Goal: Task Accomplishment & Management: Complete application form

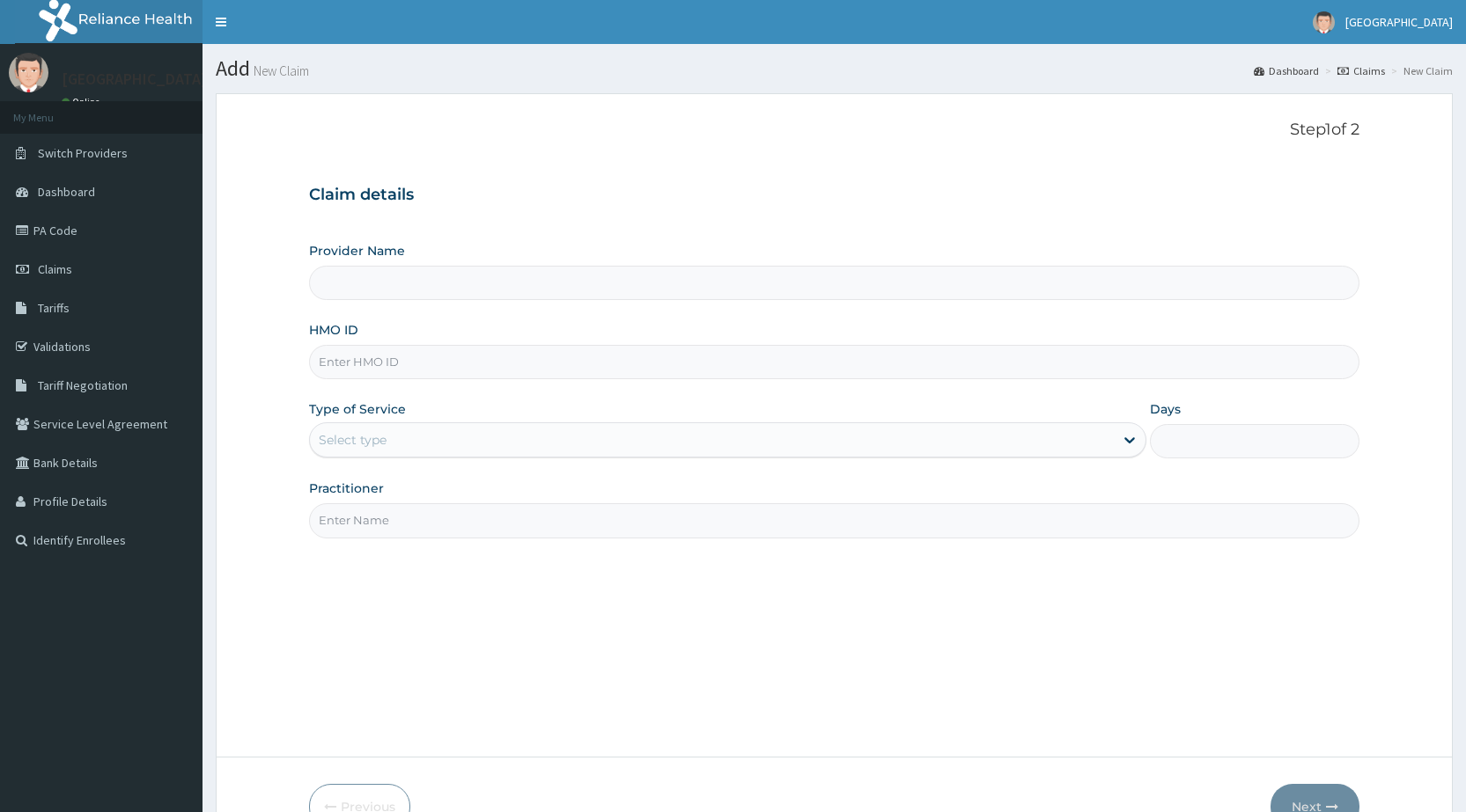
click at [394, 353] on input "HMO ID" at bounding box center [834, 361] width 1051 height 34
type input "Peamak Hospital and Maternity Centre"
type input "ait/10322/a"
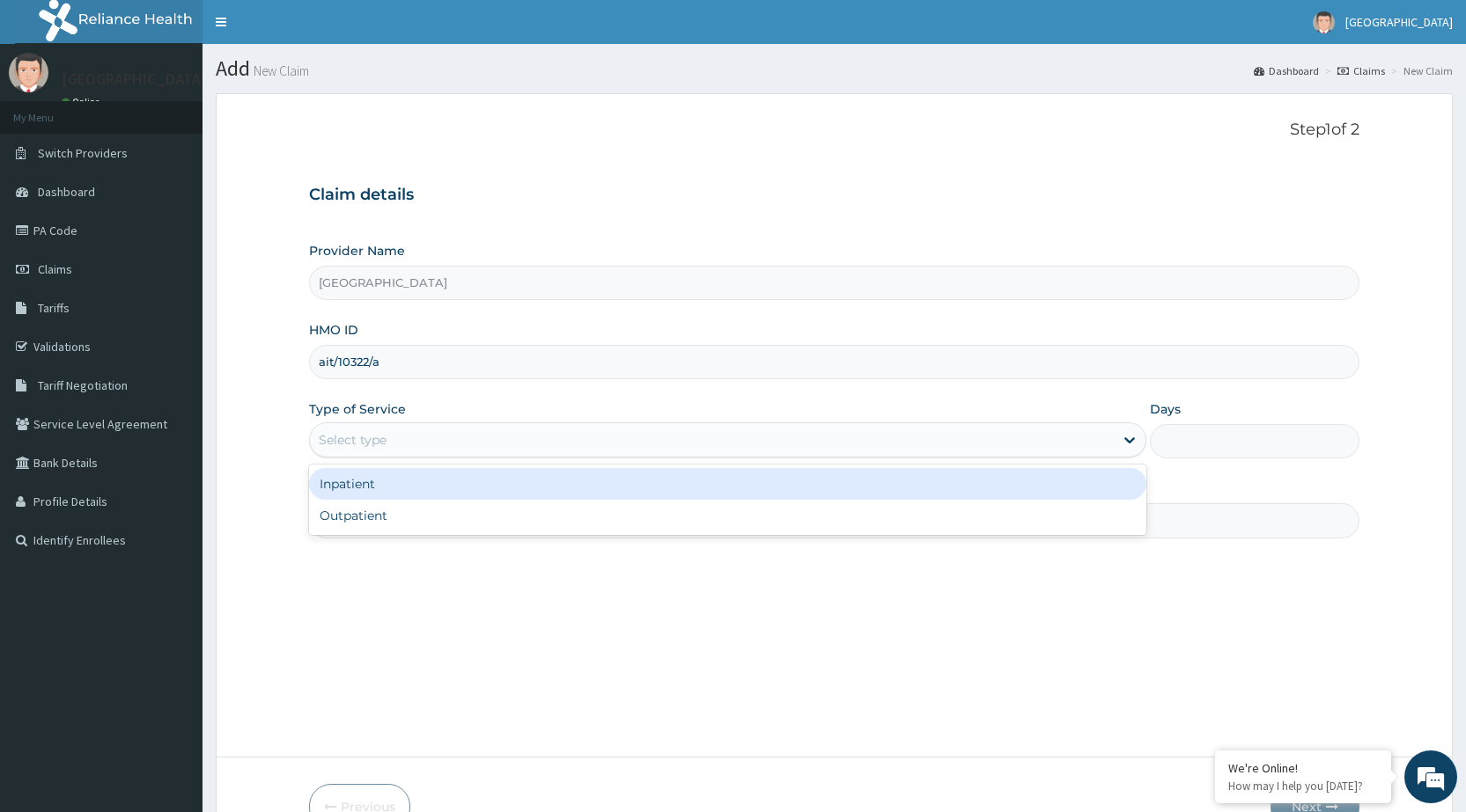
click at [391, 439] on div "Select type" at bounding box center [711, 440] width 804 height 28
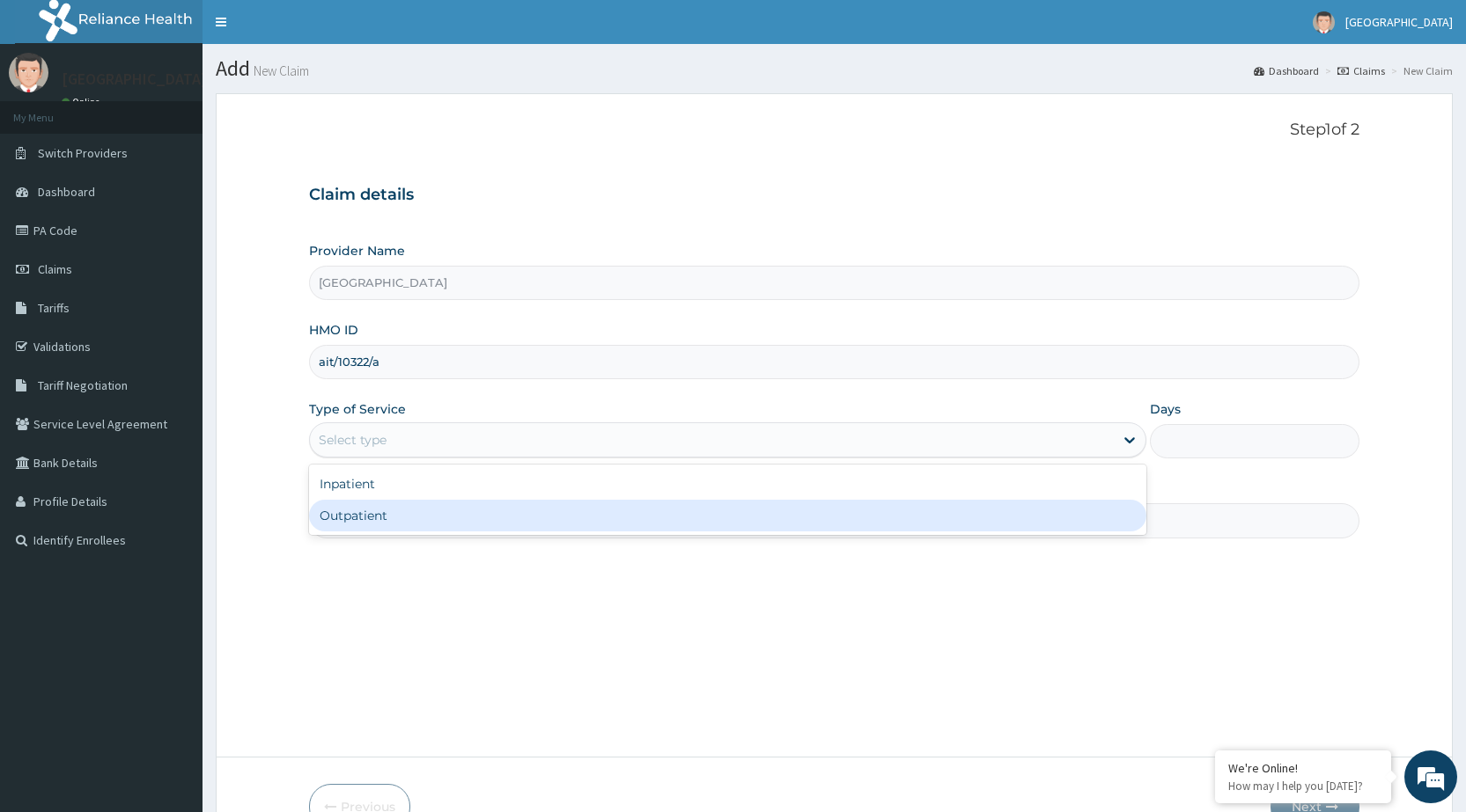
click at [390, 522] on div "Outpatient" at bounding box center [728, 516] width 838 height 32
type input "1"
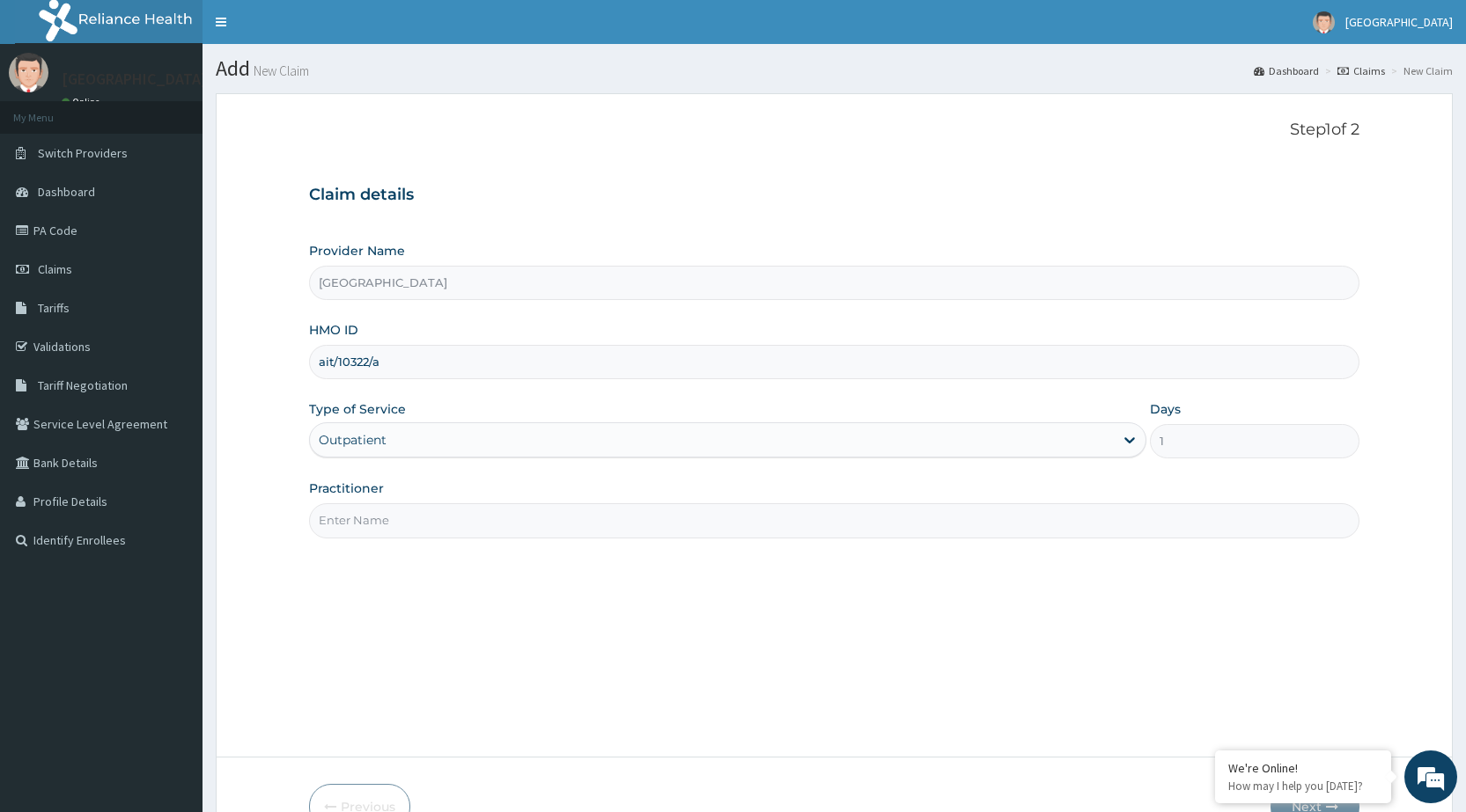
click at [390, 522] on input "Practitioner" at bounding box center [834, 520] width 1051 height 34
type input "DR PERIOLA"
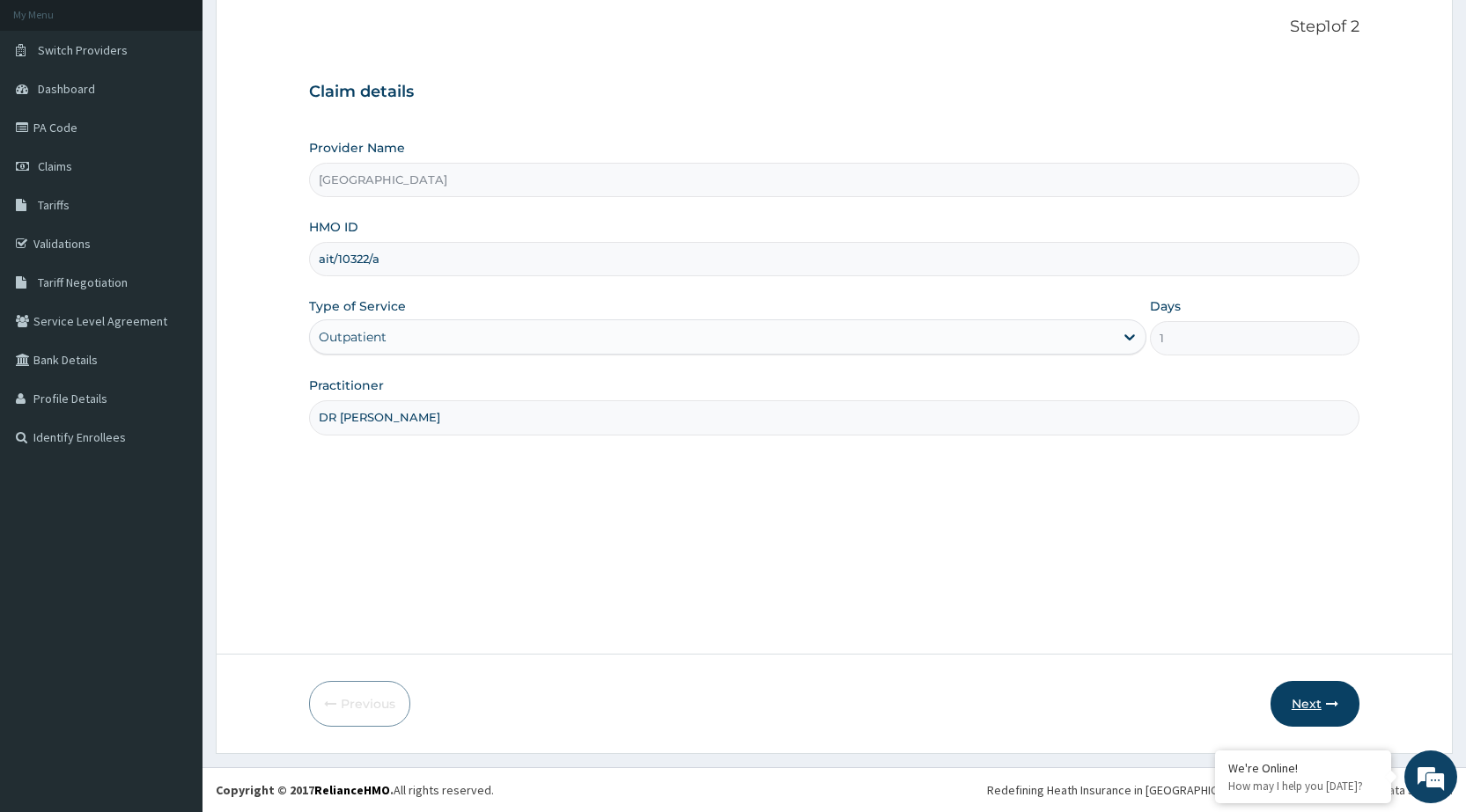
click at [1305, 684] on button "Next" at bounding box center [1315, 704] width 89 height 46
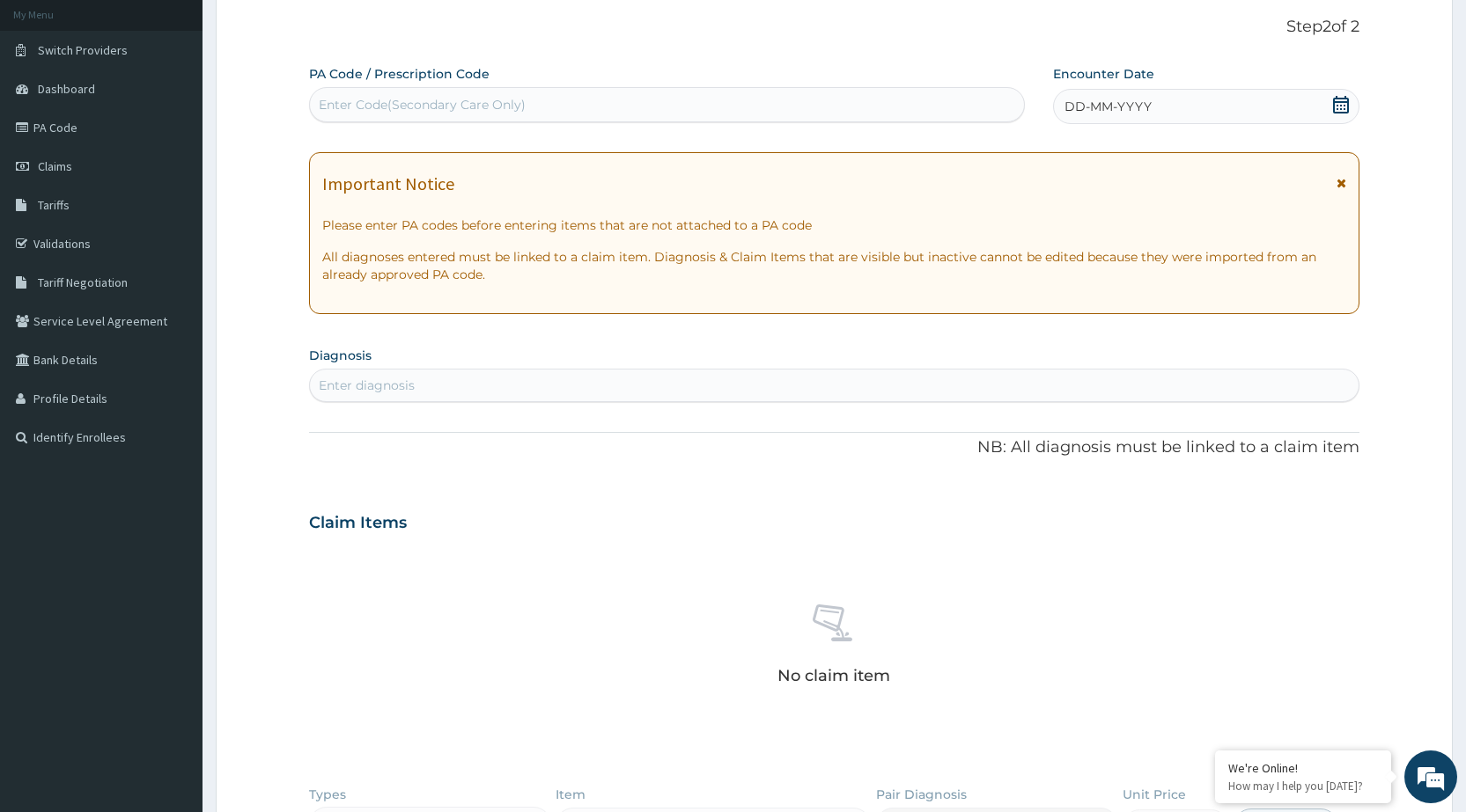
click at [1109, 99] on span "DD-MM-YYYY" at bounding box center [1109, 106] width 88 height 18
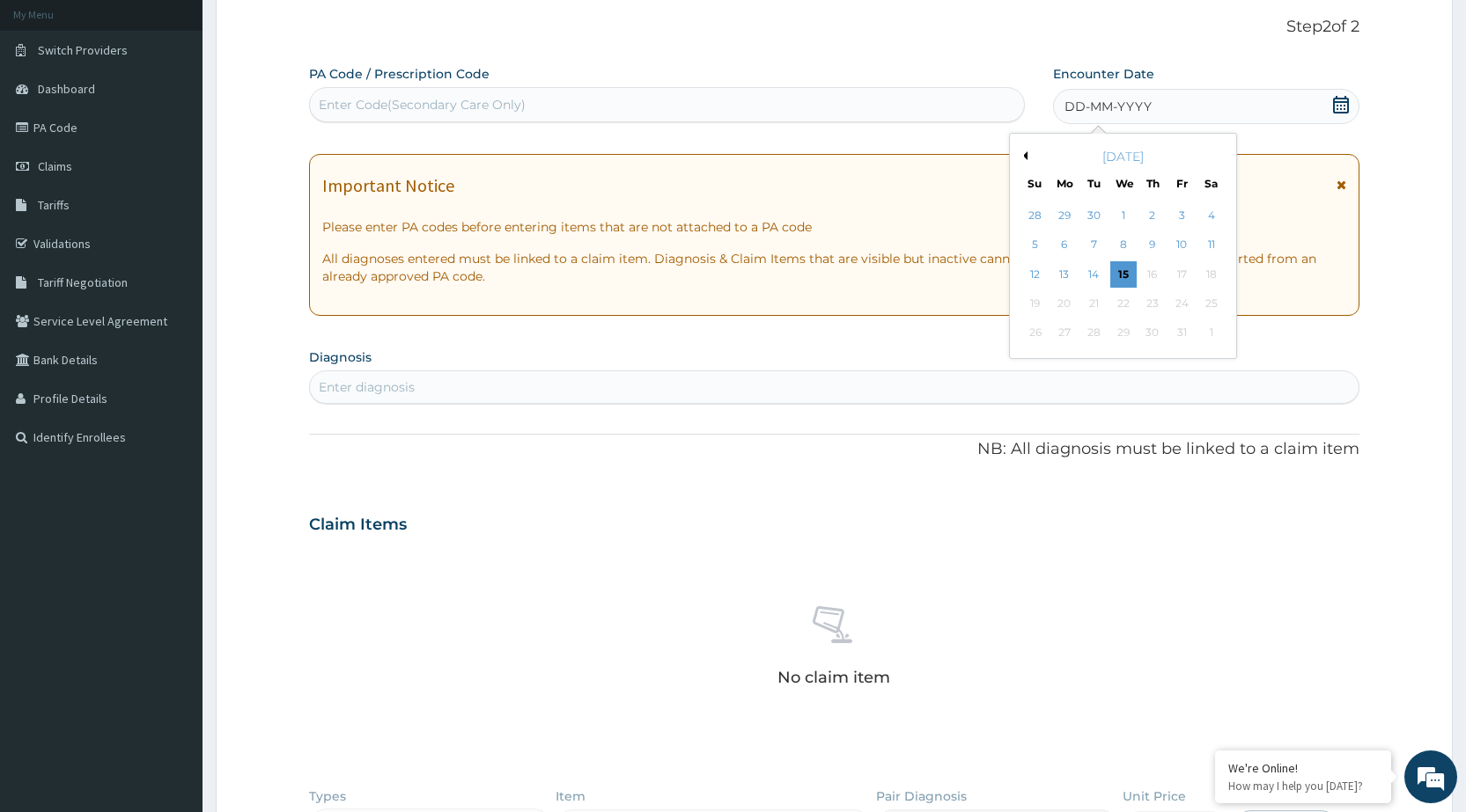
click at [1026, 150] on div "October 2025" at bounding box center [1123, 157] width 212 height 18
click at [1029, 161] on div "October 2025" at bounding box center [1123, 157] width 212 height 18
click at [1025, 157] on button "Previous Month" at bounding box center [1023, 156] width 9 height 9
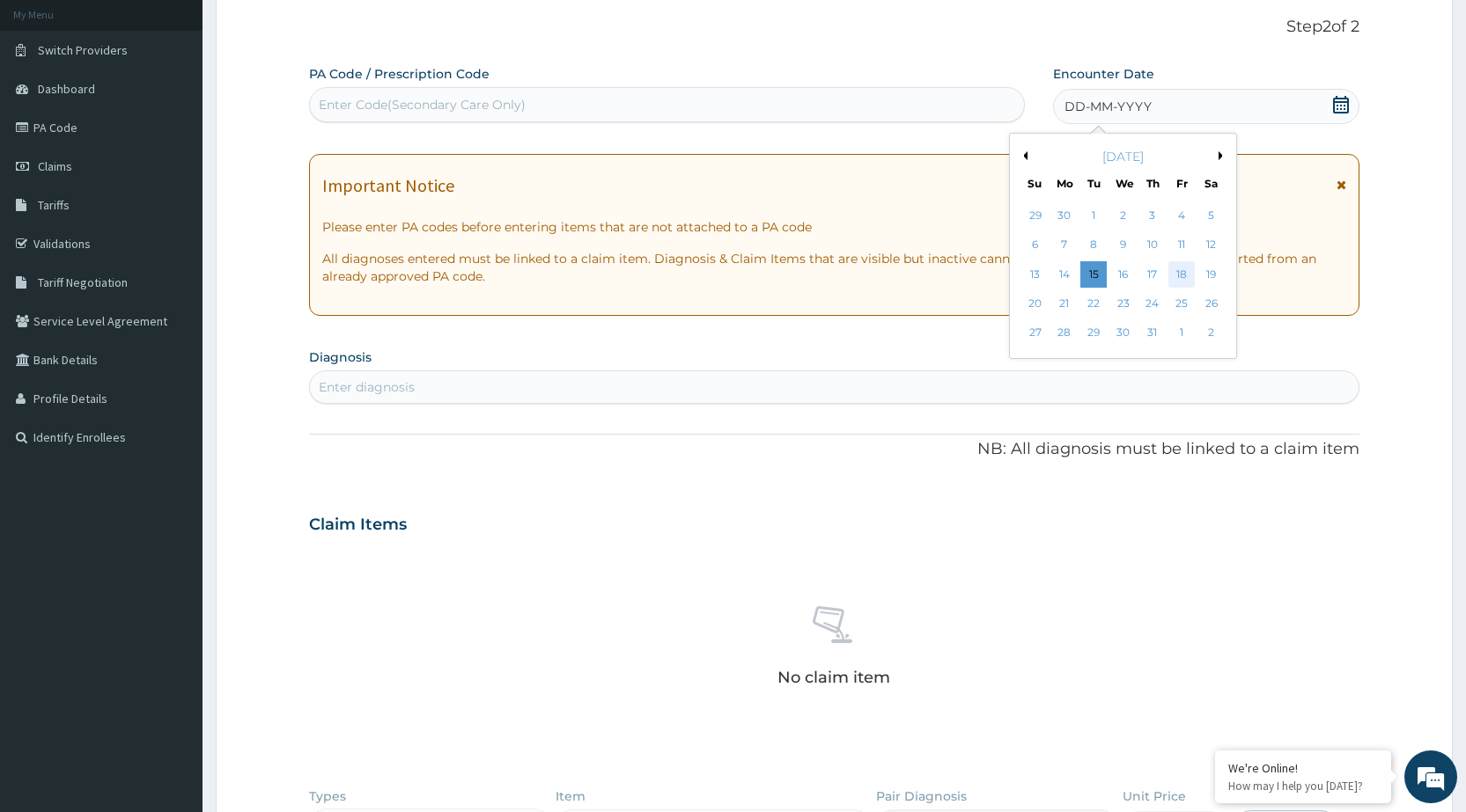
click at [1180, 272] on div "18" at bounding box center [1182, 275] width 26 height 26
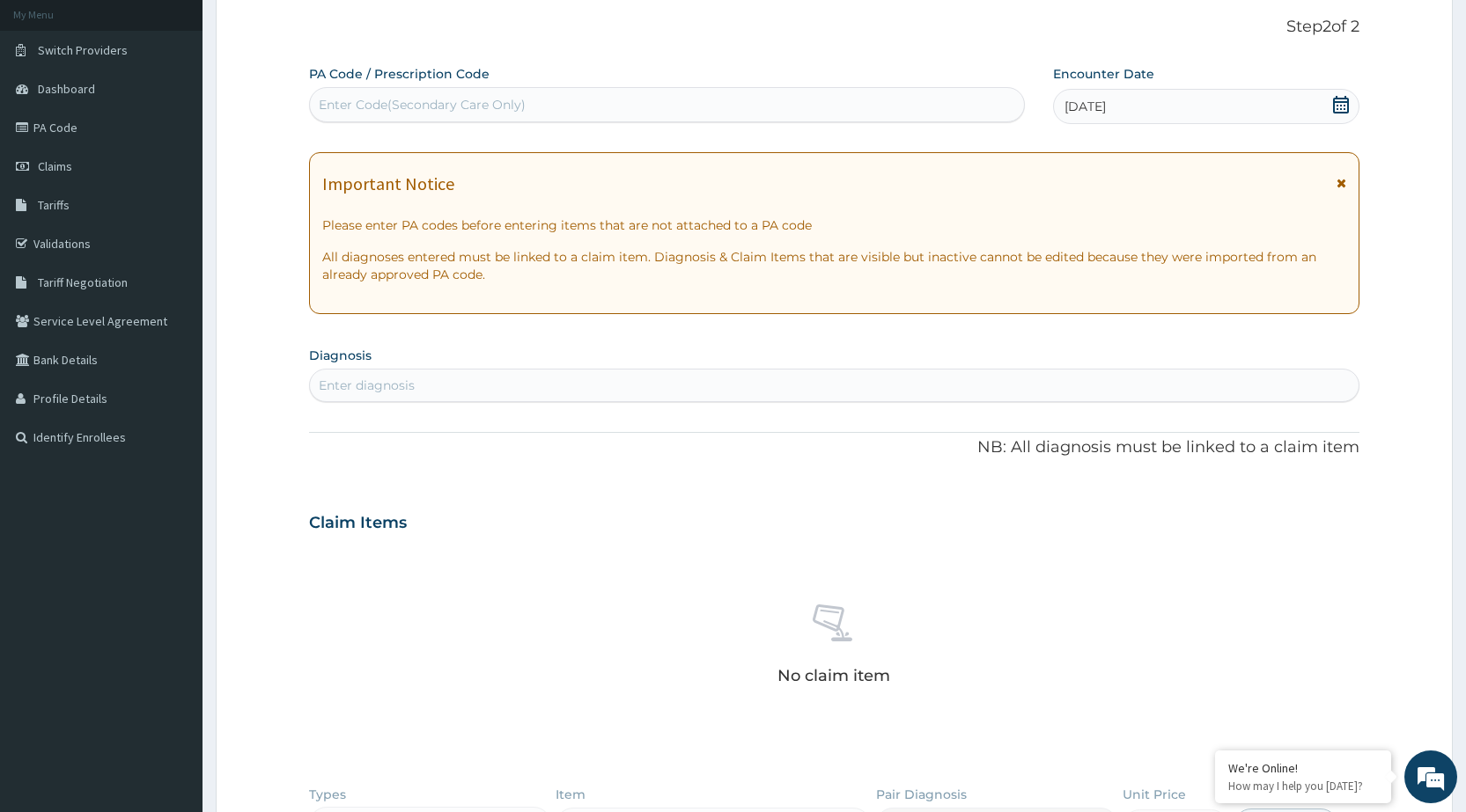
click at [1340, 181] on icon at bounding box center [1341, 183] width 10 height 13
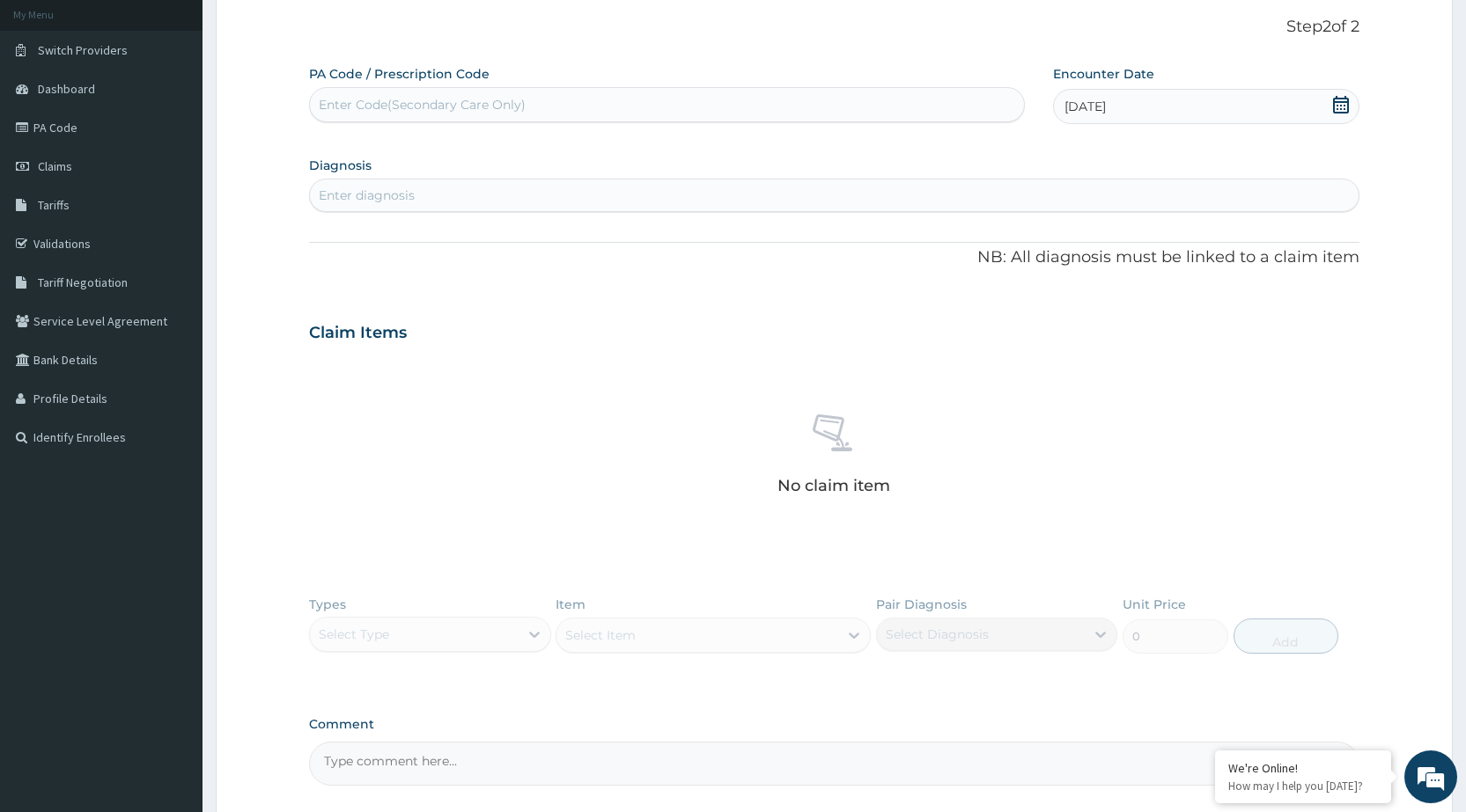
click at [876, 183] on div "Enter diagnosis" at bounding box center [834, 195] width 1049 height 28
type input "upper"
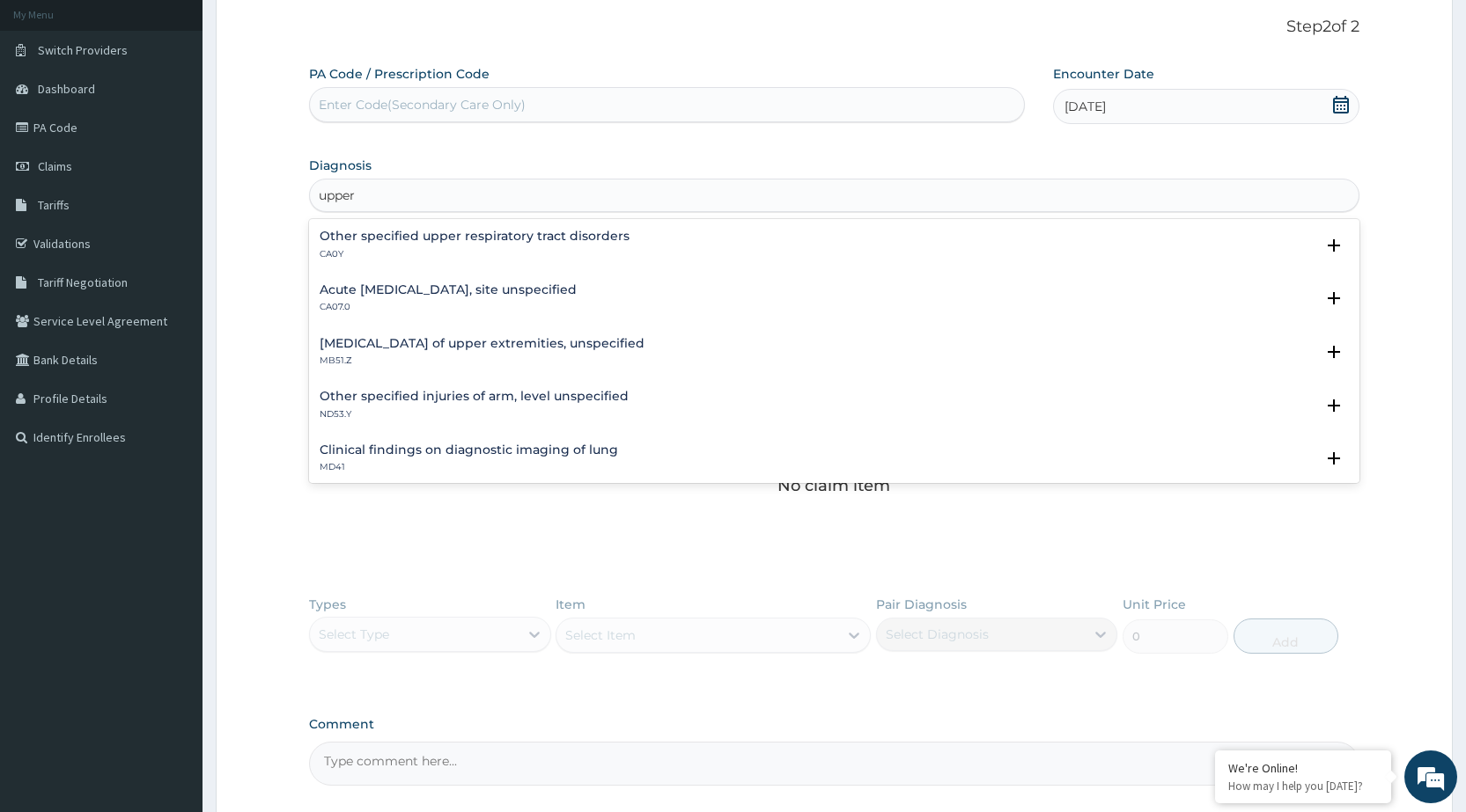
click at [518, 288] on h4 "Acute upper respiratory infection, site unspecified" at bounding box center [448, 290] width 257 height 14
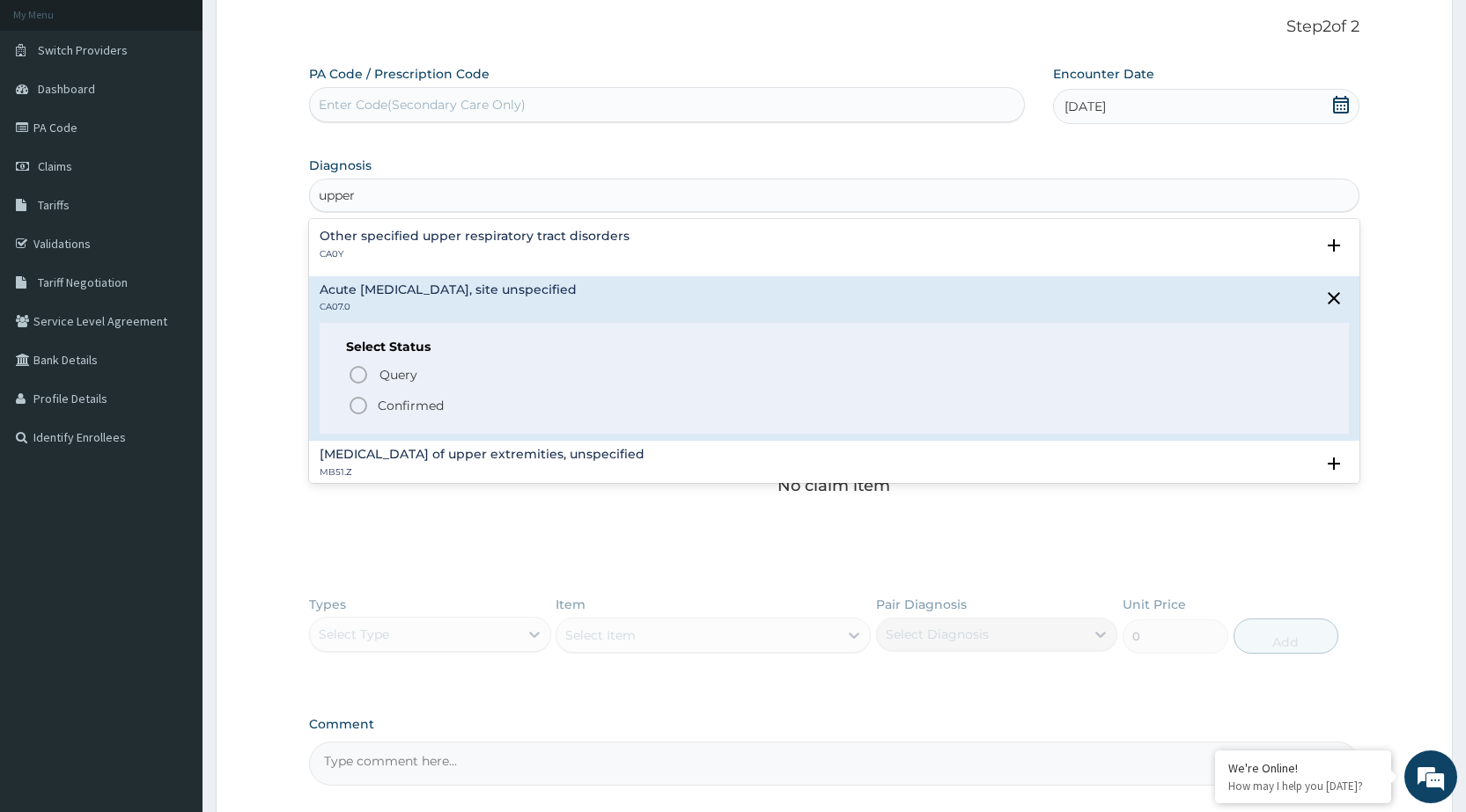
click at [359, 409] on icon "status option filled" at bounding box center [358, 406] width 21 height 21
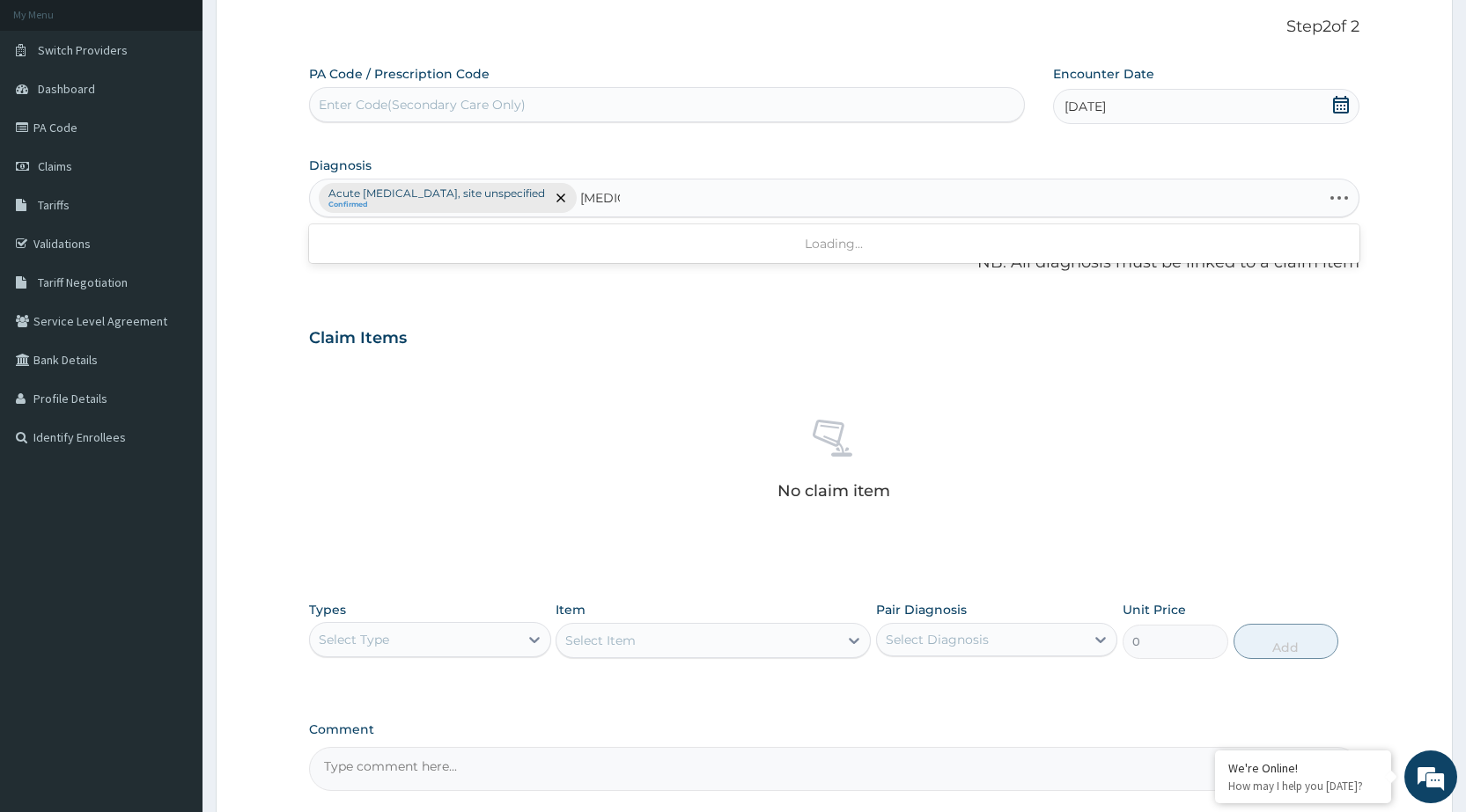
type input "cardiac"
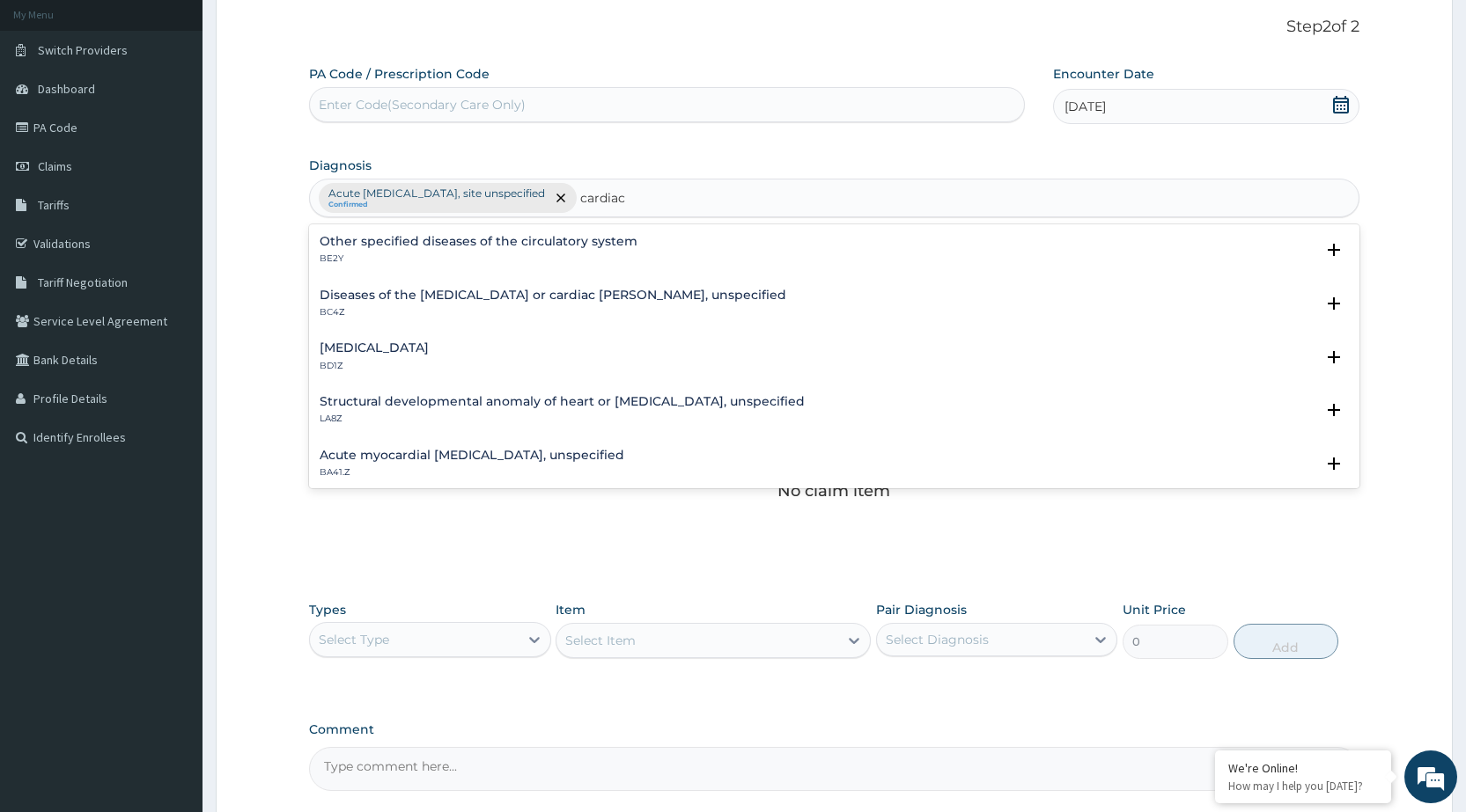
click at [355, 296] on h4 "Diseases of the myocardium or cardiac chambers, unspecified" at bounding box center [552, 296] width 467 height 14
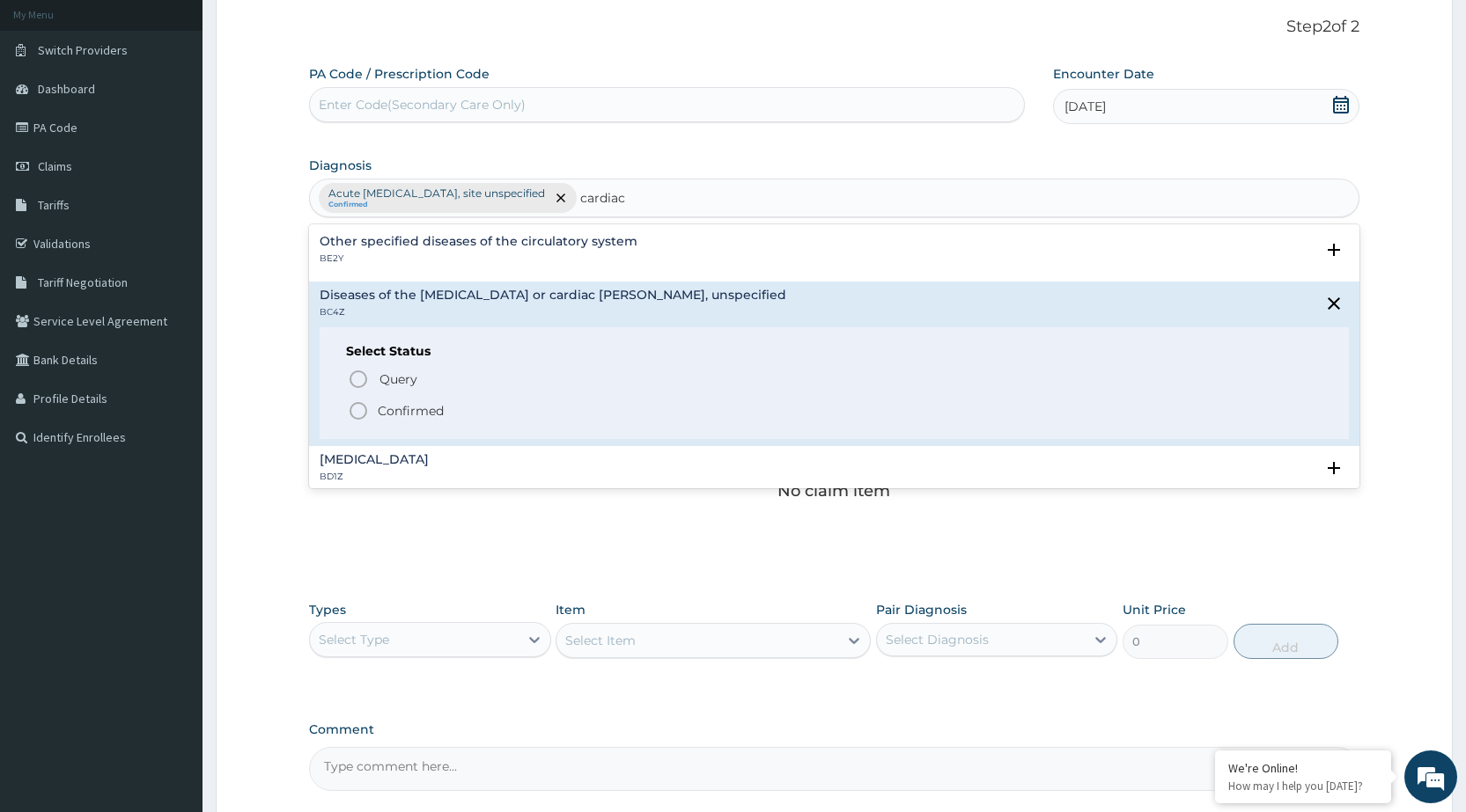
click at [355, 406] on icon "status option filled" at bounding box center [358, 411] width 21 height 21
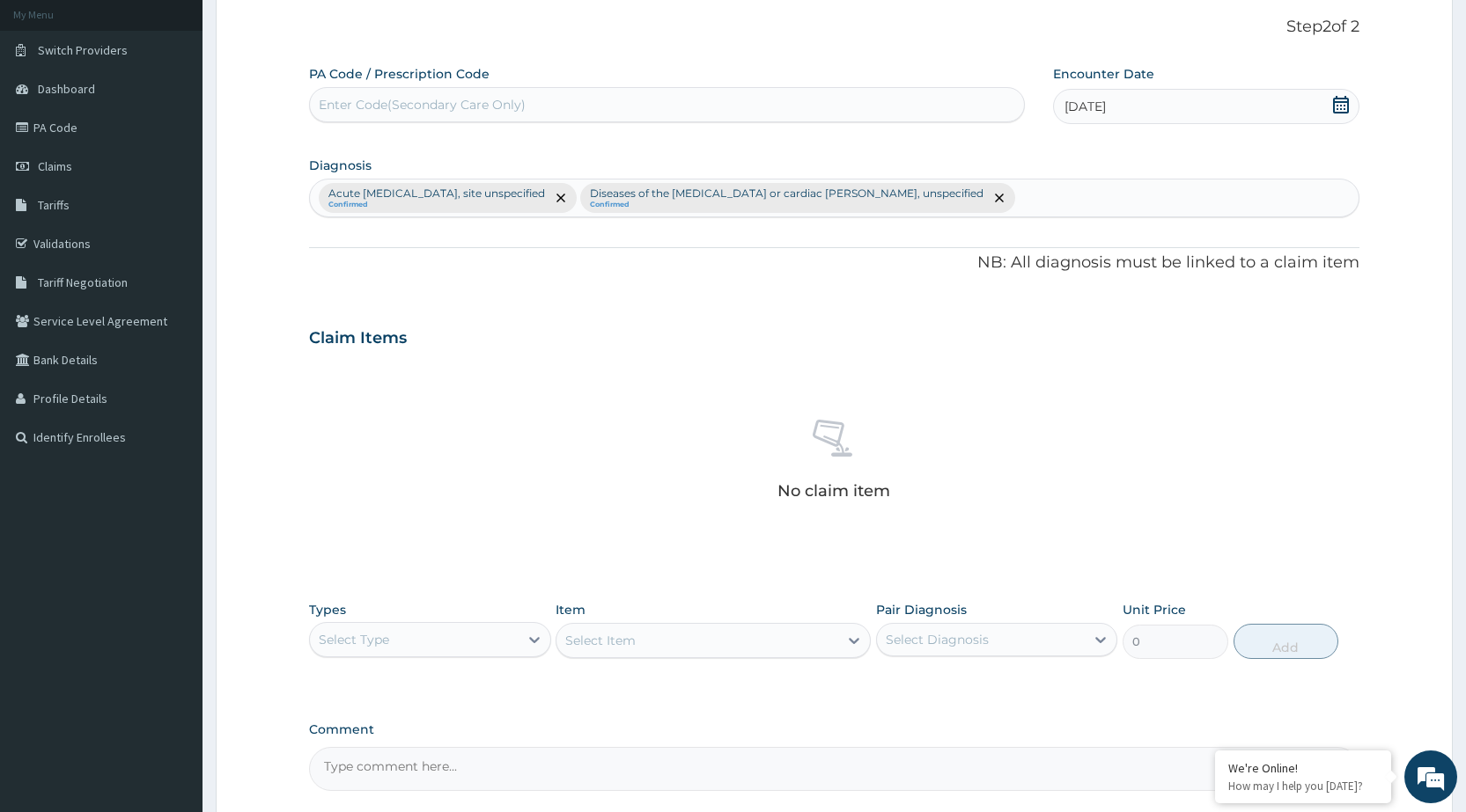
scroll to position [267, 0]
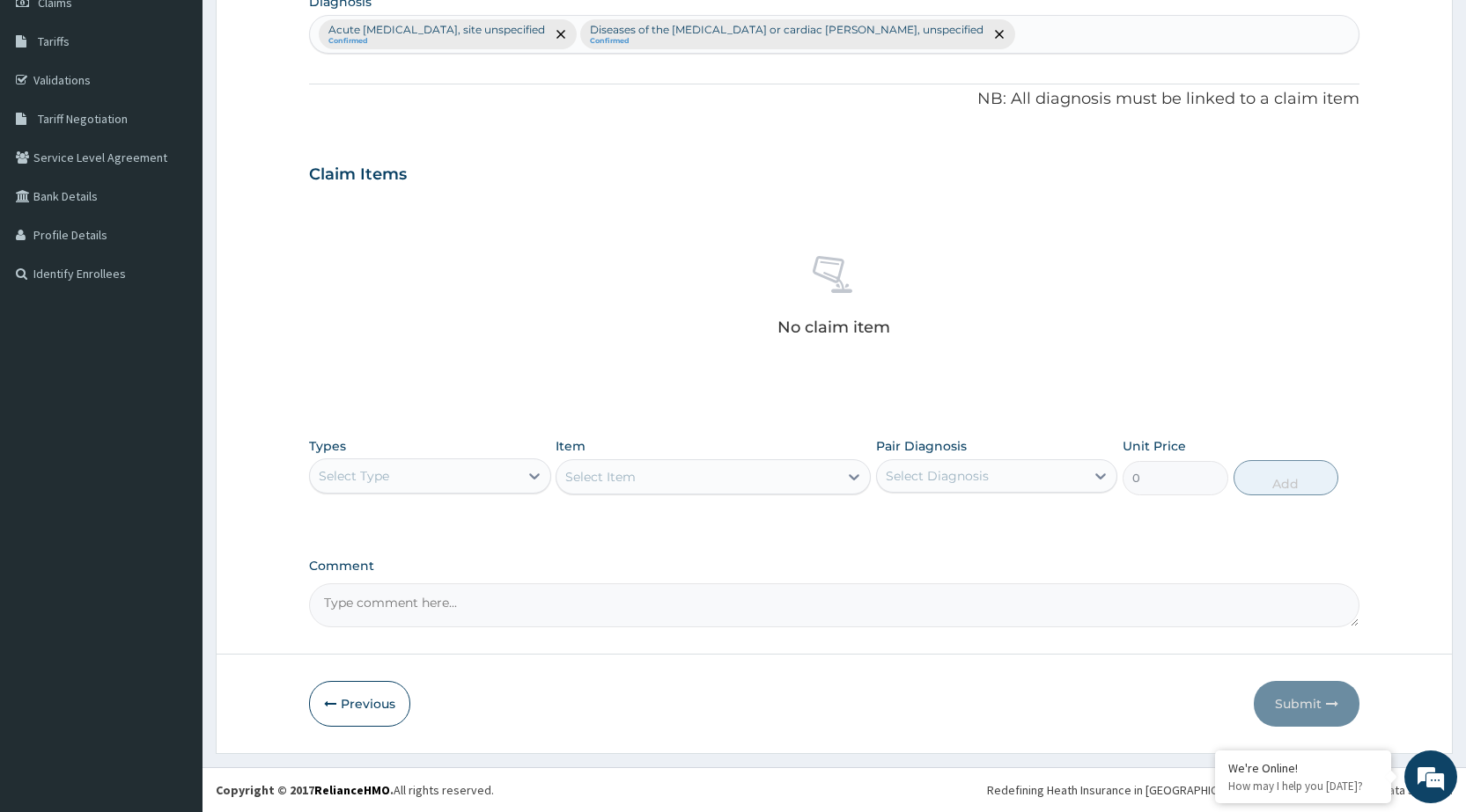
click at [511, 480] on div "Select Type" at bounding box center [413, 476] width 207 height 28
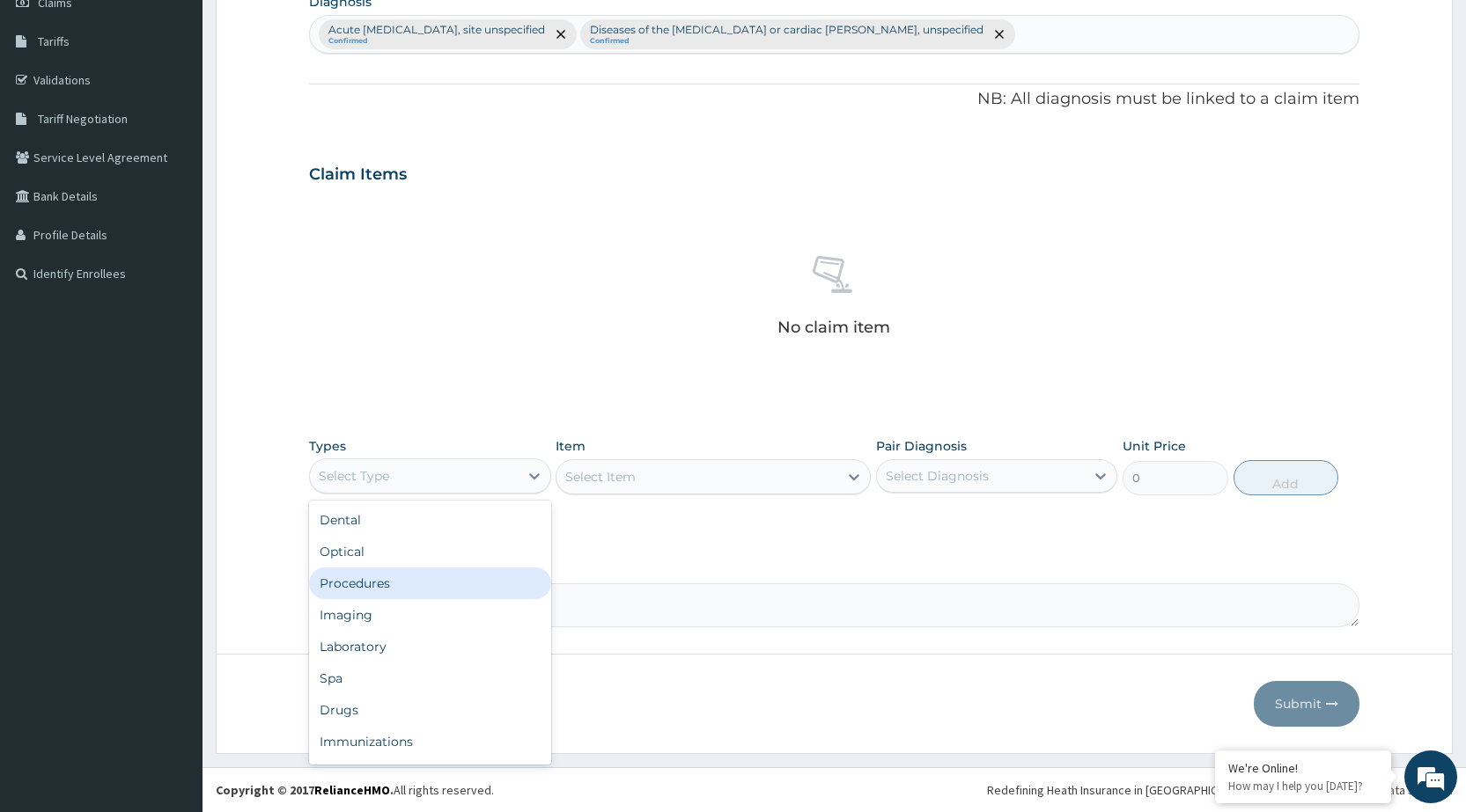
click at [514, 573] on div "Procedures" at bounding box center [430, 583] width 242 height 32
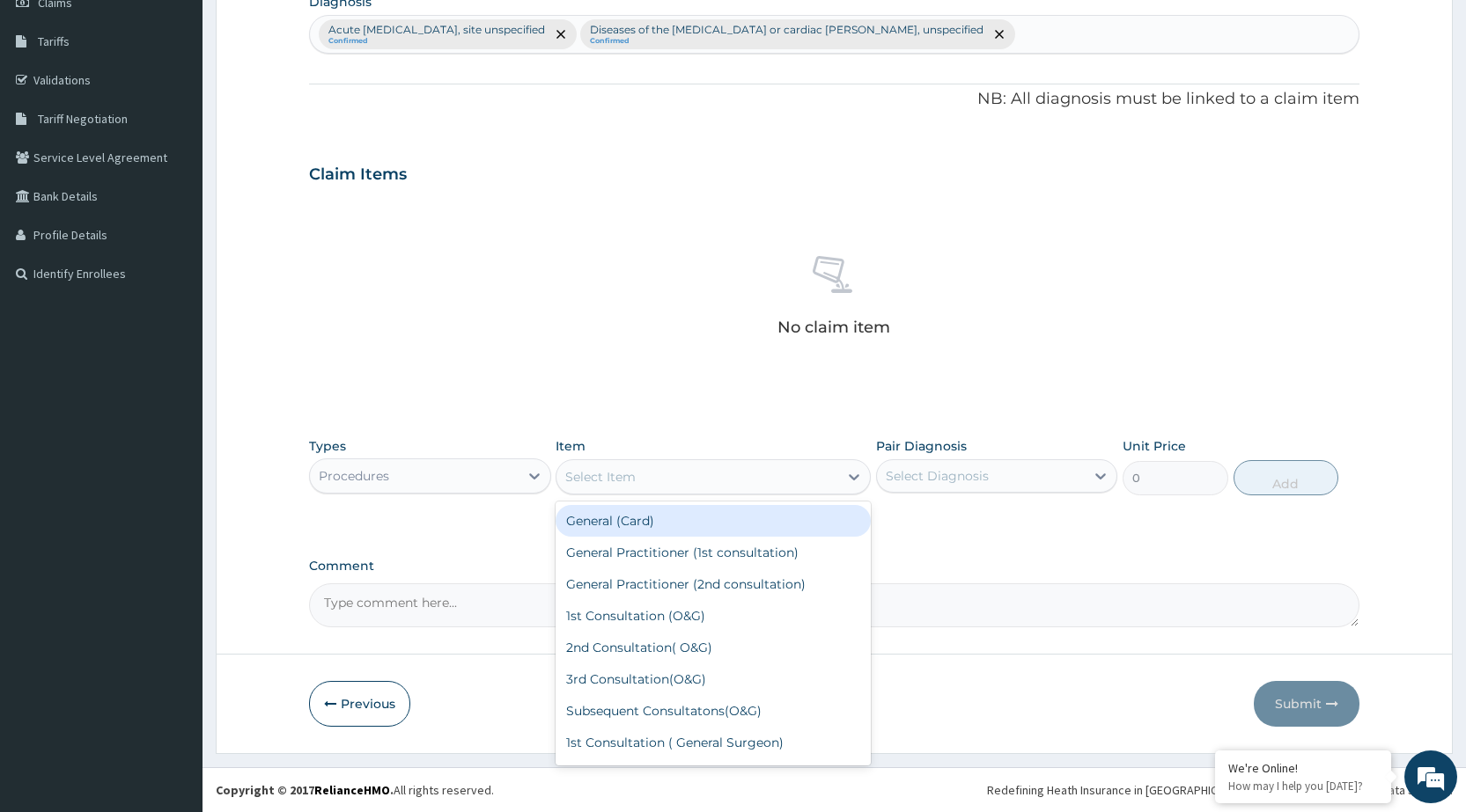
click at [831, 485] on div "Select Item" at bounding box center [696, 477] width 282 height 28
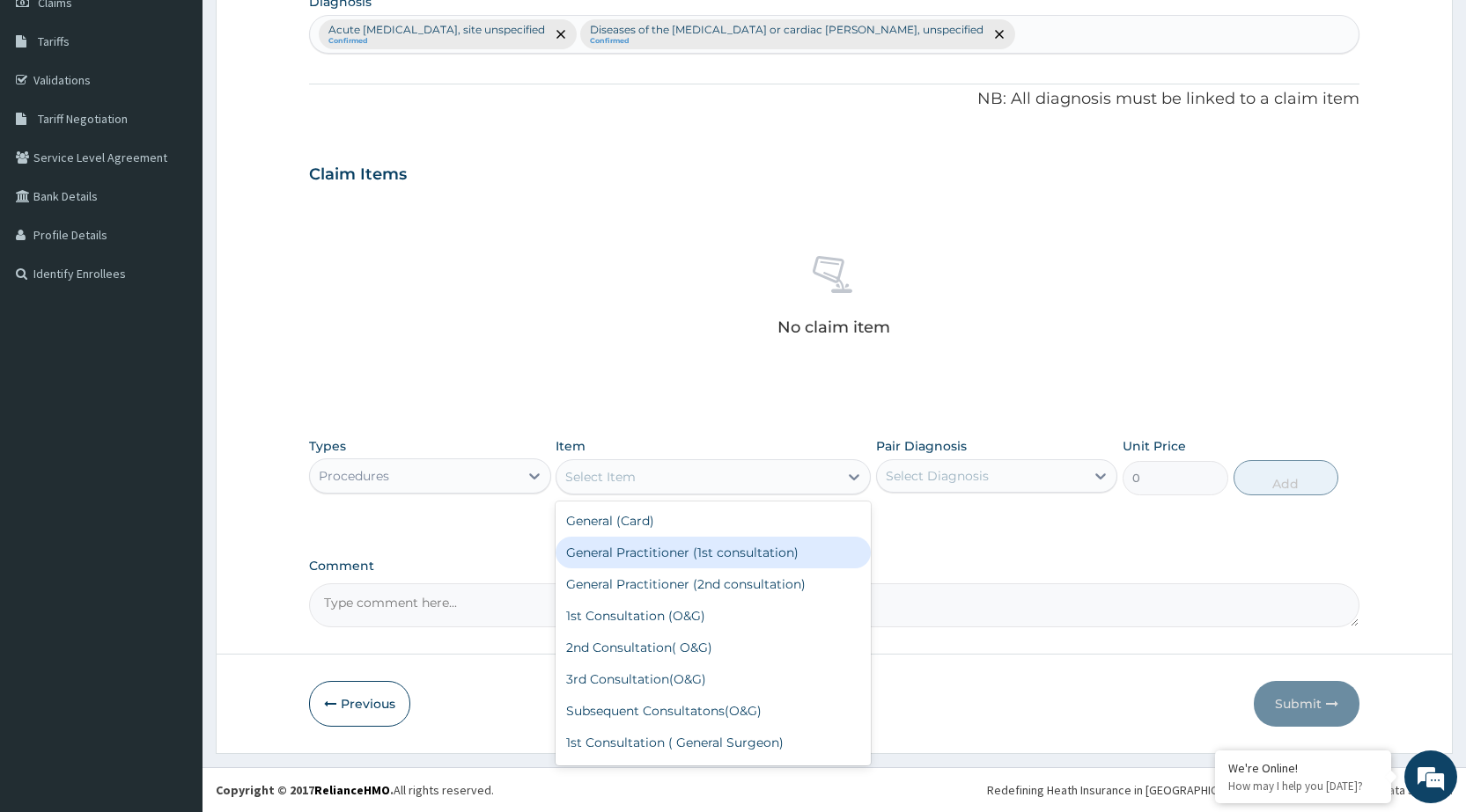
click at [807, 561] on div "General Practitioner (1st consultation)" at bounding box center [713, 553] width 316 height 32
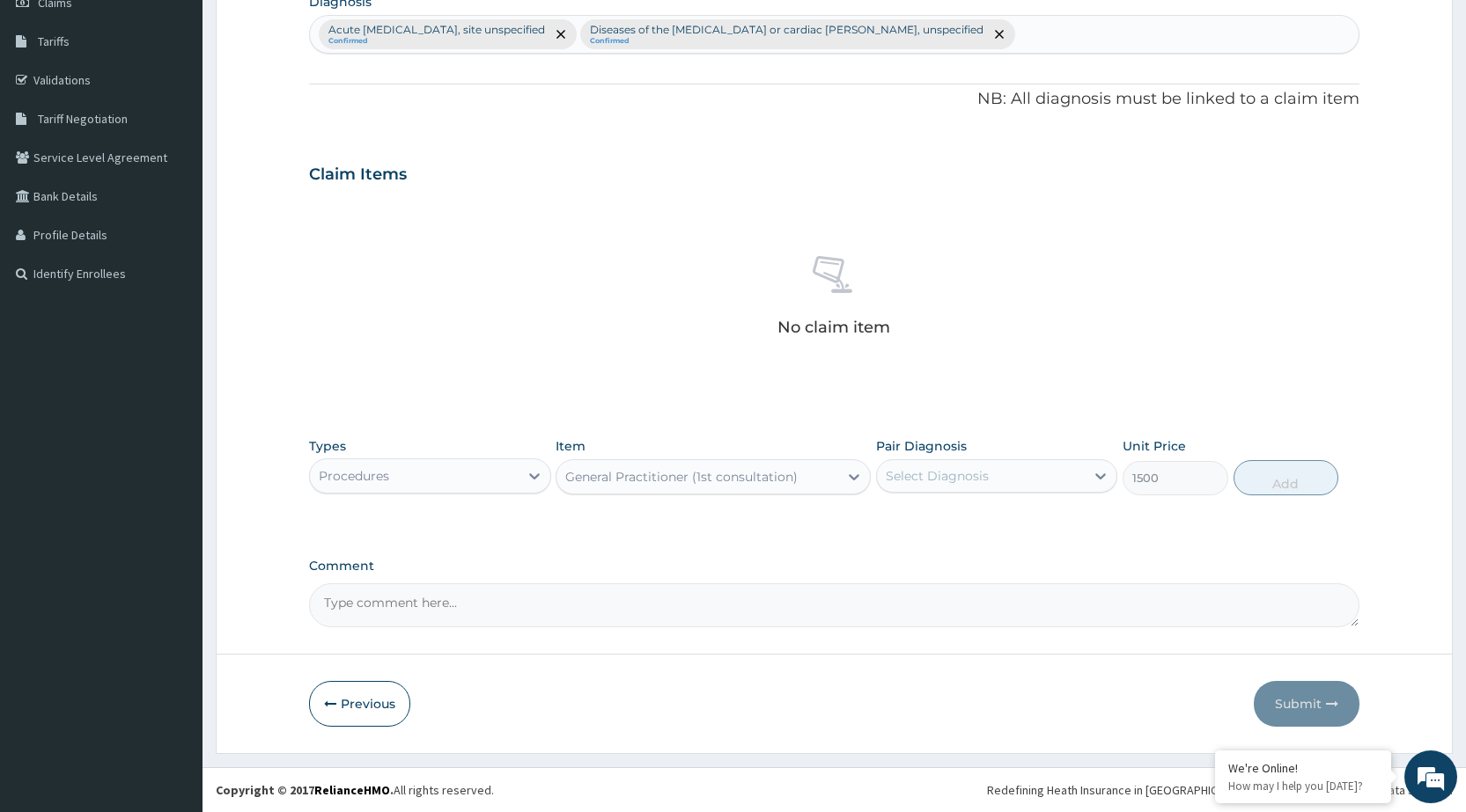
type input "1500"
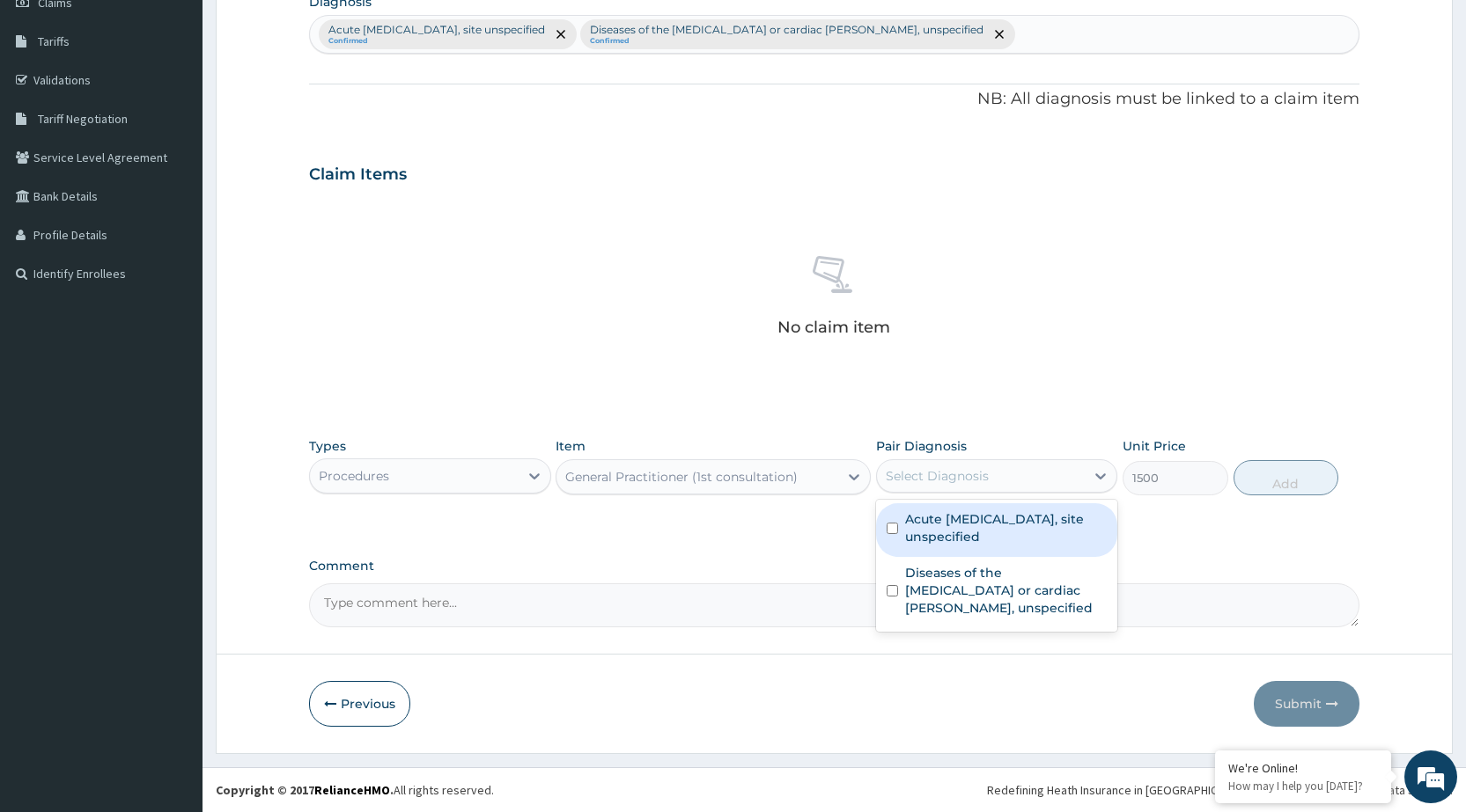
click at [1035, 481] on div "Select Diagnosis" at bounding box center [981, 476] width 207 height 28
click at [1042, 520] on label "Acute [MEDICAL_DATA], site unspecified" at bounding box center [1005, 528] width 202 height 35
checkbox input "true"
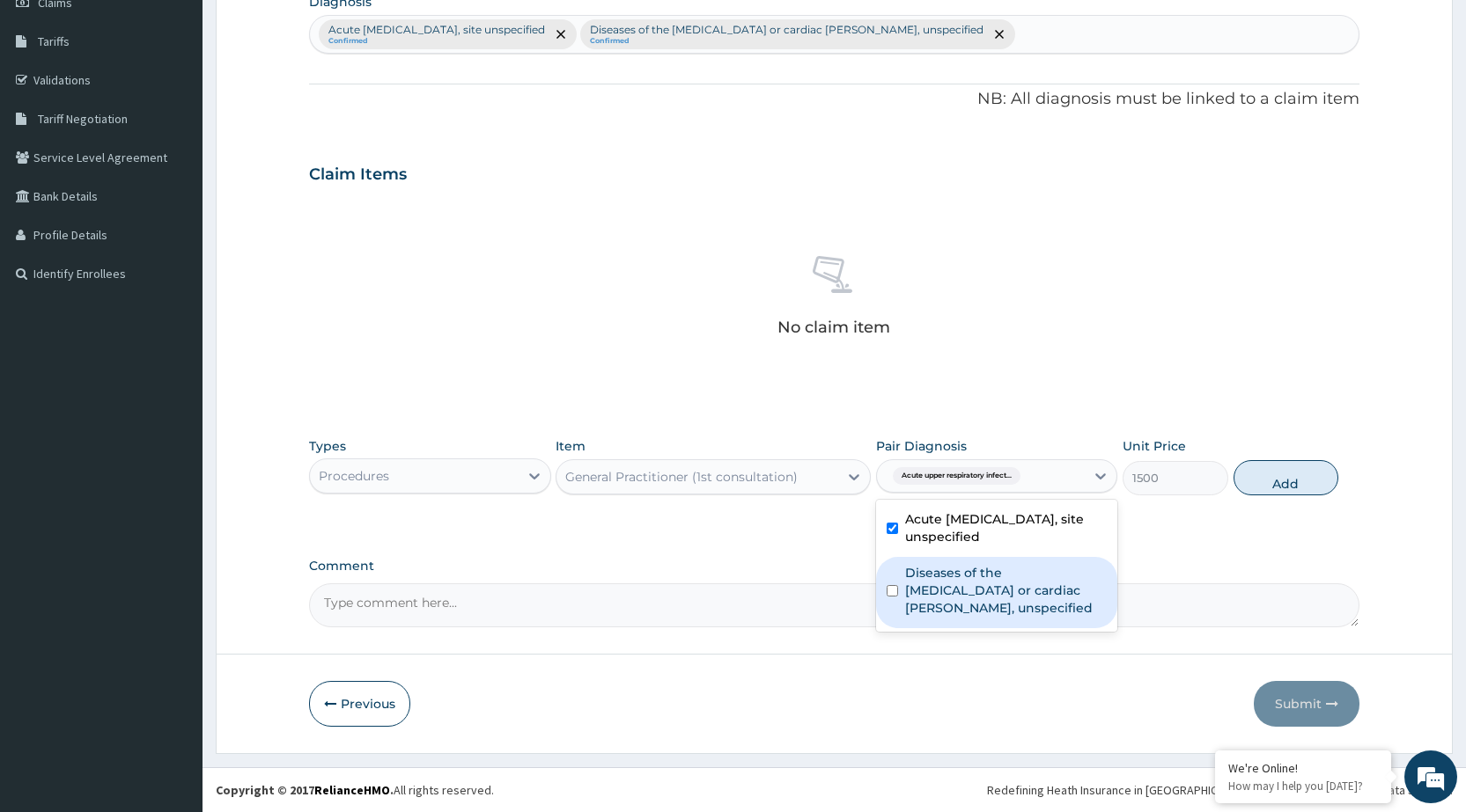
drag, startPoint x: 1056, startPoint y: 575, endPoint x: 1066, endPoint y: 570, distance: 11.2
click at [1066, 582] on label "Diseases of the myocardium or cardiac chambers, unspecified" at bounding box center [1005, 591] width 202 height 53
checkbox input "true"
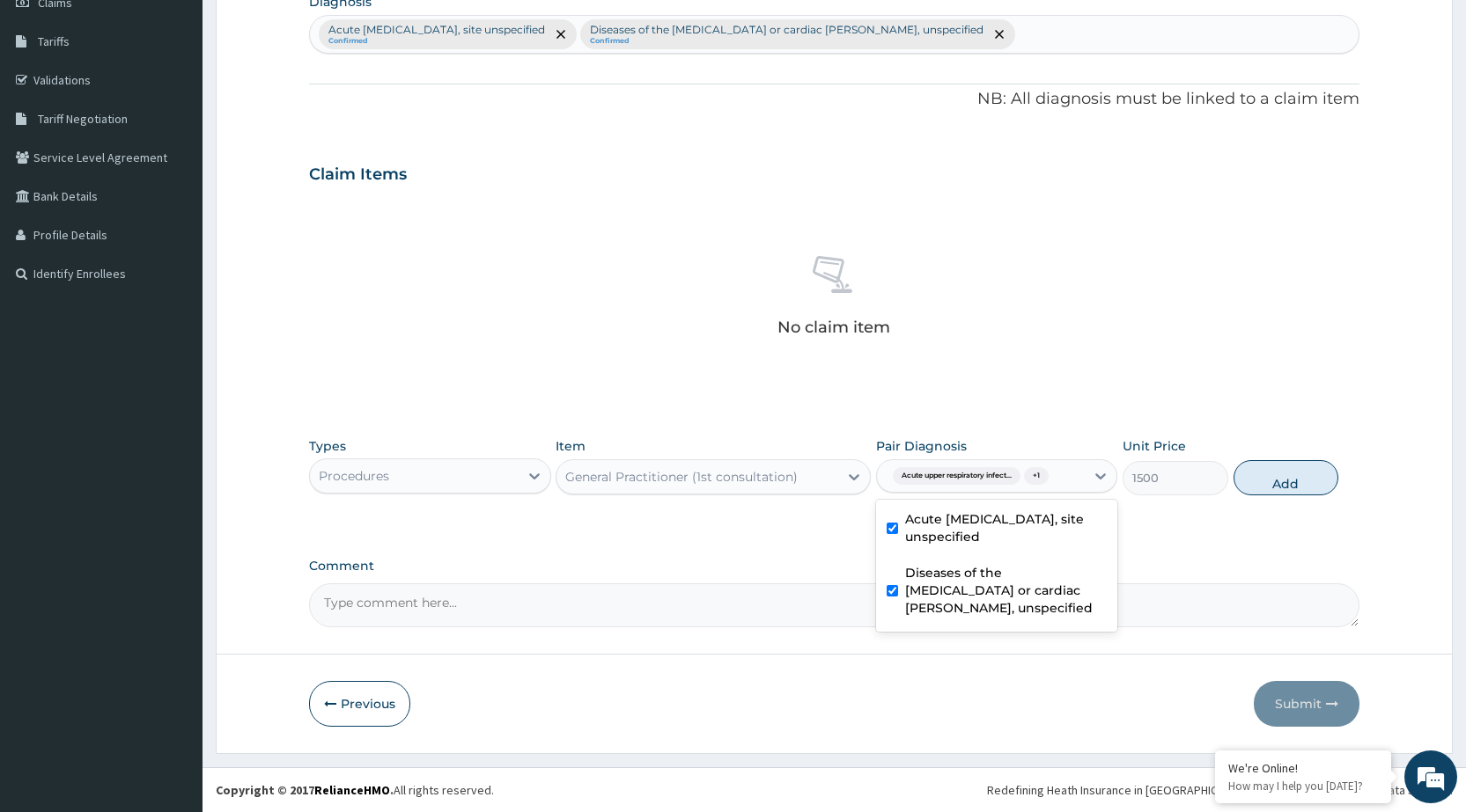
drag, startPoint x: 1305, startPoint y: 482, endPoint x: 1242, endPoint y: 425, distance: 85.0
click at [1298, 481] on button "Add" at bounding box center [1287, 478] width 105 height 35
type input "0"
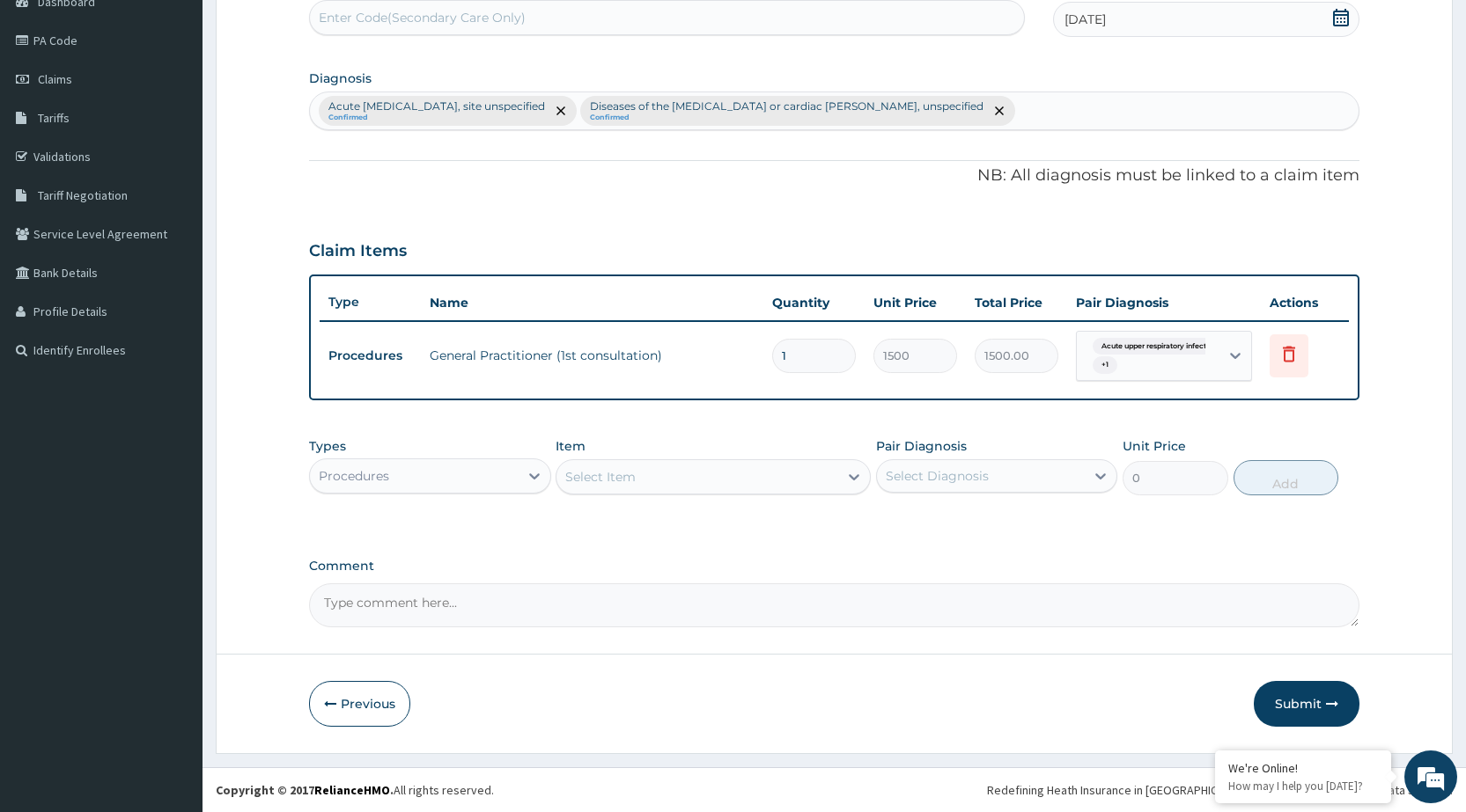
scroll to position [190, 0]
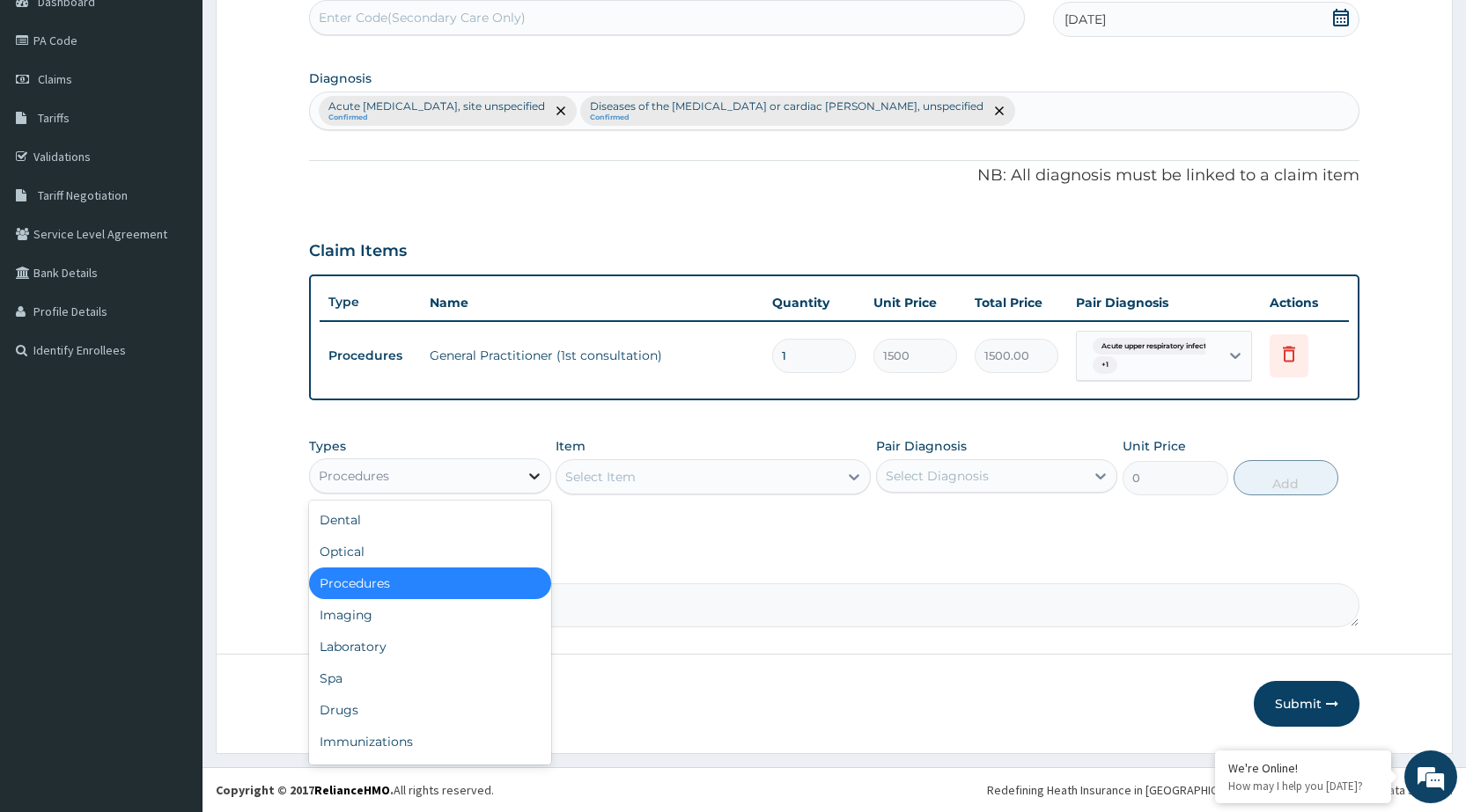
click at [543, 476] on icon at bounding box center [535, 476] width 18 height 18
click at [411, 717] on div "Drugs" at bounding box center [430, 710] width 242 height 32
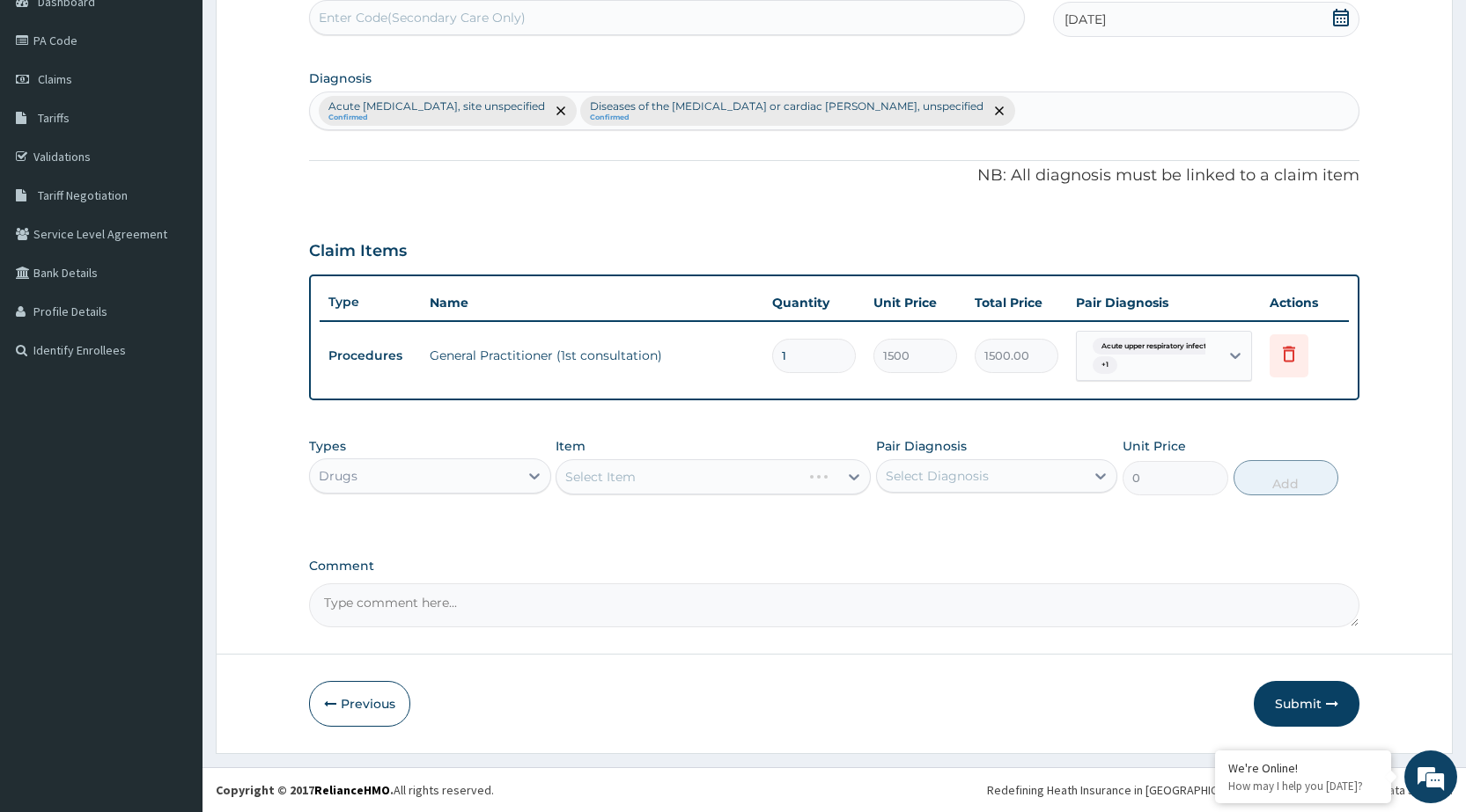
click at [817, 473] on div "Select Item" at bounding box center [713, 477] width 316 height 35
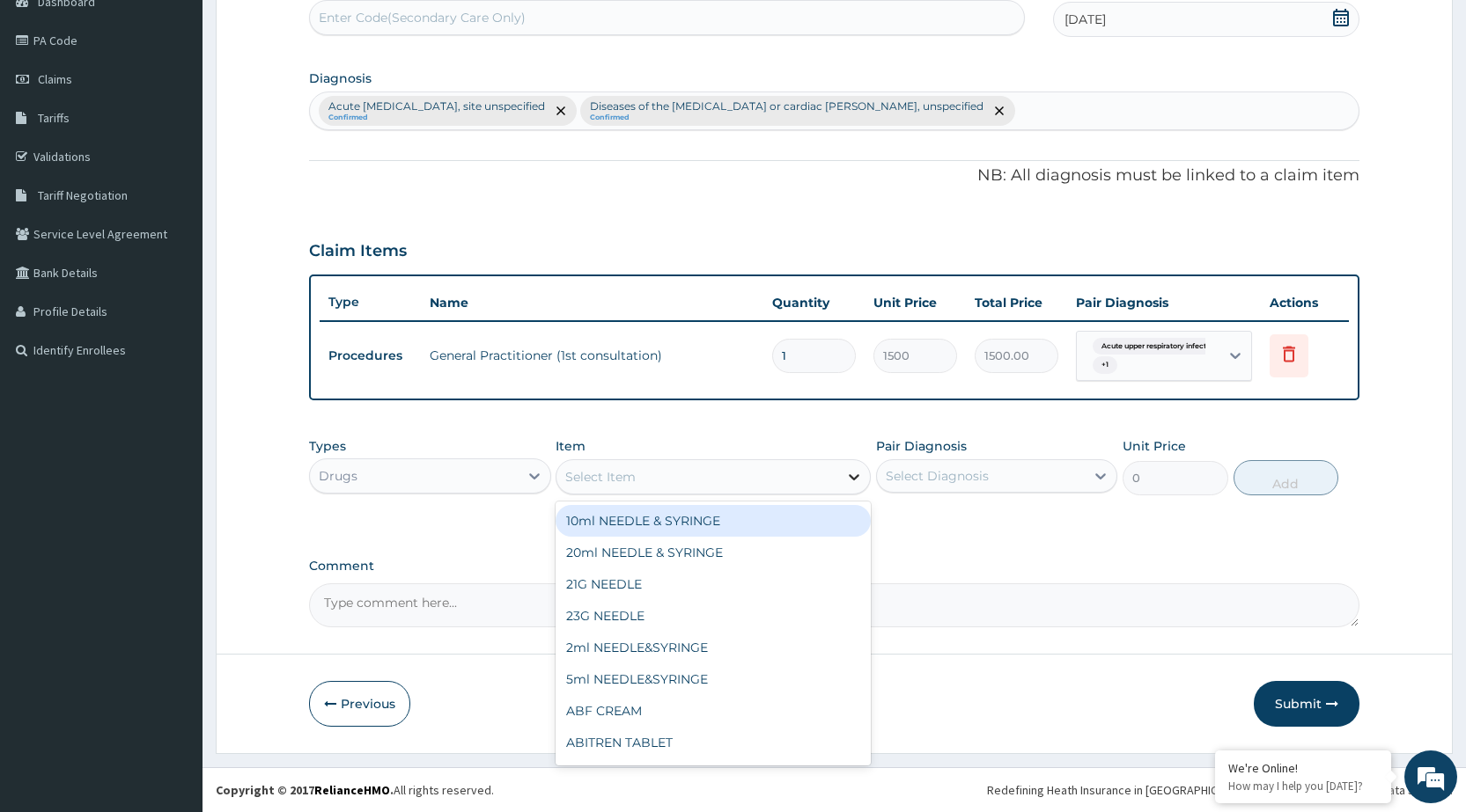
click at [854, 488] on div at bounding box center [854, 477] width 32 height 32
type input "cap"
click at [822, 515] on div "[MEDICAL_DATA] 500MG CAPSULE" at bounding box center [713, 521] width 316 height 32
type input "63"
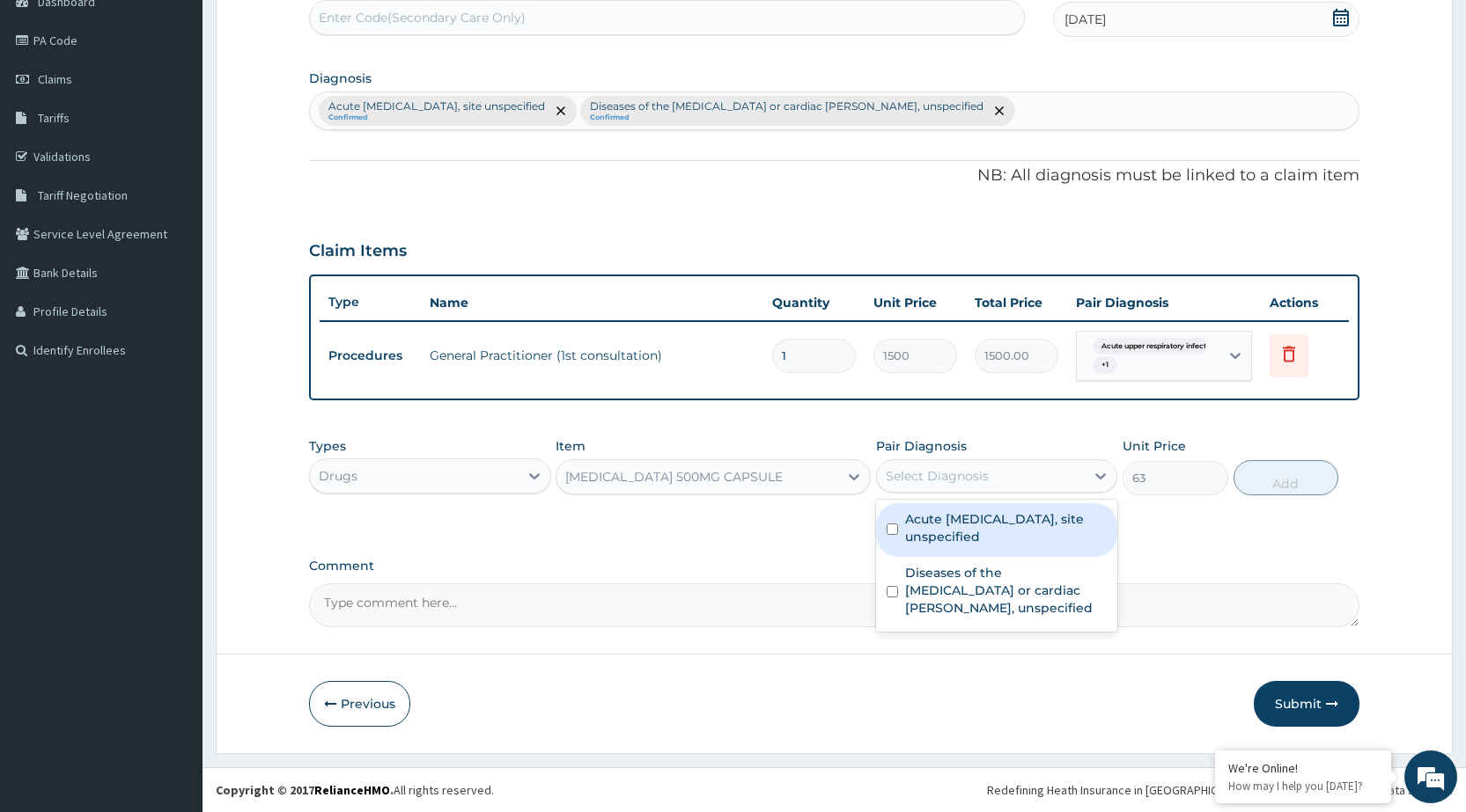
click at [1053, 481] on div "Select Diagnosis" at bounding box center [981, 476] width 207 height 28
click at [1020, 520] on label "Acute [MEDICAL_DATA], site unspecified" at bounding box center [1005, 528] width 202 height 35
checkbox input "true"
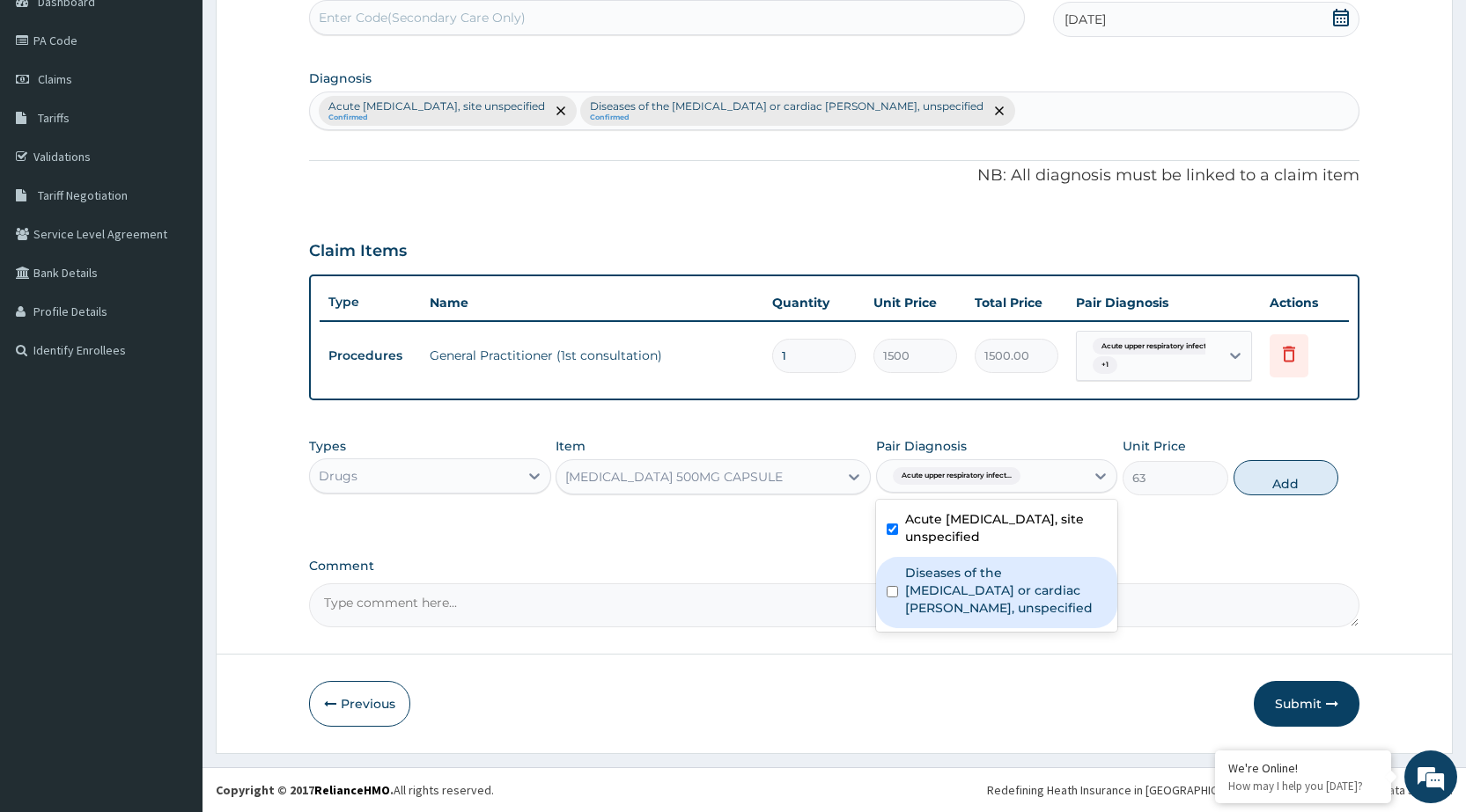
click at [1019, 582] on label "Diseases of the myocardium or cardiac chambers, unspecified" at bounding box center [1005, 591] width 202 height 53
checkbox input "true"
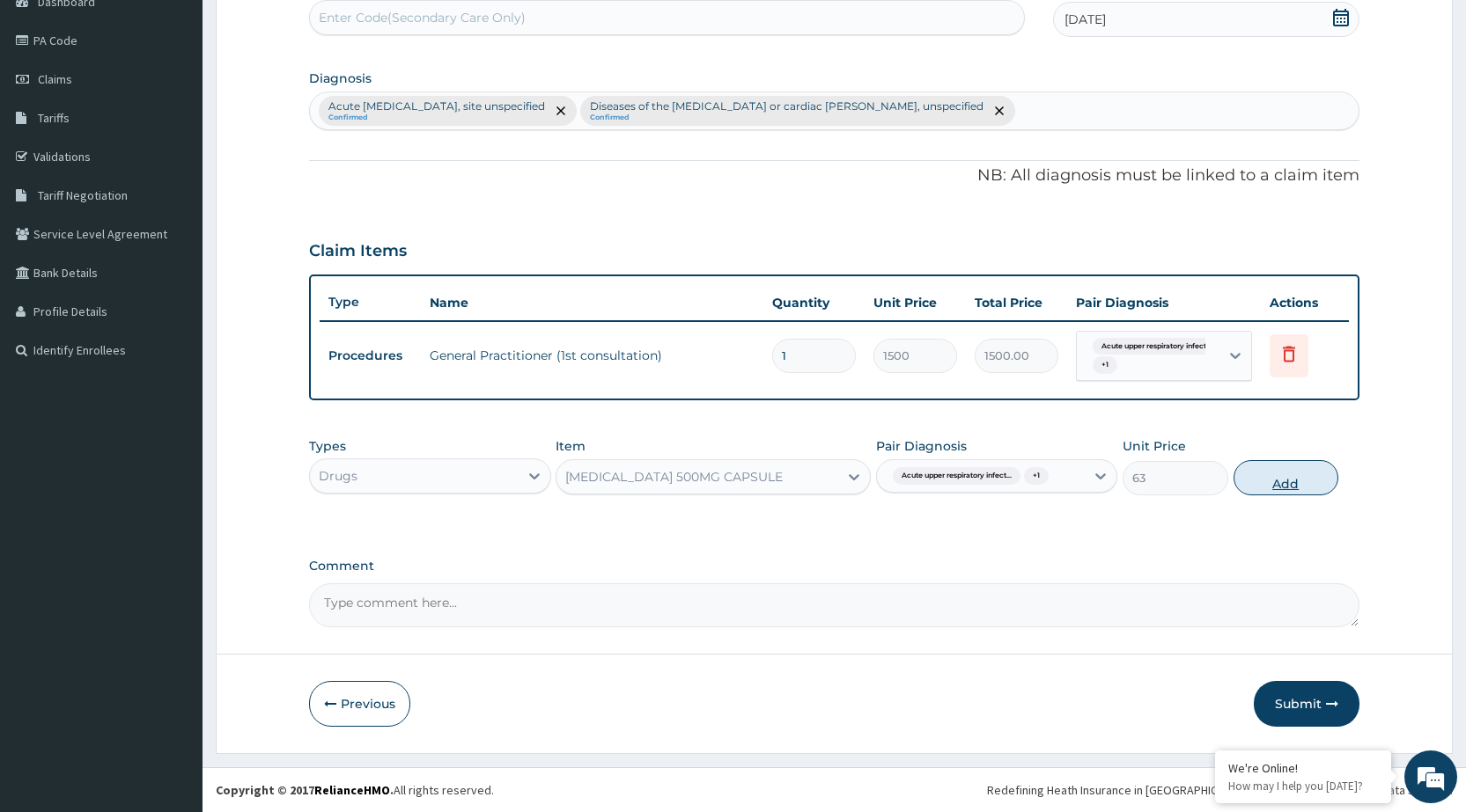
click at [1314, 477] on button "Add" at bounding box center [1287, 478] width 105 height 35
type input "0"
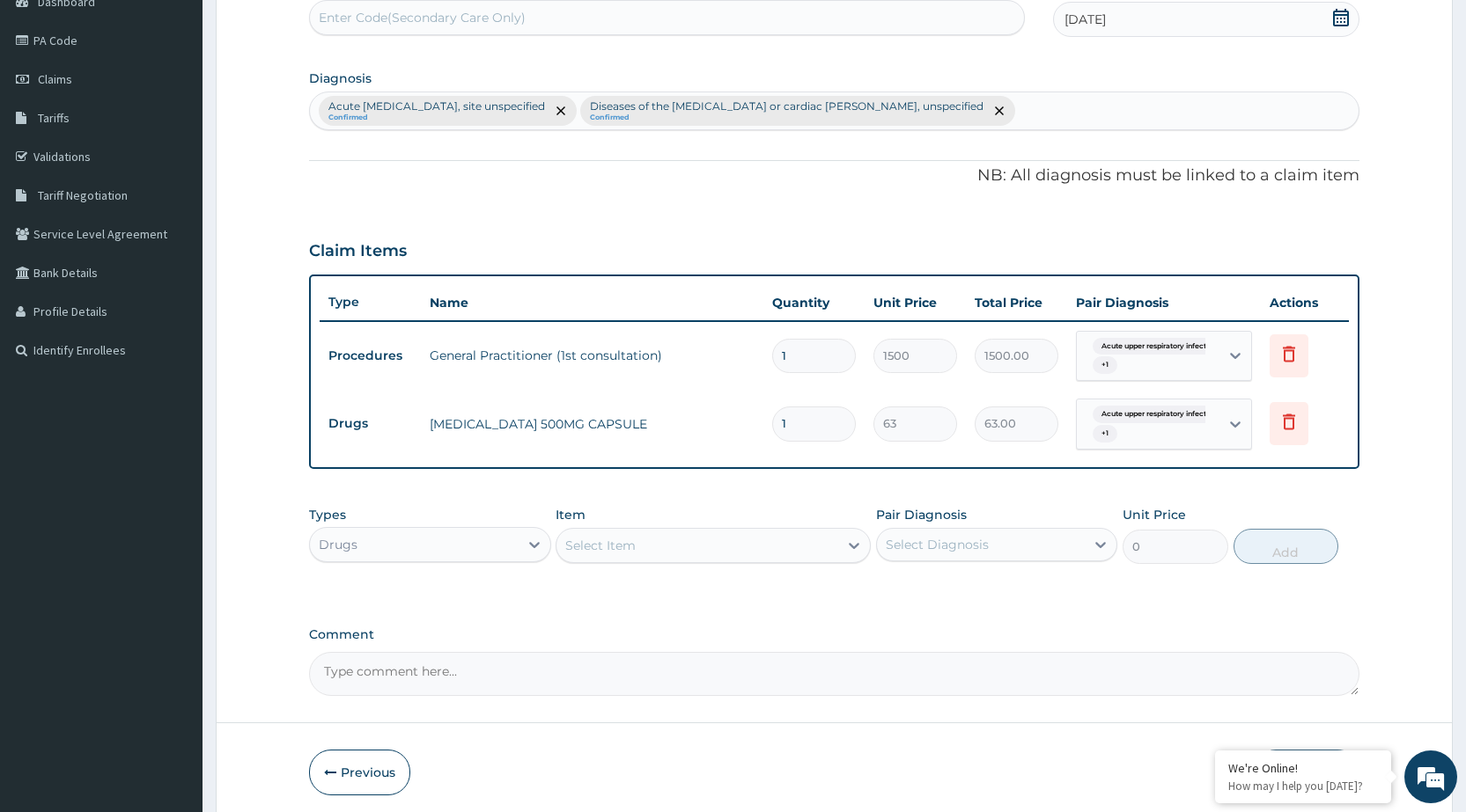
type input "10"
type input "630.00"
type input "10"
click at [822, 536] on div "Select Item" at bounding box center [696, 545] width 282 height 28
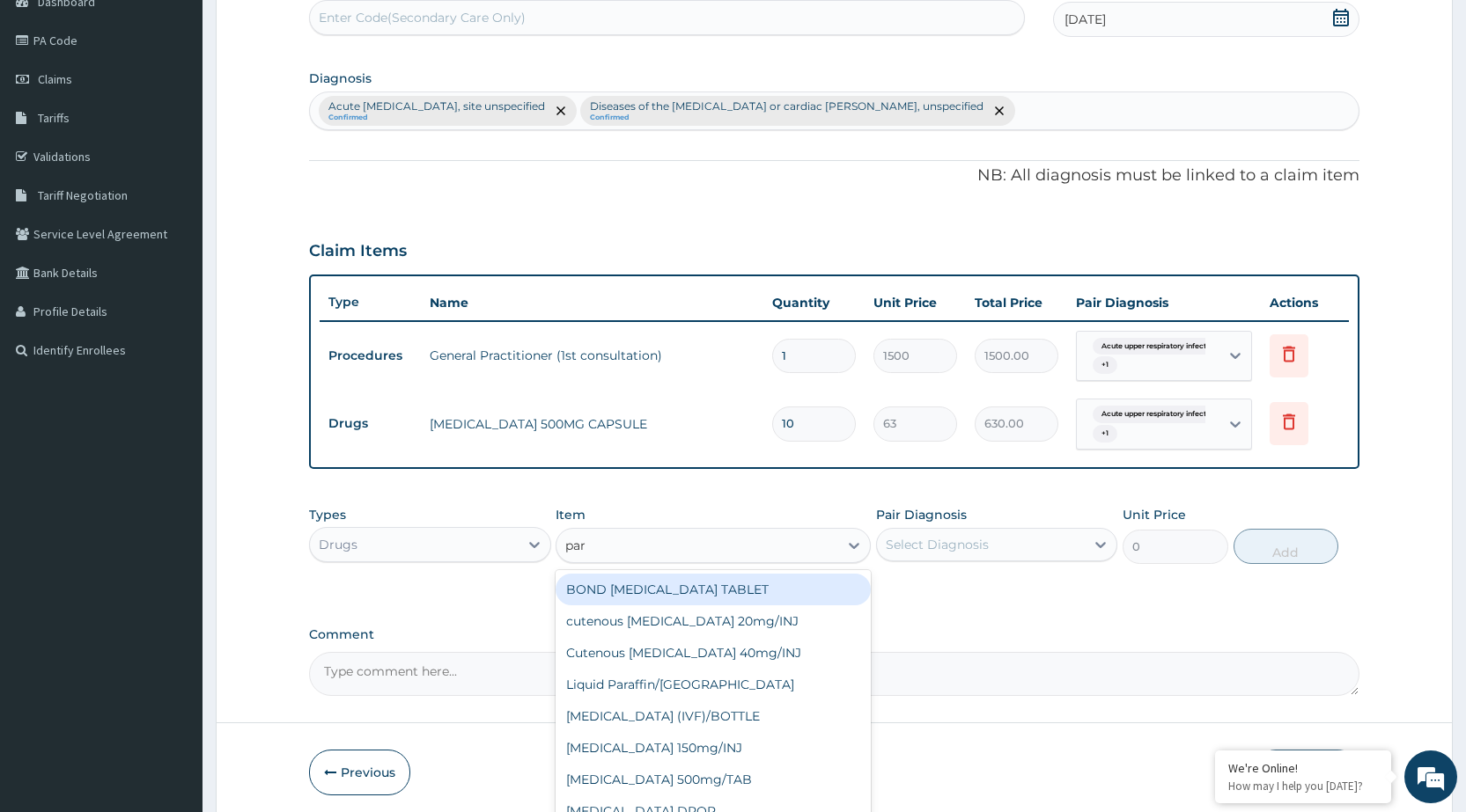
type input "para"
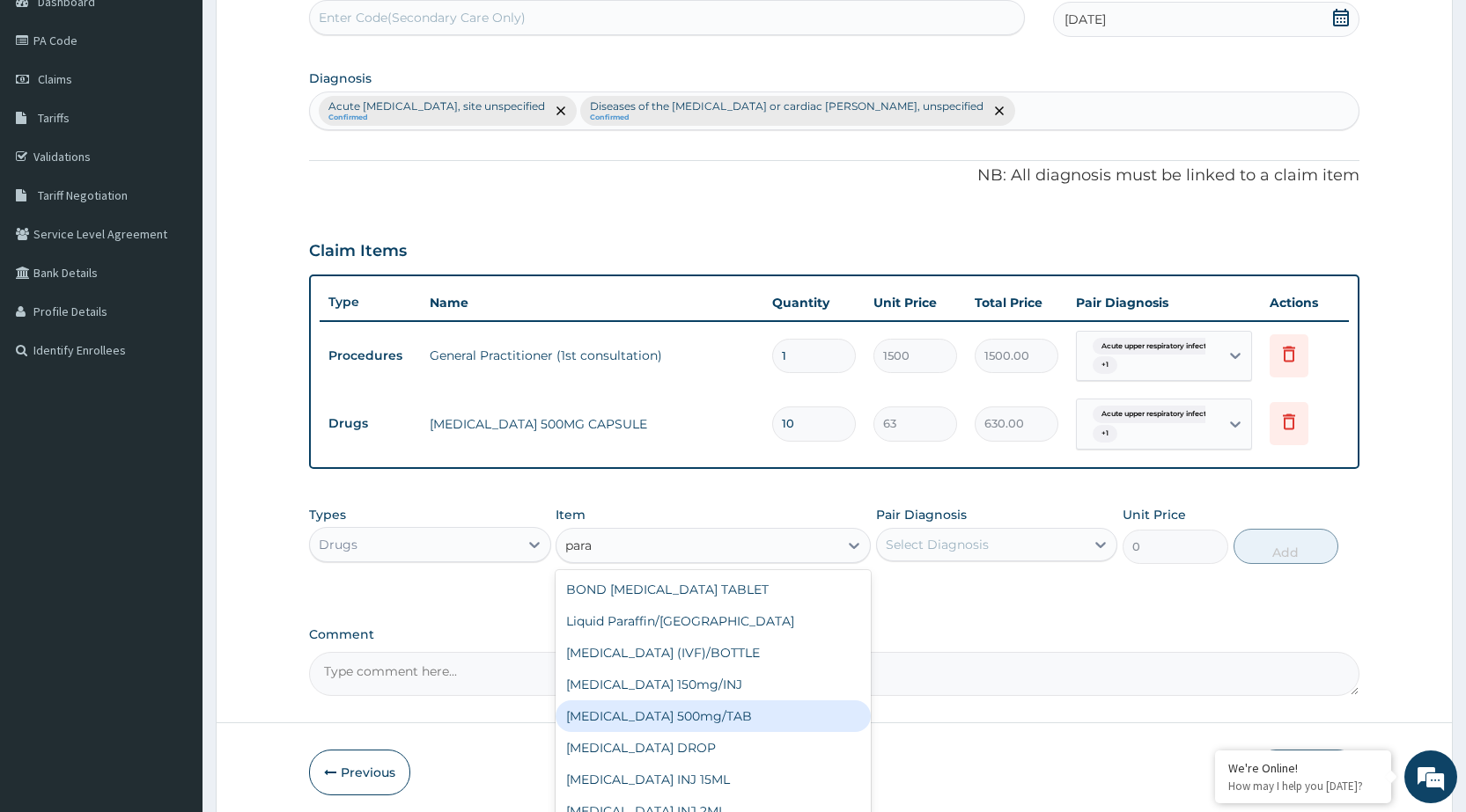
click at [740, 716] on div "[MEDICAL_DATA] 500mg/TAB" at bounding box center [713, 717] width 316 height 32
type input "5.25"
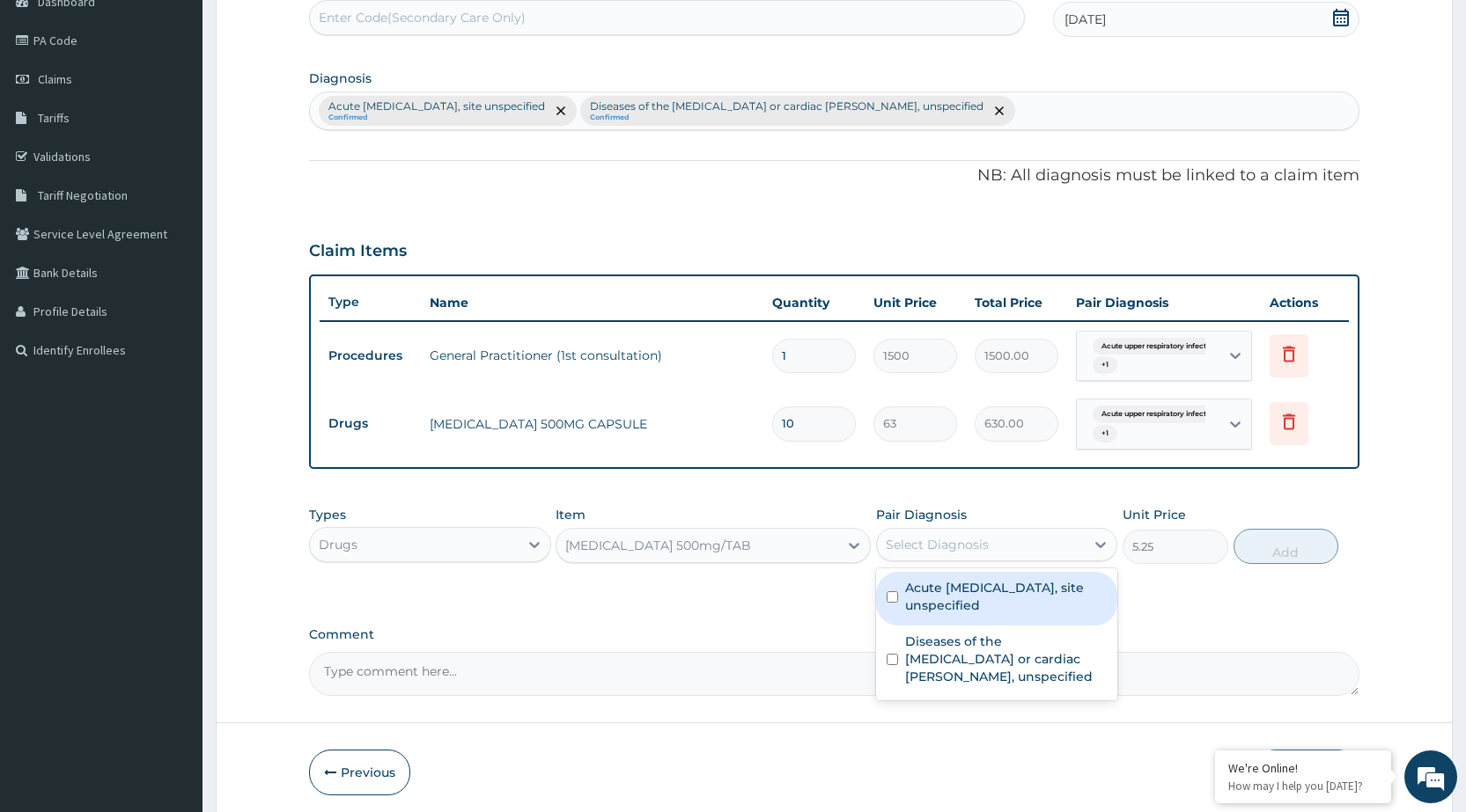
click at [975, 551] on div "Select Diagnosis" at bounding box center [938, 545] width 103 height 18
click at [971, 594] on label "Acute [MEDICAL_DATA], site unspecified" at bounding box center [1005, 597] width 202 height 35
checkbox input "true"
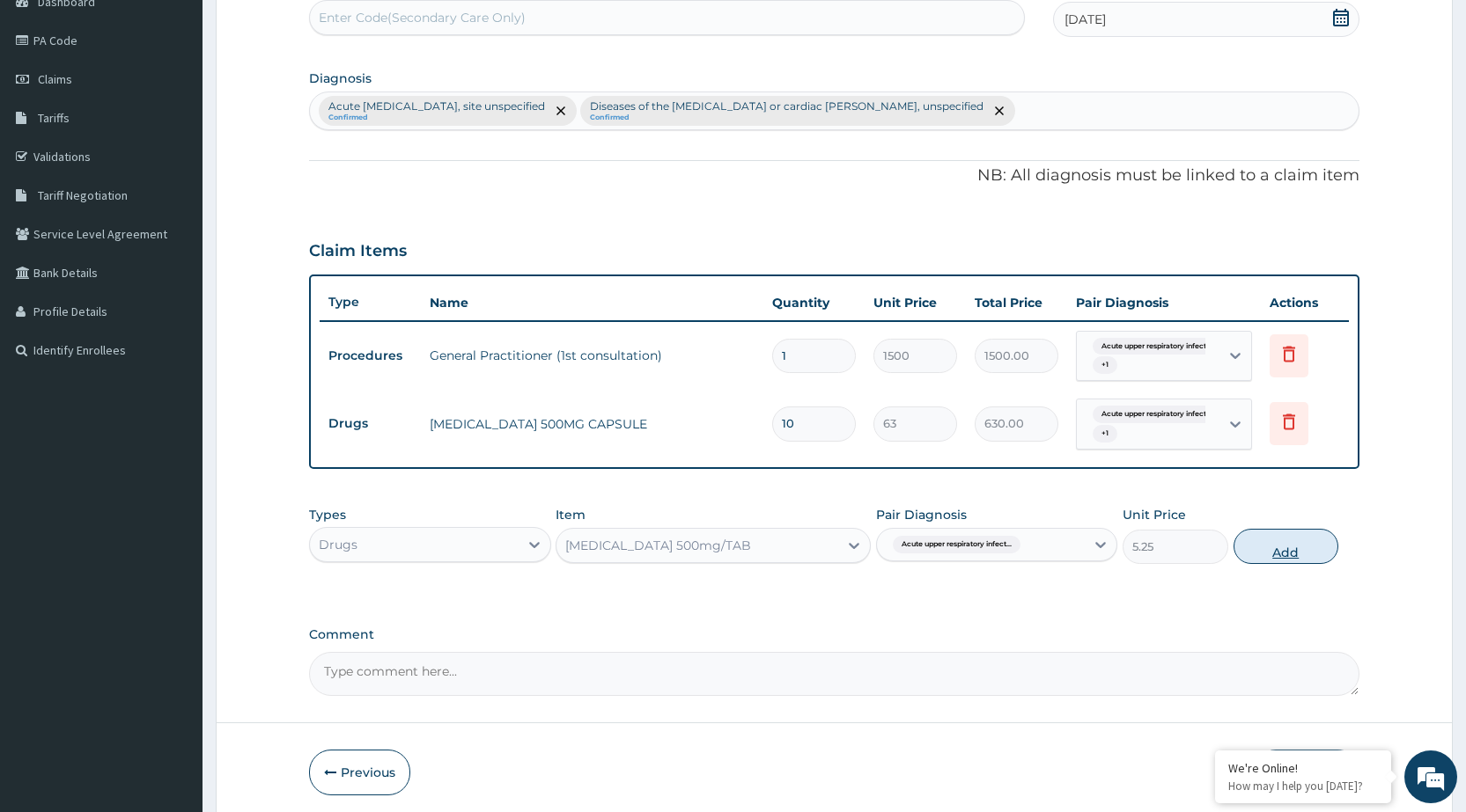
click at [1285, 548] on button "Add" at bounding box center [1287, 546] width 105 height 35
type input "0"
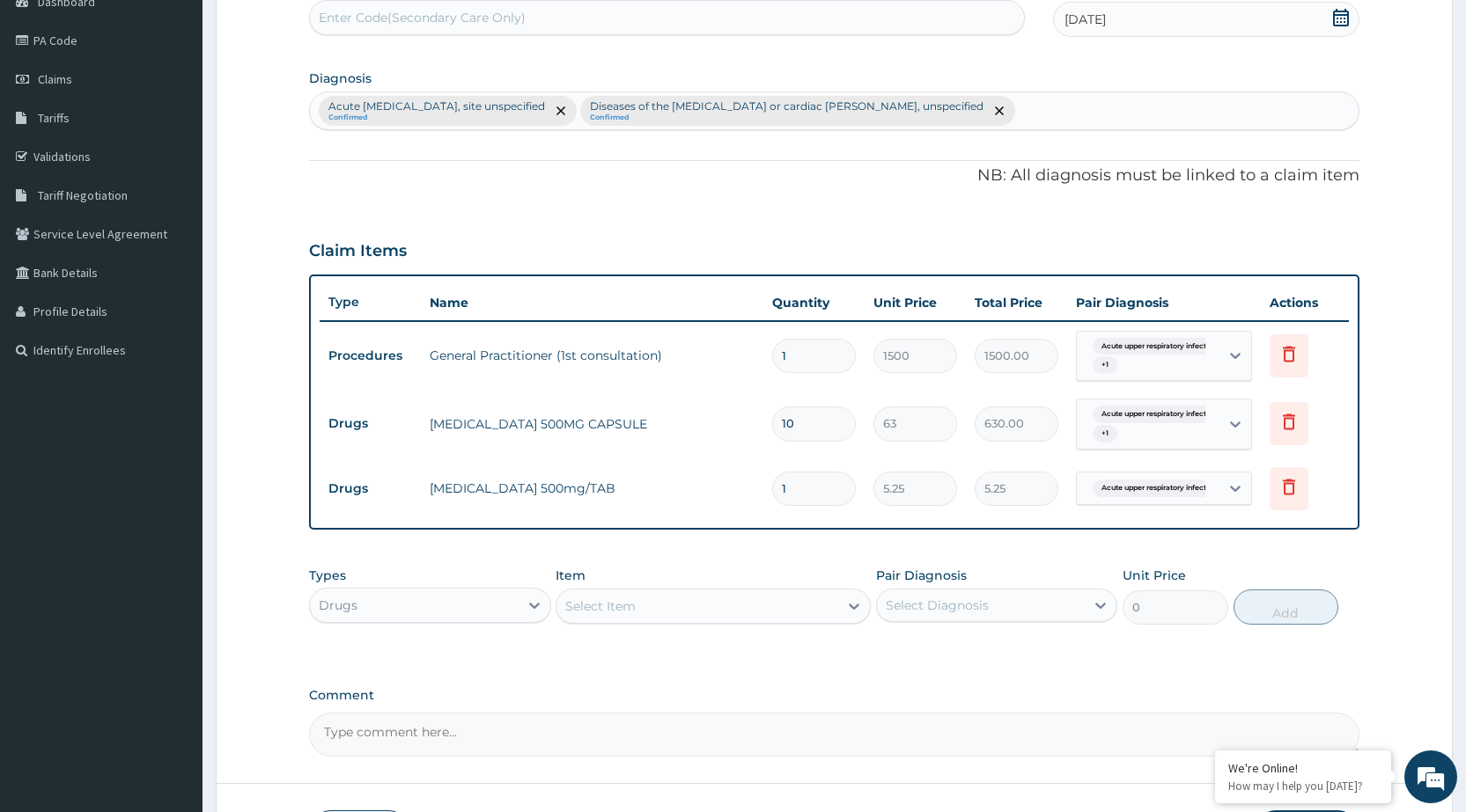
type input "0.00"
type input "3"
type input "15.75"
type input "30"
type input "157.50"
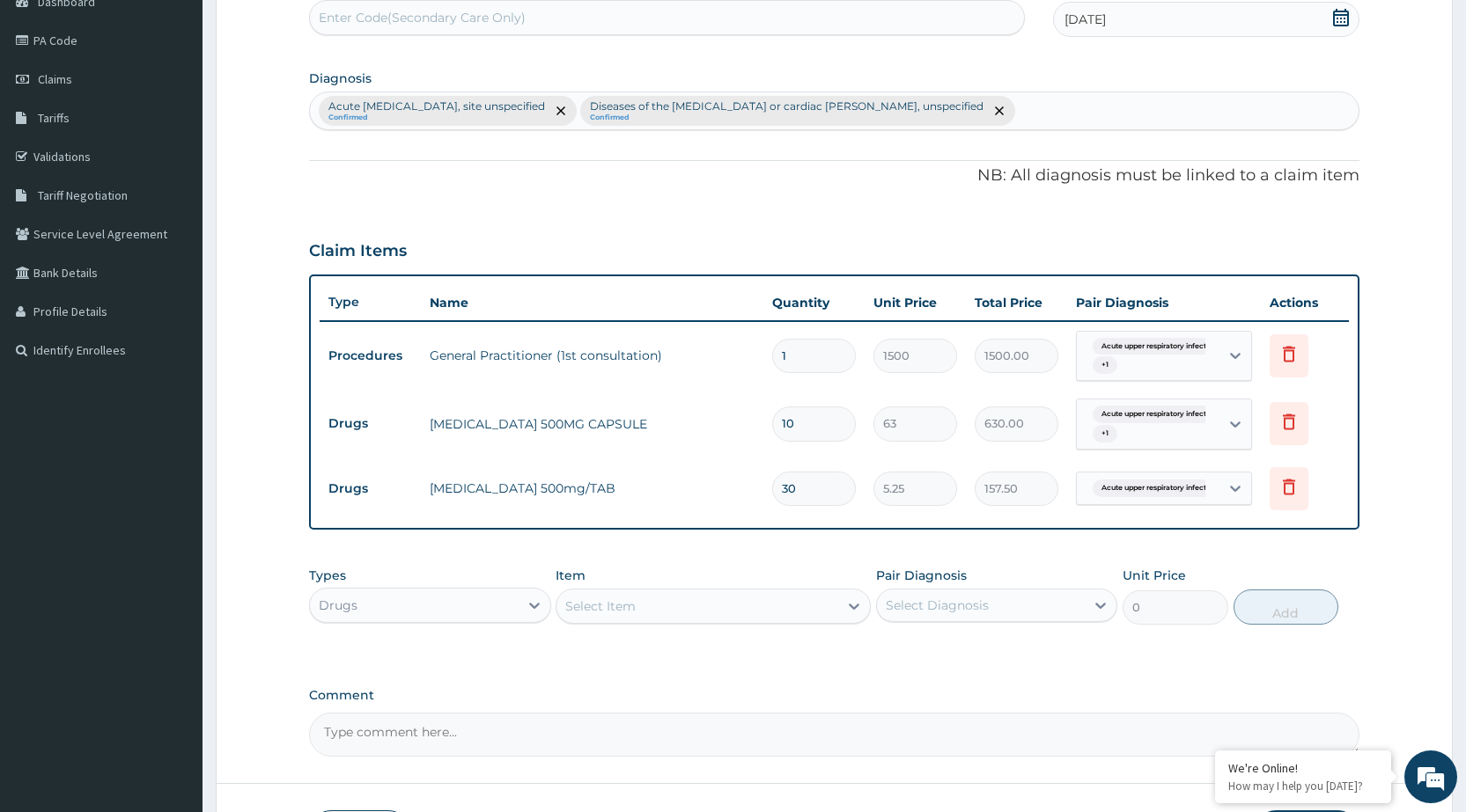
type input "30"
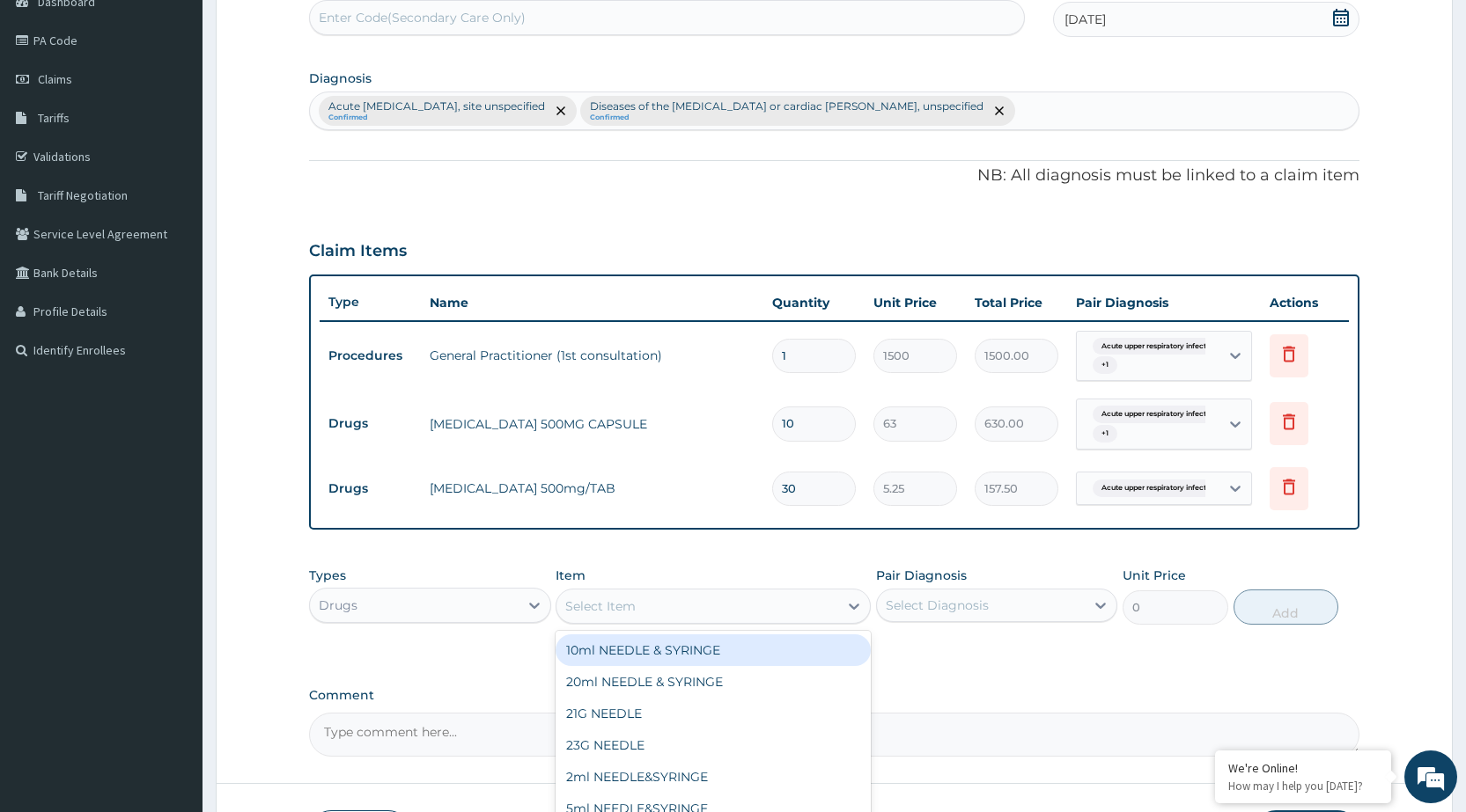
click at [644, 609] on div "Select Item" at bounding box center [696, 606] width 282 height 28
type input "cough"
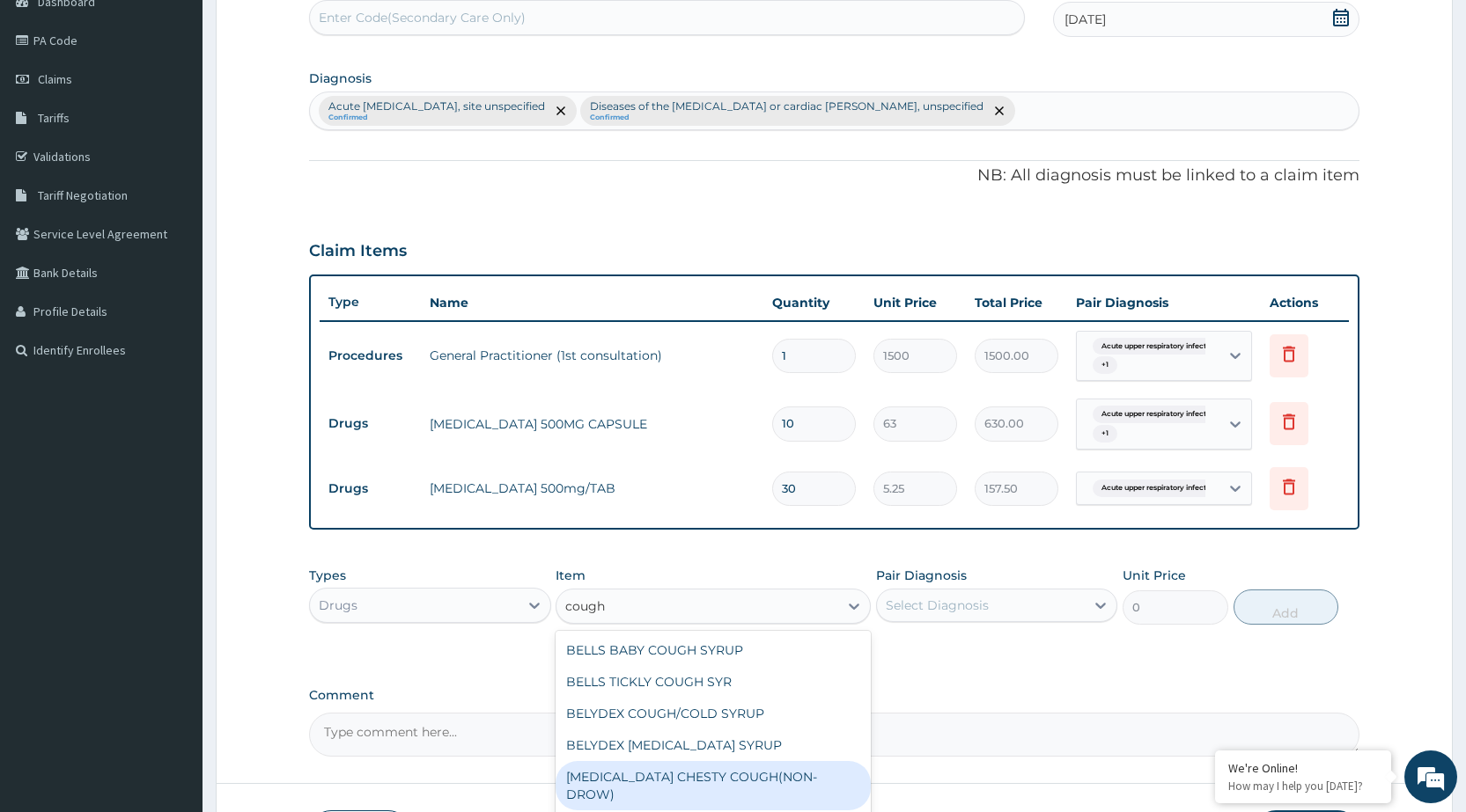
click at [644, 761] on div "[MEDICAL_DATA] CHESTY COUGH(NON-DROW)" at bounding box center [713, 786] width 316 height 50
type input "735"
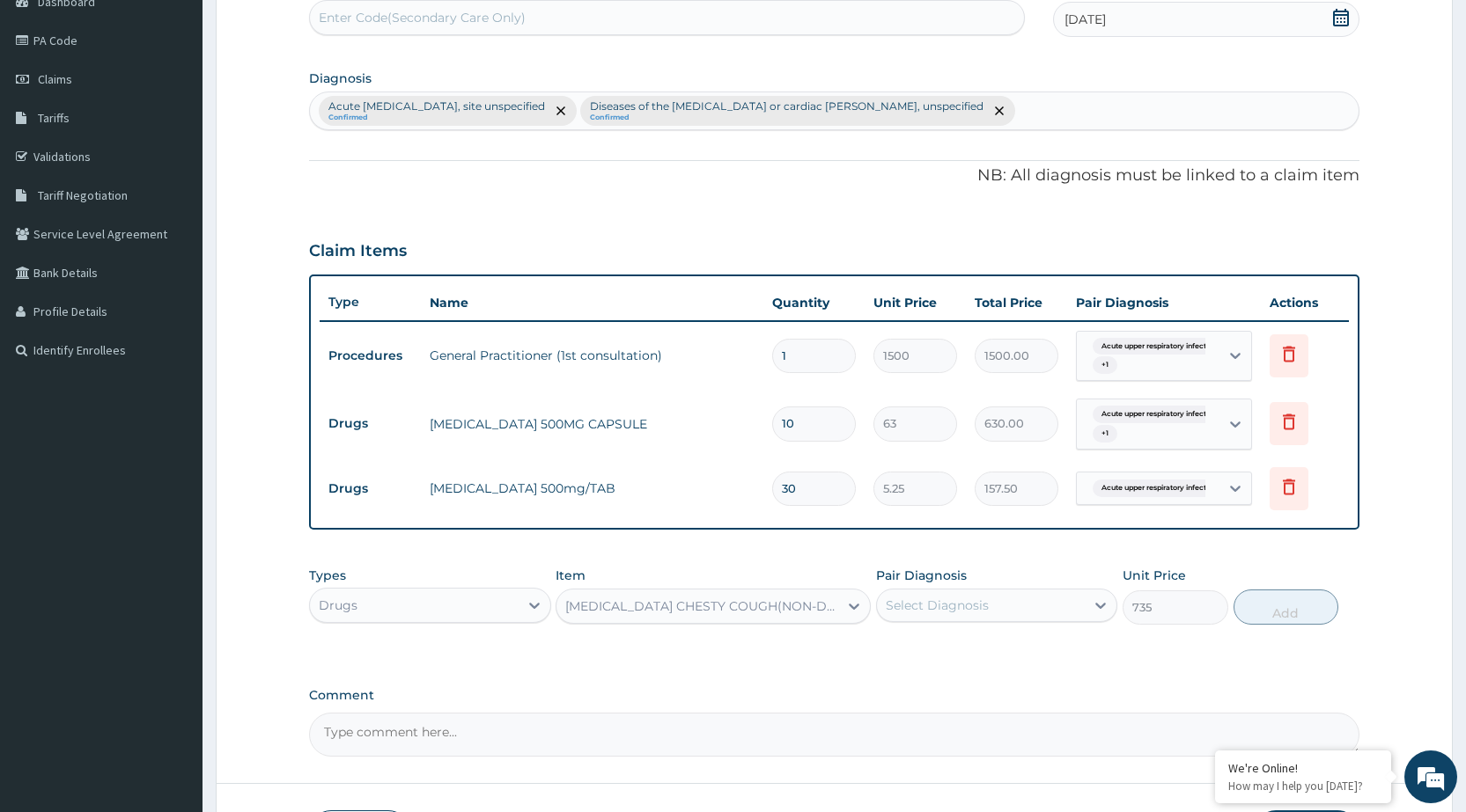
click at [998, 603] on div "Select Diagnosis" at bounding box center [981, 606] width 207 height 28
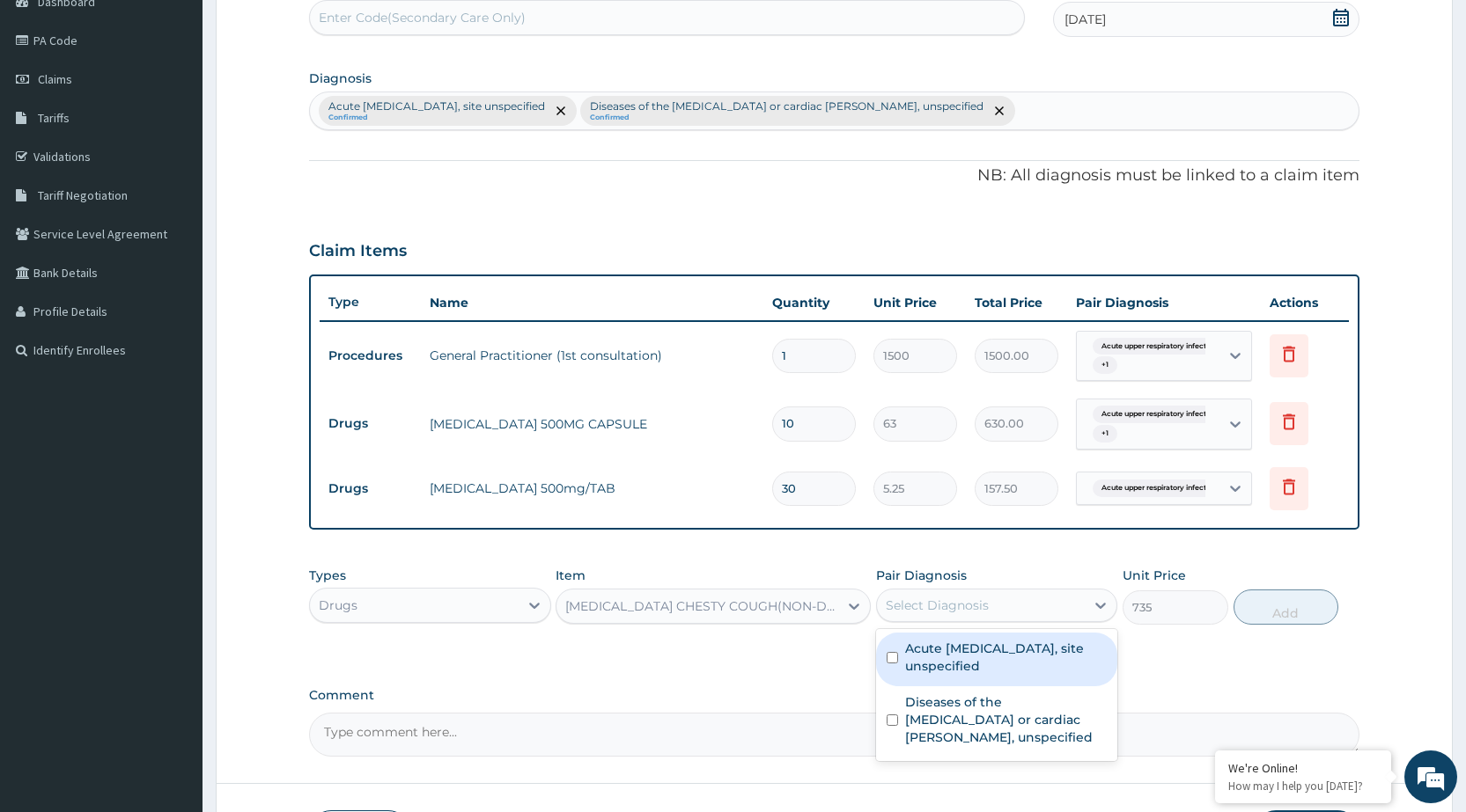
click at [1001, 654] on label "Acute [MEDICAL_DATA], site unspecified" at bounding box center [1005, 657] width 202 height 35
checkbox input "true"
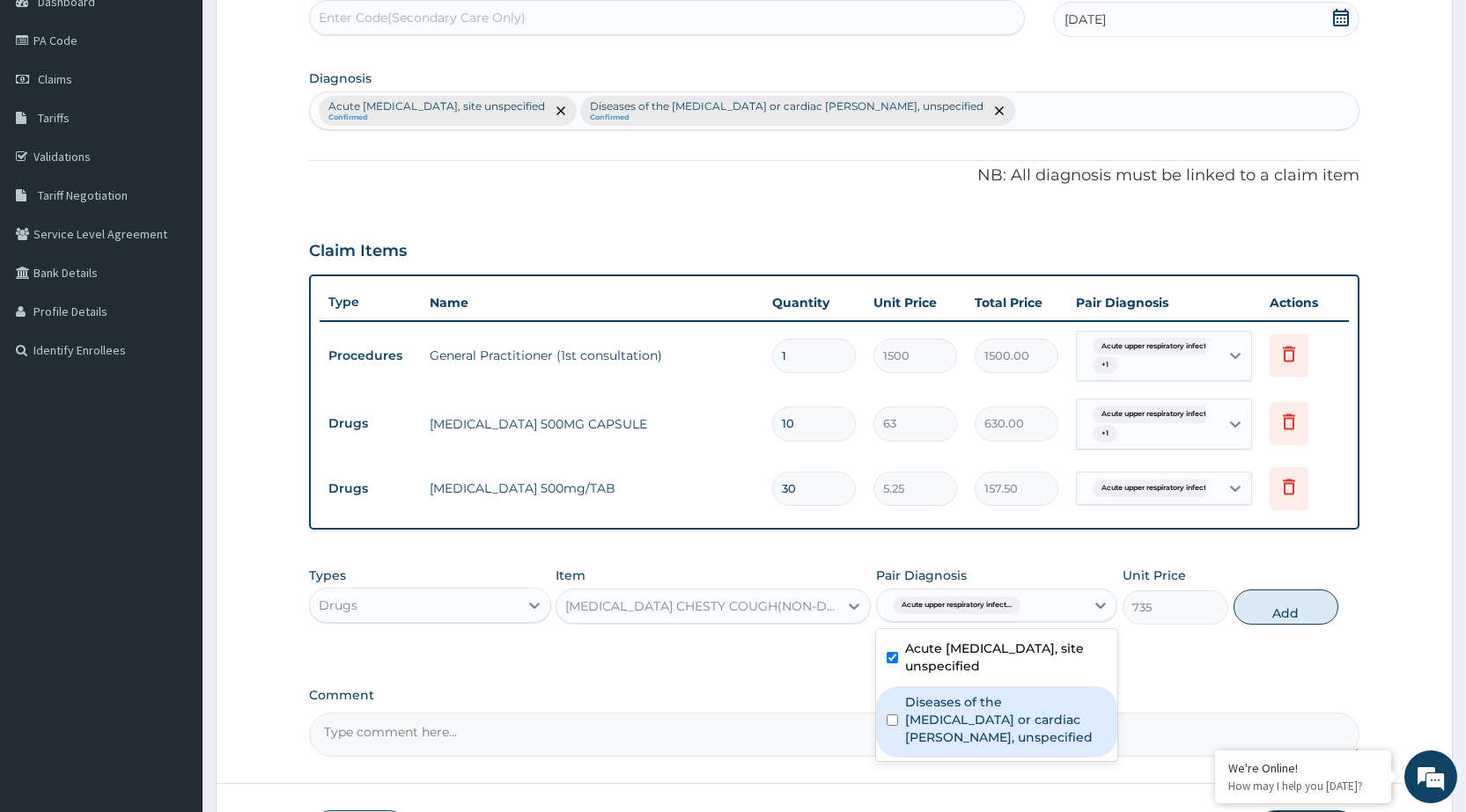
click at [981, 722] on label "Diseases of the myocardium or cardiac chambers, unspecified" at bounding box center [1005, 720] width 202 height 53
checkbox input "true"
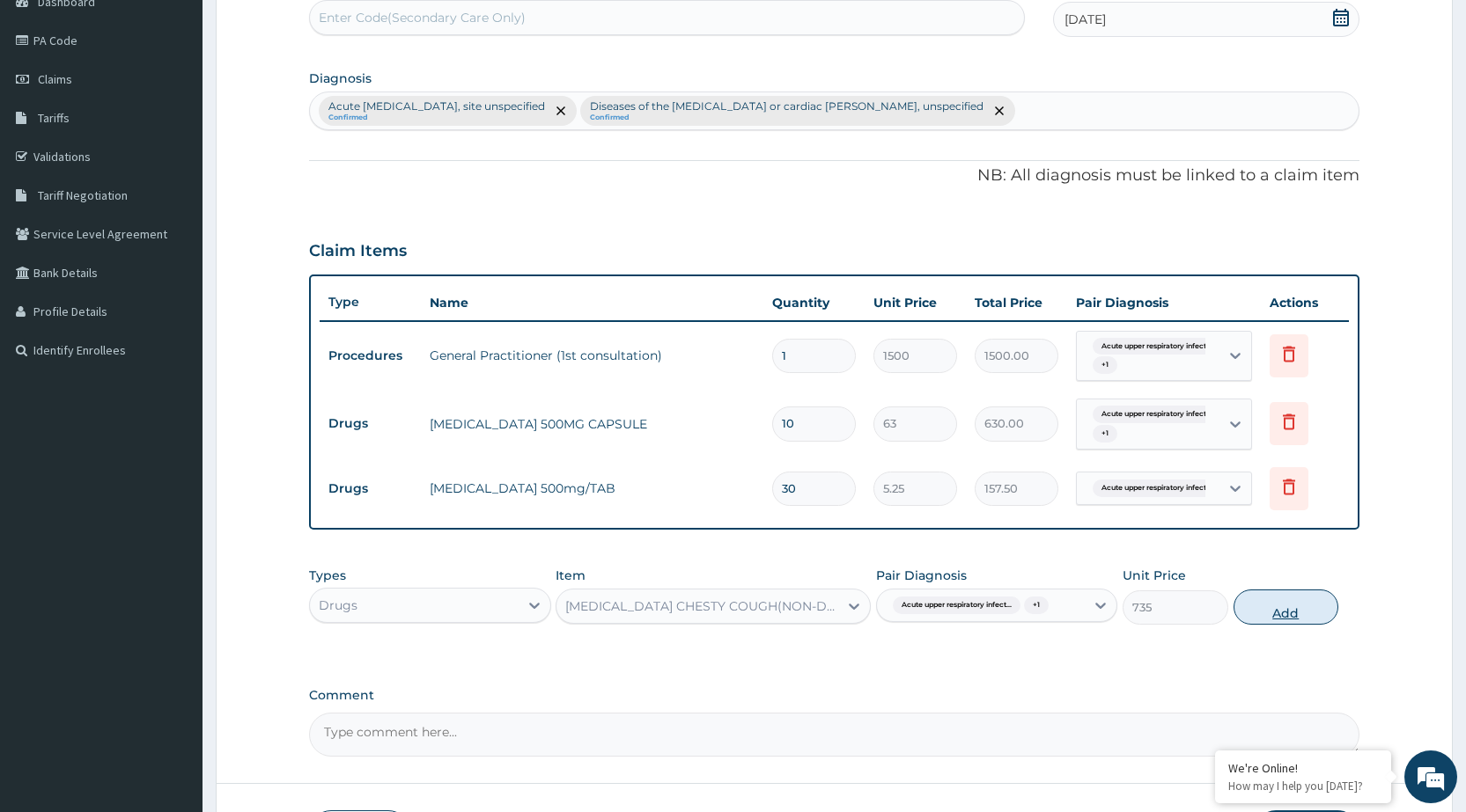
drag, startPoint x: 1263, startPoint y: 613, endPoint x: 1243, endPoint y: 605, distance: 21.5
click at [1258, 610] on button "Add" at bounding box center [1287, 608] width 105 height 35
type input "0"
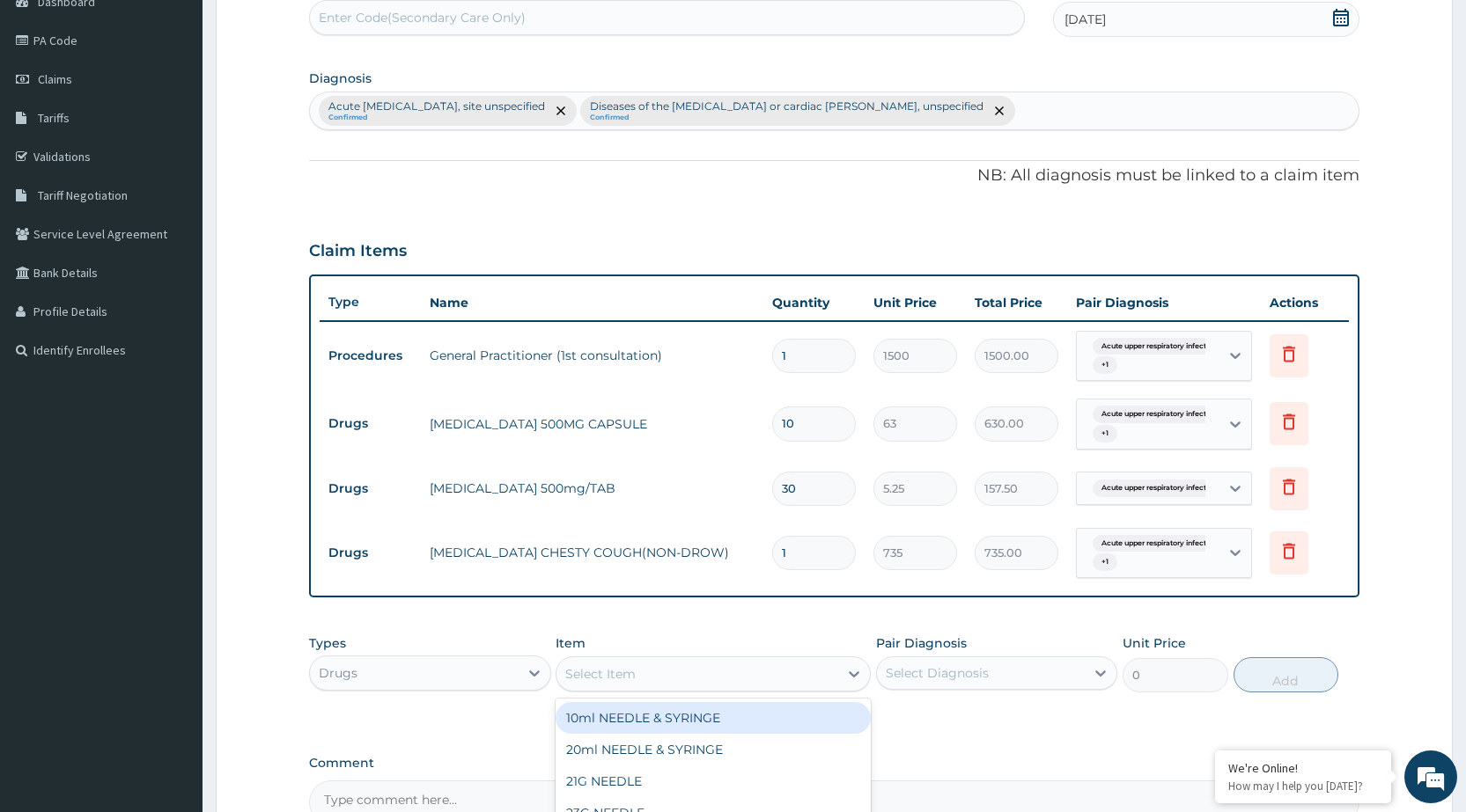
click at [795, 676] on div "Select Item" at bounding box center [696, 674] width 282 height 28
type input "vit c"
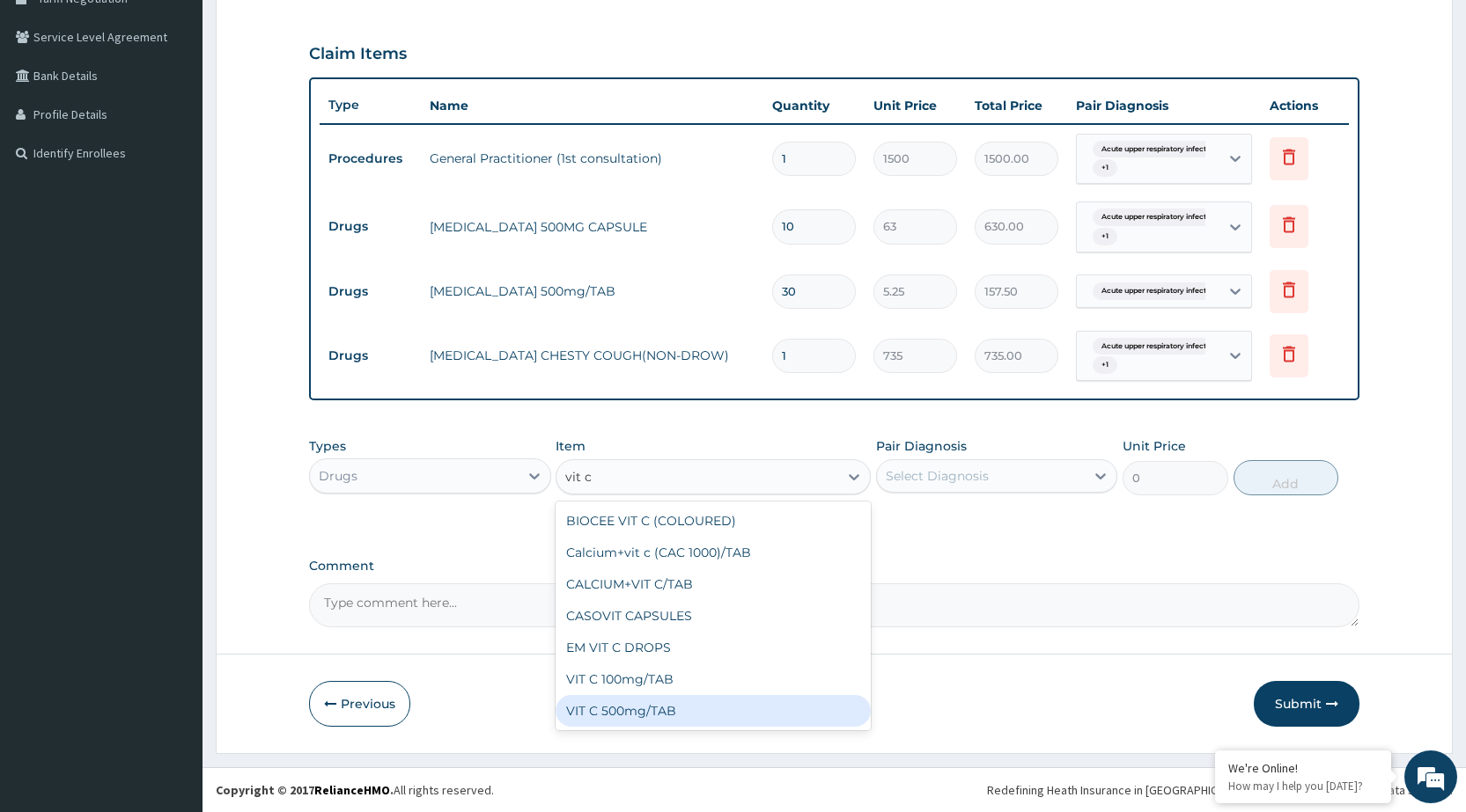
click at [662, 712] on div "VIT C 500mg/TAB" at bounding box center [713, 711] width 316 height 32
type input "49.88"
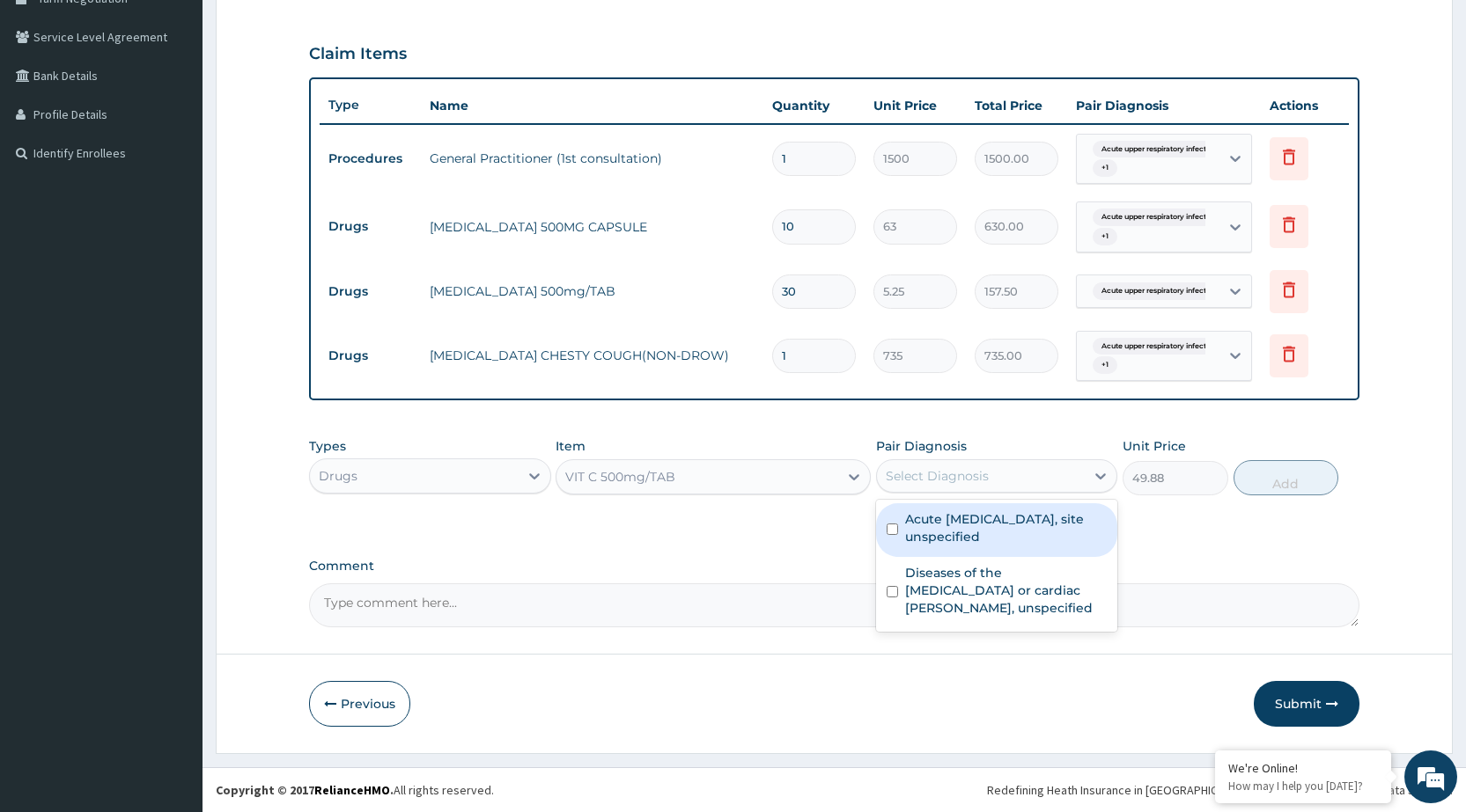
click at [1042, 486] on div "Select Diagnosis" at bounding box center [981, 476] width 207 height 28
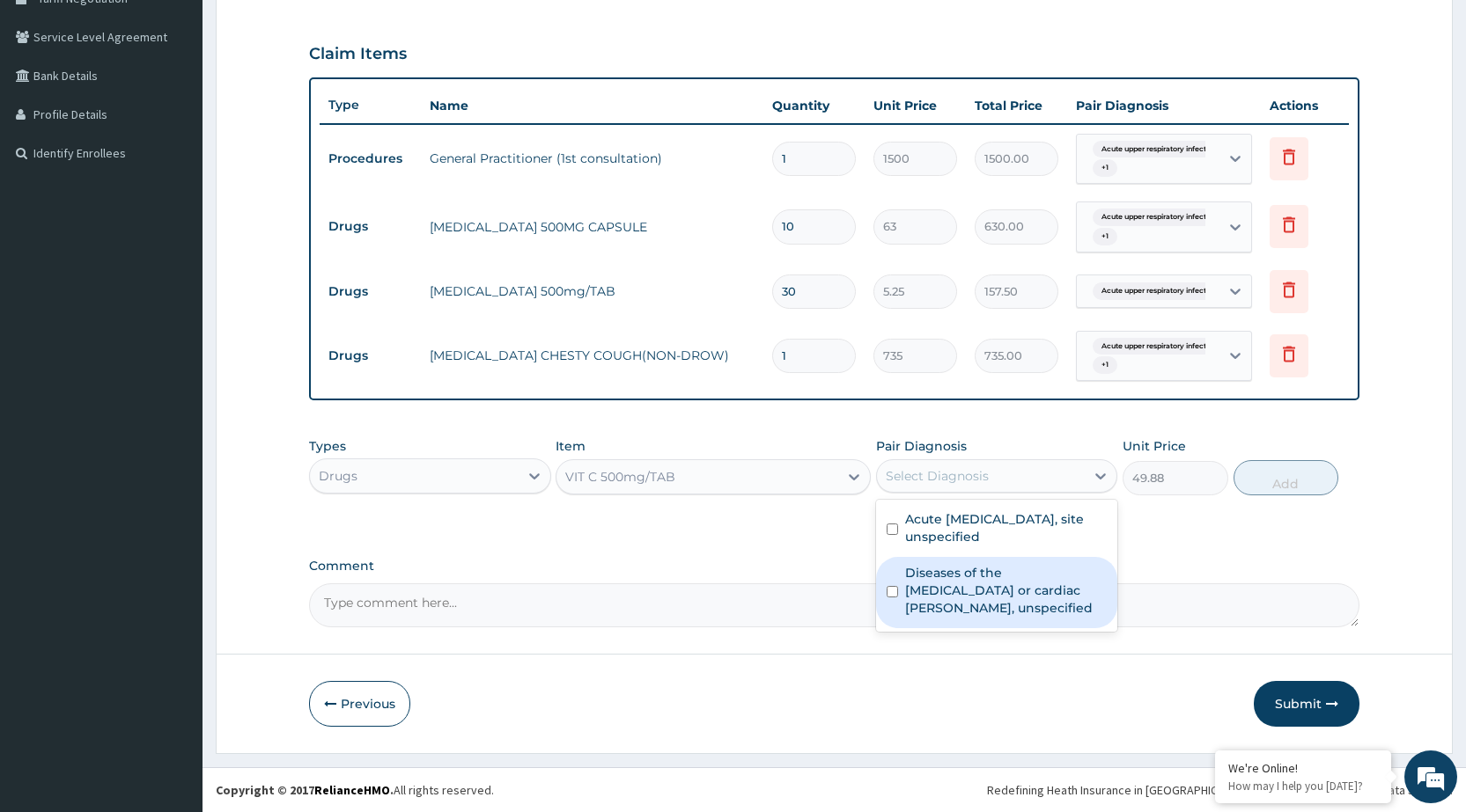
click at [1023, 577] on label "Diseases of the myocardium or cardiac chambers, unspecified" at bounding box center [1005, 591] width 202 height 53
checkbox input "true"
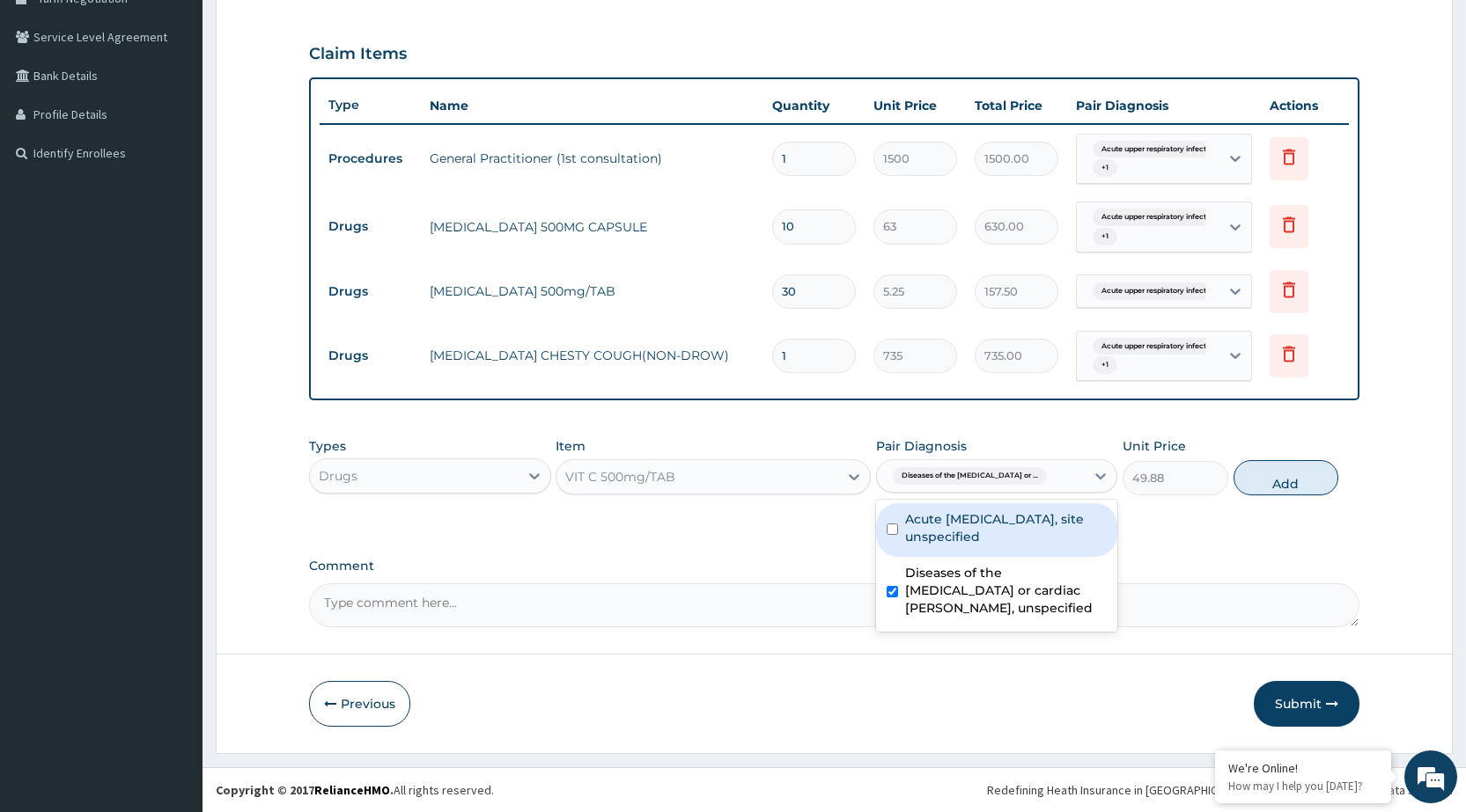
click at [1034, 531] on label "Acute upper respiratory infection, site unspecified" at bounding box center [1005, 528] width 202 height 35
checkbox input "true"
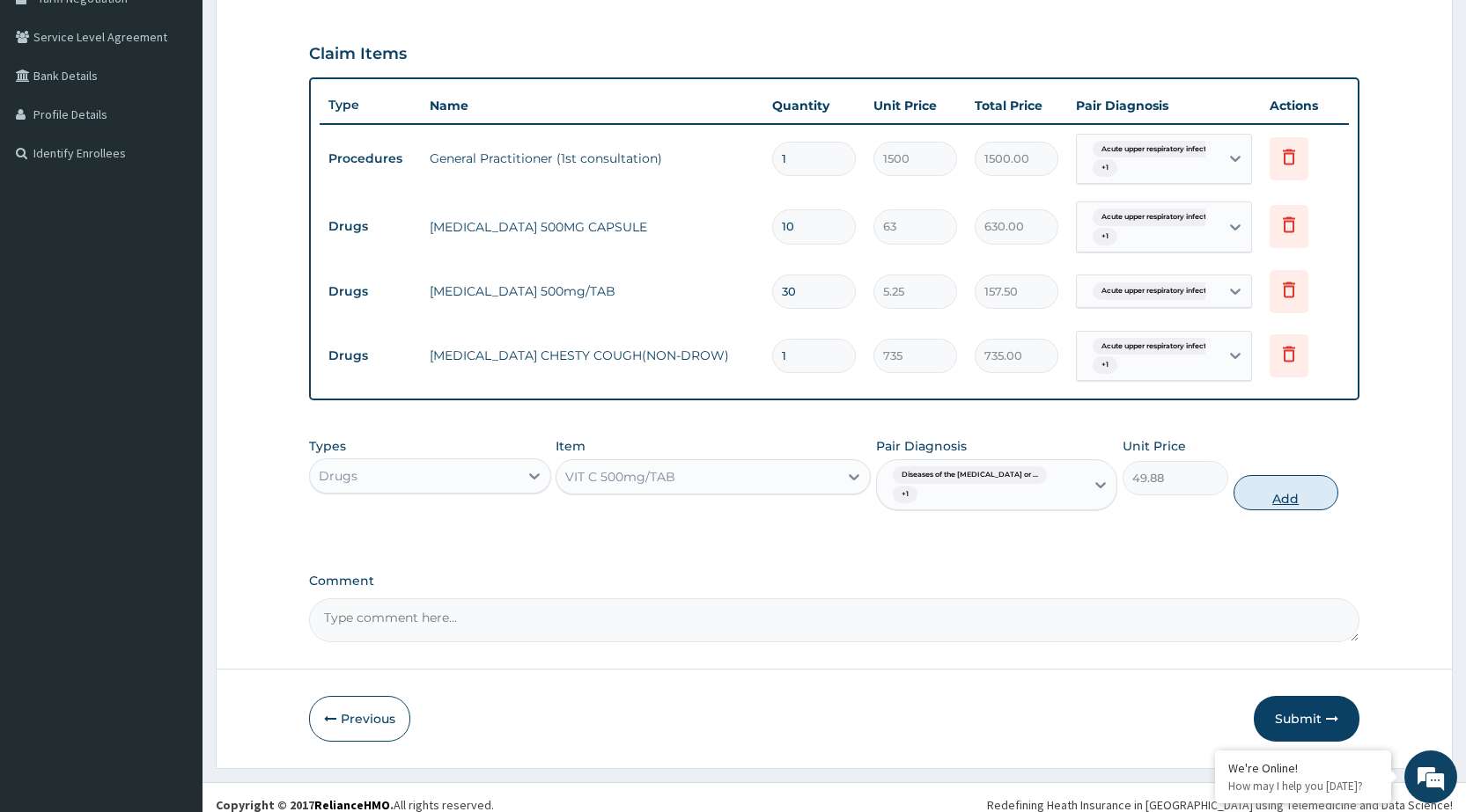
click at [1279, 479] on button "Add" at bounding box center [1287, 493] width 105 height 35
type input "0"
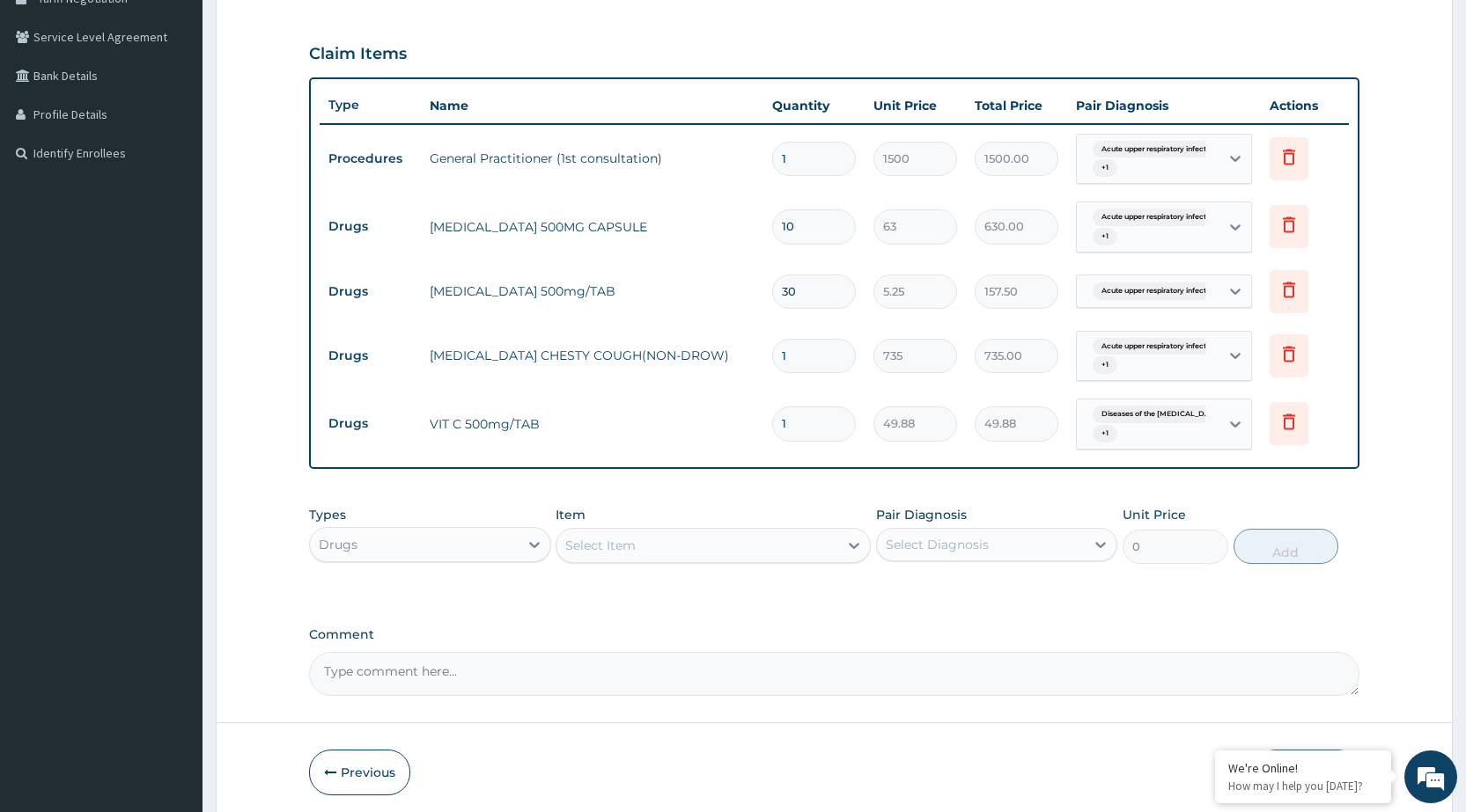
type input "10"
type input "498.80"
type input "10"
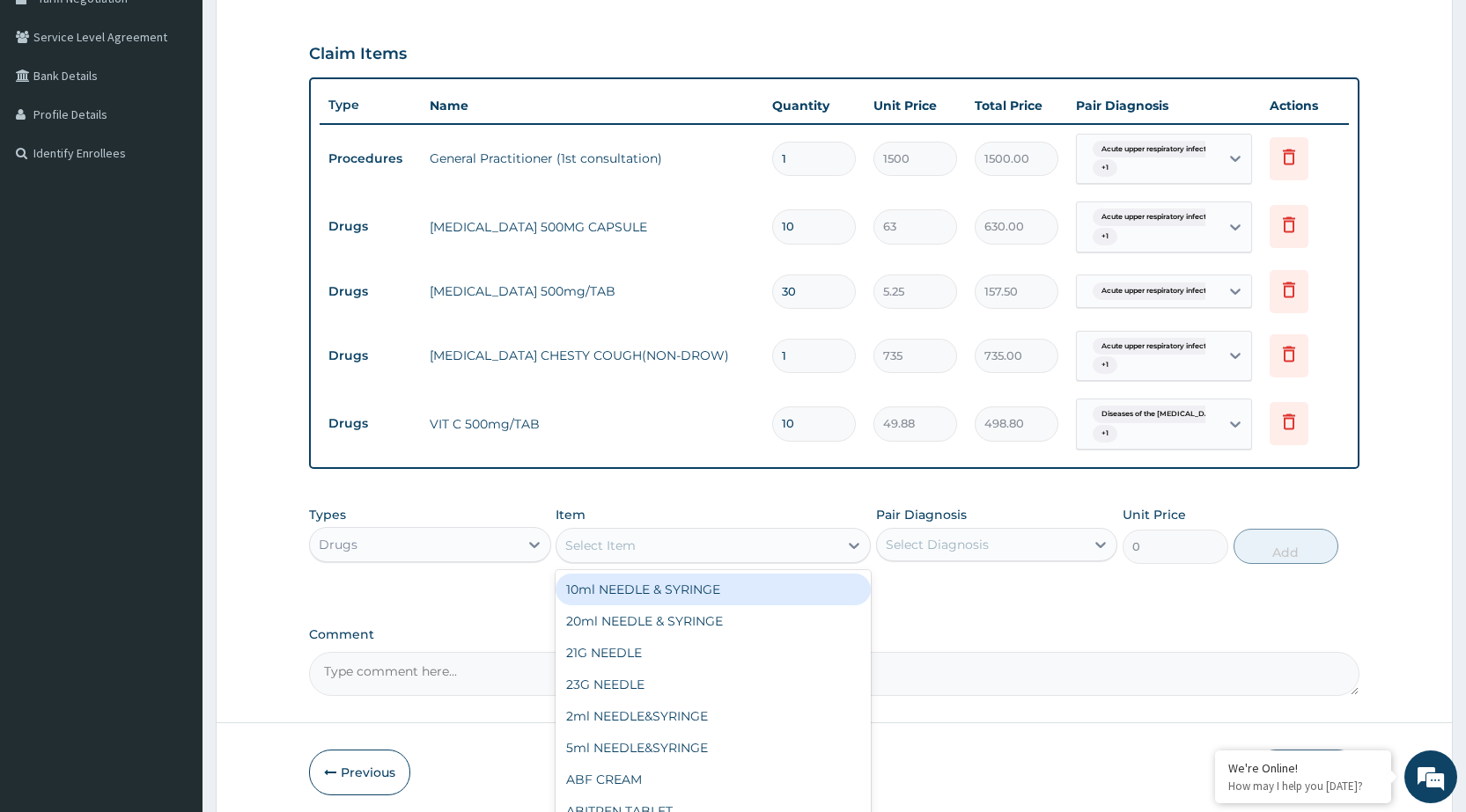
click at [831, 537] on div "Select Item" at bounding box center [696, 545] width 282 height 28
type input "coa"
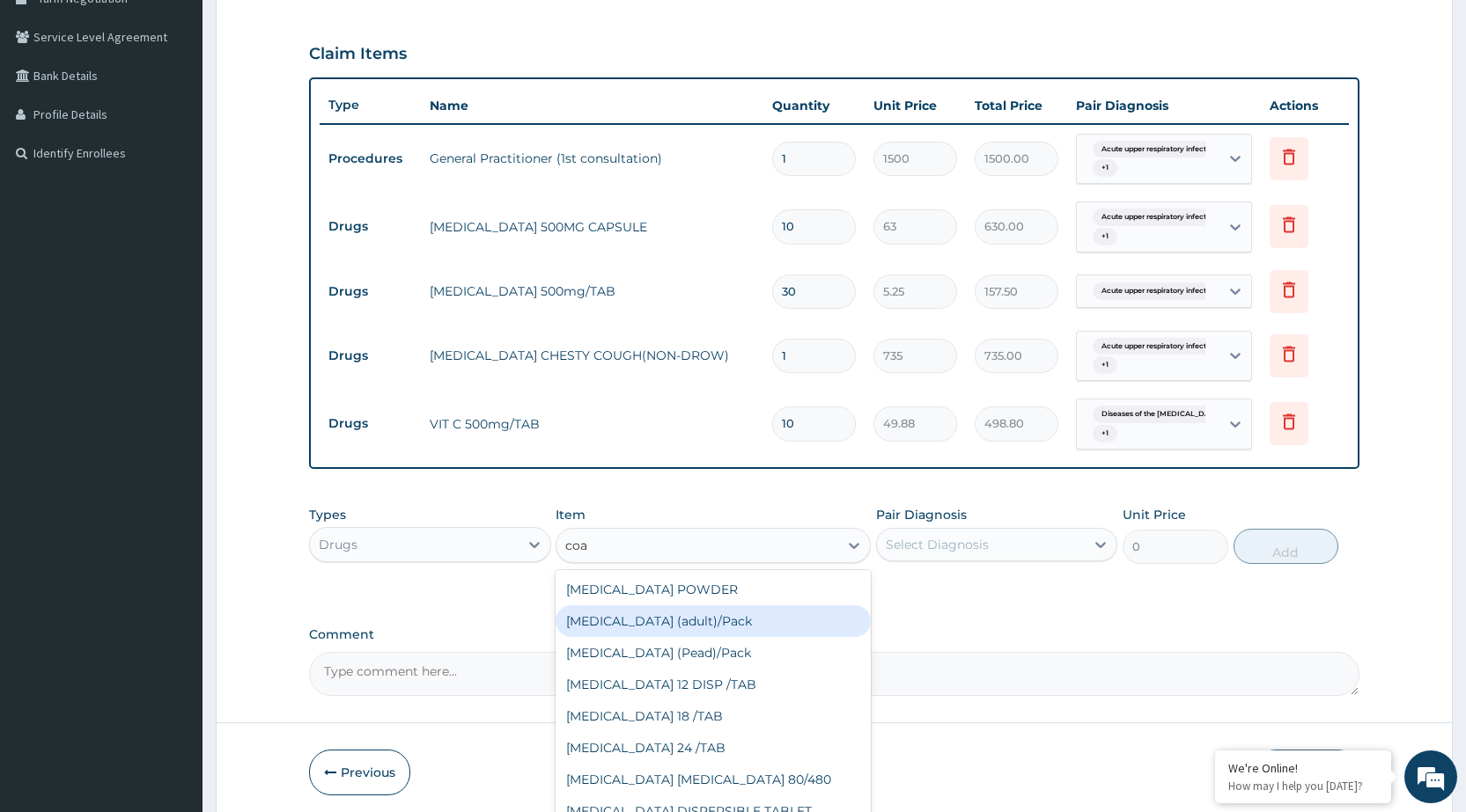
click at [743, 620] on div "Coartem (adult)/Pack" at bounding box center [713, 621] width 316 height 32
type input "682.5"
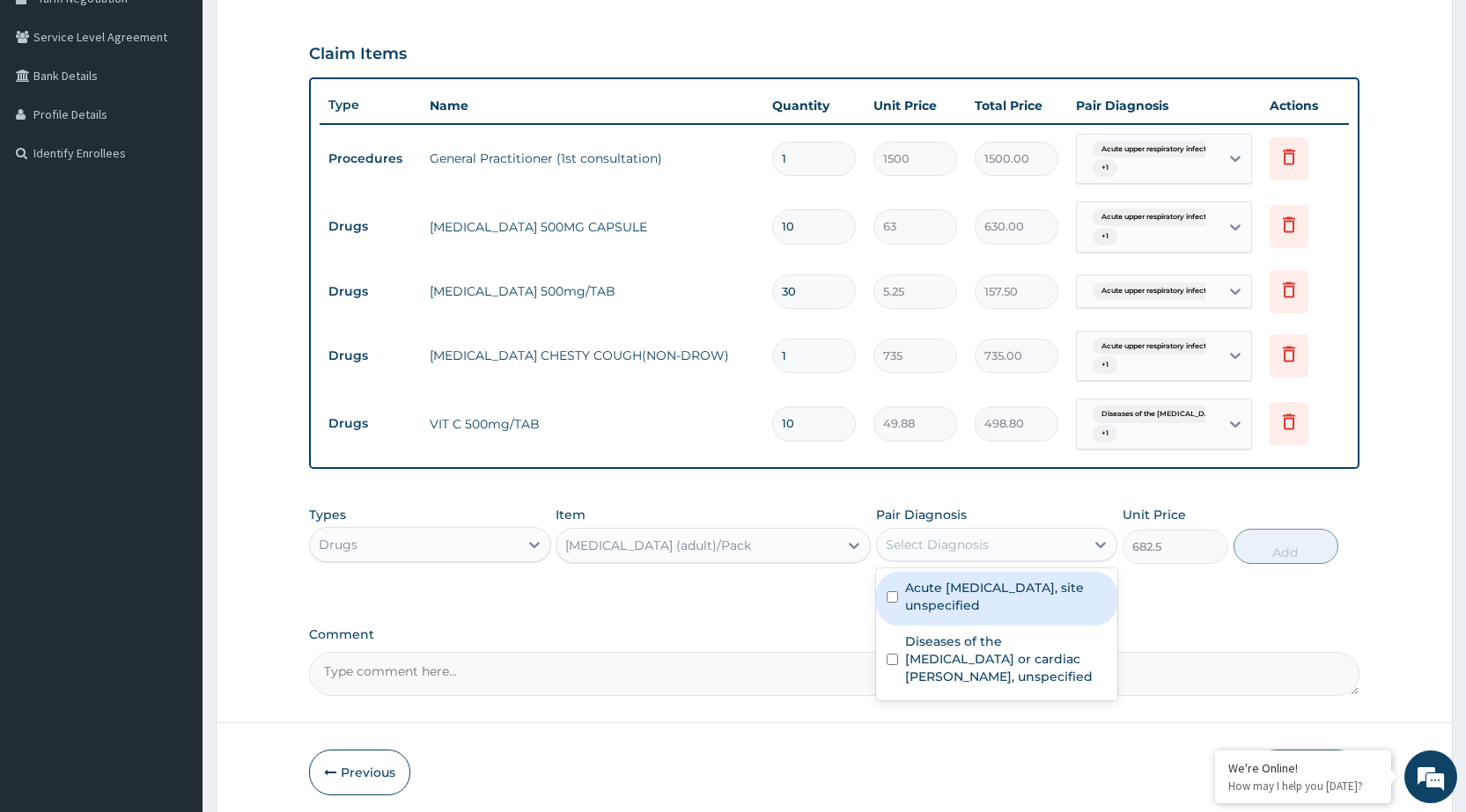
click at [1062, 536] on div "Select Diagnosis" at bounding box center [981, 544] width 207 height 28
click at [1038, 596] on label "Acute upper respiratory infection, site unspecified" at bounding box center [1005, 597] width 202 height 35
checkbox input "true"
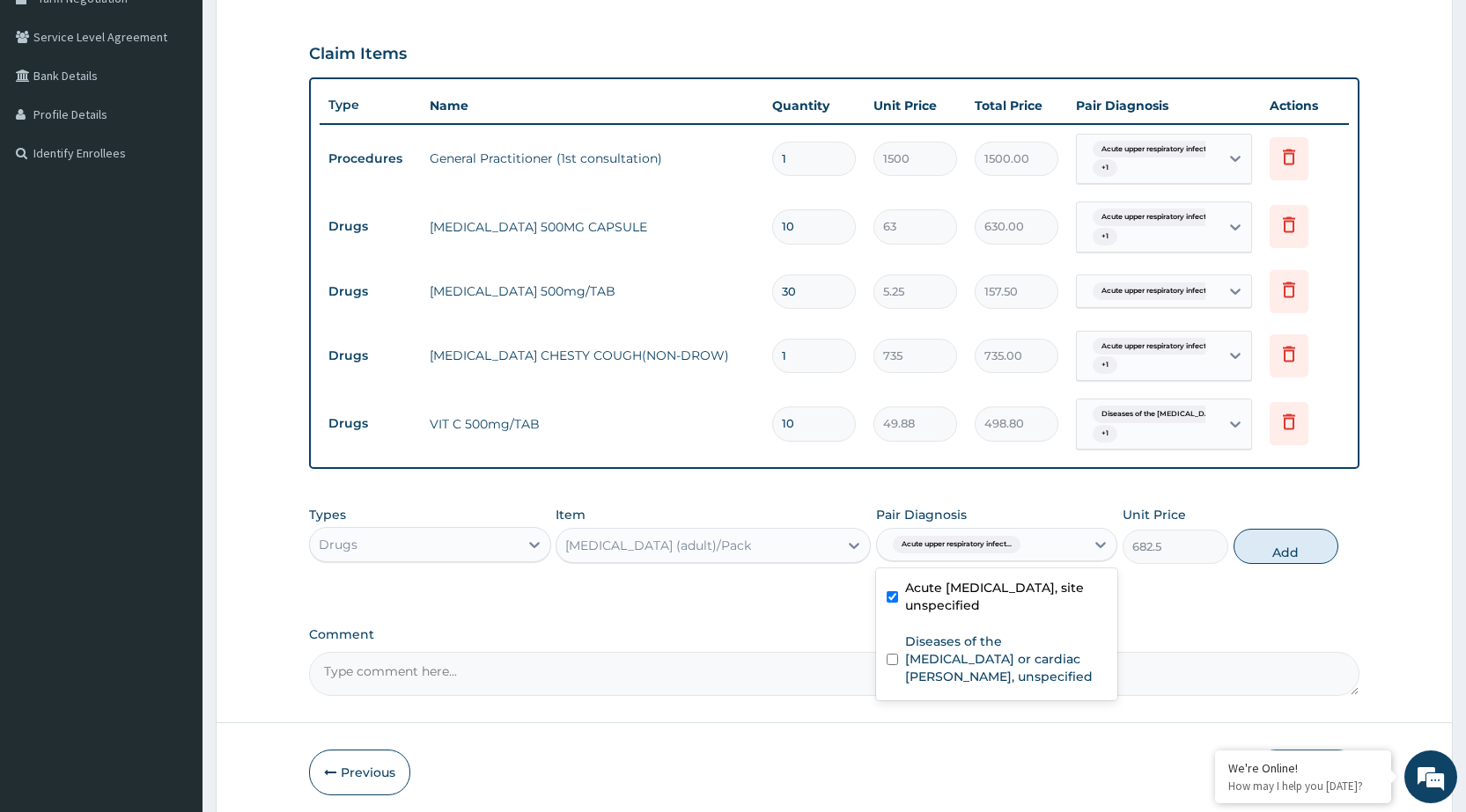
scroll to position [35, 0]
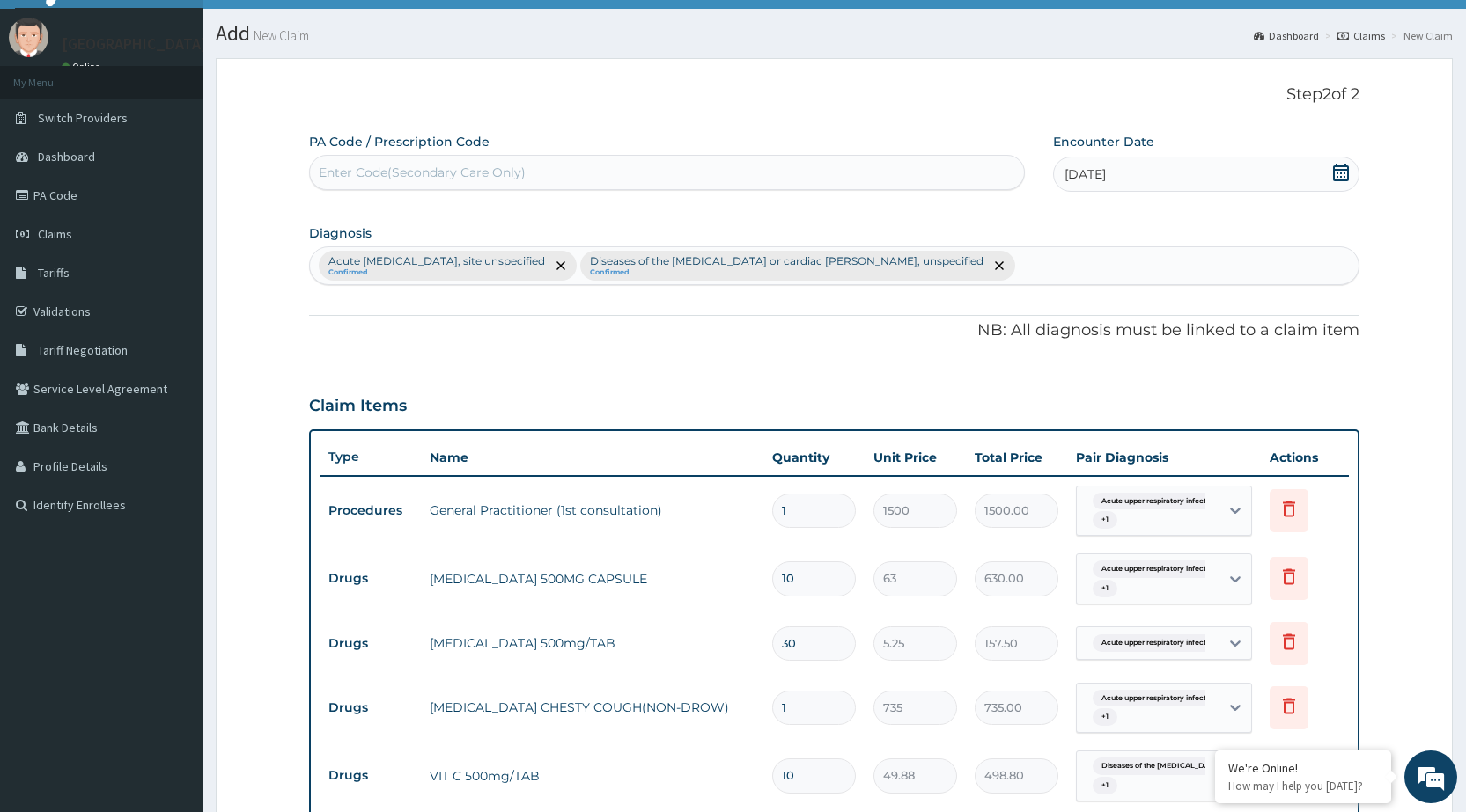
click at [1016, 269] on div "Acute upper respiratory infection, site unspecified Confirmed Diseases of the m…" at bounding box center [834, 266] width 1049 height 37
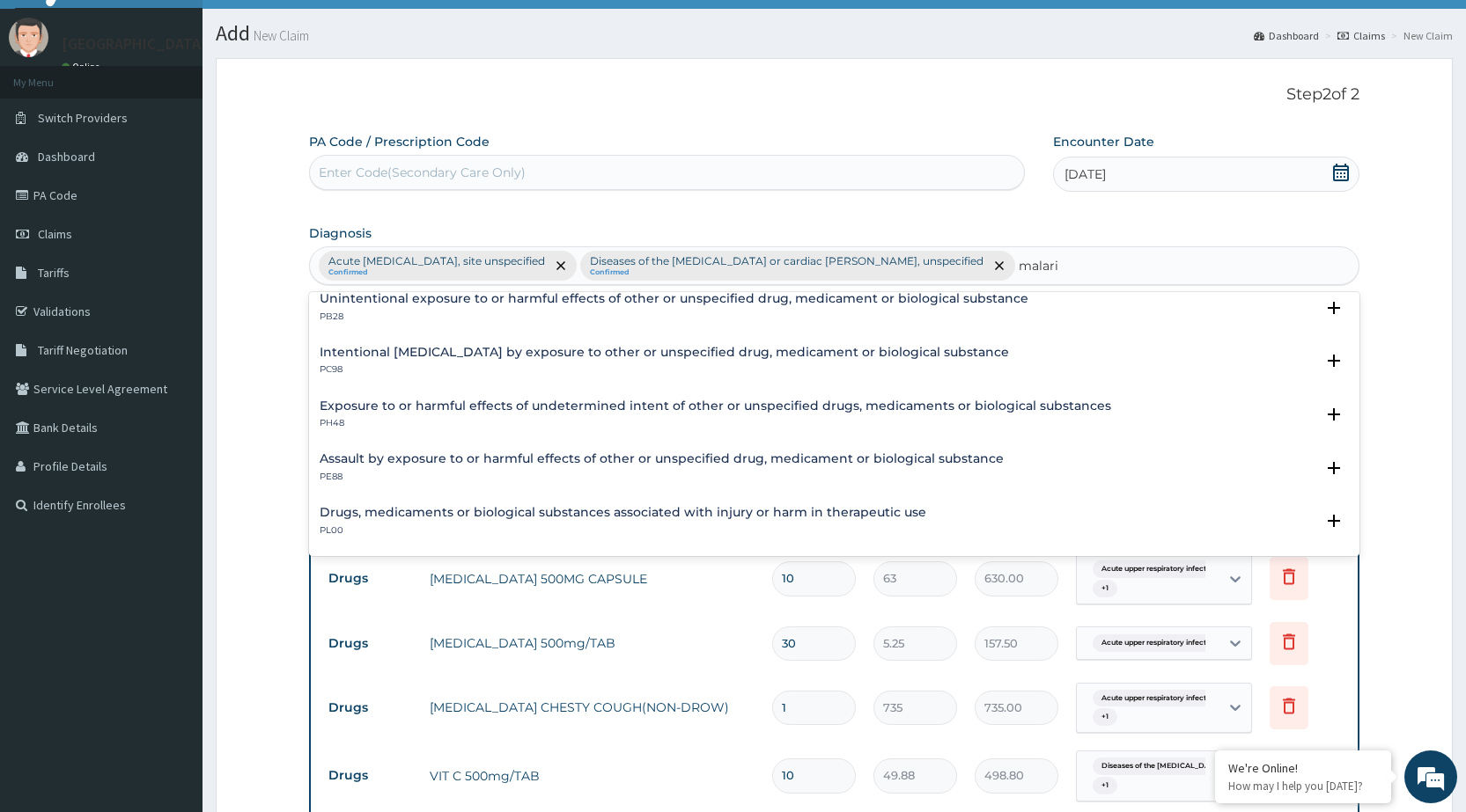
scroll to position [0, 0]
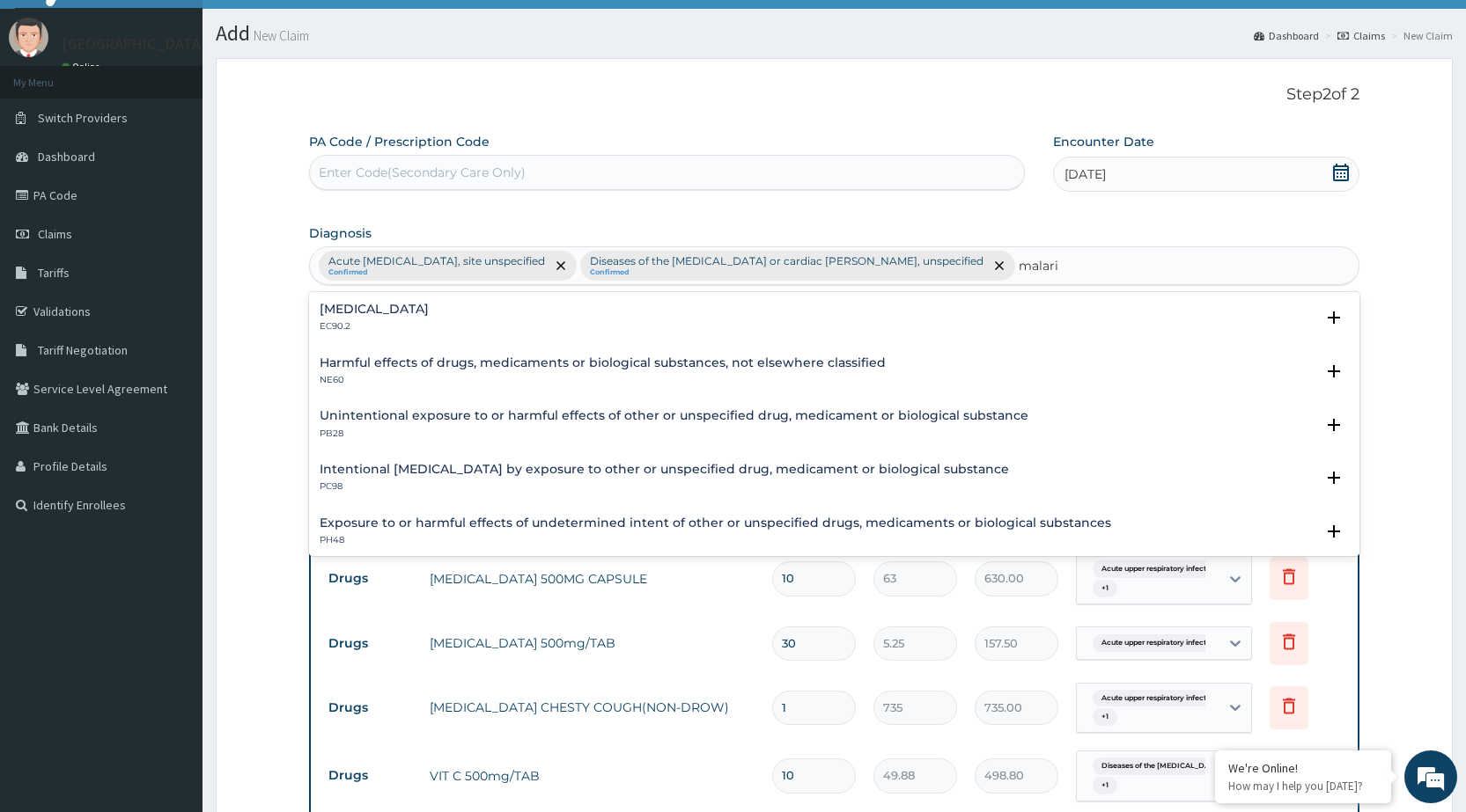
type input "malaria"
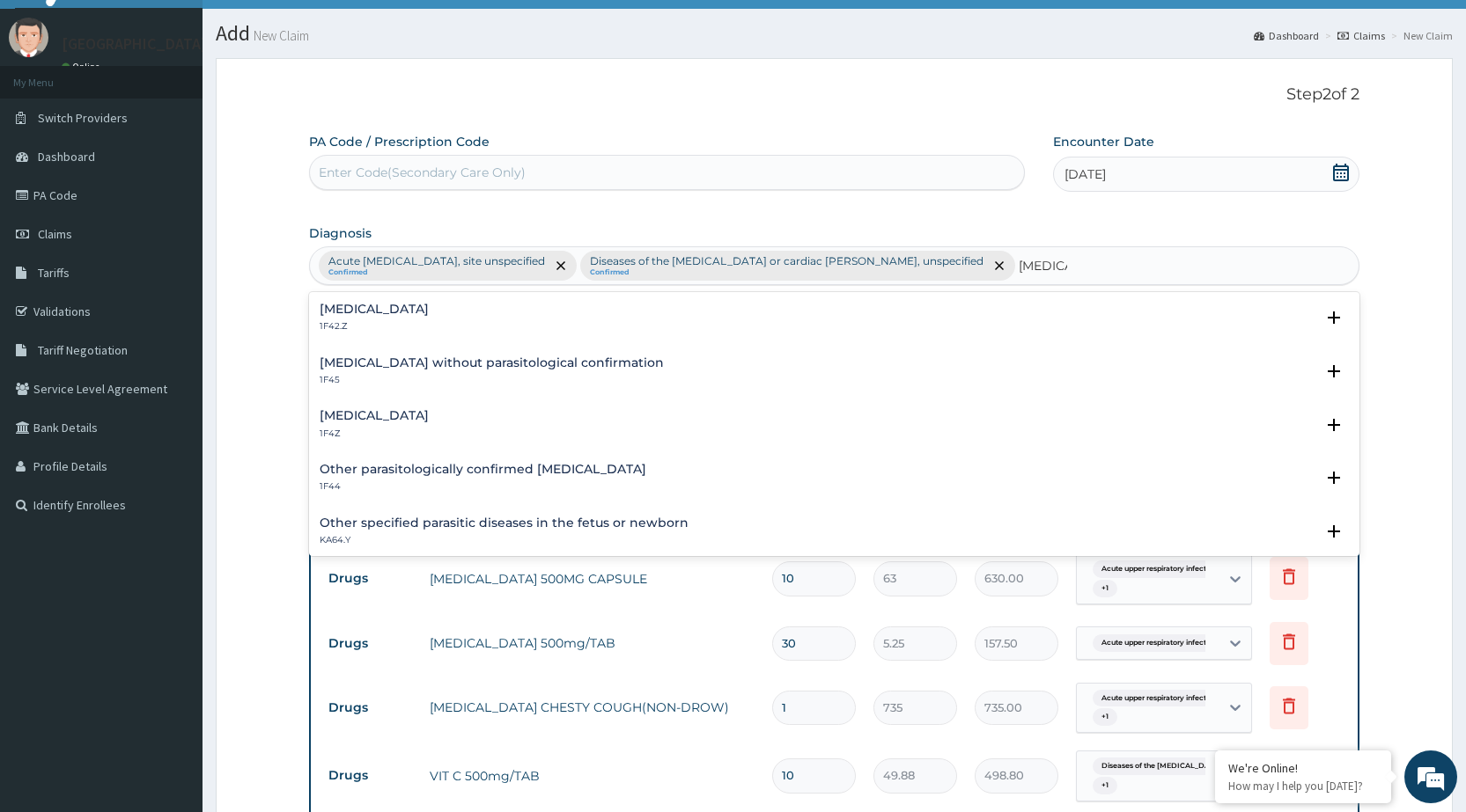
click at [402, 411] on h4 "Malaria, unspecified" at bounding box center [374, 416] width 109 height 14
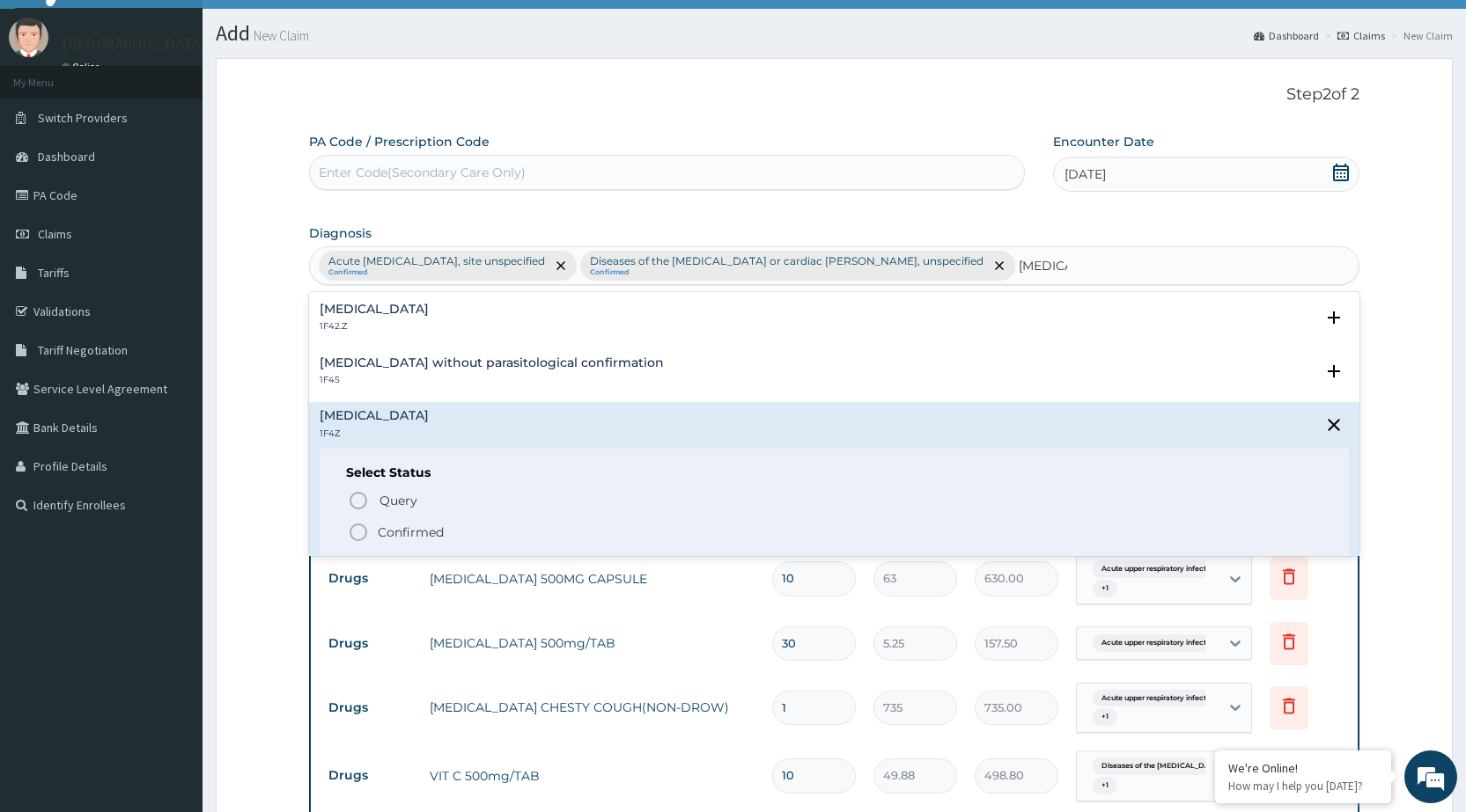
click at [354, 529] on icon "status option filled" at bounding box center [358, 533] width 21 height 21
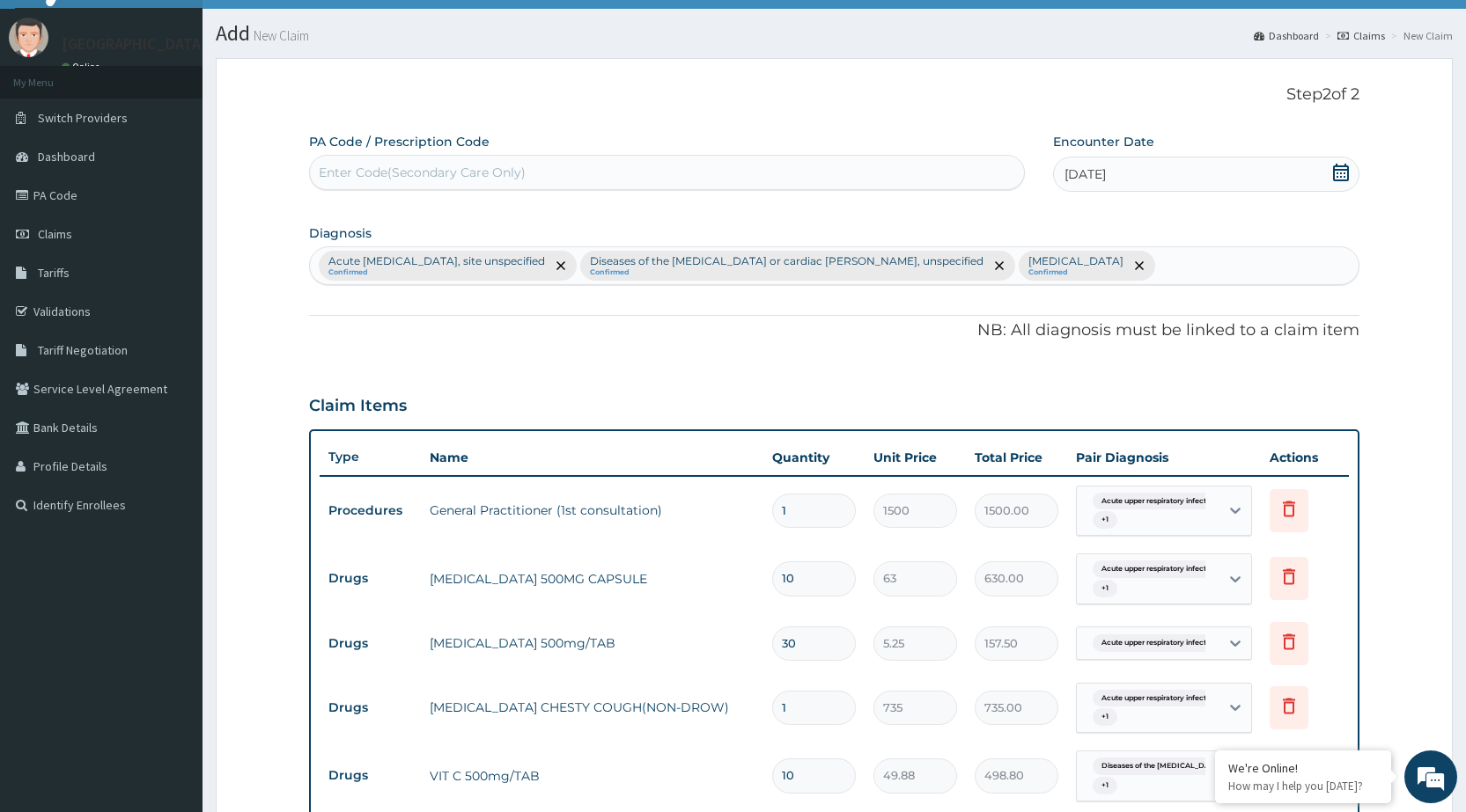
scroll to position [456, 0]
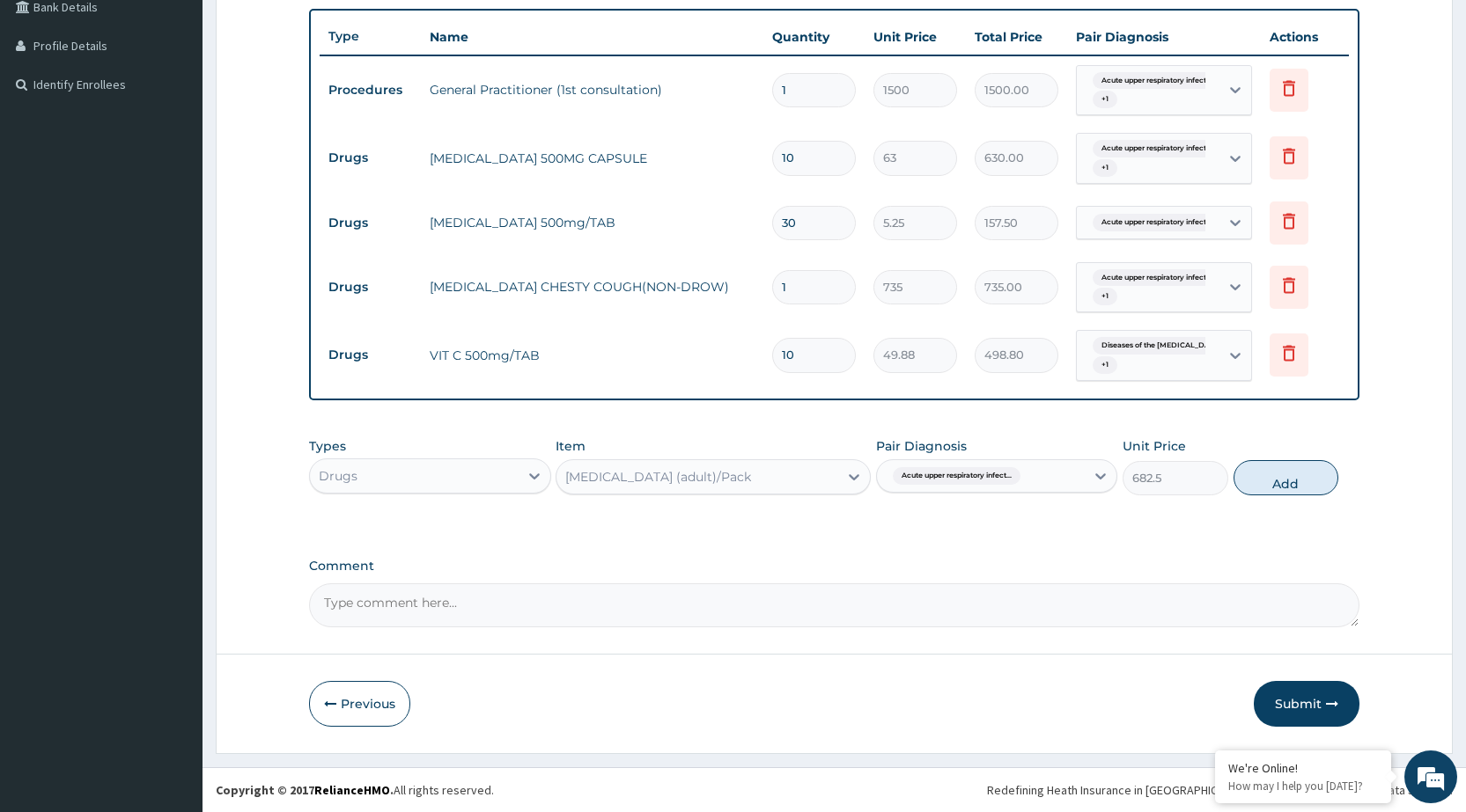
click at [941, 475] on span "Acute upper respiratory infect..." at bounding box center [957, 476] width 128 height 18
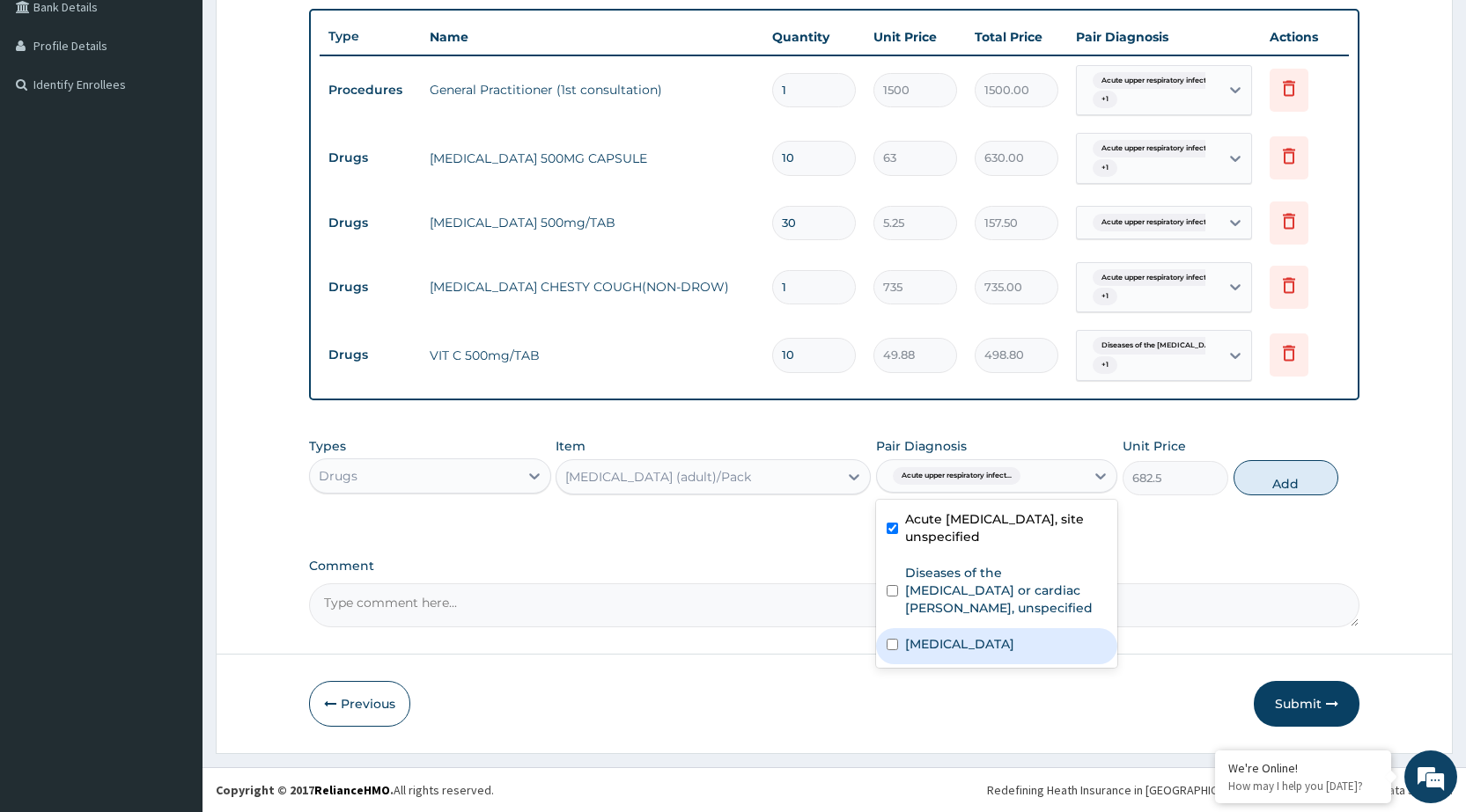
drag, startPoint x: 951, startPoint y: 611, endPoint x: 943, endPoint y: 606, distance: 9.4
click at [948, 608] on div "Acute upper respiratory infection, site unspecified Diseases of the myocardium …" at bounding box center [997, 584] width 242 height 168
drag, startPoint x: 1064, startPoint y: 643, endPoint x: 1043, endPoint y: 573, distance: 73.1
click at [1061, 632] on div "Malaria, unspecified" at bounding box center [997, 646] width 242 height 36
checkbox input "true"
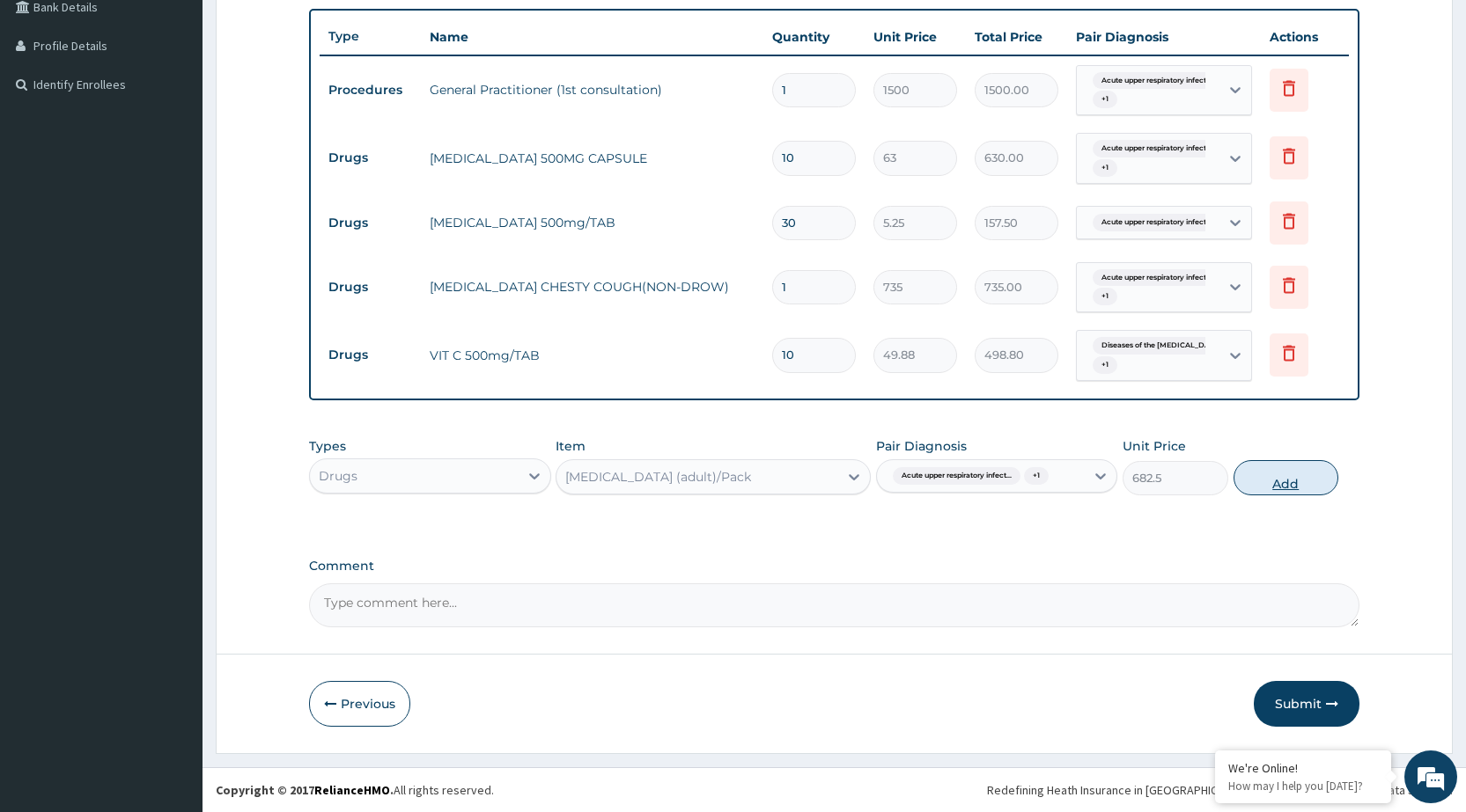
click at [1284, 483] on button "Add" at bounding box center [1287, 478] width 105 height 35
type input "0"
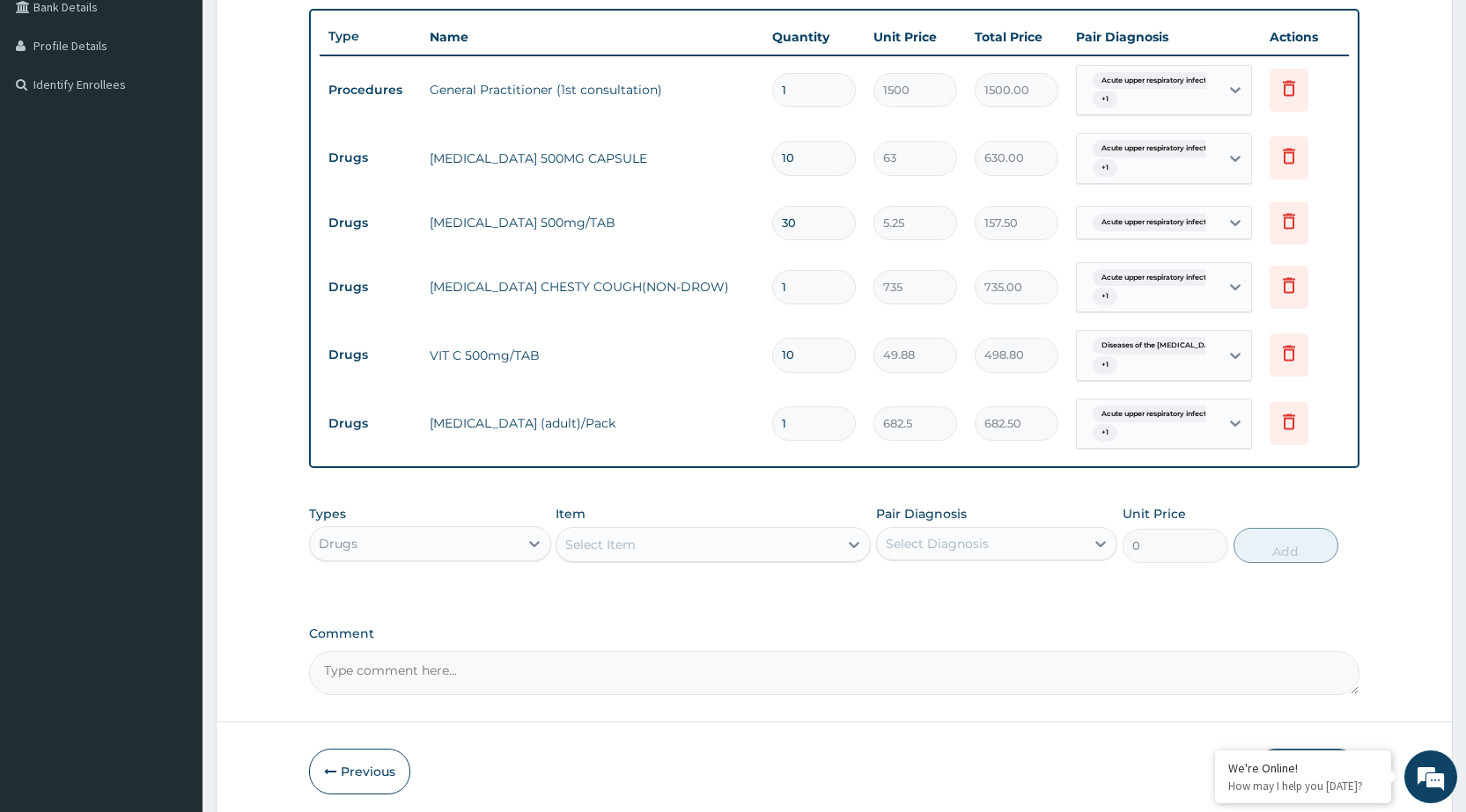
scroll to position [524, 0]
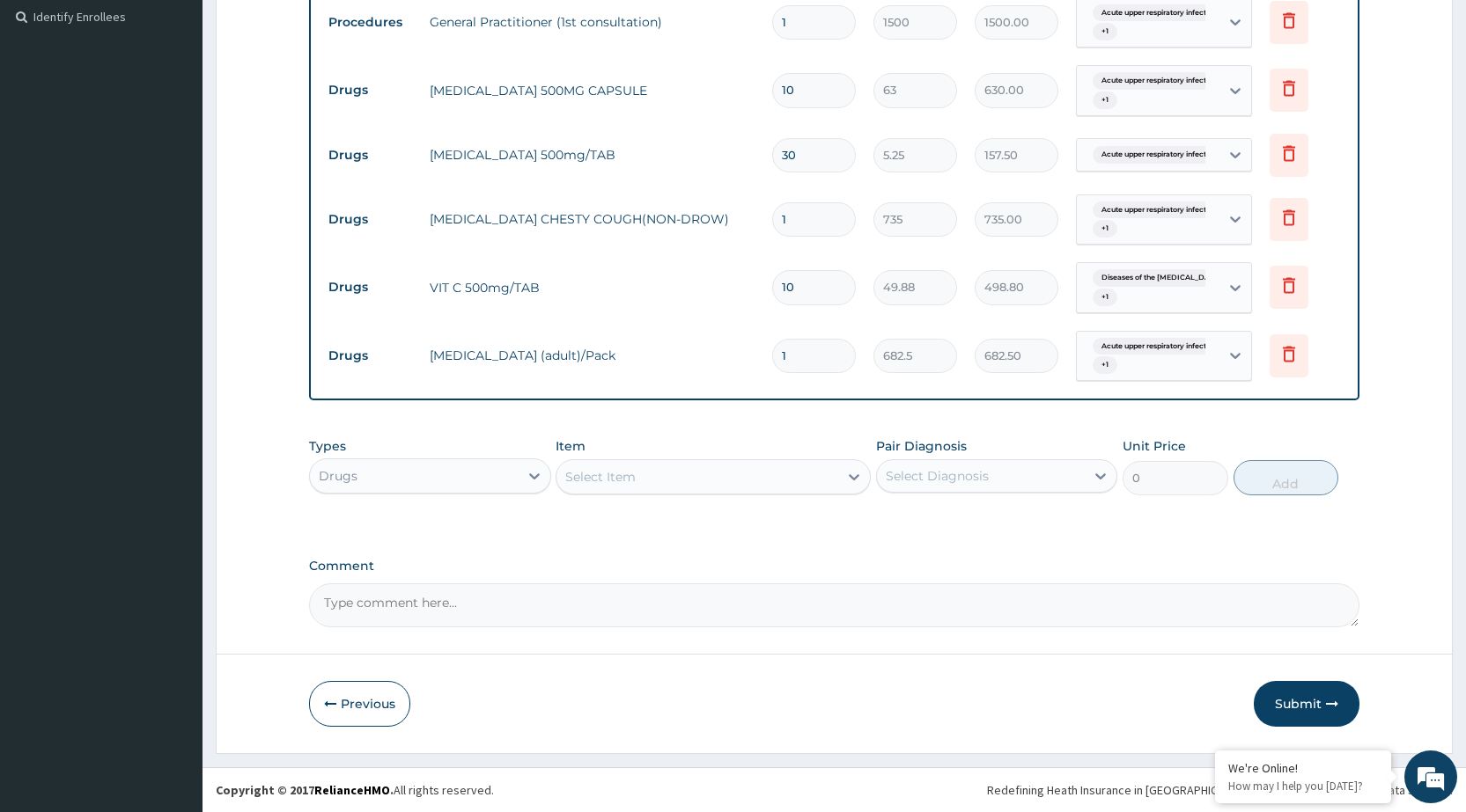
click at [1328, 700] on icon "button" at bounding box center [1333, 704] width 13 height 13
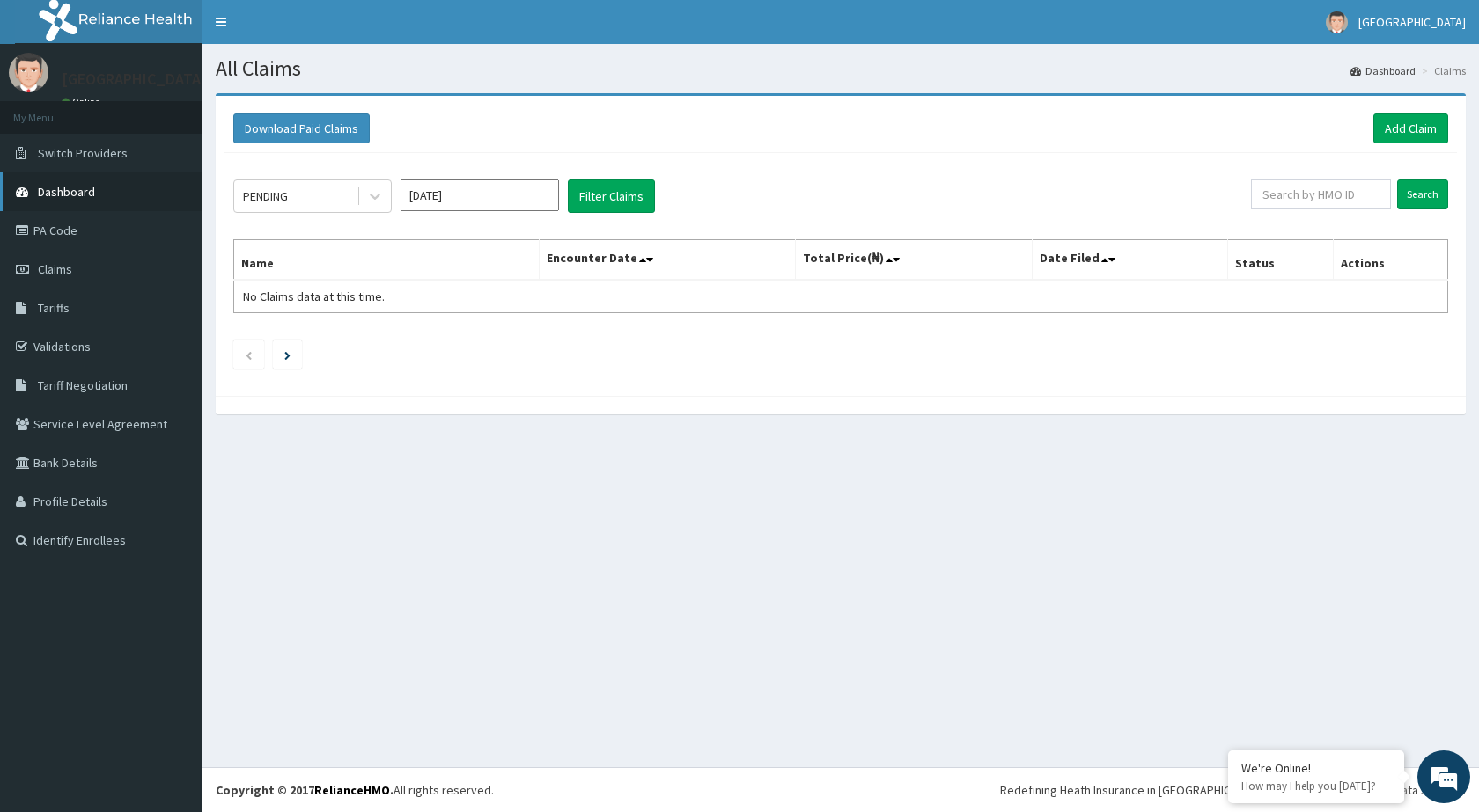
click at [66, 197] on span "Dashboard" at bounding box center [66, 192] width 57 height 16
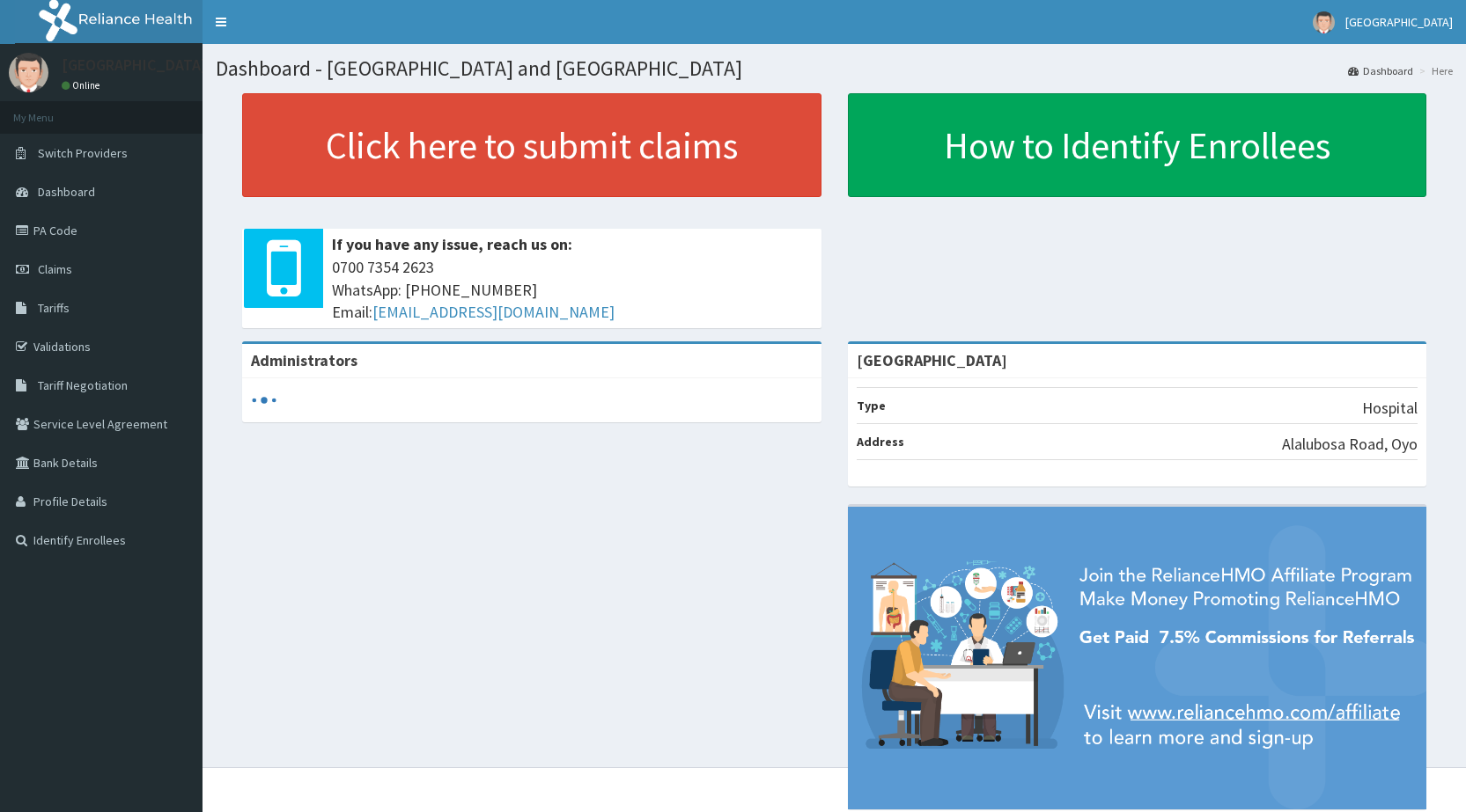
click at [286, 162] on link "Click here to submit claims" at bounding box center [532, 145] width 580 height 104
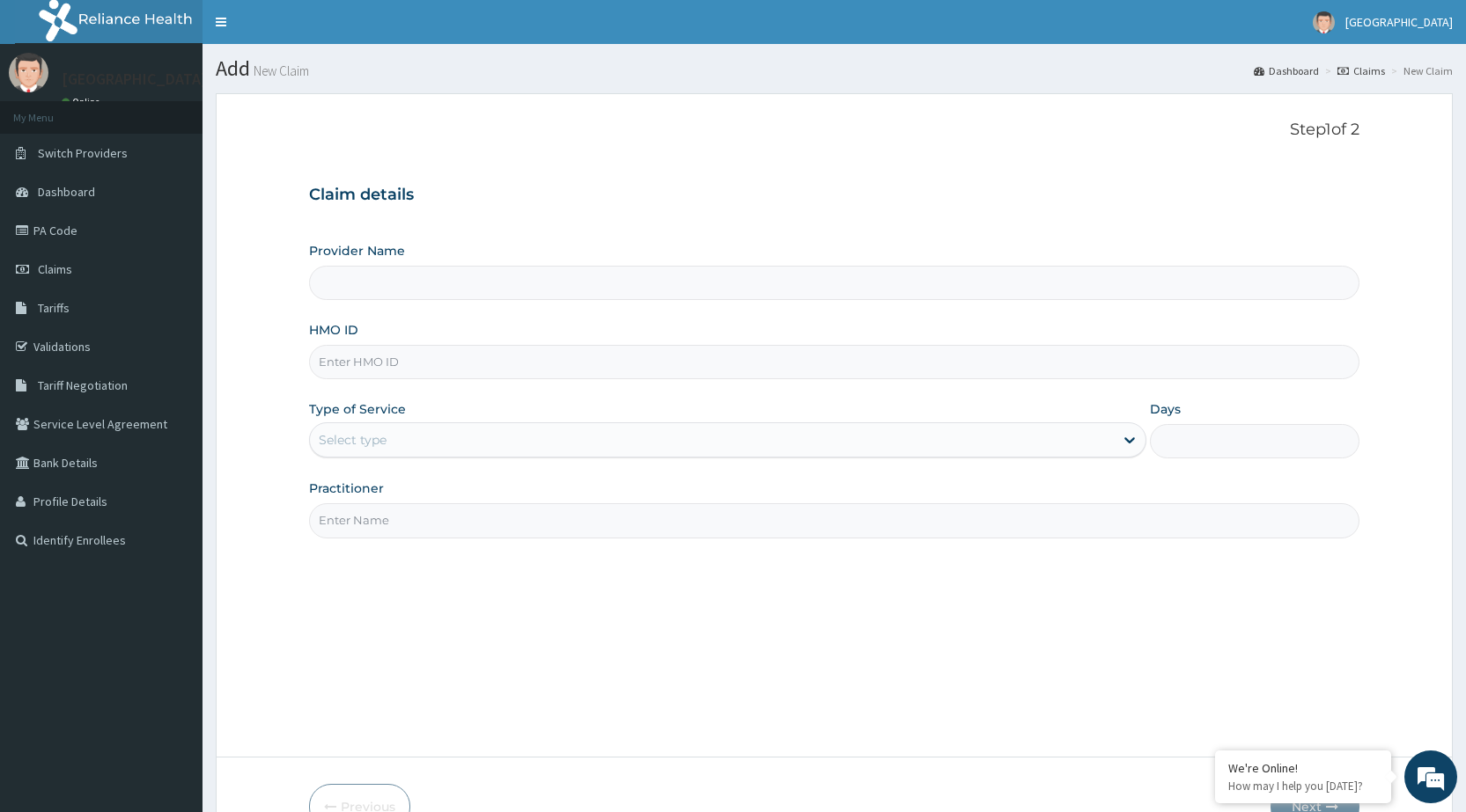
type input "[GEOGRAPHIC_DATA]"
click at [365, 366] on input "HMO ID" at bounding box center [834, 361] width 1051 height 34
type input "fab/10688/a"
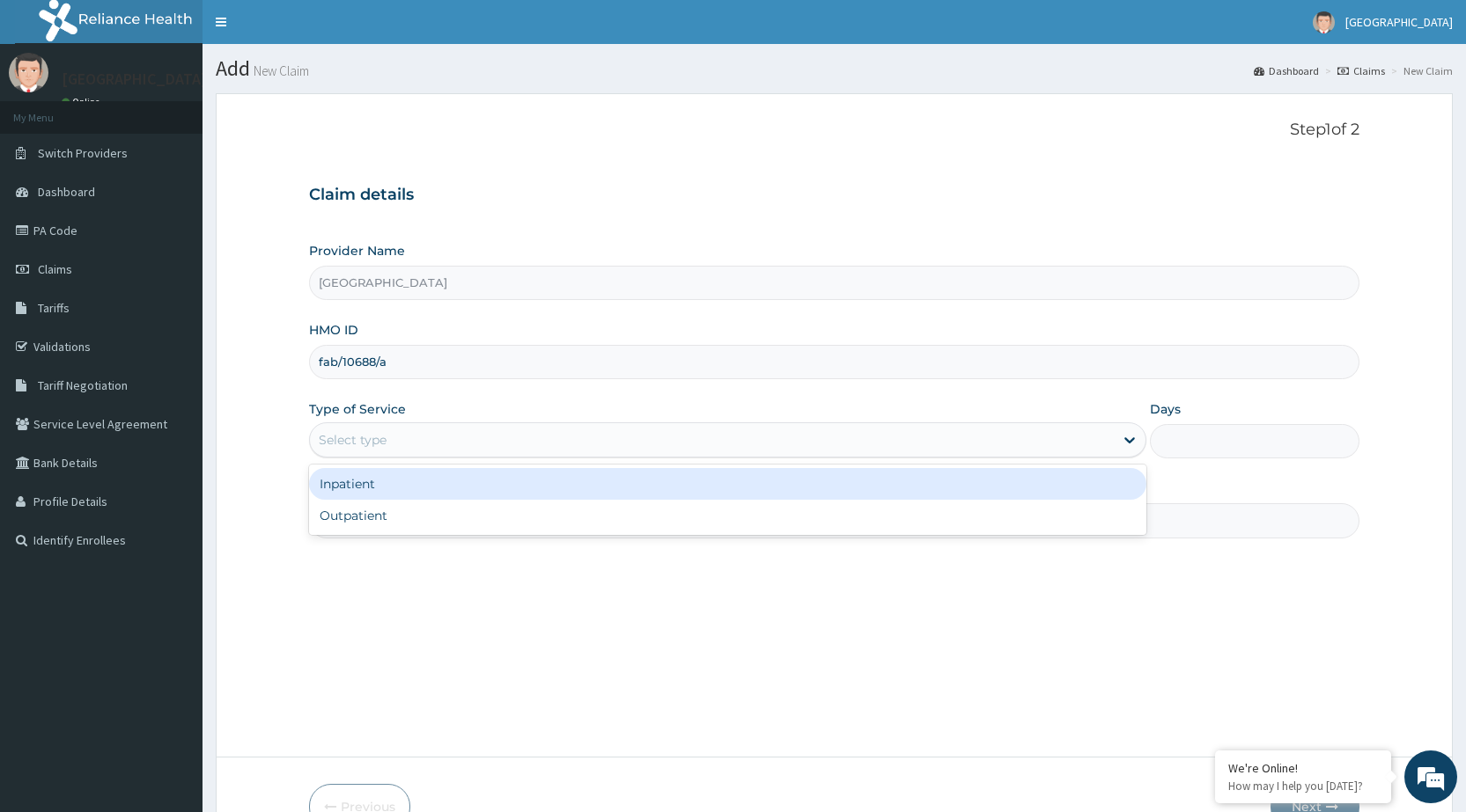
click at [344, 448] on div "Select type" at bounding box center [353, 440] width 68 height 18
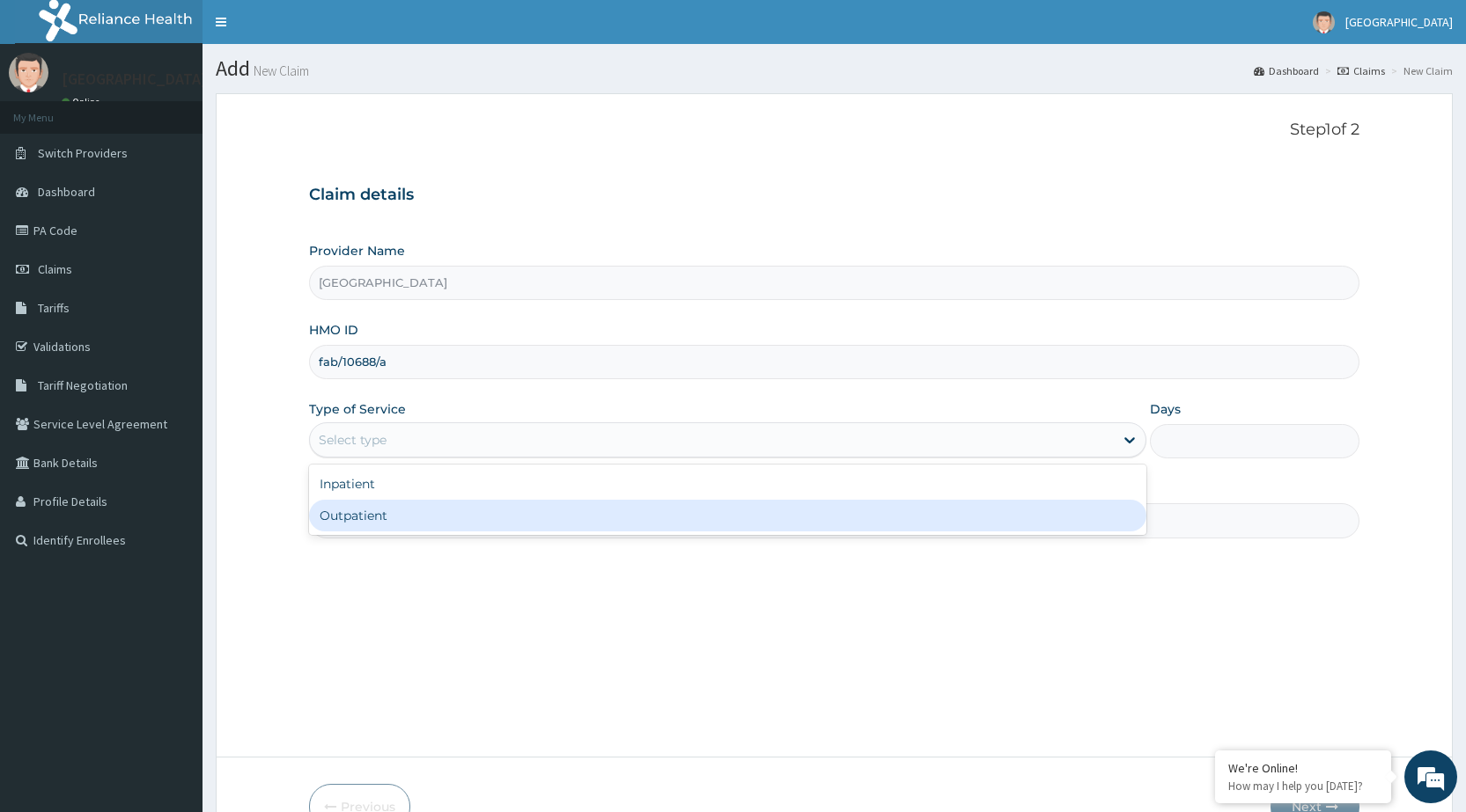
click at [355, 514] on div "Outpatient" at bounding box center [728, 516] width 838 height 32
type input "1"
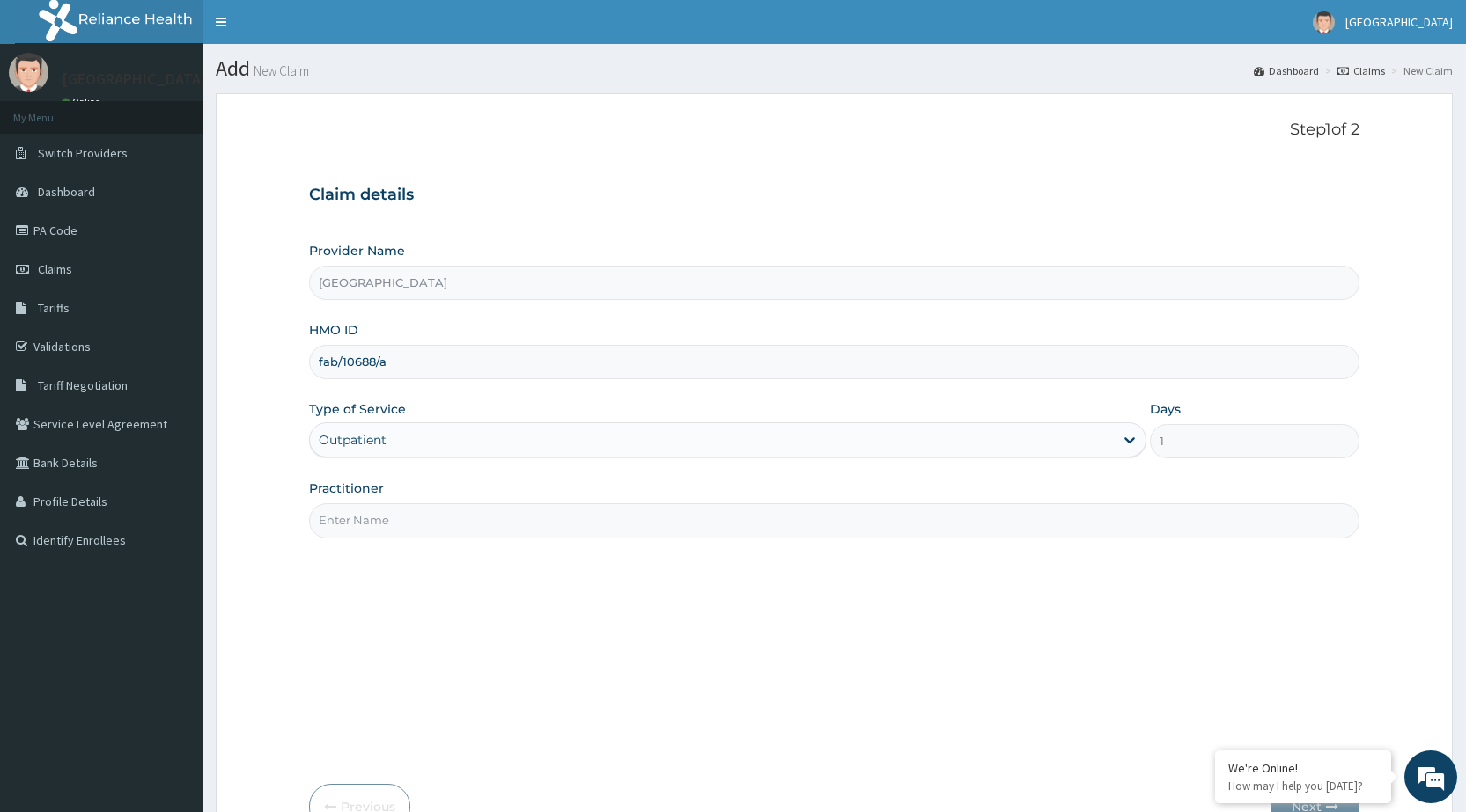
drag, startPoint x: 348, startPoint y: 510, endPoint x: 354, endPoint y: 519, distance: 10.8
click at [348, 512] on input "Practitioner" at bounding box center [834, 520] width 1051 height 34
type input "DR PERIOLA"
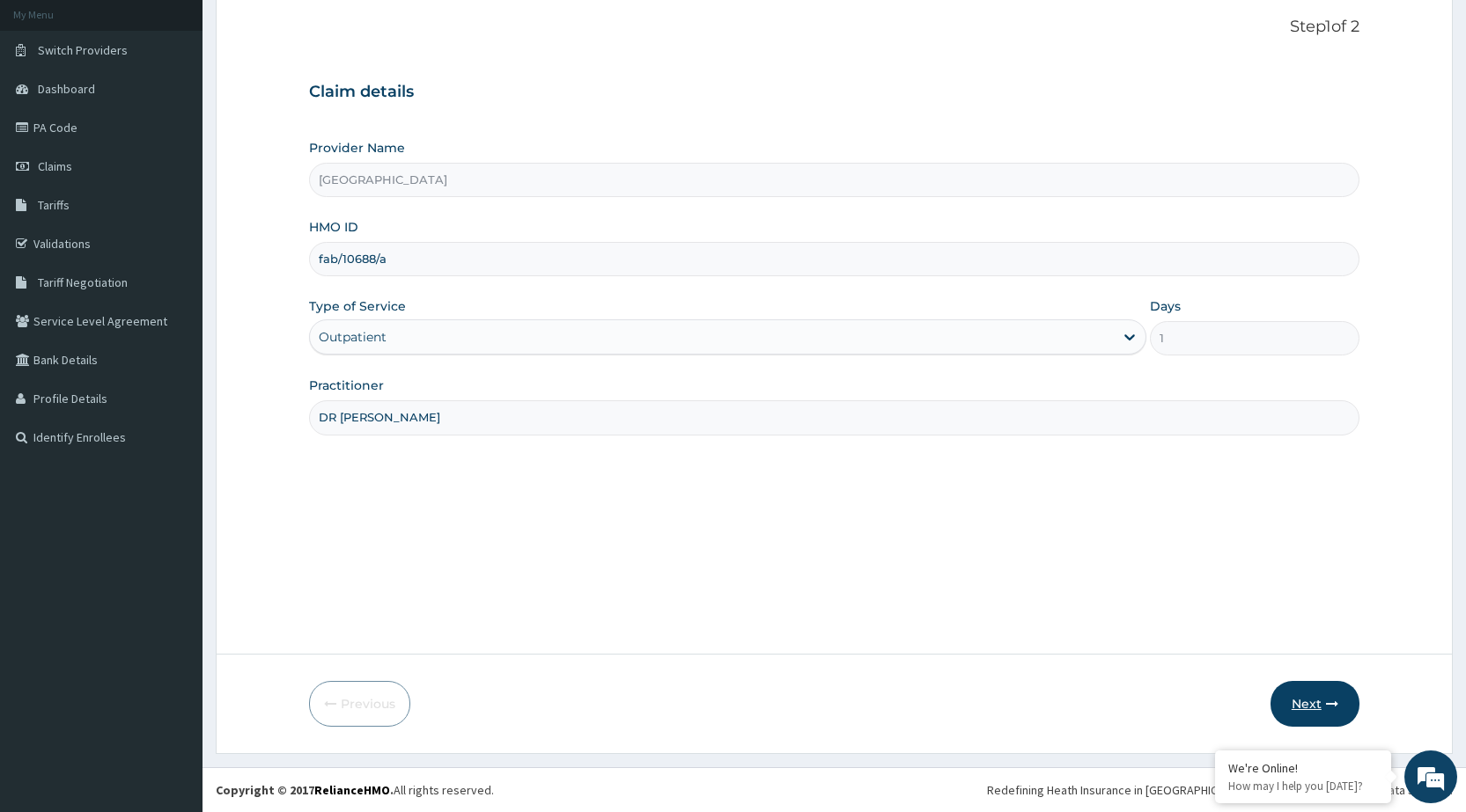
click at [1325, 688] on button "Next" at bounding box center [1315, 704] width 89 height 46
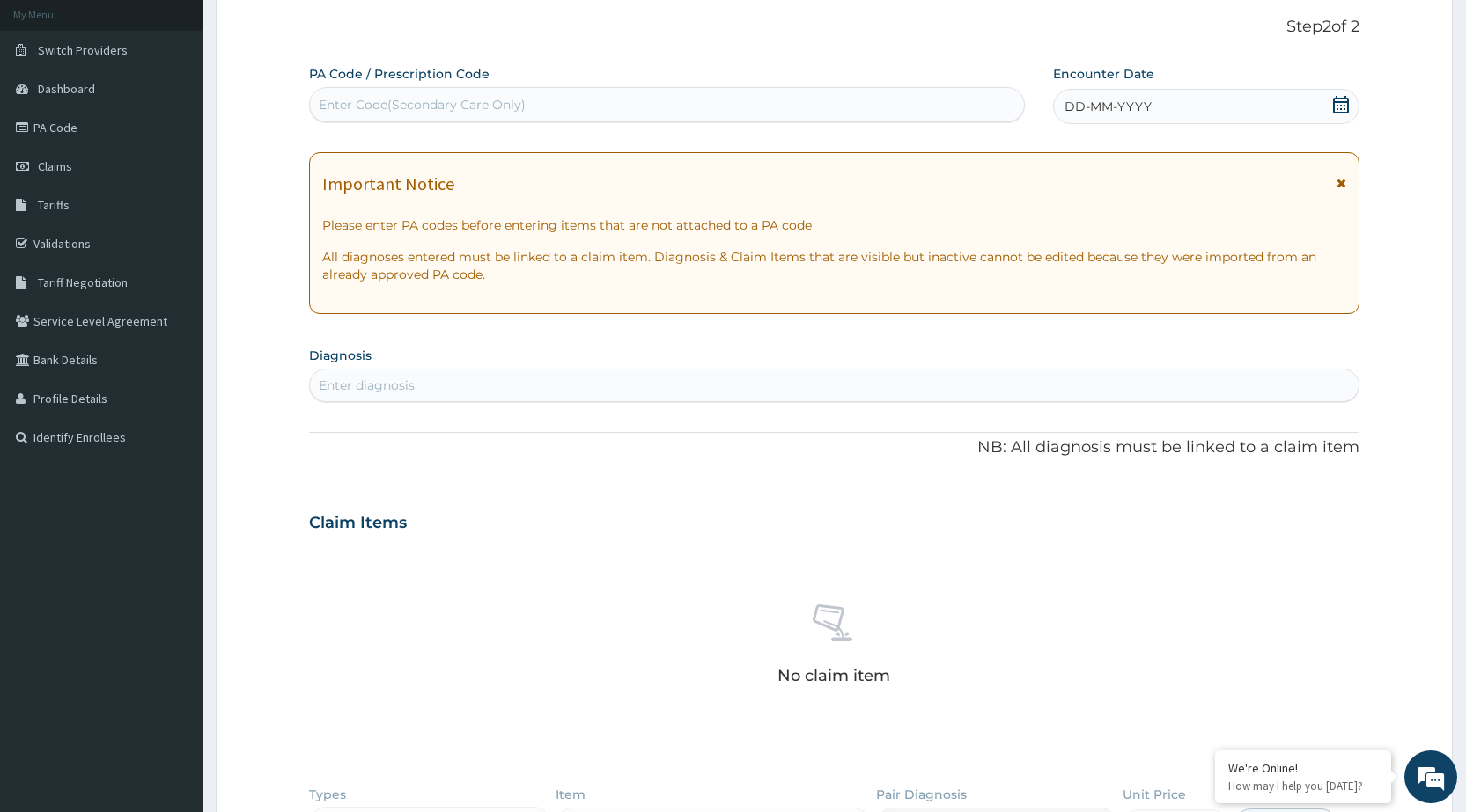
click at [1343, 99] on icon at bounding box center [1341, 105] width 18 height 18
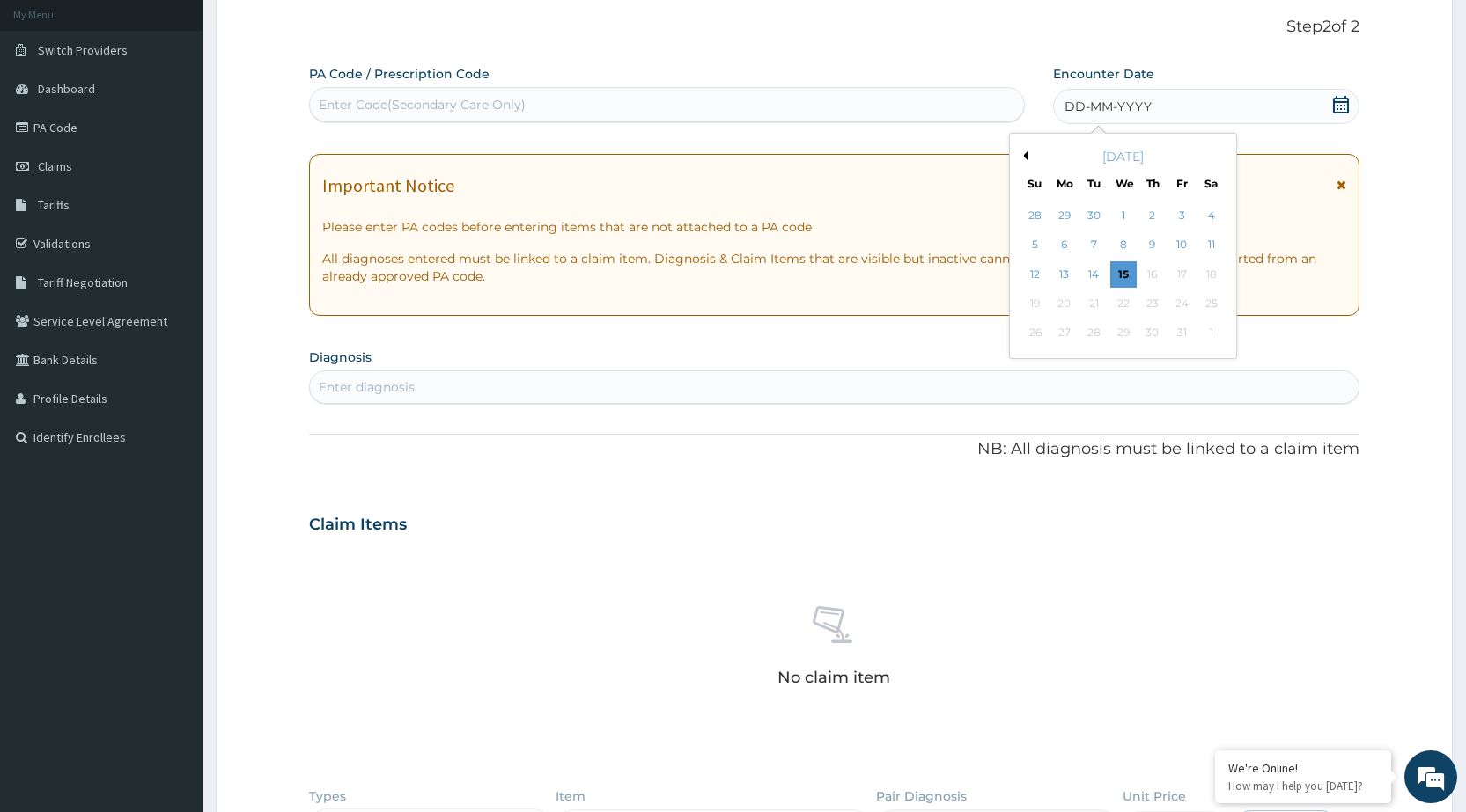
click at [1027, 160] on button "Previous Month" at bounding box center [1023, 156] width 9 height 9
click at [1123, 308] on div "23" at bounding box center [1122, 303] width 26 height 26
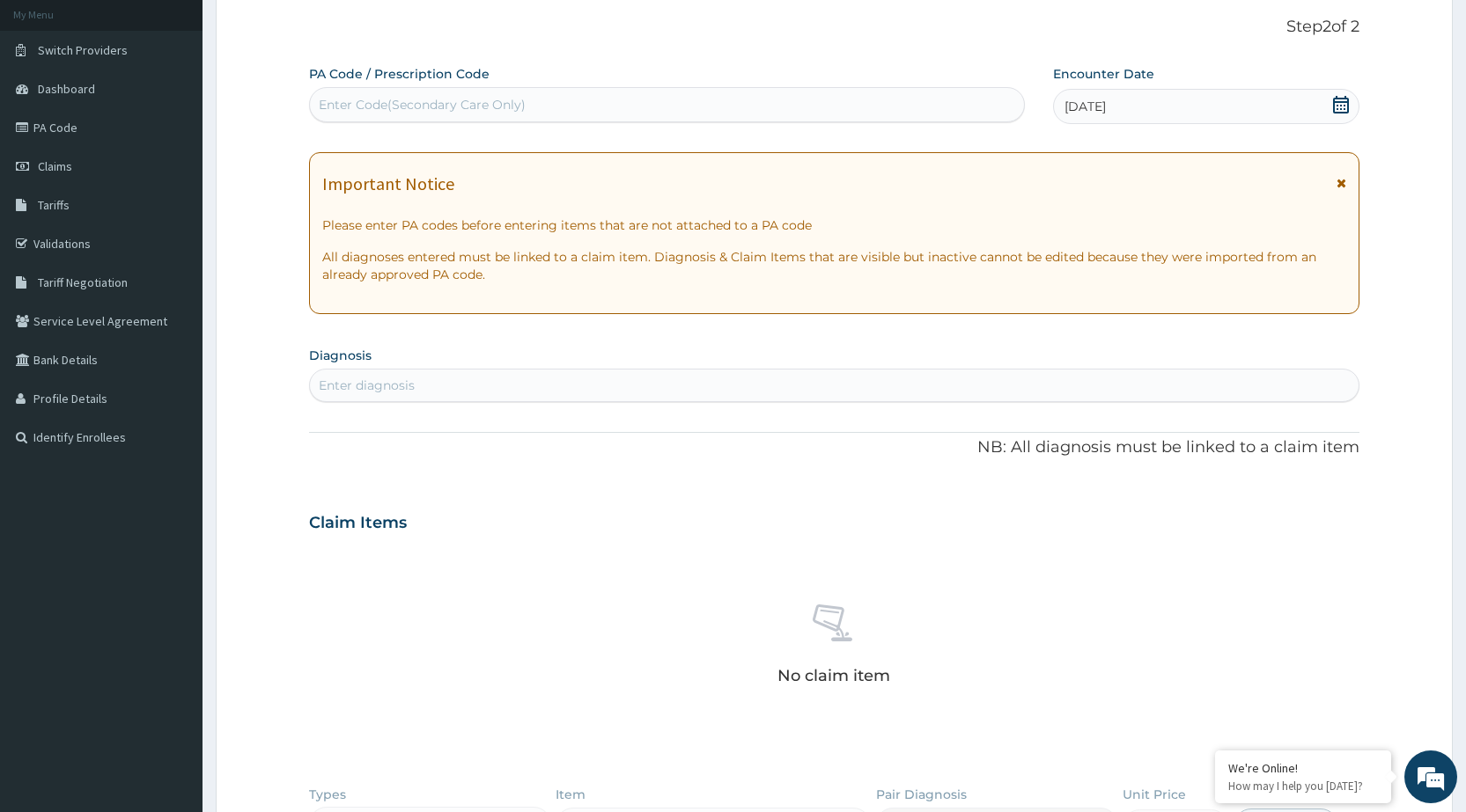
click at [1343, 181] on icon at bounding box center [1341, 183] width 10 height 13
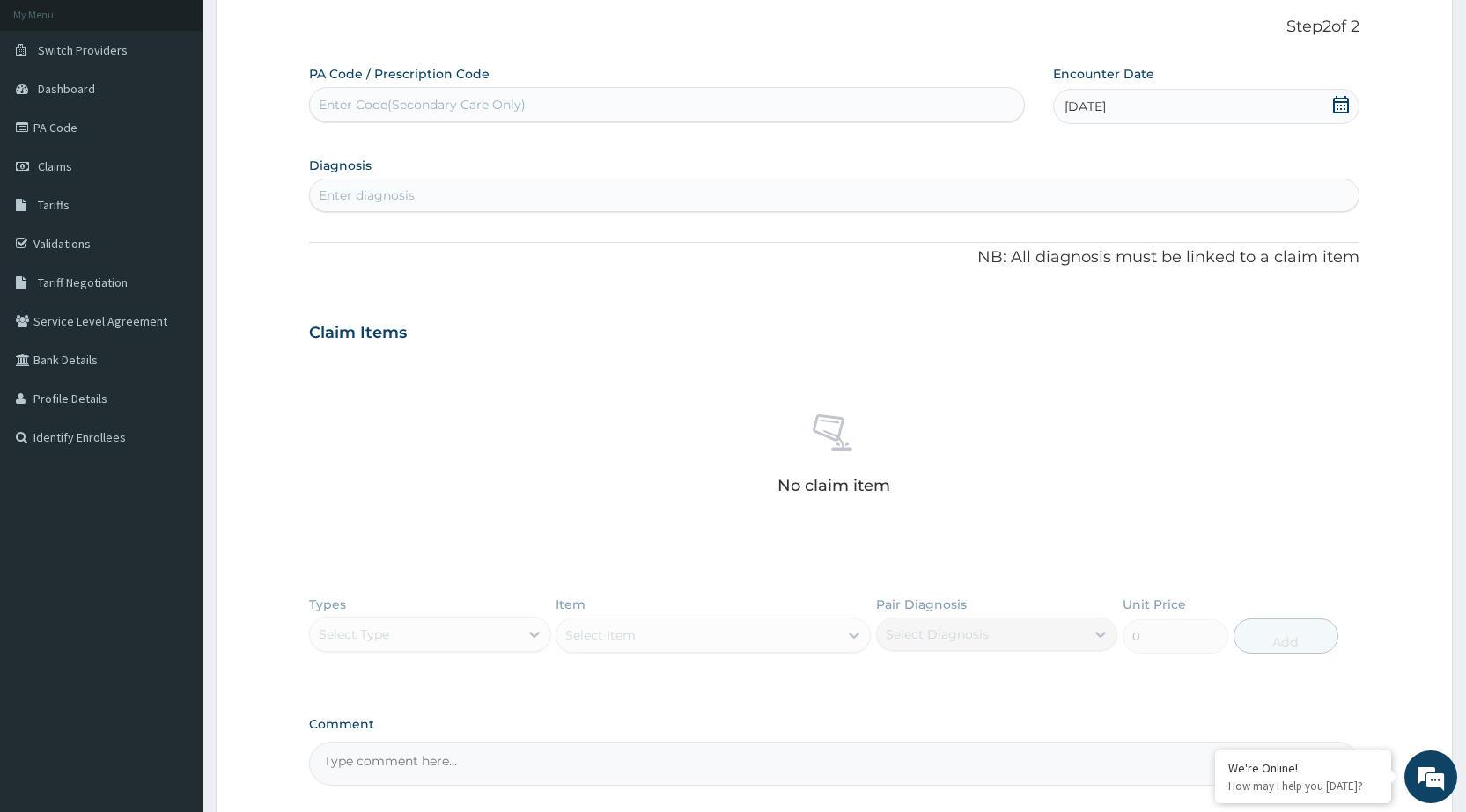
click at [391, 187] on div "Enter diagnosis" at bounding box center [366, 196] width 96 height 18
click at [342, 195] on input "dizzness" at bounding box center [345, 196] width 54 height 18
type input "dizziness"
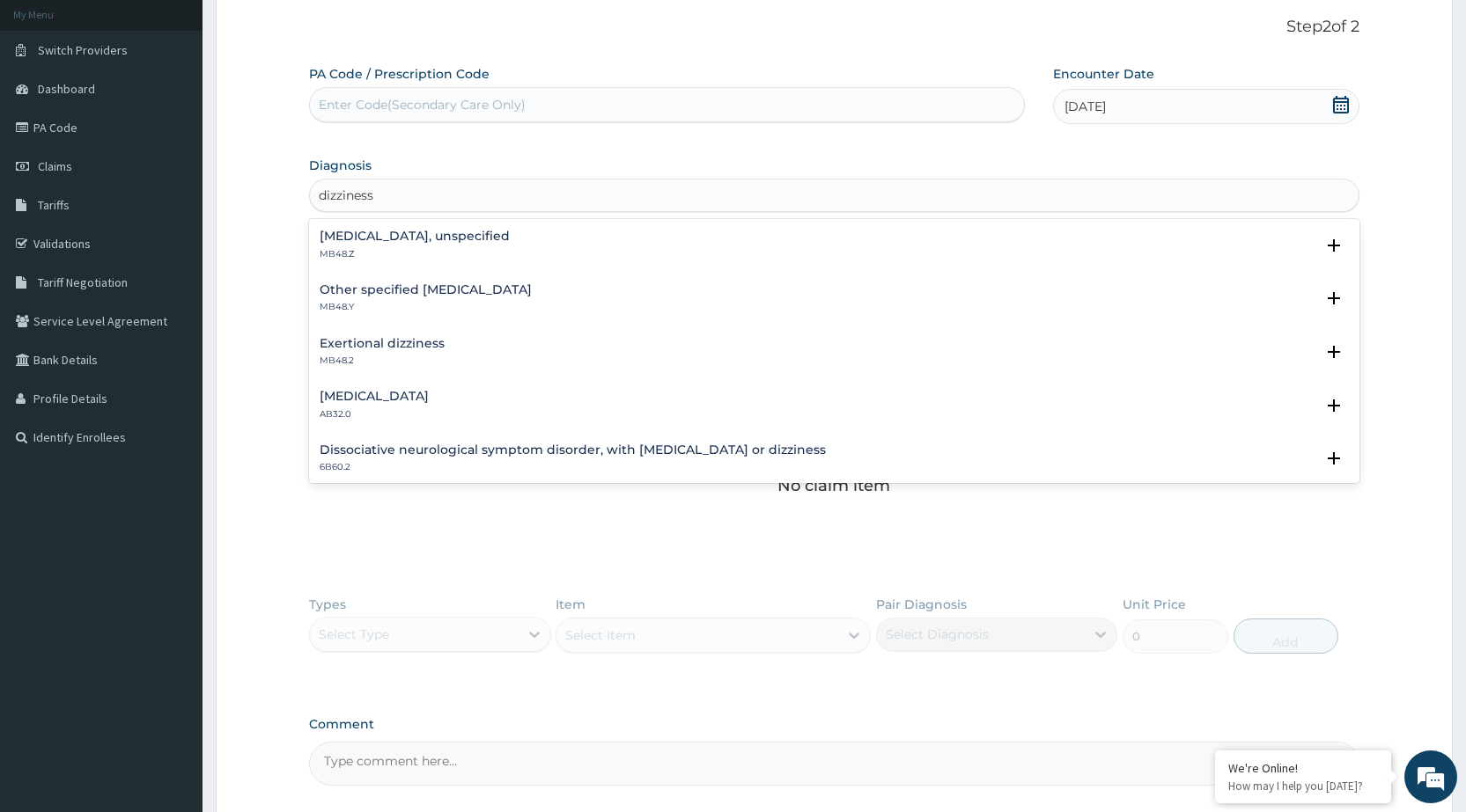
click at [411, 240] on h4 "Dizziness or giddiness, unspecified" at bounding box center [414, 237] width 190 height 14
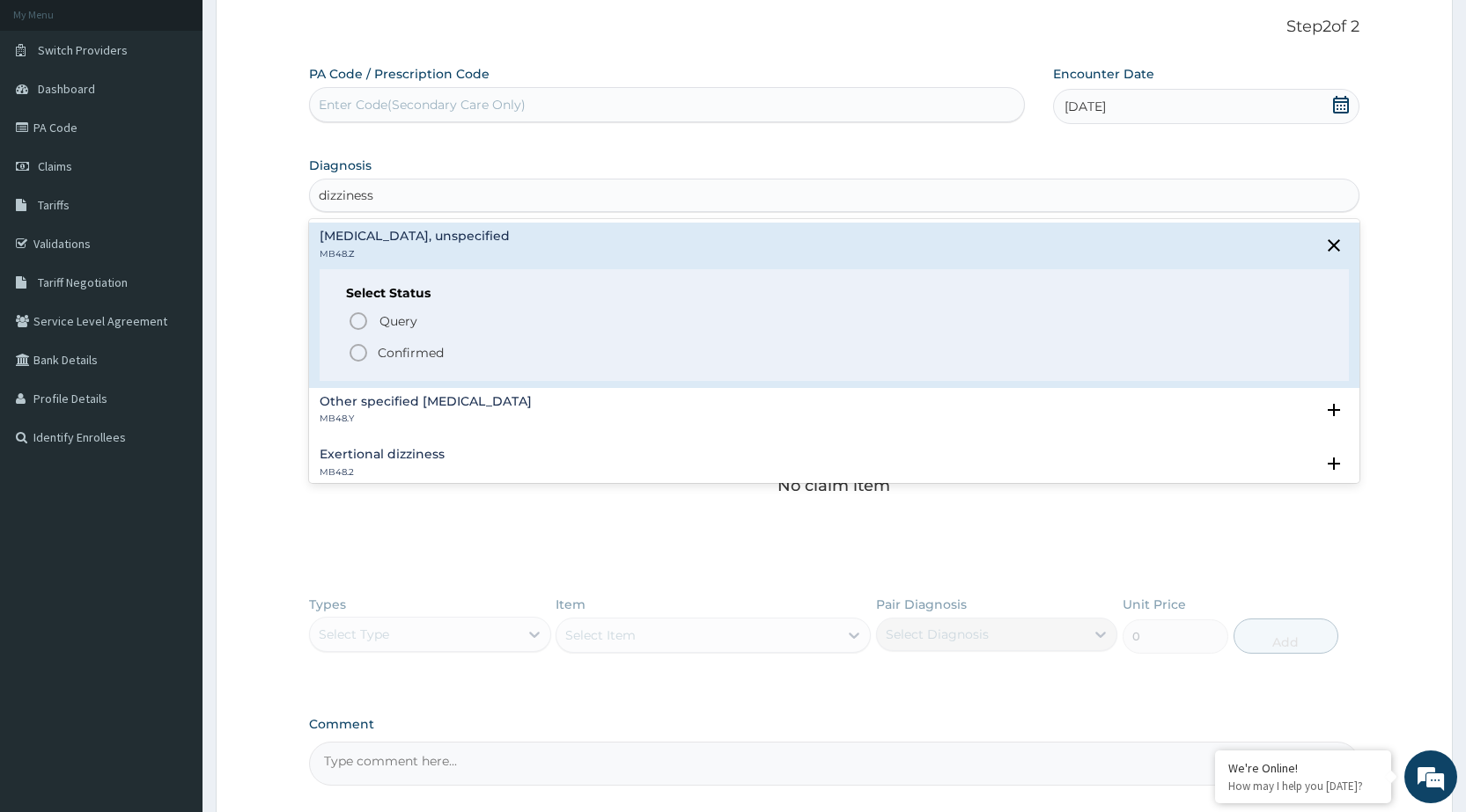
click at [358, 355] on icon "status option filled" at bounding box center [358, 353] width 21 height 21
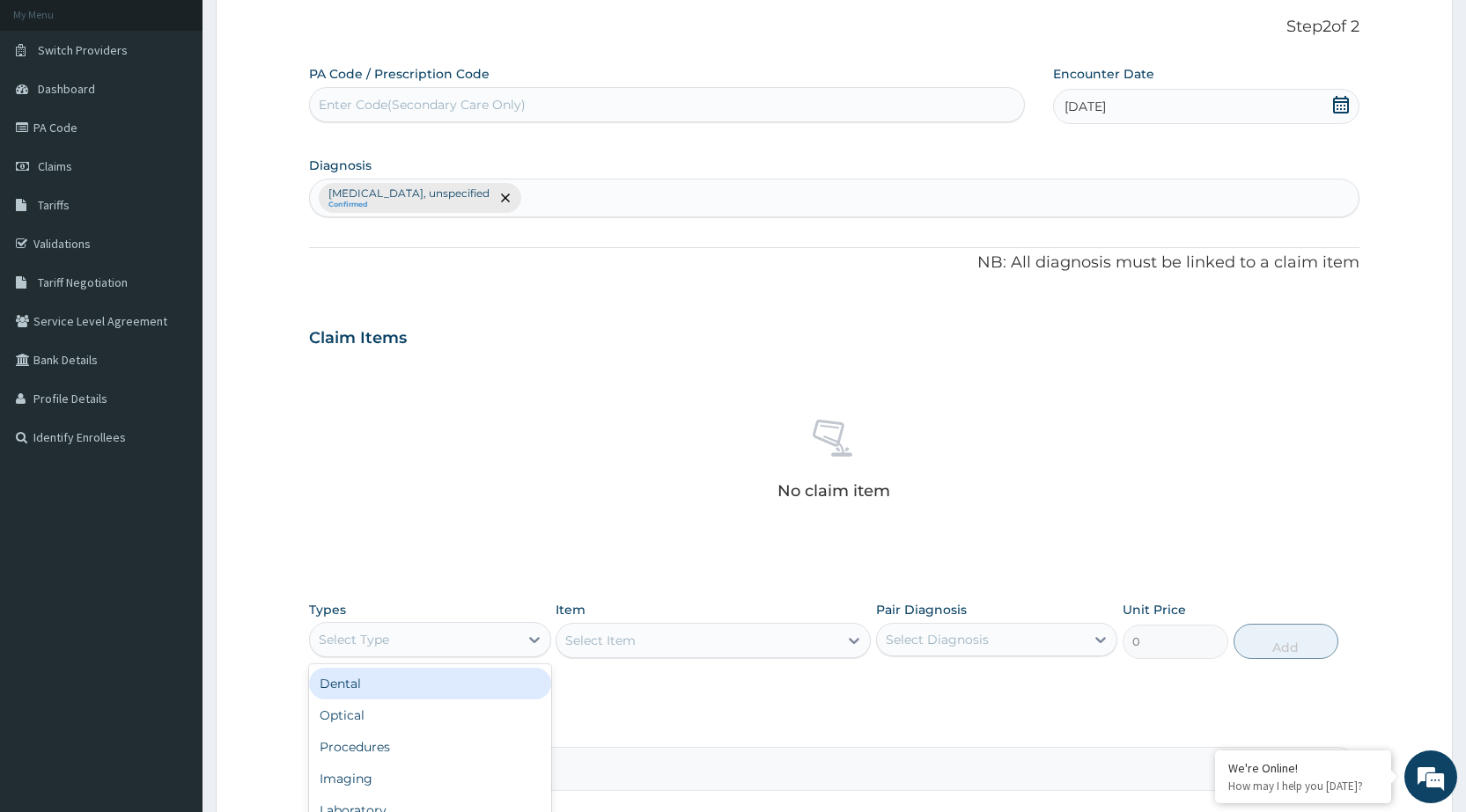
click at [495, 640] on div "Select Type" at bounding box center [413, 640] width 207 height 28
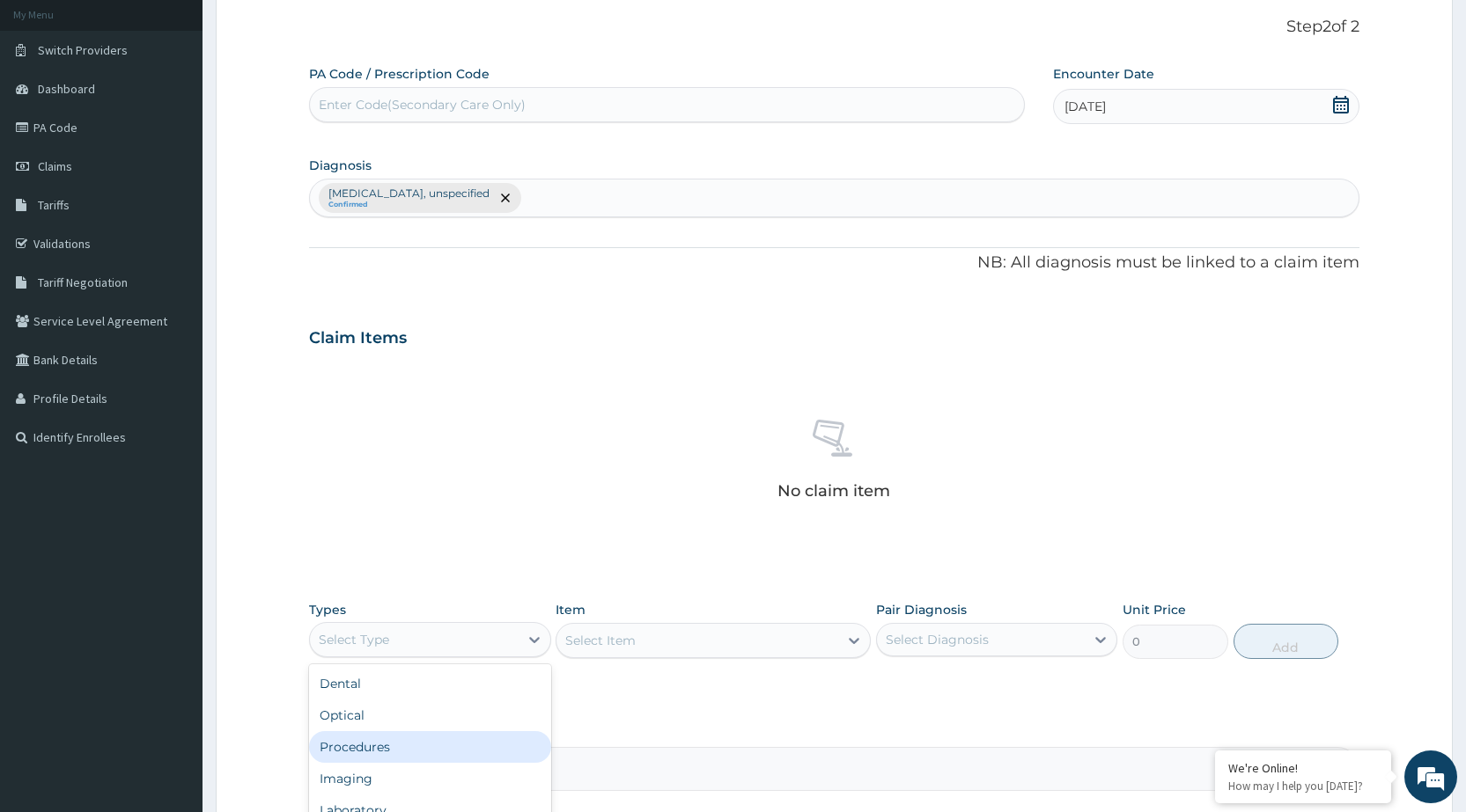
click at [453, 745] on div "Procedures" at bounding box center [430, 747] width 242 height 32
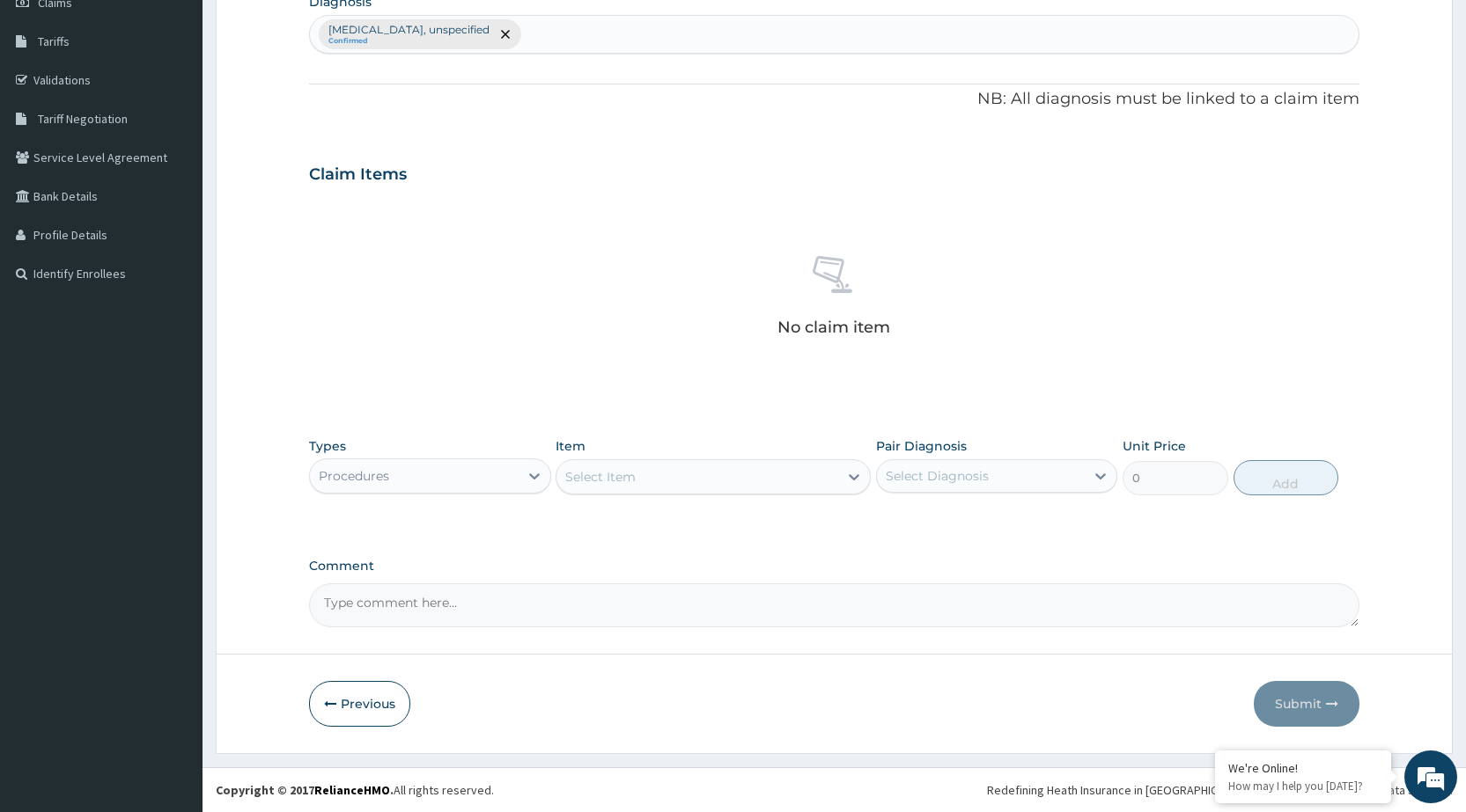
click at [831, 489] on div "Select Item" at bounding box center [696, 477] width 282 height 28
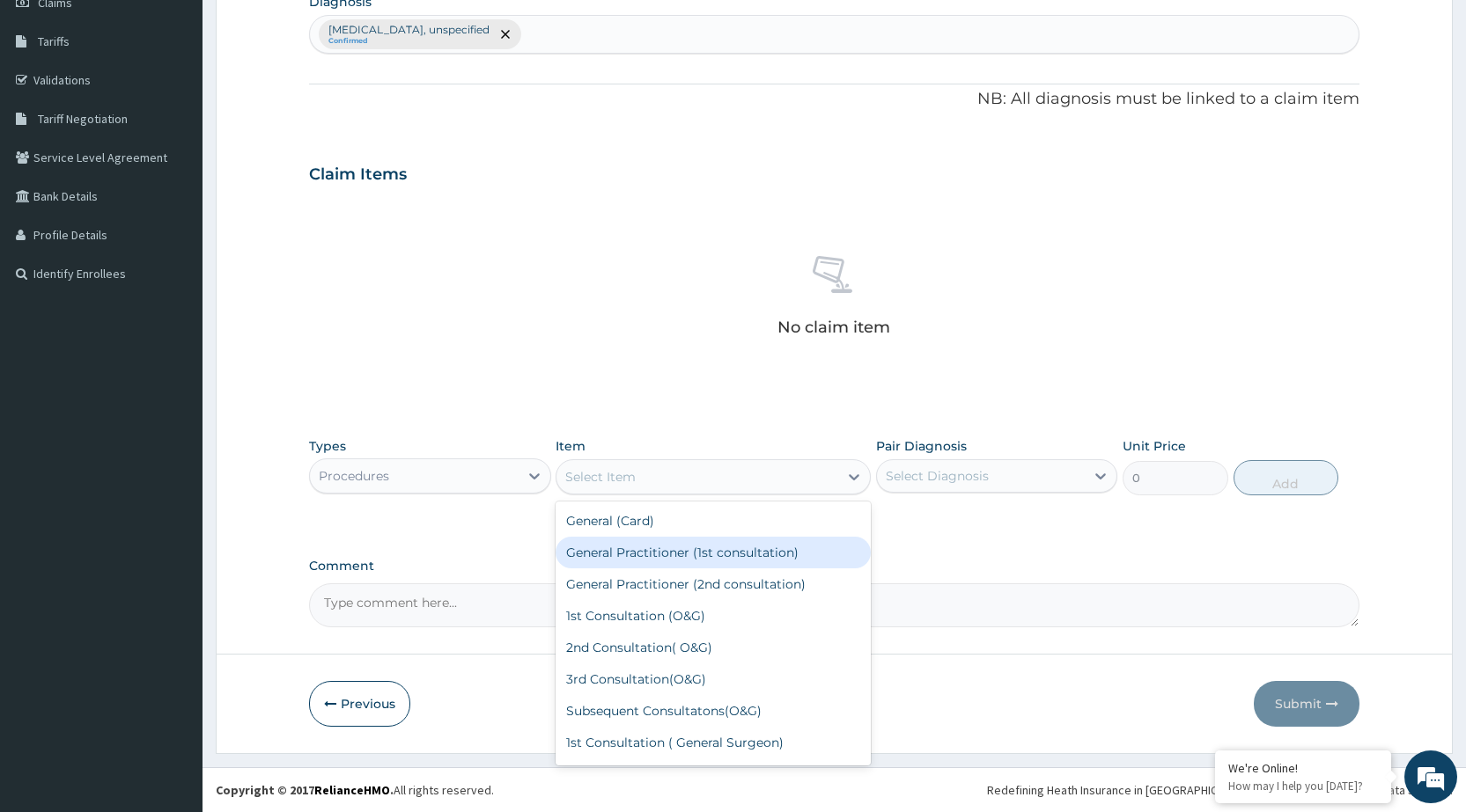
click at [817, 547] on div "General Practitioner (1st consultation)" at bounding box center [713, 553] width 316 height 32
type input "1500"
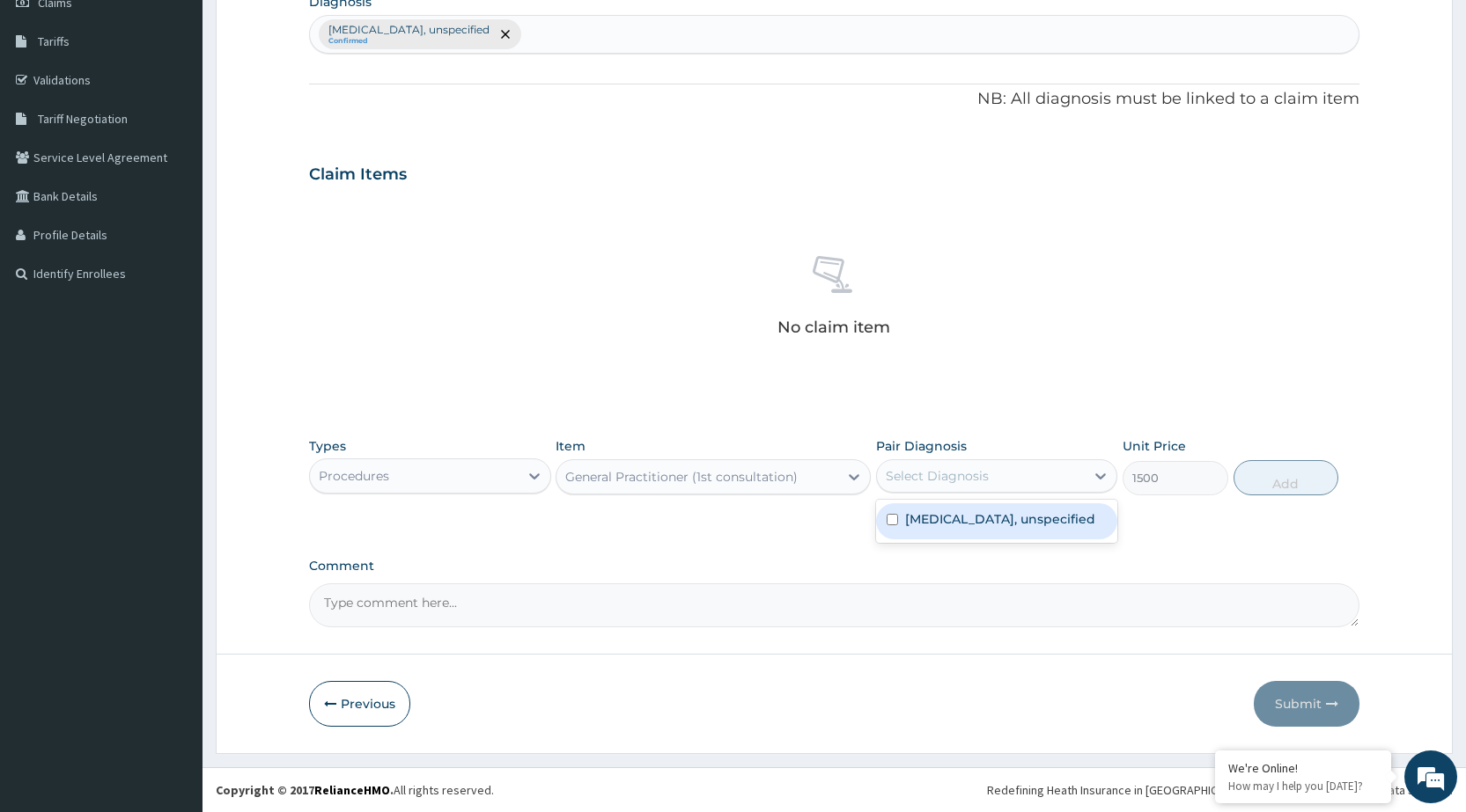
click at [925, 484] on div "Select Diagnosis" at bounding box center [938, 476] width 103 height 18
click at [926, 523] on label "Dizziness or giddiness, unspecified" at bounding box center [999, 519] width 190 height 18
checkbox input "true"
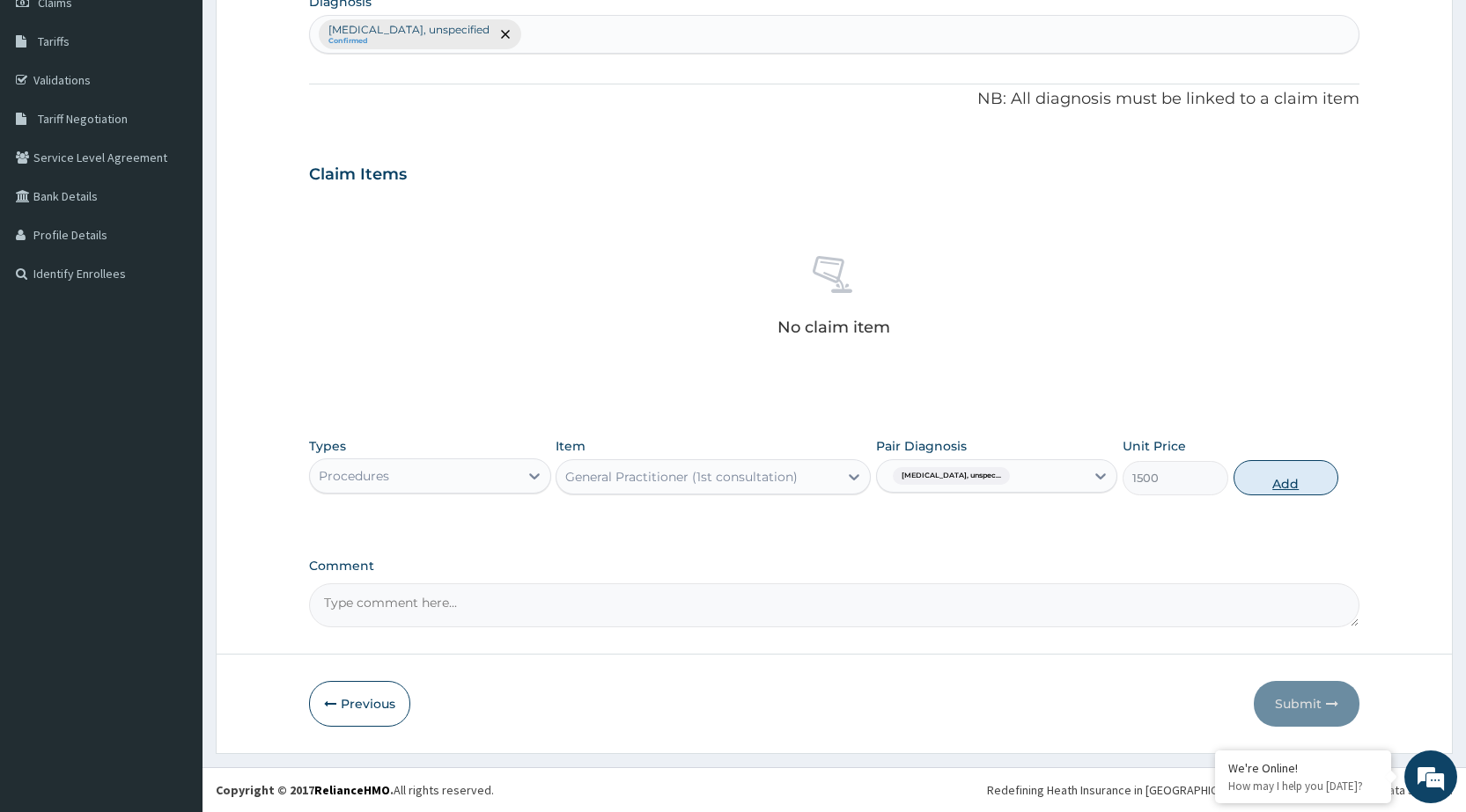
click at [1272, 491] on button "Add" at bounding box center [1287, 478] width 105 height 35
type input "0"
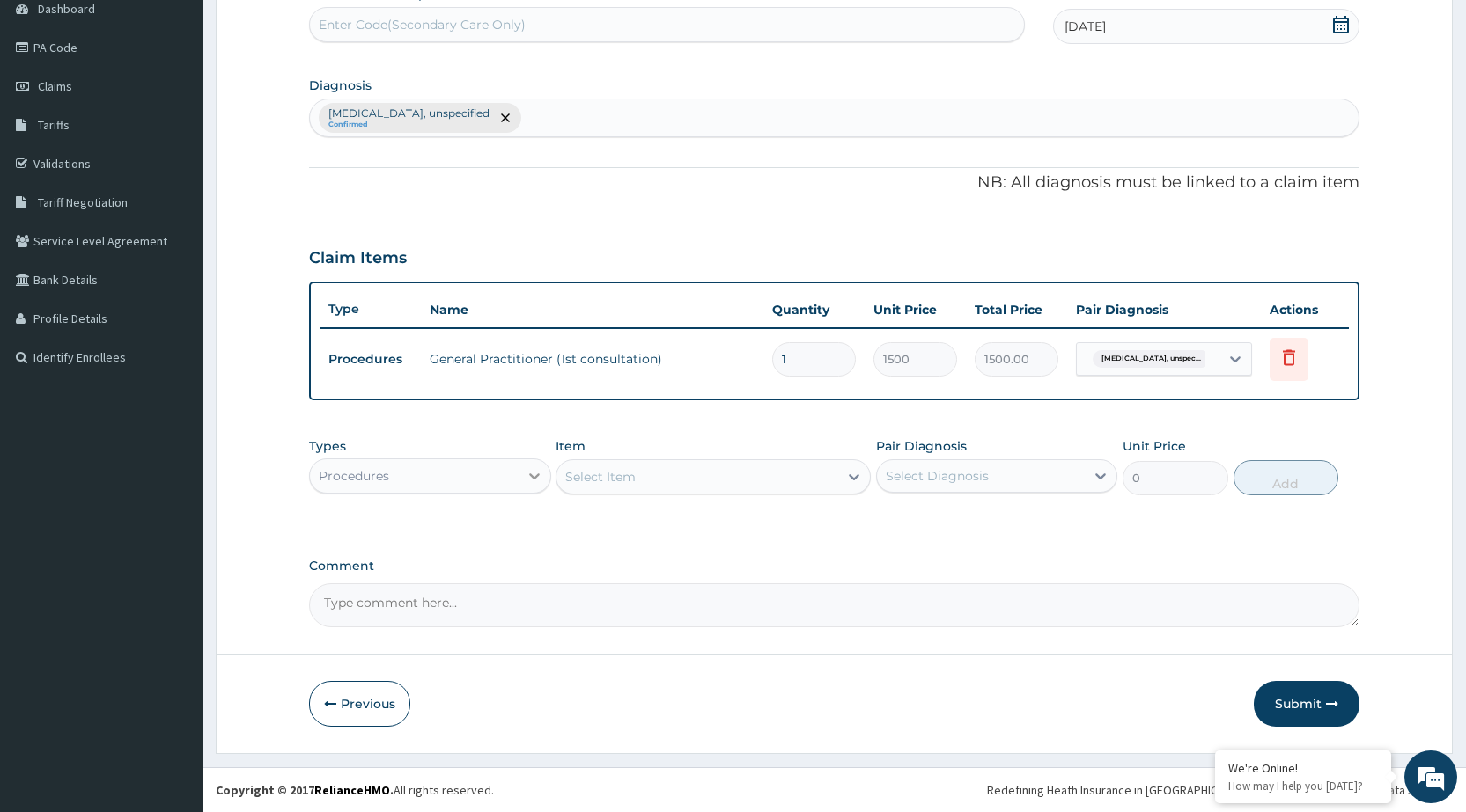
click at [536, 483] on icon at bounding box center [535, 476] width 18 height 18
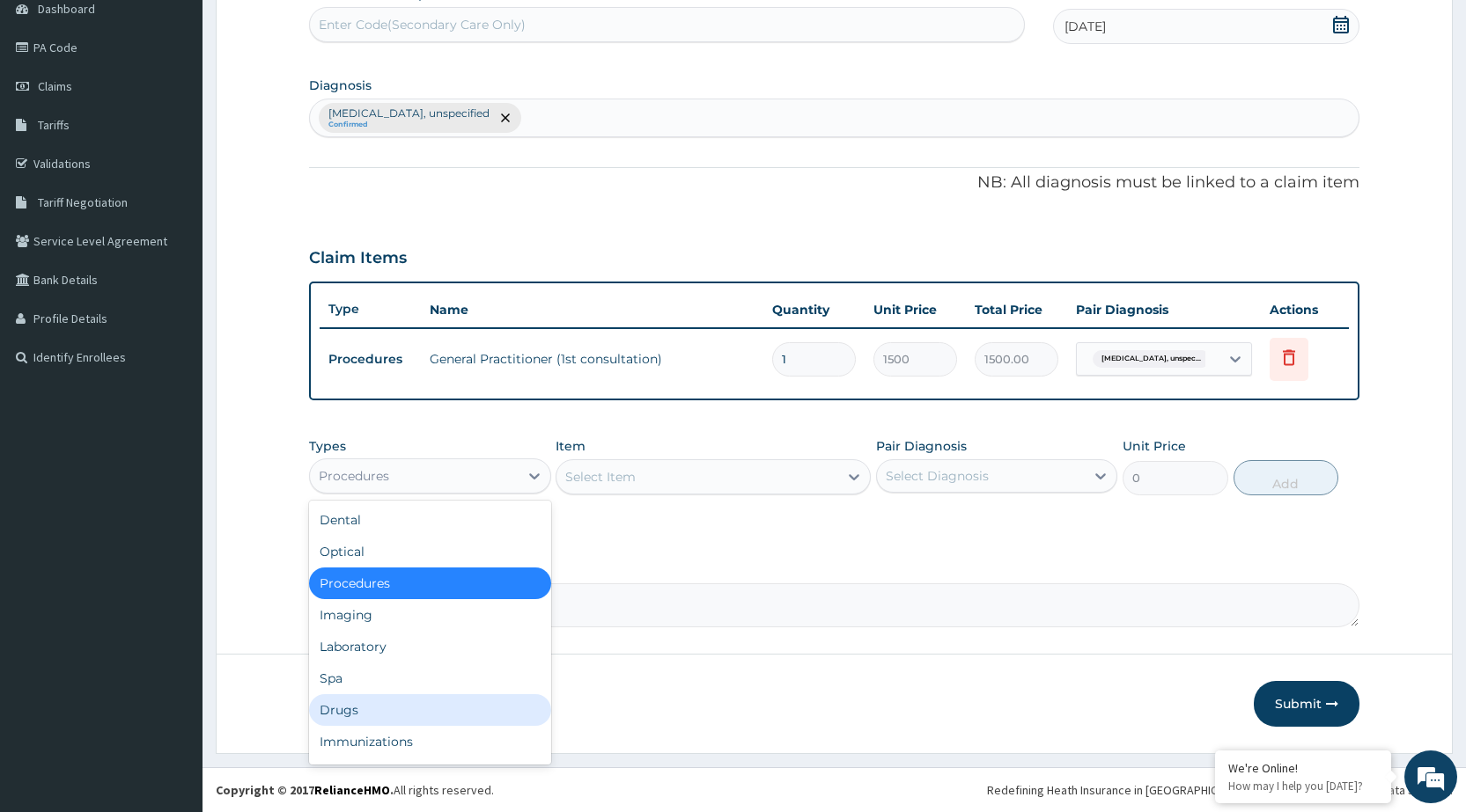
click at [466, 706] on div "Drugs" at bounding box center [430, 710] width 242 height 32
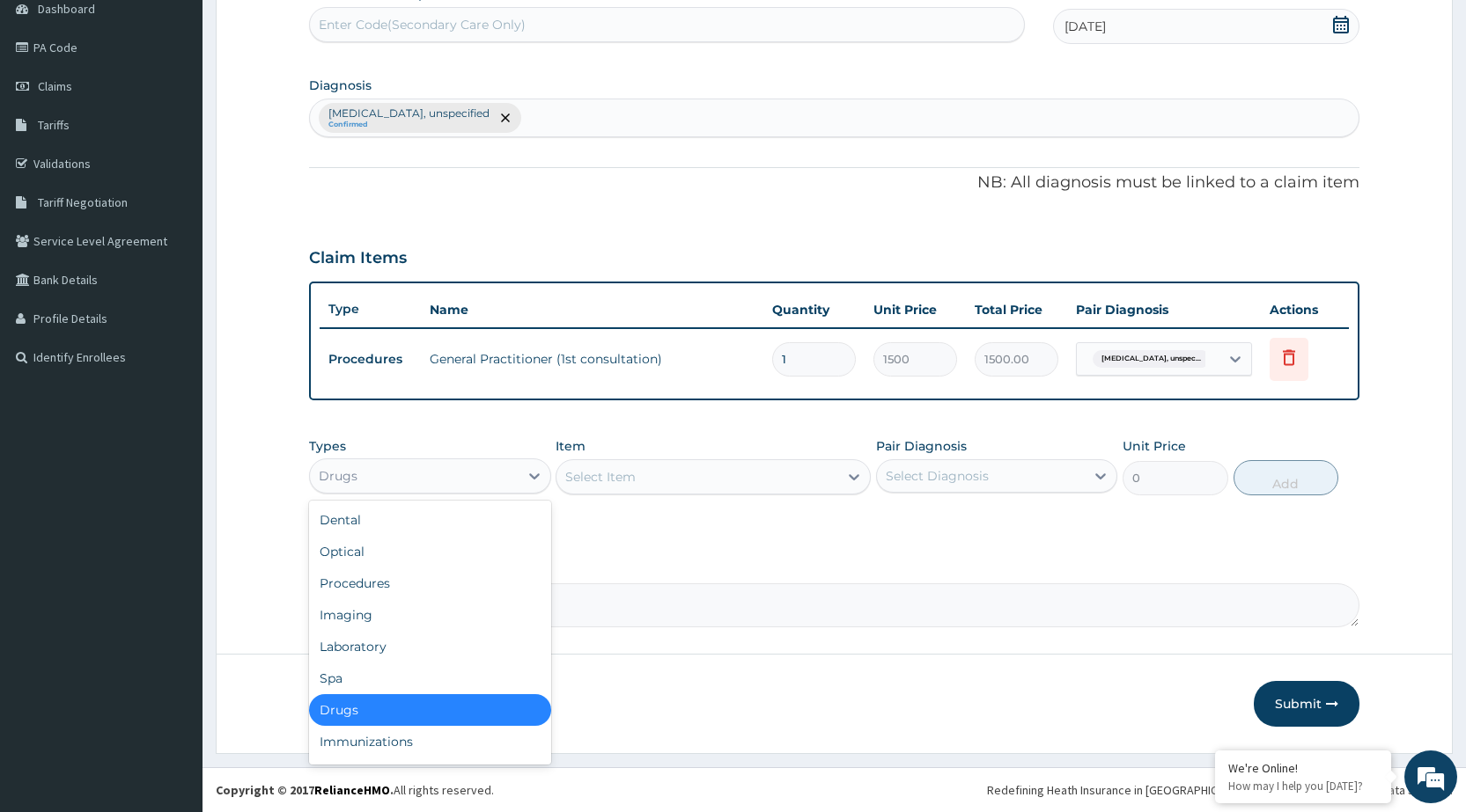
click at [474, 461] on div "Drugs" at bounding box center [430, 476] width 242 height 35
click at [410, 643] on div "Laboratory" at bounding box center [430, 646] width 242 height 32
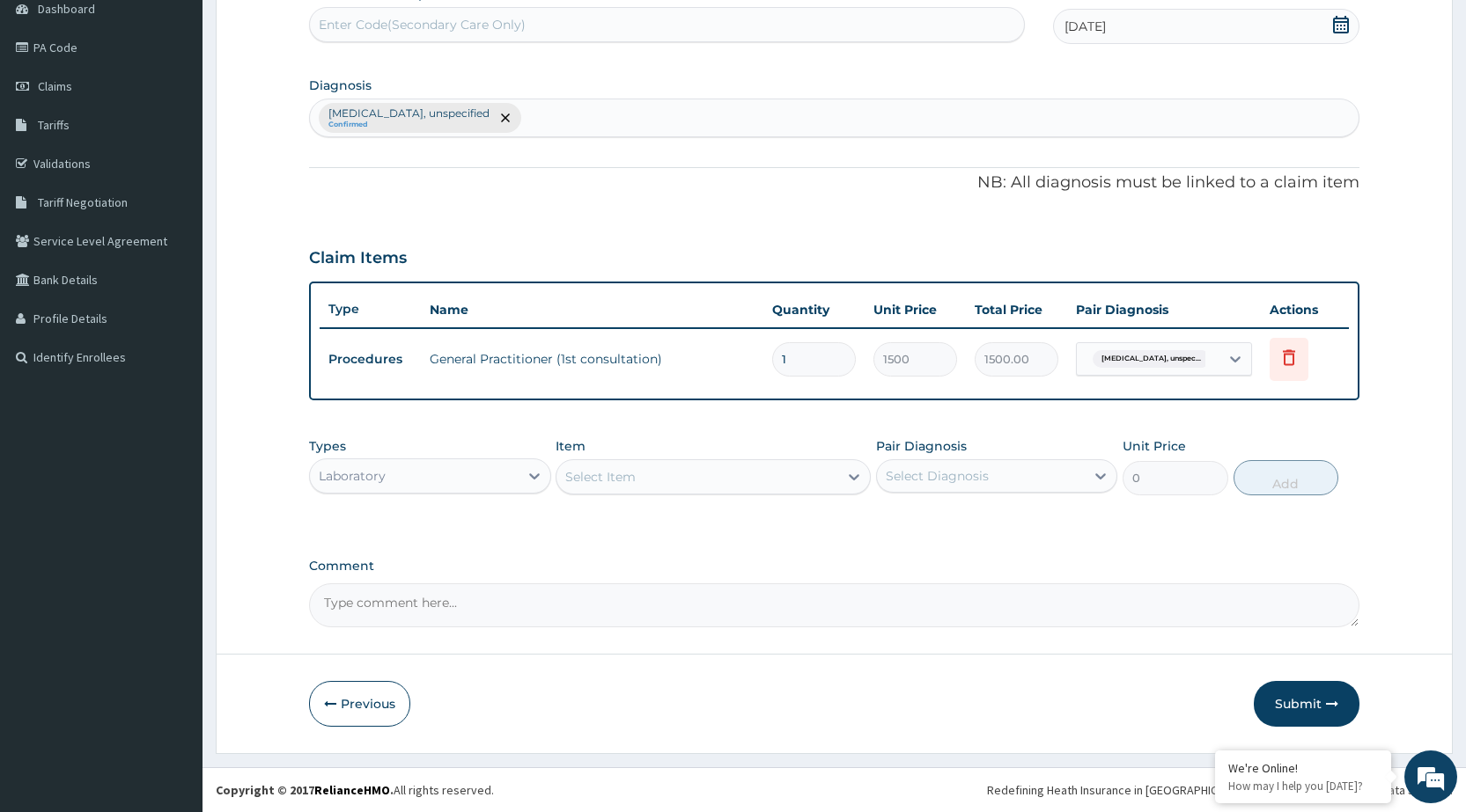
click at [811, 496] on div "Types option Laboratory, selected. Select is focused ,type to refine list, pres…" at bounding box center [834, 466] width 1051 height 76
click at [811, 491] on div "Select Item" at bounding box center [696, 477] width 282 height 28
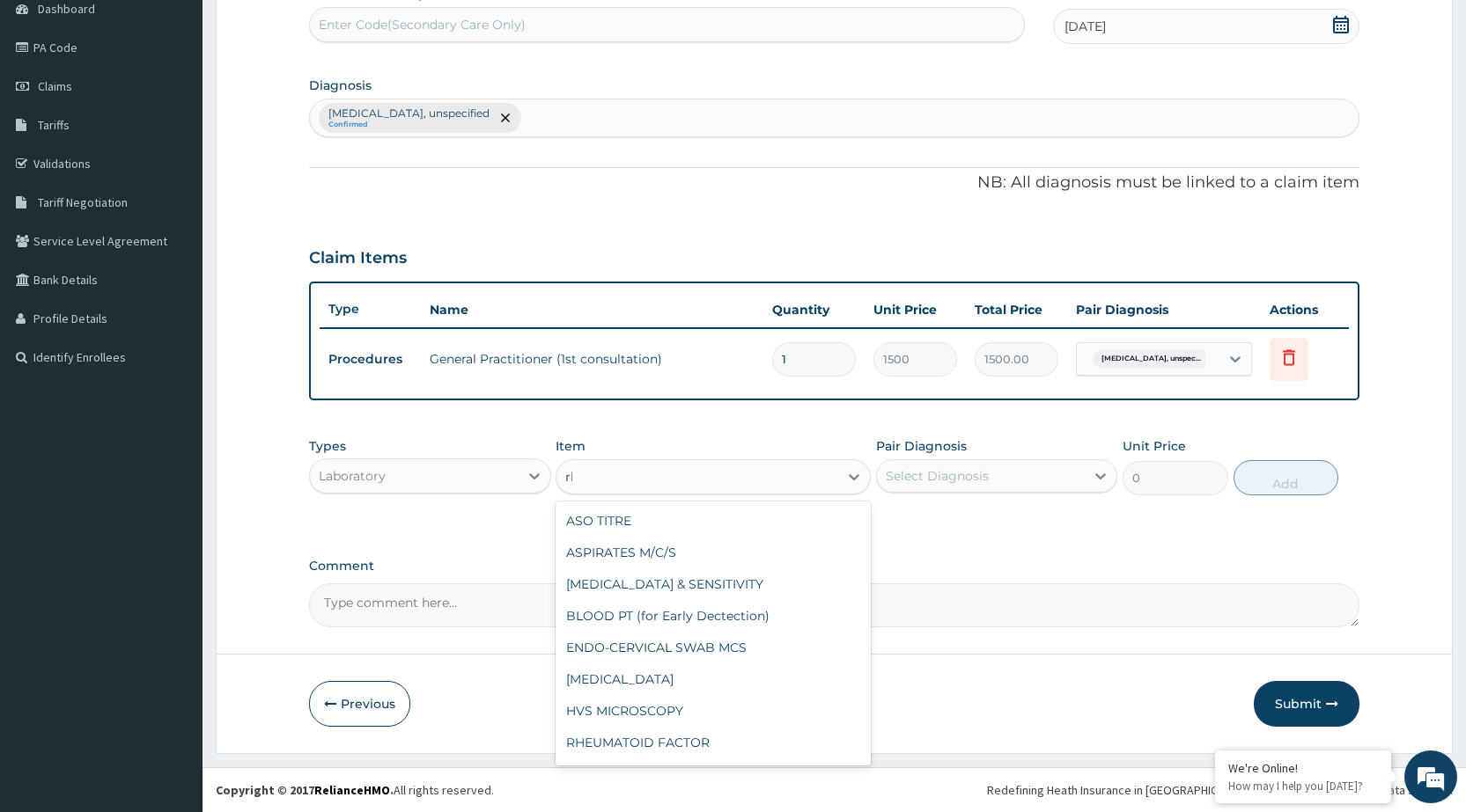
type input "r"
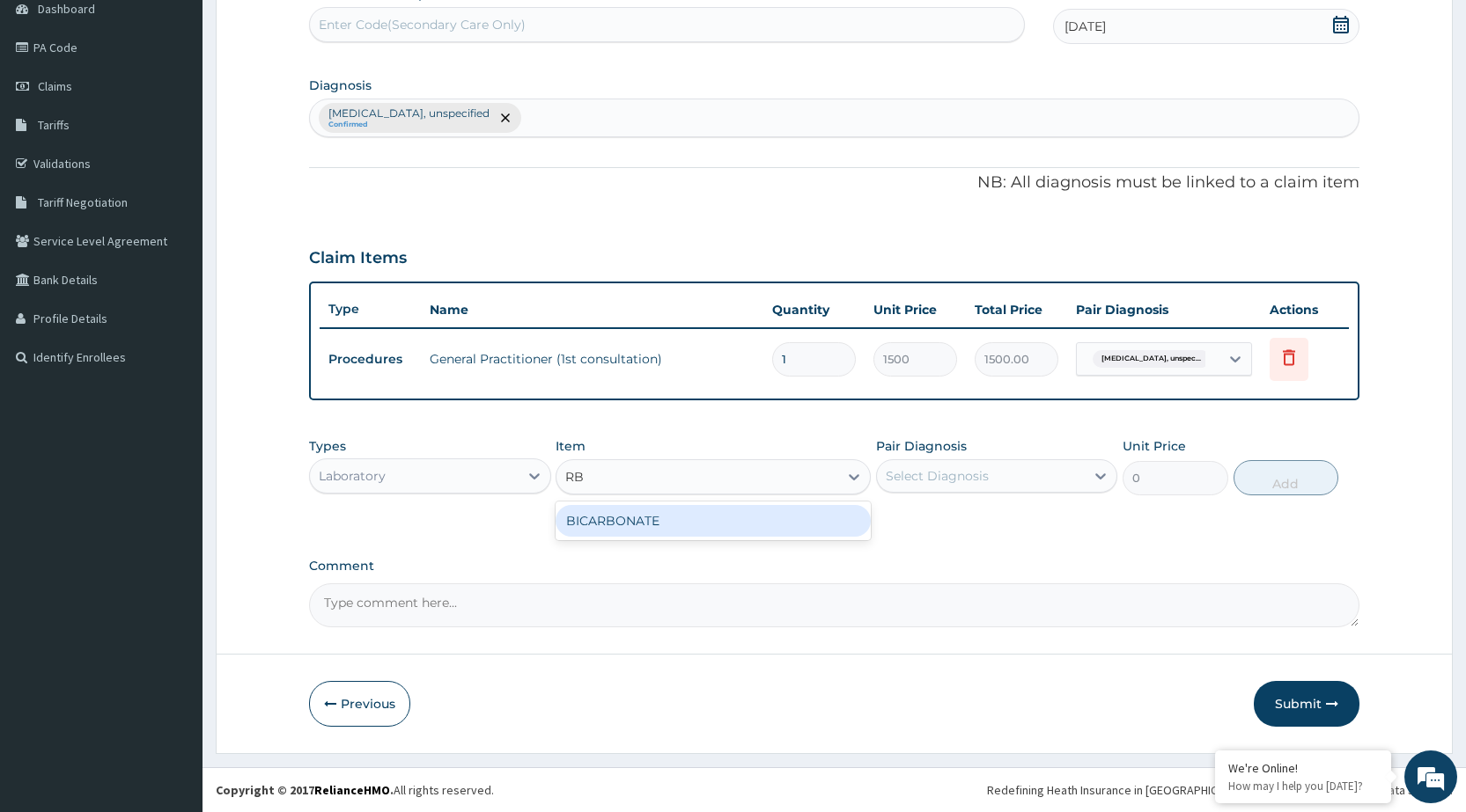
type input "R"
type input "FBS"
click at [730, 526] on div "FASTING BLOOD SUGAR (FBS)" at bounding box center [713, 521] width 316 height 32
type input "240"
click at [979, 477] on div "Select Diagnosis" at bounding box center [938, 476] width 103 height 18
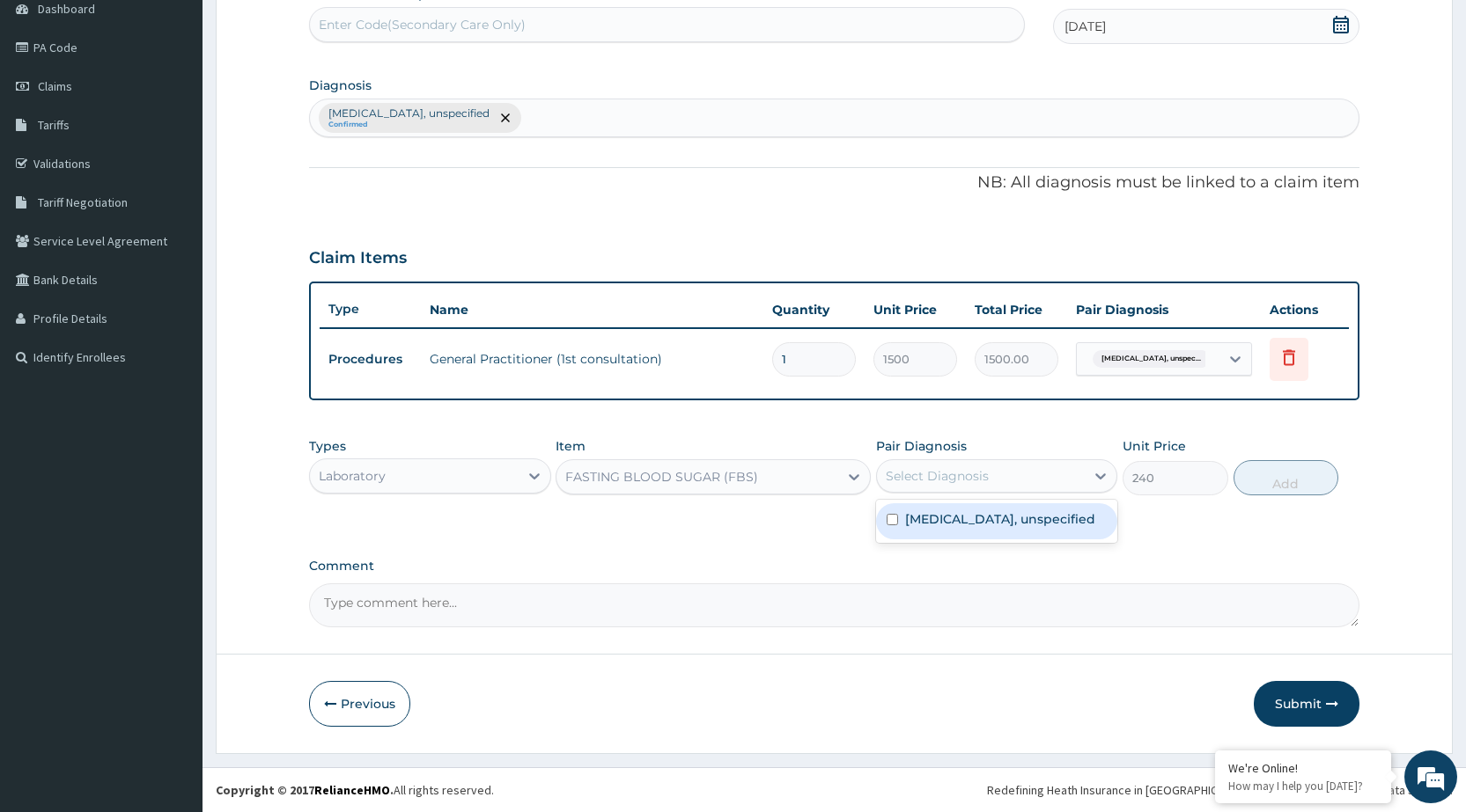
drag, startPoint x: 961, startPoint y: 522, endPoint x: 1145, endPoint y: 514, distance: 184.2
click at [986, 512] on label "Dizziness or giddiness, unspecified" at bounding box center [999, 519] width 190 height 18
checkbox input "true"
click at [1264, 483] on button "Add" at bounding box center [1287, 478] width 105 height 35
type input "0"
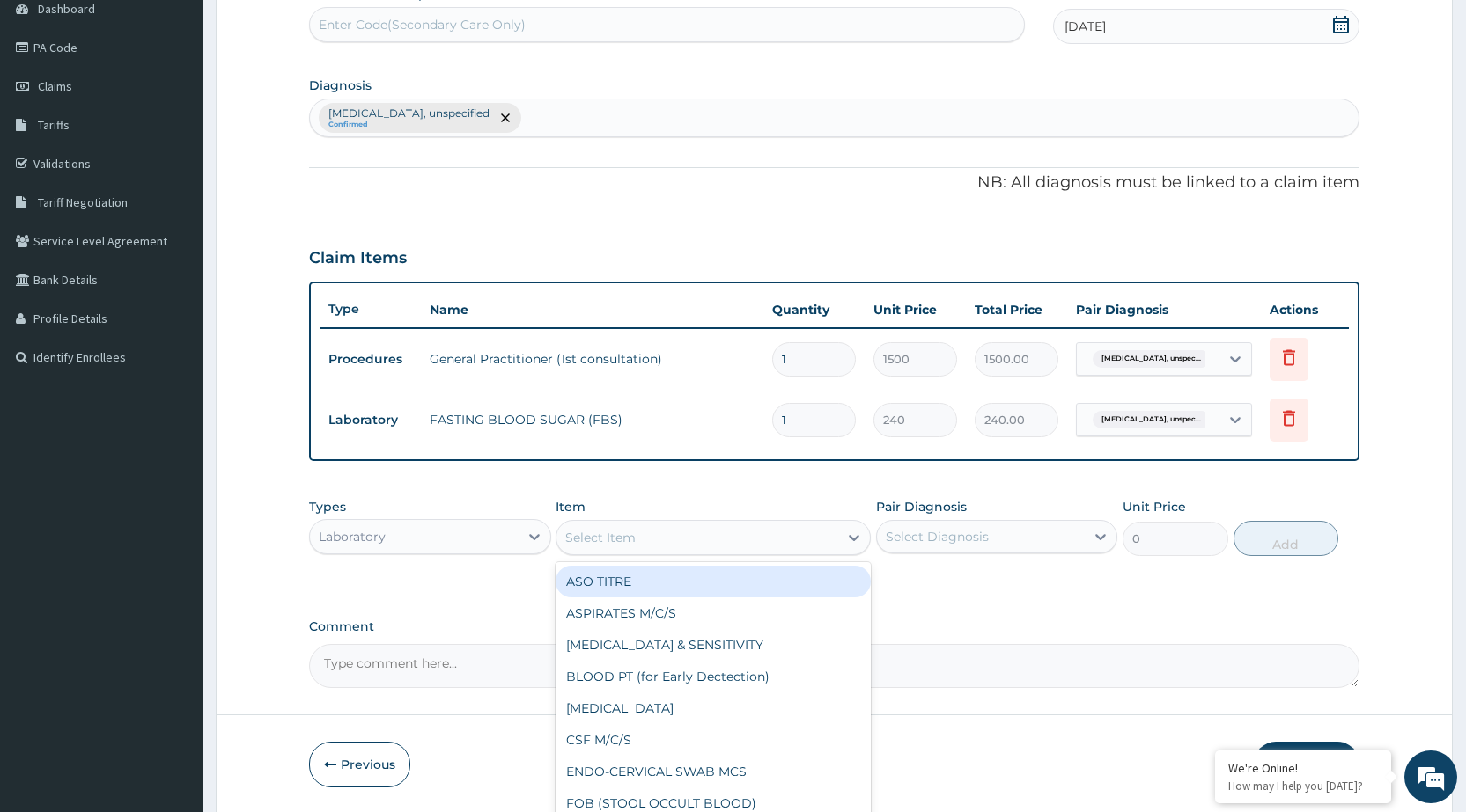
click at [820, 534] on div "Select Item" at bounding box center [696, 537] width 282 height 28
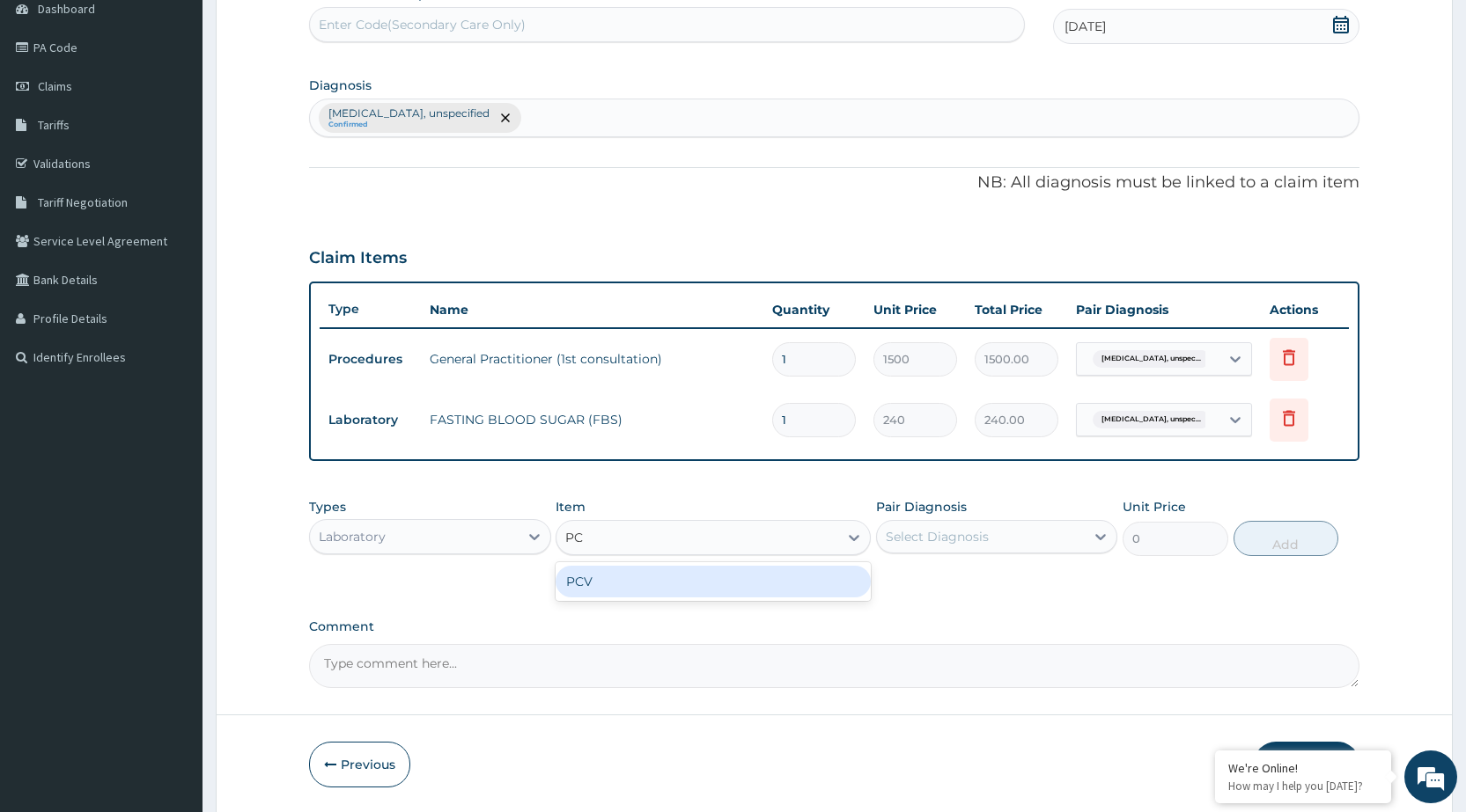
type input "PCV"
click at [741, 581] on div "PCV" at bounding box center [713, 581] width 316 height 32
type input "400"
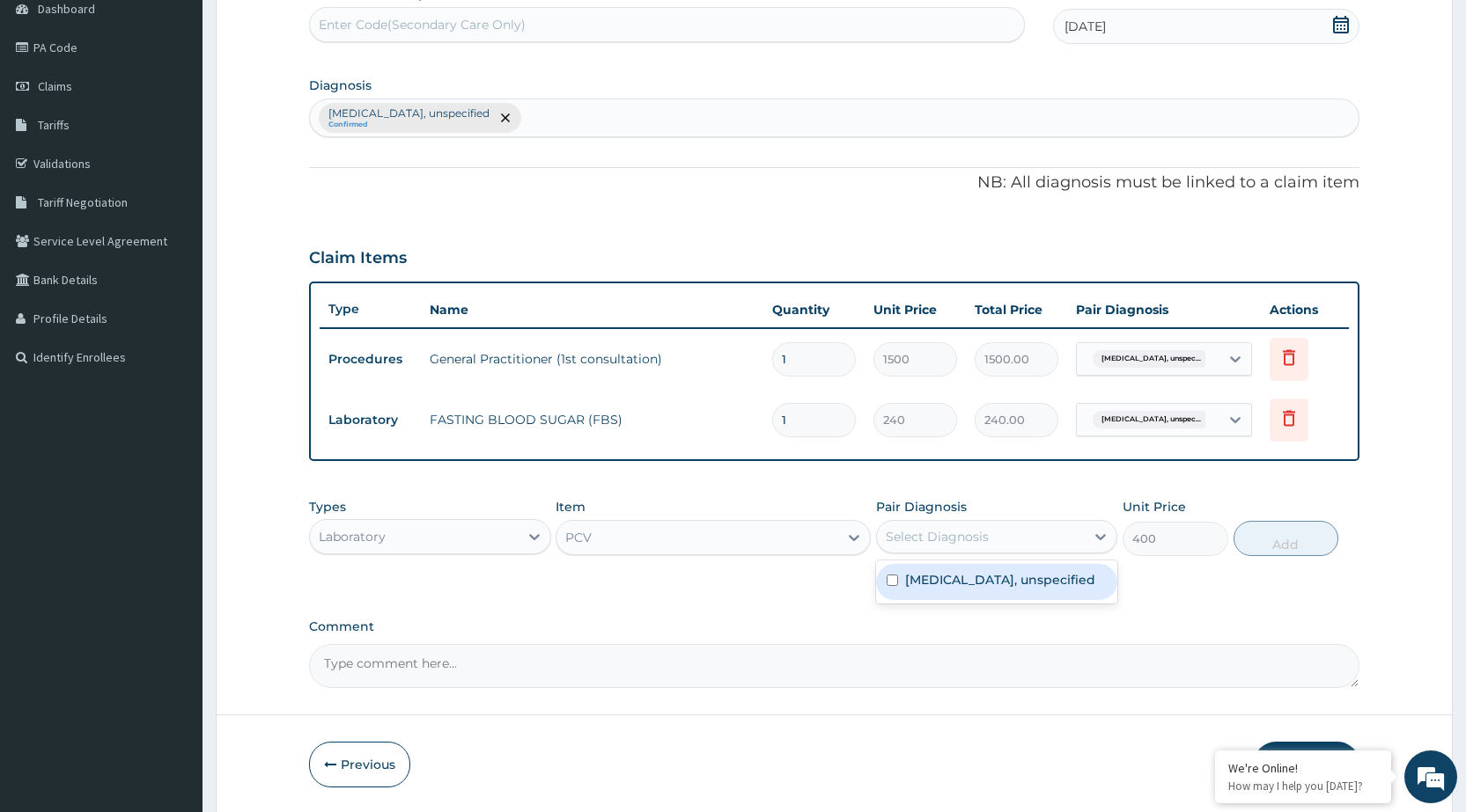
drag, startPoint x: 1023, startPoint y: 548, endPoint x: 1020, endPoint y: 567, distance: 19.2
click at [1026, 554] on div "Pair Diagnosis option Dizziness or giddiness, unspecified, selected. option Diz…" at bounding box center [997, 528] width 242 height 58
click at [1010, 589] on label "Dizziness or giddiness, unspecified" at bounding box center [999, 580] width 190 height 18
checkbox input "true"
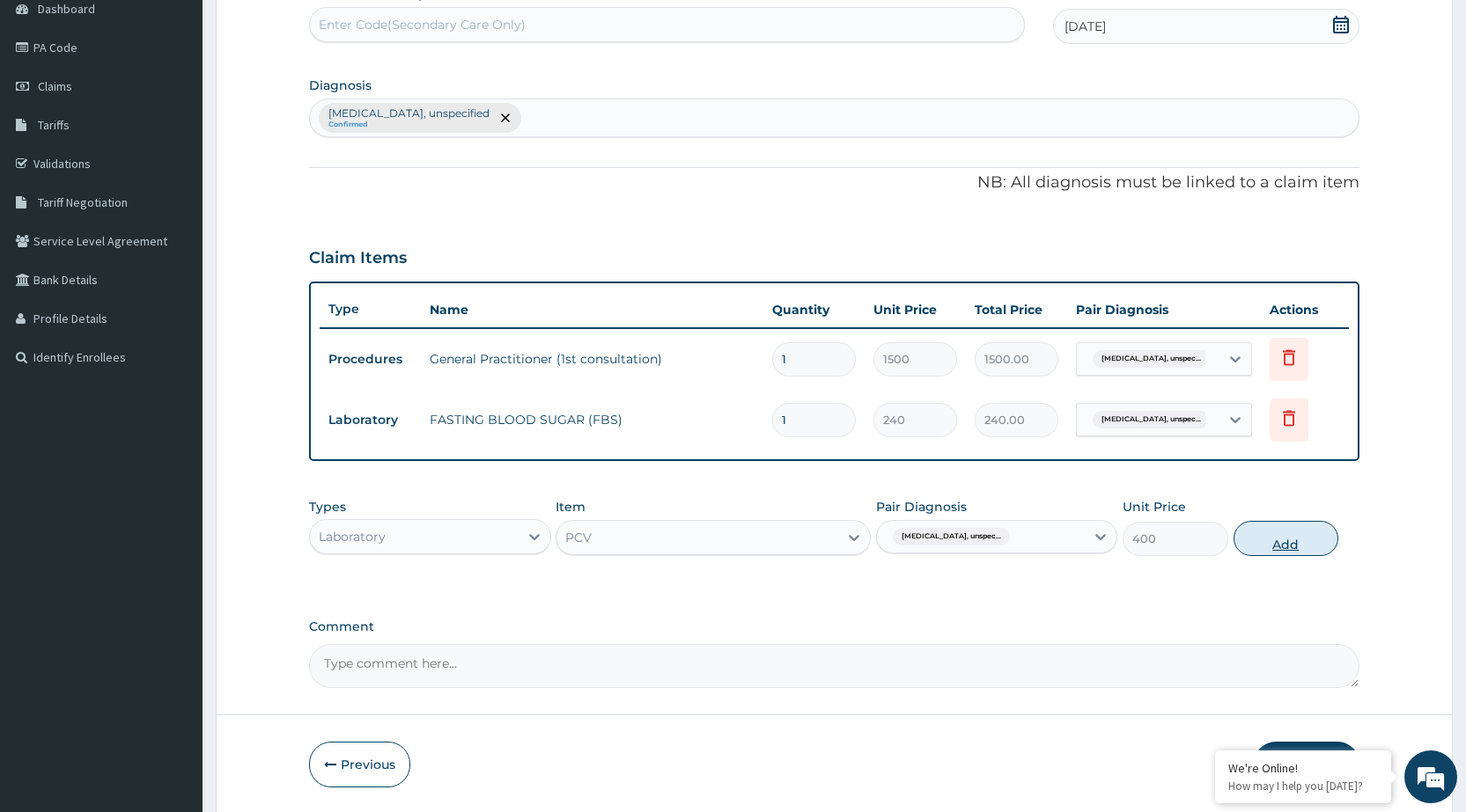
click at [1324, 553] on button "Add" at bounding box center [1287, 538] width 105 height 35
type input "0"
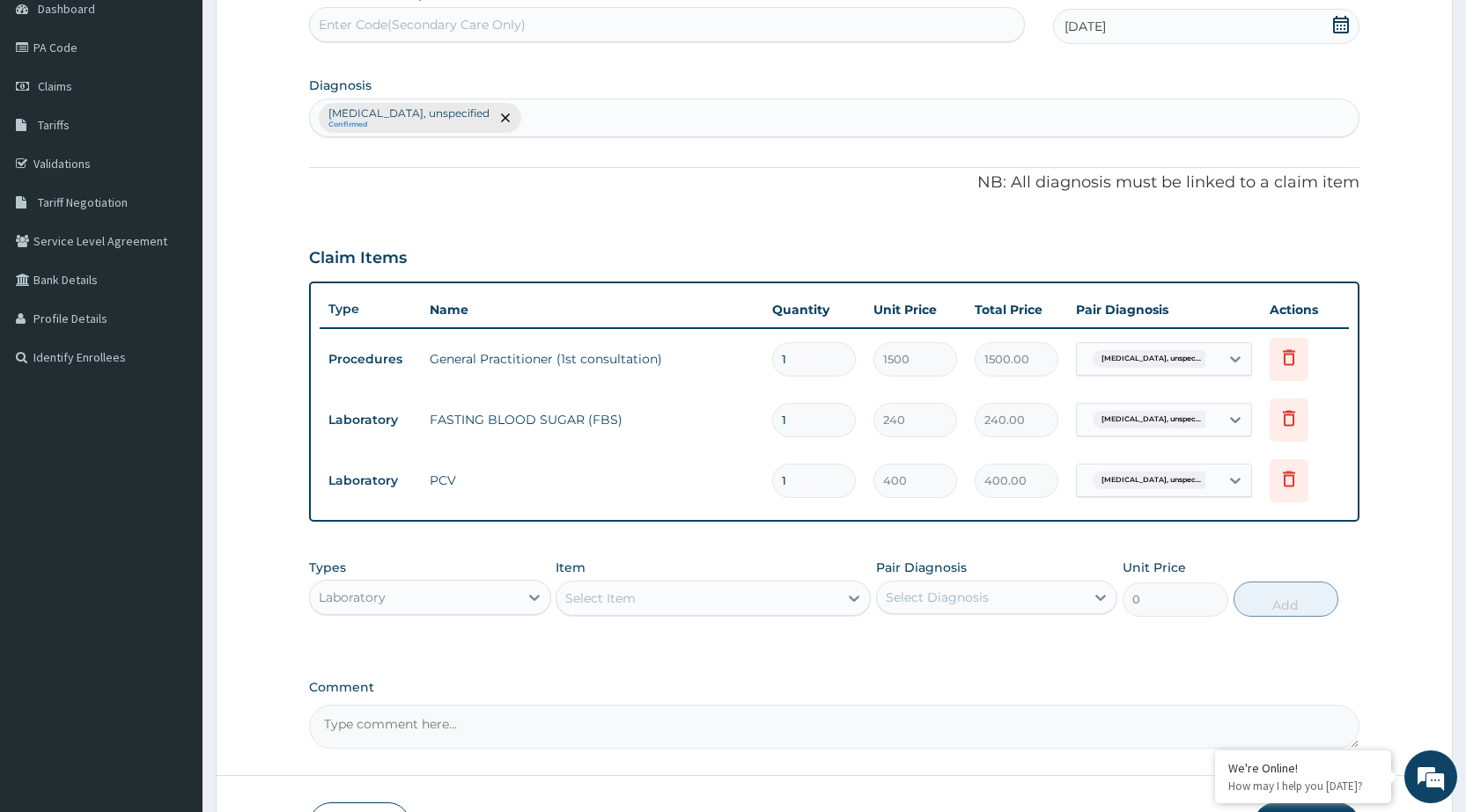
scroll to position [305, 0]
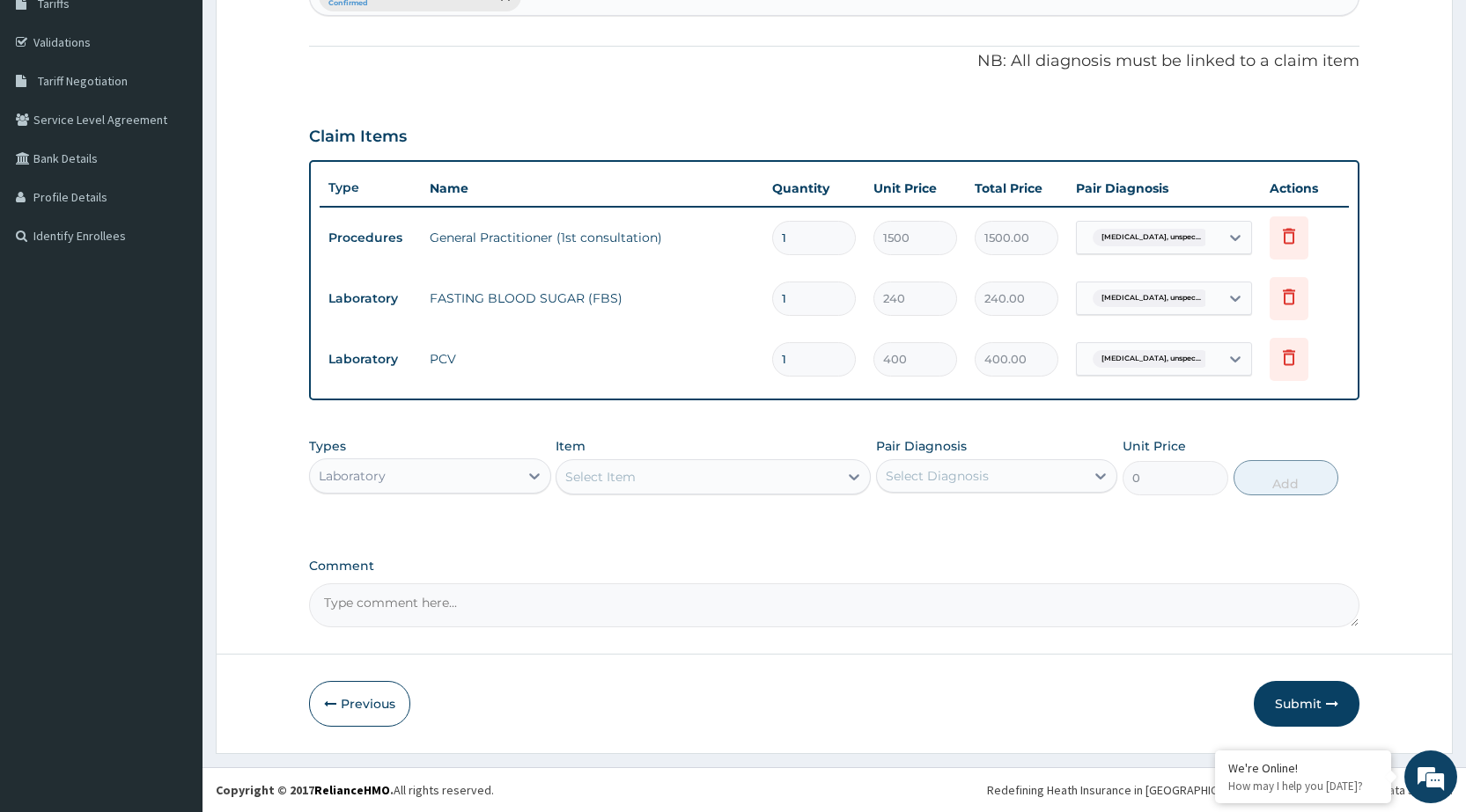
drag, startPoint x: 1291, startPoint y: 693, endPoint x: 1281, endPoint y: 693, distance: 10.0
click at [1291, 693] on button "Submit" at bounding box center [1306, 704] width 105 height 46
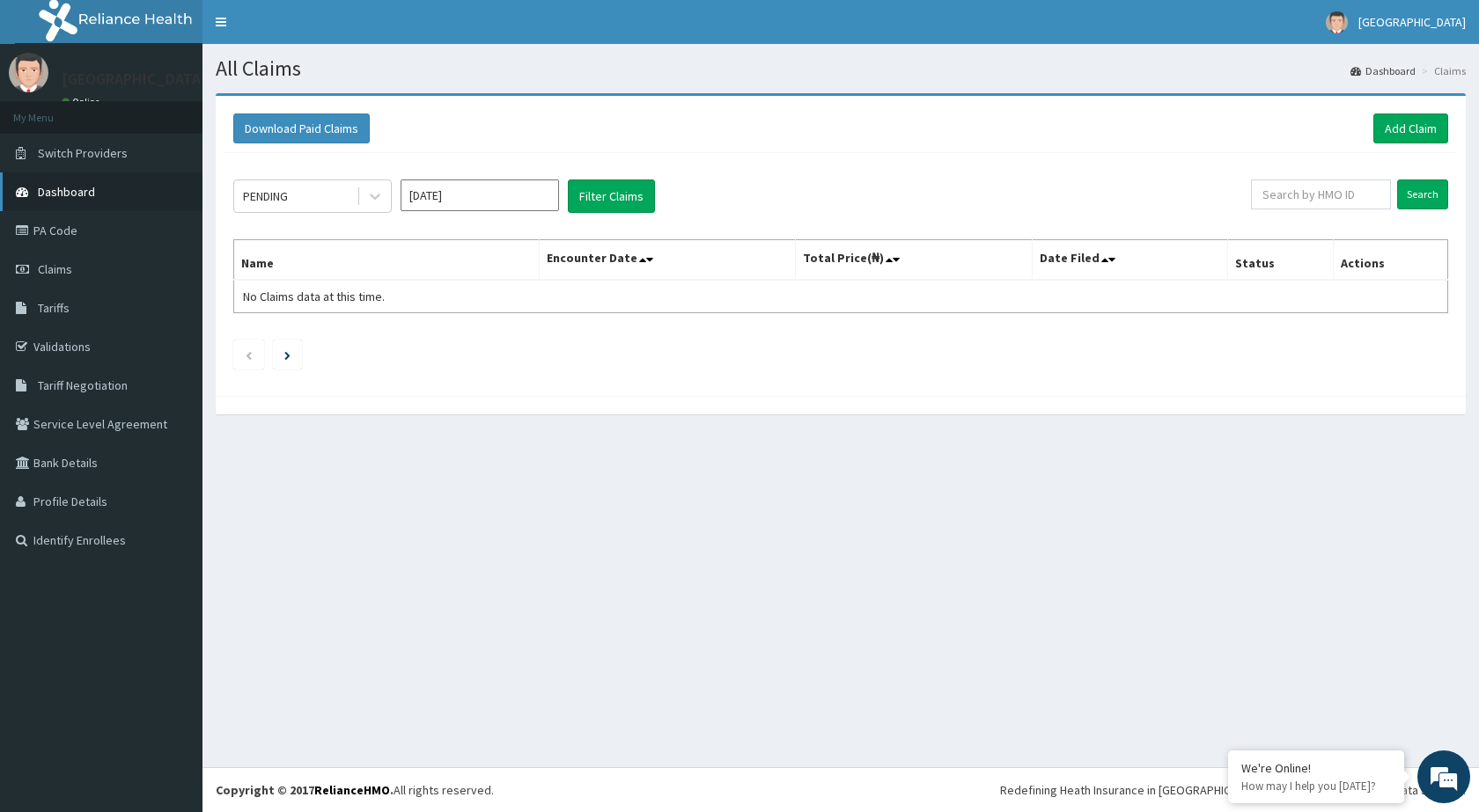
click at [92, 197] on span "Dashboard" at bounding box center [66, 192] width 57 height 16
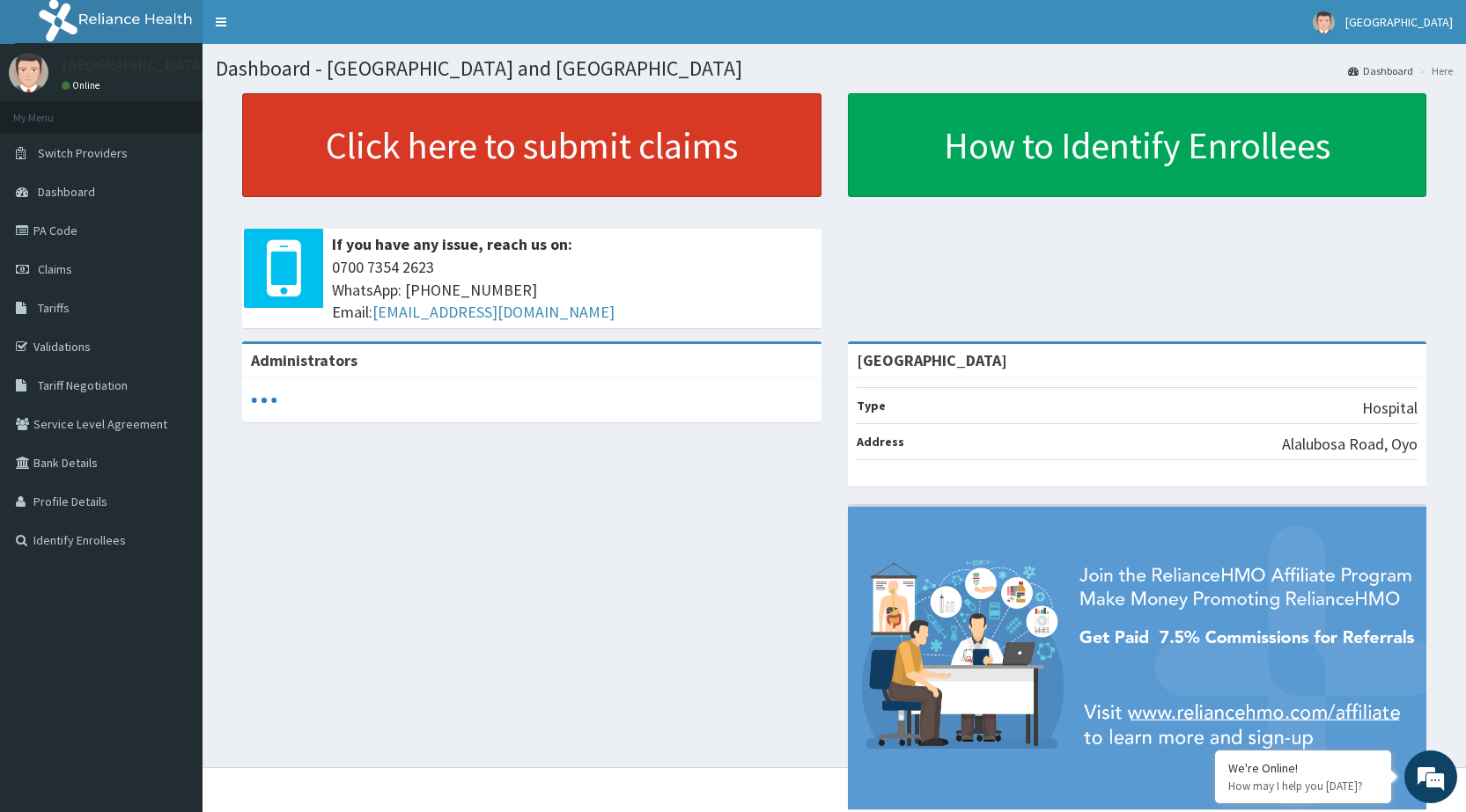
click at [473, 182] on link "Click here to submit claims" at bounding box center [532, 145] width 580 height 104
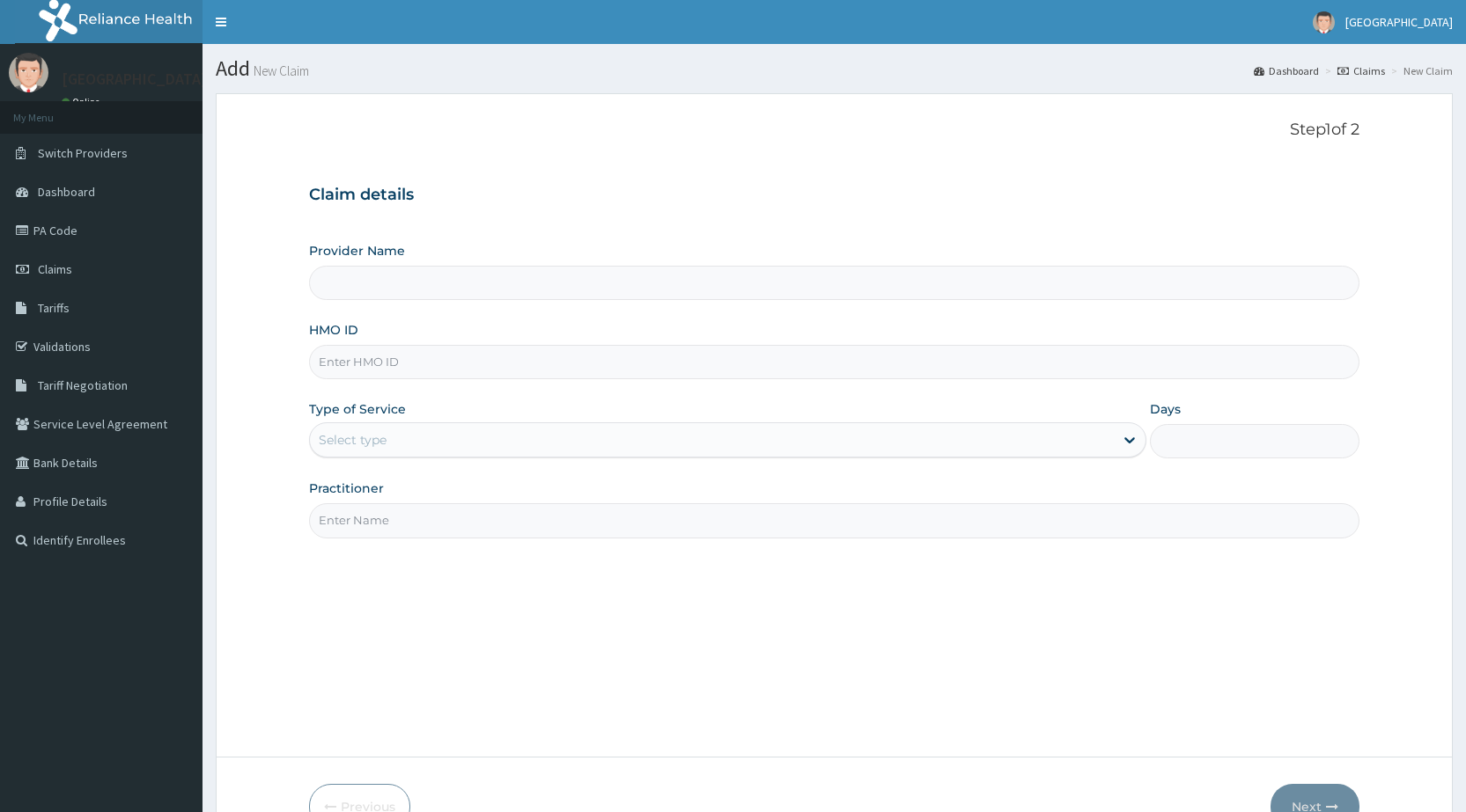
click at [471, 359] on input "HMO ID" at bounding box center [834, 361] width 1051 height 34
type input "A"
type input "[GEOGRAPHIC_DATA]"
type input "AIY/10311/A"
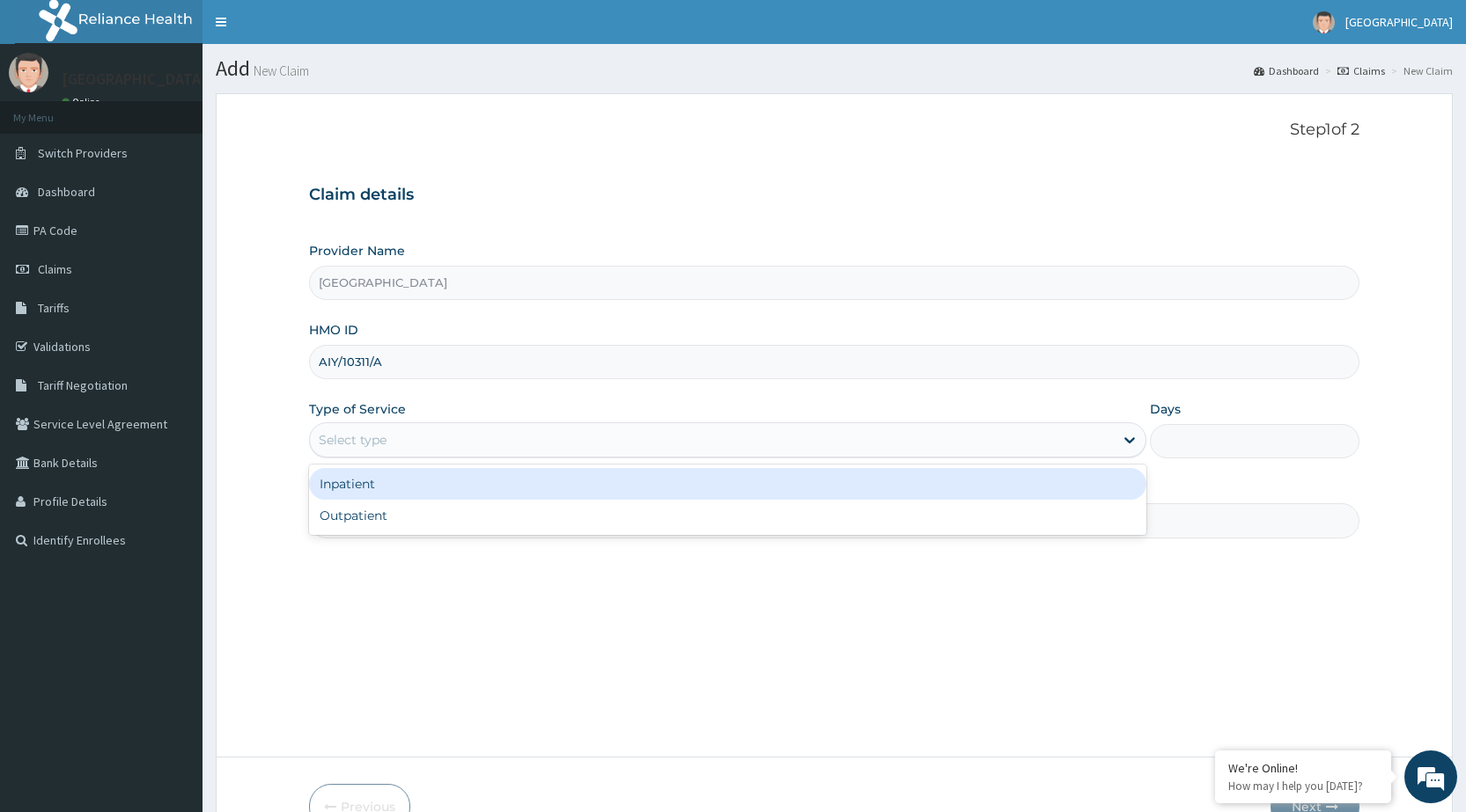
click at [466, 440] on div "Select type" at bounding box center [711, 440] width 804 height 28
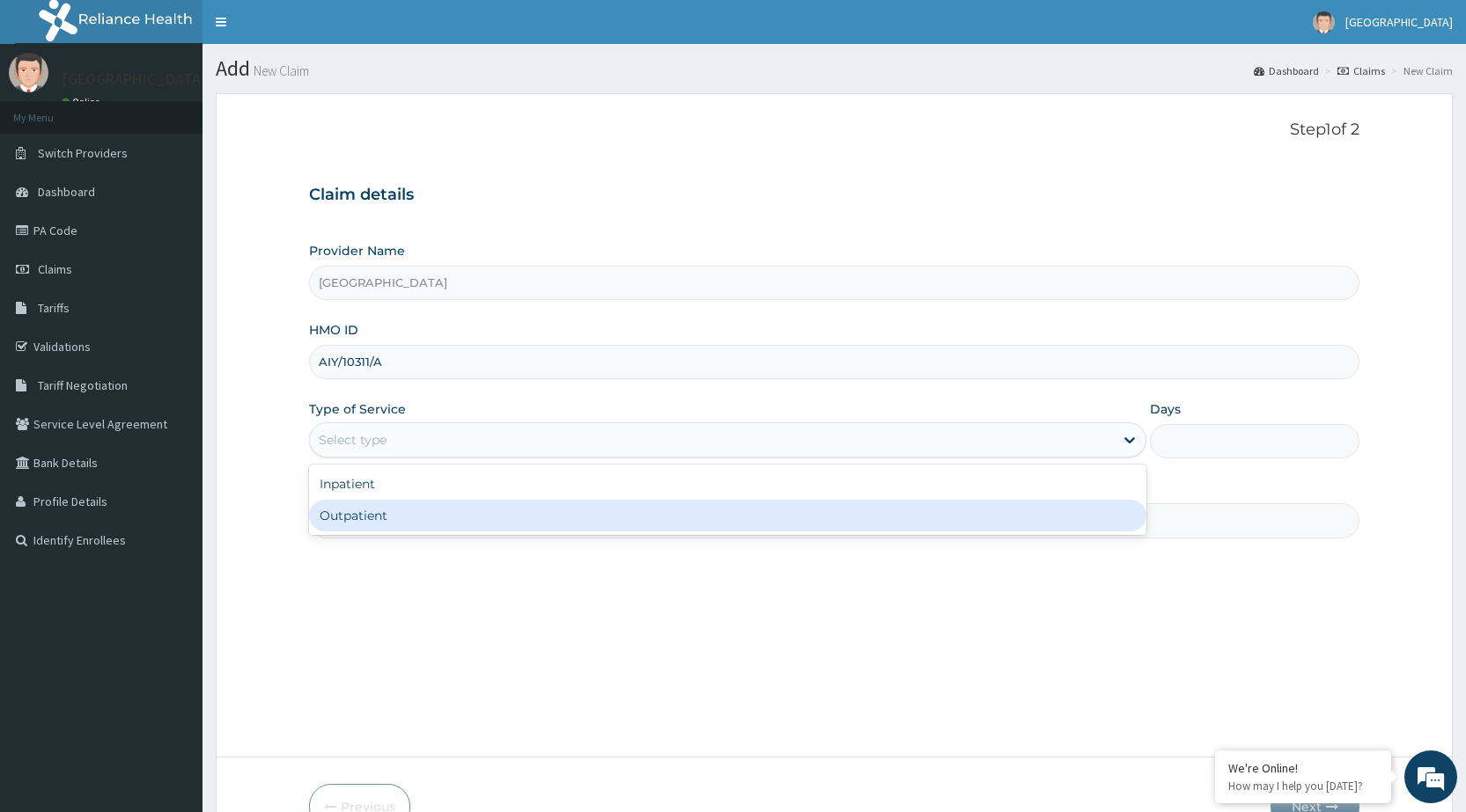
click at [438, 524] on div "Outpatient" at bounding box center [728, 516] width 838 height 32
type input "1"
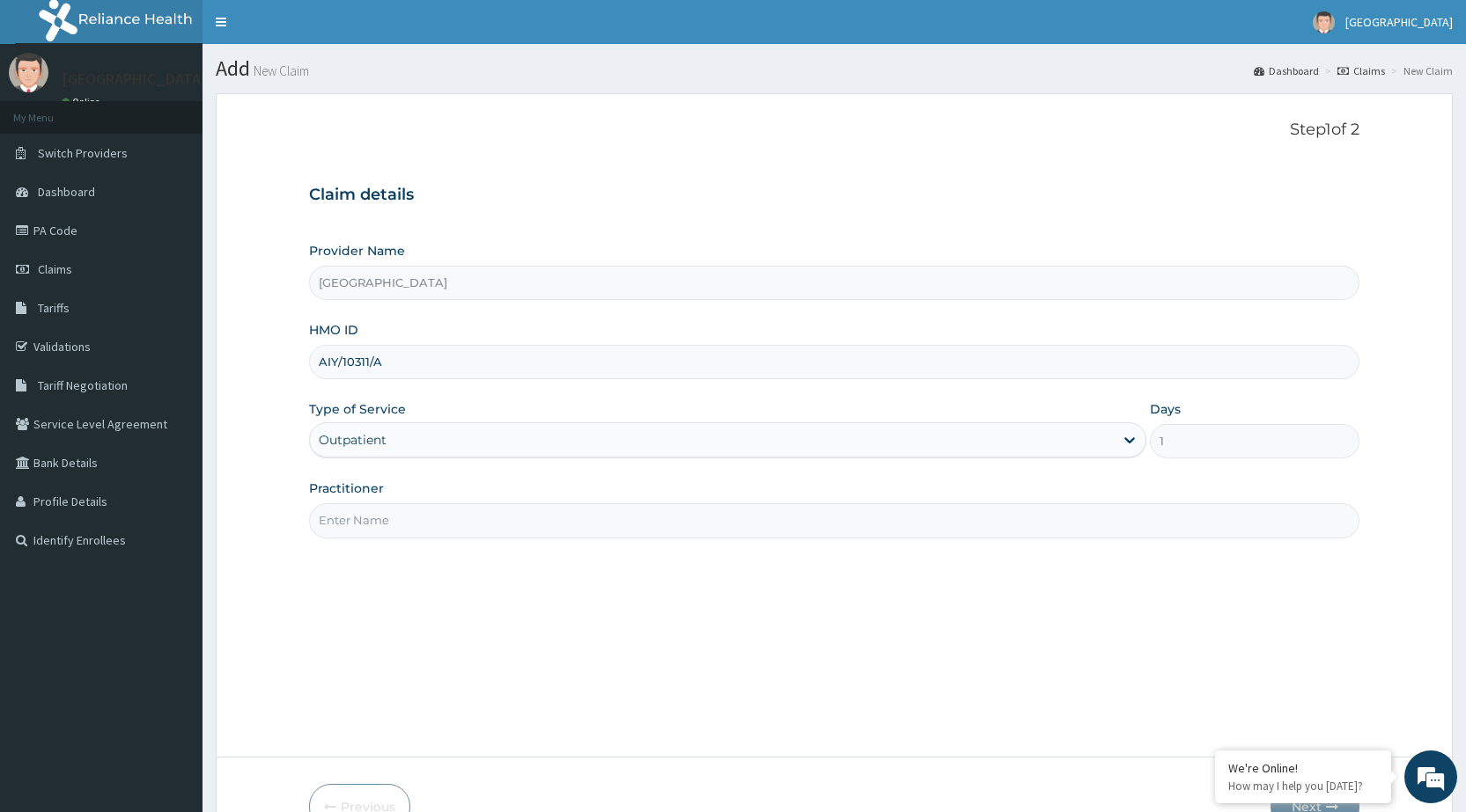
click at [438, 524] on input "Practitioner" at bounding box center [834, 520] width 1051 height 34
type input "DR PERIOLA"
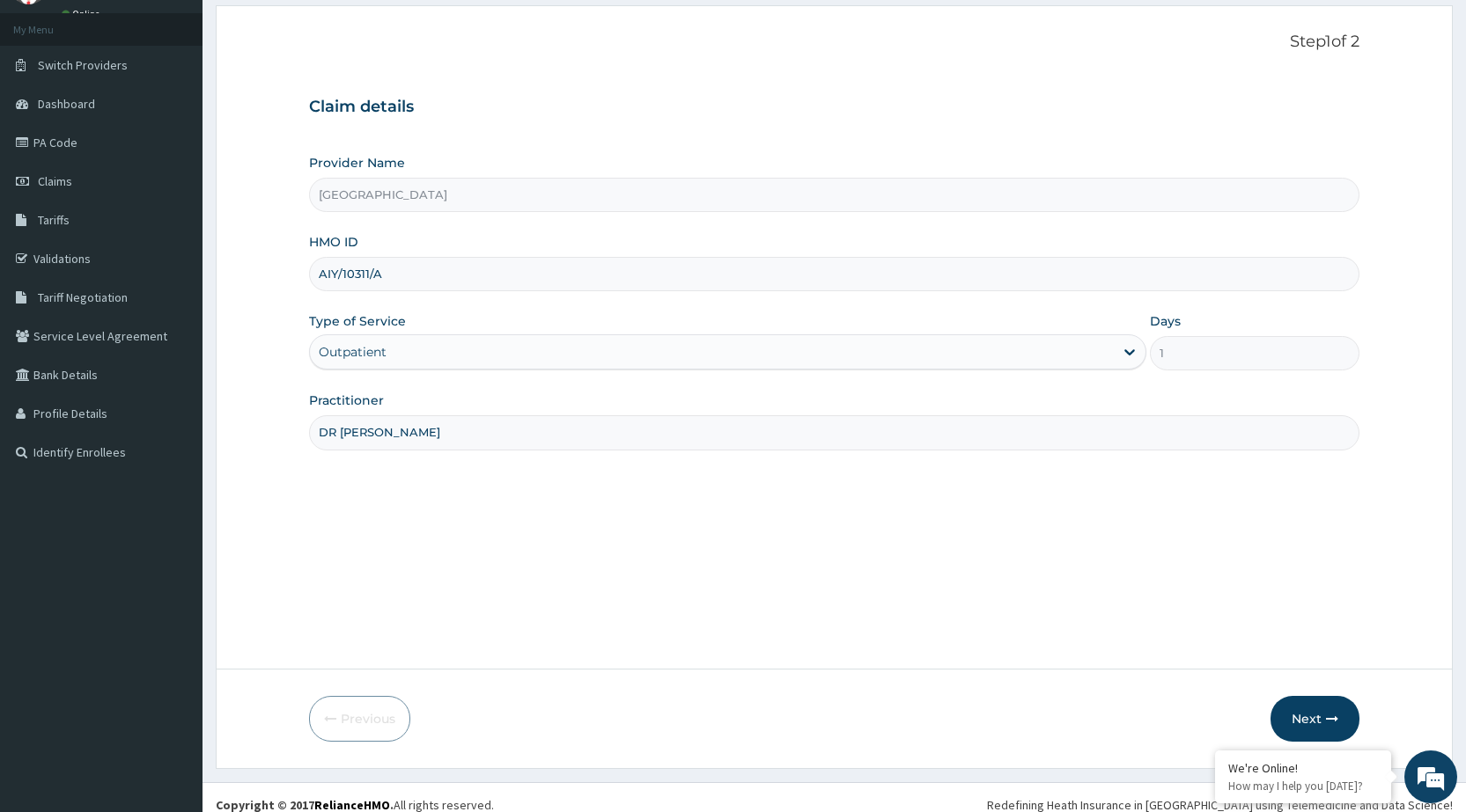
scroll to position [103, 0]
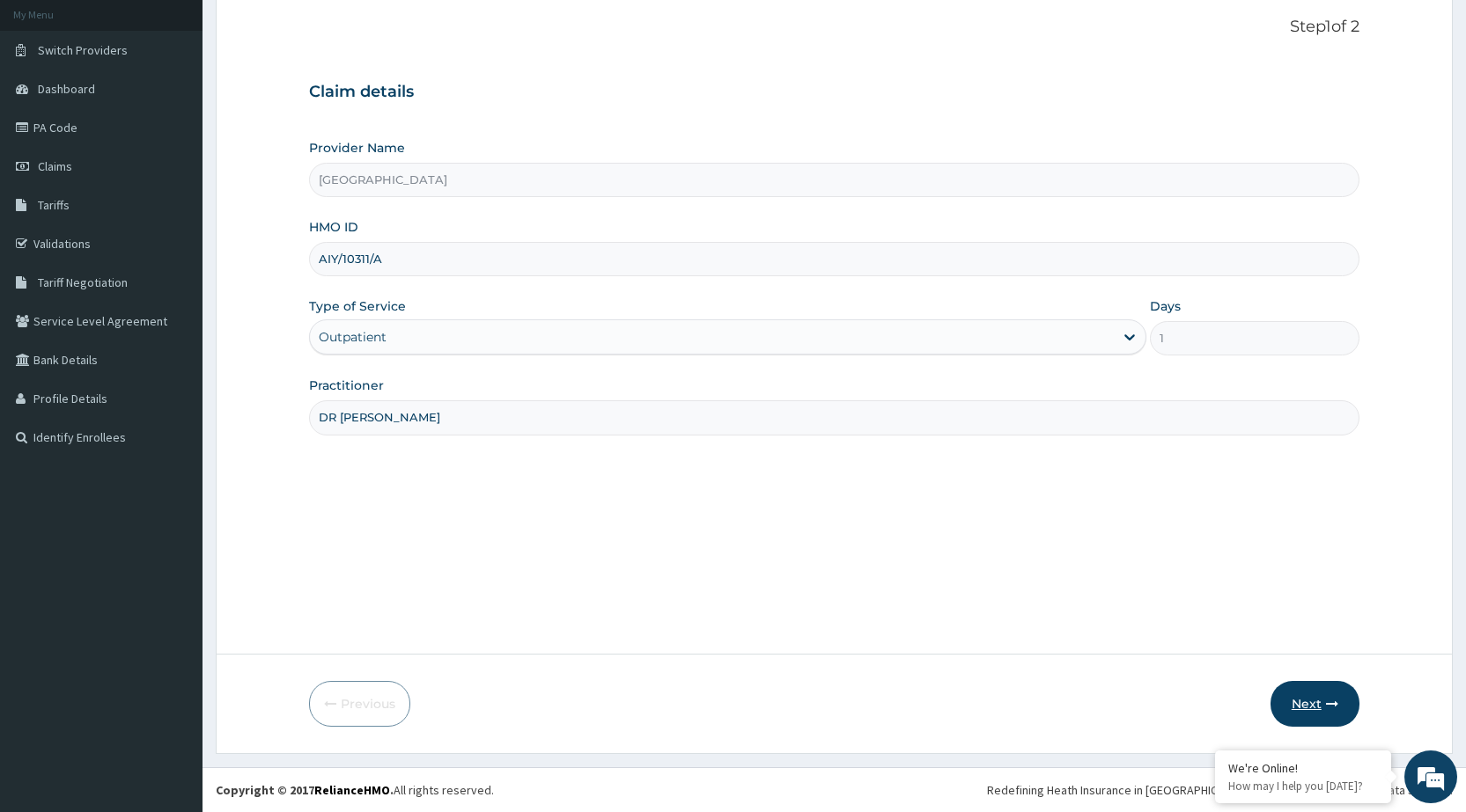
click at [1321, 690] on button "Next" at bounding box center [1315, 704] width 89 height 46
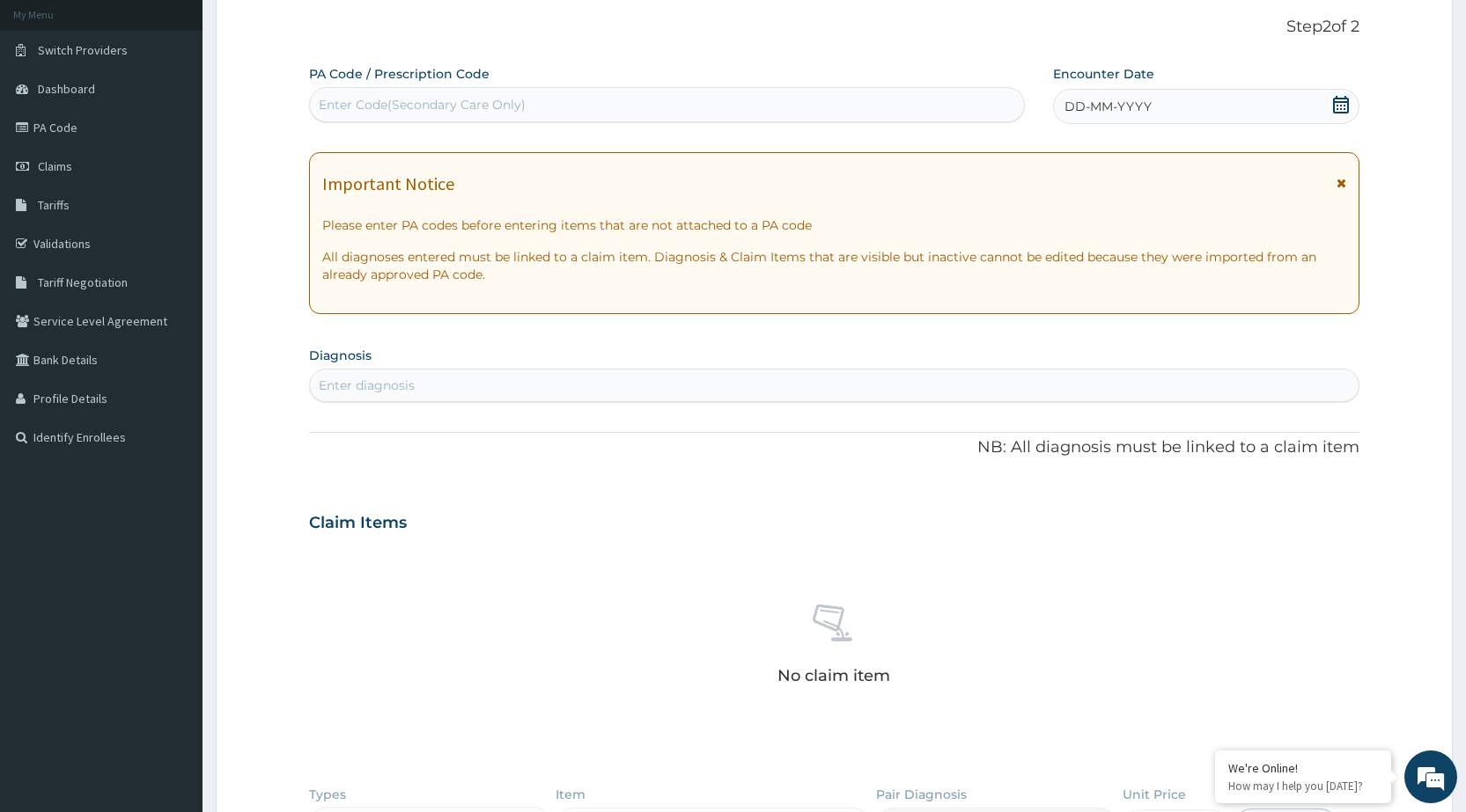
click at [1222, 115] on div "DD-MM-YYYY" at bounding box center [1206, 106] width 307 height 35
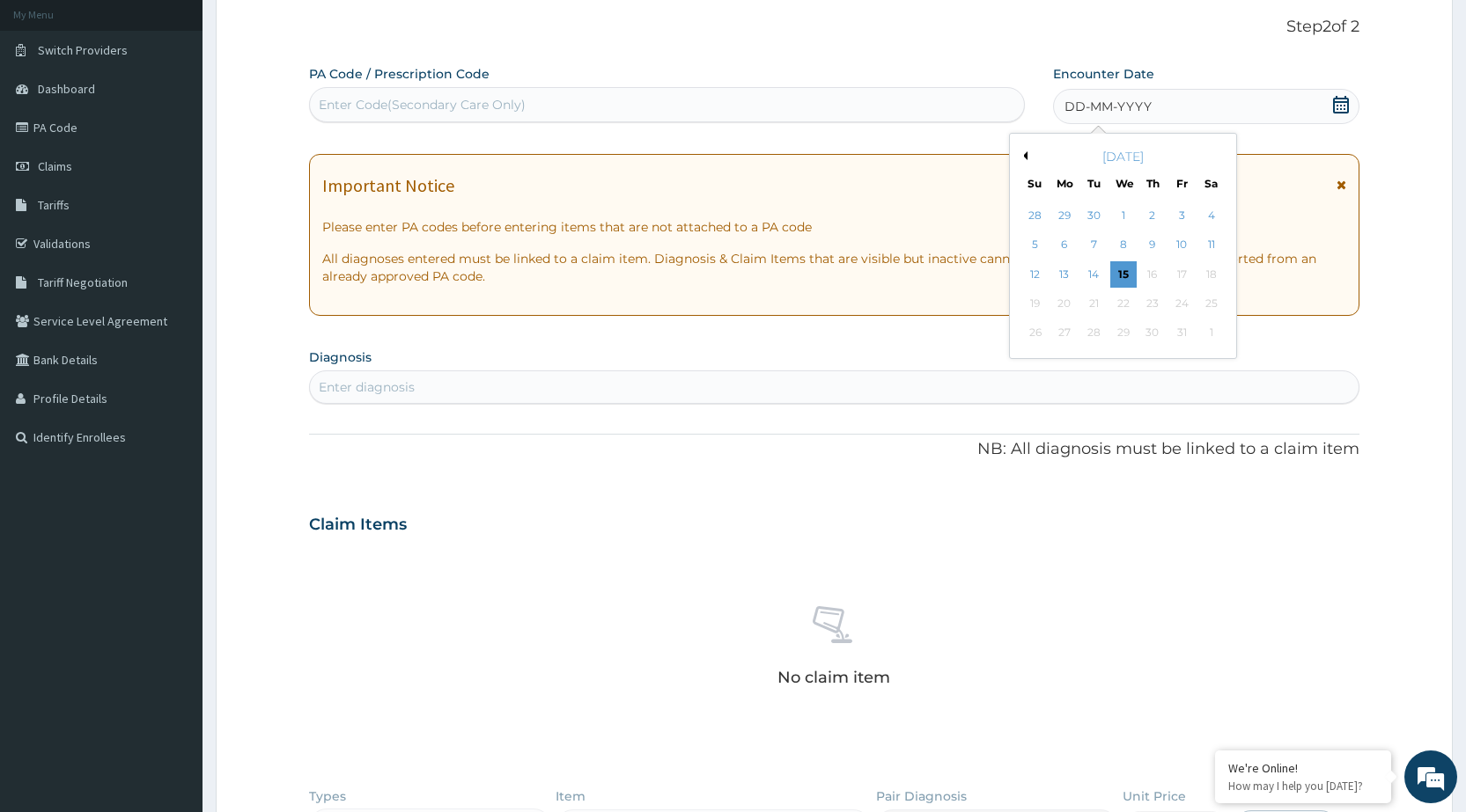
click at [1023, 154] on button "Previous Month" at bounding box center [1023, 156] width 9 height 9
click at [1120, 303] on div "23" at bounding box center [1122, 303] width 26 height 26
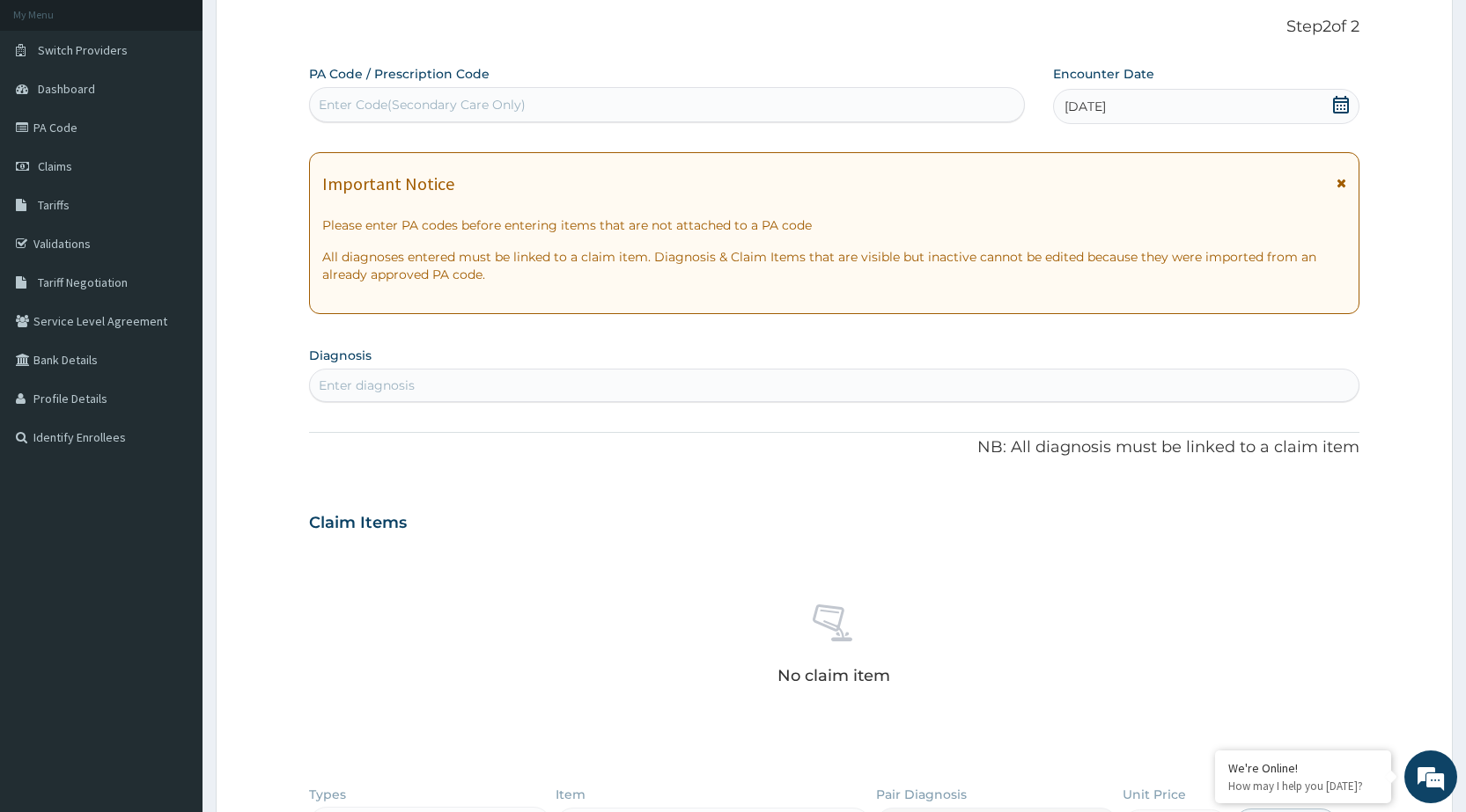
click at [1040, 376] on div "Enter diagnosis" at bounding box center [834, 386] width 1049 height 28
type input "CONJUNCTIVITIS"
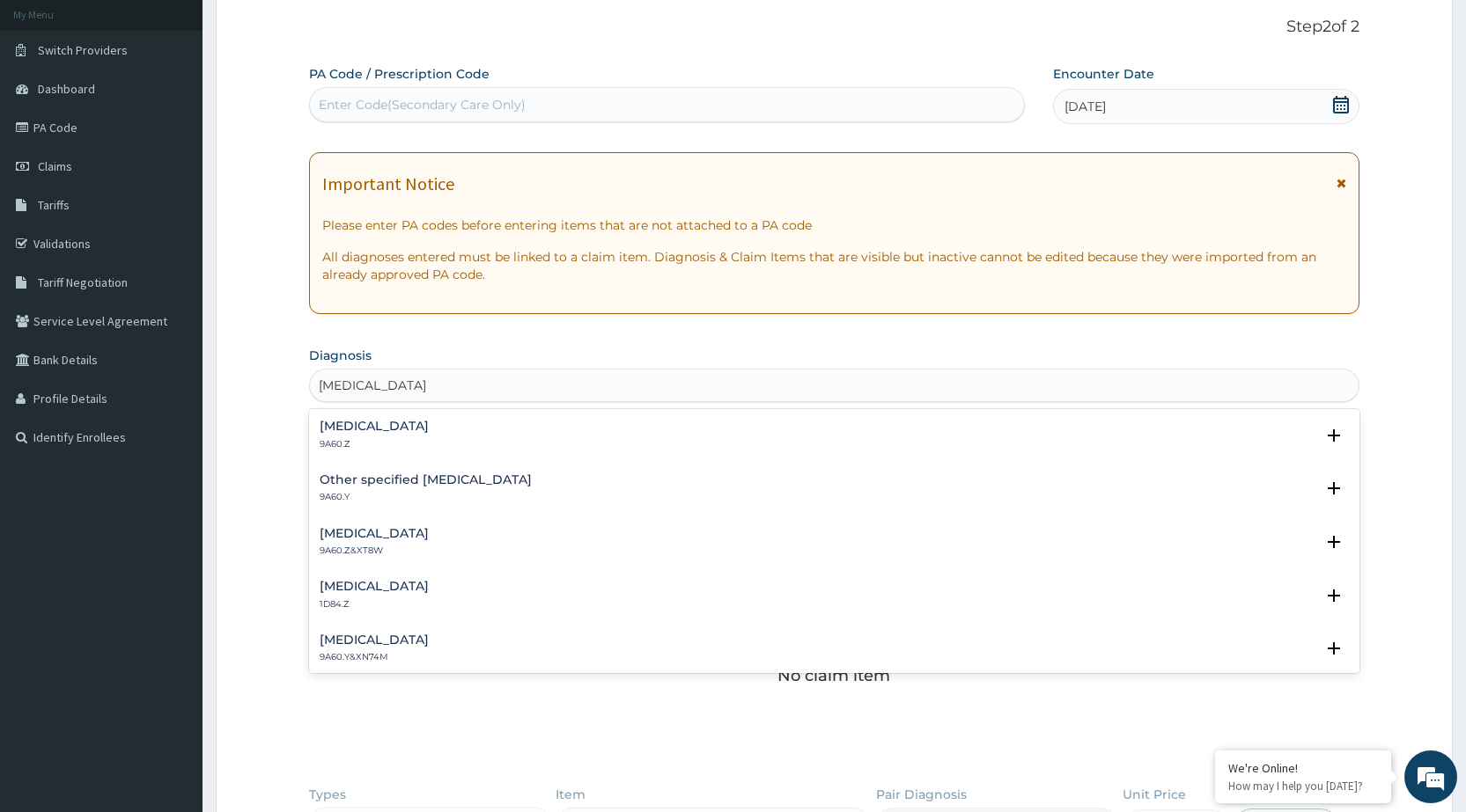
click at [429, 478] on h4 "Other specified conjunctivitis" at bounding box center [426, 480] width 212 height 14
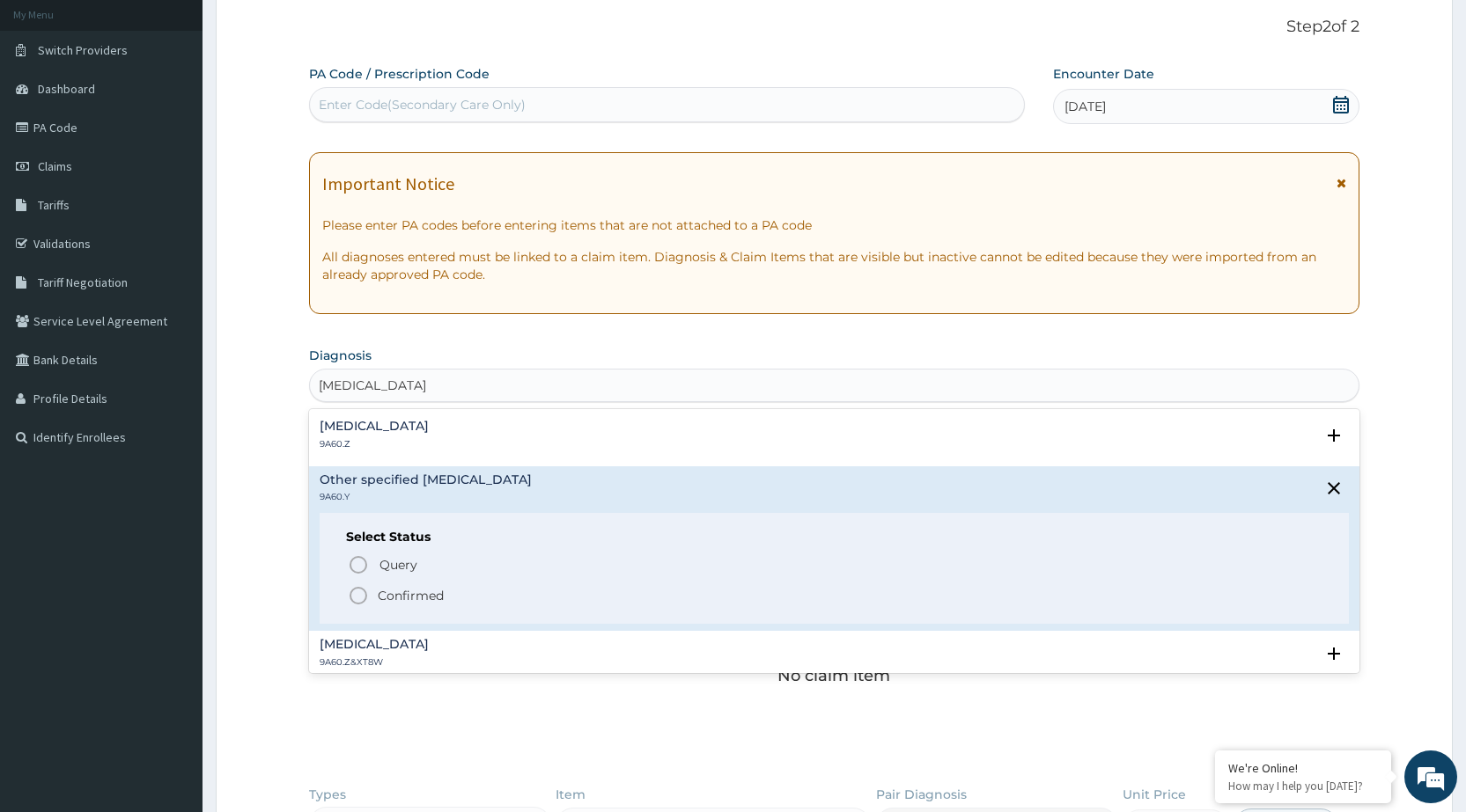
click at [358, 597] on icon "status option filled" at bounding box center [358, 596] width 21 height 21
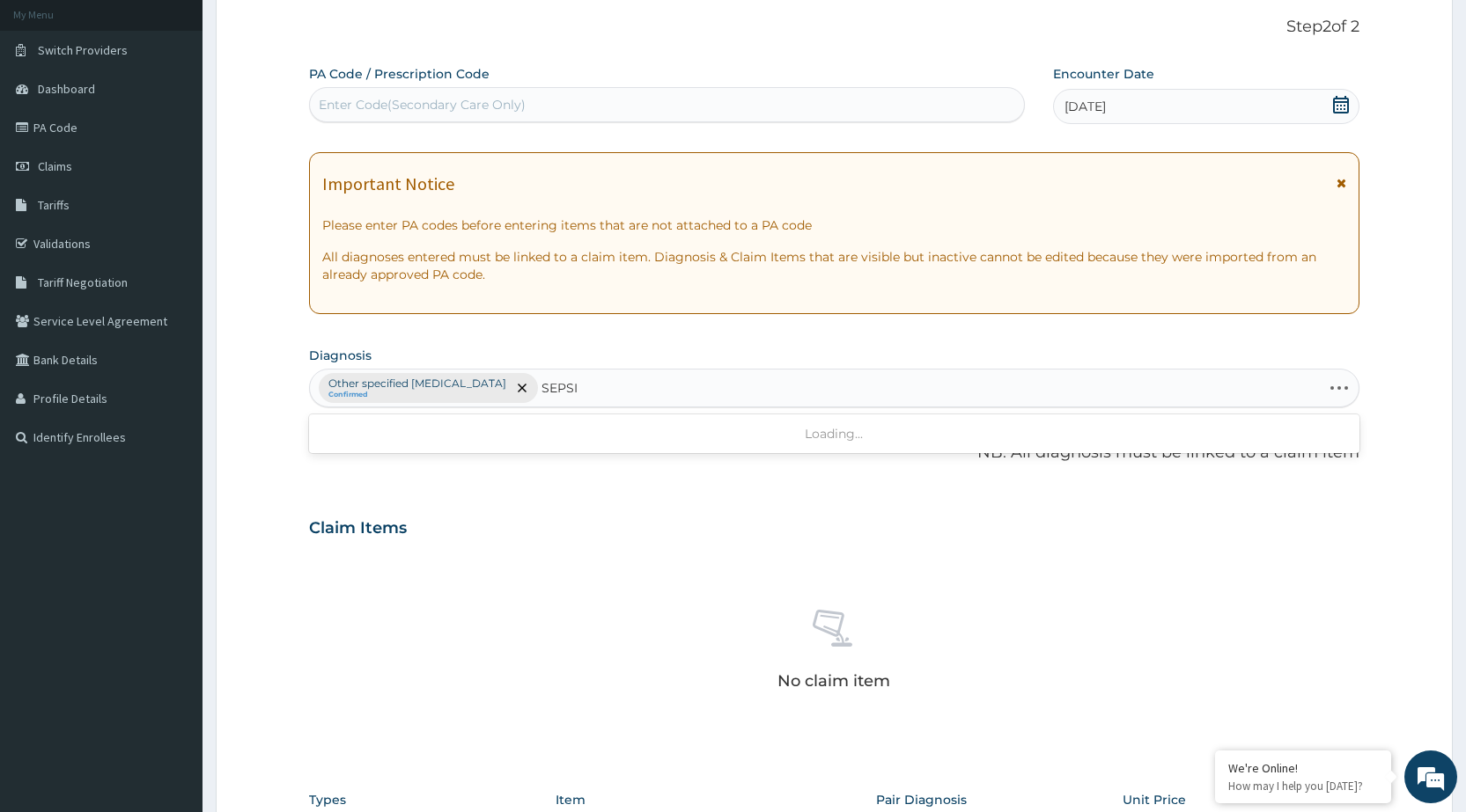
type input "SEPSIS"
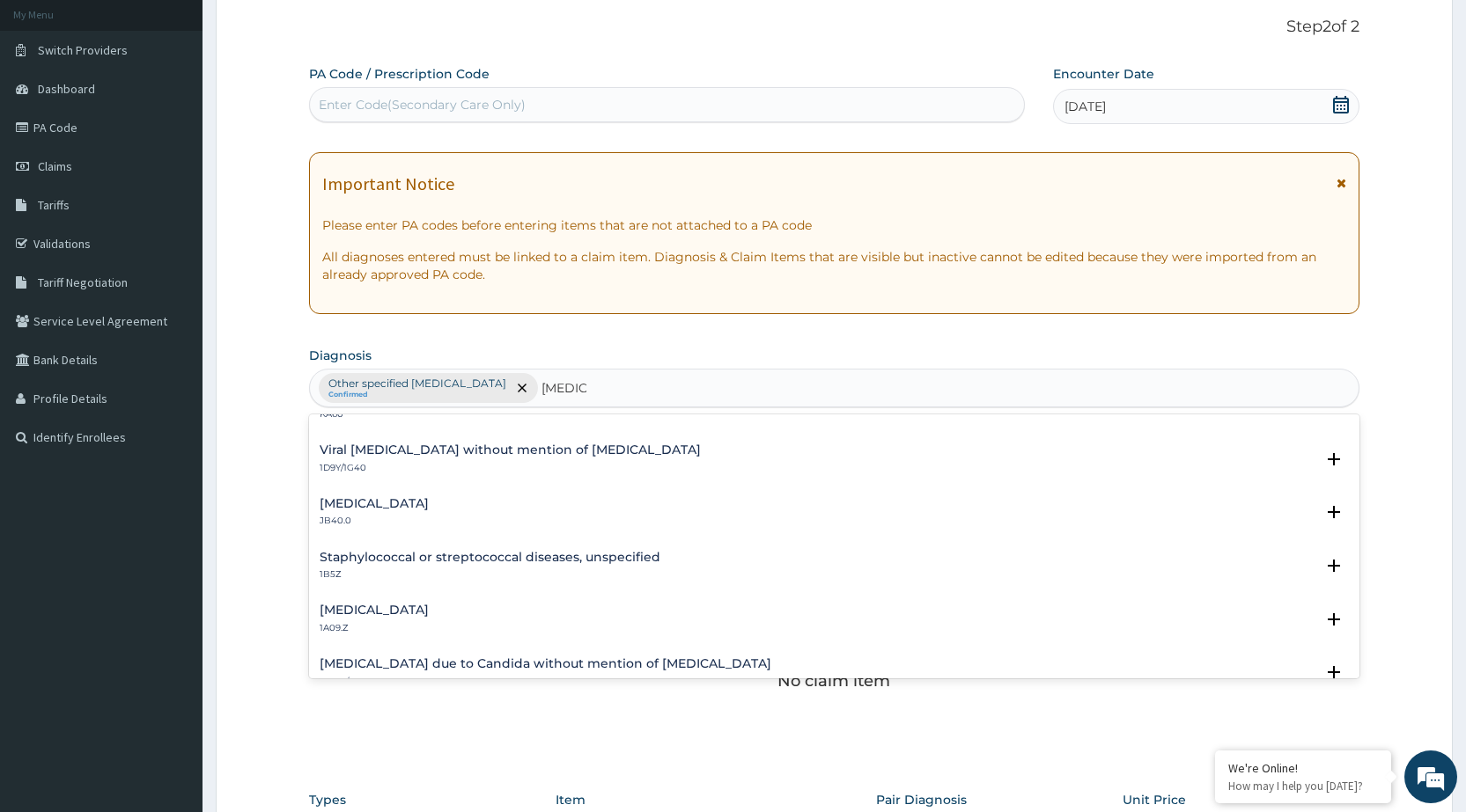
scroll to position [176, 0]
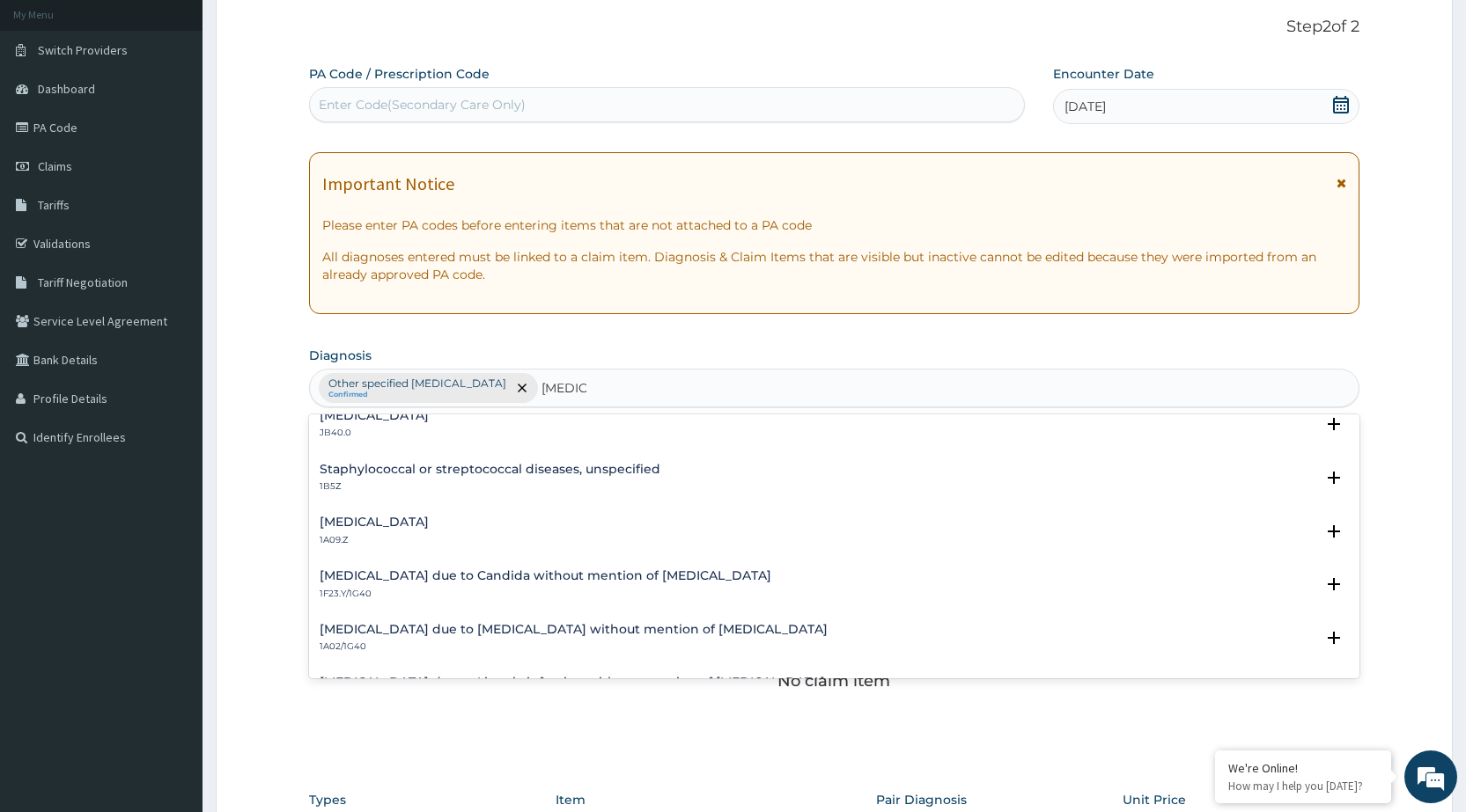
click at [429, 519] on h4 "Salmonella infection, unspecified" at bounding box center [374, 523] width 109 height 14
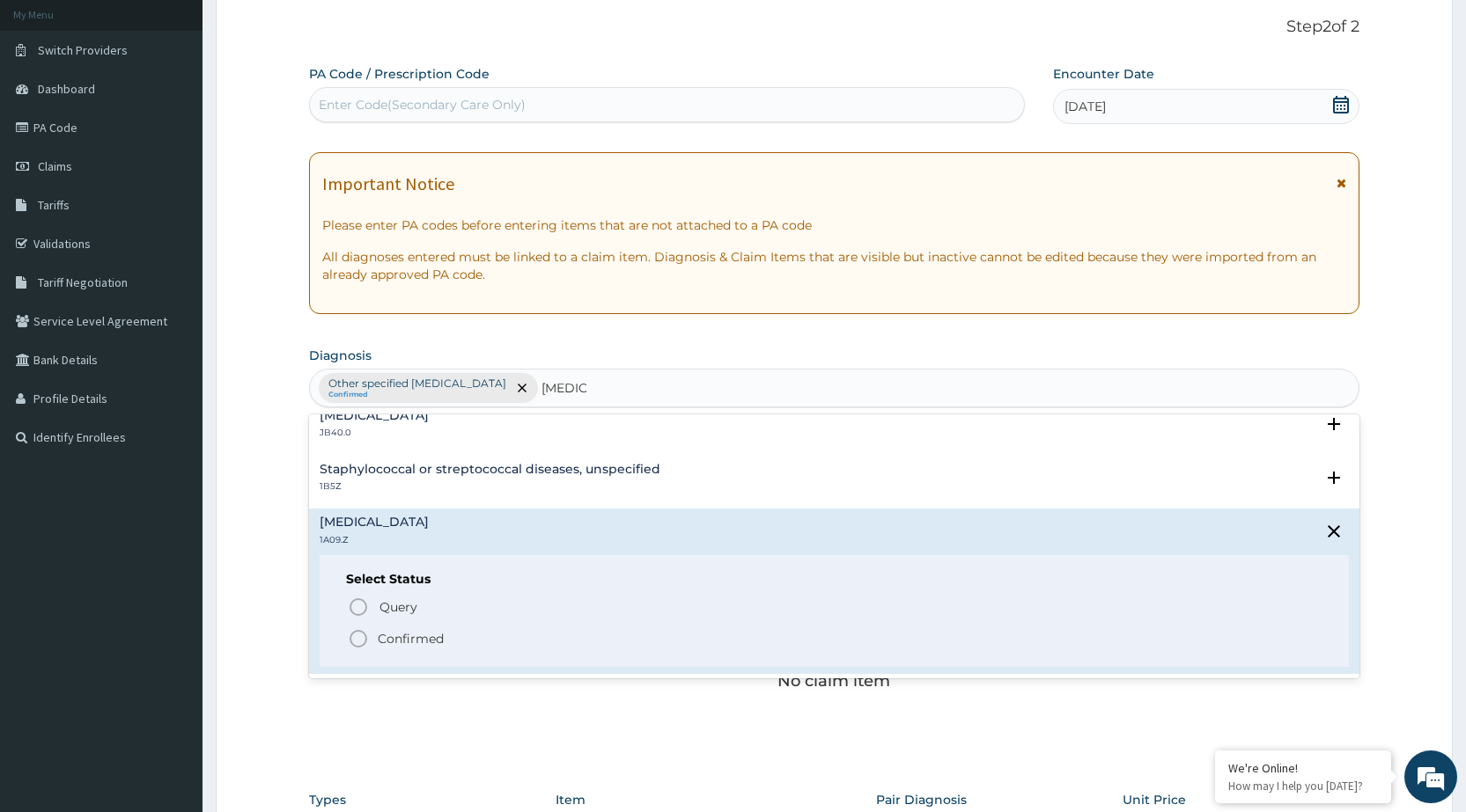
click at [349, 642] on icon "status option filled" at bounding box center [358, 640] width 21 height 21
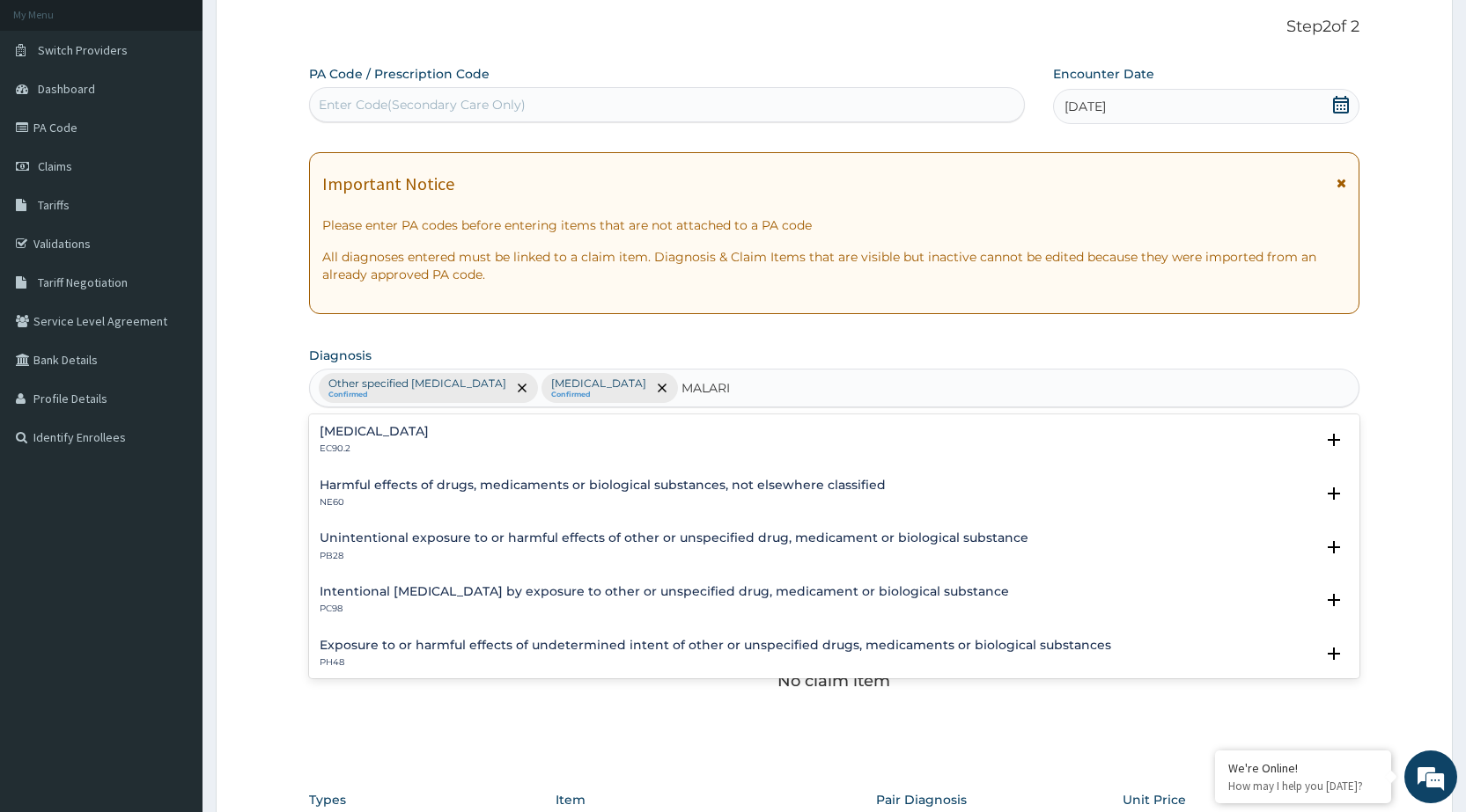
type input "[MEDICAL_DATA]"
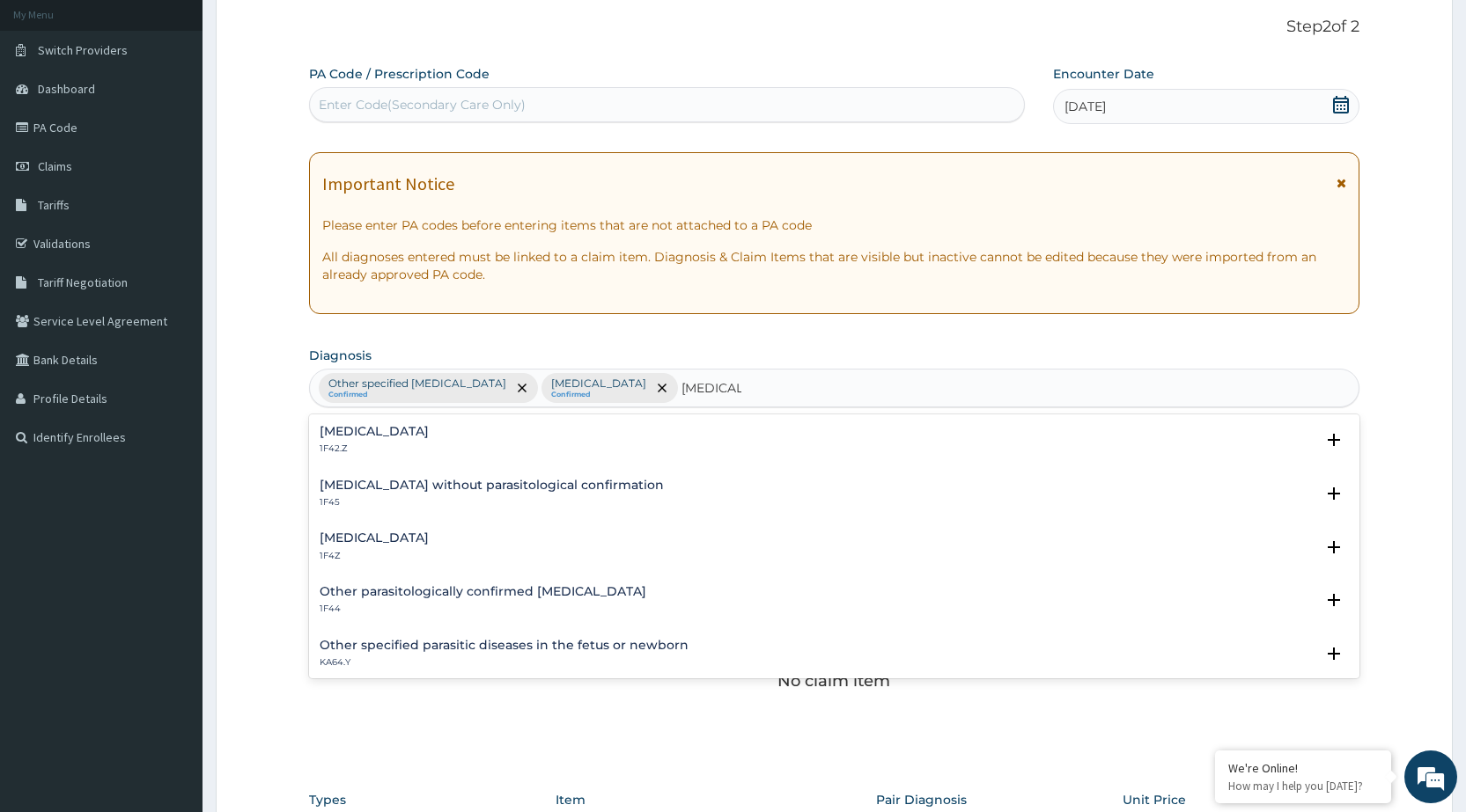
click at [392, 533] on h4 "[MEDICAL_DATA]" at bounding box center [374, 538] width 109 height 14
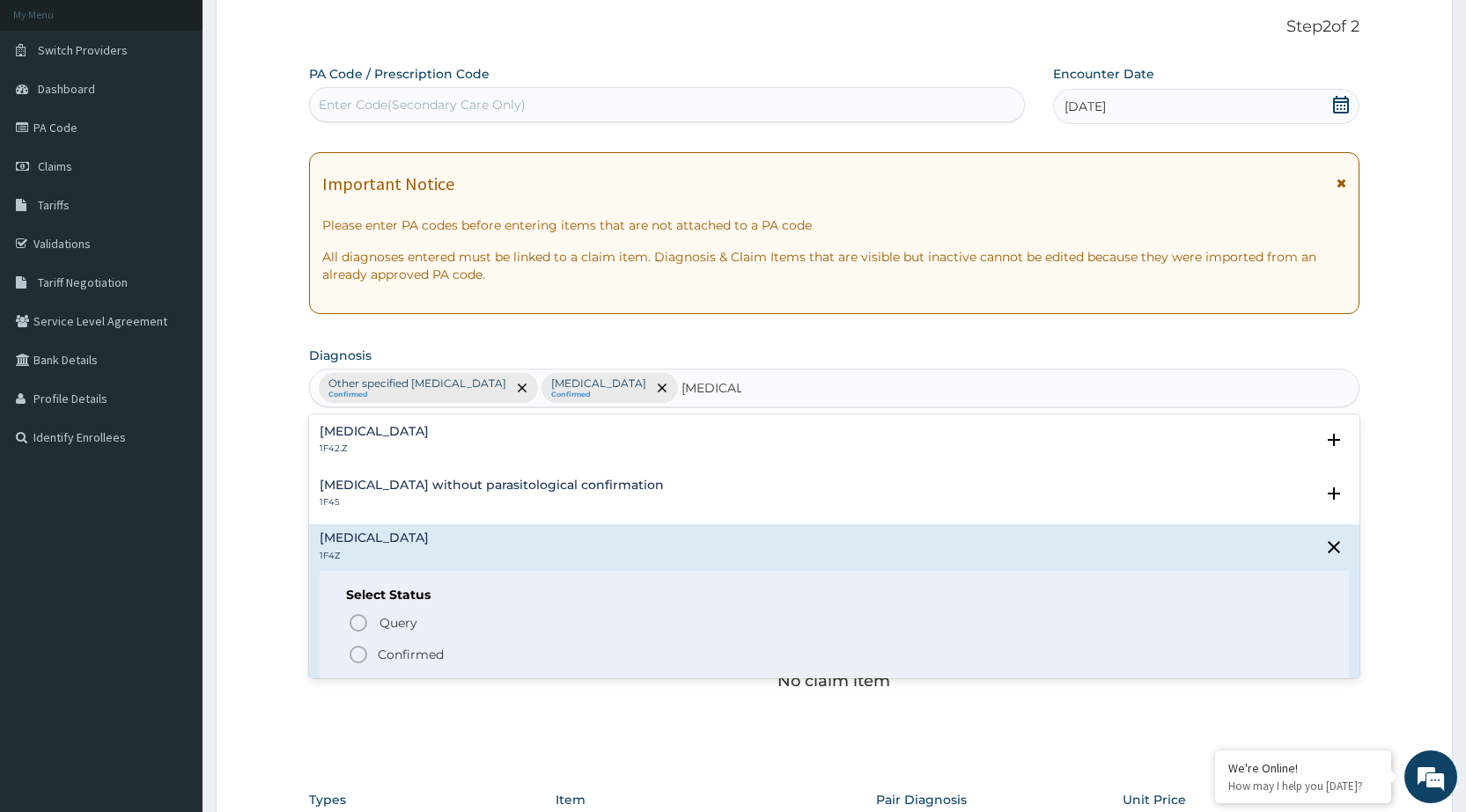
click at [352, 657] on circle "status option filled" at bounding box center [358, 655] width 16 height 16
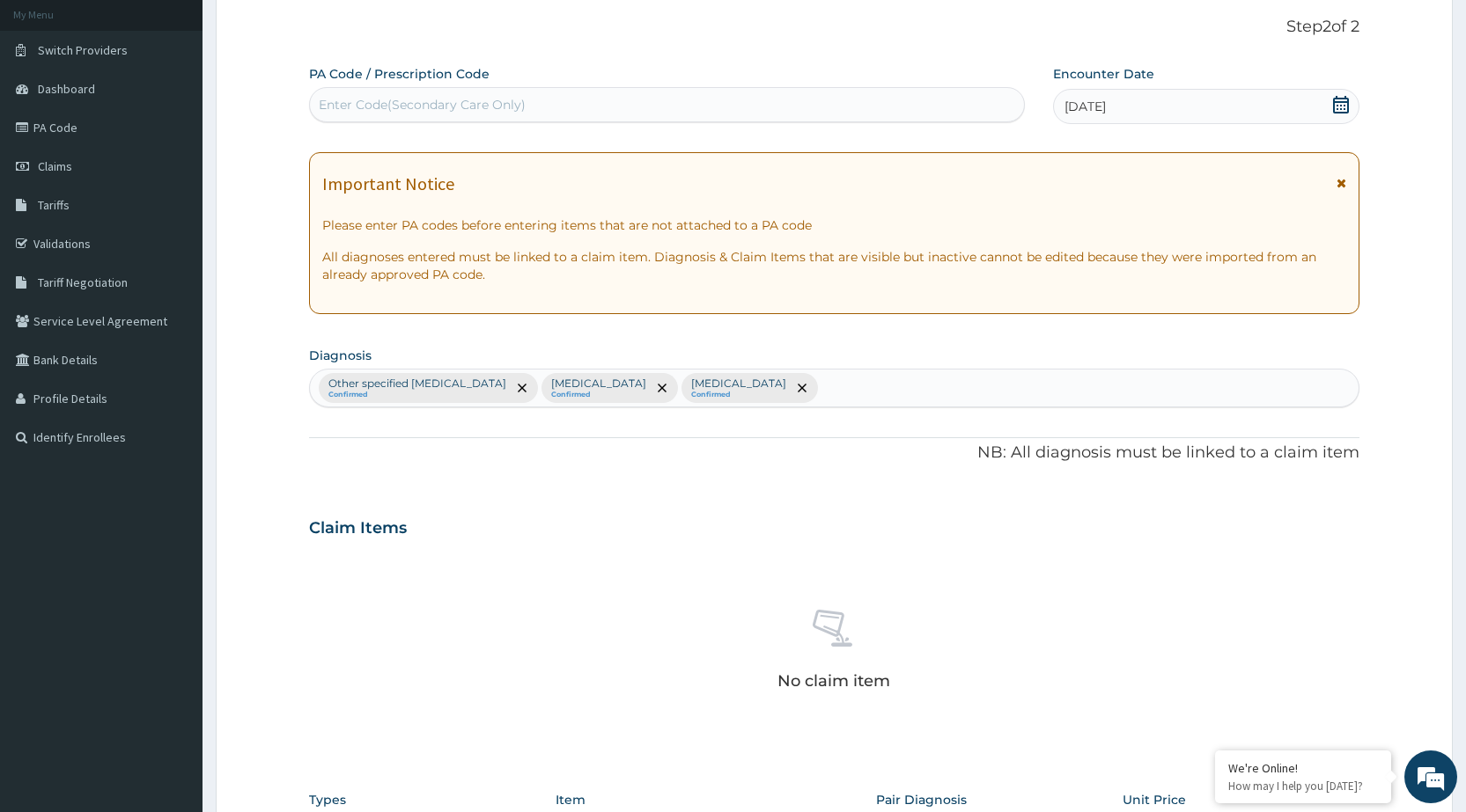
scroll to position [367, 0]
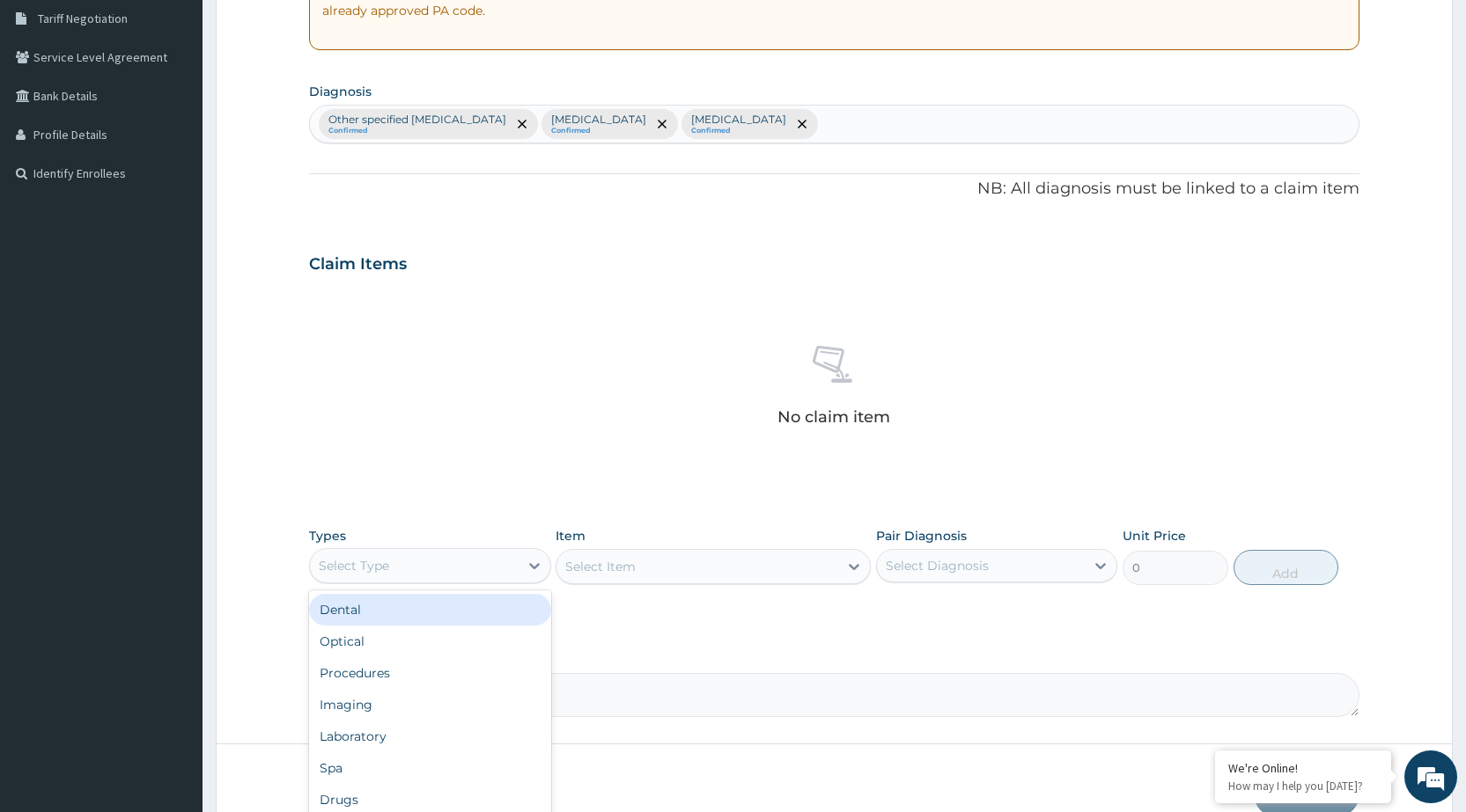
click at [507, 565] on div "Select Type" at bounding box center [413, 566] width 207 height 28
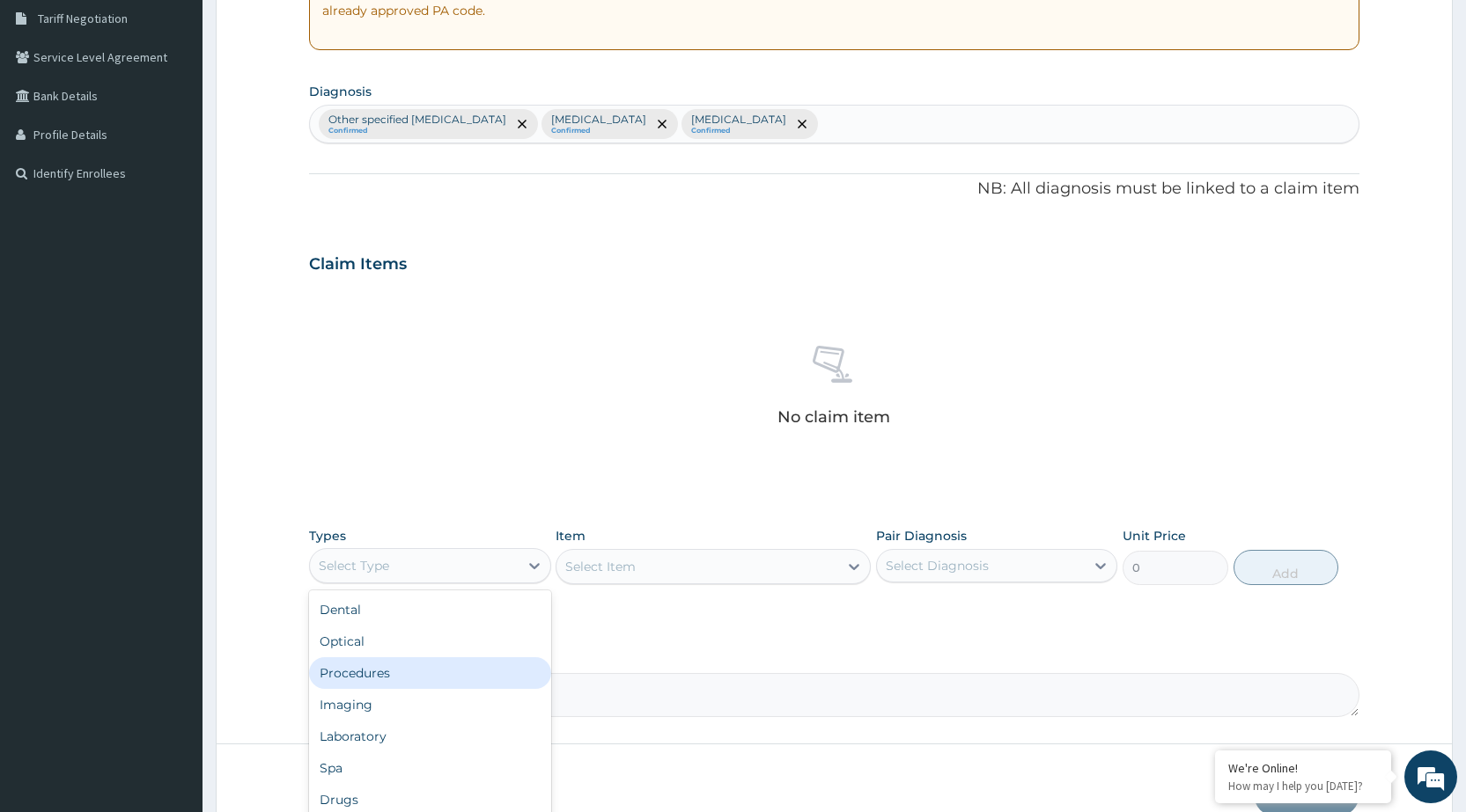
drag, startPoint x: 455, startPoint y: 674, endPoint x: 610, endPoint y: 647, distance: 157.3
click at [455, 674] on div "Procedures" at bounding box center [430, 673] width 242 height 32
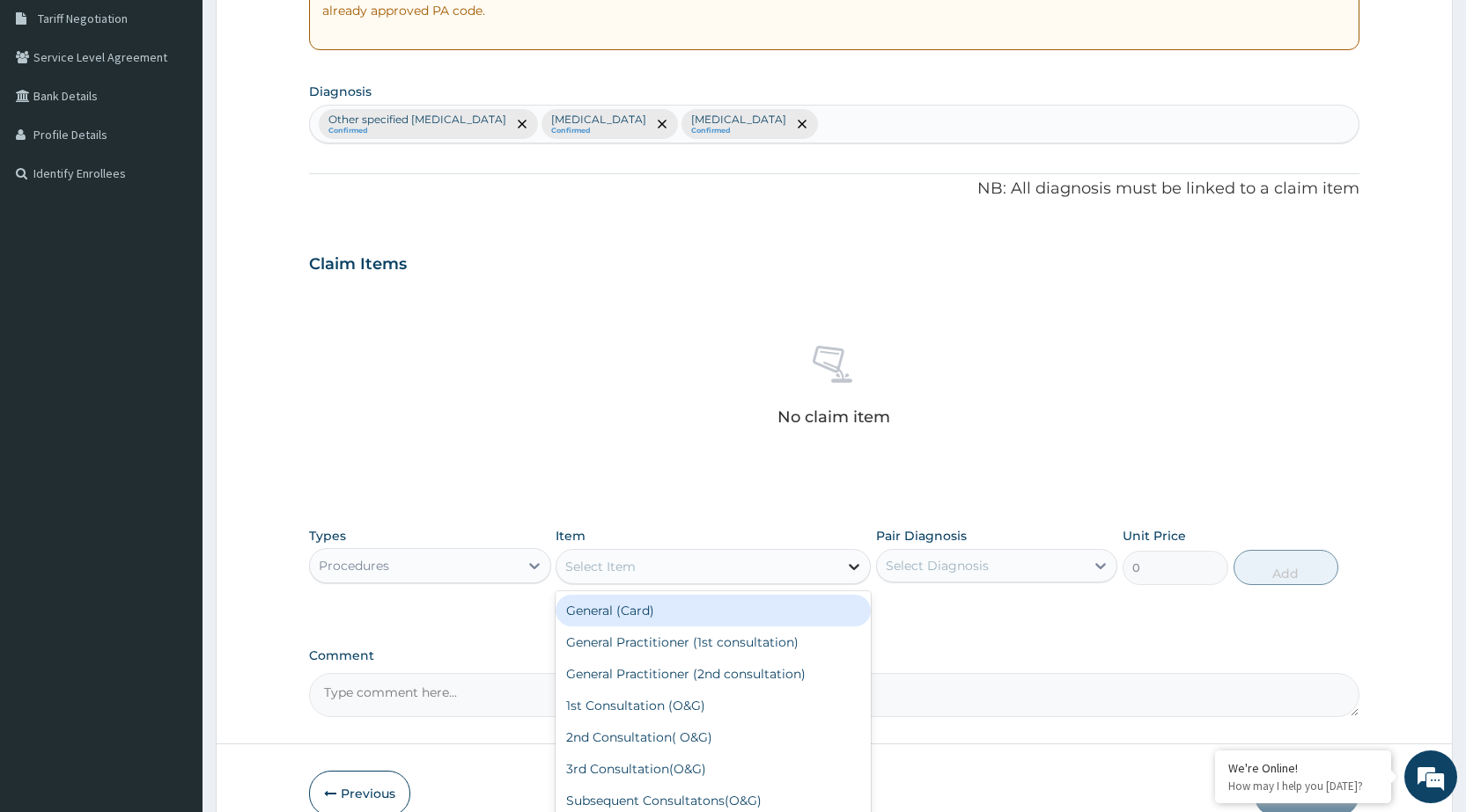
click at [846, 572] on icon at bounding box center [854, 567] width 18 height 18
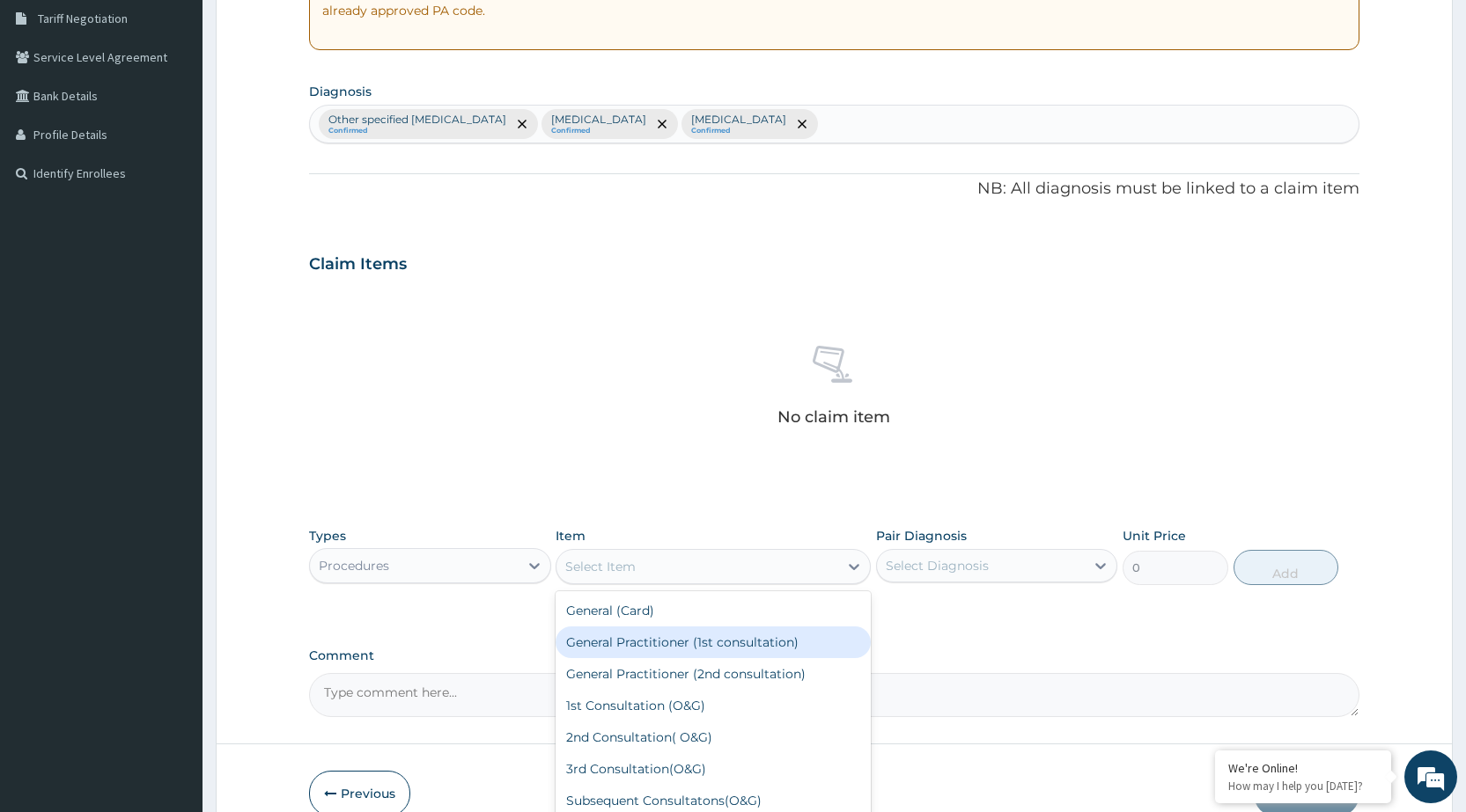
click at [812, 652] on div "General Practitioner (1st consultation)" at bounding box center [713, 643] width 316 height 32
type input "1500"
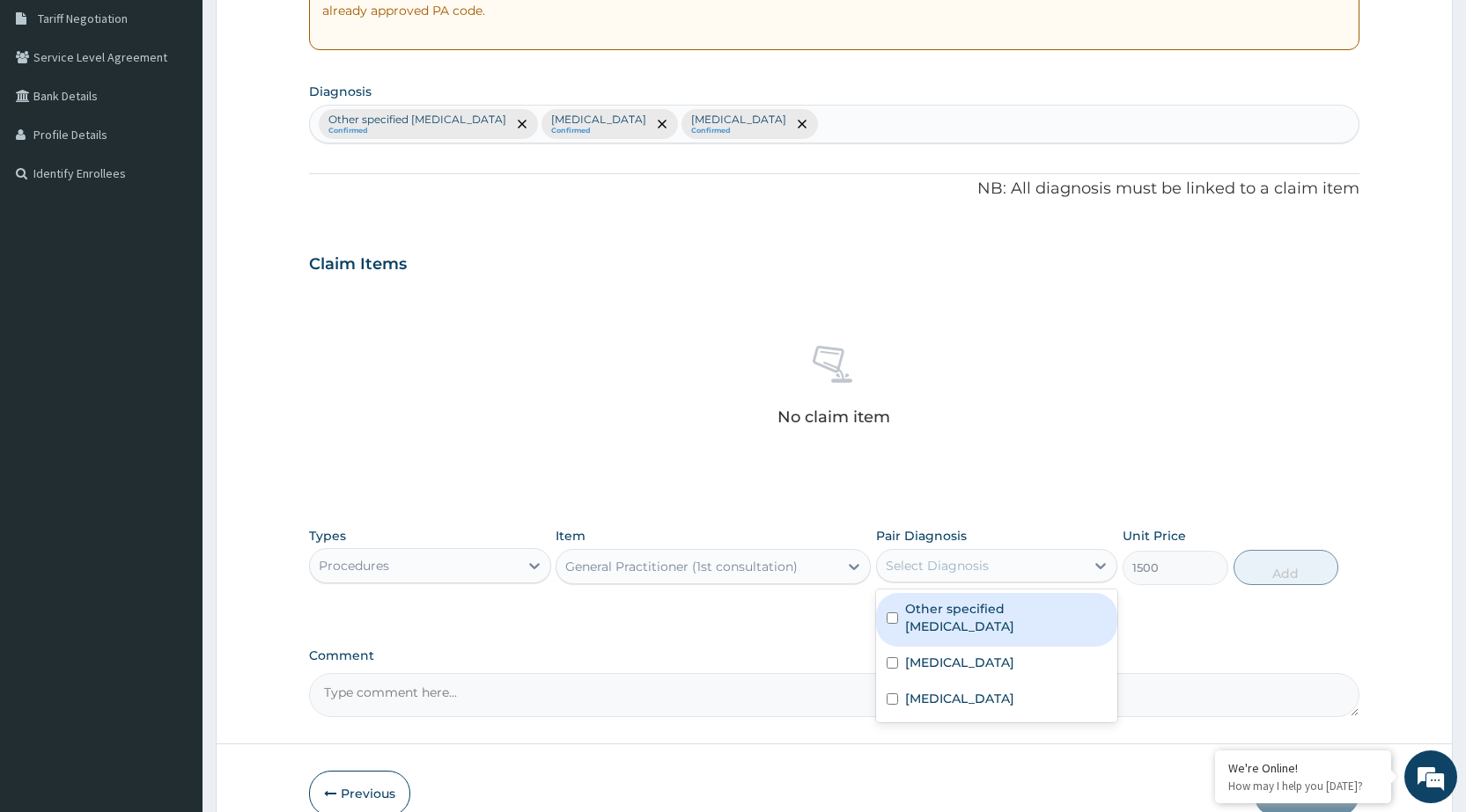
click at [988, 569] on div "Select Diagnosis" at bounding box center [938, 566] width 103 height 18
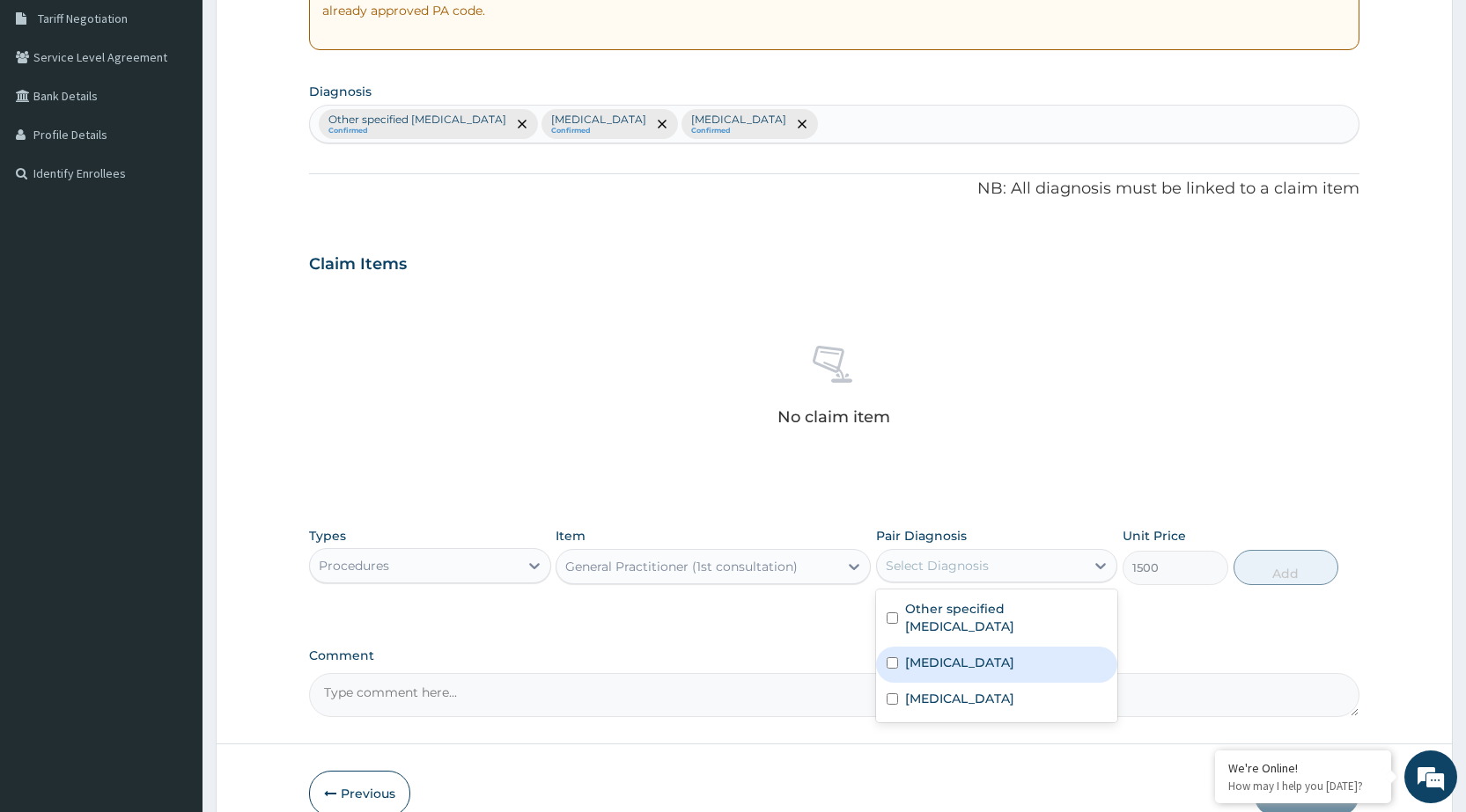
drag, startPoint x: 1025, startPoint y: 633, endPoint x: 1034, endPoint y: 627, distance: 10.8
click at [1030, 647] on div "Salmonella infection, unspecified" at bounding box center [997, 665] width 242 height 36
checkbox input "true"
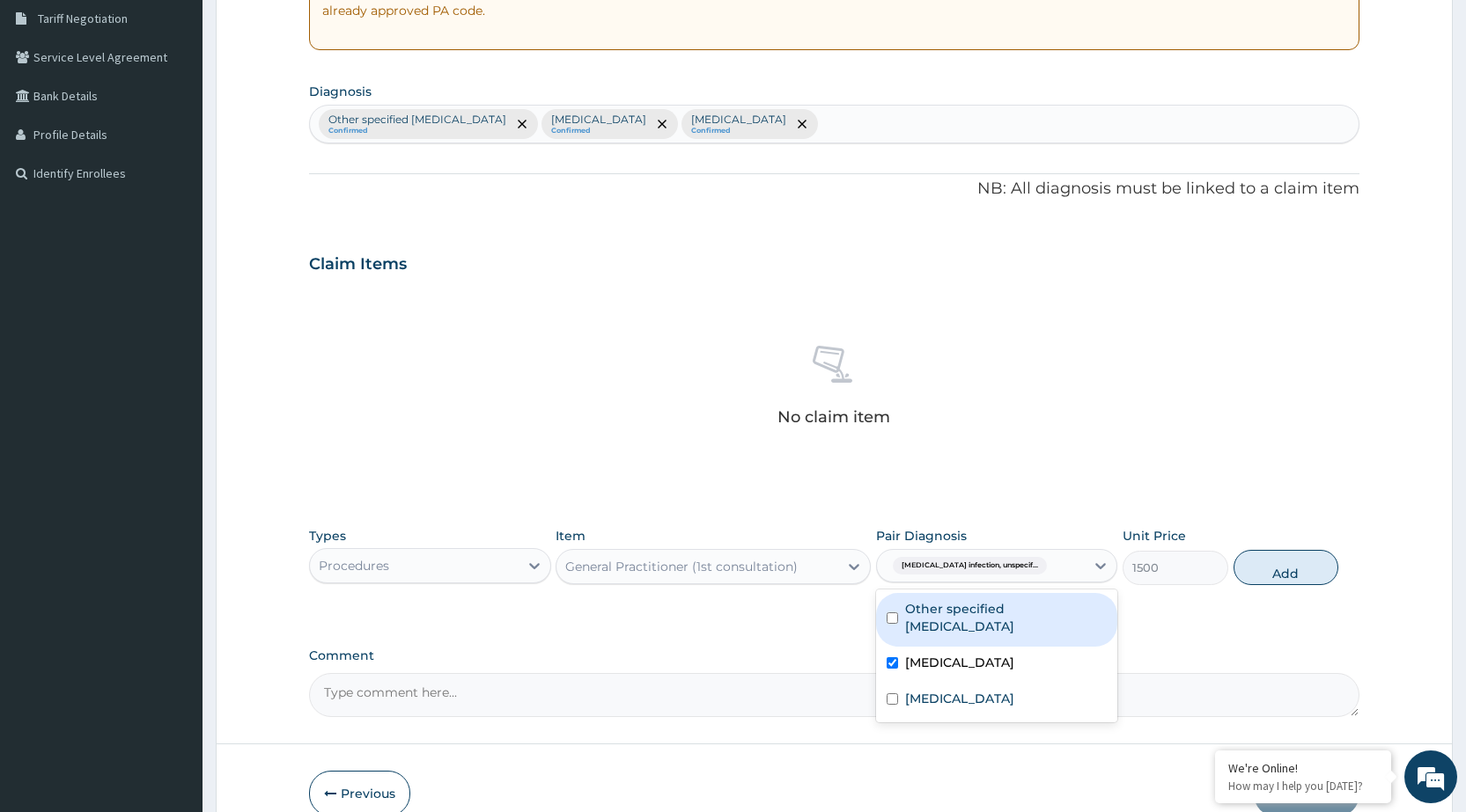
click at [1040, 610] on label "Other specified conjunctivitis" at bounding box center [1005, 618] width 202 height 35
checkbox input "true"
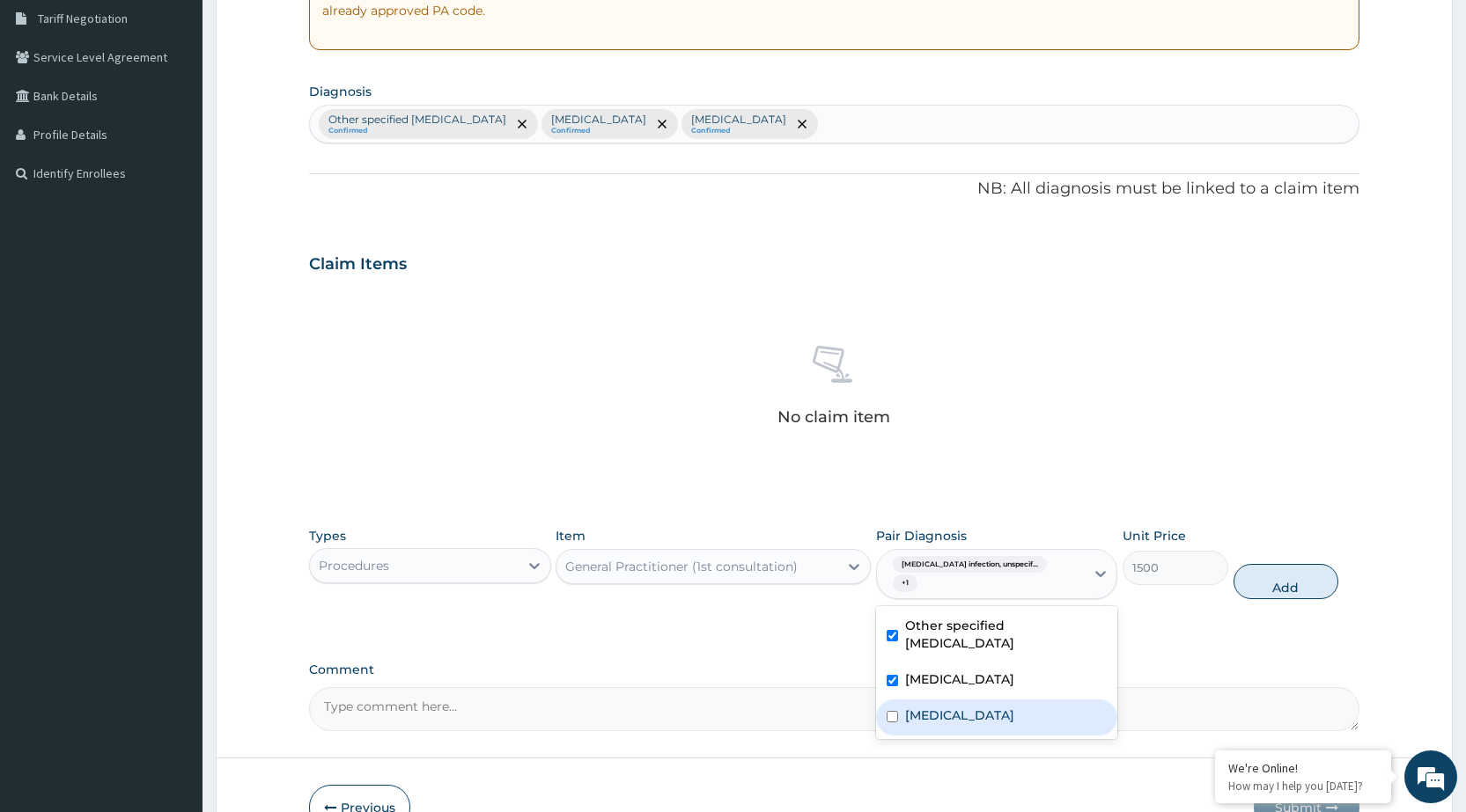
click at [1034, 700] on div "Malaria, unspecified" at bounding box center [997, 718] width 242 height 36
checkbox input "true"
click at [1309, 565] on button "Add" at bounding box center [1287, 582] width 105 height 35
type input "0"
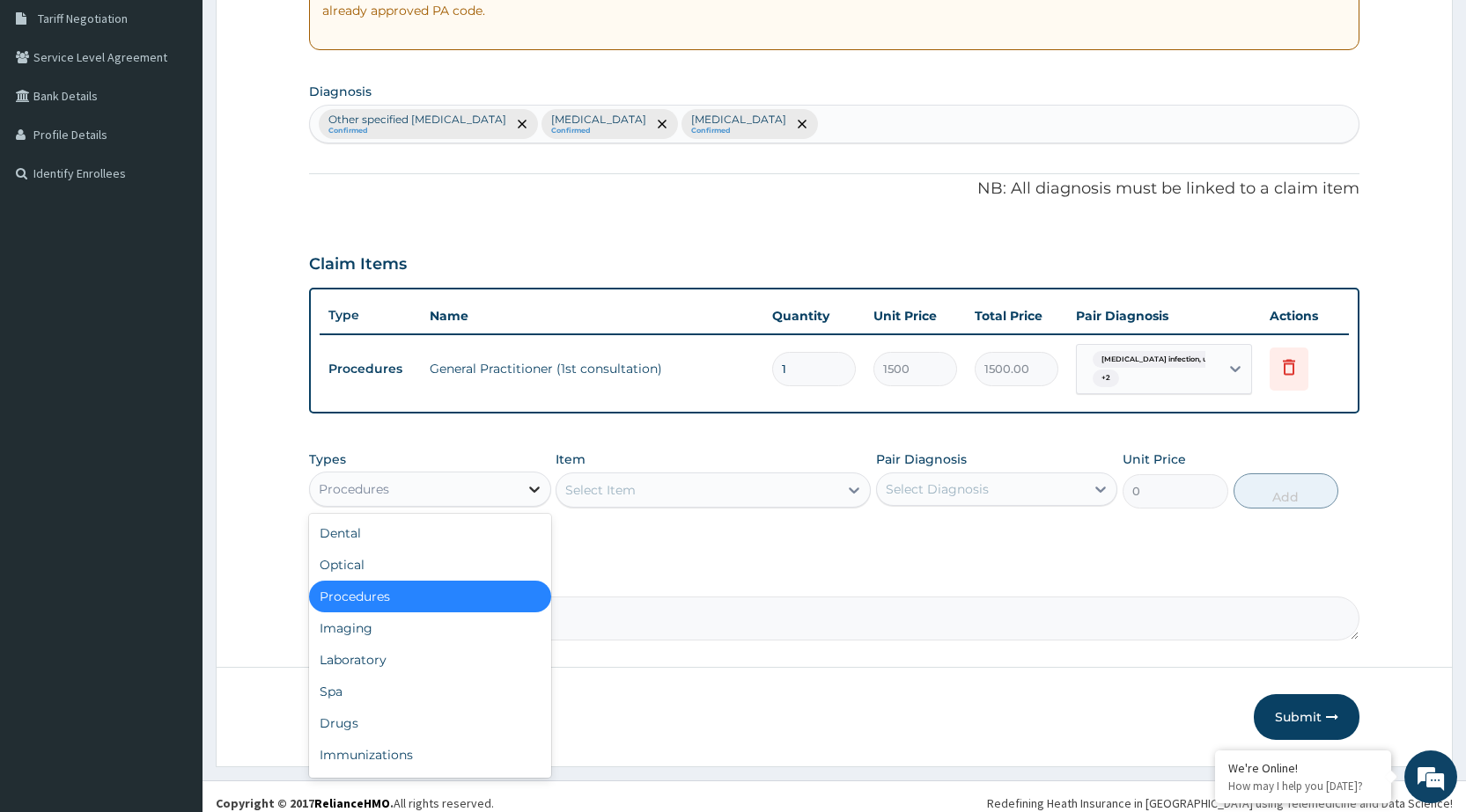
click at [538, 483] on icon at bounding box center [535, 490] width 18 height 18
drag, startPoint x: 458, startPoint y: 662, endPoint x: 469, endPoint y: 647, distance: 18.6
click at [460, 658] on div "Laboratory" at bounding box center [430, 660] width 242 height 32
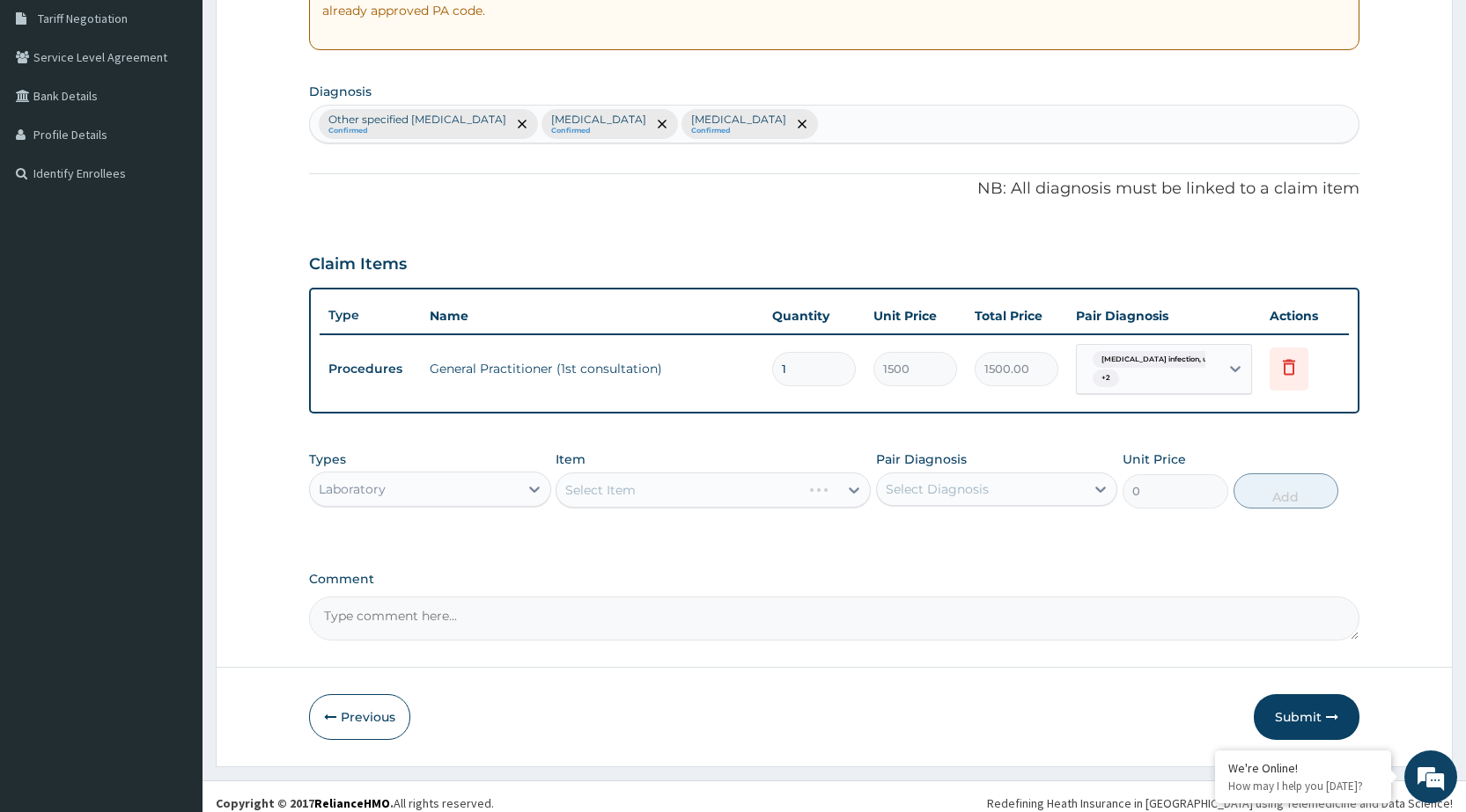
drag, startPoint x: 802, startPoint y: 509, endPoint x: 790, endPoint y: 512, distance: 12.4
click at [800, 499] on div "Types Laboratory Item Select Item Pair Diagnosis Select Diagnosis Unit Price 0 …" at bounding box center [834, 480] width 1051 height 76
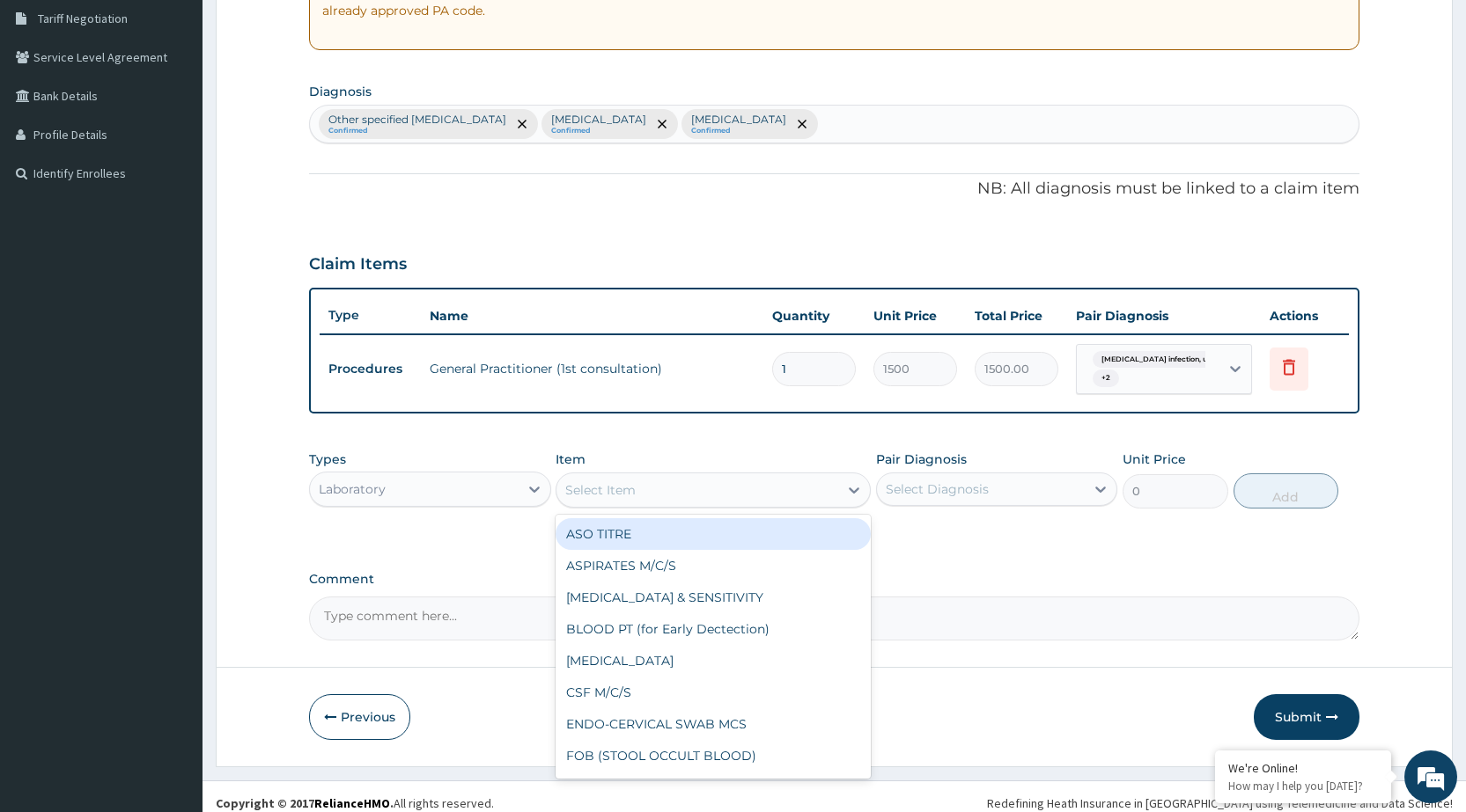
click at [802, 504] on div "Select Item" at bounding box center [696, 490] width 282 height 28
type input "MP"
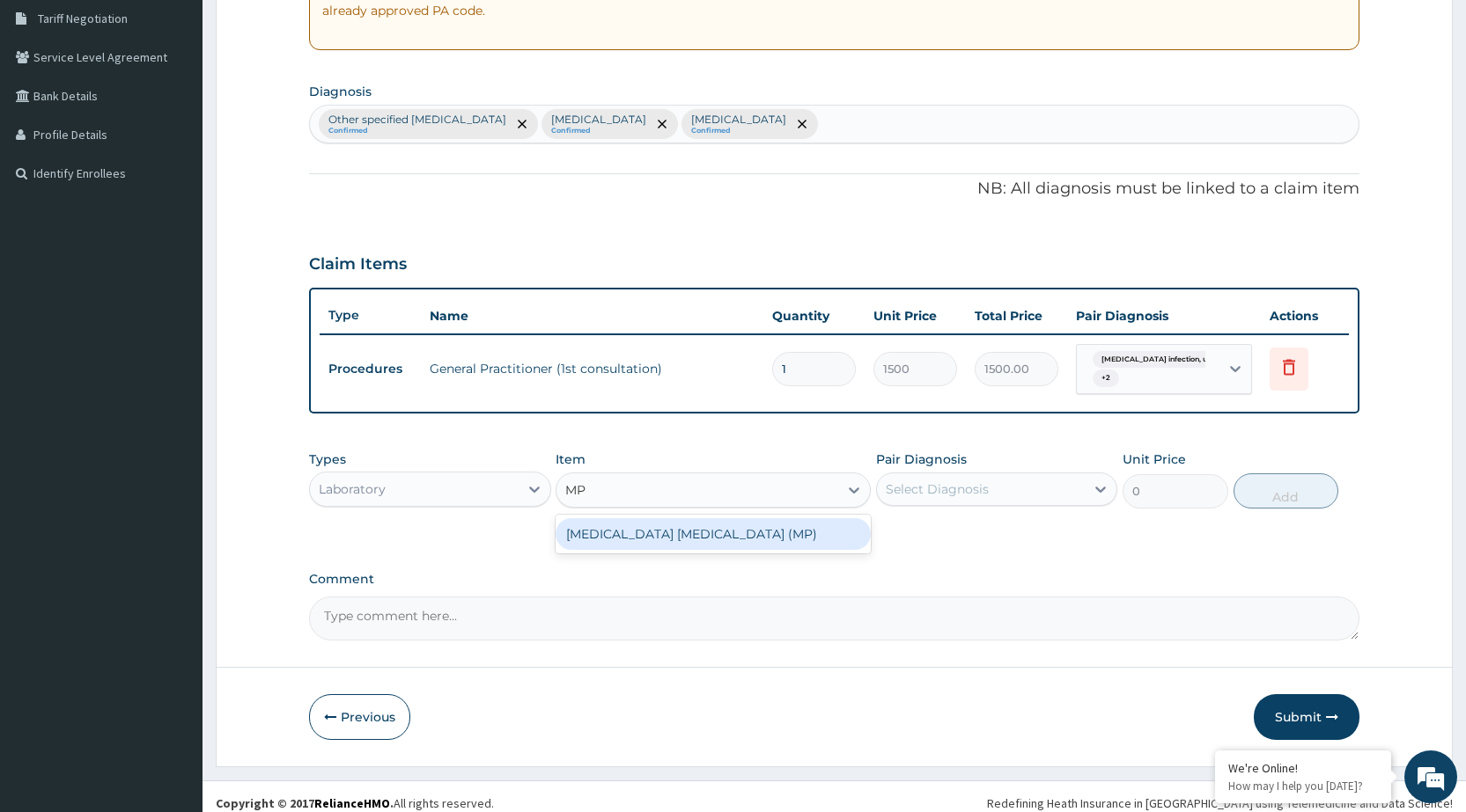
click at [809, 544] on div "MALARIA PARASITE (MP)" at bounding box center [713, 535] width 316 height 32
type input "560"
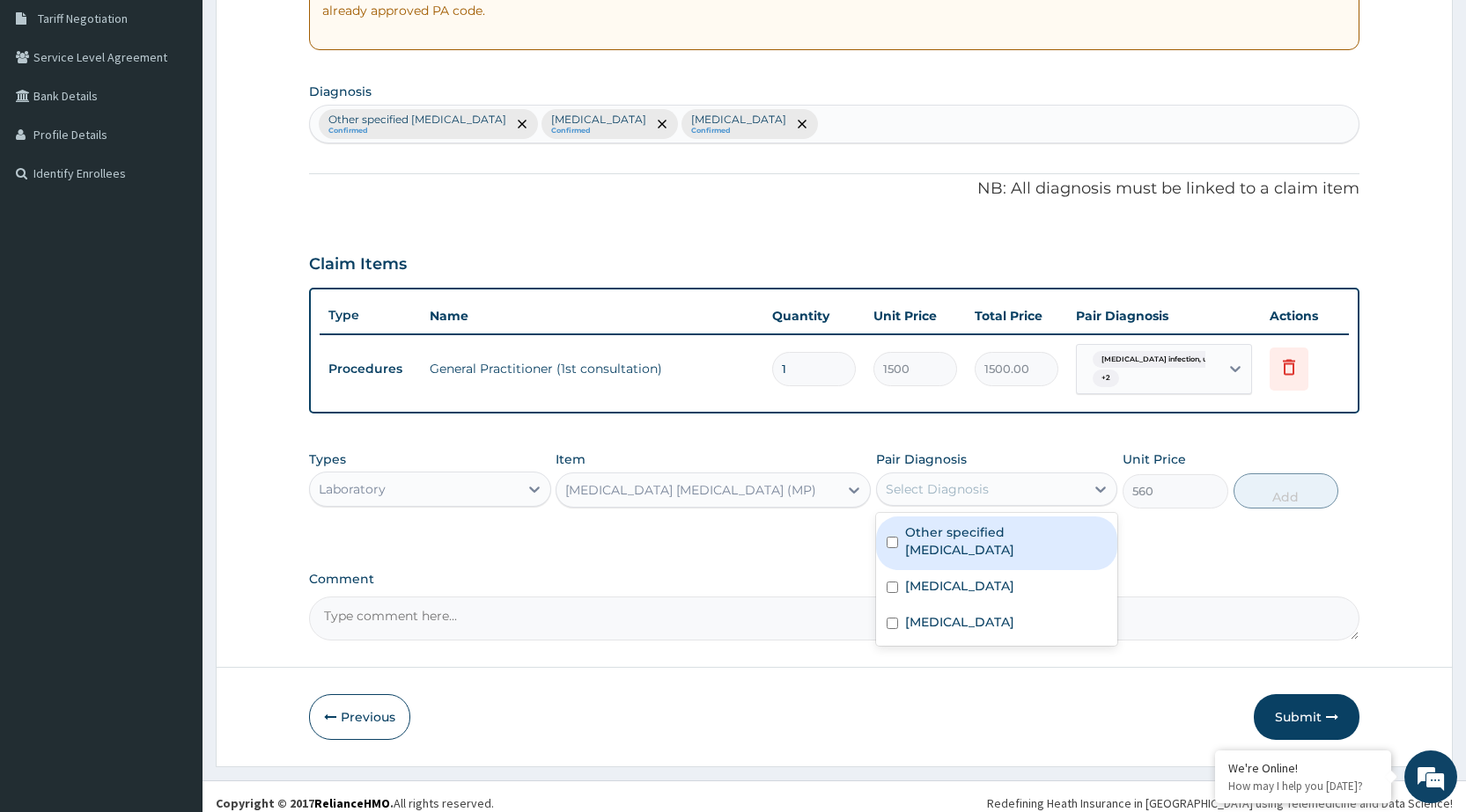
click at [998, 488] on div "Select Diagnosis" at bounding box center [981, 489] width 207 height 28
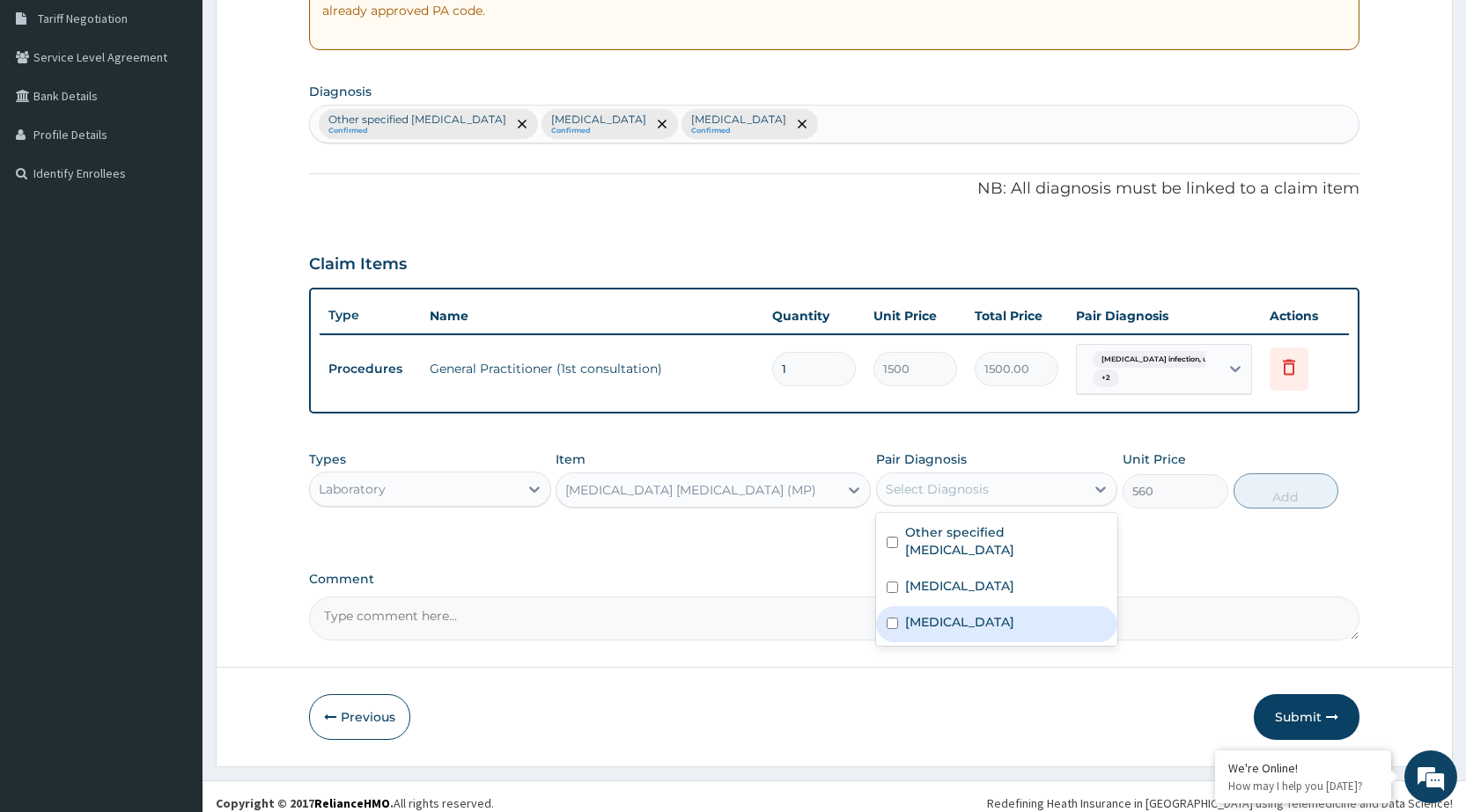
drag, startPoint x: 942, startPoint y: 618, endPoint x: 1184, endPoint y: 523, distance: 260.0
click at [947, 618] on label "Malaria, unspecified" at bounding box center [959, 622] width 109 height 18
checkbox input "true"
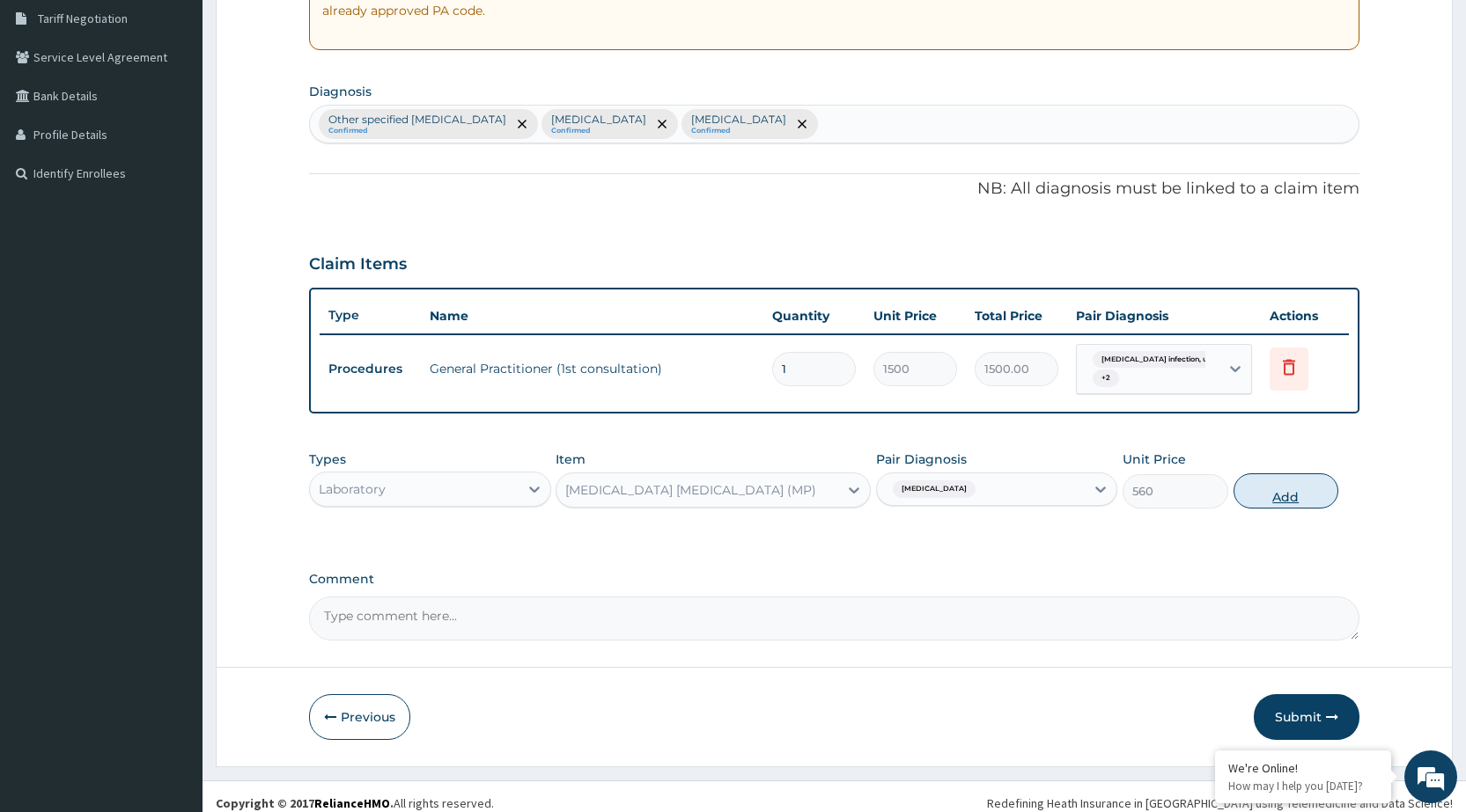
click at [1258, 481] on button "Add" at bounding box center [1287, 491] width 105 height 35
type input "0"
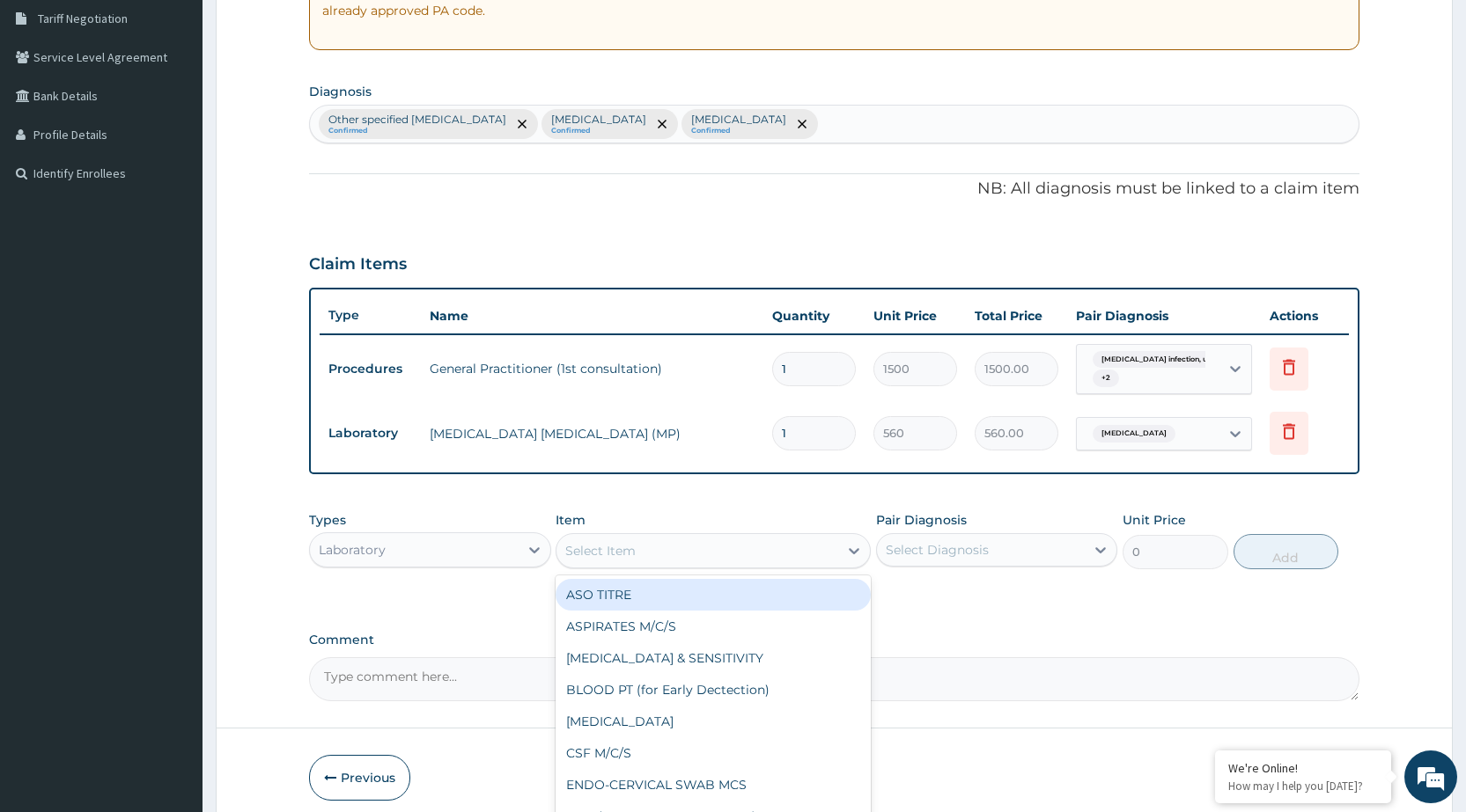
click at [782, 550] on div "Select Item" at bounding box center [696, 551] width 282 height 28
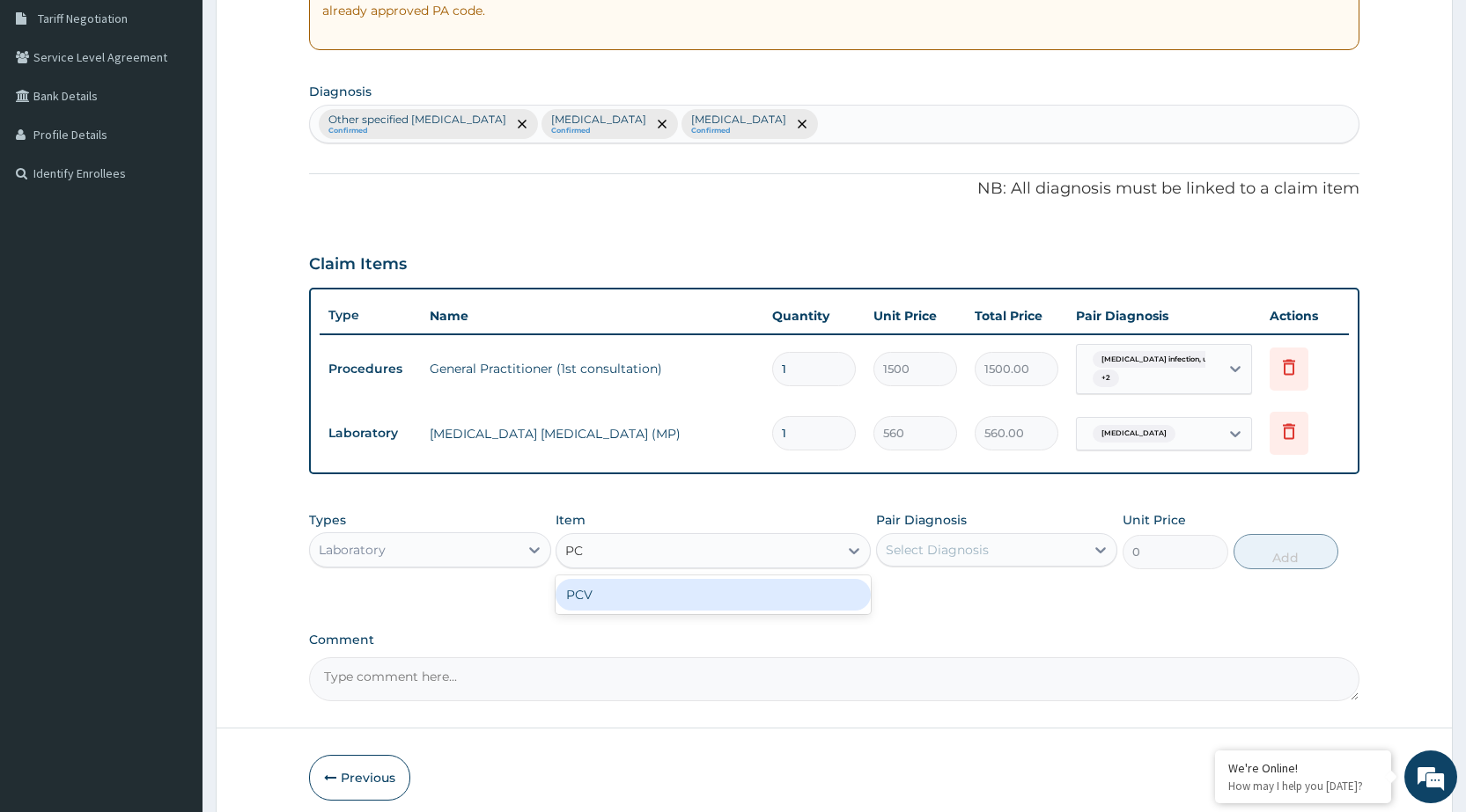
type input "PCV"
click at [806, 593] on div "PCV" at bounding box center [713, 595] width 316 height 32
type input "400"
click at [1027, 548] on div "Select Diagnosis" at bounding box center [981, 550] width 207 height 28
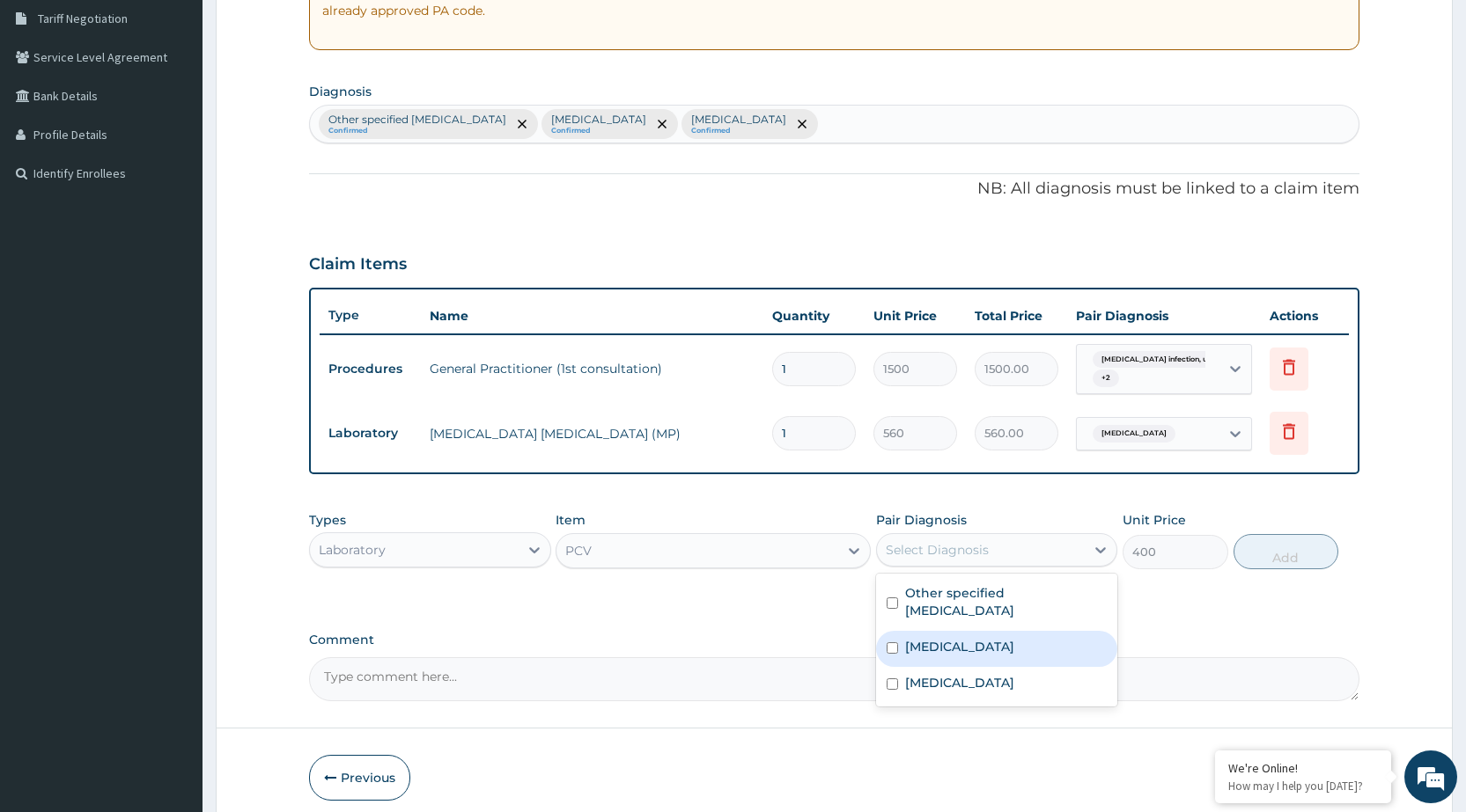
click at [1000, 638] on label "Salmonella infection, unspecified" at bounding box center [959, 646] width 109 height 18
checkbox input "true"
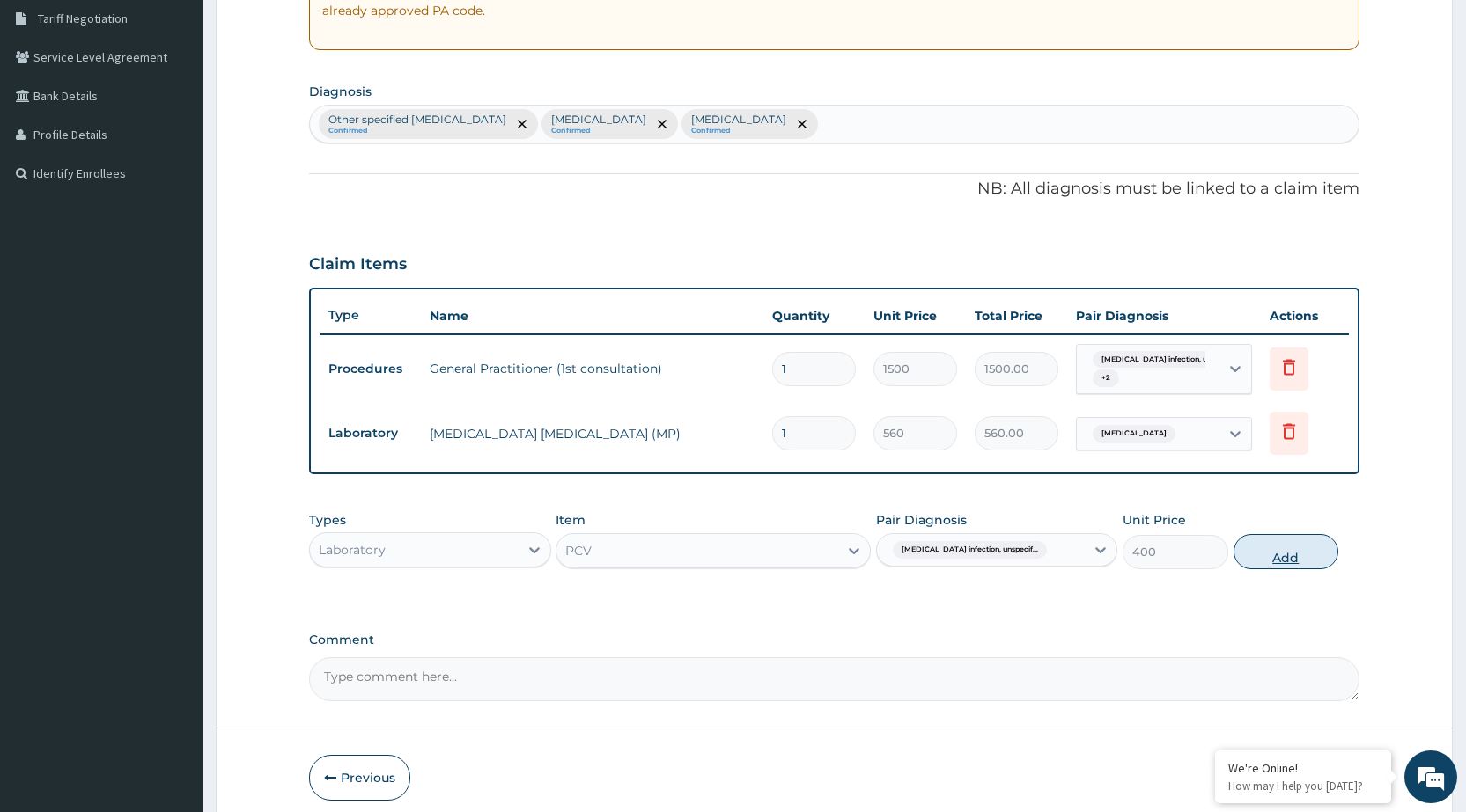
click at [1321, 535] on button "Add" at bounding box center [1287, 552] width 105 height 35
type input "0"
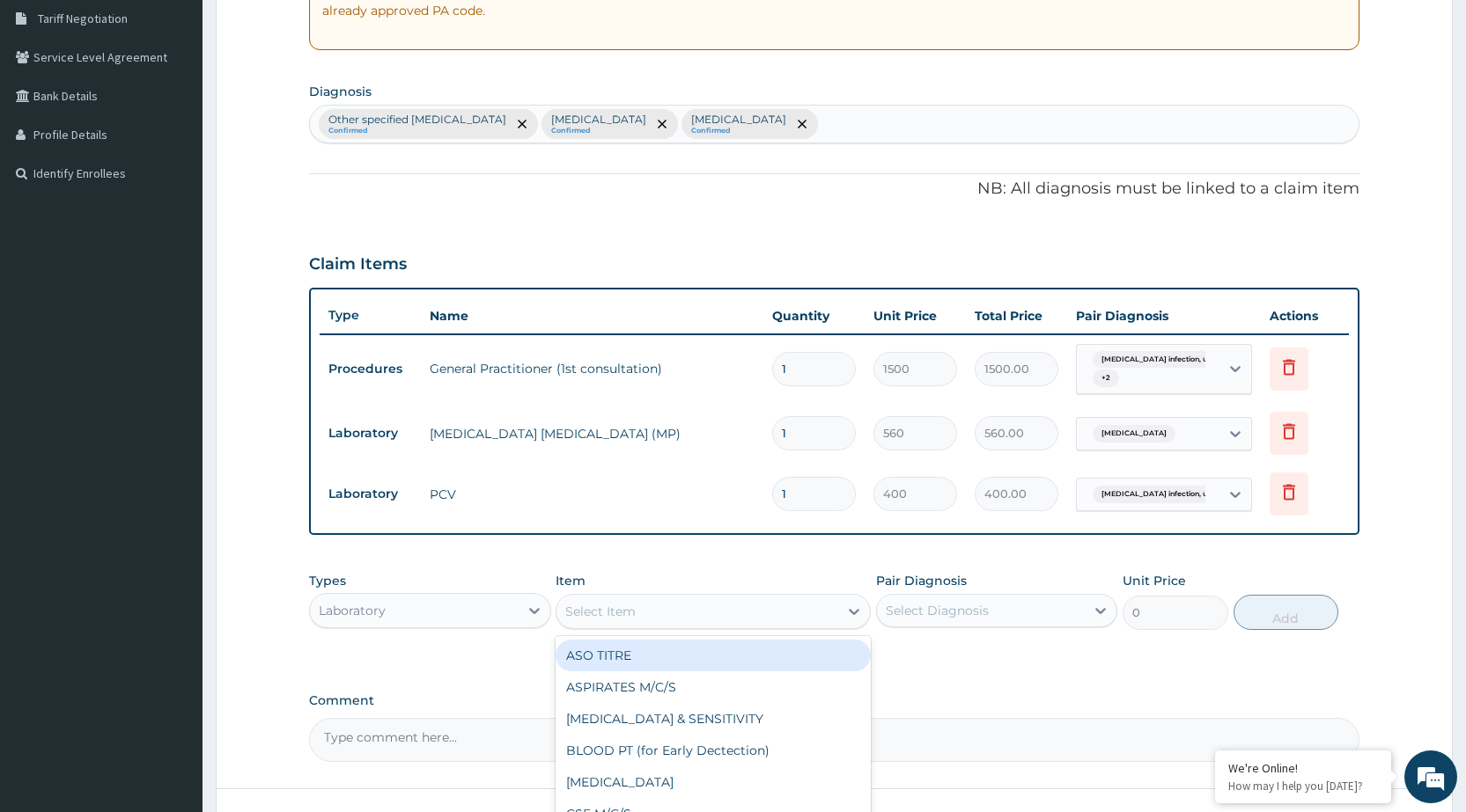
click at [776, 606] on div "Select Item" at bounding box center [696, 611] width 282 height 28
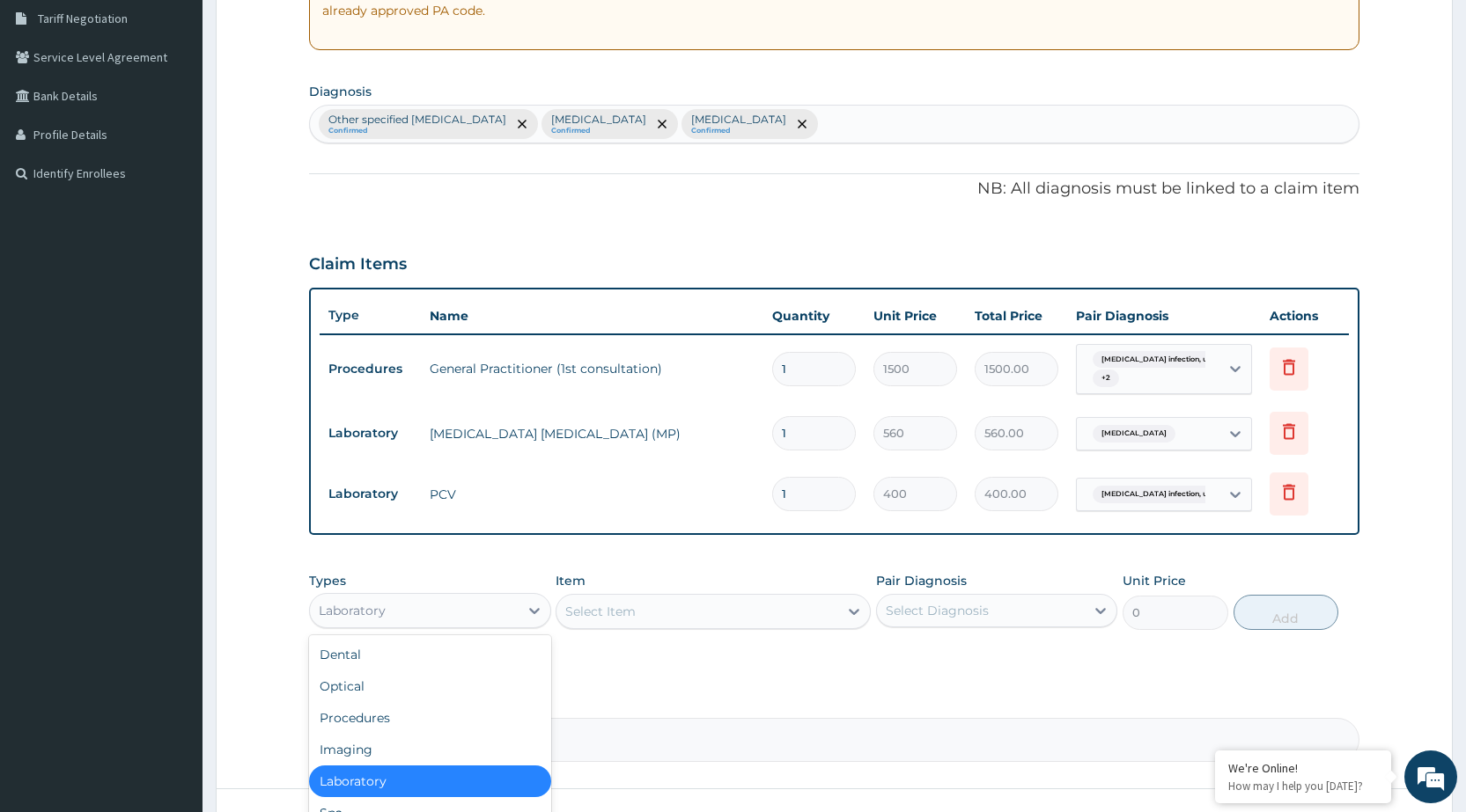
click at [500, 597] on div "Laboratory" at bounding box center [413, 610] width 207 height 28
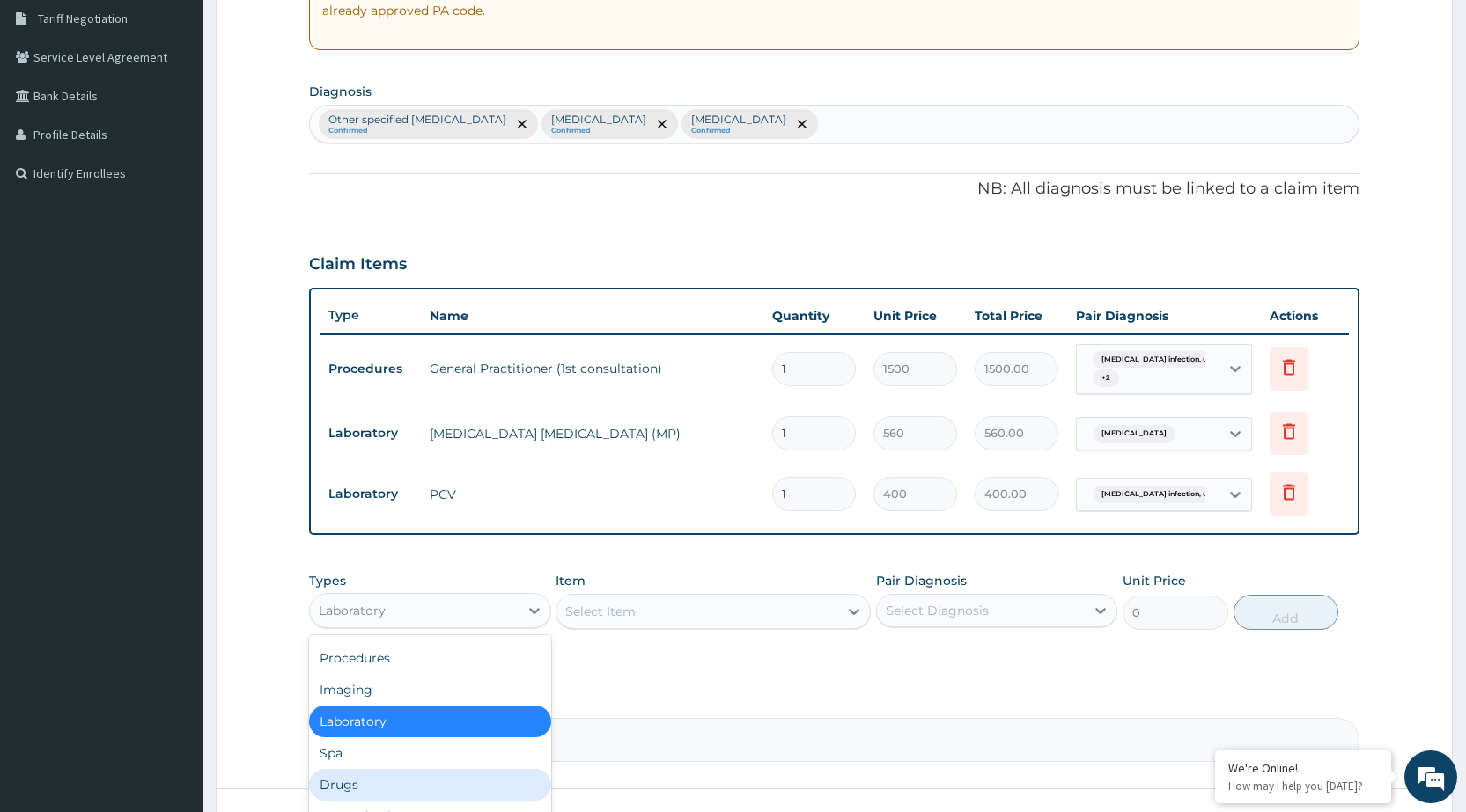
click at [356, 786] on div "Drugs" at bounding box center [430, 785] width 242 height 32
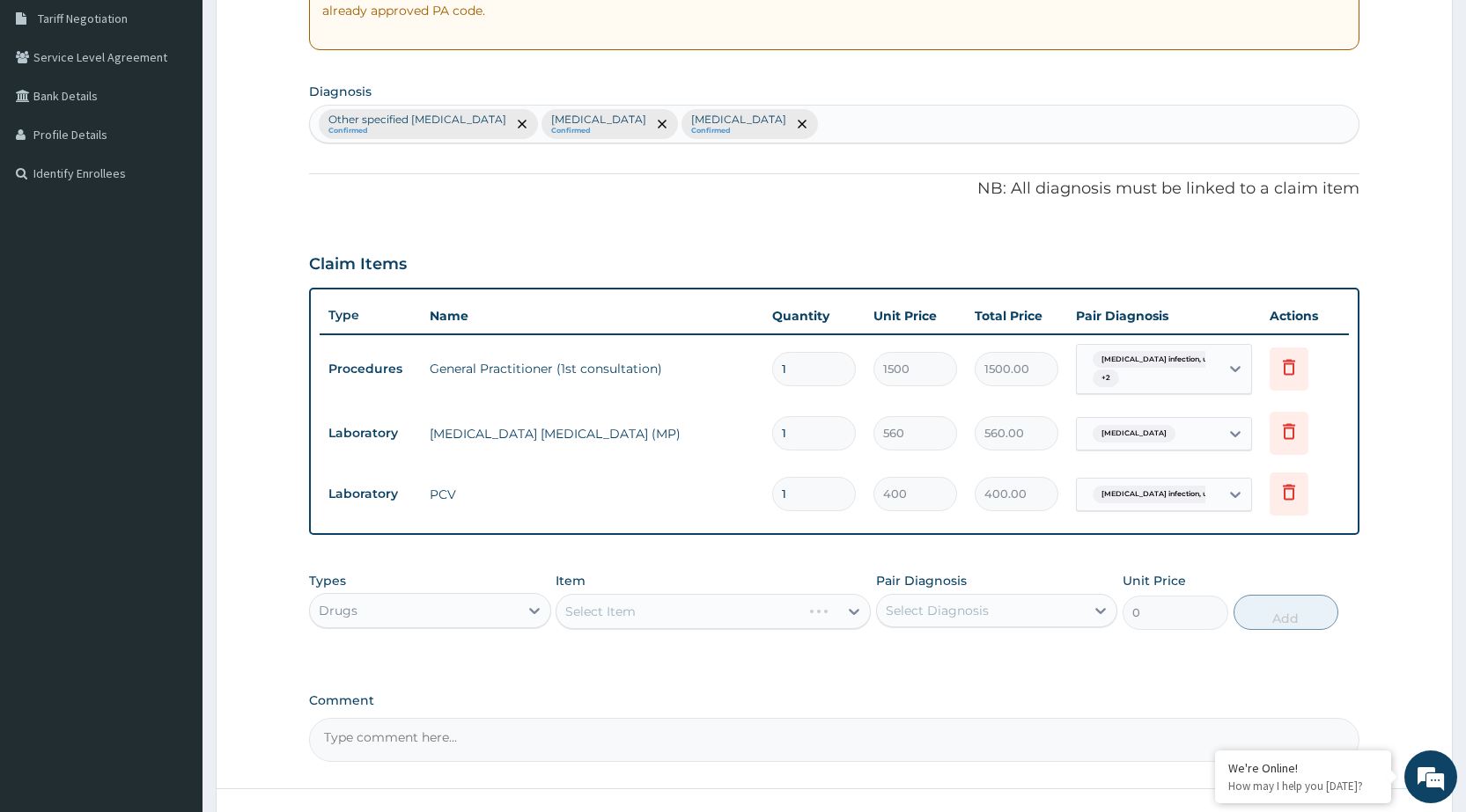
click at [804, 626] on div "Select Item" at bounding box center [713, 611] width 316 height 35
click at [795, 622] on div "Select Item" at bounding box center [713, 611] width 316 height 35
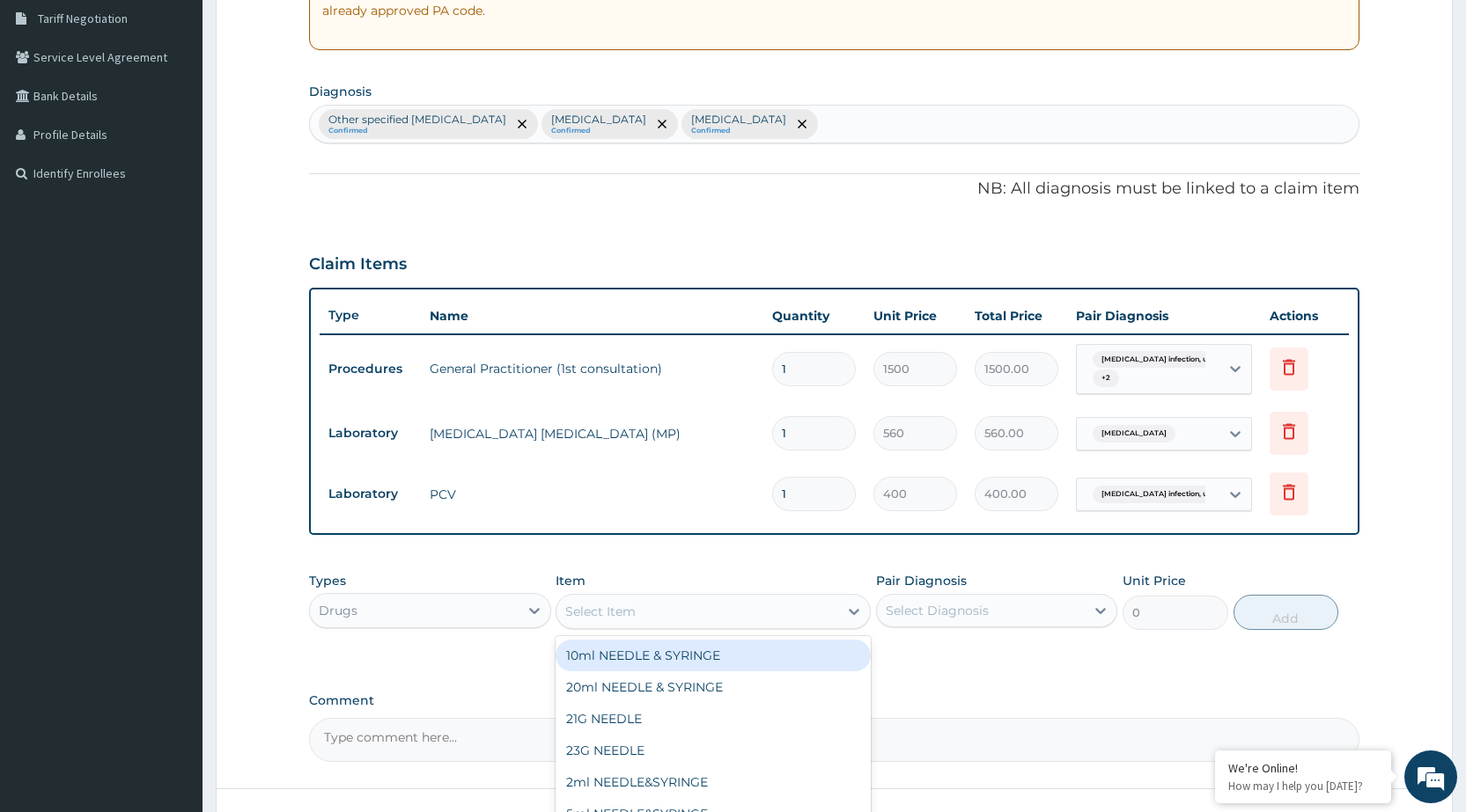
click at [822, 618] on div "Select Item" at bounding box center [696, 611] width 282 height 28
type input "DEXA"
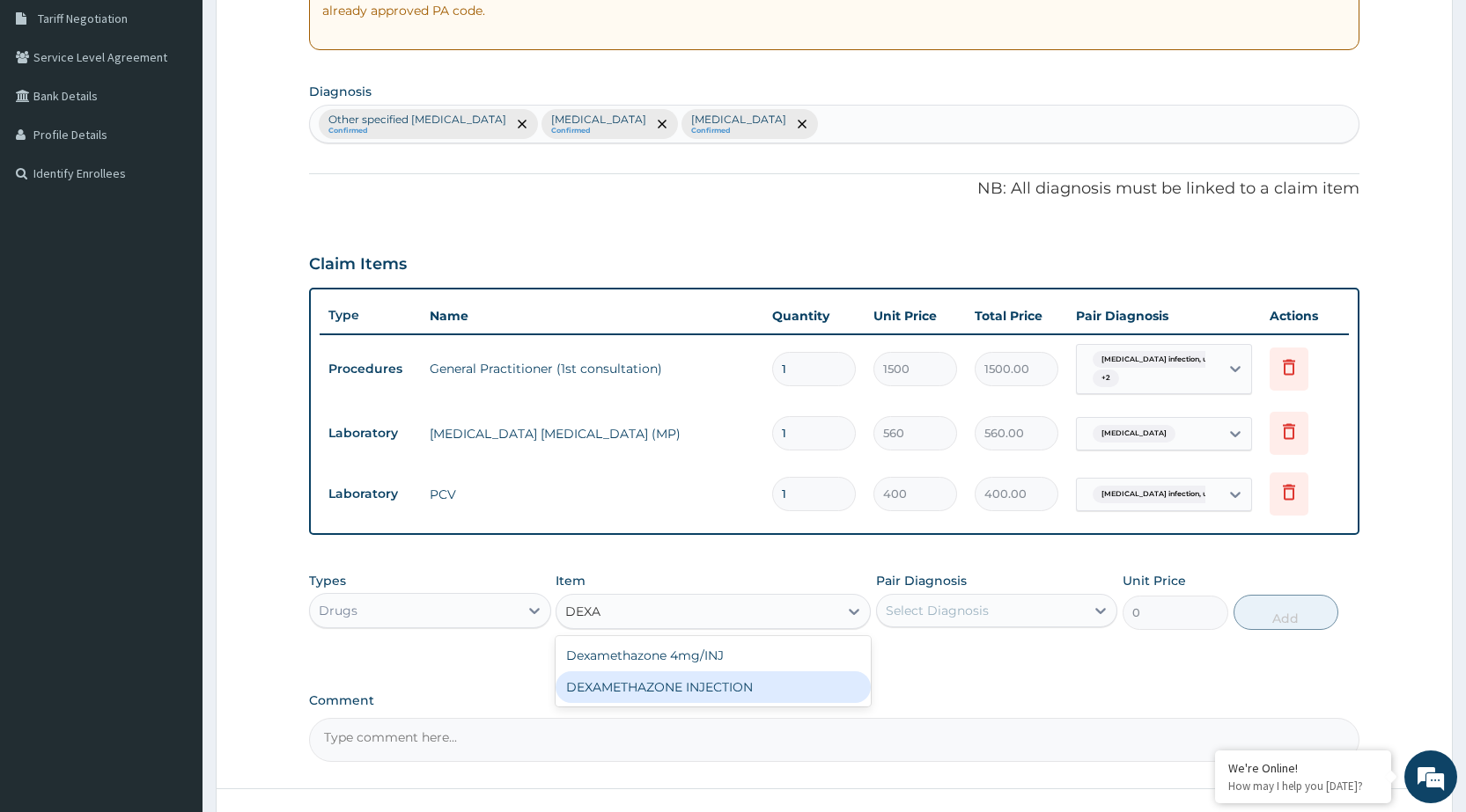
click at [793, 691] on div "DEXAMETHAZONE INJECTION" at bounding box center [713, 687] width 316 height 32
type input "183.75"
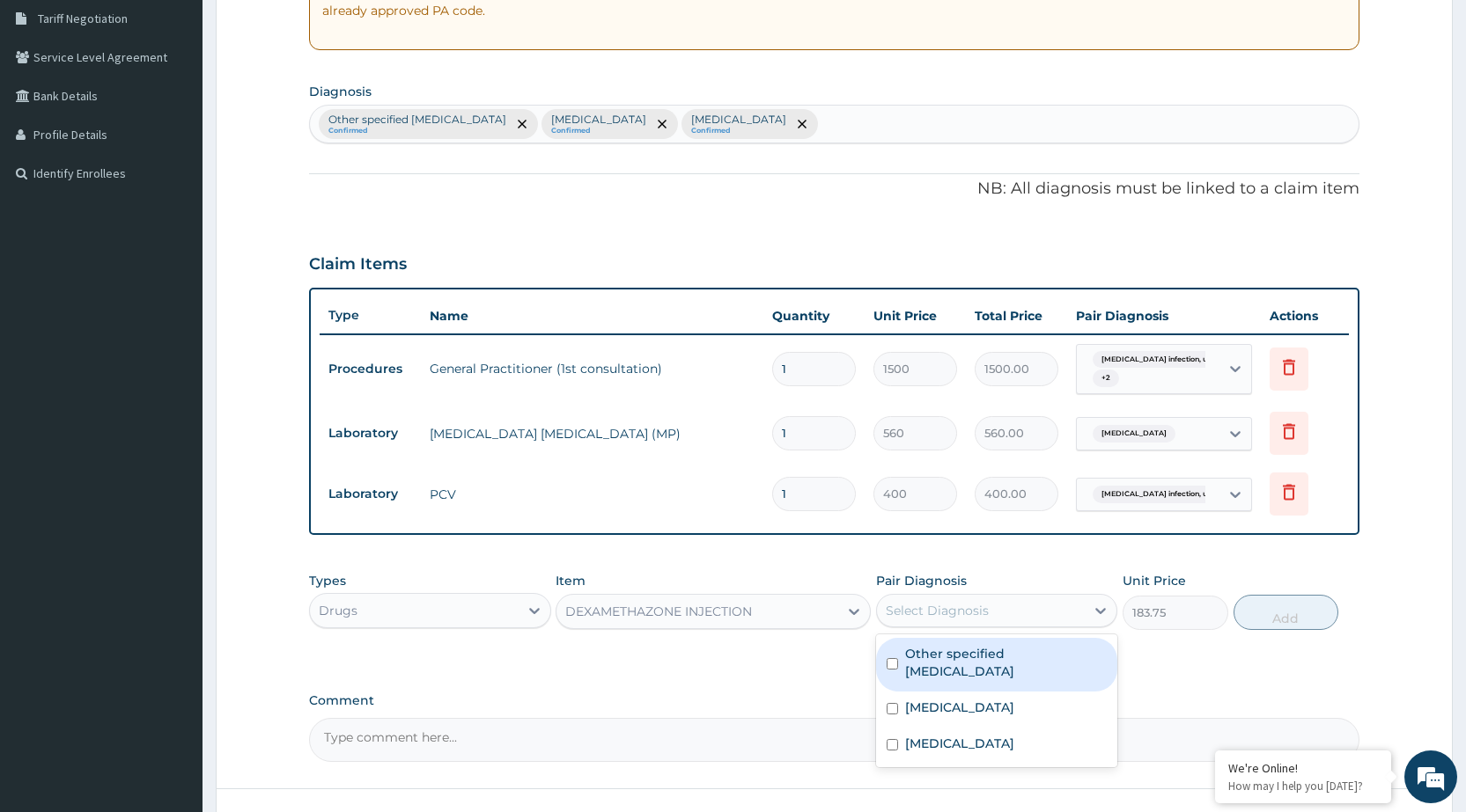
click at [1063, 603] on div "Select Diagnosis" at bounding box center [981, 610] width 207 height 28
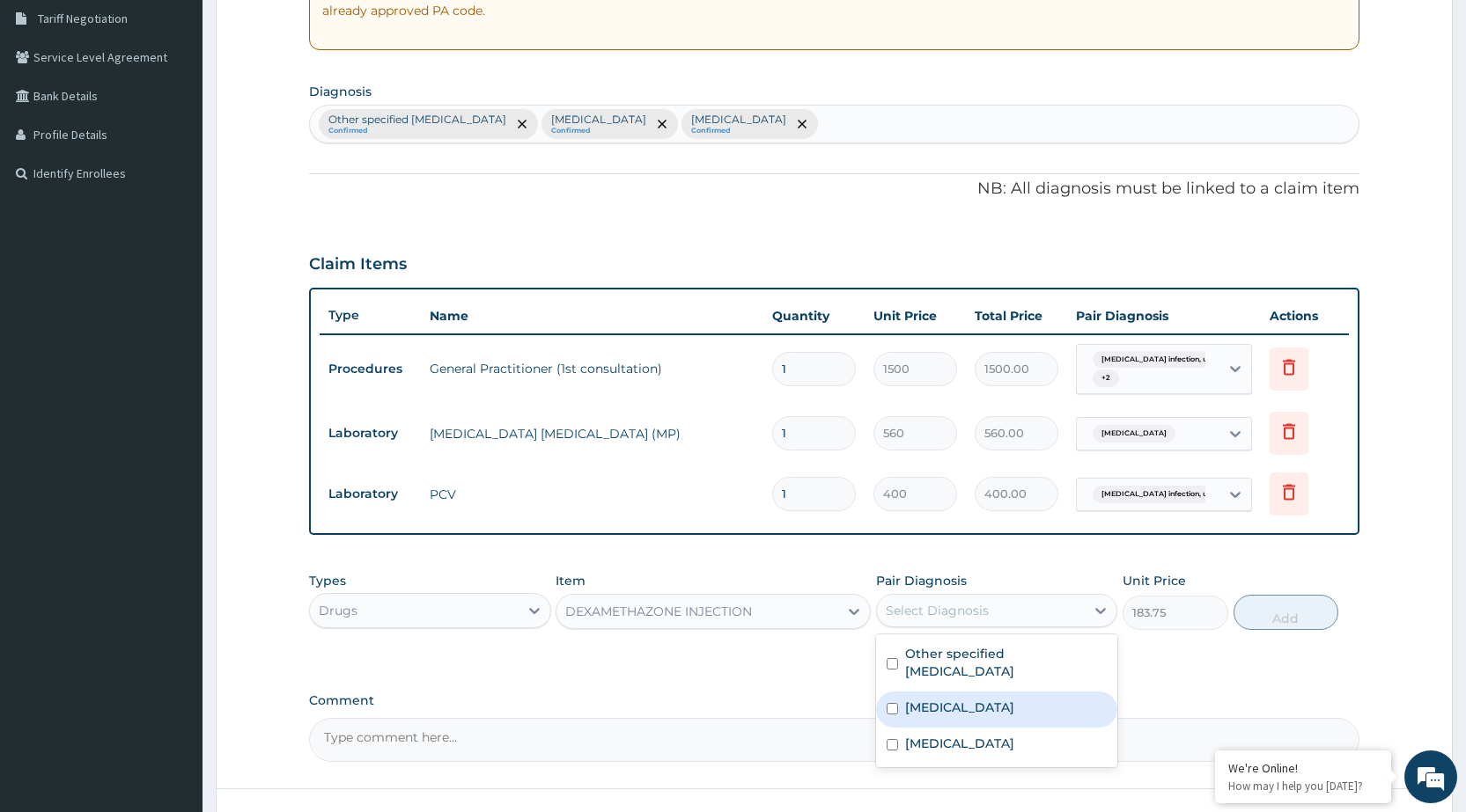
drag, startPoint x: 1036, startPoint y: 683, endPoint x: 1029, endPoint y: 717, distance: 34.7
click at [1015, 699] on label "Salmonella infection, unspecified" at bounding box center [959, 708] width 109 height 18
click at [1028, 723] on div "Salmonella infection, unspecified" at bounding box center [997, 710] width 242 height 36
click at [1015, 699] on label "Salmonella infection, unspecified" at bounding box center [959, 708] width 109 height 18
checkbox input "true"
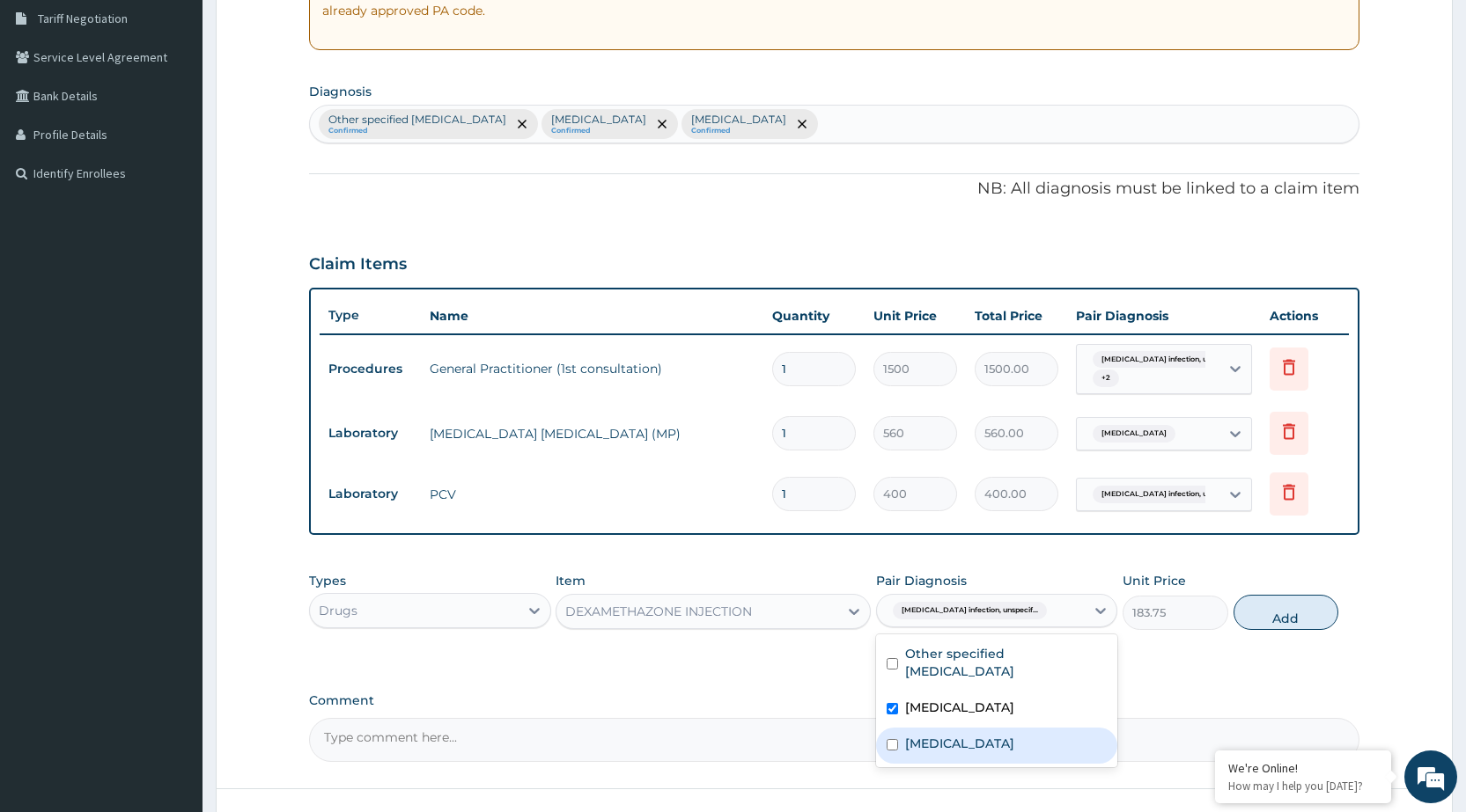
click at [1037, 753] on div "Malaria, unspecified" at bounding box center [997, 746] width 242 height 36
checkbox input "true"
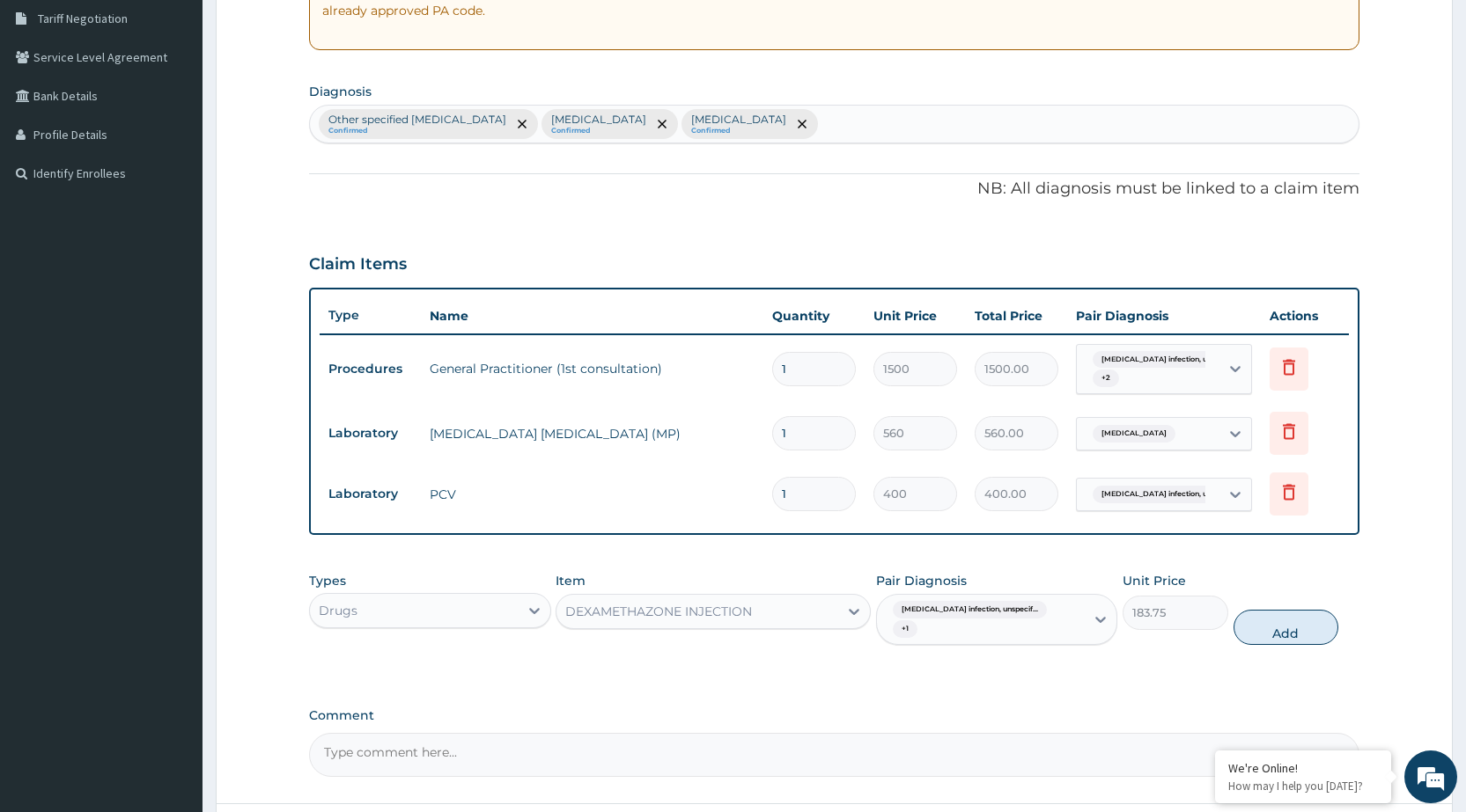
drag, startPoint x: 1285, startPoint y: 608, endPoint x: 1182, endPoint y: 686, distance: 129.2
click at [1279, 620] on button "Add" at bounding box center [1287, 628] width 105 height 35
type input "0"
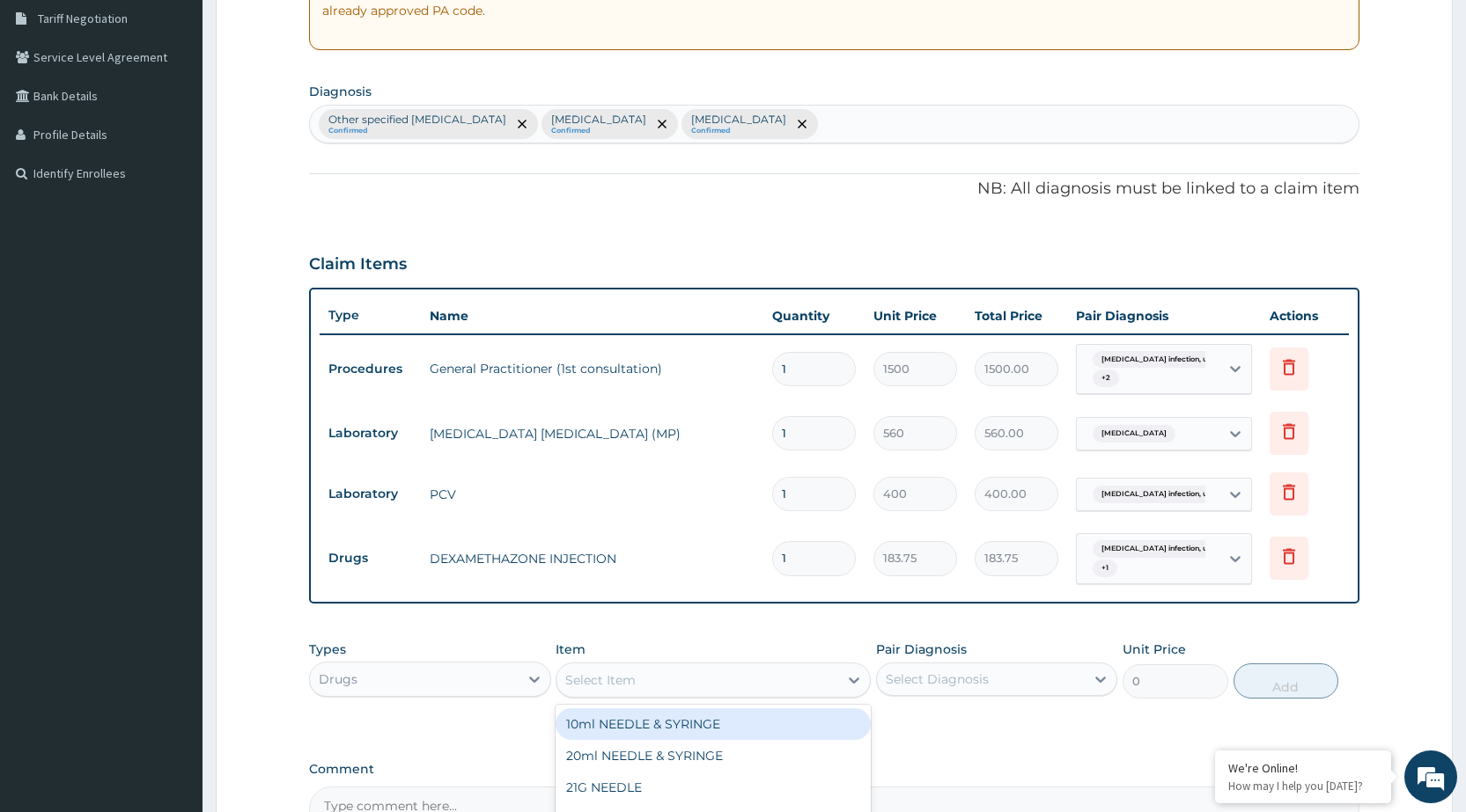
click at [809, 694] on div "Select Item" at bounding box center [713, 681] width 316 height 35
type input "ARTE"
click at [816, 732] on div "ARTEMETER INJECTION 80MG" at bounding box center [713, 724] width 316 height 32
type input "210"
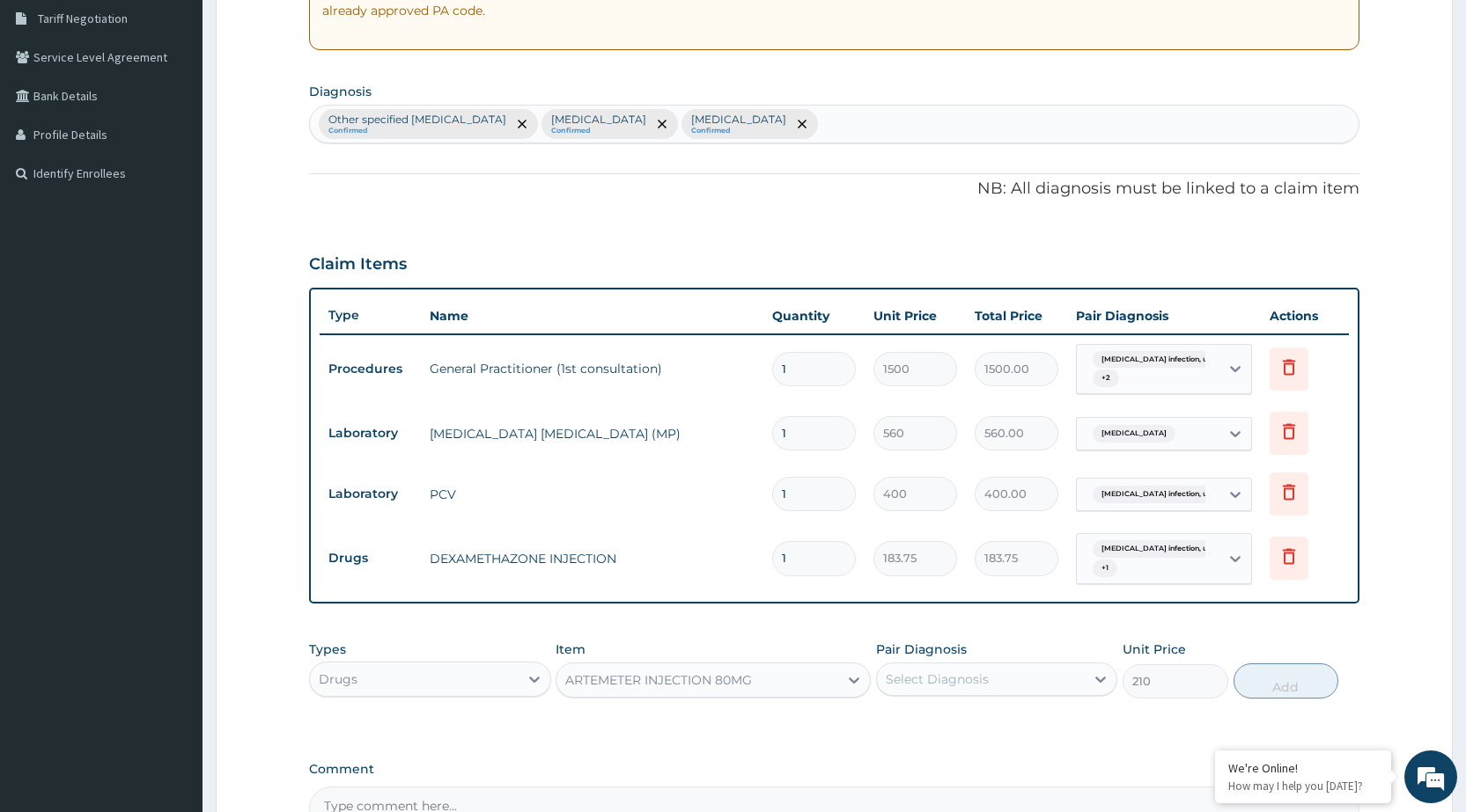
drag, startPoint x: 1093, startPoint y: 667, endPoint x: 1085, endPoint y: 682, distance: 17.0
click at [1093, 668] on div at bounding box center [1101, 680] width 32 height 32
click at [1034, 806] on div "Malaria, unspecified" at bounding box center [997, 814] width 242 height 36
checkbox input "true"
click at [1295, 675] on button "Add" at bounding box center [1287, 682] width 105 height 35
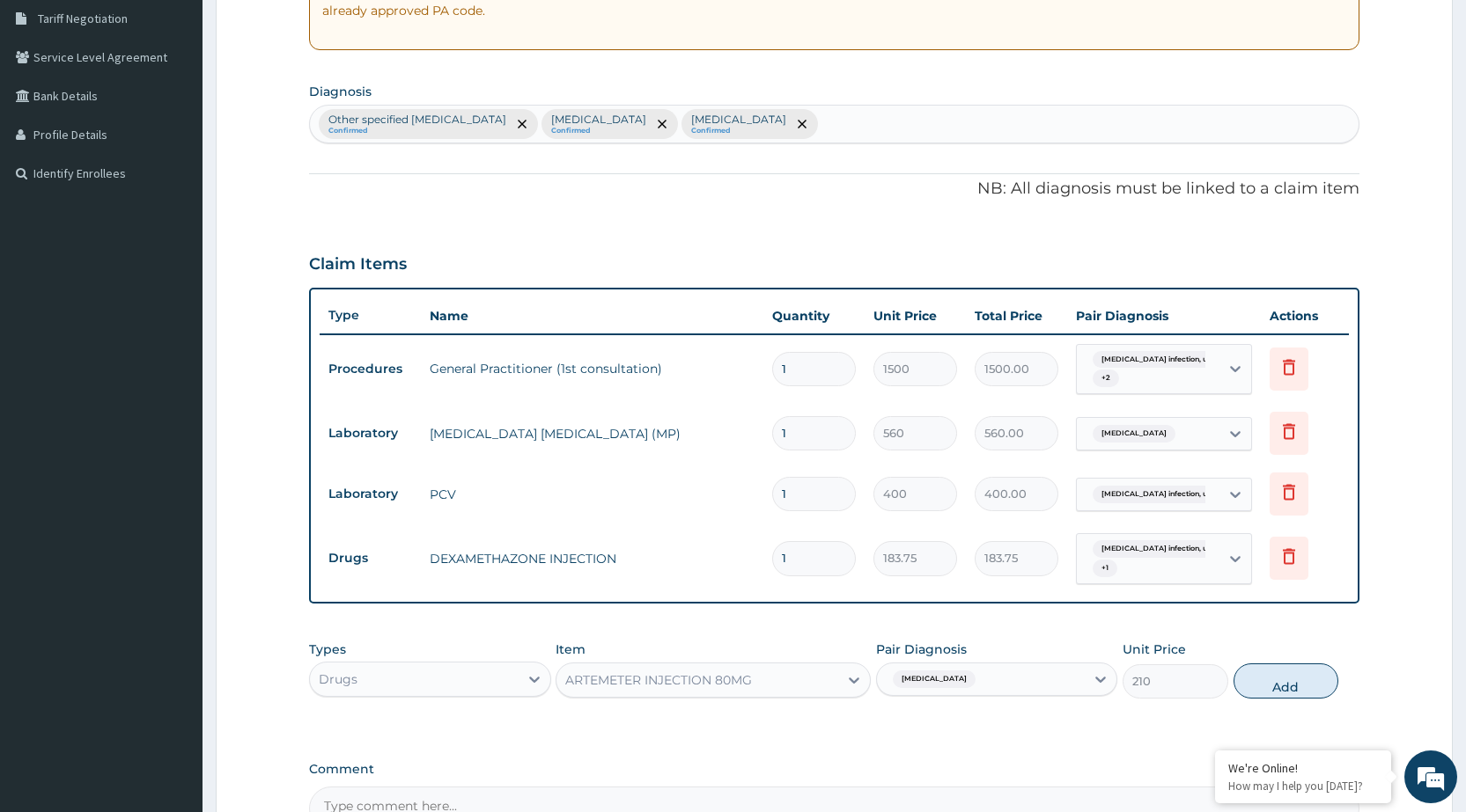
type input "0"
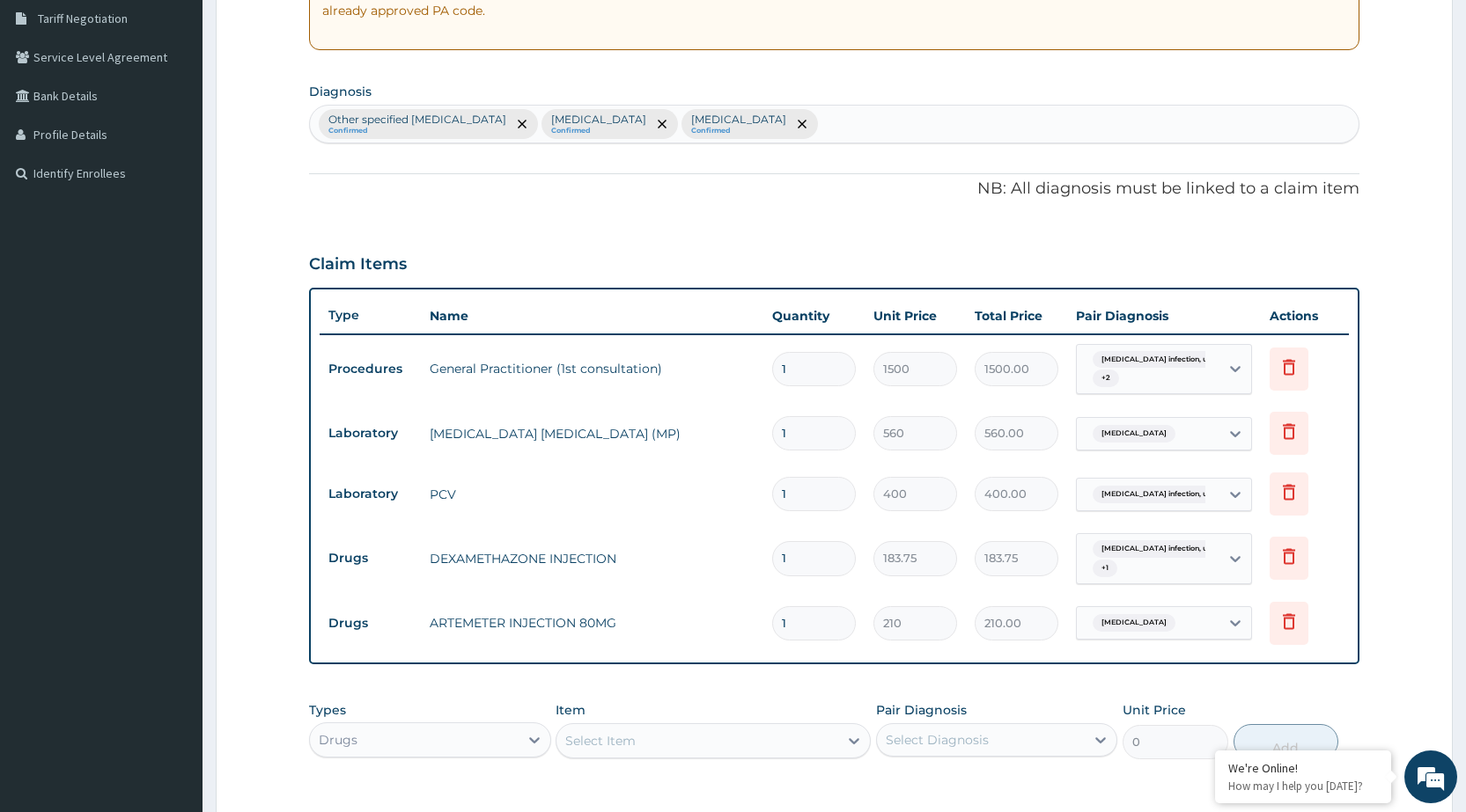
type input "0.00"
type input "3"
type input "630.00"
type input "0.00"
type input "2"
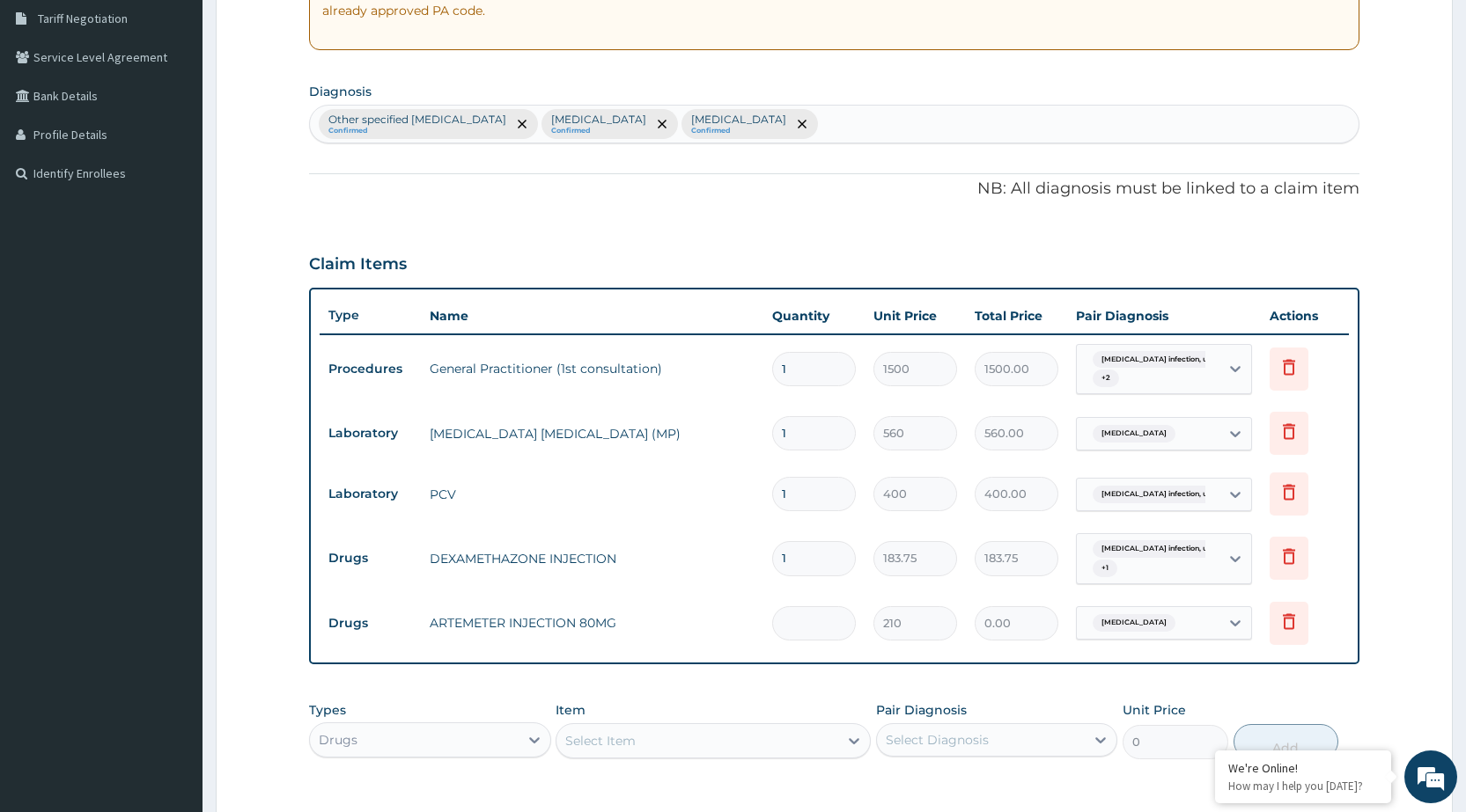
type input "420.00"
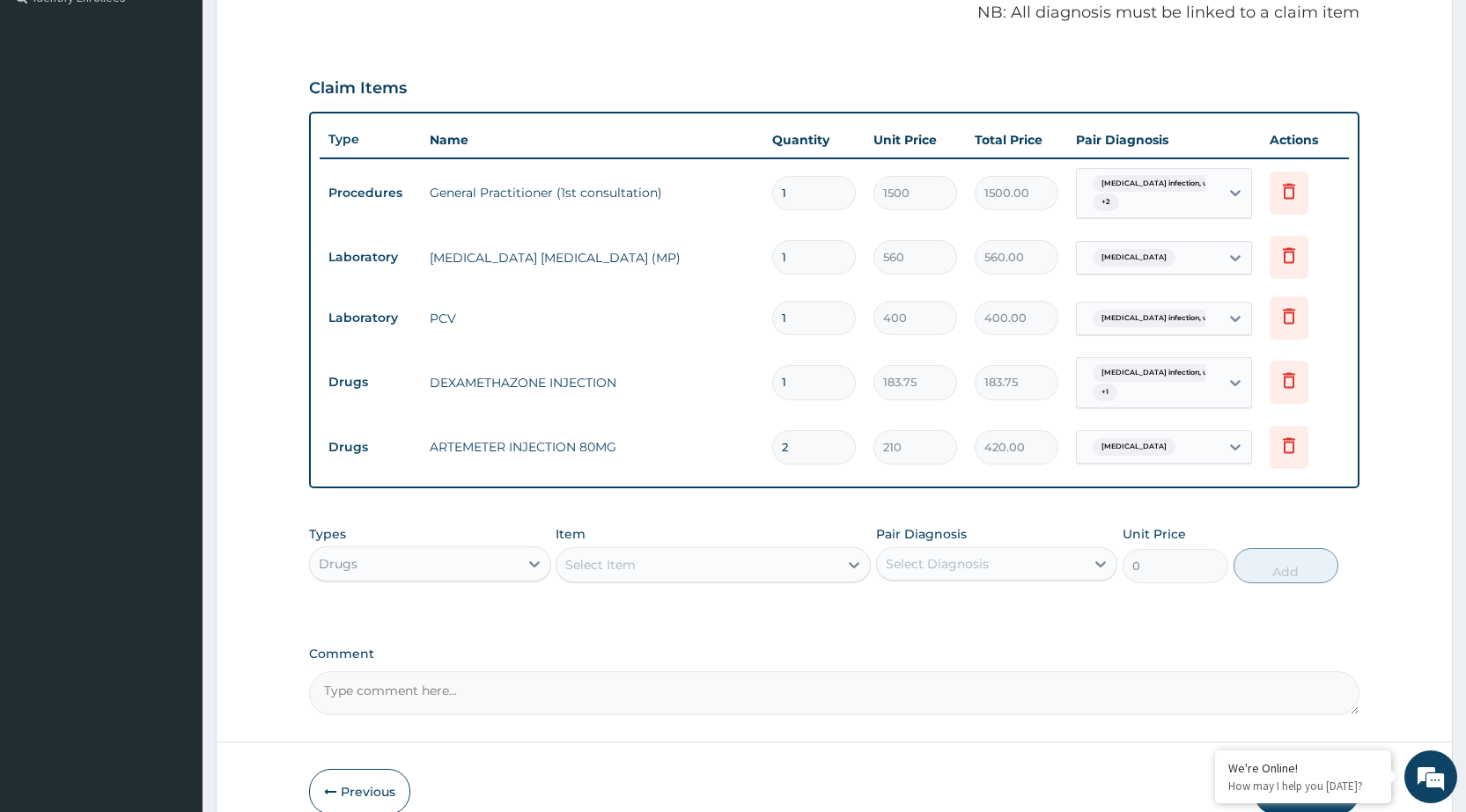
scroll to position [631, 0]
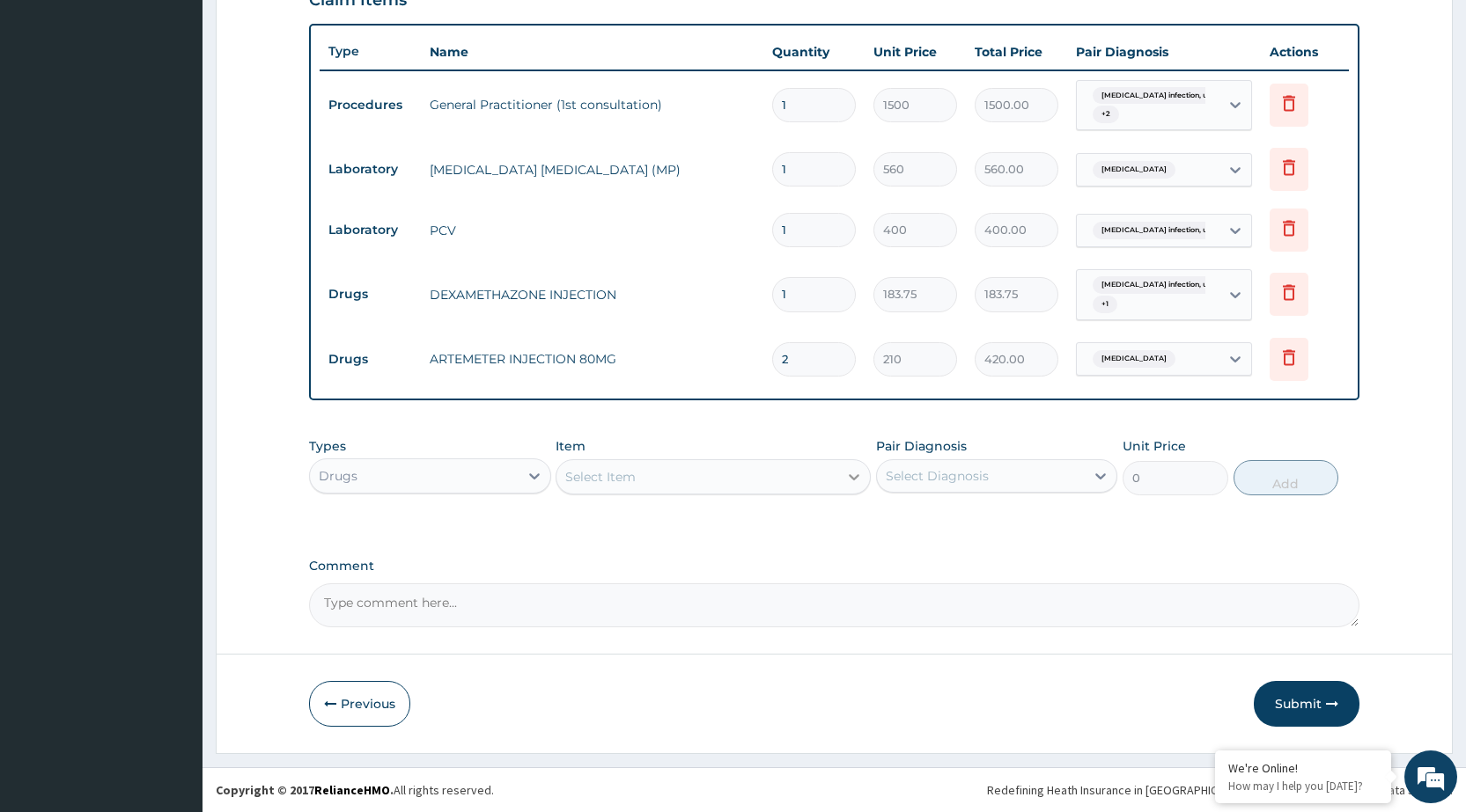
type input "2"
click at [861, 473] on icon at bounding box center [854, 477] width 18 height 18
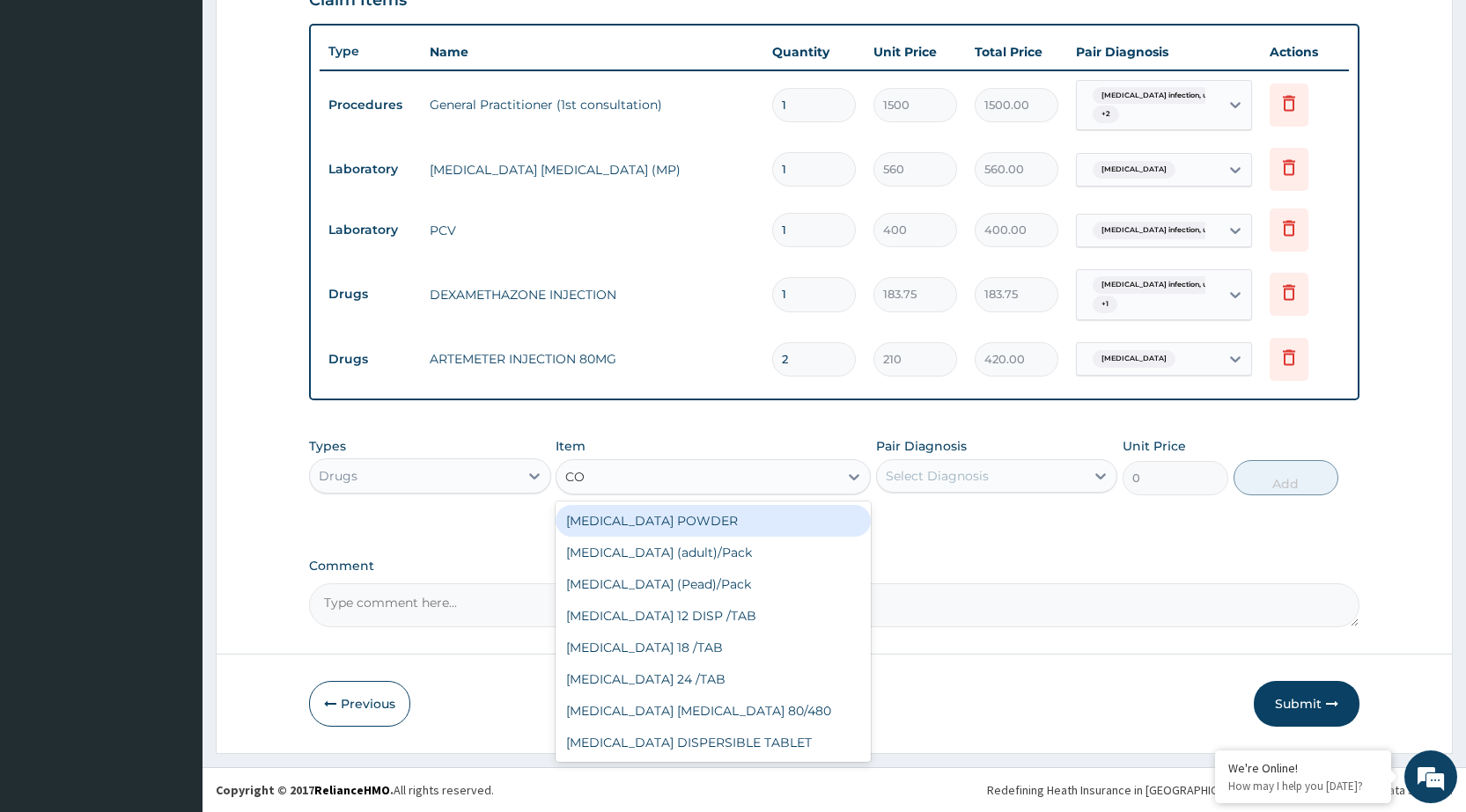
type input "COA"
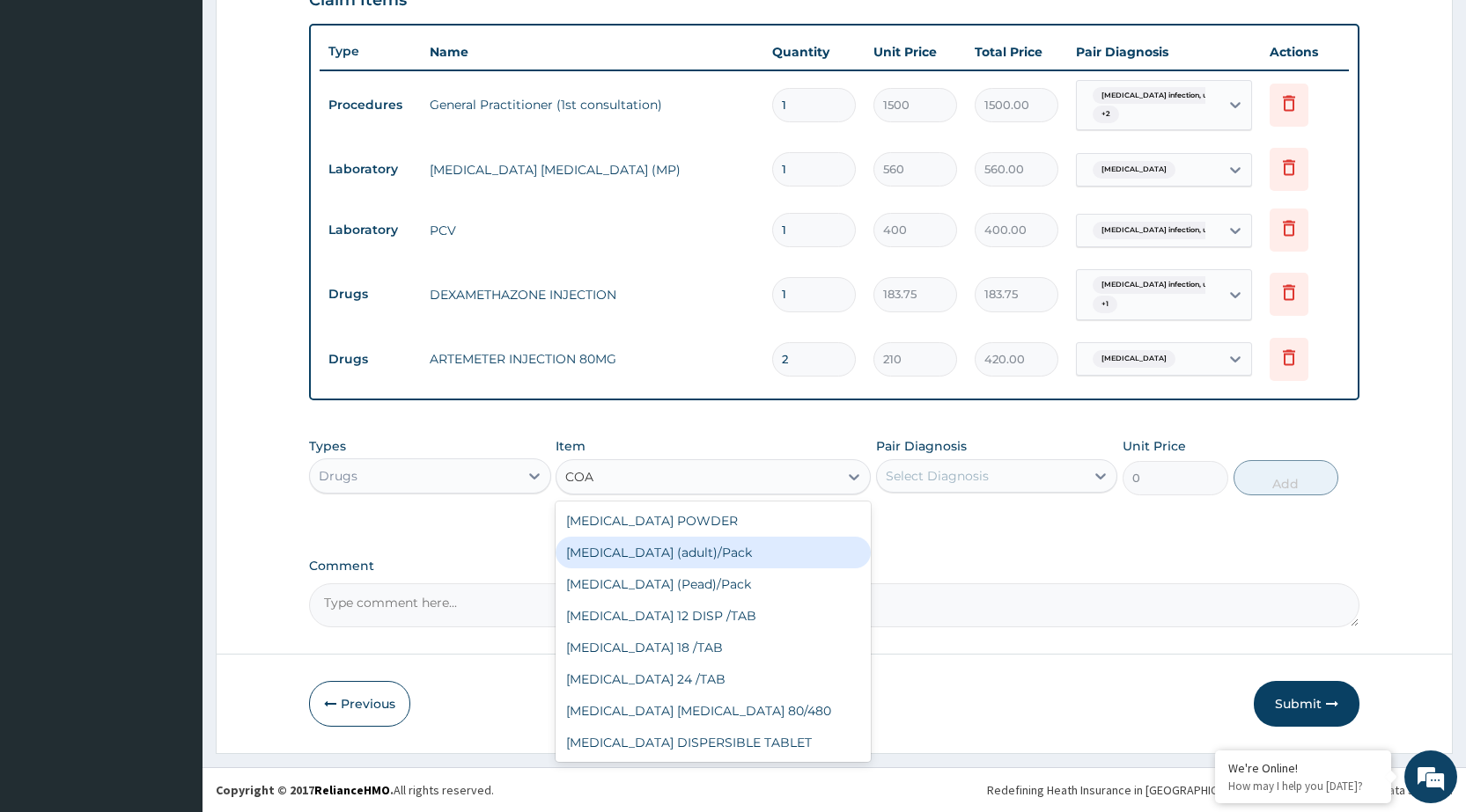
click at [804, 546] on div "[MEDICAL_DATA] (adult)/Pack" at bounding box center [713, 553] width 316 height 32
type input "682.5"
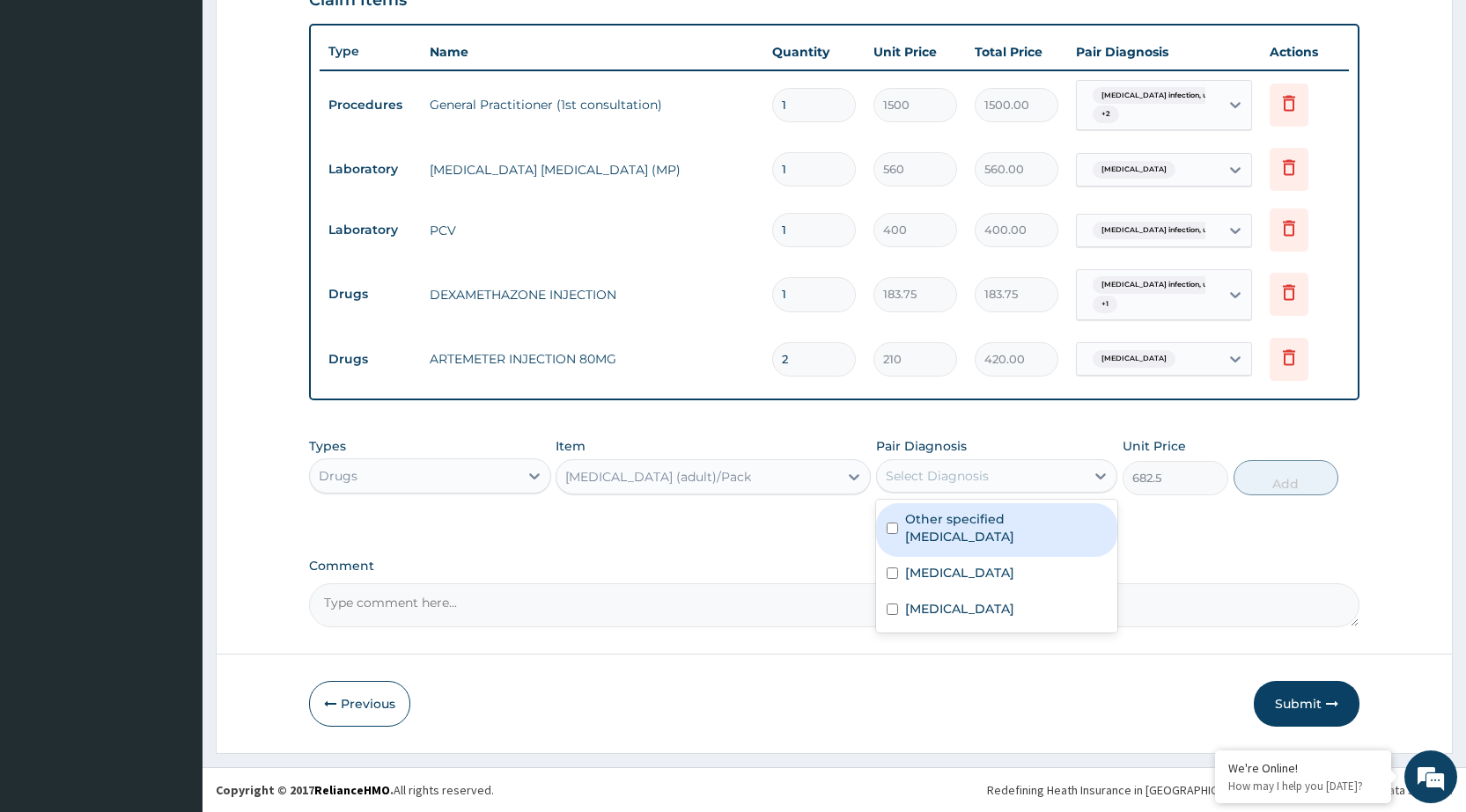
click at [1028, 477] on div "Select Diagnosis" at bounding box center [981, 476] width 207 height 28
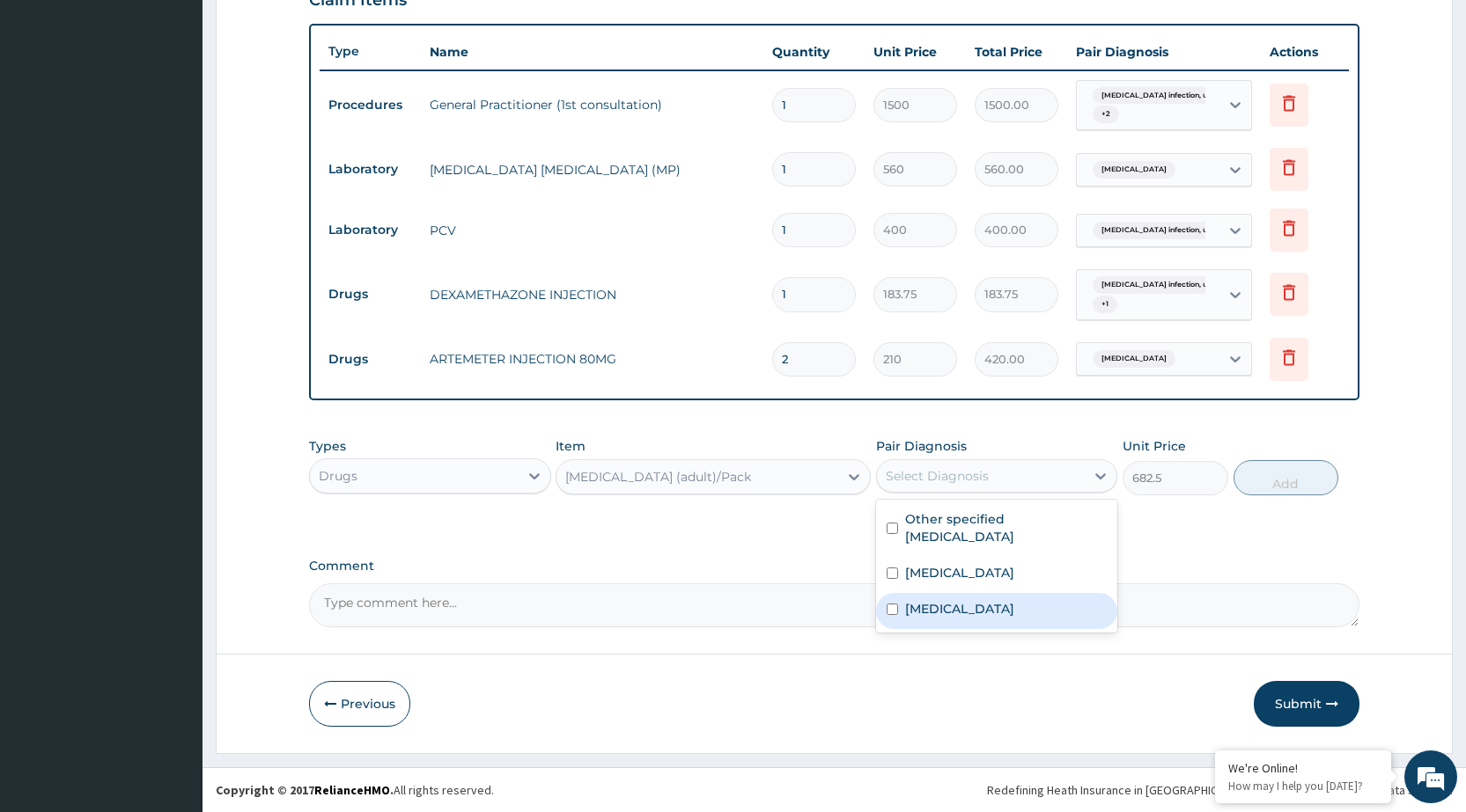
drag, startPoint x: 966, startPoint y: 610, endPoint x: 1010, endPoint y: 602, distance: 44.7
click at [968, 612] on label "[MEDICAL_DATA]" at bounding box center [959, 609] width 109 height 18
checkbox input "true"
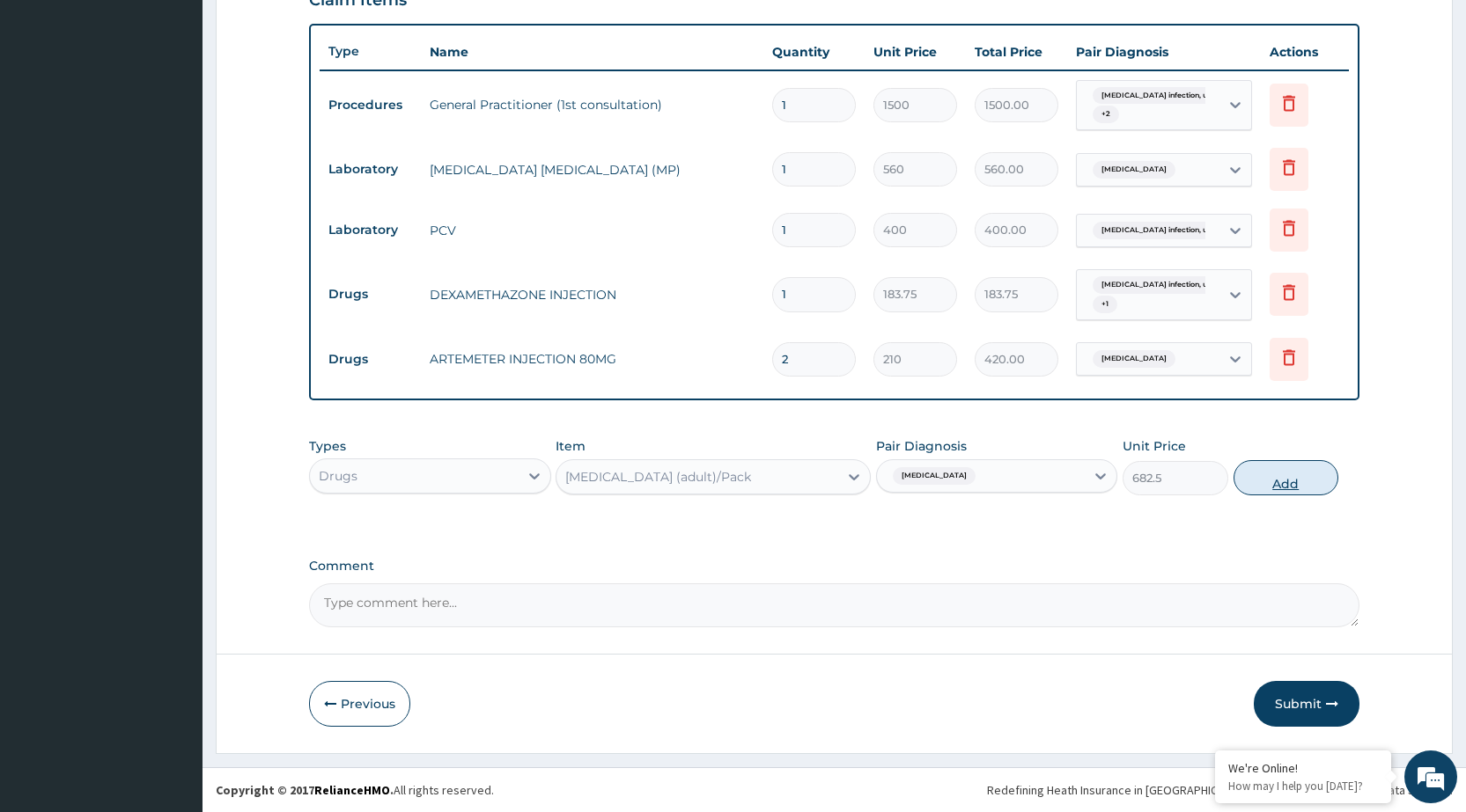
drag, startPoint x: 1312, startPoint y: 468, endPoint x: 1289, endPoint y: 501, distance: 40.2
click at [1310, 469] on button "Add" at bounding box center [1287, 478] width 105 height 35
type input "0"
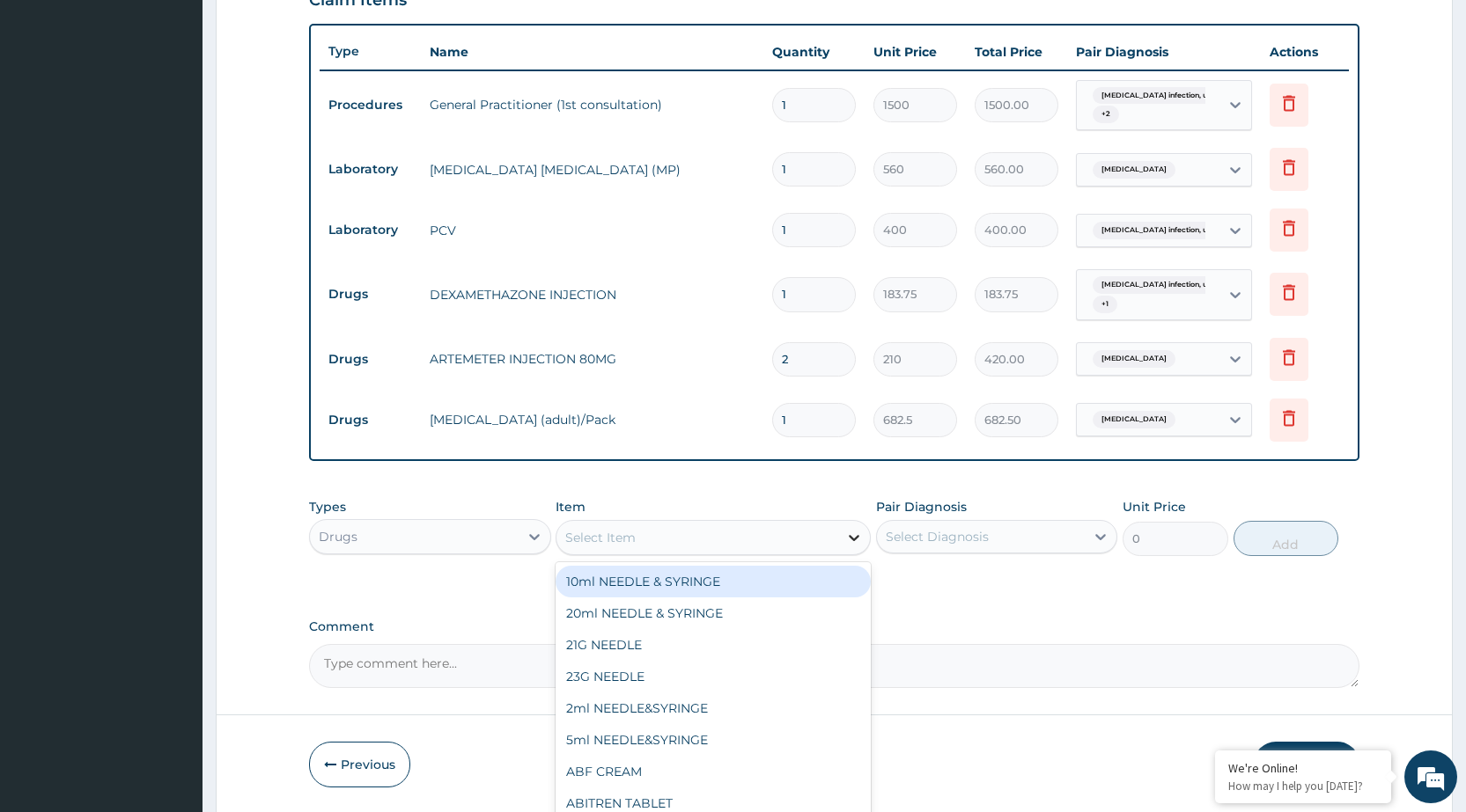
click at [844, 537] on div at bounding box center [854, 537] width 32 height 32
type input "DICLO"
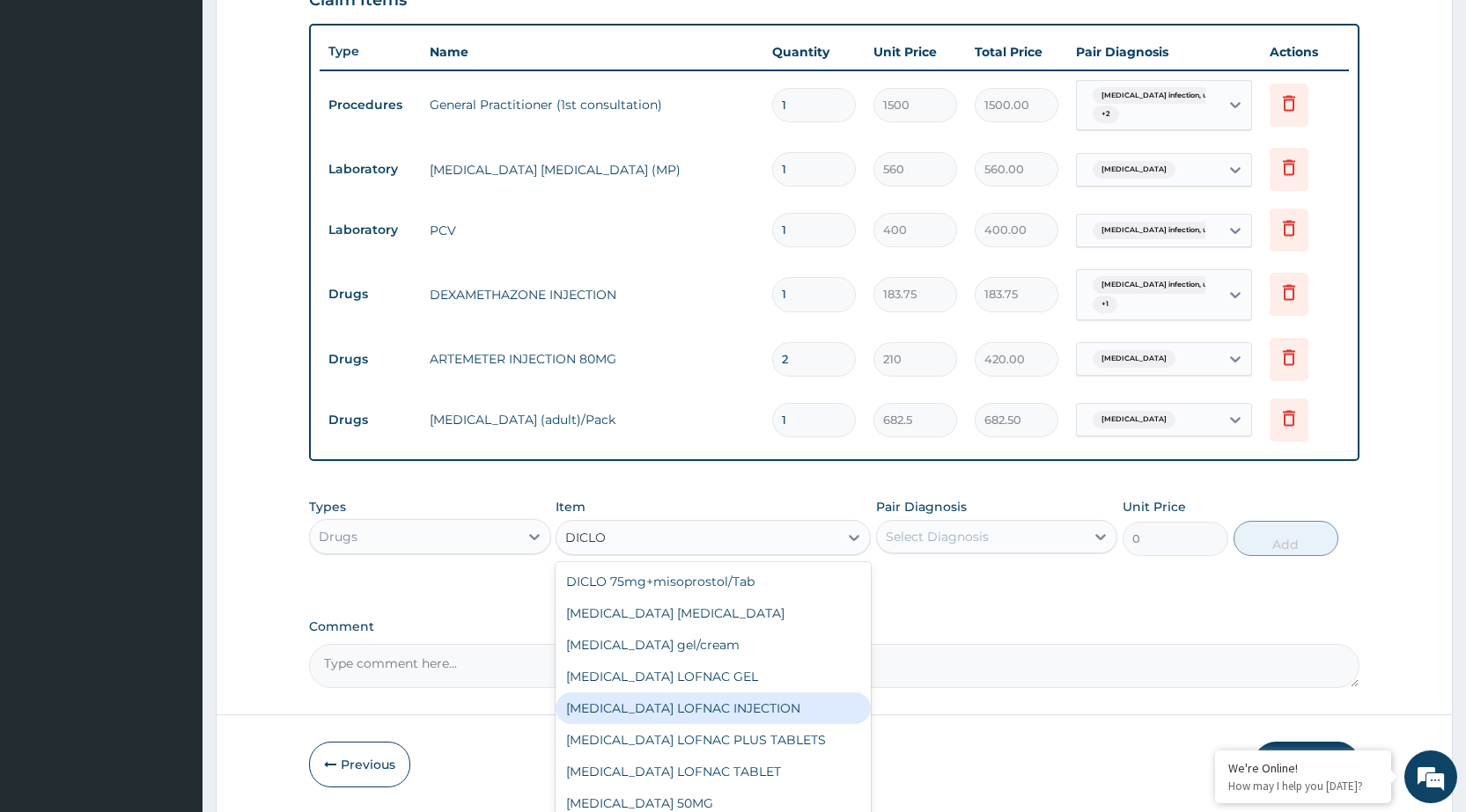
click at [743, 710] on div "[MEDICAL_DATA] LOFNAC INJECTION" at bounding box center [713, 709] width 316 height 32
type input "52.5"
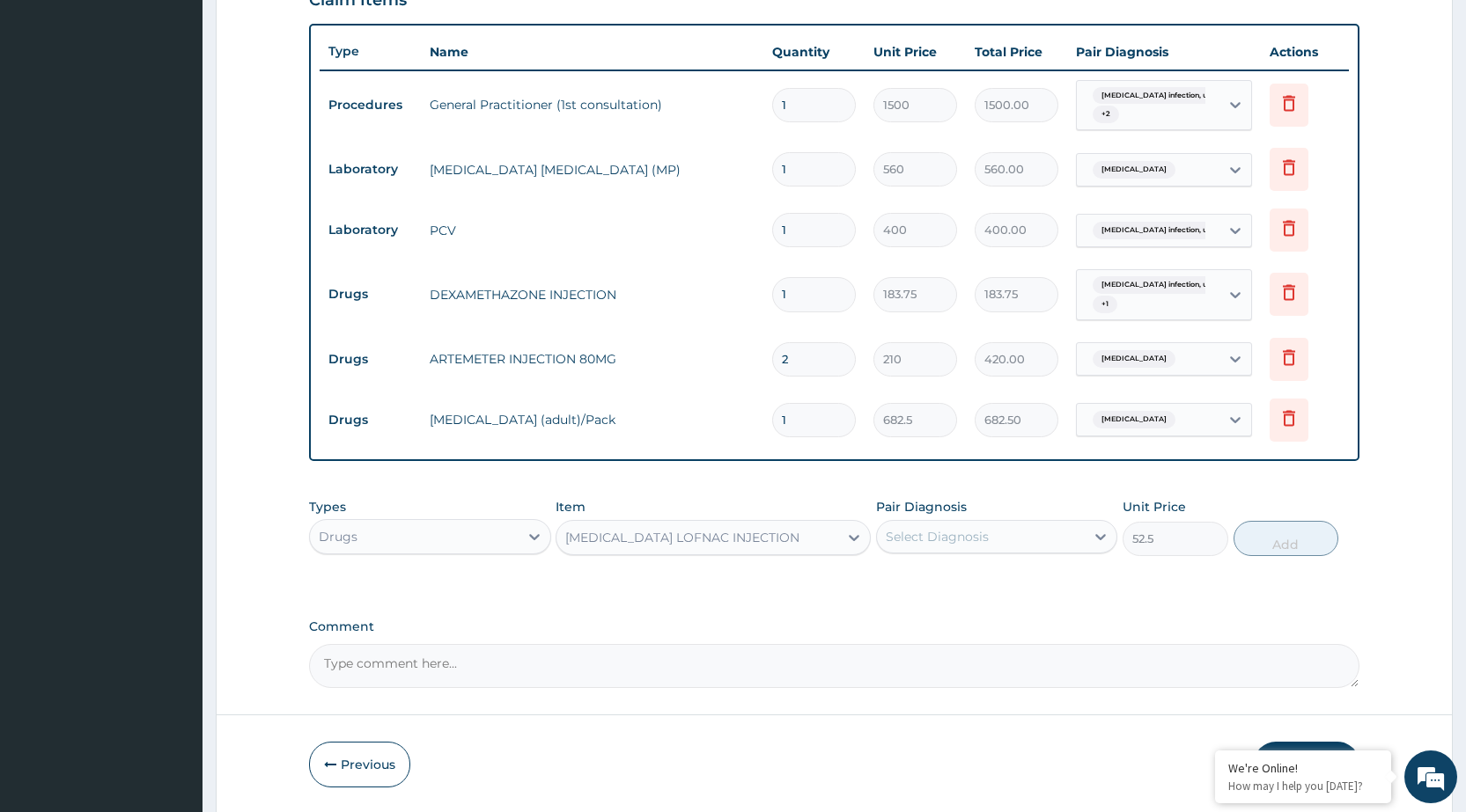
click at [1024, 528] on div "Select Diagnosis" at bounding box center [981, 536] width 207 height 28
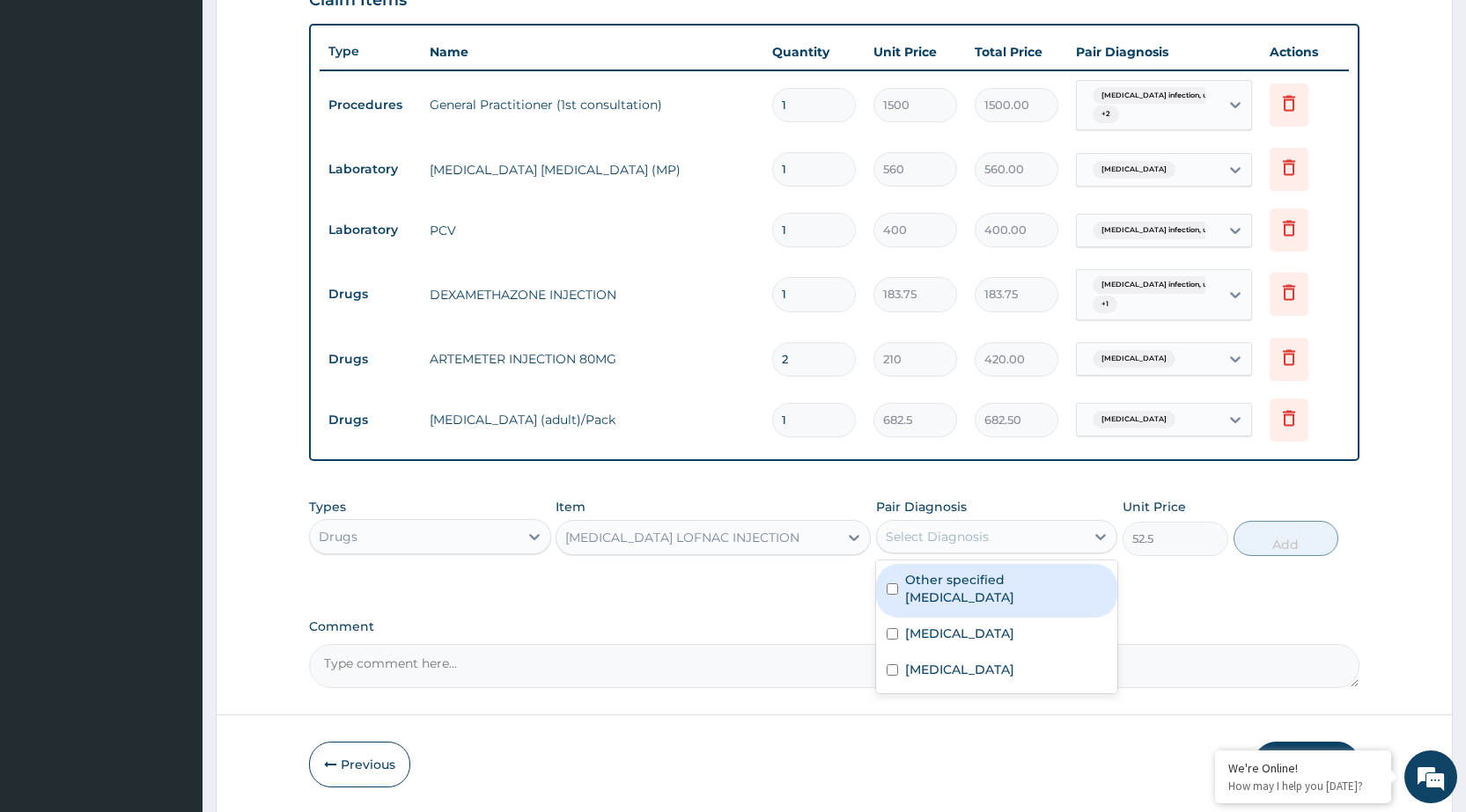
click at [1019, 589] on div "Other specified conjunctivitis" at bounding box center [997, 591] width 242 height 54
checkbox input "true"
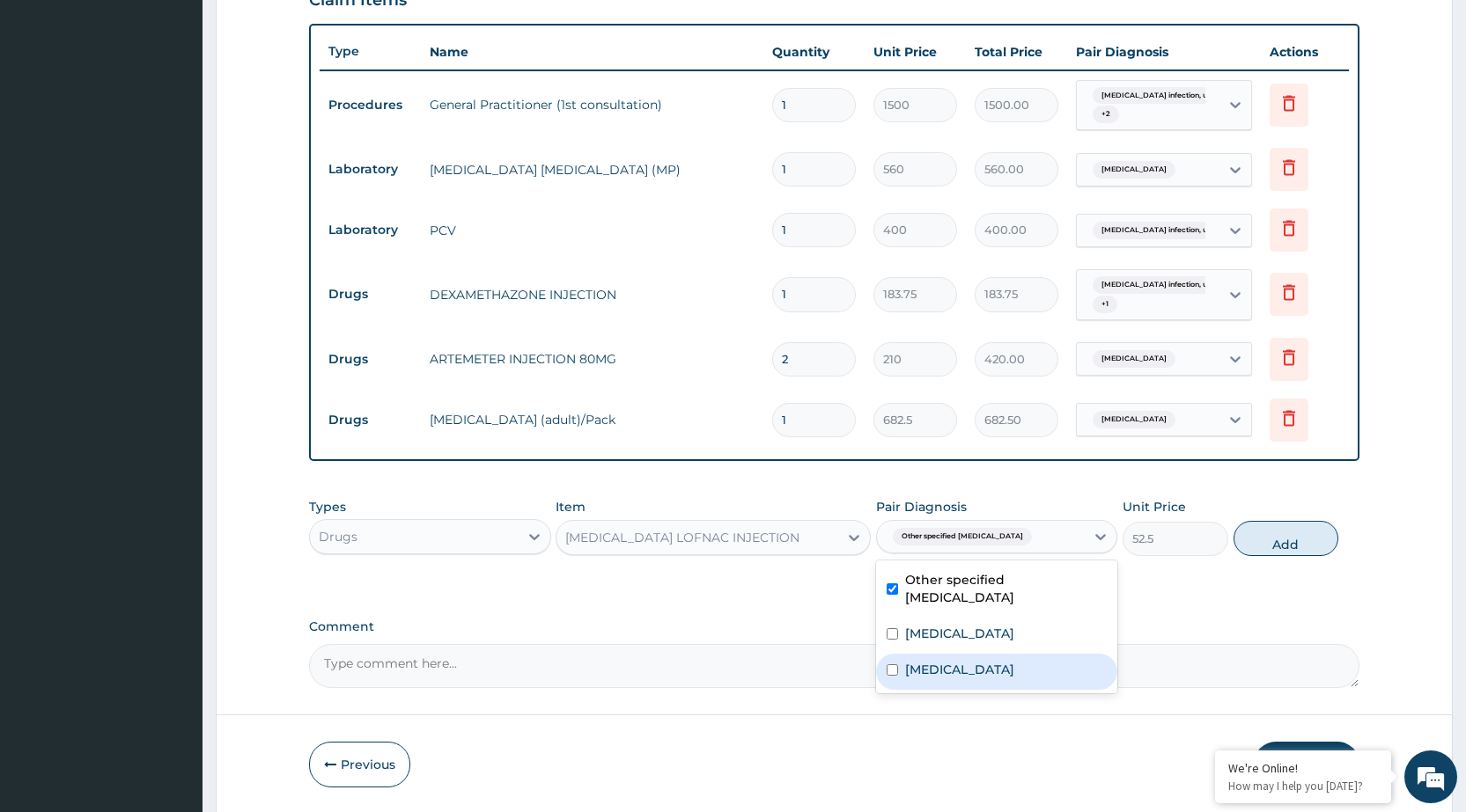
drag, startPoint x: 1055, startPoint y: 677, endPoint x: 1258, endPoint y: 611, distance: 213.5
click at [1102, 652] on div "Other specified conjunctivitis Salmonella infection, unspecified Malaria, unspe…" at bounding box center [997, 627] width 242 height 133
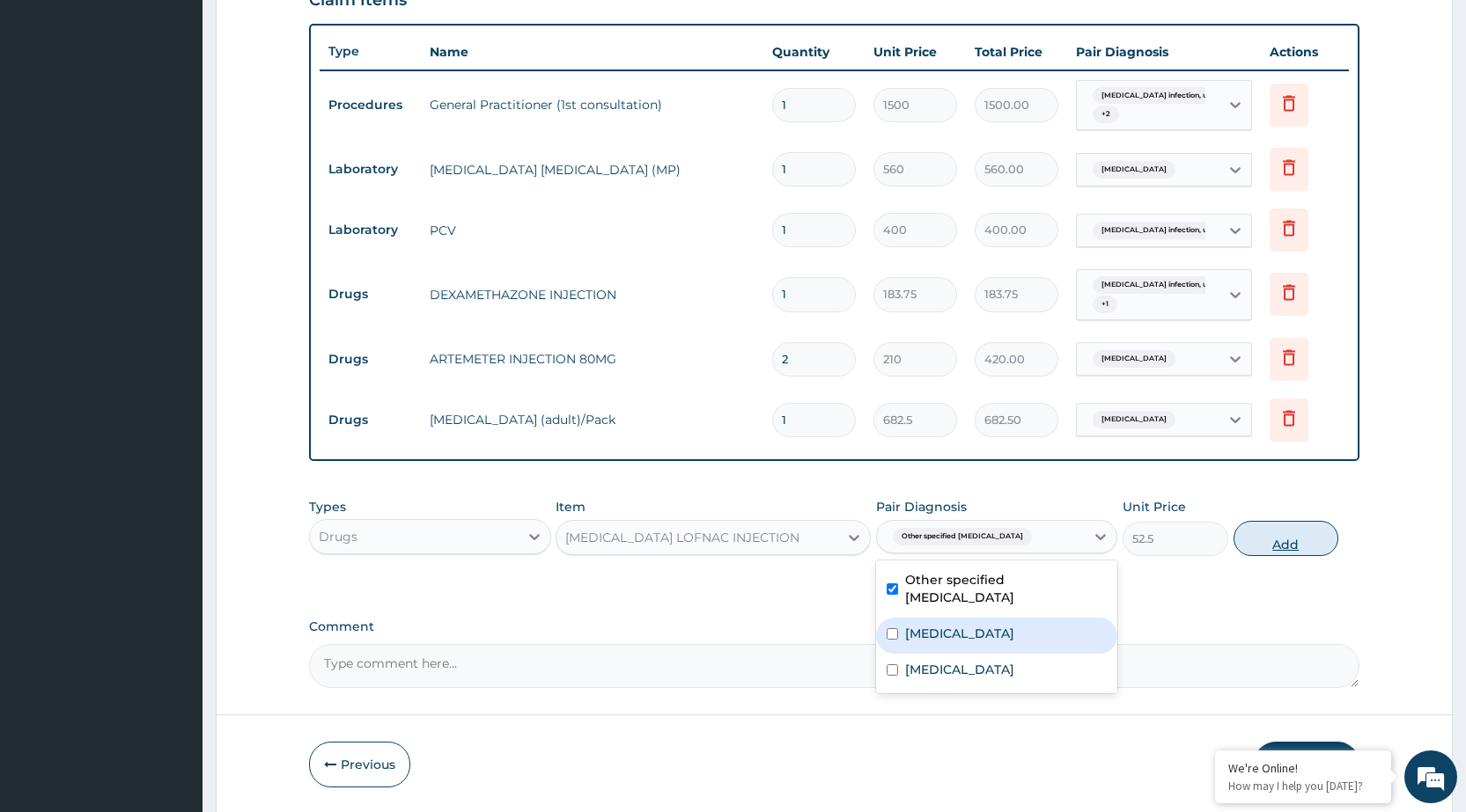
click at [1285, 535] on button "Add" at bounding box center [1287, 538] width 105 height 35
type input "0"
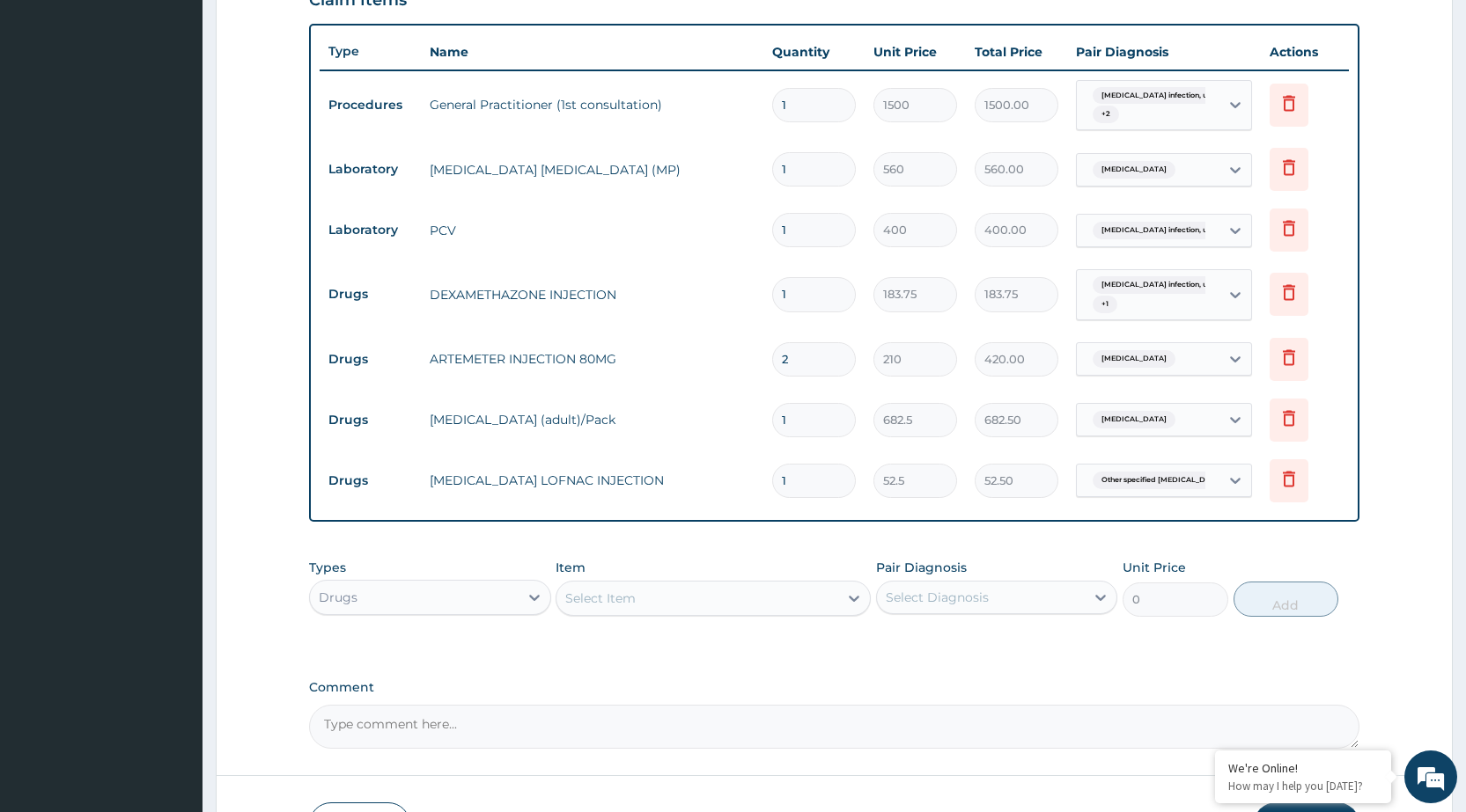
click at [767, 591] on div "Select Item" at bounding box center [696, 598] width 282 height 28
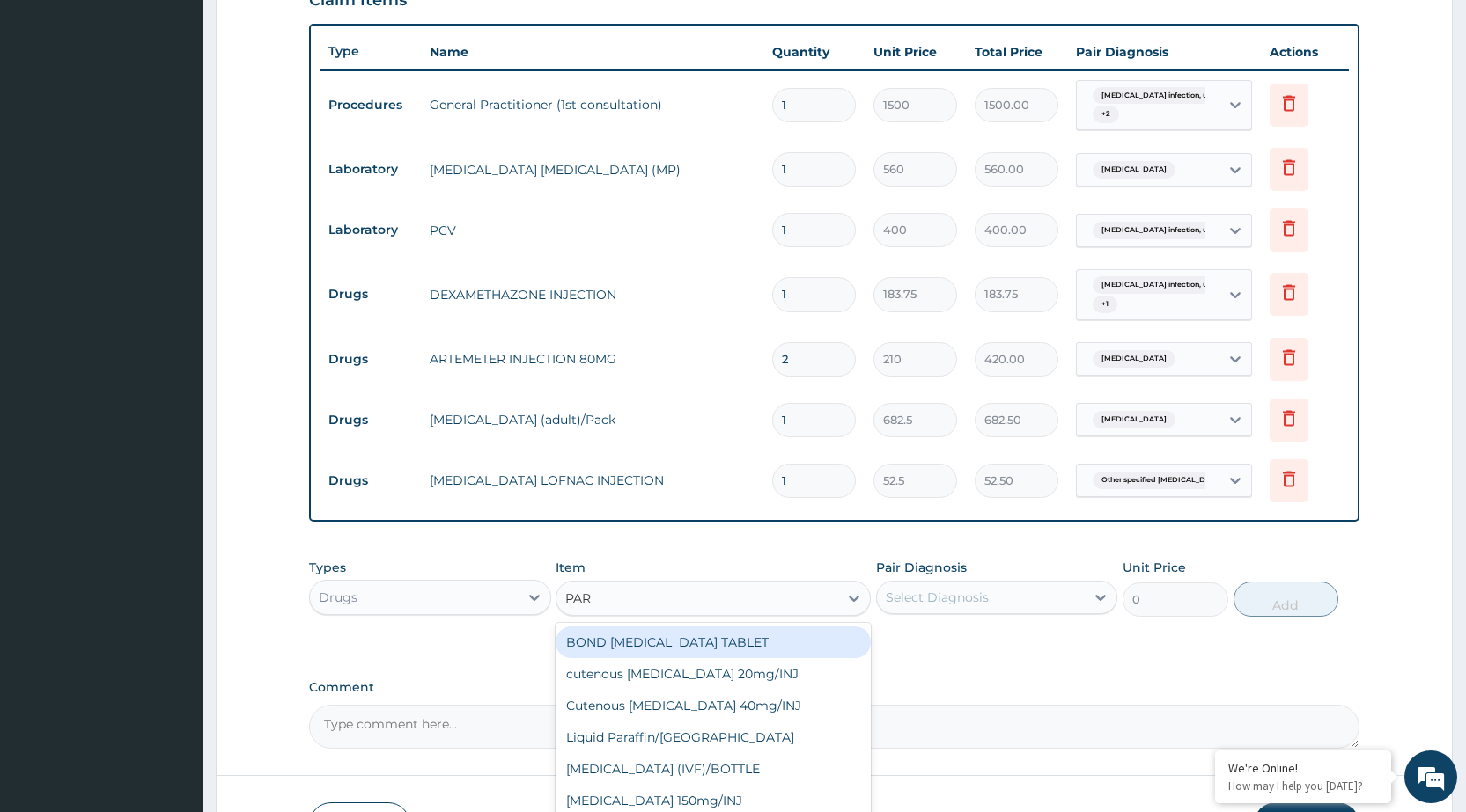
type input "PARA"
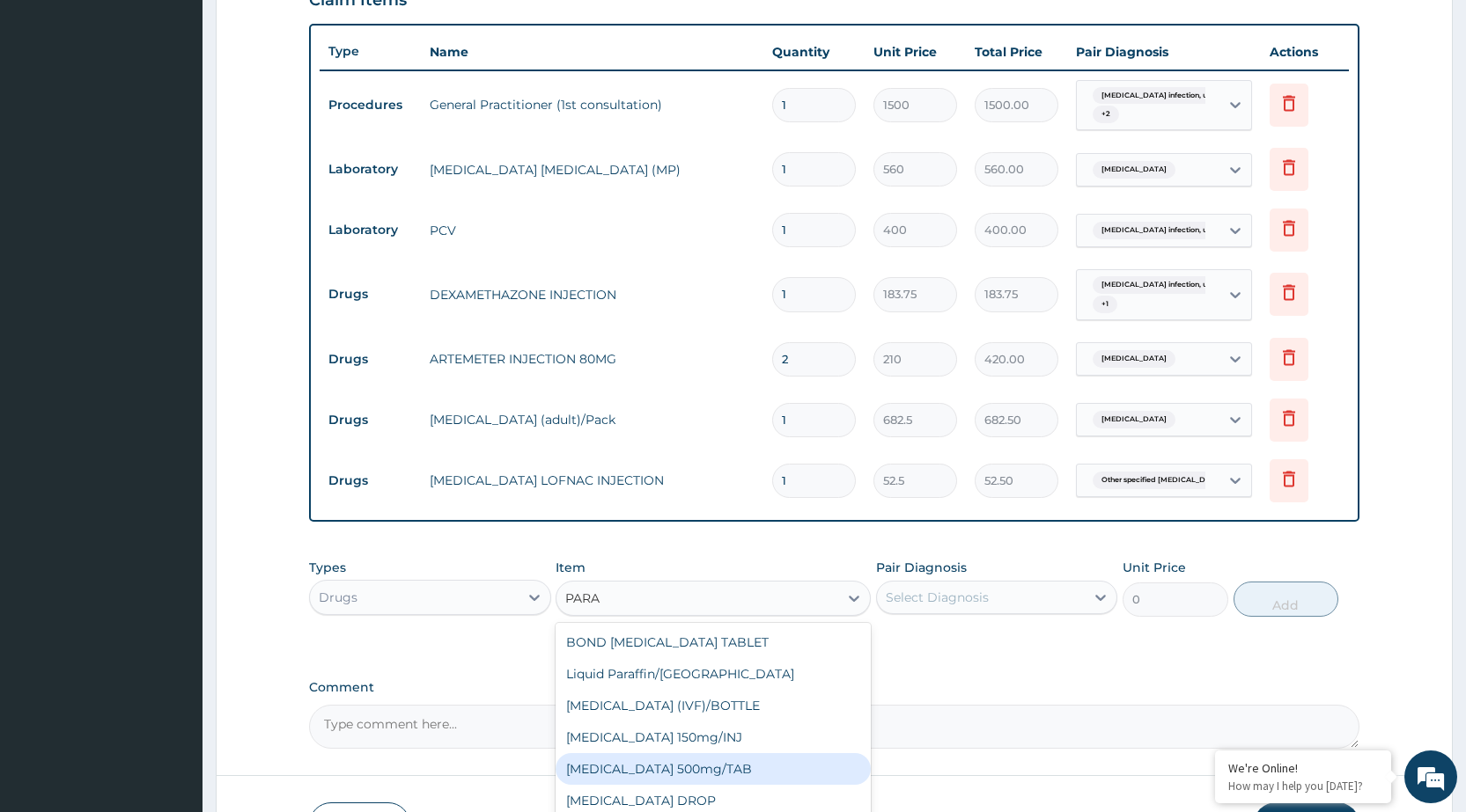
scroll to position [92, 0]
click at [698, 783] on div "[MEDICAL_DATA] INJ 2ML" at bounding box center [713, 773] width 316 height 32
type input "210"
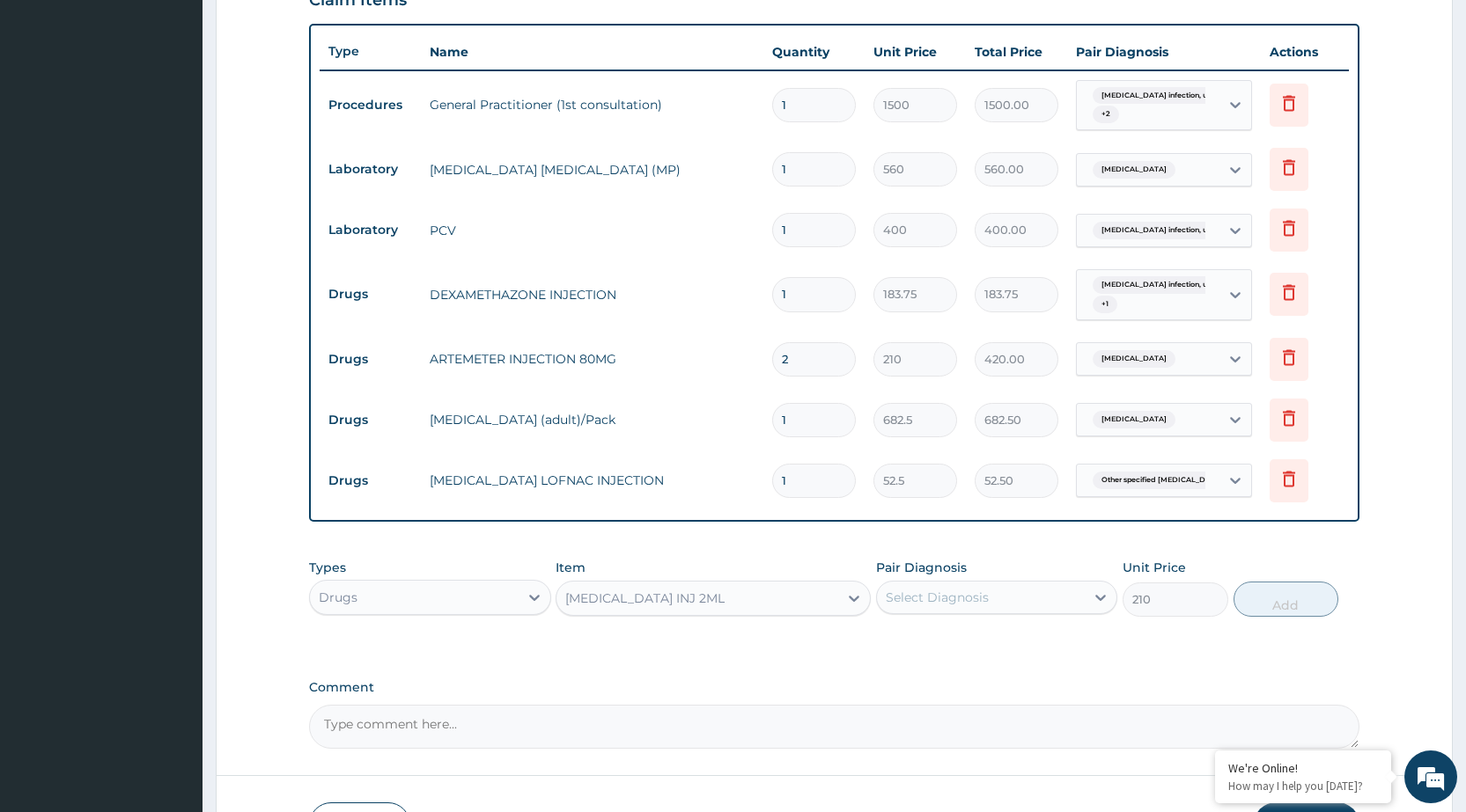
click at [998, 597] on div "Select Diagnosis" at bounding box center [981, 597] width 207 height 28
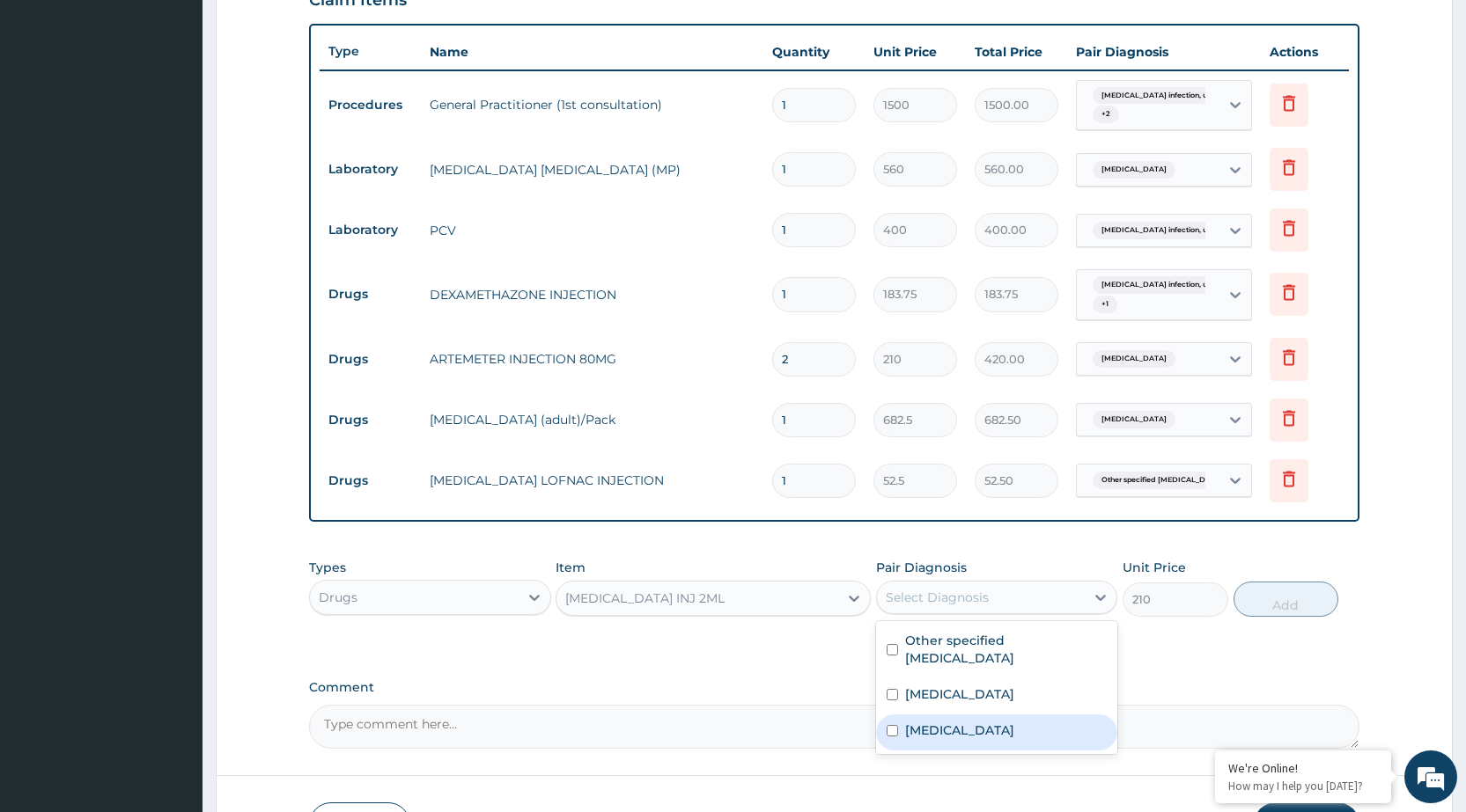
drag, startPoint x: 978, startPoint y: 742, endPoint x: 1008, endPoint y: 662, distance: 85.4
click at [978, 737] on div "[MEDICAL_DATA]" at bounding box center [997, 732] width 242 height 36
checkbox input "true"
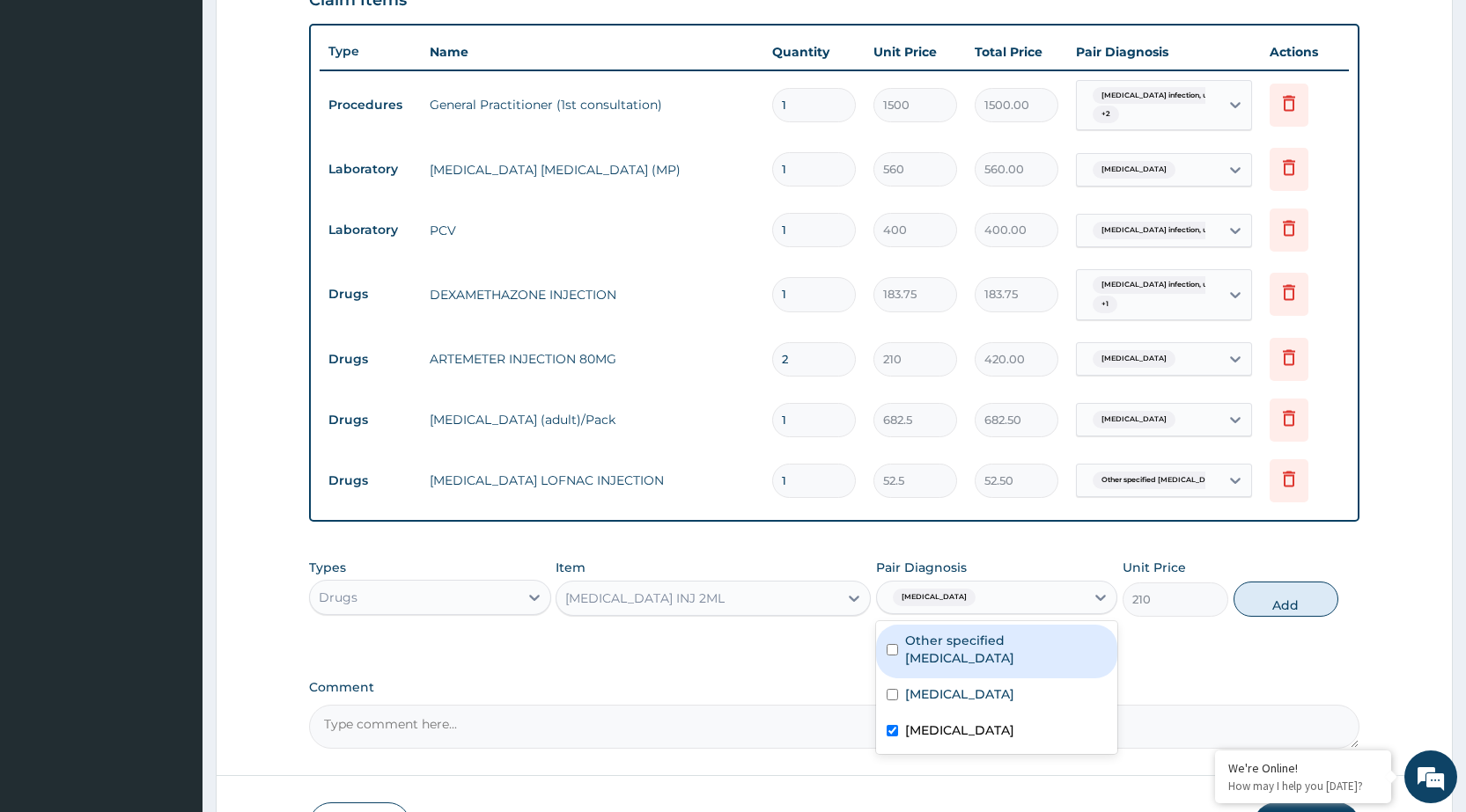
click at [1012, 645] on label "Other specified conjunctivitis" at bounding box center [1005, 649] width 202 height 35
checkbox input "true"
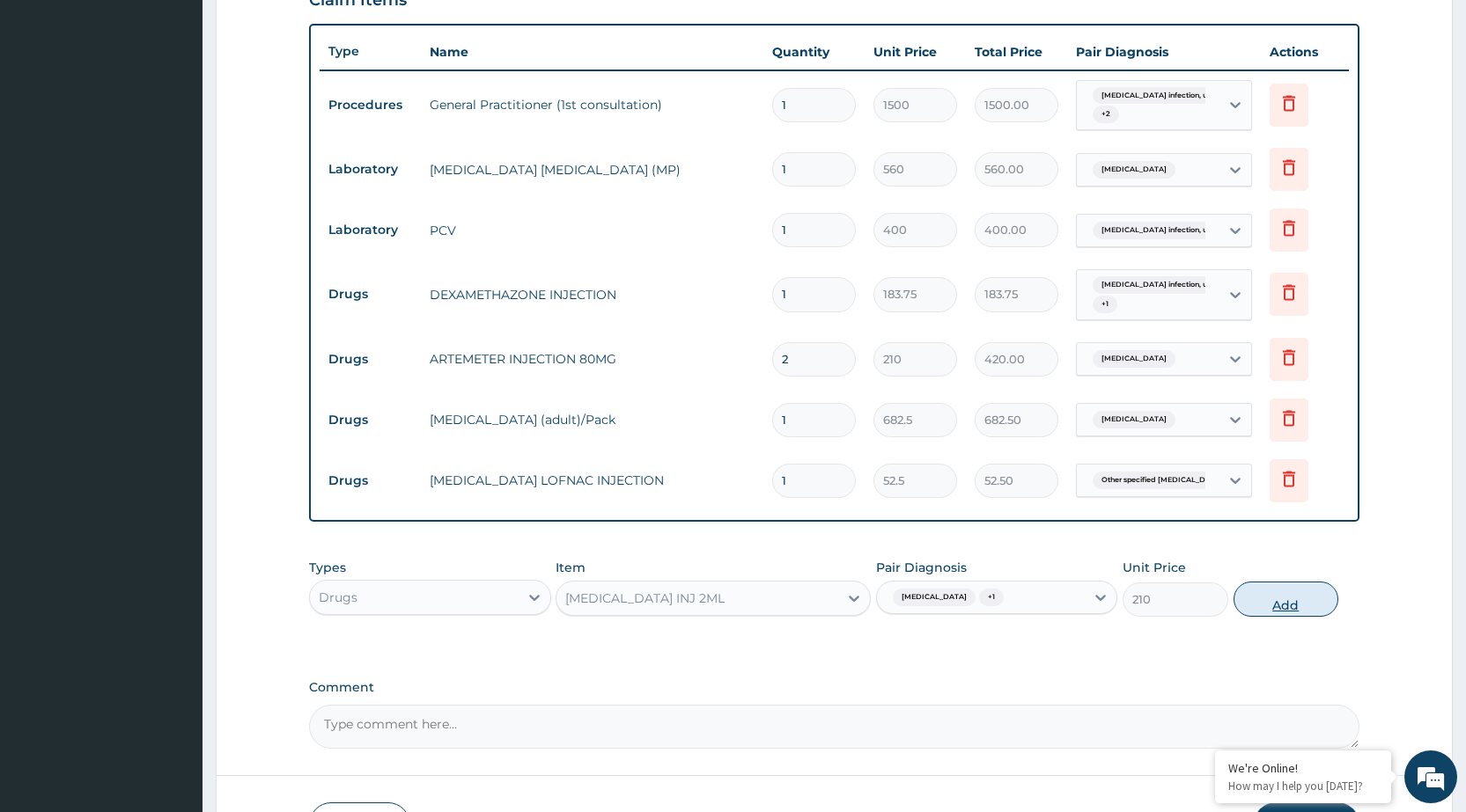
click at [1275, 587] on button "Add" at bounding box center [1287, 600] width 105 height 35
type input "0"
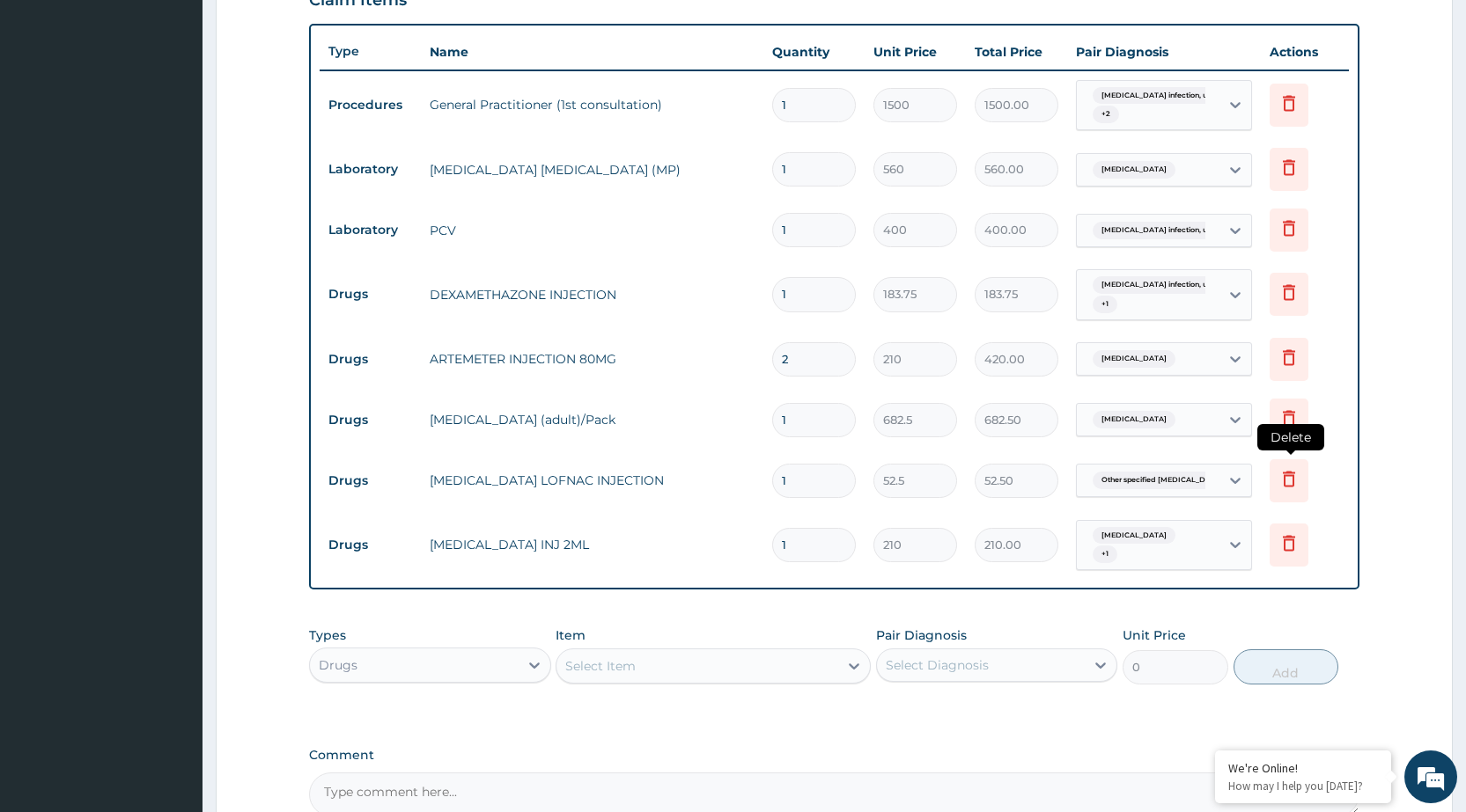
click at [1283, 476] on icon at bounding box center [1290, 479] width 21 height 21
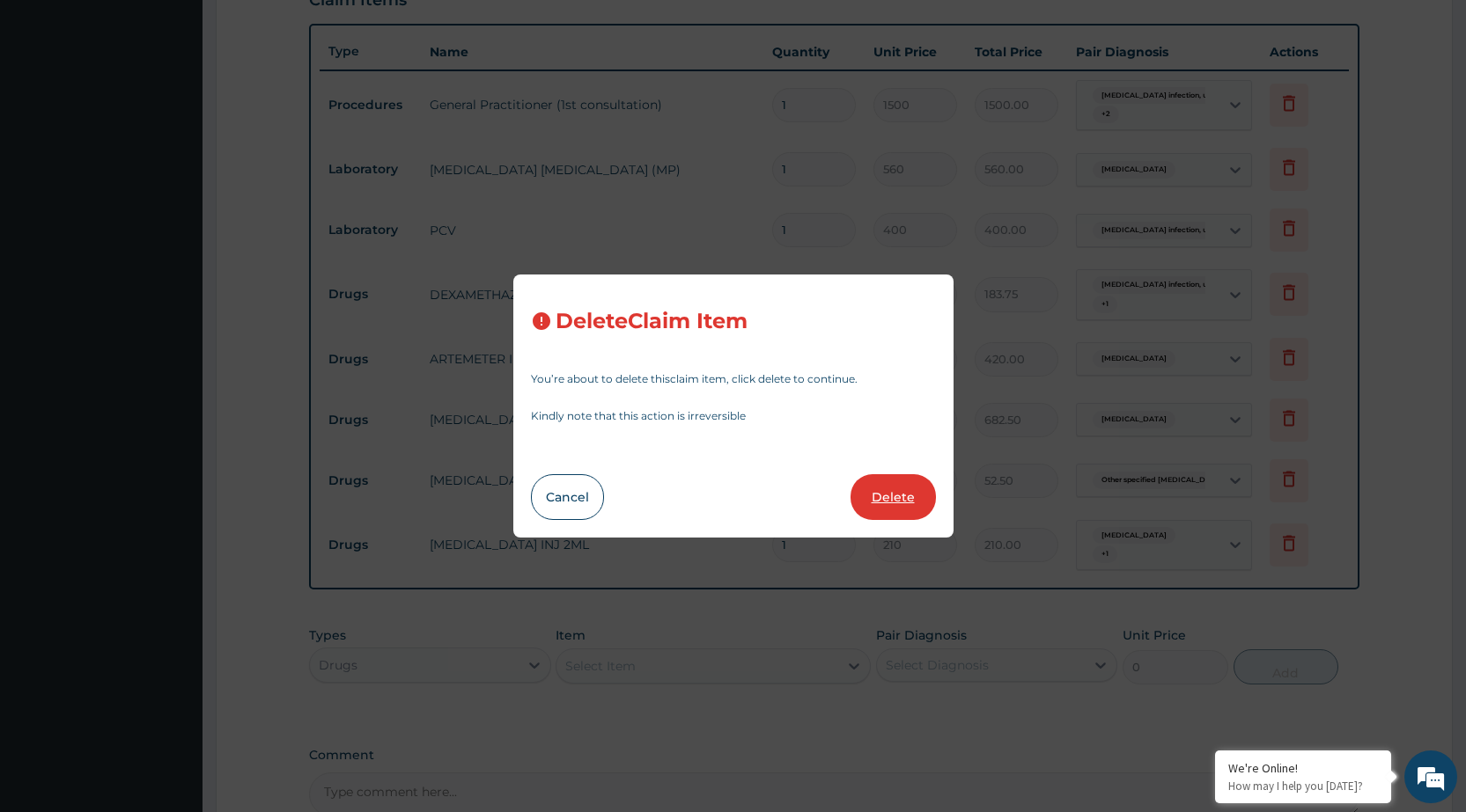
click at [900, 503] on button "Delete" at bounding box center [893, 497] width 86 height 46
type input "210"
type input "210.00"
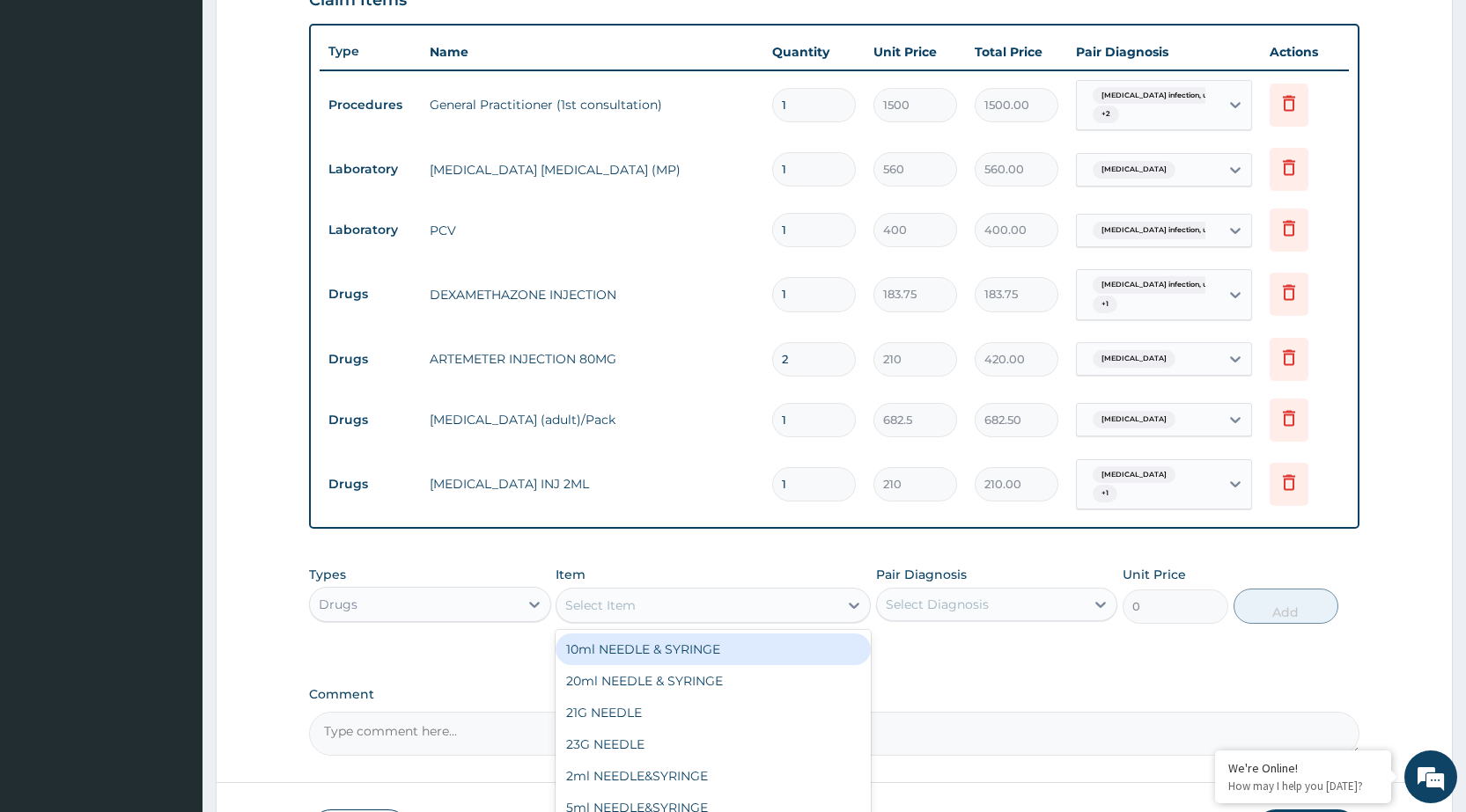
click at [759, 614] on div "Select Item" at bounding box center [696, 606] width 282 height 28
type input "PARA"
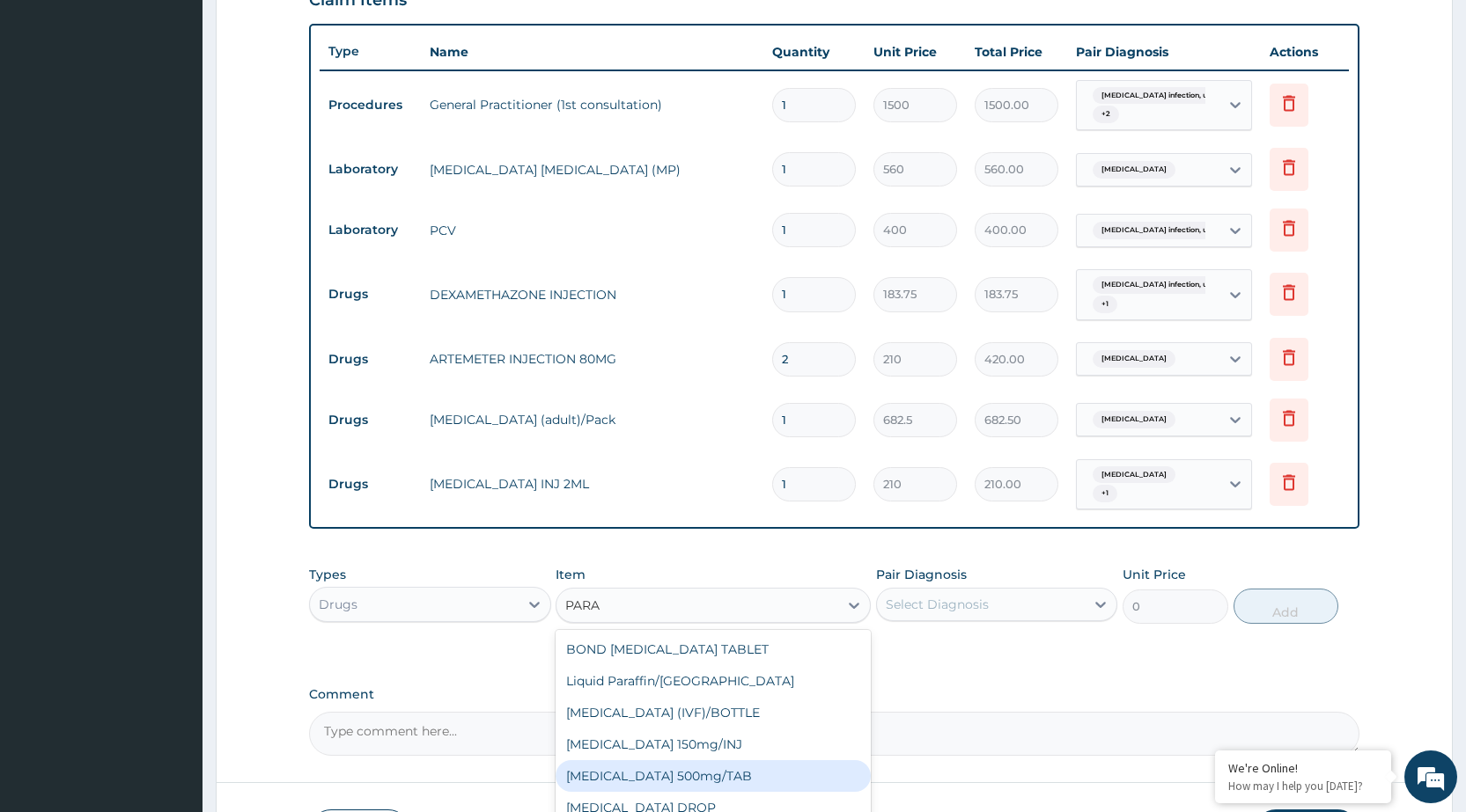
click at [730, 773] on div "[MEDICAL_DATA] 500mg/TAB" at bounding box center [713, 776] width 316 height 32
type input "5.25"
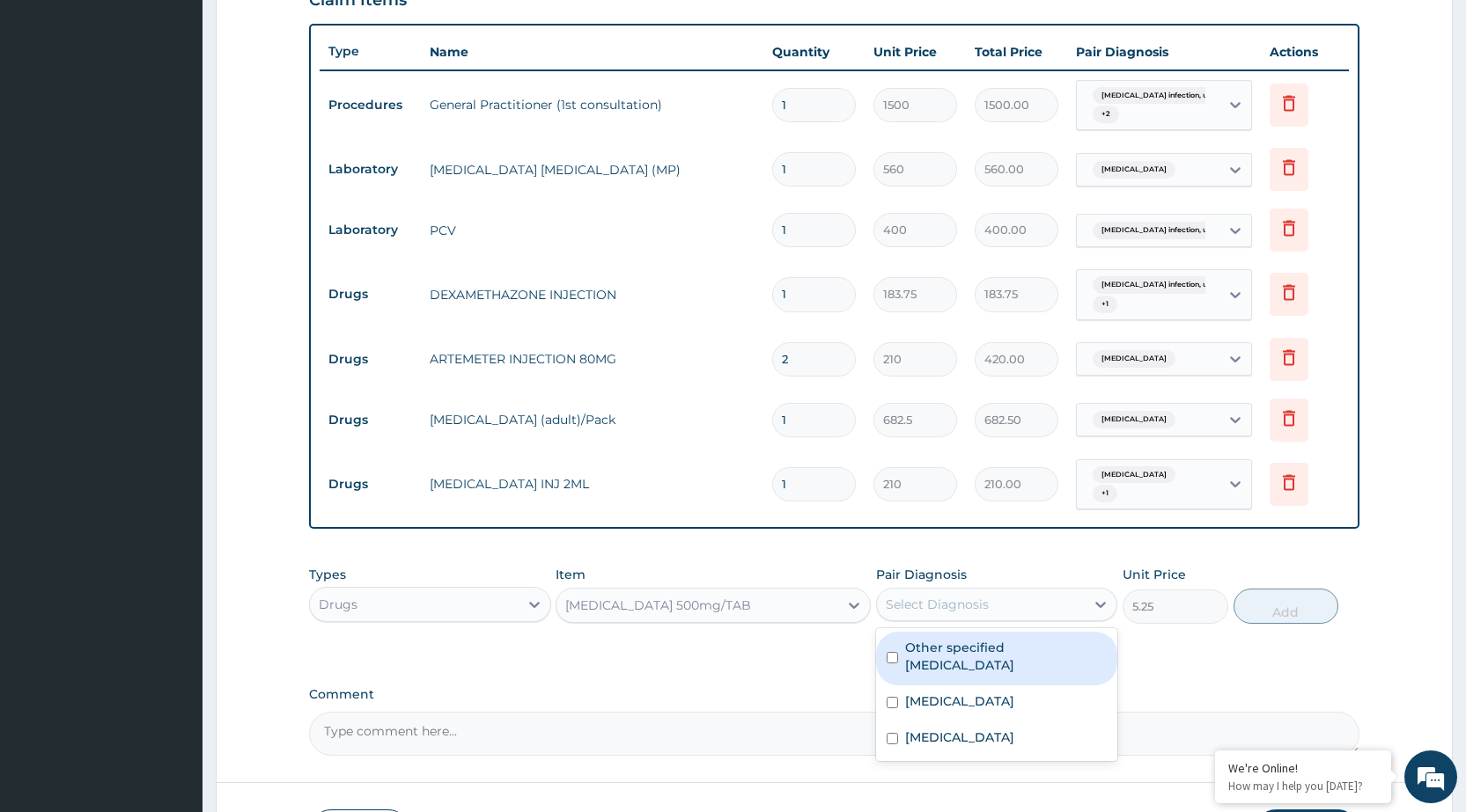
click at [969, 604] on div "Select Diagnosis" at bounding box center [938, 605] width 103 height 18
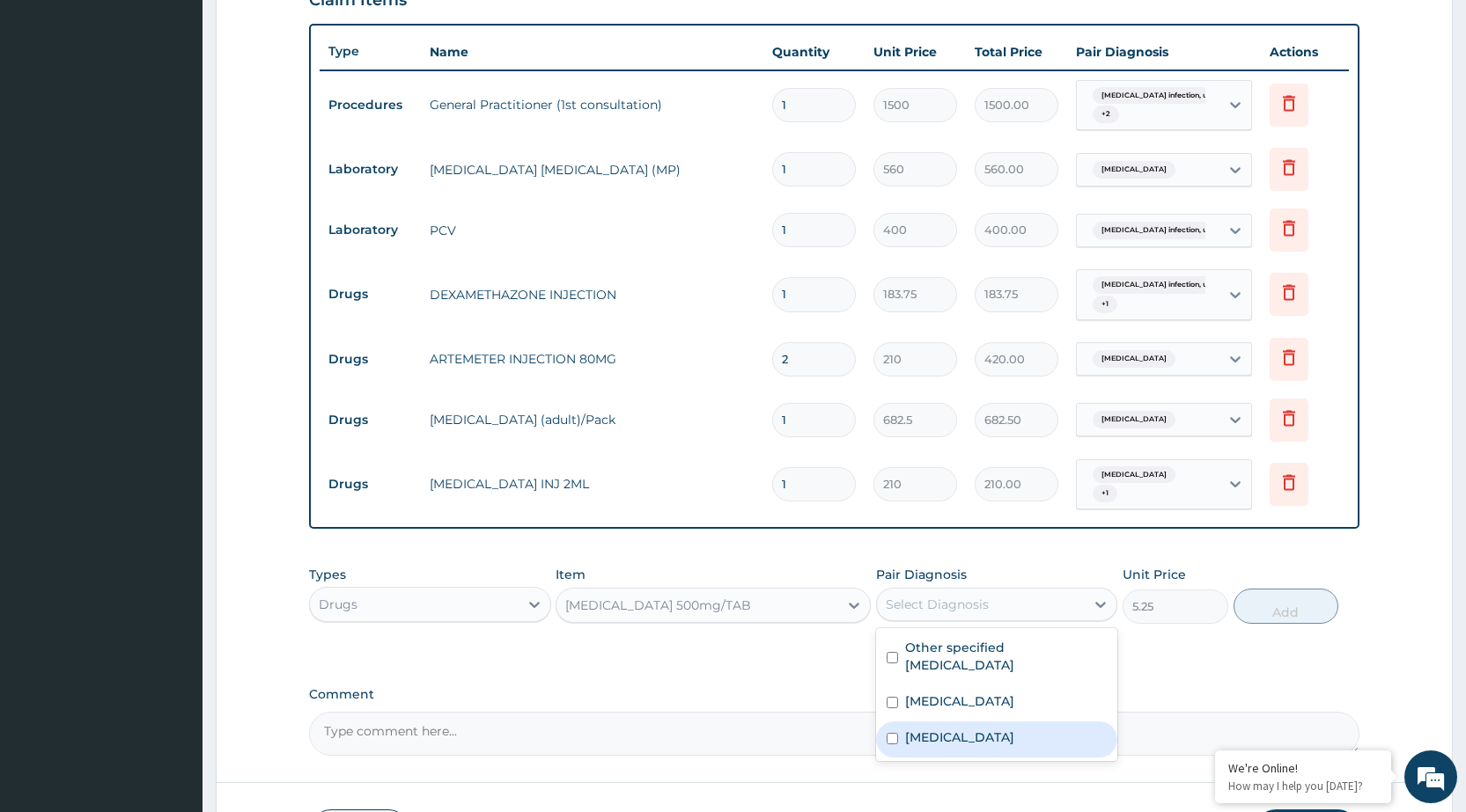
click at [952, 743] on label "[MEDICAL_DATA]" at bounding box center [959, 738] width 109 height 18
click at [964, 730] on label "[MEDICAL_DATA]" at bounding box center [959, 738] width 109 height 18
click at [1048, 727] on div "[MEDICAL_DATA]" at bounding box center [997, 739] width 242 height 36
checkbox input "true"
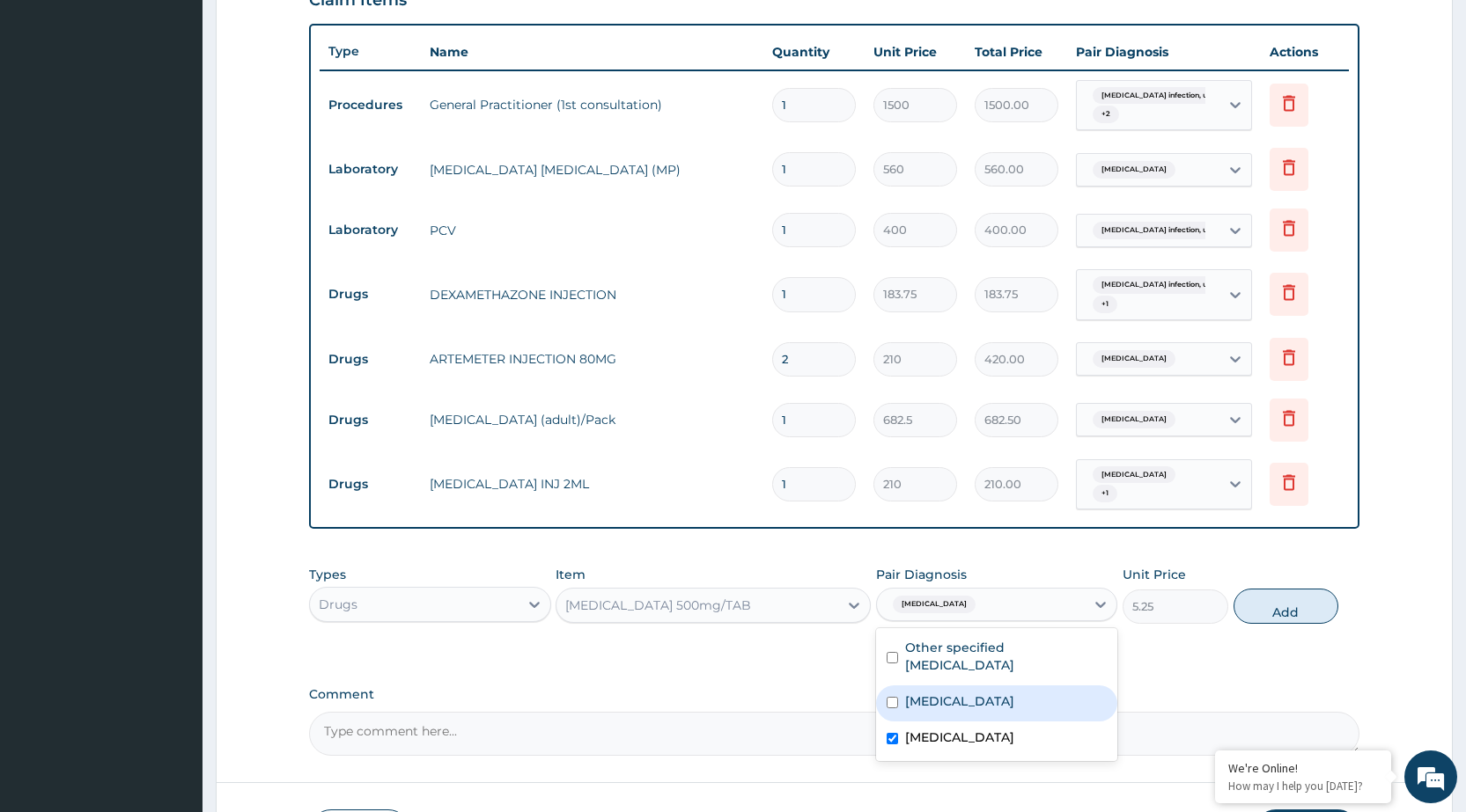
click at [1281, 611] on button "Add" at bounding box center [1287, 607] width 105 height 35
type input "0"
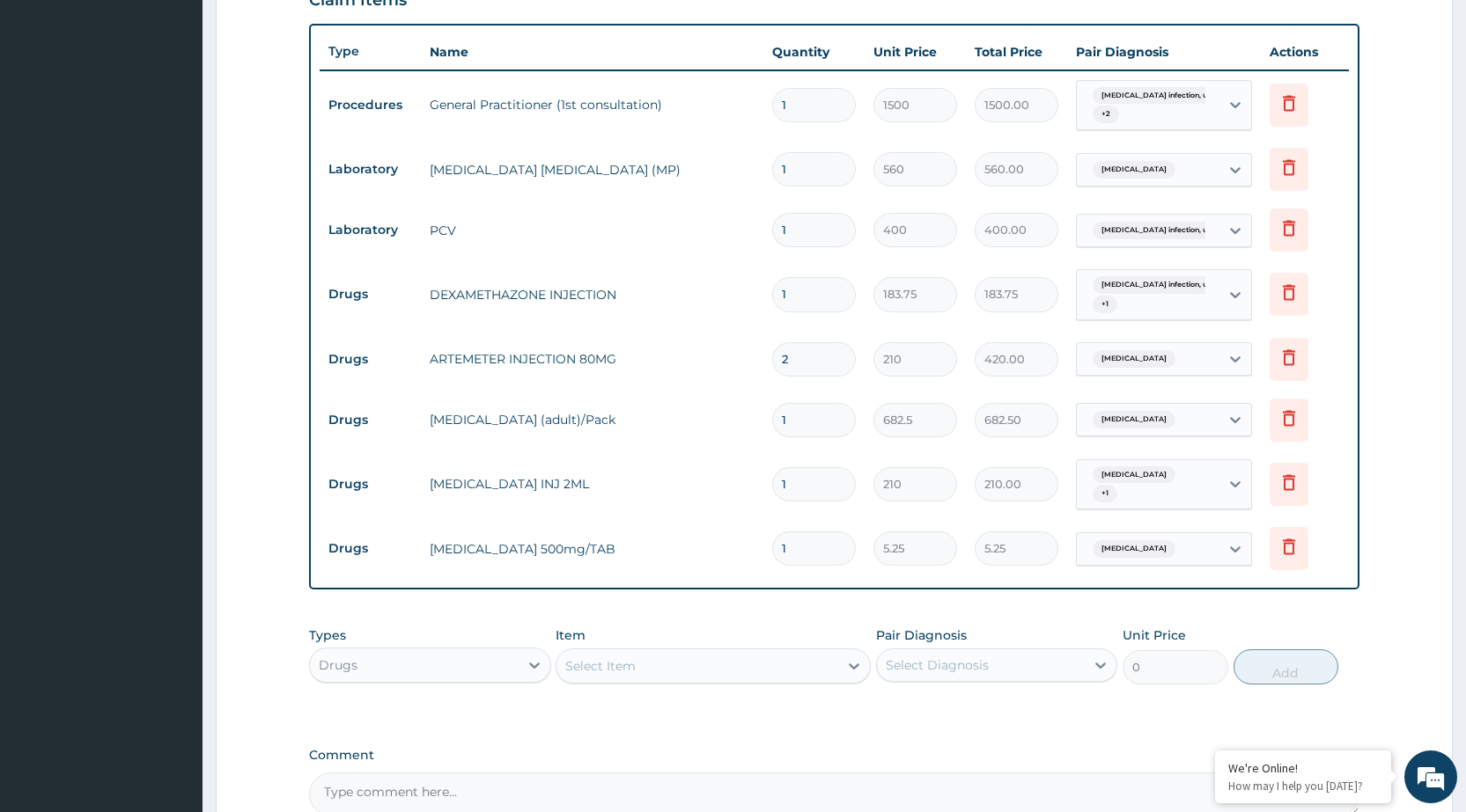
type input "0.00"
type input "3"
type input "15.75"
type input "30"
type input "157.50"
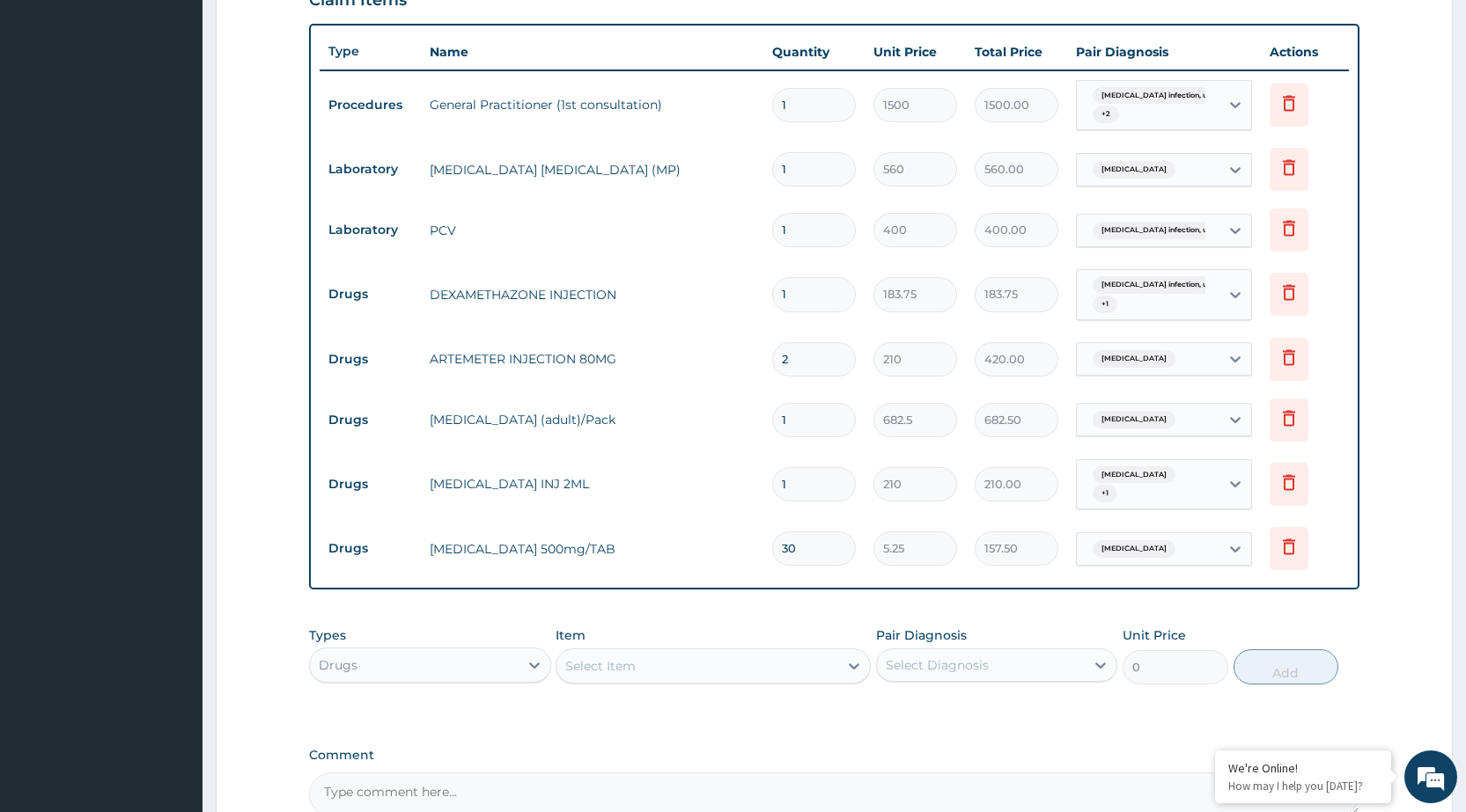
type input "30"
click at [824, 670] on div "Select Item" at bounding box center [696, 666] width 282 height 28
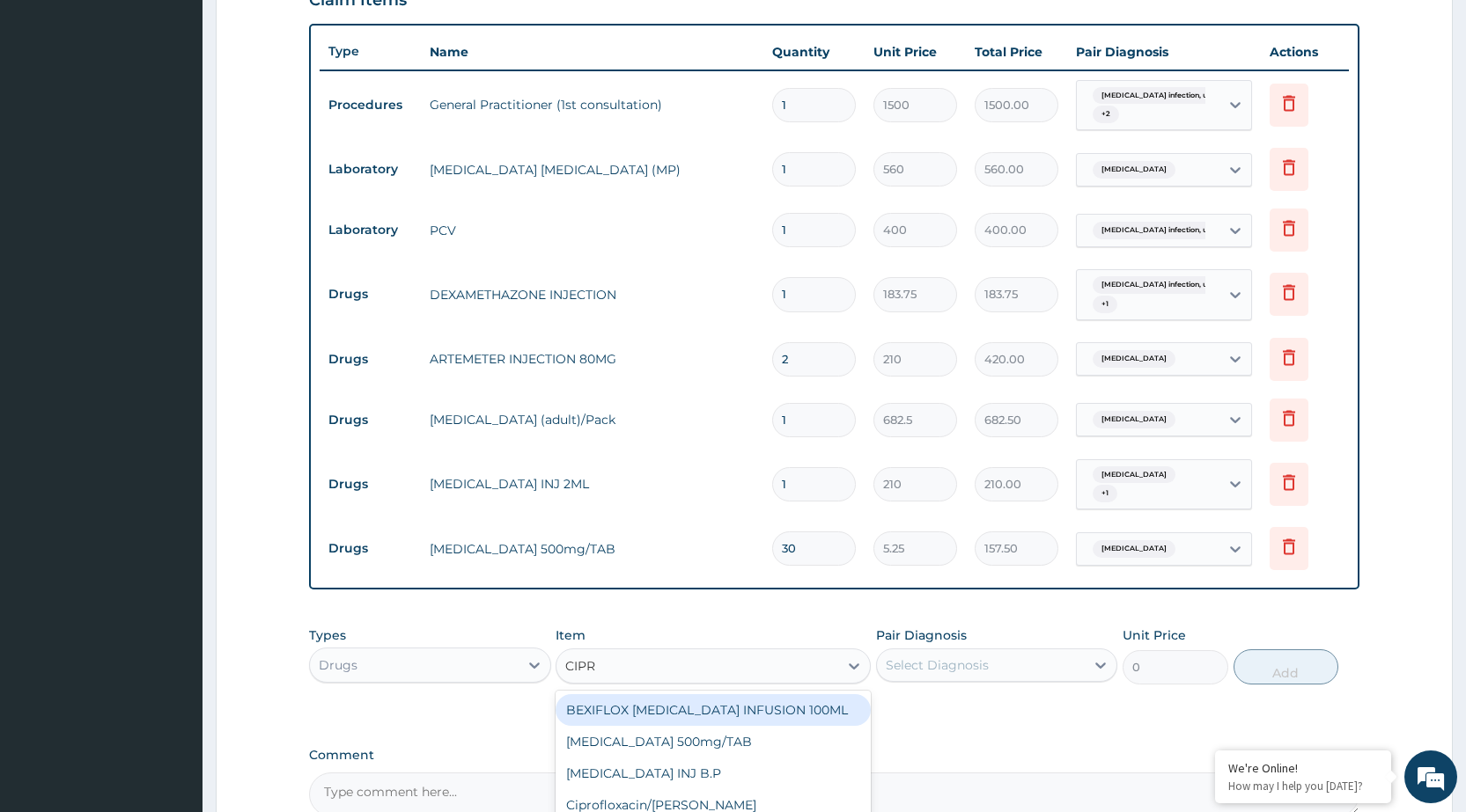
type input "[MEDICAL_DATA]"
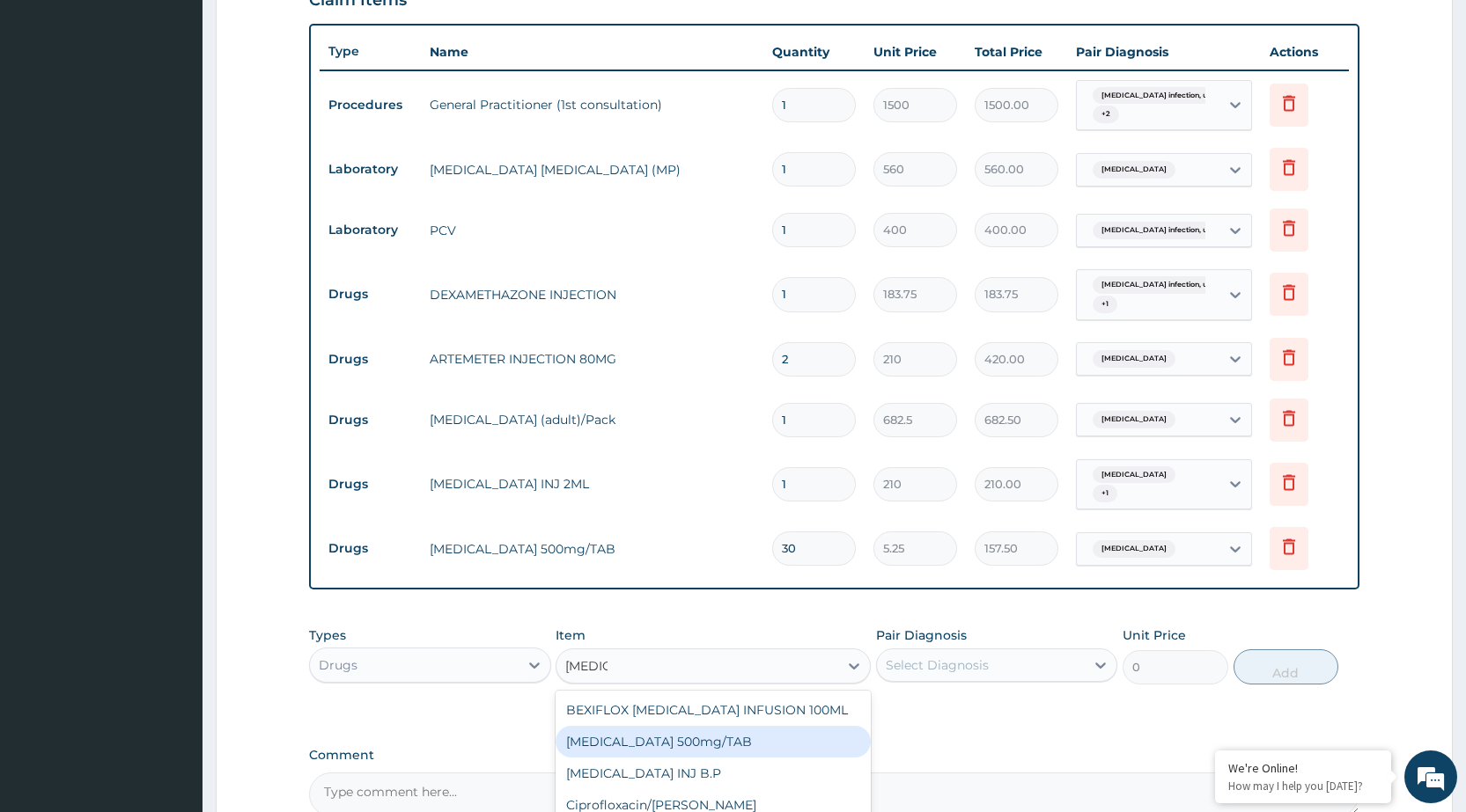
click at [649, 748] on div "[MEDICAL_DATA] 500mg/TAB" at bounding box center [713, 742] width 316 height 32
type input "26.77"
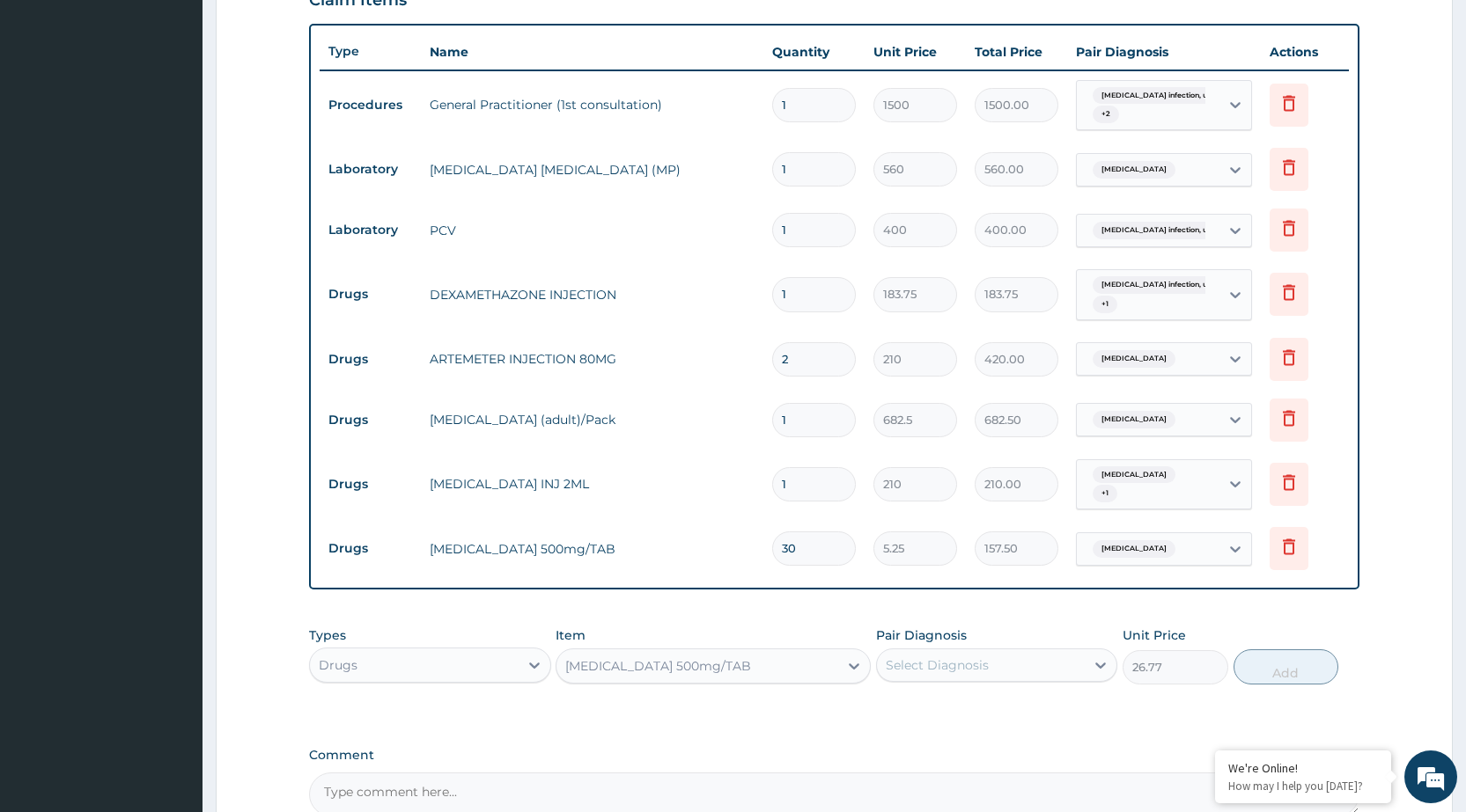
click at [1041, 665] on div "Select Diagnosis" at bounding box center [981, 665] width 207 height 28
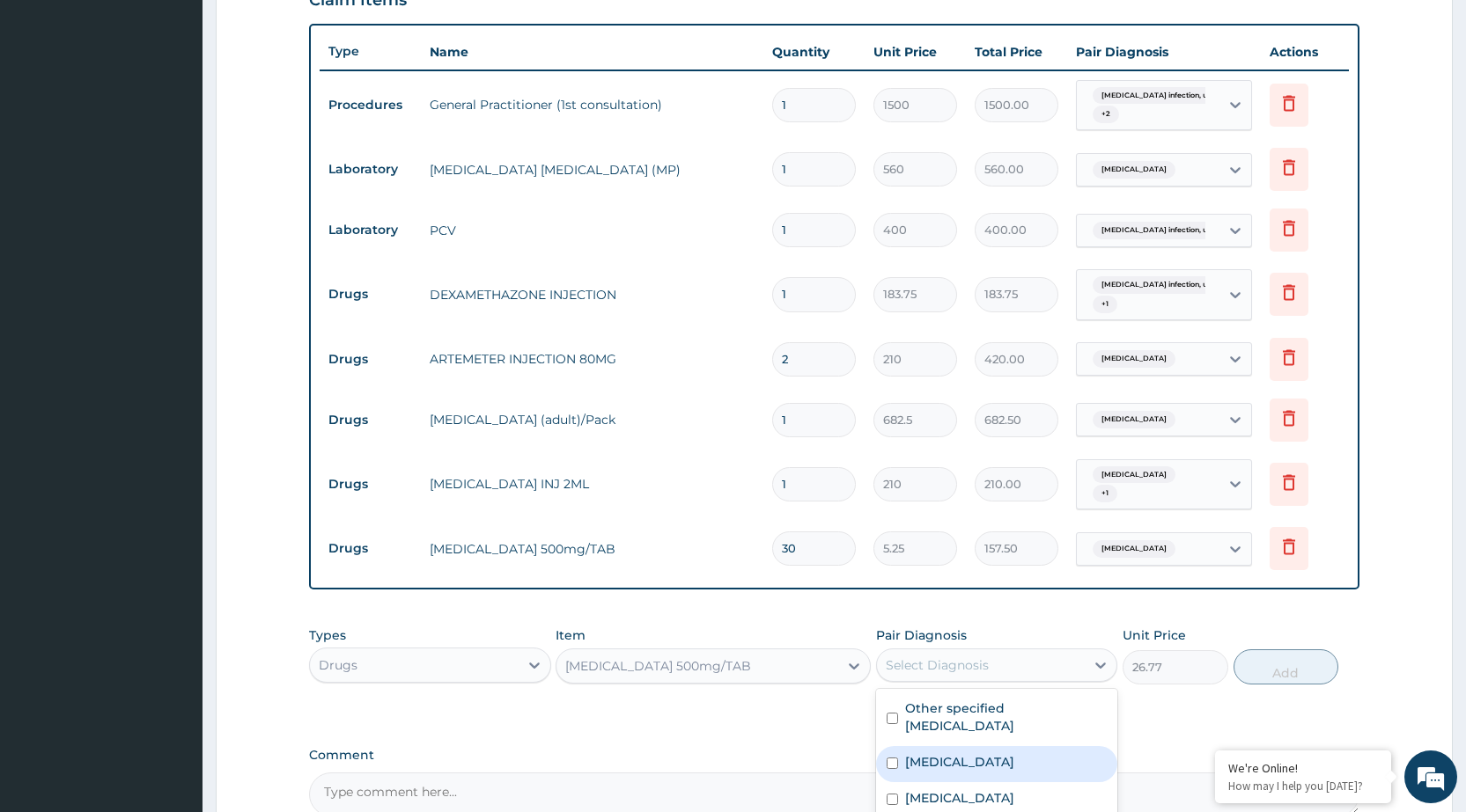
click at [963, 756] on label "Salmonella infection, unspecified" at bounding box center [959, 762] width 109 height 18
checkbox input "true"
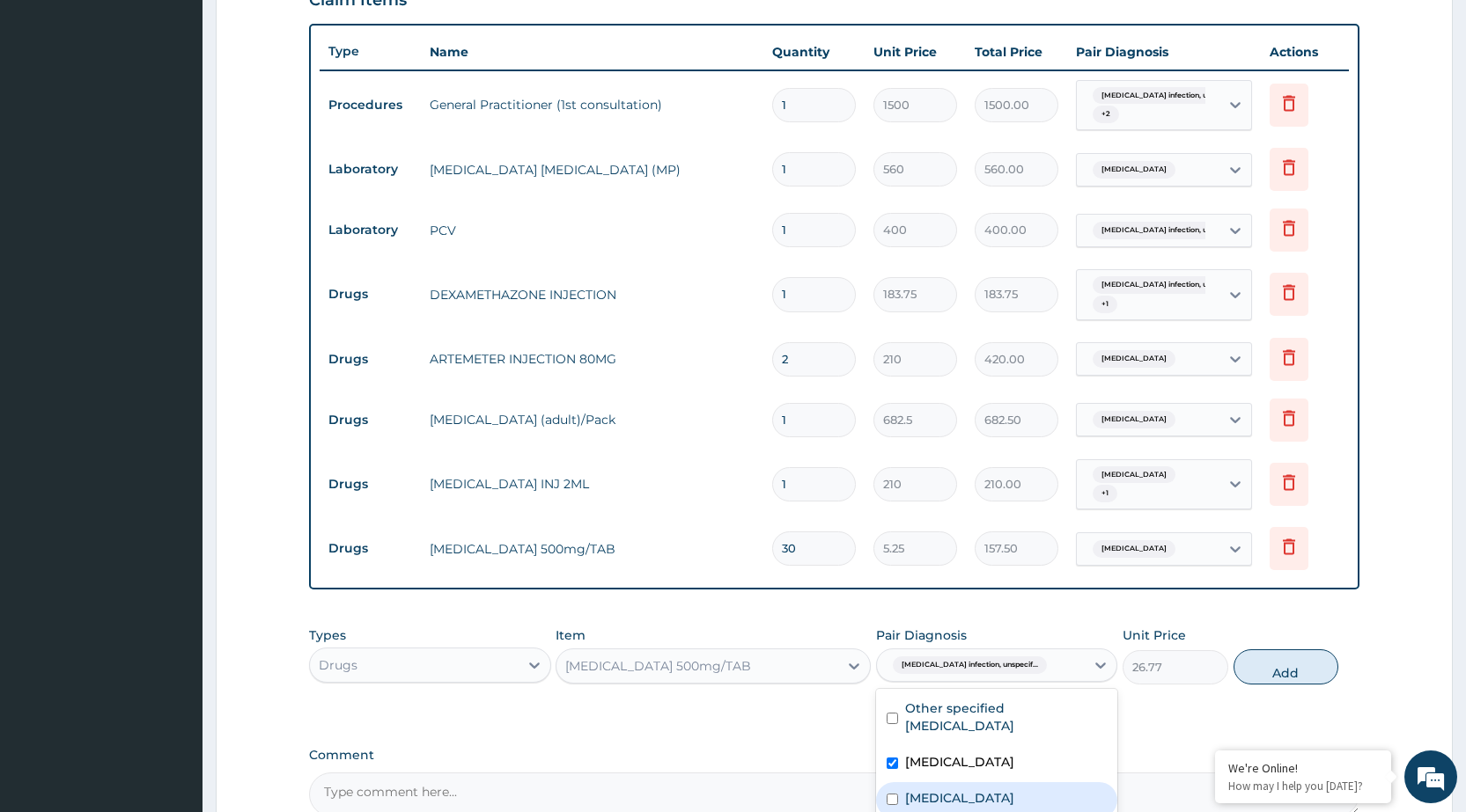
click at [955, 785] on div "[MEDICAL_DATA]" at bounding box center [997, 800] width 242 height 36
checkbox input "true"
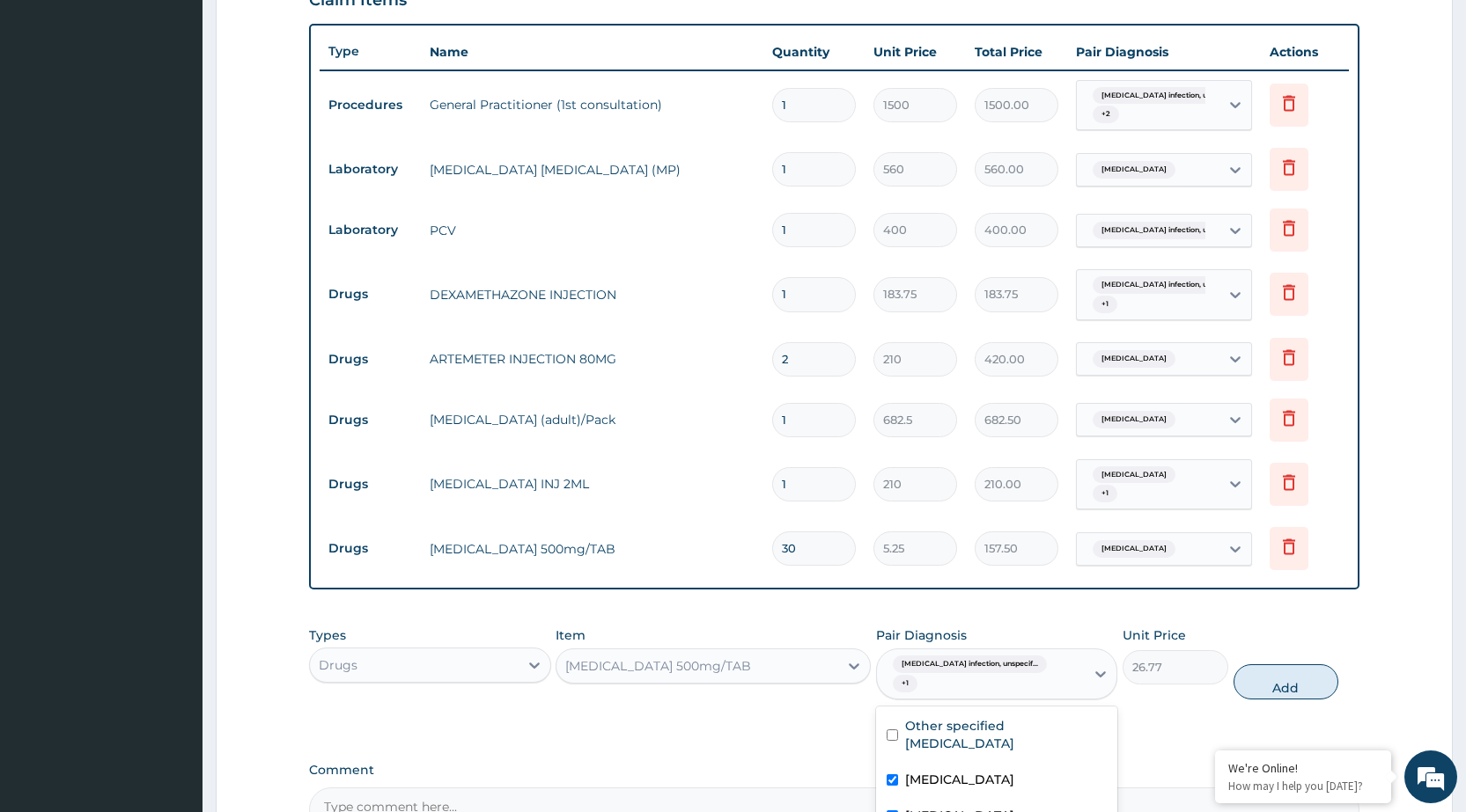
click at [1258, 665] on button "Add" at bounding box center [1287, 683] width 105 height 35
type input "0"
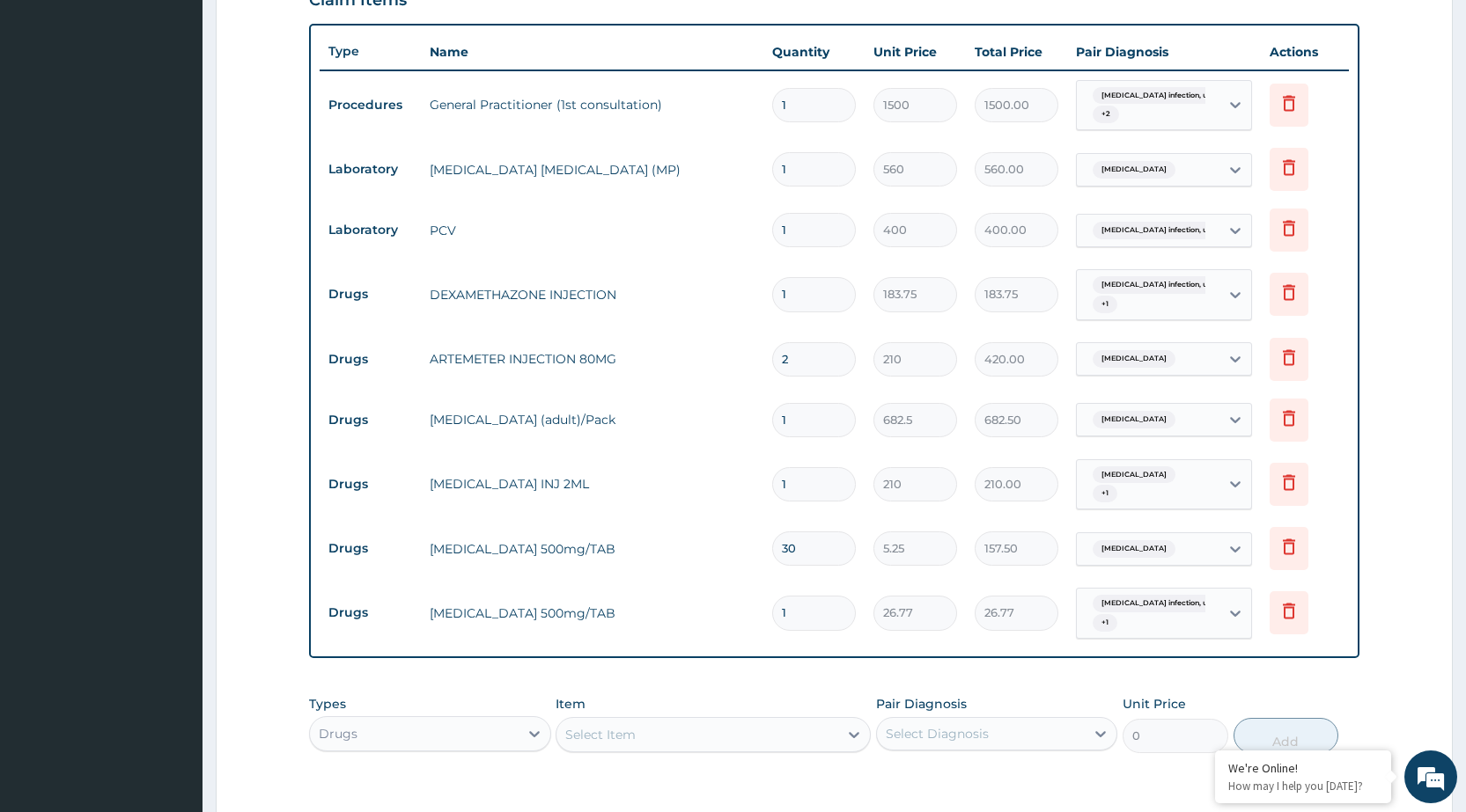
type input "10"
type input "267.70"
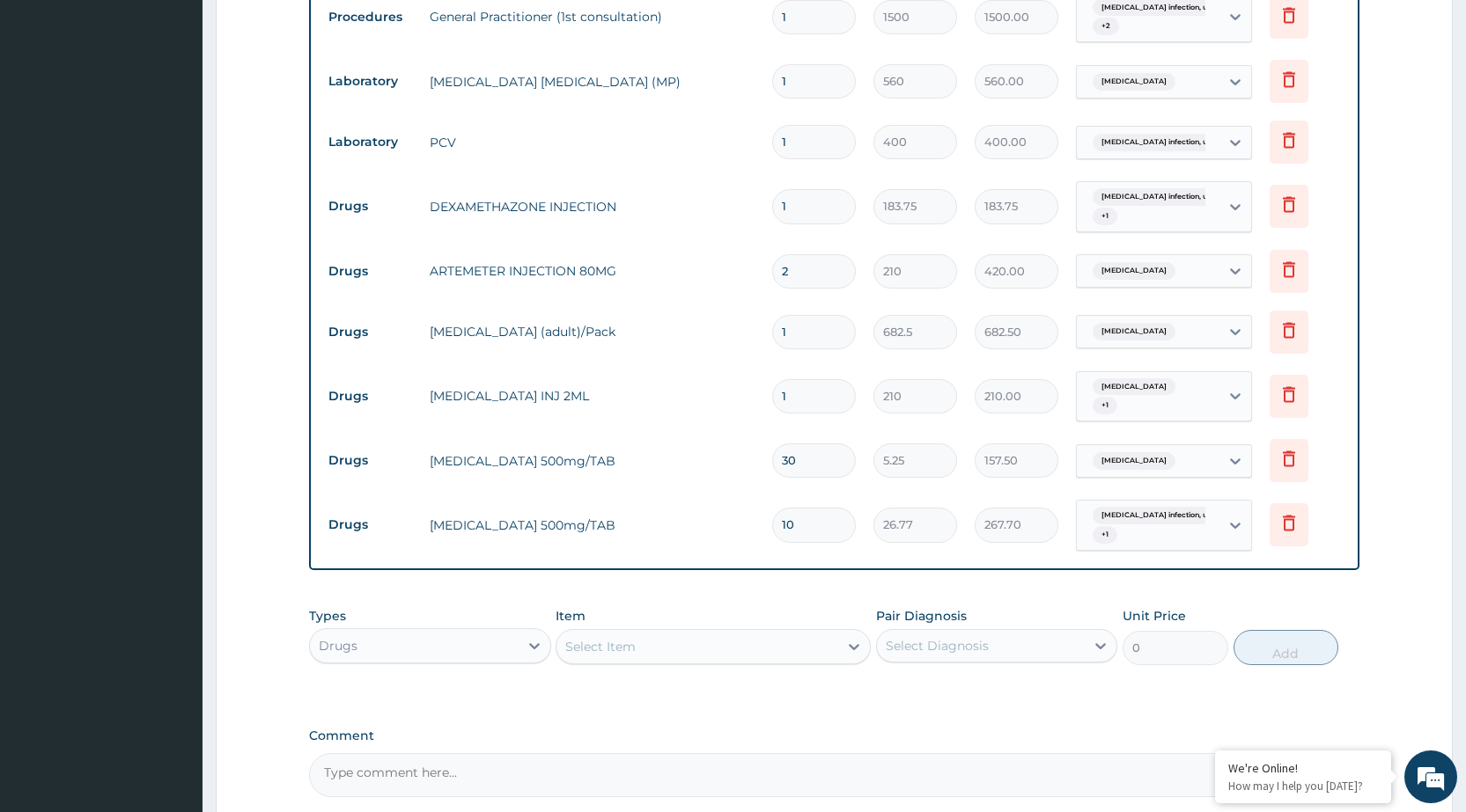
scroll to position [889, 0]
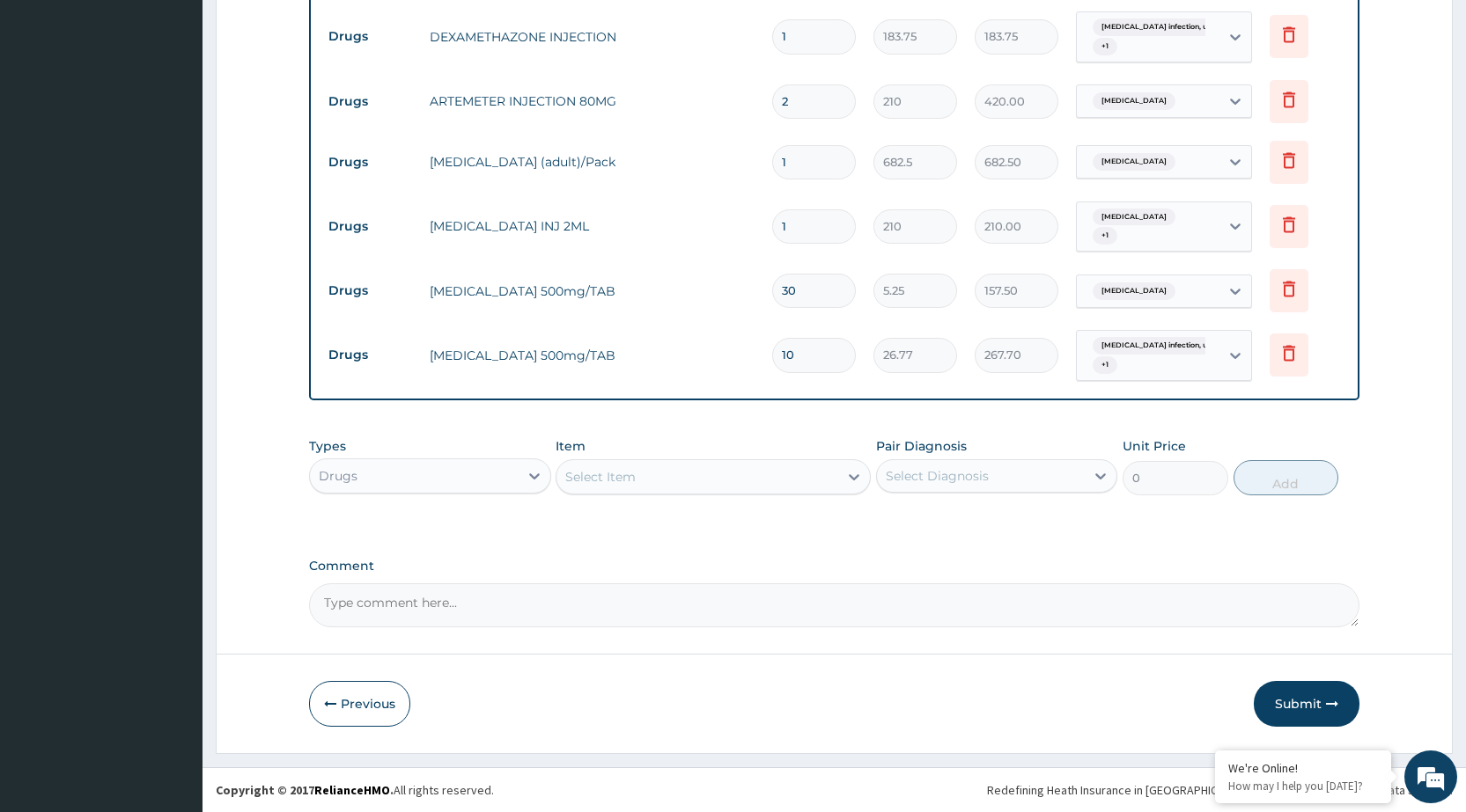
type input "10"
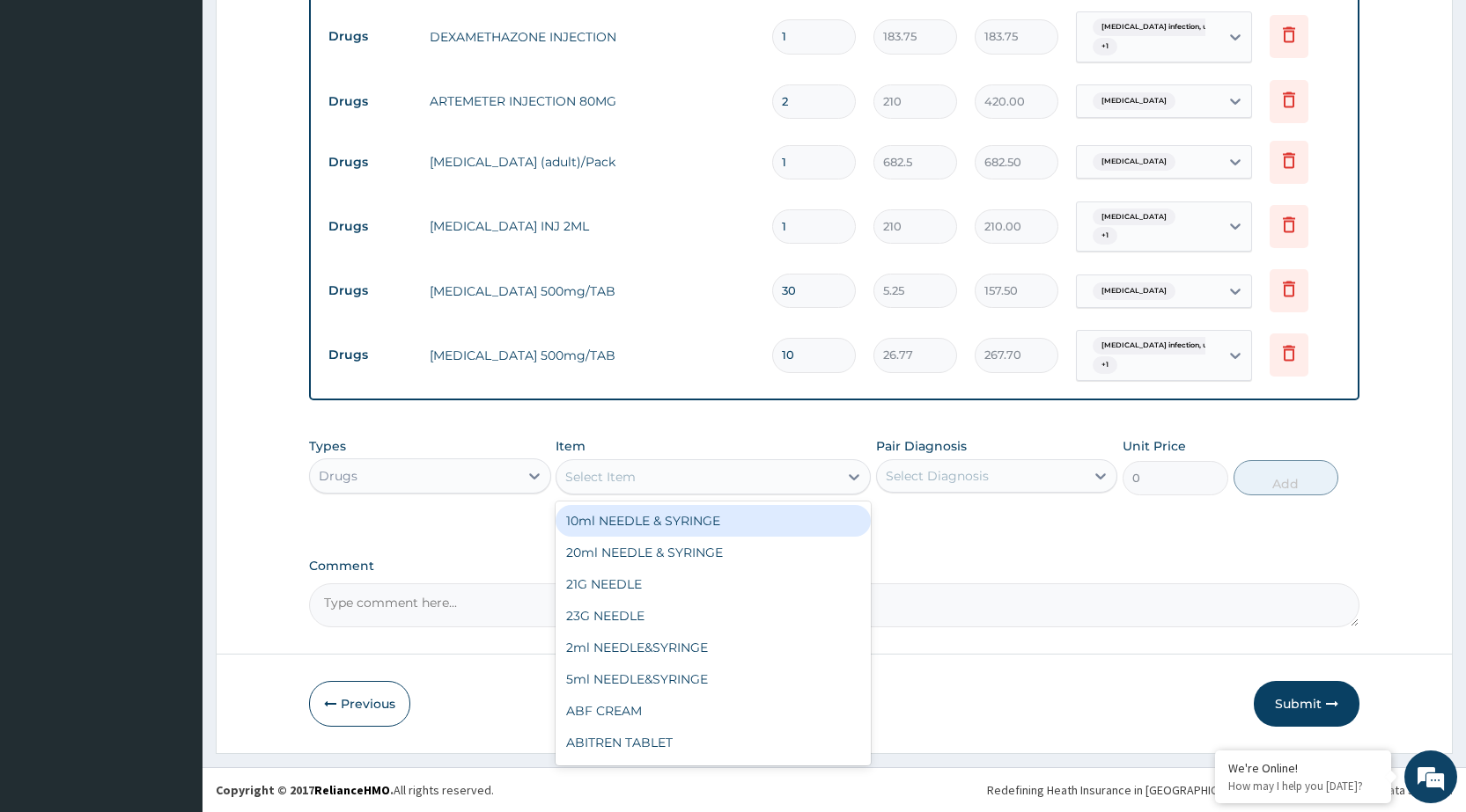
click at [687, 479] on div "Select Item" at bounding box center [696, 477] width 282 height 28
type input "PRED"
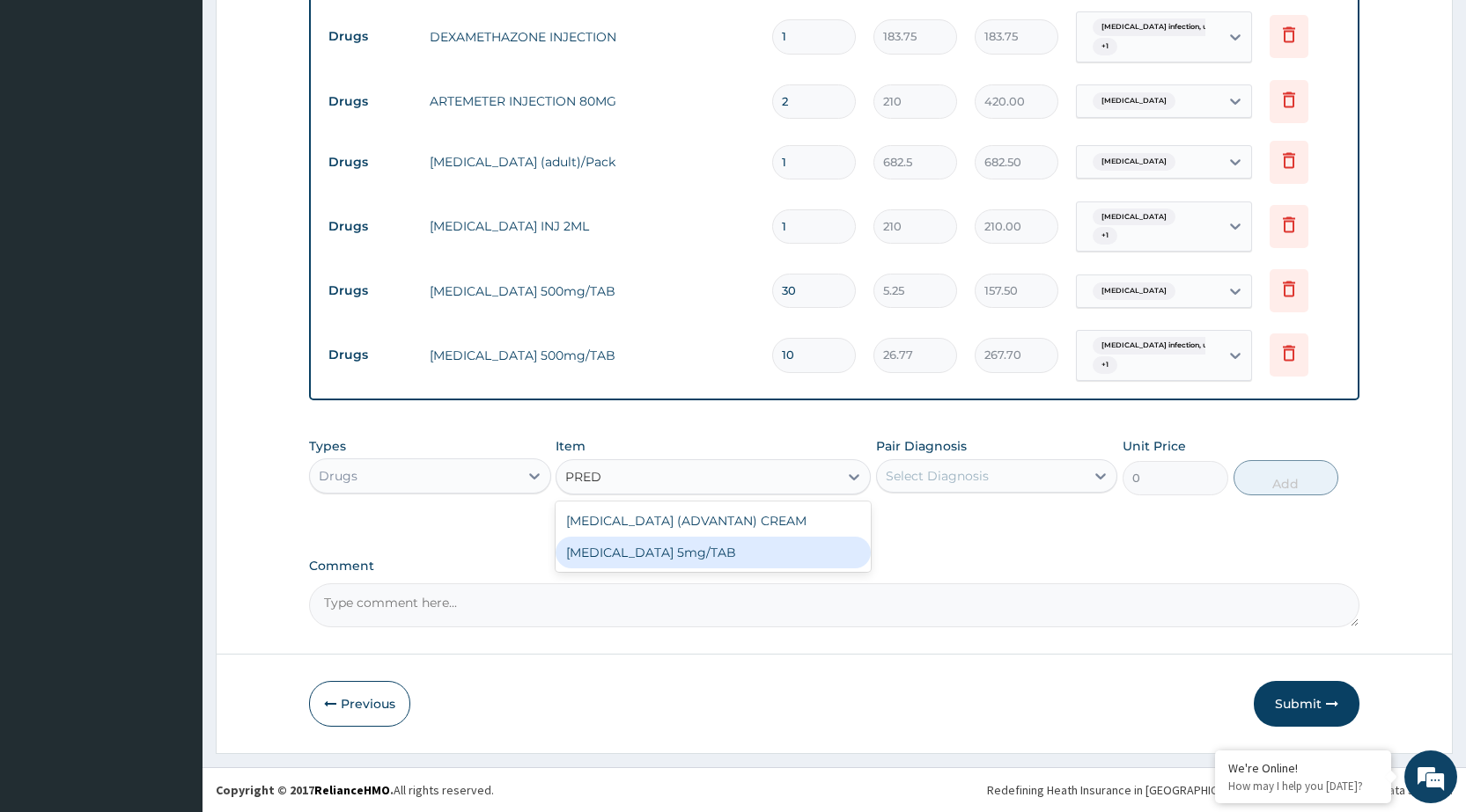
click at [700, 552] on div "[MEDICAL_DATA] 5mg/TAB" at bounding box center [713, 553] width 316 height 32
type input "3.15"
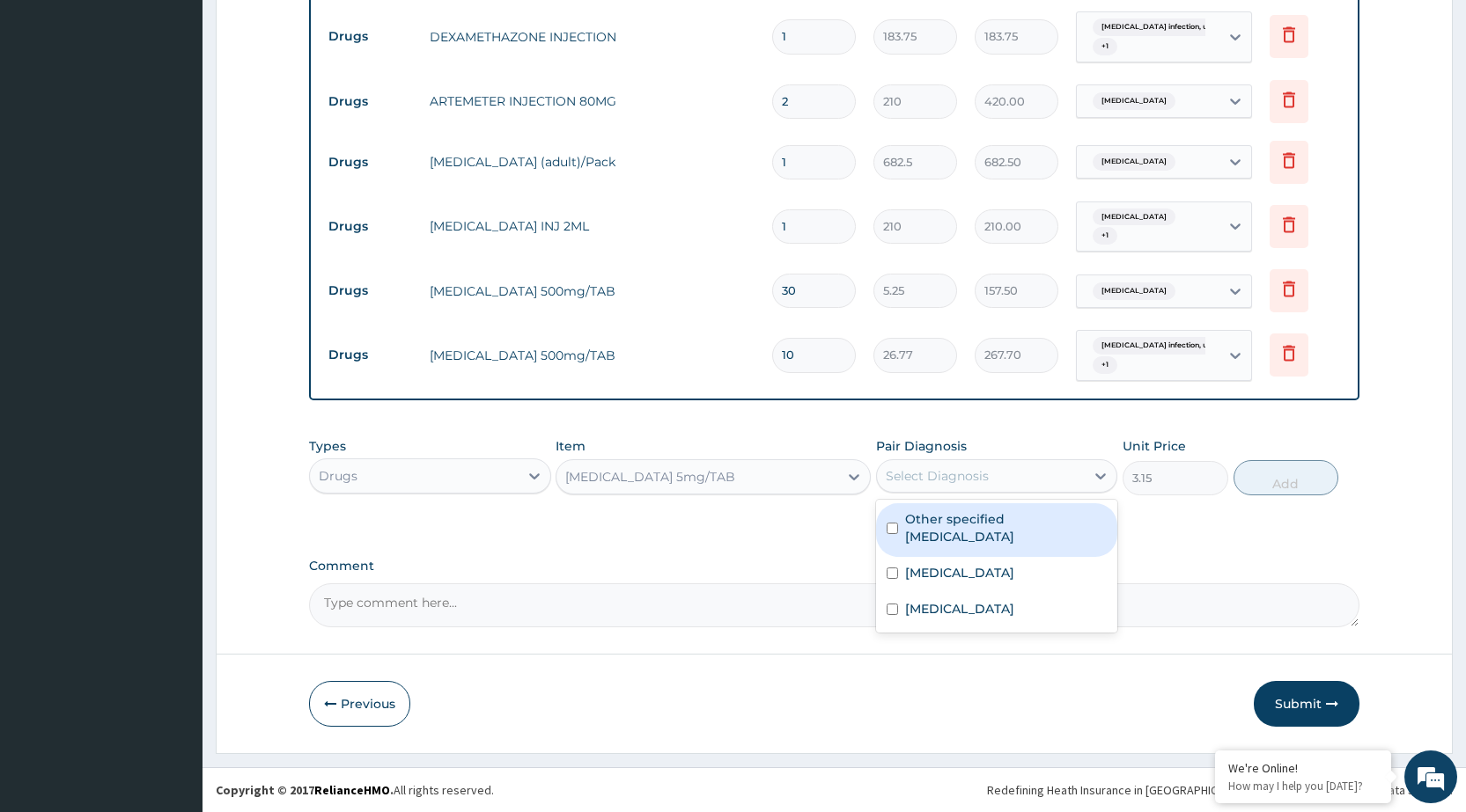
click at [958, 473] on div "Select Diagnosis" at bounding box center [938, 476] width 103 height 18
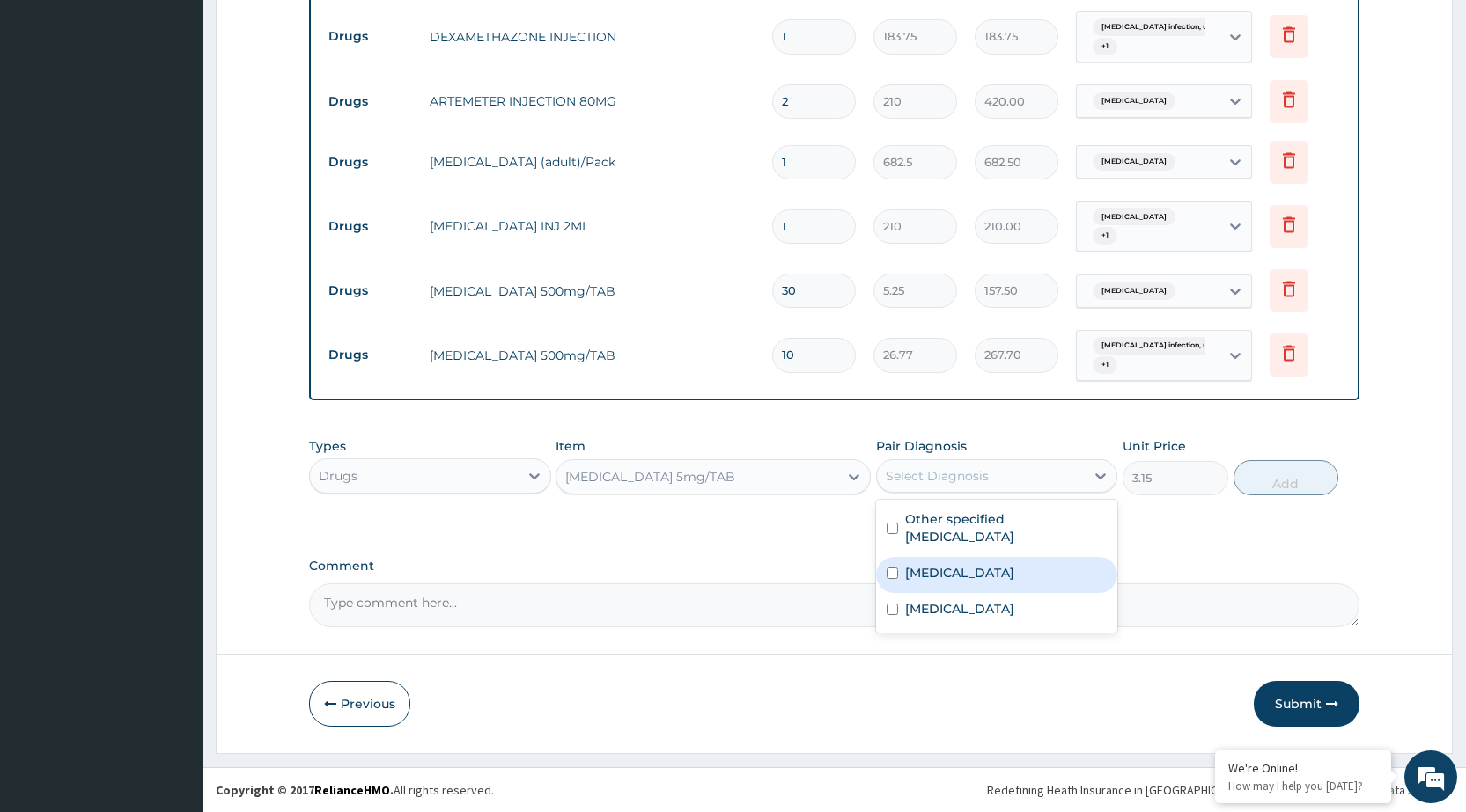
drag, startPoint x: 954, startPoint y: 581, endPoint x: 959, endPoint y: 569, distance: 13.0
click at [959, 570] on label "Salmonella infection, unspecified" at bounding box center [959, 573] width 109 height 18
checkbox input "true"
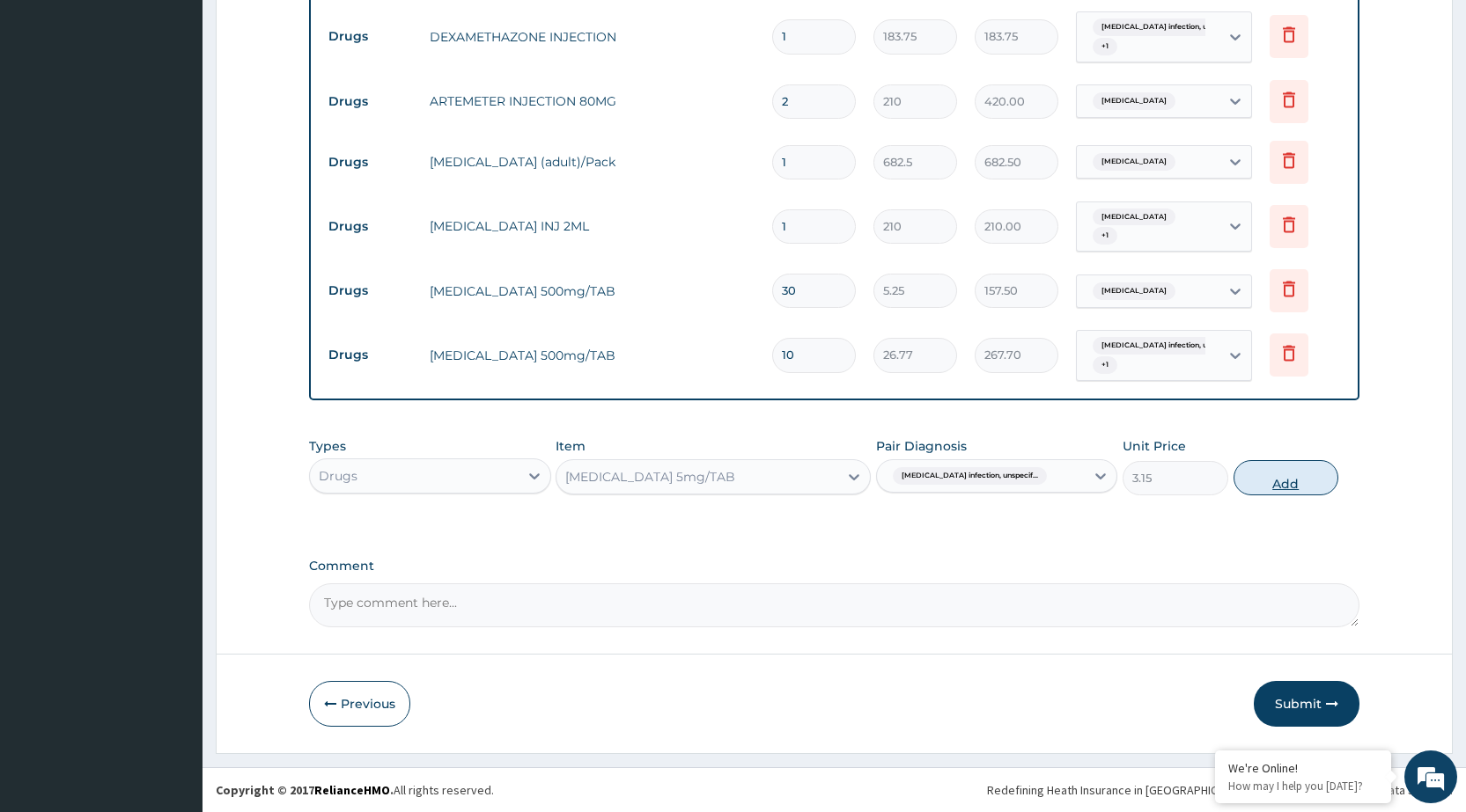
click at [1313, 482] on button "Add" at bounding box center [1287, 478] width 105 height 35
type input "0"
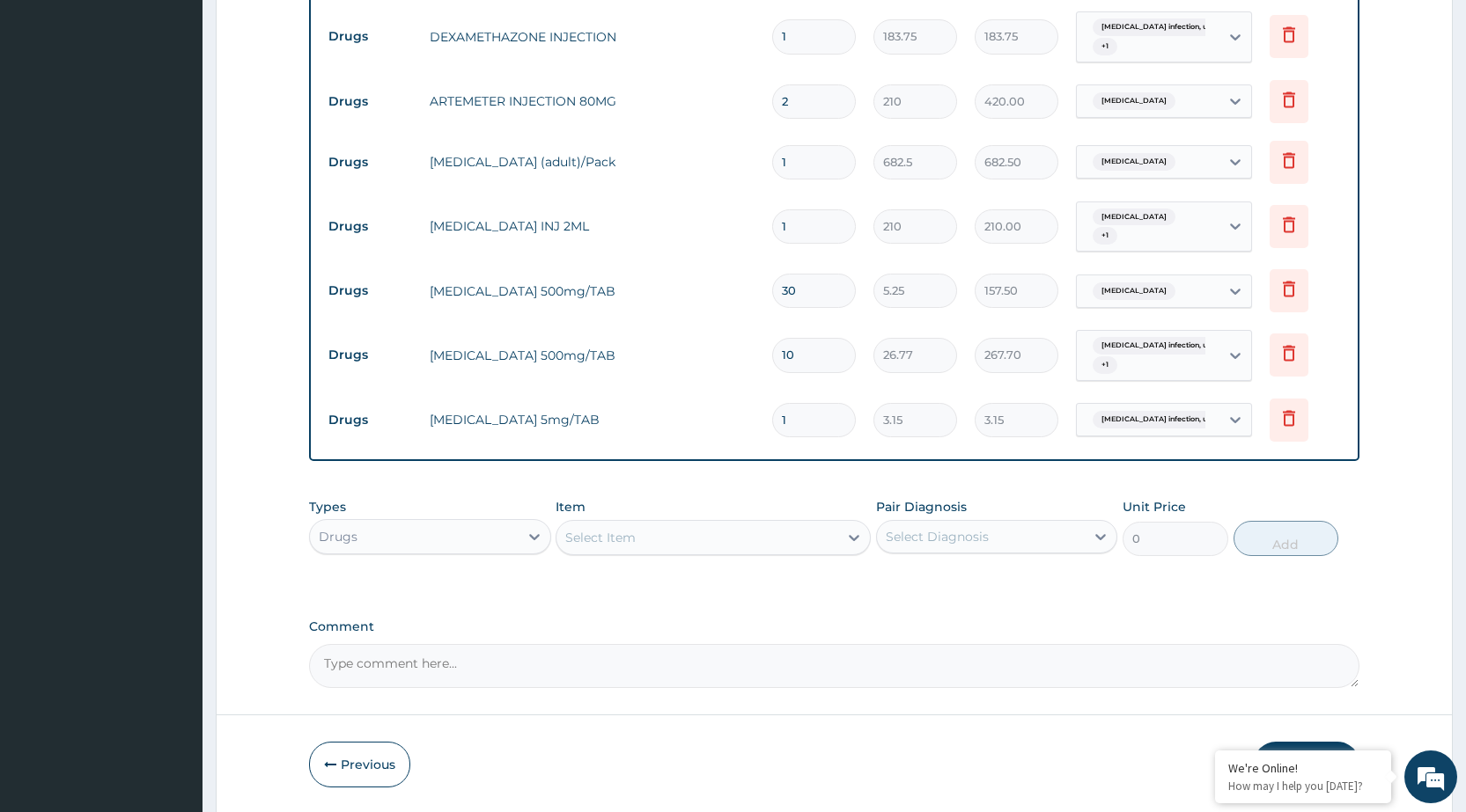
click at [771, 522] on div "Select Item" at bounding box center [713, 537] width 316 height 35
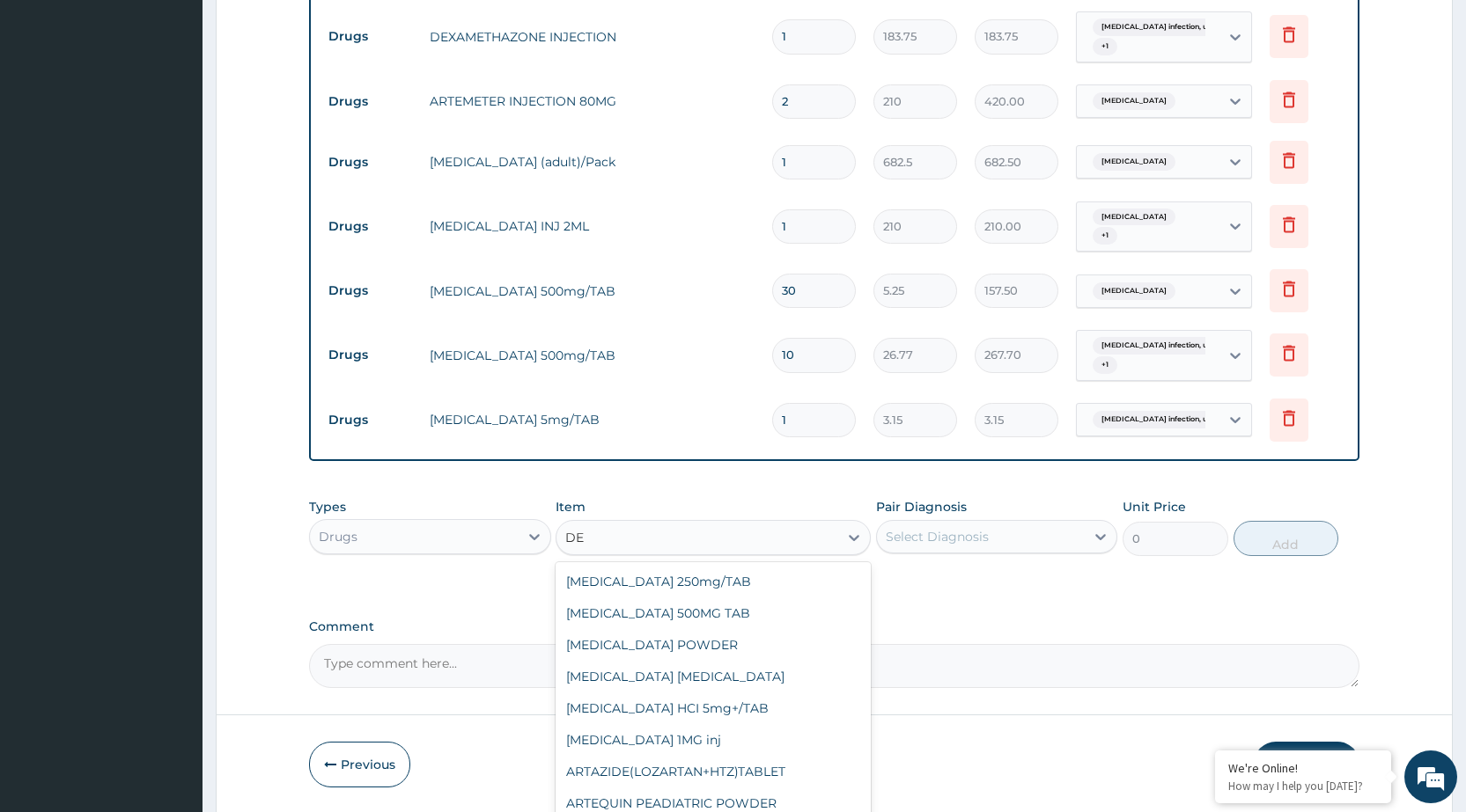
type input "D"
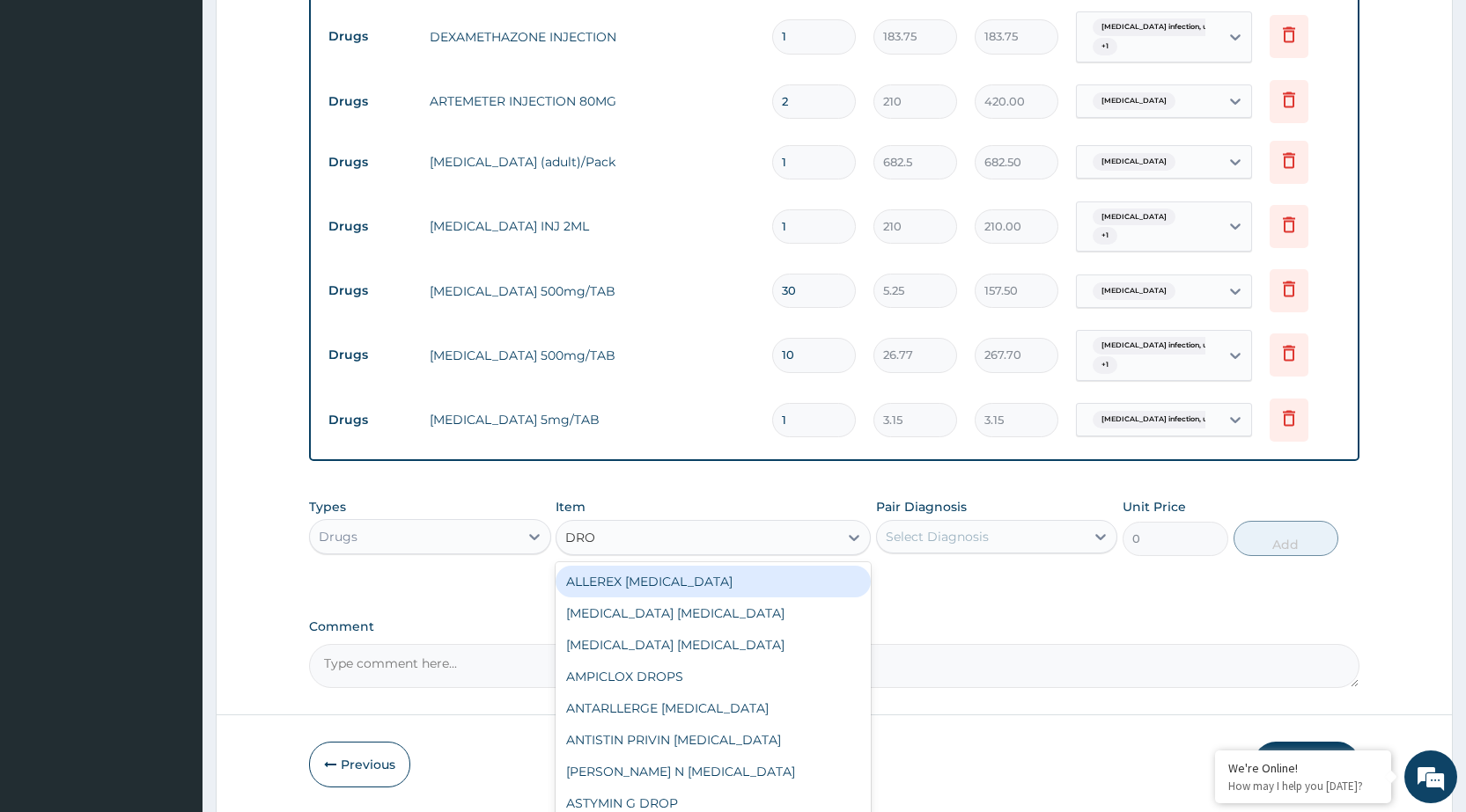
type input "DROP"
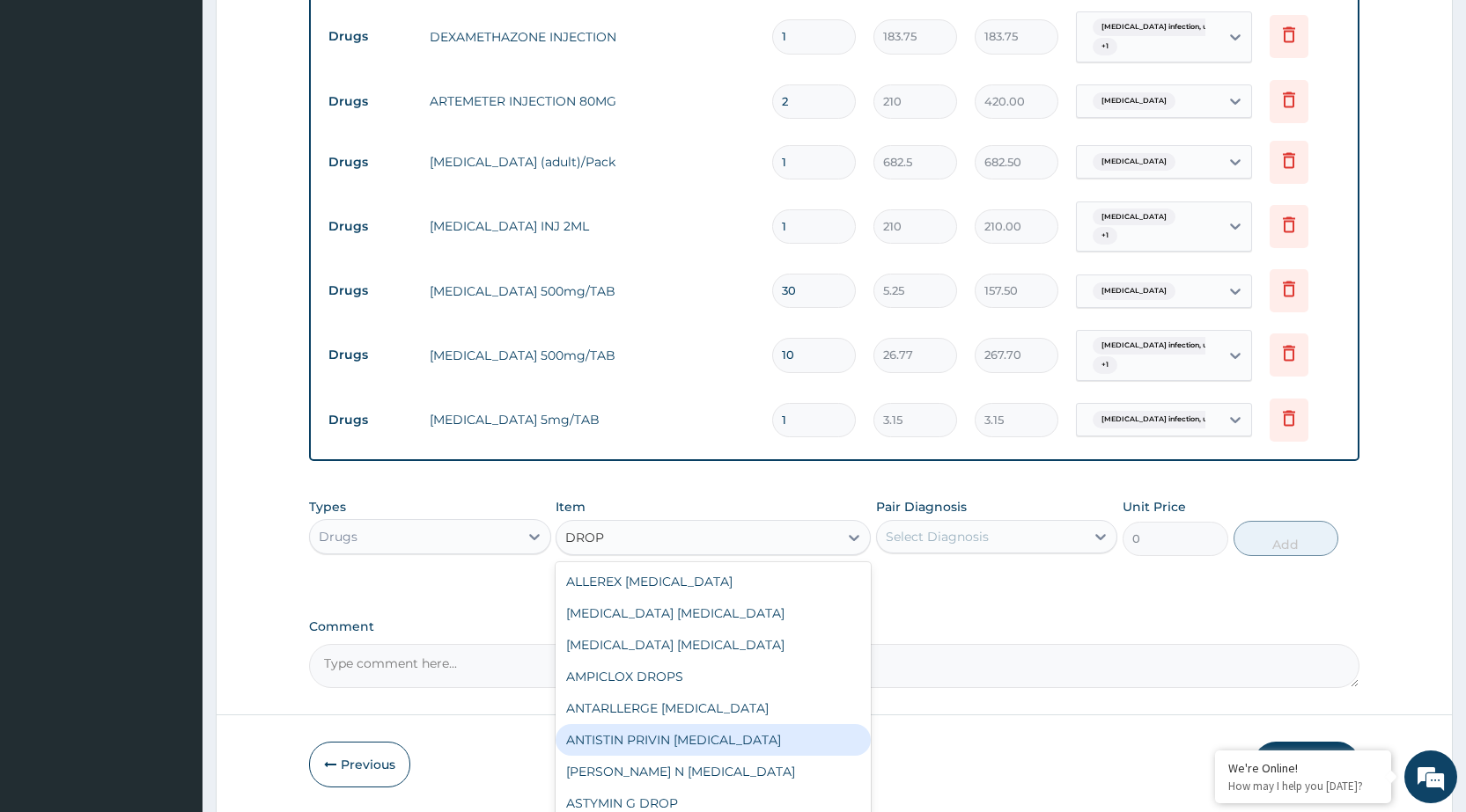
scroll to position [176, 0]
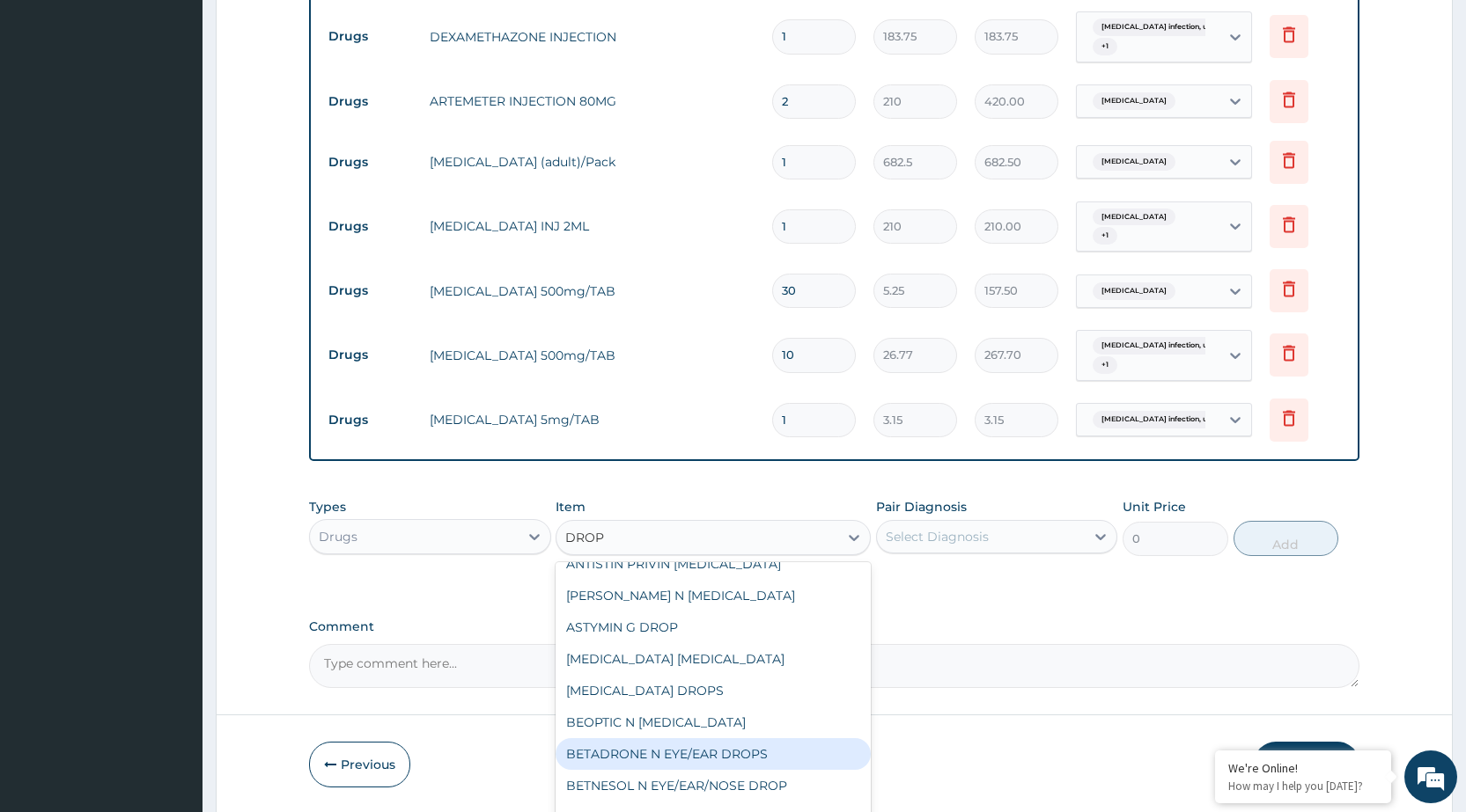
click at [676, 749] on div "BETADRONE N EYE/EAR DROPS" at bounding box center [713, 755] width 316 height 32
type input "236.25"
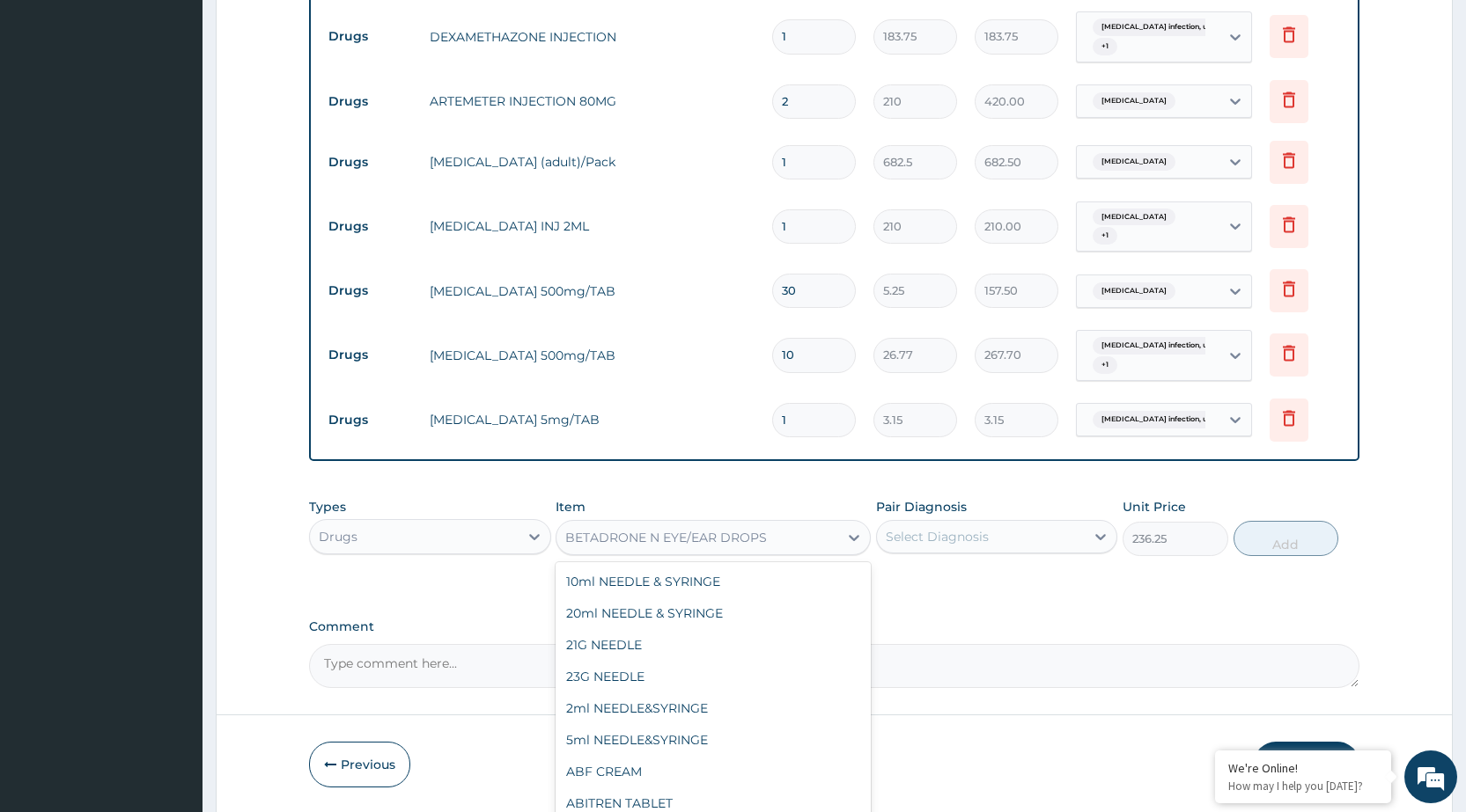
click at [820, 526] on div "BETADRONE N EYE/EAR DROPS" at bounding box center [696, 537] width 282 height 28
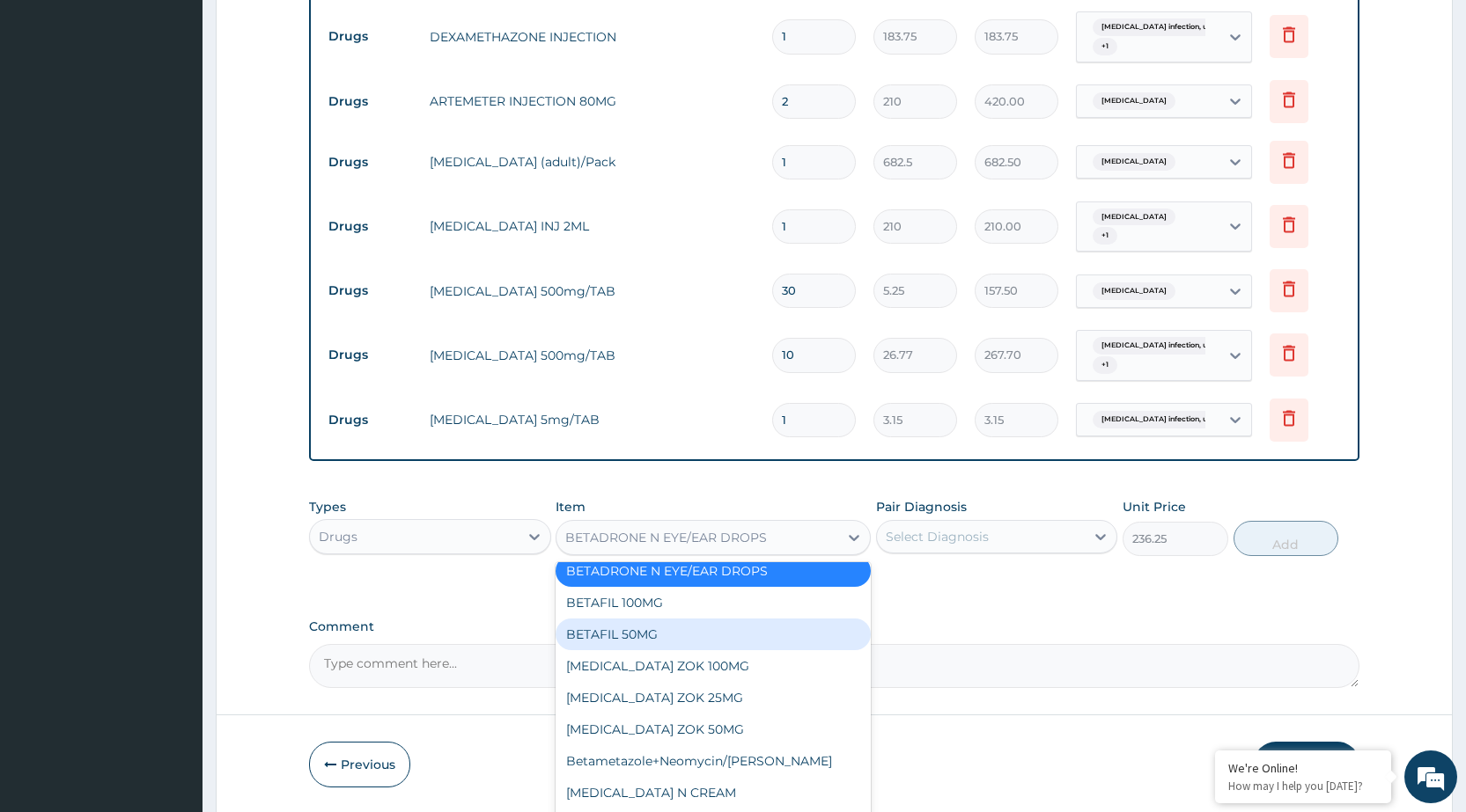
scroll to position [7887, 0]
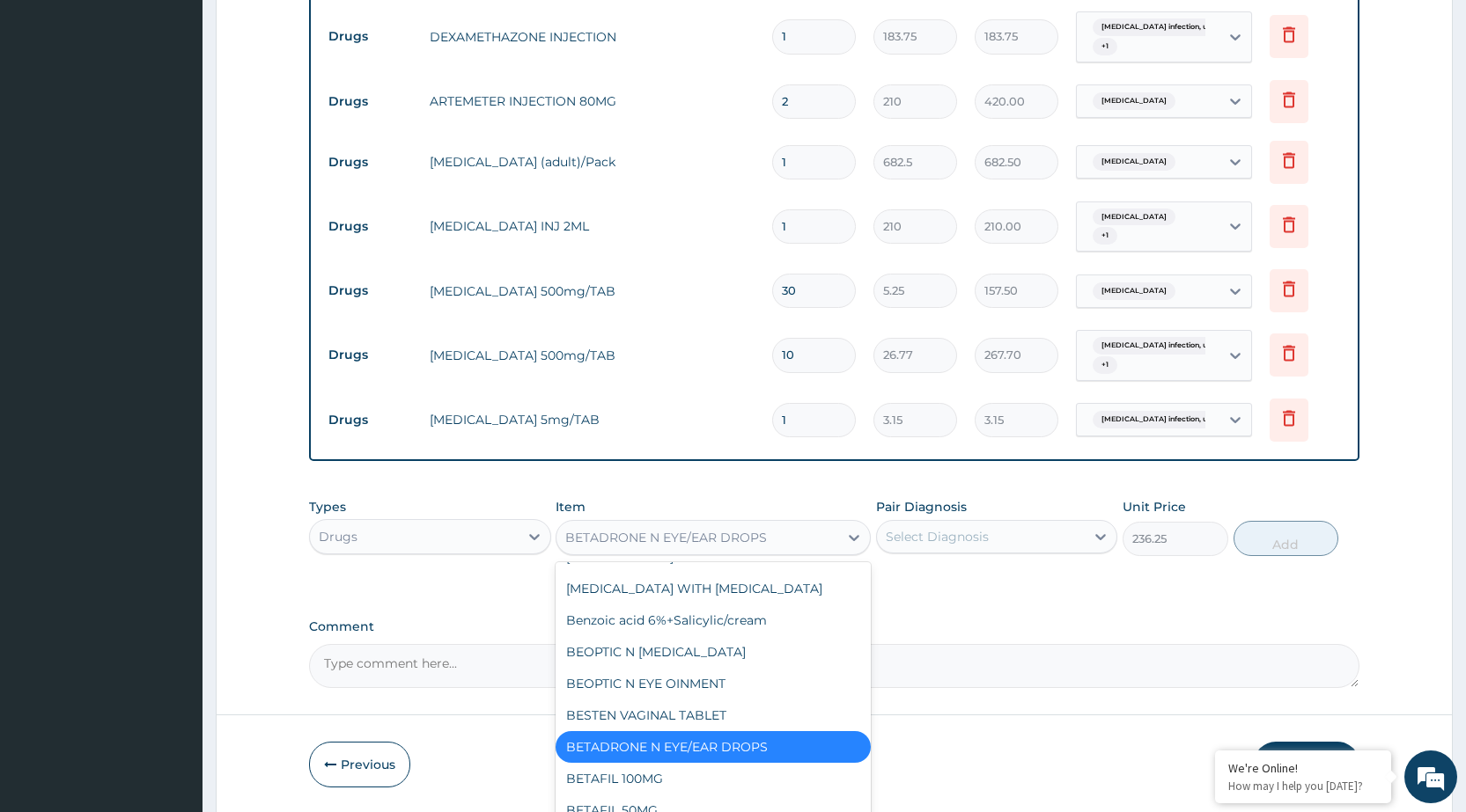
click at [648, 731] on div "BETADRONE N EYE/EAR DROPS" at bounding box center [713, 747] width 316 height 32
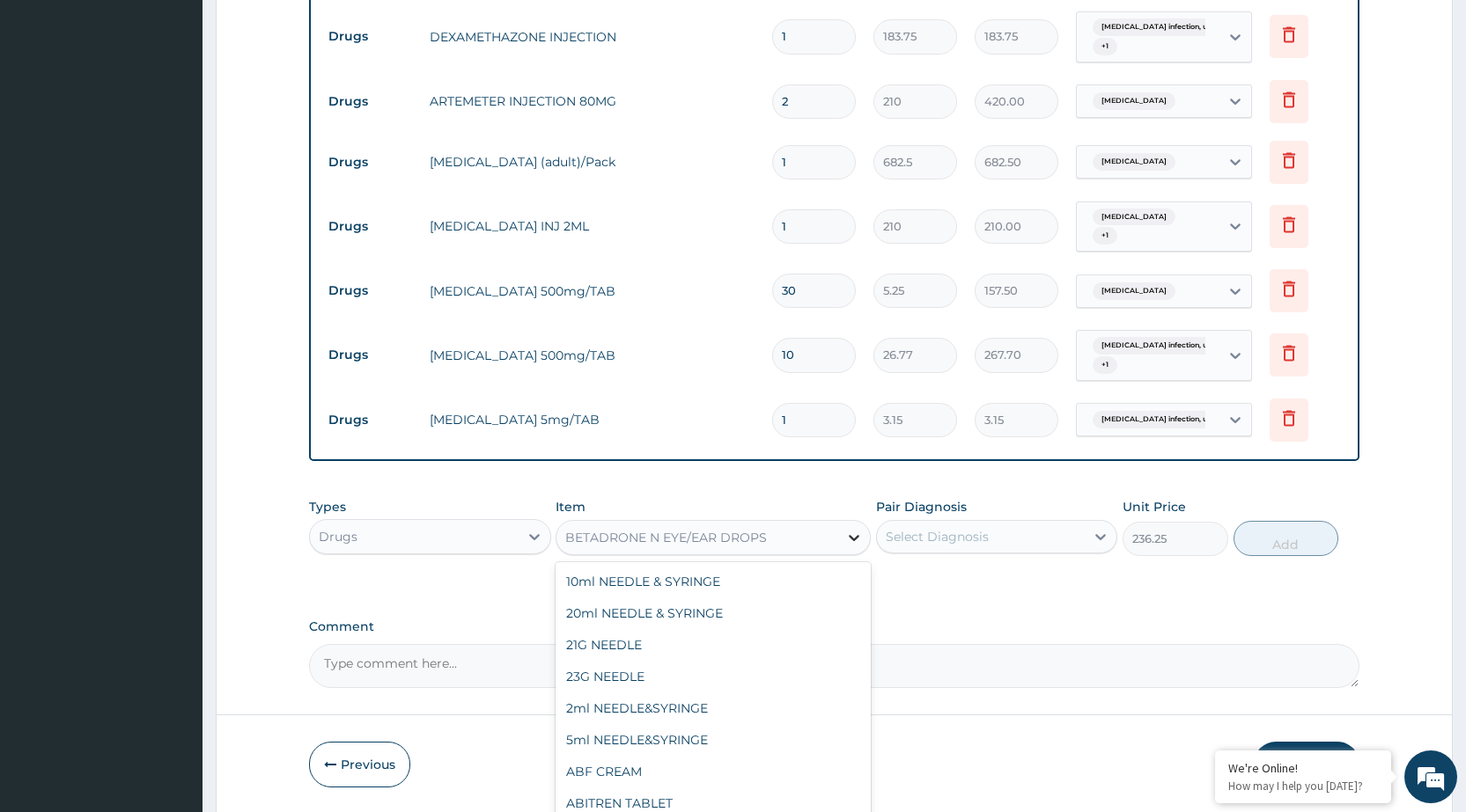
click at [847, 534] on icon at bounding box center [854, 537] width 18 height 18
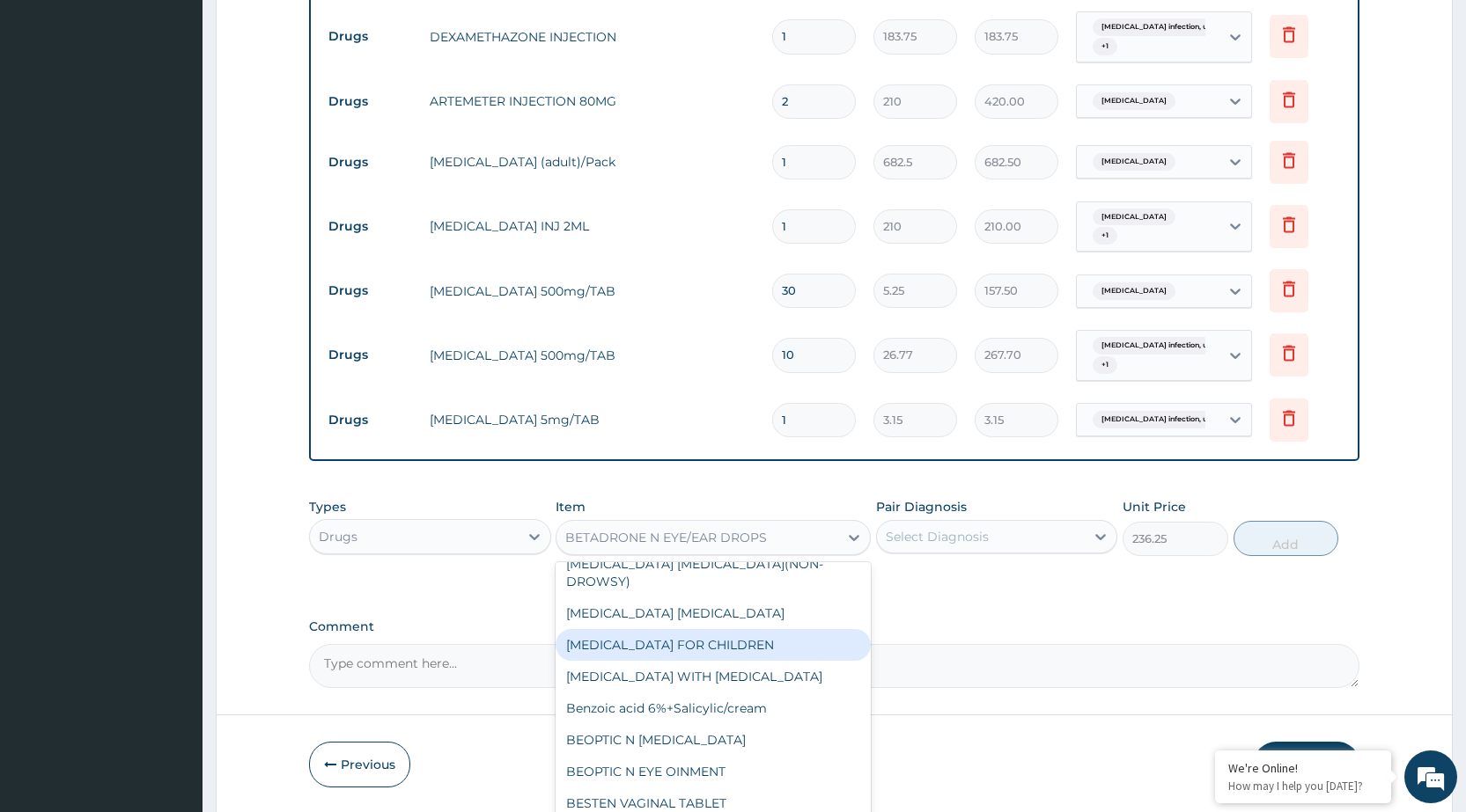
scroll to position [7975, 0]
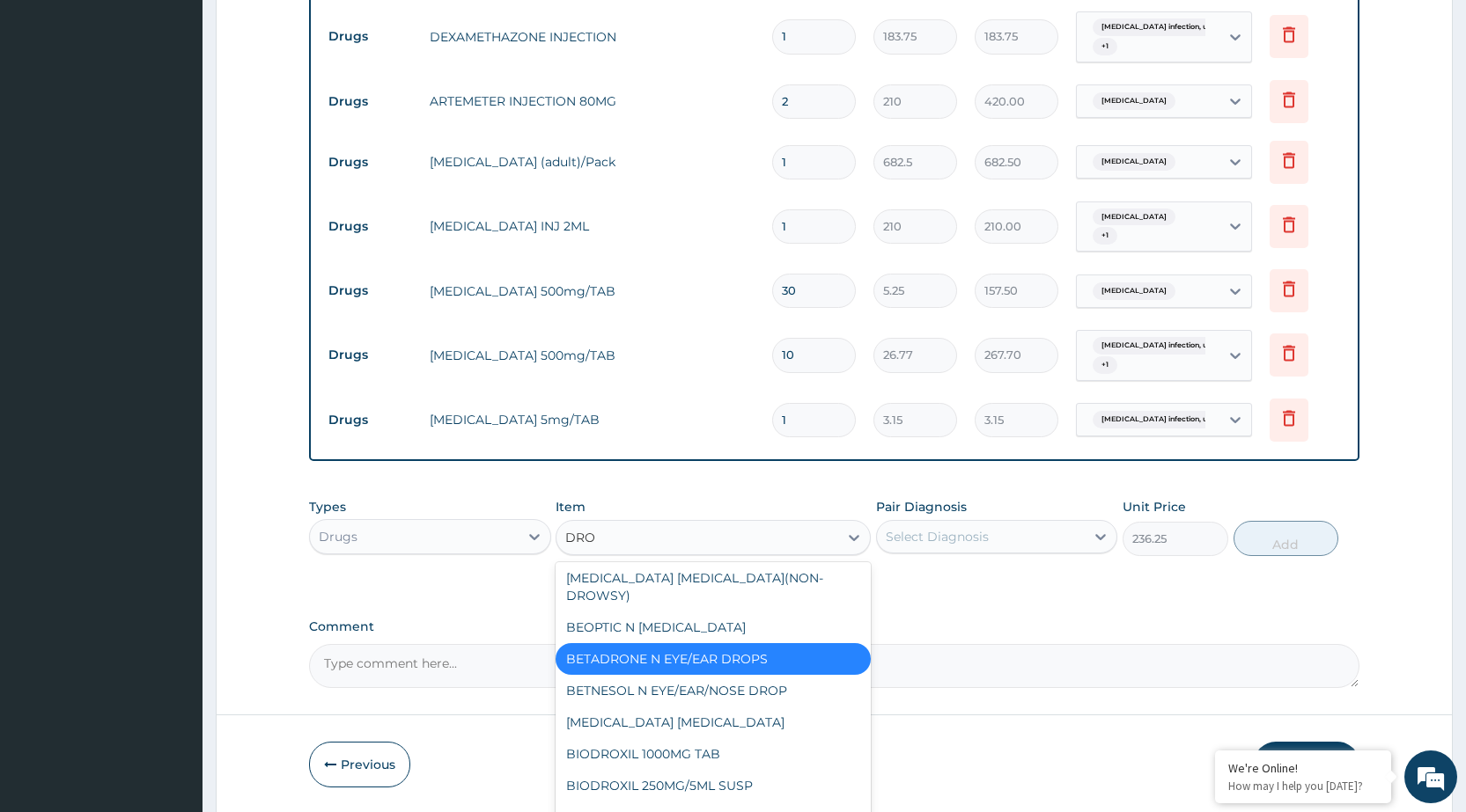
type input "DROP"
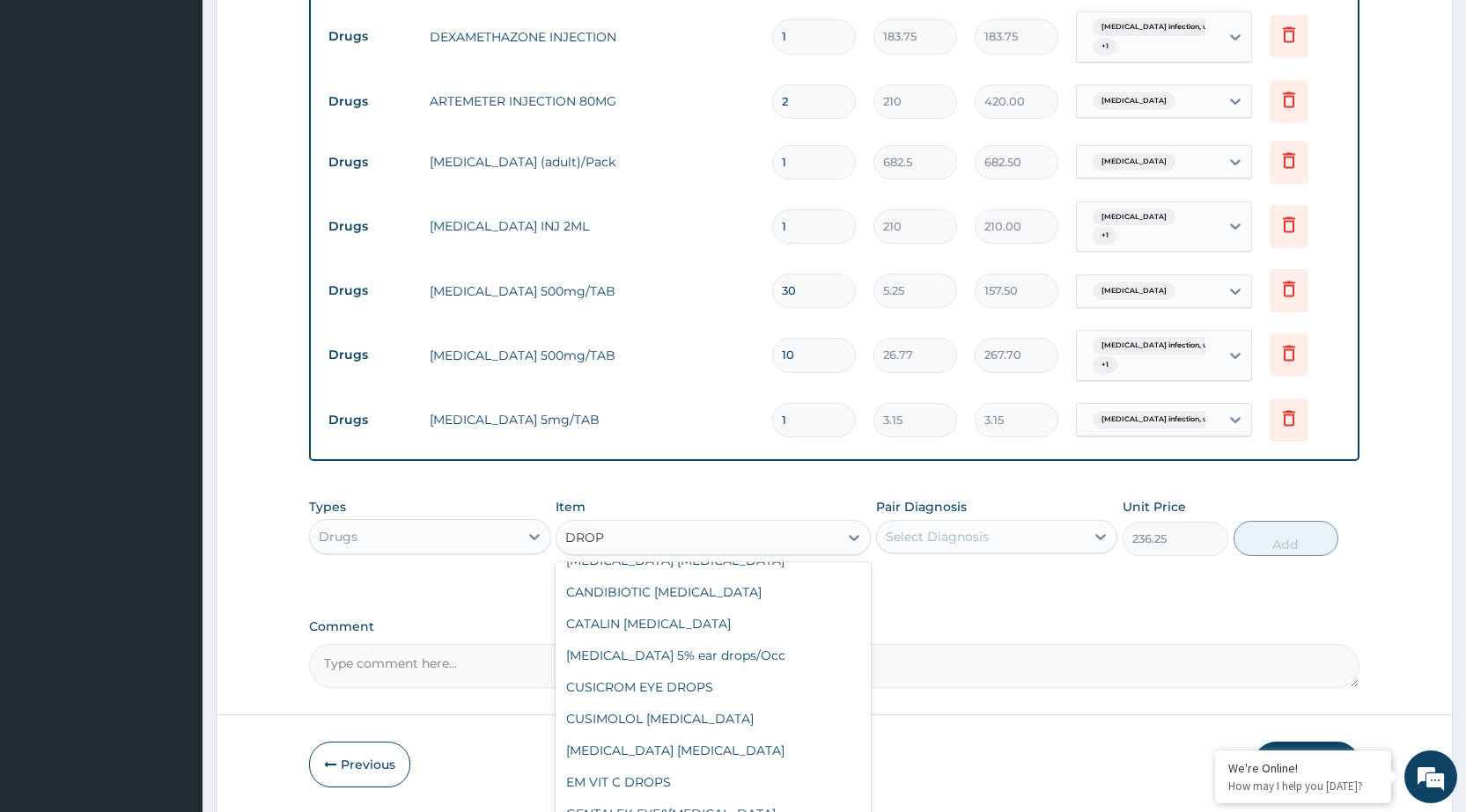
scroll to position [307, 0]
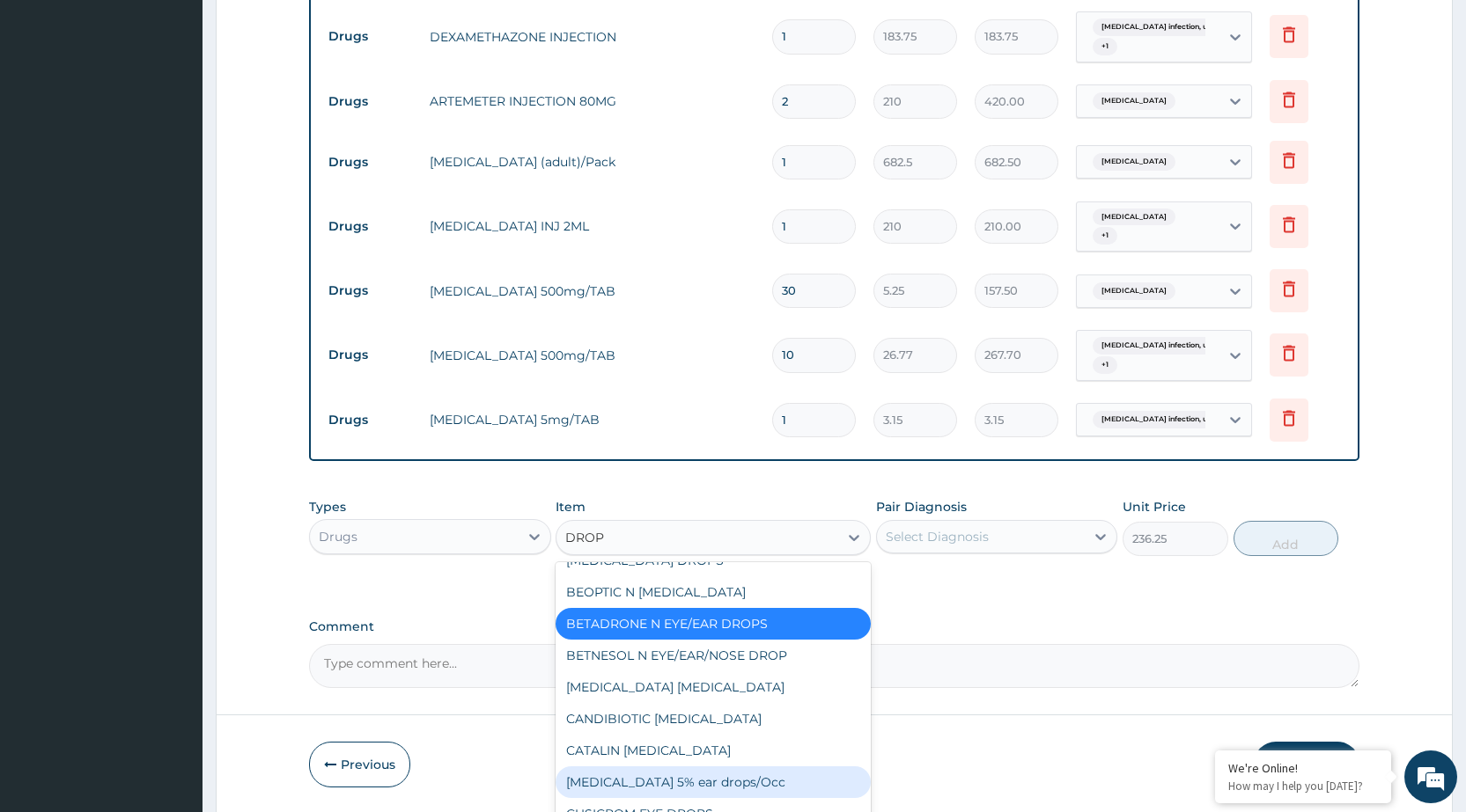
click at [724, 788] on div "[MEDICAL_DATA] 5% ear drops/Occ" at bounding box center [713, 782] width 316 height 32
type input "157.5"
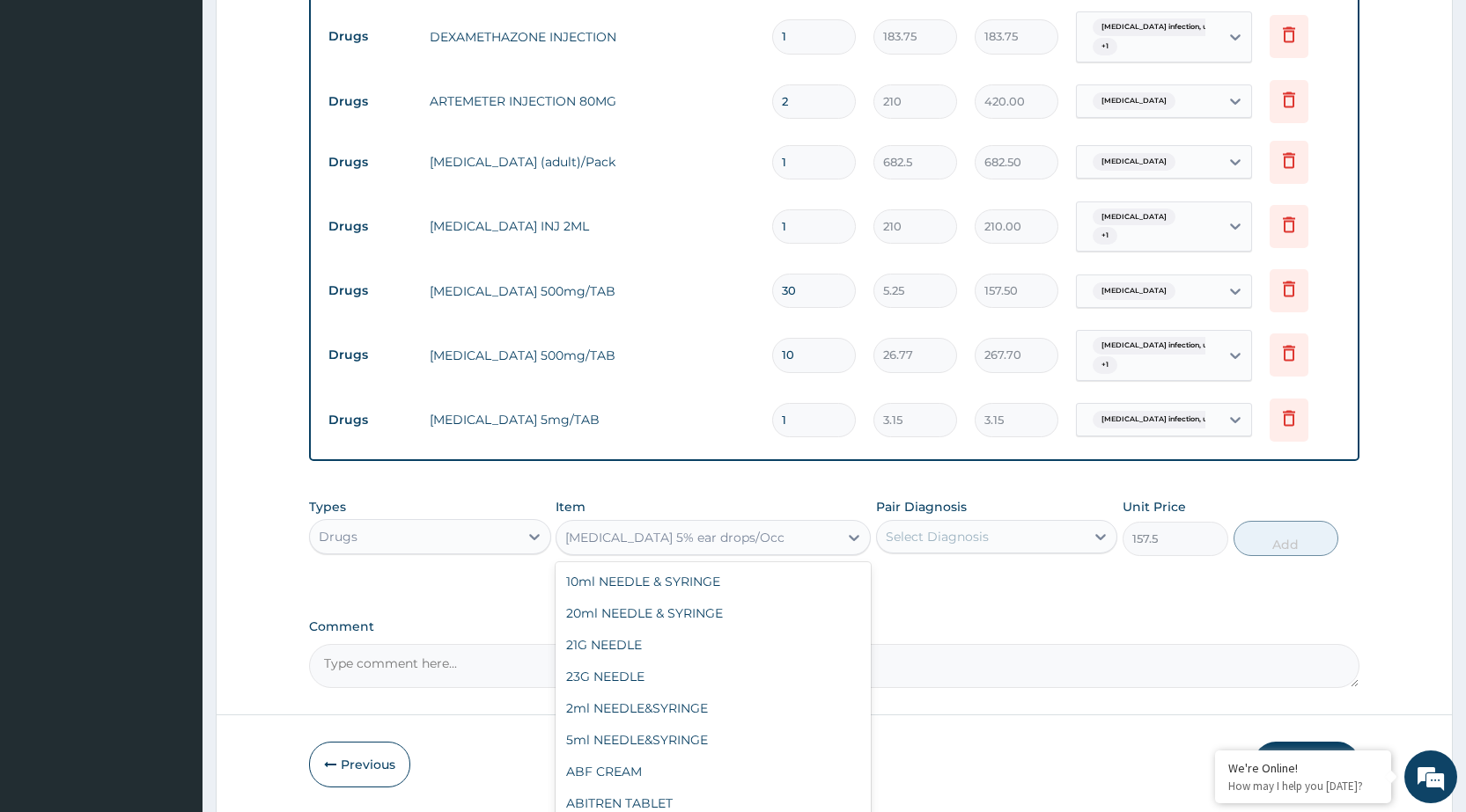
click at [836, 533] on div "[MEDICAL_DATA] 5% ear drops/Occ" at bounding box center [696, 537] width 282 height 28
type input "DROP"
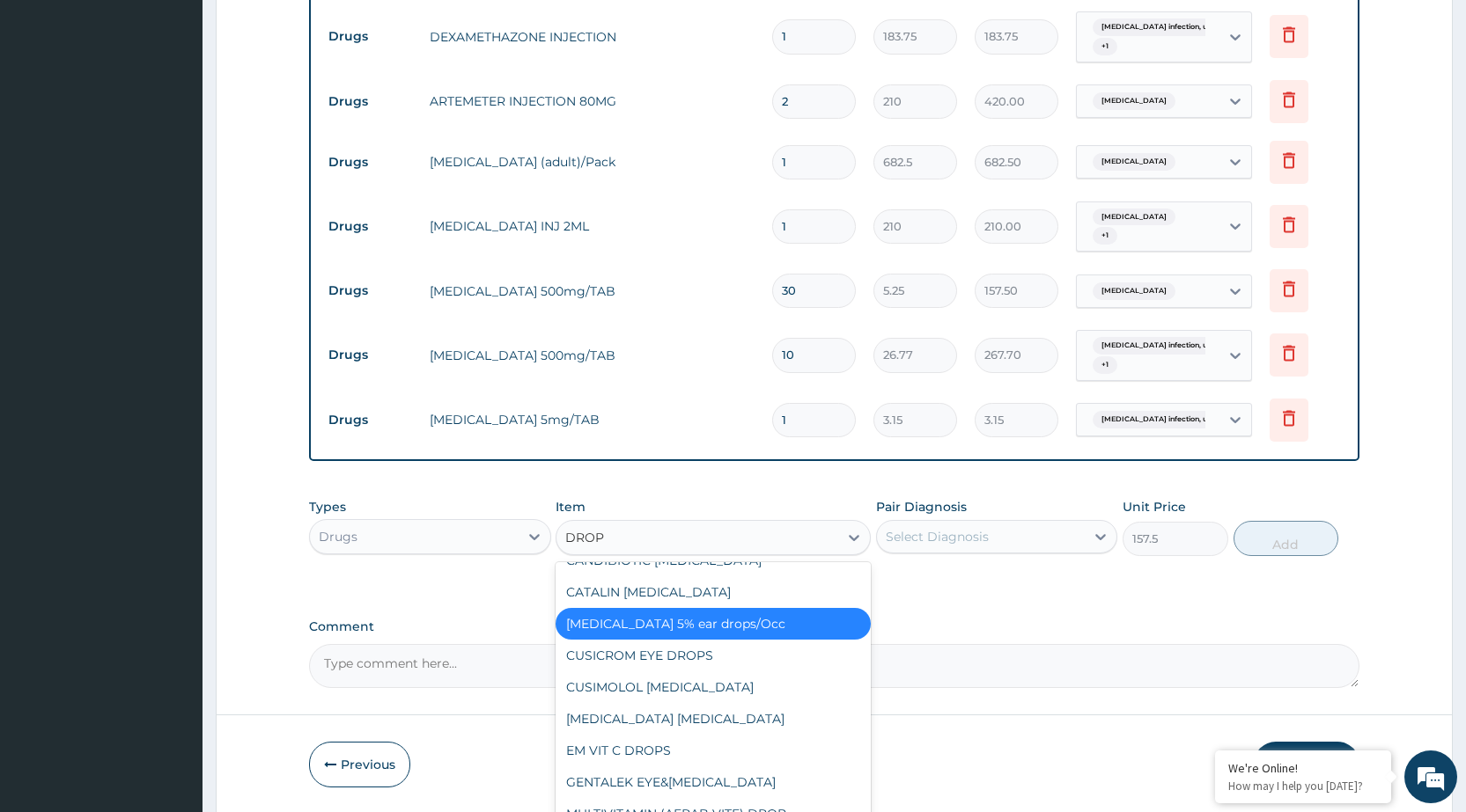
scroll to position [289, 0]
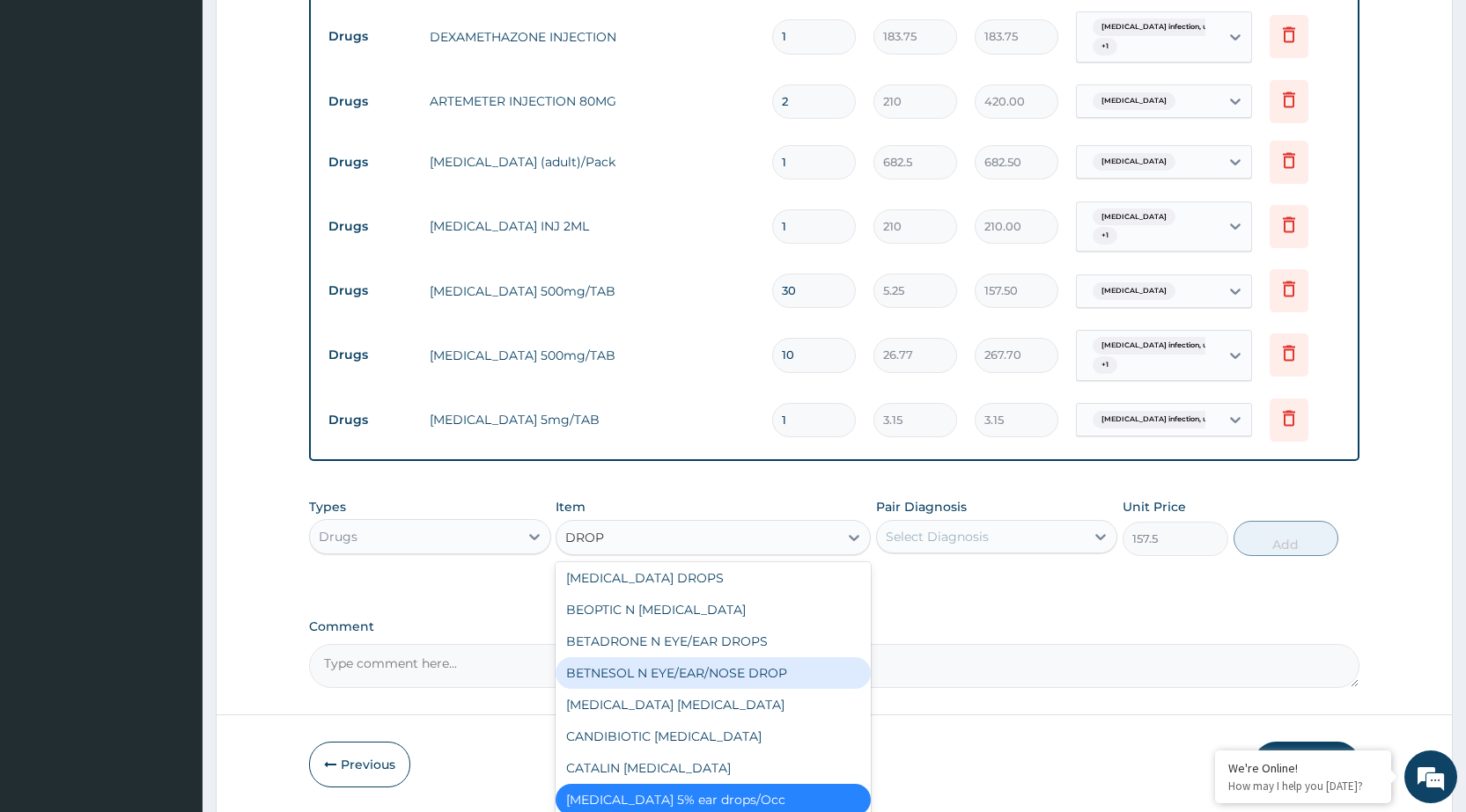
click at [722, 683] on div "BETNESOL N EYE/EAR/NOSE DROP" at bounding box center [713, 673] width 316 height 32
type input "630"
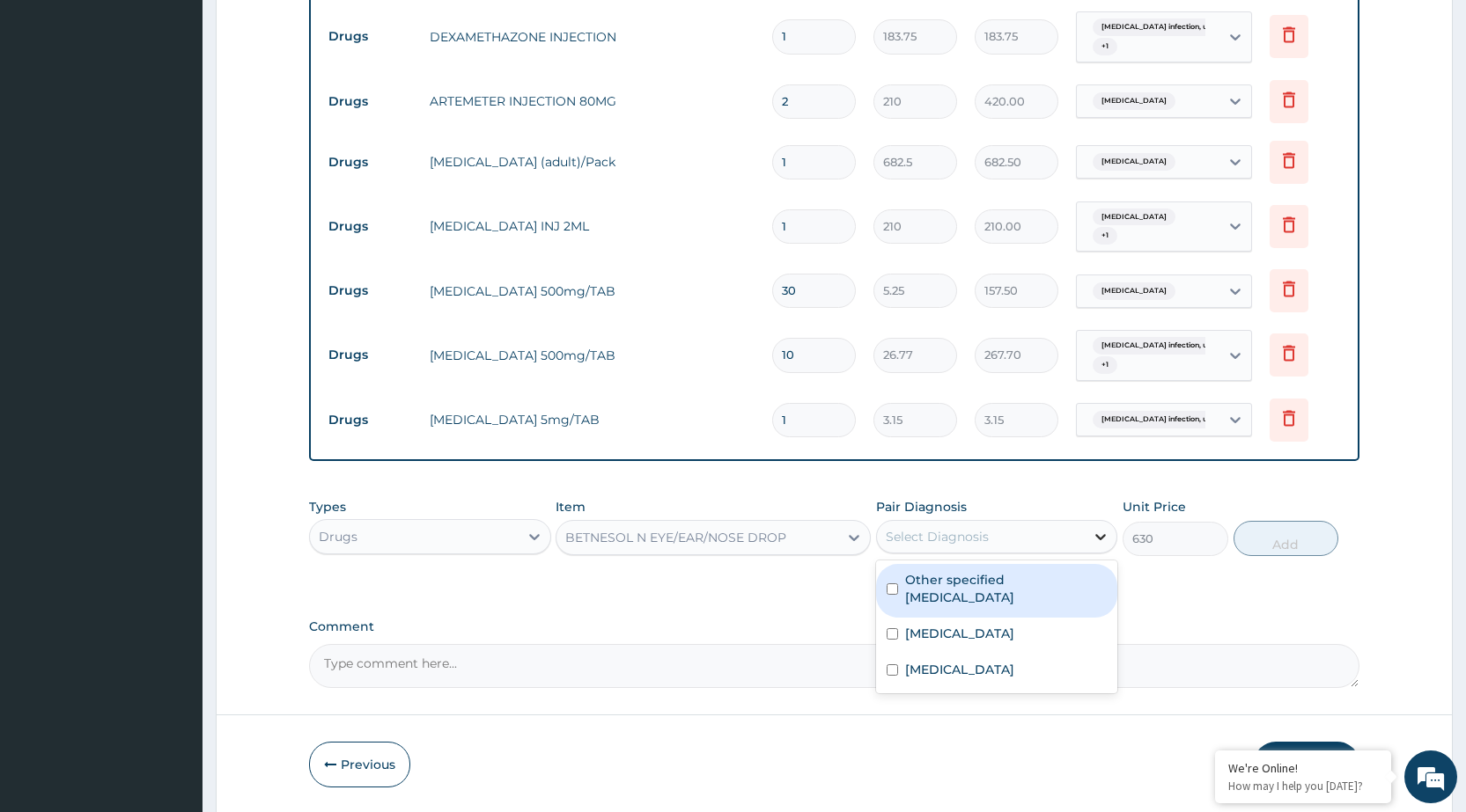
click at [1098, 528] on icon at bounding box center [1101, 536] width 18 height 18
click at [1074, 575] on label "Other specified conjunctivitis" at bounding box center [1005, 589] width 202 height 35
checkbox input "true"
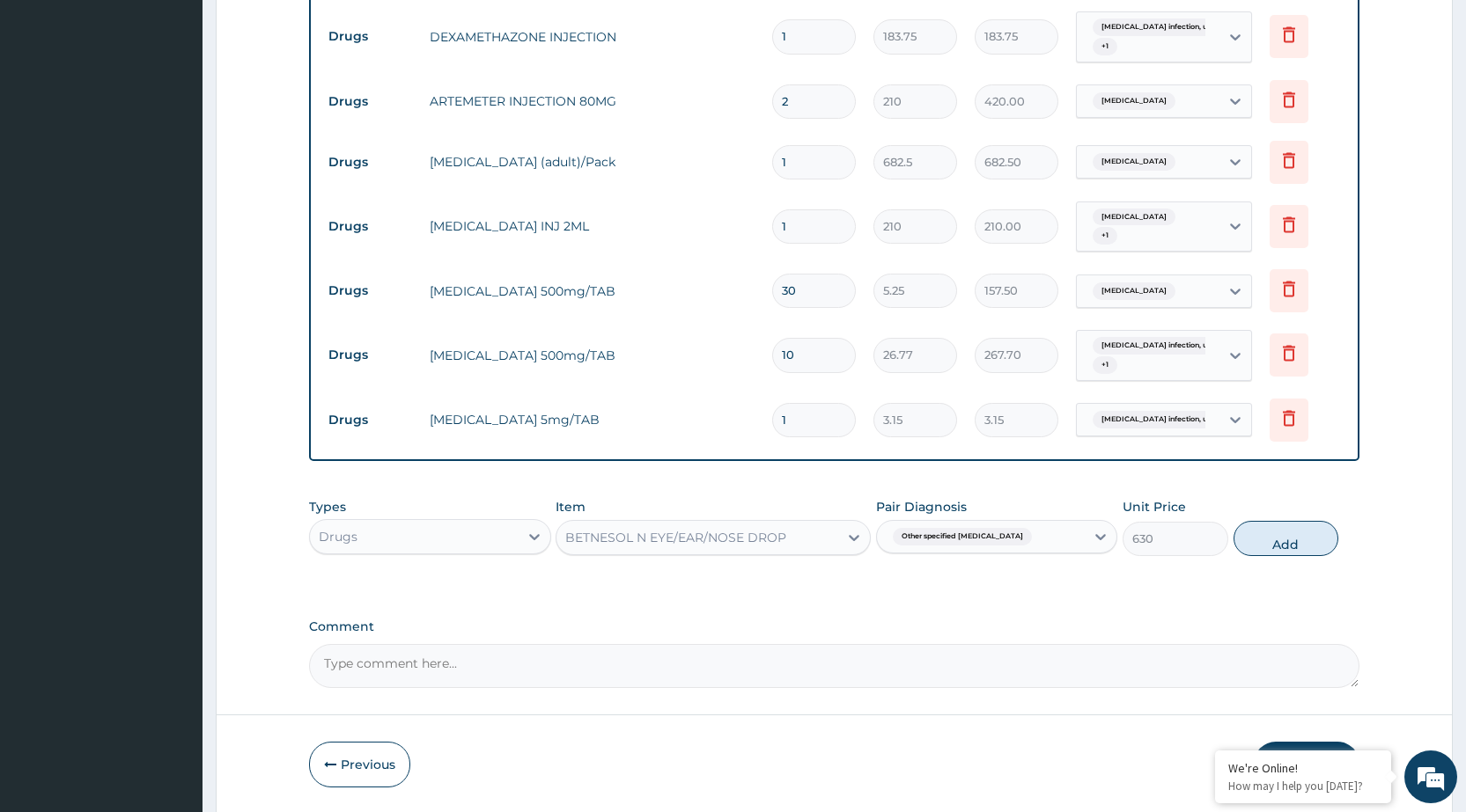
drag, startPoint x: 1309, startPoint y: 531, endPoint x: 1319, endPoint y: 548, distance: 19.7
click at [1308, 535] on button "Add" at bounding box center [1287, 538] width 105 height 35
type input "0"
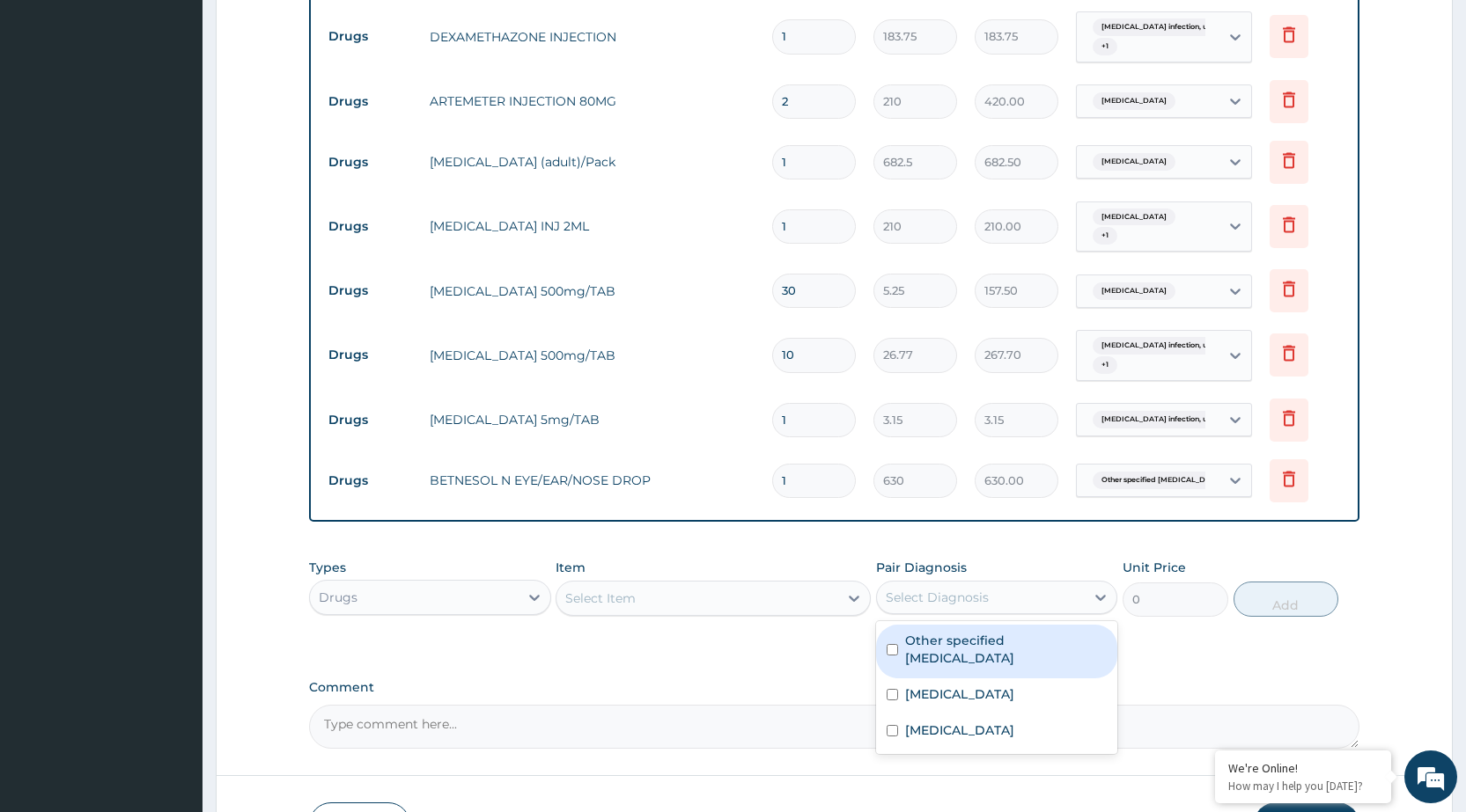
click at [1015, 607] on div "Select Diagnosis" at bounding box center [981, 597] width 207 height 28
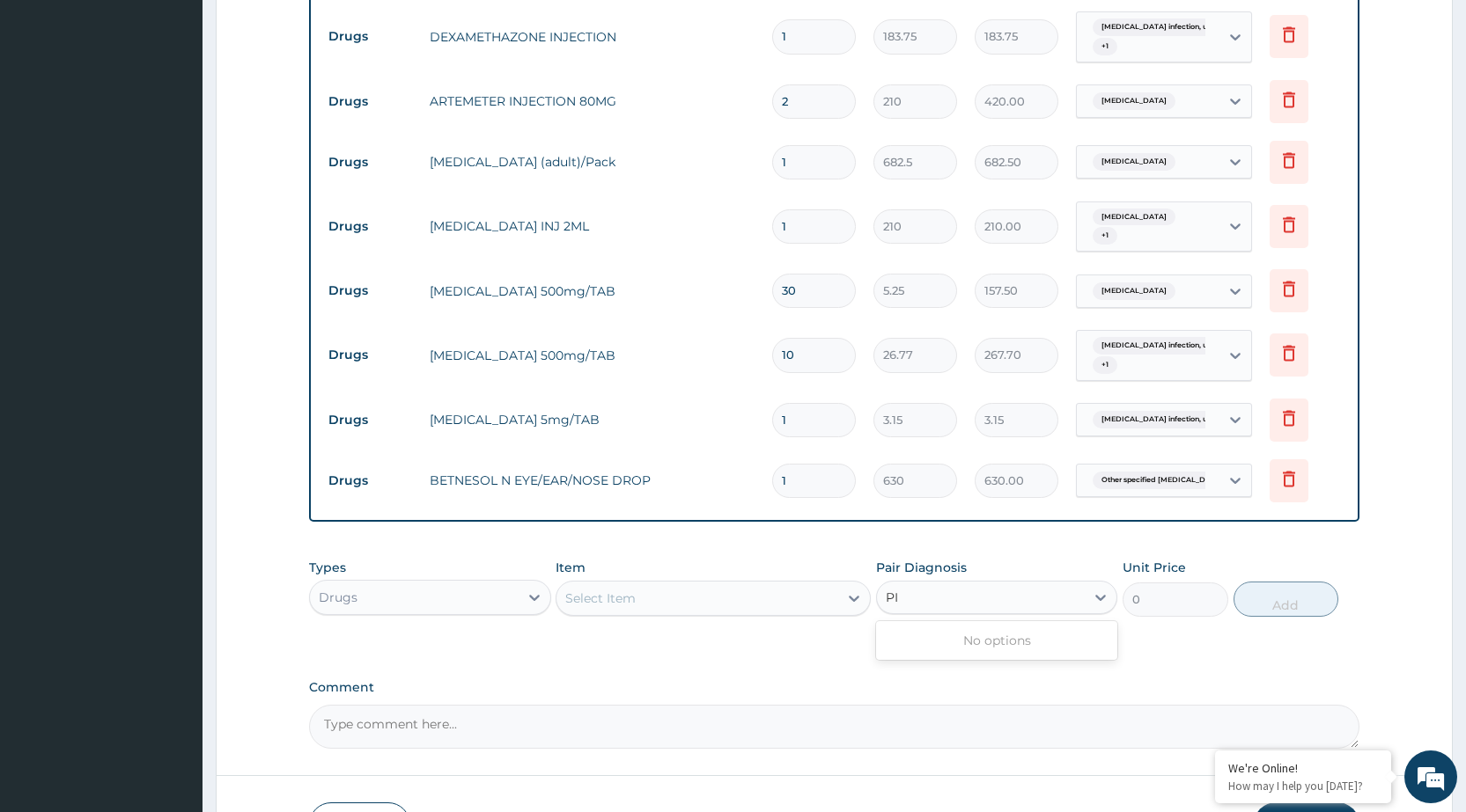
type input "P"
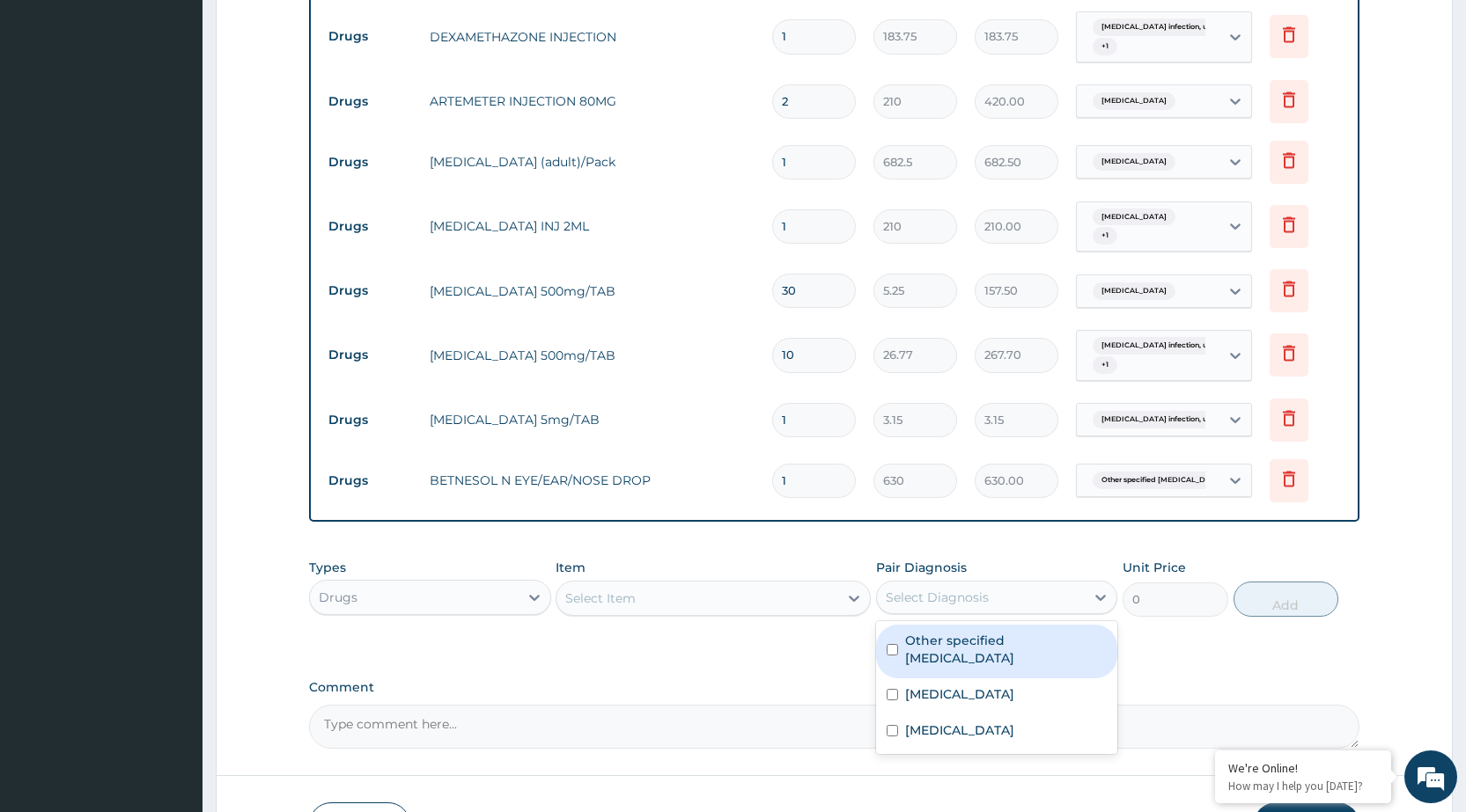
click at [732, 613] on div "Select Item" at bounding box center [713, 599] width 316 height 35
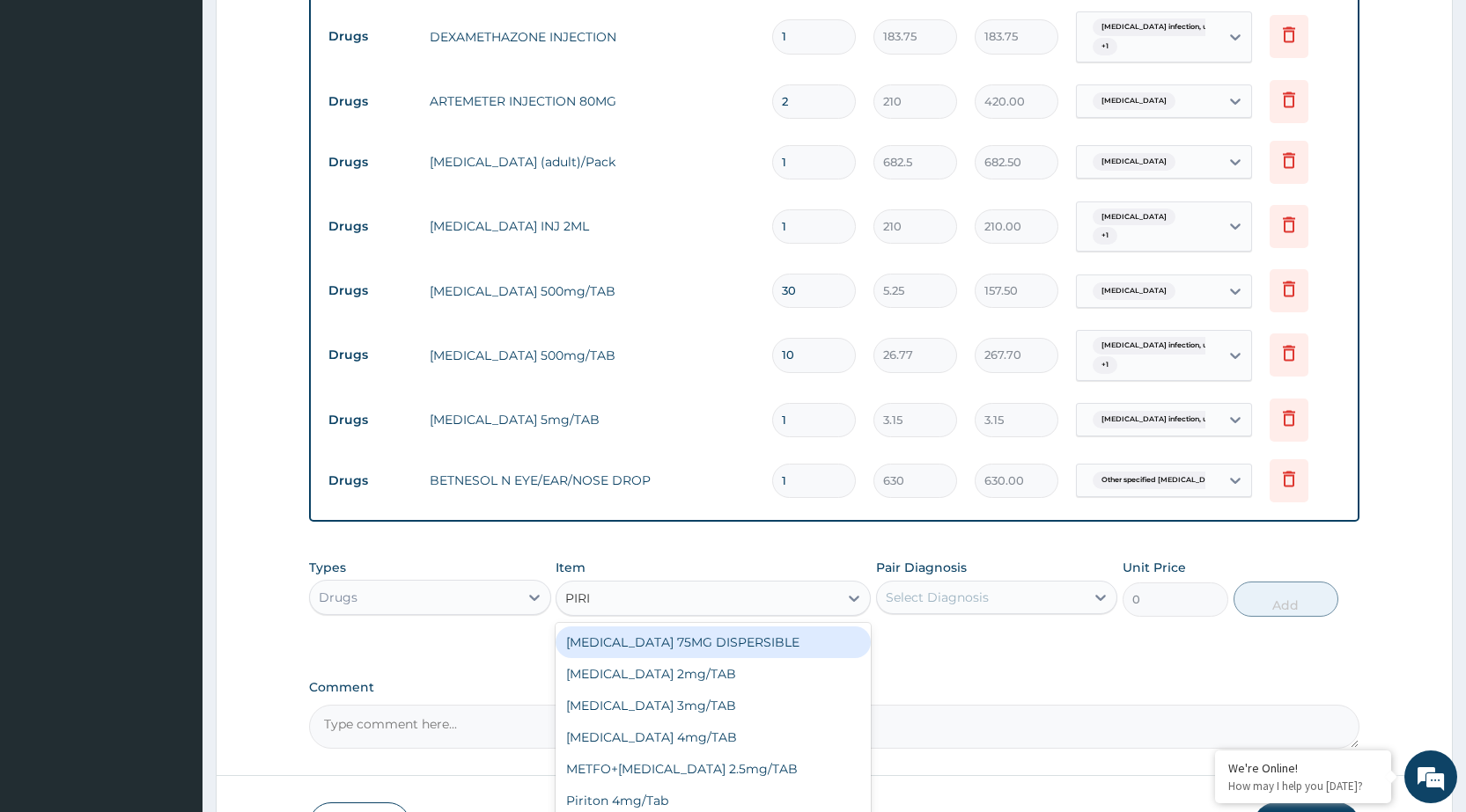
type input "PIRIT"
click at [769, 647] on div "Piriton 4mg/Tab" at bounding box center [713, 643] width 316 height 32
type input "5.25"
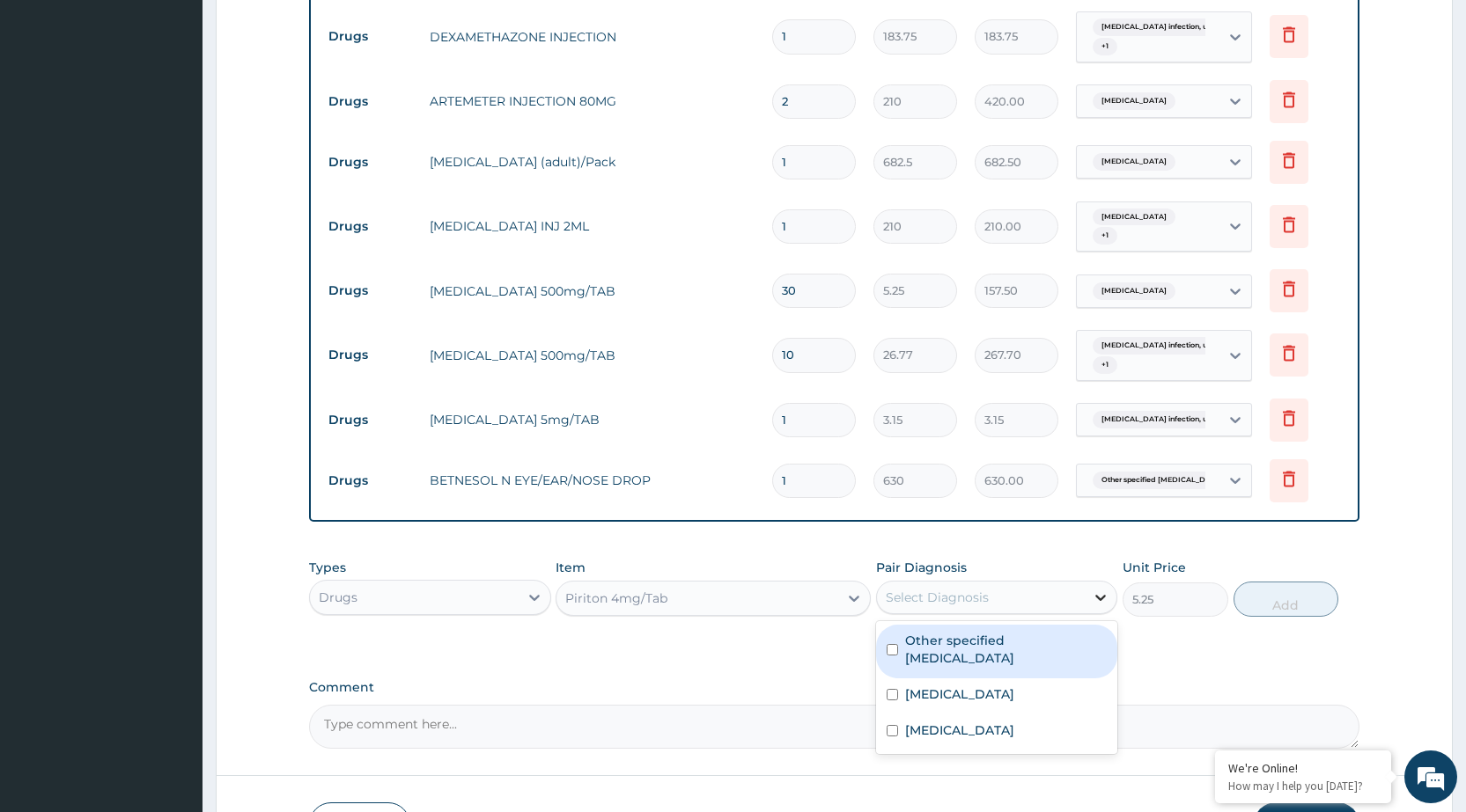
click at [1098, 599] on icon at bounding box center [1101, 598] width 18 height 18
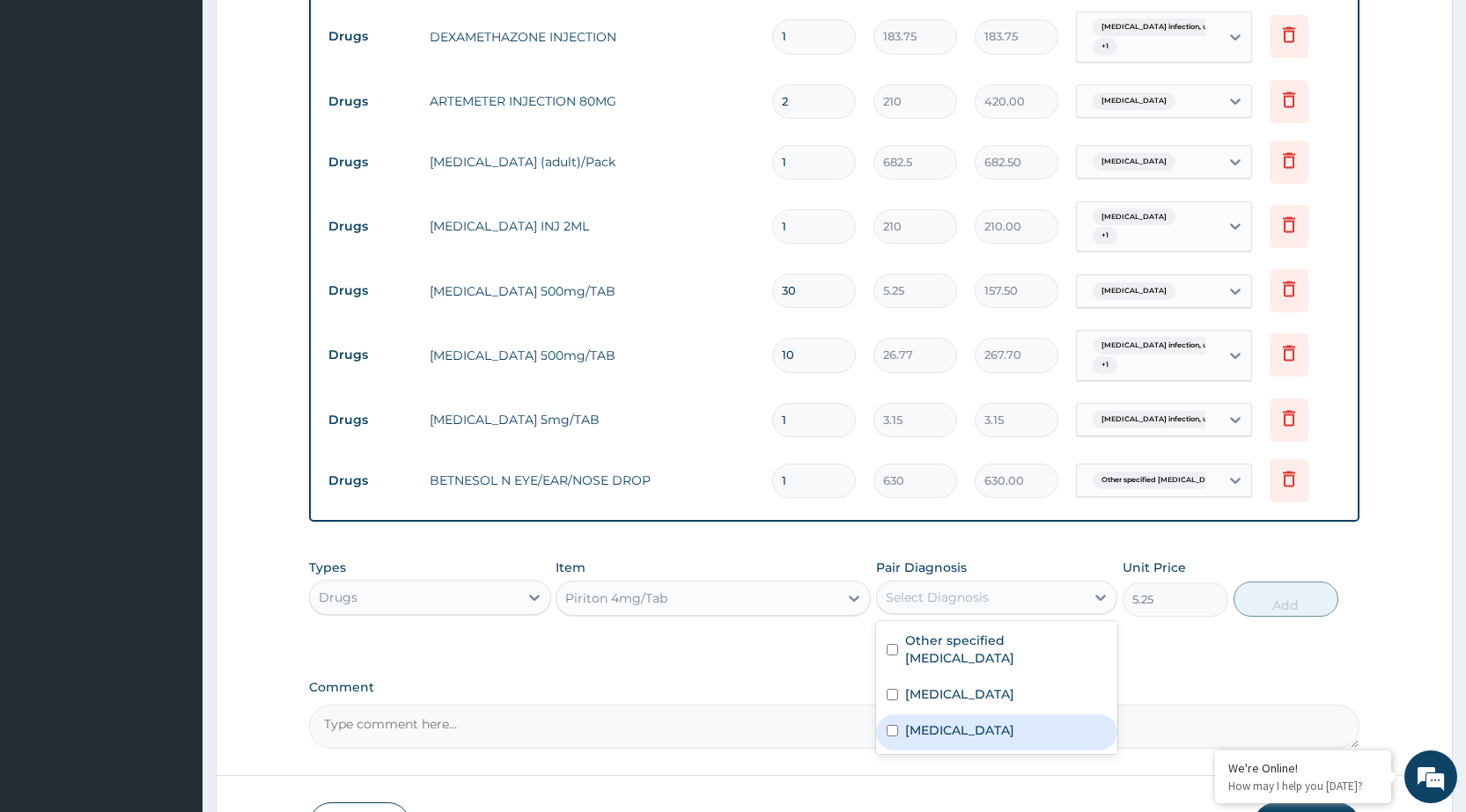
click at [1004, 730] on label "[MEDICAL_DATA]" at bounding box center [959, 730] width 109 height 18
checkbox input "true"
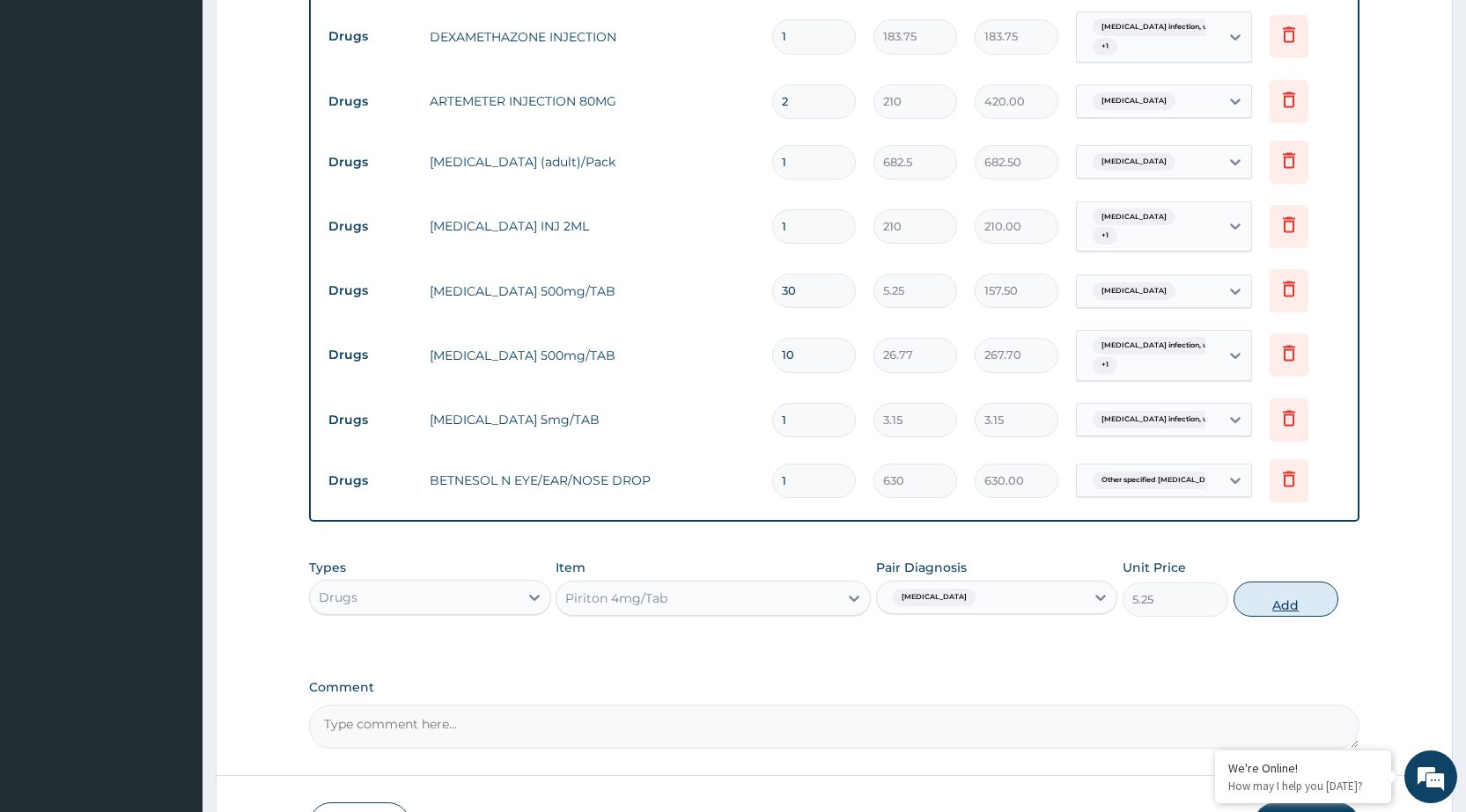
click at [1296, 604] on button "Add" at bounding box center [1287, 600] width 105 height 35
type input "0"
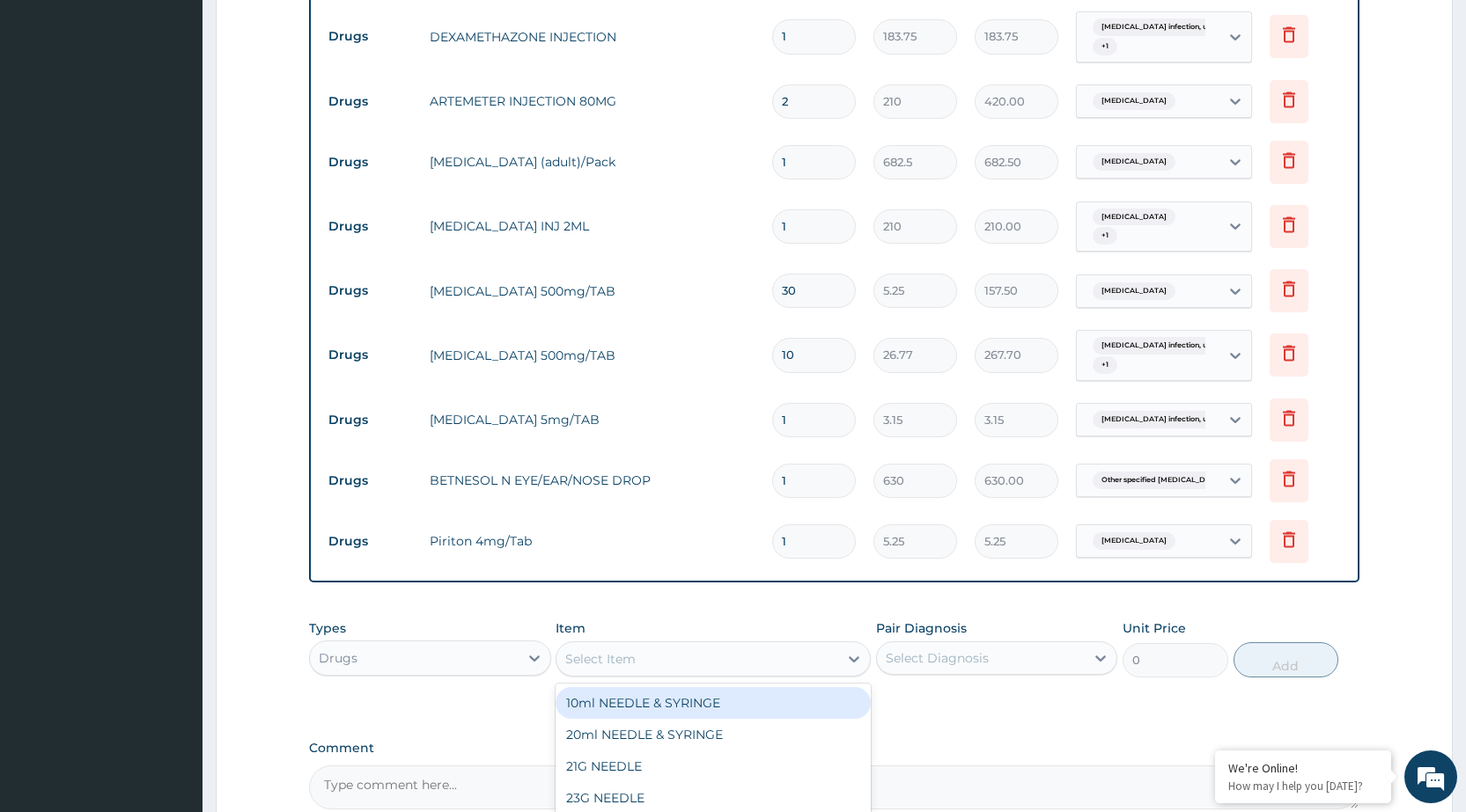
click at [821, 656] on div "Select Item" at bounding box center [696, 659] width 282 height 28
type input "DICLO"
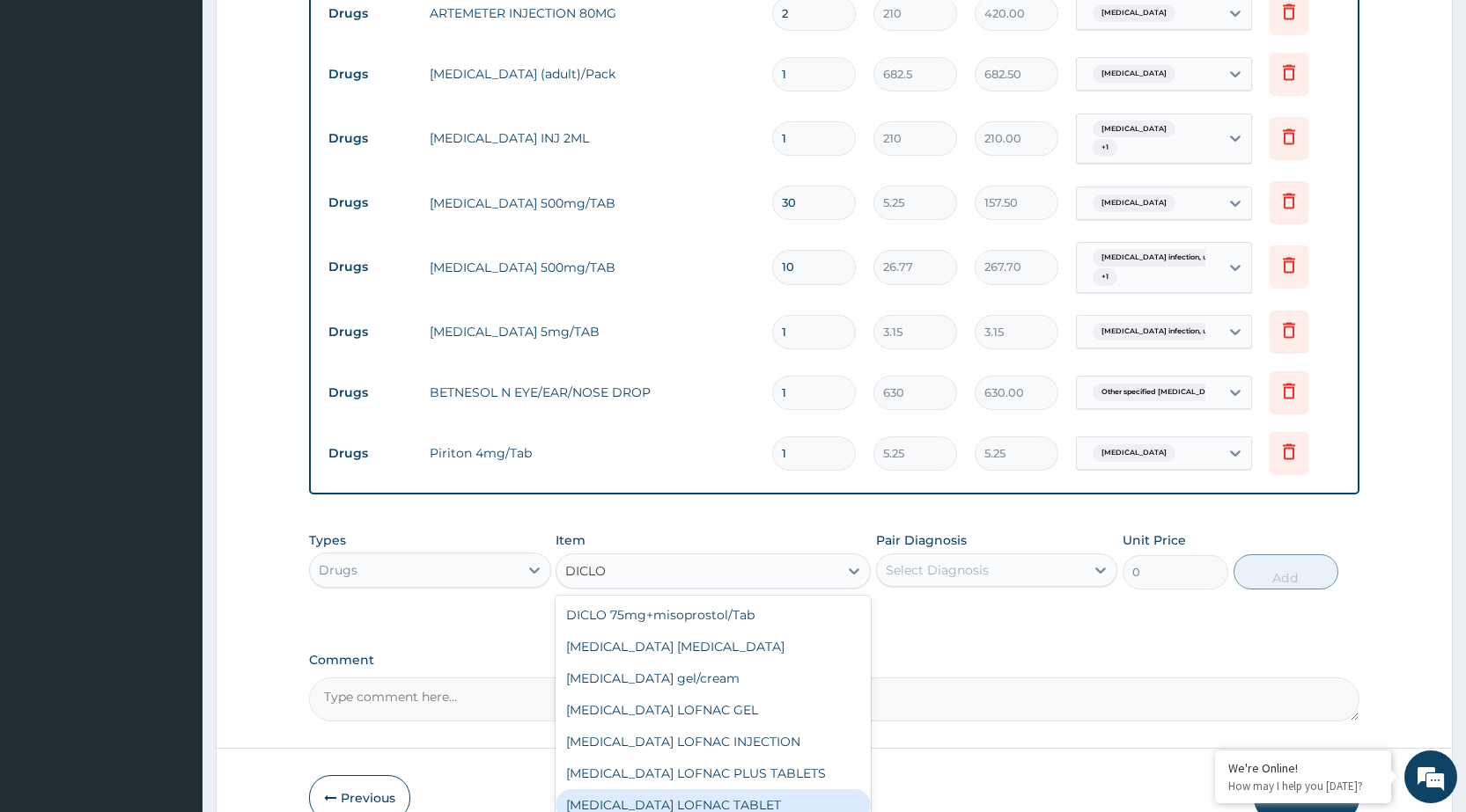
click at [682, 800] on div "[MEDICAL_DATA] LOFNAC TABLET" at bounding box center [713, 805] width 316 height 32
type input "42"
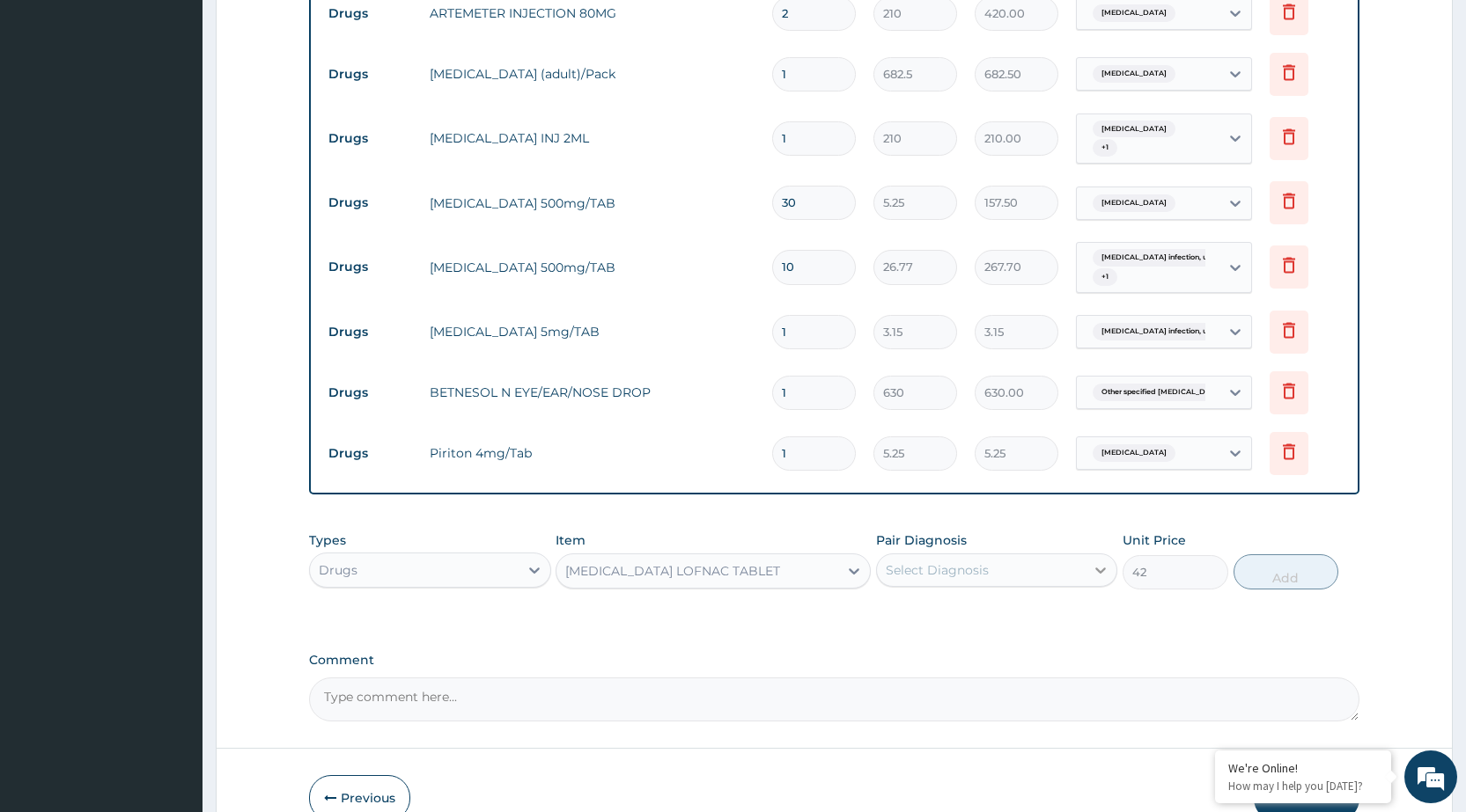
click at [1092, 584] on div at bounding box center [1101, 571] width 32 height 32
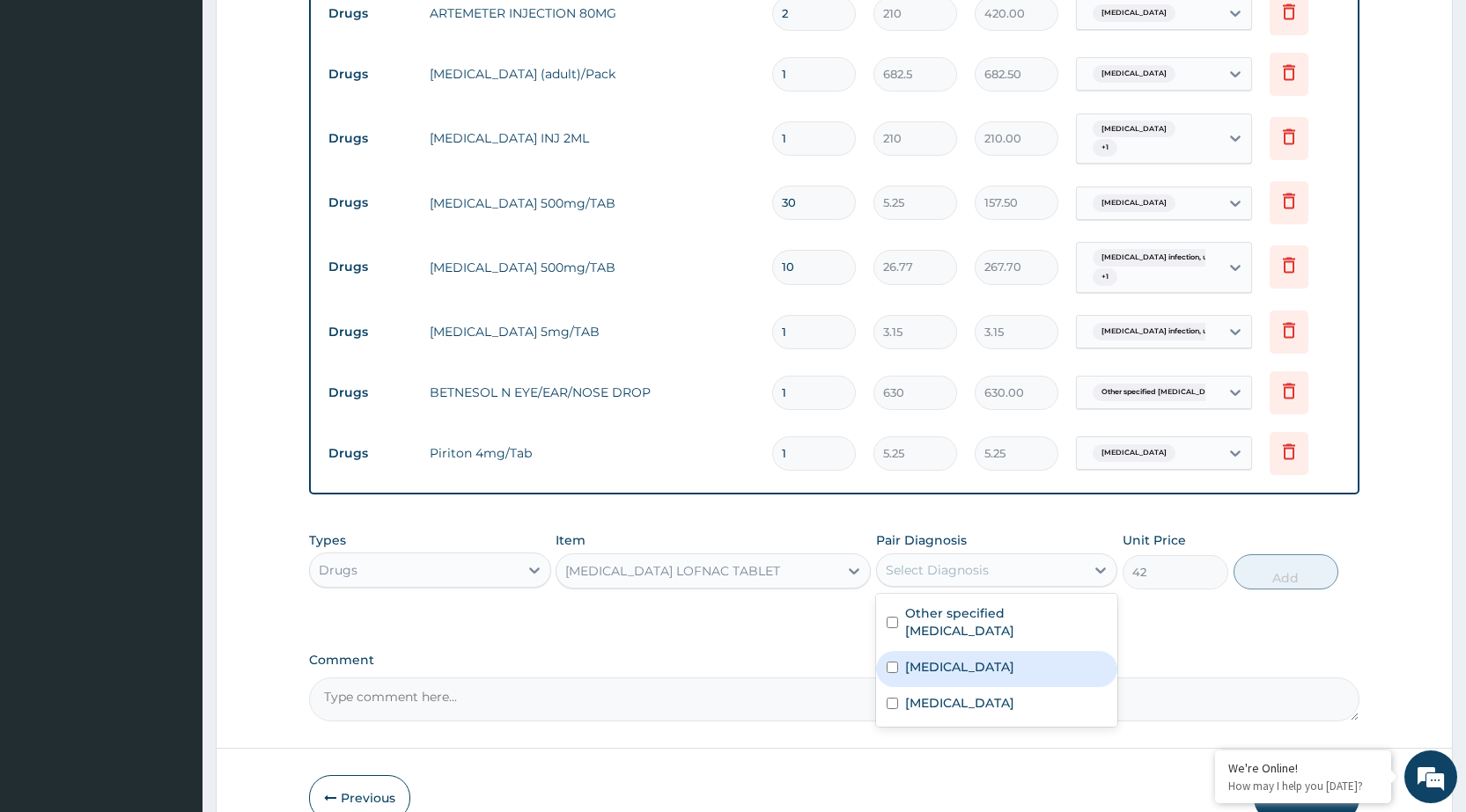
click at [1015, 658] on label "Salmonella infection, unspecified" at bounding box center [959, 667] width 109 height 18
checkbox input "true"
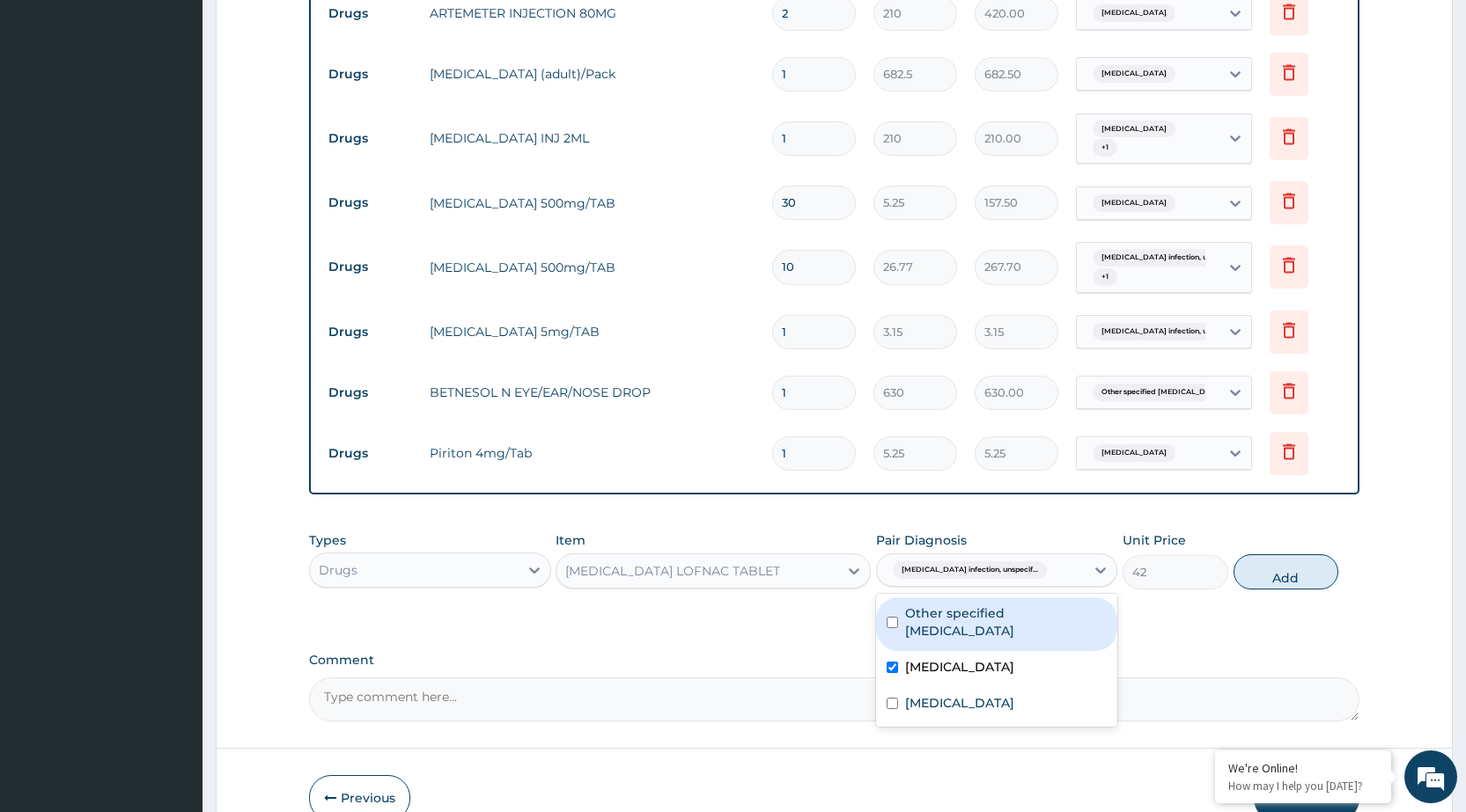
drag, startPoint x: 1067, startPoint y: 608, endPoint x: 1115, endPoint y: 588, distance: 52.0
click at [1068, 608] on label "Other specified conjunctivitis" at bounding box center [1005, 622] width 202 height 35
checkbox input "true"
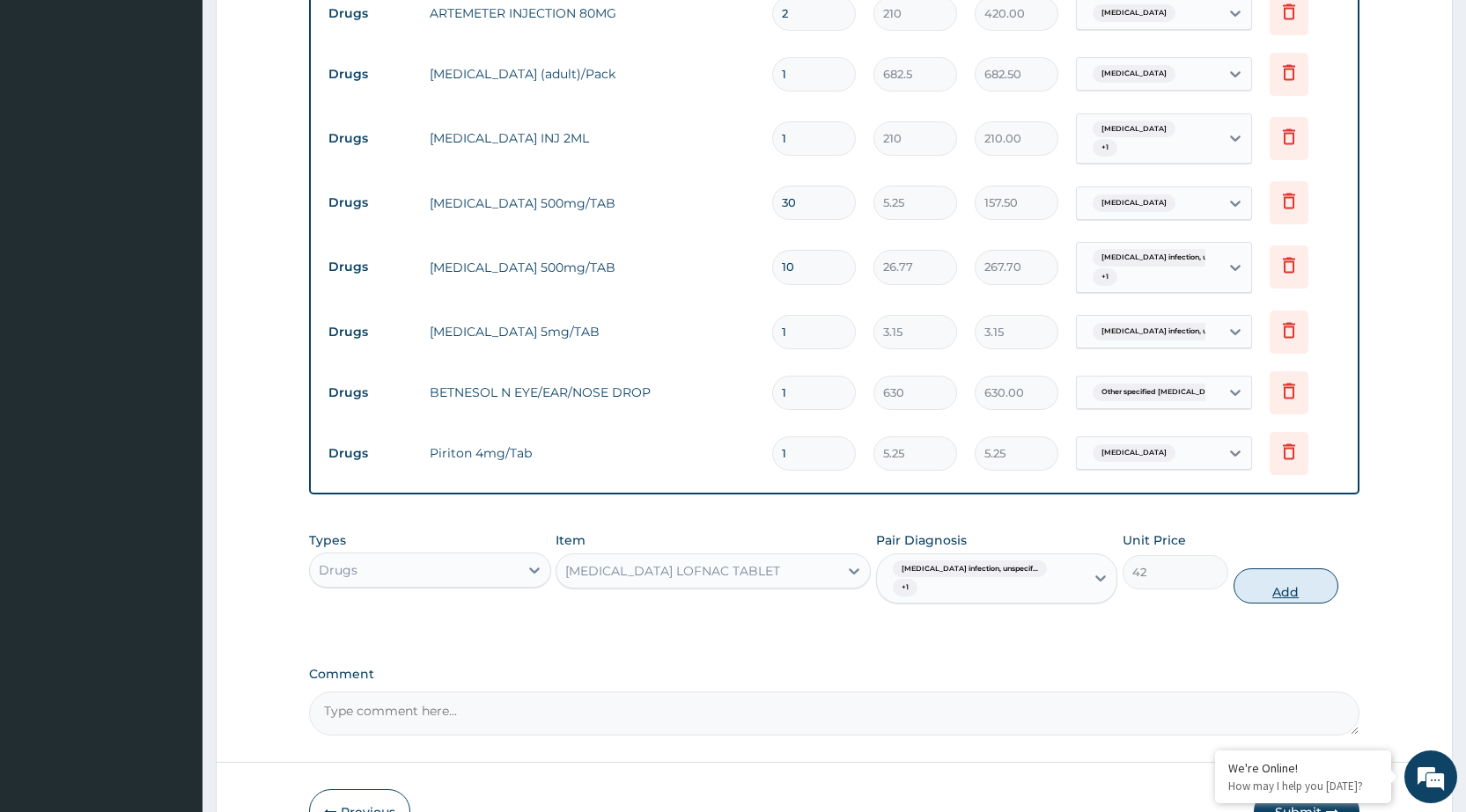
click at [1275, 574] on button "Add" at bounding box center [1287, 586] width 105 height 35
type input "0"
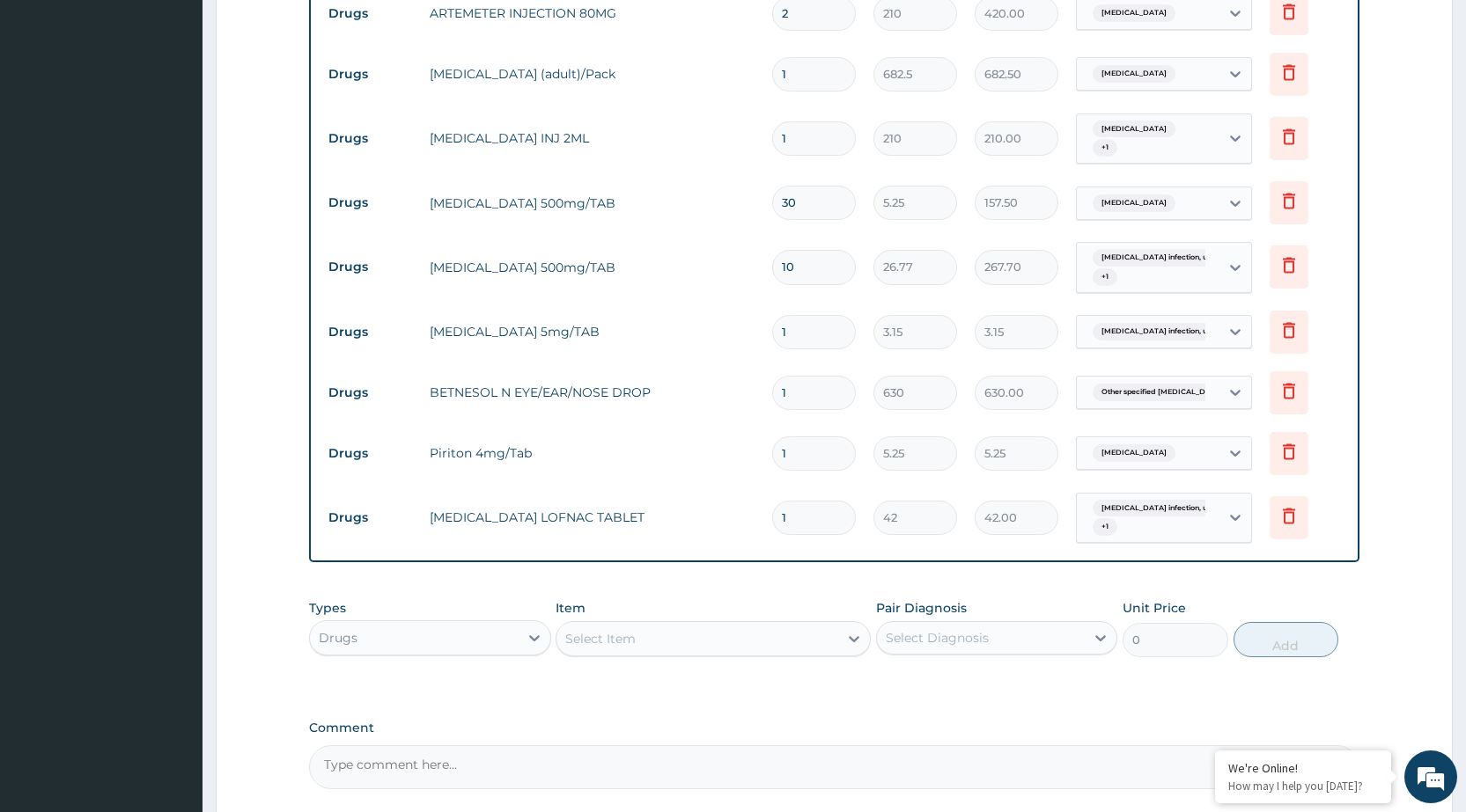
type input "10"
type input "420.00"
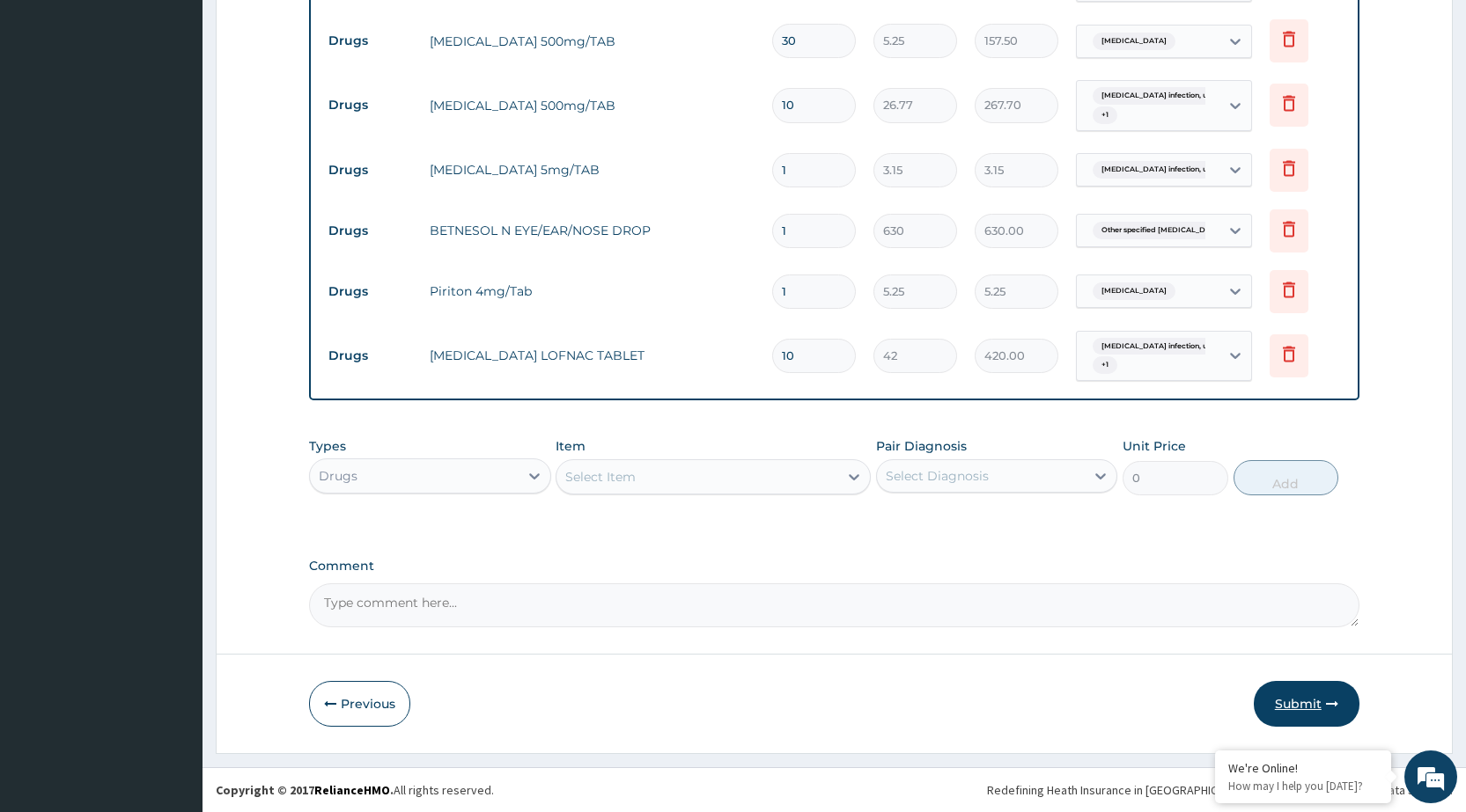
type input "10"
click at [1299, 693] on button "Submit" at bounding box center [1306, 704] width 105 height 46
click at [1308, 701] on button "Submit" at bounding box center [1306, 704] width 105 height 46
click at [347, 697] on button "Previous" at bounding box center [359, 704] width 101 height 46
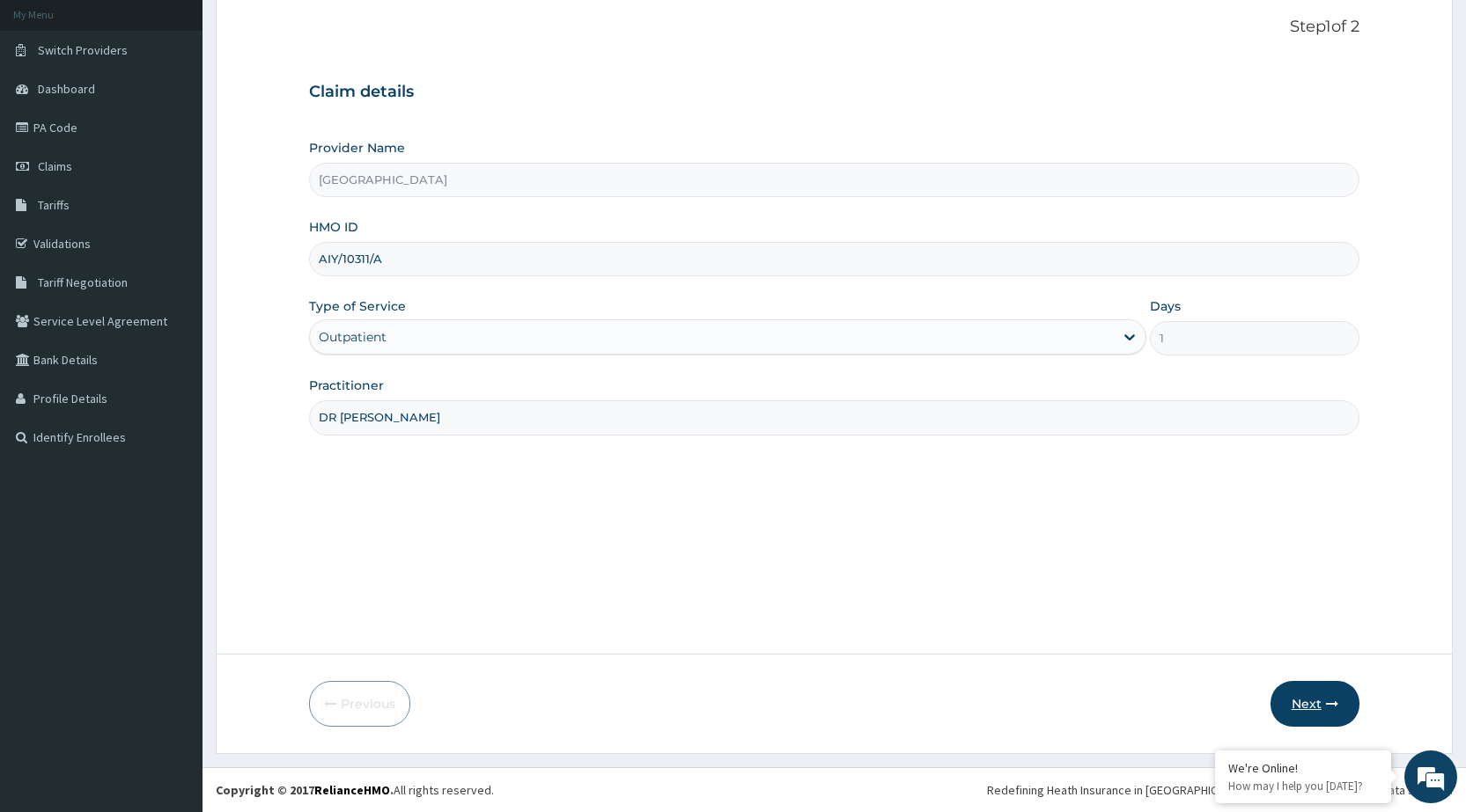
click at [1313, 702] on button "Next" at bounding box center [1315, 704] width 89 height 46
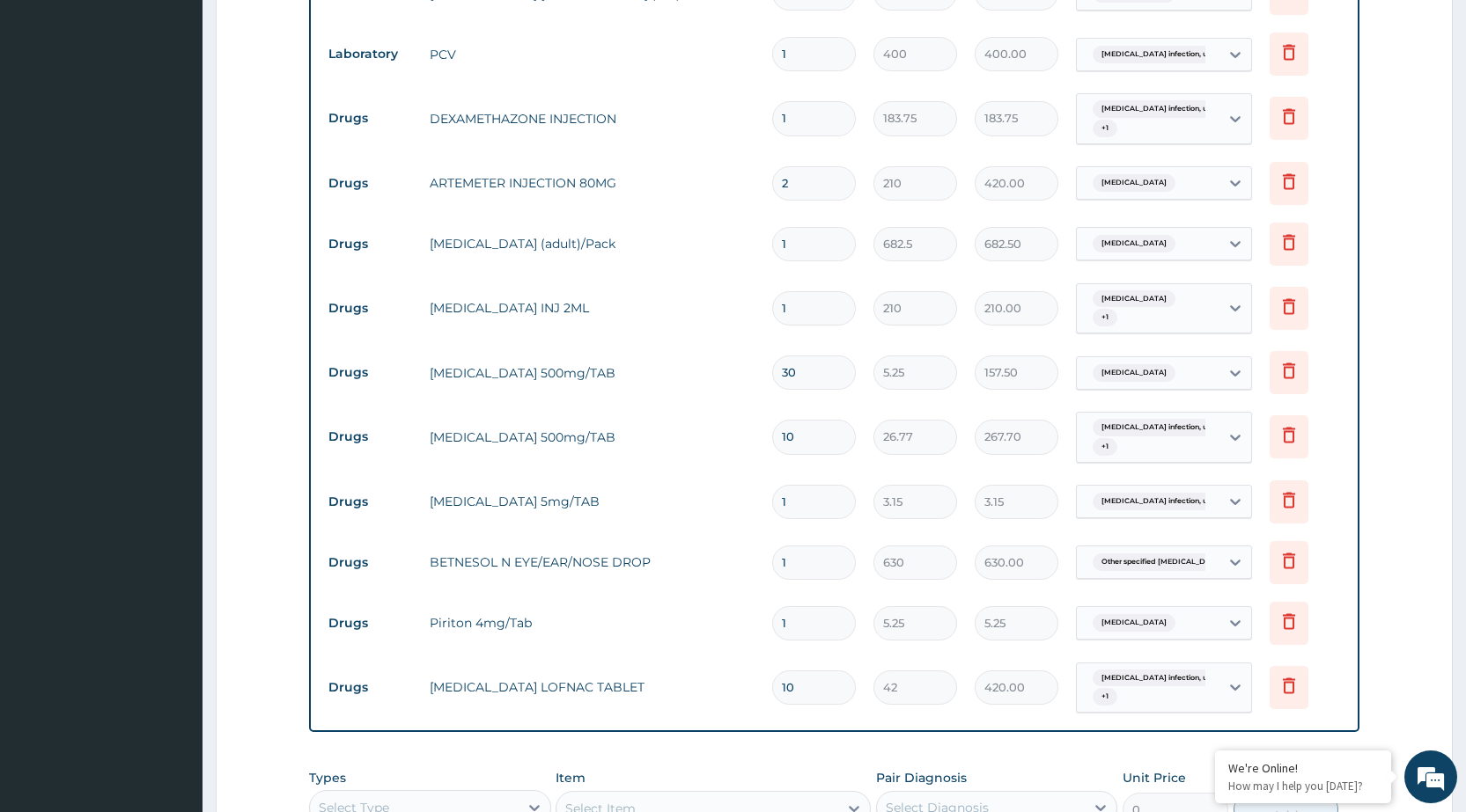
scroll to position [1139, 0]
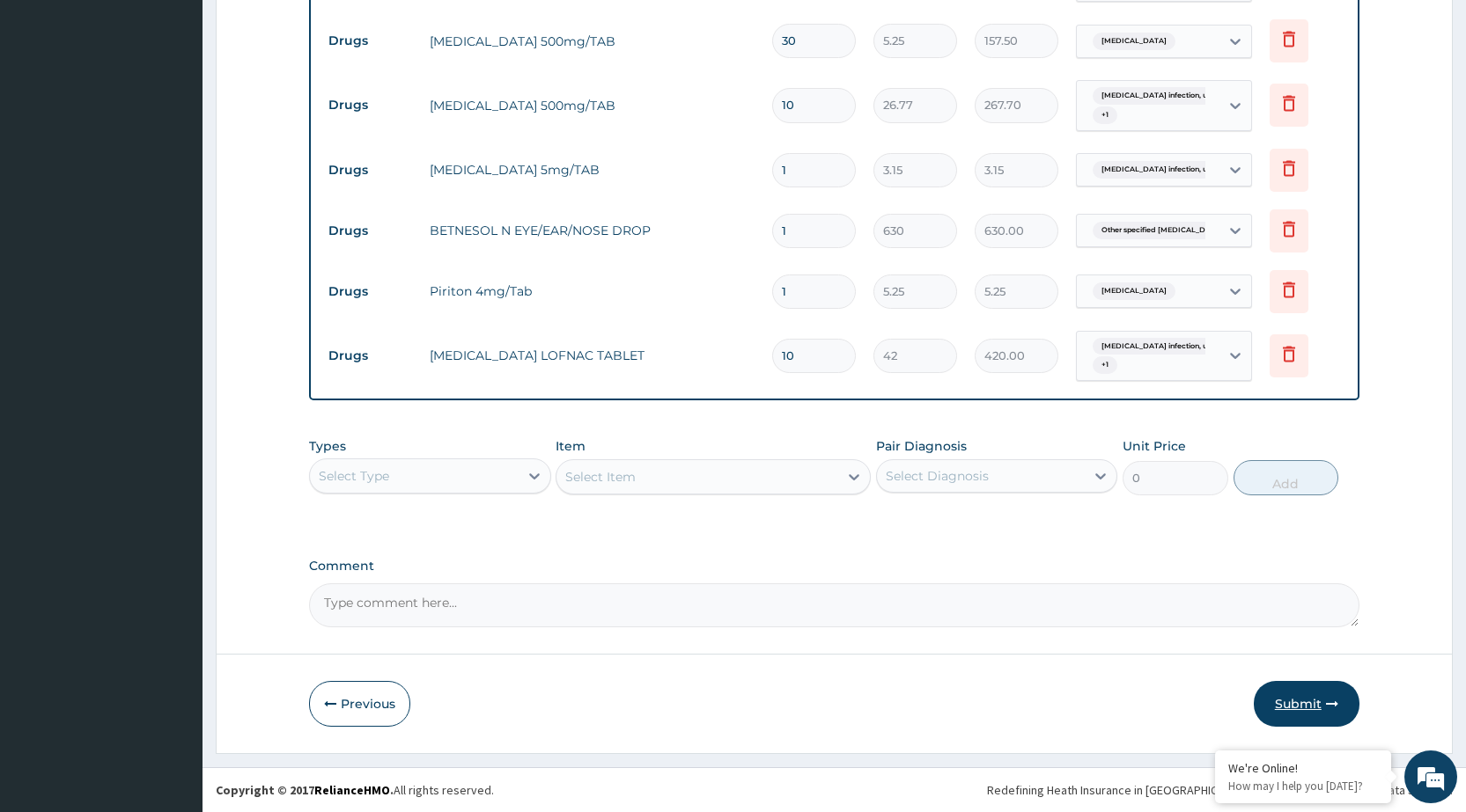
click at [1337, 713] on button "Submit" at bounding box center [1306, 704] width 105 height 46
click at [1327, 709] on icon "button" at bounding box center [1333, 704] width 13 height 13
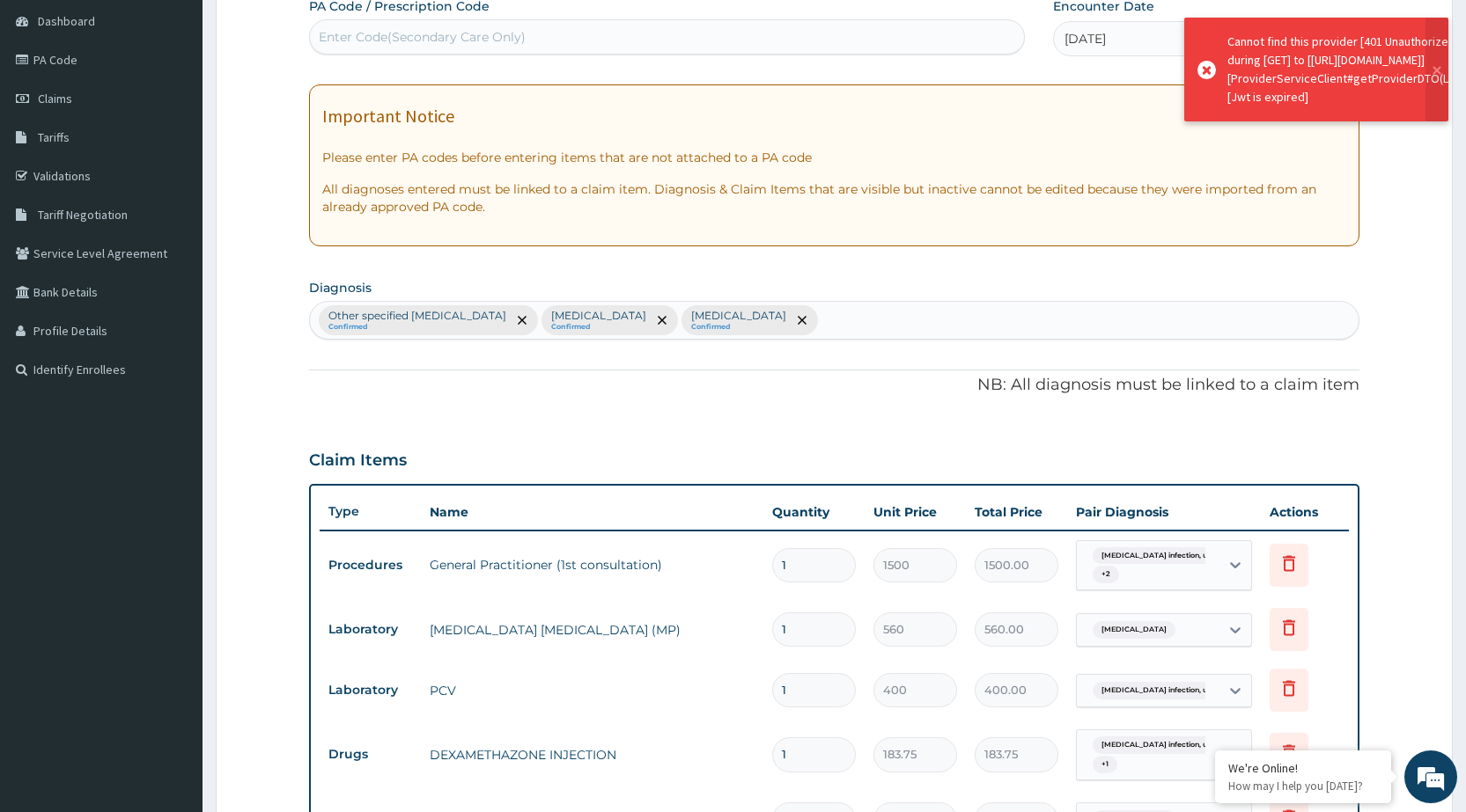
scroll to position [0, 0]
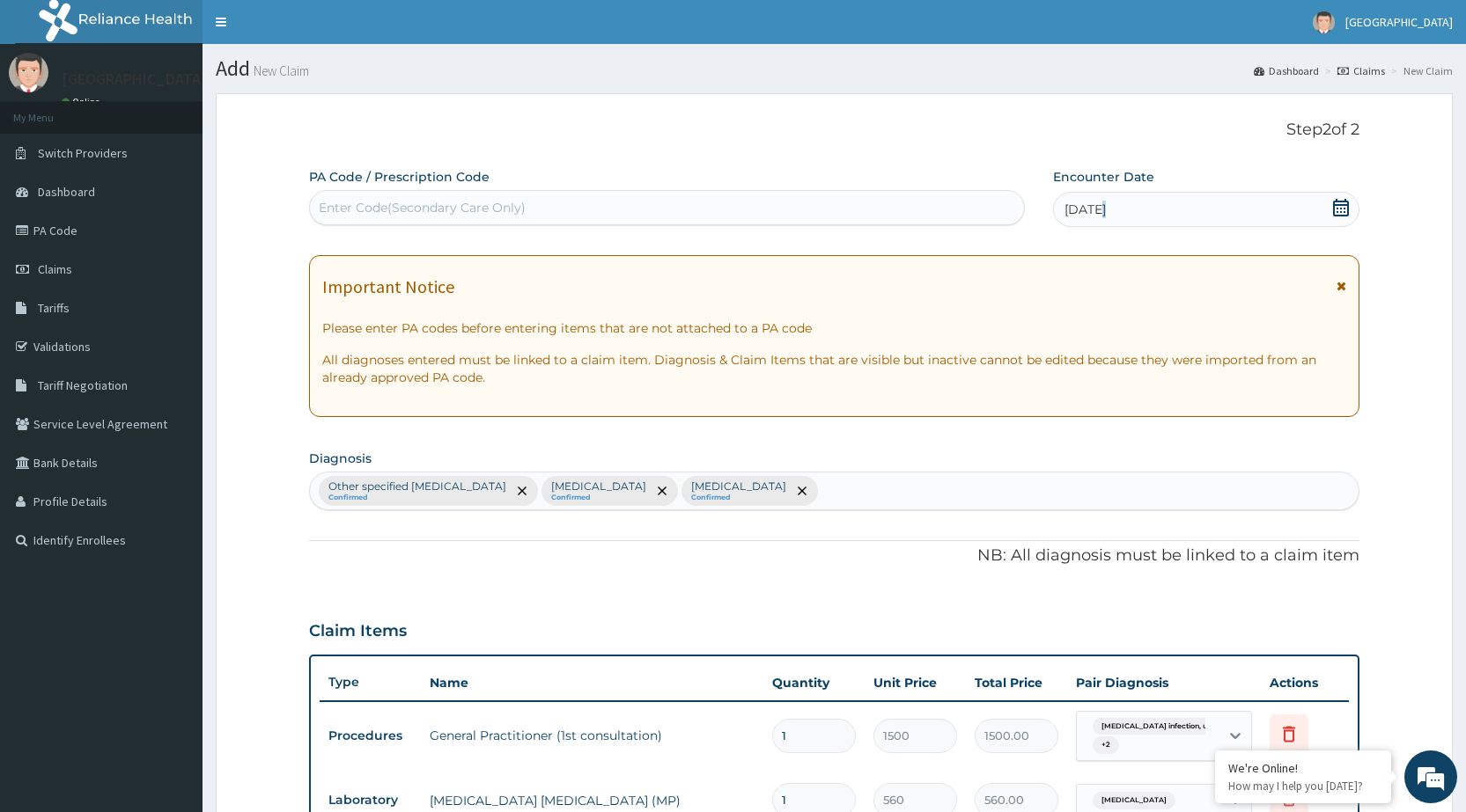
click at [1101, 213] on span "23-07-2025" at bounding box center [1085, 209] width 41 height 18
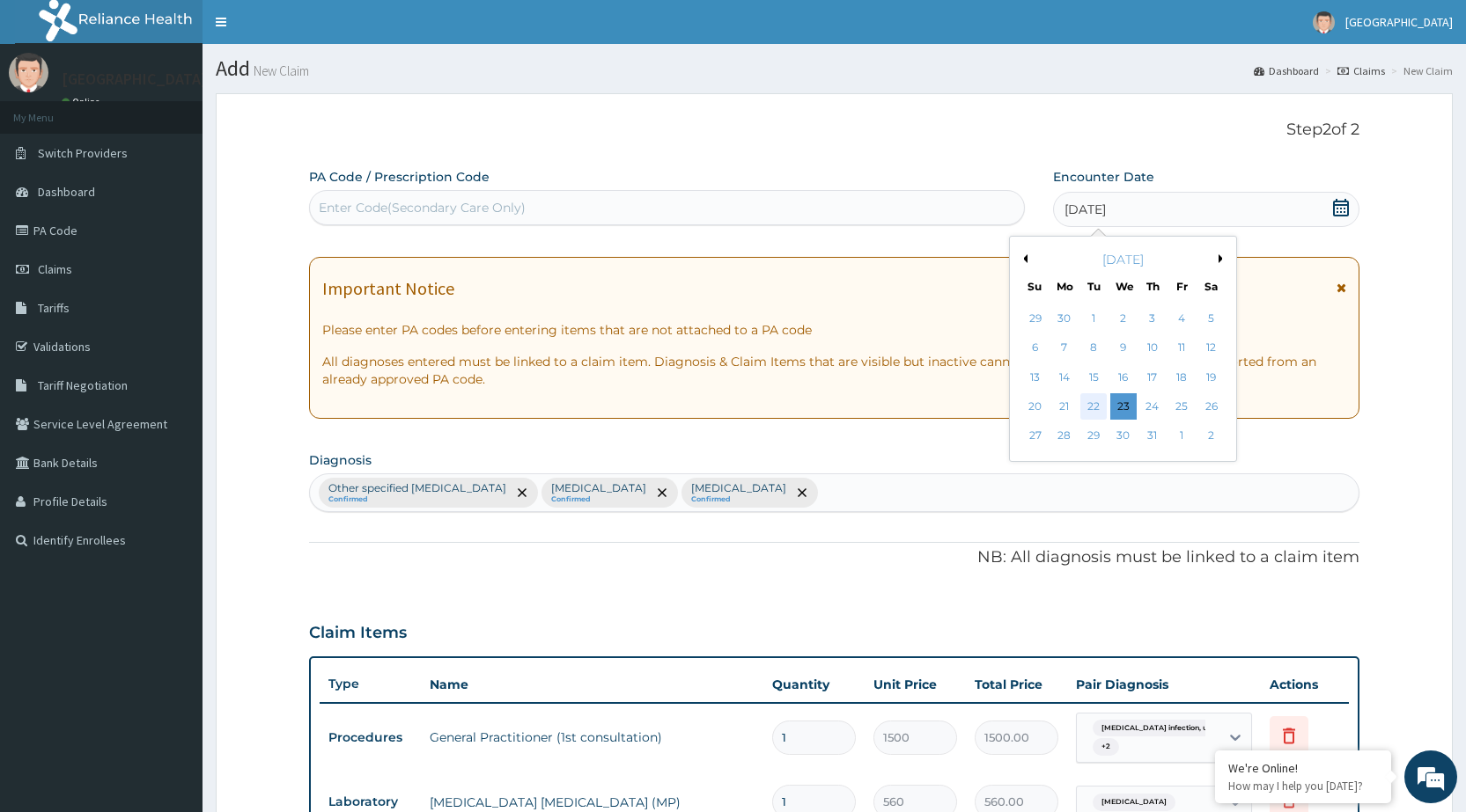
click at [1091, 404] on div "22" at bounding box center [1093, 406] width 26 height 26
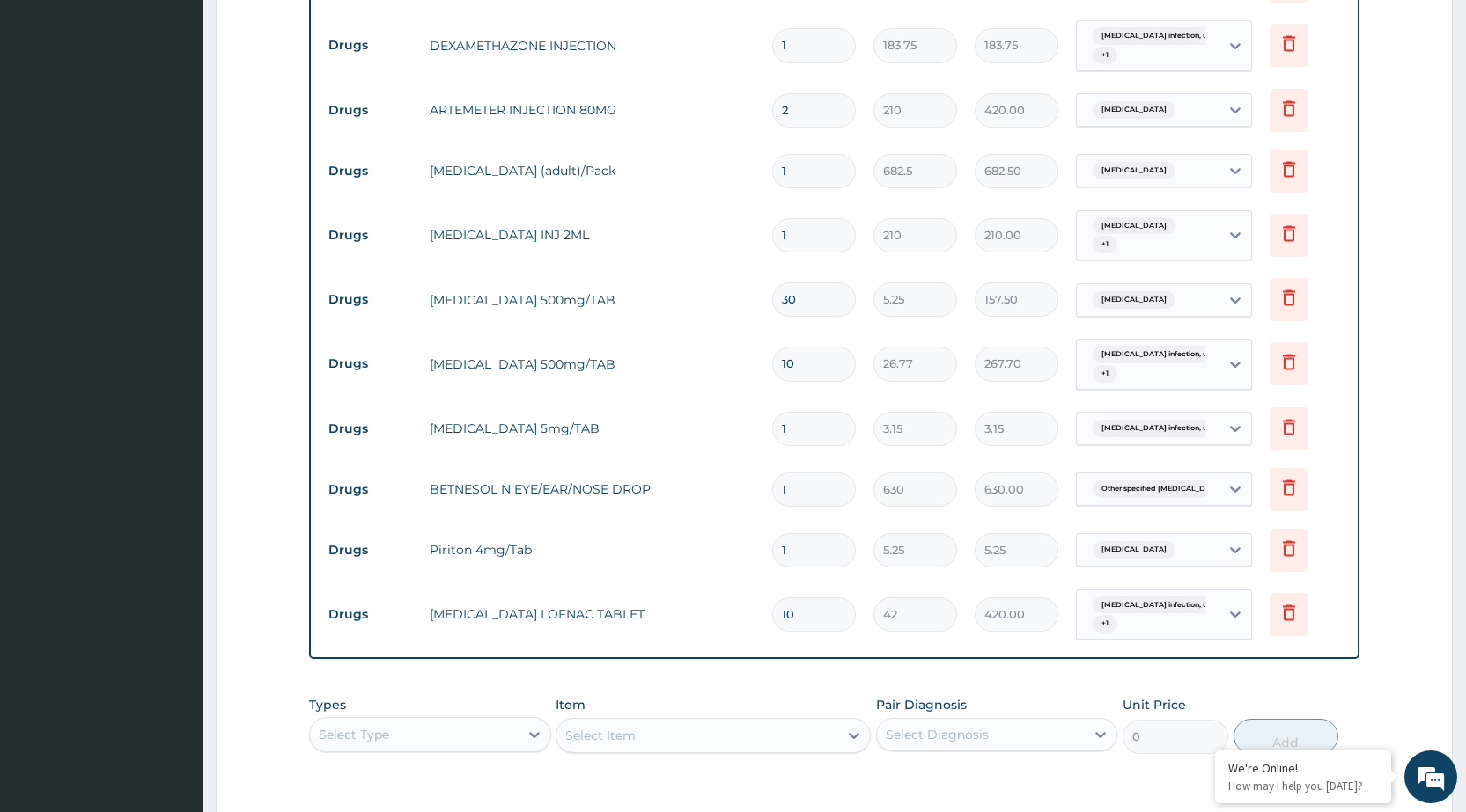
scroll to position [1139, 0]
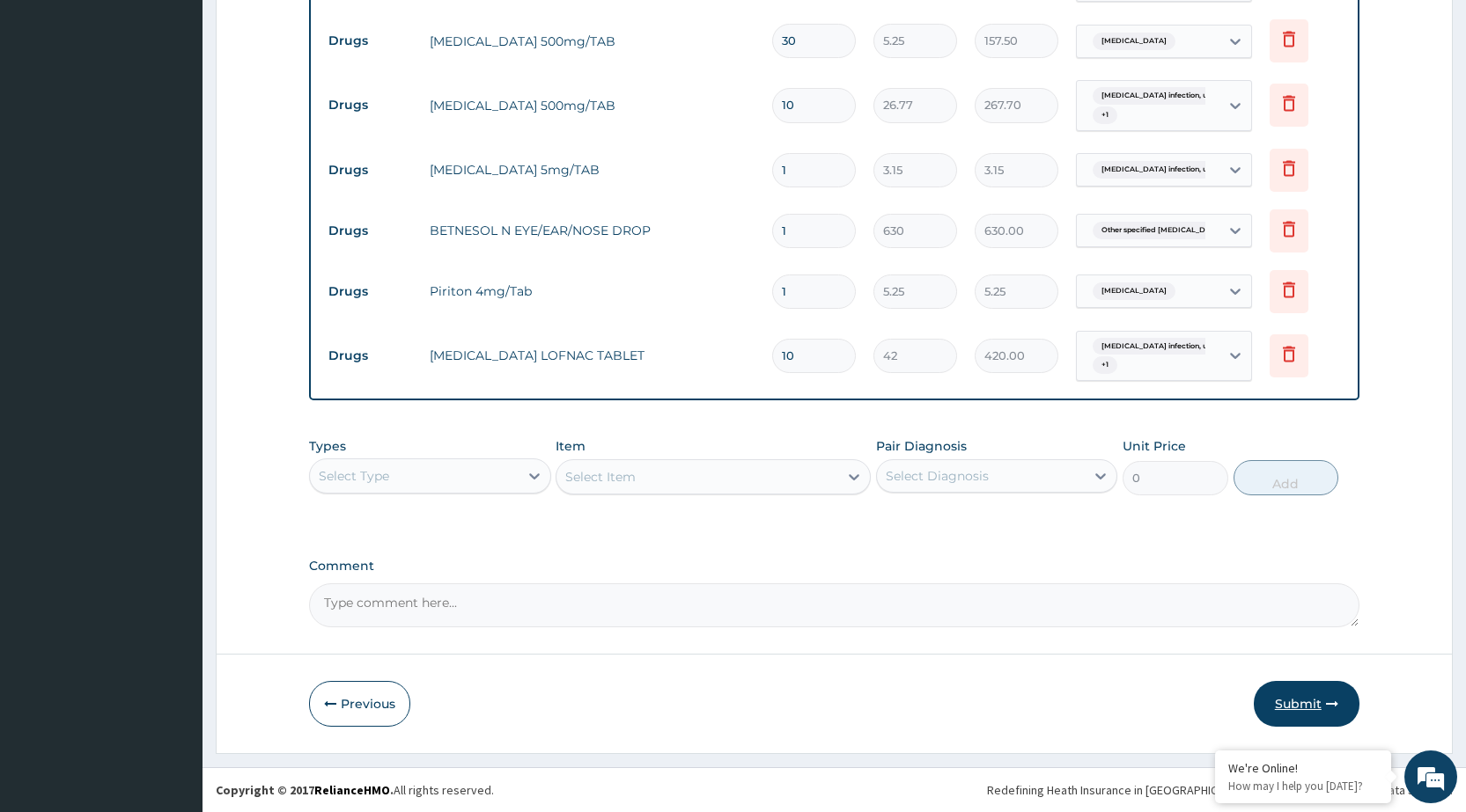
click at [1298, 712] on button "Submit" at bounding box center [1306, 704] width 105 height 46
click at [348, 694] on button "Previous" at bounding box center [359, 704] width 101 height 46
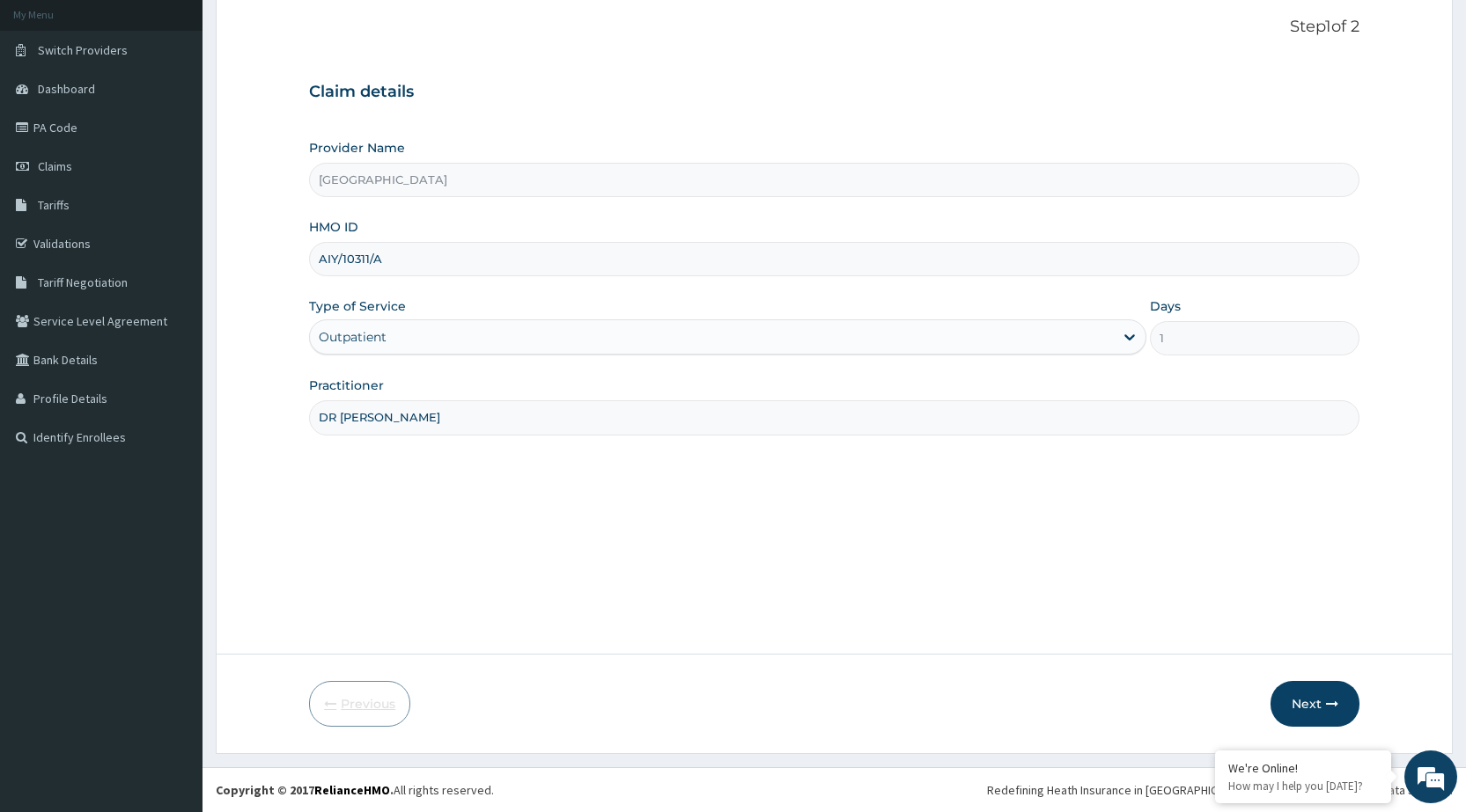
scroll to position [103, 0]
click at [397, 264] on input "AIY/10311/A" at bounding box center [834, 259] width 1051 height 34
type input "A"
type input "FKM/10034/A"
click at [1291, 812] on html "R EL Toggle navigation Peamark Hospital And Maternity Hospital Peamark Hospital…" at bounding box center [733, 354] width 1466 height 915
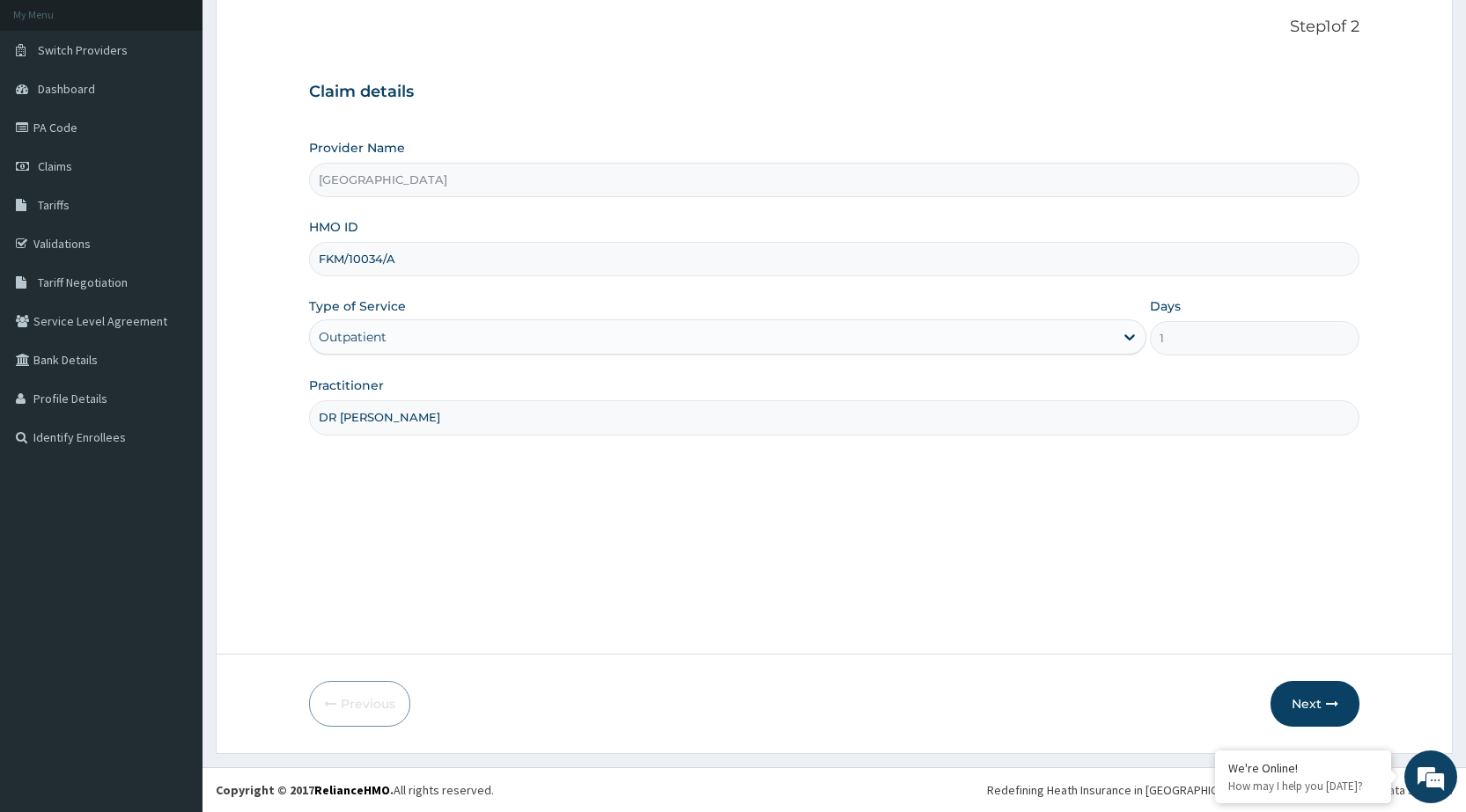
drag, startPoint x: 460, startPoint y: 274, endPoint x: 465, endPoint y: 509, distance: 235.1
click at [457, 281] on div "Provider Name Peamak Hospital and Maternity Centre HMO ID FKM/10034/A Type of S…" at bounding box center [834, 287] width 1051 height 296
click at [1306, 691] on button "Next" at bounding box center [1315, 704] width 89 height 46
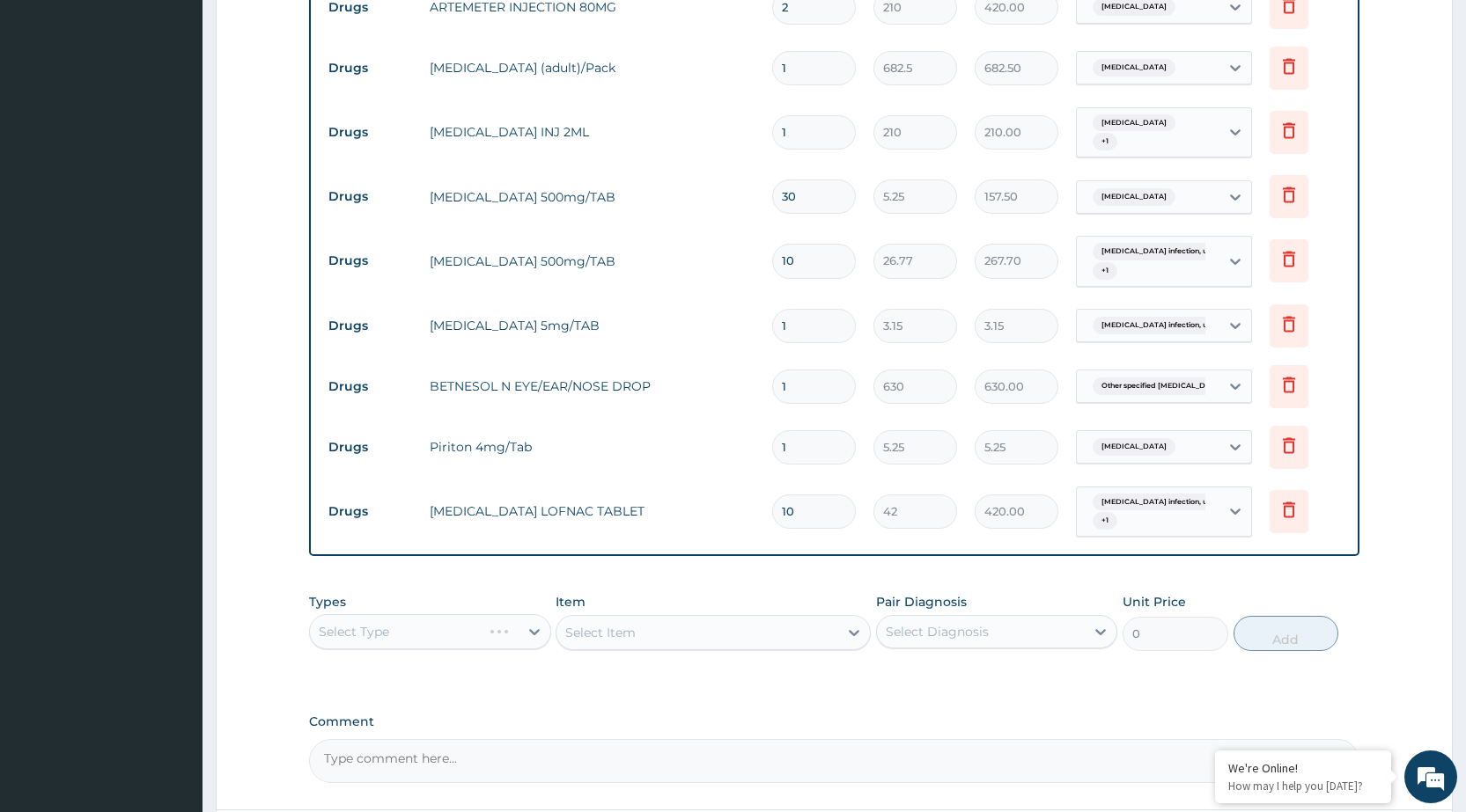
scroll to position [1139, 0]
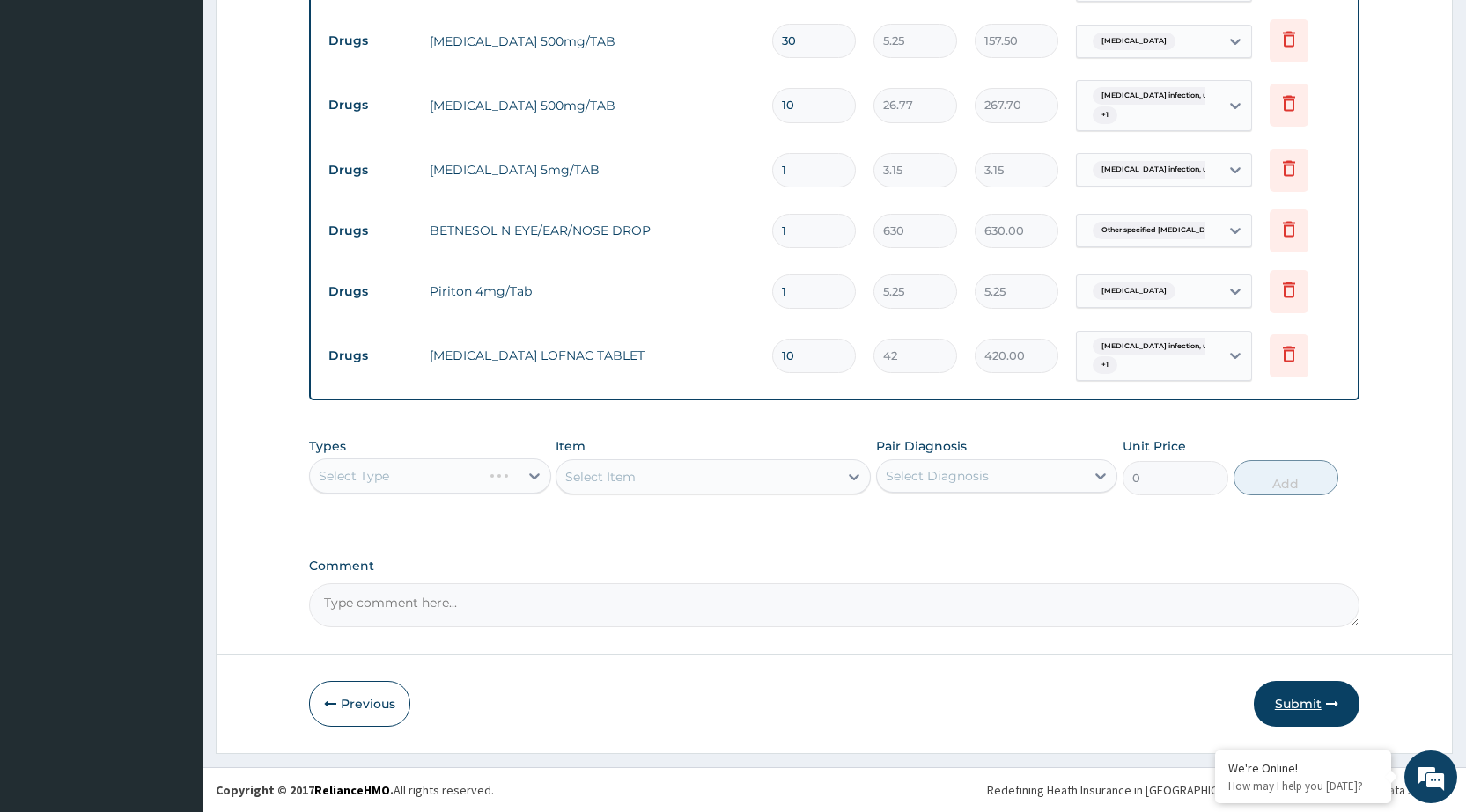
click at [1306, 693] on button "Submit" at bounding box center [1306, 704] width 105 height 46
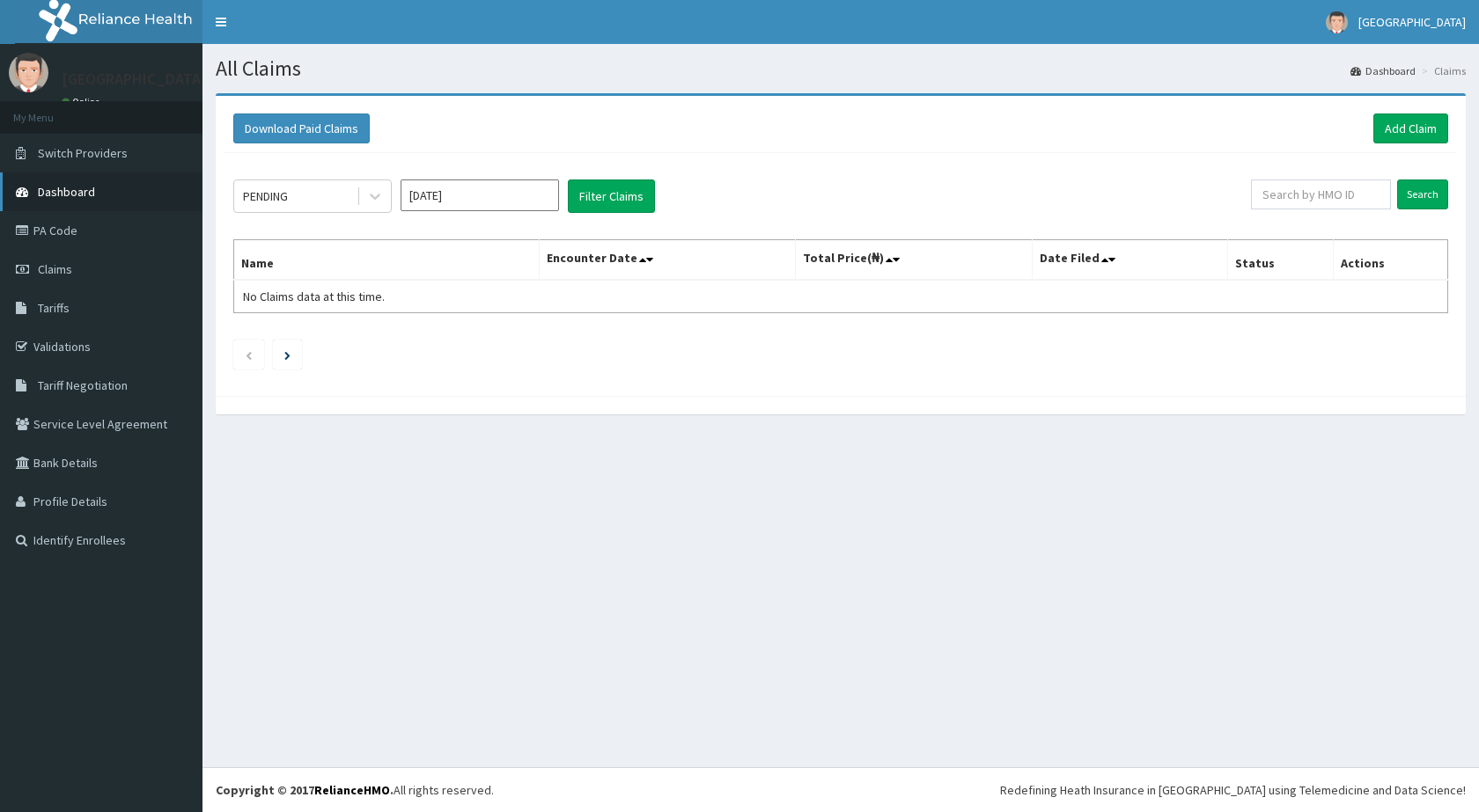
click at [102, 195] on link "Dashboard" at bounding box center [101, 192] width 203 height 39
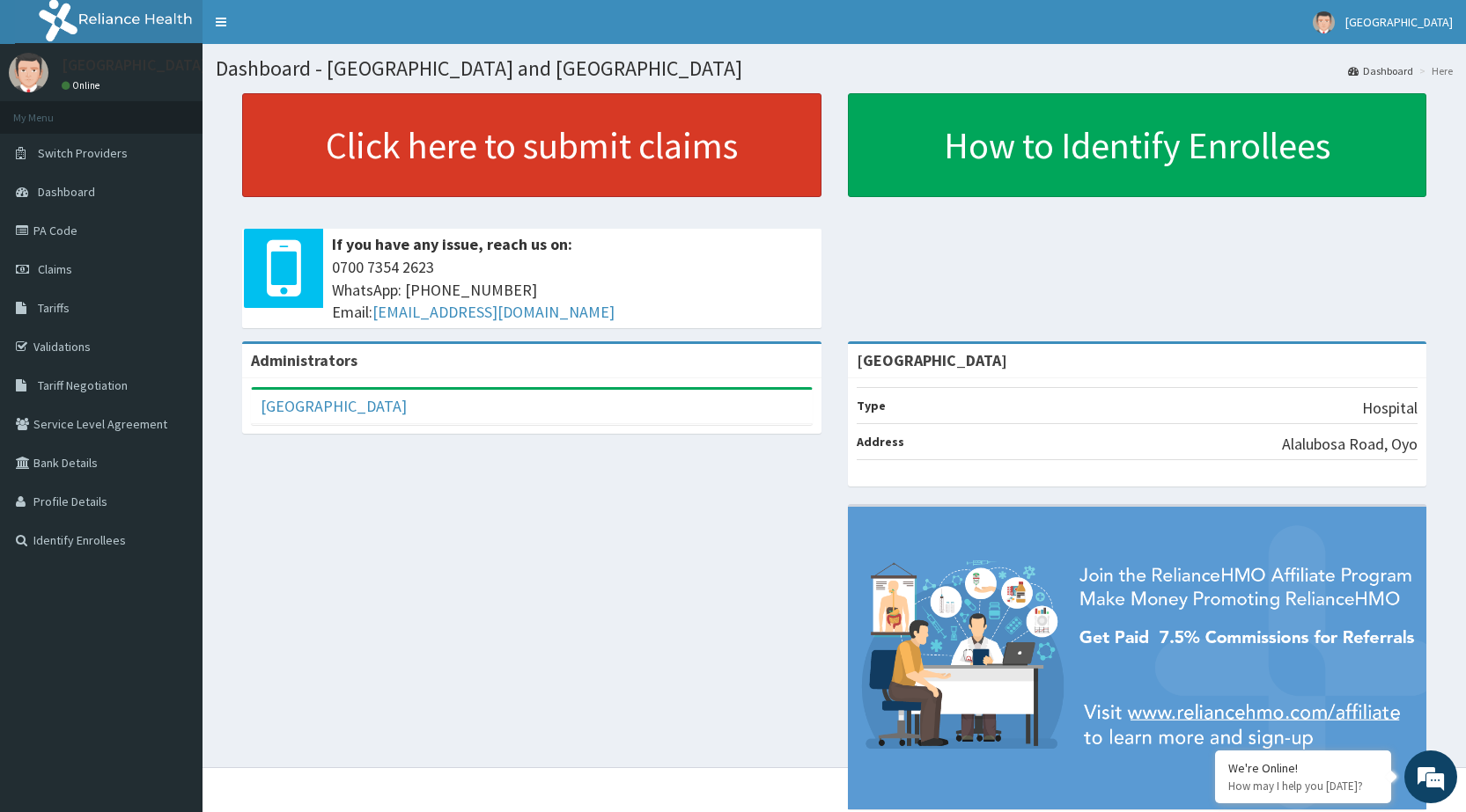
click at [516, 125] on link "Click here to submit claims" at bounding box center [532, 145] width 580 height 104
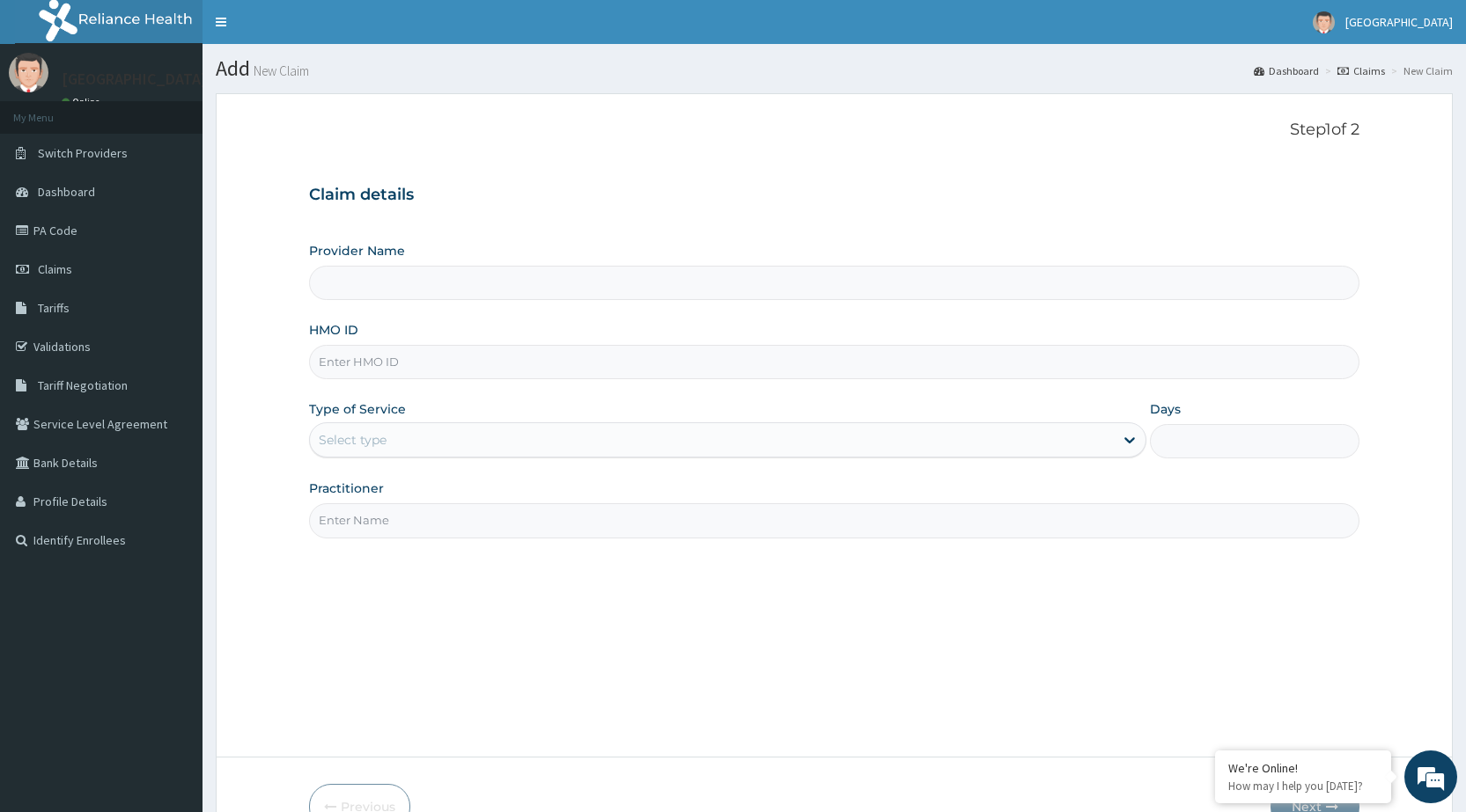
type input "[GEOGRAPHIC_DATA]"
drag, startPoint x: 0, startPoint y: 0, endPoint x: 448, endPoint y: 351, distance: 569.1
click at [448, 351] on input "HMO ID" at bounding box center [834, 361] width 1051 height 34
type input "AIT/10632/A"
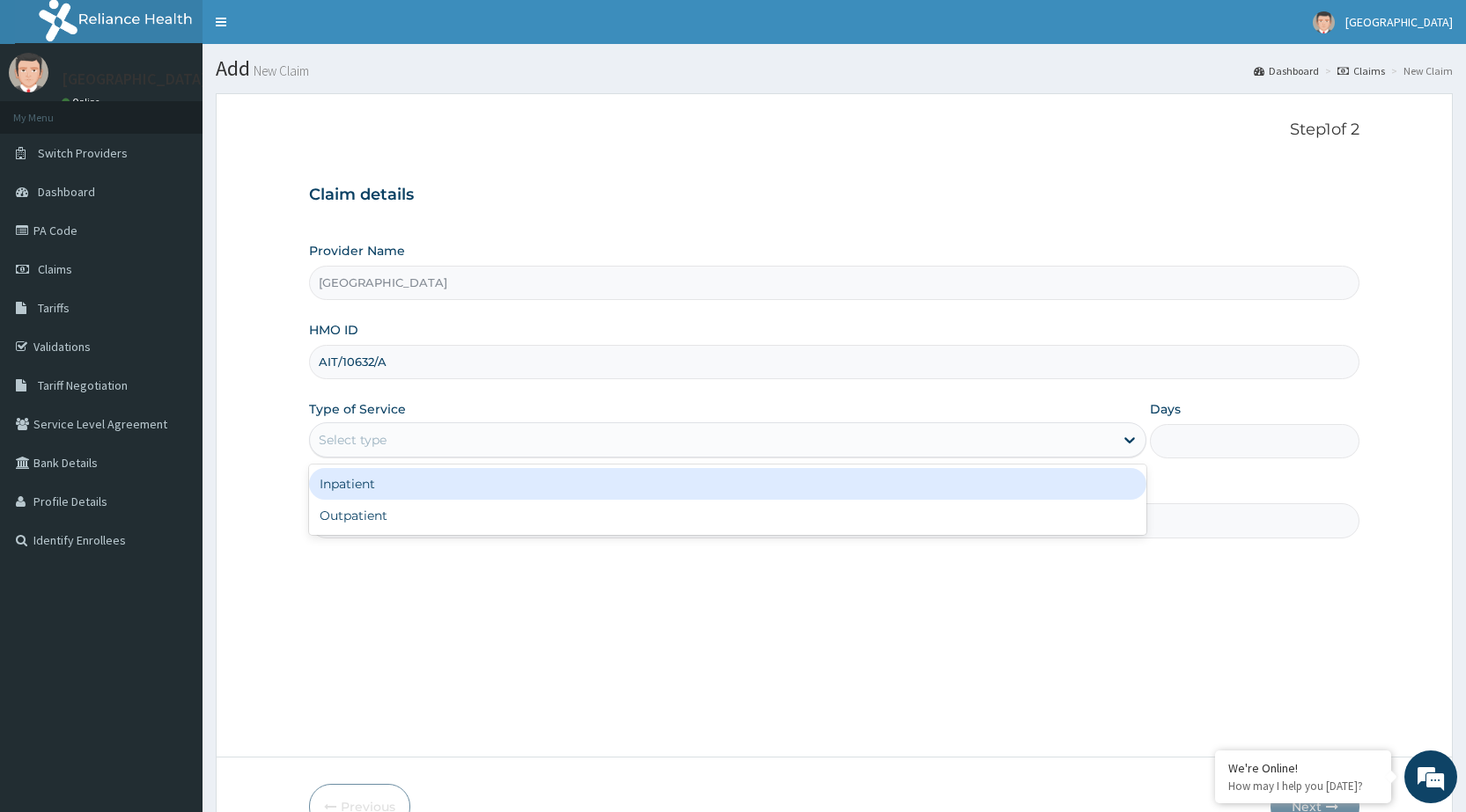
click at [370, 441] on div "Select type" at bounding box center [353, 440] width 68 height 18
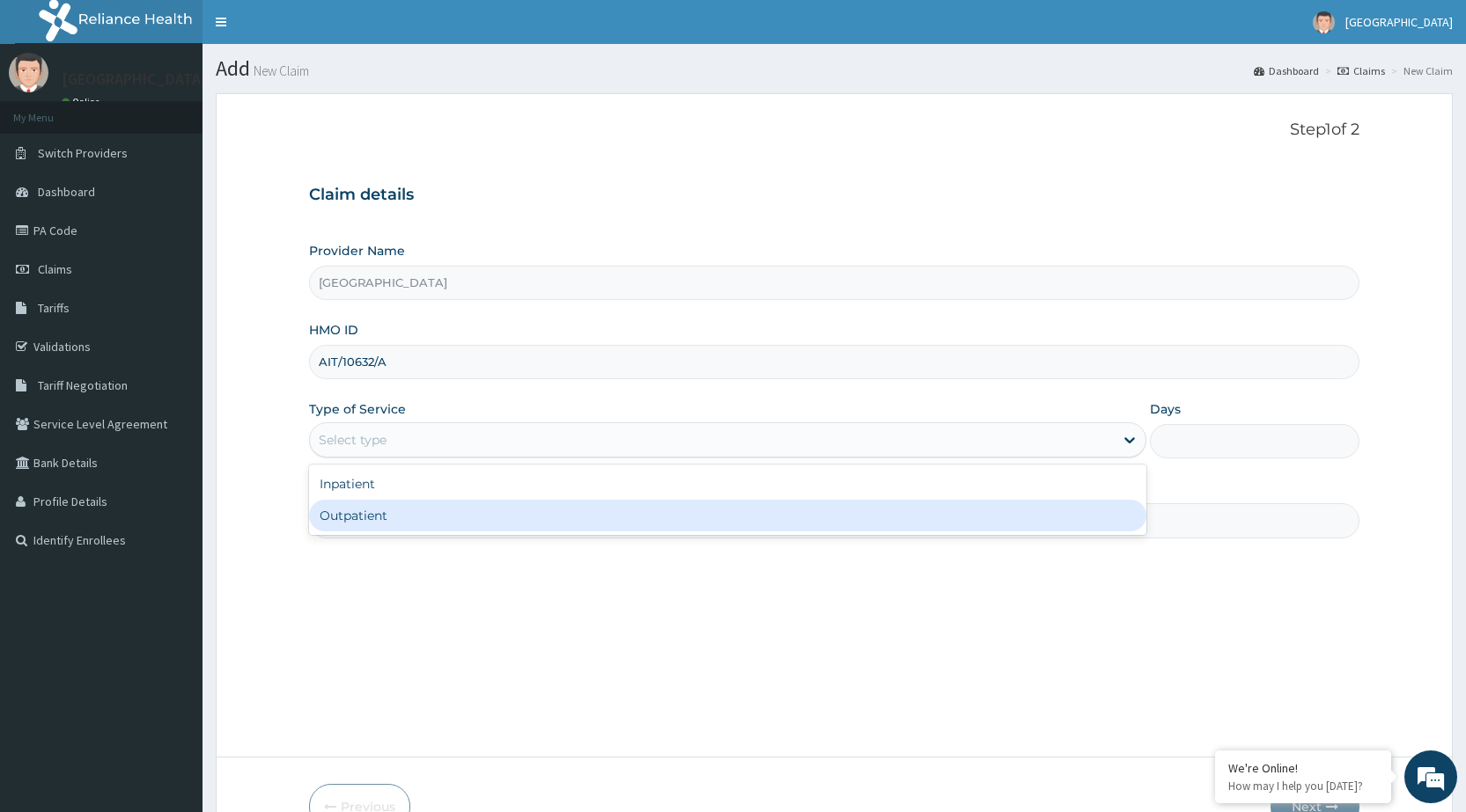
click at [394, 521] on div "Outpatient" at bounding box center [728, 516] width 838 height 32
type input "1"
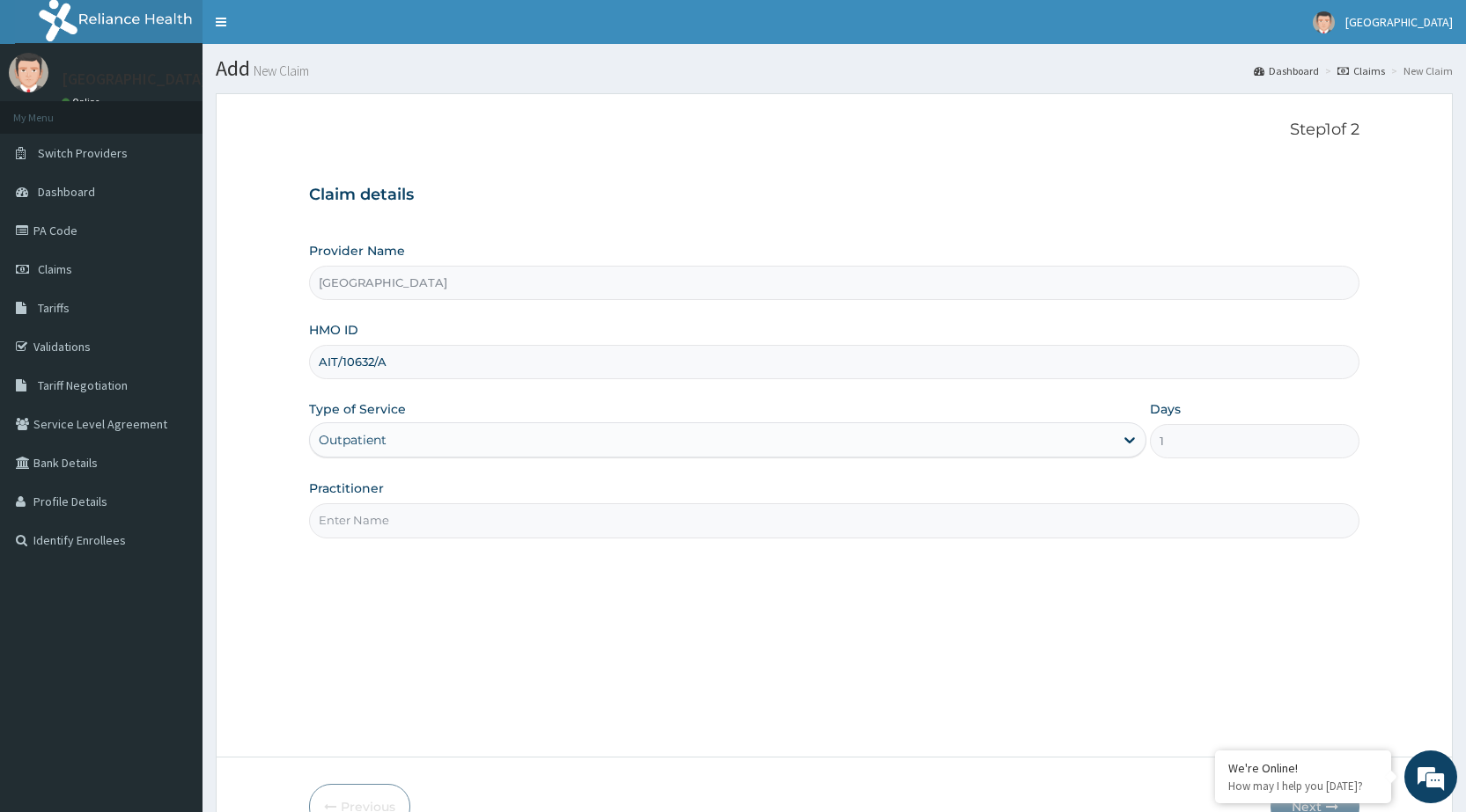
click at [392, 519] on input "Practitioner" at bounding box center [834, 520] width 1051 height 34
type input "DR [PERSON_NAME]"
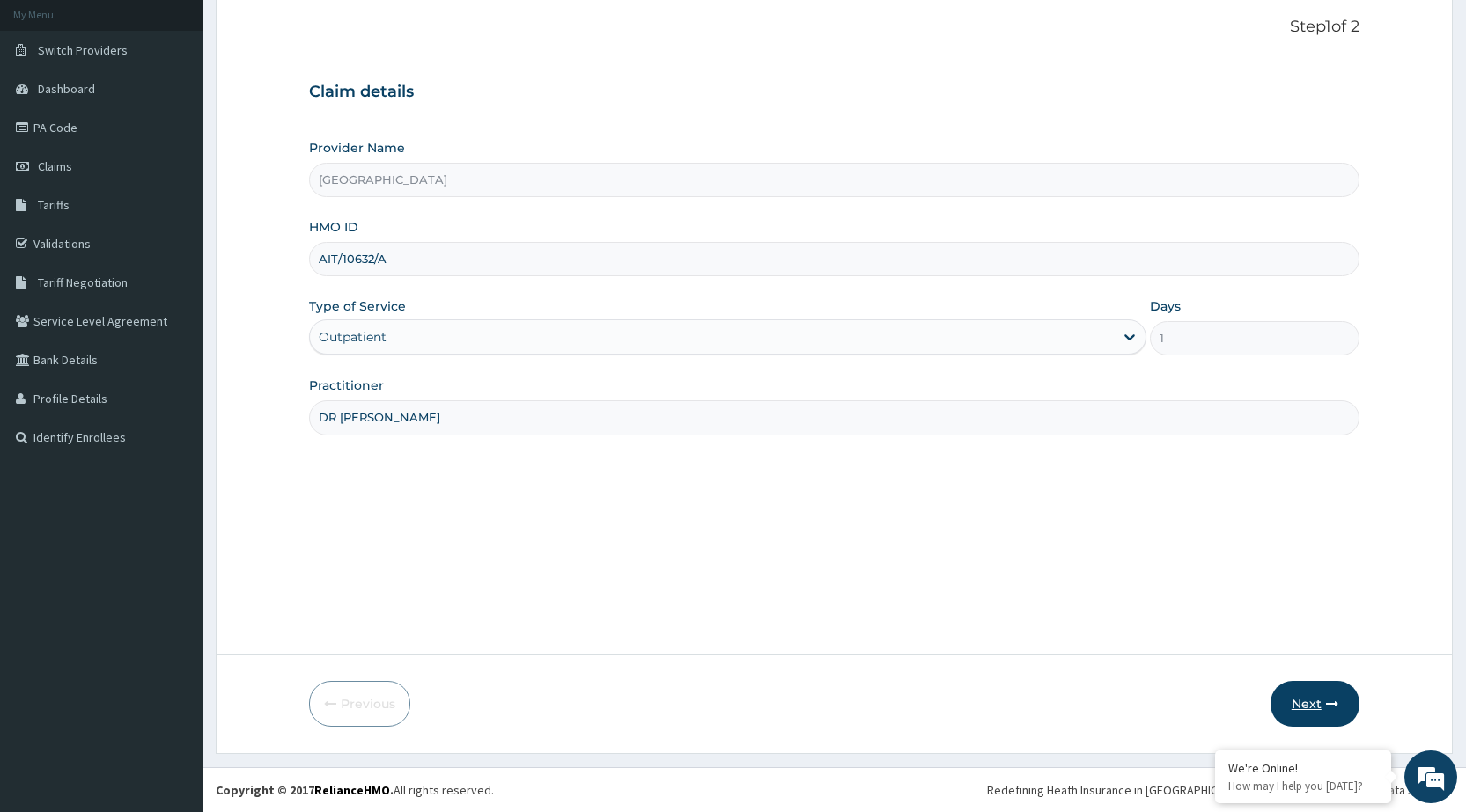
click at [1334, 702] on icon "button" at bounding box center [1333, 704] width 13 height 13
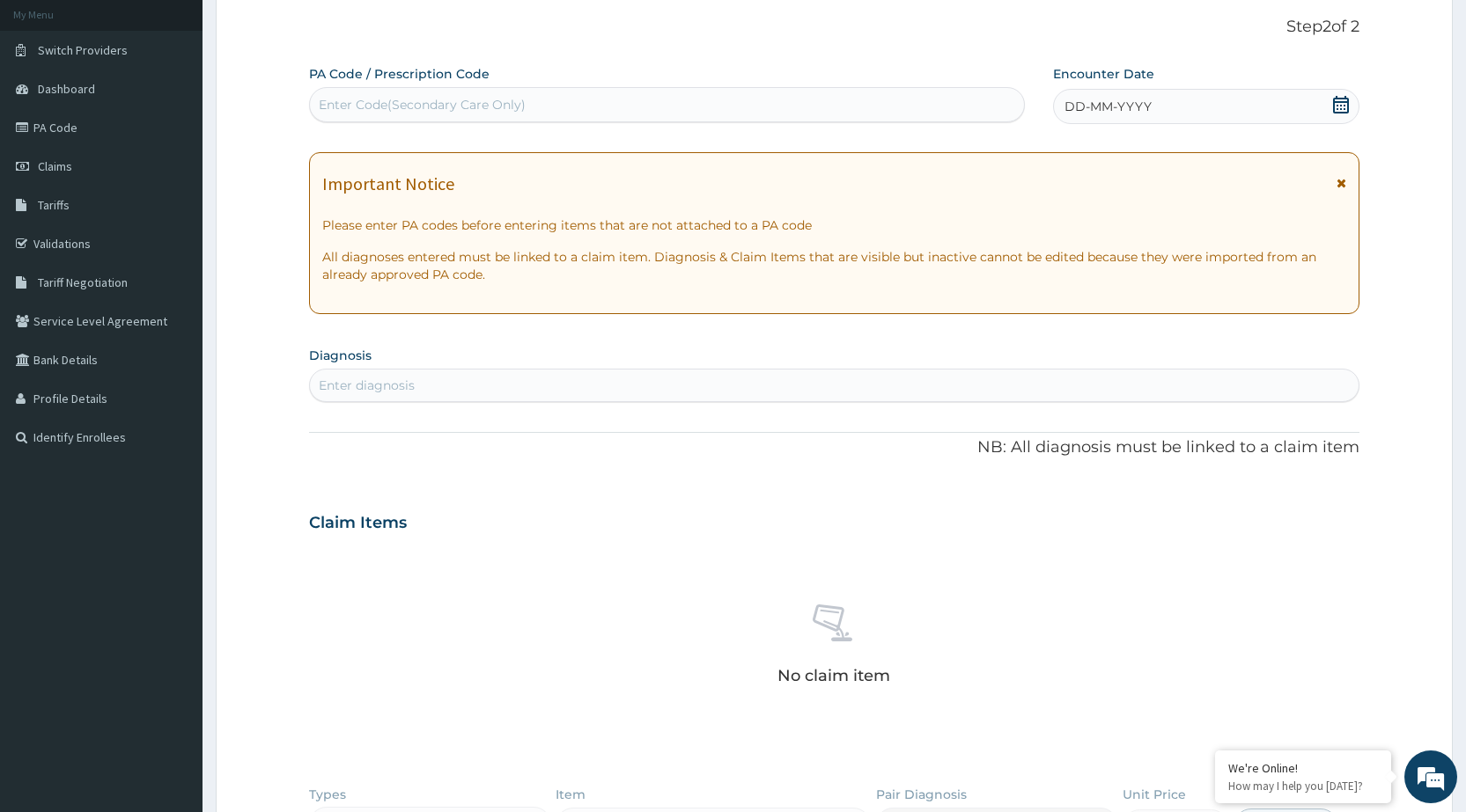
click at [1116, 97] on span "DD-MM-YYYY" at bounding box center [1109, 106] width 88 height 18
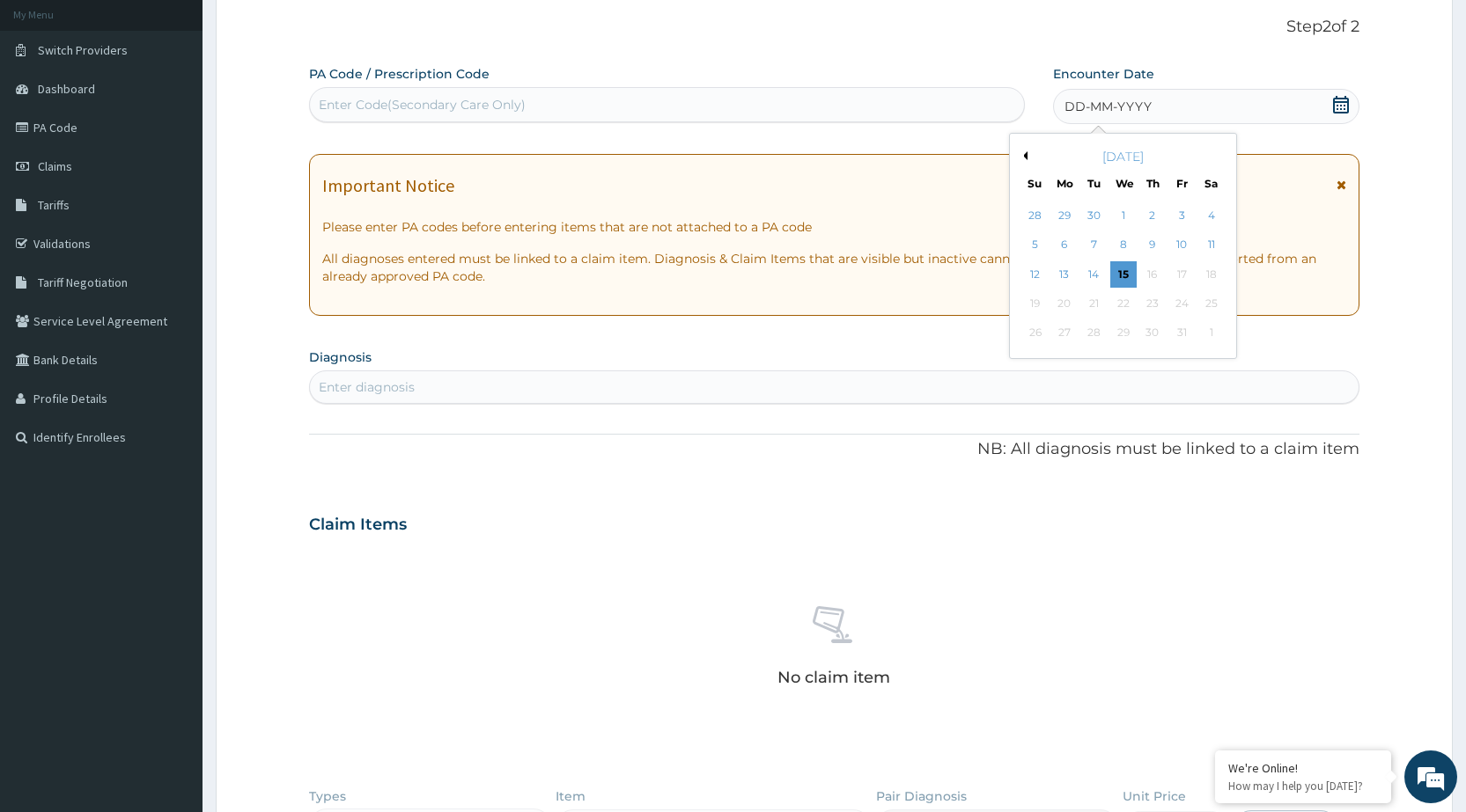
click at [1027, 153] on button "Previous Month" at bounding box center [1023, 156] width 9 height 9
click at [1100, 306] on div "22" at bounding box center [1093, 303] width 26 height 26
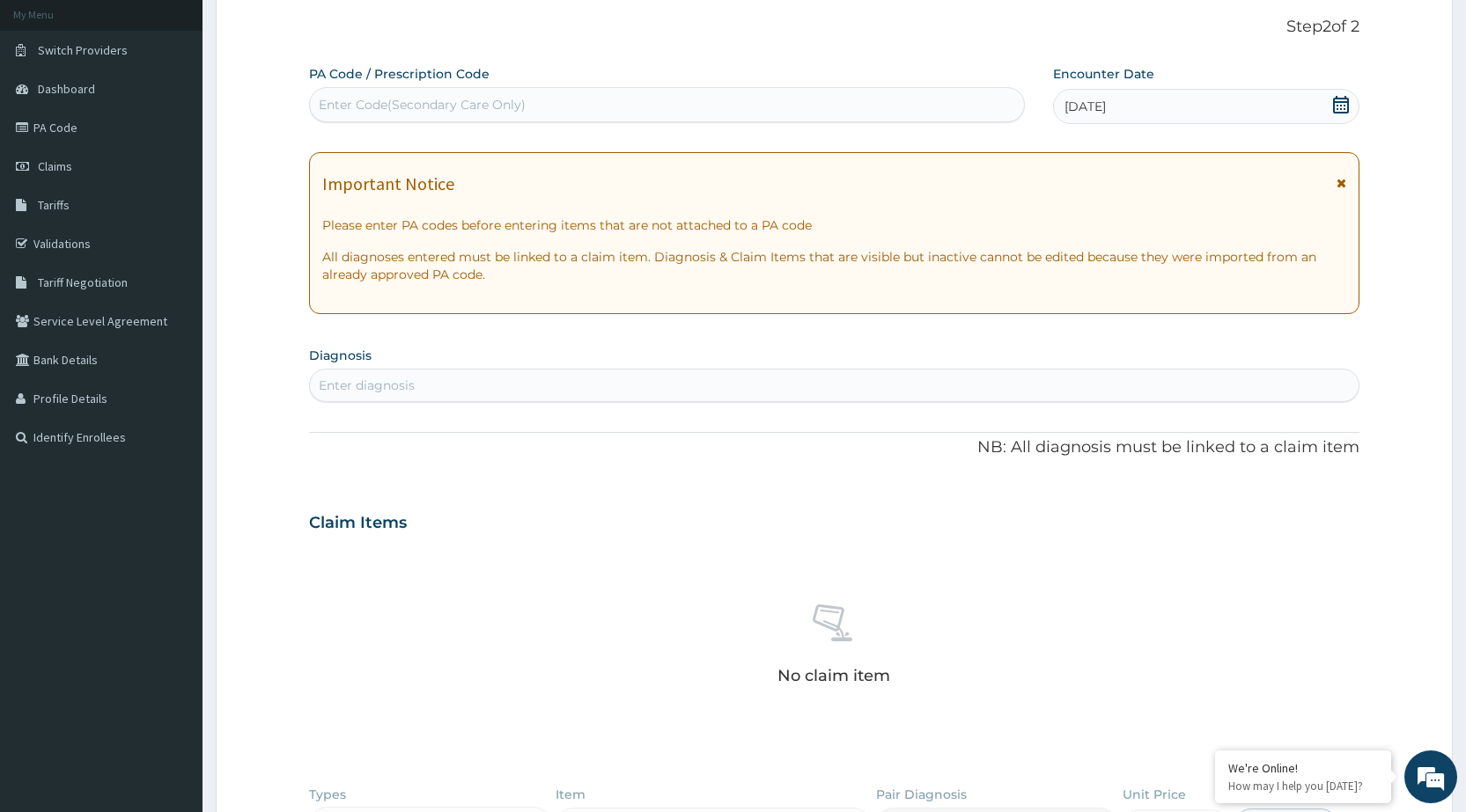
click at [1345, 187] on icon at bounding box center [1341, 183] width 10 height 13
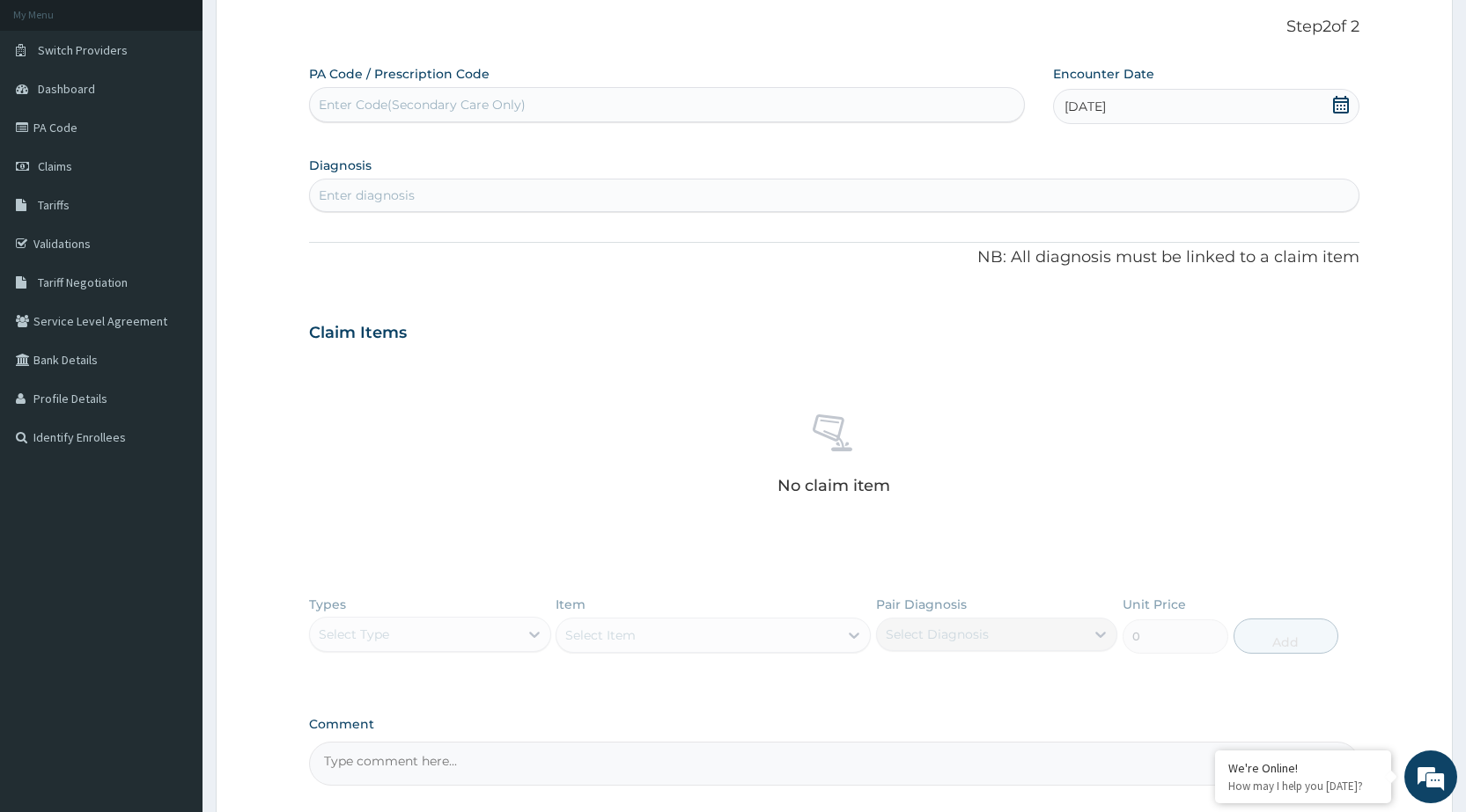
click at [1196, 188] on div "Enter diagnosis" at bounding box center [834, 195] width 1049 height 28
type input "[MEDICAL_DATA]"
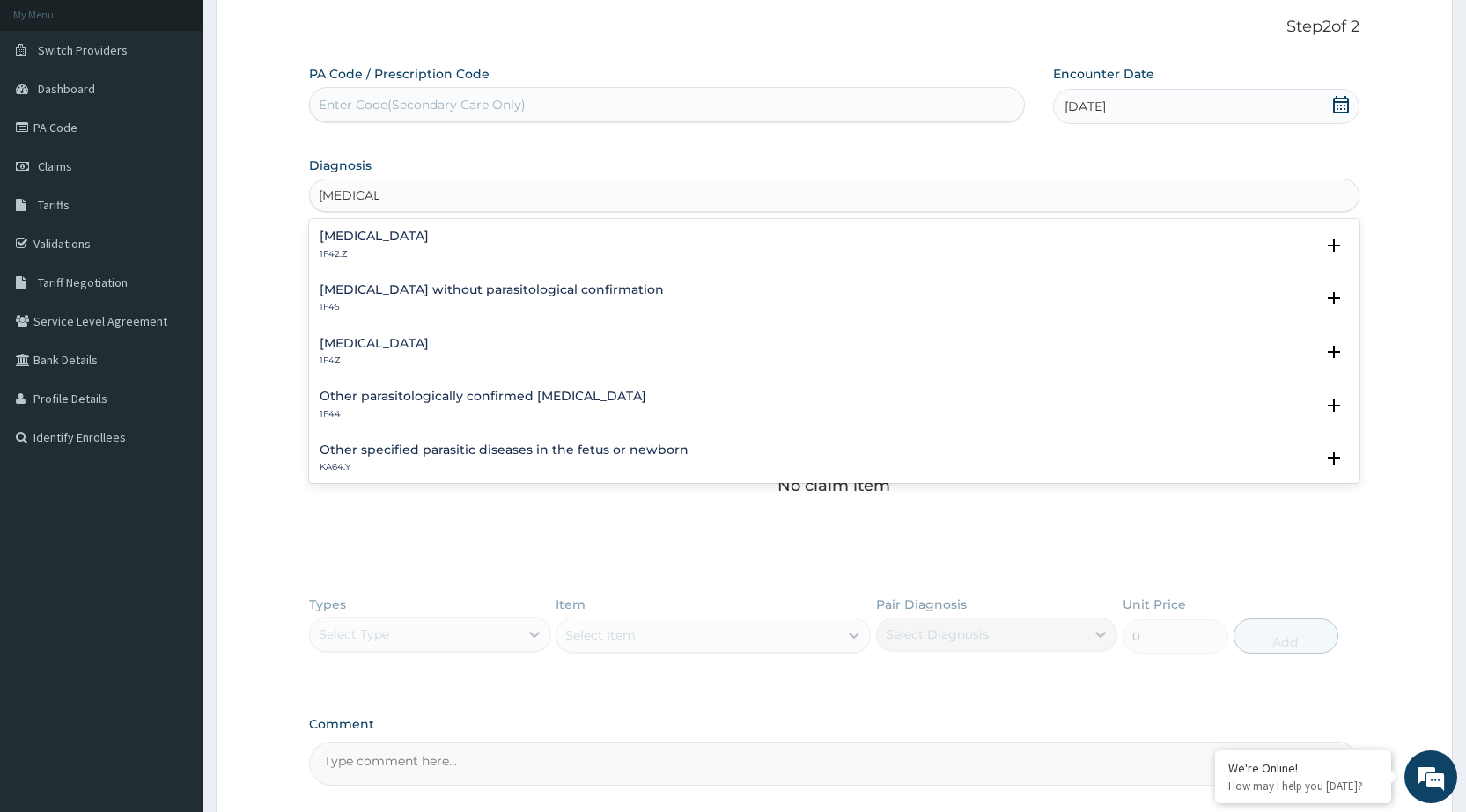
click at [427, 351] on div "[MEDICAL_DATA] 1F4Z" at bounding box center [374, 352] width 109 height 31
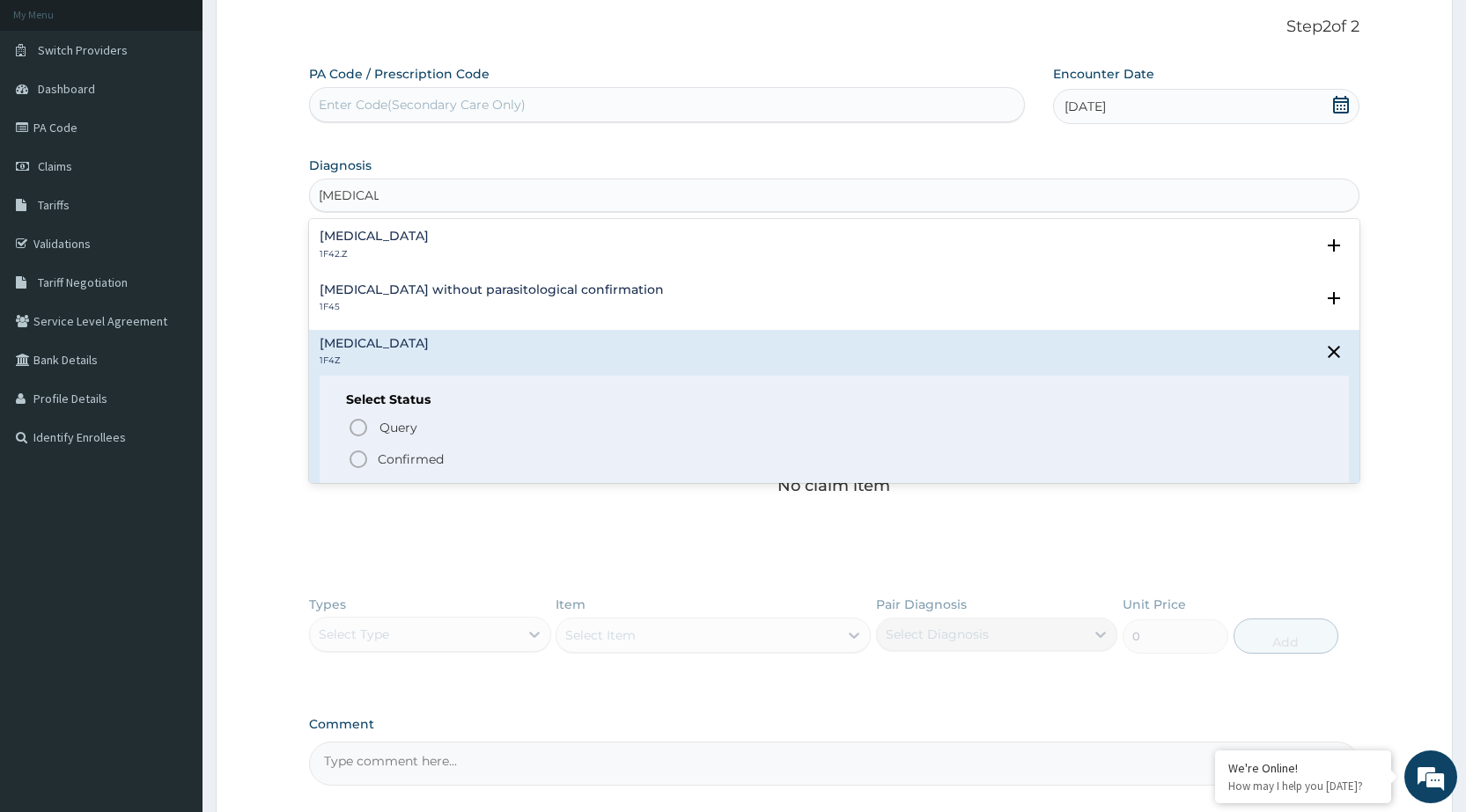
click at [359, 455] on icon "status option filled" at bounding box center [358, 460] width 21 height 21
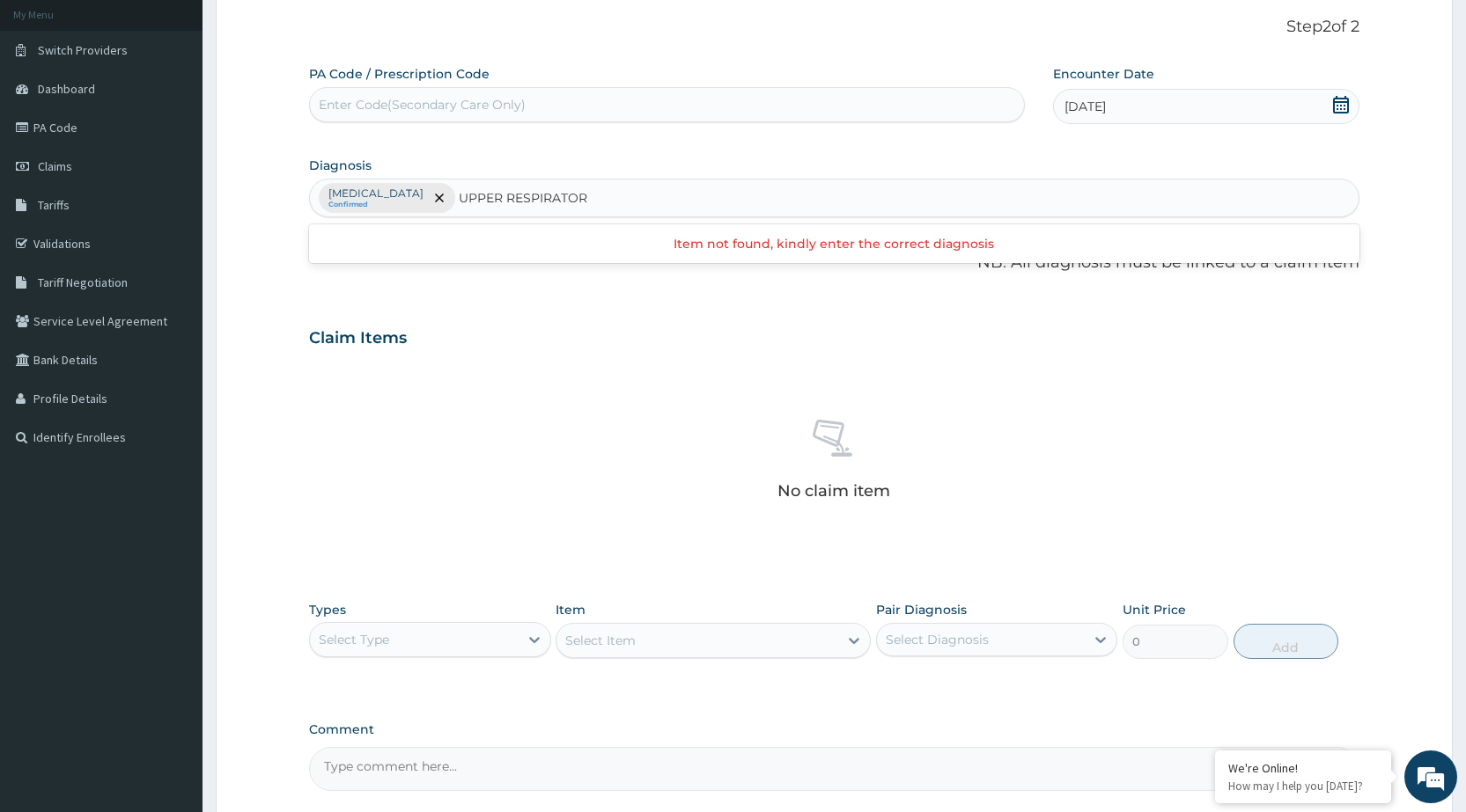
type input "UPPER RESPIRATORY"
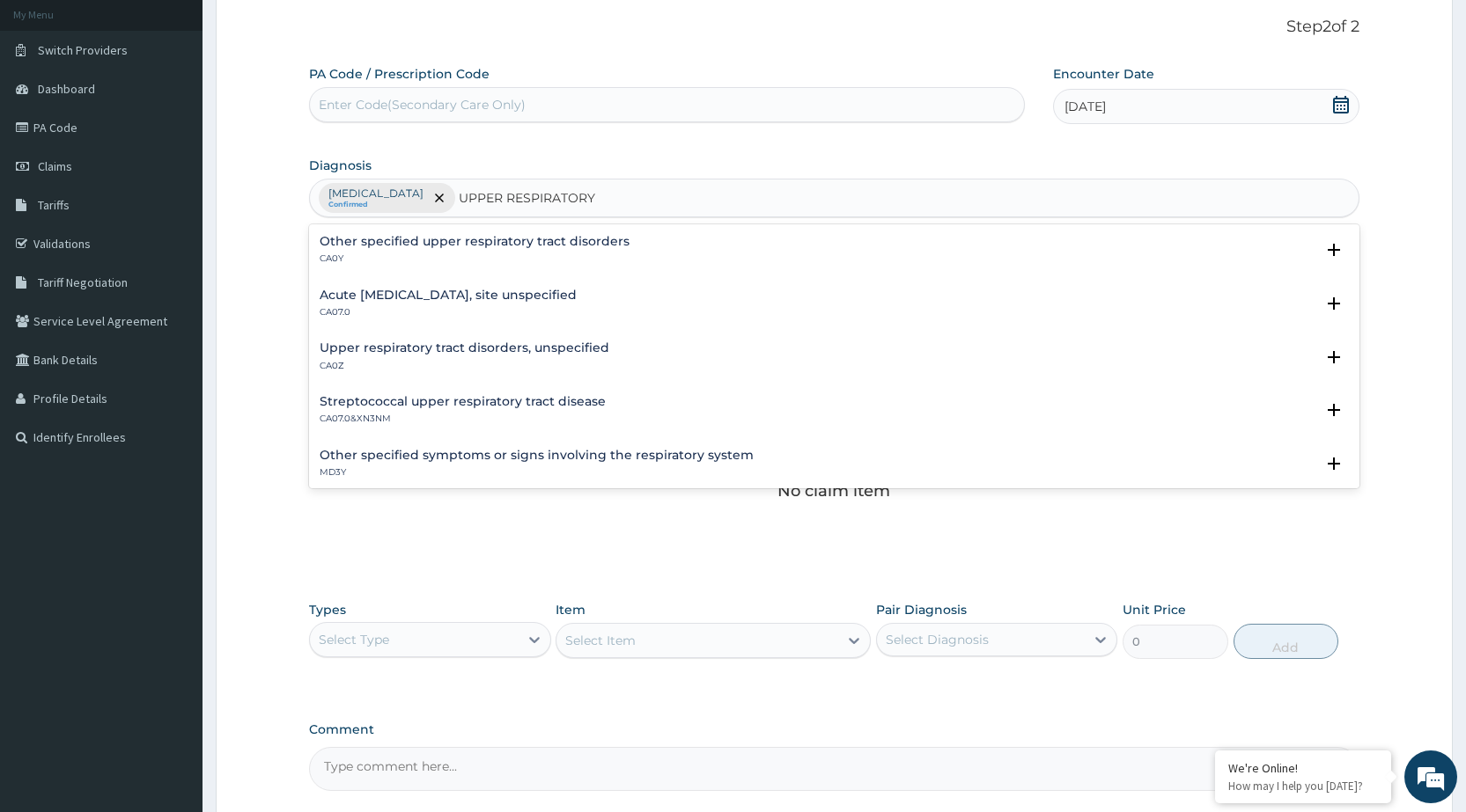
click at [505, 397] on h4 "Streptococcal upper respiratory tract disease" at bounding box center [463, 402] width 286 height 14
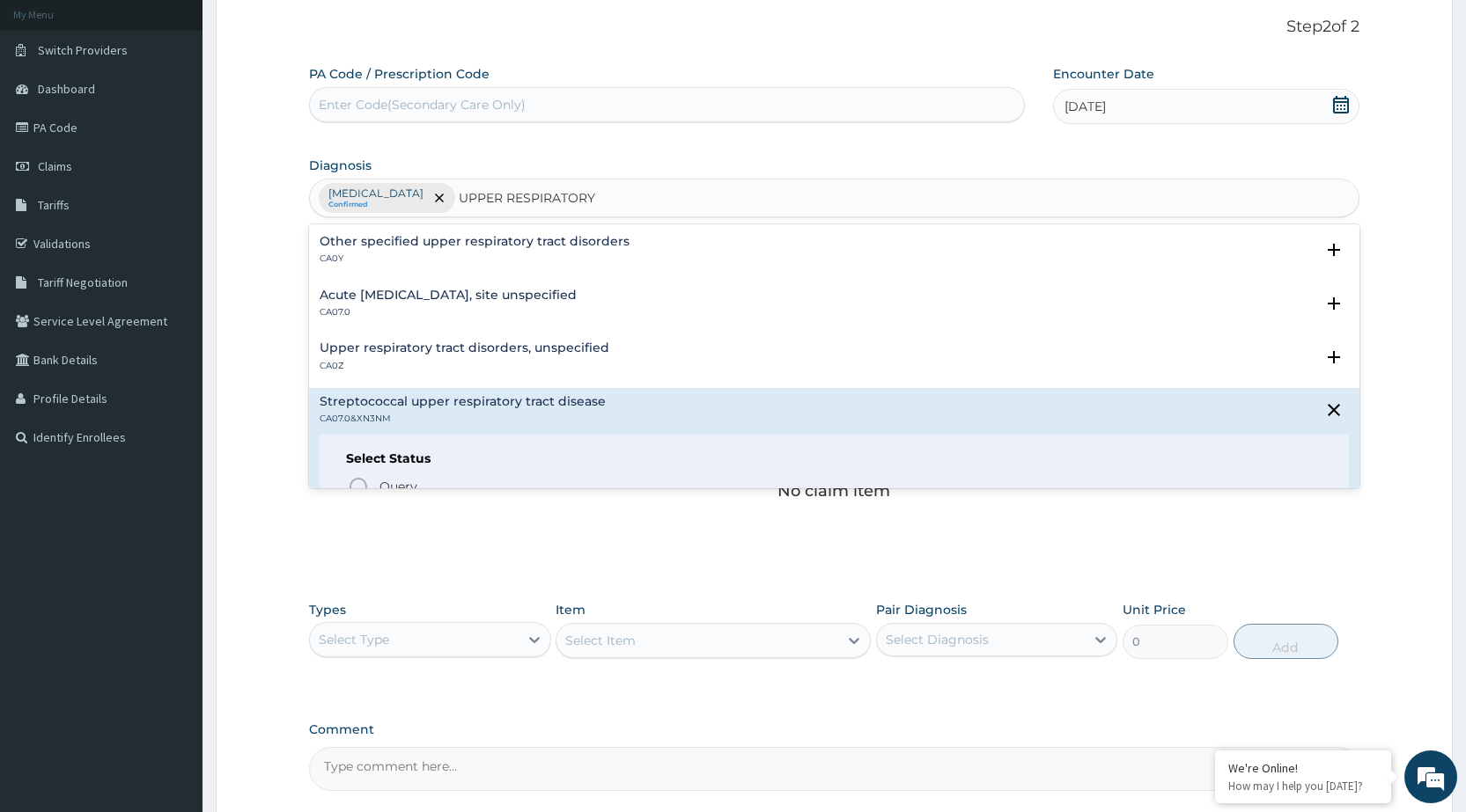
scroll to position [264, 0]
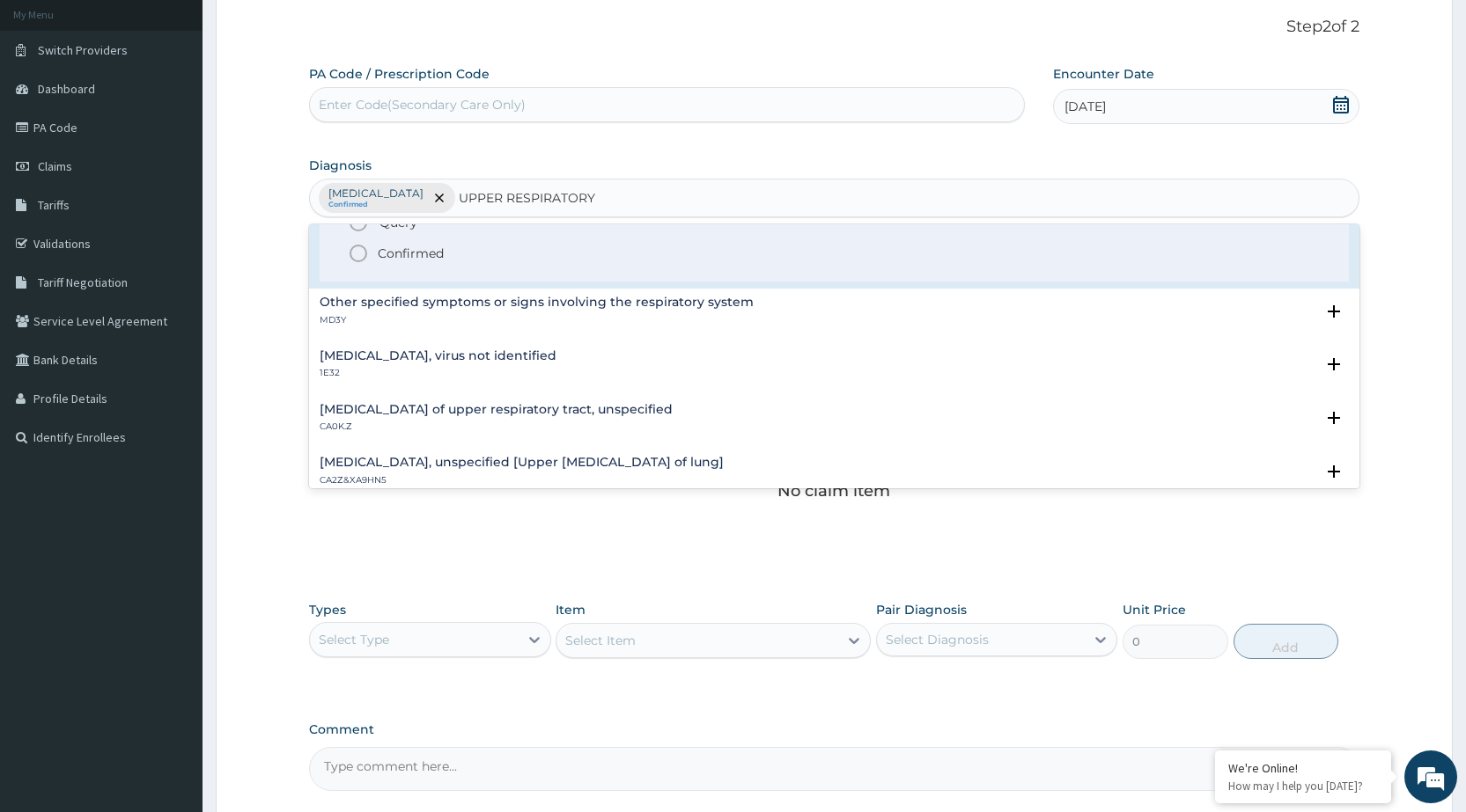
click at [356, 253] on icon "status option filled" at bounding box center [358, 254] width 21 height 21
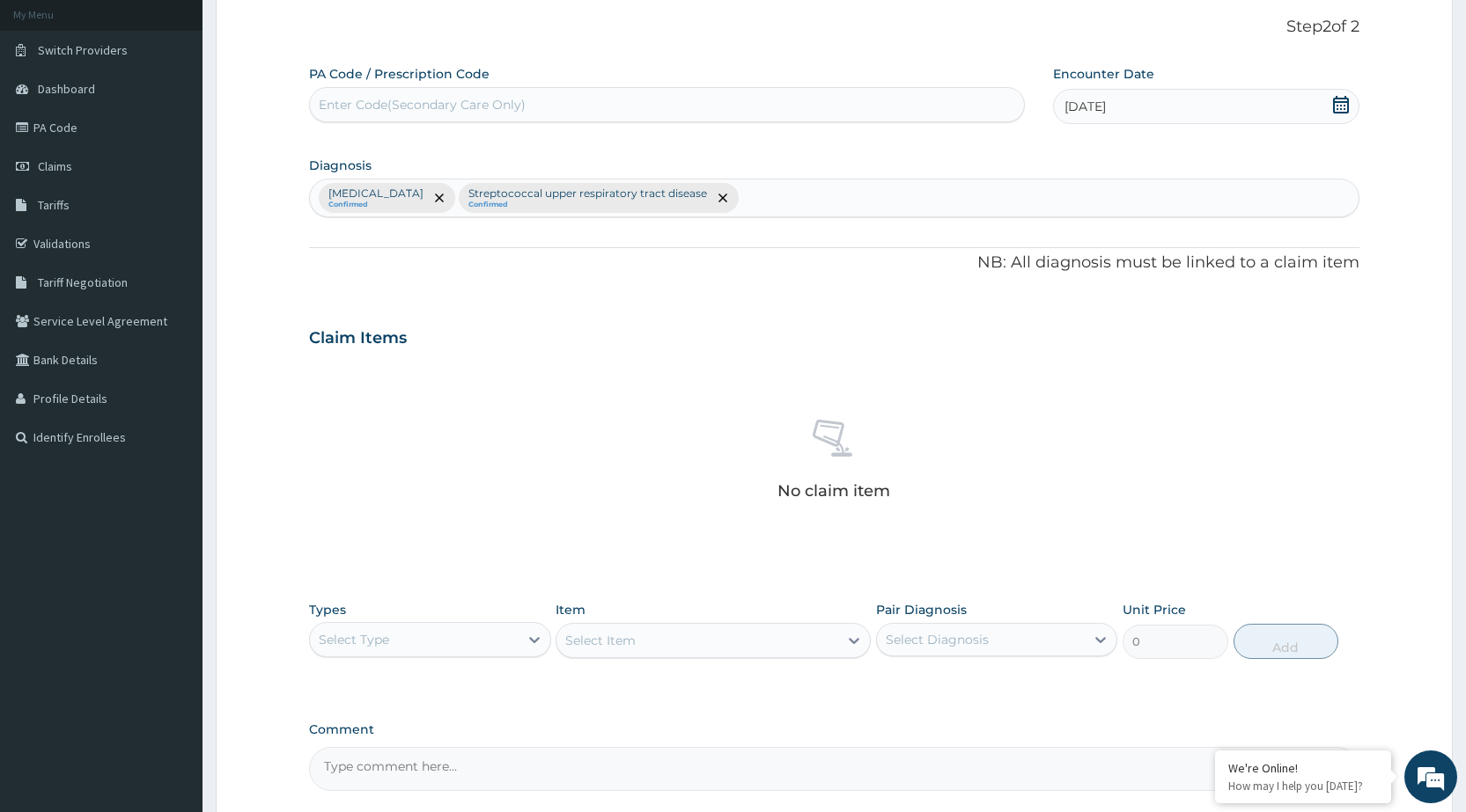
scroll to position [267, 0]
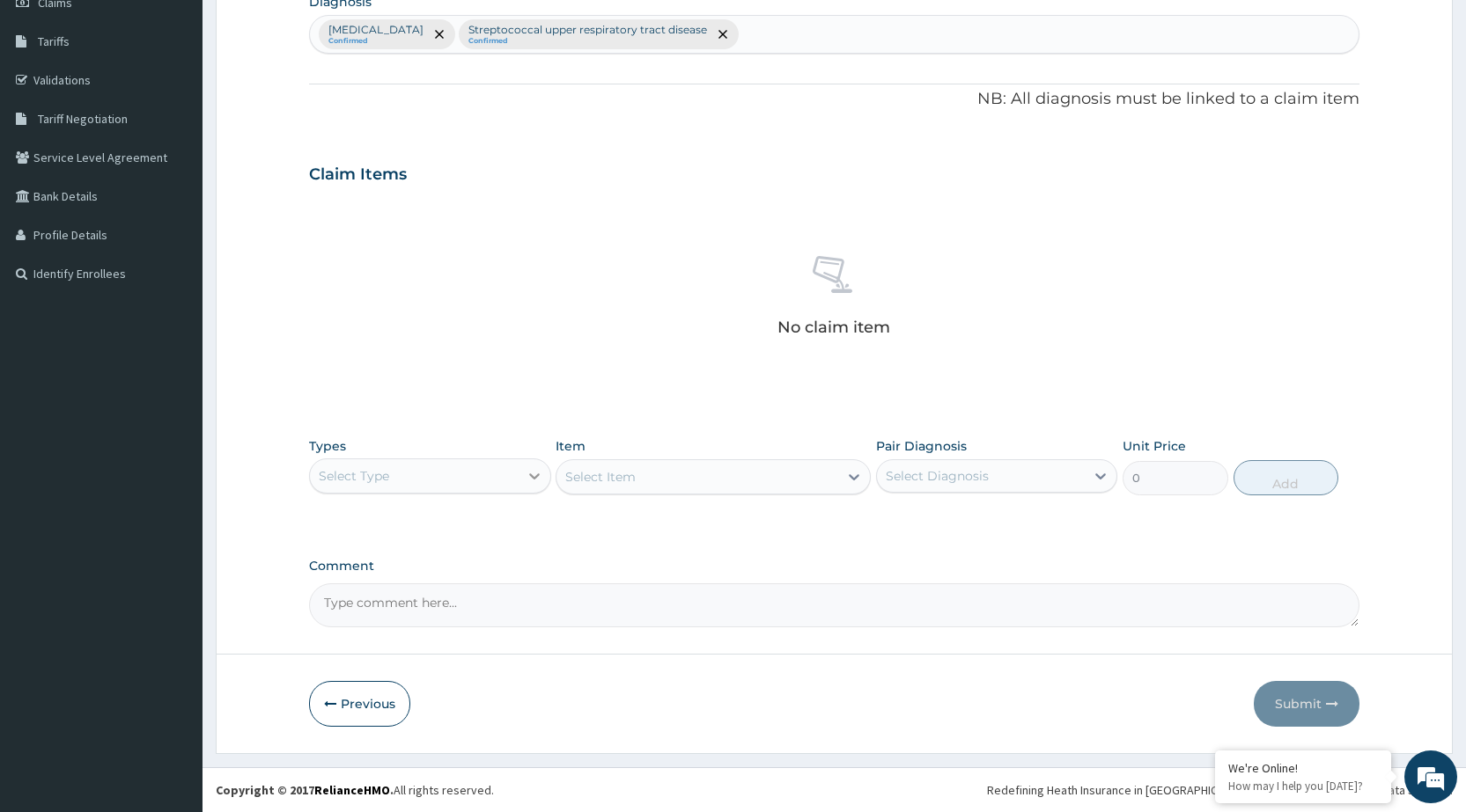
click at [526, 474] on icon at bounding box center [535, 476] width 18 height 18
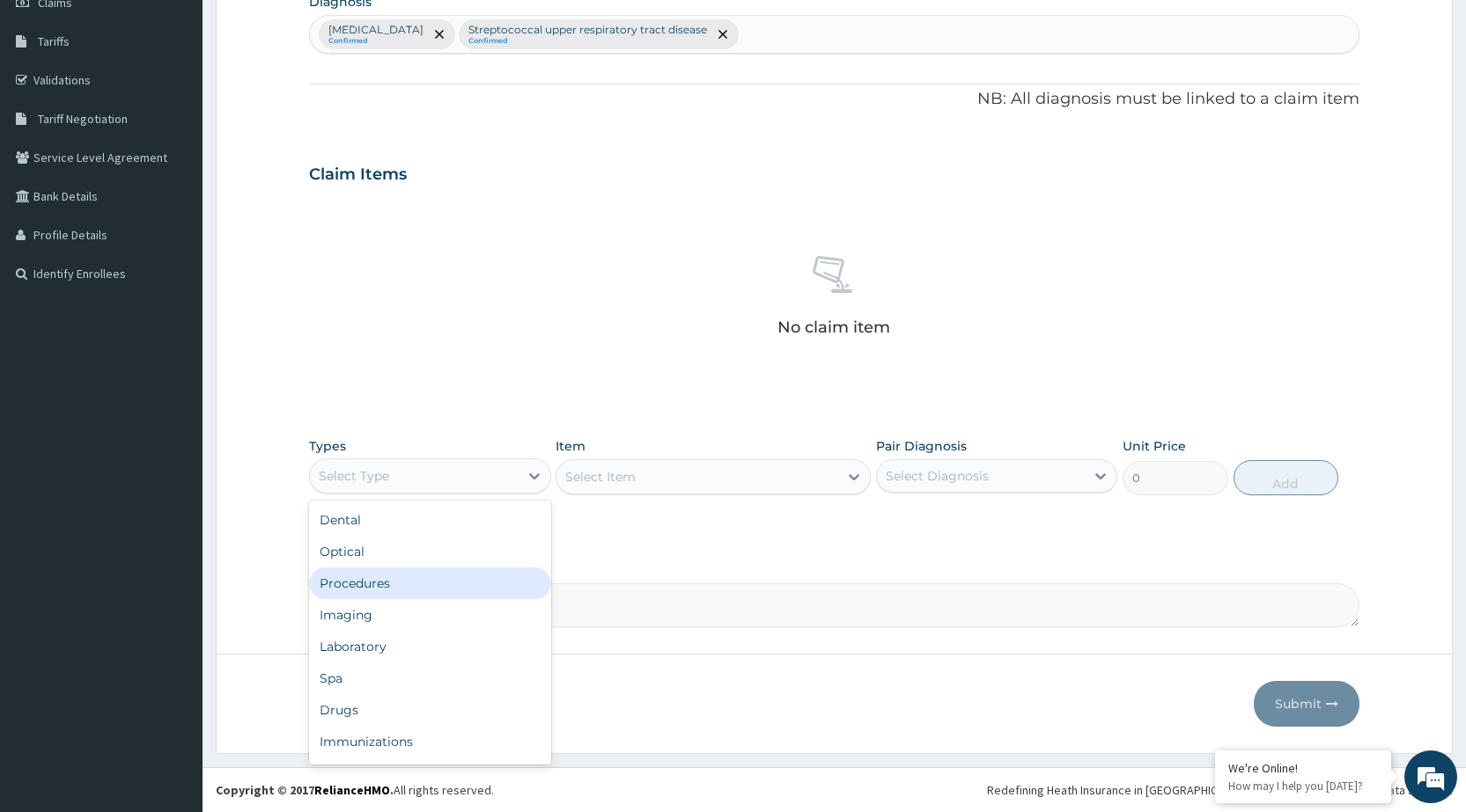
click at [458, 585] on div "Procedures" at bounding box center [430, 583] width 242 height 32
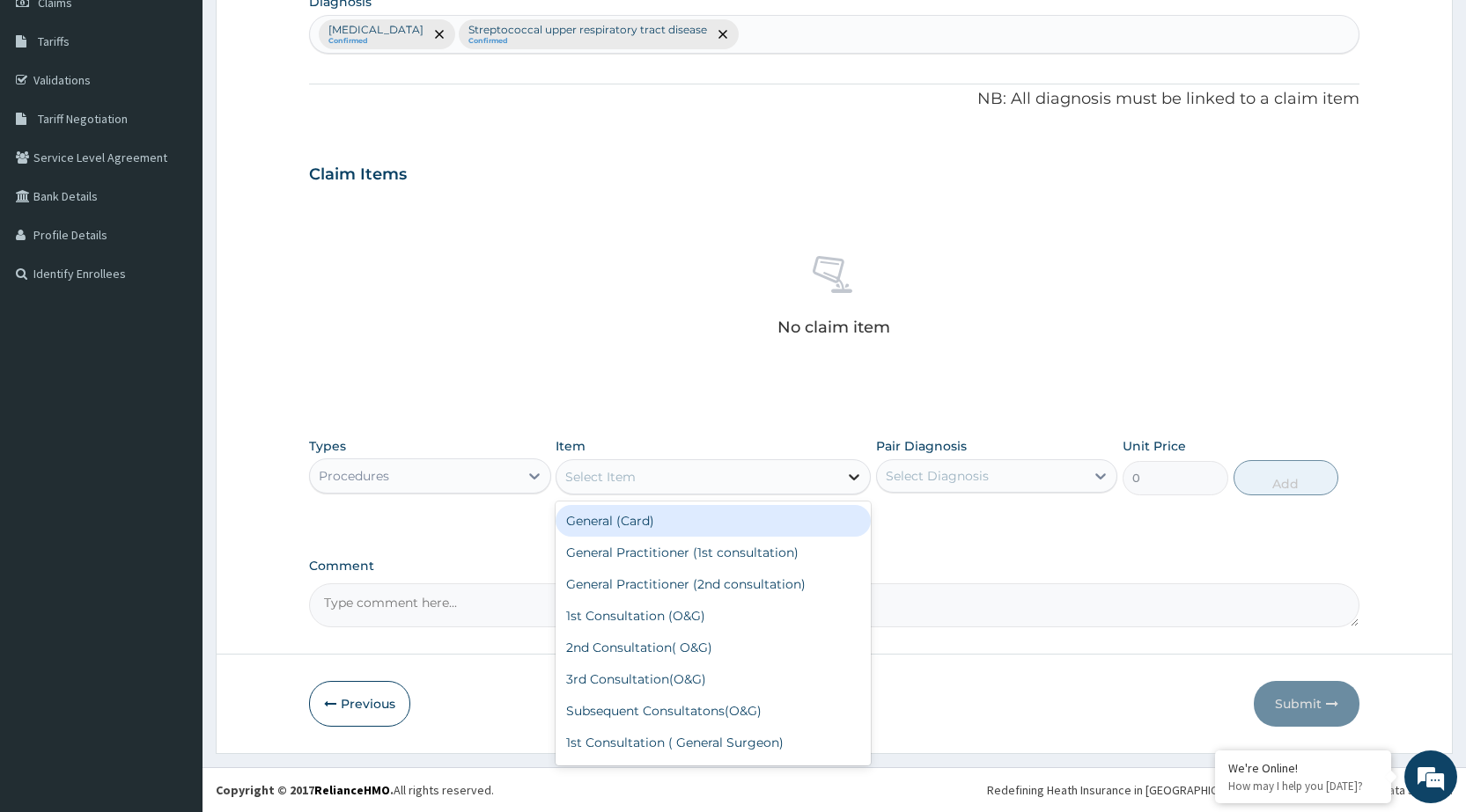
click at [843, 478] on div at bounding box center [854, 477] width 32 height 32
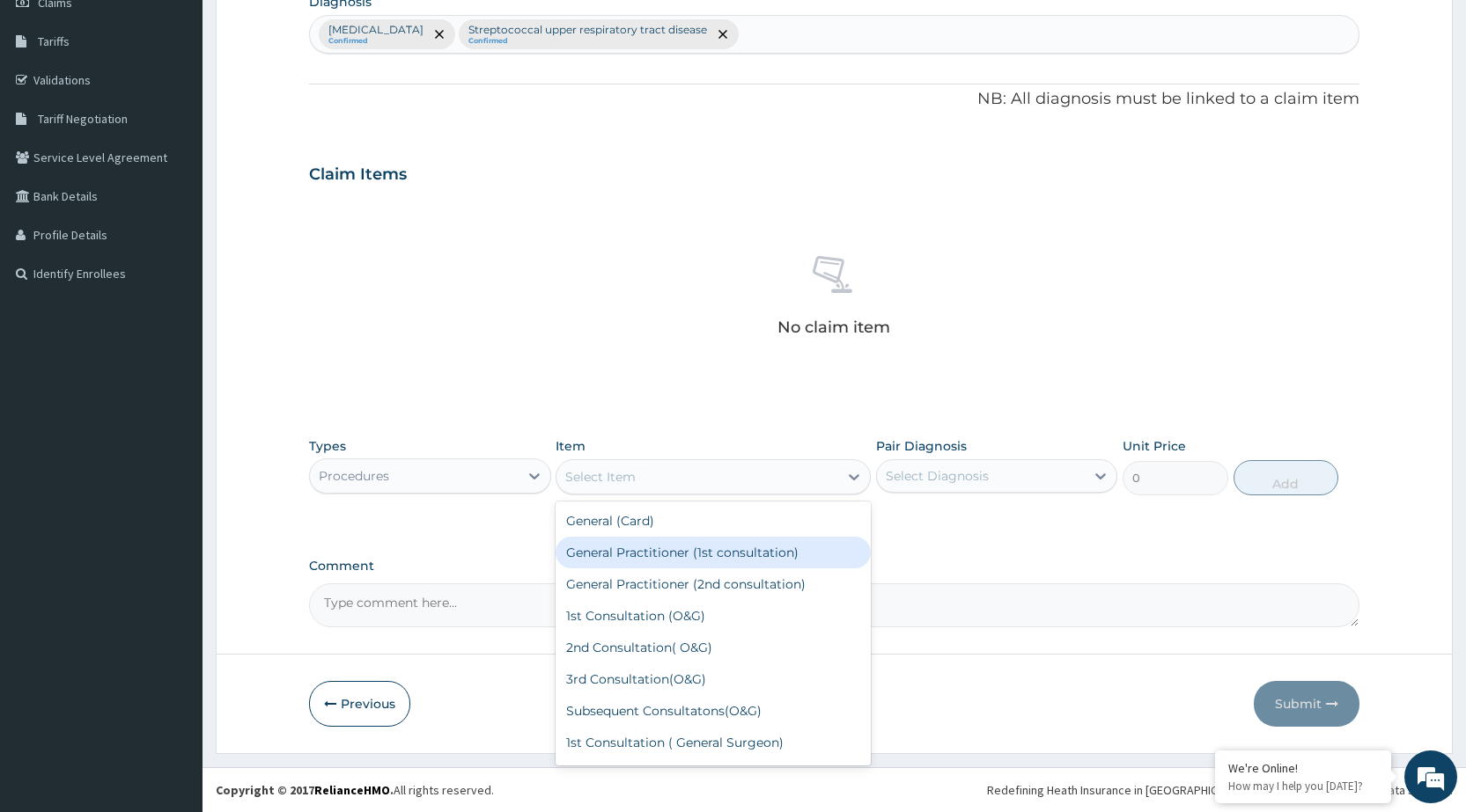
click at [804, 553] on div "General Practitioner (1st consultation)" at bounding box center [713, 553] width 316 height 32
type input "1500"
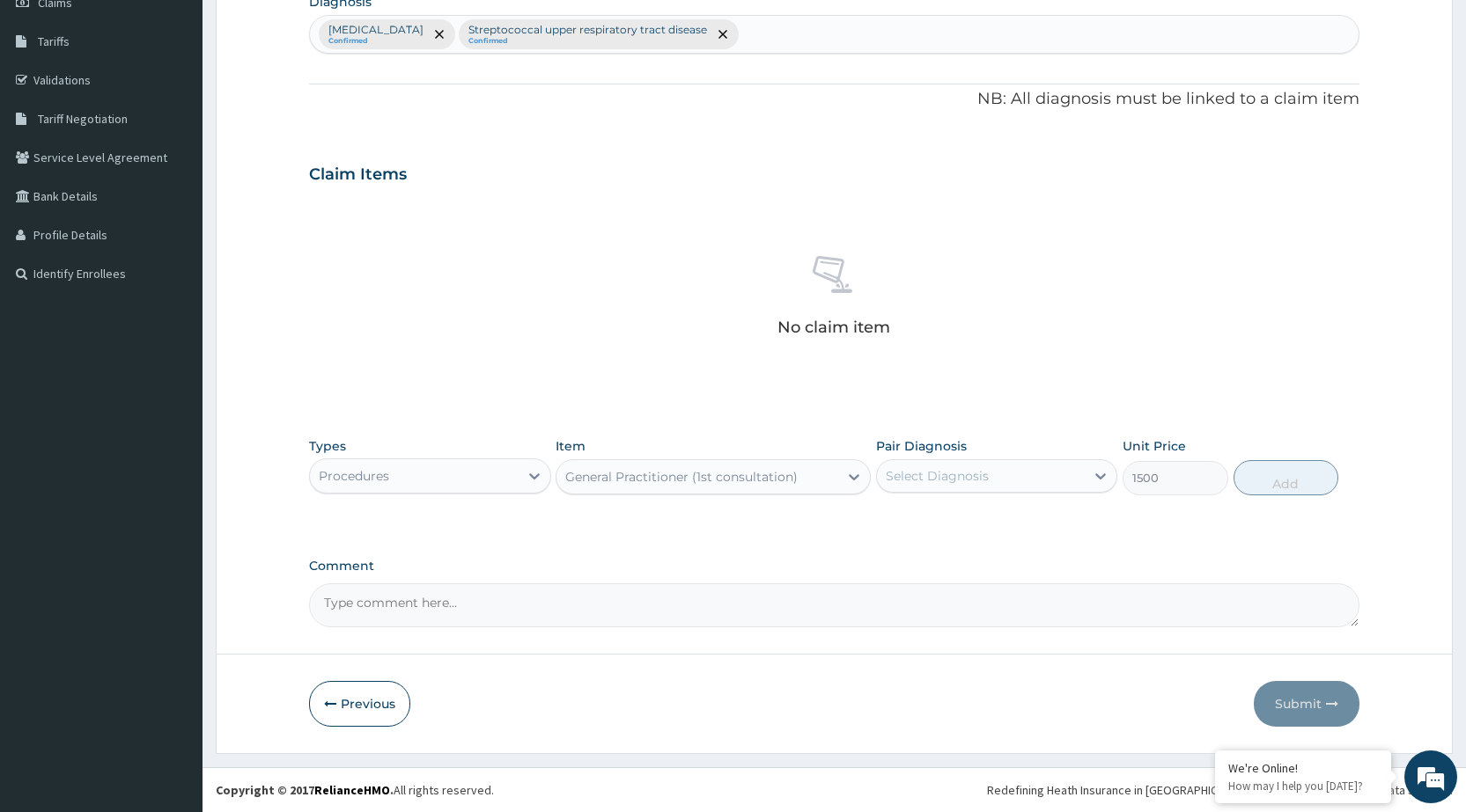
click at [1080, 471] on div "Select Diagnosis" at bounding box center [981, 476] width 207 height 28
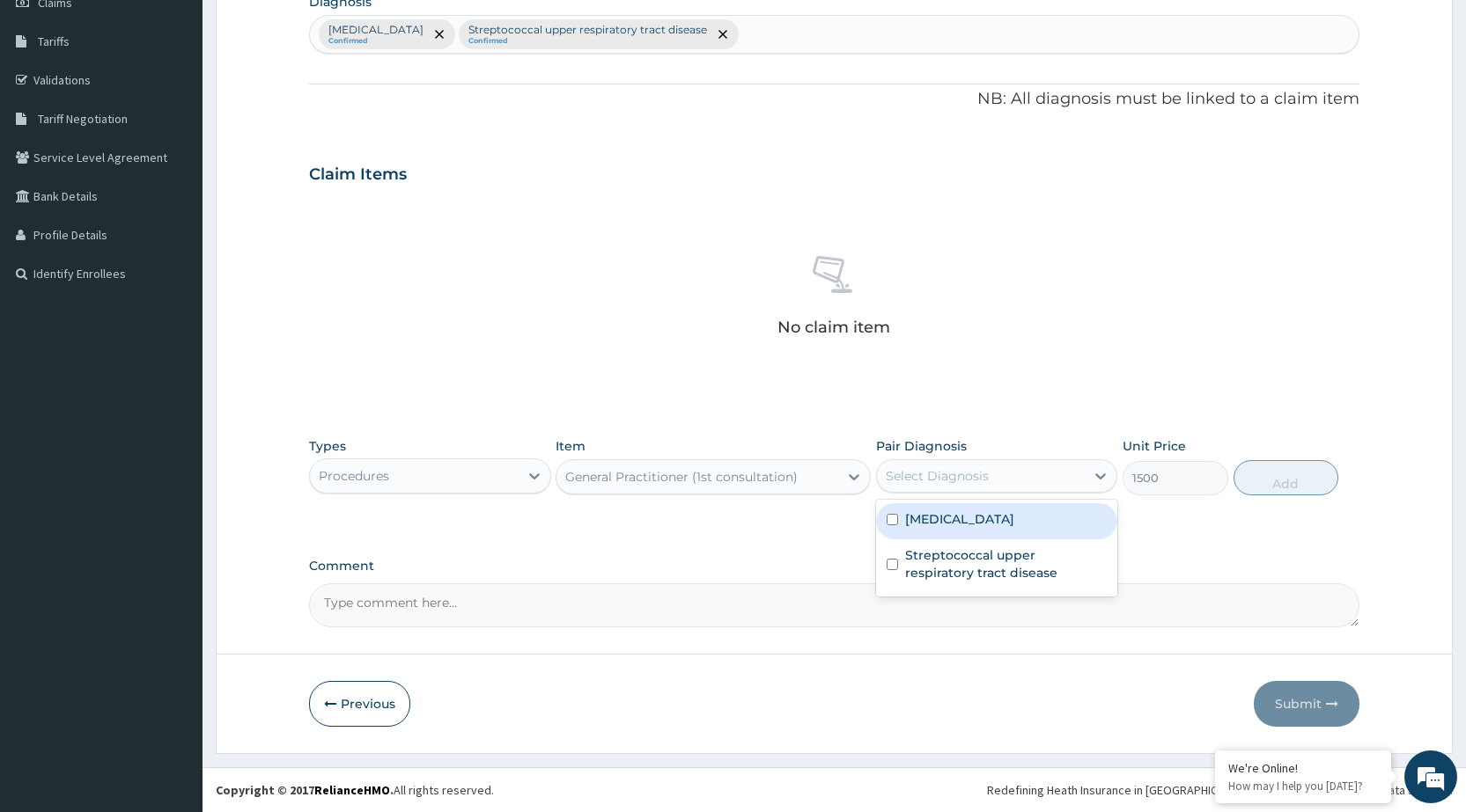
click at [1076, 528] on div "Malaria, unspecified" at bounding box center [997, 521] width 242 height 36
checkbox input "true"
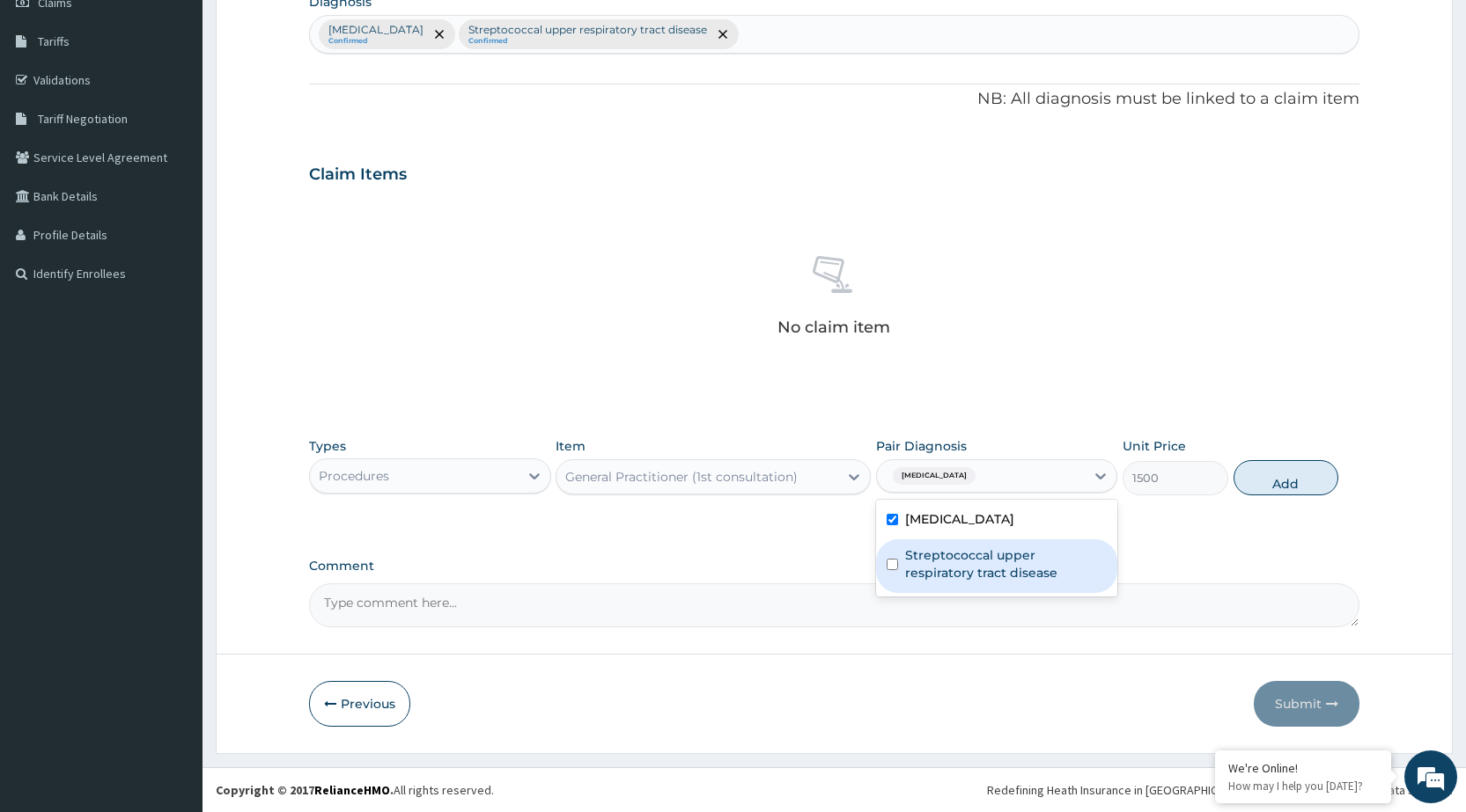
click at [1076, 565] on label "Streptococcal upper respiratory tract disease" at bounding box center [1005, 564] width 202 height 35
checkbox input "true"
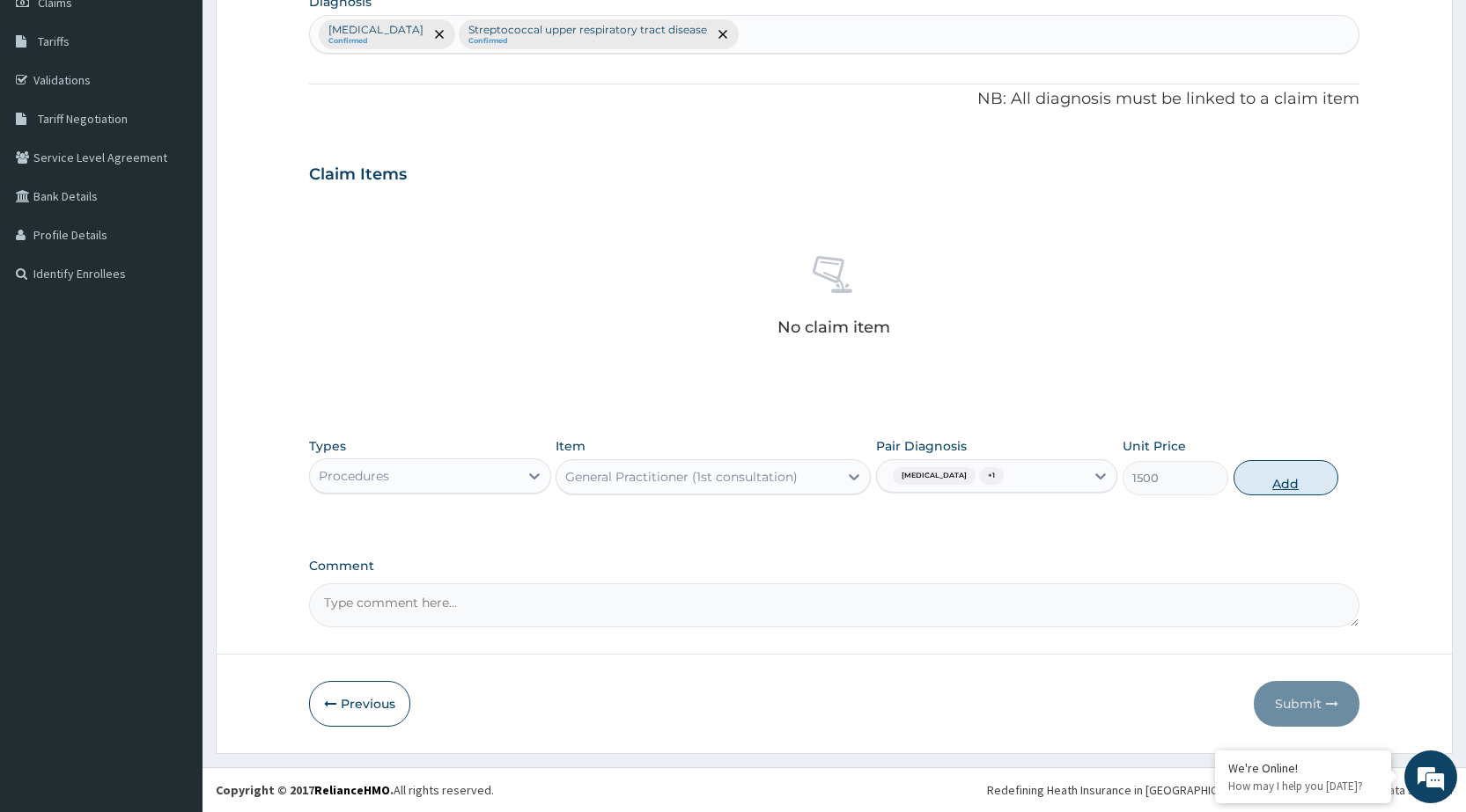
click at [1300, 482] on button "Add" at bounding box center [1287, 478] width 105 height 35
type input "0"
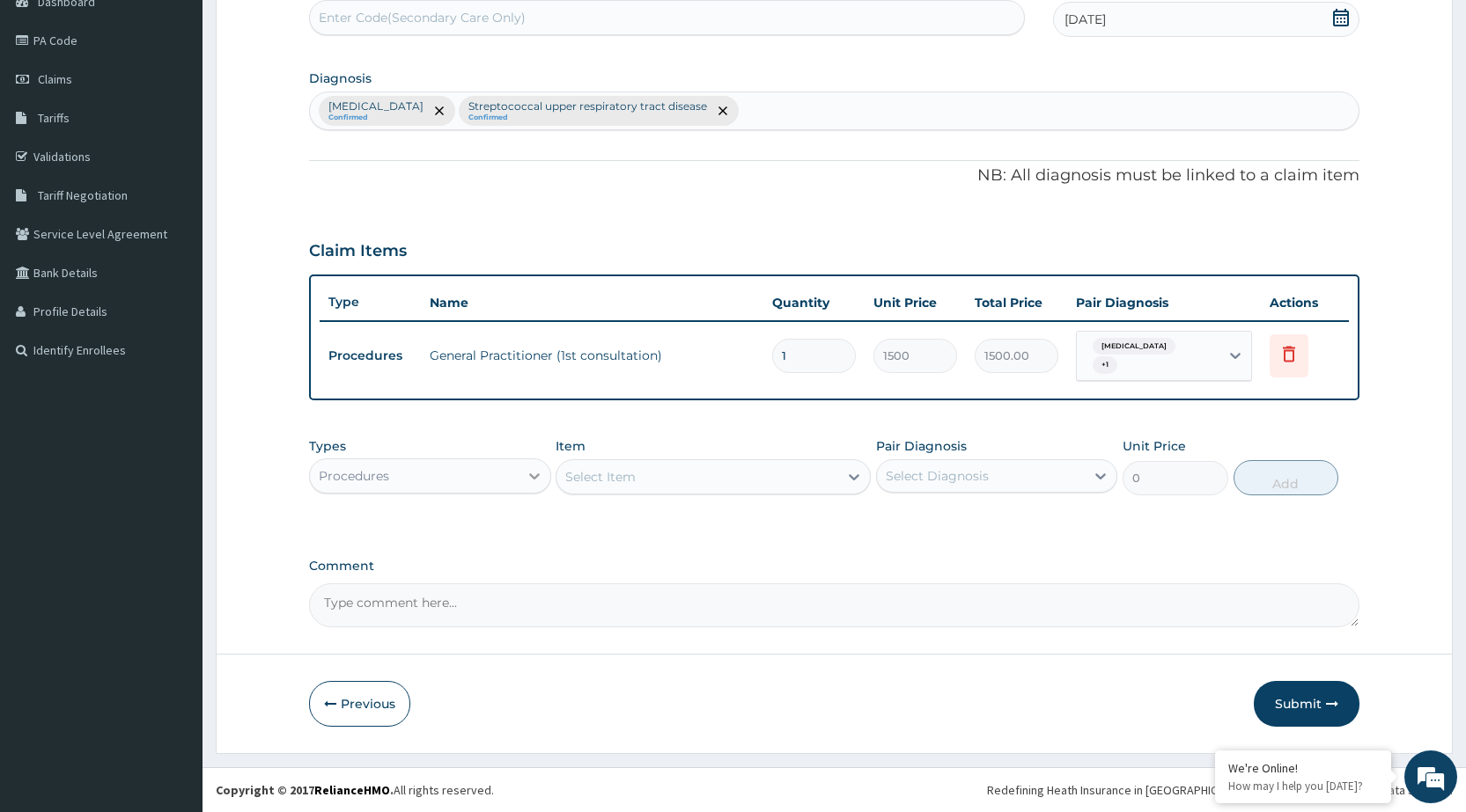
click at [534, 482] on icon at bounding box center [535, 476] width 18 height 18
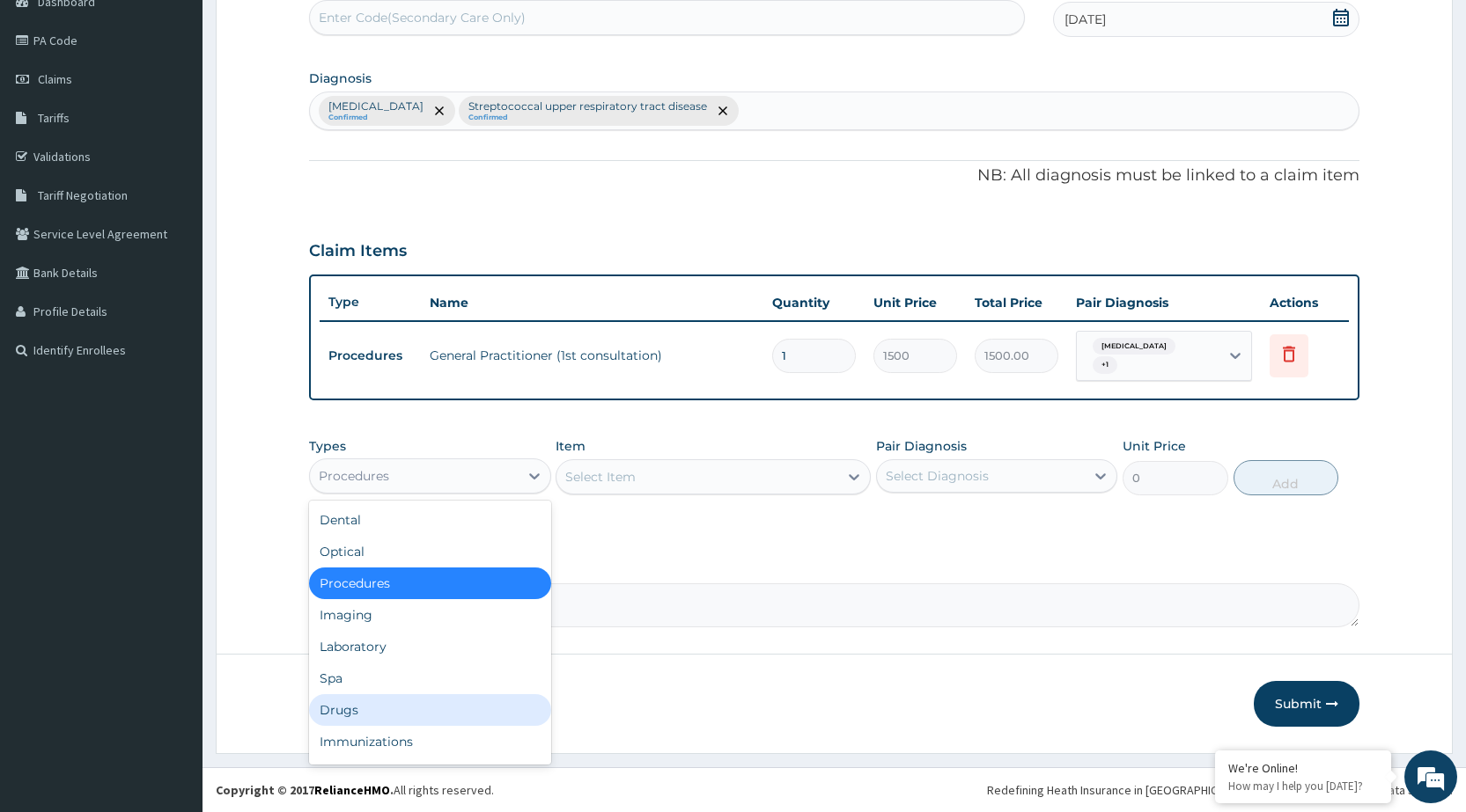
click at [421, 715] on div "Drugs" at bounding box center [430, 710] width 242 height 32
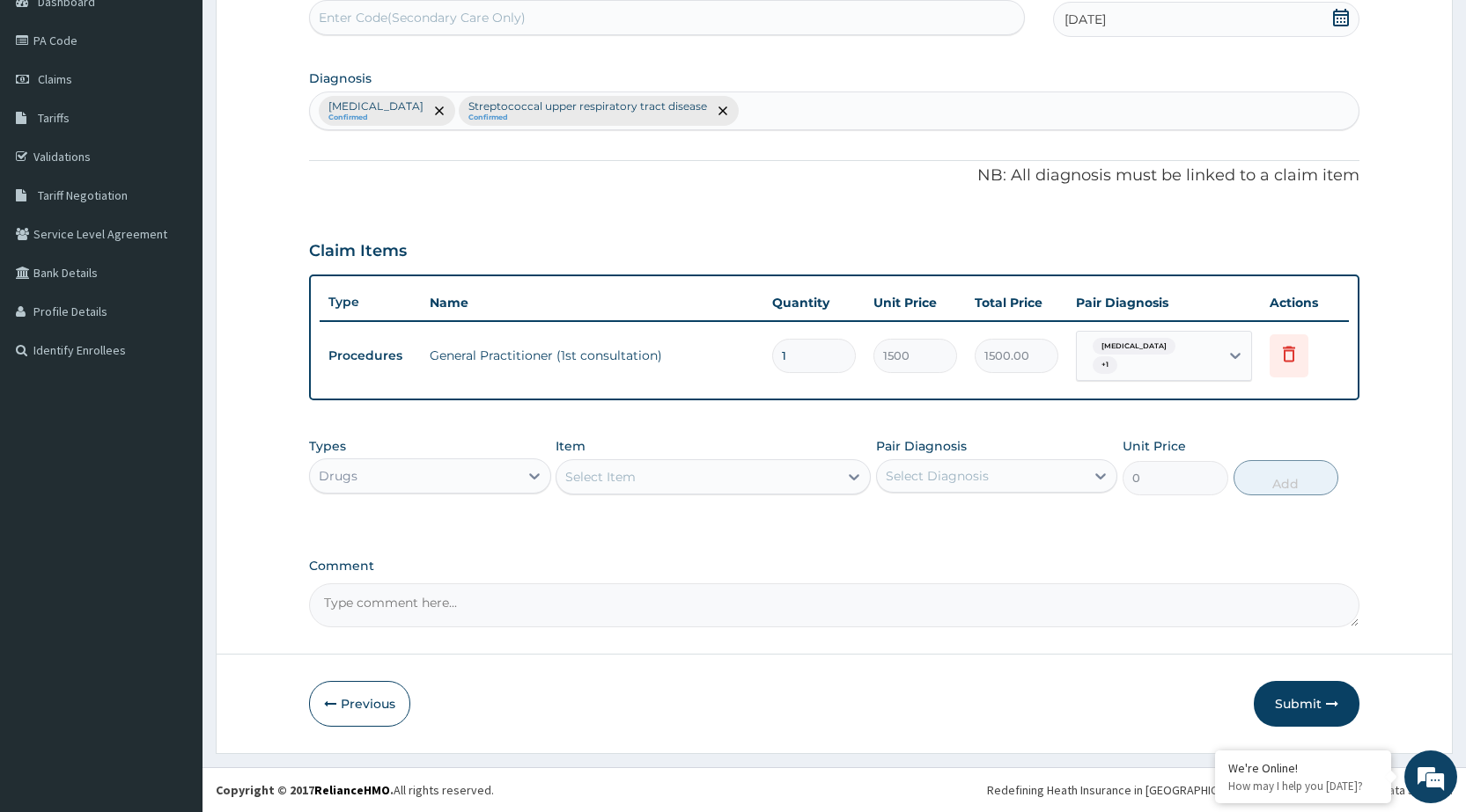
click at [793, 476] on div "Select Item" at bounding box center [696, 477] width 282 height 28
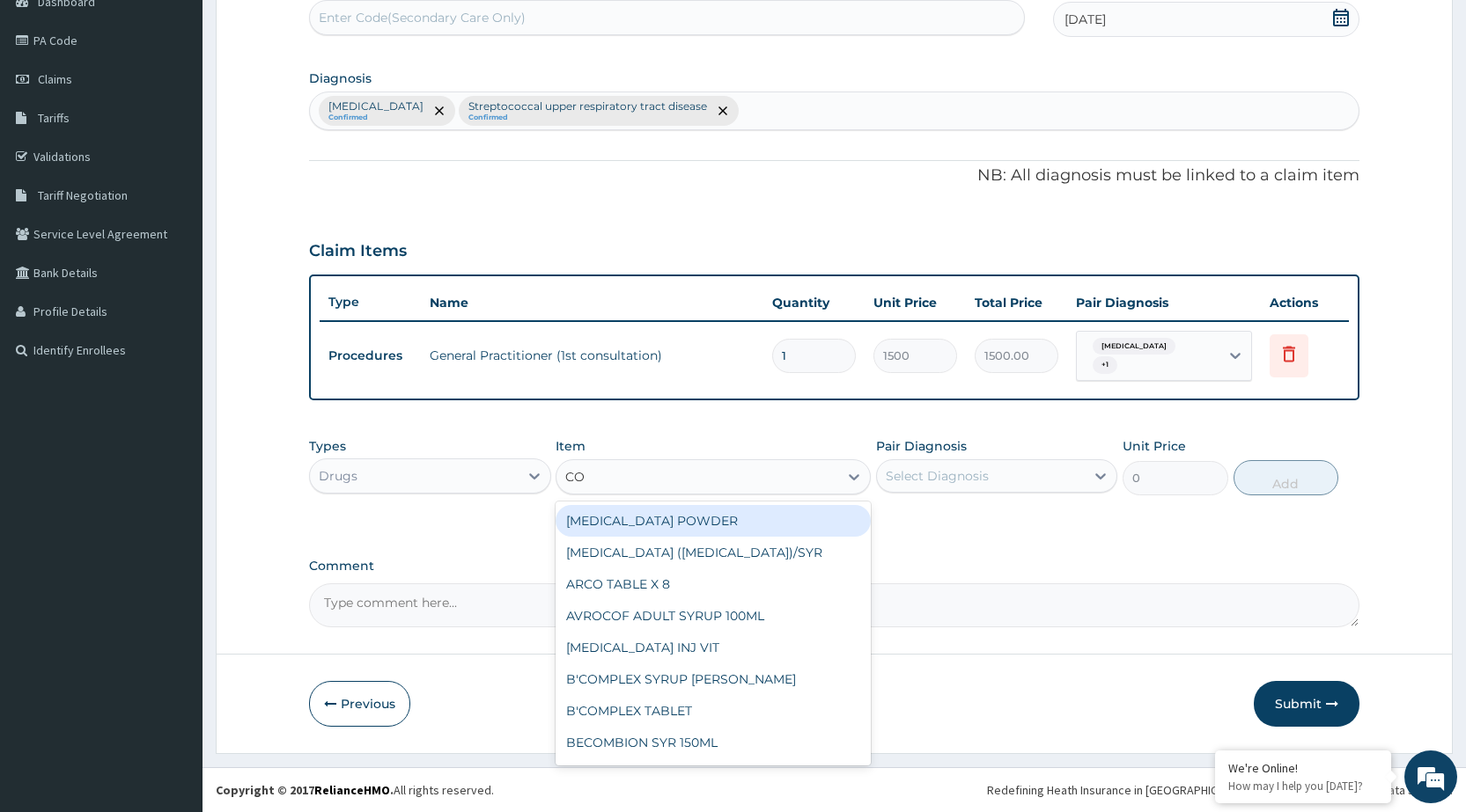
type input "COA"
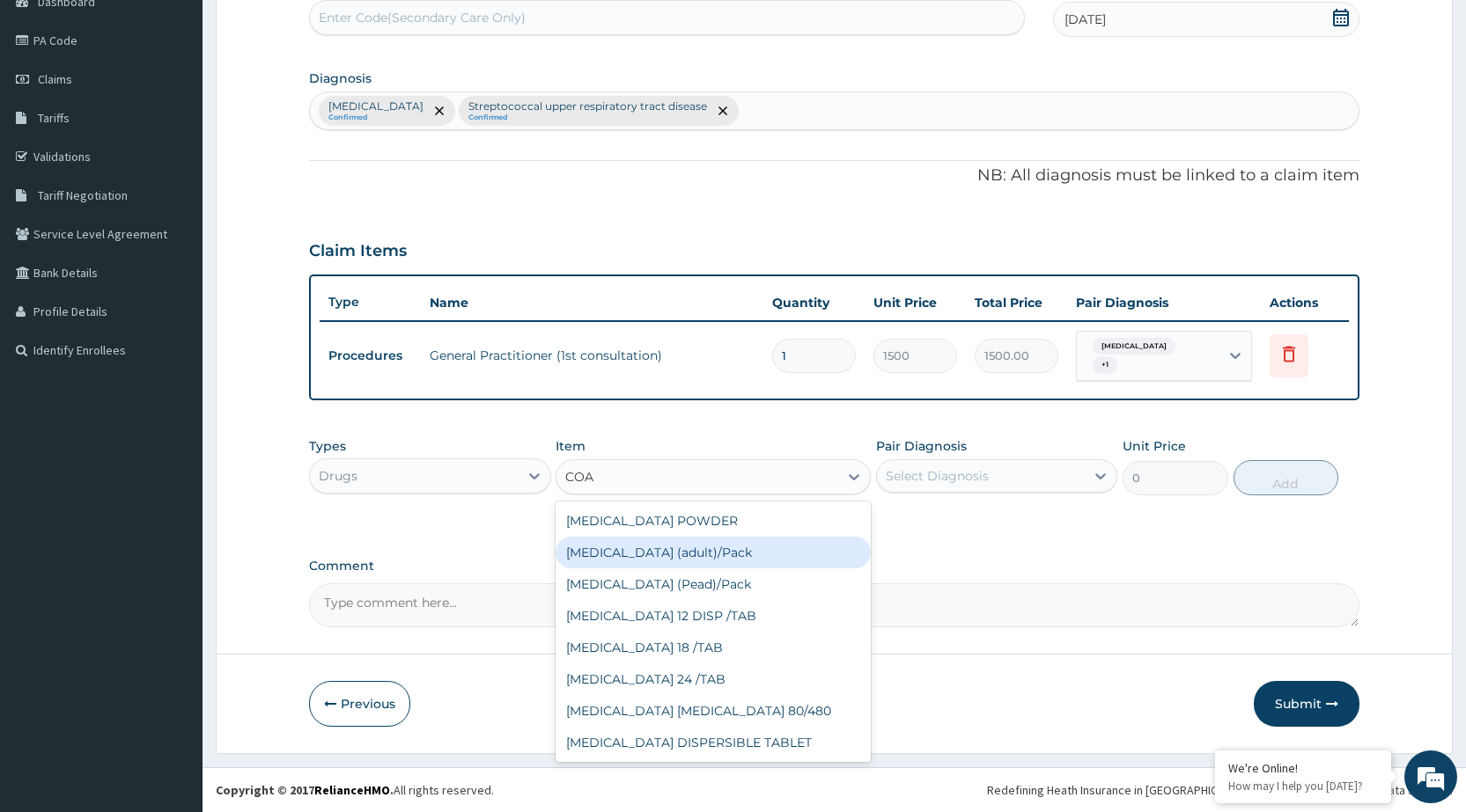
click at [708, 566] on div "[MEDICAL_DATA] (adult)/Pack" at bounding box center [713, 553] width 316 height 32
type input "682.5"
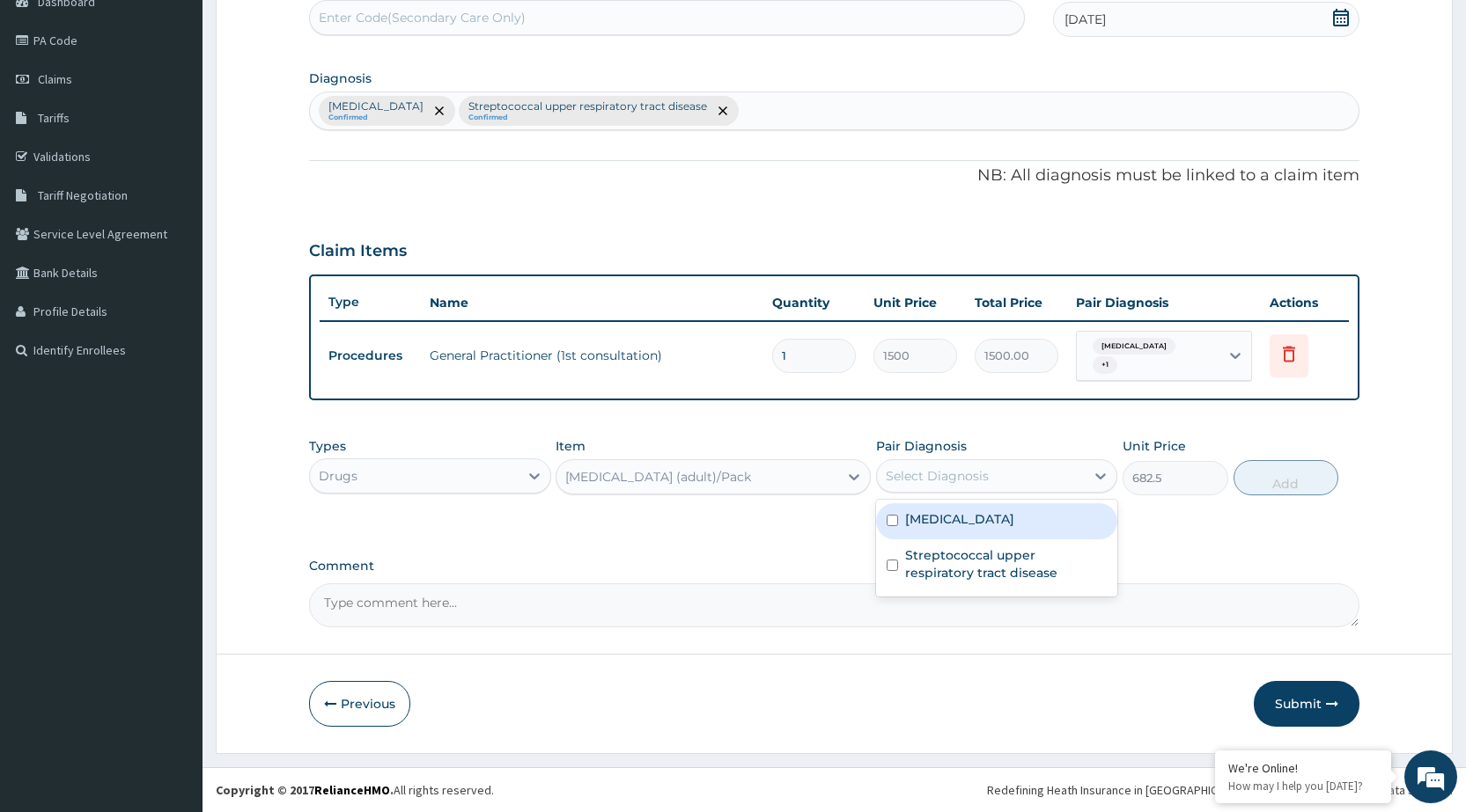
click at [1011, 463] on div "Select Diagnosis" at bounding box center [981, 476] width 207 height 28
click at [1006, 512] on label "Malaria, unspecified" at bounding box center [959, 519] width 109 height 18
checkbox input "true"
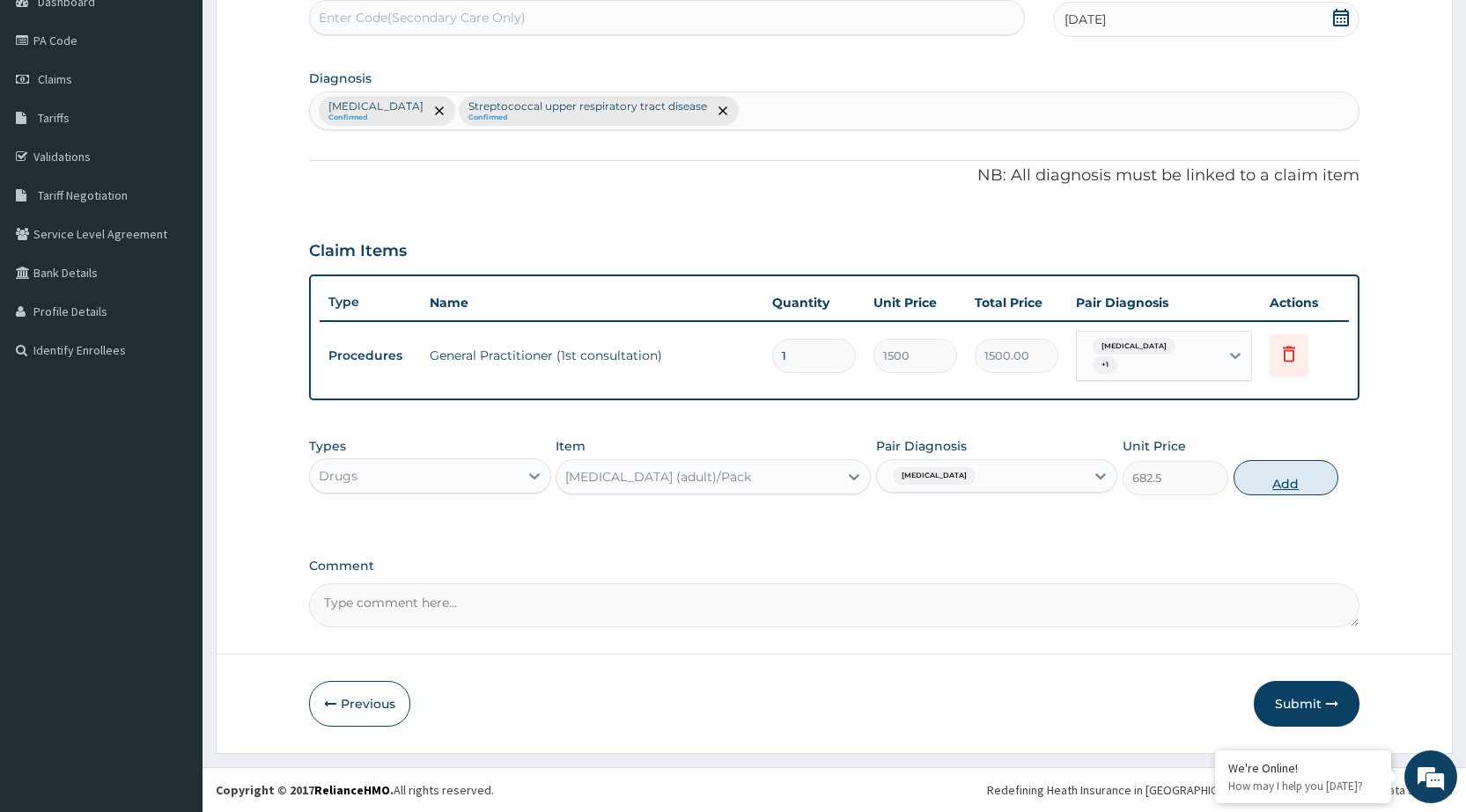
click at [1260, 482] on button "Add" at bounding box center [1287, 478] width 105 height 35
type input "0"
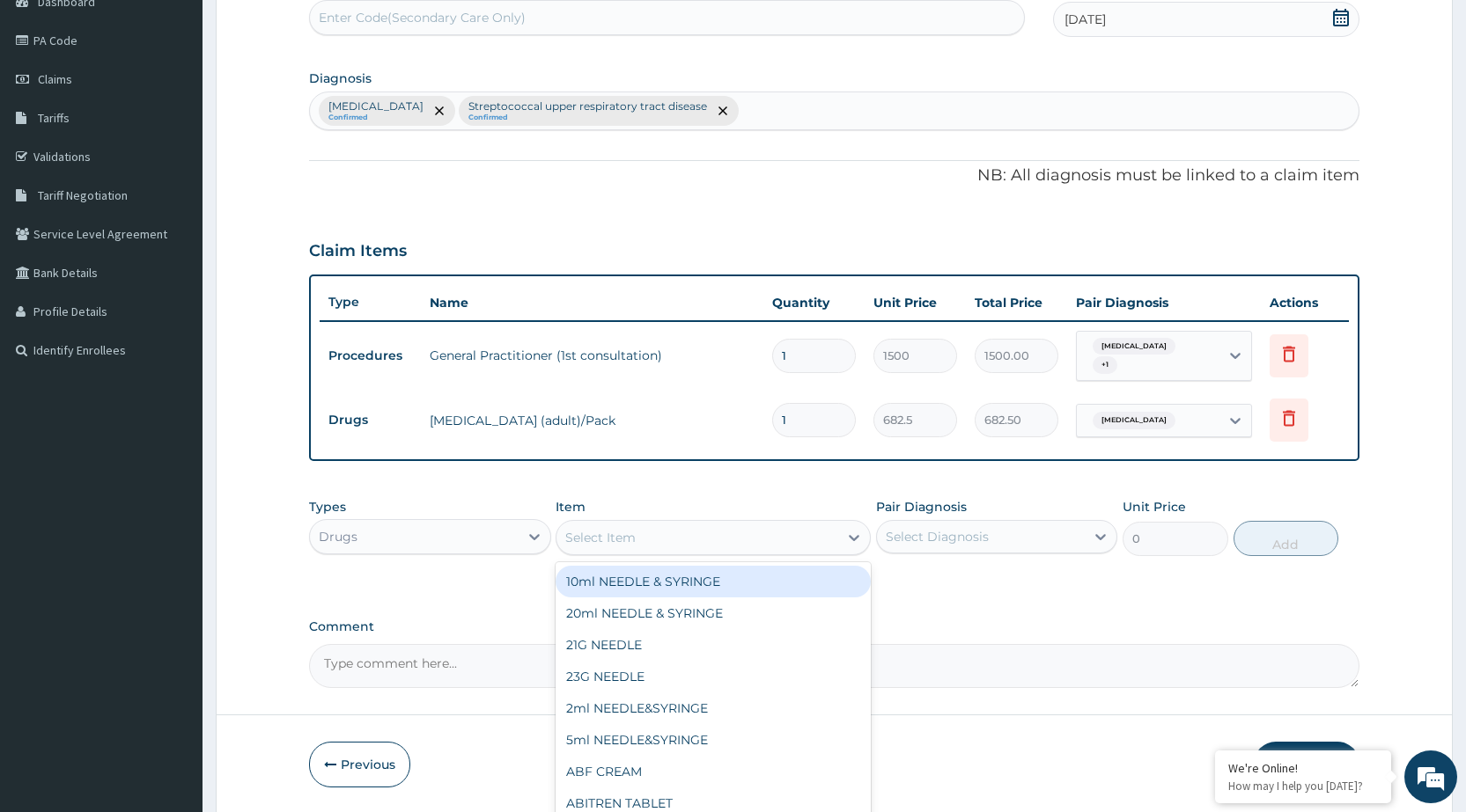
click at [818, 539] on div "Select Item" at bounding box center [696, 537] width 282 height 28
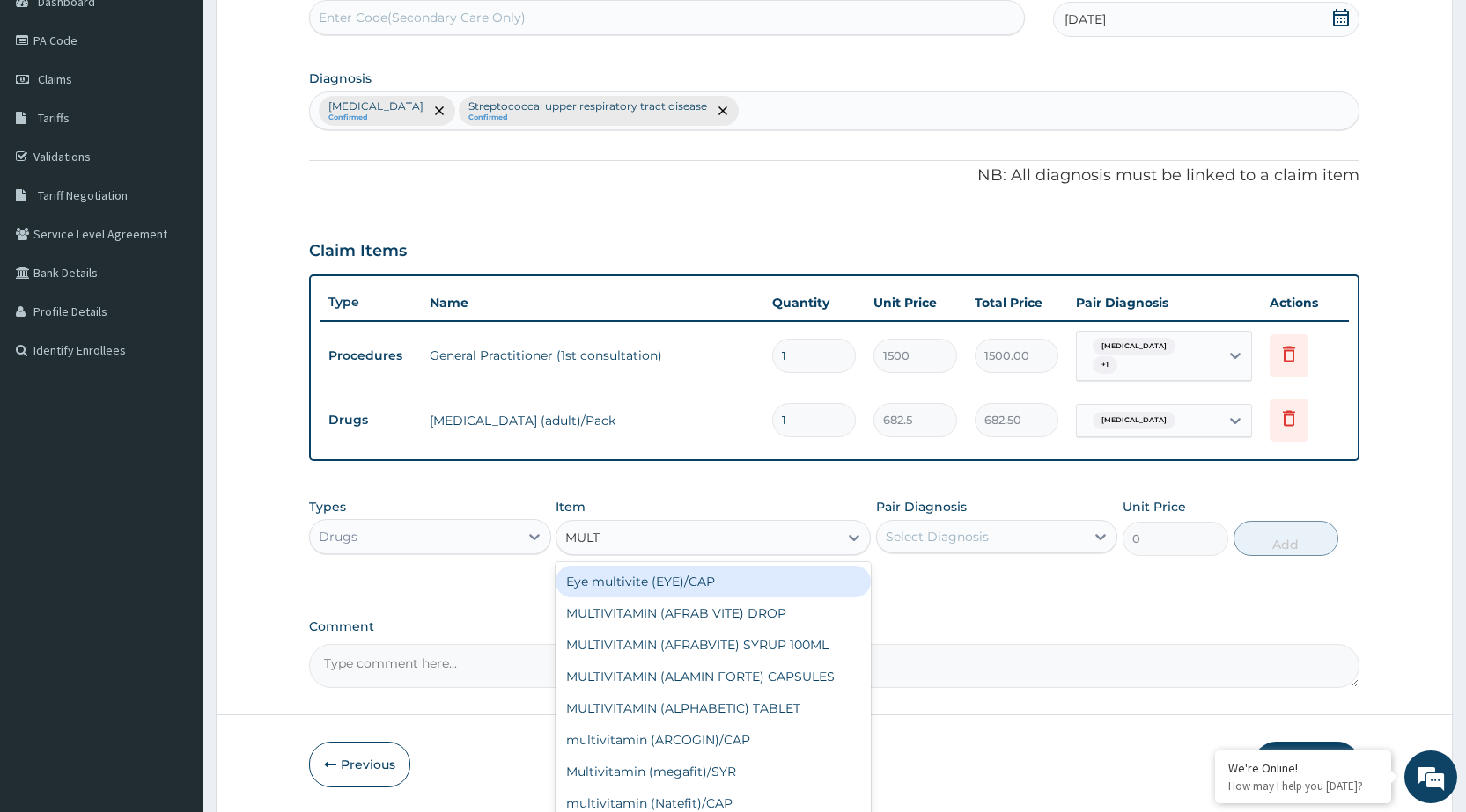
type input "MULTI"
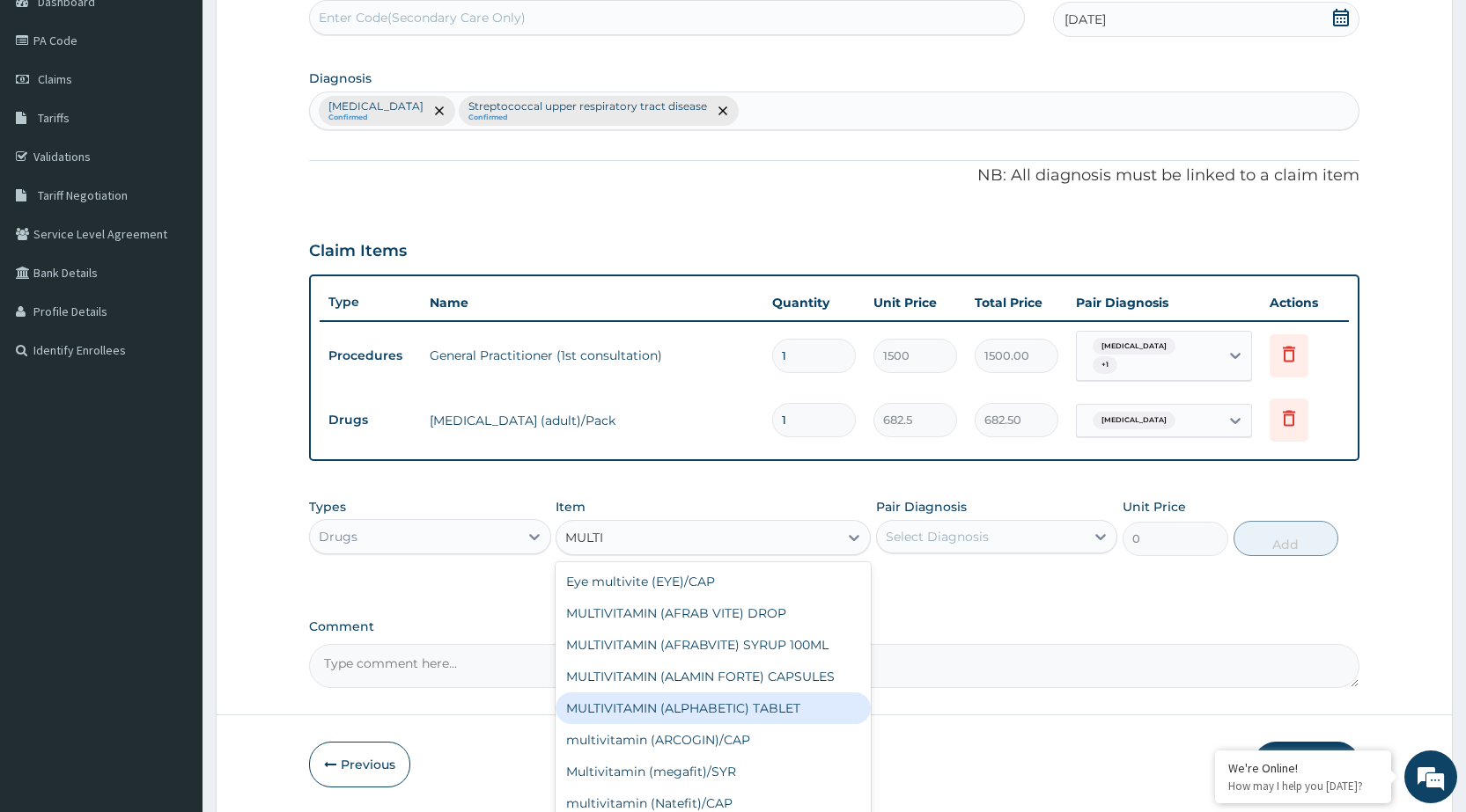
click at [786, 707] on div "MULTIVITAMIN (ALPHABETIC) TABLET" at bounding box center [713, 709] width 316 height 32
type input "68.25"
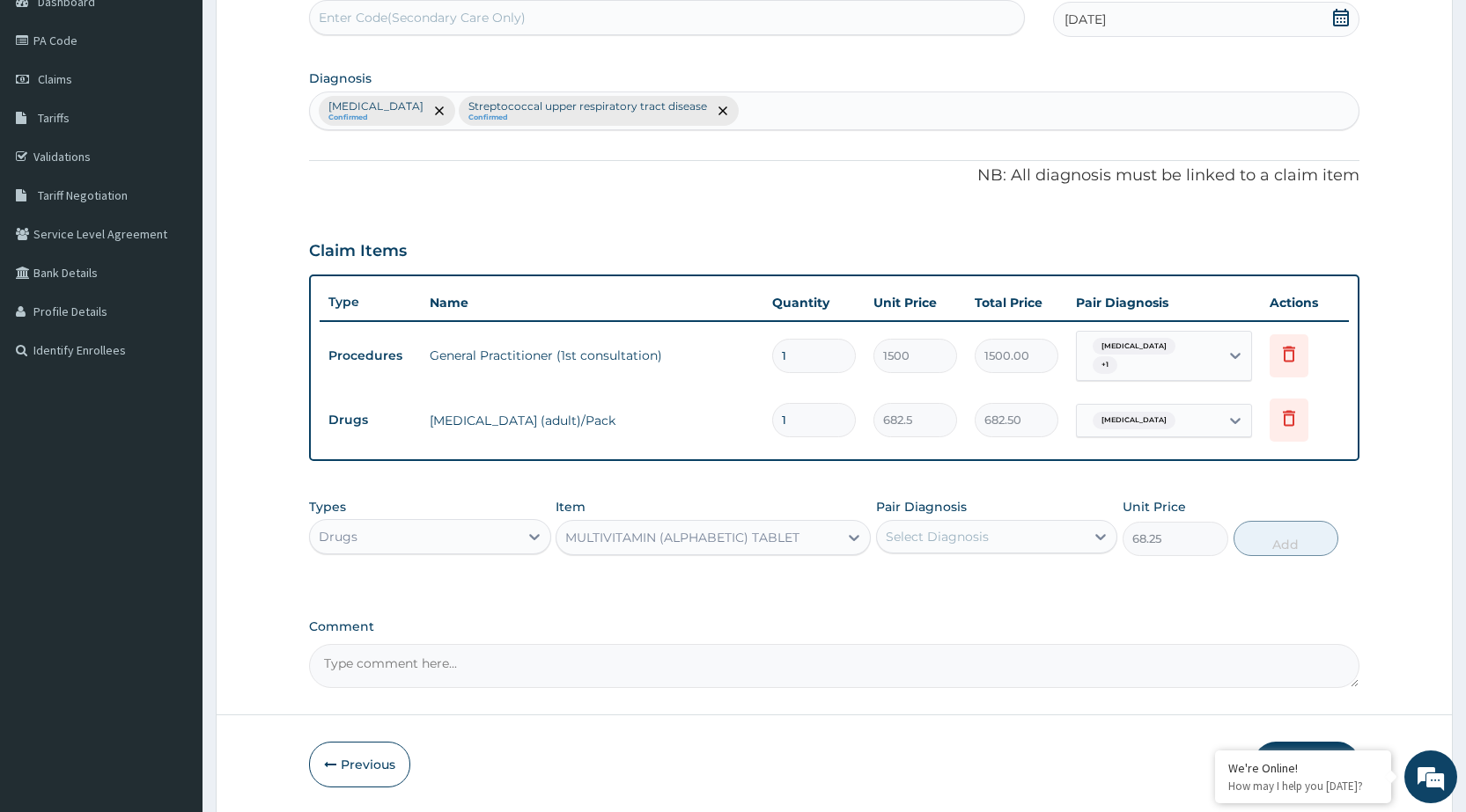
click at [1052, 542] on div "Select Diagnosis" at bounding box center [981, 536] width 207 height 28
click at [1015, 588] on label "Malaria, unspecified" at bounding box center [959, 580] width 109 height 18
checkbox input "true"
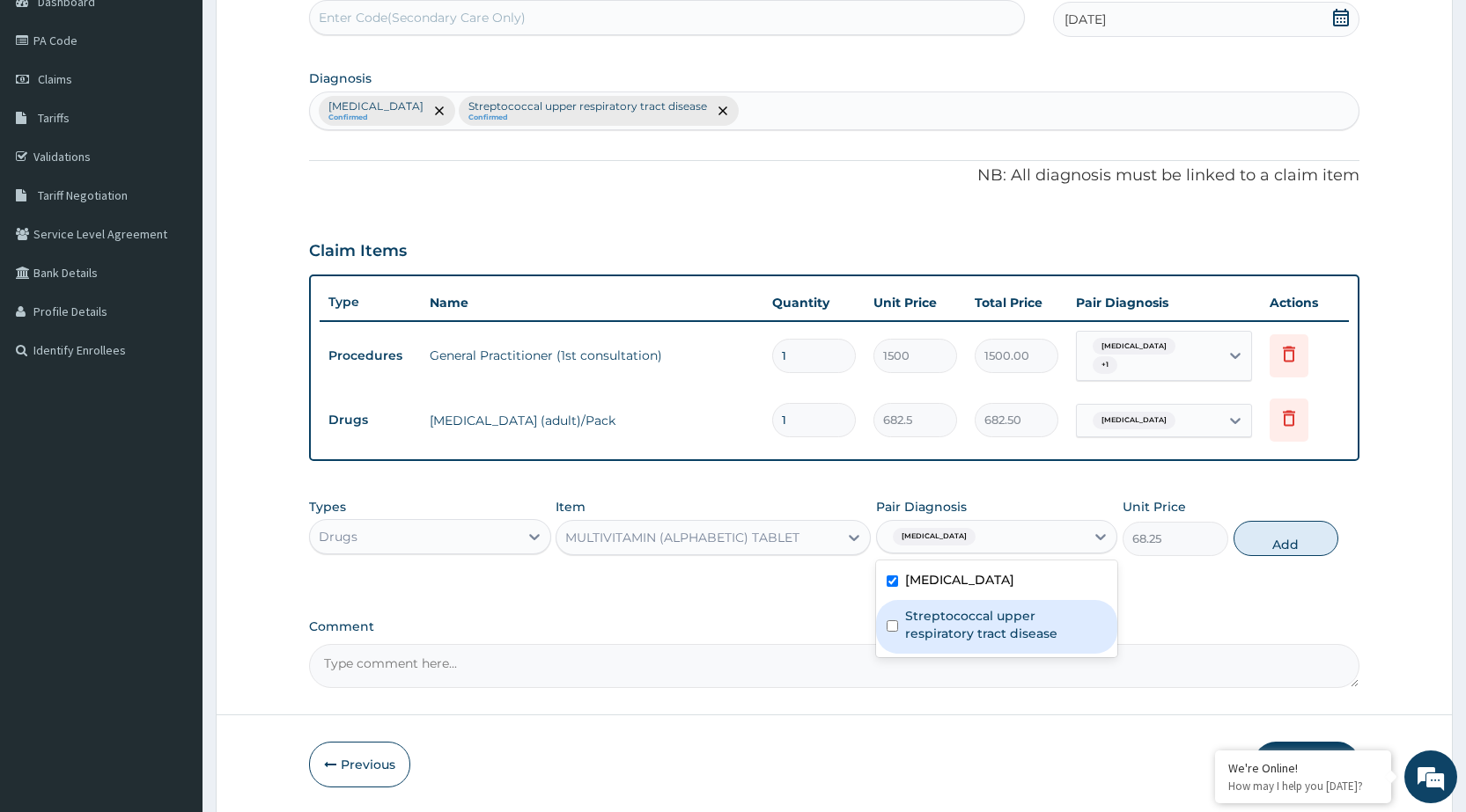
click at [1022, 624] on label "Streptococcal upper respiratory tract disease" at bounding box center [1005, 625] width 202 height 35
checkbox input "true"
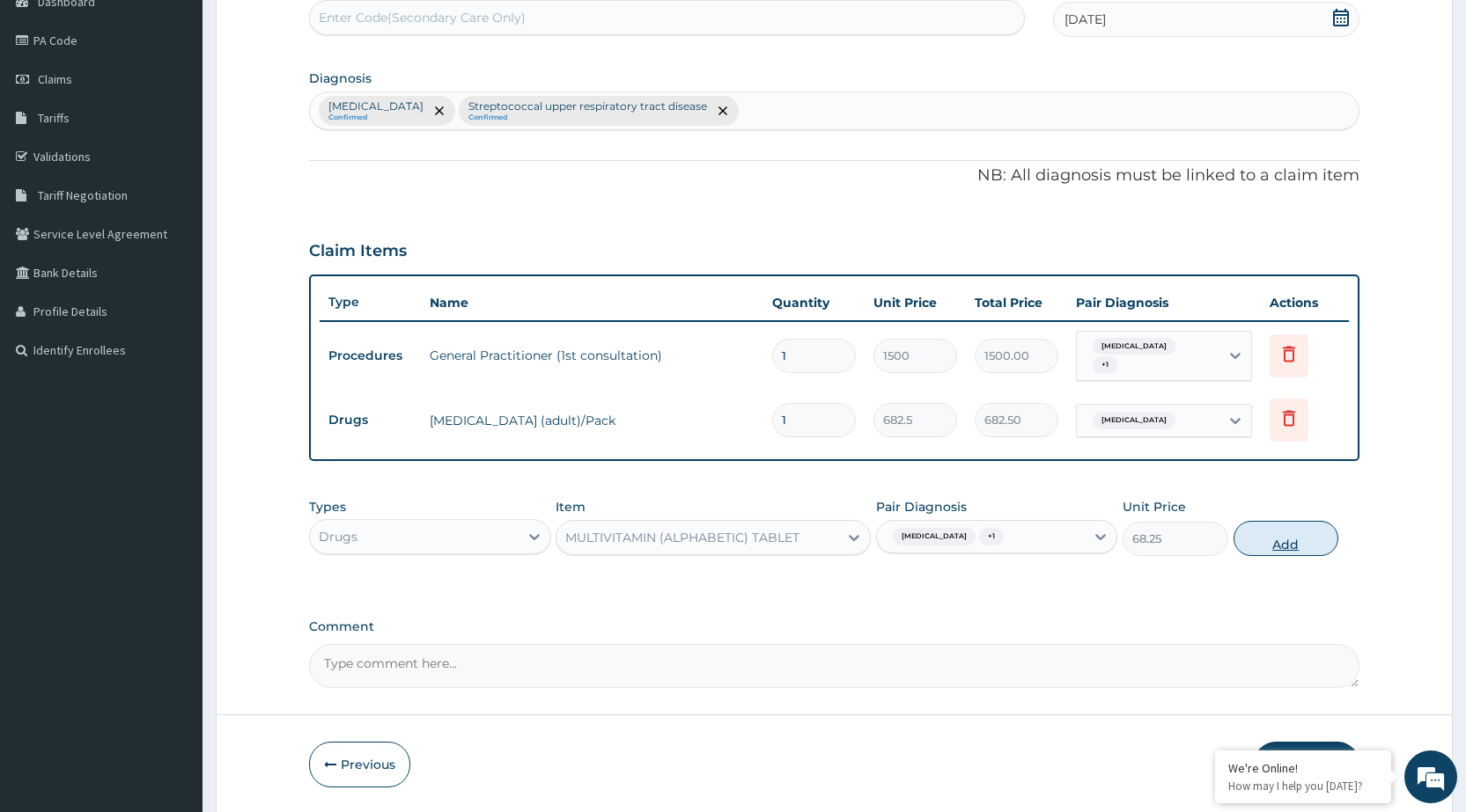
click at [1266, 529] on button "Add" at bounding box center [1287, 538] width 105 height 35
type input "0"
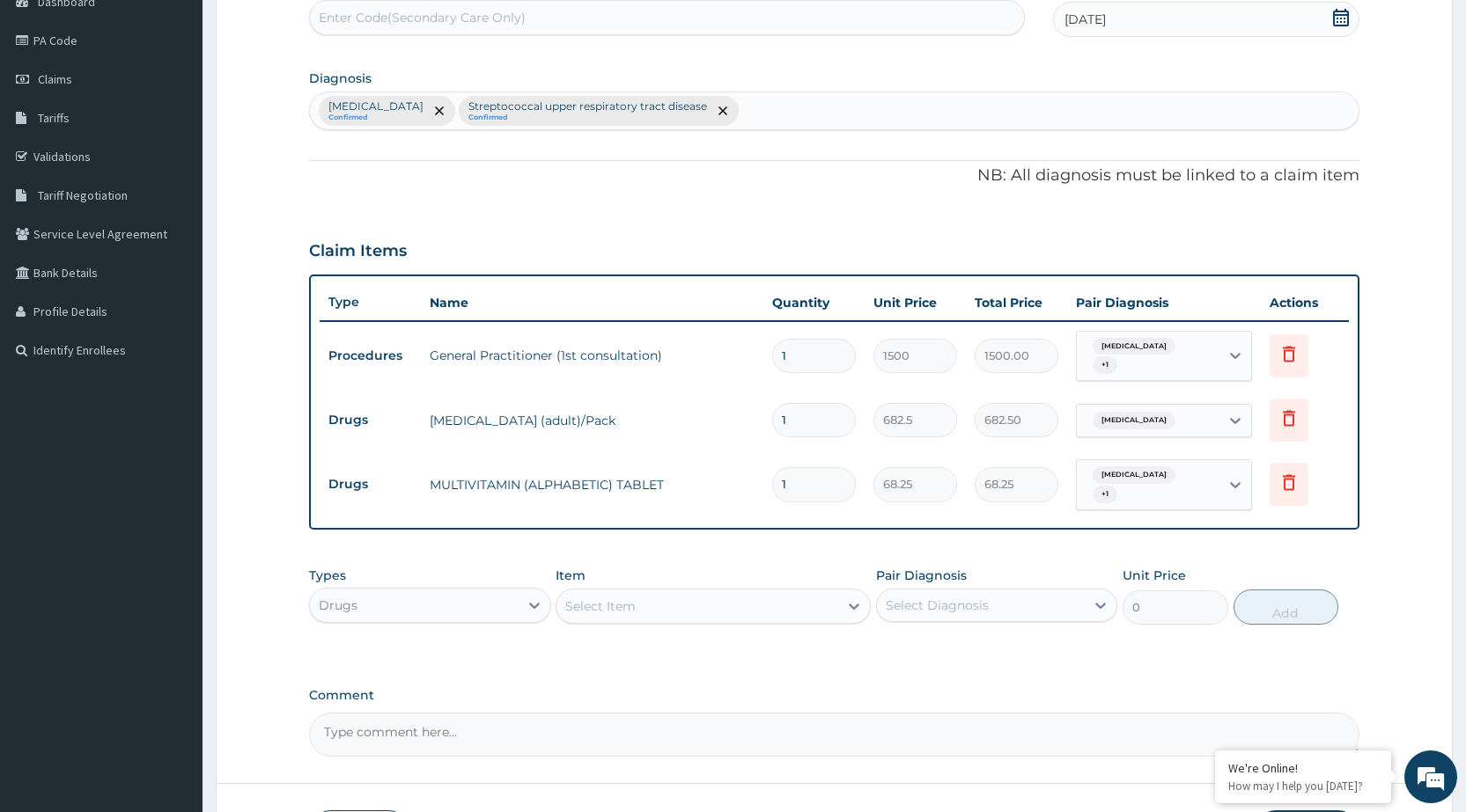
type input "0.00"
type input "2"
type input "136.50"
type input "20"
type input "1365.00"
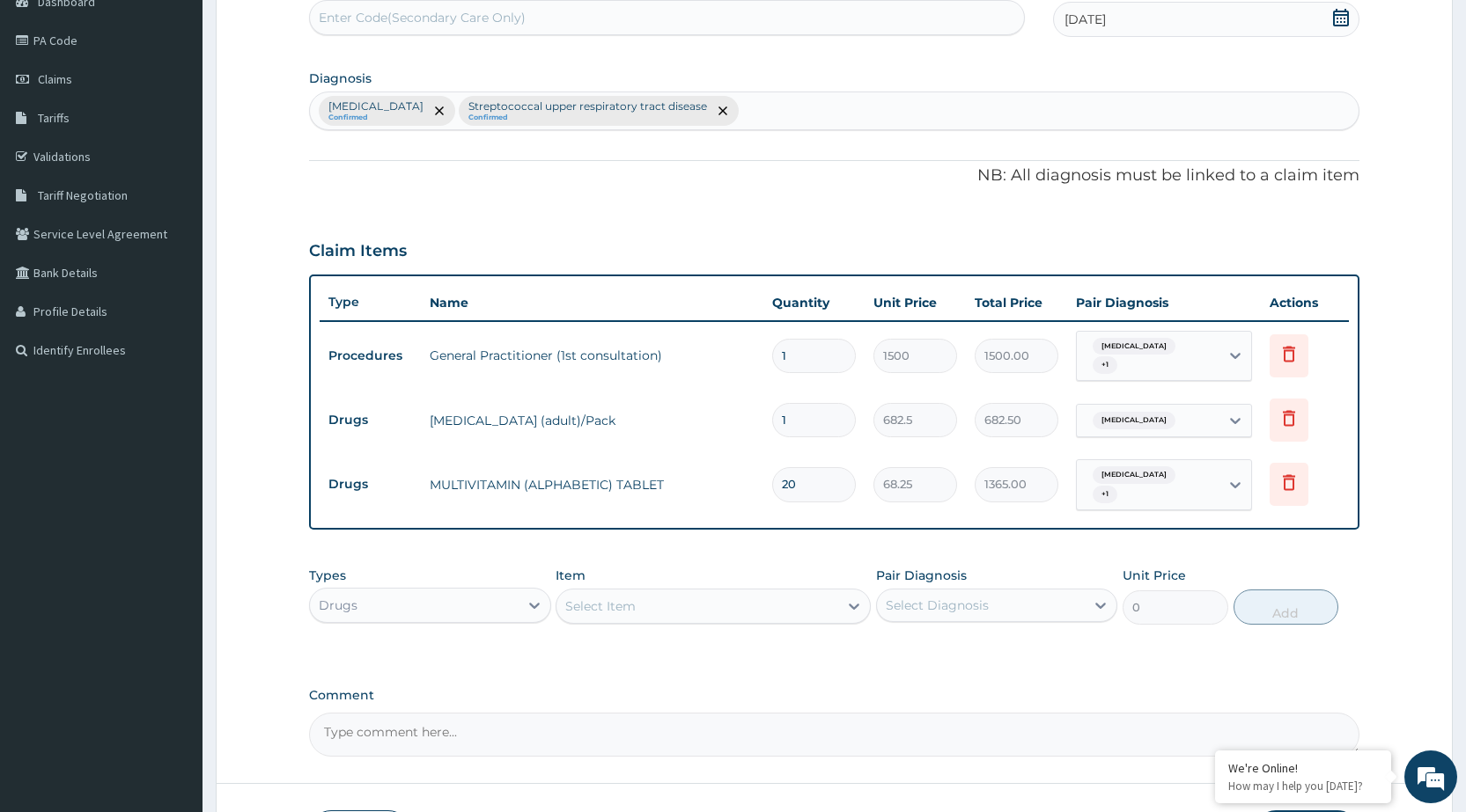
type input "20"
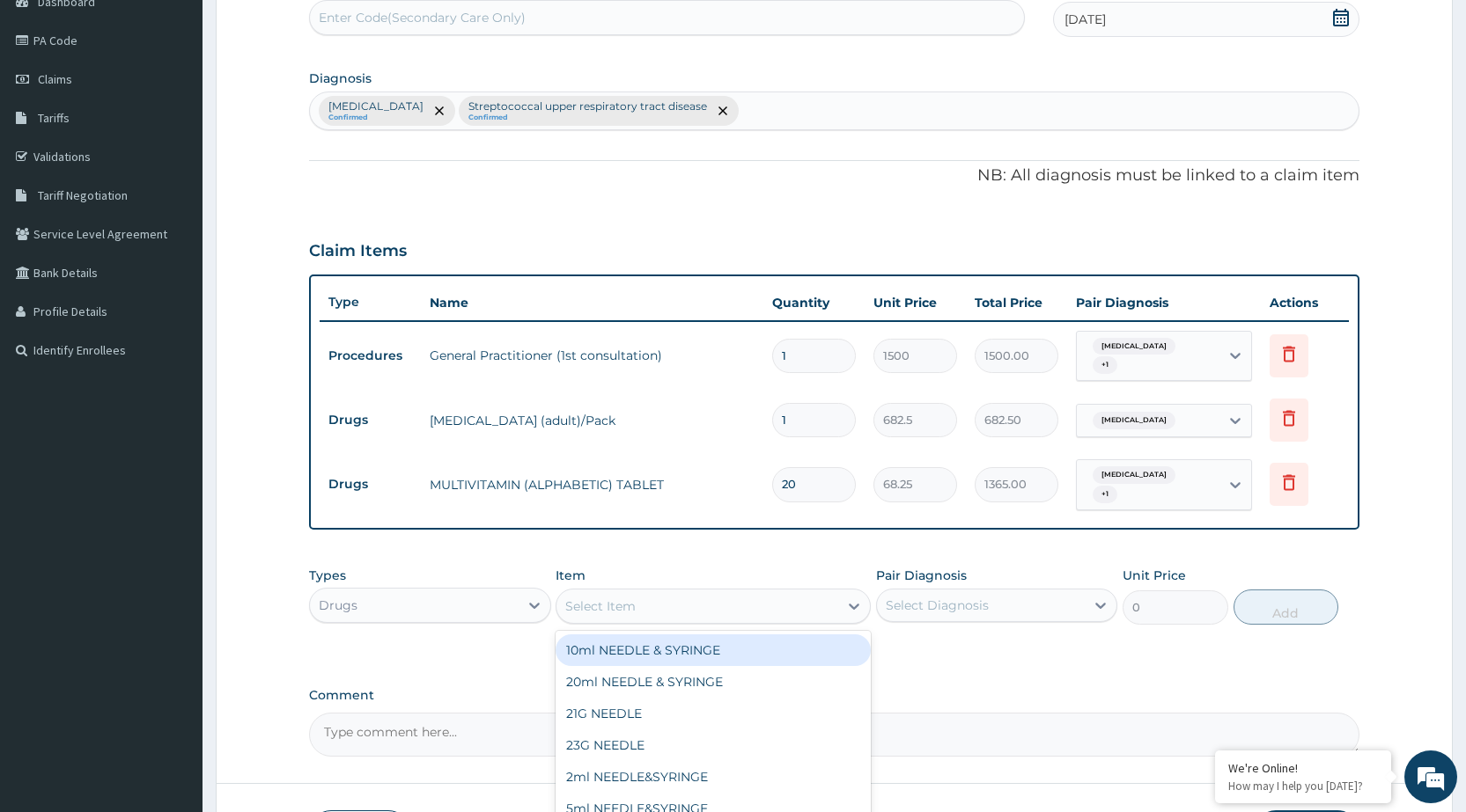
click at [827, 610] on div "Select Item" at bounding box center [696, 606] width 282 height 28
type input "PARA"
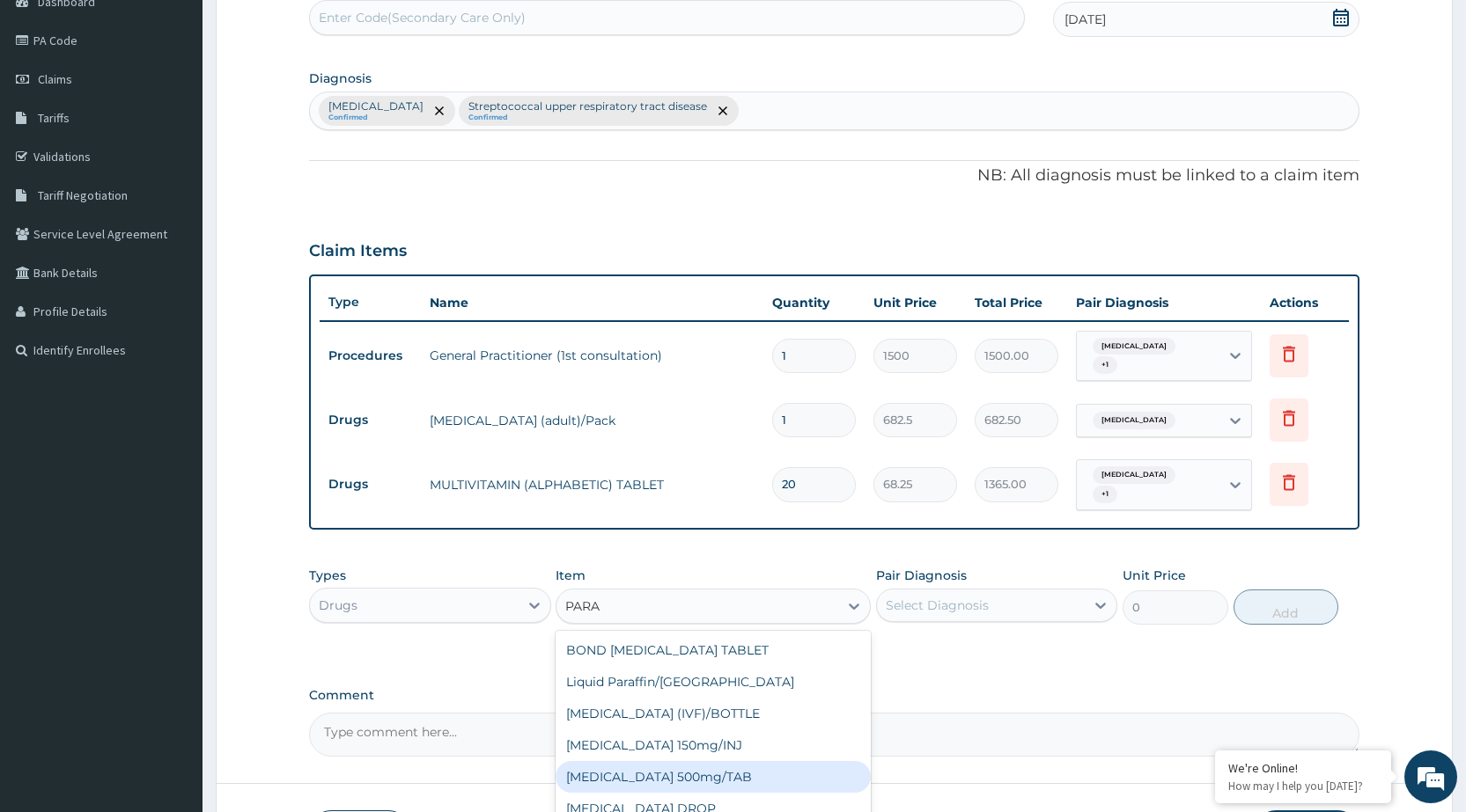
click at [748, 783] on div "[MEDICAL_DATA] 500mg/TAB" at bounding box center [713, 777] width 316 height 32
type input "5.25"
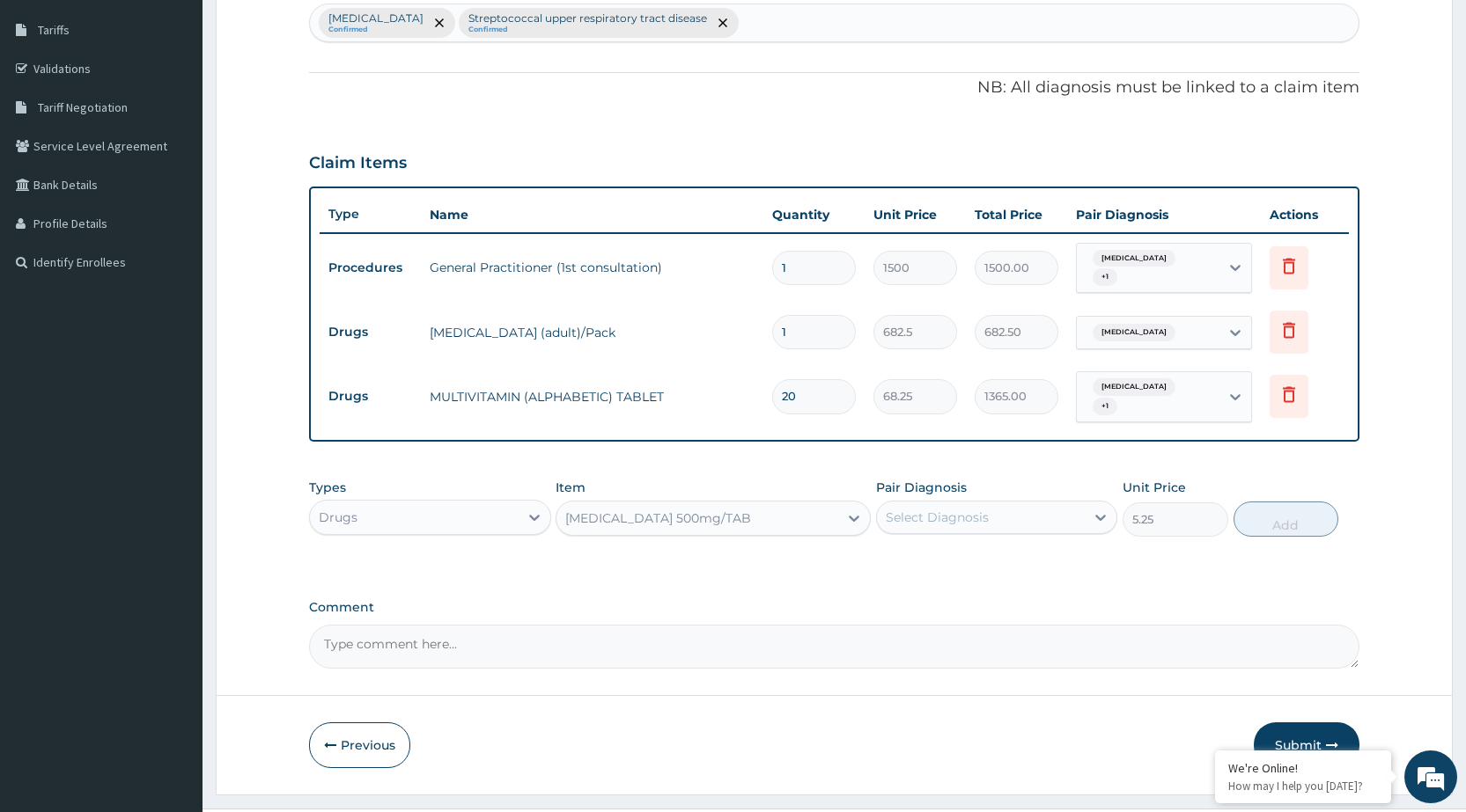
scroll to position [319, 0]
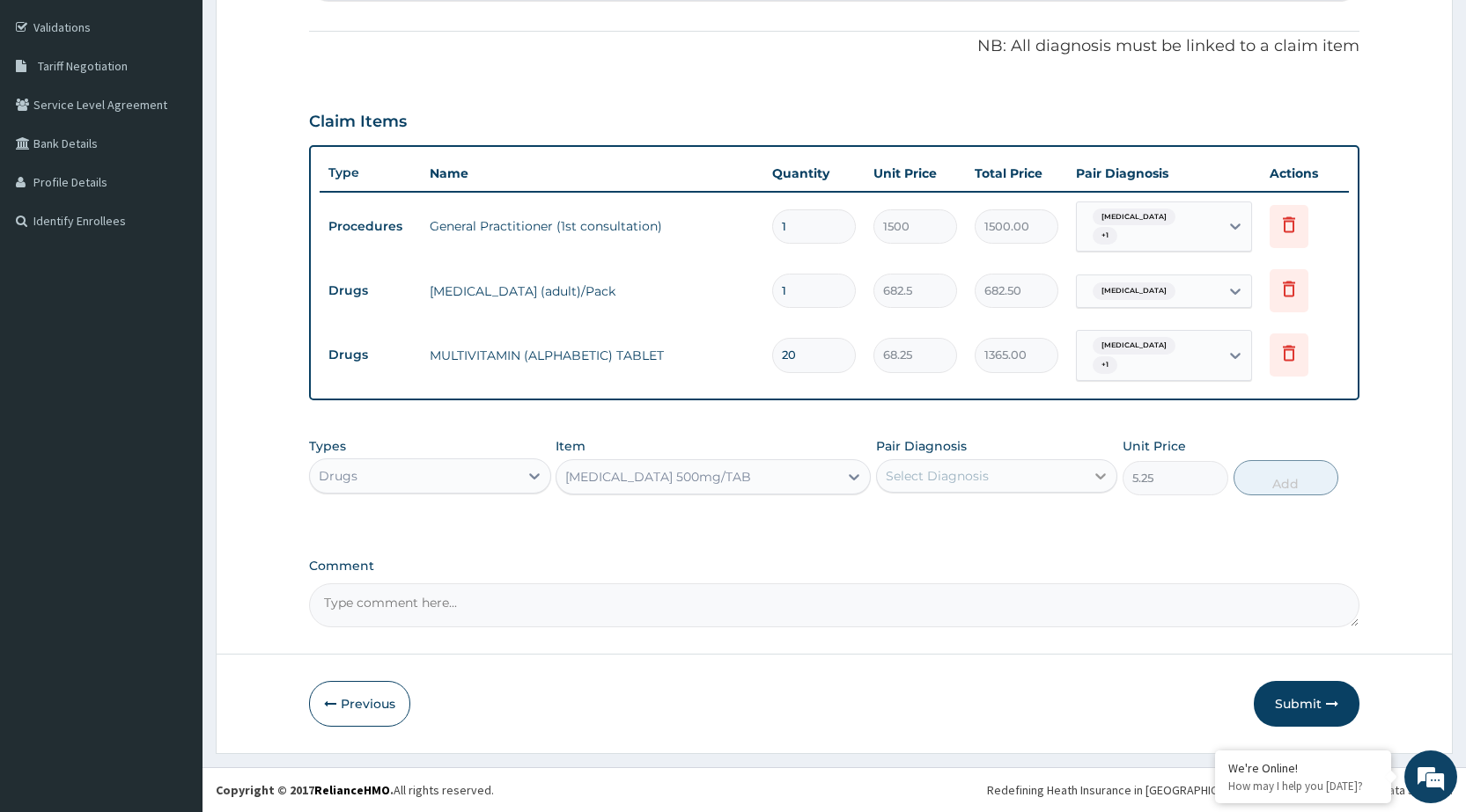
click at [1093, 479] on icon at bounding box center [1101, 476] width 18 height 18
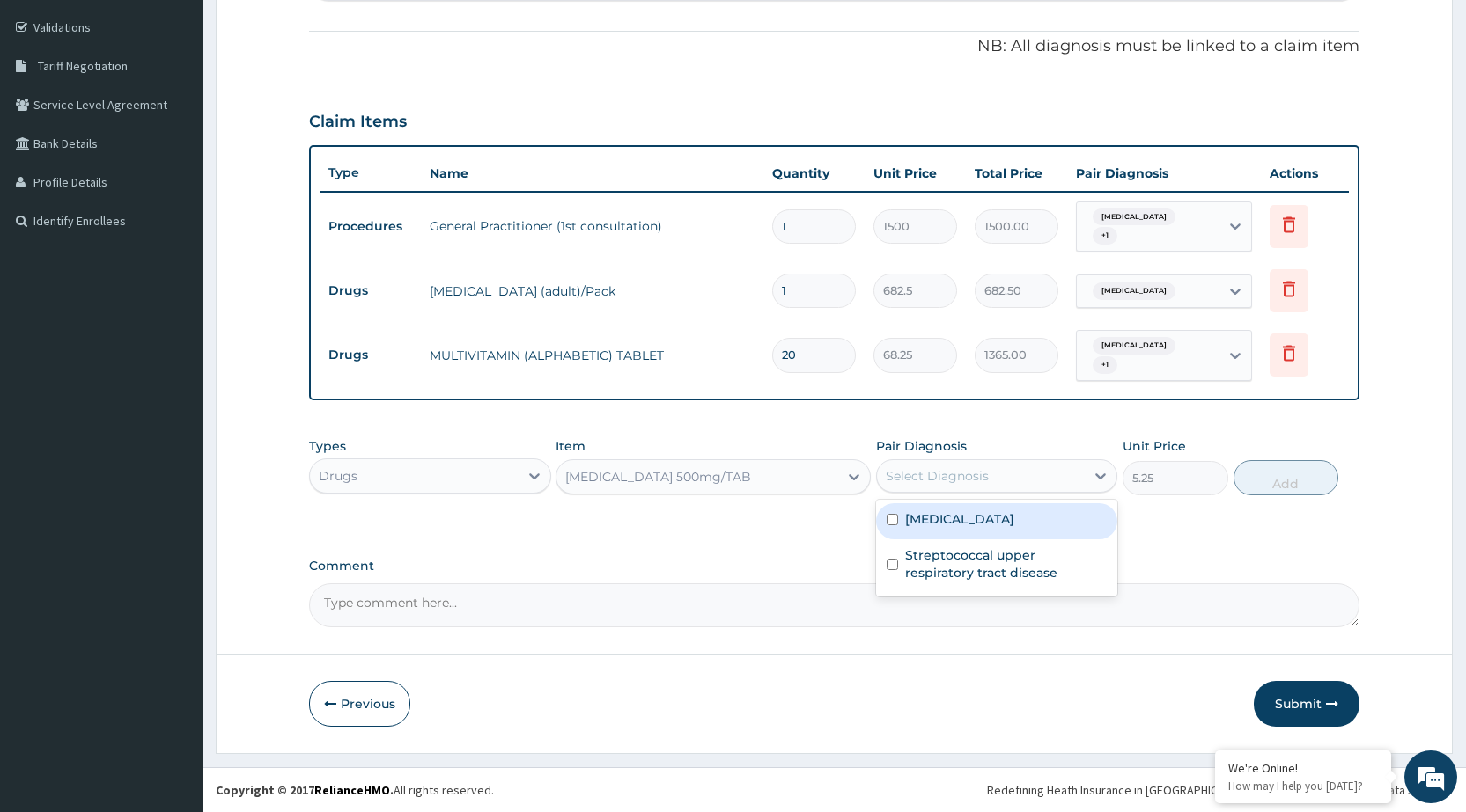
click at [1080, 509] on div "[MEDICAL_DATA]" at bounding box center [997, 521] width 242 height 36
checkbox input "true"
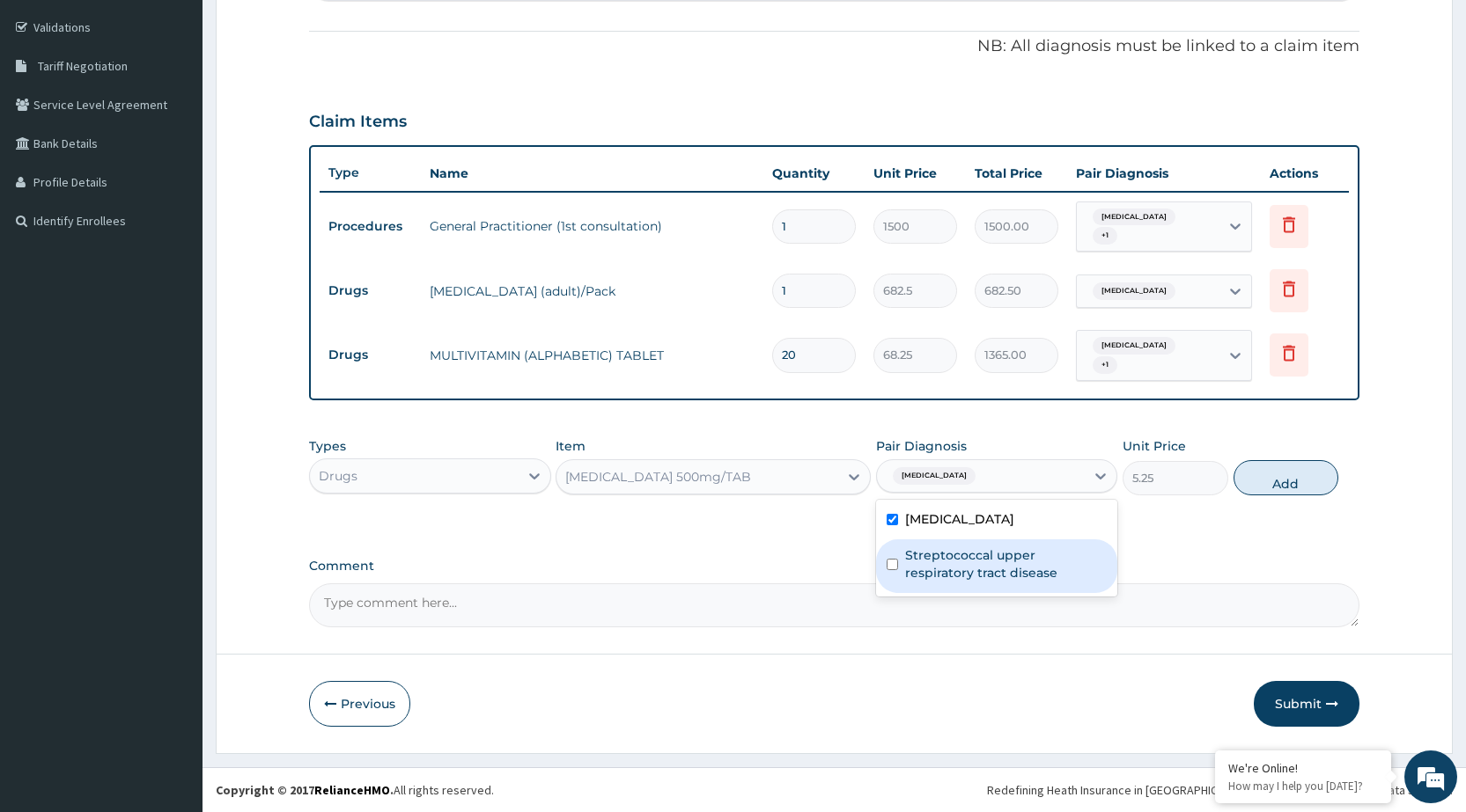
click at [1072, 562] on label "Streptococcal upper respiratory tract disease" at bounding box center [1005, 564] width 202 height 35
checkbox input "true"
click at [1319, 479] on button "Add" at bounding box center [1287, 478] width 105 height 35
type input "0"
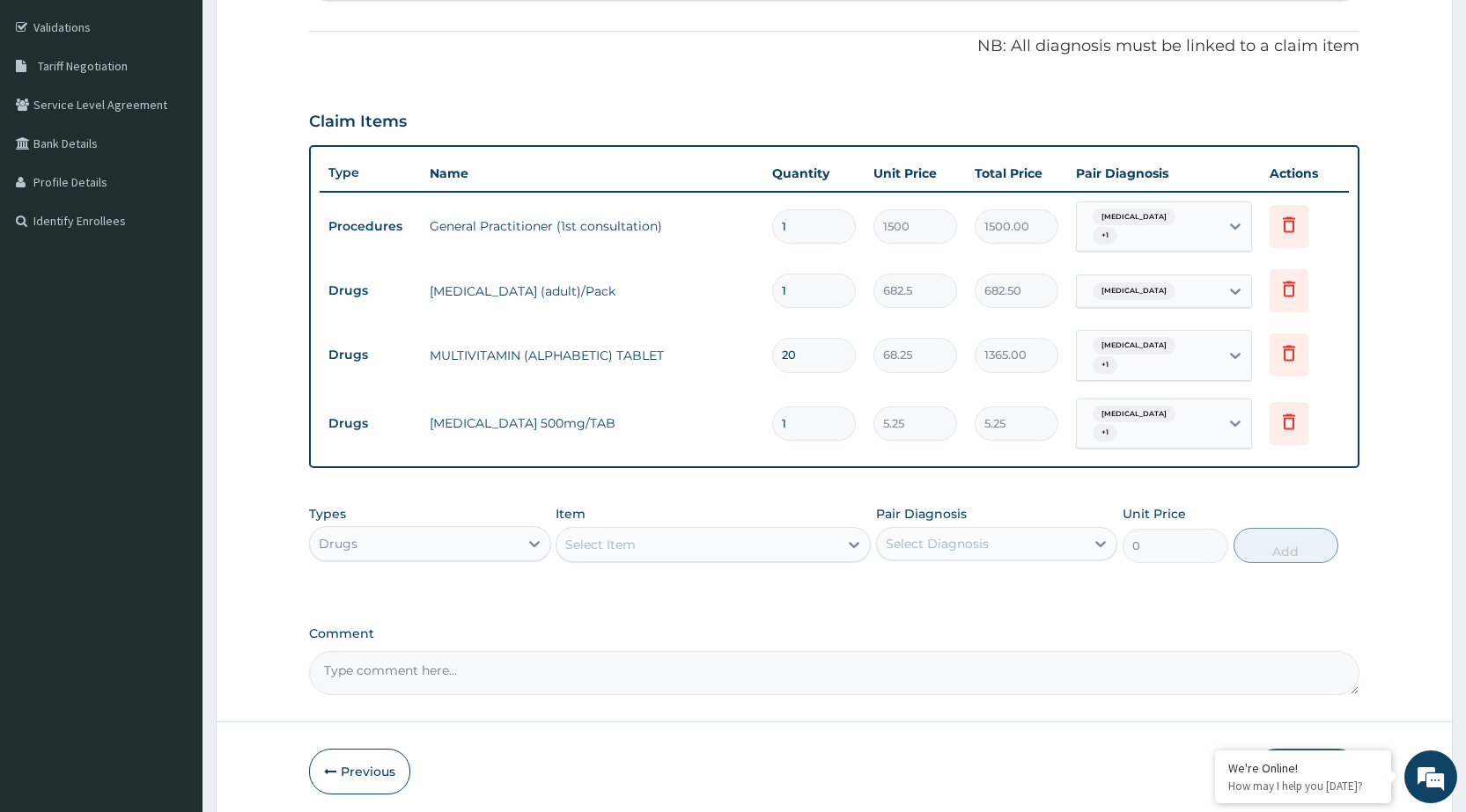
type input "0.00"
type input "3"
type input "15.75"
type input "30"
type input "157.50"
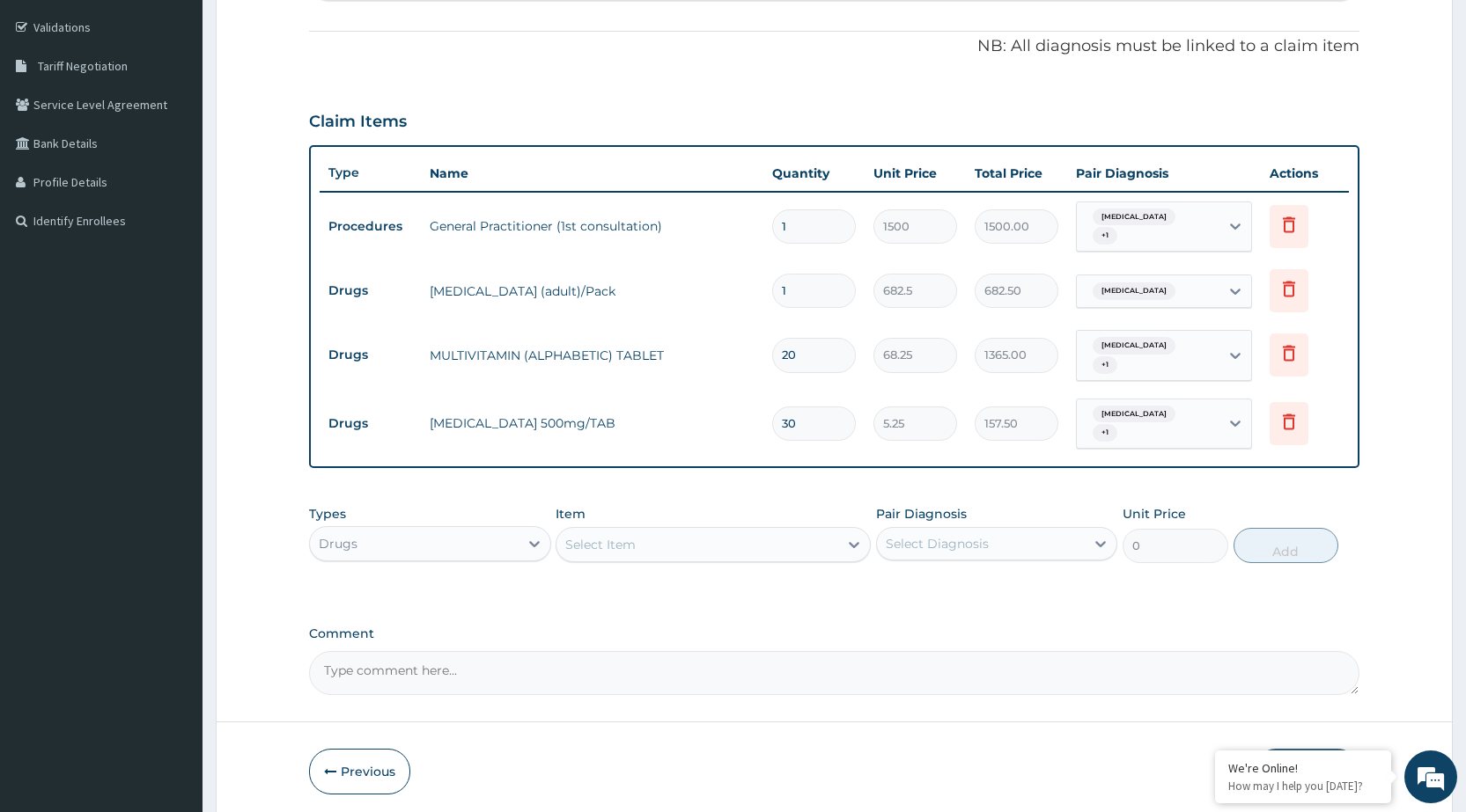
type input "30"
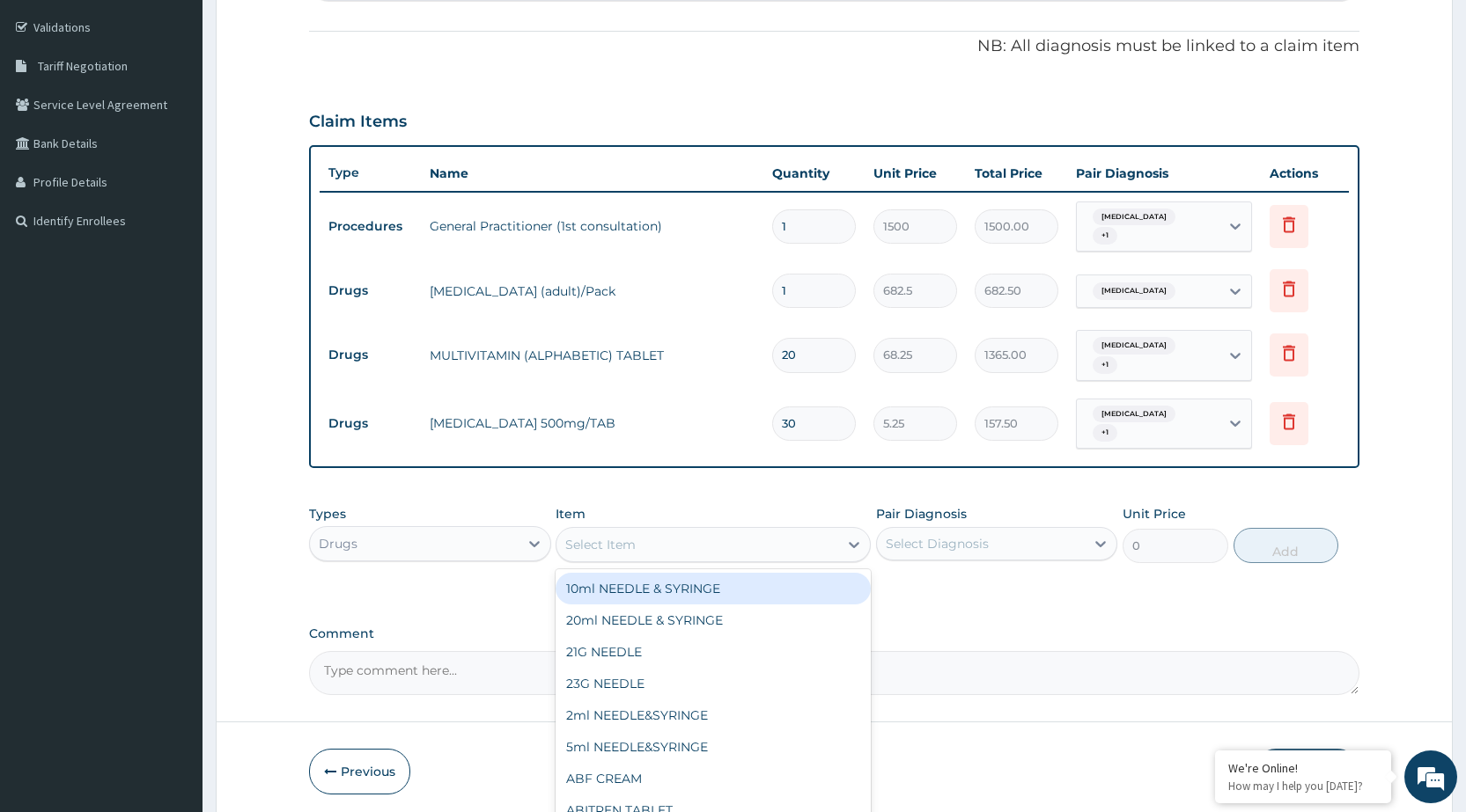
click at [839, 546] on div "Select Item" at bounding box center [696, 544] width 282 height 28
type input "VIT"
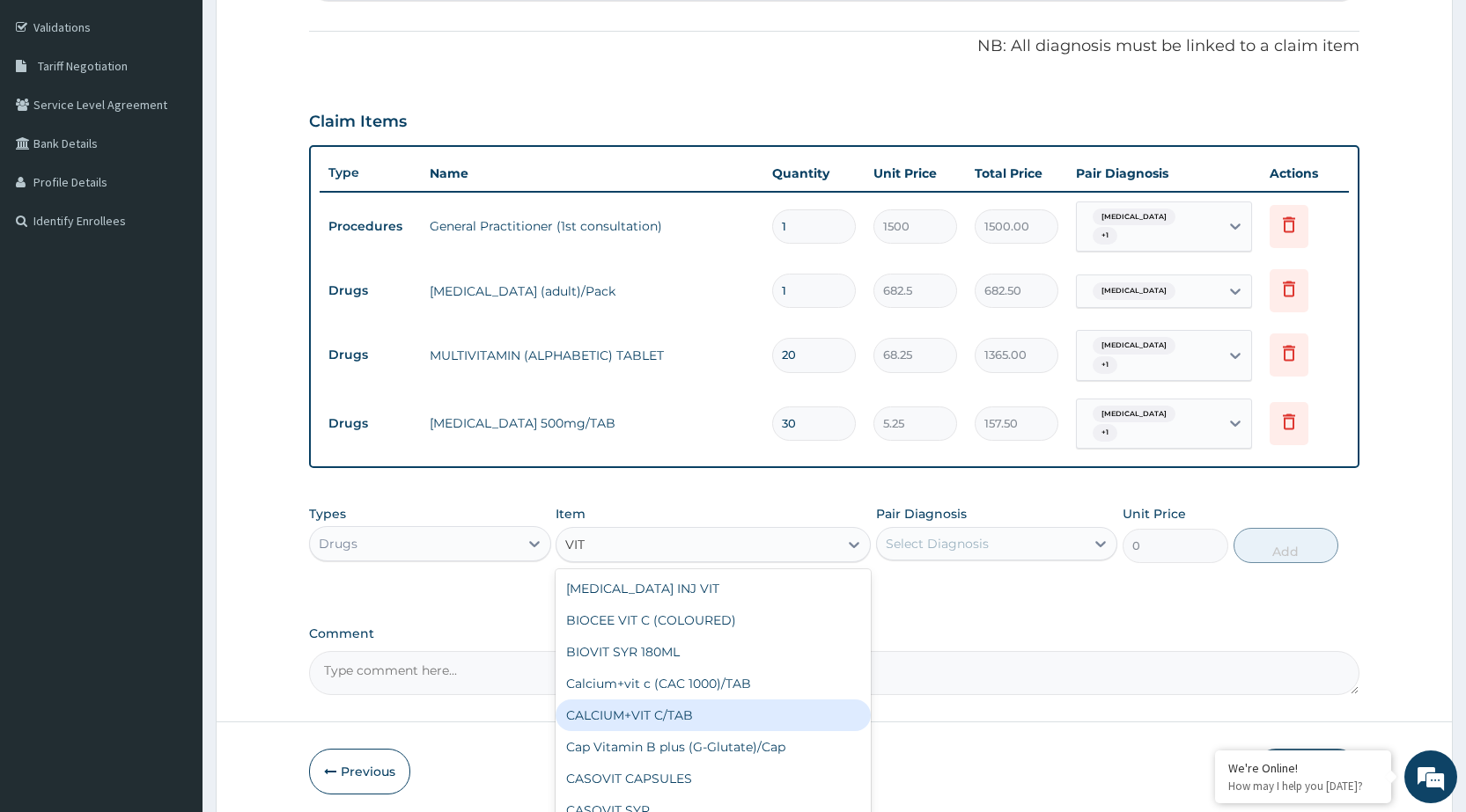
click at [613, 721] on div "CALCIUM+VIT C/TAB" at bounding box center [713, 716] width 316 height 32
type input "52.5"
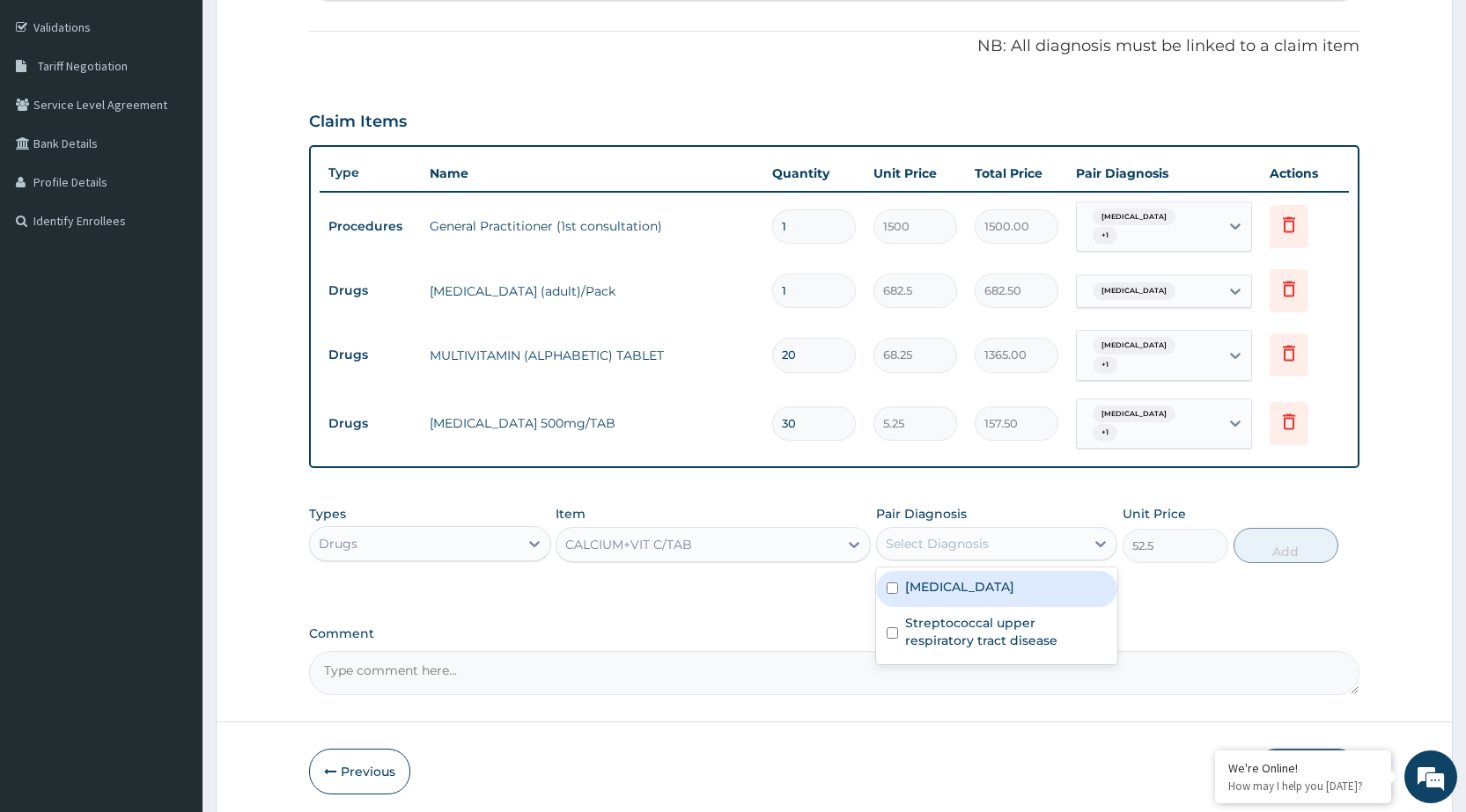
drag, startPoint x: 1038, startPoint y: 543, endPoint x: 1015, endPoint y: 602, distance: 63.3
click at [1039, 543] on div "Select Diagnosis" at bounding box center [981, 543] width 207 height 28
click at [1042, 582] on div "[MEDICAL_DATA]" at bounding box center [997, 589] width 242 height 36
checkbox input "true"
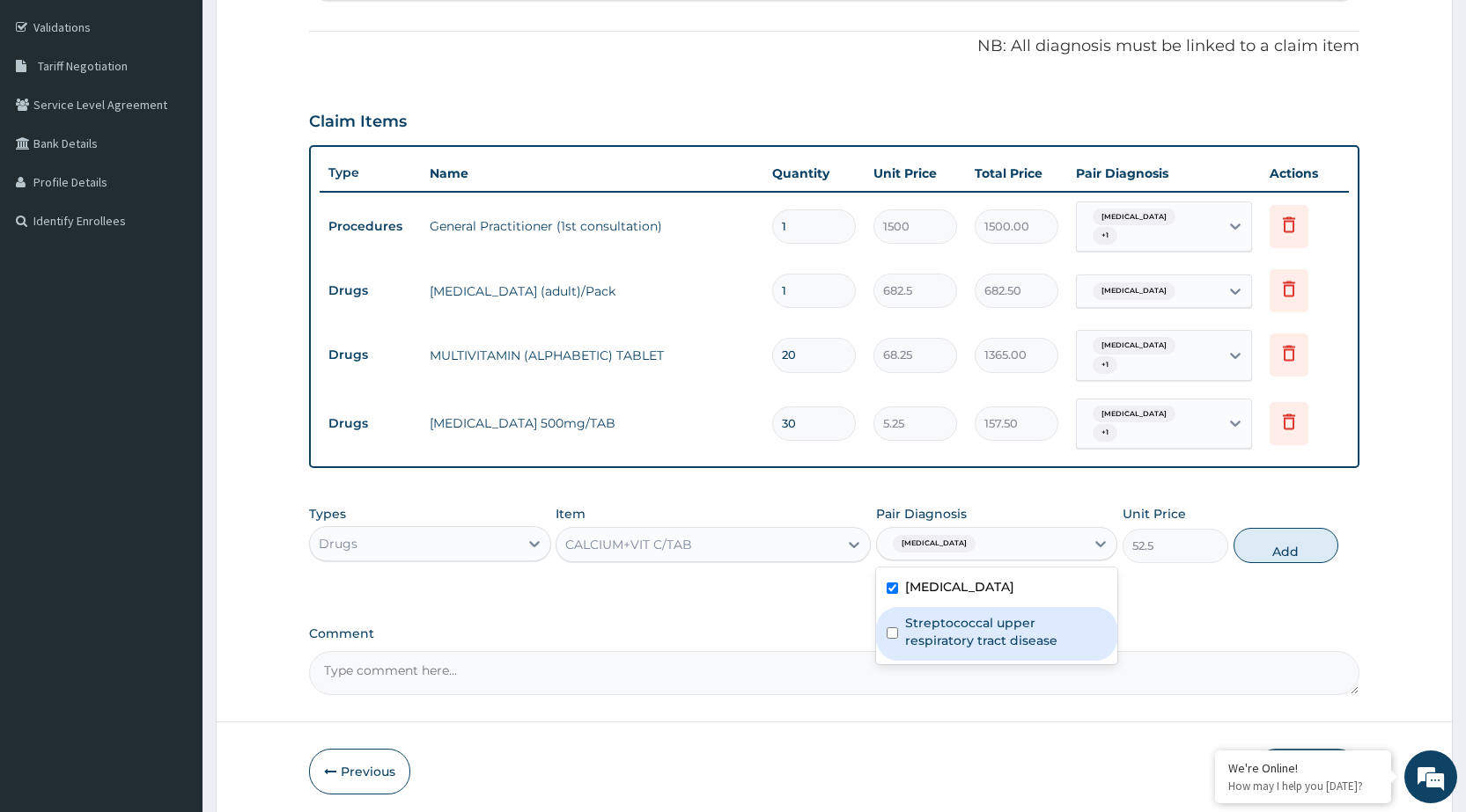
click at [1039, 629] on label "Streptococcal upper respiratory tract disease" at bounding box center [1005, 632] width 202 height 35
checkbox input "true"
click at [1287, 542] on button "Add" at bounding box center [1287, 545] width 105 height 35
type input "0"
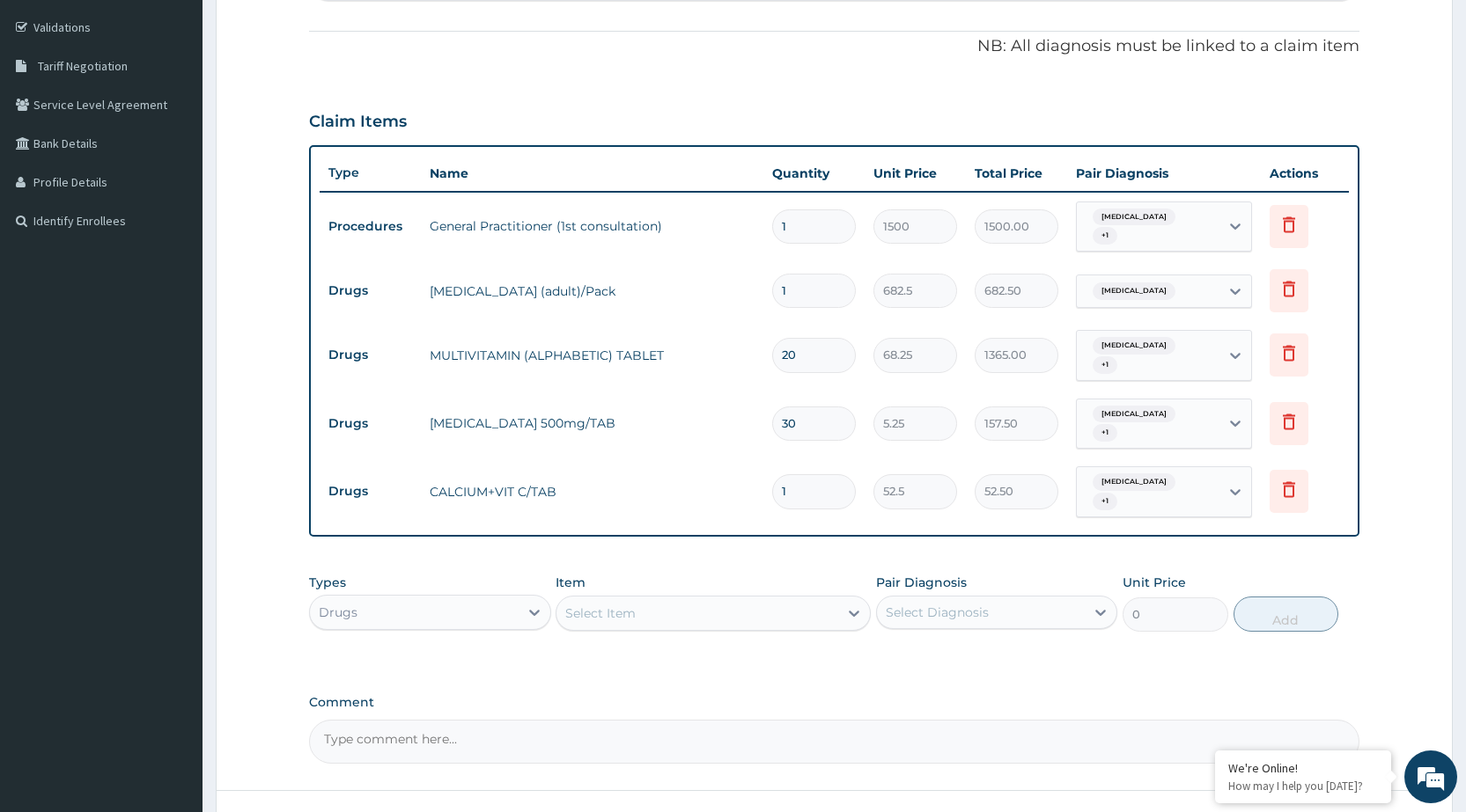
type input "0.00"
type input "2"
type input "105.00"
type input "20"
type input "1050.00"
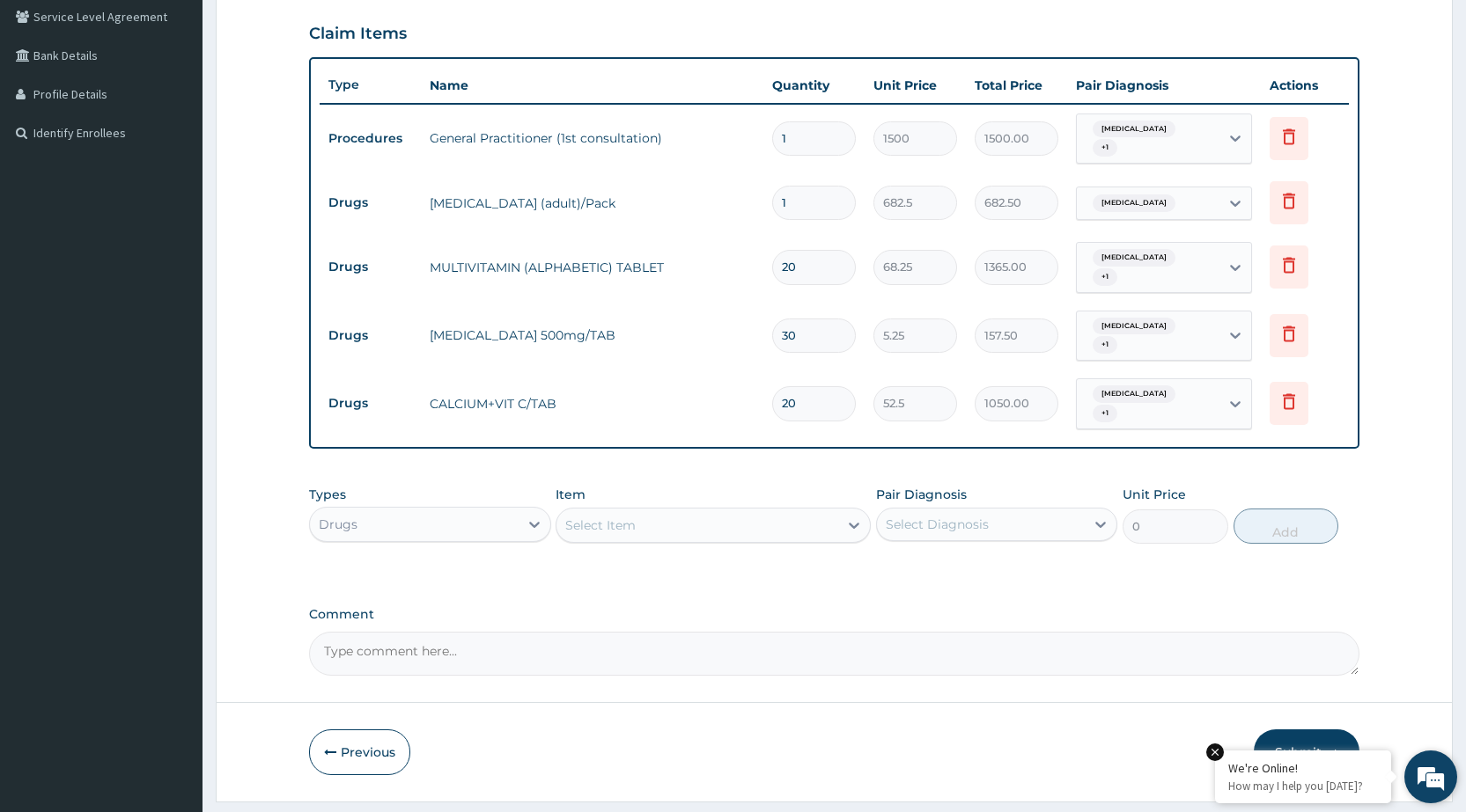
scroll to position [456, 0]
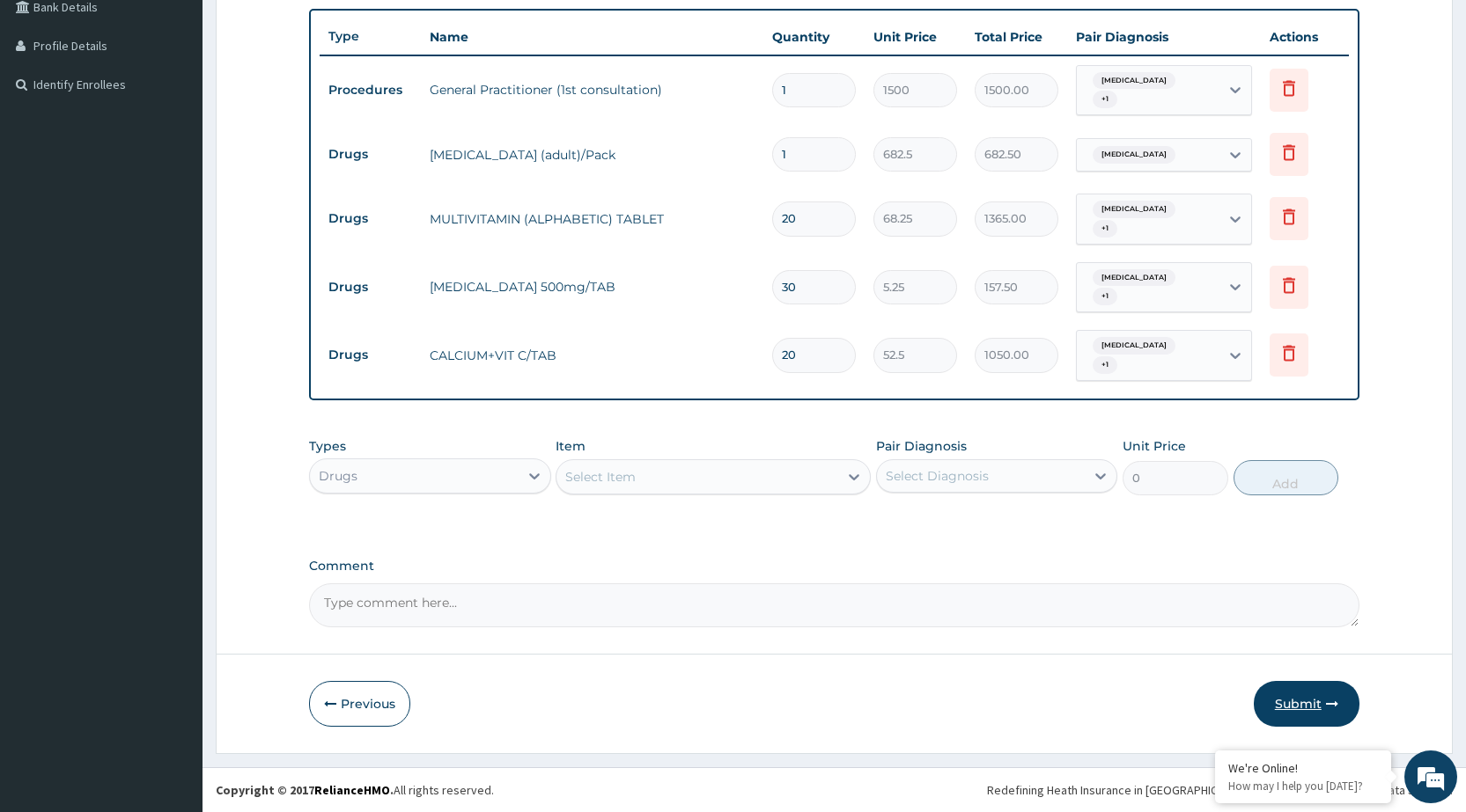
type input "20"
click at [1339, 702] on button "Submit" at bounding box center [1306, 704] width 105 height 46
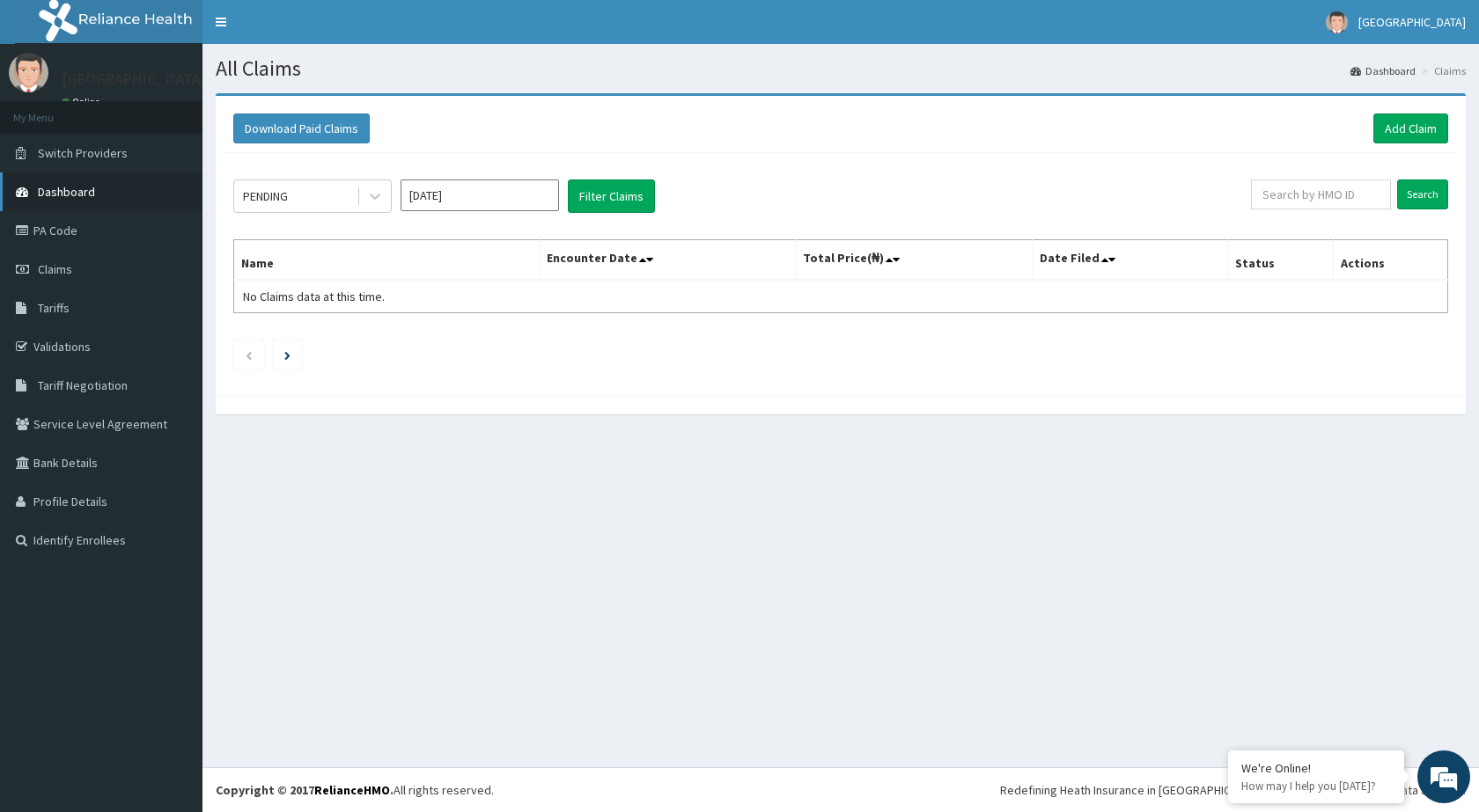
click at [47, 182] on link "Dashboard" at bounding box center [101, 192] width 203 height 39
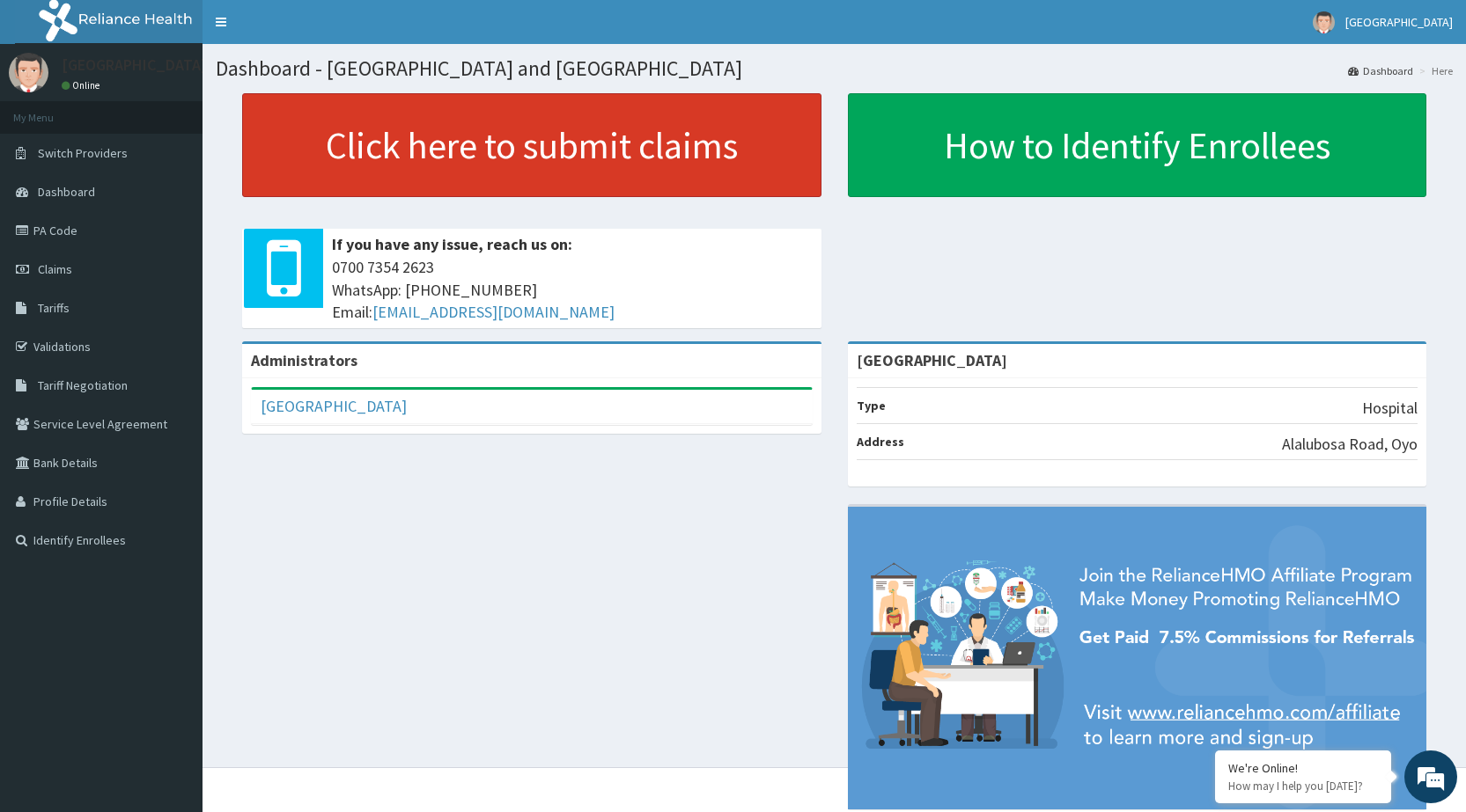
click at [271, 98] on link "Click here to submit claims" at bounding box center [532, 145] width 580 height 104
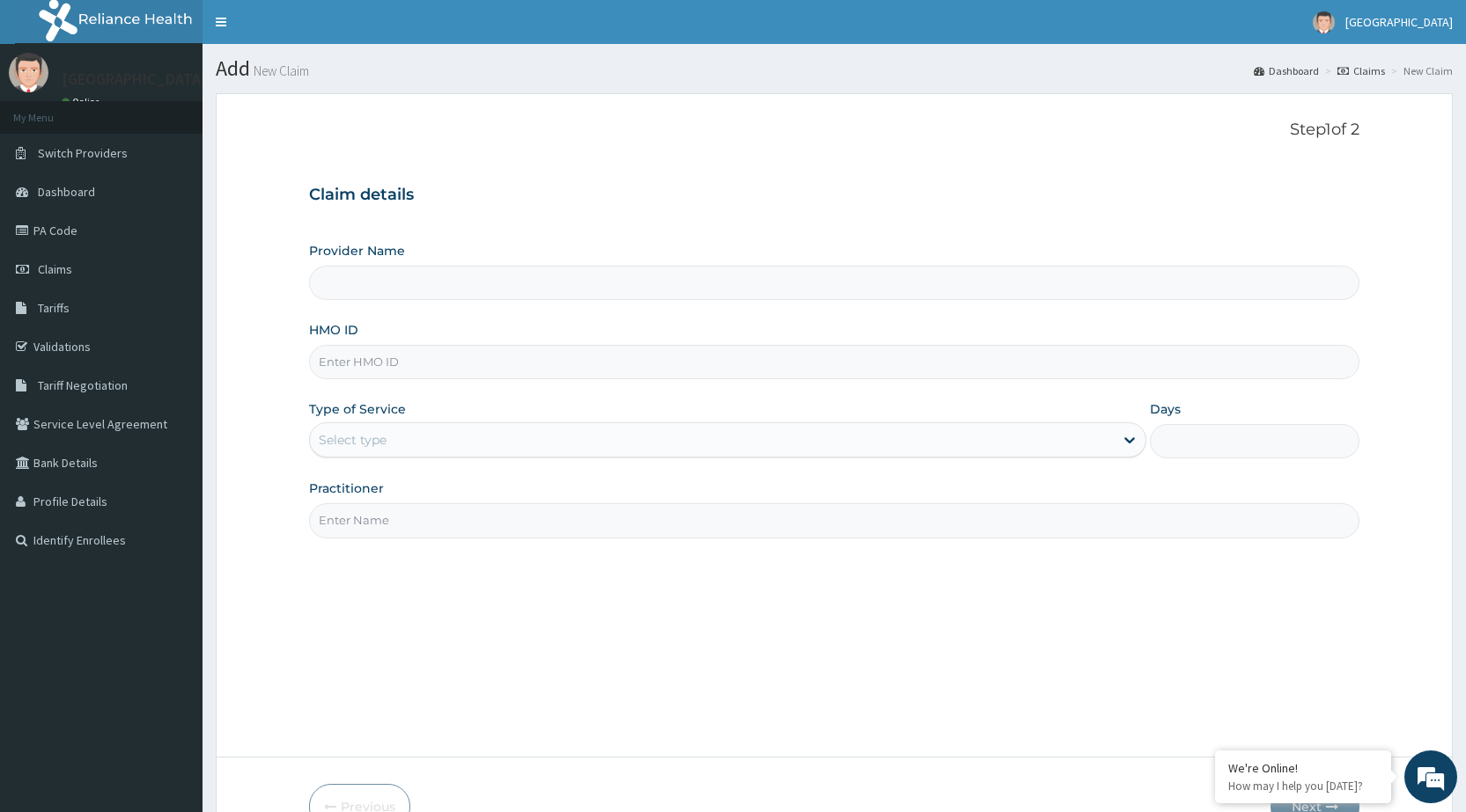
type input "Peamak Hospital and Maternity Centre"
click at [418, 353] on input "HMO ID" at bounding box center [834, 361] width 1051 height 34
type input "AIT/10630/A"
click at [438, 441] on div "Select type" at bounding box center [711, 440] width 804 height 28
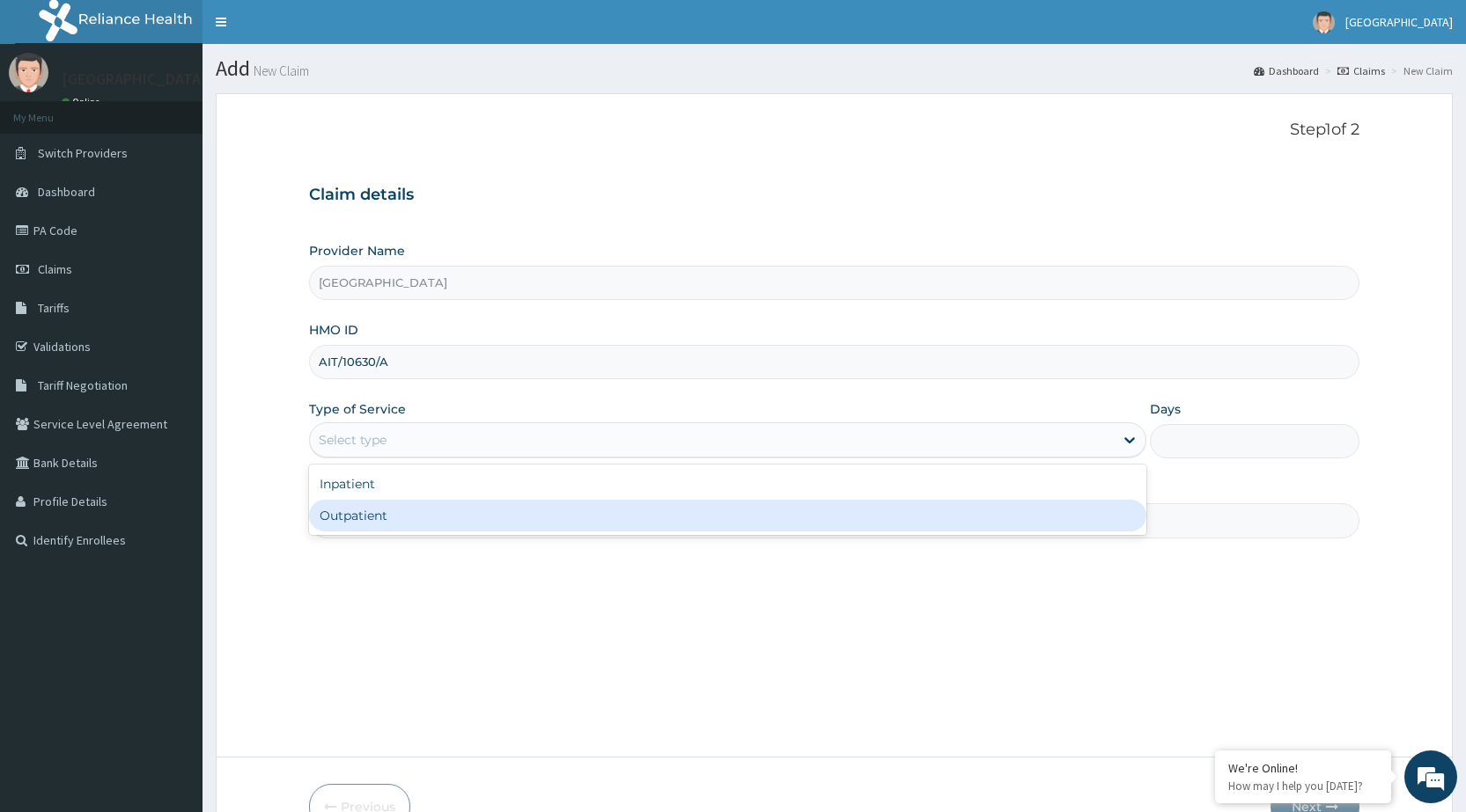
click at [420, 533] on div "Inpatient Outpatient" at bounding box center [728, 499] width 838 height 70
click at [421, 511] on div "Outpatient" at bounding box center [728, 516] width 838 height 32
type input "1"
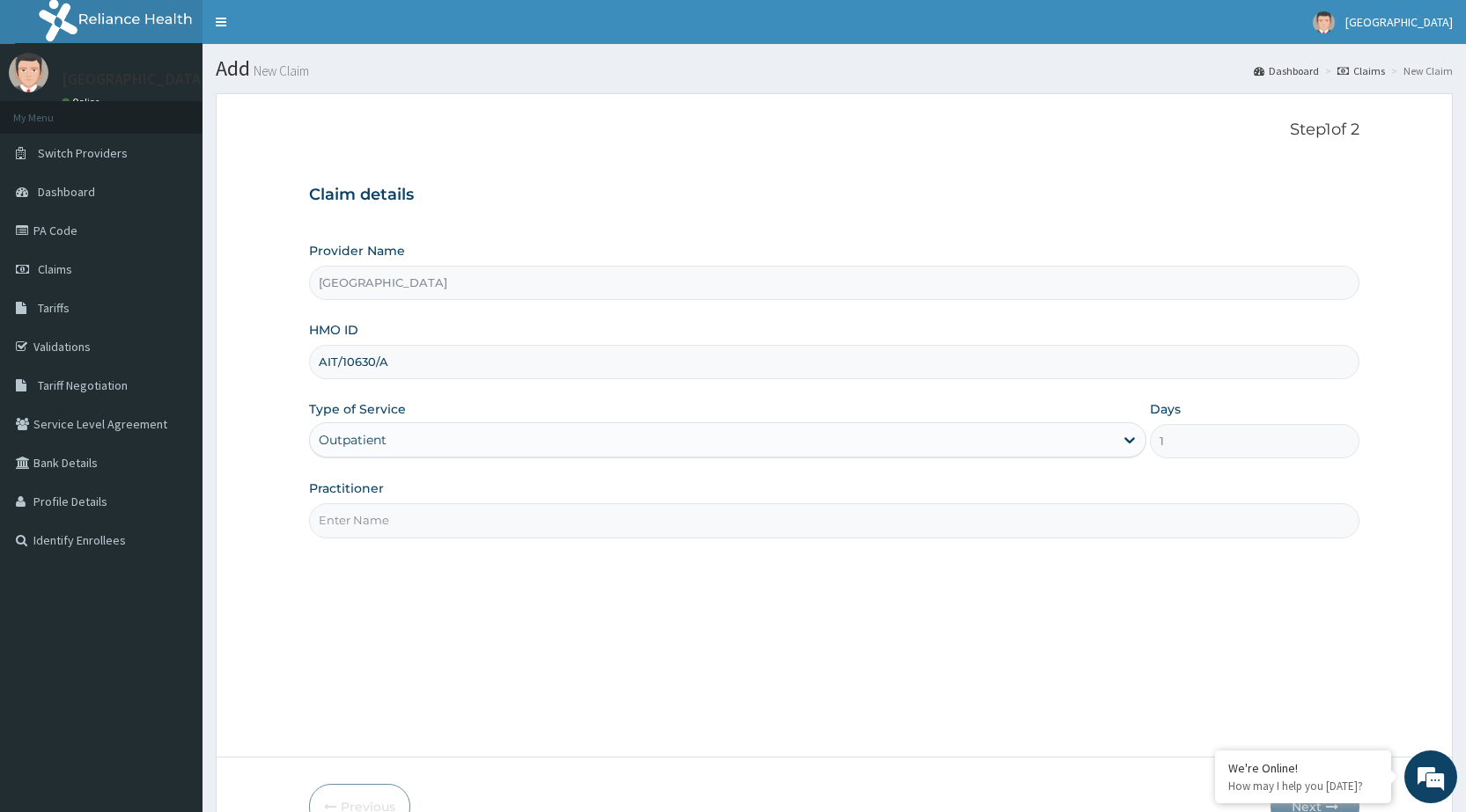
click at [388, 517] on input "Practitioner" at bounding box center [834, 520] width 1051 height 34
type input "DR [PERSON_NAME]"
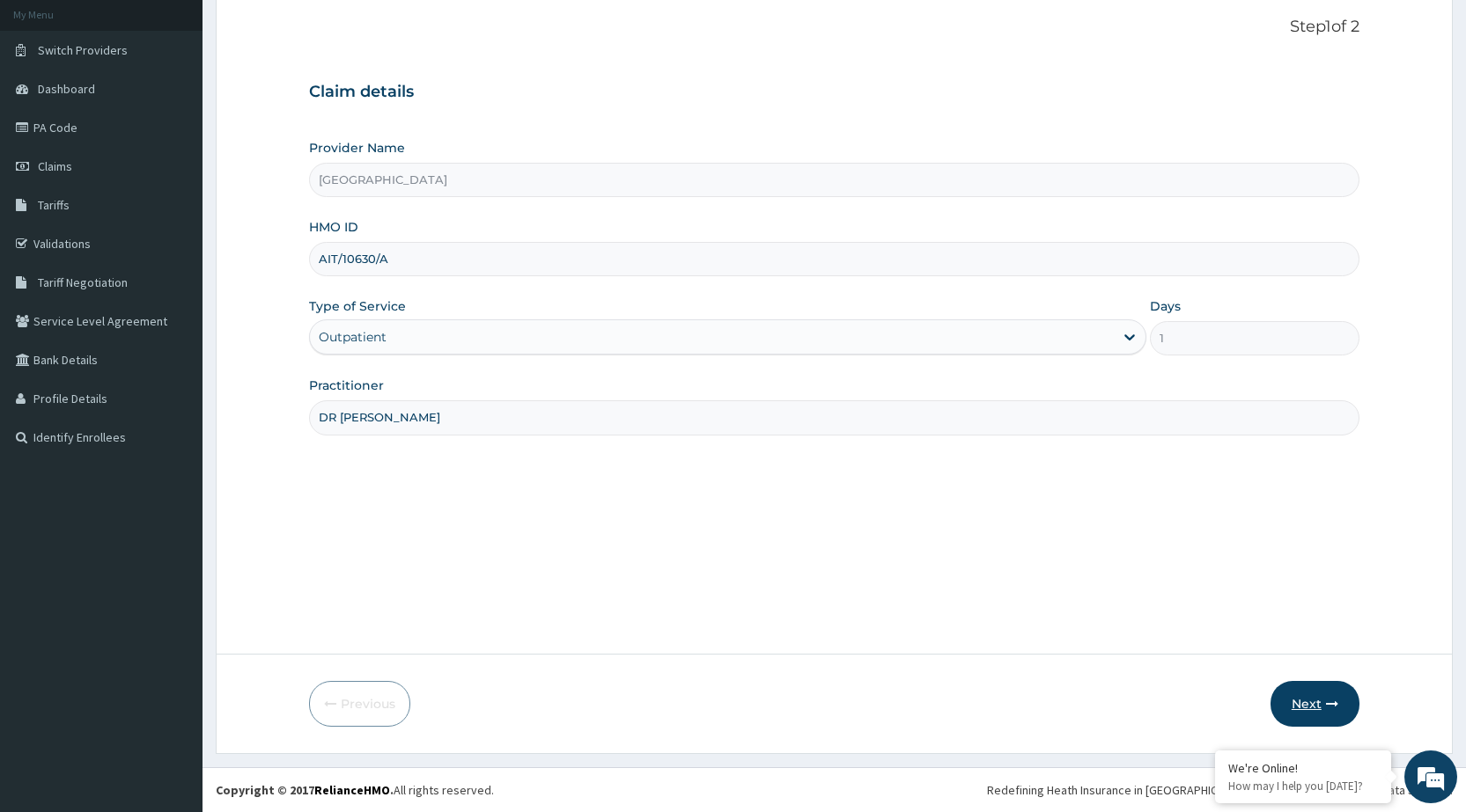
click at [1290, 695] on button "Next" at bounding box center [1315, 704] width 89 height 46
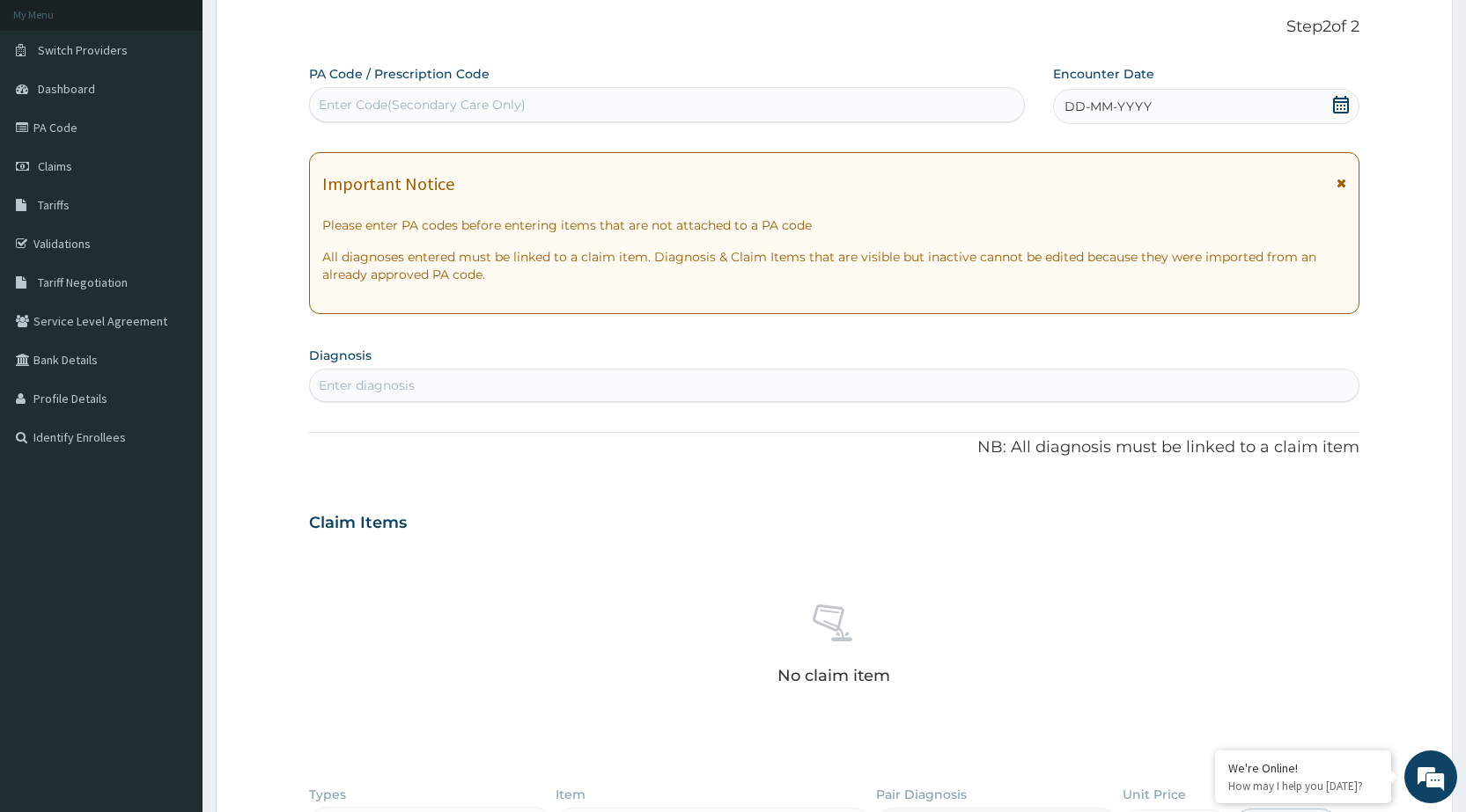
click at [1129, 113] on span "DD-MM-YYYY" at bounding box center [1109, 106] width 88 height 18
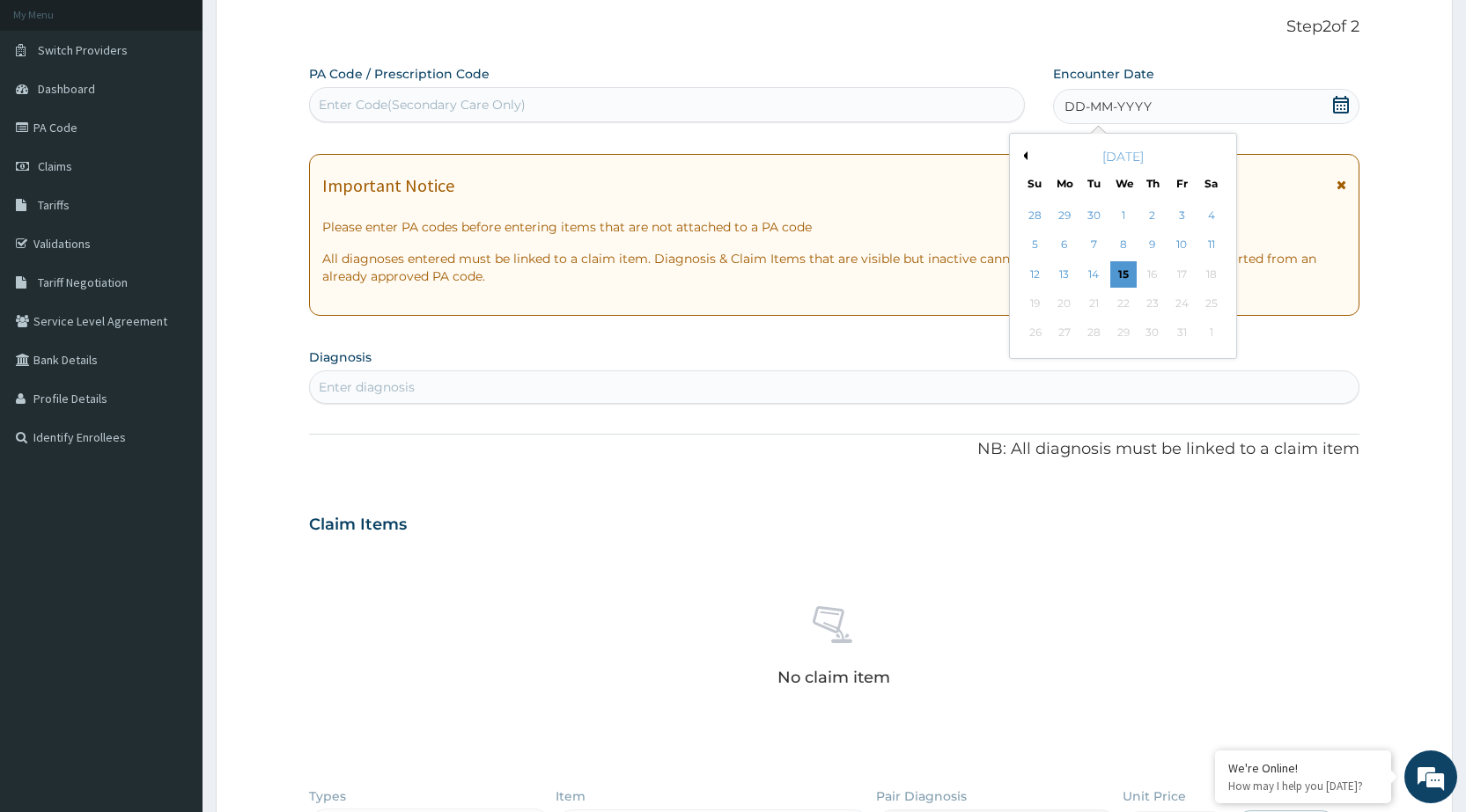
click at [1025, 156] on button "Previous Month" at bounding box center [1023, 156] width 9 height 9
click at [1148, 333] on div "31" at bounding box center [1152, 333] width 26 height 26
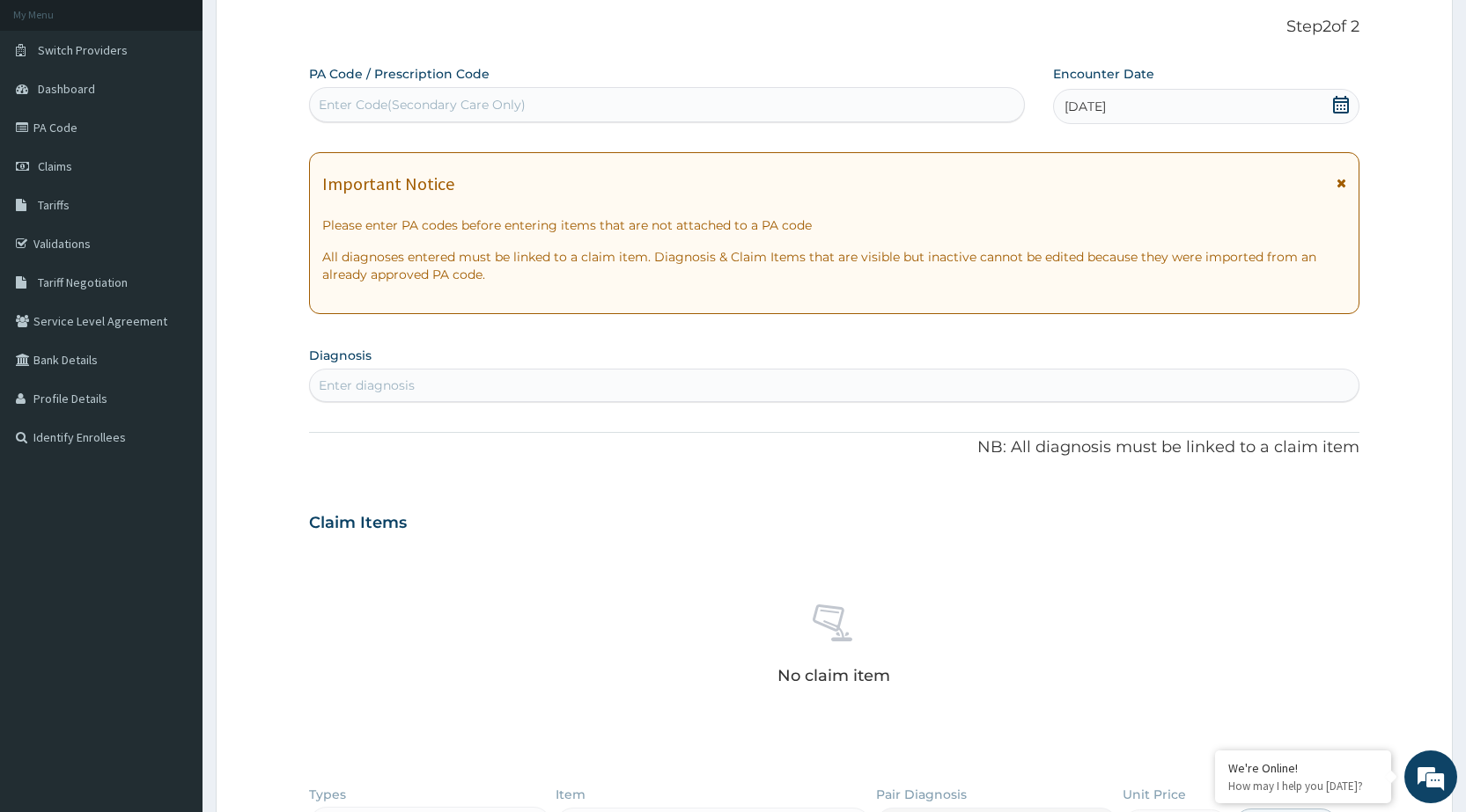
click at [1232, 404] on div "PA Code / Prescription Code Enter Code(Secondary Care Only) Encounter Date 31-0…" at bounding box center [834, 521] width 1051 height 911
click at [1231, 389] on div "Enter diagnosis" at bounding box center [834, 386] width 1049 height 28
type input "PEPTIC ULCER"
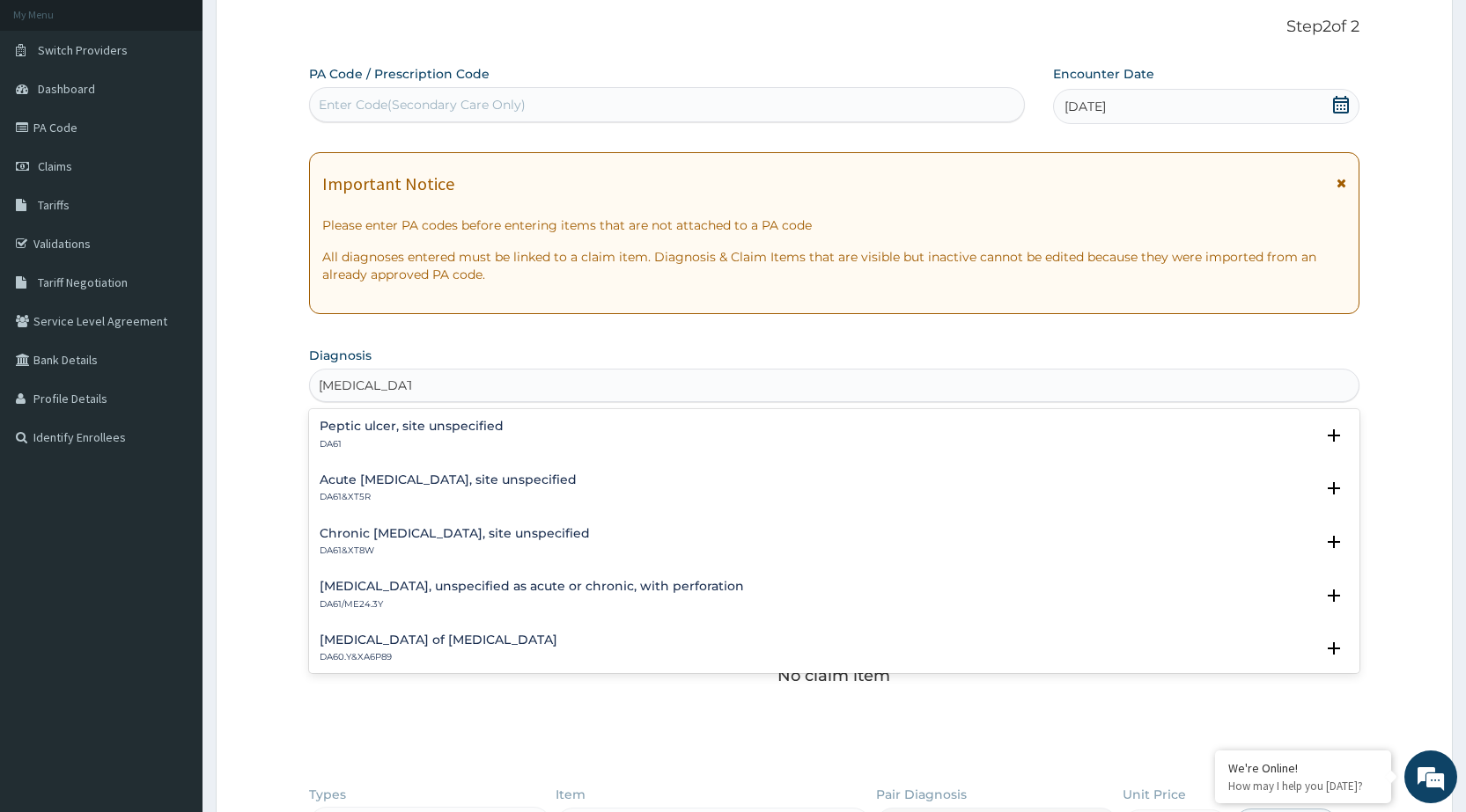
click at [390, 426] on h4 "Peptic ulcer, site unspecified" at bounding box center [411, 426] width 184 height 14
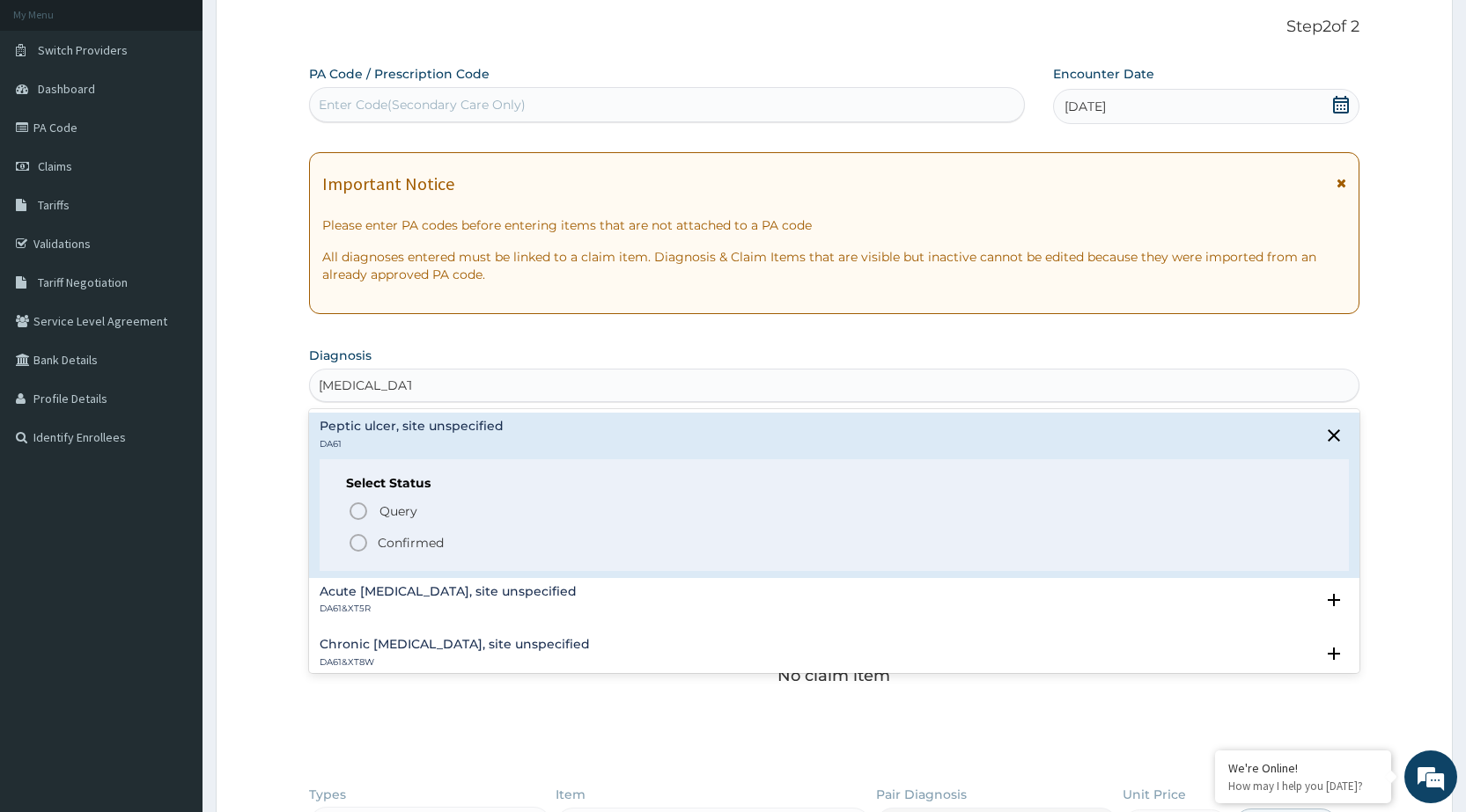
click at [355, 546] on icon "status option filled" at bounding box center [358, 543] width 21 height 21
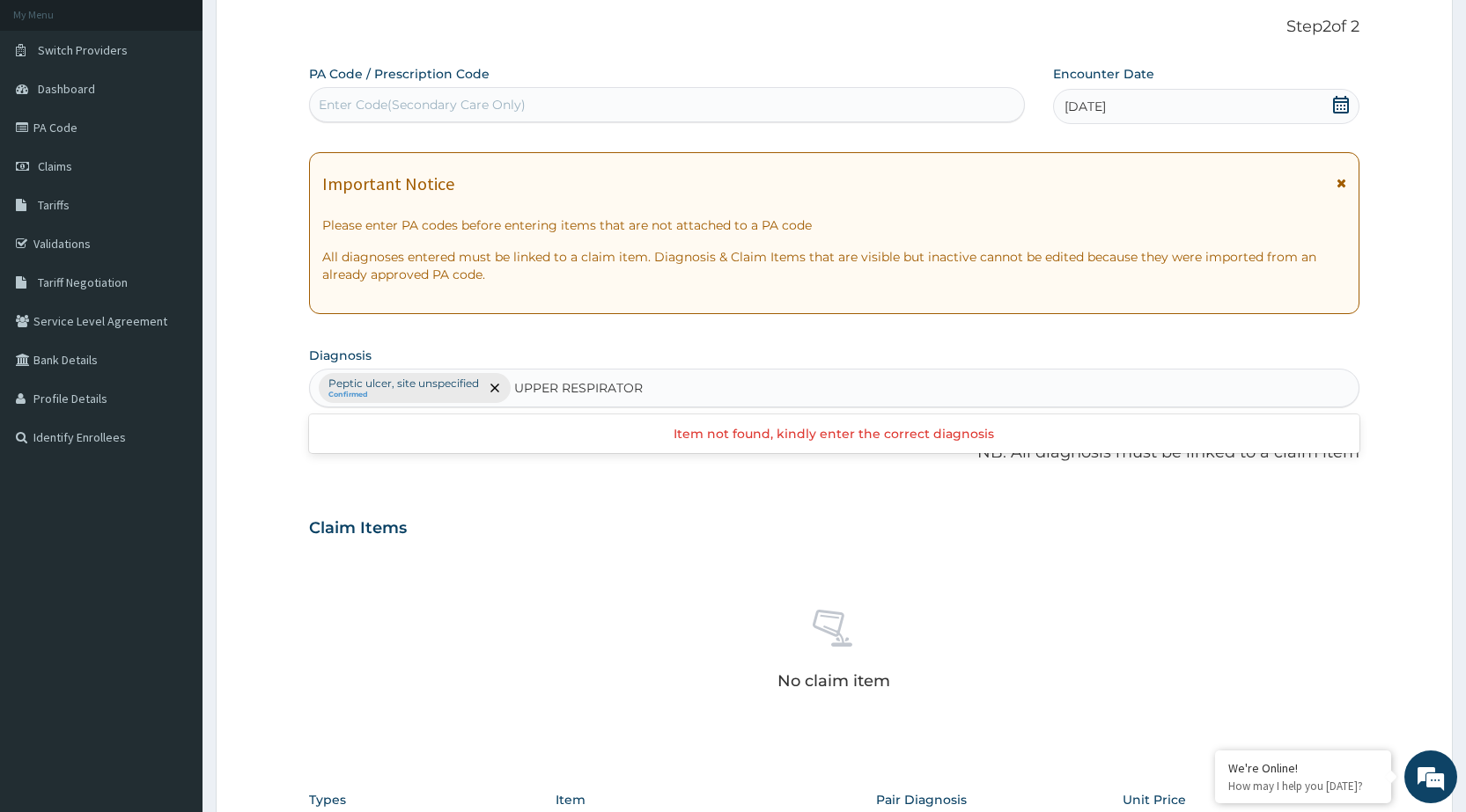
type input "UPPER RESPIRATORY"
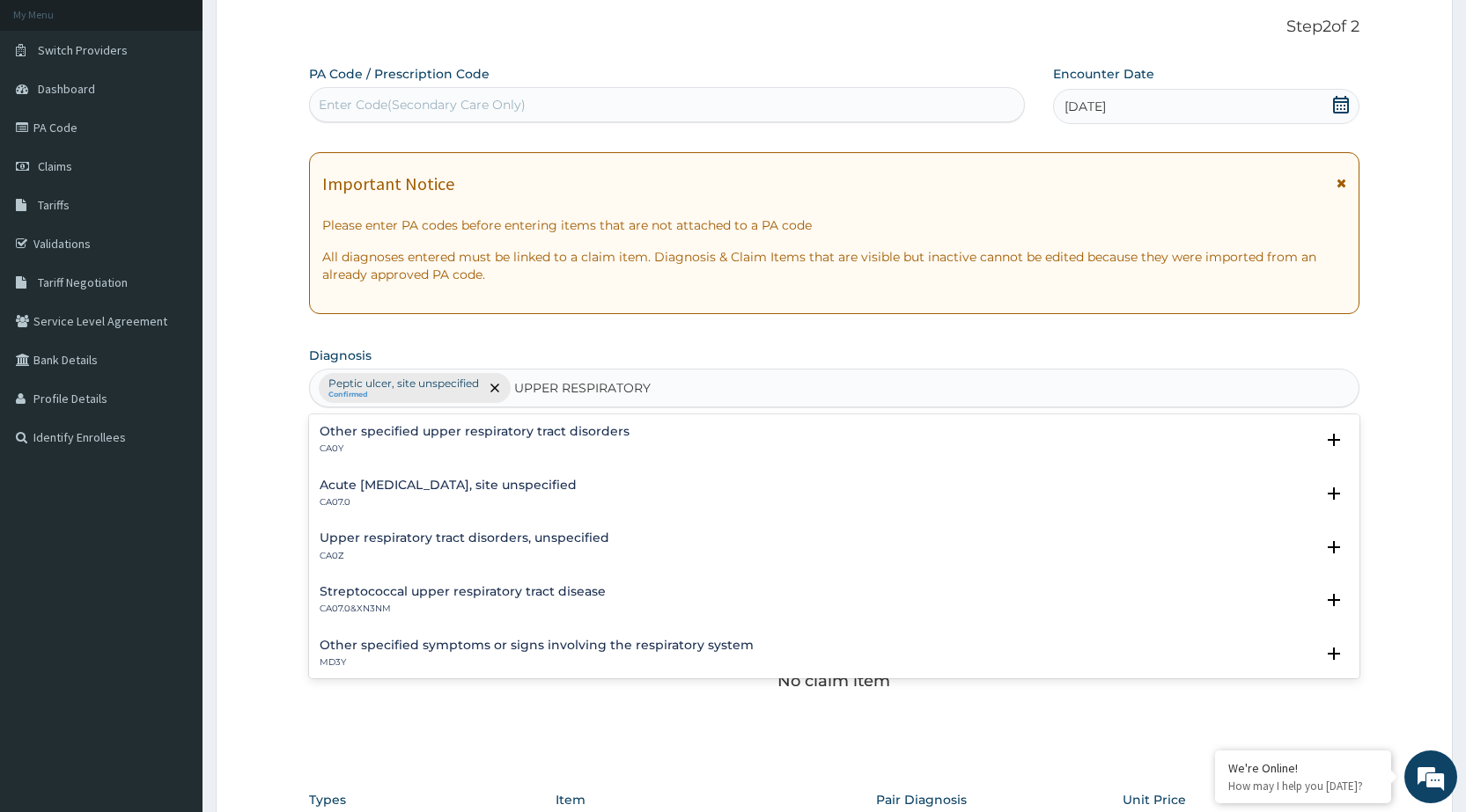
click at [390, 597] on h4 "Streptococcal upper respiratory tract disease" at bounding box center [463, 592] width 286 height 14
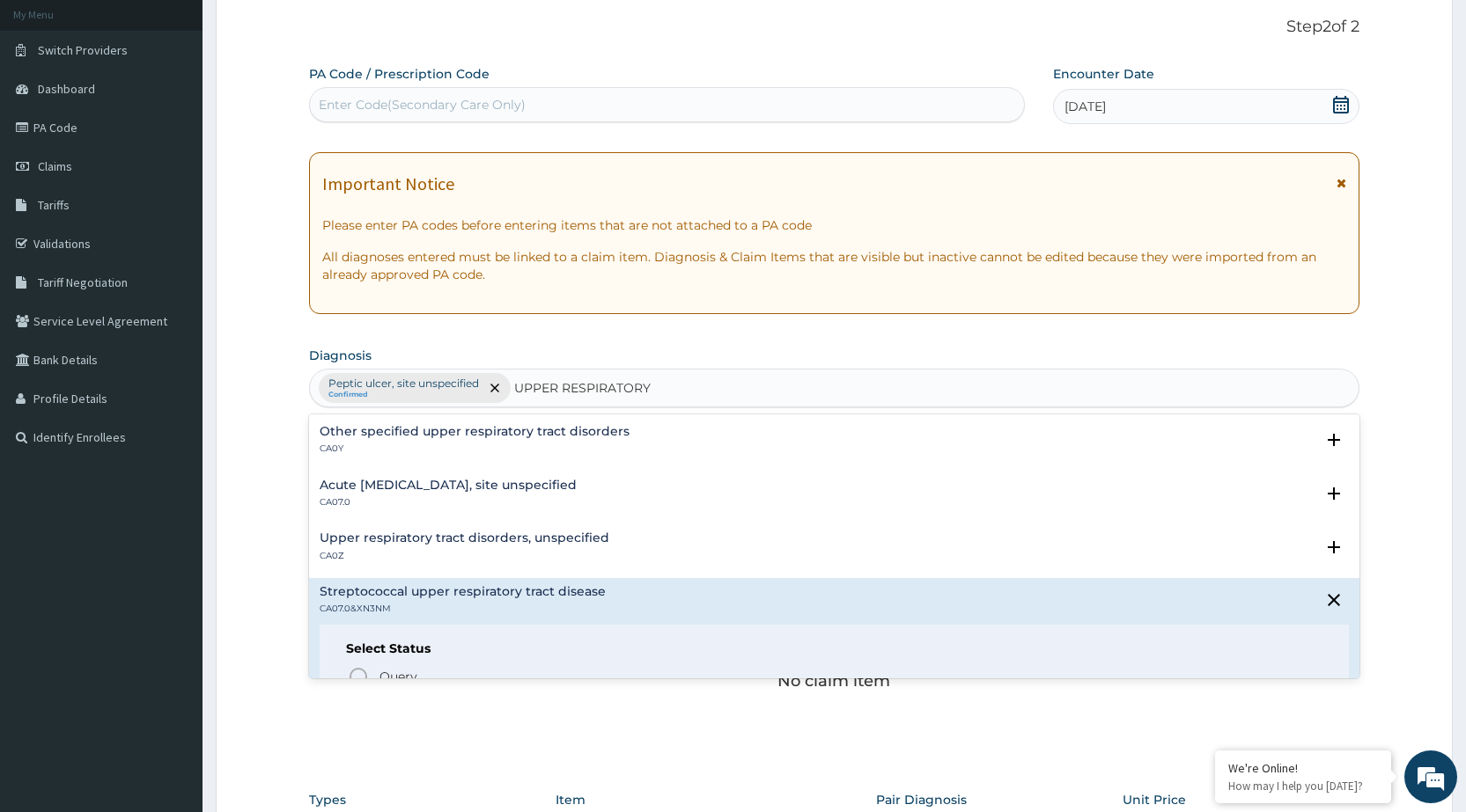
scroll to position [88, 0]
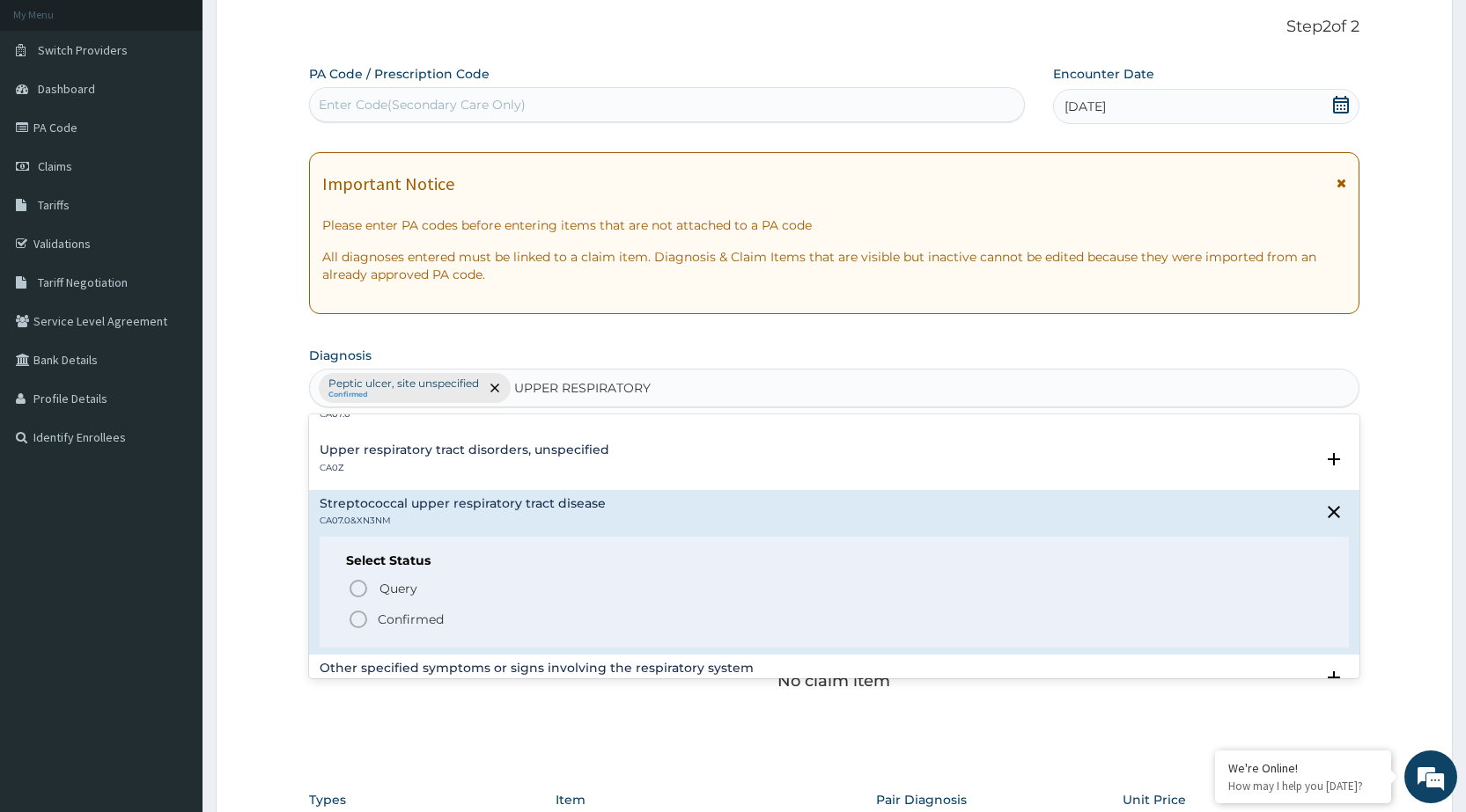
click at [357, 614] on icon "status option filled" at bounding box center [358, 620] width 21 height 21
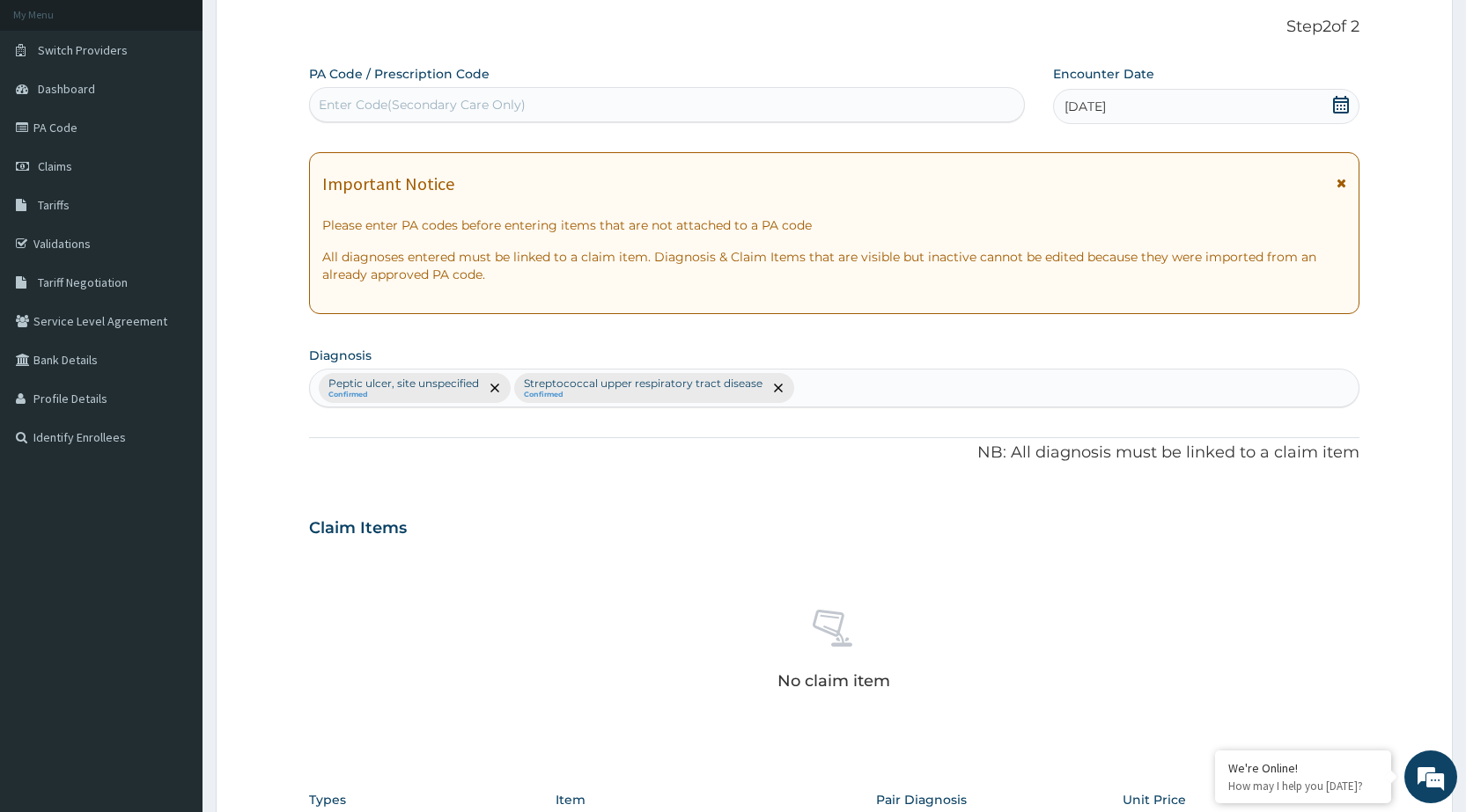
scroll to position [455, 0]
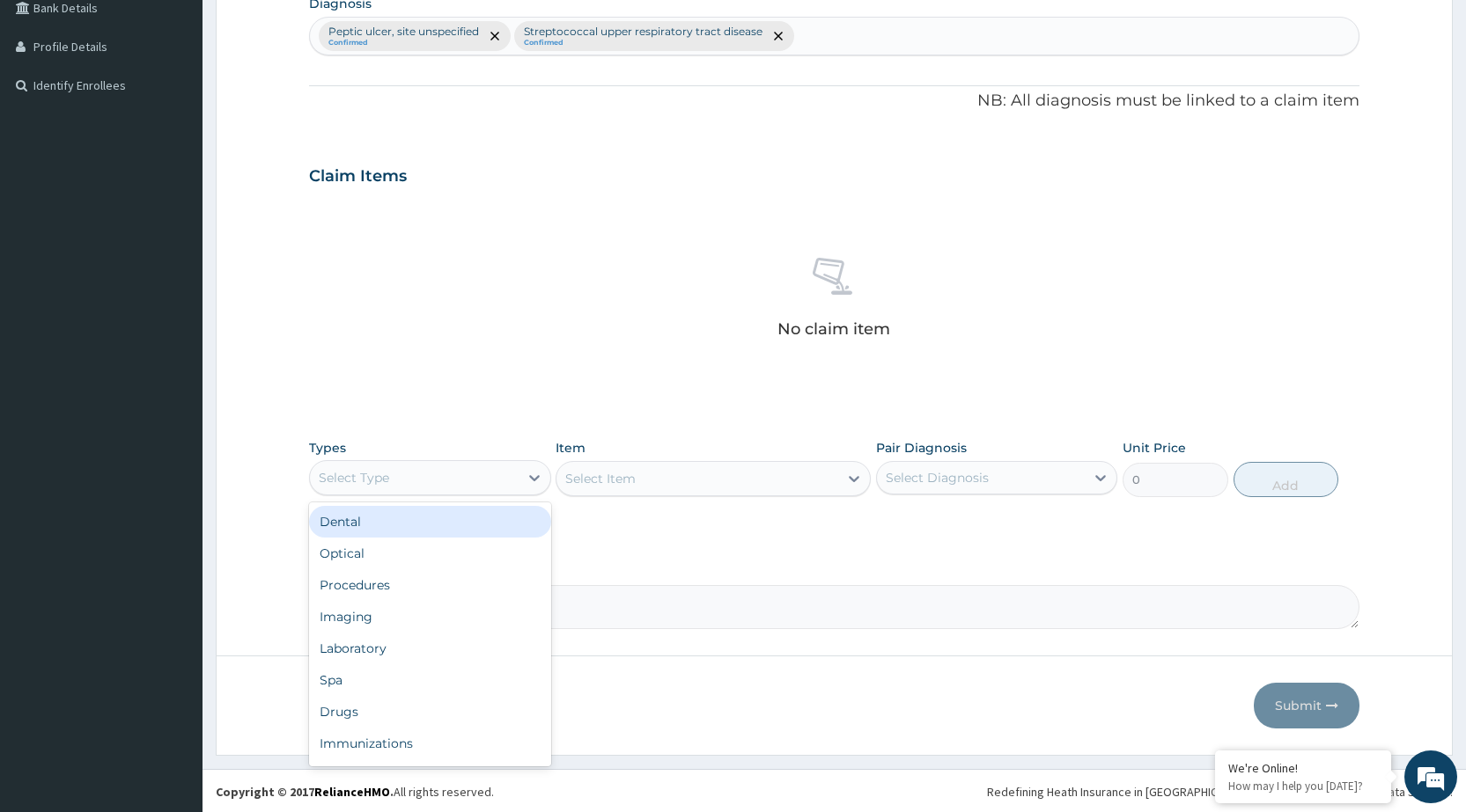
click at [480, 479] on div "Select Type" at bounding box center [413, 477] width 207 height 28
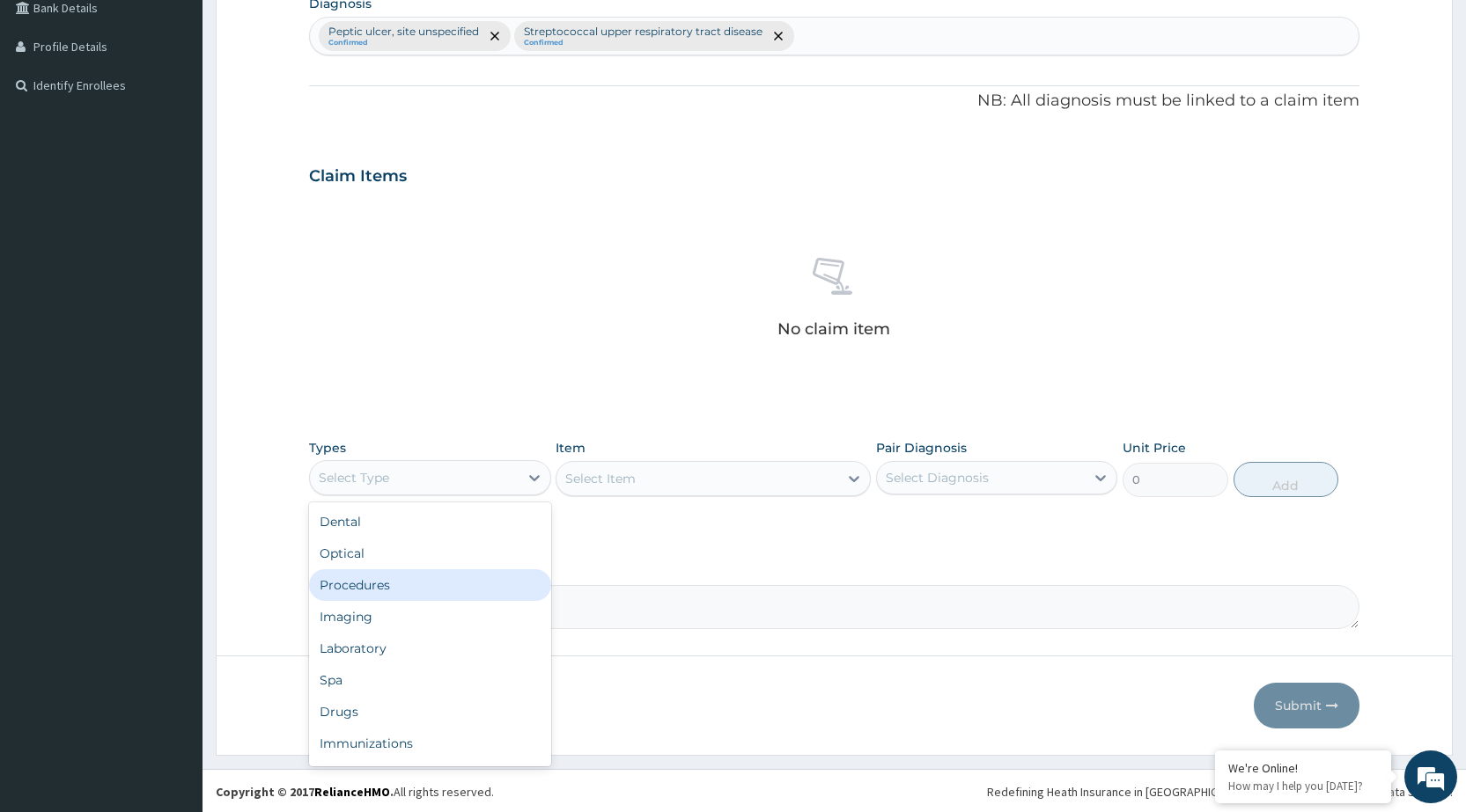
click at [450, 594] on div "Procedures" at bounding box center [430, 585] width 242 height 32
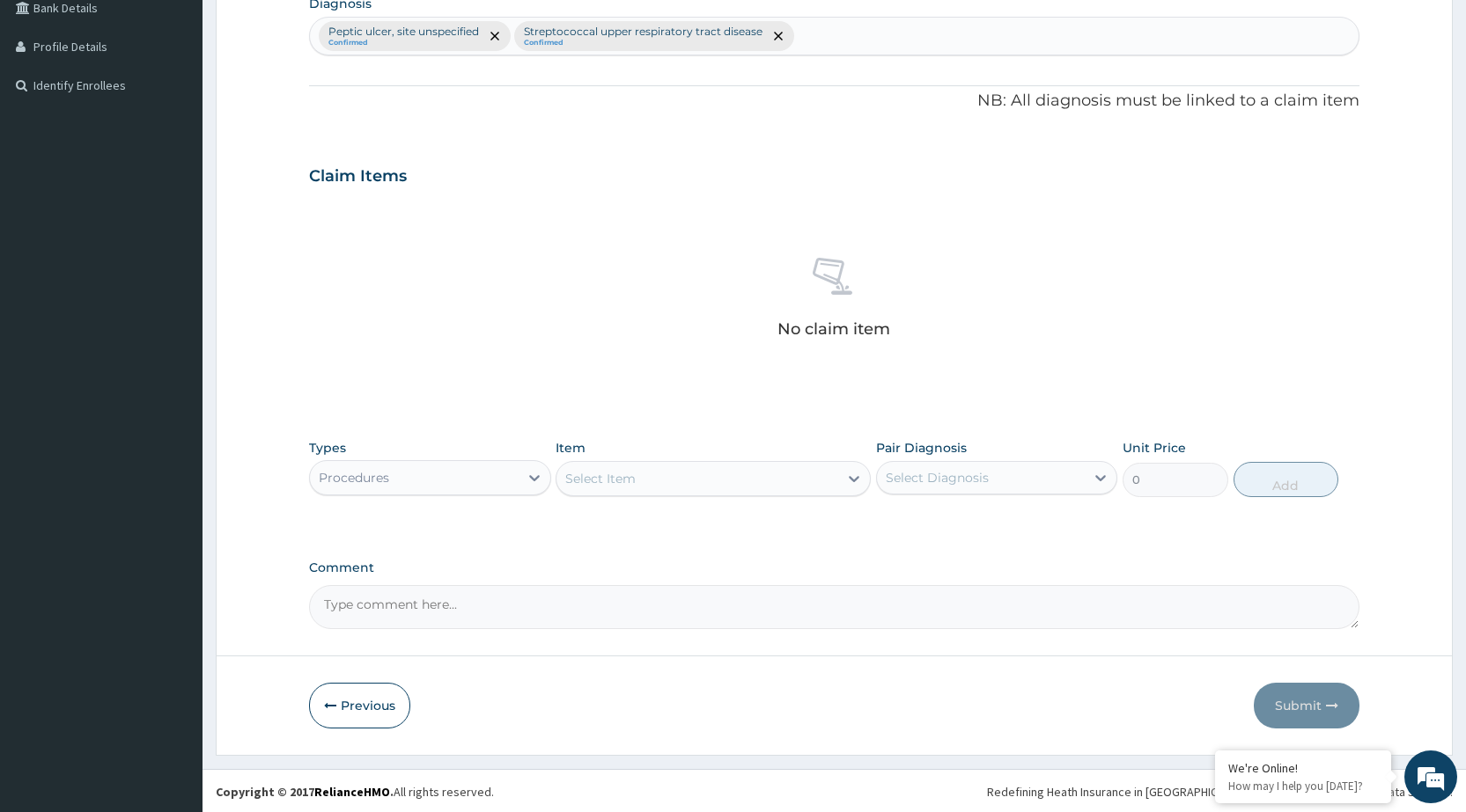
click at [822, 481] on div "Select Item" at bounding box center [696, 478] width 282 height 28
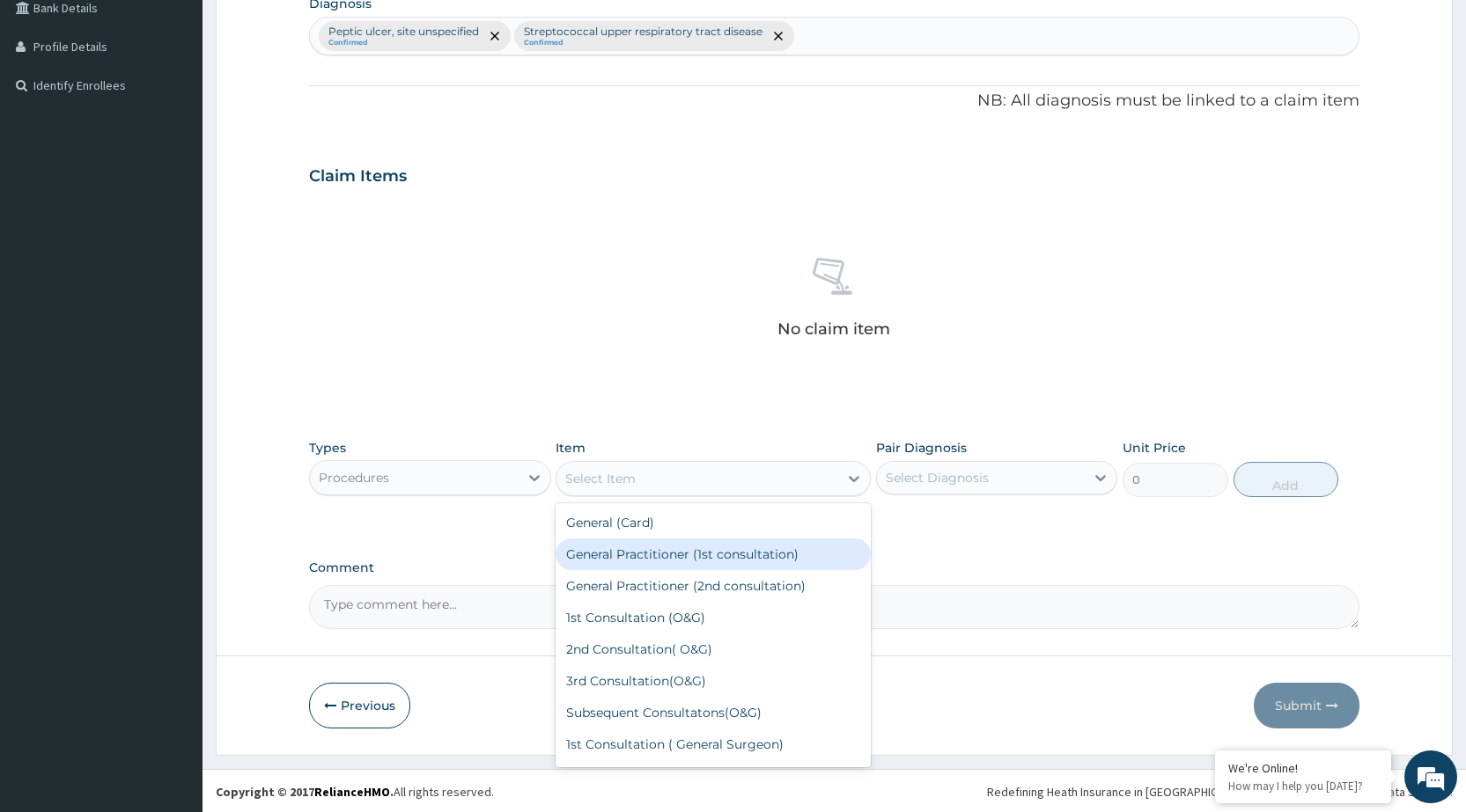
click at [785, 556] on div "General Practitioner (1st consultation)" at bounding box center [713, 554] width 316 height 32
type input "1500"
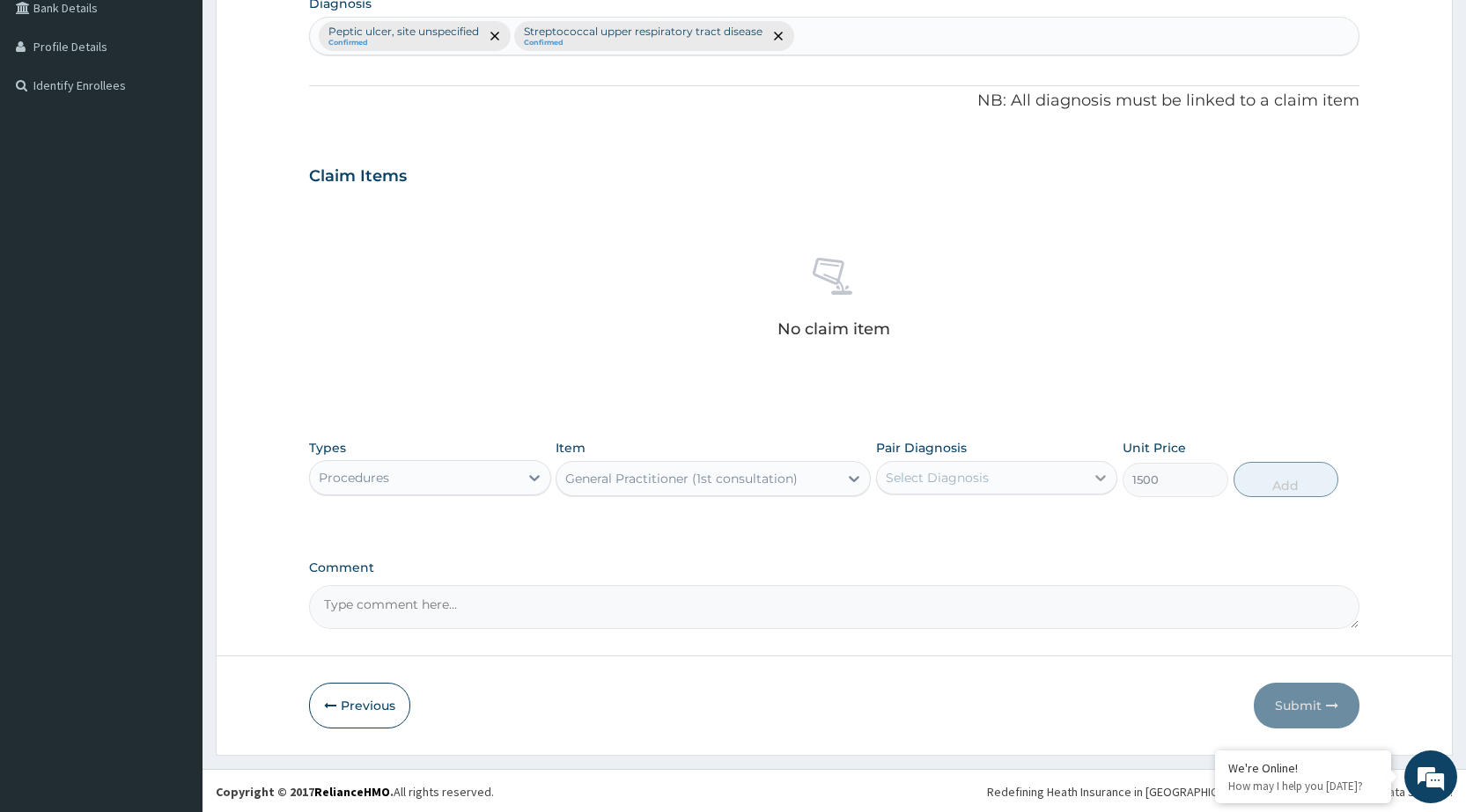
click at [1101, 478] on icon at bounding box center [1101, 478] width 18 height 18
click at [1071, 512] on label "Peptic ulcer, site unspecified" at bounding box center [996, 521] width 184 height 18
checkbox input "true"
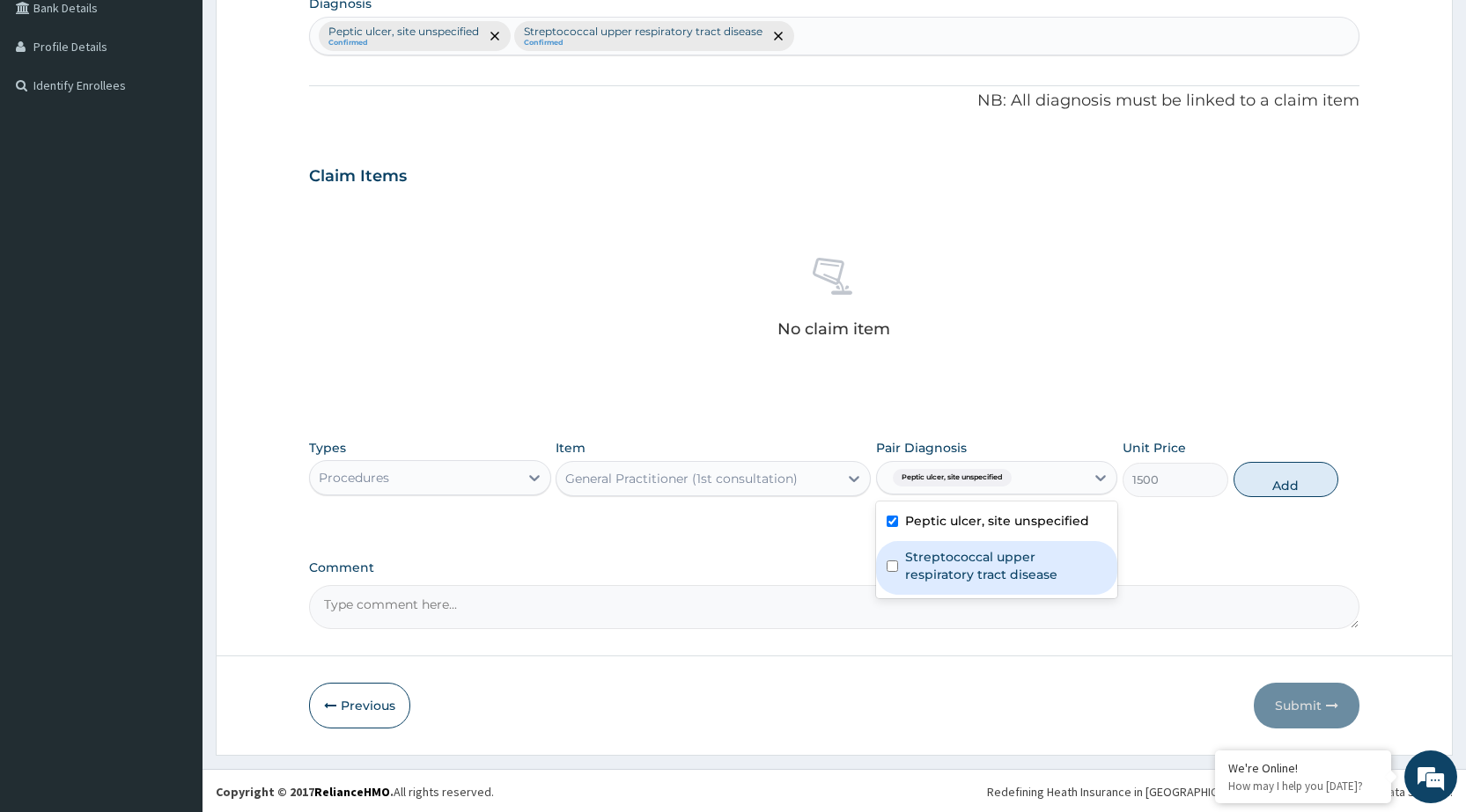
click at [1055, 550] on label "Streptococcal upper respiratory tract disease" at bounding box center [1005, 566] width 202 height 35
checkbox input "true"
click at [1247, 475] on button "Add" at bounding box center [1287, 480] width 105 height 35
type input "0"
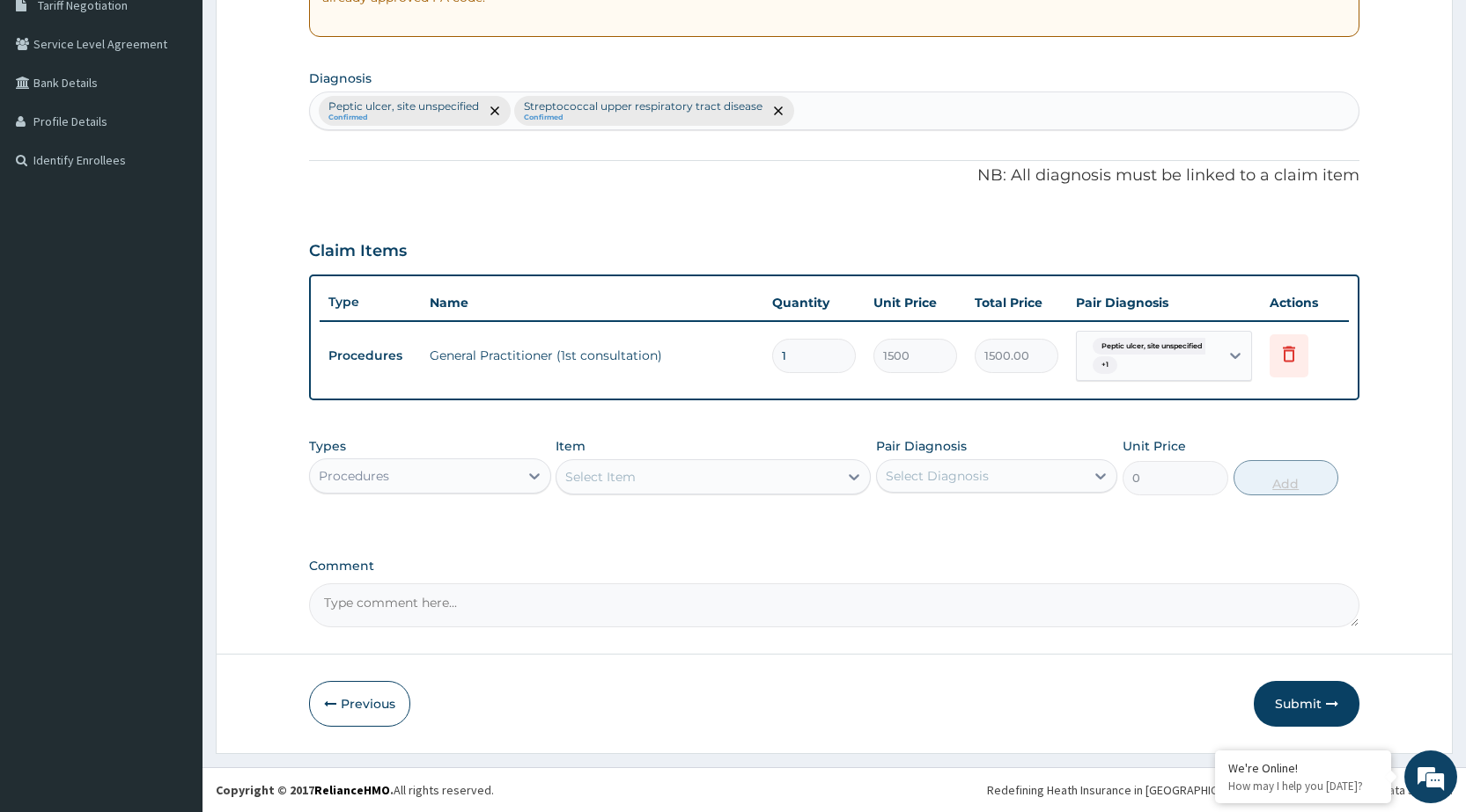
scroll to position [381, 0]
click at [473, 457] on div "Types Procedures" at bounding box center [430, 466] width 242 height 58
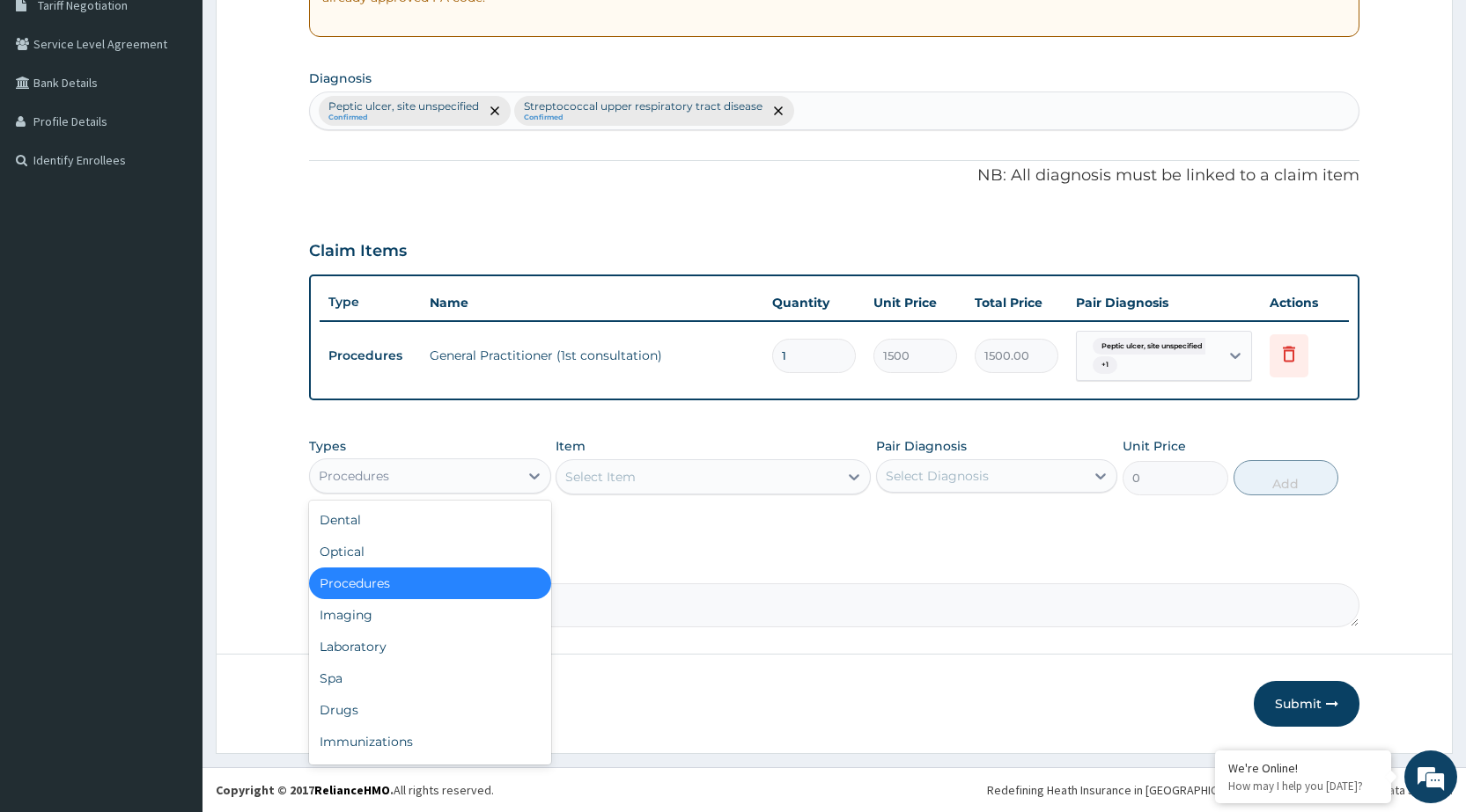
click at [476, 474] on div "Procedures" at bounding box center [413, 476] width 207 height 28
drag, startPoint x: 379, startPoint y: 712, endPoint x: 380, endPoint y: 701, distance: 11.0
click at [378, 712] on div "Drugs" at bounding box center [430, 710] width 242 height 32
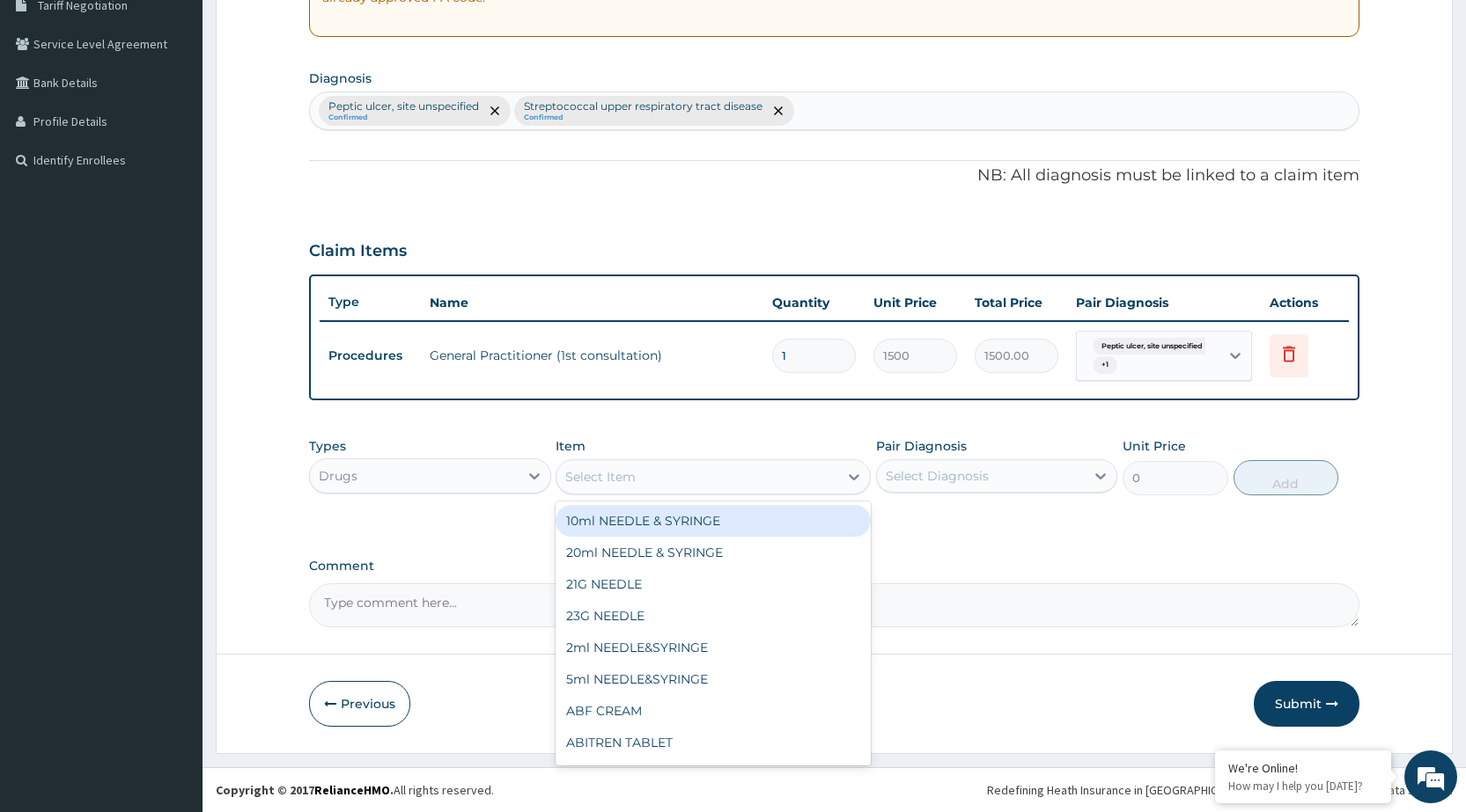
click at [832, 485] on div "Select Item" at bounding box center [696, 477] width 282 height 28
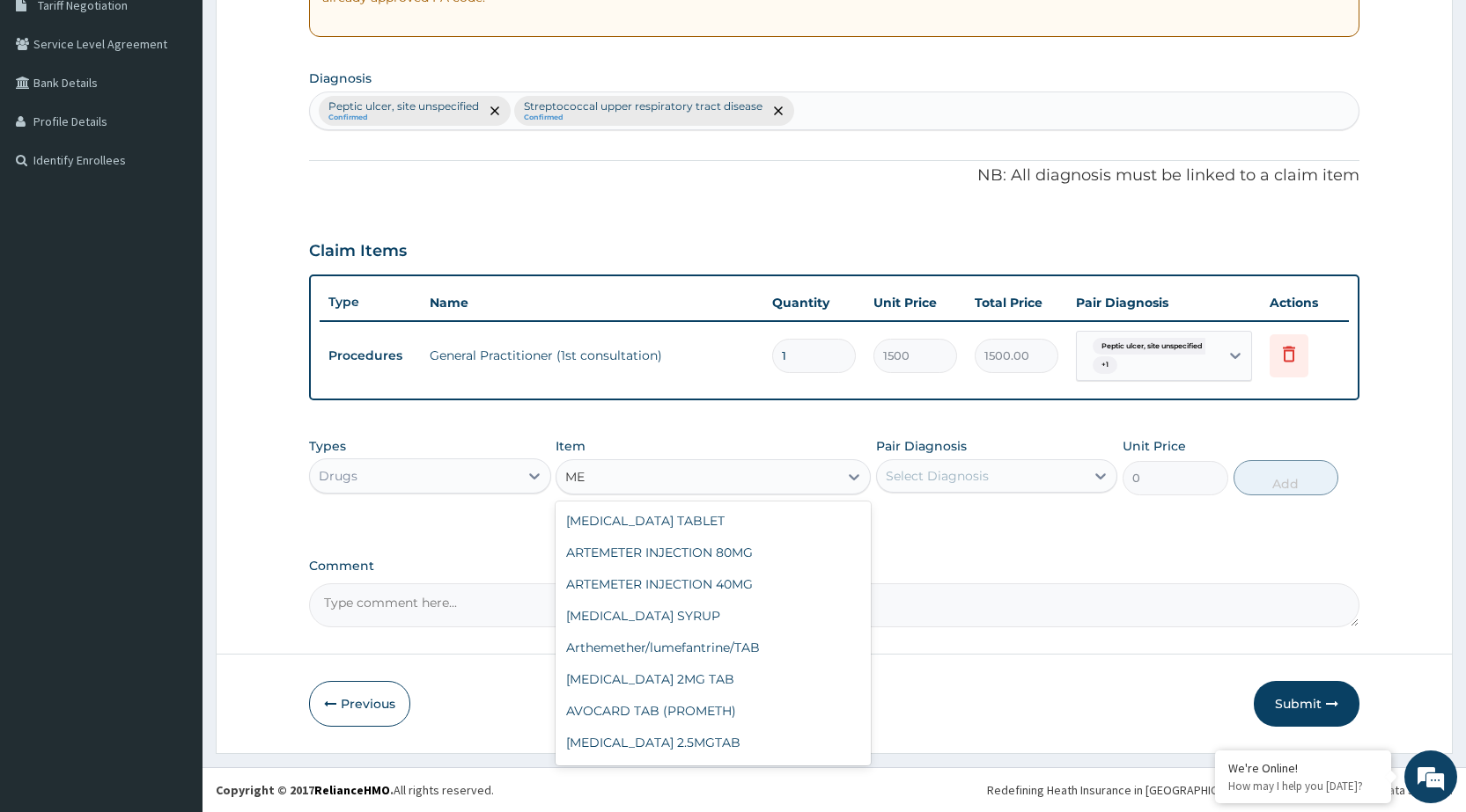
type input "M"
type input "FLA"
click at [721, 647] on div "[MEDICAL_DATA] TAB 400MG" at bounding box center [713, 647] width 316 height 32
type input "26.25"
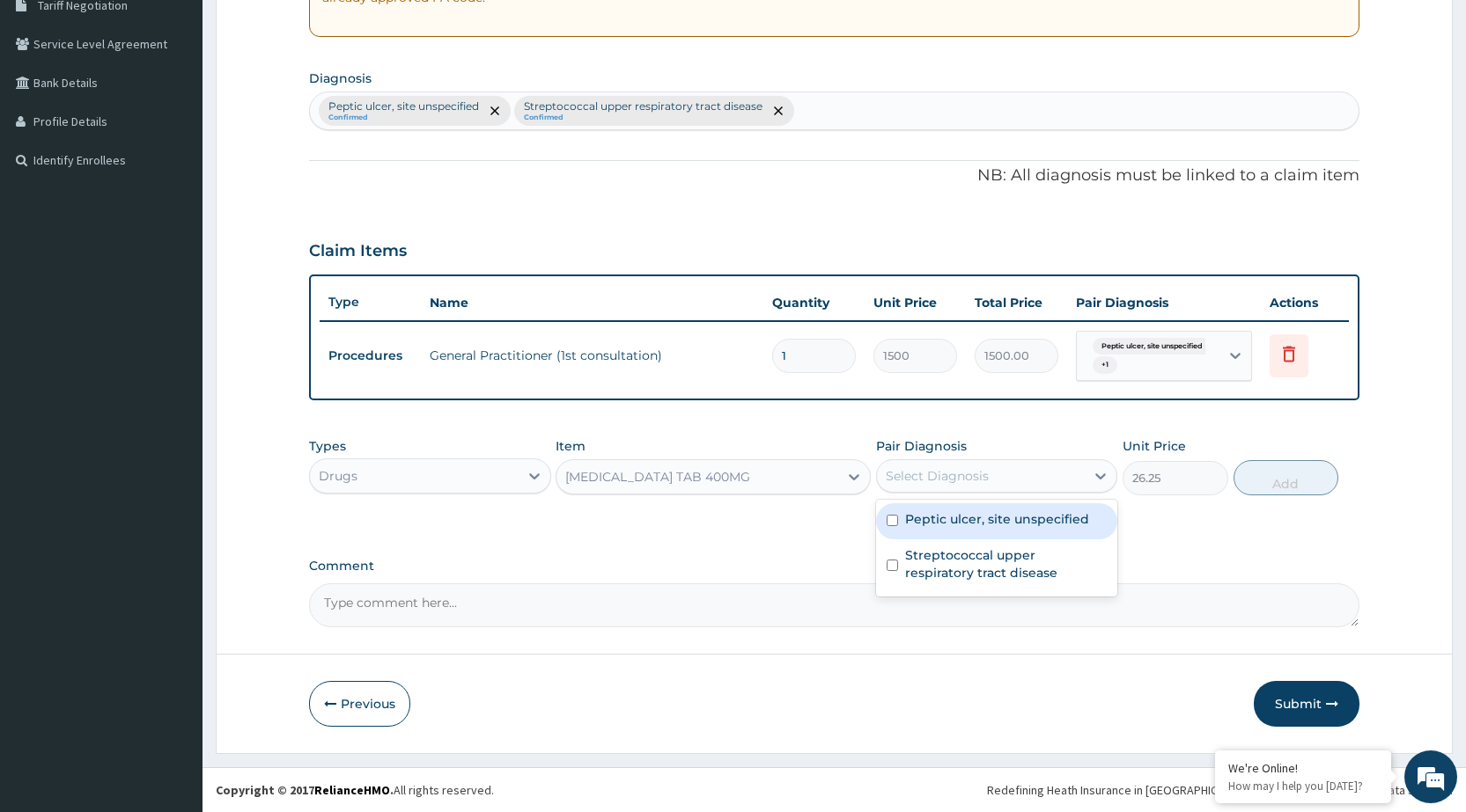
click at [1061, 475] on div "Select Diagnosis" at bounding box center [981, 476] width 207 height 28
click at [1048, 526] on label "Peptic ulcer, site unspecified" at bounding box center [996, 519] width 184 height 18
checkbox input "true"
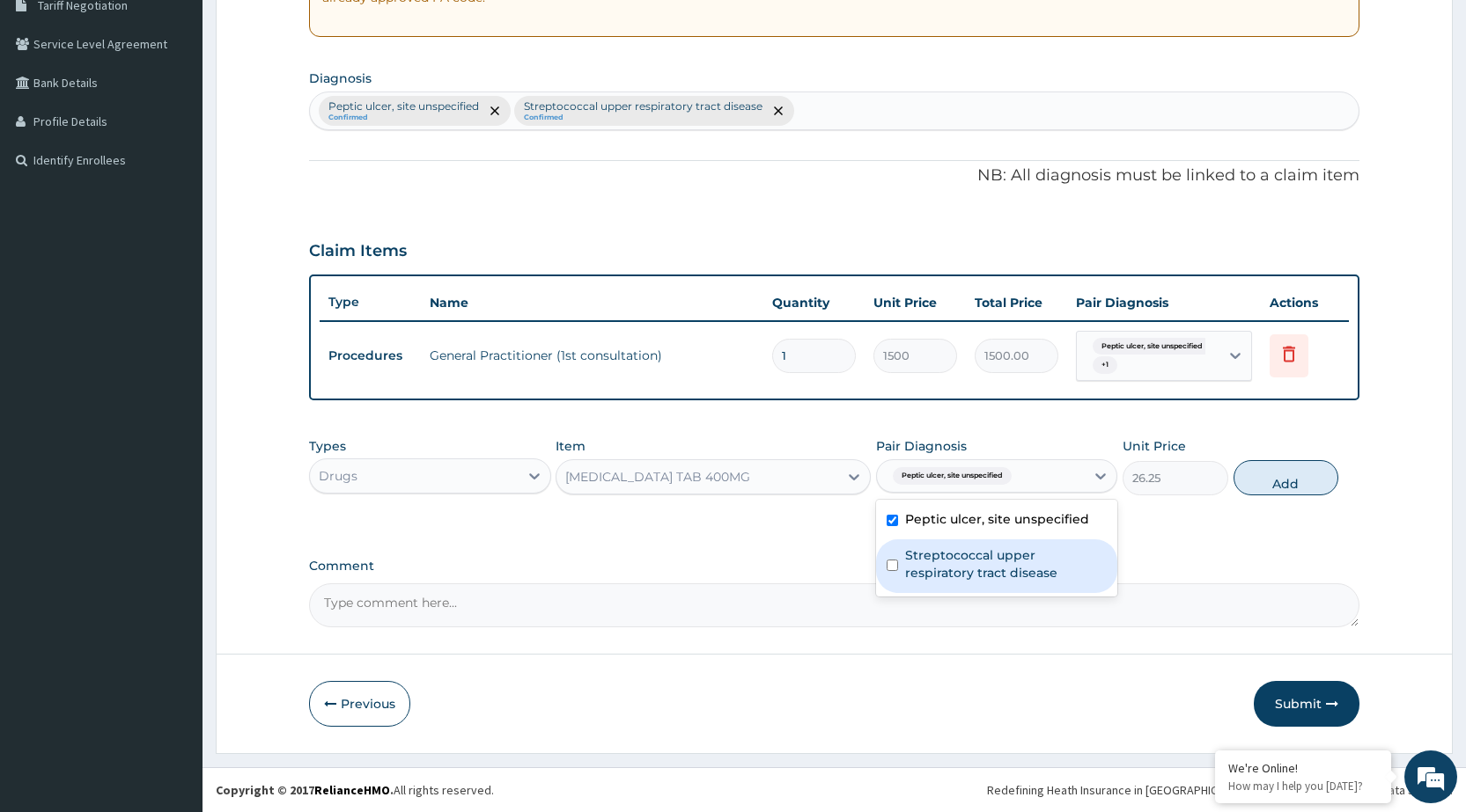
drag, startPoint x: 1042, startPoint y: 556, endPoint x: 1131, endPoint y: 495, distance: 107.9
click at [1041, 555] on label "Streptococcal upper respiratory tract disease" at bounding box center [1005, 564] width 202 height 35
checkbox input "true"
click at [1289, 479] on button "Add" at bounding box center [1287, 478] width 105 height 35
type input "0"
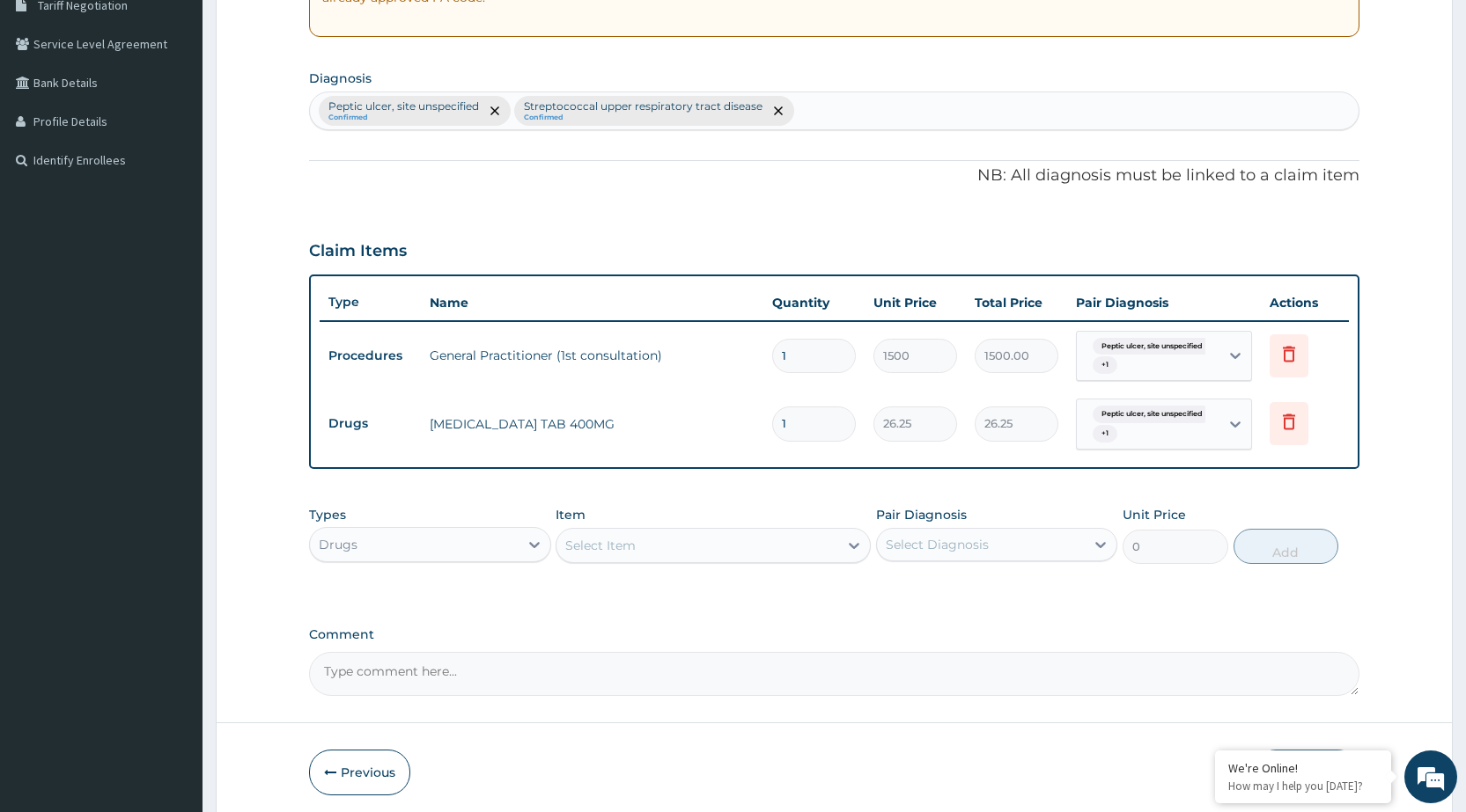
type input "0.00"
type input "1"
type input "26.25"
type input "15"
type input "393.75"
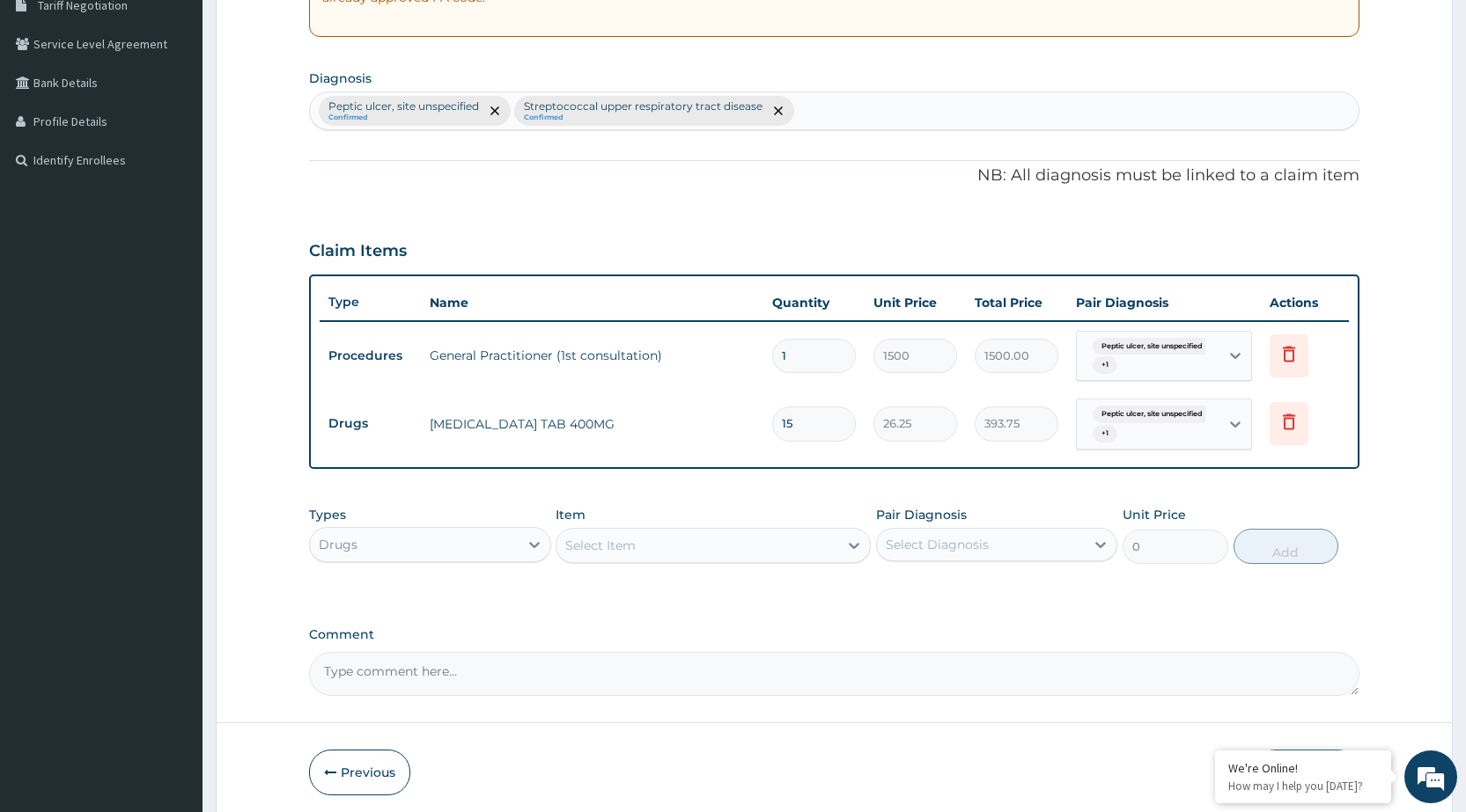
type input "1"
type input "26.25"
type input "0.00"
type input "2"
type input "52.50"
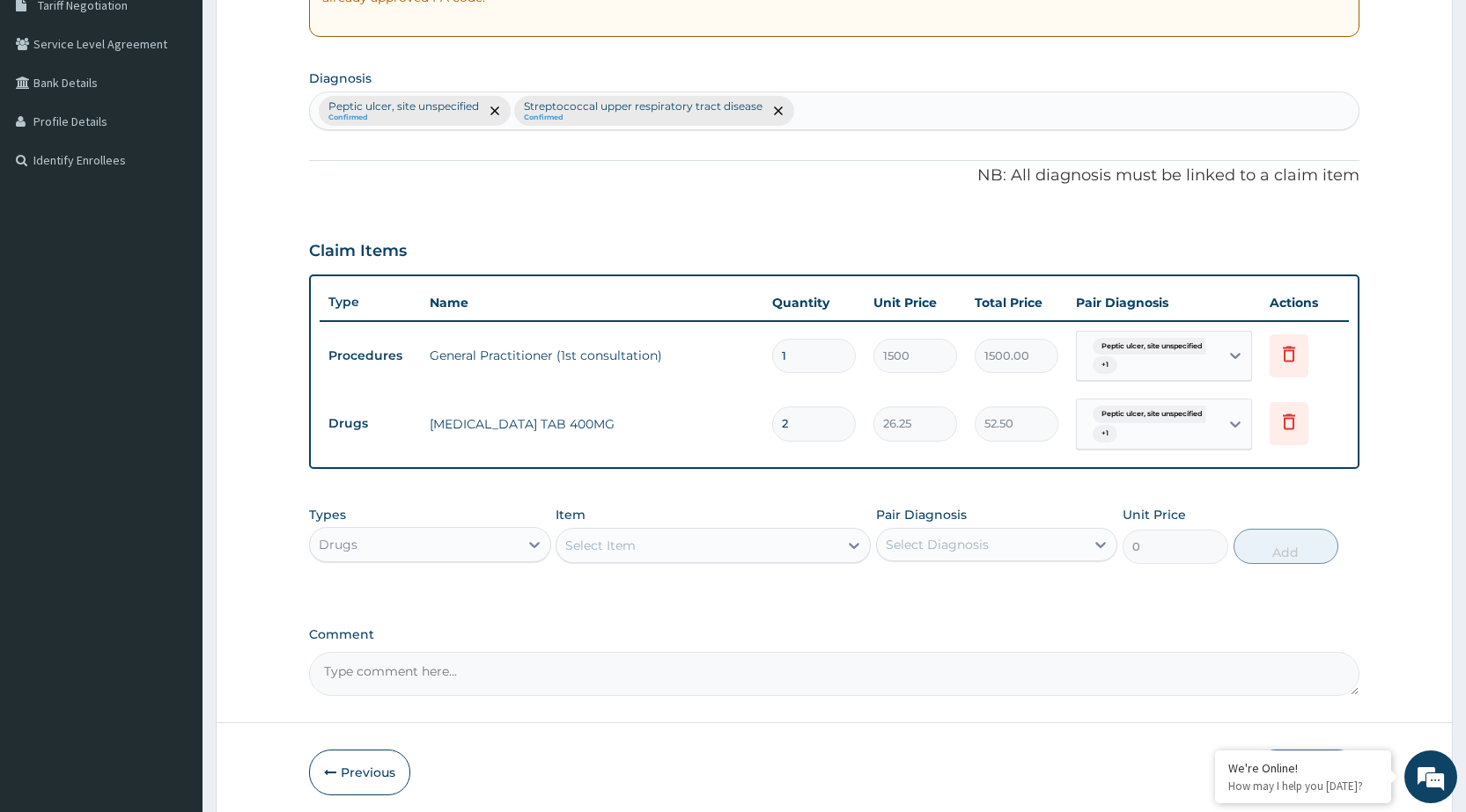
type input "20"
type input "525.00"
type input "20"
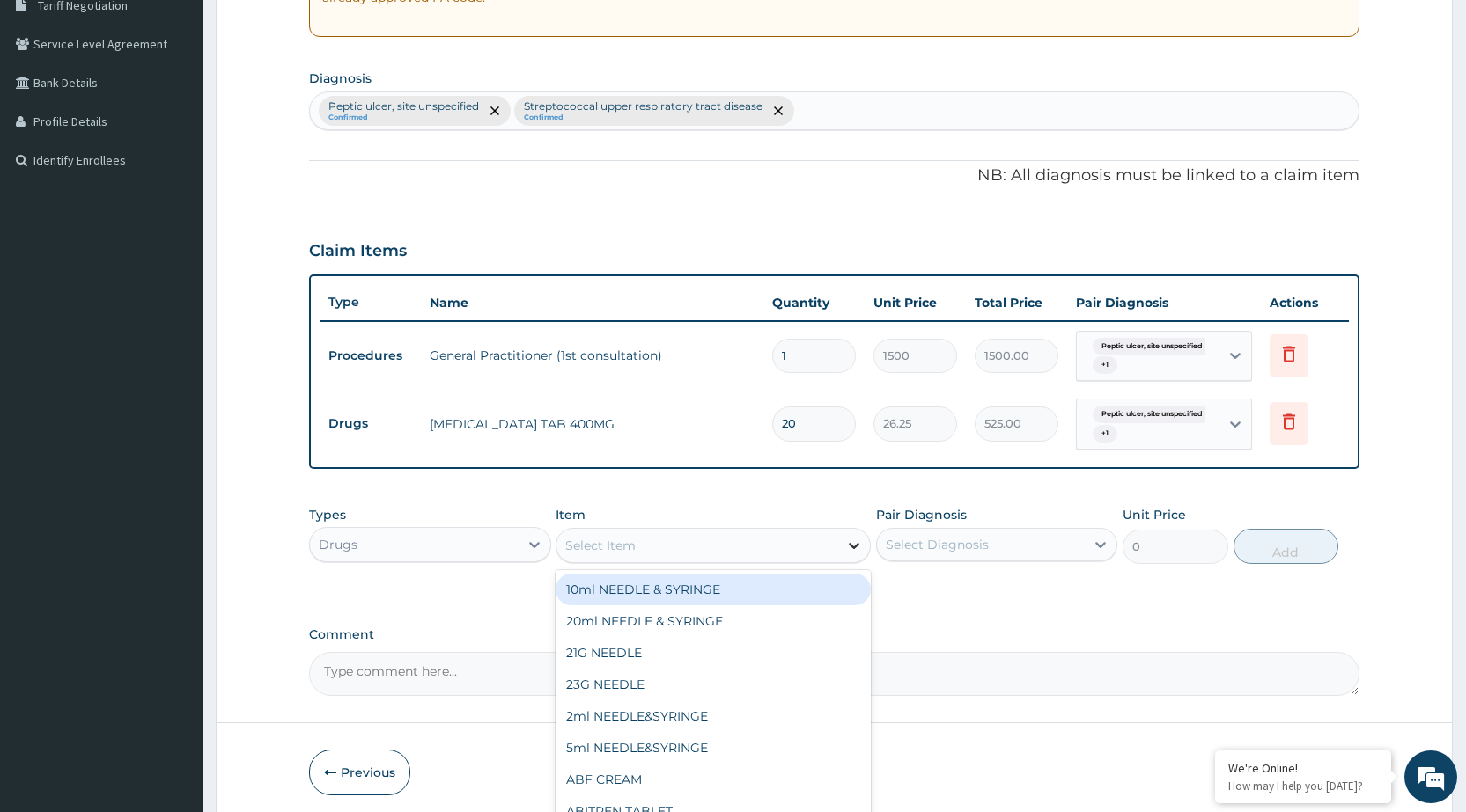
click at [853, 546] on icon at bounding box center [854, 546] width 11 height 6
type input "CAP"
click at [835, 587] on div "[MEDICAL_DATA] 500MG CAPSULE" at bounding box center [713, 589] width 316 height 32
type input "63"
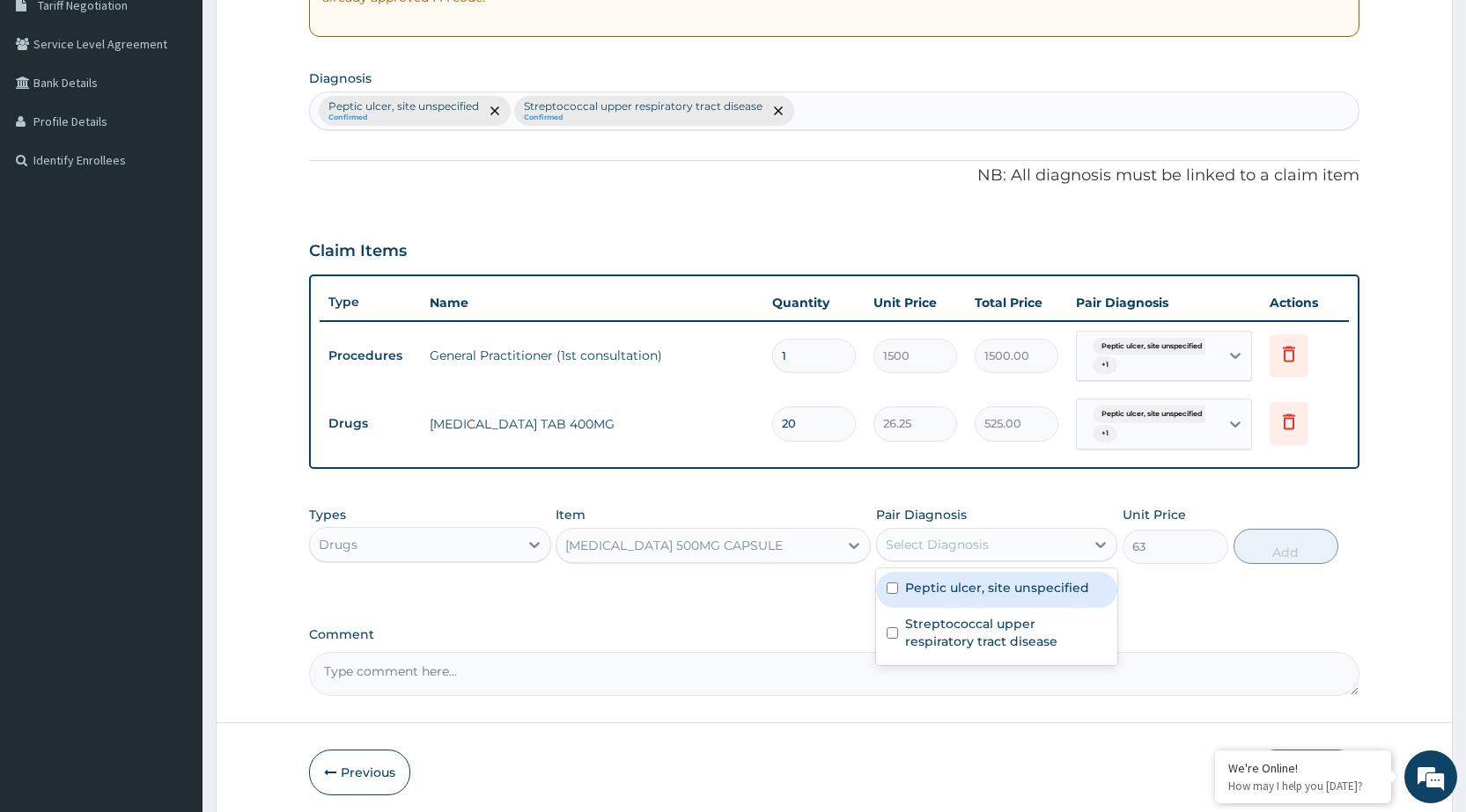
click at [1048, 549] on div "Select Diagnosis" at bounding box center [981, 544] width 207 height 28
click at [1010, 598] on div "Peptic ulcer, site unspecified" at bounding box center [997, 590] width 242 height 36
checkbox input "true"
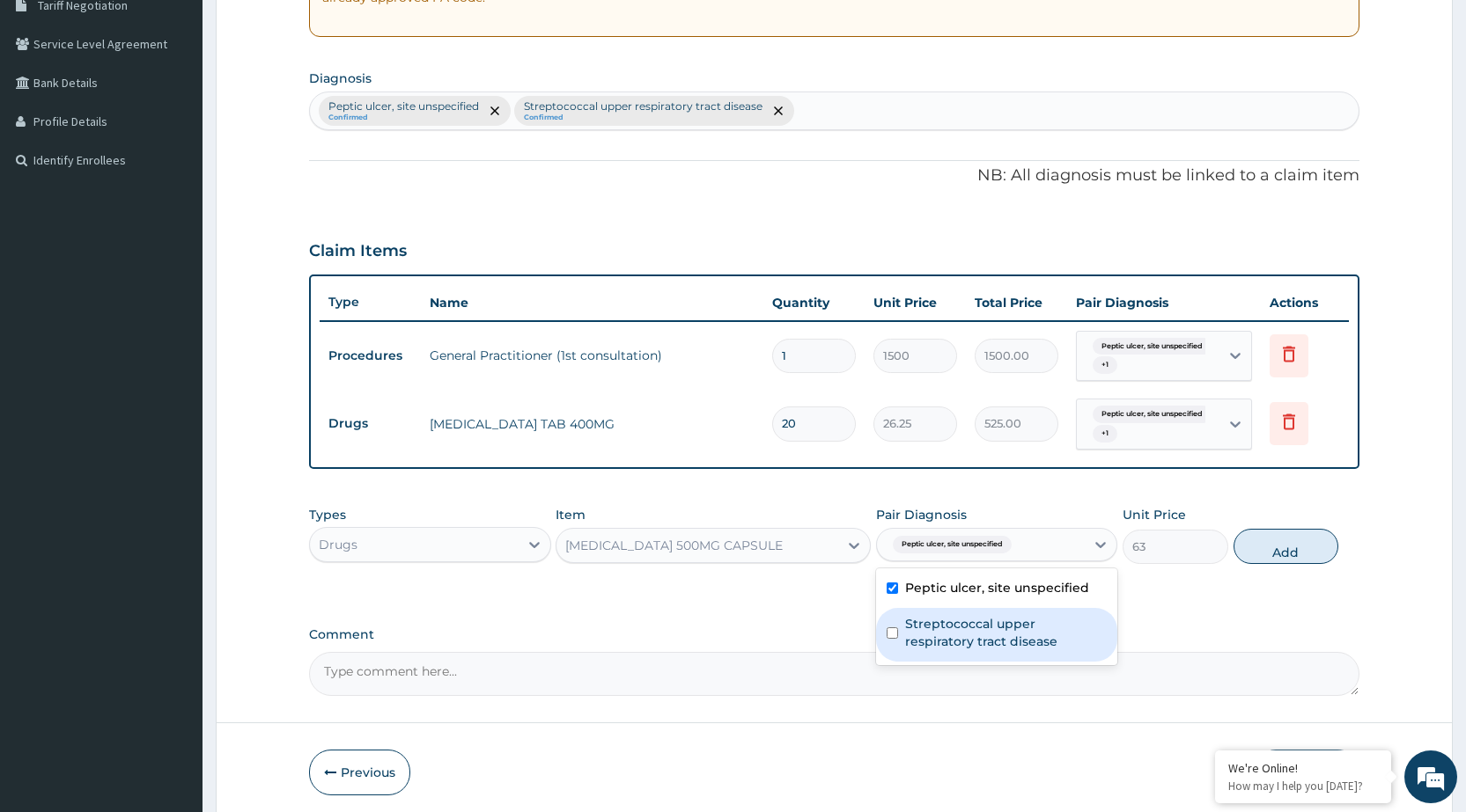
click at [1002, 656] on div "Streptococcal upper respiratory tract disease" at bounding box center [997, 635] width 242 height 54
checkbox input "true"
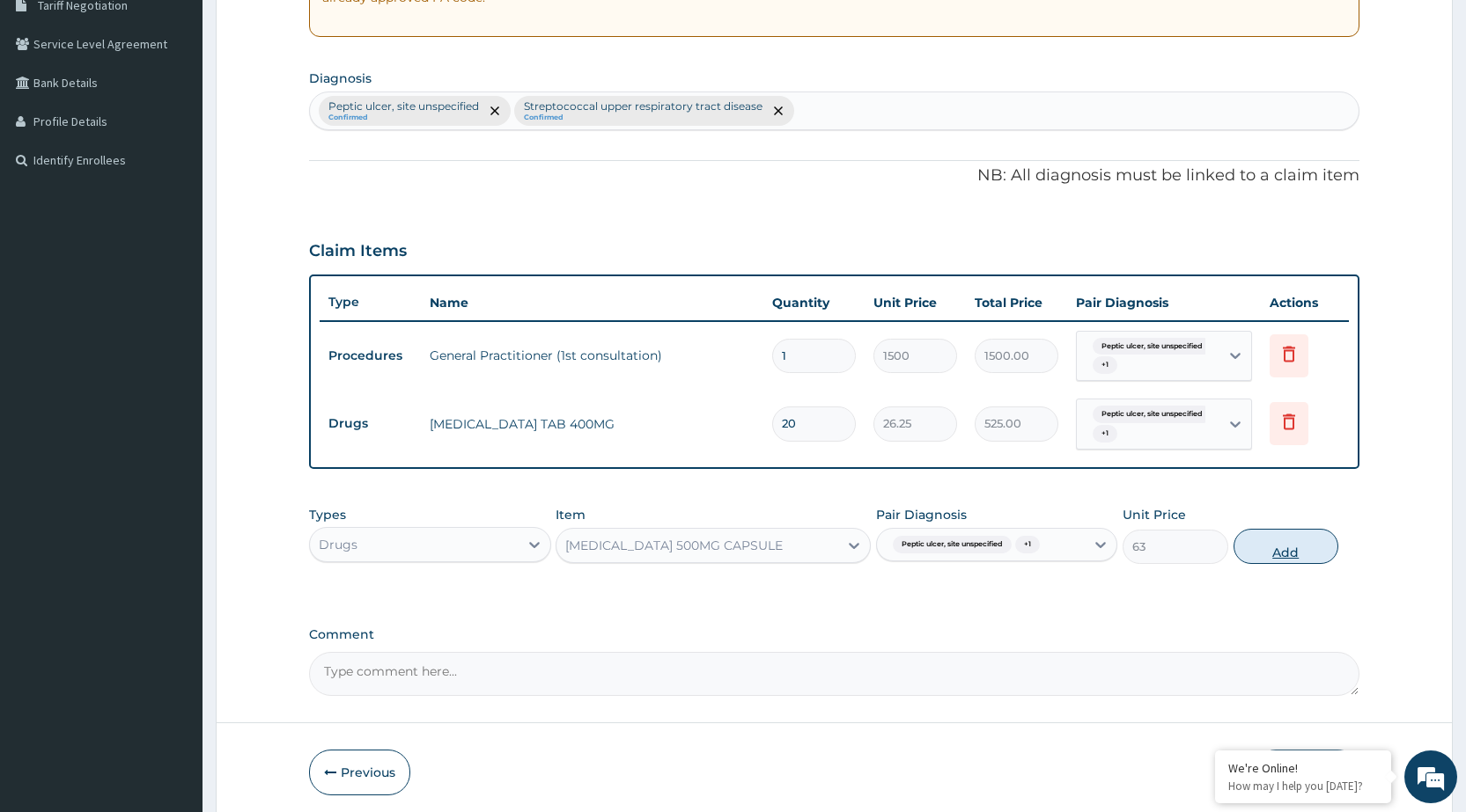
click at [1314, 532] on button "Add" at bounding box center [1287, 546] width 105 height 35
type input "0"
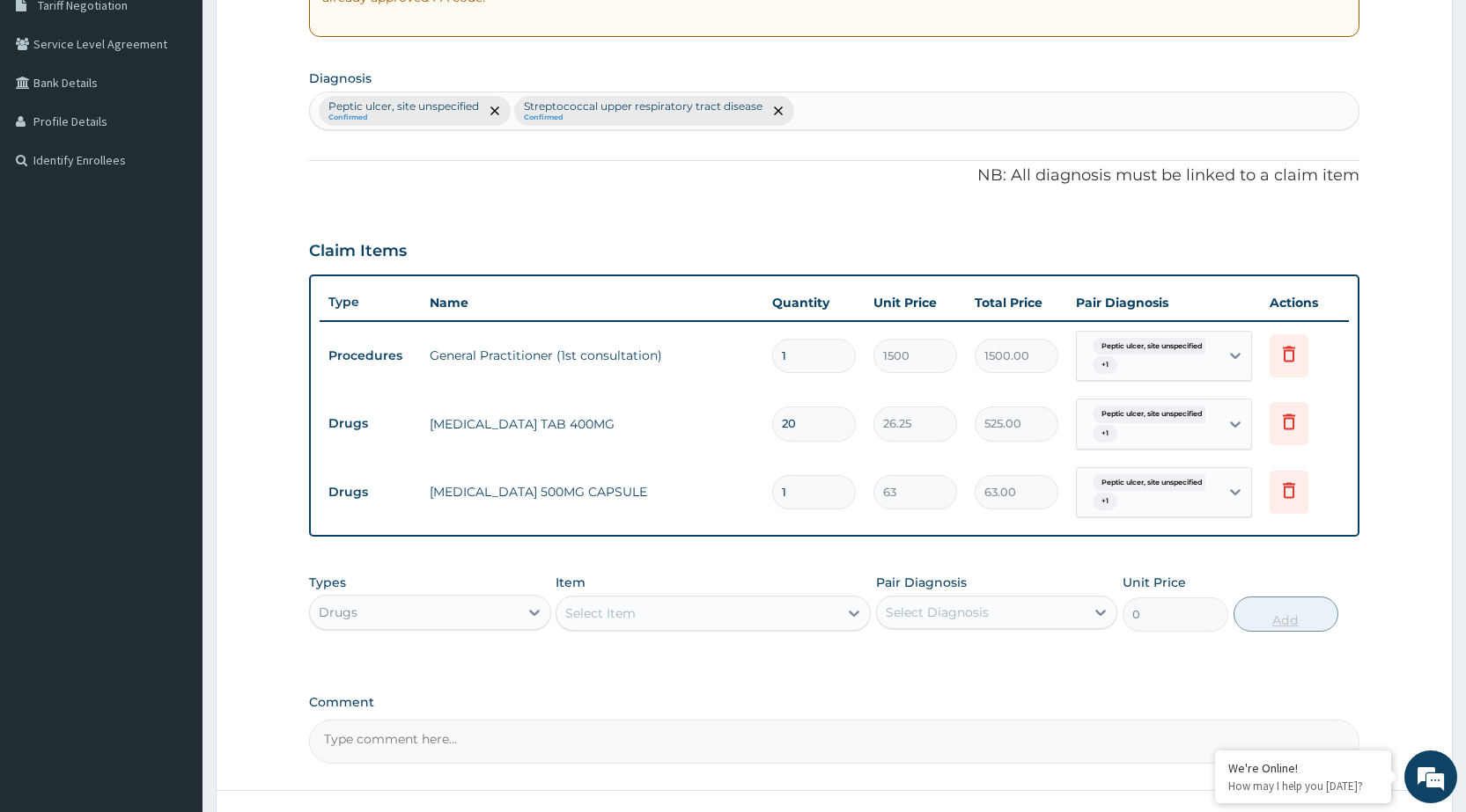
type input "10"
type input "630.00"
type input "10"
click at [770, 598] on div "Select Item" at bounding box center [713, 613] width 316 height 35
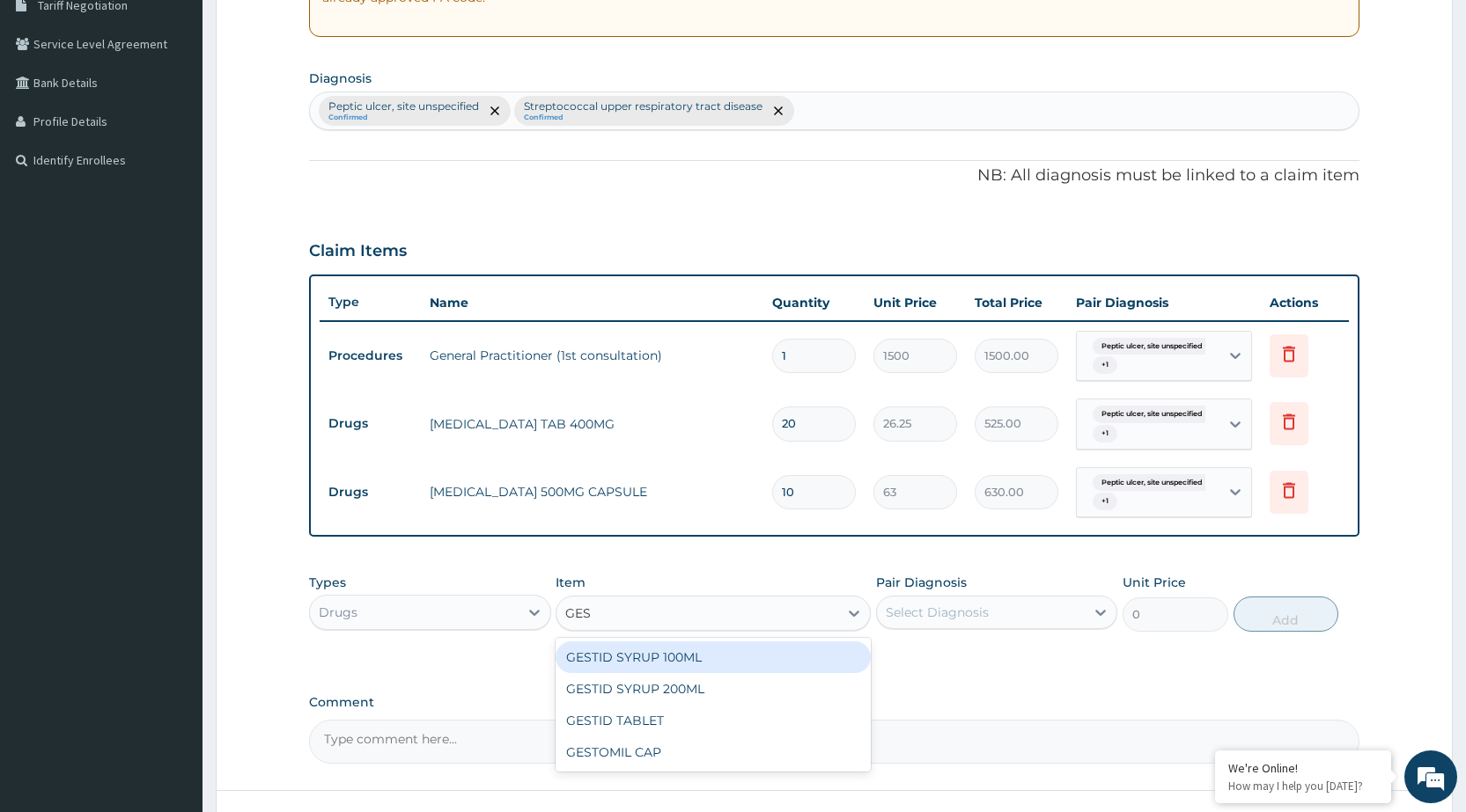
type input "GEST"
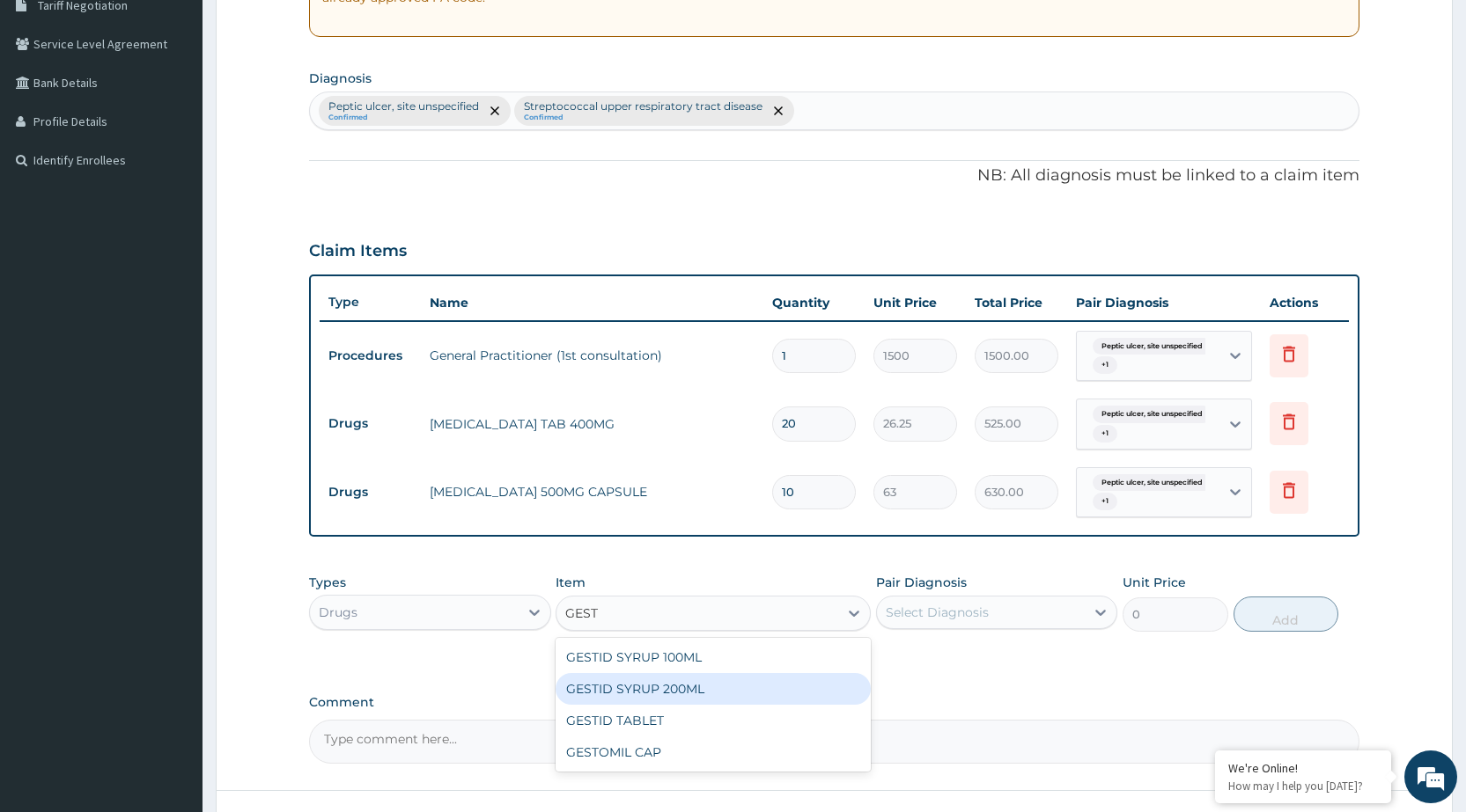
click at [721, 701] on div "GESTID SYRUP 200ML" at bounding box center [713, 689] width 316 height 32
type input "367.5"
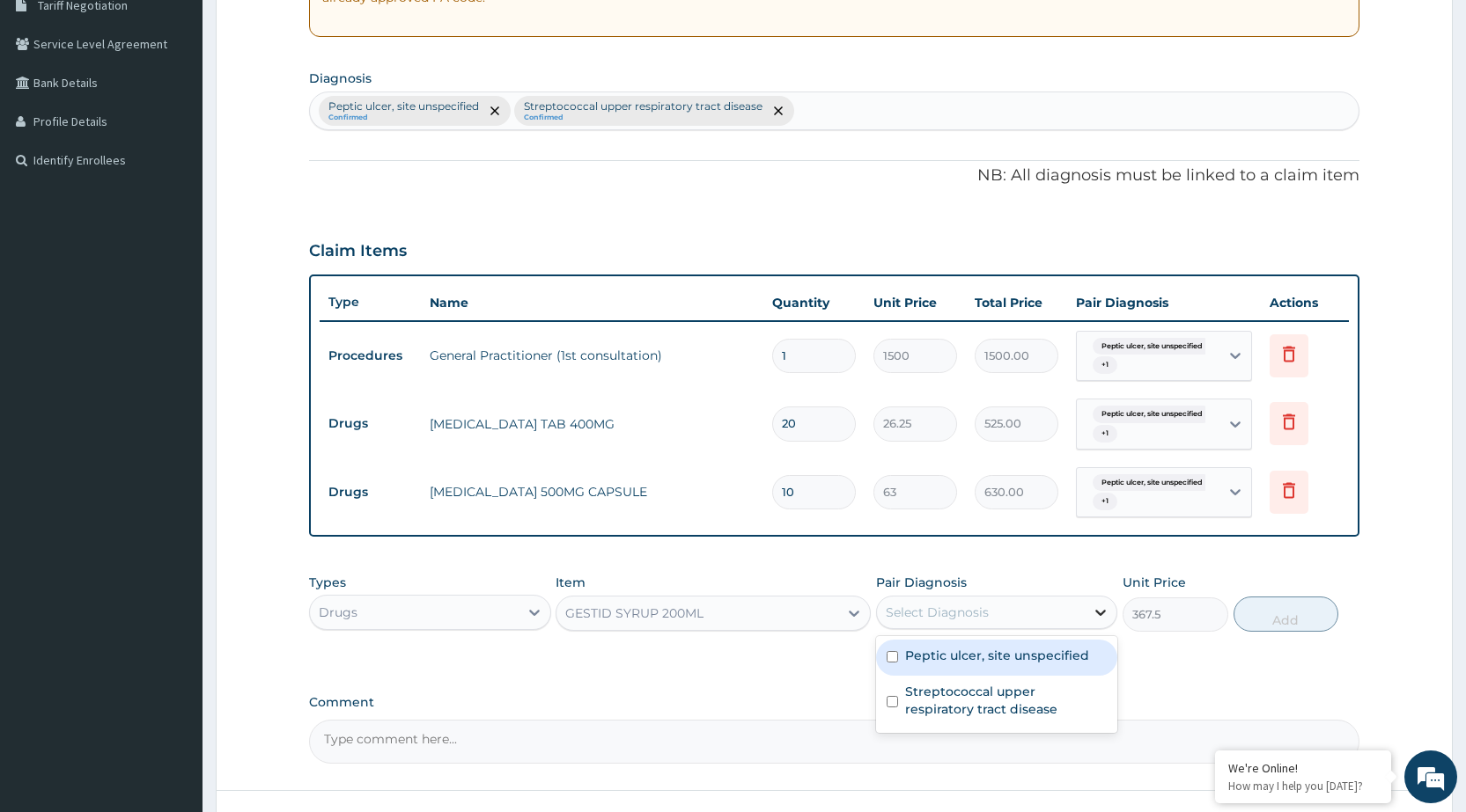
click at [1098, 610] on icon at bounding box center [1101, 612] width 18 height 18
click at [1044, 663] on label "Peptic ulcer, site unspecified" at bounding box center [996, 656] width 184 height 18
checkbox input "true"
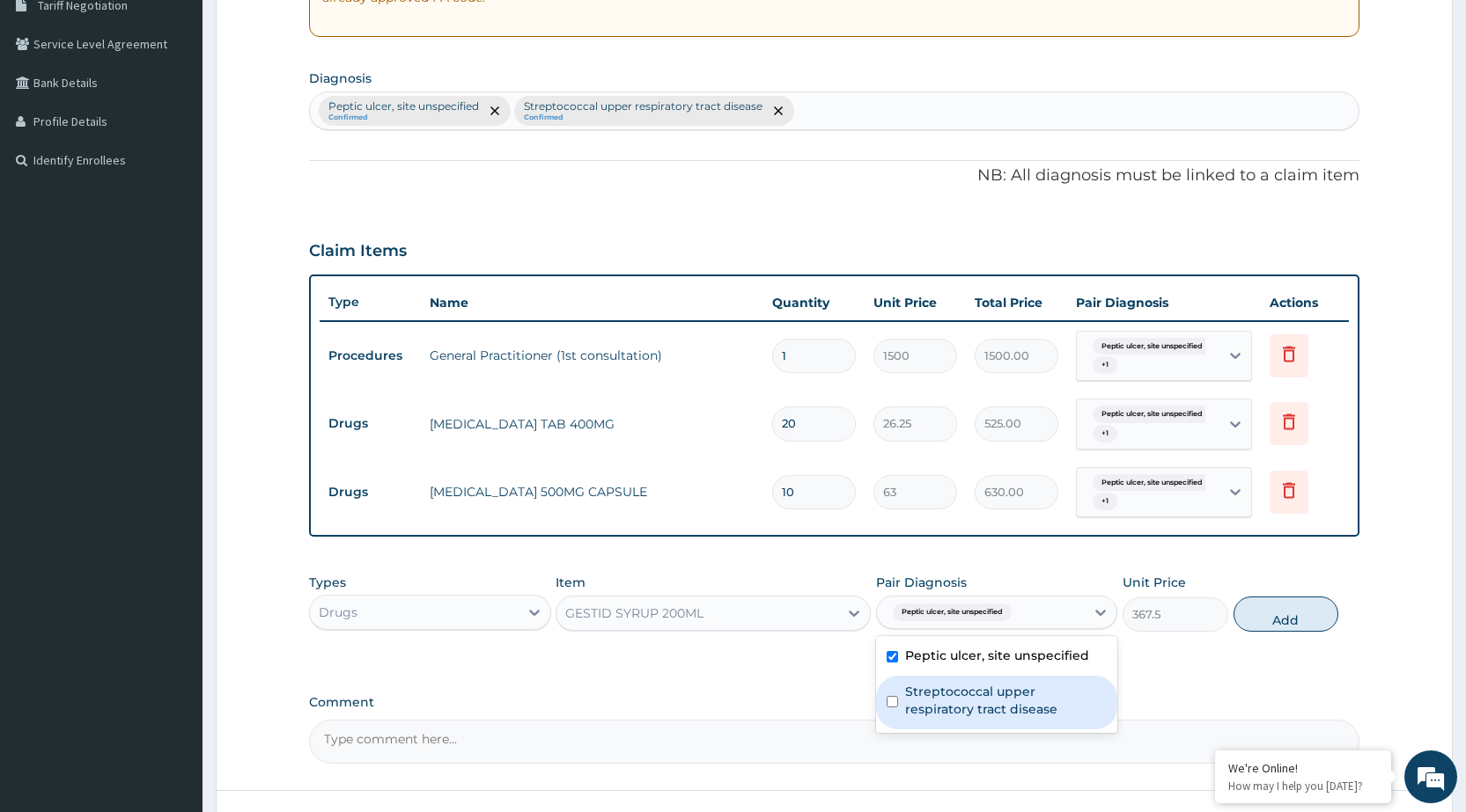
click at [1006, 732] on div "Peptic ulcer, site unspecified Streptococcal upper respiratory tract disease" at bounding box center [997, 684] width 242 height 96
click at [1013, 729] on div "Streptococcal upper respiratory tract disease" at bounding box center [997, 702] width 242 height 54
checkbox input "true"
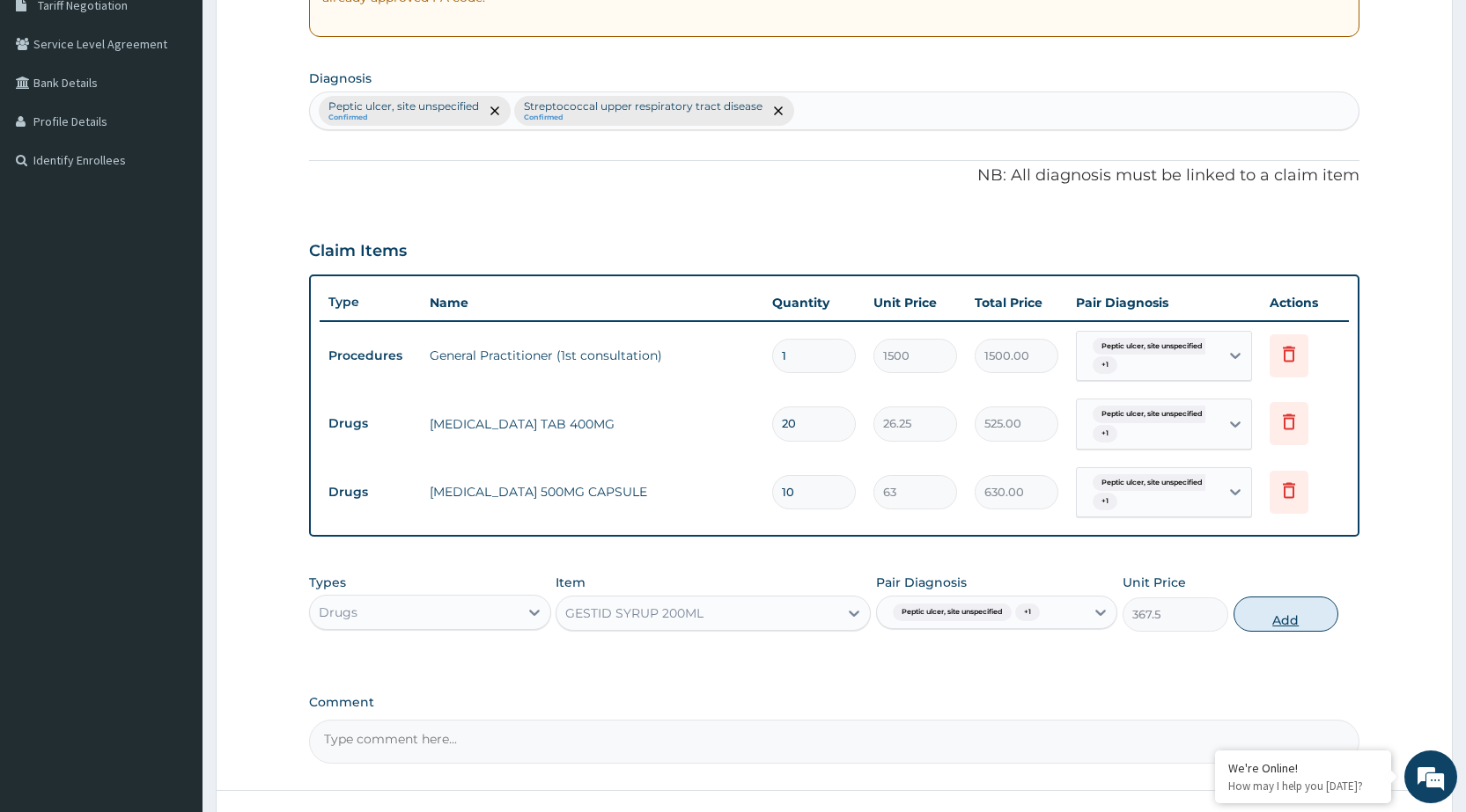
click at [1319, 628] on button "Add" at bounding box center [1287, 614] width 105 height 35
type input "0"
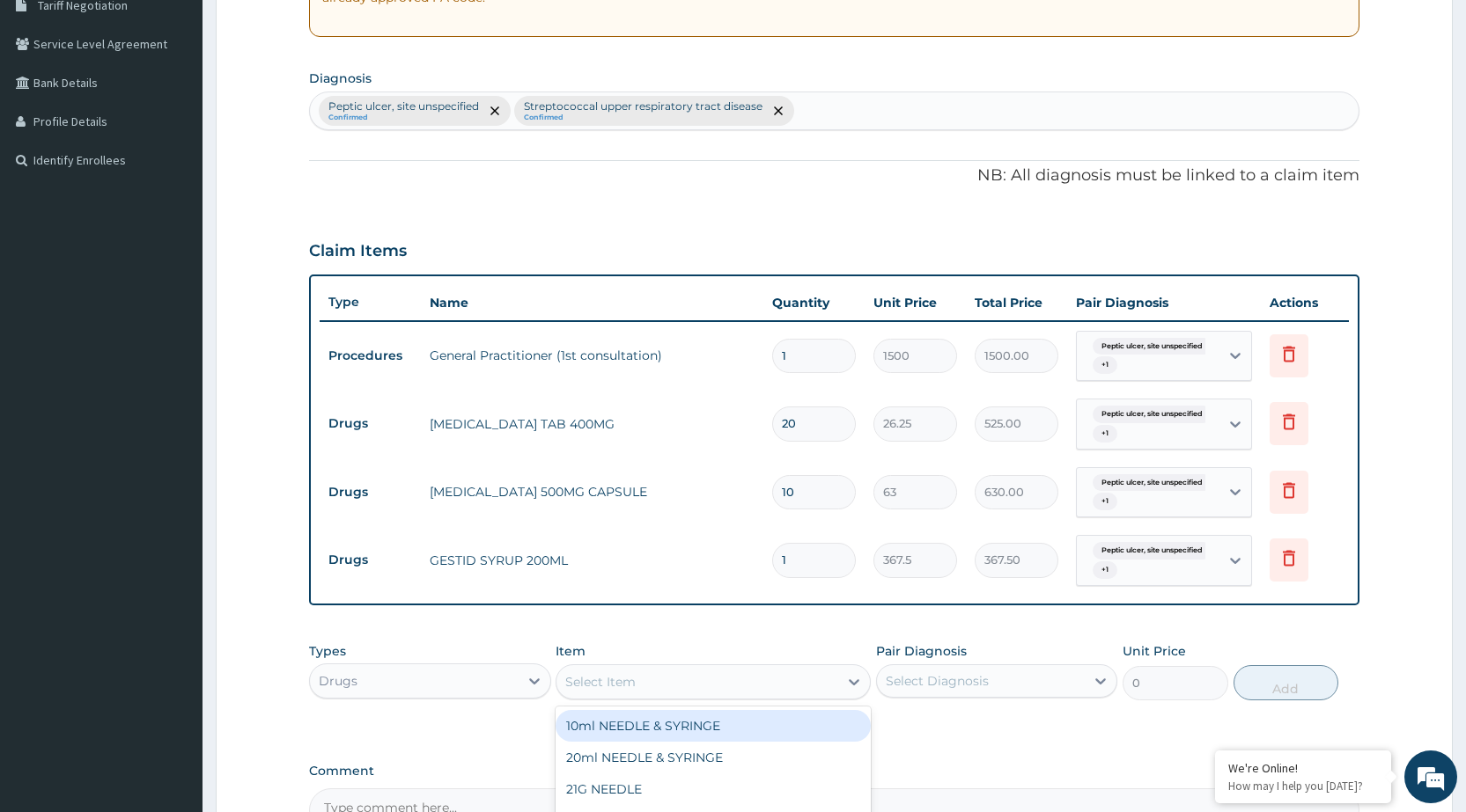
click at [746, 686] on div "Select Item" at bounding box center [696, 682] width 282 height 28
type input "OMEP"
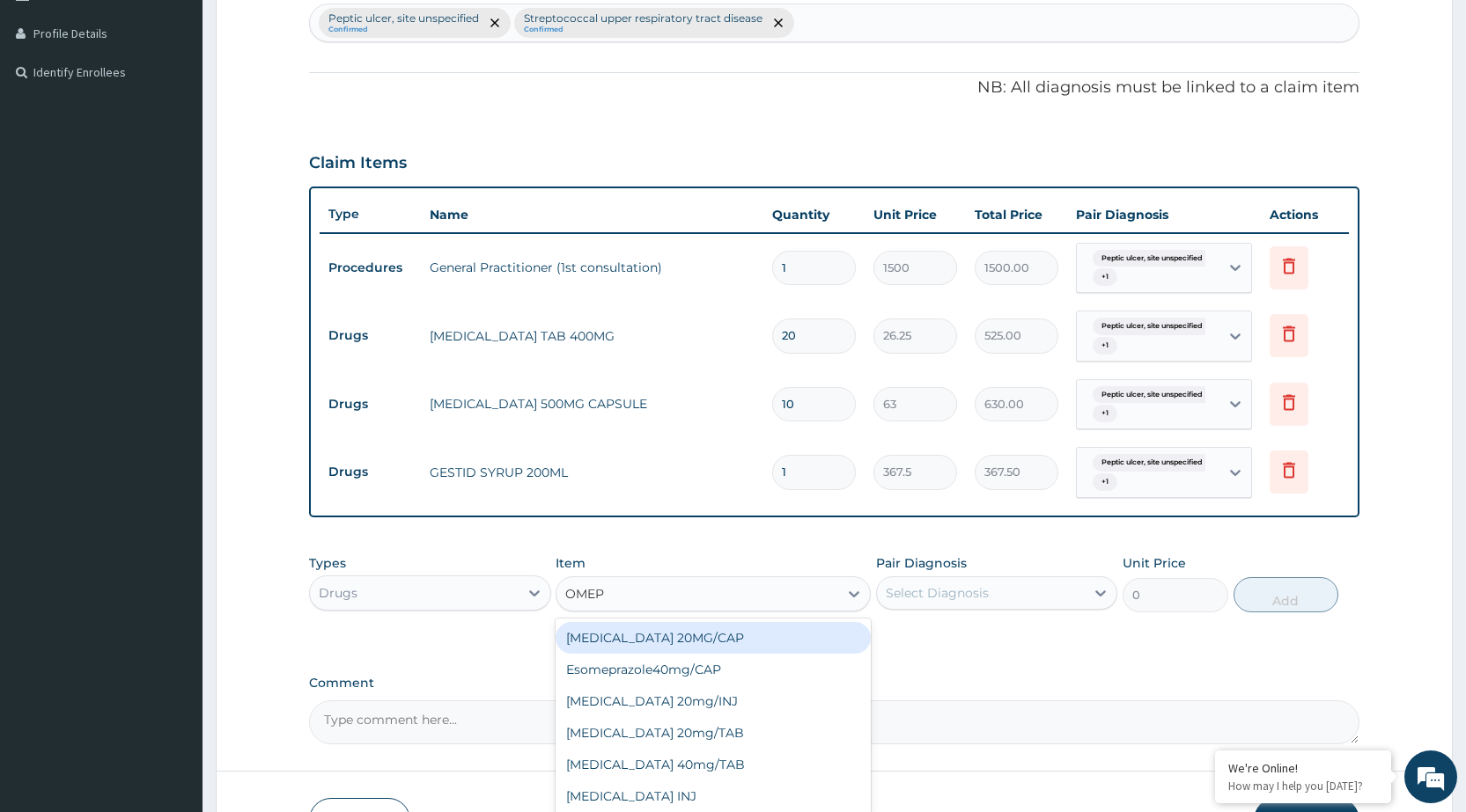
scroll to position [585, 0]
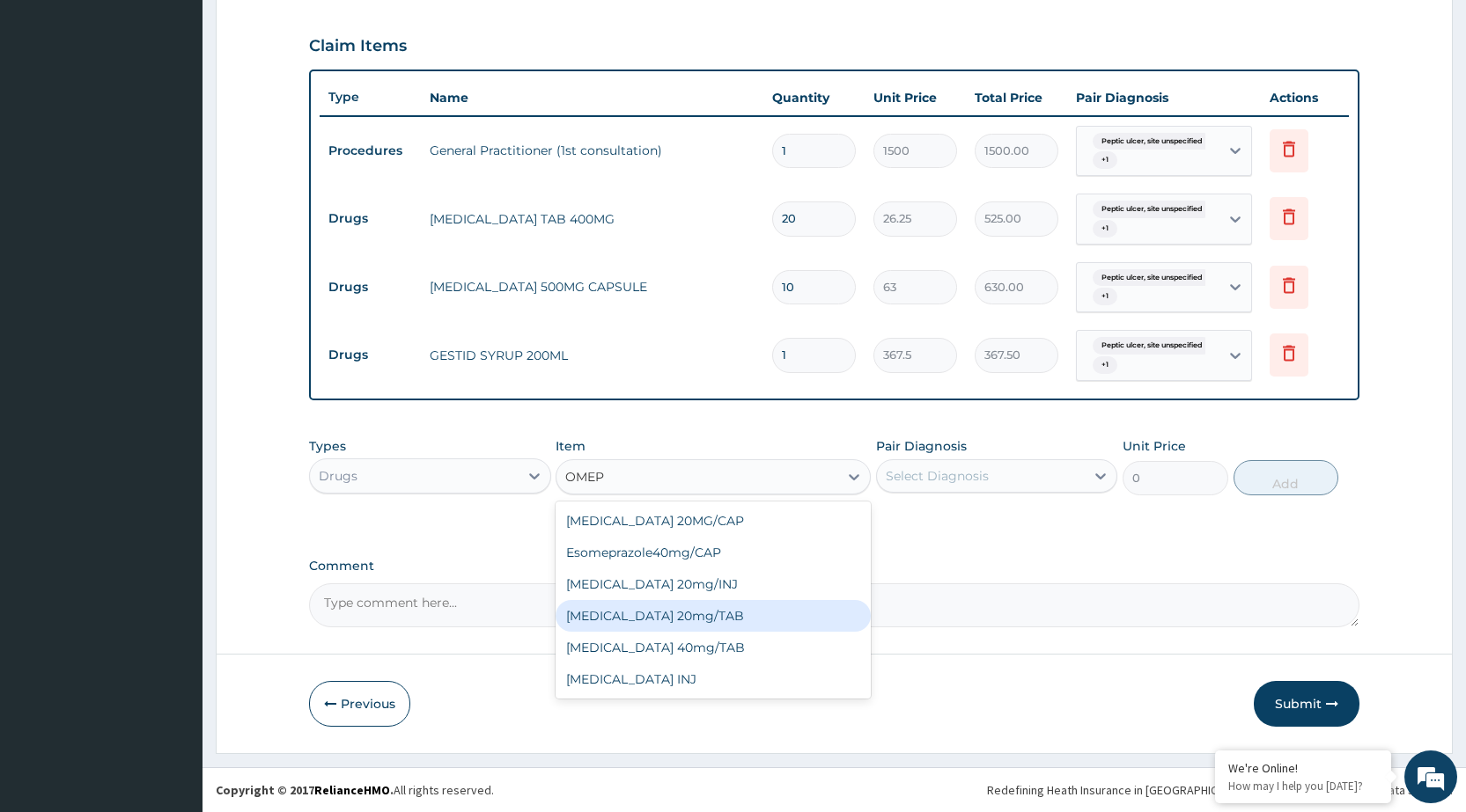
click at [692, 617] on div "[MEDICAL_DATA] 20mg/TAB" at bounding box center [713, 616] width 316 height 32
type input "78.75"
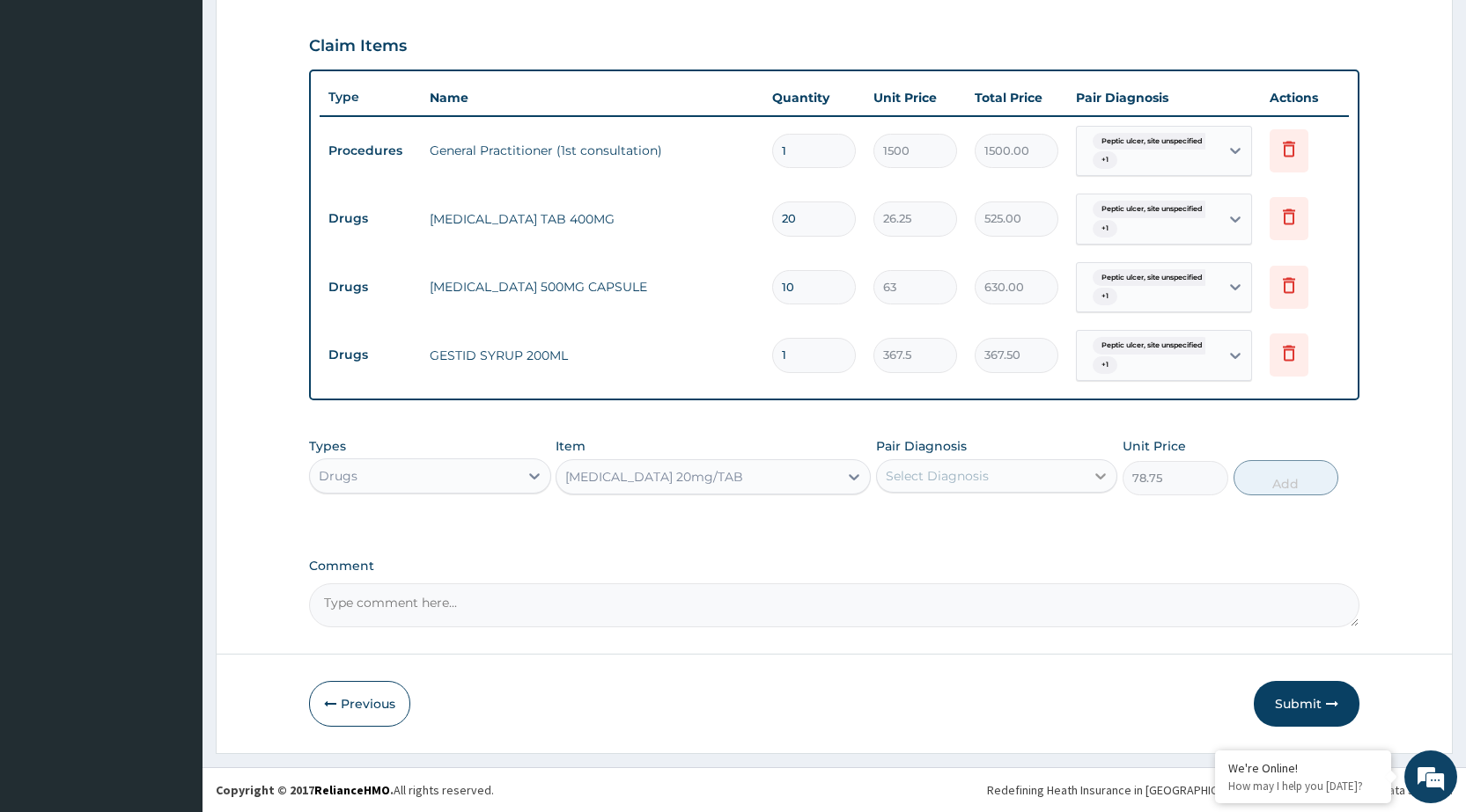
click at [1100, 491] on div at bounding box center [1101, 476] width 32 height 32
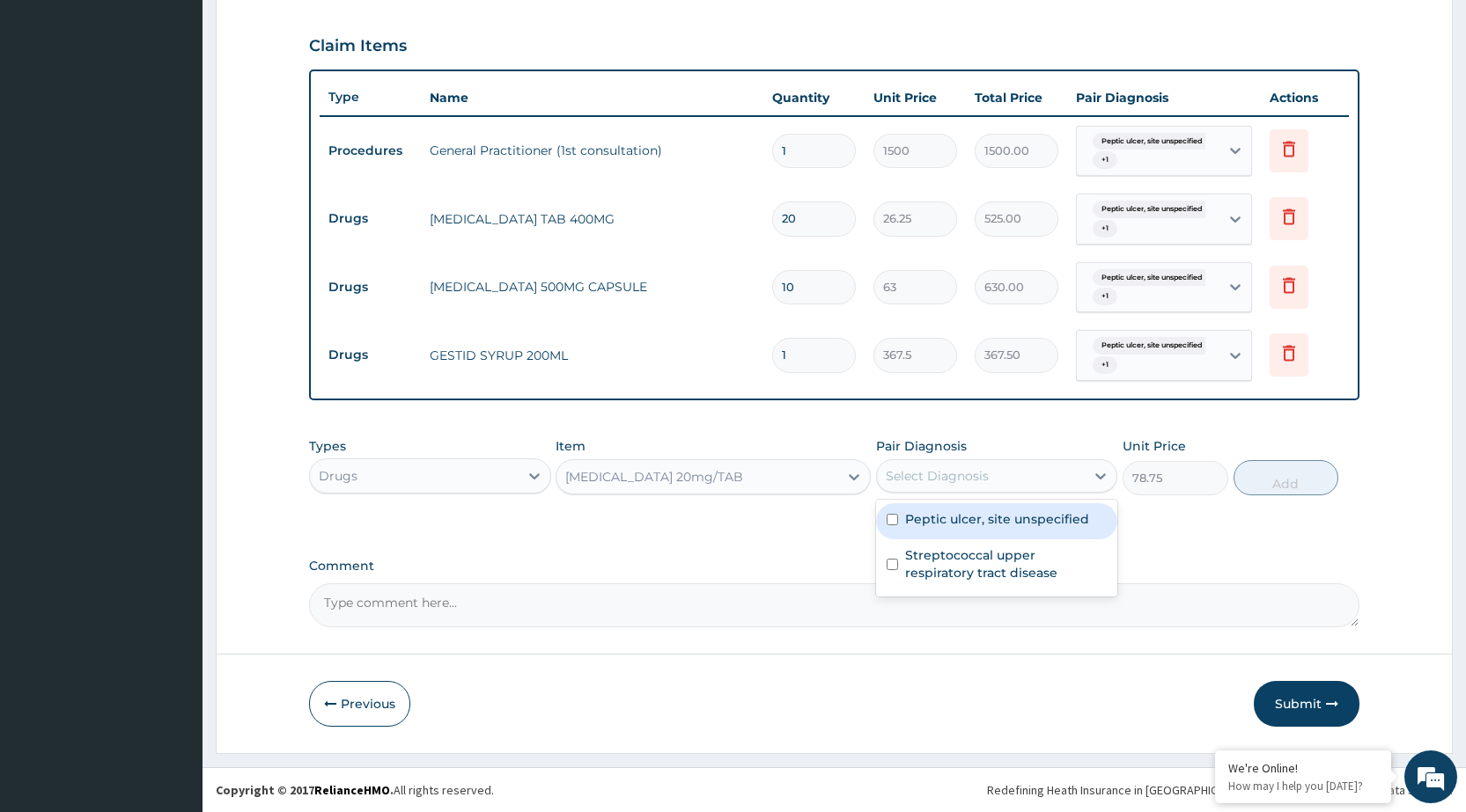
click at [1079, 517] on label "Peptic ulcer, site unspecified" at bounding box center [996, 519] width 184 height 18
checkbox input "true"
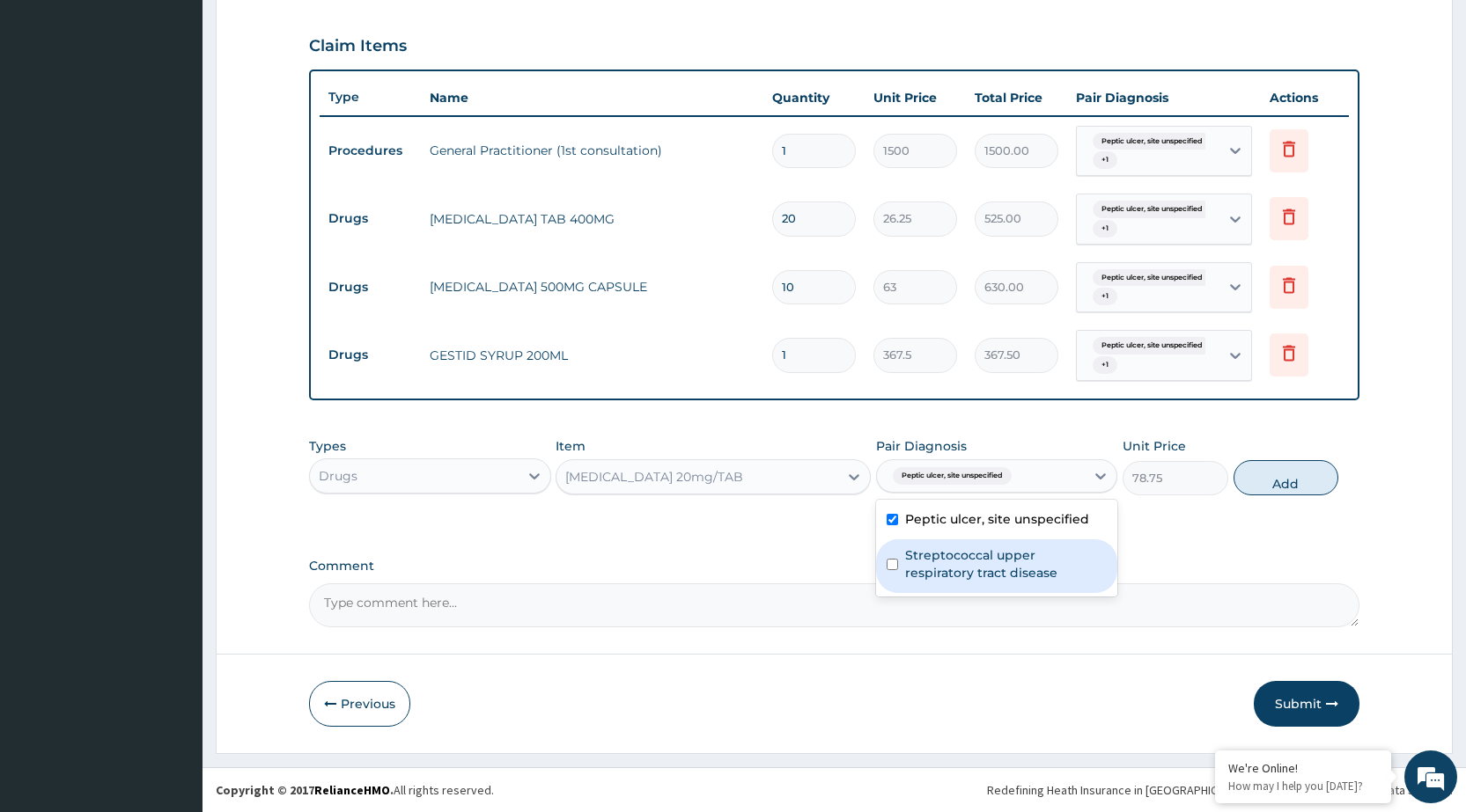
click at [1060, 548] on label "Streptococcal upper respiratory tract disease" at bounding box center [1005, 564] width 202 height 35
checkbox input "true"
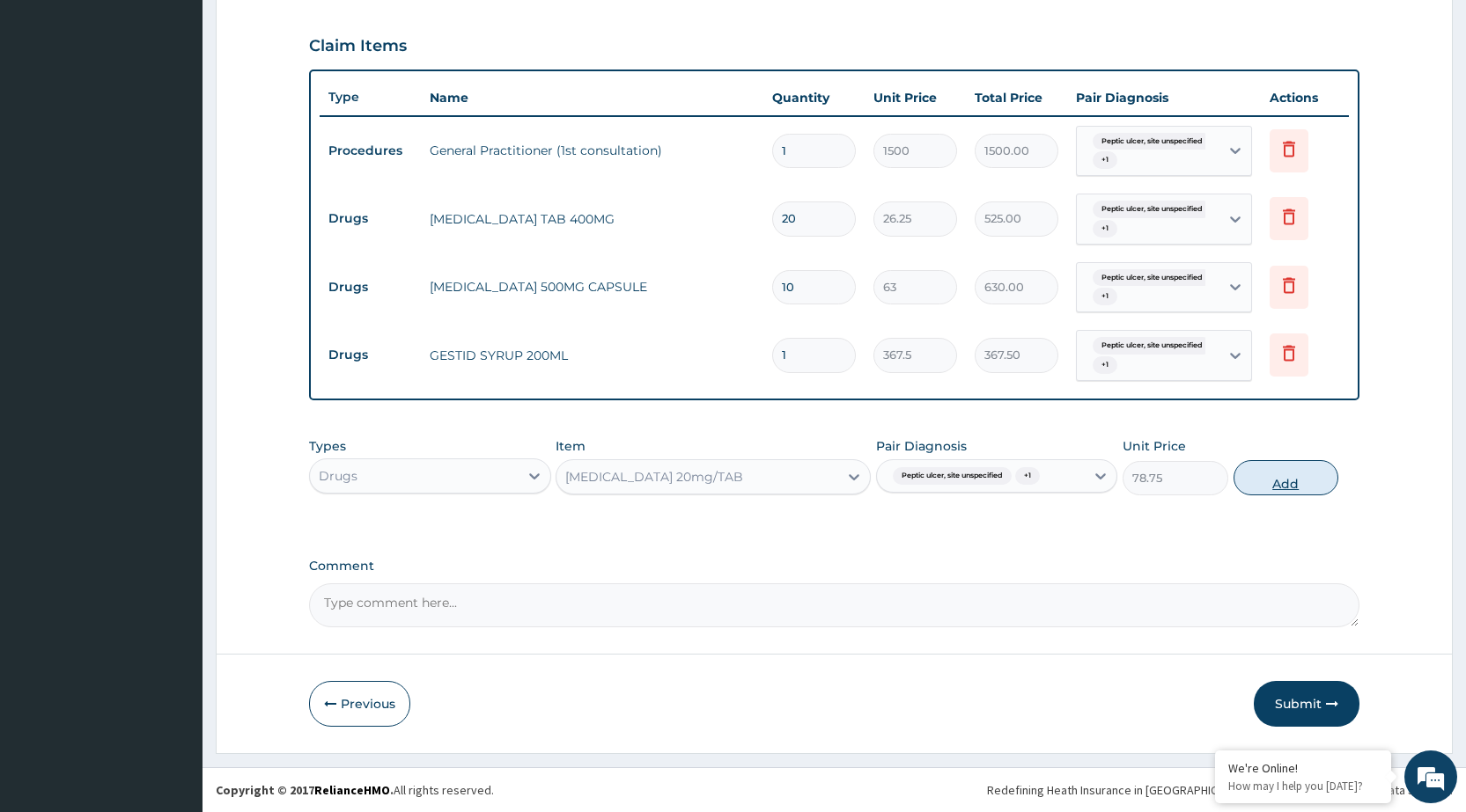
click at [1279, 488] on button "Add" at bounding box center [1287, 478] width 105 height 35
type input "0"
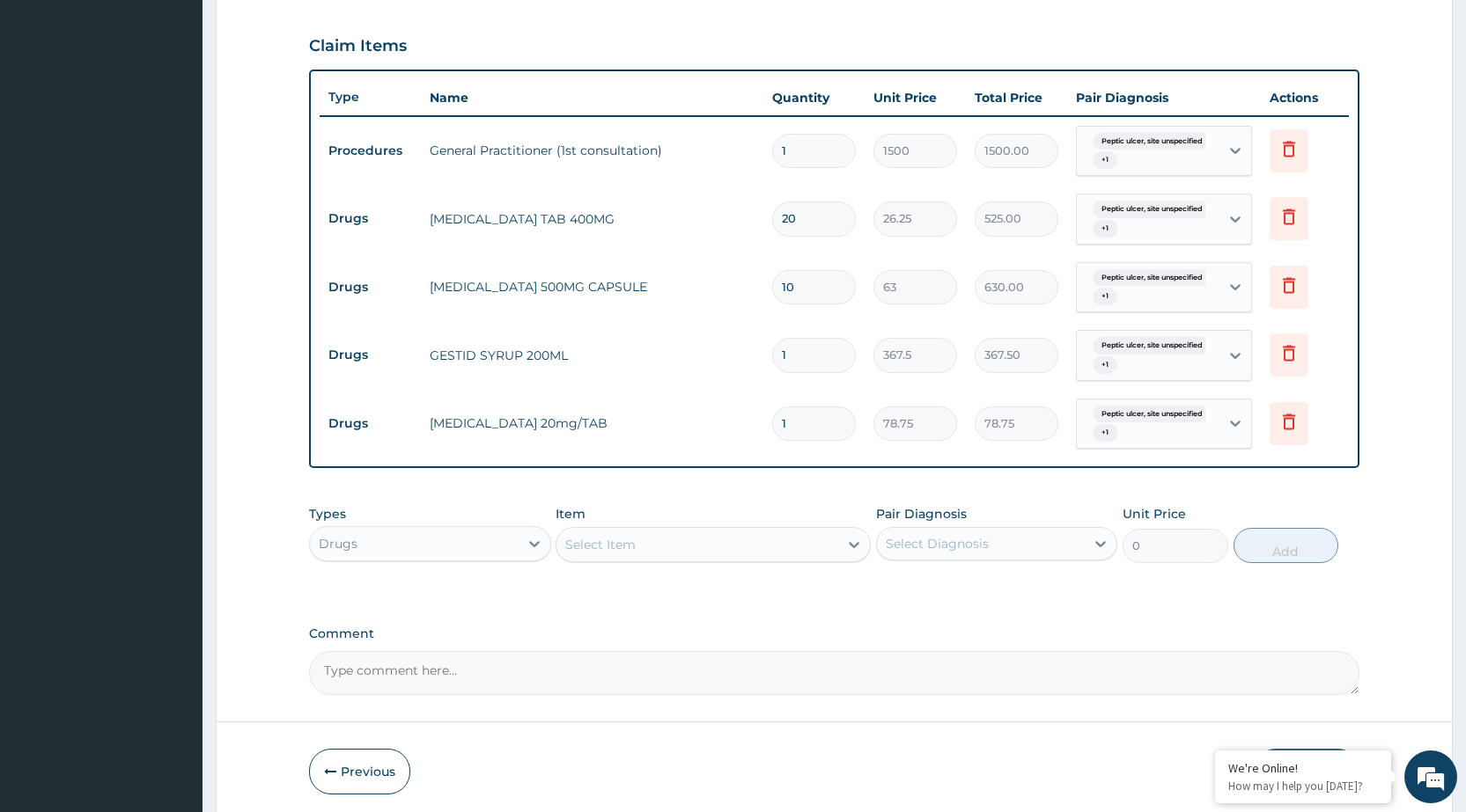
type input "10"
type input "787.50"
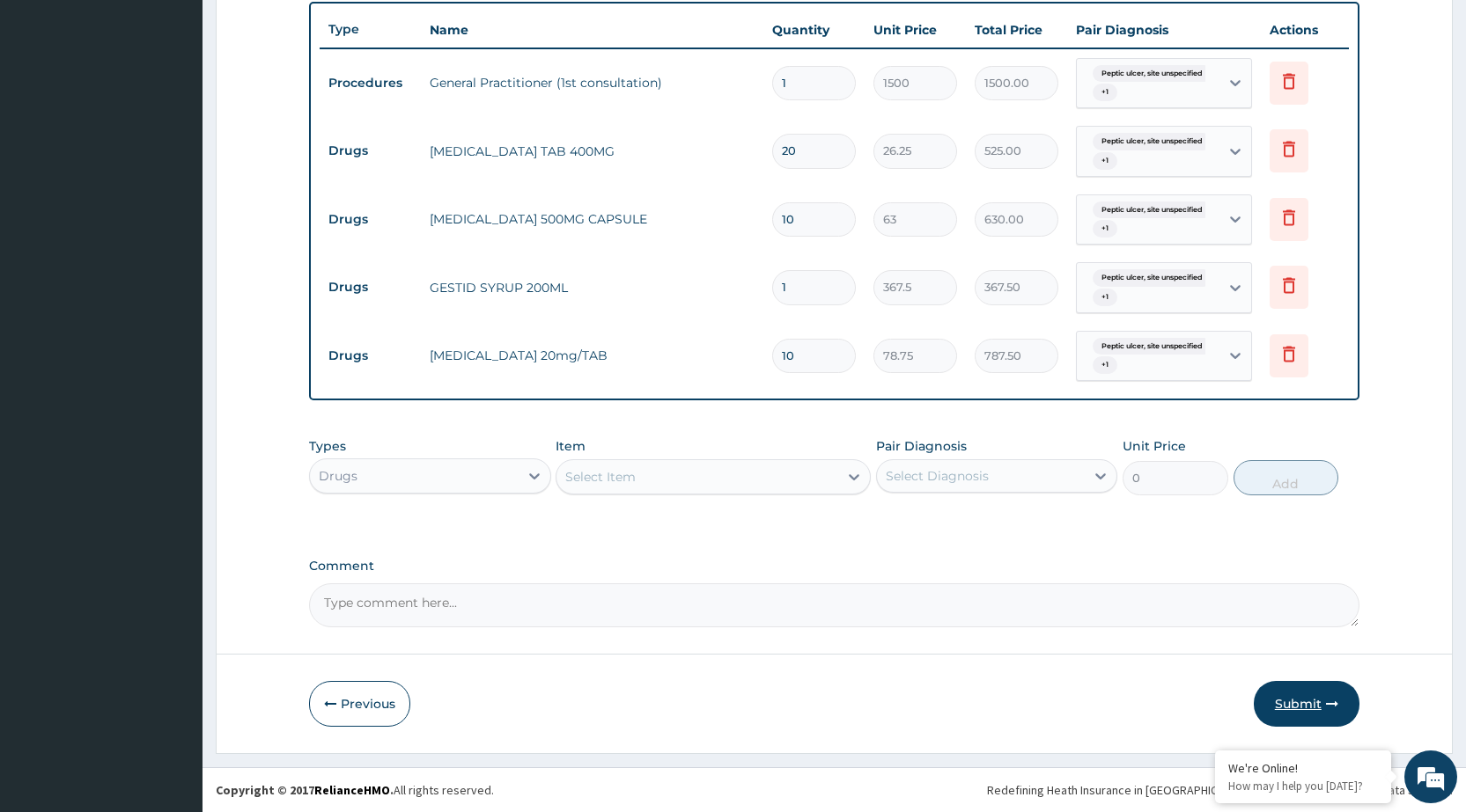
type input "10"
click at [1274, 692] on button "Submit" at bounding box center [1306, 704] width 105 height 46
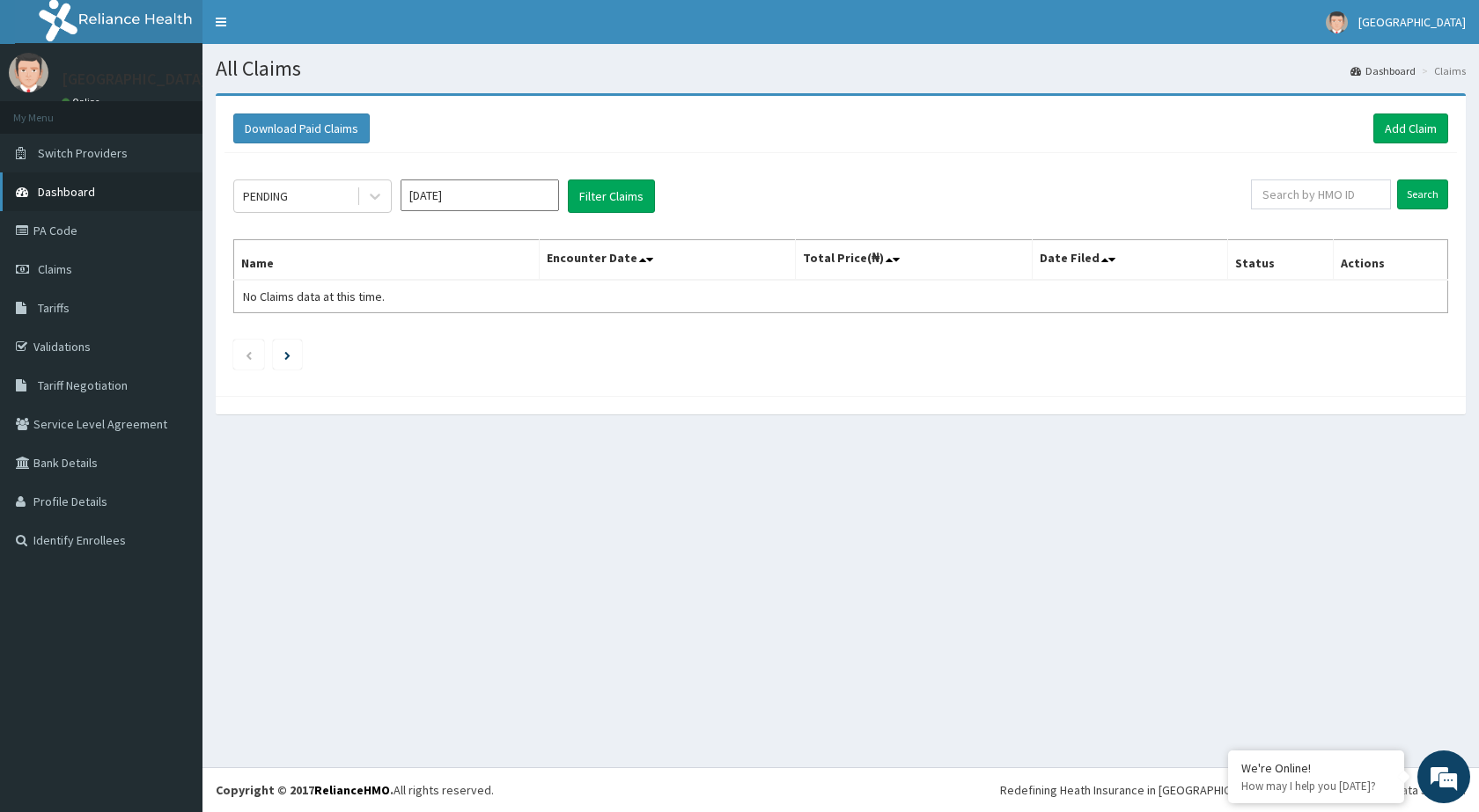
click at [50, 182] on link "Dashboard" at bounding box center [101, 192] width 203 height 39
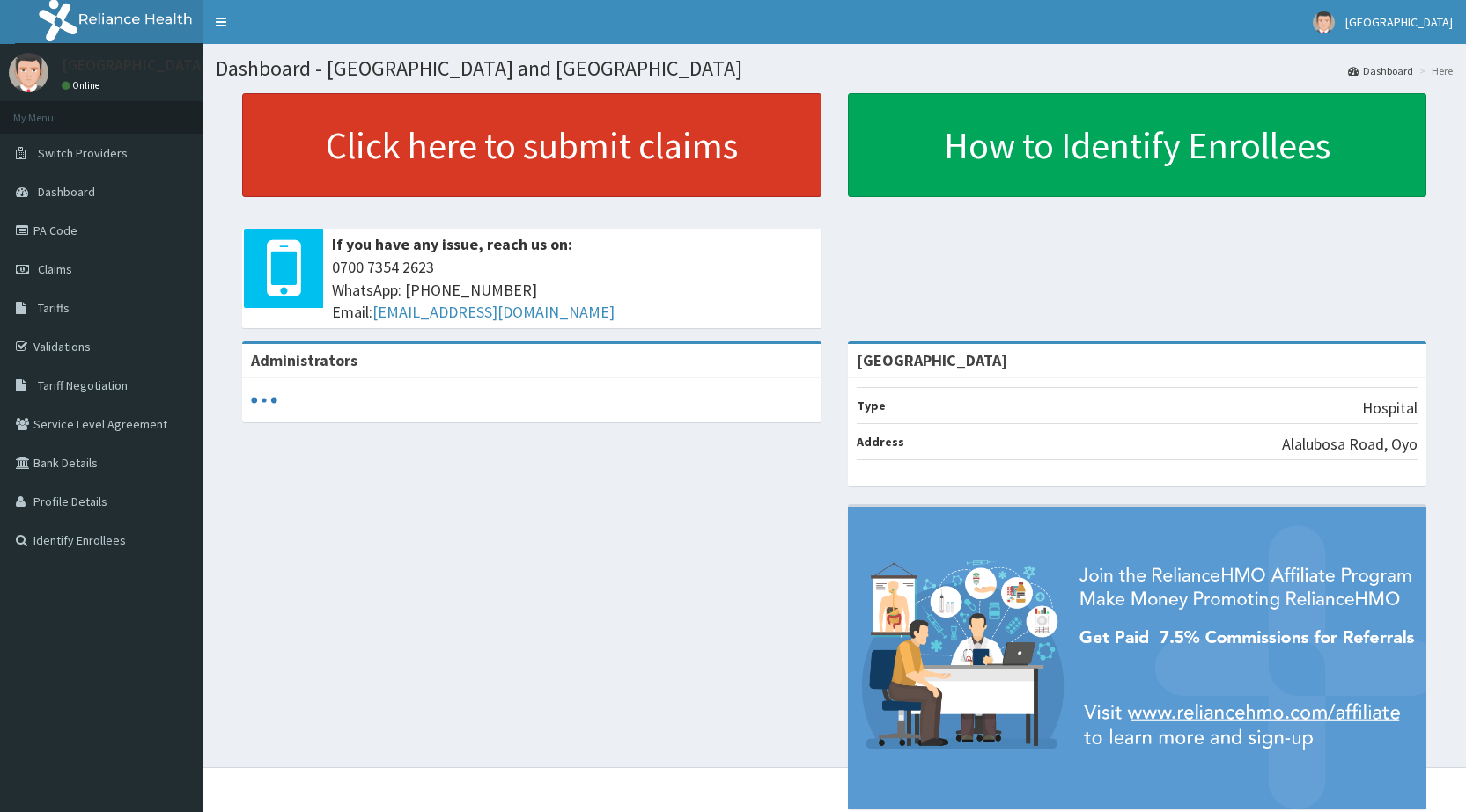
click at [516, 177] on link "Click here to submit claims" at bounding box center [532, 145] width 580 height 104
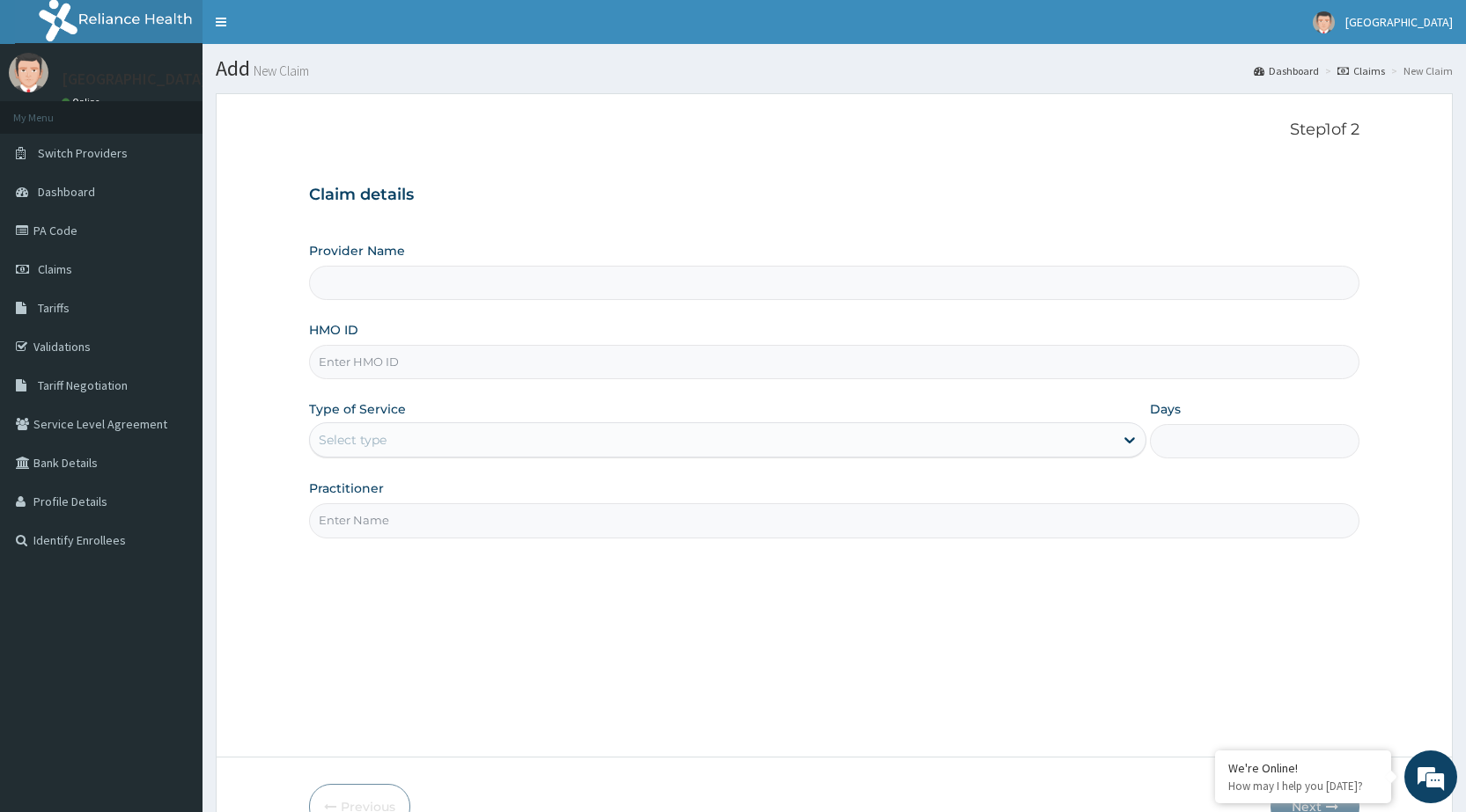
click at [432, 353] on input "HMO ID" at bounding box center [834, 361] width 1051 height 34
type input "AIT"
type input "[GEOGRAPHIC_DATA]"
type input "AIT/10630/A"
click at [466, 442] on div "Select type" at bounding box center [711, 440] width 804 height 28
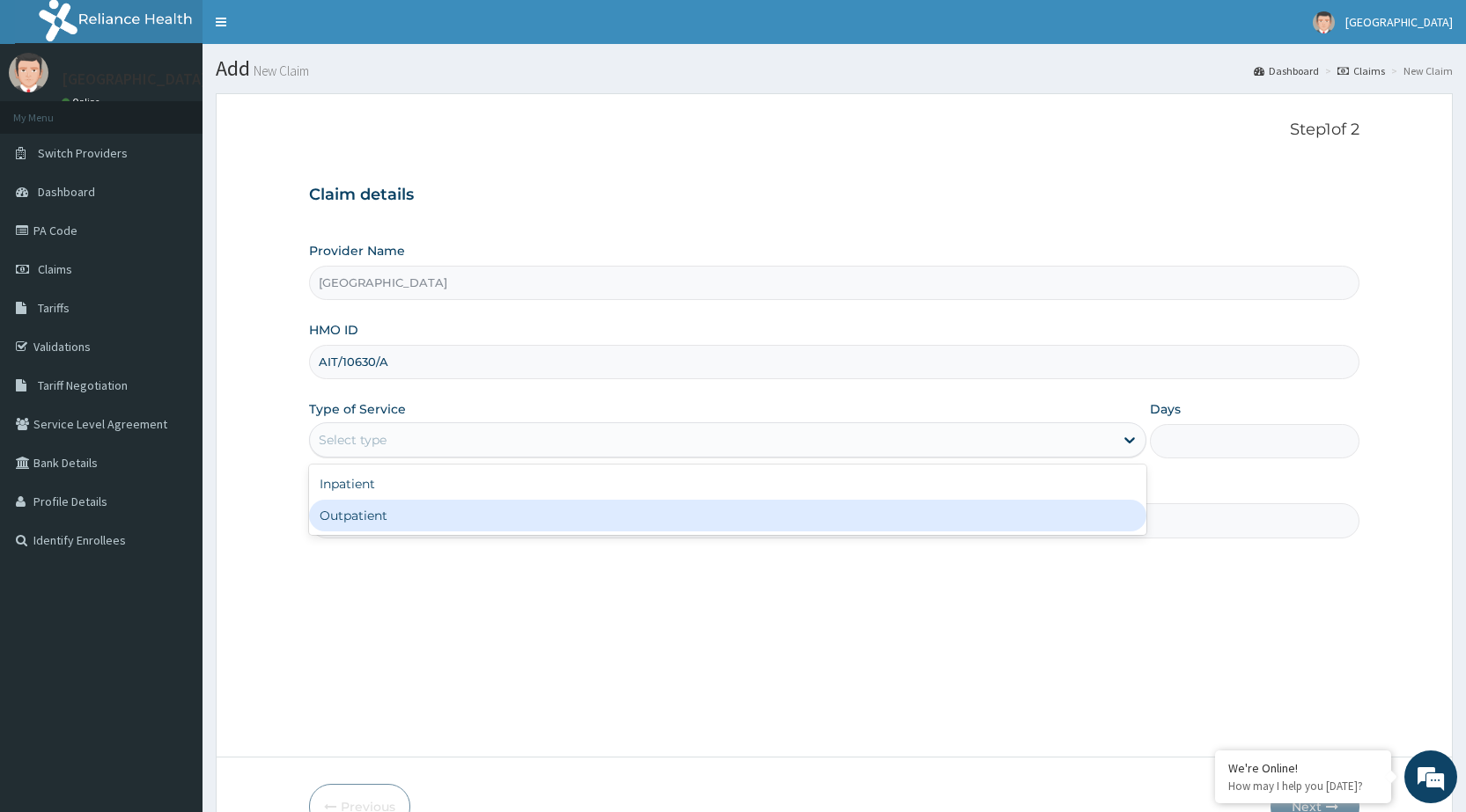
click at [412, 519] on div "Outpatient" at bounding box center [728, 516] width 838 height 32
type input "1"
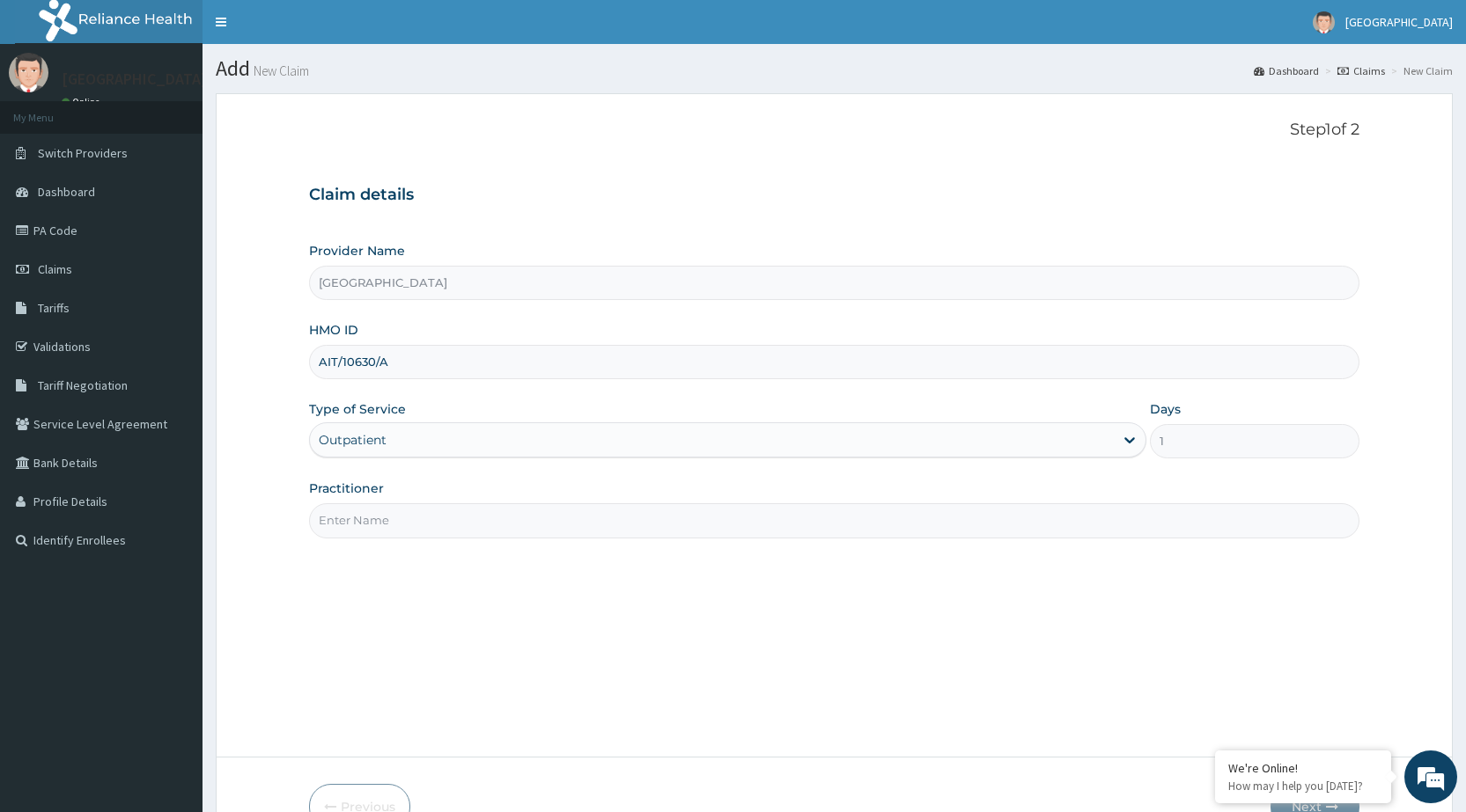
click at [411, 520] on input "Practitioner" at bounding box center [834, 520] width 1051 height 34
type input "DR PERIOLA"
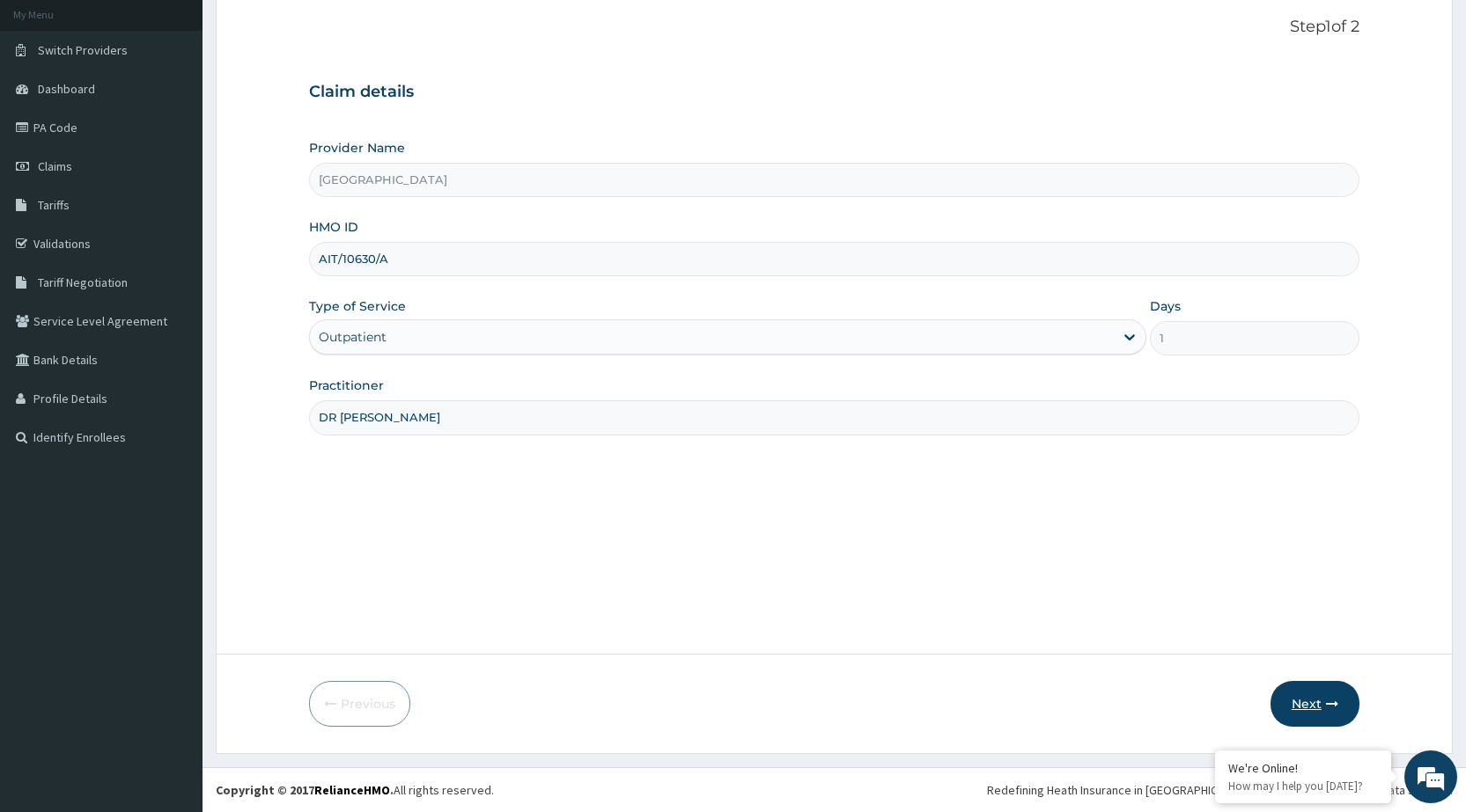
click at [1347, 722] on button "Next" at bounding box center [1315, 704] width 89 height 46
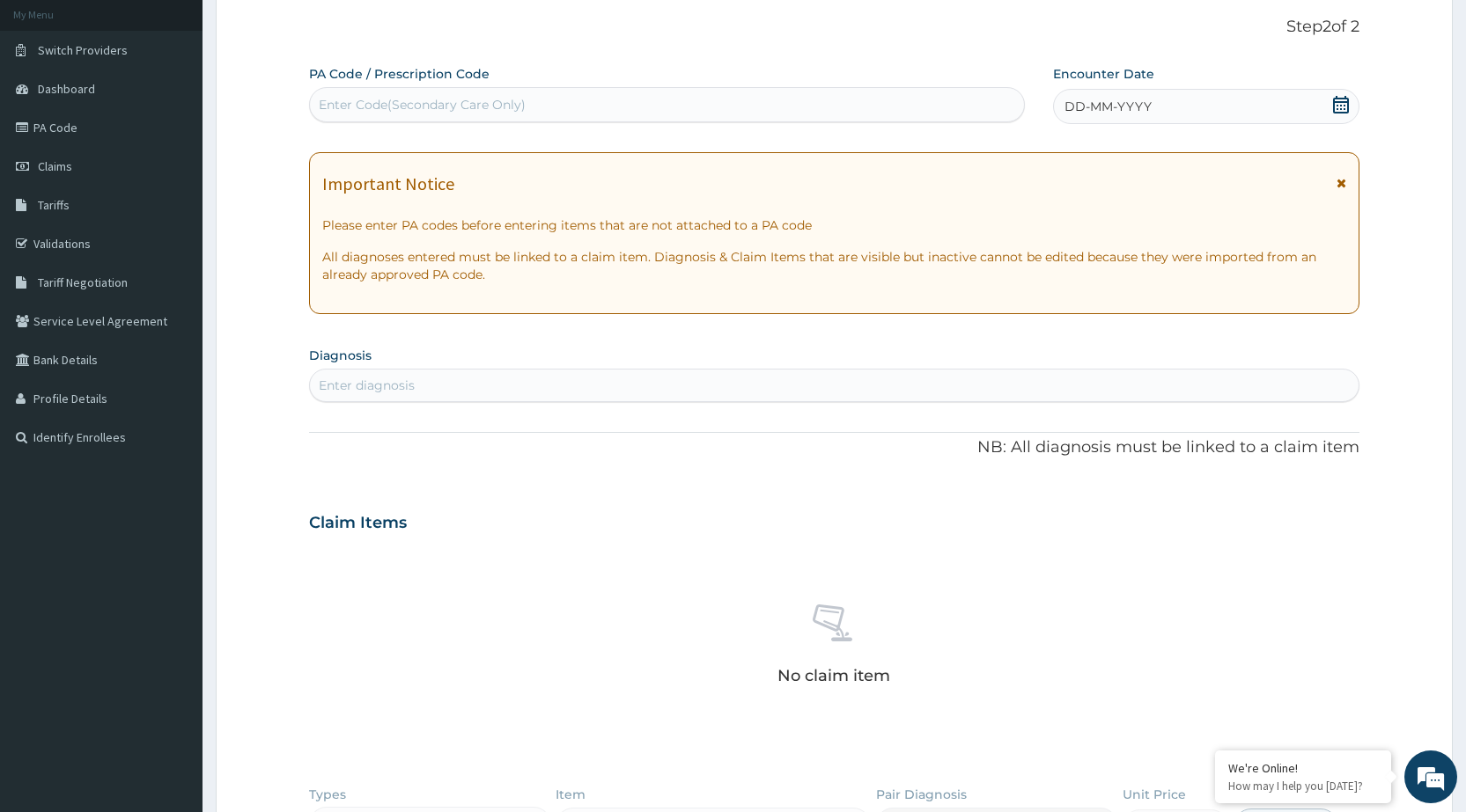
click at [869, 395] on div "Enter diagnosis" at bounding box center [834, 386] width 1049 height 28
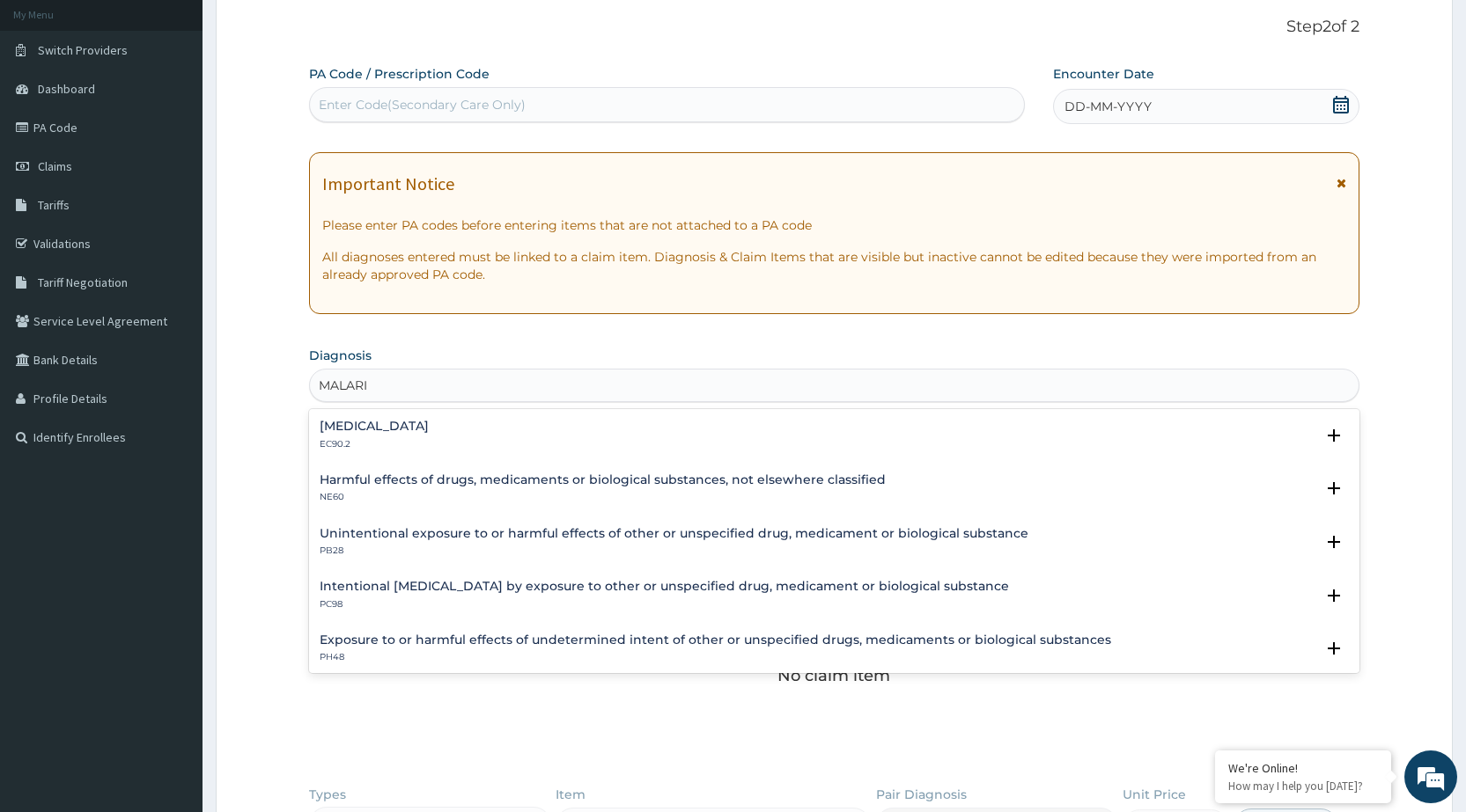
type input "[MEDICAL_DATA]"
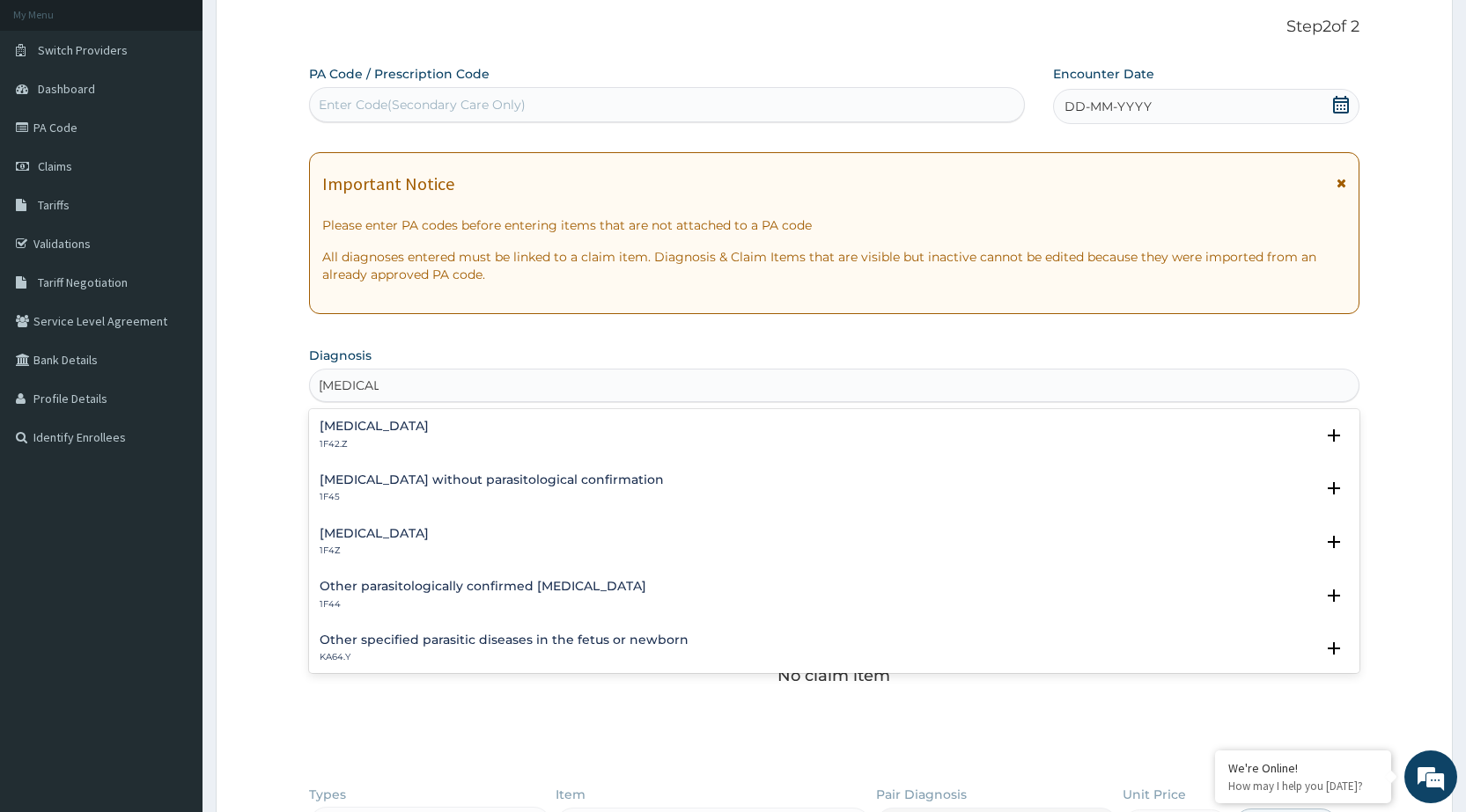
click at [429, 528] on h4 "[MEDICAL_DATA]" at bounding box center [374, 535] width 109 height 14
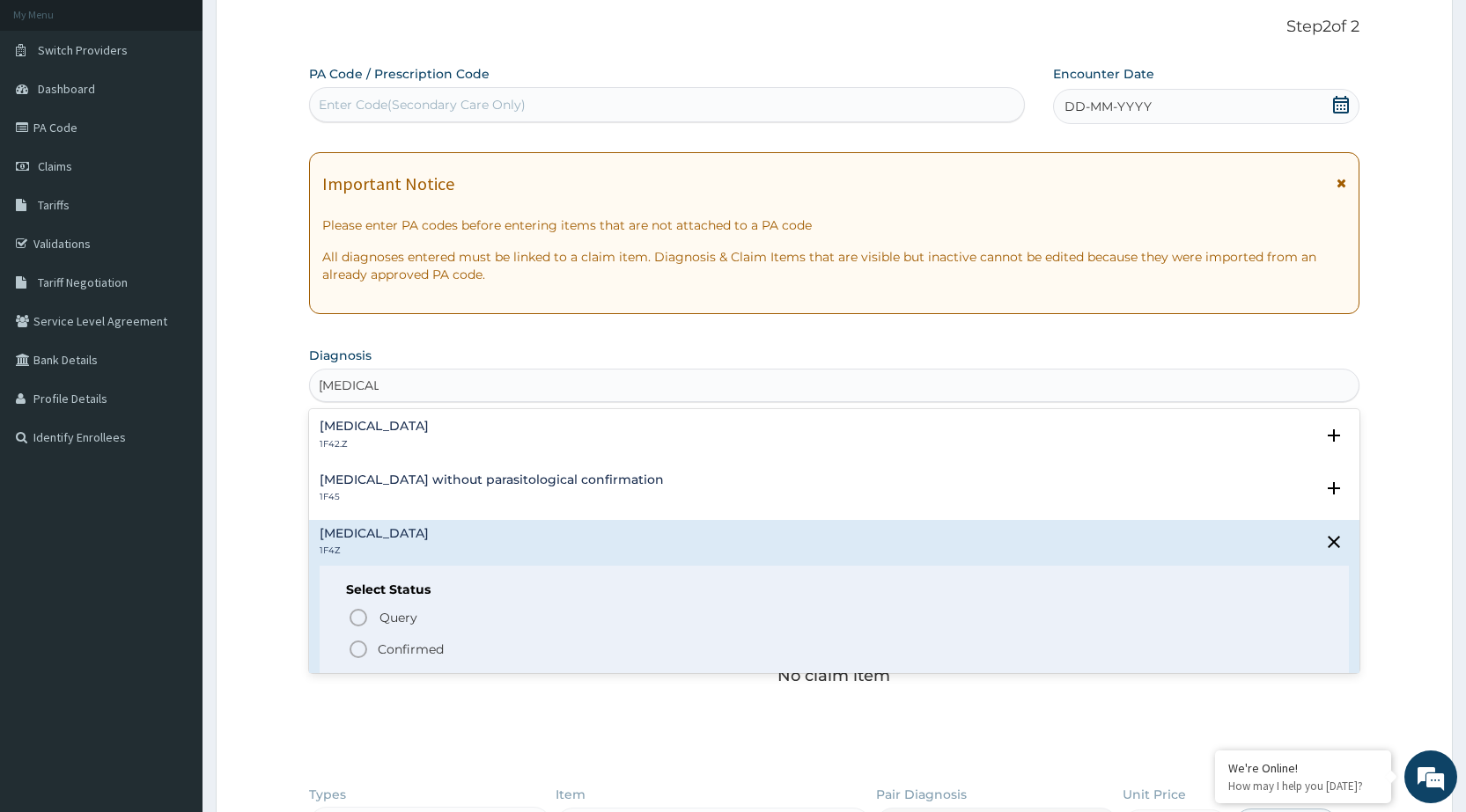
click at [358, 649] on icon "status option filled" at bounding box center [358, 649] width 21 height 21
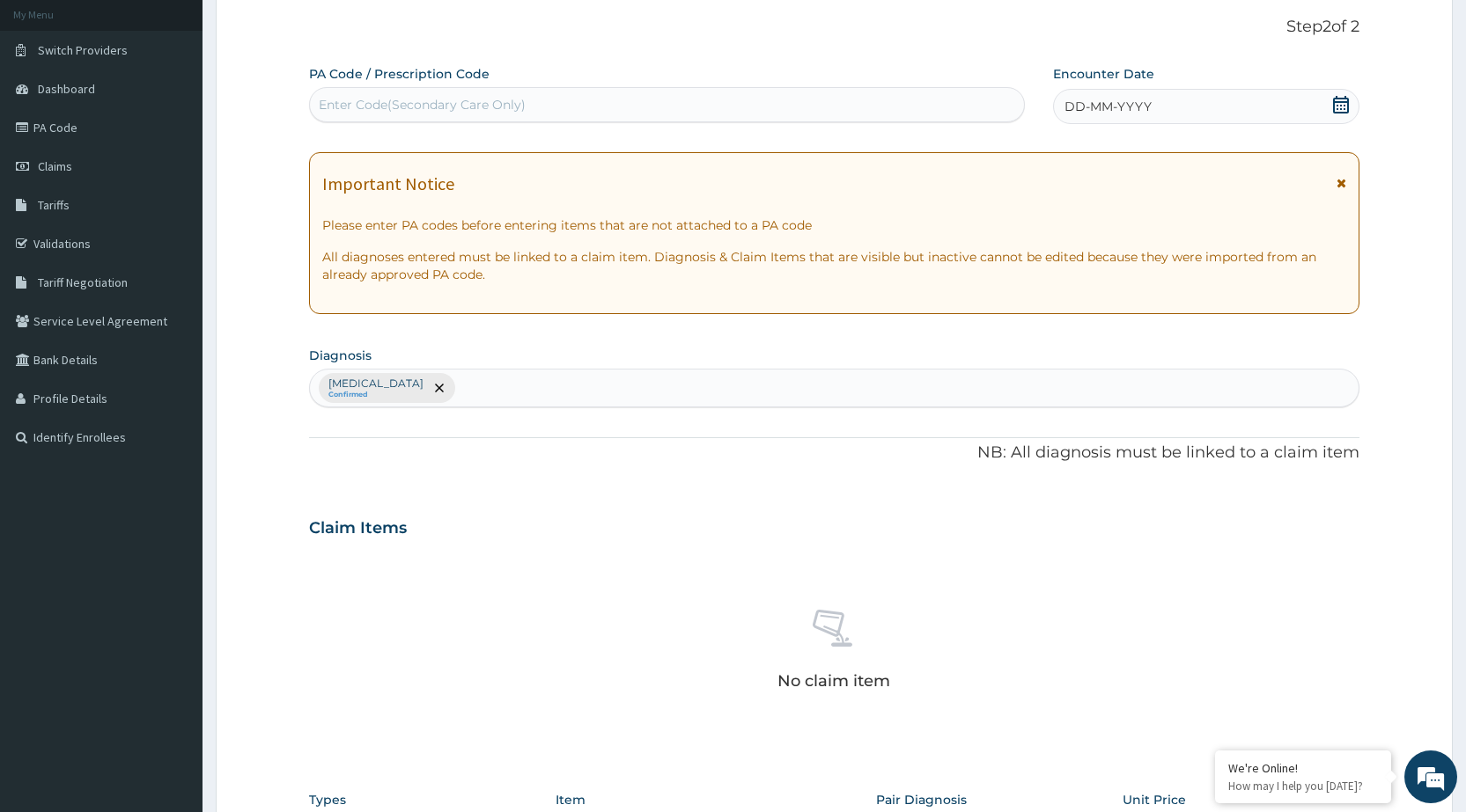
click at [1348, 105] on icon at bounding box center [1341, 105] width 16 height 18
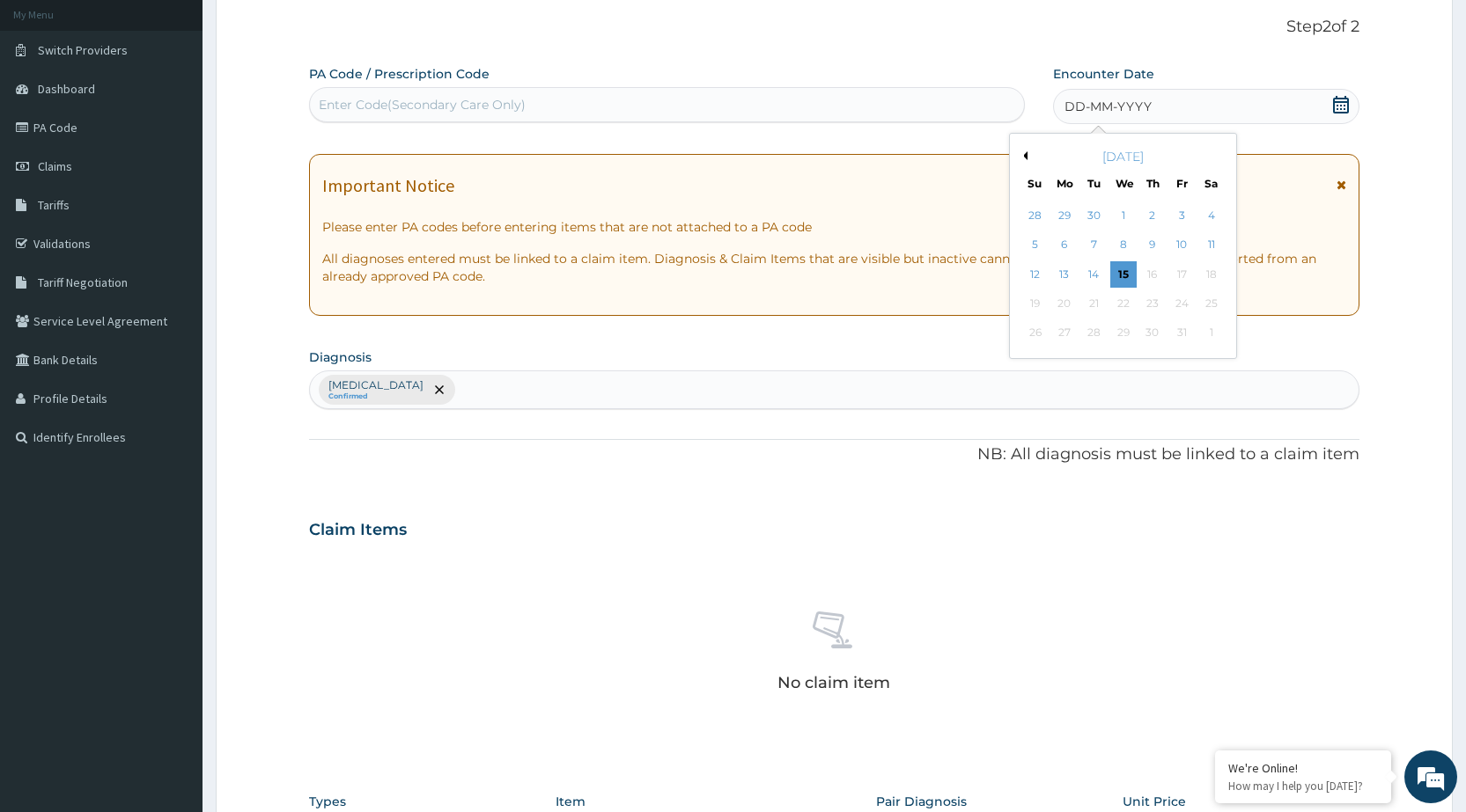
click at [1027, 157] on button "Previous Month" at bounding box center [1023, 156] width 9 height 9
click at [1029, 157] on div "[DATE]" at bounding box center [1123, 157] width 212 height 18
click at [1024, 160] on button "Previous Month" at bounding box center [1023, 156] width 9 height 9
click at [1185, 301] on div "25" at bounding box center [1182, 303] width 26 height 26
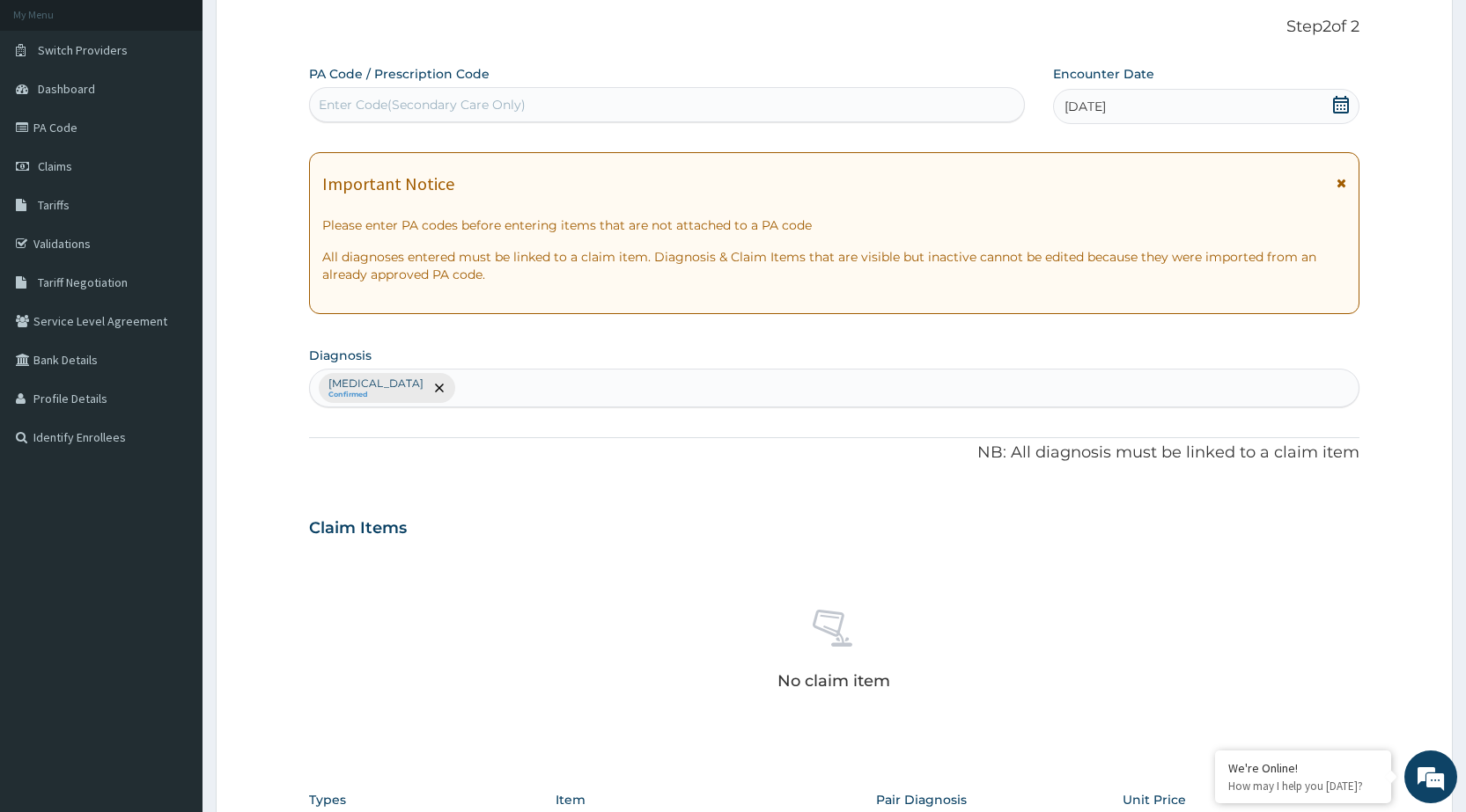
drag, startPoint x: 731, startPoint y: 338, endPoint x: 713, endPoint y: 335, distance: 18.2
click at [713, 343] on div "PA Code / Prescription Code Enter Code(Secondary Care Only) Encounter Date 25-0…" at bounding box center [834, 523] width 1051 height 916
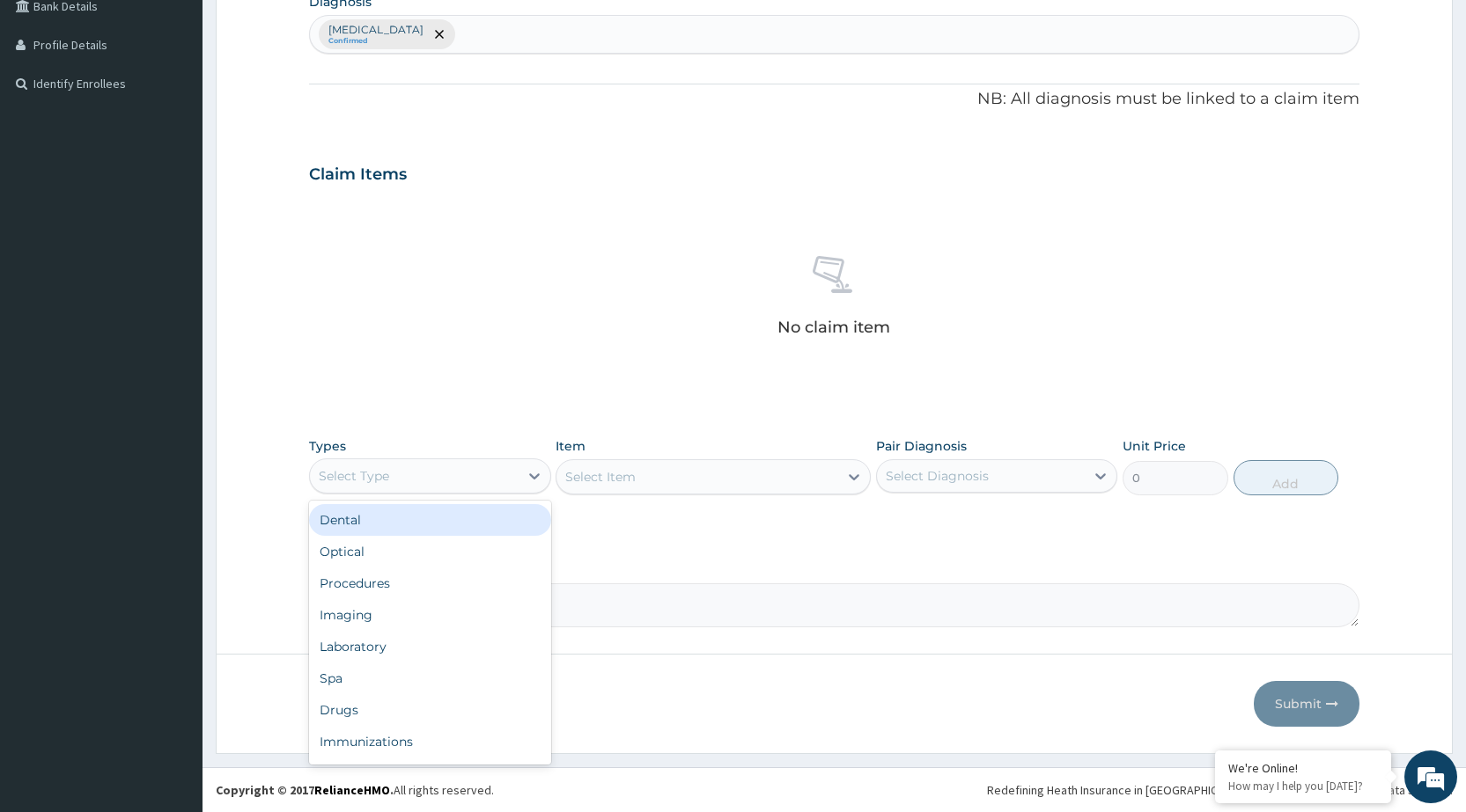
click at [482, 484] on div "Select Type" at bounding box center [413, 476] width 207 height 28
click at [480, 580] on div "Procedures" at bounding box center [430, 583] width 242 height 32
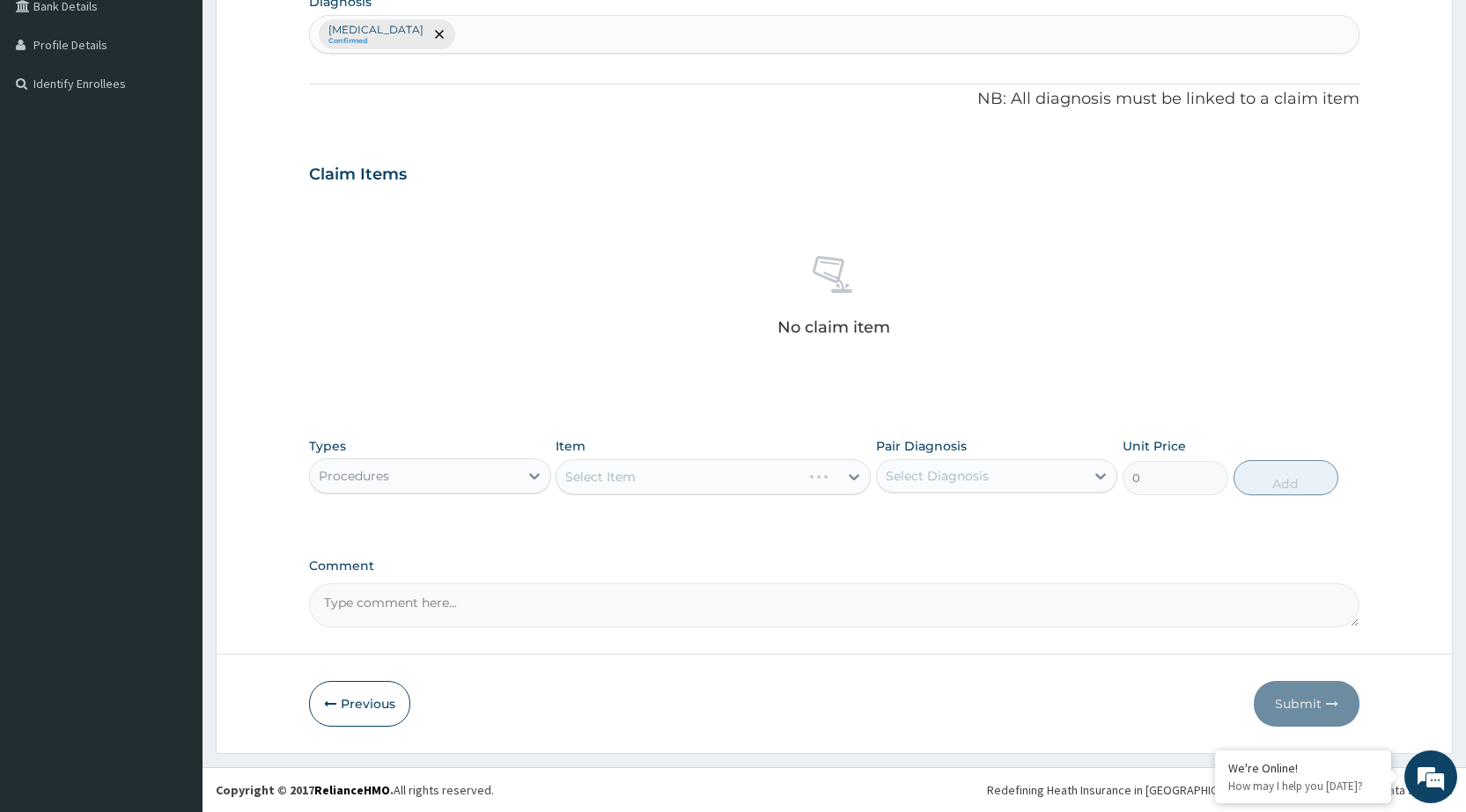
click at [826, 476] on div "Select Item" at bounding box center [713, 477] width 316 height 35
click at [846, 476] on icon at bounding box center [854, 477] width 18 height 18
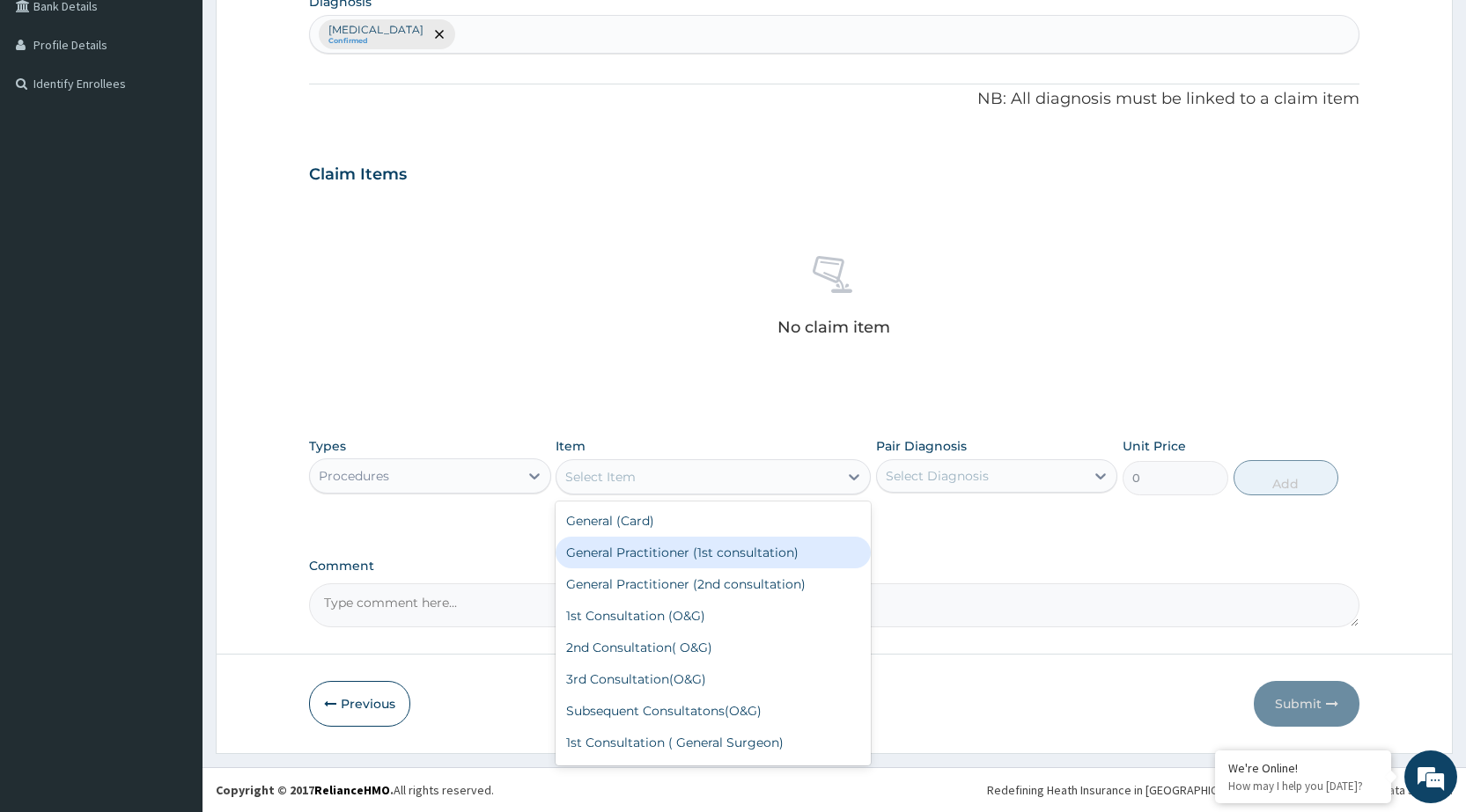
click at [836, 551] on div "General Practitioner (1st consultation)" at bounding box center [713, 553] width 316 height 32
type input "1500"
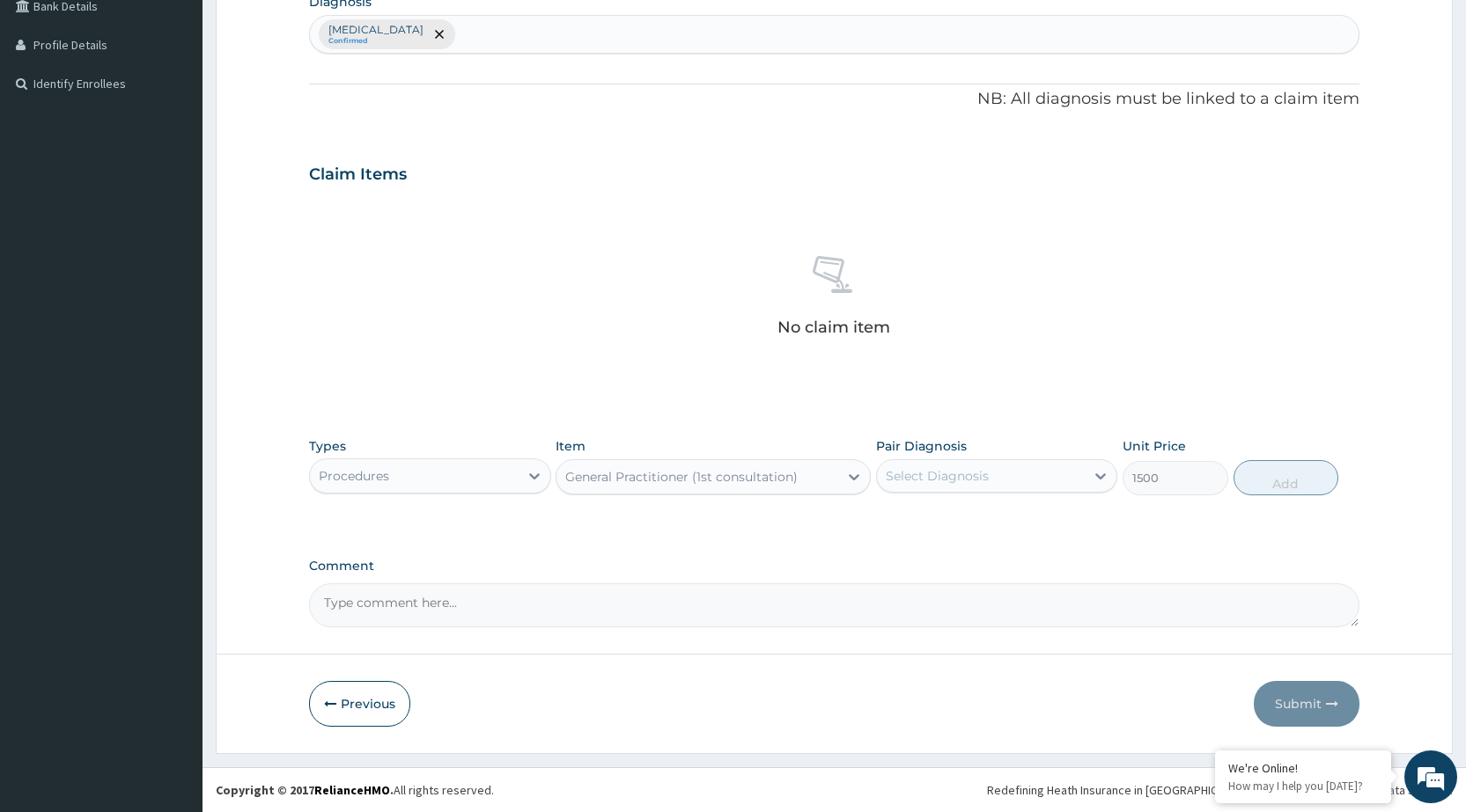
drag, startPoint x: 973, startPoint y: 480, endPoint x: 975, endPoint y: 495, distance: 15.1
click at [976, 479] on div "Select Diagnosis" at bounding box center [938, 476] width 103 height 18
click at [972, 519] on label "[MEDICAL_DATA]" at bounding box center [959, 519] width 109 height 18
checkbox input "true"
click at [1274, 483] on button "Add" at bounding box center [1287, 478] width 105 height 35
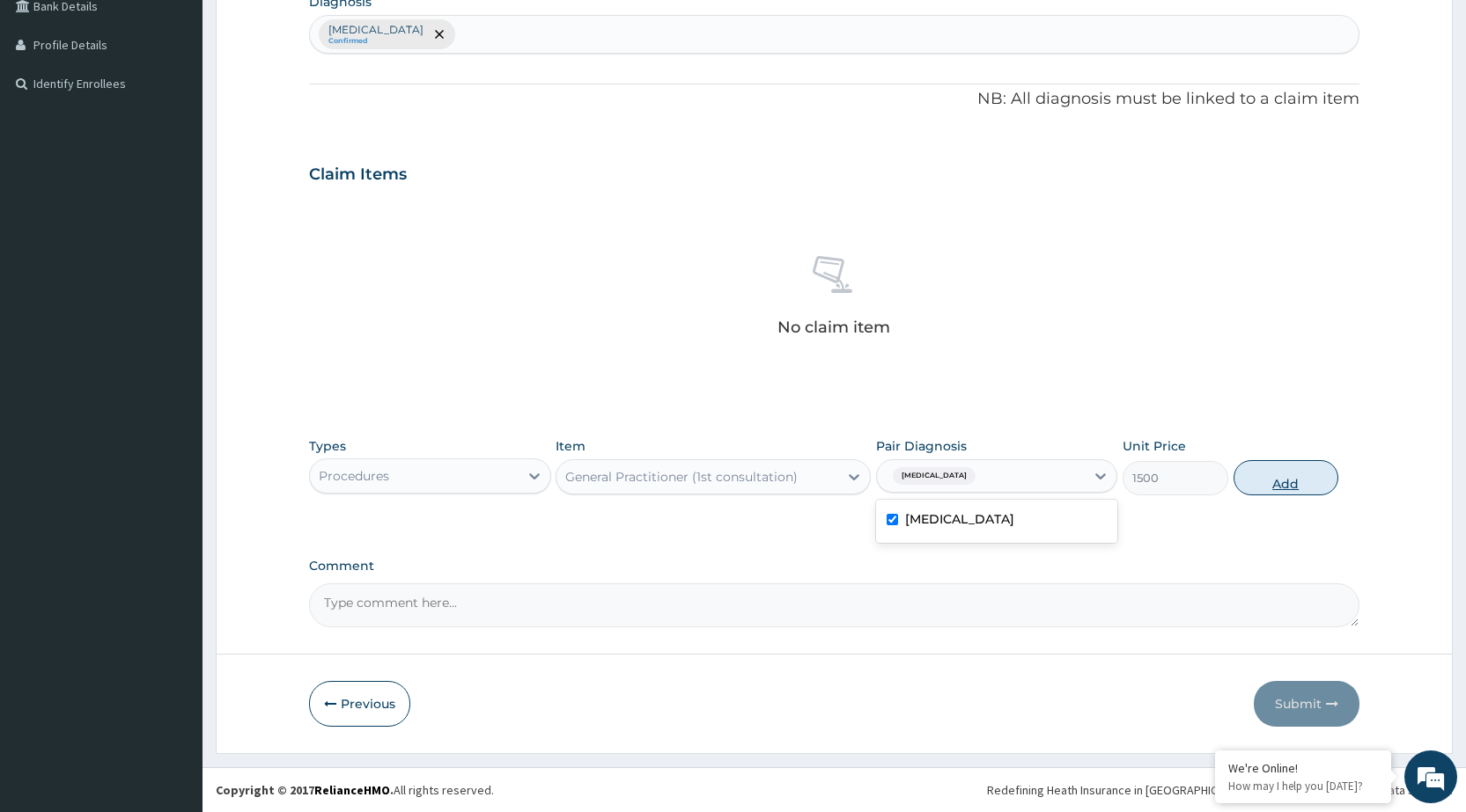
type input "0"
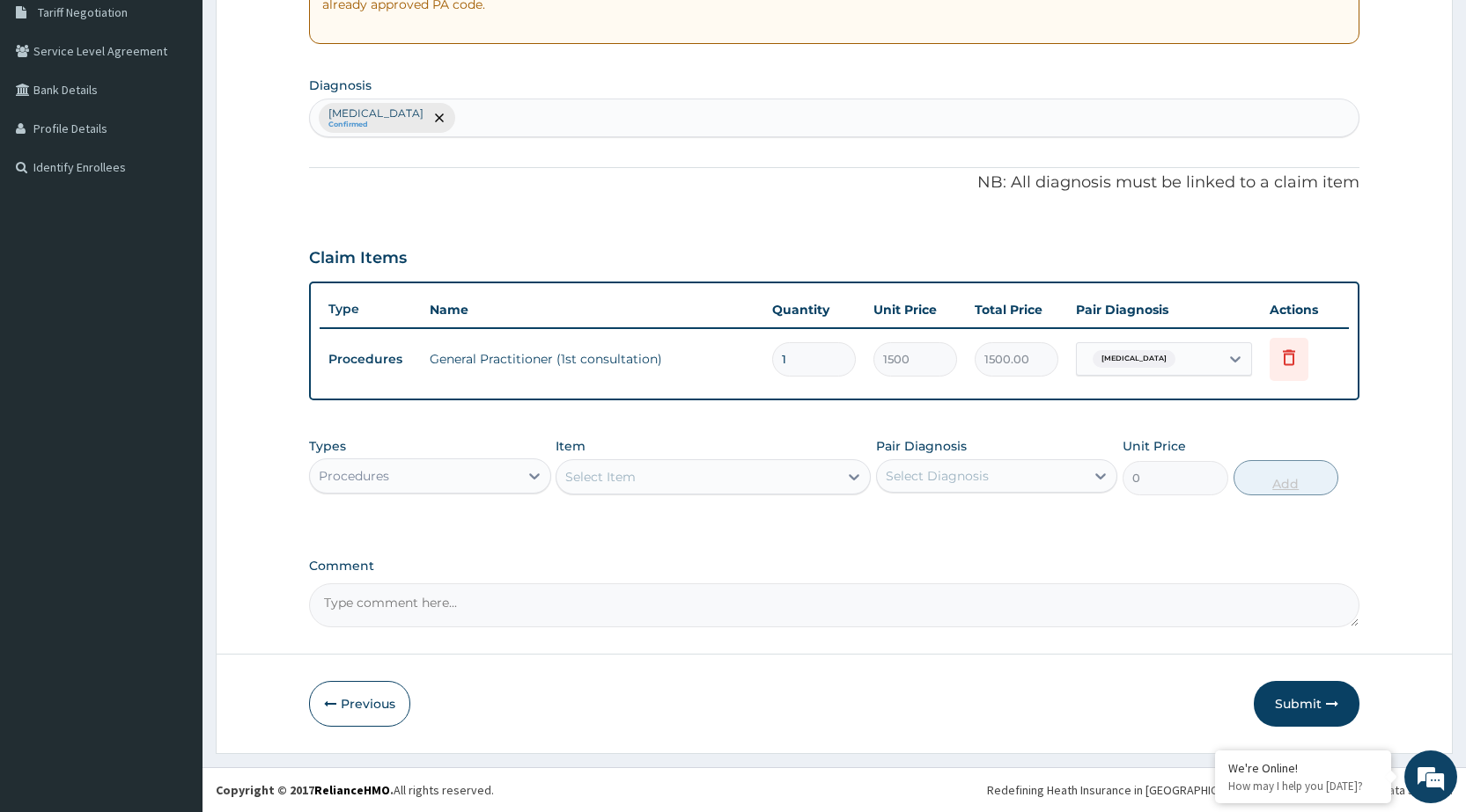
scroll to position [373, 0]
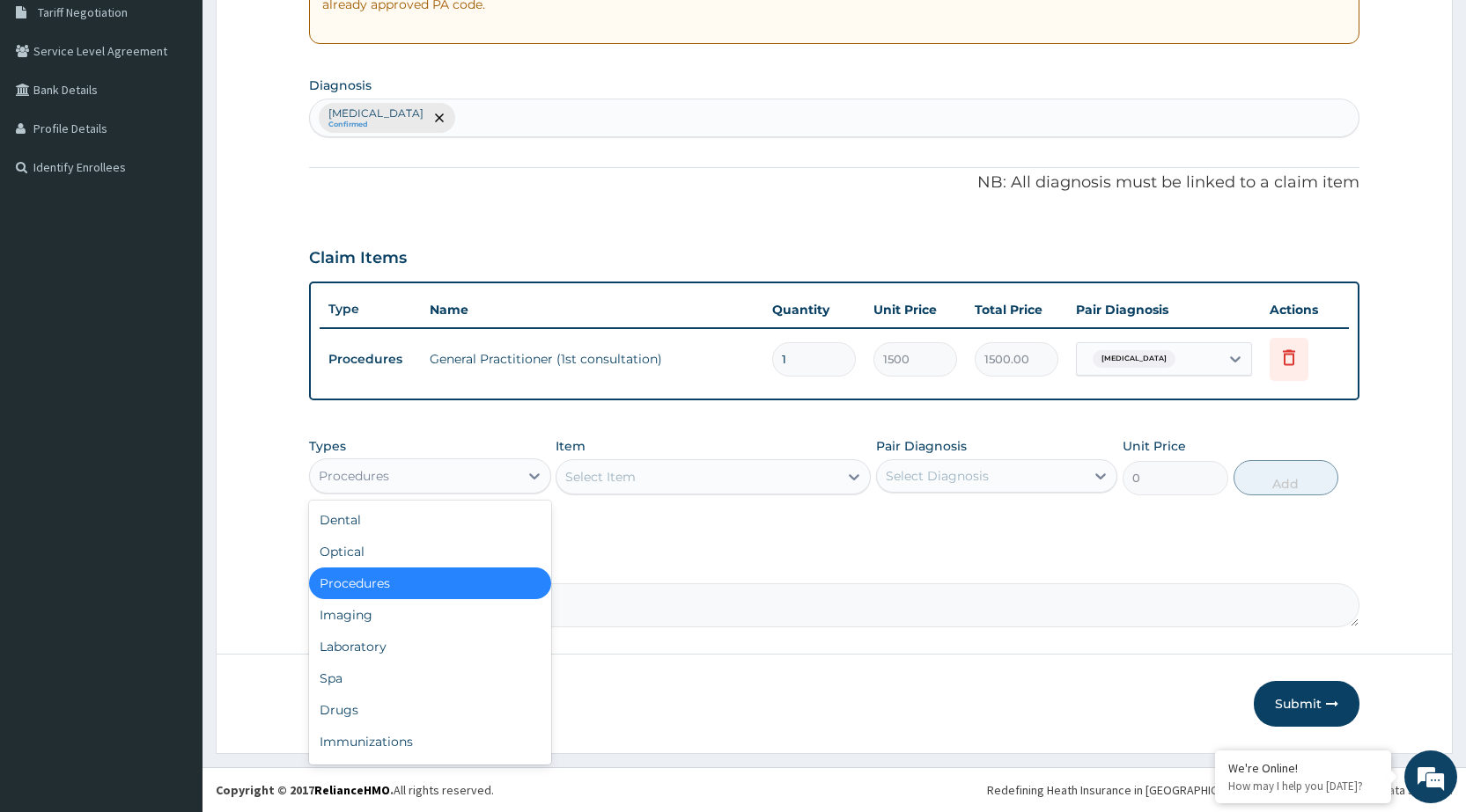
drag, startPoint x: 482, startPoint y: 468, endPoint x: 495, endPoint y: 452, distance: 20.6
click at [495, 452] on div "Types option Procedures, selected. option Procedures selected, 3 of 10. 10 resu…" at bounding box center [430, 466] width 242 height 58
click at [395, 698] on div "Drugs" at bounding box center [430, 710] width 242 height 32
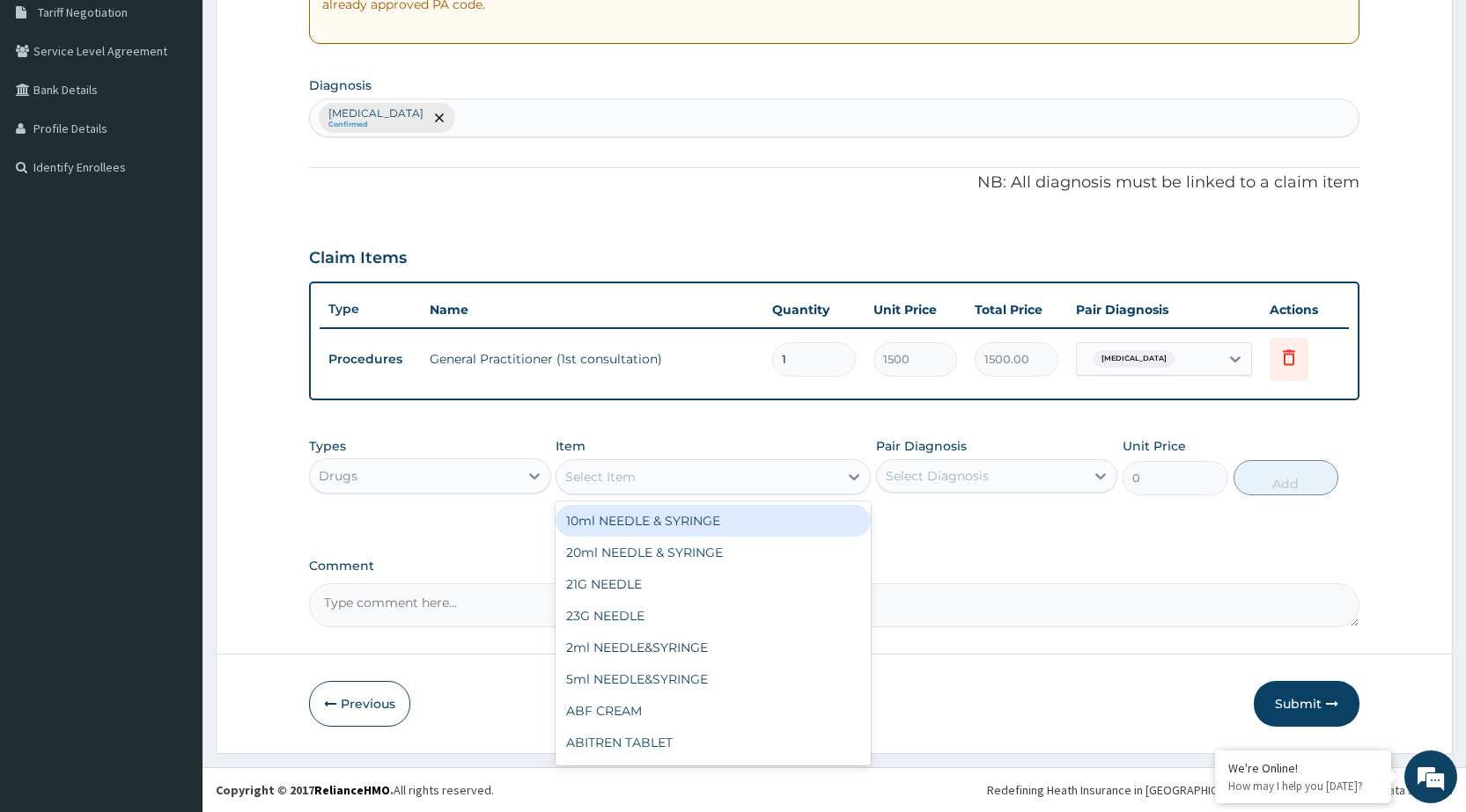
click at [795, 483] on div "Select Item" at bounding box center [696, 477] width 282 height 28
type input "ARTE"
click at [782, 528] on div "ARTEMETER INJECTION 80MG" at bounding box center [713, 521] width 316 height 32
type input "210"
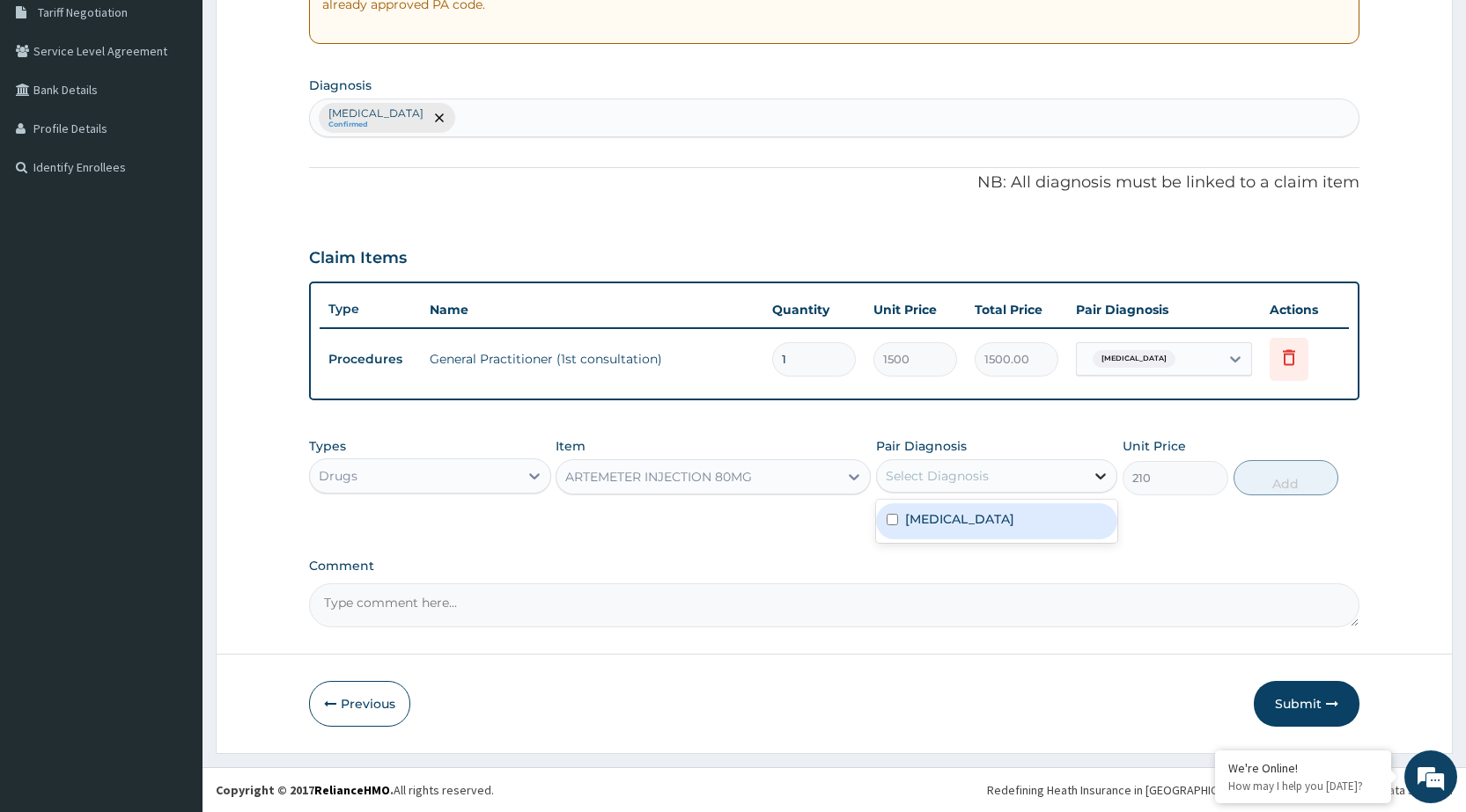
click at [1105, 474] on icon at bounding box center [1102, 476] width 11 height 6
click at [1082, 520] on div "[MEDICAL_DATA]" at bounding box center [997, 521] width 242 height 36
checkbox input "true"
click at [1297, 486] on button "Add" at bounding box center [1287, 478] width 105 height 35
type input "0"
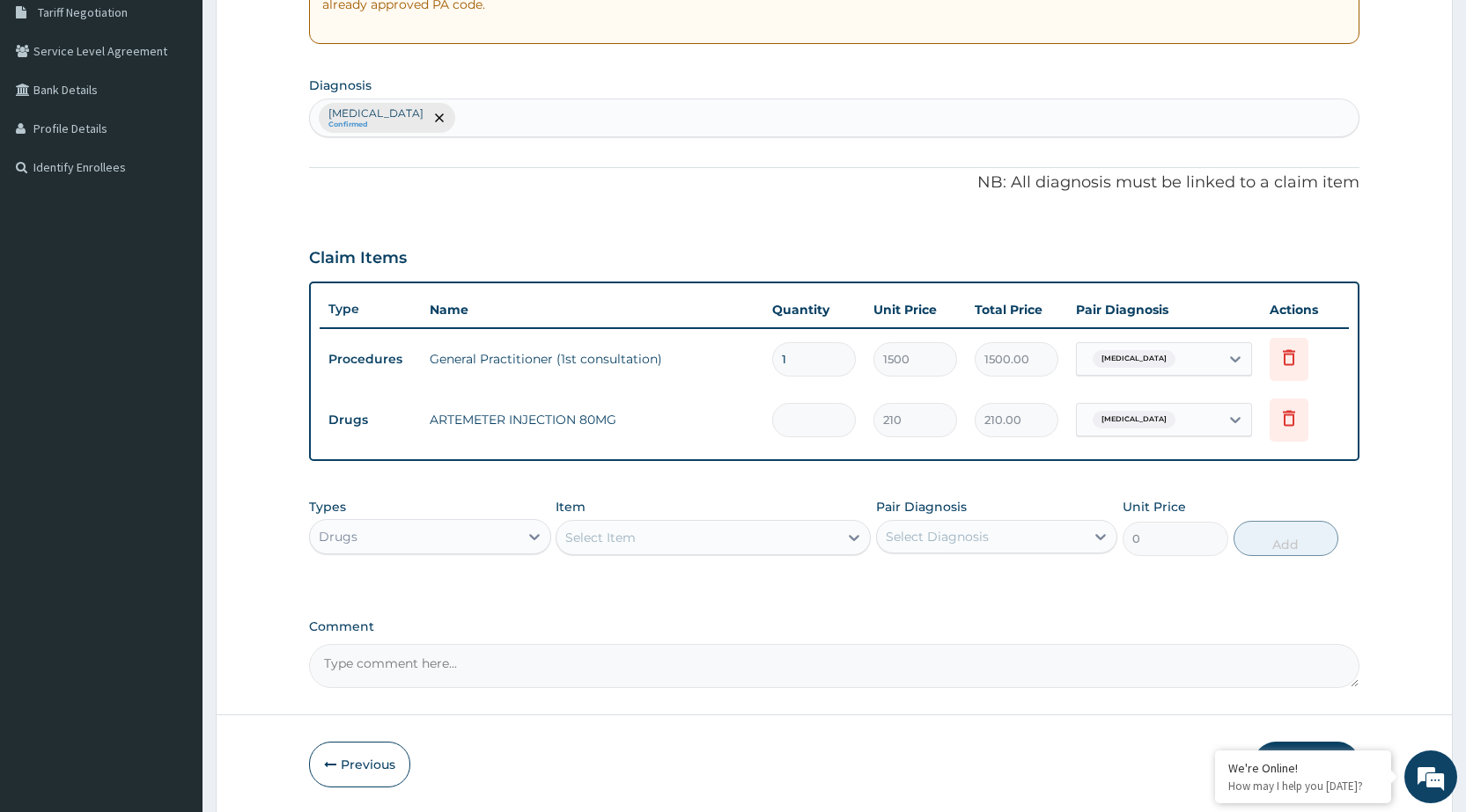
type input "0.00"
type input "2"
type input "420.00"
type input "2"
click at [843, 537] on div at bounding box center [854, 537] width 32 height 32
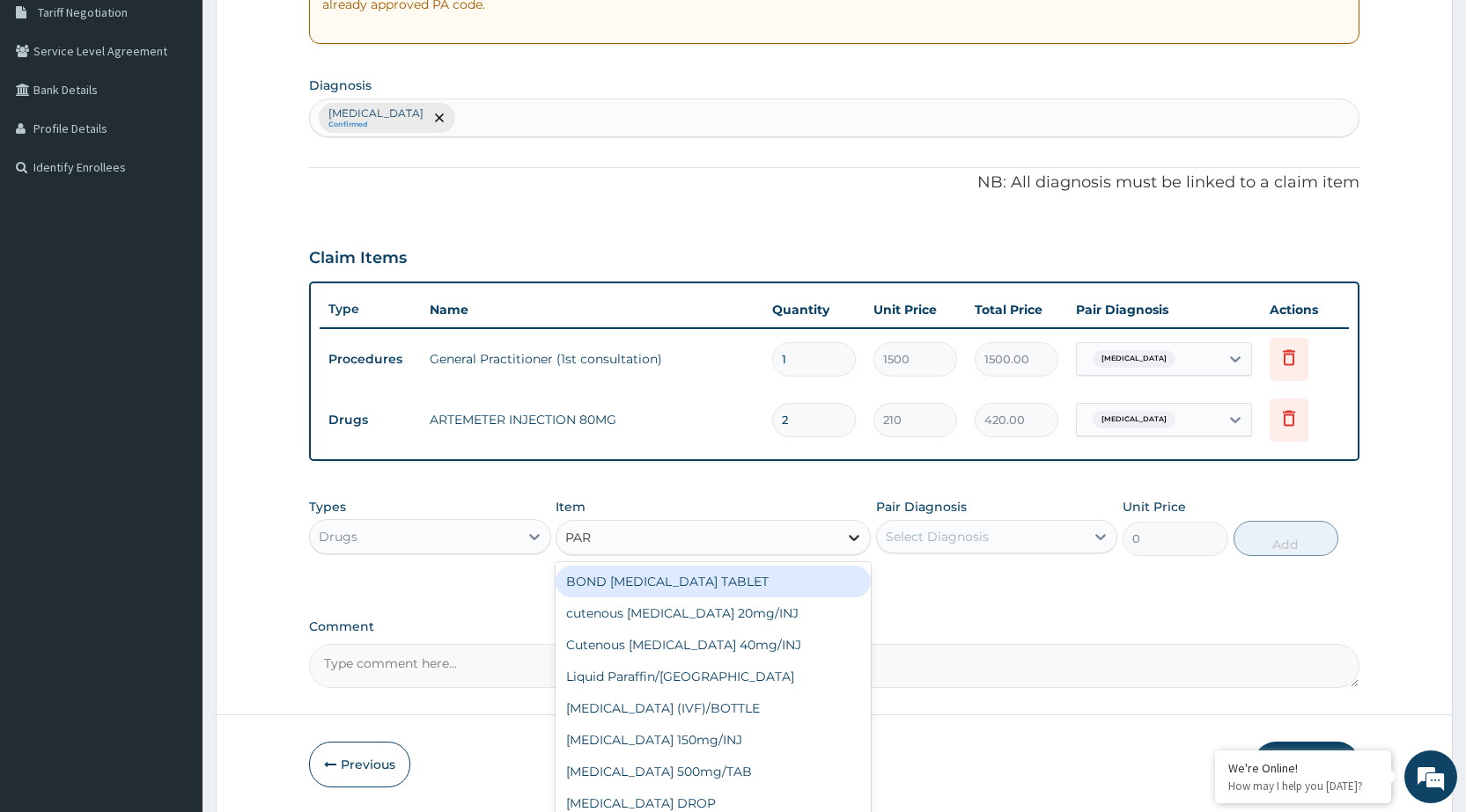
type input "PARA"
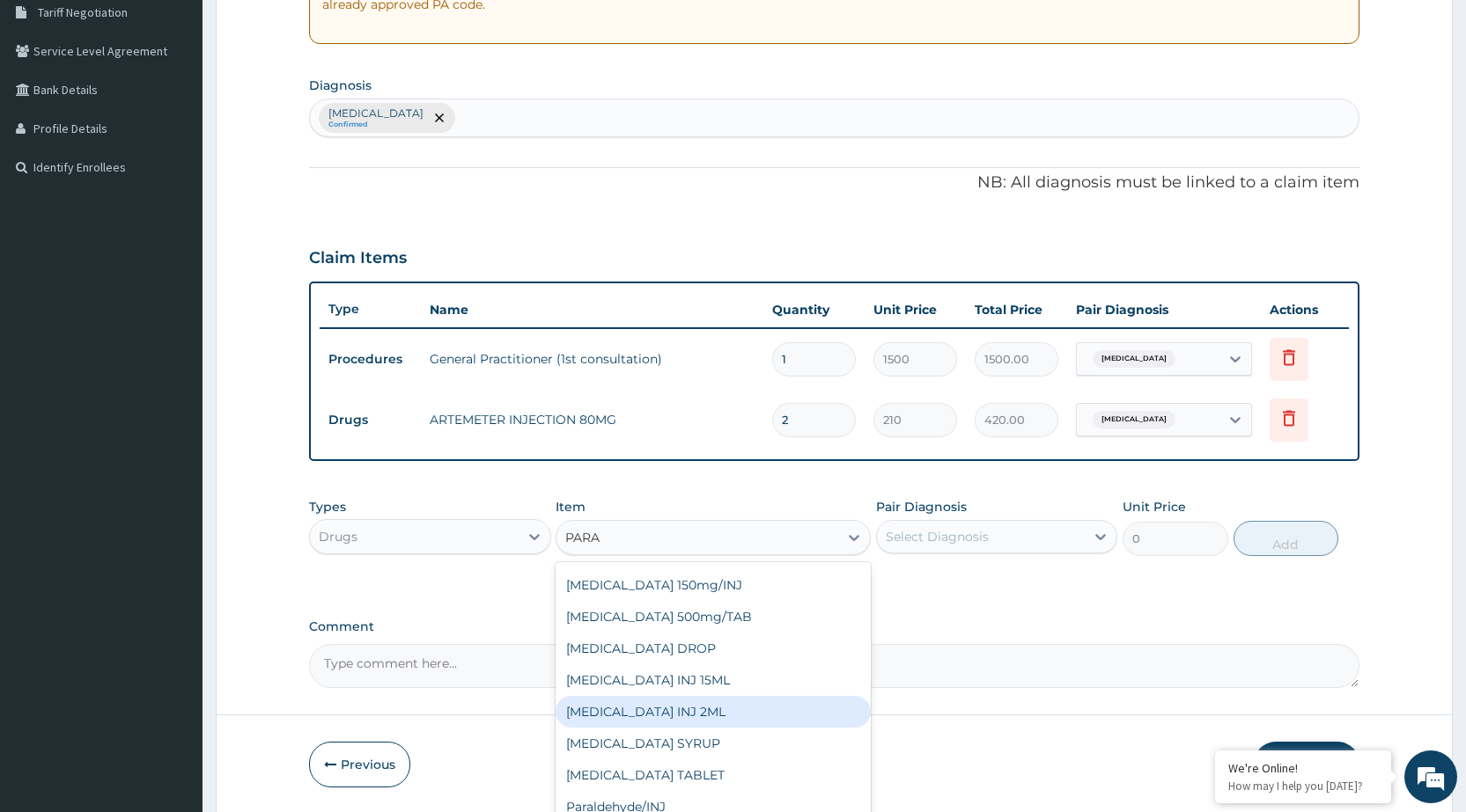
click at [709, 714] on div "[MEDICAL_DATA] INJ 2ML" at bounding box center [713, 712] width 316 height 32
type input "210"
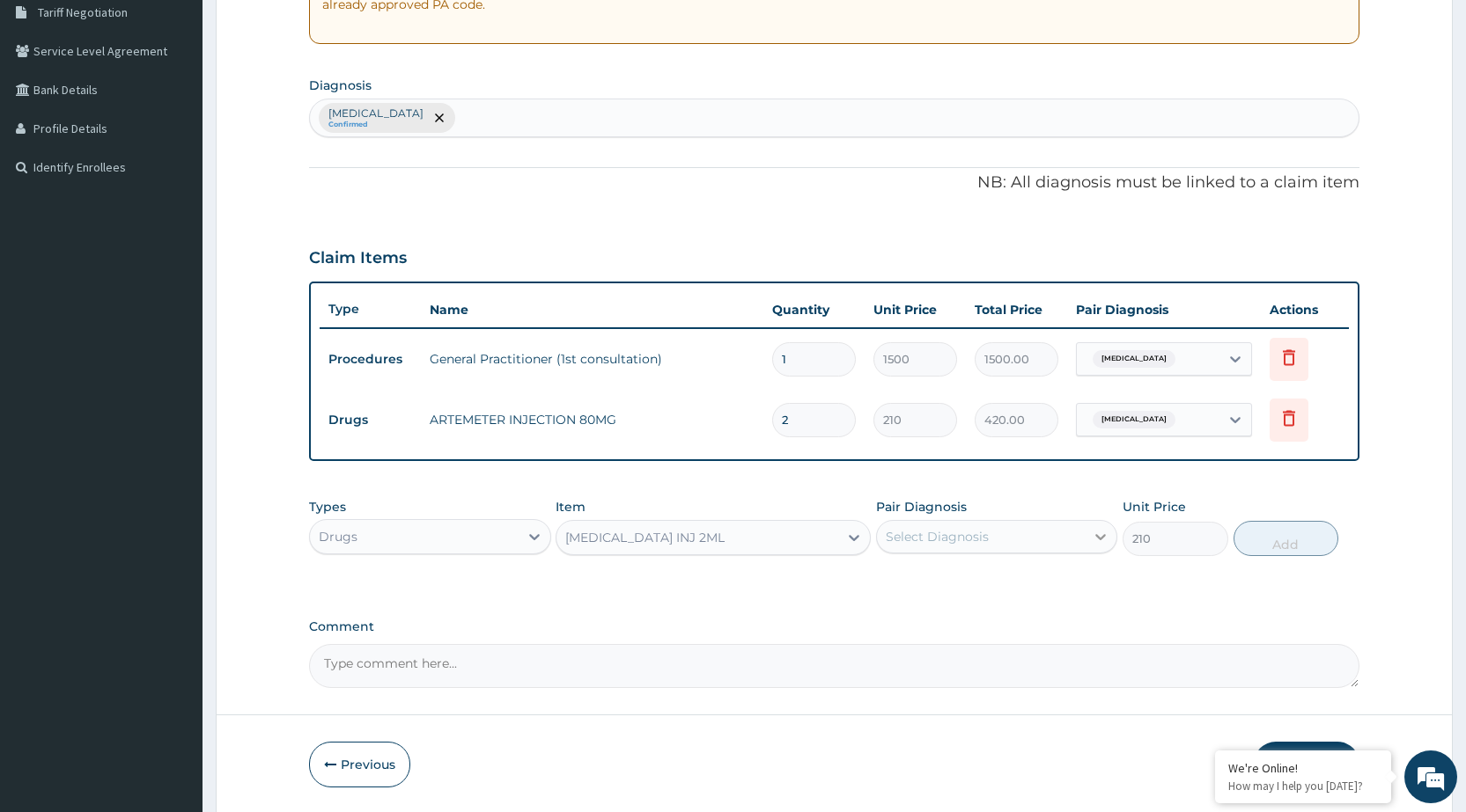
click at [1093, 550] on div at bounding box center [1101, 536] width 32 height 32
click at [1080, 574] on div "[MEDICAL_DATA]" at bounding box center [997, 582] width 242 height 36
checkbox input "true"
click at [1326, 540] on button "Add" at bounding box center [1287, 538] width 105 height 35
type input "0"
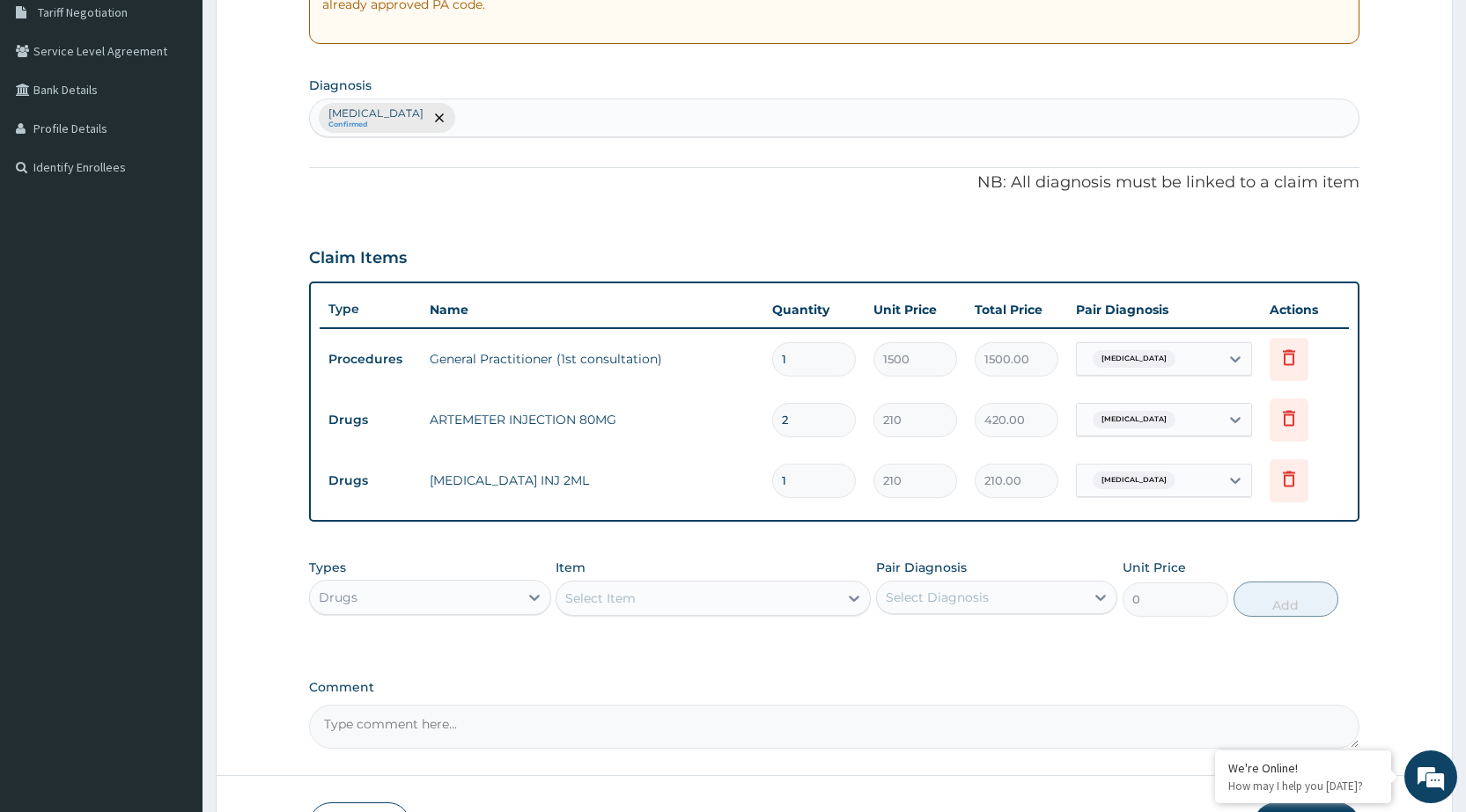
click at [822, 595] on div "Select Item" at bounding box center [696, 598] width 282 height 28
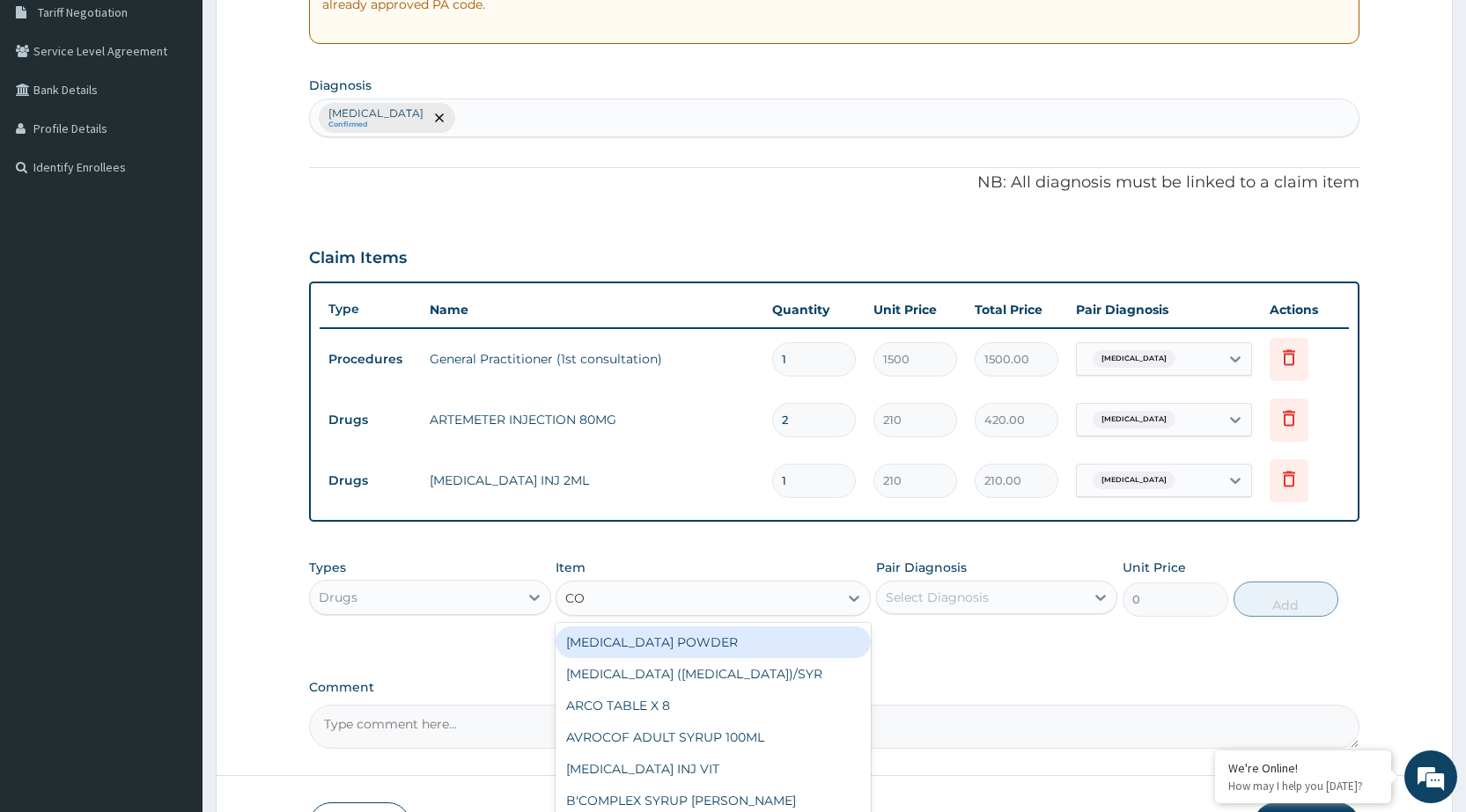
type input "COA"
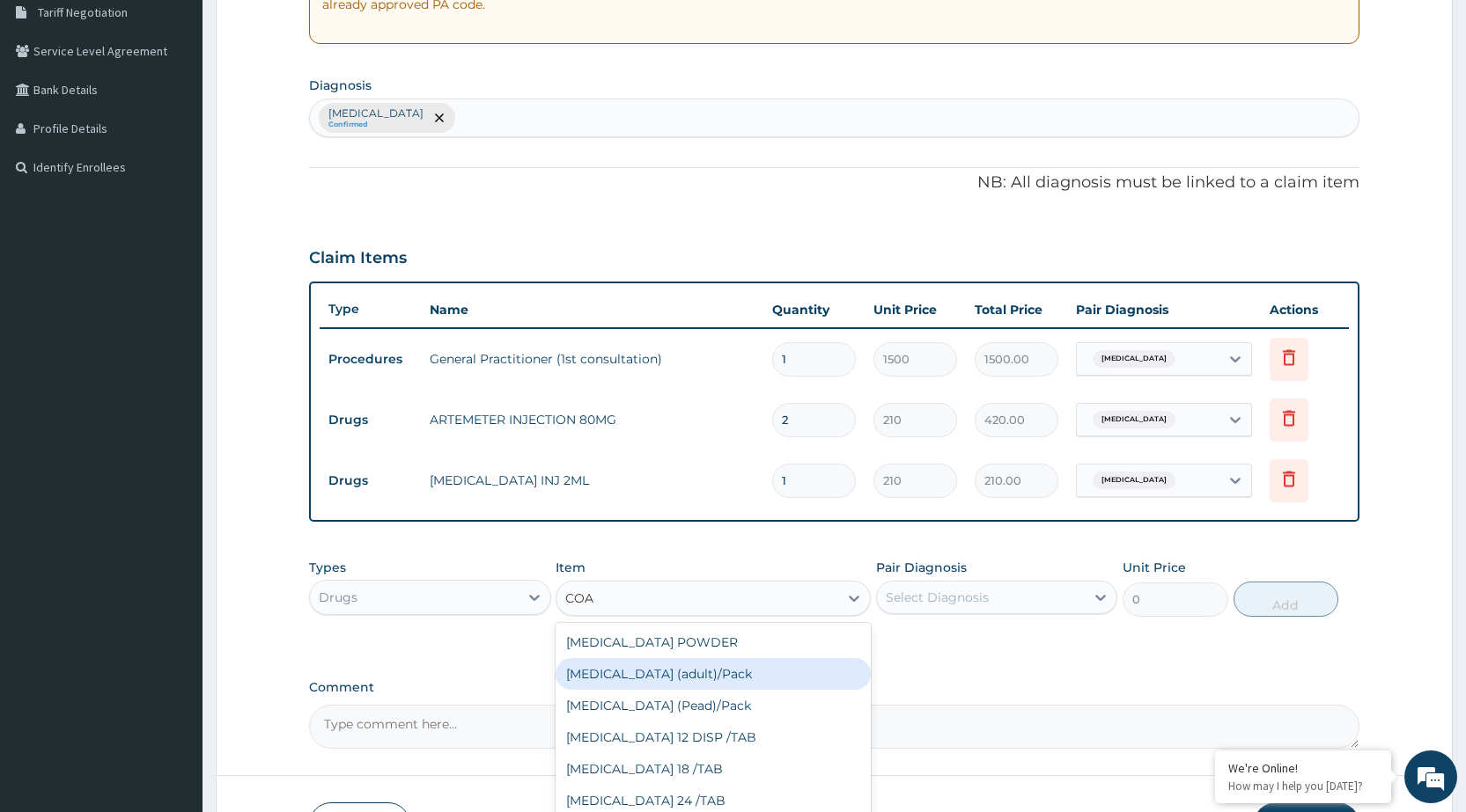
click at [685, 672] on div "[MEDICAL_DATA] (adult)/Pack" at bounding box center [713, 674] width 316 height 32
type input "682.5"
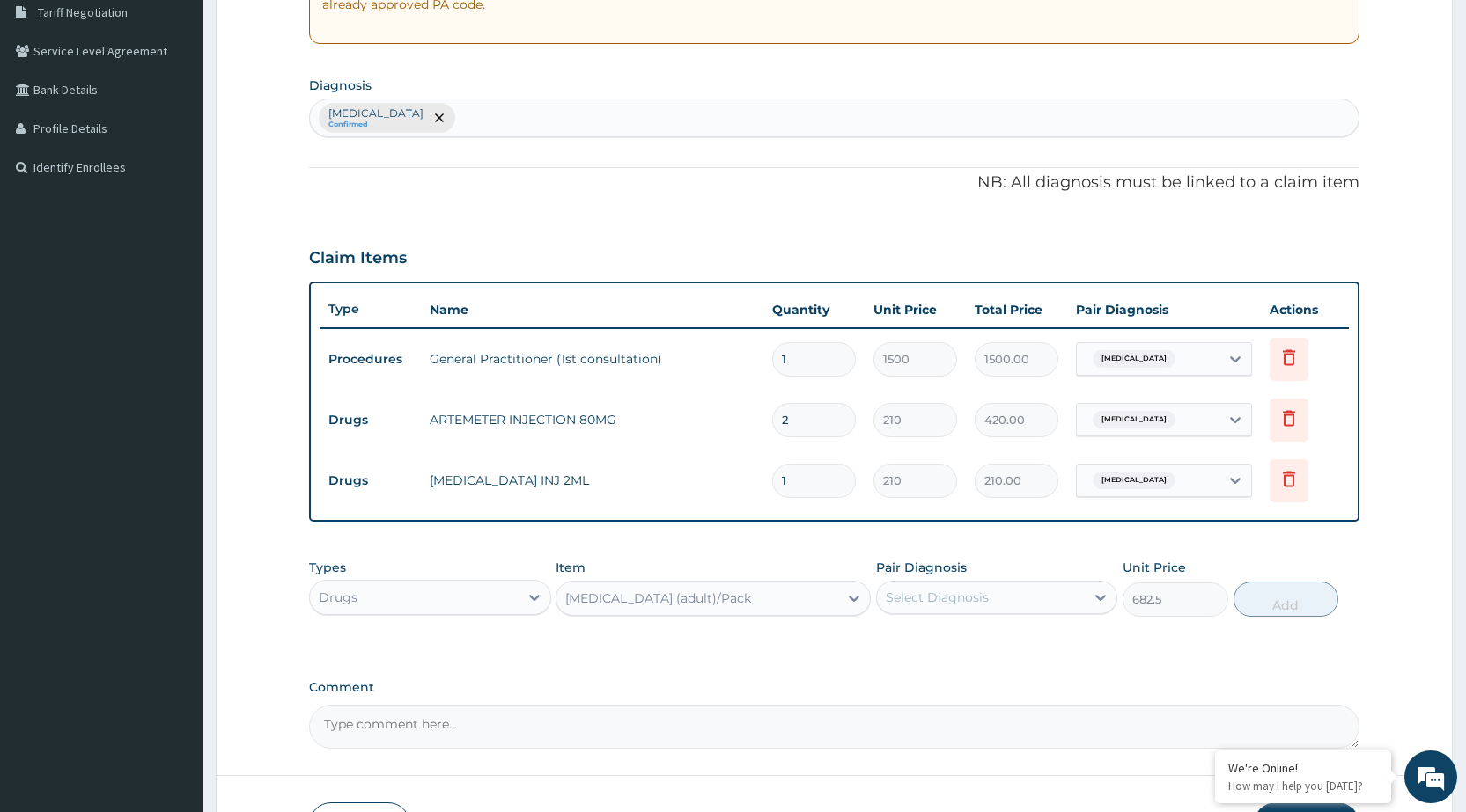
click at [1069, 607] on div "Select Diagnosis" at bounding box center [981, 597] width 207 height 28
click at [1038, 650] on div "[MEDICAL_DATA]" at bounding box center [997, 643] width 242 height 36
checkbox input "true"
click at [1285, 591] on button "Add" at bounding box center [1287, 600] width 105 height 35
type input "0"
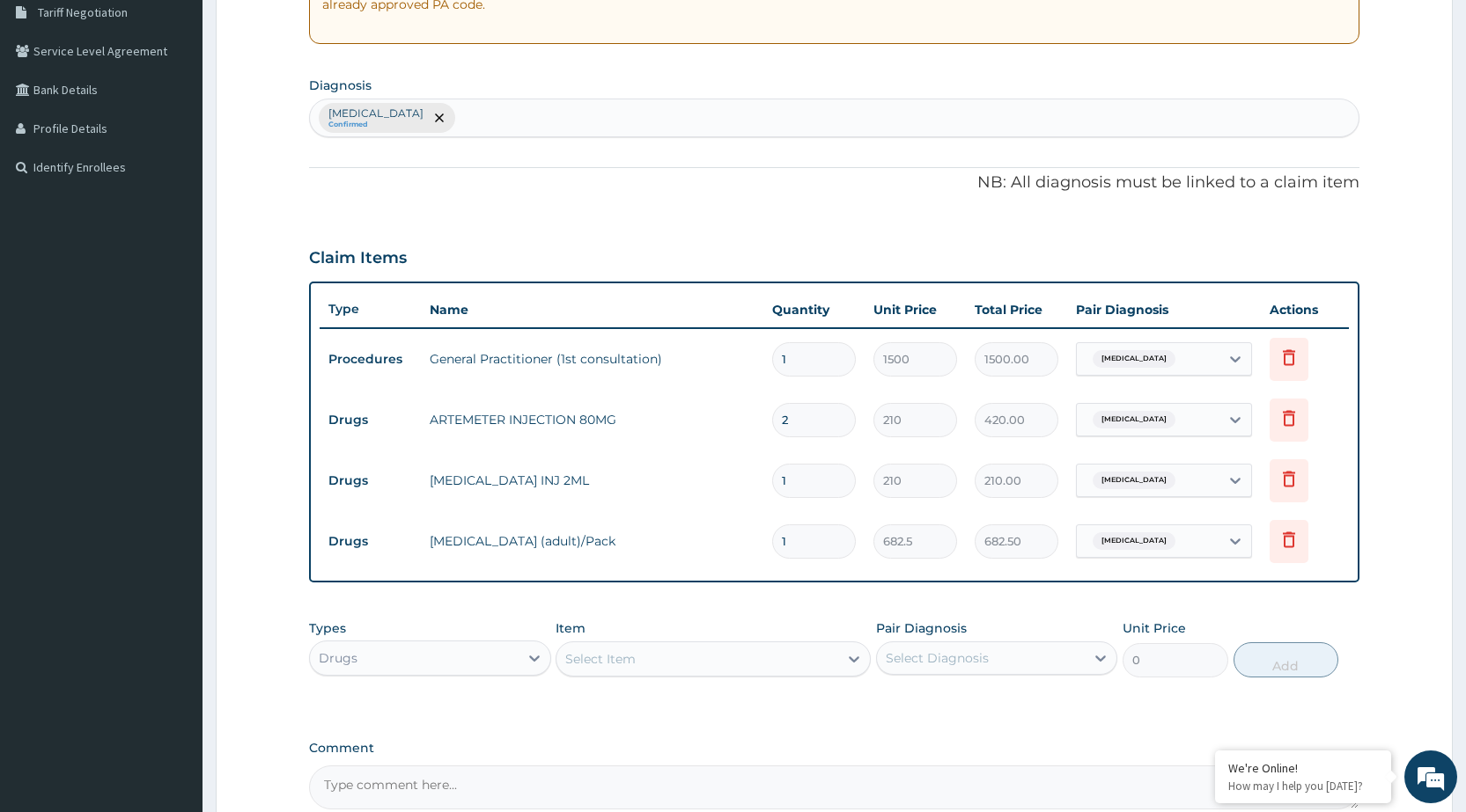
drag, startPoint x: 735, startPoint y: 653, endPoint x: 1150, endPoint y: 610, distance: 417.2
click at [738, 654] on div "Select Item" at bounding box center [696, 659] width 282 height 28
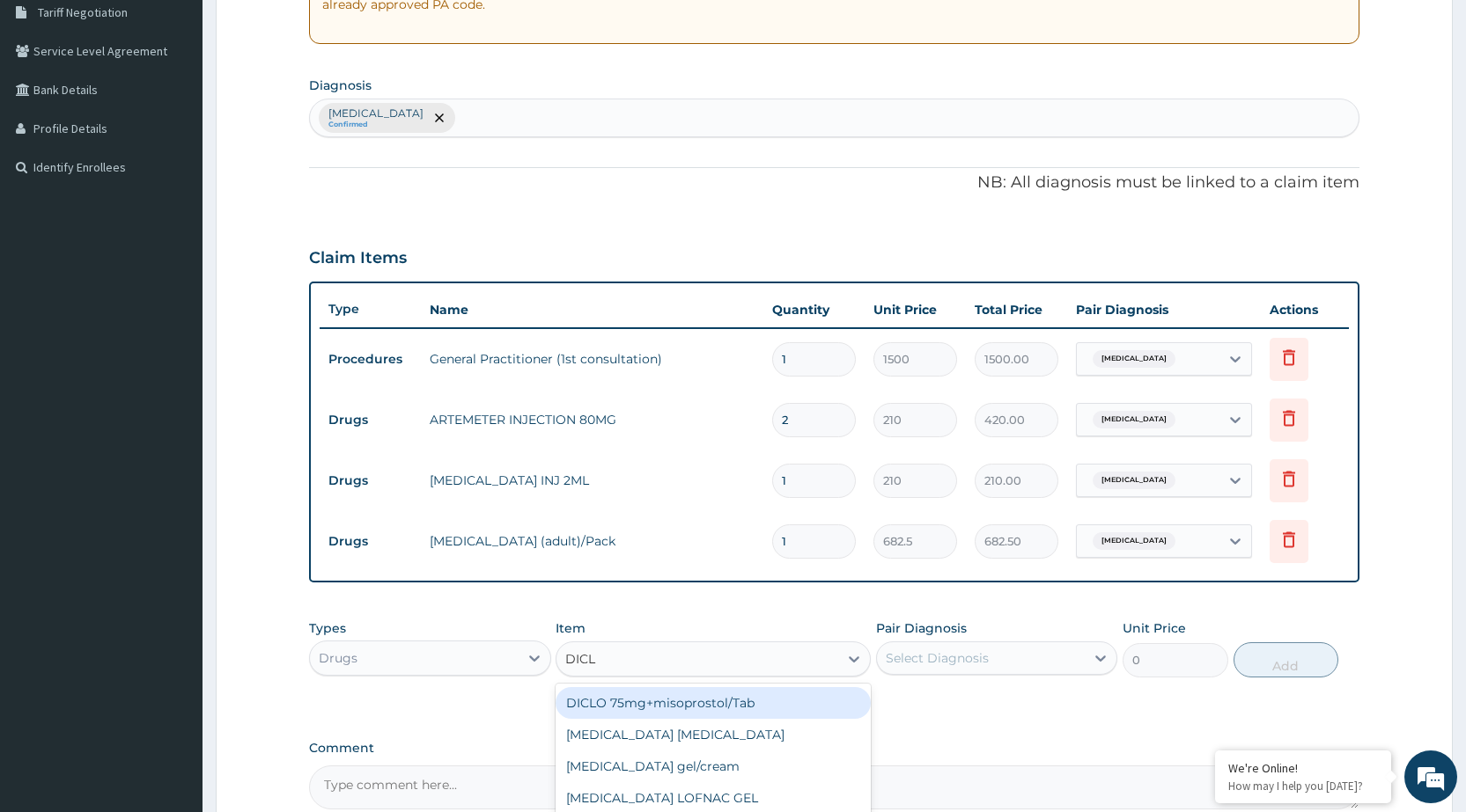
type input "DICLO"
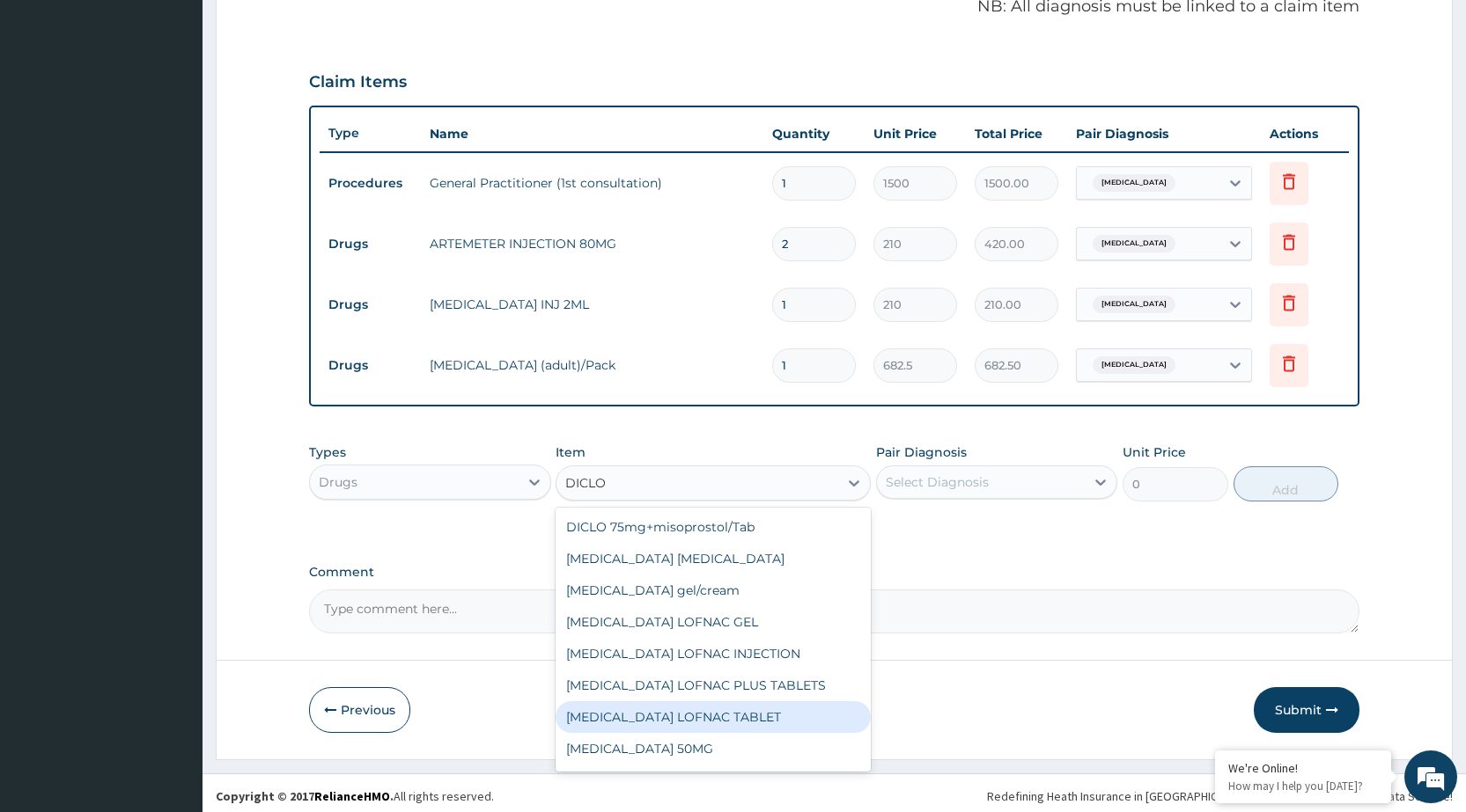
click at [639, 711] on div "[MEDICAL_DATA] LOFNAC TABLET" at bounding box center [713, 718] width 316 height 32
type input "42"
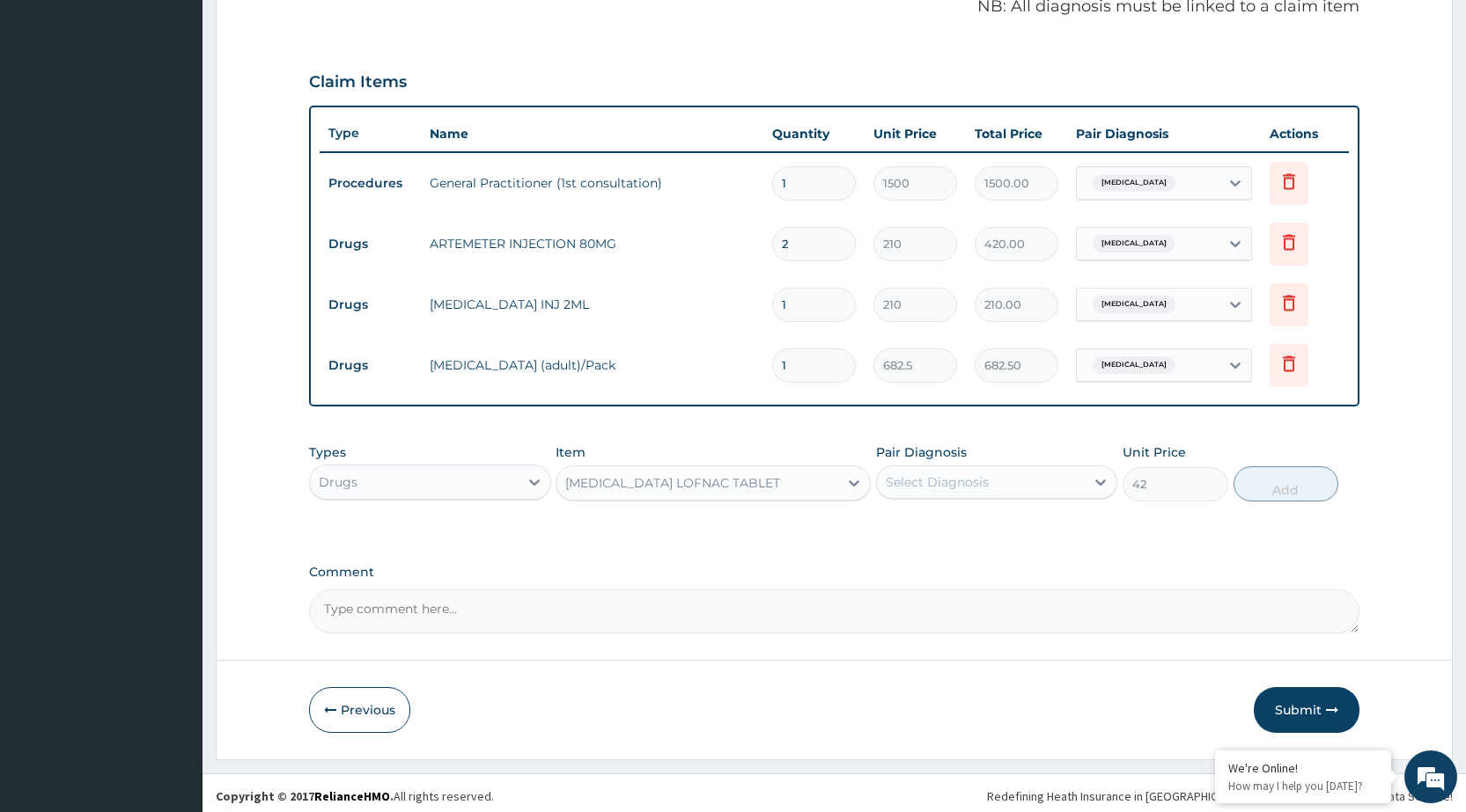
click at [1018, 482] on div "Select Diagnosis" at bounding box center [981, 482] width 207 height 28
click at [1001, 533] on label "[MEDICAL_DATA]" at bounding box center [959, 526] width 109 height 18
checkbox input "true"
click at [1247, 498] on button "Add" at bounding box center [1287, 484] width 105 height 35
type input "0"
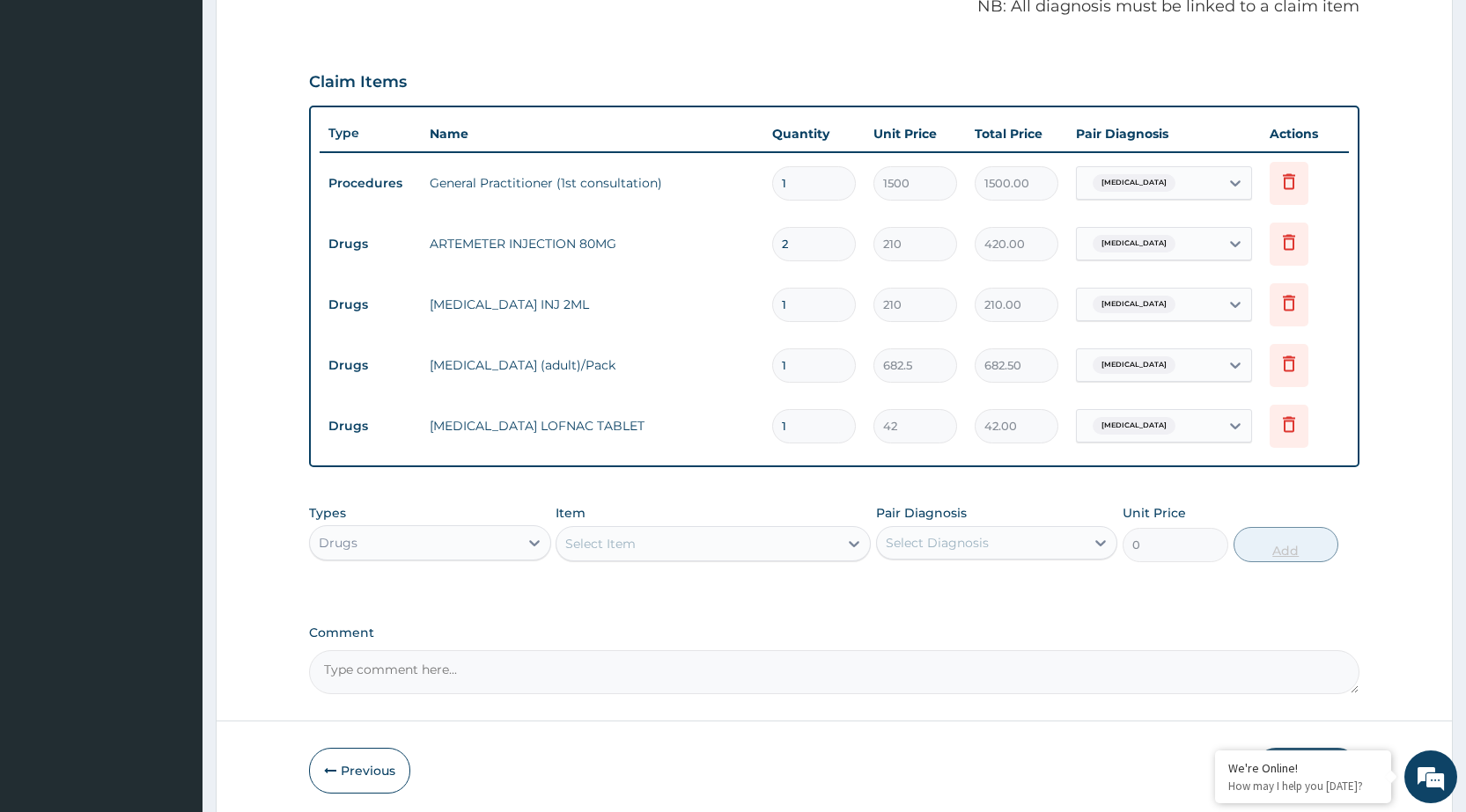
type input "10"
type input "420.00"
type input "10"
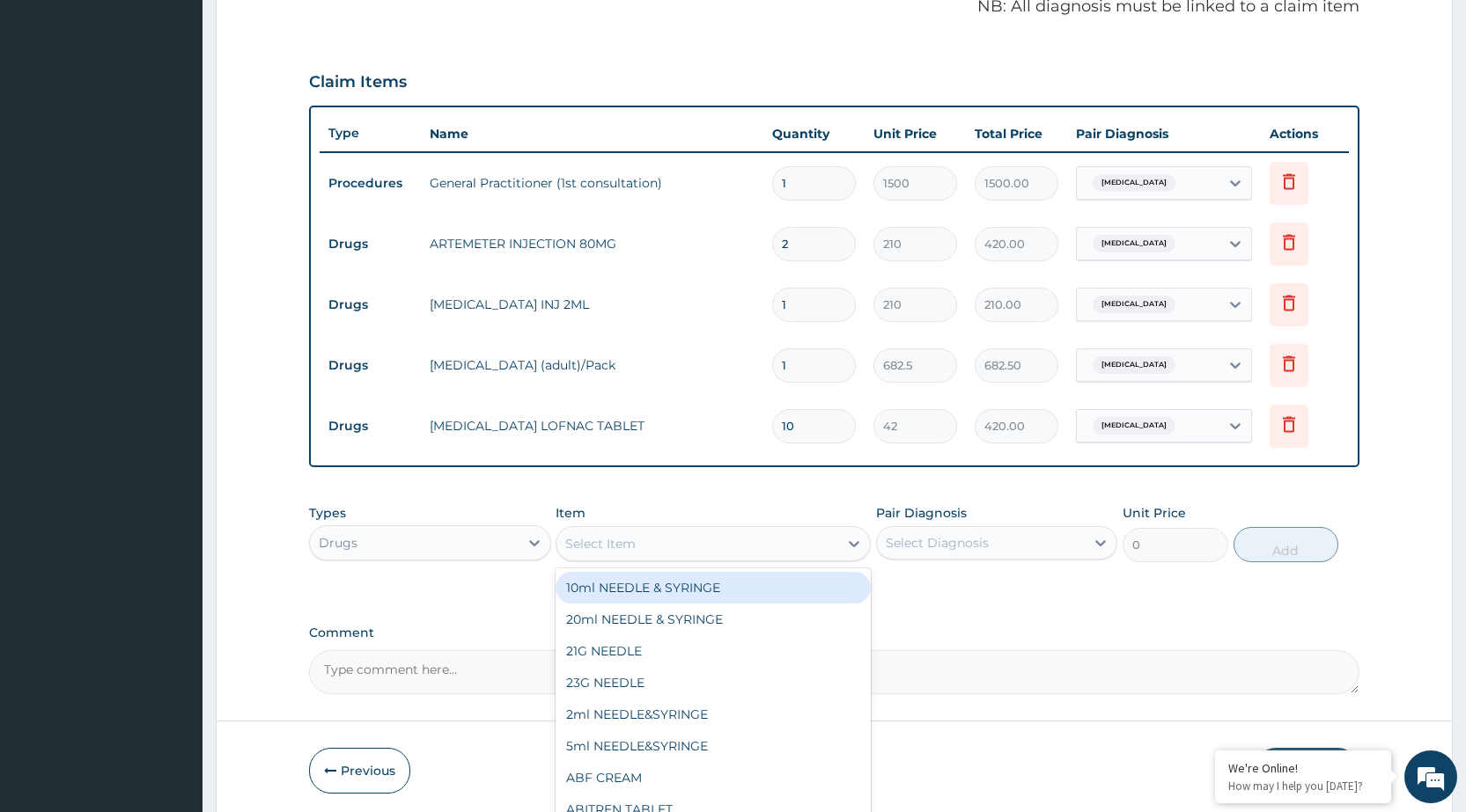
click at [748, 550] on div "Select Item" at bounding box center [696, 543] width 282 height 28
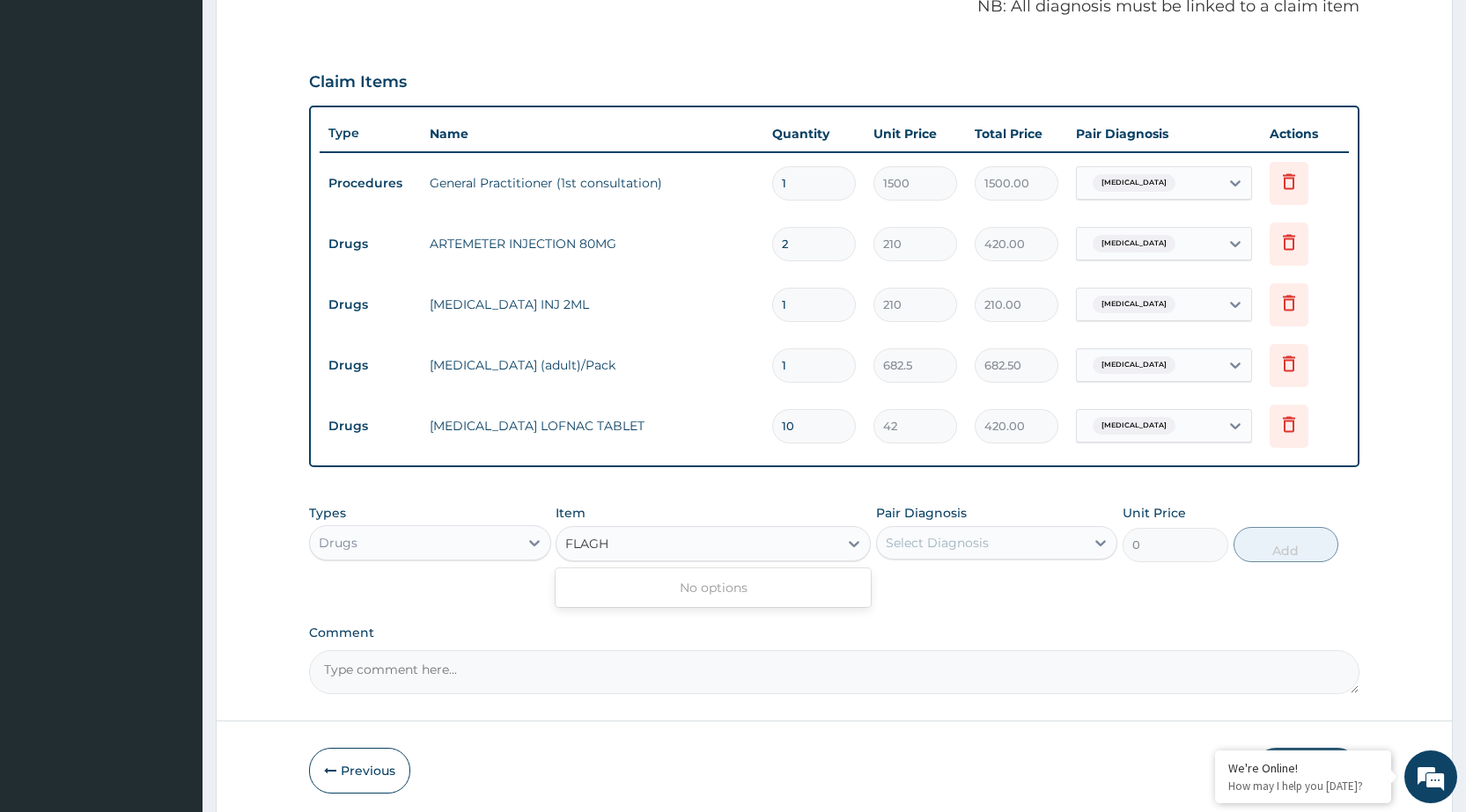
type input "FLAG"
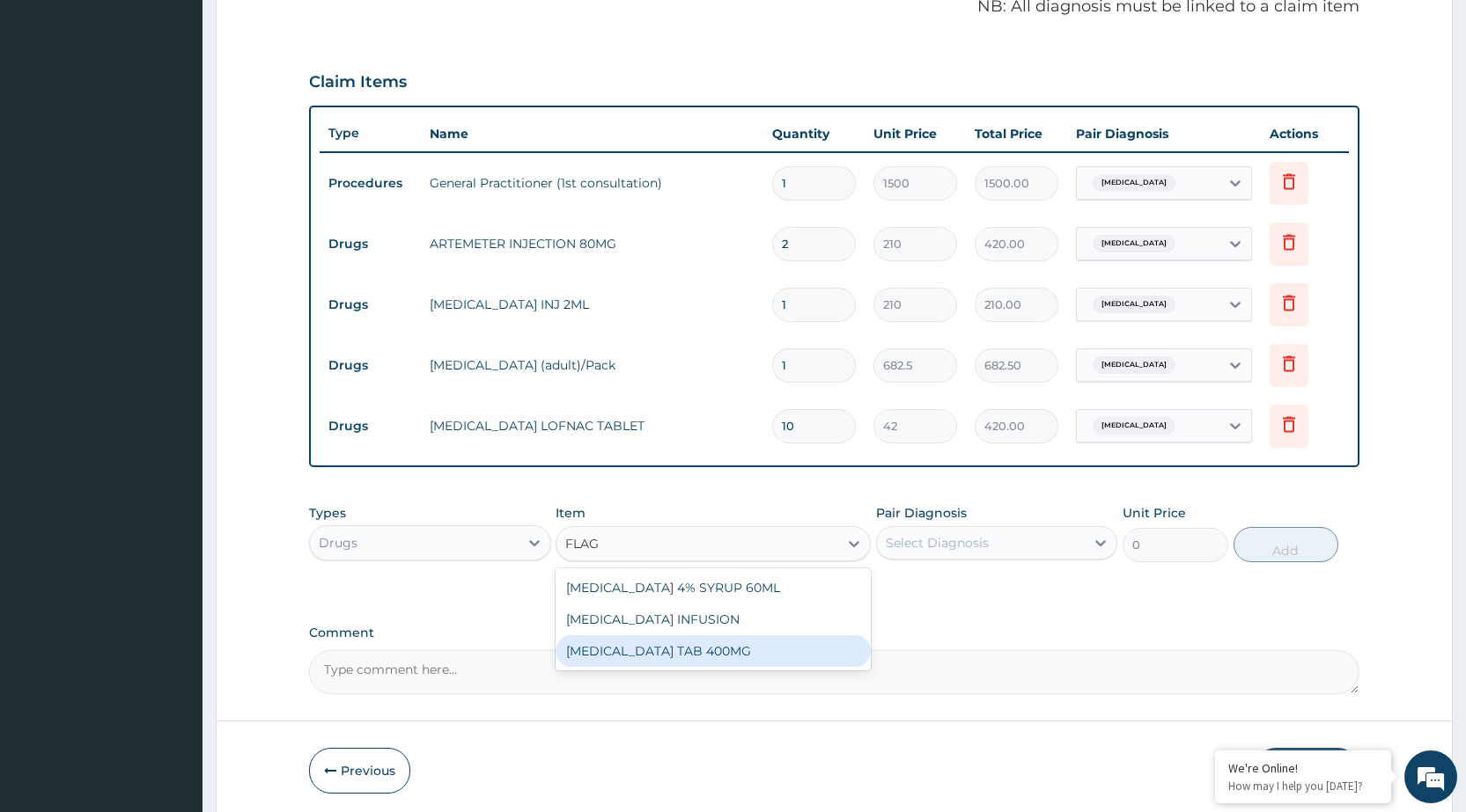
drag, startPoint x: 676, startPoint y: 646, endPoint x: 785, endPoint y: 649, distance: 109.0
click at [676, 646] on div "[MEDICAL_DATA] TAB 400MG" at bounding box center [713, 651] width 316 height 32
type input "26.25"
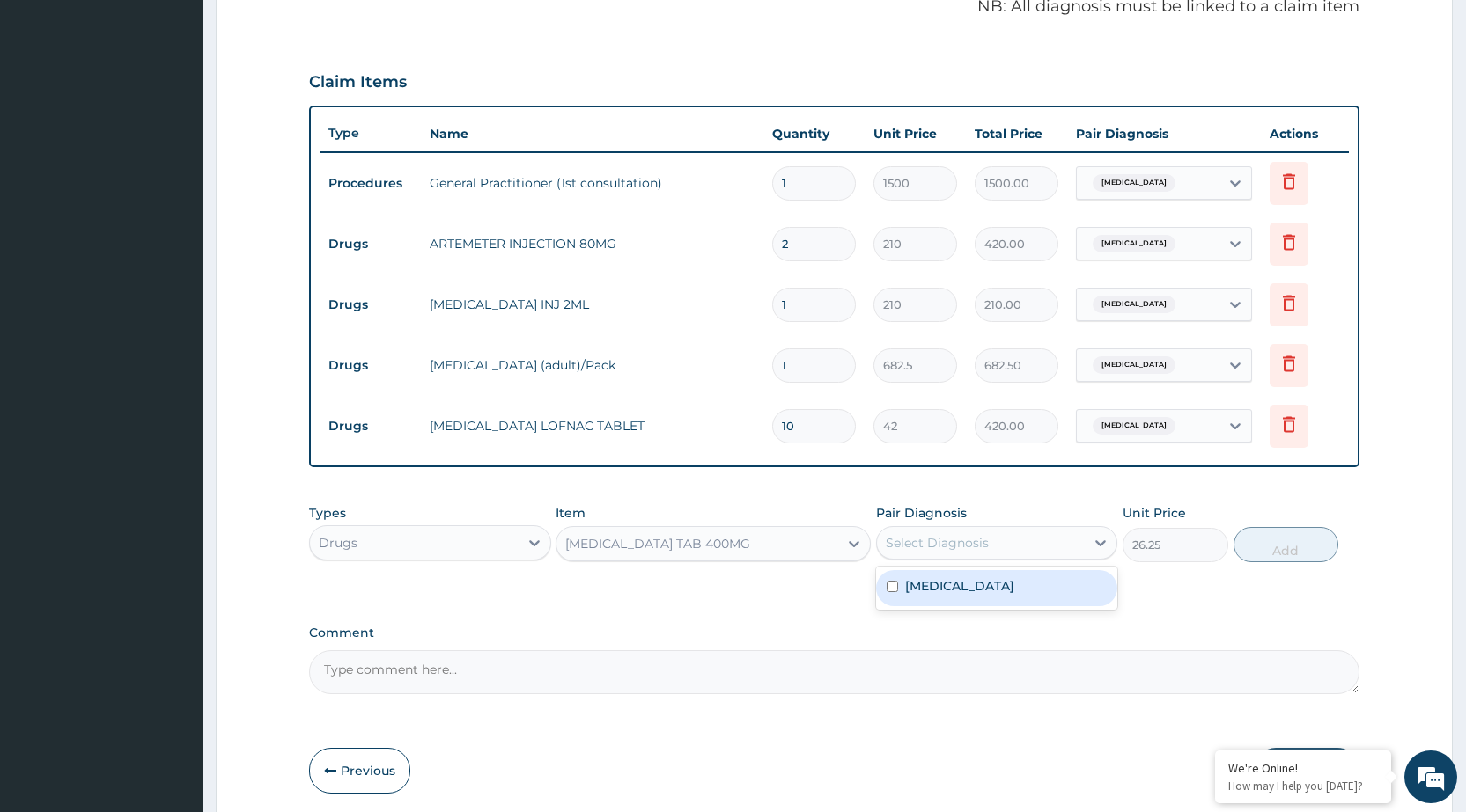
drag, startPoint x: 1028, startPoint y: 542, endPoint x: 1006, endPoint y: 576, distance: 40.5
click at [1028, 546] on div "Select Diagnosis" at bounding box center [981, 542] width 207 height 28
click at [997, 584] on label "Malaria, unspecified" at bounding box center [959, 586] width 109 height 18
checkbox input "true"
click at [1332, 553] on button "Add" at bounding box center [1287, 545] width 105 height 35
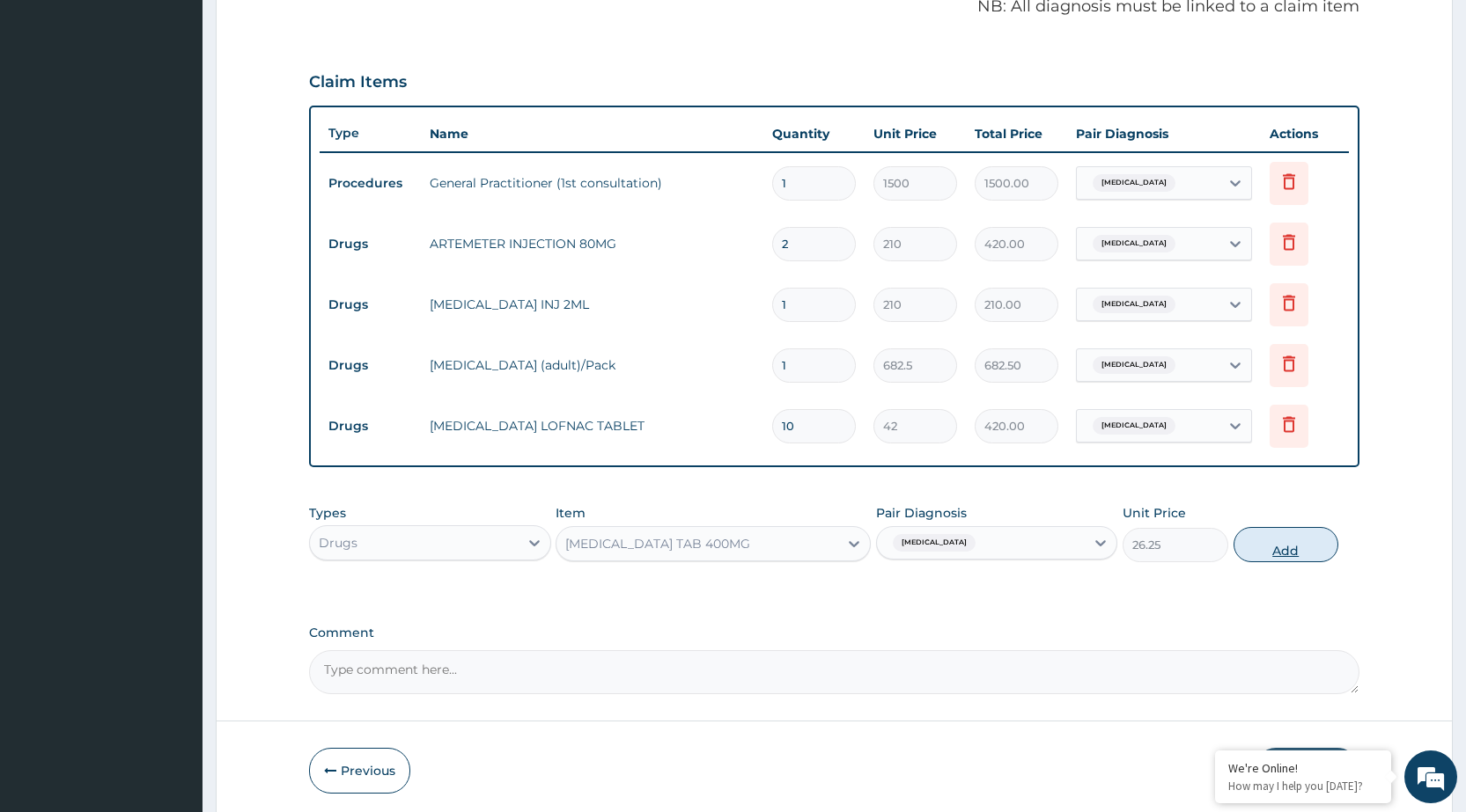
type input "0"
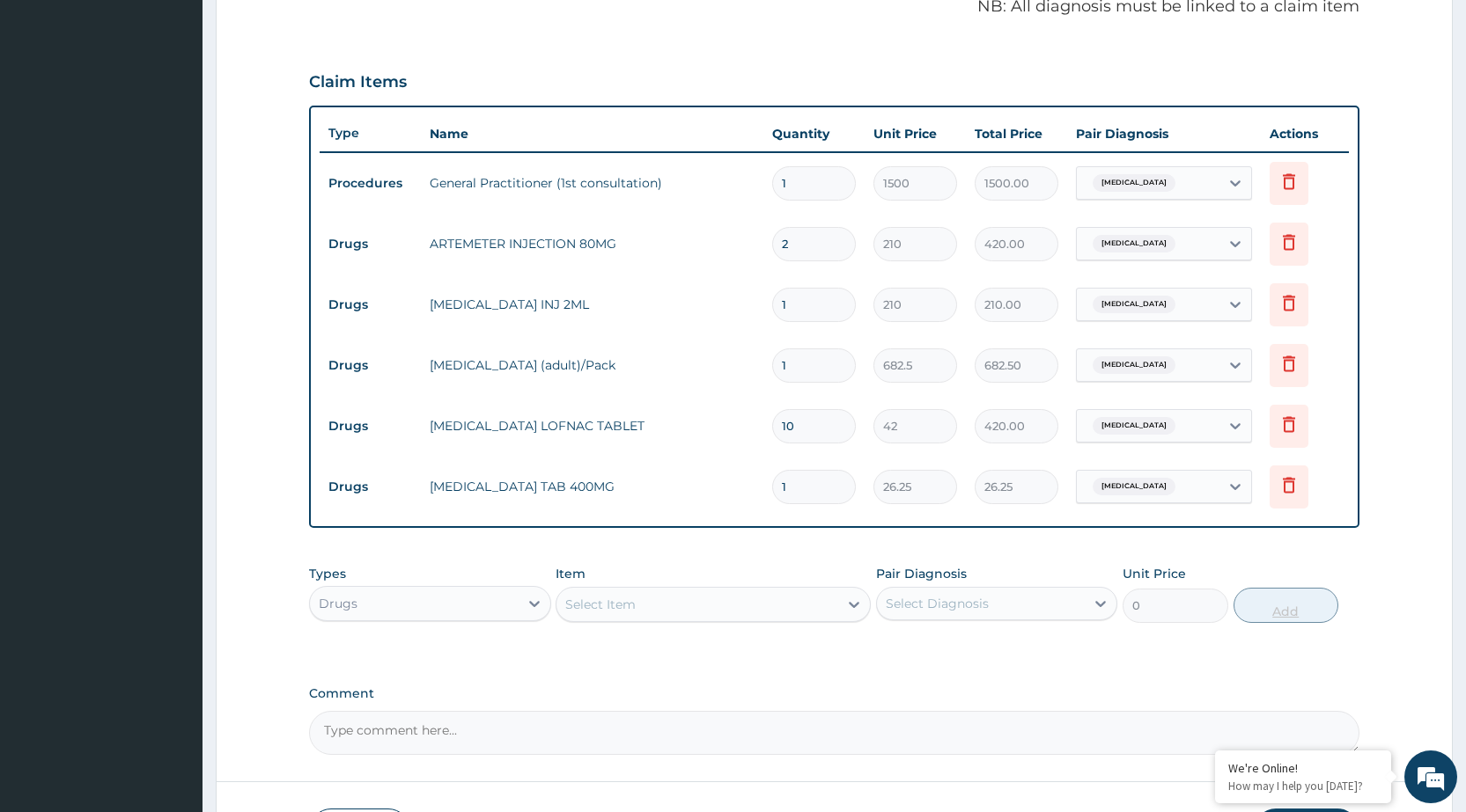
type input "0.00"
type input "2"
type input "52.50"
type input "20"
type input "525.00"
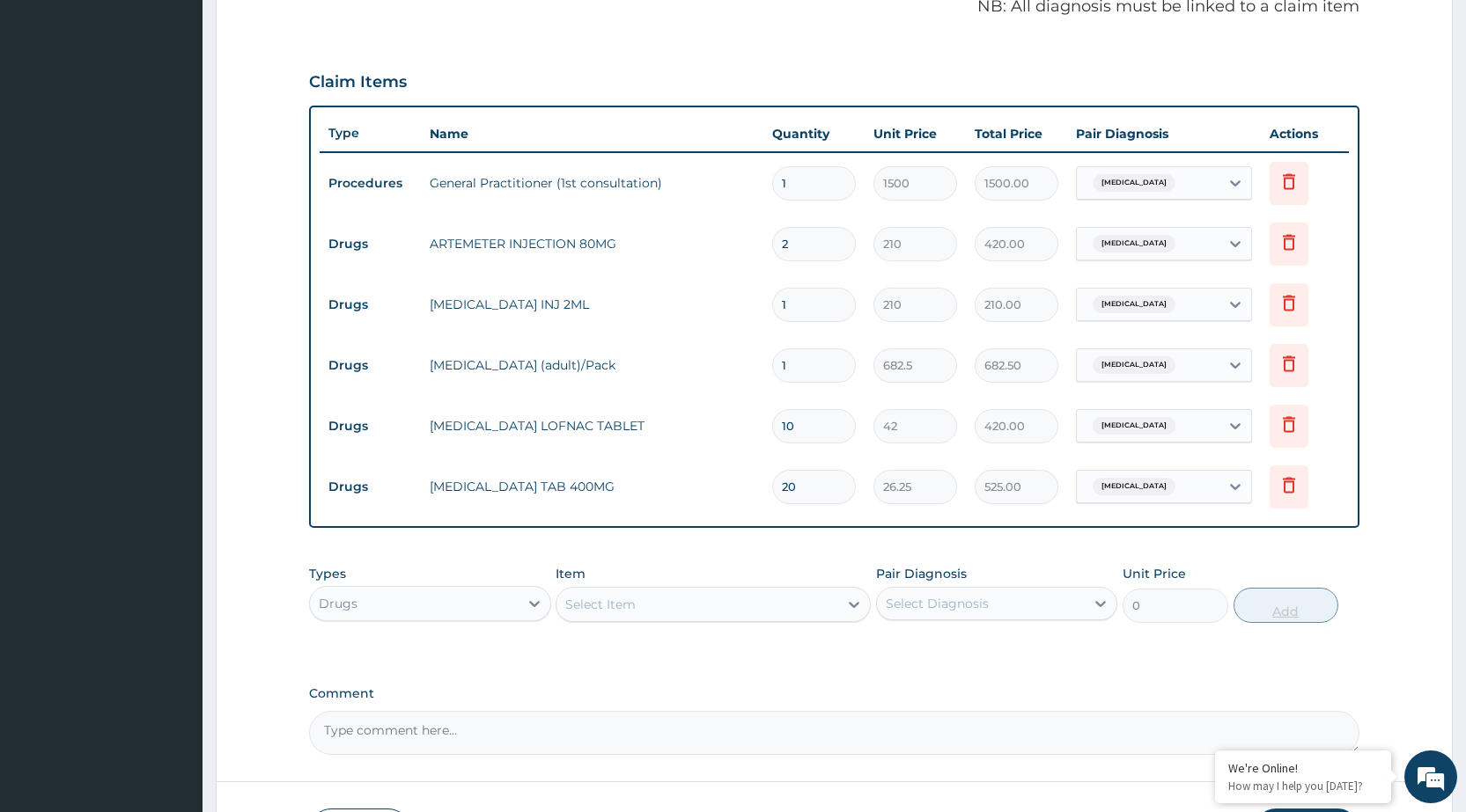
scroll to position [677, 0]
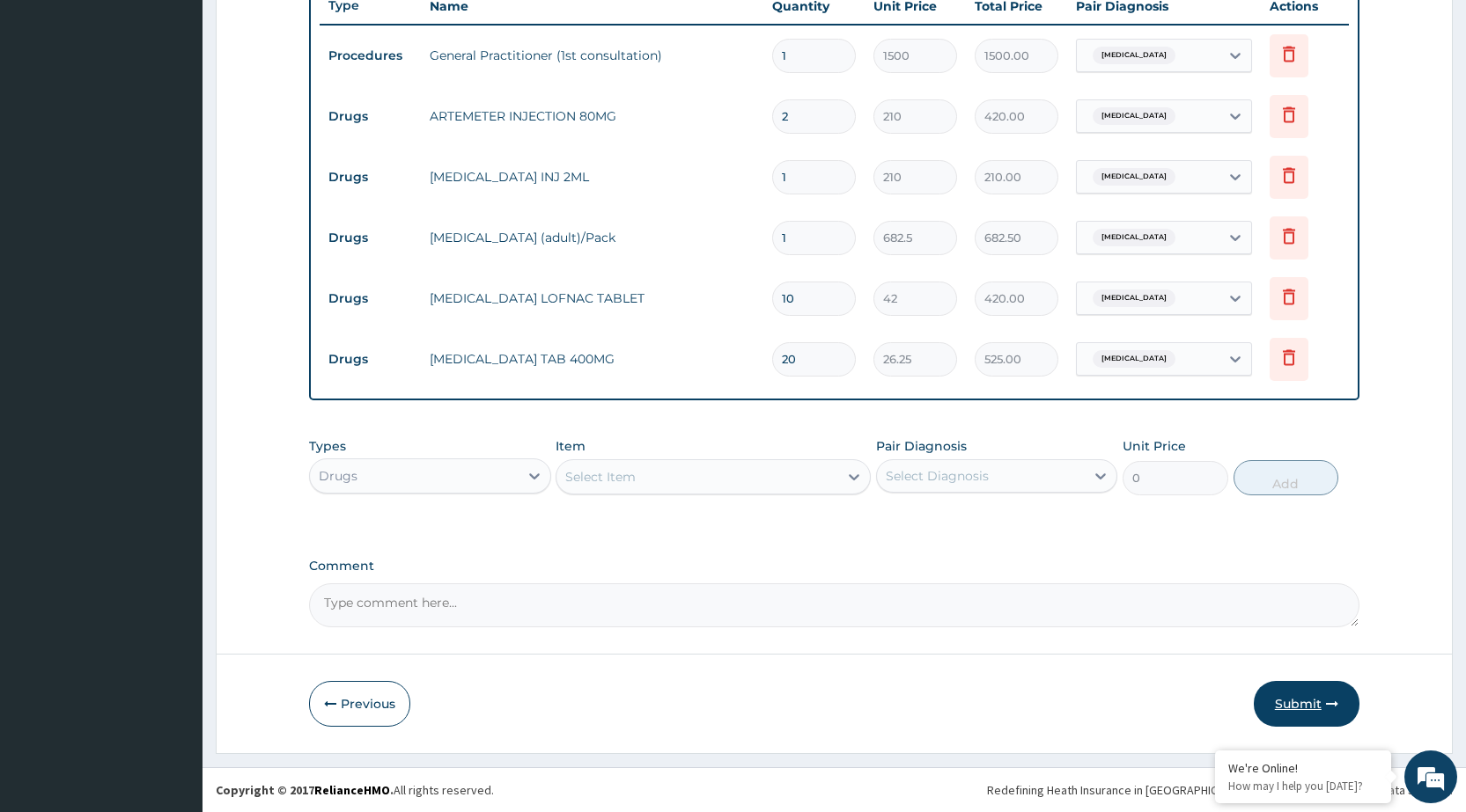
type input "20"
click at [1278, 699] on button "Submit" at bounding box center [1306, 704] width 105 height 46
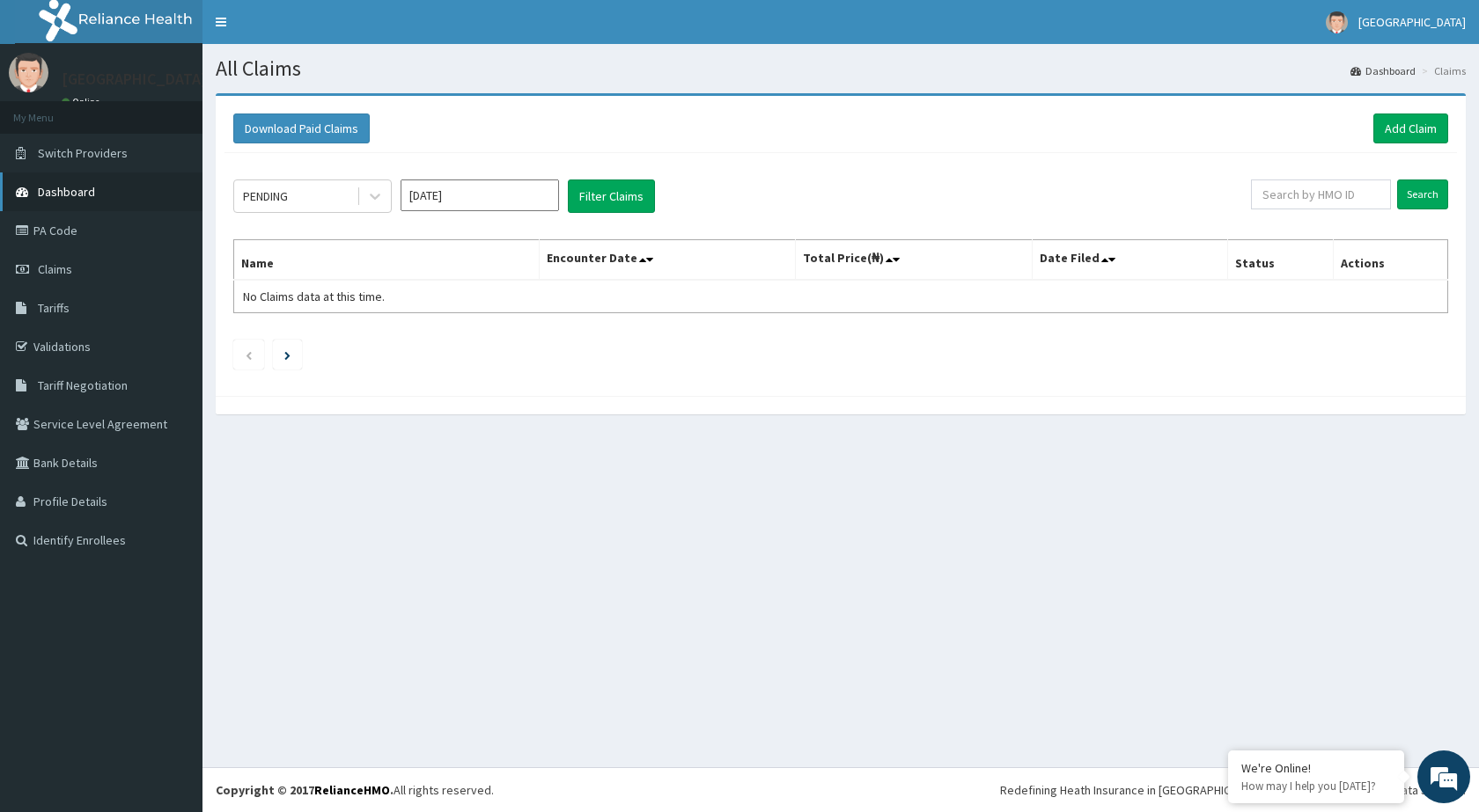
click at [37, 192] on link "Dashboard" at bounding box center [101, 192] width 203 height 39
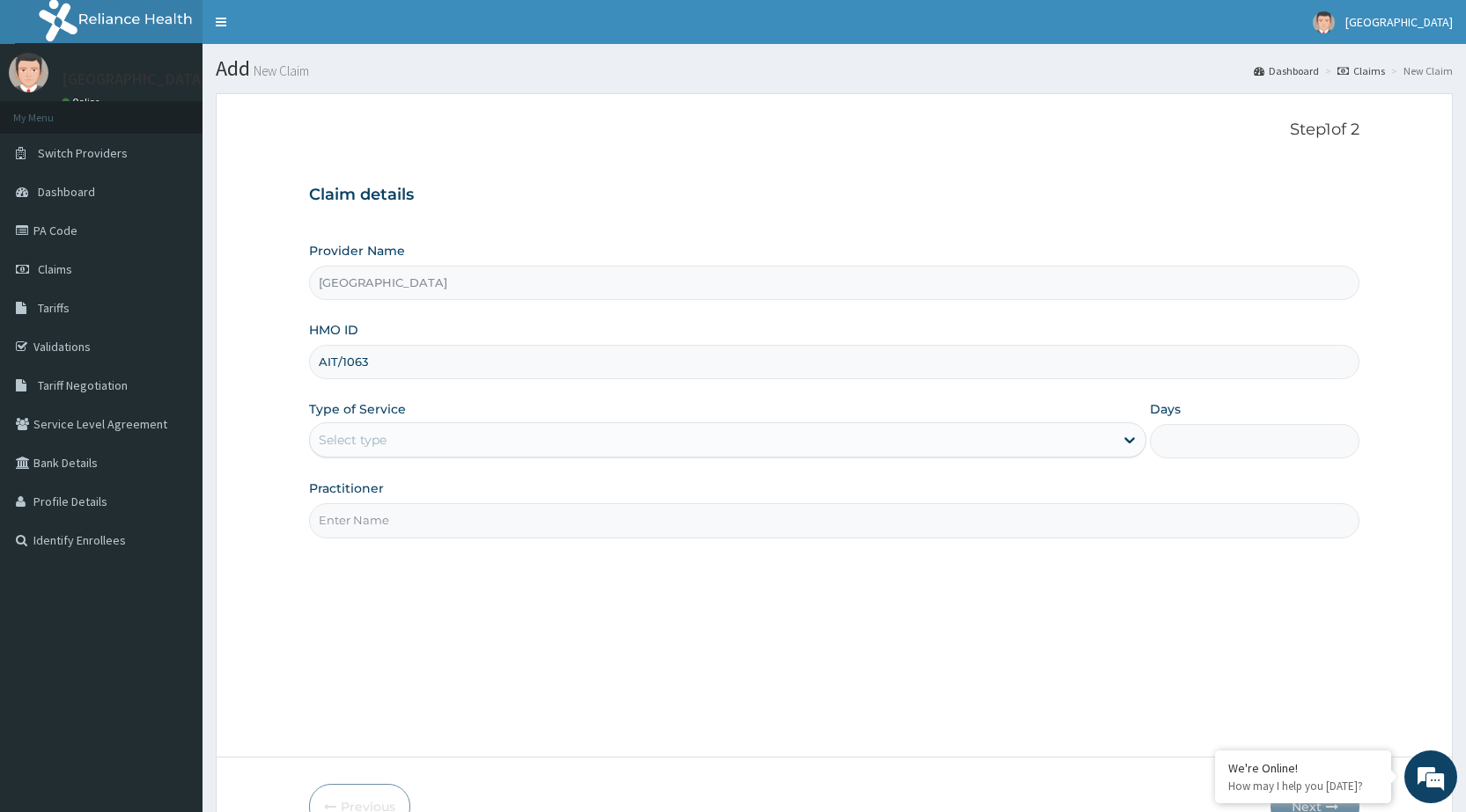
type input "AIT/10630/A"
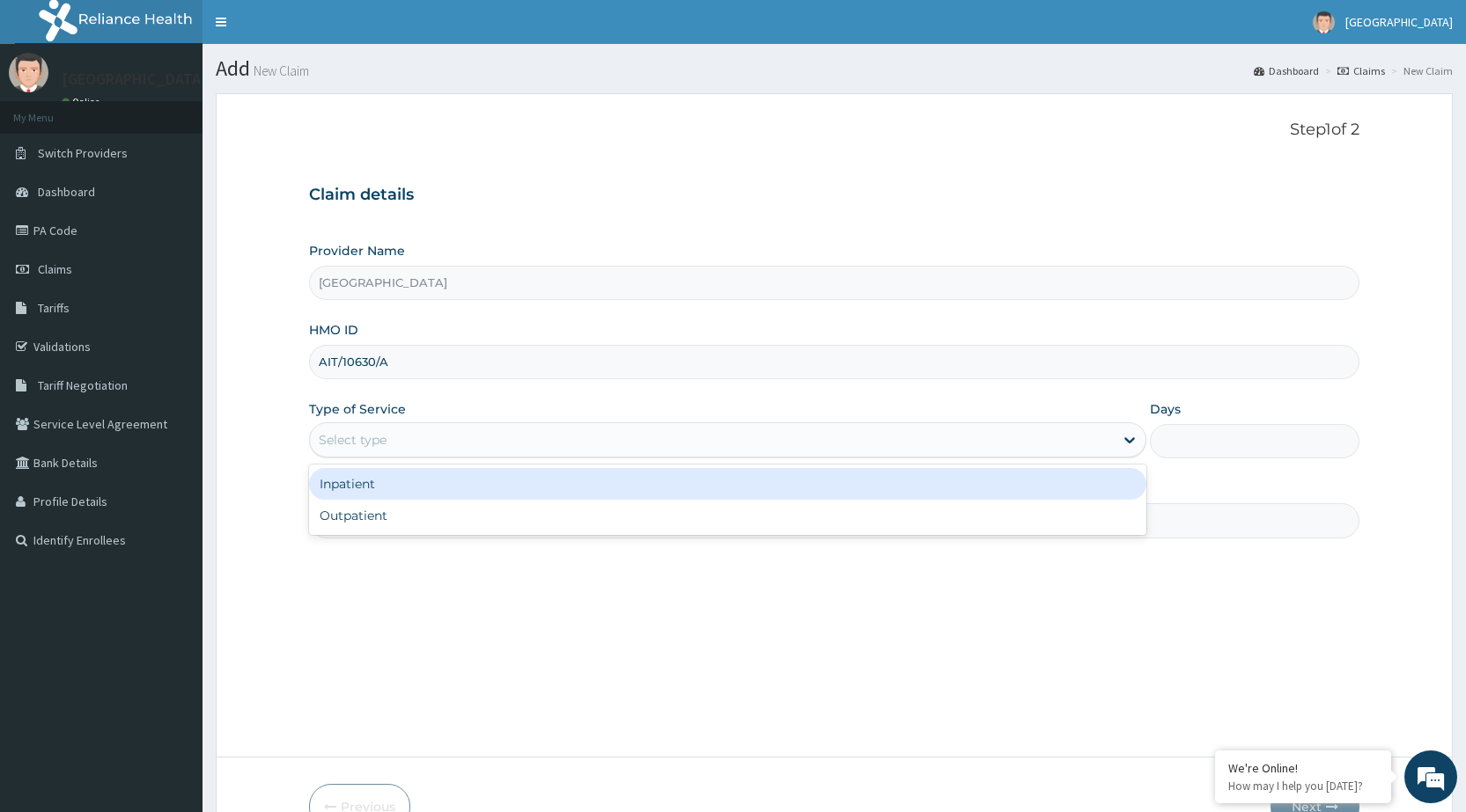
click at [451, 433] on div "Select type" at bounding box center [711, 440] width 804 height 28
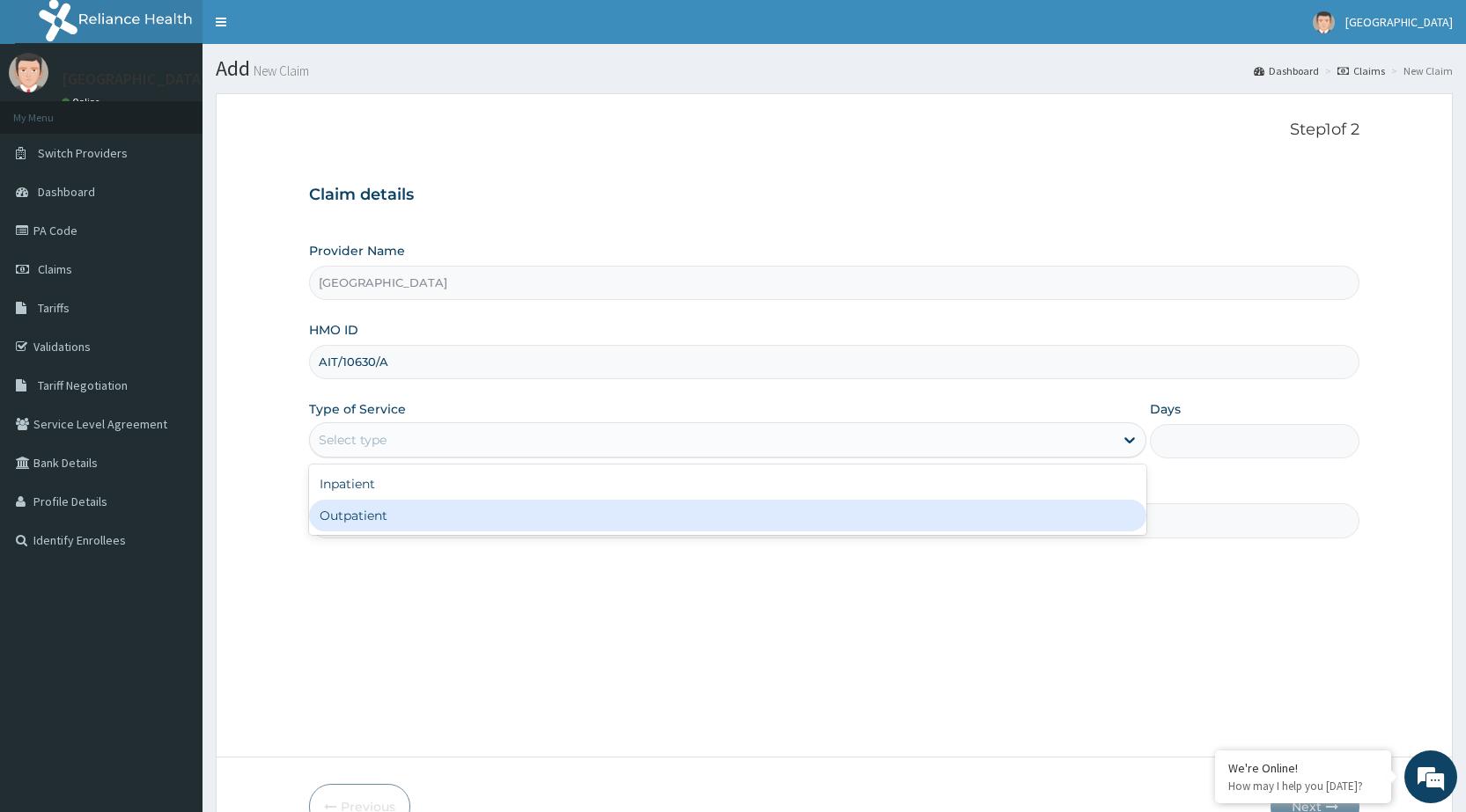
click at [425, 518] on div "Outpatient" at bounding box center [728, 516] width 838 height 32
type input "1"
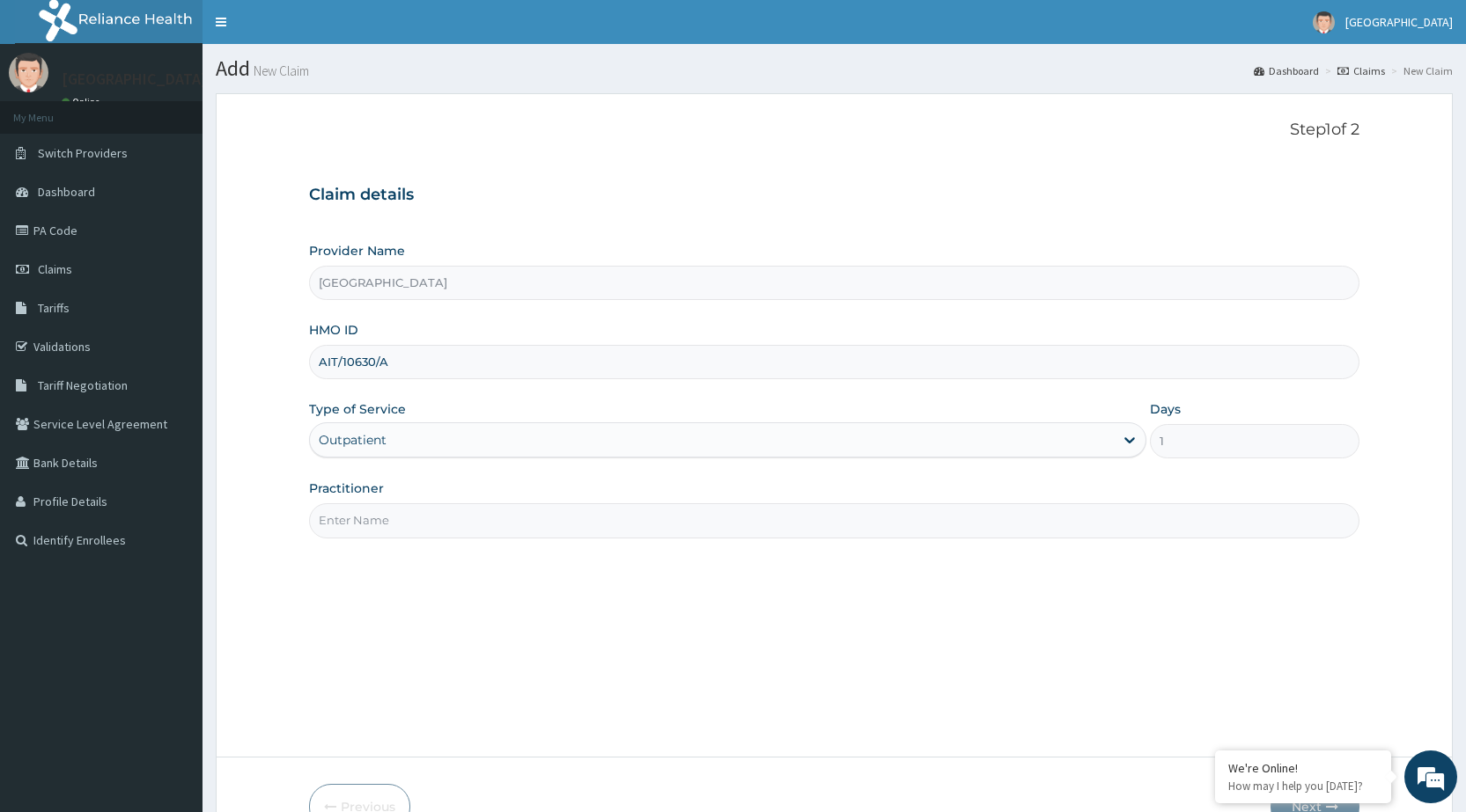
click at [425, 518] on input "Practitioner" at bounding box center [834, 520] width 1051 height 34
type input "DR [PERSON_NAME]"
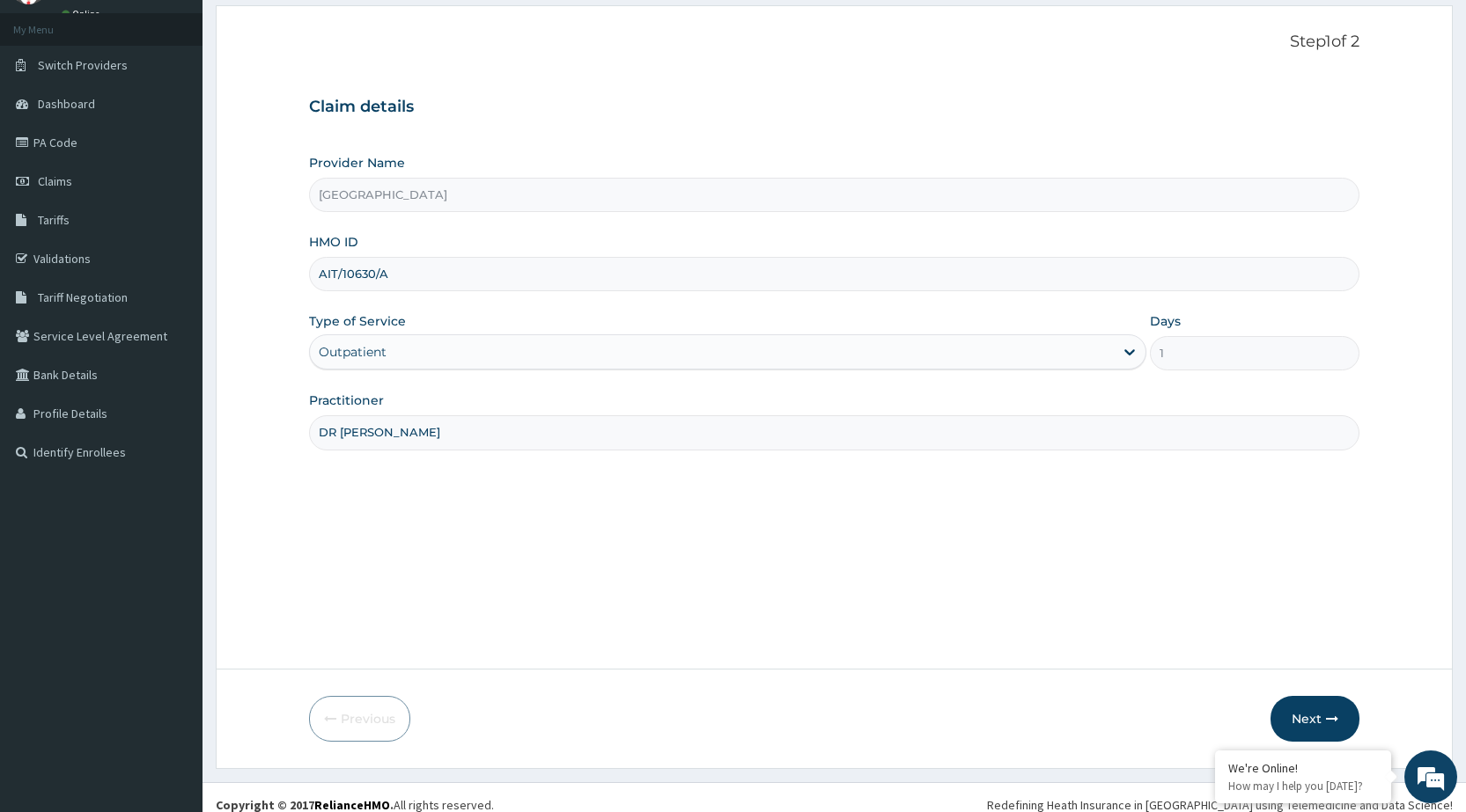
scroll to position [103, 0]
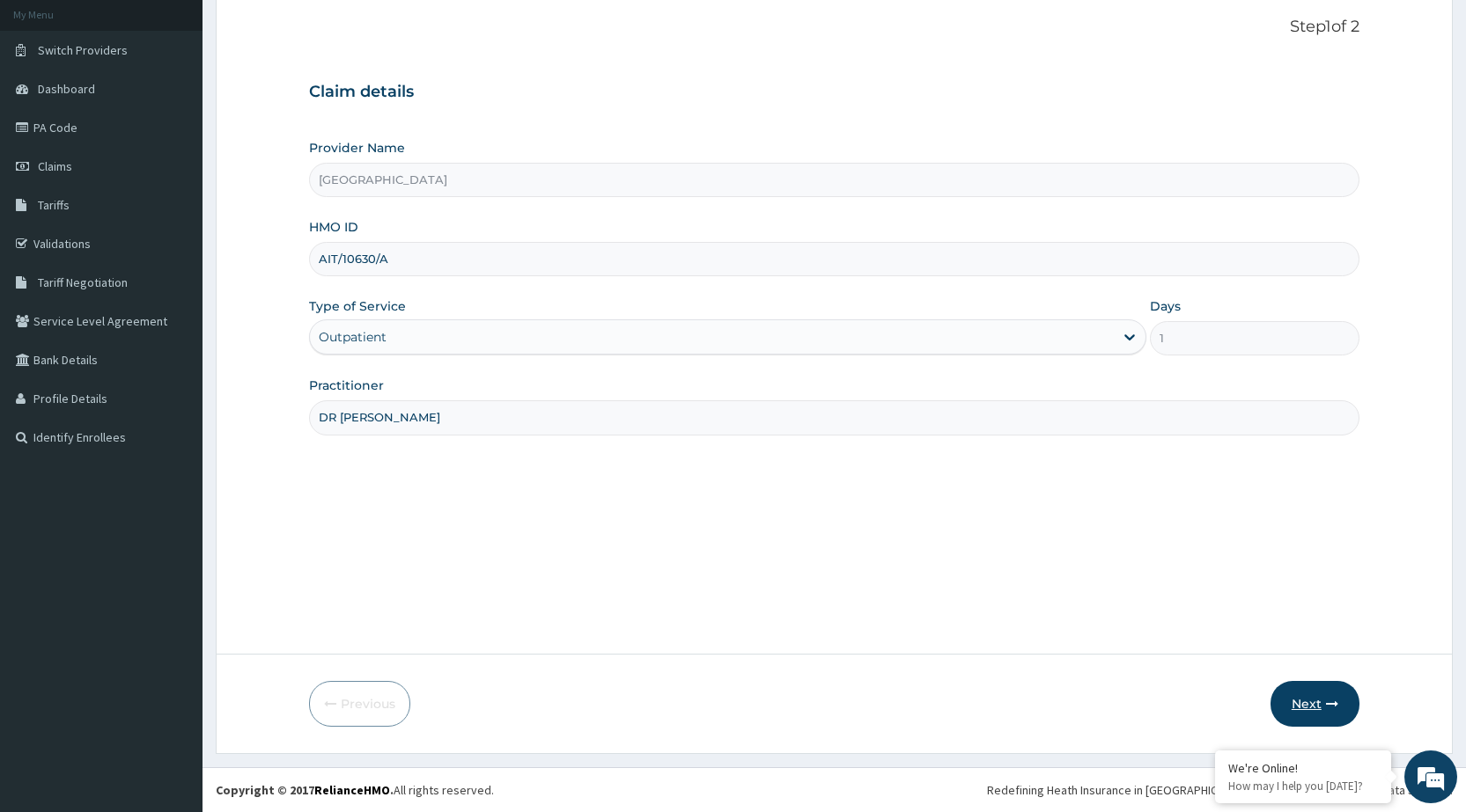
click at [1318, 700] on button "Next" at bounding box center [1315, 704] width 89 height 46
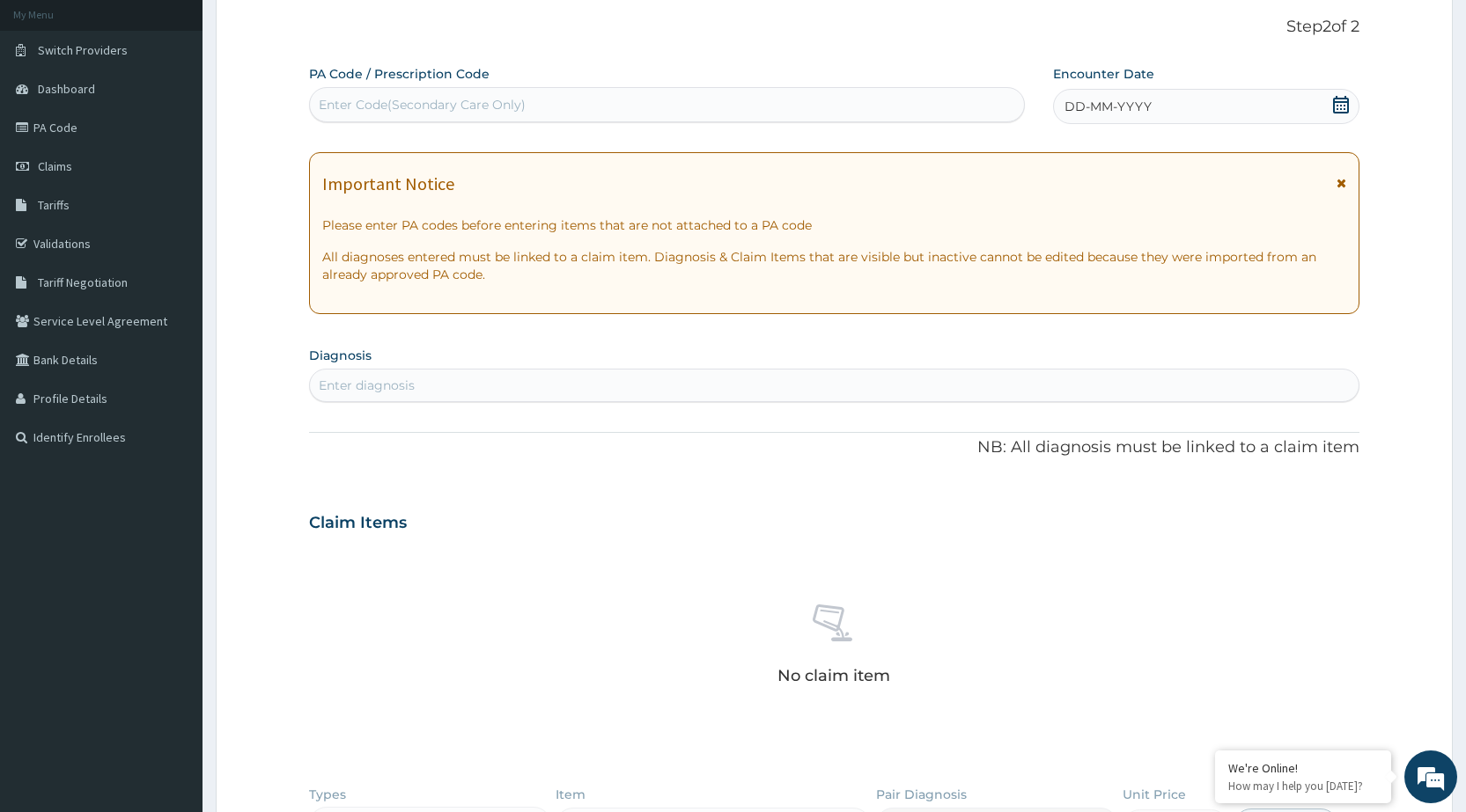
click at [1277, 102] on div "DD-MM-YYYY" at bounding box center [1206, 106] width 307 height 35
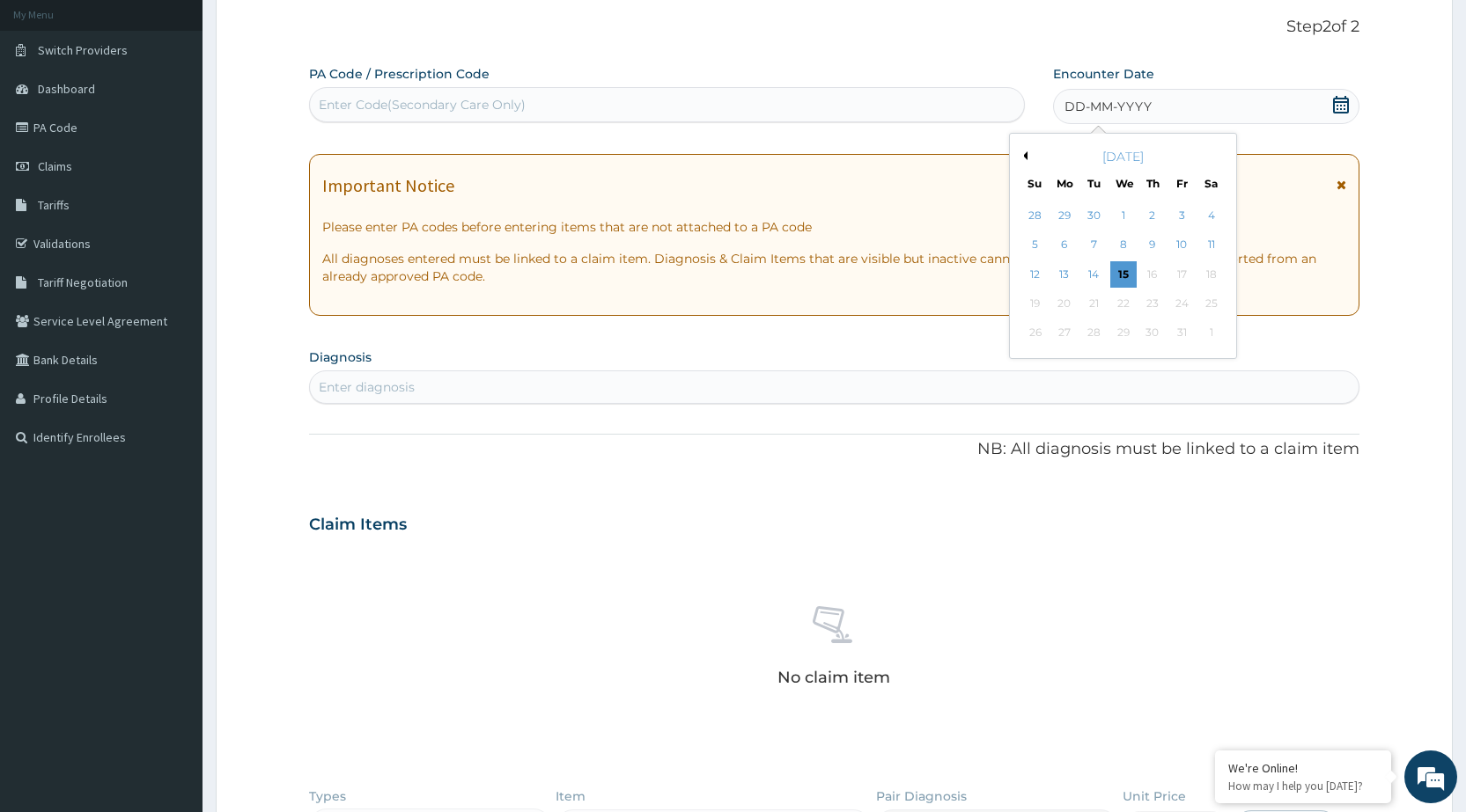
click at [1021, 153] on button "Previous Month" at bounding box center [1023, 156] width 9 height 9
click at [1118, 216] on div "2" at bounding box center [1122, 215] width 26 height 26
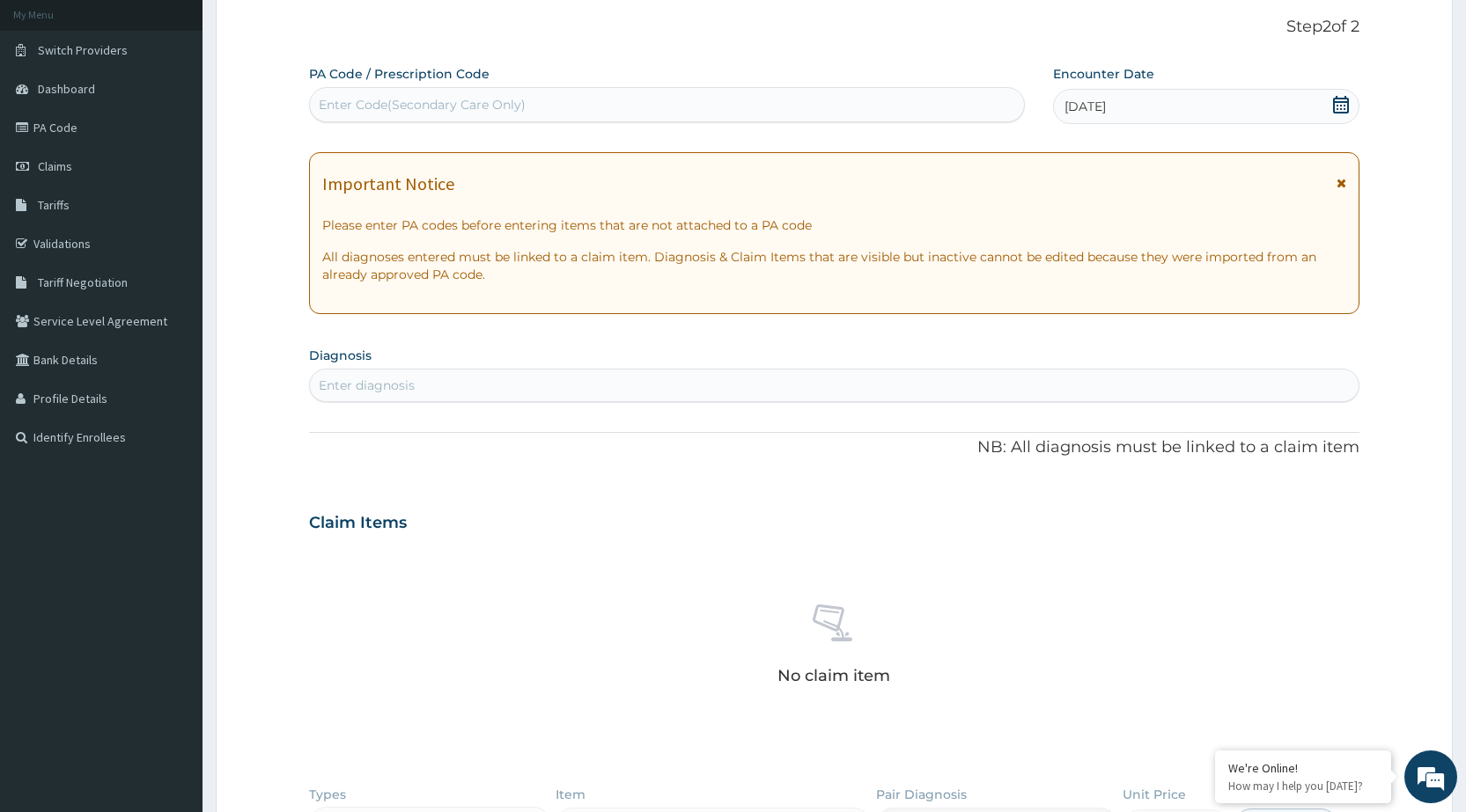
click at [923, 375] on div "Enter diagnosis" at bounding box center [834, 386] width 1049 height 28
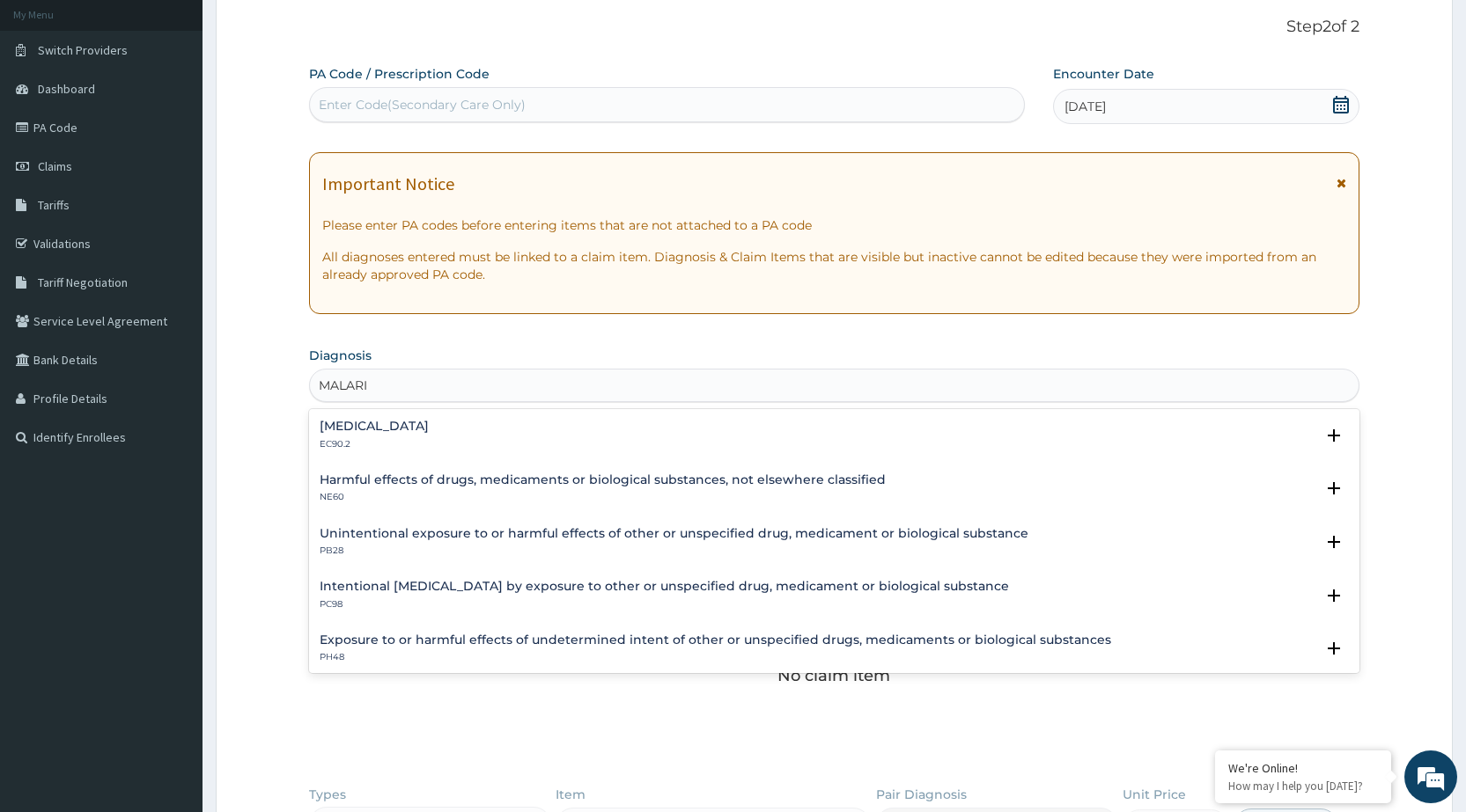
type input "[MEDICAL_DATA]"
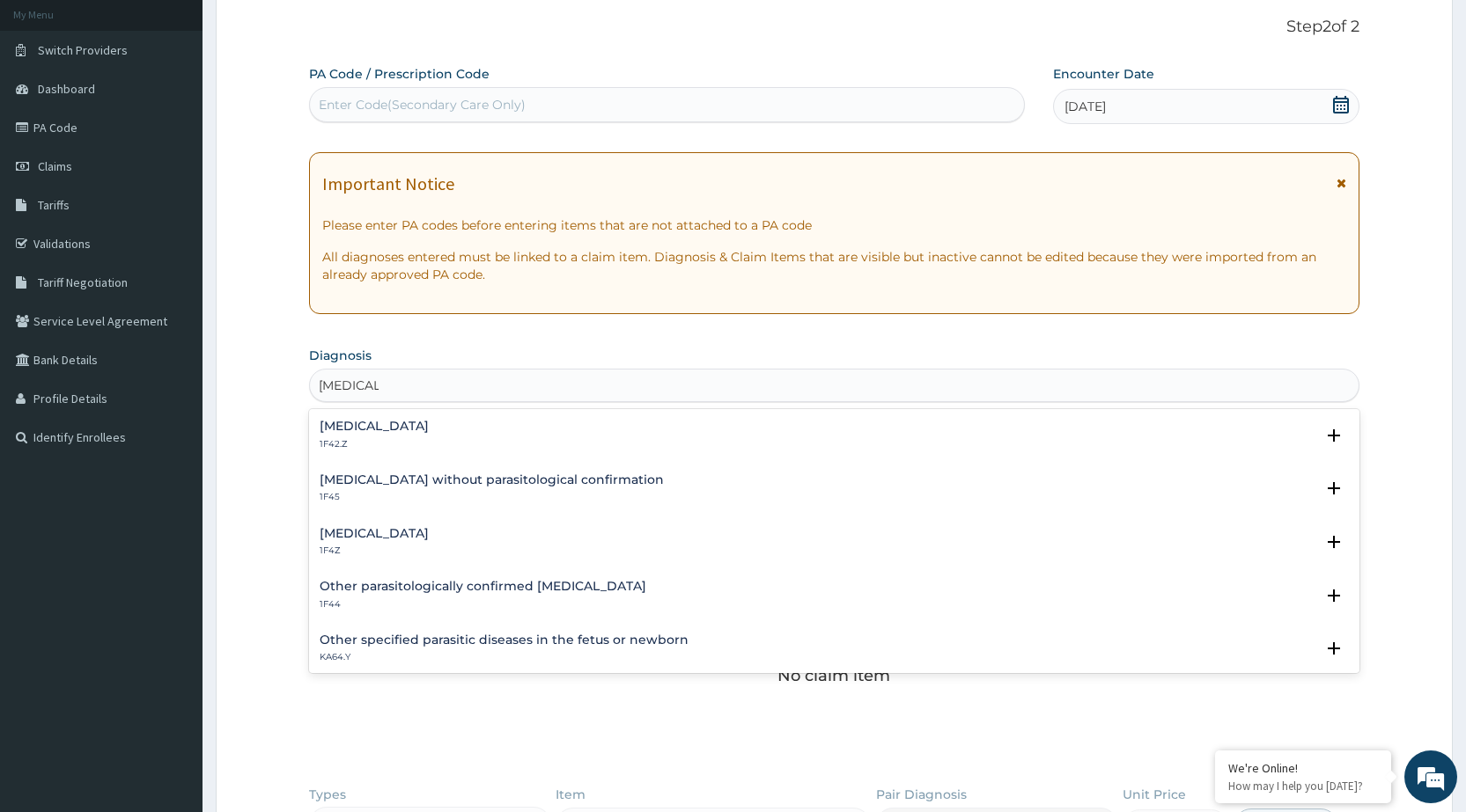
click at [444, 529] on div "[MEDICAL_DATA] 1F4Z" at bounding box center [834, 543] width 1030 height 31
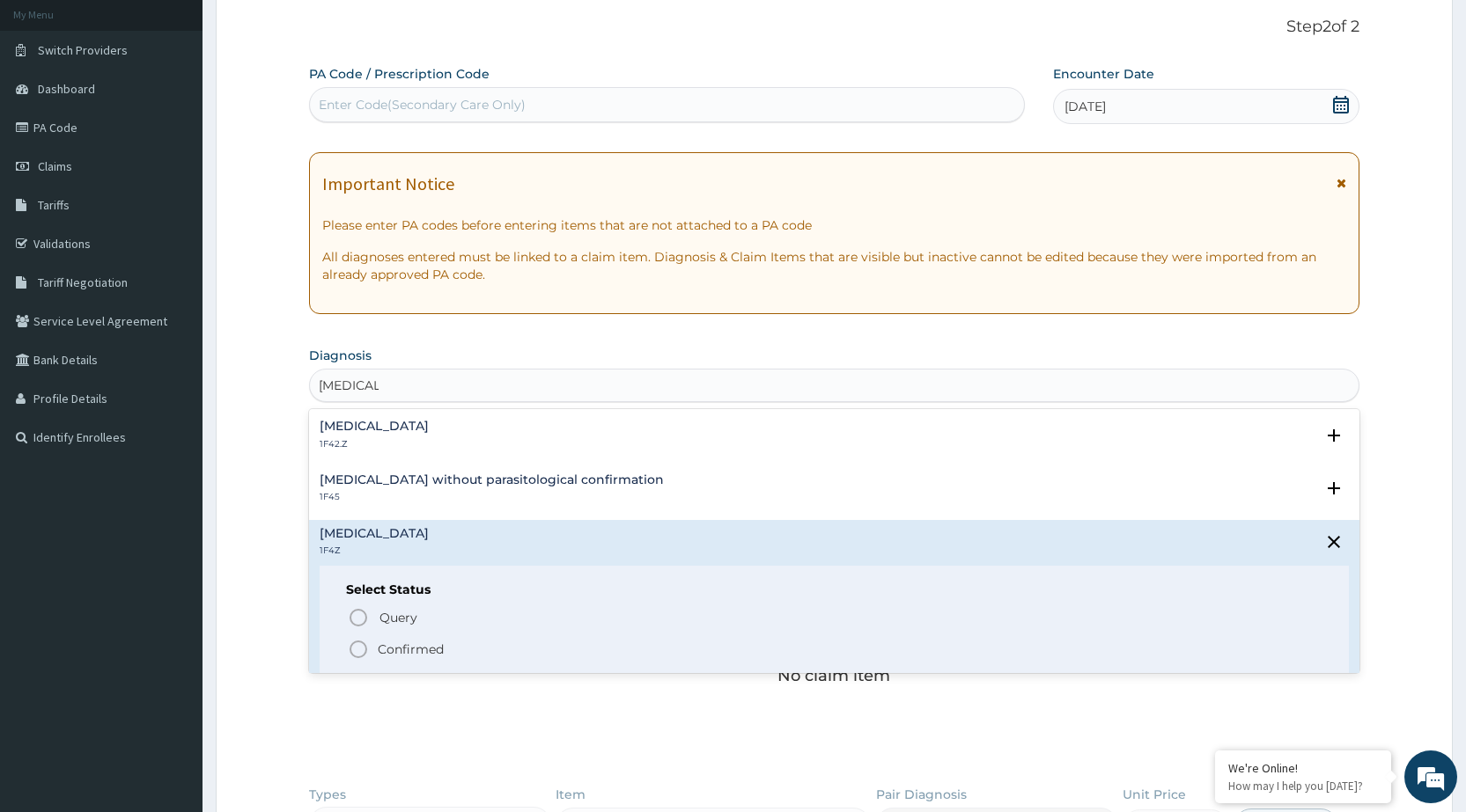
click at [360, 647] on icon "status option filled" at bounding box center [358, 649] width 21 height 21
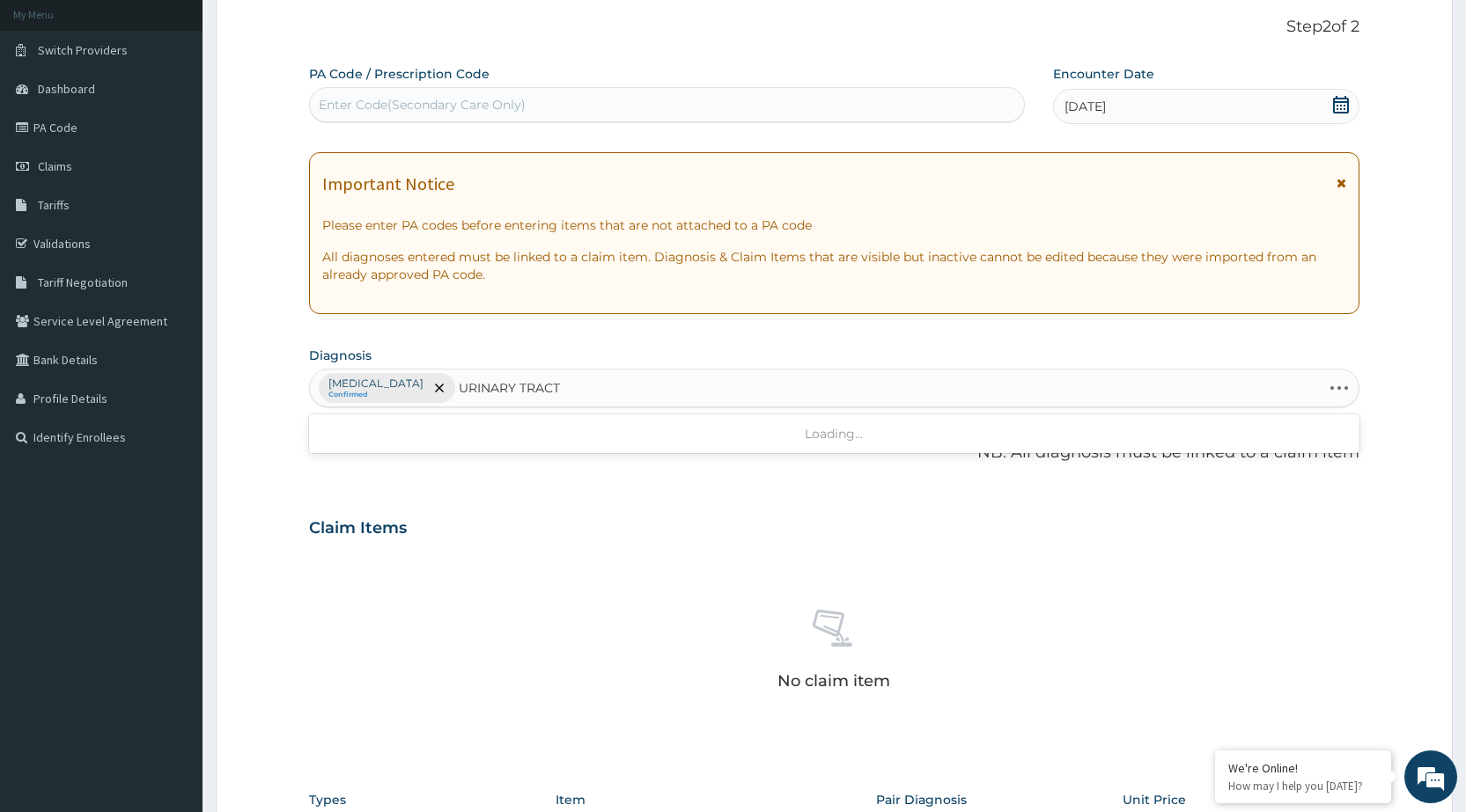
type input "URINARY TRACT"
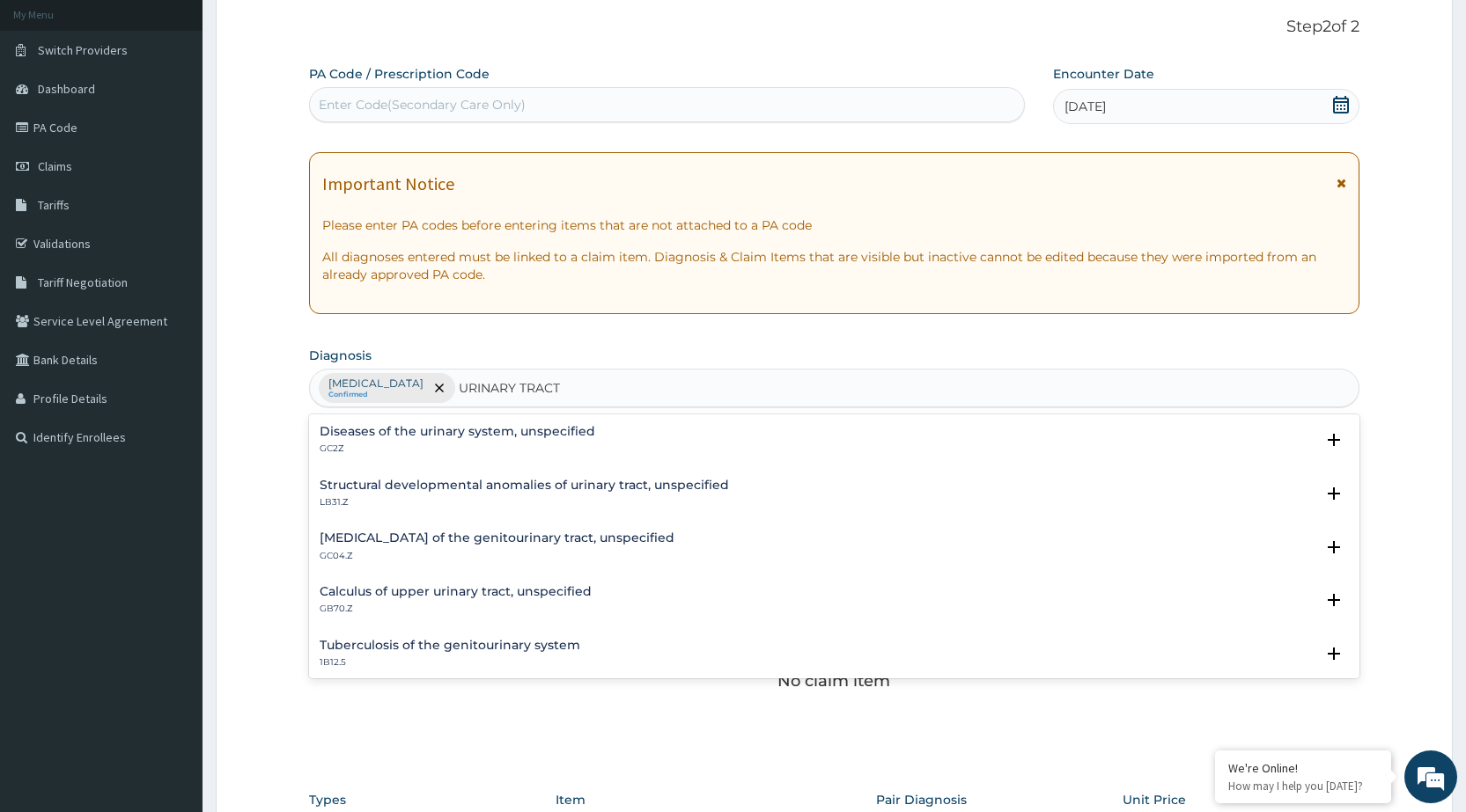
click at [436, 597] on h4 "Calculus of upper urinary tract, unspecified" at bounding box center [455, 592] width 272 height 14
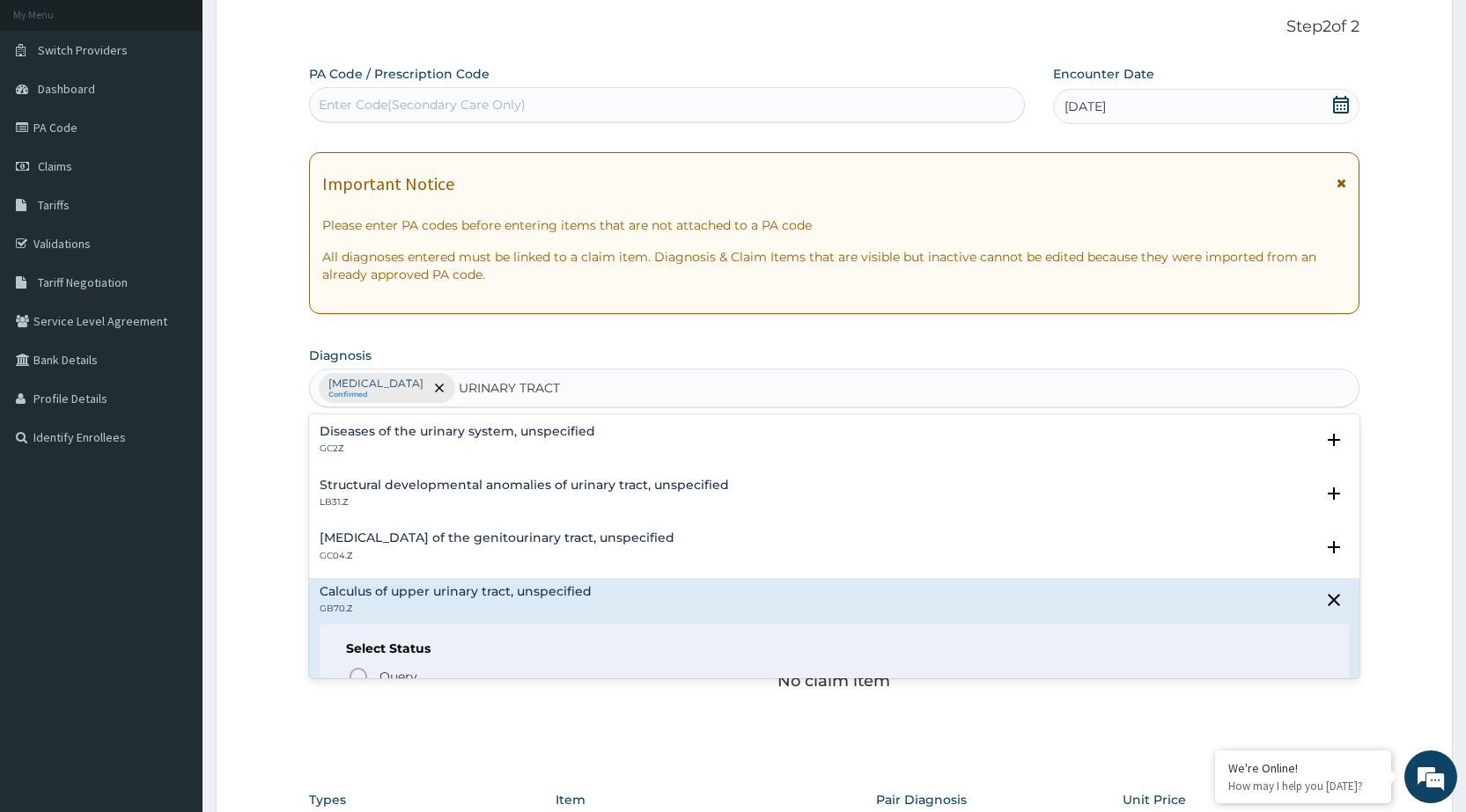
click at [442, 425] on h4 "Diseases of the urinary system, unspecified" at bounding box center [457, 432] width 276 height 14
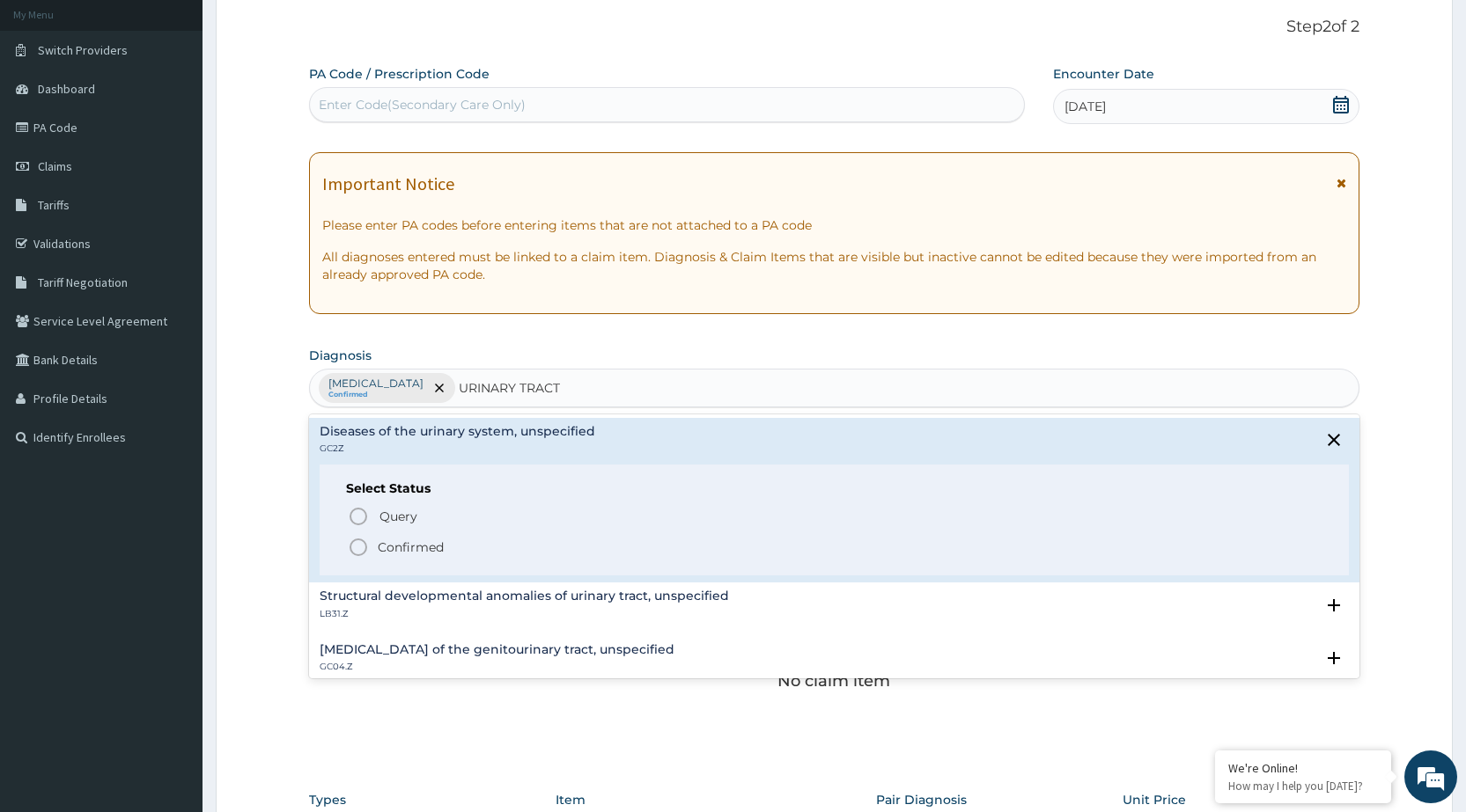
click at [355, 552] on icon "status option filled" at bounding box center [358, 548] width 21 height 21
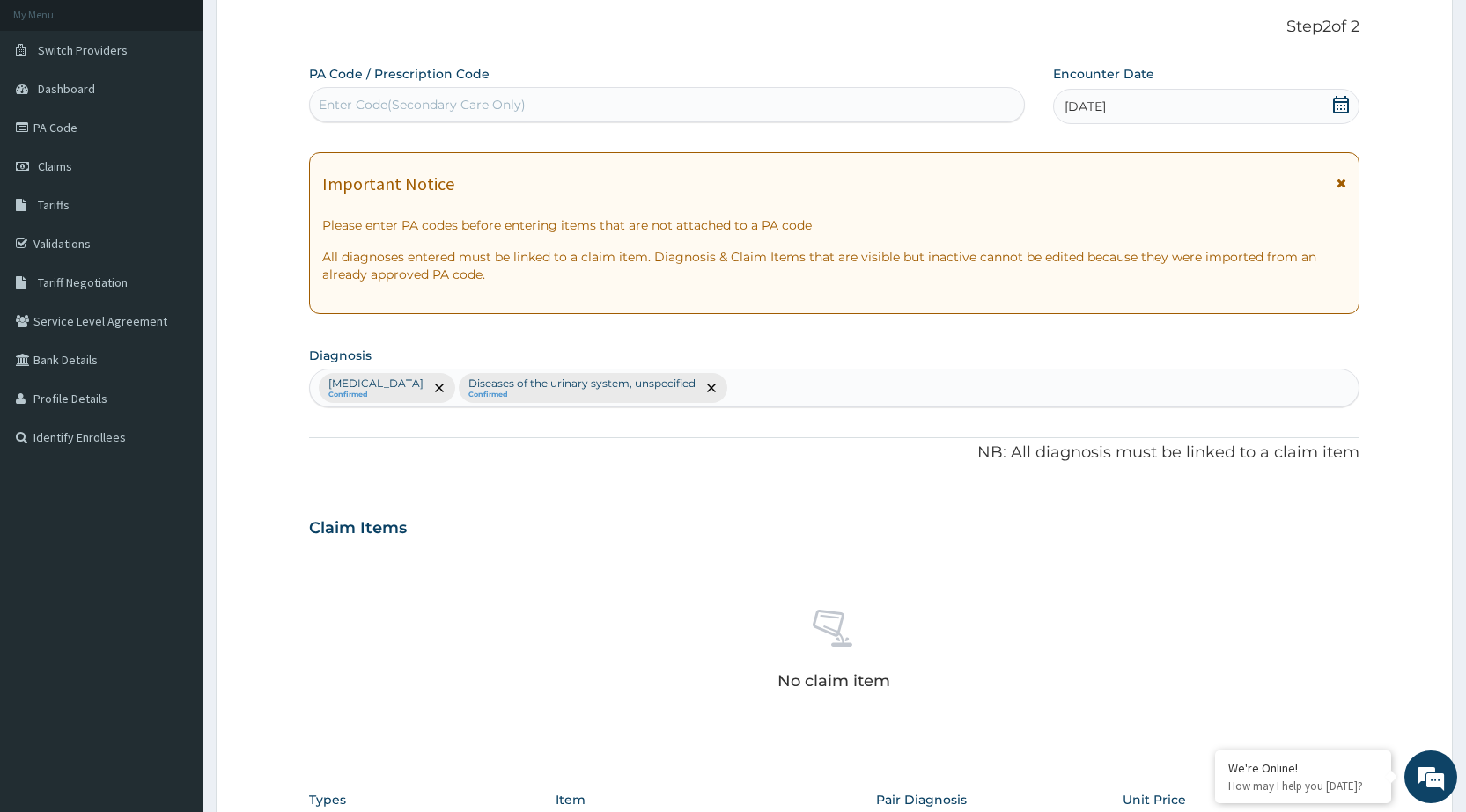
scroll to position [279, 0]
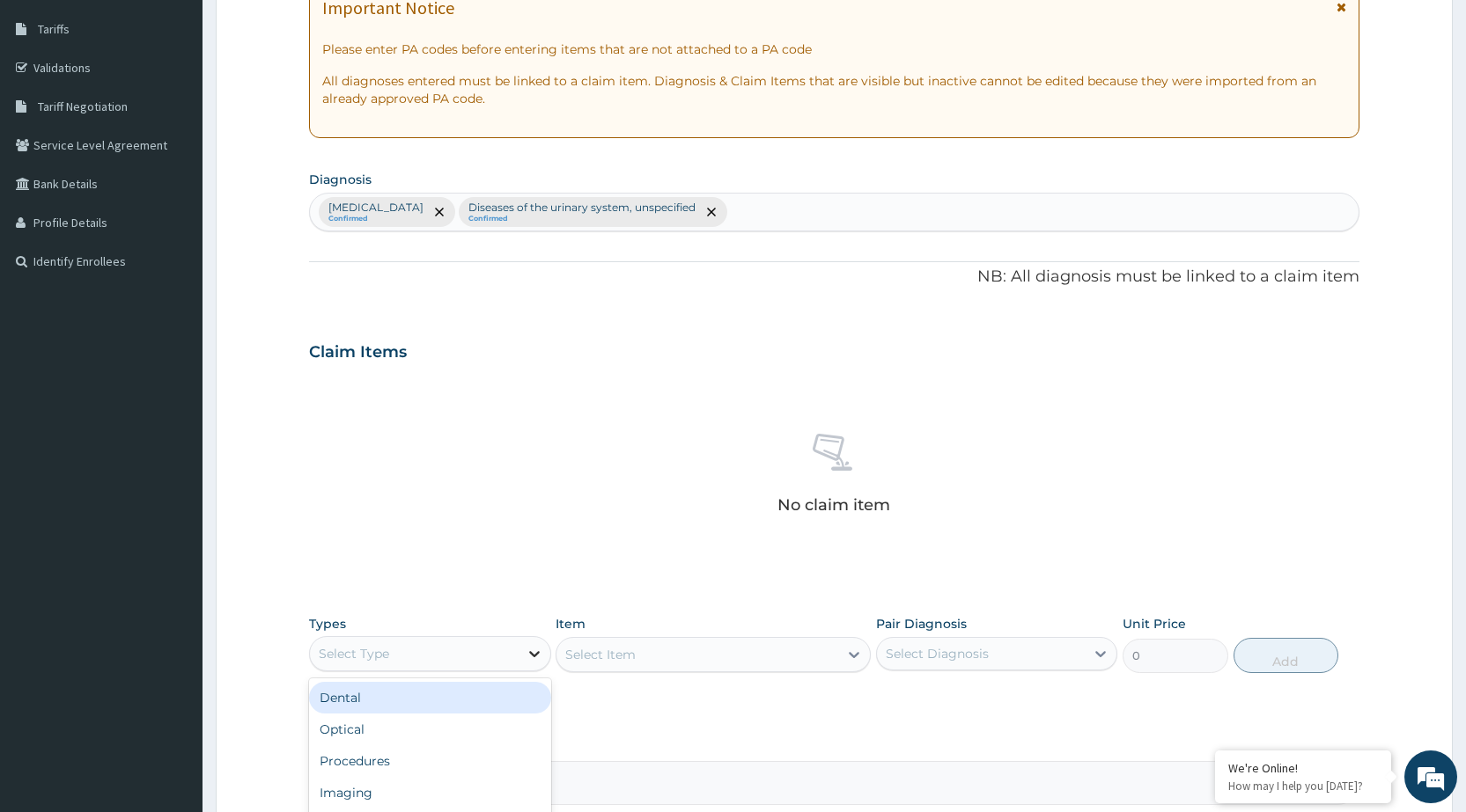
click at [522, 669] on div at bounding box center [535, 653] width 32 height 32
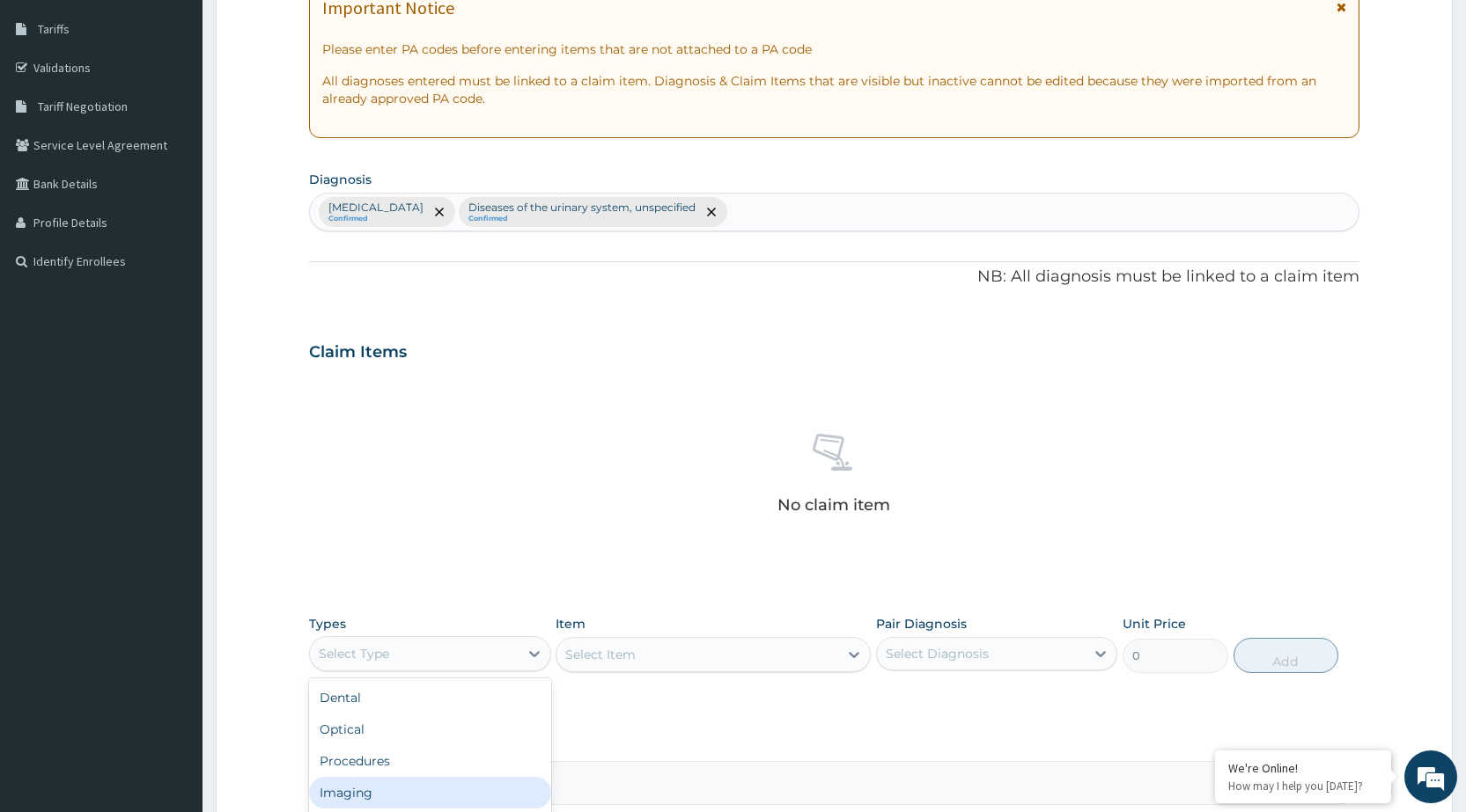
scroll to position [59, 0]
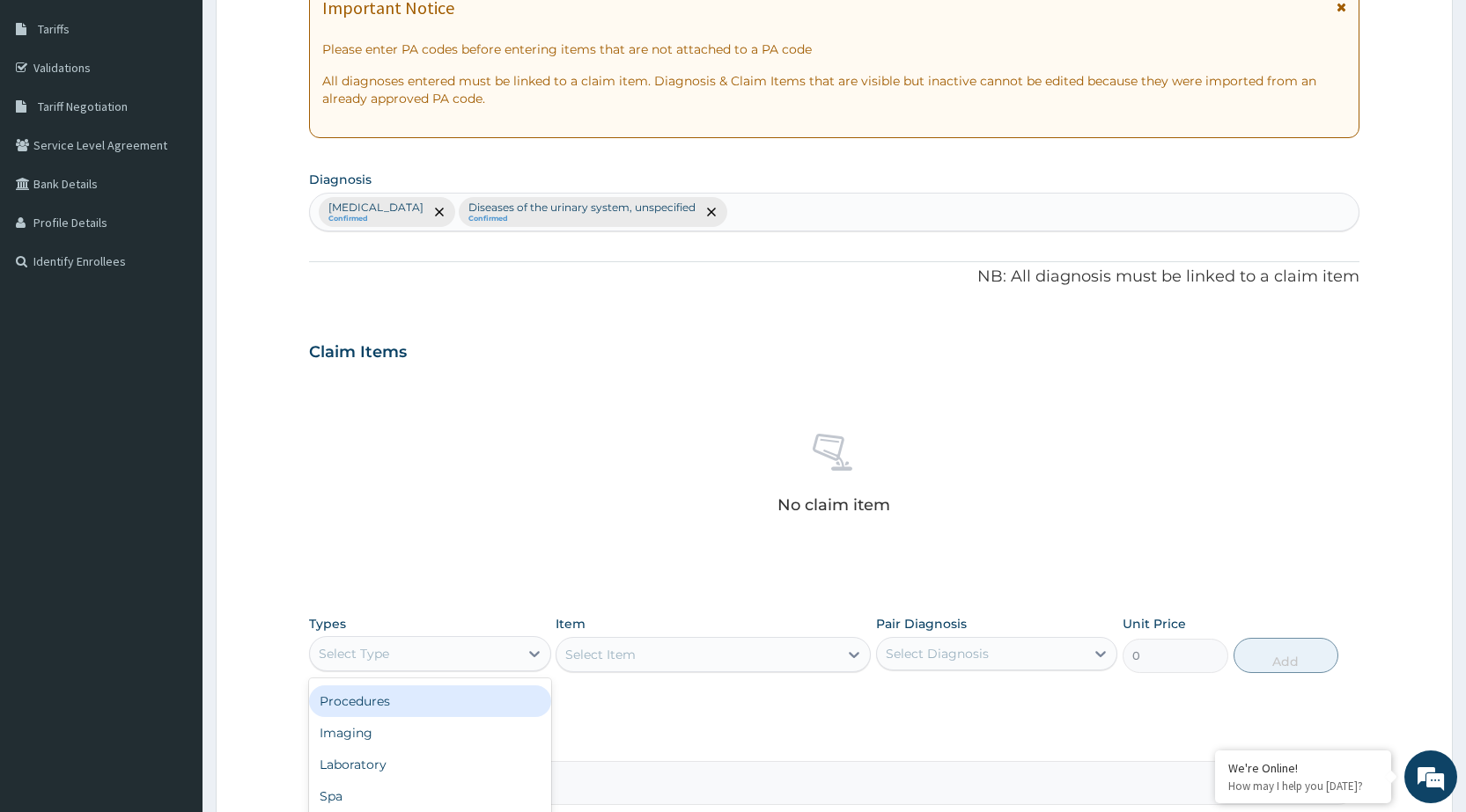
click at [490, 692] on div "Procedures" at bounding box center [430, 701] width 242 height 32
click at [768, 667] on div "Select Item" at bounding box center [713, 655] width 316 height 35
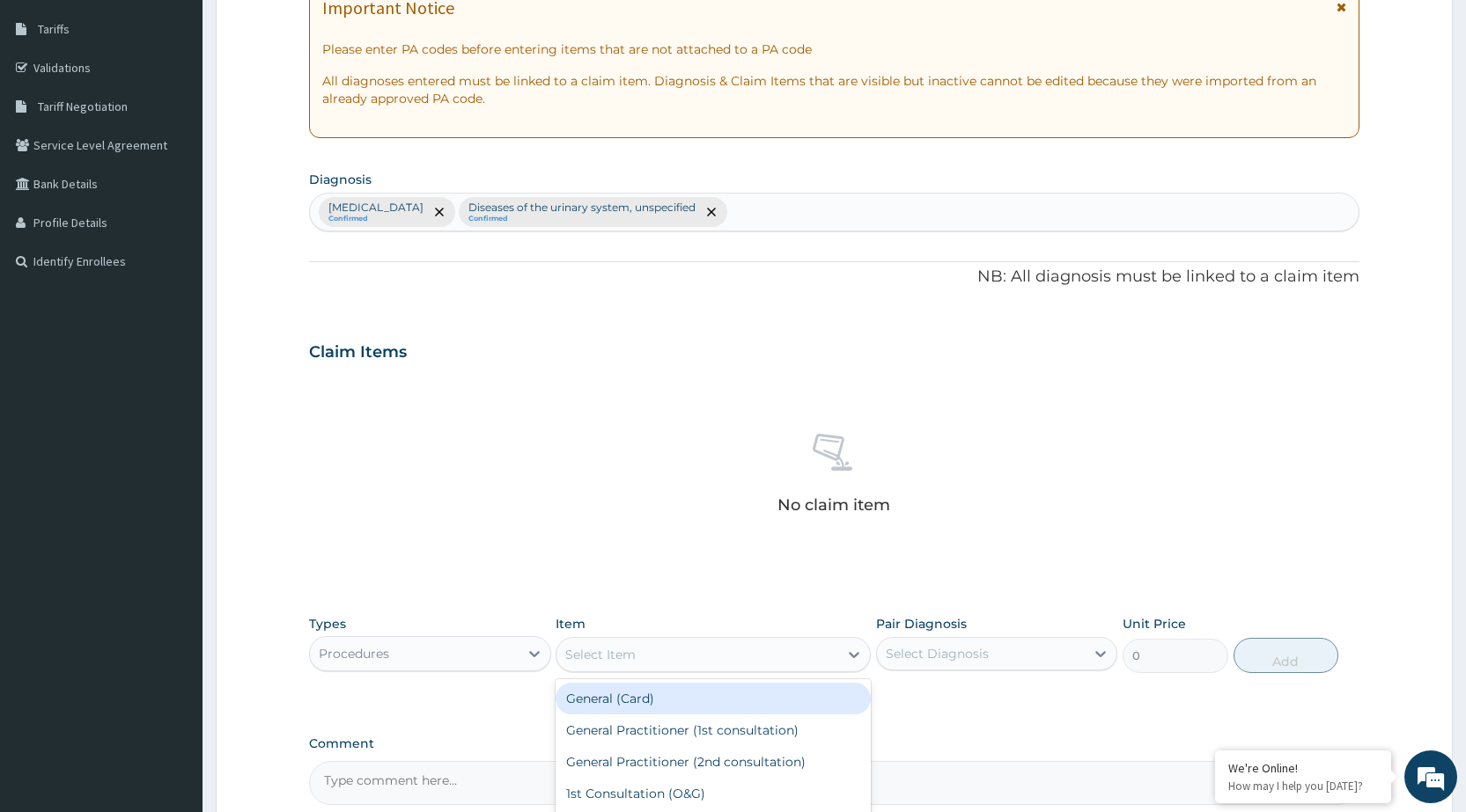
click at [816, 655] on div "Select Item" at bounding box center [696, 654] width 282 height 28
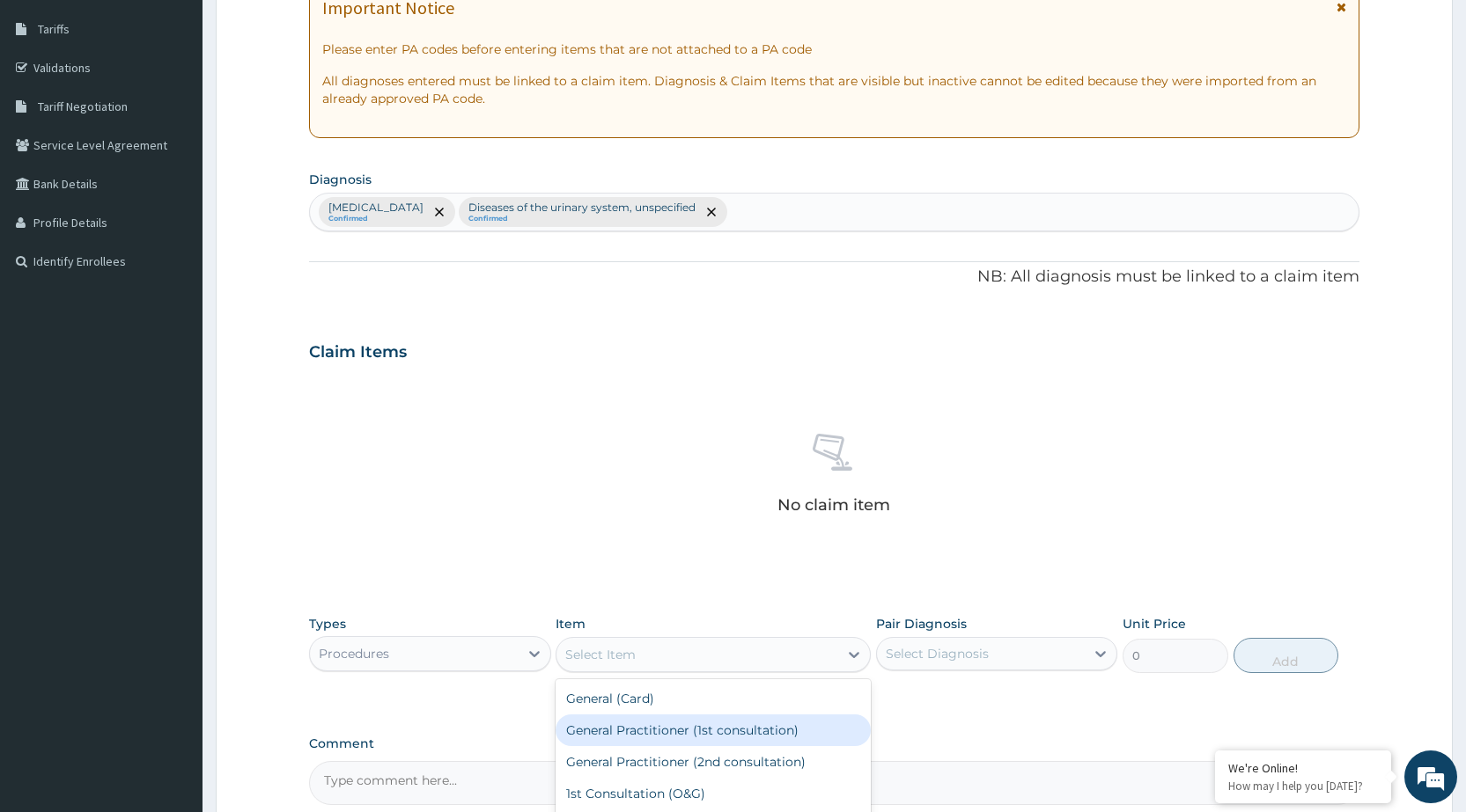
click at [793, 734] on div "General Practitioner (1st consultation)" at bounding box center [713, 730] width 316 height 32
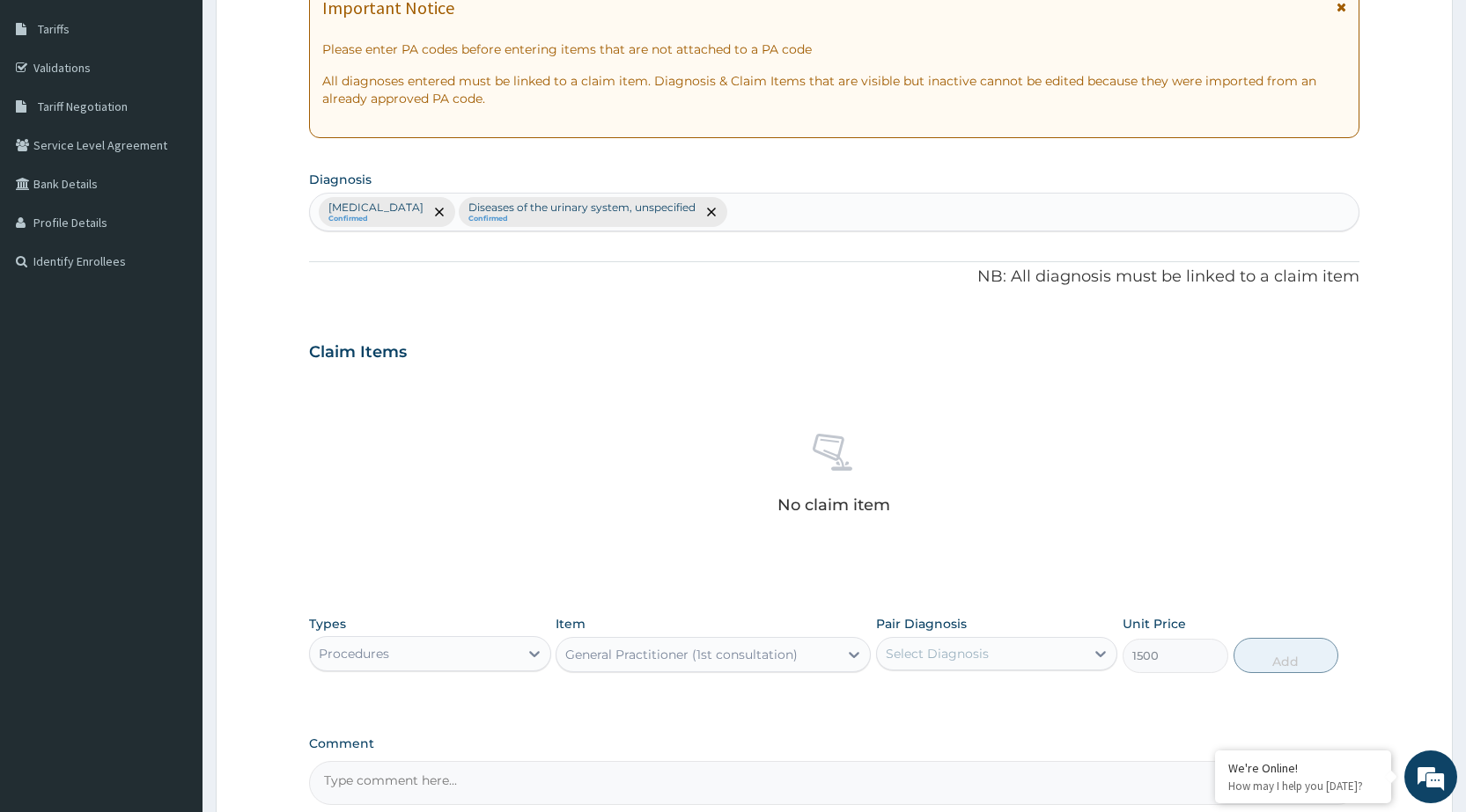
type input "1500"
click at [1032, 666] on div "Select Diagnosis" at bounding box center [981, 653] width 207 height 28
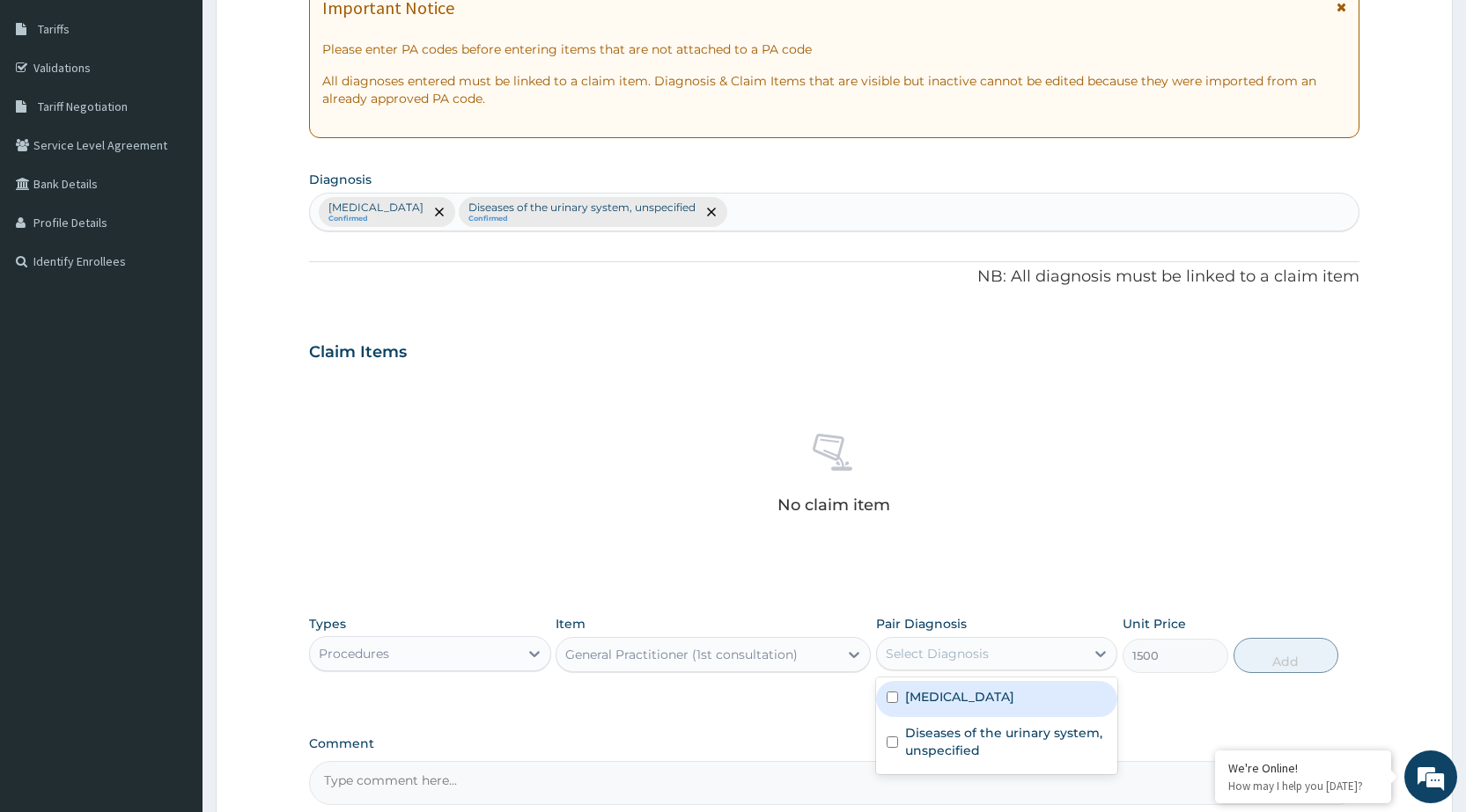
click at [1023, 715] on div "[MEDICAL_DATA]" at bounding box center [997, 699] width 242 height 36
checkbox input "true"
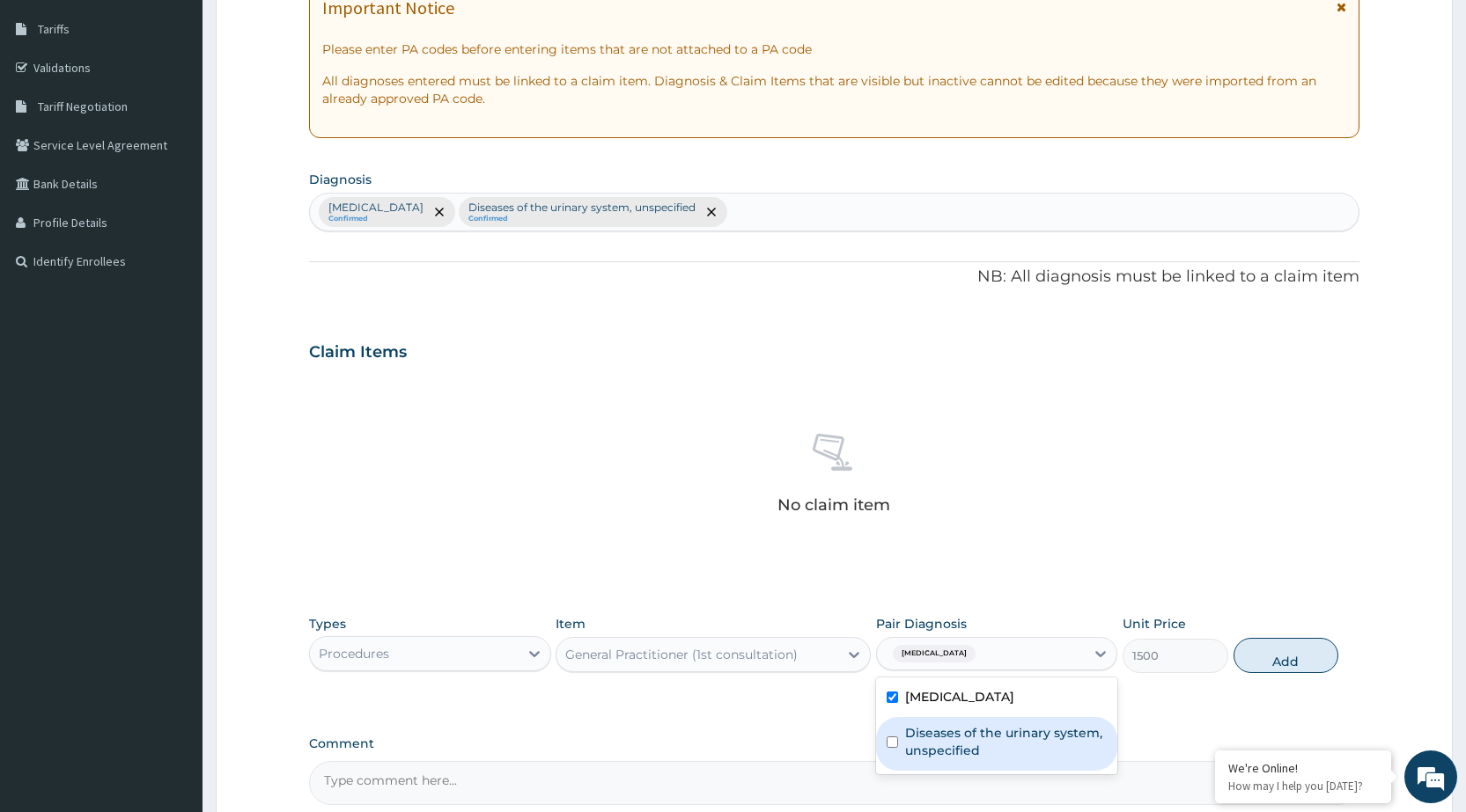
click at [1037, 757] on label "Diseases of the urinary system, unspecified" at bounding box center [1005, 742] width 202 height 35
checkbox input "true"
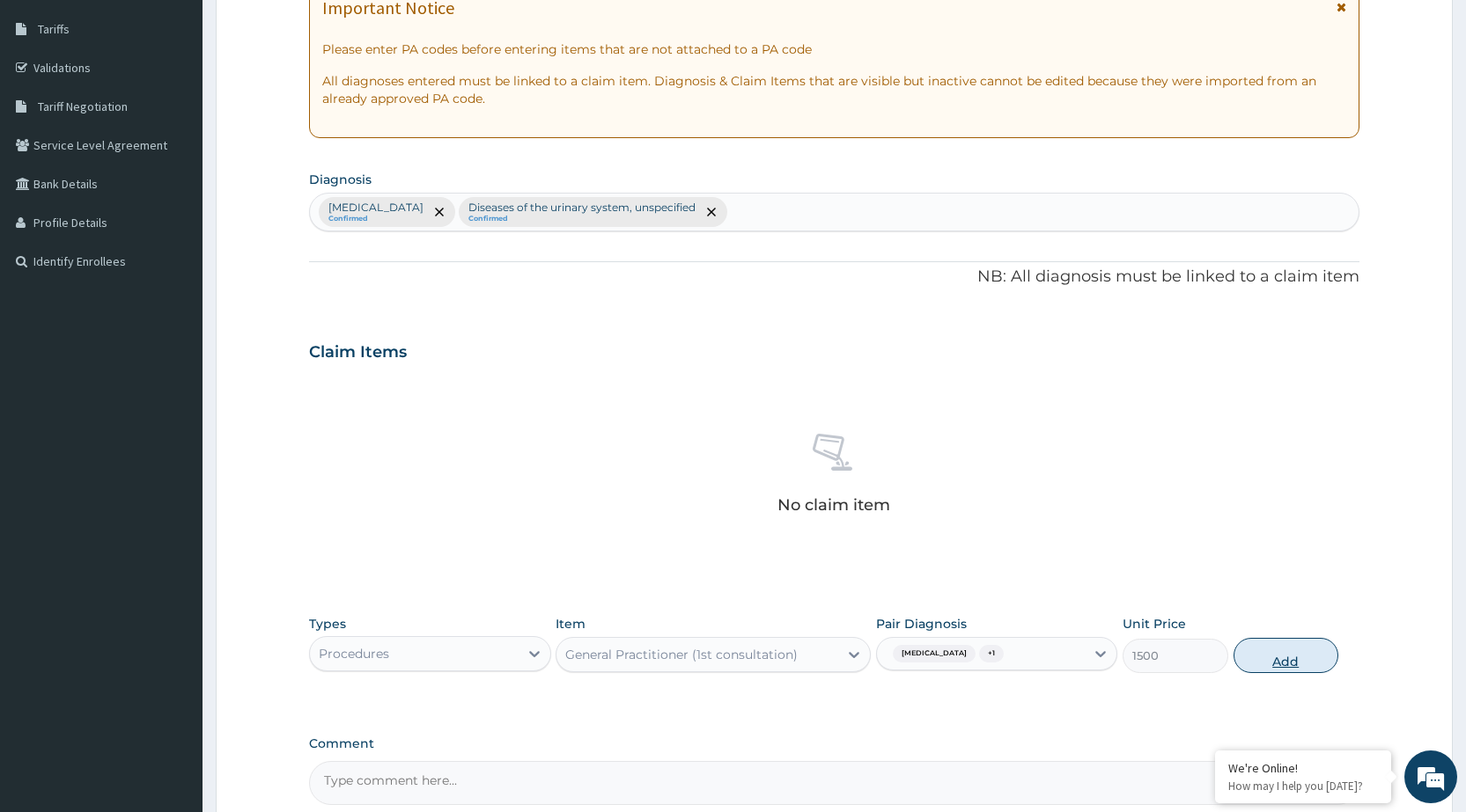
click at [1277, 667] on button "Add" at bounding box center [1287, 655] width 105 height 35
type input "0"
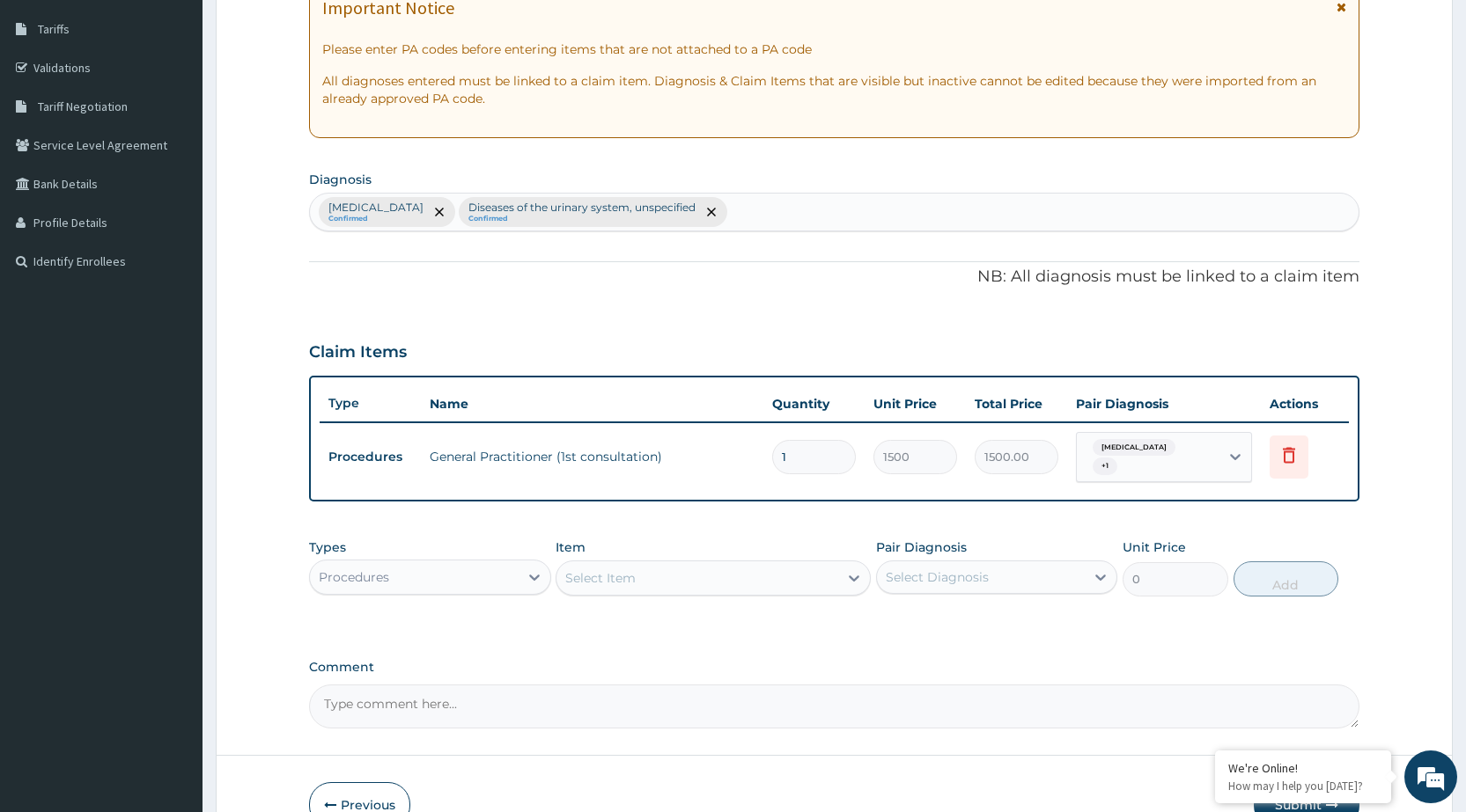
scroll to position [381, 0]
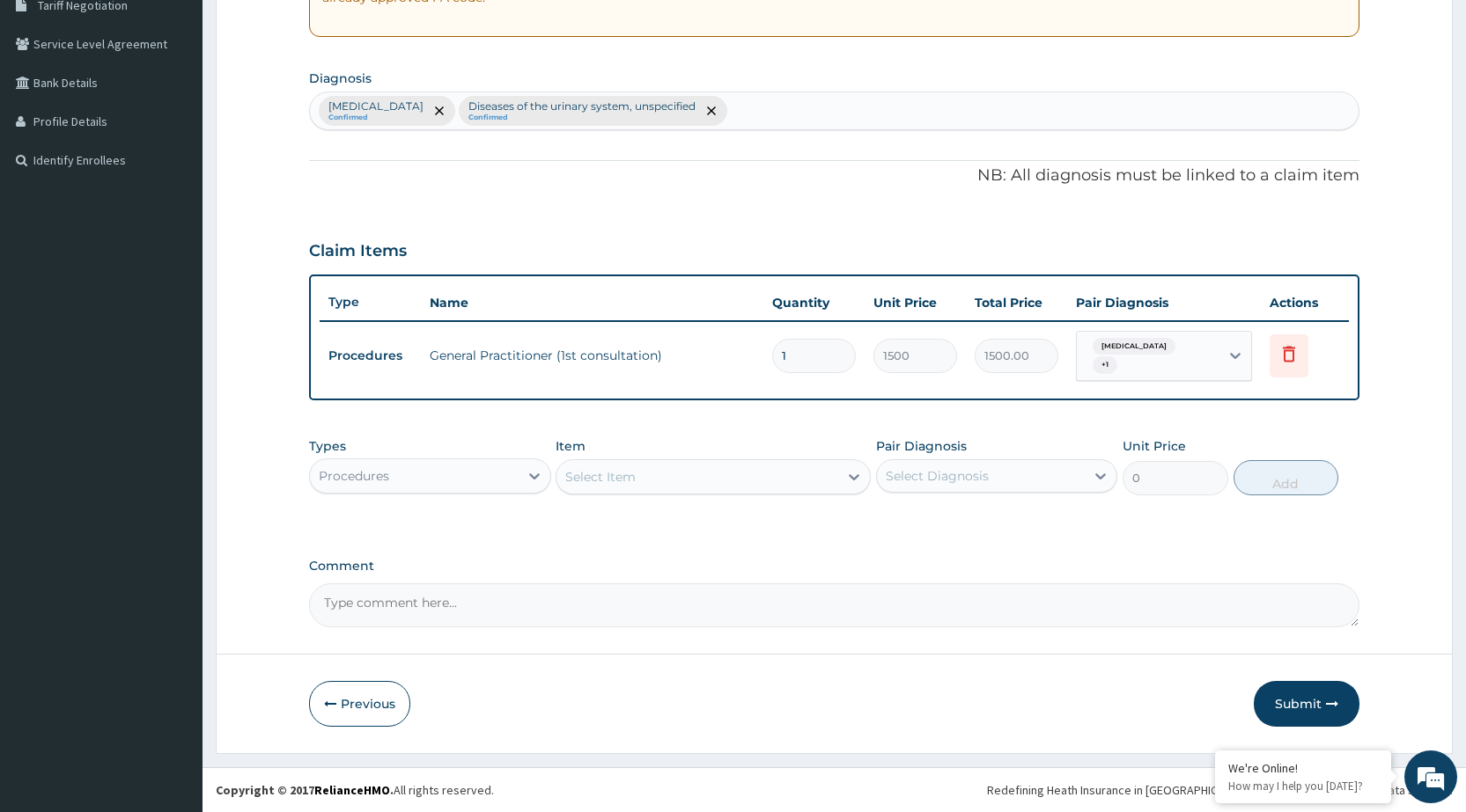
click at [415, 480] on div "Procedures" at bounding box center [413, 476] width 207 height 28
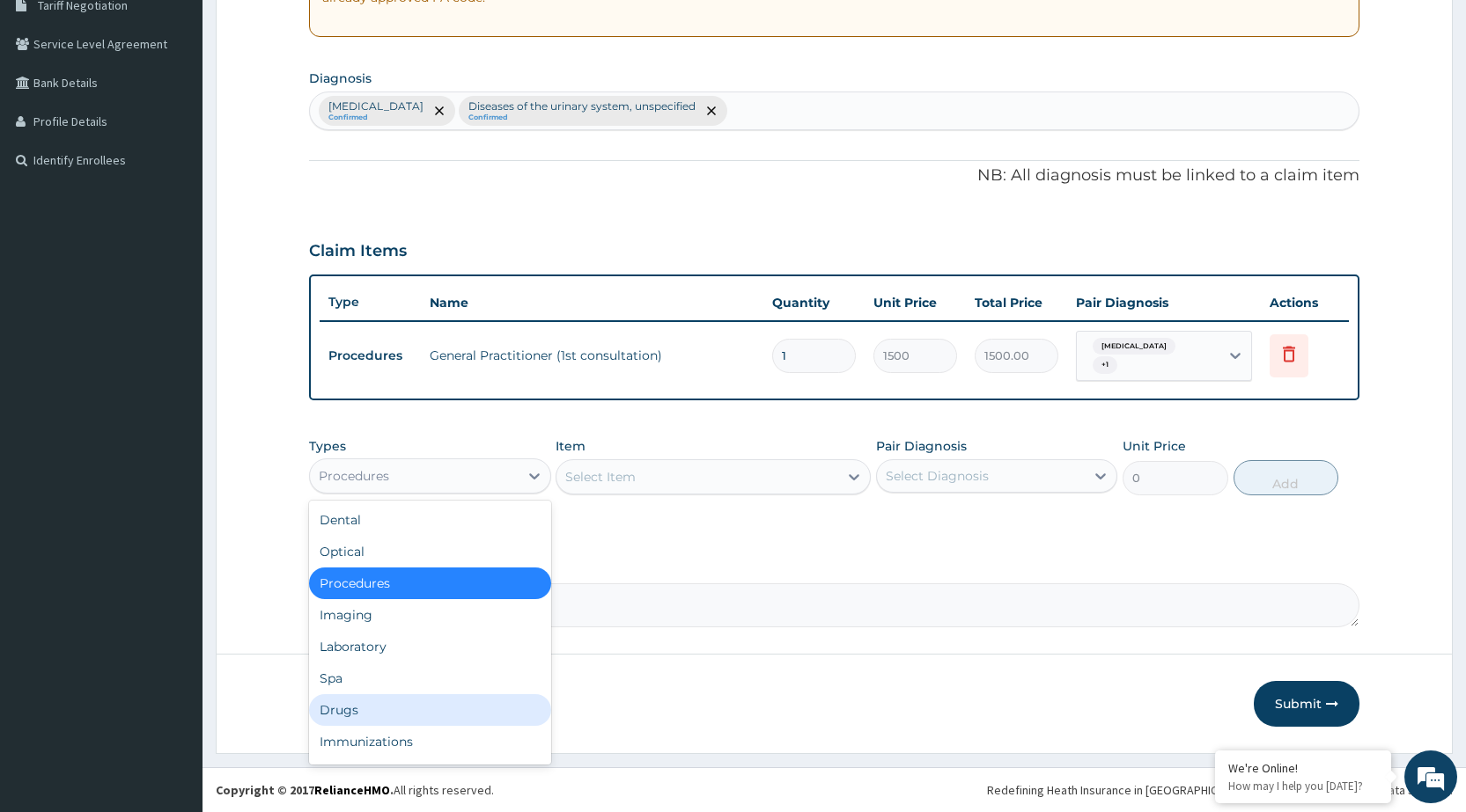
click at [368, 709] on div "Drugs" at bounding box center [430, 710] width 242 height 32
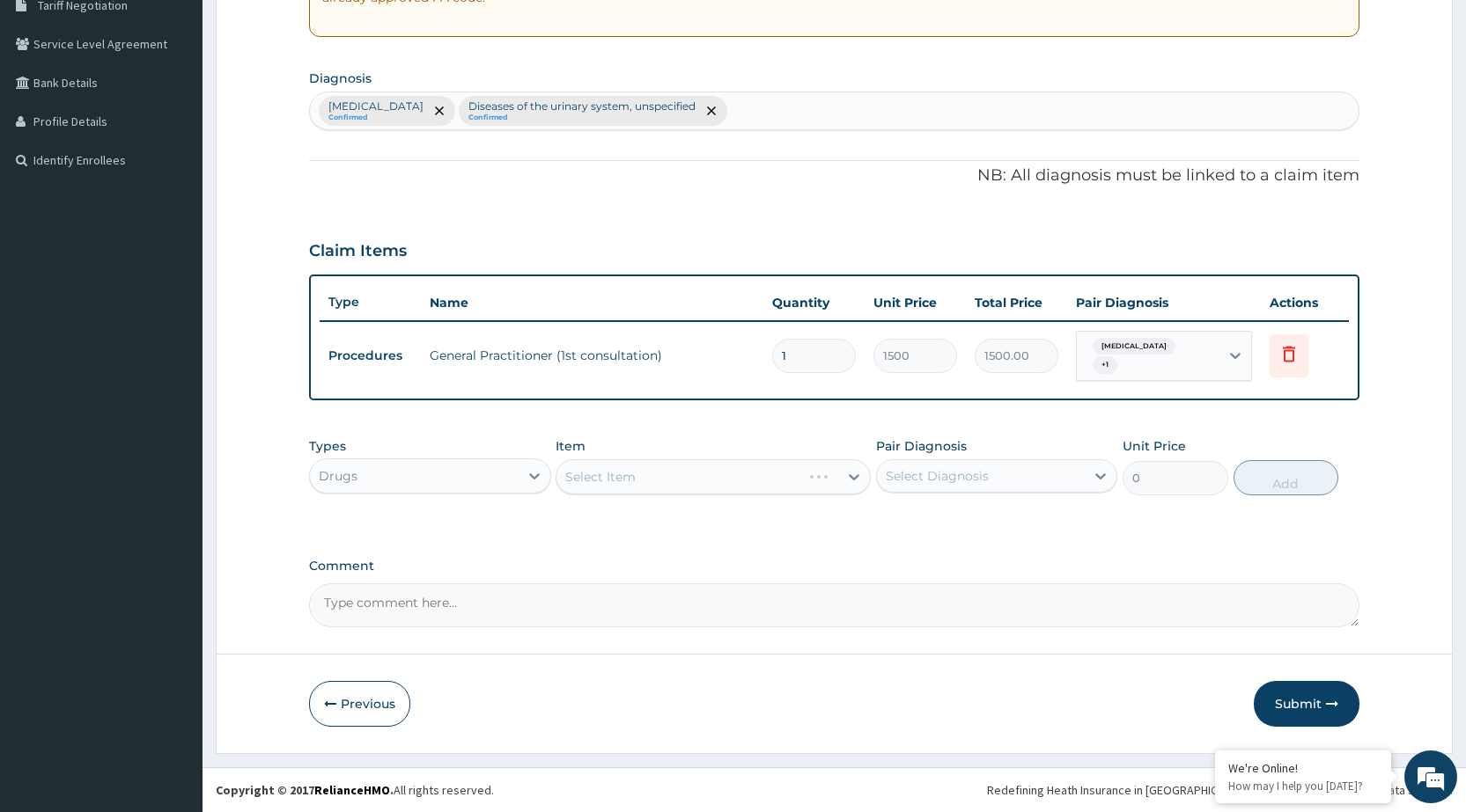
click at [615, 478] on div "Select Item" at bounding box center [713, 477] width 316 height 35
click at [615, 478] on div "Select Item" at bounding box center [600, 477] width 70 height 18
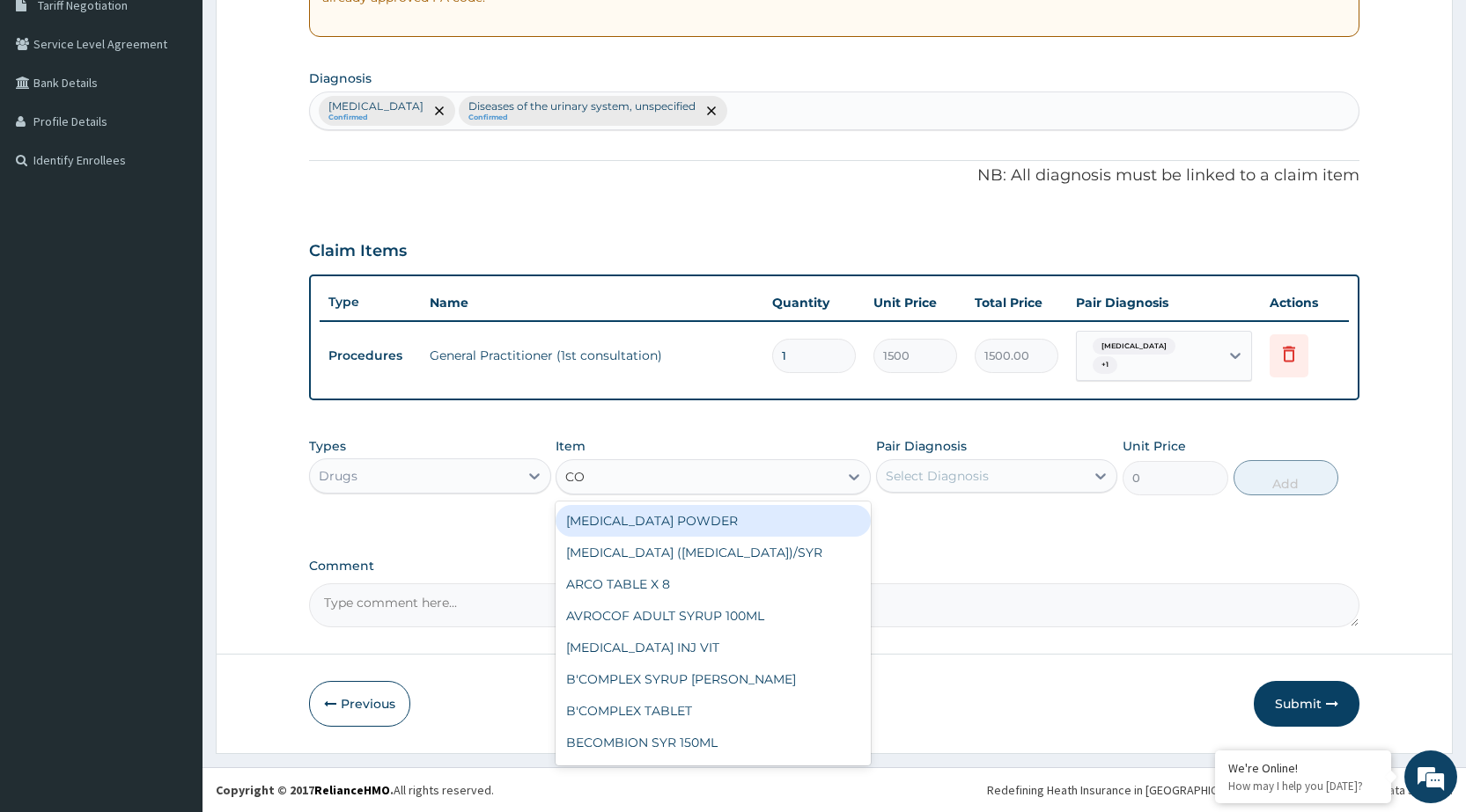
type input "COA"
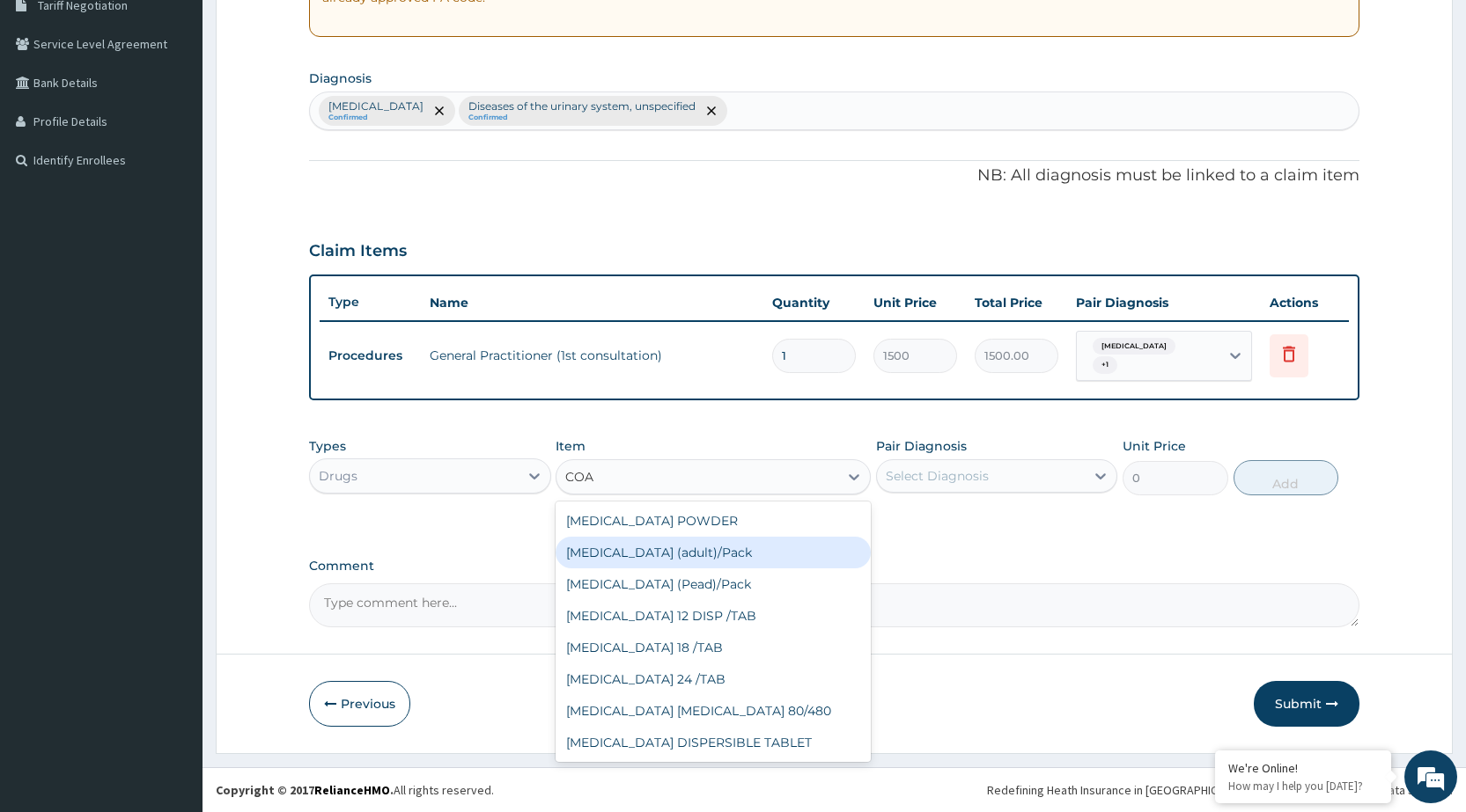
click at [611, 554] on div "[MEDICAL_DATA] (adult)/Pack" at bounding box center [713, 553] width 316 height 32
type input "682.5"
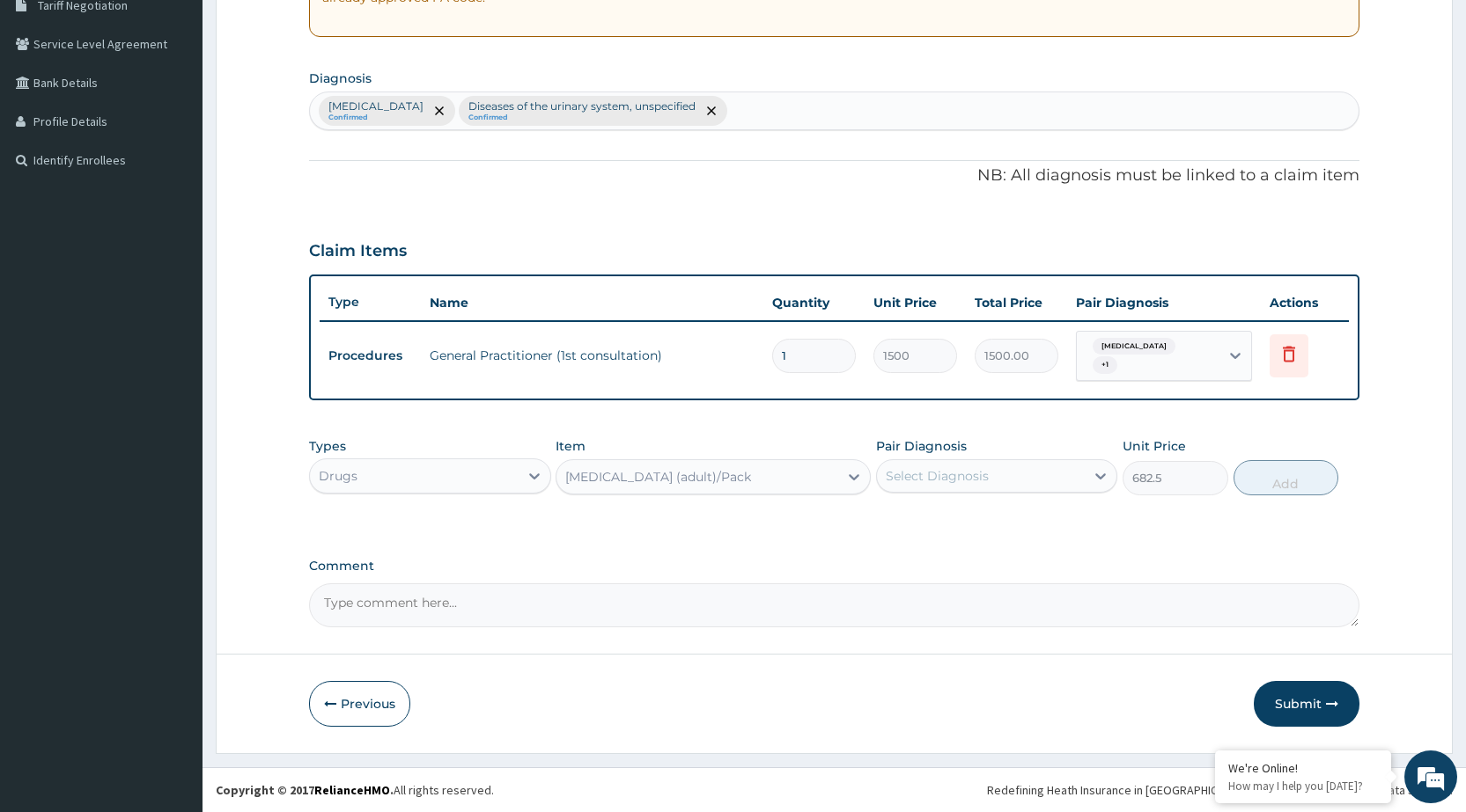
click at [1049, 480] on div "Select Diagnosis" at bounding box center [981, 476] width 207 height 28
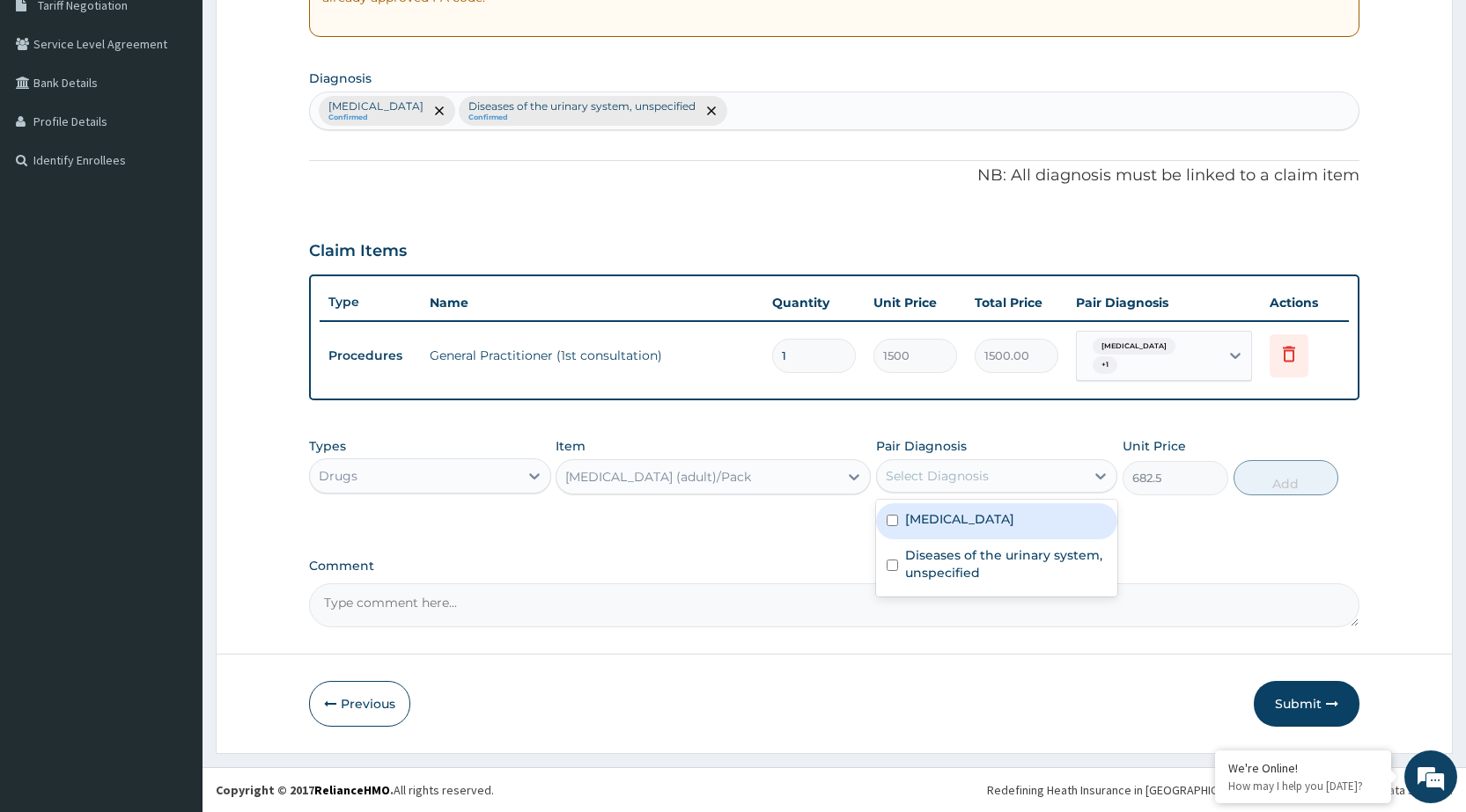
click at [1015, 521] on label "[MEDICAL_DATA]" at bounding box center [959, 519] width 109 height 18
checkbox input "true"
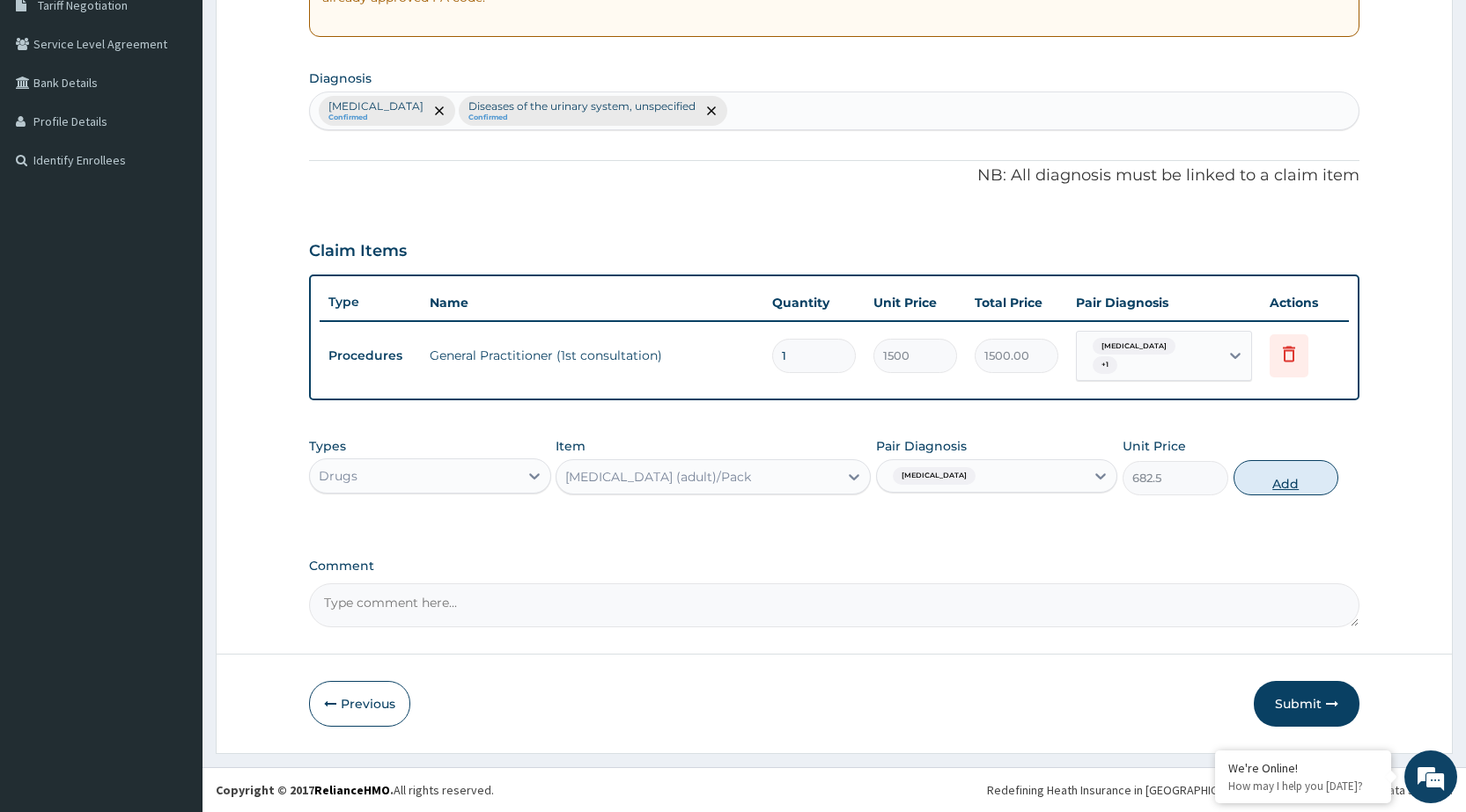
click at [1312, 473] on button "Add" at bounding box center [1287, 478] width 105 height 35
type input "0"
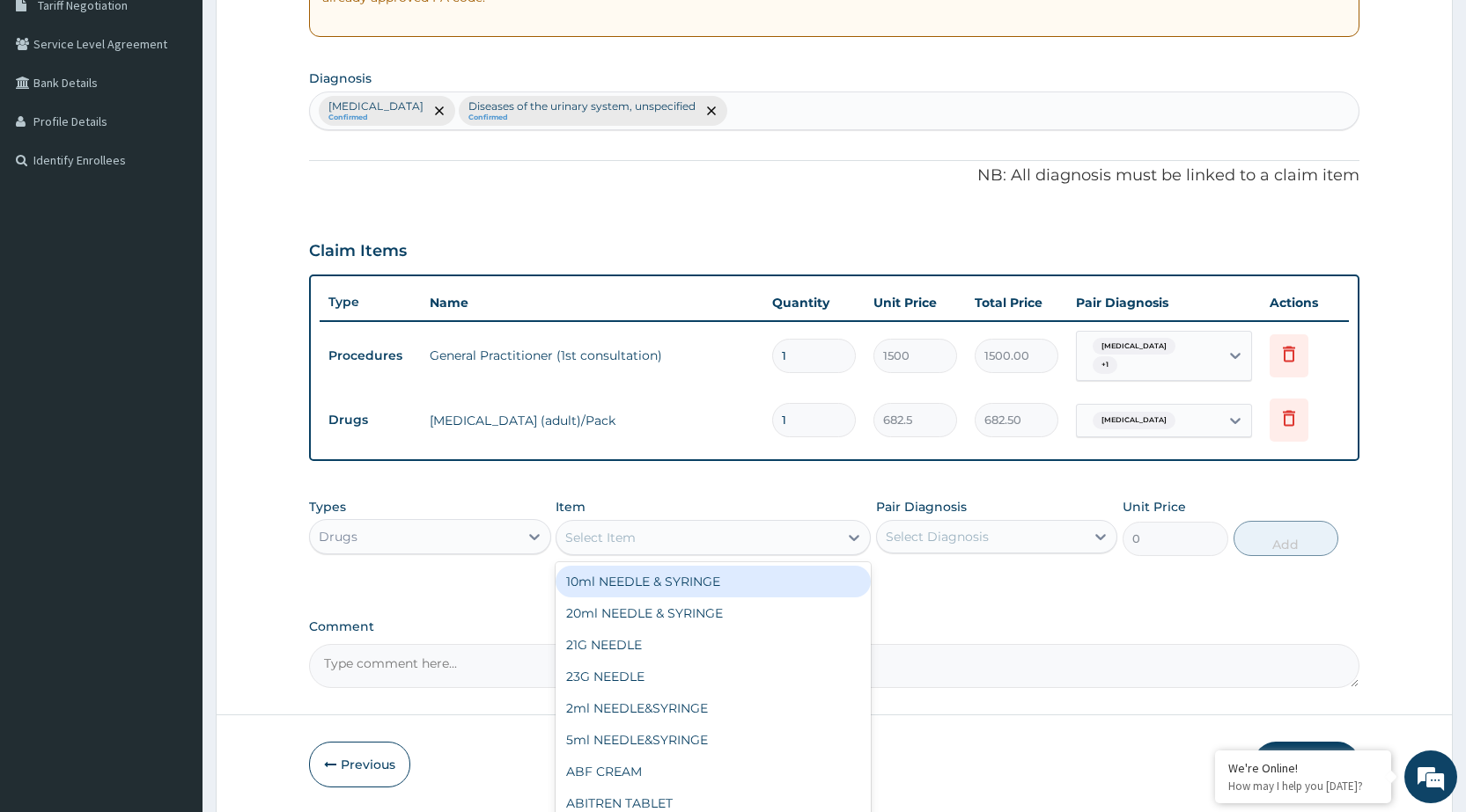
click at [668, 555] on div "Select Item" at bounding box center [713, 537] width 316 height 35
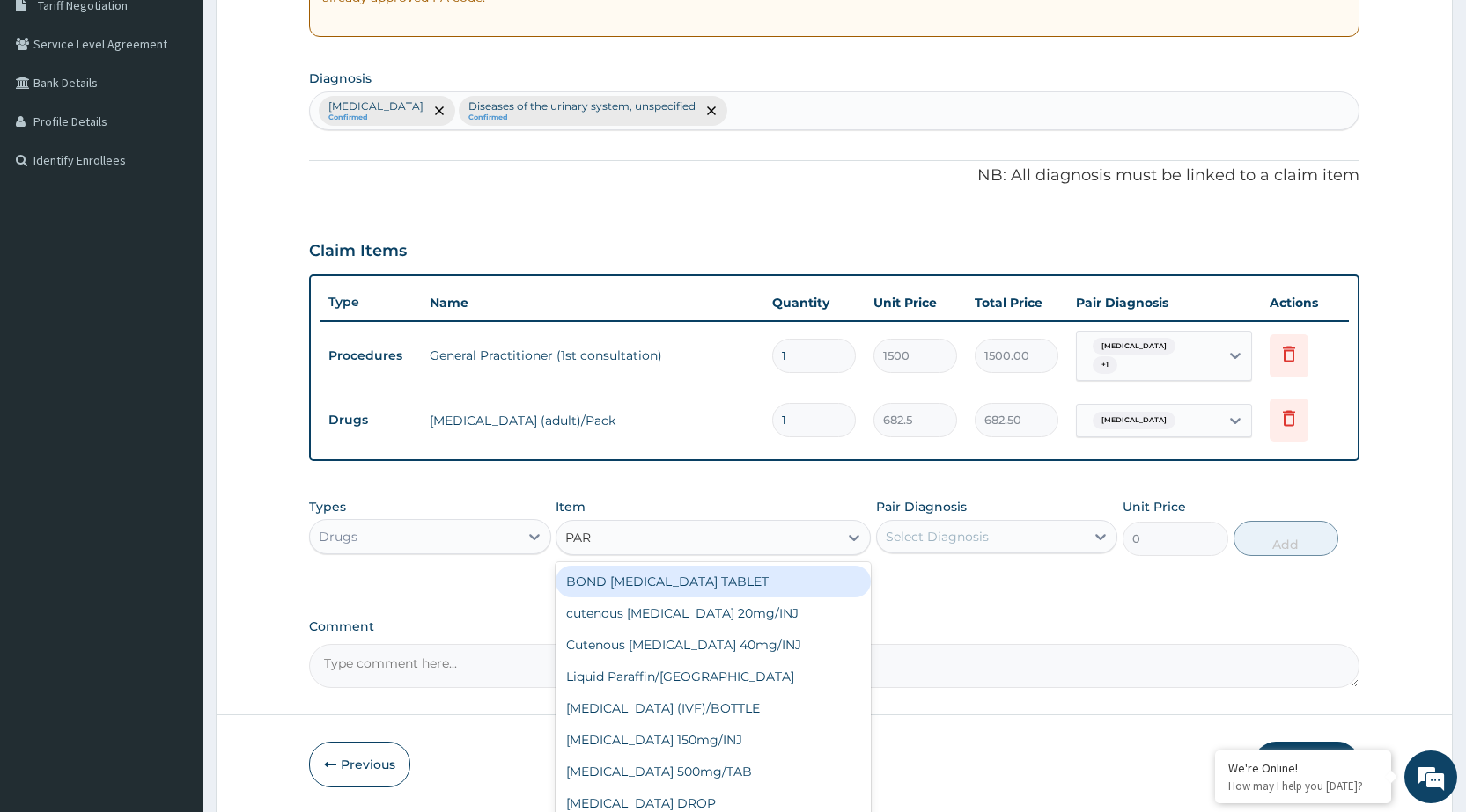
type input "PARA"
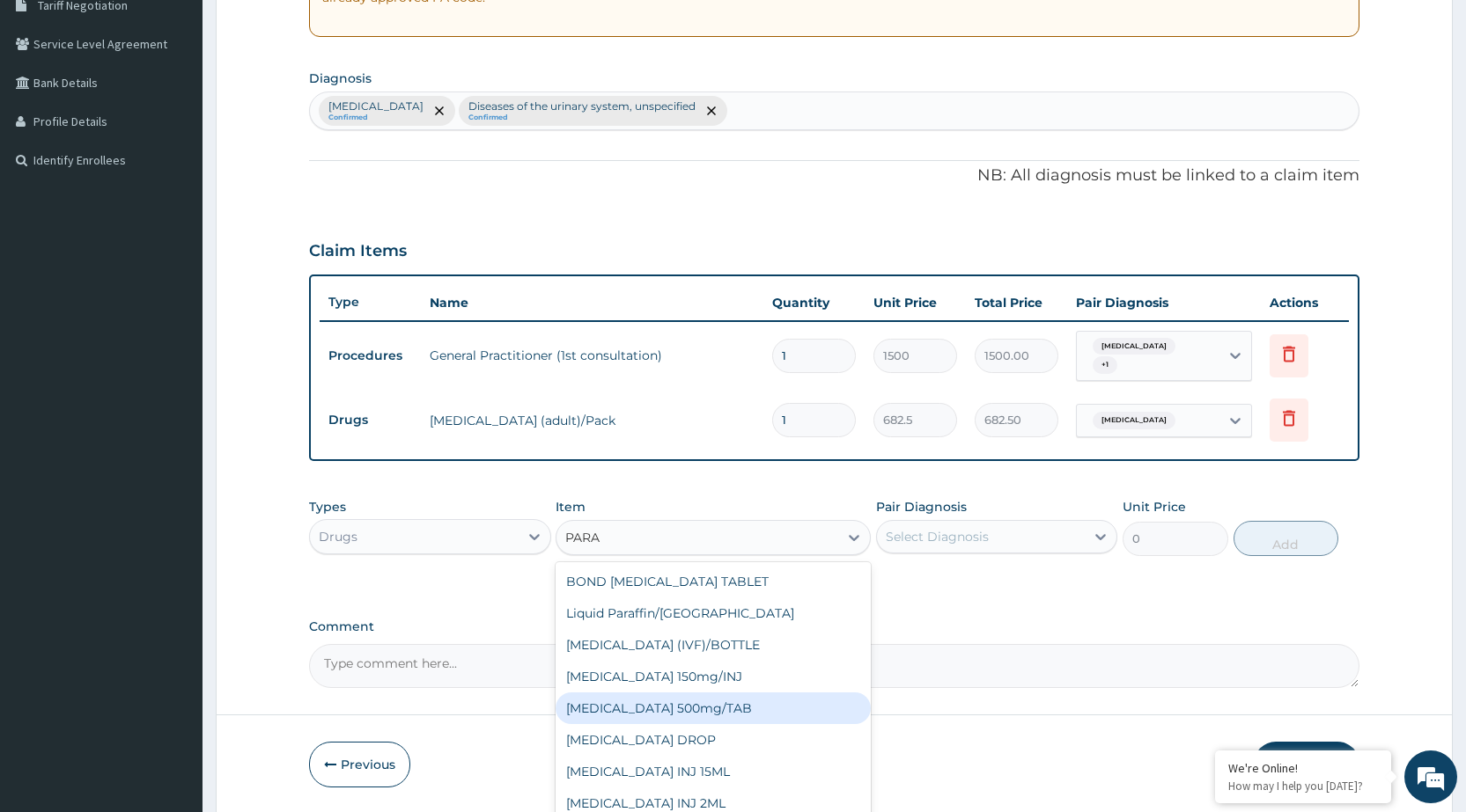
click at [673, 703] on div "[MEDICAL_DATA] 500mg/TAB" at bounding box center [713, 709] width 316 height 32
type input "5.25"
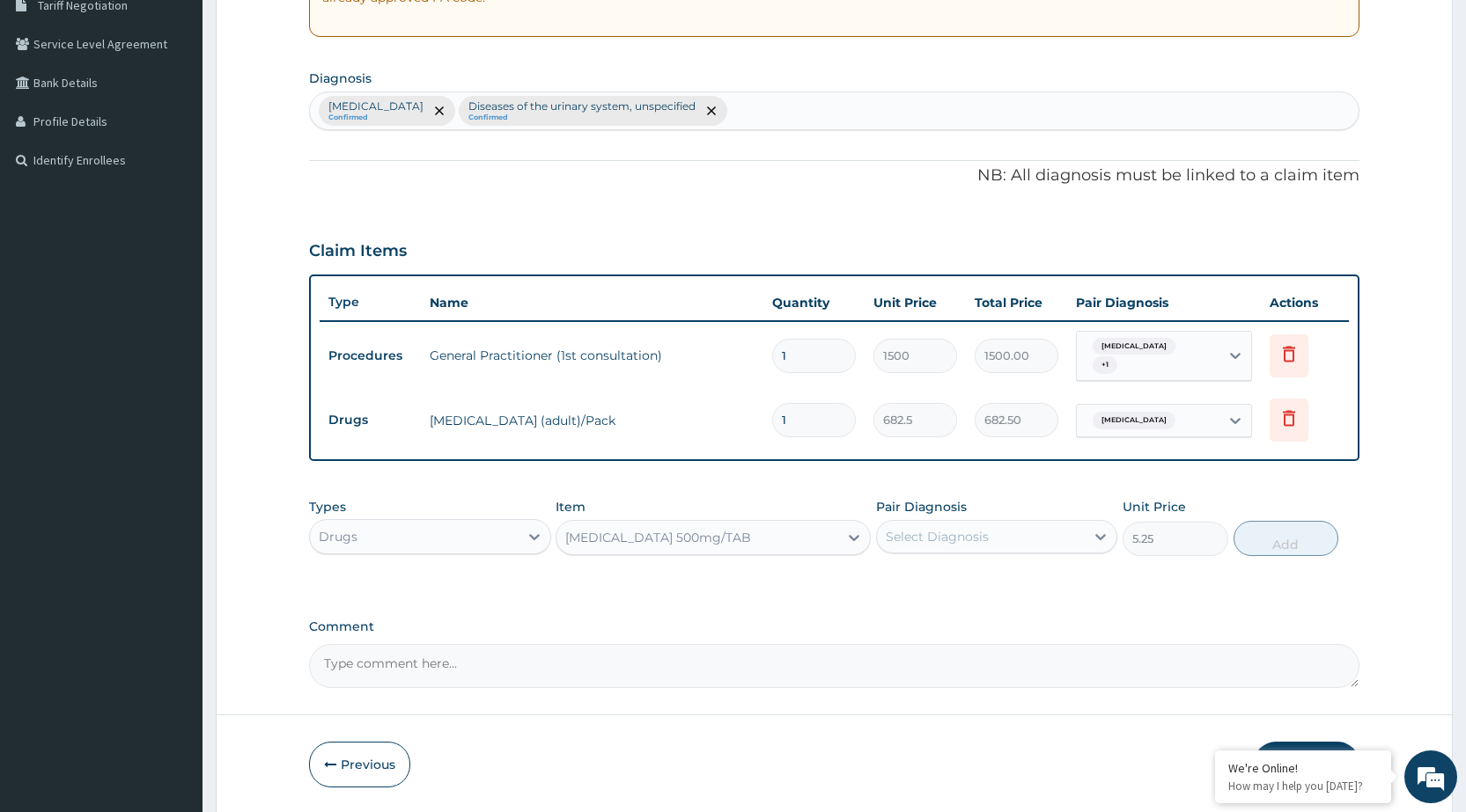
click at [1052, 523] on div "Select Diagnosis" at bounding box center [981, 536] width 207 height 28
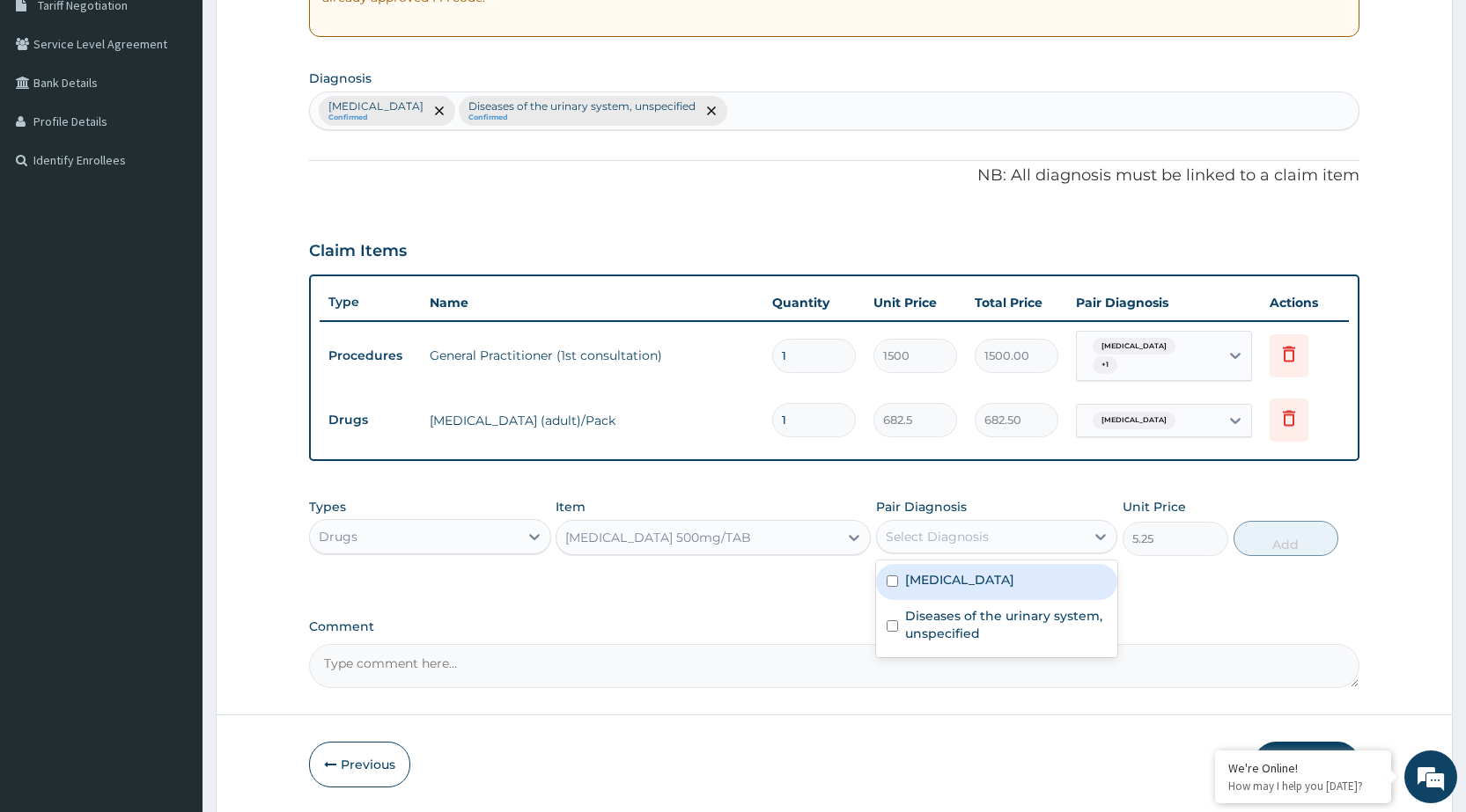
click at [999, 576] on label "[MEDICAL_DATA]" at bounding box center [959, 580] width 109 height 18
checkbox input "true"
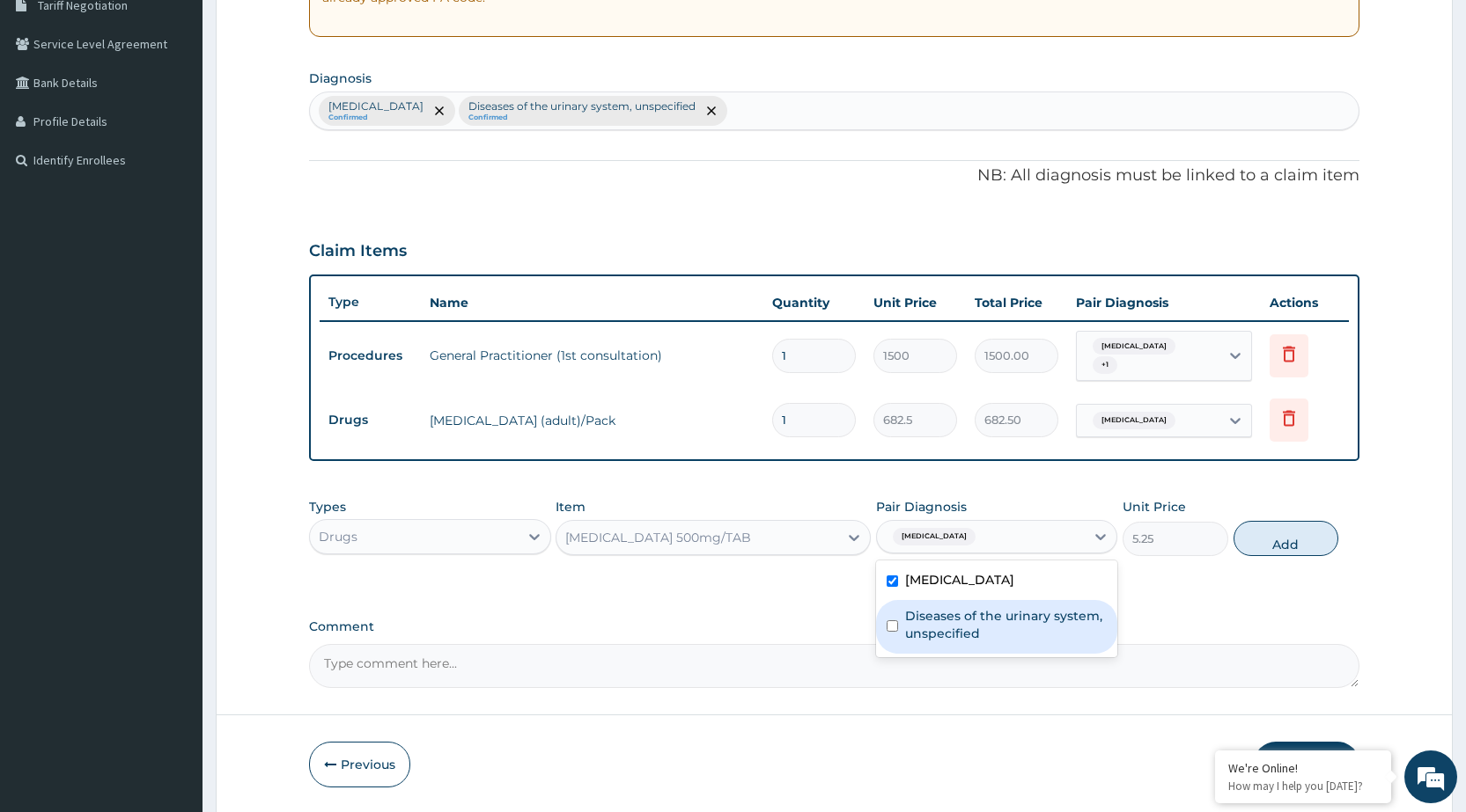
click at [995, 617] on label "Diseases of the urinary system, unspecified" at bounding box center [1005, 625] width 202 height 35
checkbox input "true"
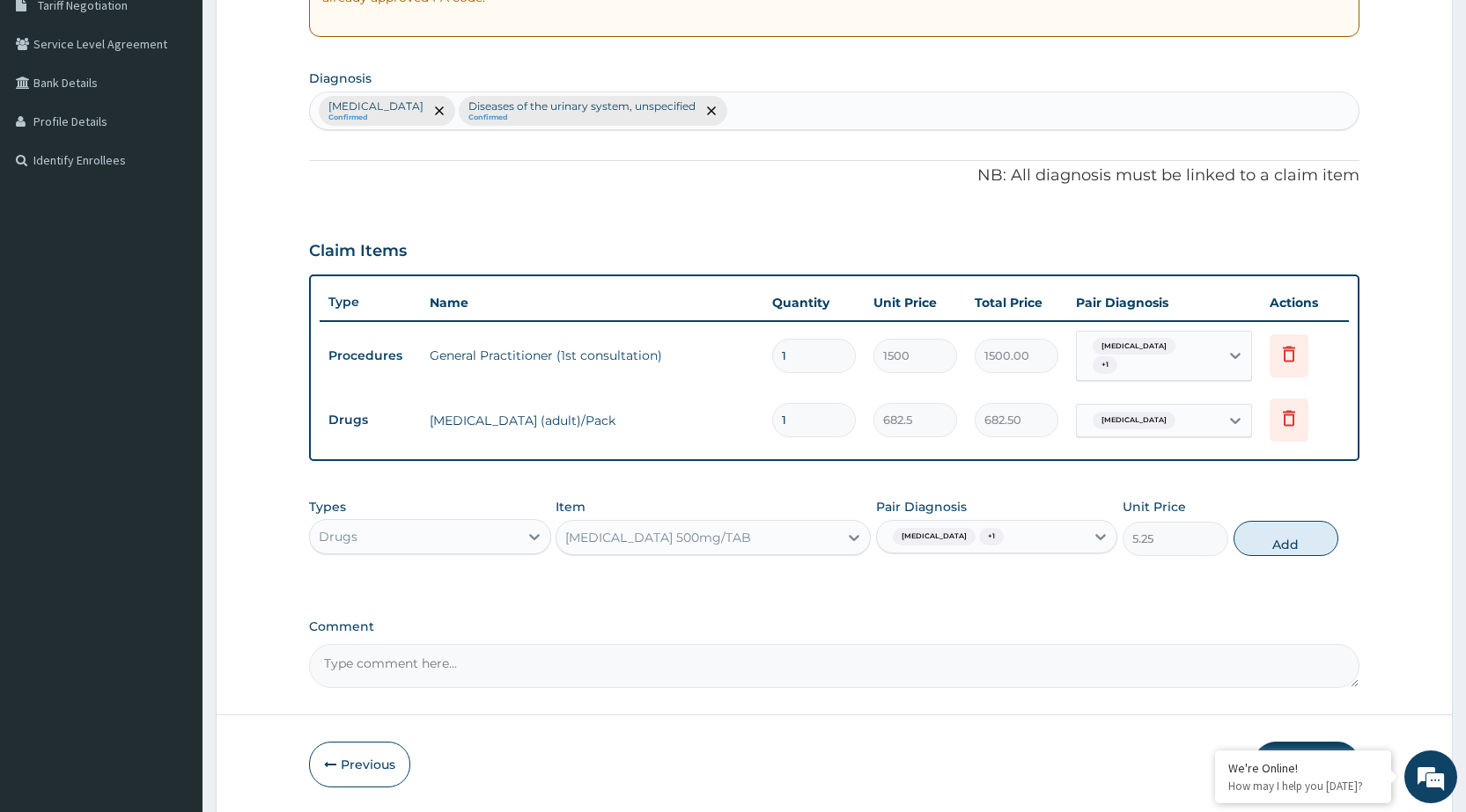
drag, startPoint x: 1274, startPoint y: 541, endPoint x: 1141, endPoint y: 604, distance: 147.2
click at [1267, 547] on button "Add" at bounding box center [1287, 538] width 105 height 35
type input "0"
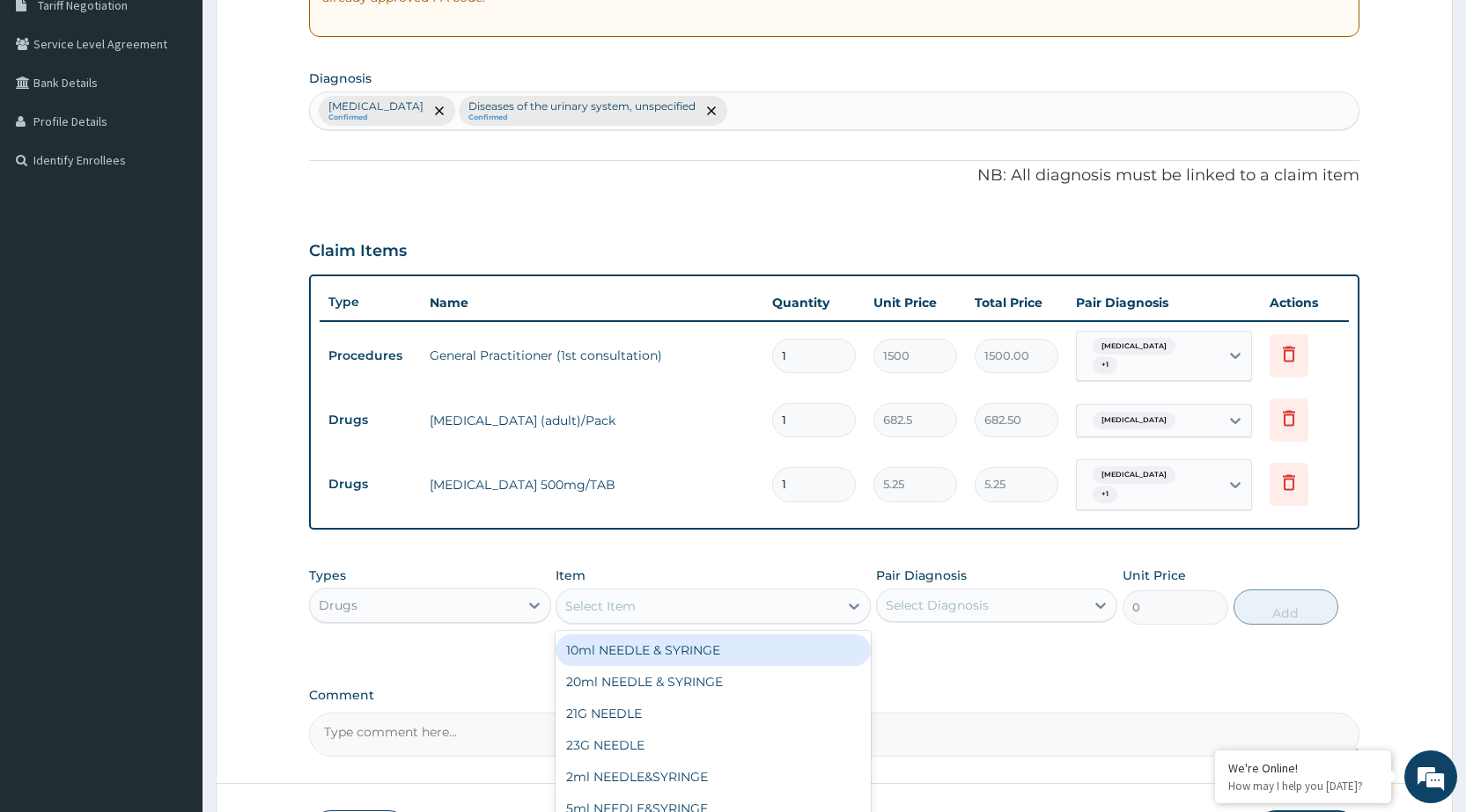
click at [836, 613] on div "Select Item" at bounding box center [696, 606] width 282 height 28
type input "[MEDICAL_DATA]"
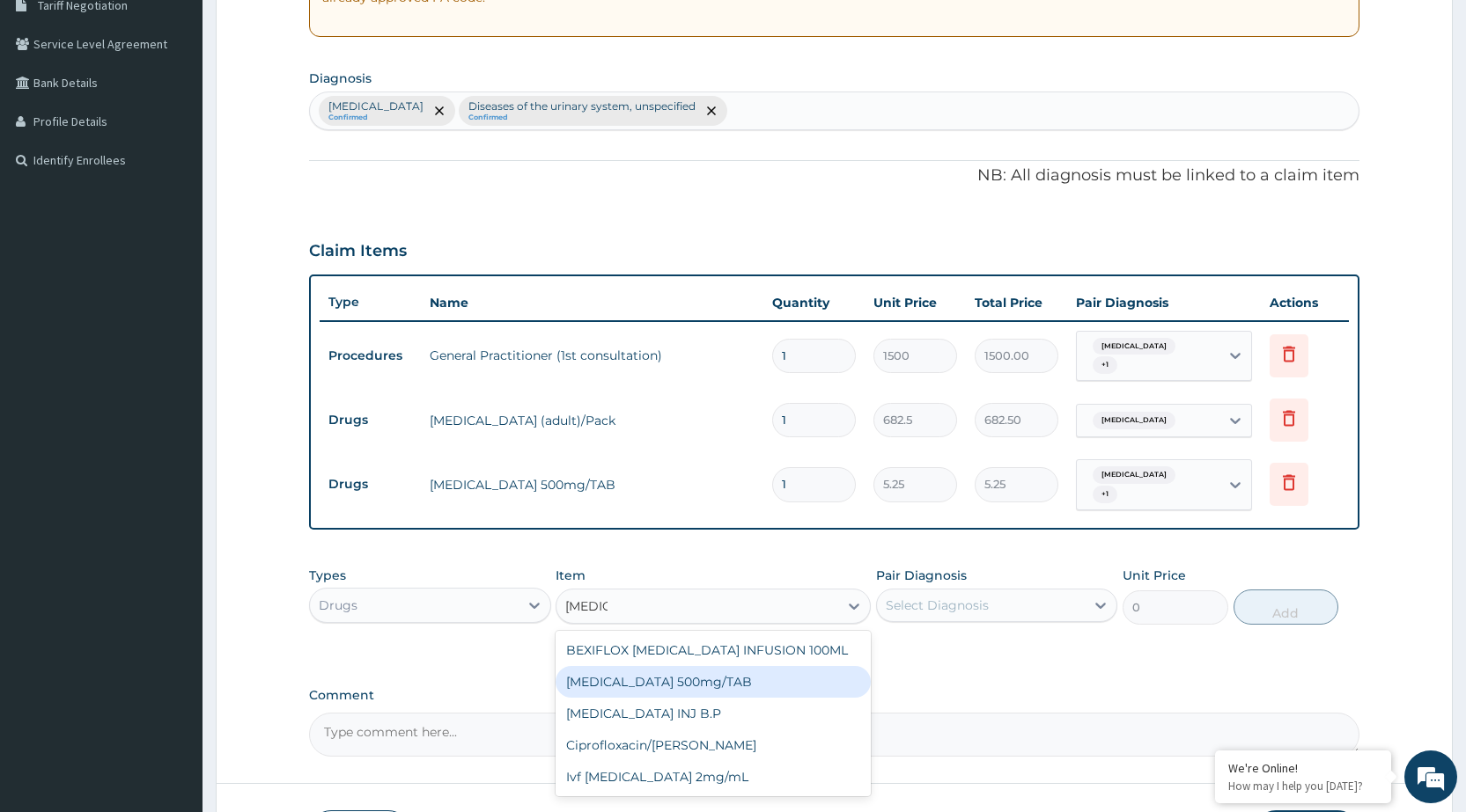
click at [699, 679] on div "[MEDICAL_DATA] 500mg/TAB" at bounding box center [713, 682] width 316 height 32
type input "26.77"
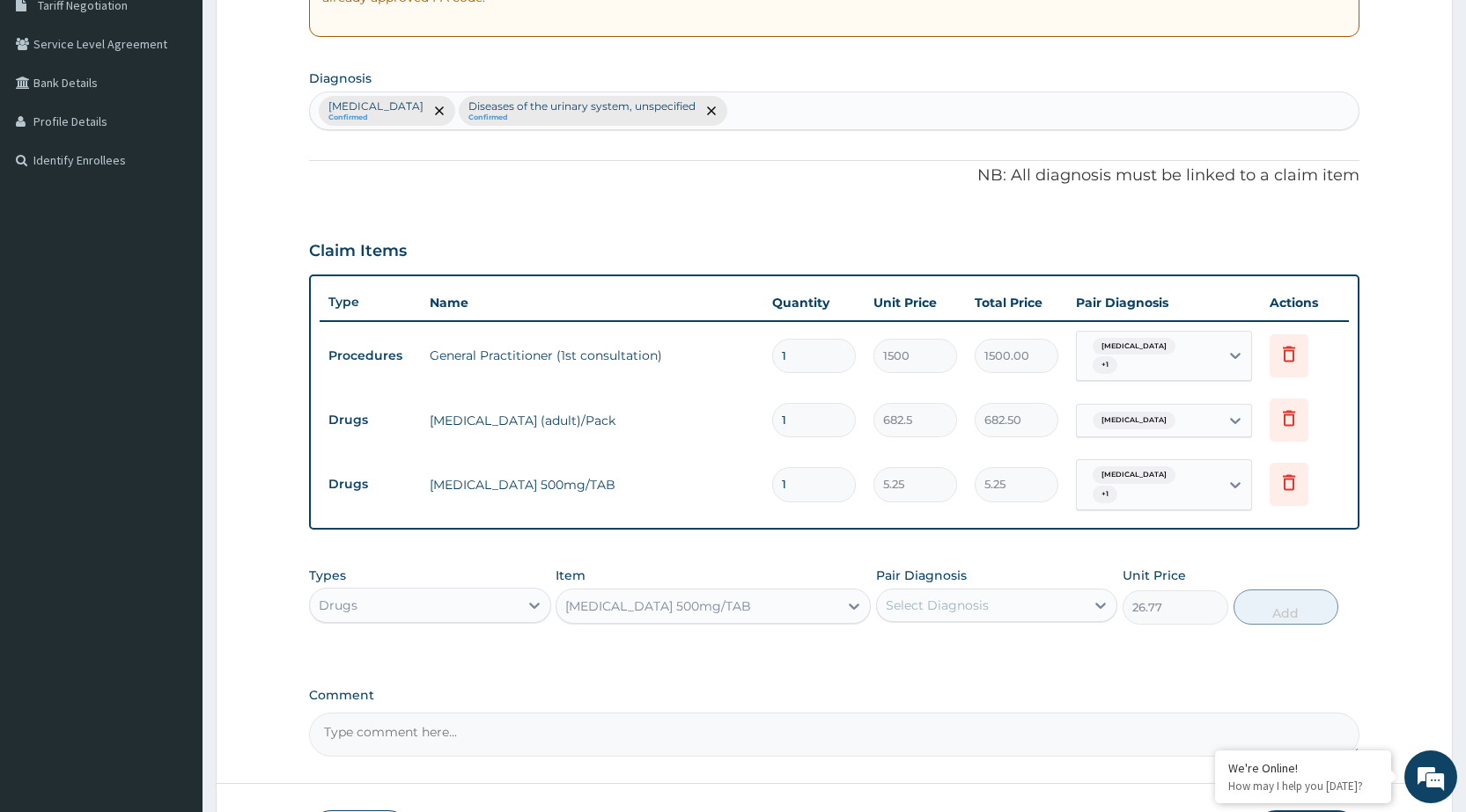
click at [961, 609] on div "Select Diagnosis" at bounding box center [938, 606] width 103 height 18
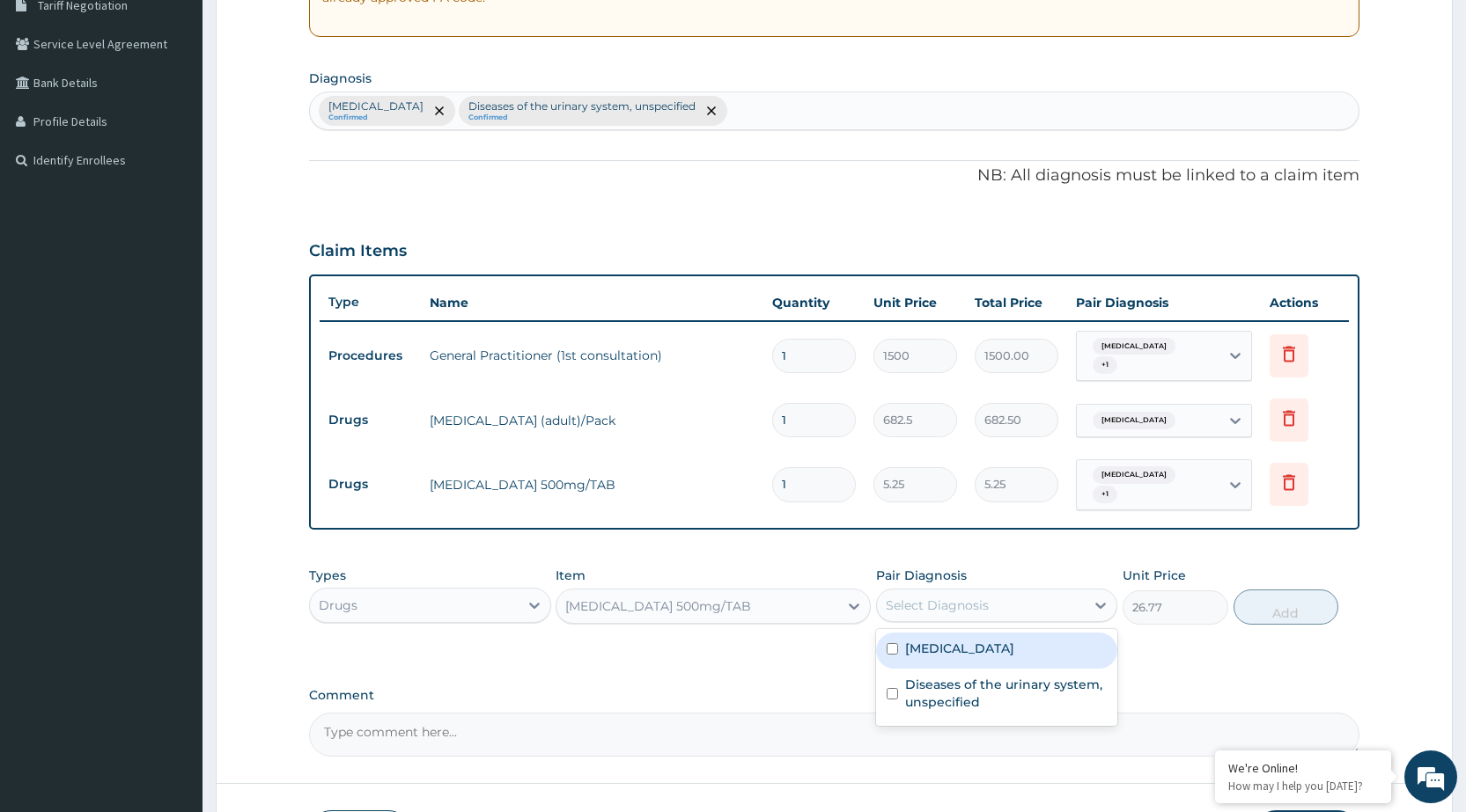
click at [947, 653] on label "Malaria, unspecified" at bounding box center [959, 648] width 109 height 18
checkbox input "true"
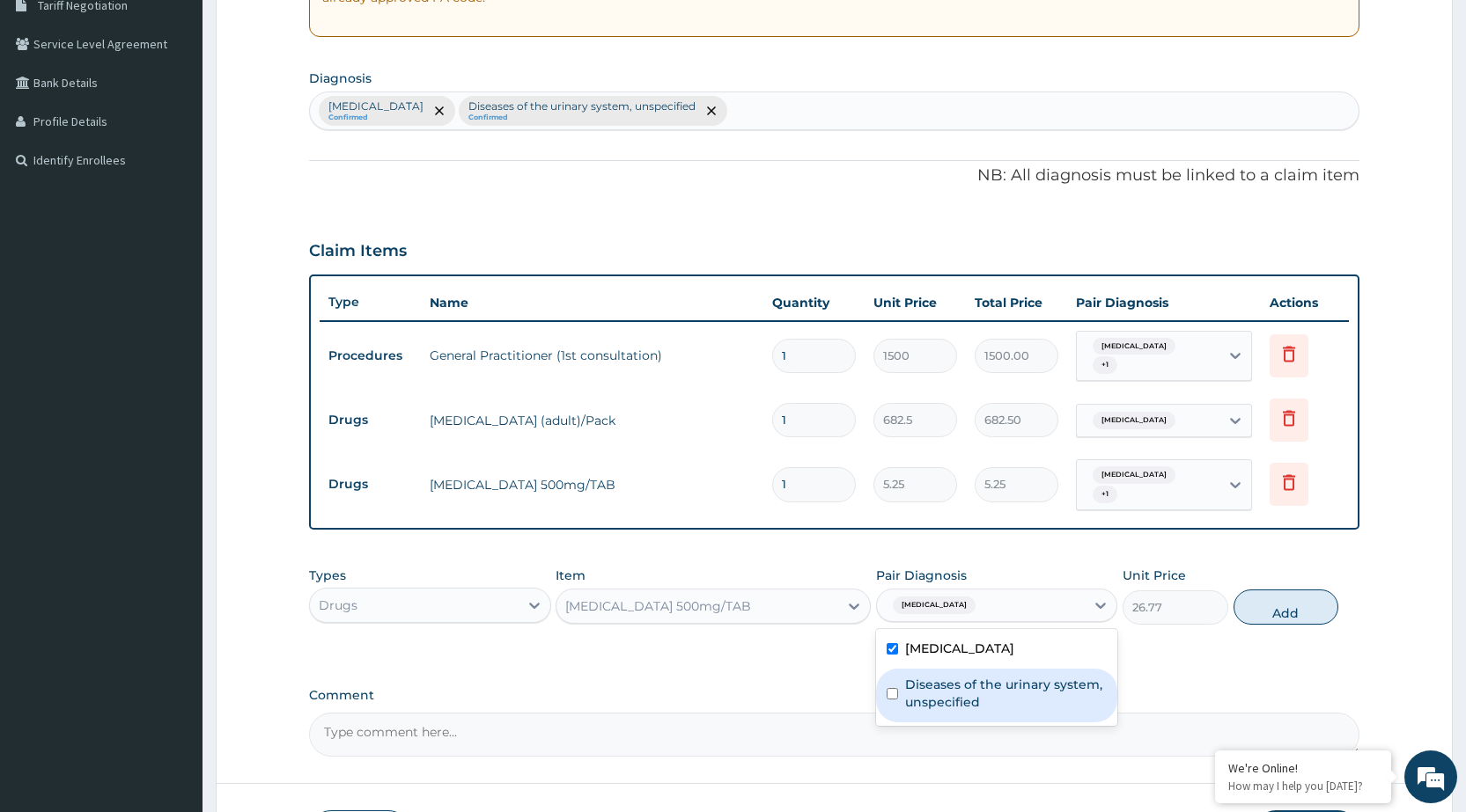
click at [943, 683] on label "Diseases of the urinary system, unspecified" at bounding box center [1005, 693] width 202 height 35
checkbox input "true"
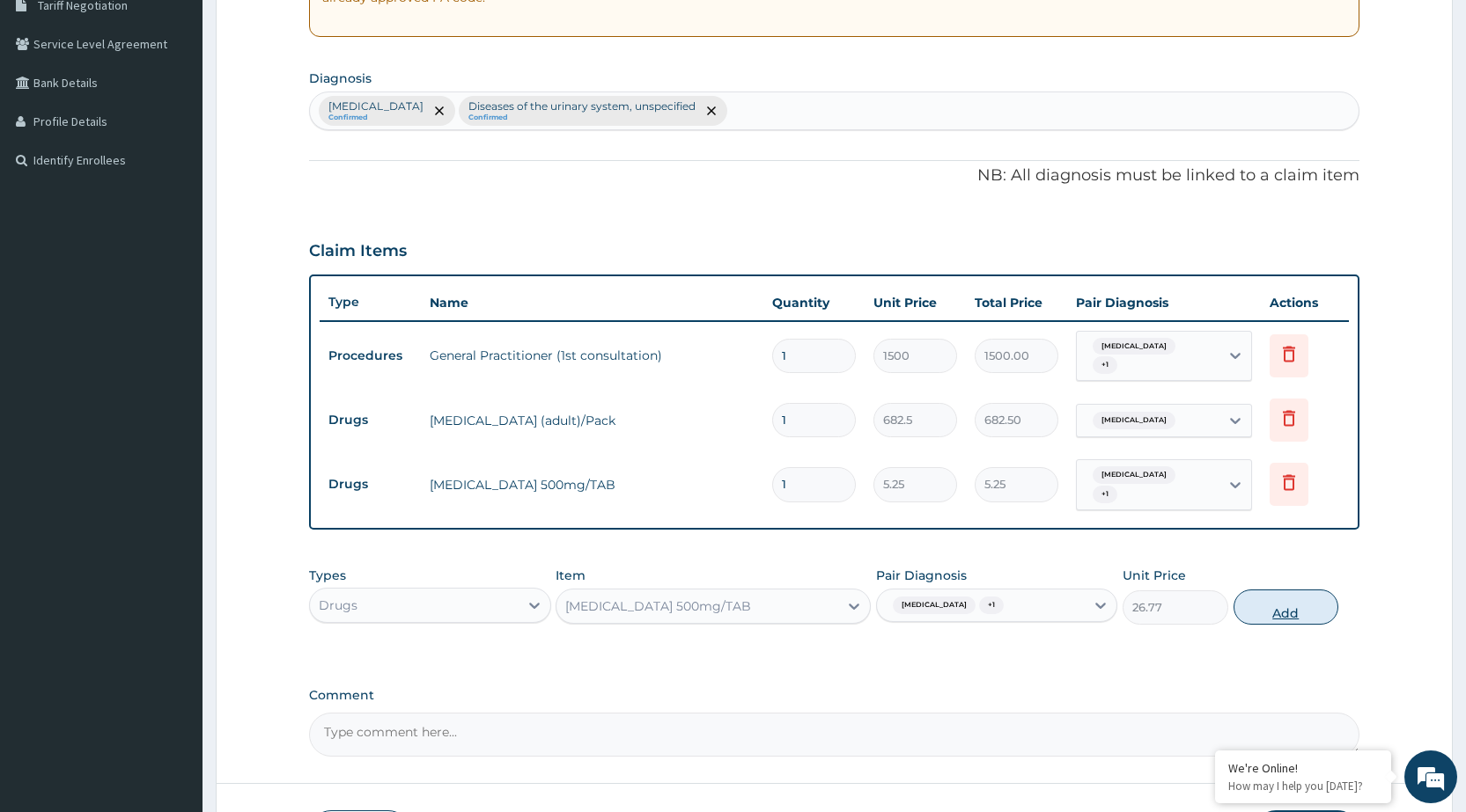
click at [1297, 610] on button "Add" at bounding box center [1287, 608] width 105 height 35
type input "0"
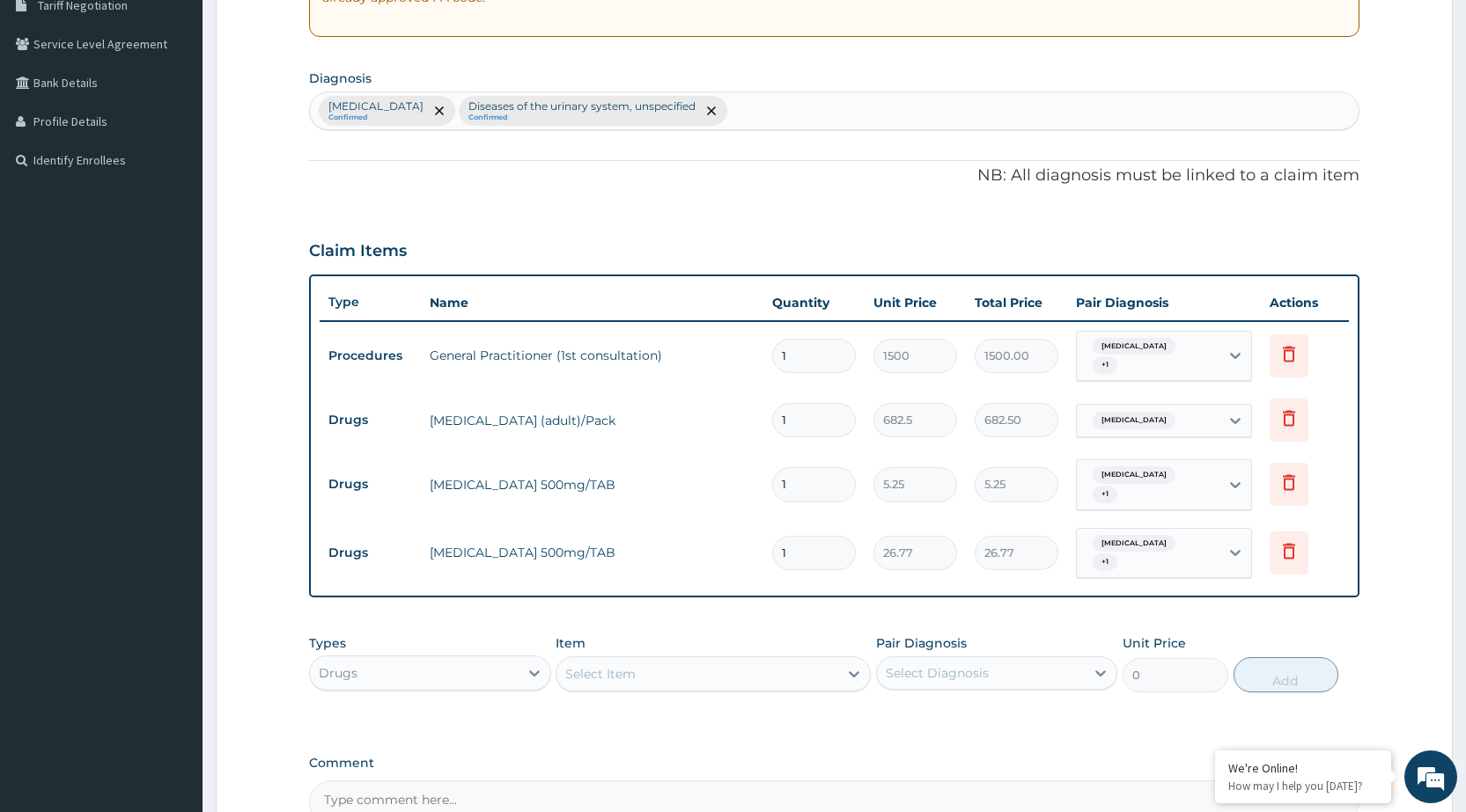
type input "10"
type input "267.70"
type input "10"
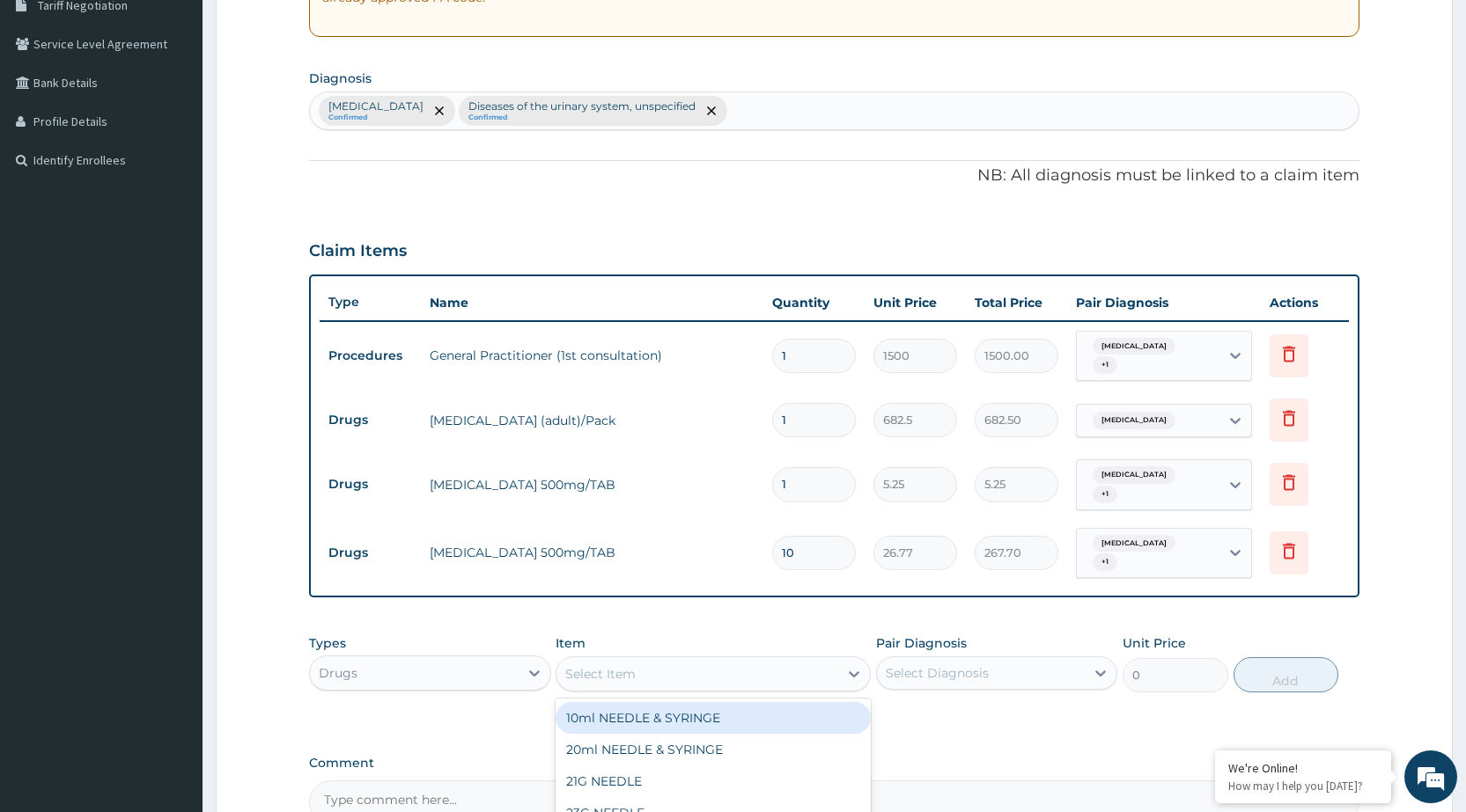
click at [808, 662] on div "Select Item" at bounding box center [696, 674] width 282 height 28
type input "FLAGY"
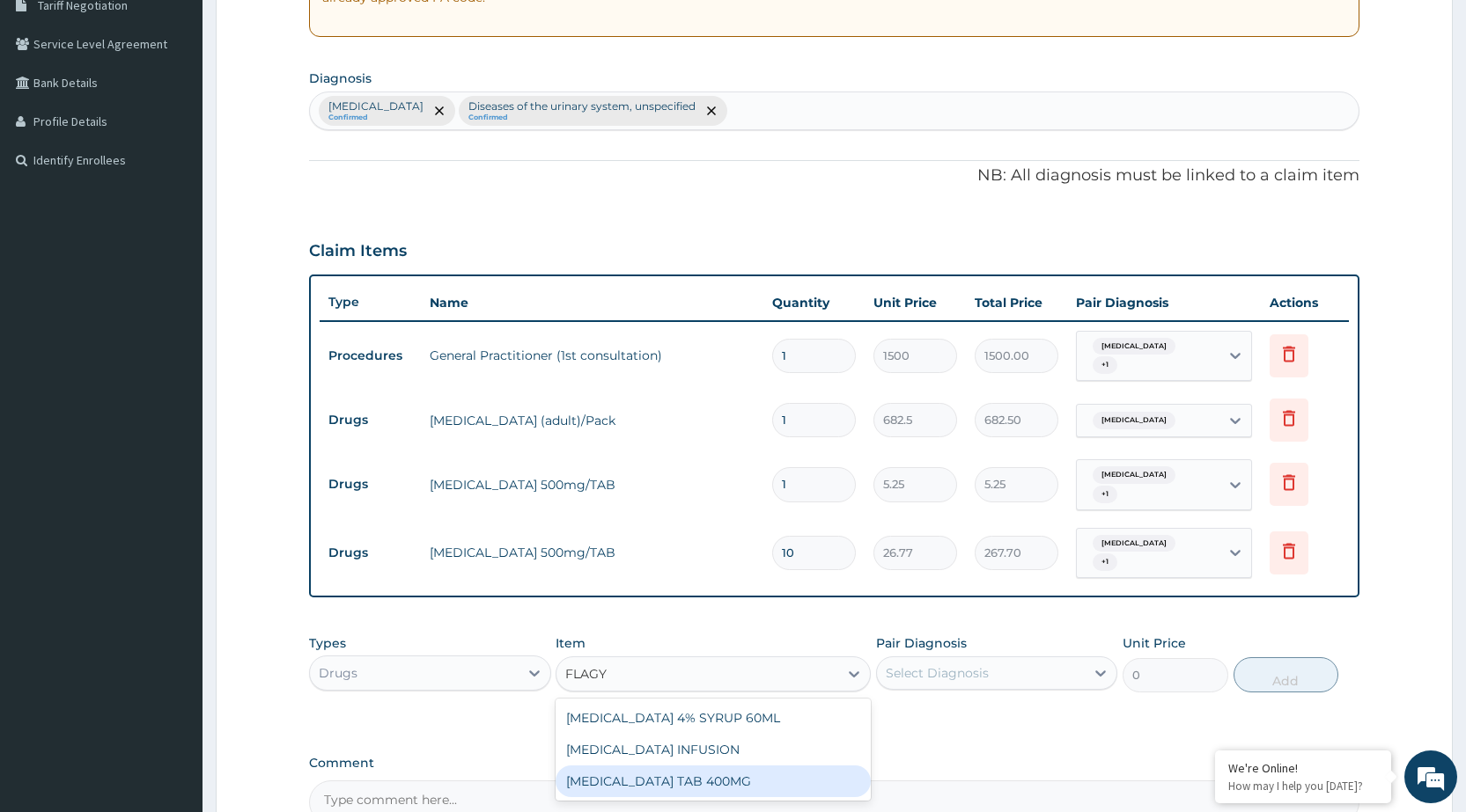
click at [713, 768] on div "[MEDICAL_DATA] TAB 400MG" at bounding box center [713, 782] width 316 height 32
type input "26.25"
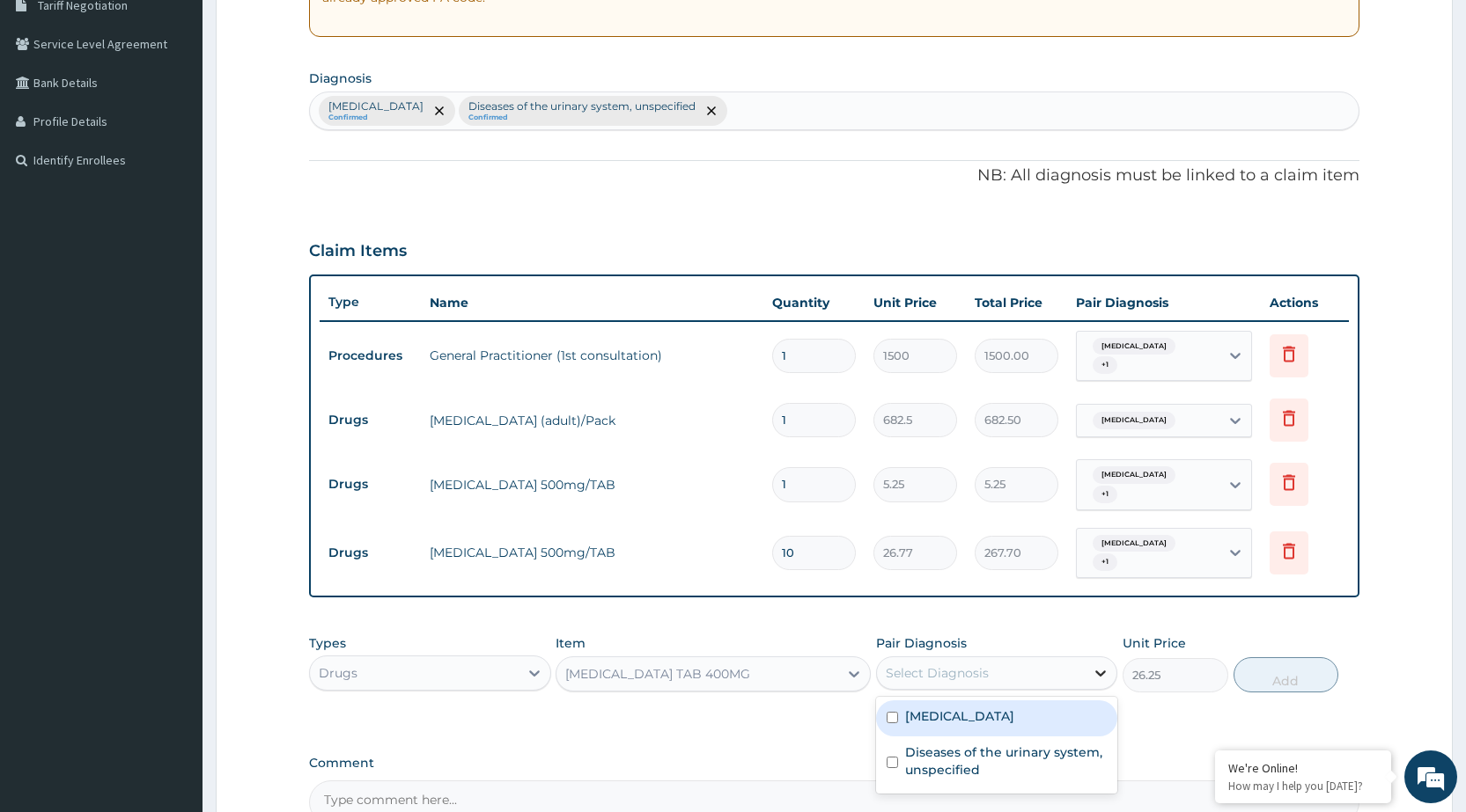
click at [1098, 687] on div at bounding box center [1101, 673] width 32 height 32
click at [1068, 720] on div "[MEDICAL_DATA]" at bounding box center [997, 719] width 242 height 36
click at [1061, 733] on div "[MEDICAL_DATA]" at bounding box center [997, 719] width 242 height 36
click at [1061, 729] on div "[MEDICAL_DATA]" at bounding box center [997, 719] width 242 height 36
checkbox input "true"
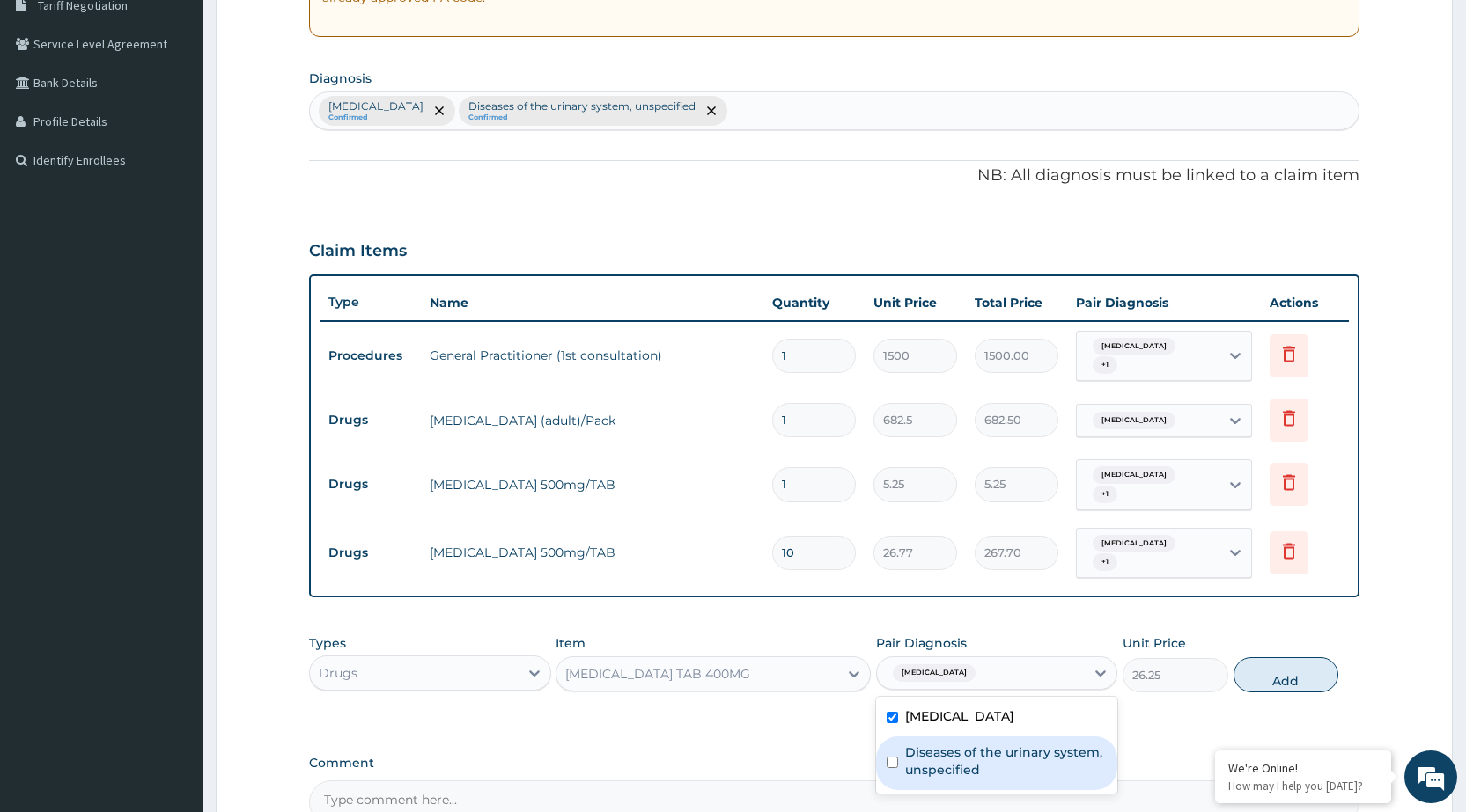
drag, startPoint x: 1053, startPoint y: 779, endPoint x: 1115, endPoint y: 741, distance: 72.7
click at [1052, 780] on div "Diseases of the urinary system, unspecified" at bounding box center [997, 763] width 242 height 54
checkbox input "true"
click at [1273, 679] on button "Add" at bounding box center [1287, 675] width 105 height 35
type input "0"
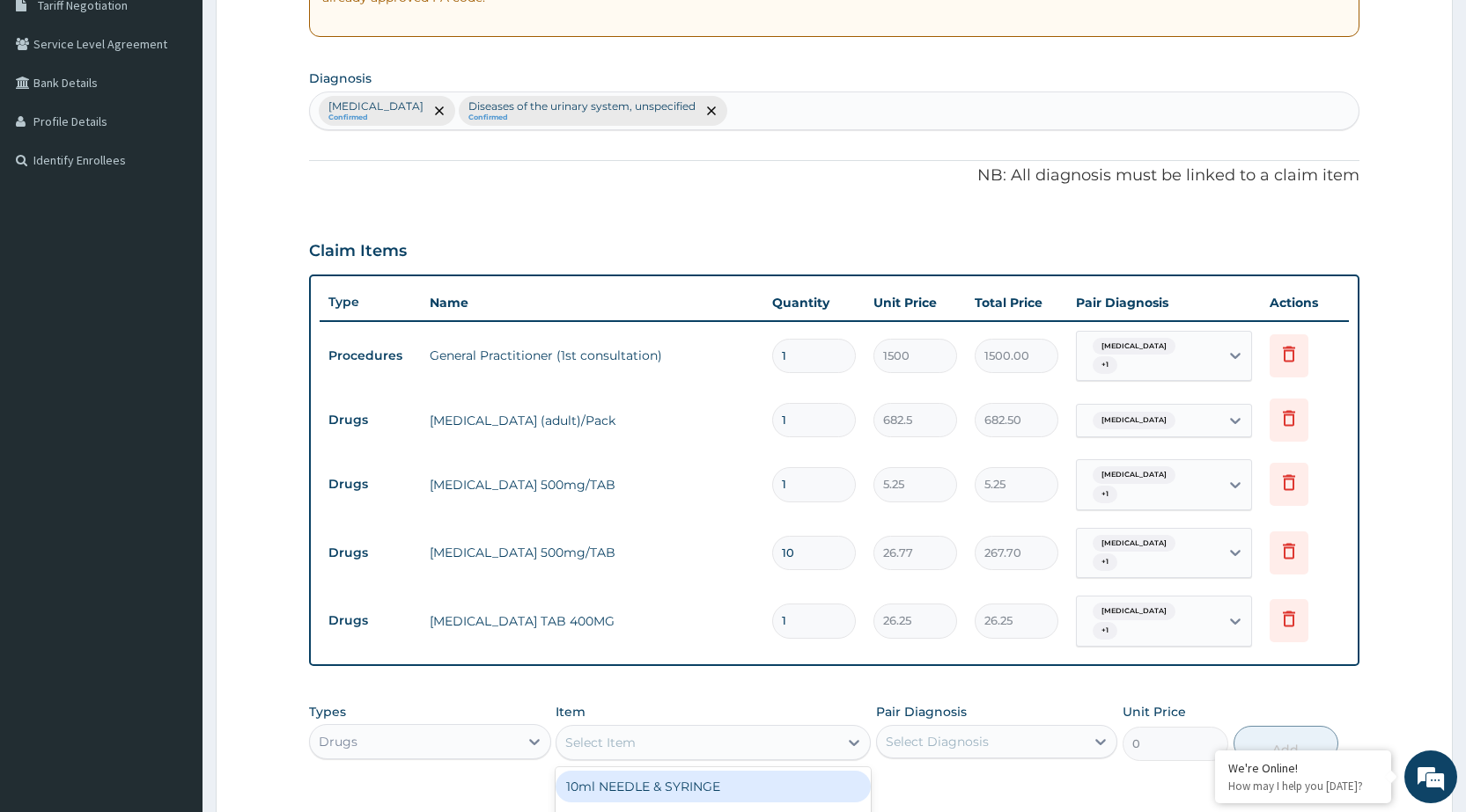
click at [809, 739] on div "Select Item" at bounding box center [696, 743] width 282 height 28
type input "VIT C"
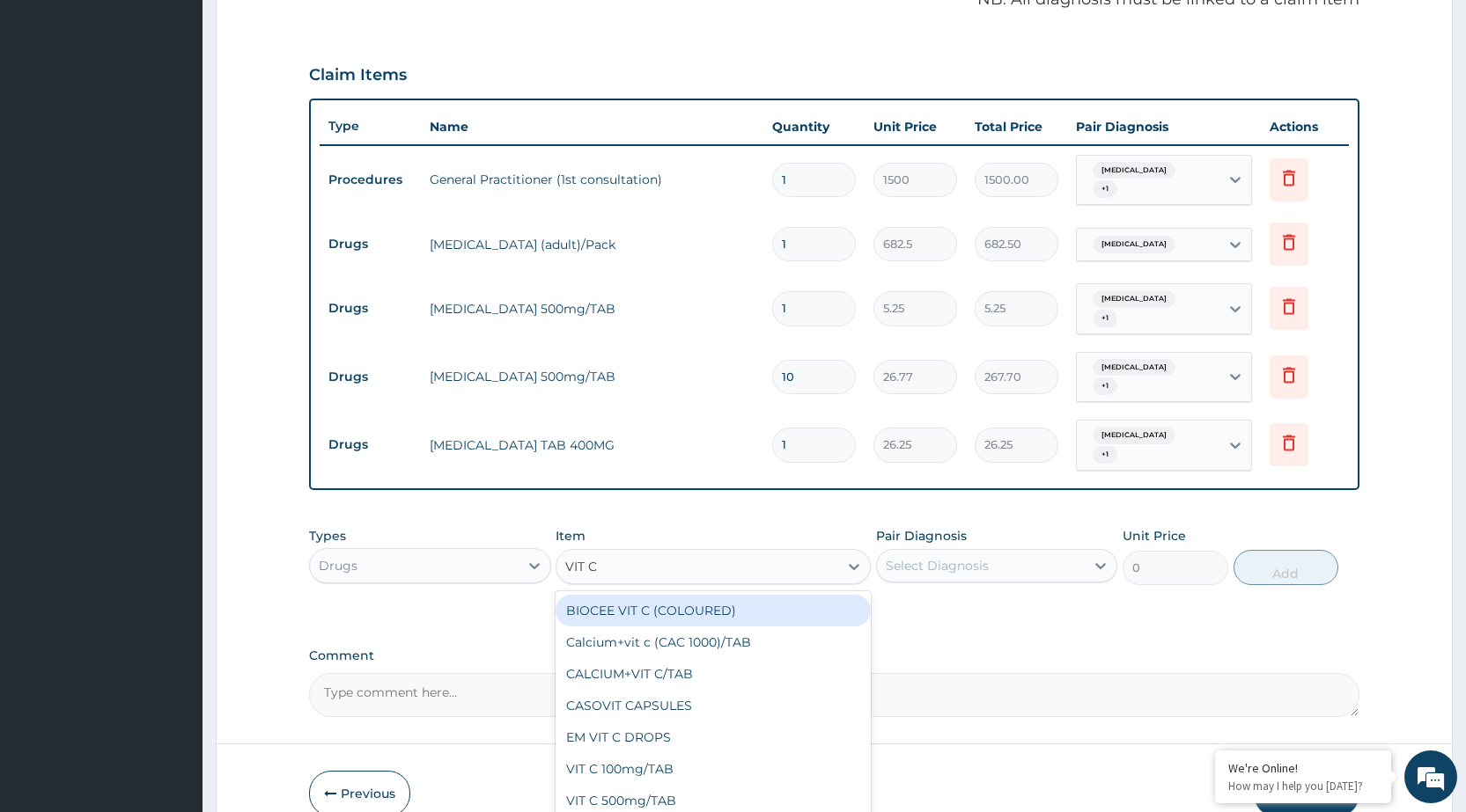
scroll to position [645, 0]
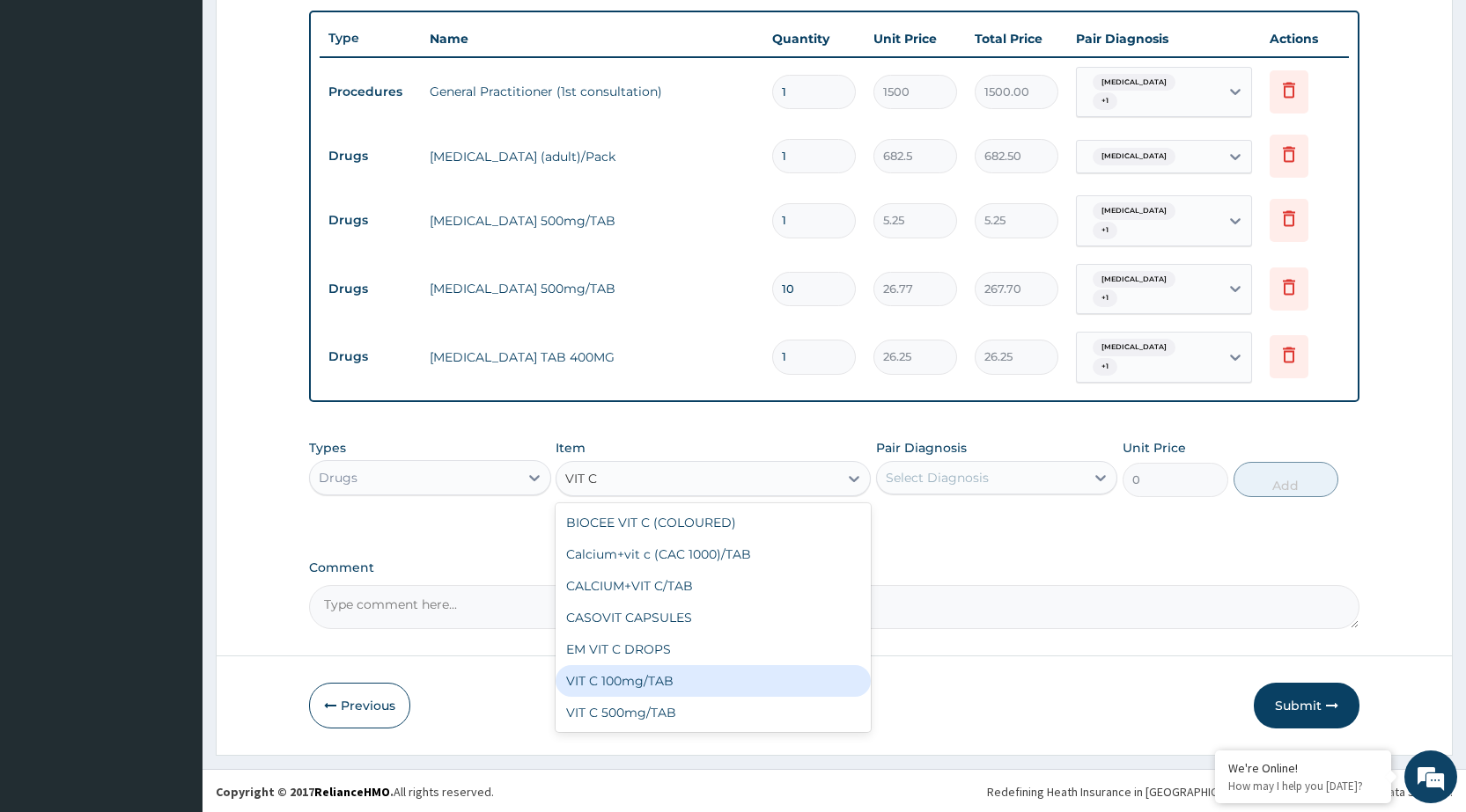
click at [672, 685] on div "VIT C 100mg/TAB" at bounding box center [713, 682] width 316 height 32
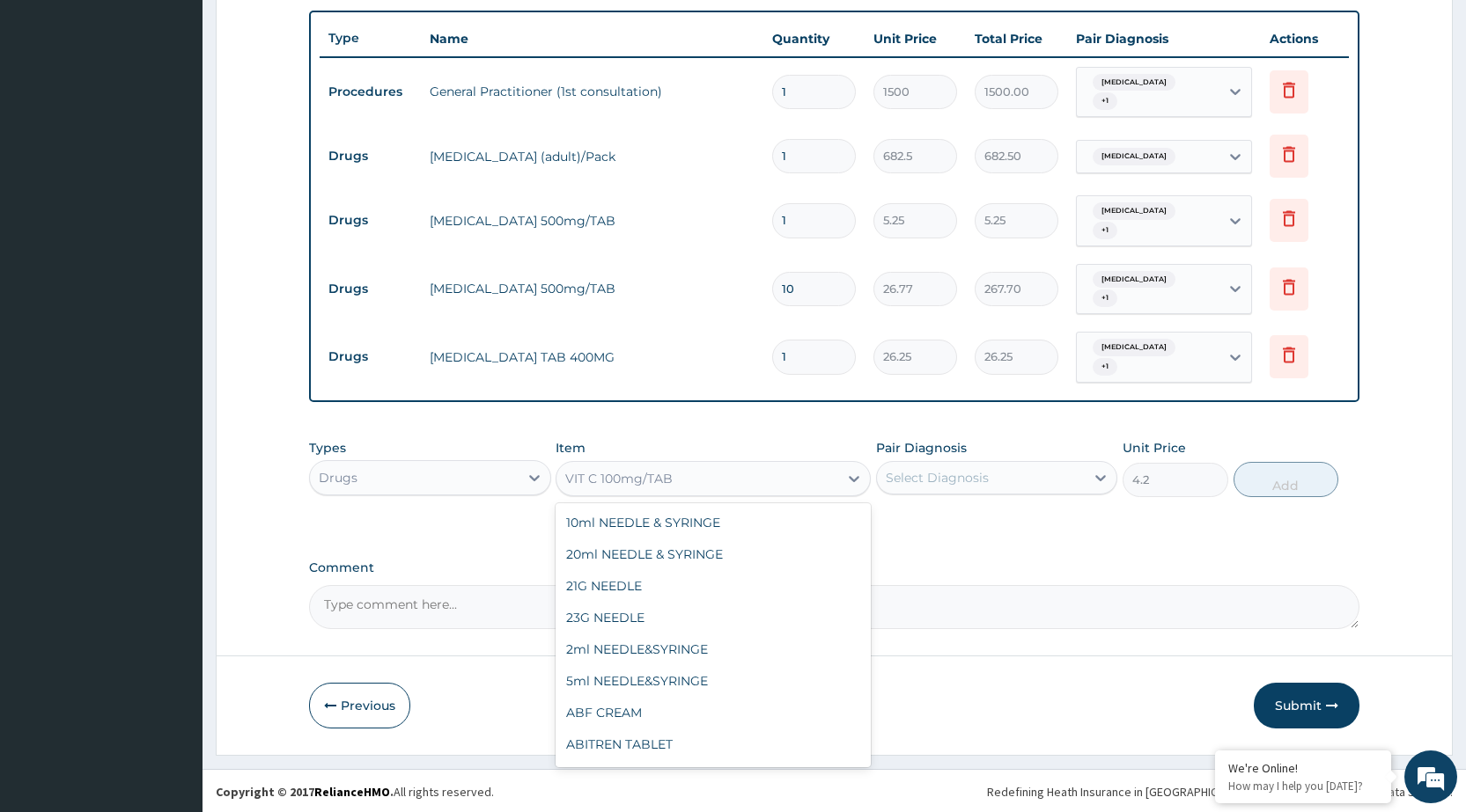
click at [799, 485] on div "VIT C 100mg/TAB" at bounding box center [696, 478] width 282 height 28
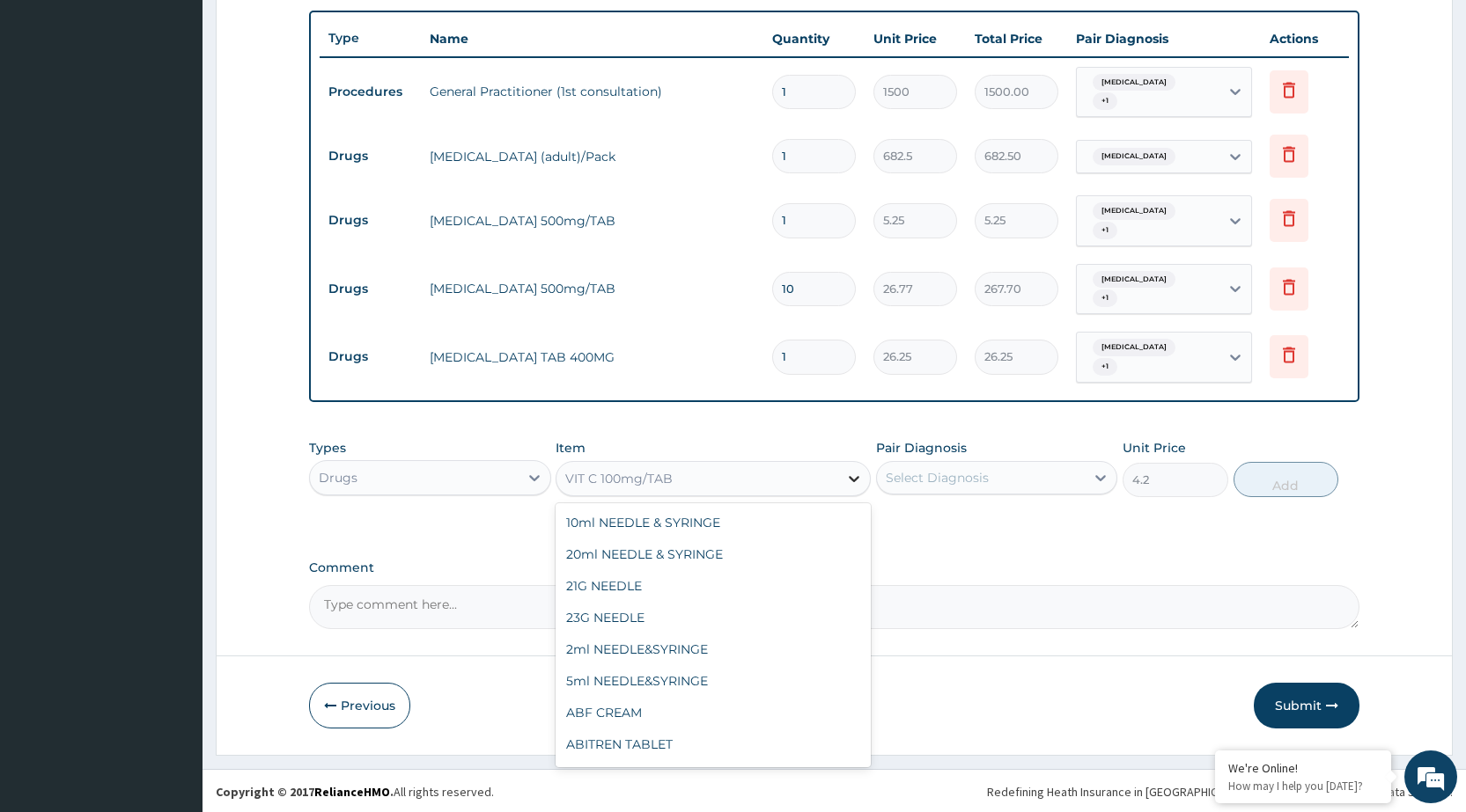
click at [841, 479] on div at bounding box center [854, 479] width 32 height 32
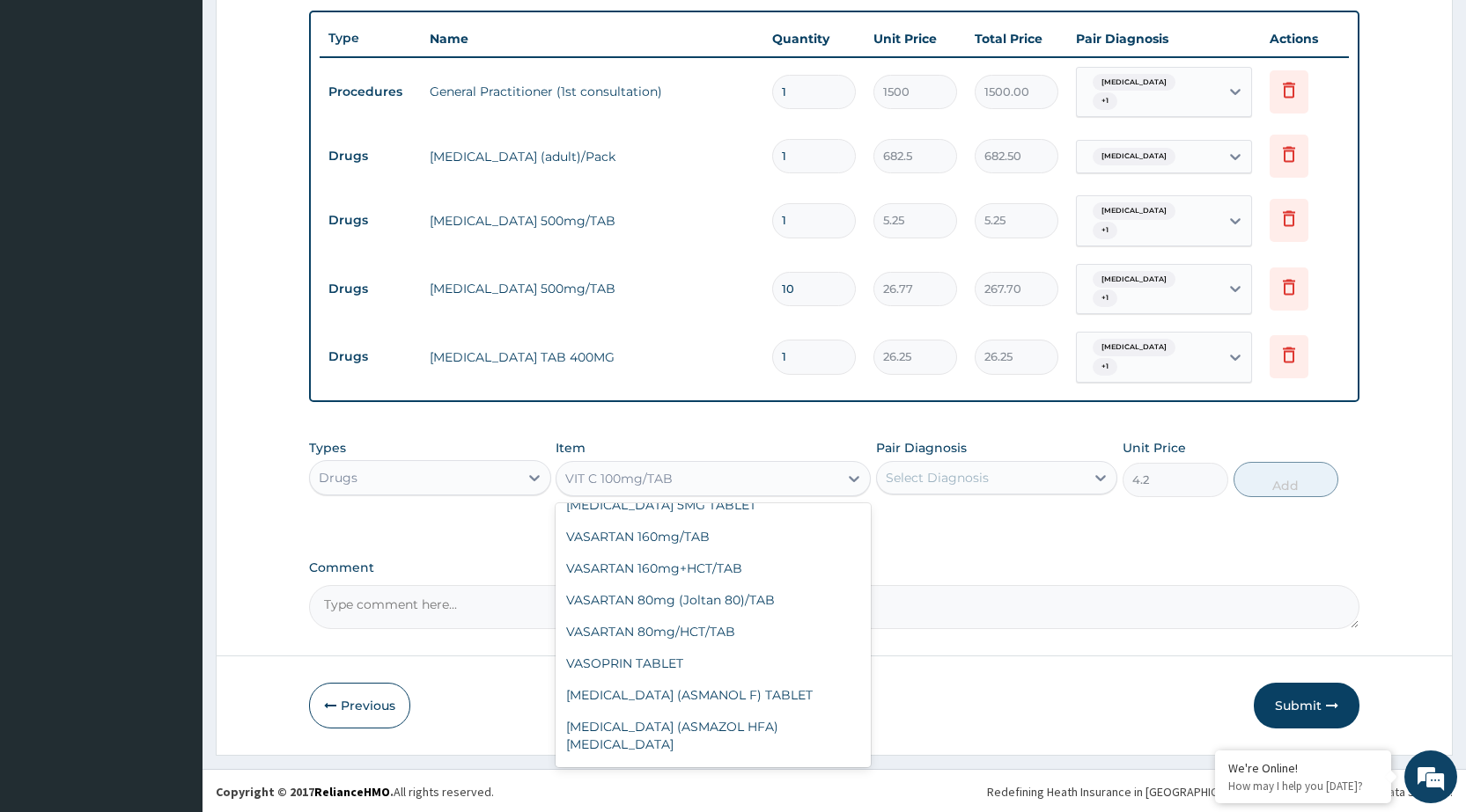
scroll to position [32626, 0]
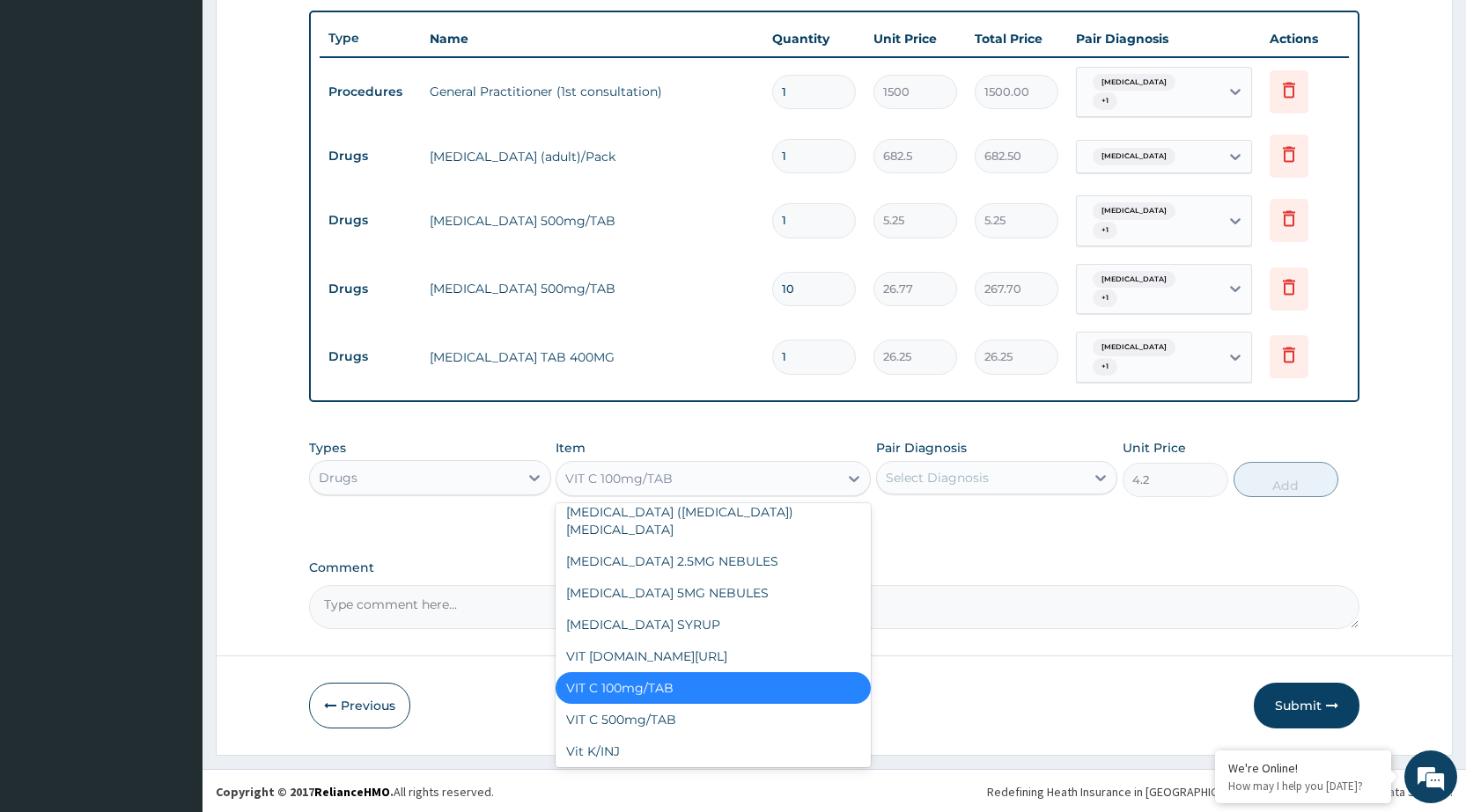
type input "2.62"
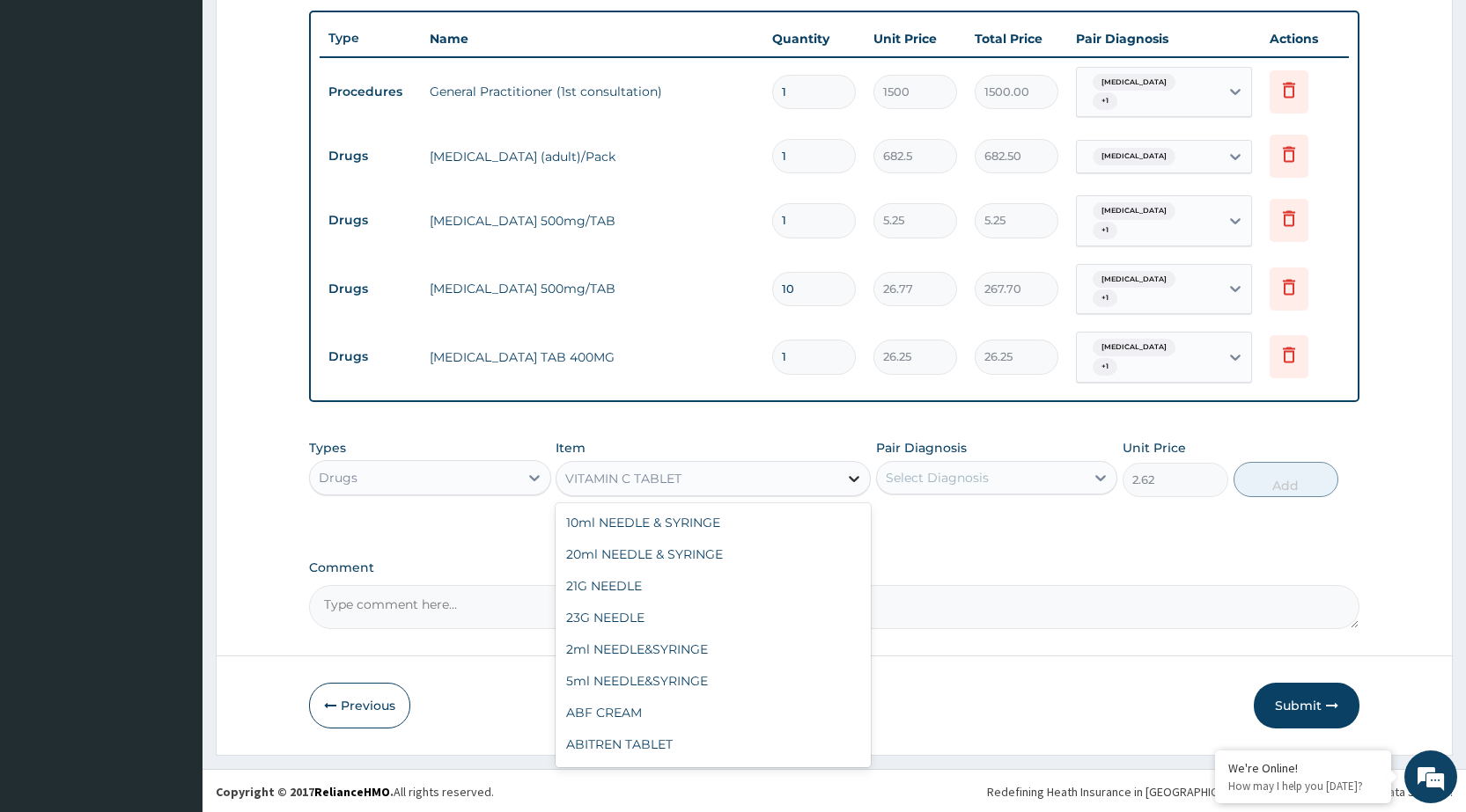
click at [845, 467] on div at bounding box center [854, 479] width 32 height 32
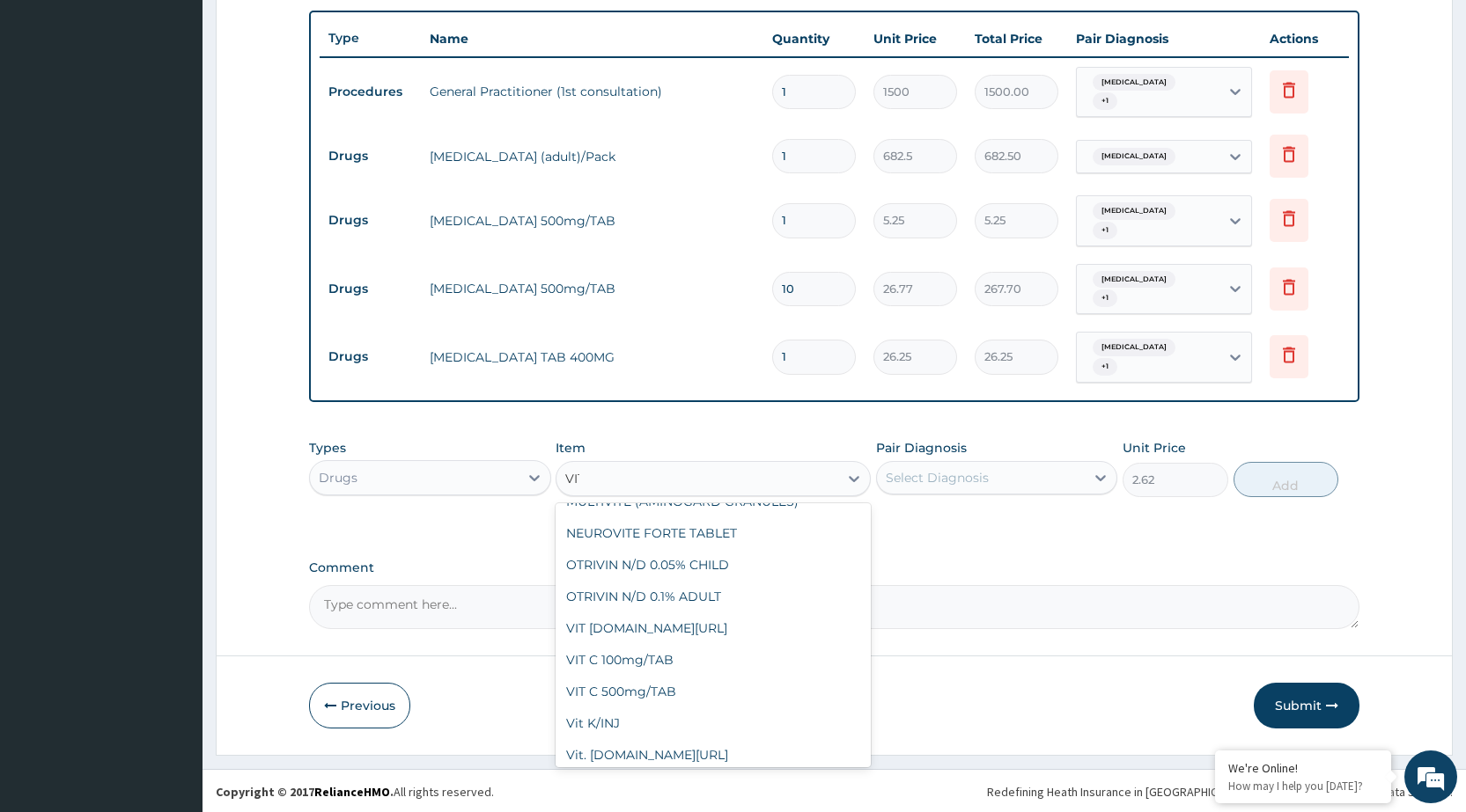
scroll to position [1194, 0]
type input "VIT C"
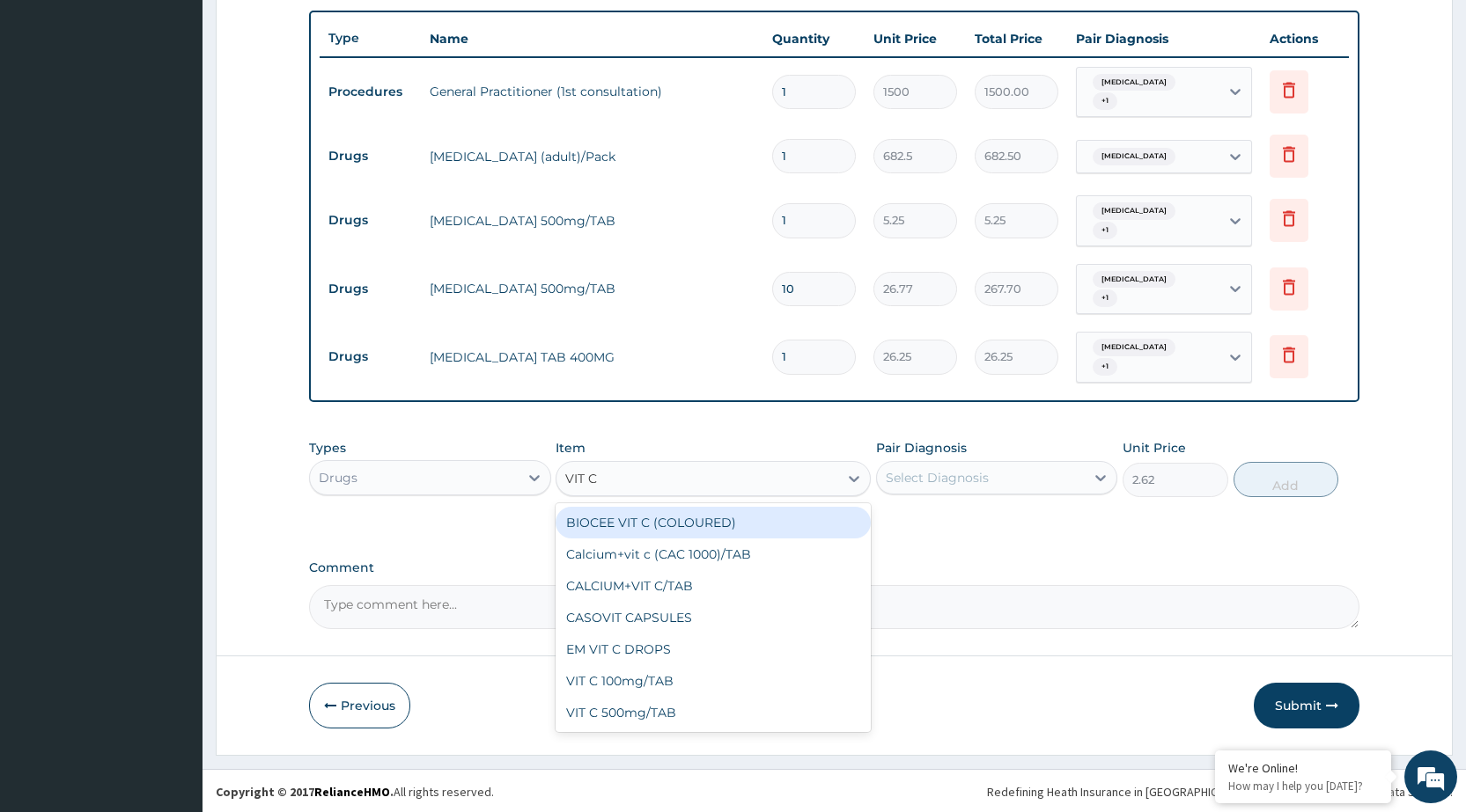
scroll to position [0, 0]
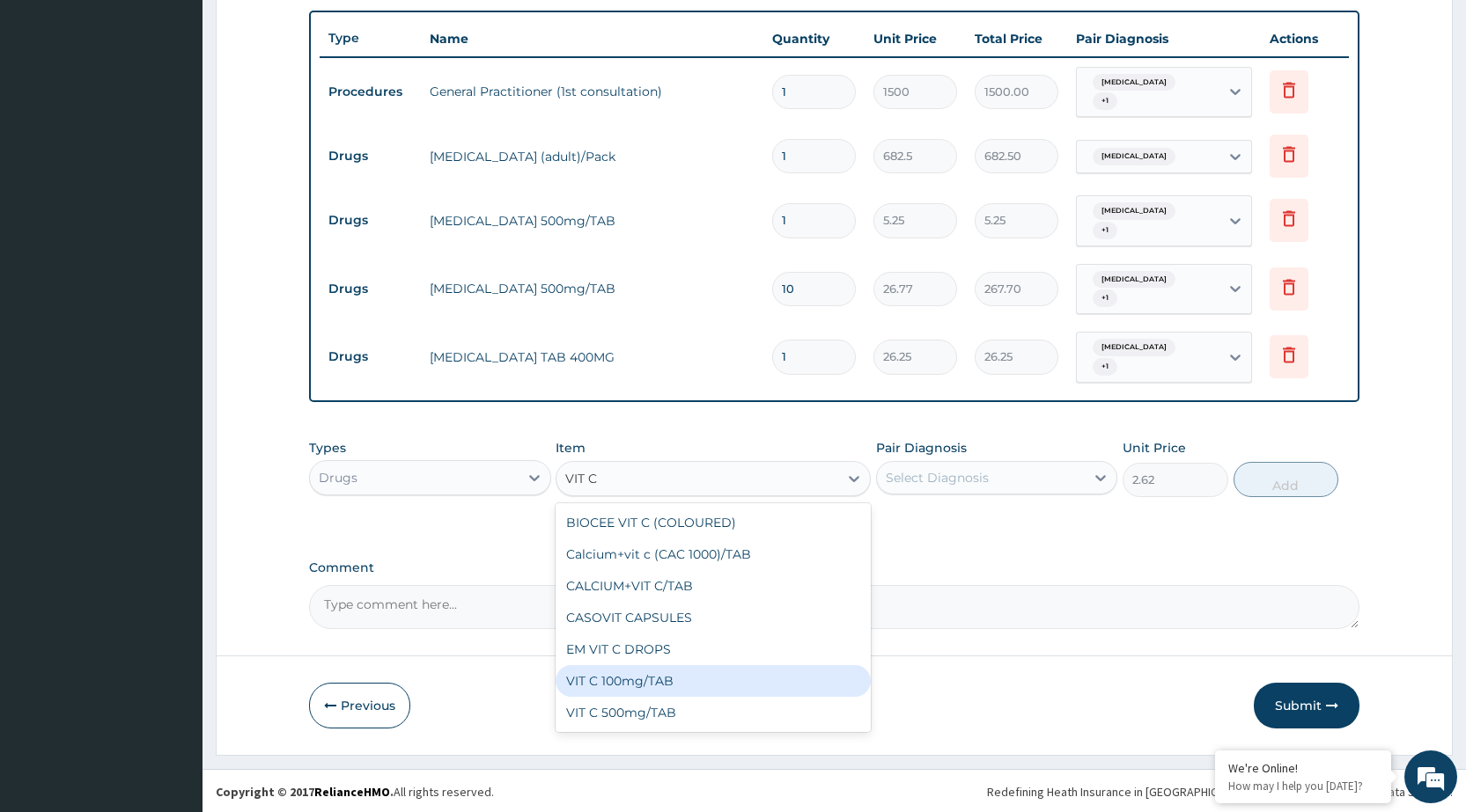
click at [715, 678] on div "VIT C 100mg/TAB" at bounding box center [713, 682] width 316 height 32
type input "4.2"
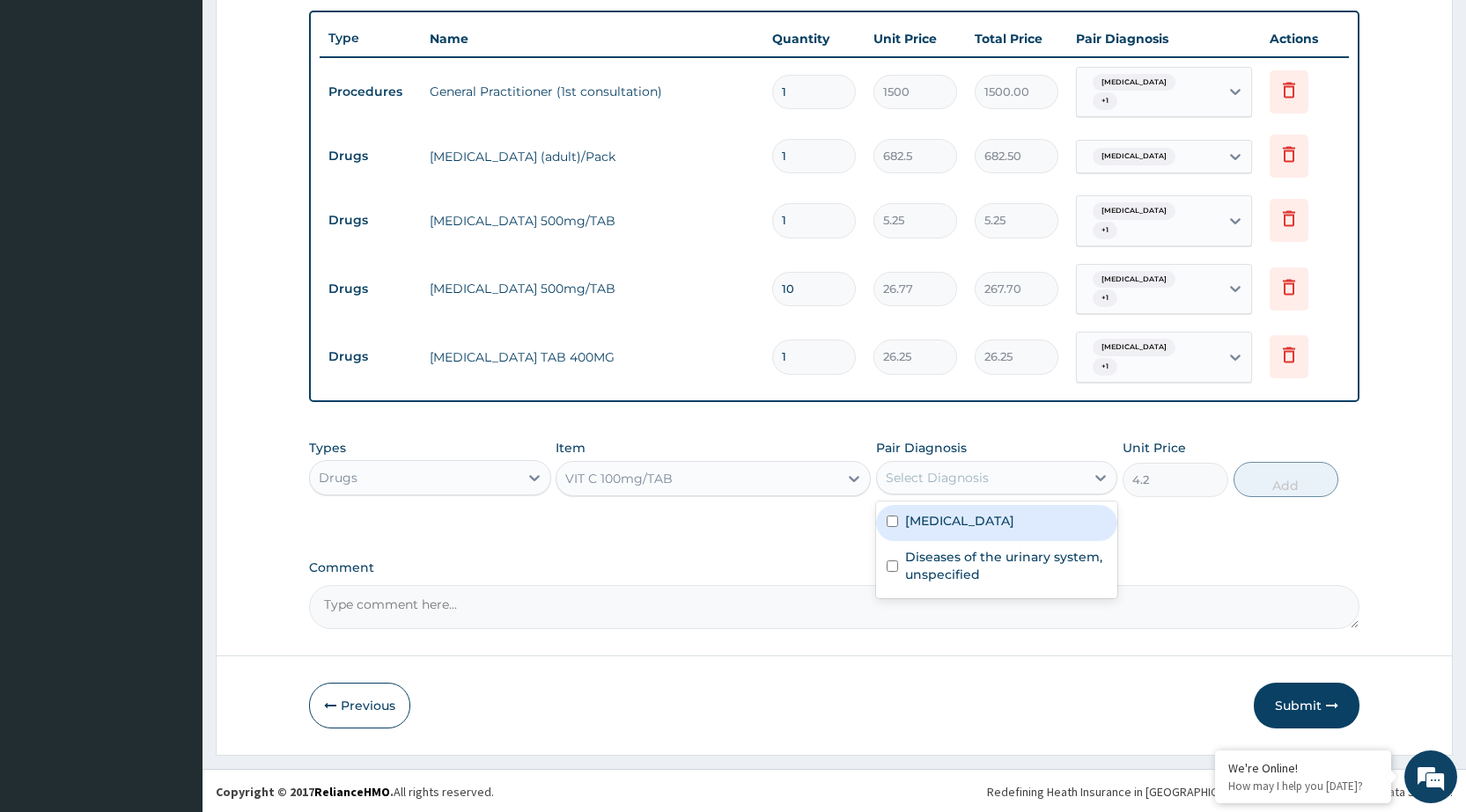
drag, startPoint x: 1099, startPoint y: 481, endPoint x: 1038, endPoint y: 518, distance: 71.3
click at [1098, 481] on icon at bounding box center [1101, 478] width 18 height 18
click at [1038, 518] on div "[MEDICAL_DATA]" at bounding box center [997, 523] width 242 height 36
checkbox input "true"
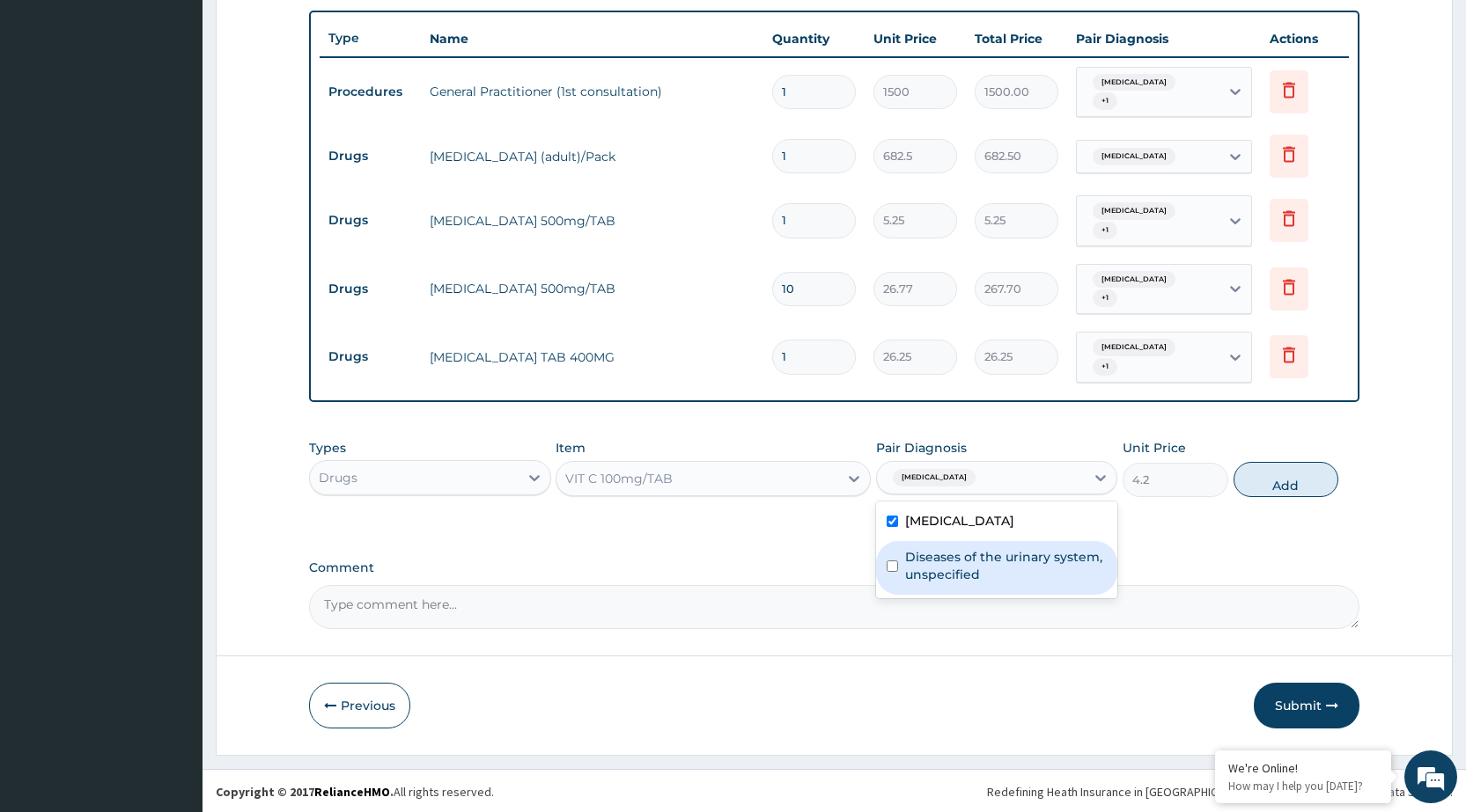
click at [1000, 553] on label "Diseases of the urinary system, unspecified" at bounding box center [1005, 566] width 202 height 35
checkbox input "true"
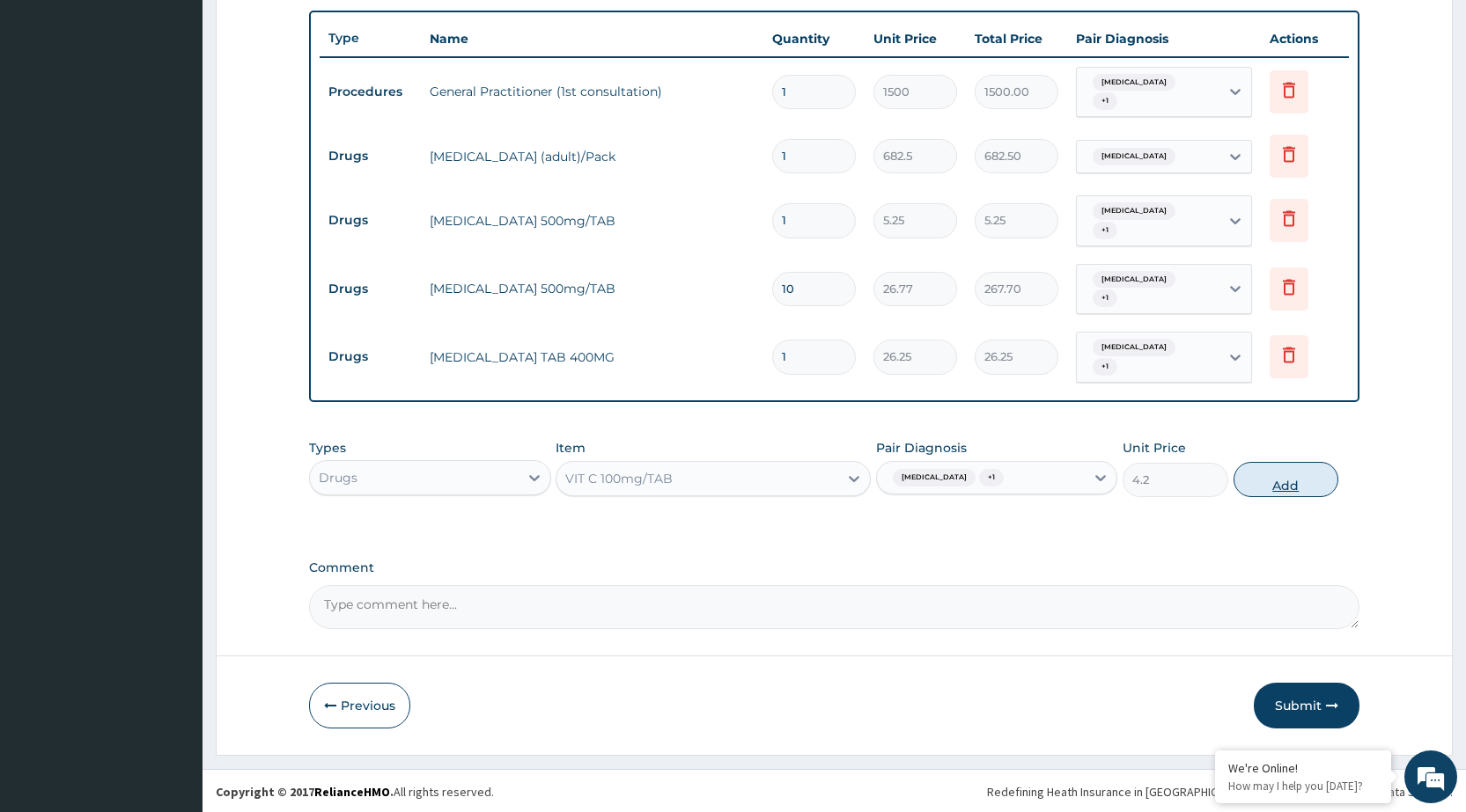
click at [1293, 474] on button "Add" at bounding box center [1287, 480] width 105 height 35
type input "0"
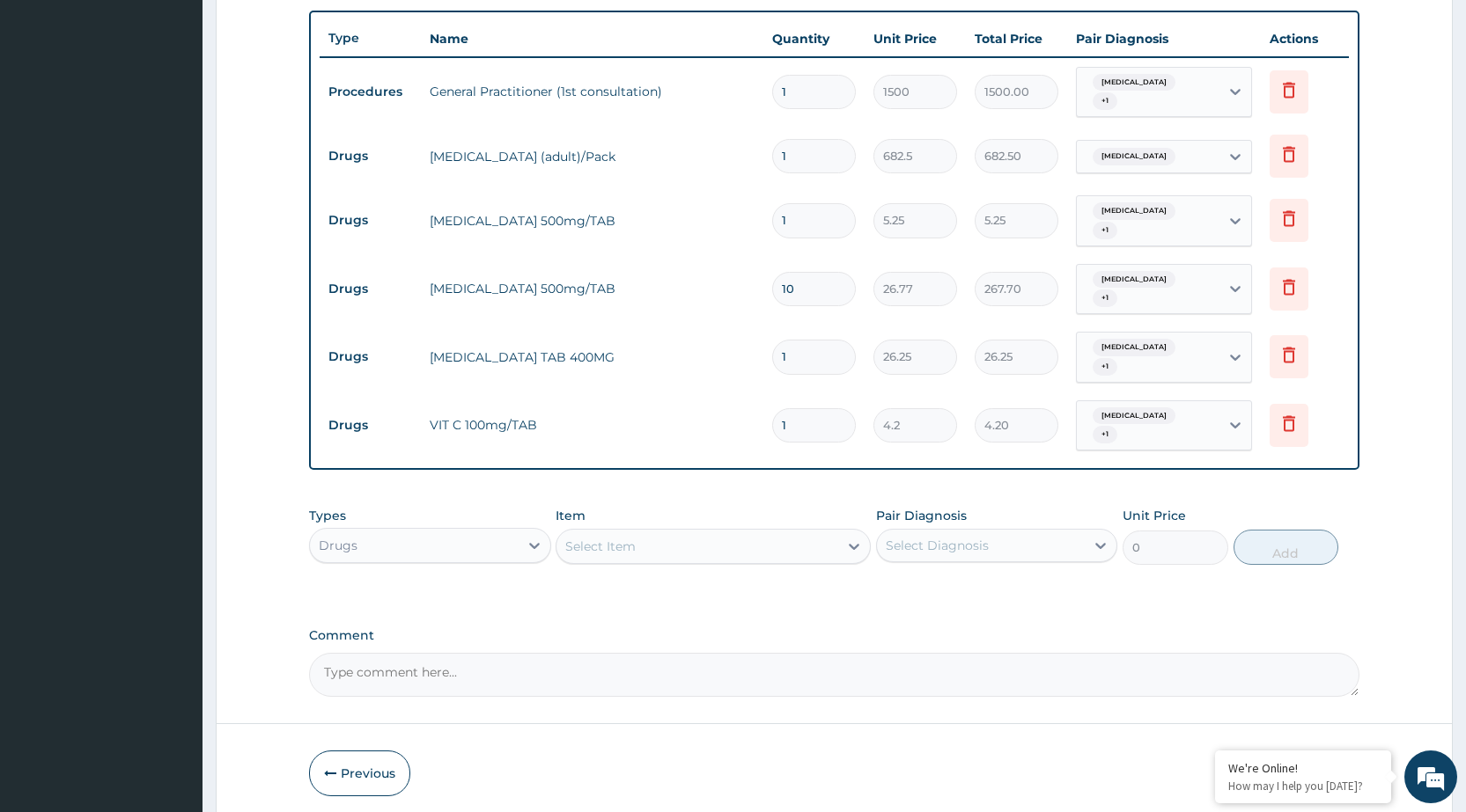
type input "0.00"
type input "3"
type input "12.60"
type input "30"
type input "126.00"
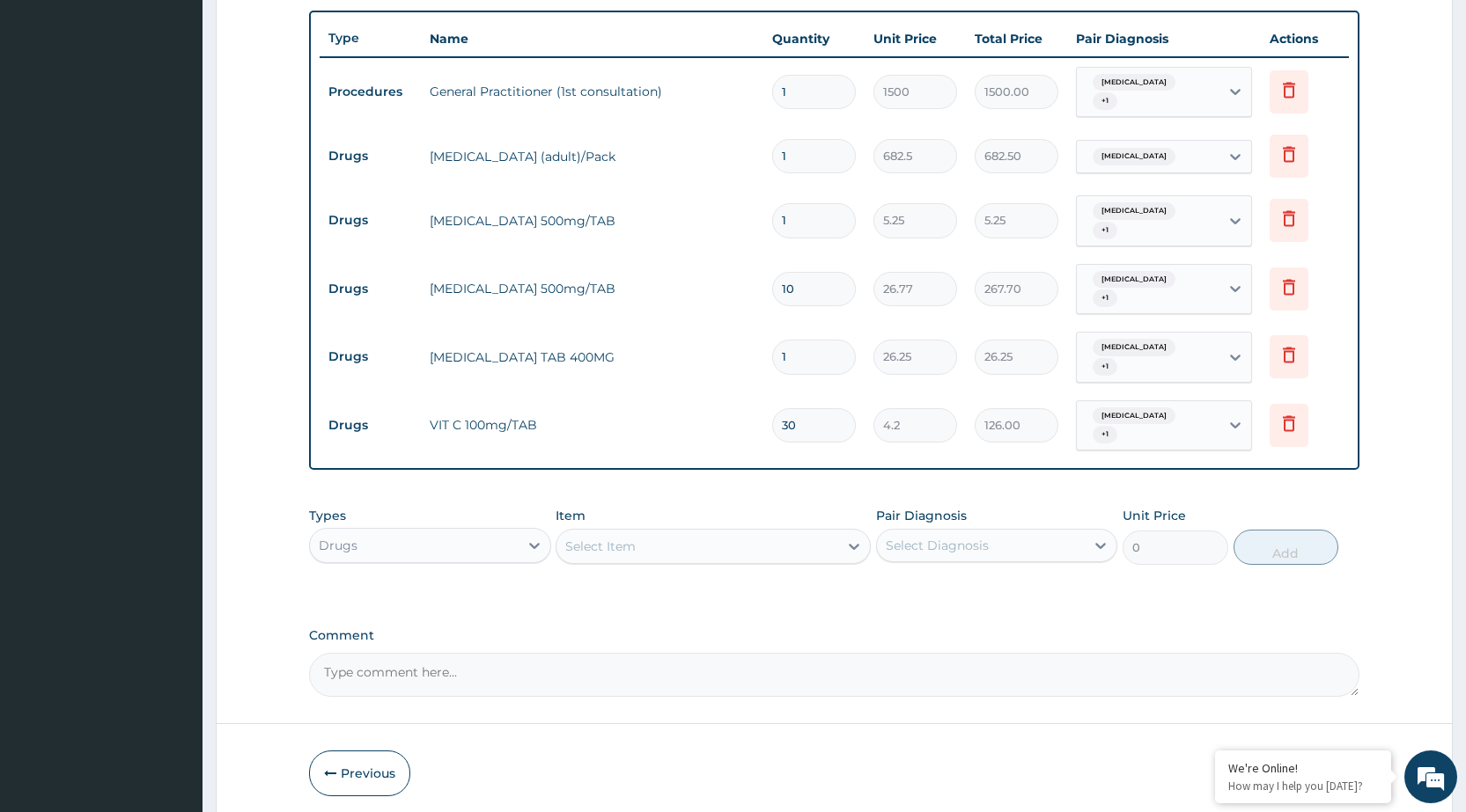
scroll to position [714, 0]
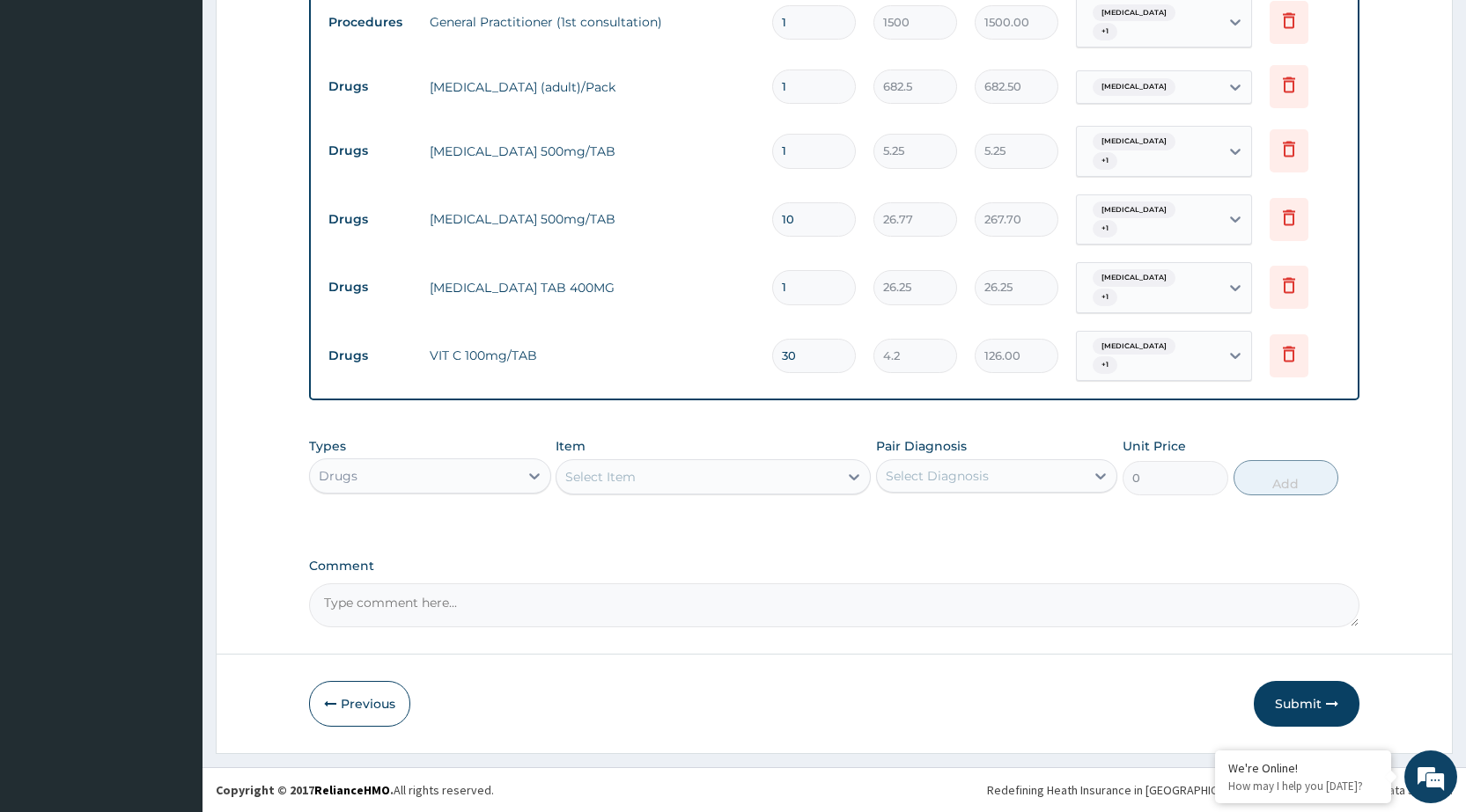
type input "30"
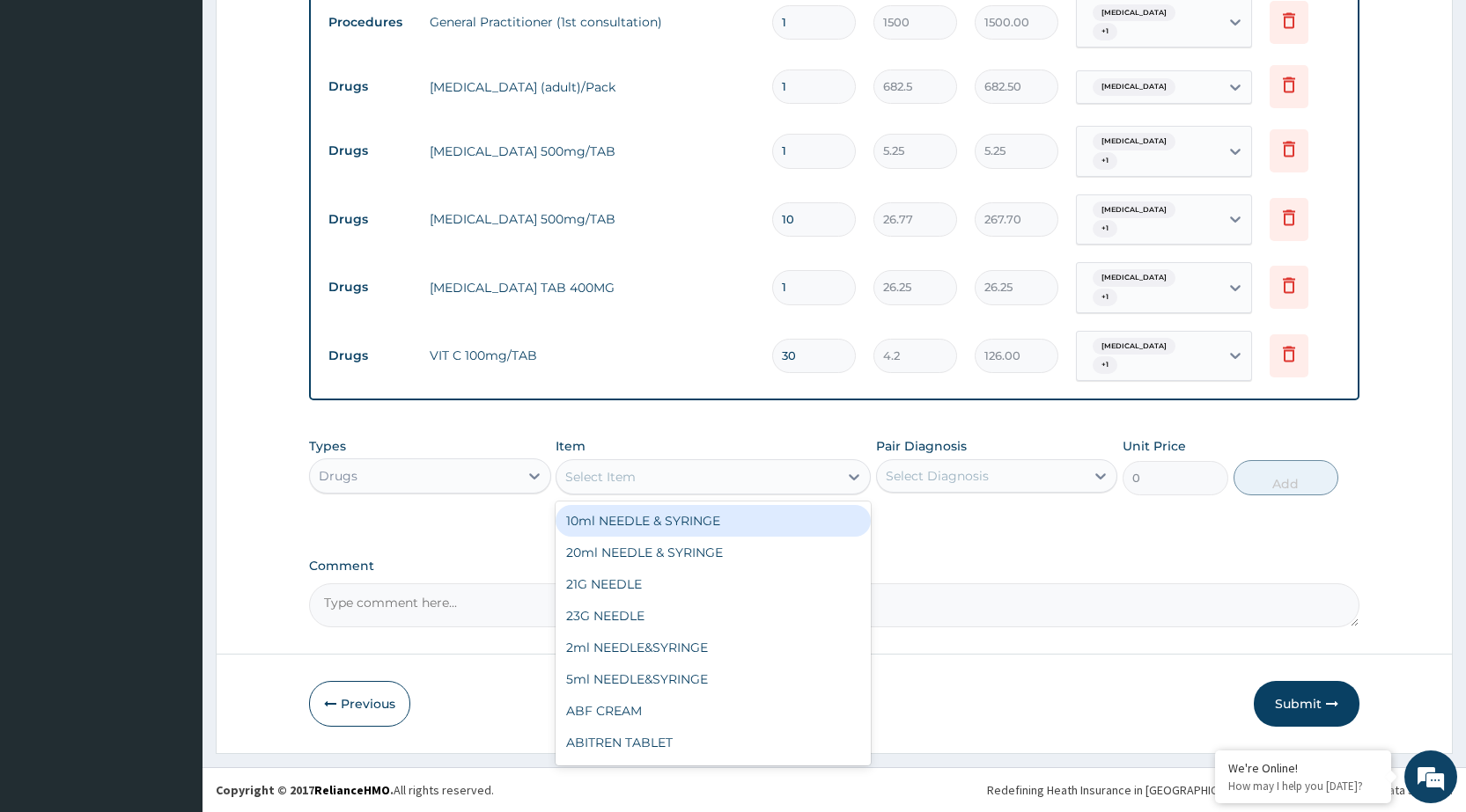
click at [776, 479] on div "Select Item" at bounding box center [696, 477] width 282 height 28
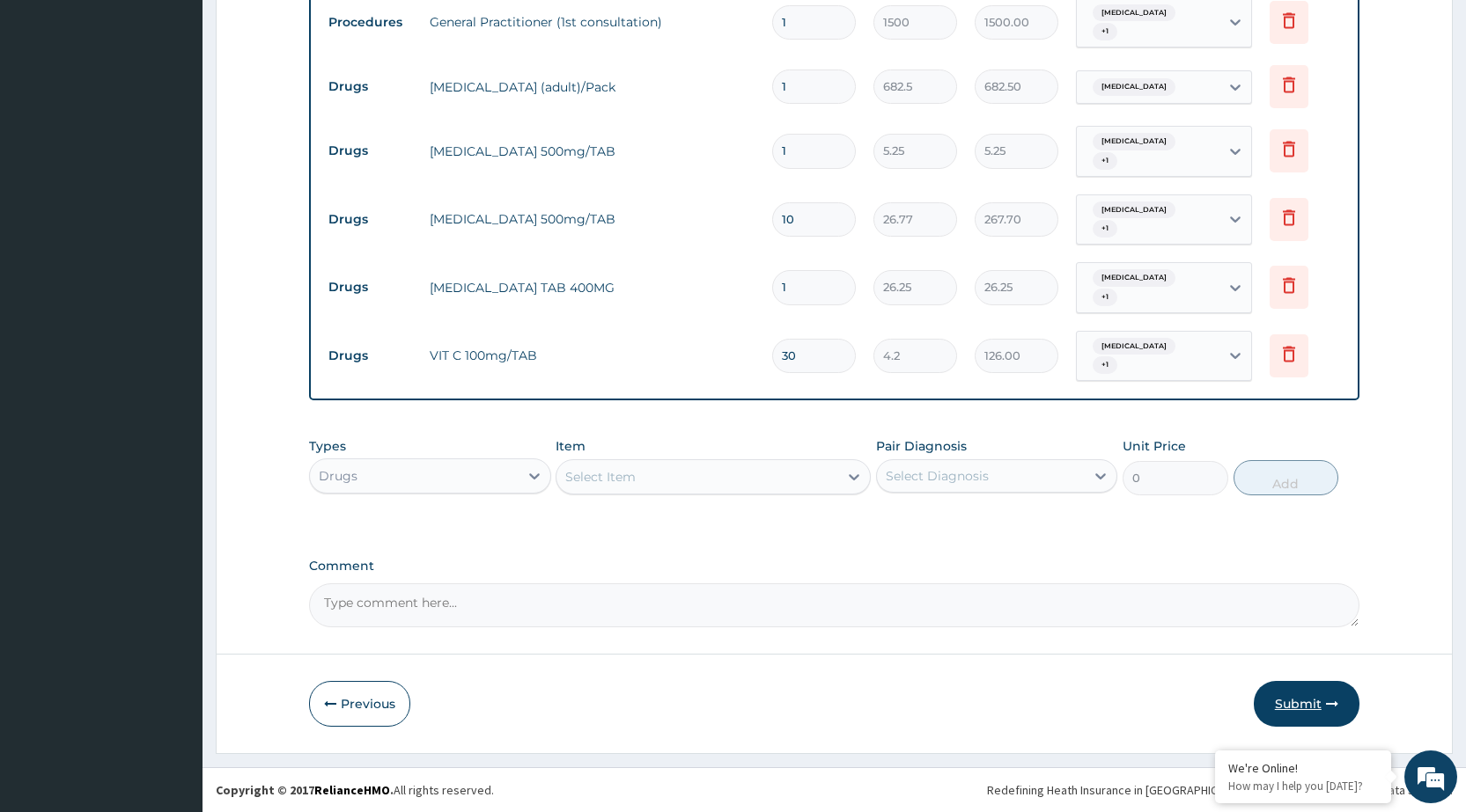
click at [1317, 688] on button "Submit" at bounding box center [1306, 704] width 105 height 46
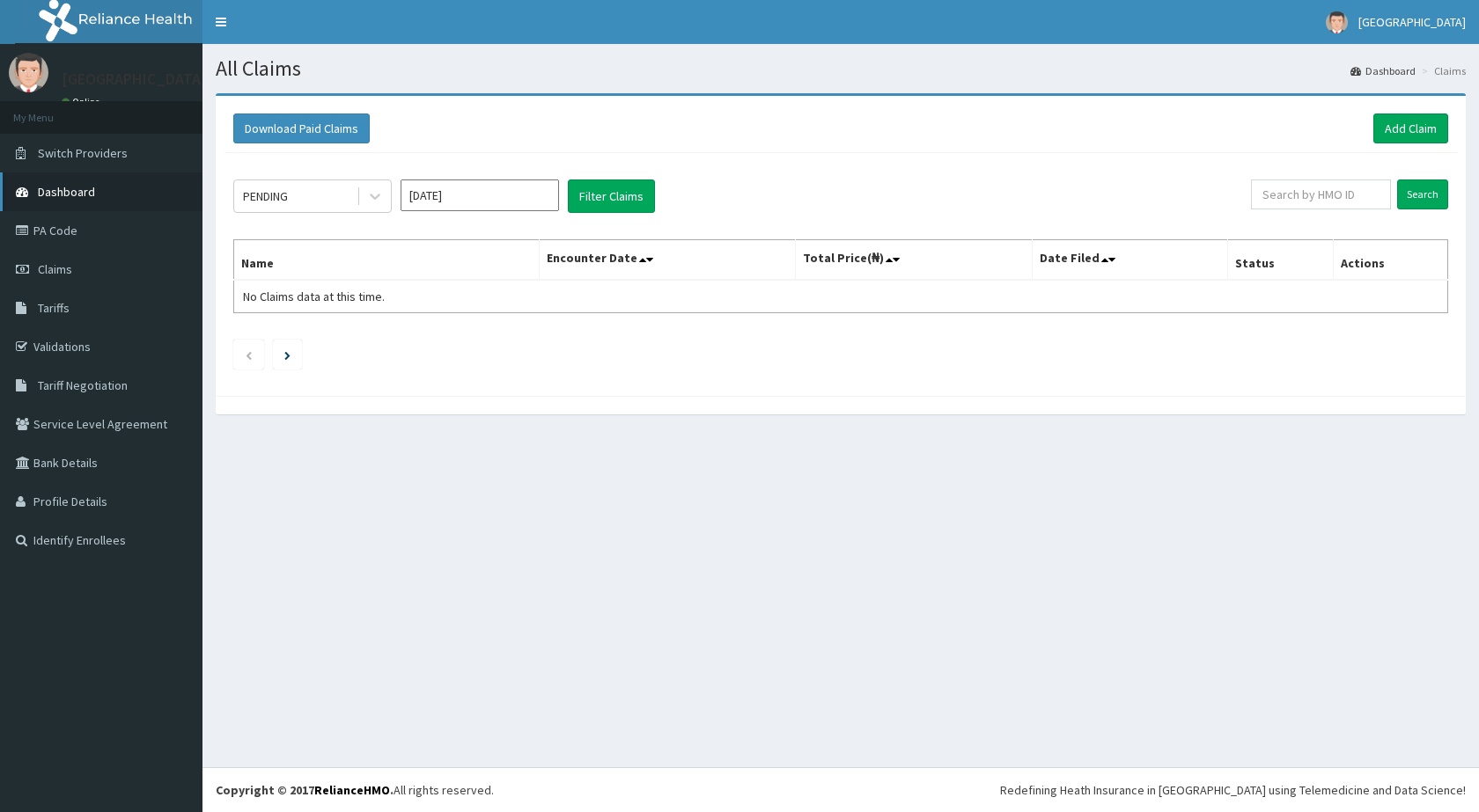
click at [116, 192] on link "Dashboard" at bounding box center [101, 192] width 203 height 39
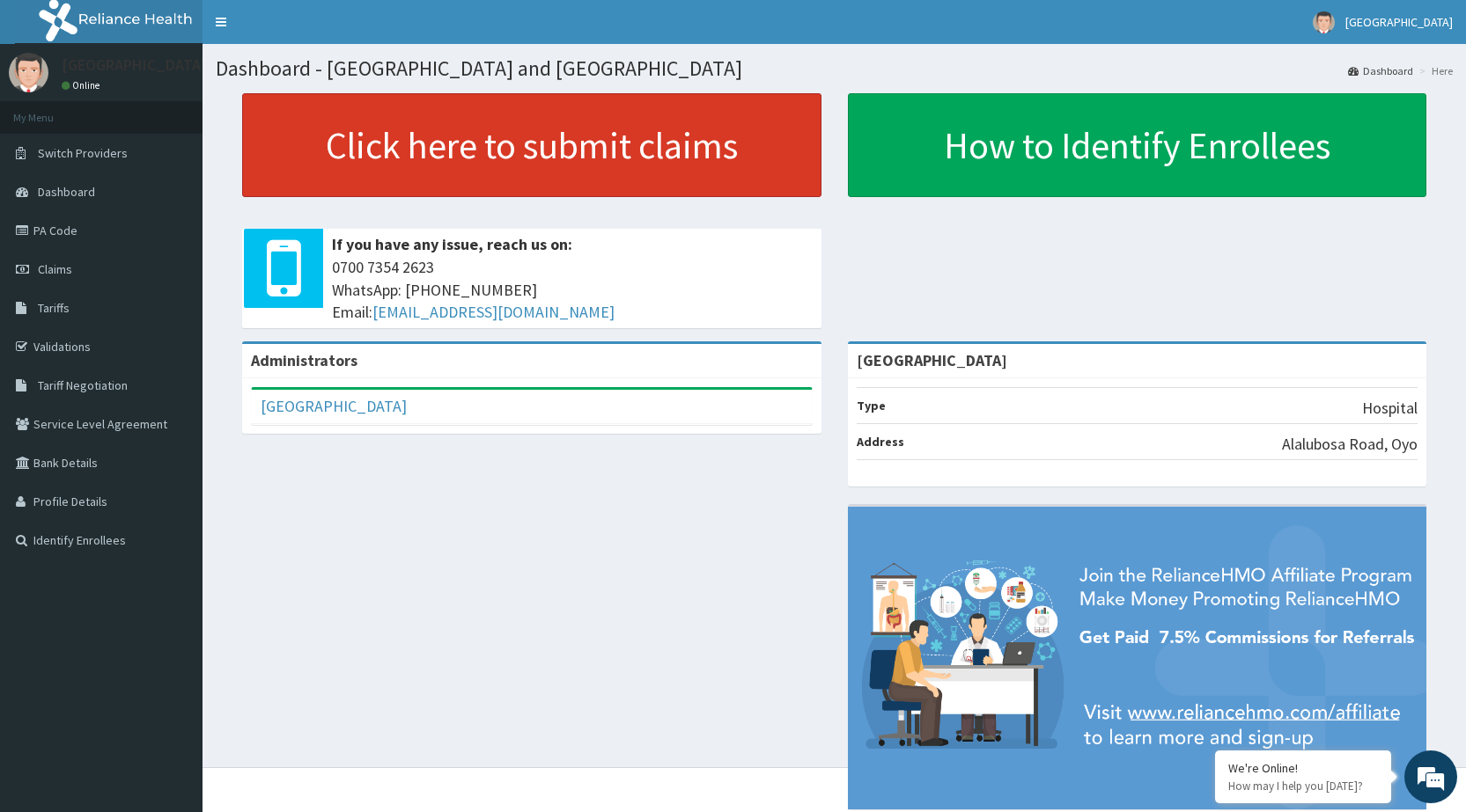
click at [741, 139] on link "Click here to submit claims" at bounding box center [532, 145] width 580 height 104
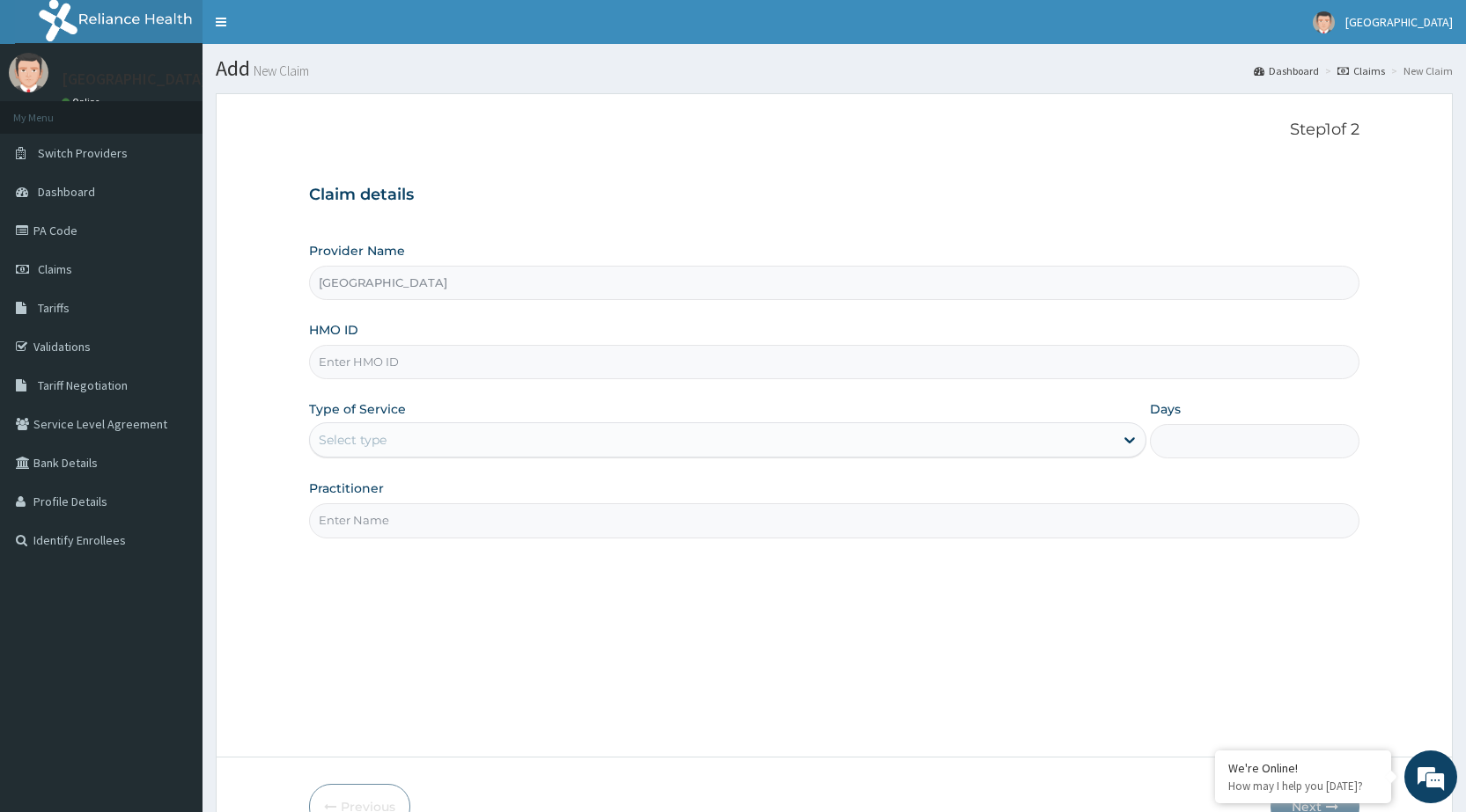
click at [446, 347] on input "HMO ID" at bounding box center [834, 361] width 1051 height 34
type input "AIT/10065/D"
click at [383, 432] on div "Select type" at bounding box center [353, 440] width 68 height 18
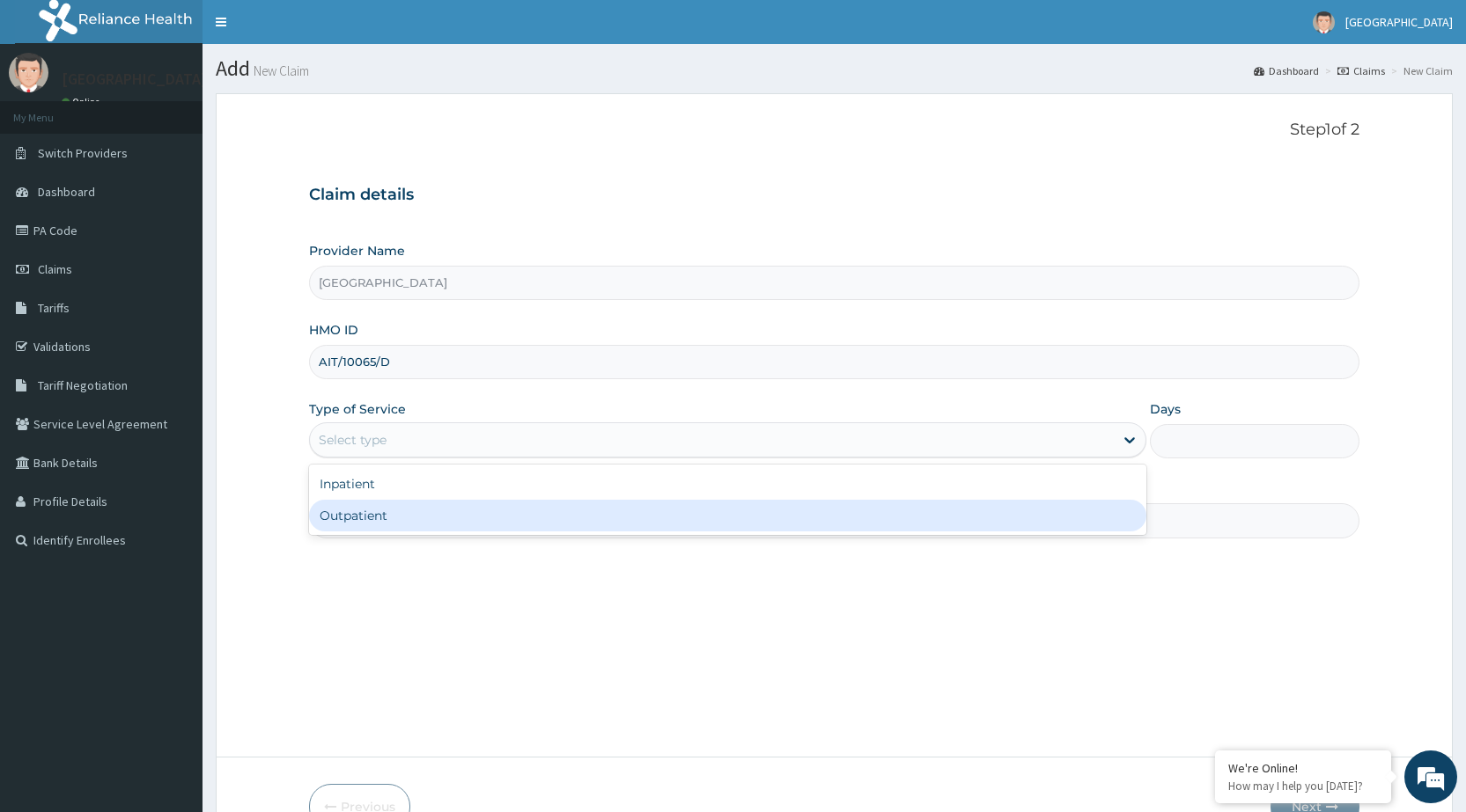
click at [384, 501] on div "Outpatient" at bounding box center [728, 516] width 838 height 32
type input "1"
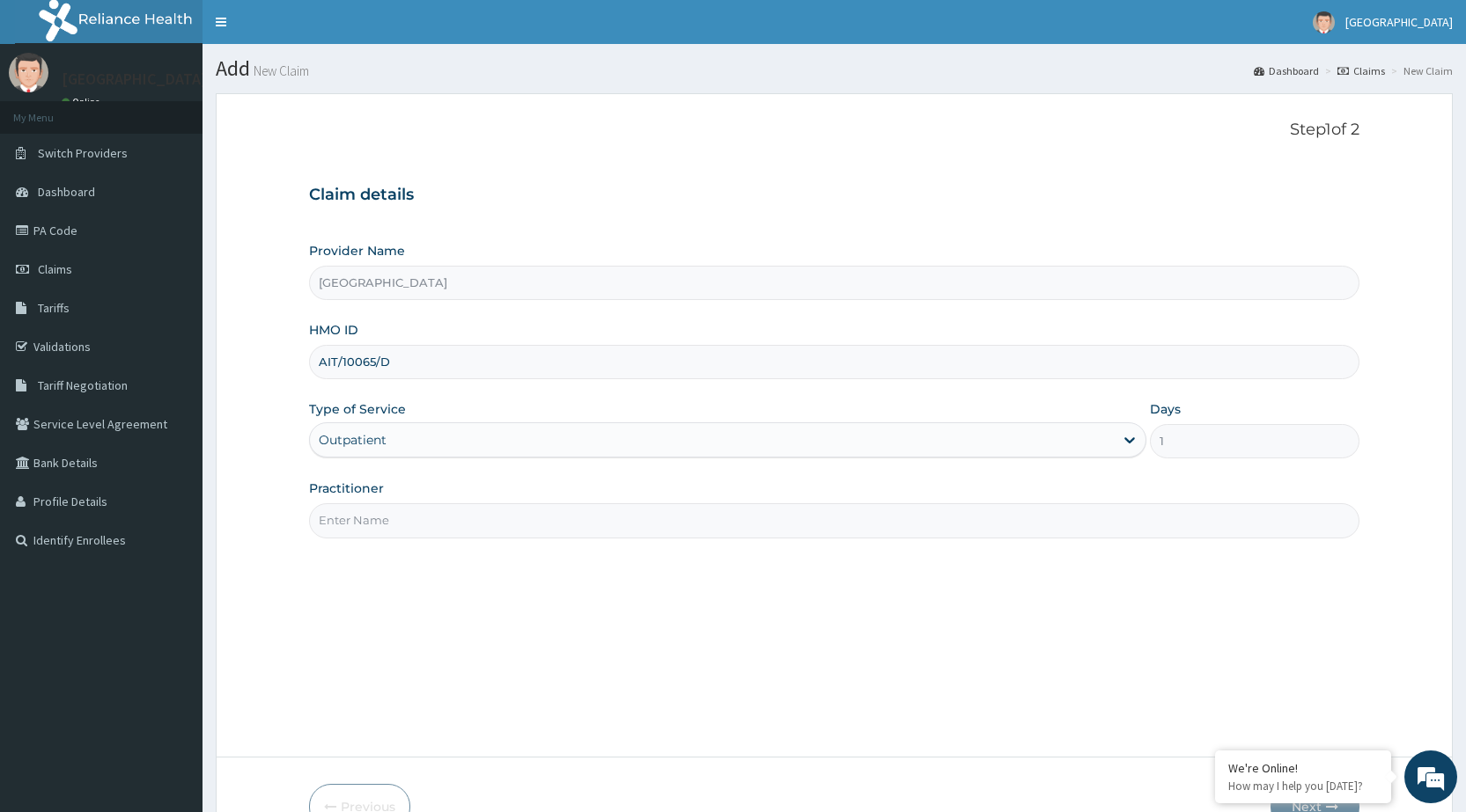
click at [381, 512] on input "Practitioner" at bounding box center [834, 520] width 1051 height 34
type input "DR [PERSON_NAME]"
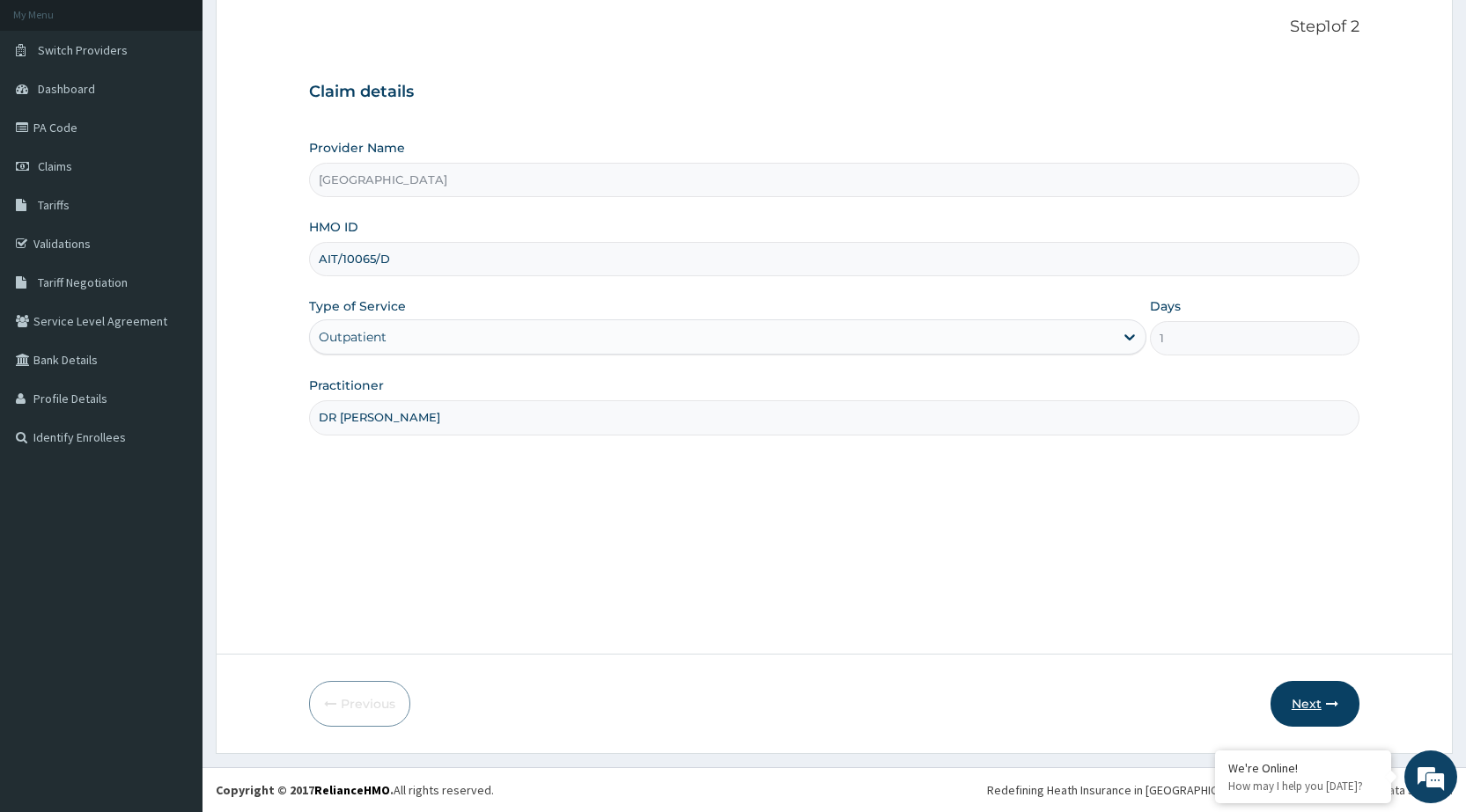
click at [1327, 692] on button "Next" at bounding box center [1315, 704] width 89 height 46
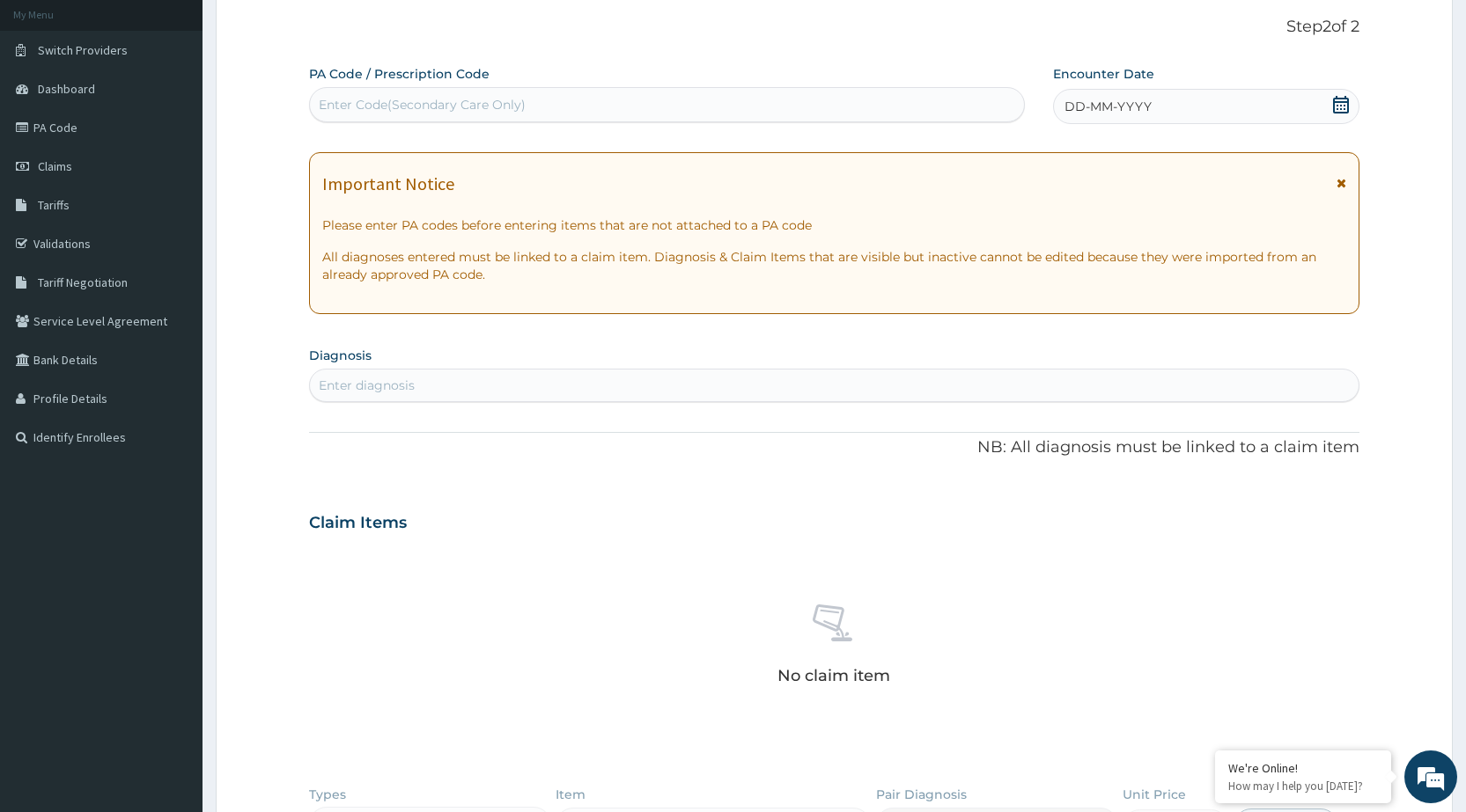
click at [1157, 101] on div "DD-MM-YYYY" at bounding box center [1206, 106] width 307 height 35
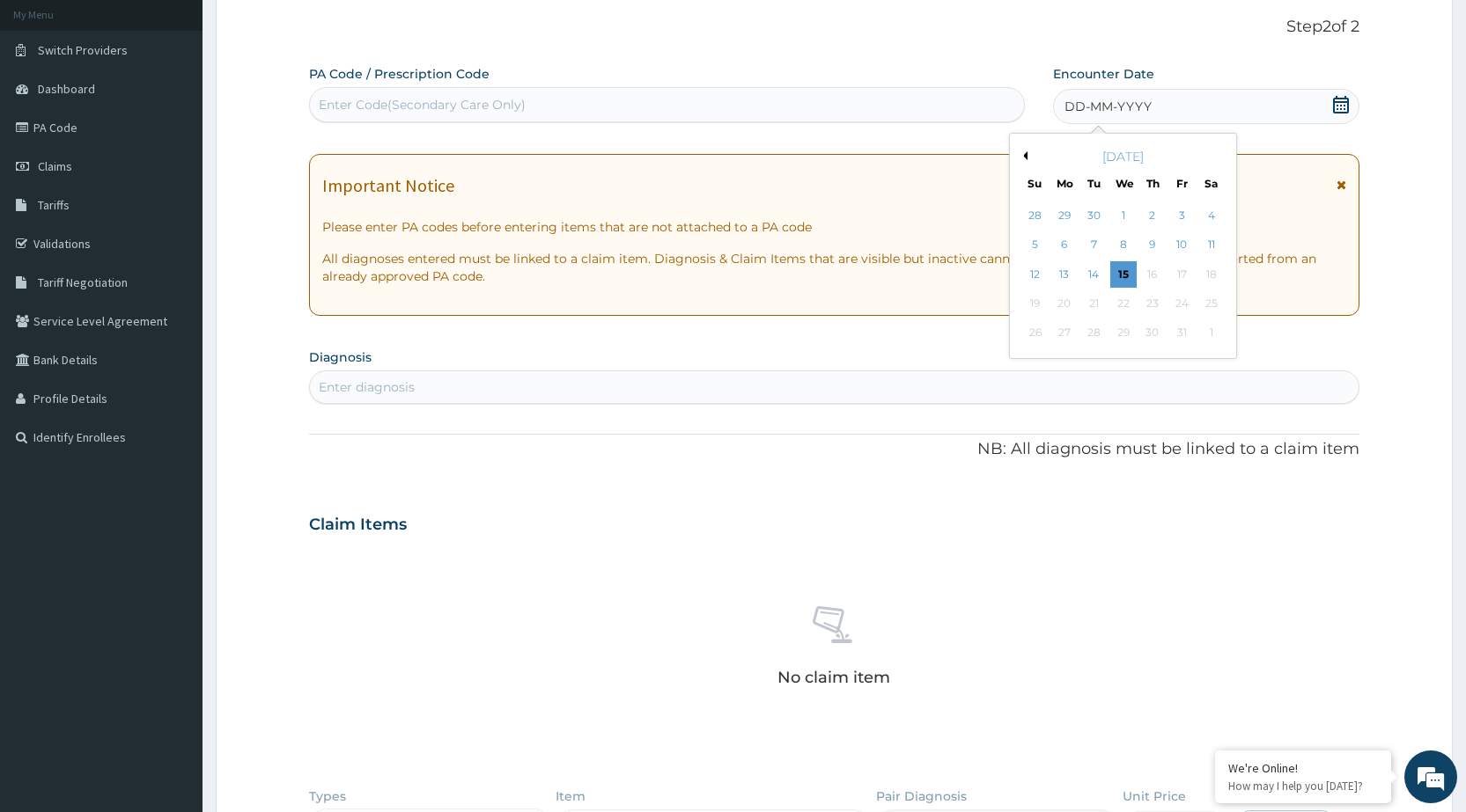
click at [1024, 160] on button "Previous Month" at bounding box center [1023, 156] width 9 height 9
click at [1222, 238] on div "12" at bounding box center [1211, 245] width 26 height 26
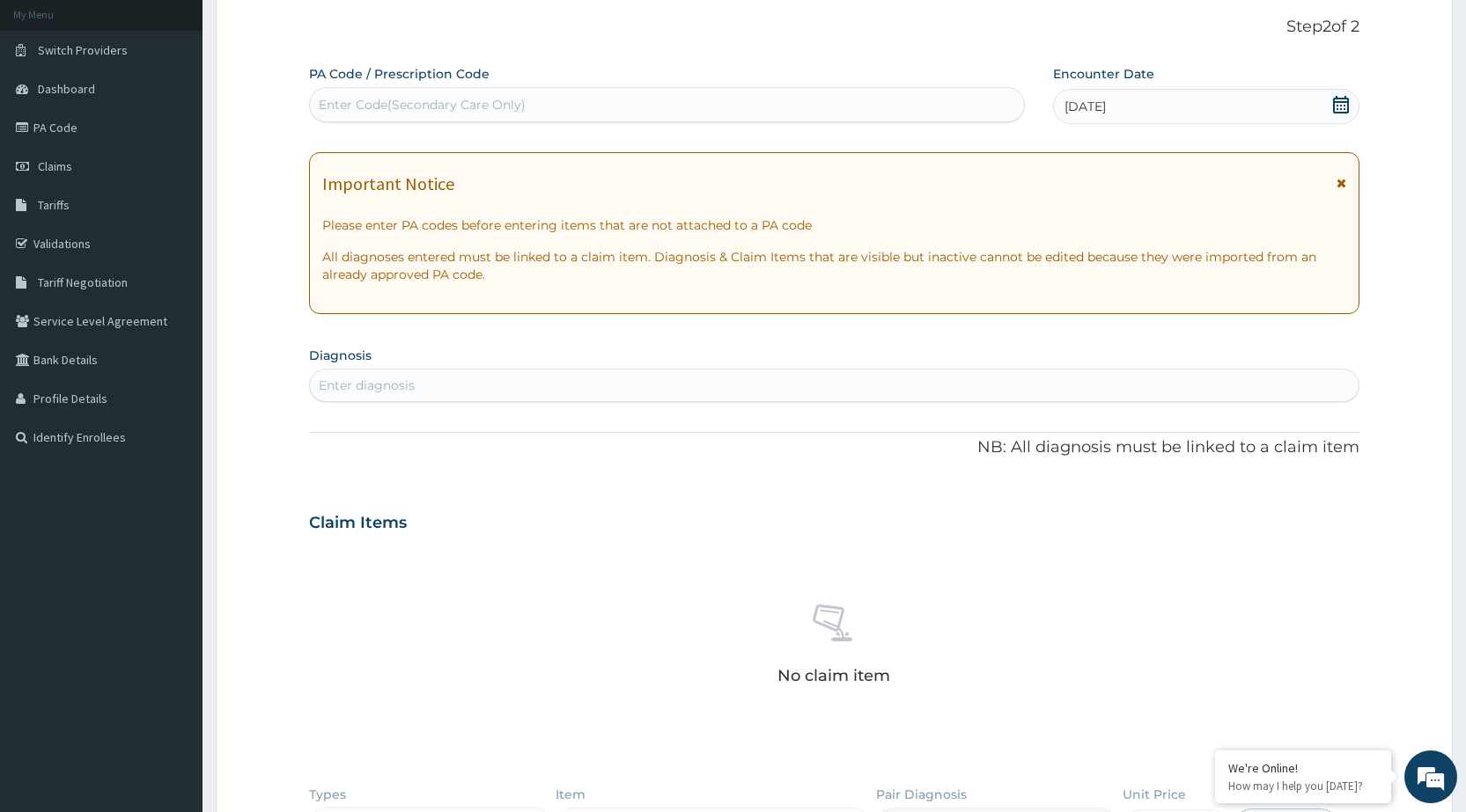
click at [826, 374] on div "Enter diagnosis" at bounding box center [834, 386] width 1049 height 28
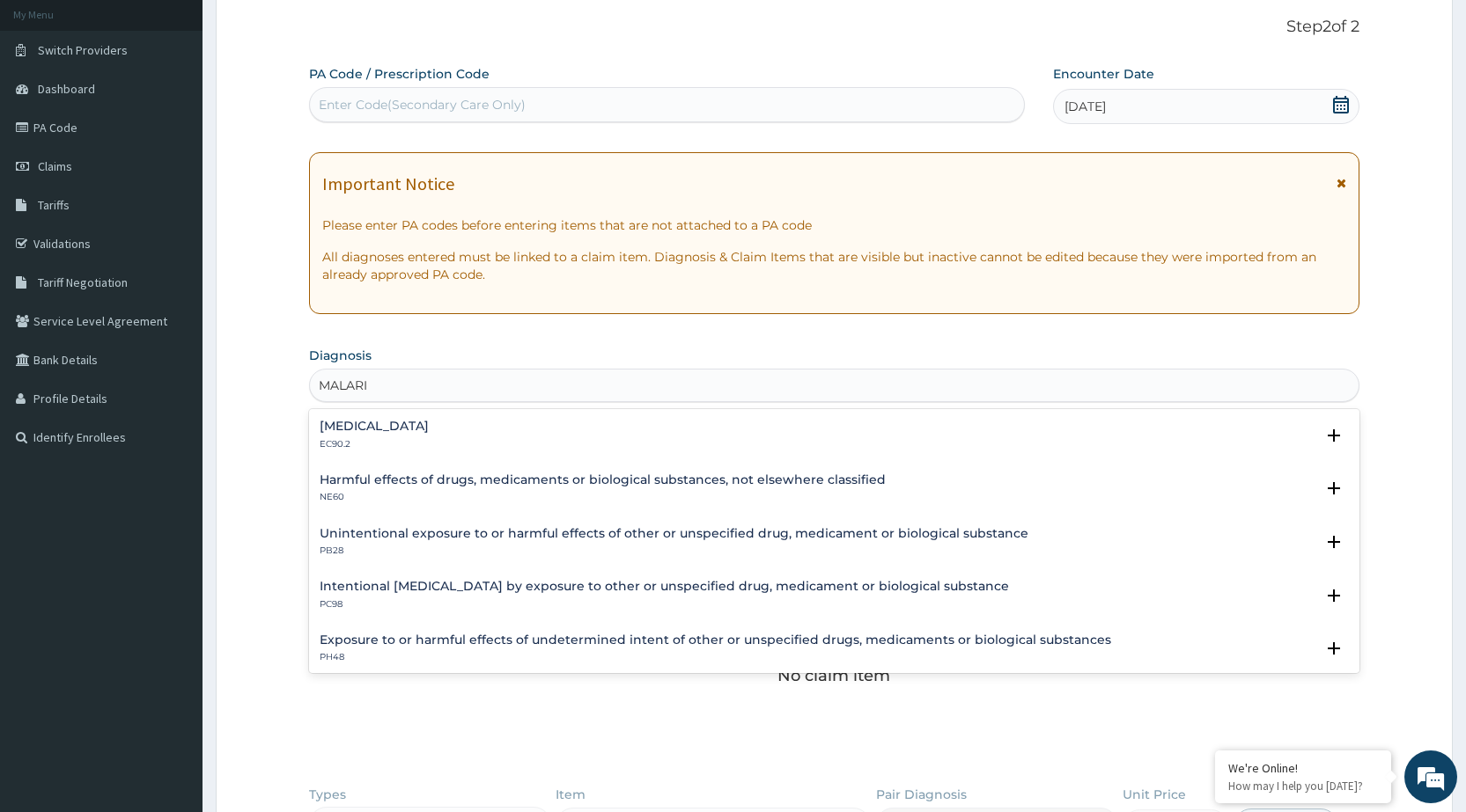
type input "[MEDICAL_DATA]"
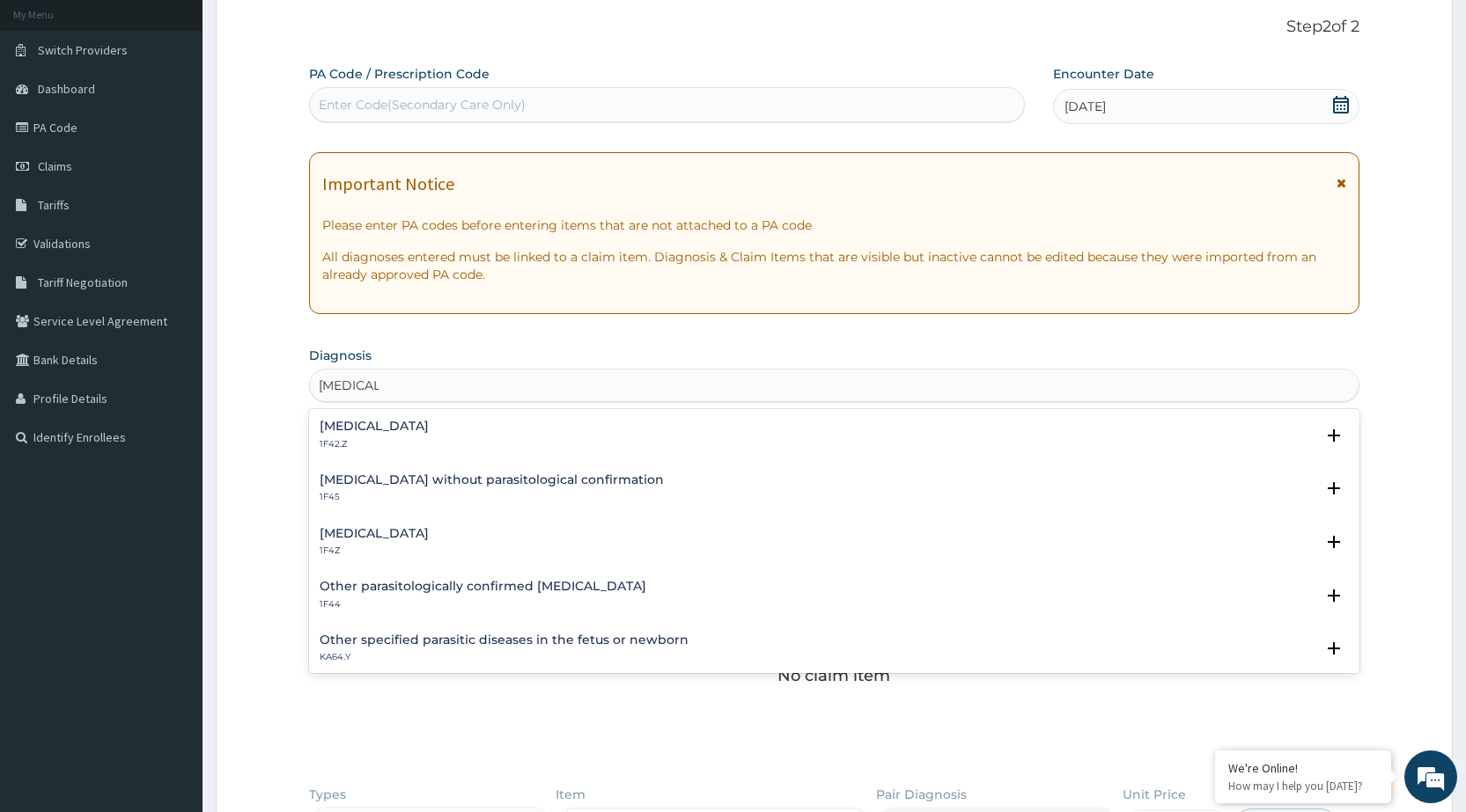
click at [414, 528] on h4 "[MEDICAL_DATA]" at bounding box center [374, 535] width 109 height 14
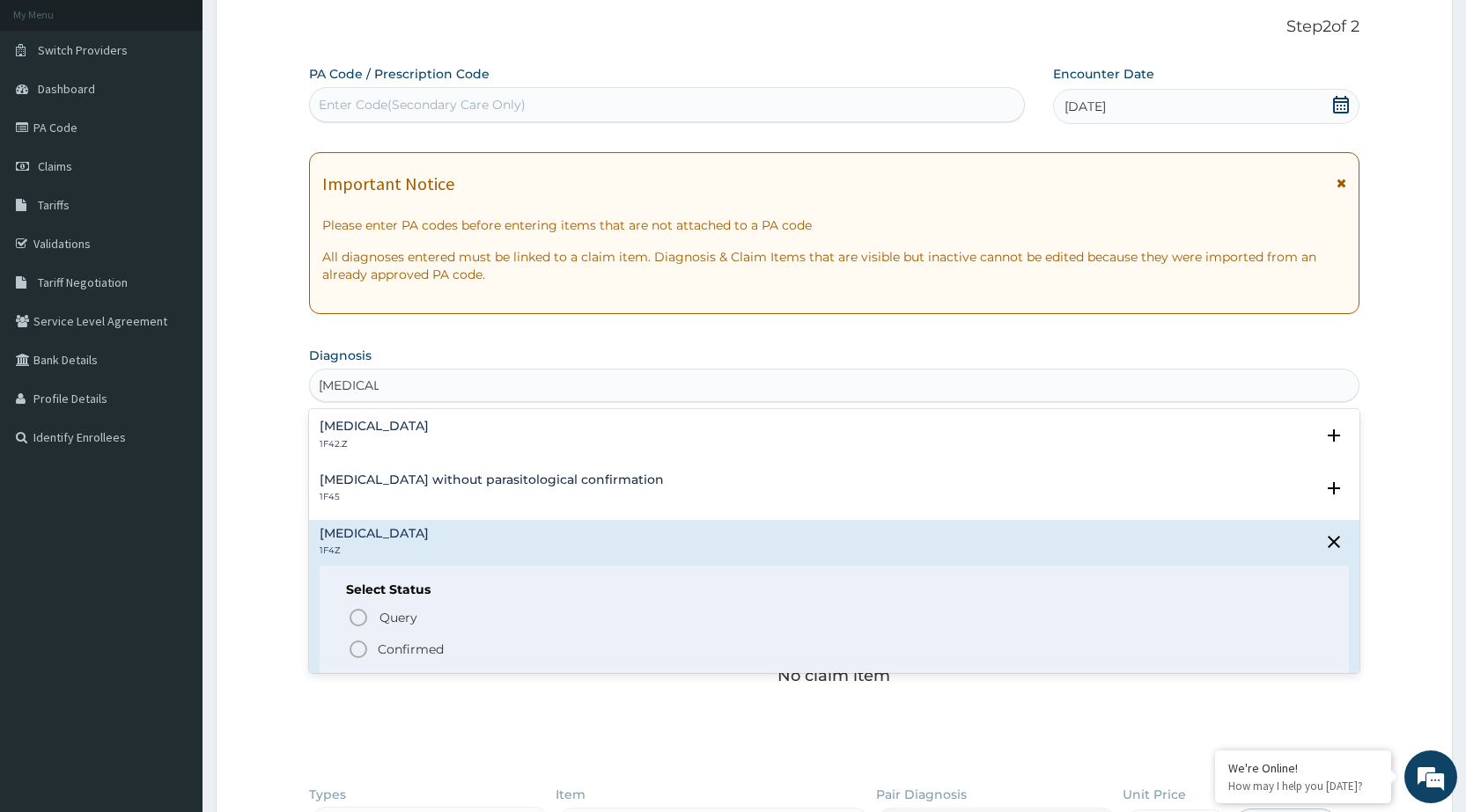
click at [361, 643] on icon "status option filled" at bounding box center [358, 649] width 21 height 21
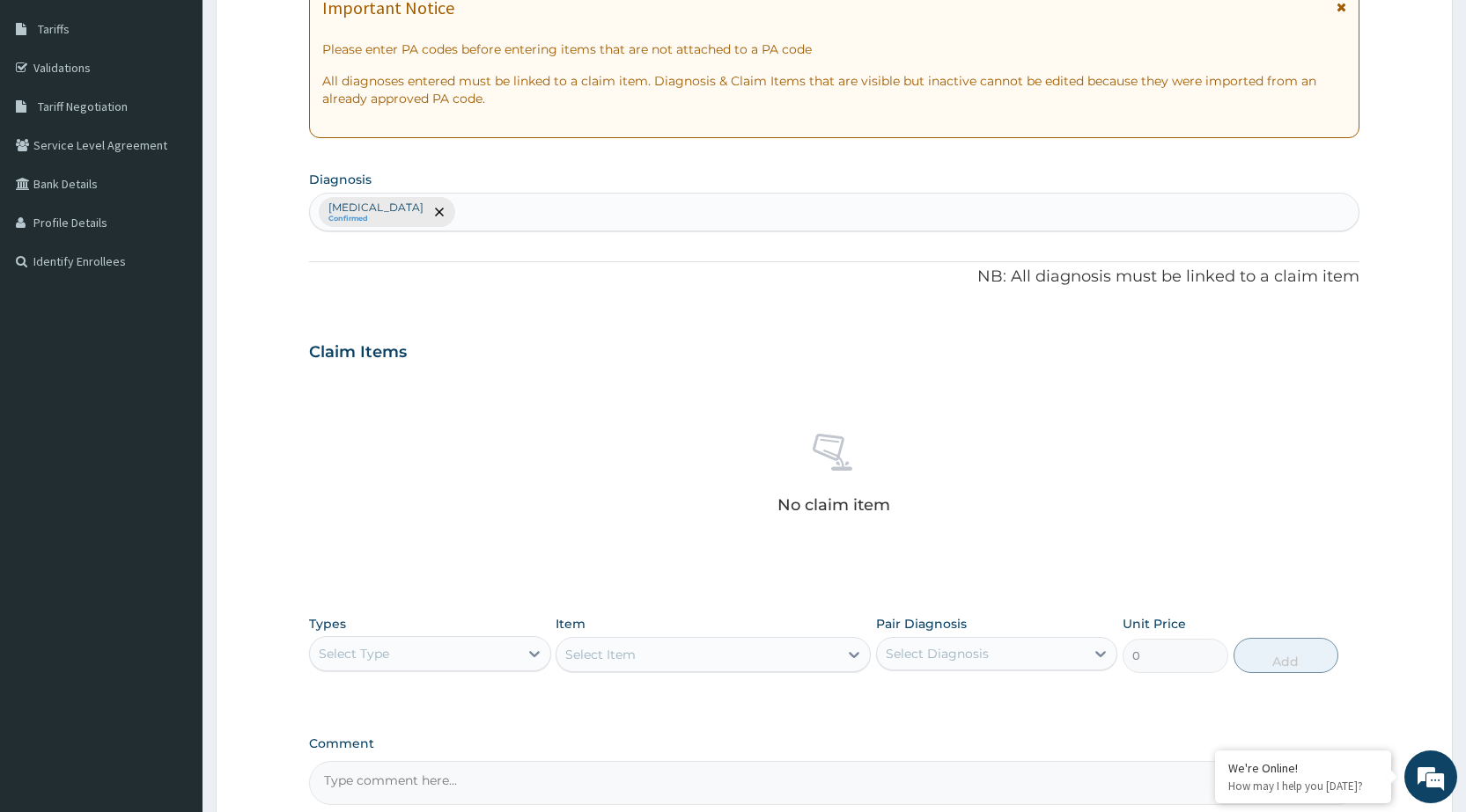
scroll to position [367, 0]
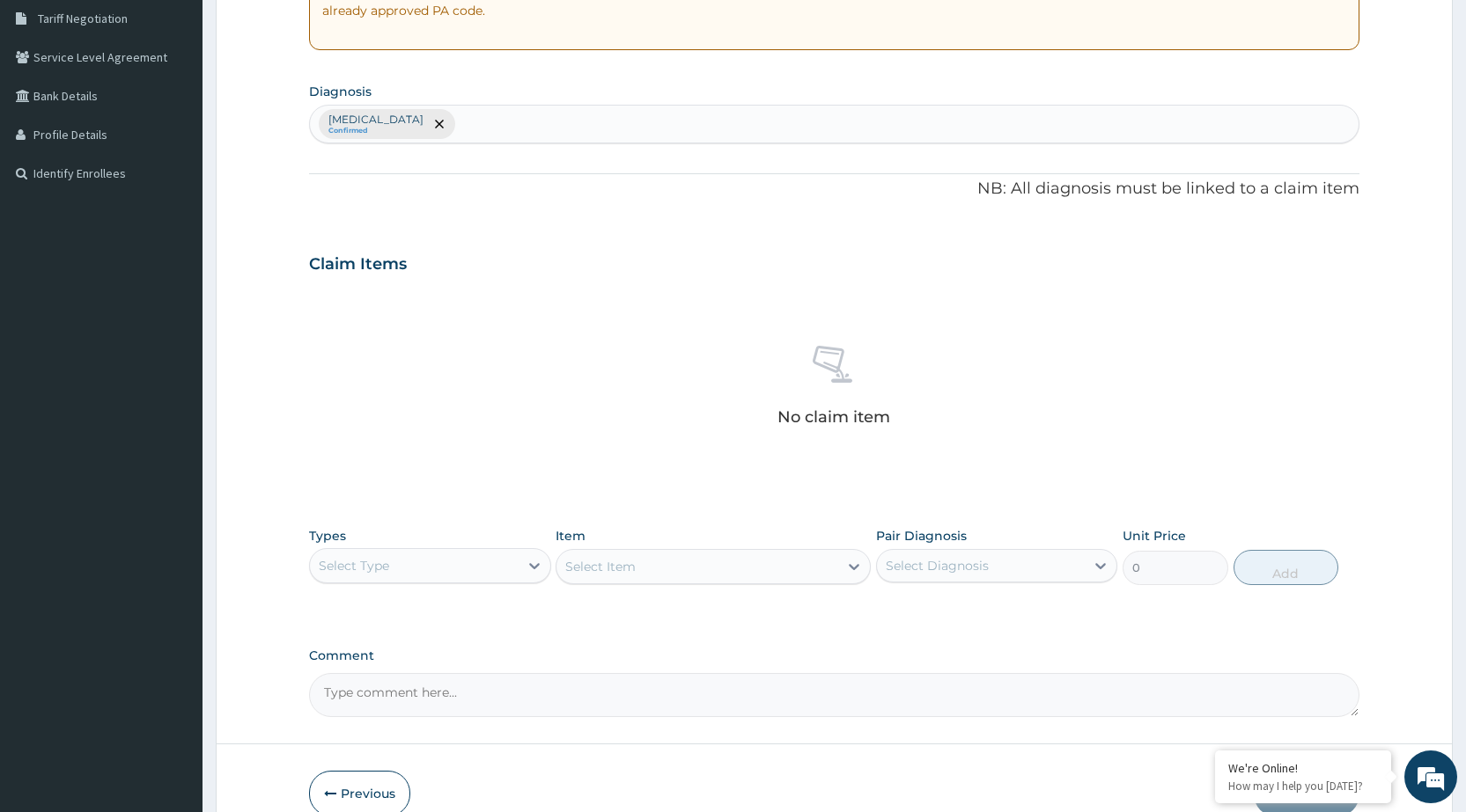
click at [490, 572] on div "Select Type" at bounding box center [413, 566] width 207 height 28
click at [434, 672] on div "Procedures" at bounding box center [430, 673] width 242 height 32
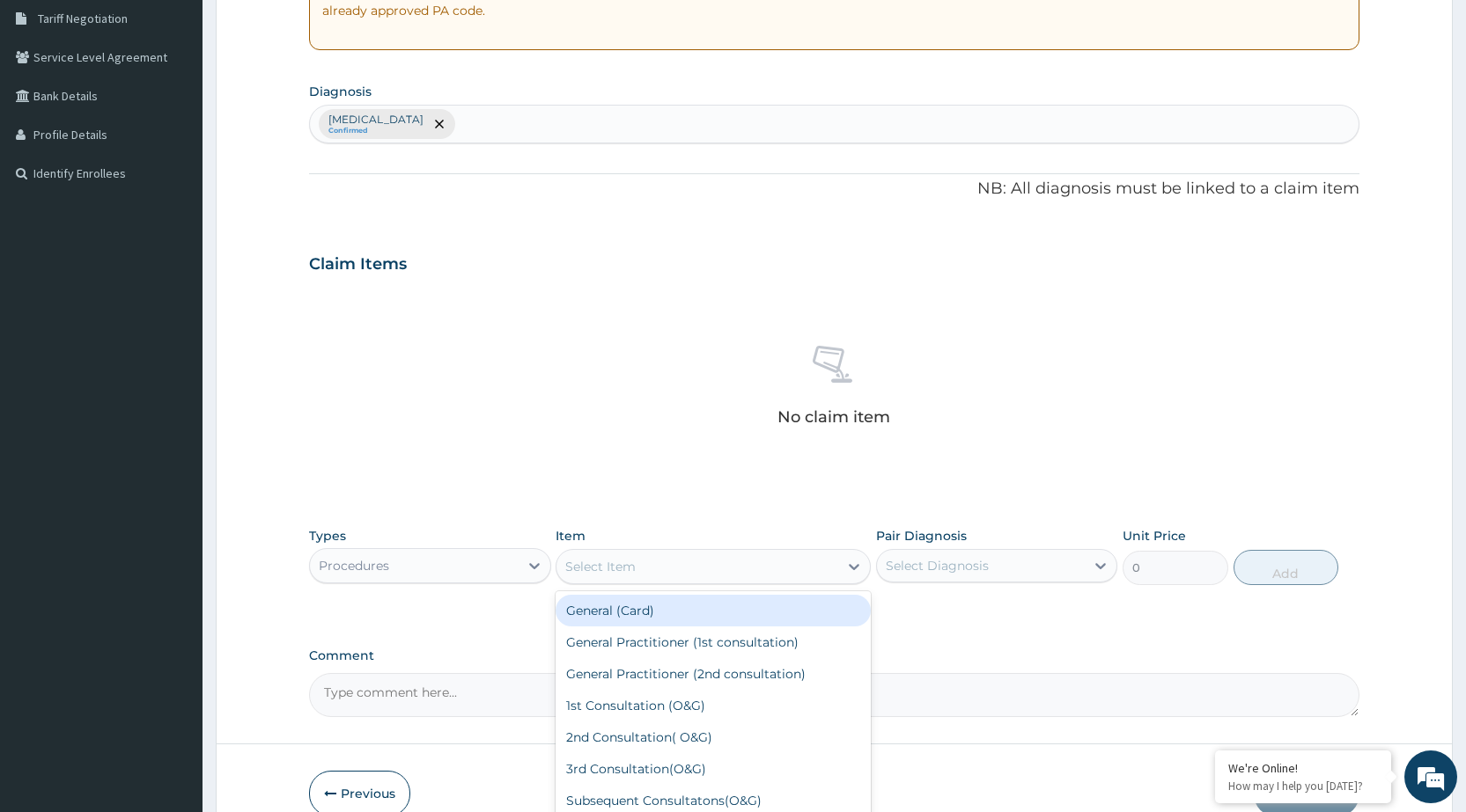
click at [712, 564] on div "Select Item" at bounding box center [696, 567] width 282 height 28
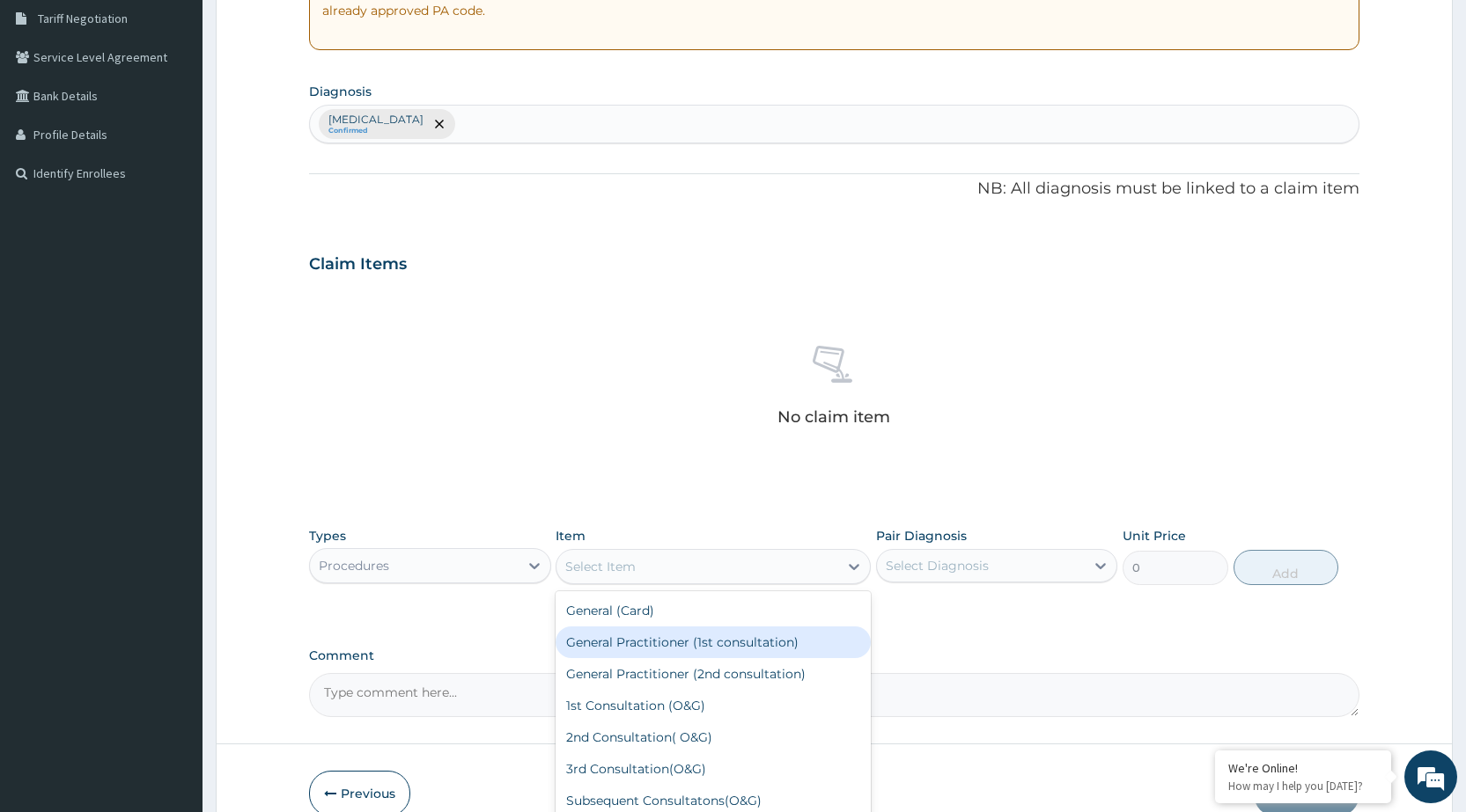
drag, startPoint x: 712, startPoint y: 635, endPoint x: 714, endPoint y: 617, distance: 18.1
click at [712, 636] on div "General Practitioner (1st consultation)" at bounding box center [713, 643] width 316 height 32
type input "1500"
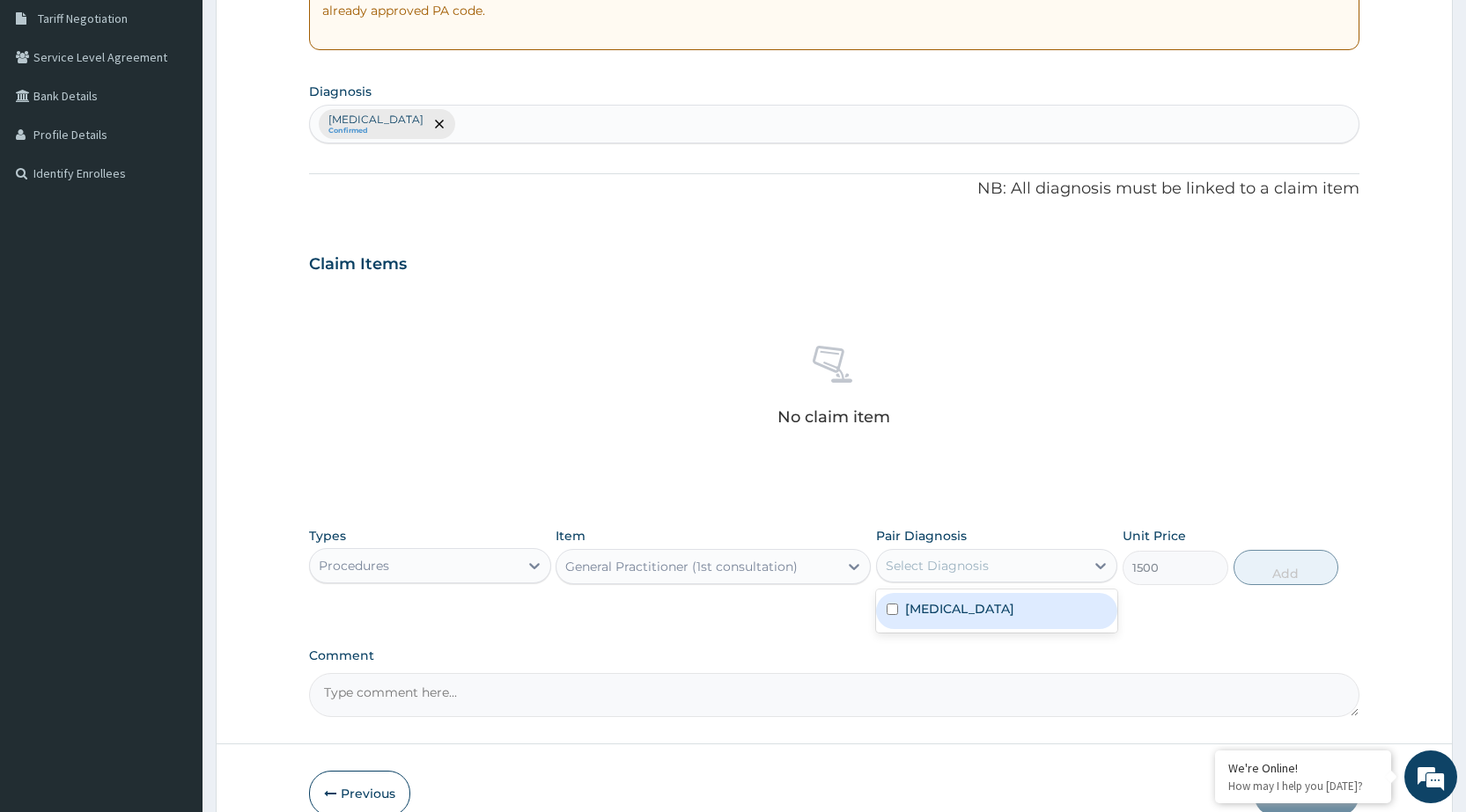
click at [994, 572] on div "Select Diagnosis" at bounding box center [981, 566] width 207 height 28
click at [994, 611] on label "[MEDICAL_DATA]" at bounding box center [959, 609] width 109 height 18
checkbox input "true"
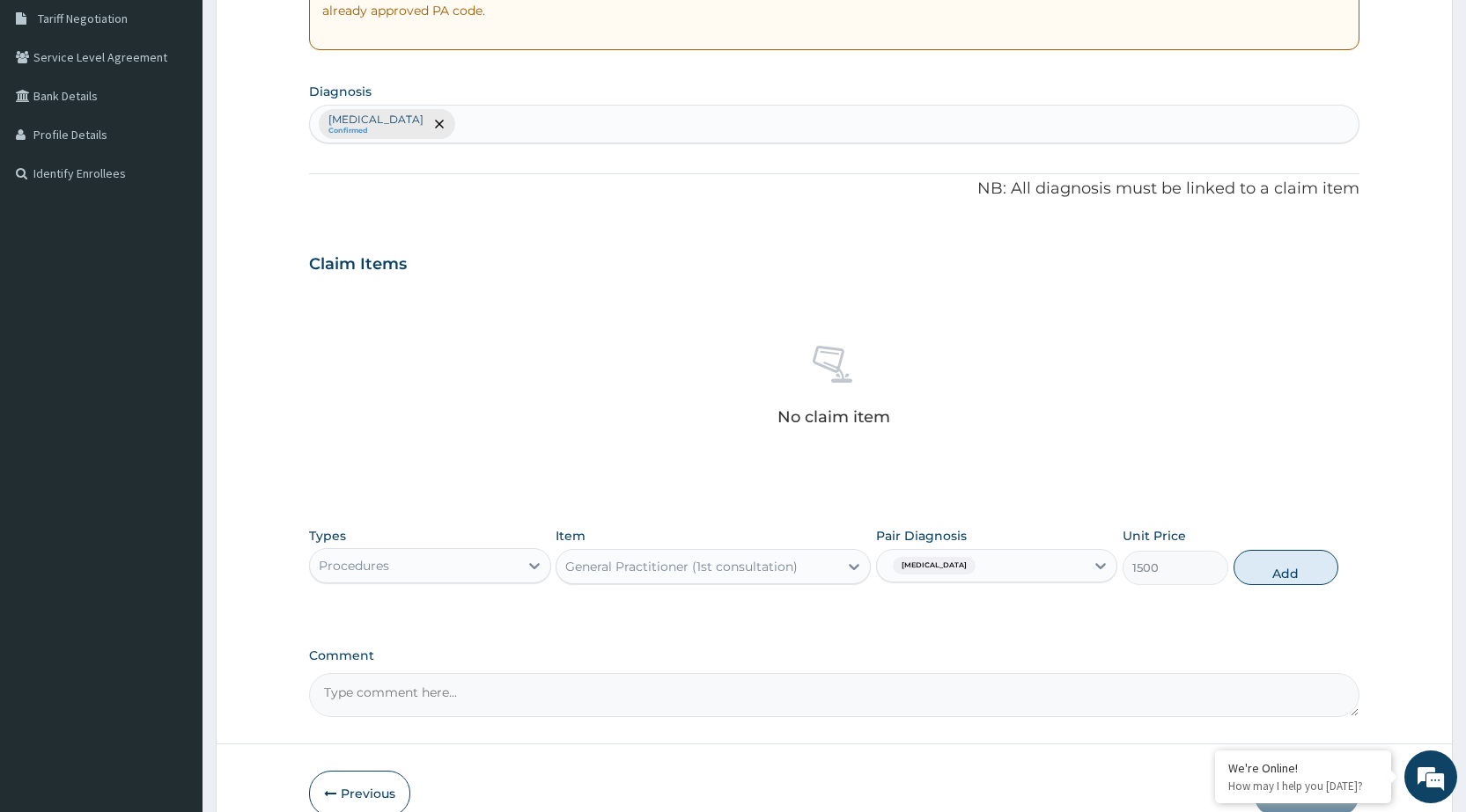
click at [1304, 575] on button "Add" at bounding box center [1287, 568] width 105 height 35
type input "0"
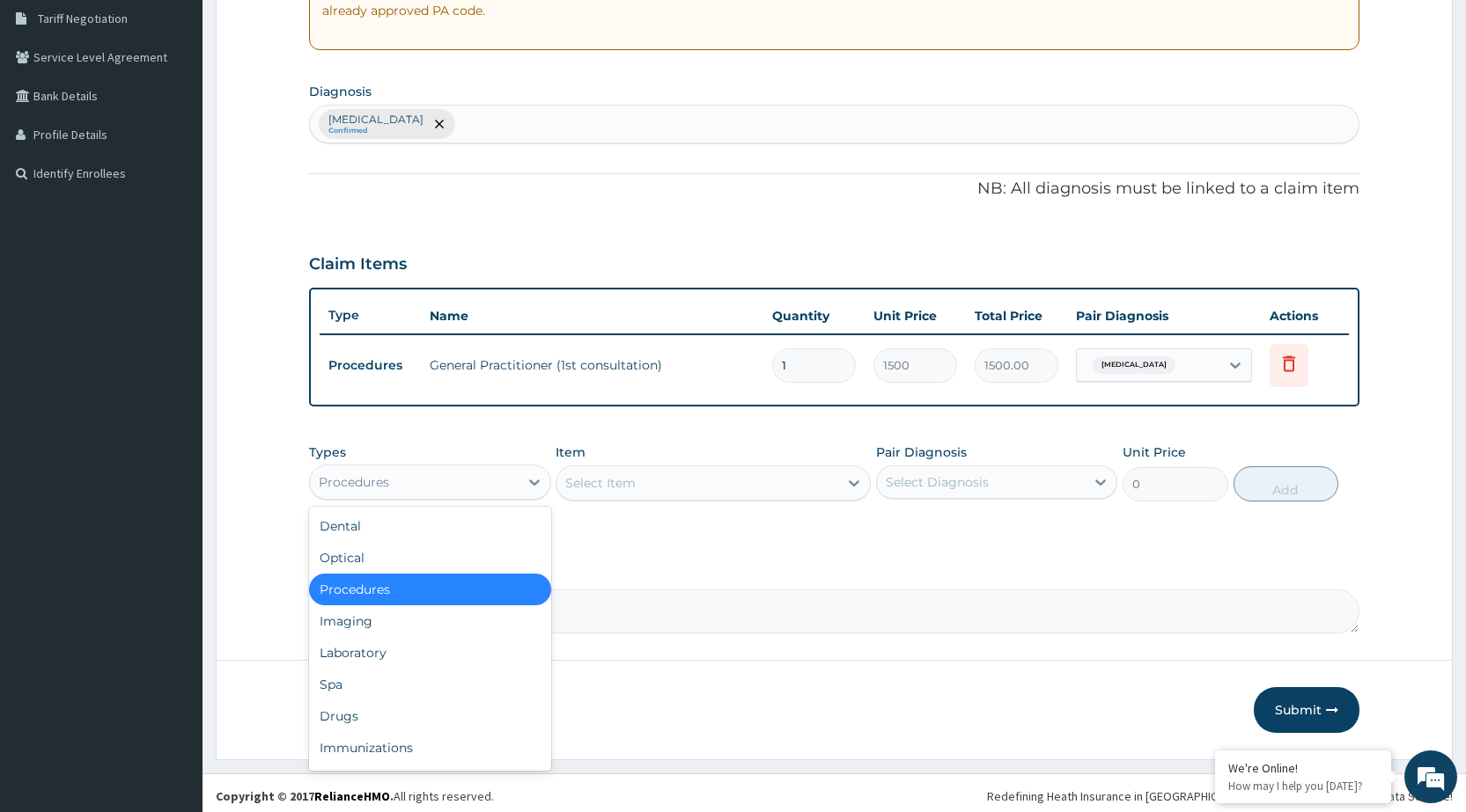
click at [470, 490] on div "Procedures" at bounding box center [413, 482] width 207 height 28
click at [405, 652] on div "Laboratory" at bounding box center [430, 653] width 242 height 32
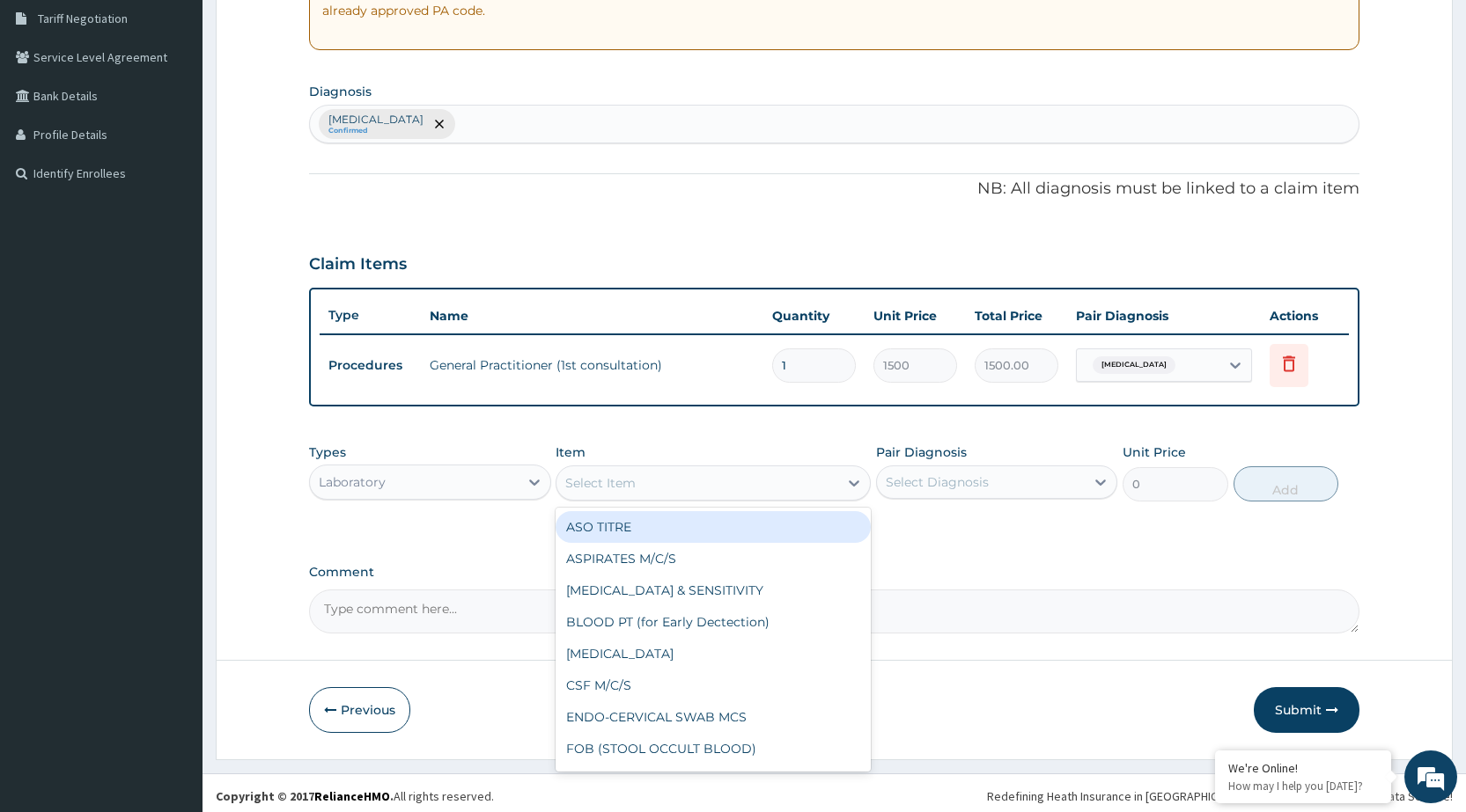
click at [845, 493] on div at bounding box center [854, 483] width 32 height 32
type input "MP"
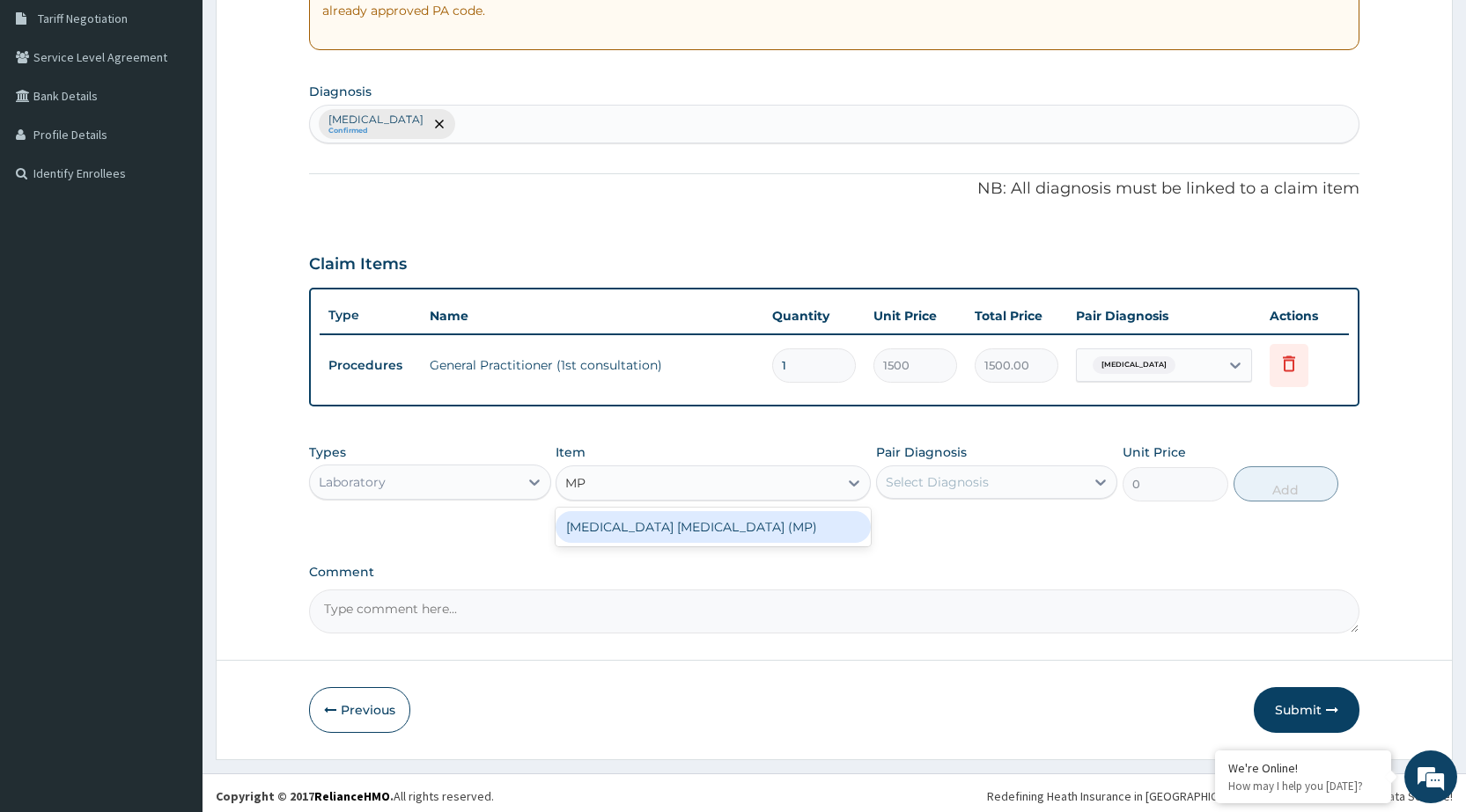
click at [846, 516] on div "[MEDICAL_DATA] [MEDICAL_DATA] (MP)" at bounding box center [713, 527] width 316 height 32
type input "560"
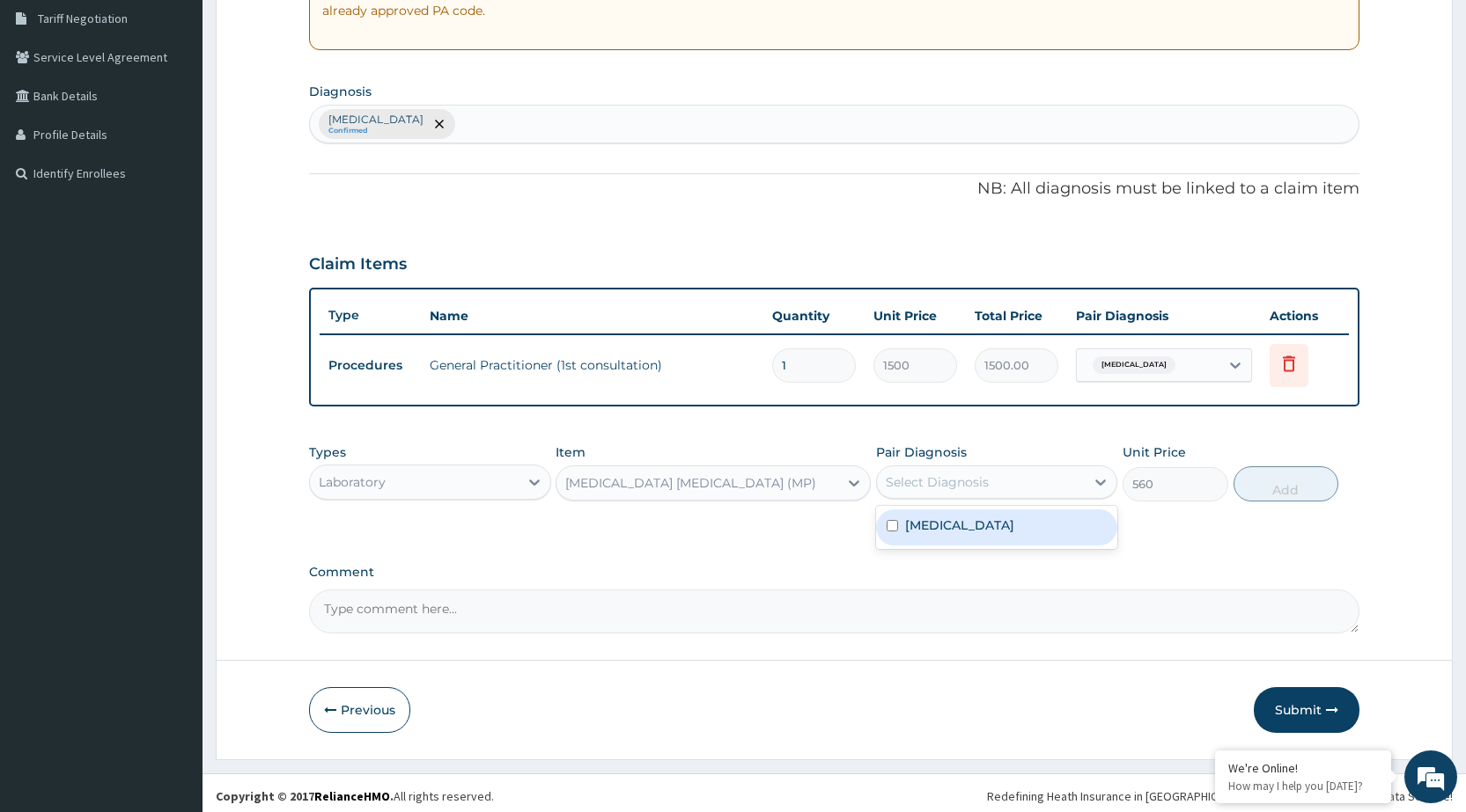
click at [919, 471] on div "Select Diagnosis" at bounding box center [981, 482] width 207 height 28
click at [928, 528] on label "[MEDICAL_DATA]" at bounding box center [959, 526] width 109 height 18
checkbox input "true"
click at [1316, 492] on button "Add" at bounding box center [1287, 484] width 105 height 35
type input "0"
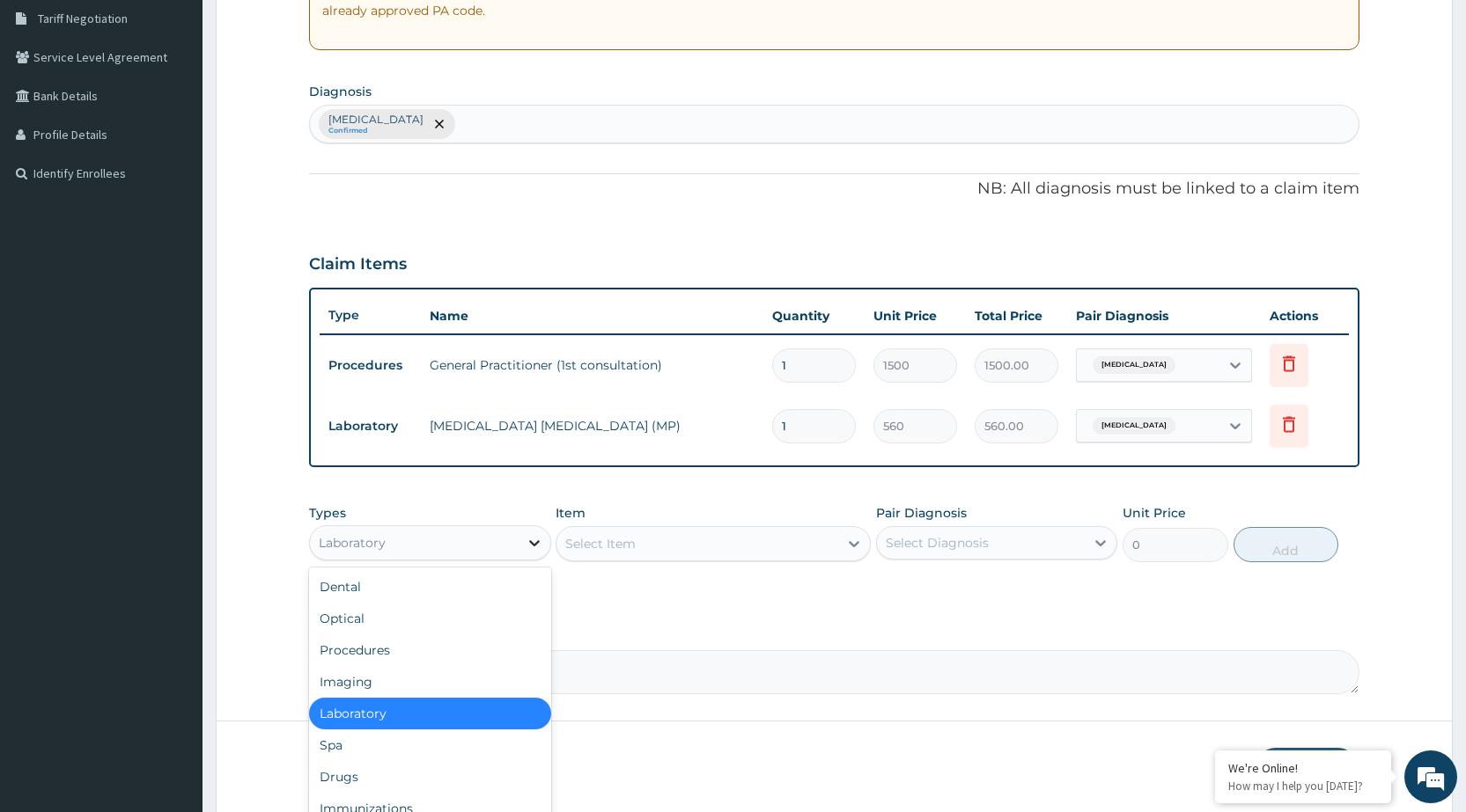
click at [521, 538] on div at bounding box center [535, 543] width 32 height 32
click at [358, 781] on div "Drugs" at bounding box center [430, 777] width 242 height 32
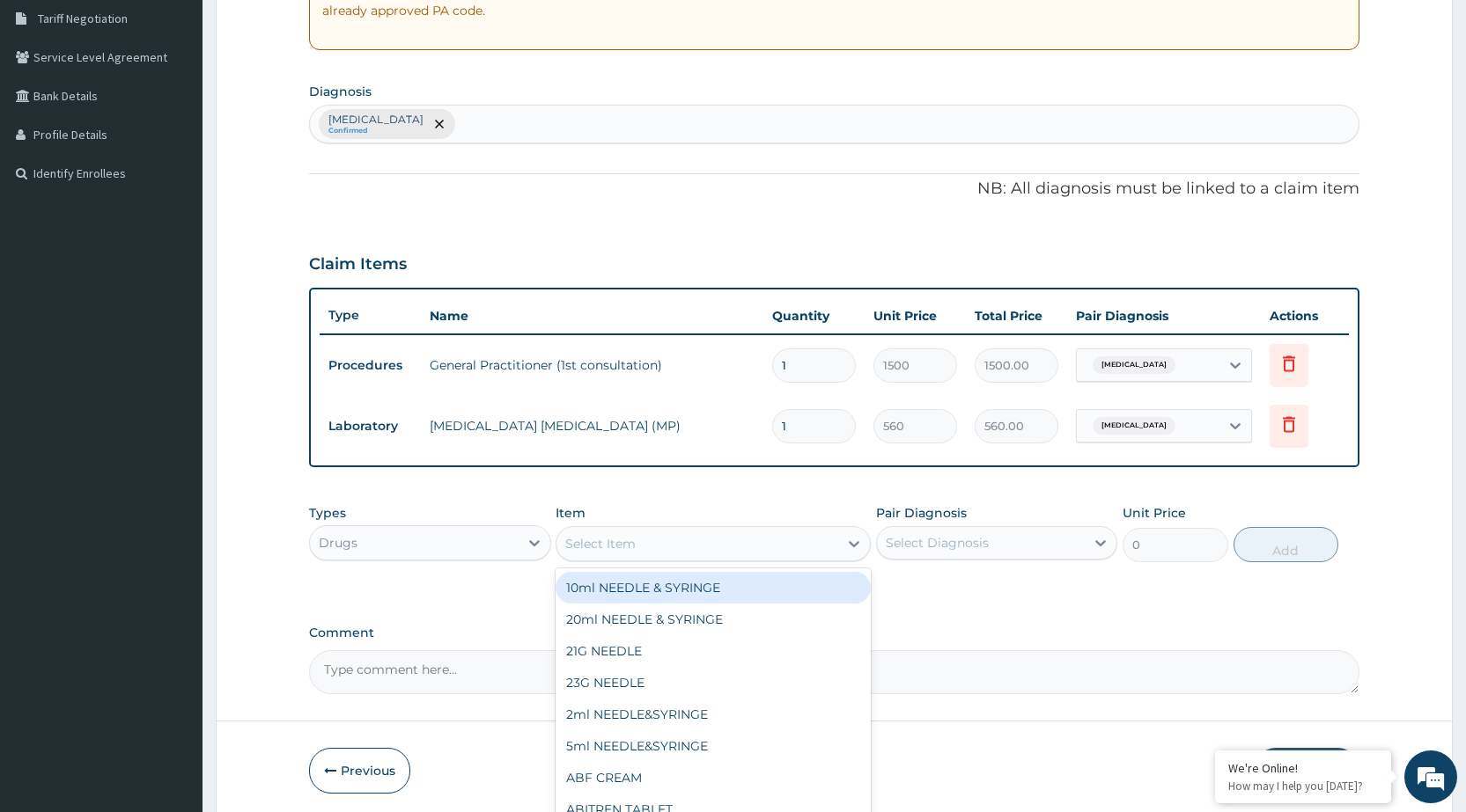
click at [818, 551] on div "Select Item" at bounding box center [696, 543] width 282 height 28
type input "ARTE"
click at [812, 582] on div "ARTEMETER INJECTION 80MG" at bounding box center [713, 588] width 316 height 32
type input "210"
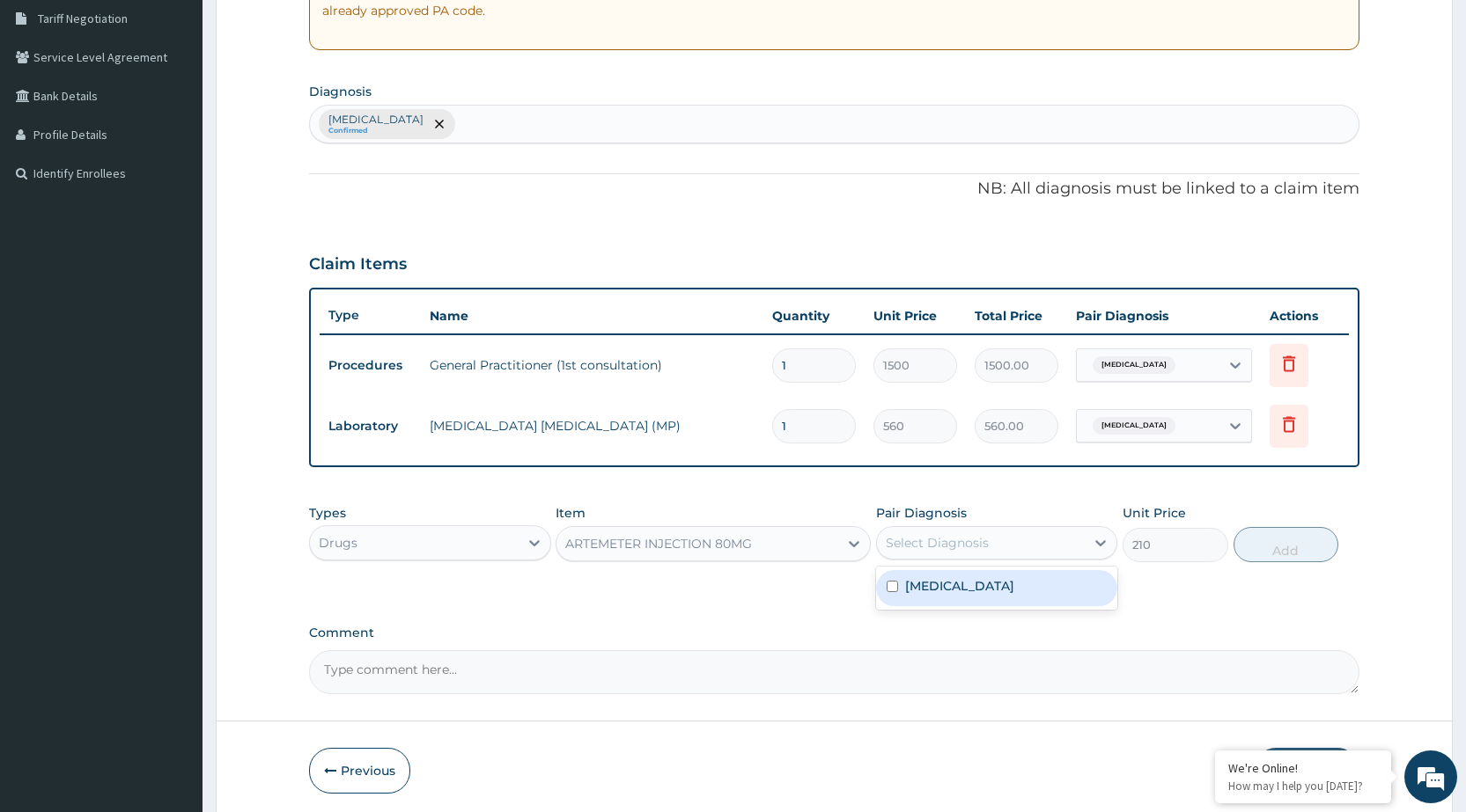
click at [962, 555] on div "Select Diagnosis" at bounding box center [981, 542] width 207 height 28
click at [963, 584] on label "[MEDICAL_DATA]" at bounding box center [959, 586] width 109 height 18
checkbox input "true"
click at [1270, 559] on button "Add" at bounding box center [1287, 545] width 105 height 35
type input "0"
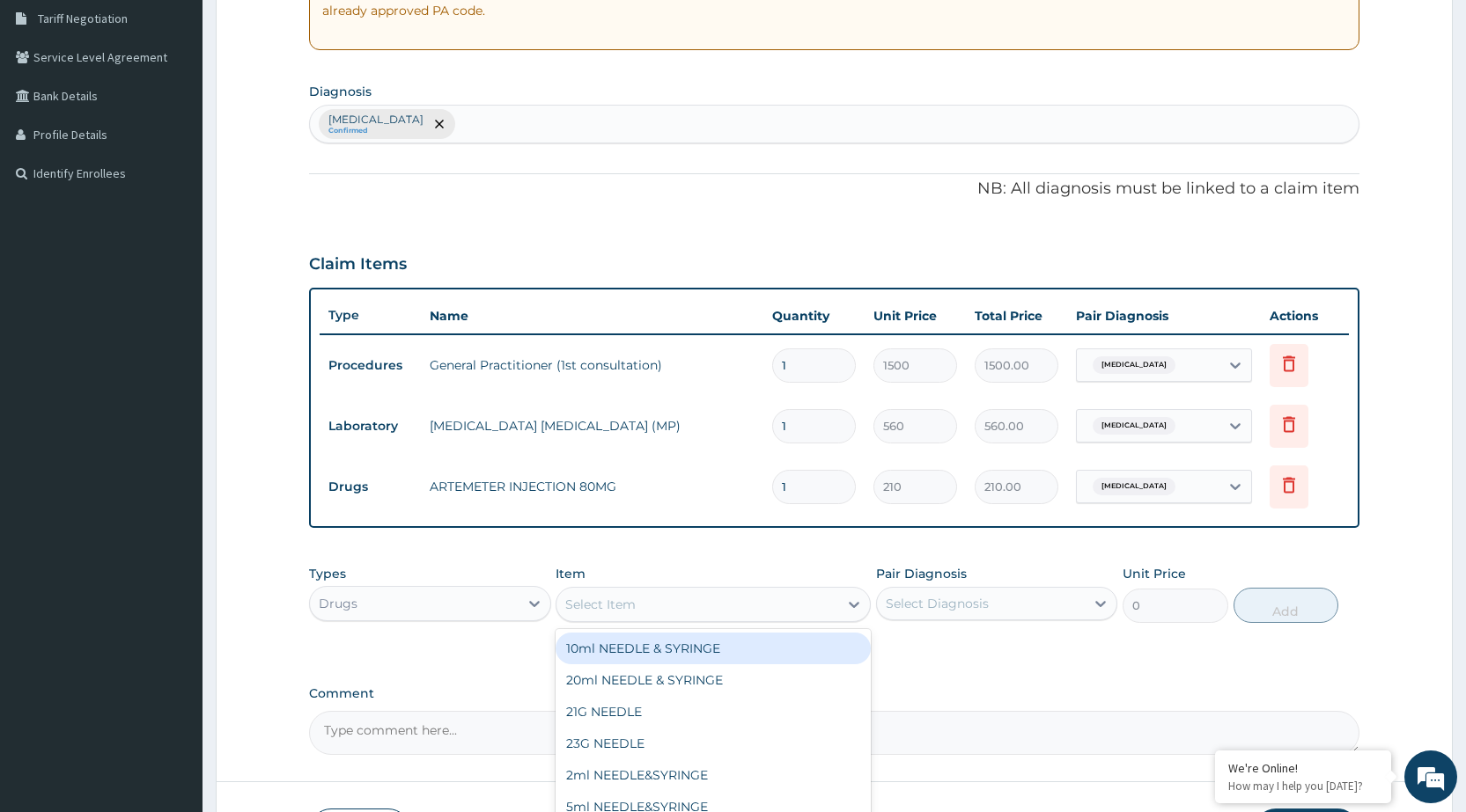
click at [724, 613] on div "Select Item" at bounding box center [696, 605] width 282 height 28
type input "PARA"
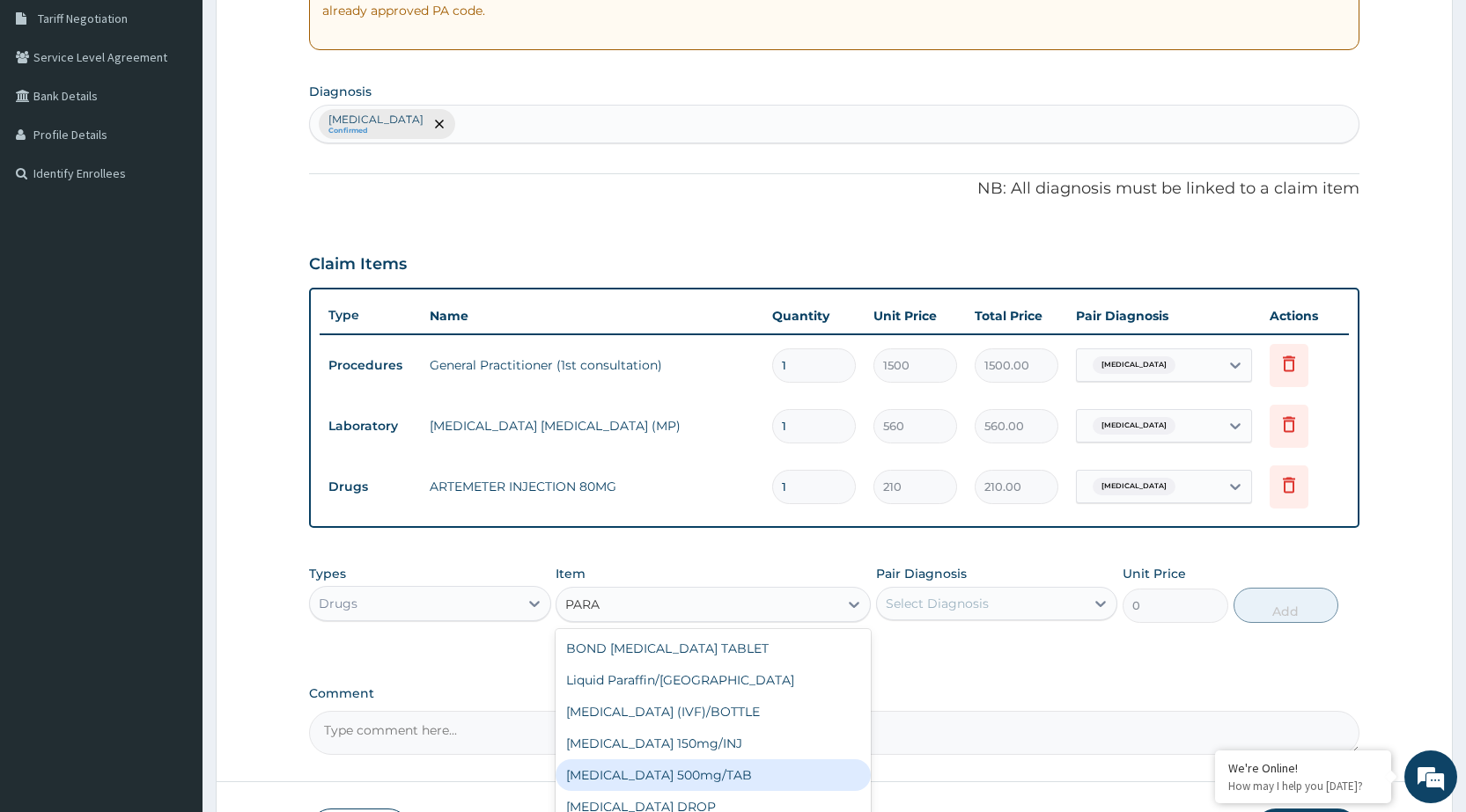
click at [671, 789] on div "[MEDICAL_DATA] 500mg/TAB" at bounding box center [713, 775] width 316 height 32
type input "5.25"
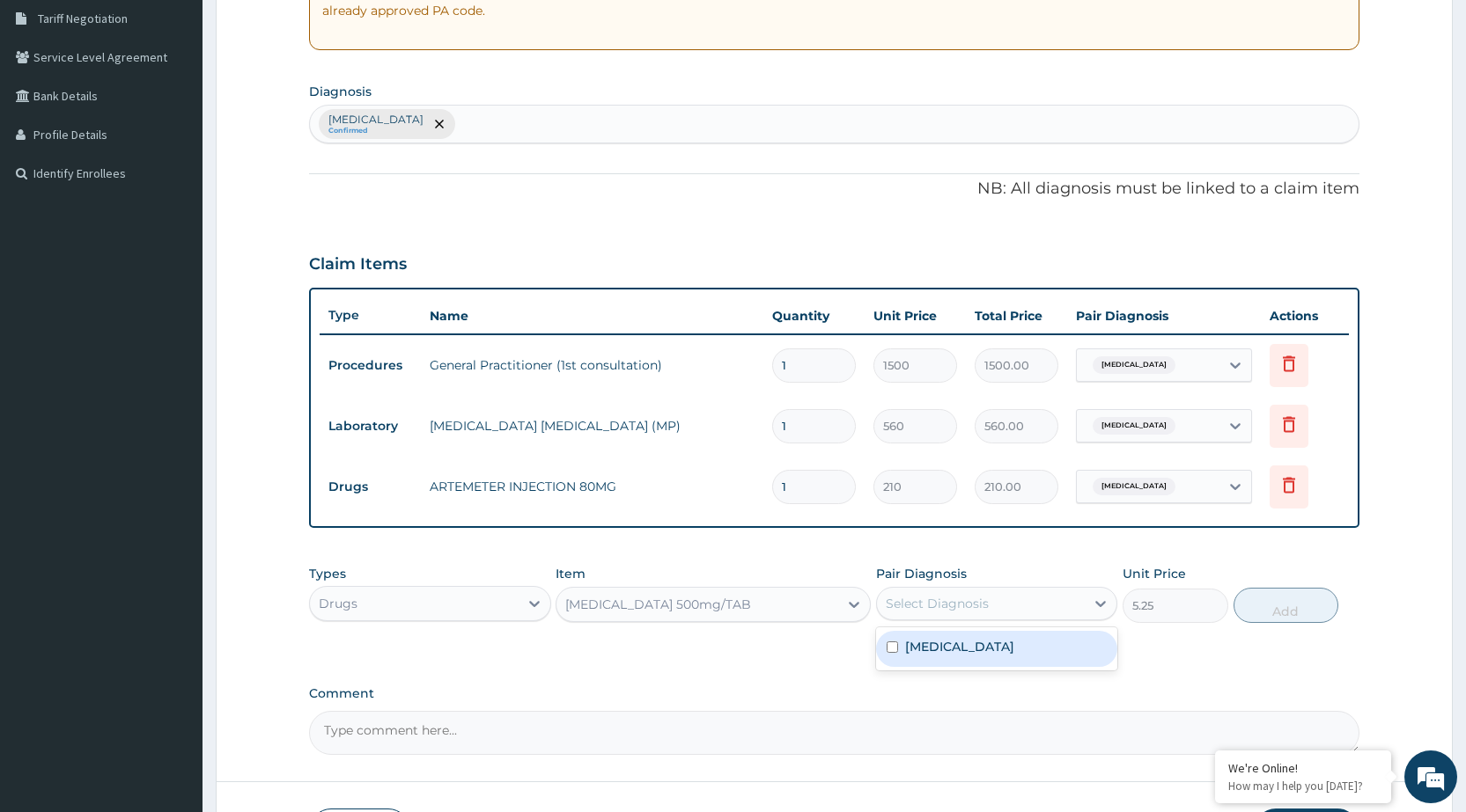
click at [1005, 602] on div "Select Diagnosis" at bounding box center [981, 604] width 207 height 28
click at [1052, 641] on div "[MEDICAL_DATA]" at bounding box center [997, 648] width 242 height 36
checkbox input "true"
click at [1281, 604] on button "Add" at bounding box center [1287, 606] width 105 height 35
type input "0"
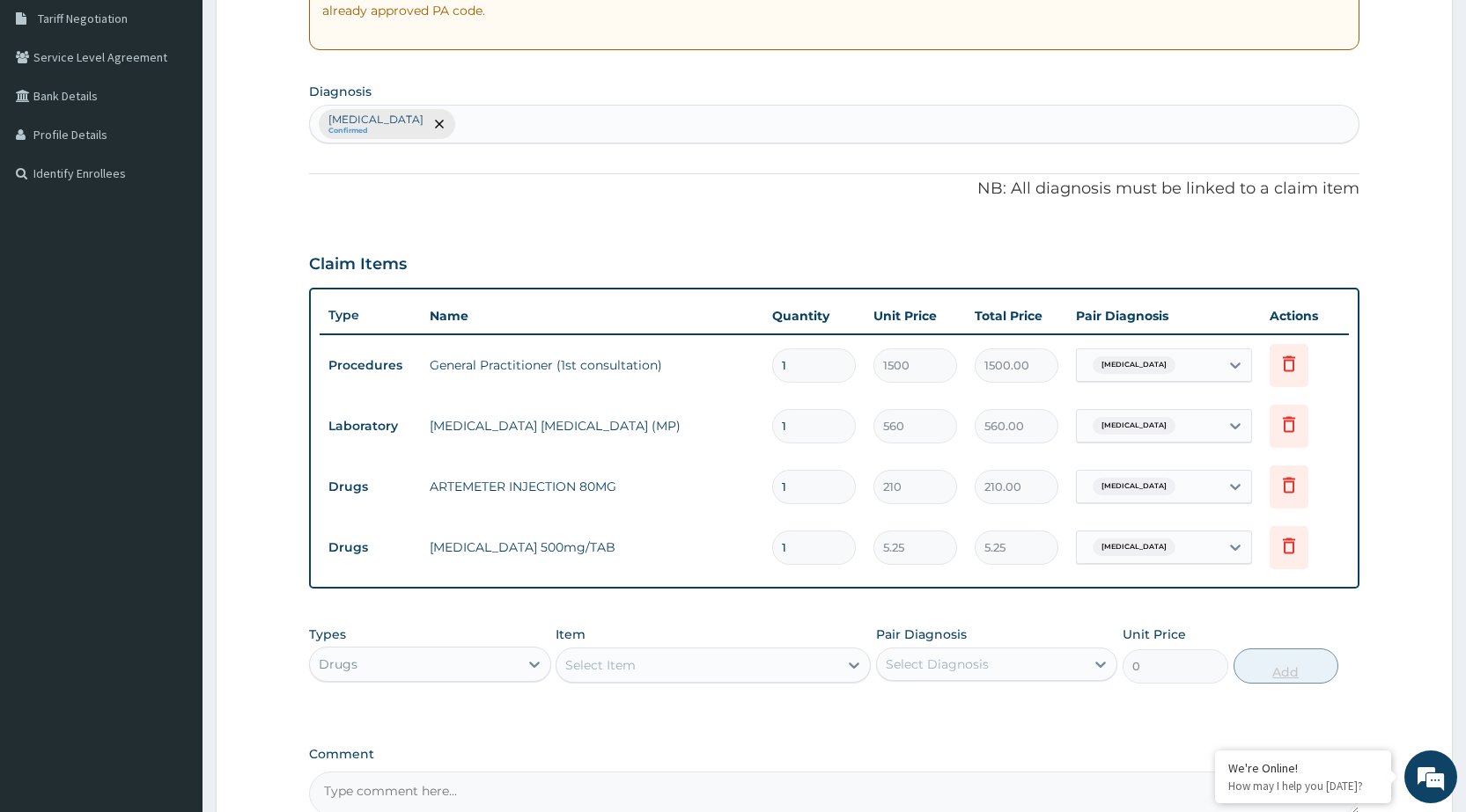
type input "0.00"
type input "3"
type input "15.75"
type input "30"
type input "157.50"
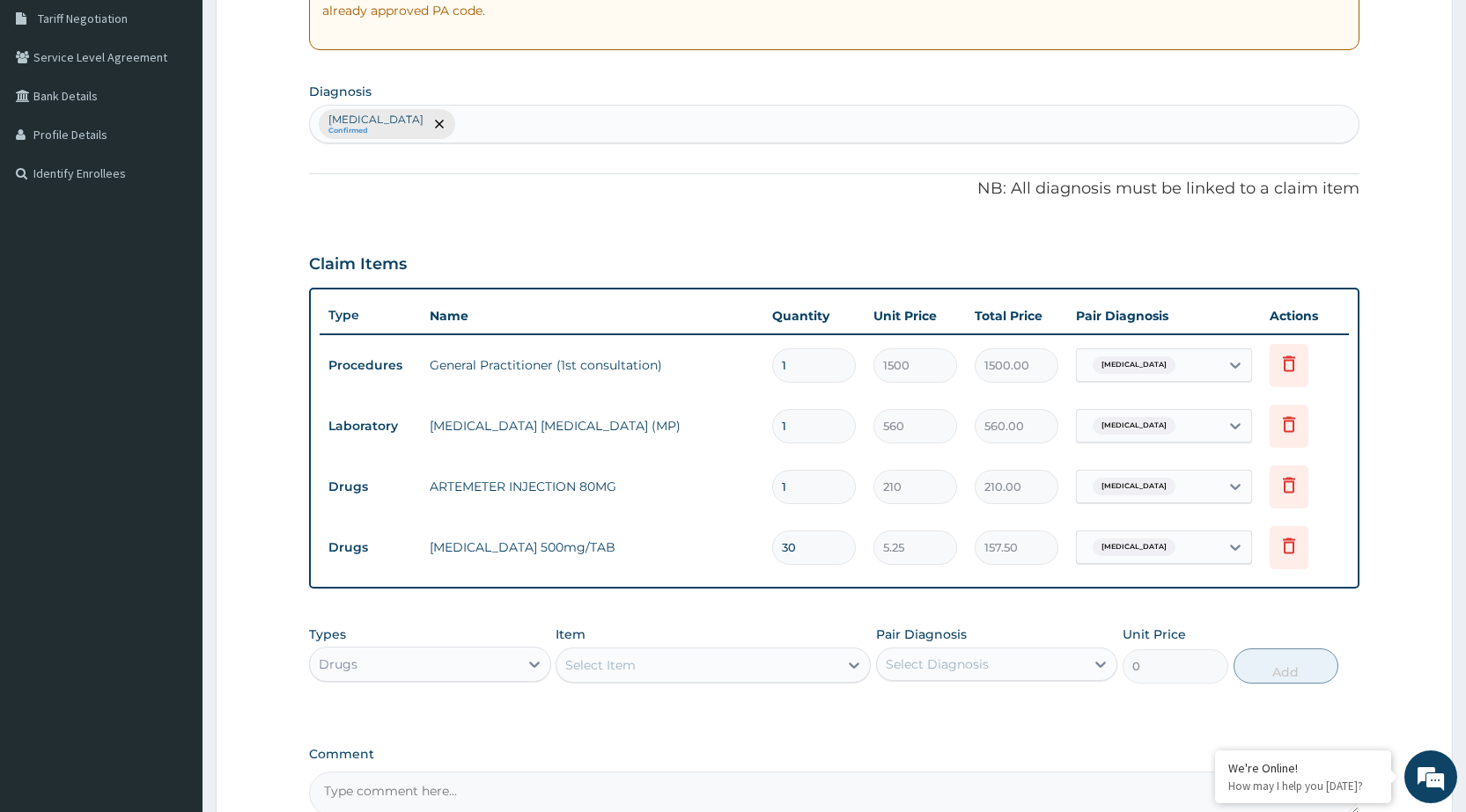
type input "30"
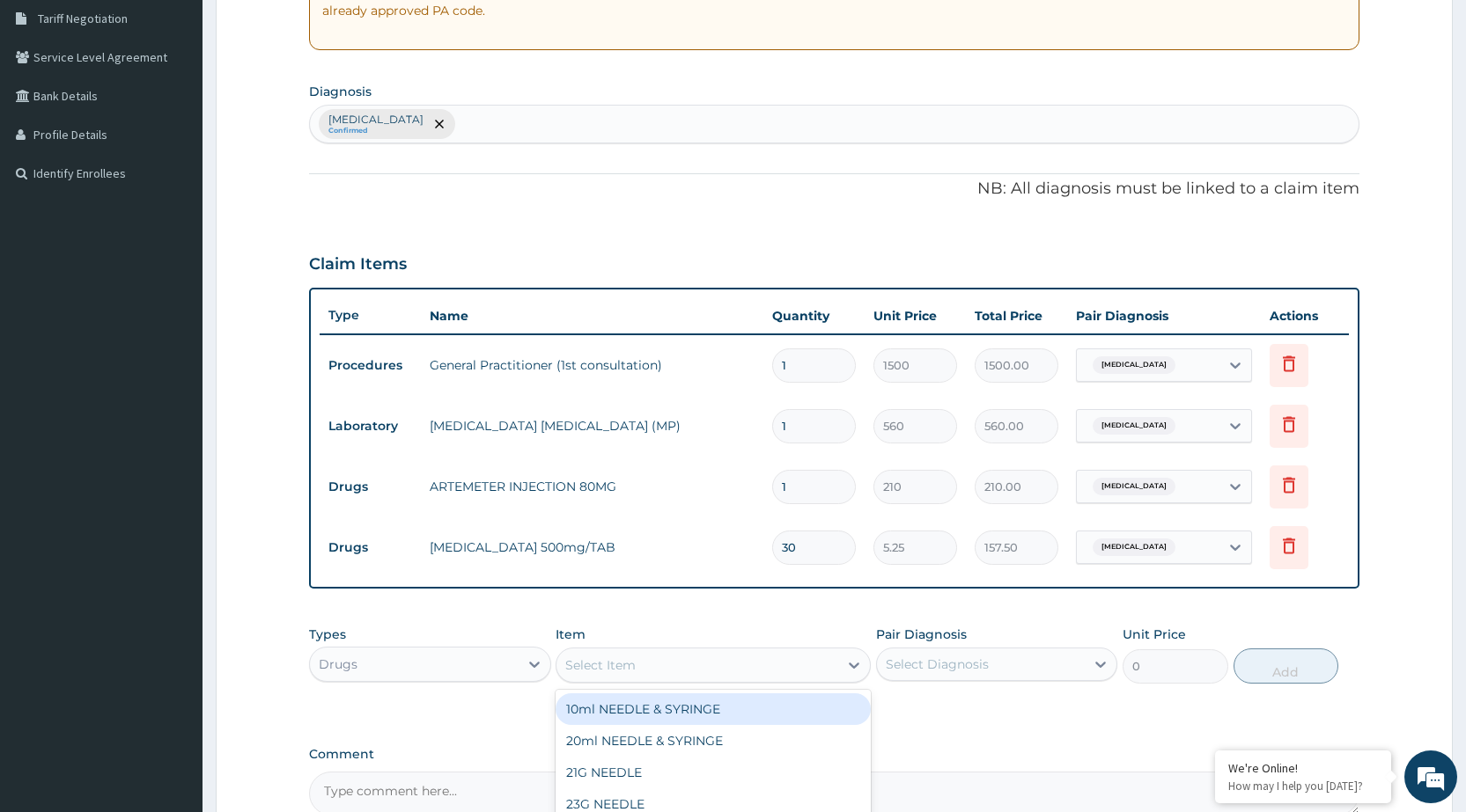
click at [783, 663] on div "Select Item" at bounding box center [696, 665] width 282 height 28
type input "PARA"
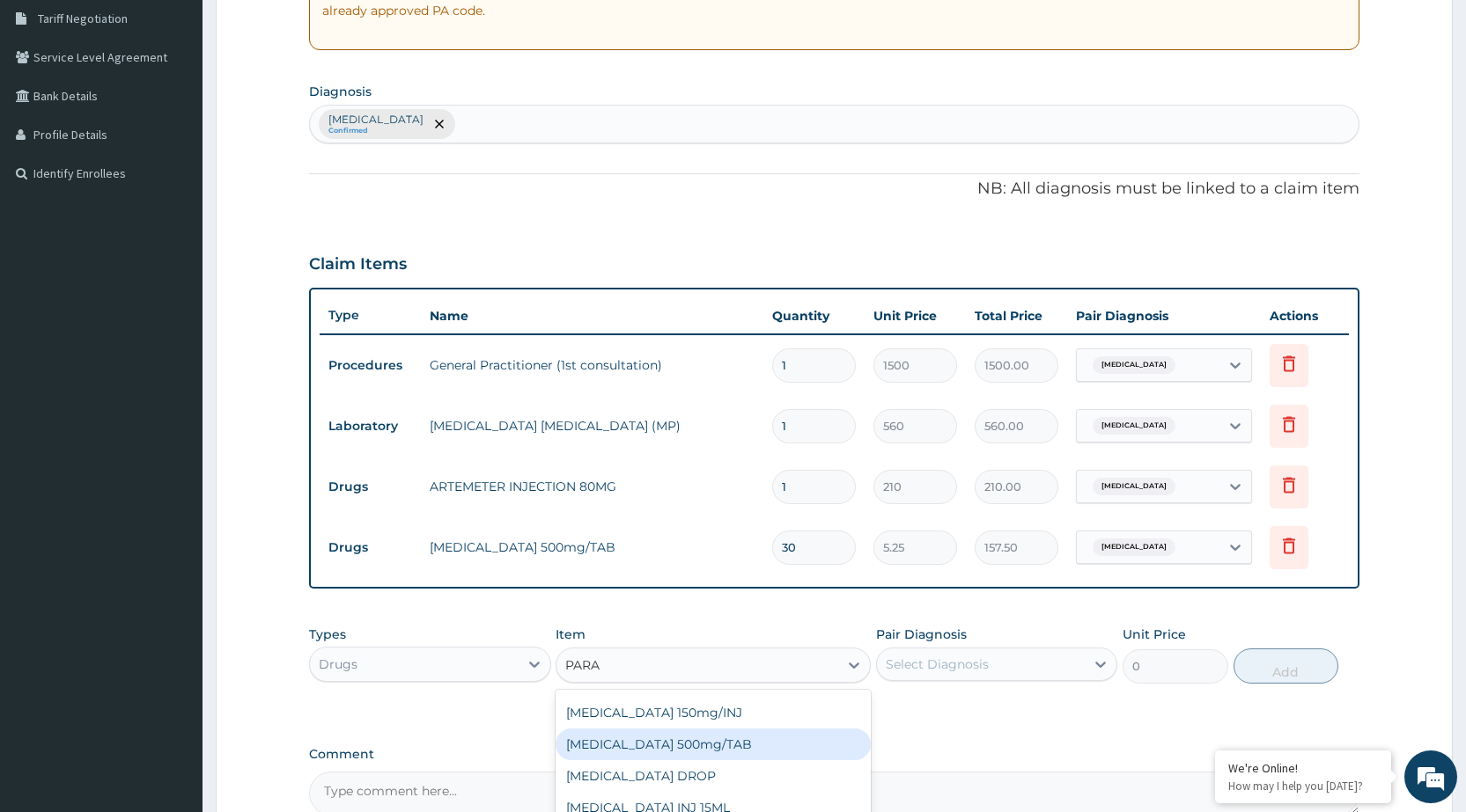
scroll to position [555, 0]
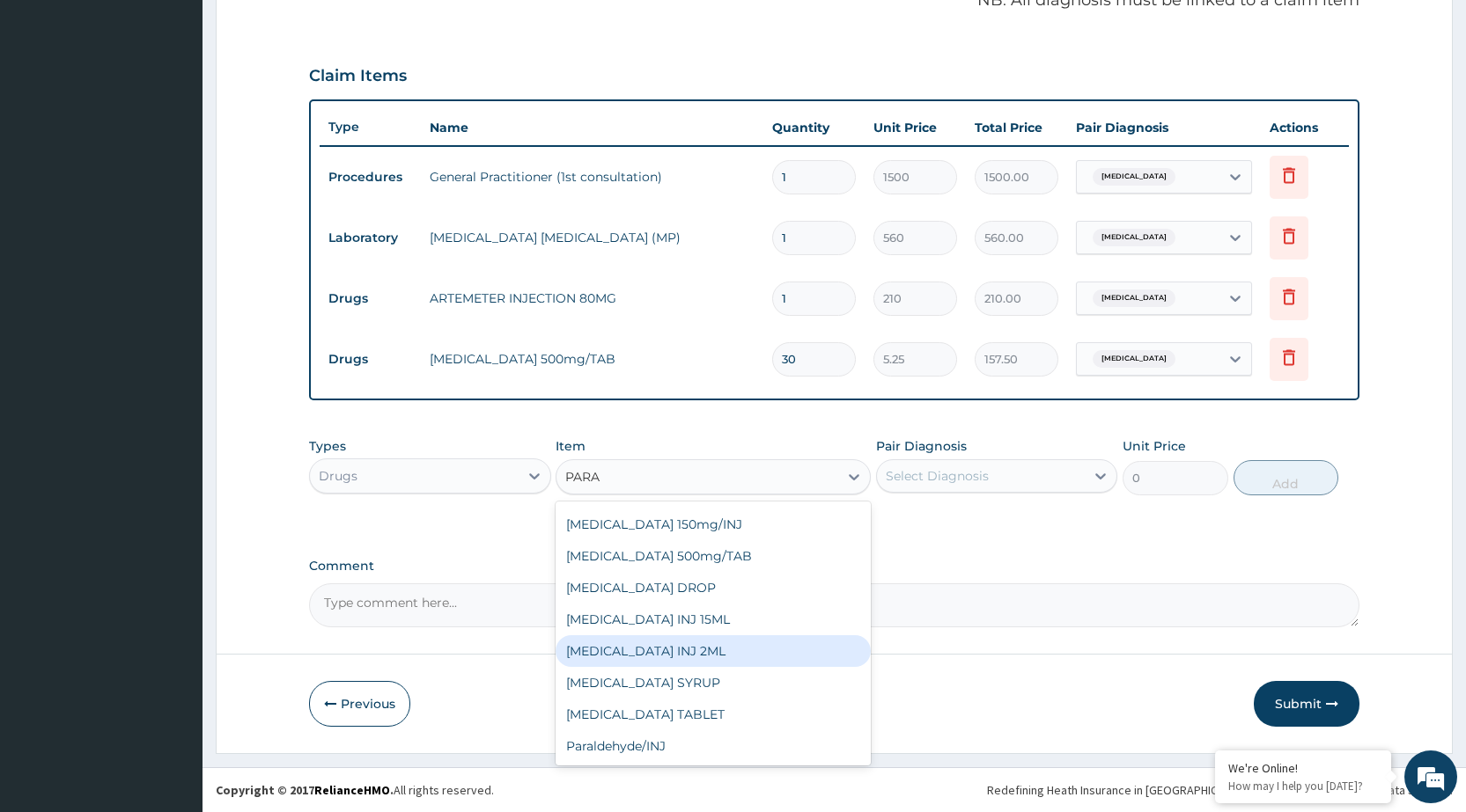
click at [728, 652] on div "PARACETAMOL INJ 2ML" at bounding box center [713, 651] width 316 height 32
type input "210"
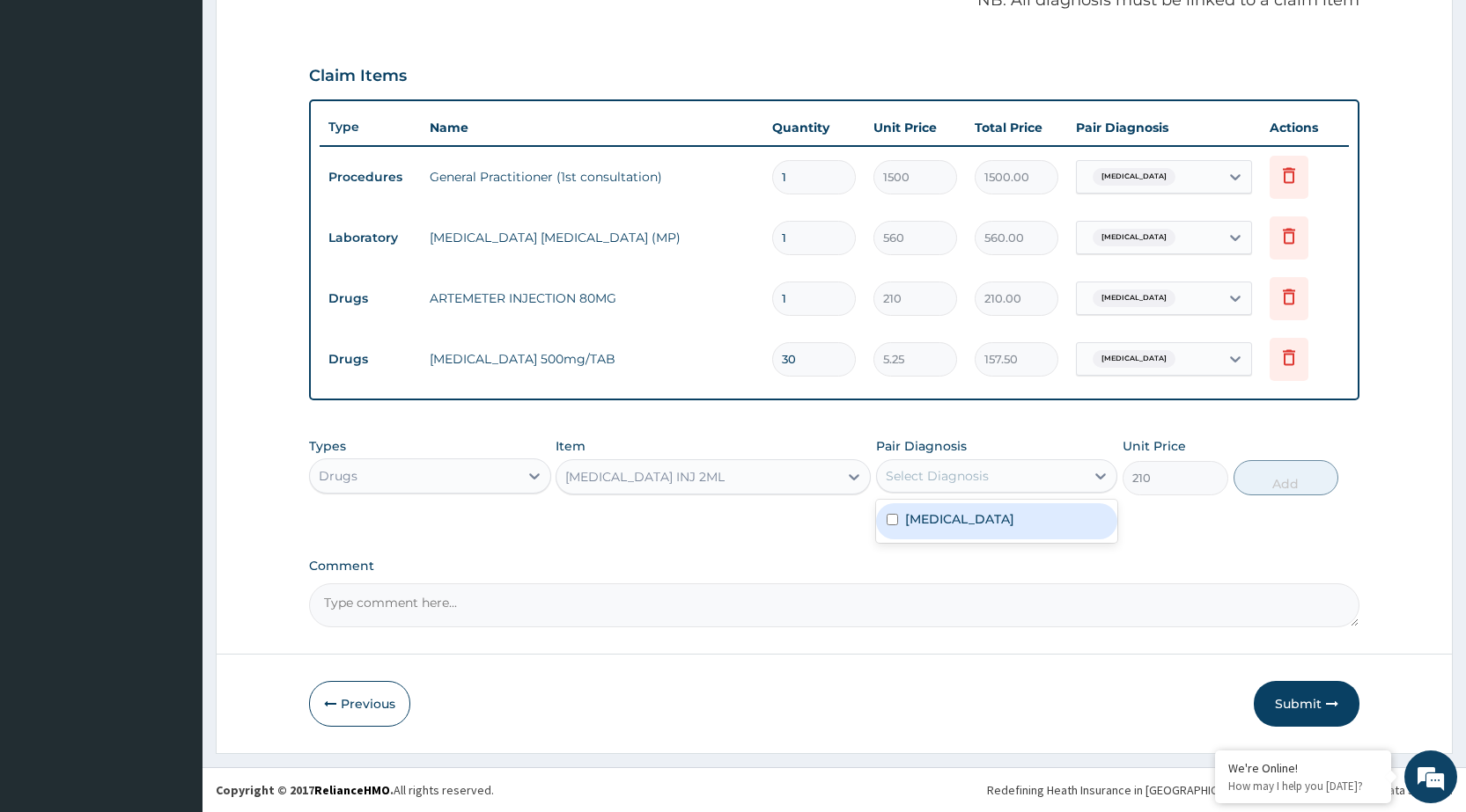
click at [1069, 478] on div "Select Diagnosis" at bounding box center [981, 476] width 207 height 28
click at [1058, 519] on div "Malaria, unspecified" at bounding box center [997, 521] width 242 height 36
checkbox input "true"
click at [1328, 482] on button "Add" at bounding box center [1287, 478] width 105 height 35
type input "0"
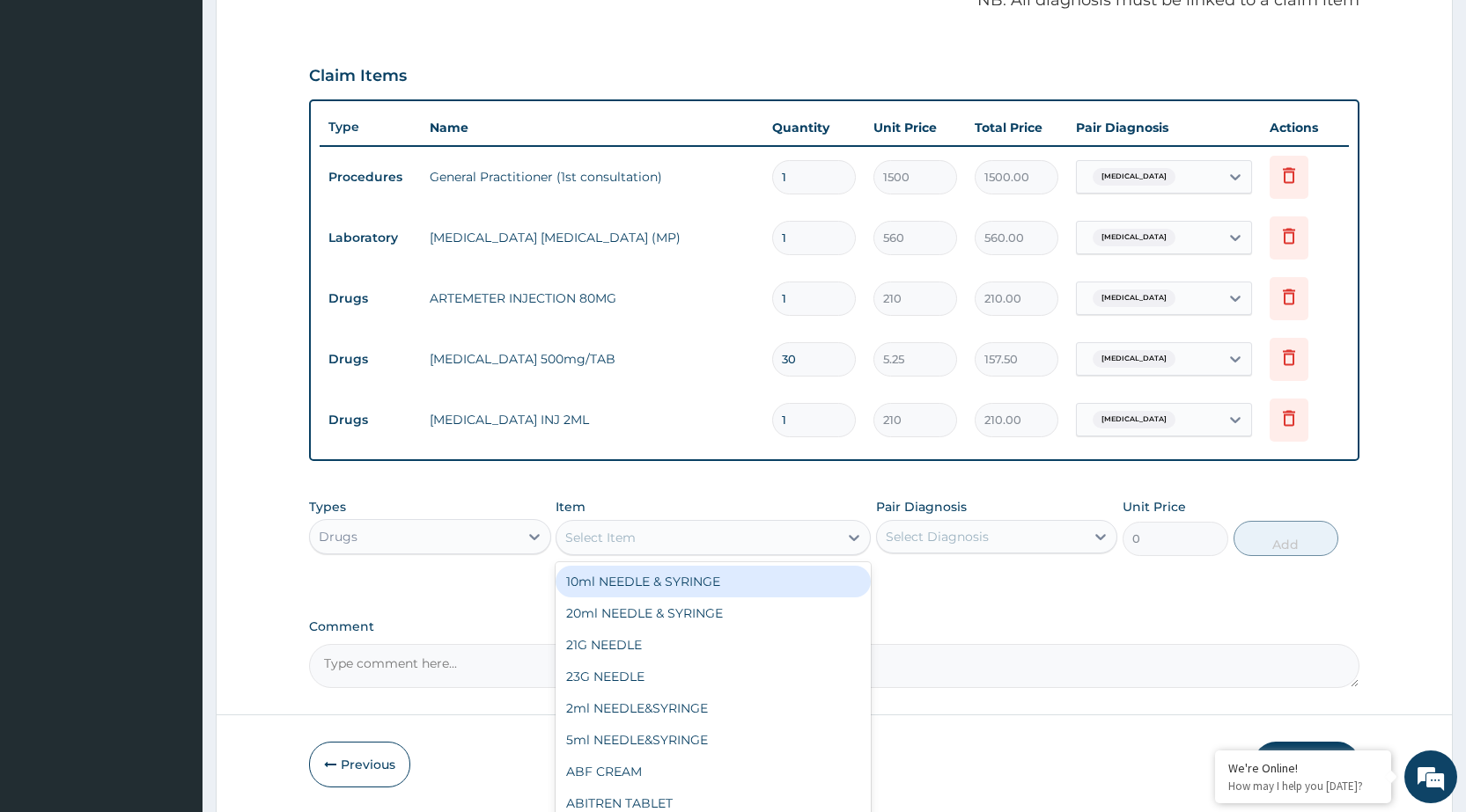
click at [703, 550] on div "Select Item" at bounding box center [696, 537] width 282 height 28
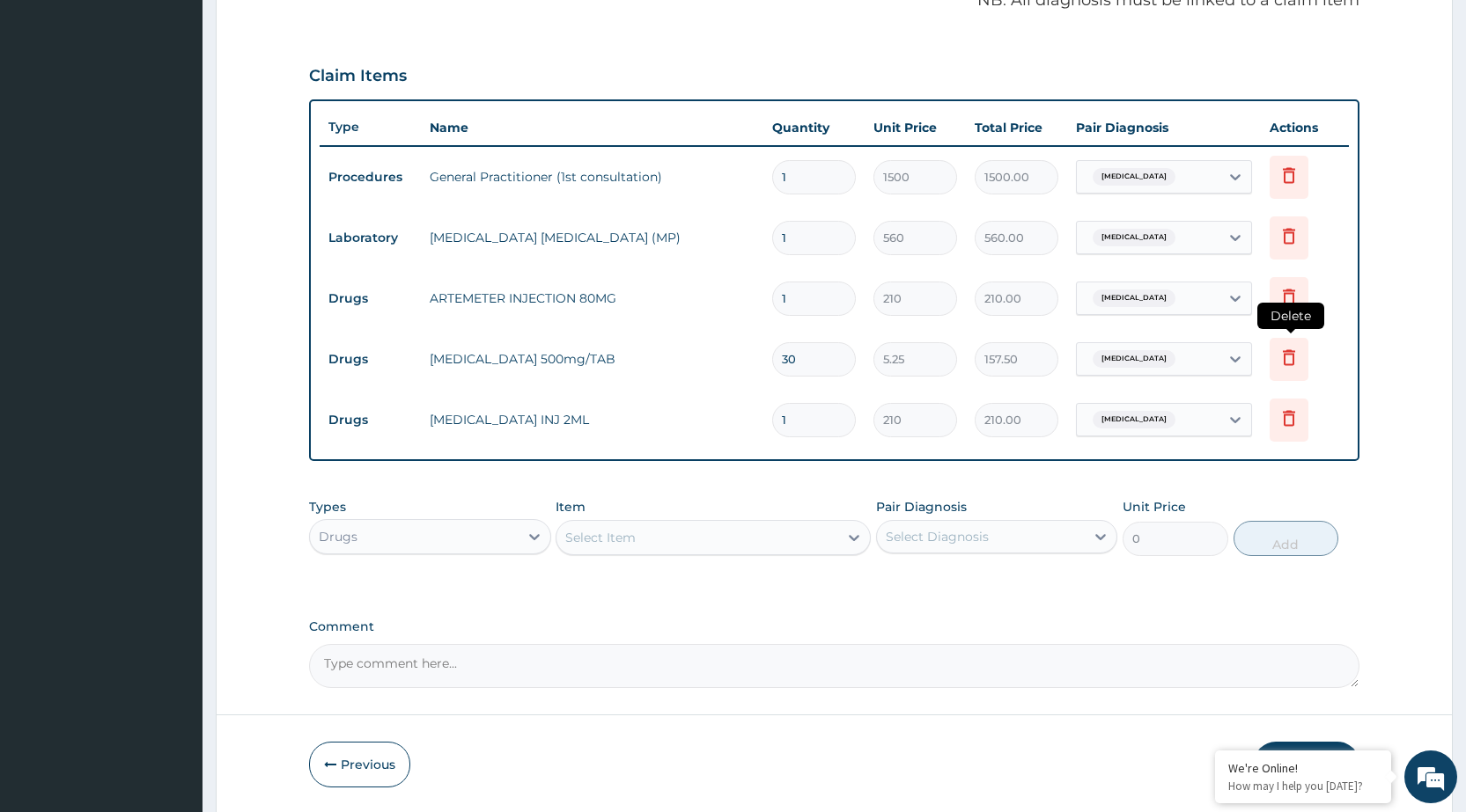
click at [1291, 354] on icon at bounding box center [1289, 357] width 13 height 16
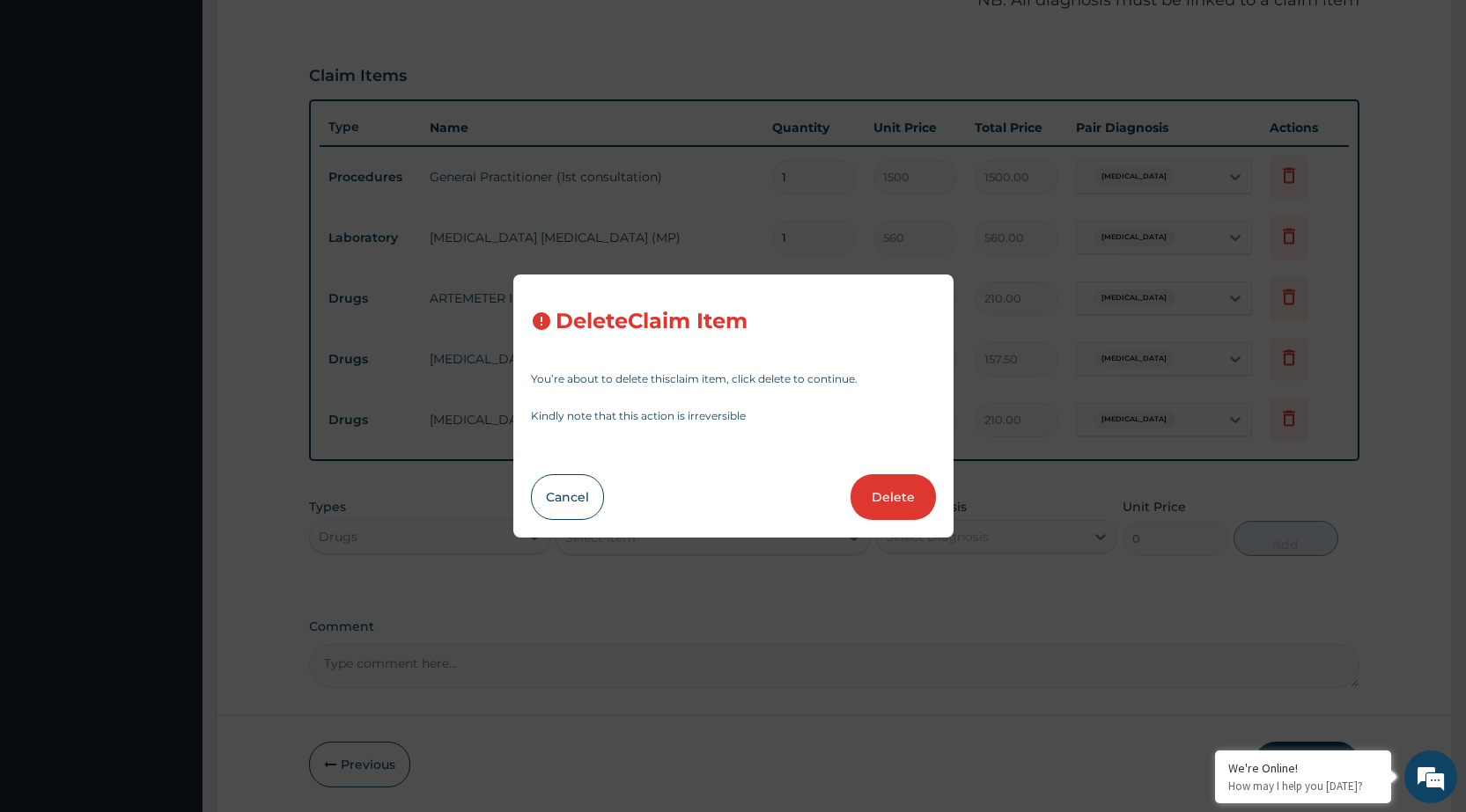
click at [917, 485] on button "Delete" at bounding box center [893, 497] width 86 height 46
type input "1"
type input "210"
type input "210.00"
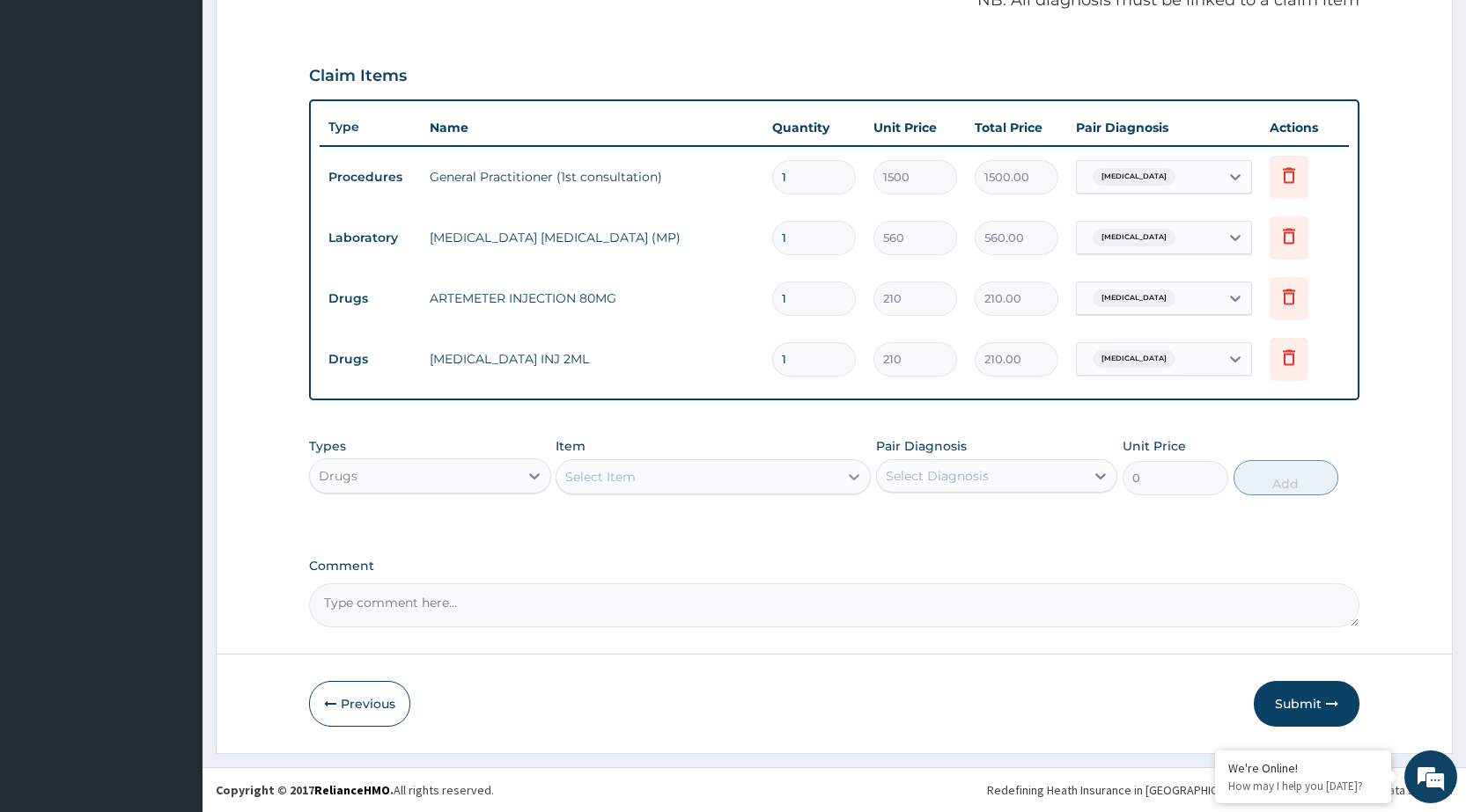
click at [856, 480] on icon at bounding box center [854, 477] width 18 height 18
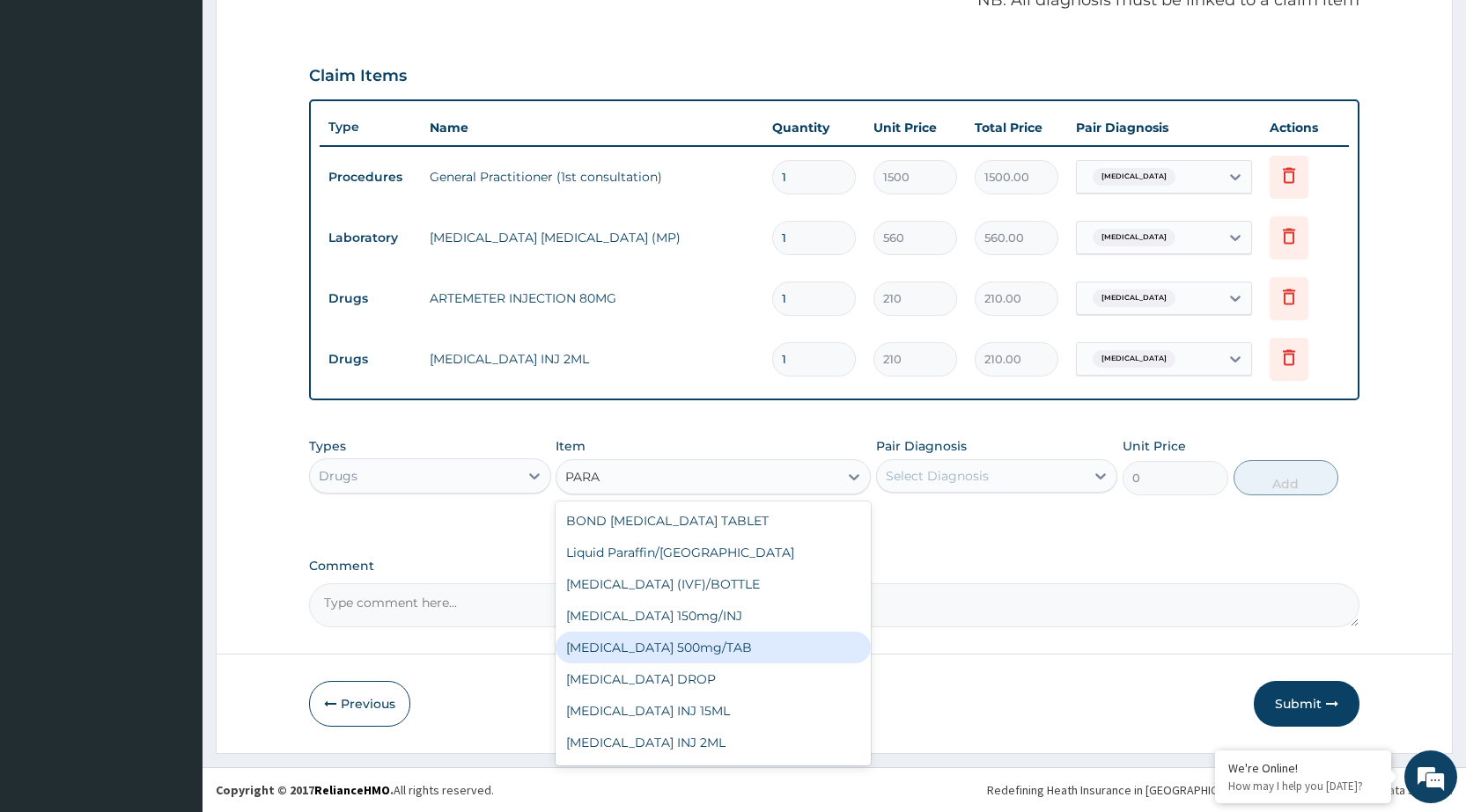
type input "PARAC"
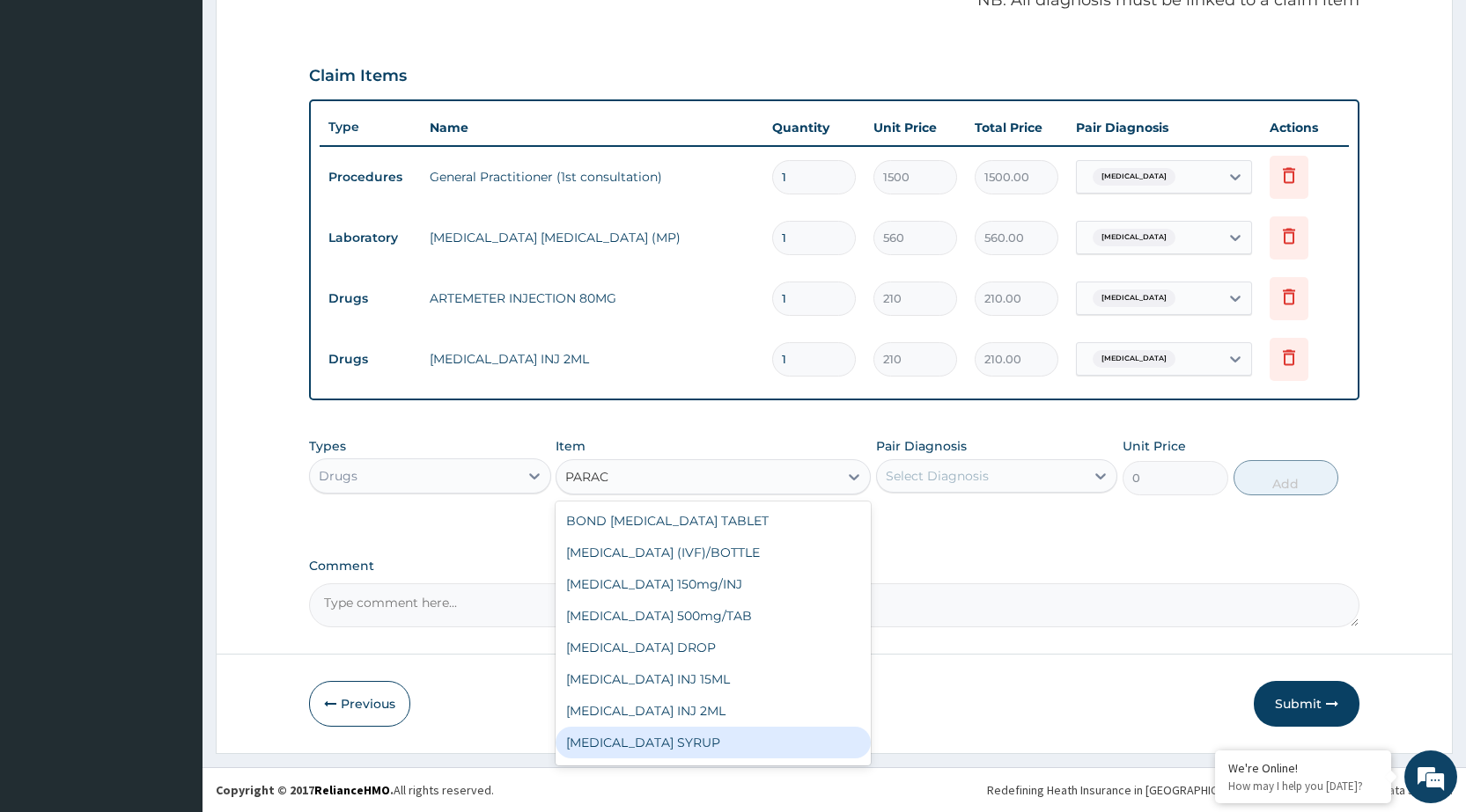
click at [643, 742] on div "[MEDICAL_DATA] SYRUP" at bounding box center [713, 743] width 316 height 32
type input "131.25"
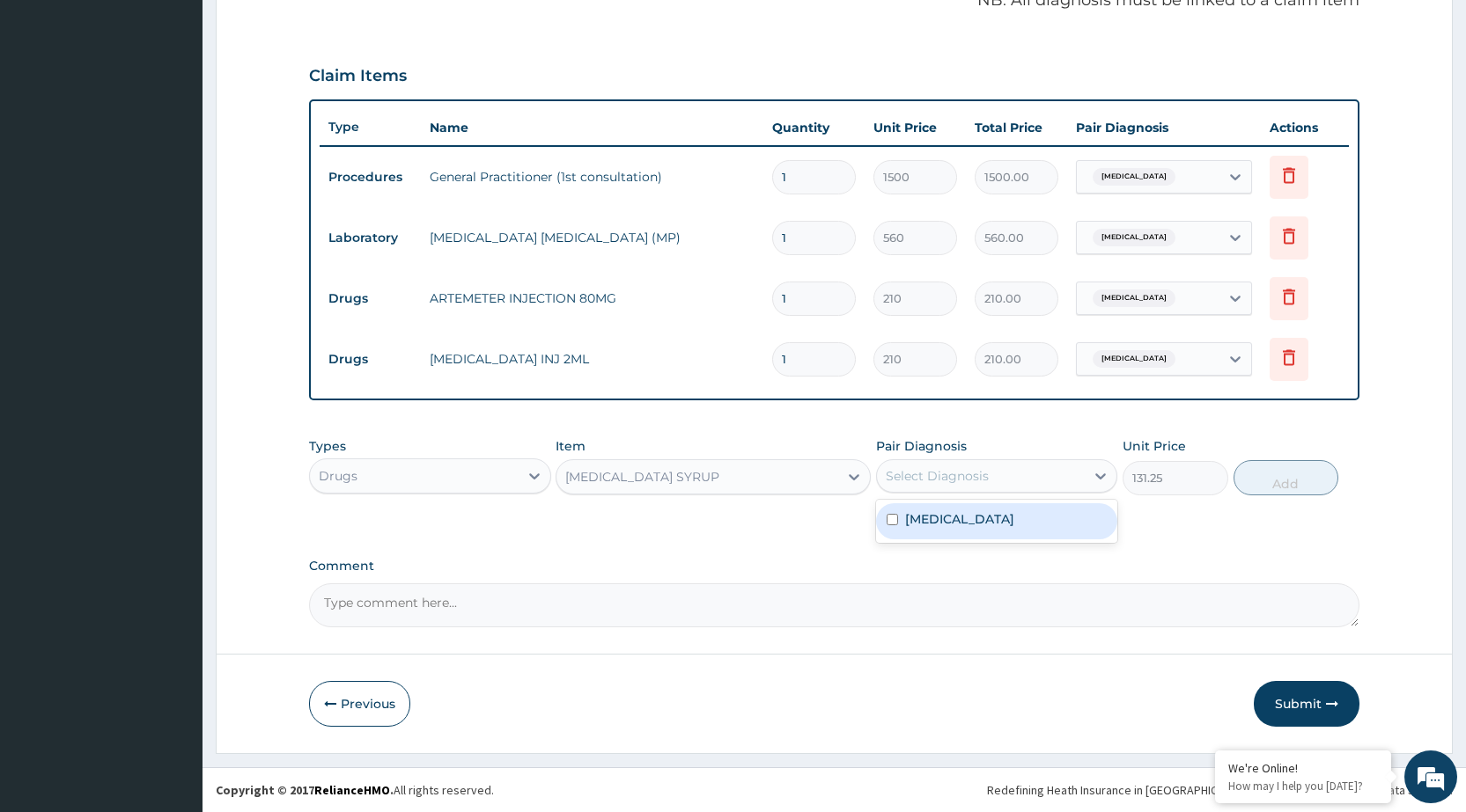
click at [978, 474] on div "Select Diagnosis" at bounding box center [938, 476] width 103 height 18
click at [972, 525] on label "[MEDICAL_DATA]" at bounding box center [959, 519] width 109 height 18
checkbox input "true"
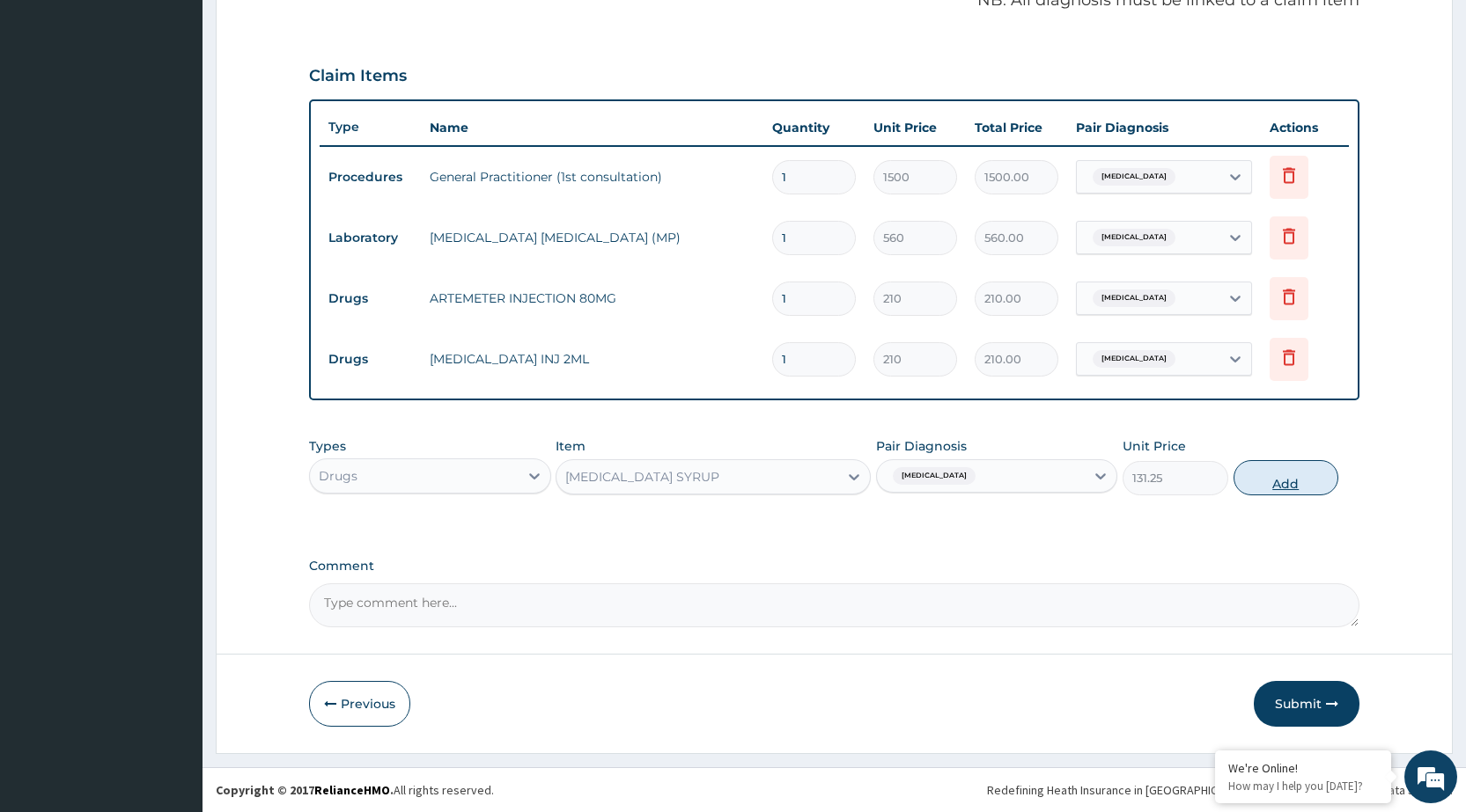
click at [1270, 481] on button "Add" at bounding box center [1287, 478] width 105 height 35
type input "0"
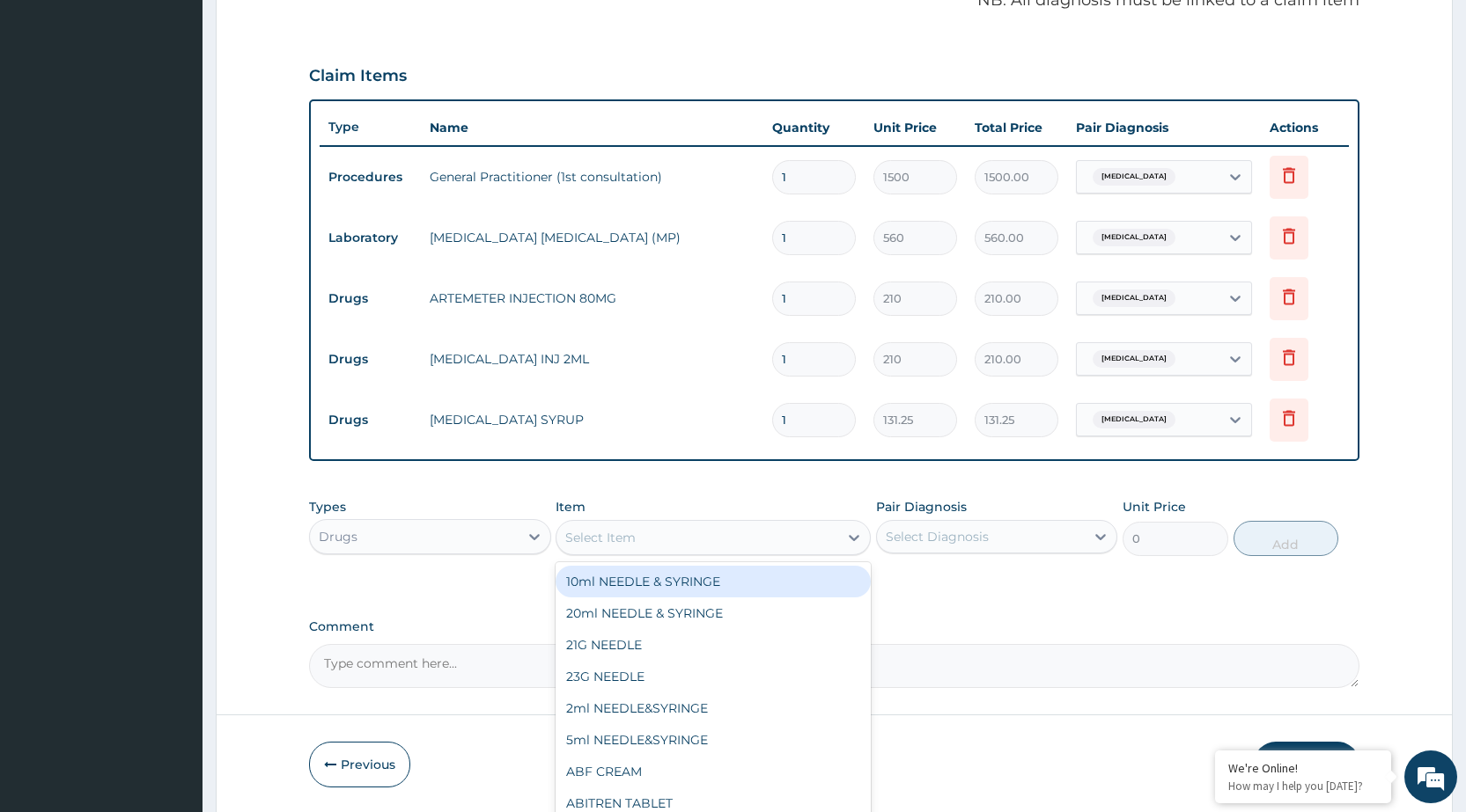
click at [793, 539] on div "Select Item" at bounding box center [696, 537] width 282 height 28
type input "LONA"
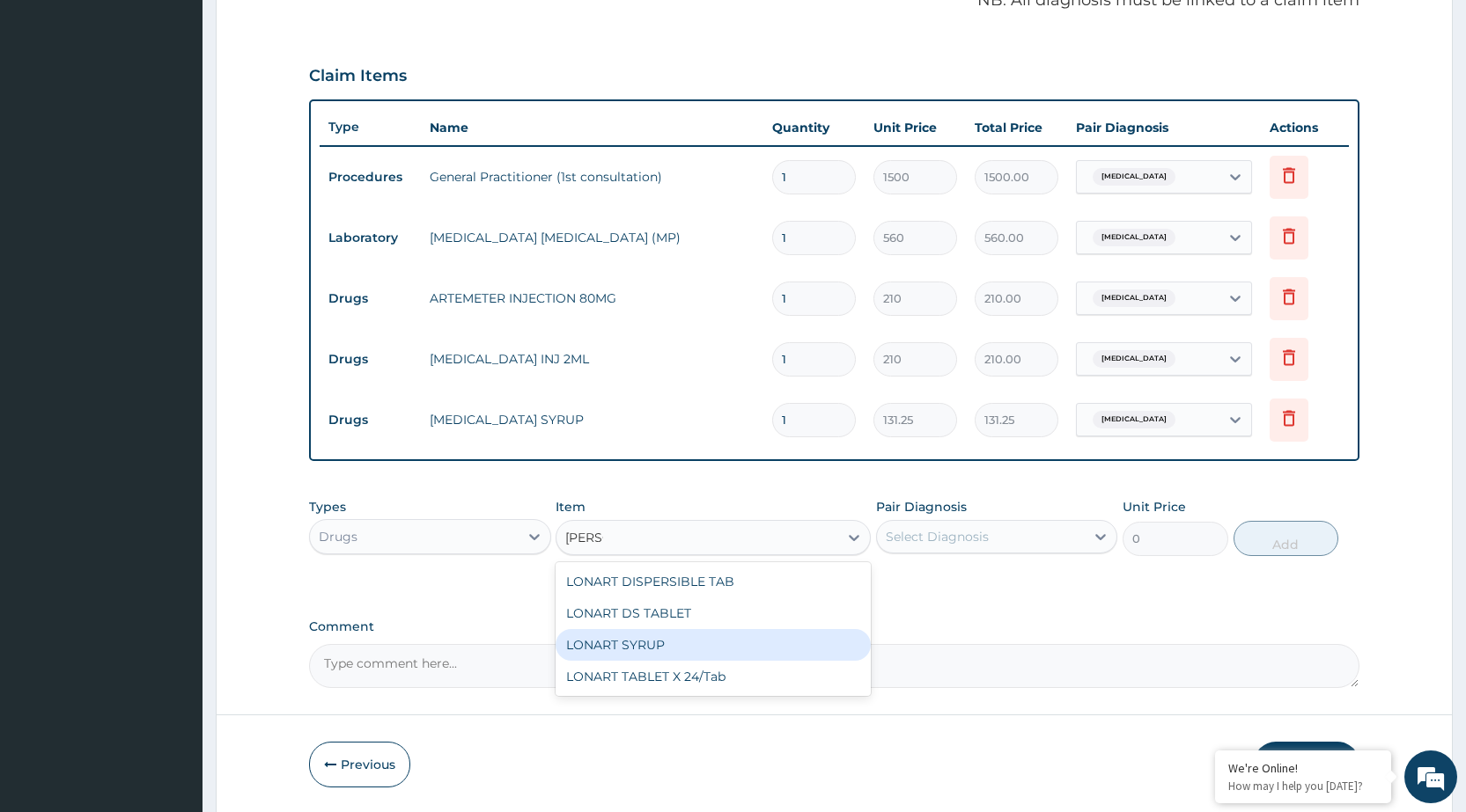
click at [587, 638] on div "LONART SYRUP" at bounding box center [713, 645] width 316 height 32
type input "525"
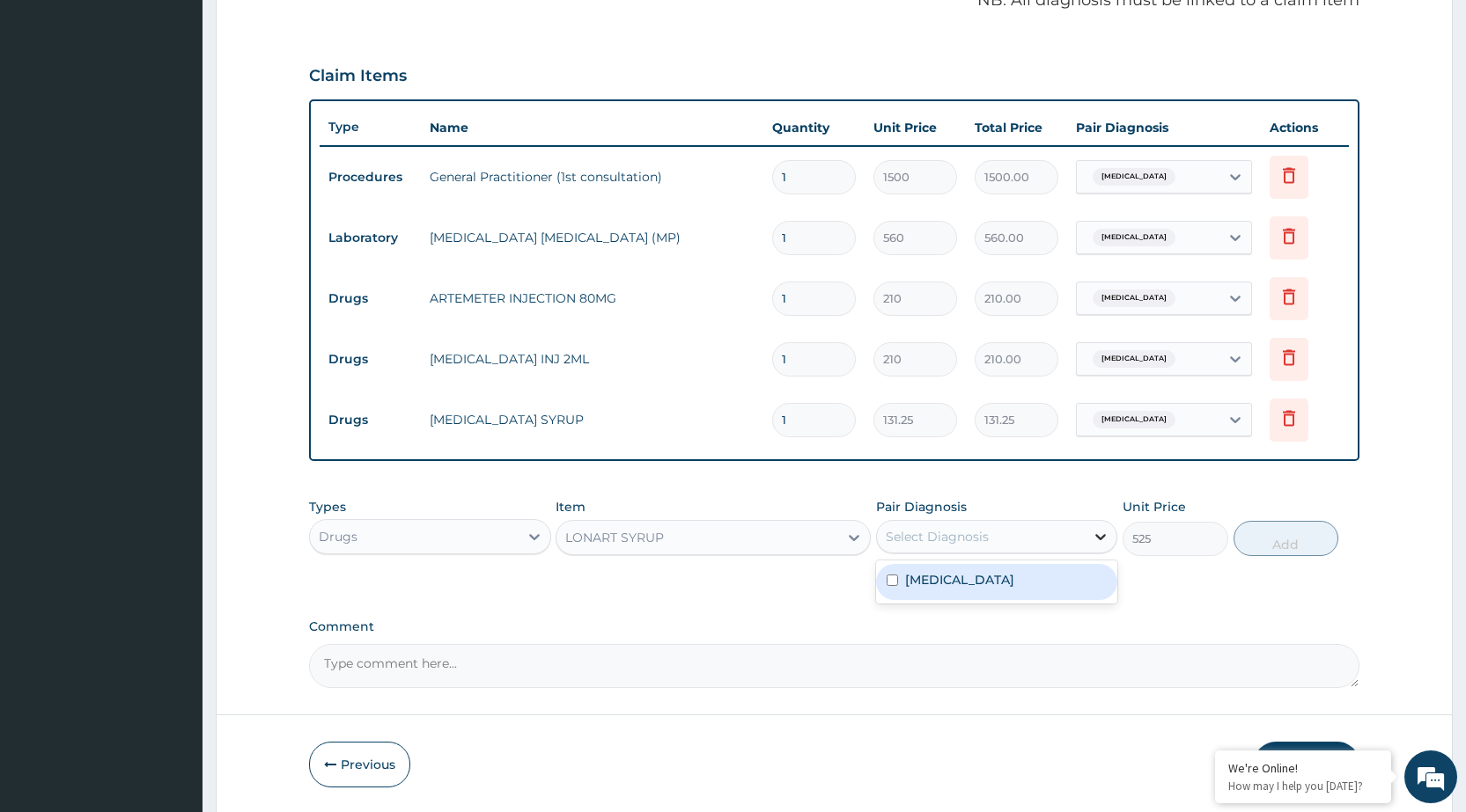
click at [1093, 542] on icon at bounding box center [1101, 536] width 18 height 18
click at [1048, 587] on div "[MEDICAL_DATA]" at bounding box center [997, 582] width 242 height 36
checkbox input "true"
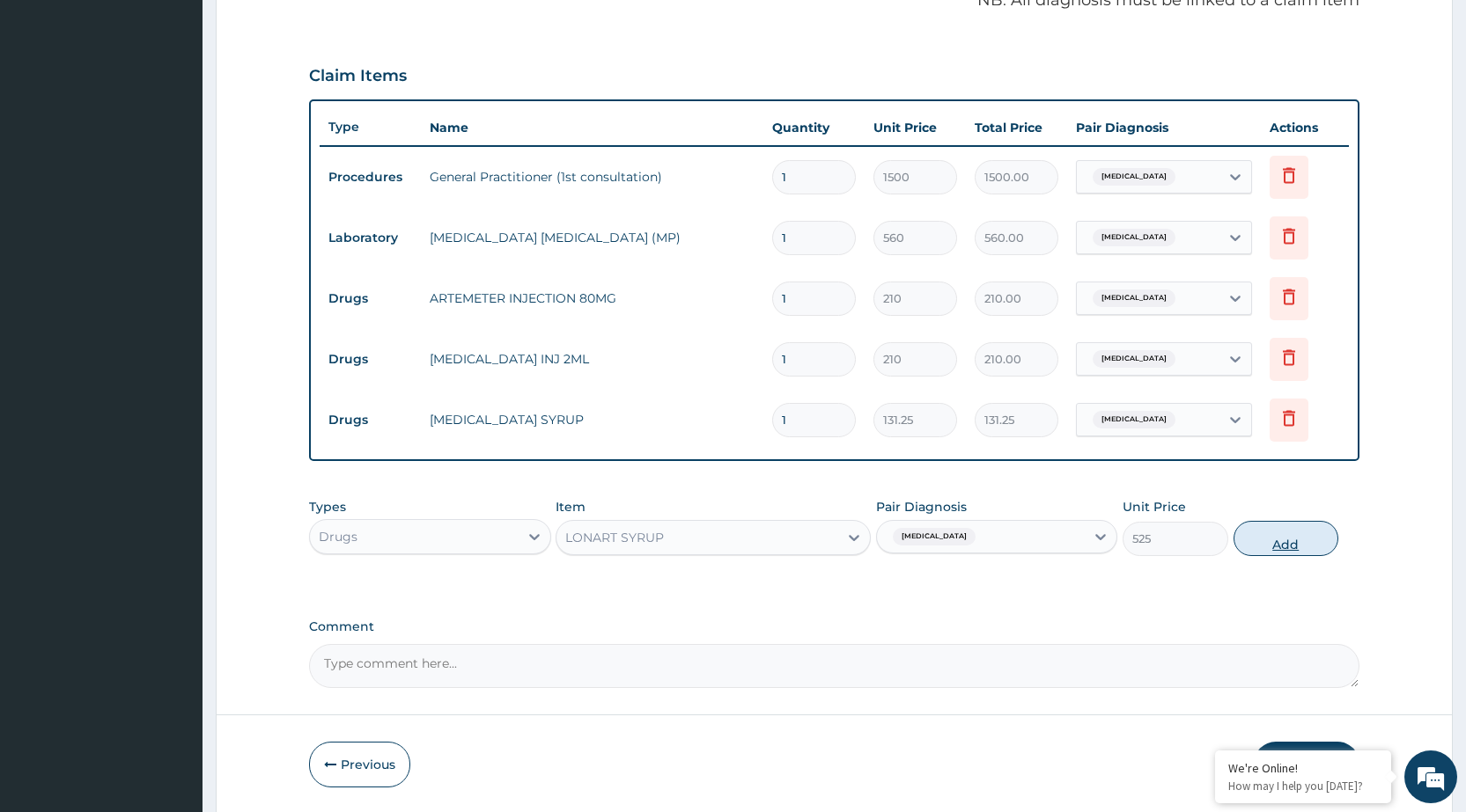
click at [1314, 535] on button "Add" at bounding box center [1287, 538] width 105 height 35
type input "0"
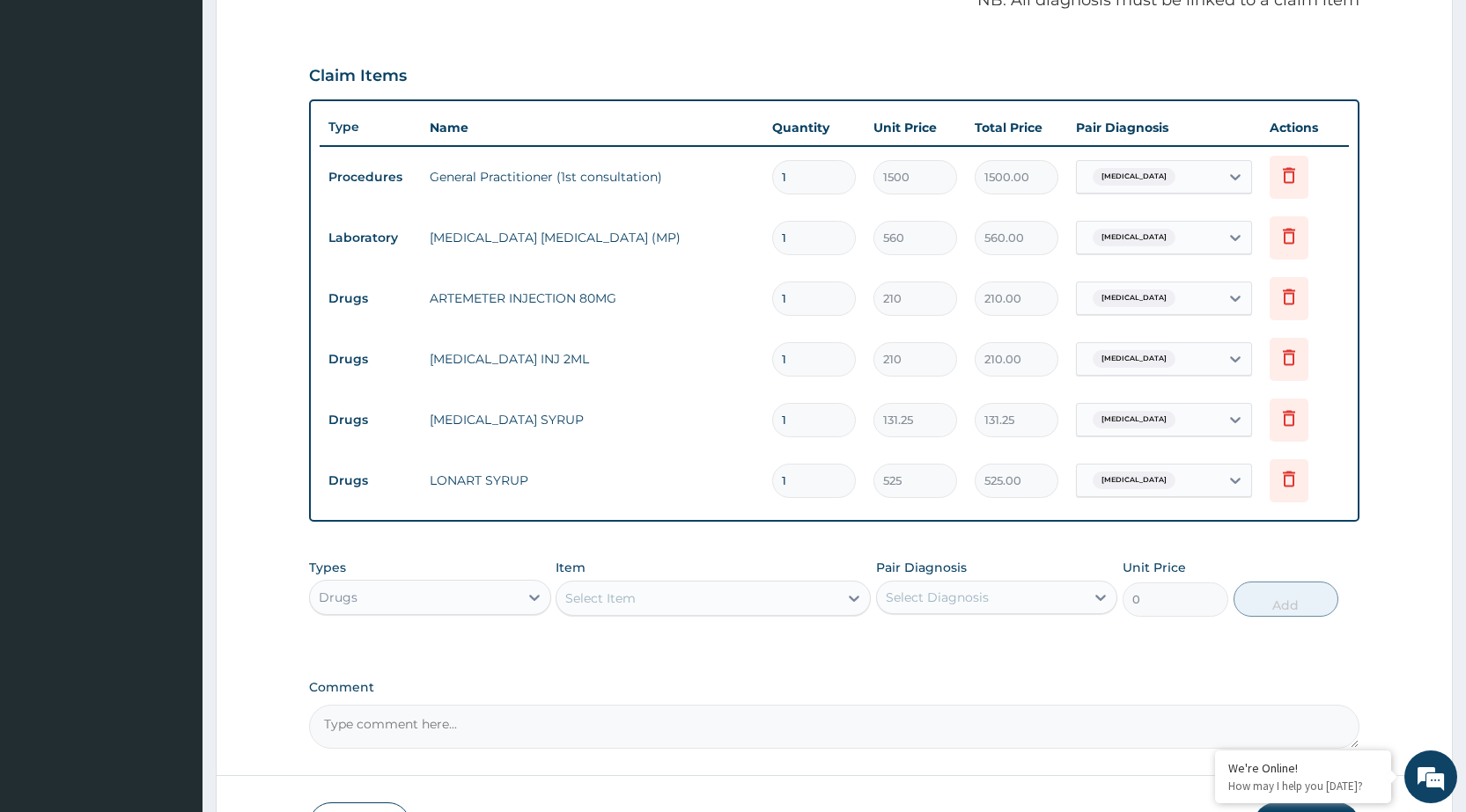
click at [718, 589] on div "Select Item" at bounding box center [696, 598] width 282 height 28
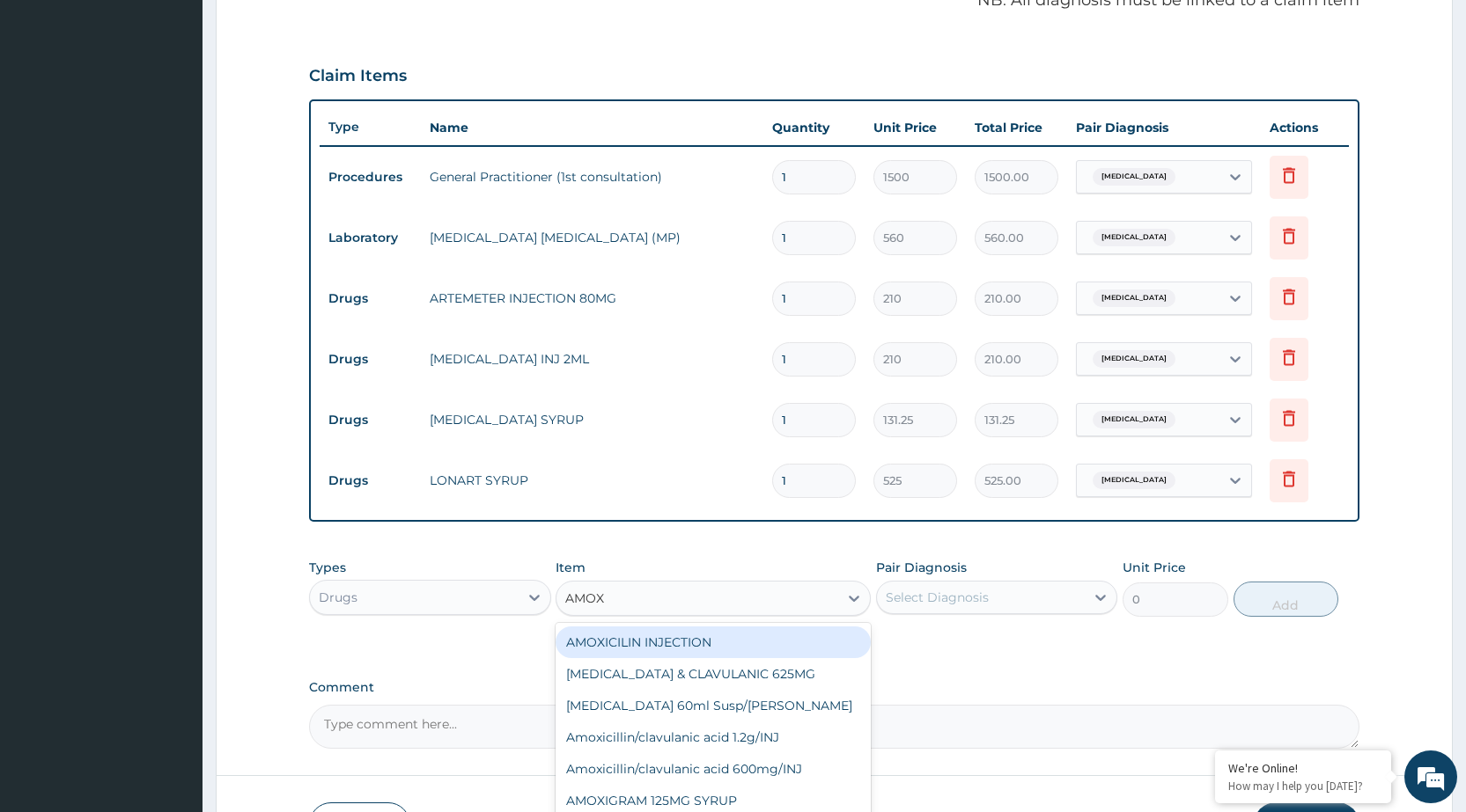
type input "AMOXI"
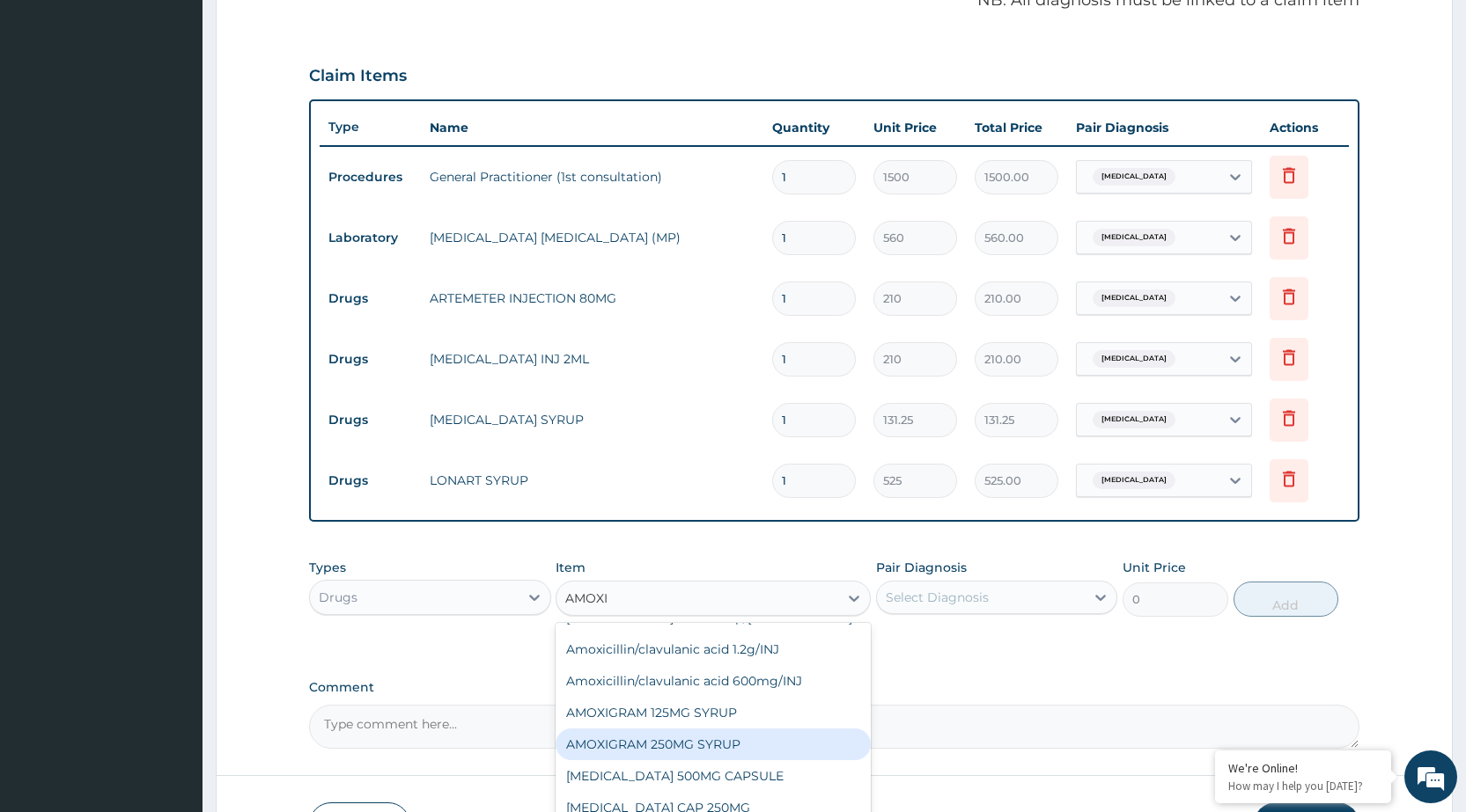
click at [700, 741] on div "AMOXIGRAM 250MG SYRUP" at bounding box center [713, 745] width 316 height 32
type input "225.75"
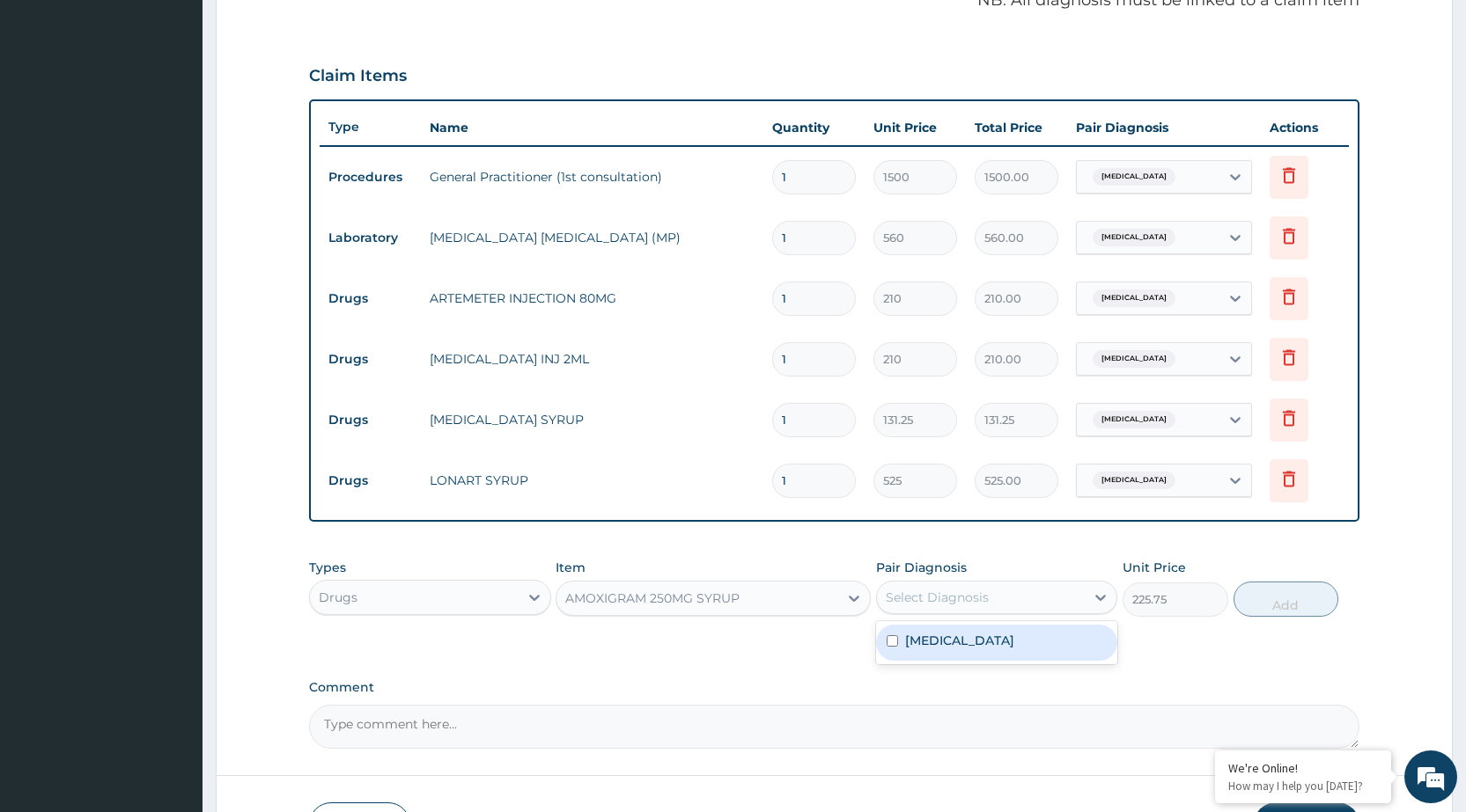
click at [1078, 601] on div "Select Diagnosis" at bounding box center [981, 597] width 207 height 28
click at [1048, 633] on div "[MEDICAL_DATA]" at bounding box center [997, 643] width 242 height 36
checkbox input "true"
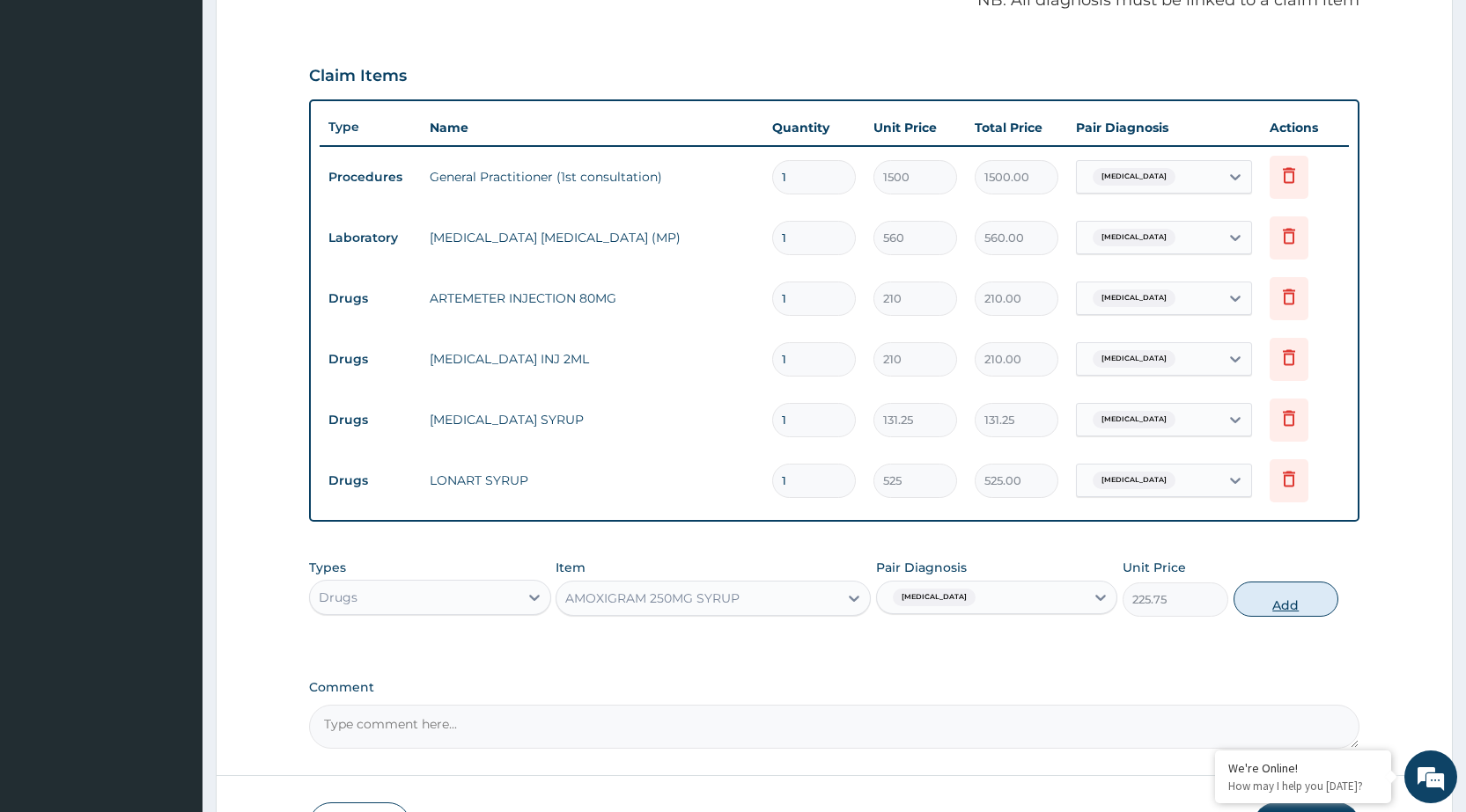
click at [1293, 612] on button "Add" at bounding box center [1287, 600] width 105 height 35
type input "0"
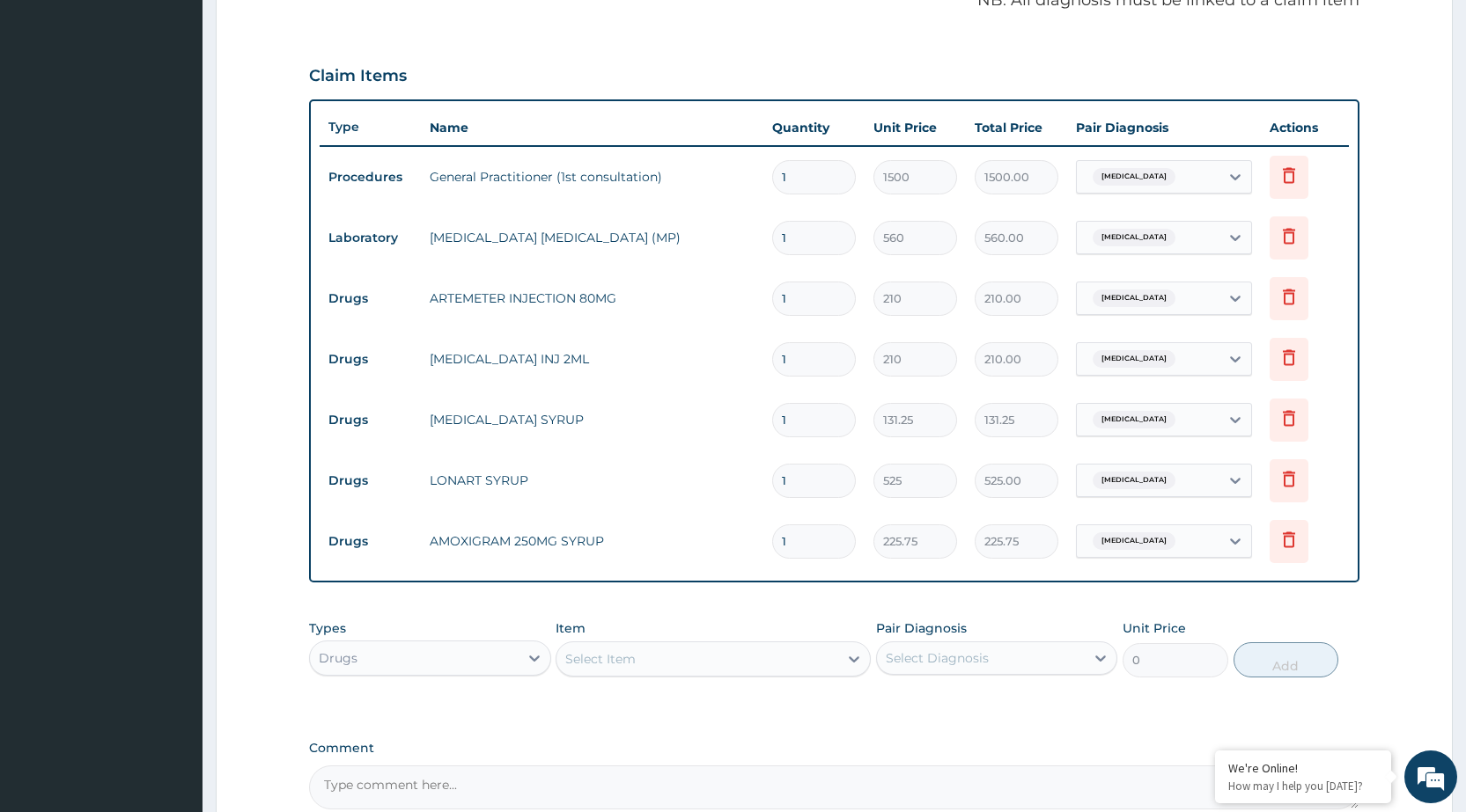
scroll to position [738, 0]
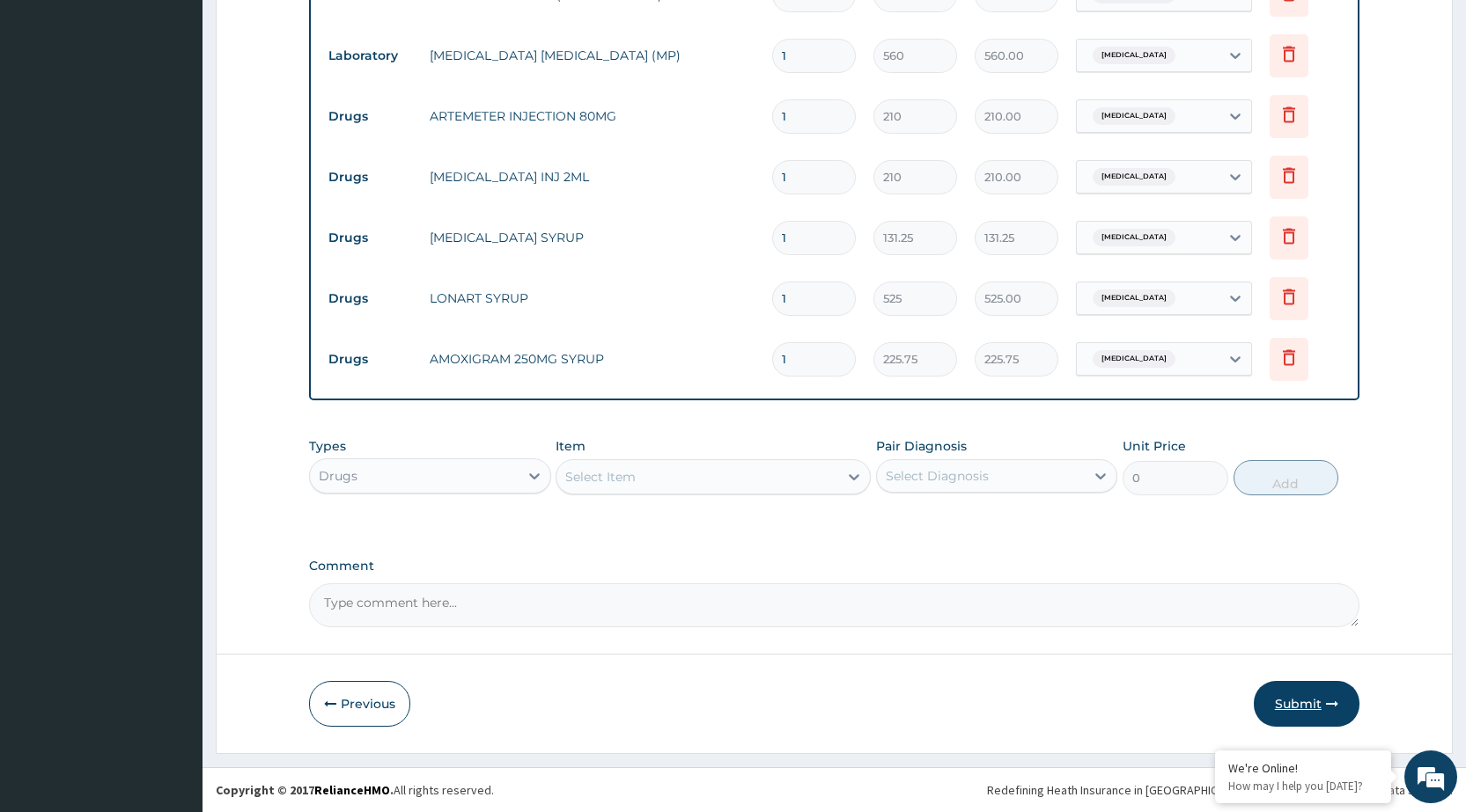
click at [1318, 693] on button "Submit" at bounding box center [1306, 704] width 105 height 46
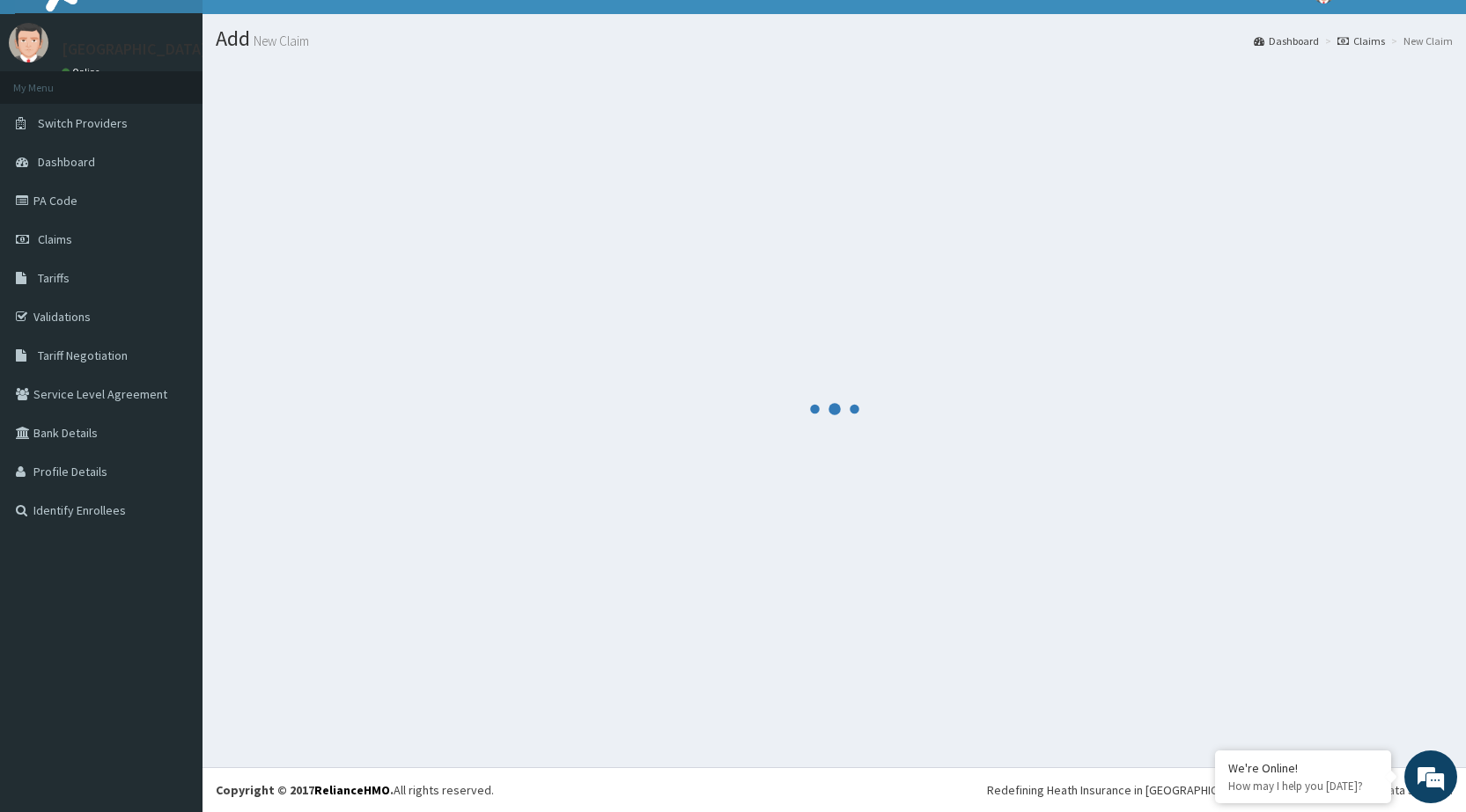
scroll to position [0, 0]
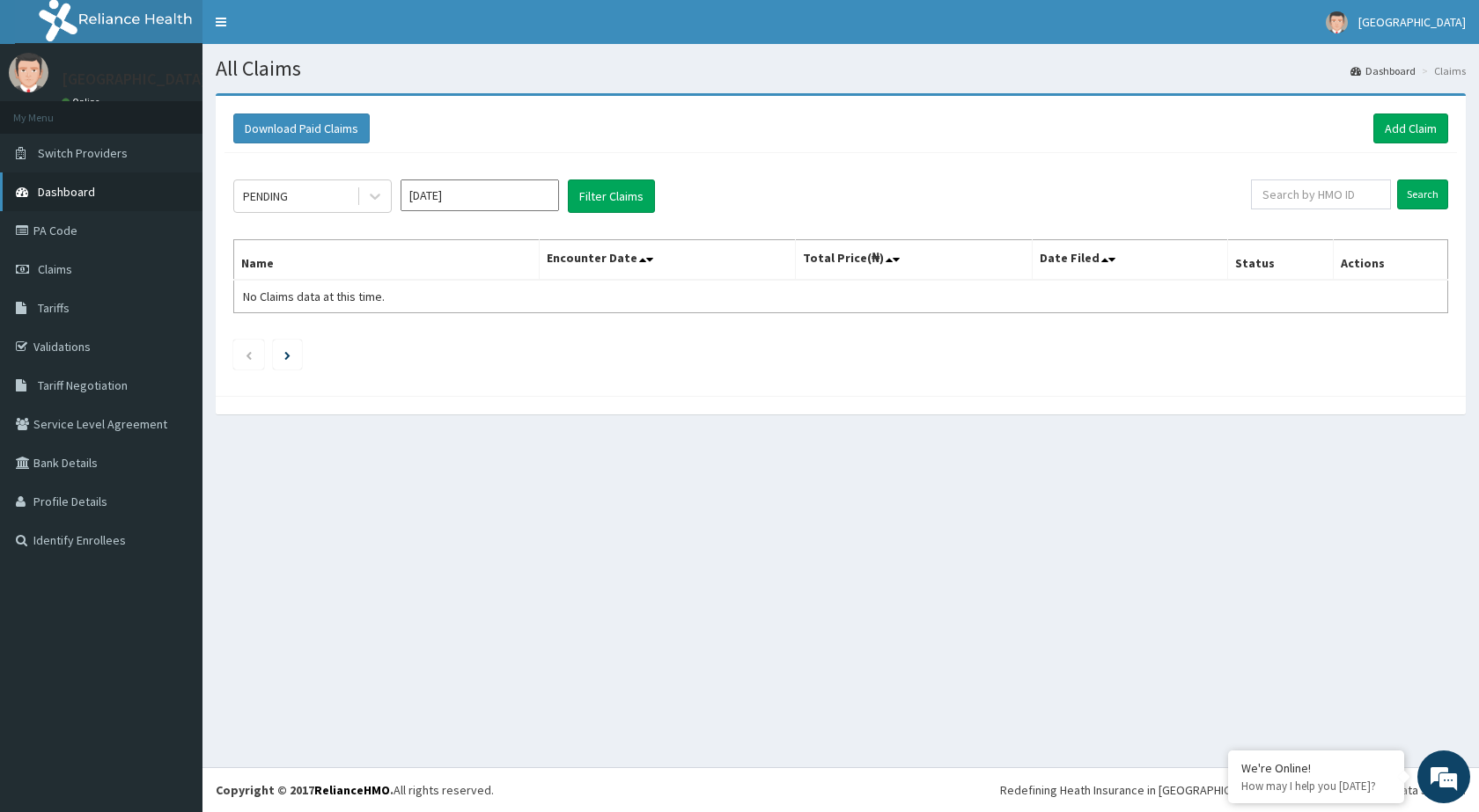
click at [83, 185] on span "Dashboard" at bounding box center [66, 192] width 57 height 16
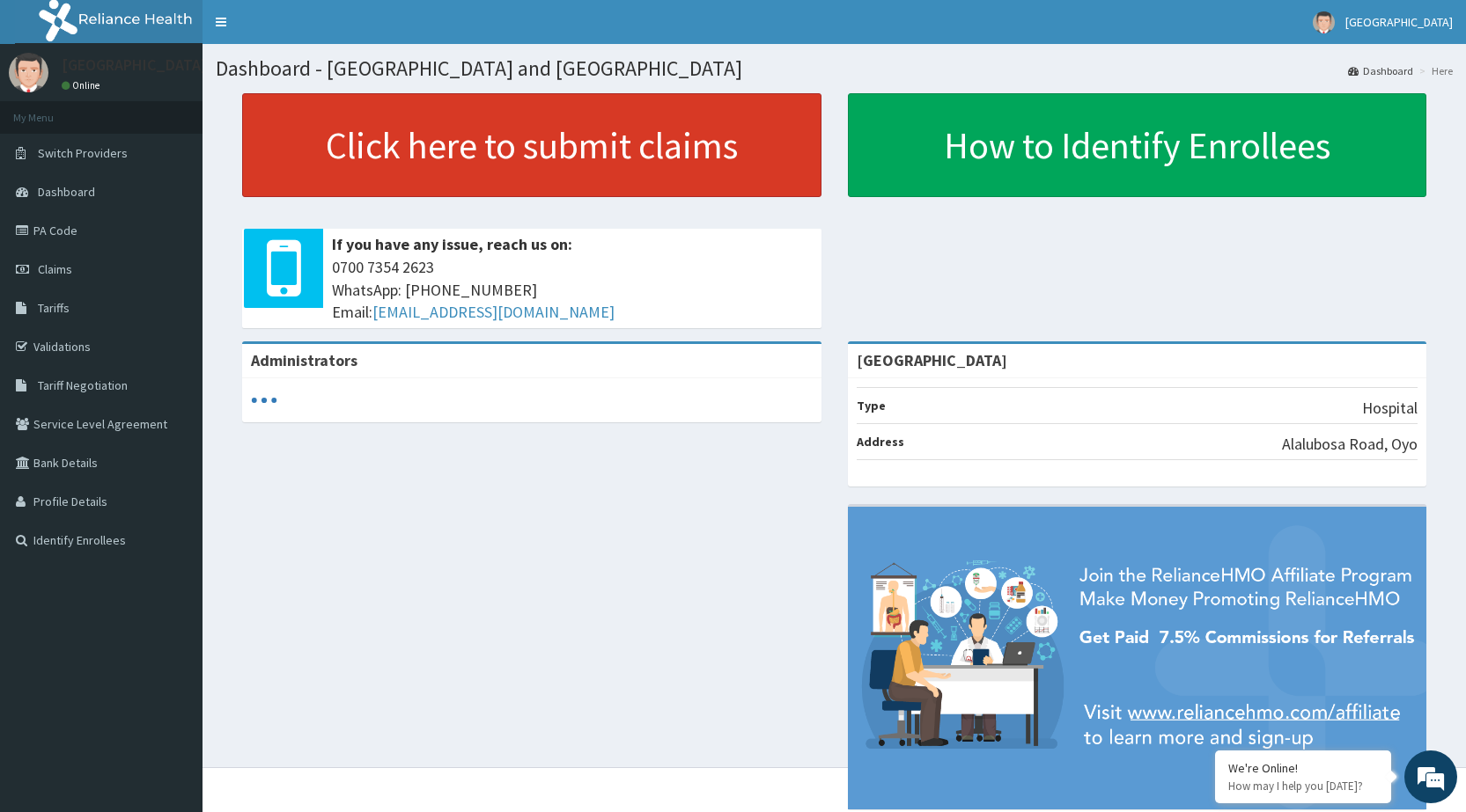
click at [501, 155] on link "Click here to submit claims" at bounding box center [532, 145] width 580 height 104
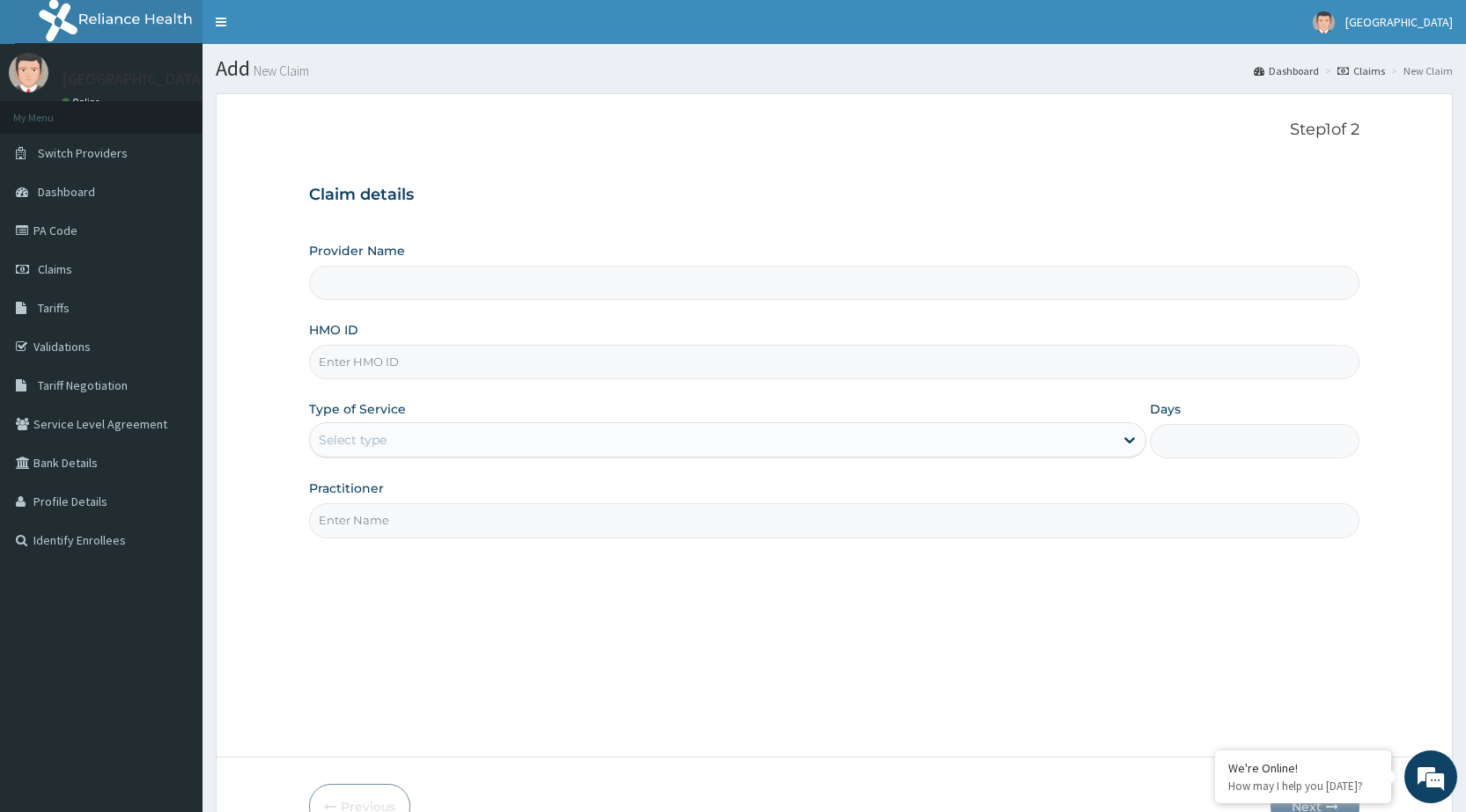
click at [464, 370] on input "HMO ID" at bounding box center [834, 361] width 1051 height 34
type input "[GEOGRAPHIC_DATA]"
type input "AIT/10065/B"
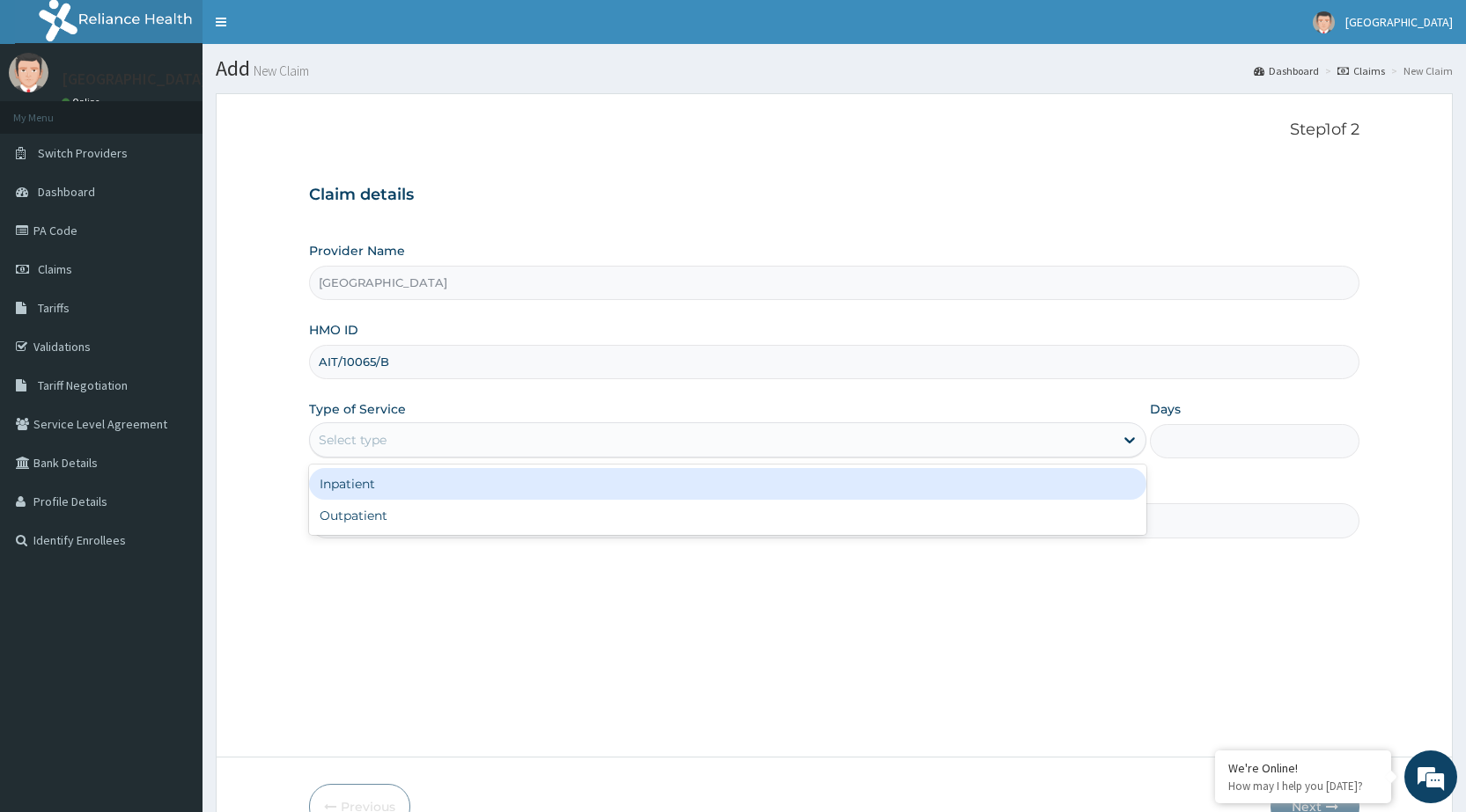
click at [412, 452] on div "Select type" at bounding box center [711, 440] width 804 height 28
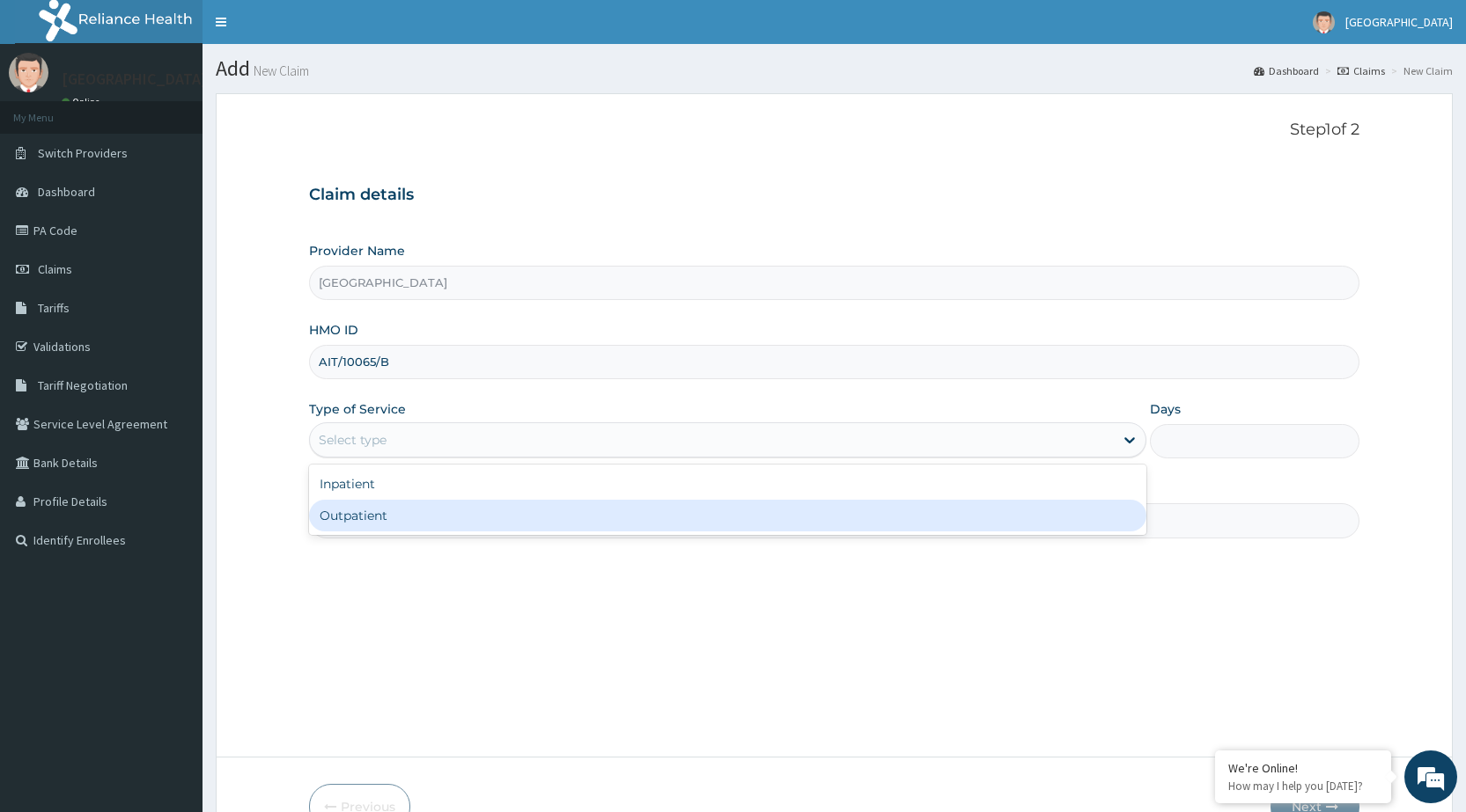
click at [432, 510] on div "Outpatient" at bounding box center [728, 516] width 838 height 32
type input "1"
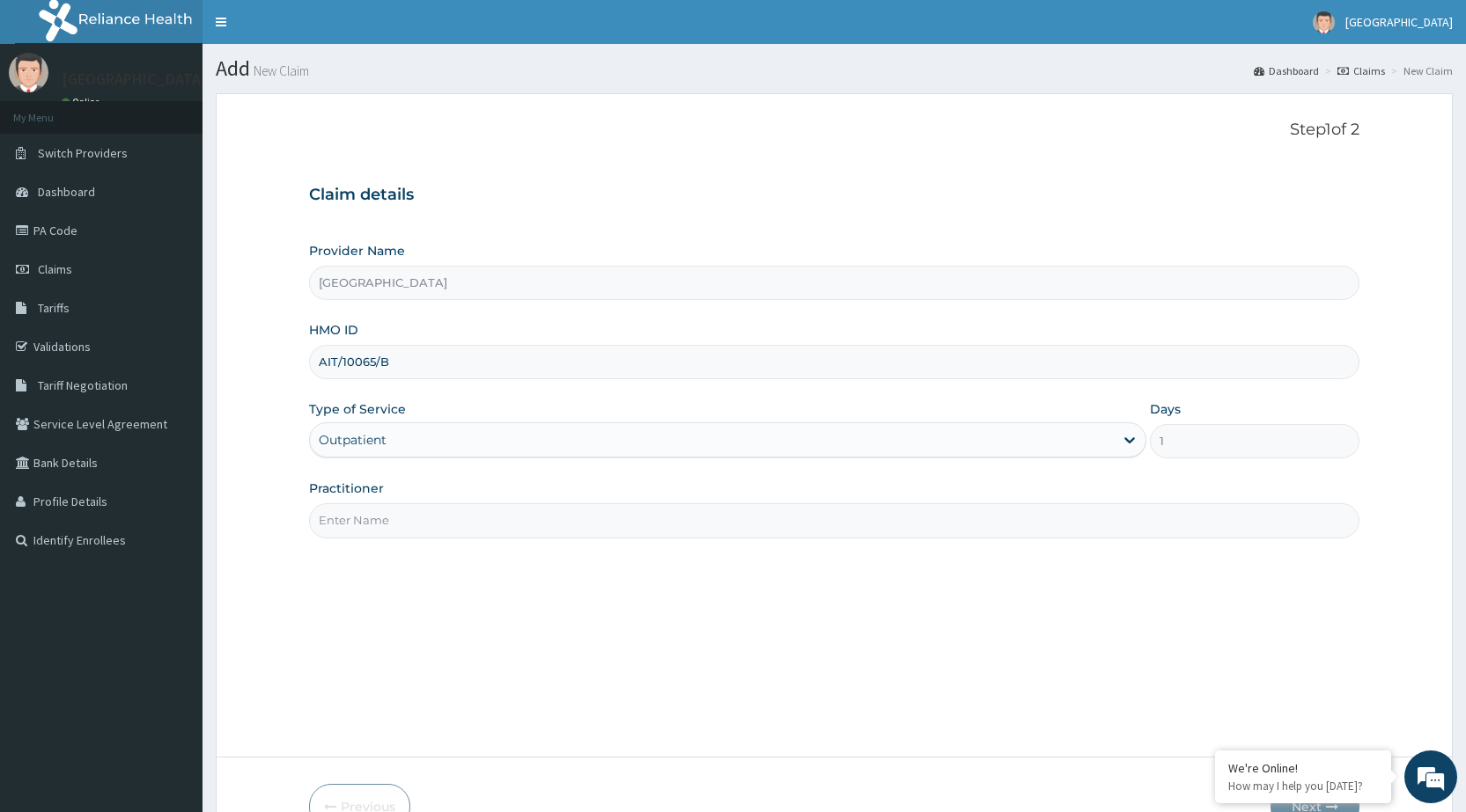
click at [433, 511] on input "Practitioner" at bounding box center [834, 520] width 1051 height 34
type input "DR [PERSON_NAME]"
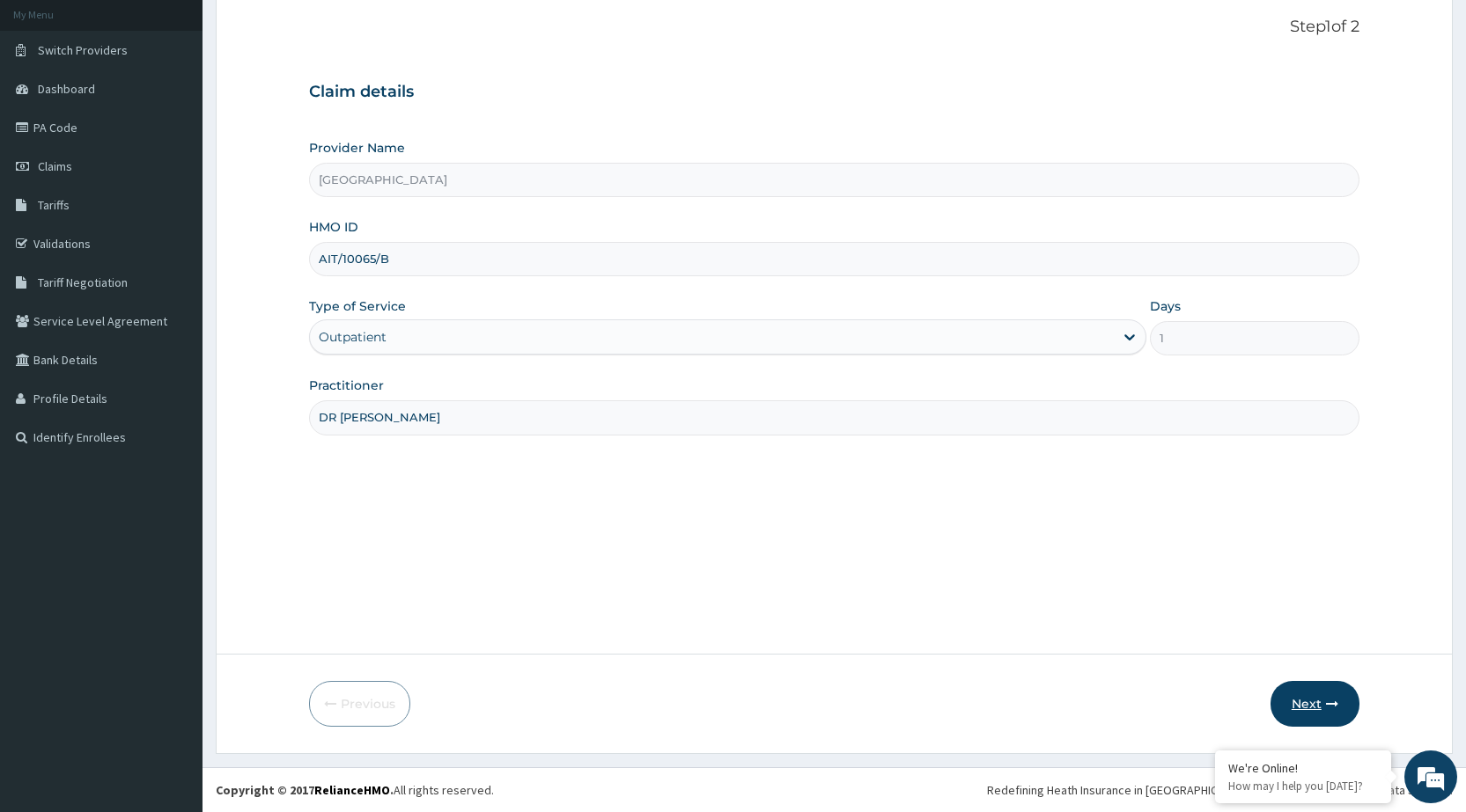
click at [1345, 697] on button "Next" at bounding box center [1315, 704] width 89 height 46
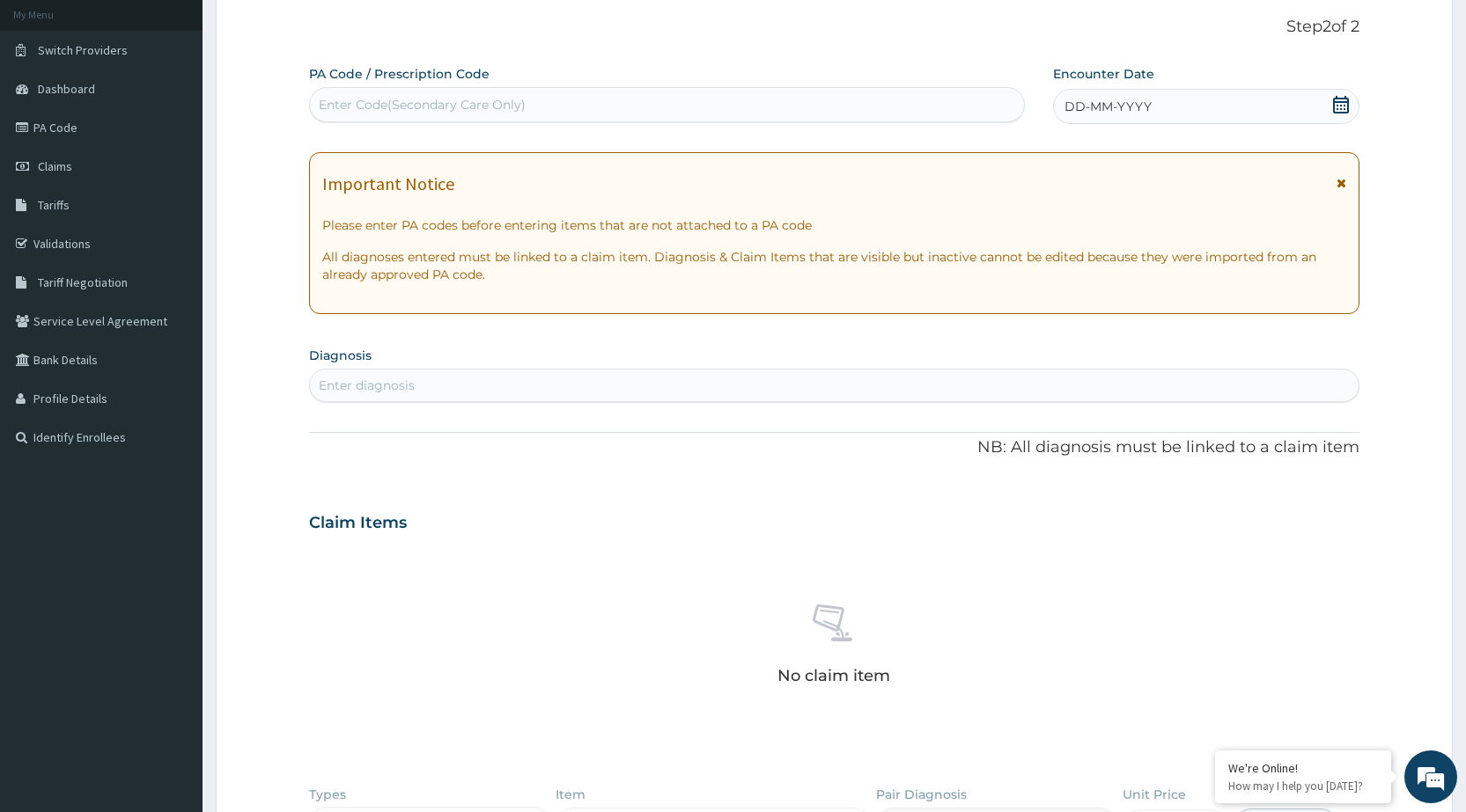
click at [620, 92] on div "Enter Code(Secondary Care Only)" at bounding box center [666, 104] width 713 height 28
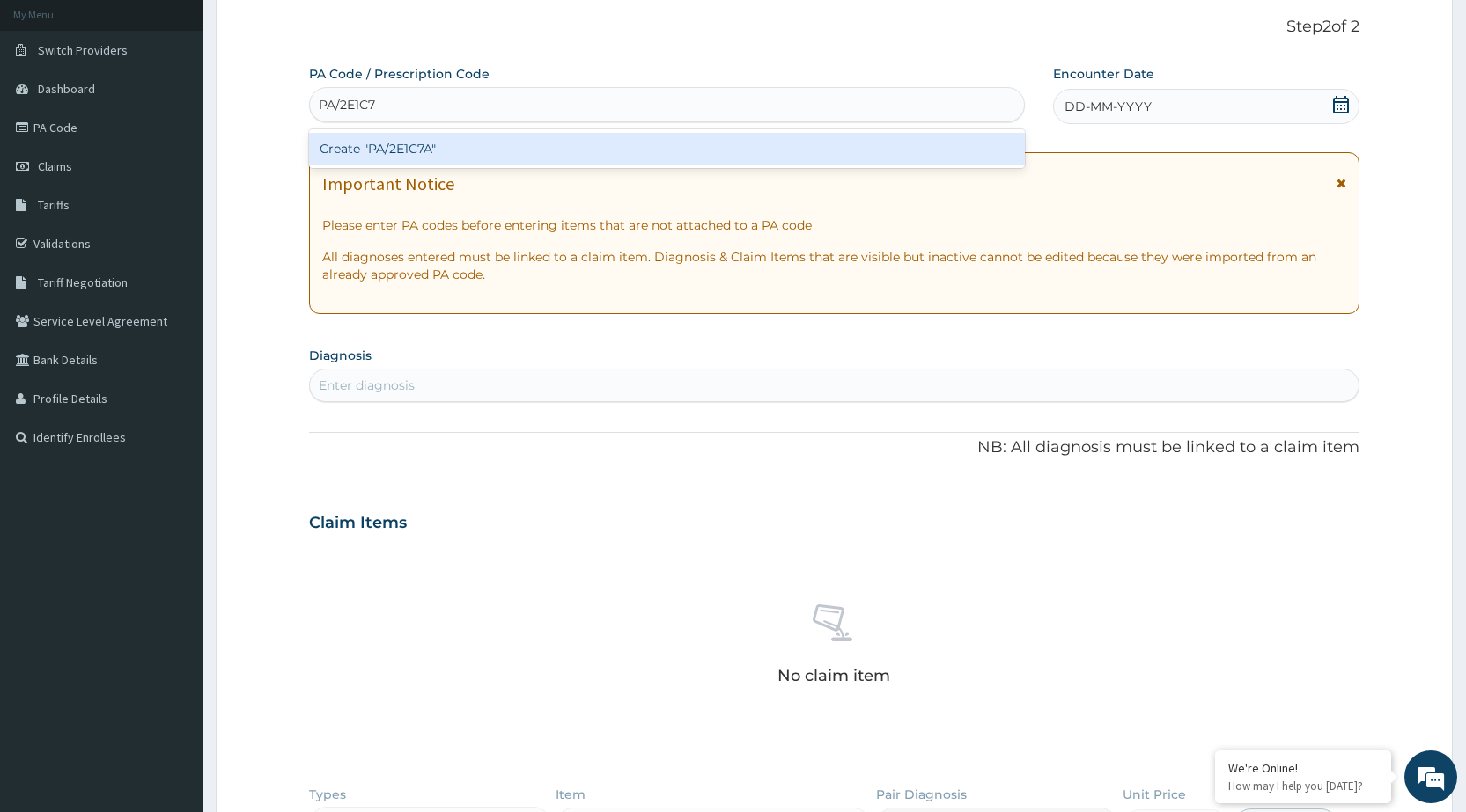
type input "PA/2E1C7A"
click at [591, 160] on div "Create "PA/2E1C7A"" at bounding box center [666, 149] width 715 height 32
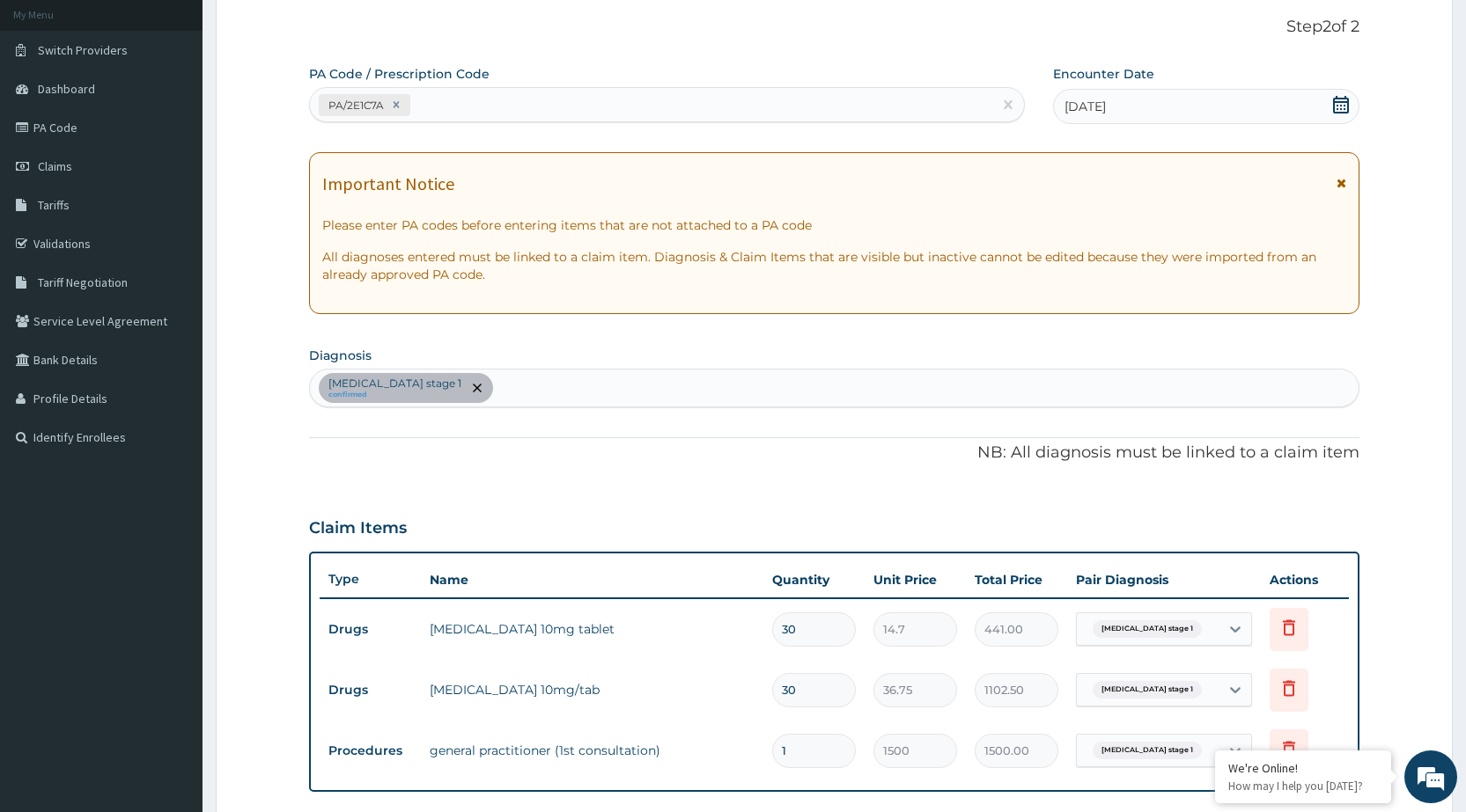
scroll to position [455, 0]
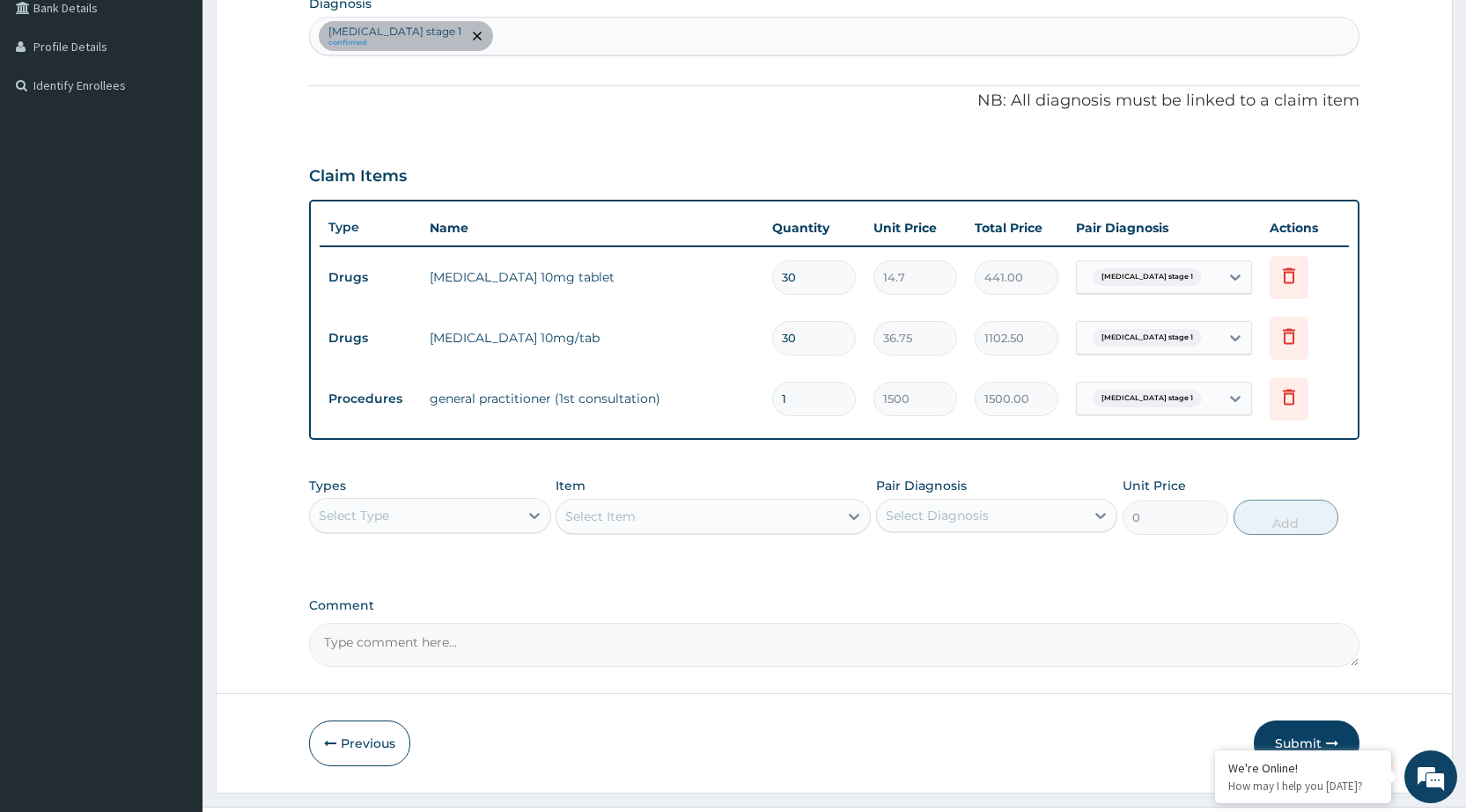
click at [454, 534] on div "Types Select Type" at bounding box center [430, 506] width 242 height 58
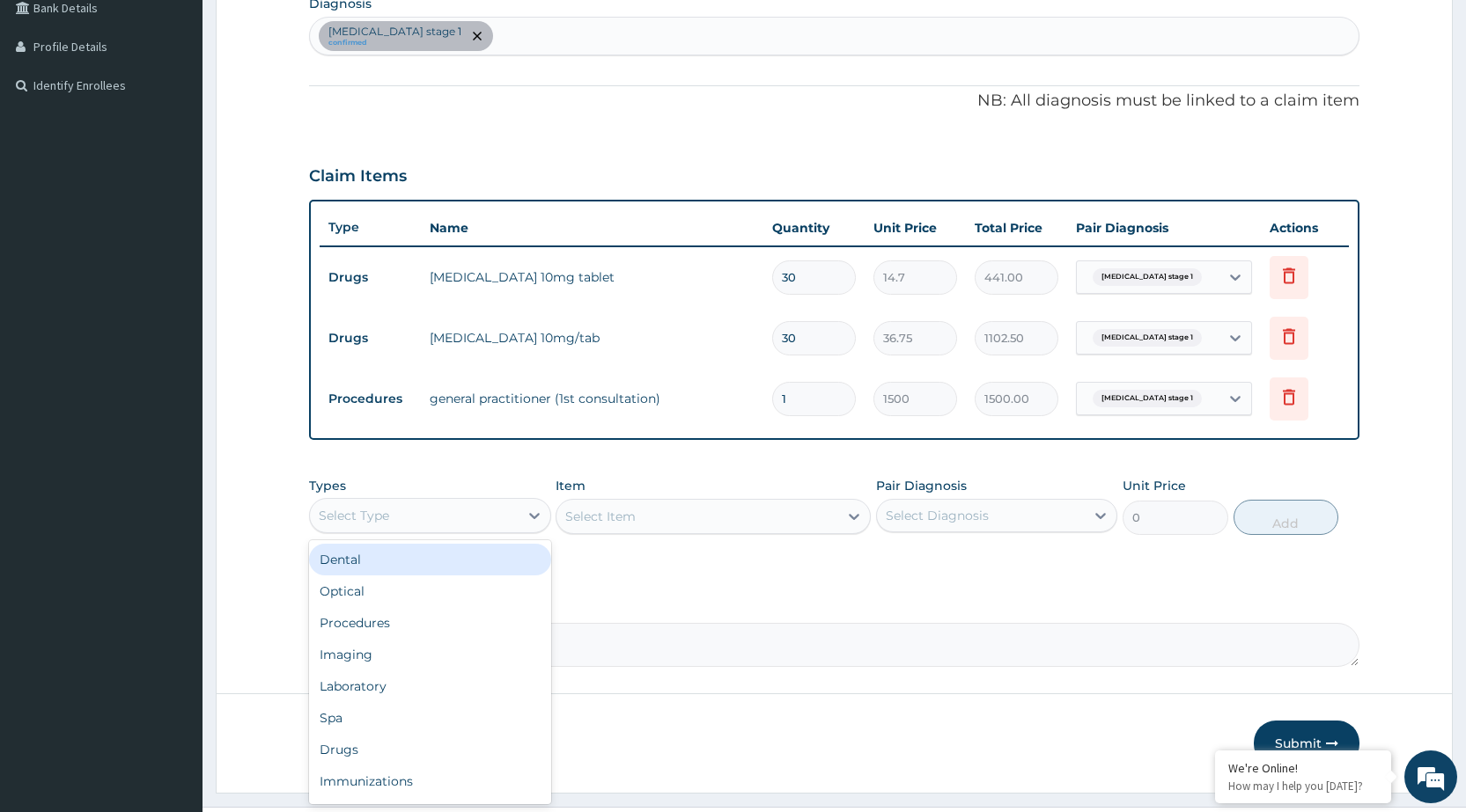
click at [493, 524] on div "Select Type" at bounding box center [413, 515] width 207 height 28
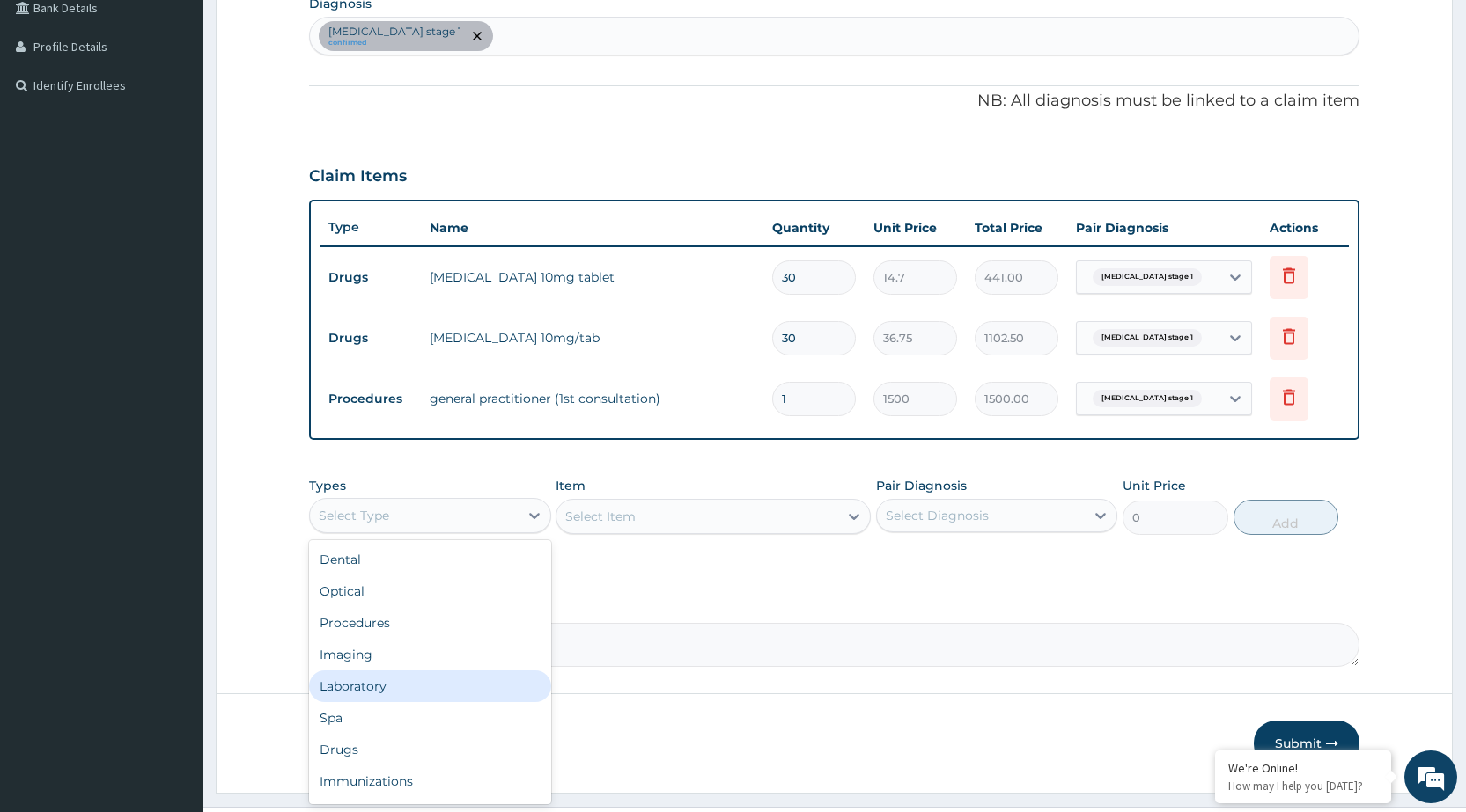
click at [424, 693] on div "Laboratory" at bounding box center [430, 686] width 242 height 32
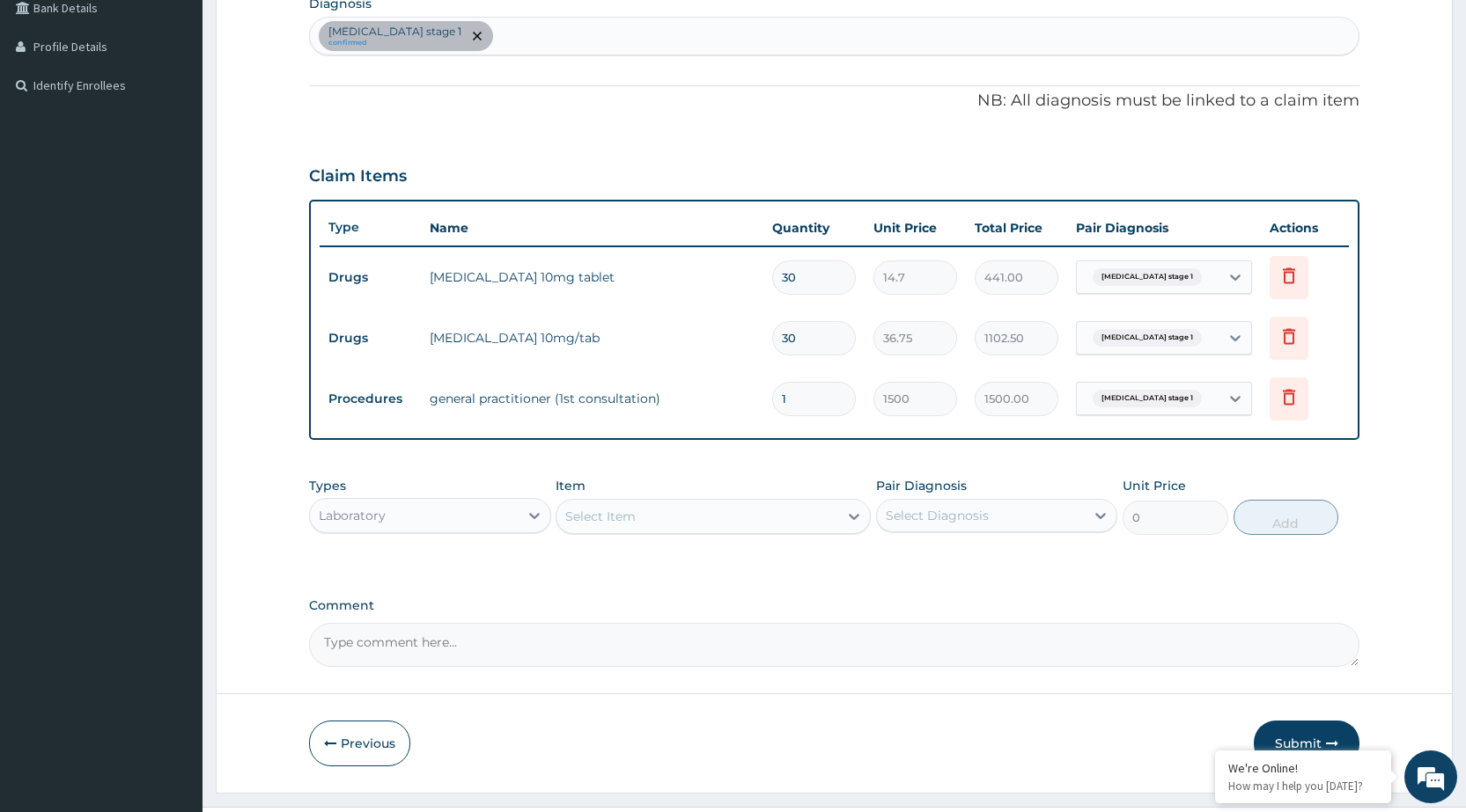
click at [743, 521] on div "Select Item" at bounding box center [696, 516] width 282 height 28
type input "R"
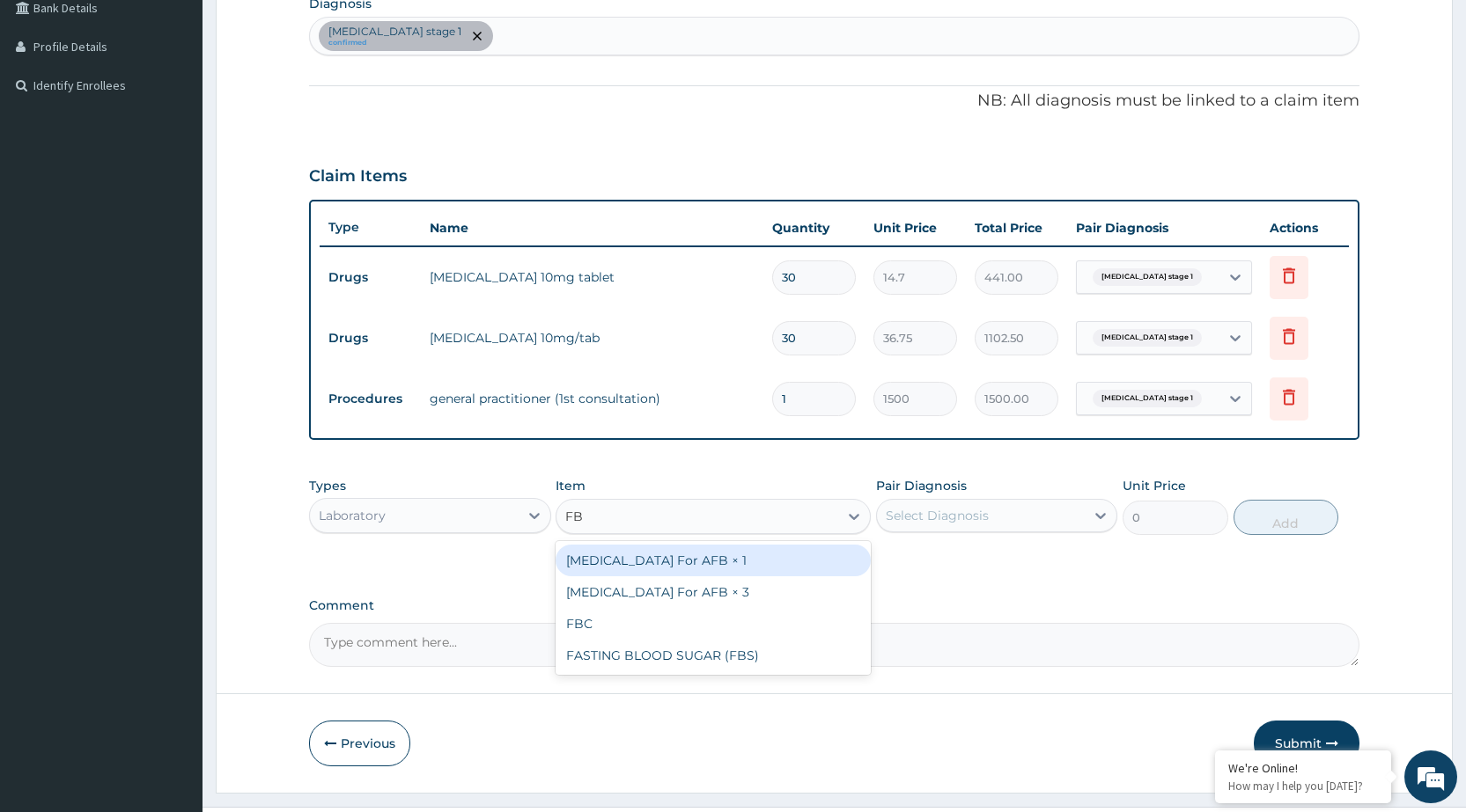
type input "FBS"
click at [761, 555] on div "FASTING BLOOD SUGAR (FBS)" at bounding box center [713, 561] width 316 height 32
type input "240"
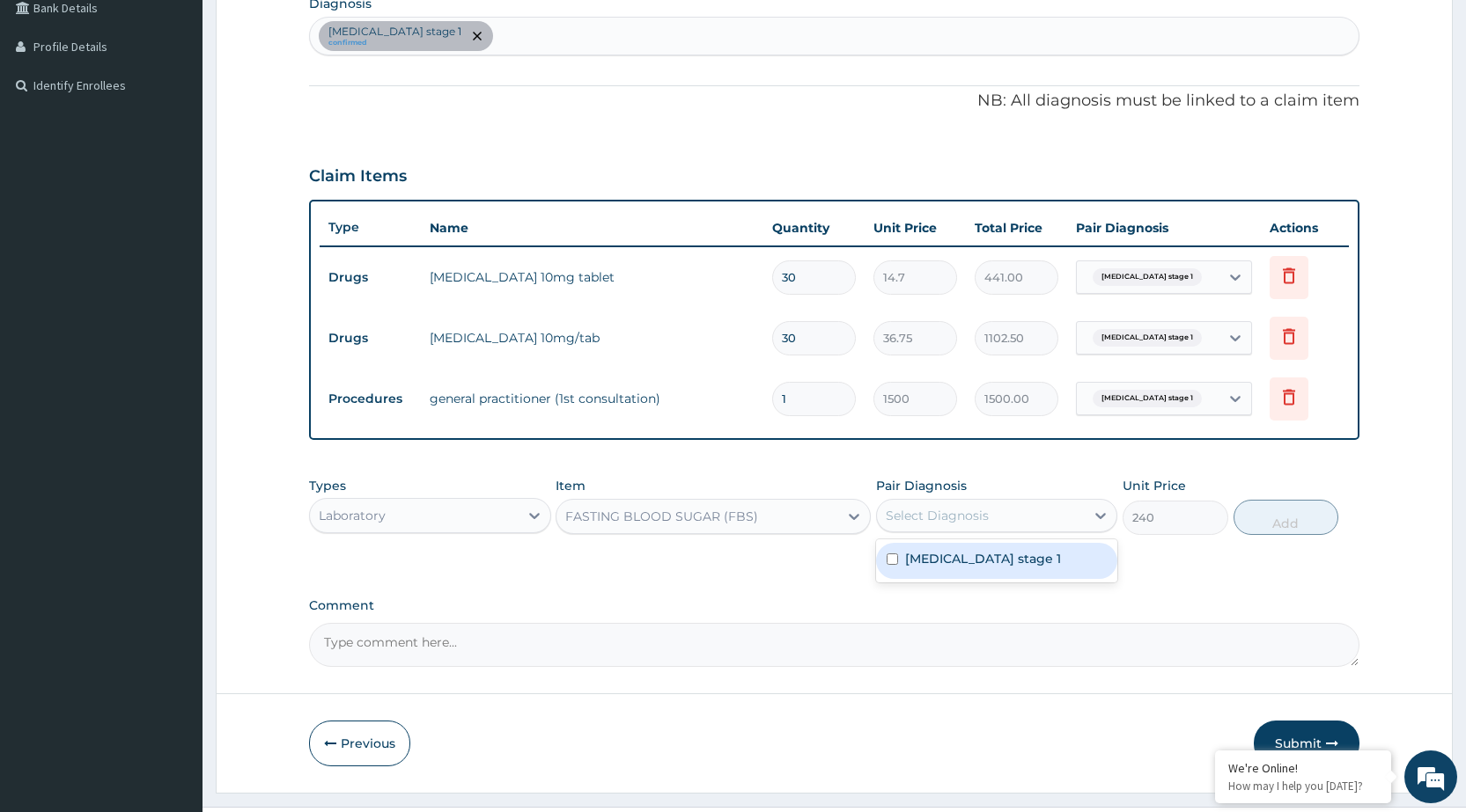
click at [986, 514] on div "Select Diagnosis" at bounding box center [938, 516] width 103 height 18
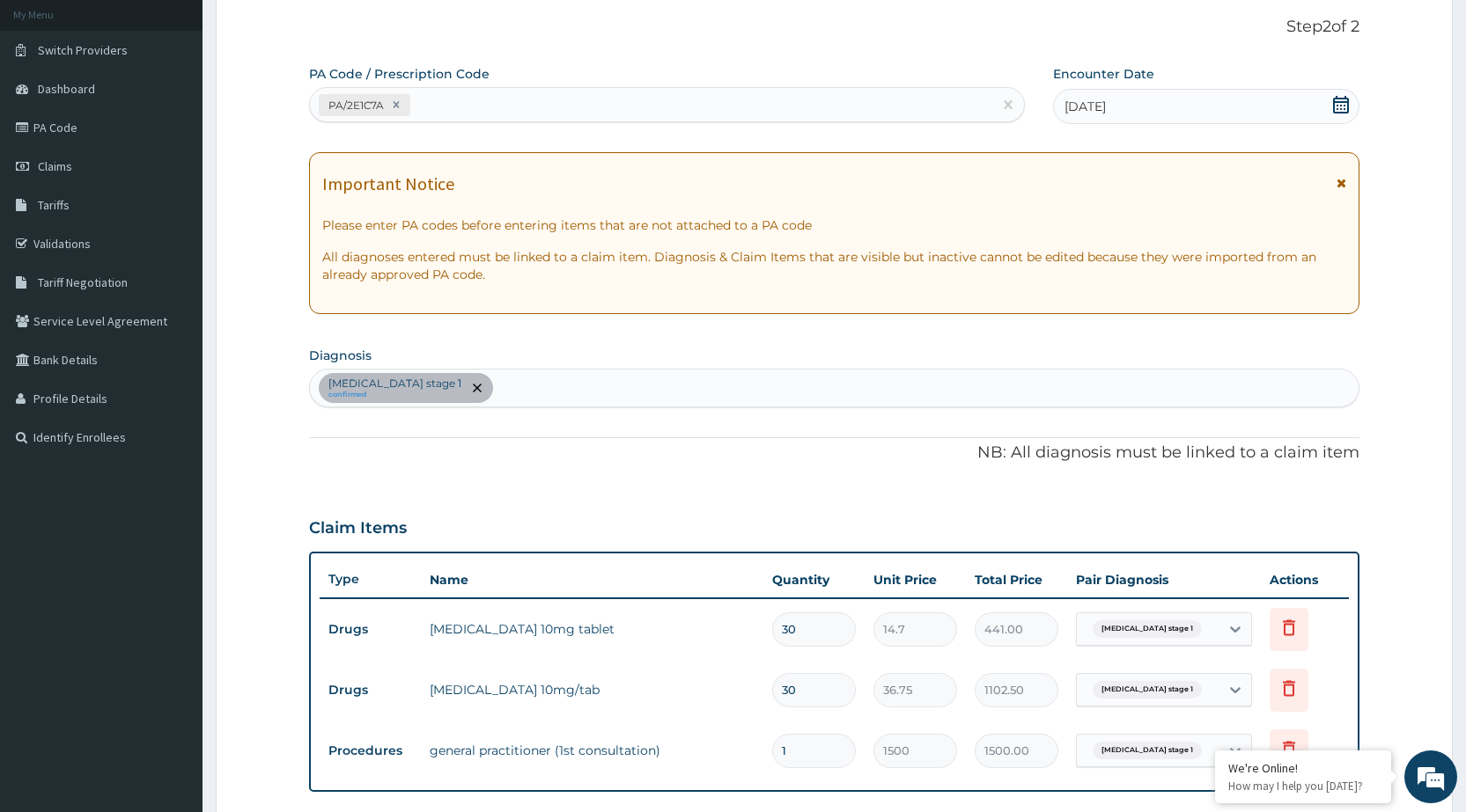
click at [592, 394] on div "[MEDICAL_DATA] stage 1 confirmed" at bounding box center [834, 388] width 1049 height 37
type input "[MEDICAL_DATA]"
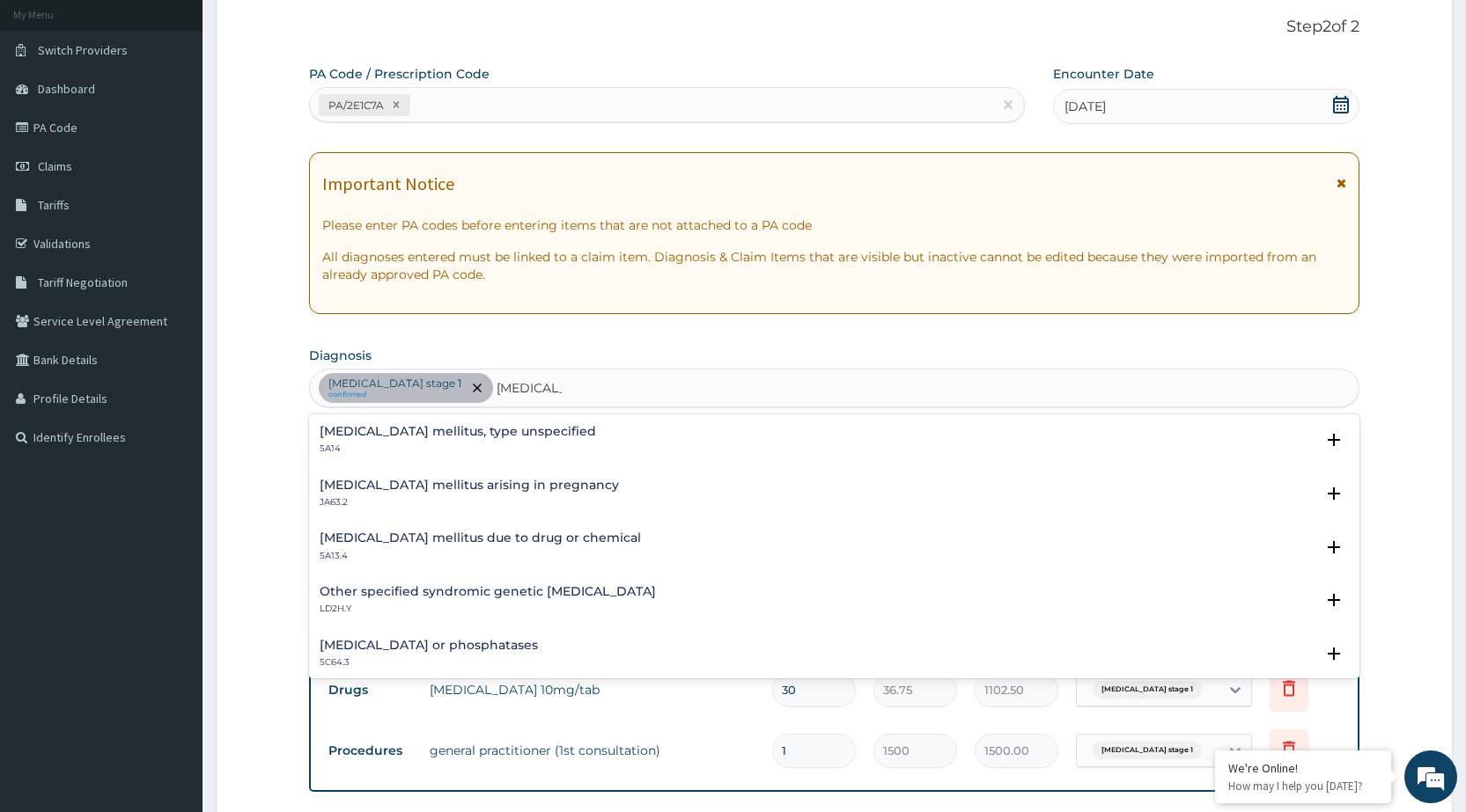
click at [465, 438] on h4 "[MEDICAL_DATA] mellitus, type unspecified" at bounding box center [458, 432] width 277 height 14
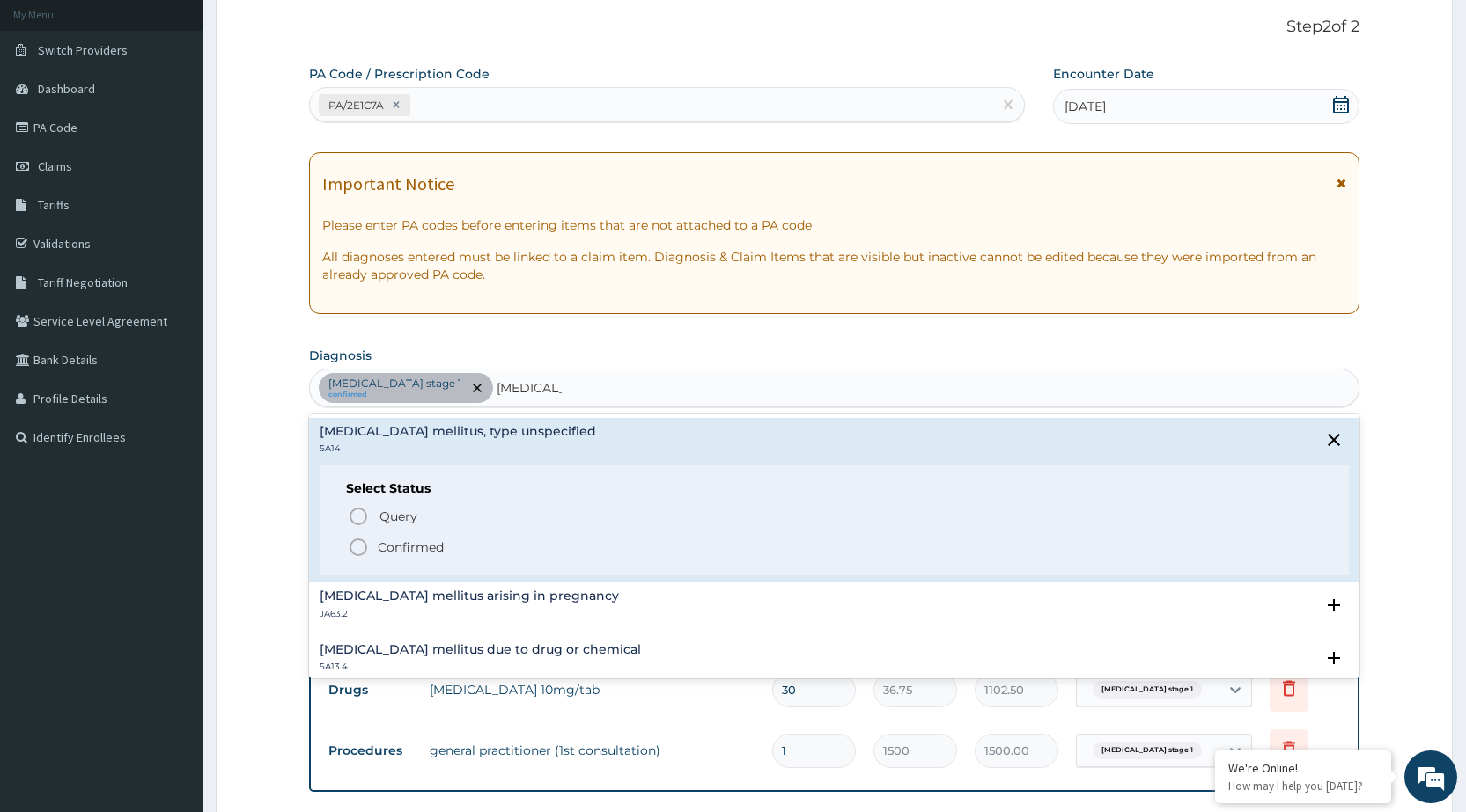
click at [359, 542] on icon "status option filled" at bounding box center [358, 548] width 21 height 21
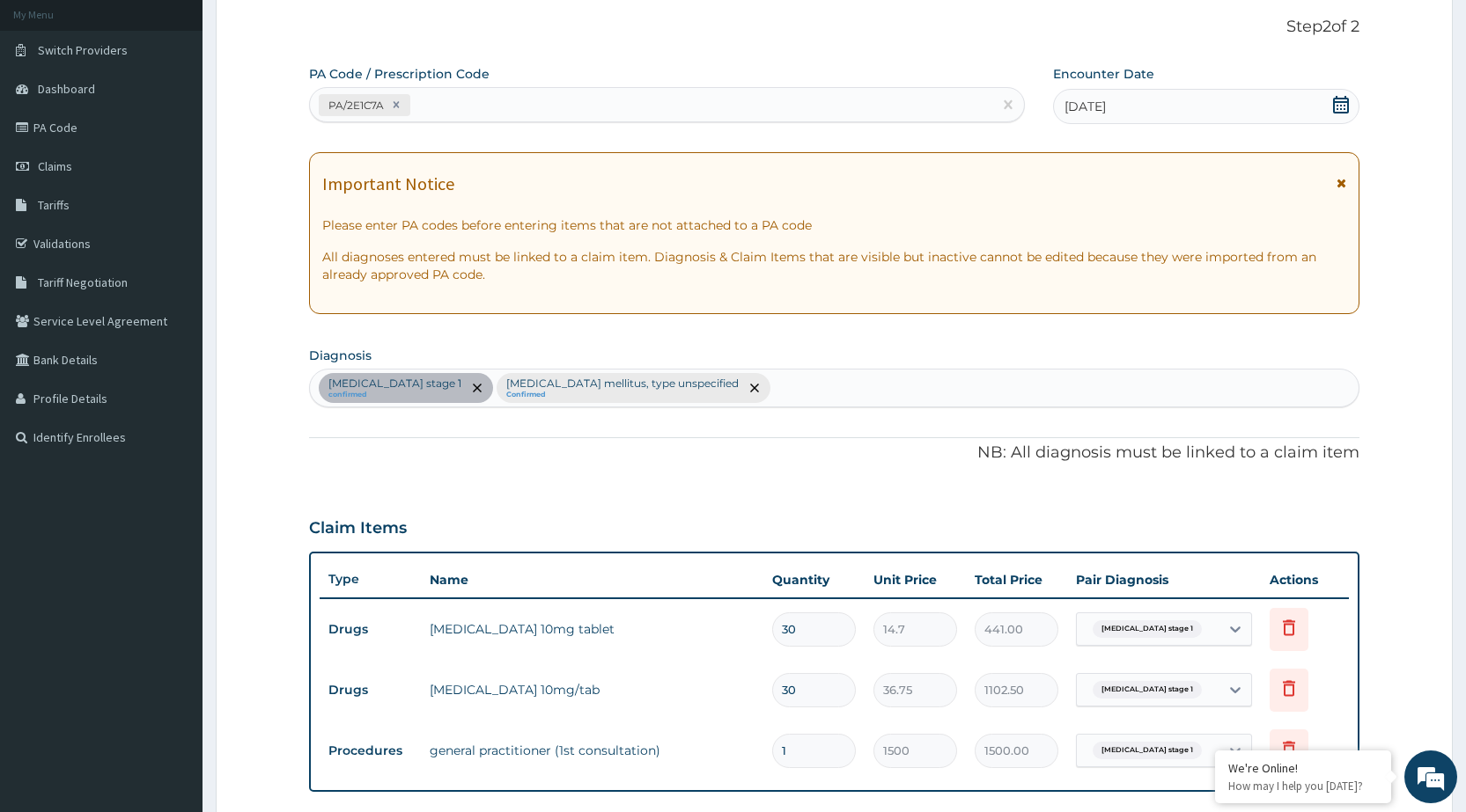
scroll to position [367, 0]
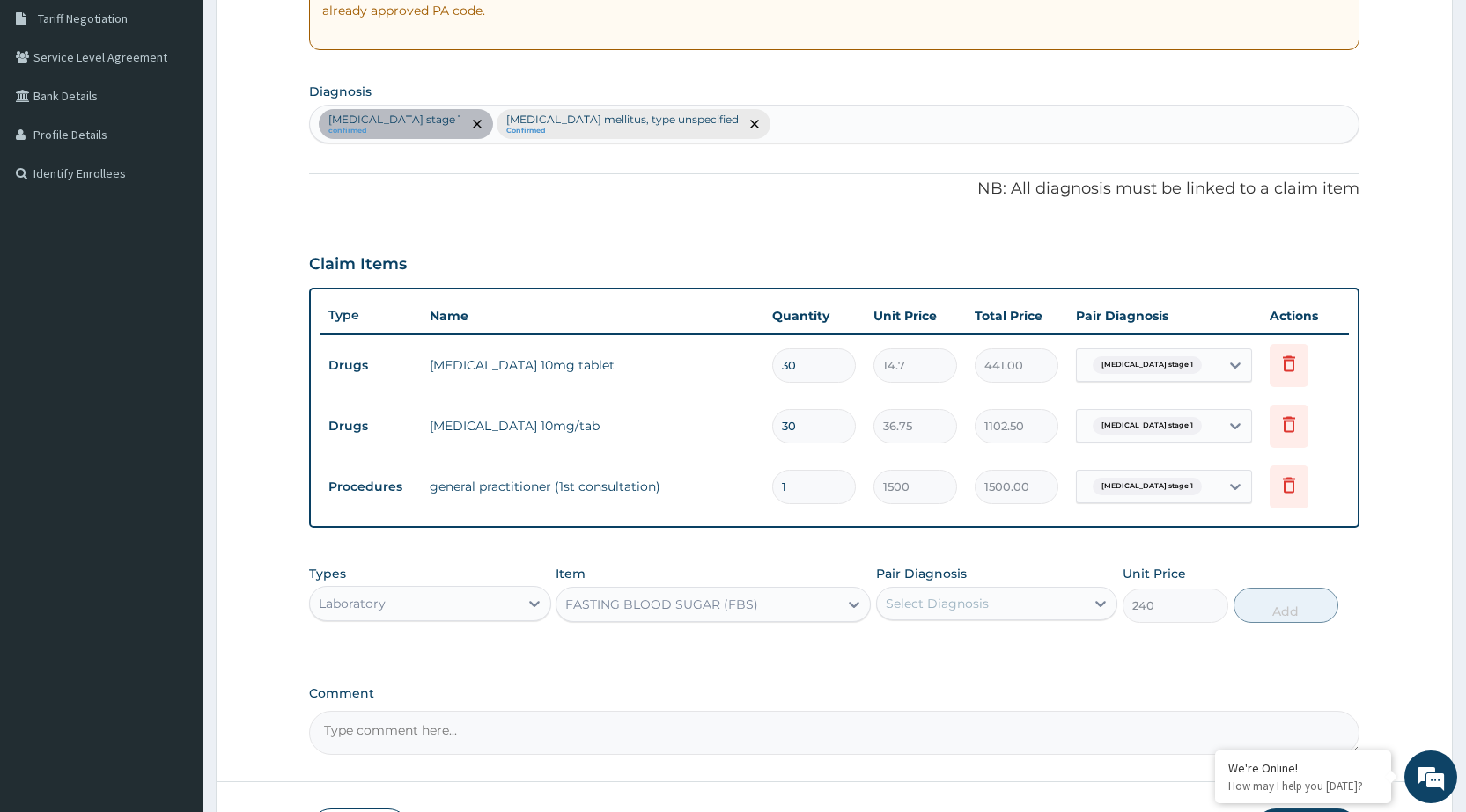
click at [1069, 602] on div "Select Diagnosis" at bounding box center [981, 604] width 207 height 28
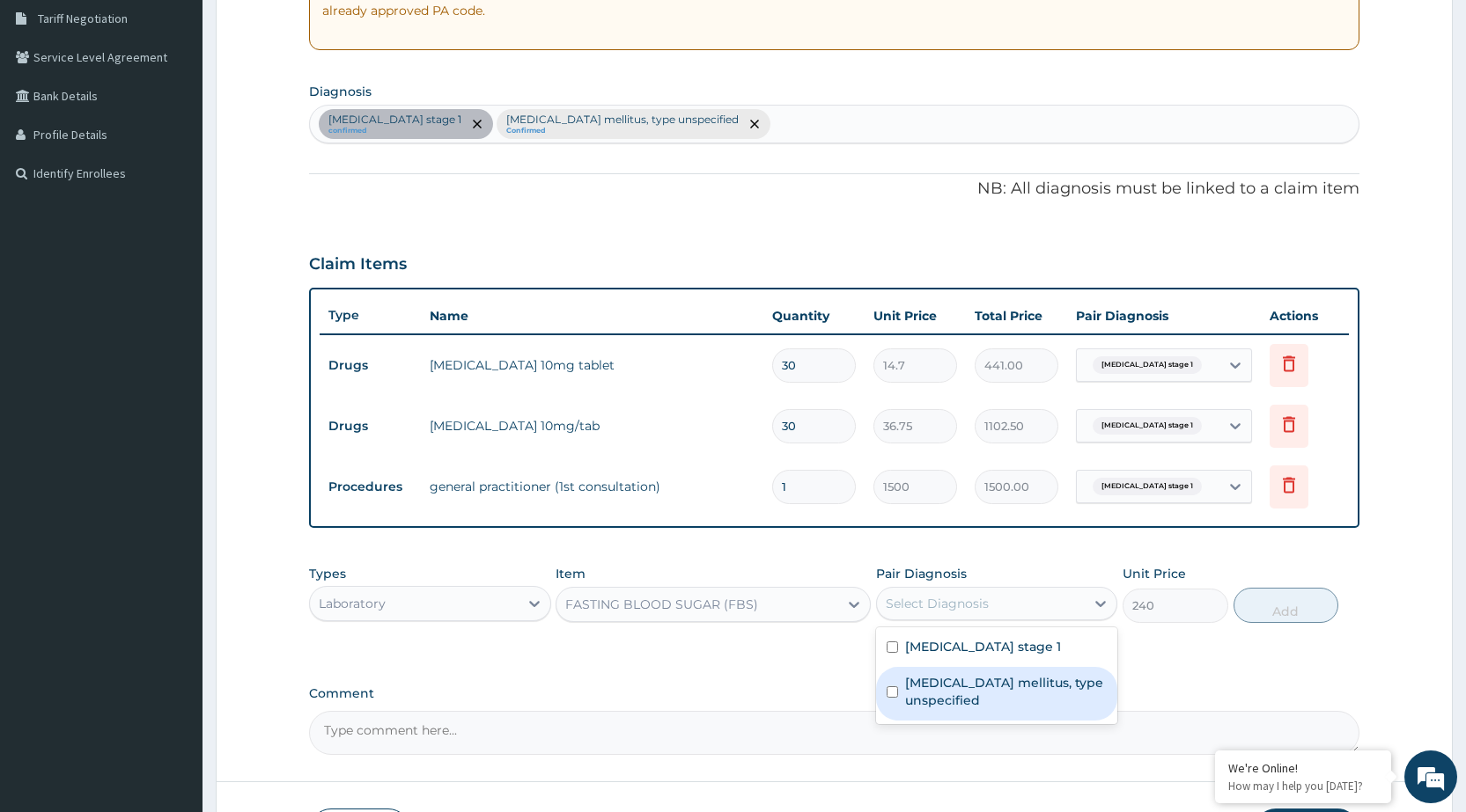
click at [1028, 679] on label "[MEDICAL_DATA] mellitus, type unspecified" at bounding box center [1005, 692] width 202 height 35
checkbox input "true"
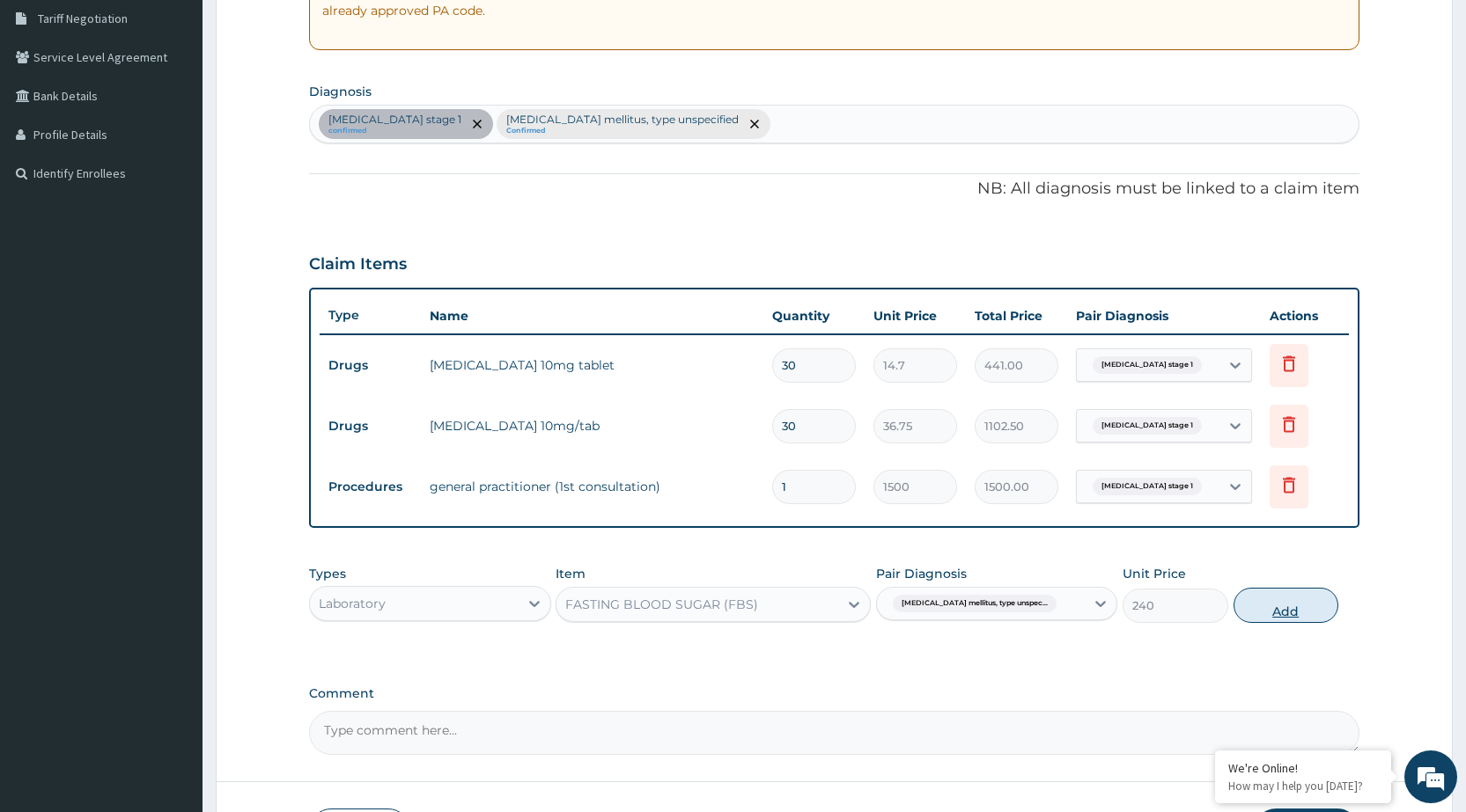
click at [1303, 612] on button "Add" at bounding box center [1287, 606] width 105 height 35
type input "0"
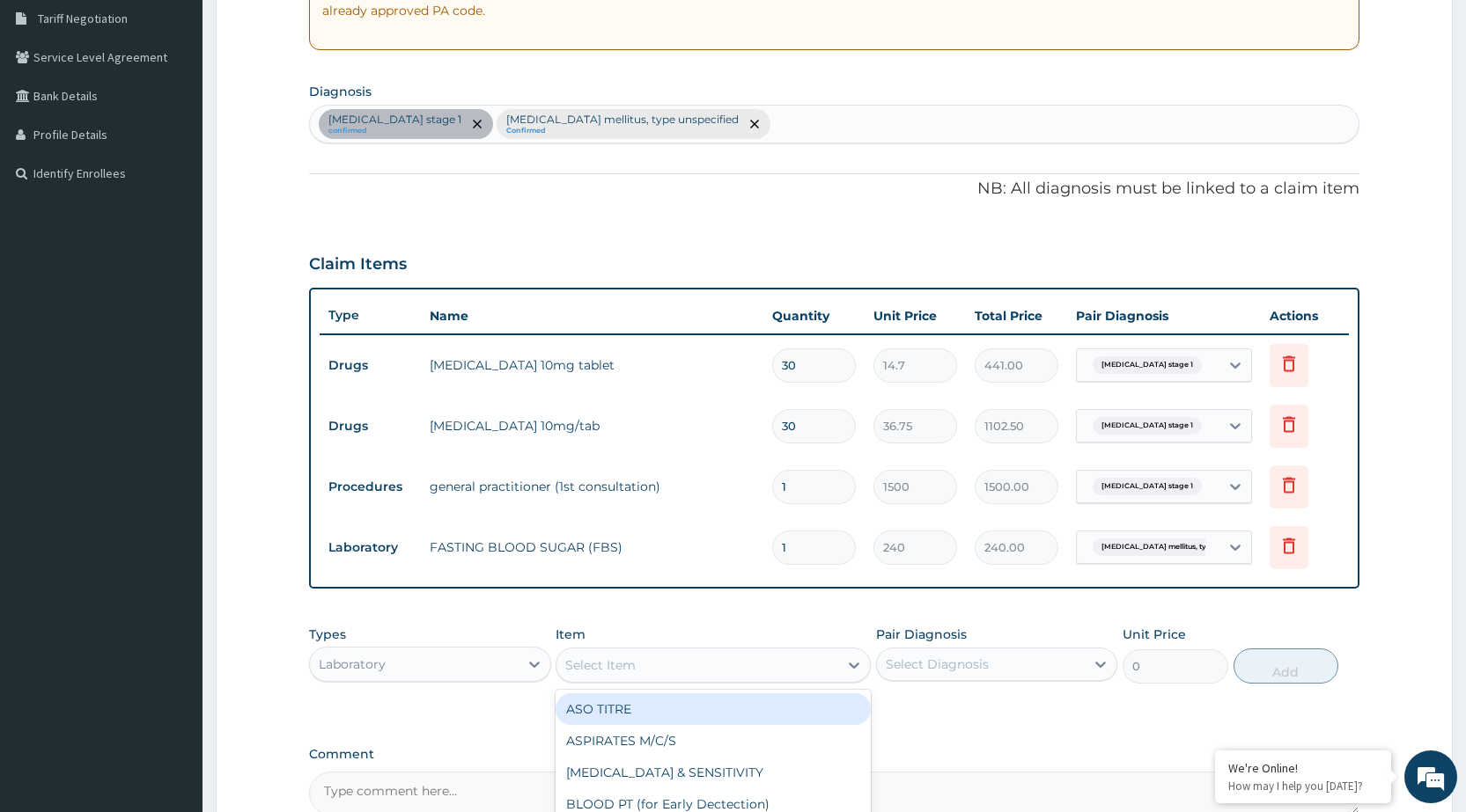
click at [694, 679] on div "Select Item" at bounding box center [696, 665] width 282 height 28
type input "S"
type input "PT"
click at [702, 719] on div "BLOOD PT (for Early Dectection)" at bounding box center [713, 709] width 316 height 32
type input "800"
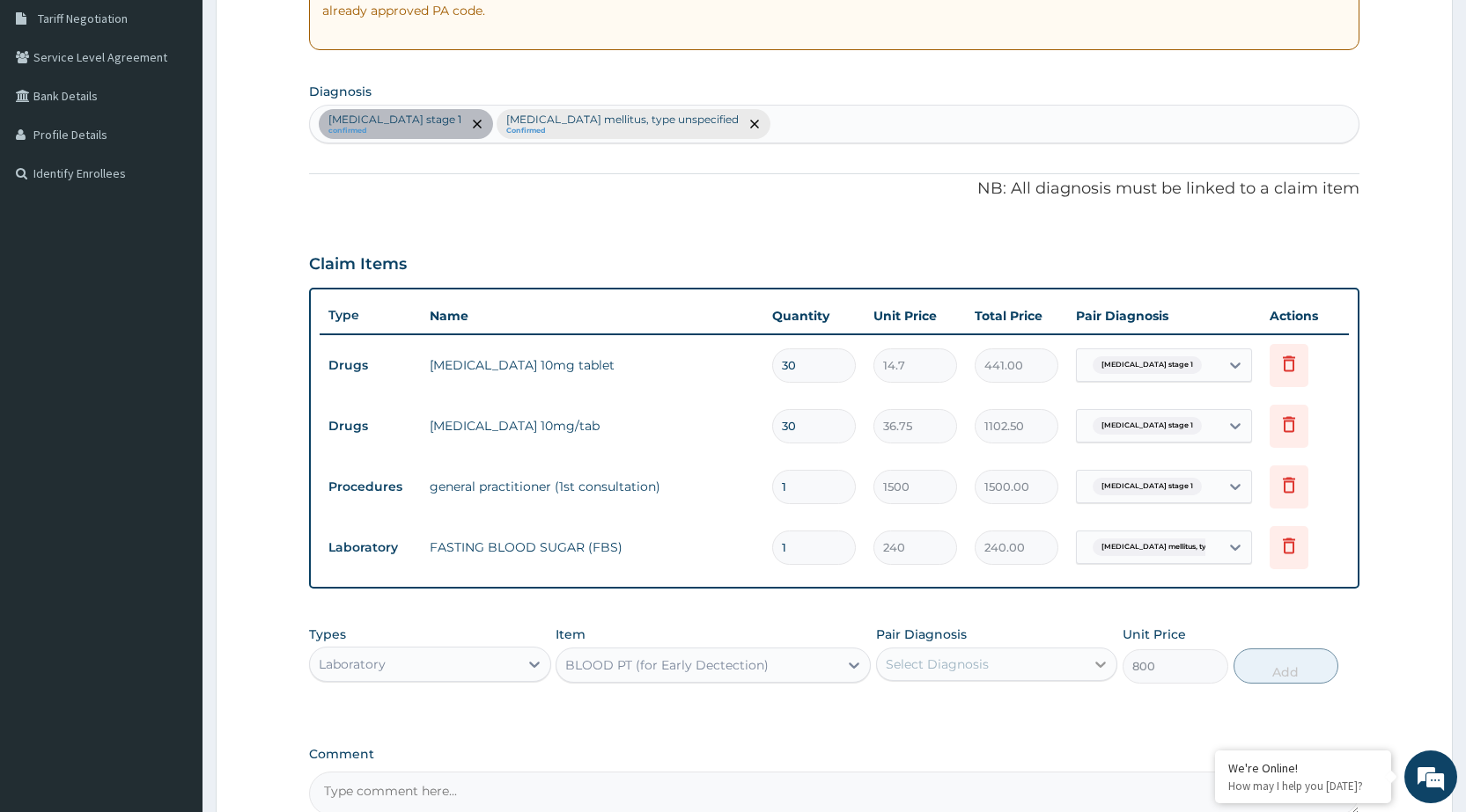
click at [1095, 670] on icon at bounding box center [1101, 665] width 18 height 18
click at [777, 125] on div "[MEDICAL_DATA] stage 1 confirmed [MEDICAL_DATA] mellitus, type unspecified Conf…" at bounding box center [834, 124] width 1049 height 37
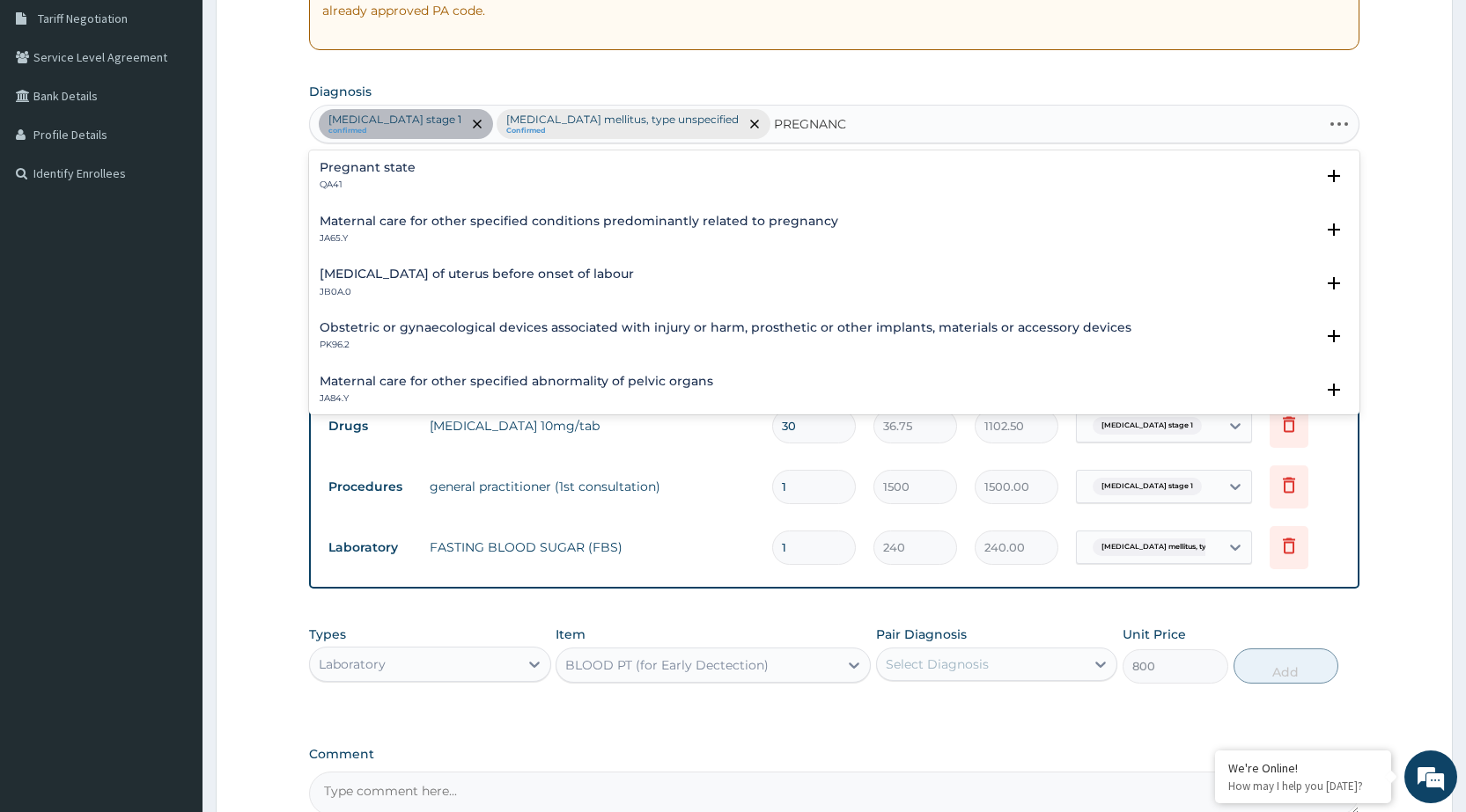
type input "PREGNANCY"
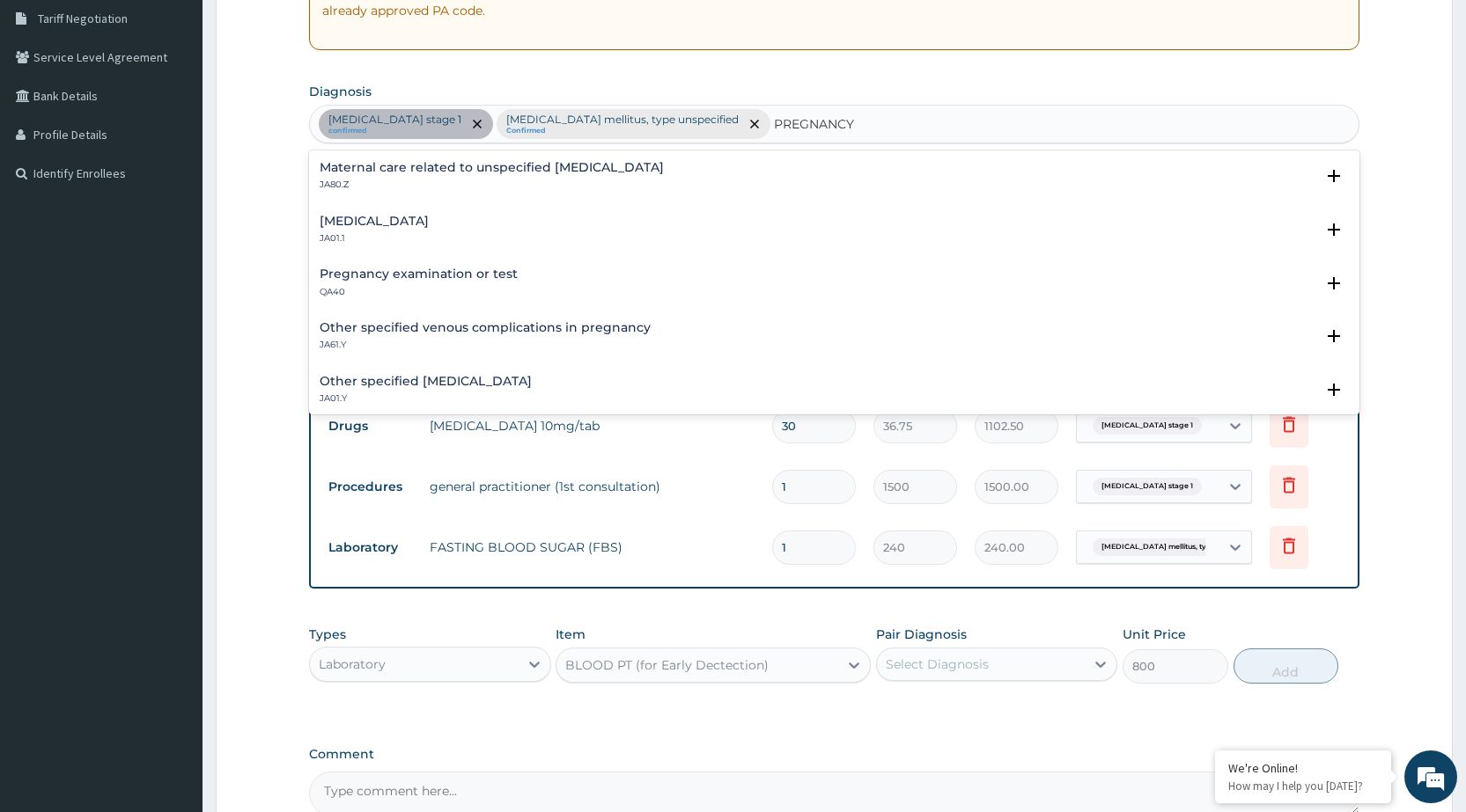
click at [402, 277] on h4 "Pregnancy examination or test" at bounding box center [418, 275] width 198 height 14
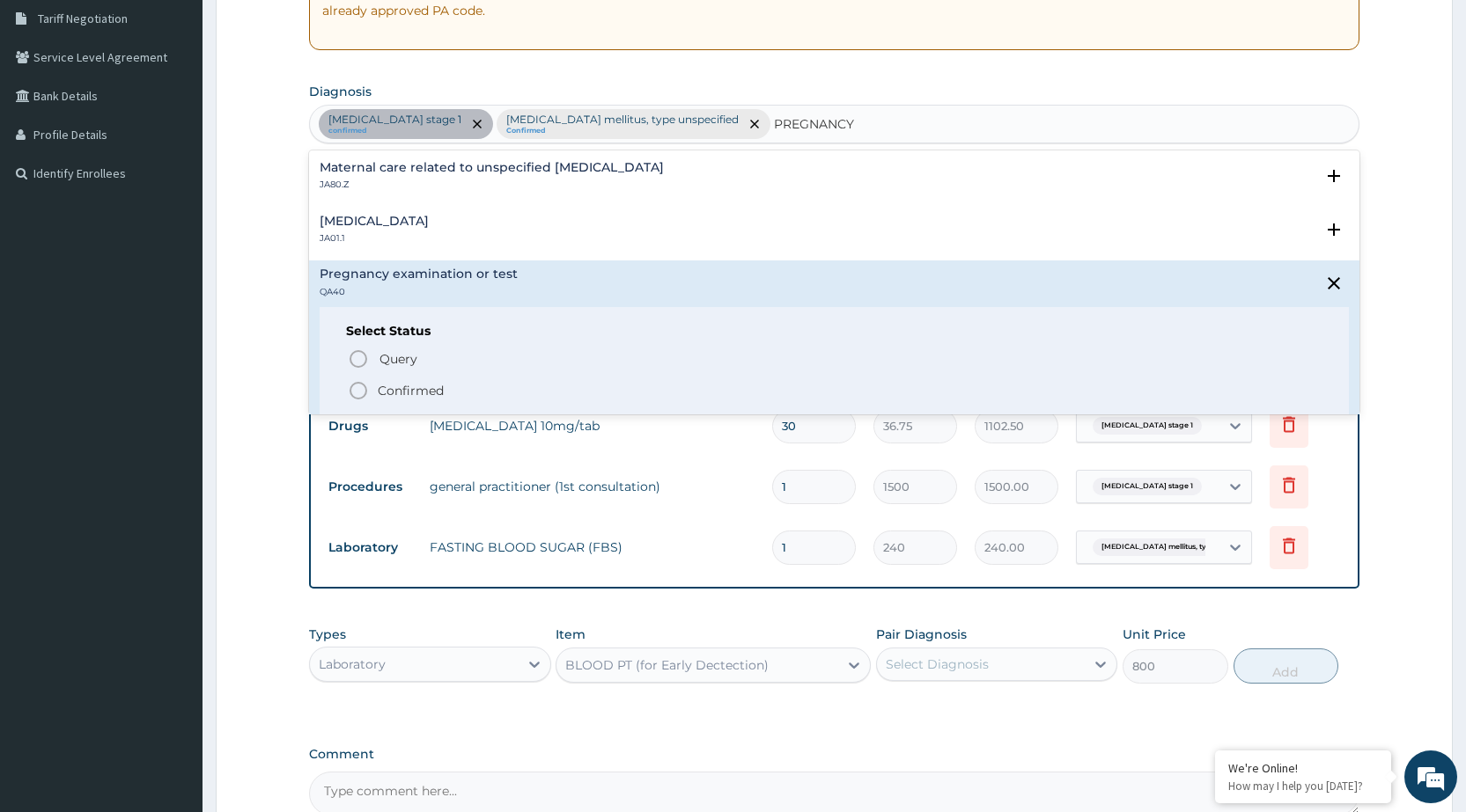
click at [360, 388] on icon "status option filled" at bounding box center [358, 391] width 21 height 21
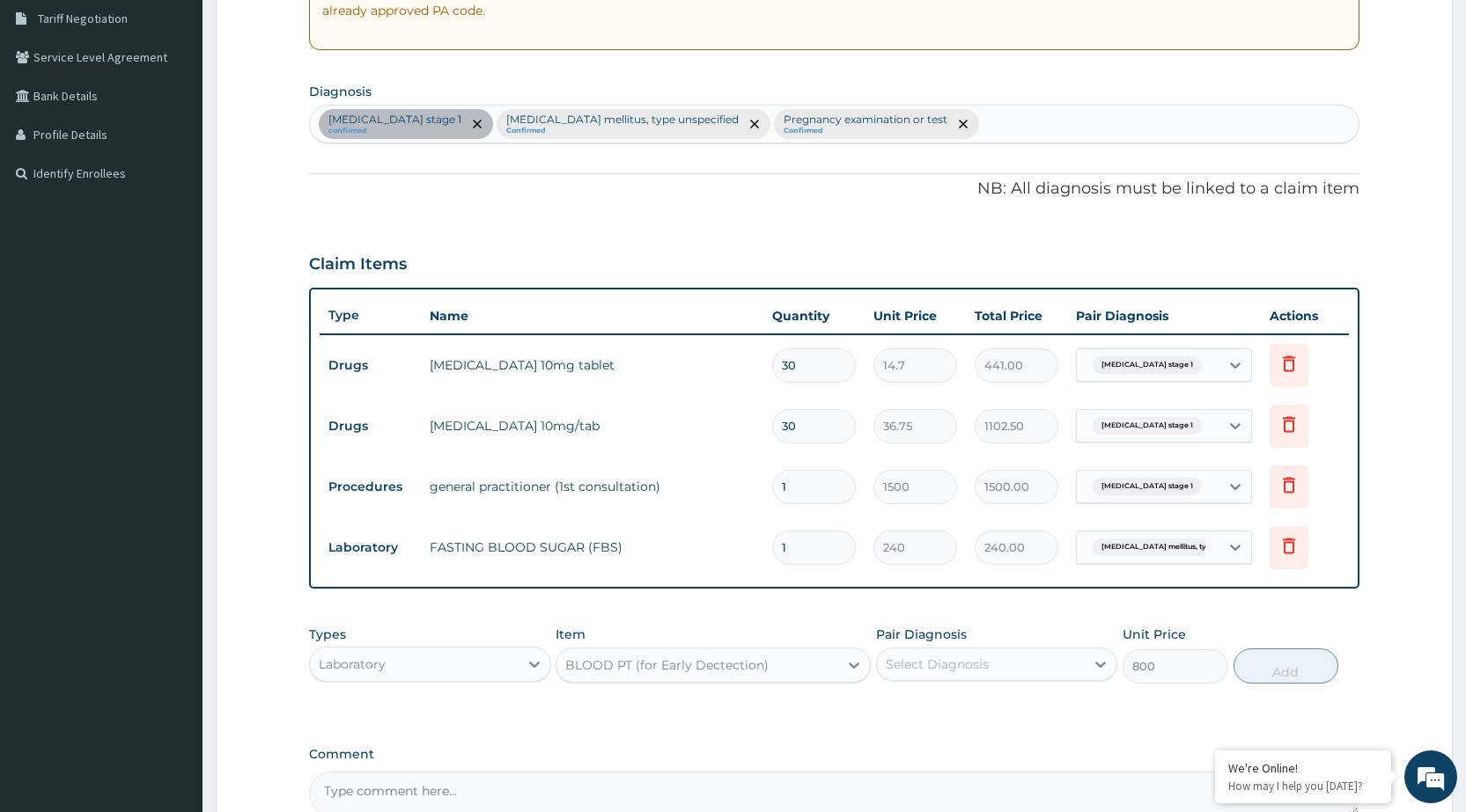
click at [1038, 671] on div "Select Diagnosis" at bounding box center [981, 664] width 207 height 28
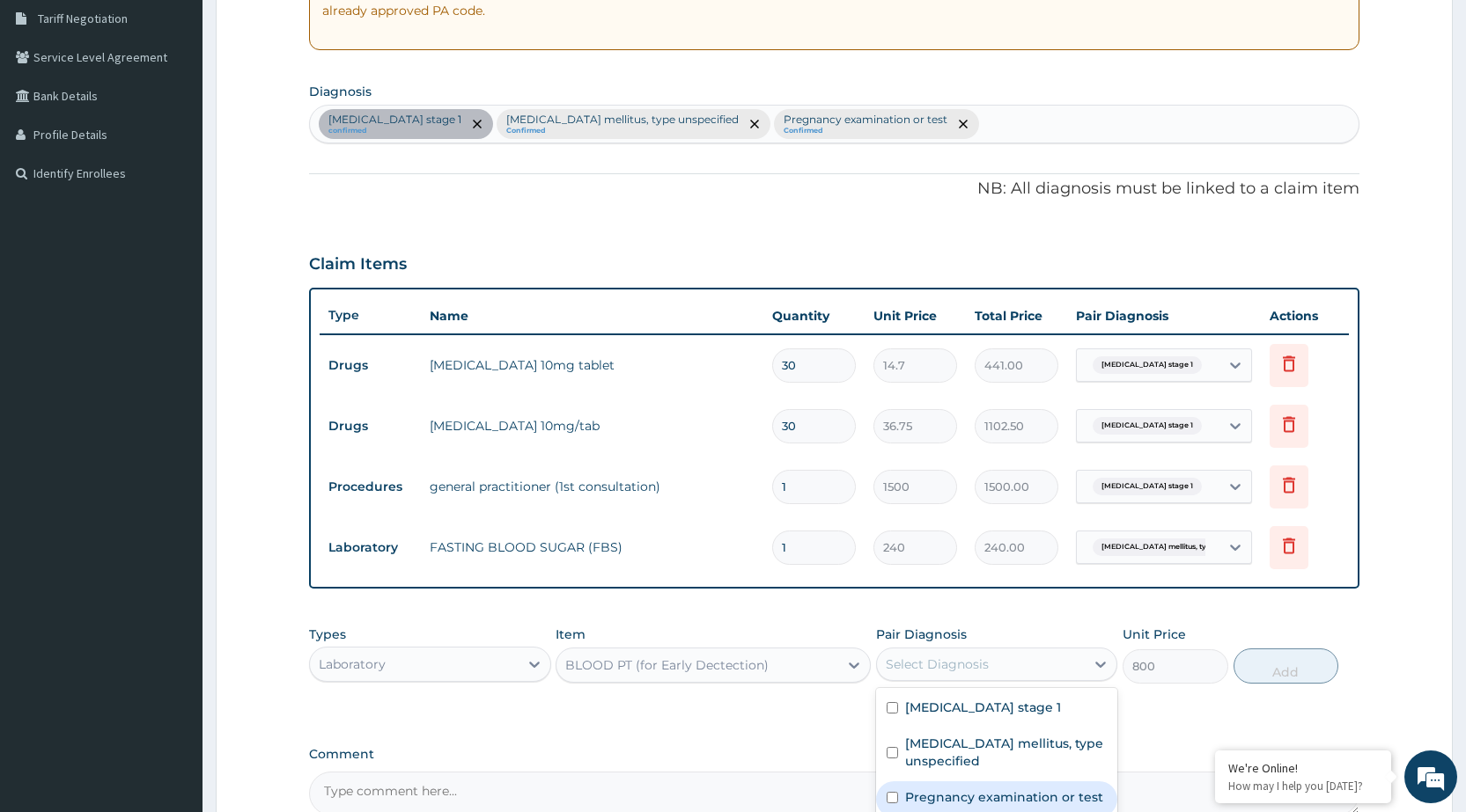
click at [1034, 804] on label "Pregnancy examination or test" at bounding box center [1003, 797] width 198 height 18
checkbox input "true"
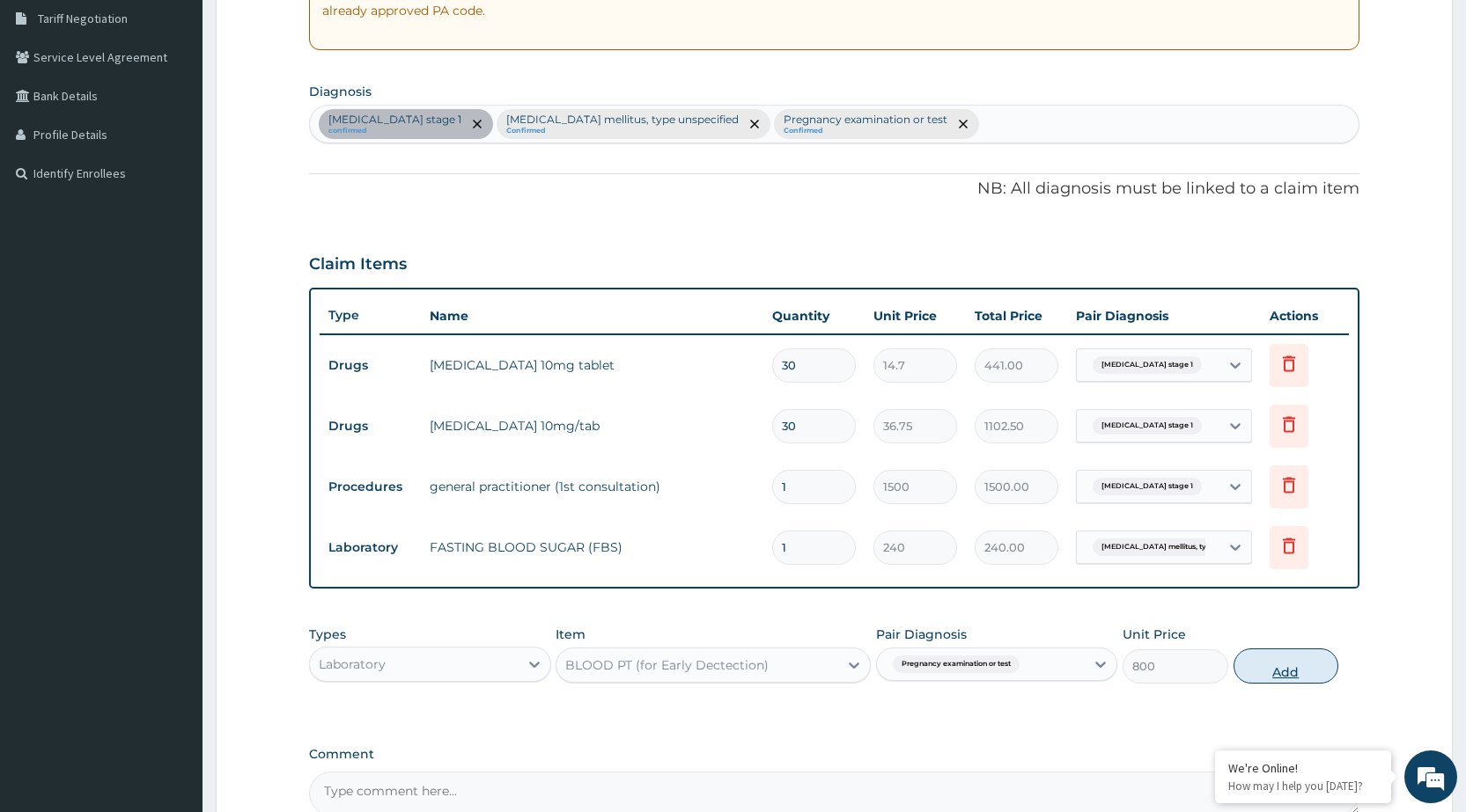
click at [1308, 680] on button "Add" at bounding box center [1287, 666] width 105 height 35
type input "0"
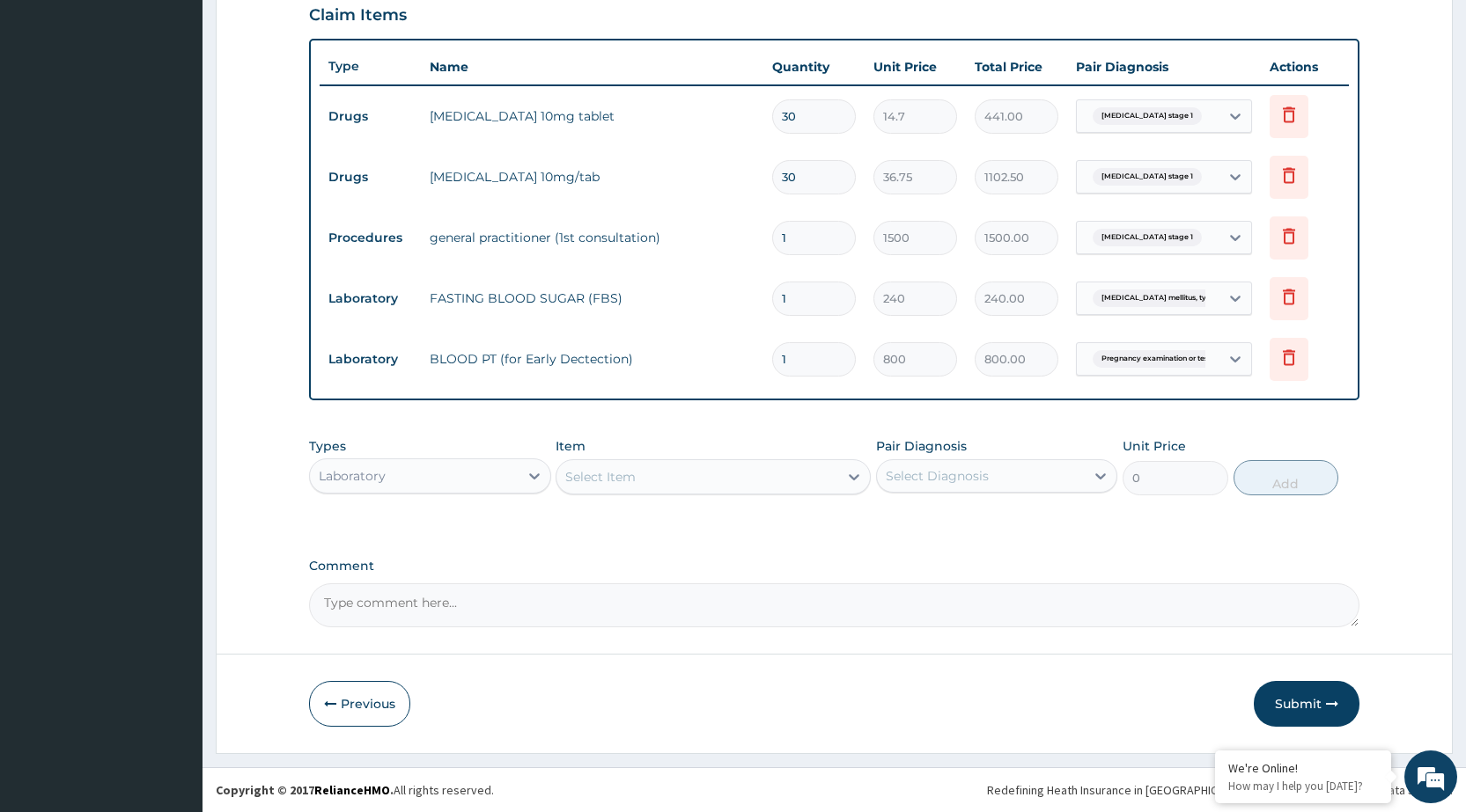
scroll to position [176, 0]
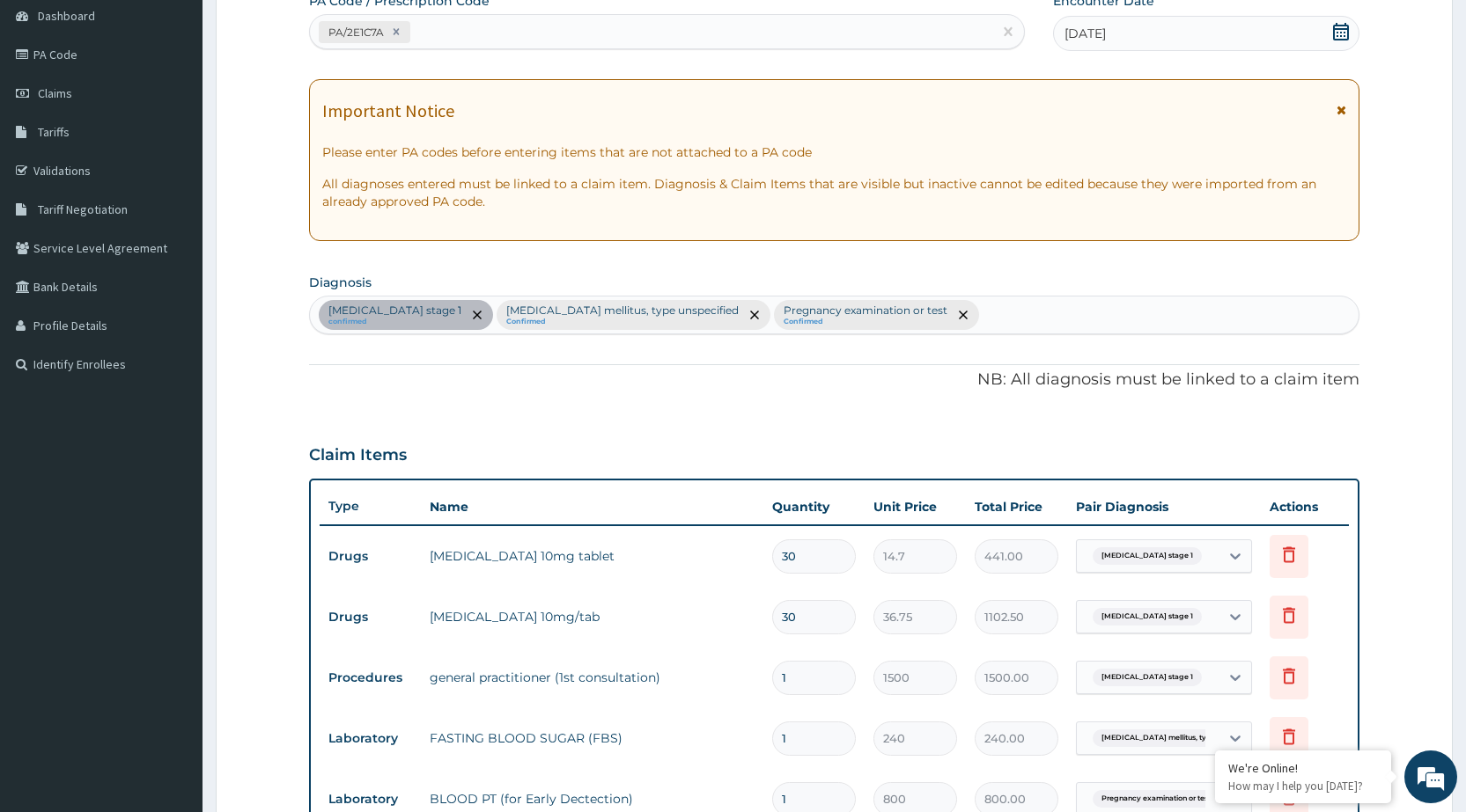
click at [1001, 312] on div "[MEDICAL_DATA] stage 1 confirmed [MEDICAL_DATA] mellitus, type unspecified Conf…" at bounding box center [834, 315] width 1049 height 37
type input "UPPER RESPIRATORY"
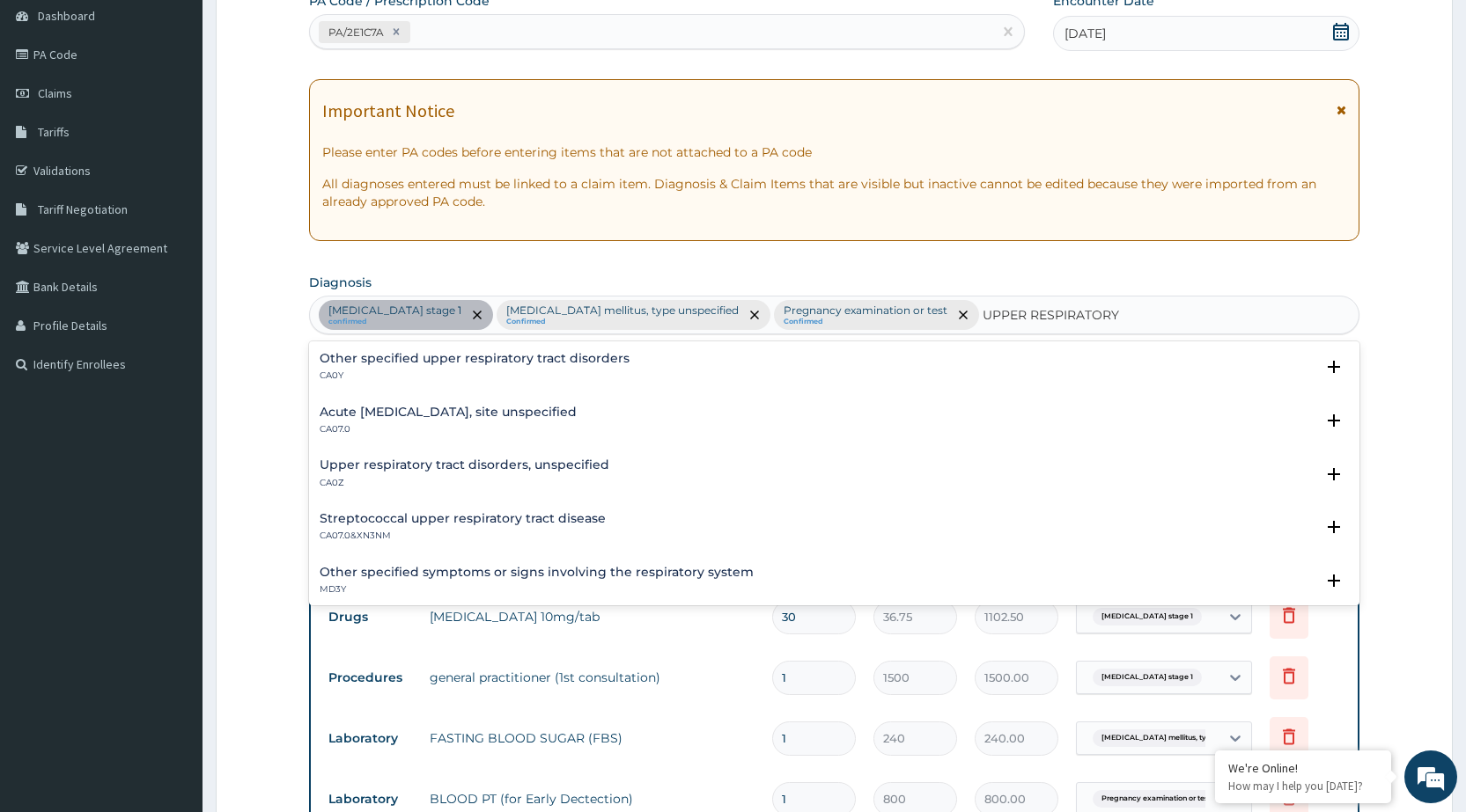
click at [482, 517] on h4 "Streptococcal upper respiratory tract disease" at bounding box center [463, 519] width 286 height 14
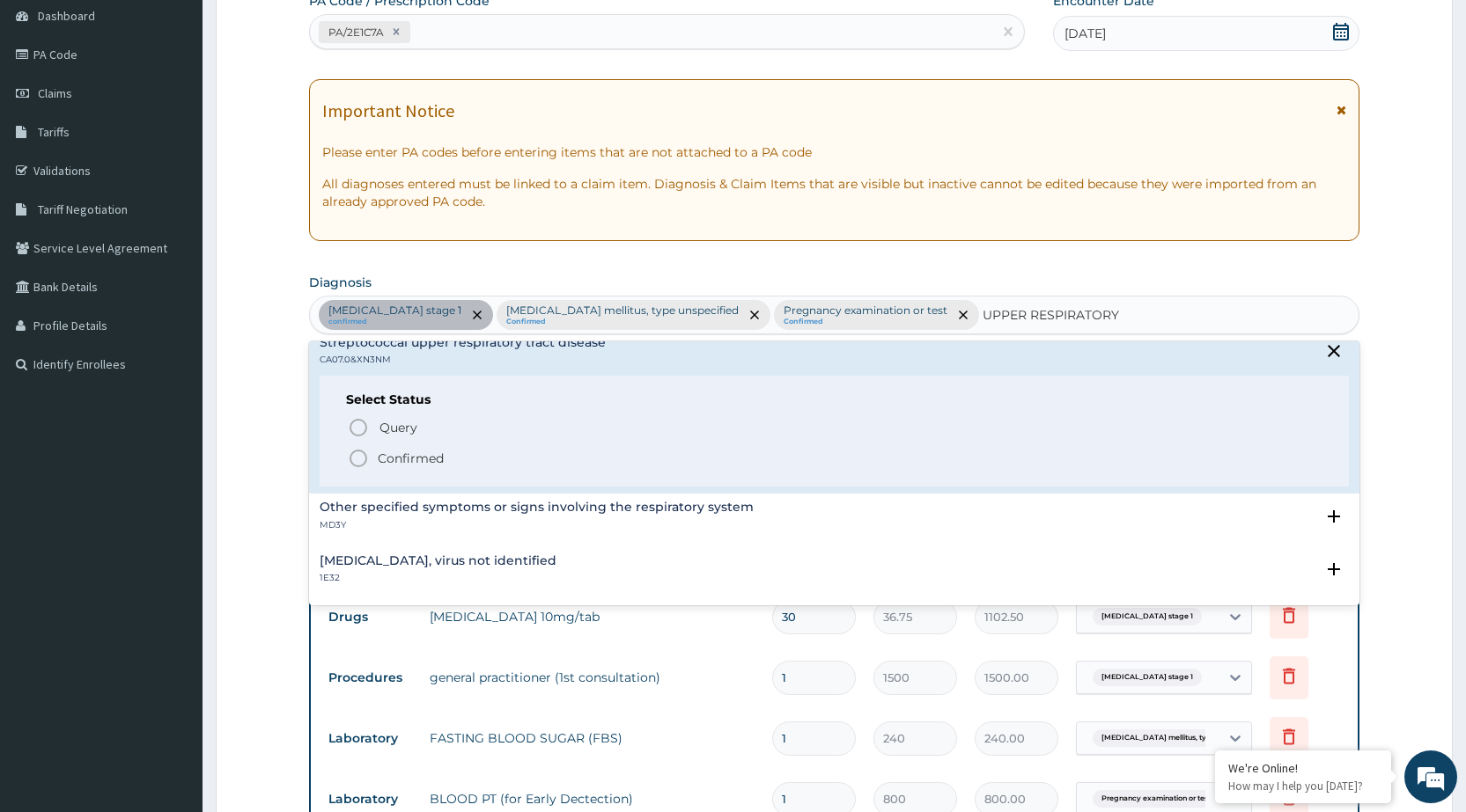
click at [357, 456] on icon "status option filled" at bounding box center [358, 459] width 21 height 21
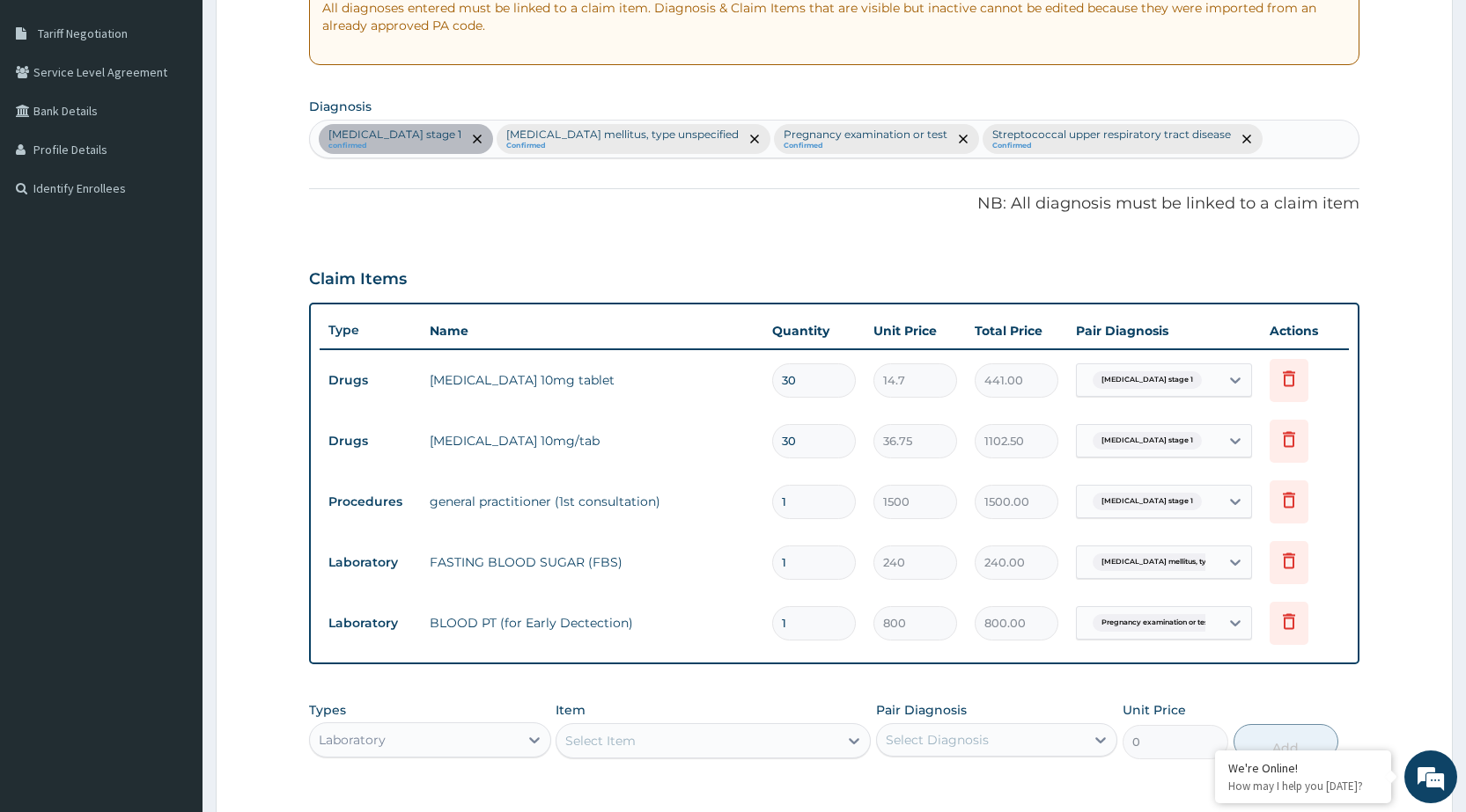
scroll to position [616, 0]
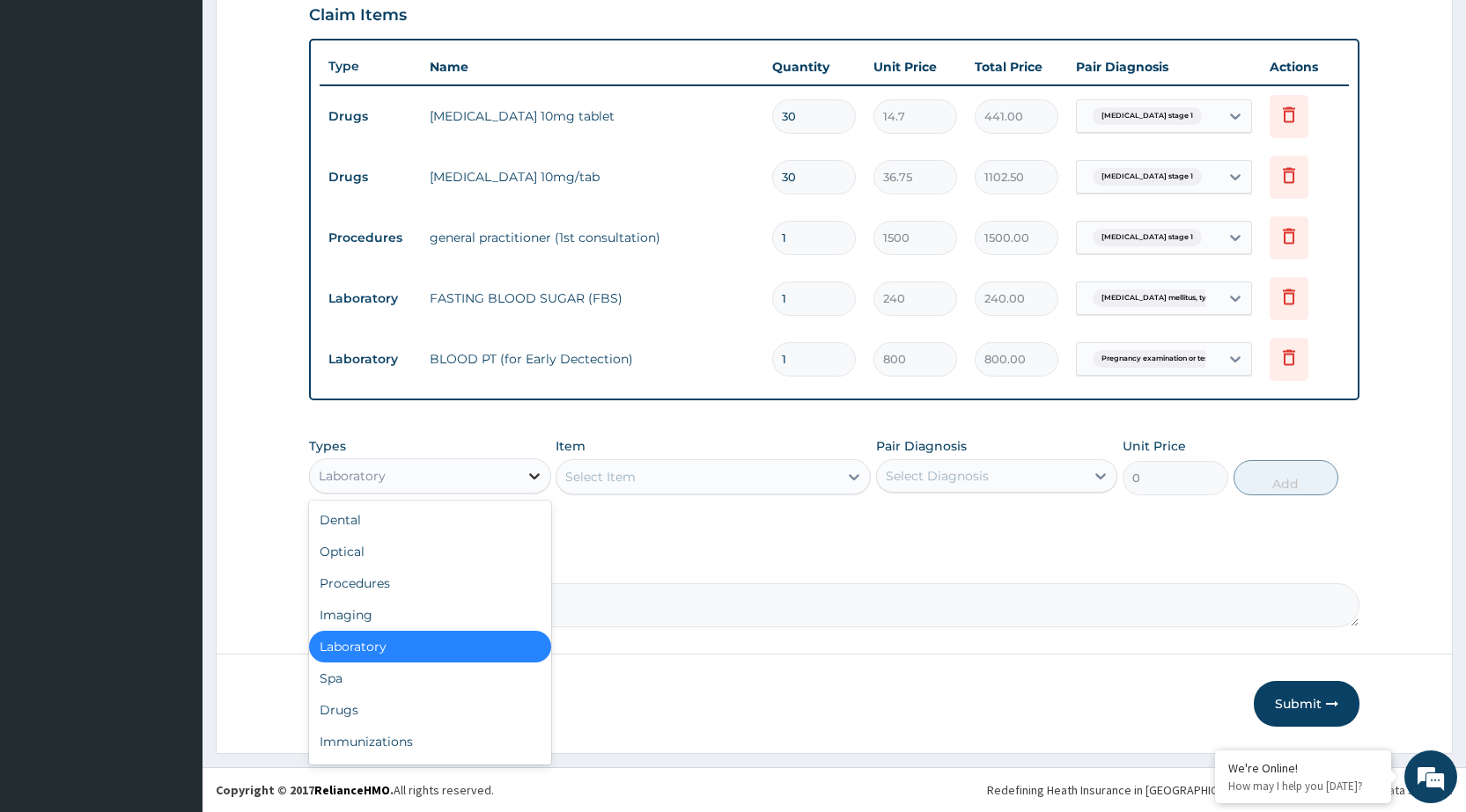
click at [538, 482] on icon at bounding box center [535, 476] width 18 height 18
click at [366, 704] on div "Drugs" at bounding box center [430, 710] width 242 height 32
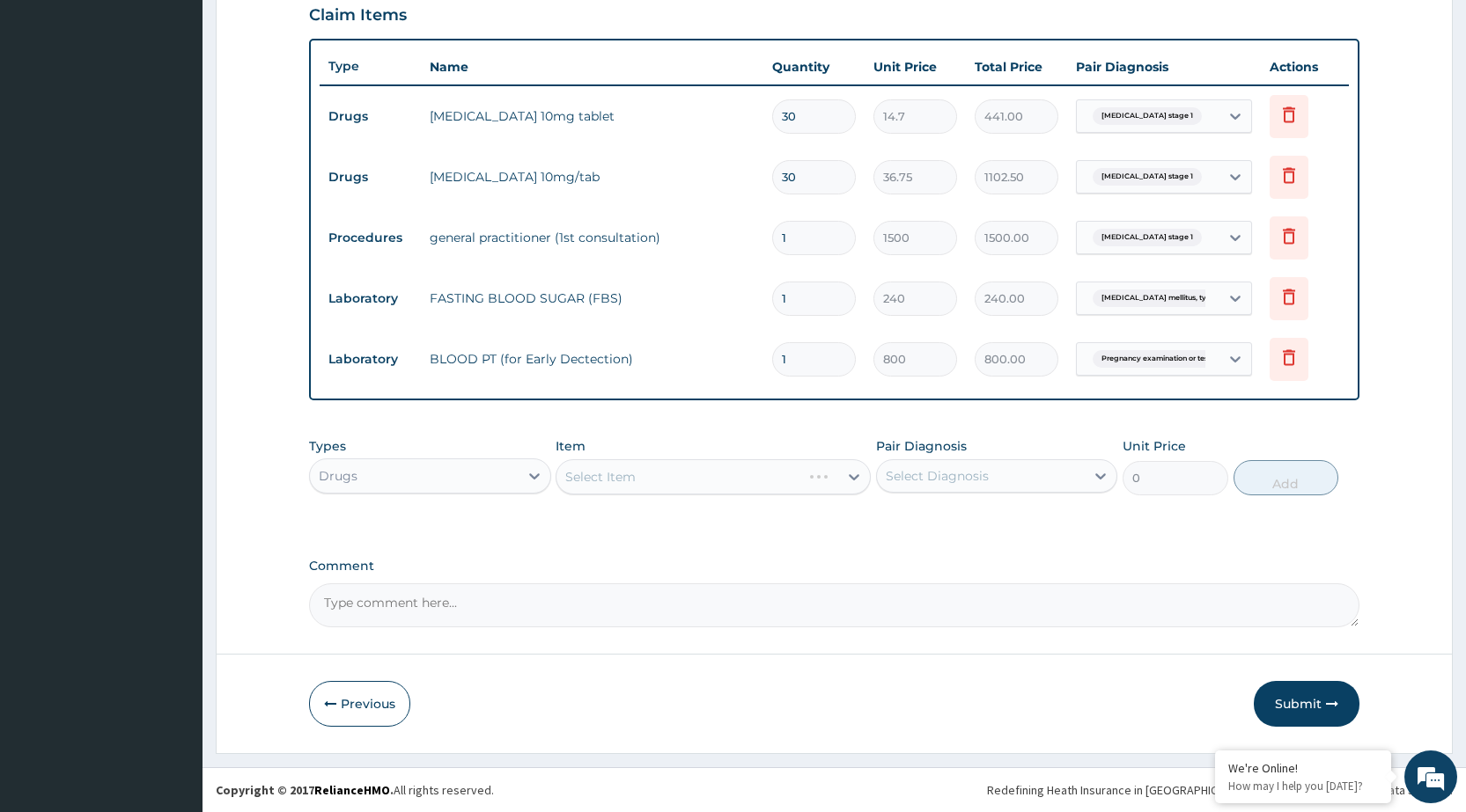
click at [782, 474] on div "Select Item" at bounding box center [713, 477] width 316 height 35
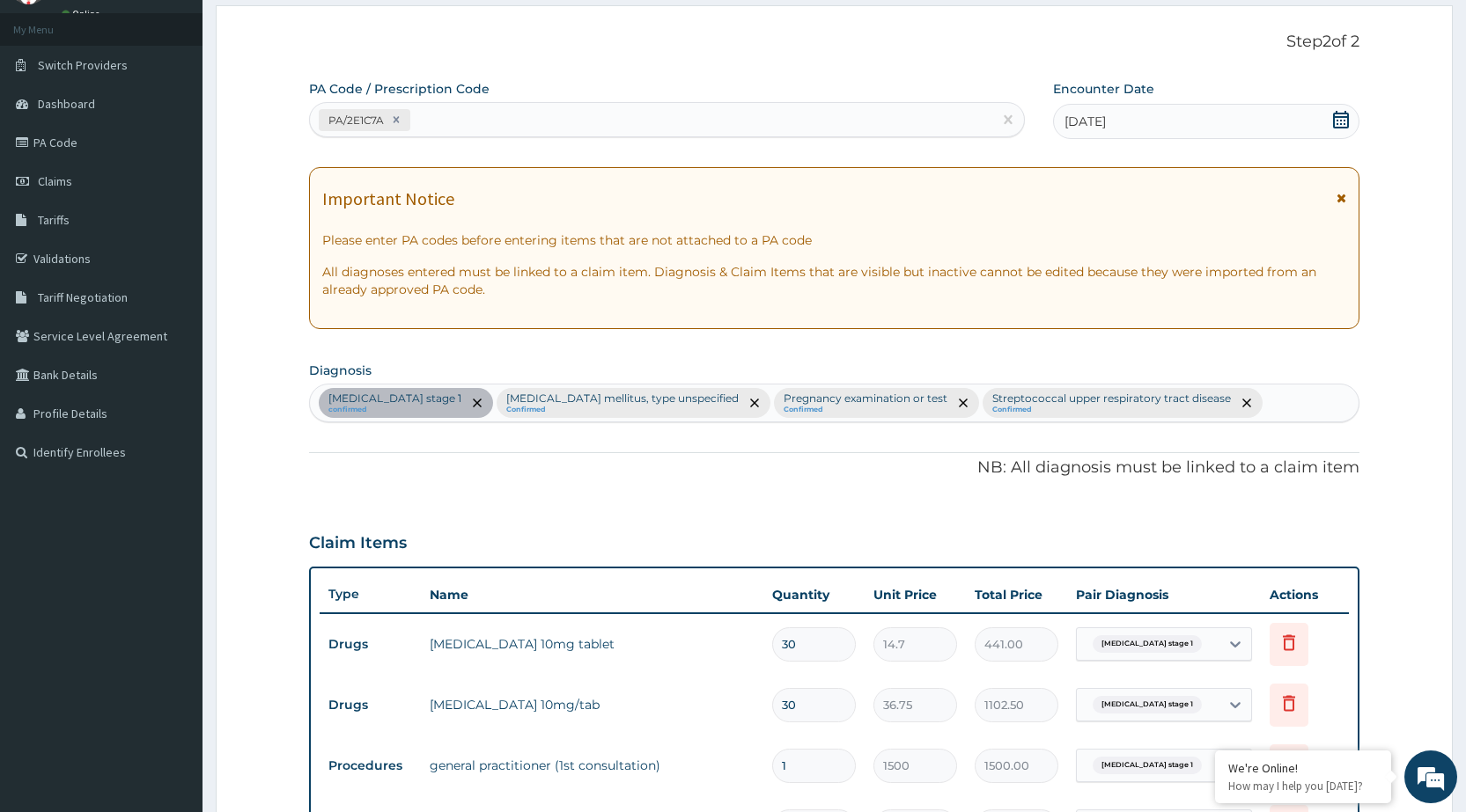
click at [1318, 392] on div "[MEDICAL_DATA] stage 1 confirmed [MEDICAL_DATA] mellitus, type unspecified Conf…" at bounding box center [834, 403] width 1049 height 37
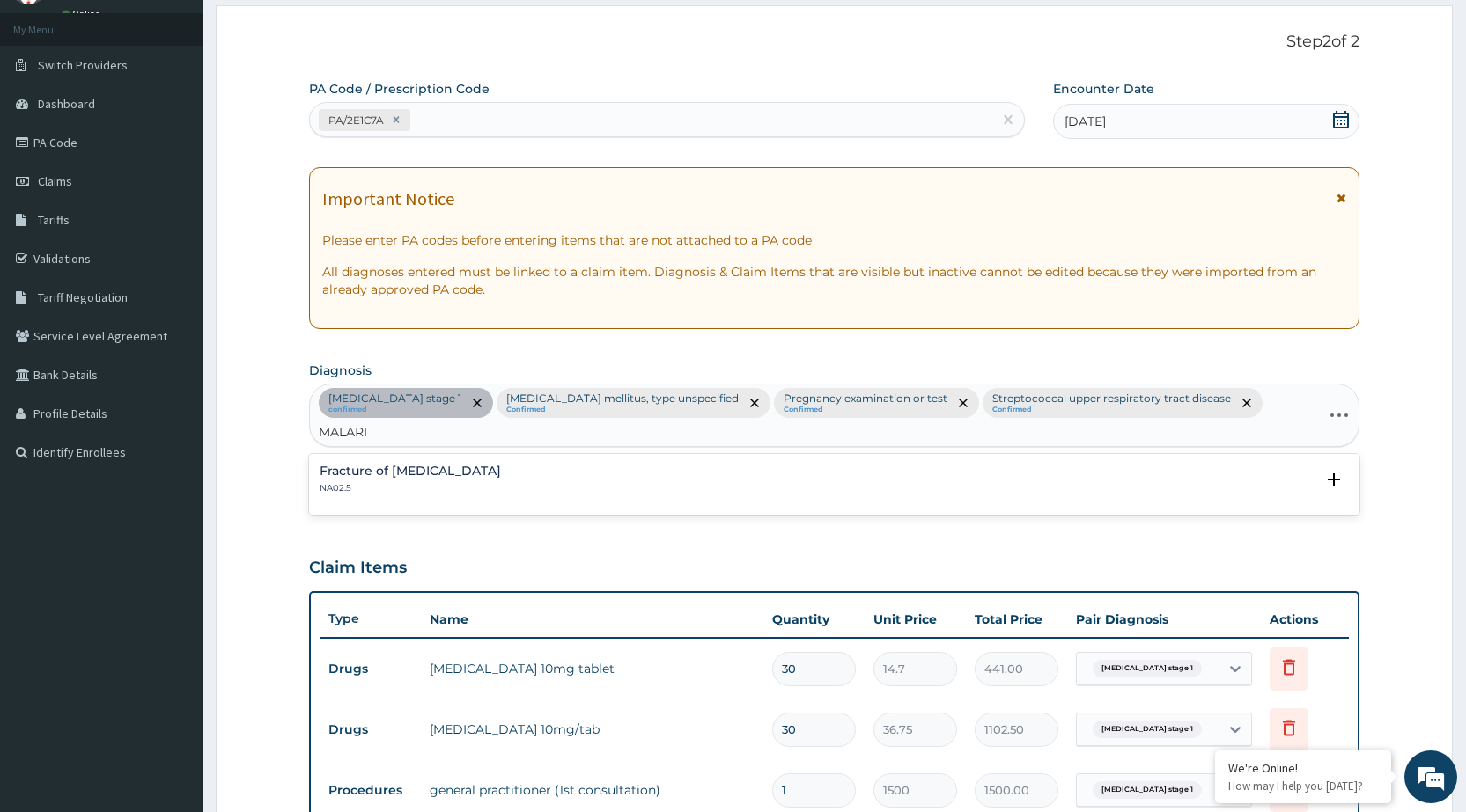
type input "[MEDICAL_DATA]"
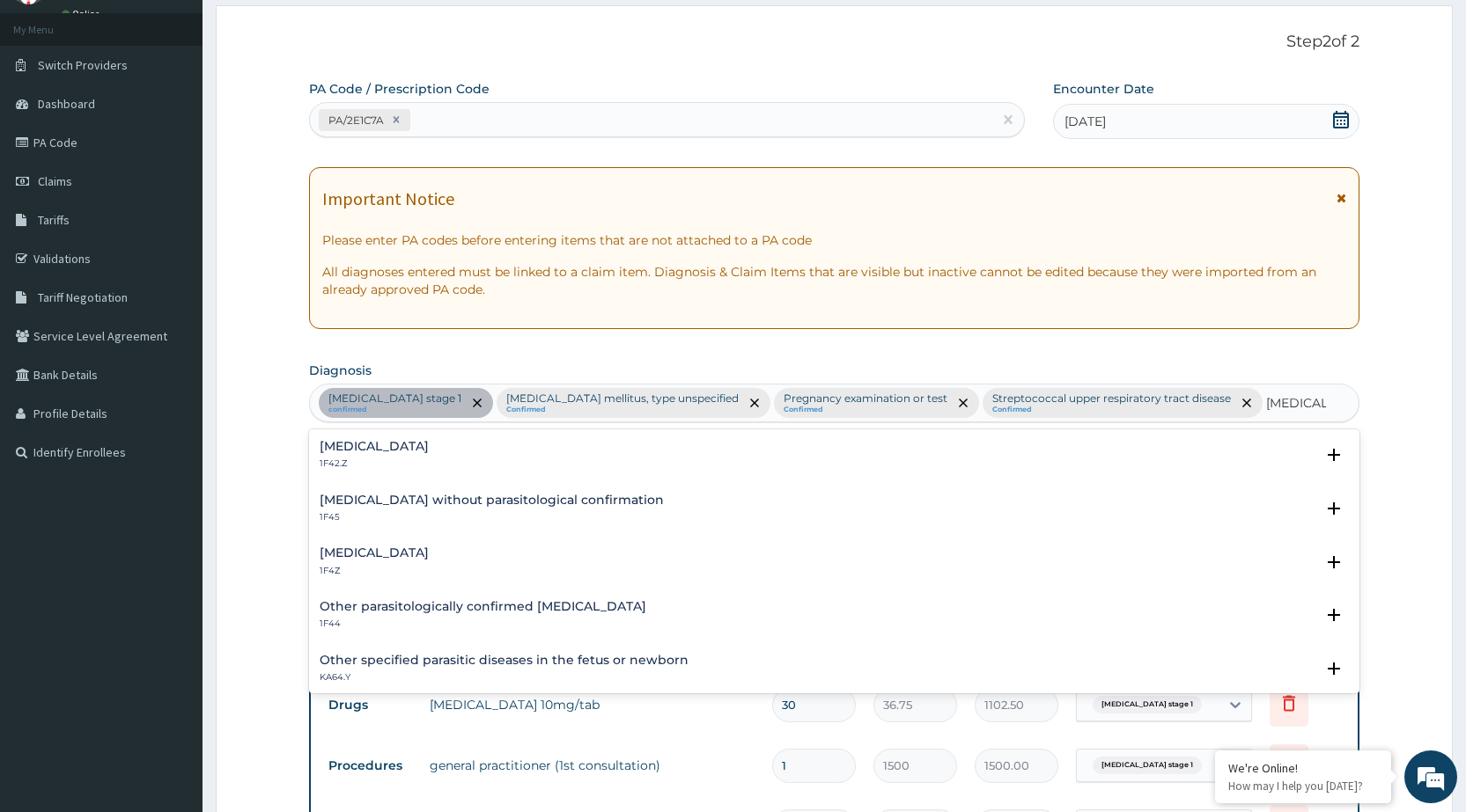
click at [404, 559] on h4 "[MEDICAL_DATA]" at bounding box center [374, 553] width 109 height 14
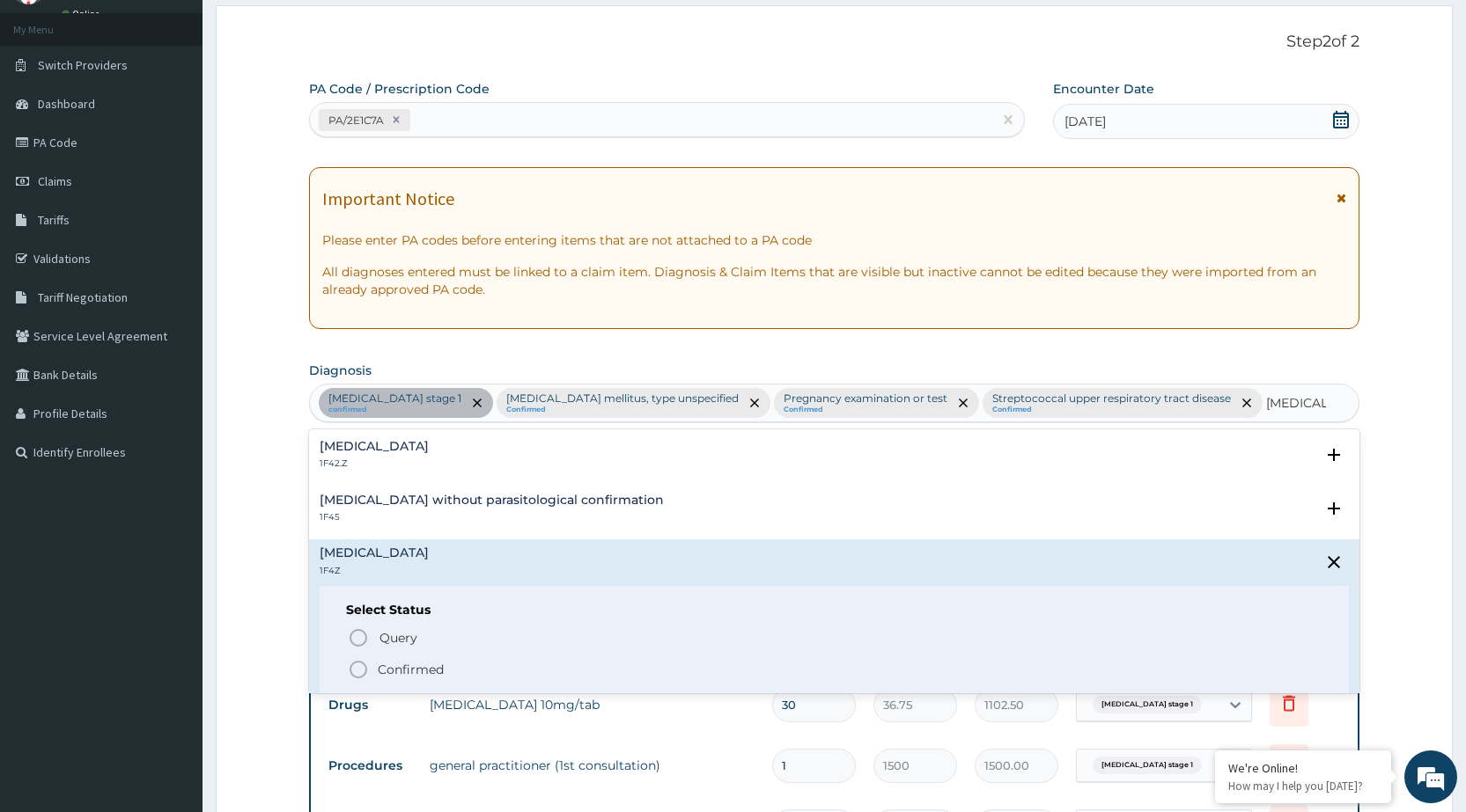
click at [362, 677] on circle "status option filled" at bounding box center [358, 670] width 16 height 16
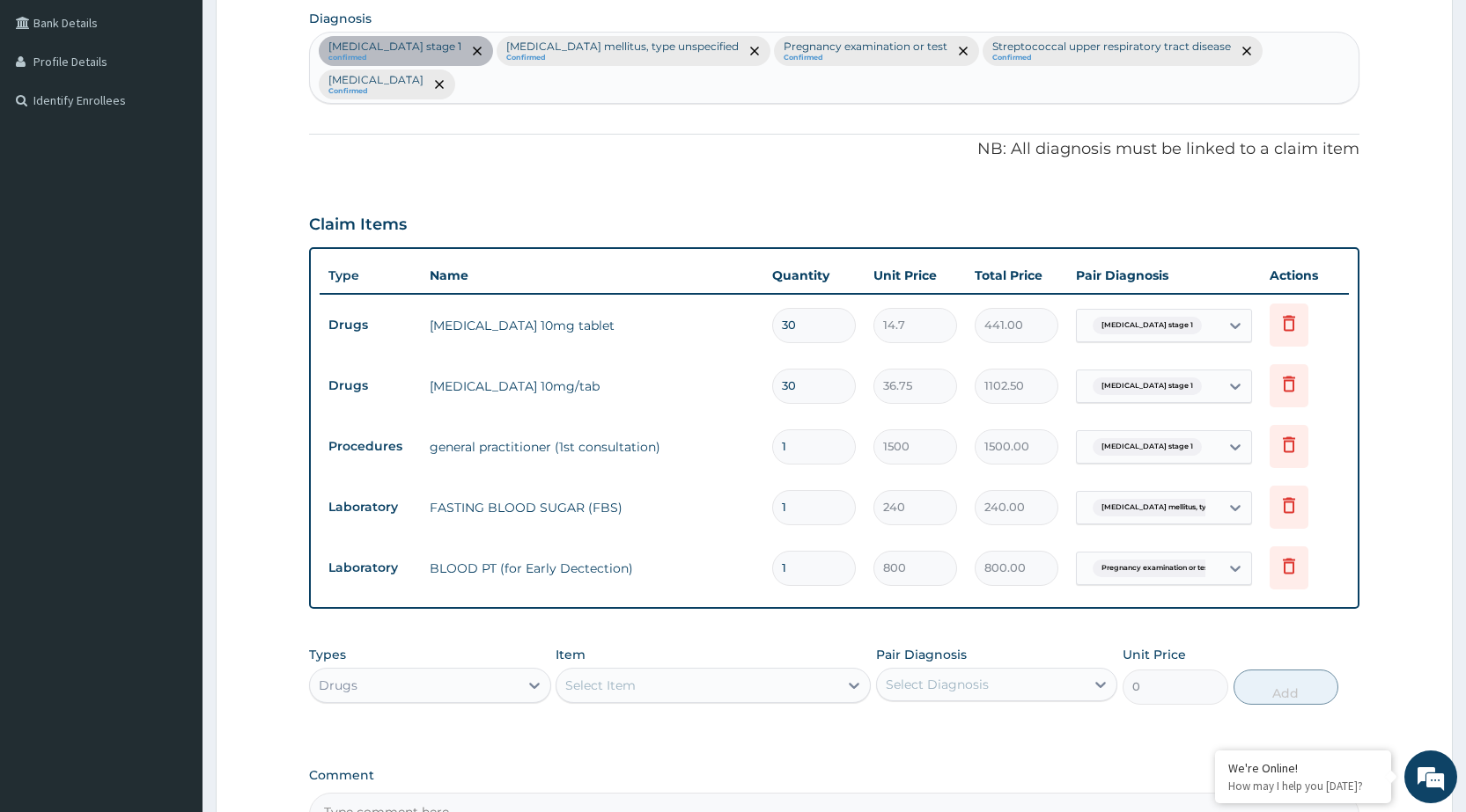
scroll to position [528, 0]
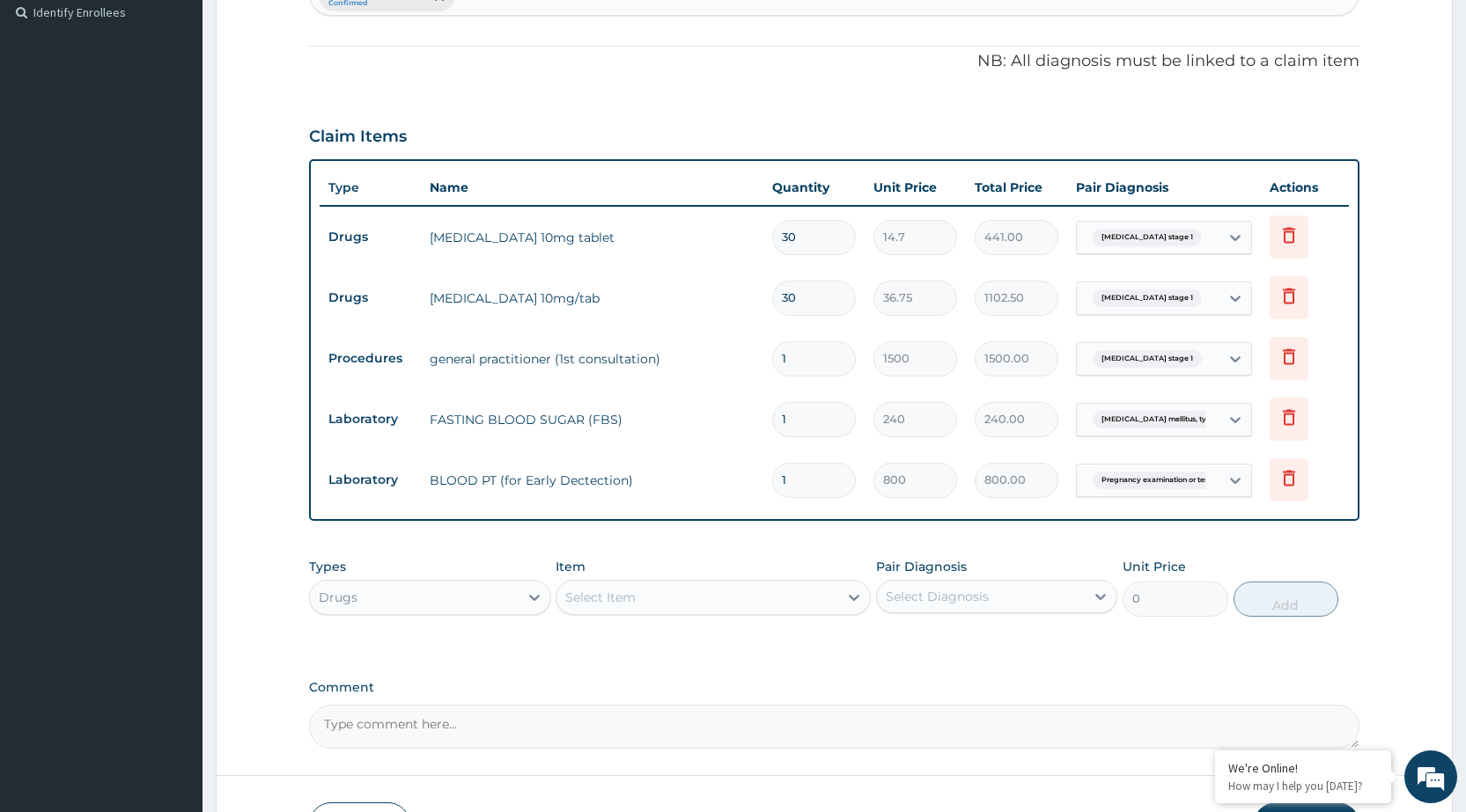
click at [729, 583] on div "Select Item" at bounding box center [696, 597] width 282 height 28
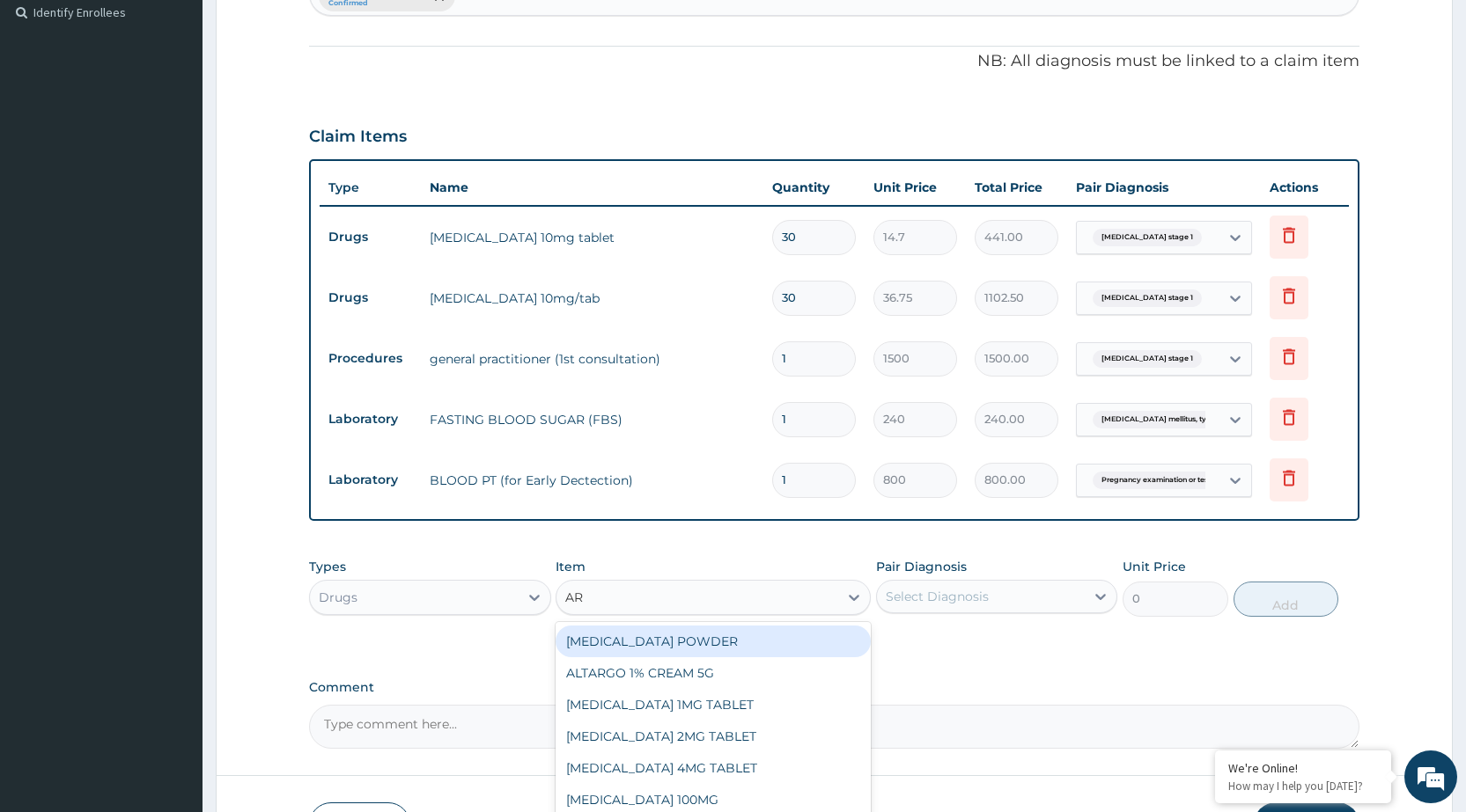
type input "ART"
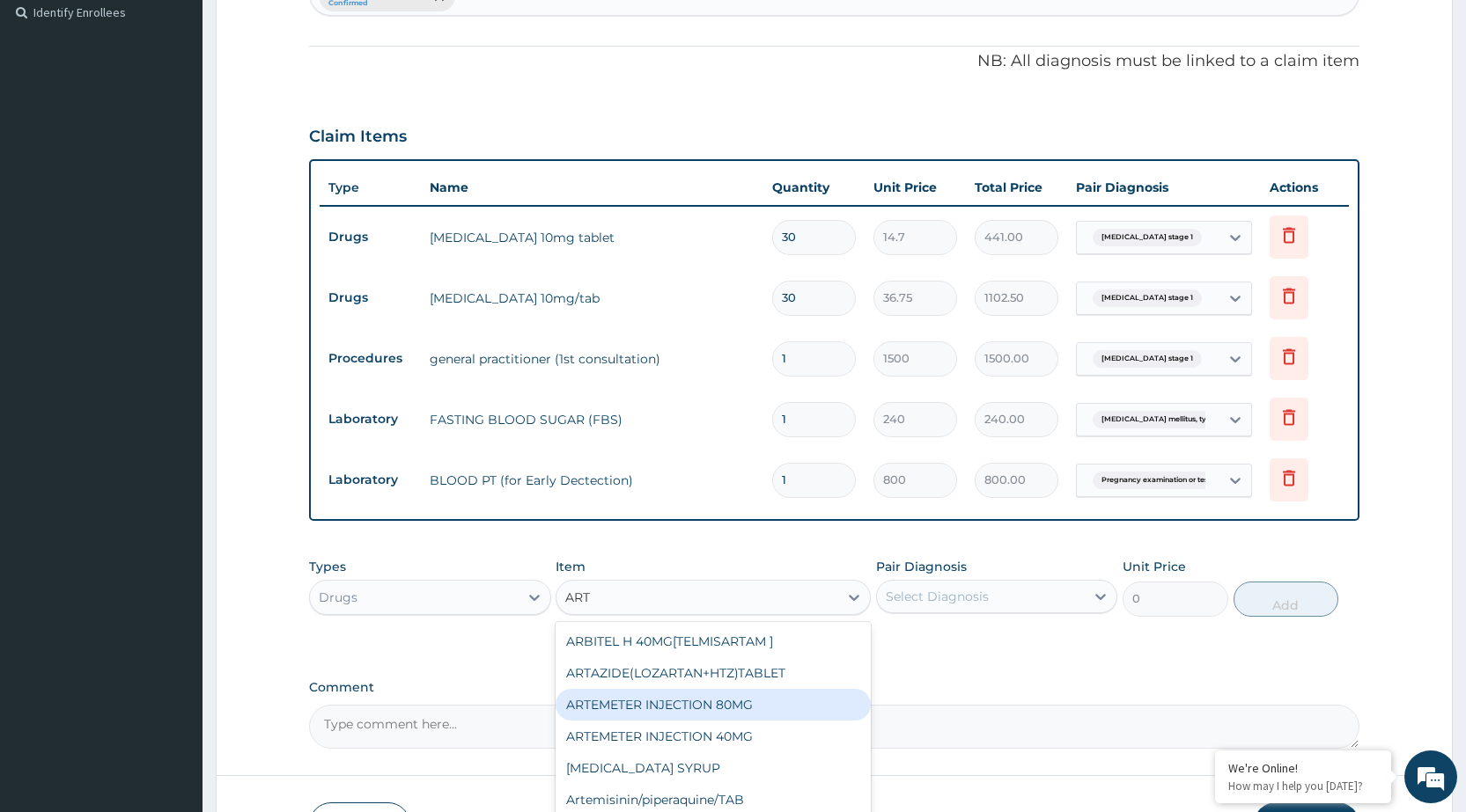
click at [682, 689] on div "ARTEMETER INJECTION 80MG" at bounding box center [713, 705] width 316 height 32
type input "210"
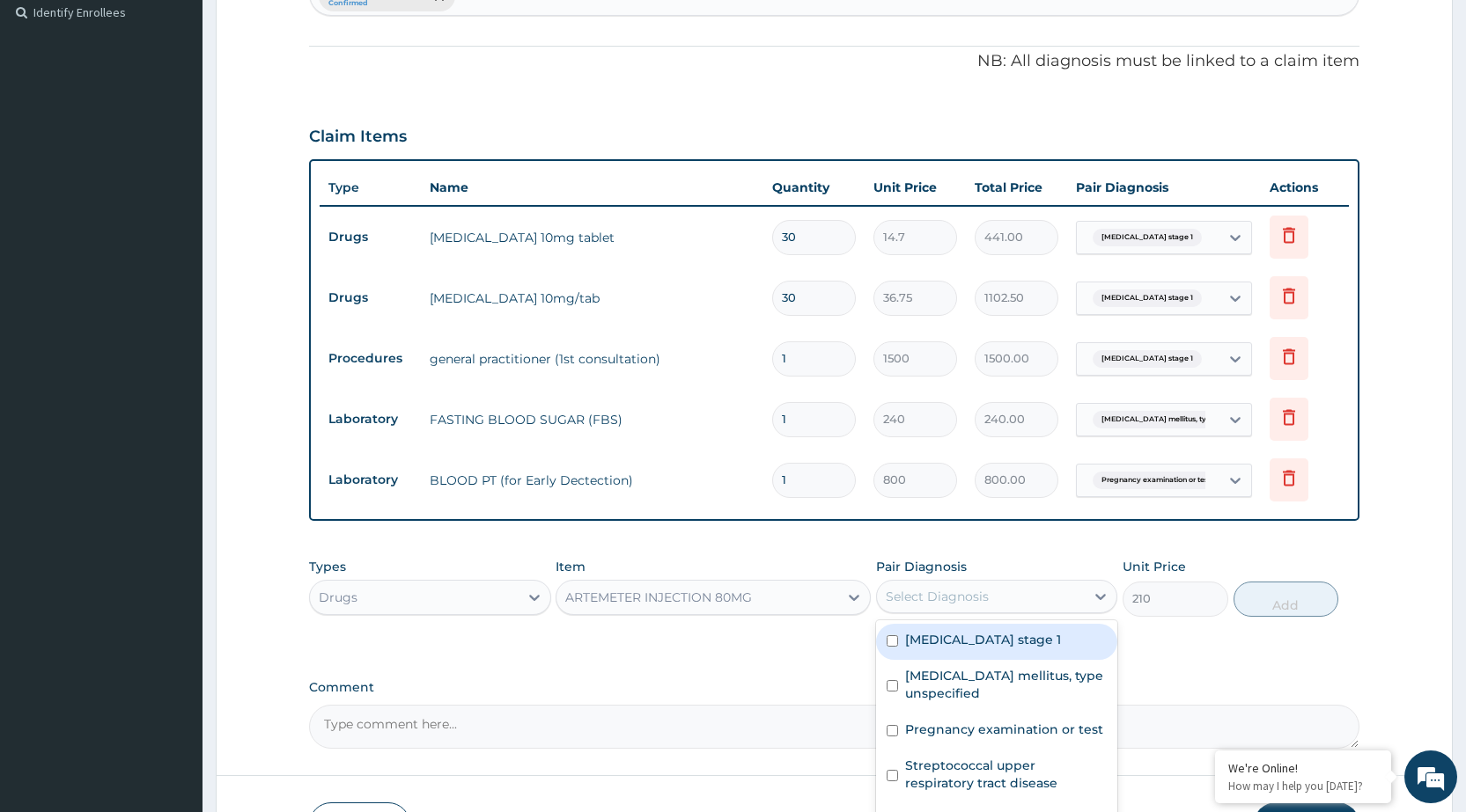
click at [1034, 583] on div "Select Diagnosis" at bounding box center [981, 597] width 207 height 28
click at [980, 811] on label "[MEDICAL_DATA]" at bounding box center [959, 820] width 109 height 18
checkbox input "true"
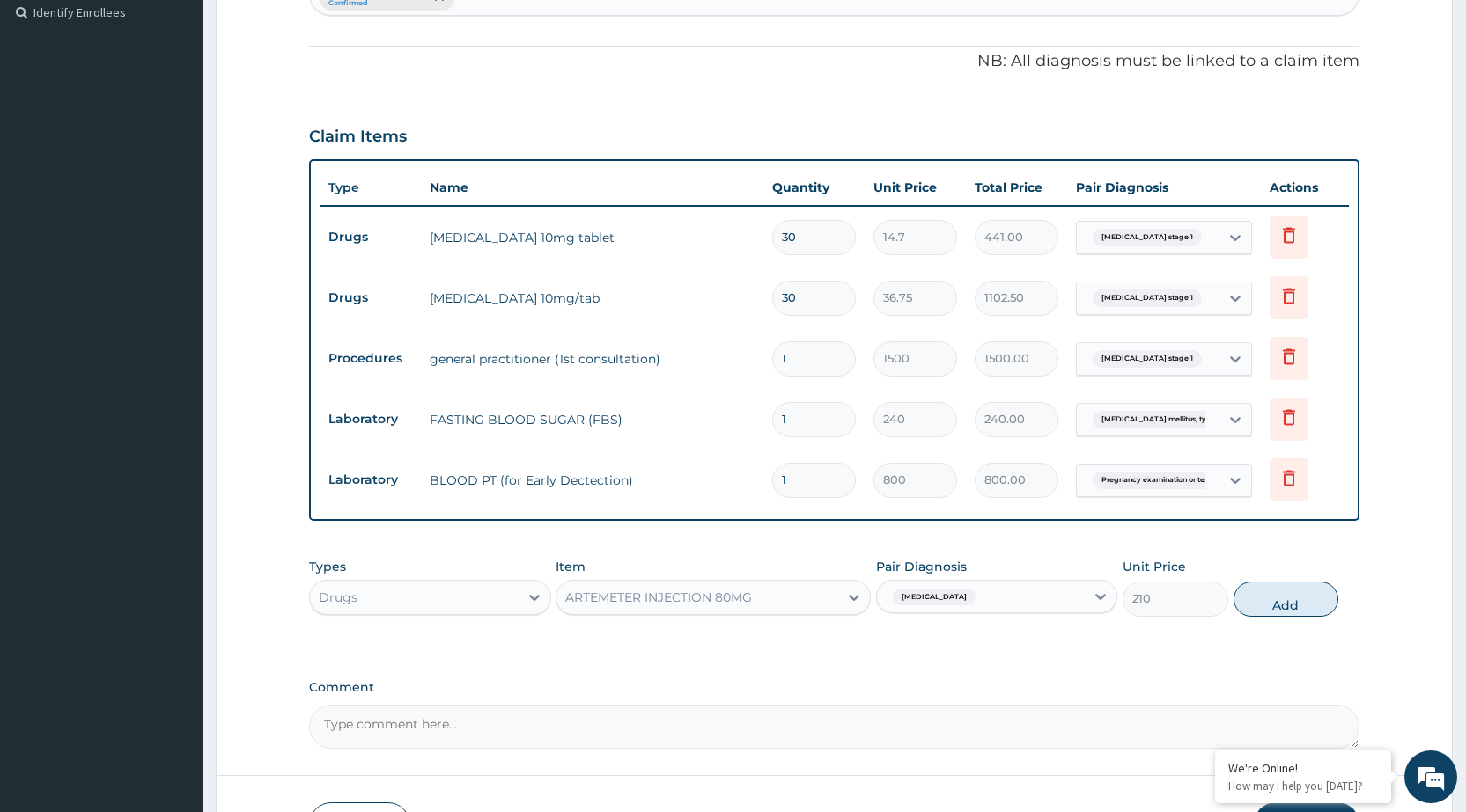
click at [1263, 582] on button "Add" at bounding box center [1287, 600] width 105 height 35
type input "0"
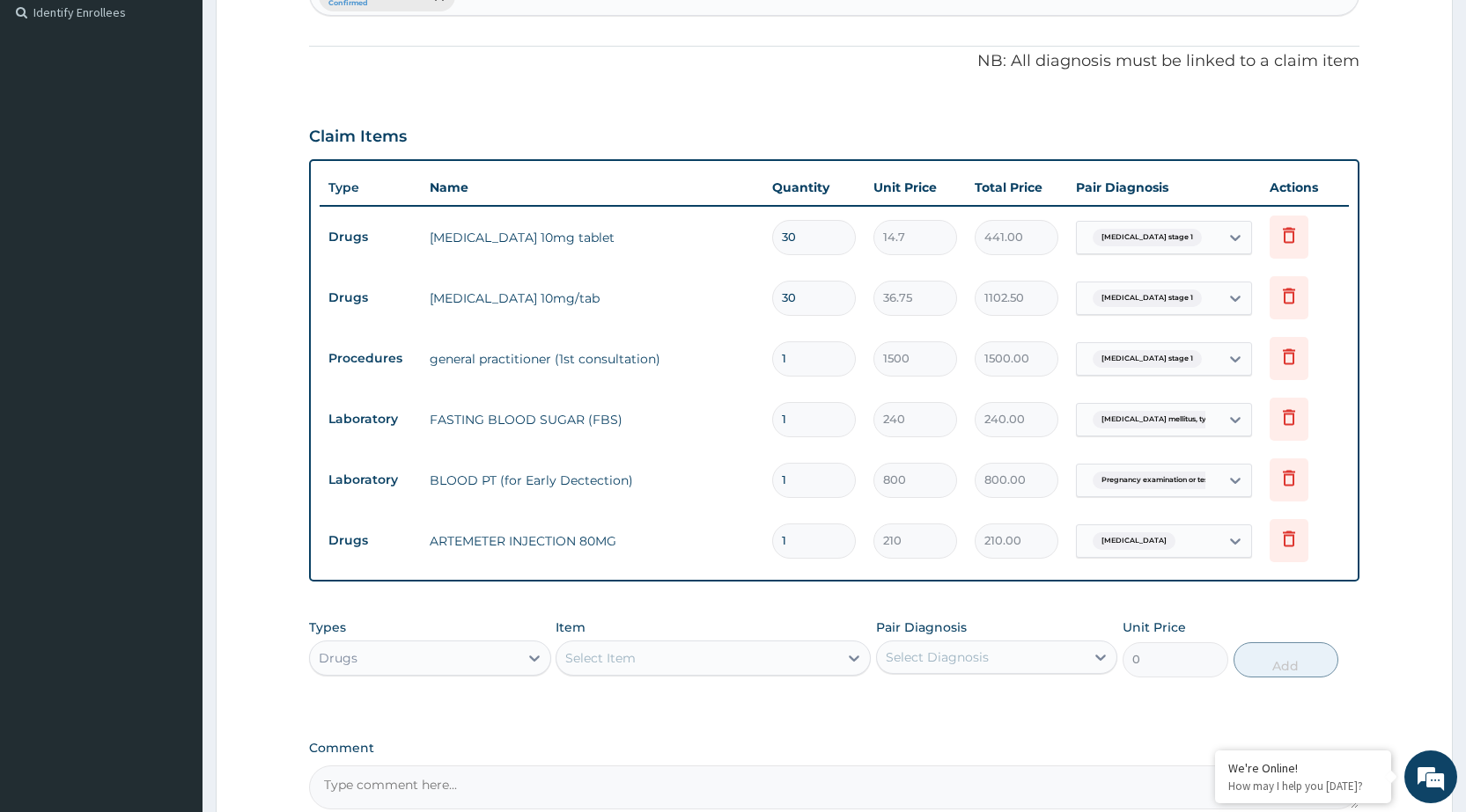
type input "0.00"
type input "2"
type input "420.00"
type input "2"
click at [670, 645] on div "Select Item" at bounding box center [696, 658] width 282 height 28
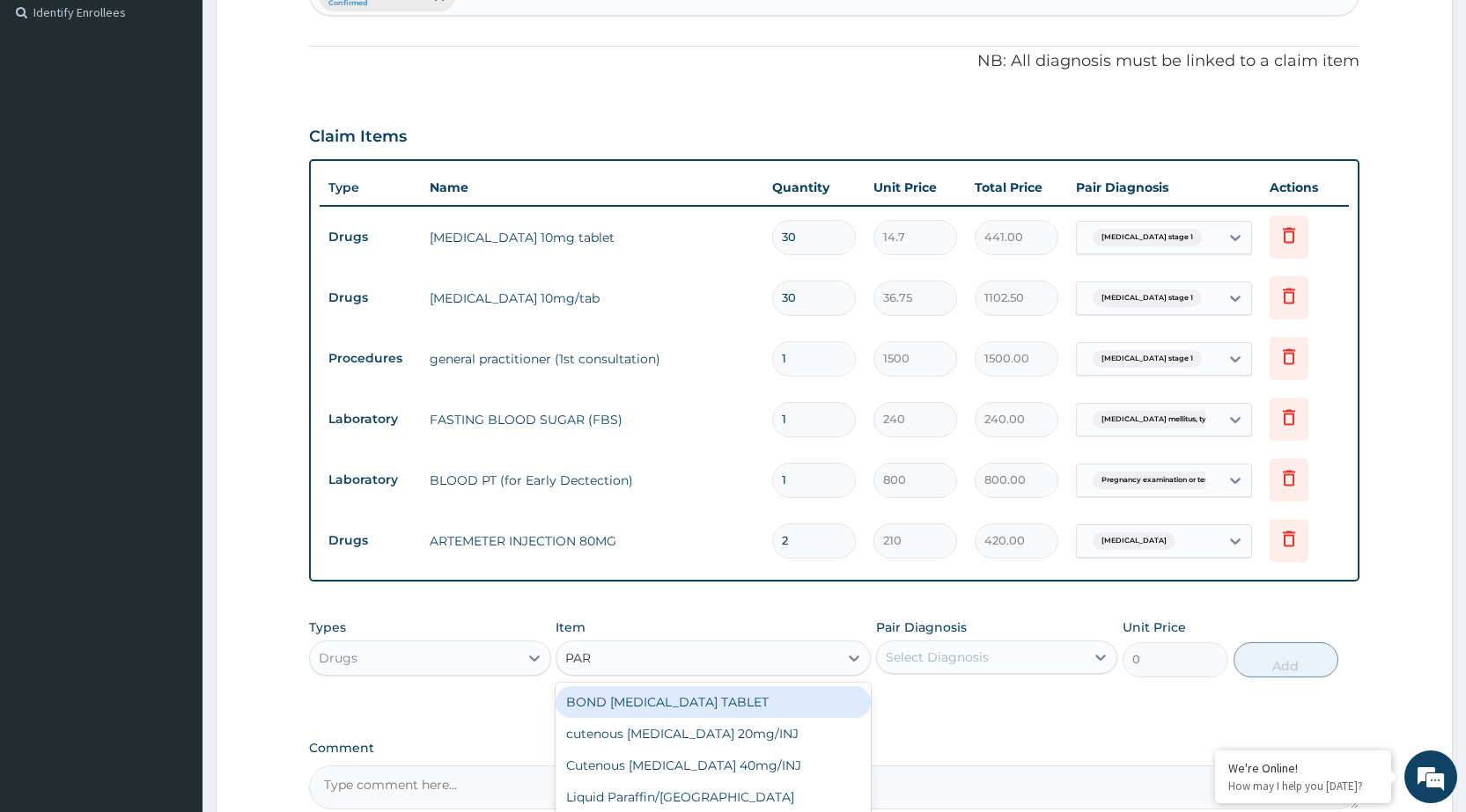
type input "PARA"
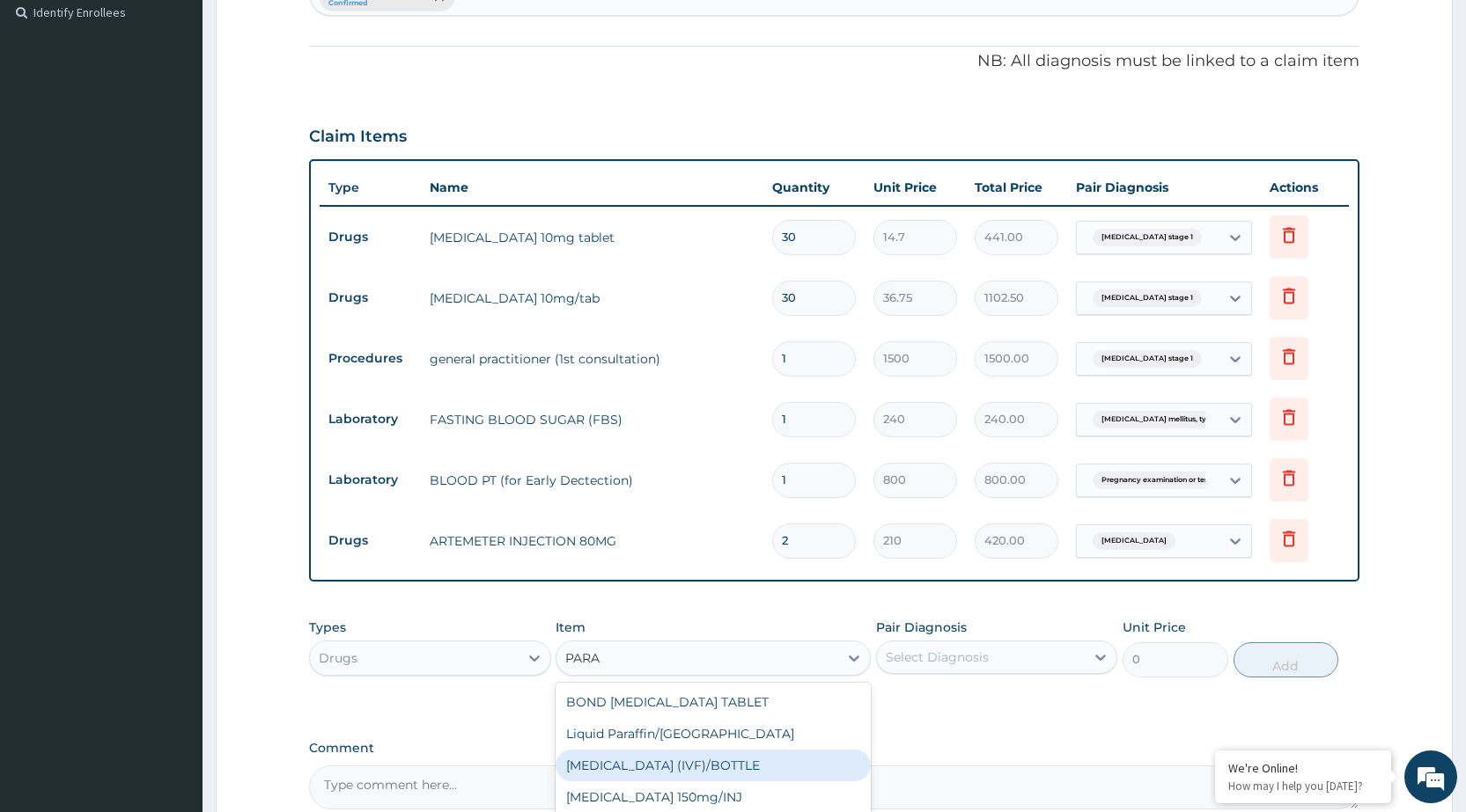
scroll to position [92, 0]
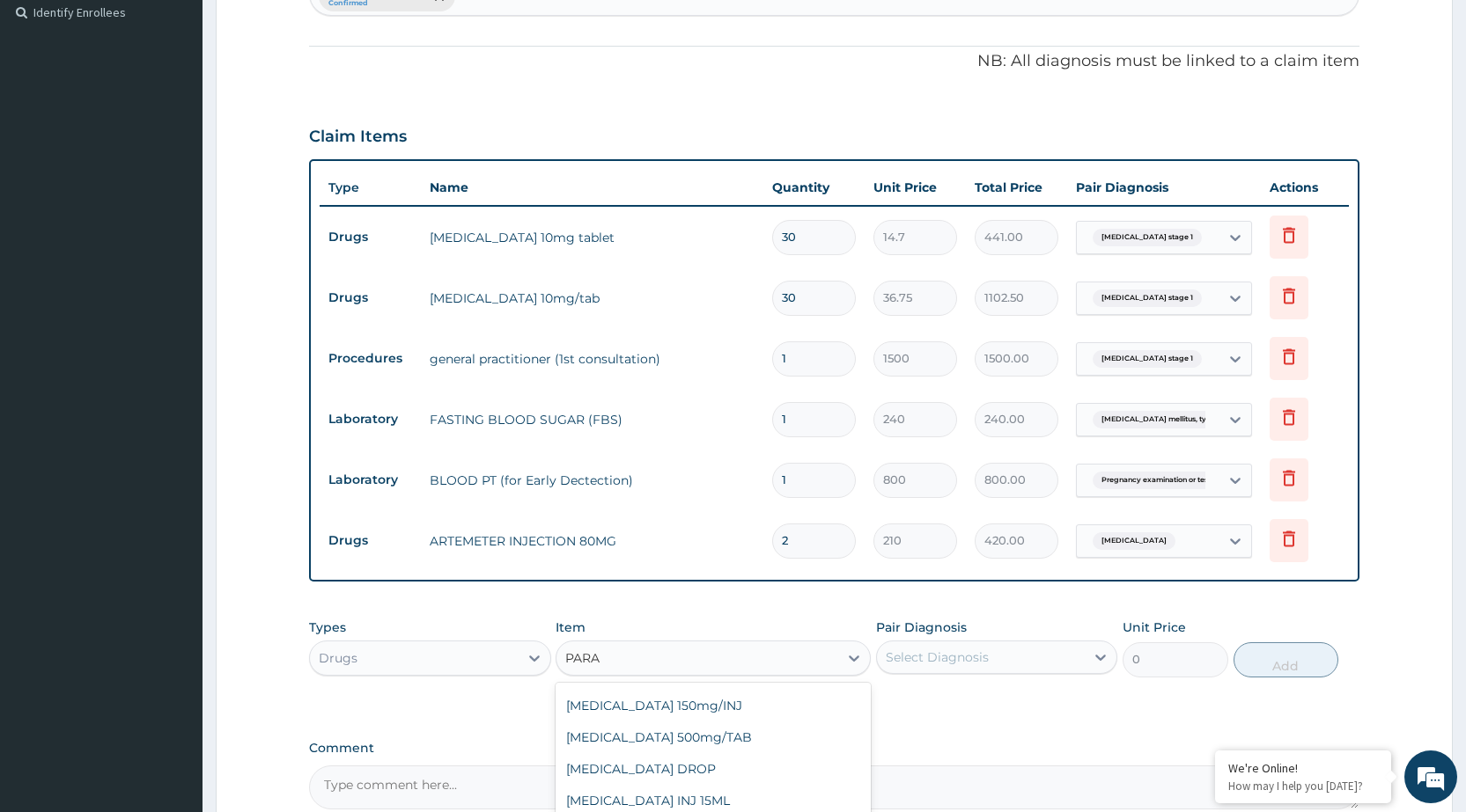
type input "210"
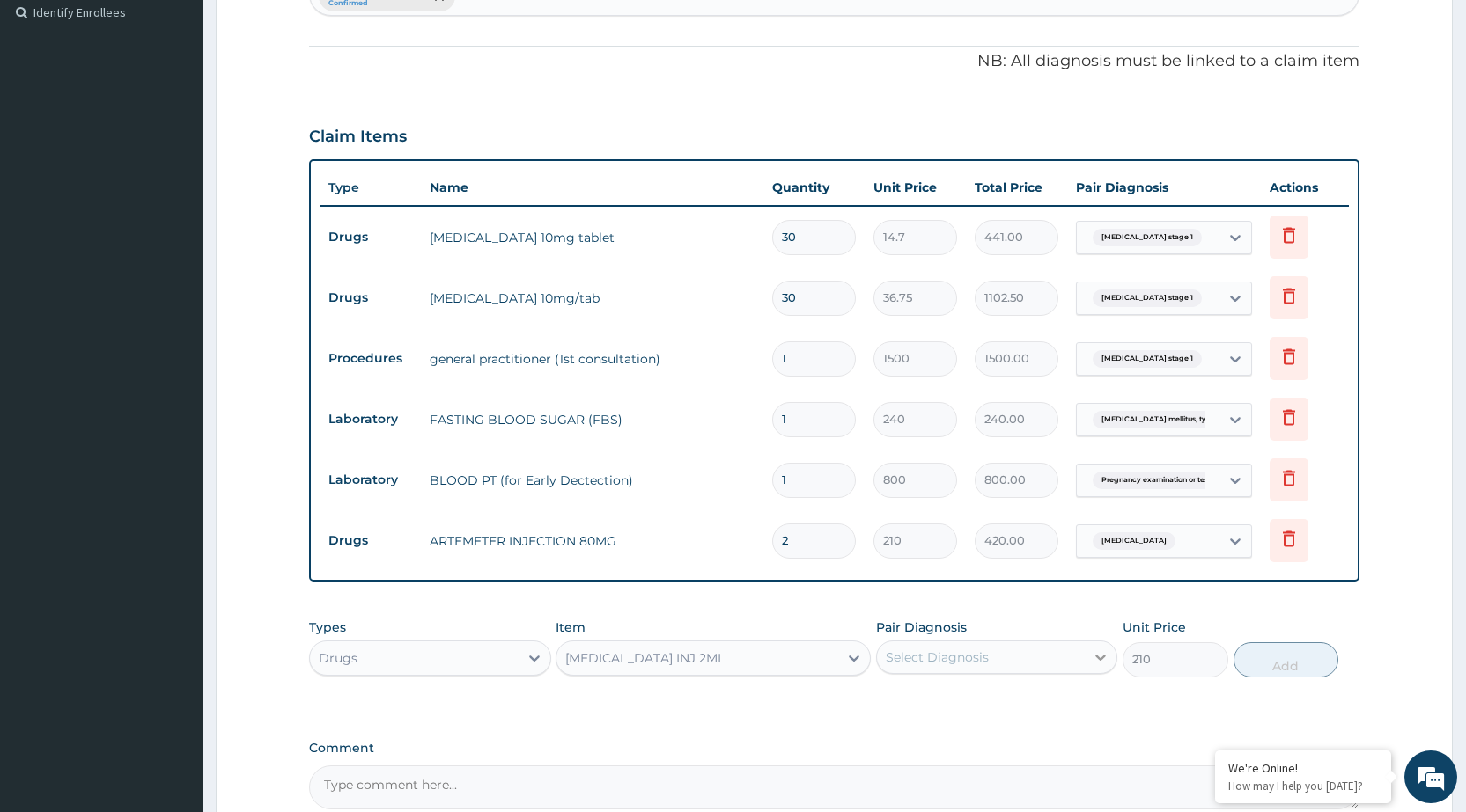
click at [1089, 642] on div at bounding box center [1101, 657] width 32 height 32
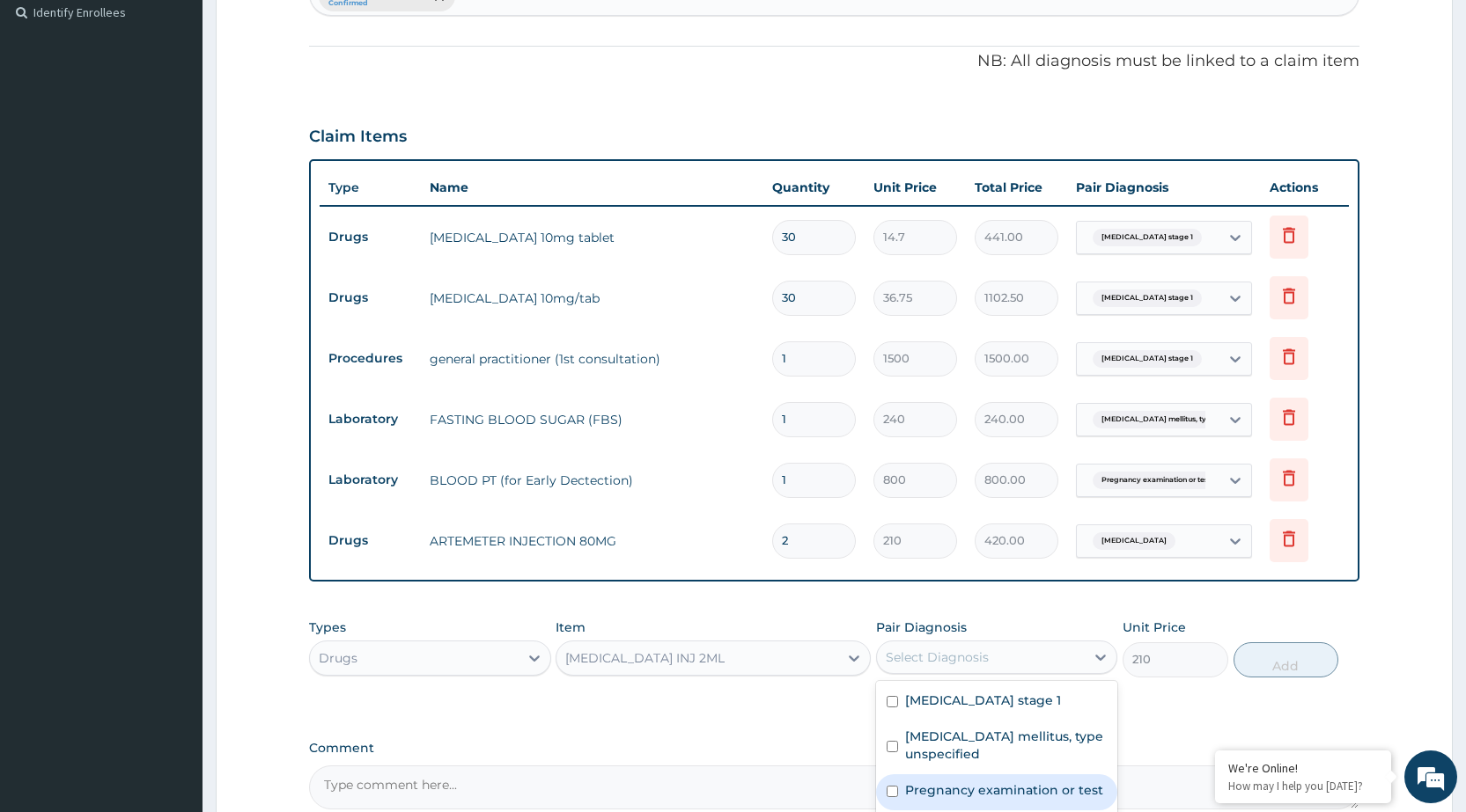
click at [1024, 782] on label "Pregnancy examination or test" at bounding box center [1003, 791] width 198 height 18
checkbox input "true"
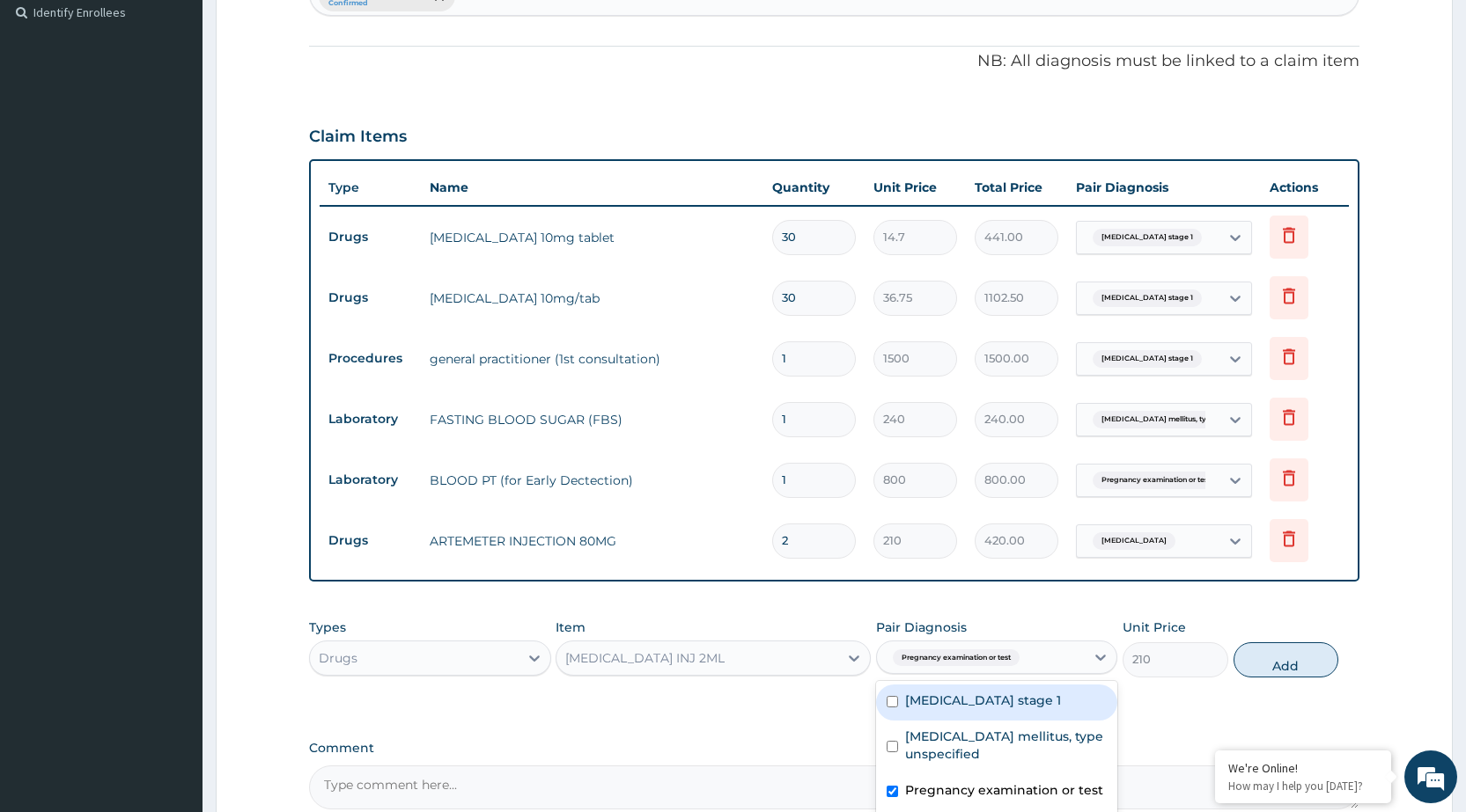
scroll to position [677, 0]
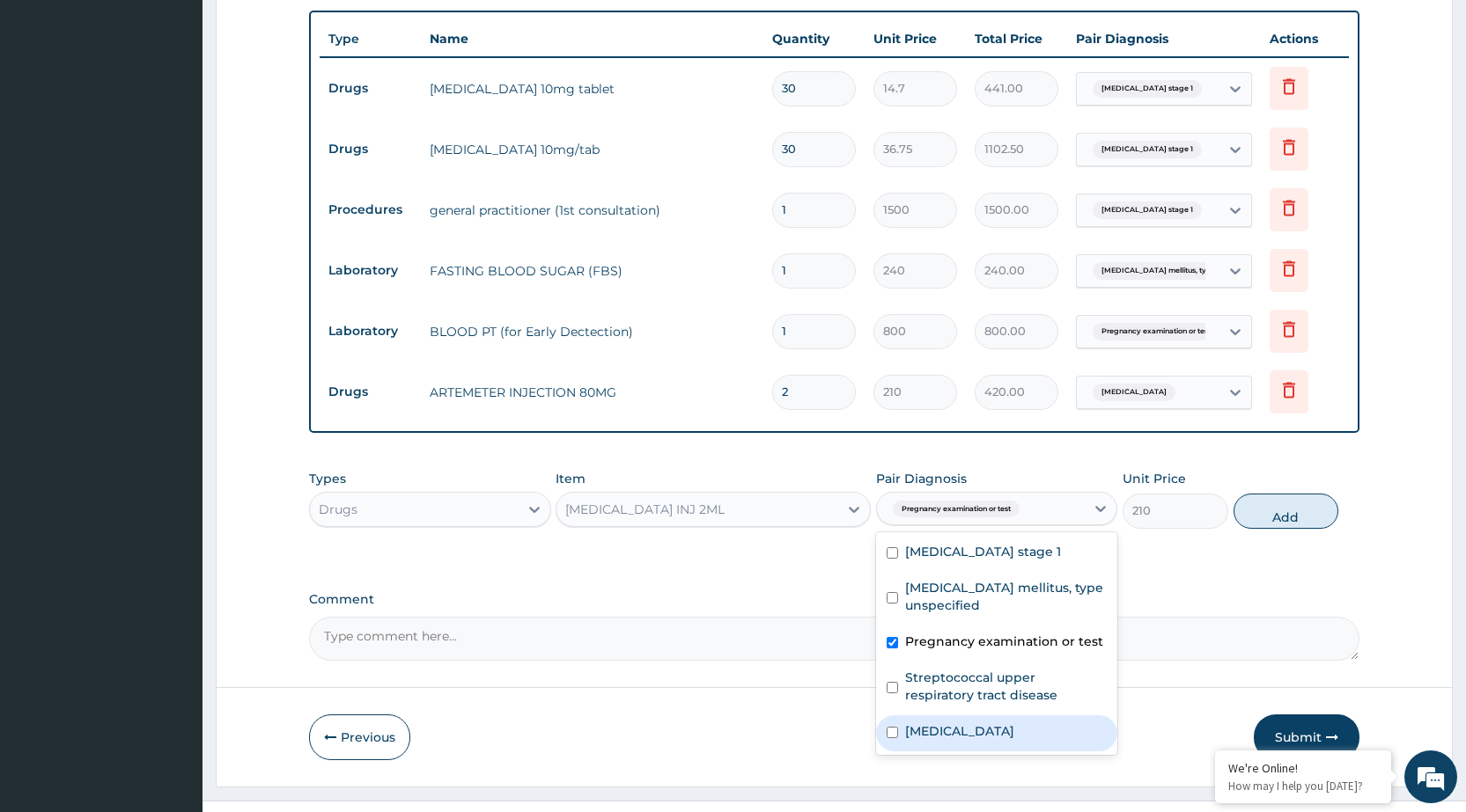
click at [1107, 716] on div "Malaria, unspecified" at bounding box center [997, 733] width 242 height 36
checkbox input "true"
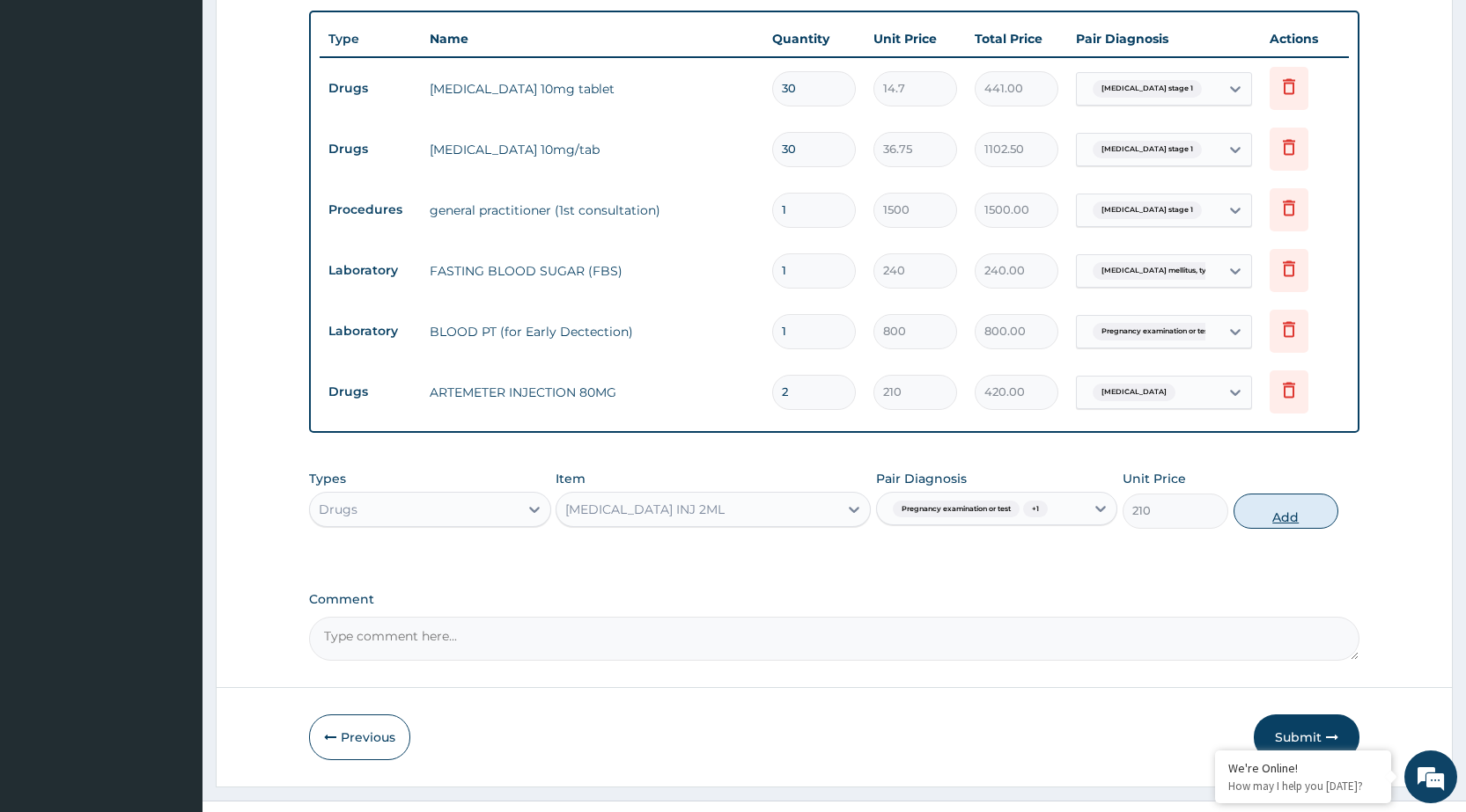
click at [1254, 494] on button "Add" at bounding box center [1287, 511] width 105 height 35
type input "0"
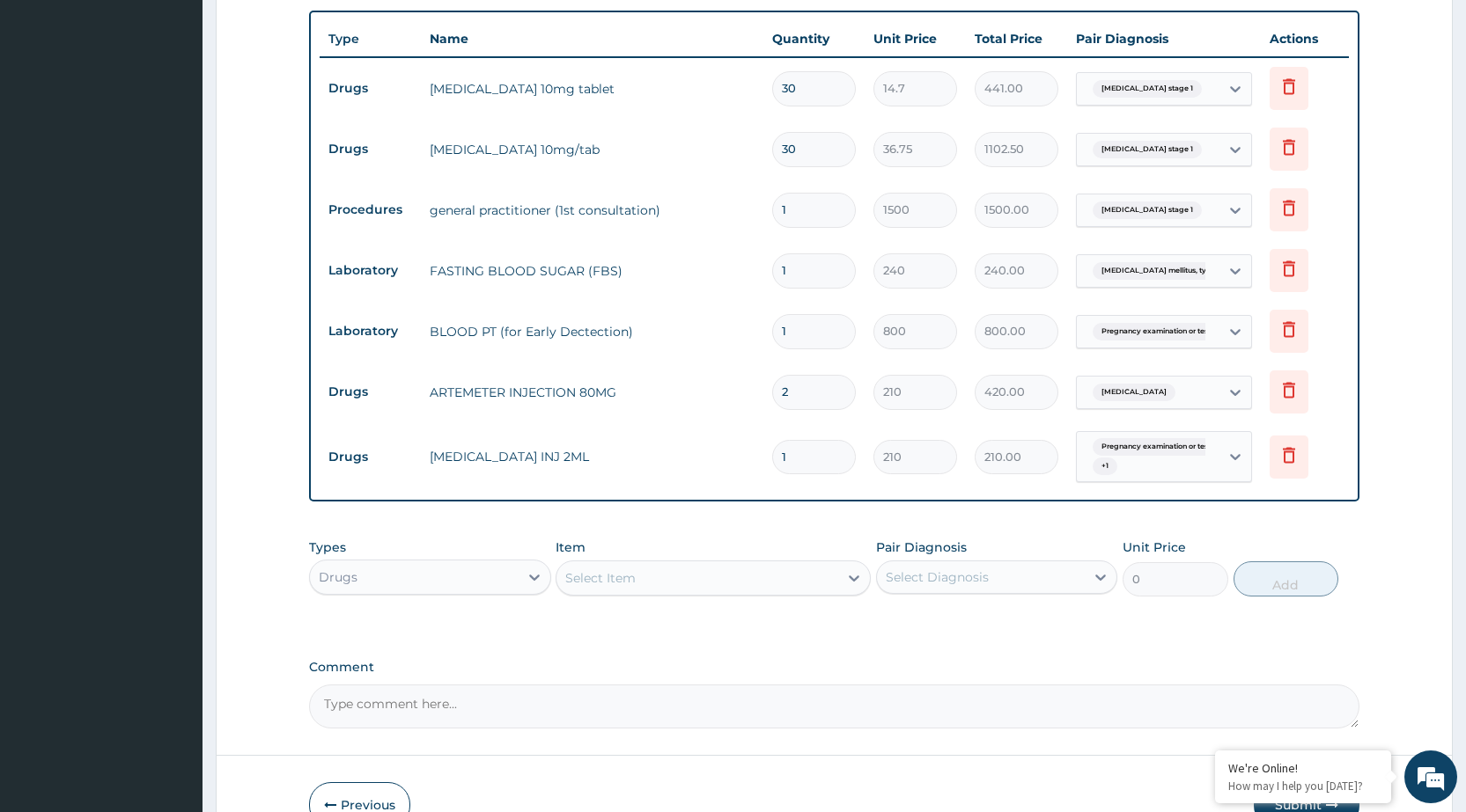
click at [701, 565] on div "Select Item" at bounding box center [696, 578] width 282 height 28
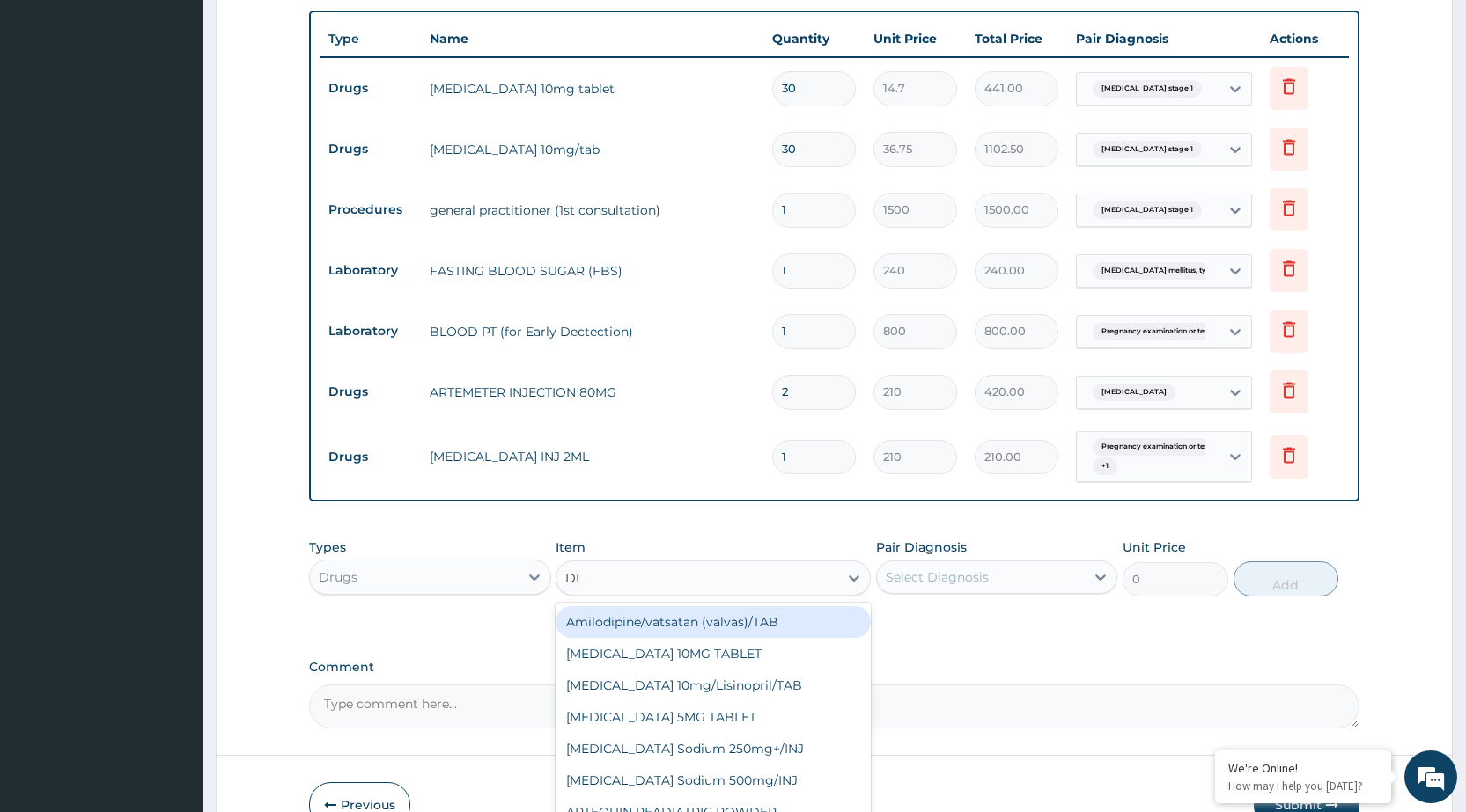
type input "D"
type input "PARA"
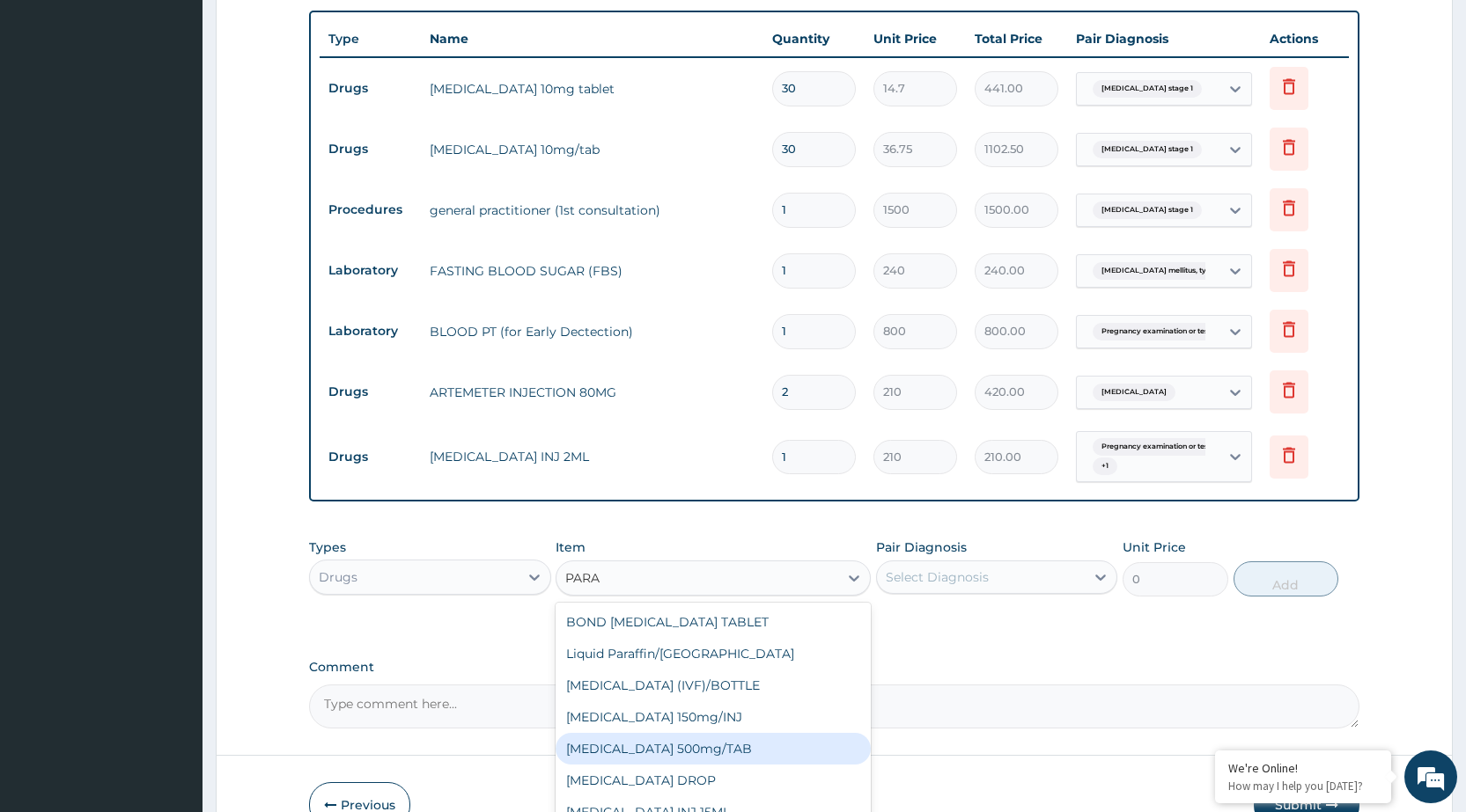
click at [666, 733] on div "PARACETAMOL 500mg/TAB" at bounding box center [713, 749] width 316 height 32
type input "5.25"
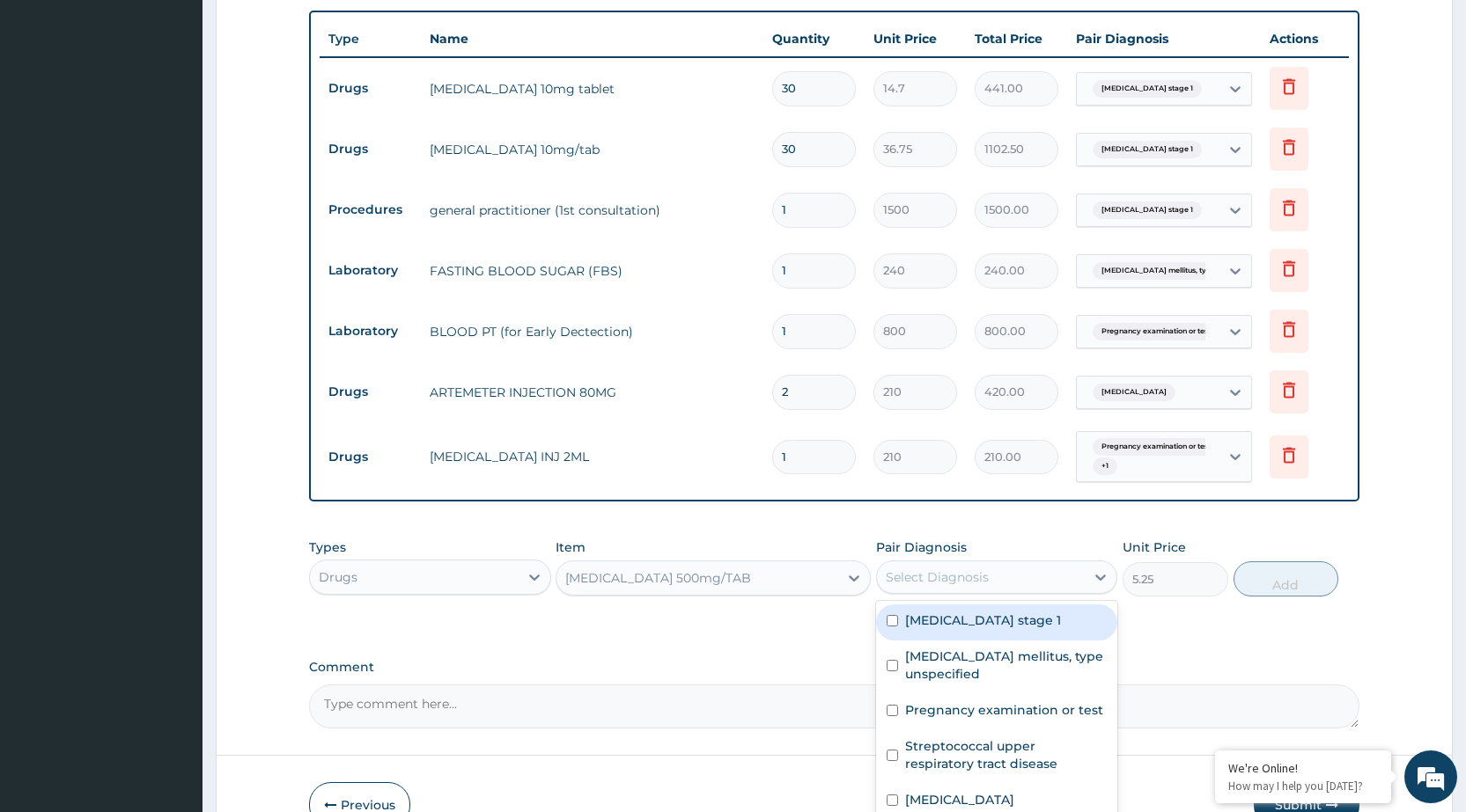
click at [1032, 564] on div "Select Diagnosis" at bounding box center [981, 577] width 207 height 28
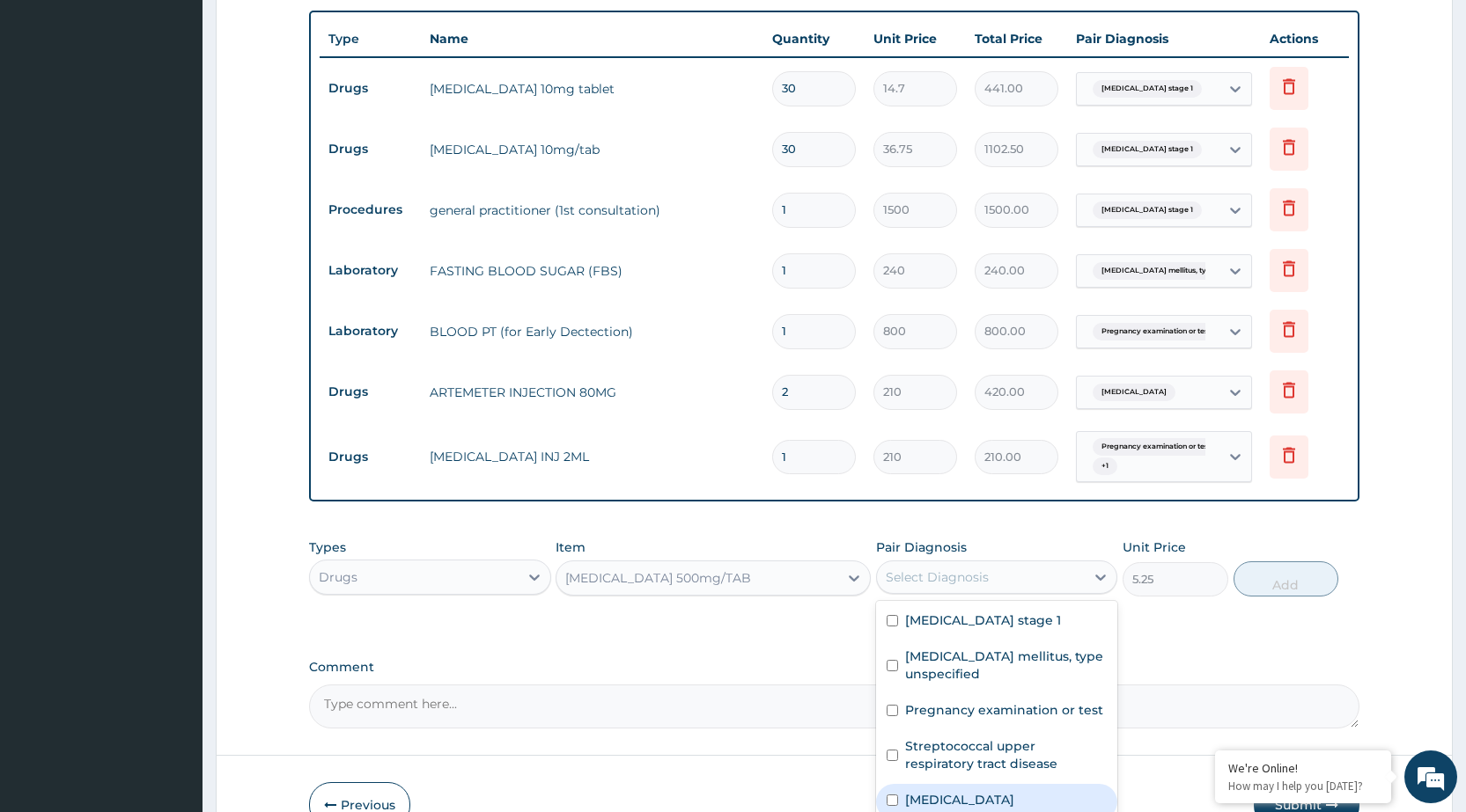
drag, startPoint x: 978, startPoint y: 769, endPoint x: 979, endPoint y: 734, distance: 35.0
click at [978, 792] on label "[MEDICAL_DATA]" at bounding box center [959, 800] width 109 height 18
checkbox input "true"
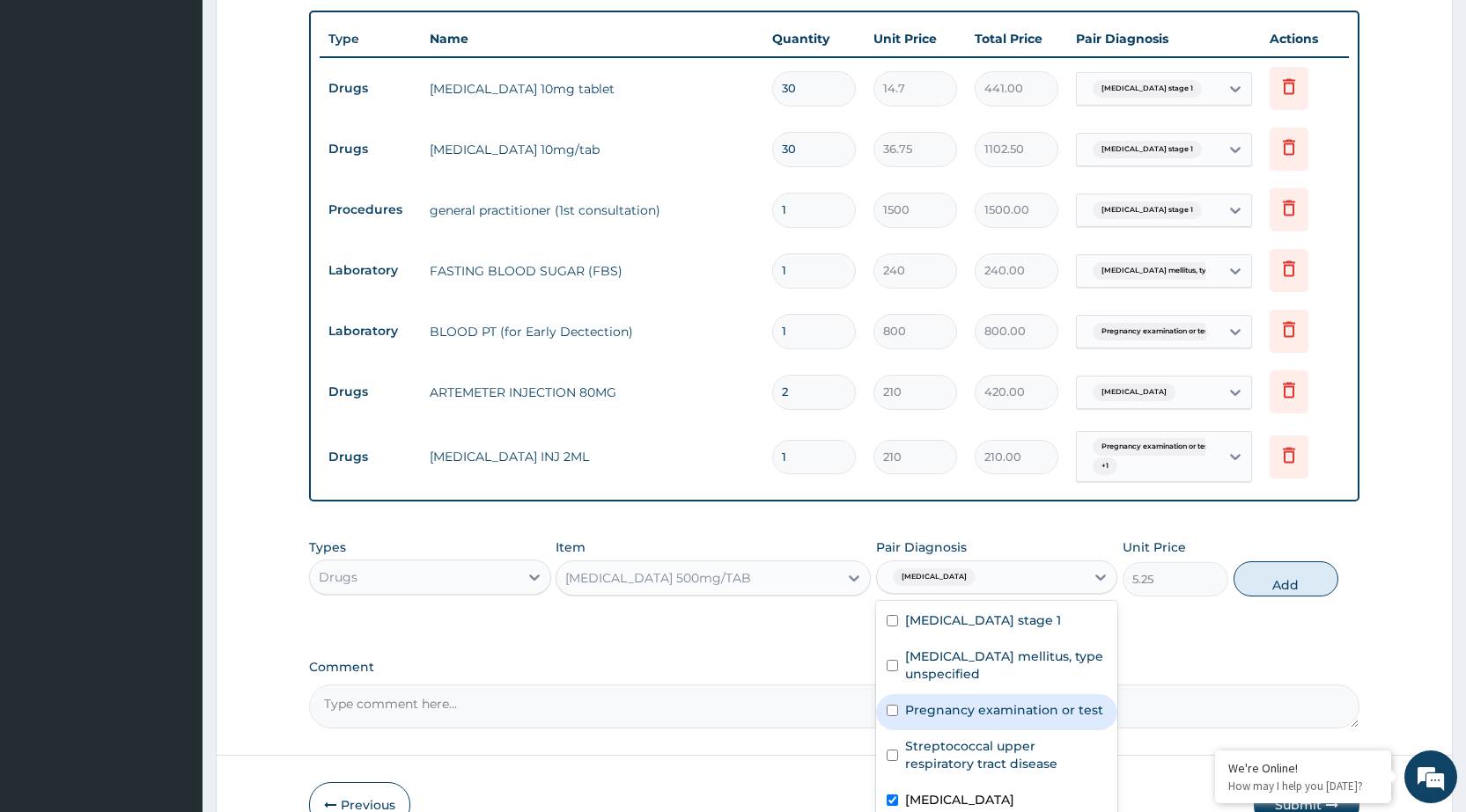
drag, startPoint x: 1024, startPoint y: 664, endPoint x: 1140, endPoint y: 637, distance: 119.1
click at [1025, 694] on div "Pregnancy examination or test" at bounding box center [997, 712] width 242 height 36
checkbox input "true"
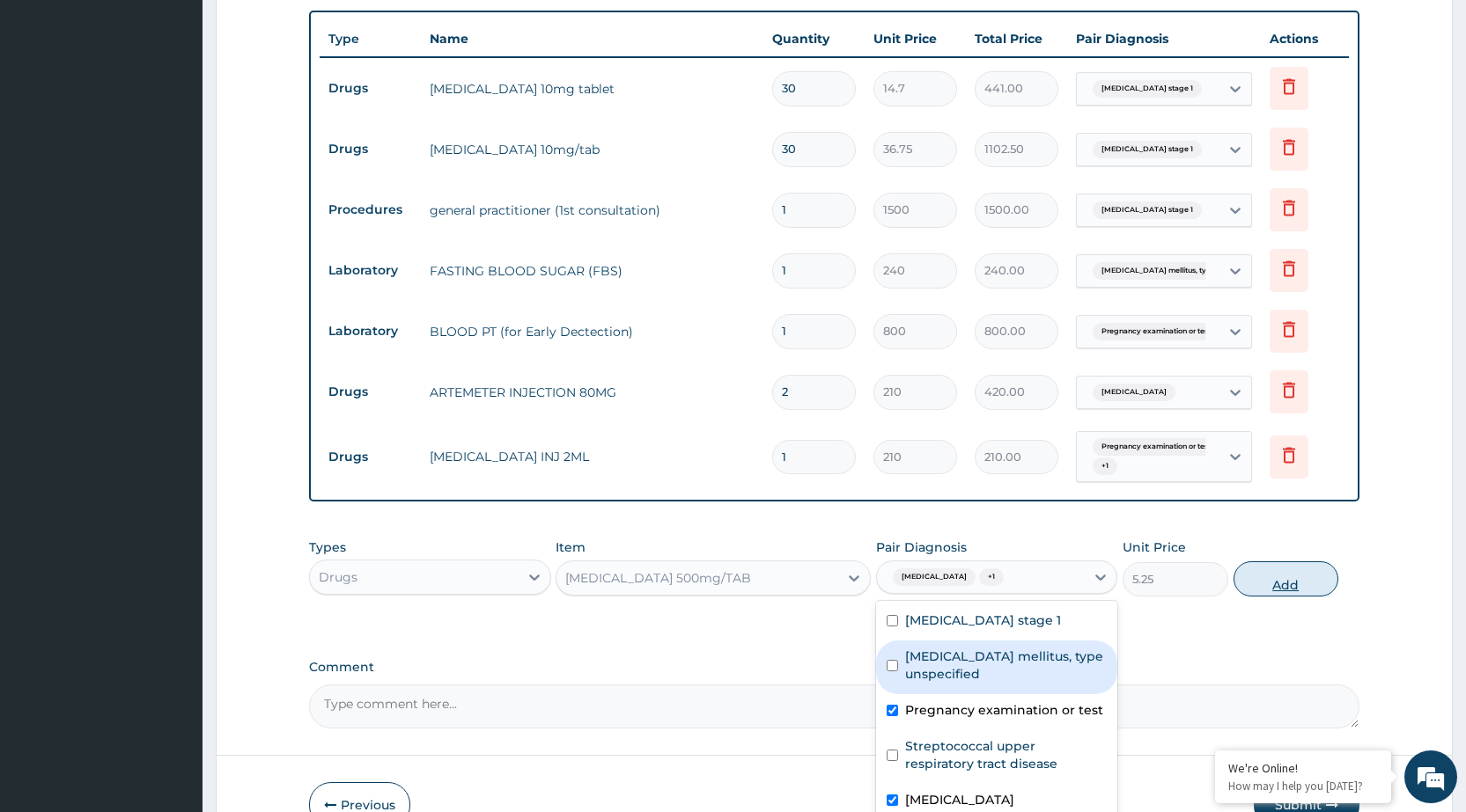
click at [1314, 562] on button "Add" at bounding box center [1287, 579] width 105 height 35
type input "0"
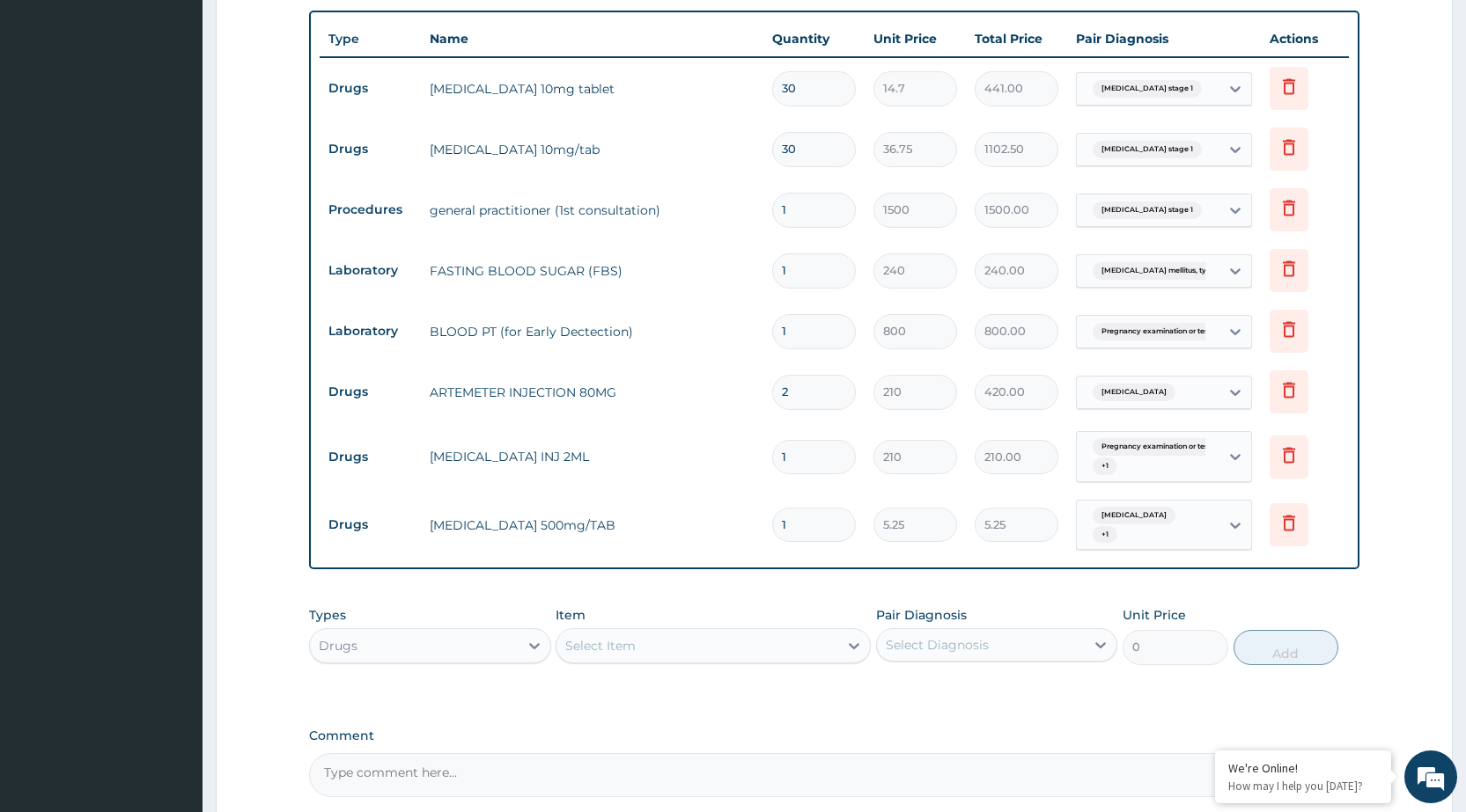
type input "0.00"
type input "3"
type input "15.75"
type input "30"
type input "157.50"
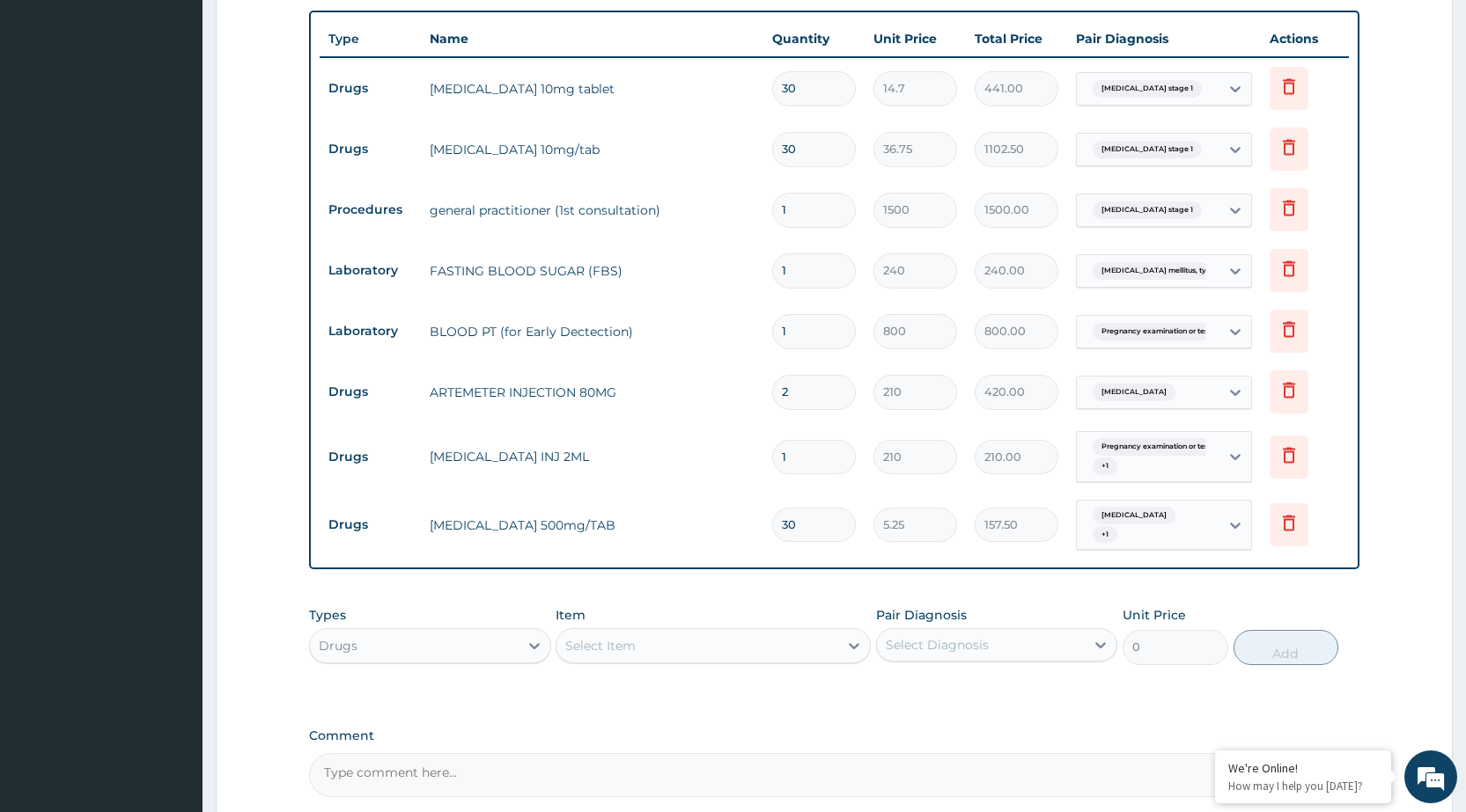
scroll to position [813, 0]
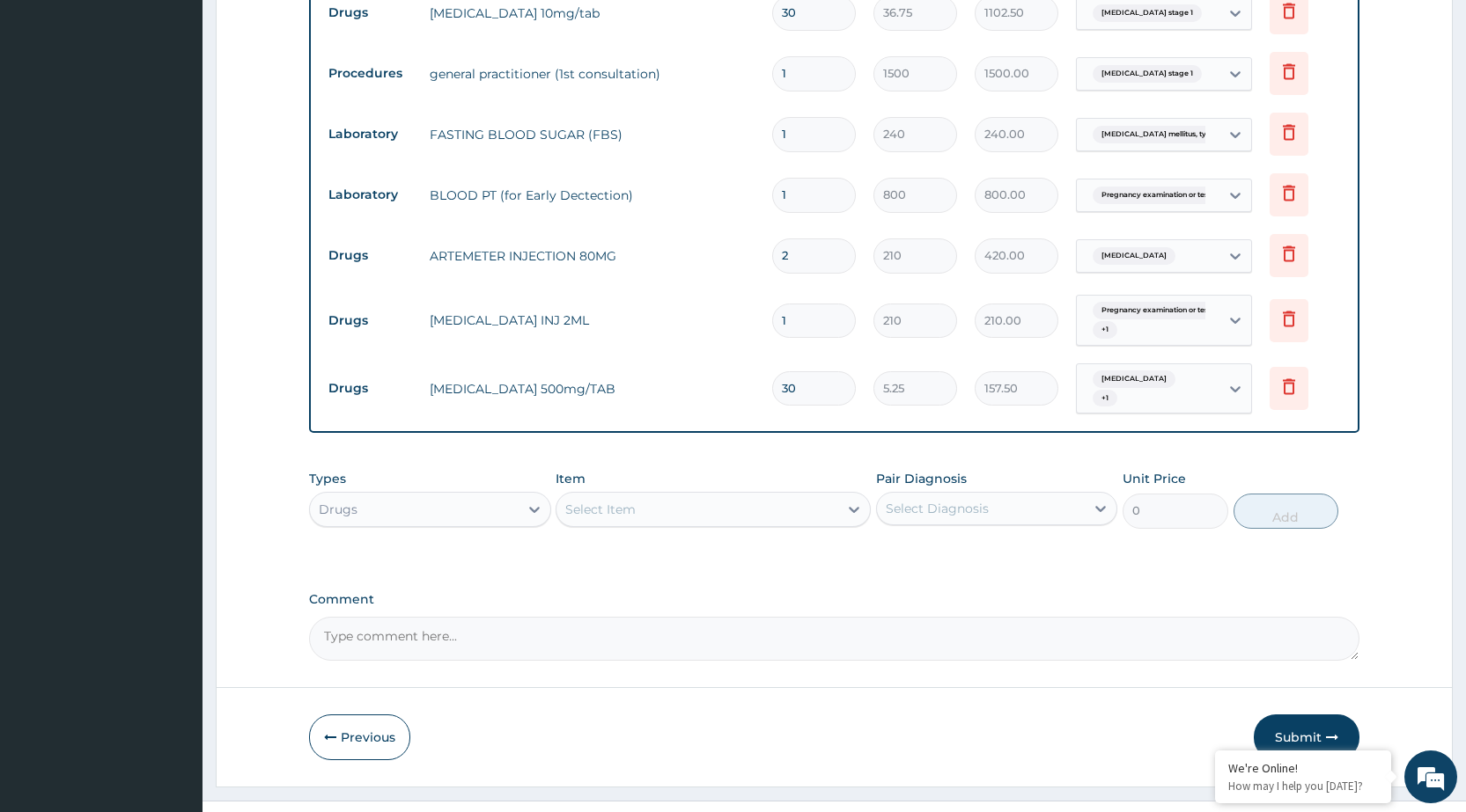
type input "30"
click at [614, 500] on div "Select Item" at bounding box center [600, 509] width 70 height 18
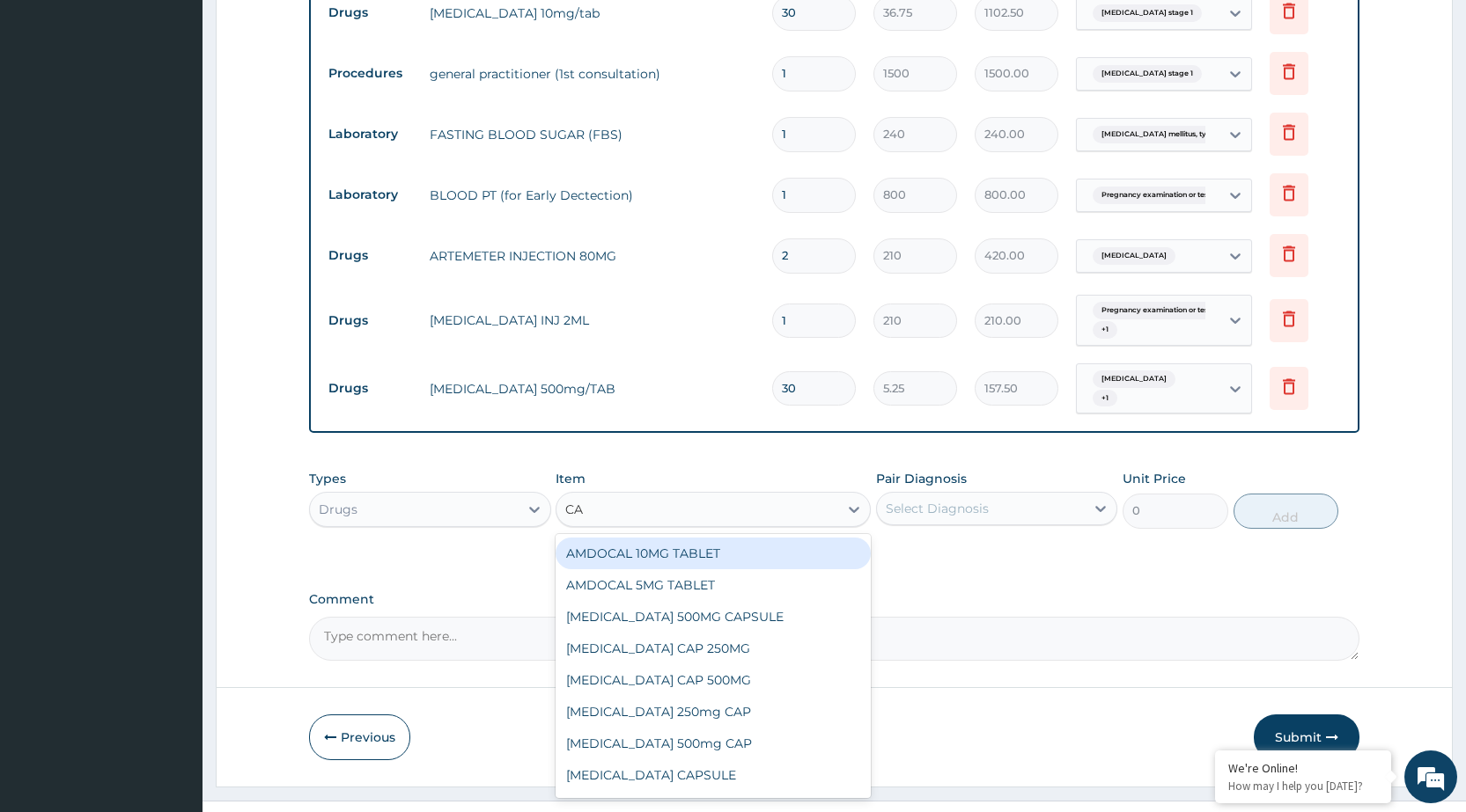
type input "CAP"
click at [640, 537] on div "[MEDICAL_DATA] 500MG CAPSULE" at bounding box center [713, 553] width 316 height 32
type input "63"
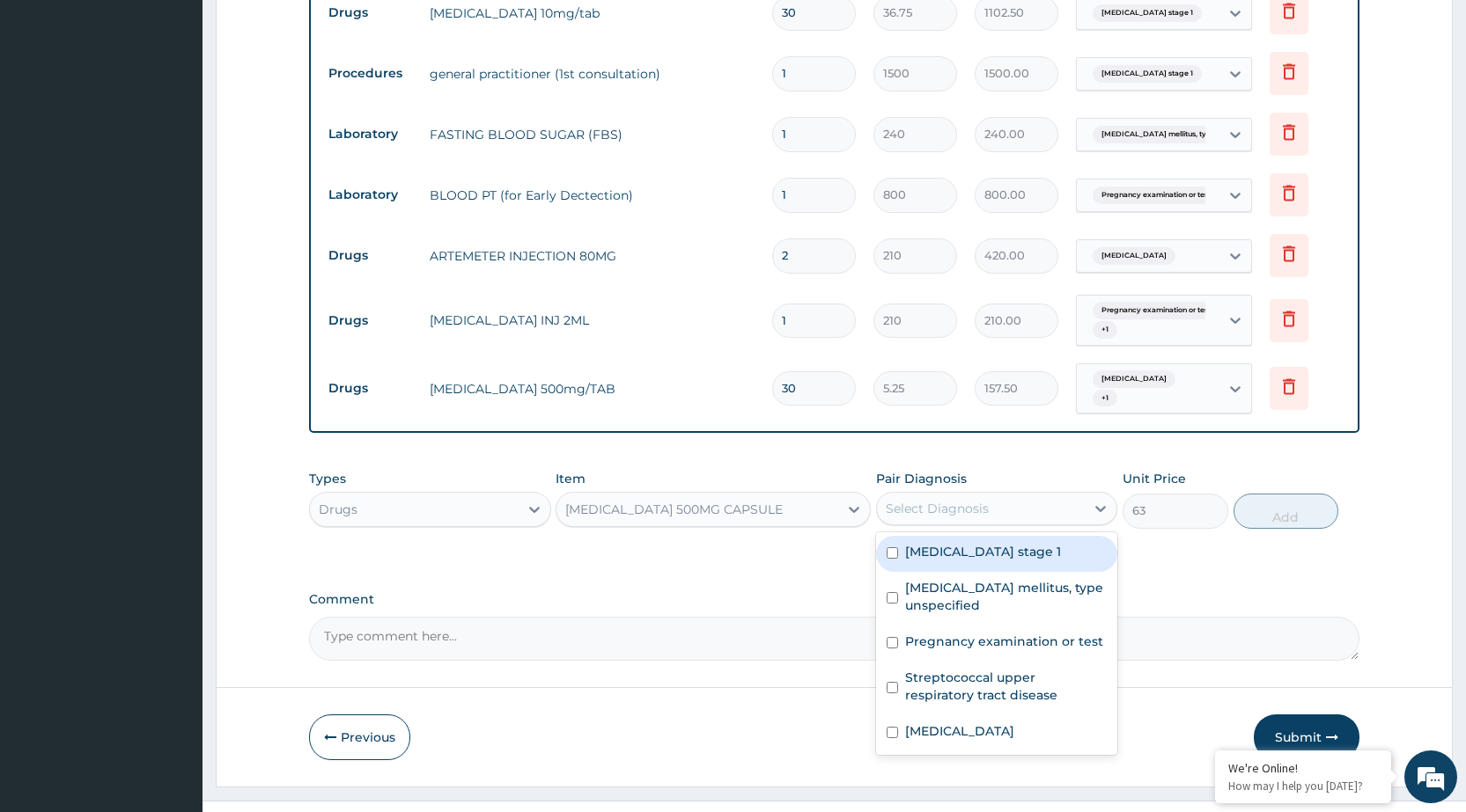
click at [928, 500] on div "Select Diagnosis" at bounding box center [938, 509] width 103 height 18
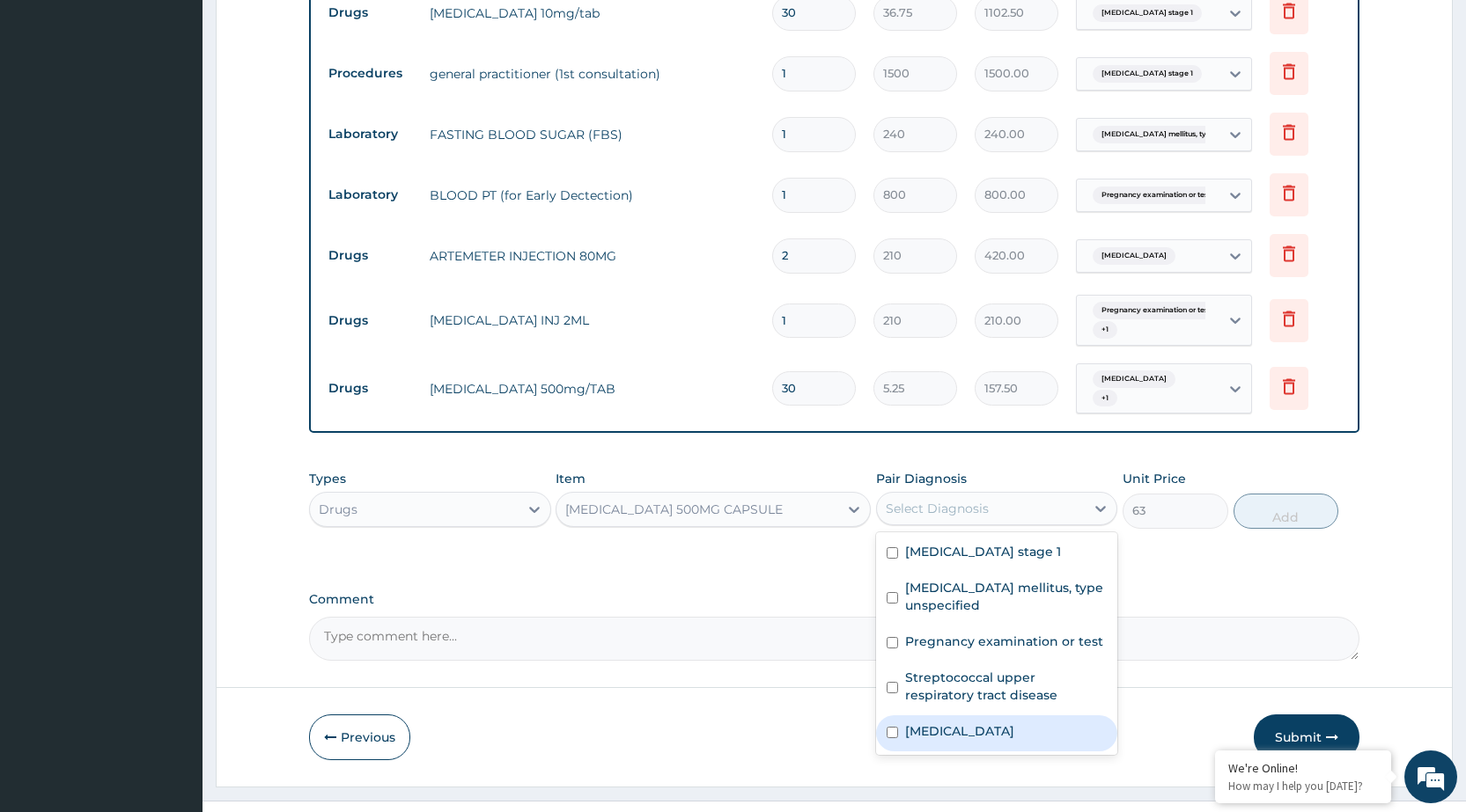
click at [986, 722] on label "[MEDICAL_DATA]" at bounding box center [959, 731] width 109 height 18
checkbox input "true"
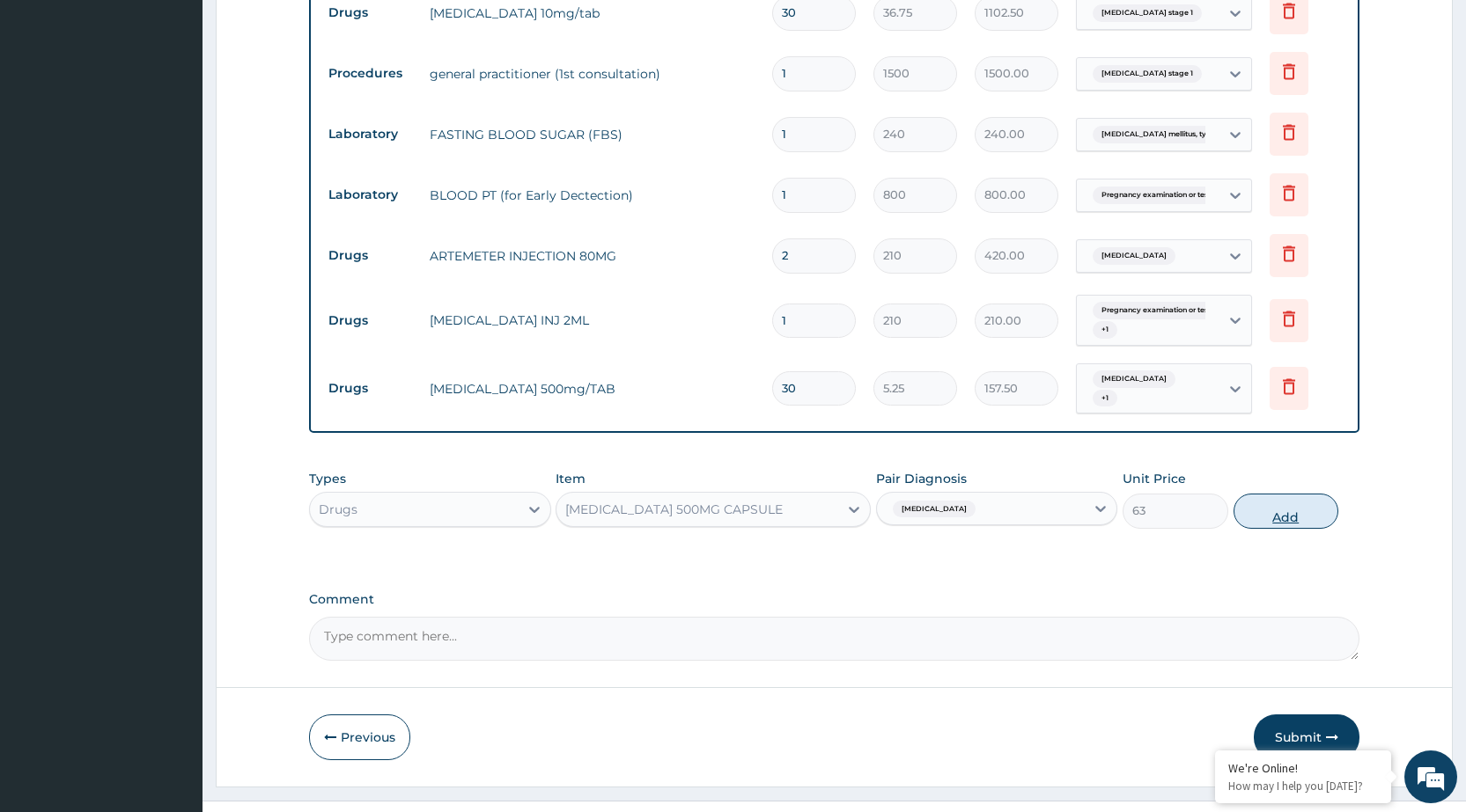
click at [1296, 494] on button "Add" at bounding box center [1287, 511] width 105 height 35
type input "0"
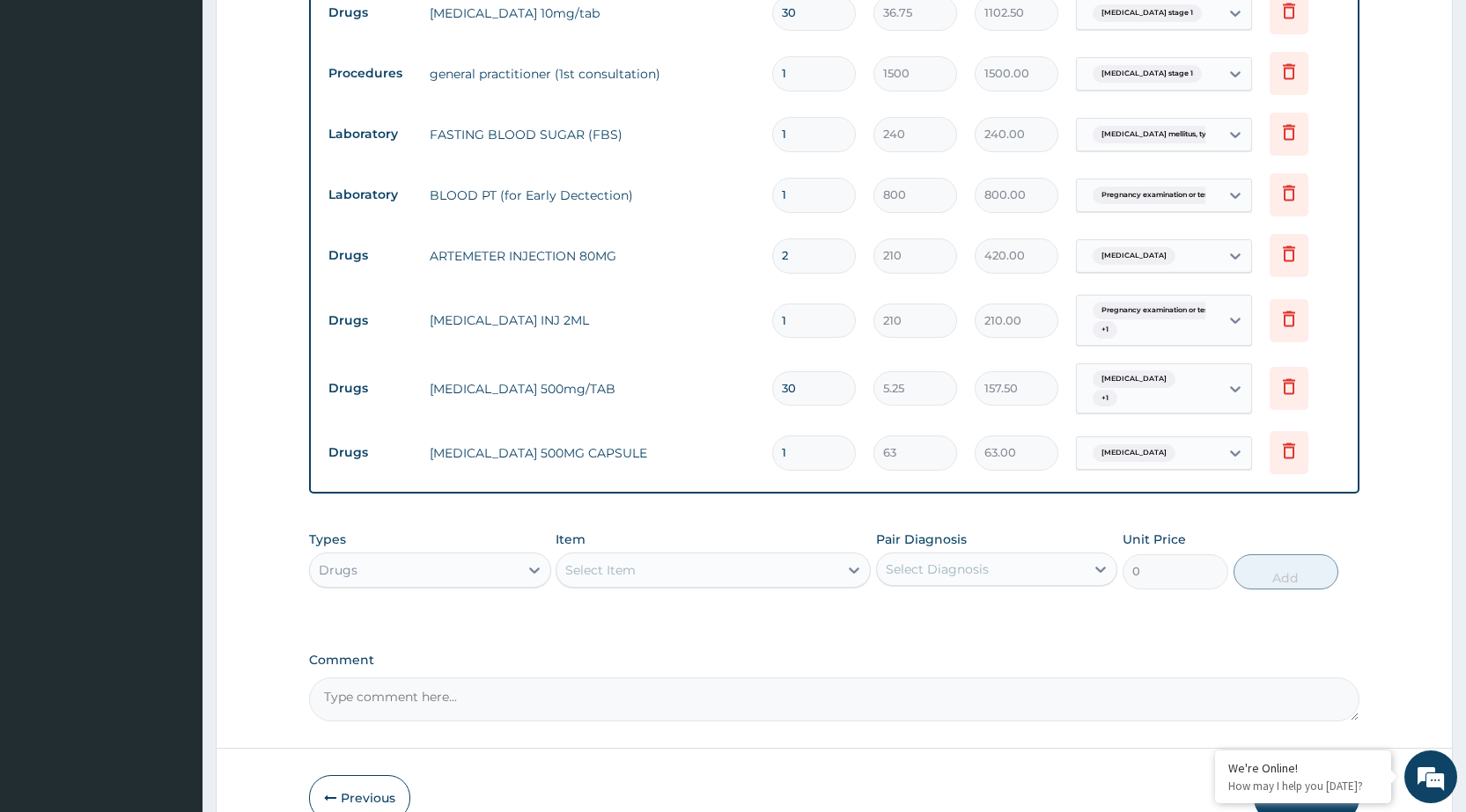
type input "10"
type input "630.00"
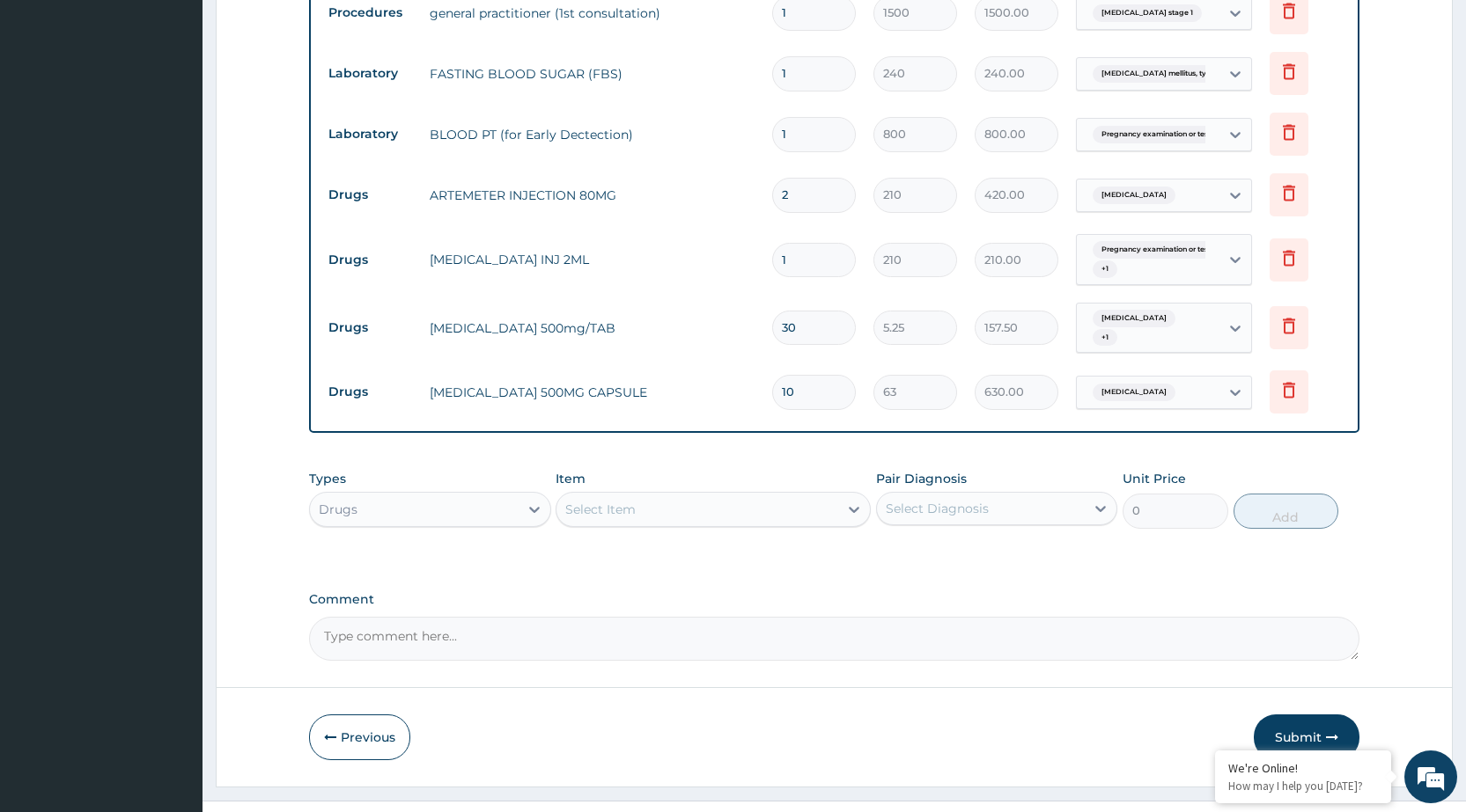
type input "10"
click at [825, 496] on div "Select Item" at bounding box center [696, 509] width 282 height 28
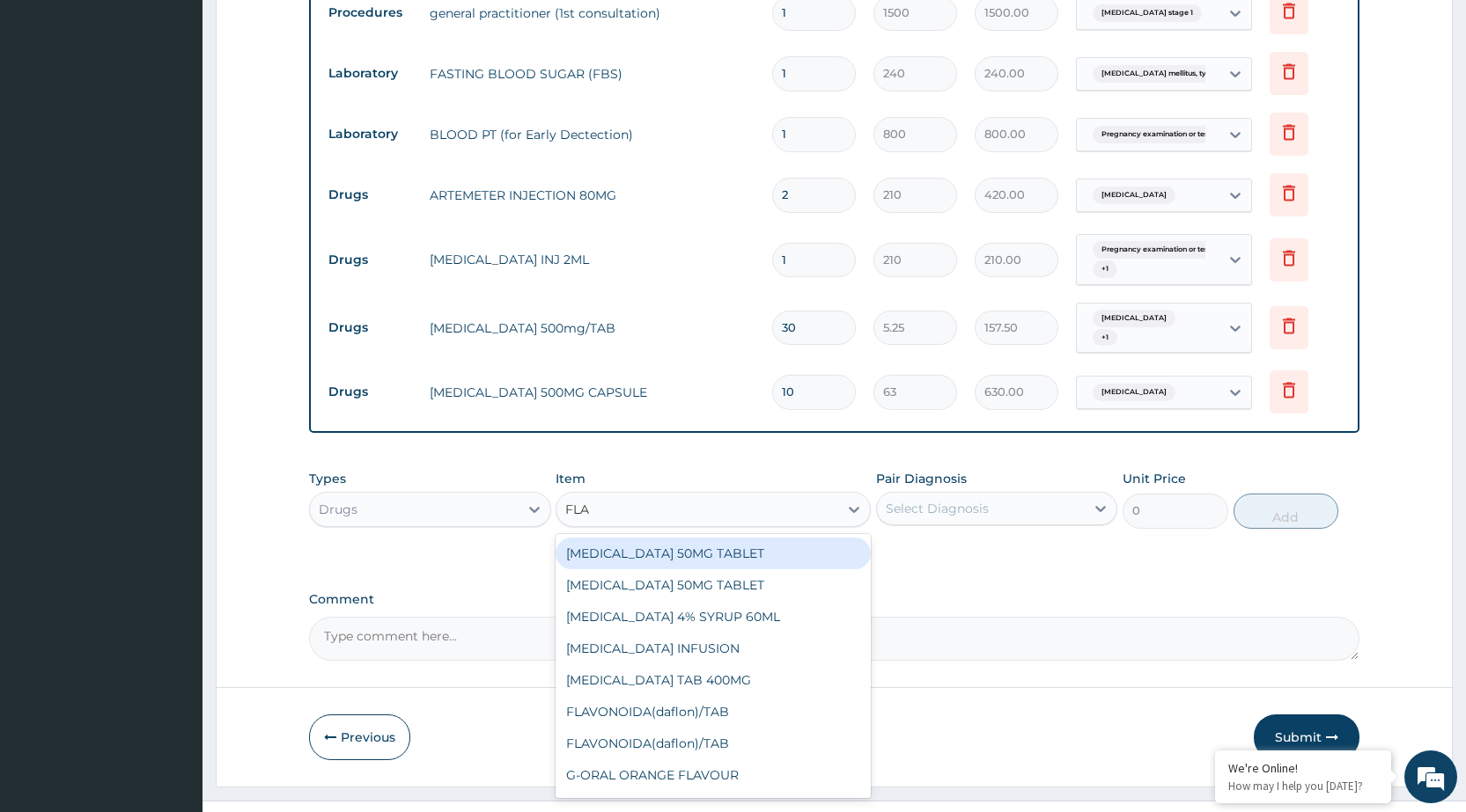
type input "FLAG"
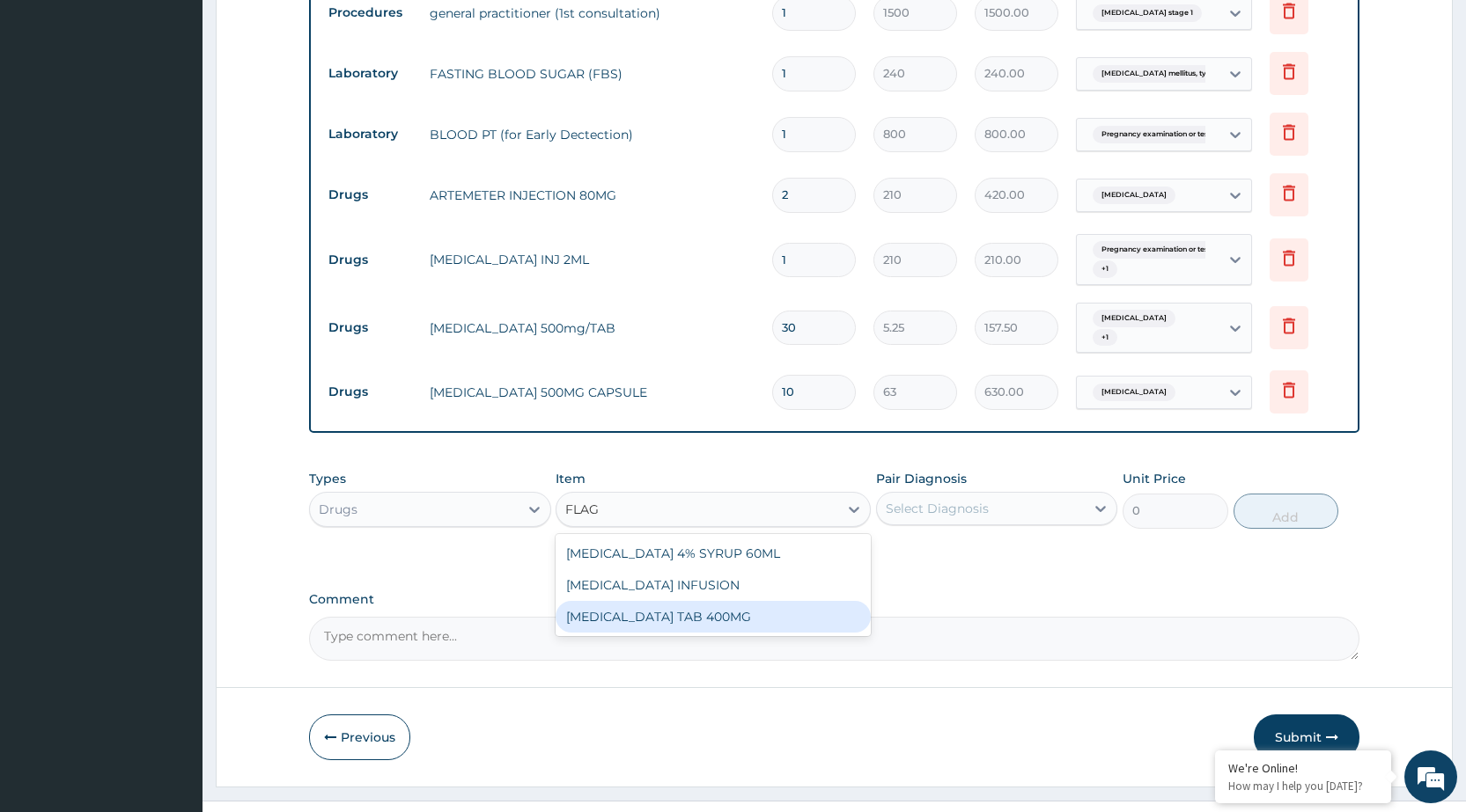
click at [684, 602] on div "[MEDICAL_DATA] TAB 400MG" at bounding box center [713, 617] width 316 height 32
type input "26.25"
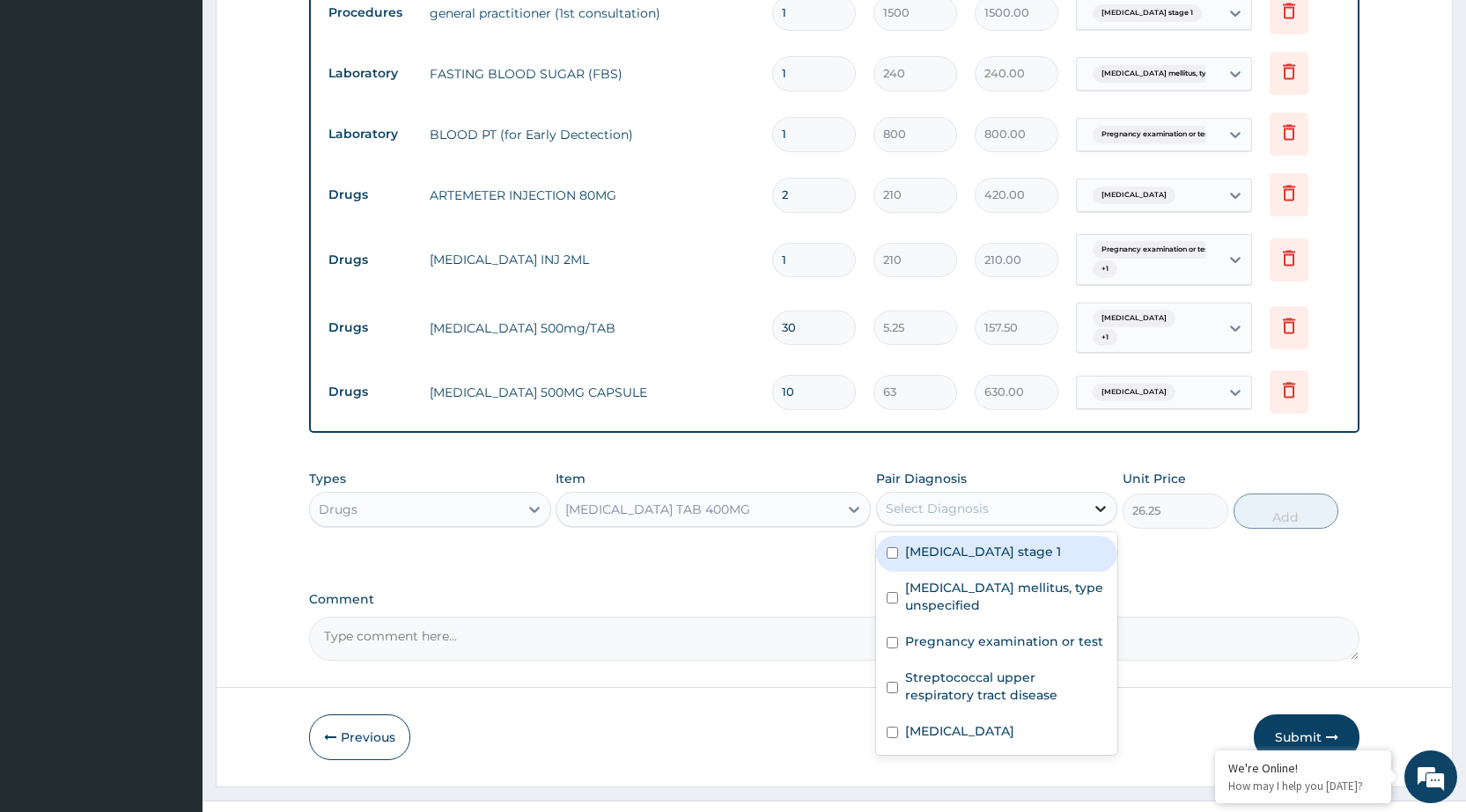
click at [1088, 493] on div at bounding box center [1101, 508] width 32 height 32
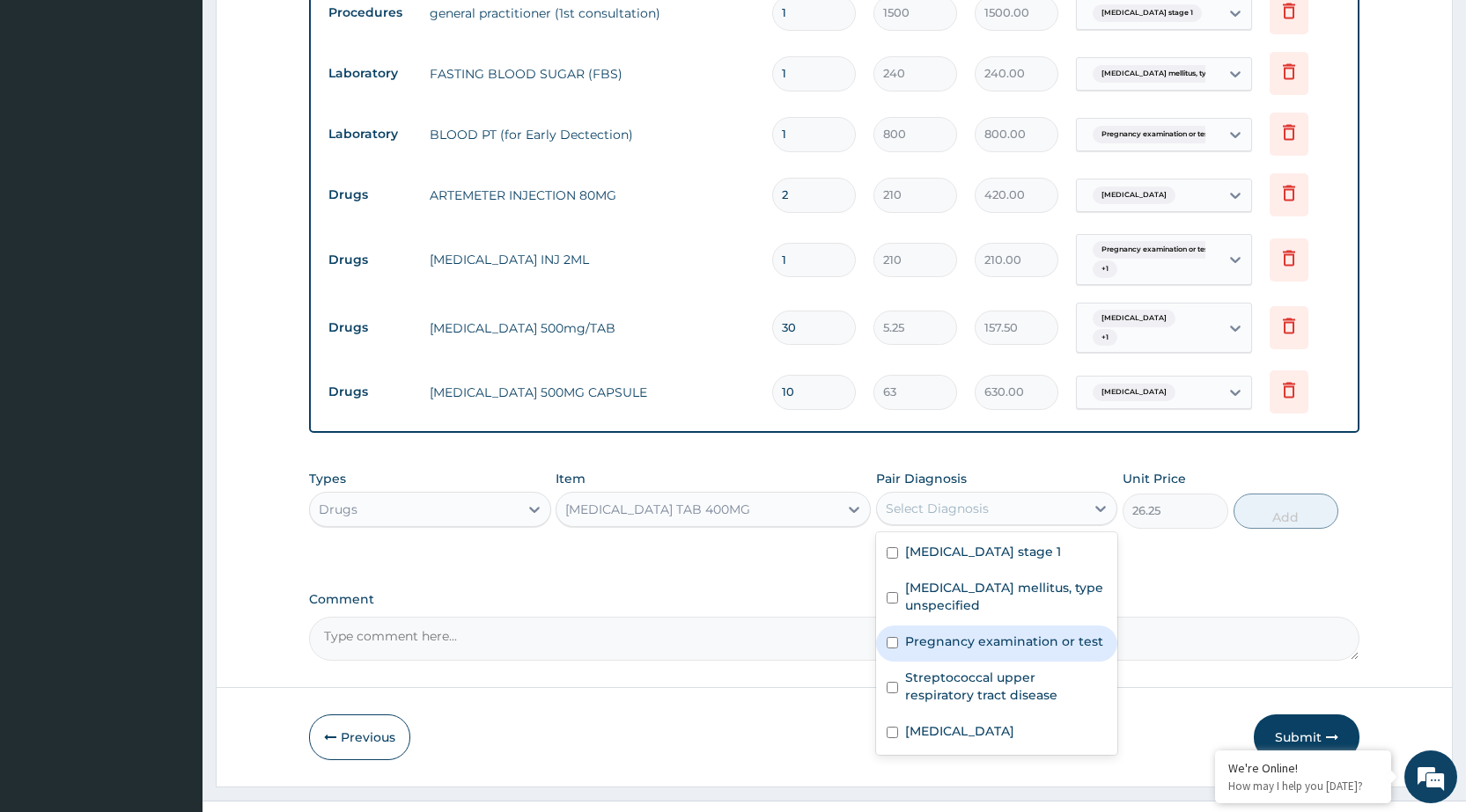
click at [1054, 626] on div "Pregnancy examination or test" at bounding box center [997, 644] width 242 height 36
checkbox input "true"
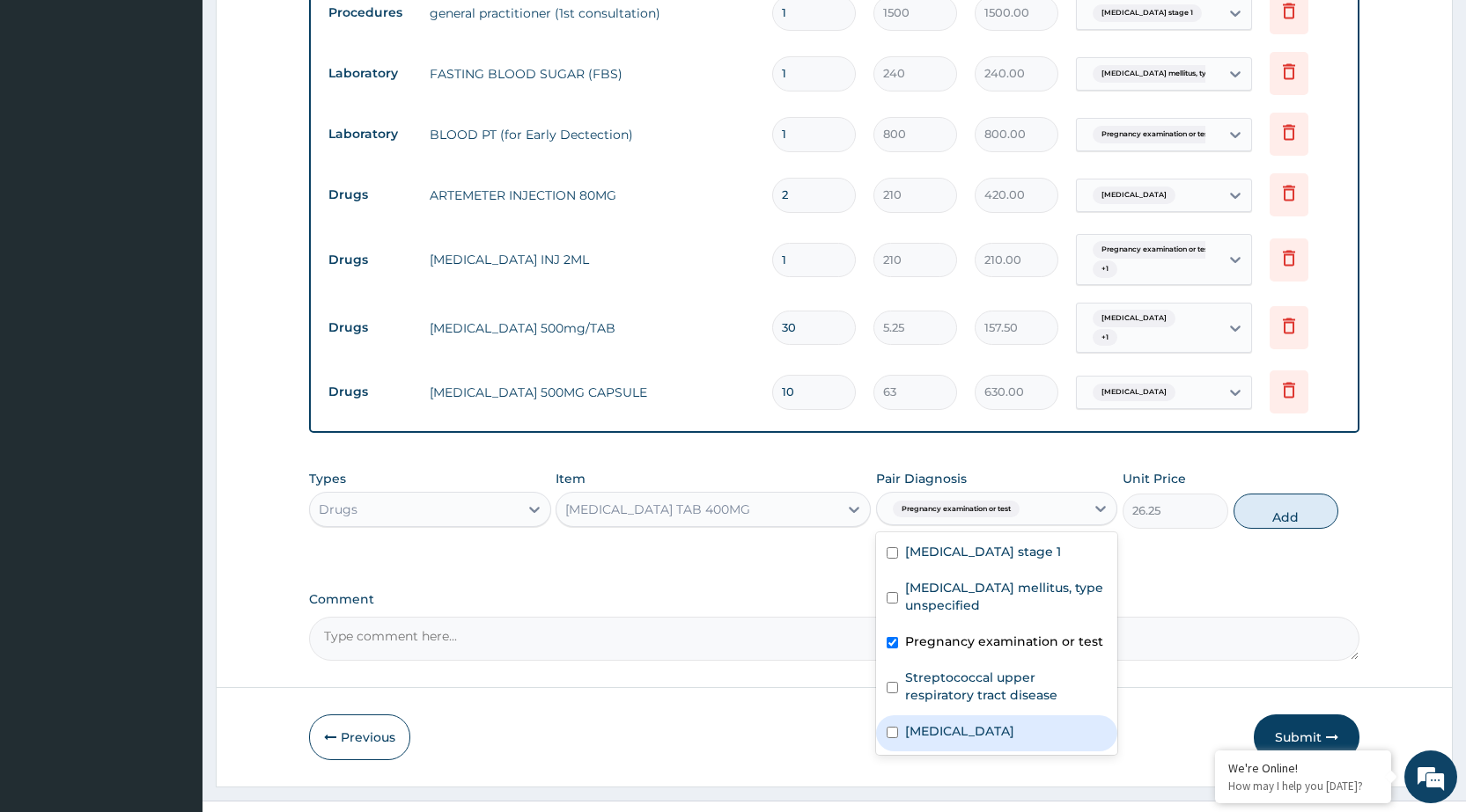
click at [1037, 716] on div "[MEDICAL_DATA]" at bounding box center [997, 733] width 242 height 36
checkbox input "true"
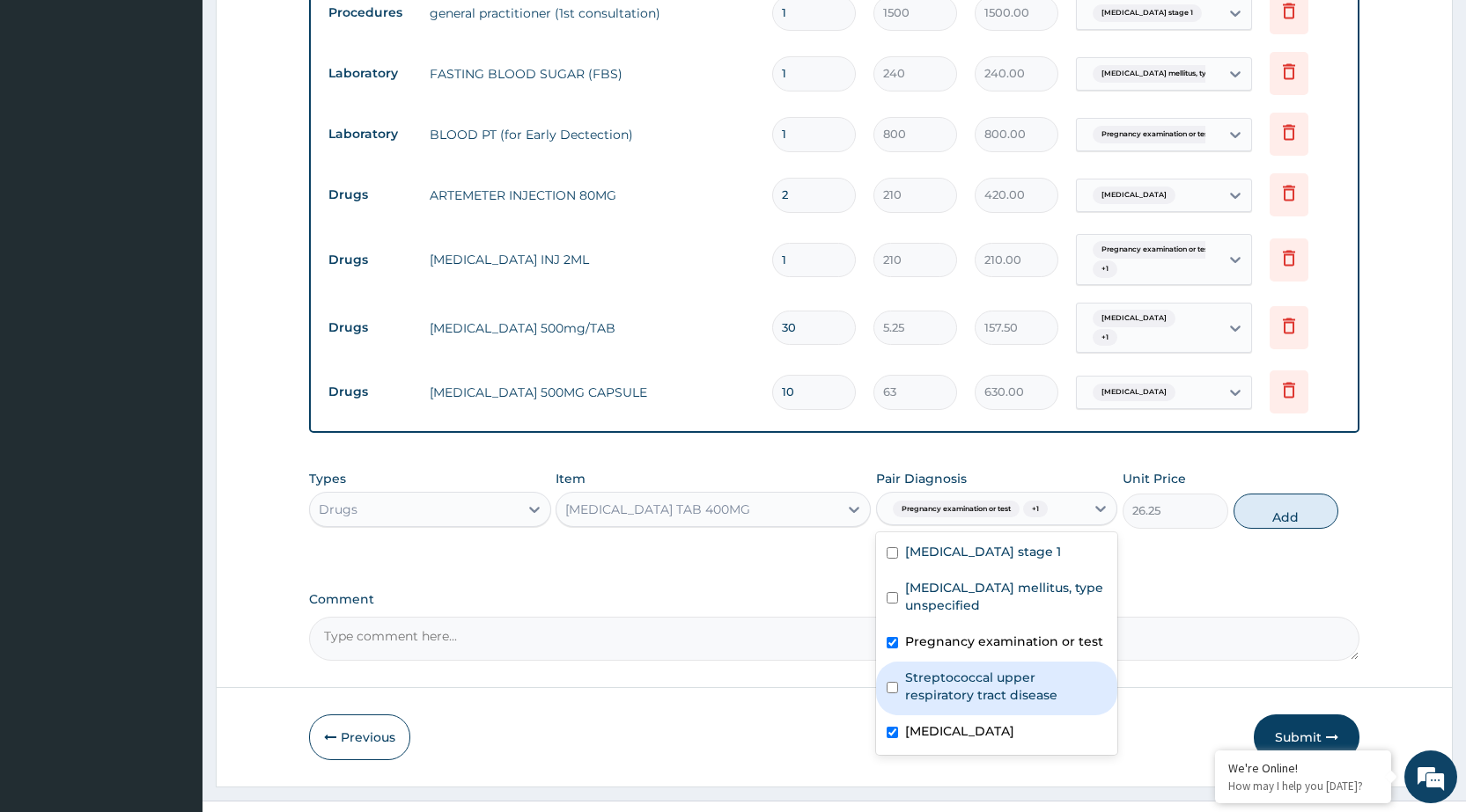
click at [1329, 461] on div "Types Drugs Item FLAGYL TAB 400MG Pair Diagnosis option Malaria, unspecified, s…" at bounding box center [834, 499] width 1051 height 76
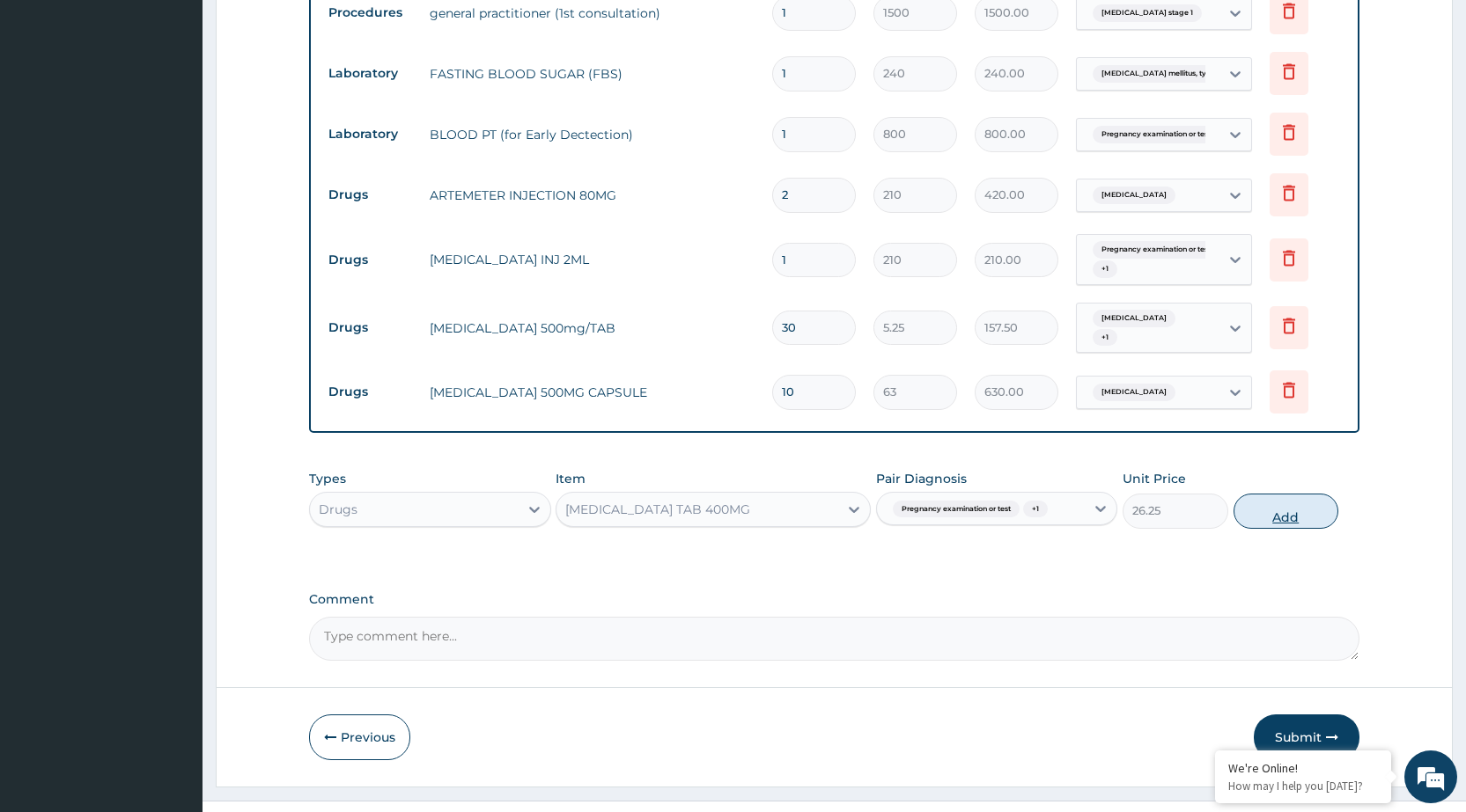
click at [1317, 494] on button "Add" at bounding box center [1287, 511] width 105 height 35
type input "0"
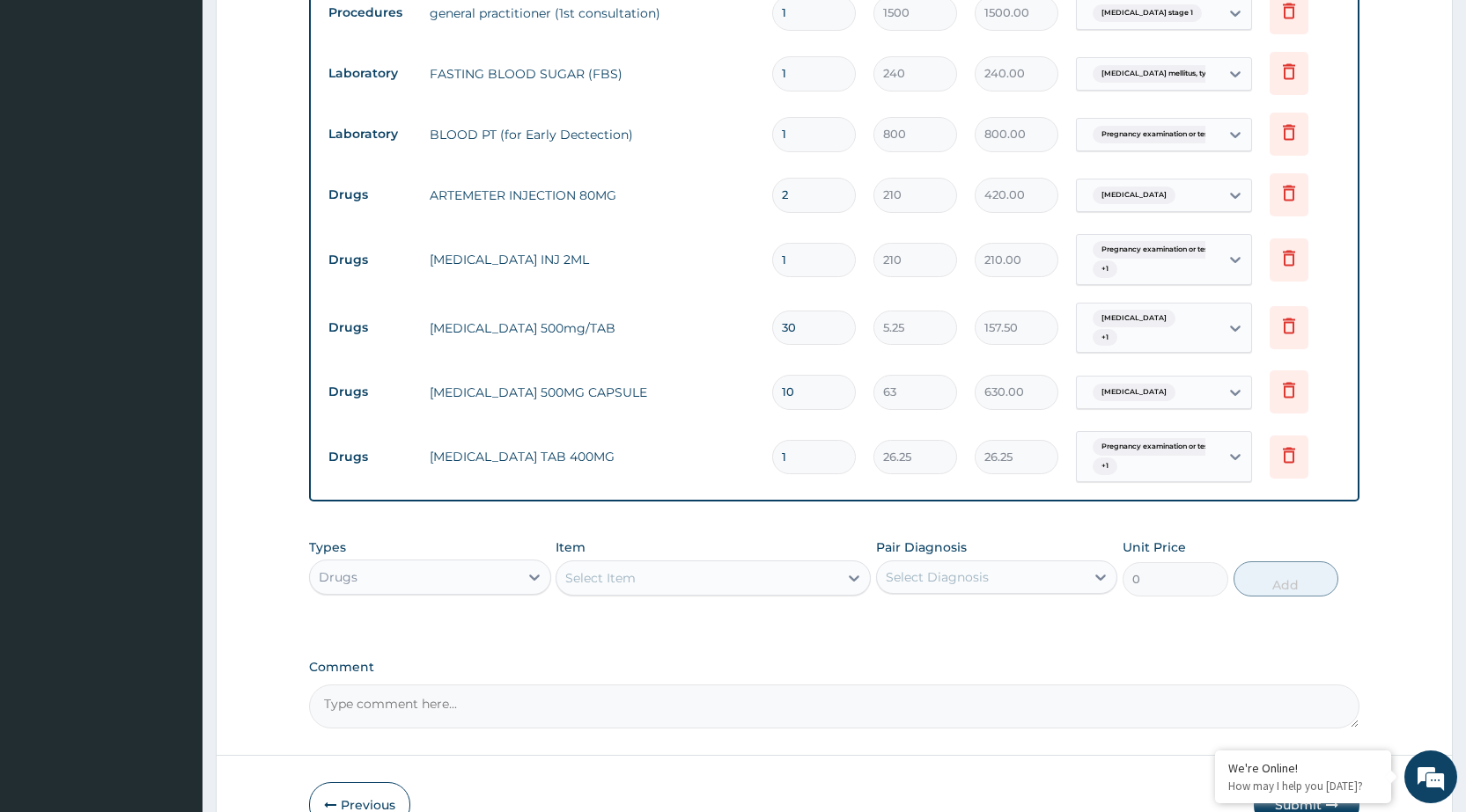
type input "0.00"
type input "2"
type input "52.50"
type input "20"
type input "525.00"
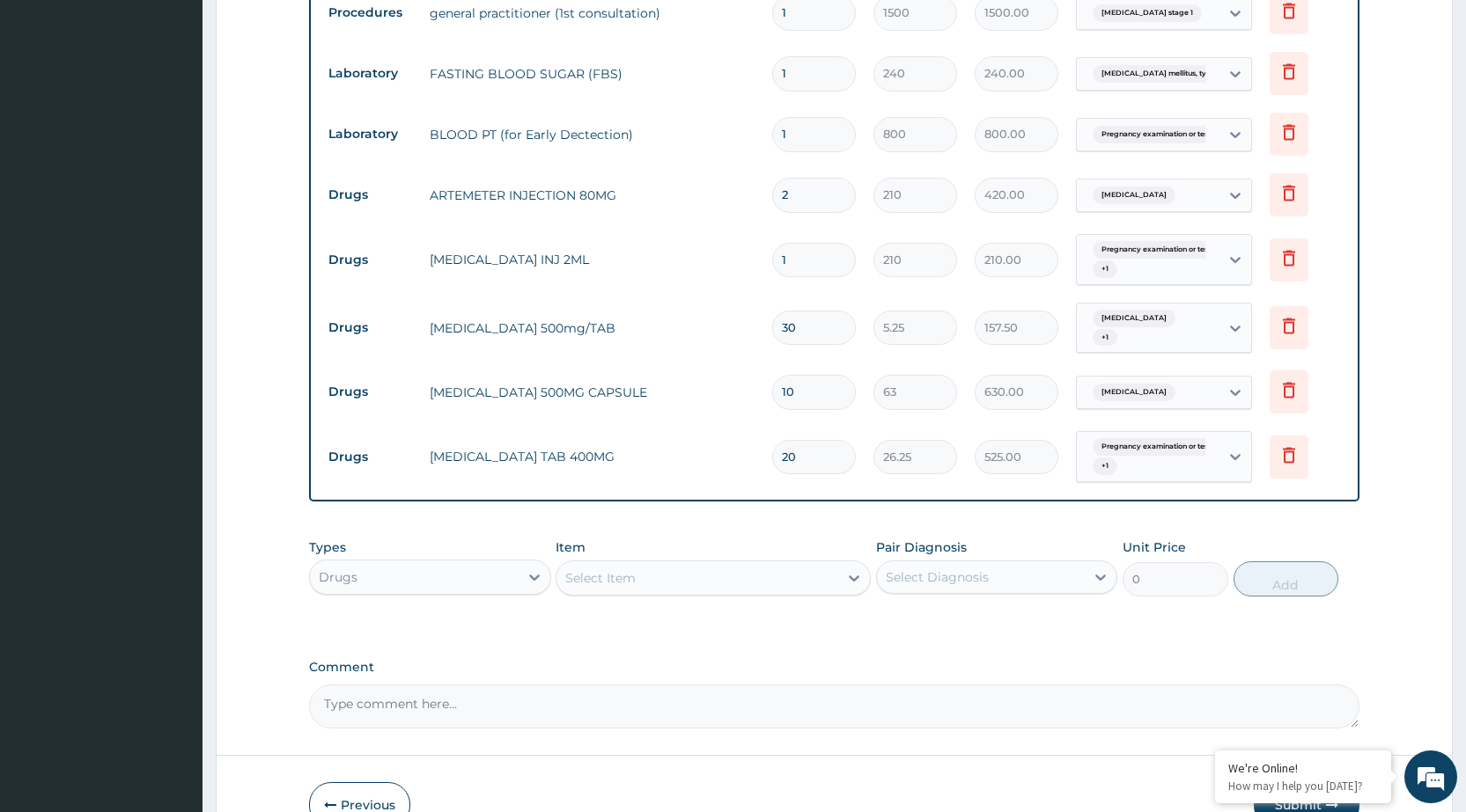
type input "20"
click at [684, 565] on div "Select Item" at bounding box center [696, 578] width 282 height 28
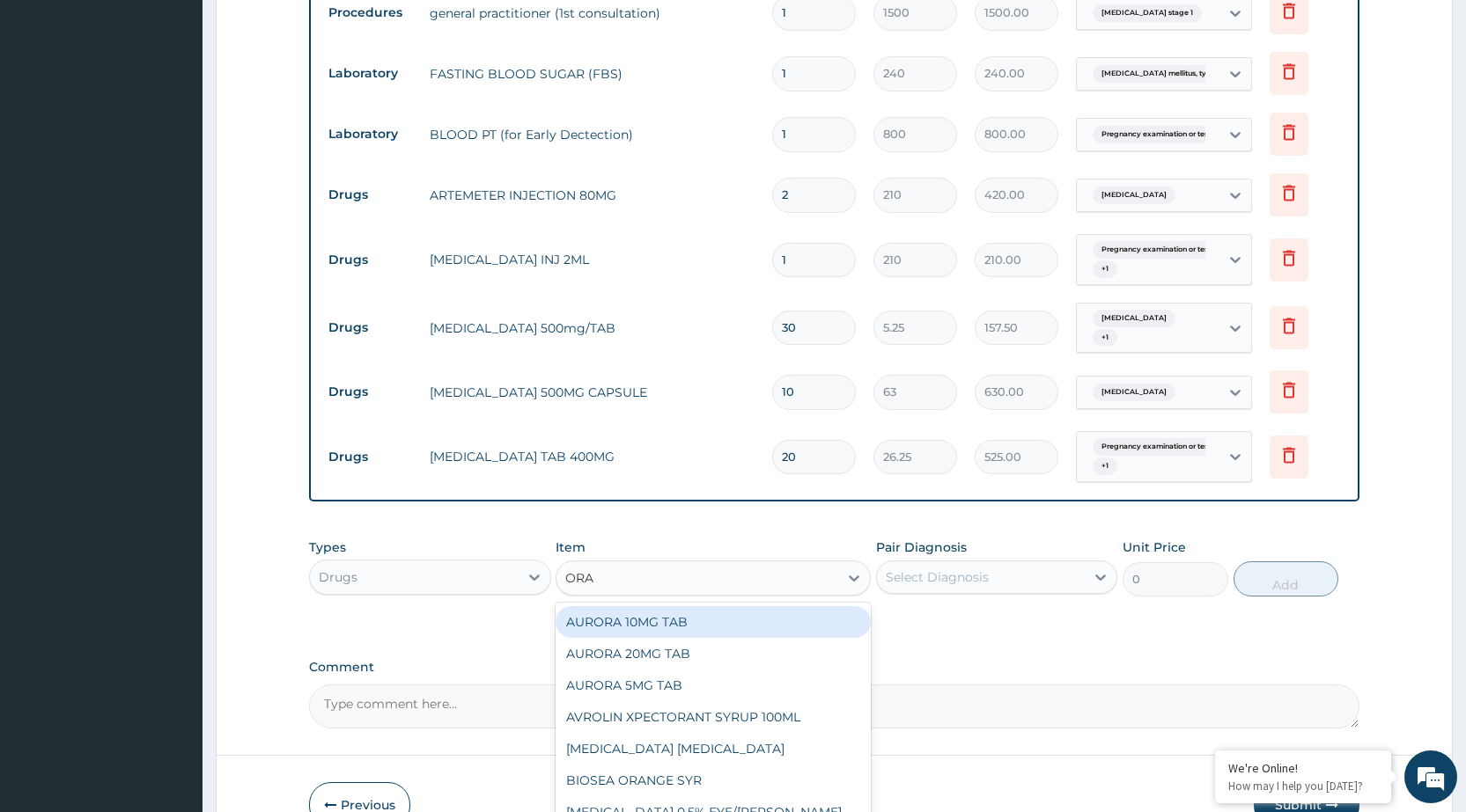
type input "ORAL"
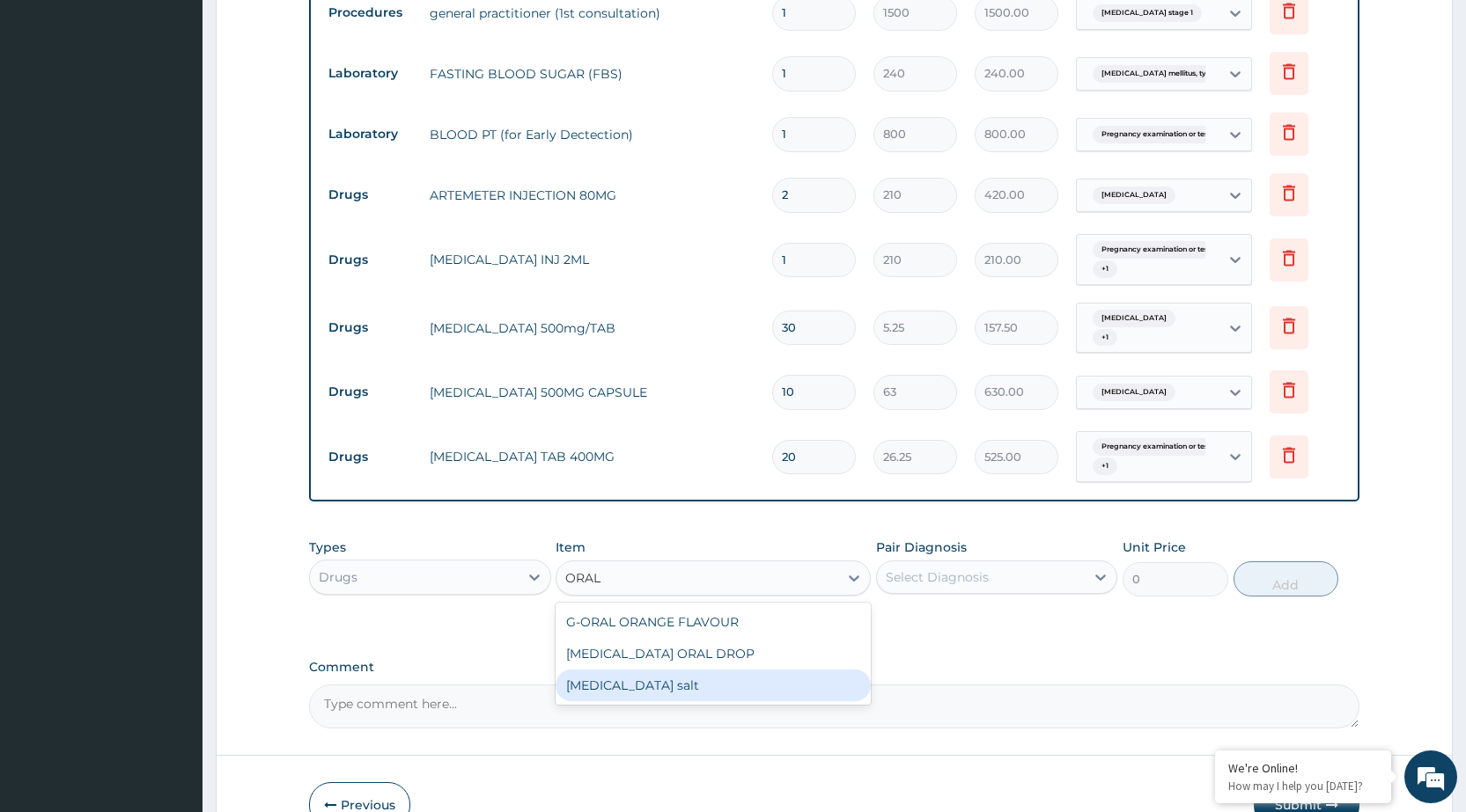
click at [694, 670] on div "[MEDICAL_DATA] salt" at bounding box center [713, 685] width 316 height 32
type input "78.75"
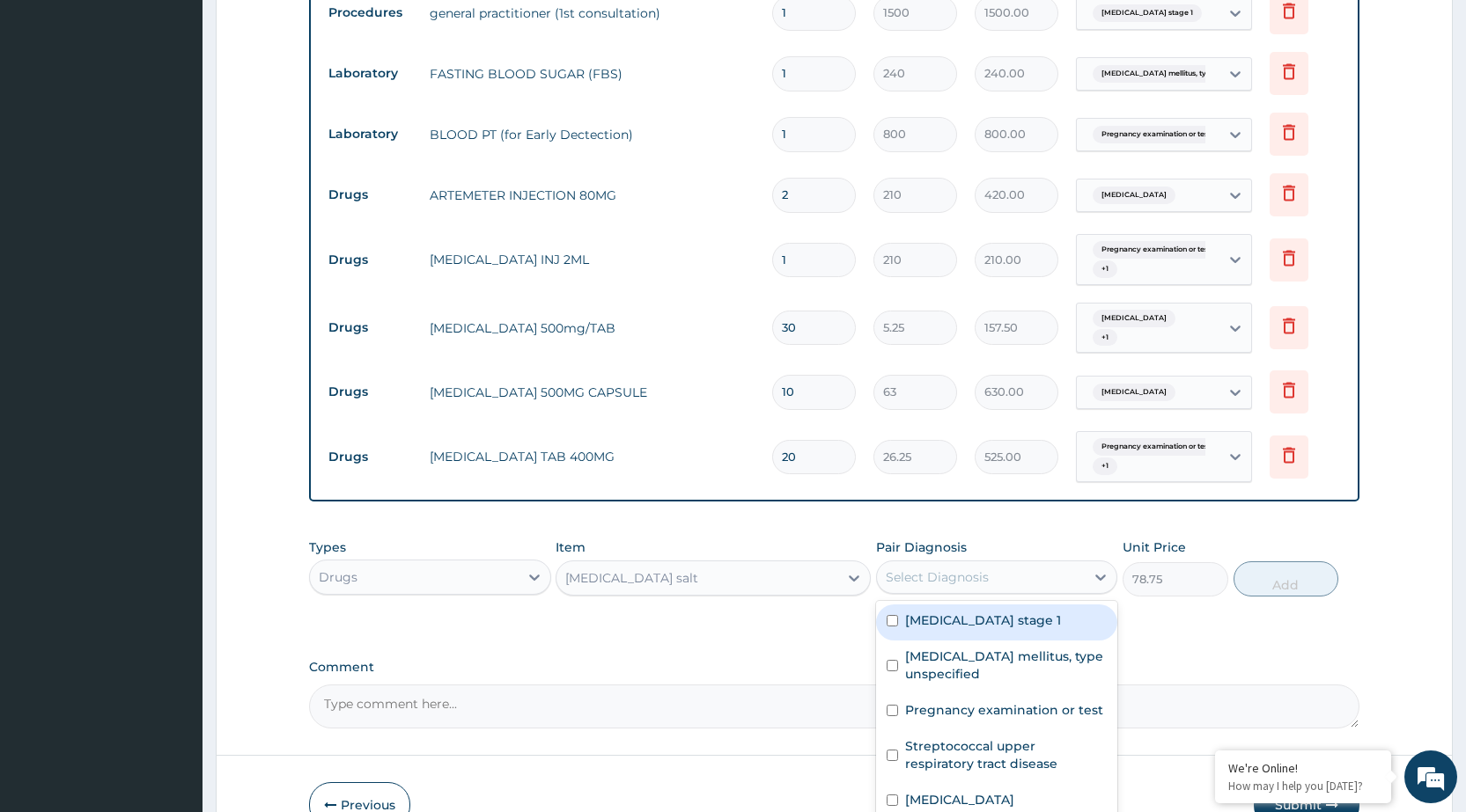
click at [935, 569] on div "Select Diagnosis" at bounding box center [938, 577] width 103 height 18
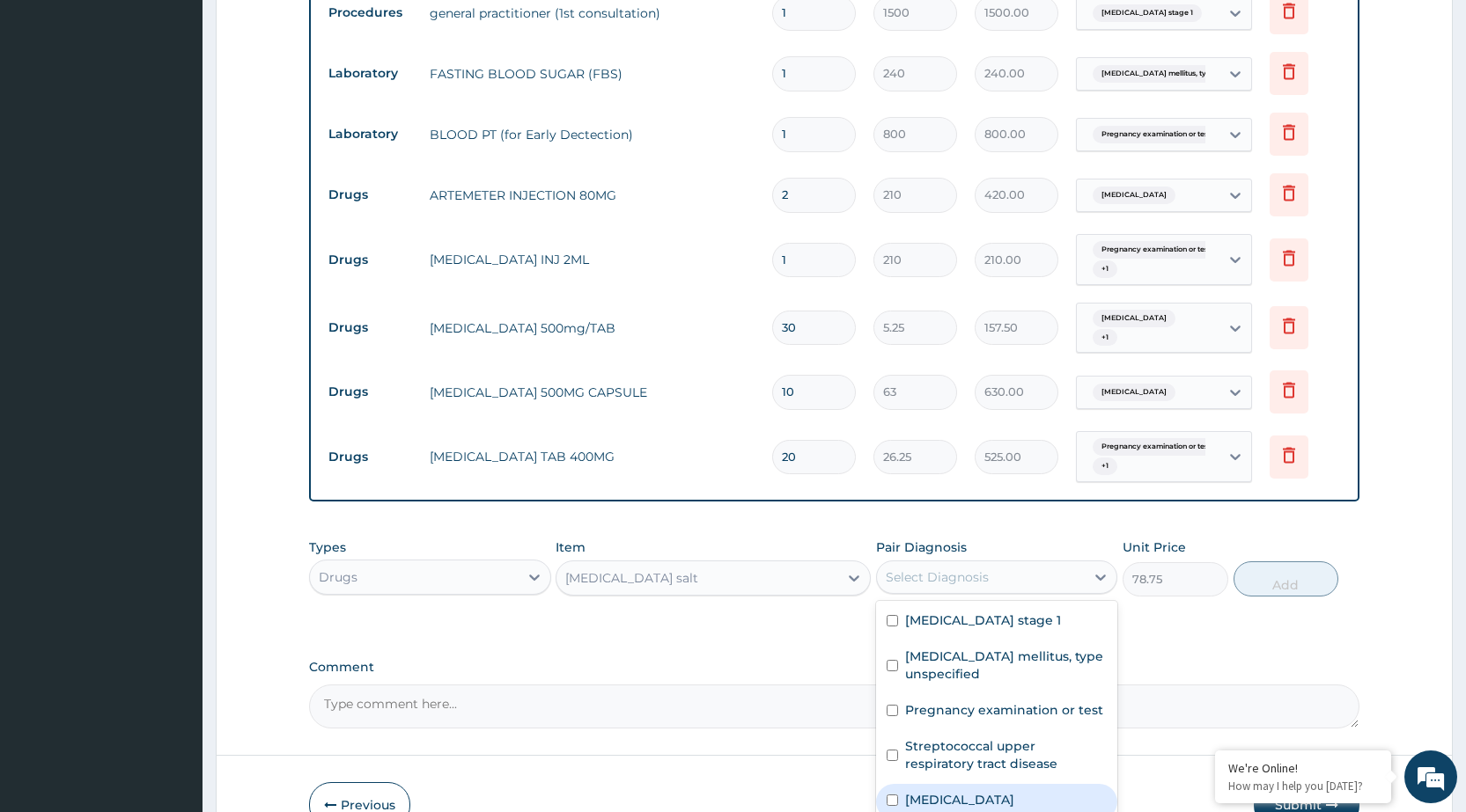
click at [915, 792] on label "[MEDICAL_DATA]" at bounding box center [959, 800] width 109 height 18
checkbox input "true"
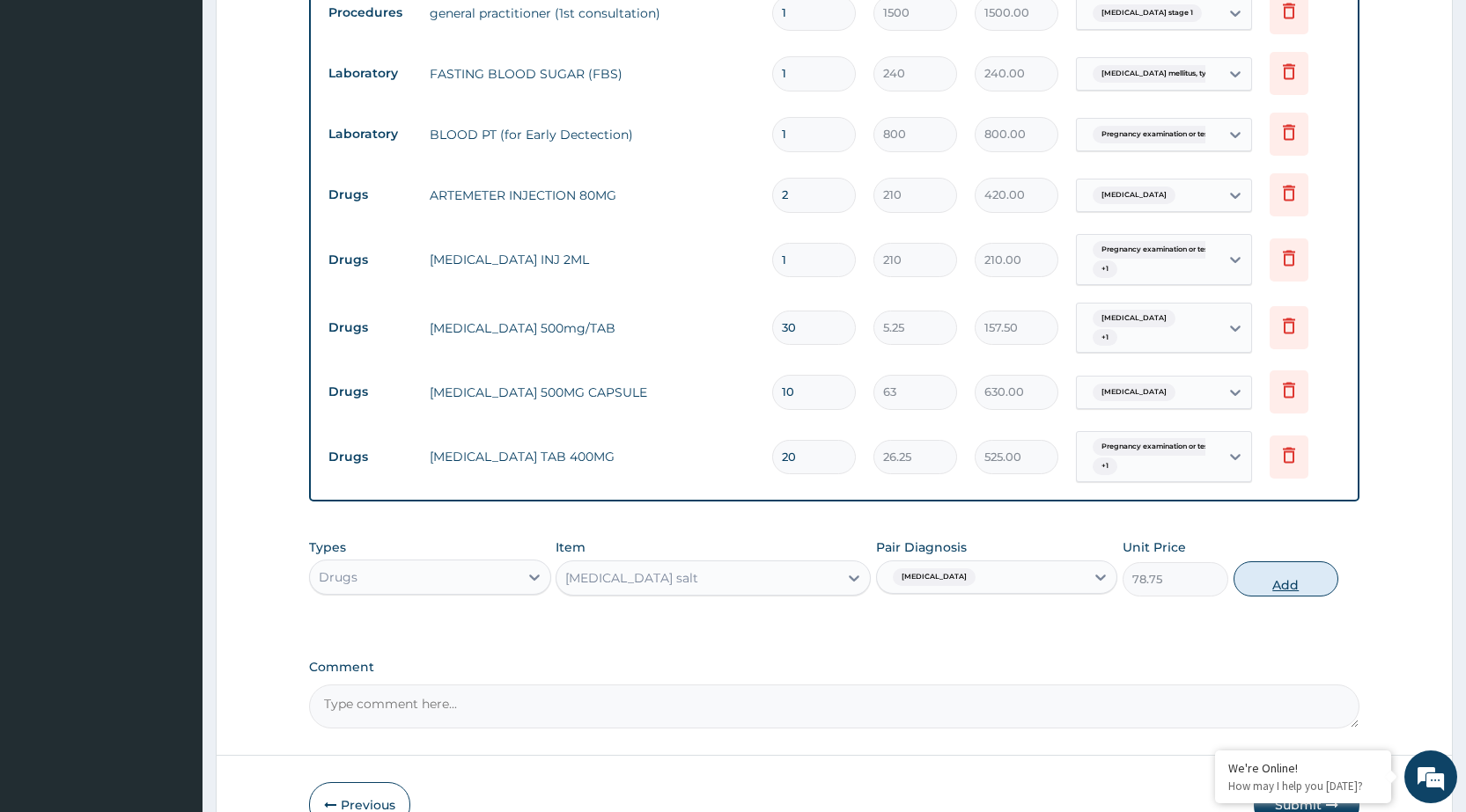
click at [1301, 562] on button "Add" at bounding box center [1287, 579] width 105 height 35
type input "0"
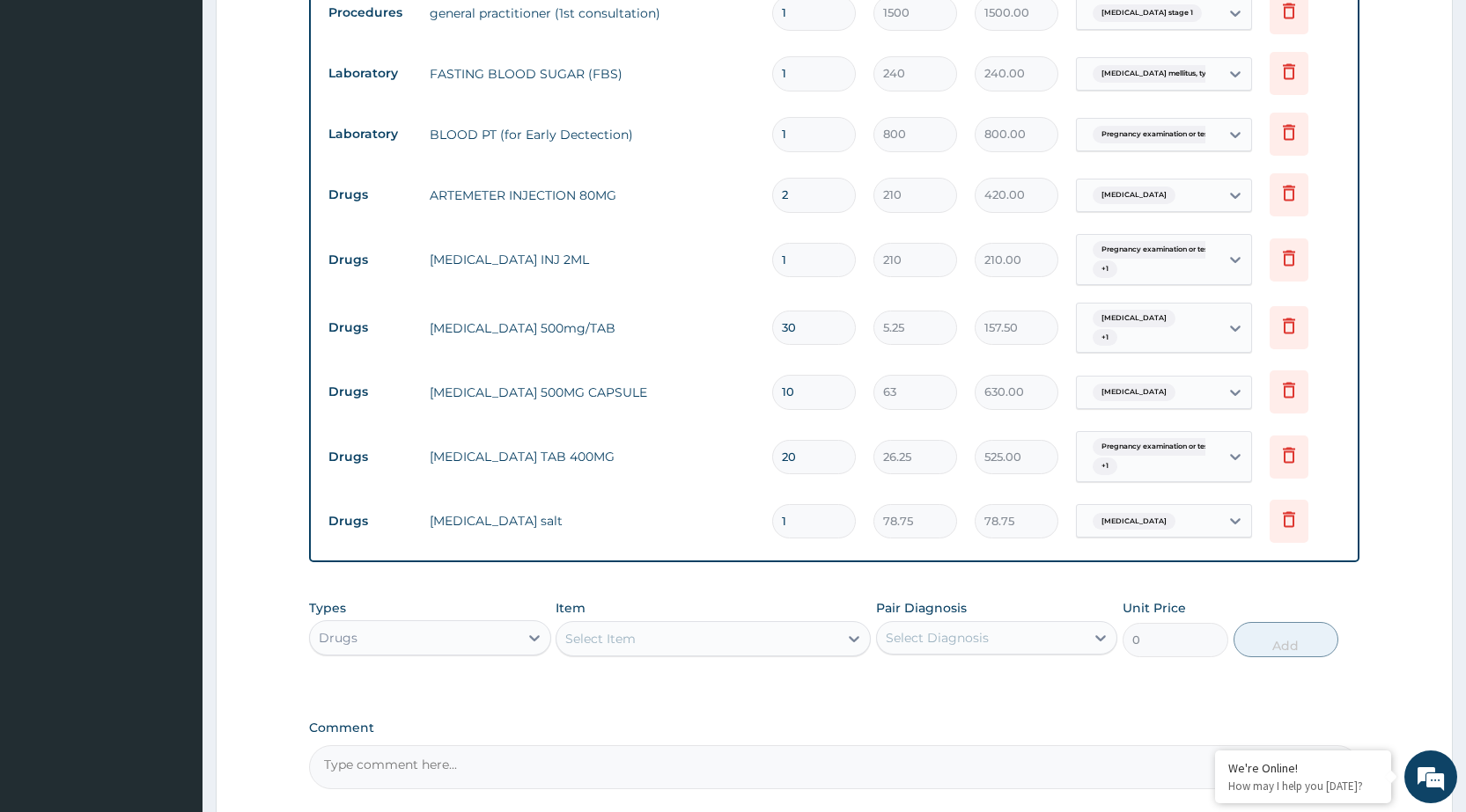
click at [787, 625] on div "Select Item" at bounding box center [696, 639] width 282 height 28
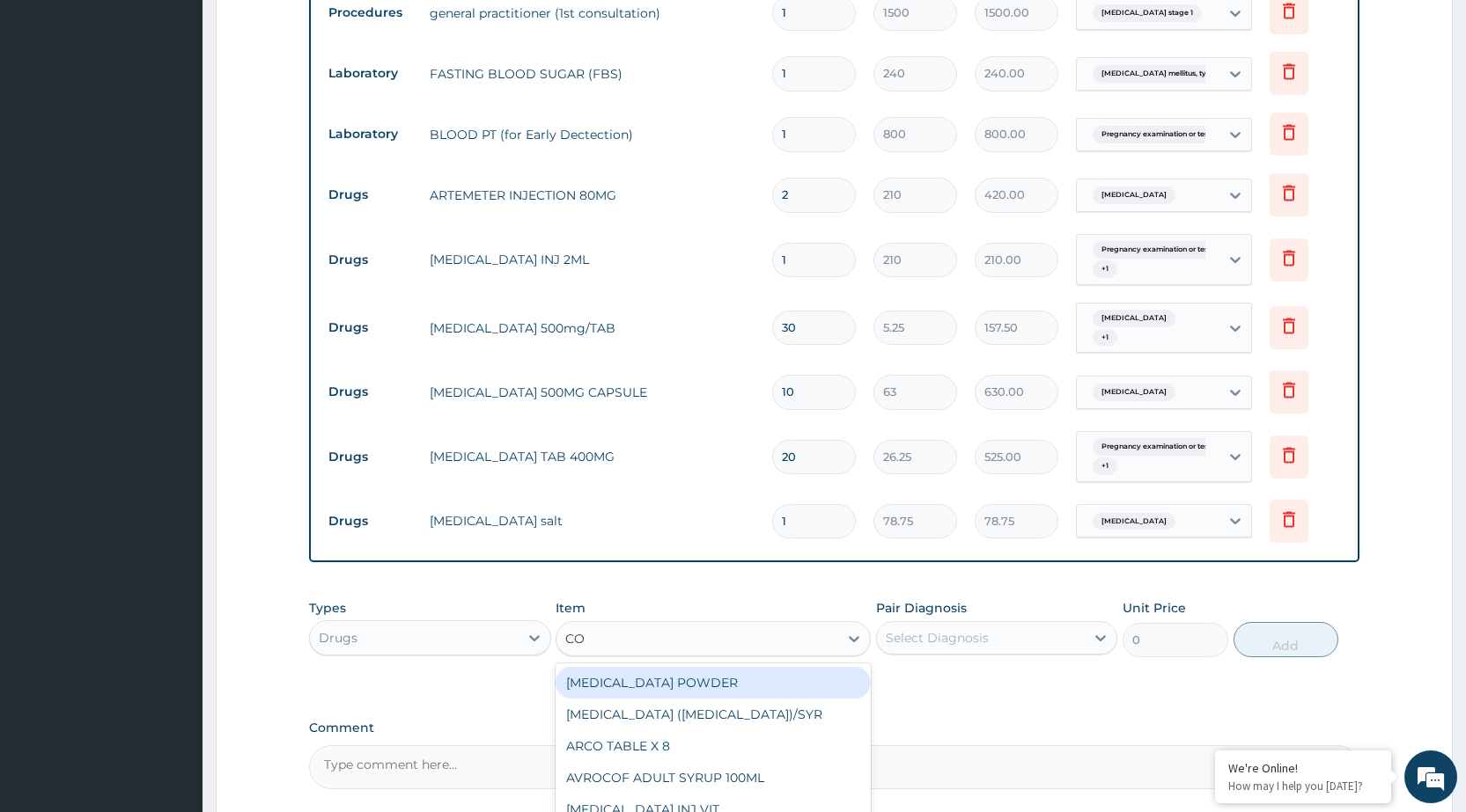
type input "COA"
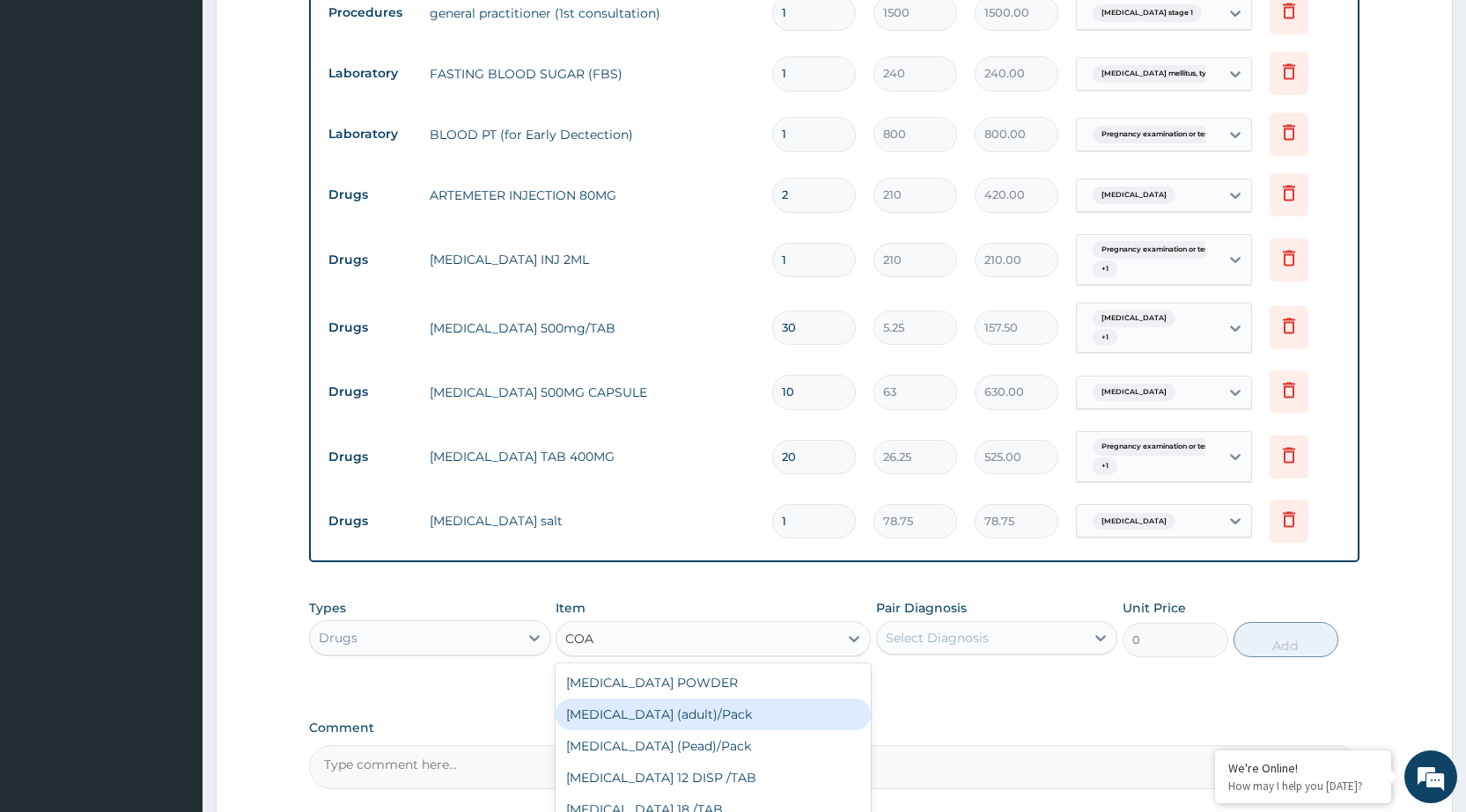
click at [681, 699] on div "[MEDICAL_DATA] (adult)/Pack" at bounding box center [713, 715] width 316 height 32
type input "682.5"
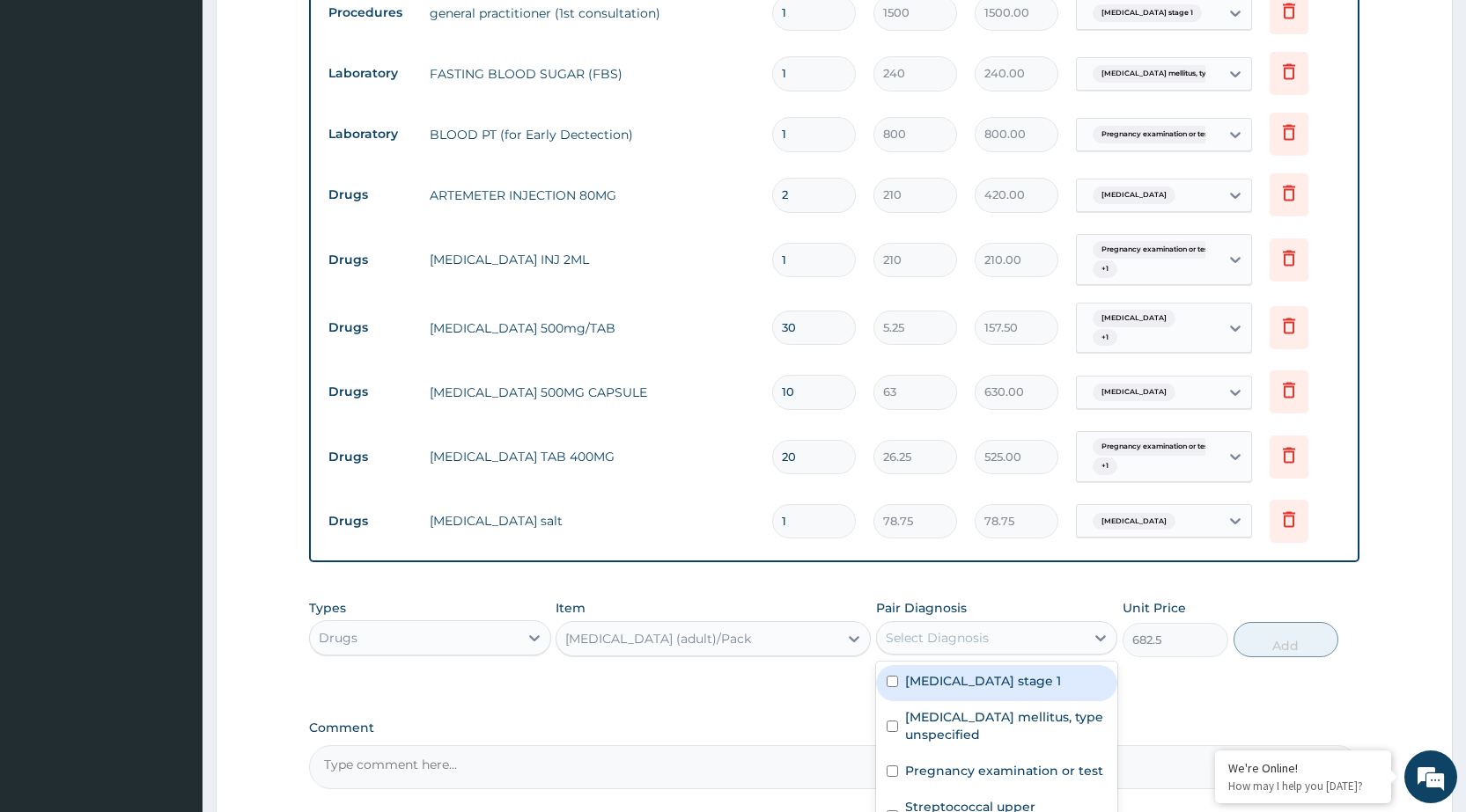
click at [906, 629] on div "Select Diagnosis" at bounding box center [938, 638] width 103 height 18
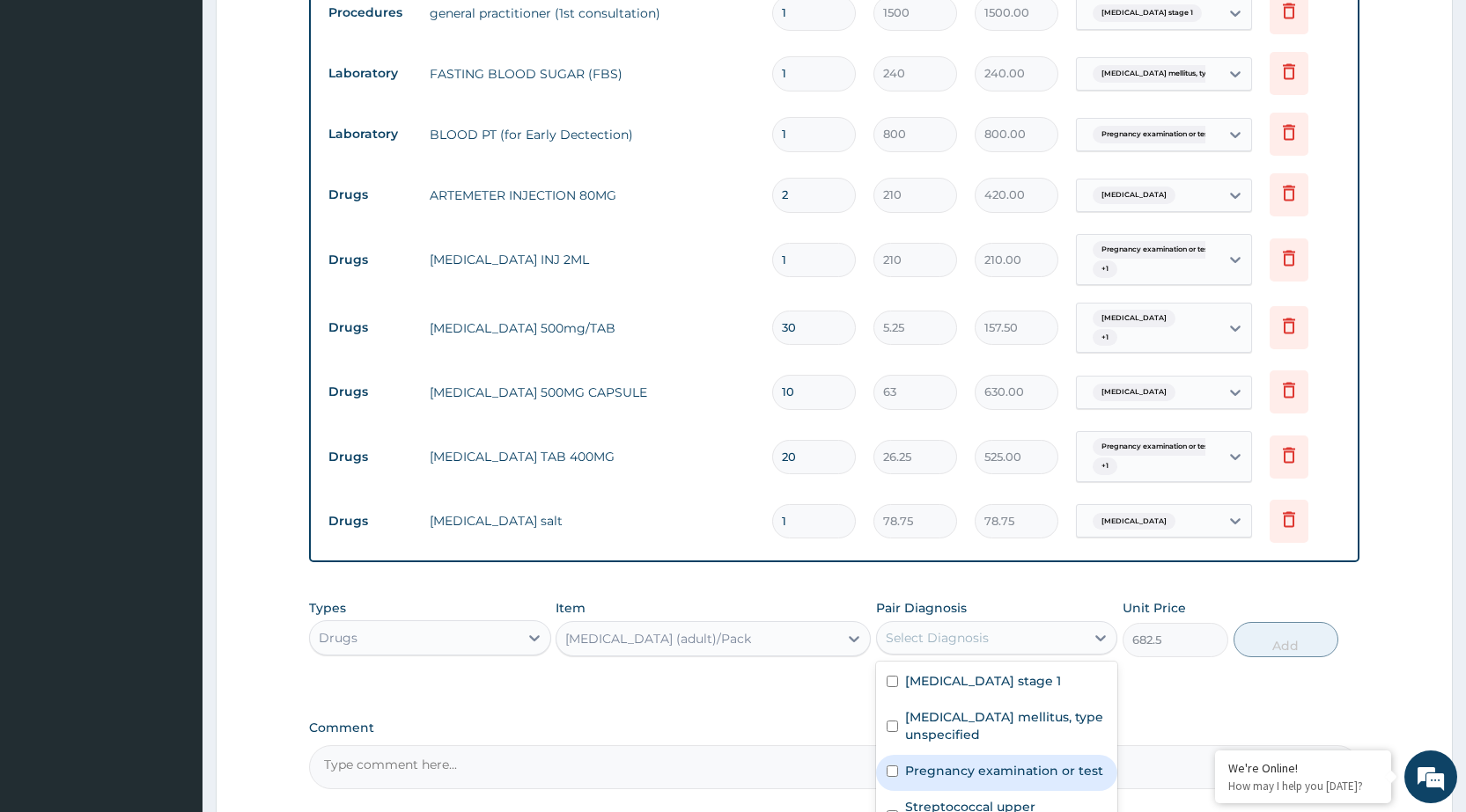
scroll to position [1003, 0]
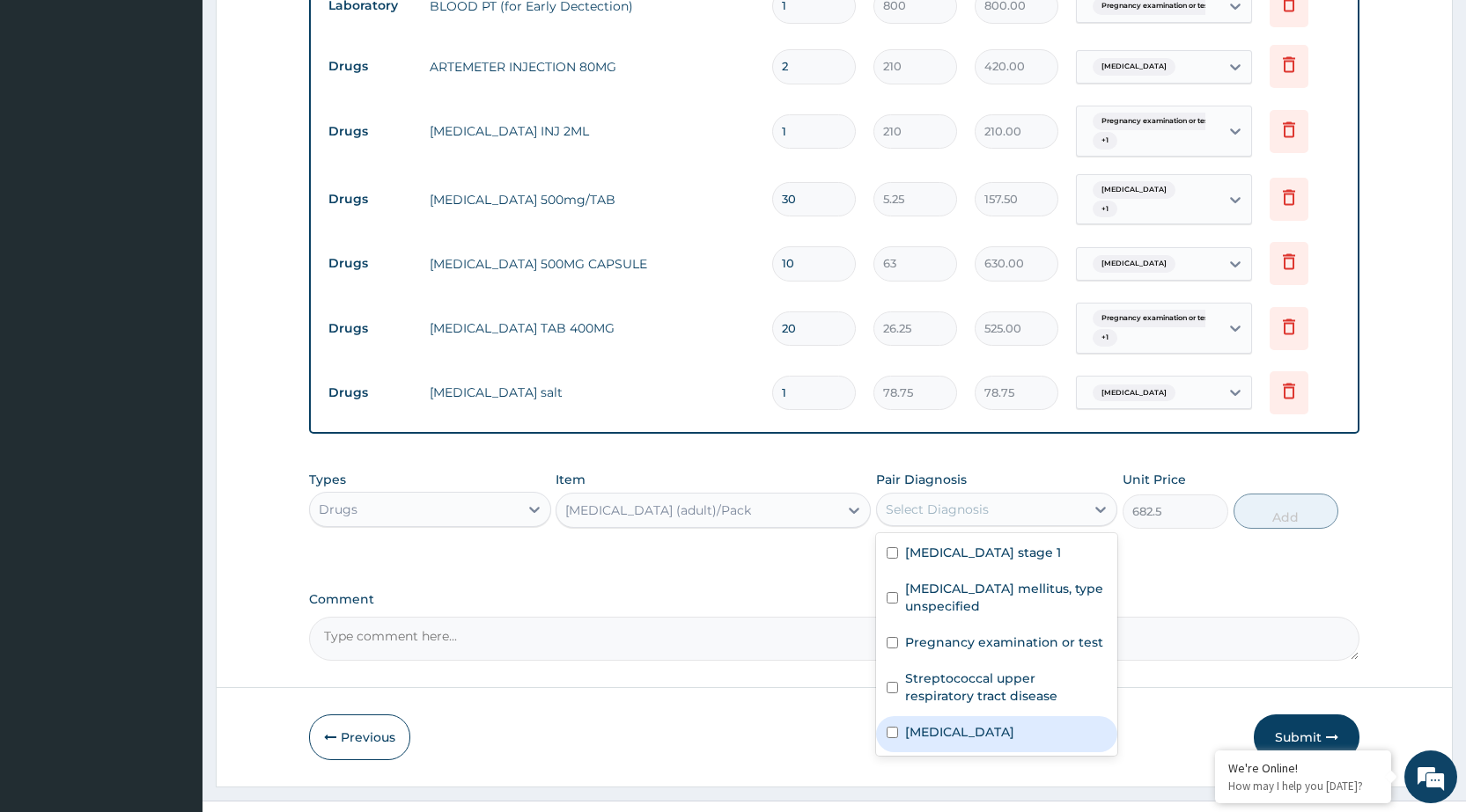
click at [1103, 717] on div "[MEDICAL_DATA]" at bounding box center [997, 734] width 242 height 36
checkbox input "true"
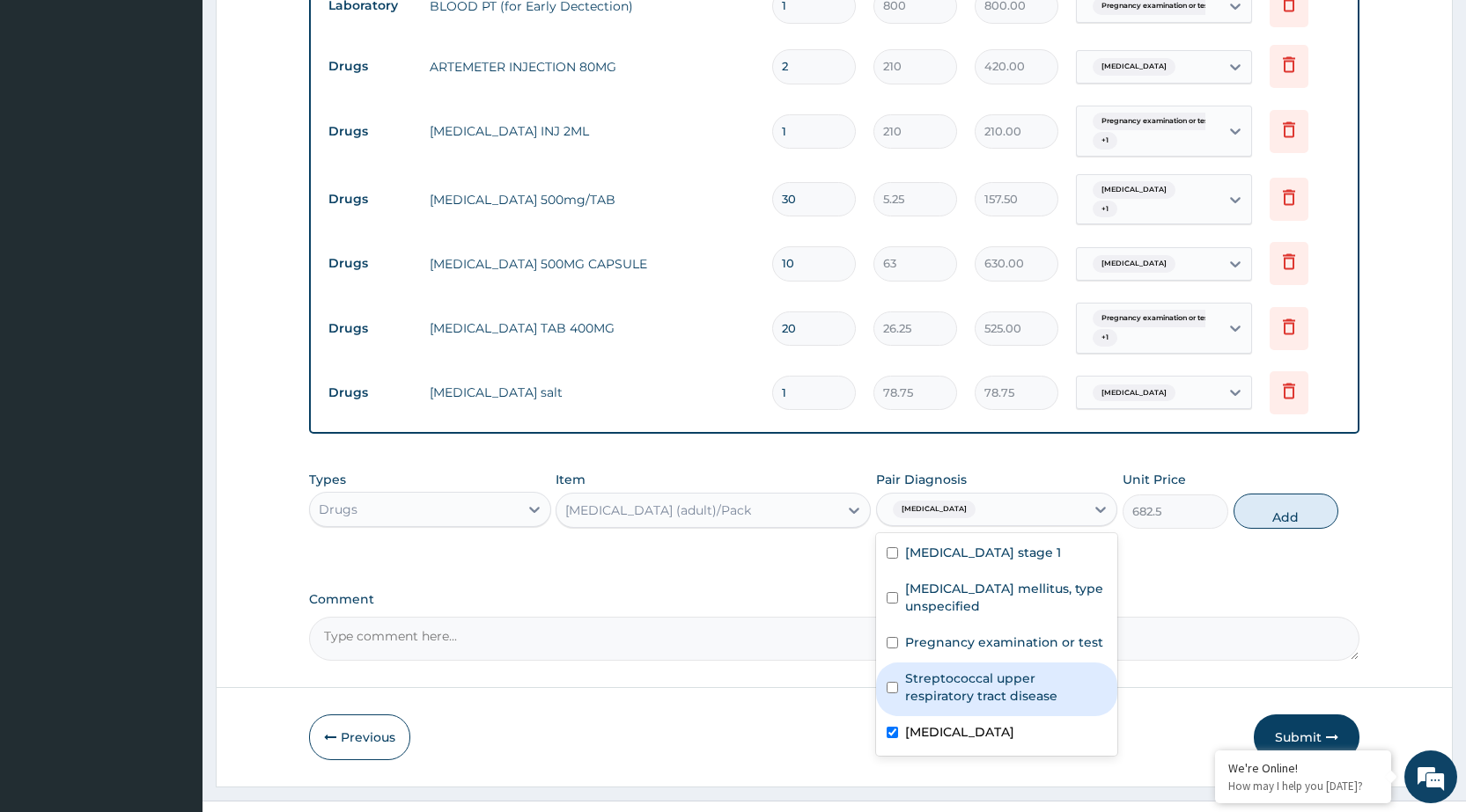
click at [1311, 494] on button "Add" at bounding box center [1287, 511] width 105 height 35
type input "0"
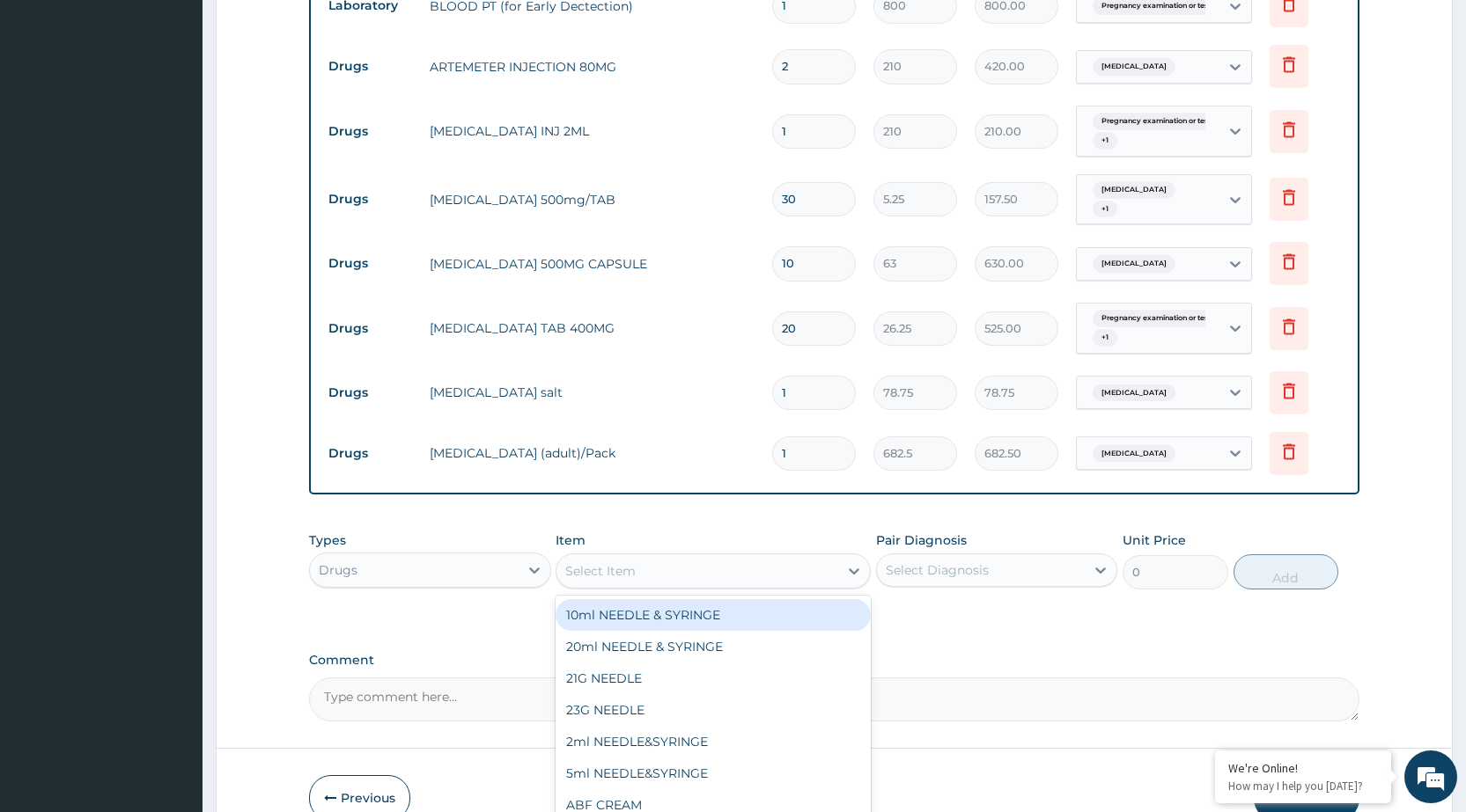
click at [754, 557] on div "Select Item" at bounding box center [696, 571] width 282 height 28
type input "CAFERG"
click at [656, 600] on div "[MEDICAL_DATA] TABLET" at bounding box center [713, 615] width 316 height 32
type input "63"
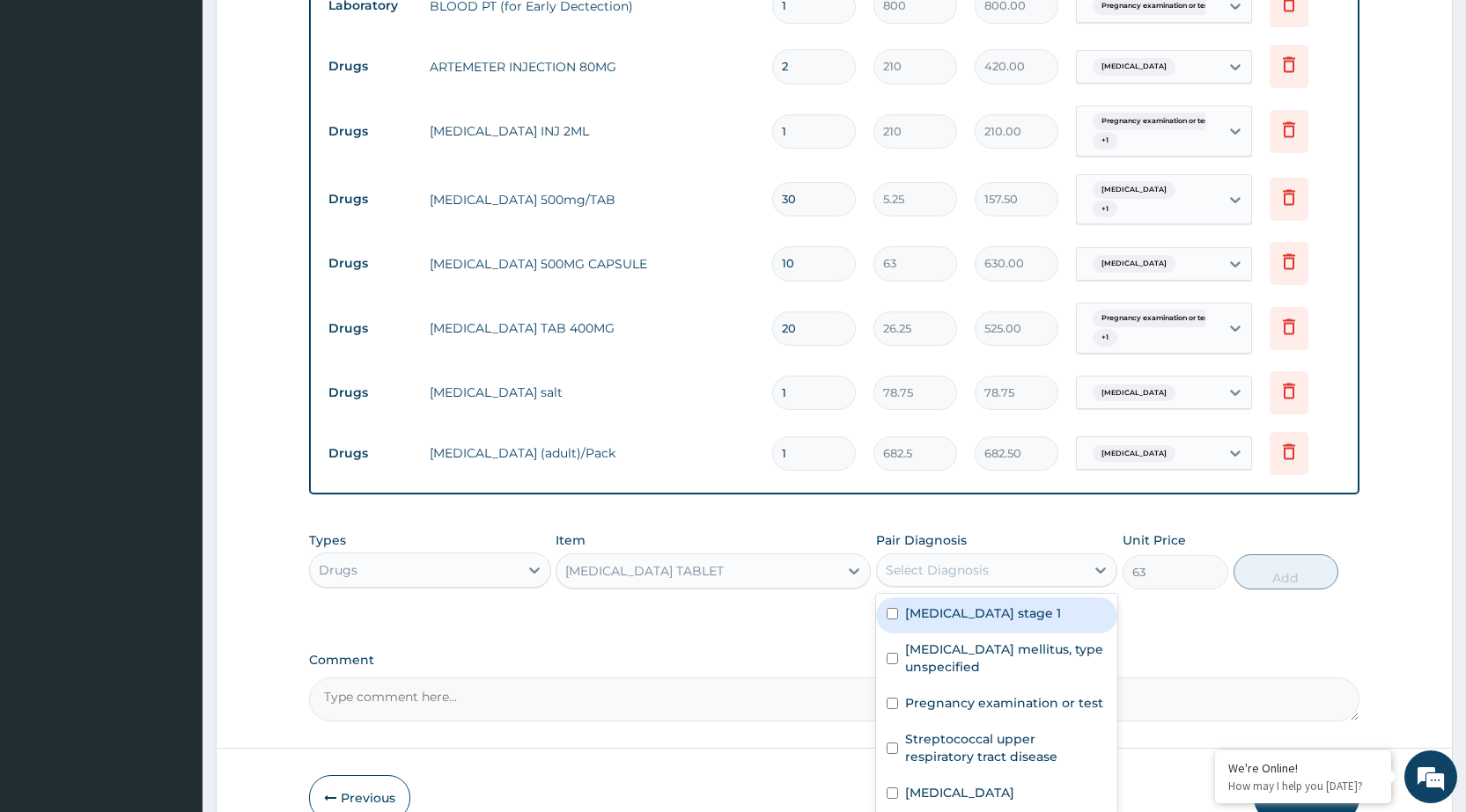
click at [996, 556] on div "Select Diagnosis" at bounding box center [981, 570] width 207 height 28
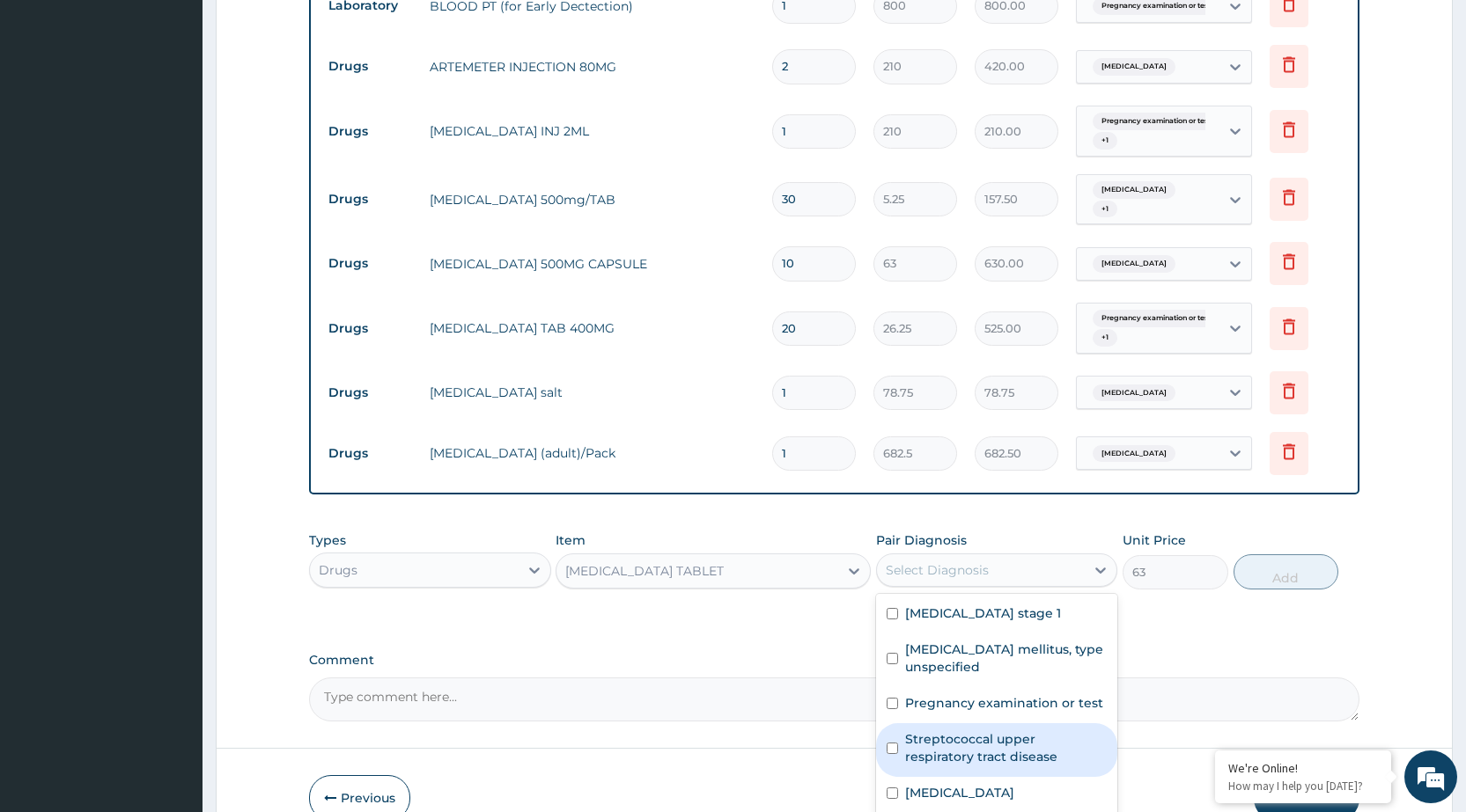
click at [967, 730] on label "Streptococcal upper respiratory tract disease" at bounding box center [1005, 748] width 202 height 35
checkbox input "true"
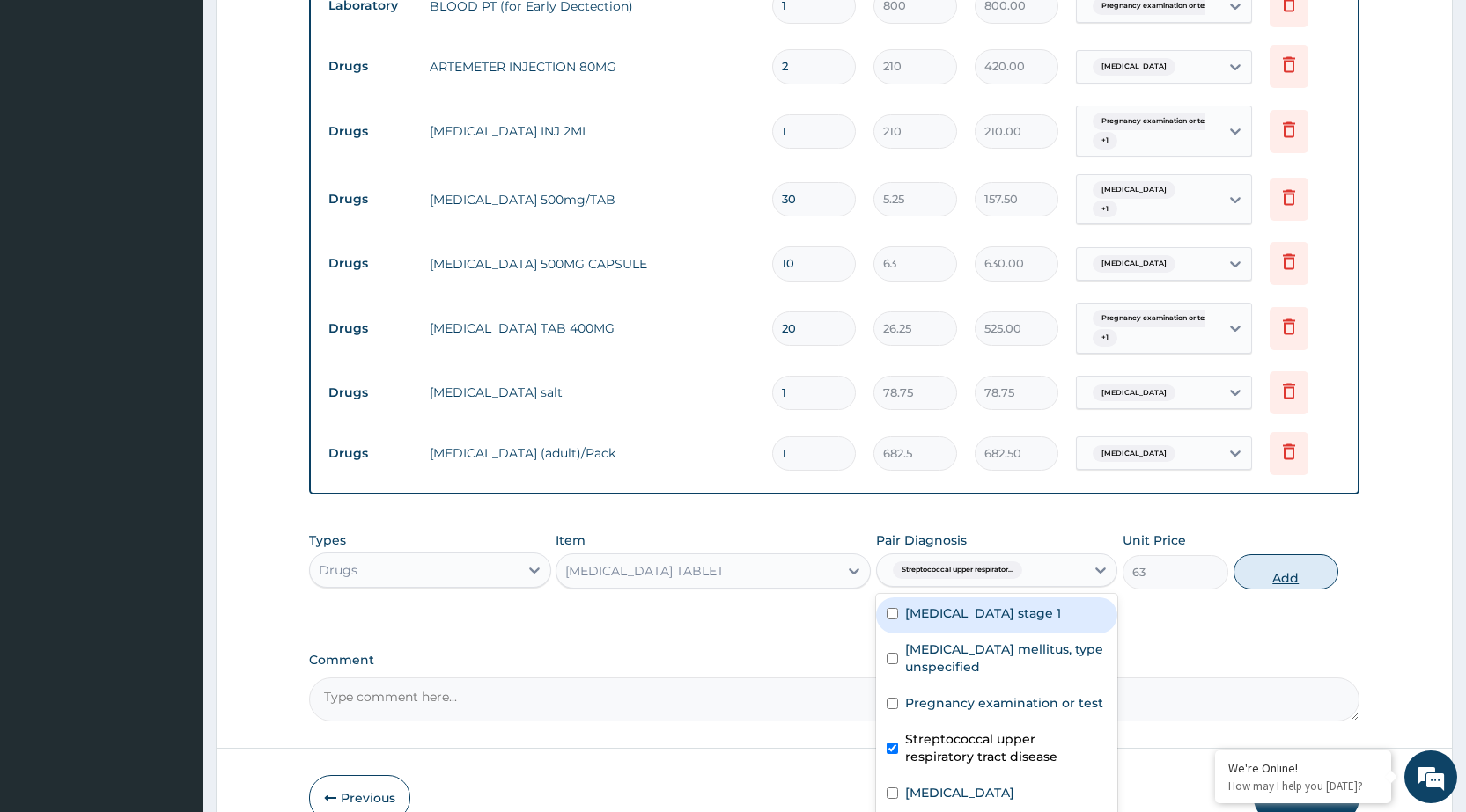
click at [1272, 555] on button "Add" at bounding box center [1287, 572] width 105 height 35
type input "0"
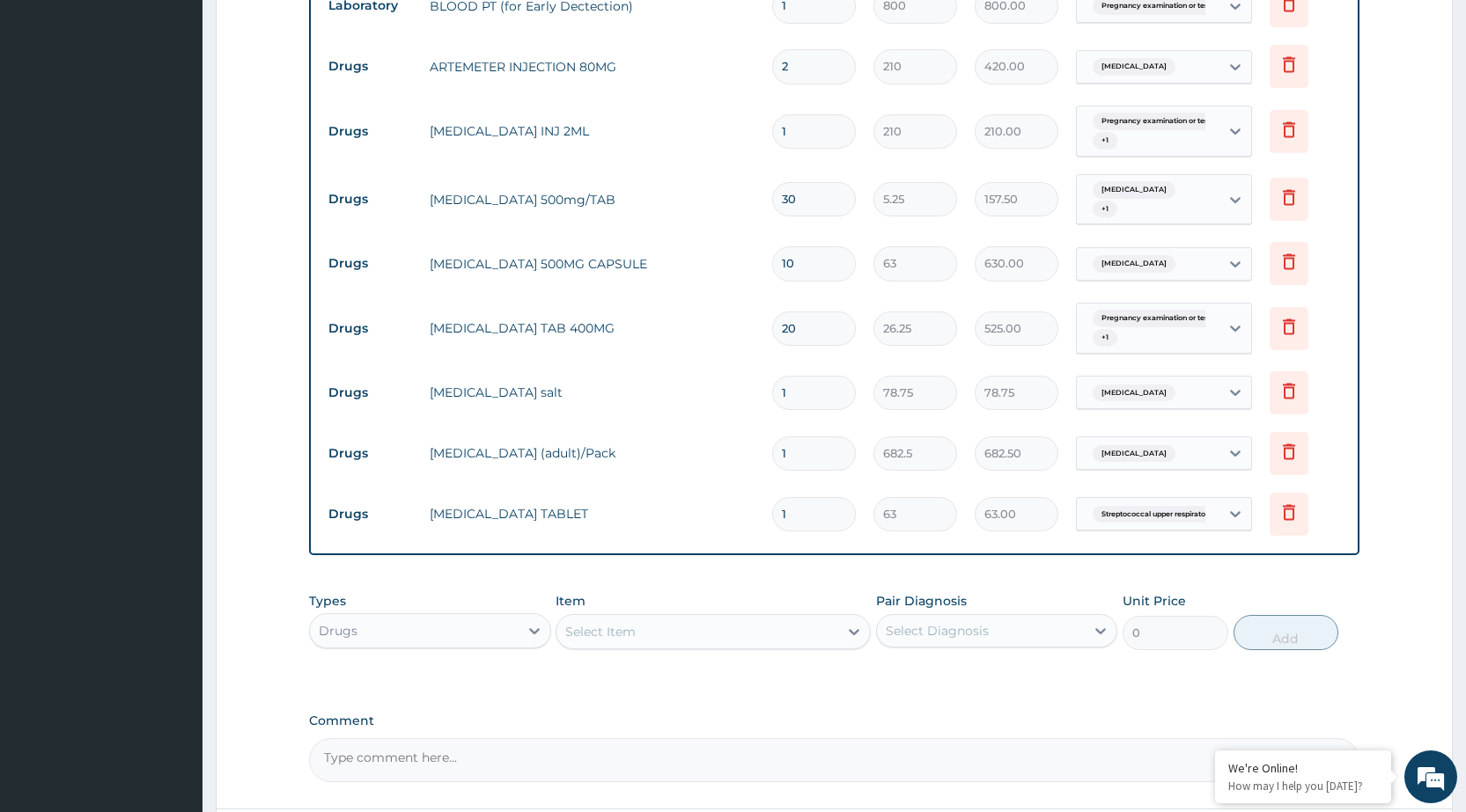
type input "10"
type input "630.00"
type input "10"
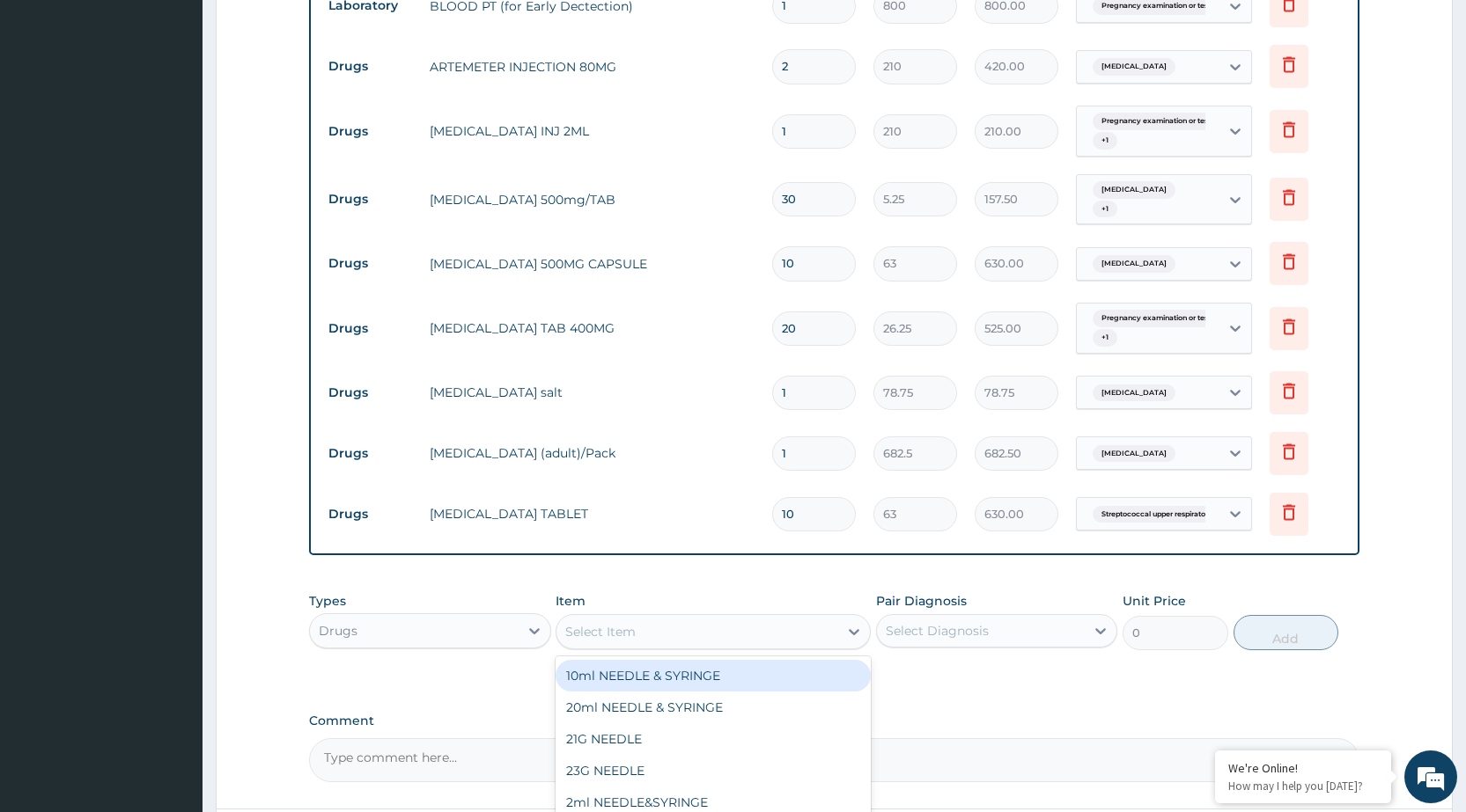
click at [825, 618] on div "Select Item" at bounding box center [696, 632] width 282 height 28
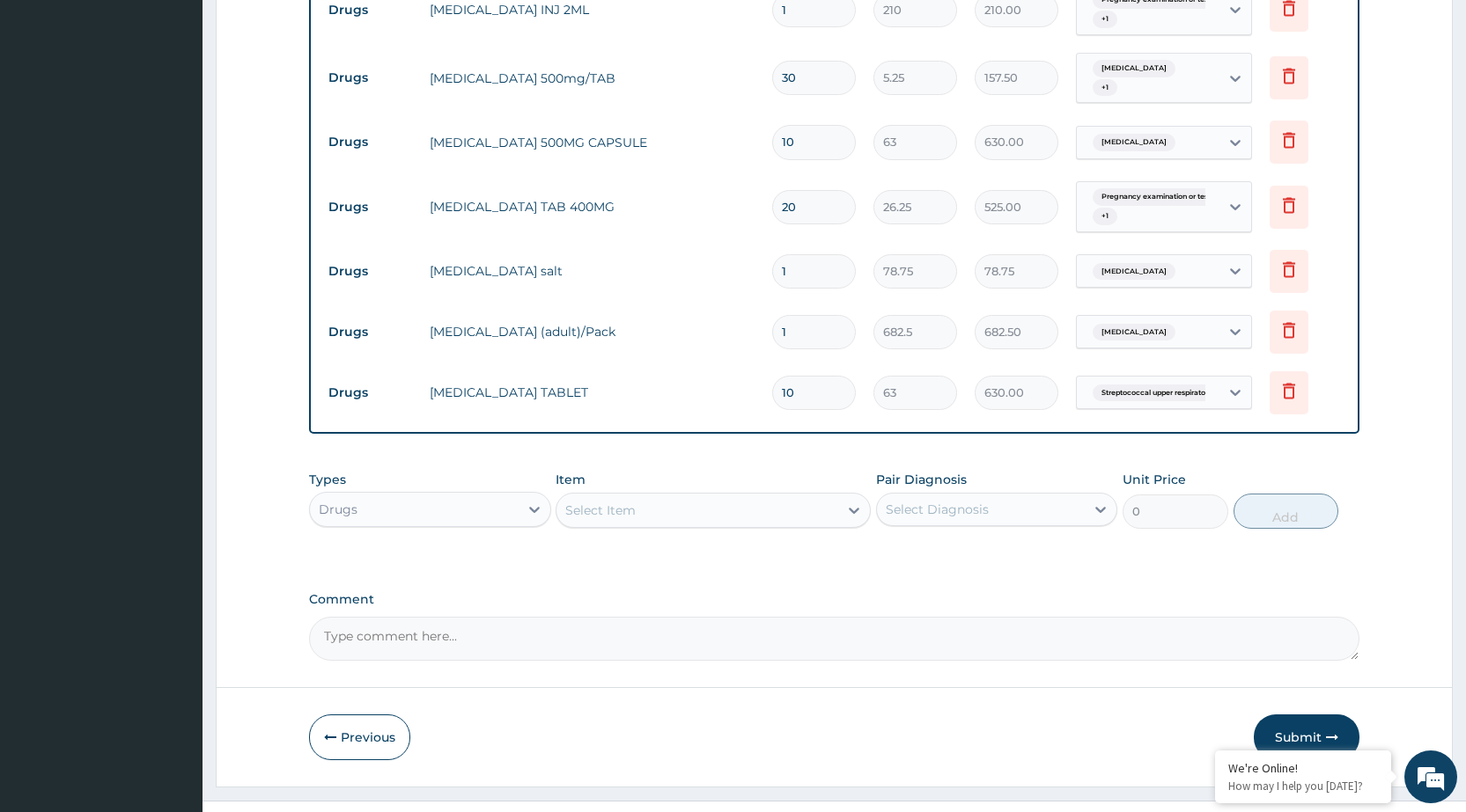
click at [1307, 715] on button "Submit" at bounding box center [1306, 737] width 105 height 46
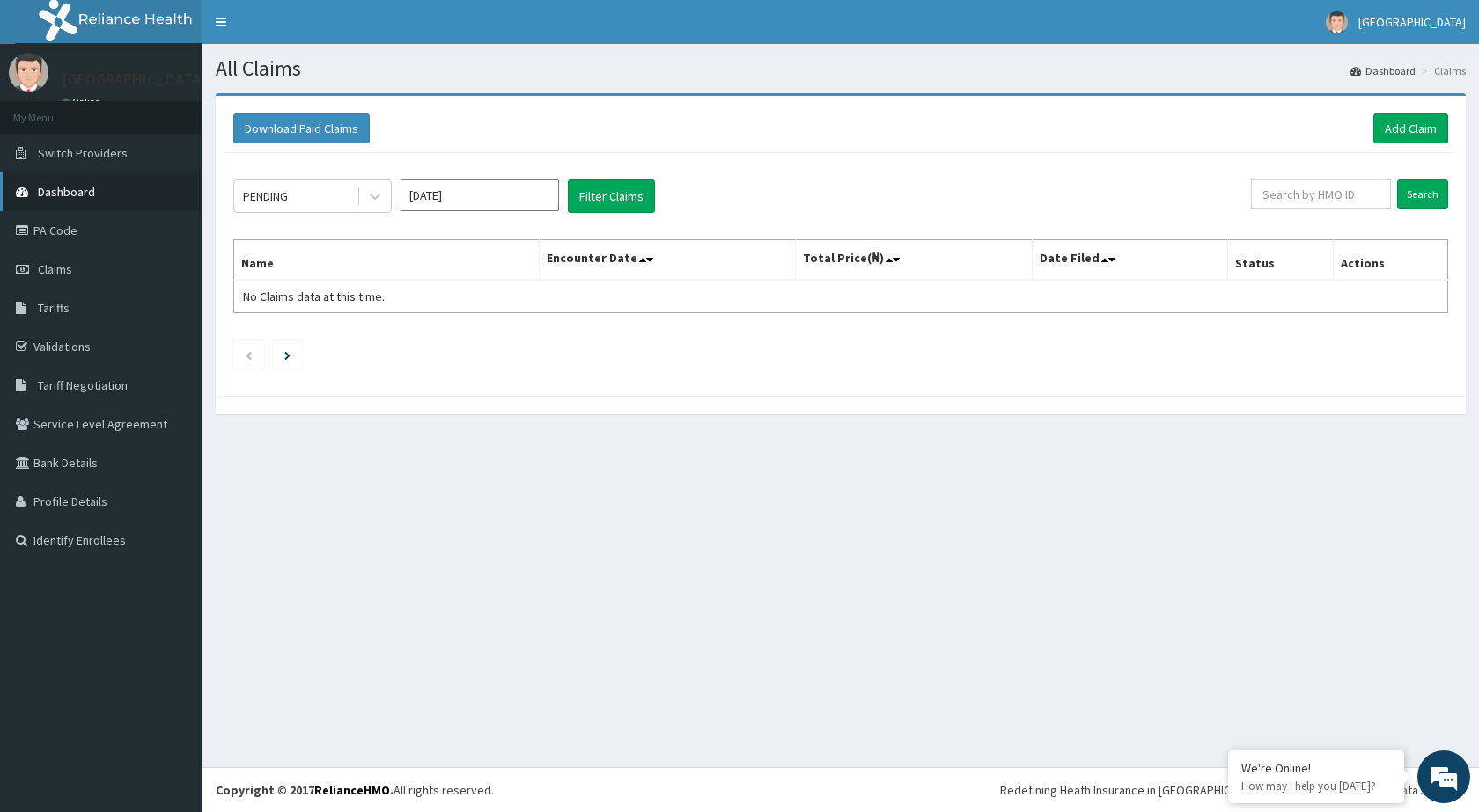
click at [65, 181] on link "Dashboard" at bounding box center [101, 192] width 203 height 39
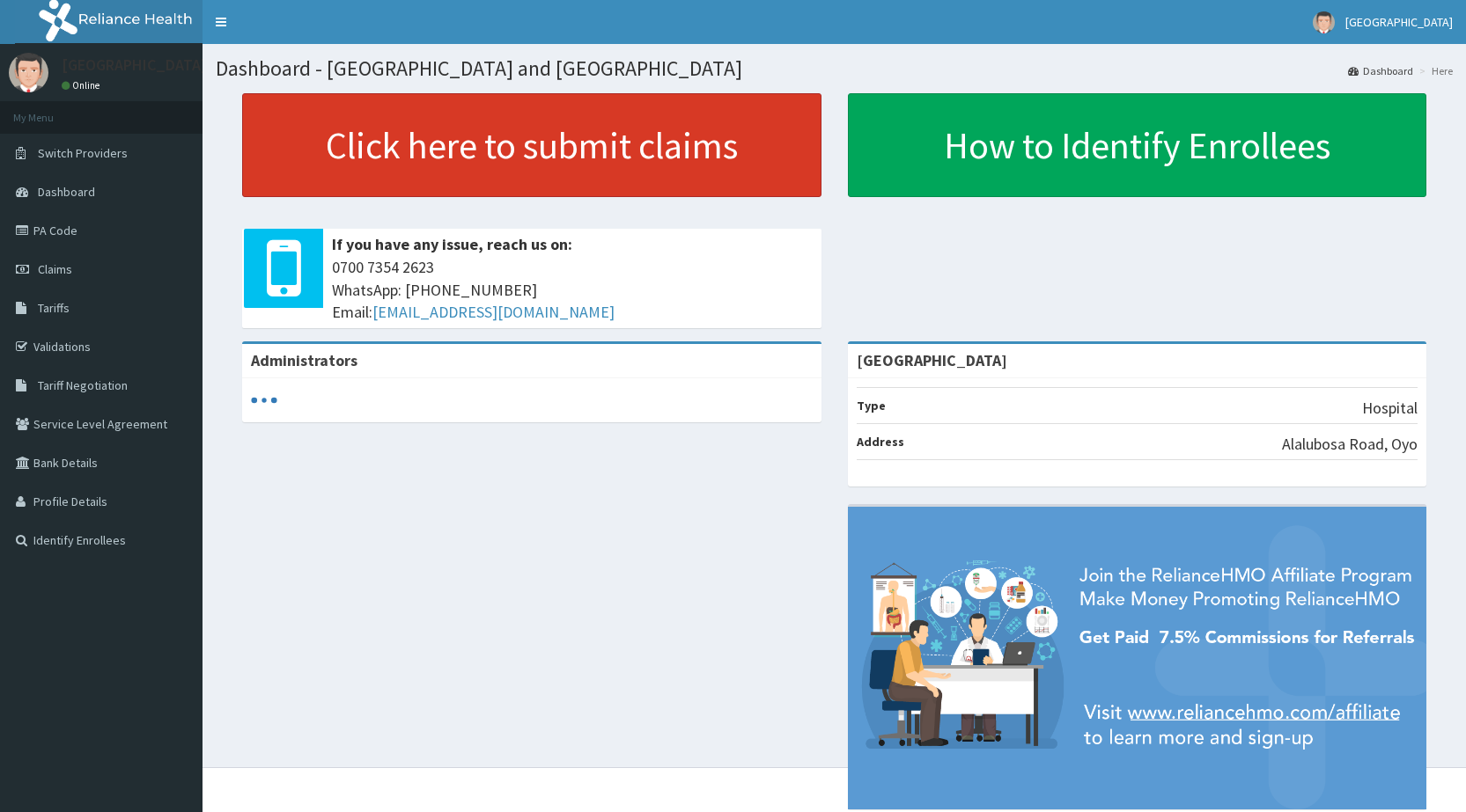
click at [357, 155] on link "Click here to submit claims" at bounding box center [532, 145] width 580 height 104
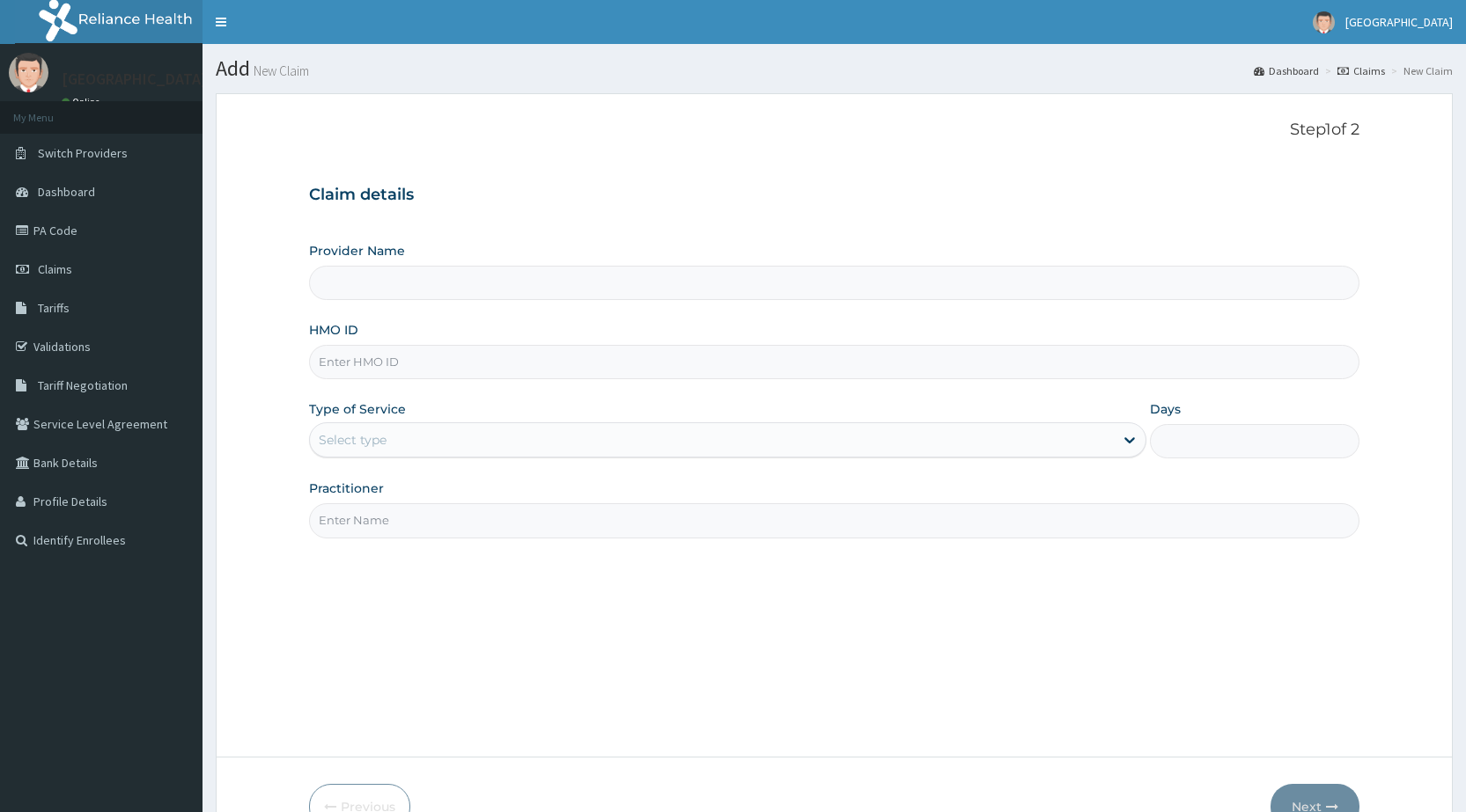
click at [492, 372] on input "HMO ID" at bounding box center [834, 361] width 1051 height 34
type input "FKM"
type input "[GEOGRAPHIC_DATA]"
type input "FKM/10034/A"
click at [497, 442] on div "Select type" at bounding box center [711, 440] width 804 height 28
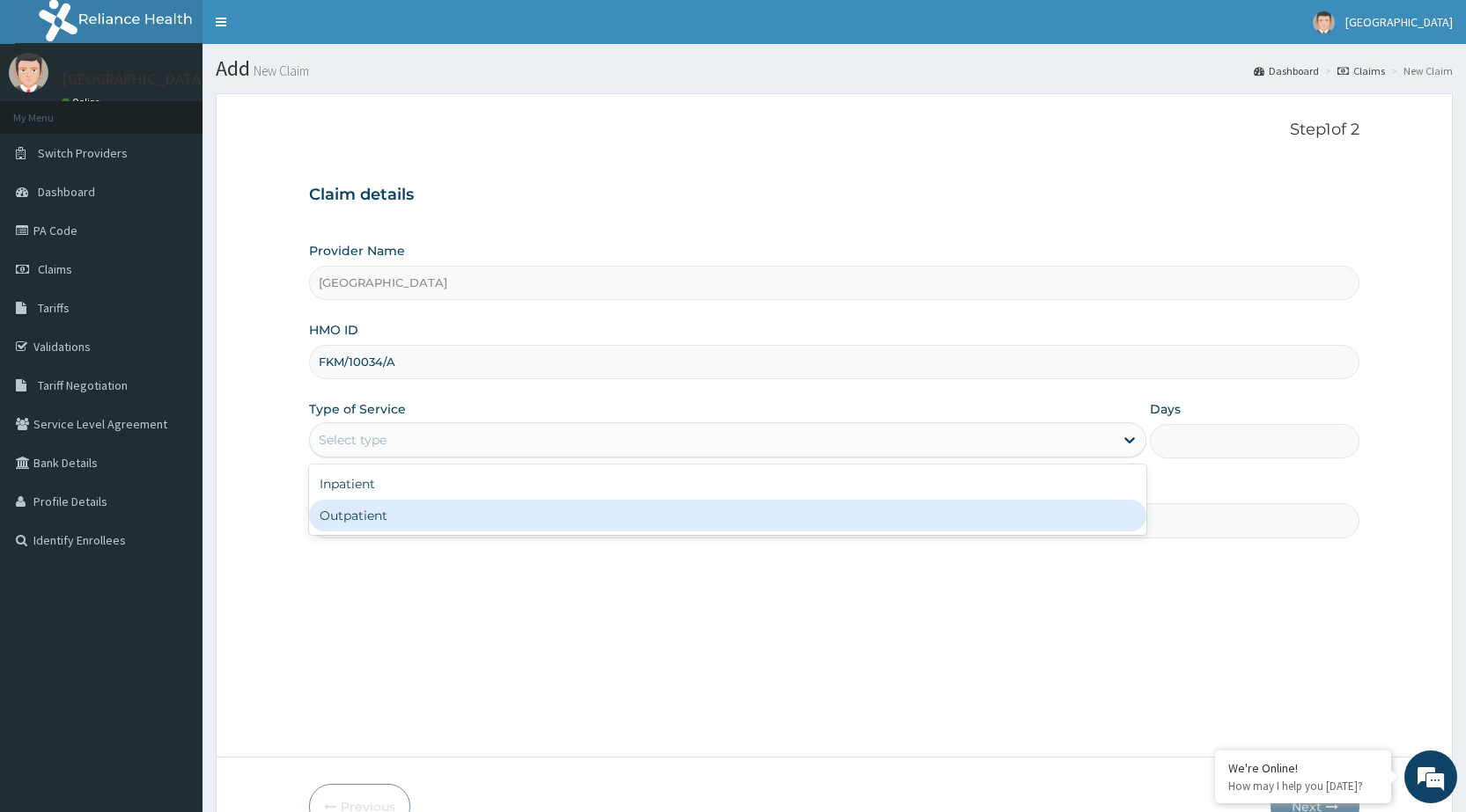
click at [478, 522] on div "Outpatient" at bounding box center [728, 516] width 838 height 32
type input "1"
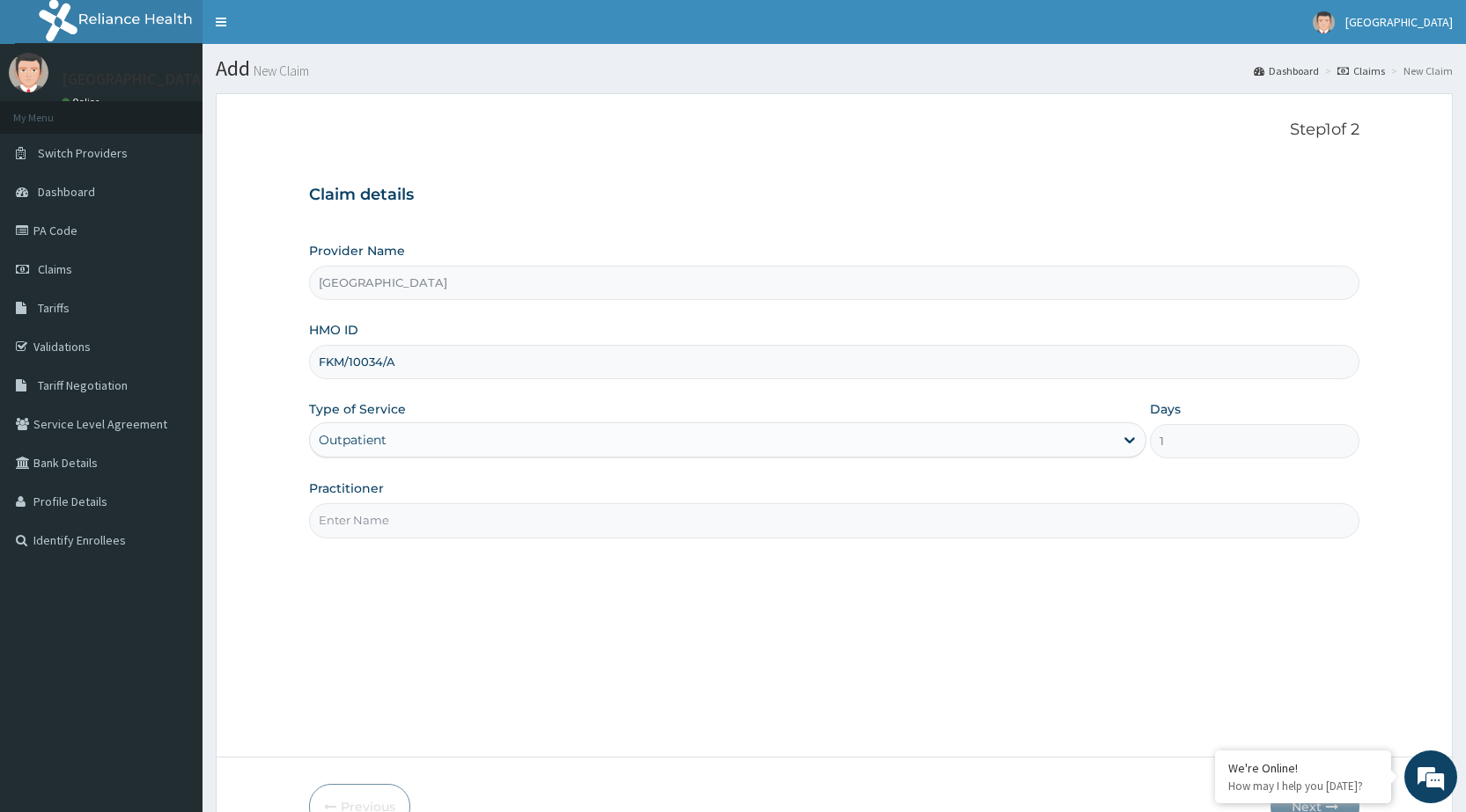
drag, startPoint x: 492, startPoint y: 500, endPoint x: 491, endPoint y: 519, distance: 19.0
click at [492, 508] on div "Practitioner" at bounding box center [834, 509] width 1051 height 58
click at [491, 526] on input "Practitioner" at bounding box center [834, 520] width 1051 height 34
type input "DR [PERSON_NAME]"
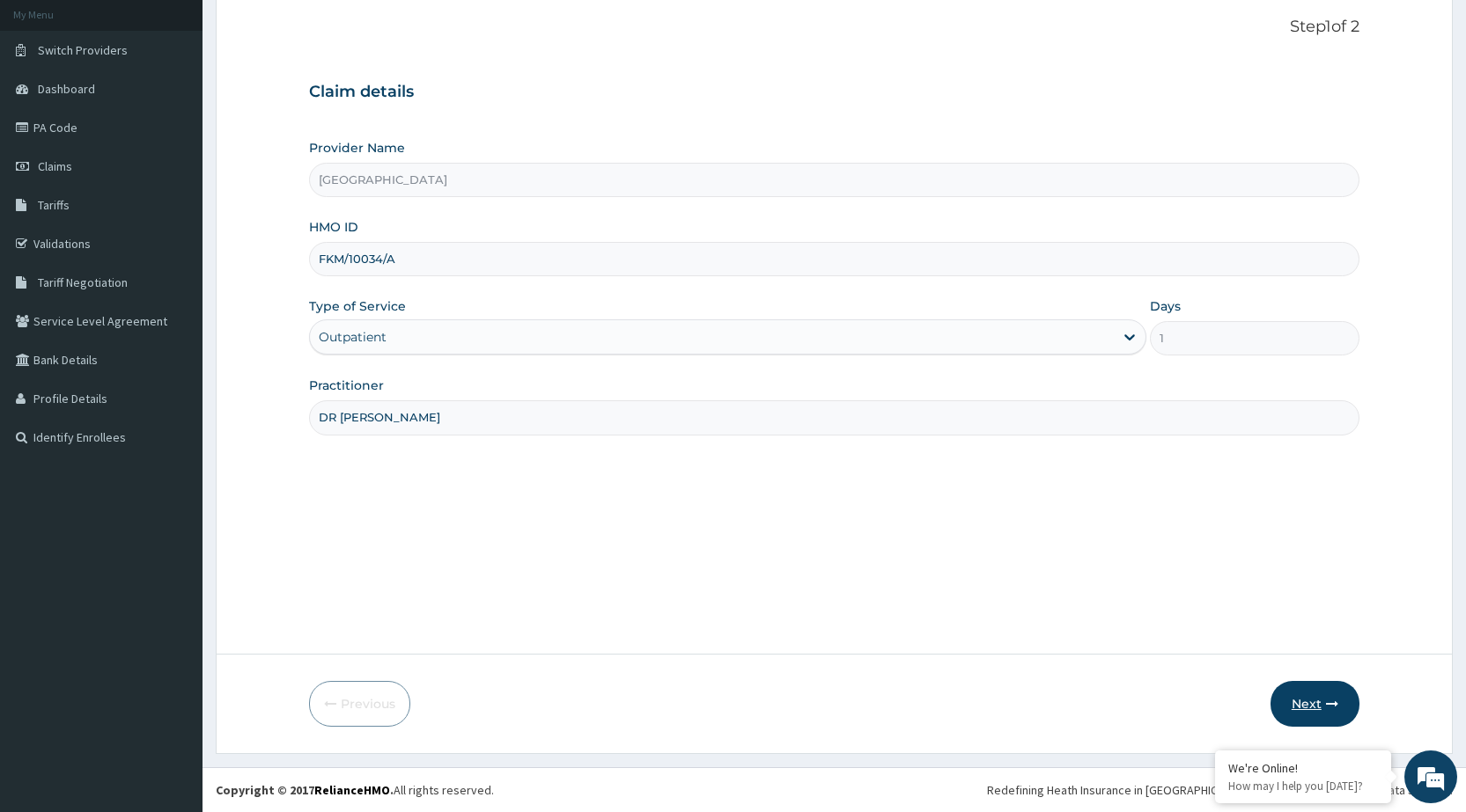
click at [1310, 692] on button "Next" at bounding box center [1315, 704] width 89 height 46
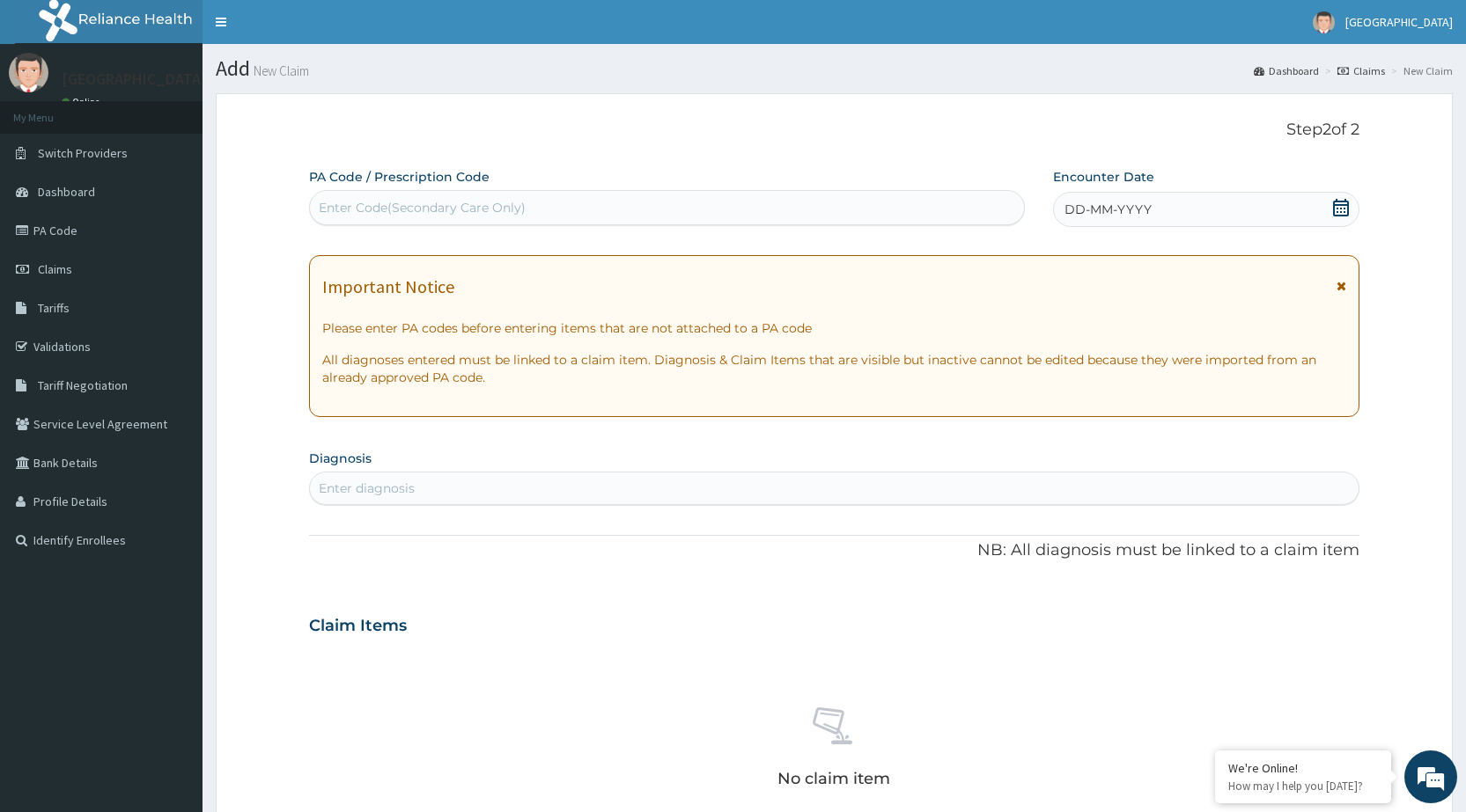
click at [1177, 208] on div "DD-MM-YYYY" at bounding box center [1206, 209] width 307 height 35
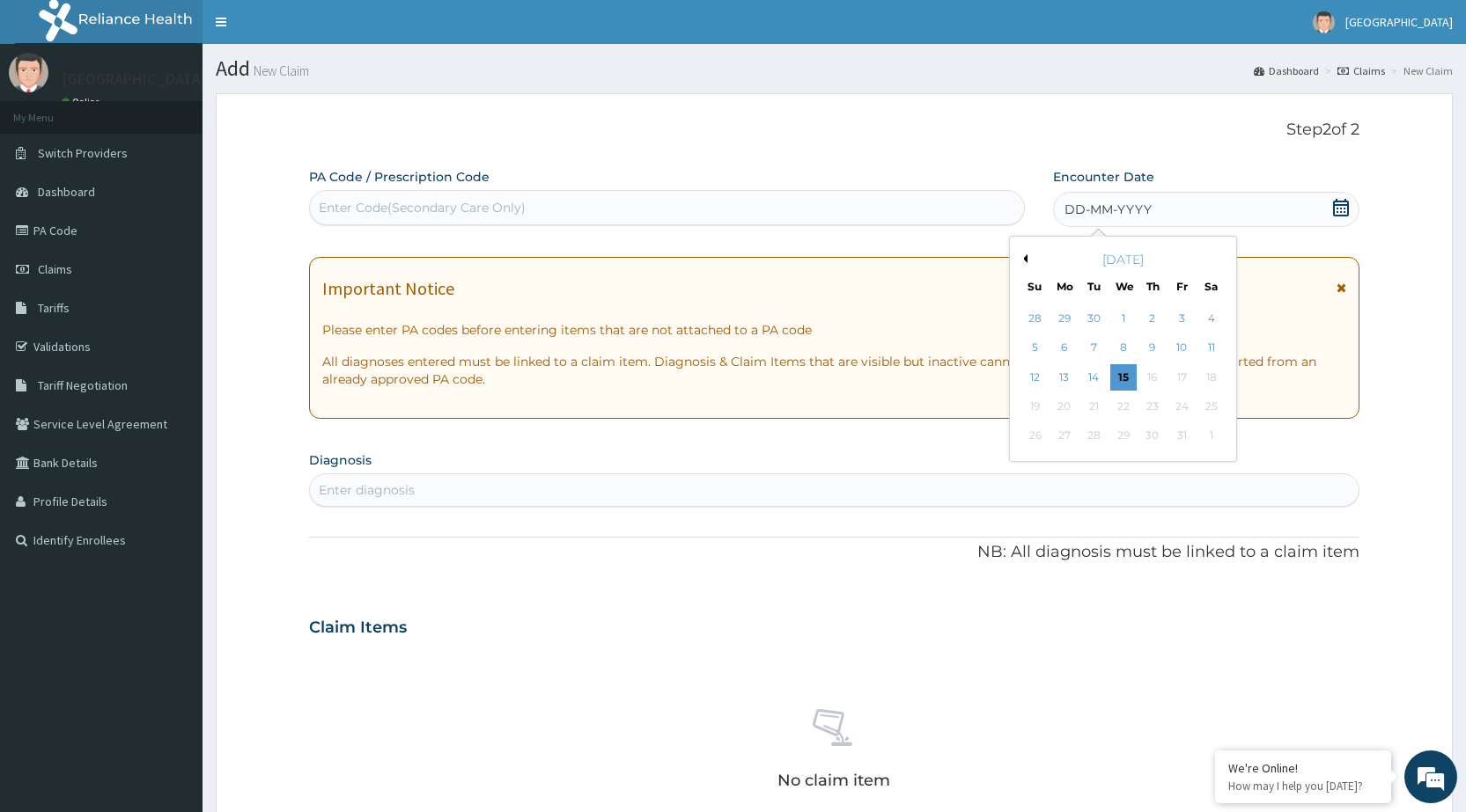
click at [1023, 260] on button "Previous Month" at bounding box center [1023, 258] width 9 height 9
click at [1153, 351] on div "10" at bounding box center [1152, 348] width 26 height 26
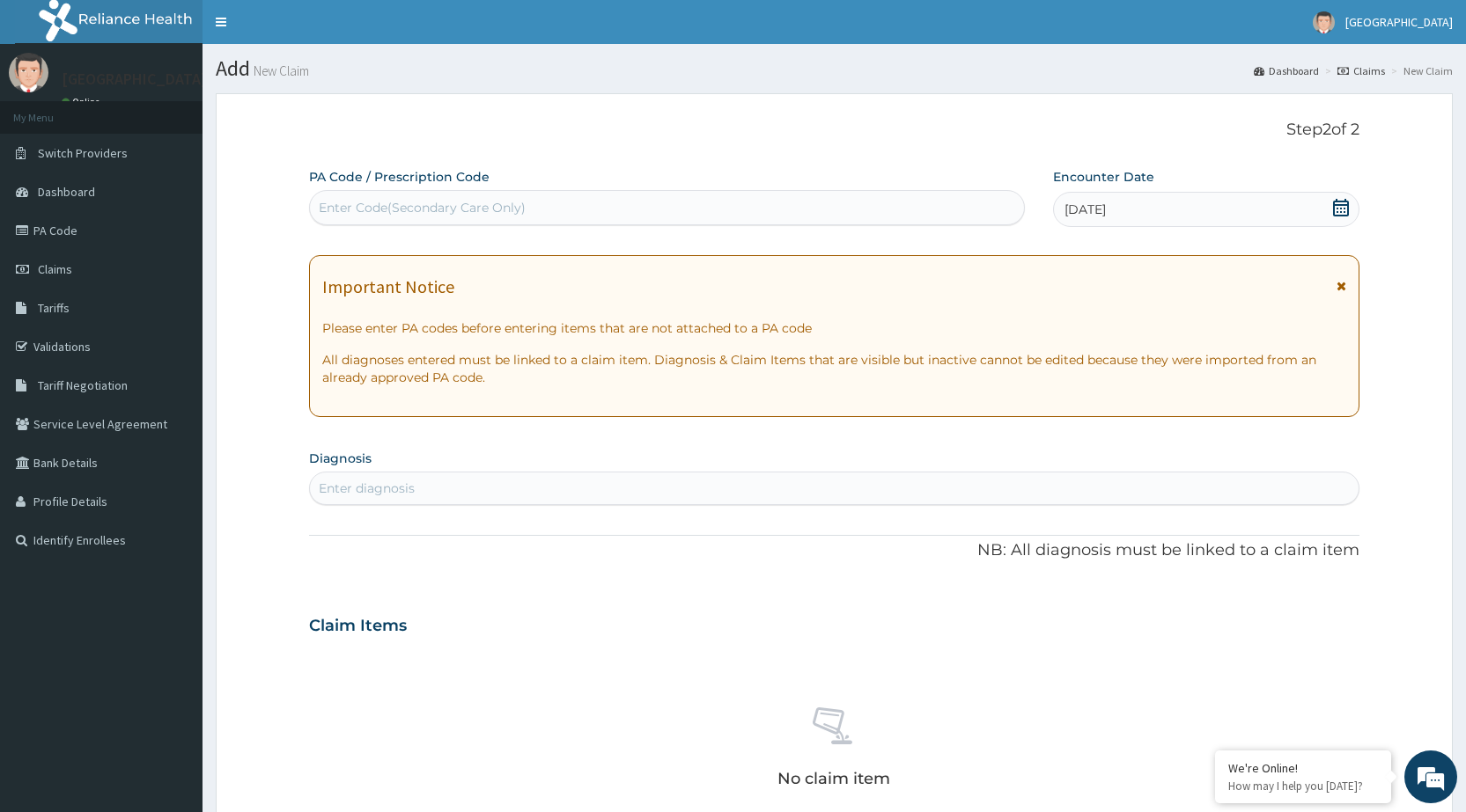
click at [1343, 280] on icon at bounding box center [1341, 286] width 10 height 13
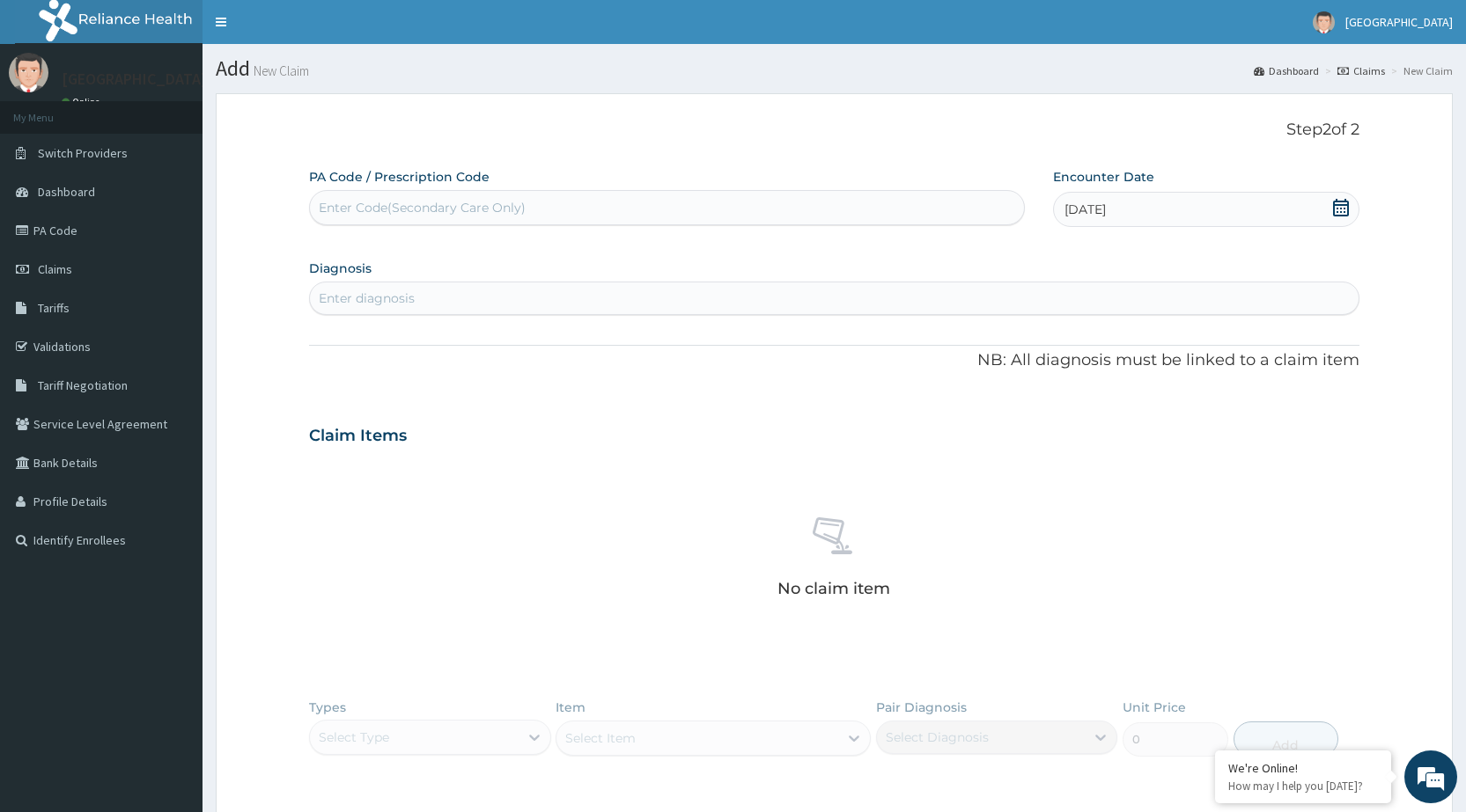
click at [1039, 307] on div "Enter diagnosis" at bounding box center [834, 298] width 1049 height 28
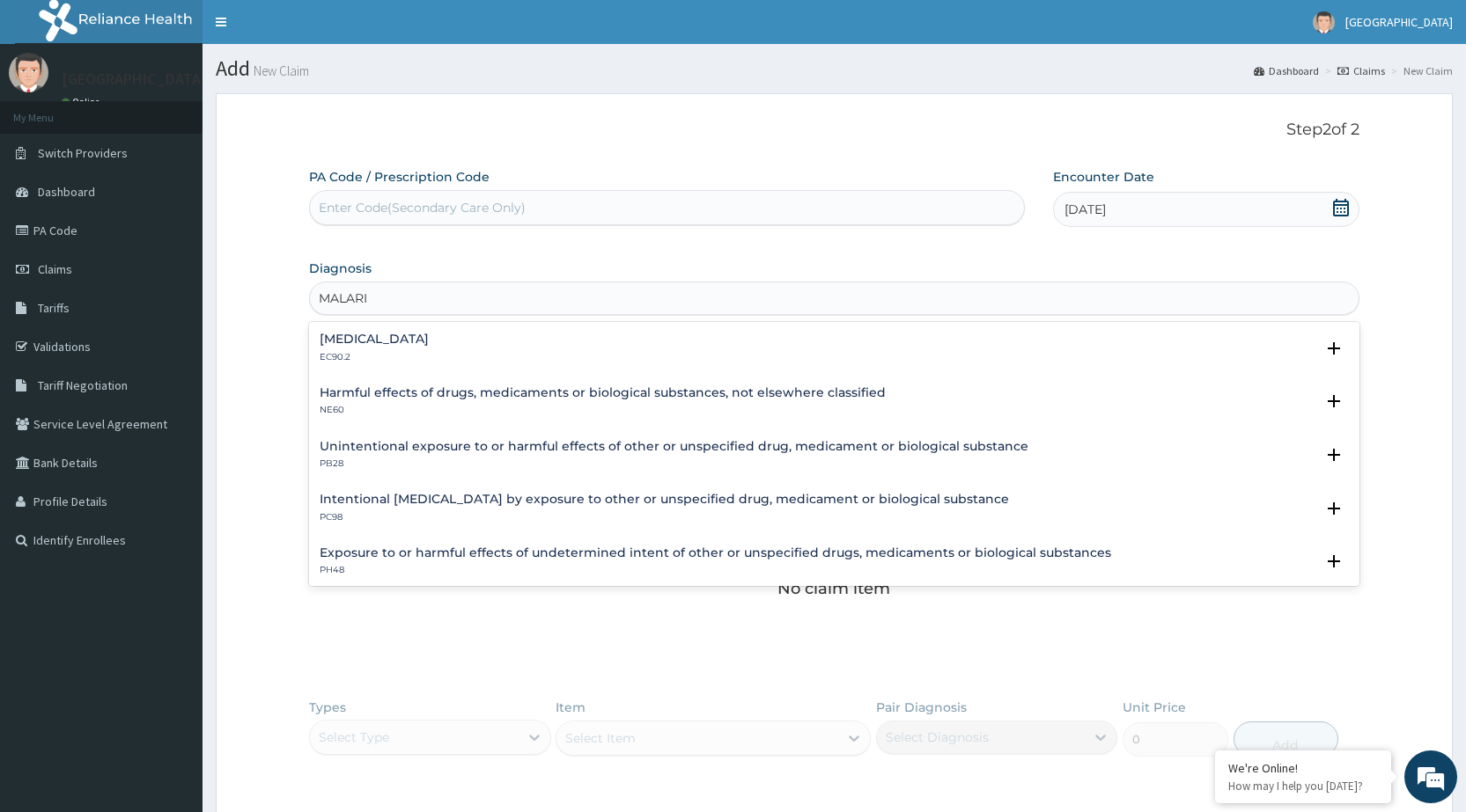
type input "[MEDICAL_DATA]"
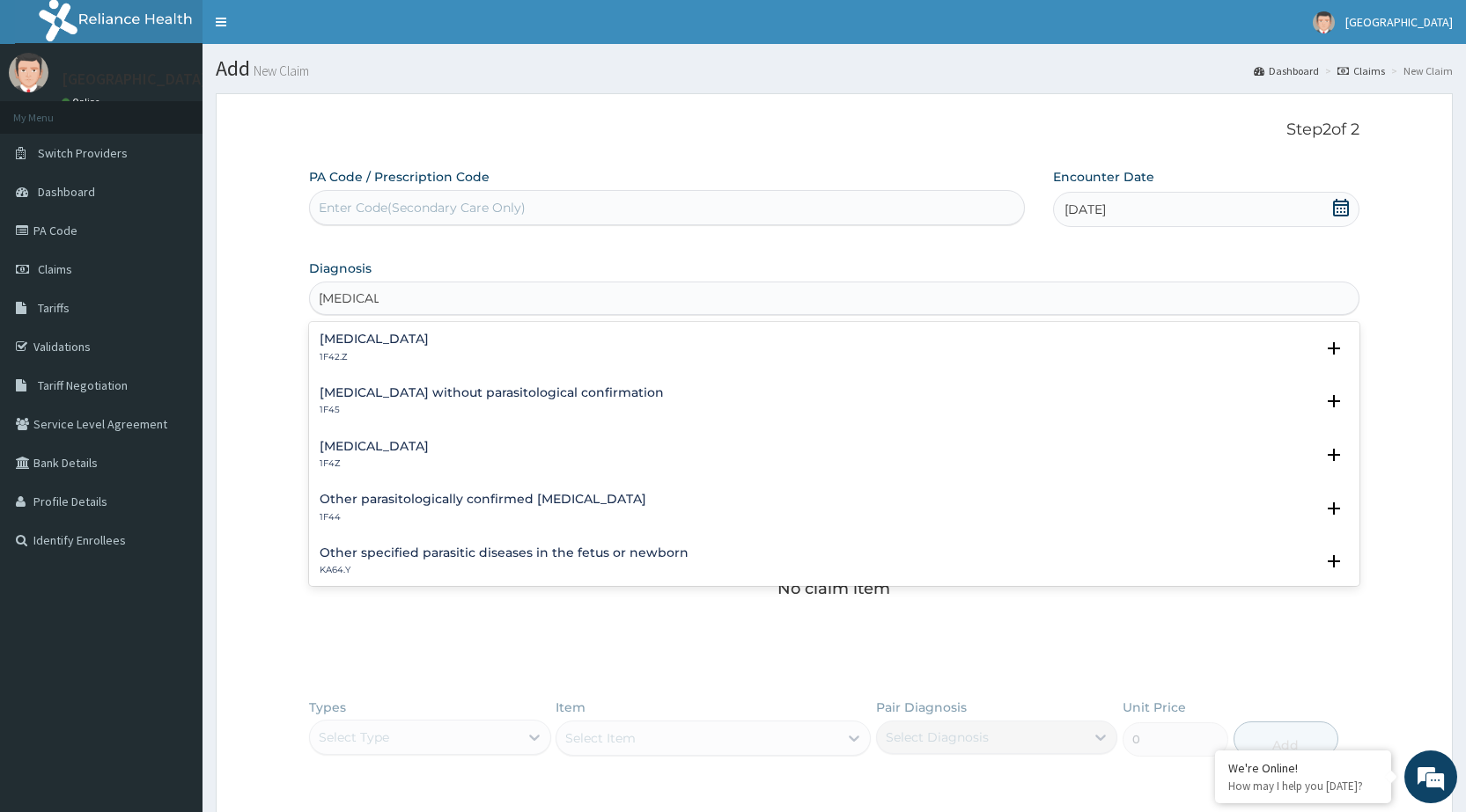
click at [378, 452] on h4 "[MEDICAL_DATA]" at bounding box center [374, 447] width 109 height 14
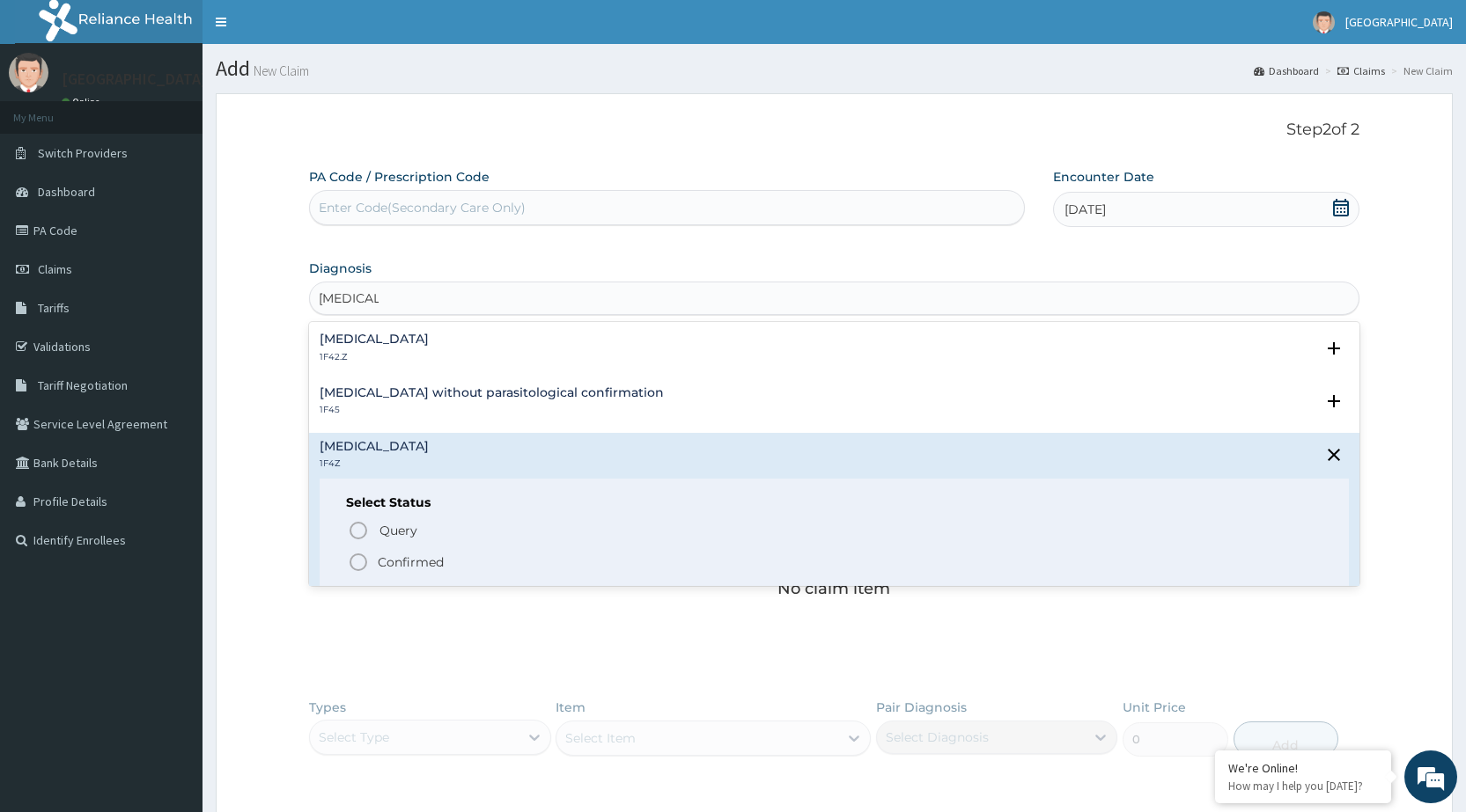
click at [360, 555] on circle "status option filled" at bounding box center [358, 563] width 16 height 16
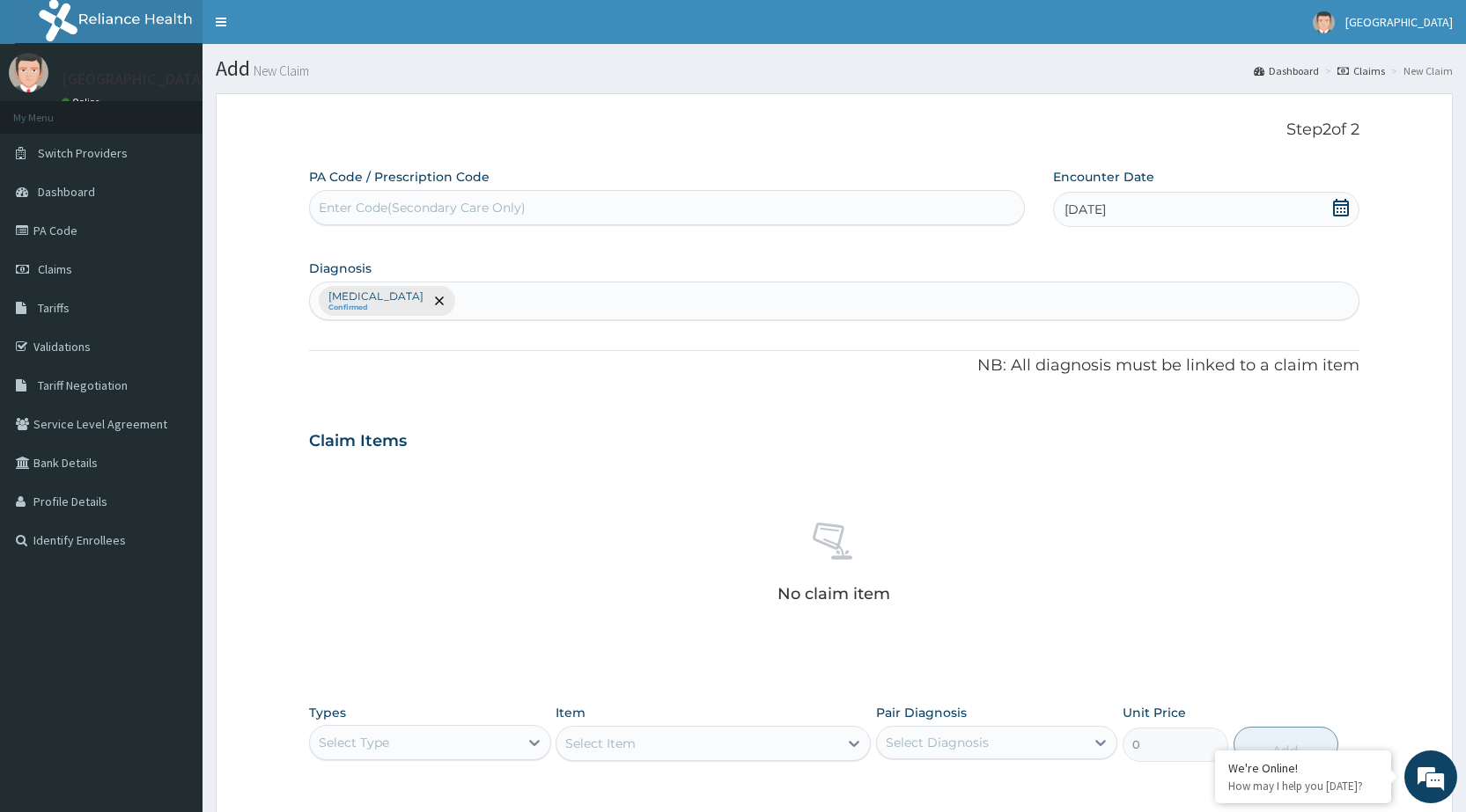
scroll to position [264, 0]
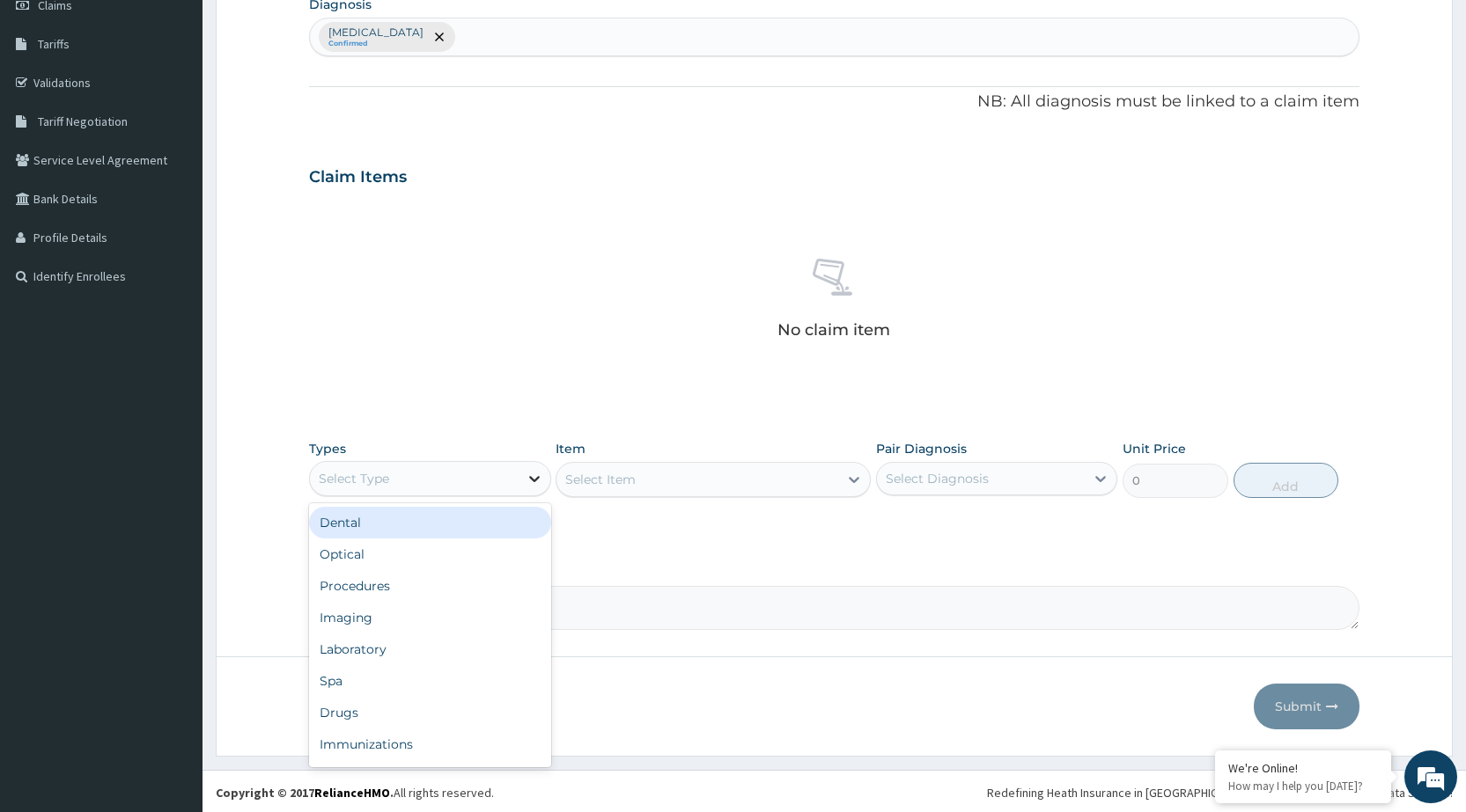
click at [526, 480] on icon at bounding box center [535, 479] width 18 height 18
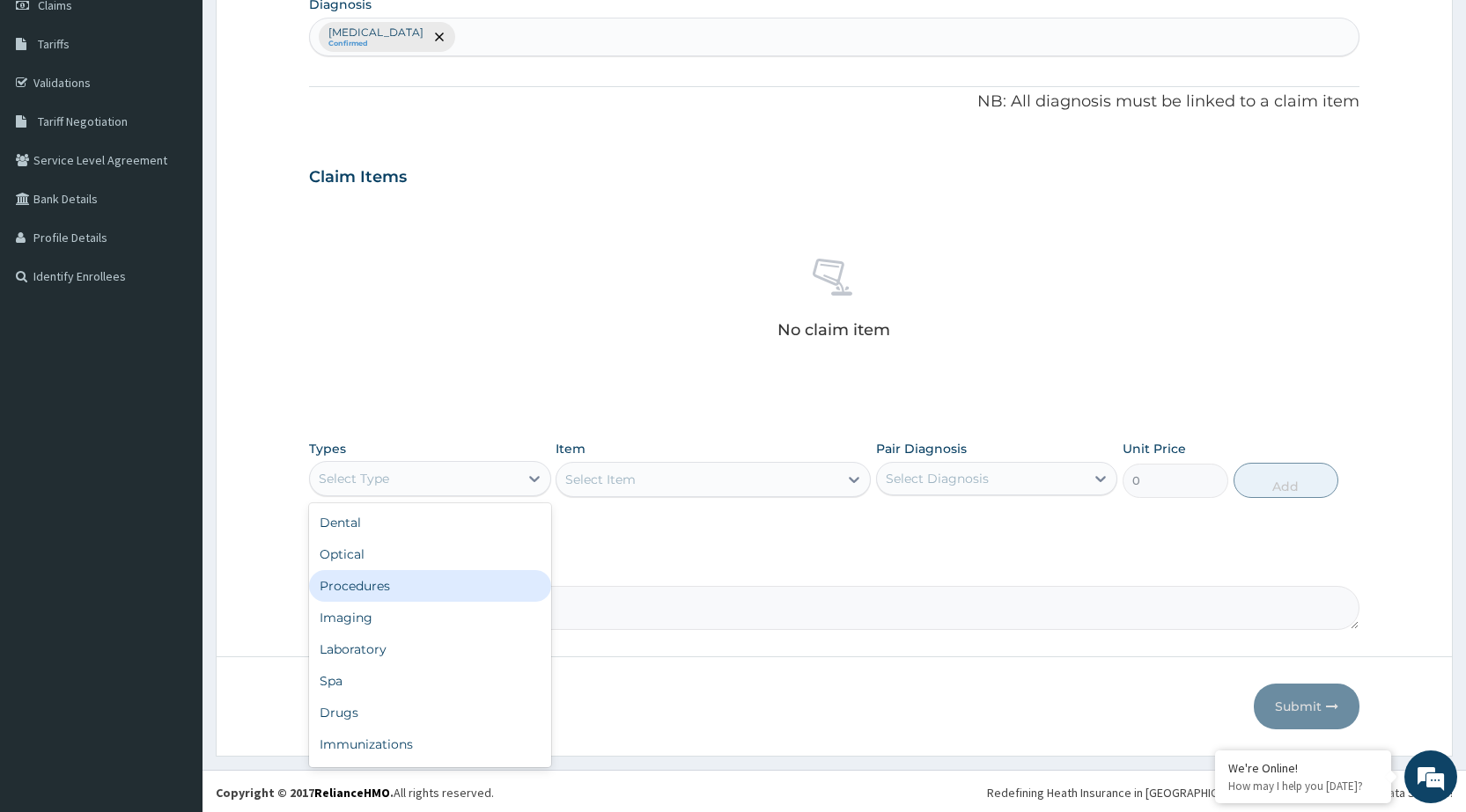
click at [496, 586] on div "Procedures" at bounding box center [430, 586] width 242 height 32
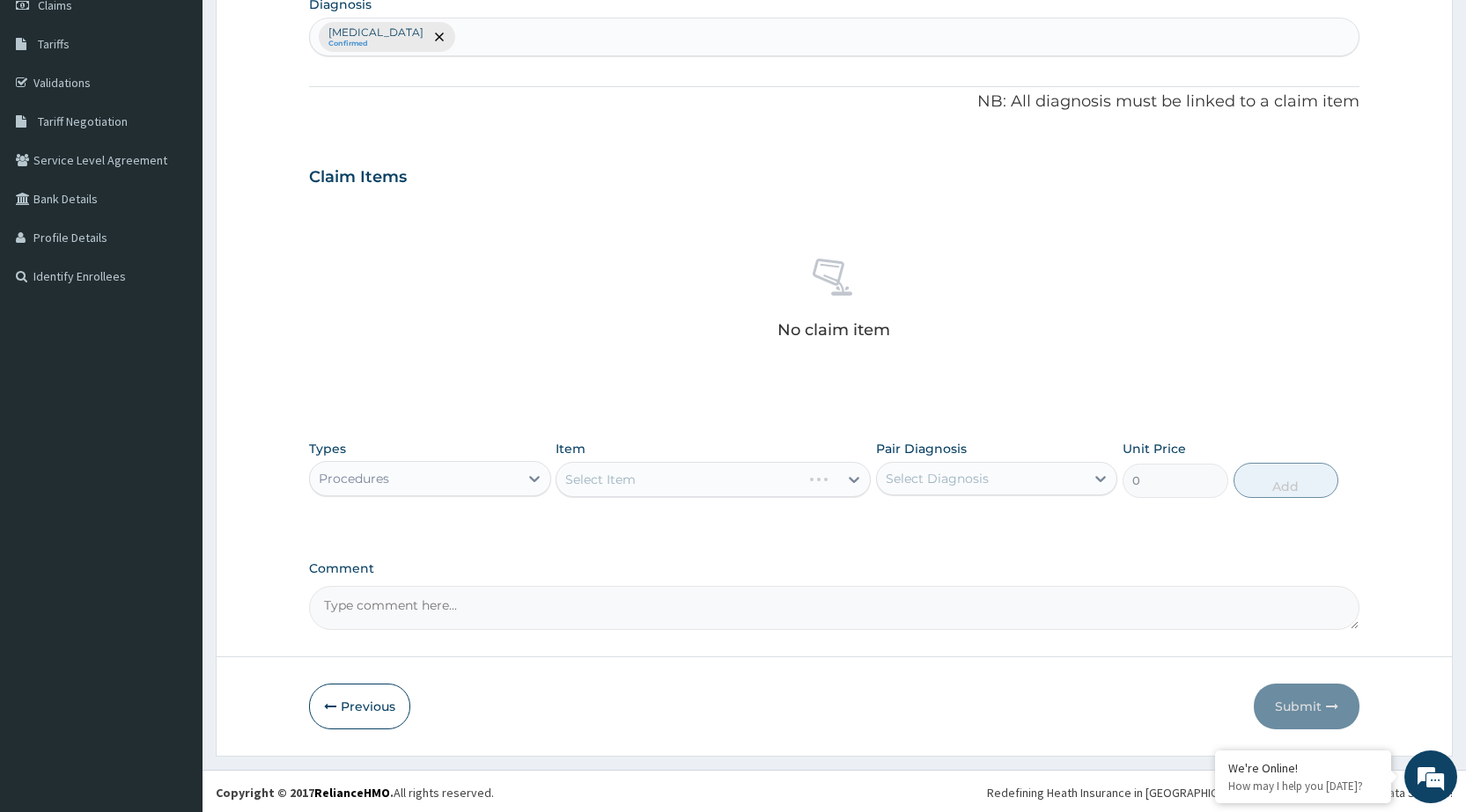
click at [829, 492] on div "Select Item" at bounding box center [713, 480] width 316 height 35
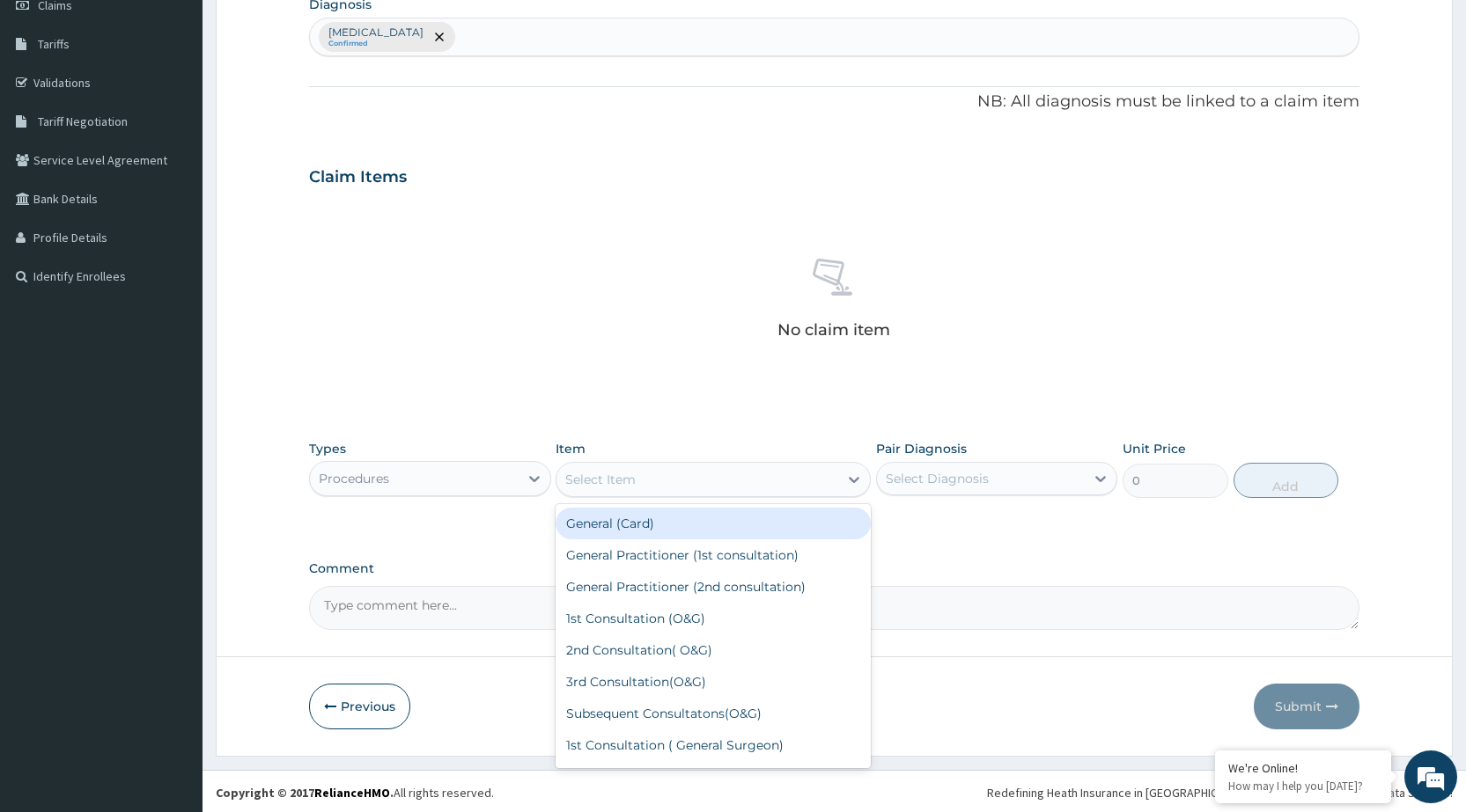
click at [829, 492] on div "Select Item" at bounding box center [696, 479] width 282 height 28
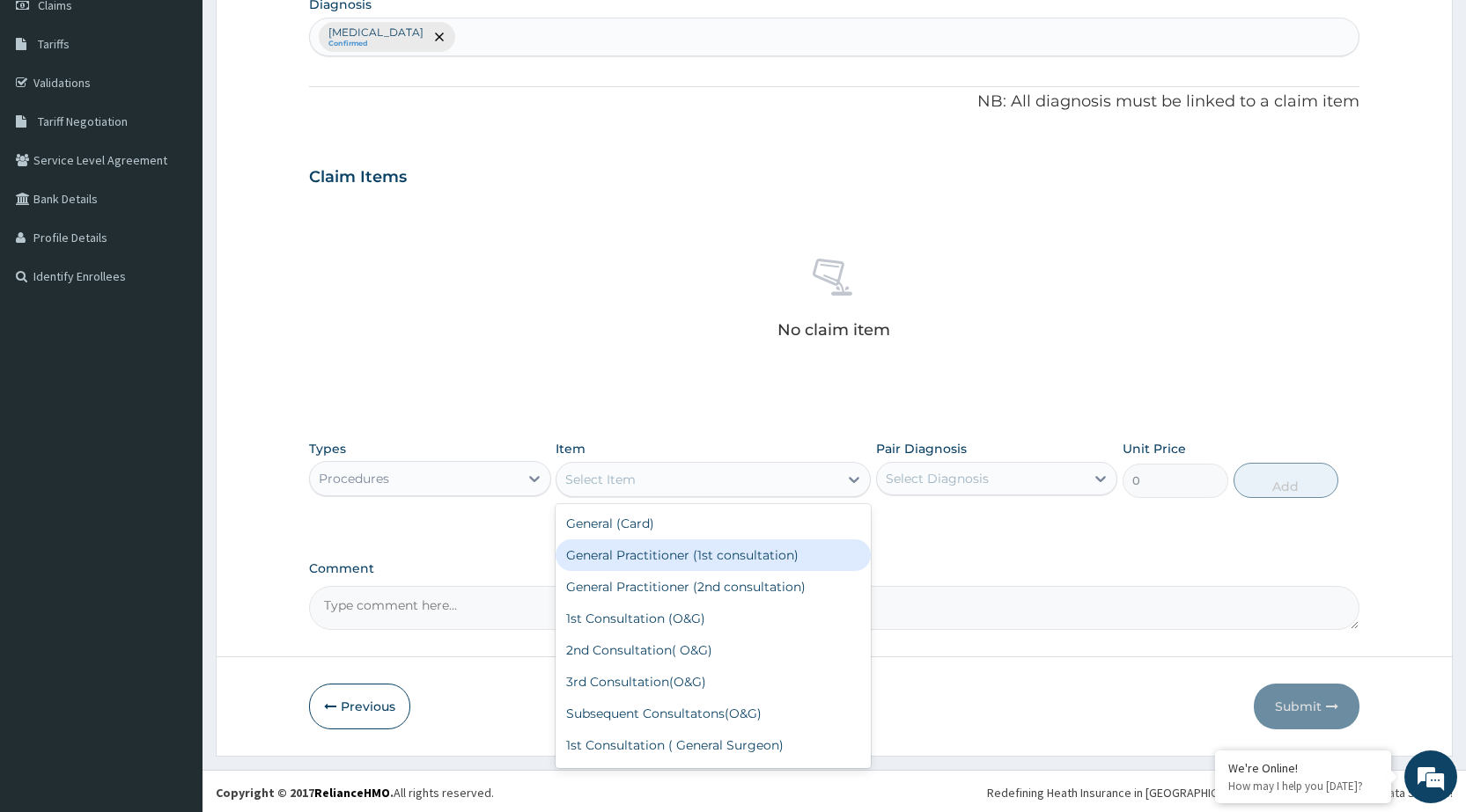
click at [812, 549] on div "General Practitioner (1st consultation)" at bounding box center [713, 555] width 316 height 32
type input "1500"
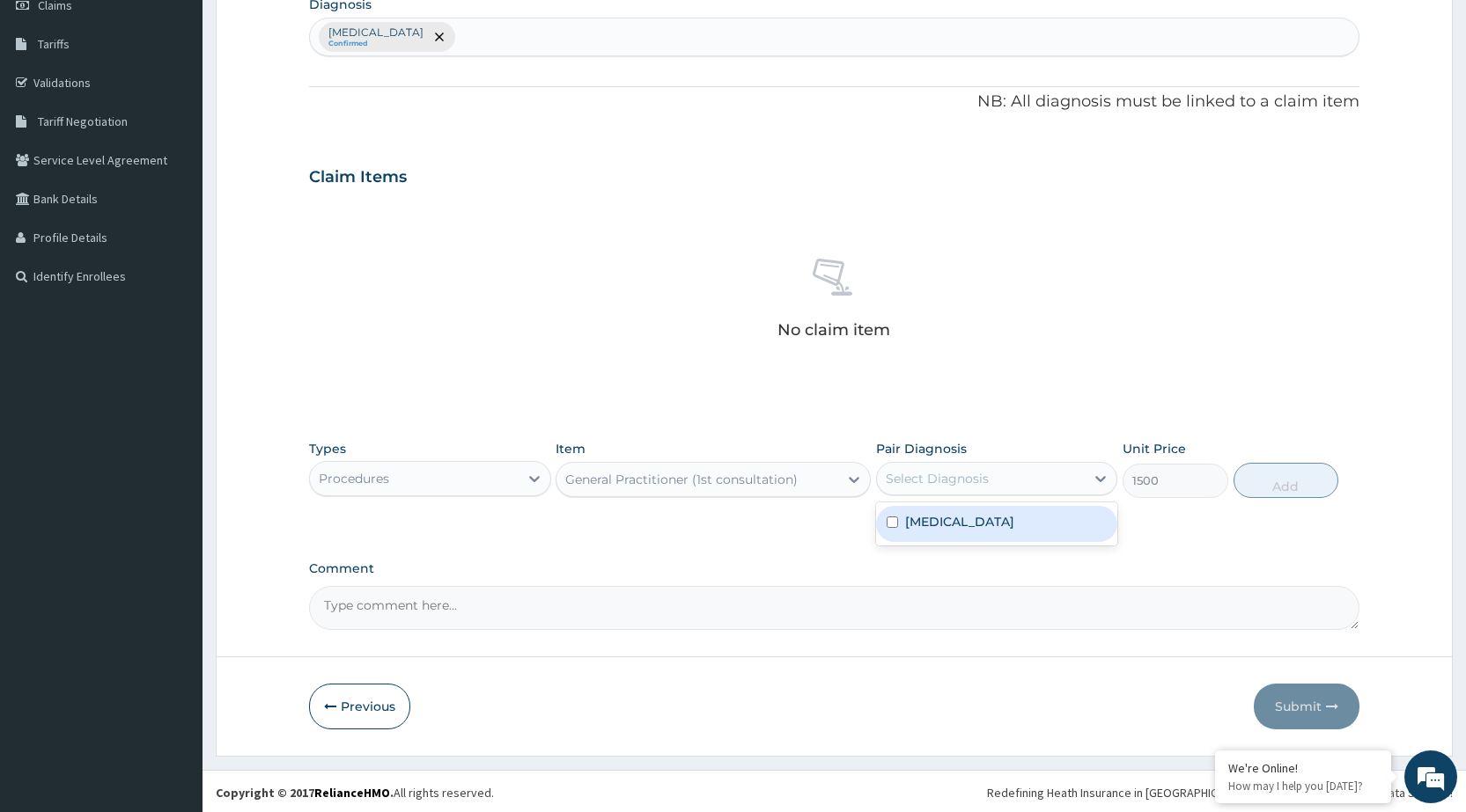
click at [1018, 476] on div "Select Diagnosis" at bounding box center [981, 478] width 207 height 28
drag, startPoint x: 1006, startPoint y: 543, endPoint x: 1000, endPoint y: 564, distance: 21.8
click at [1000, 565] on div "PA Code / Prescription Code Enter Code(Secondary Care Only) Encounter Date [DAT…" at bounding box center [834, 267] width 1051 height 726
drag, startPoint x: 1031, startPoint y: 527, endPoint x: 1050, endPoint y: 525, distance: 19.1
click at [1032, 525] on div "[MEDICAL_DATA]" at bounding box center [997, 524] width 242 height 36
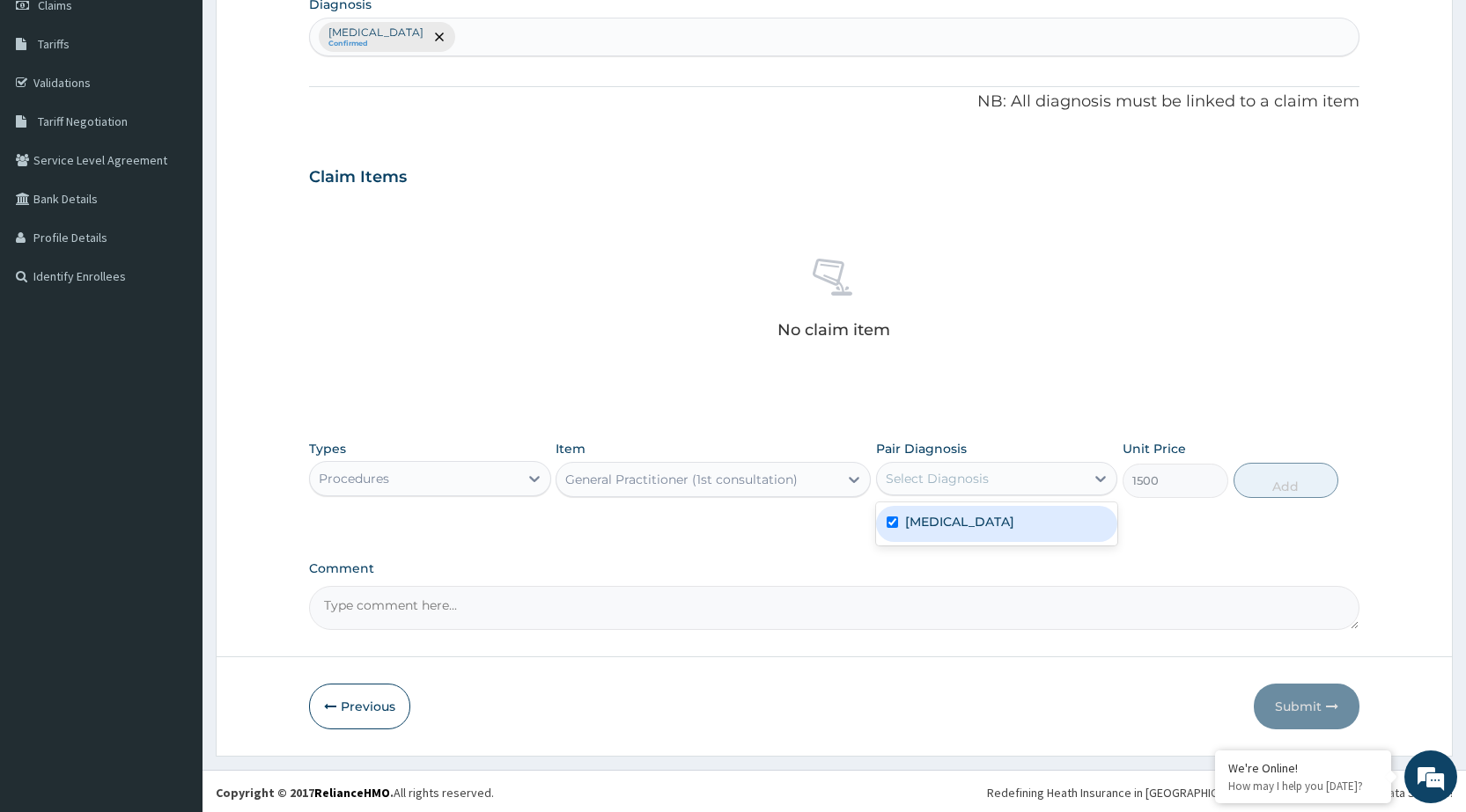
checkbox input "true"
click at [1288, 490] on button "Add" at bounding box center [1287, 481] width 105 height 35
type input "0"
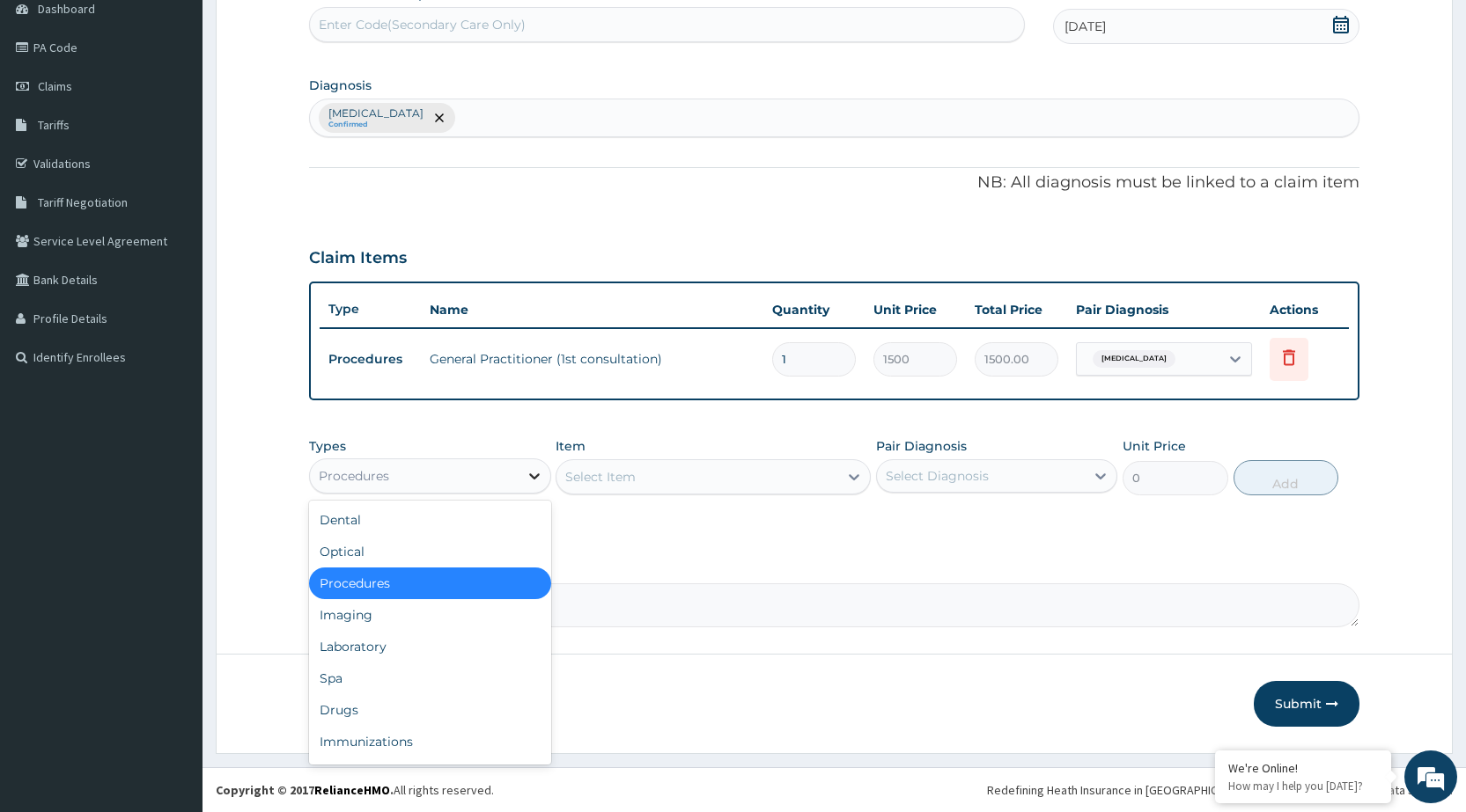
click at [531, 479] on icon at bounding box center [535, 476] width 18 height 18
click at [420, 703] on div "Drugs" at bounding box center [430, 710] width 242 height 32
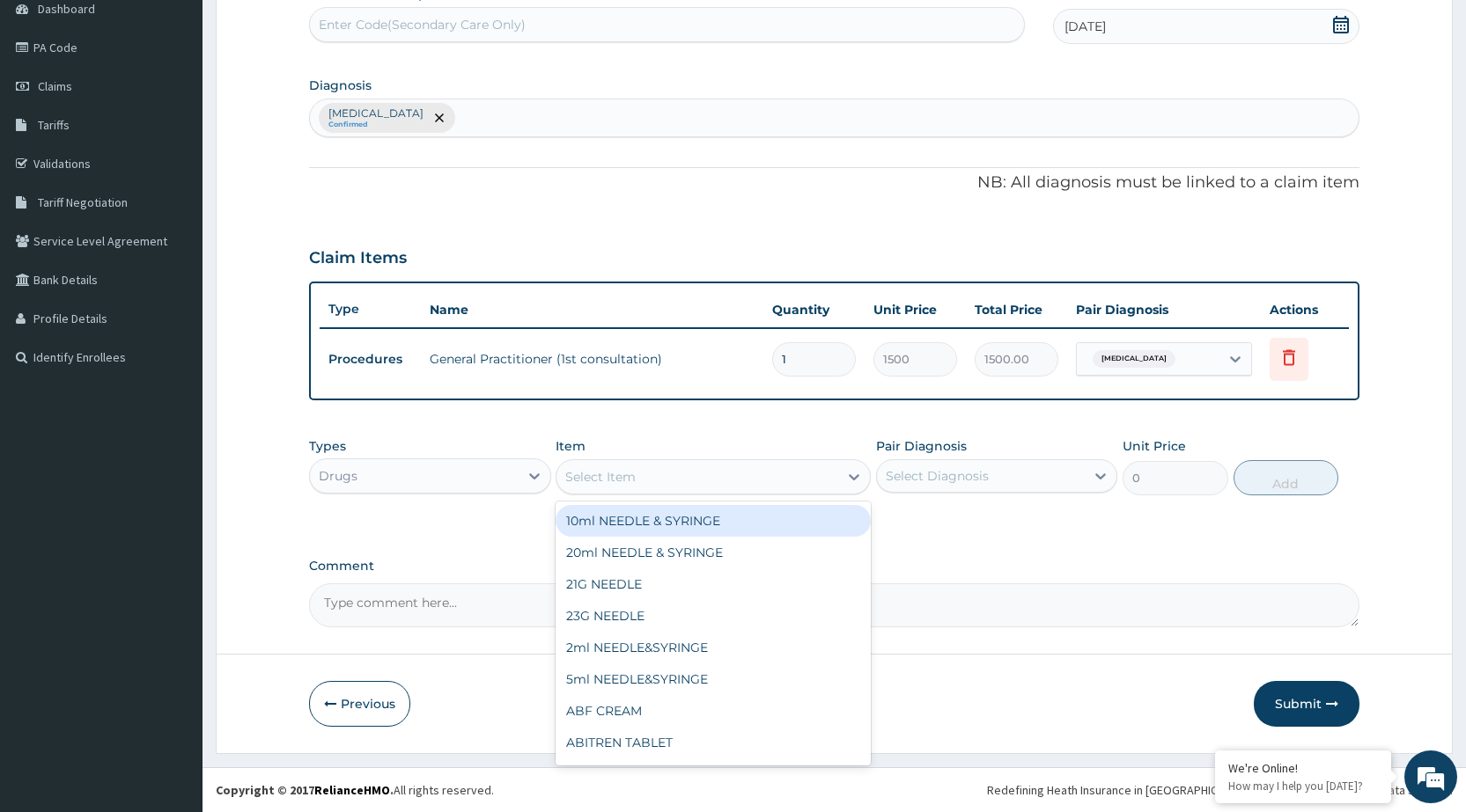
click at [833, 480] on div "Select Item" at bounding box center [696, 477] width 282 height 28
type input "CAP"
click at [818, 513] on div "AMOXIL 500MG CAPSULE" at bounding box center [713, 521] width 316 height 32
type input "63"
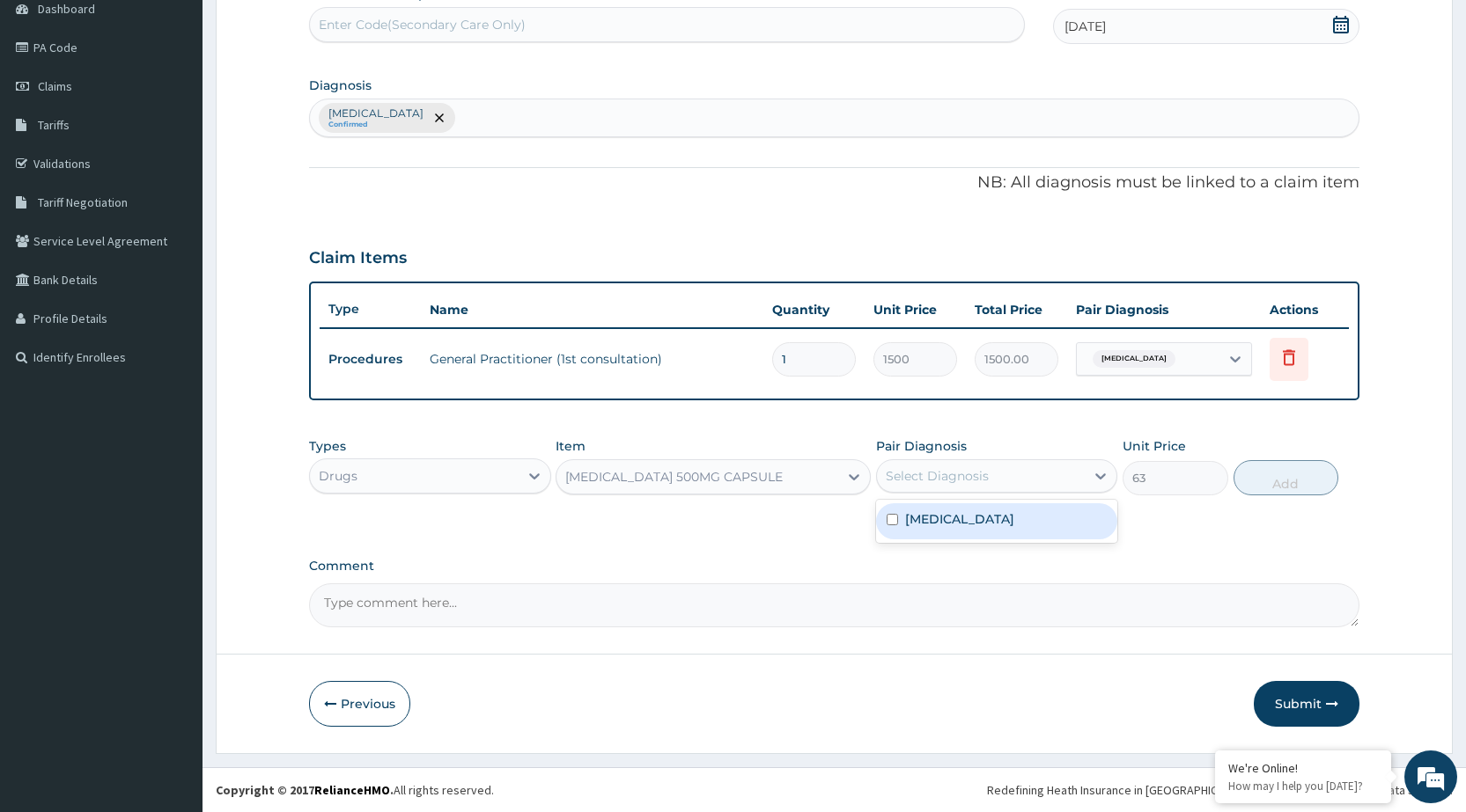
click at [1079, 483] on div "Select Diagnosis" at bounding box center [981, 476] width 207 height 28
click at [1071, 517] on div "Malaria, unspecified" at bounding box center [997, 521] width 242 height 36
checkbox input "true"
click at [1302, 473] on button "Add" at bounding box center [1287, 478] width 105 height 35
type input "0"
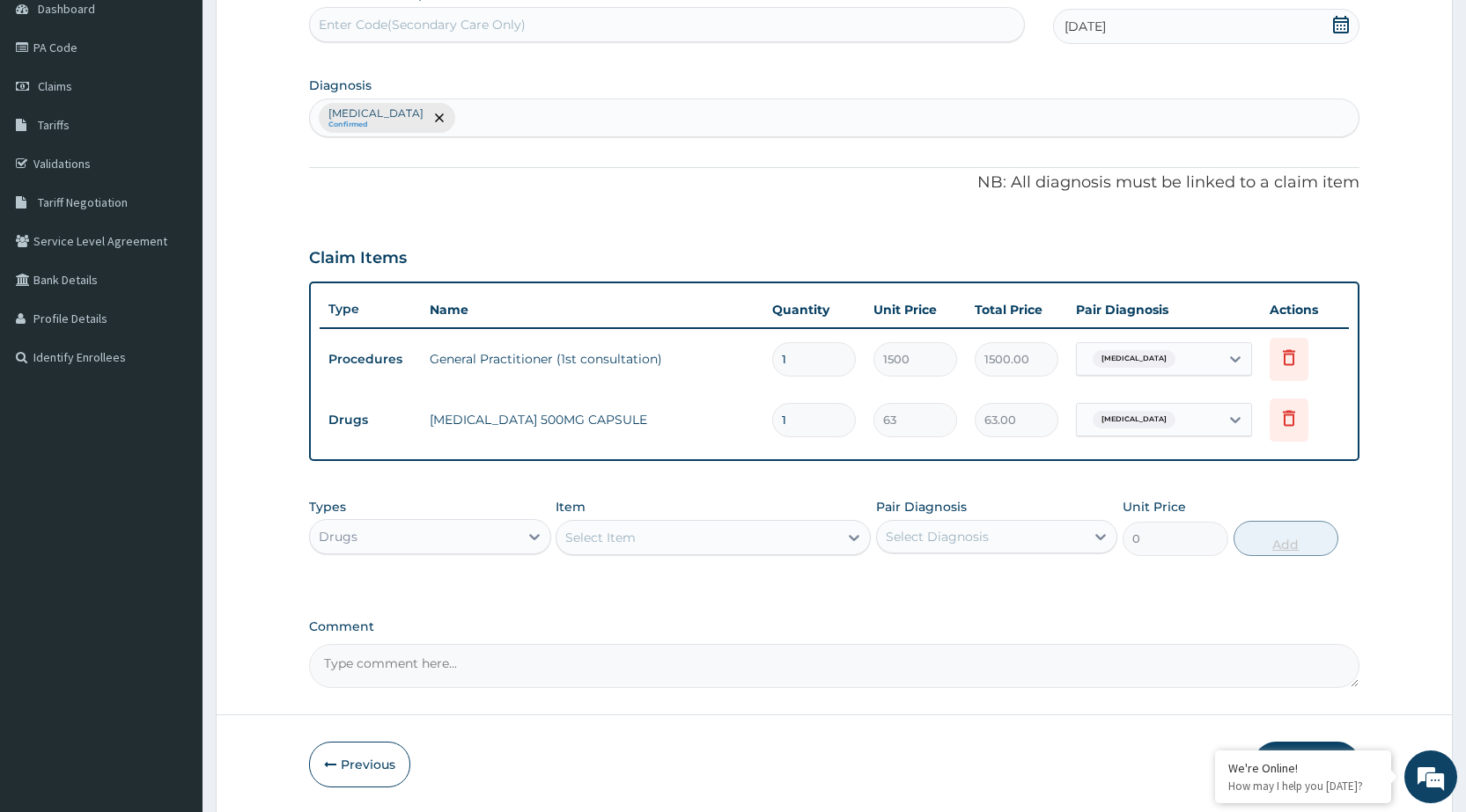
type input "10"
type input "630.00"
type input "10"
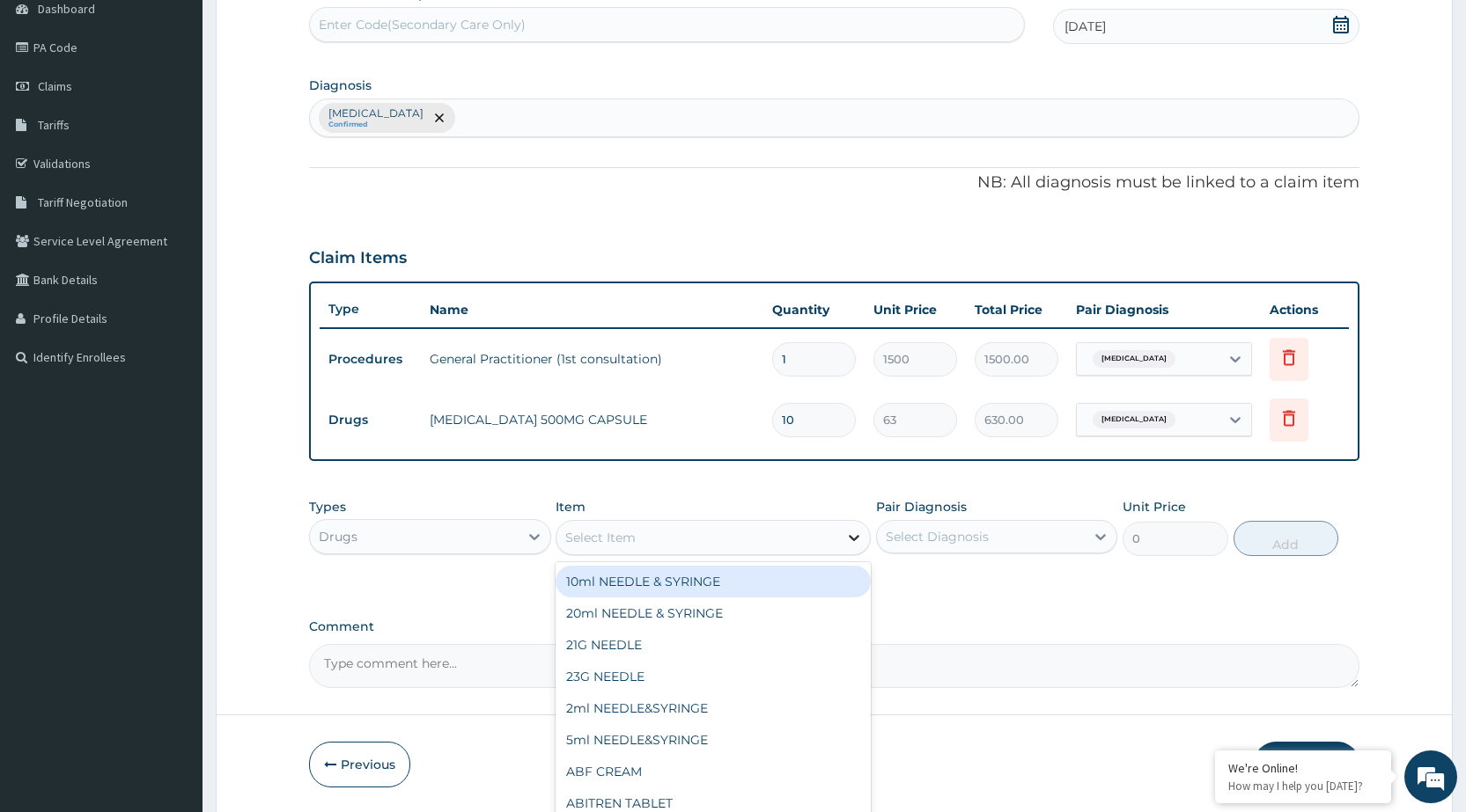
click at [846, 534] on icon at bounding box center [854, 537] width 18 height 18
type input "GEST"
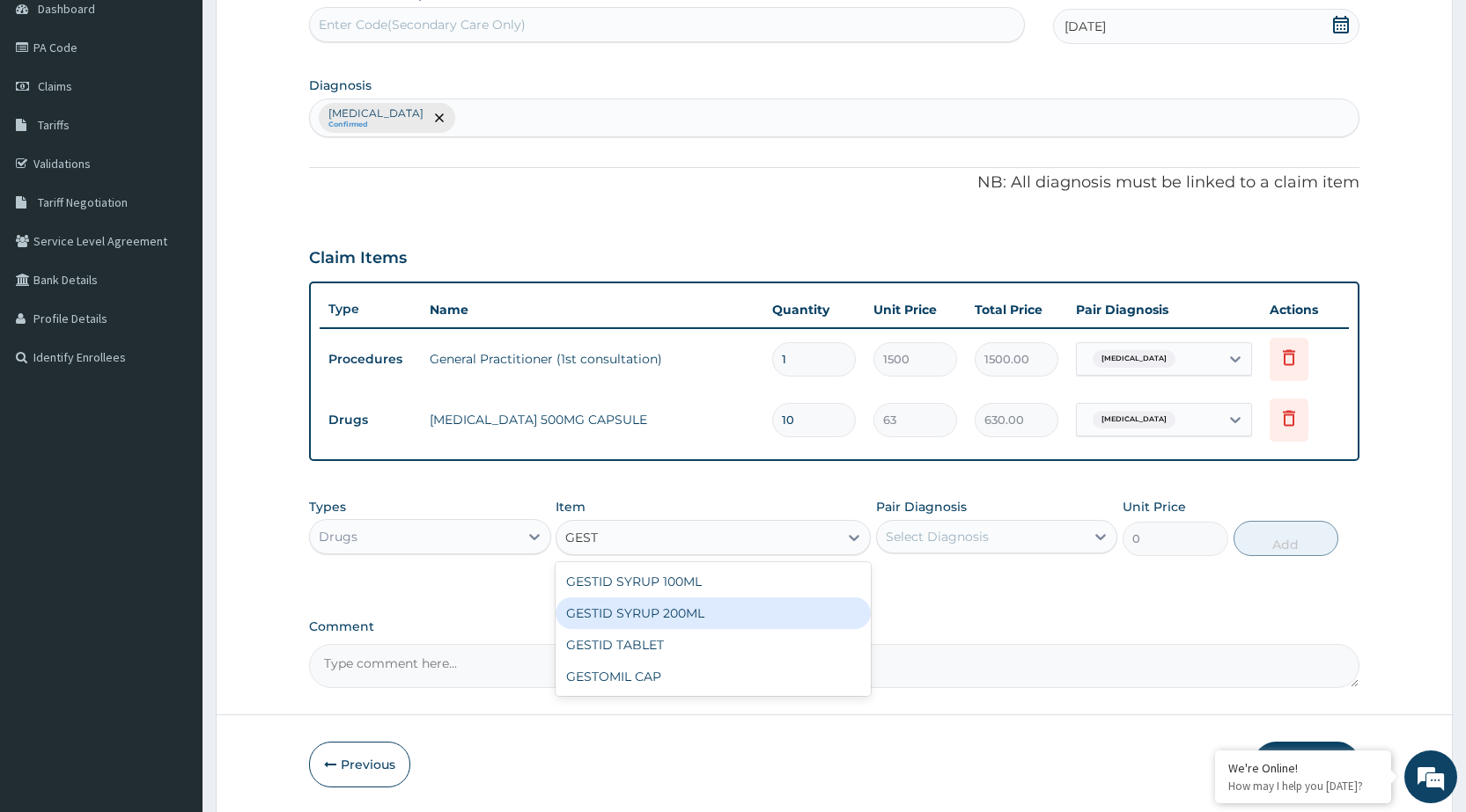
click at [821, 602] on div "GESTID SYRUP 200ML" at bounding box center [713, 613] width 316 height 32
type input "367.5"
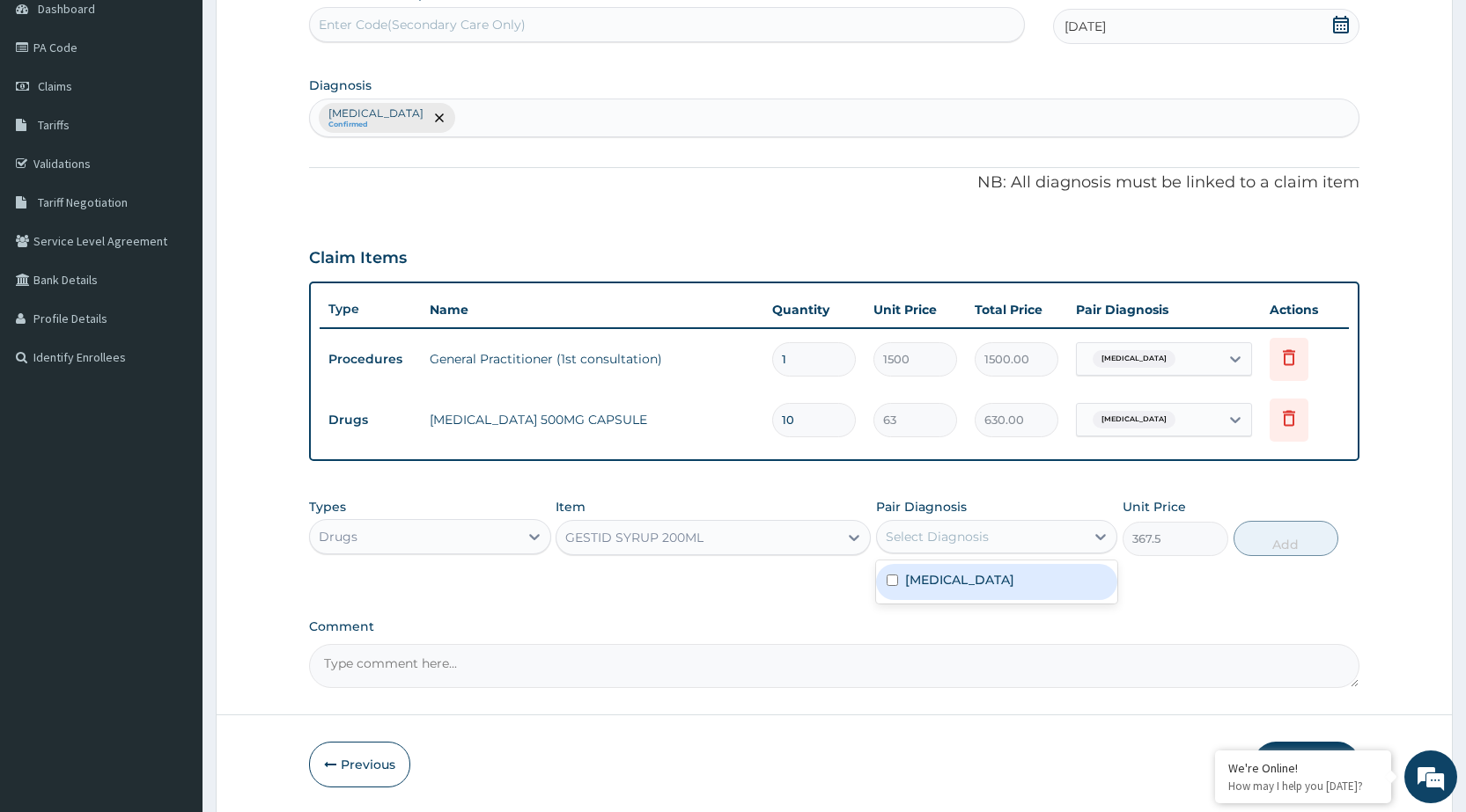
click at [1059, 528] on div "Select Diagnosis" at bounding box center [981, 536] width 207 height 28
drag, startPoint x: 1029, startPoint y: 588, endPoint x: 1073, endPoint y: 584, distance: 44.2
click at [1031, 588] on div "[MEDICAL_DATA]" at bounding box center [997, 582] width 242 height 36
checkbox input "true"
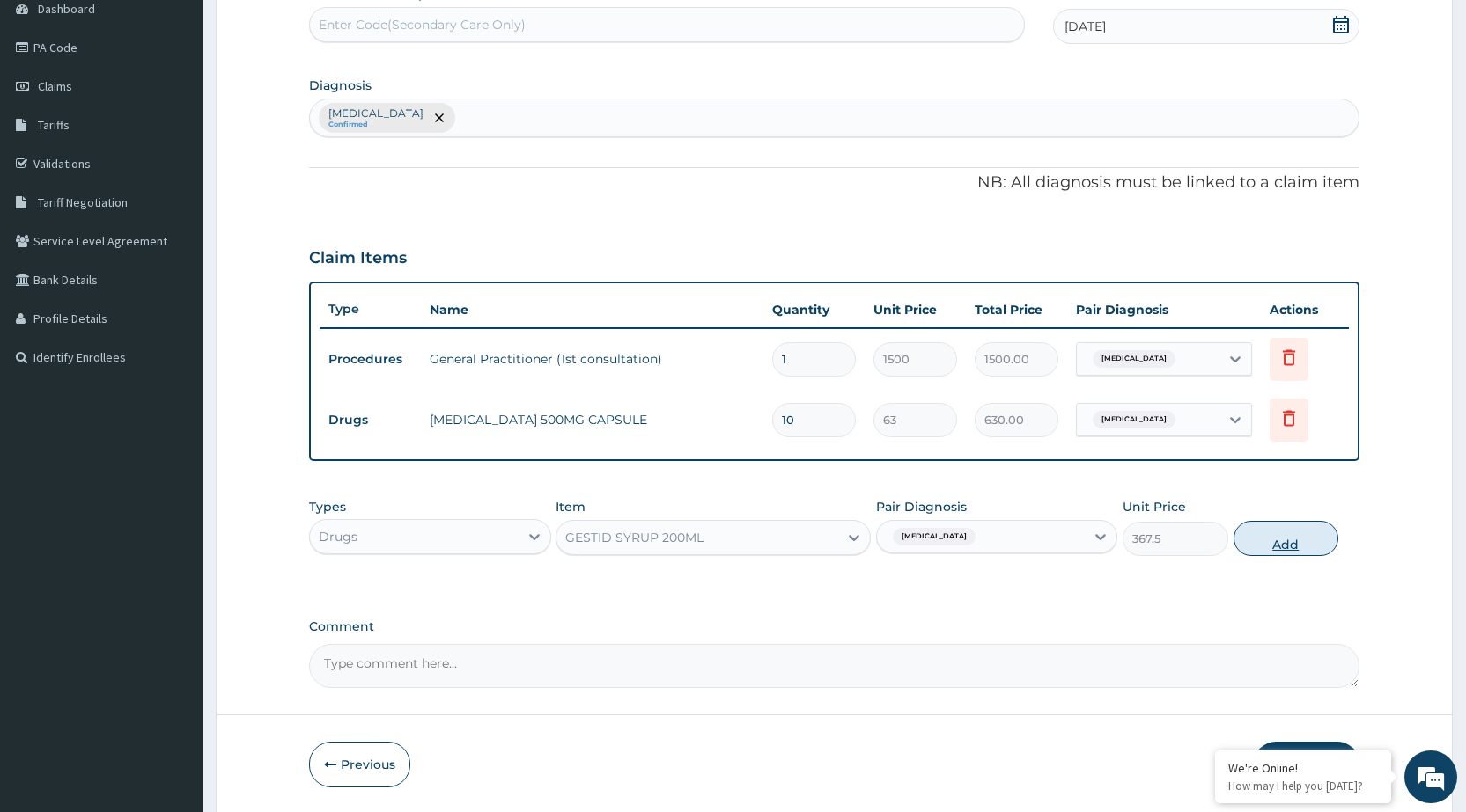
click at [1251, 541] on button "Add" at bounding box center [1287, 538] width 105 height 35
type input "0"
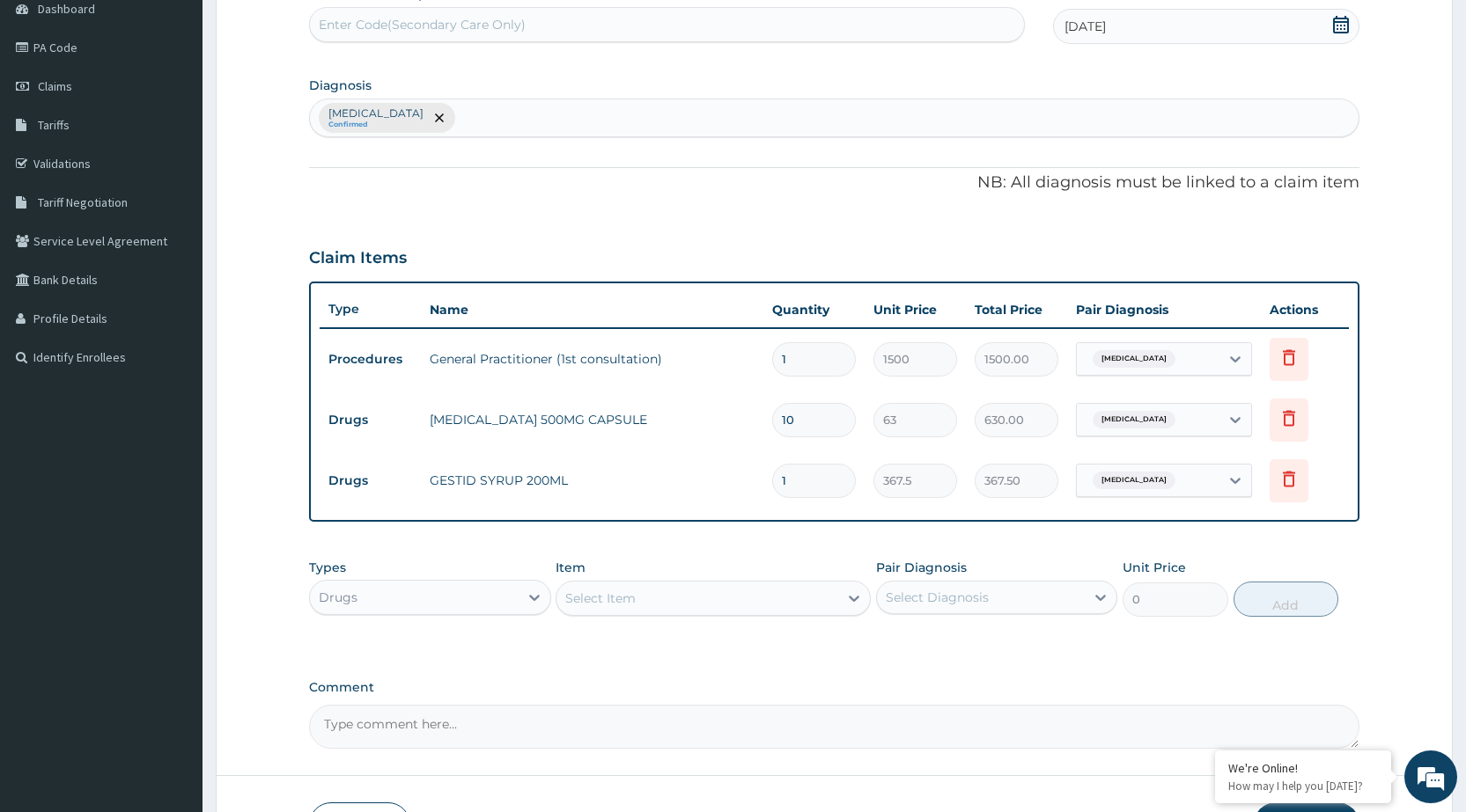
scroll to position [305, 0]
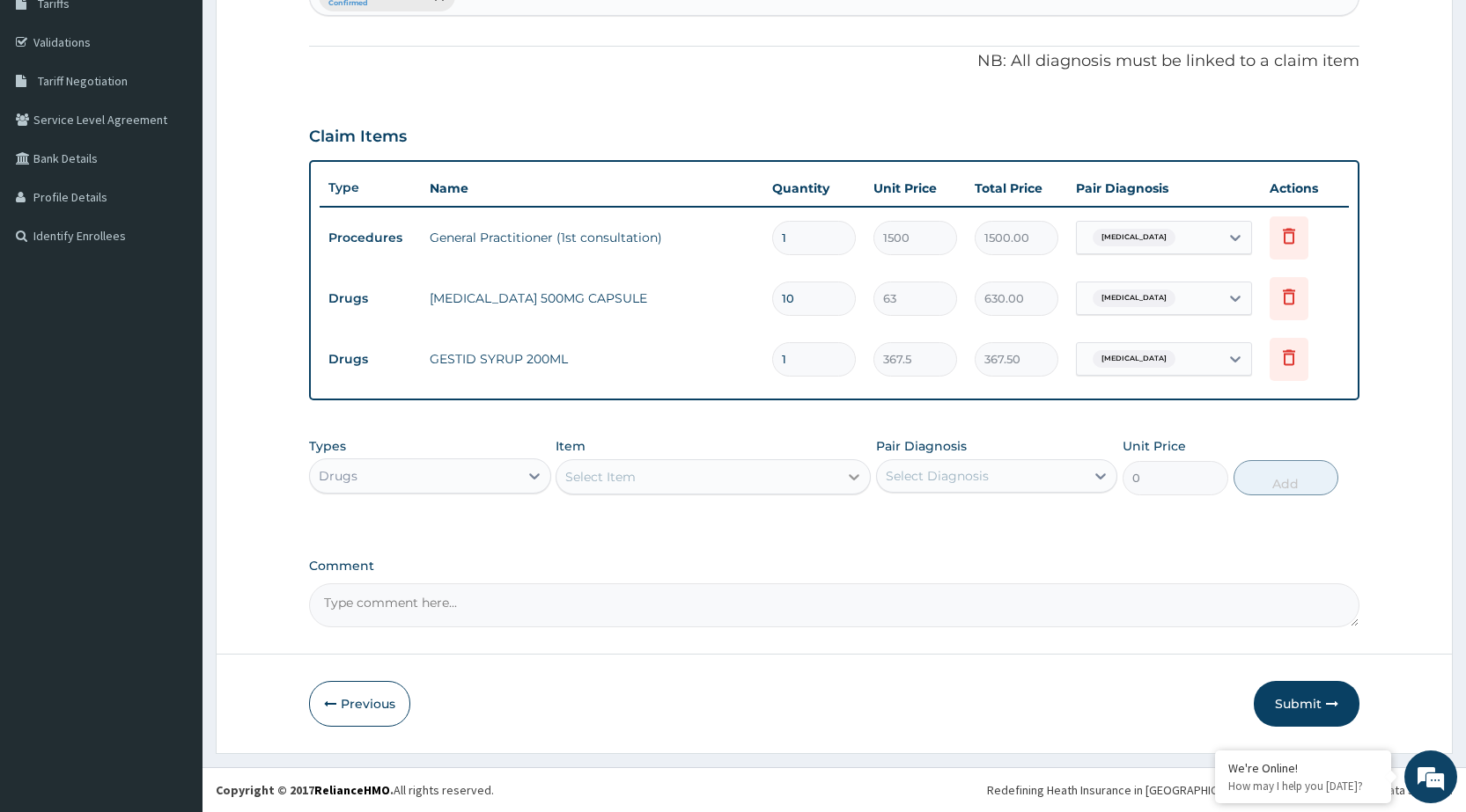
click at [863, 468] on icon at bounding box center [854, 477] width 18 height 18
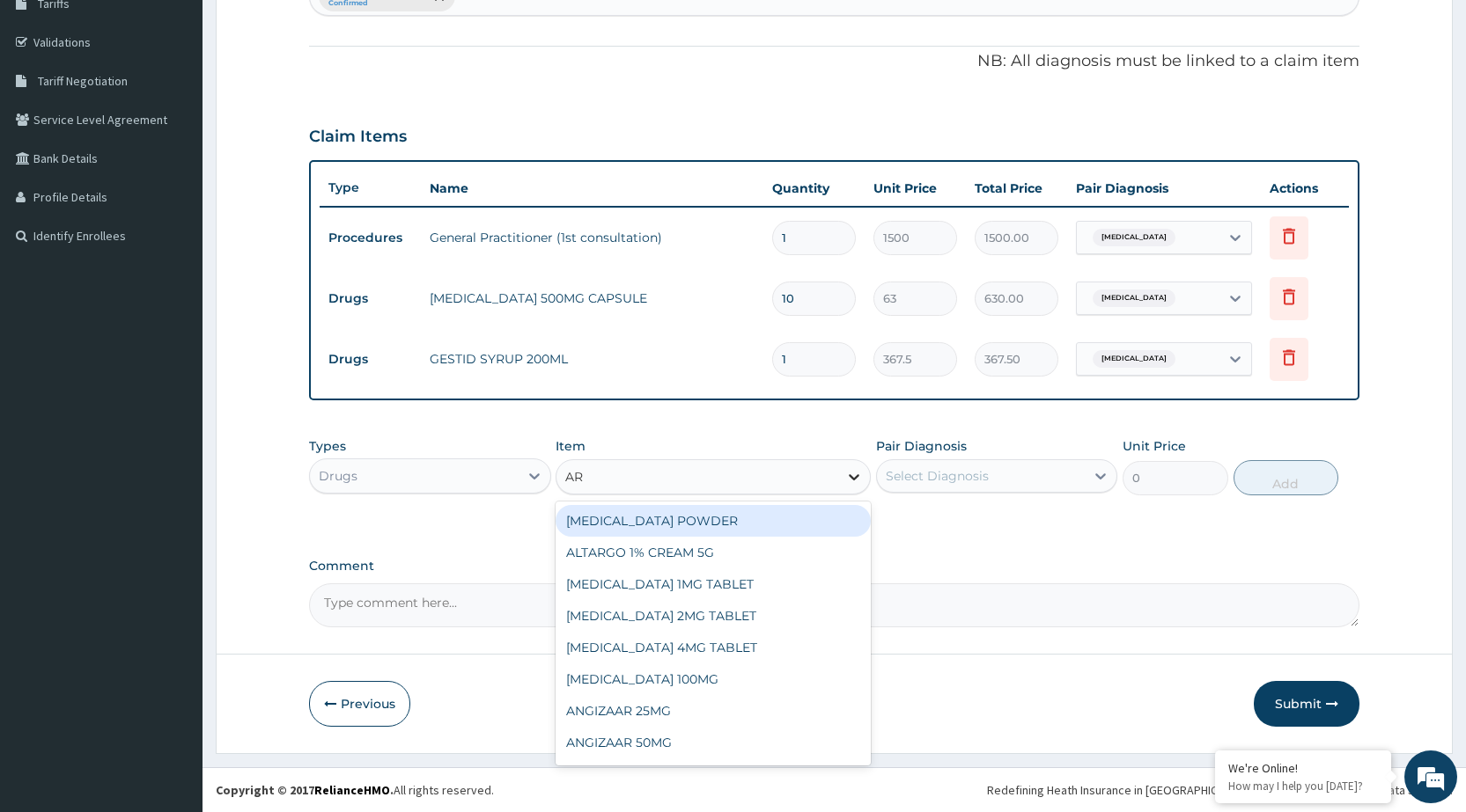
type input "ART"
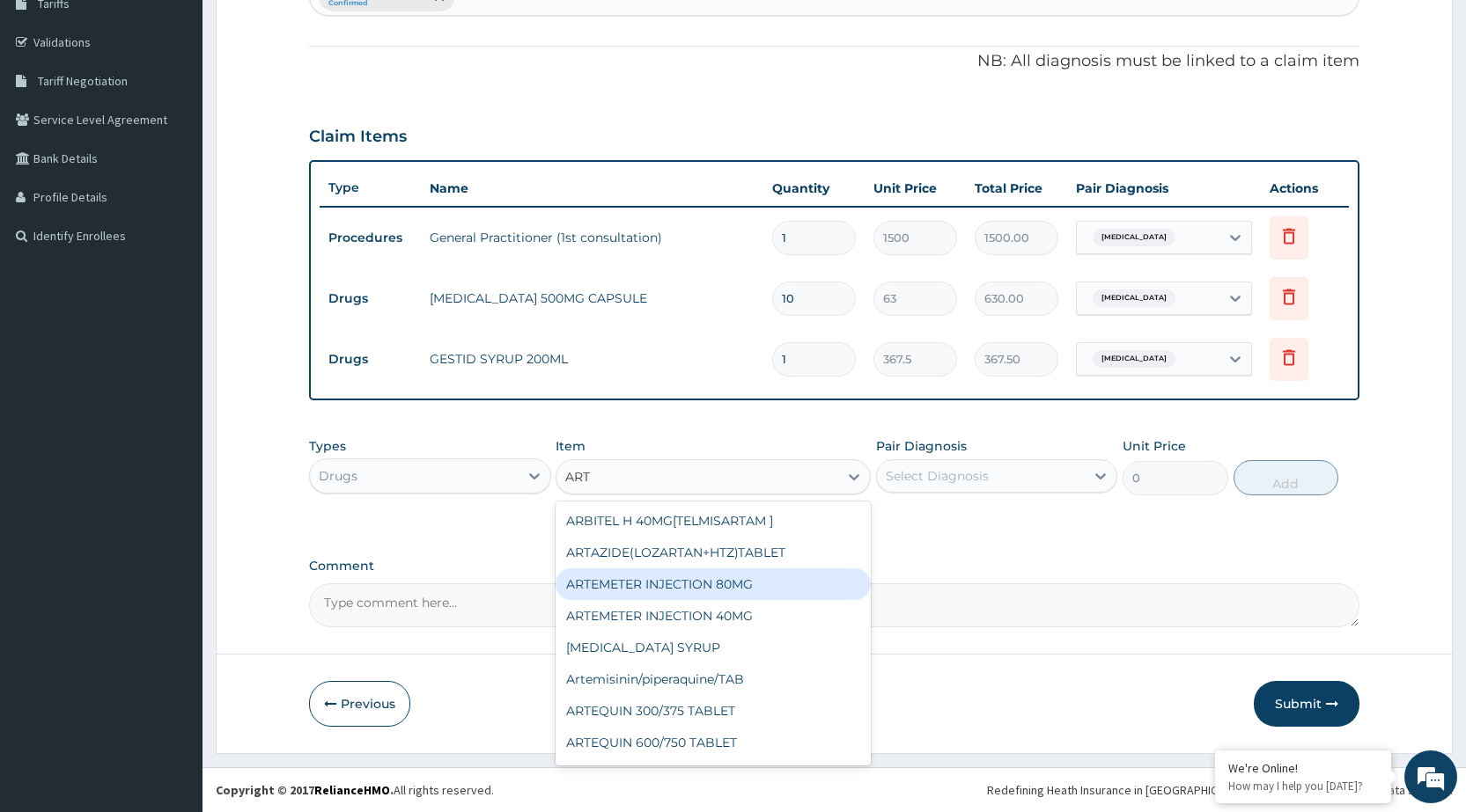
click at [785, 594] on div "ARTEMETER INJECTION 80MG" at bounding box center [713, 584] width 316 height 32
type input "210"
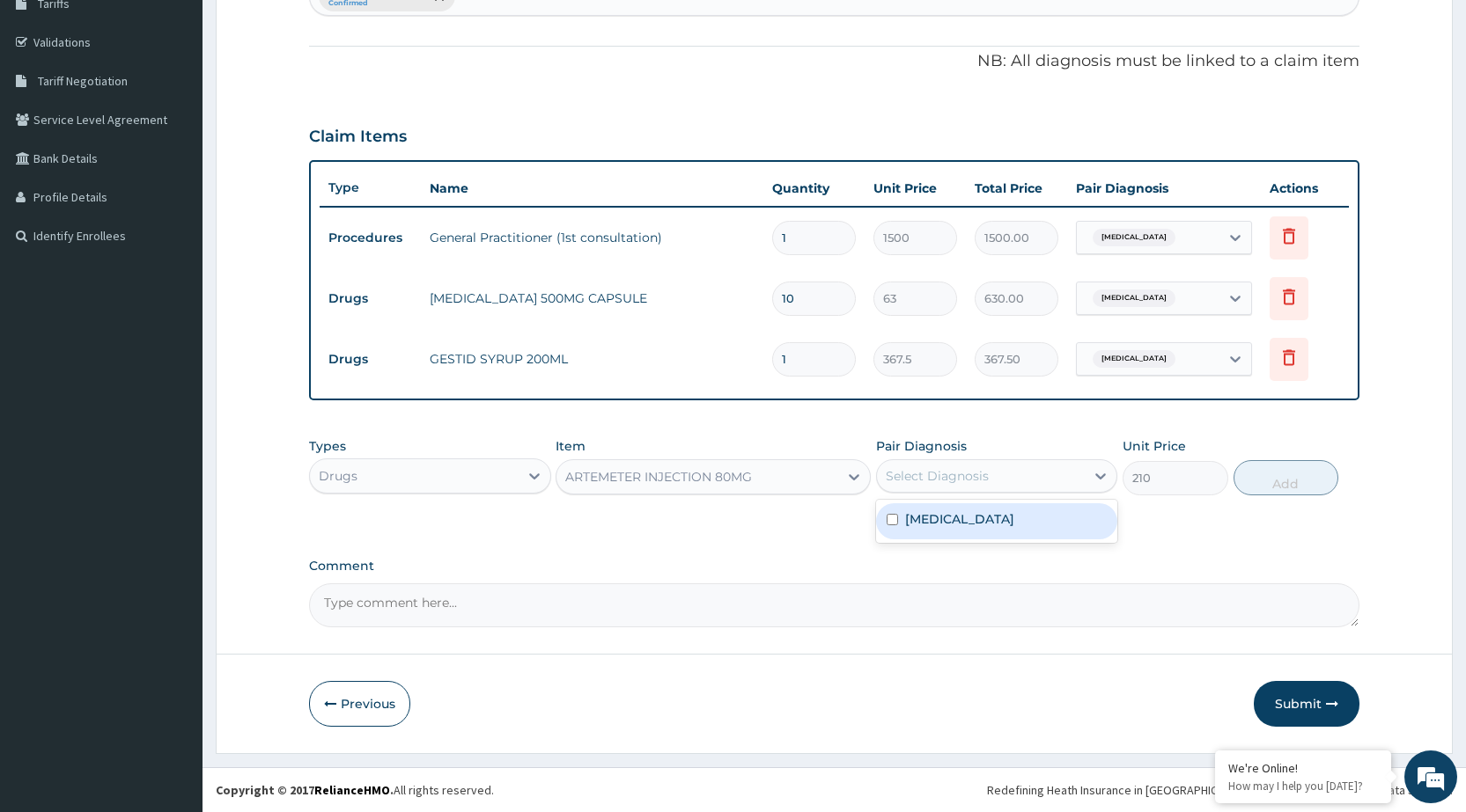
drag, startPoint x: 996, startPoint y: 474, endPoint x: 981, endPoint y: 498, distance: 28.3
click at [996, 477] on div "Select Diagnosis" at bounding box center [981, 476] width 207 height 28
drag, startPoint x: 973, startPoint y: 523, endPoint x: 1330, endPoint y: 496, distance: 358.0
click at [987, 525] on label "Malaria, unspecified" at bounding box center [959, 519] width 109 height 18
checkbox input "true"
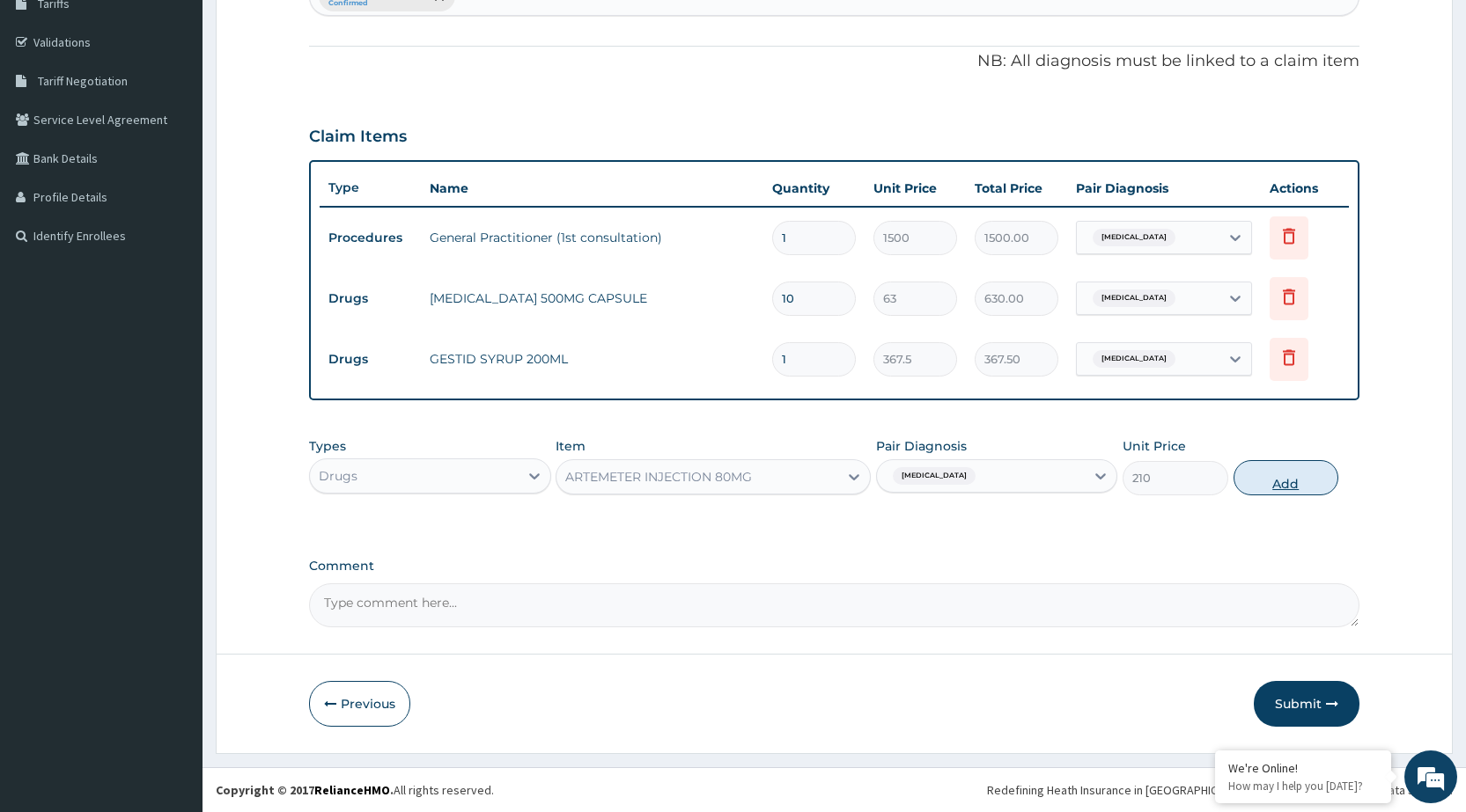
click at [1324, 477] on button "Add" at bounding box center [1287, 478] width 105 height 35
type input "0"
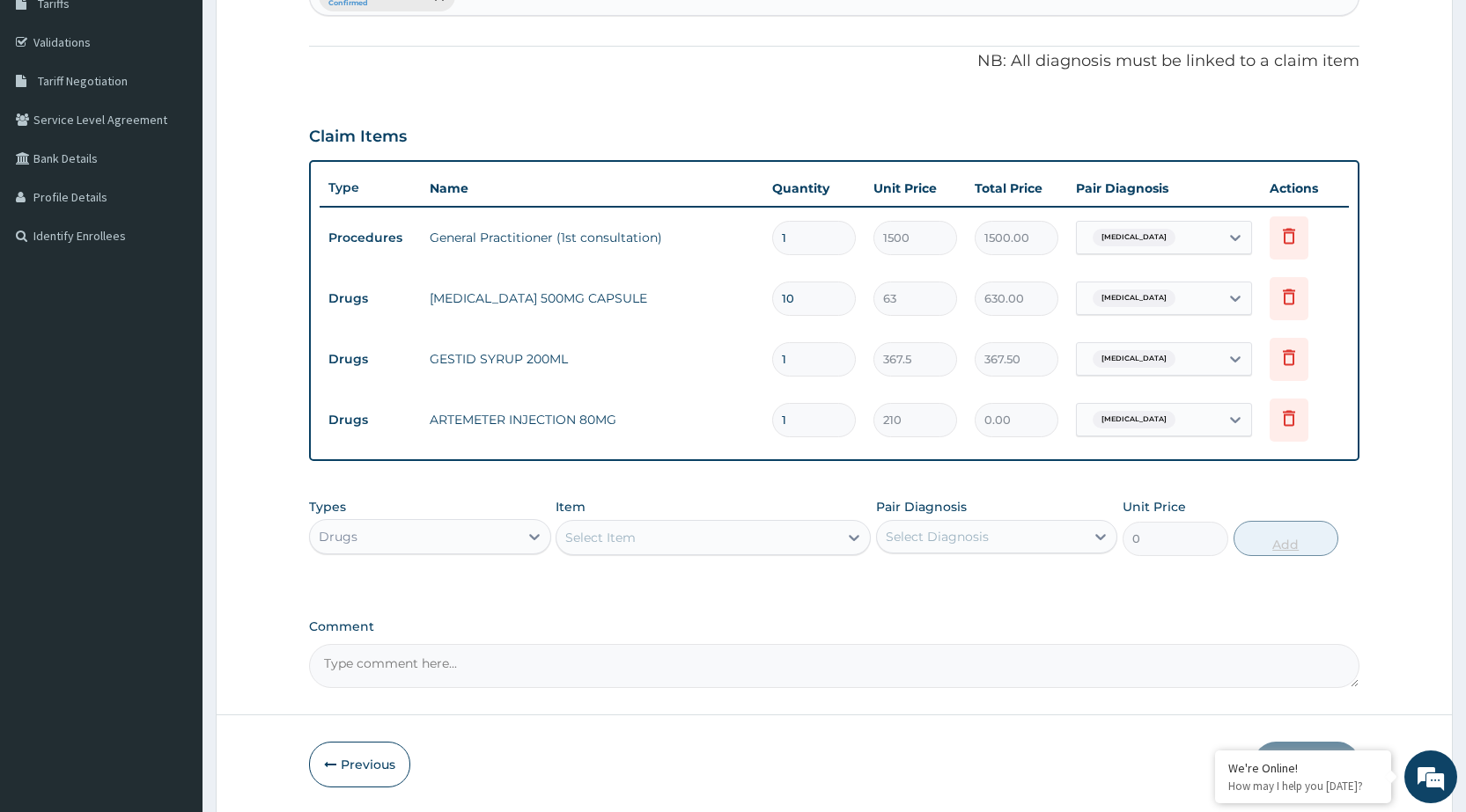
type input "0.00"
type input "6"
type input "1260.00"
type input "6"
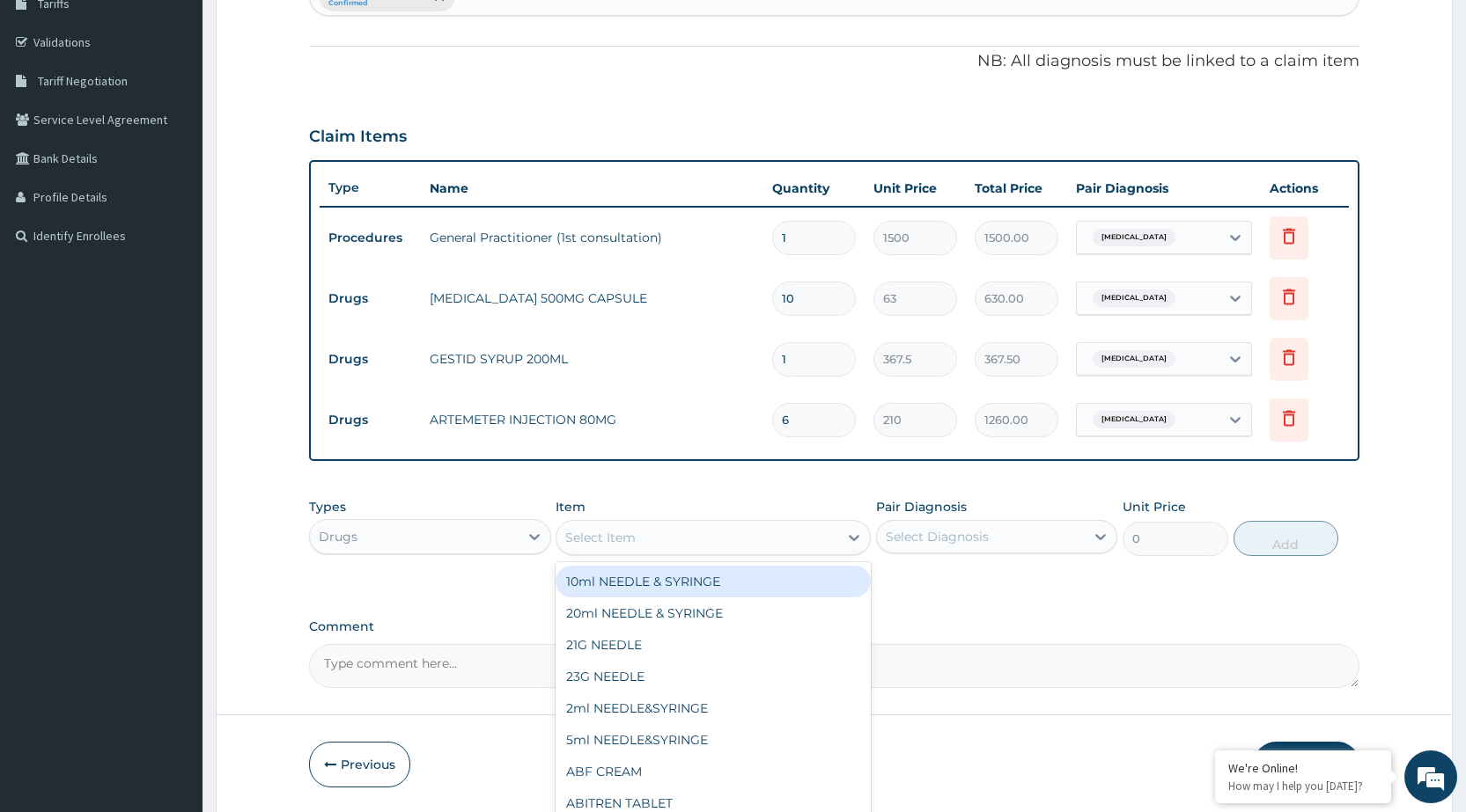
click at [722, 555] on div "Select Item" at bounding box center [713, 537] width 316 height 35
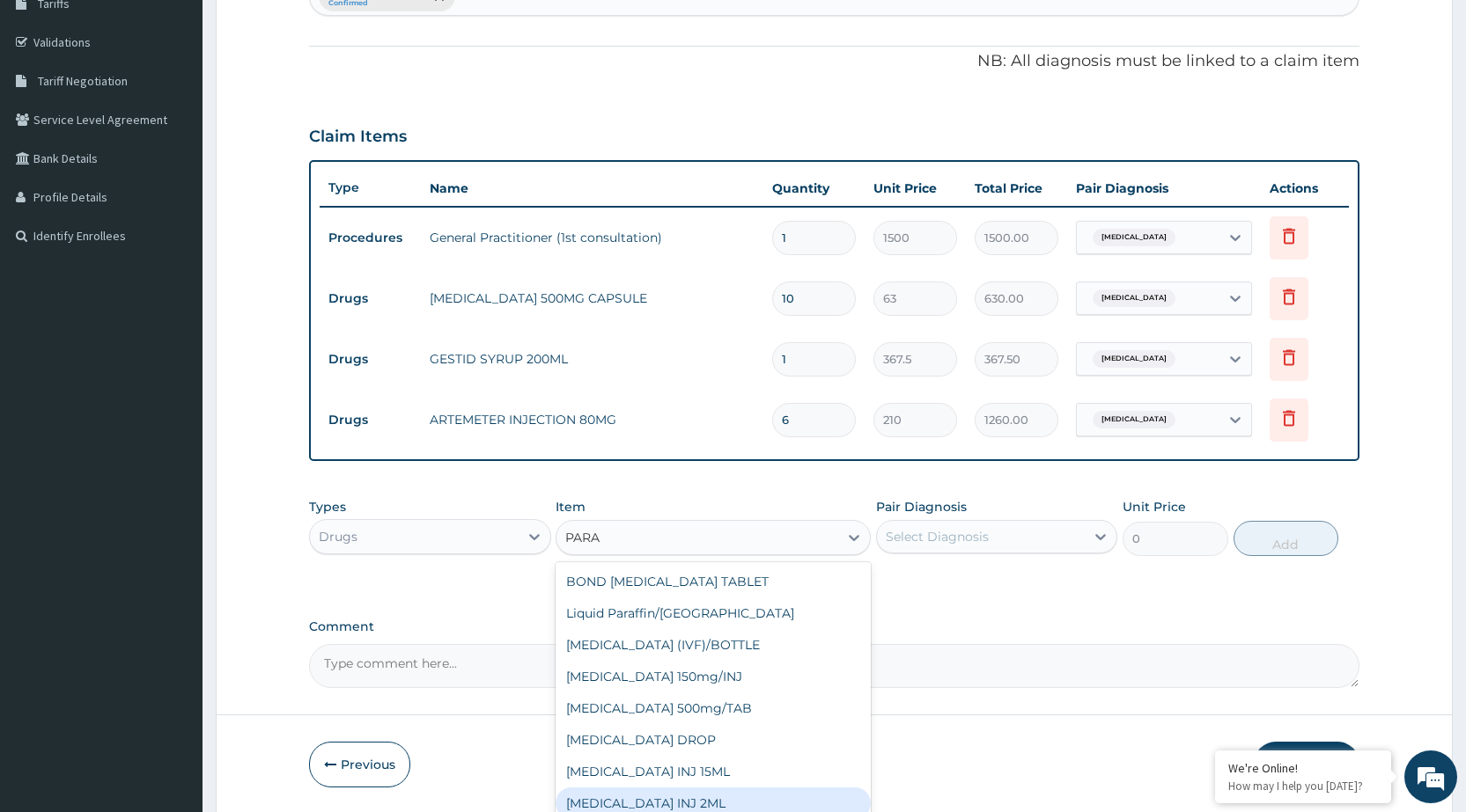
type input "PARA"
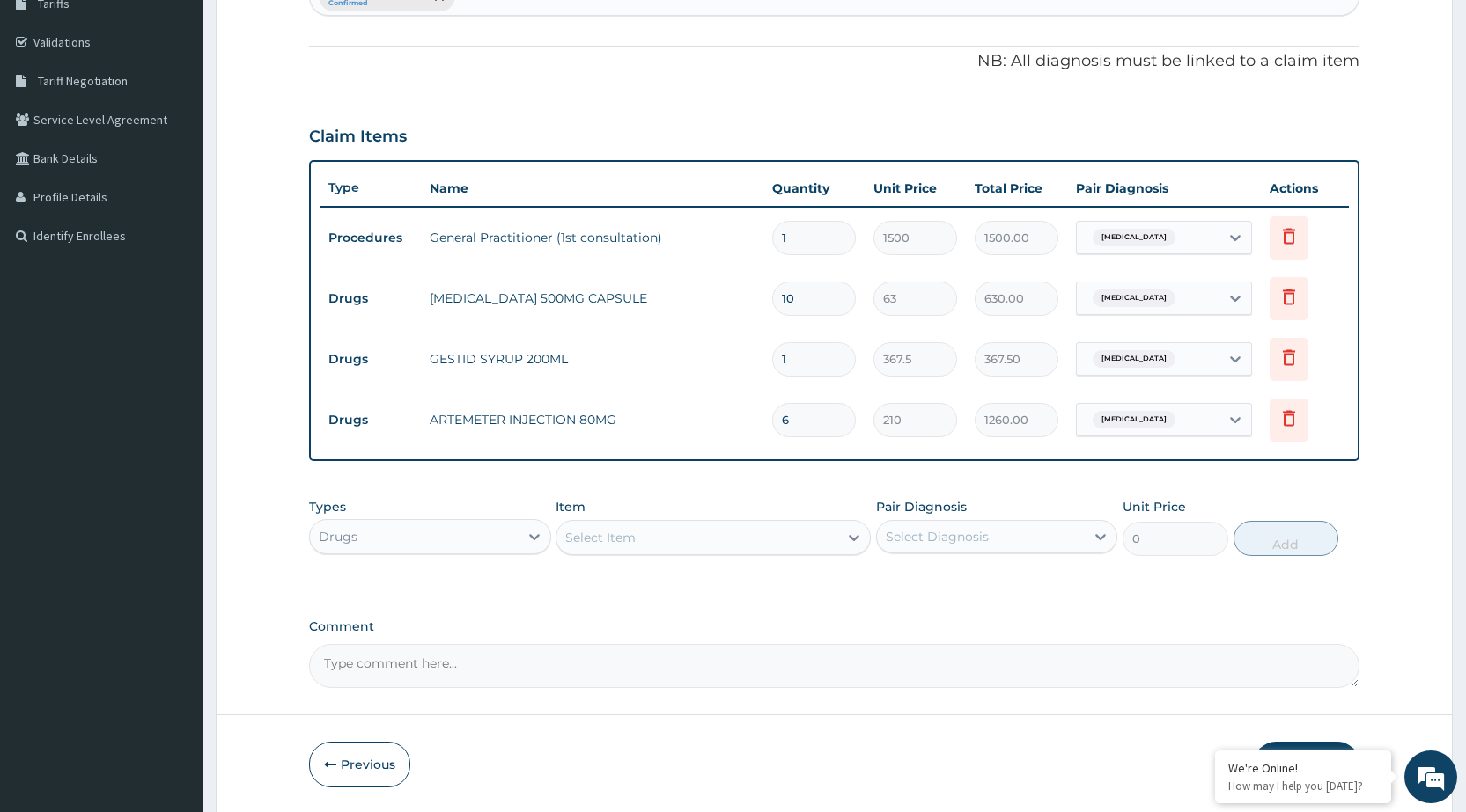
scroll to position [365, 0]
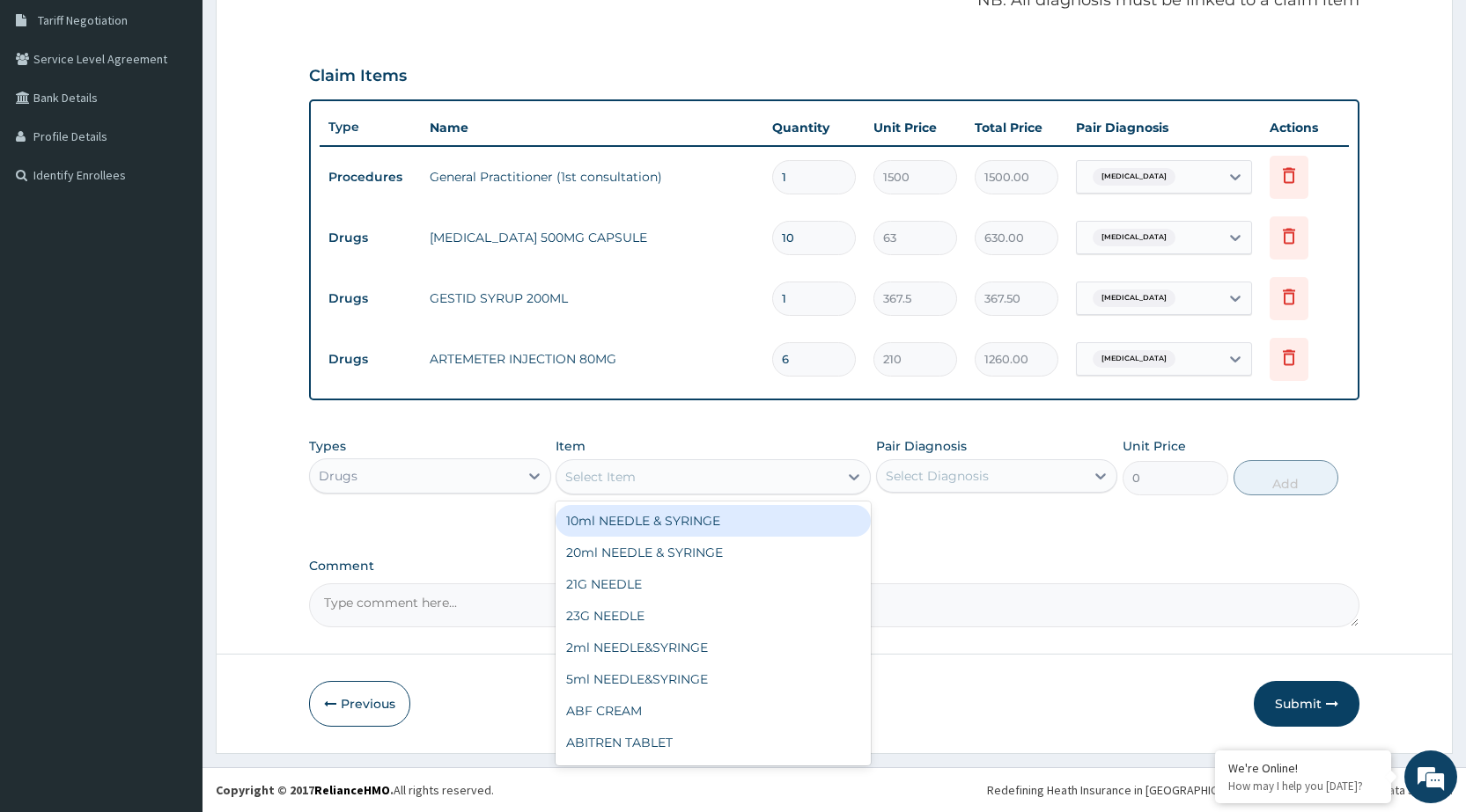
click at [737, 465] on div "Select Item" at bounding box center [696, 477] width 282 height 28
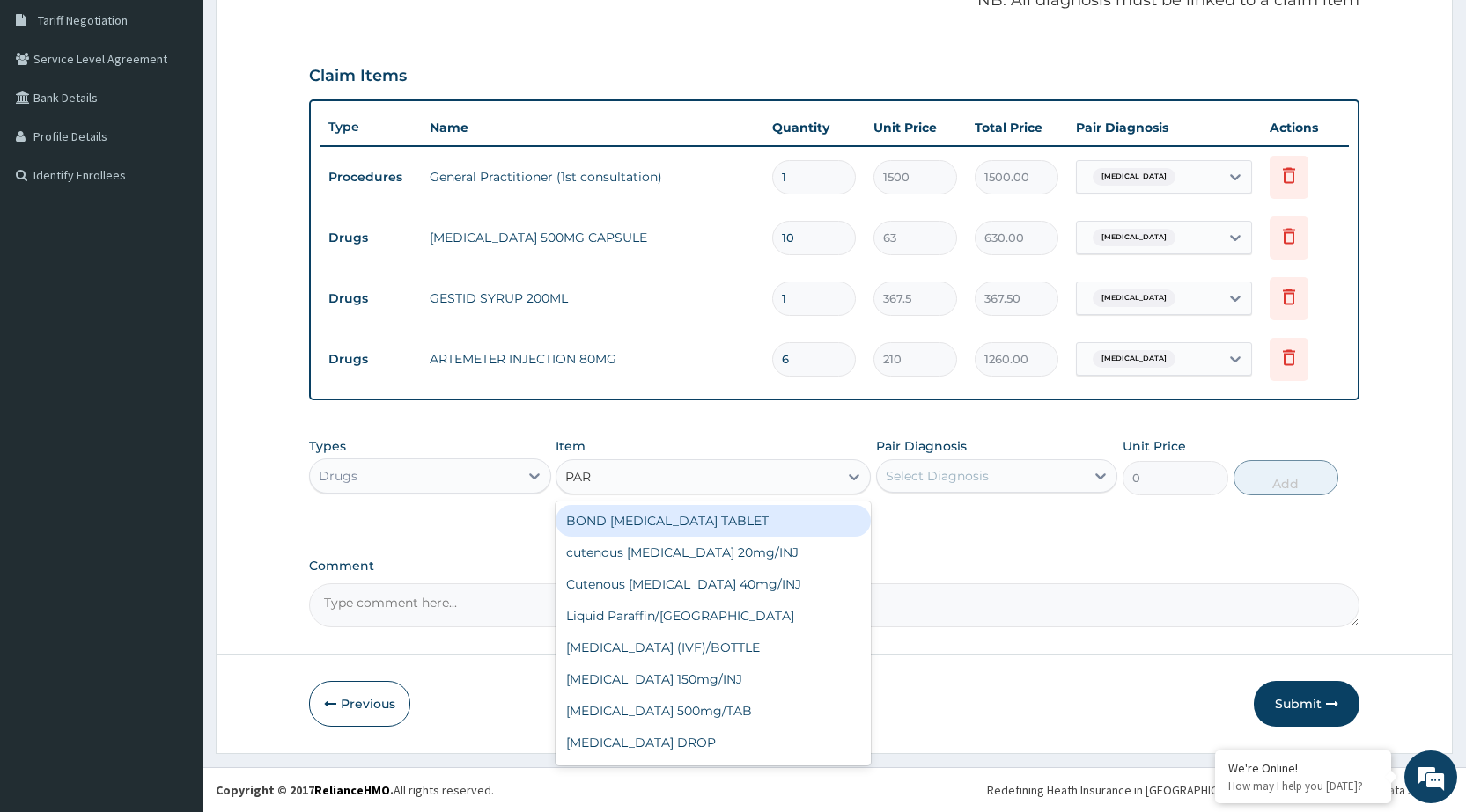
type input "PARA"
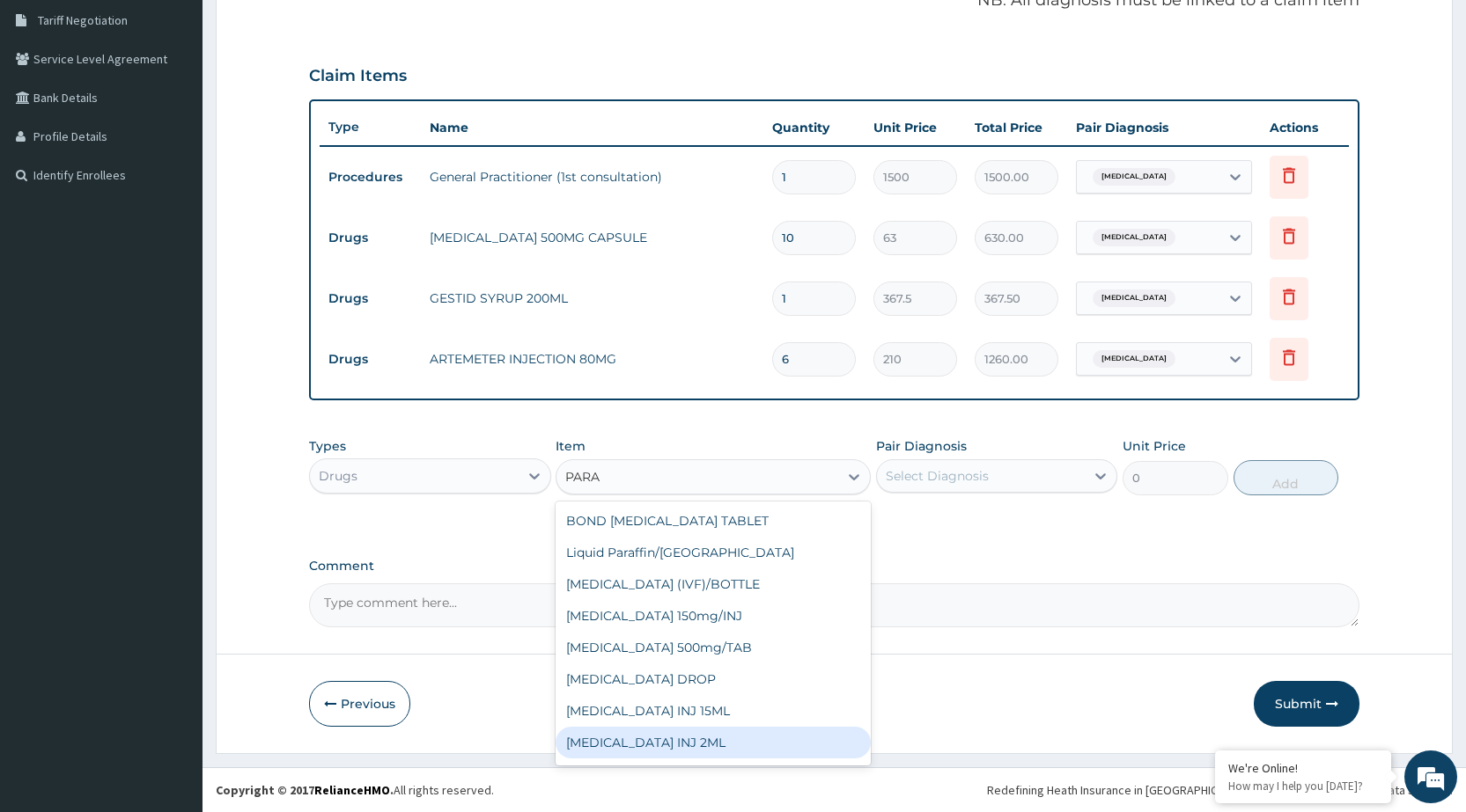
click at [767, 740] on div "[MEDICAL_DATA] INJ 2ML" at bounding box center [713, 743] width 316 height 32
type input "210"
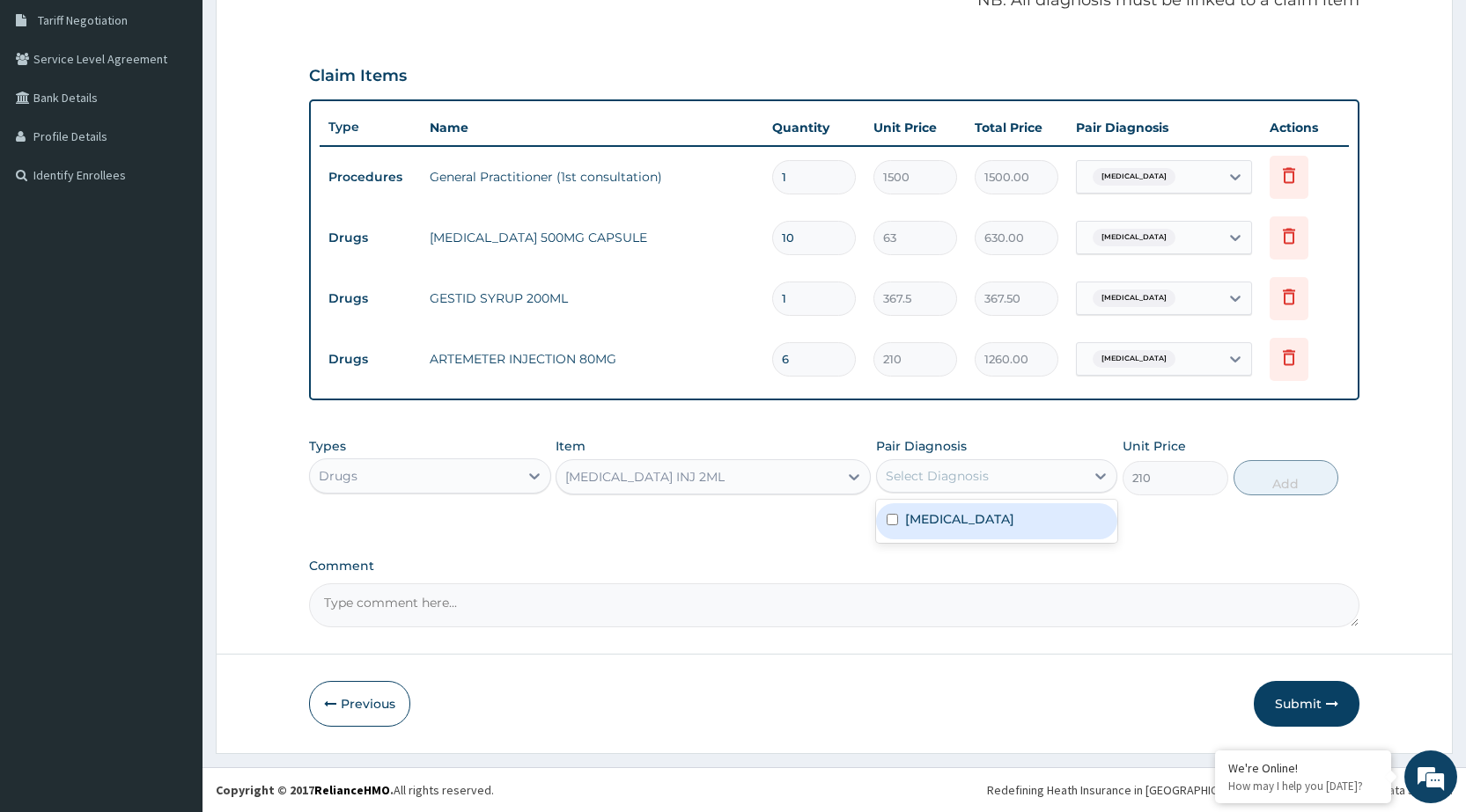
click at [1081, 482] on div "Select Diagnosis" at bounding box center [981, 476] width 207 height 28
click at [1071, 506] on div "Malaria, unspecified" at bounding box center [997, 521] width 242 height 36
checkbox input "true"
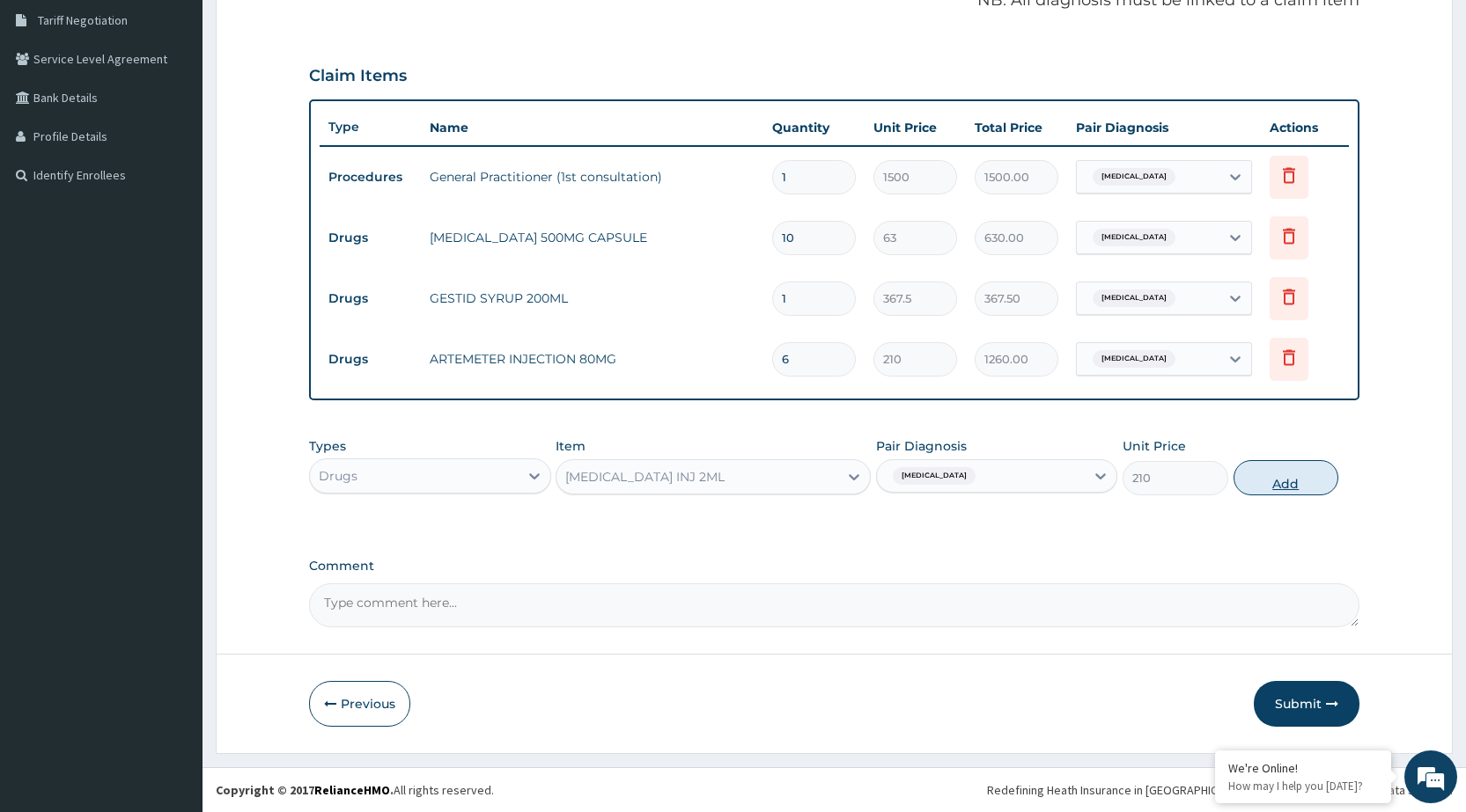
click at [1291, 478] on button "Add" at bounding box center [1287, 478] width 105 height 35
type input "0"
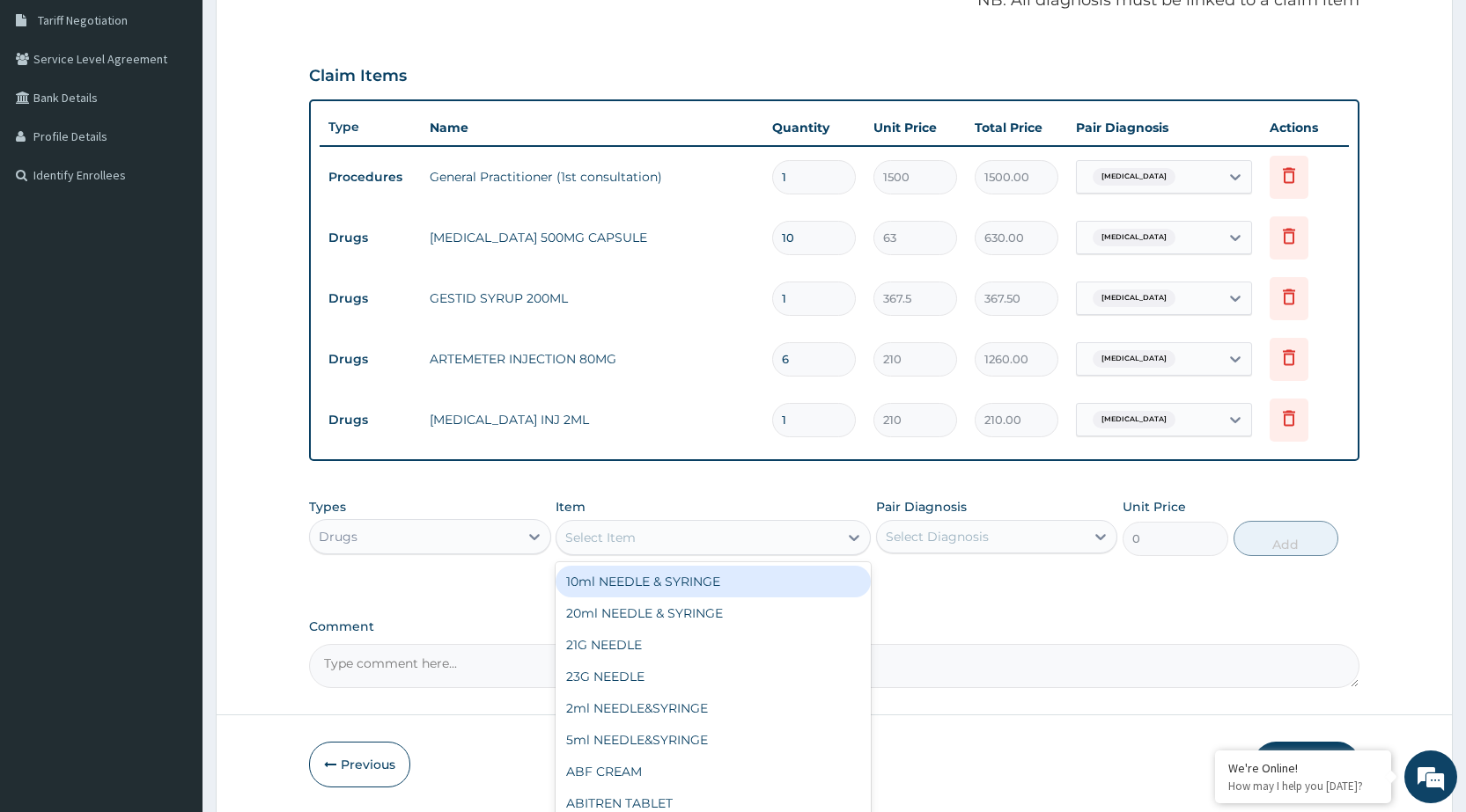
click at [821, 543] on div "Select Item" at bounding box center [696, 537] width 282 height 28
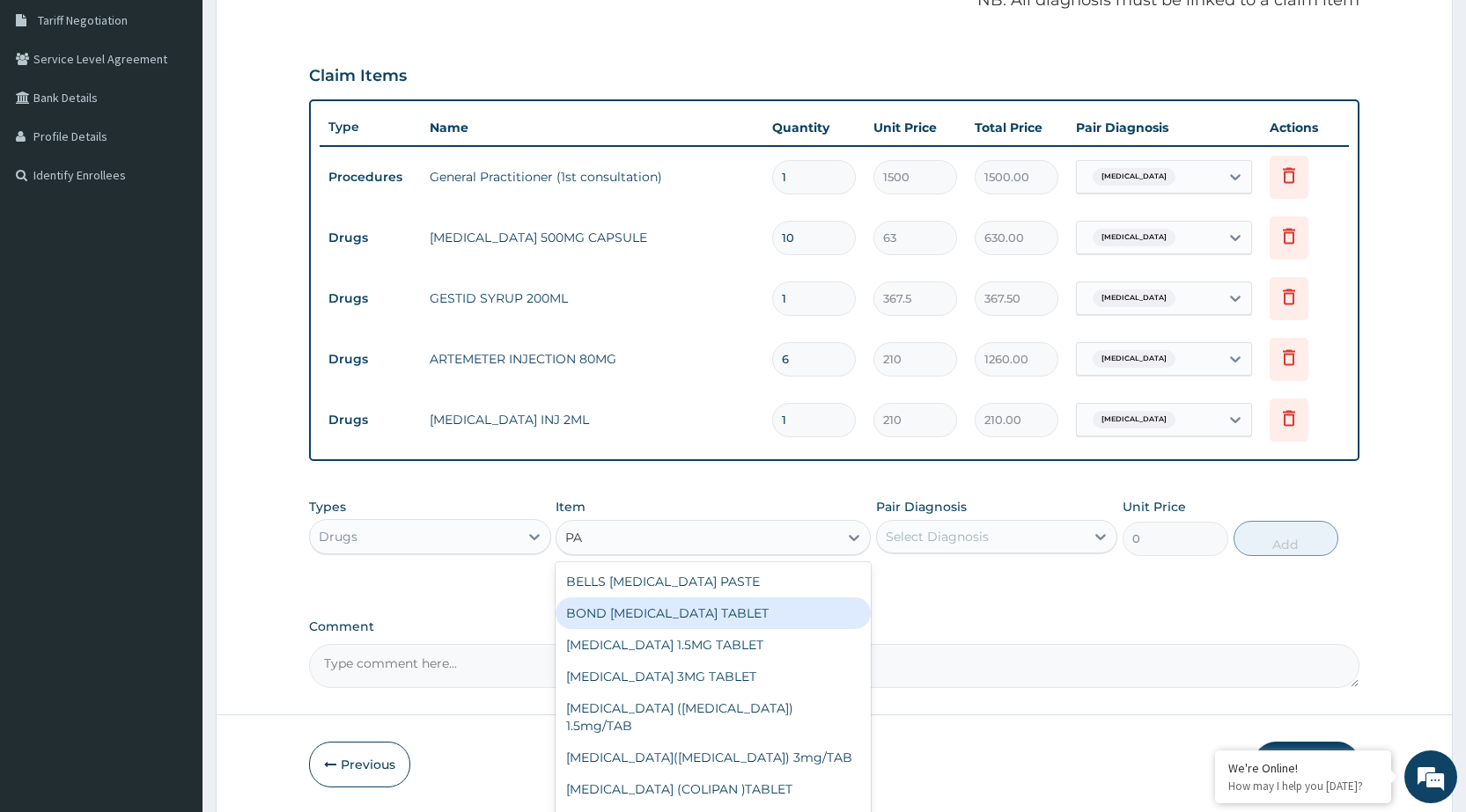
type input "P"
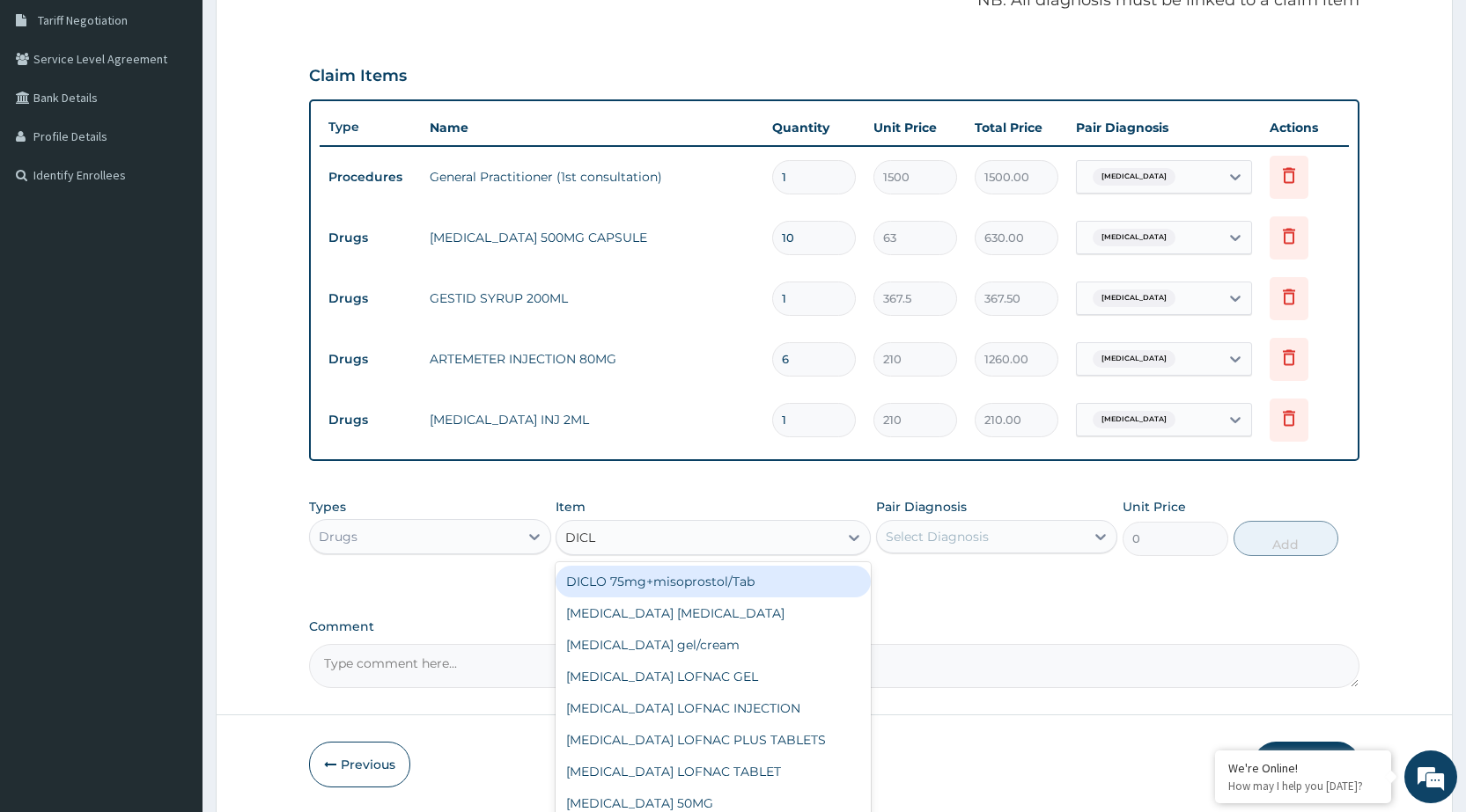
type input "DICLO"
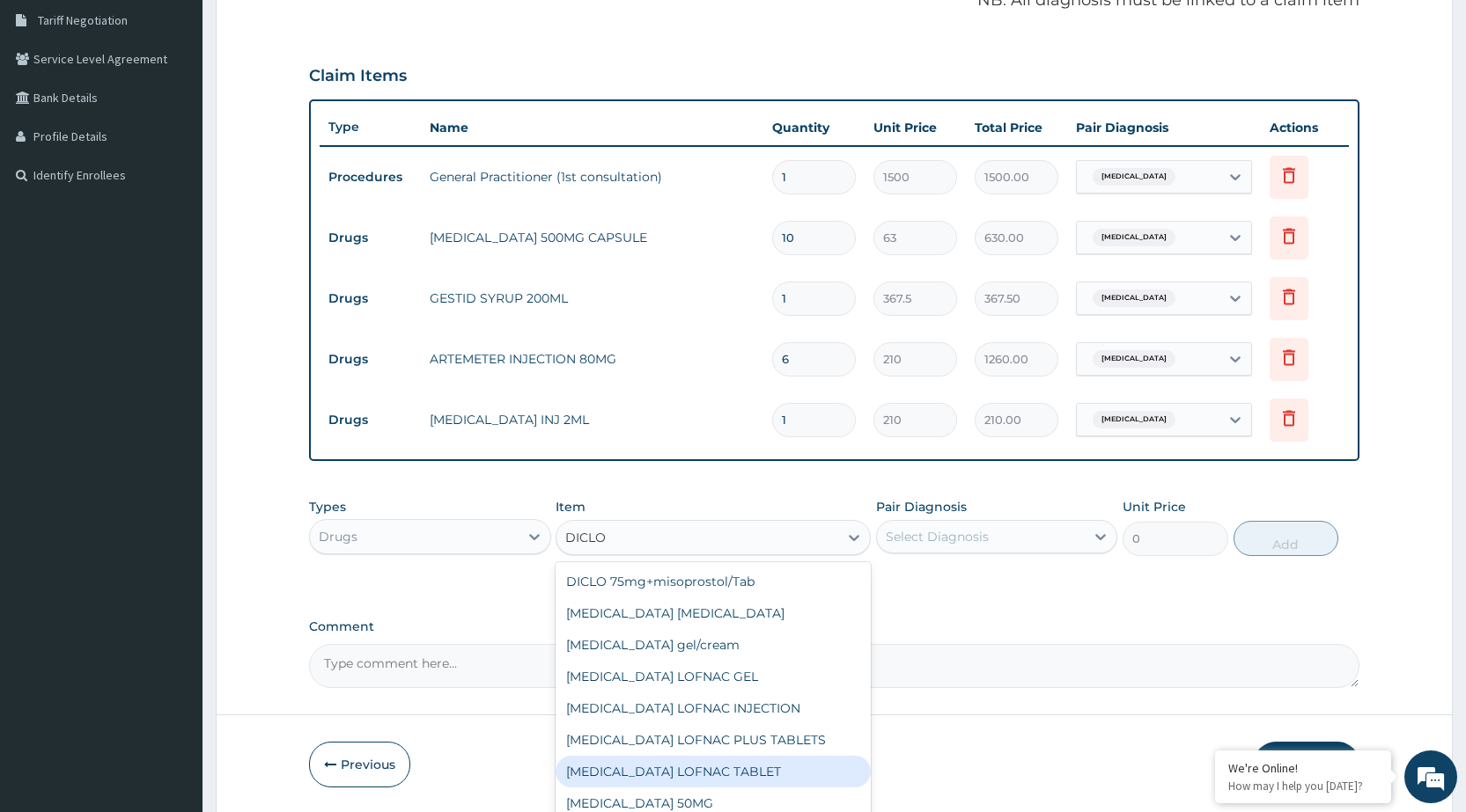
click at [693, 773] on div "[MEDICAL_DATA] LOFNAC TABLET" at bounding box center [713, 772] width 316 height 32
type input "42"
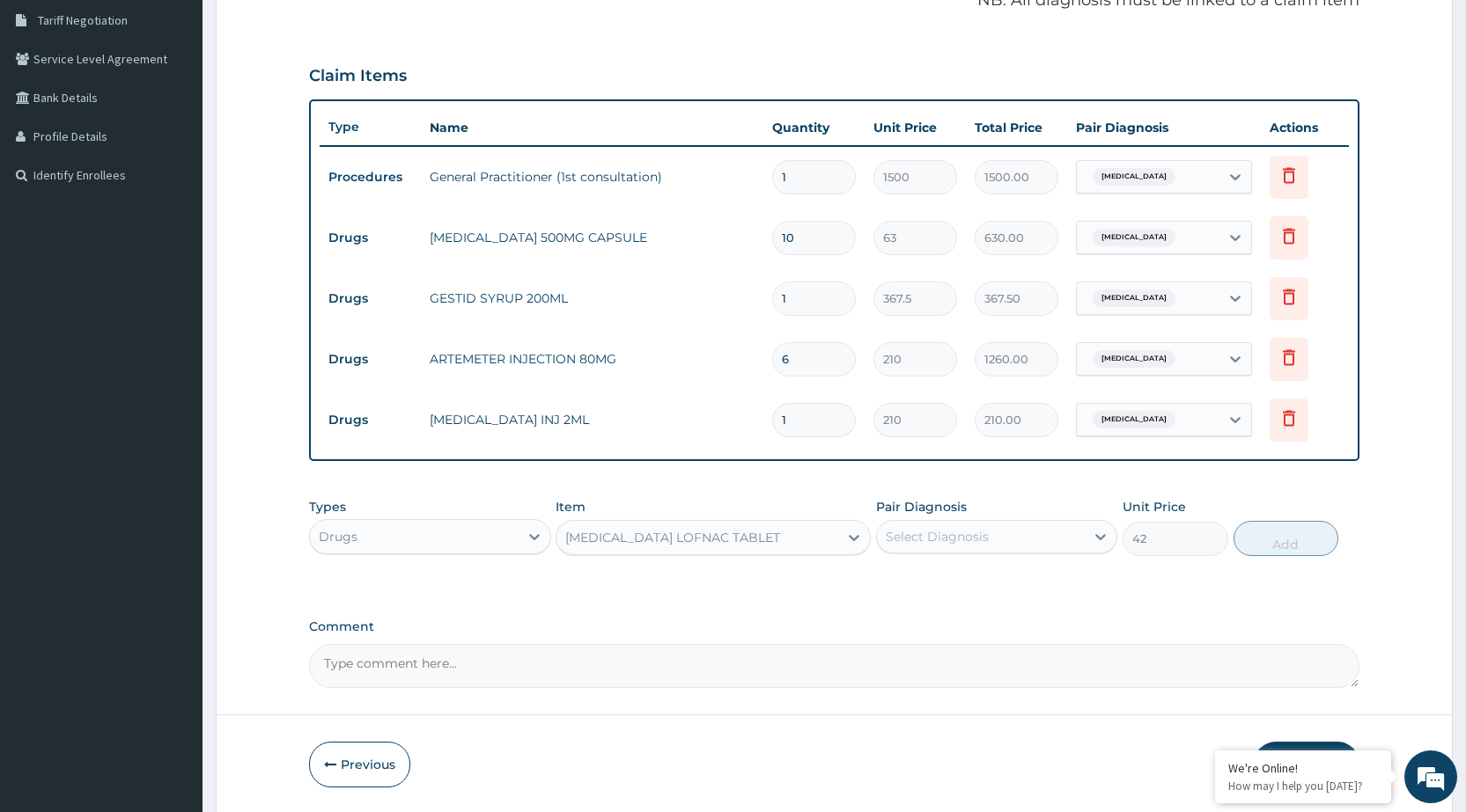
drag, startPoint x: 1063, startPoint y: 535, endPoint x: 1050, endPoint y: 551, distance: 20.6
click at [1062, 537] on div "Select Diagnosis" at bounding box center [981, 536] width 207 height 28
drag, startPoint x: 1045, startPoint y: 582, endPoint x: 1328, endPoint y: 560, distance: 283.9
click at [1085, 581] on div "Malaria, unspecified" at bounding box center [997, 582] width 242 height 36
checkbox input "true"
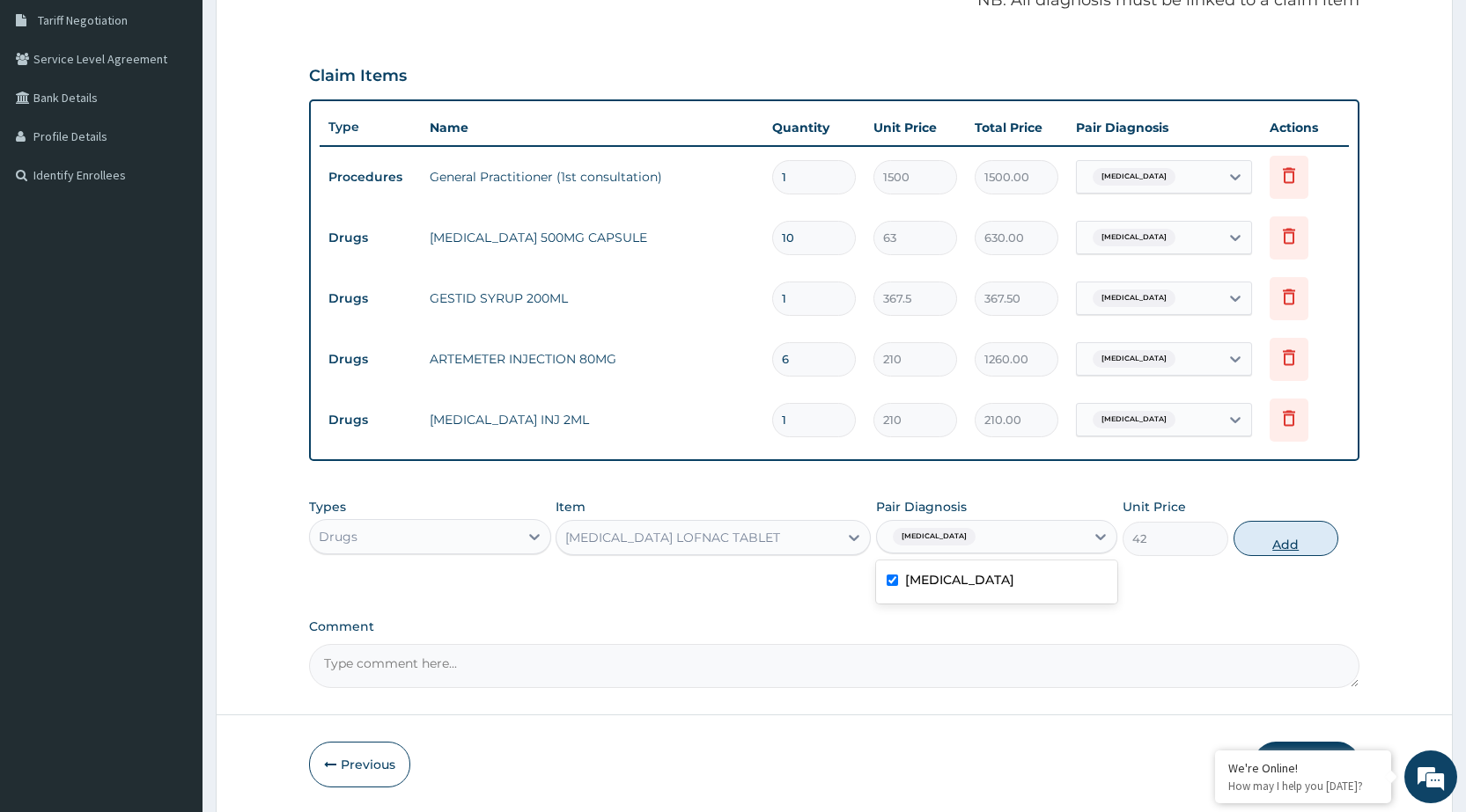
click at [1302, 541] on button "Add" at bounding box center [1287, 538] width 105 height 35
type input "0"
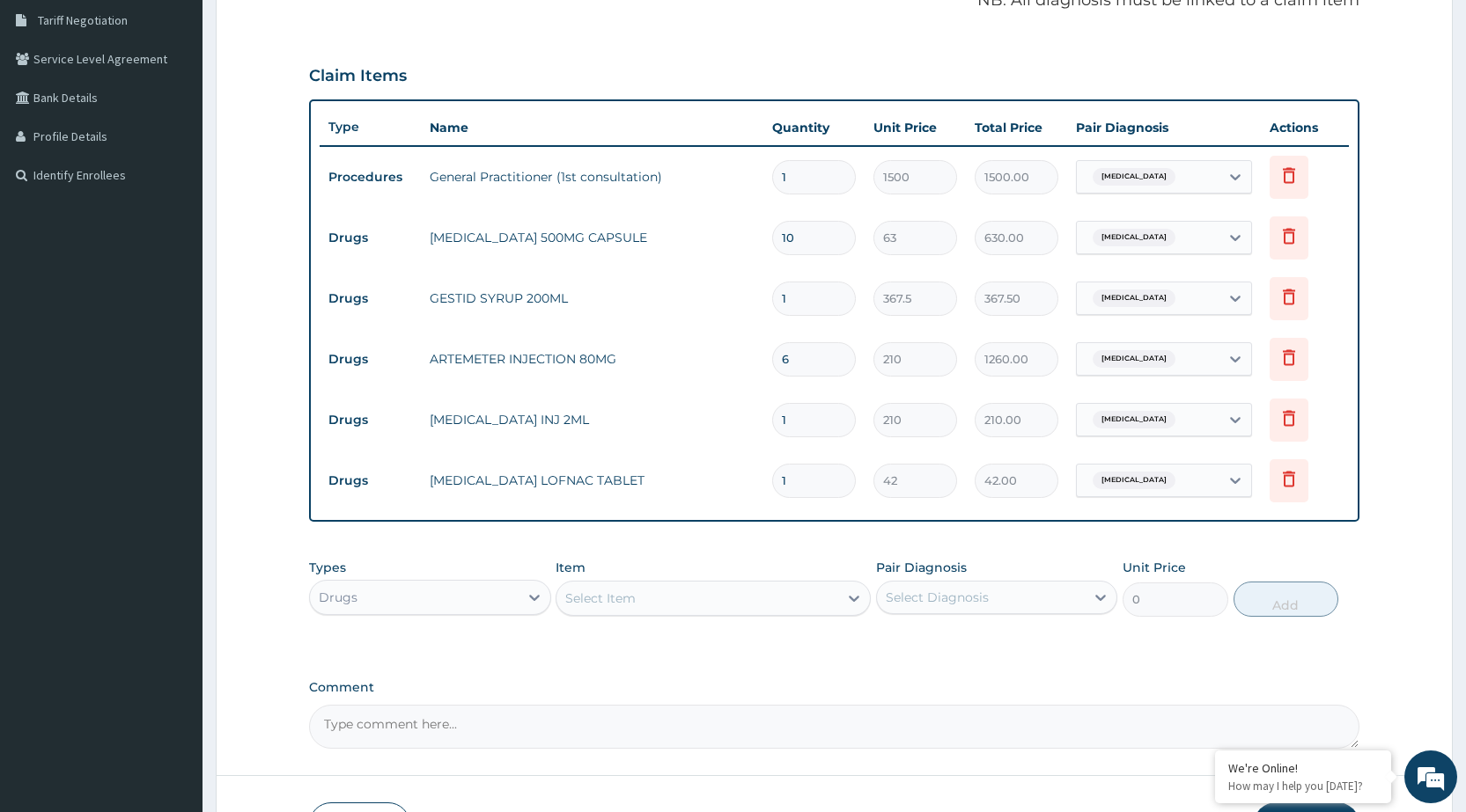
type input "10"
type input "420.00"
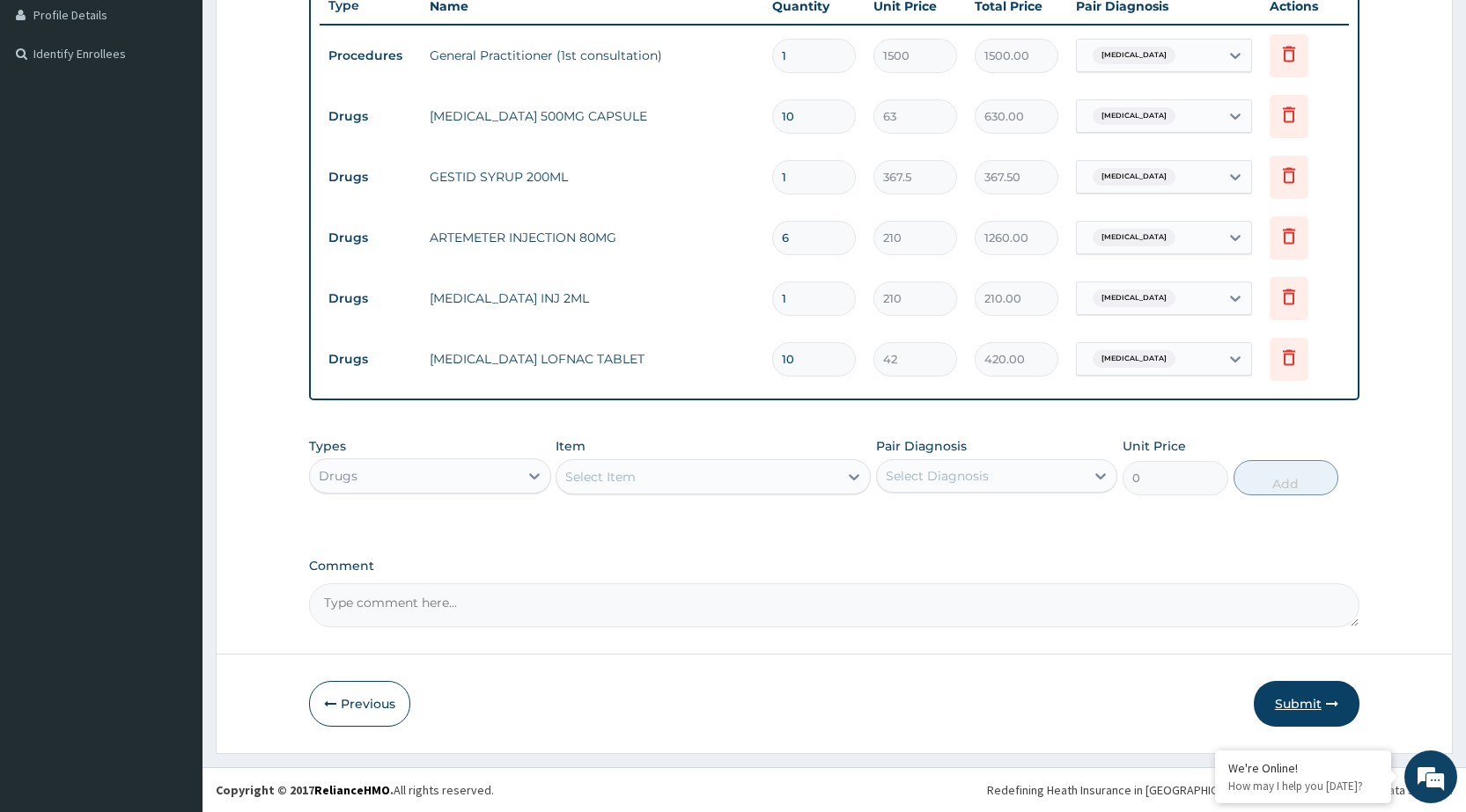
type input "10"
click at [1303, 693] on button "Submit" at bounding box center [1306, 704] width 105 height 46
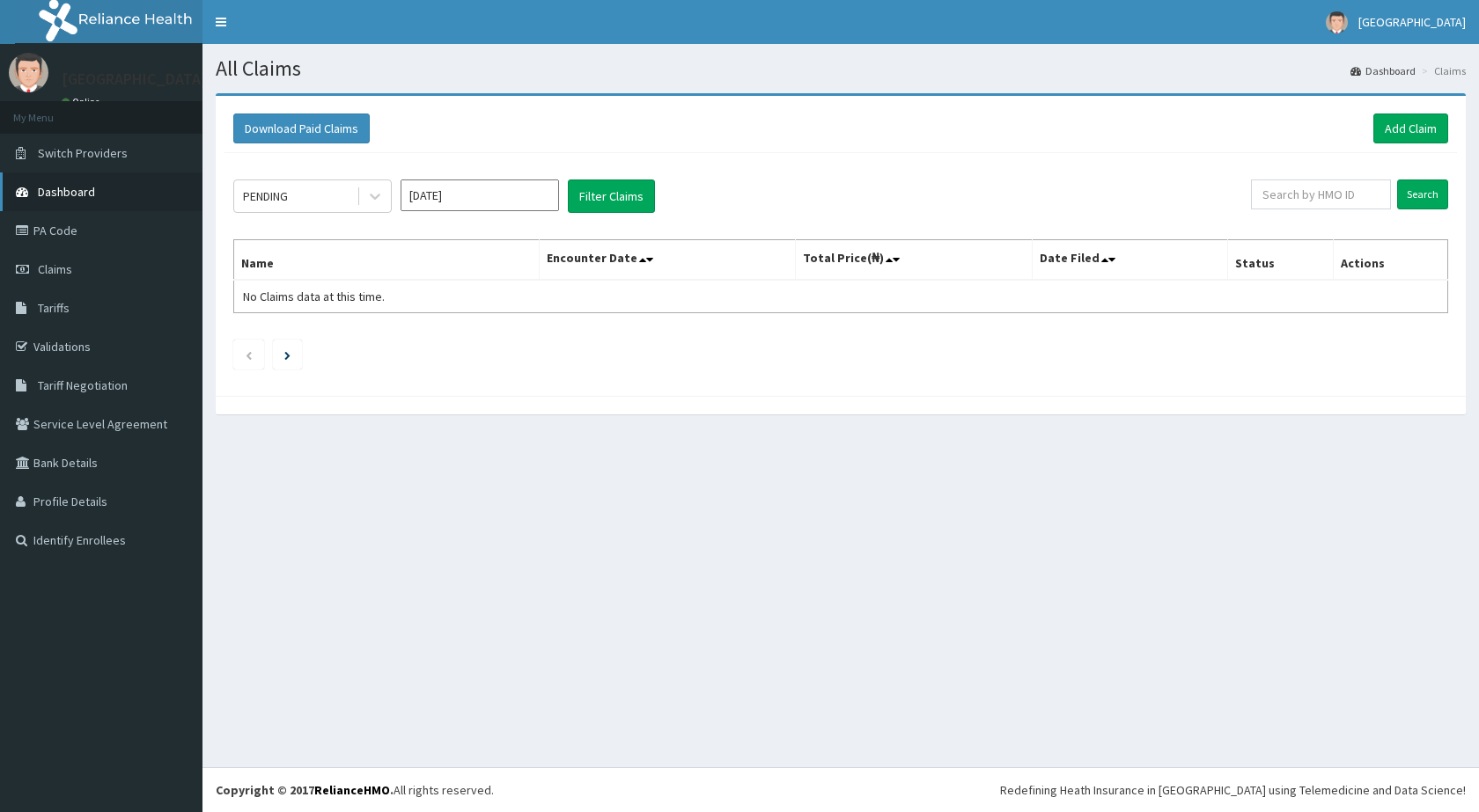
click at [139, 195] on link "Dashboard" at bounding box center [101, 192] width 203 height 39
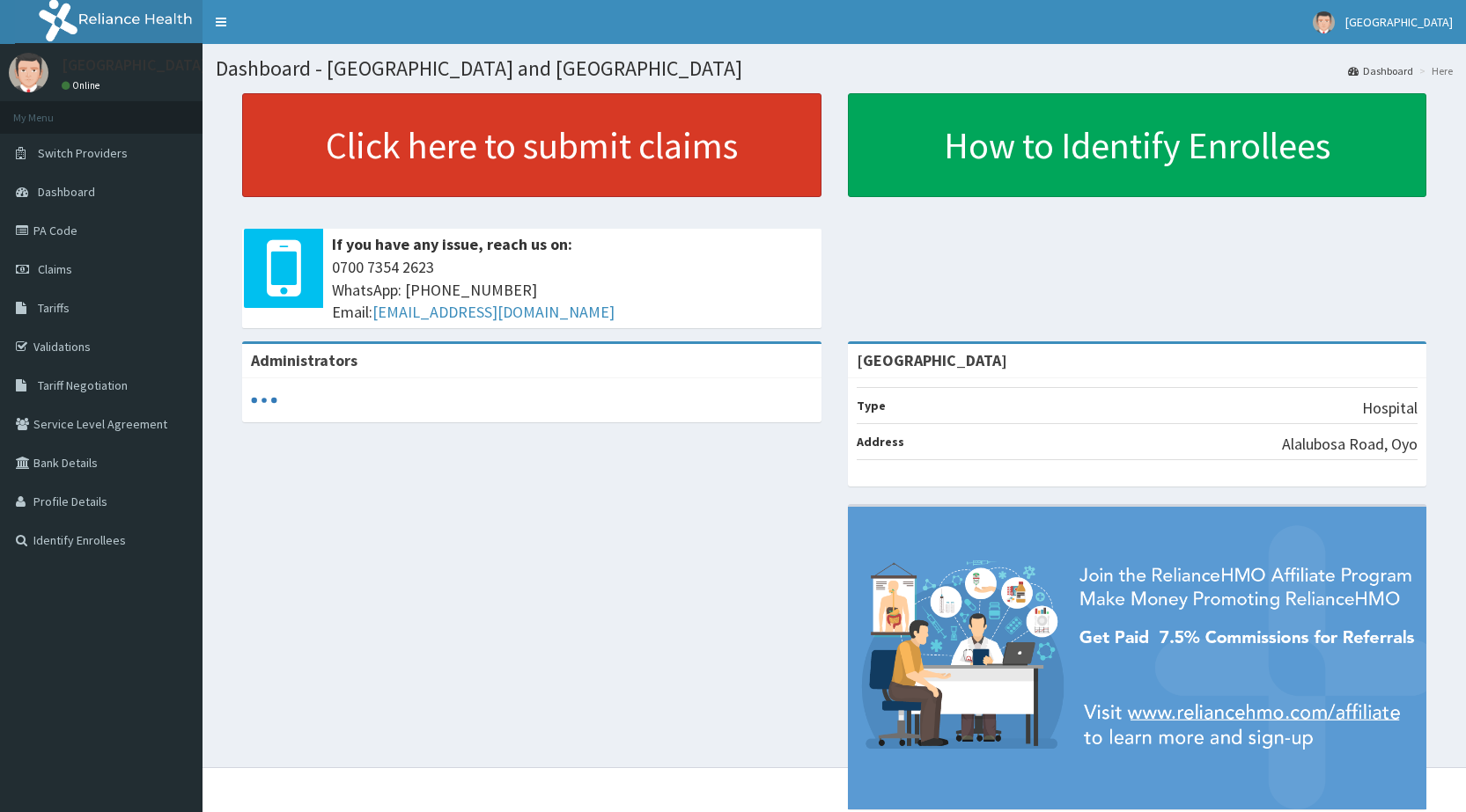
click at [787, 147] on link "Click here to submit claims" at bounding box center [532, 145] width 580 height 104
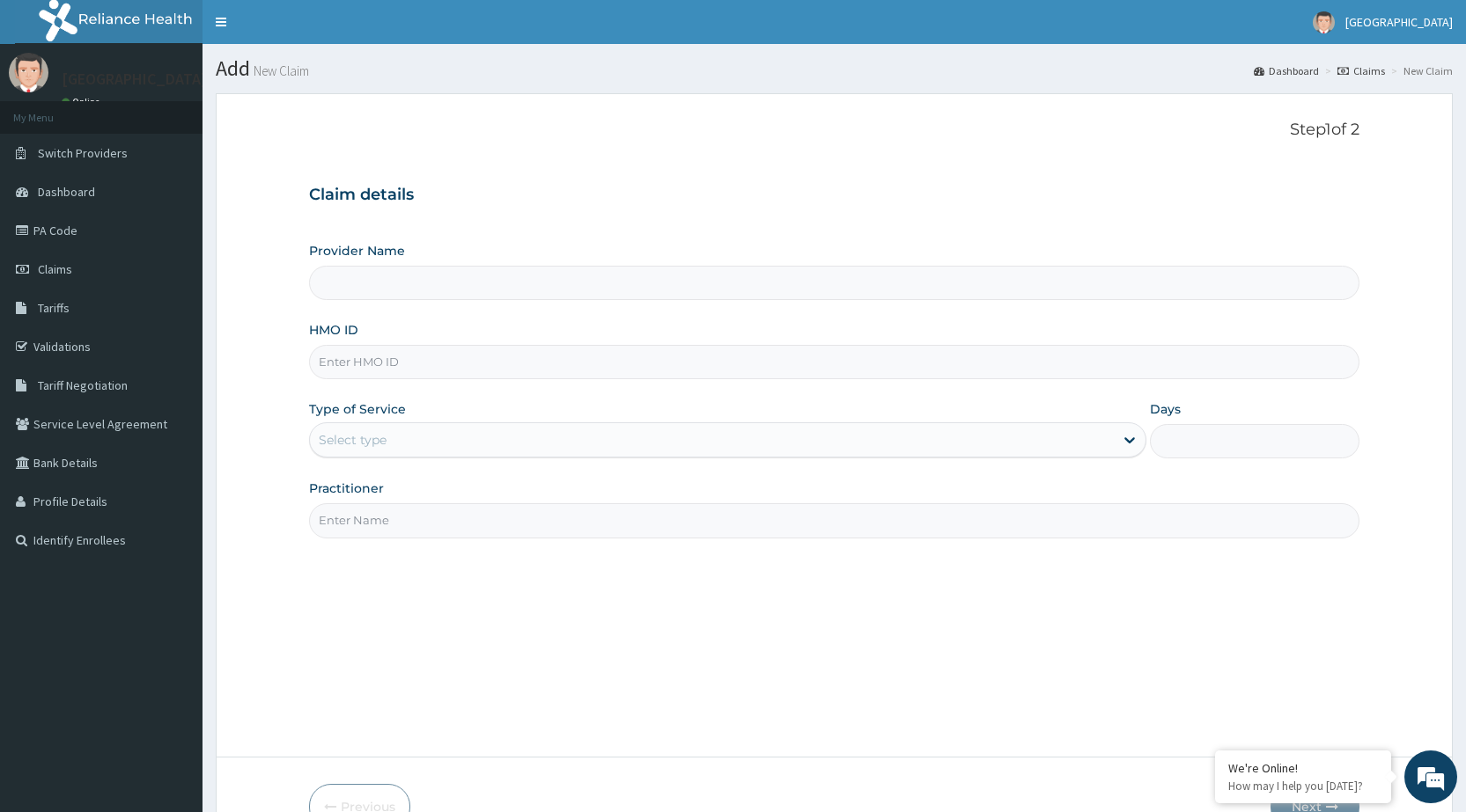
click at [545, 368] on input "HMO ID" at bounding box center [834, 361] width 1051 height 34
type input "AI"
type input "[GEOGRAPHIC_DATA]"
type input "AIT/10635/A"
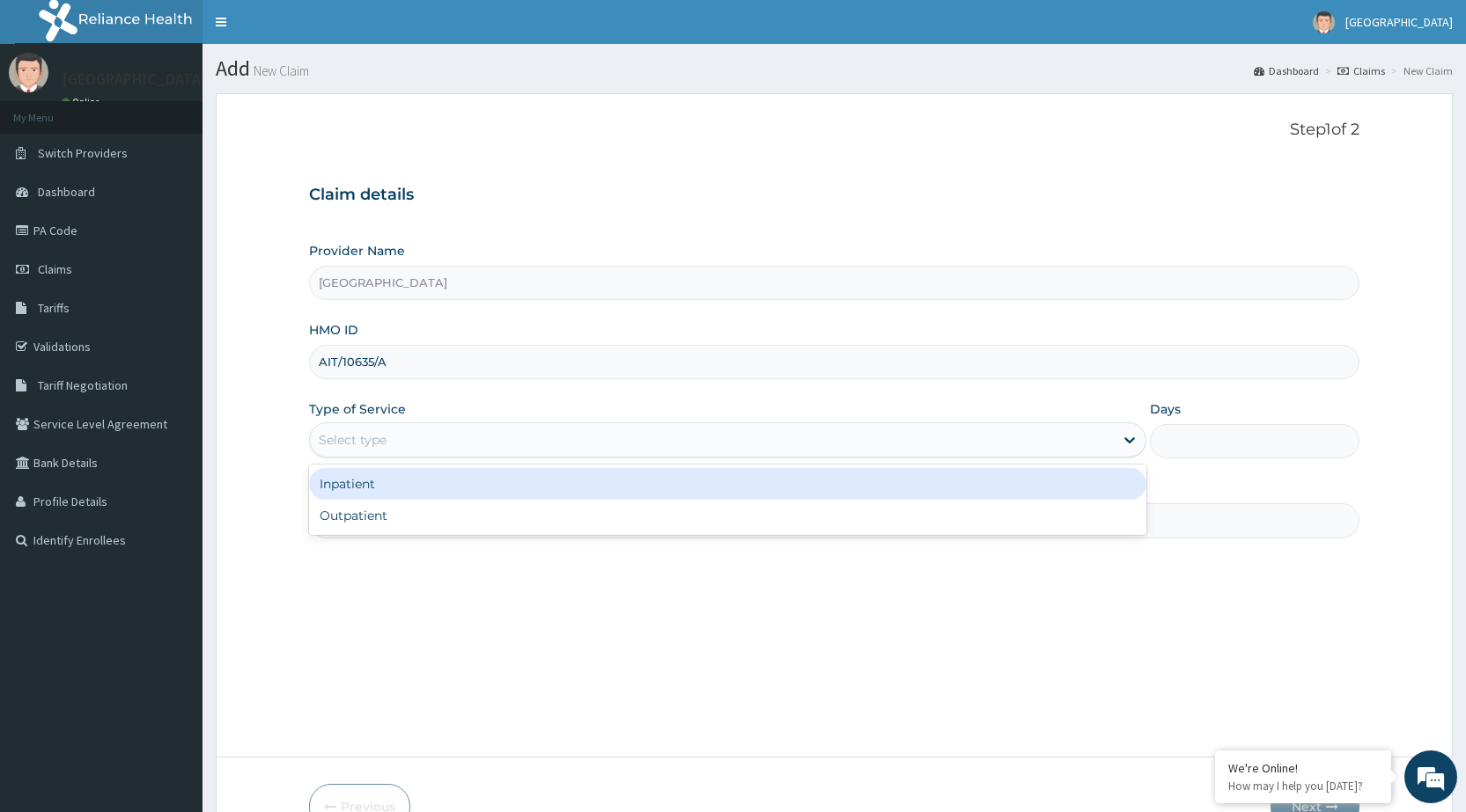
click at [535, 438] on div "Select type" at bounding box center [711, 440] width 804 height 28
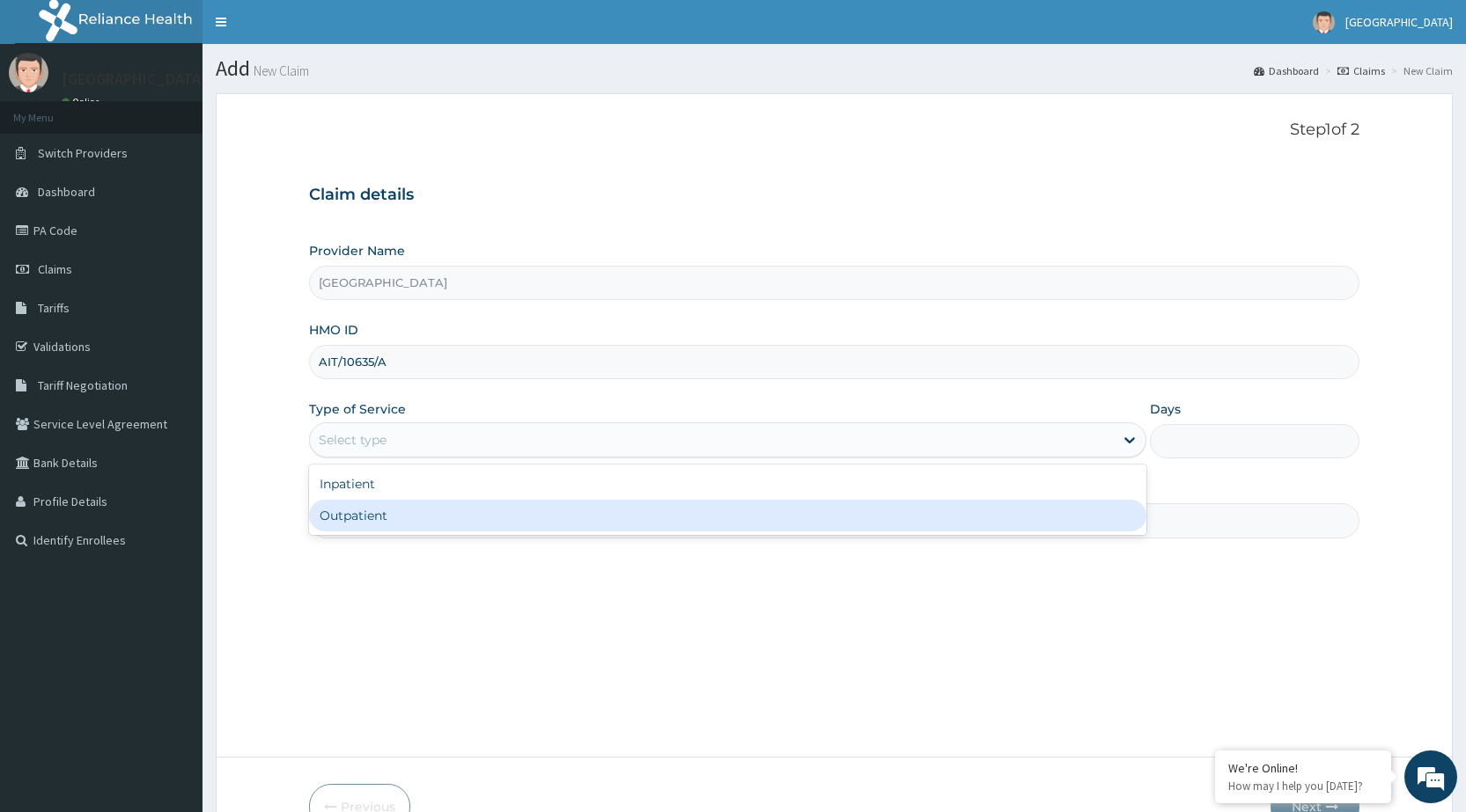
click at [467, 520] on div "Outpatient" at bounding box center [728, 516] width 838 height 32
type input "1"
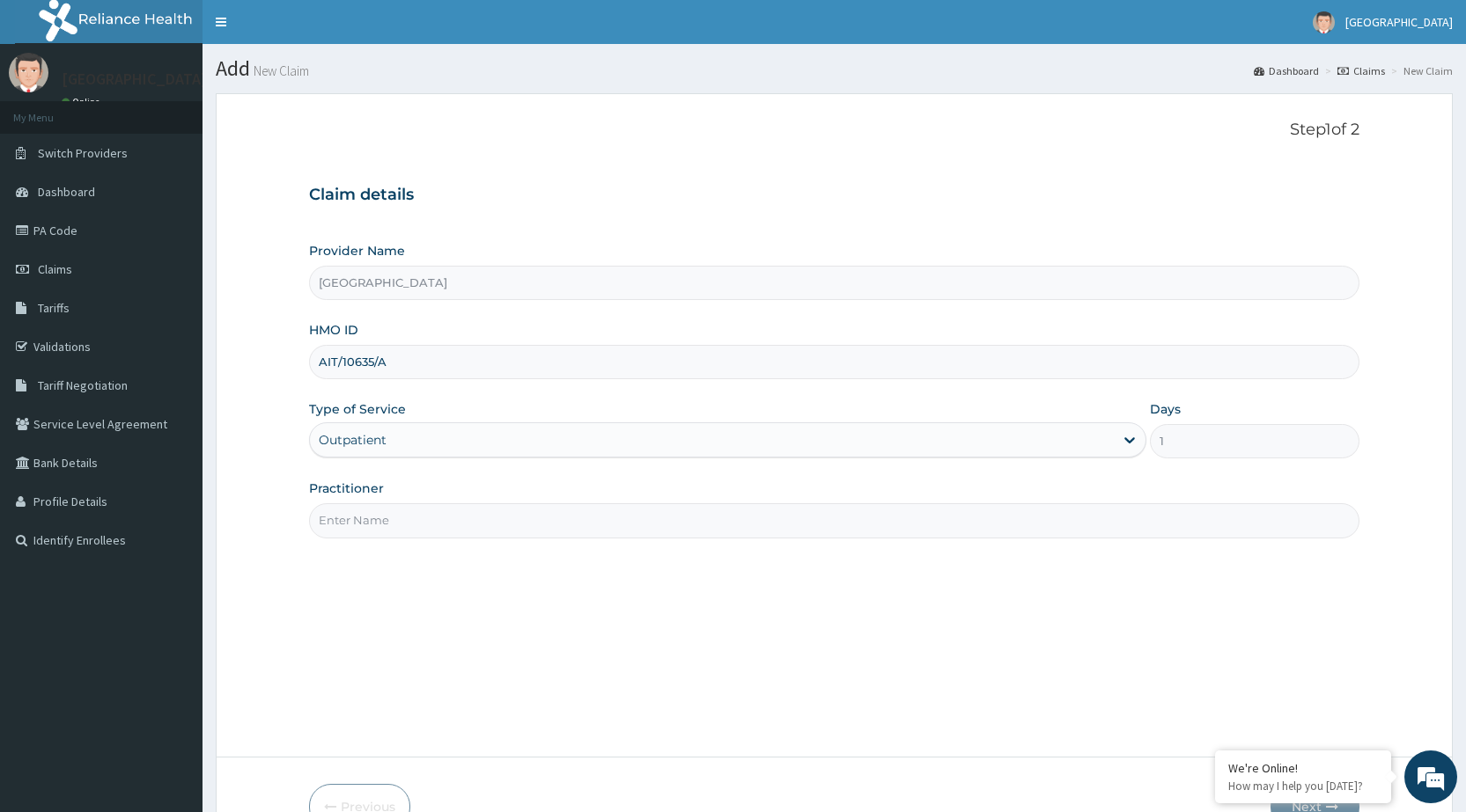
click at [470, 520] on input "Practitioner" at bounding box center [834, 520] width 1051 height 34
type input "DR [PERSON_NAME]"
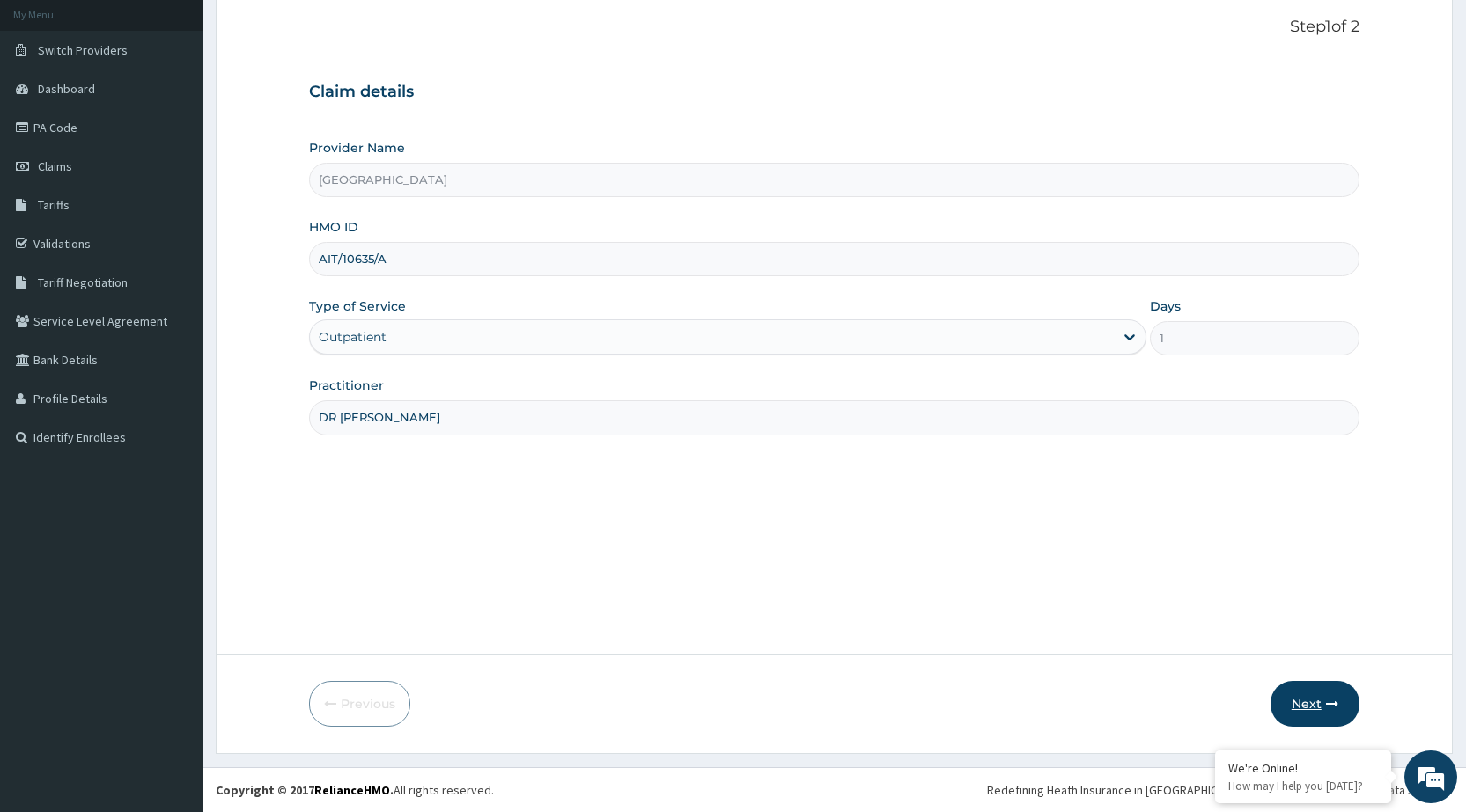
click at [1313, 710] on button "Next" at bounding box center [1315, 704] width 89 height 46
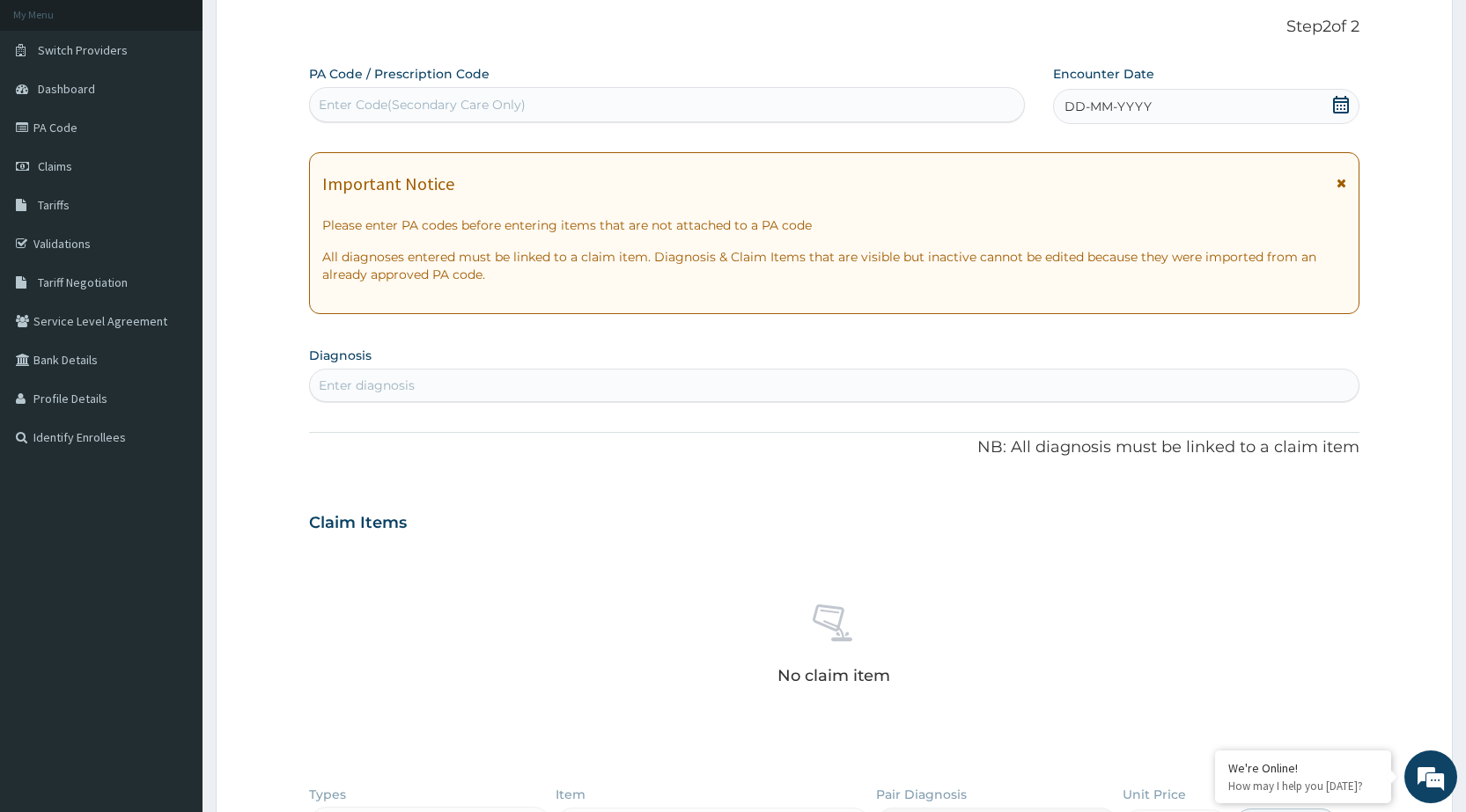
click at [1270, 114] on div "DD-MM-YYYY" at bounding box center [1206, 106] width 307 height 35
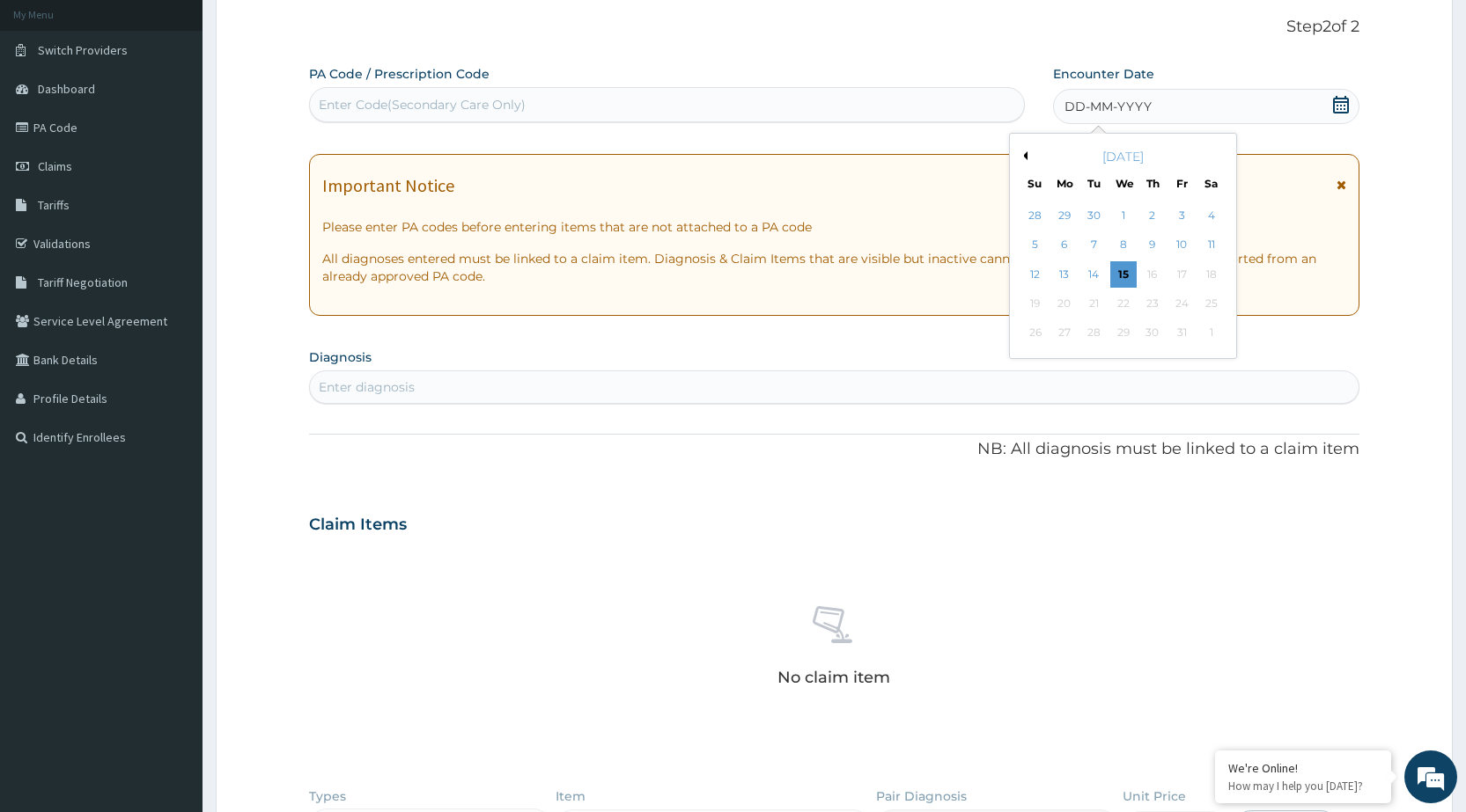
click at [1032, 158] on div "[DATE]" at bounding box center [1123, 157] width 212 height 18
click at [1025, 158] on button "Previous Month" at bounding box center [1023, 156] width 9 height 9
click at [1191, 307] on div "25" at bounding box center [1182, 303] width 26 height 26
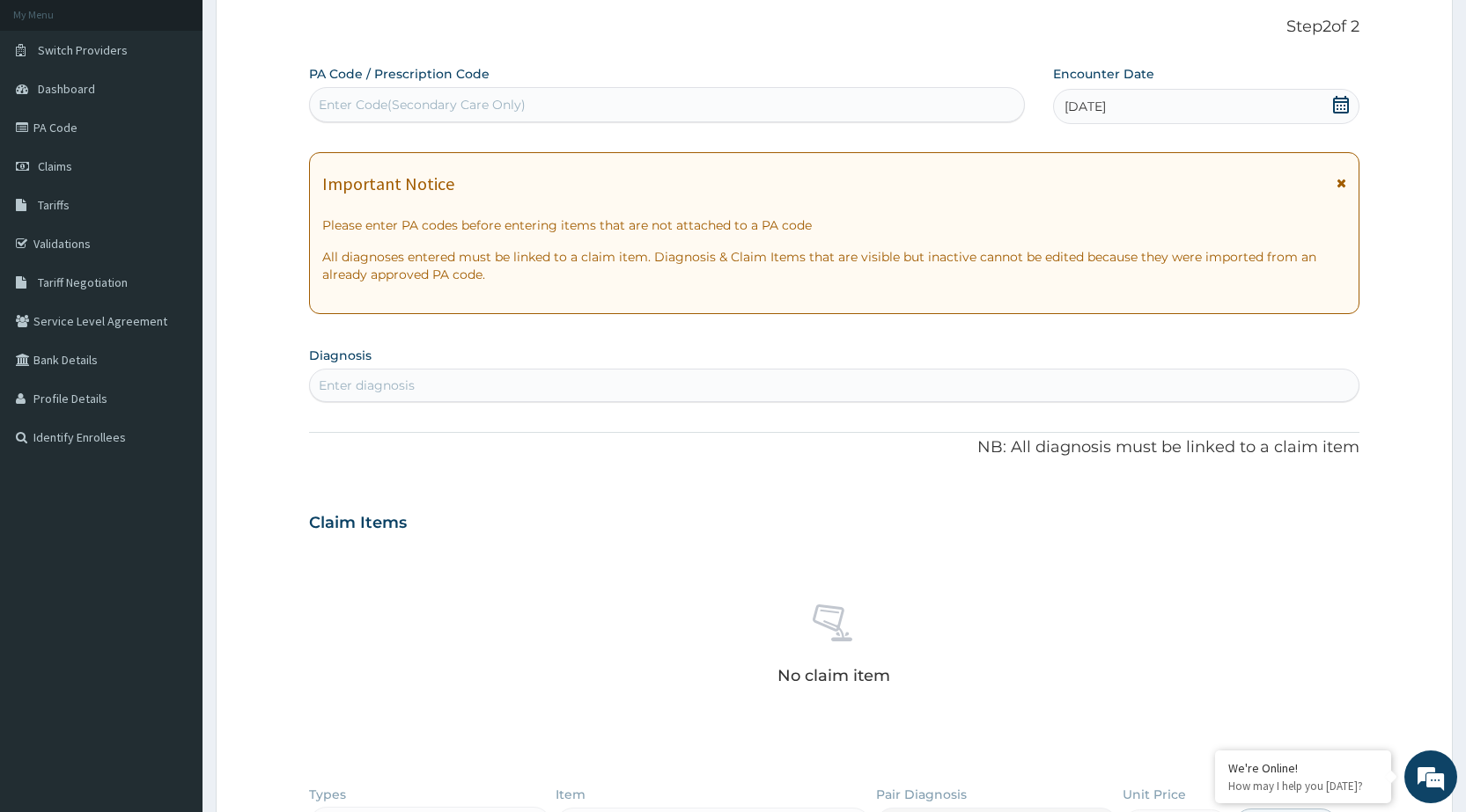
click at [1340, 185] on icon at bounding box center [1341, 183] width 10 height 13
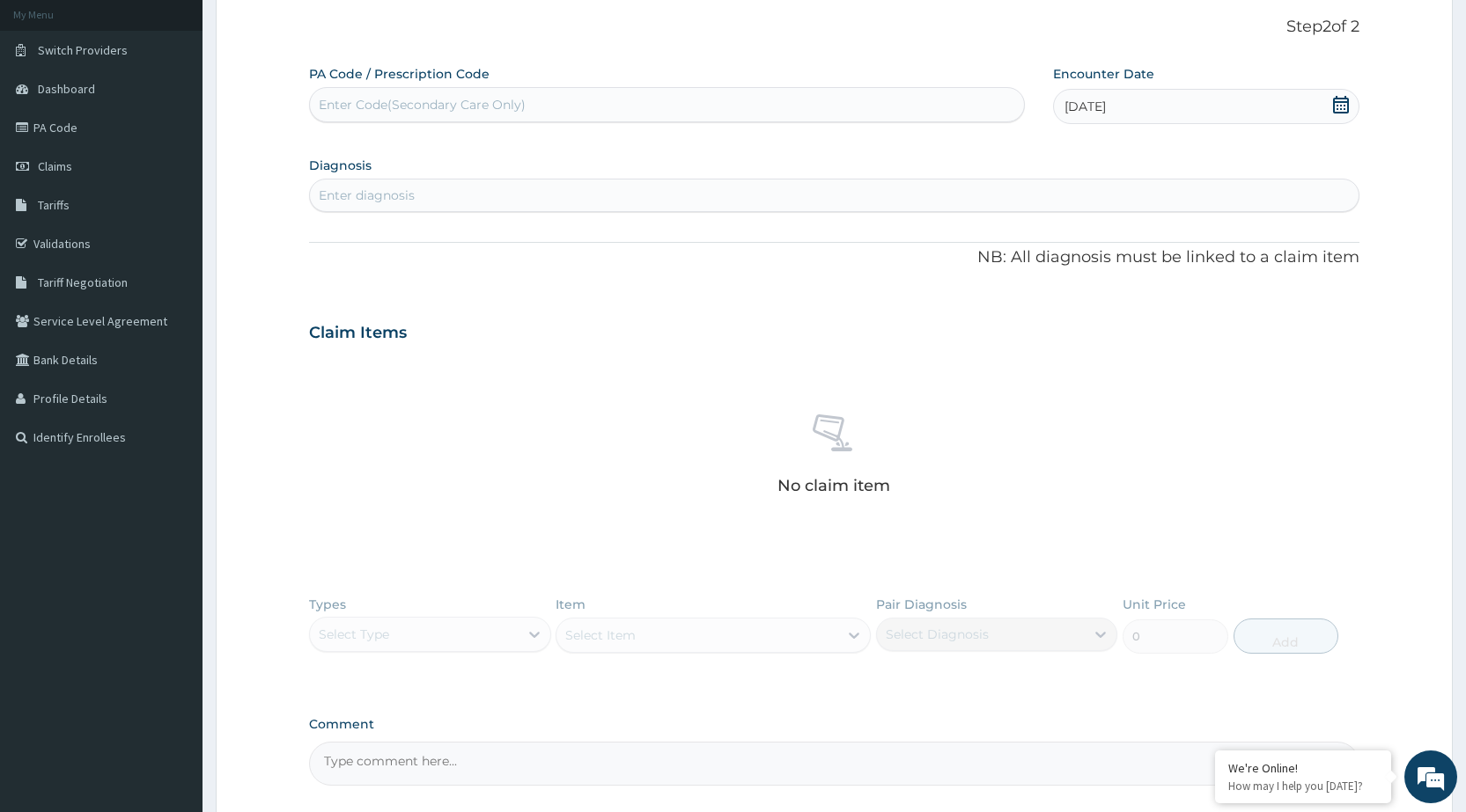
click at [1153, 211] on div "Enter diagnosis" at bounding box center [834, 196] width 1051 height 33
type input "MUSCULOSKELETAL PAIN"
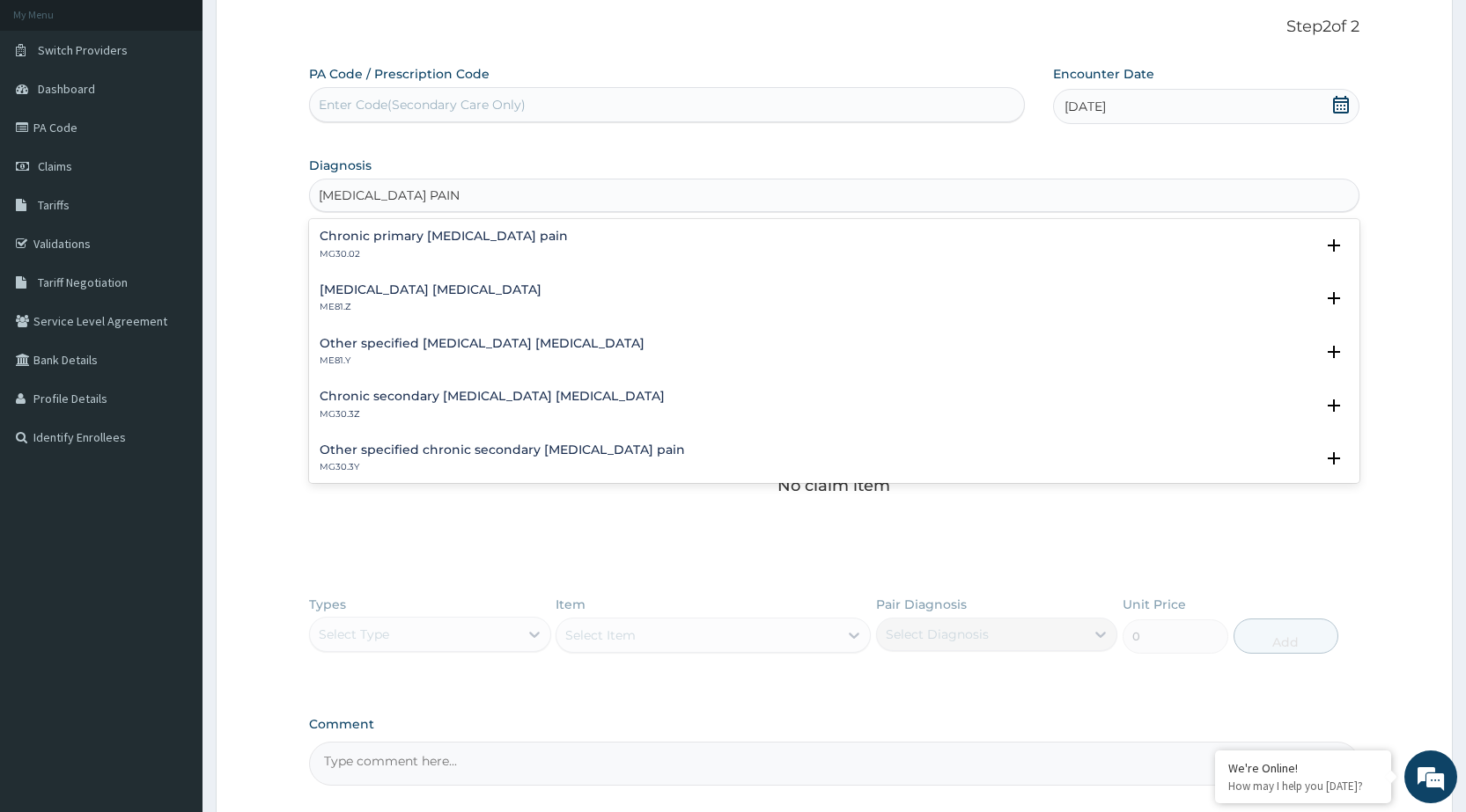
click at [477, 237] on h4 "Chronic primary musculoskeletal pain" at bounding box center [443, 237] width 248 height 14
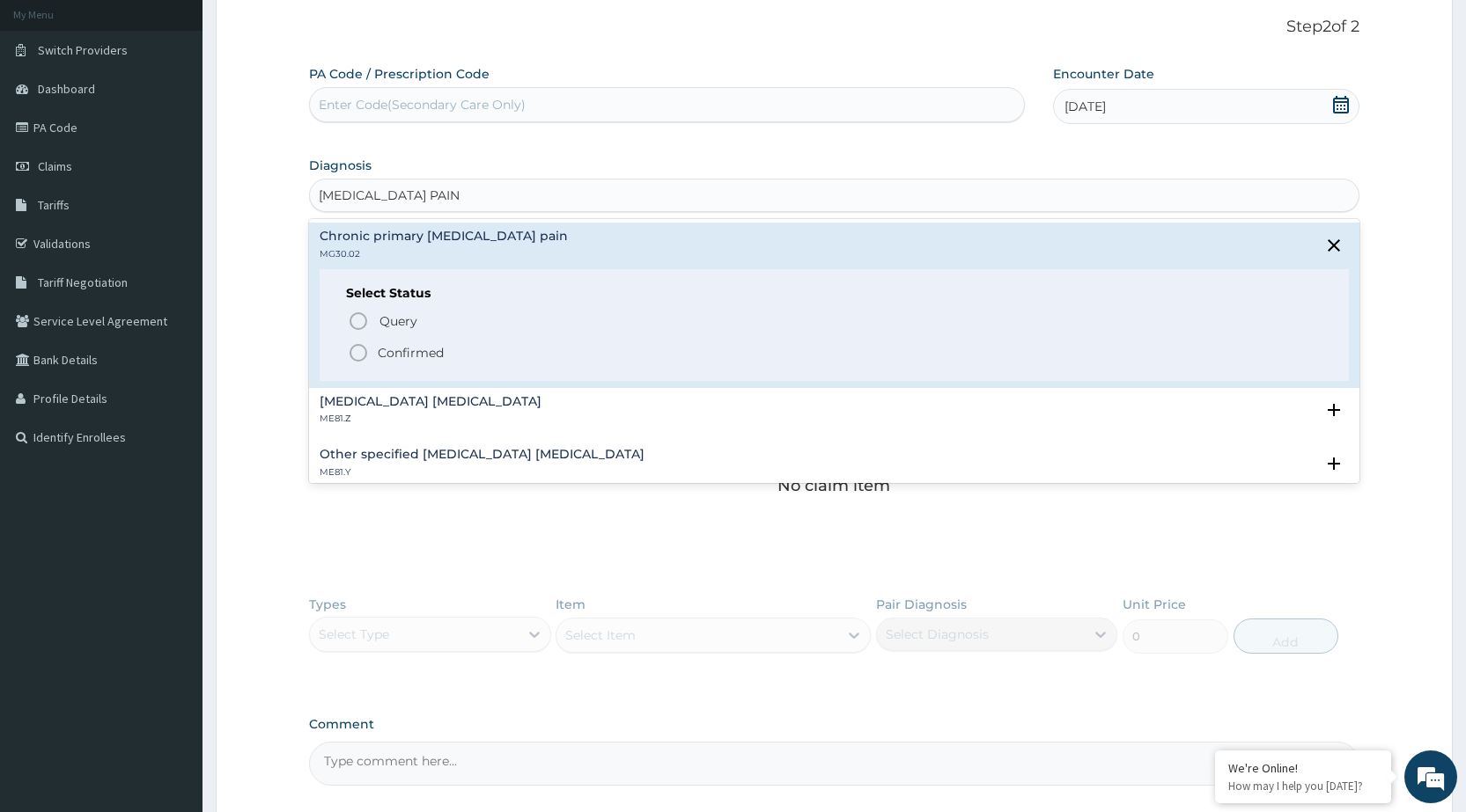
click at [355, 349] on icon "status option filled" at bounding box center [358, 353] width 21 height 21
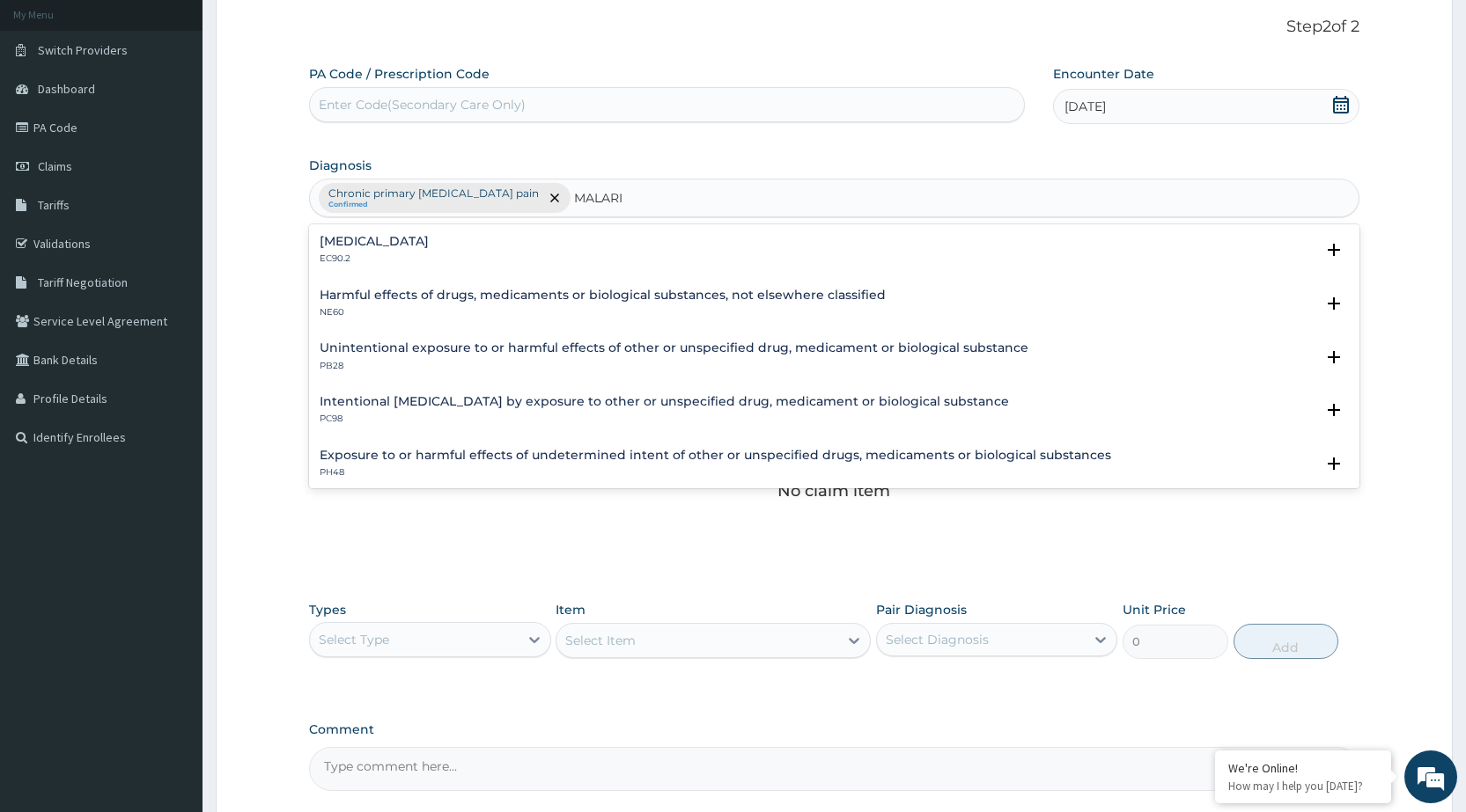
type input "MALARIA"
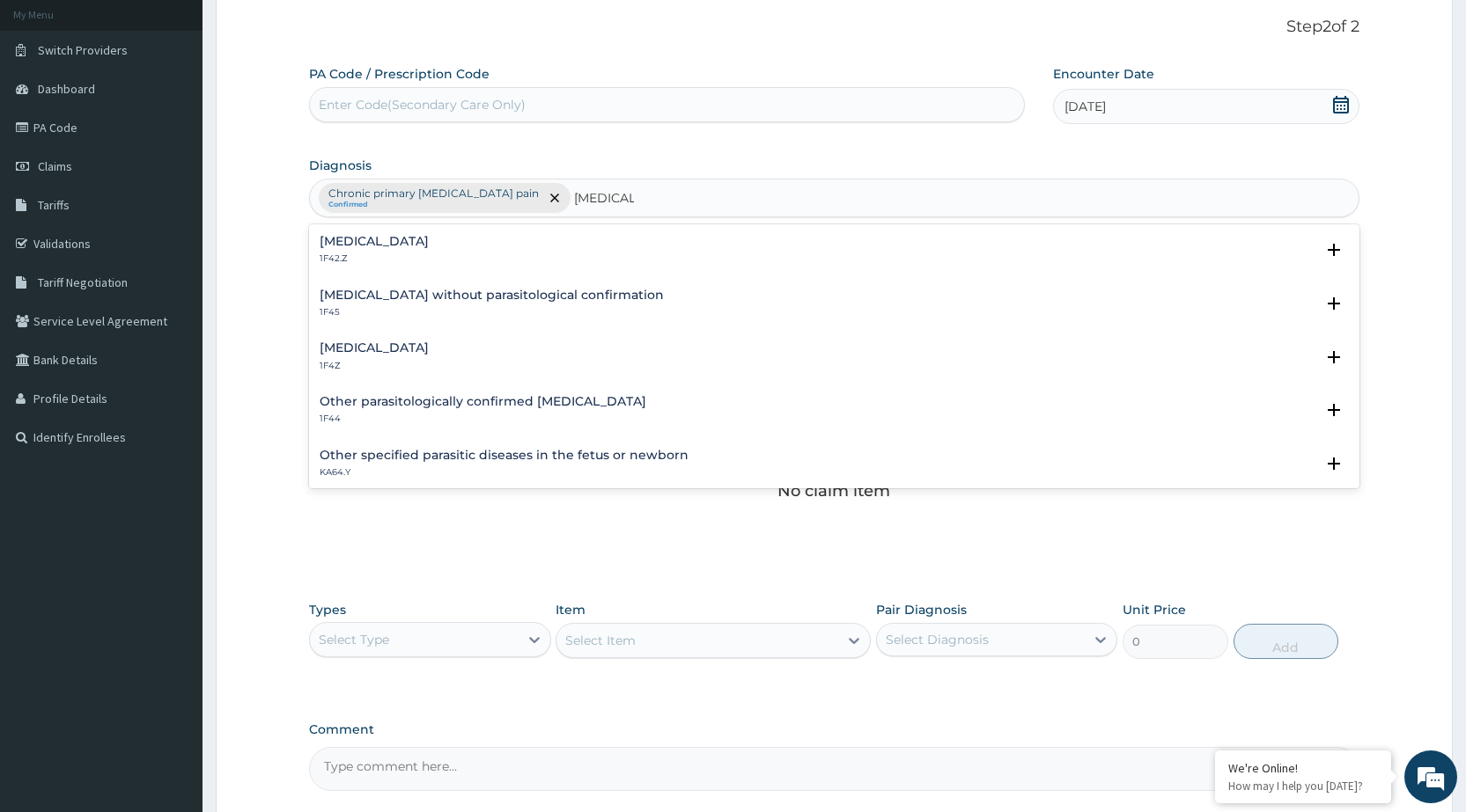
click at [389, 335] on div "Malaria, unspecified 1F4Z Select Status Query Query covers suspected (?), Keep …" at bounding box center [834, 361] width 1051 height 54
click at [387, 351] on h4 "Malaria, unspecified" at bounding box center [374, 349] width 109 height 14
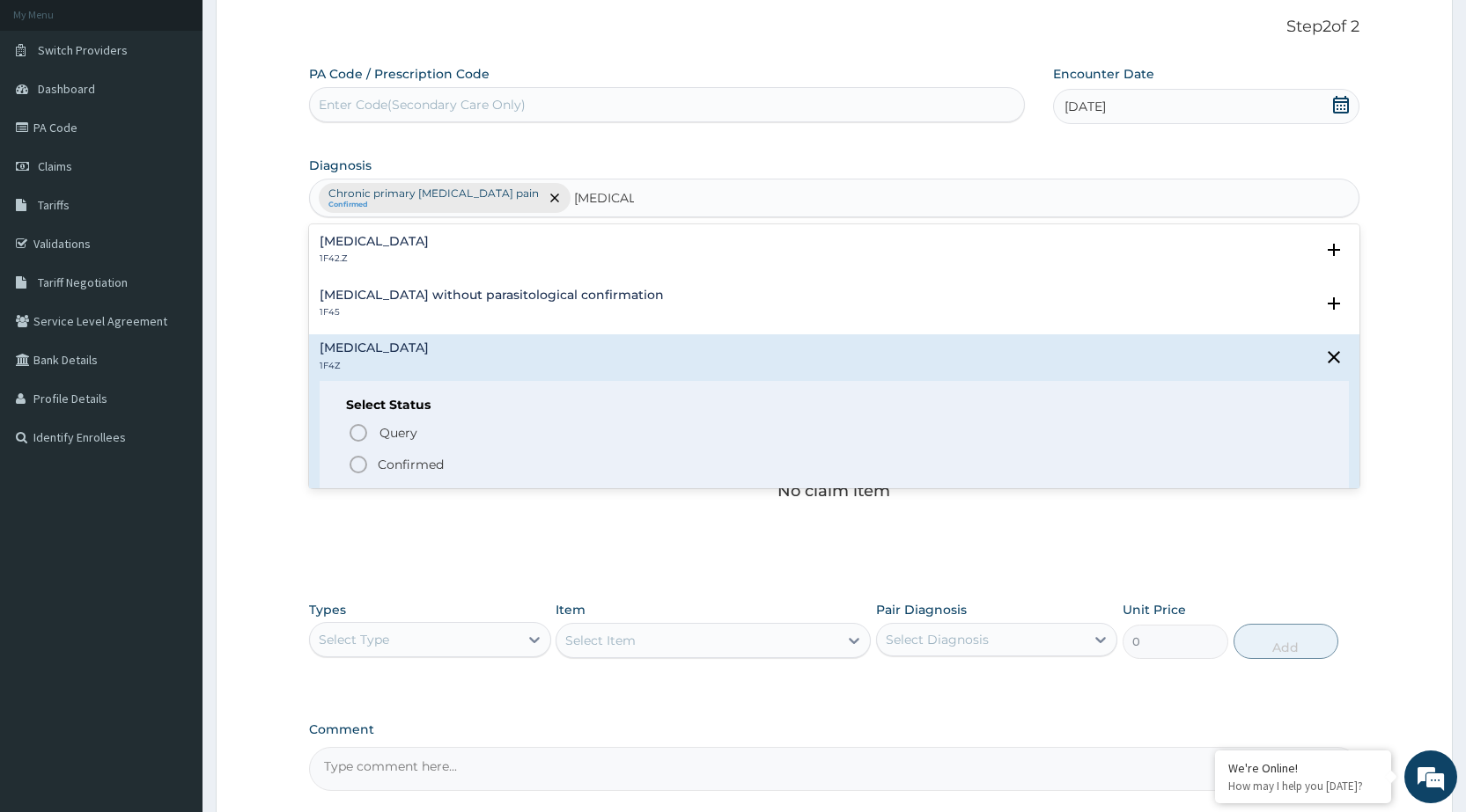
click at [355, 468] on icon "status option filled" at bounding box center [358, 465] width 21 height 21
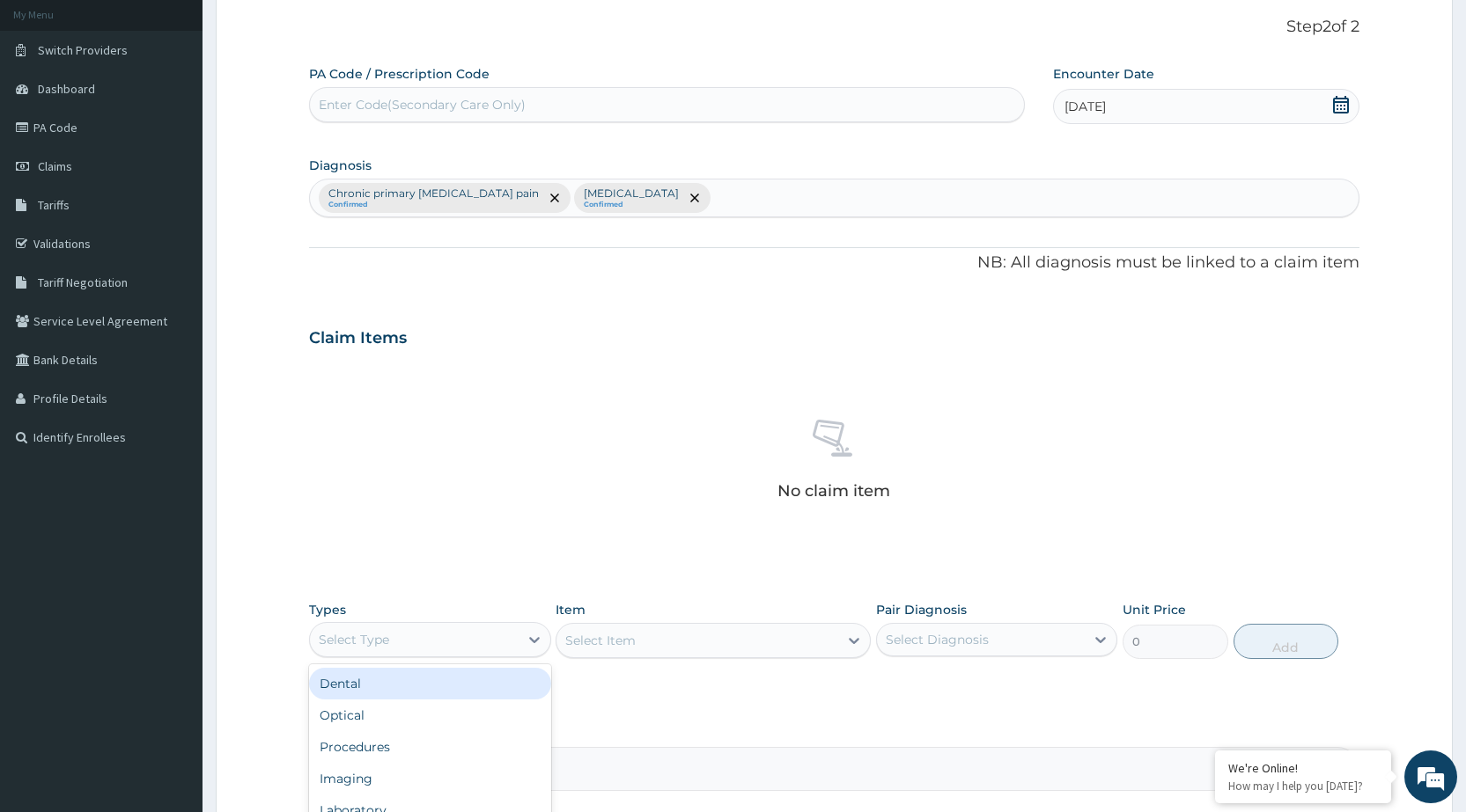
click at [512, 640] on div "Select Type" at bounding box center [413, 640] width 207 height 28
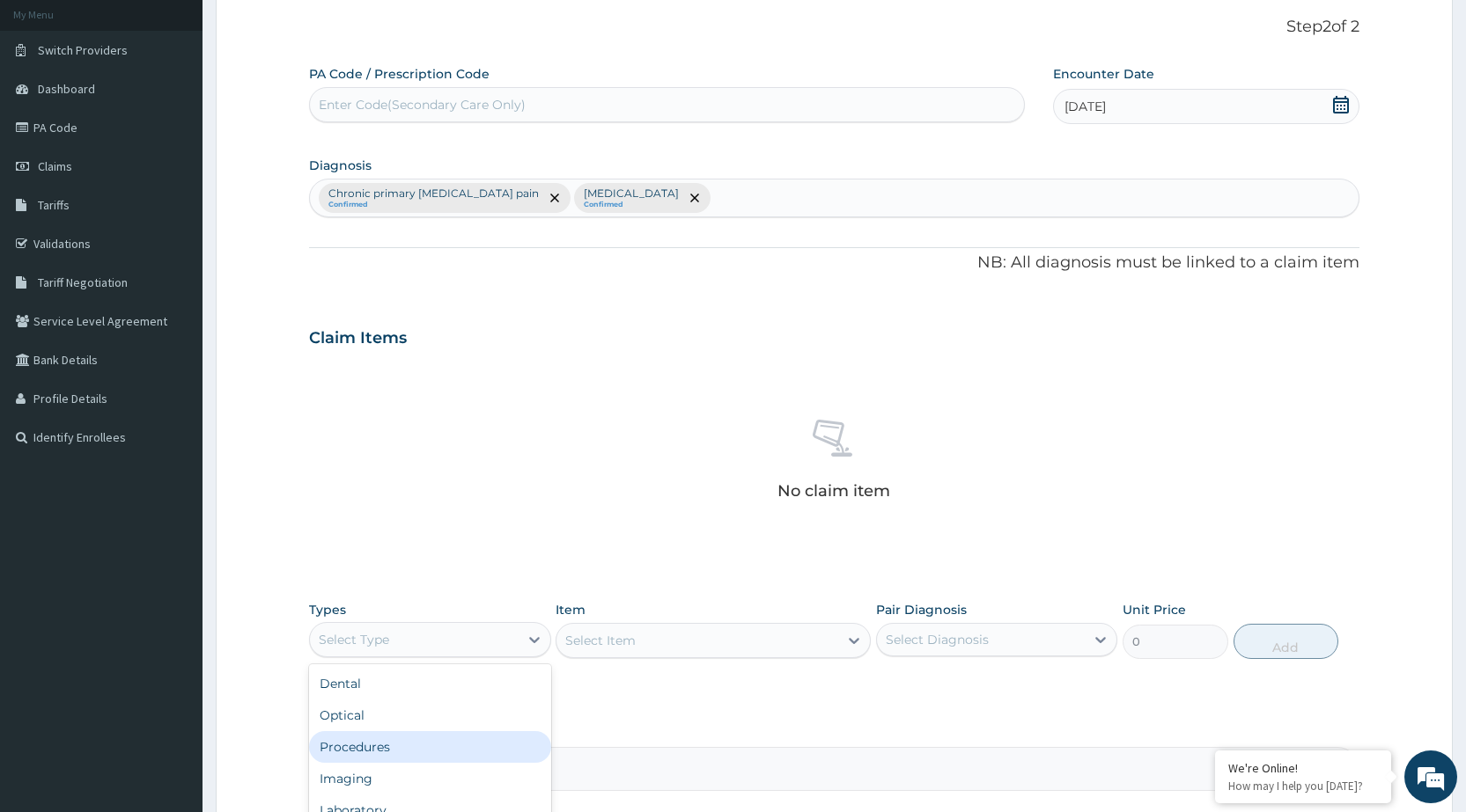
drag, startPoint x: 483, startPoint y: 746, endPoint x: 704, endPoint y: 698, distance: 226.2
click at [484, 746] on div "Procedures" at bounding box center [430, 747] width 242 height 32
click at [836, 654] on div "Select Item" at bounding box center [696, 641] width 282 height 28
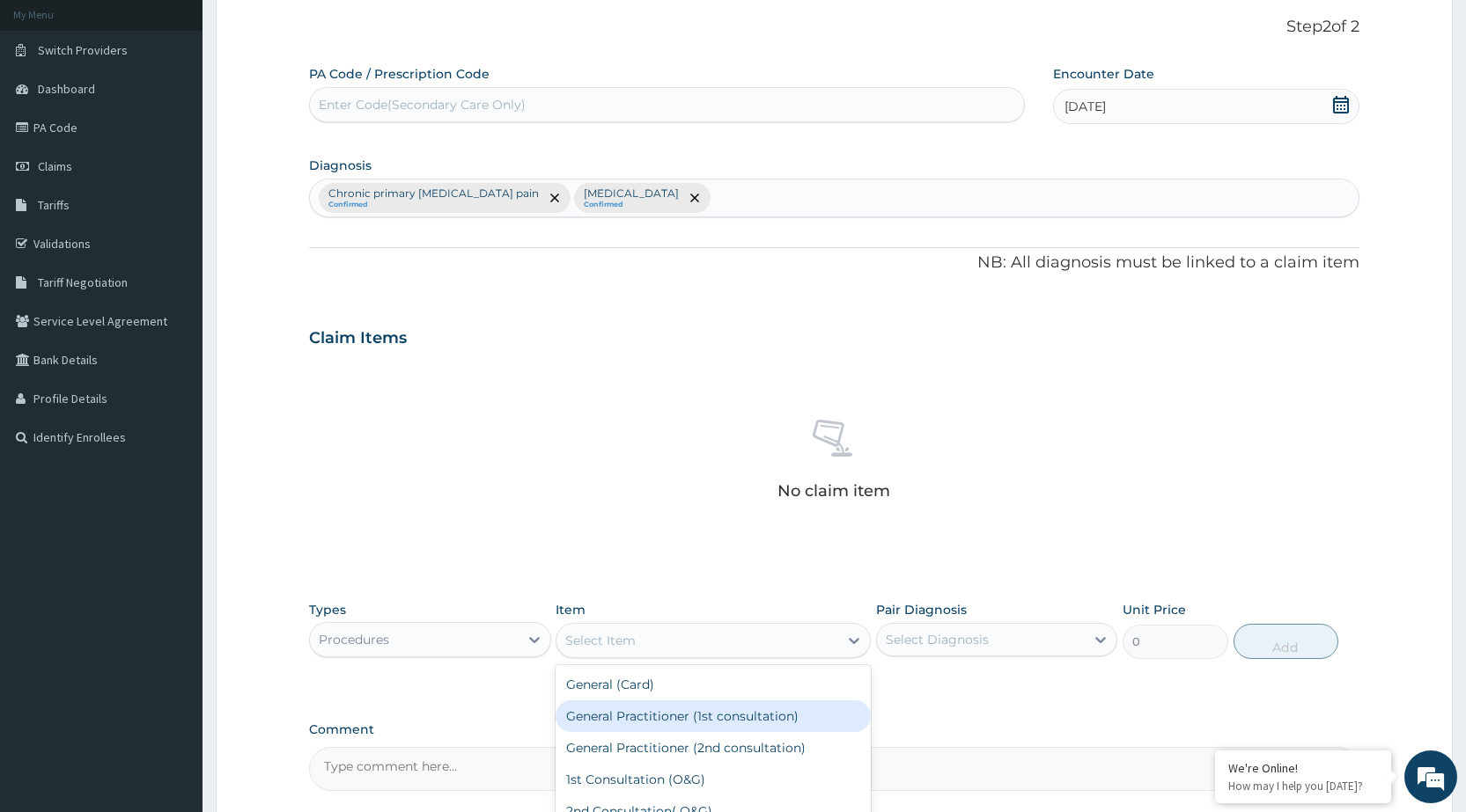
click at [809, 729] on div "General Practitioner (1st consultation)" at bounding box center [713, 717] width 316 height 32
type input "1500"
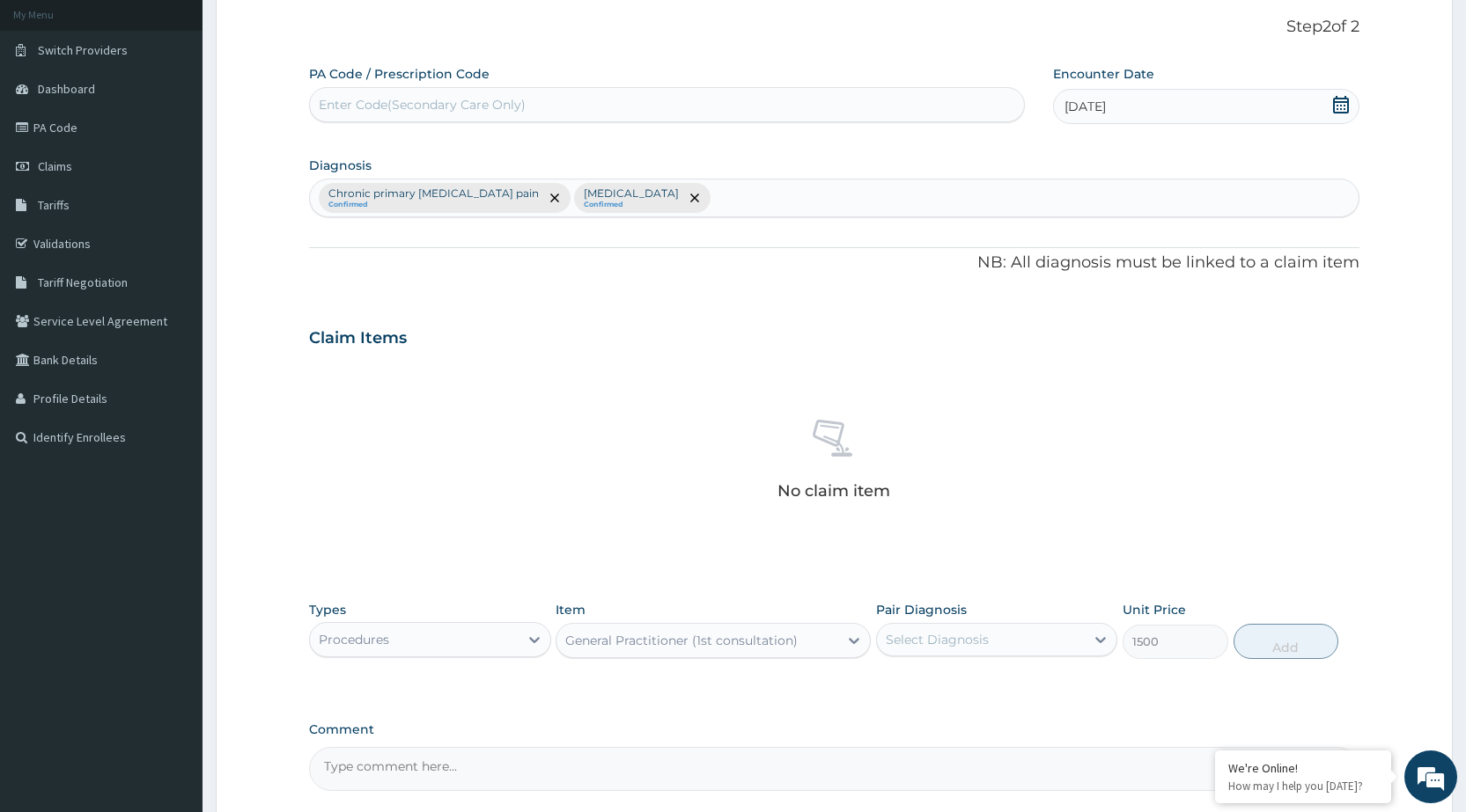
click at [1067, 642] on div "Select Diagnosis" at bounding box center [981, 640] width 207 height 28
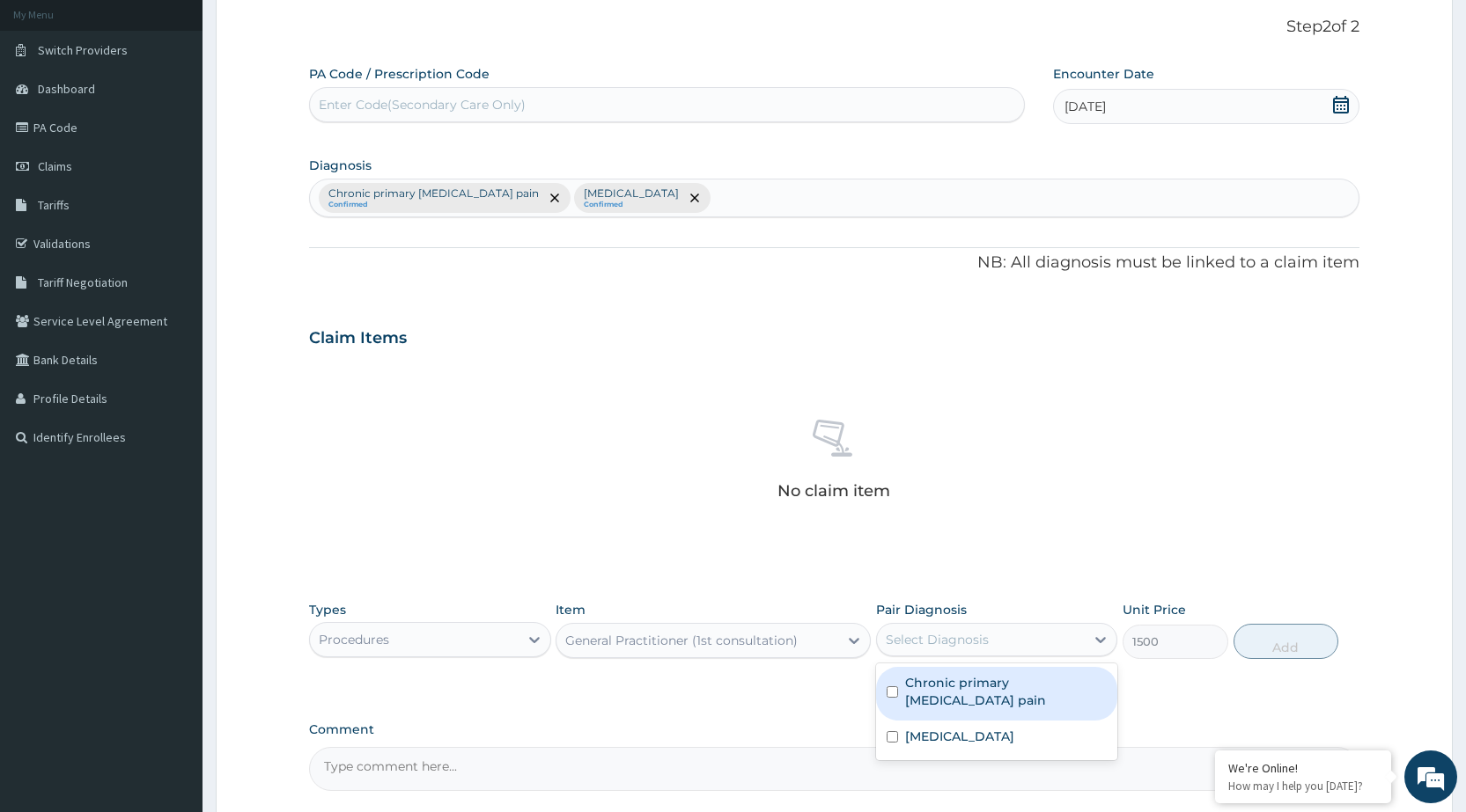
click at [1037, 702] on label "Chronic primary musculoskeletal pain" at bounding box center [1005, 692] width 202 height 35
checkbox input "true"
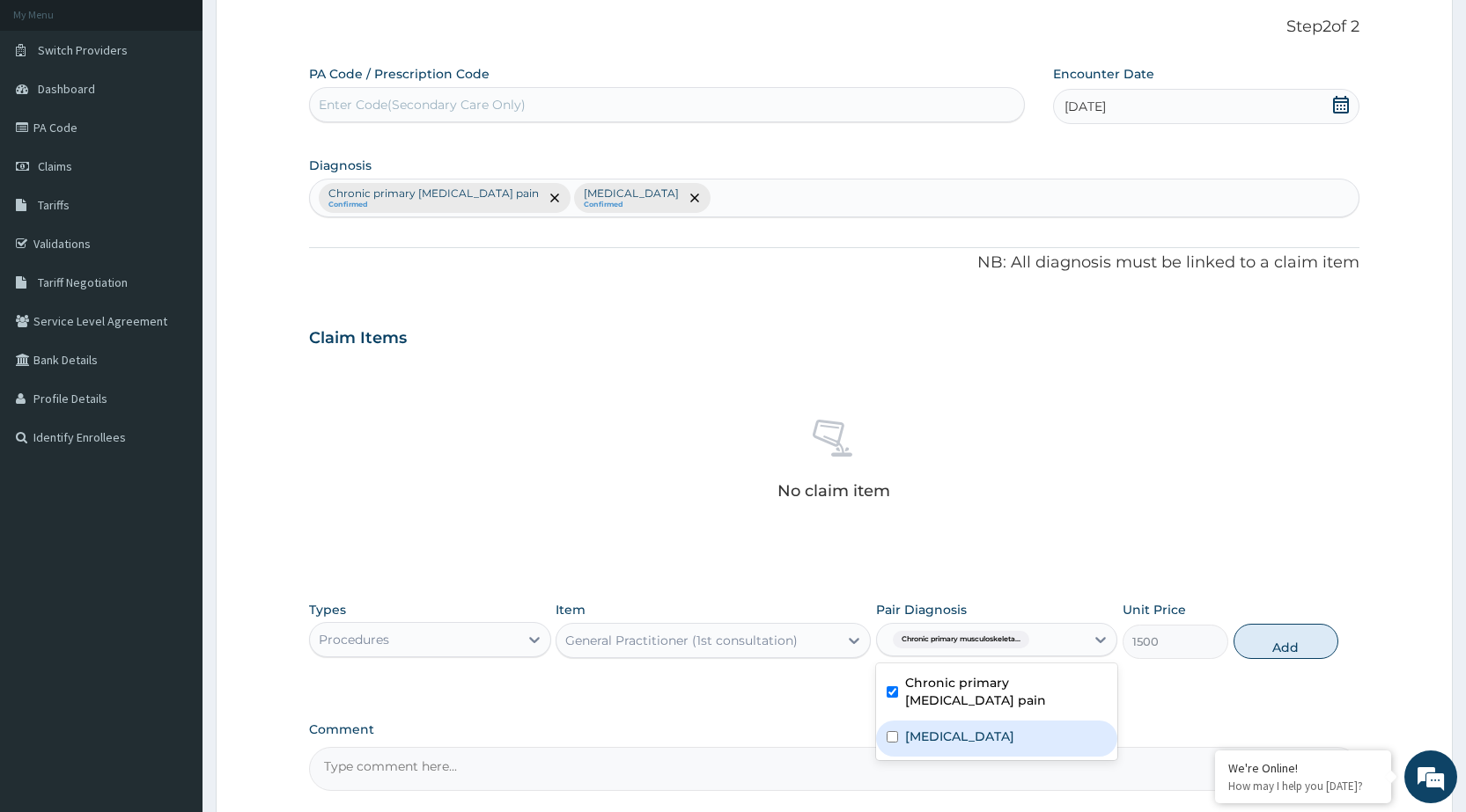
drag, startPoint x: 1024, startPoint y: 751, endPoint x: 1031, endPoint y: 732, distance: 20.2
click at [1024, 750] on div "[MEDICAL_DATA]" at bounding box center [997, 738] width 242 height 36
checkbox input "true"
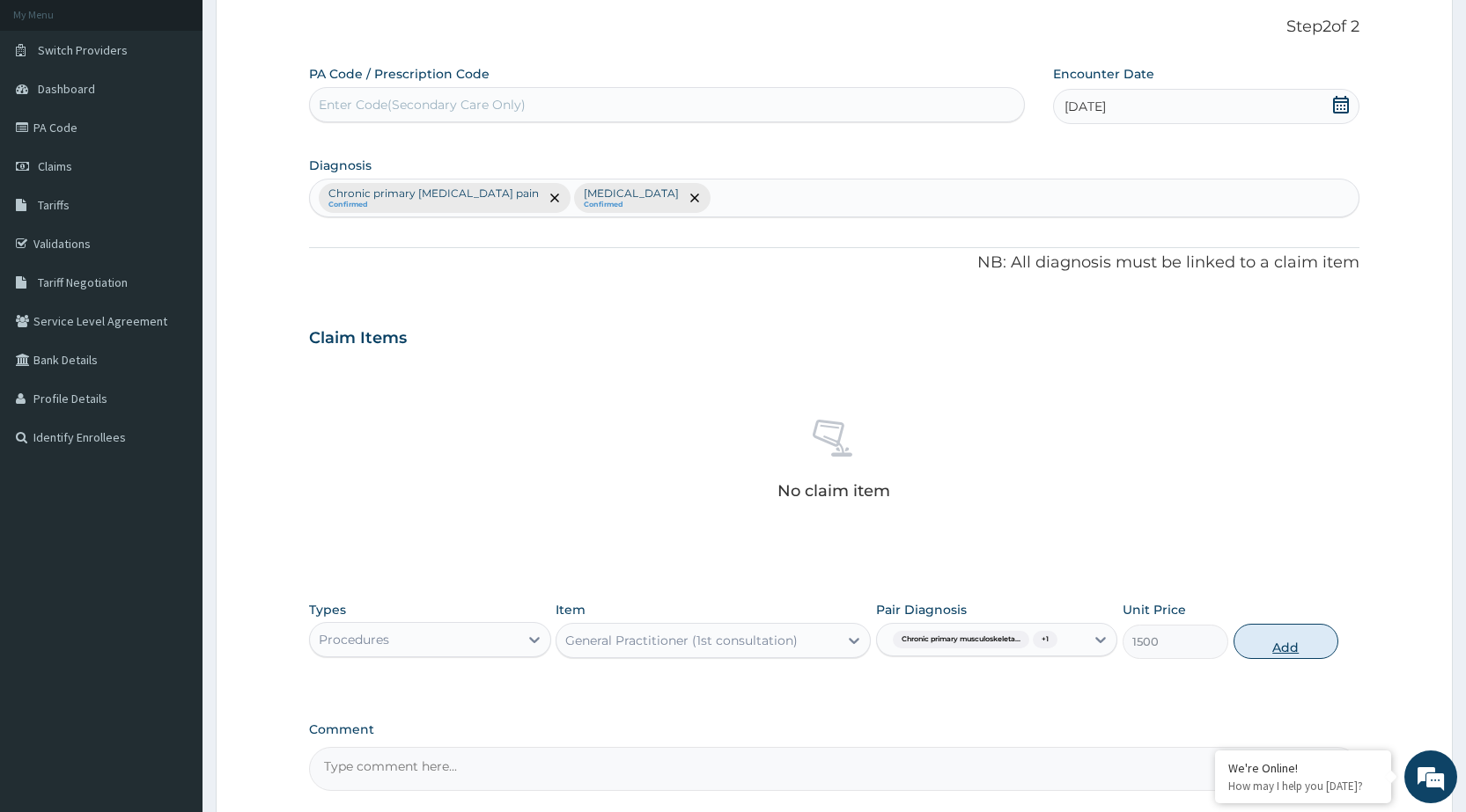
click at [1330, 636] on button "Add" at bounding box center [1287, 642] width 105 height 35
type input "0"
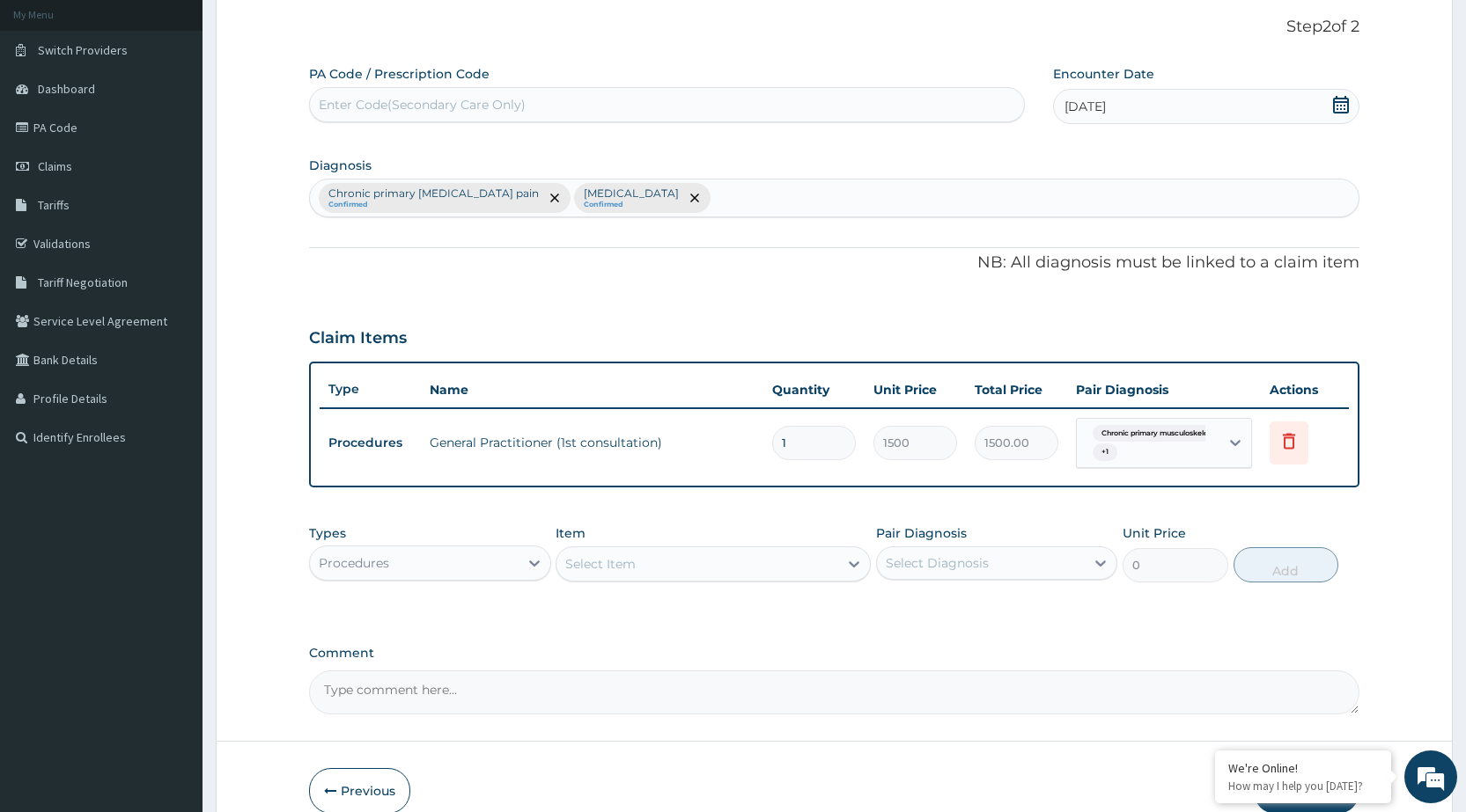
scroll to position [190, 0]
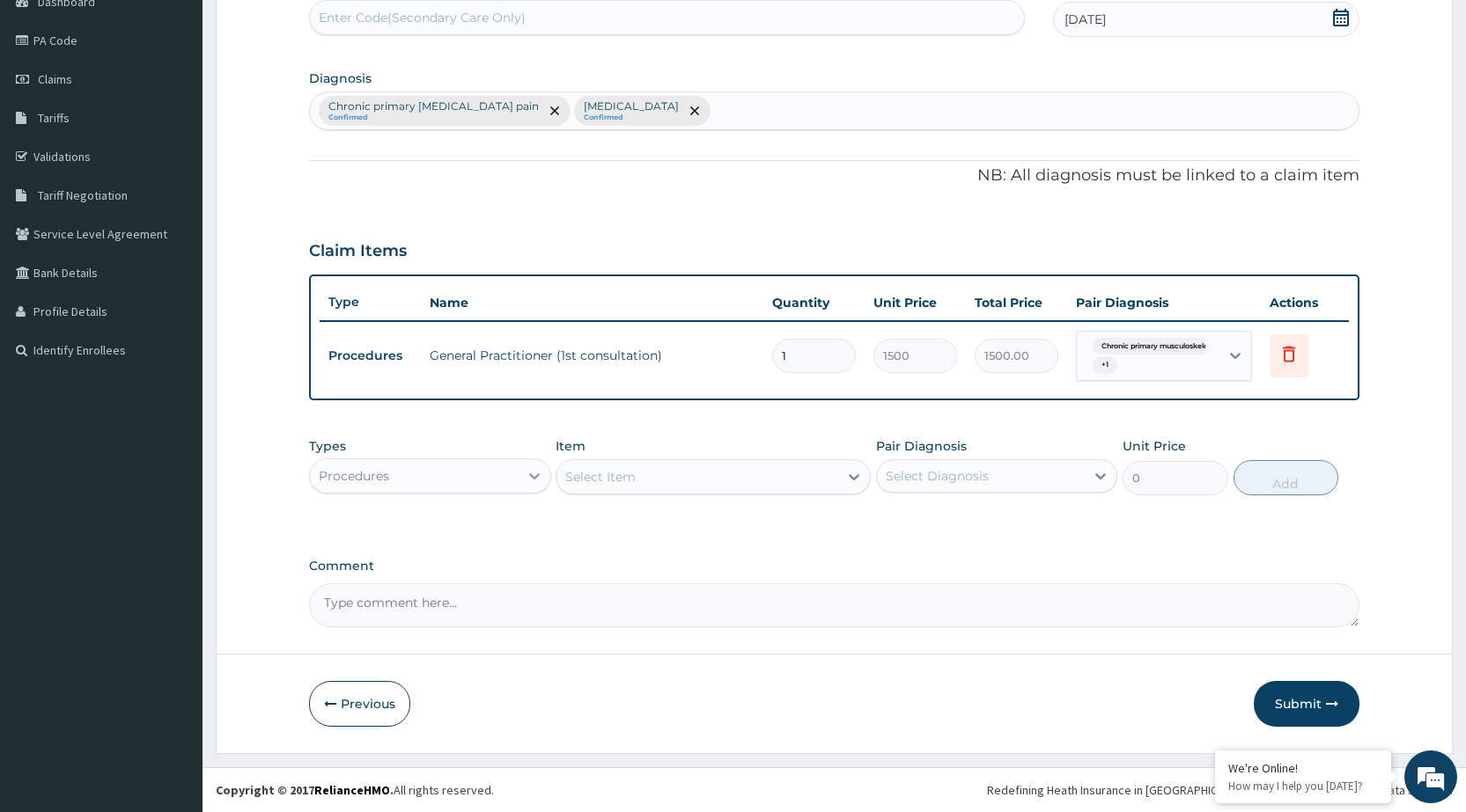
click at [542, 474] on icon at bounding box center [535, 476] width 18 height 18
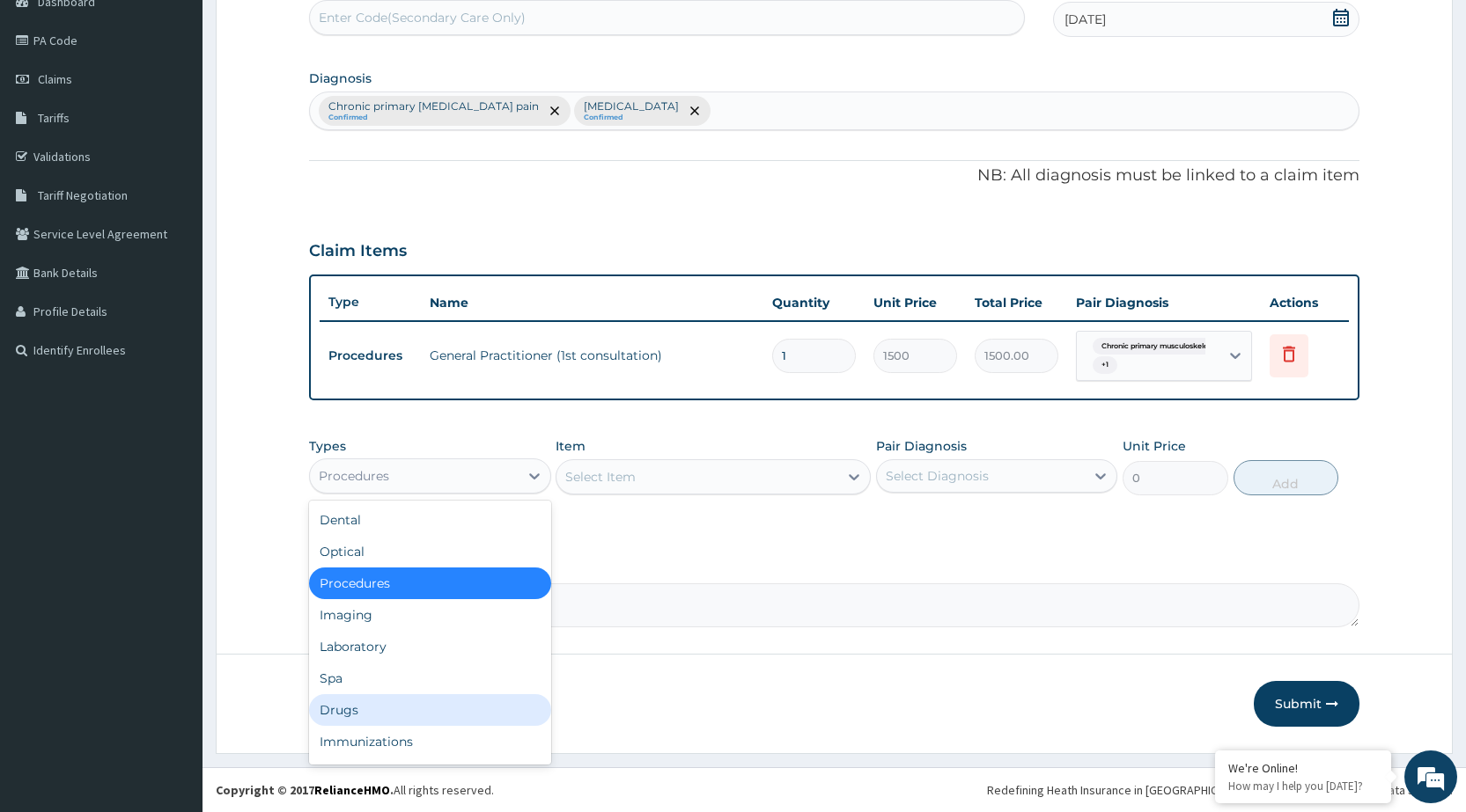
click at [450, 712] on div "Drugs" at bounding box center [430, 710] width 242 height 32
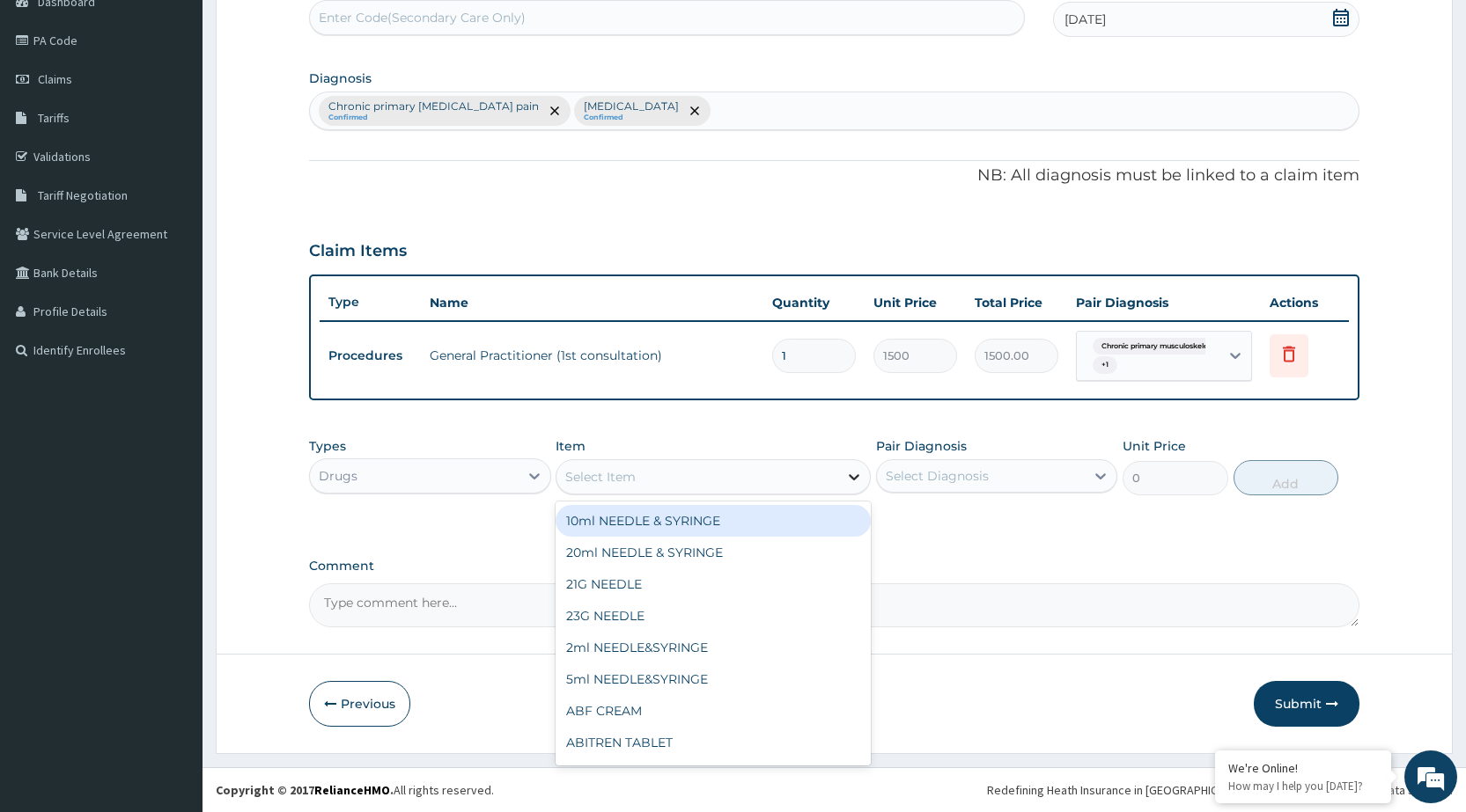
click at [851, 485] on icon at bounding box center [854, 477] width 18 height 18
type input "ARTE"
click at [753, 528] on div "ARTEMETER INJECTION 80MG" at bounding box center [713, 521] width 316 height 32
type input "210"
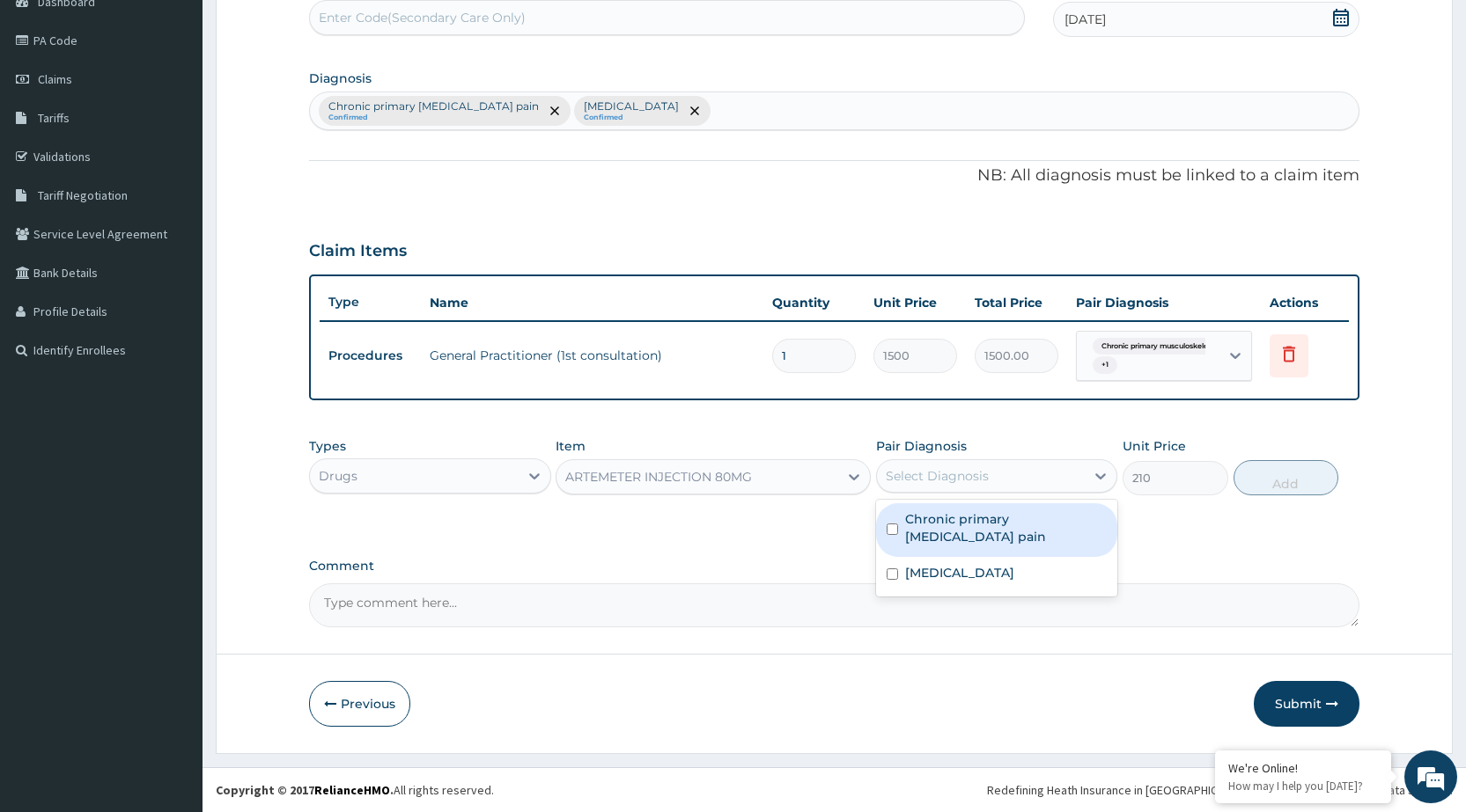
click at [992, 466] on div "Select Diagnosis" at bounding box center [981, 476] width 207 height 28
click at [980, 535] on label "Chronic primary musculoskeletal pain" at bounding box center [1005, 528] width 202 height 35
checkbox input "true"
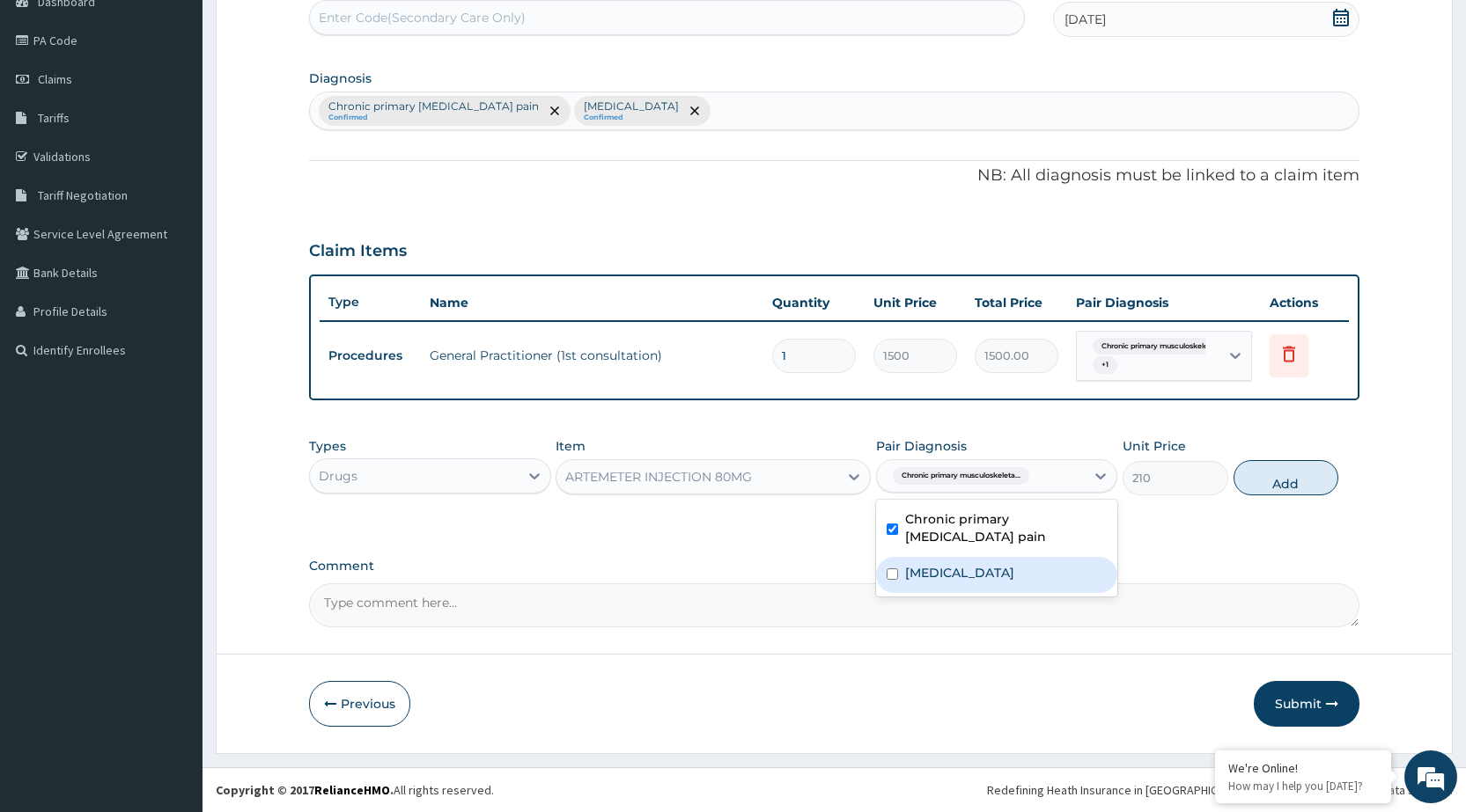
click at [988, 575] on label "[MEDICAL_DATA]" at bounding box center [959, 573] width 109 height 18
checkbox input "true"
click at [1294, 474] on button "Add" at bounding box center [1287, 478] width 105 height 35
type input "0"
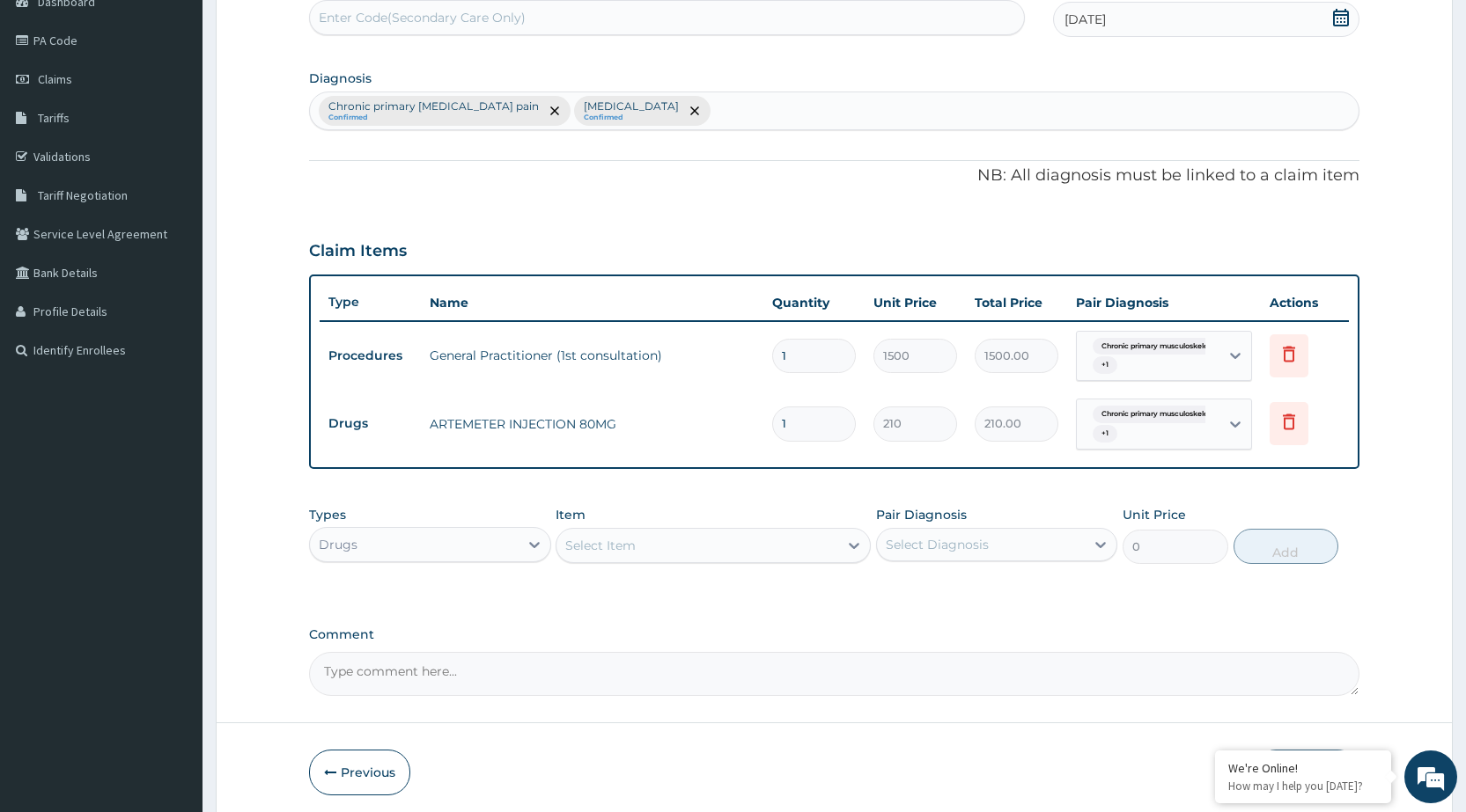
type input "0.00"
type input "2"
type input "420.00"
type input "2"
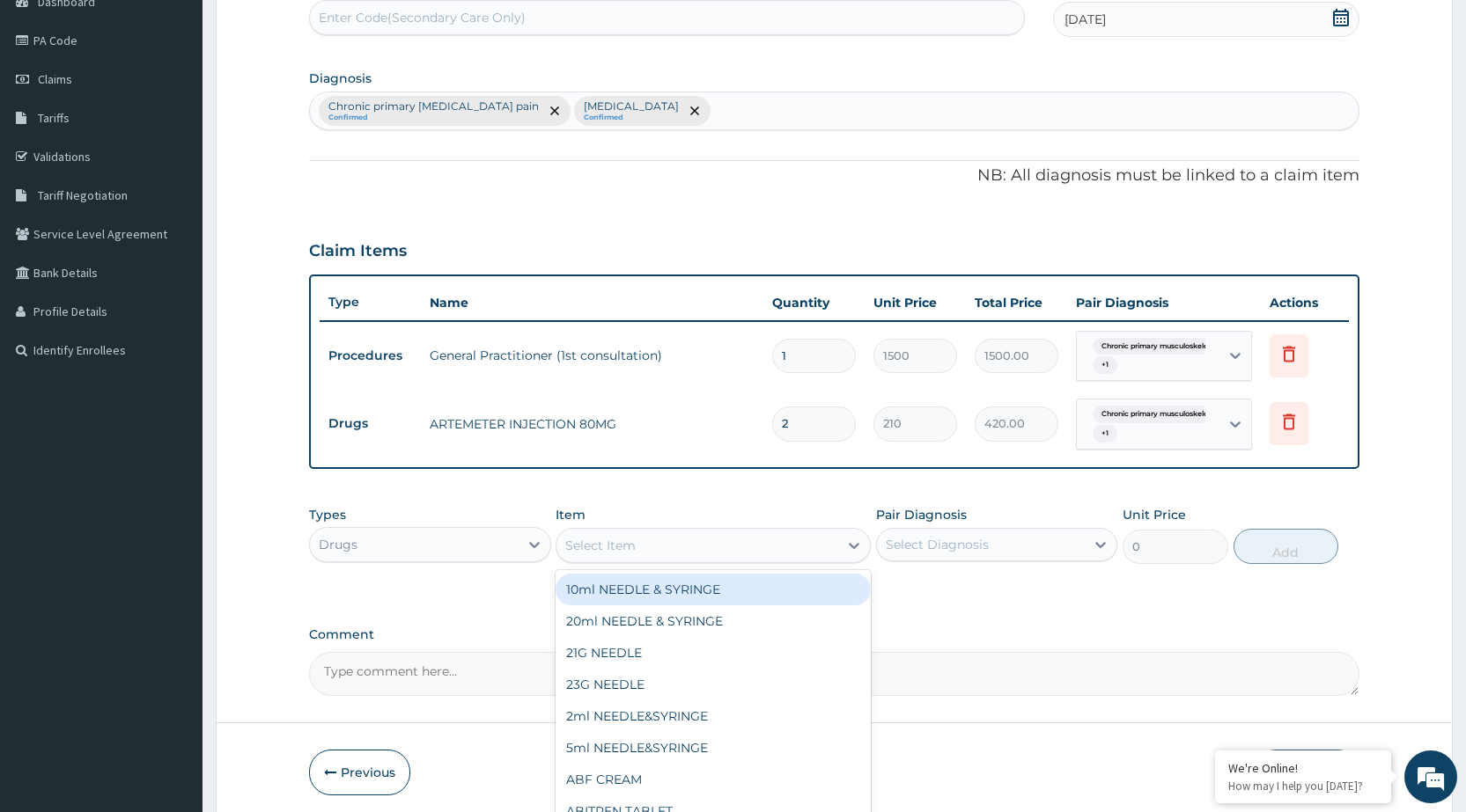
click at [810, 555] on div "Select Item" at bounding box center [696, 545] width 282 height 28
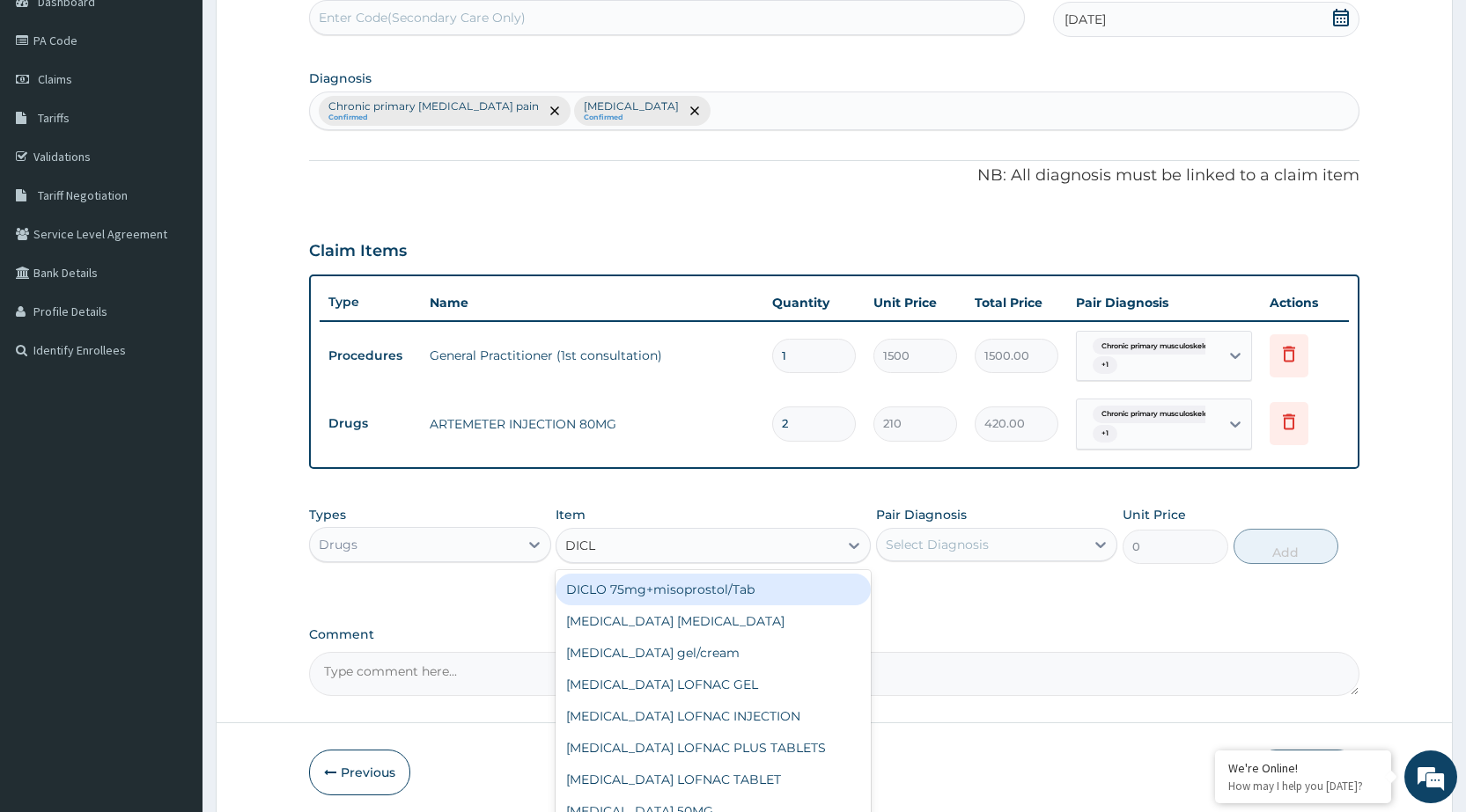
type input "DICLO"
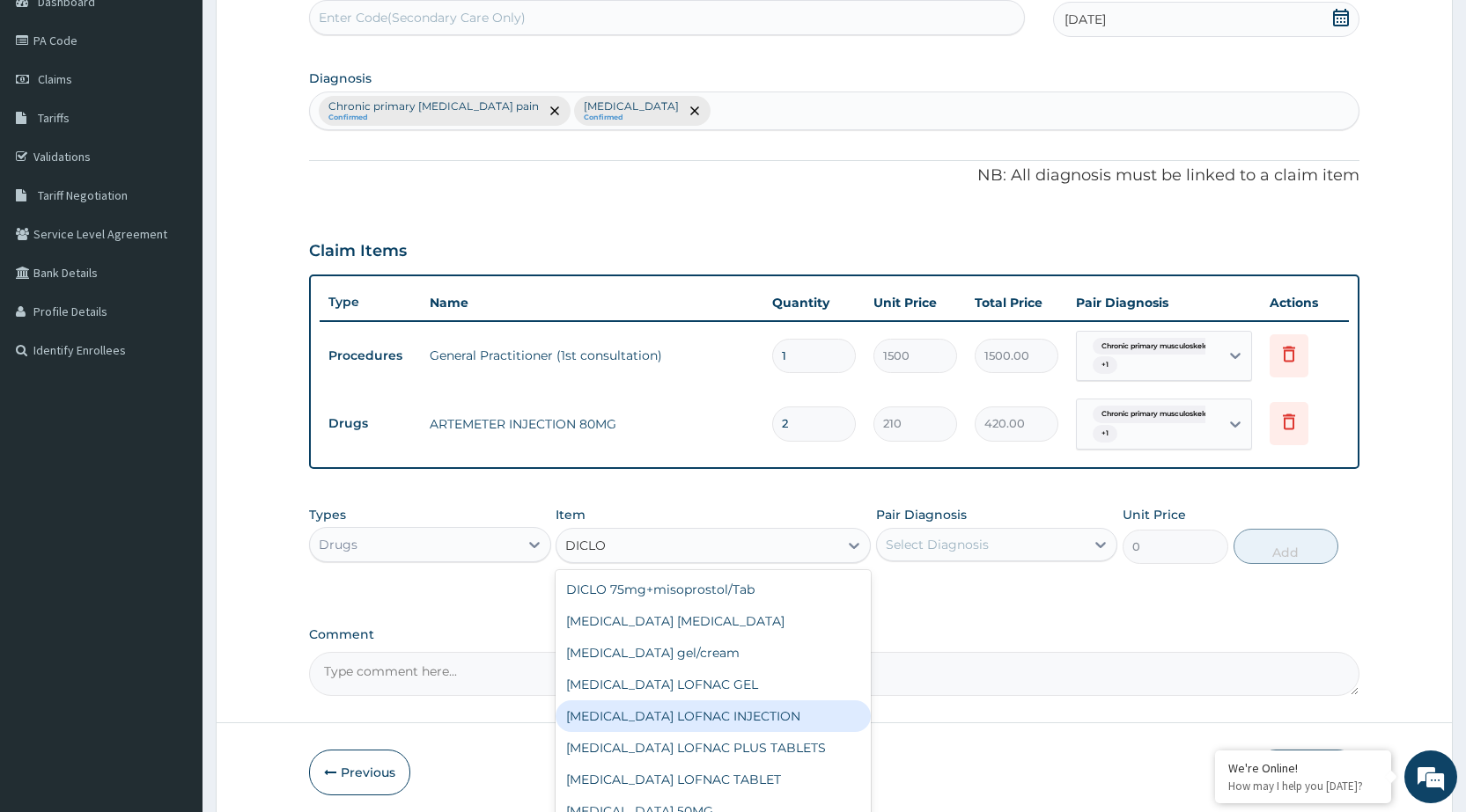
click at [684, 723] on div "[MEDICAL_DATA] LOFNAC INJECTION" at bounding box center [713, 717] width 316 height 32
type input "52.5"
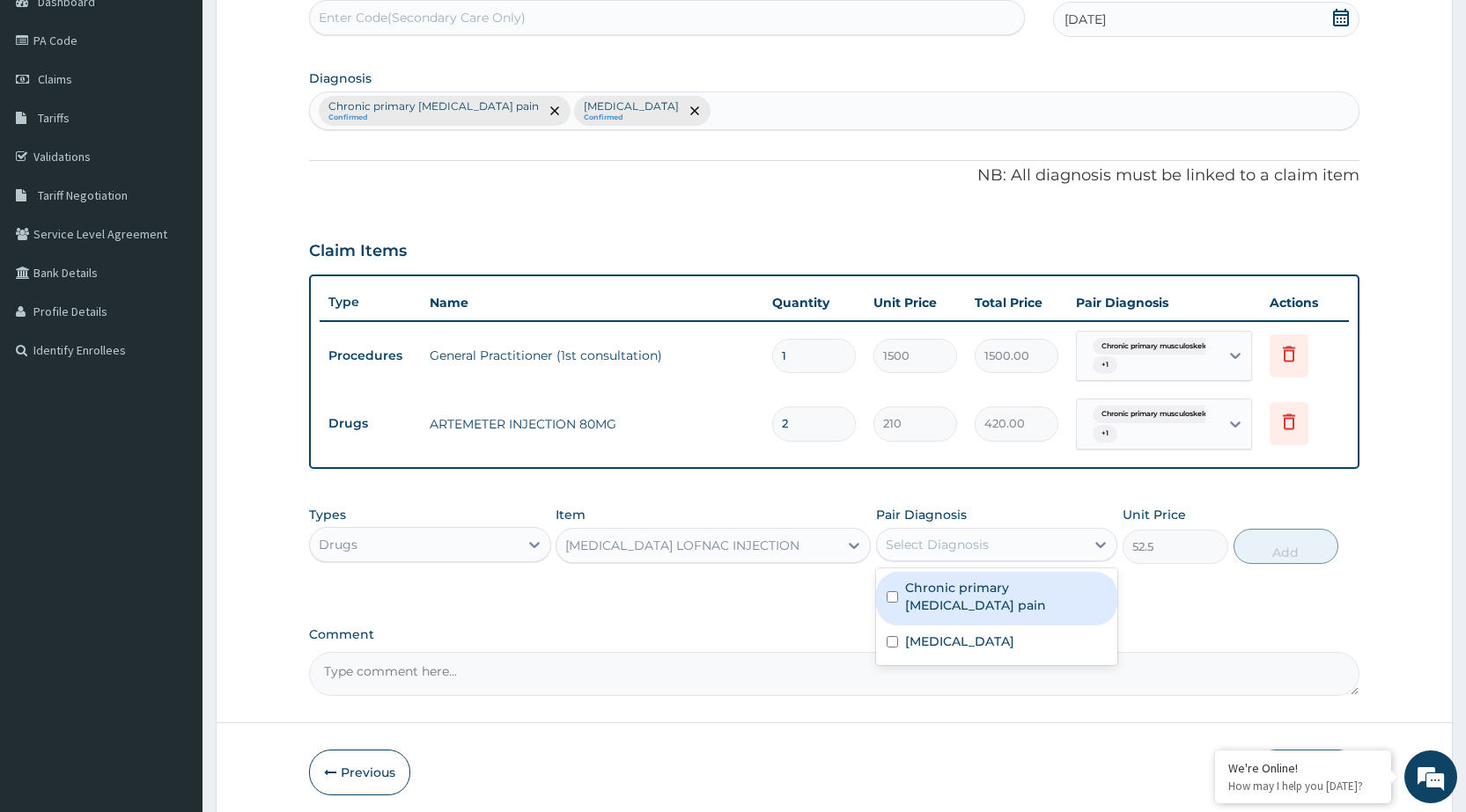
click at [952, 559] on div "Select Diagnosis" at bounding box center [997, 544] width 242 height 33
click at [962, 610] on label "Chronic primary musculoskeletal pain" at bounding box center [1005, 597] width 202 height 35
checkbox input "true"
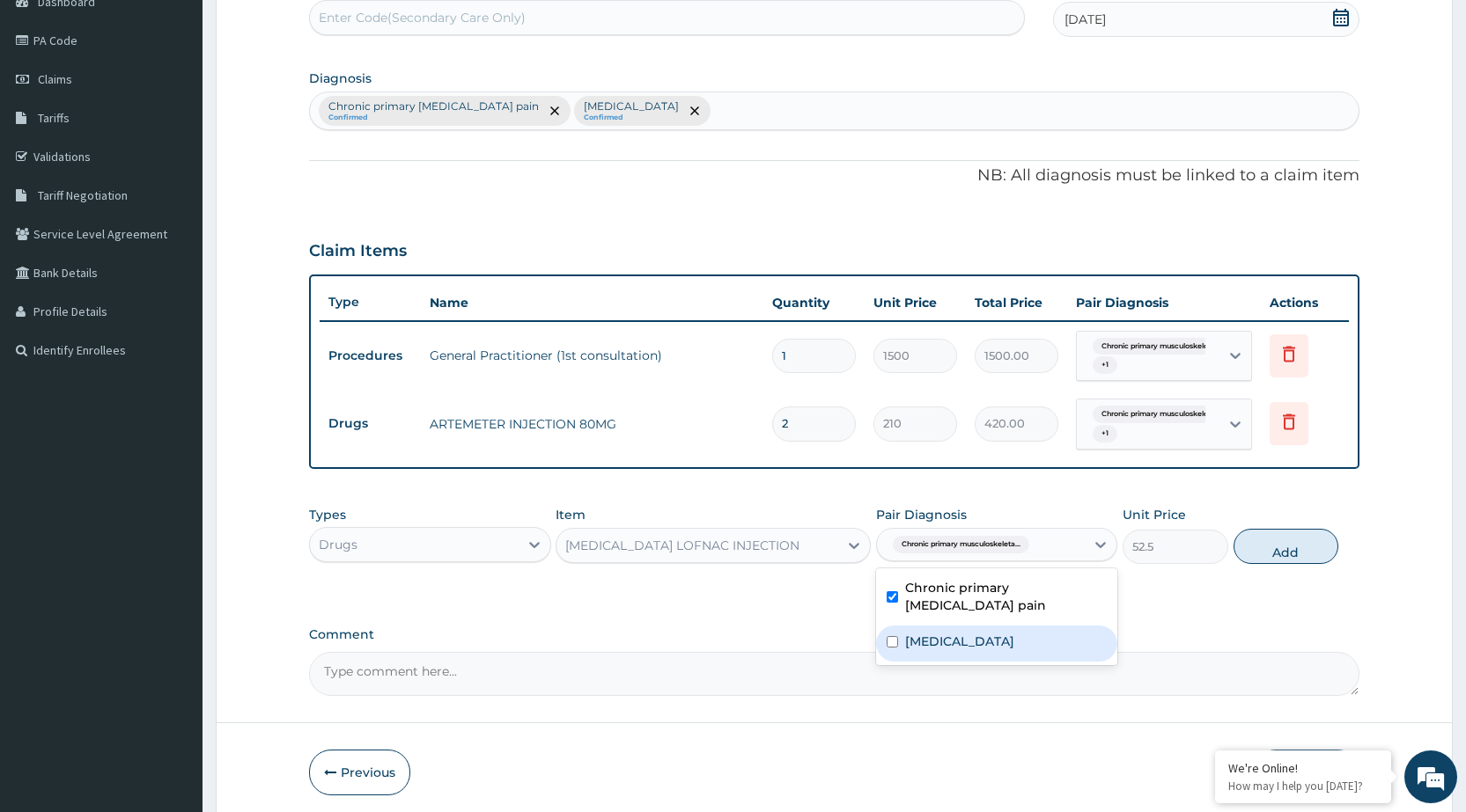
click at [968, 646] on label "[MEDICAL_DATA]" at bounding box center [959, 642] width 109 height 18
checkbox input "true"
click at [1304, 551] on button "Add" at bounding box center [1287, 546] width 105 height 35
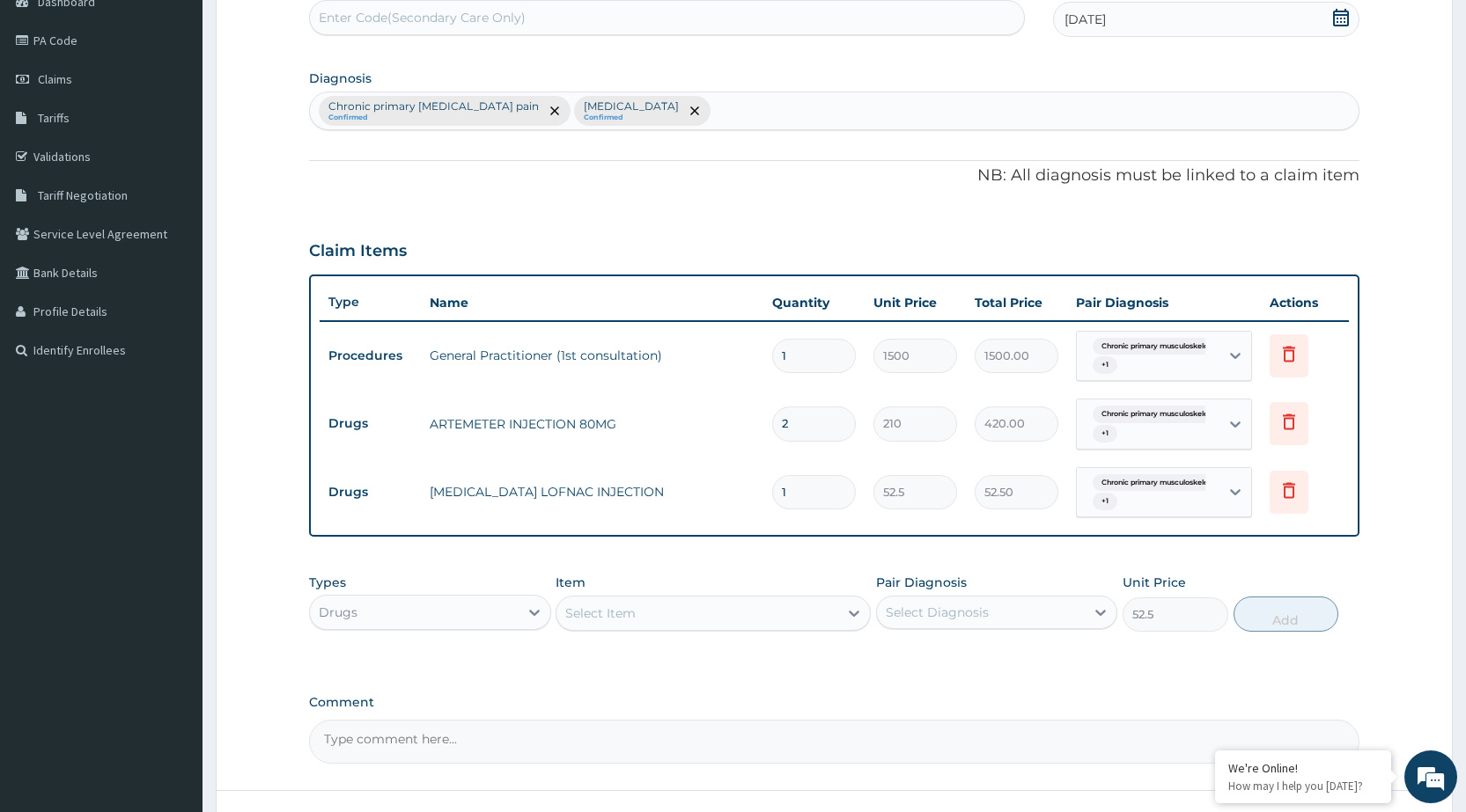
type input "0"
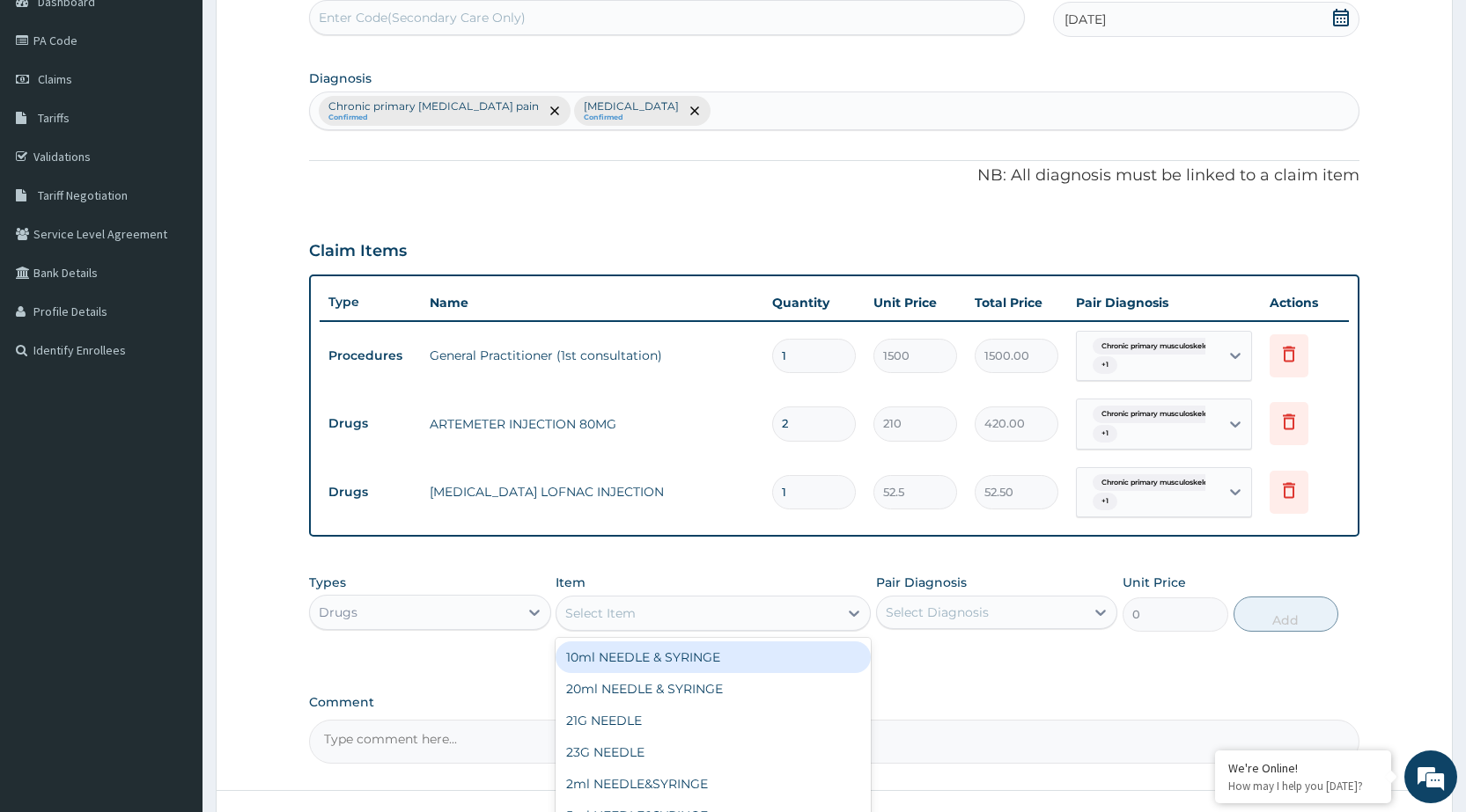
click at [831, 617] on div "Select Item" at bounding box center [696, 613] width 282 height 28
type input "T"
type input "DICLO"
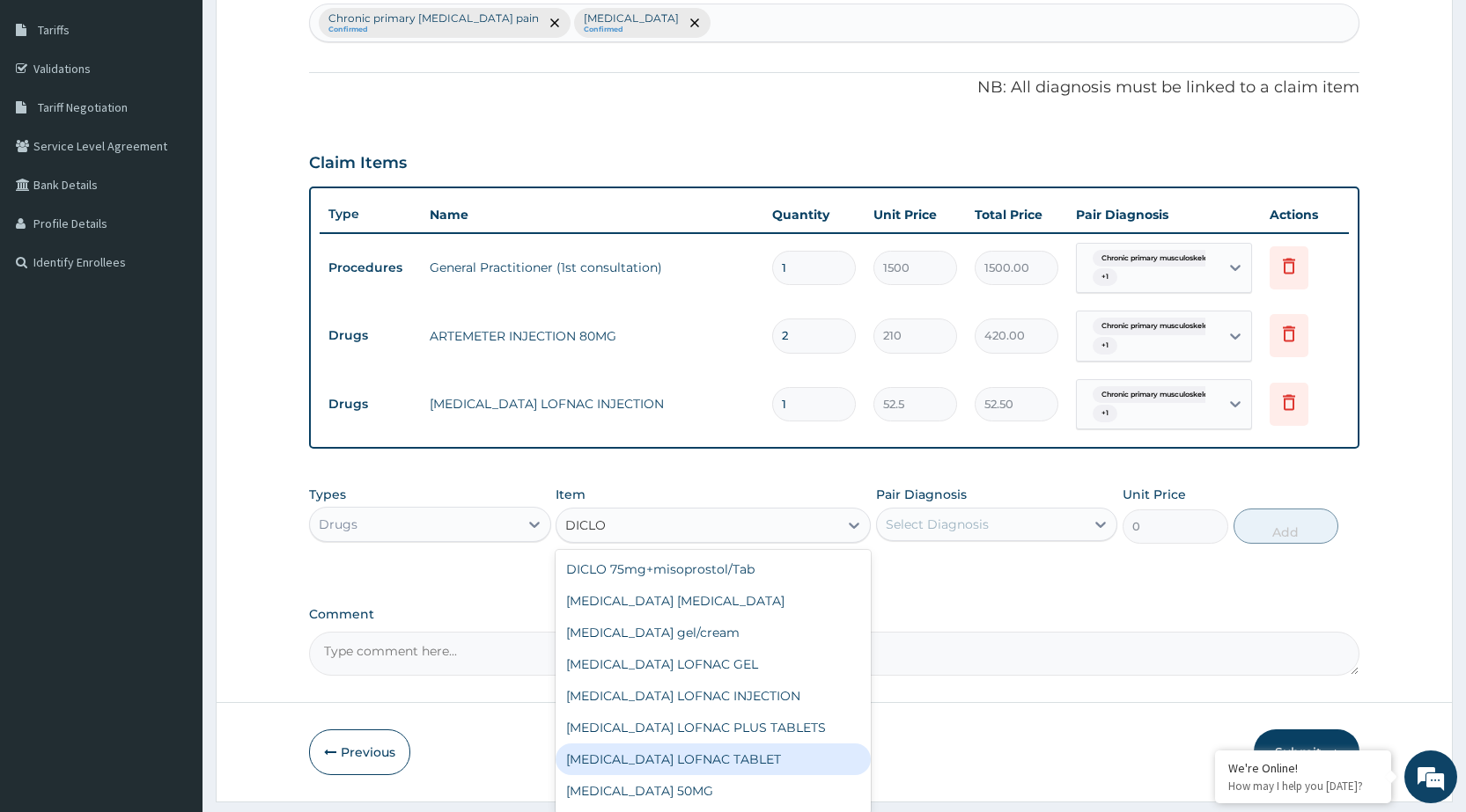
click at [773, 760] on div "[MEDICAL_DATA] LOFNAC TABLET" at bounding box center [713, 759] width 316 height 32
type input "42"
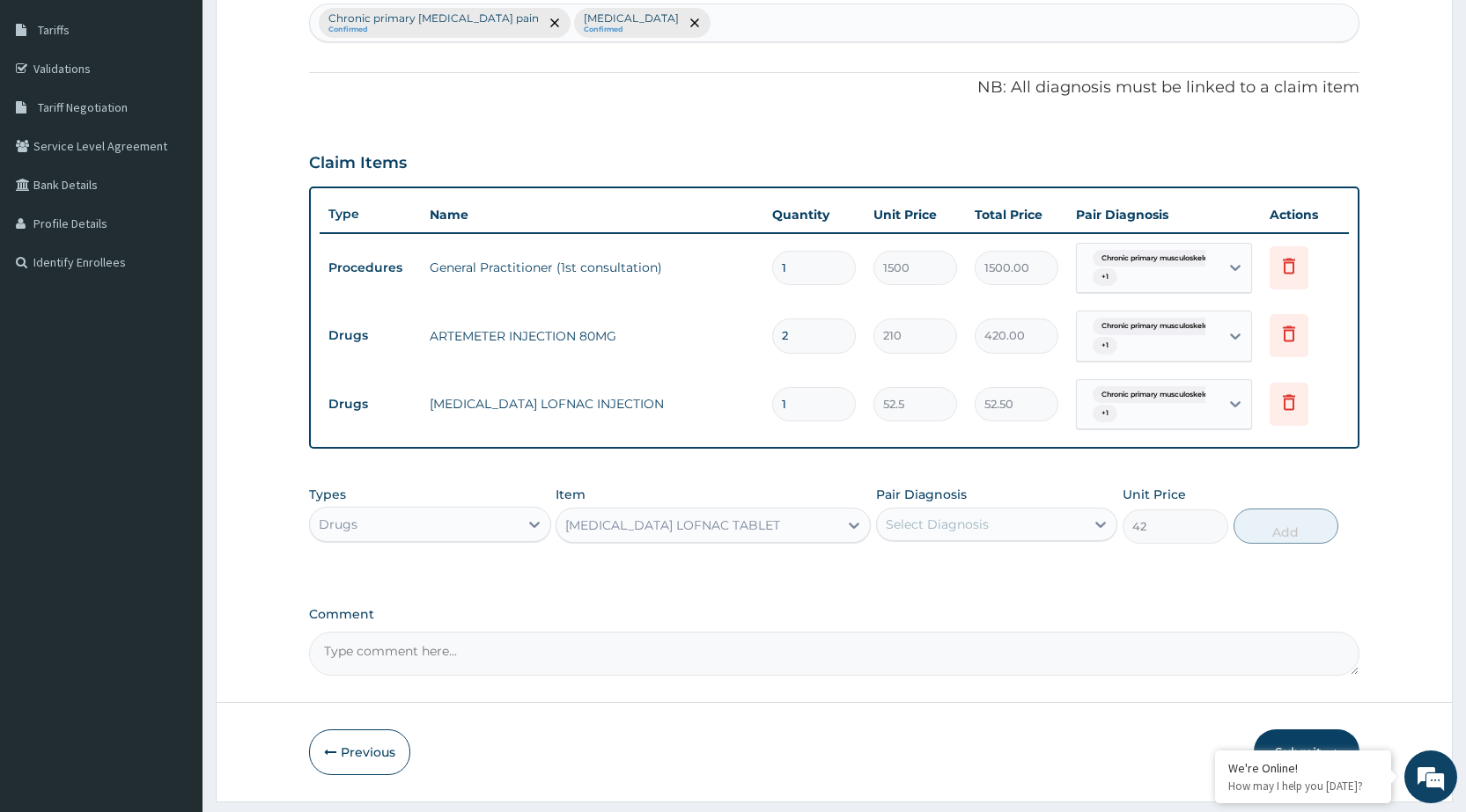
click at [1026, 523] on div "Select Diagnosis" at bounding box center [981, 524] width 207 height 28
click at [1001, 578] on label "Chronic primary musculoskeletal pain" at bounding box center [1005, 576] width 202 height 35
checkbox input "true"
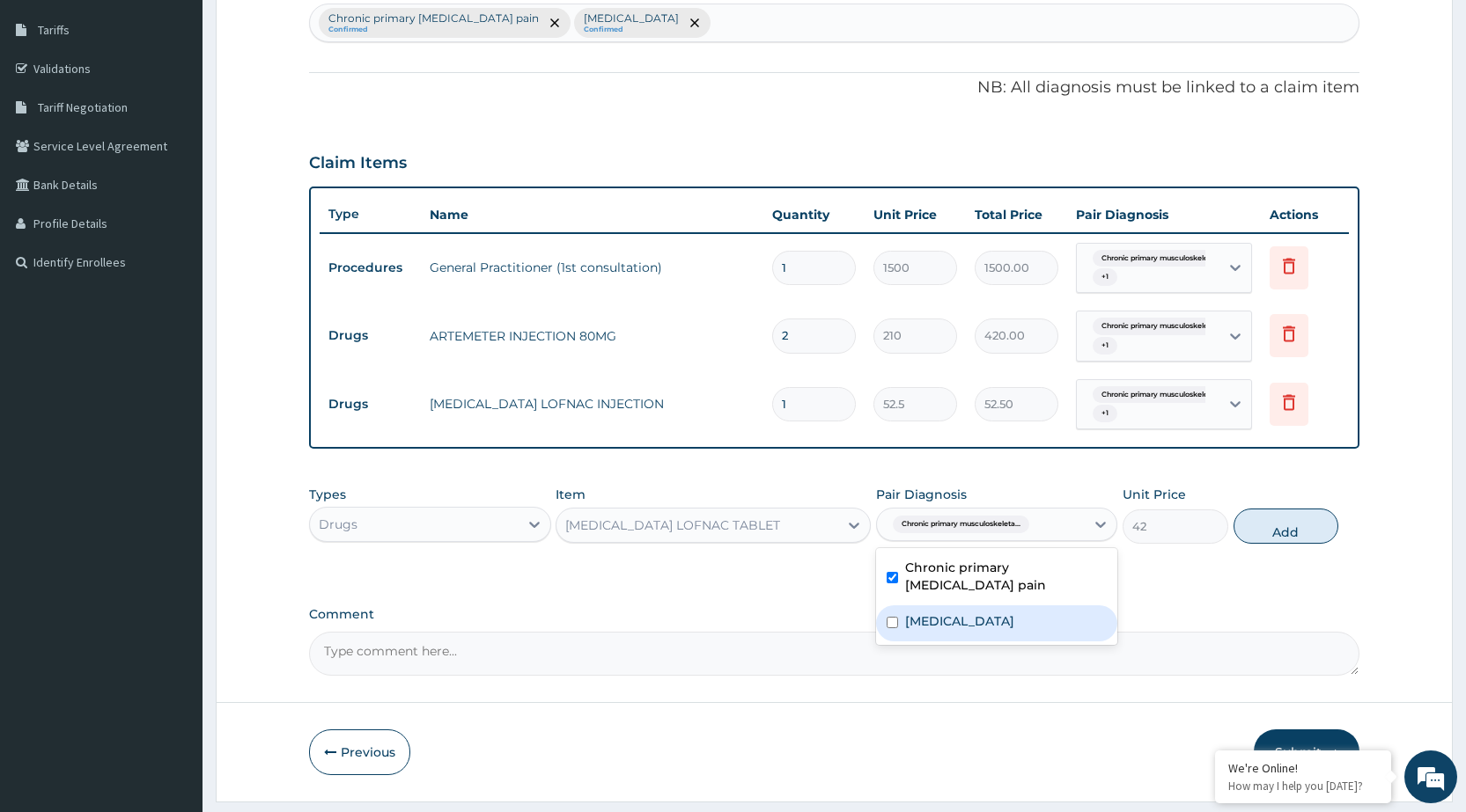
click at [1001, 619] on label "[MEDICAL_DATA]" at bounding box center [959, 621] width 109 height 18
checkbox input "true"
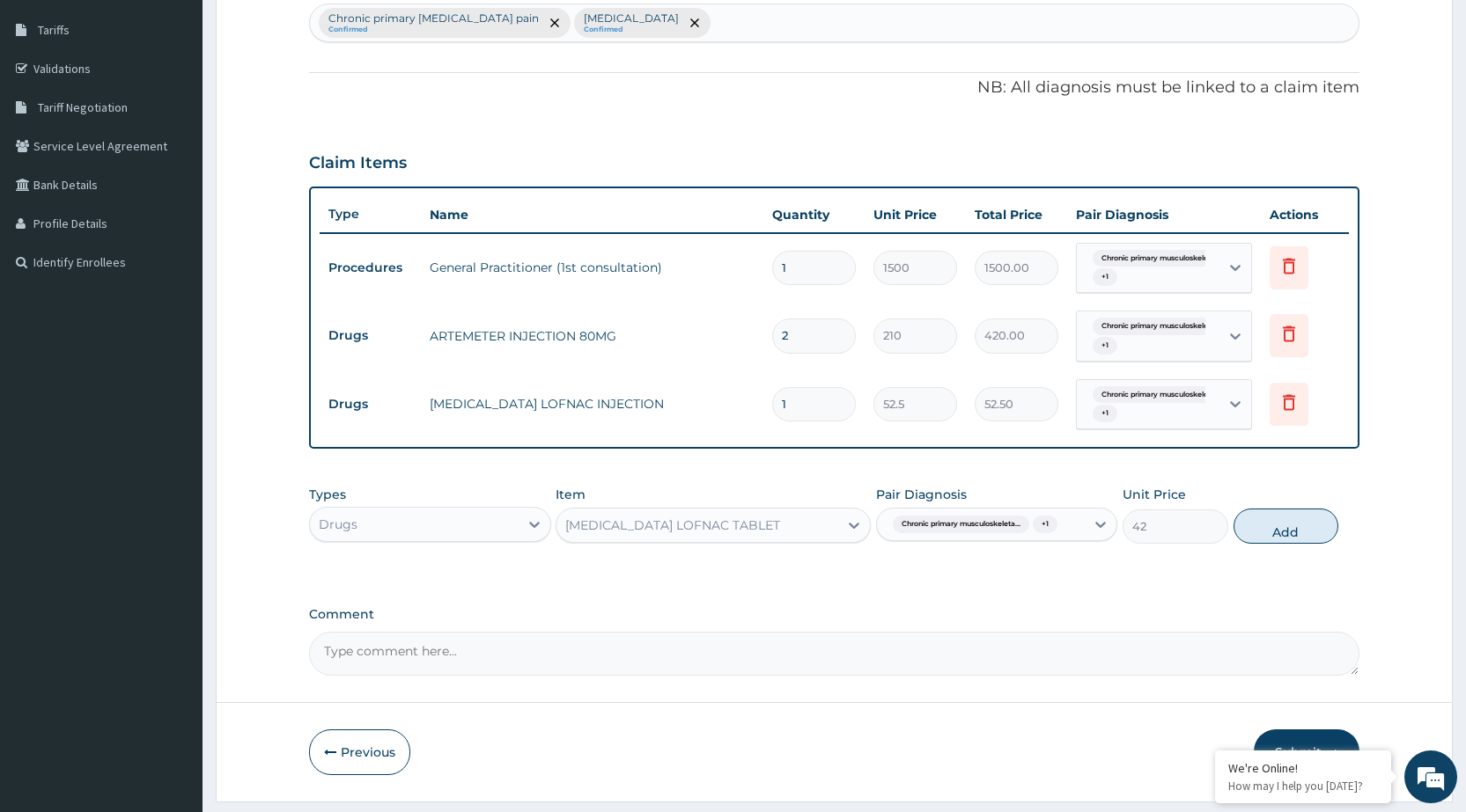
click at [1312, 520] on button "Add" at bounding box center [1287, 527] width 105 height 35
type input "0"
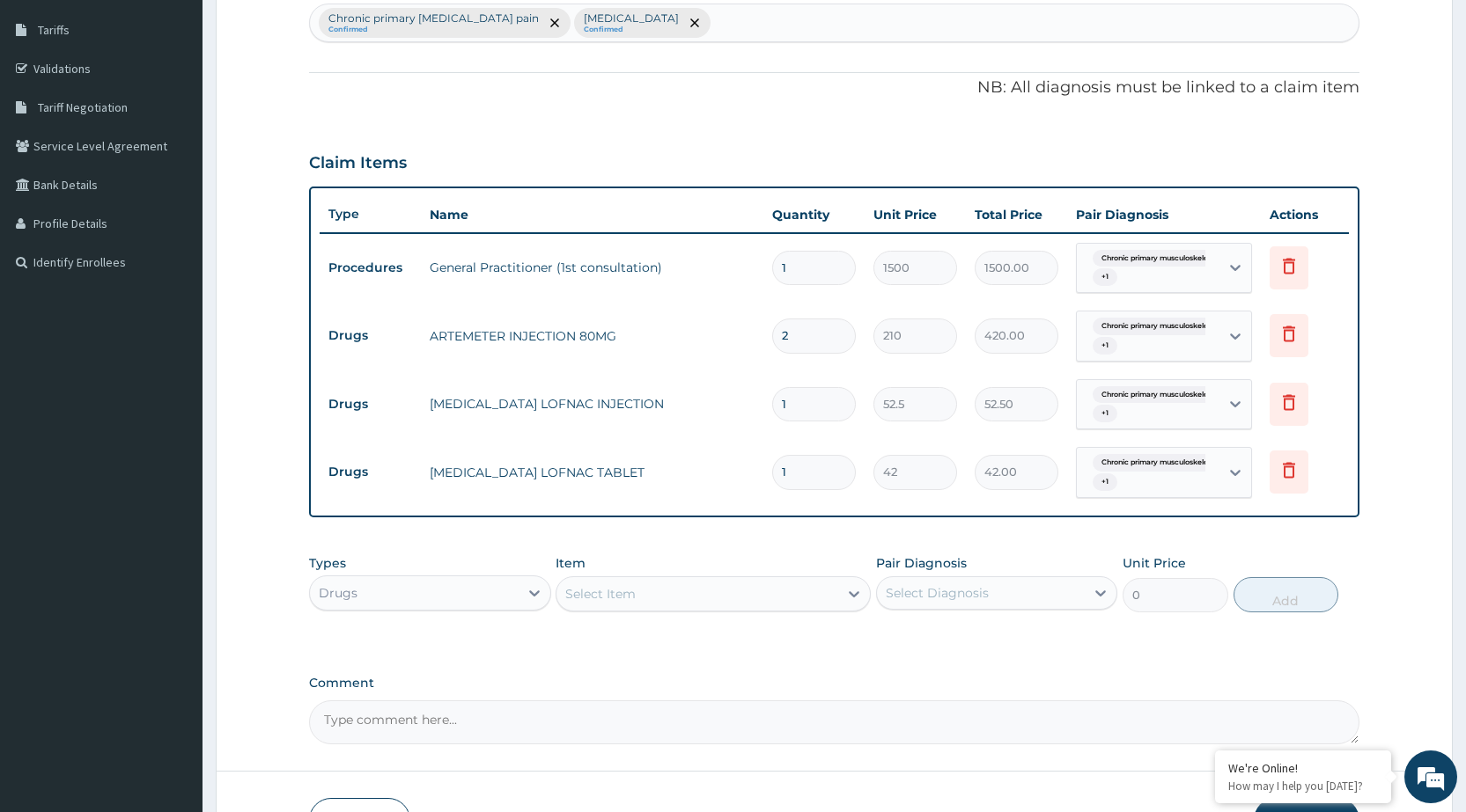
type input "10"
type input "420.00"
type input "10"
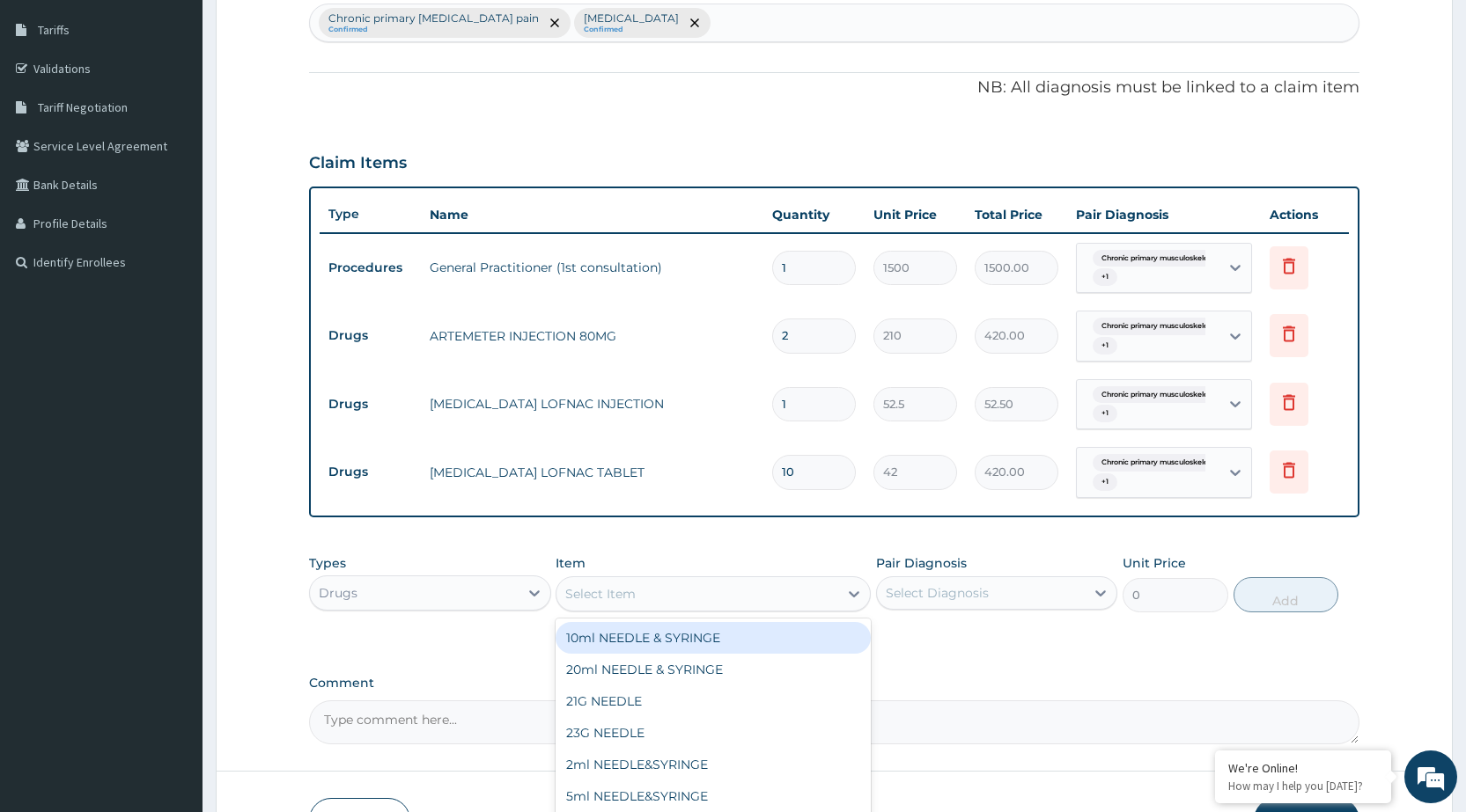
click at [805, 605] on div "Select Item" at bounding box center [696, 594] width 282 height 28
type input "COA"
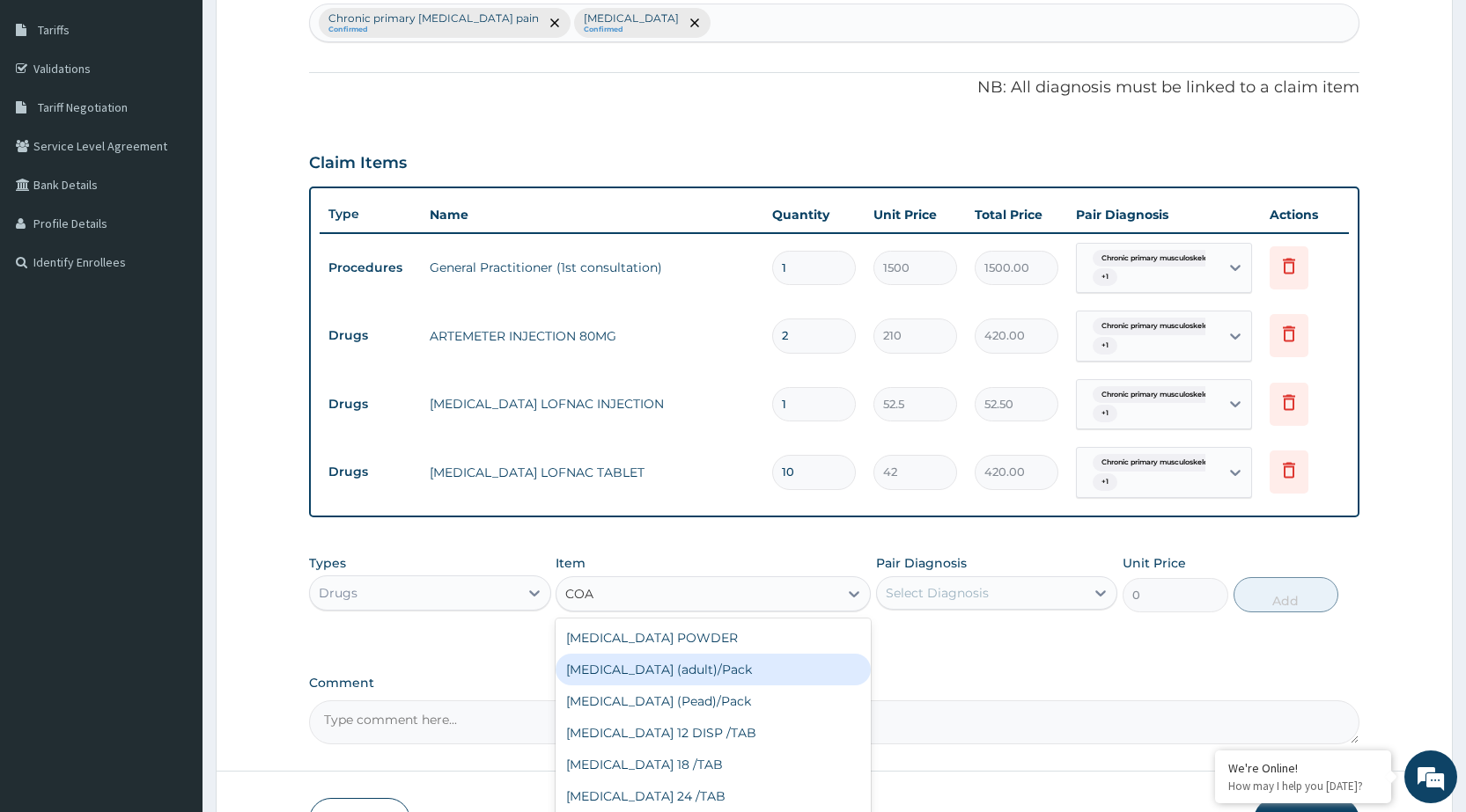
click at [729, 666] on div "[MEDICAL_DATA] (adult)/Pack" at bounding box center [713, 670] width 316 height 32
type input "682.5"
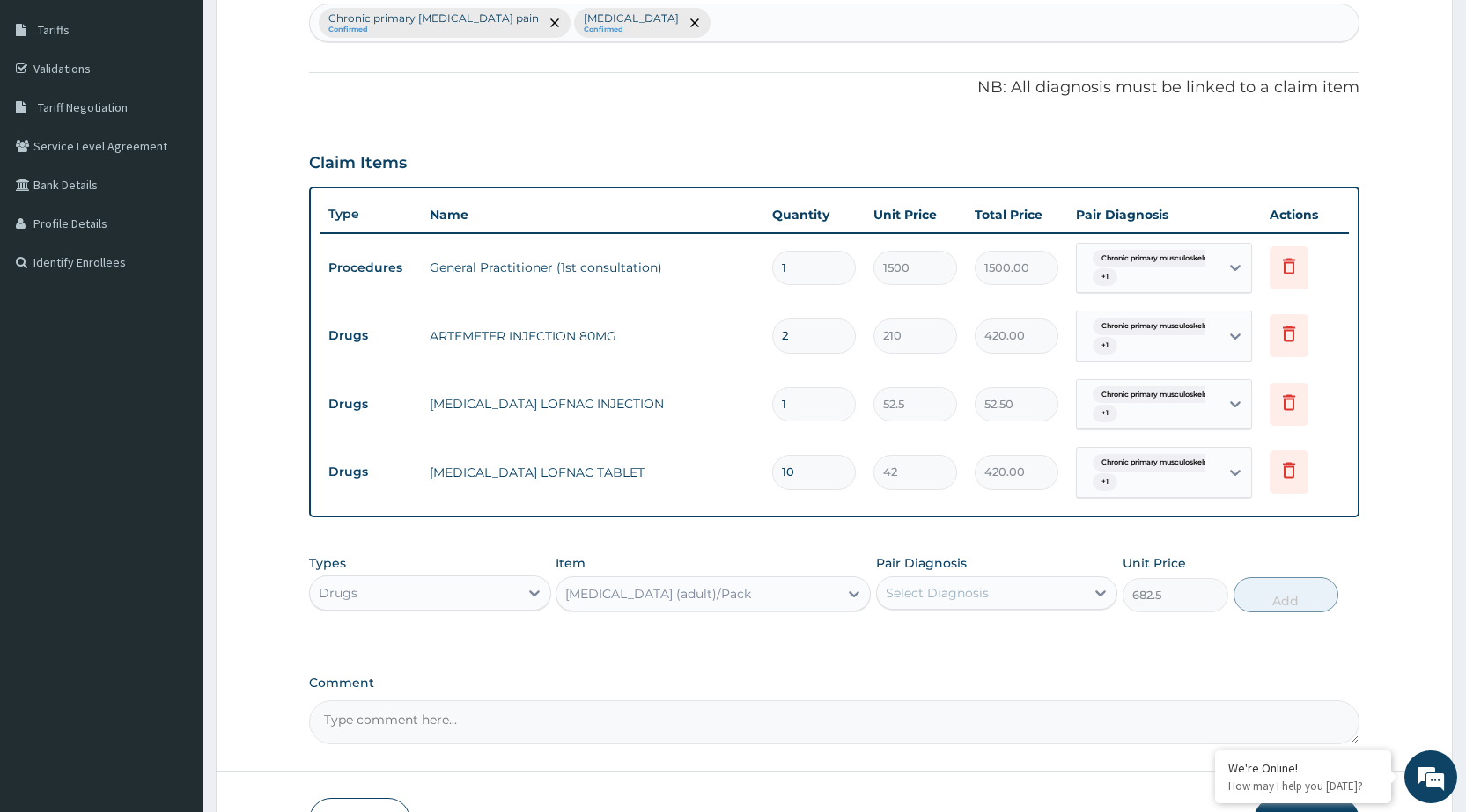
click at [969, 587] on div "Select Diagnosis" at bounding box center [938, 593] width 103 height 18
click at [959, 694] on label "[MEDICAL_DATA]" at bounding box center [959, 690] width 109 height 18
checkbox input "true"
click at [1281, 594] on button "Add" at bounding box center [1287, 595] width 105 height 35
type input "0"
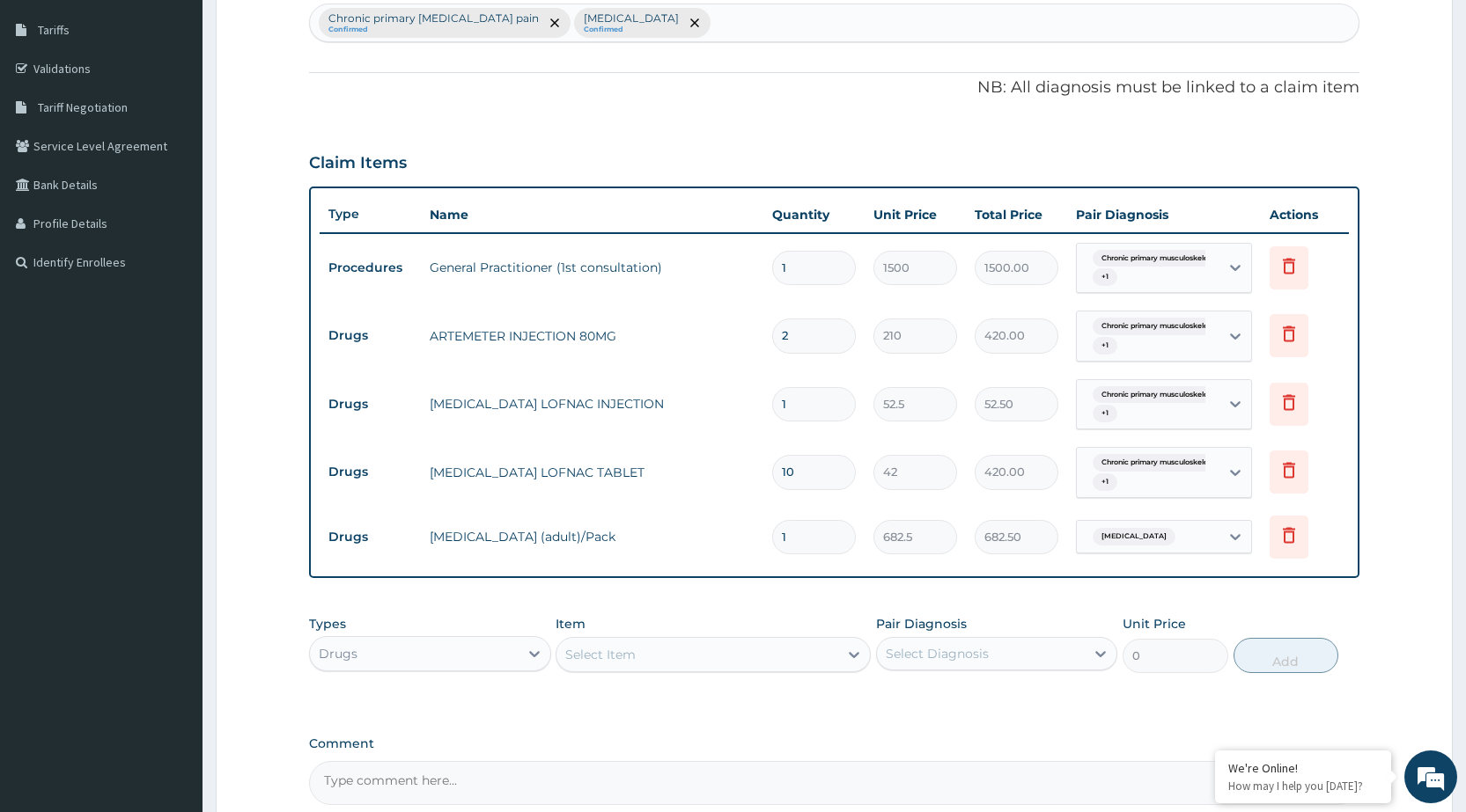
click at [820, 662] on div "Select Item" at bounding box center [696, 654] width 282 height 28
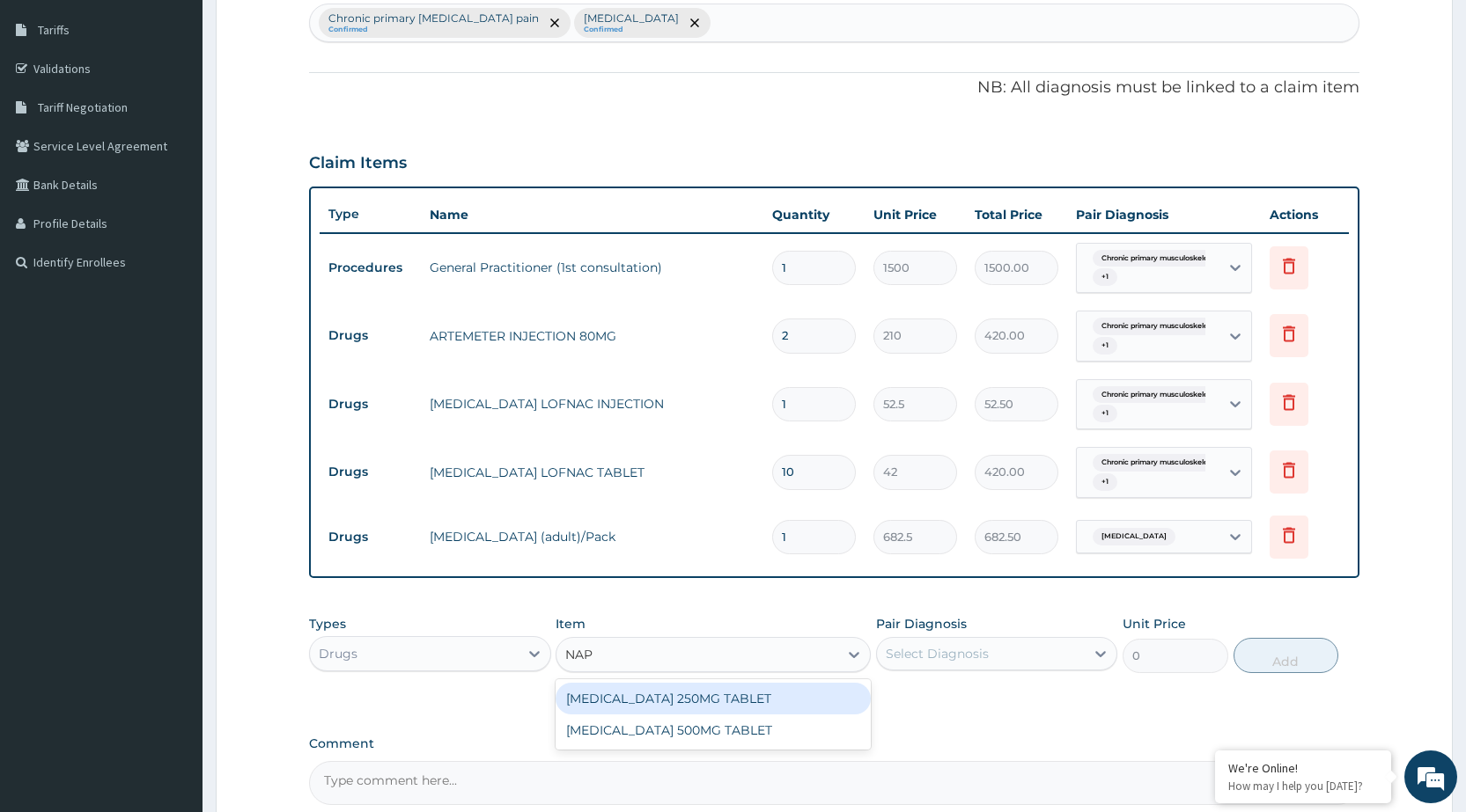
type input "NAPR"
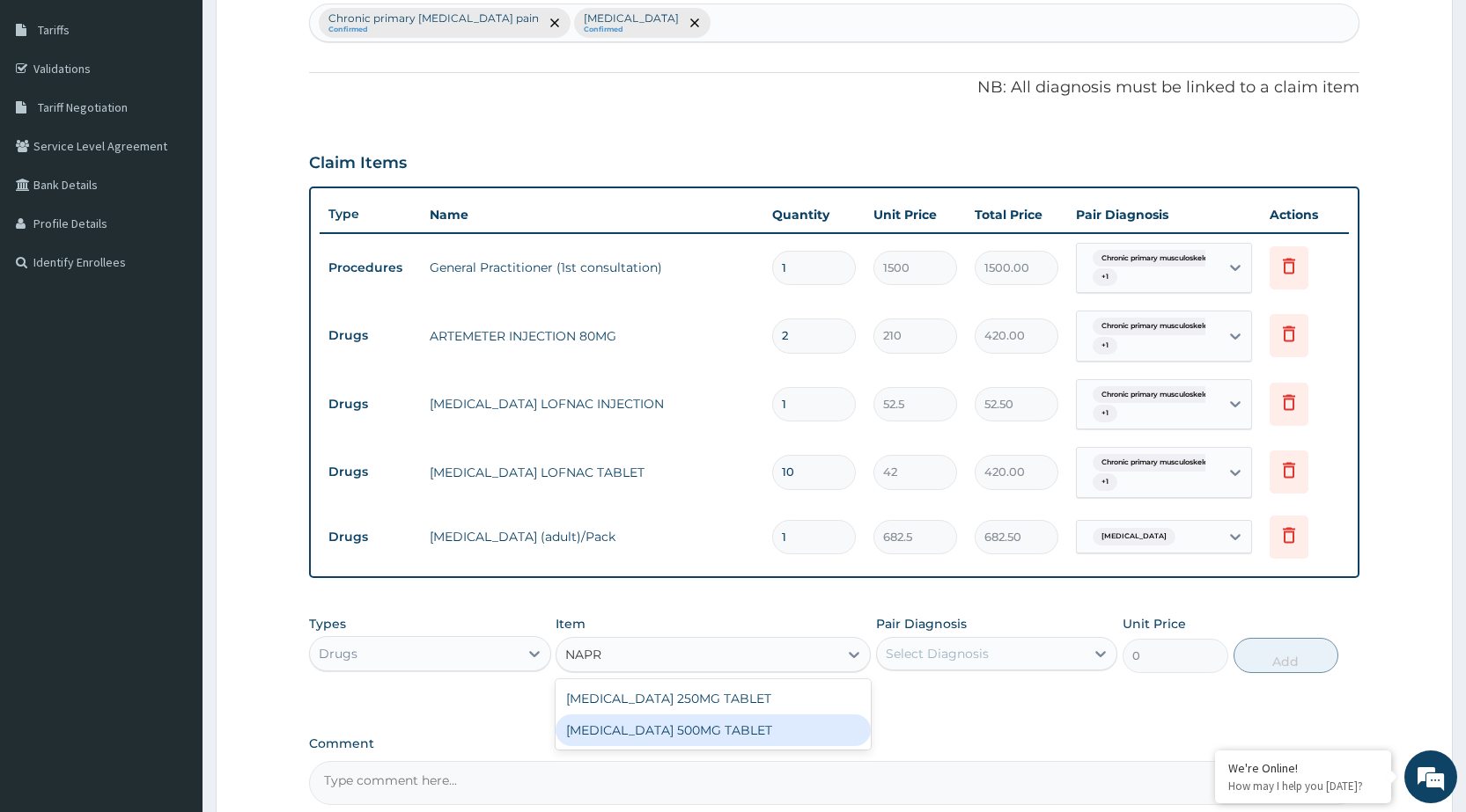
click at [780, 718] on div "[MEDICAL_DATA] 500MG TABLET" at bounding box center [713, 730] width 316 height 32
type input "44.62"
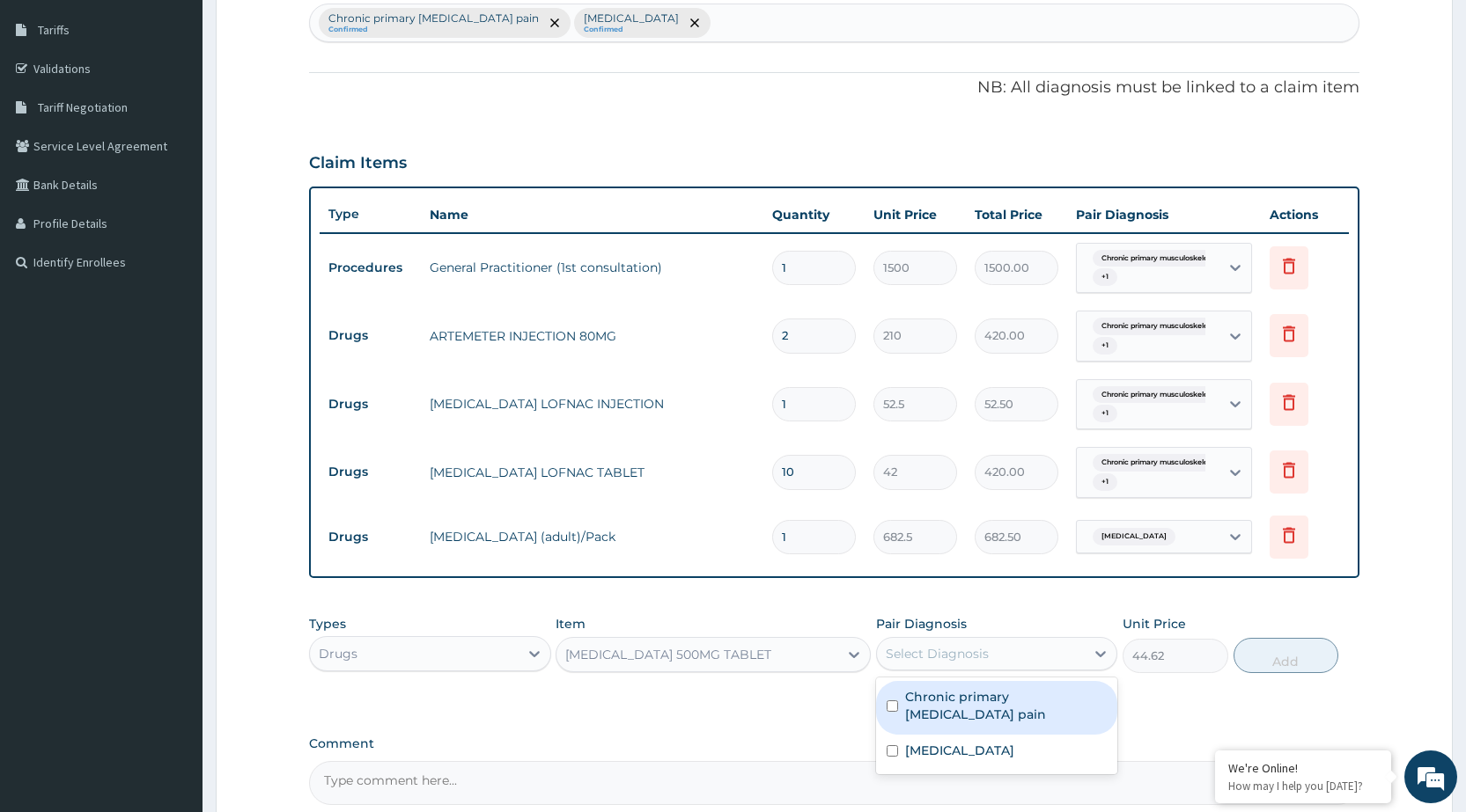
click at [1078, 654] on div "Select Diagnosis" at bounding box center [981, 653] width 207 height 28
click at [1015, 712] on label "Chronic primary musculoskeletal pain" at bounding box center [1005, 706] width 202 height 35
checkbox input "true"
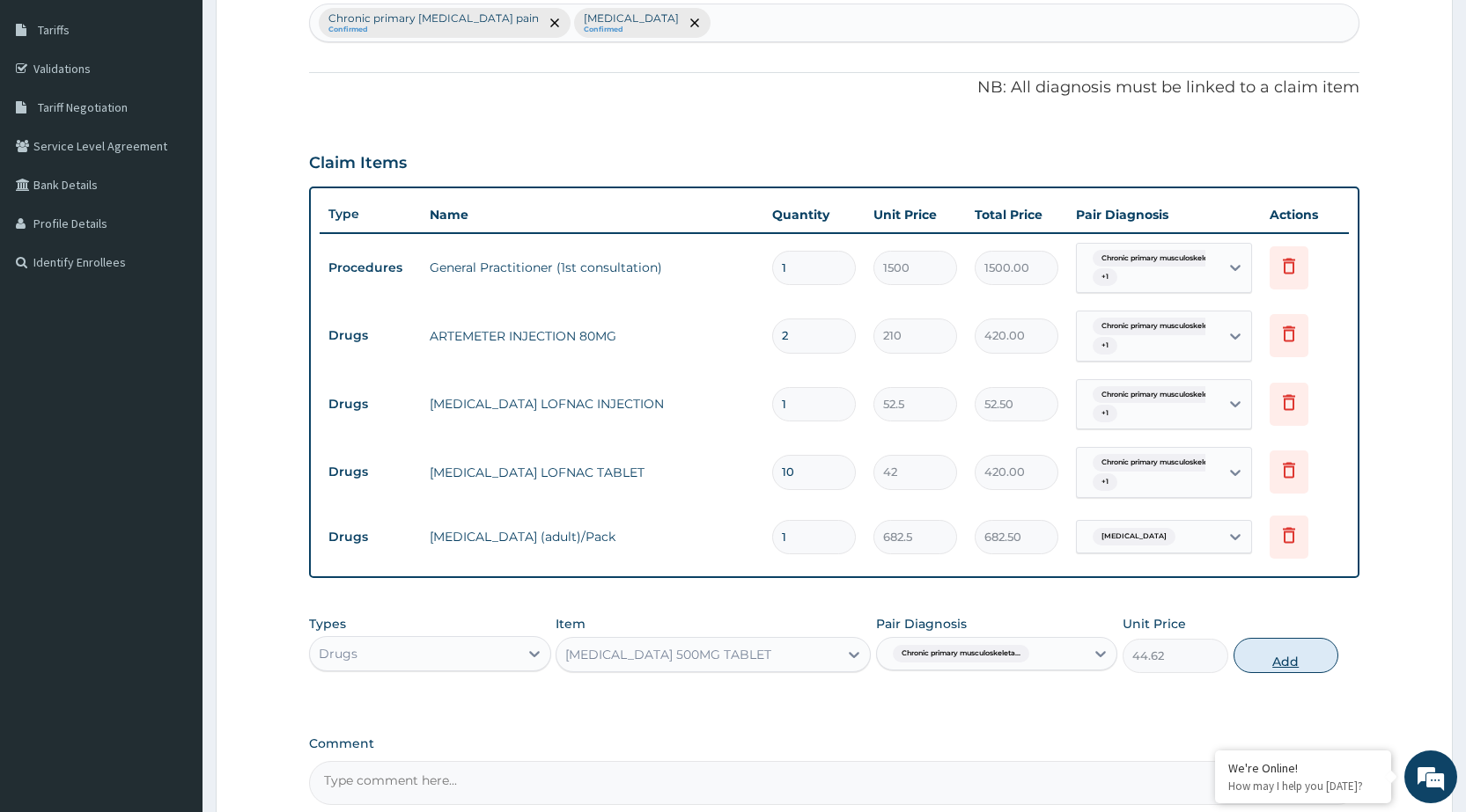
click at [1310, 659] on button "Add" at bounding box center [1287, 655] width 105 height 35
type input "0"
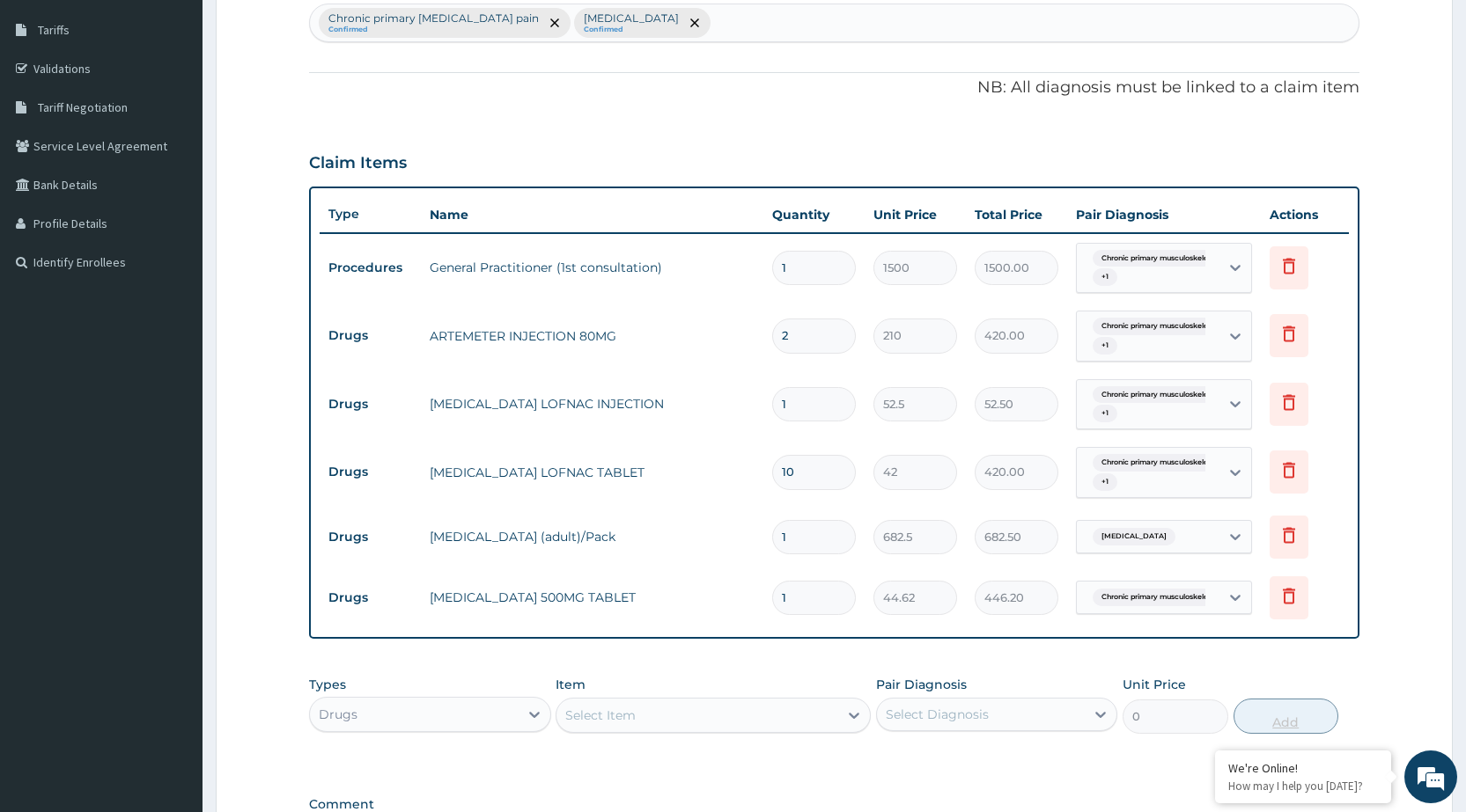
type input "10"
type input "446.20"
type input "10"
click at [821, 720] on div "Select Item" at bounding box center [696, 716] width 282 height 28
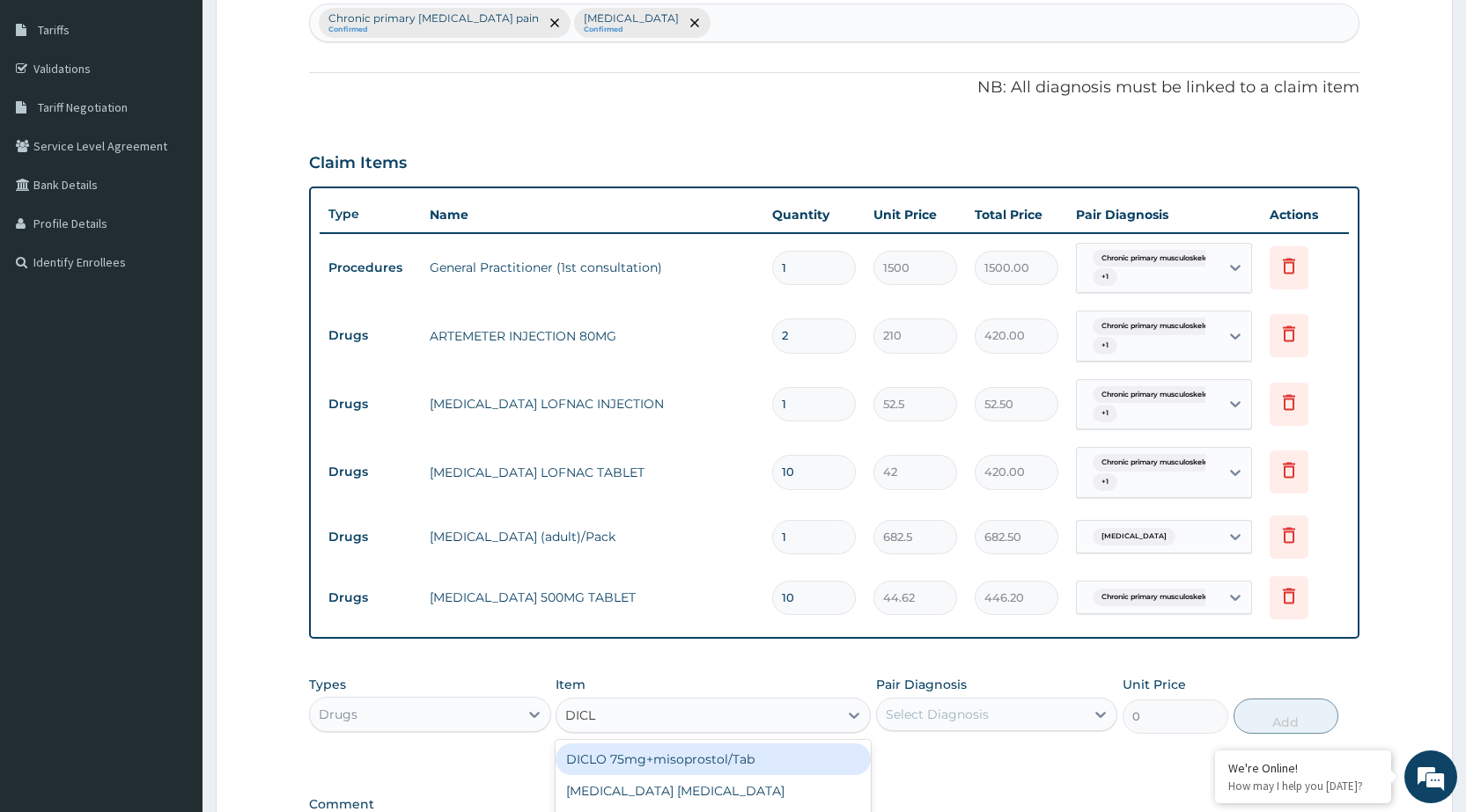
type input "DICLO"
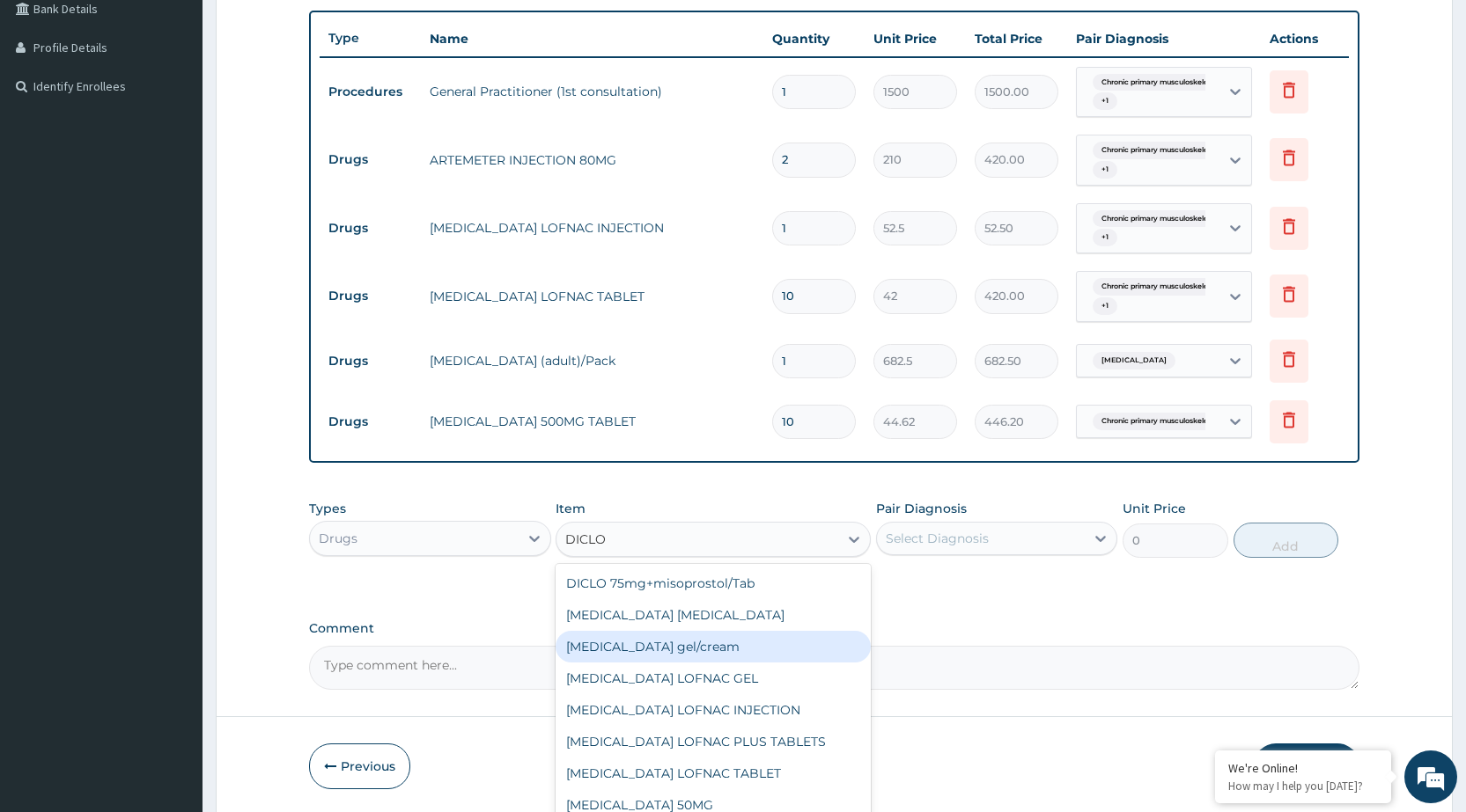
click at [705, 653] on div "[MEDICAL_DATA] gel/cream" at bounding box center [713, 646] width 316 height 32
type input "236.25"
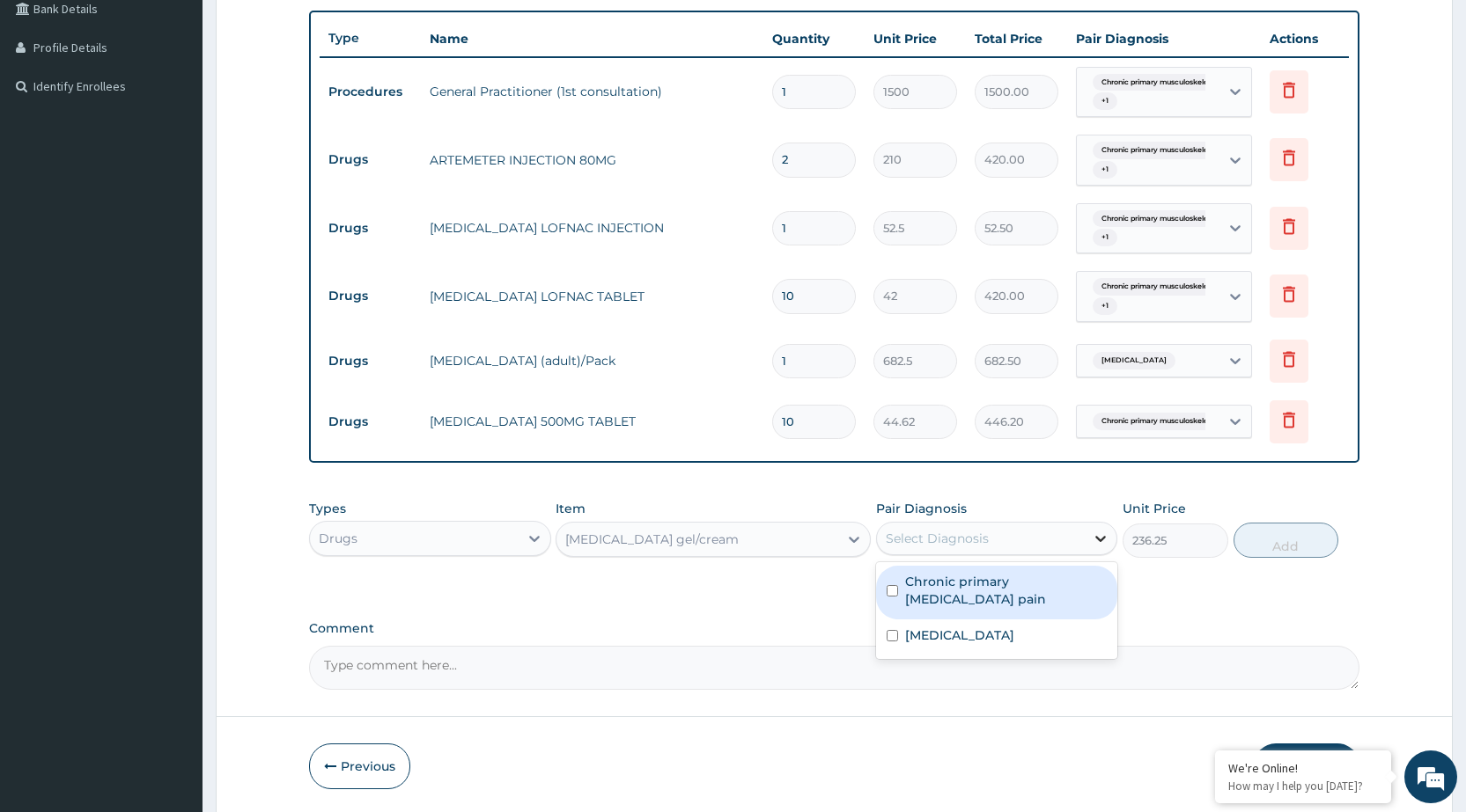
click at [1088, 526] on div at bounding box center [1101, 538] width 32 height 32
click at [1066, 583] on label "Chronic primary musculoskeletal pain" at bounding box center [1005, 591] width 202 height 35
checkbox input "true"
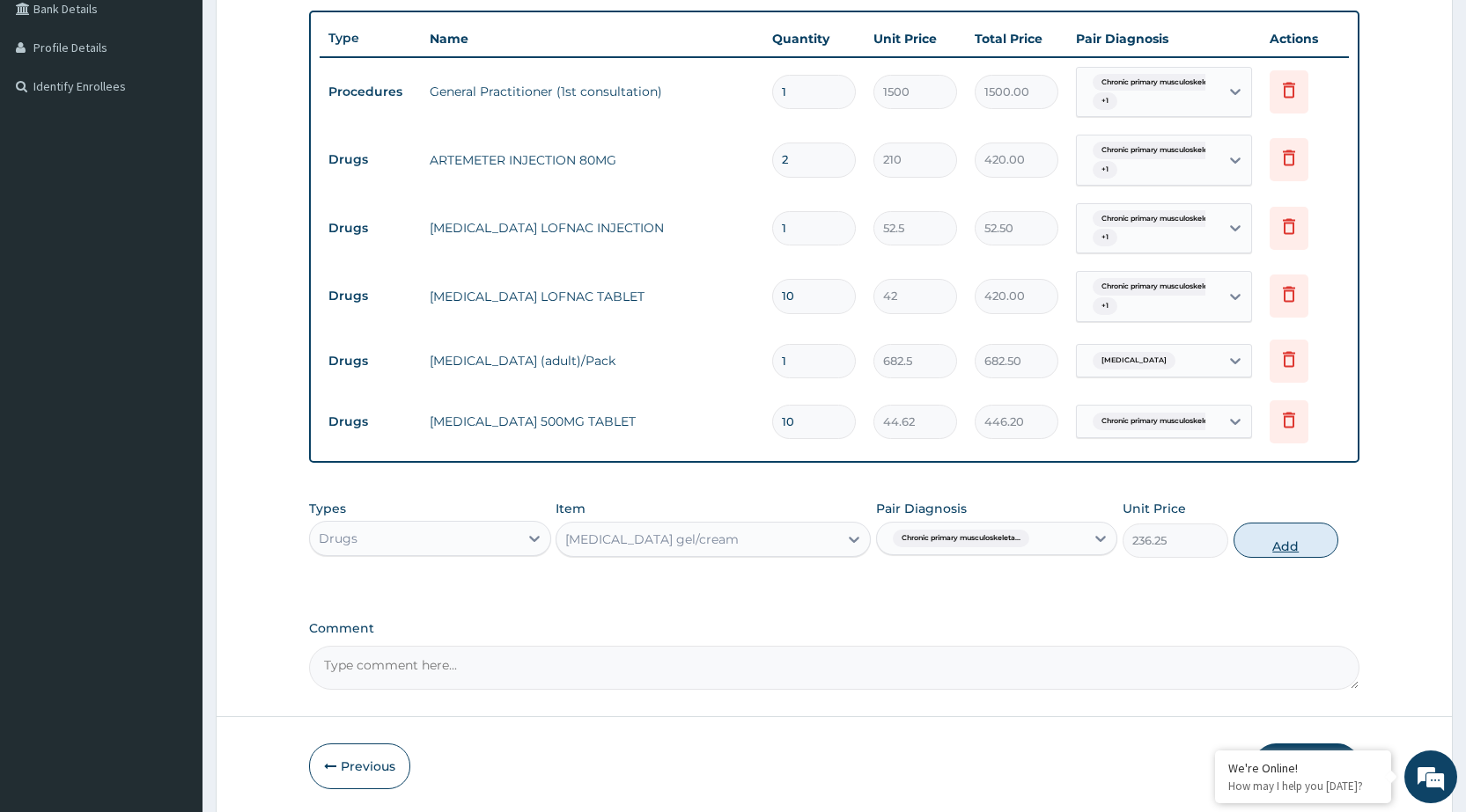
click at [1260, 538] on button "Add" at bounding box center [1287, 540] width 105 height 35
type input "0"
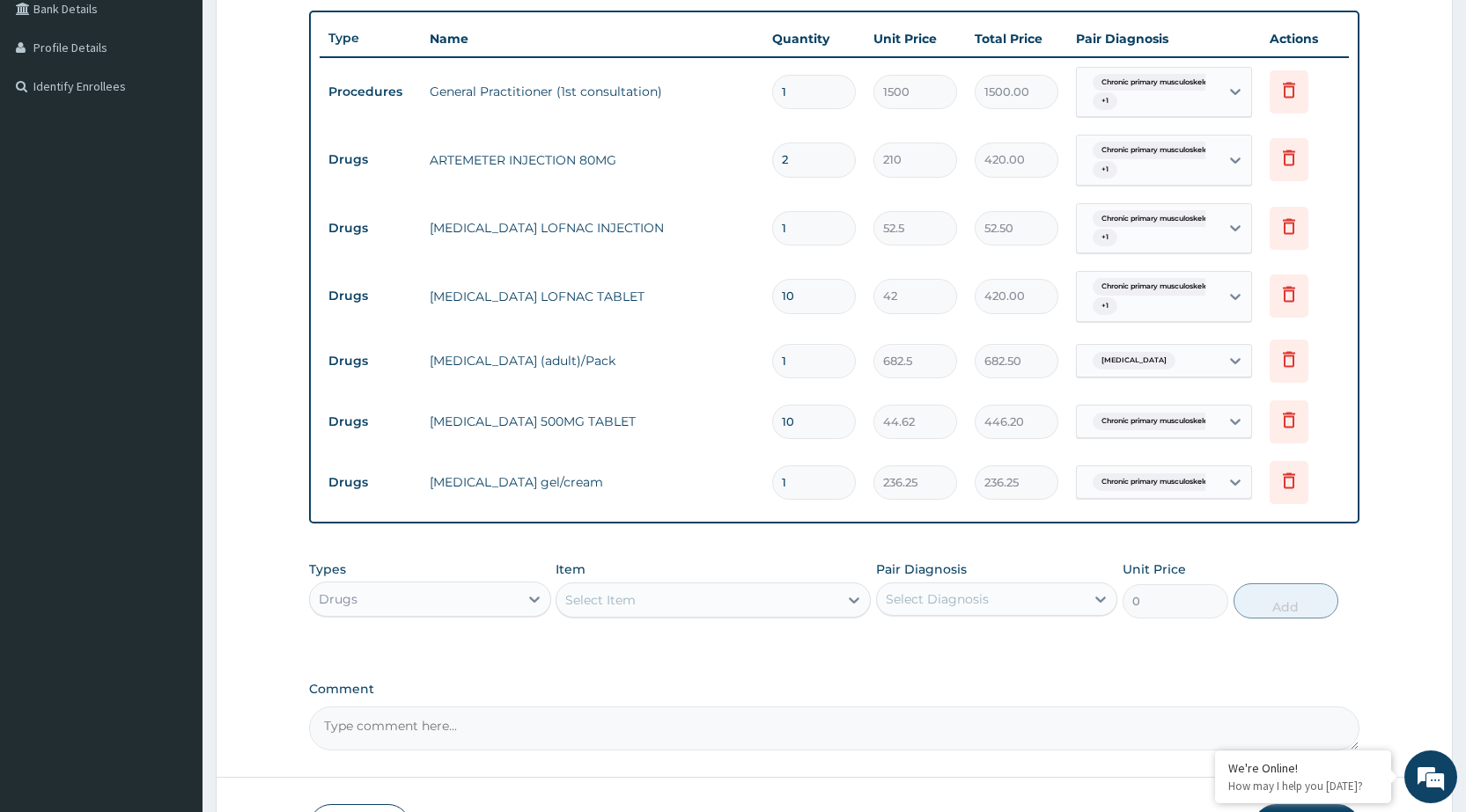
click at [798, 595] on div "Select Item" at bounding box center [696, 600] width 282 height 28
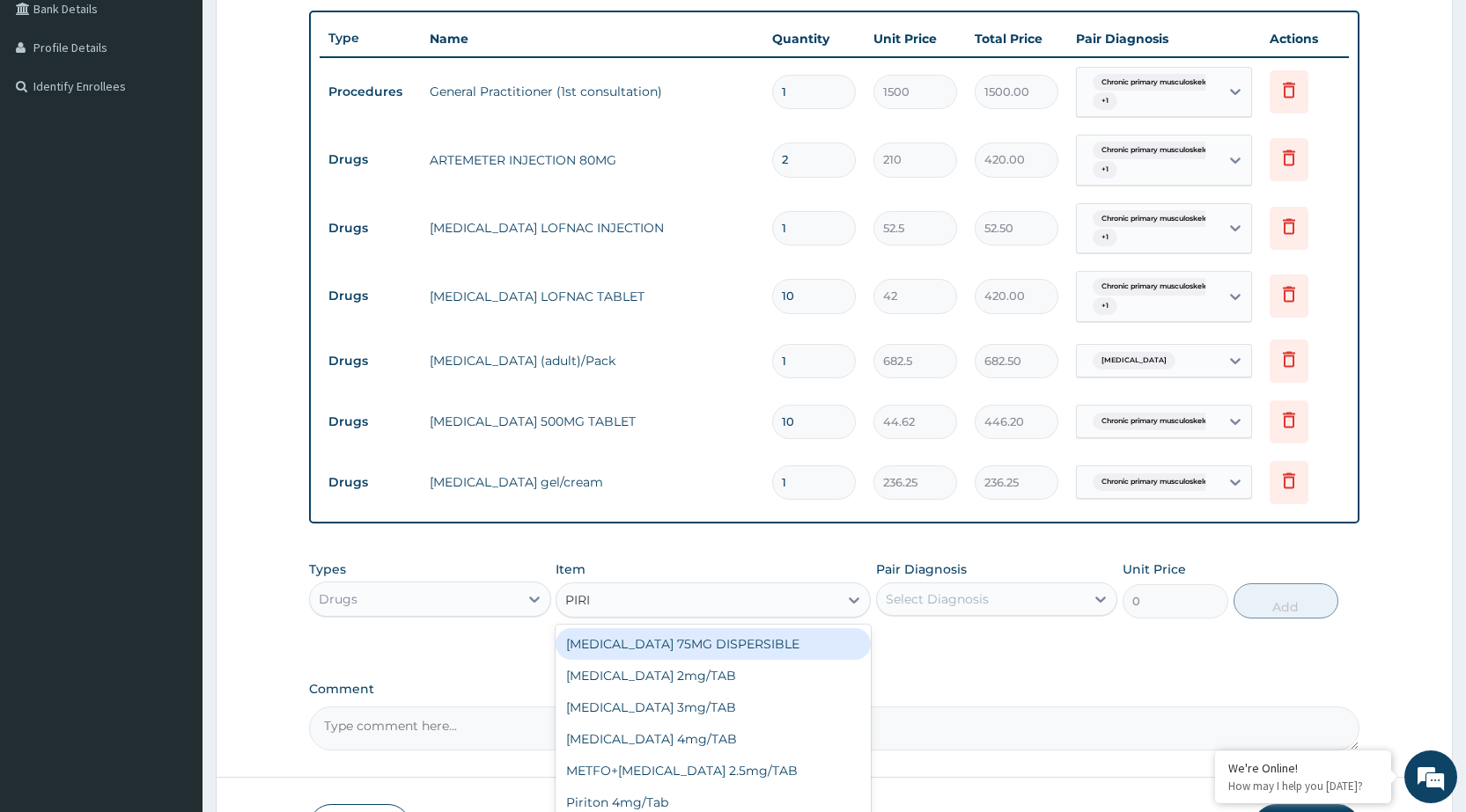
type input "PIRIT"
click at [797, 646] on div "Piriton 4mg/Tab" at bounding box center [713, 645] width 316 height 32
type input "5.25"
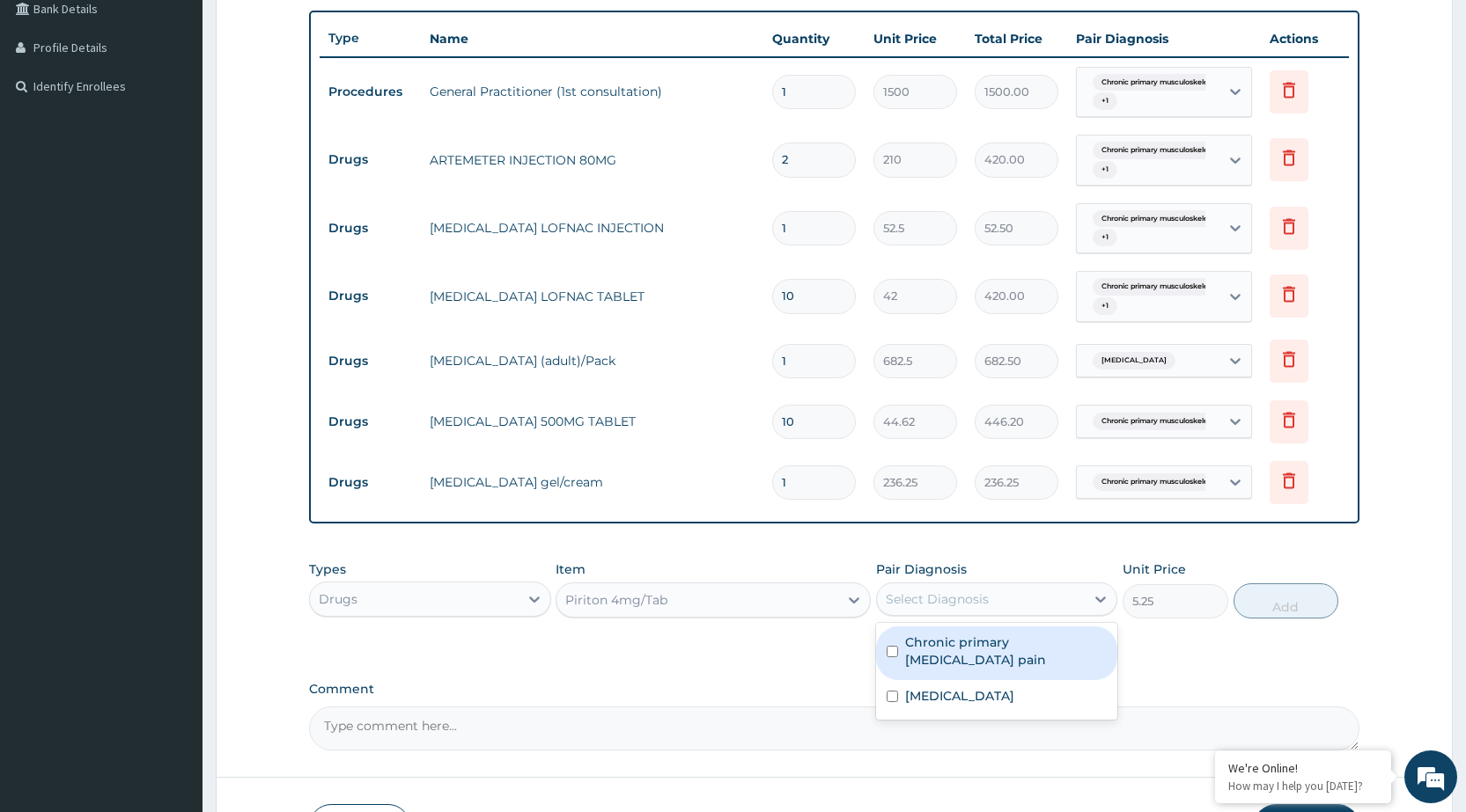
click at [996, 607] on div "Select Diagnosis" at bounding box center [981, 599] width 207 height 28
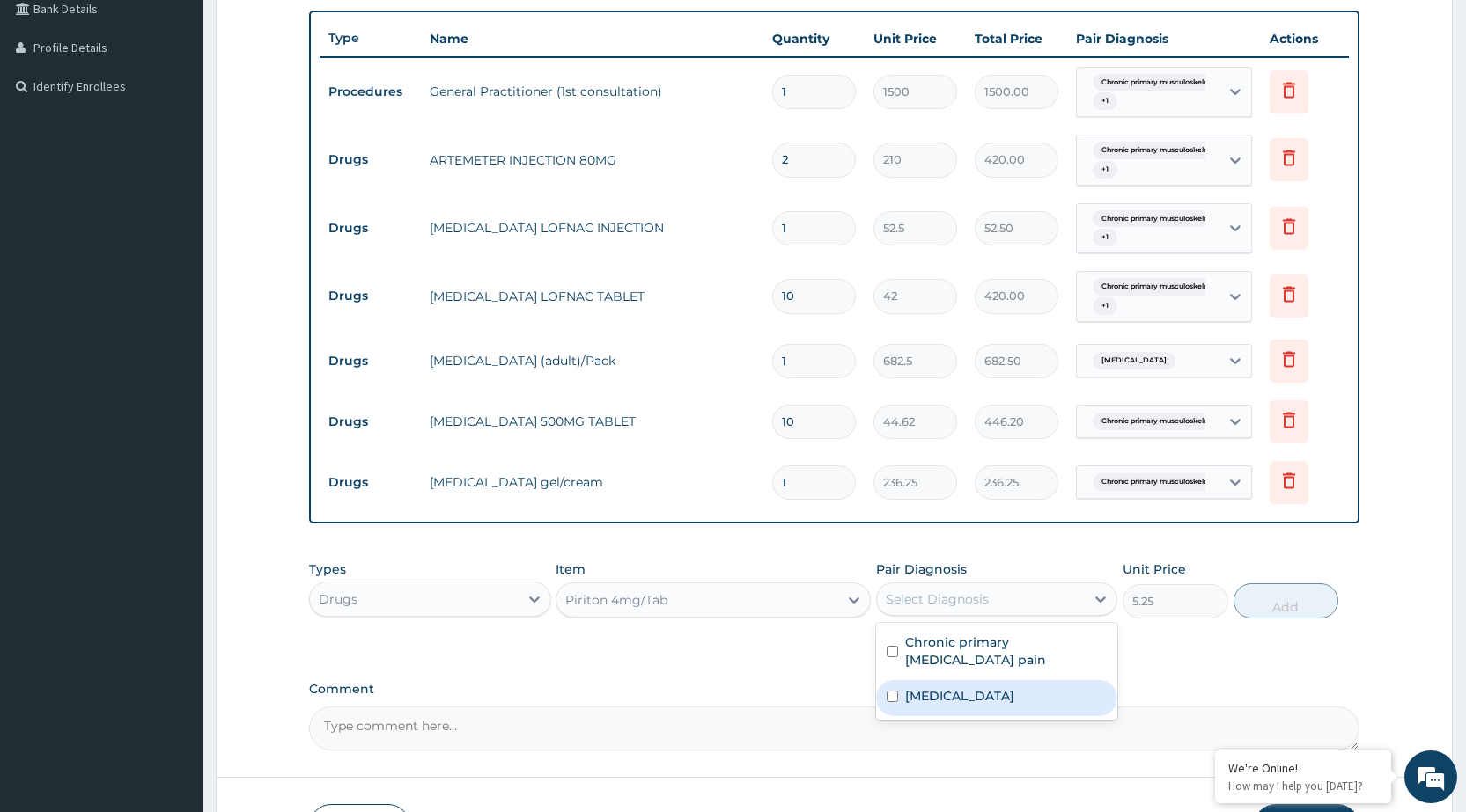
drag, startPoint x: 1018, startPoint y: 703, endPoint x: 1040, endPoint y: 687, distance: 27.2
click at [1015, 700] on label "[MEDICAL_DATA]" at bounding box center [959, 696] width 109 height 18
checkbox input "true"
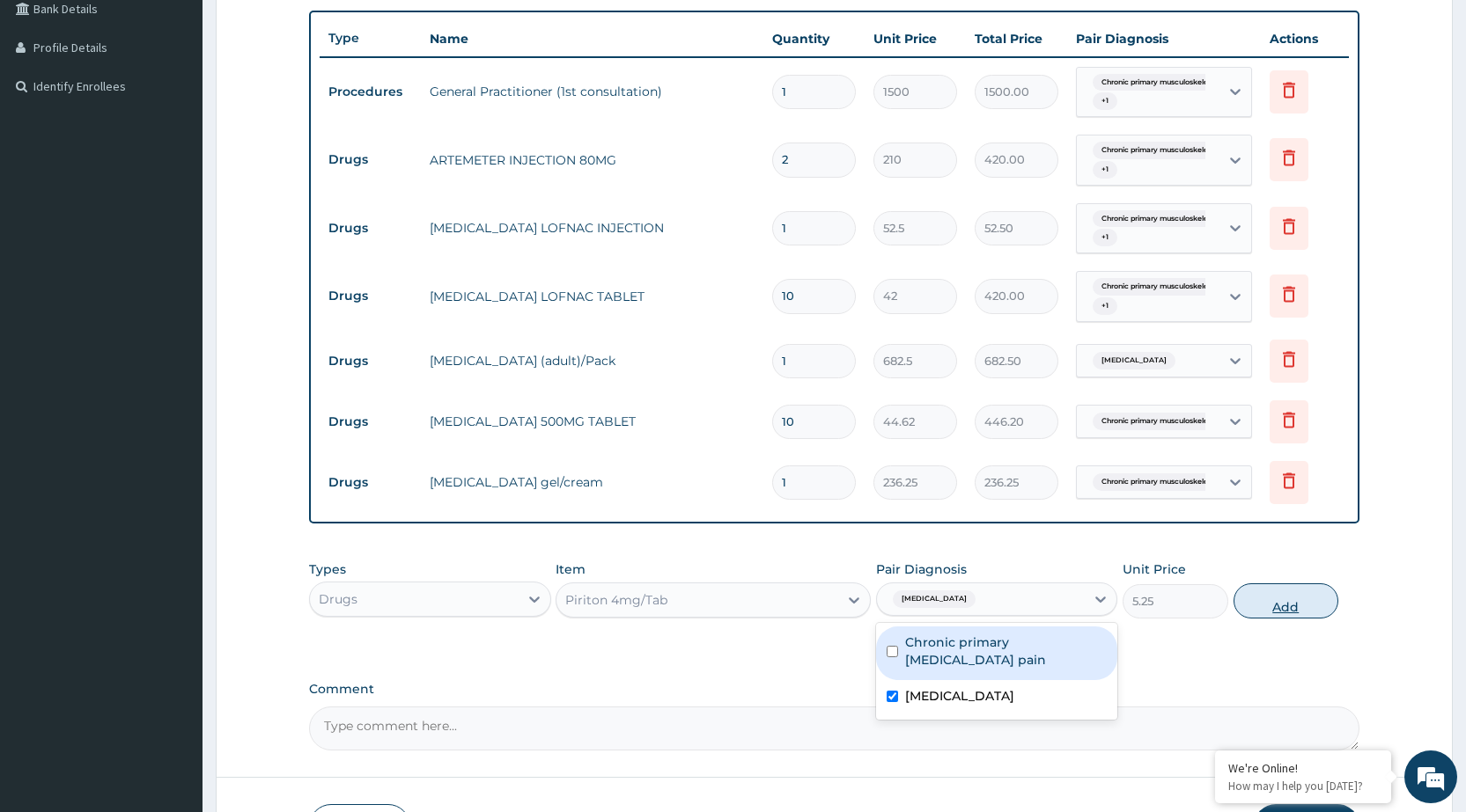
click at [1318, 600] on button "Add" at bounding box center [1287, 601] width 105 height 35
type input "0"
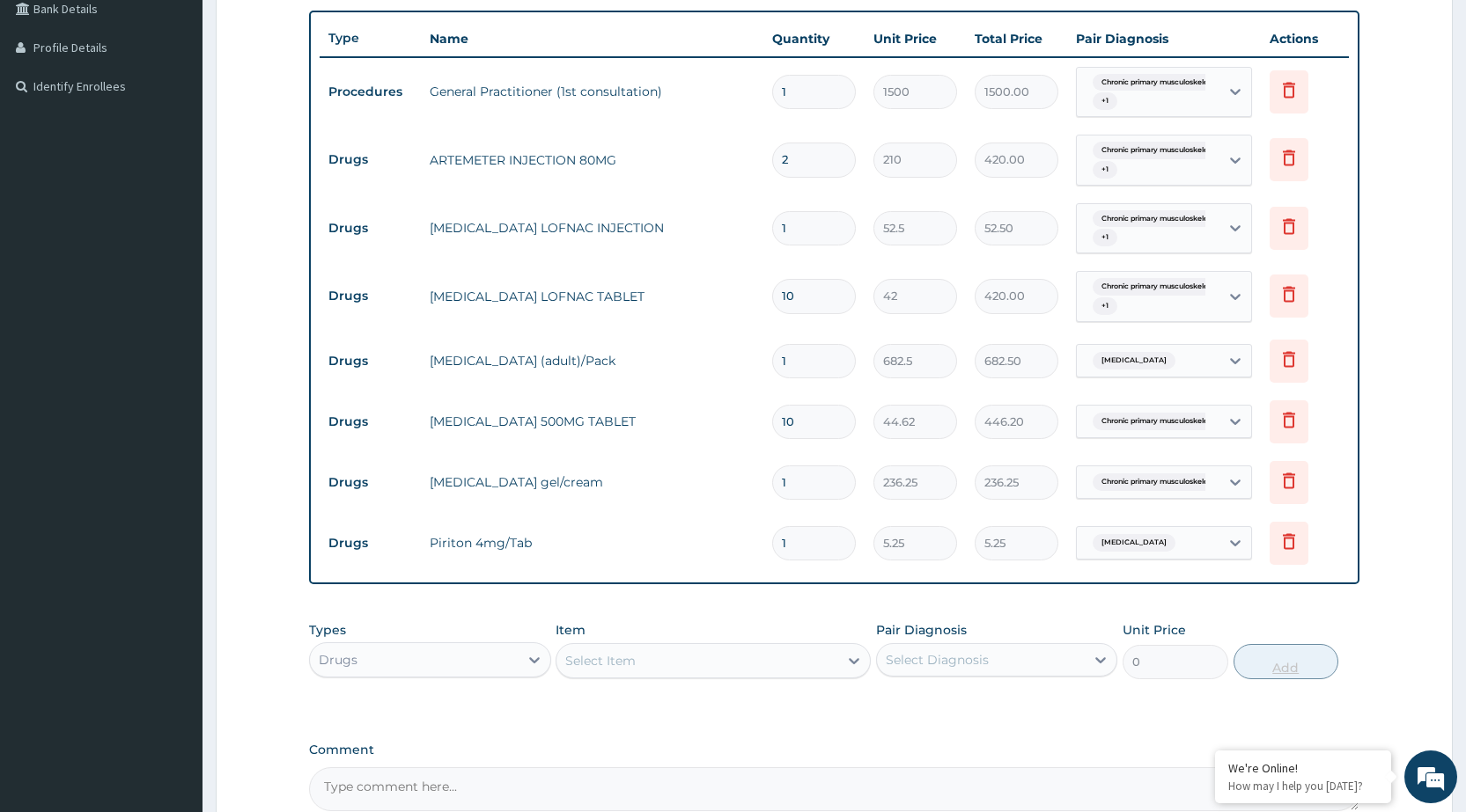
type input "10"
type input "52.50"
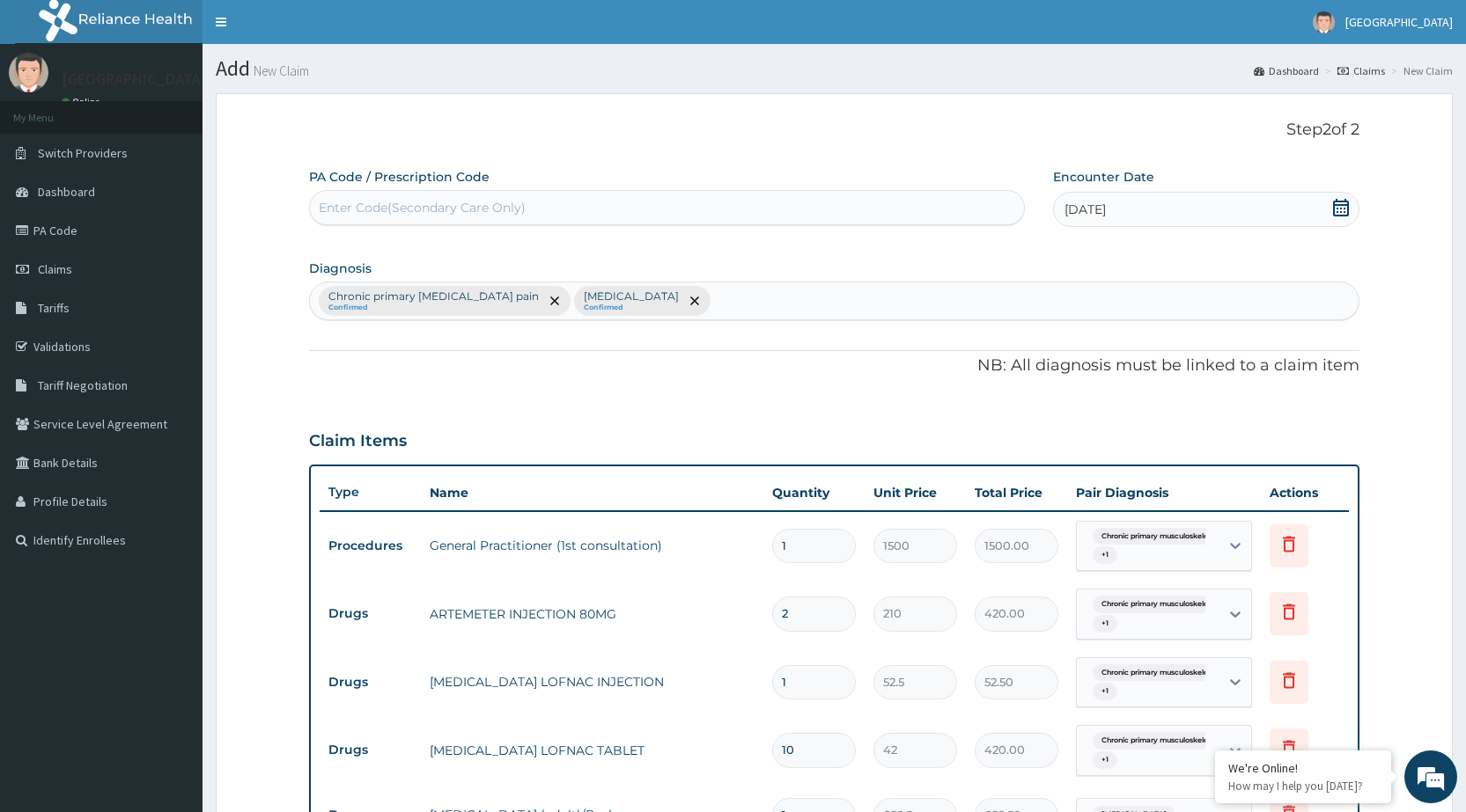
type input "10"
click at [729, 294] on div "Chronic primary musculoskeletal pain Confirmed Malaria, unspecified Confirmed" at bounding box center [834, 301] width 1049 height 37
type input "UPPER RESPIRATORY"
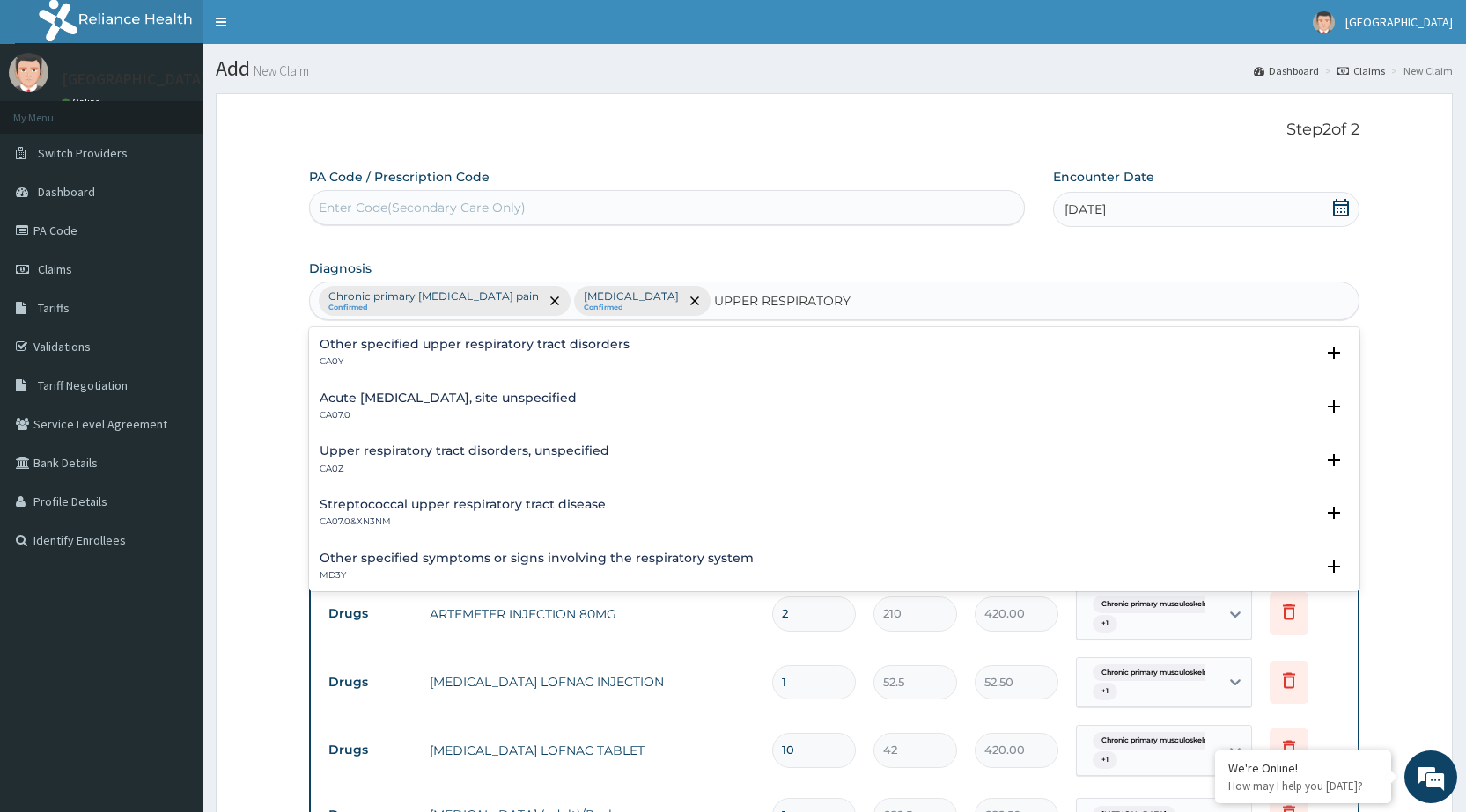
click at [559, 503] on h4 "Streptococcal upper respiratory tract disease" at bounding box center [463, 505] width 286 height 14
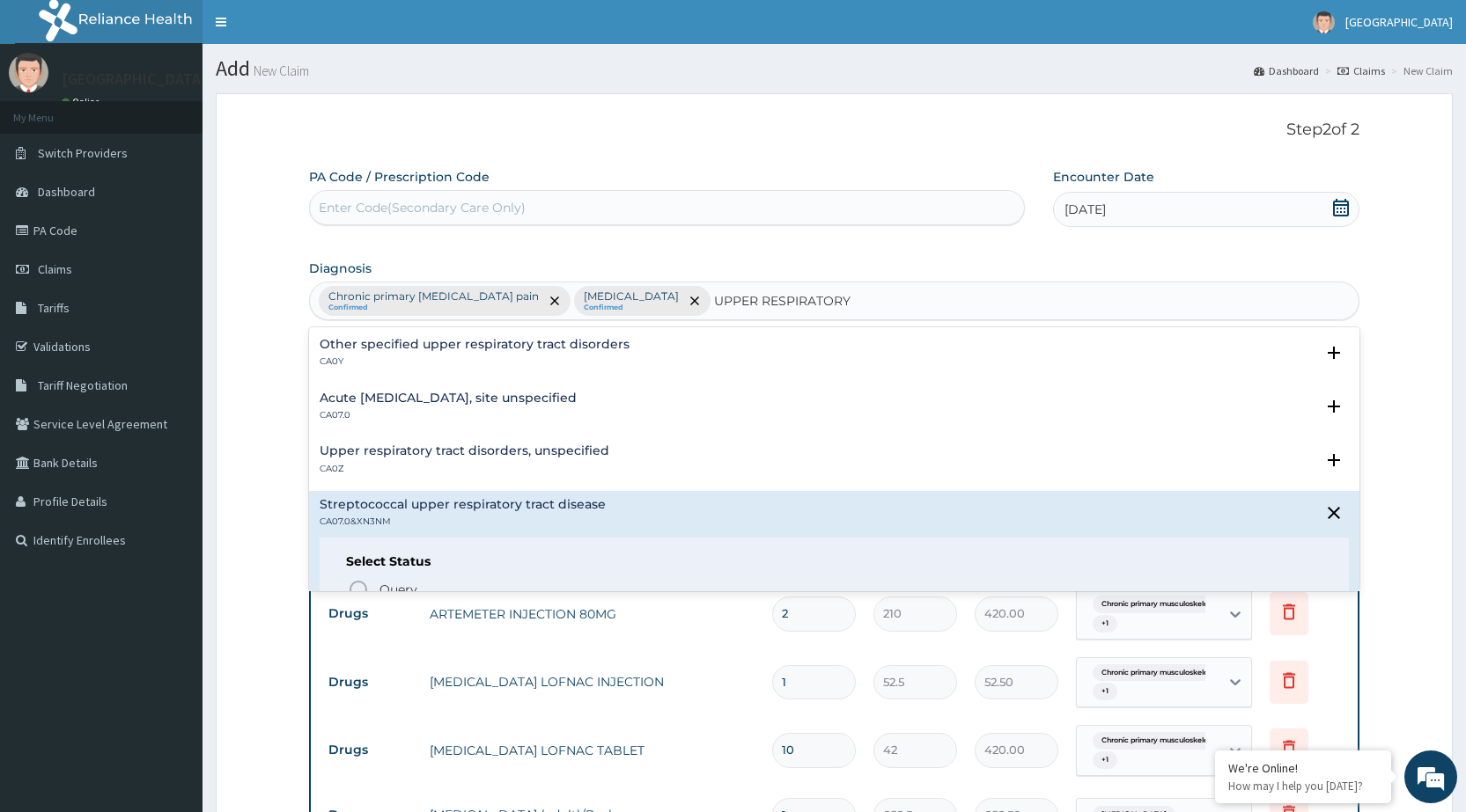
scroll to position [176, 0]
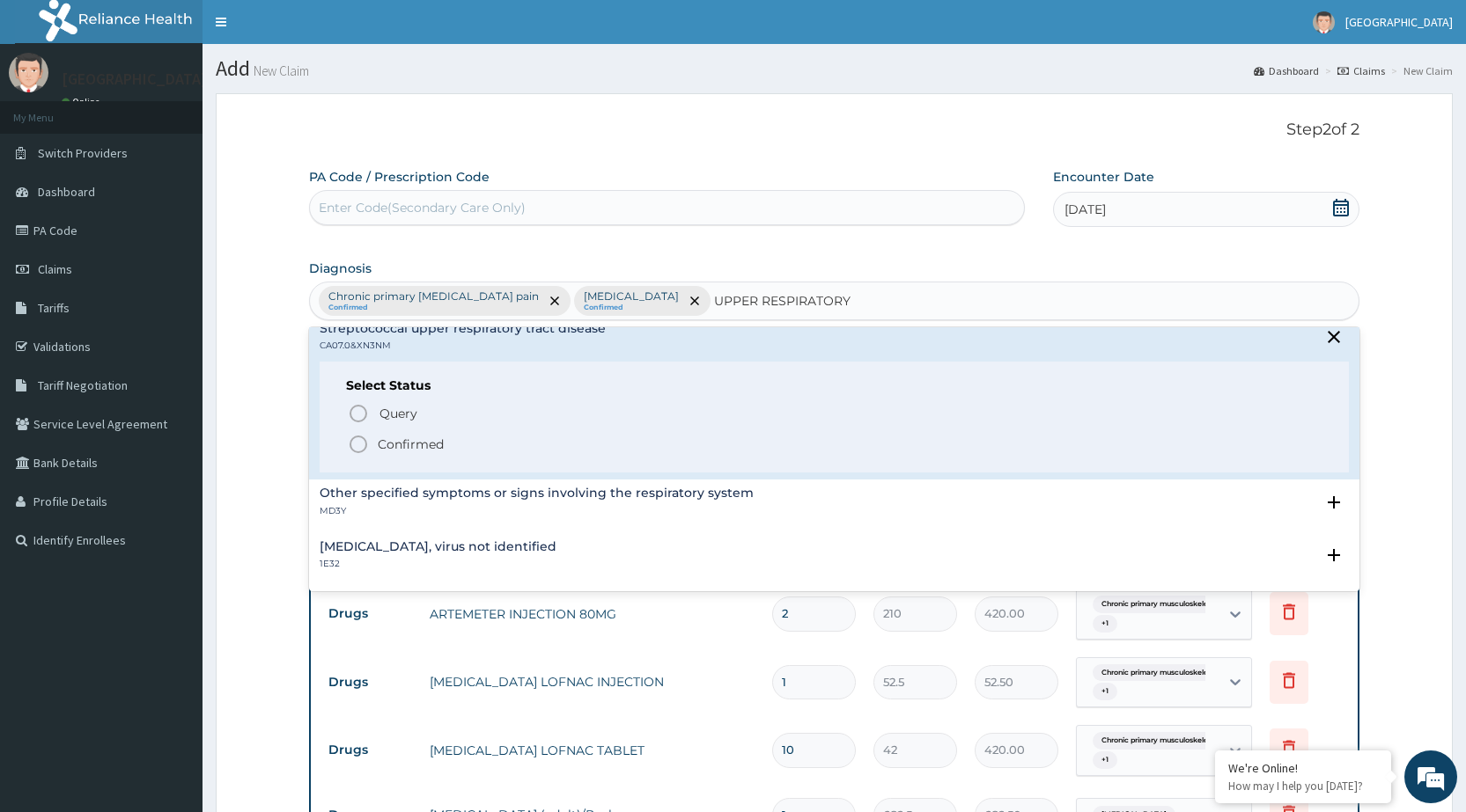
click at [357, 447] on icon "status option filled" at bounding box center [358, 445] width 21 height 21
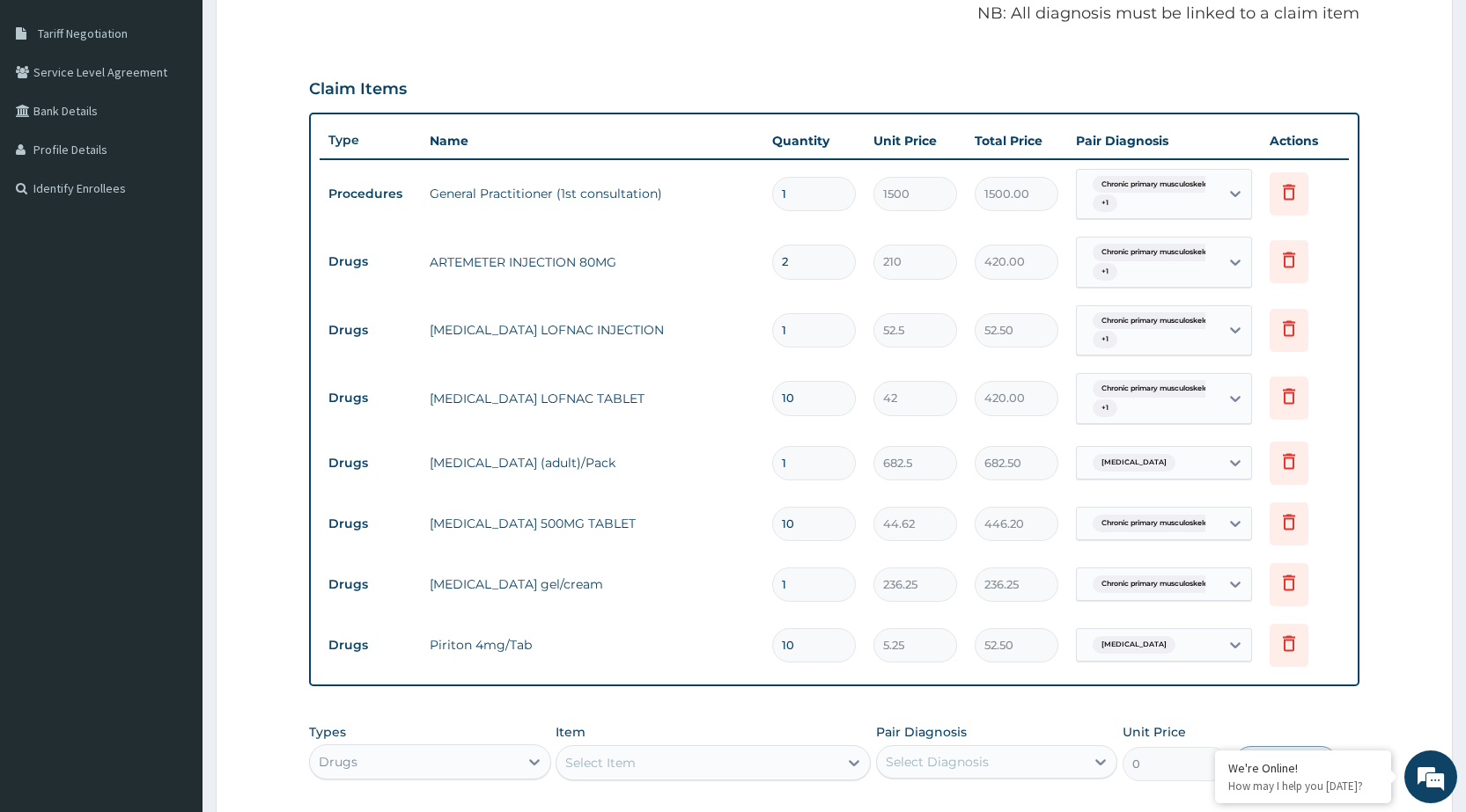
scroll to position [528, 0]
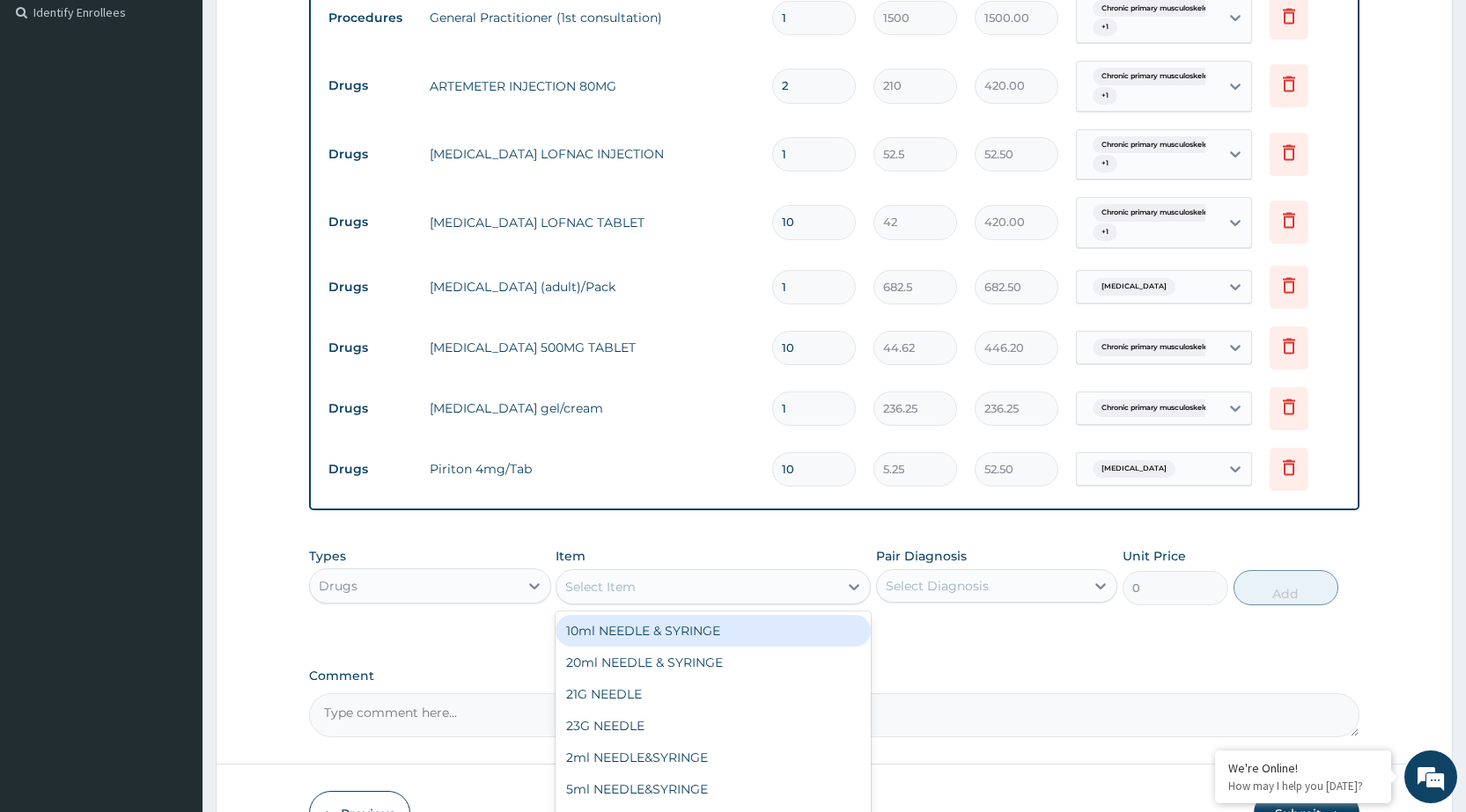
click at [830, 587] on div "Select Item" at bounding box center [696, 587] width 282 height 28
type input "COUGH"
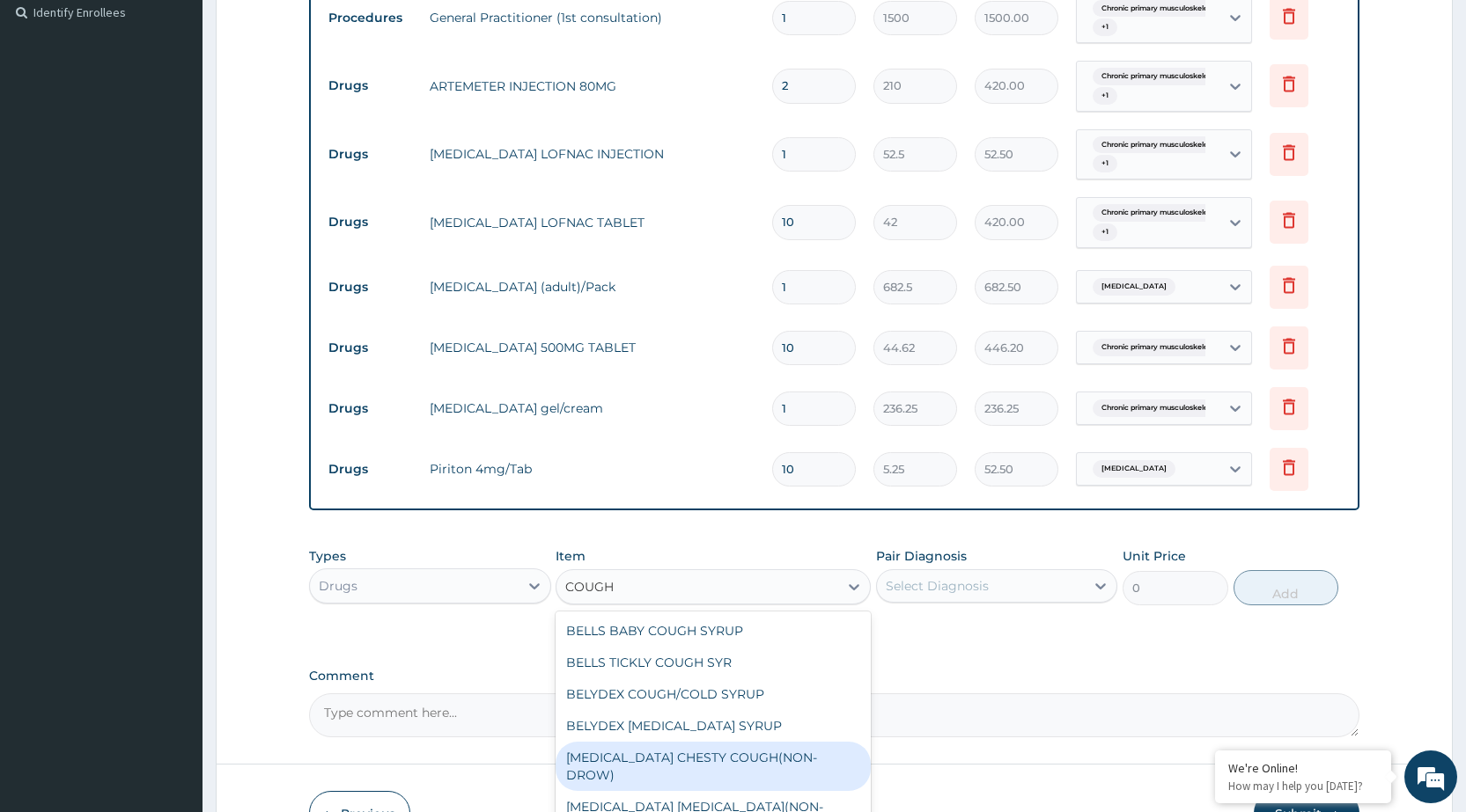
click at [749, 763] on div "[MEDICAL_DATA] CHESTY COUGH(NON-DROW)" at bounding box center [713, 766] width 316 height 50
type input "735"
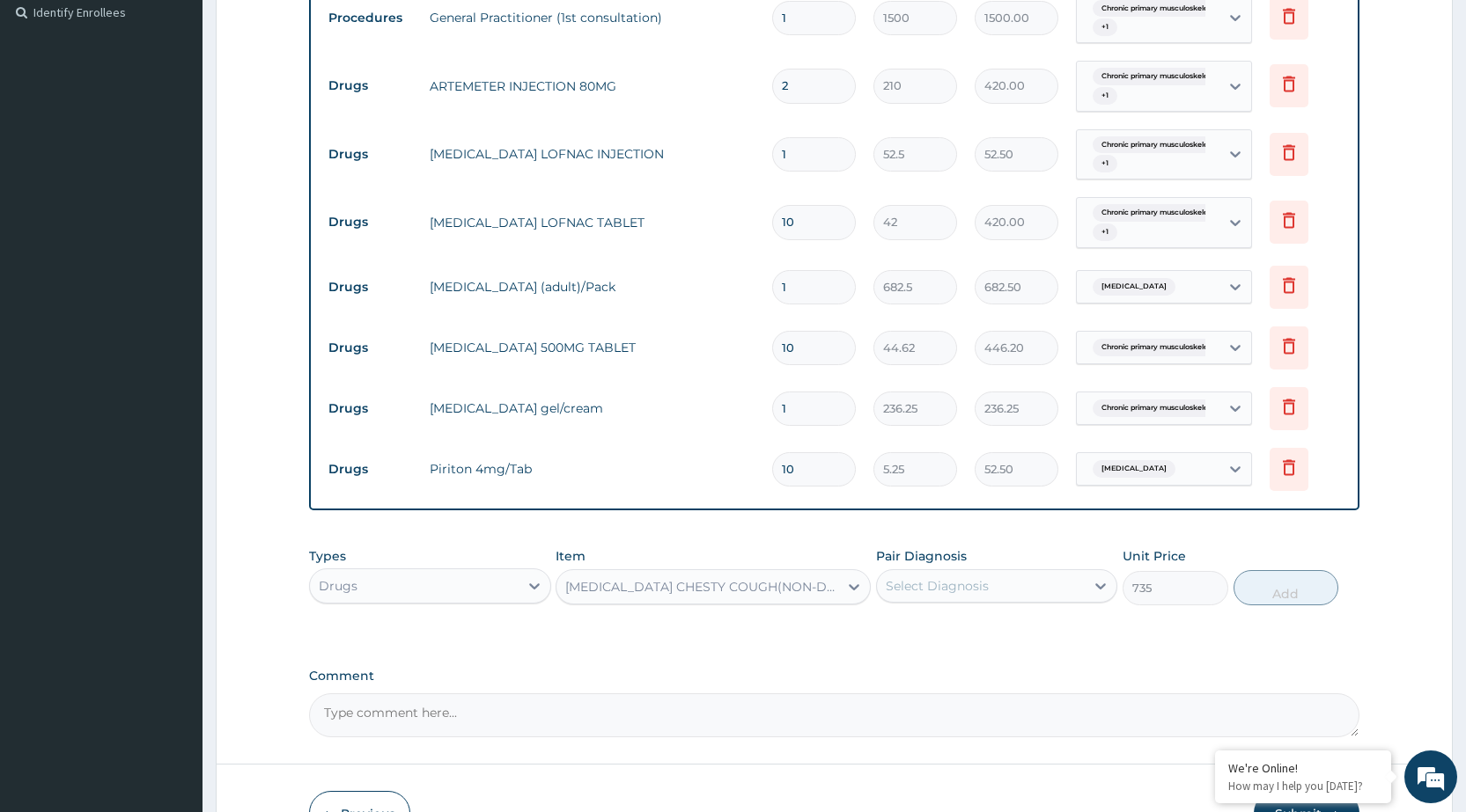
click at [971, 594] on div "Select Diagnosis" at bounding box center [938, 586] width 103 height 18
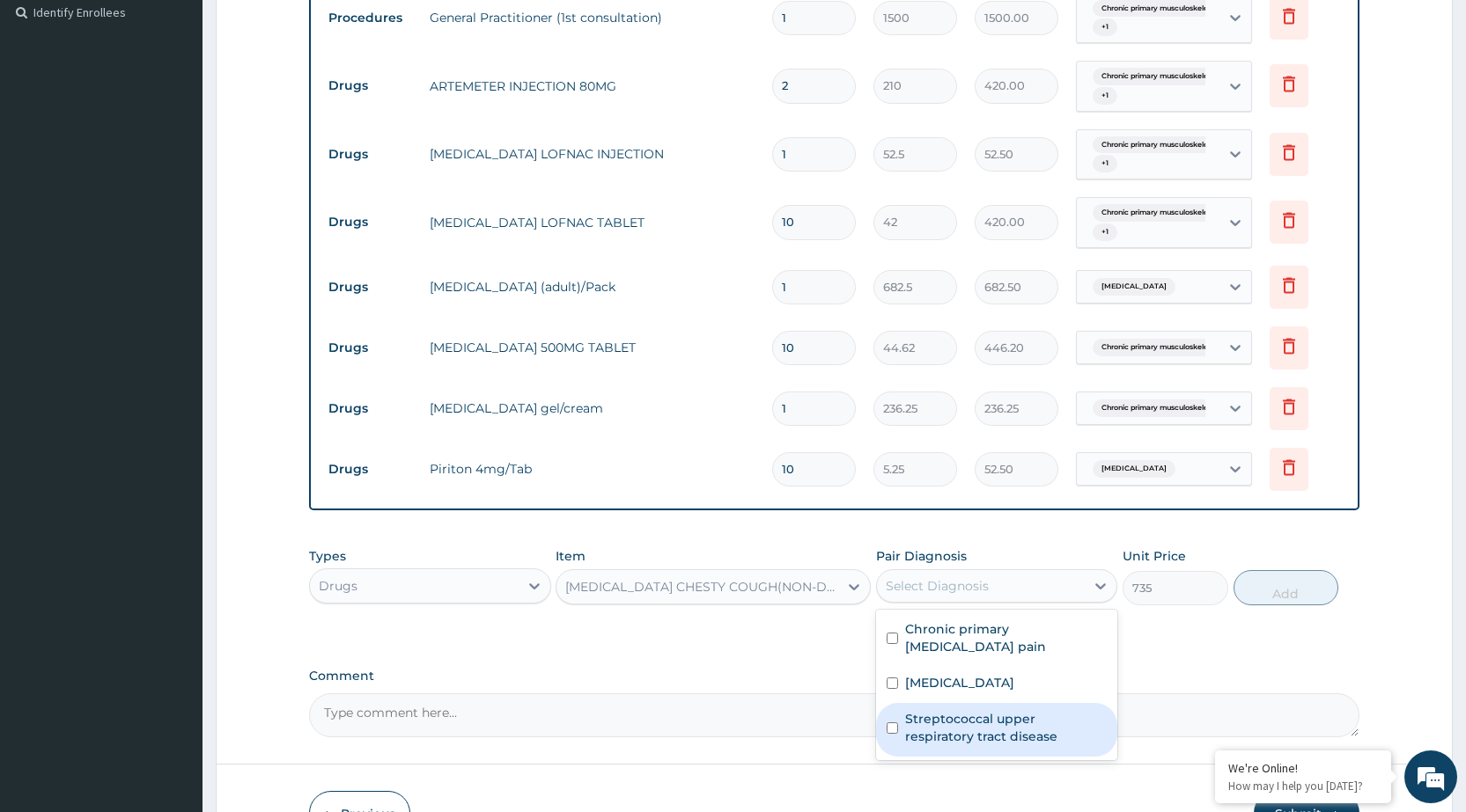
click at [986, 719] on label "Streptococcal upper respiratory tract disease" at bounding box center [1005, 728] width 202 height 35
checkbox input "true"
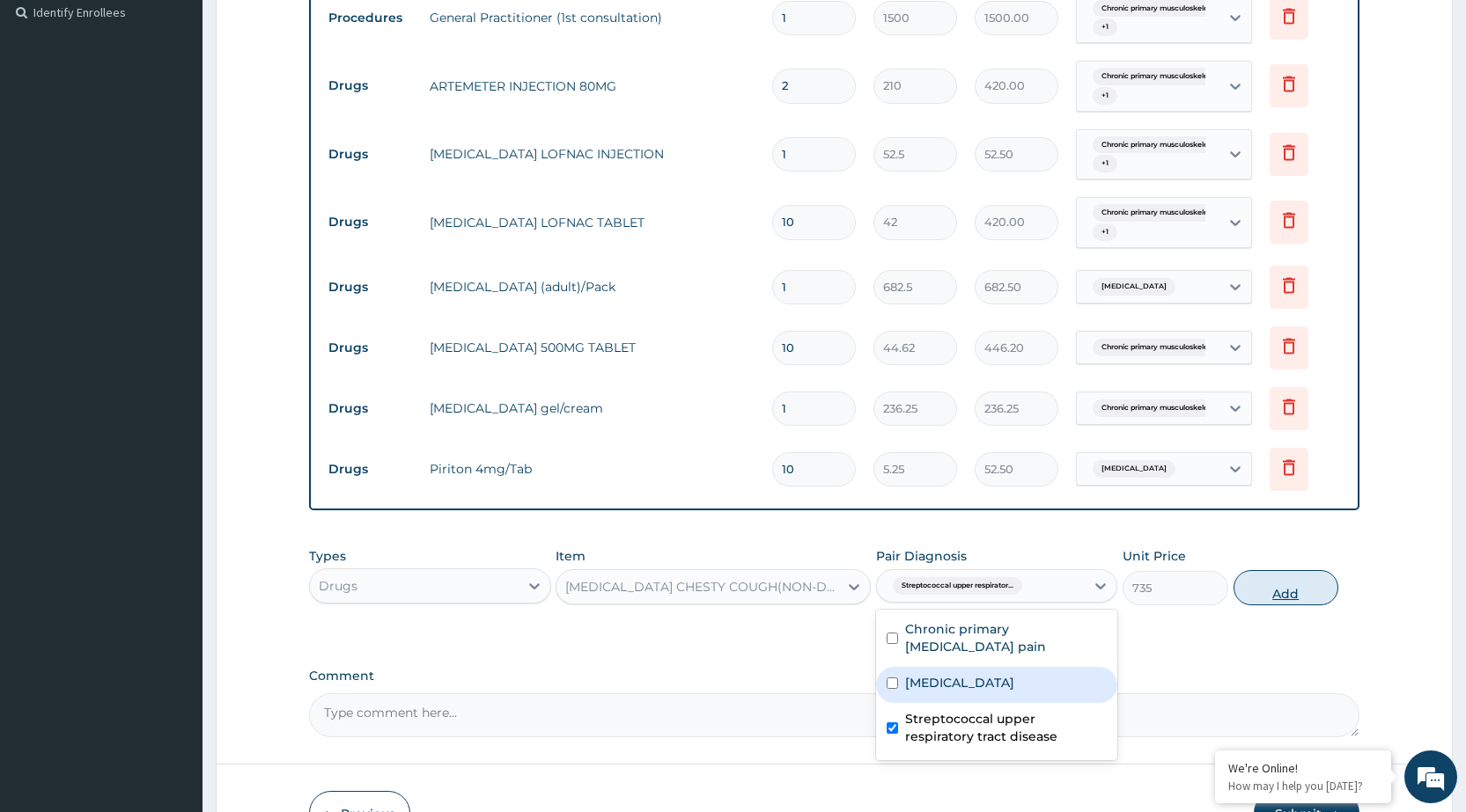
click at [1283, 601] on button "Add" at bounding box center [1287, 588] width 105 height 35
type input "0"
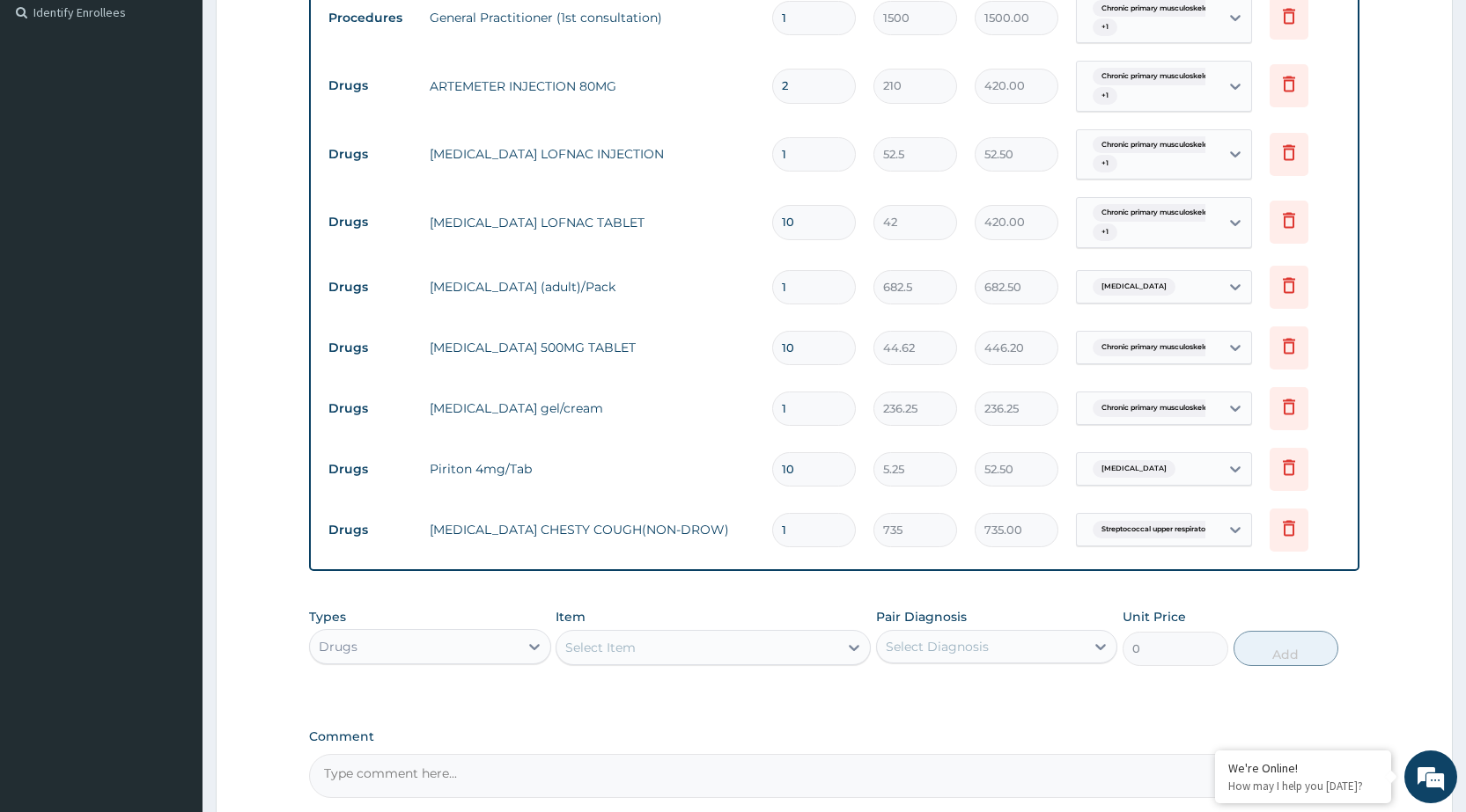
scroll to position [699, 0]
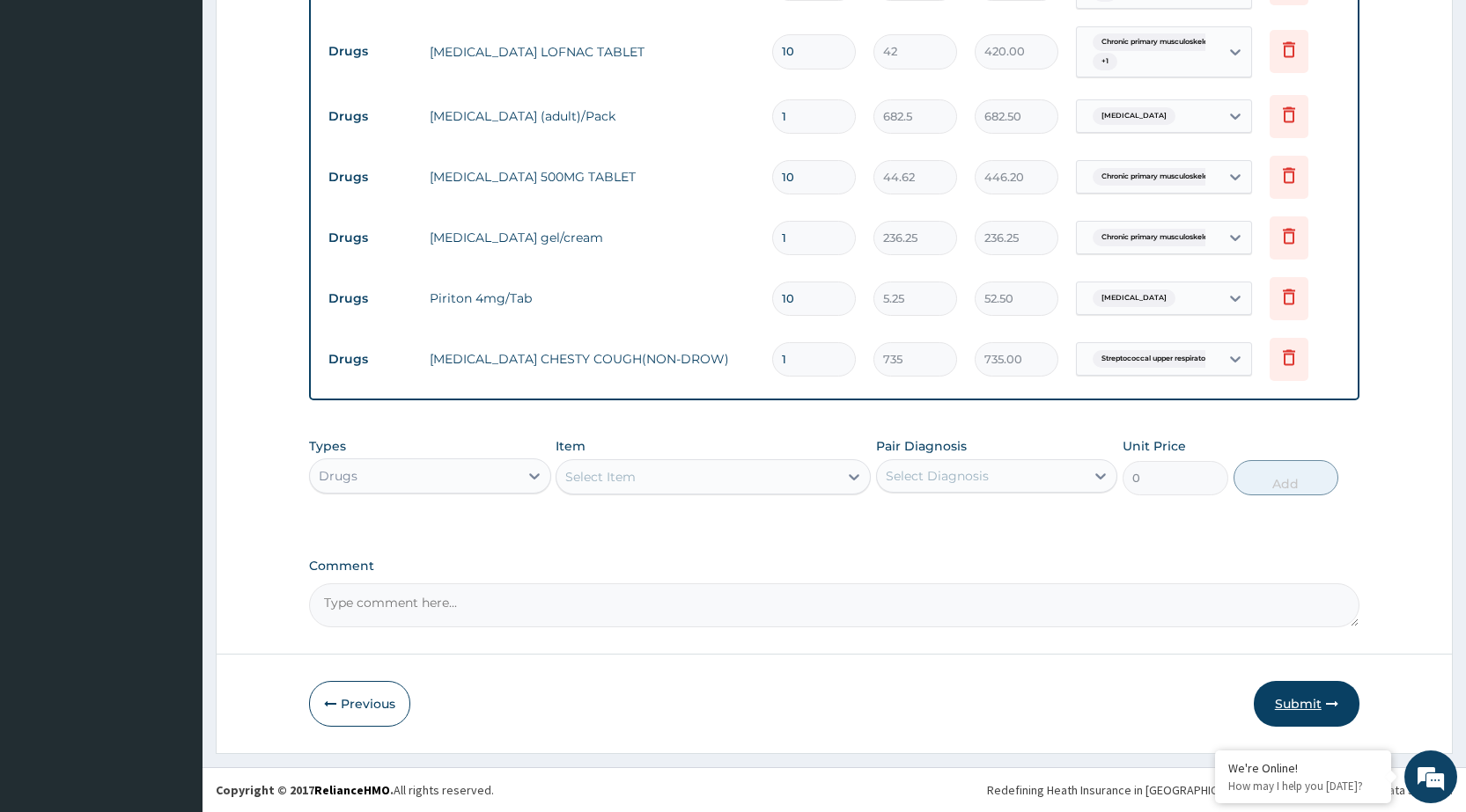
click at [1330, 705] on icon "button" at bounding box center [1333, 704] width 13 height 13
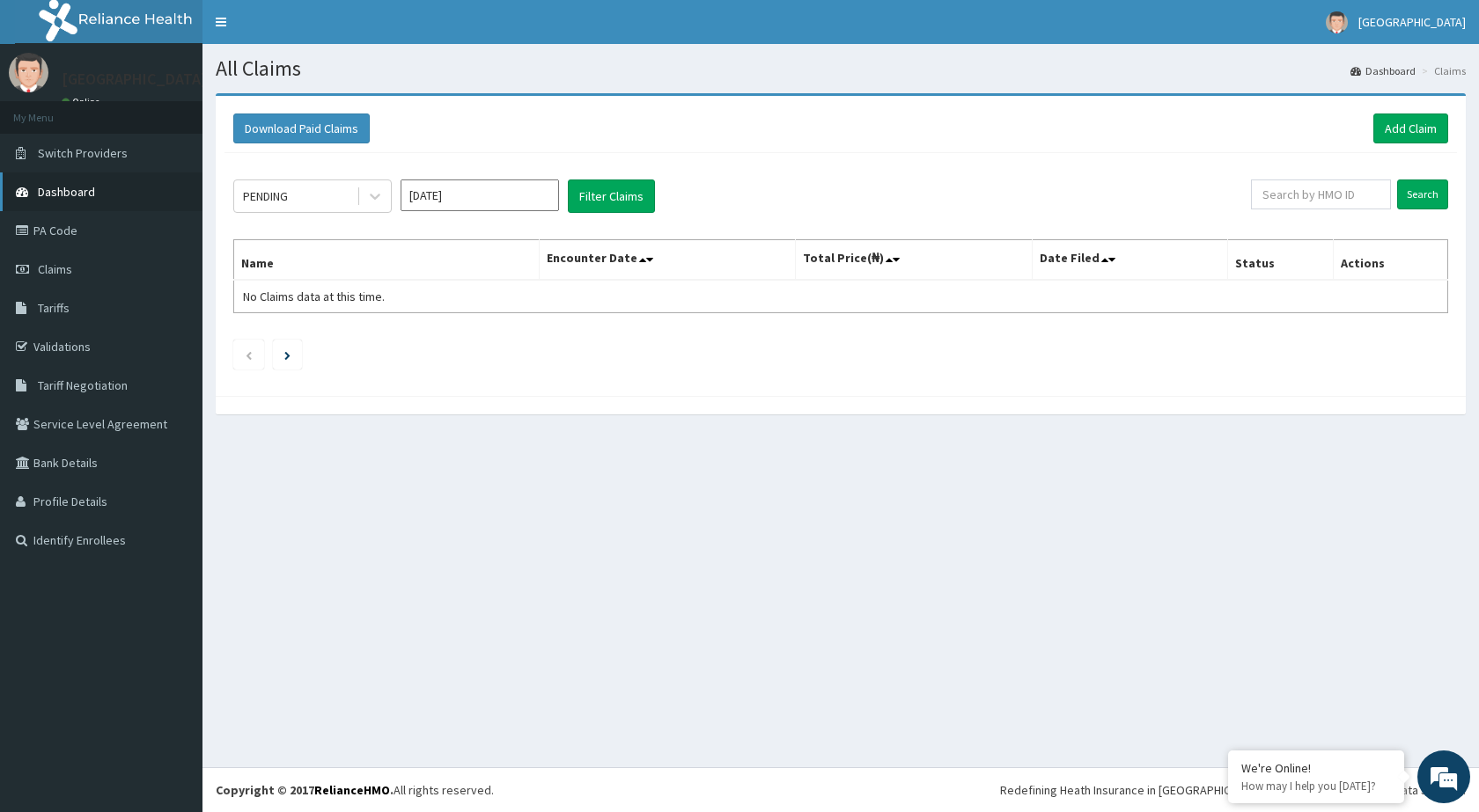
click at [97, 191] on link "Dashboard" at bounding box center [101, 192] width 203 height 39
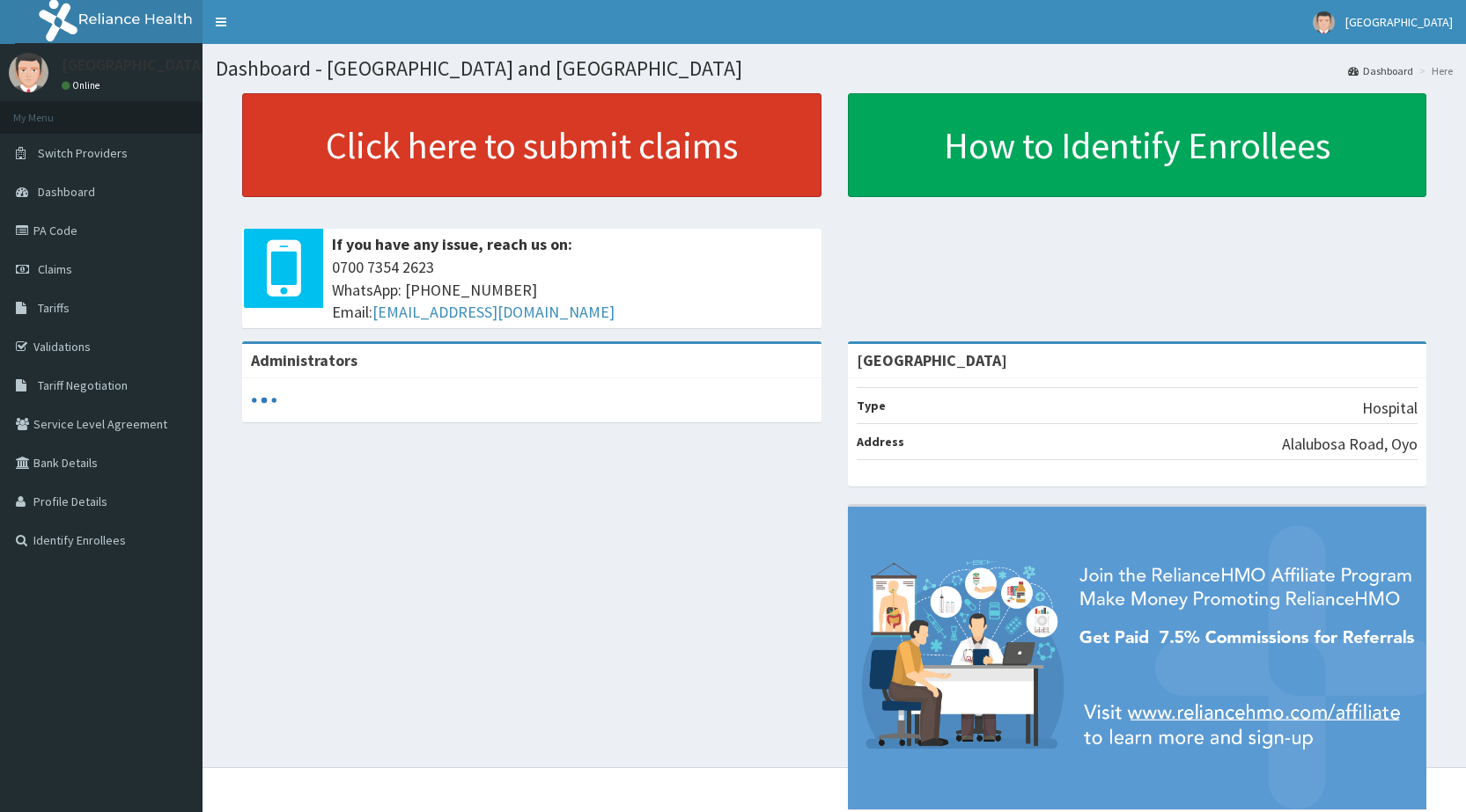
click at [297, 144] on link "Click here to submit claims" at bounding box center [532, 145] width 580 height 104
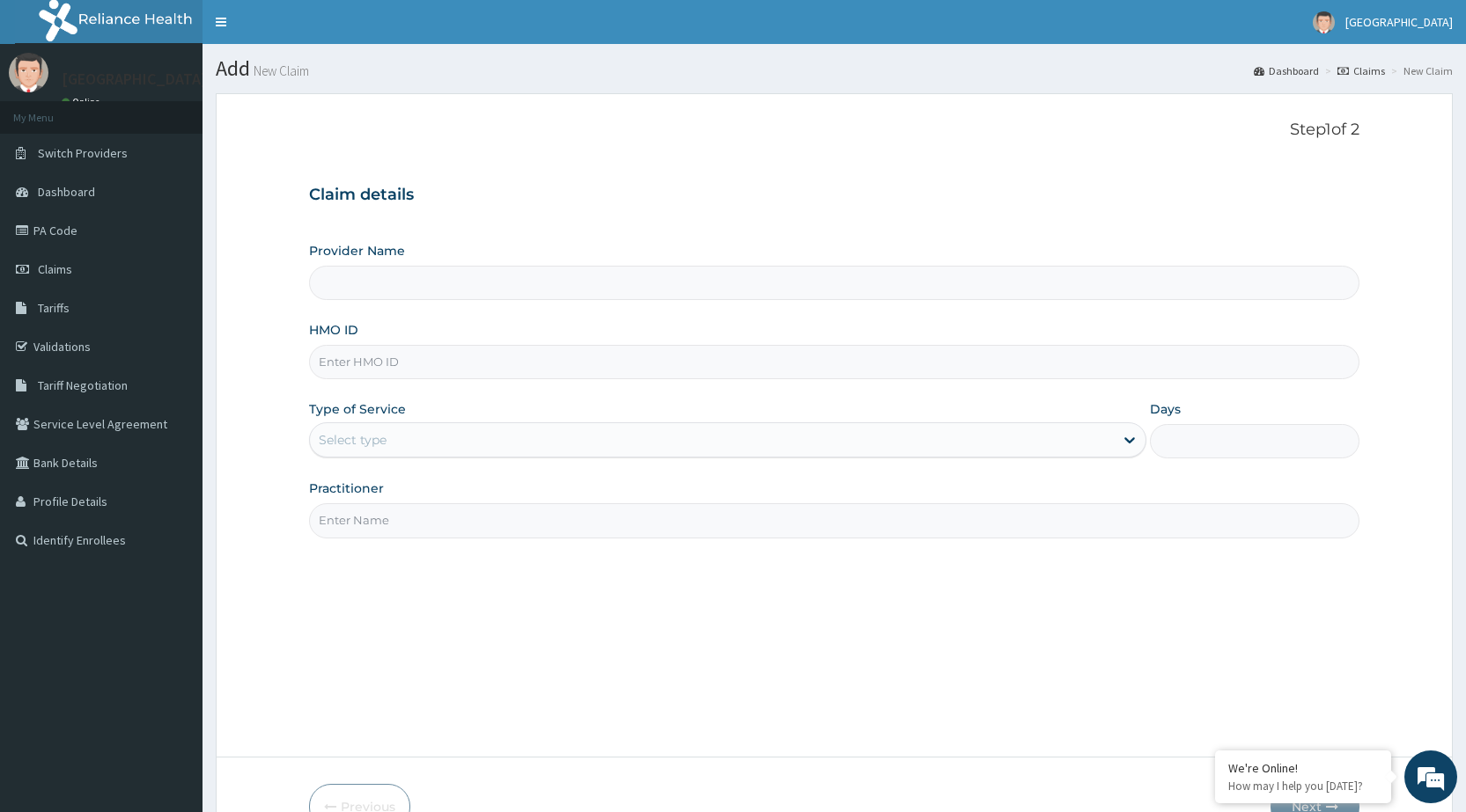
type input "[GEOGRAPHIC_DATA]"
click at [436, 368] on input "HMO ID" at bounding box center [834, 361] width 1051 height 34
type input "AIT/10621/A"
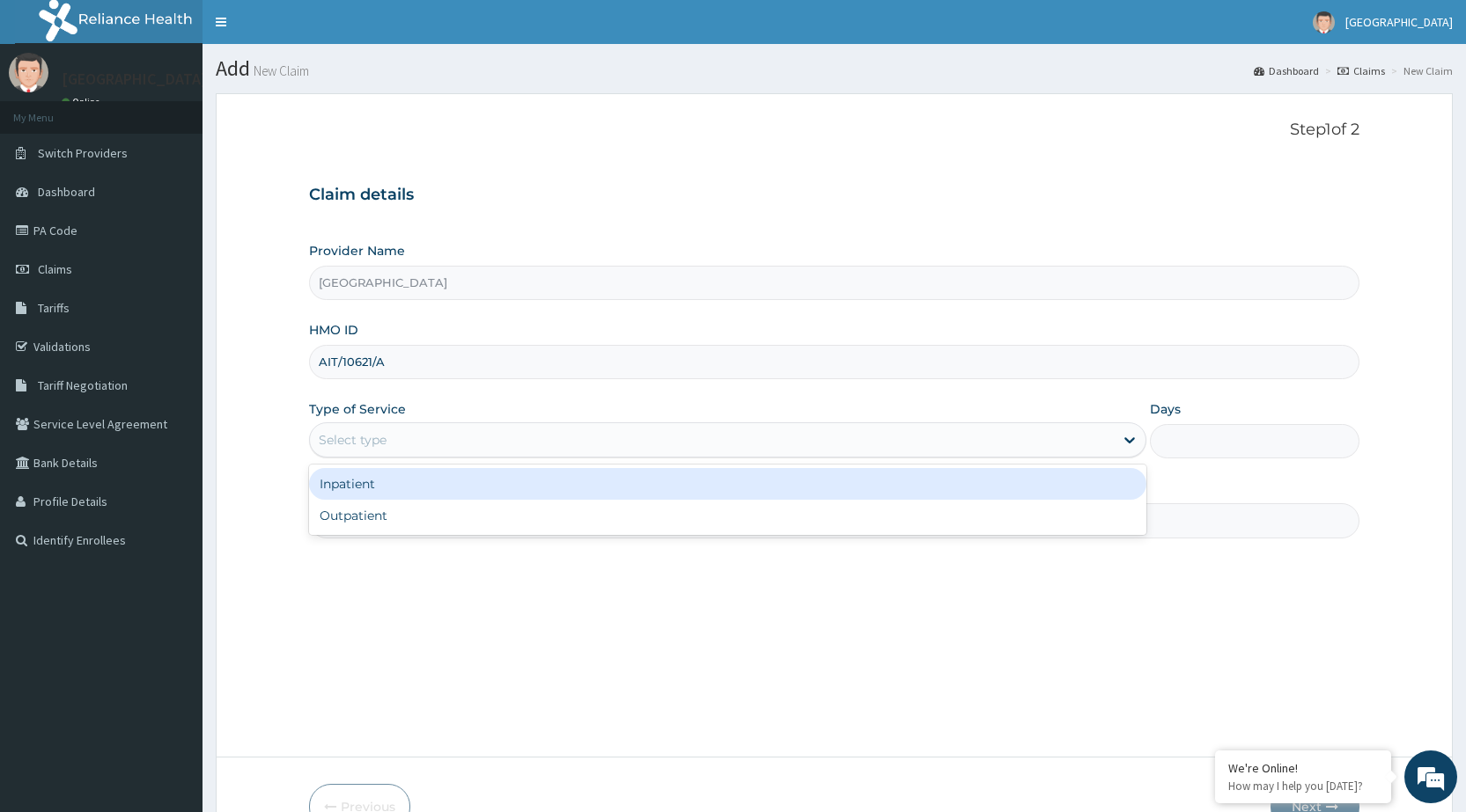
click at [454, 449] on div "Select type" at bounding box center [711, 440] width 804 height 28
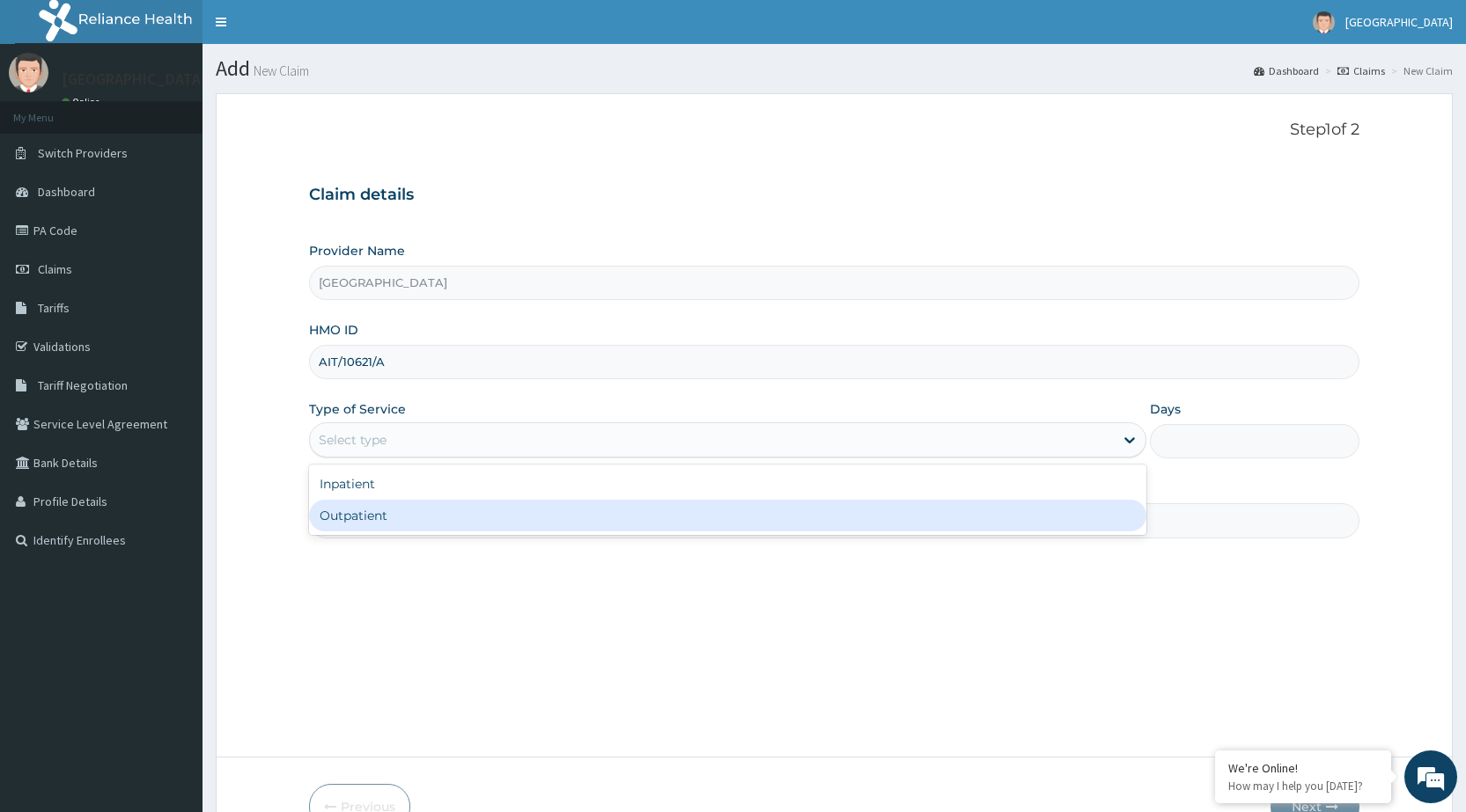
click at [444, 526] on div "Outpatient" at bounding box center [728, 516] width 838 height 32
type input "1"
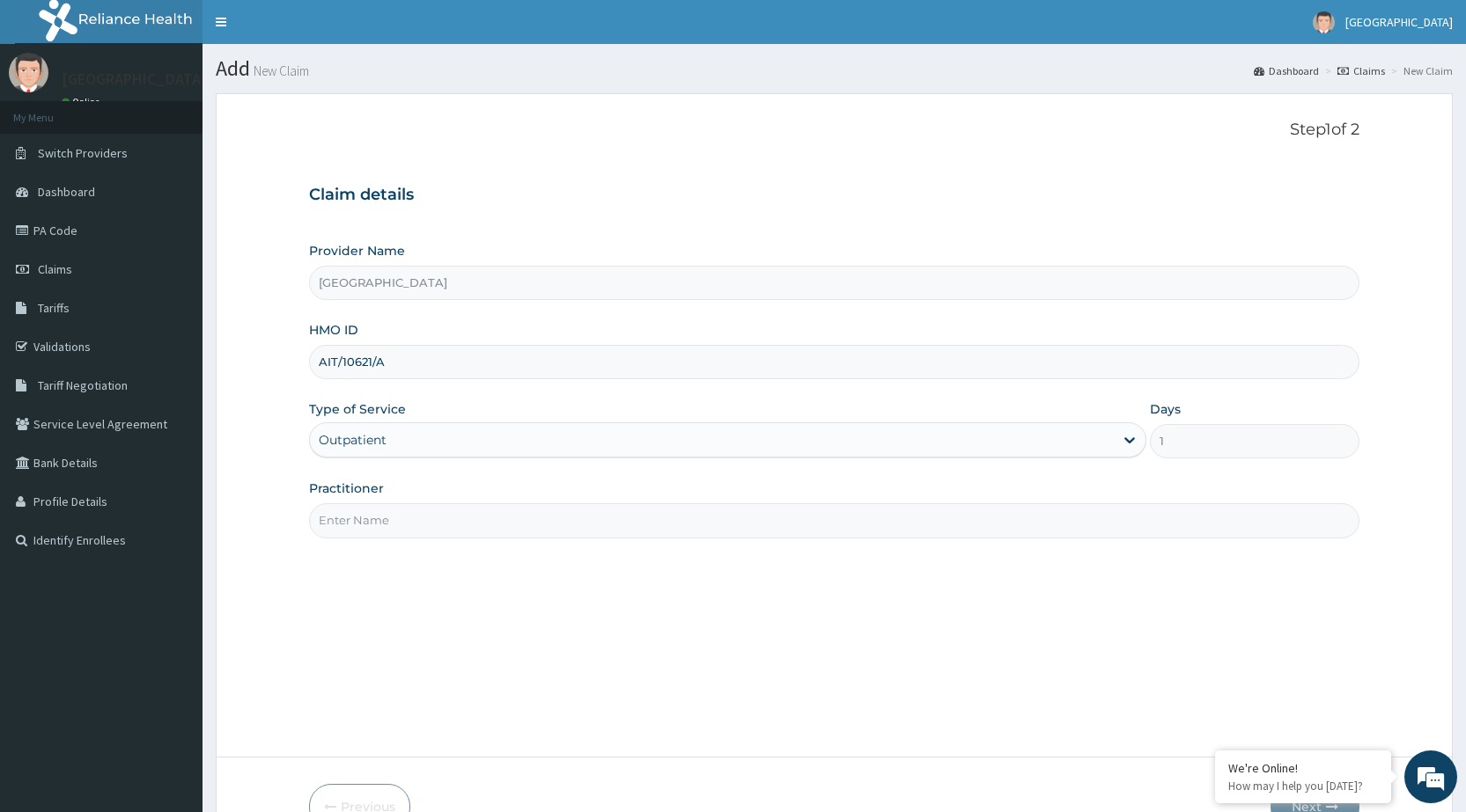
click at [440, 519] on input "Practitioner" at bounding box center [834, 520] width 1051 height 34
type input "DR [PERSON_NAME]"
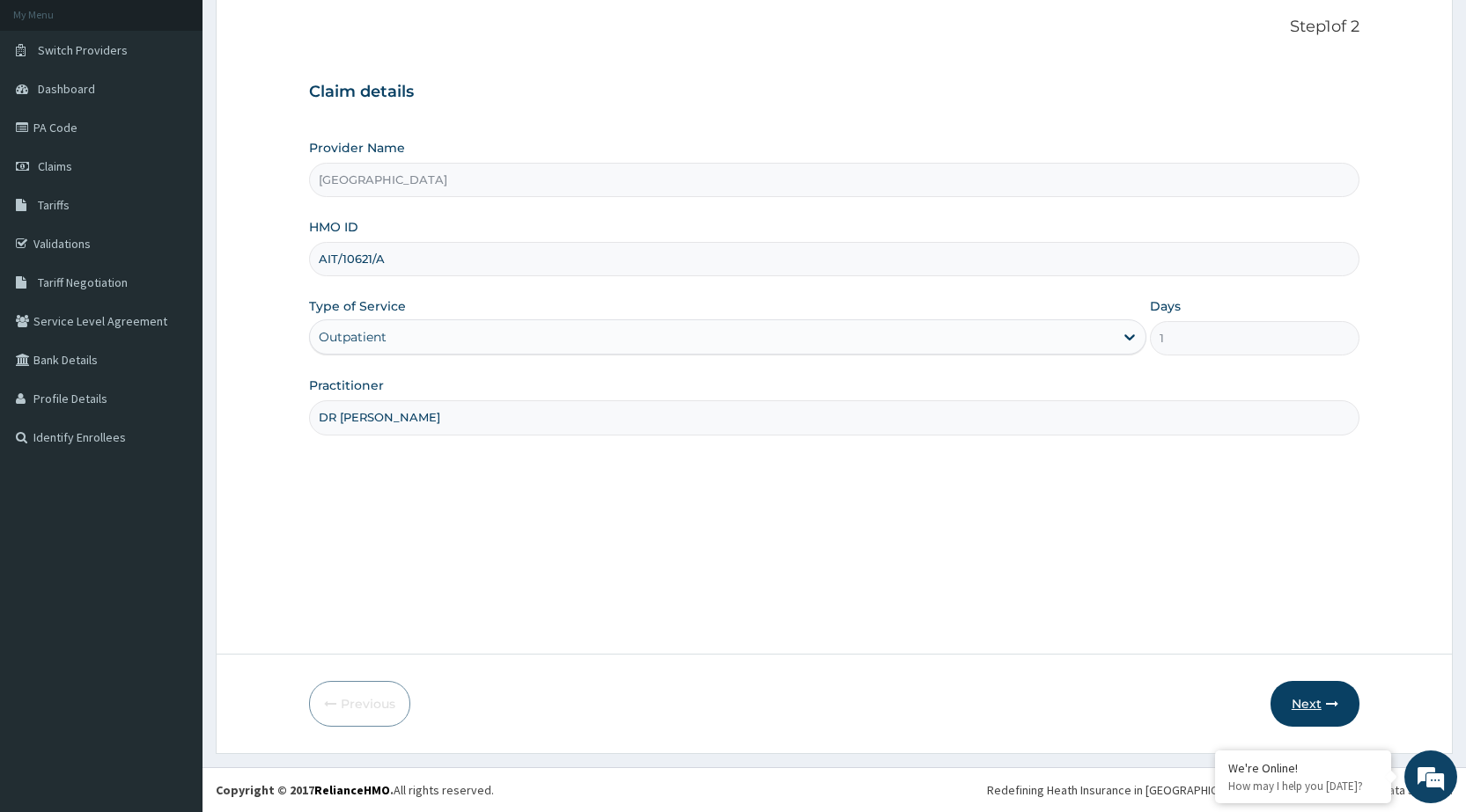
click at [1307, 687] on button "Next" at bounding box center [1315, 704] width 89 height 46
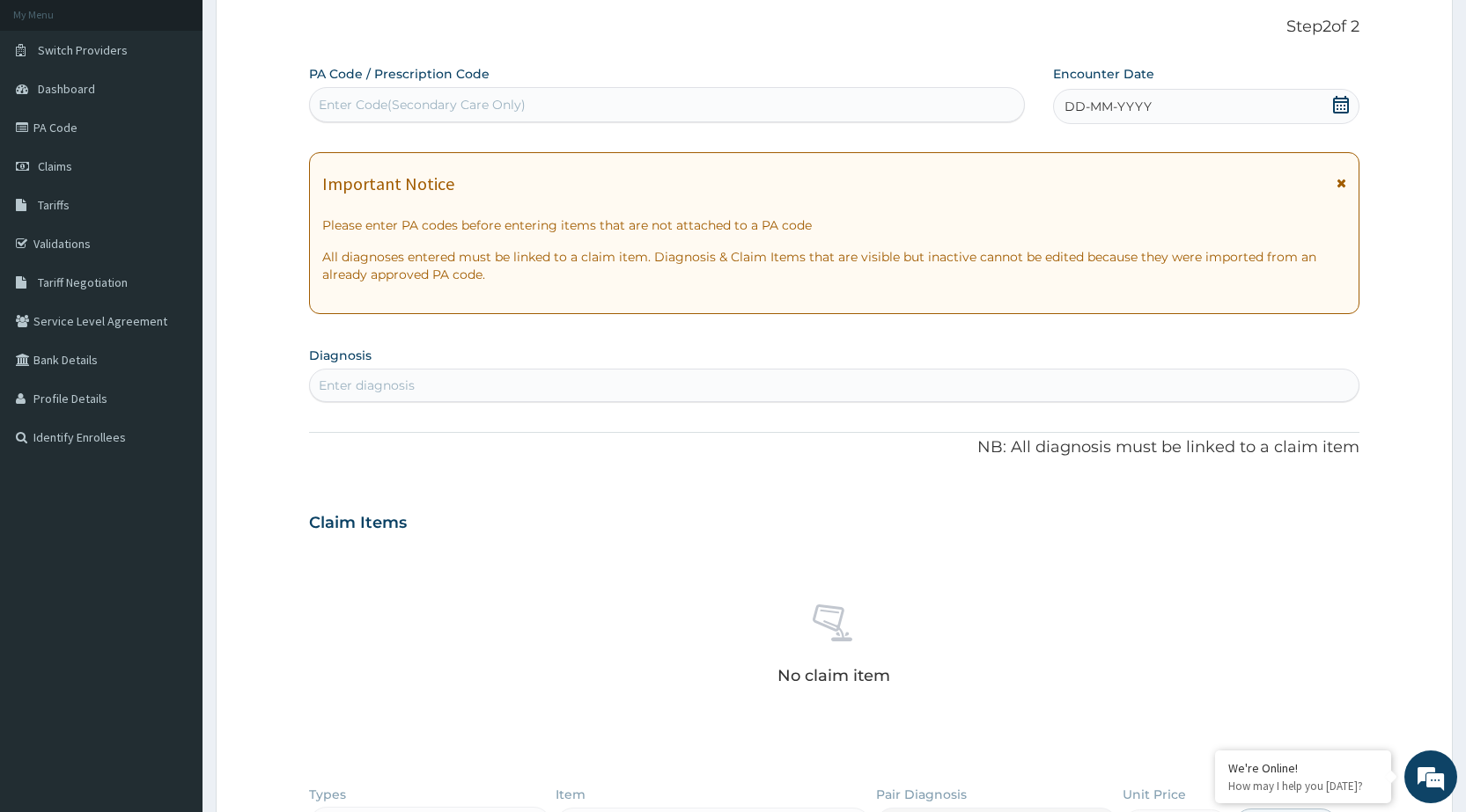
click at [1218, 115] on div "DD-MM-YYYY" at bounding box center [1206, 106] width 307 height 35
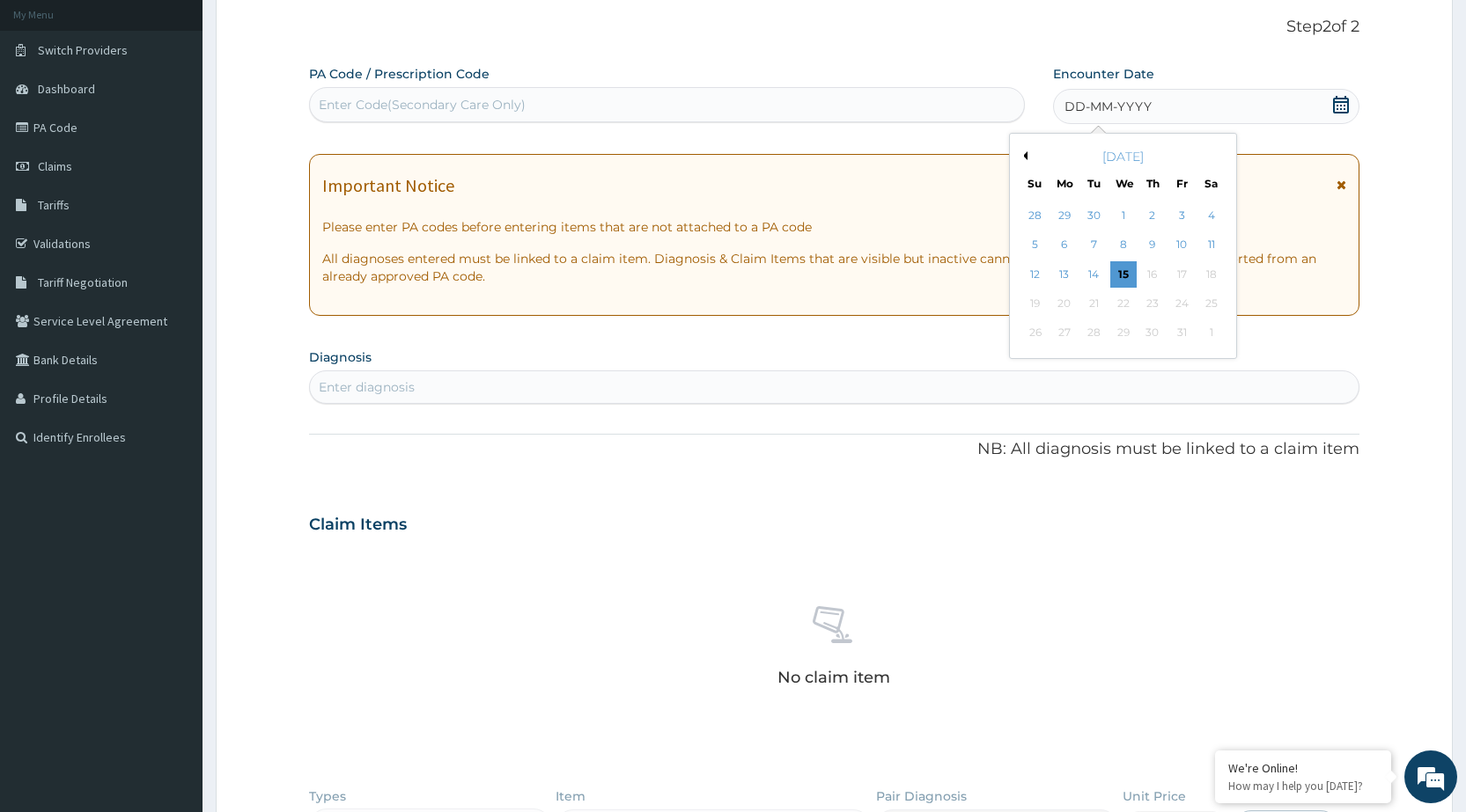
click at [1027, 154] on button "Previous Month" at bounding box center [1023, 156] width 9 height 9
click at [1026, 154] on button "Previous Month" at bounding box center [1023, 156] width 9 height 9
click at [1088, 308] on div "22" at bounding box center [1093, 303] width 26 height 26
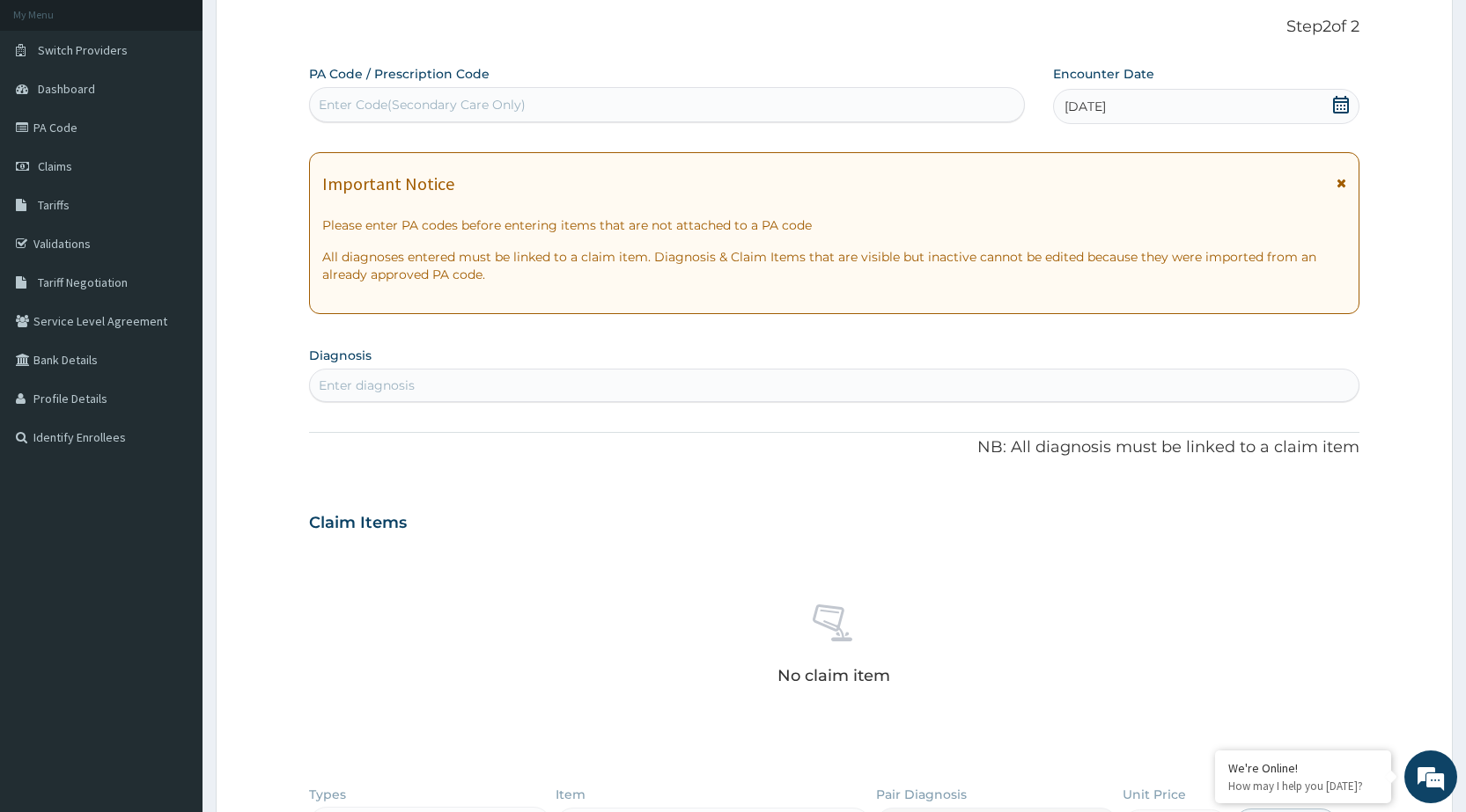
click at [1341, 184] on icon at bounding box center [1341, 183] width 10 height 13
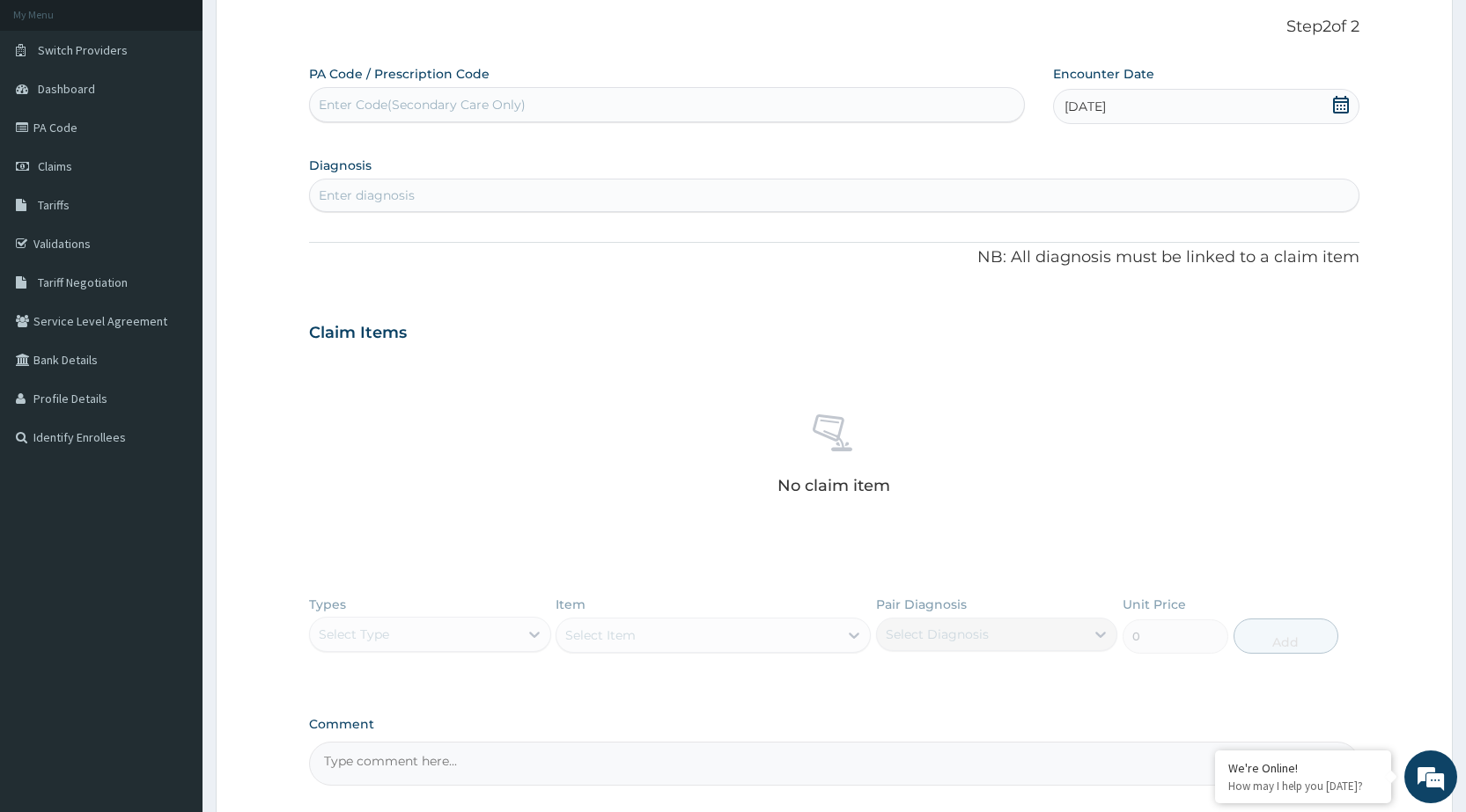
click at [833, 203] on div "Enter diagnosis" at bounding box center [834, 195] width 1049 height 28
type input "UPPER RESPIRATORY"
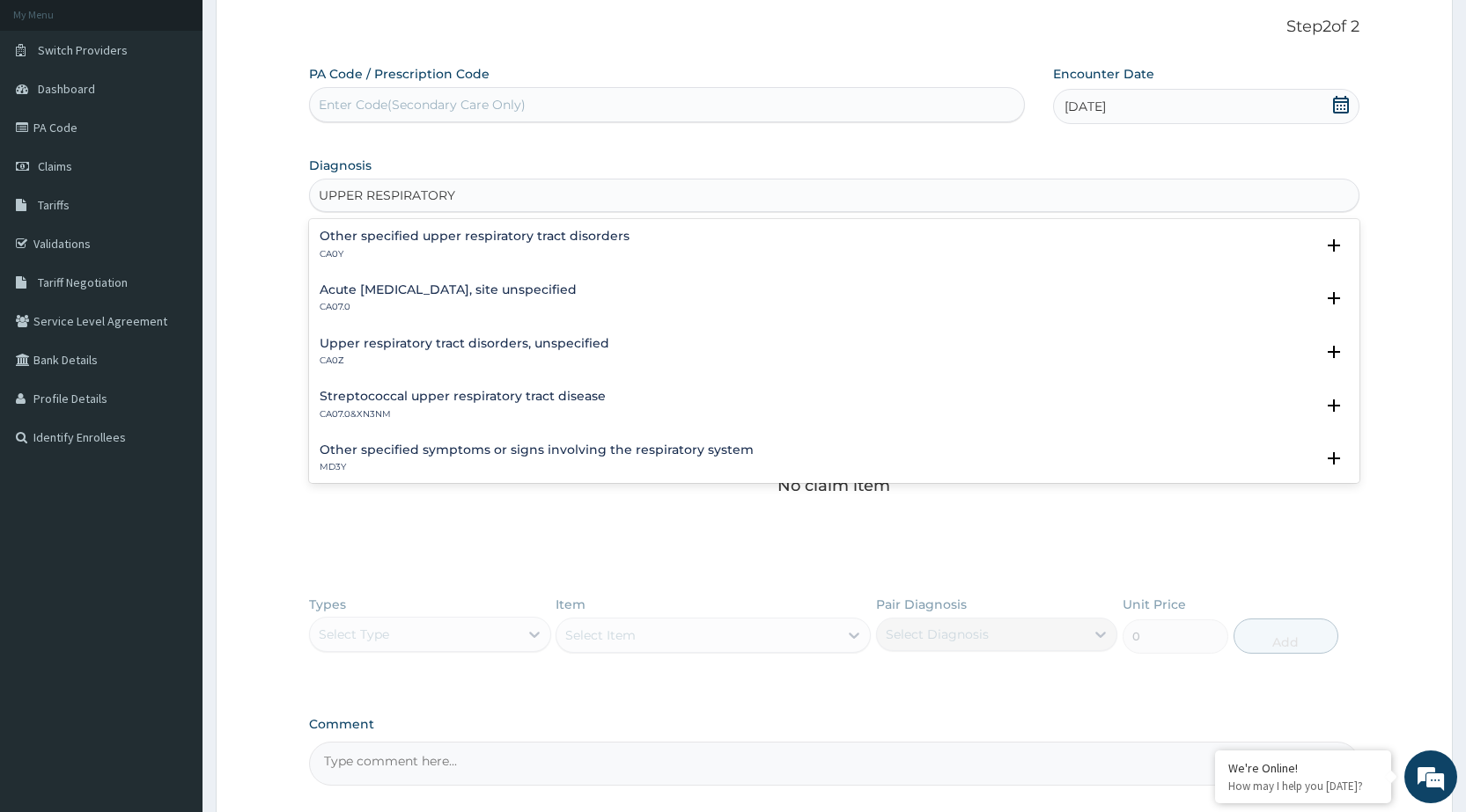
click at [573, 403] on h4 "Streptococcal upper respiratory tract disease" at bounding box center [463, 397] width 286 height 14
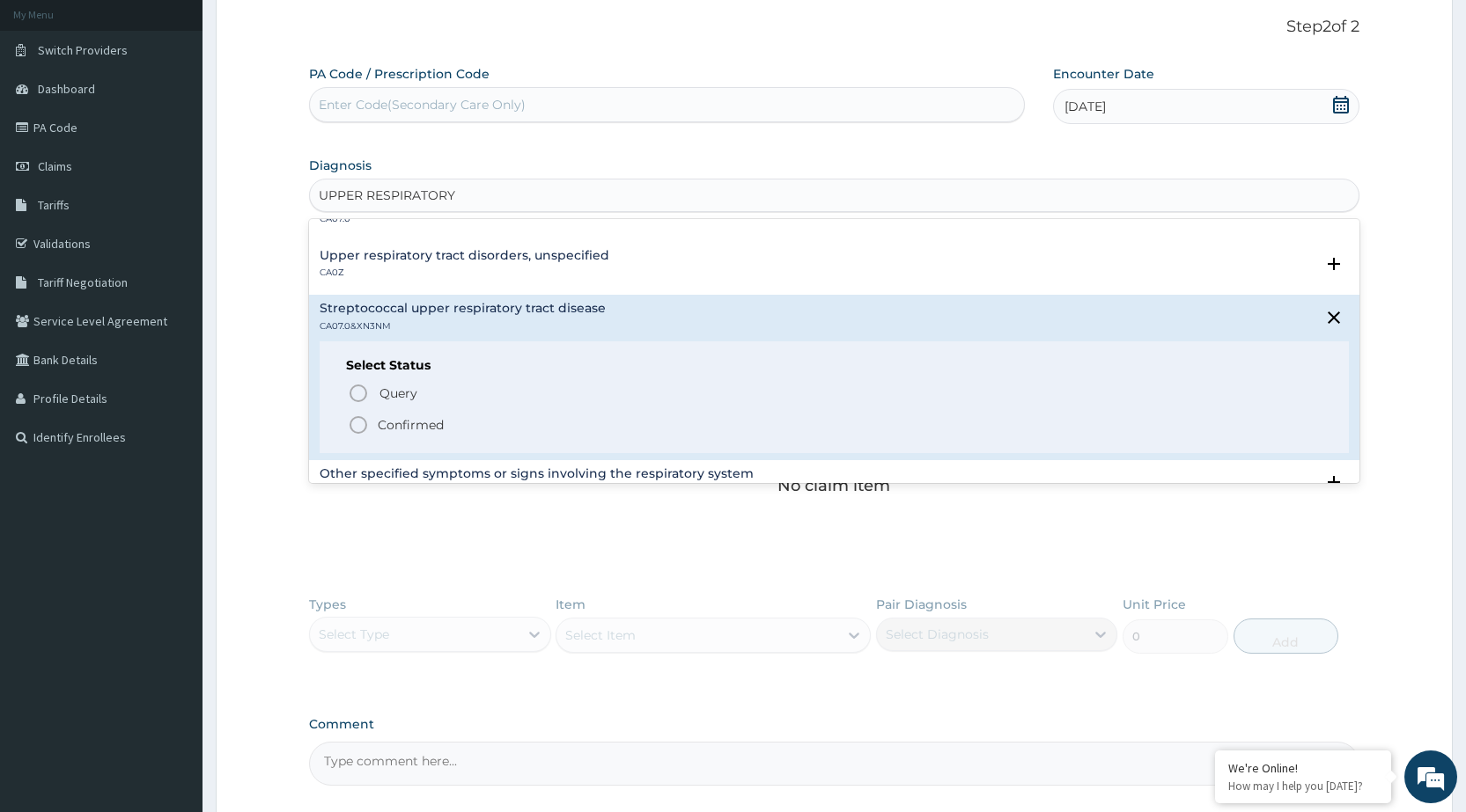
scroll to position [176, 0]
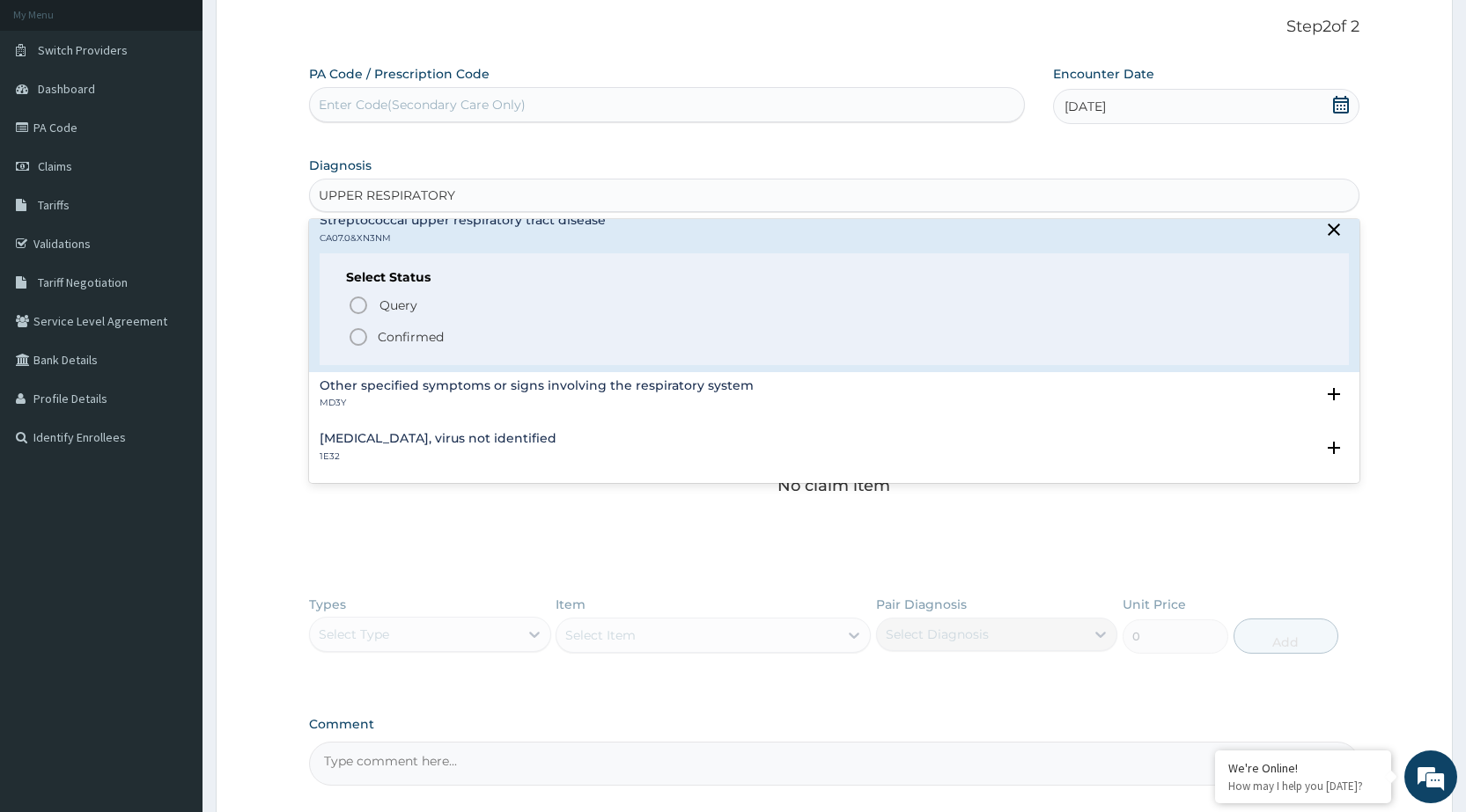
click at [358, 331] on icon "status option filled" at bounding box center [358, 337] width 21 height 21
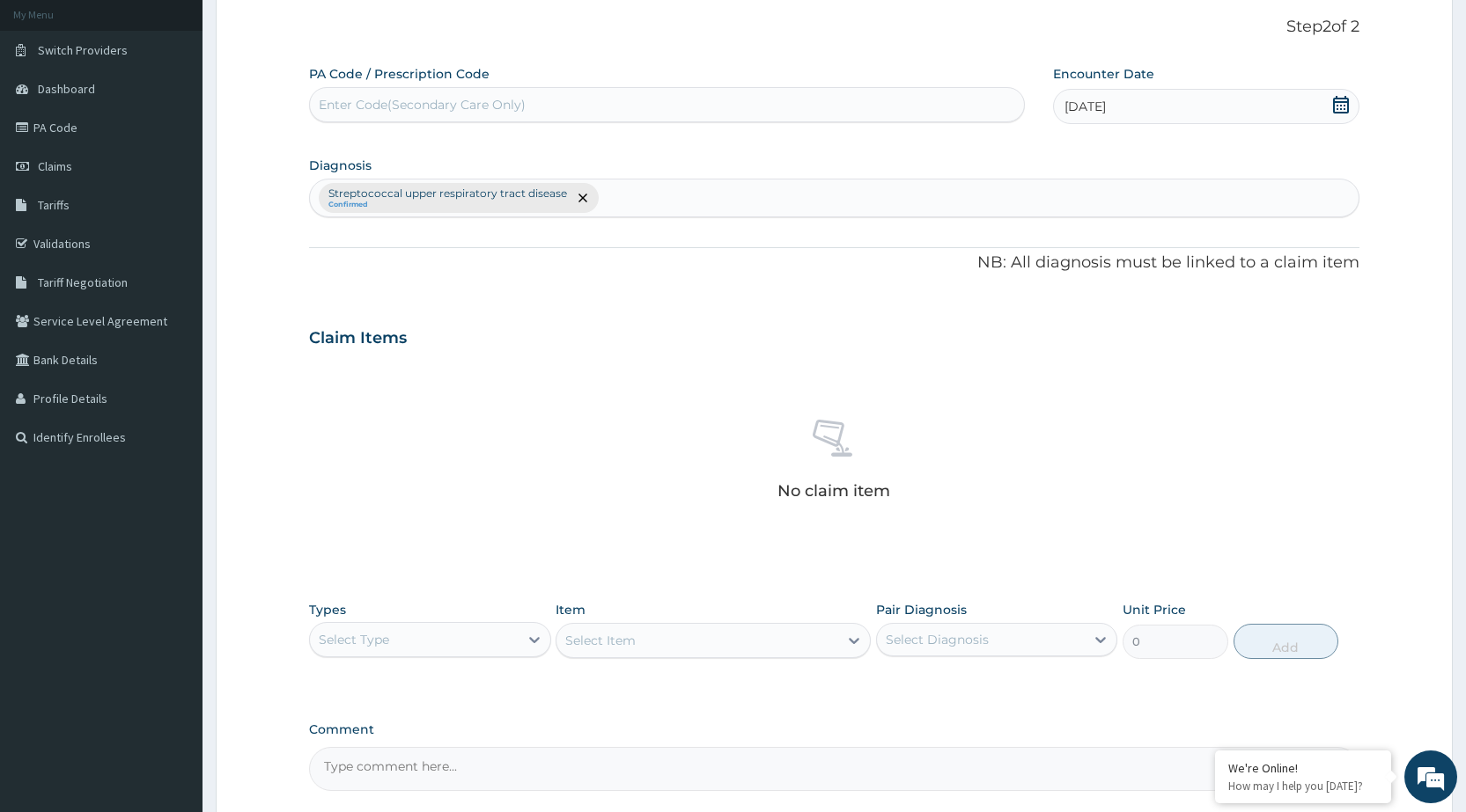
scroll to position [267, 0]
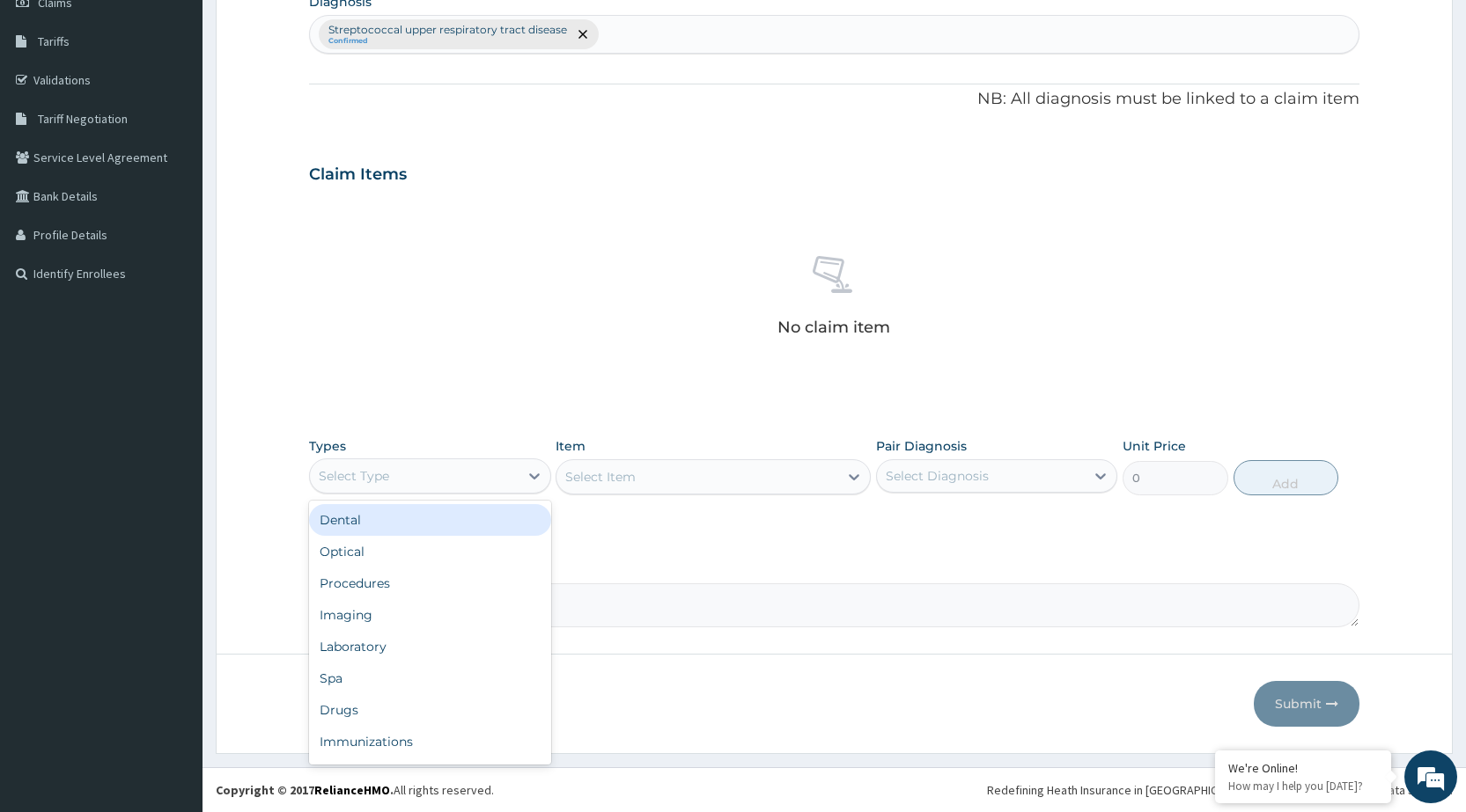
drag, startPoint x: 492, startPoint y: 485, endPoint x: 494, endPoint y: 473, distance: 12.2
click at [492, 476] on div "Select Type" at bounding box center [413, 476] width 207 height 28
click at [442, 571] on div "Procedures" at bounding box center [430, 583] width 242 height 32
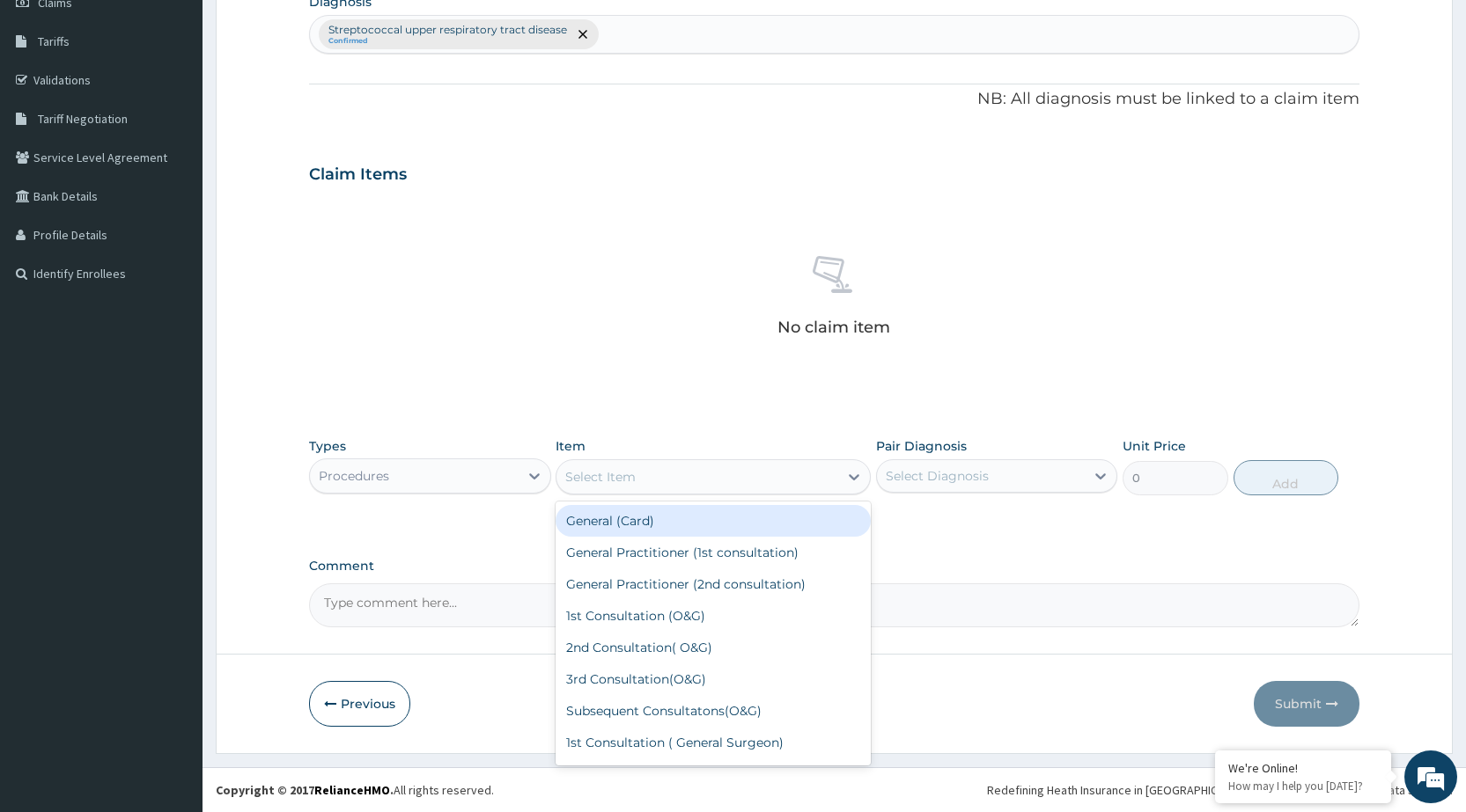
click at [833, 485] on div "Select Item" at bounding box center [696, 477] width 282 height 28
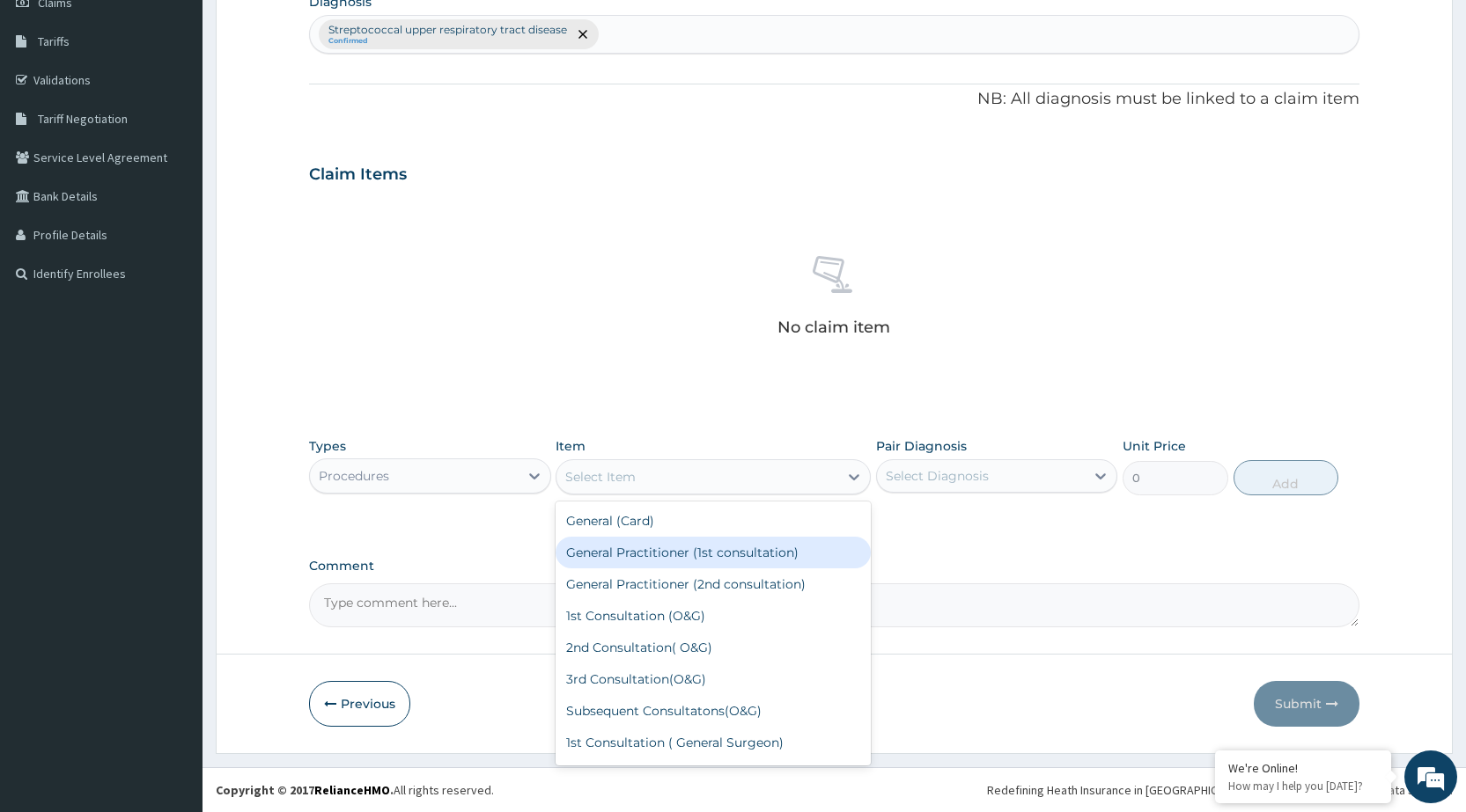
click at [798, 557] on div "General Practitioner (1st consultation)" at bounding box center [713, 553] width 316 height 32
type input "1500"
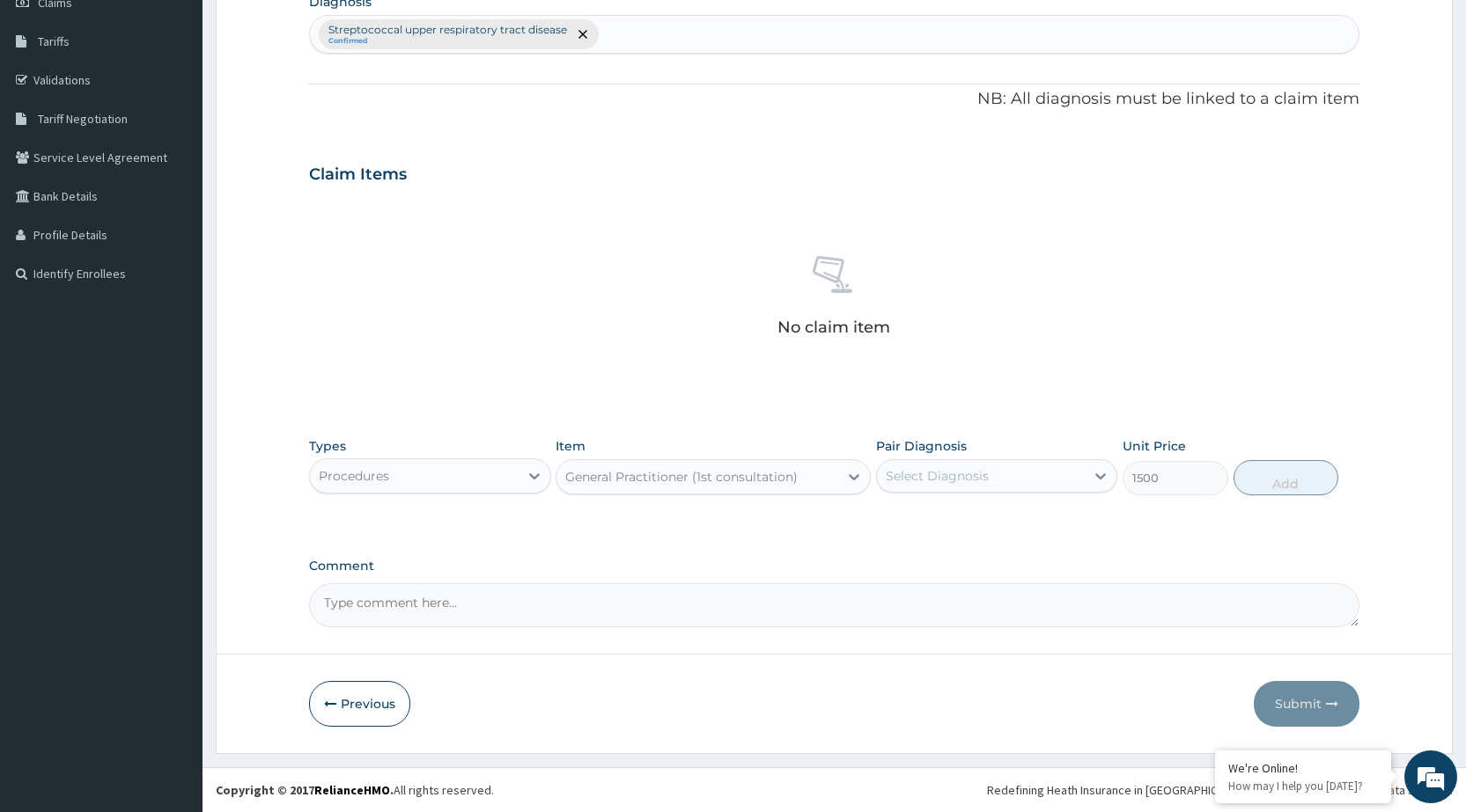
click at [1053, 476] on div "Select Diagnosis" at bounding box center [981, 476] width 207 height 28
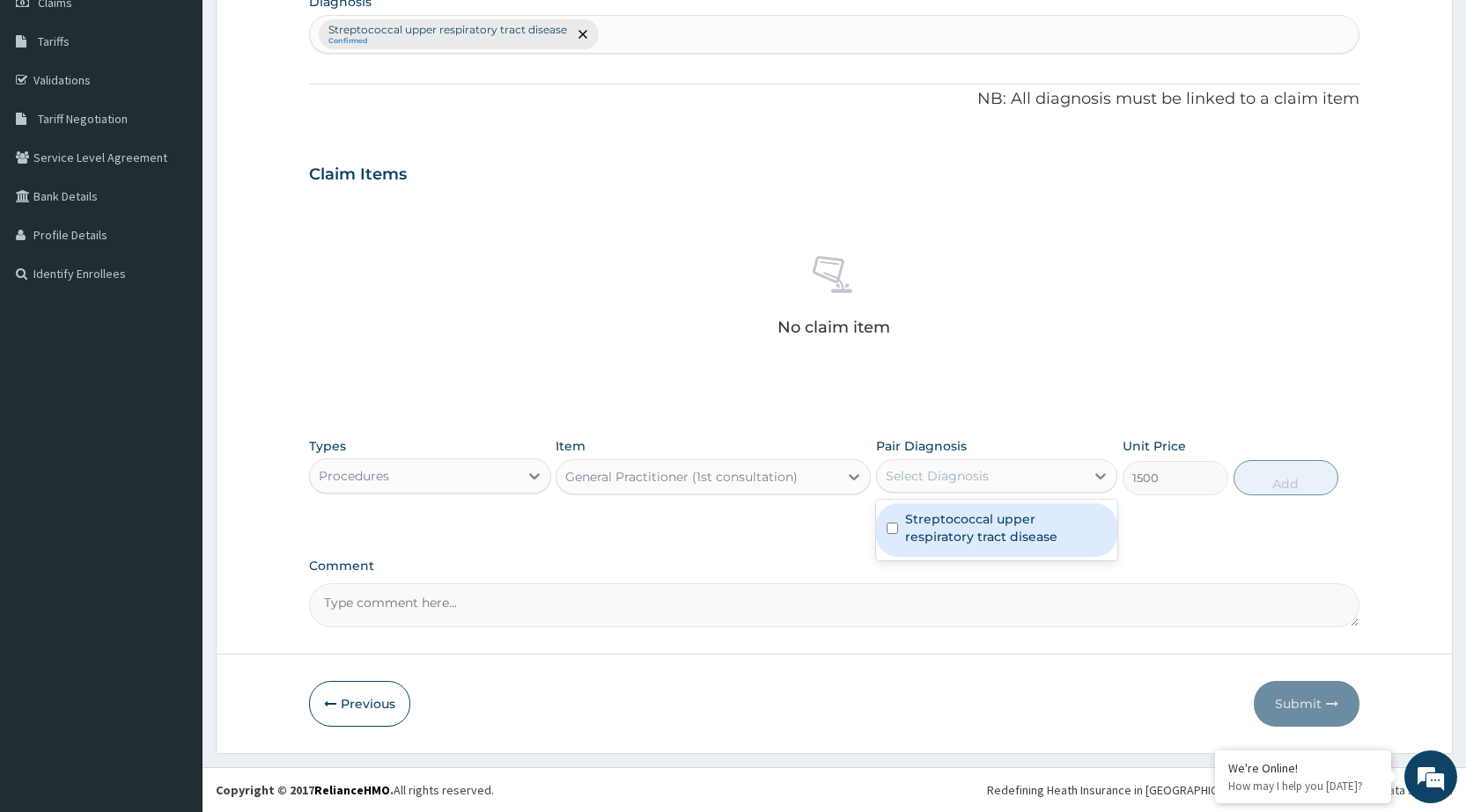
drag, startPoint x: 1017, startPoint y: 532, endPoint x: 1226, endPoint y: 536, distance: 209.0
click at [1085, 533] on label "Streptococcal upper respiratory tract disease" at bounding box center [1005, 528] width 202 height 35
checkbox input "true"
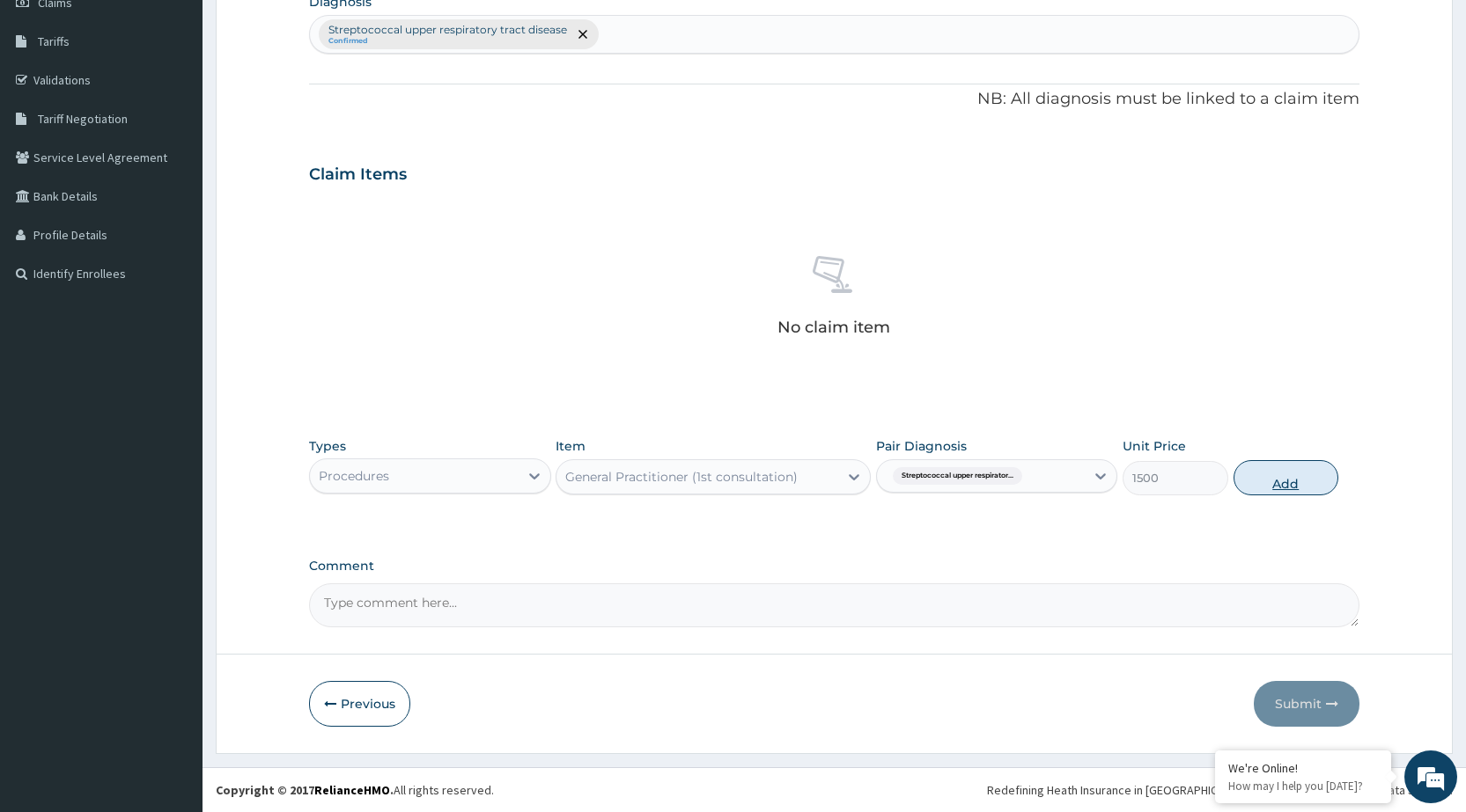
click at [1281, 486] on button "Add" at bounding box center [1287, 478] width 105 height 35
type input "0"
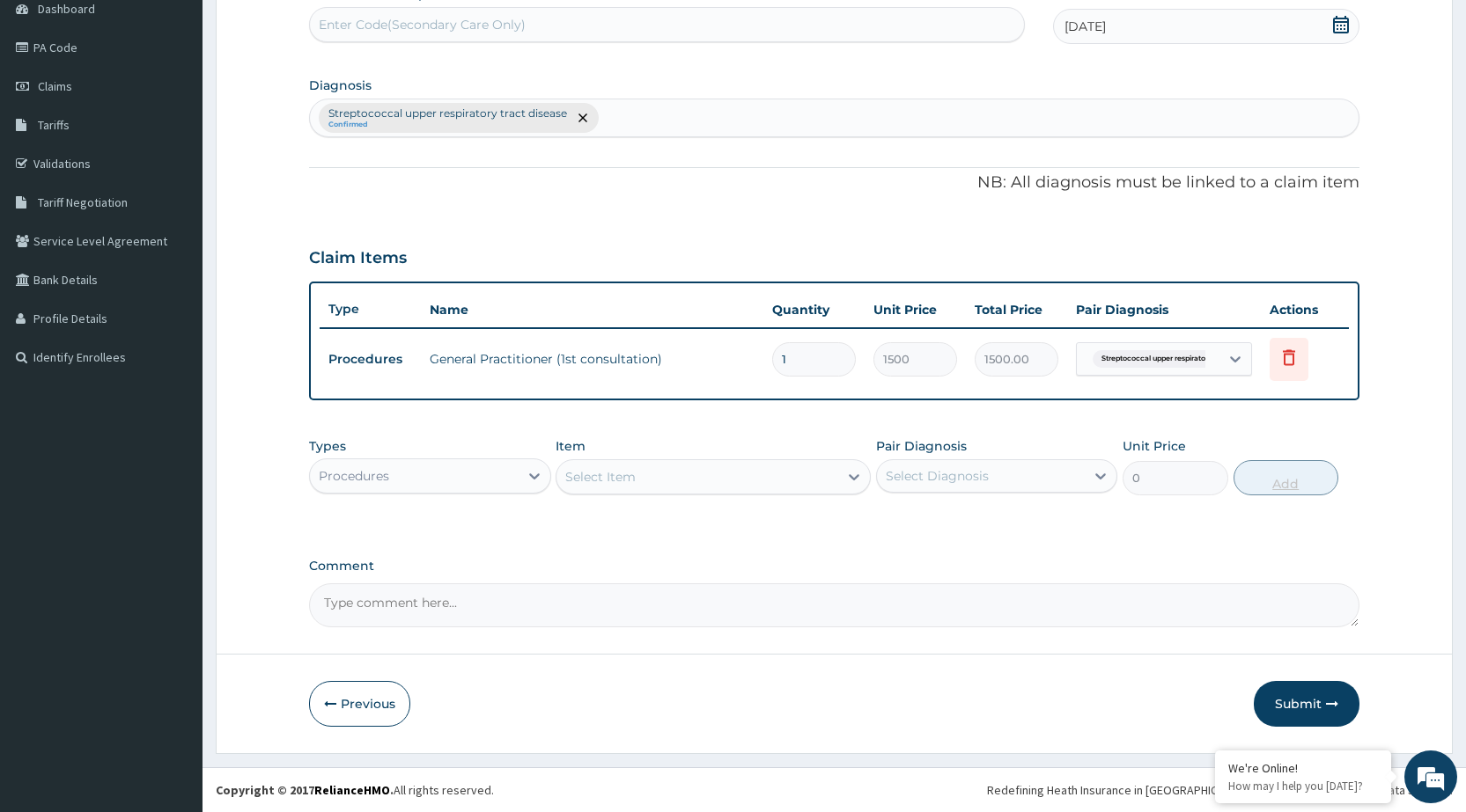
scroll to position [183, 0]
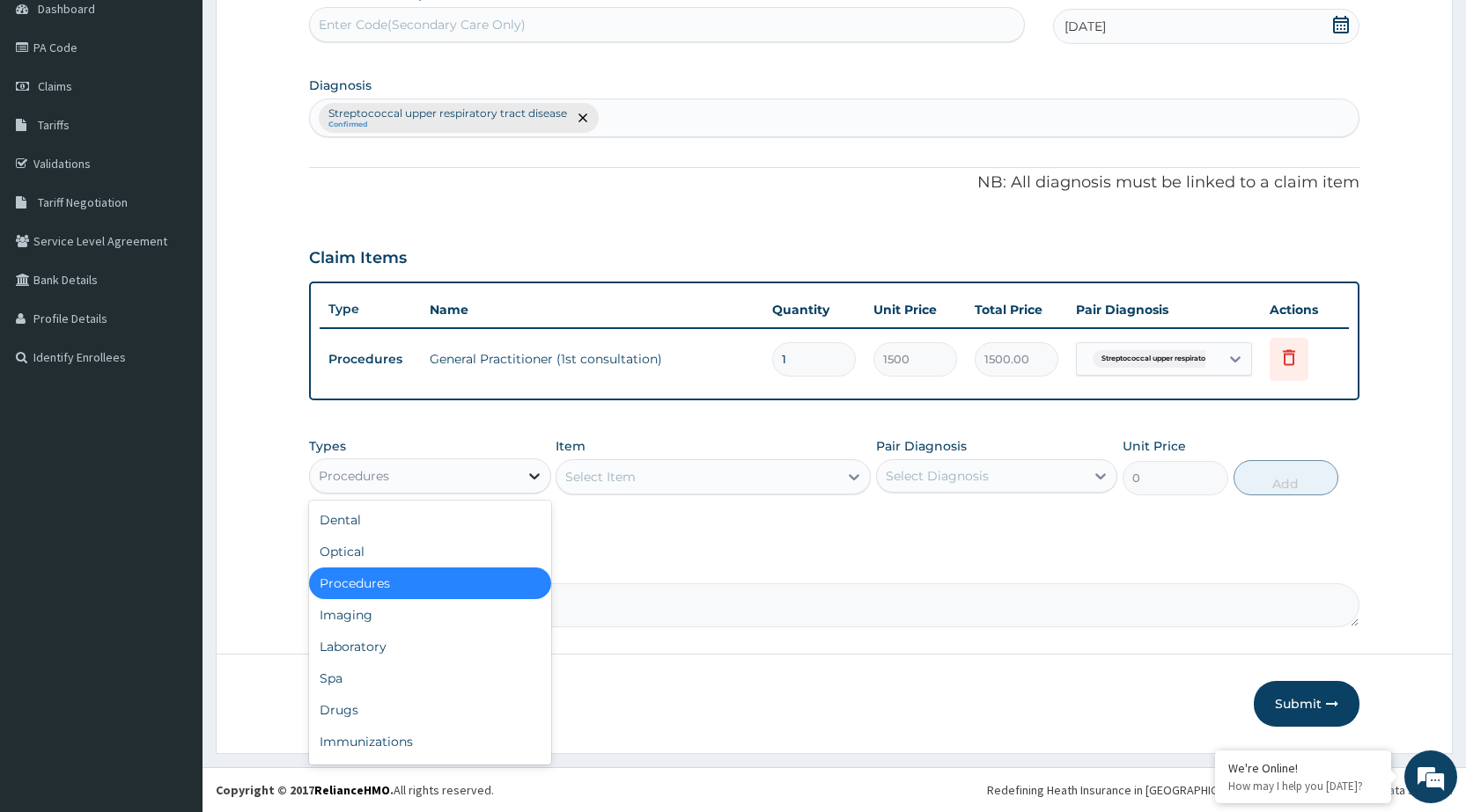
click at [529, 461] on div at bounding box center [535, 476] width 32 height 32
click at [344, 710] on div "Drugs" at bounding box center [430, 710] width 242 height 32
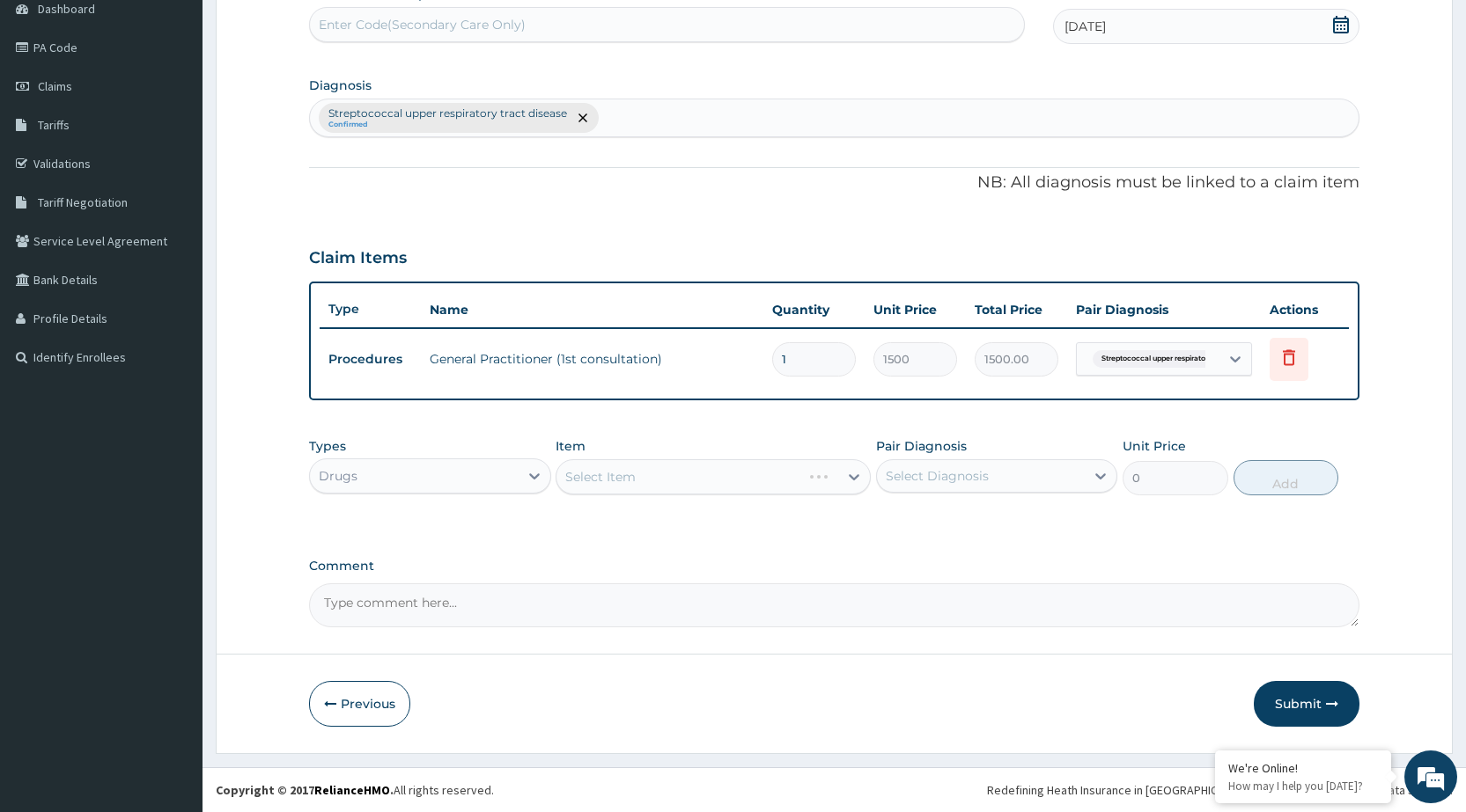
click at [844, 482] on div "Select Item" at bounding box center [713, 477] width 316 height 35
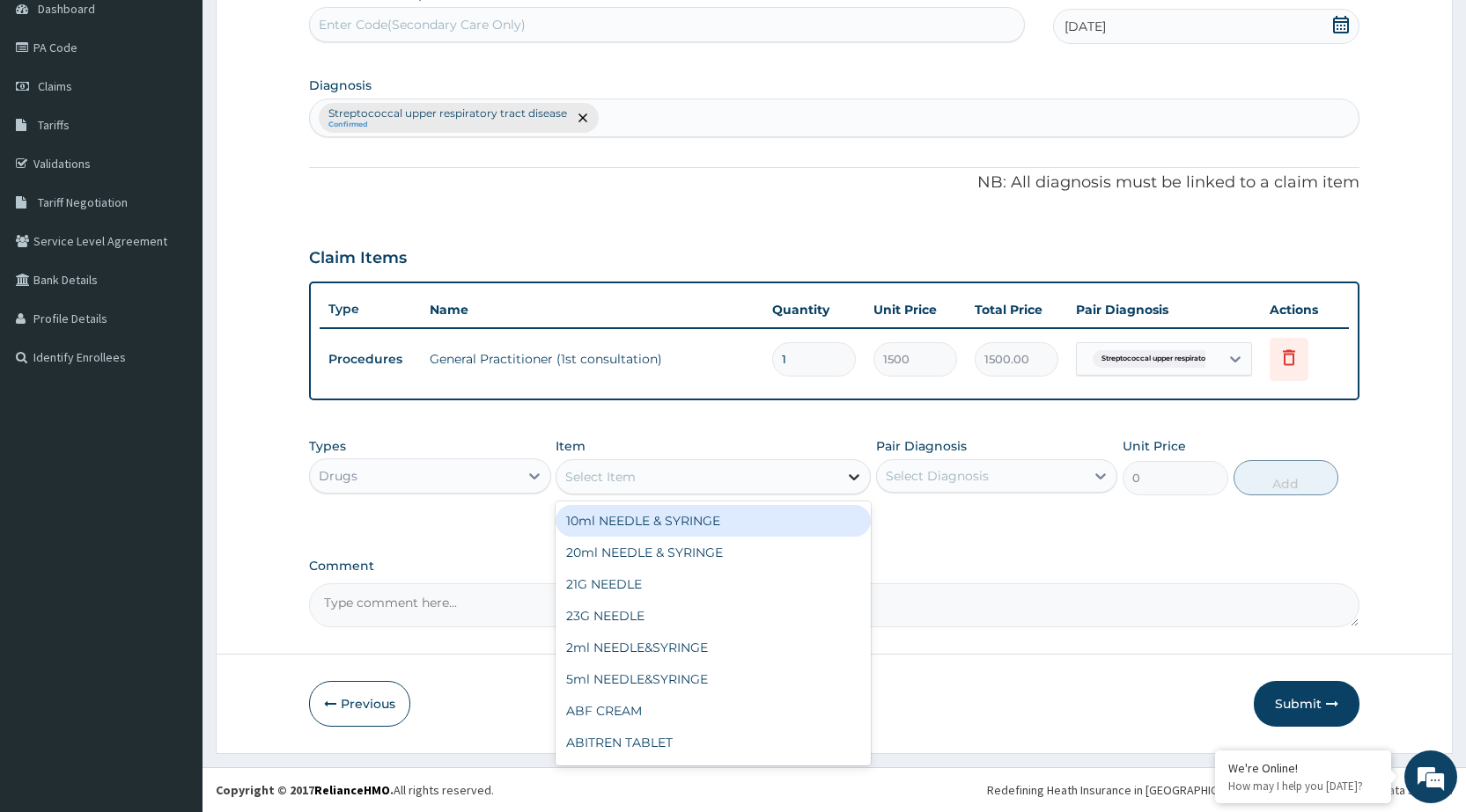
click at [842, 483] on div at bounding box center [854, 477] width 32 height 32
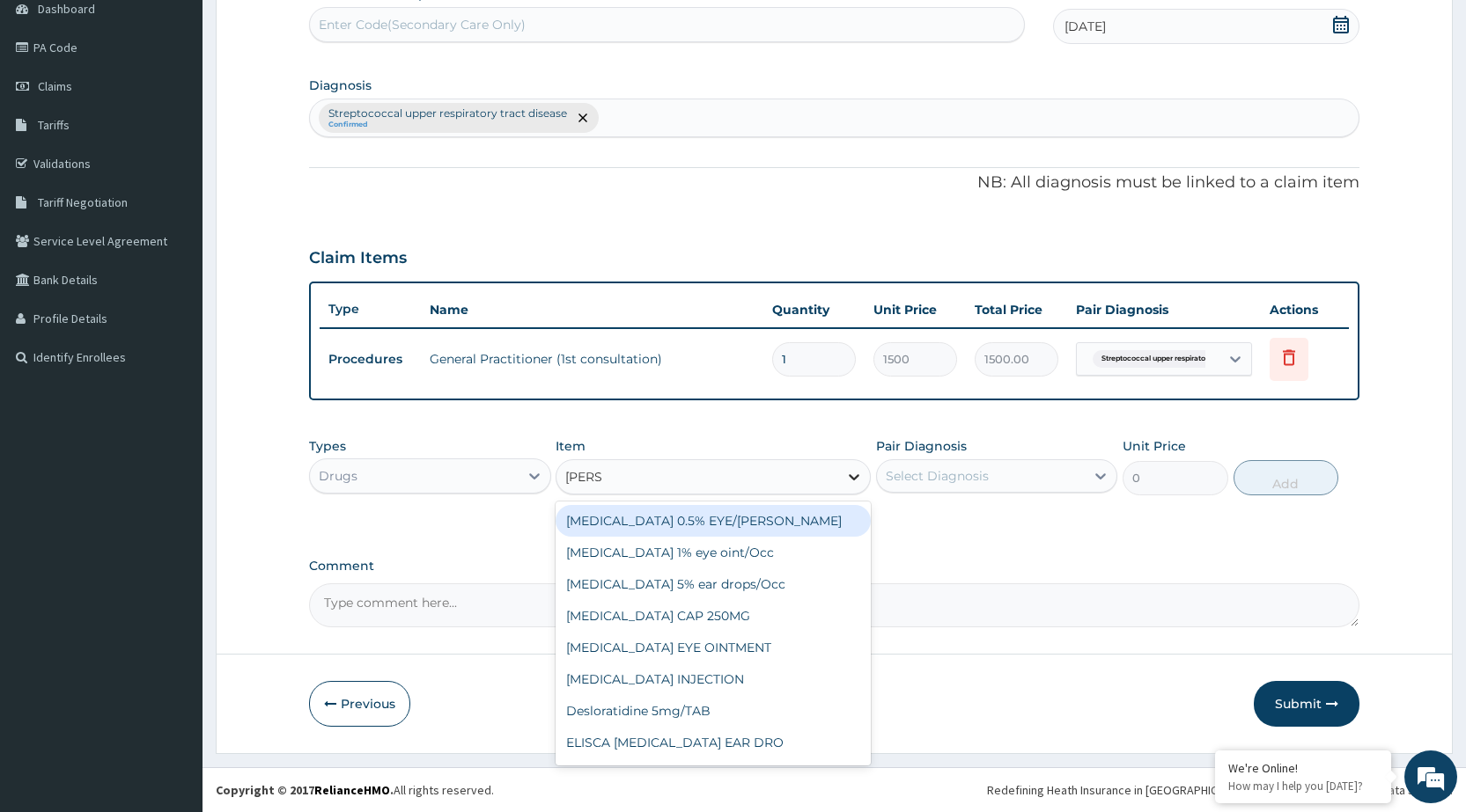
type input "LORAT"
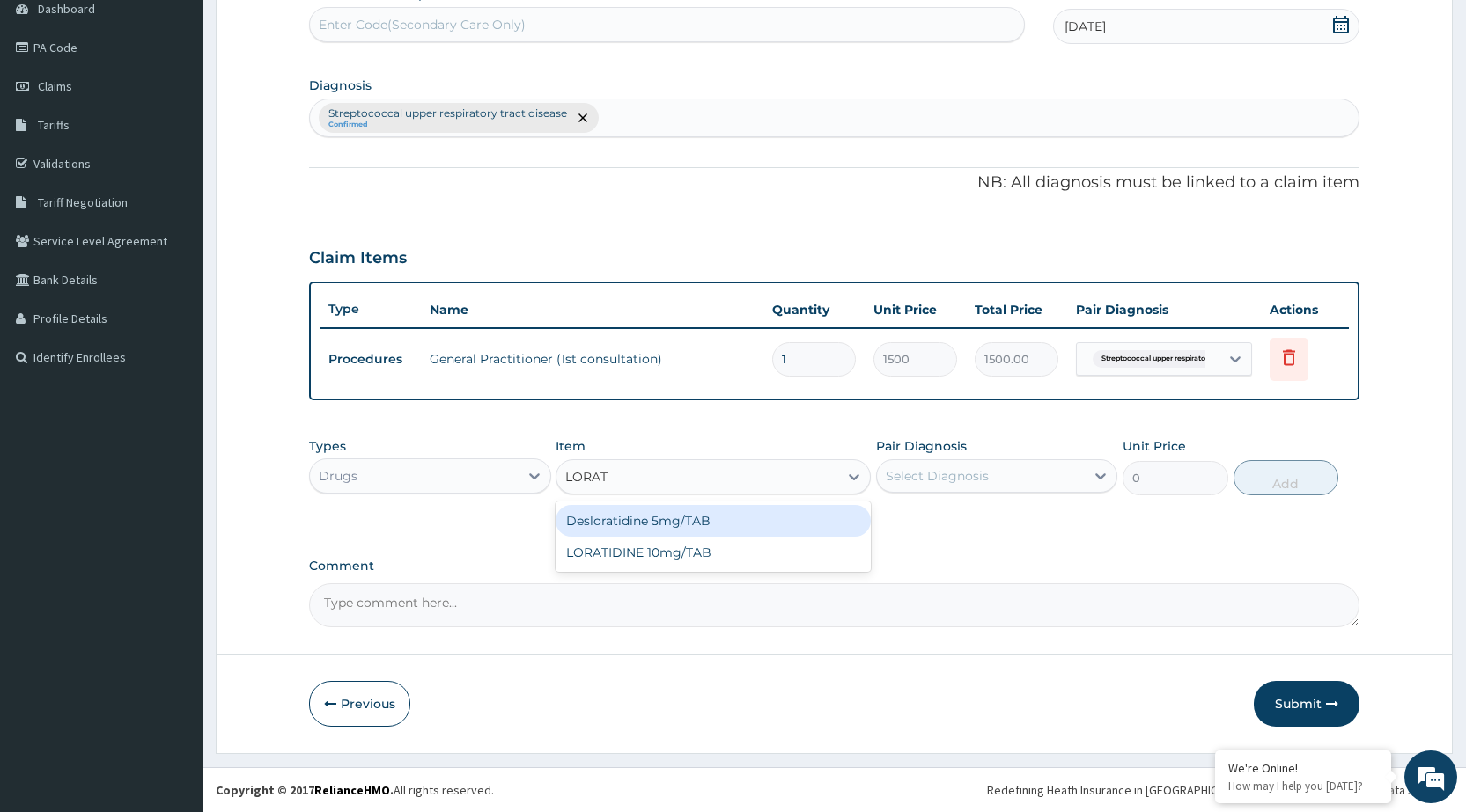
click at [785, 524] on div "Desloratidine 5mg/TAB" at bounding box center [713, 521] width 316 height 32
type input "23.62"
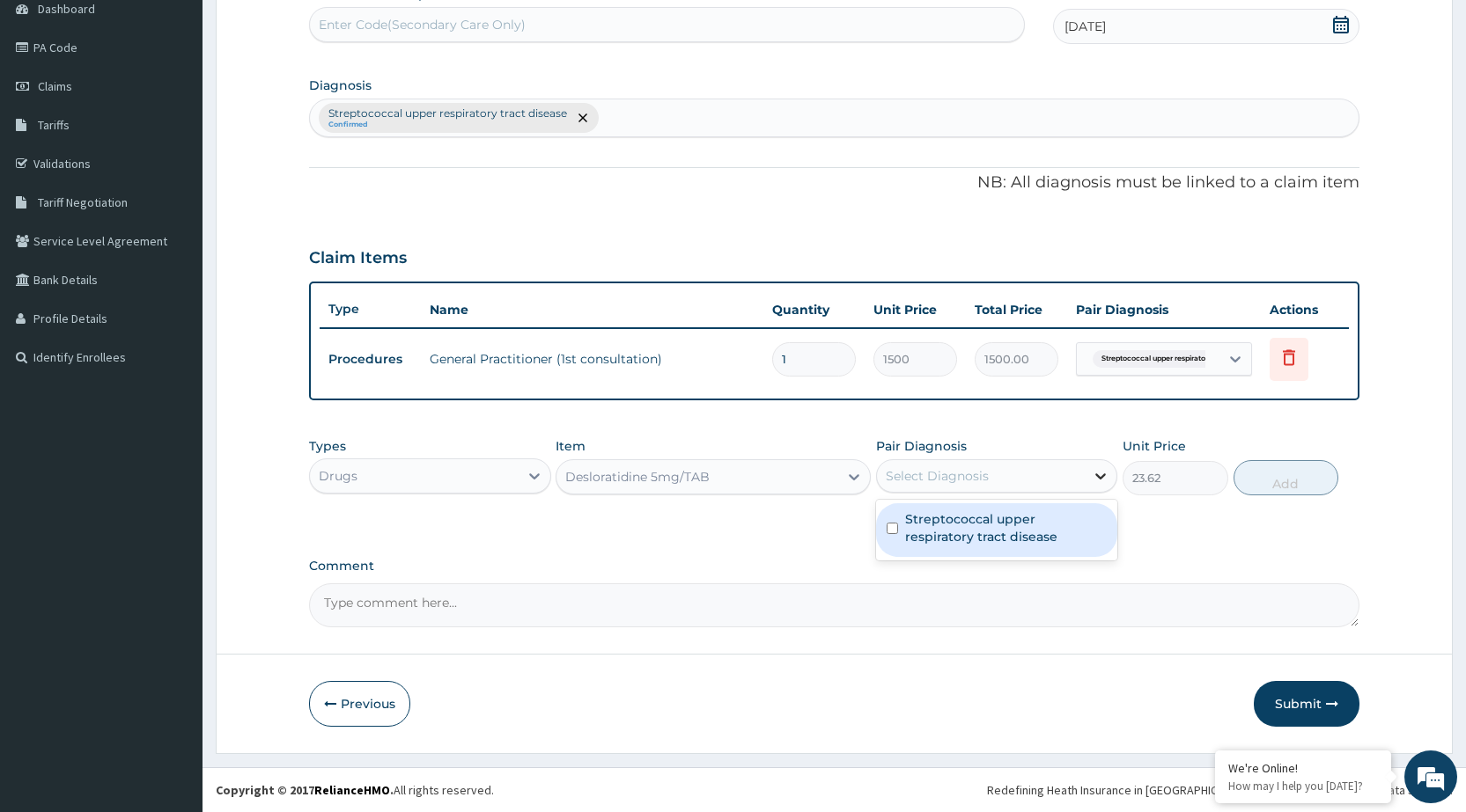
click at [1100, 484] on icon at bounding box center [1101, 476] width 18 height 18
click at [1083, 515] on label "Streptococcal upper respiratory tract disease" at bounding box center [1005, 528] width 202 height 35
checkbox input "true"
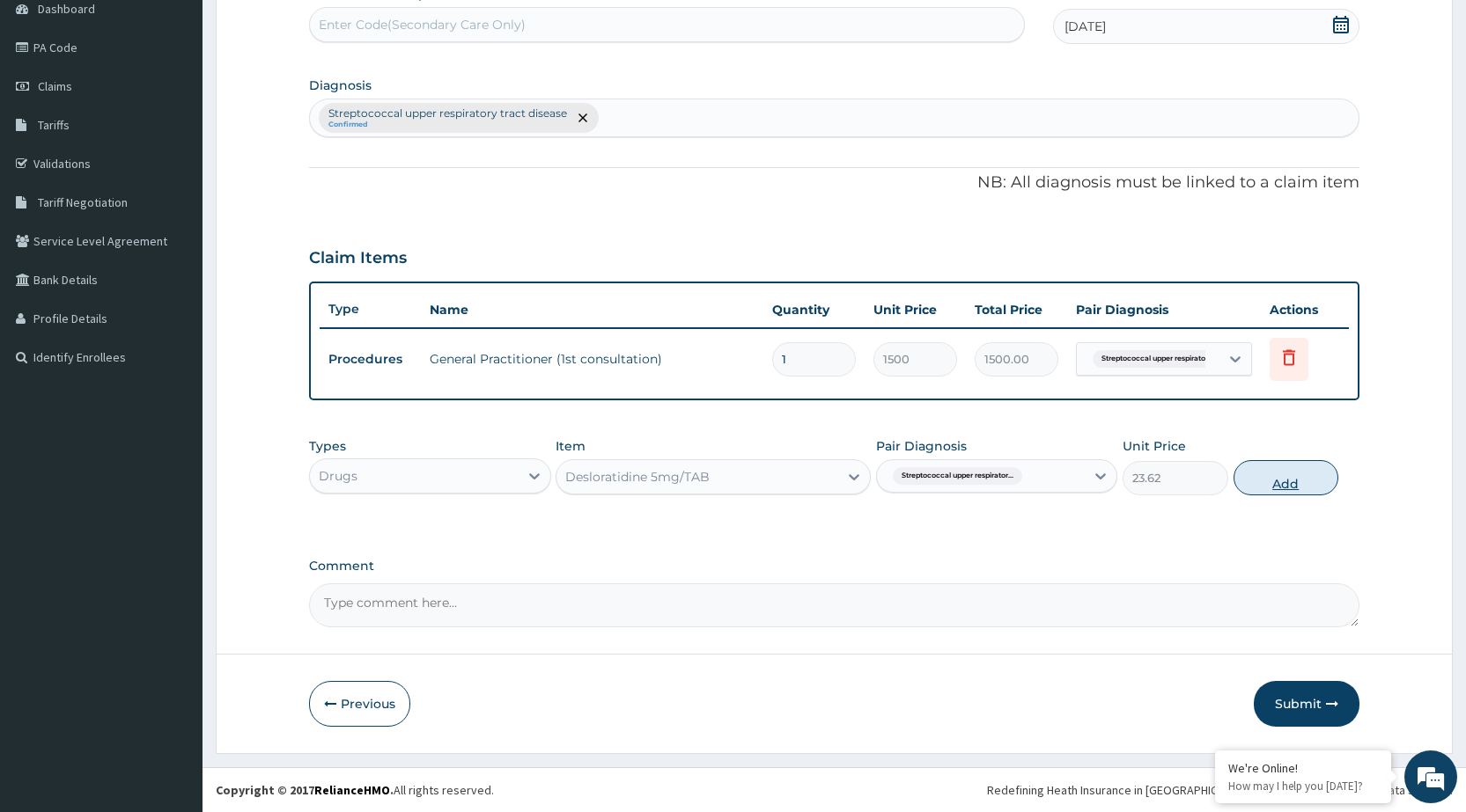
click at [1284, 473] on button "Add" at bounding box center [1287, 478] width 105 height 35
type input "0"
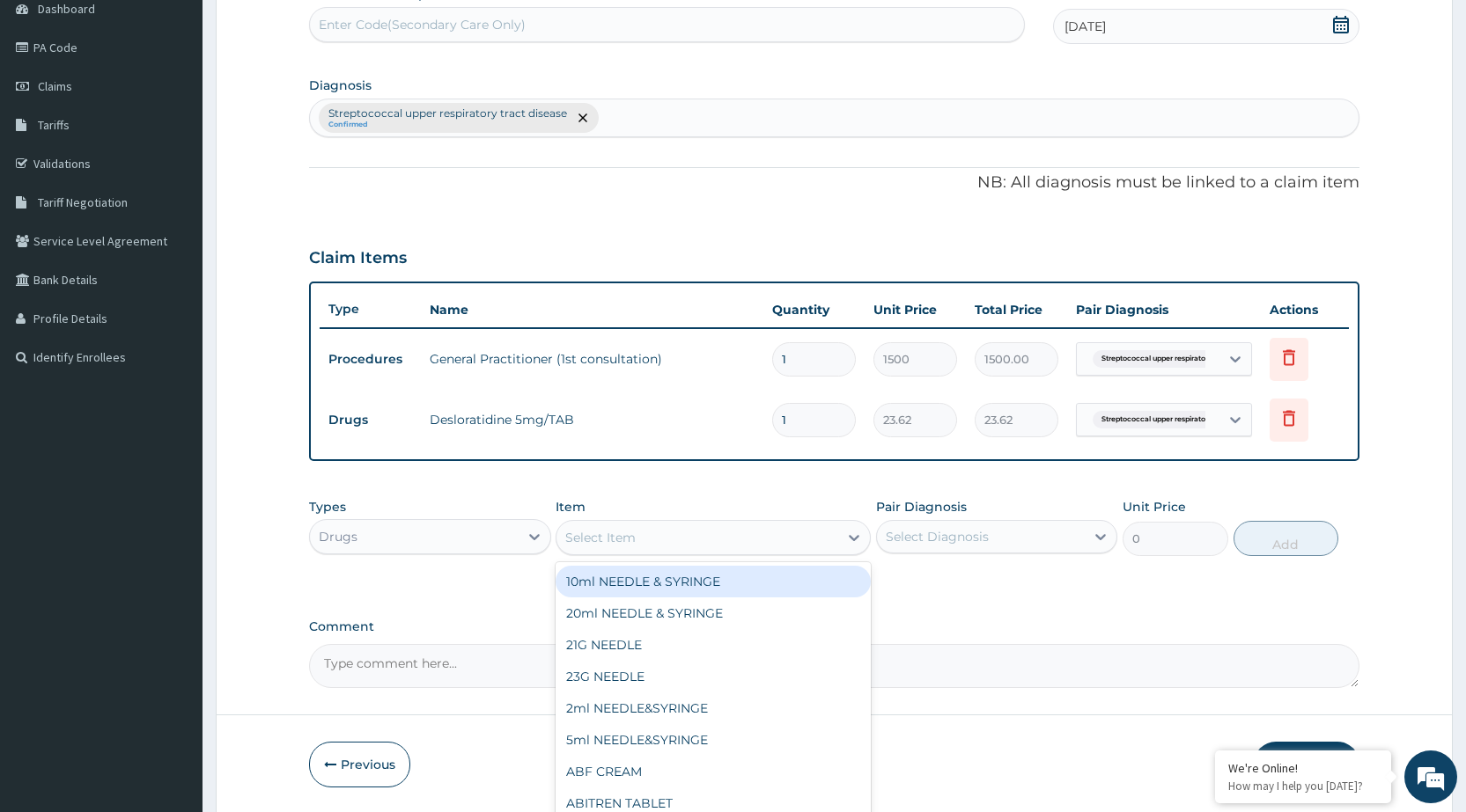
click at [835, 533] on div "Select Item" at bounding box center [696, 537] width 282 height 28
type input "AMOX"
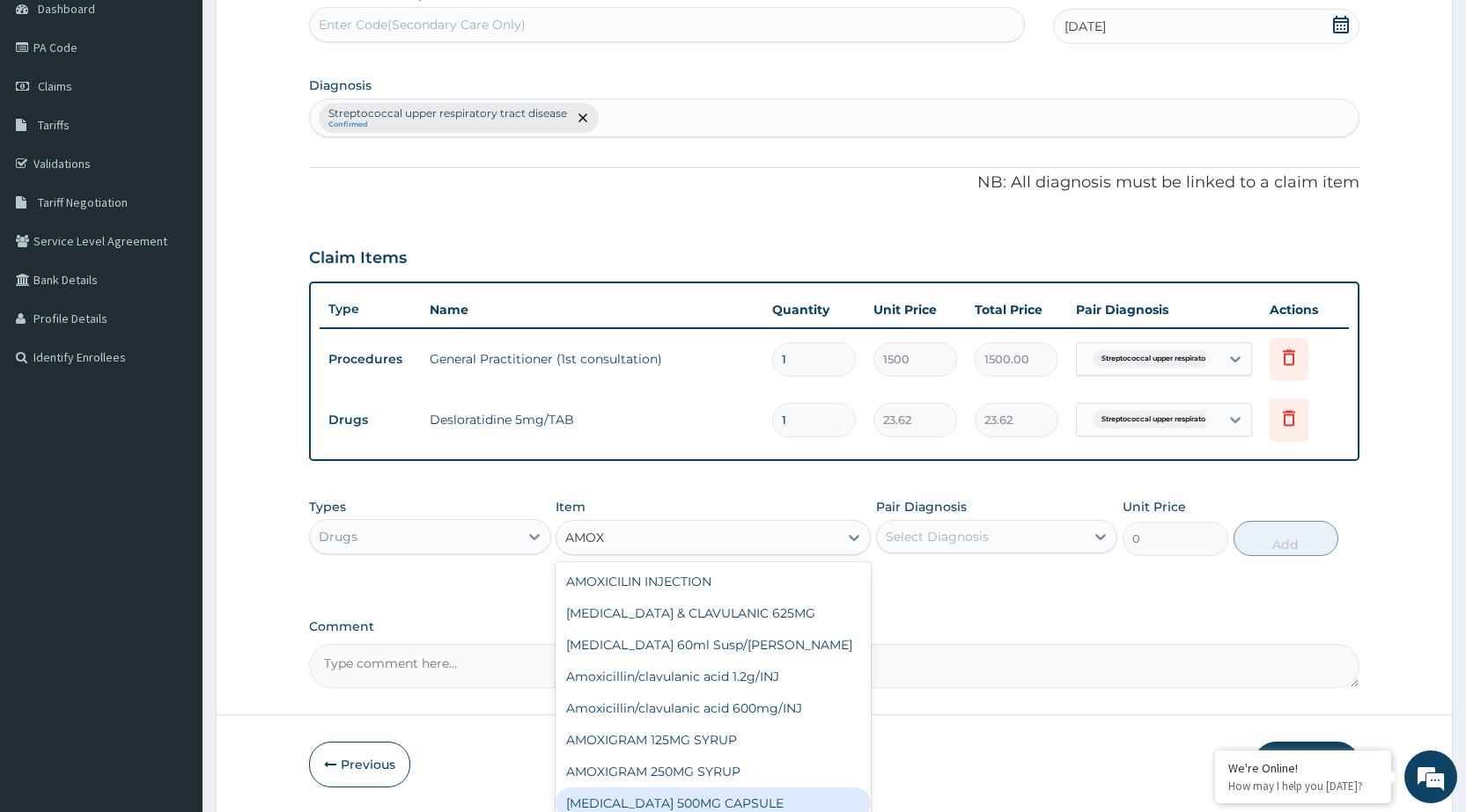
click at [700, 800] on div "[MEDICAL_DATA] 500MG CAPSULE" at bounding box center [713, 803] width 316 height 32
type input "63"
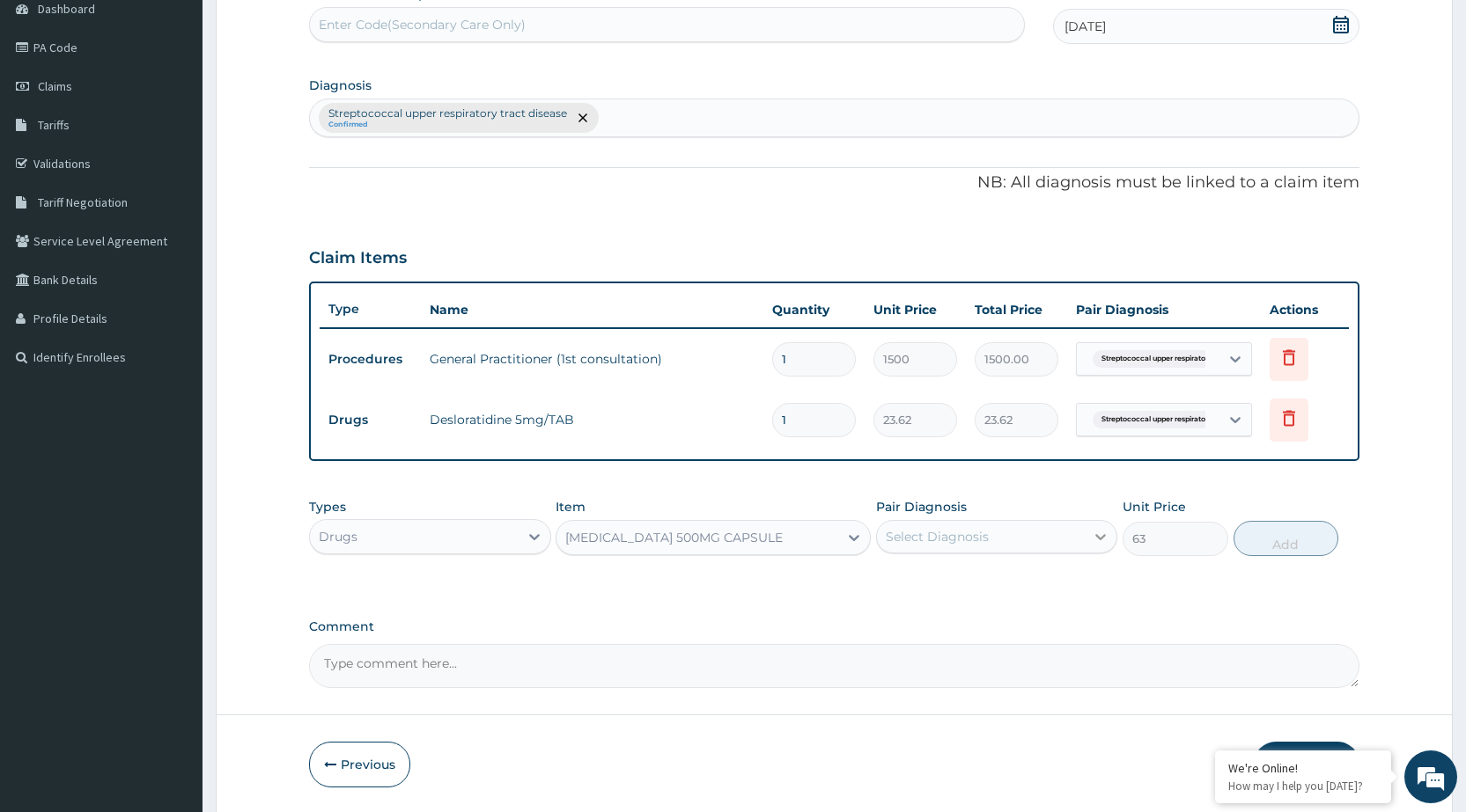
click at [1103, 541] on icon at bounding box center [1101, 536] width 18 height 18
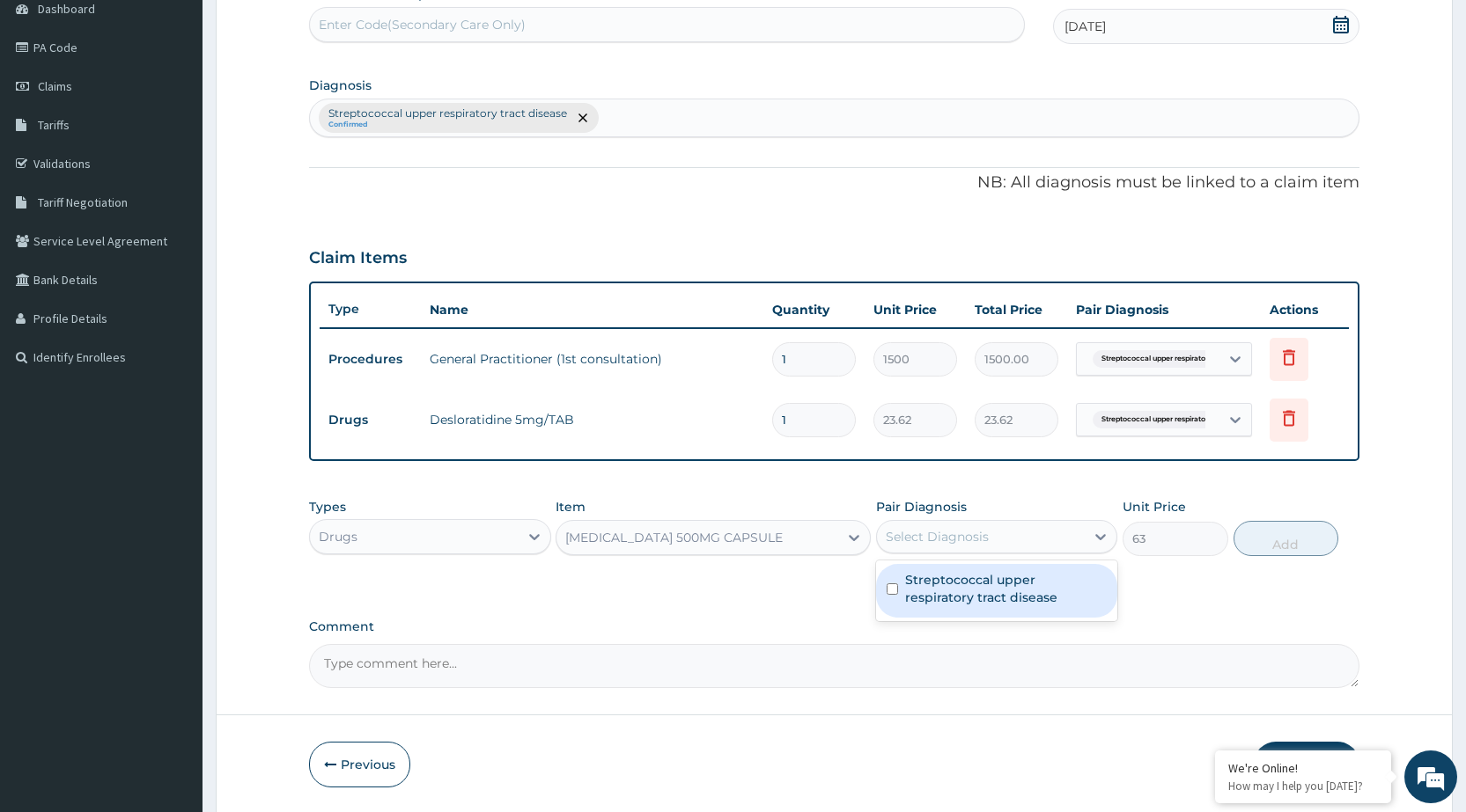
click at [1063, 585] on label "Streptococcal upper respiratory tract disease" at bounding box center [1005, 589] width 202 height 35
checkbox input "true"
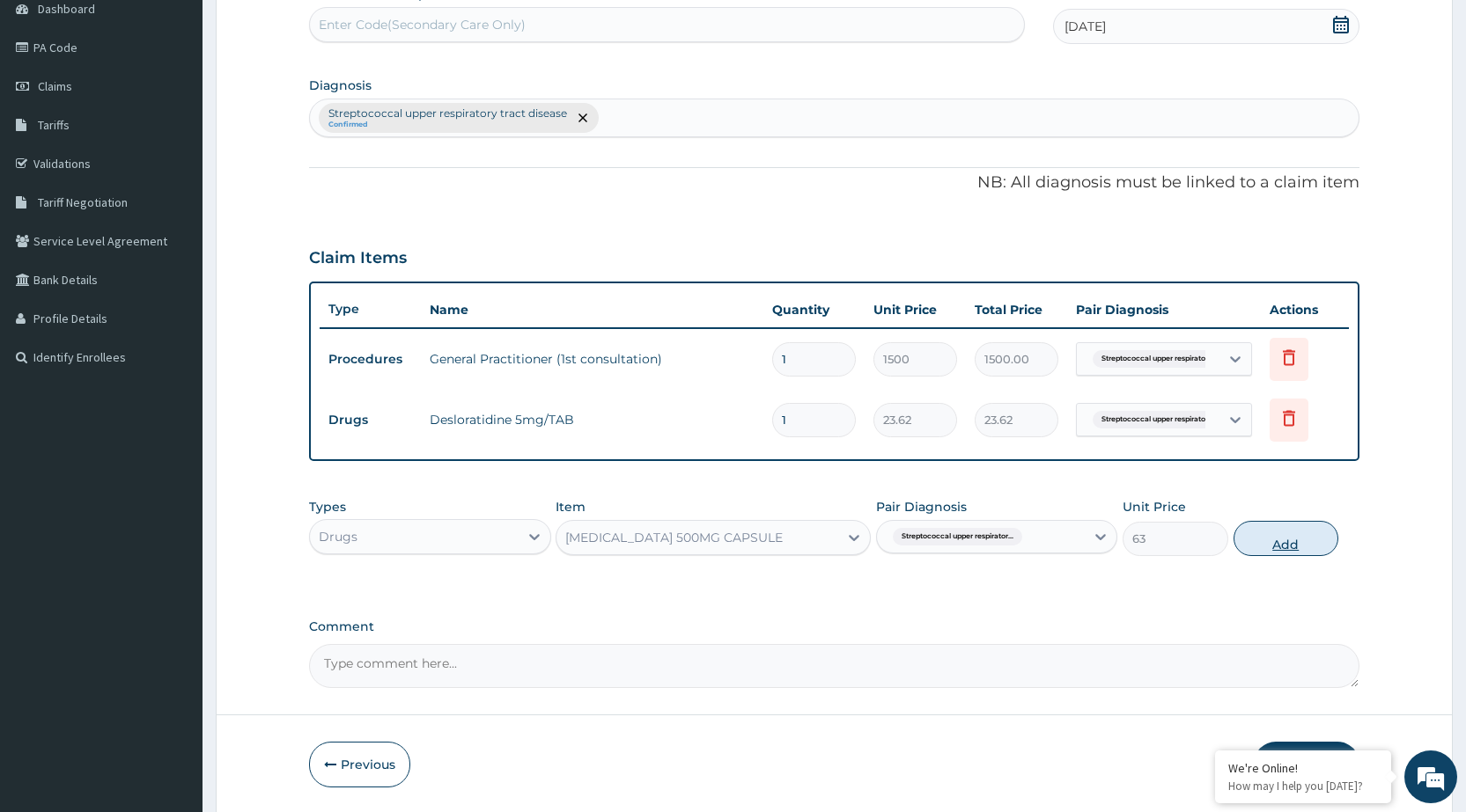
click at [1270, 527] on button "Add" at bounding box center [1287, 538] width 105 height 35
type input "0"
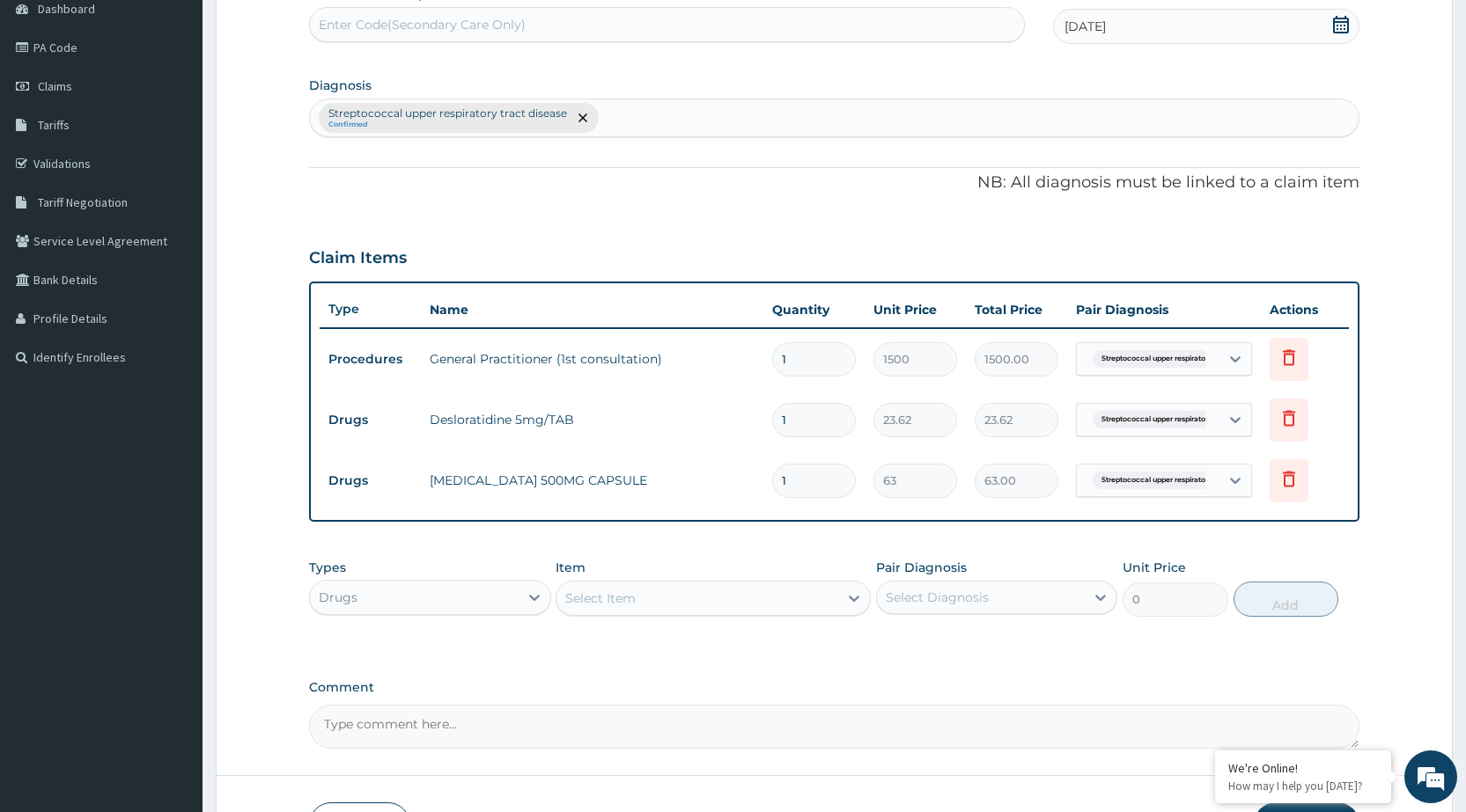
type input "10"
type input "630.00"
type input "10"
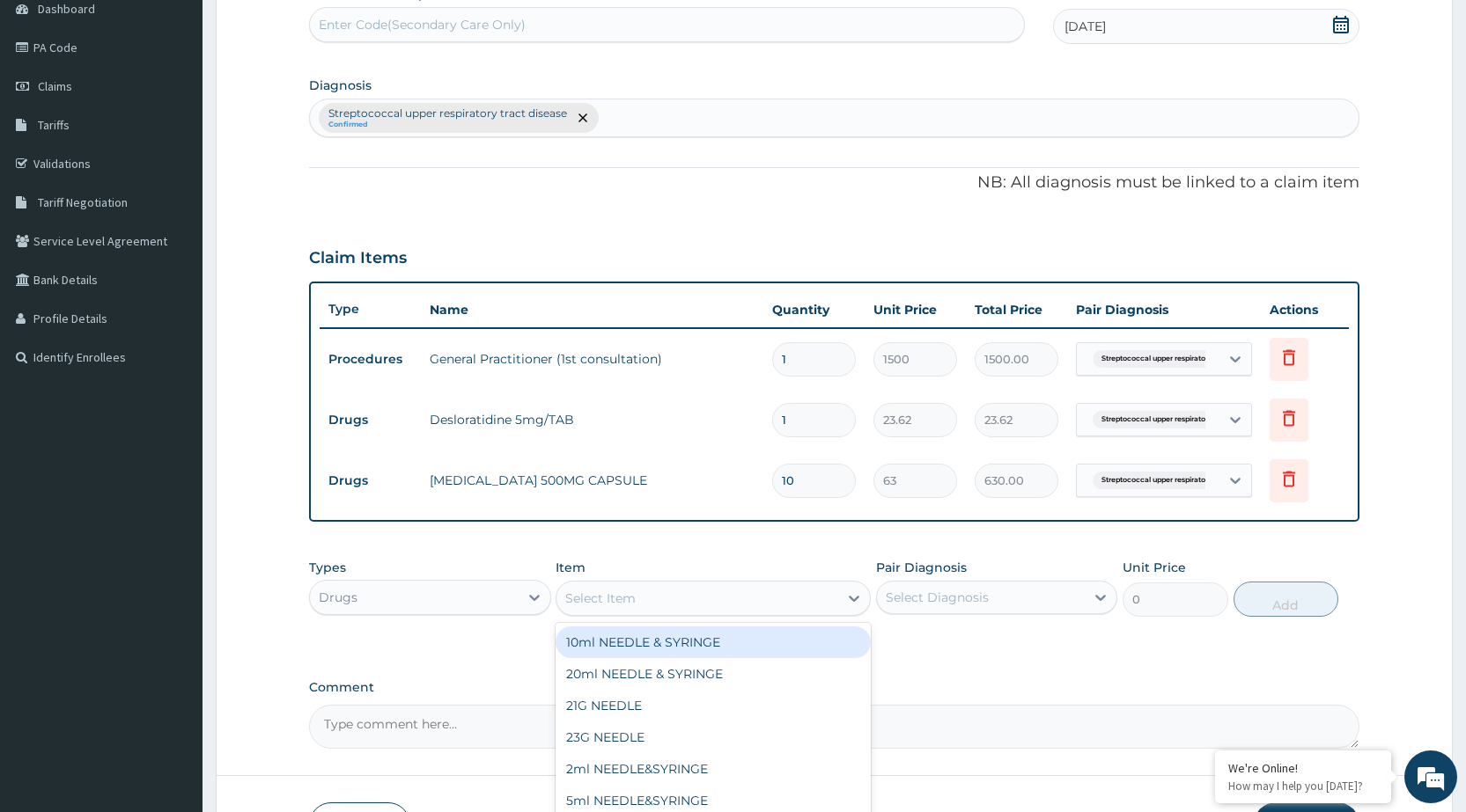
click at [799, 590] on div "Select Item" at bounding box center [696, 598] width 282 height 28
type input "VIT C"
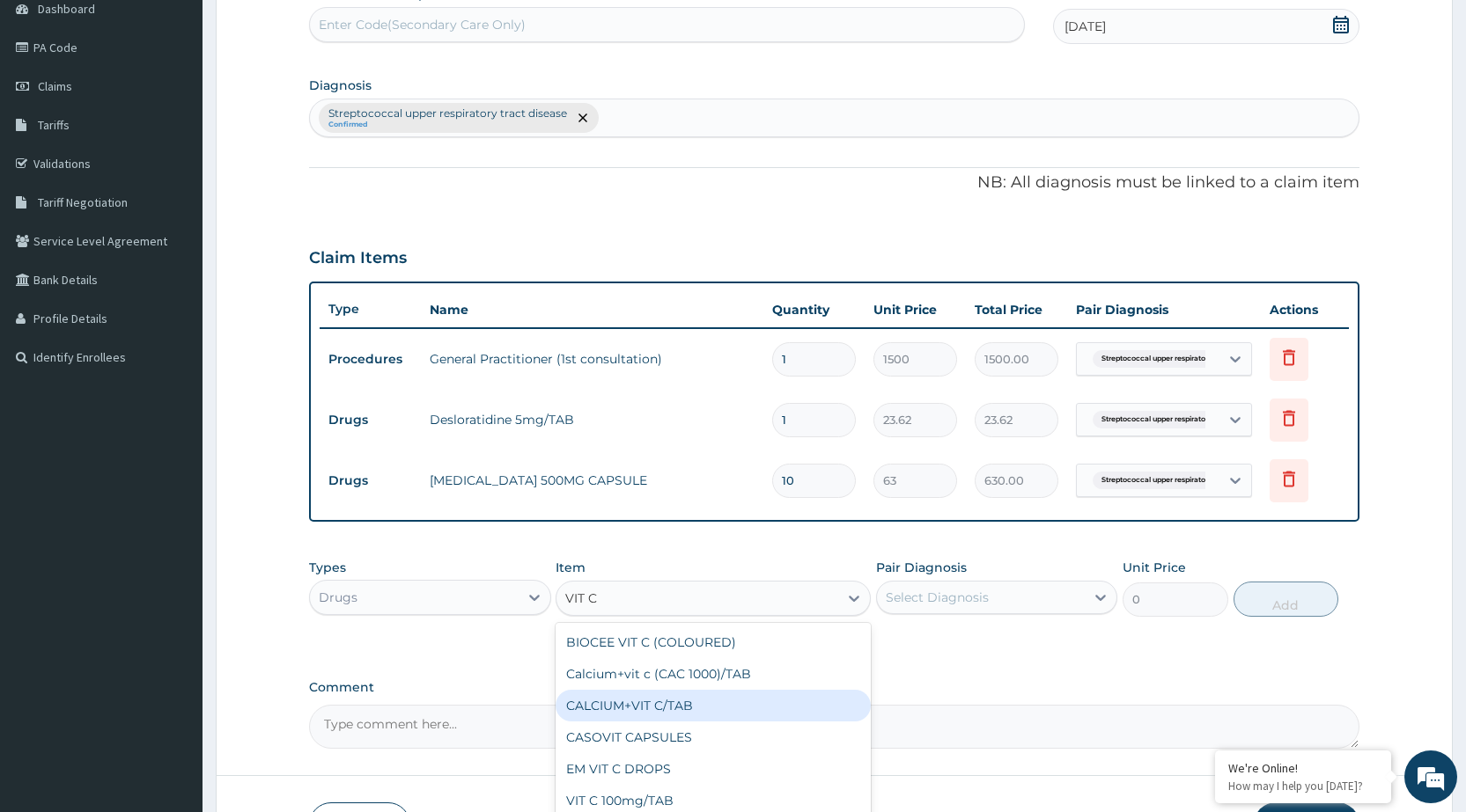
click at [694, 693] on div "CALCIUM+VIT C/TAB" at bounding box center [713, 706] width 316 height 32
type input "52.5"
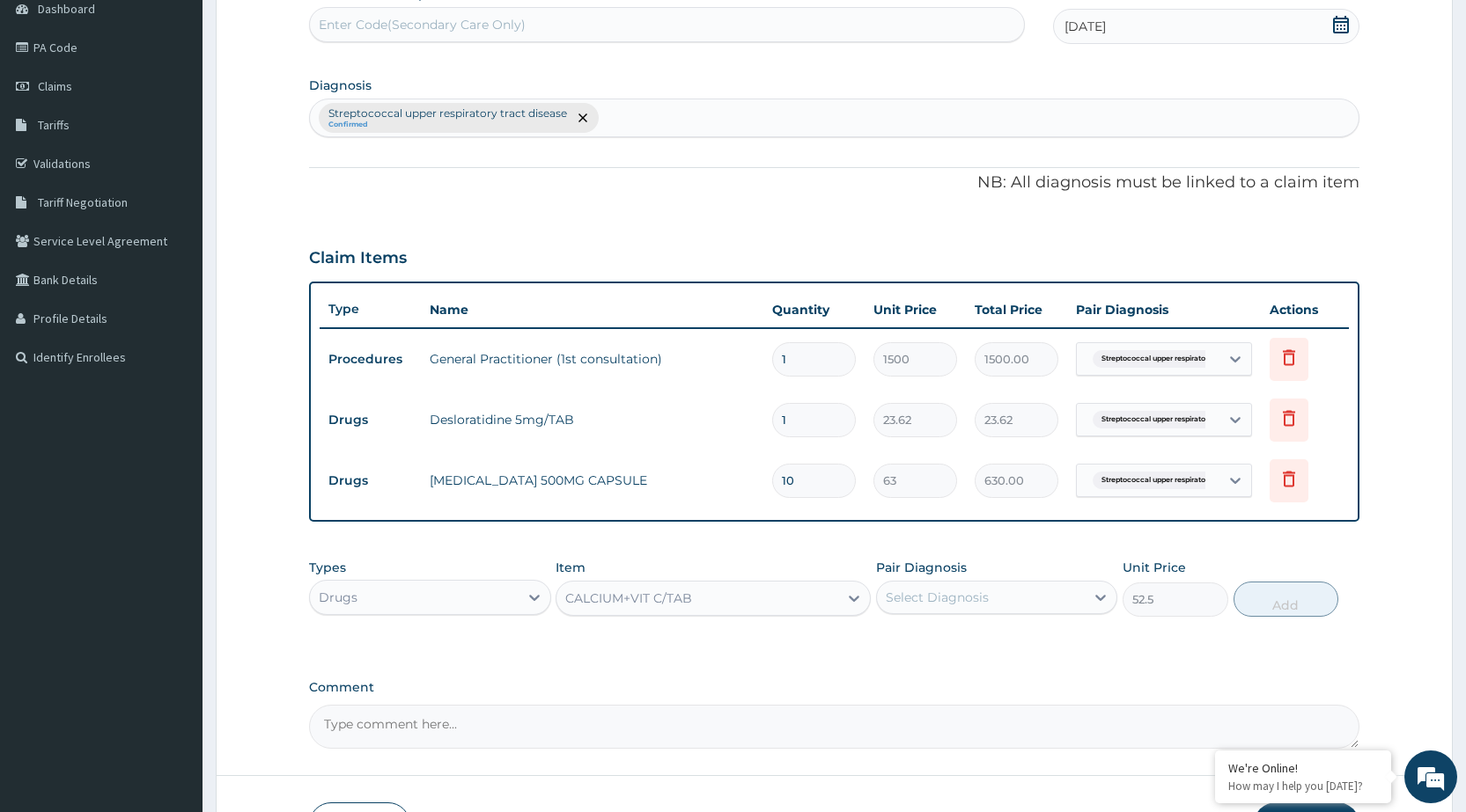
click at [1065, 601] on div "Select Diagnosis" at bounding box center [981, 597] width 207 height 28
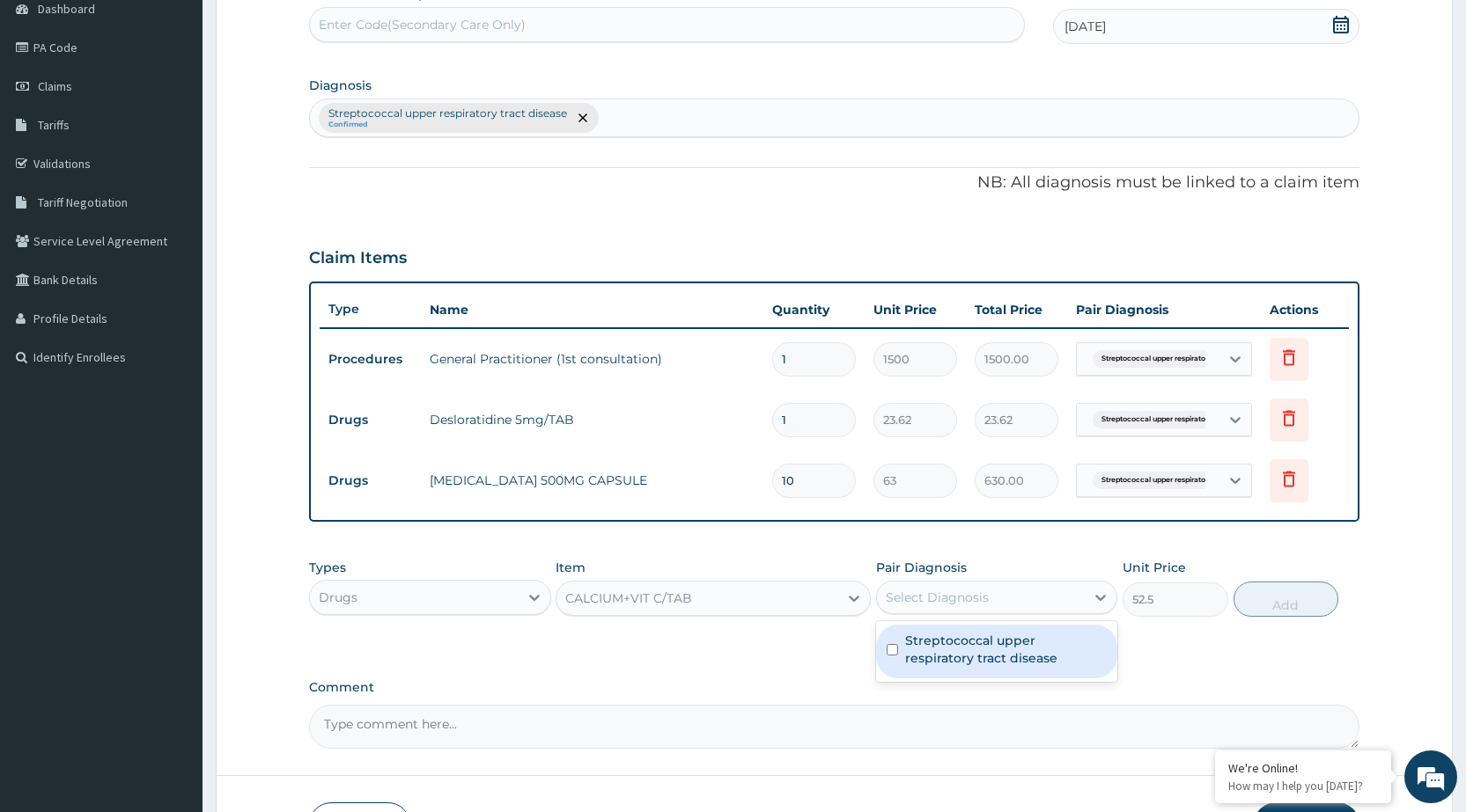
click at [986, 663] on label "Streptococcal upper respiratory tract disease" at bounding box center [1005, 649] width 202 height 35
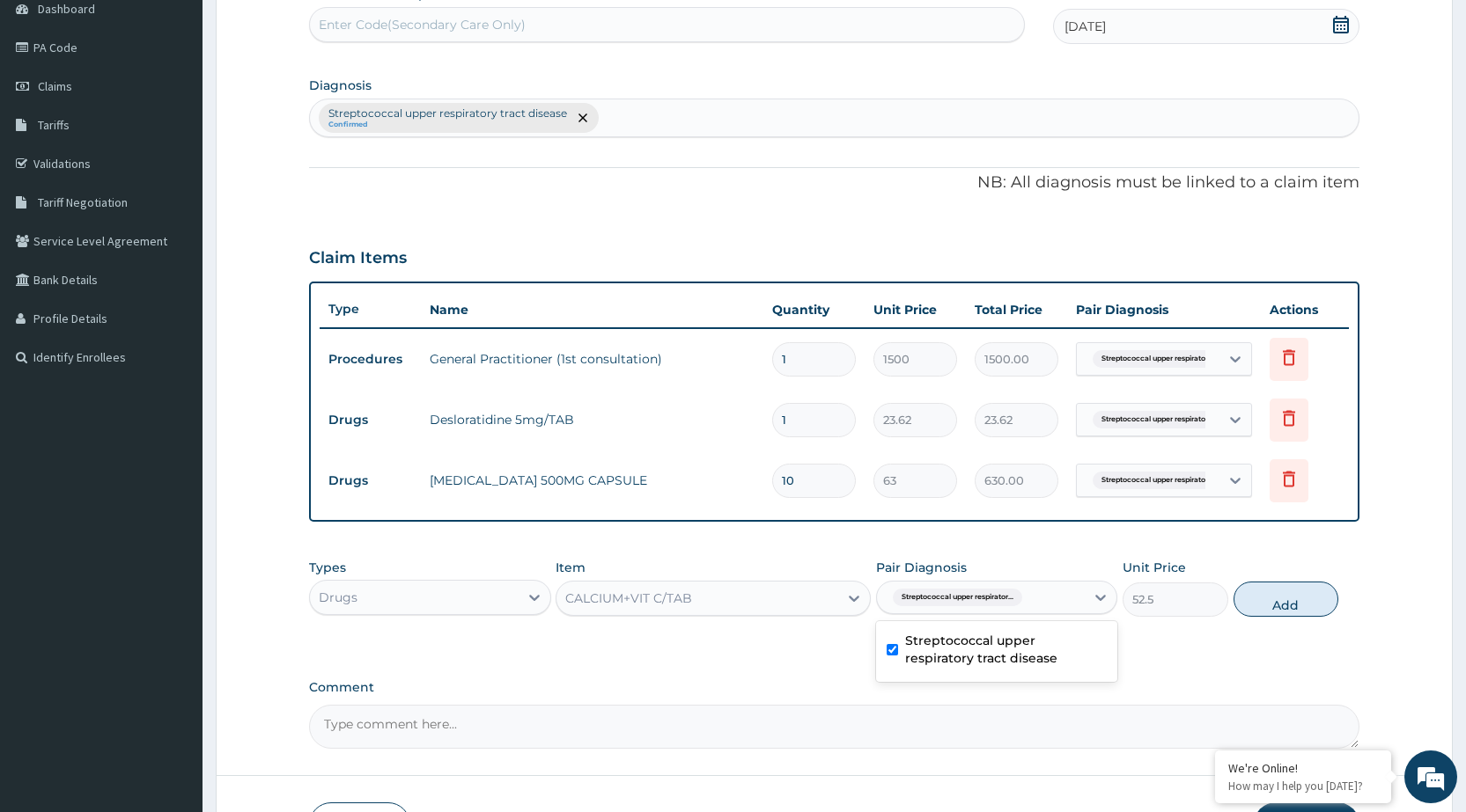
checkbox input "true"
click at [1309, 609] on button "Add" at bounding box center [1287, 600] width 105 height 35
type input "0"
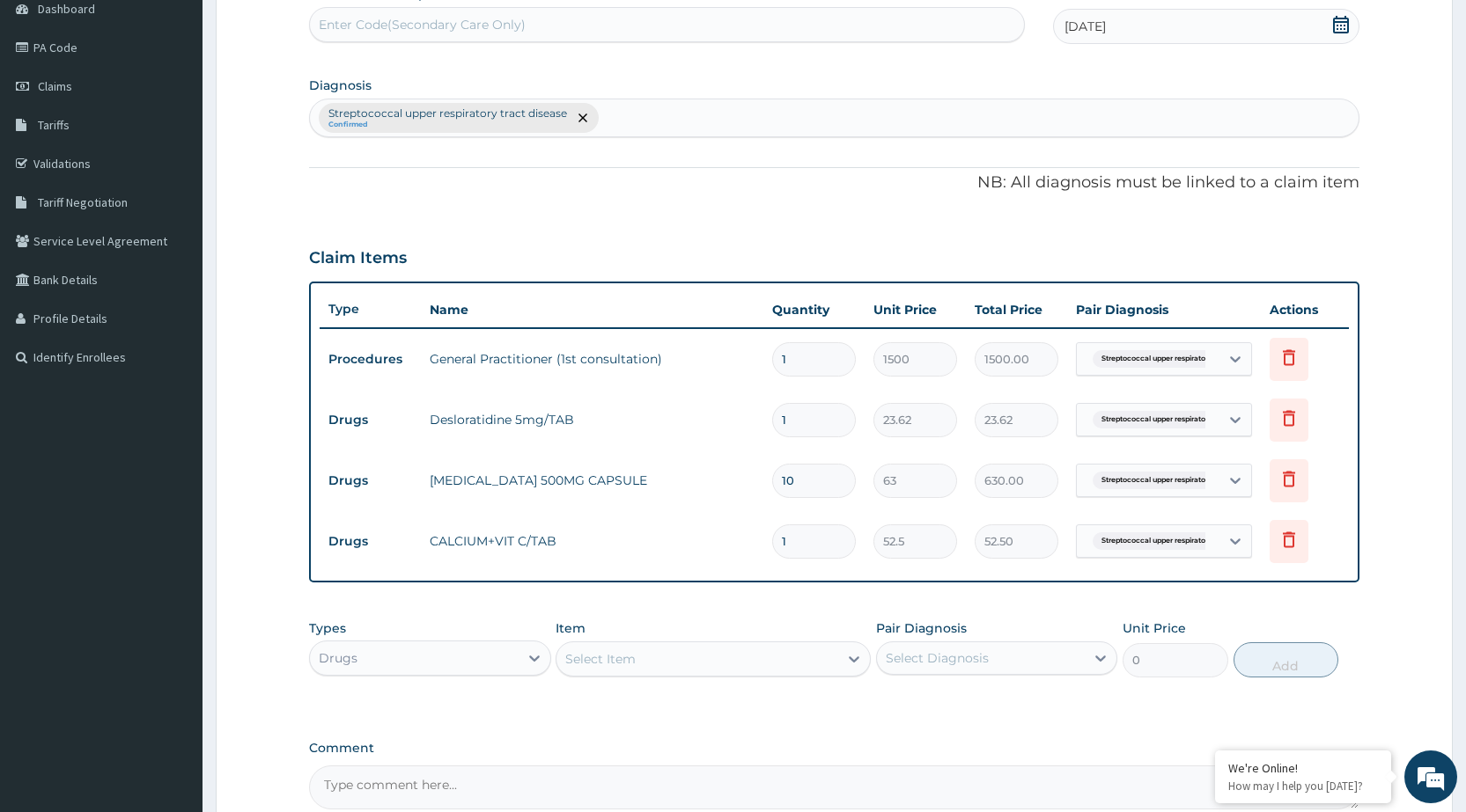
type input "0.00"
type input "2"
type input "105.00"
type input "20"
type input "1050.00"
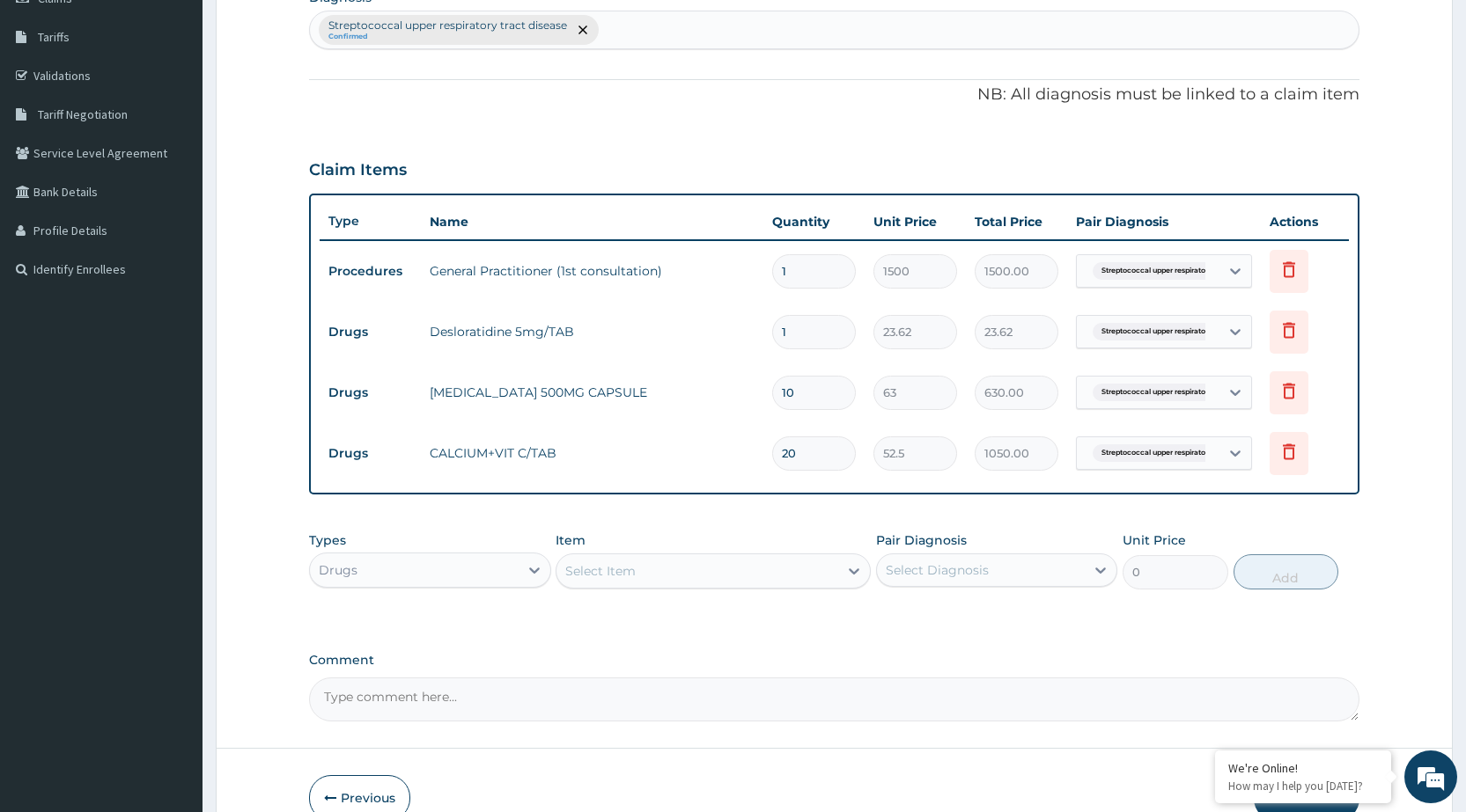
scroll to position [359, 0]
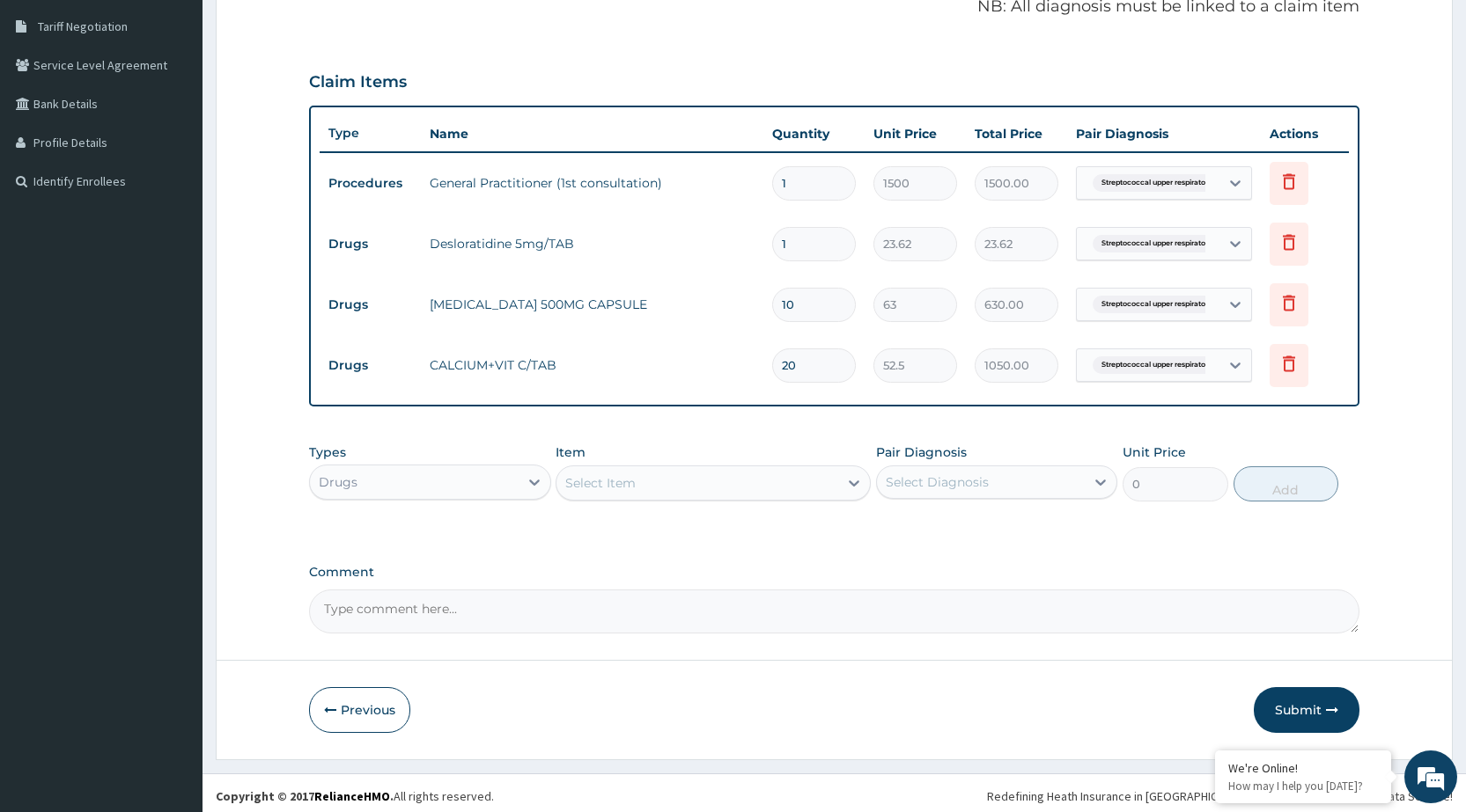
type input "20"
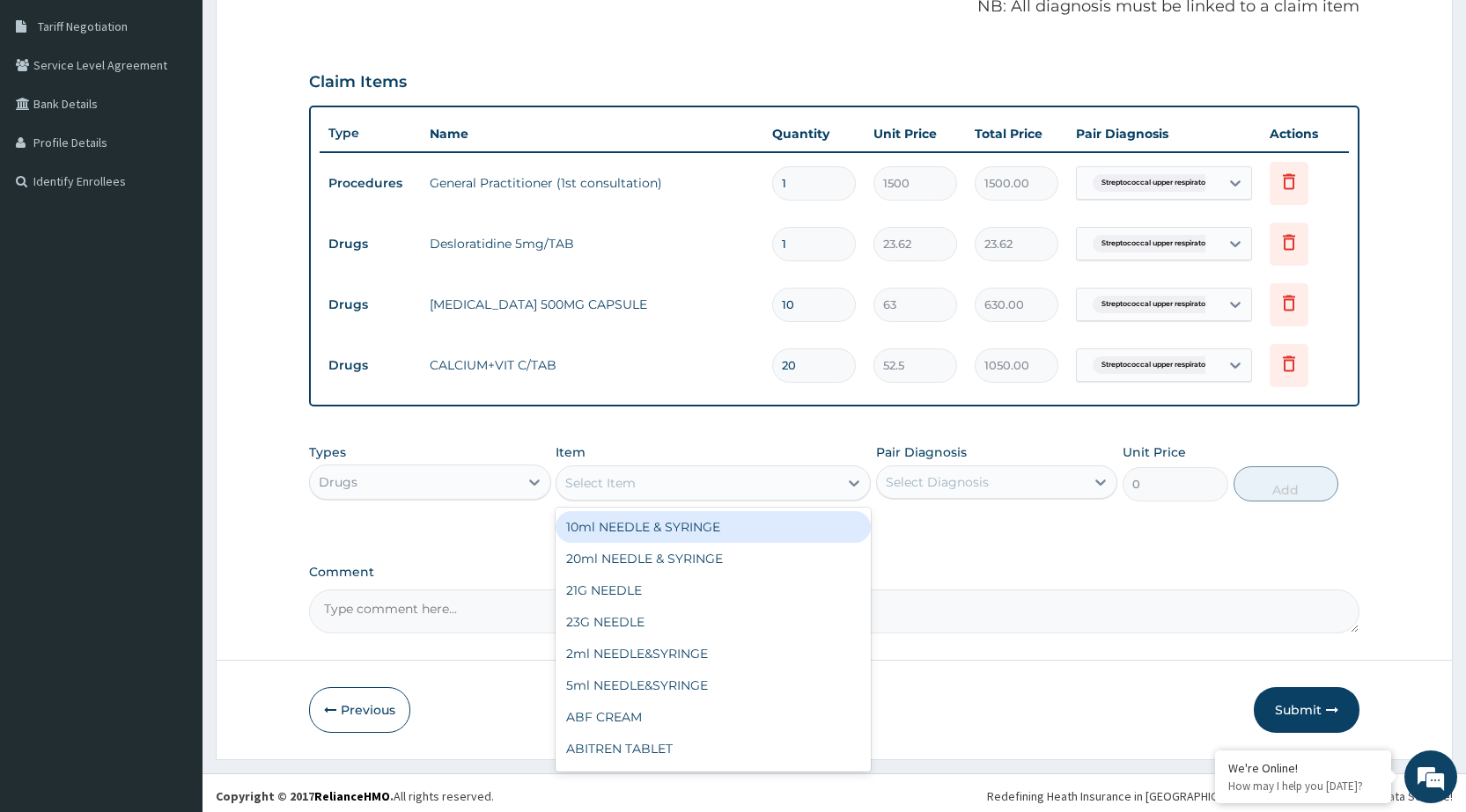
click at [663, 480] on div "Select Item" at bounding box center [696, 483] width 282 height 28
type input "DICLO"
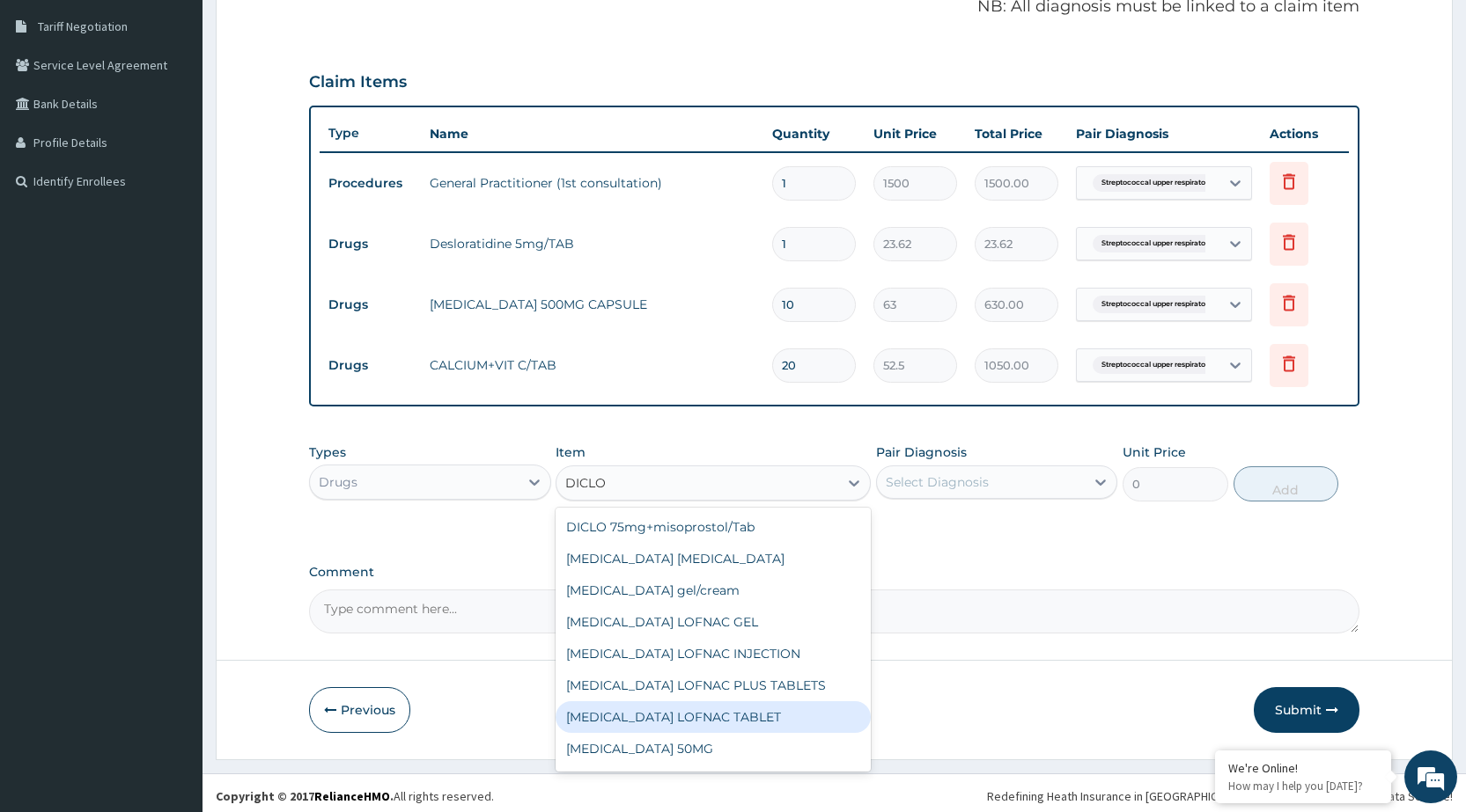
click at [741, 718] on div "[MEDICAL_DATA] LOFNAC TABLET" at bounding box center [713, 718] width 316 height 32
type input "42"
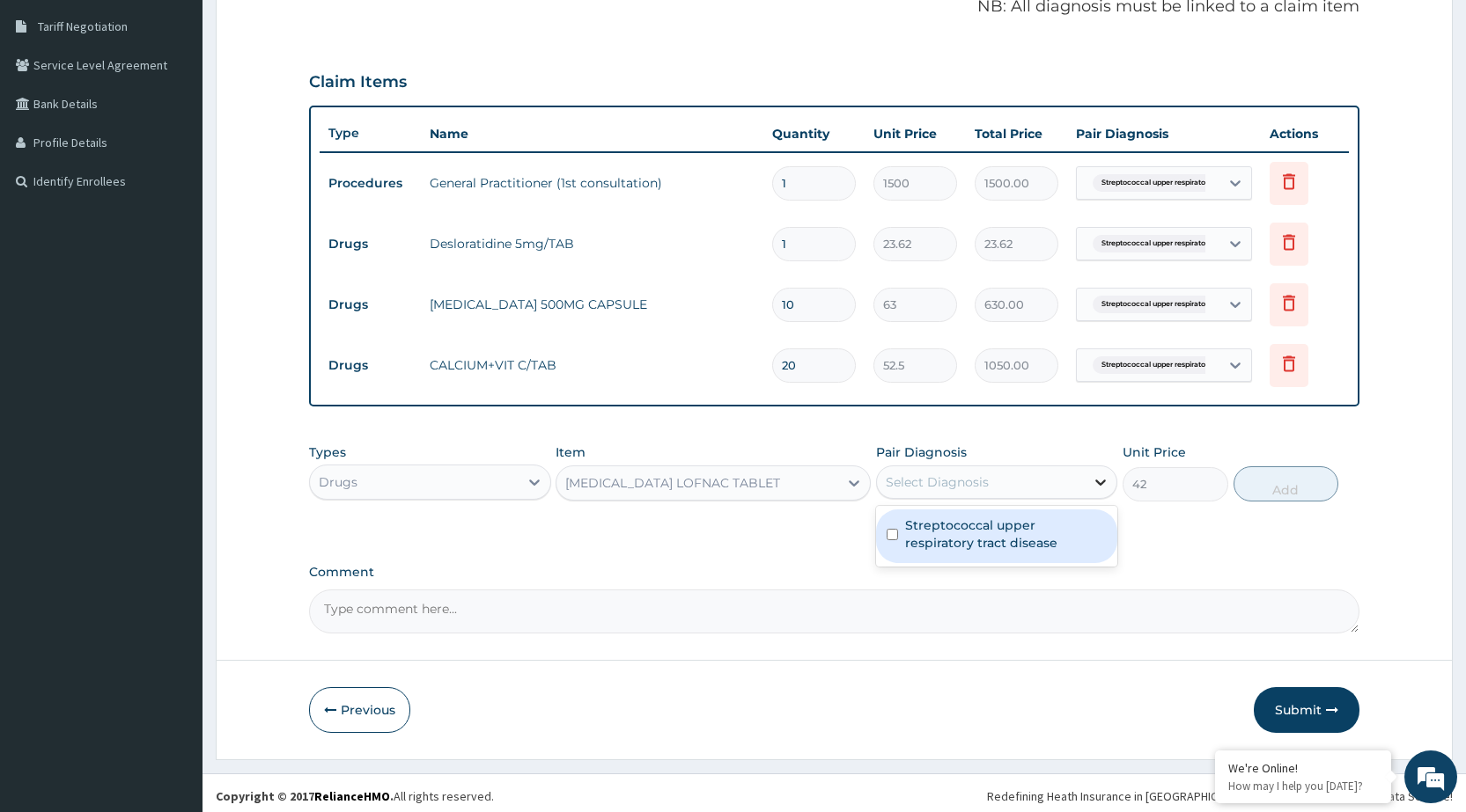
click at [1087, 486] on div at bounding box center [1101, 482] width 32 height 32
click at [1048, 512] on div "Streptococcal upper respiratory tract disease" at bounding box center [997, 535] width 242 height 54
checkbox input "true"
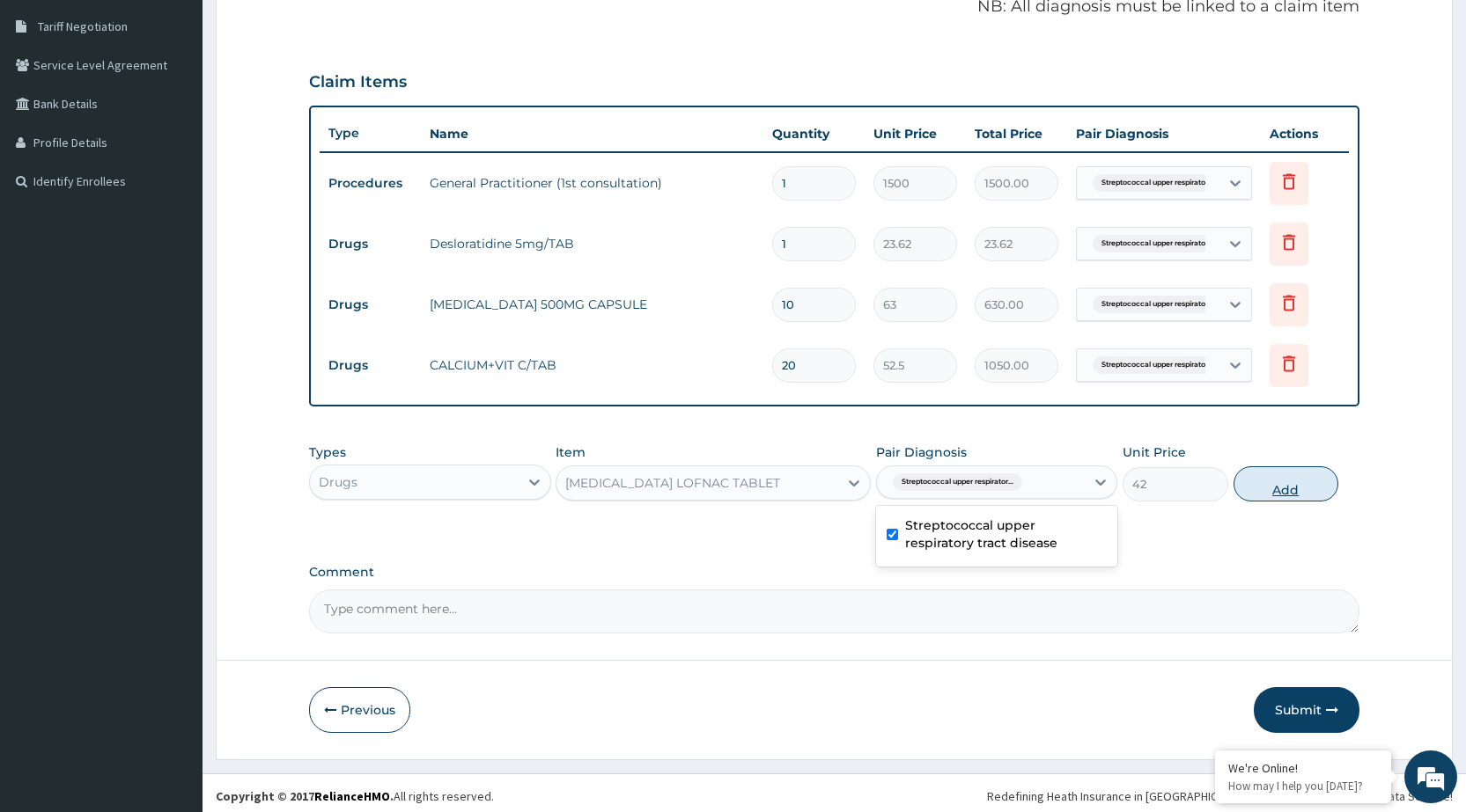
click at [1267, 498] on button "Add" at bounding box center [1287, 484] width 105 height 35
type input "0"
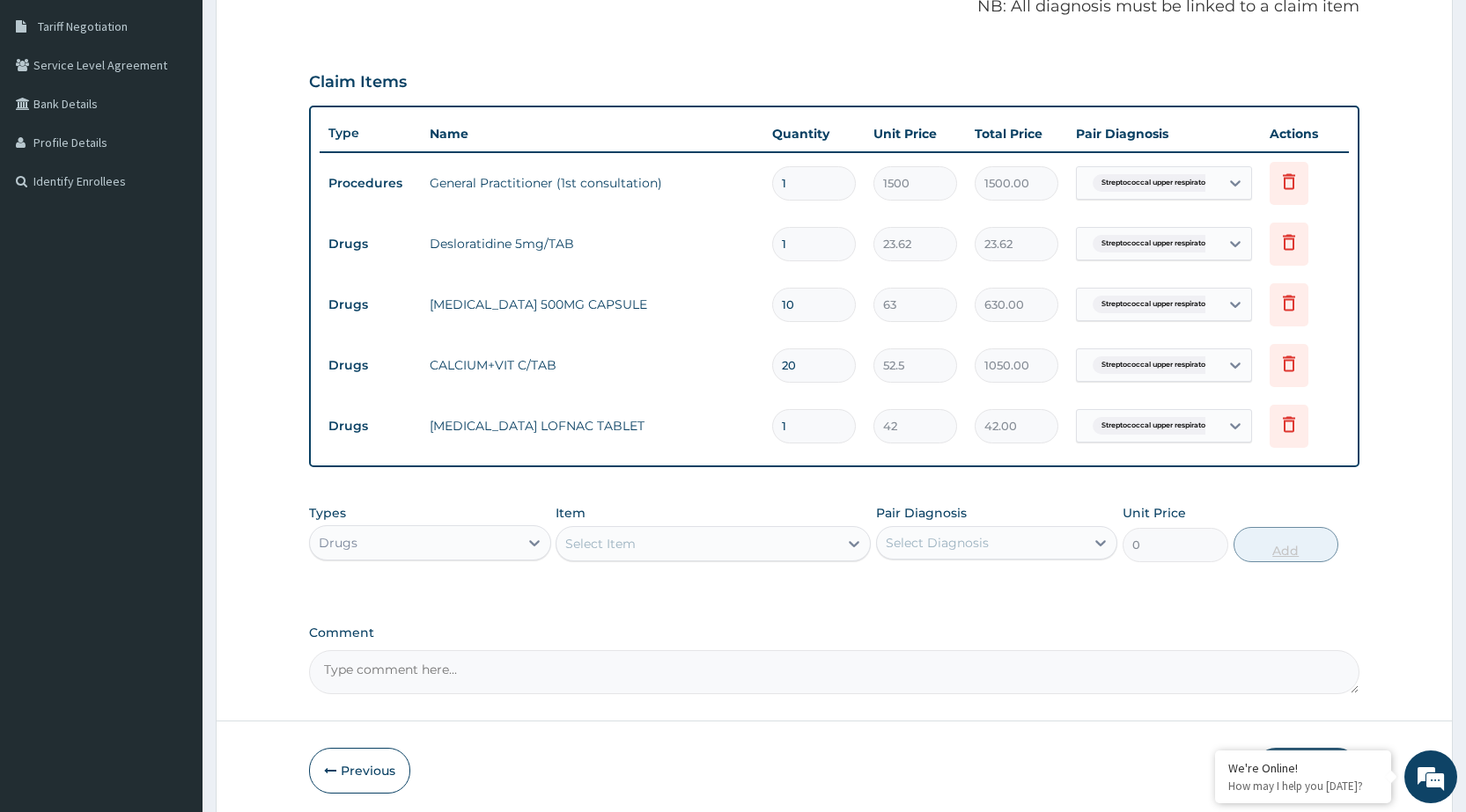
type input "10"
type input "420.00"
type input "10"
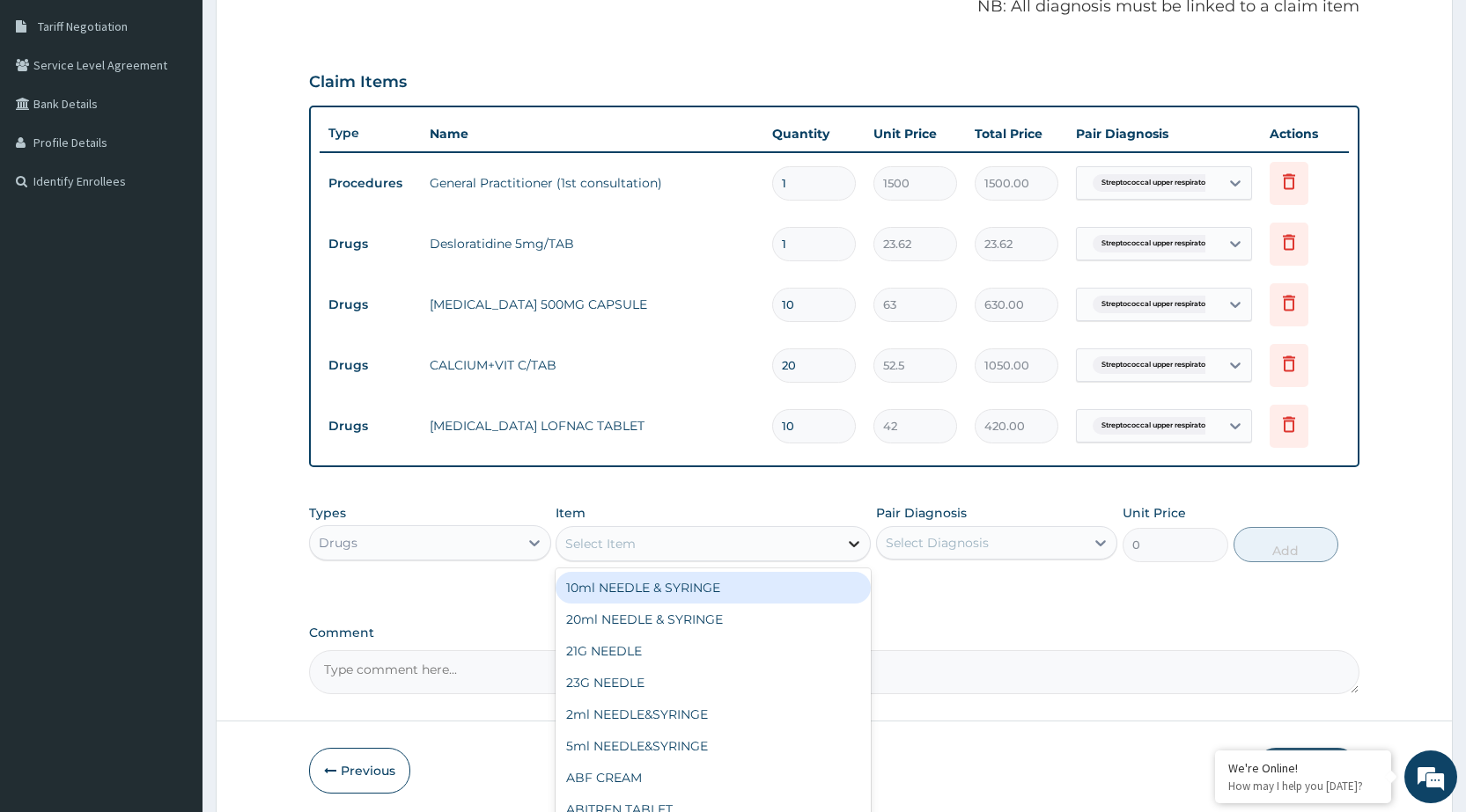
click at [859, 547] on icon at bounding box center [854, 544] width 18 height 18
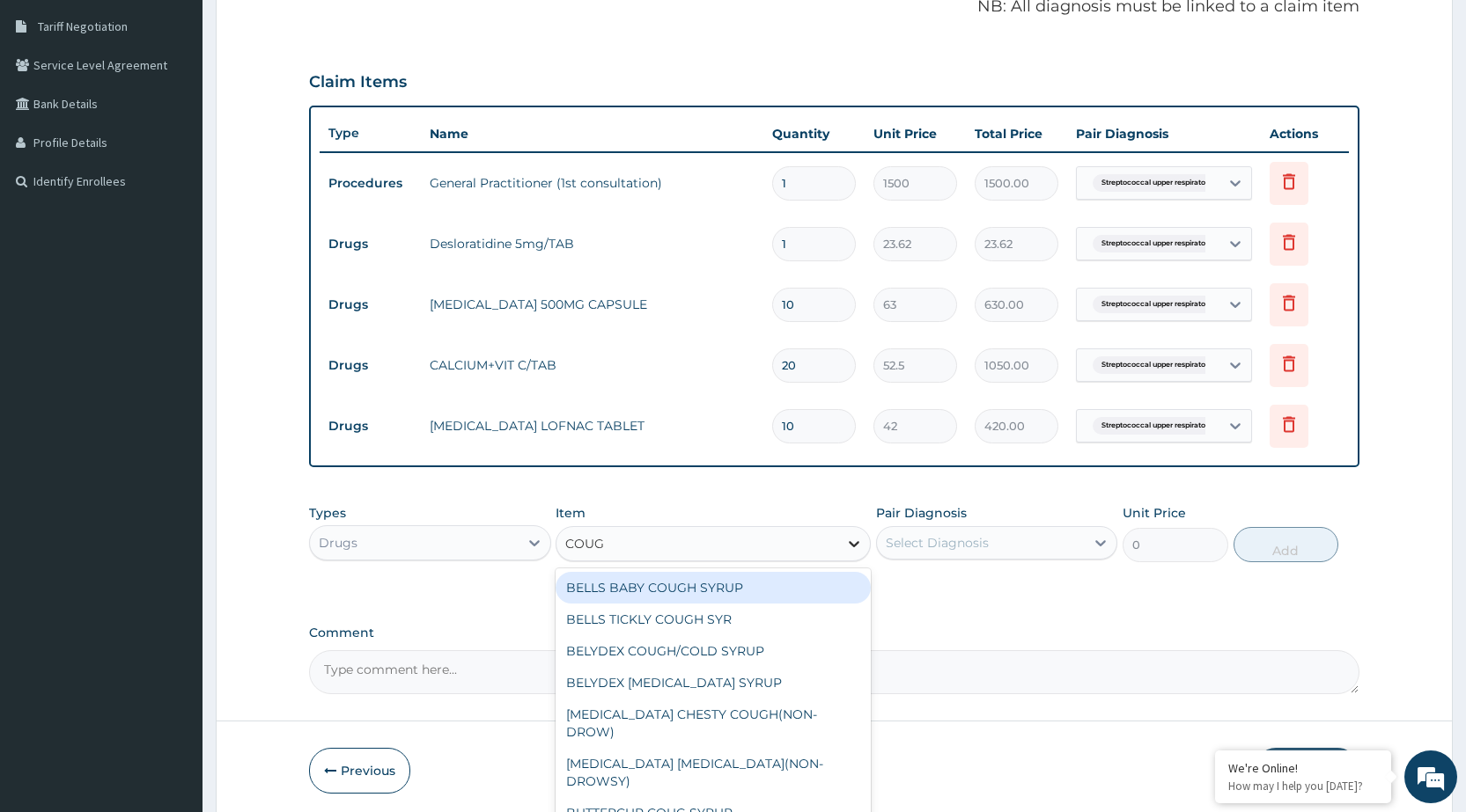
type input "COUGH"
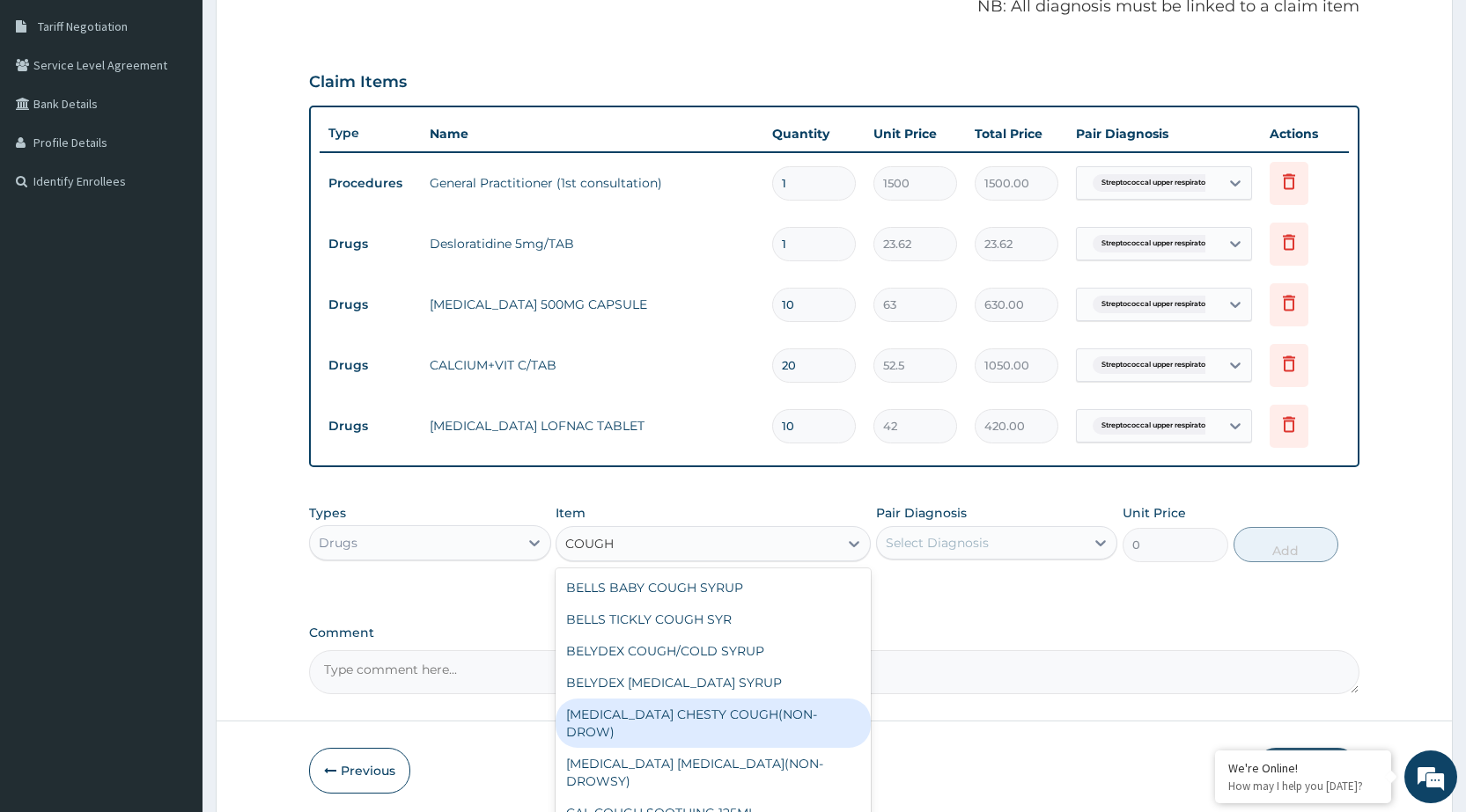
click at [630, 710] on div "[MEDICAL_DATA] CHESTY COUGH(NON-DROW)" at bounding box center [713, 723] width 316 height 50
type input "735"
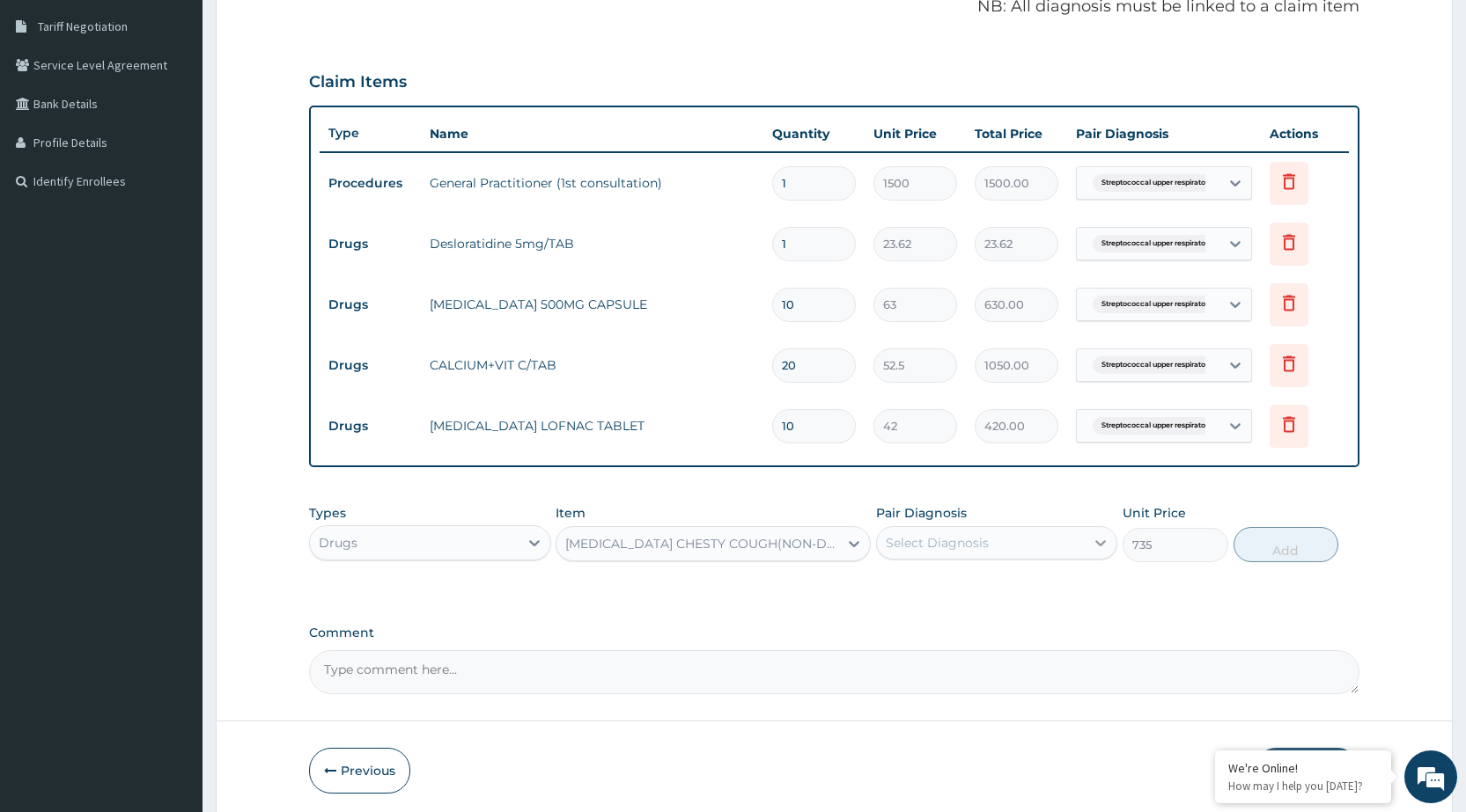
click at [1098, 537] on icon at bounding box center [1101, 543] width 18 height 18
click at [1063, 580] on label "Streptococcal upper respiratory tract disease" at bounding box center [1005, 595] width 202 height 35
checkbox input "true"
click at [1336, 548] on button "Add" at bounding box center [1287, 545] width 105 height 35
type input "0"
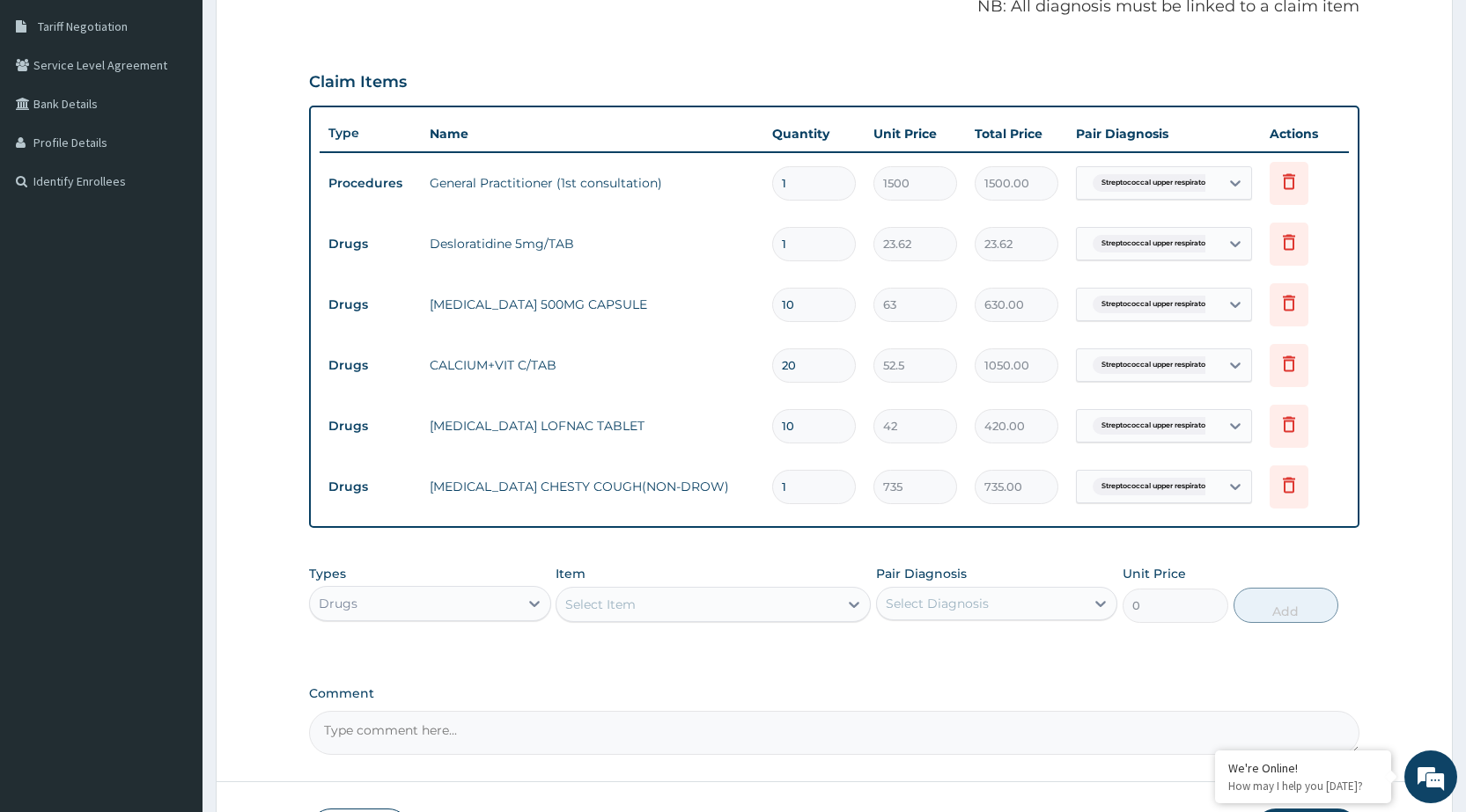
scroll to position [487, 0]
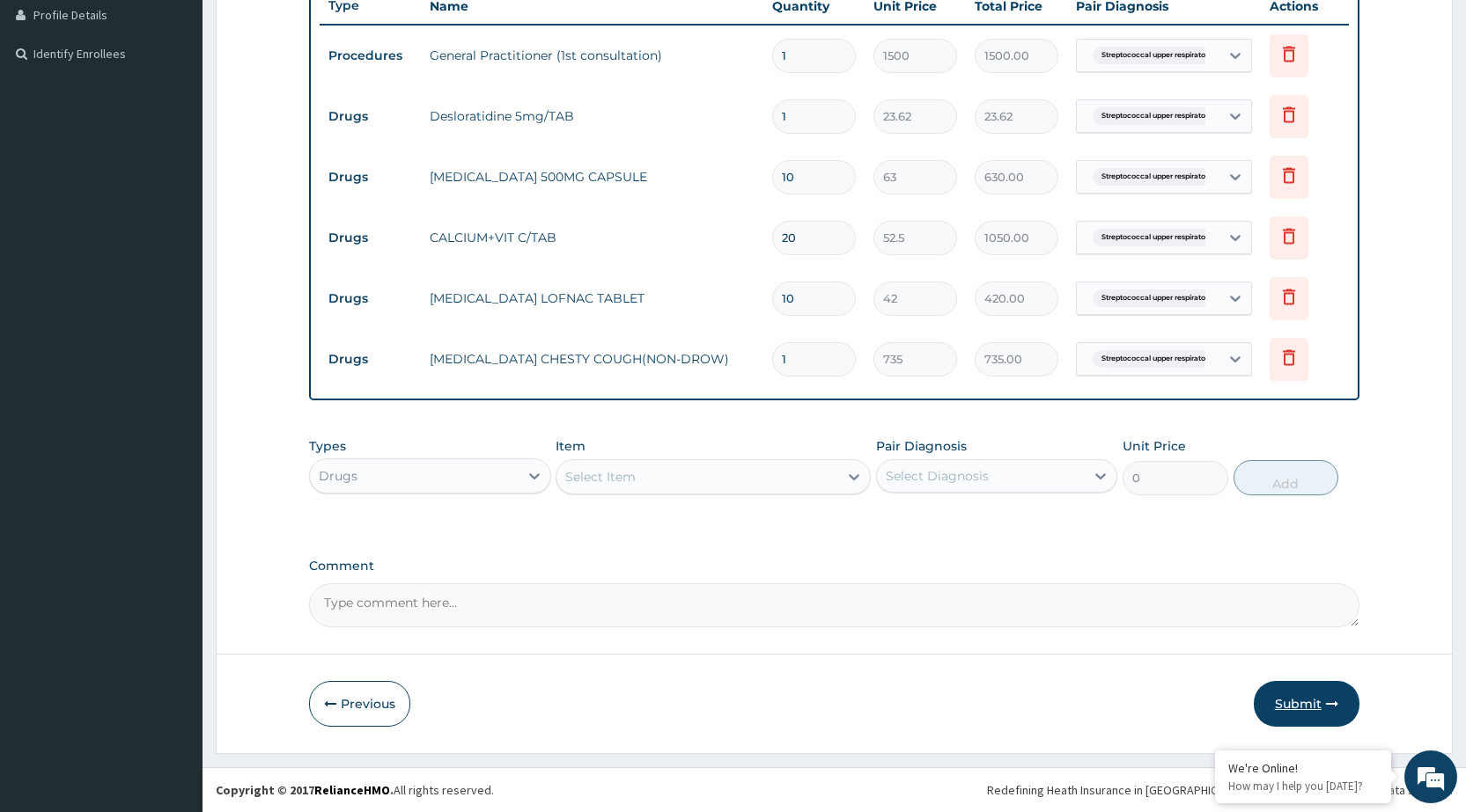
click at [1336, 698] on icon "button" at bounding box center [1333, 704] width 13 height 13
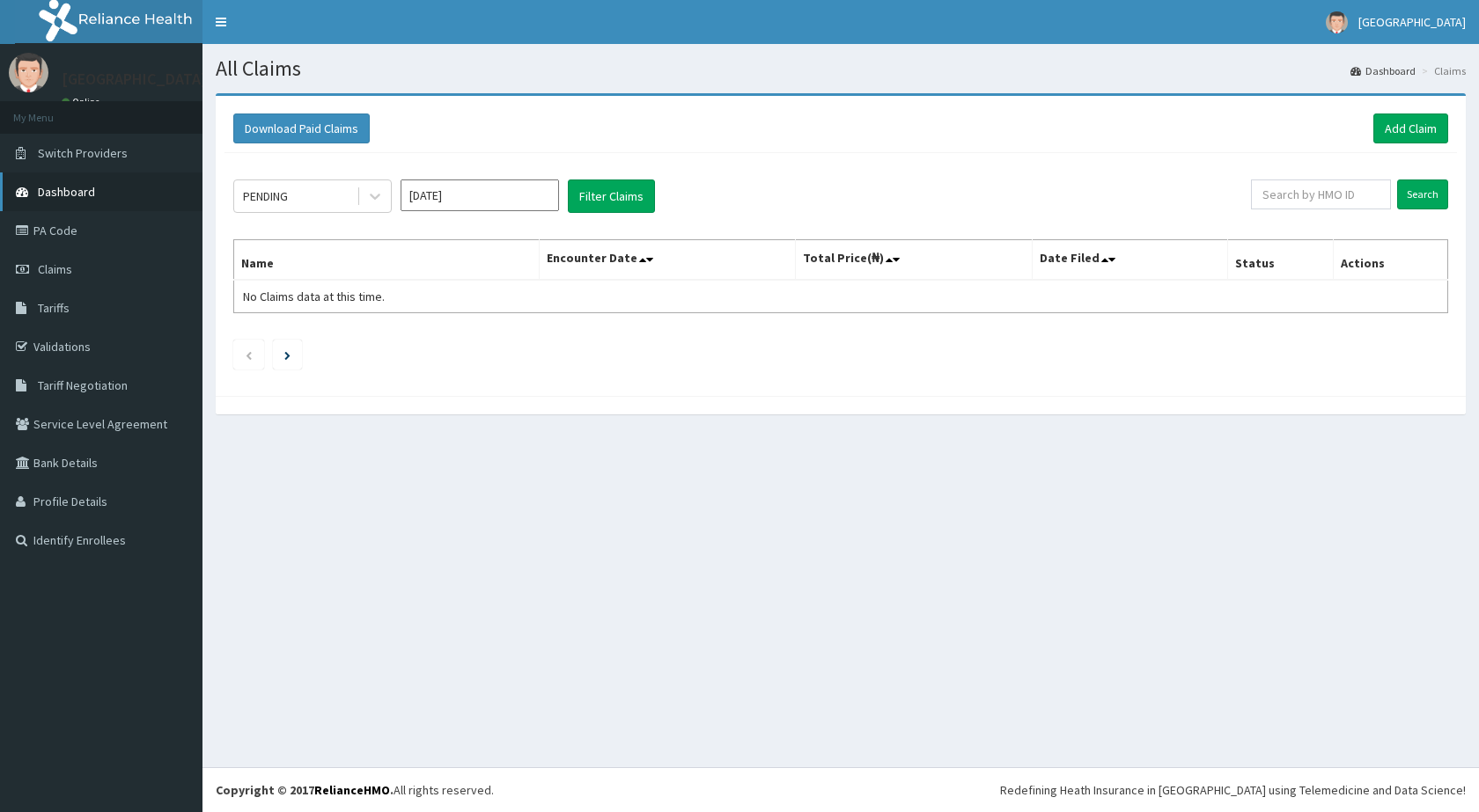
click at [53, 179] on link "Dashboard" at bounding box center [101, 192] width 203 height 39
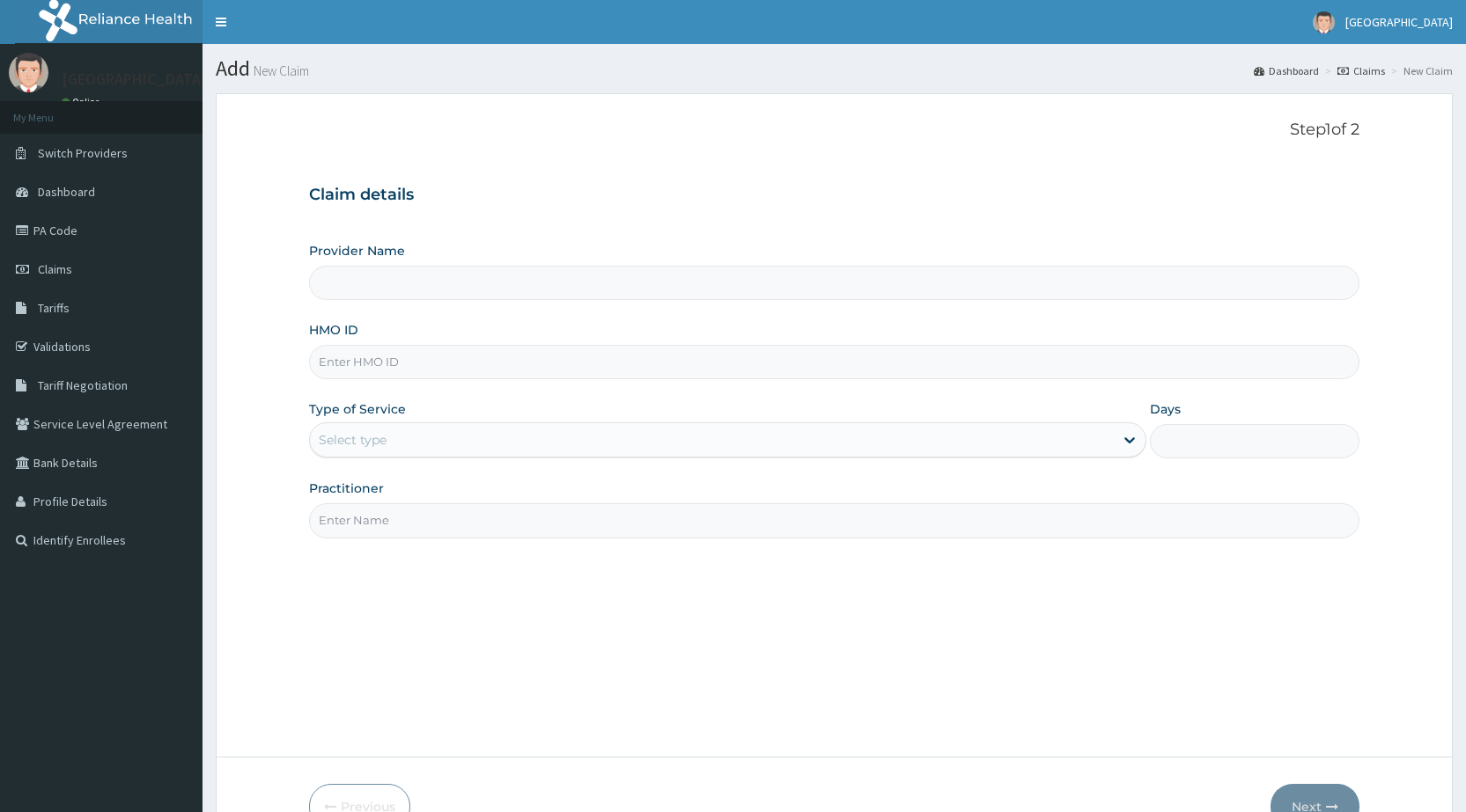
drag, startPoint x: 0, startPoint y: 0, endPoint x: 420, endPoint y: 355, distance: 549.9
click at [419, 355] on input "HMO ID" at bounding box center [834, 361] width 1051 height 34
type input "BWI/"
type input "[GEOGRAPHIC_DATA]"
type input "BWI/10172/C"
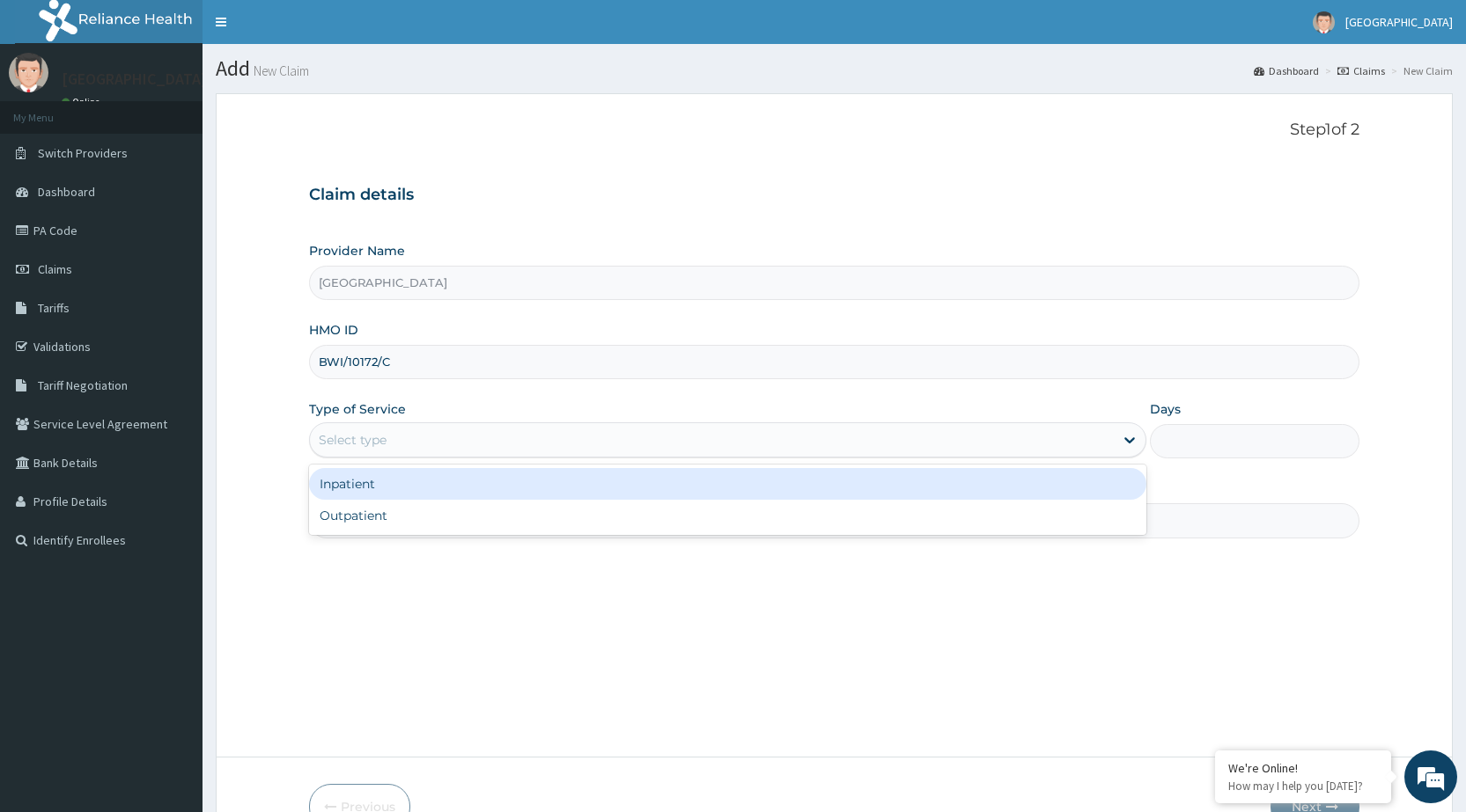
click at [469, 446] on div "Select type" at bounding box center [711, 440] width 804 height 28
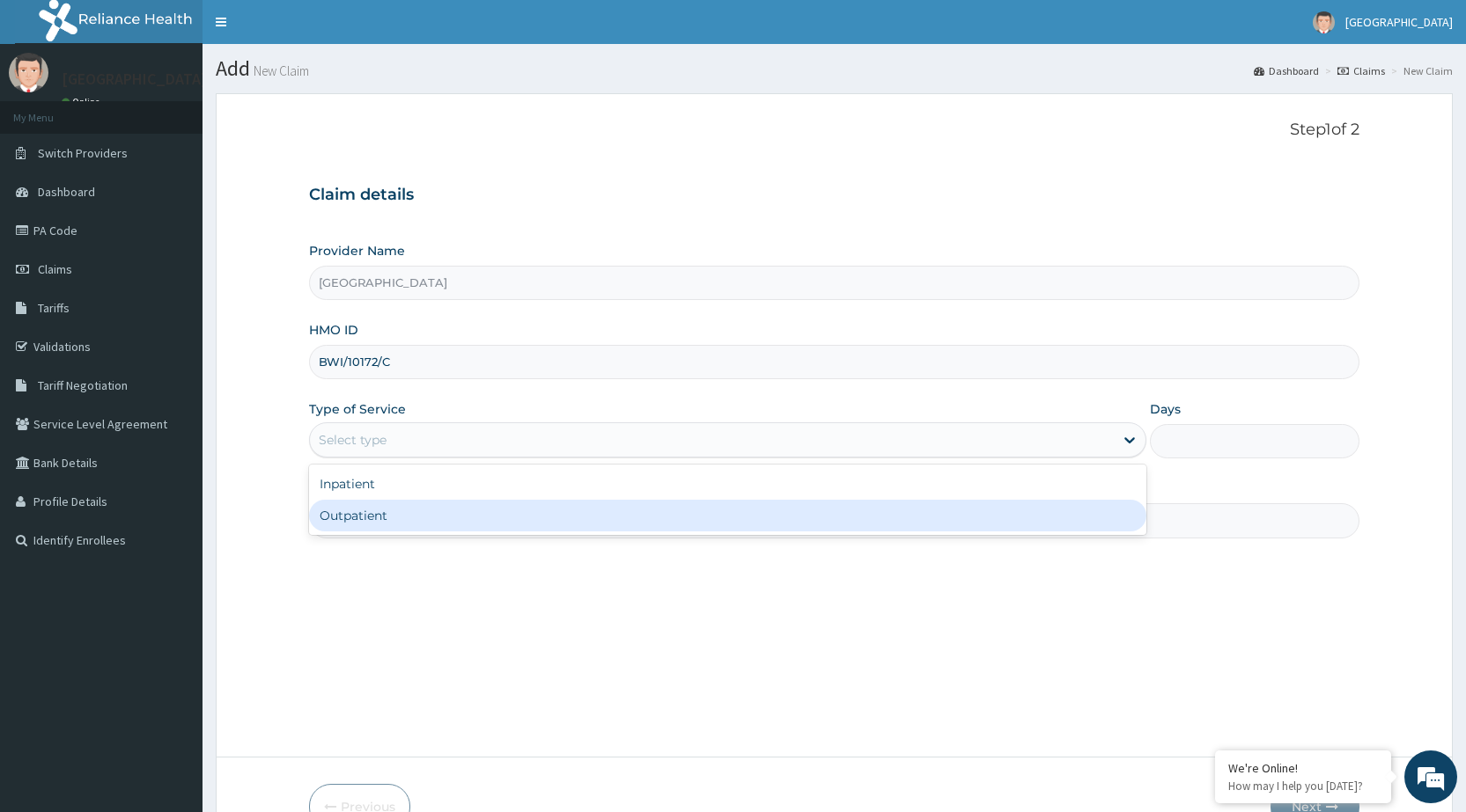
click at [453, 517] on div "Outpatient" at bounding box center [728, 516] width 838 height 32
type input "1"
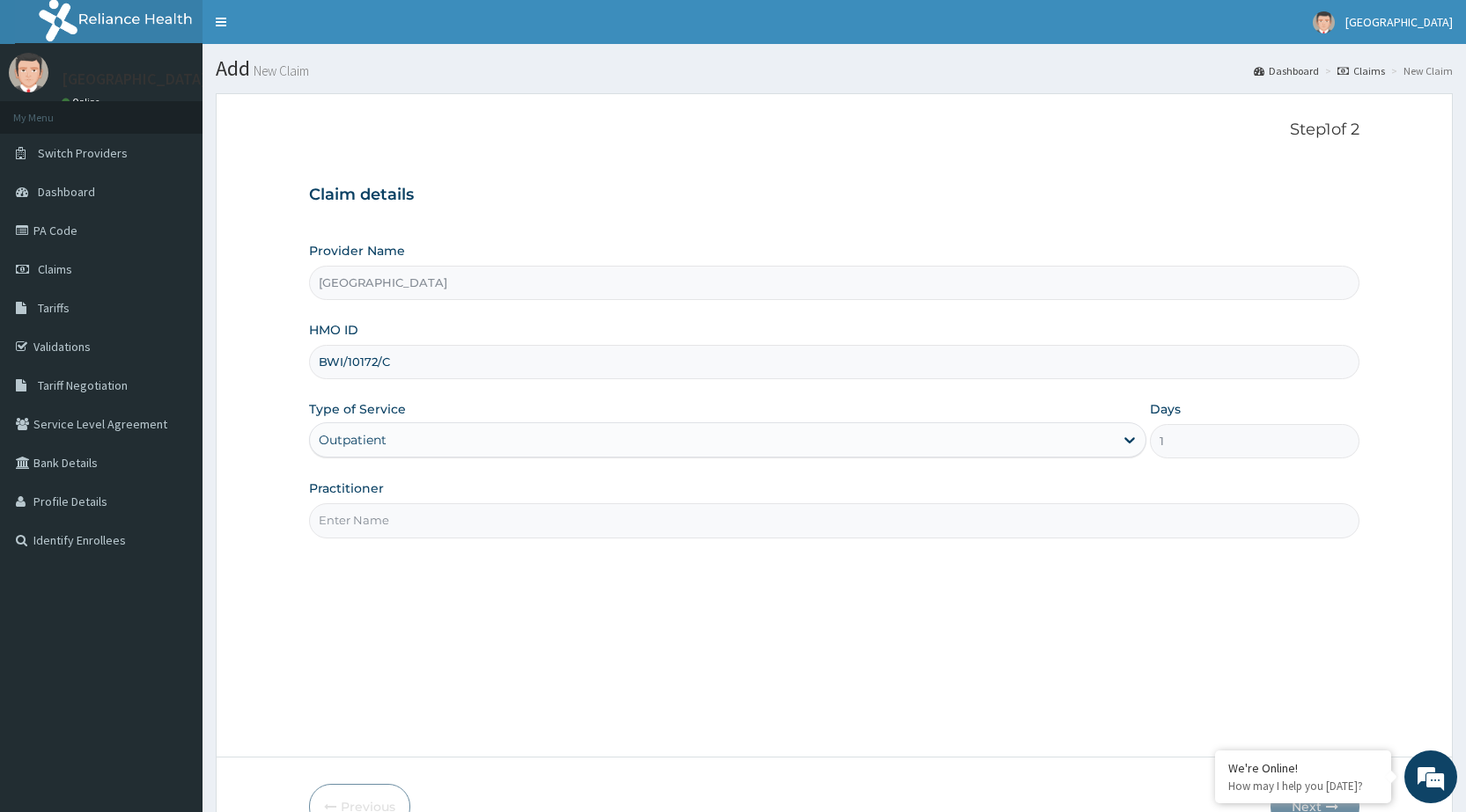
click at [454, 514] on input "Practitioner" at bounding box center [834, 520] width 1051 height 34
type input "DR [PERSON_NAME]"
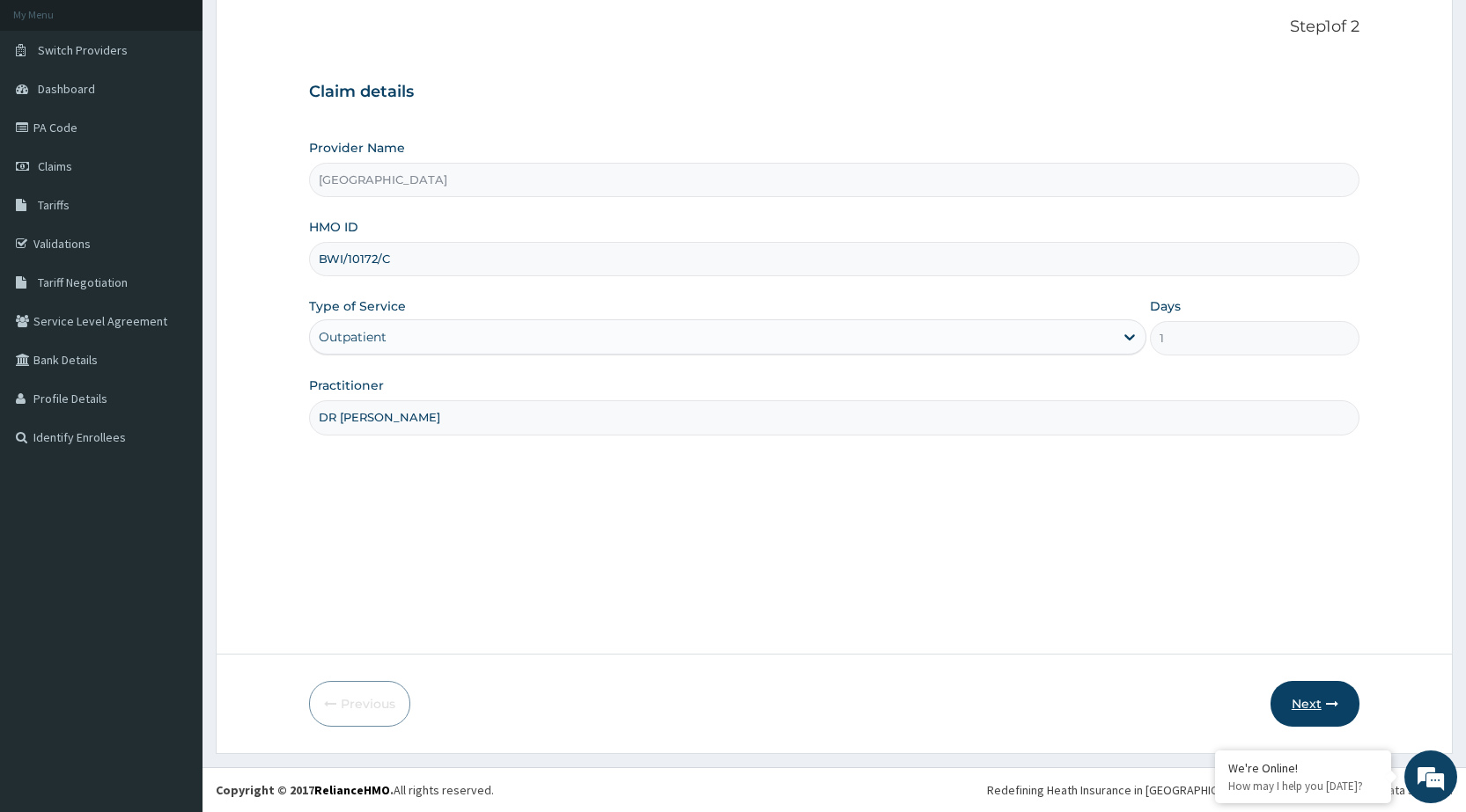
click at [1325, 708] on button "Next" at bounding box center [1315, 704] width 89 height 46
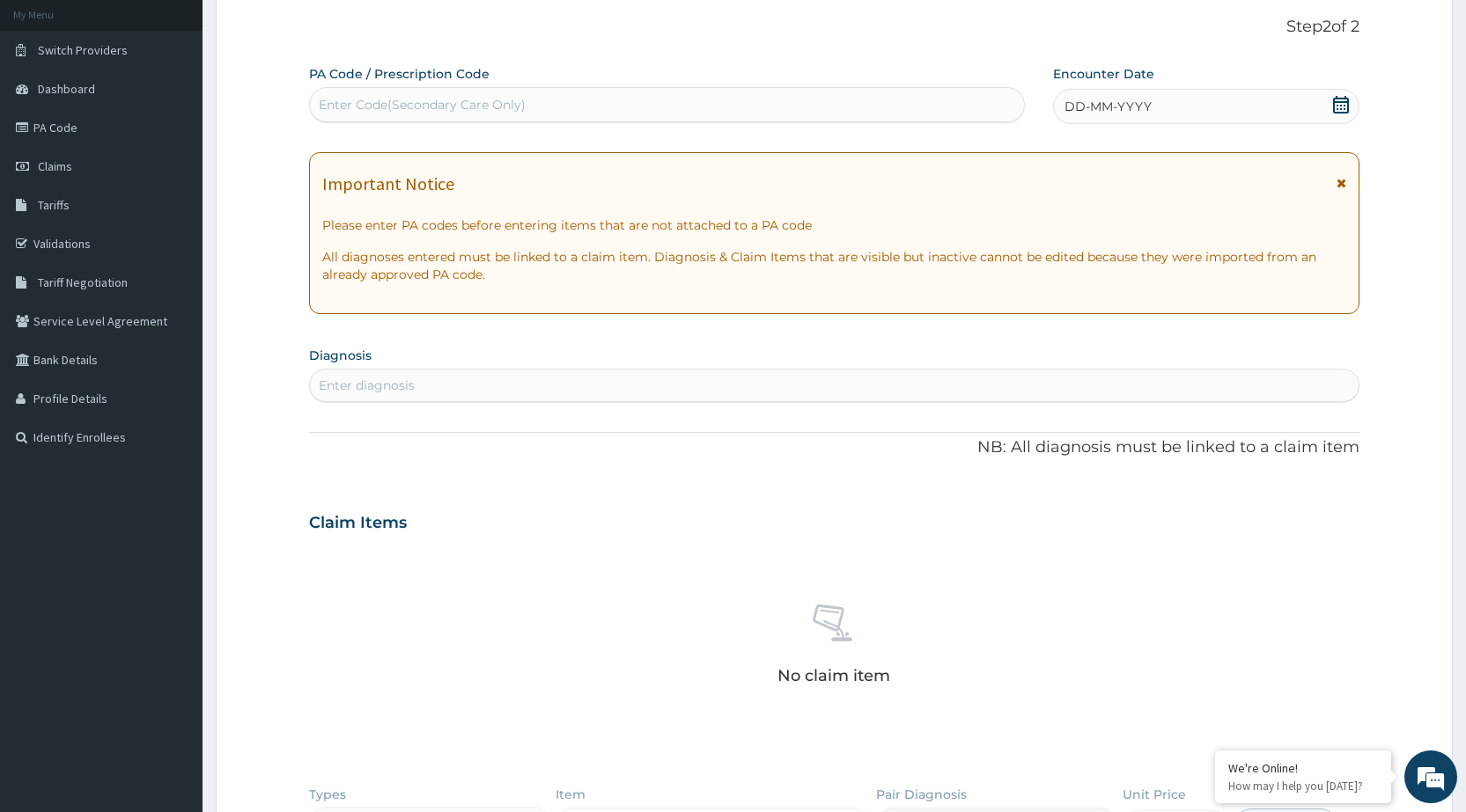
click at [1184, 102] on div "DD-MM-YYYY" at bounding box center [1206, 106] width 307 height 35
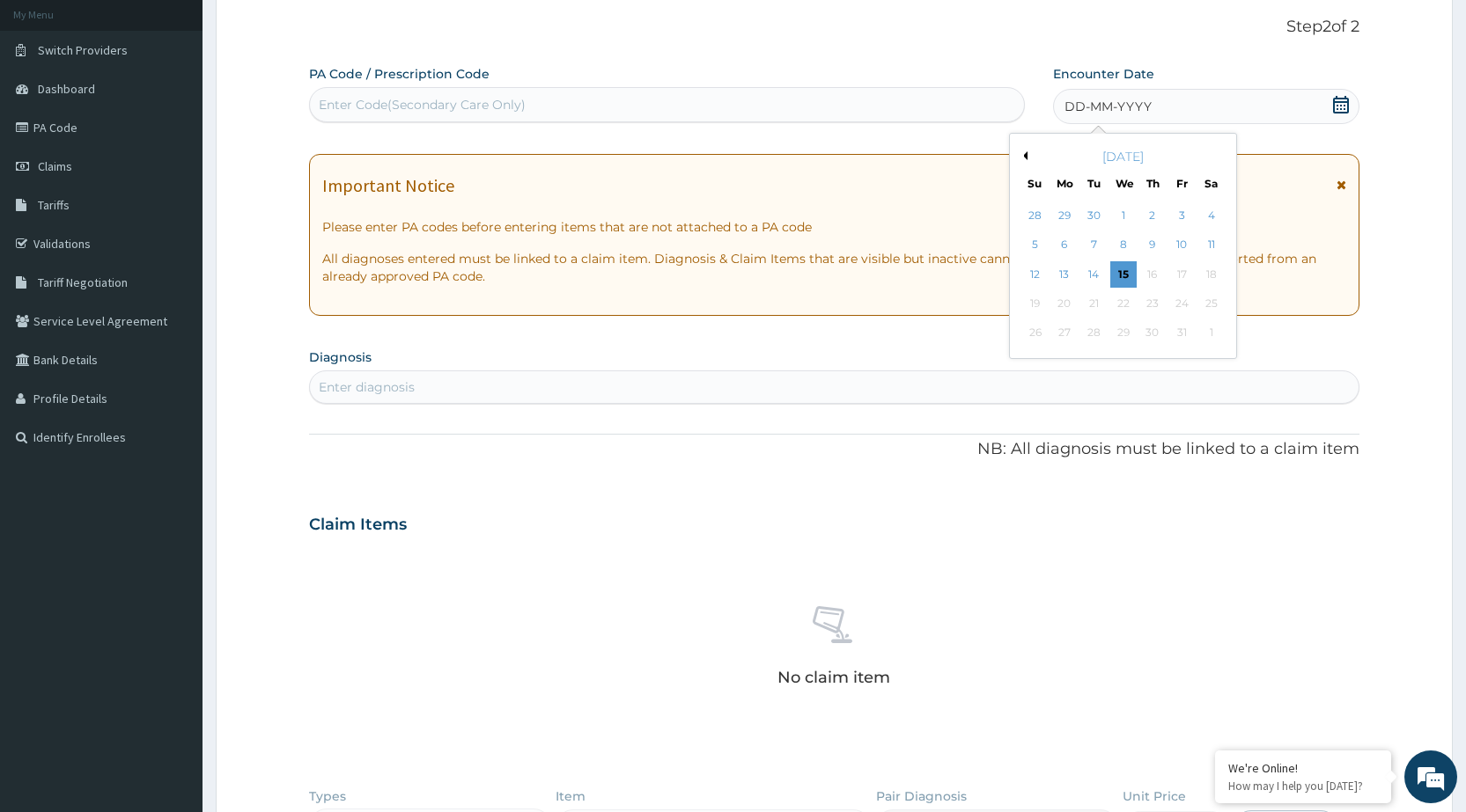
click at [1024, 157] on button "Previous Month" at bounding box center [1023, 156] width 9 height 9
click at [1156, 211] on div "3" at bounding box center [1152, 215] width 26 height 26
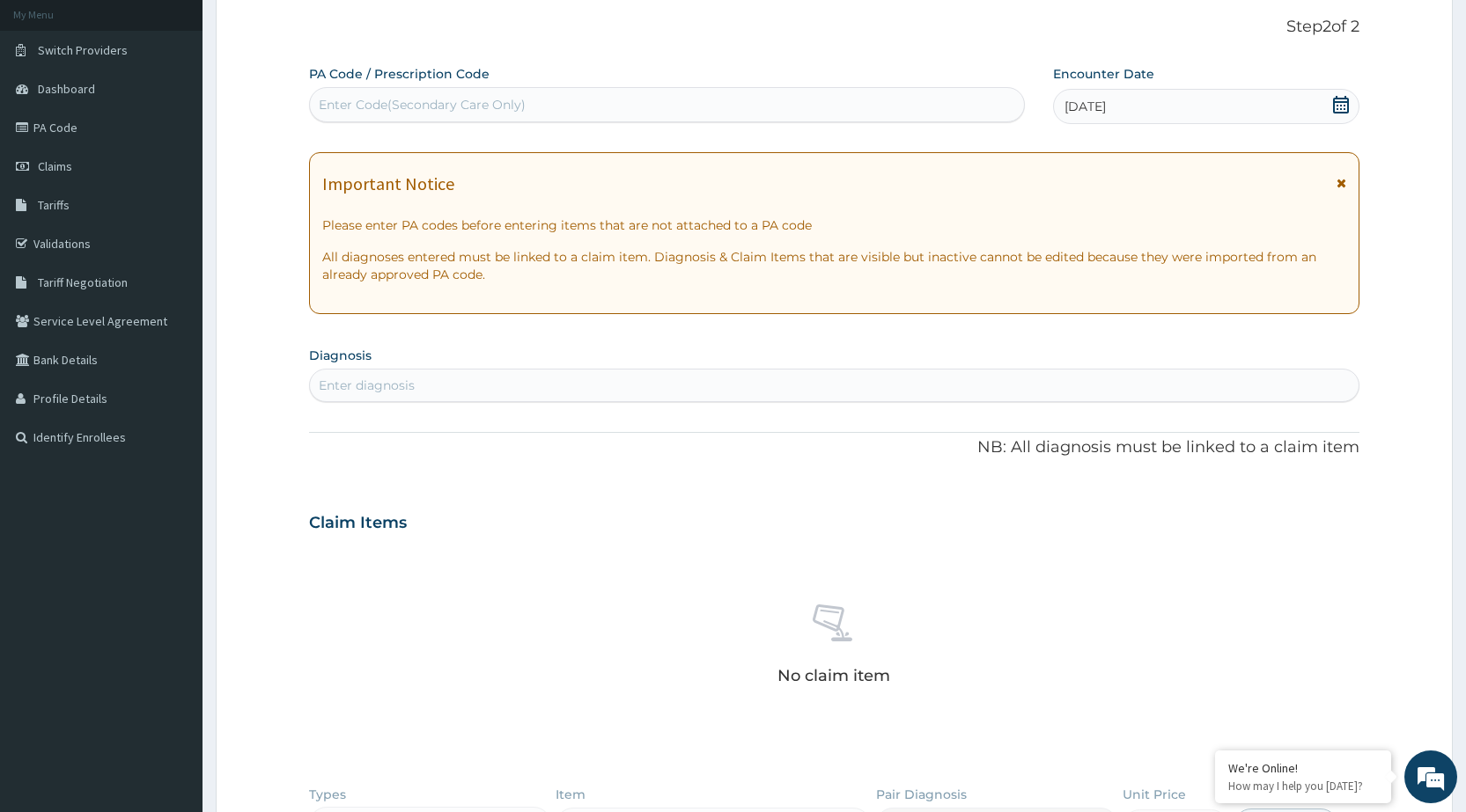
click at [1339, 178] on icon at bounding box center [1341, 183] width 10 height 13
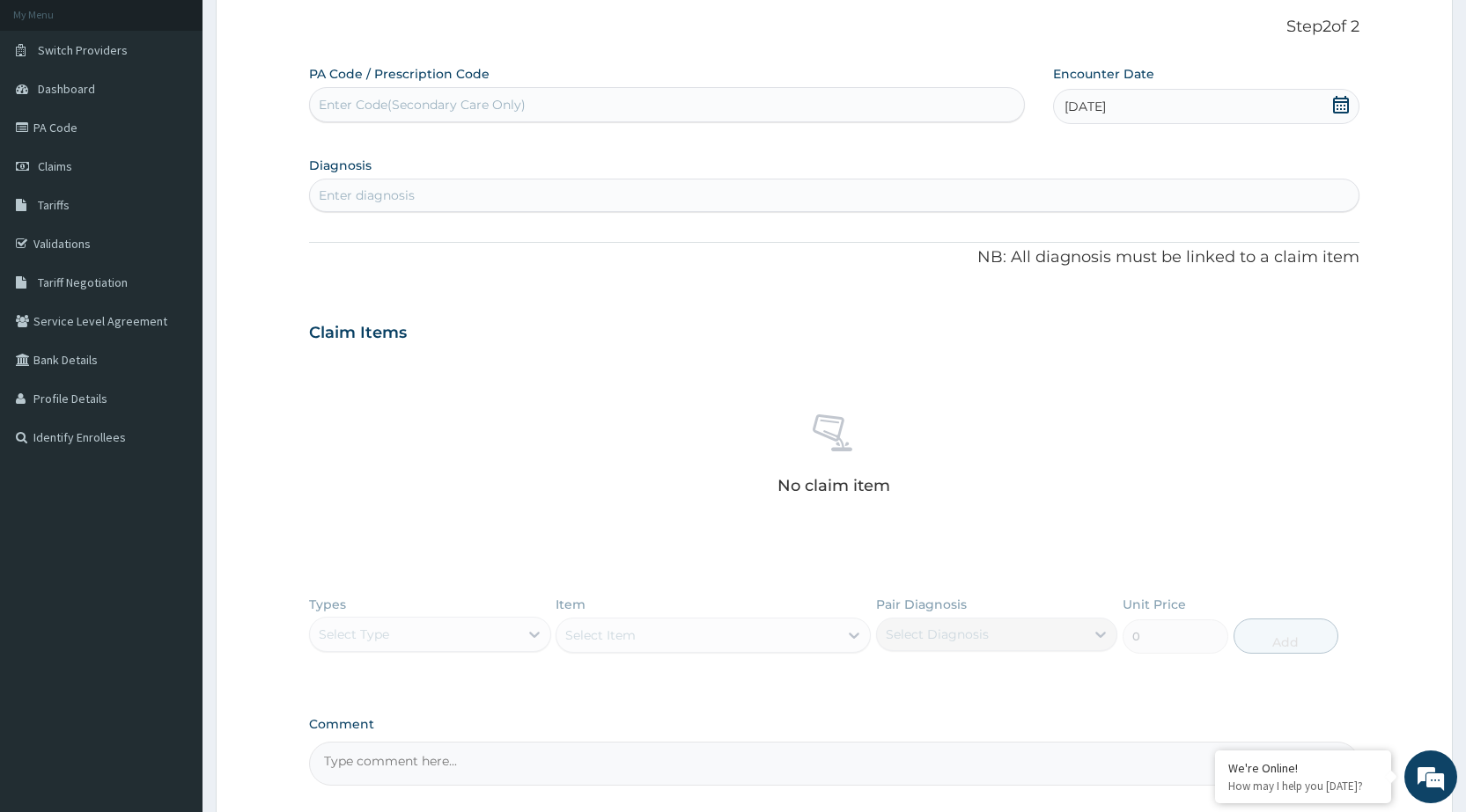
click at [1061, 208] on div "Enter diagnosis" at bounding box center [834, 195] width 1049 height 28
type input "[MEDICAL_DATA]"
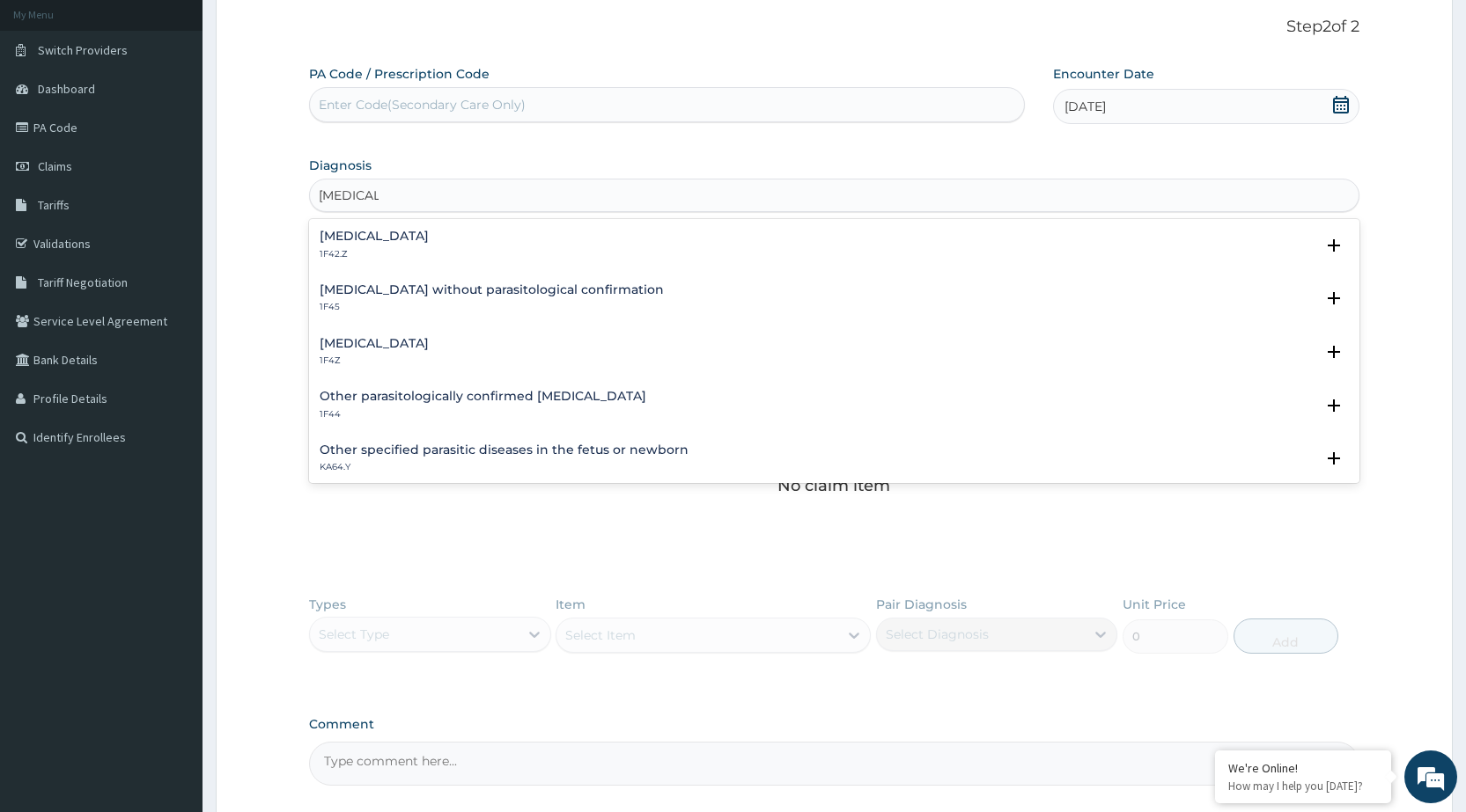
click at [376, 340] on h4 "[MEDICAL_DATA]" at bounding box center [374, 344] width 109 height 14
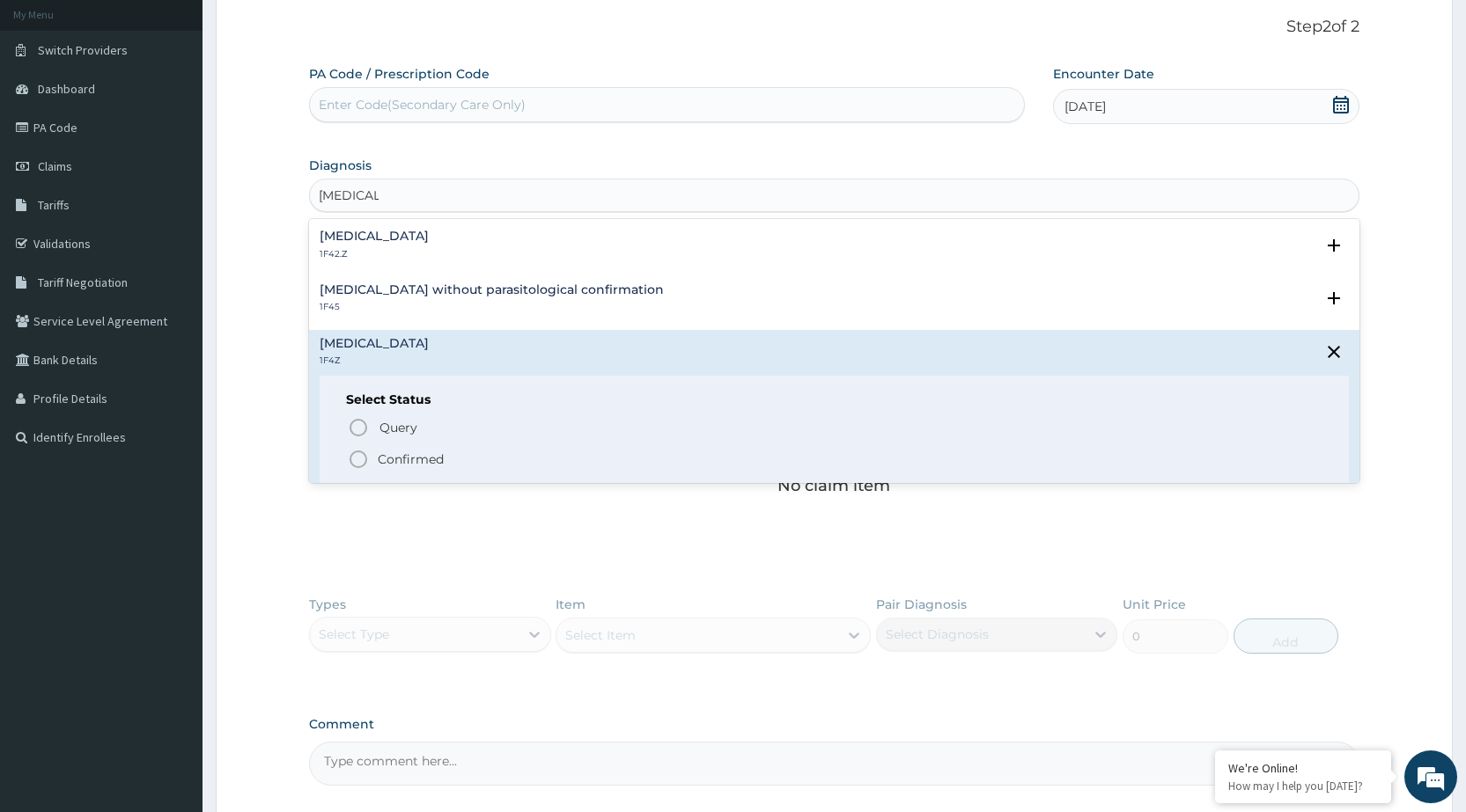
click at [350, 463] on icon "status option filled" at bounding box center [358, 460] width 21 height 21
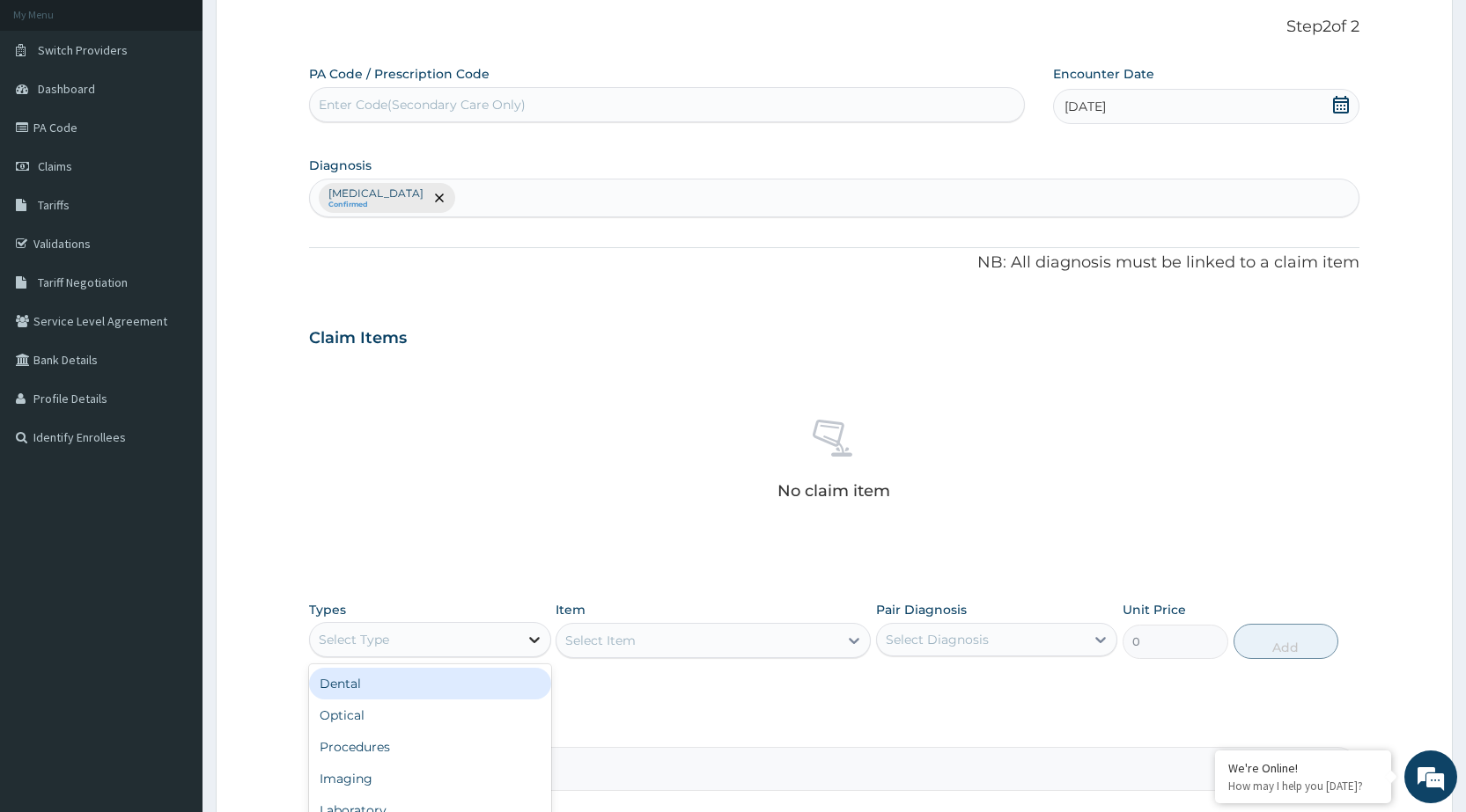
click at [530, 631] on icon at bounding box center [535, 640] width 18 height 18
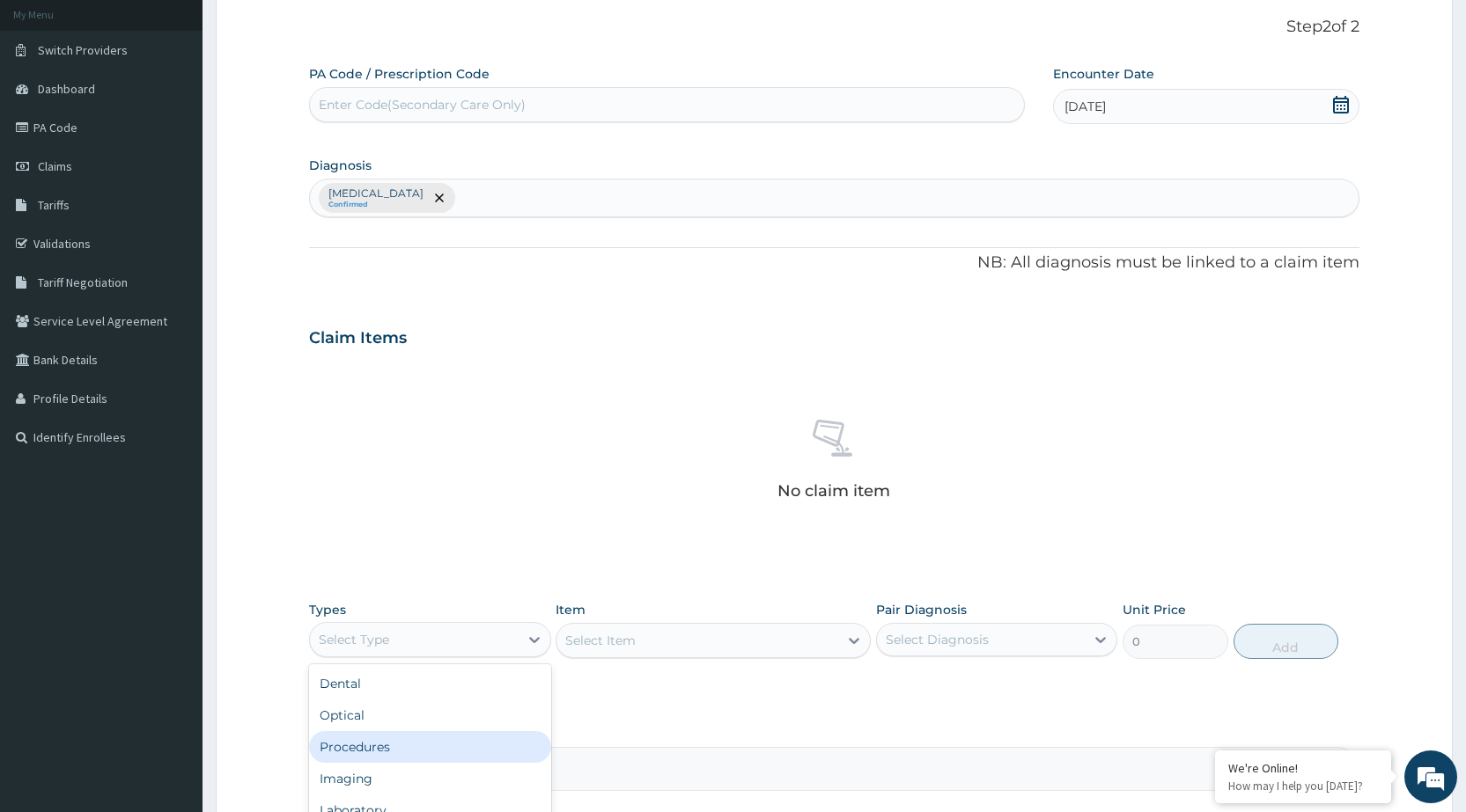
click at [468, 750] on div "Procedures" at bounding box center [430, 747] width 242 height 32
click at [785, 650] on div "Select Item" at bounding box center [713, 641] width 316 height 35
click at [785, 650] on div "Select Item" at bounding box center [696, 641] width 282 height 28
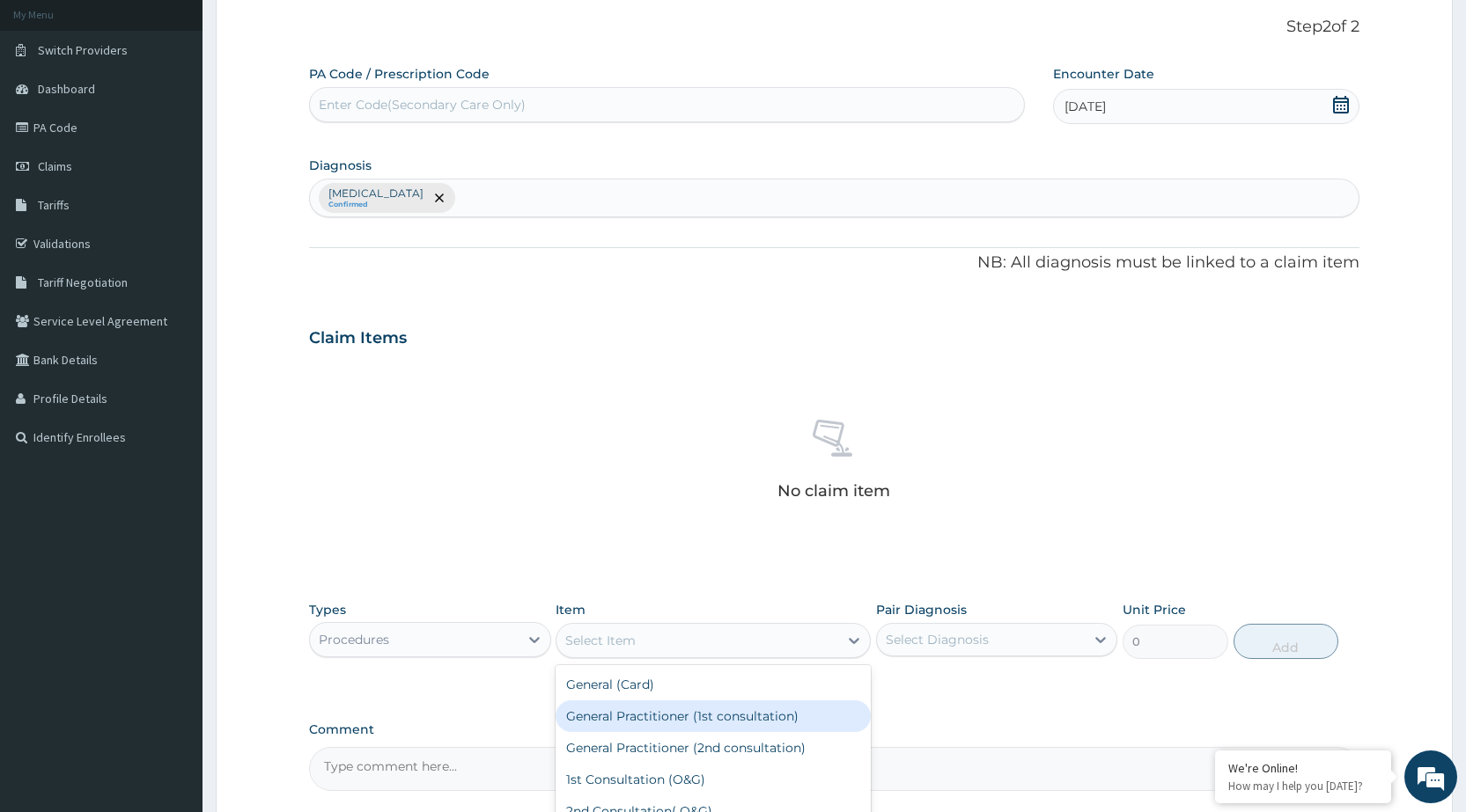
click at [795, 727] on div "General Practitioner (1st consultation)" at bounding box center [713, 717] width 316 height 32
type input "1500"
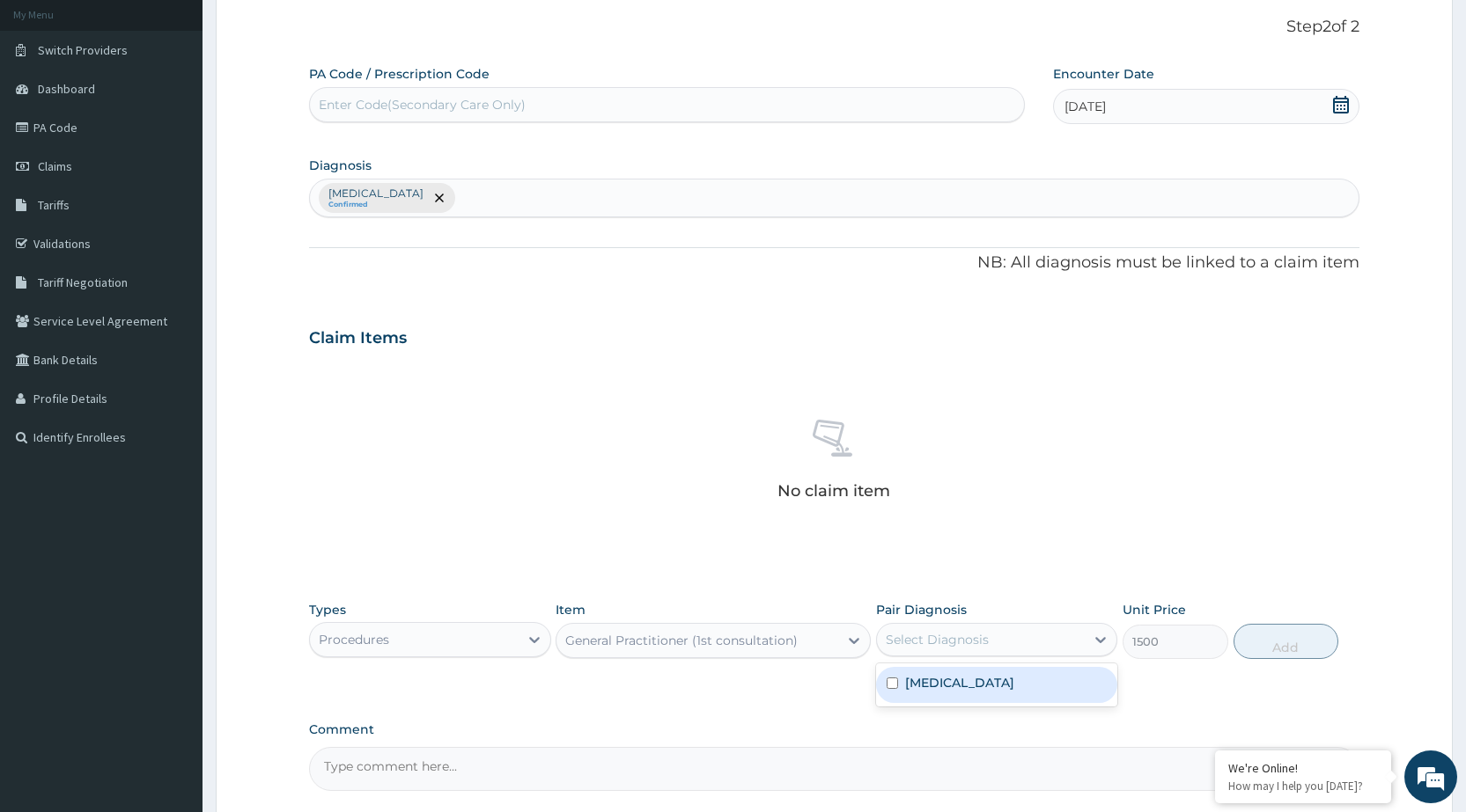
click at [1053, 629] on div "Select Diagnosis" at bounding box center [981, 640] width 207 height 28
click at [1071, 693] on div "[MEDICAL_DATA]" at bounding box center [997, 684] width 242 height 36
checkbox input "true"
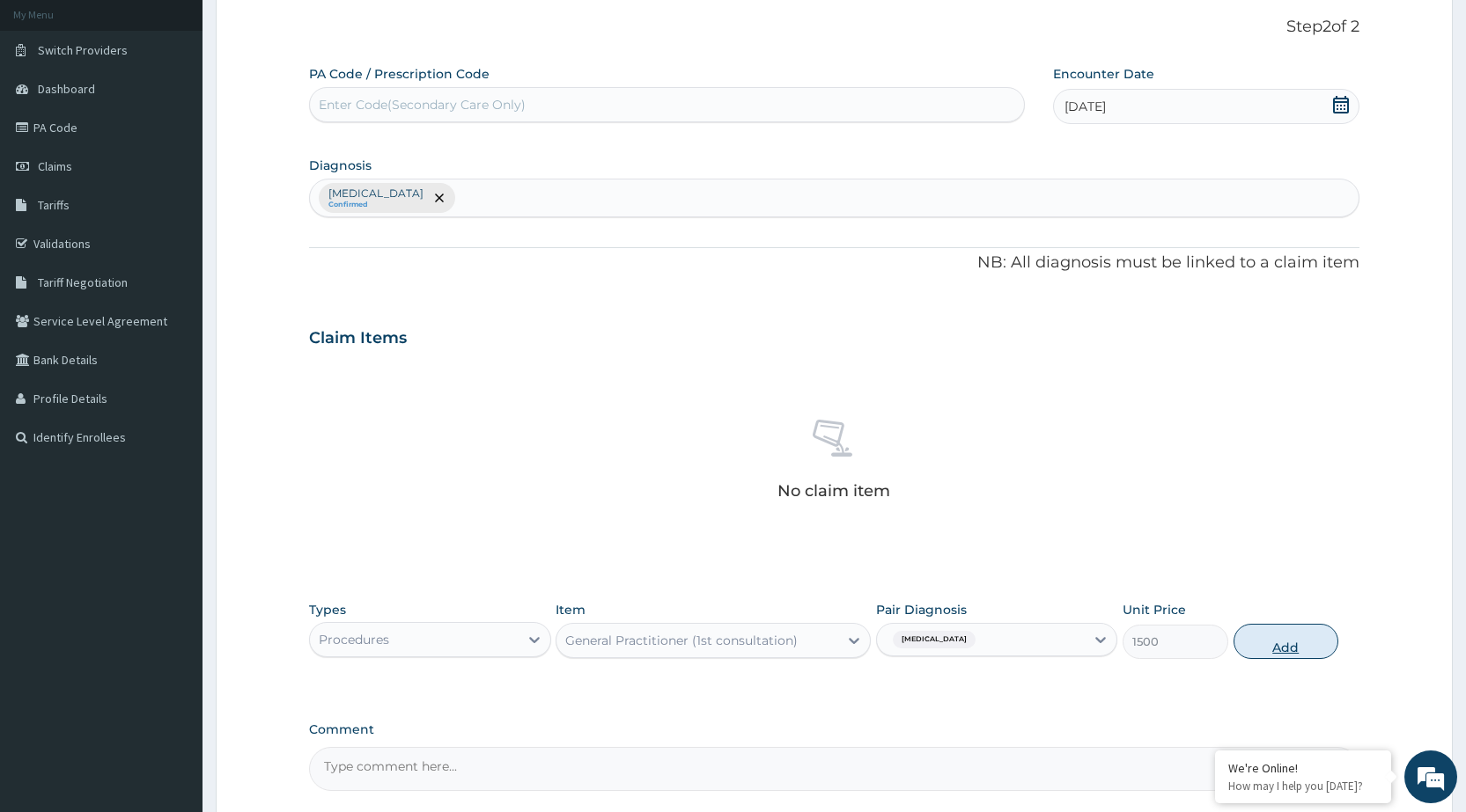
click at [1293, 650] on button "Add" at bounding box center [1287, 642] width 105 height 35
type input "0"
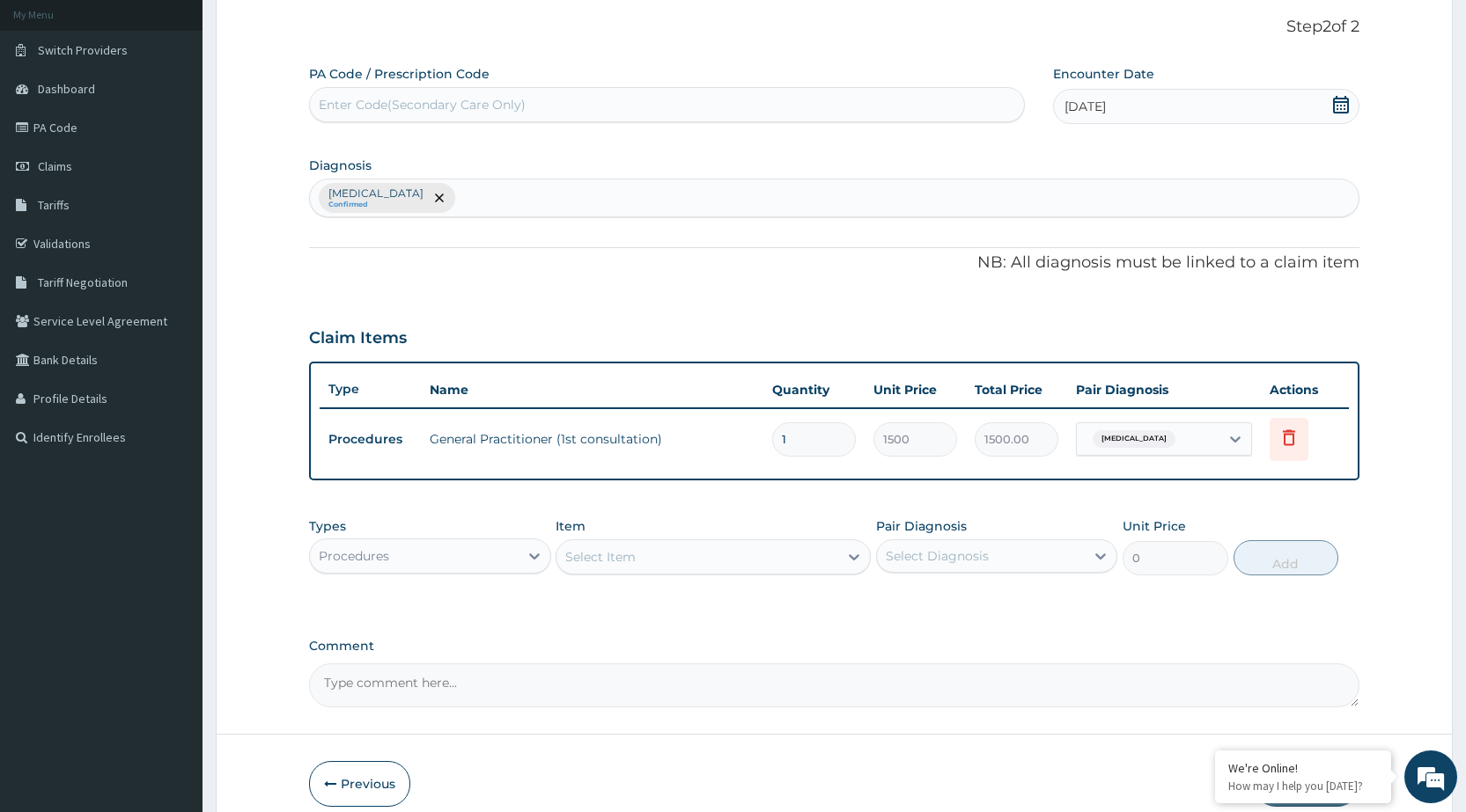
scroll to position [183, 0]
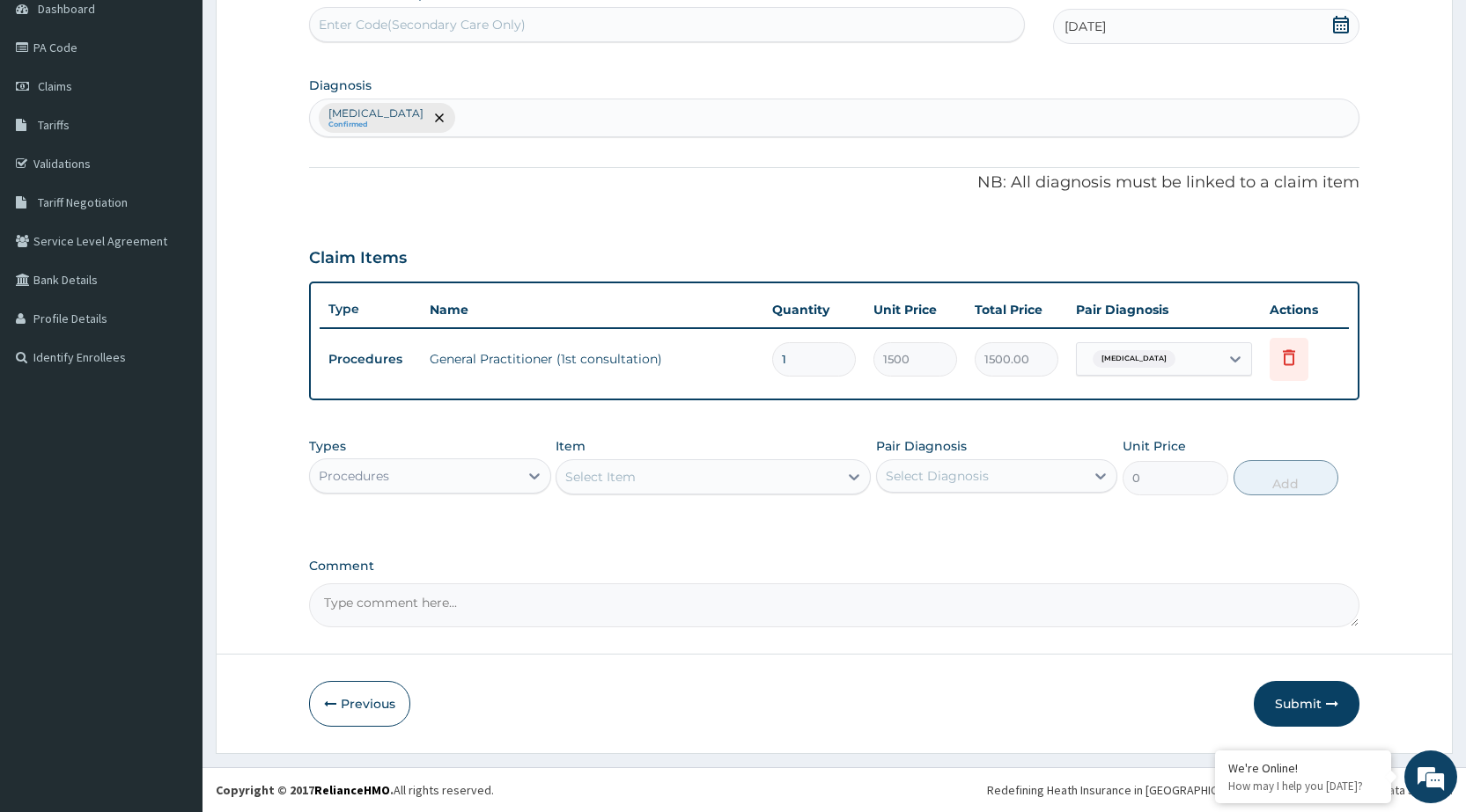
click at [463, 470] on div "Procedures" at bounding box center [413, 476] width 207 height 28
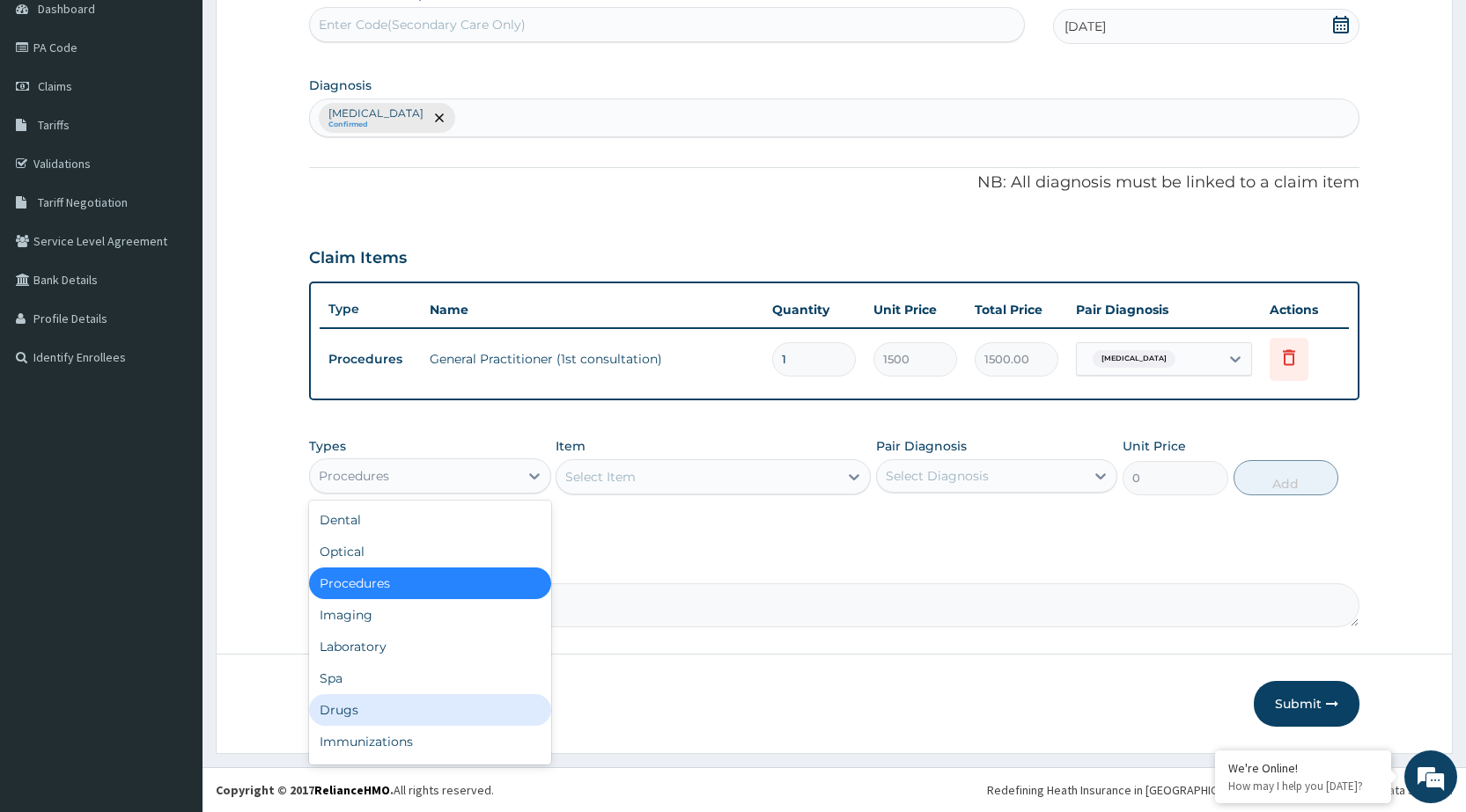
click at [384, 707] on div "Drugs" at bounding box center [430, 710] width 242 height 32
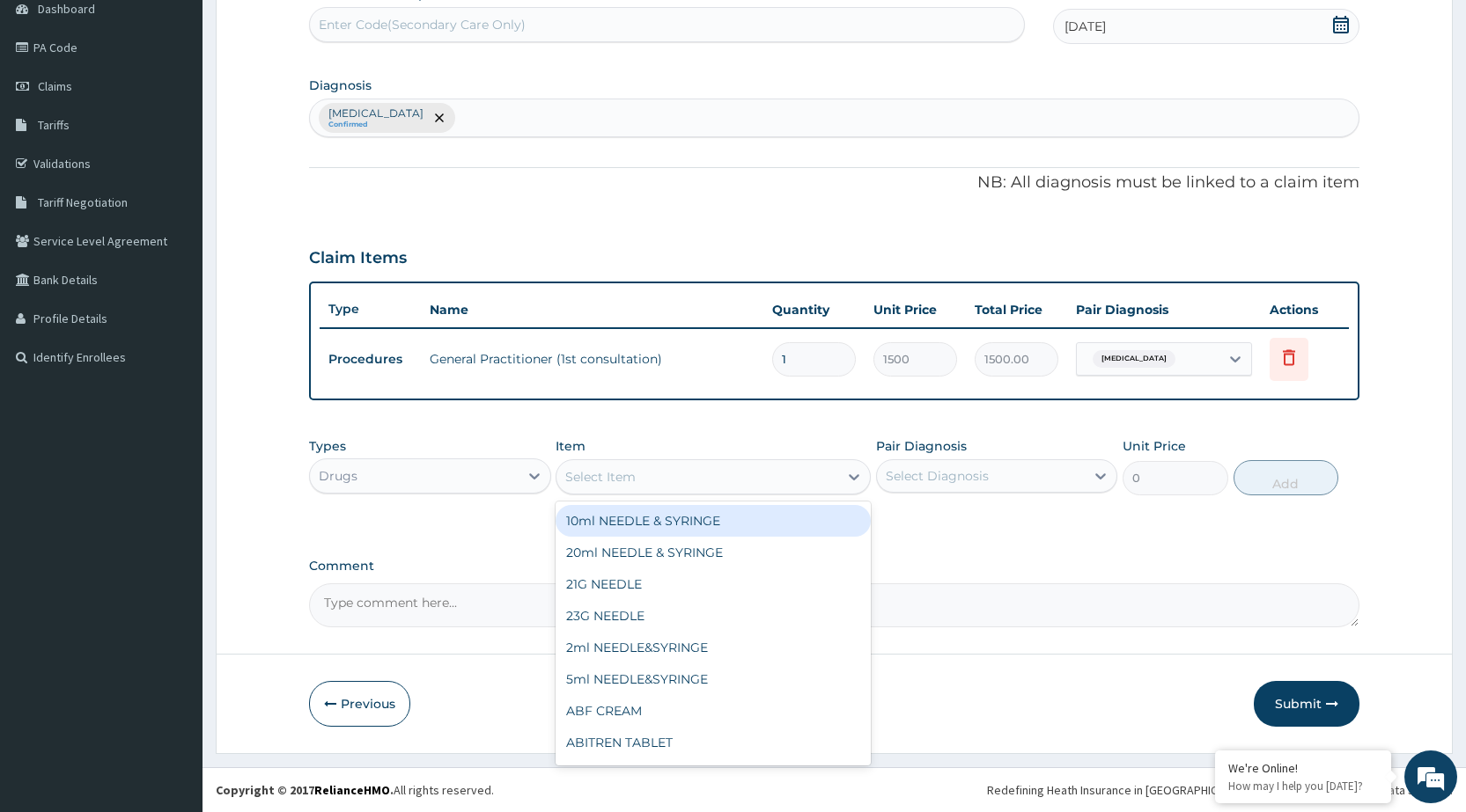
click at [677, 483] on div "Select Item" at bounding box center [696, 477] width 282 height 28
type input "[PERSON_NAME]"
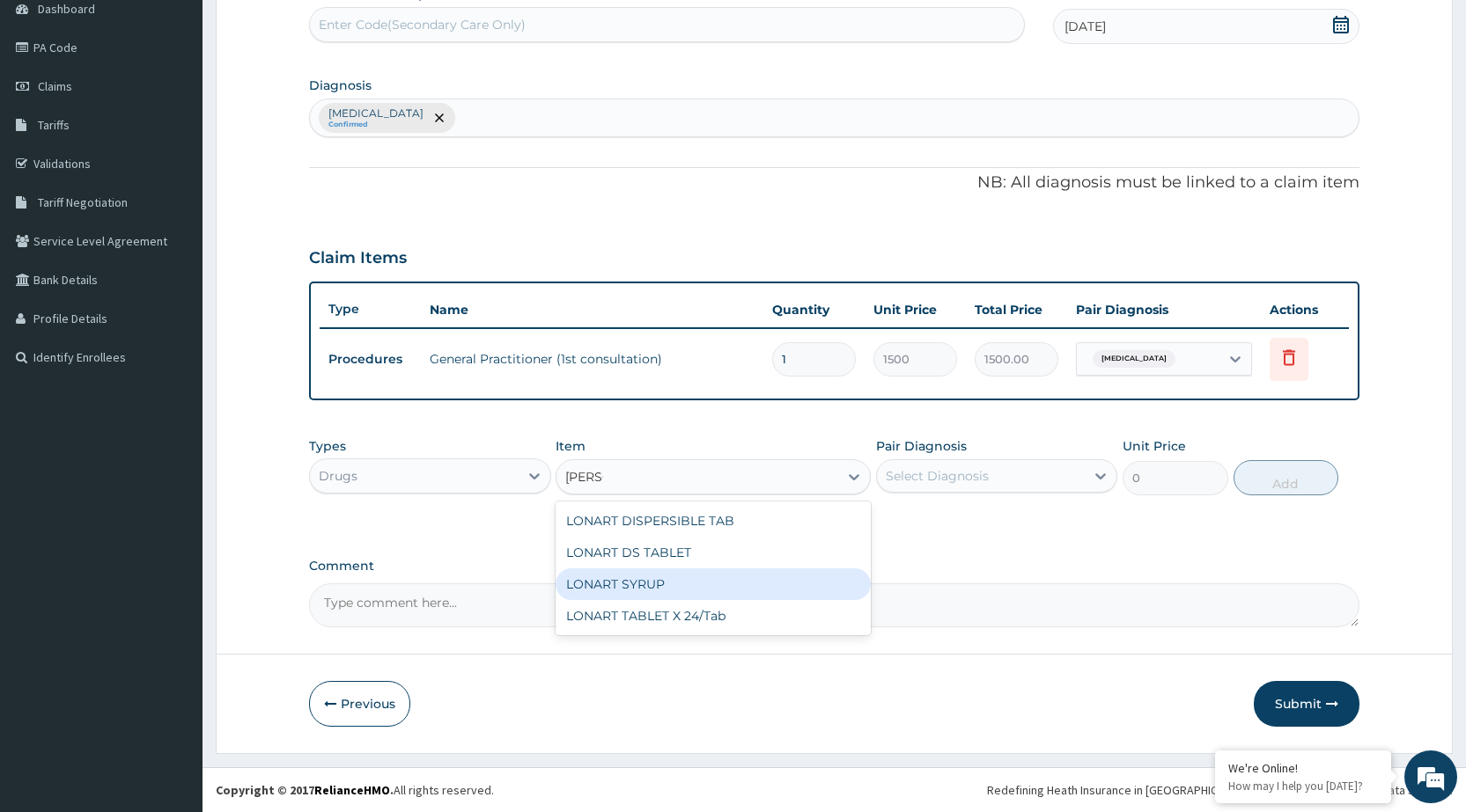
click at [622, 583] on div "LONART SYRUP" at bounding box center [713, 584] width 316 height 32
type input "525"
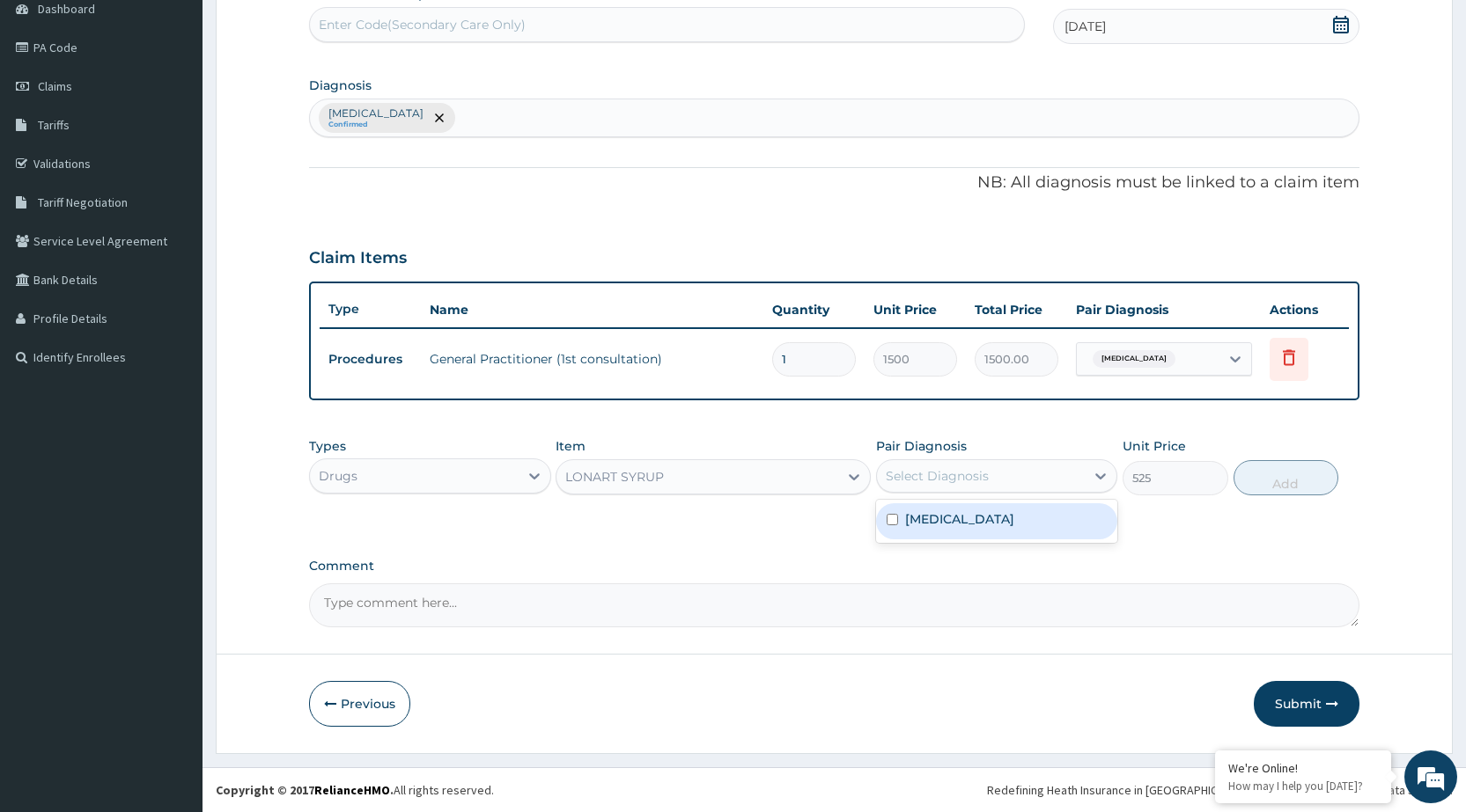
click at [1028, 476] on div "Select Diagnosis" at bounding box center [981, 476] width 207 height 28
click at [1041, 519] on div "[MEDICAL_DATA]" at bounding box center [997, 521] width 242 height 36
checkbox input "true"
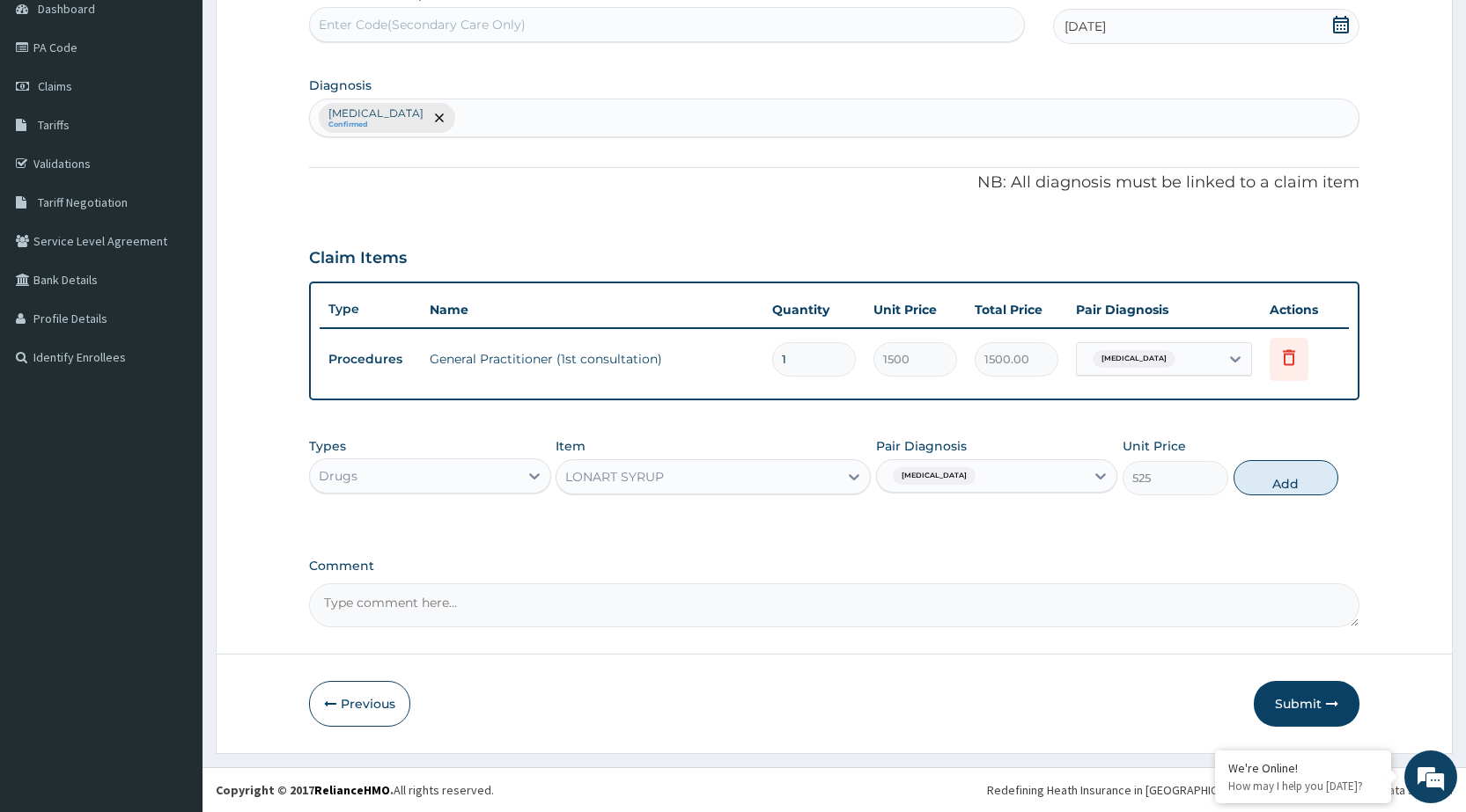
click at [1265, 458] on div "Types Drugs Item LONART SYRUP Pair Diagnosis [MEDICAL_DATA] Unit Price 525 Add" at bounding box center [834, 466] width 1051 height 76
drag, startPoint x: 1287, startPoint y: 480, endPoint x: 591, endPoint y: 461, distance: 696.3
click at [1281, 480] on button "Add" at bounding box center [1287, 478] width 105 height 35
type input "0"
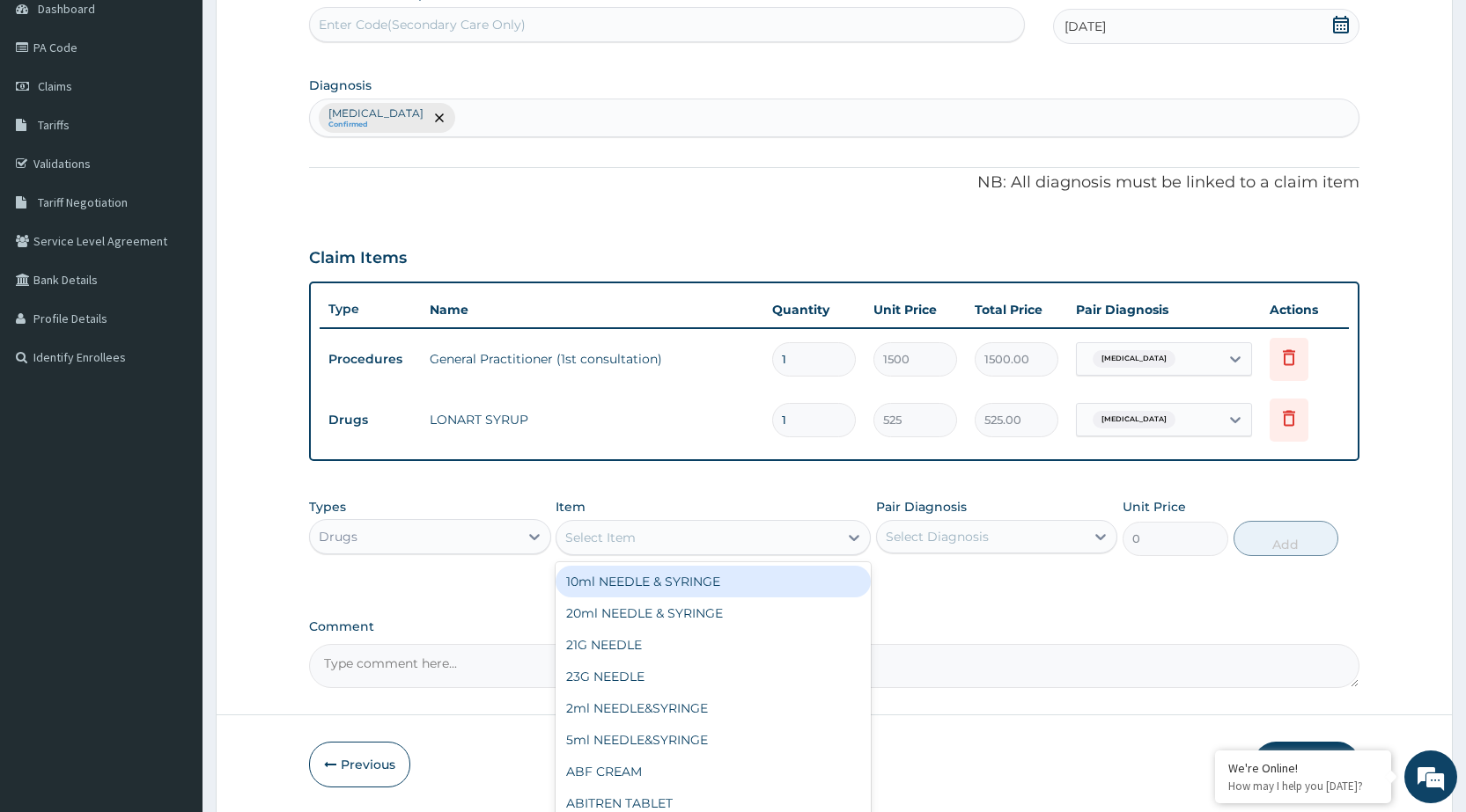
click at [618, 543] on div "Select Item" at bounding box center [600, 537] width 70 height 18
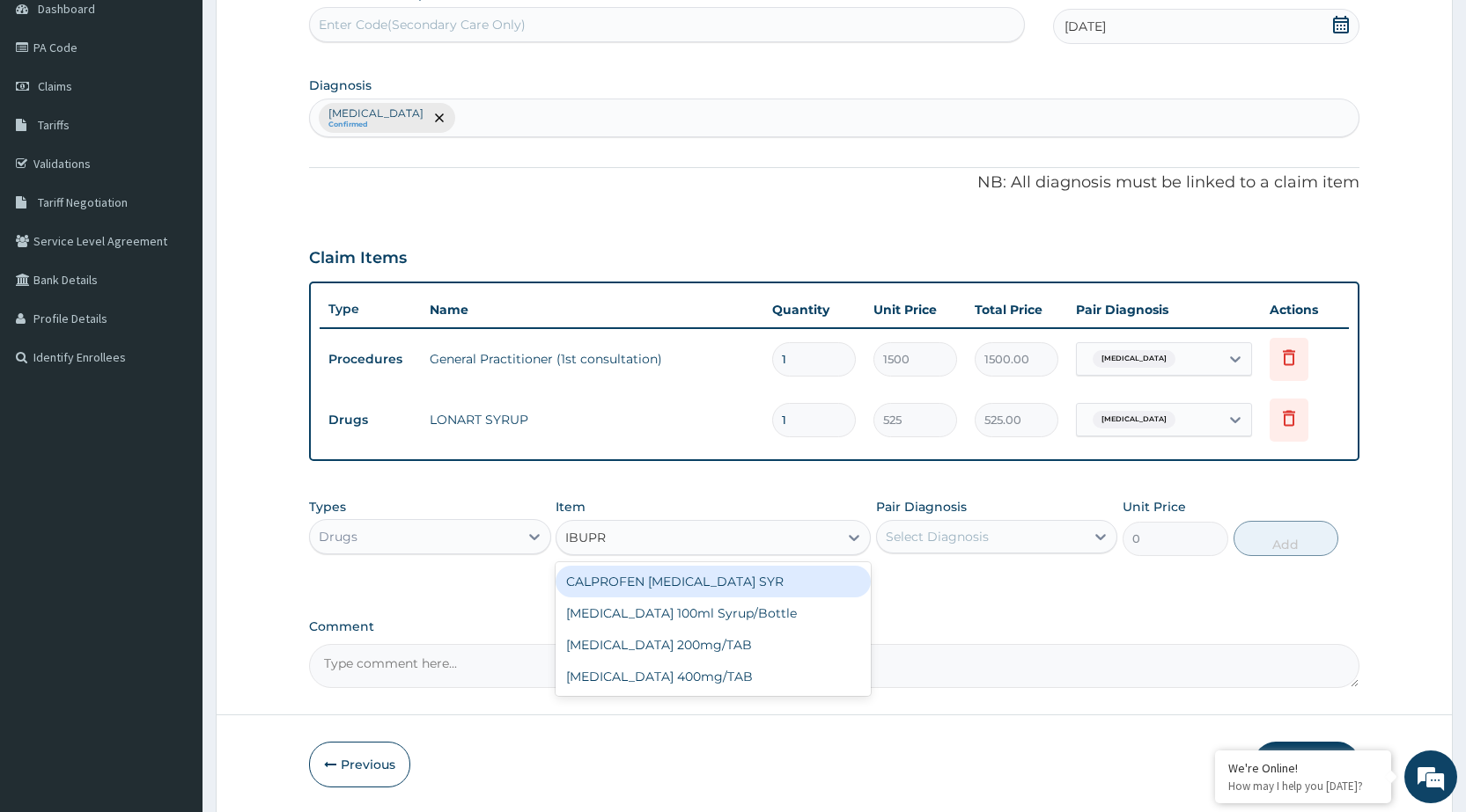
type input "IBUPRO"
click at [648, 592] on div "CALPROFEN [MEDICAL_DATA] SYR" at bounding box center [713, 581] width 316 height 32
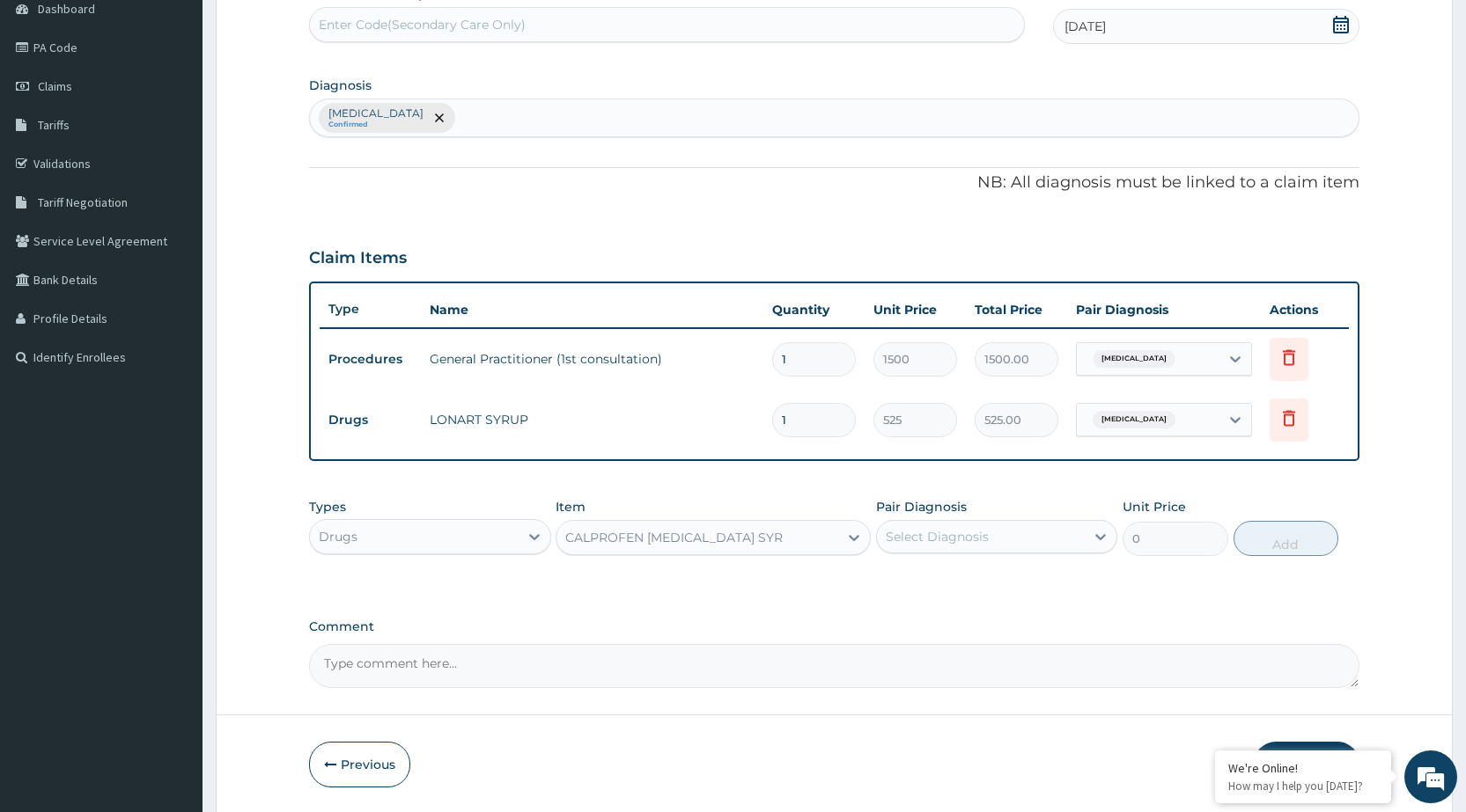
type input "1155"
click at [957, 535] on div "Select Diagnosis" at bounding box center [938, 536] width 103 height 18
drag, startPoint x: 959, startPoint y: 579, endPoint x: 1174, endPoint y: 565, distance: 215.5
click at [1046, 580] on div "[MEDICAL_DATA]" at bounding box center [997, 582] width 242 height 36
checkbox input "true"
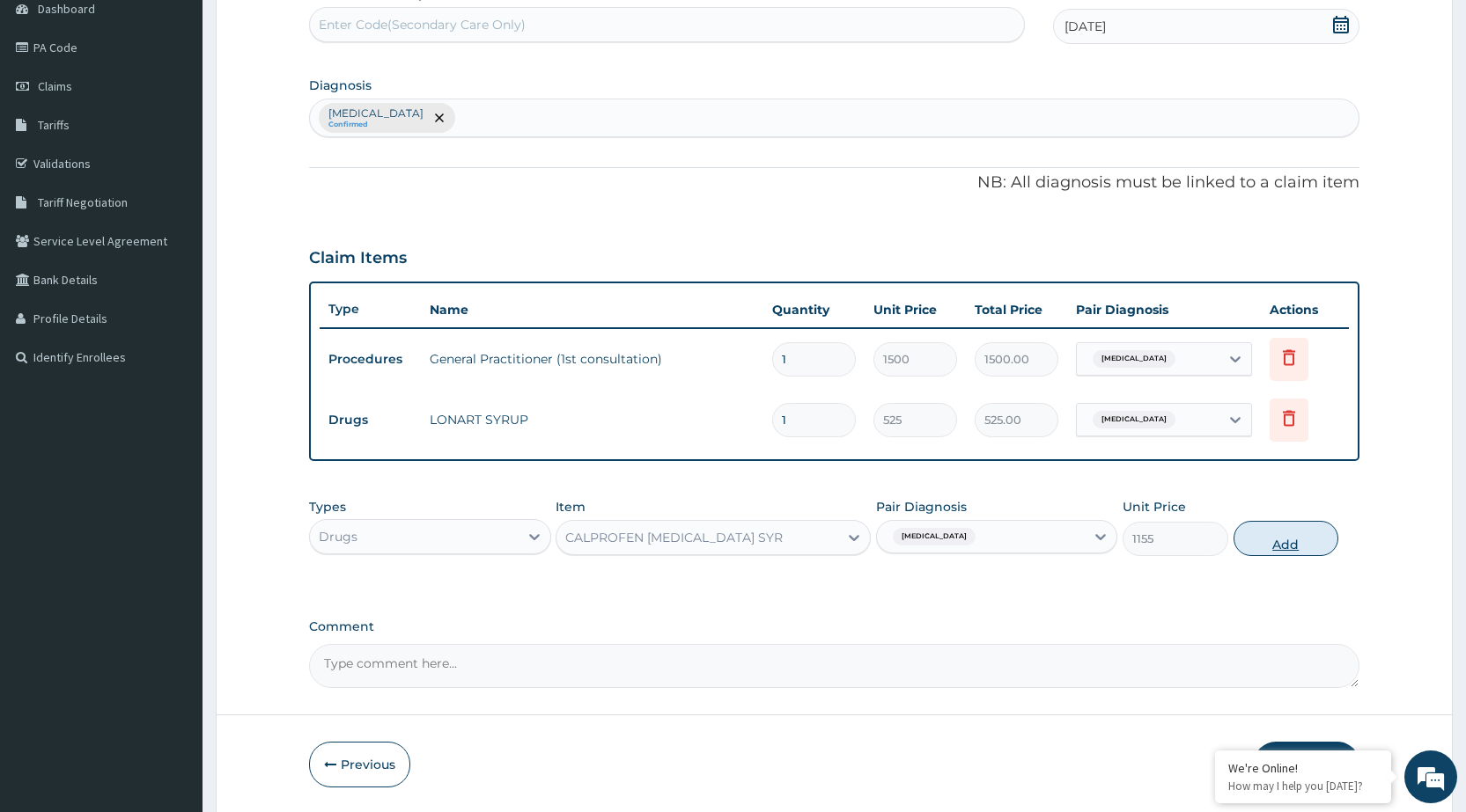
click at [1292, 532] on button "Add" at bounding box center [1287, 538] width 105 height 35
type input "0"
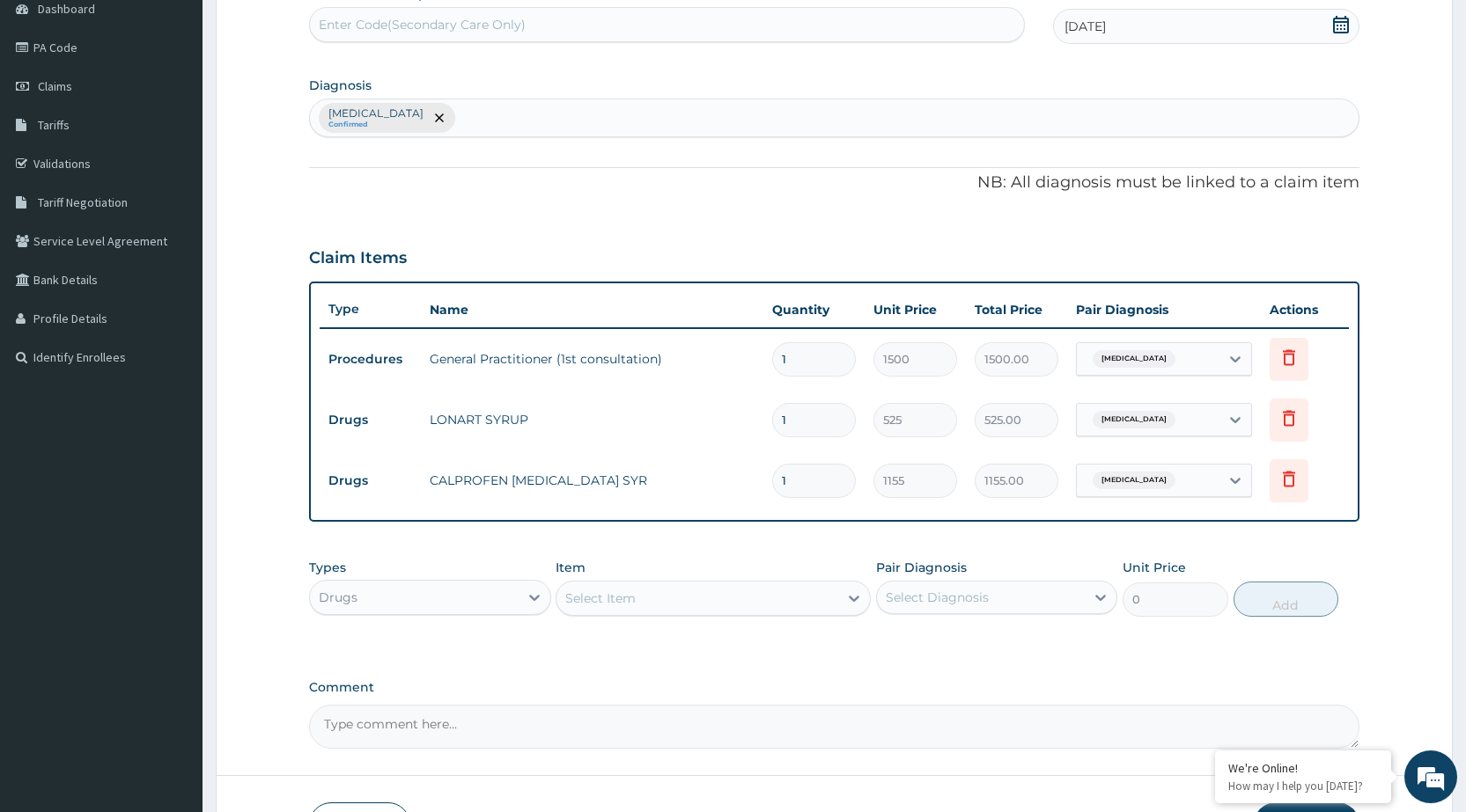
click at [830, 610] on div "Select Item" at bounding box center [696, 598] width 282 height 28
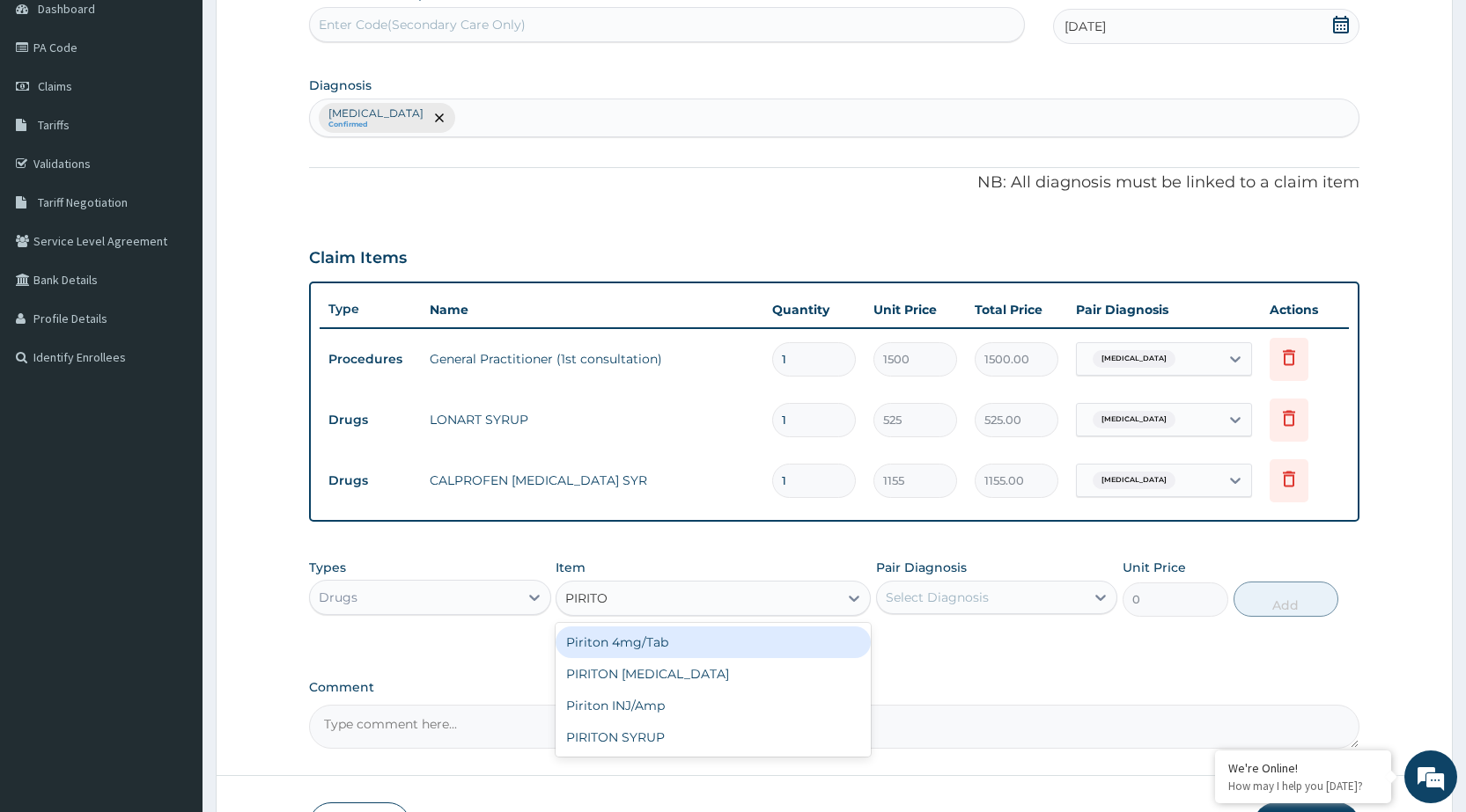
type input "PIRITON"
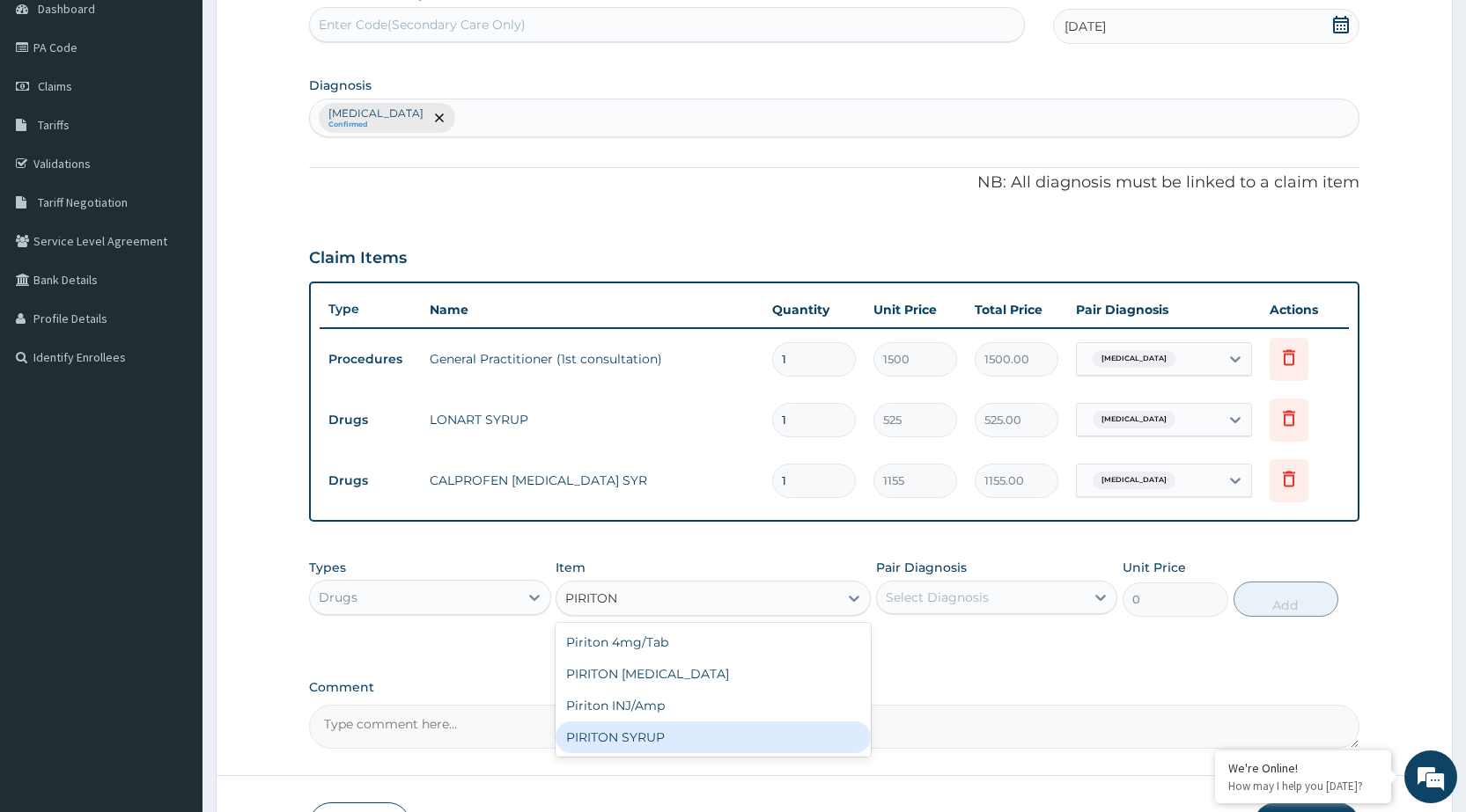
click at [694, 744] on div "PIRITON SYRUP" at bounding box center [713, 737] width 316 height 32
type input "210"
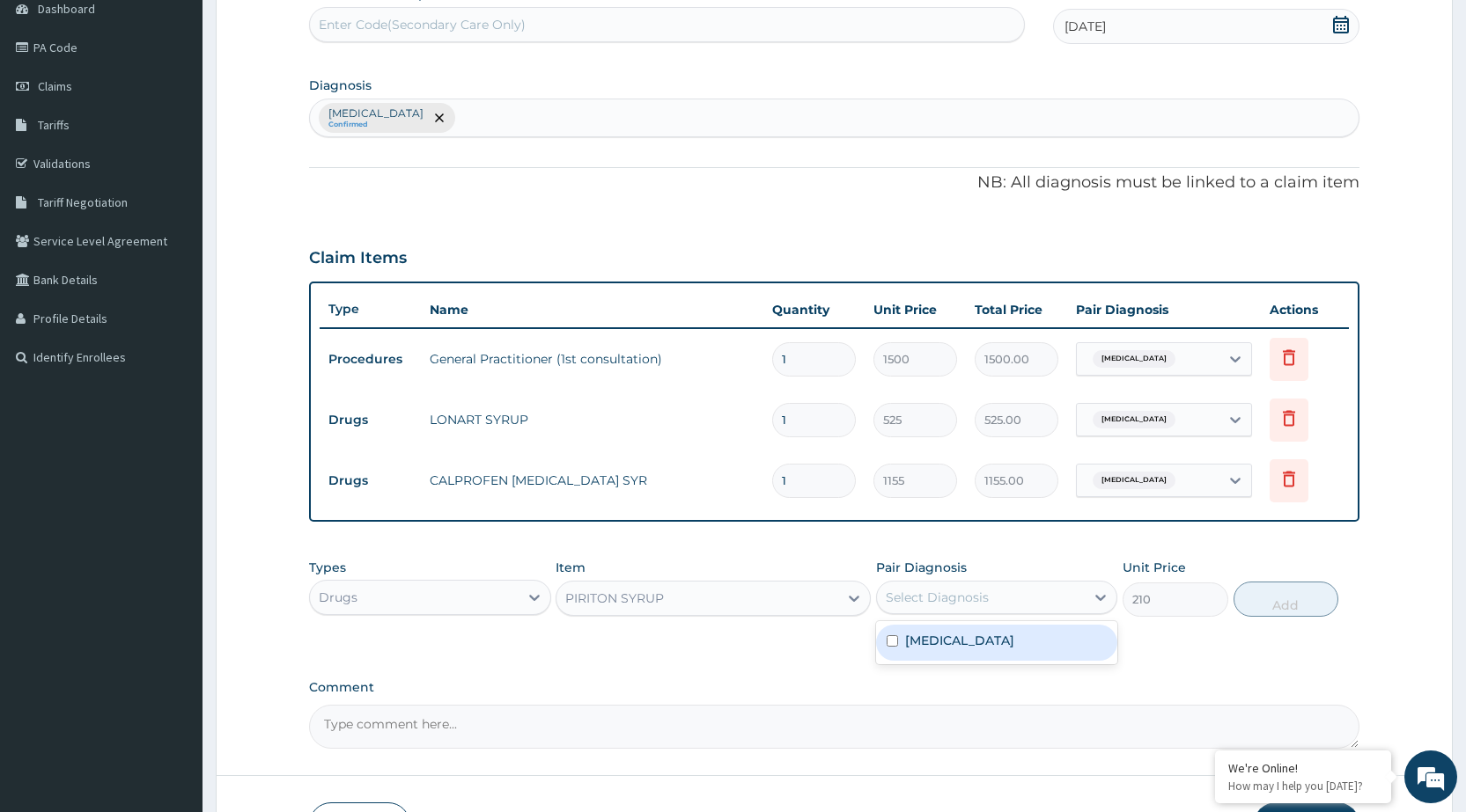
click at [1048, 597] on div "Select Diagnosis" at bounding box center [981, 597] width 207 height 28
drag, startPoint x: 1011, startPoint y: 655, endPoint x: 1204, endPoint y: 604, distance: 199.6
click at [1035, 646] on div "[MEDICAL_DATA]" at bounding box center [997, 643] width 242 height 36
checkbox input "true"
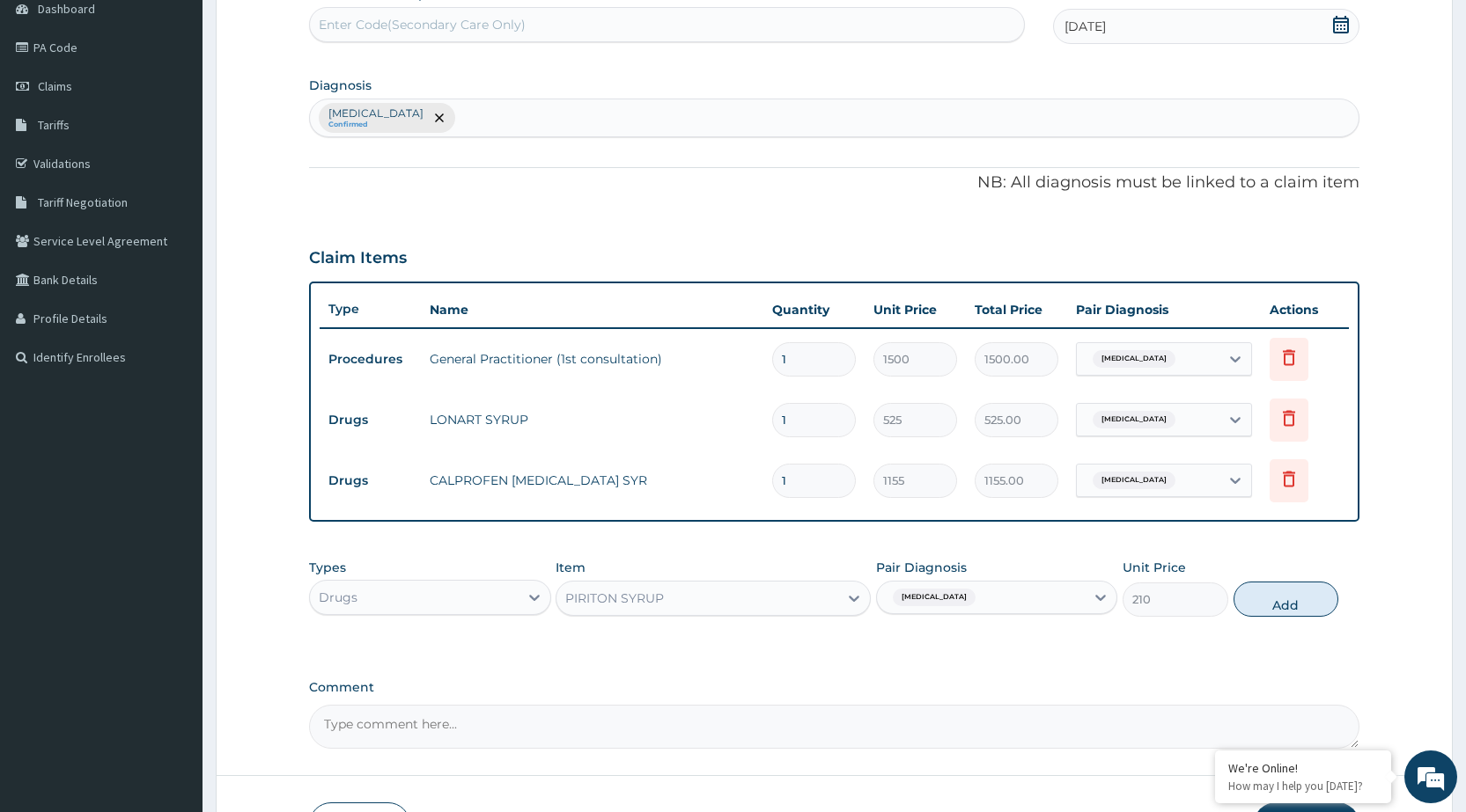
click at [1270, 582] on button "Add" at bounding box center [1287, 600] width 105 height 35
type input "0"
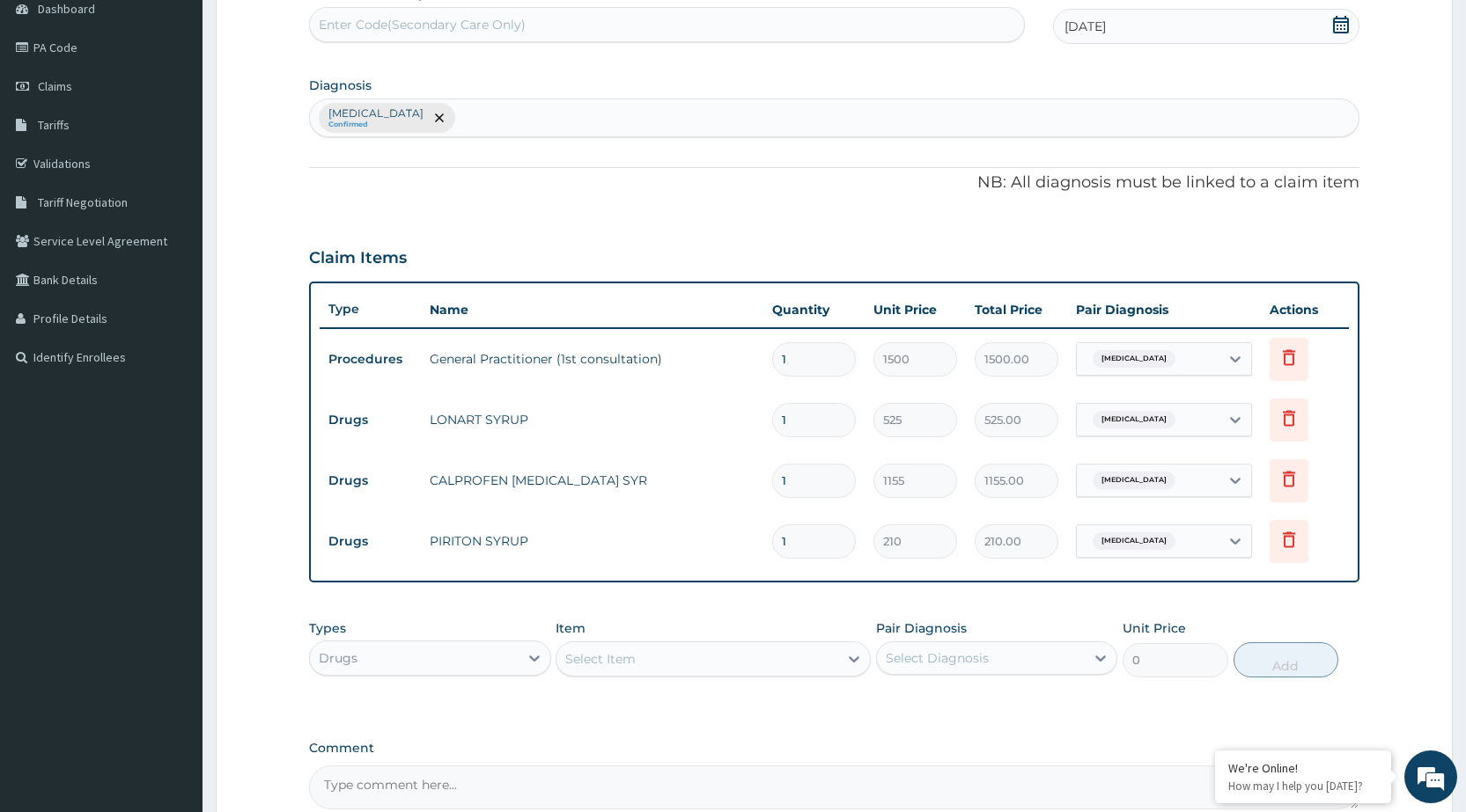
click at [688, 681] on div "Types Drugs Item Select Item Pair Diagnosis Select Diagnosis Unit Price 0 Add" at bounding box center [834, 648] width 1051 height 76
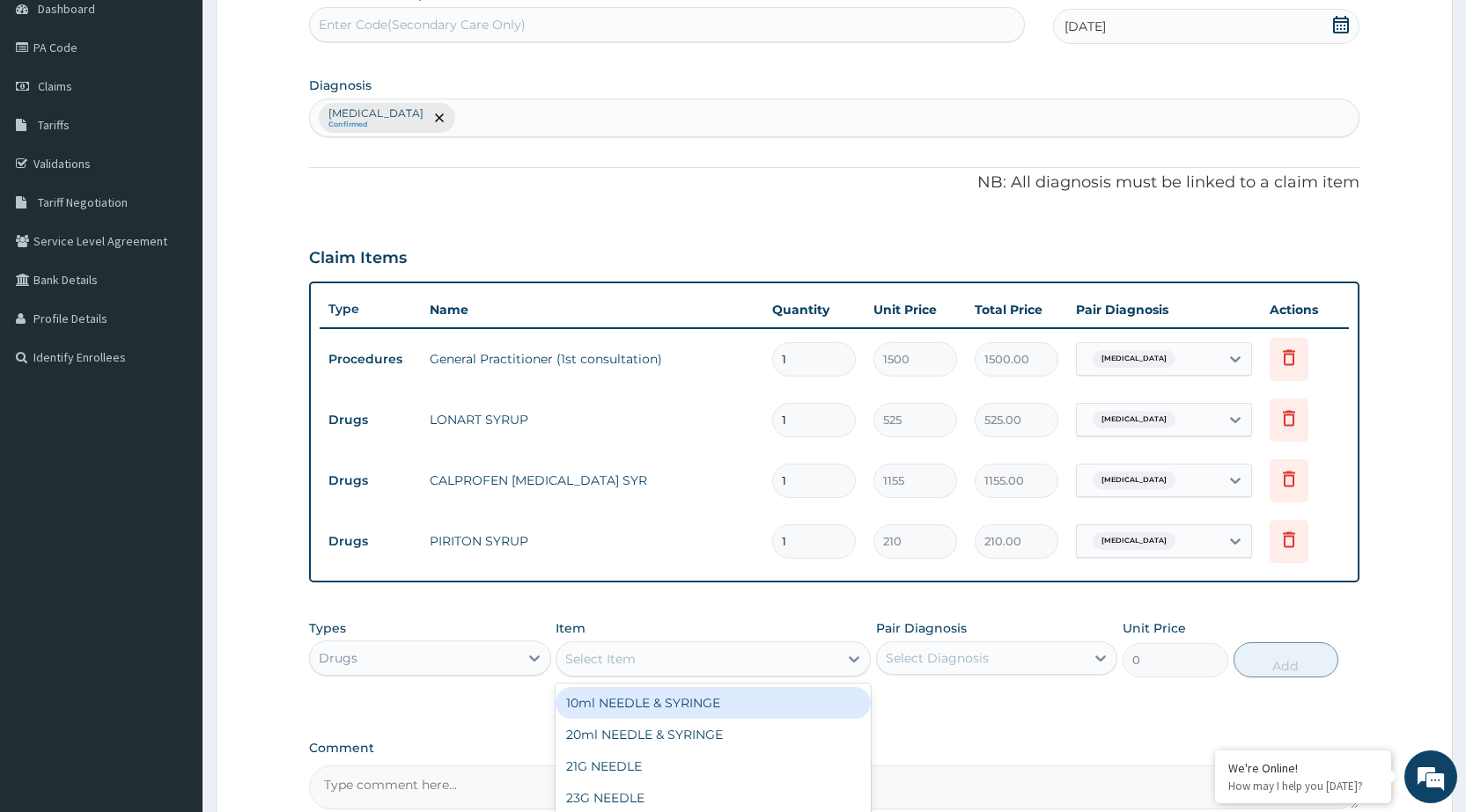
click at [718, 667] on div "Select Item" at bounding box center [696, 659] width 282 height 28
type input "COUGH"
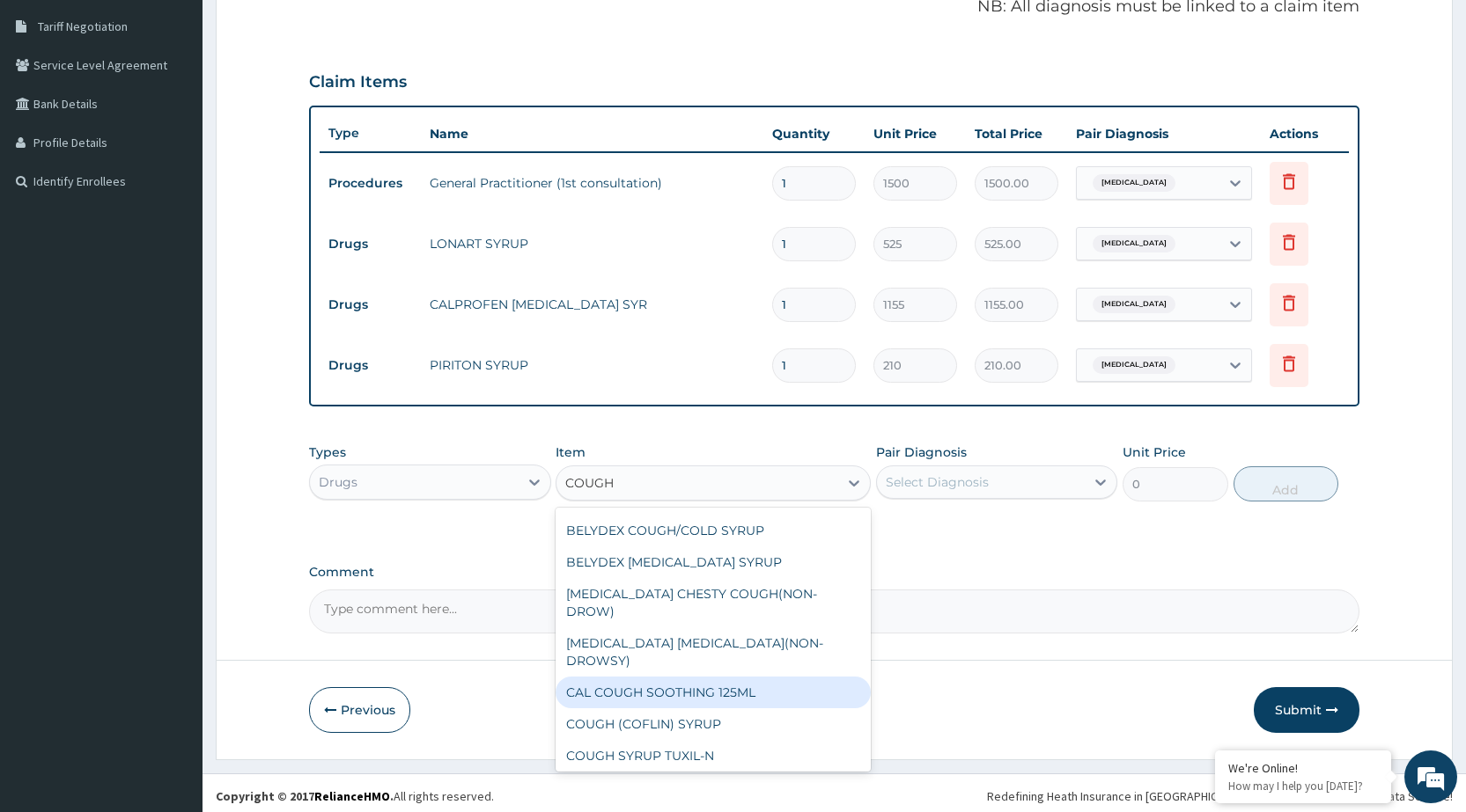
click at [728, 677] on div "CAL COUGH SOOTHING 125ML" at bounding box center [713, 692] width 316 height 32
type input "577.5"
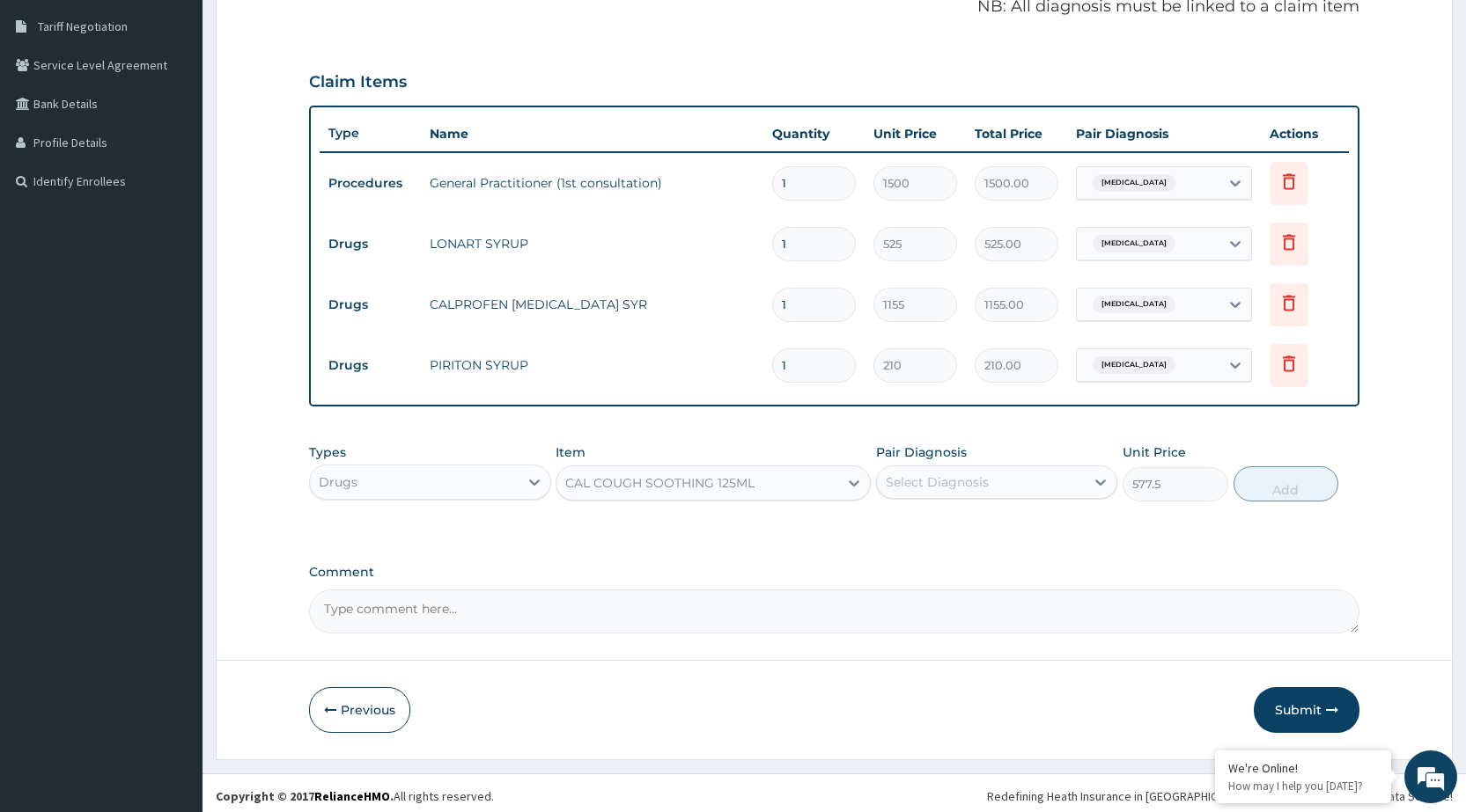
scroll to position [0, 0]
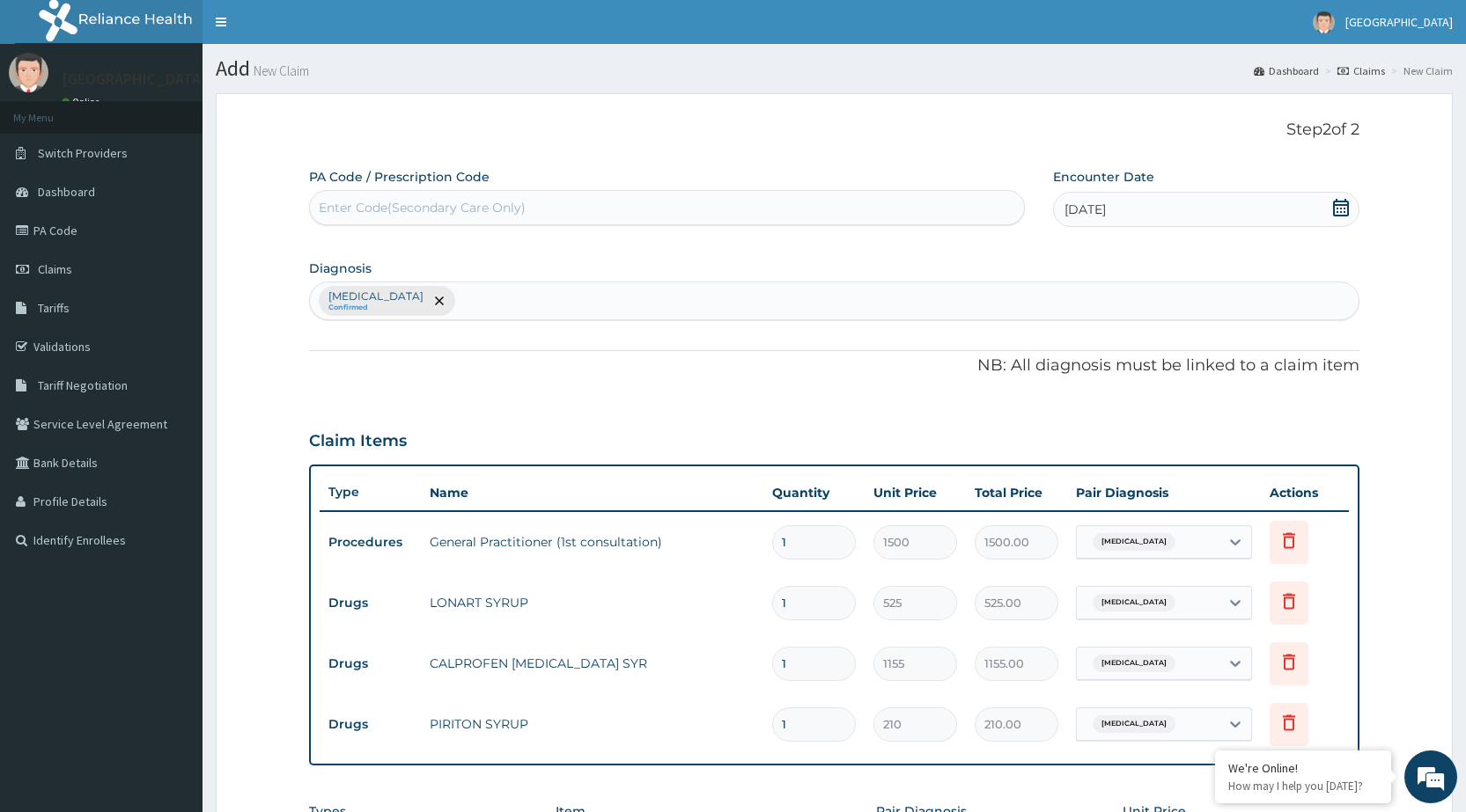
click at [714, 314] on div "[MEDICAL_DATA] Confirmed" at bounding box center [834, 301] width 1049 height 37
type input "UPPER RESPIRATORY"
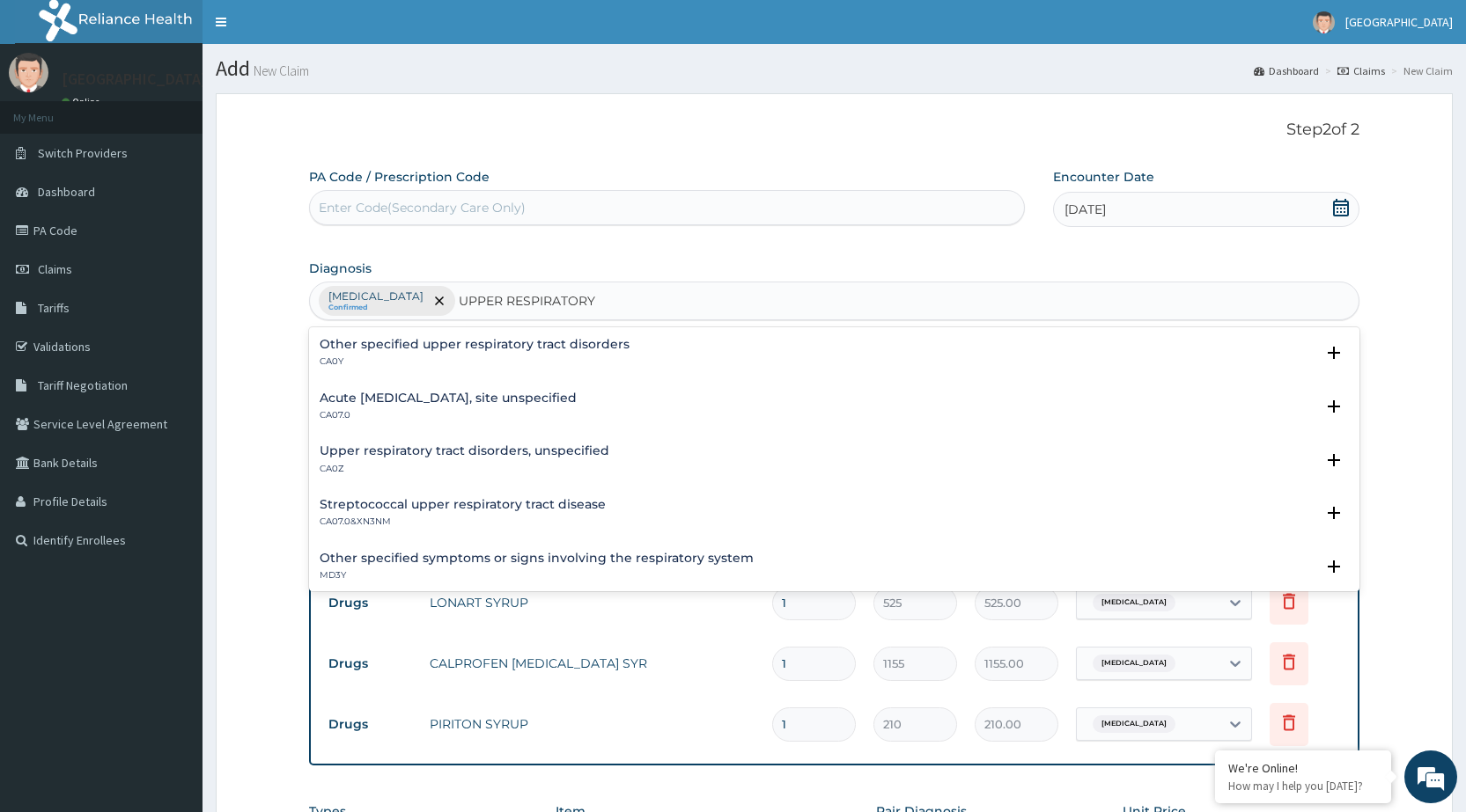
click at [550, 507] on h4 "Streptococcal upper respiratory tract disease" at bounding box center [463, 505] width 286 height 14
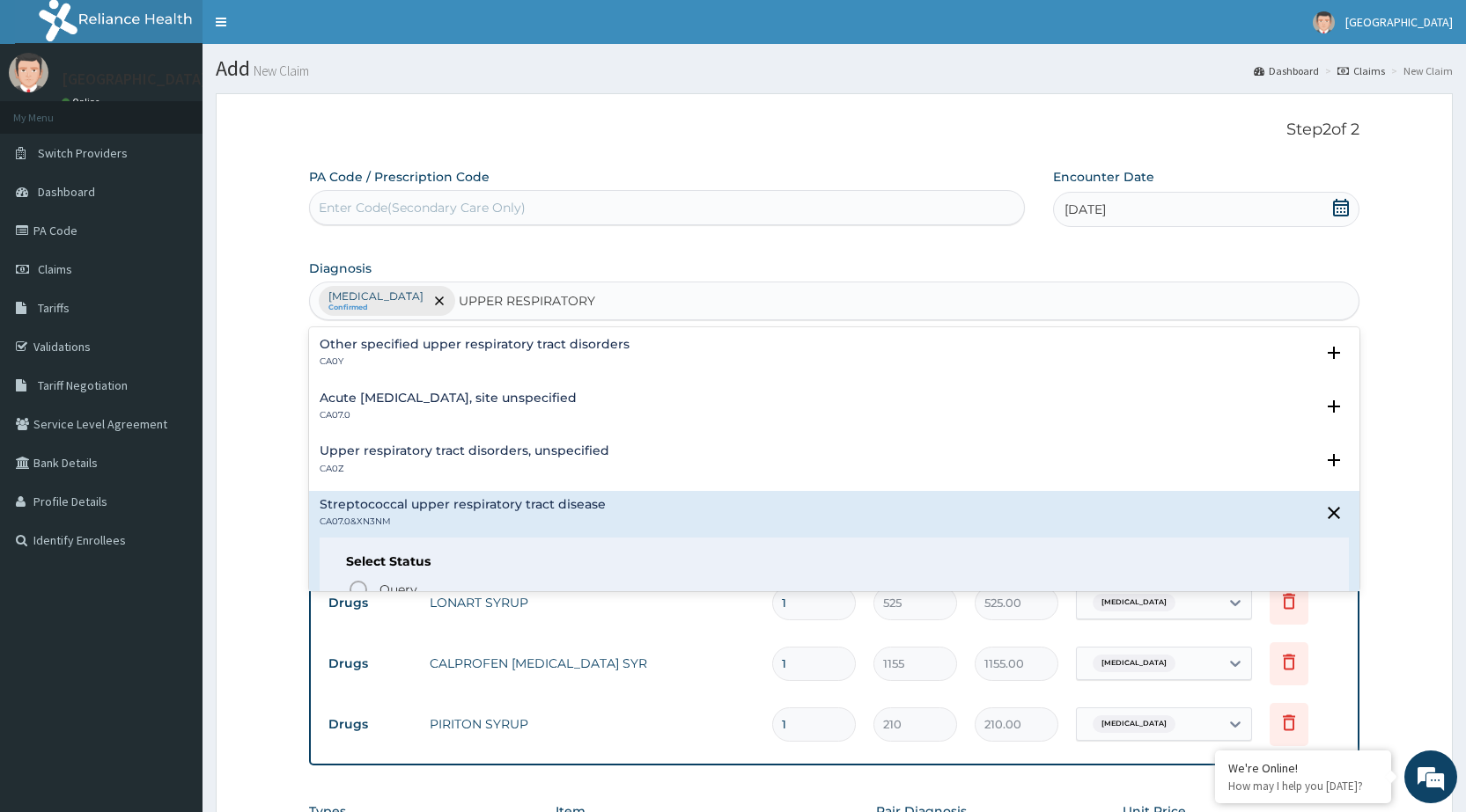
scroll to position [88, 0]
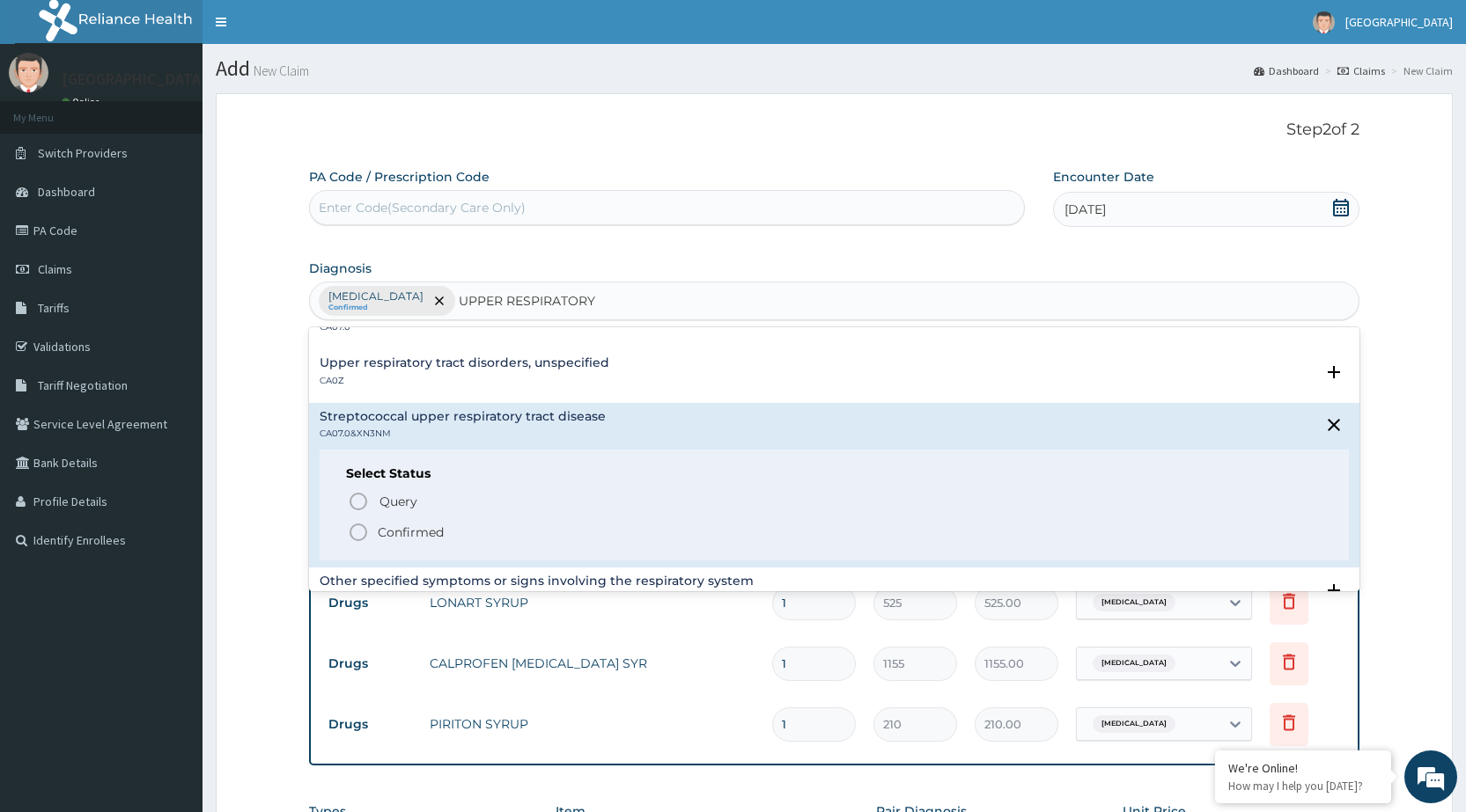
click at [357, 530] on icon "status option filled" at bounding box center [358, 533] width 21 height 21
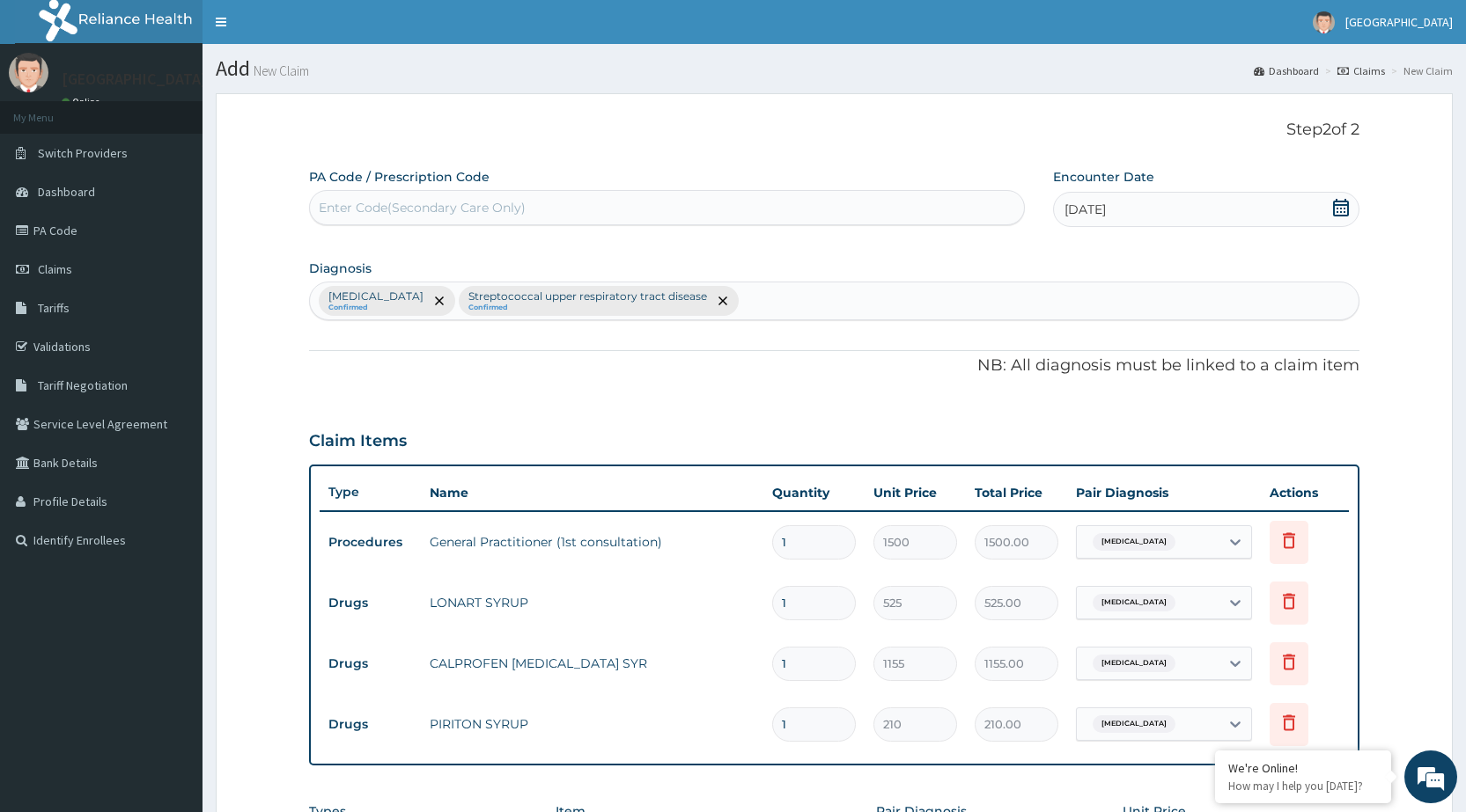
scroll to position [365, 0]
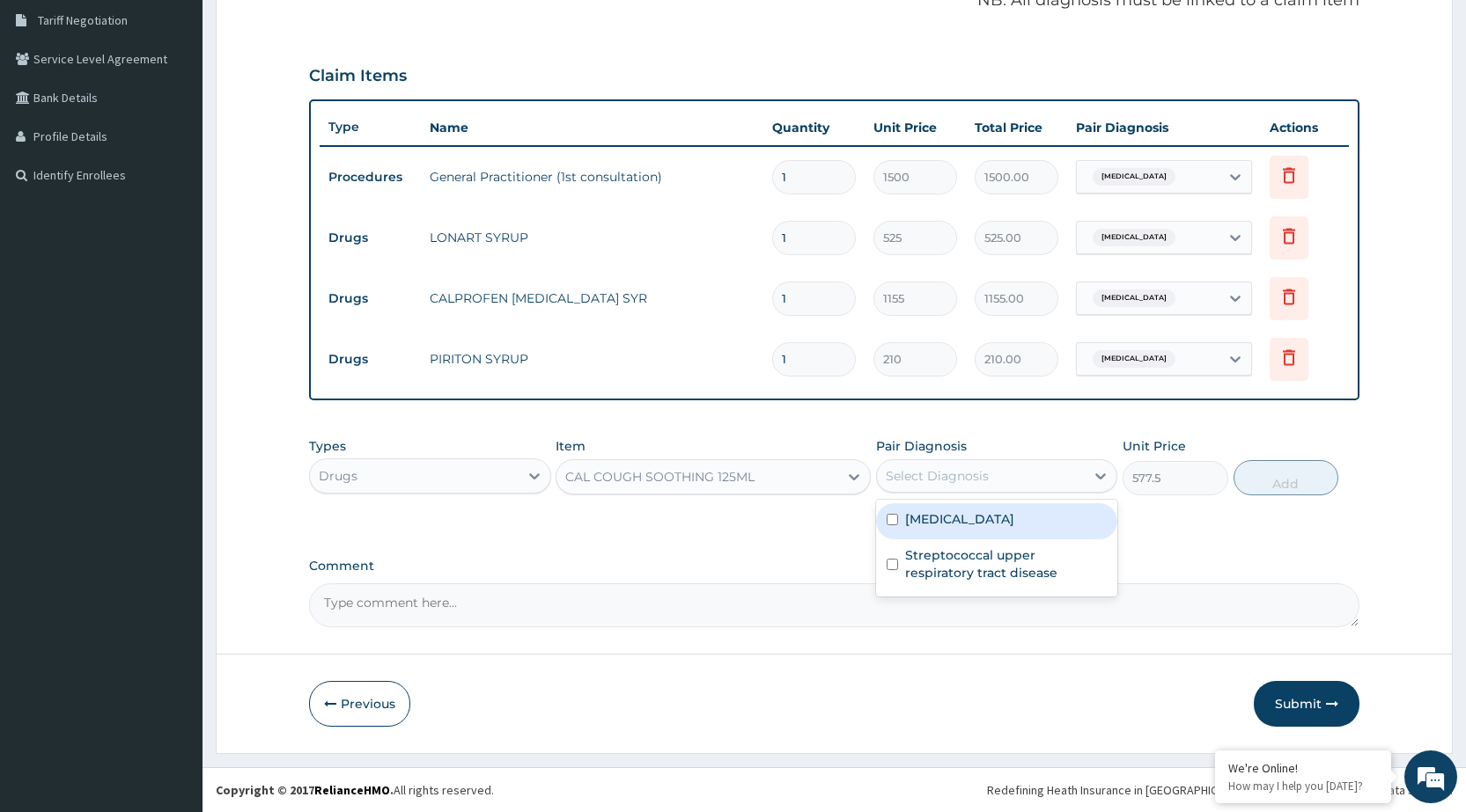
drag, startPoint x: 1043, startPoint y: 483, endPoint x: 1029, endPoint y: 572, distance: 90.1
click at [1044, 483] on div "Select Diagnosis" at bounding box center [981, 476] width 207 height 28
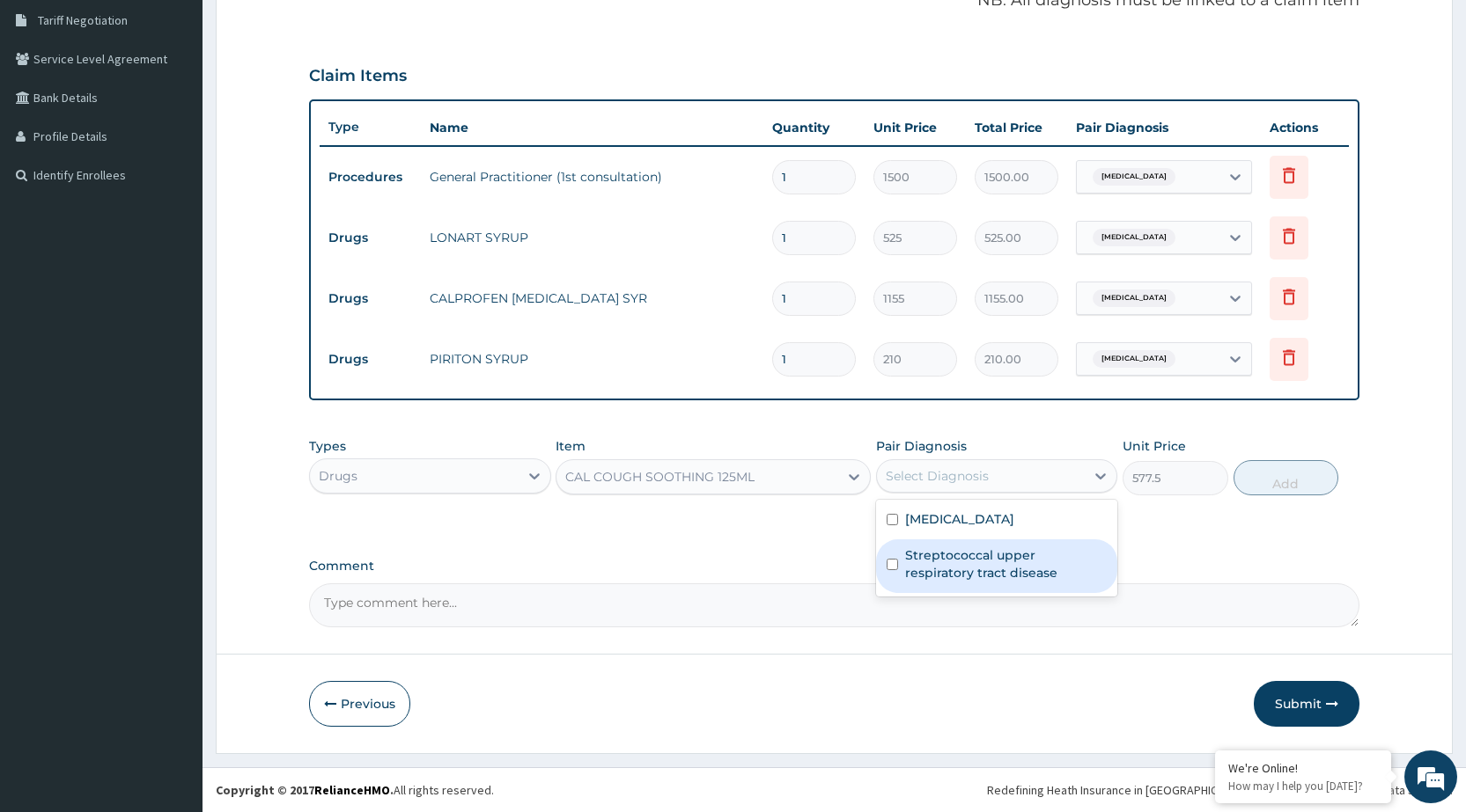
click at [1031, 590] on div "Streptococcal upper respiratory tract disease" at bounding box center [997, 566] width 242 height 54
checkbox input "true"
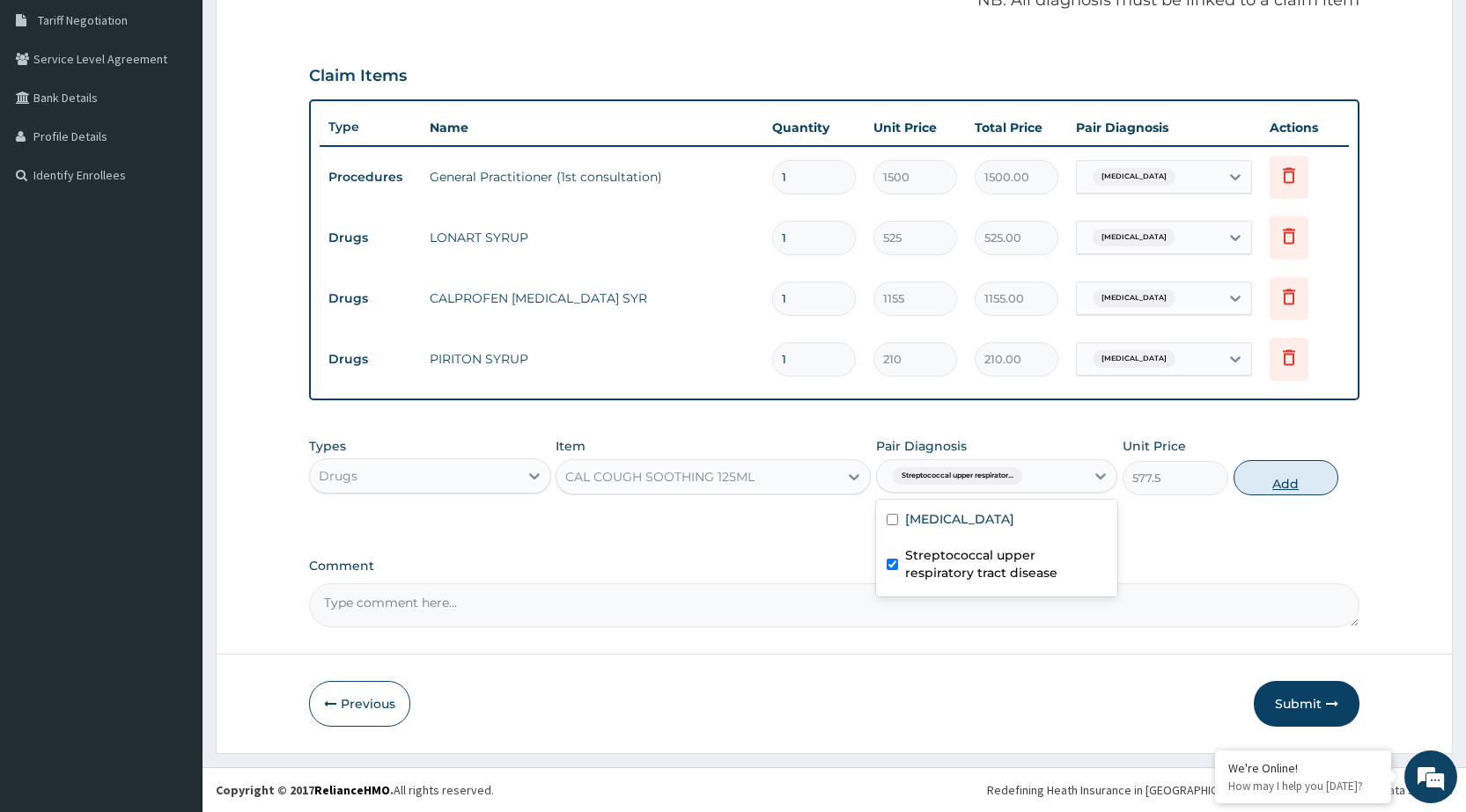
click at [1293, 468] on button "Add" at bounding box center [1287, 478] width 105 height 35
type input "0"
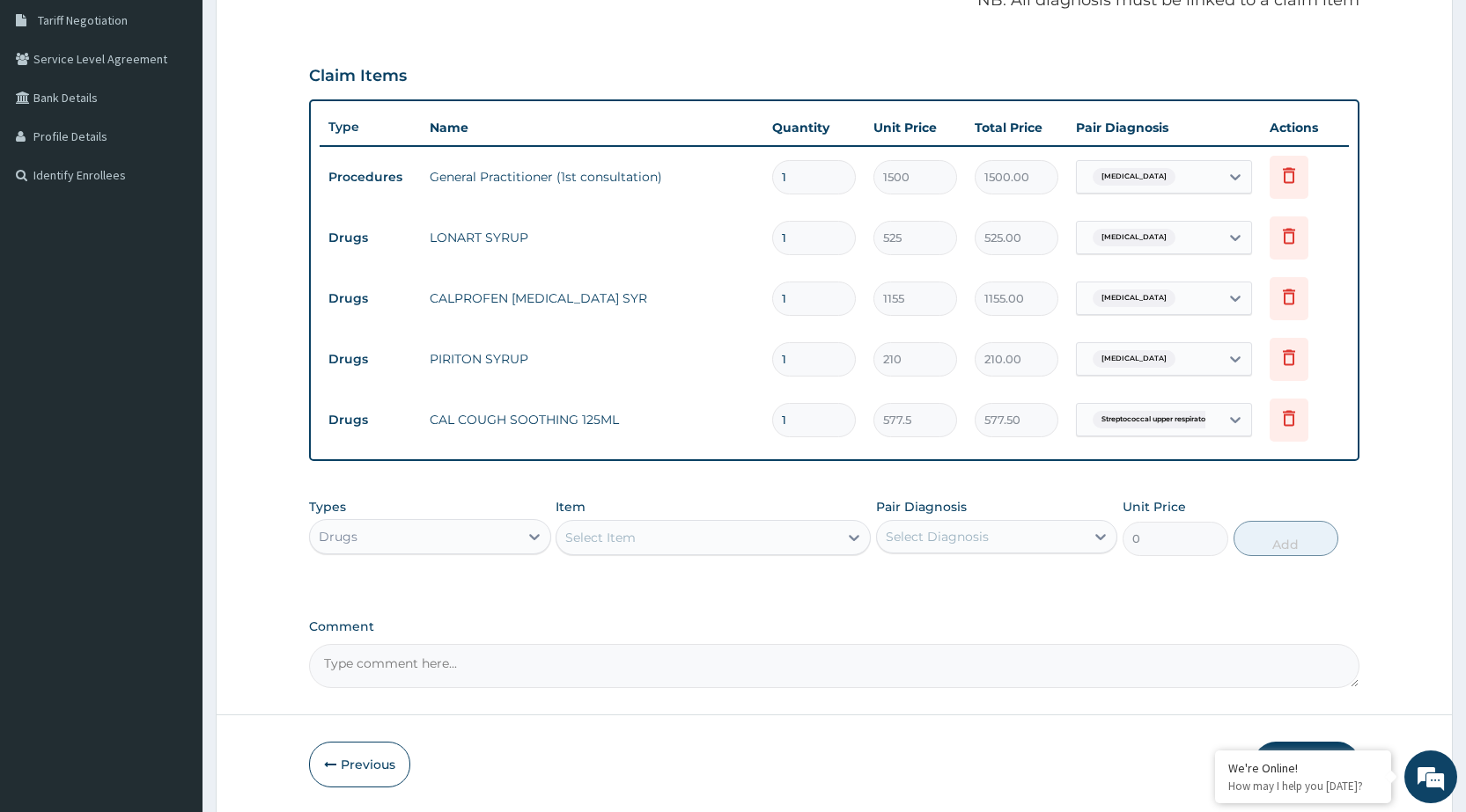
scroll to position [426, 0]
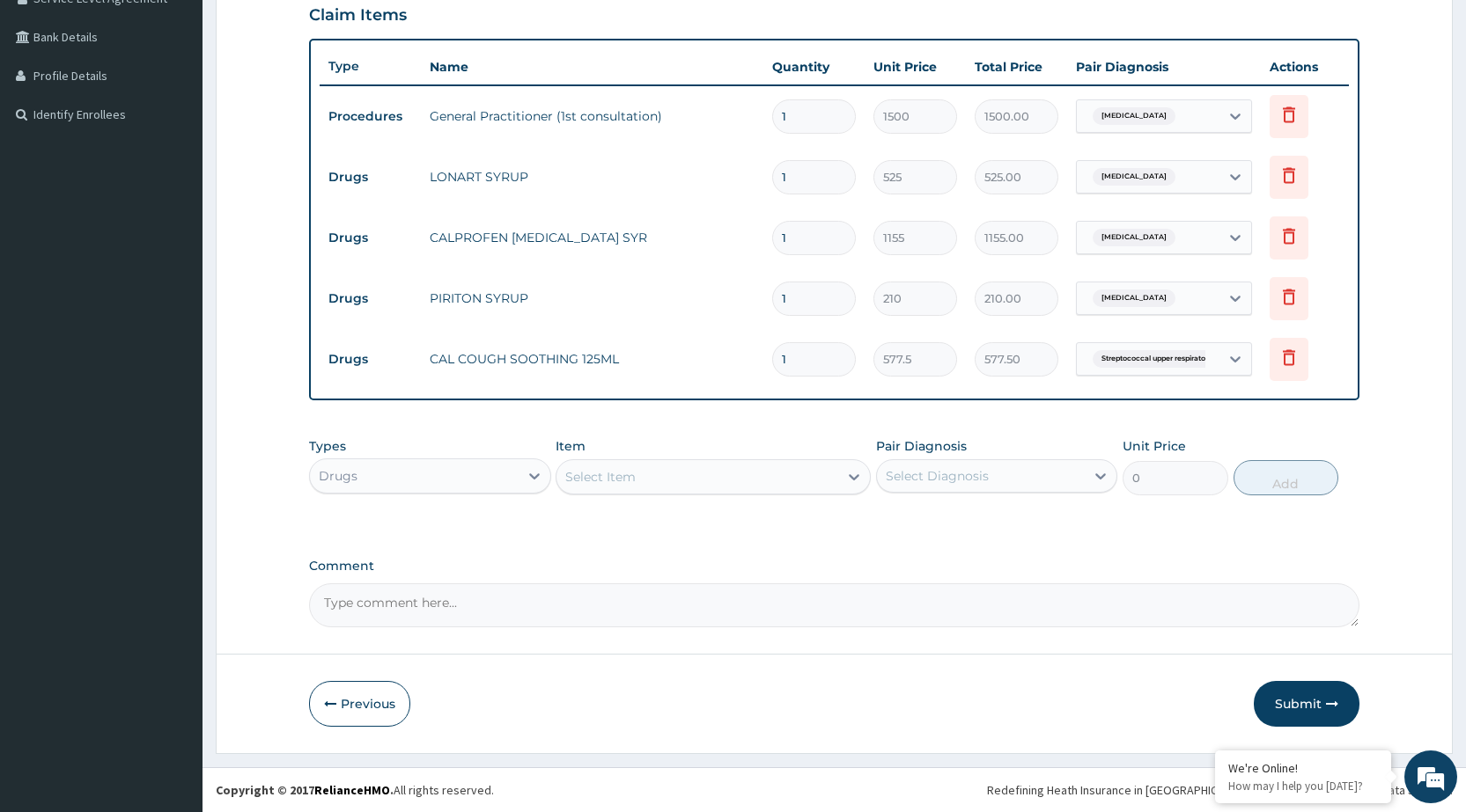
click at [1310, 706] on button "Submit" at bounding box center [1306, 704] width 105 height 46
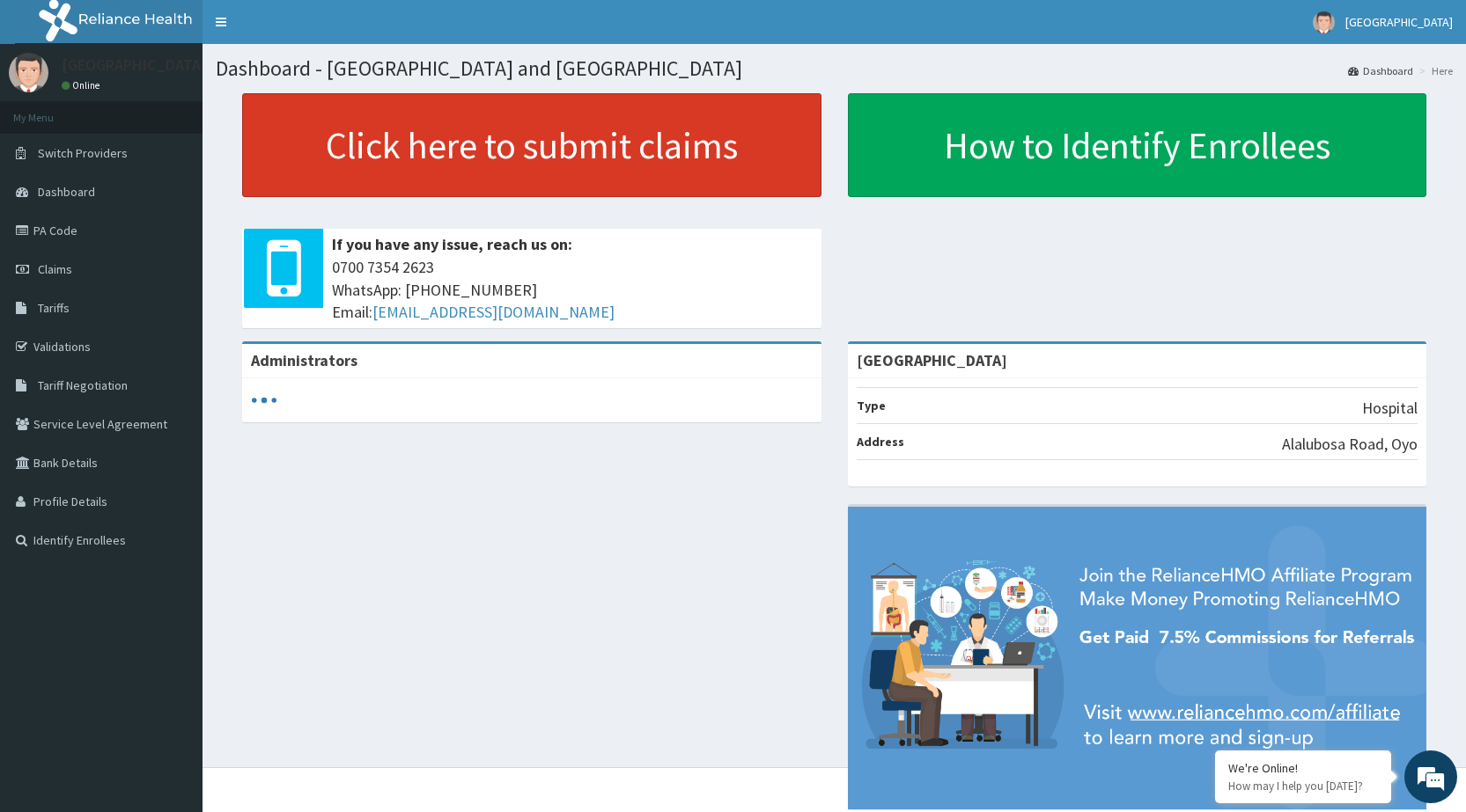
click at [518, 150] on link "Click here to submit claims" at bounding box center [532, 145] width 580 height 104
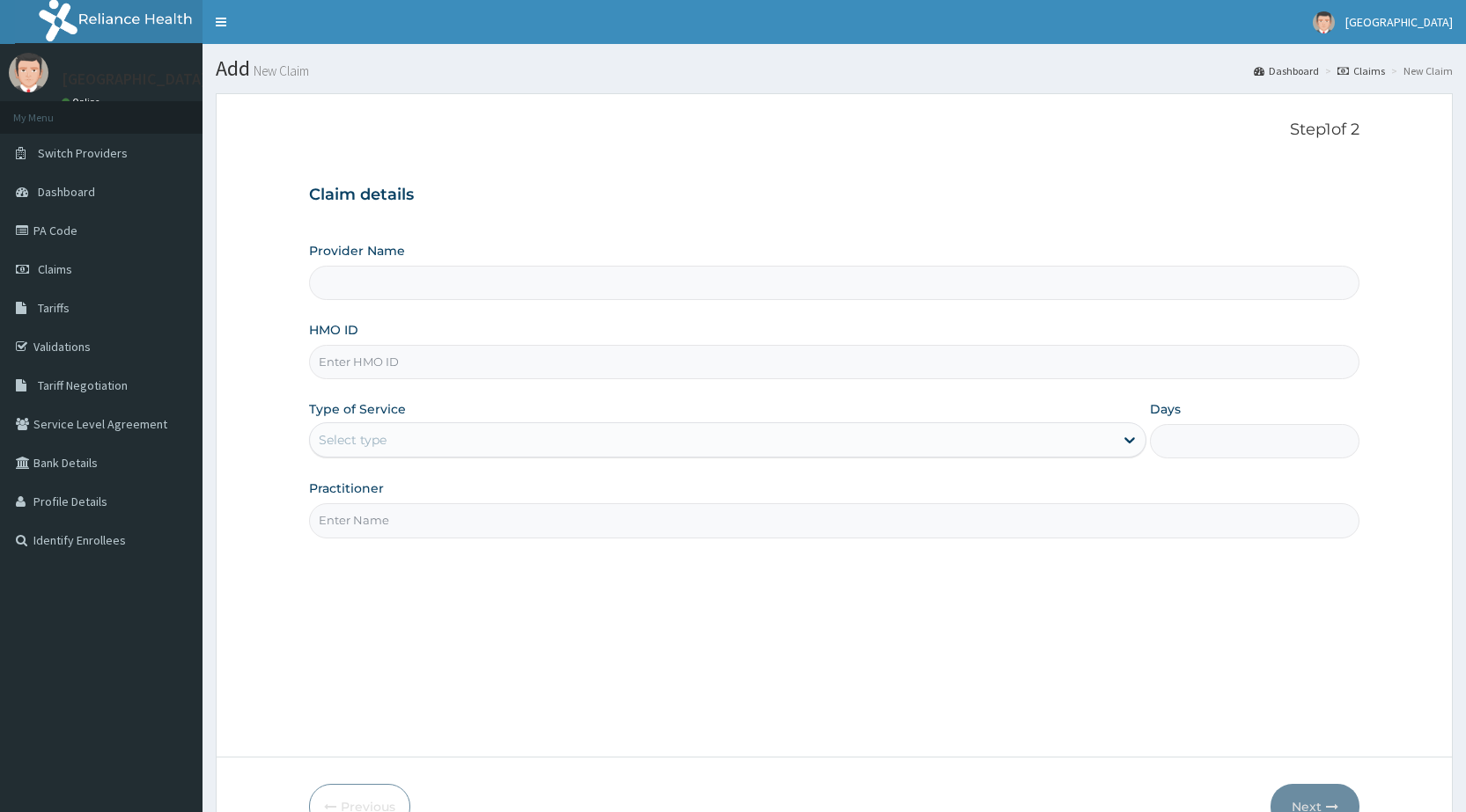
click at [436, 372] on input "HMO ID" at bounding box center [834, 361] width 1051 height 34
type input "BWI/101"
type input "[GEOGRAPHIC_DATA]"
type input "BWI/10172/B"
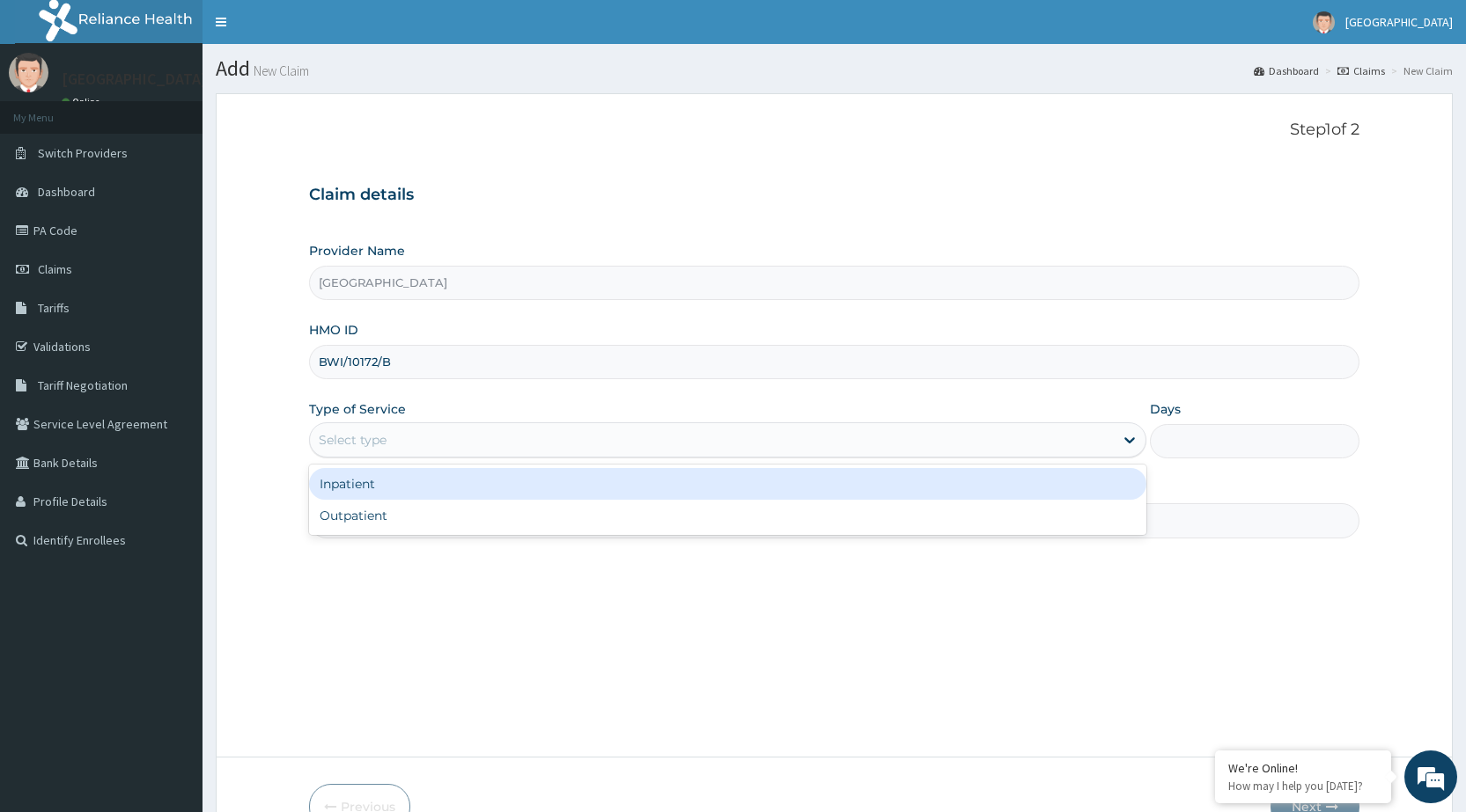
click at [446, 433] on div "Select type" at bounding box center [711, 440] width 804 height 28
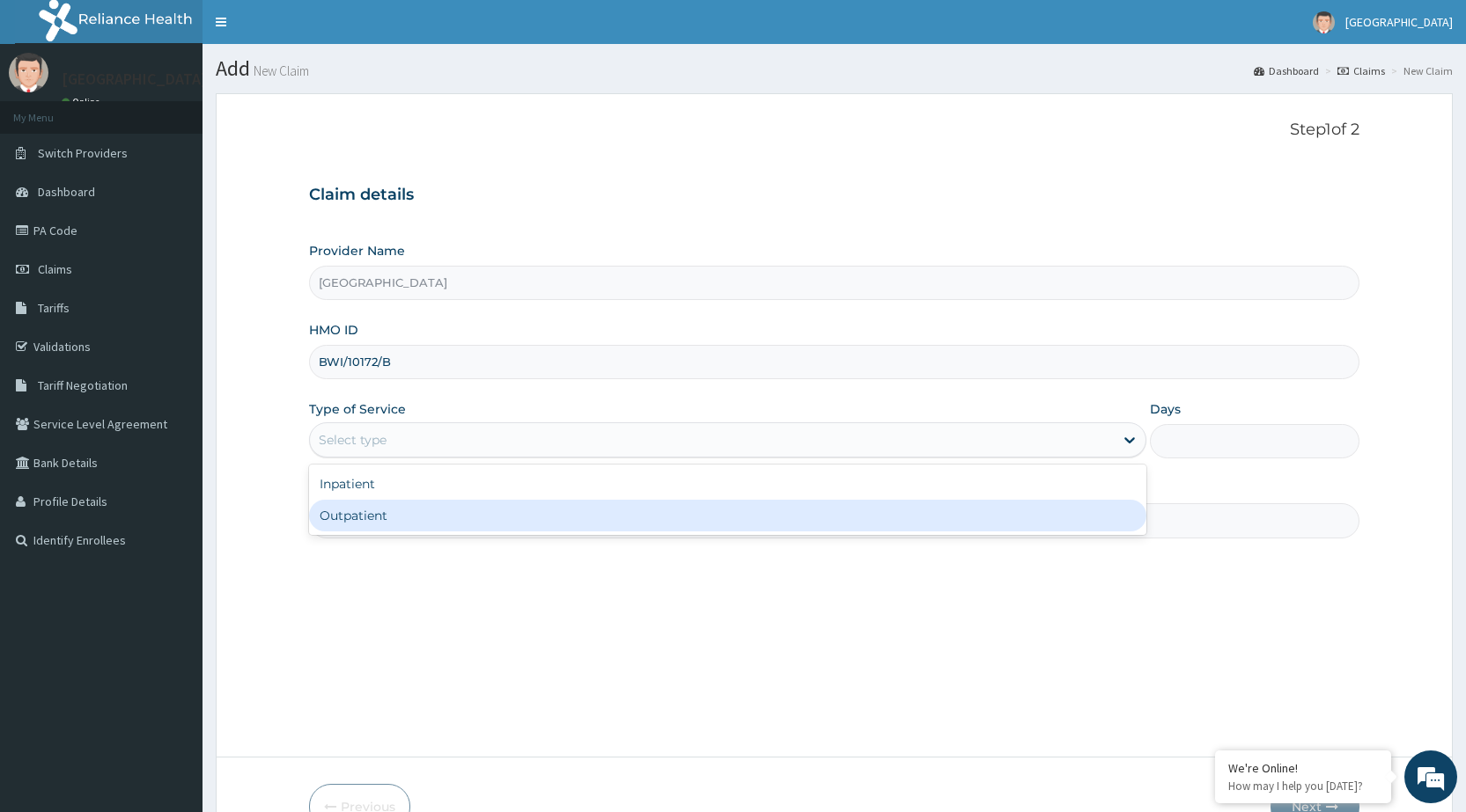
click at [436, 514] on div "Outpatient" at bounding box center [728, 516] width 838 height 32
type input "1"
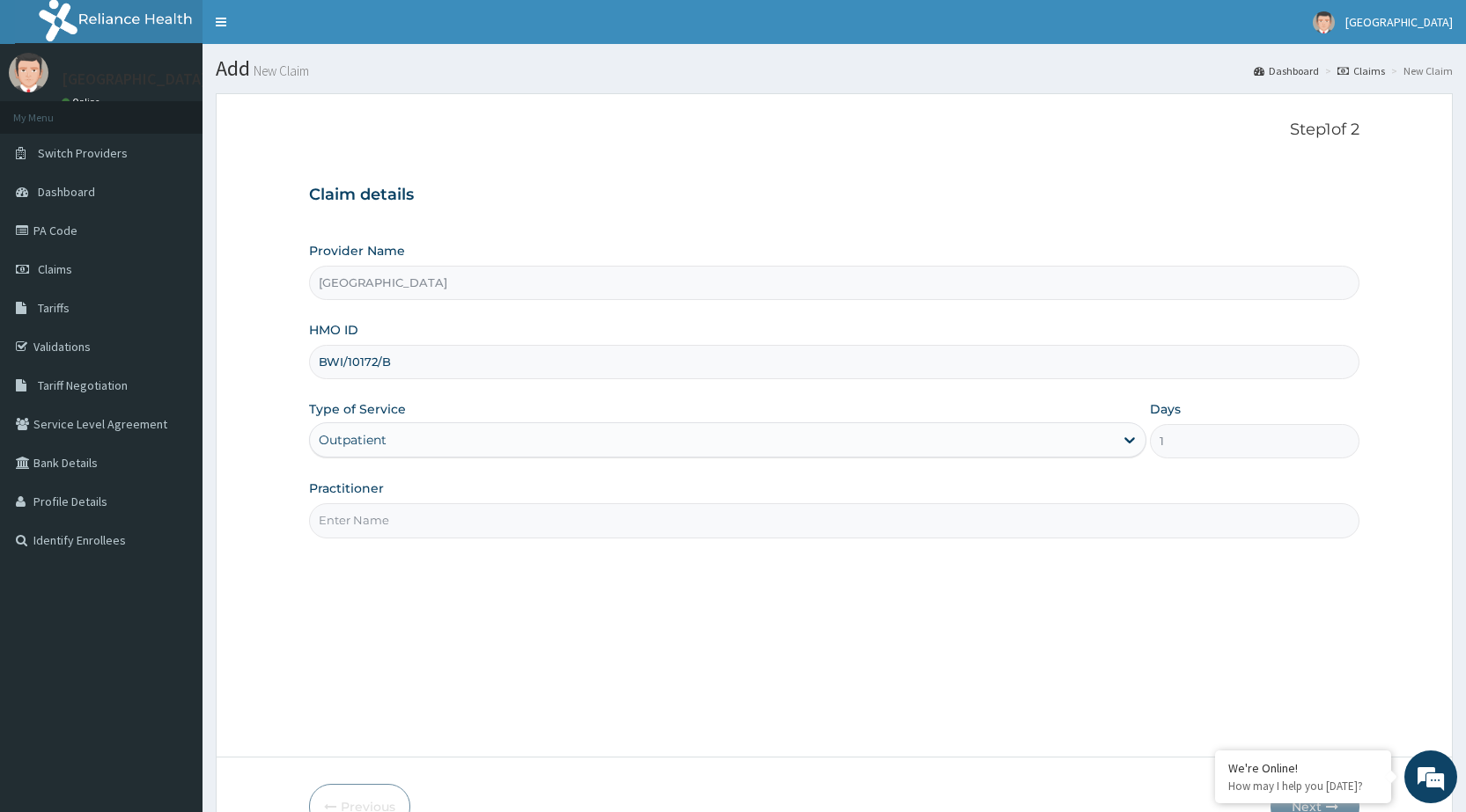
click at [436, 514] on input "Practitioner" at bounding box center [834, 520] width 1051 height 34
type input "DR [PERSON_NAME]"
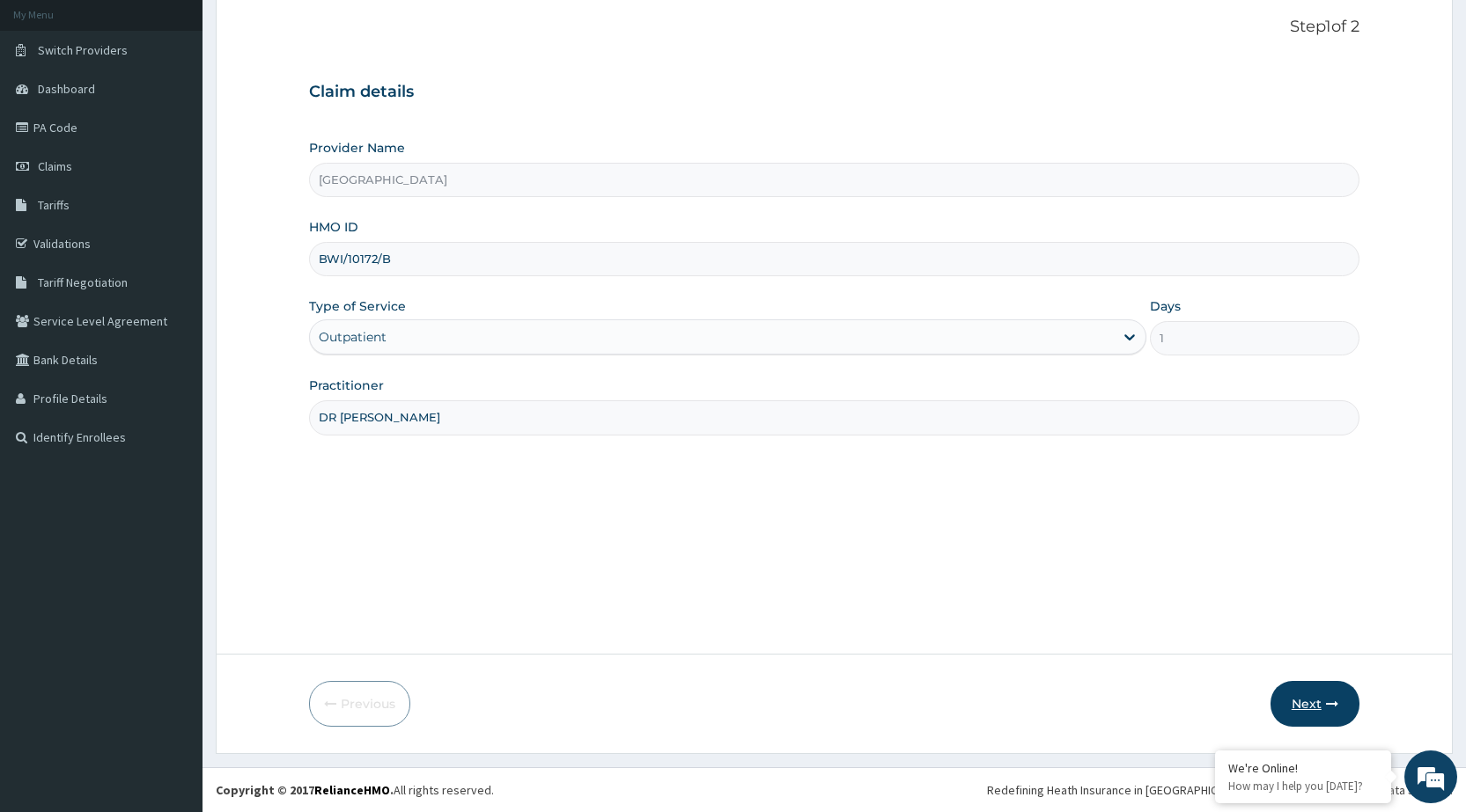
click at [1345, 708] on button "Next" at bounding box center [1315, 704] width 89 height 46
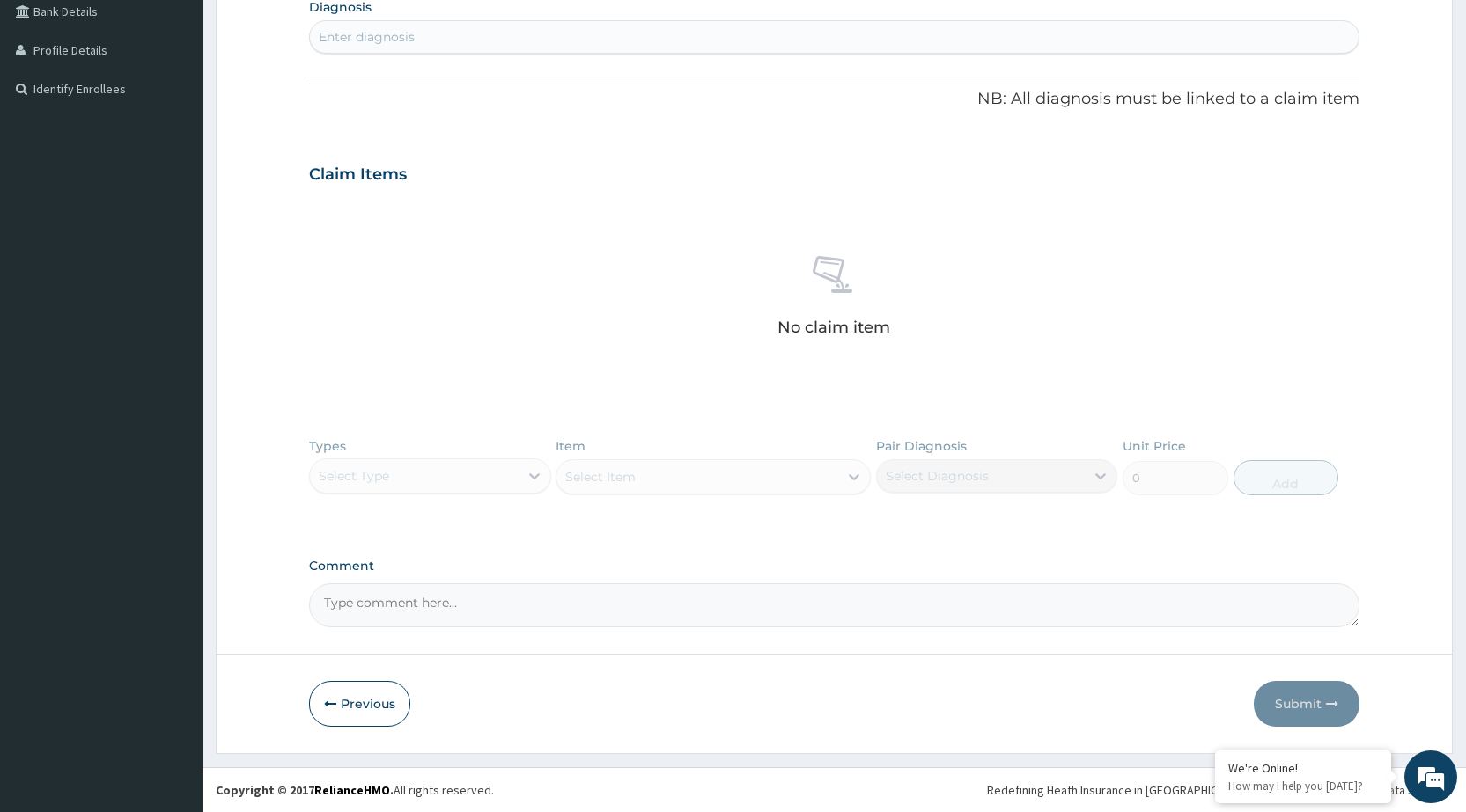
scroll to position [0, 0]
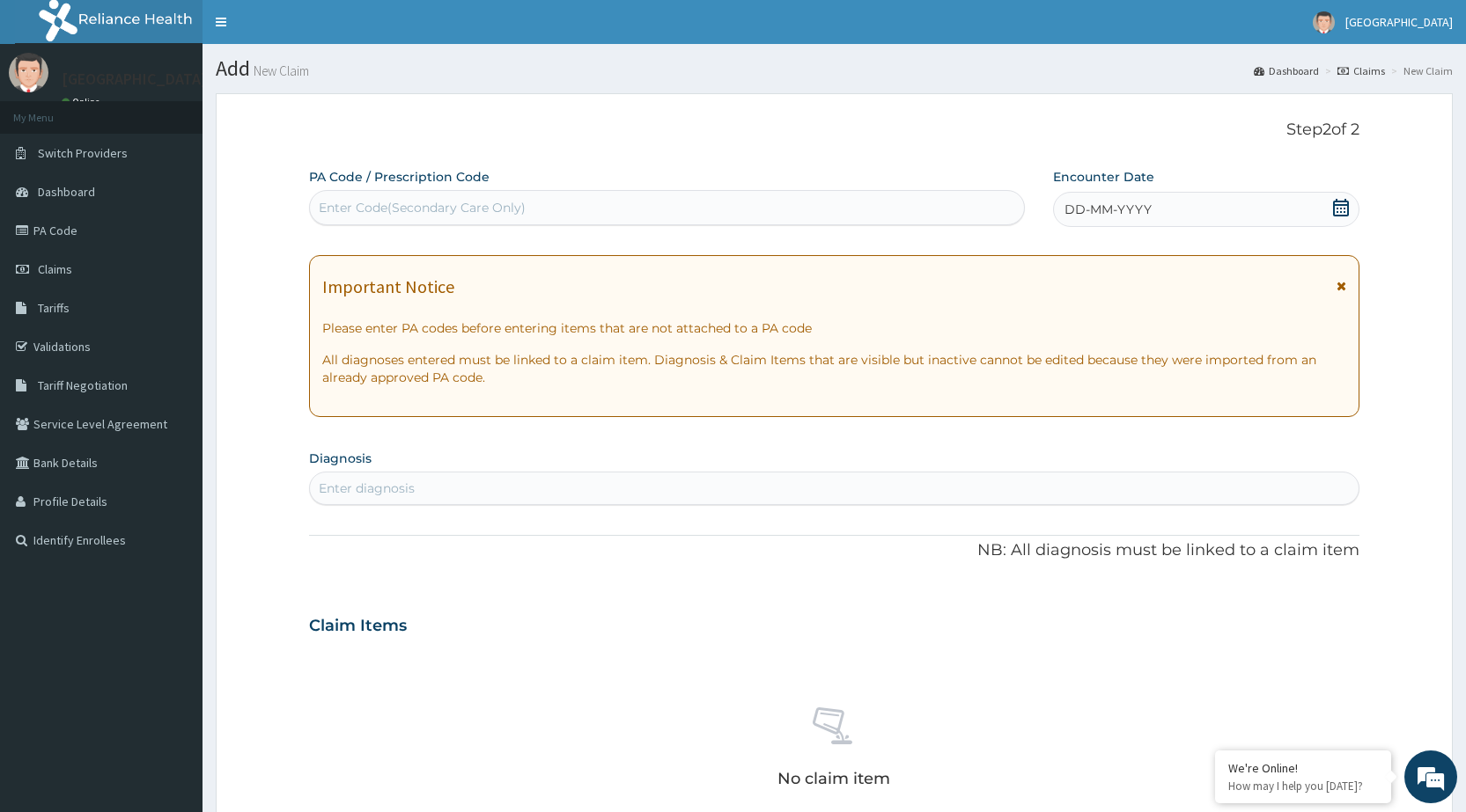
click at [1313, 215] on div "DD-MM-YYYY" at bounding box center [1206, 209] width 307 height 35
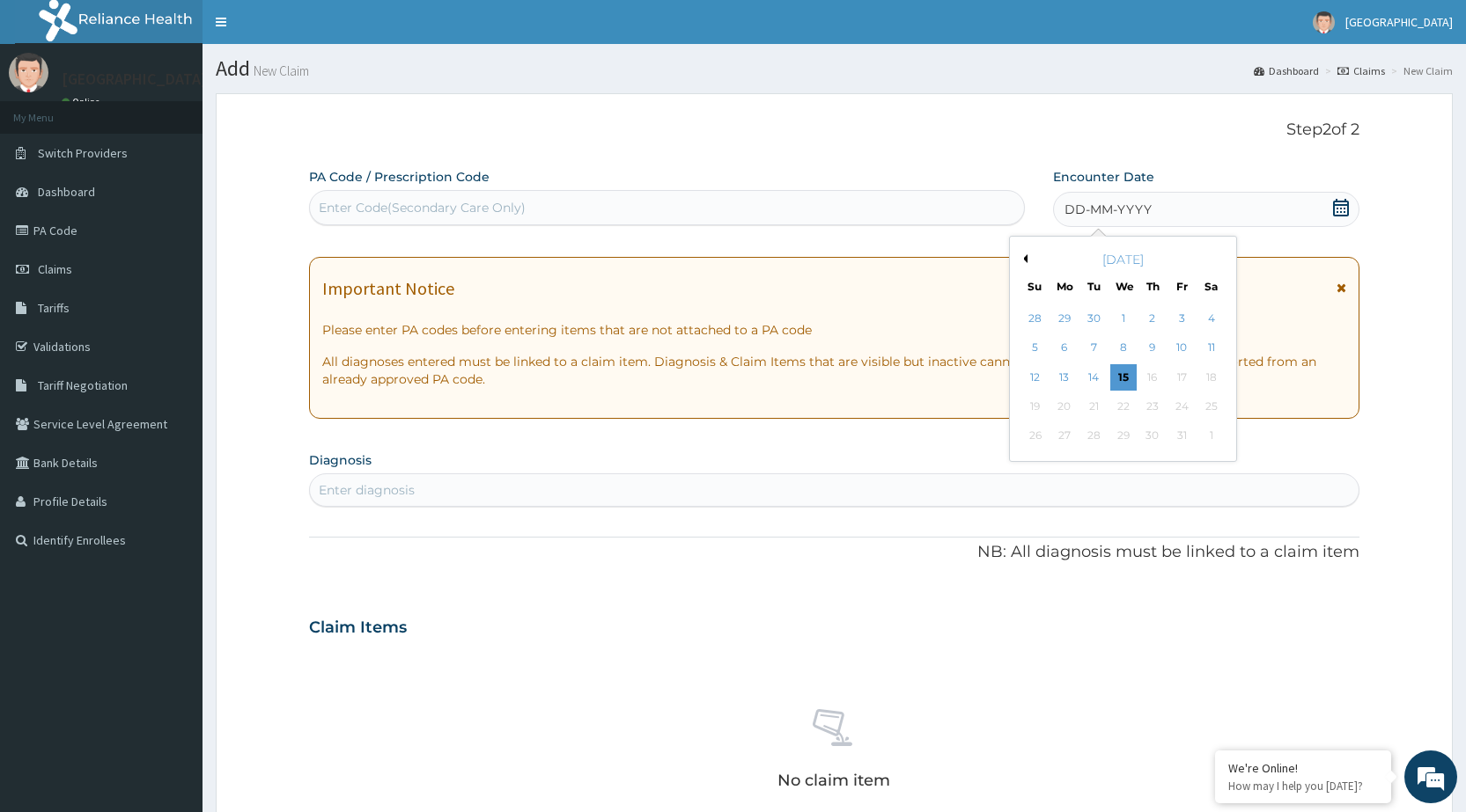
click at [1027, 257] on button "Previous Month" at bounding box center [1023, 258] width 9 height 9
click at [1222, 260] on button "Next Month" at bounding box center [1222, 258] width 9 height 9
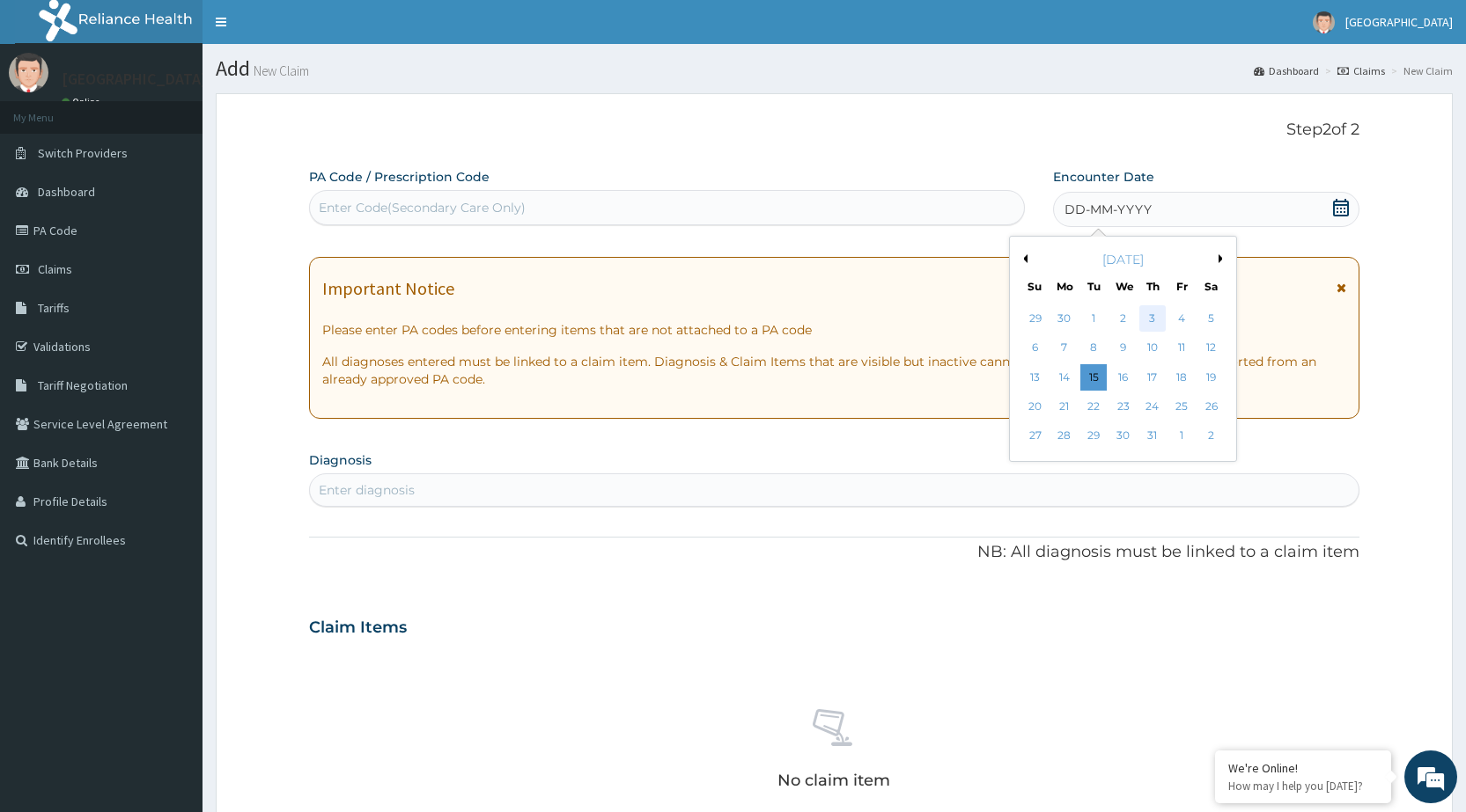
click at [1157, 319] on div "3" at bounding box center [1152, 318] width 26 height 26
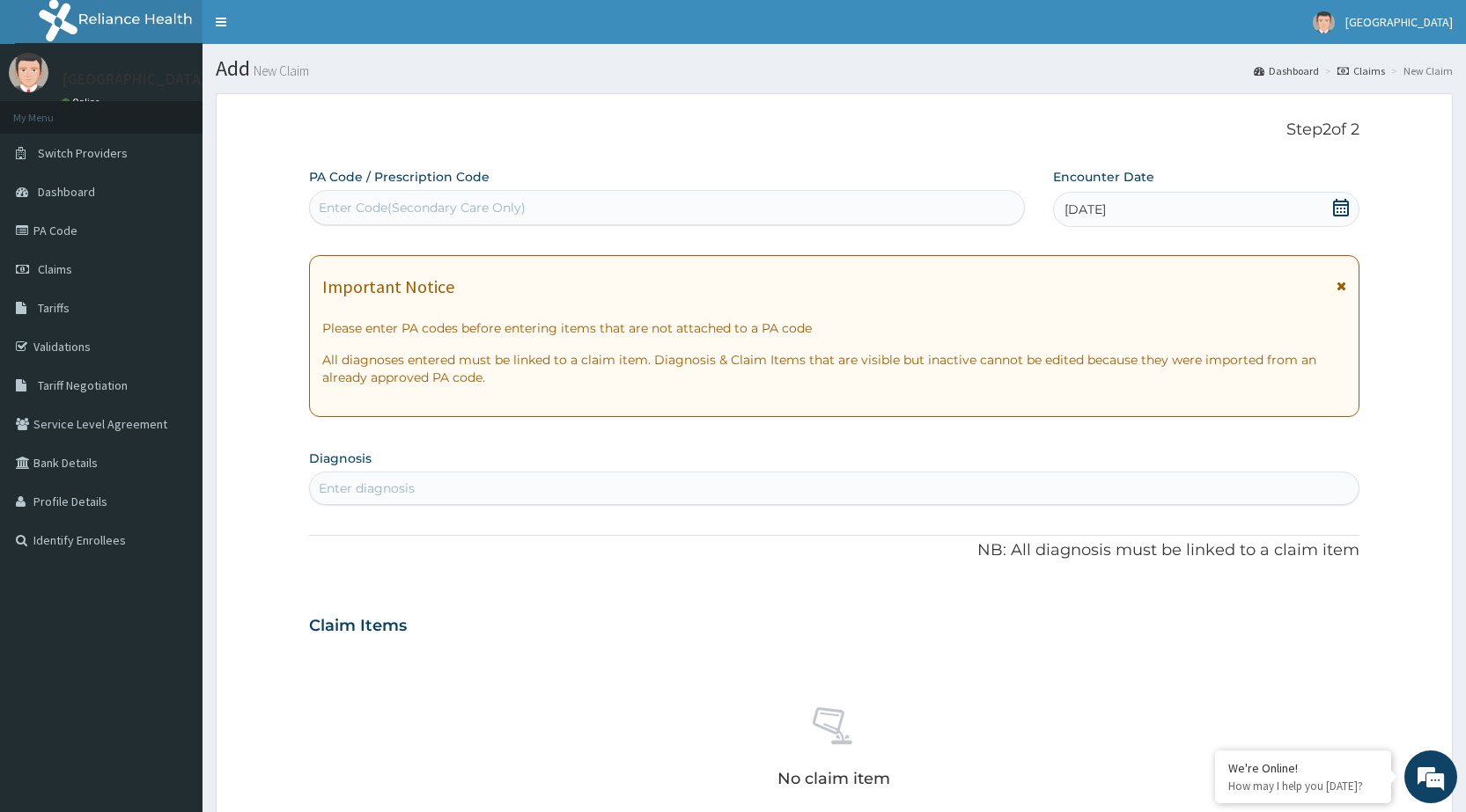
click at [1345, 282] on icon at bounding box center [1341, 286] width 10 height 13
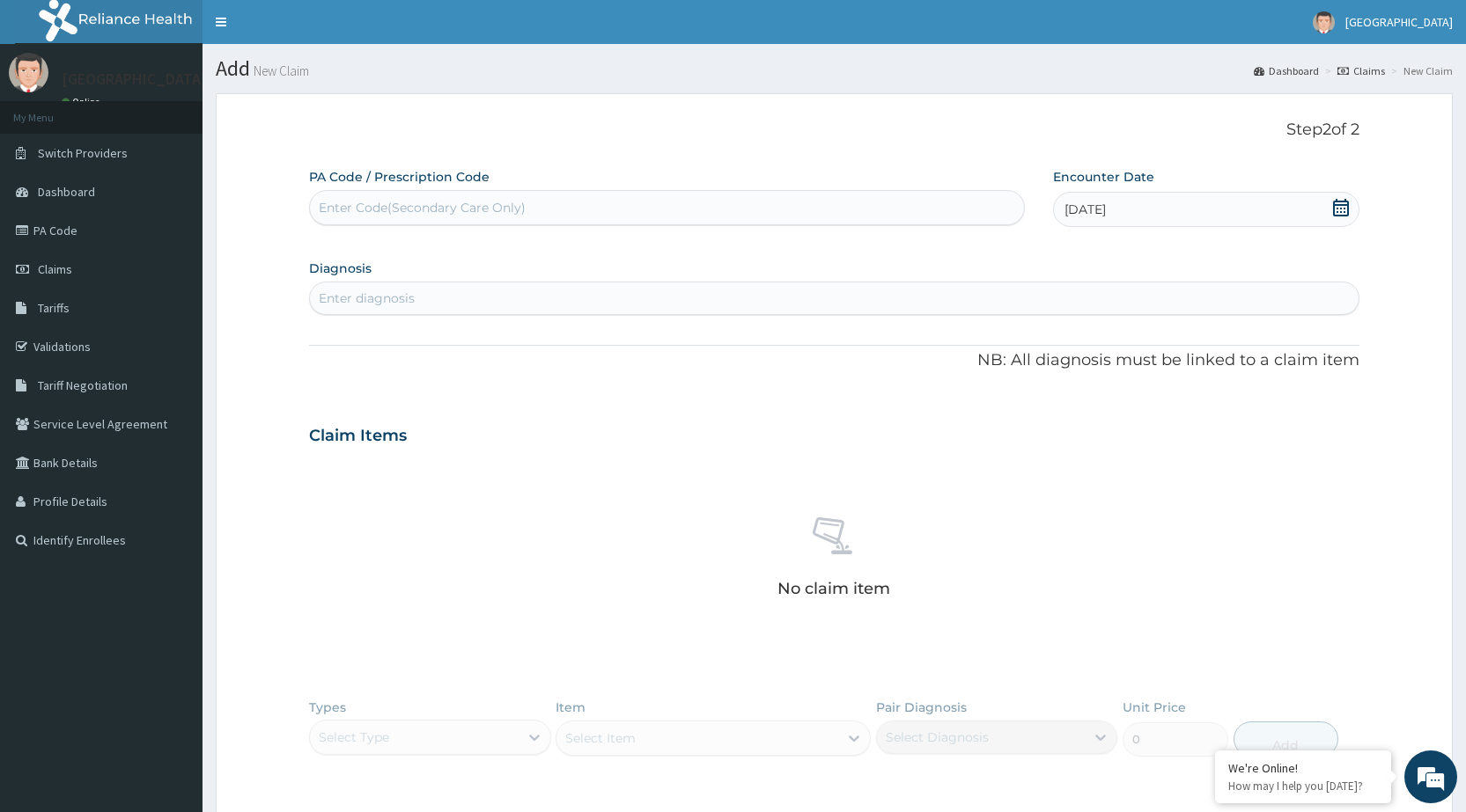
click at [1294, 303] on div "Enter diagnosis" at bounding box center [834, 298] width 1049 height 28
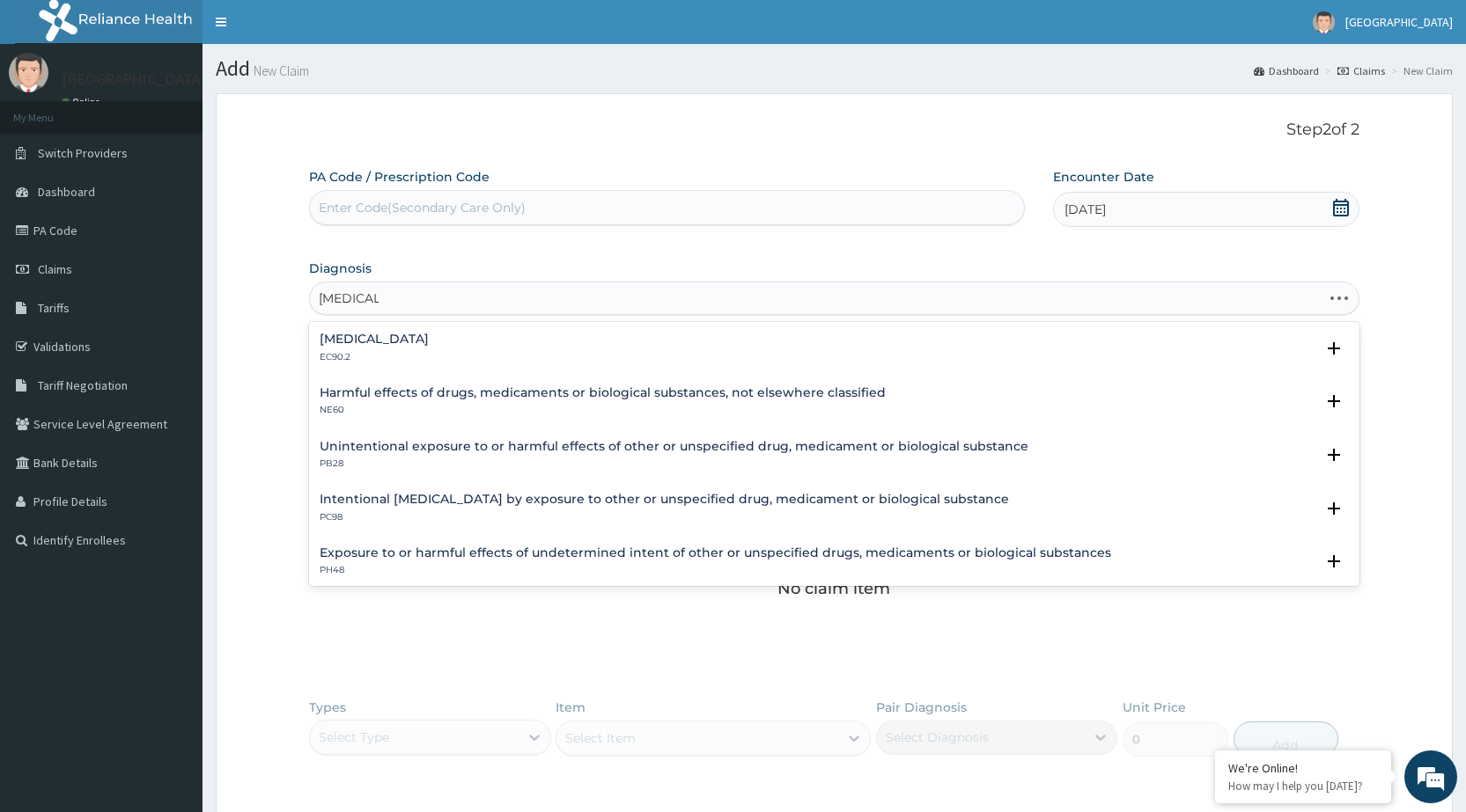
type input "[MEDICAL_DATA]"
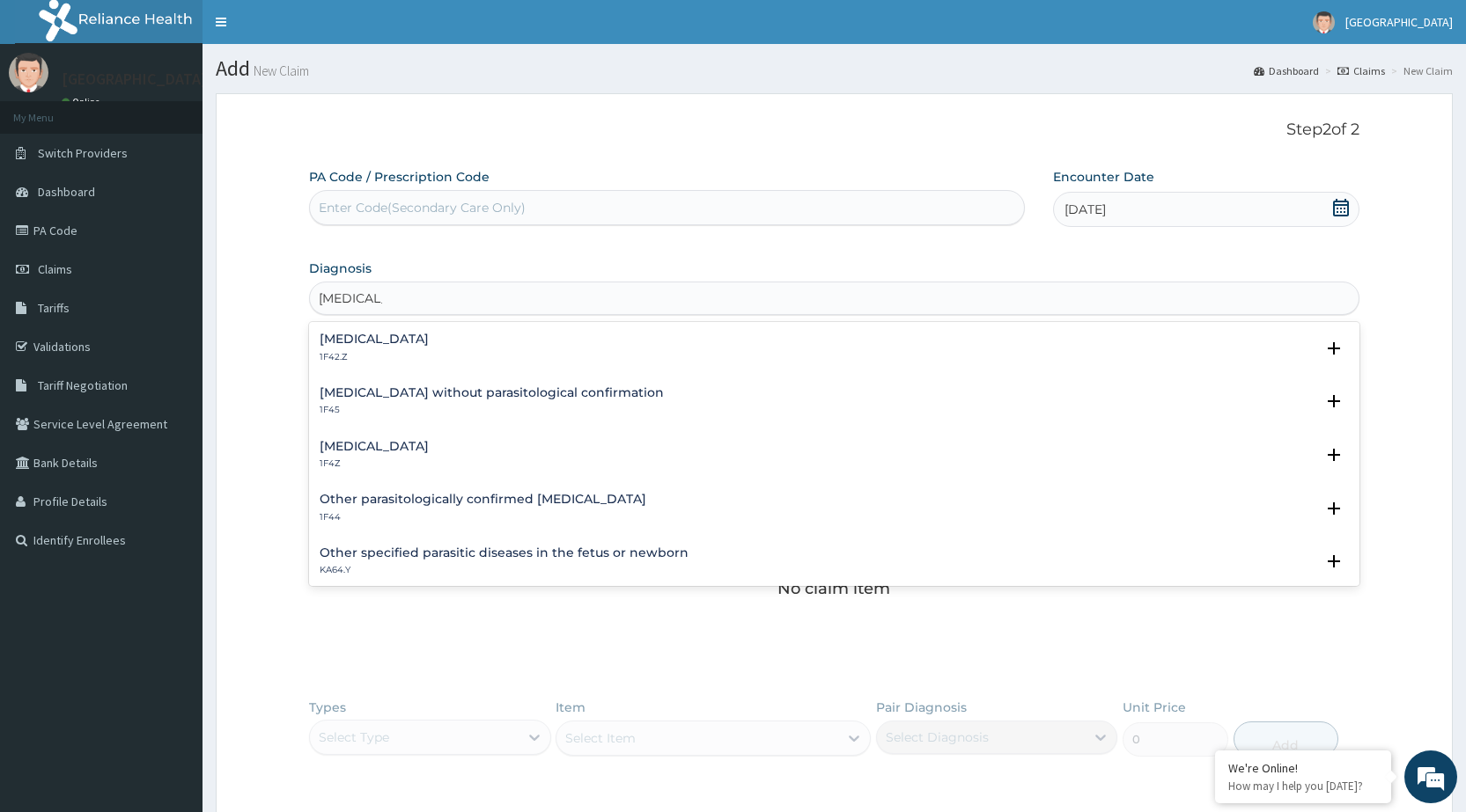
click at [412, 450] on h4 "[MEDICAL_DATA]" at bounding box center [374, 447] width 109 height 14
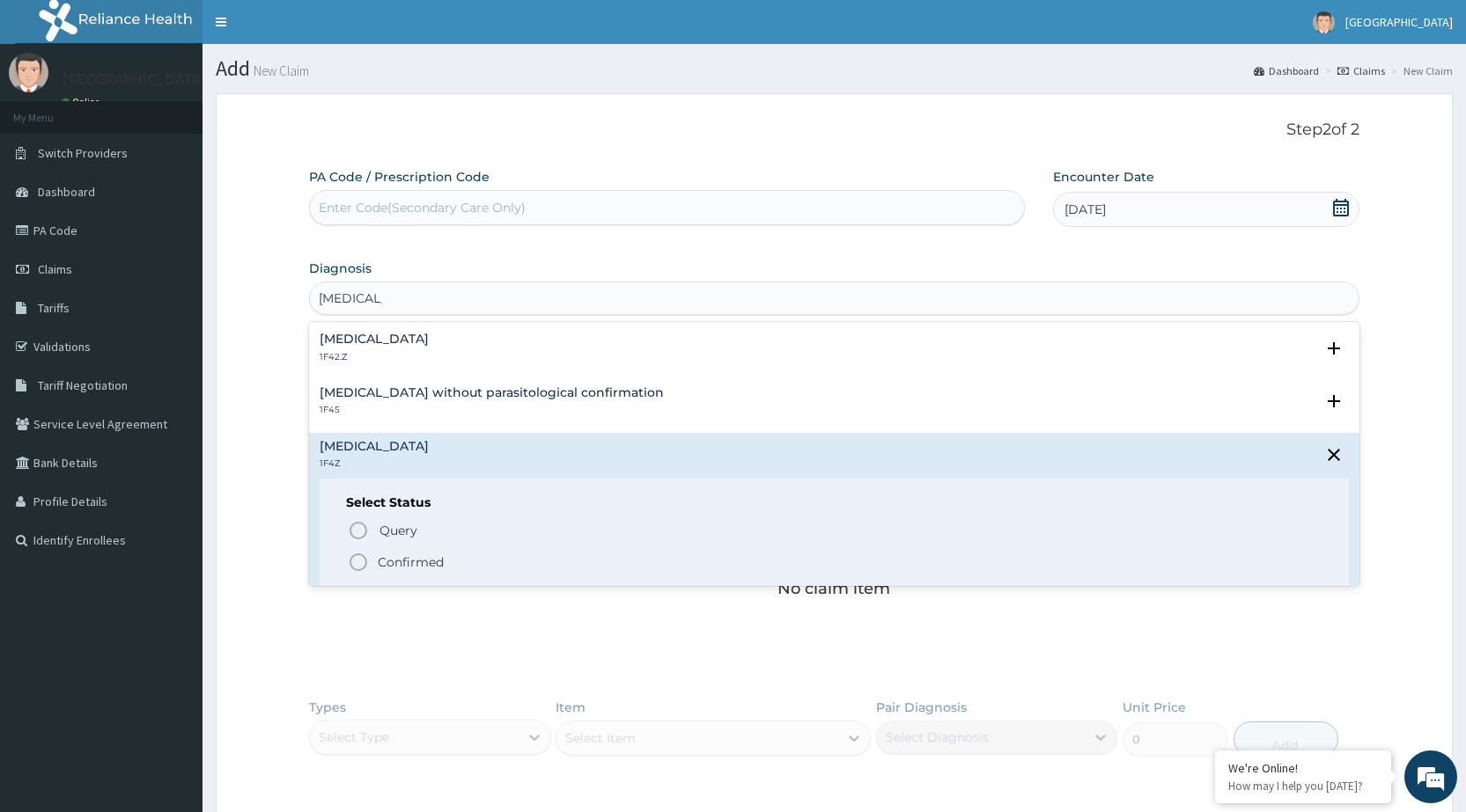
click at [360, 569] on icon "status option filled" at bounding box center [358, 563] width 21 height 21
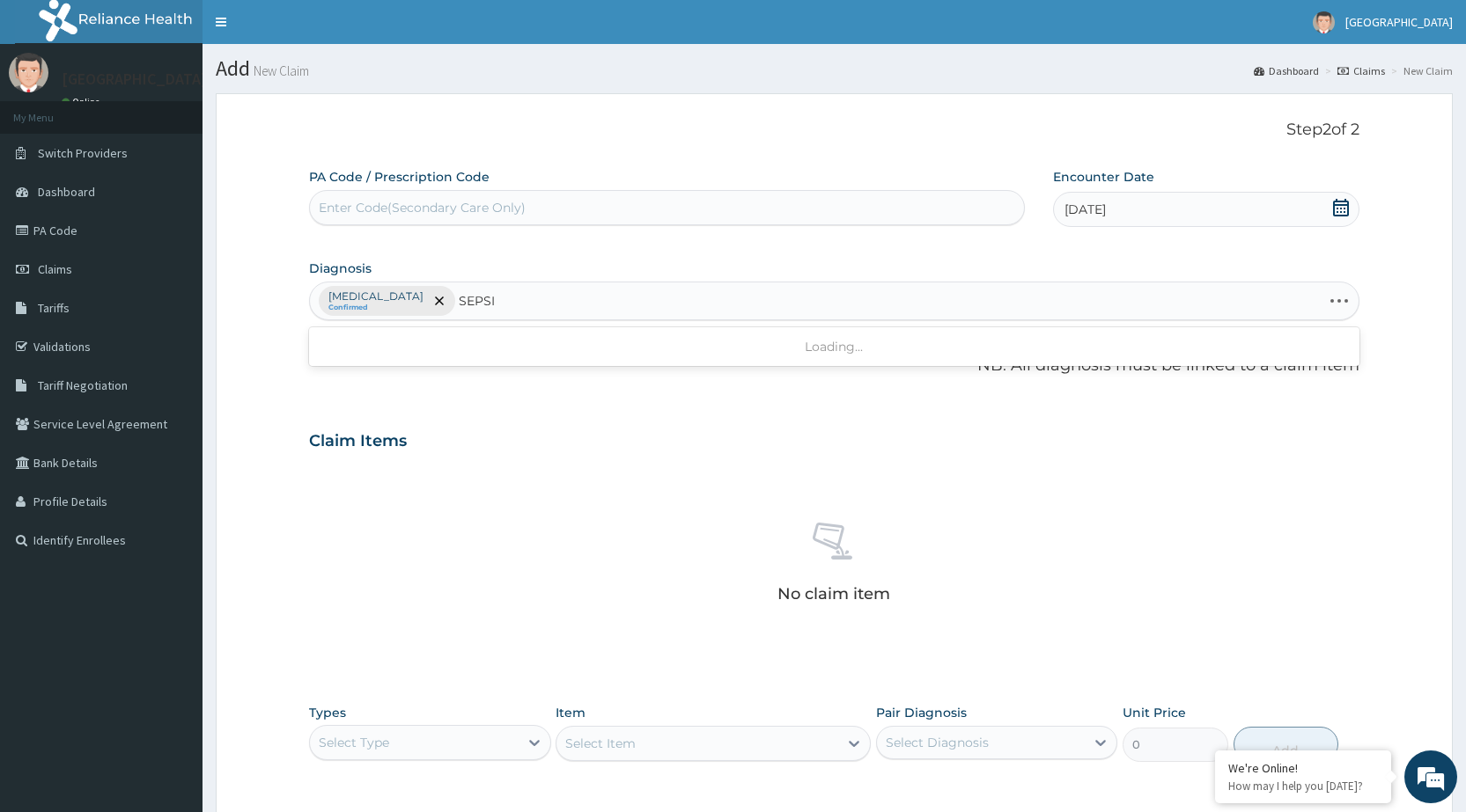
type input "[MEDICAL_DATA]"
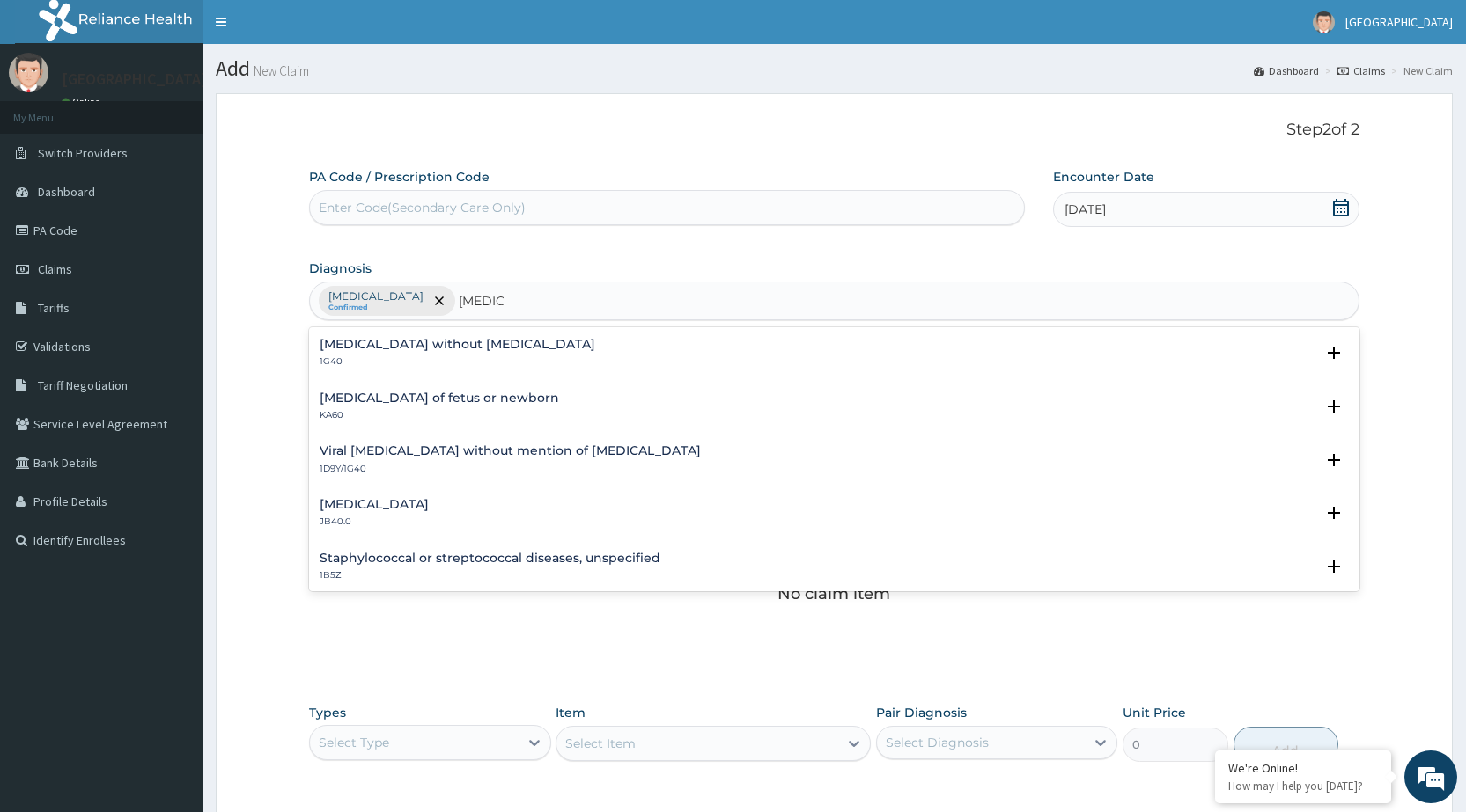
click at [399, 510] on h4 "[MEDICAL_DATA]" at bounding box center [374, 505] width 109 height 14
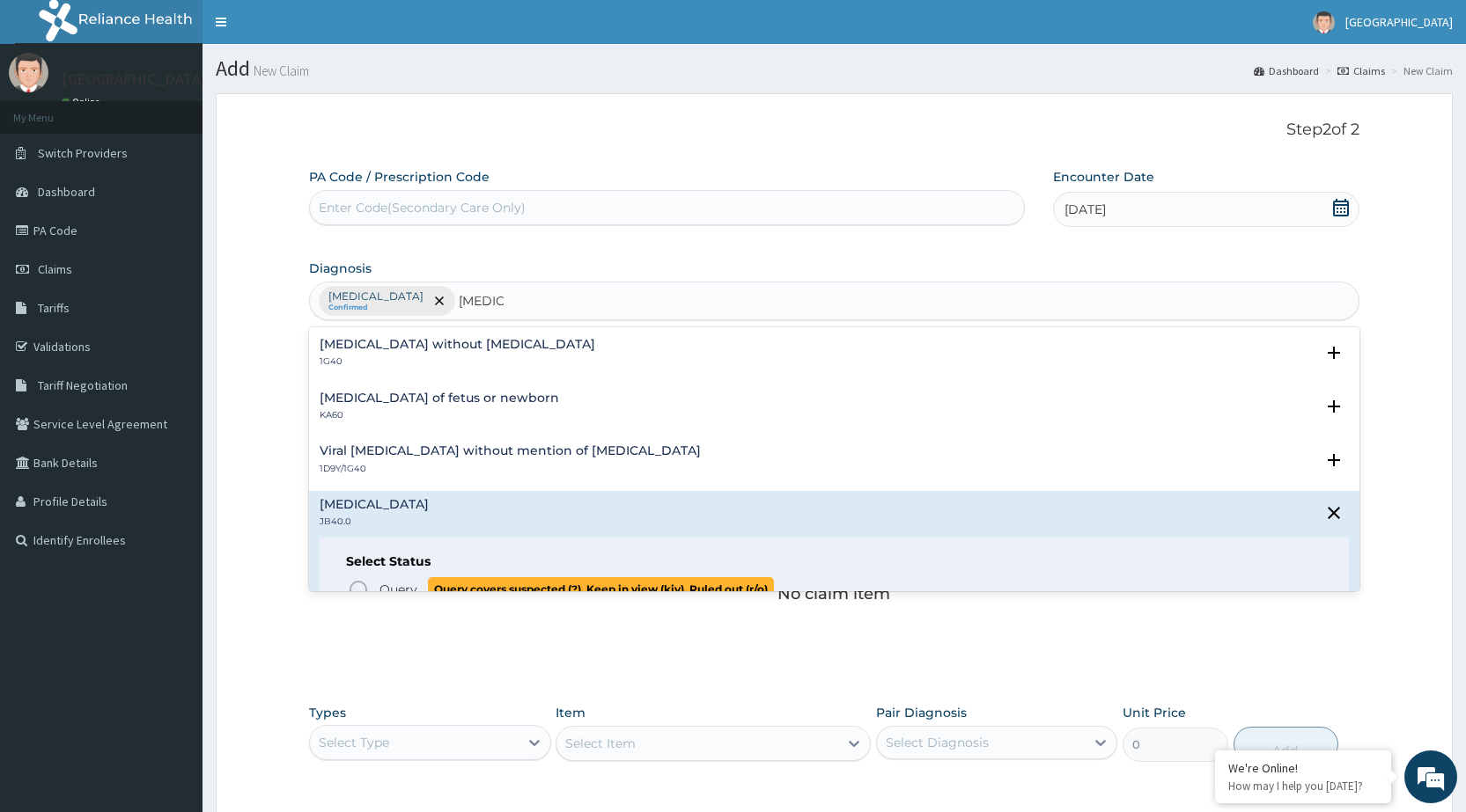
scroll to position [264, 0]
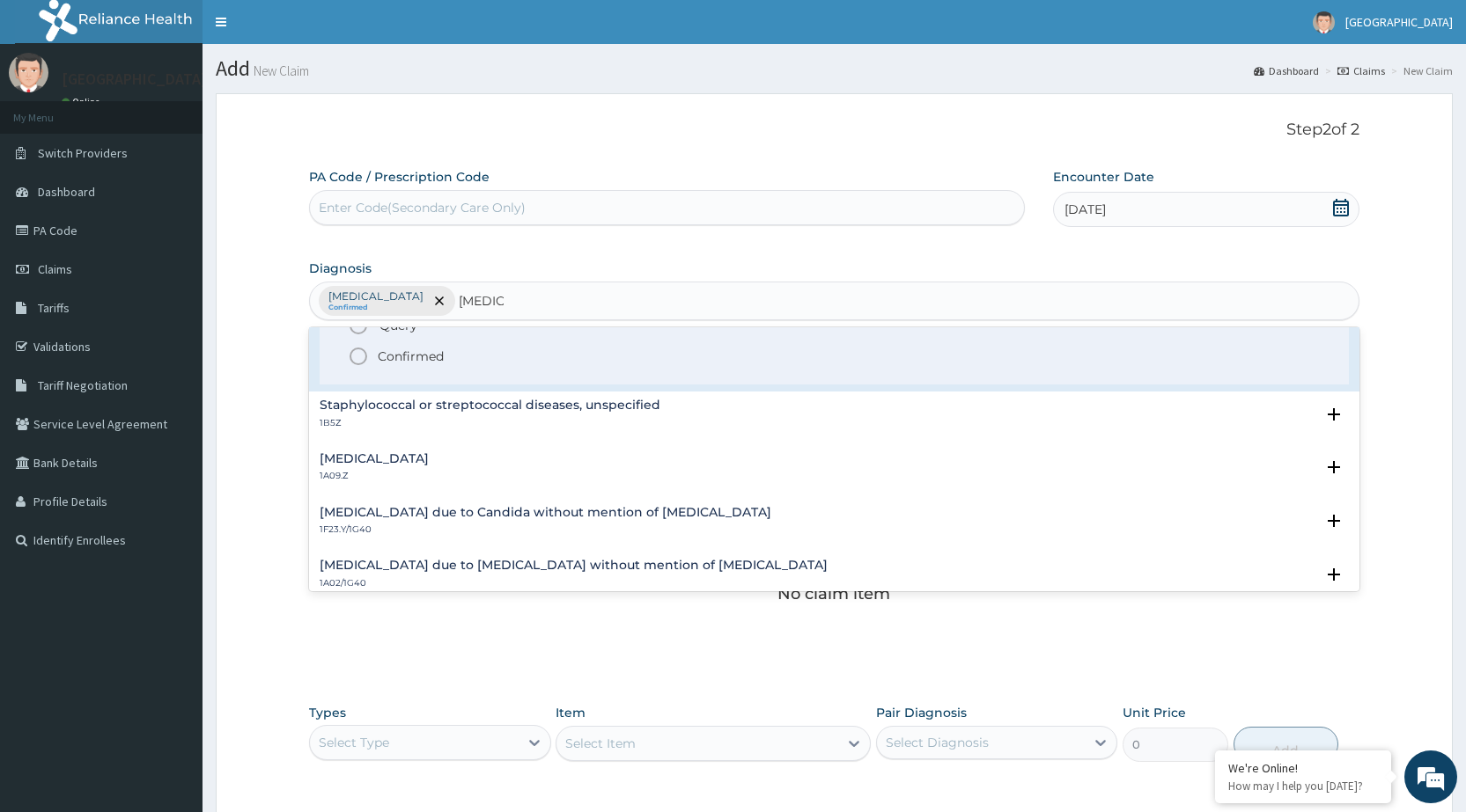
click at [360, 354] on icon "status option filled" at bounding box center [358, 356] width 21 height 21
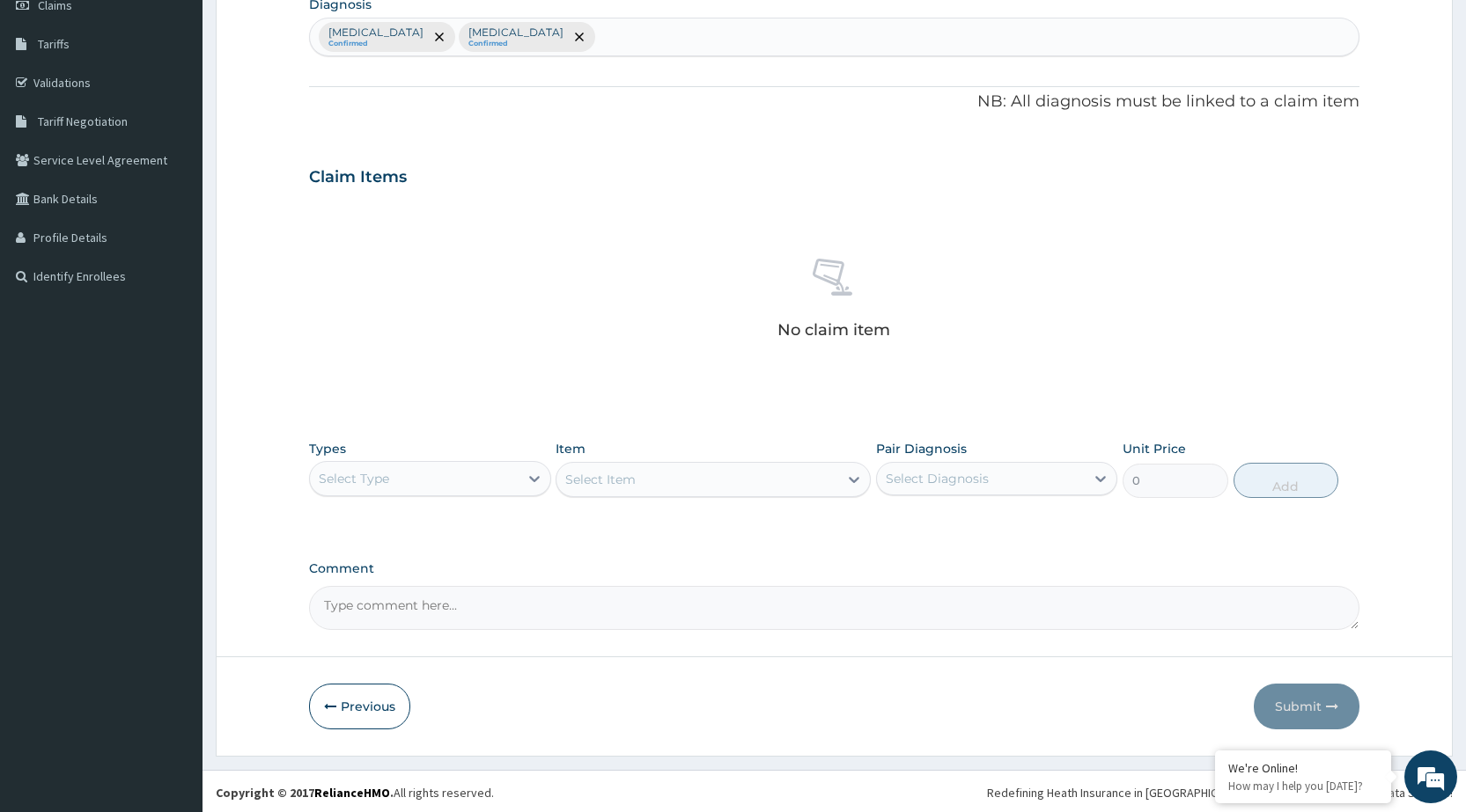
scroll to position [267, 0]
click at [497, 474] on div "Select Type" at bounding box center [413, 476] width 207 height 28
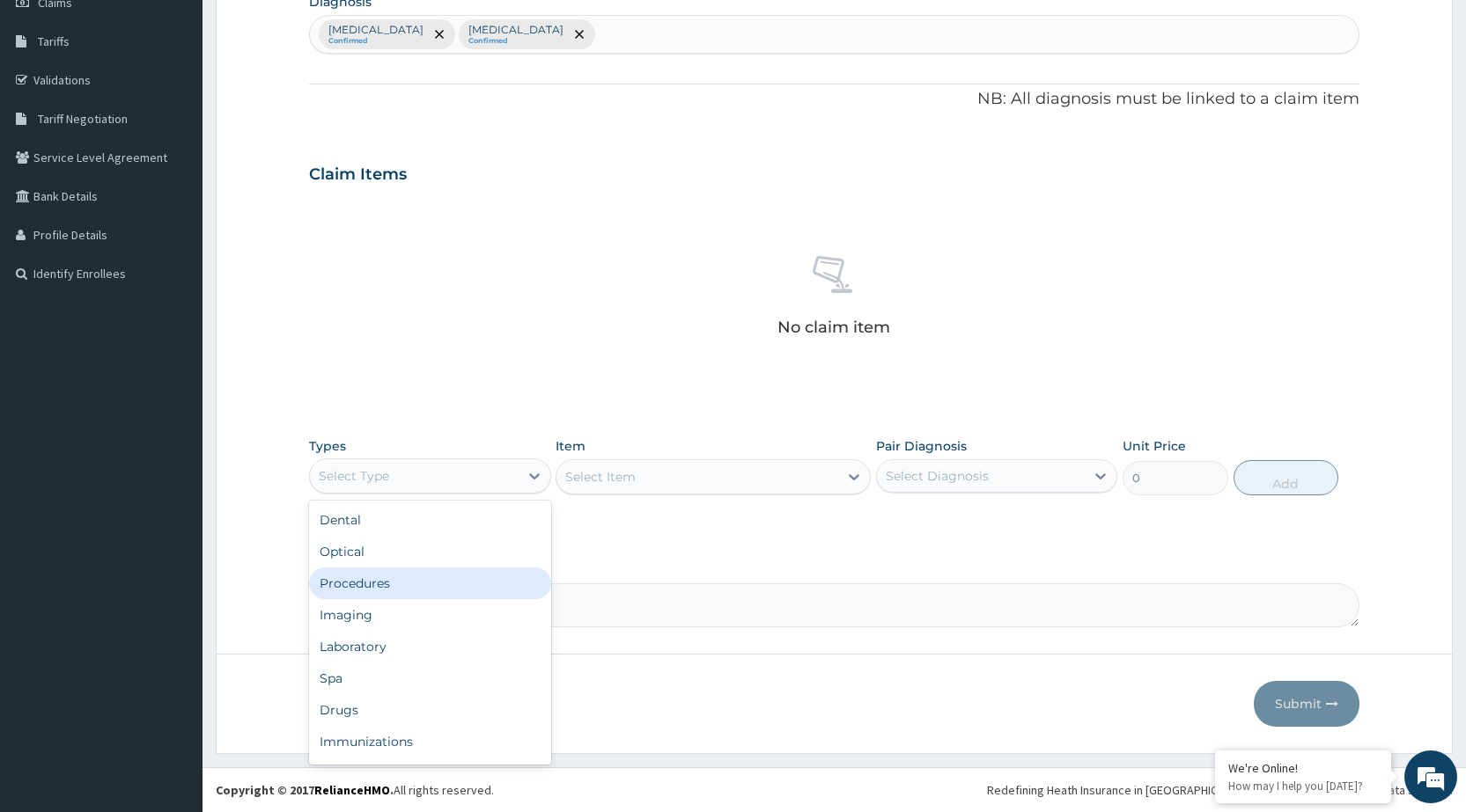
click at [434, 587] on div "Procedures" at bounding box center [430, 583] width 242 height 32
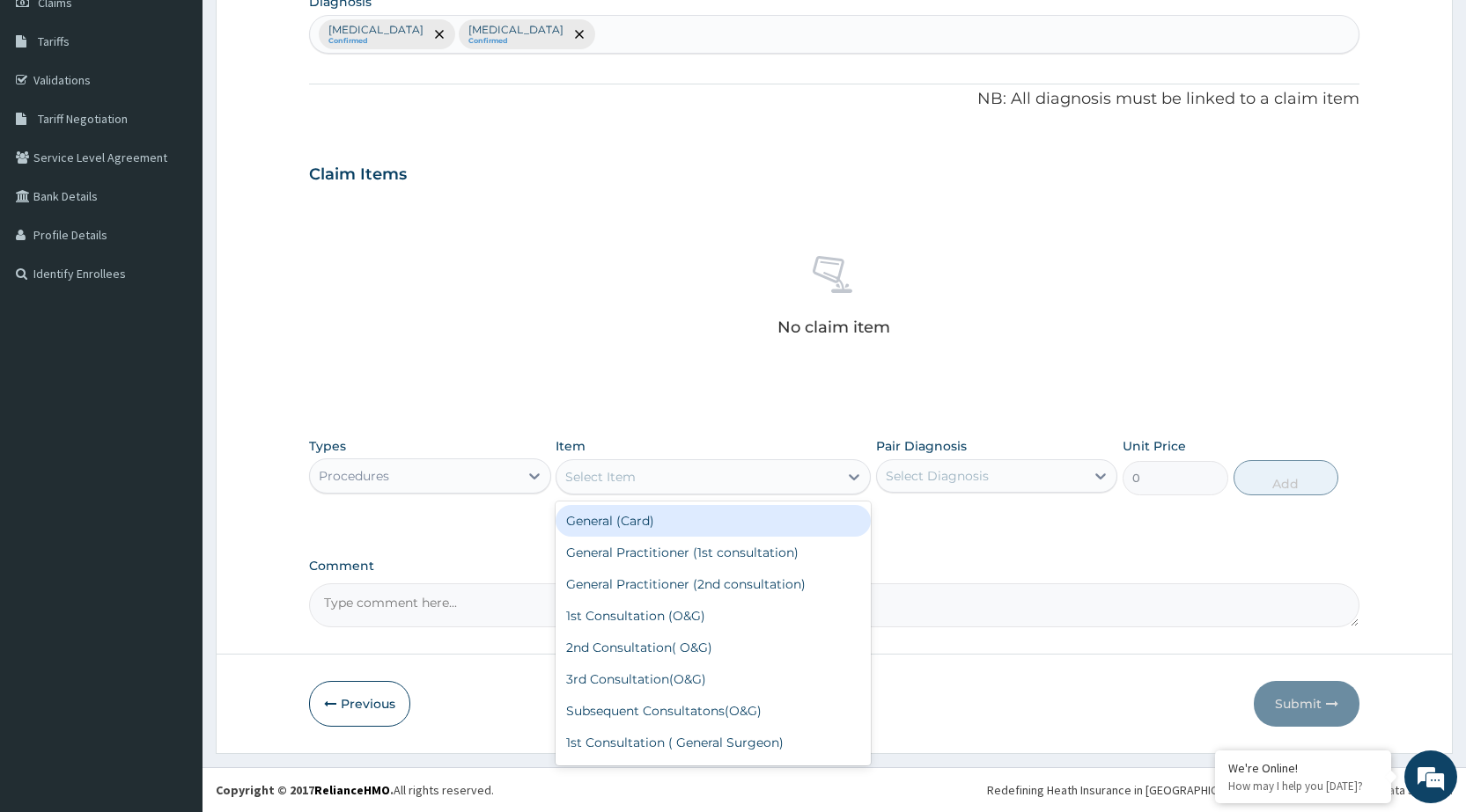
click at [742, 482] on div "Select Item" at bounding box center [696, 477] width 282 height 28
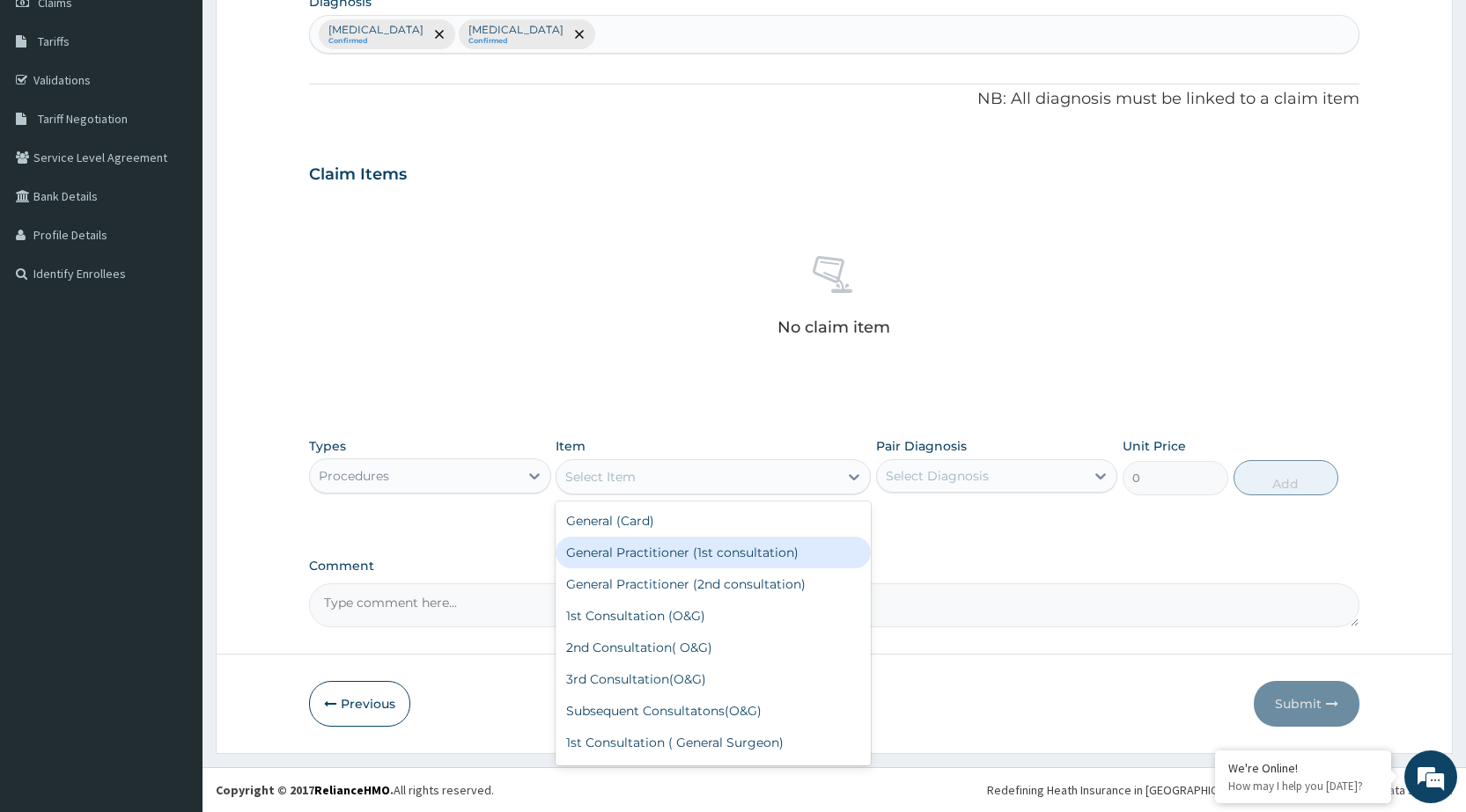
click at [739, 560] on div "General Practitioner (1st consultation)" at bounding box center [713, 553] width 316 height 32
type input "1500"
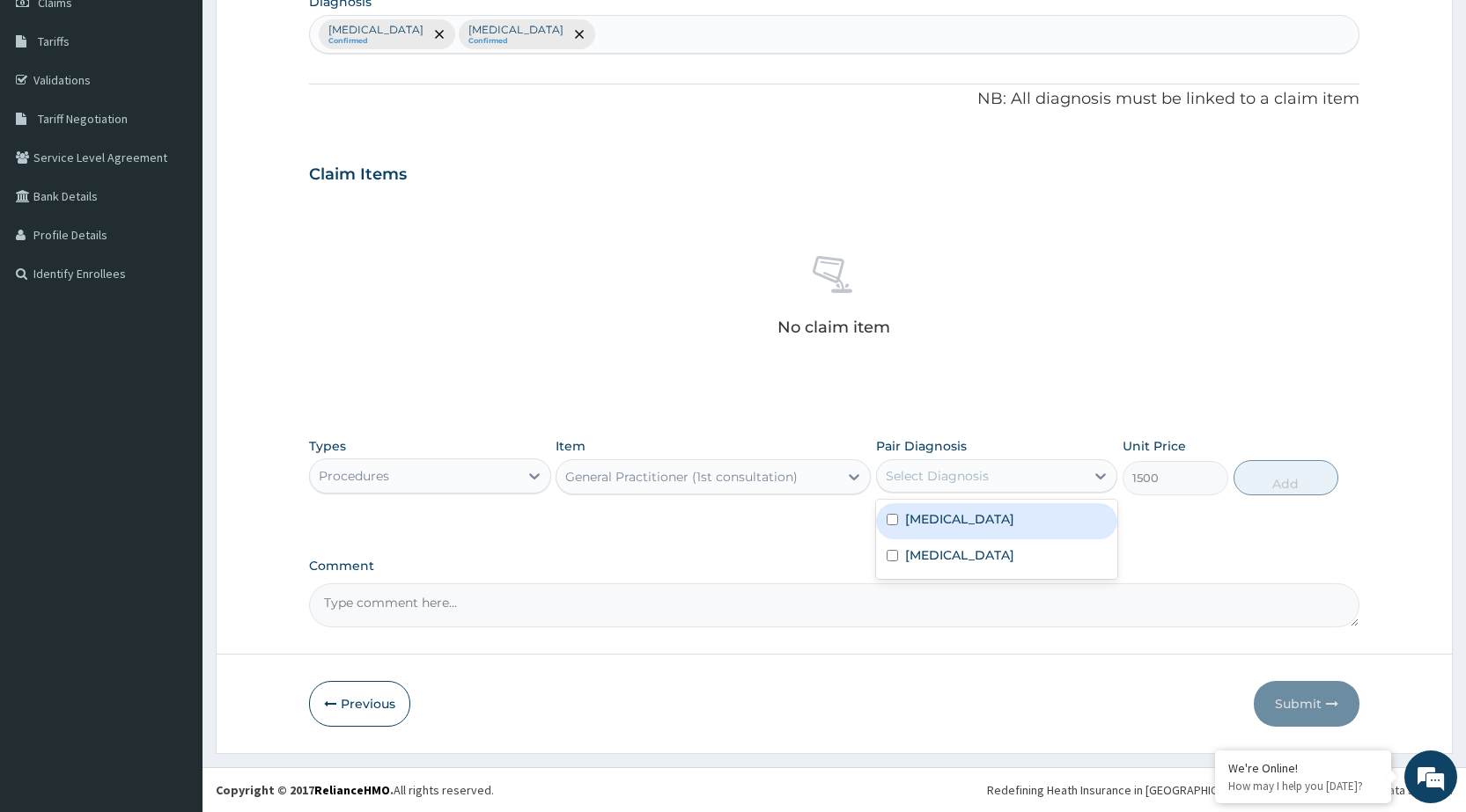
click at [1088, 466] on div at bounding box center [1101, 476] width 32 height 32
click at [1044, 517] on div "Malaria, unspecified" at bounding box center [997, 521] width 242 height 36
checkbox input "true"
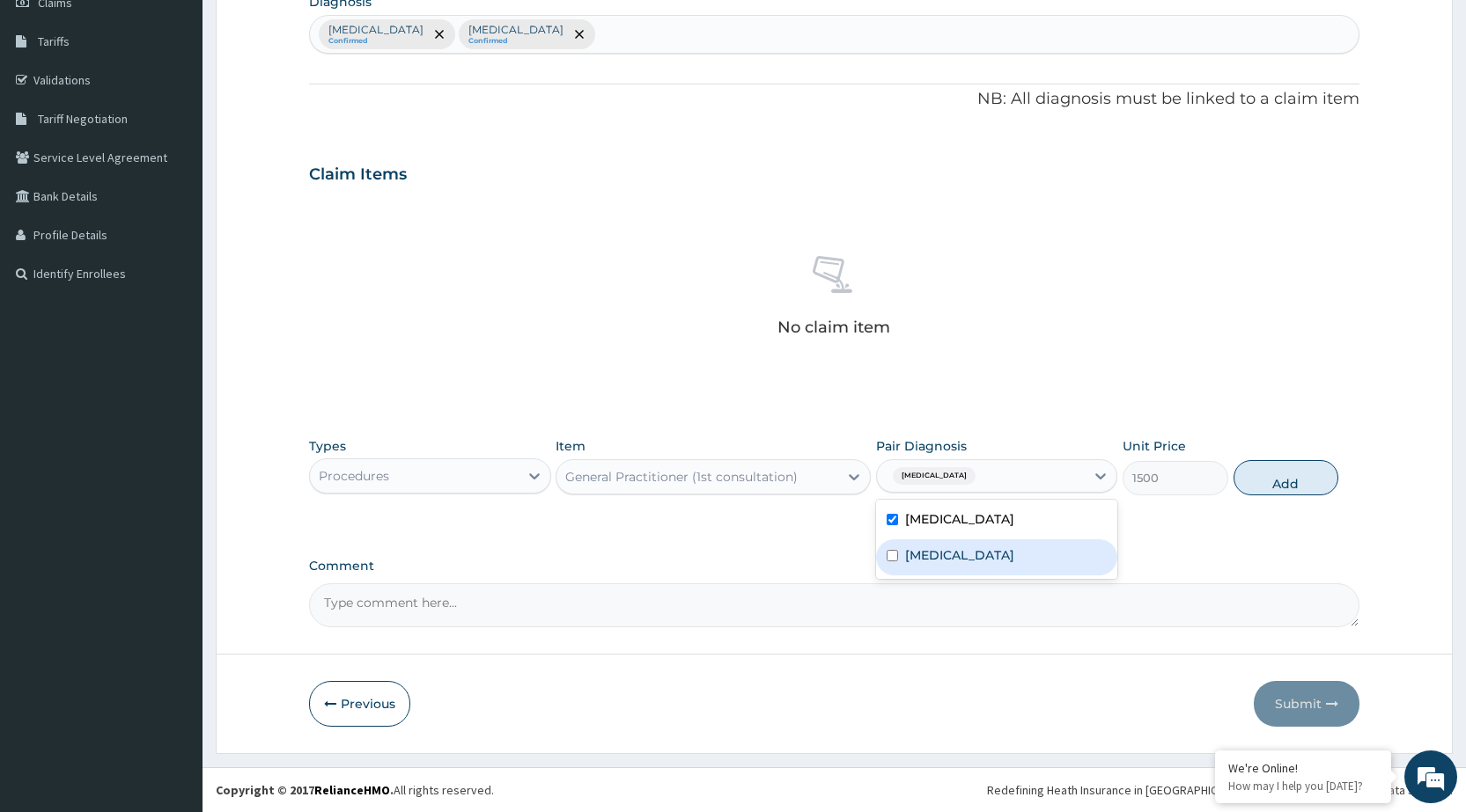
drag, startPoint x: 1028, startPoint y: 554, endPoint x: 1380, endPoint y: 464, distance: 363.3
click at [1045, 549] on div "Puerperal sepsis" at bounding box center [997, 557] width 242 height 36
checkbox input "true"
click at [1331, 472] on button "Add" at bounding box center [1287, 478] width 105 height 35
type input "0"
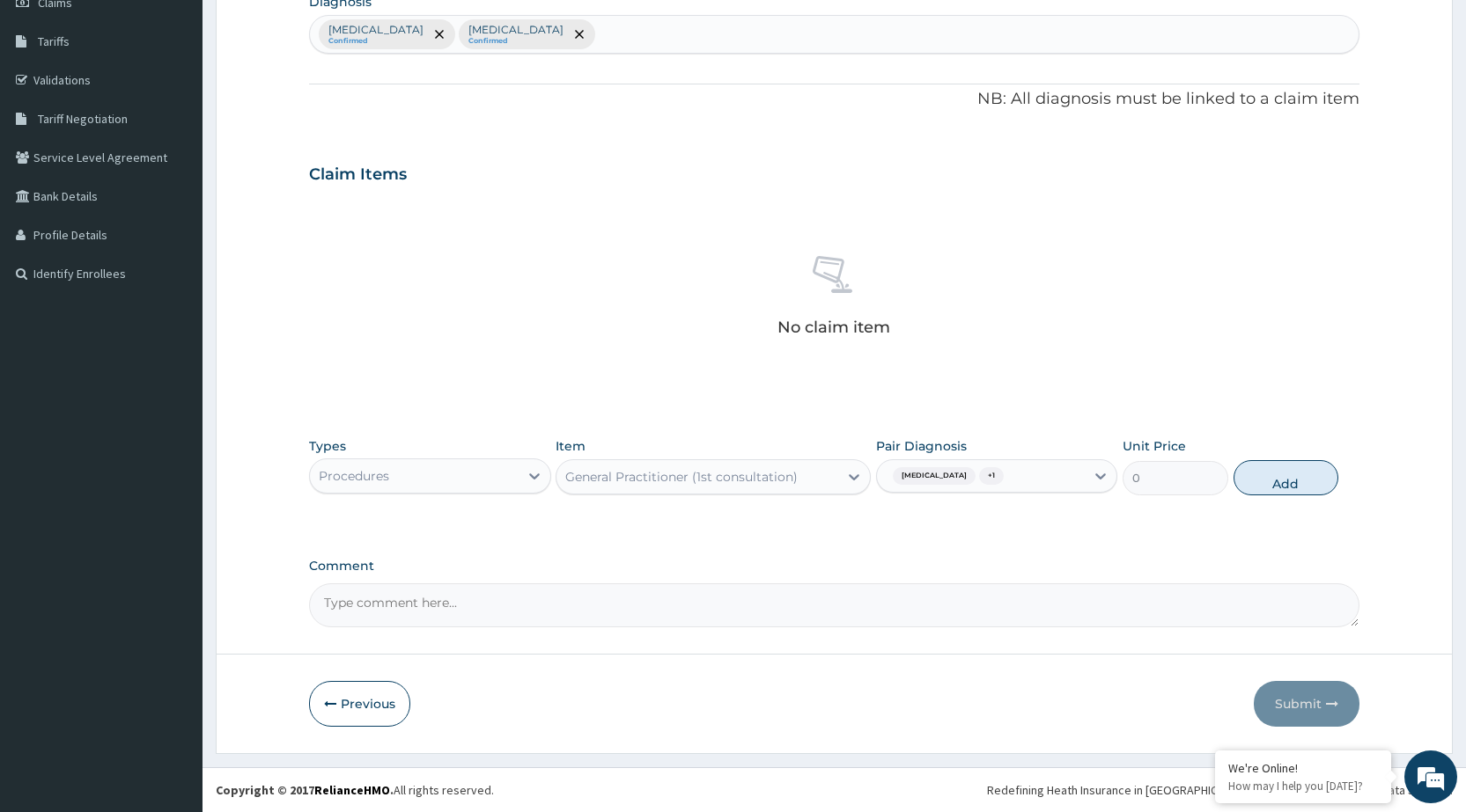
scroll to position [190, 0]
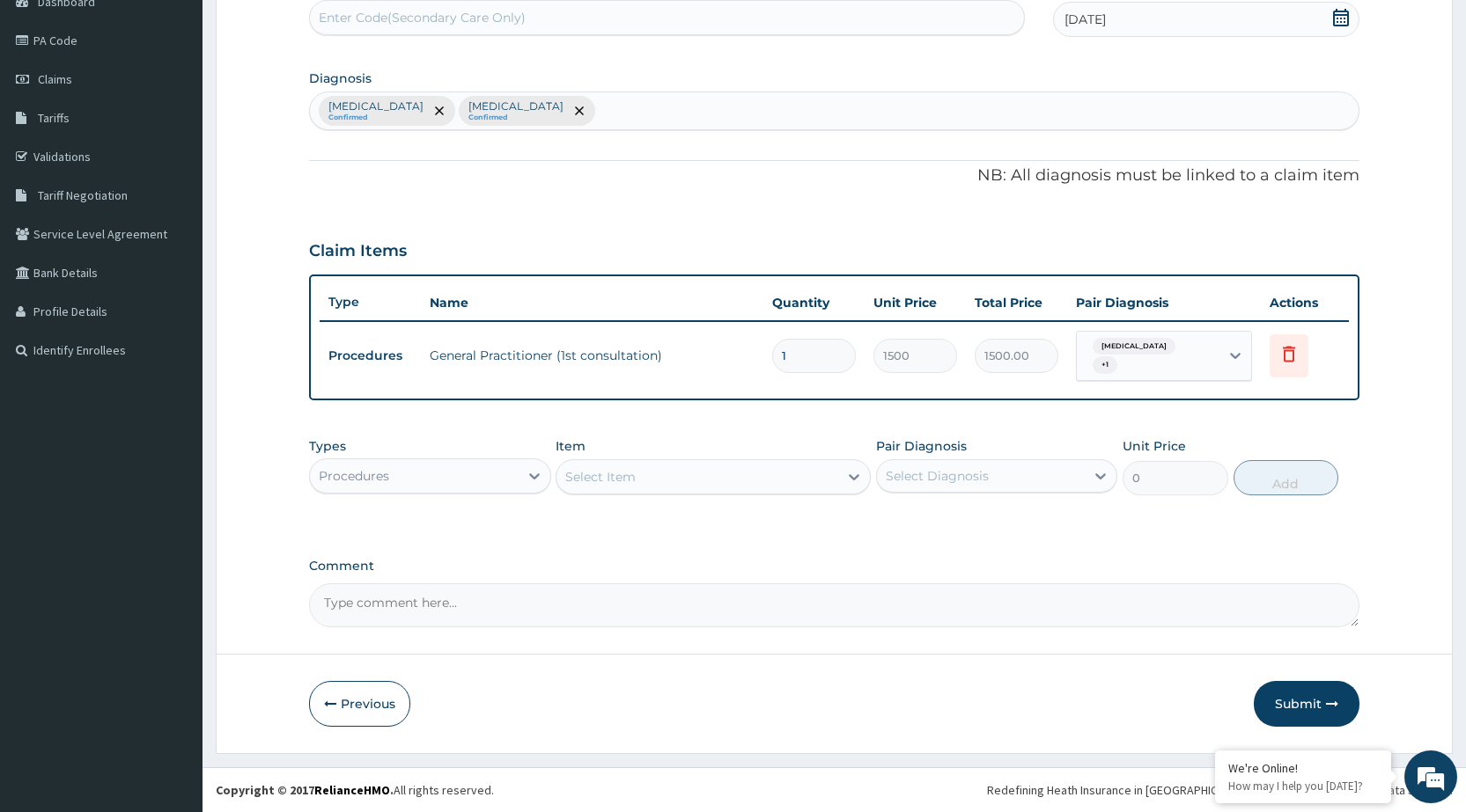
click at [449, 484] on div "Procedures" at bounding box center [413, 476] width 207 height 28
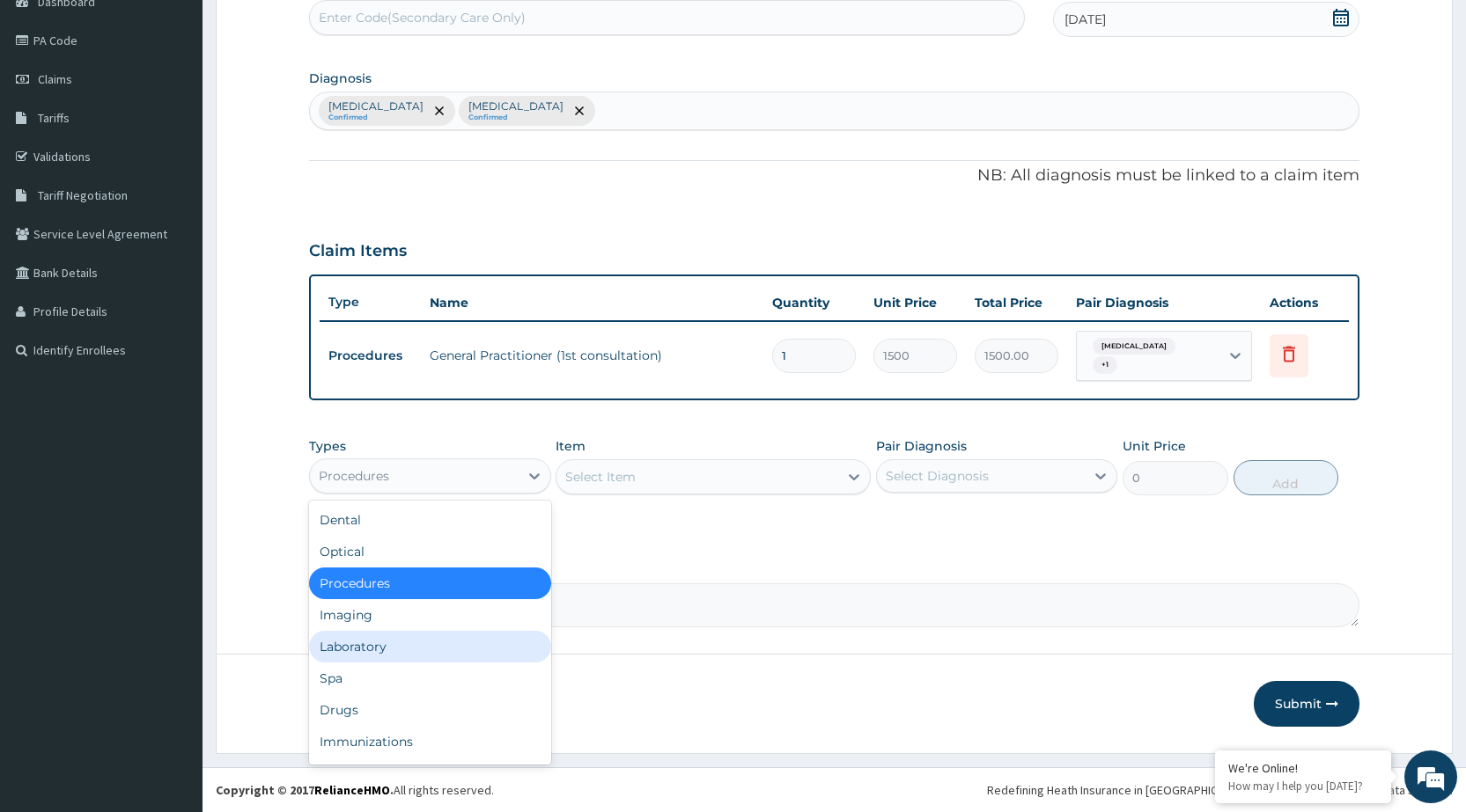
click at [381, 650] on div "Laboratory" at bounding box center [430, 646] width 242 height 32
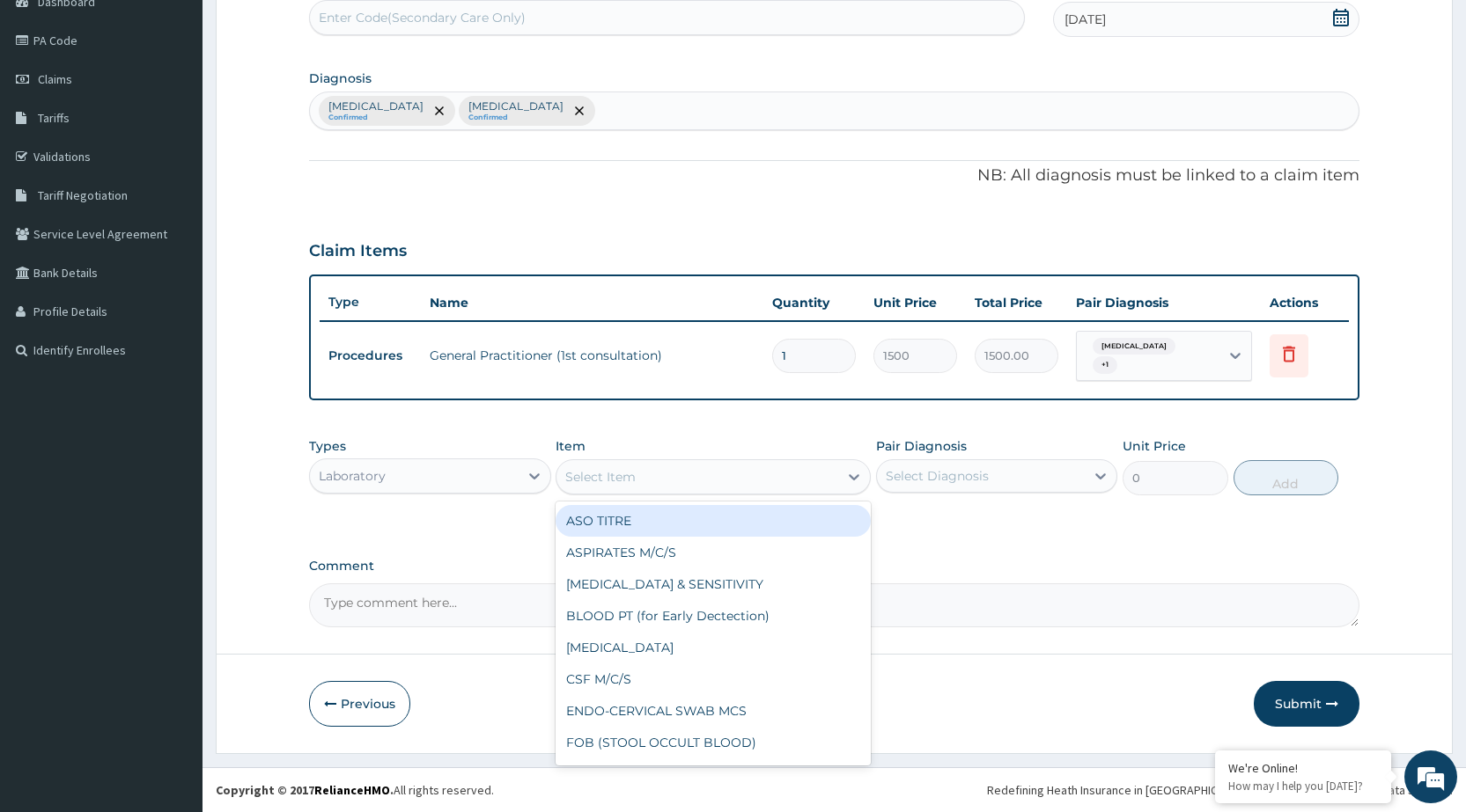
click at [830, 479] on div "Select Item" at bounding box center [696, 477] width 282 height 28
type input "PT"
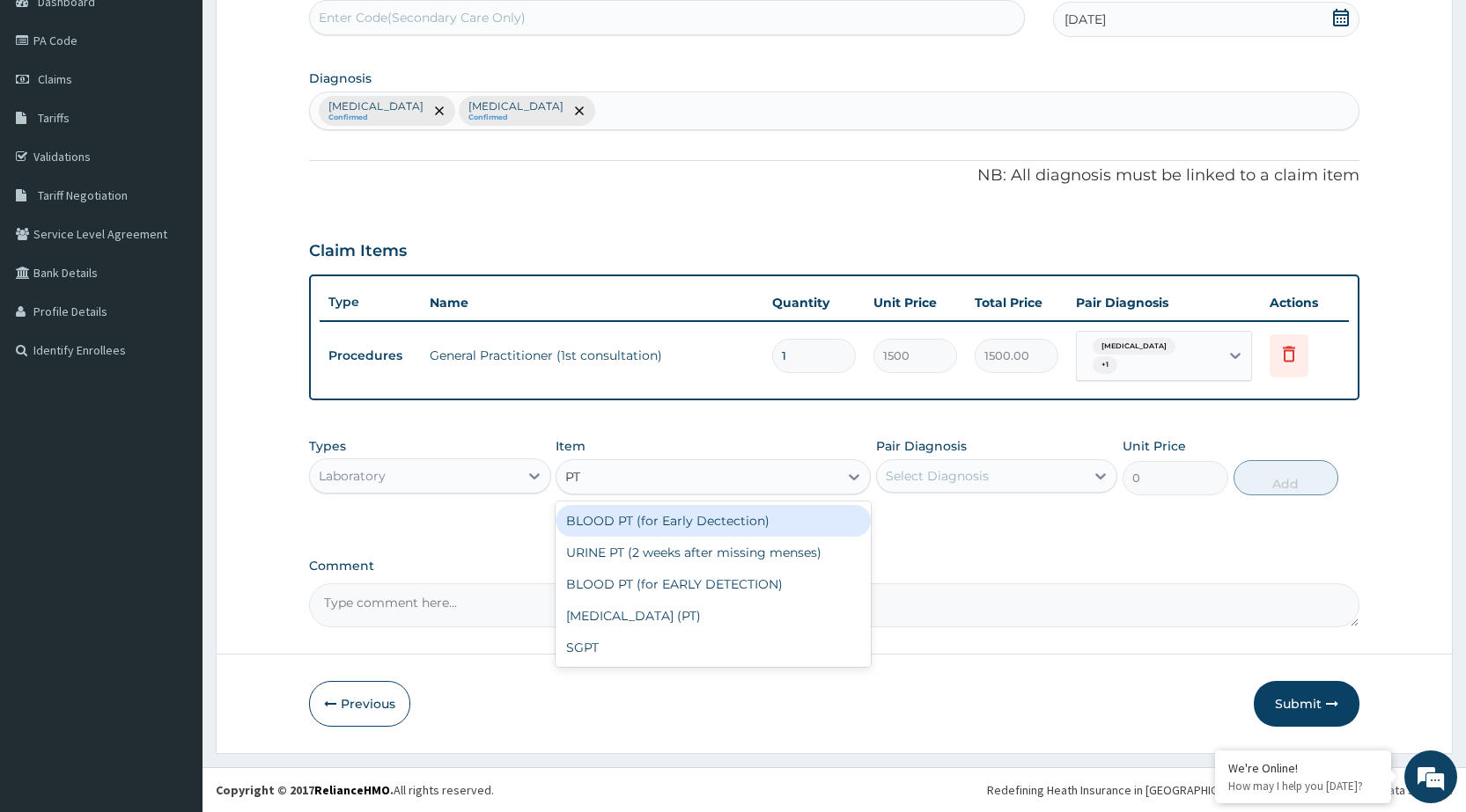
click at [823, 517] on div "BLOOD PT (for Early Dectection)" at bounding box center [713, 521] width 316 height 32
type input "800"
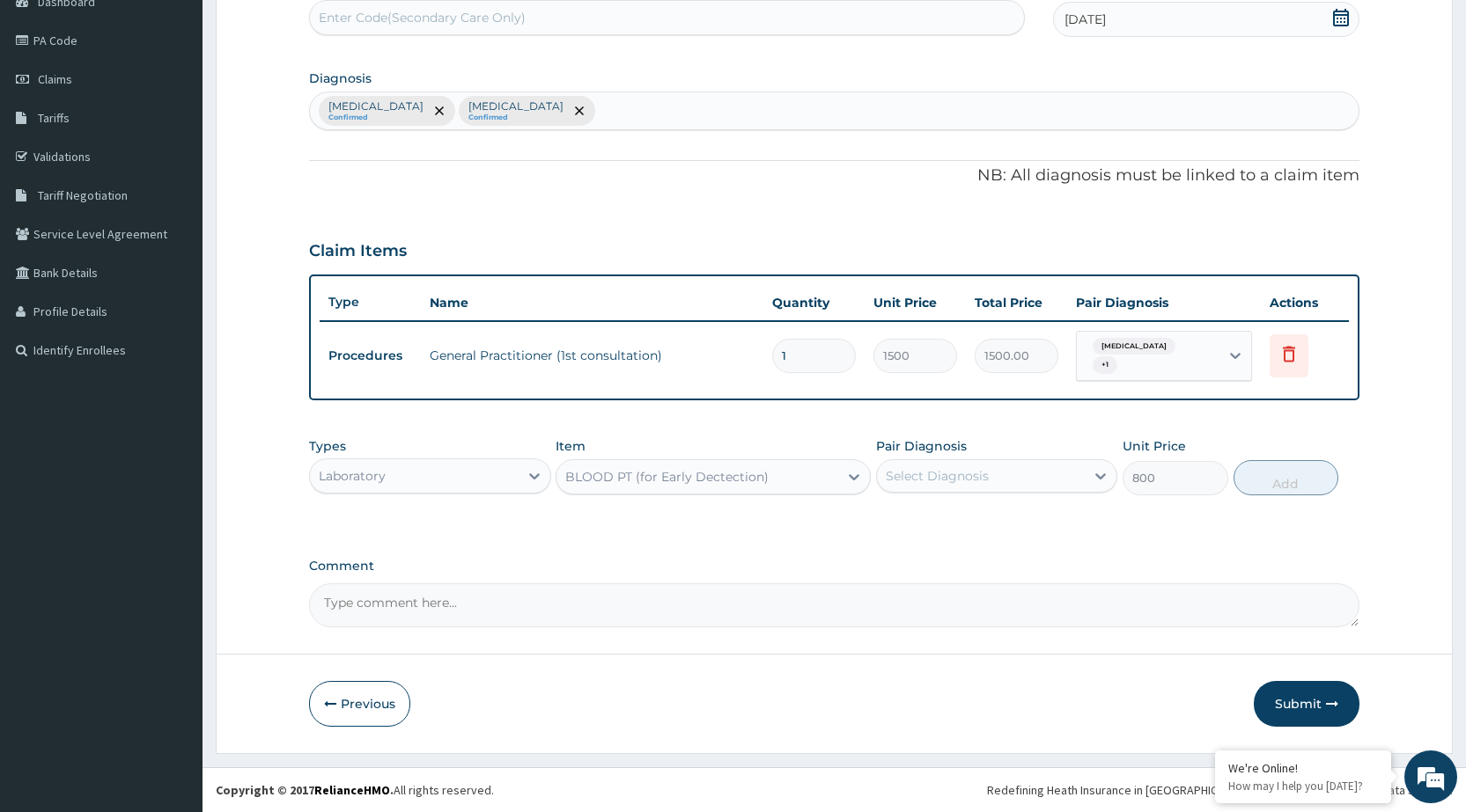
click at [1025, 474] on div "Select Diagnosis" at bounding box center [981, 476] width 207 height 28
click at [992, 519] on label "Malaria, unspecified" at bounding box center [959, 519] width 109 height 18
click at [992, 537] on div "Malaria, unspecified" at bounding box center [997, 521] width 242 height 36
checkbox input "false"
click at [991, 554] on label "Puerperal sepsis" at bounding box center [959, 555] width 109 height 18
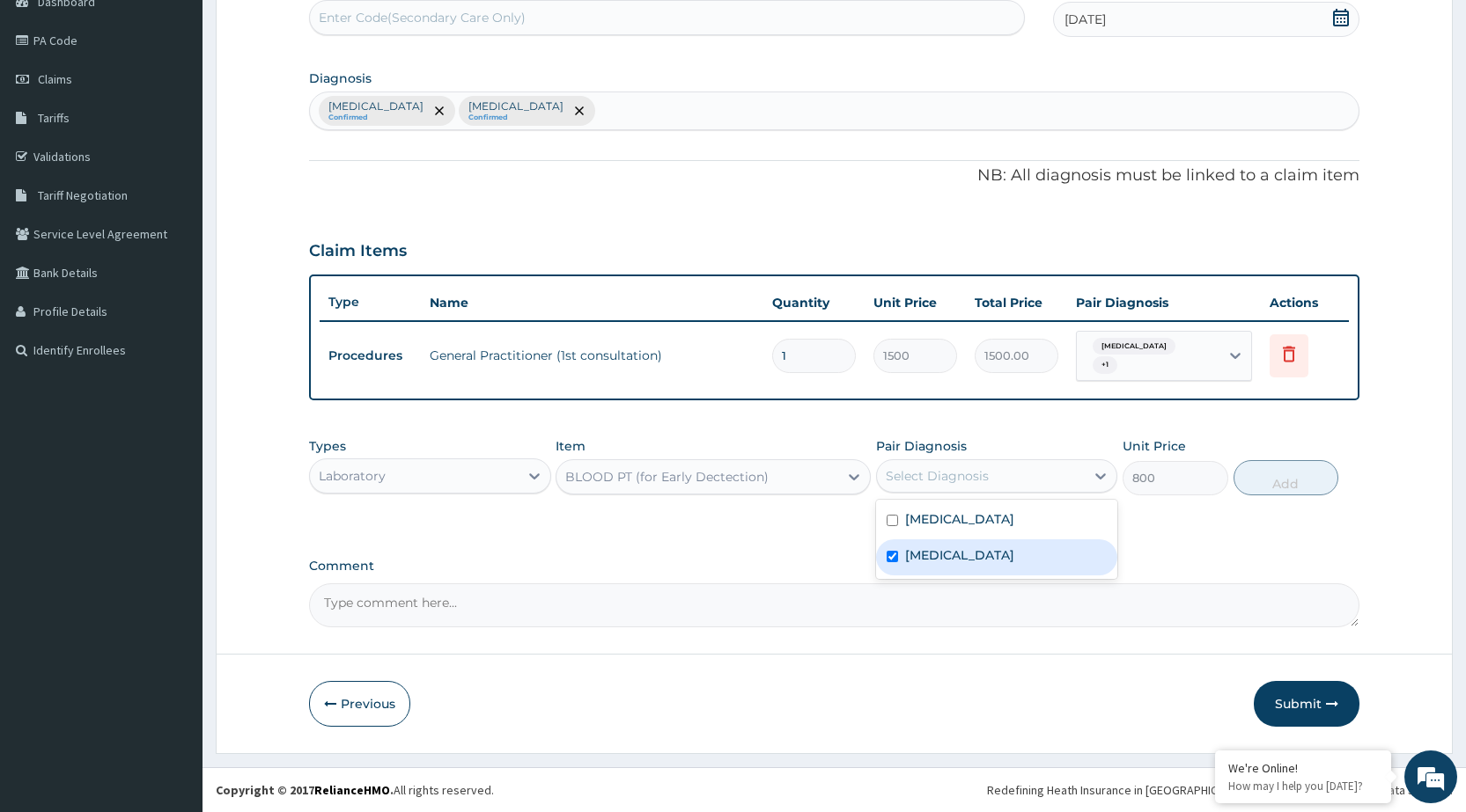
checkbox input "true"
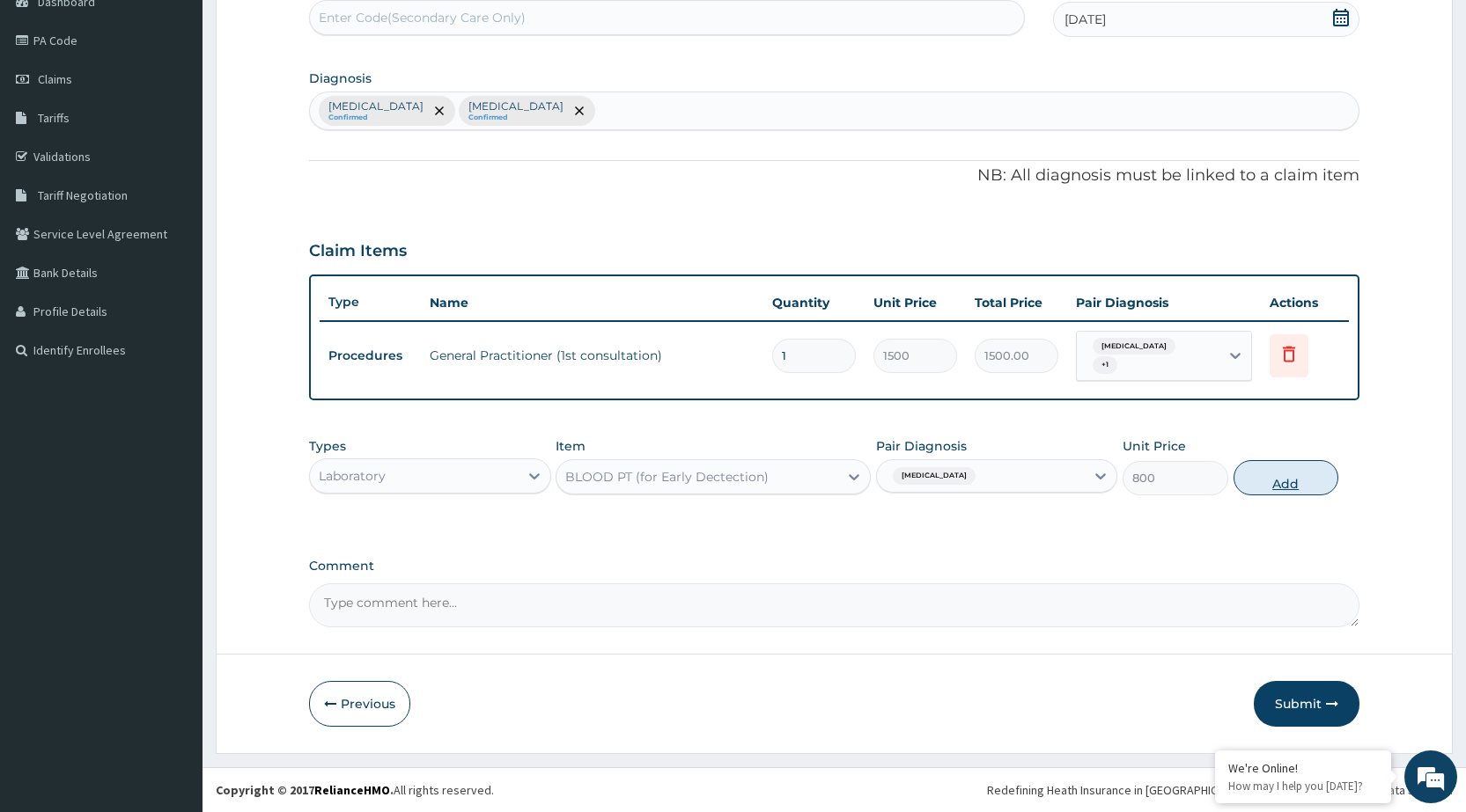
click at [1259, 466] on button "Add" at bounding box center [1287, 478] width 105 height 35
type input "0"
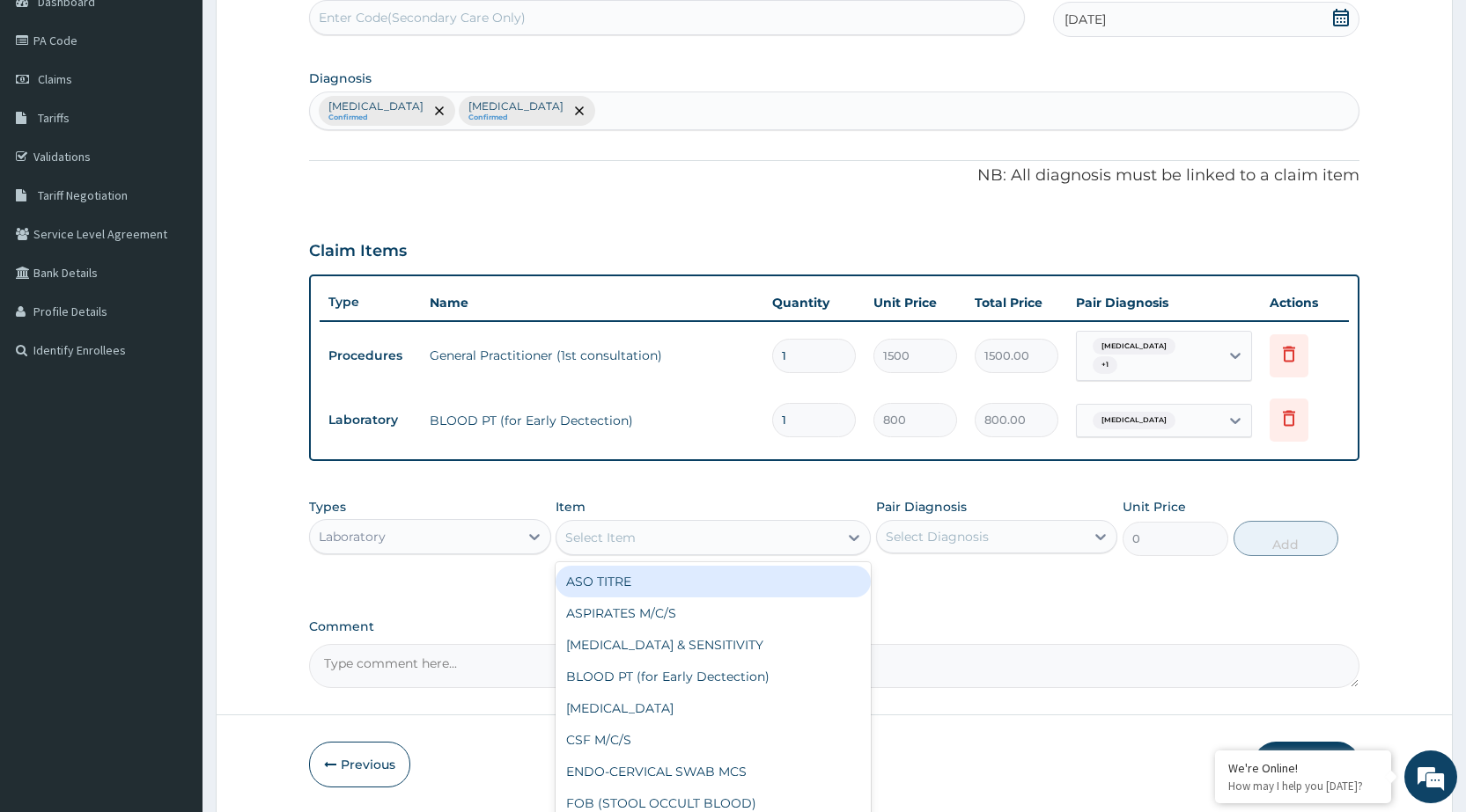
click at [822, 525] on div "Select Item" at bounding box center [696, 537] width 282 height 28
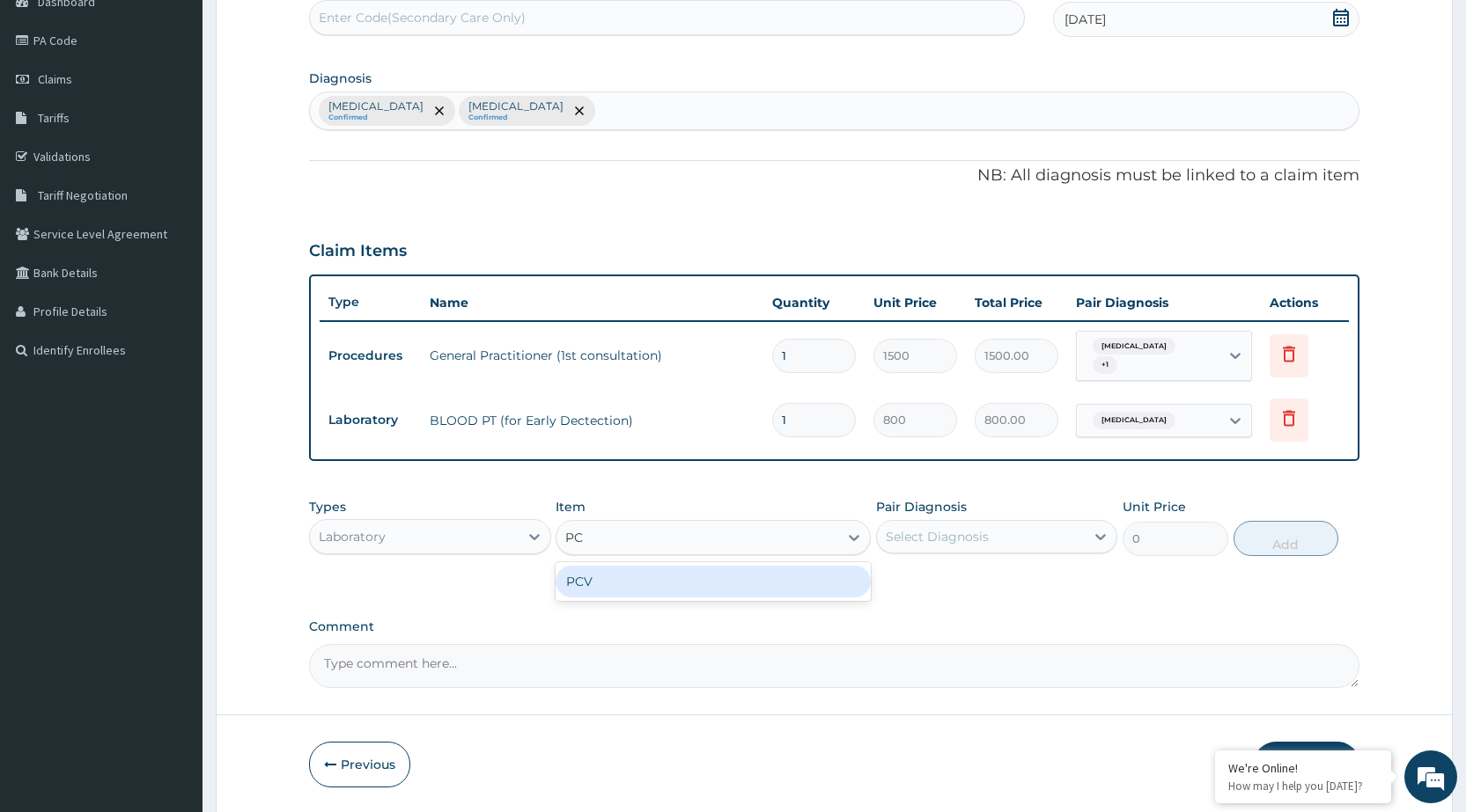
type input "PCV"
click at [761, 593] on div "PCV" at bounding box center [713, 581] width 316 height 32
type input "400"
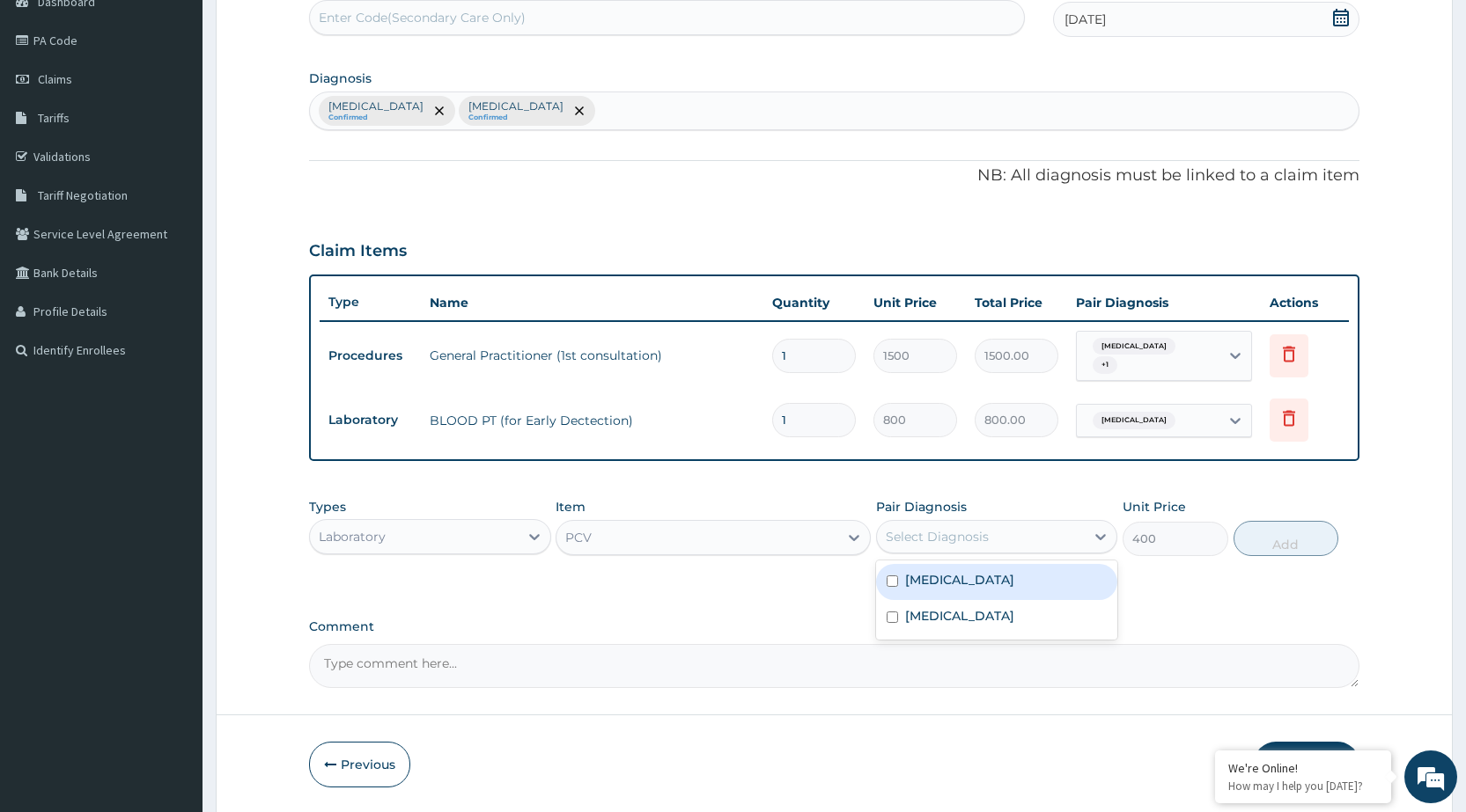
drag, startPoint x: 1097, startPoint y: 538, endPoint x: 1034, endPoint y: 601, distance: 89.1
click at [1092, 537] on icon at bounding box center [1101, 536] width 18 height 18
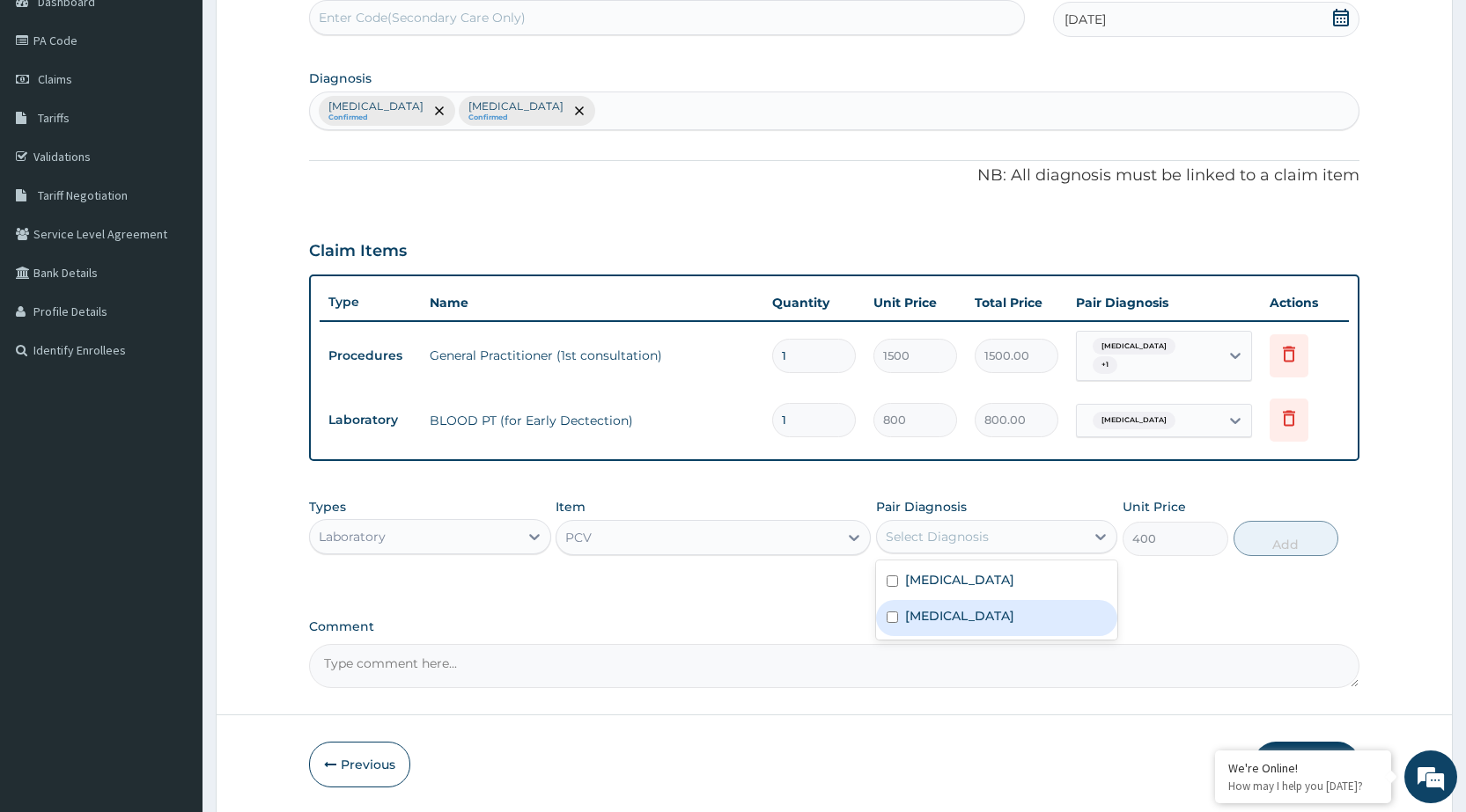
click at [1046, 619] on div "Puerperal sepsis" at bounding box center [997, 618] width 242 height 36
checkbox input "true"
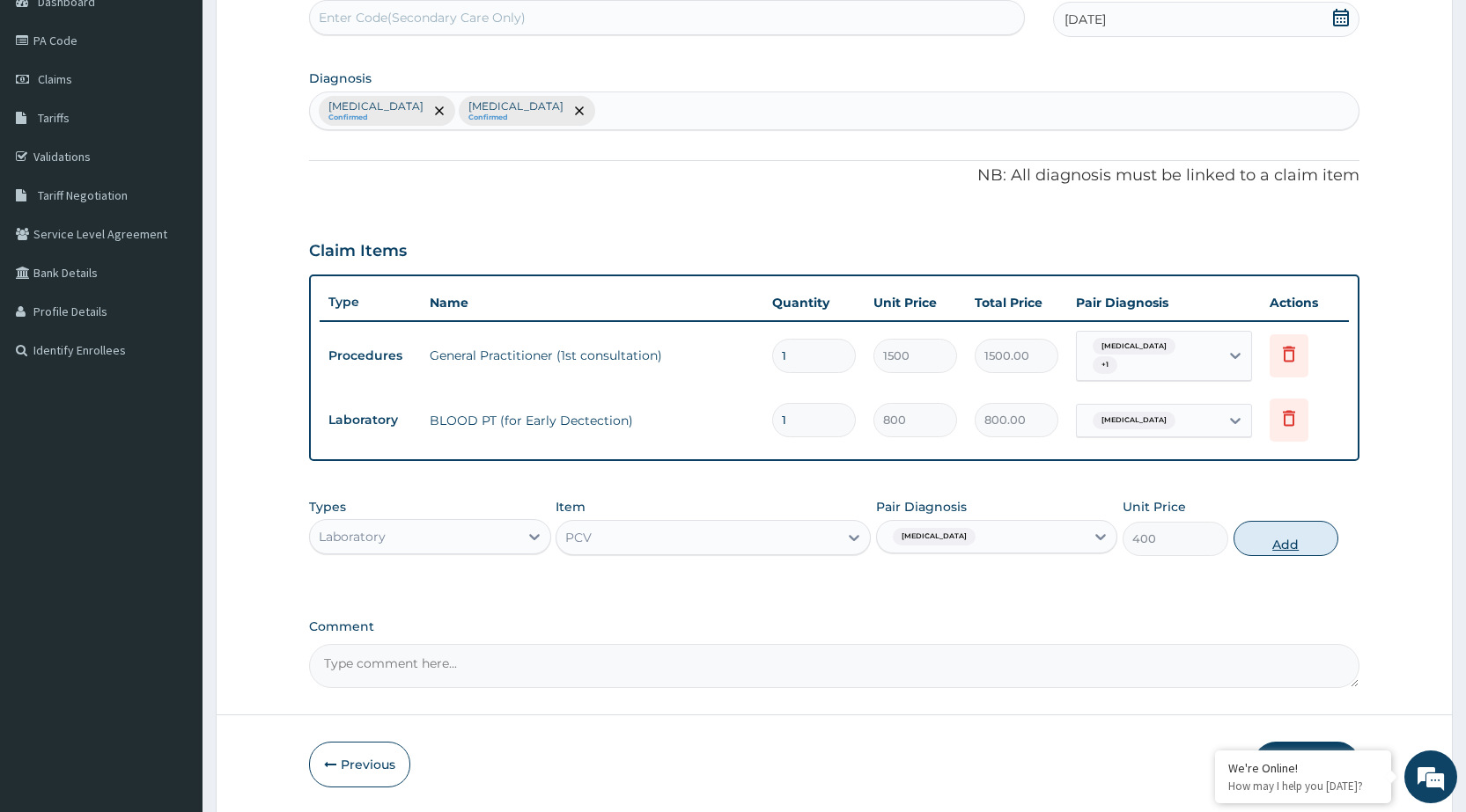
click at [1268, 547] on button "Add" at bounding box center [1287, 538] width 105 height 35
type input "0"
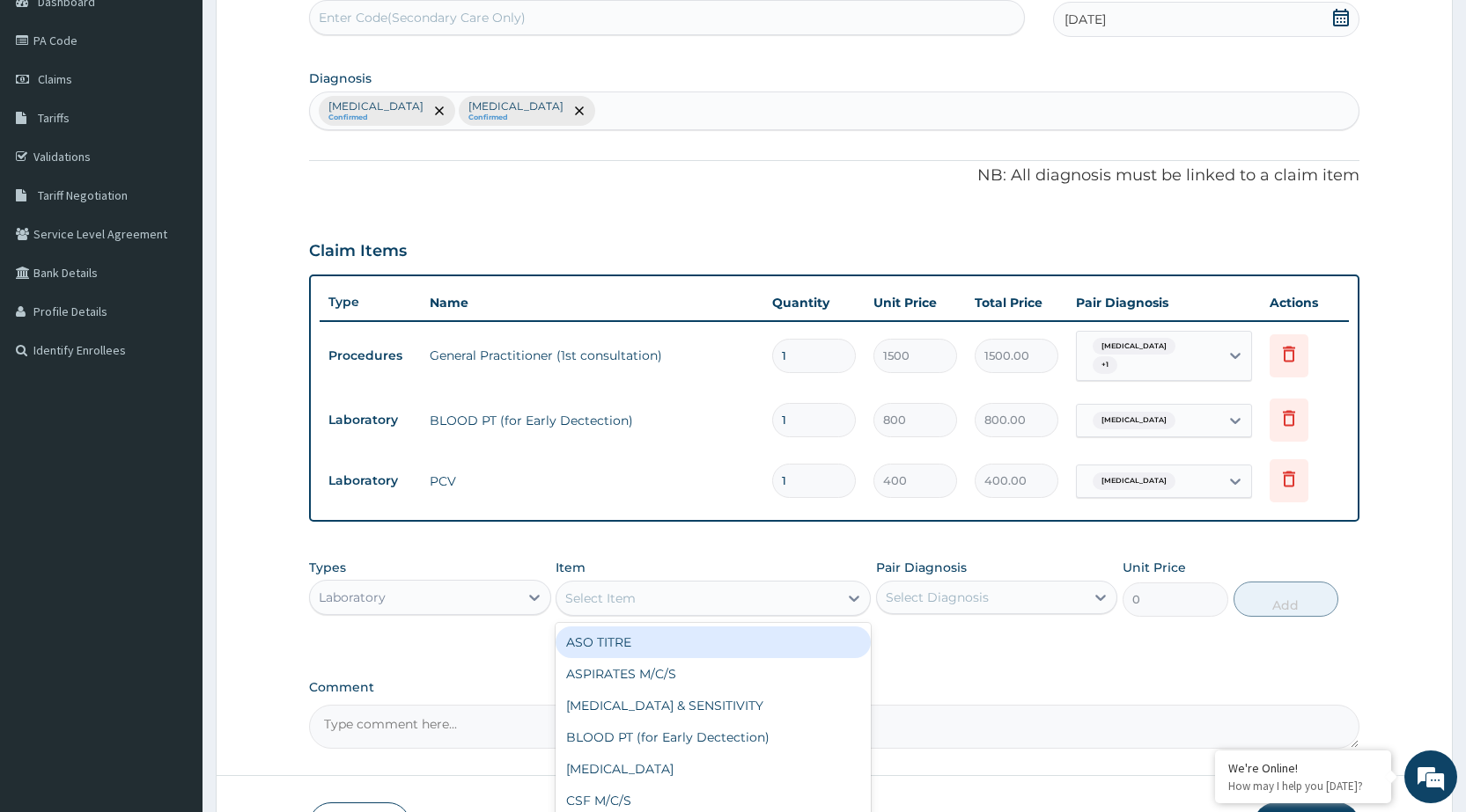
click at [782, 607] on div "Select Item" at bounding box center [696, 598] width 282 height 28
type input "MP"
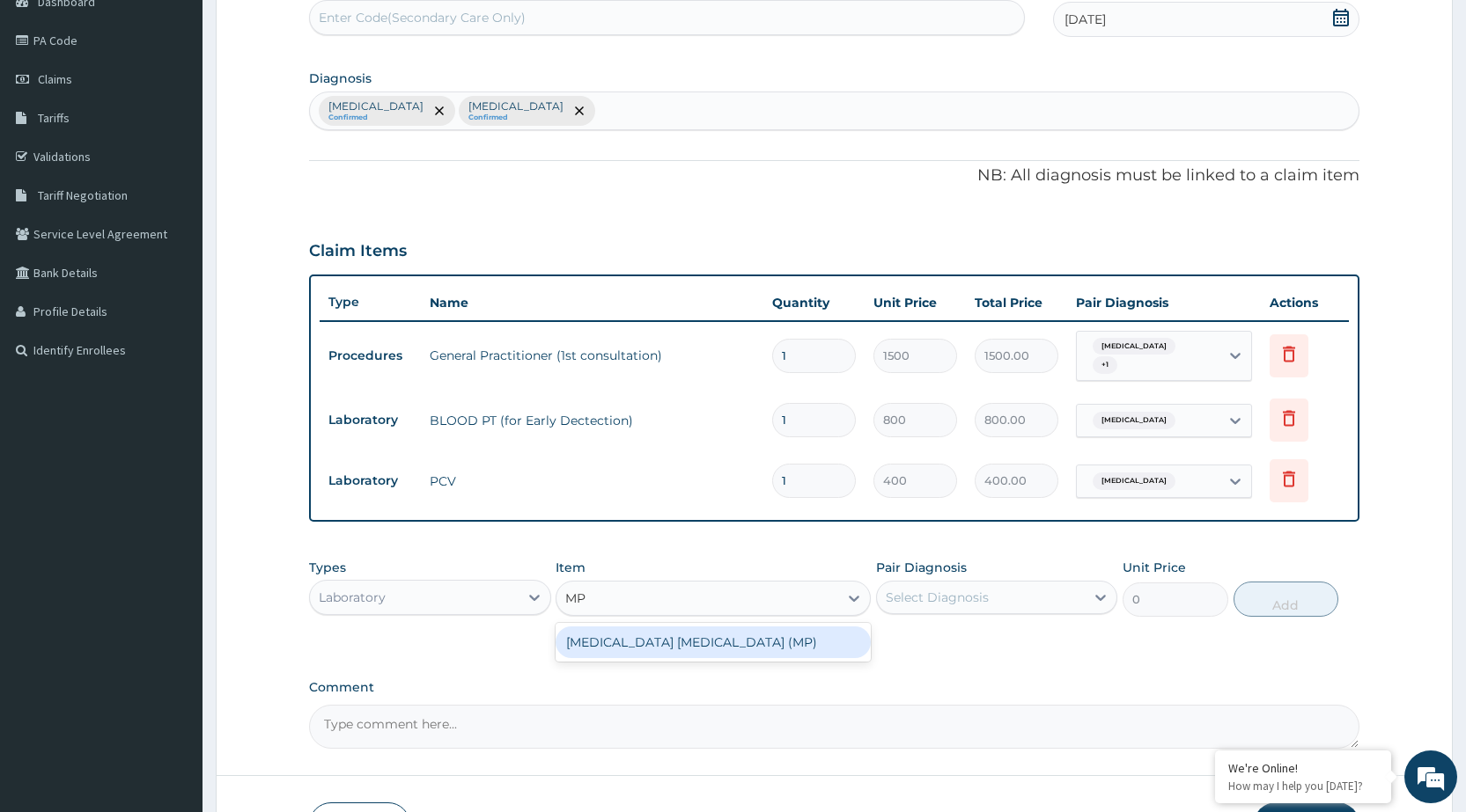
click at [796, 647] on div "MALARIA PARASITE (MP)" at bounding box center [713, 643] width 316 height 32
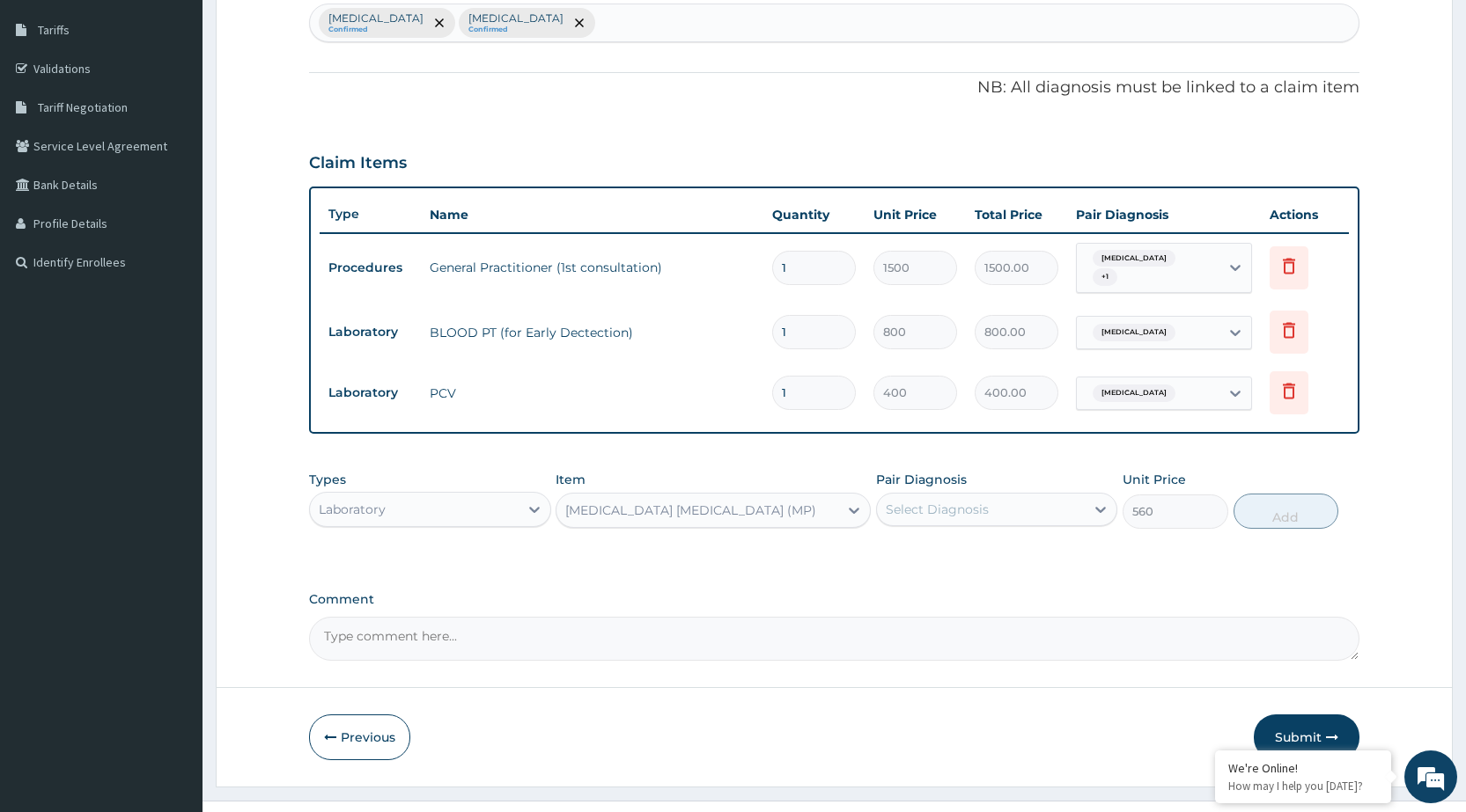
scroll to position [312, 0]
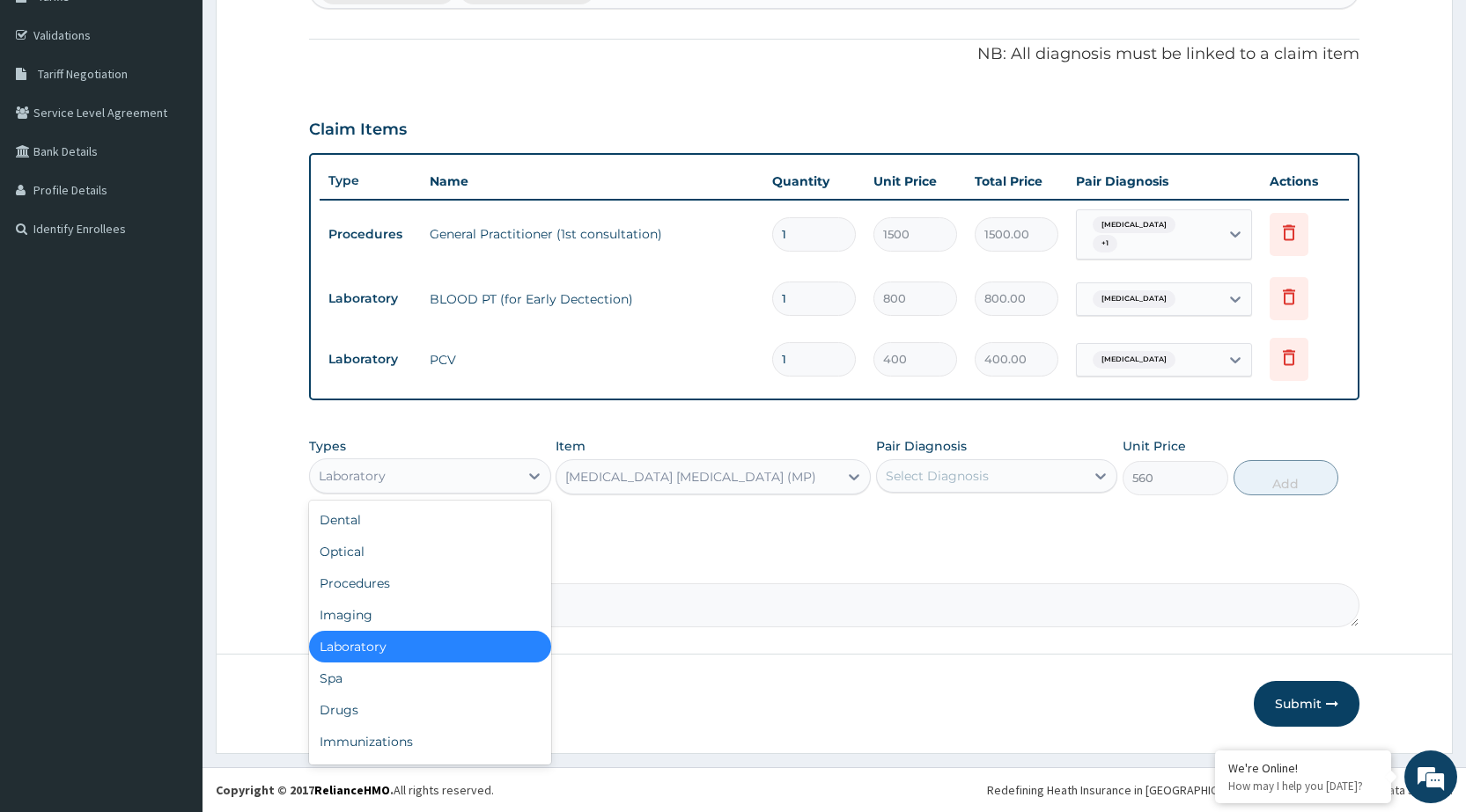
click at [516, 472] on div "Laboratory" at bounding box center [413, 476] width 207 height 28
drag, startPoint x: 399, startPoint y: 719, endPoint x: 491, endPoint y: 712, distance: 92.3
click at [411, 715] on div "Drugs" at bounding box center [430, 710] width 242 height 32
type input "0"
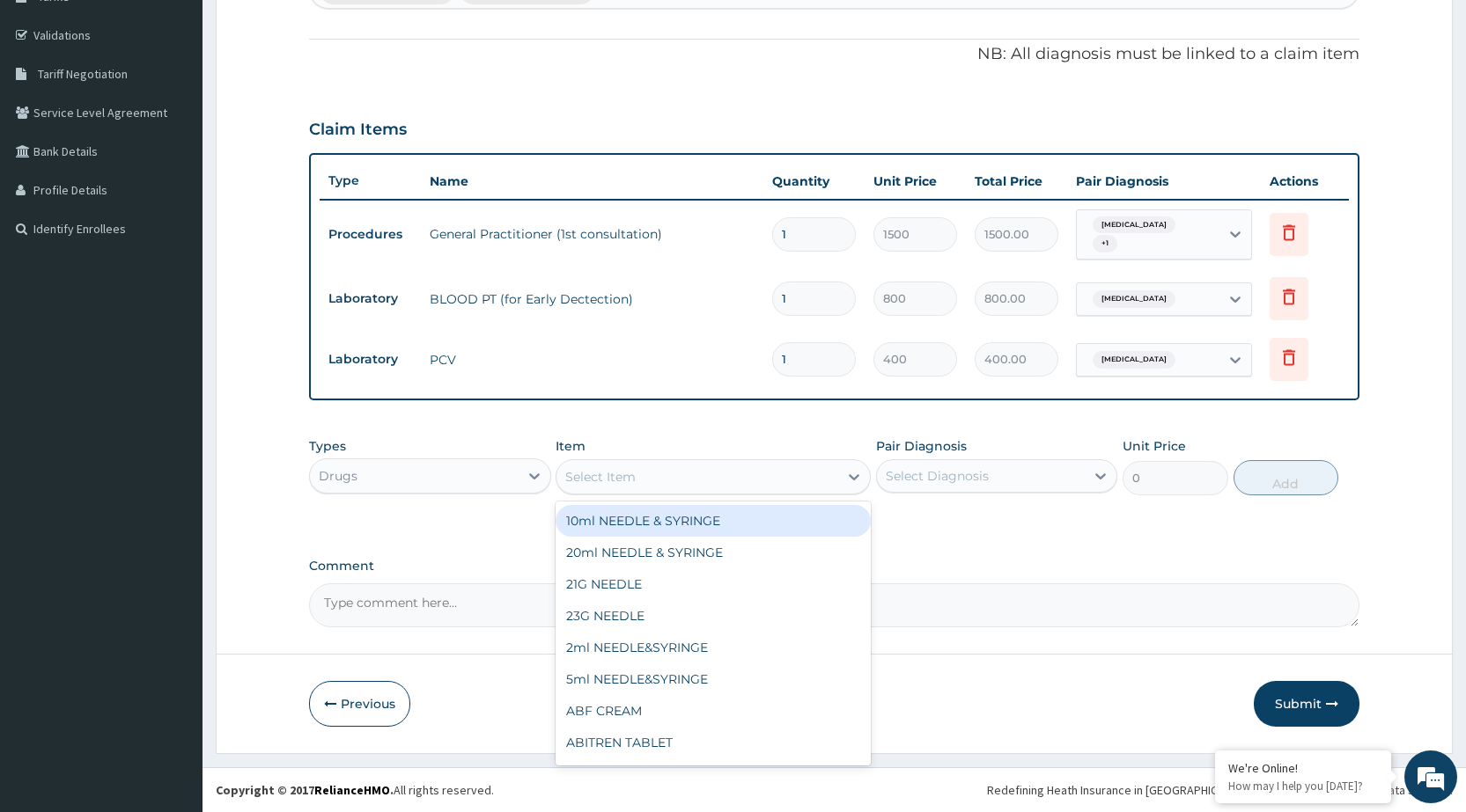
click at [822, 482] on div "Select Item" at bounding box center [696, 477] width 282 height 28
type input "COA"
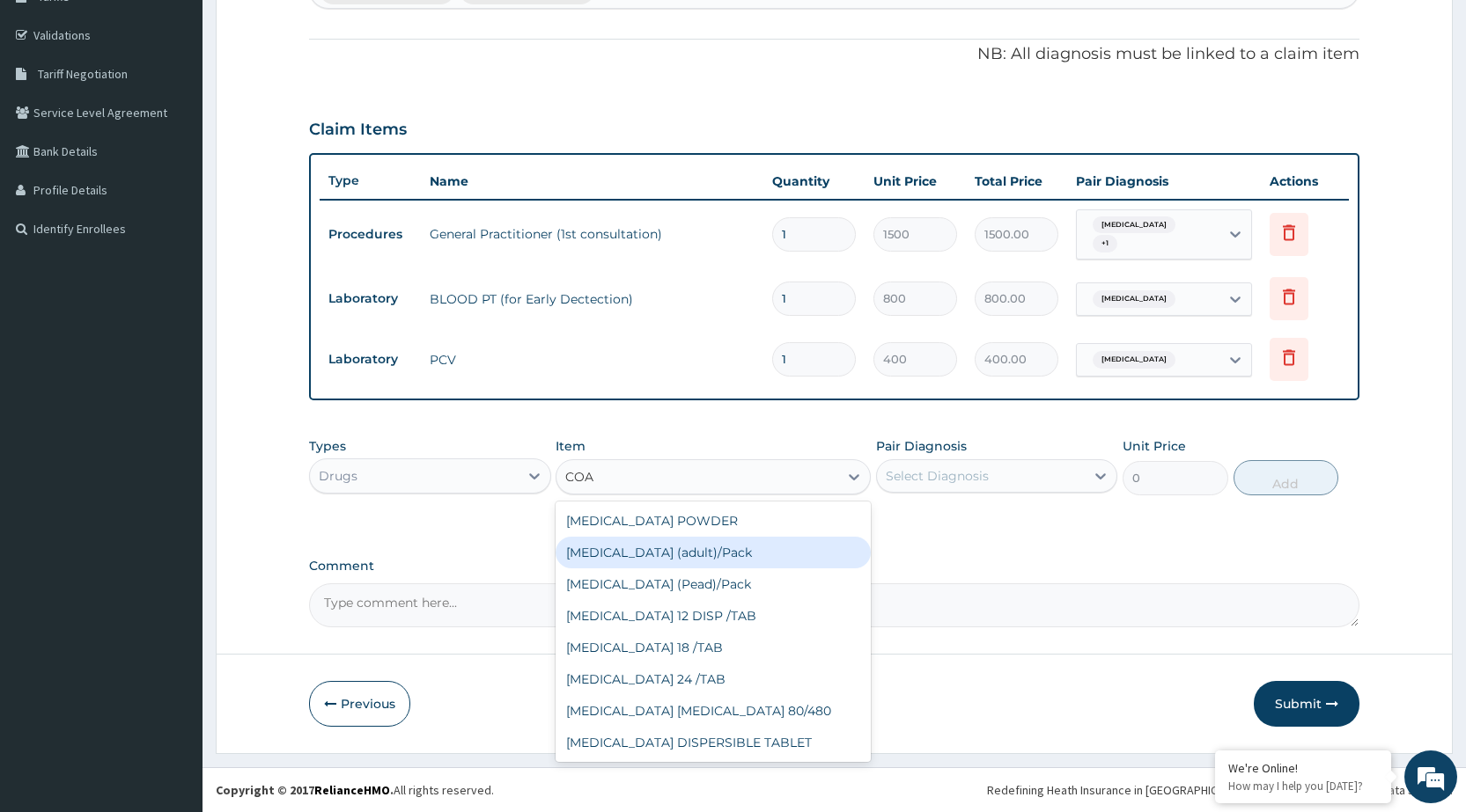
drag, startPoint x: 734, startPoint y: 555, endPoint x: 704, endPoint y: 572, distance: 34.5
click at [733, 556] on div "Coartem (adult)/Pack" at bounding box center [713, 553] width 316 height 32
type input "682.5"
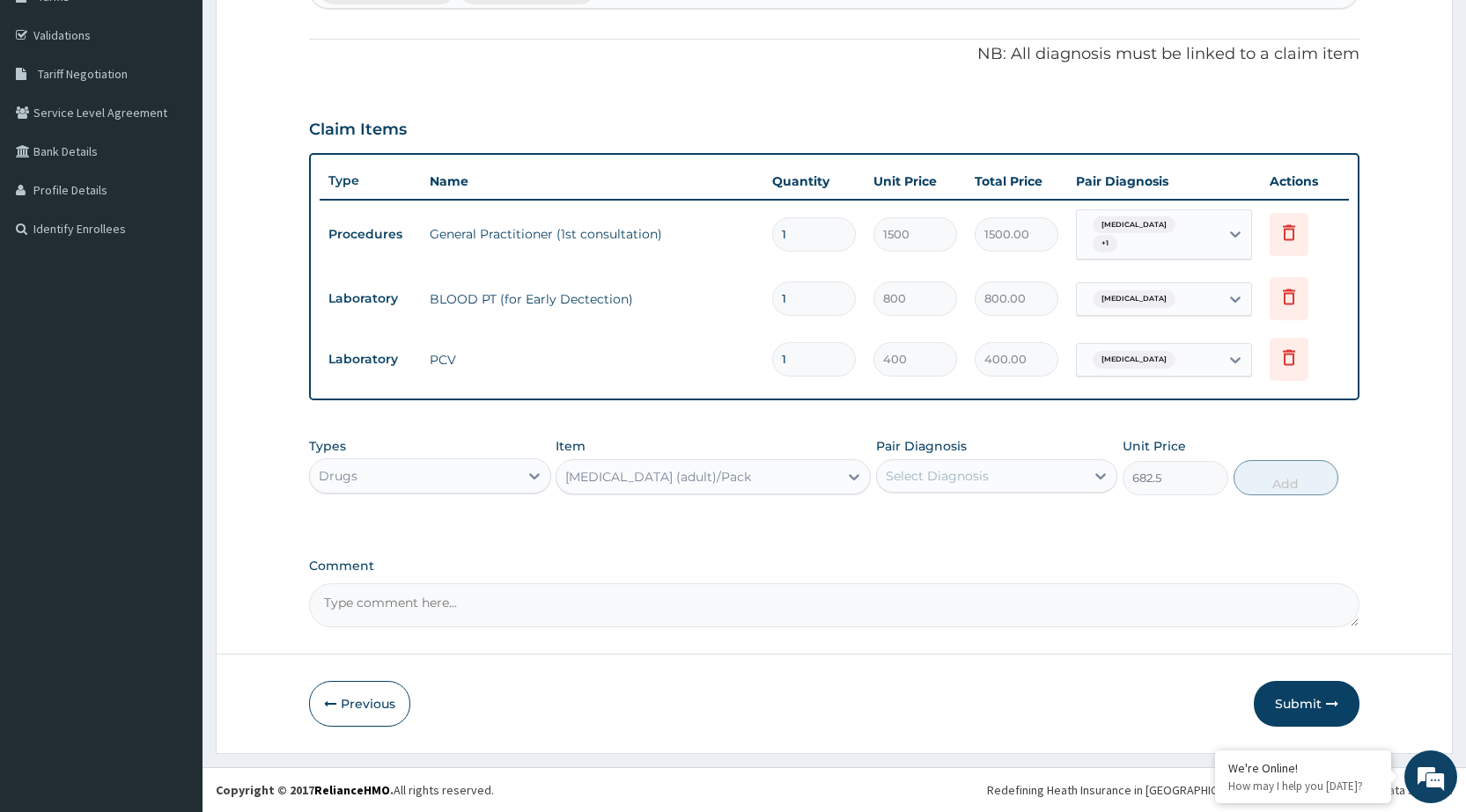
click at [1079, 479] on div "Select Diagnosis" at bounding box center [981, 476] width 207 height 28
drag, startPoint x: 1025, startPoint y: 508, endPoint x: 1157, endPoint y: 528, distance: 133.5
click at [1025, 514] on div "Malaria, unspecified" at bounding box center [997, 521] width 242 height 36
checkbox input "true"
click at [1282, 475] on button "Add" at bounding box center [1287, 478] width 105 height 35
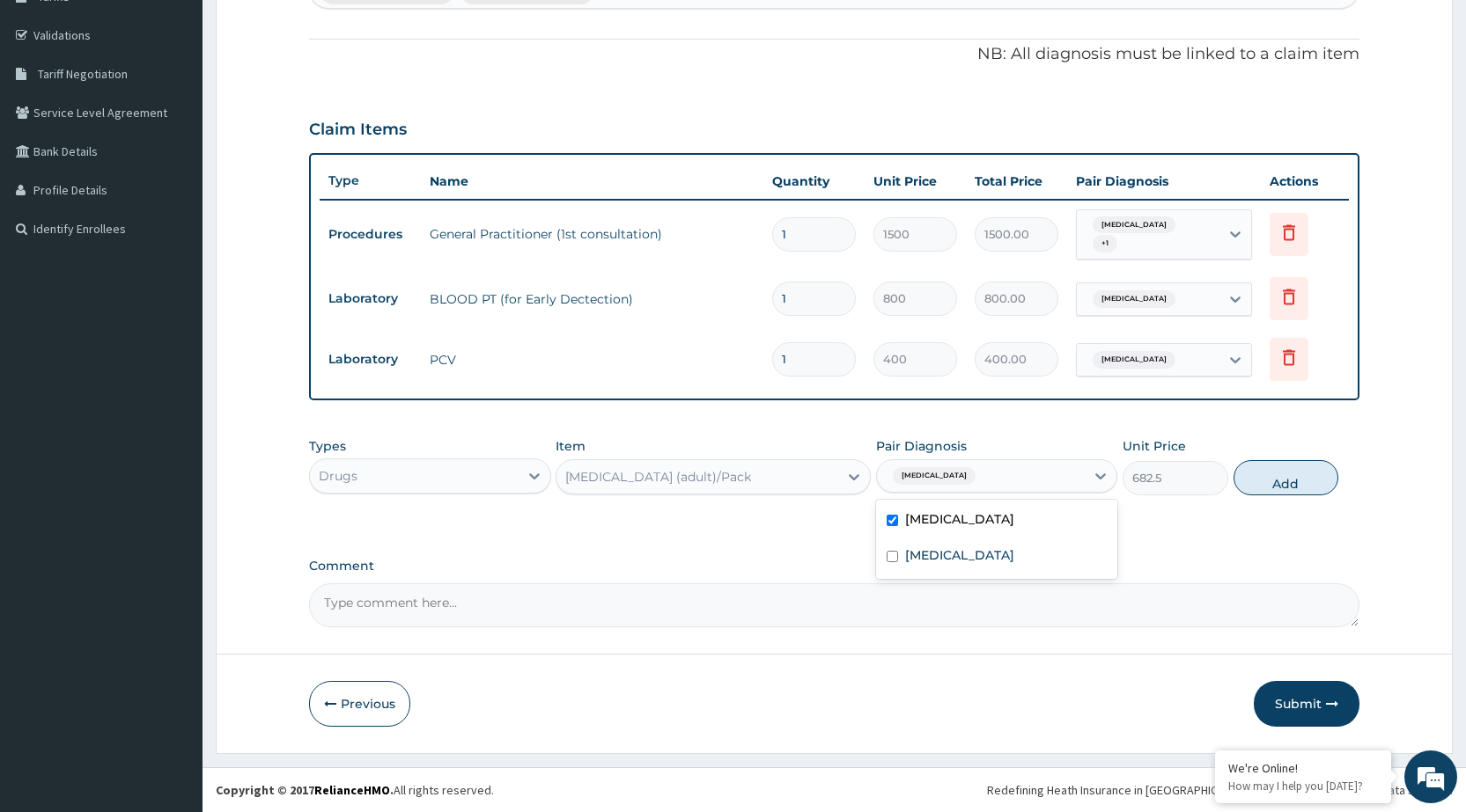
type input "0"
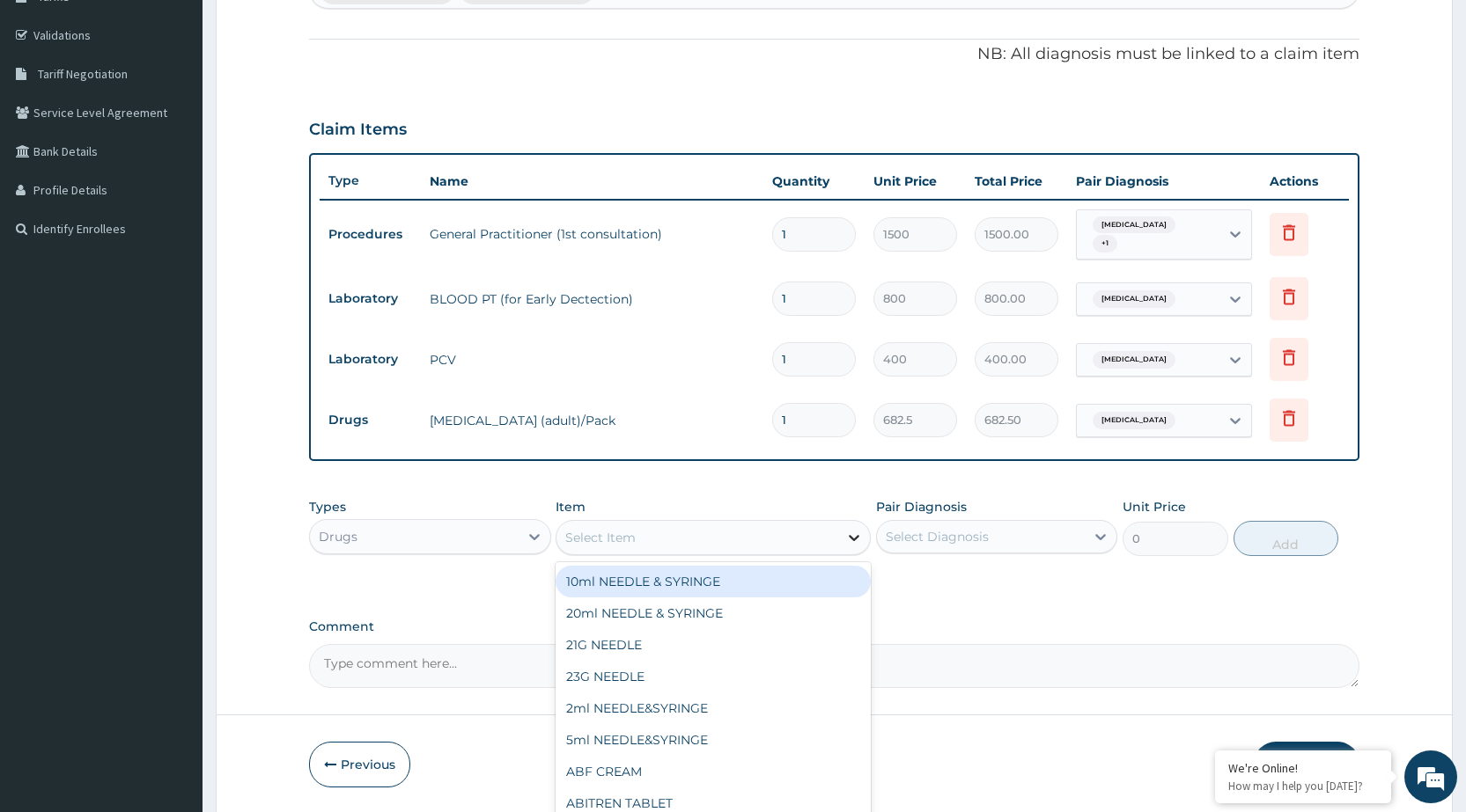
click at [841, 542] on div at bounding box center [854, 537] width 32 height 32
type input "DICLO"
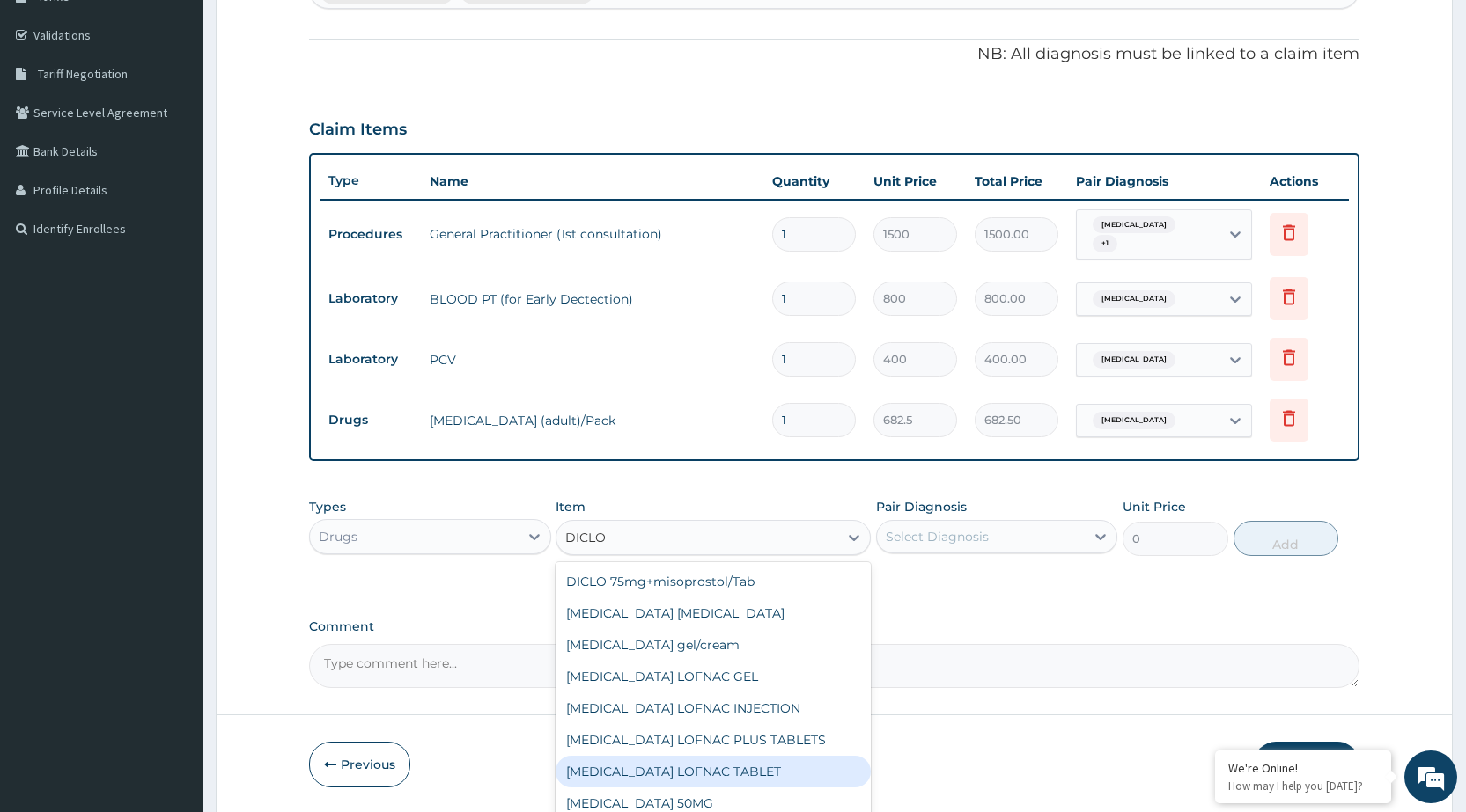
click at [703, 777] on div "Diclofenac LOFNAC TABLET" at bounding box center [713, 772] width 316 height 32
type input "42"
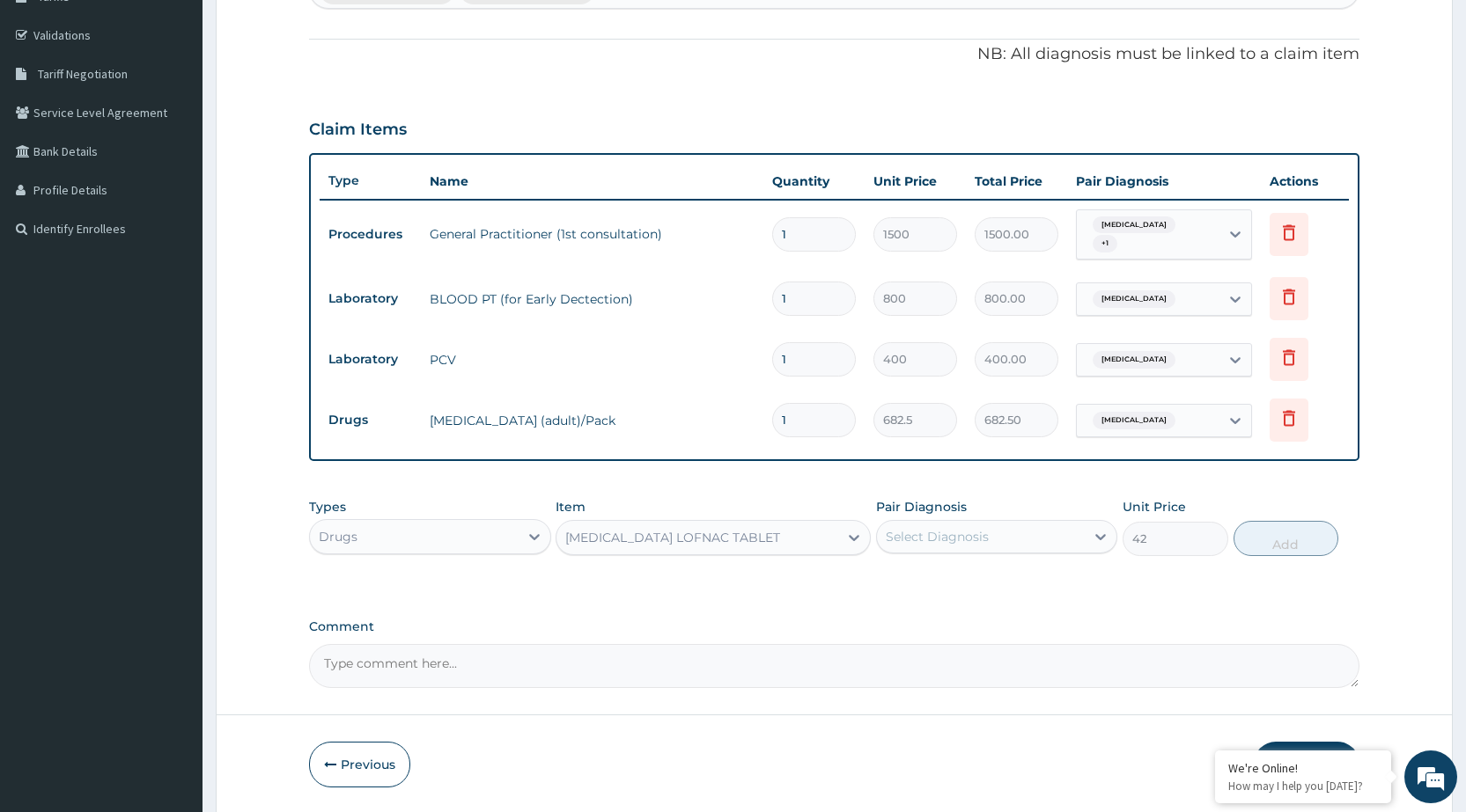
click at [956, 540] on div "Select Diagnosis" at bounding box center [938, 536] width 103 height 18
drag, startPoint x: 928, startPoint y: 596, endPoint x: 1174, endPoint y: 601, distance: 246.1
click at [930, 596] on div "Malaria, unspecified" at bounding box center [997, 582] width 242 height 36
checkbox input "true"
click at [1305, 543] on button "Add" at bounding box center [1287, 538] width 105 height 35
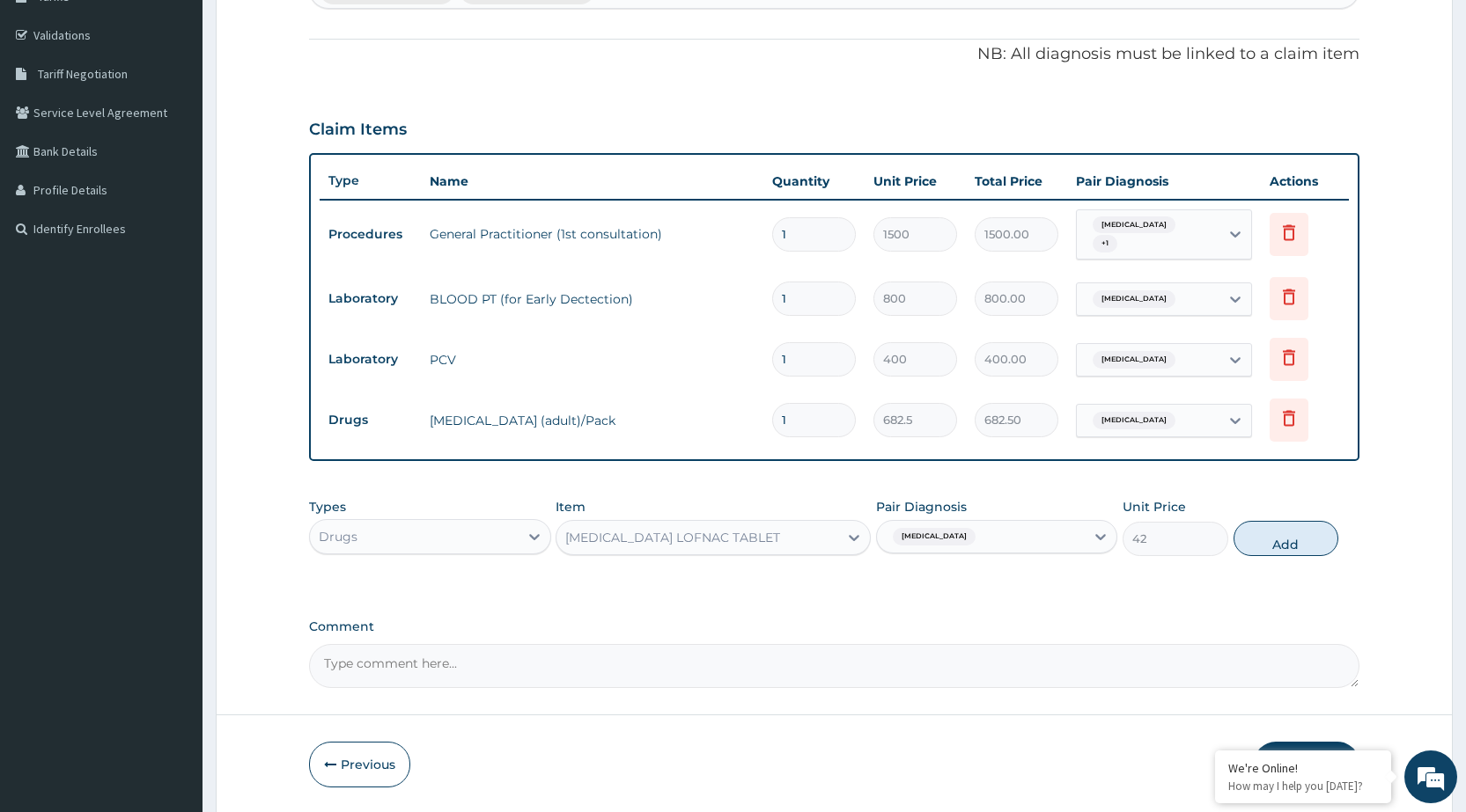
type input "0"
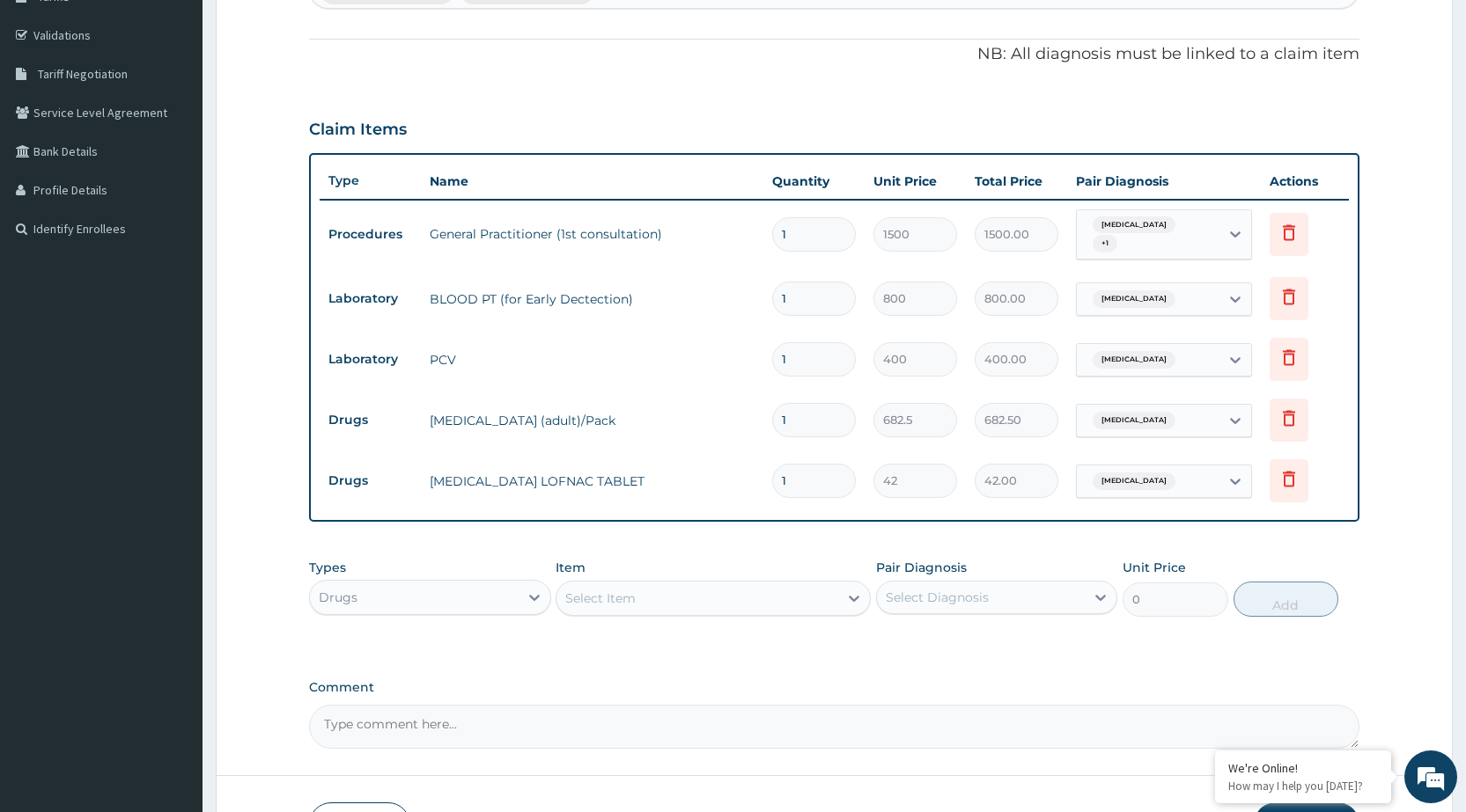
type input "10"
type input "420.00"
type input "10"
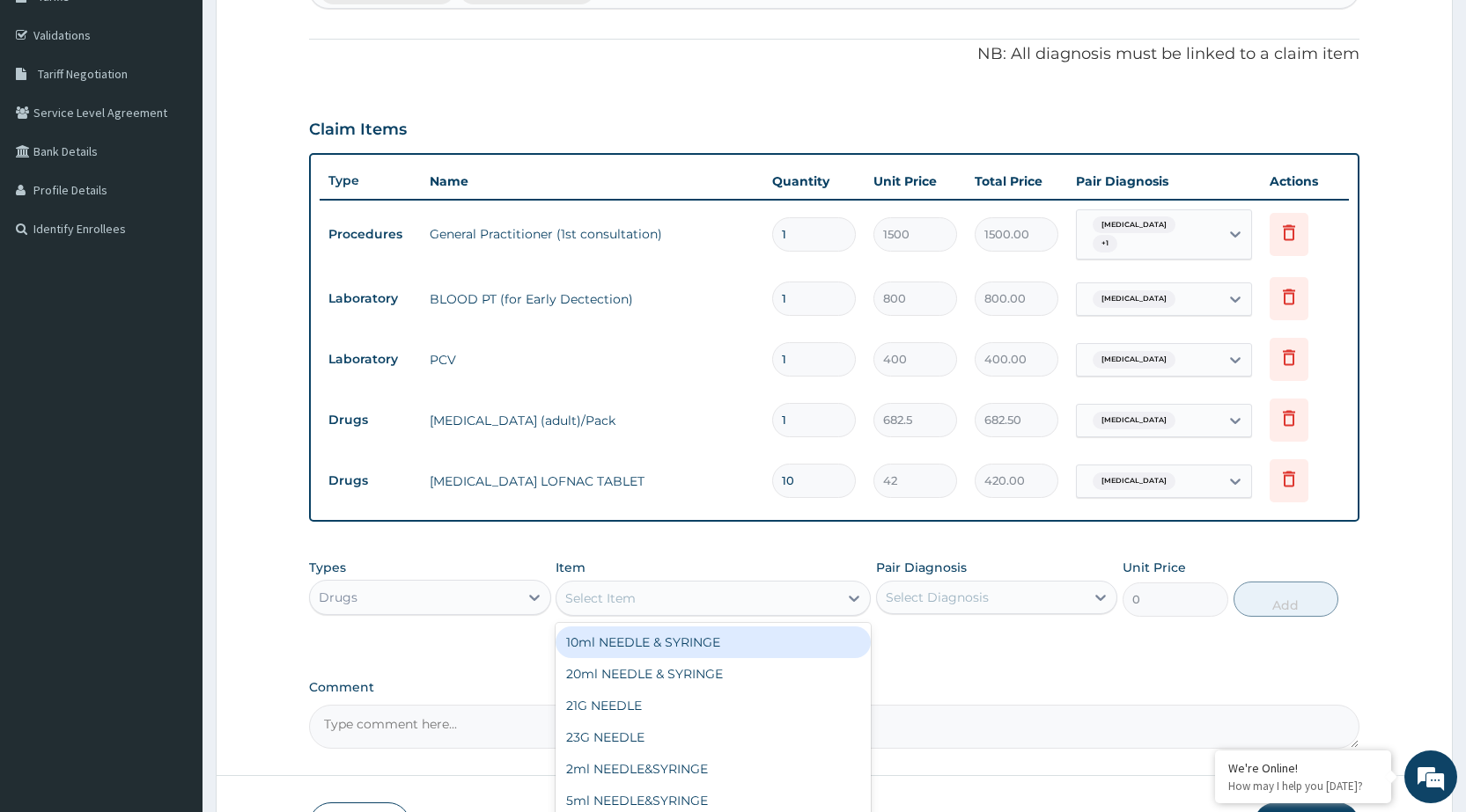
click at [631, 601] on div "Select Item" at bounding box center [600, 599] width 70 height 18
type input "BCO"
click at [682, 647] on div "Dolo-meta B (Diclofenae+vitbco)/CAP" at bounding box center [713, 643] width 316 height 32
type input "15.75"
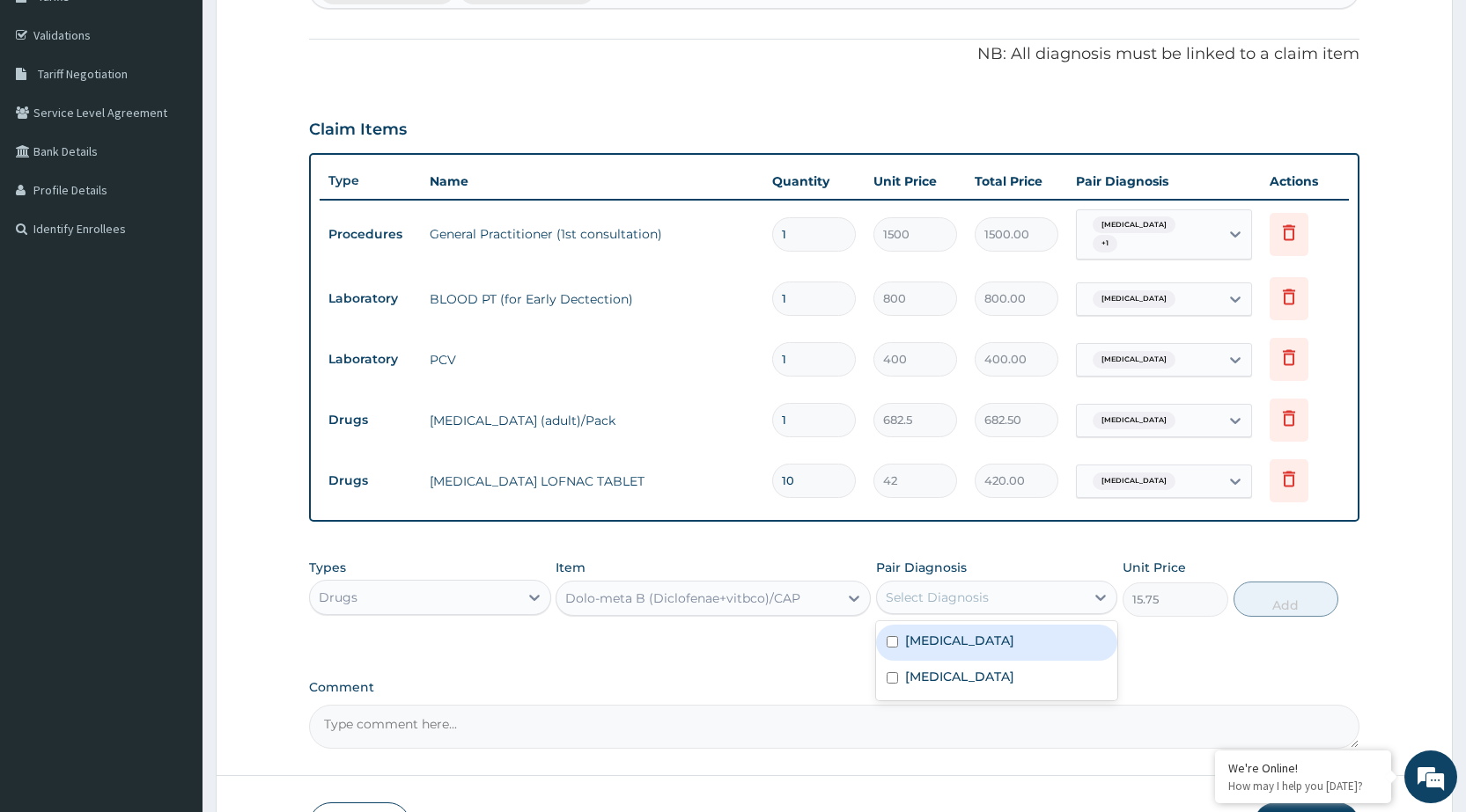
drag, startPoint x: 1067, startPoint y: 587, endPoint x: 1024, endPoint y: 653, distance: 78.8
click at [1064, 590] on div "Select Diagnosis" at bounding box center [981, 597] width 207 height 28
click at [1042, 645] on div "Malaria, unspecified" at bounding box center [997, 643] width 242 height 36
checkbox input "true"
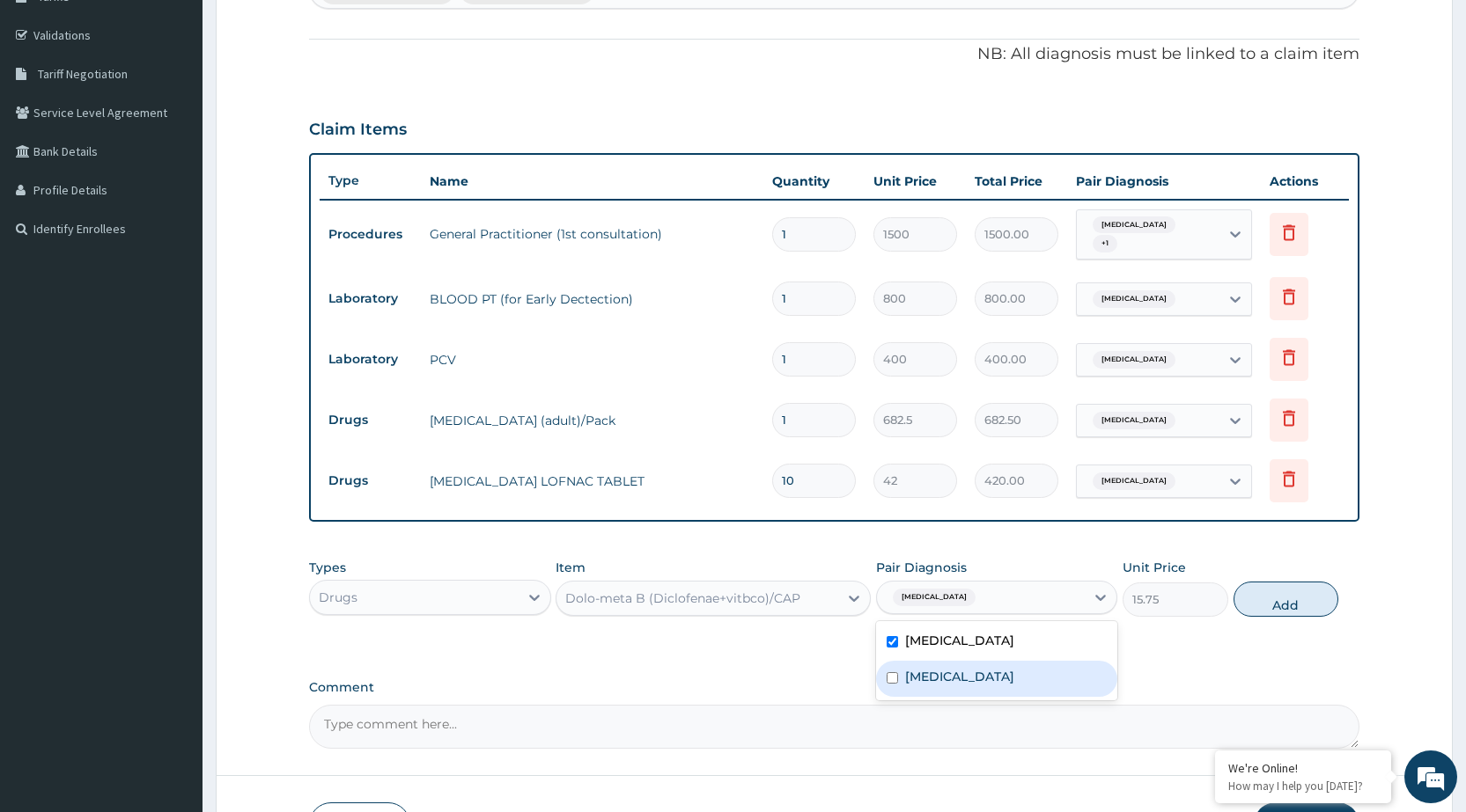
click at [1009, 684] on div "Puerperal sepsis" at bounding box center [997, 679] width 242 height 36
checkbox input "true"
click at [1058, 647] on div "Malaria, unspecified" at bounding box center [997, 643] width 242 height 36
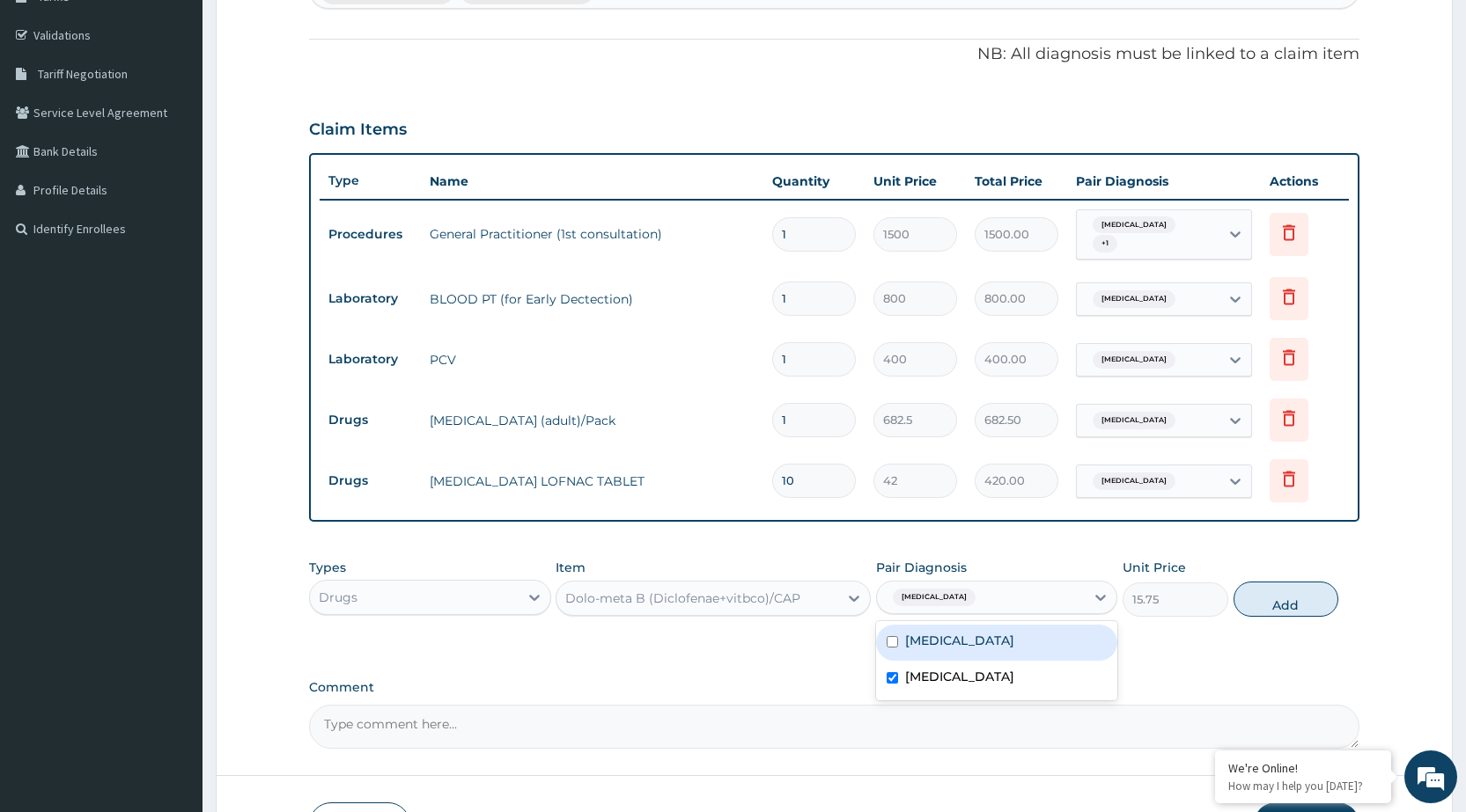
drag, startPoint x: 1056, startPoint y: 655, endPoint x: 1068, endPoint y: 655, distance: 12.0
click at [1057, 655] on div "Malaria, unspecified" at bounding box center [997, 643] width 242 height 36
checkbox input "true"
click at [1292, 602] on button "Add" at bounding box center [1287, 600] width 105 height 35
type input "0"
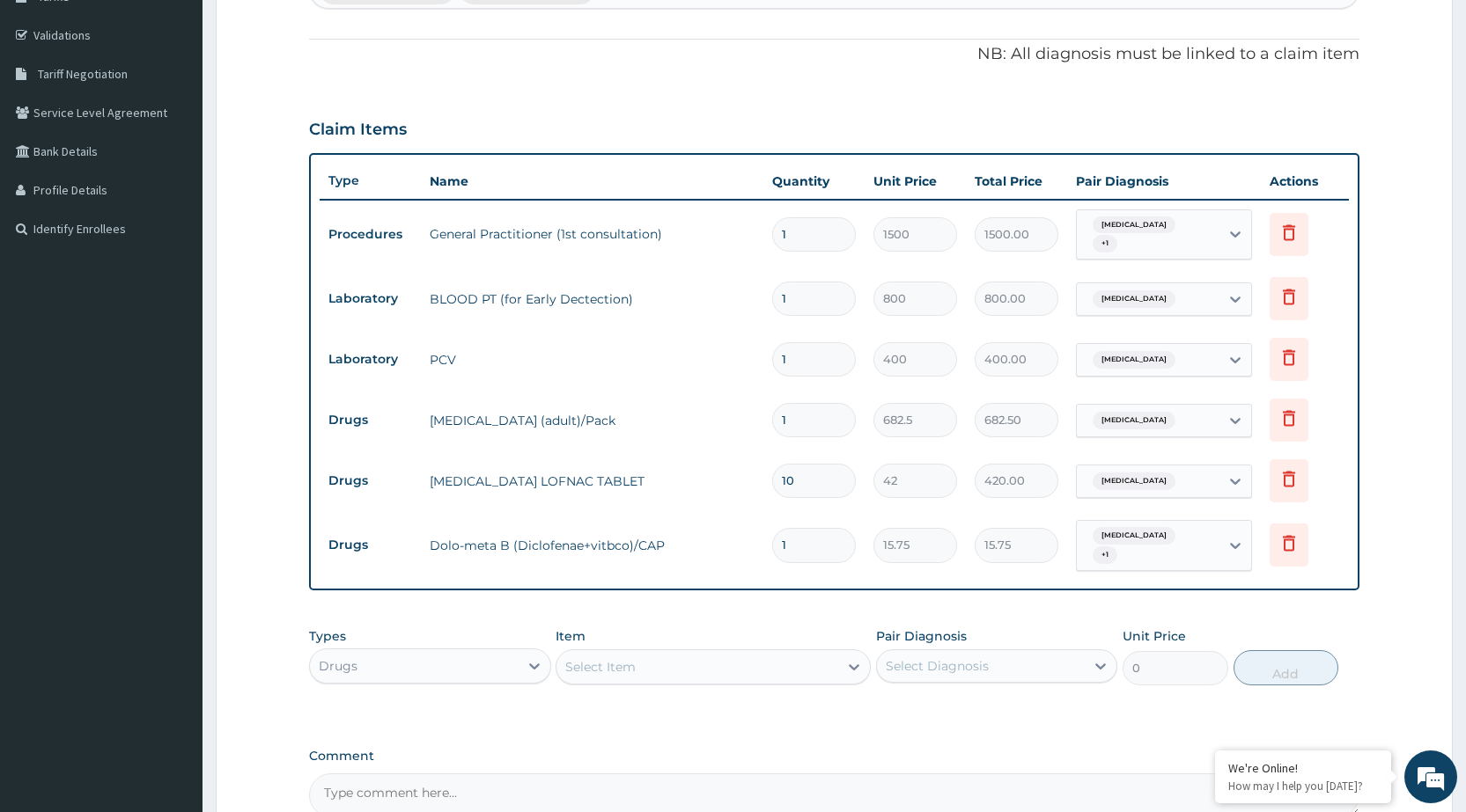
type input "10"
type input "157.50"
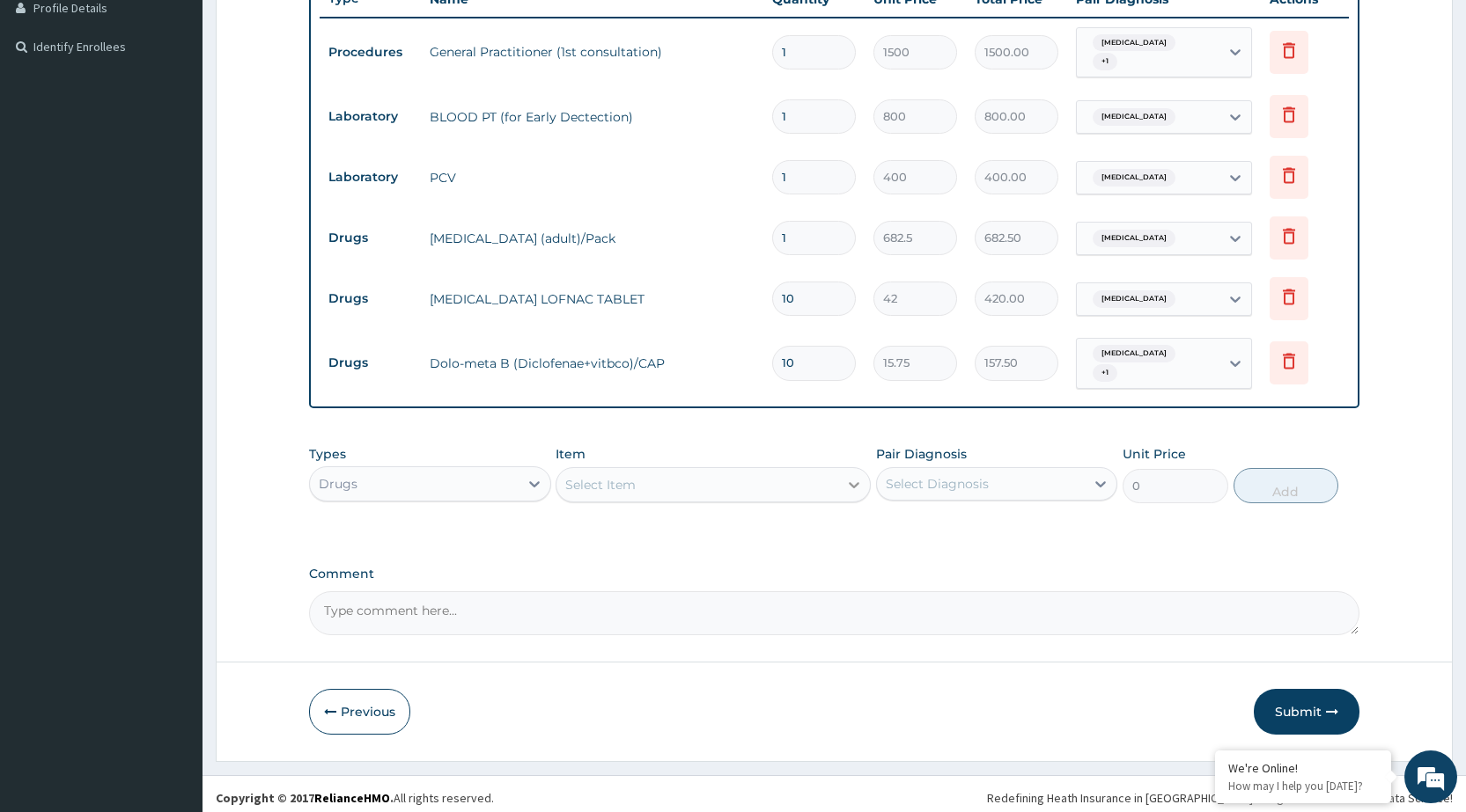
type input "10"
click at [842, 486] on div at bounding box center [854, 485] width 32 height 32
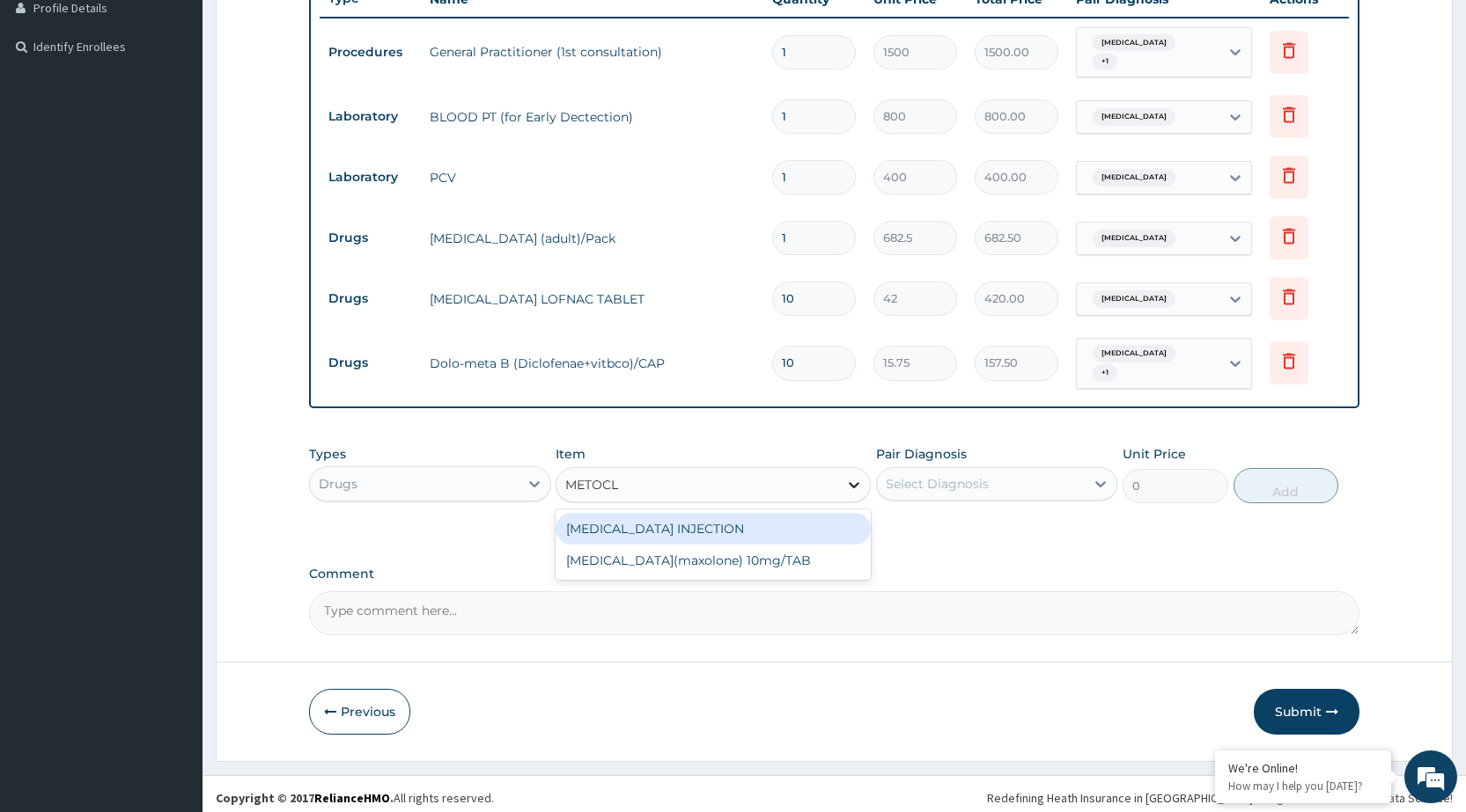
type input "METOCLO"
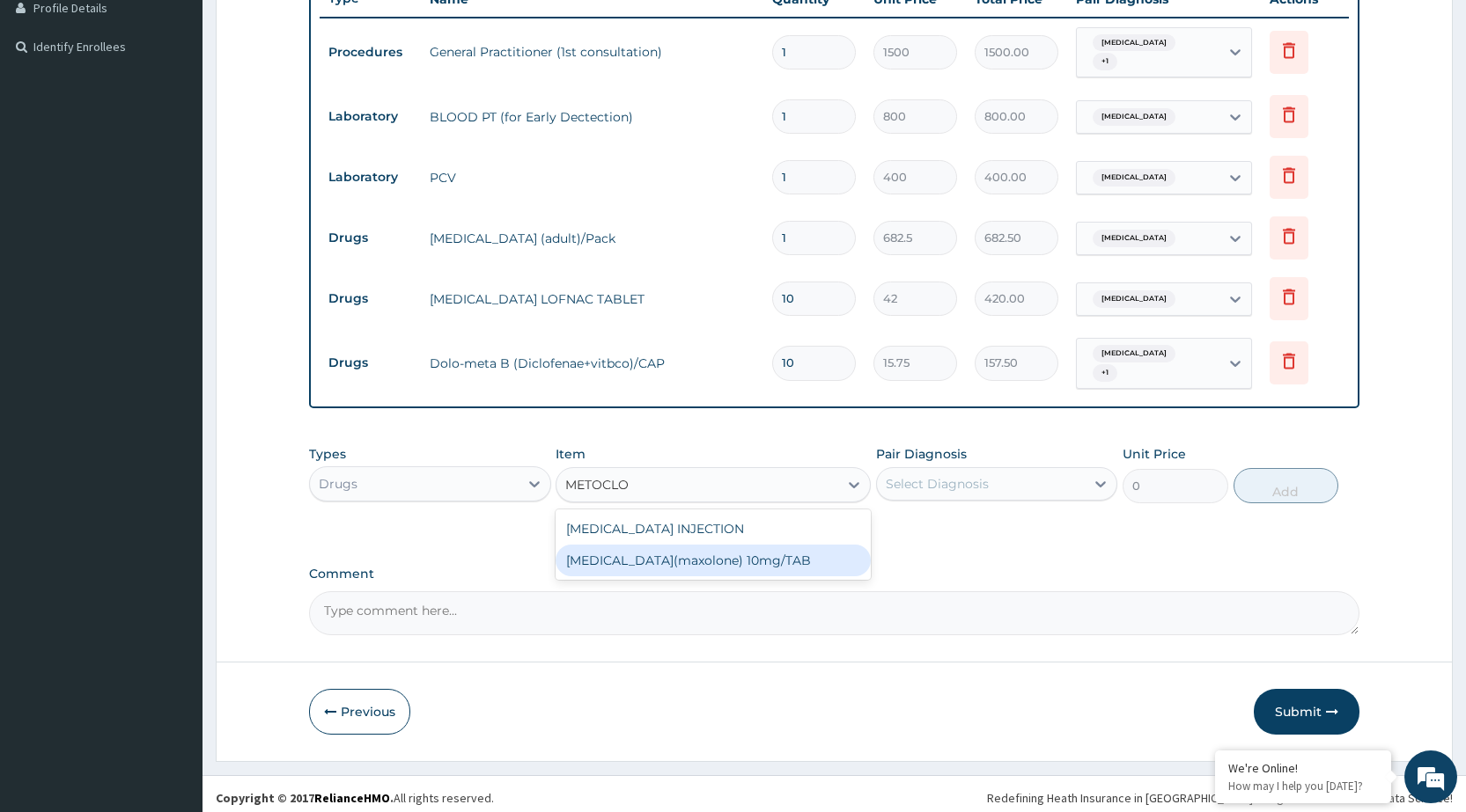
click at [779, 558] on div "METOCLOPRAMIDE(maxolone) 10mg/TAB" at bounding box center [713, 561] width 316 height 32
type input "13.12"
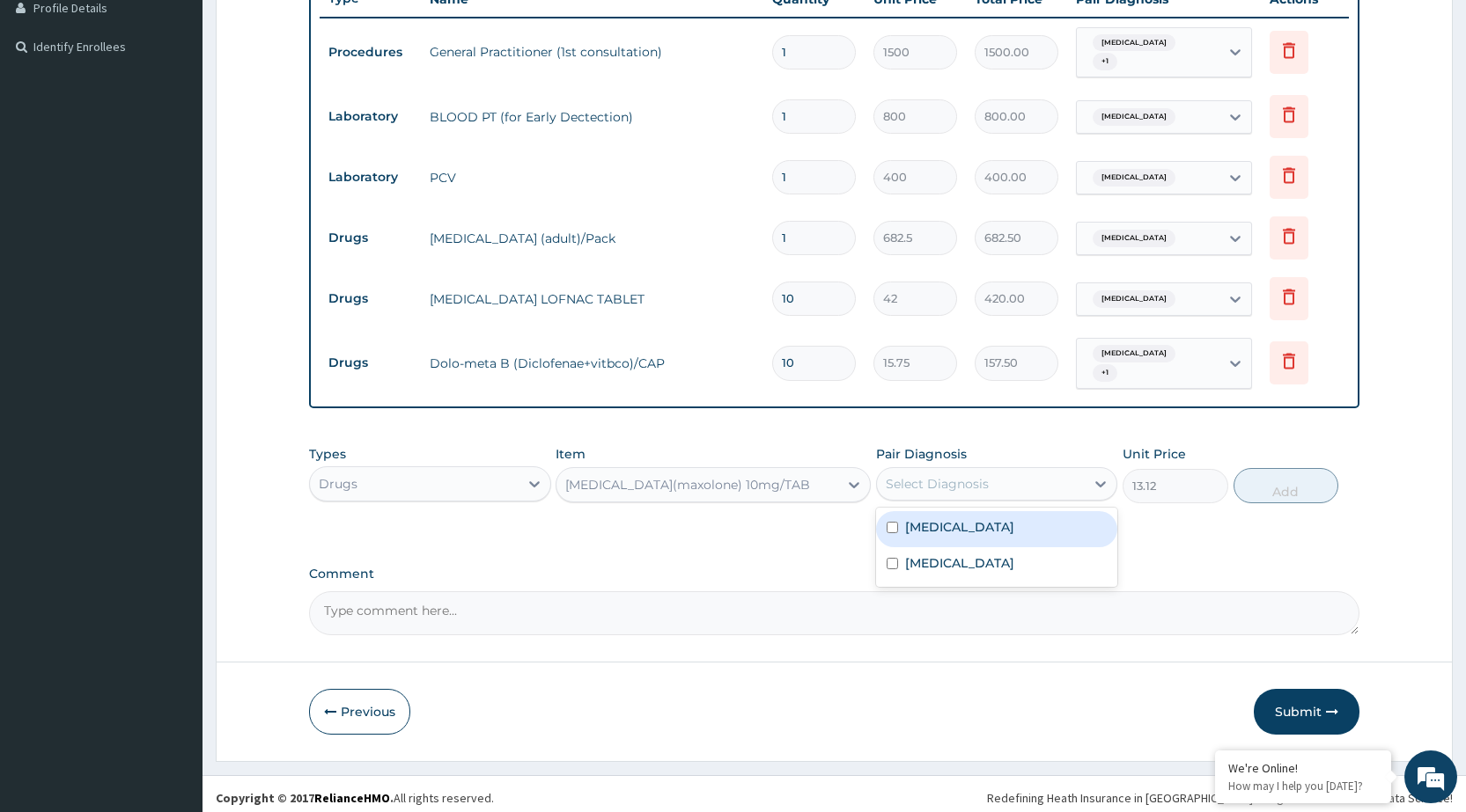
click at [1074, 482] on div "Select Diagnosis" at bounding box center [981, 484] width 207 height 28
click at [1062, 519] on div "Malaria, unspecified" at bounding box center [997, 529] width 242 height 36
checkbox input "true"
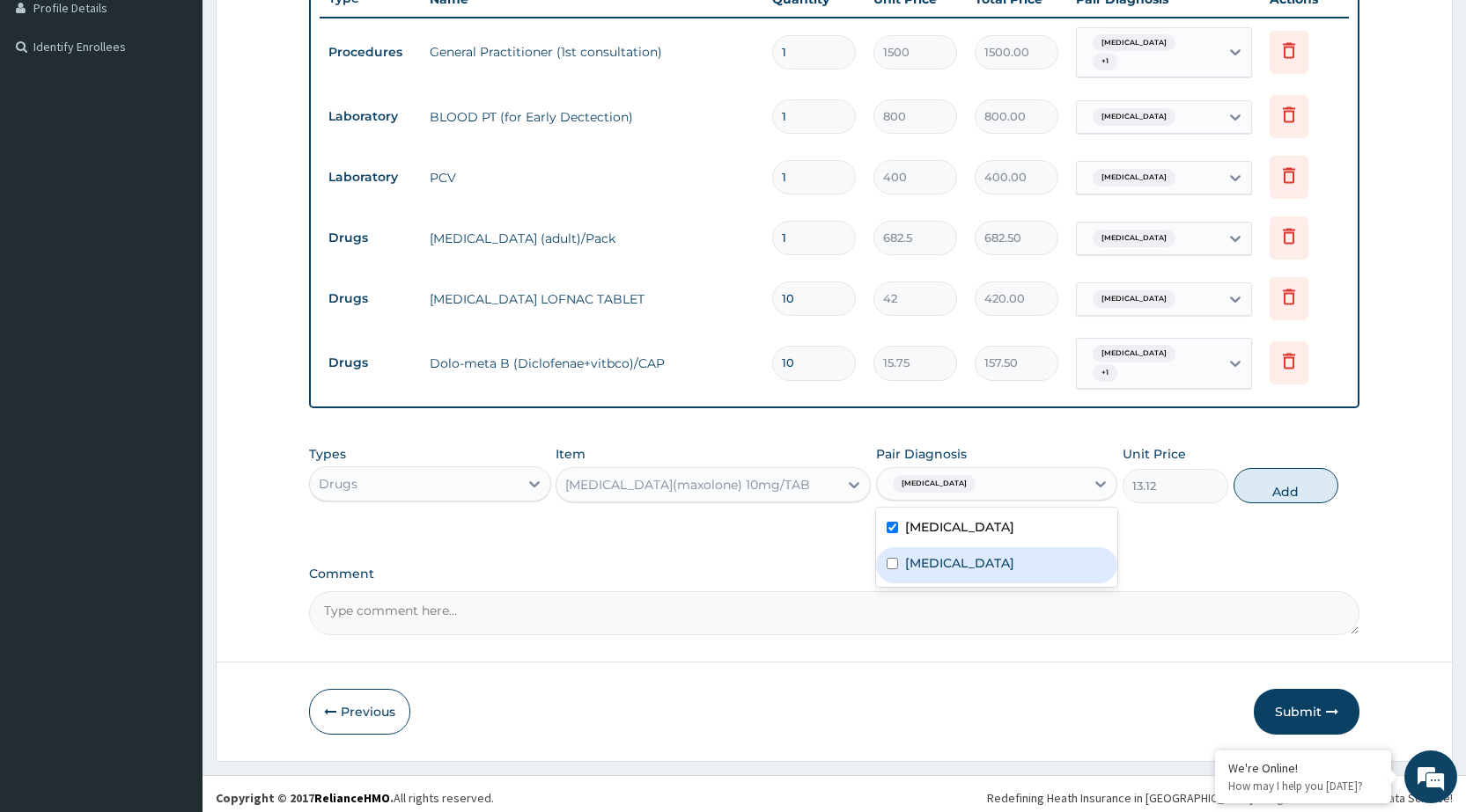
click at [1040, 555] on div "Puerperal sepsis" at bounding box center [997, 565] width 242 height 36
checkbox input "true"
click at [1285, 475] on button "Add" at bounding box center [1287, 486] width 105 height 35
type input "0"
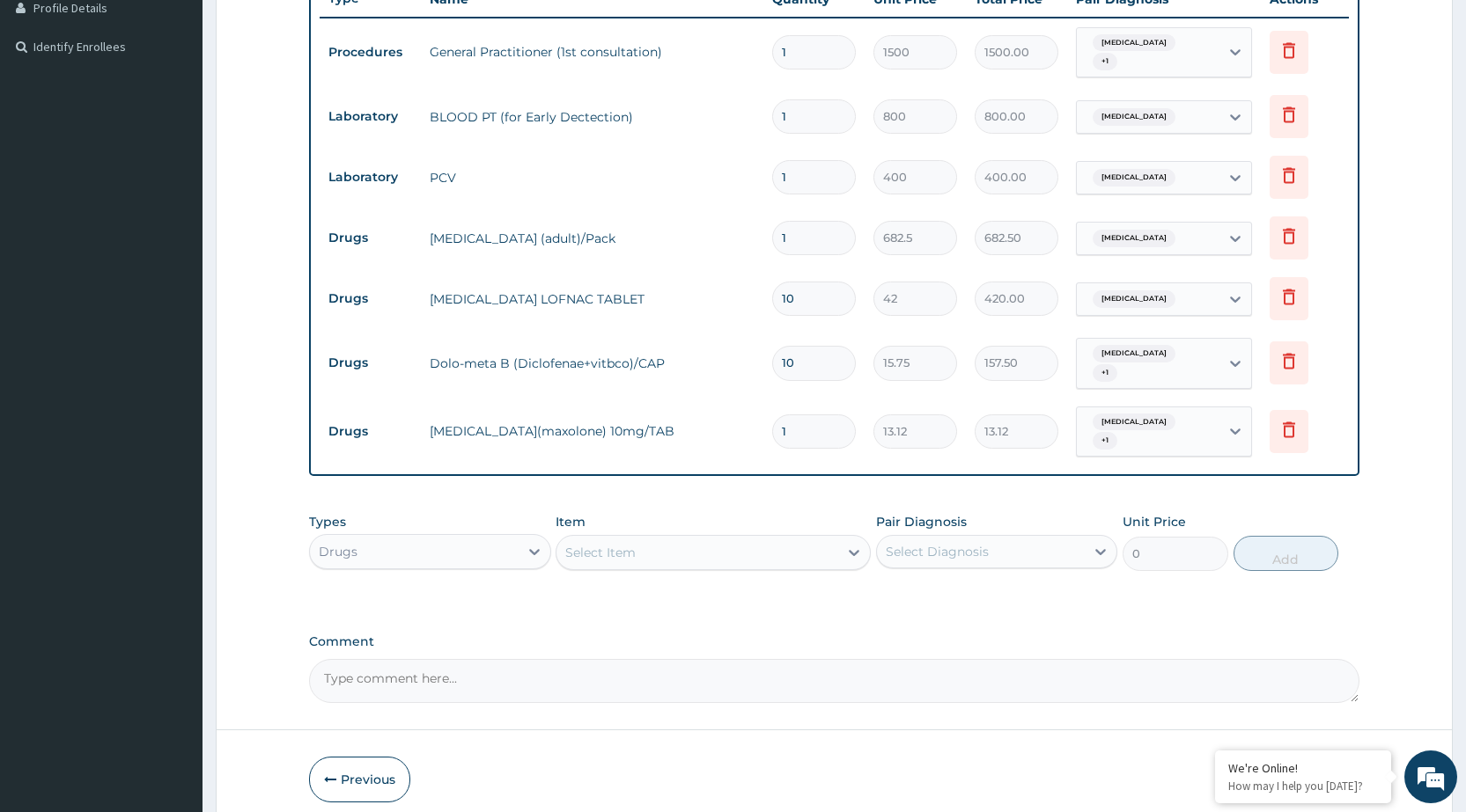
type input "0.00"
type input "2"
type input "26.24"
type input "20"
type input "262.40"
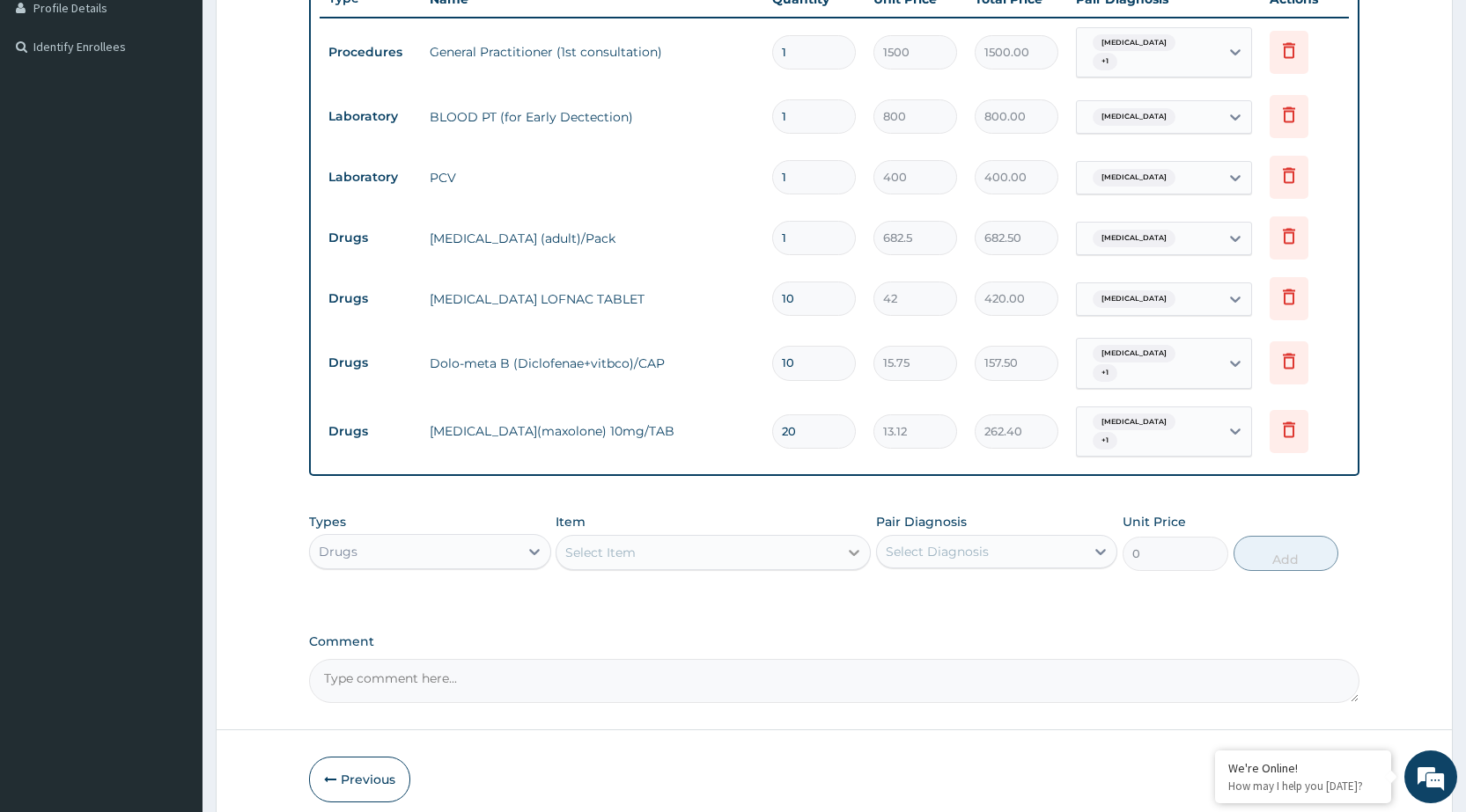
type input "20"
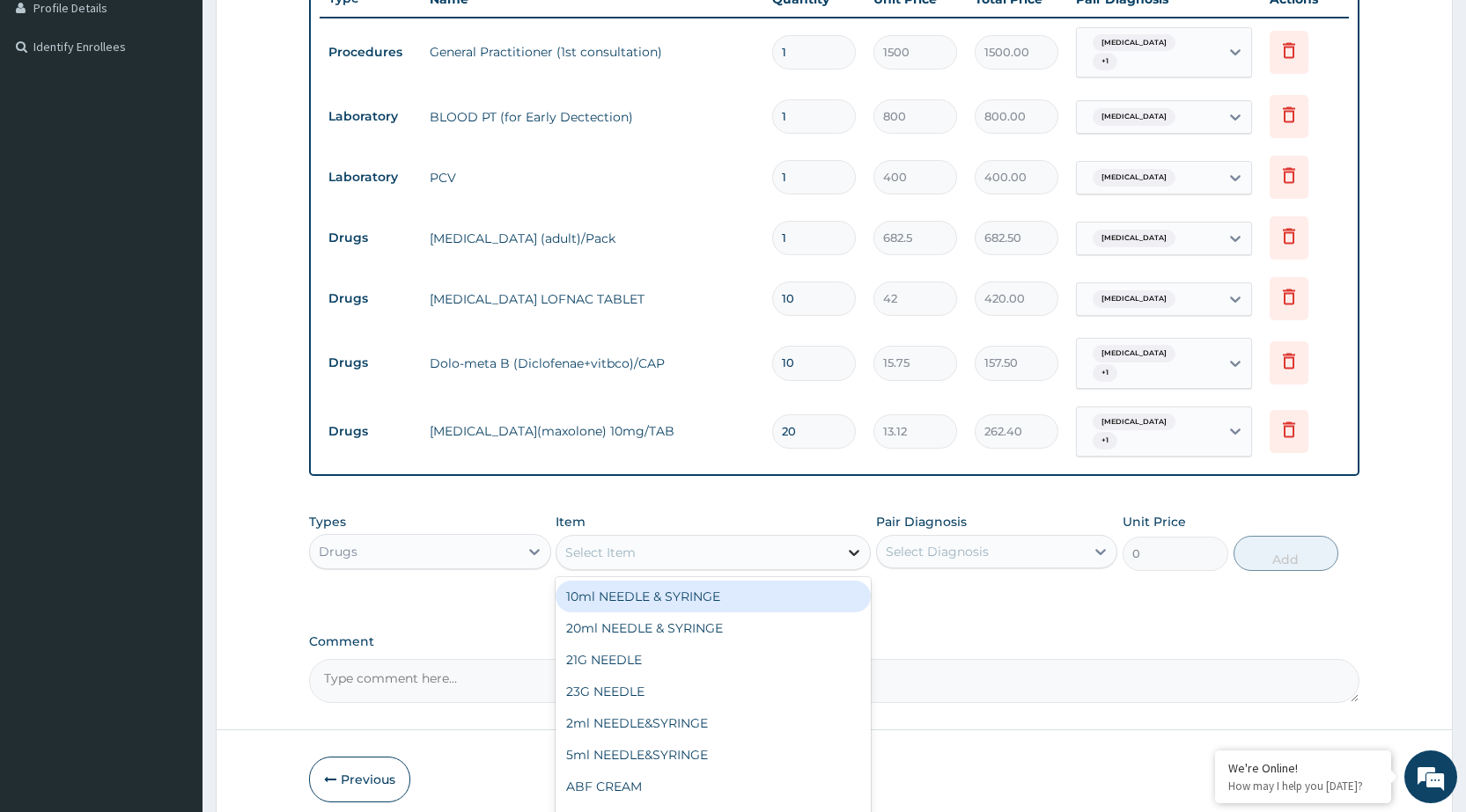
click at [858, 551] on icon at bounding box center [854, 553] width 18 height 18
type input "CAP"
click at [815, 594] on div "AMOXIL 500MG CAPSULE" at bounding box center [713, 597] width 316 height 32
type input "63"
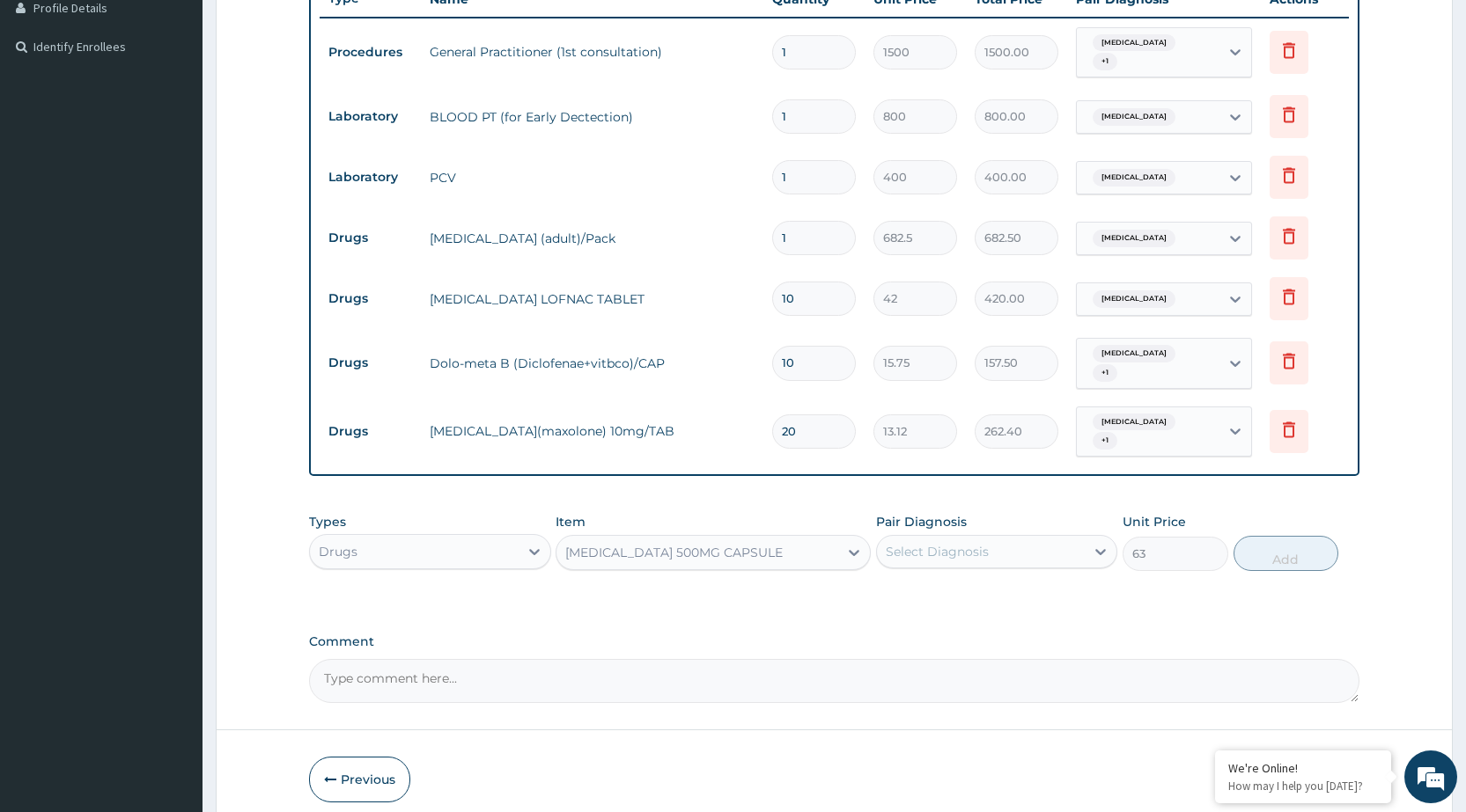
drag, startPoint x: 985, startPoint y: 540, endPoint x: 978, endPoint y: 547, distance: 9.9
click at [985, 543] on div "Select Diagnosis" at bounding box center [938, 552] width 103 height 18
click at [963, 586] on label "Malaria, unspecified" at bounding box center [959, 595] width 109 height 18
checkbox input "true"
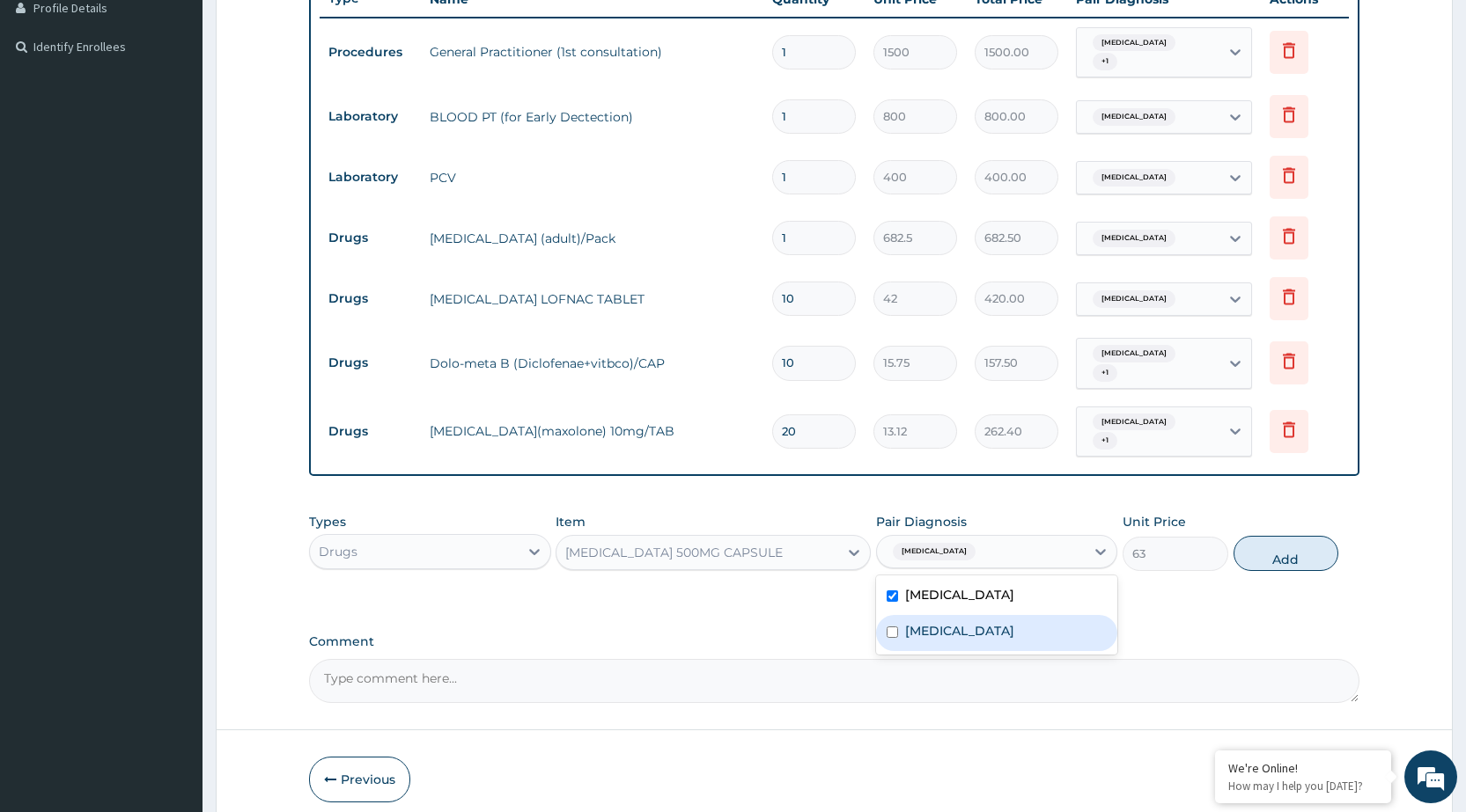
drag, startPoint x: 949, startPoint y: 623, endPoint x: 1318, endPoint y: 690, distance: 375.0
click at [949, 625] on label "Puerperal sepsis" at bounding box center [959, 631] width 109 height 18
checkbox input "true"
click at [1319, 545] on button "Add" at bounding box center [1287, 554] width 105 height 35
type input "0"
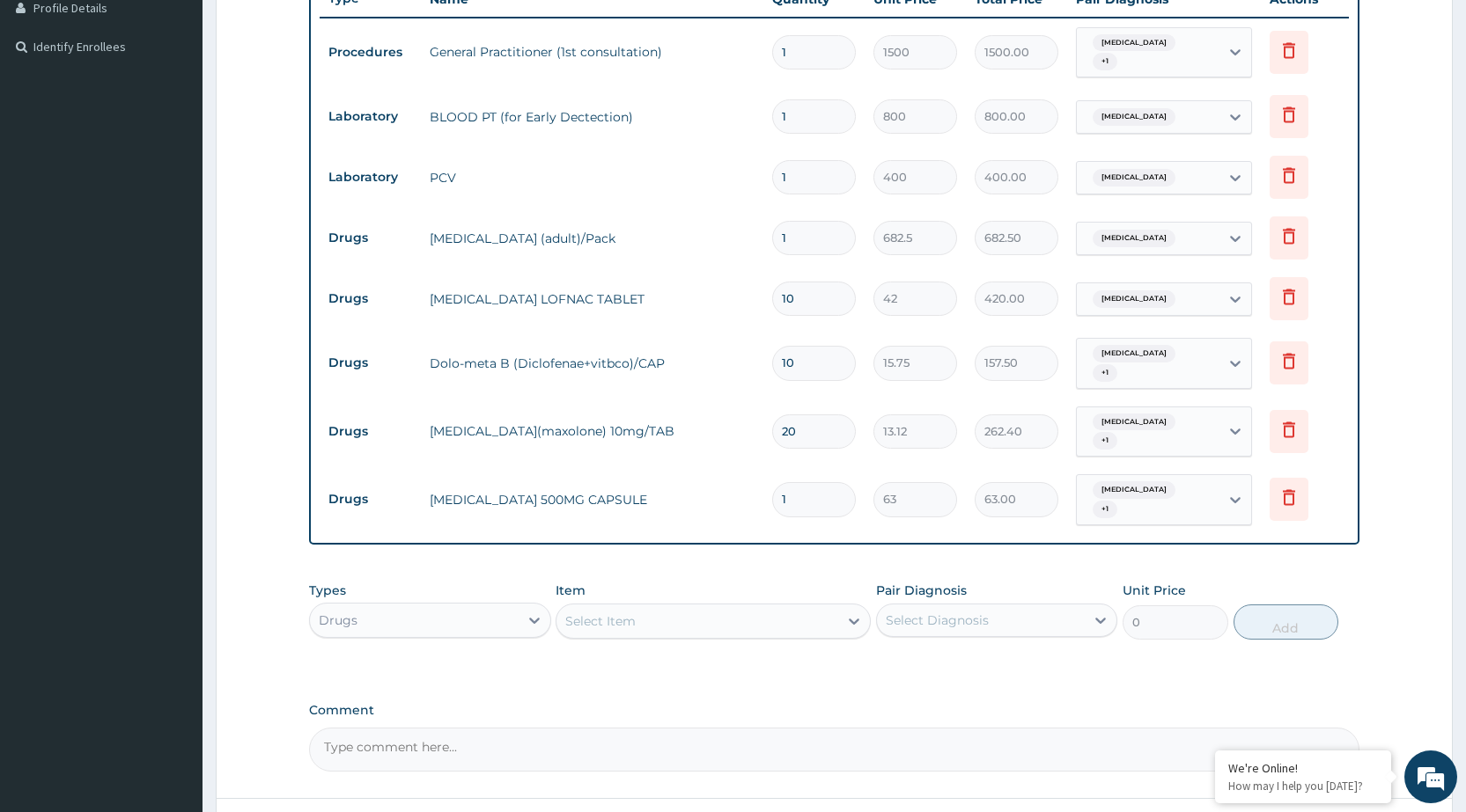
click at [788, 619] on div "Select Item" at bounding box center [696, 621] width 282 height 28
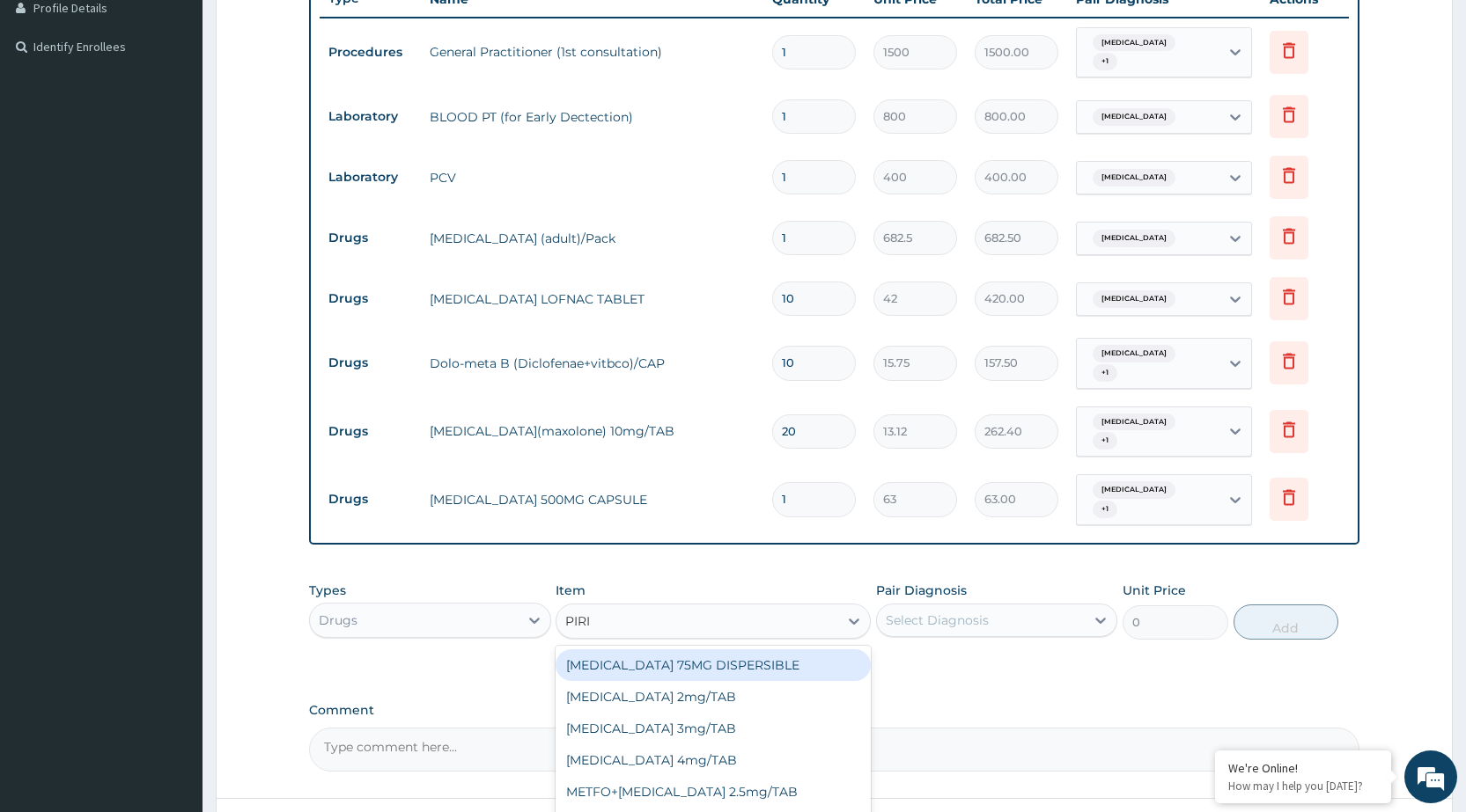
type input "PIRIT"
click at [728, 649] on div "Piriton 4mg/Tab" at bounding box center [713, 665] width 316 height 32
type input "5.25"
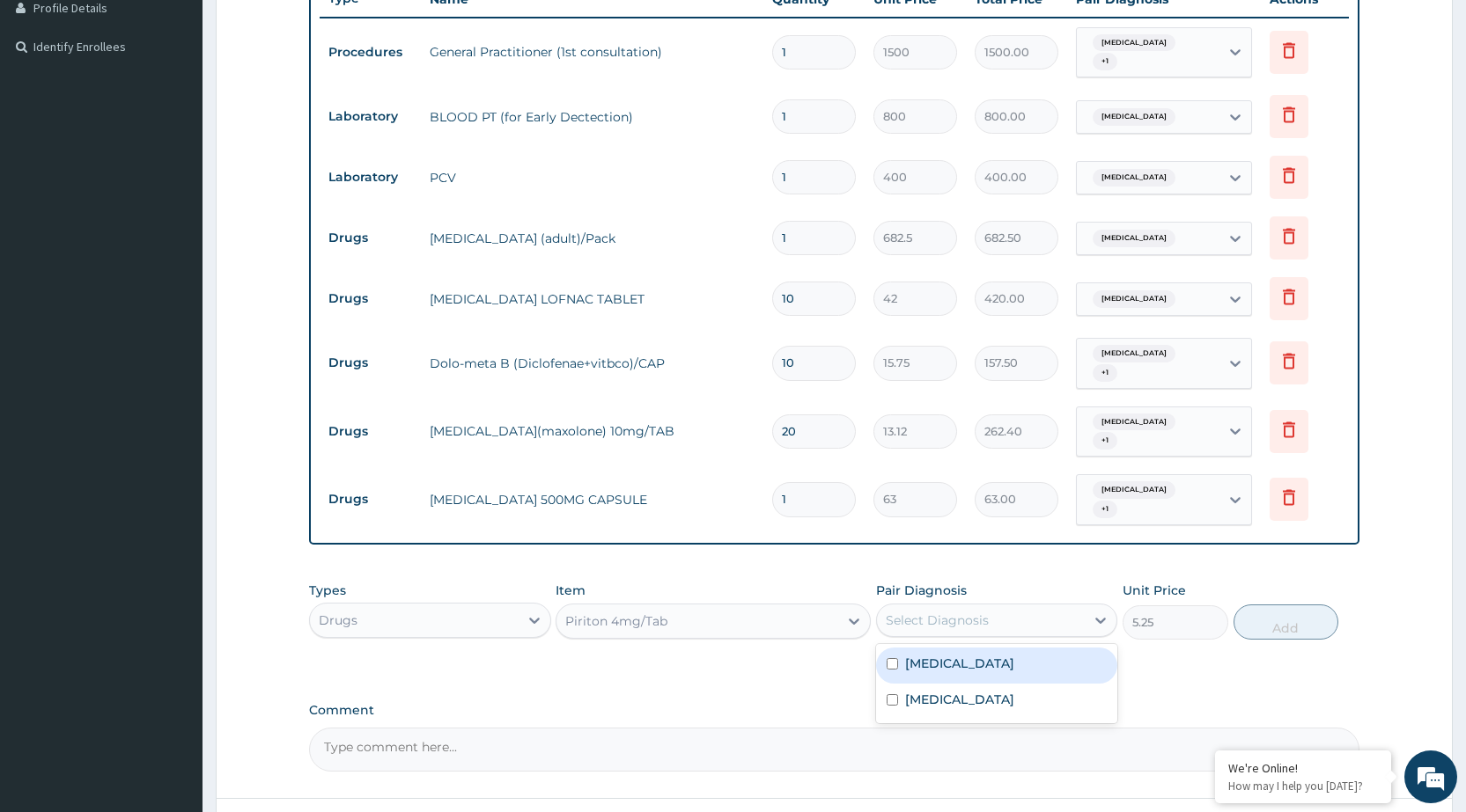
click at [1017, 613] on div "Select Diagnosis" at bounding box center [981, 620] width 207 height 28
click at [989, 659] on label "Malaria, unspecified" at bounding box center [959, 664] width 109 height 18
checkbox input "true"
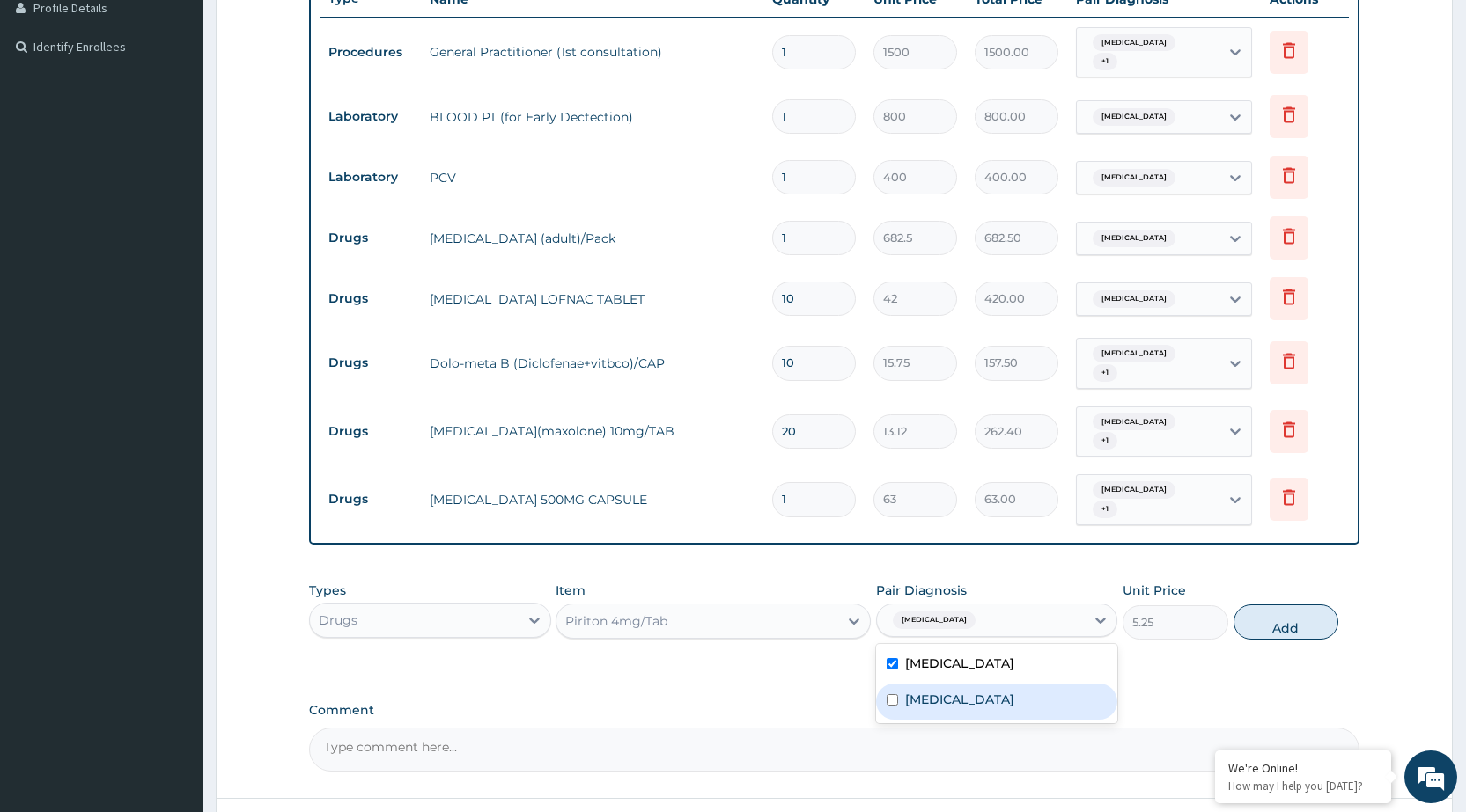
click at [972, 683] on div "Puerperal sepsis" at bounding box center [997, 701] width 242 height 36
checkbox input "true"
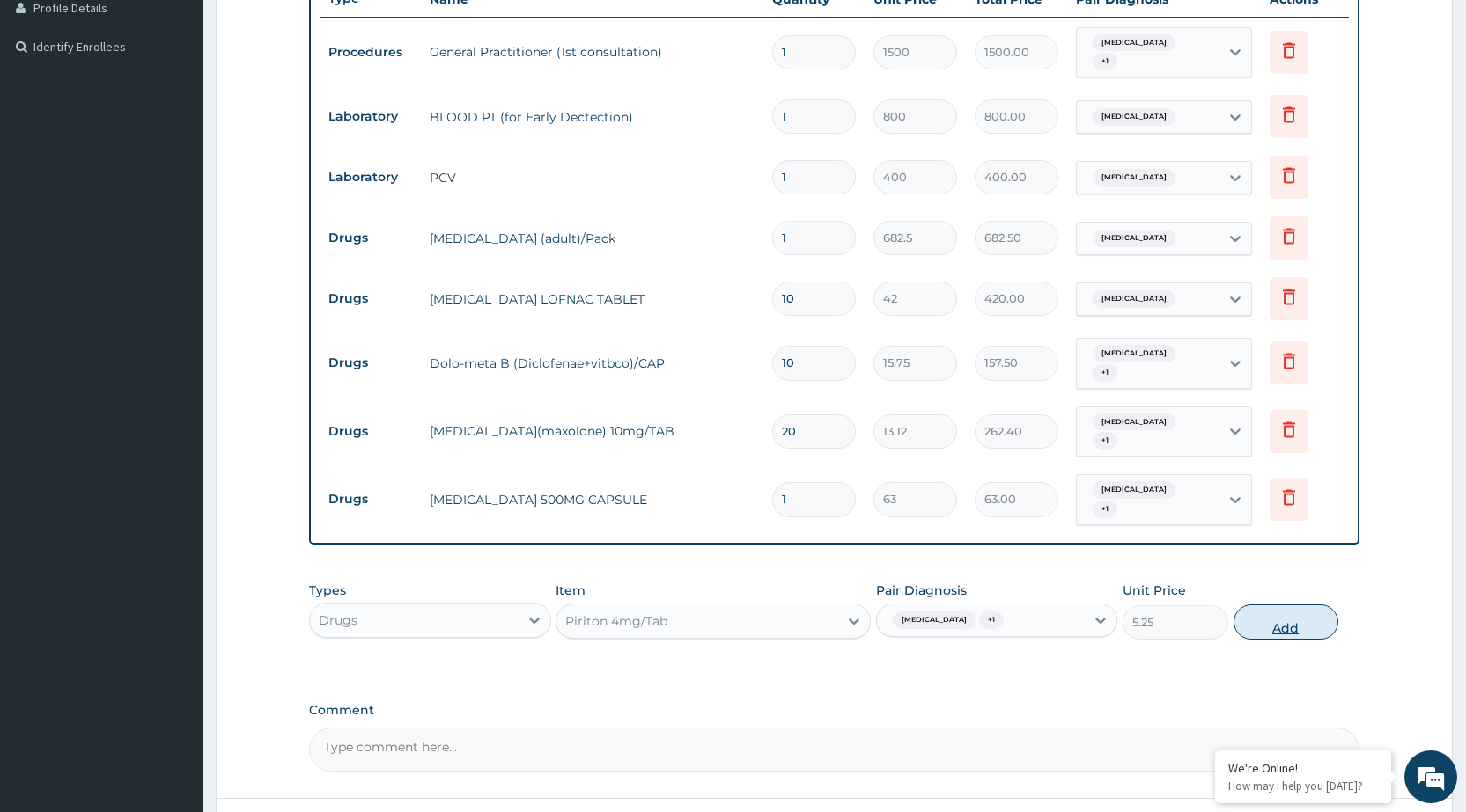
click at [1302, 613] on button "Add" at bounding box center [1287, 622] width 105 height 35
type input "0"
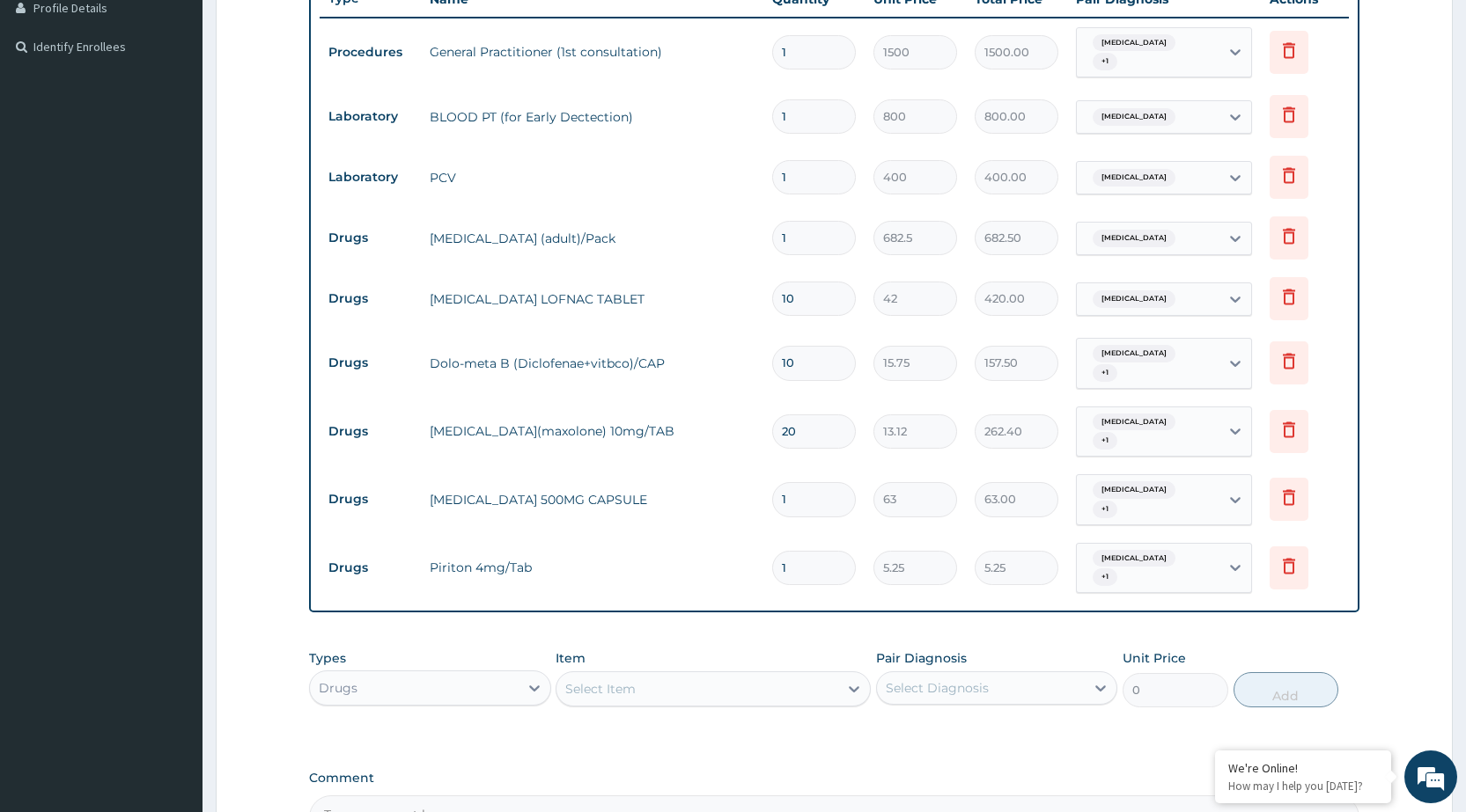
type input "10"
type input "52.50"
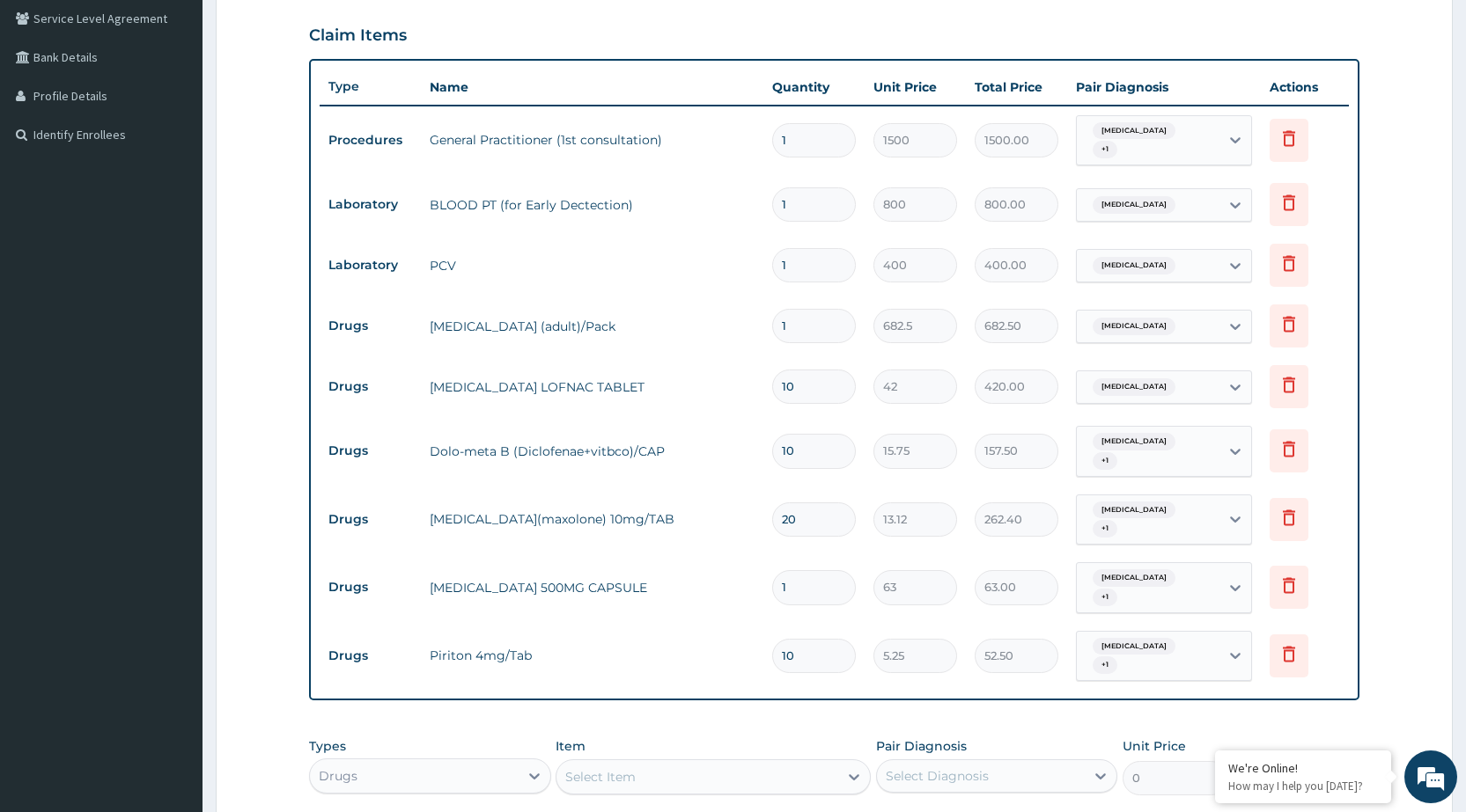
scroll to position [670, 0]
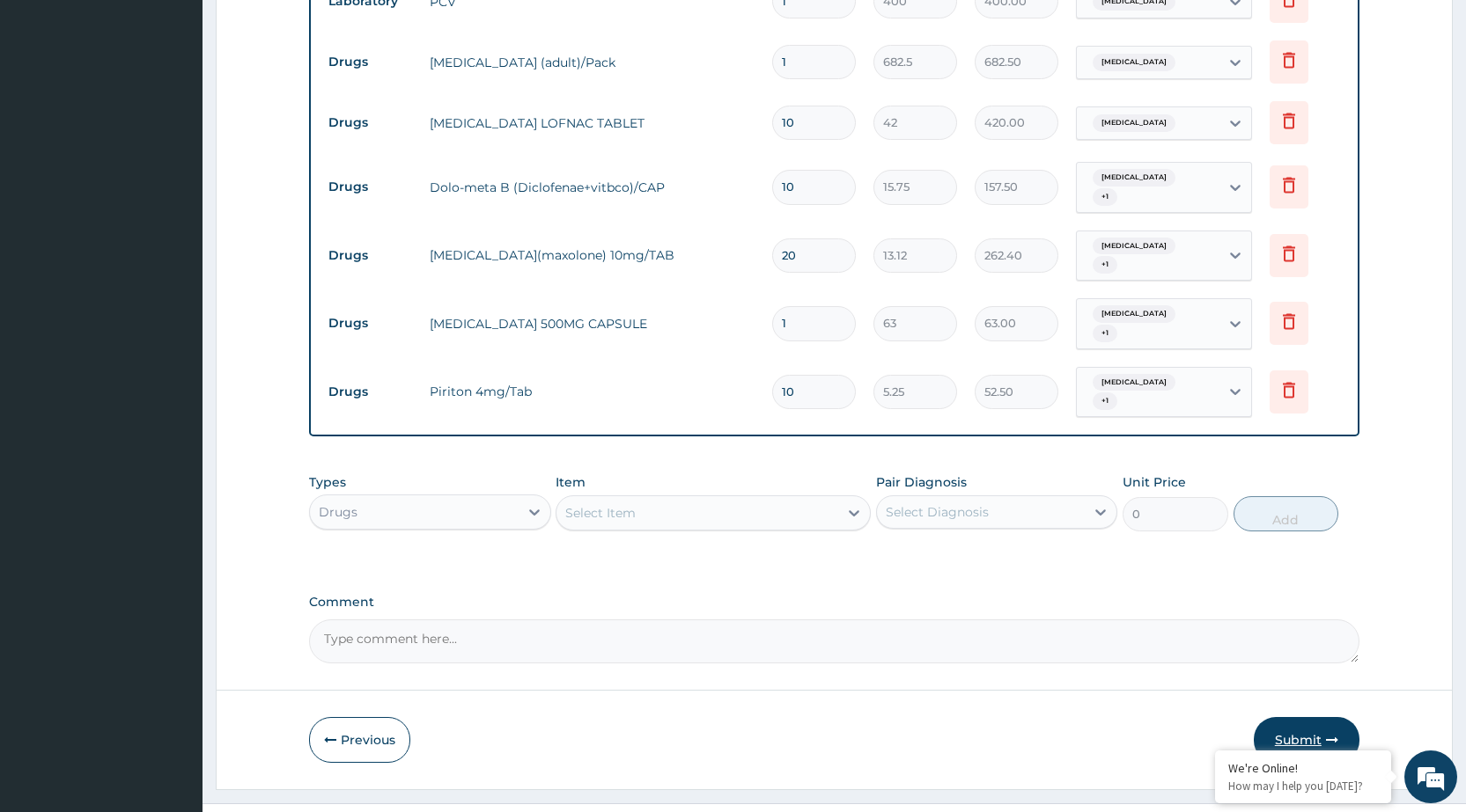
type input "10"
click at [1271, 720] on button "Submit" at bounding box center [1306, 740] width 105 height 46
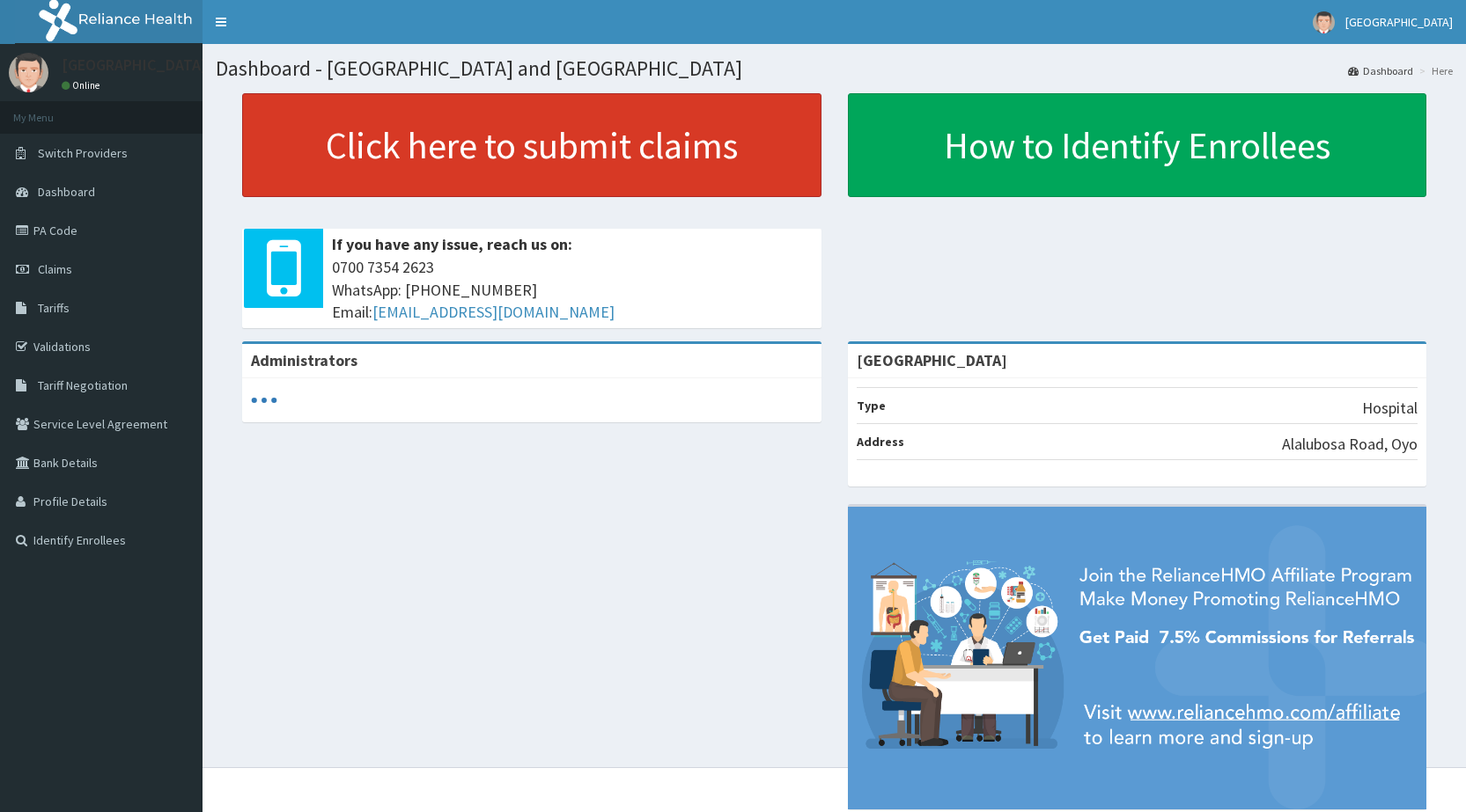
click at [335, 130] on link "Click here to submit claims" at bounding box center [532, 145] width 580 height 104
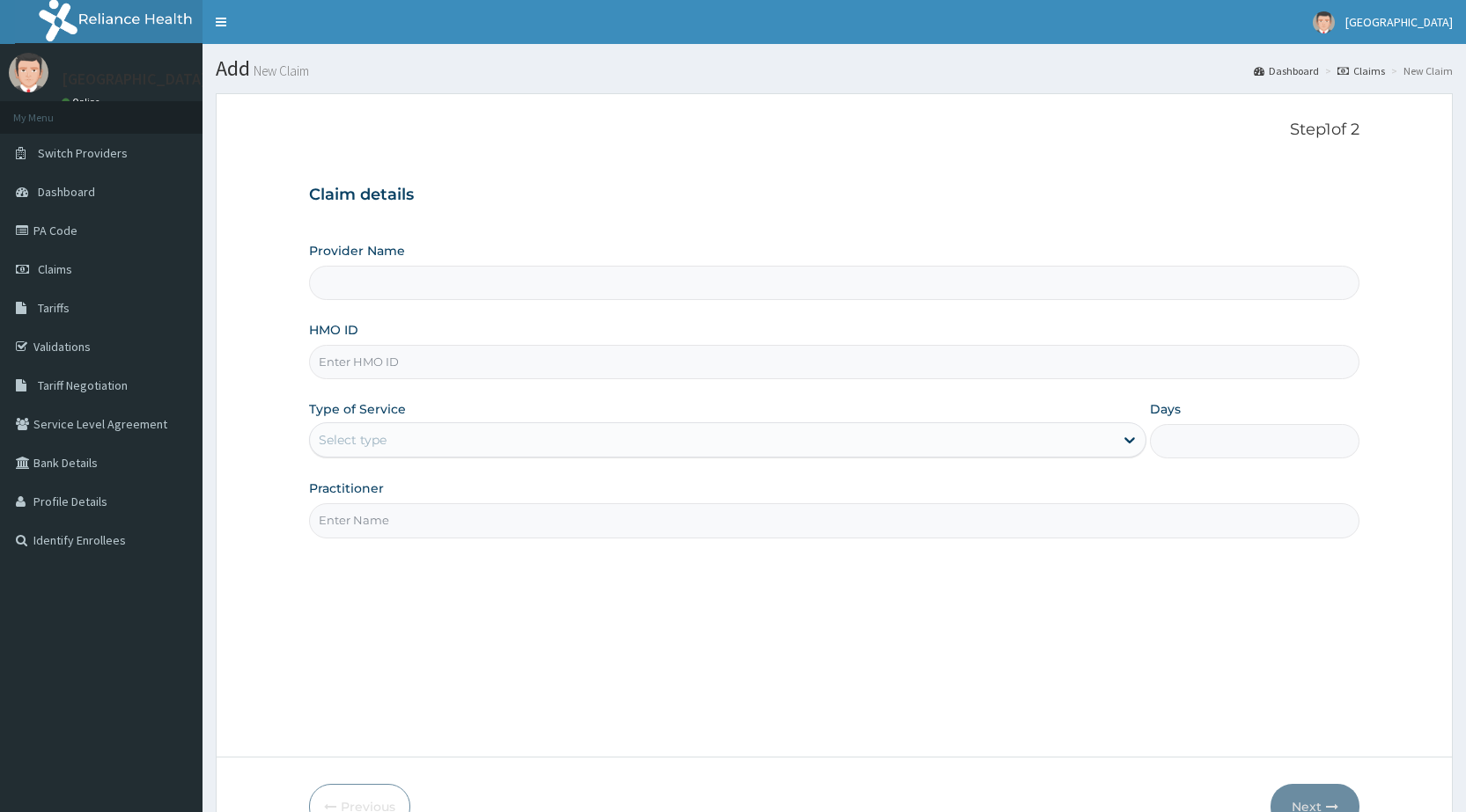
click at [480, 357] on input "HMO ID" at bounding box center [834, 361] width 1051 height 34
type input "KIG/1"
type input "Peamak Hospital and Maternity Centre"
type input "KIG/10015/B"
click at [611, 431] on div "Select type" at bounding box center [711, 440] width 804 height 28
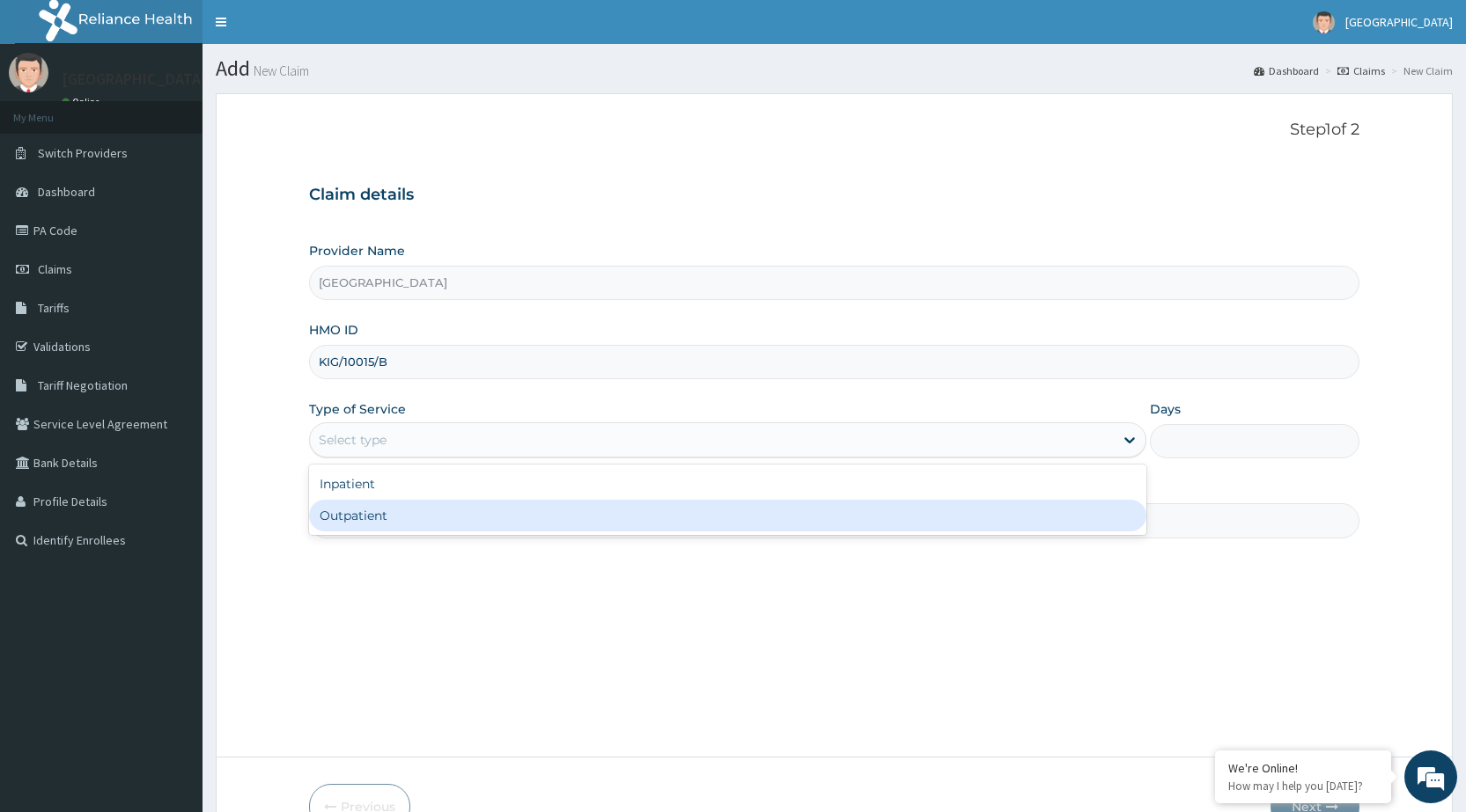
click at [735, 513] on div "Outpatient" at bounding box center [728, 516] width 838 height 32
type input "1"
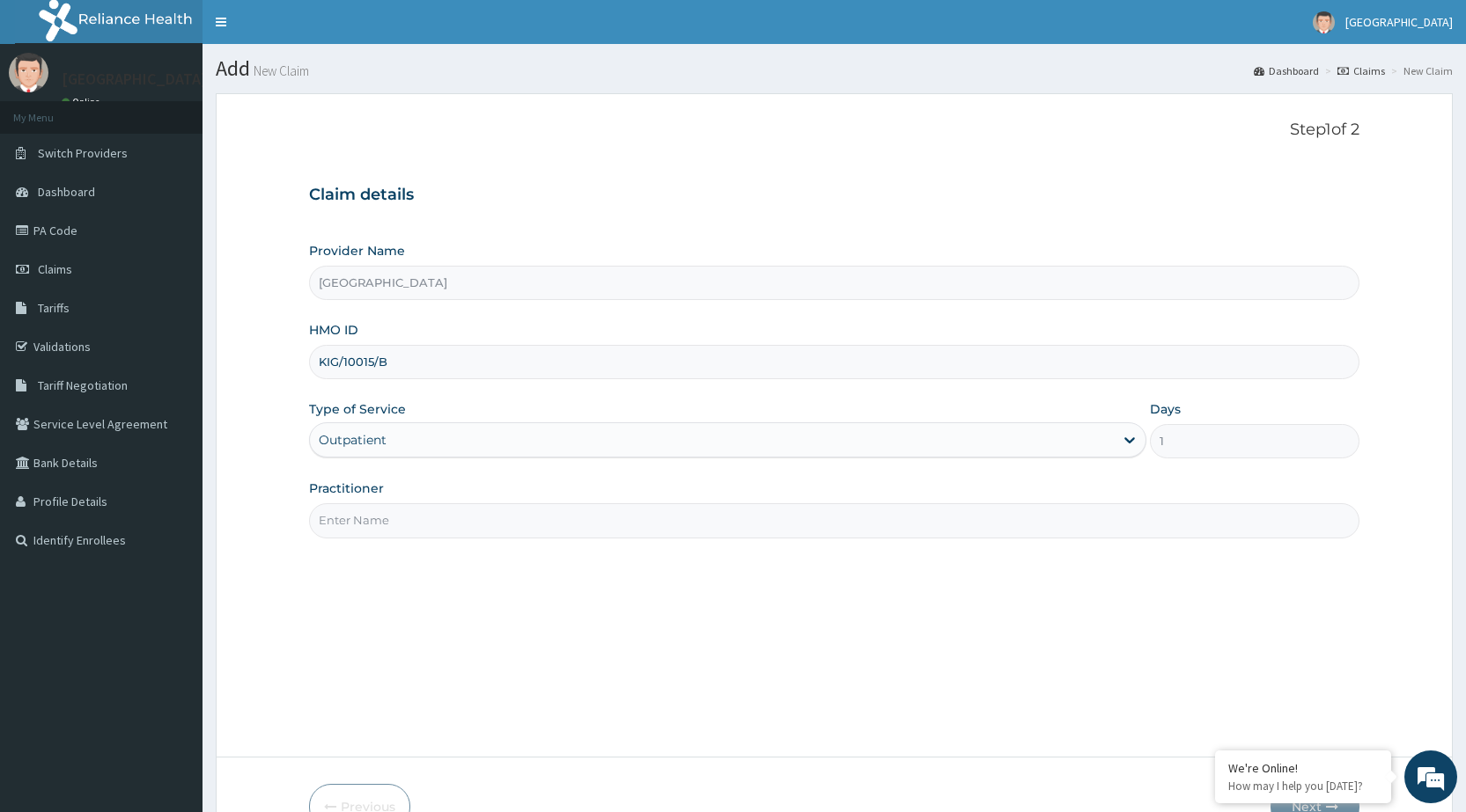
drag, startPoint x: 731, startPoint y: 523, endPoint x: 716, endPoint y: 530, distance: 16.6
click at [731, 523] on input "Practitioner" at bounding box center [834, 520] width 1051 height 34
type input "DR PERIOLA"
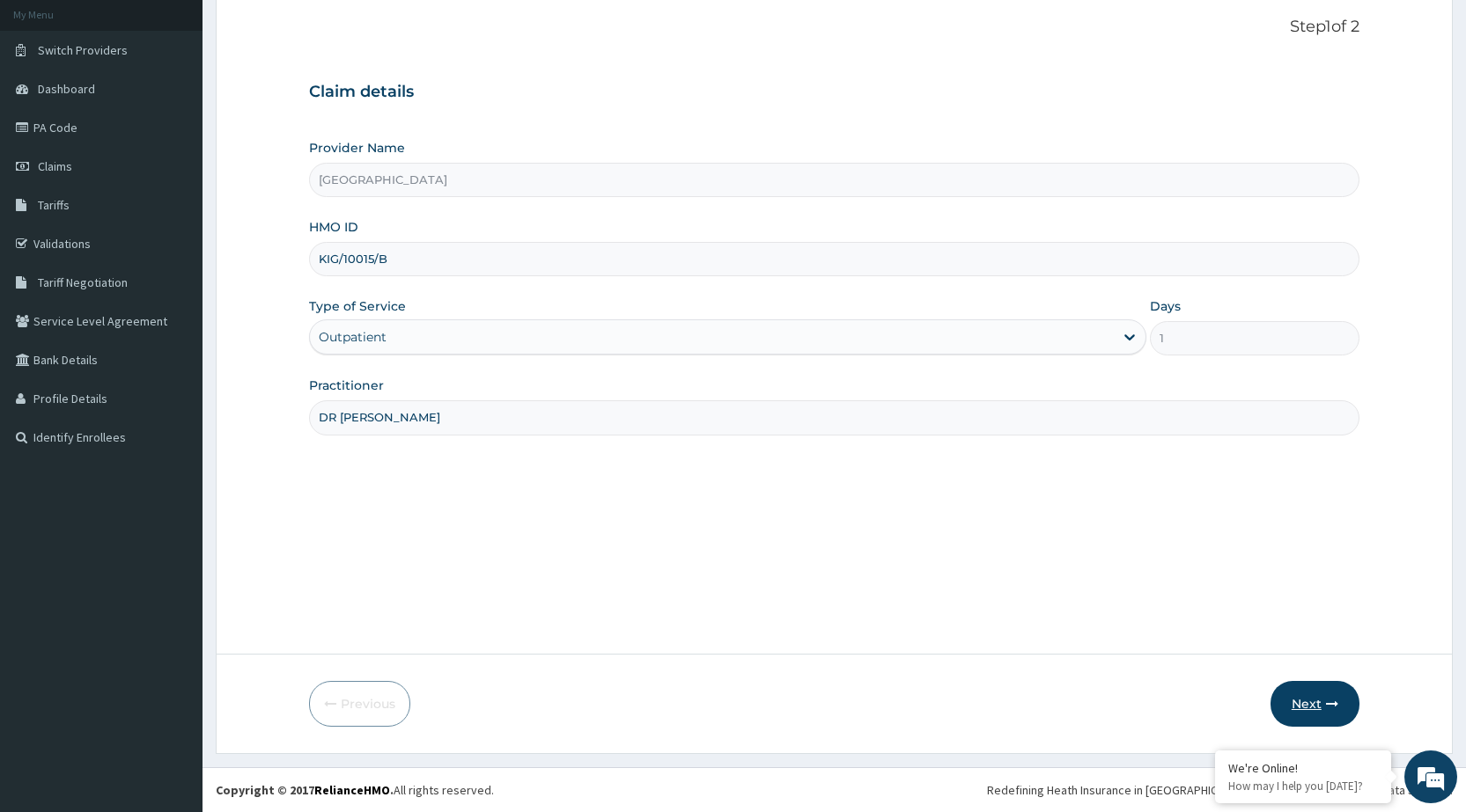
click at [1314, 719] on button "Next" at bounding box center [1315, 704] width 89 height 46
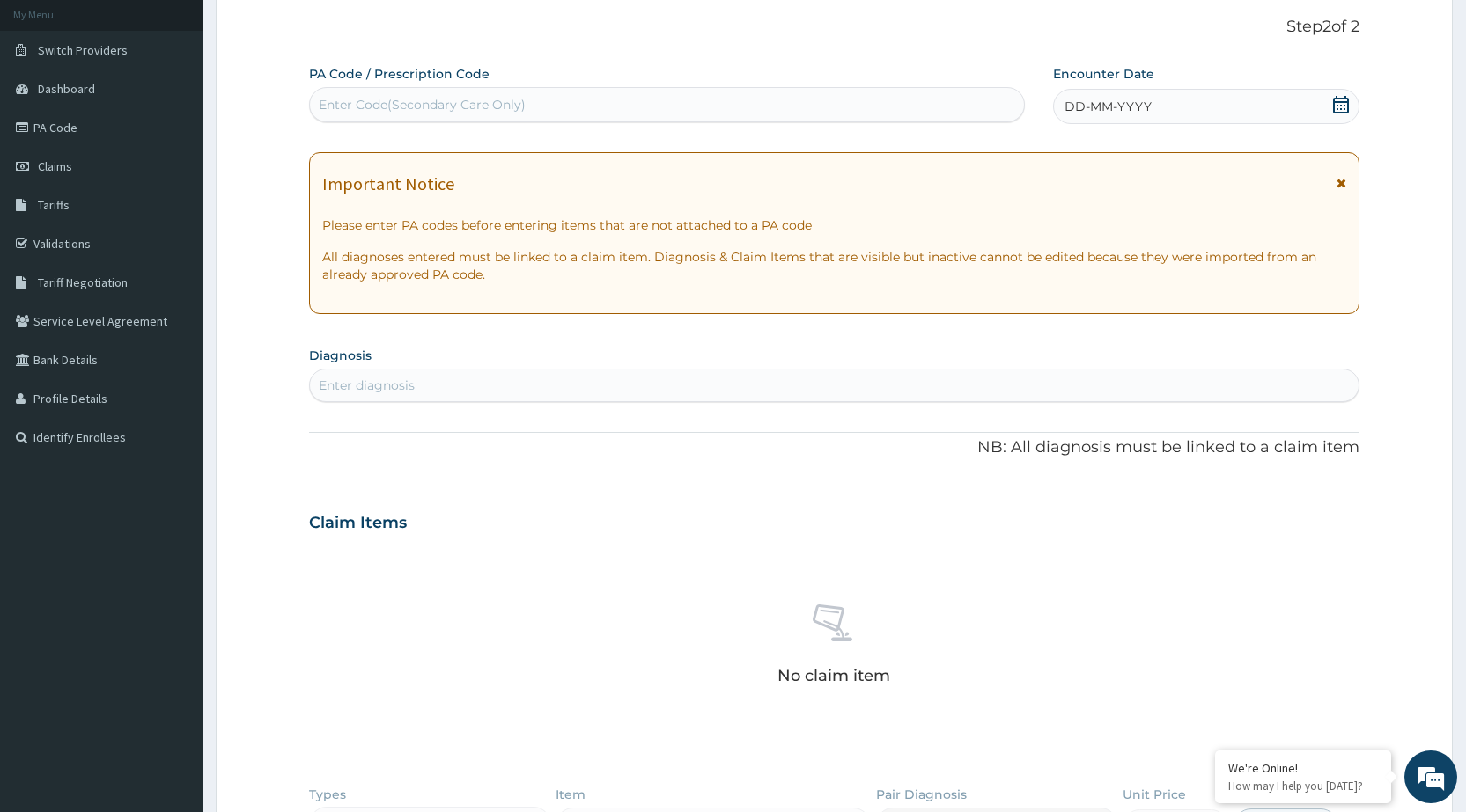
click at [1341, 107] on icon at bounding box center [1341, 105] width 18 height 18
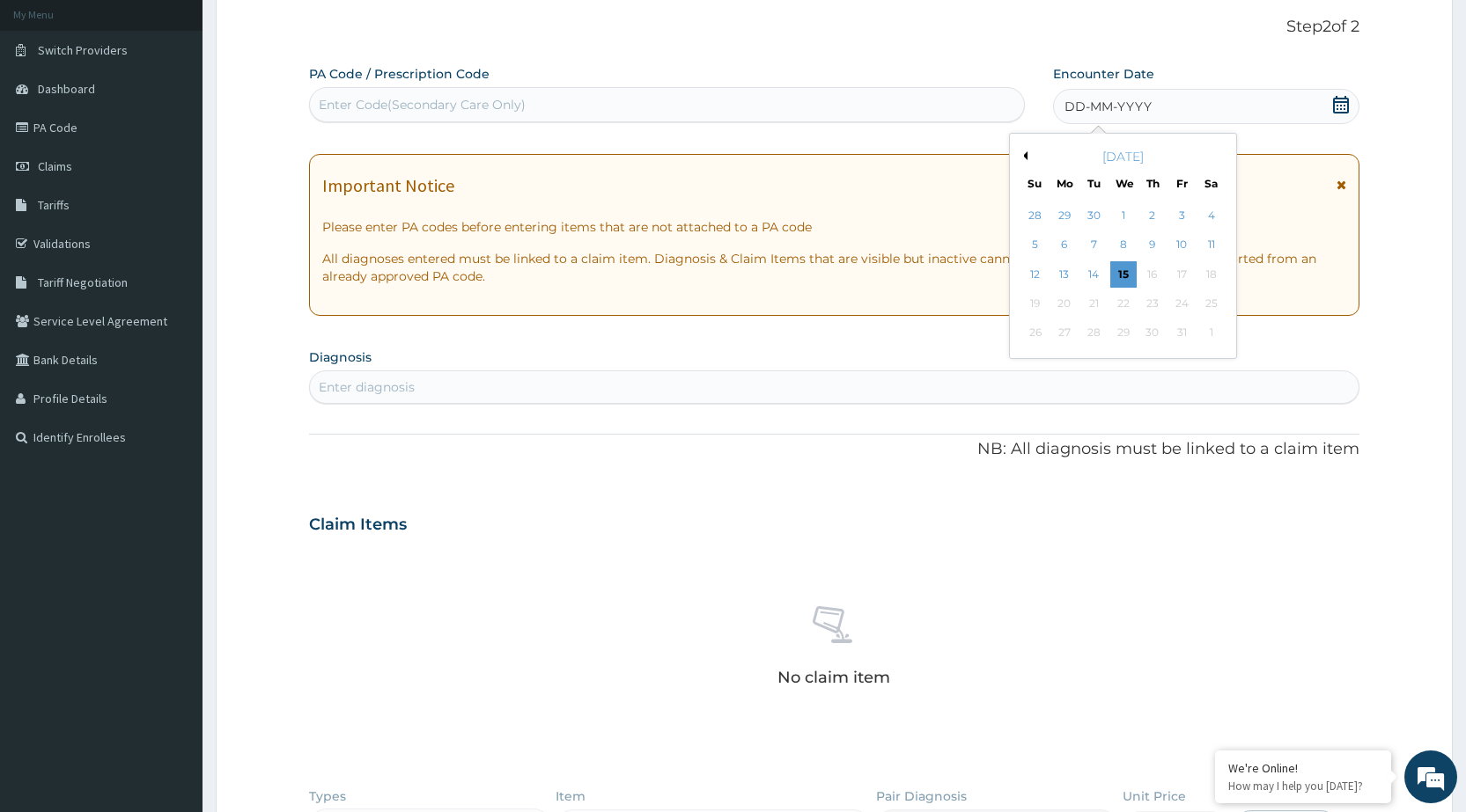
click at [1022, 157] on button "Previous Month" at bounding box center [1023, 156] width 9 height 9
click at [1028, 156] on div "September 2025" at bounding box center [1123, 157] width 212 height 18
click at [1025, 158] on button "Previous Month" at bounding box center [1023, 156] width 9 height 9
click at [1030, 246] on div "6" at bounding box center [1034, 245] width 26 height 26
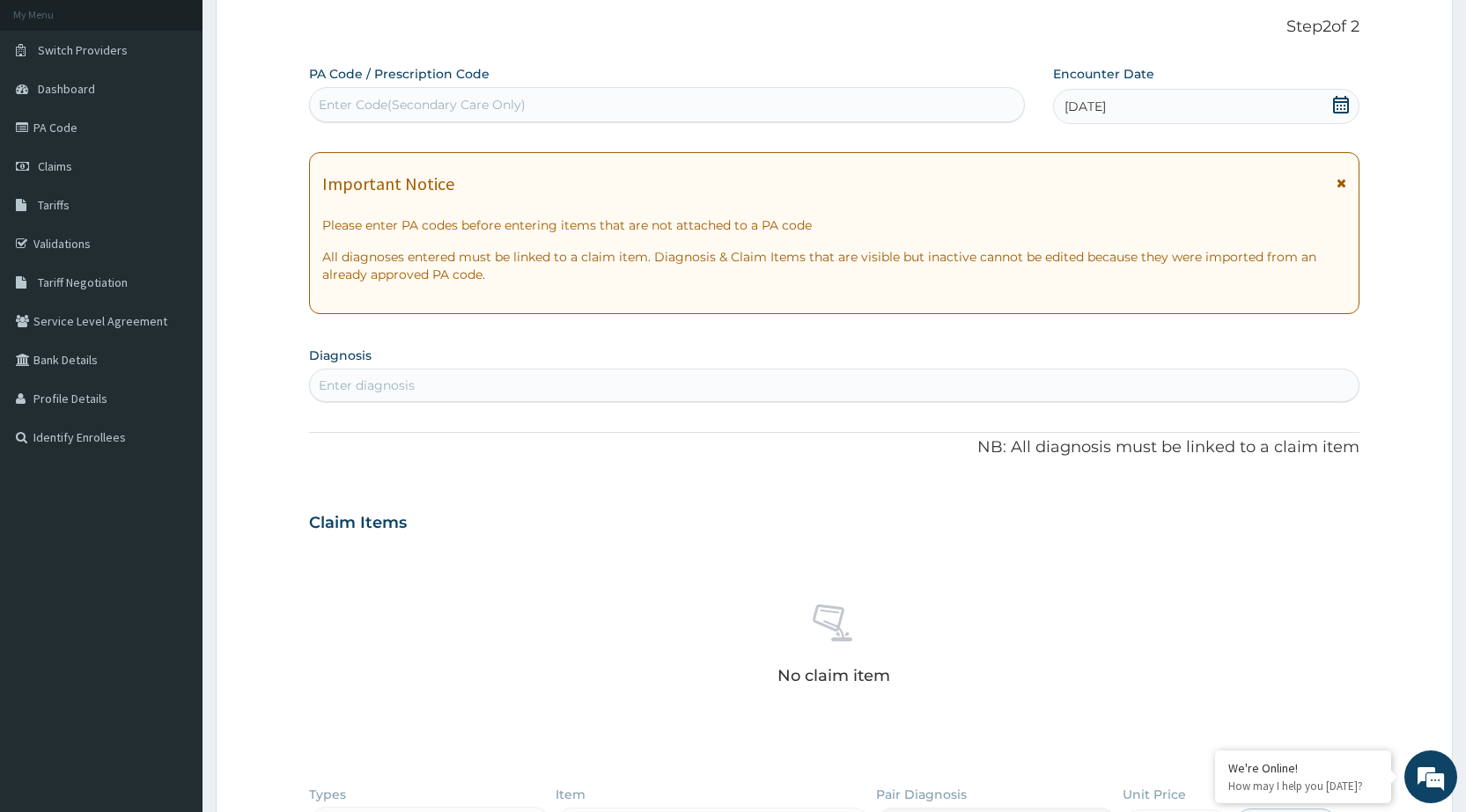
scroll to position [191, 0]
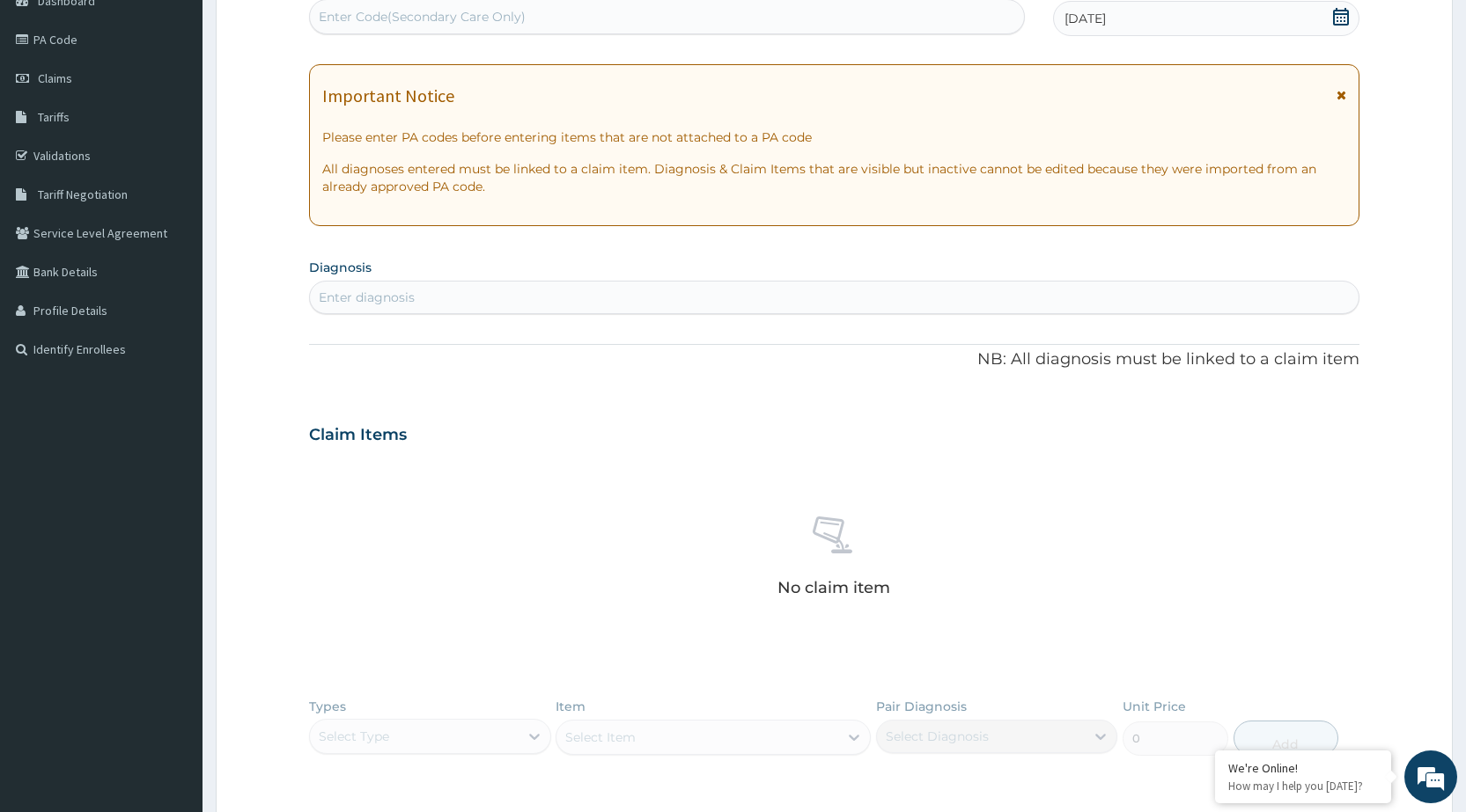
click at [1061, 298] on div "Enter diagnosis" at bounding box center [834, 297] width 1049 height 28
type input "UPPER RESPIRATORY"
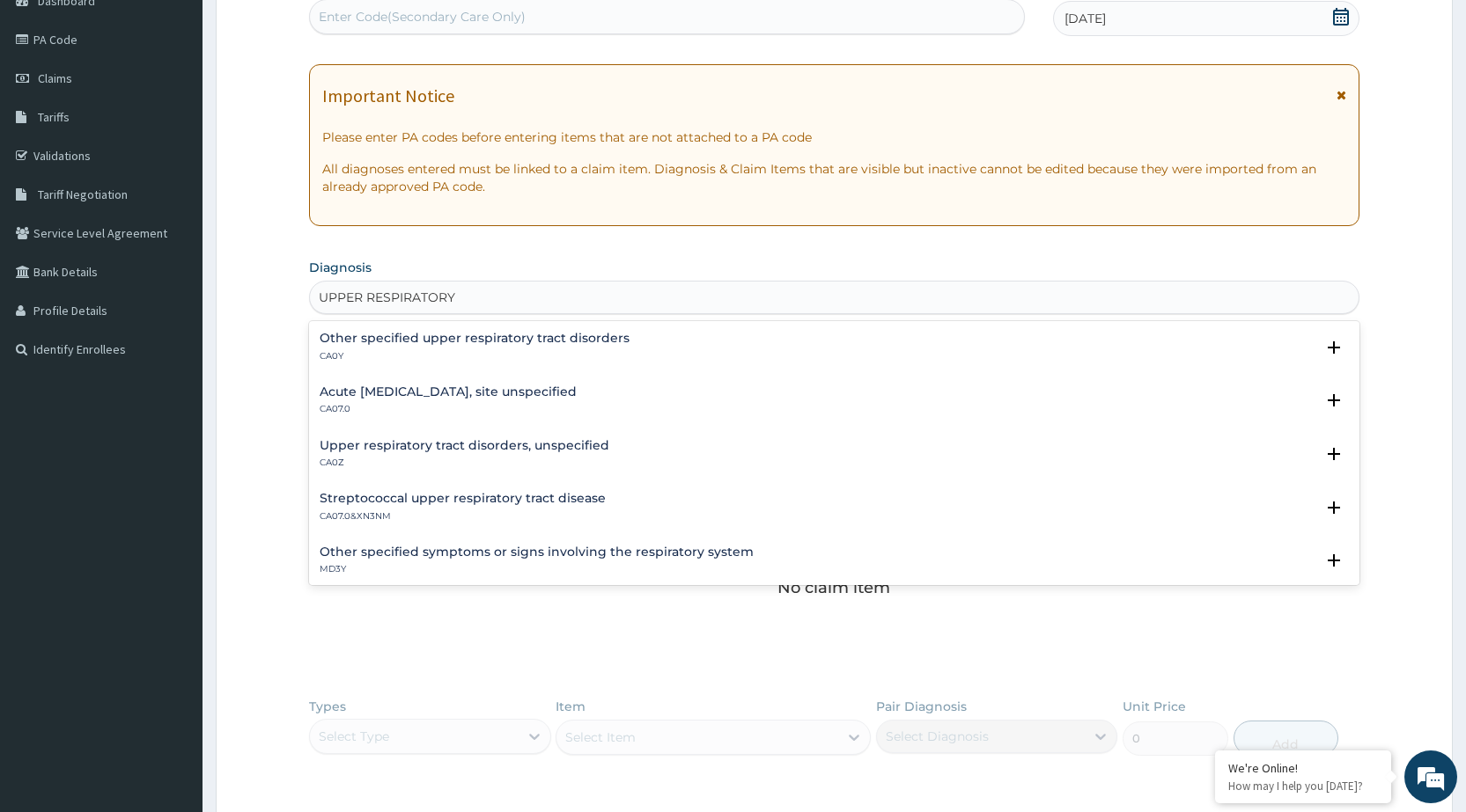
click at [412, 509] on div "Streptococcal upper respiratory tract disease CA07.0&XN3NM" at bounding box center [463, 507] width 286 height 31
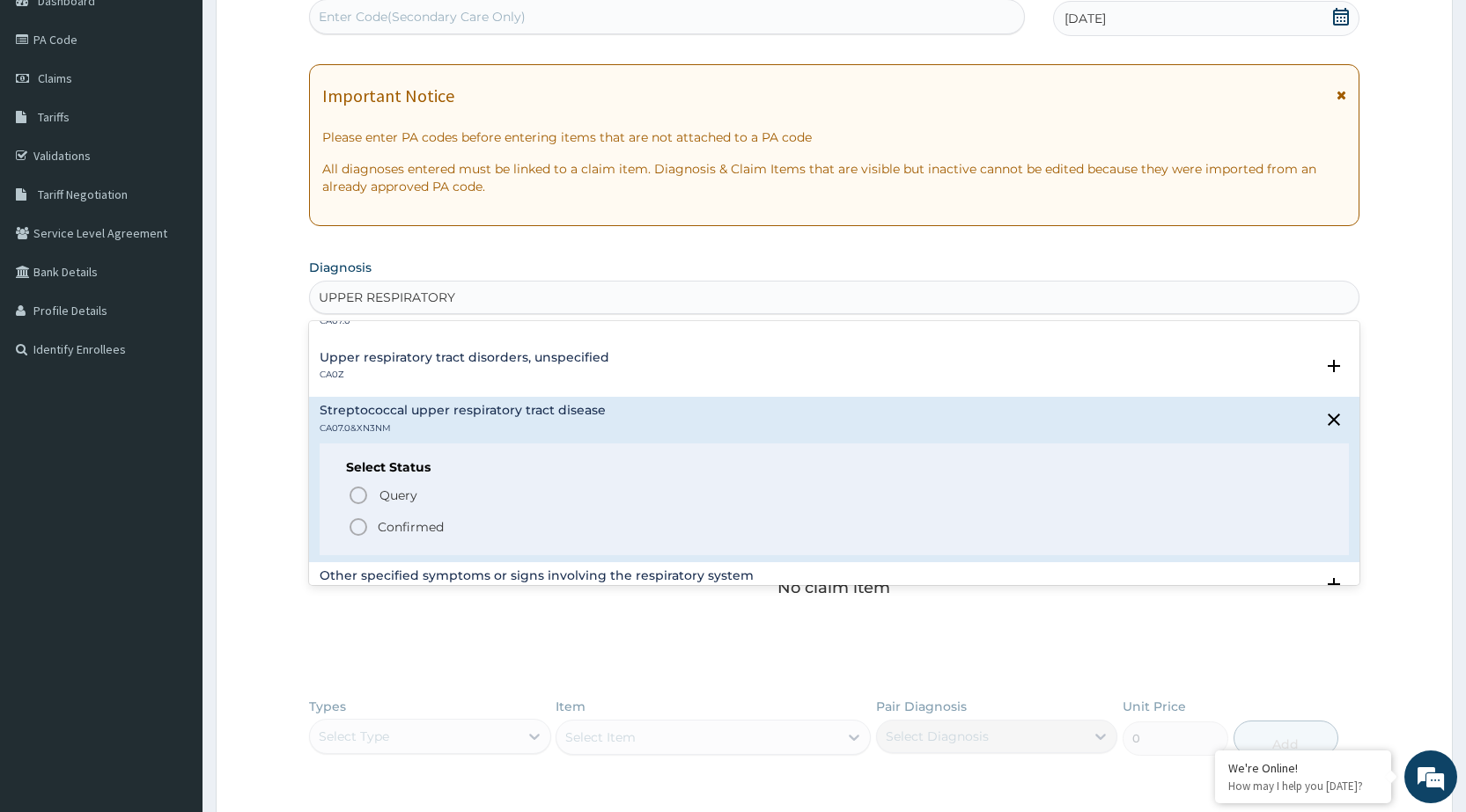
scroll to position [176, 0]
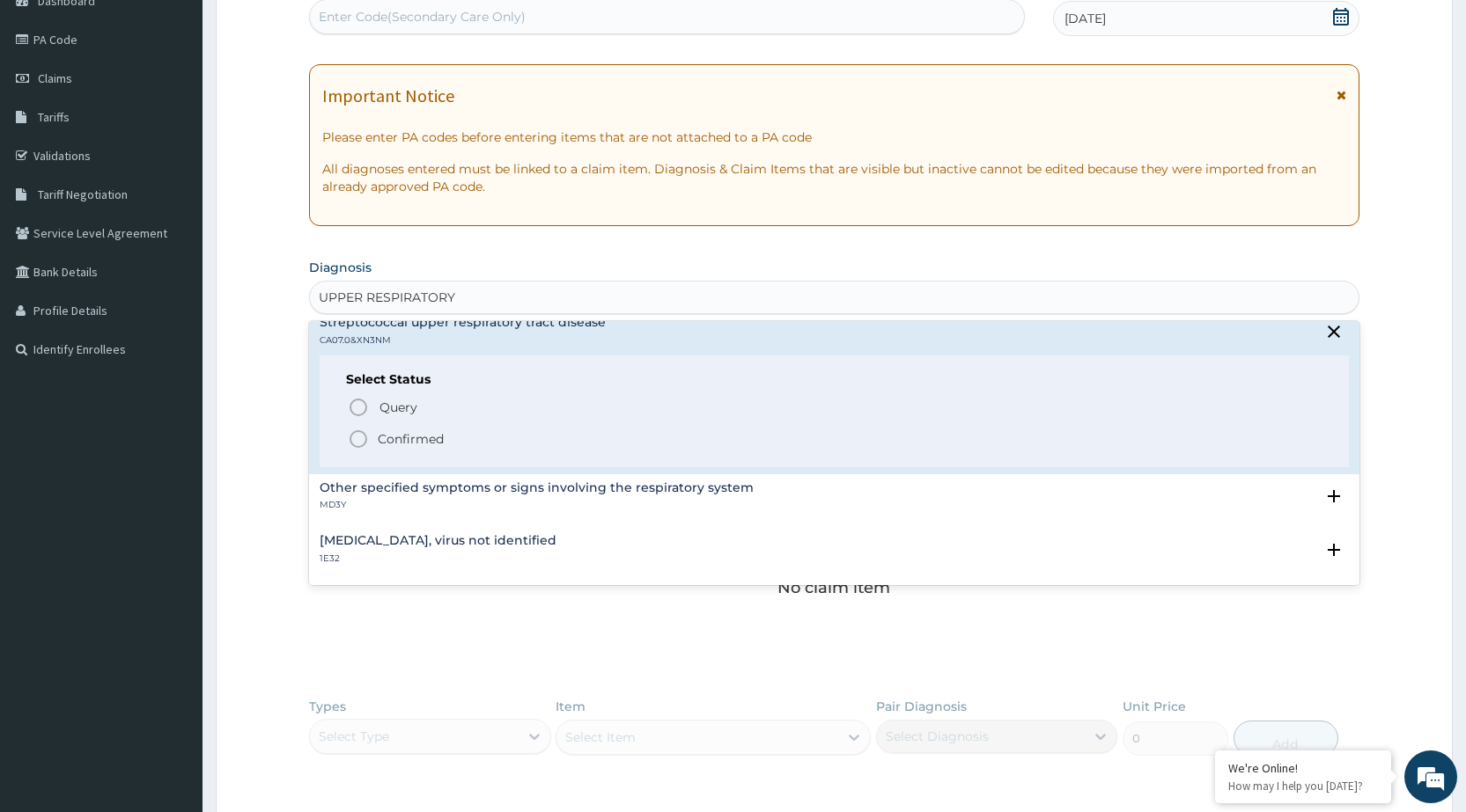
click at [353, 440] on icon "status option filled" at bounding box center [358, 439] width 21 height 21
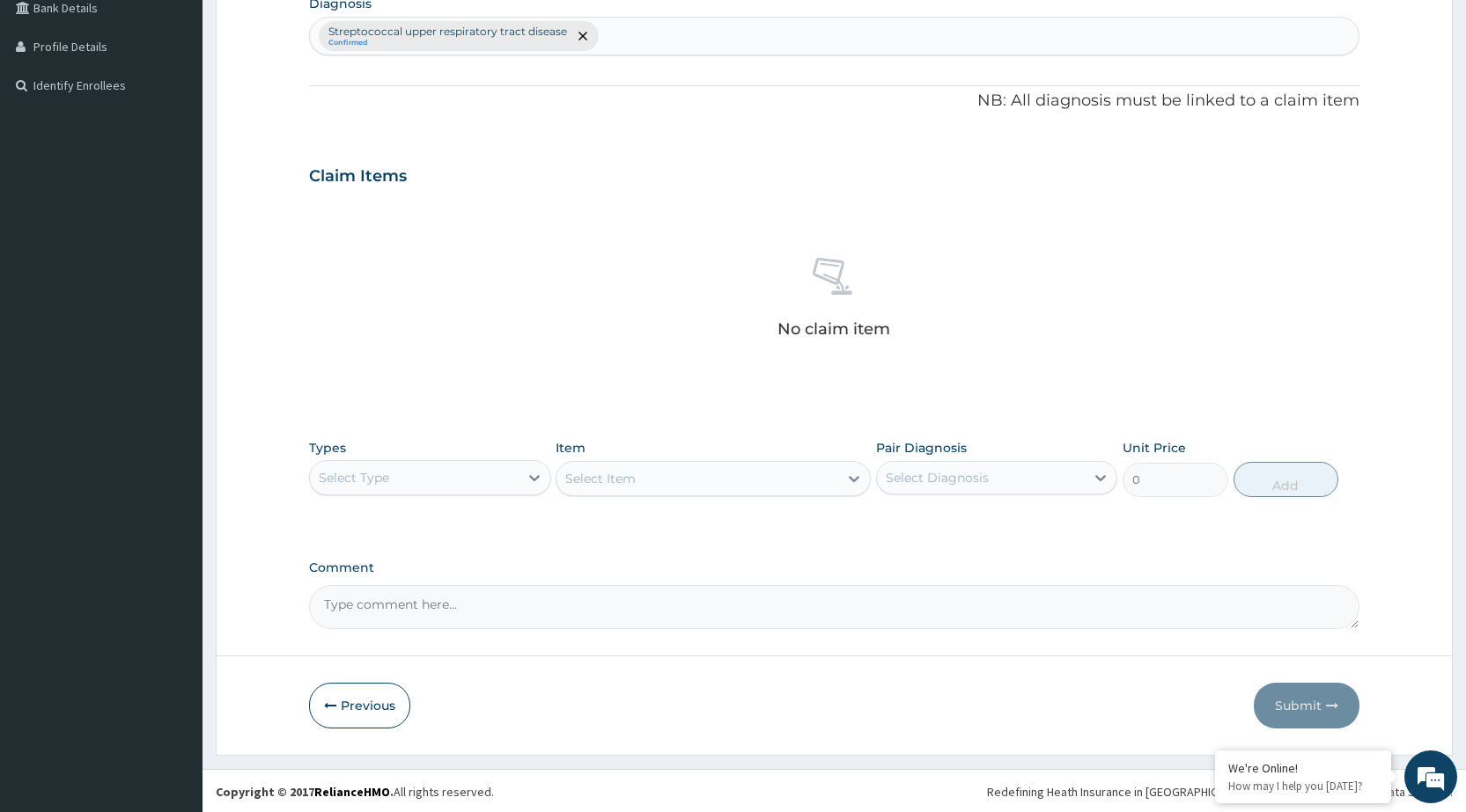
scroll to position [457, 0]
click at [539, 470] on icon at bounding box center [535, 476] width 18 height 18
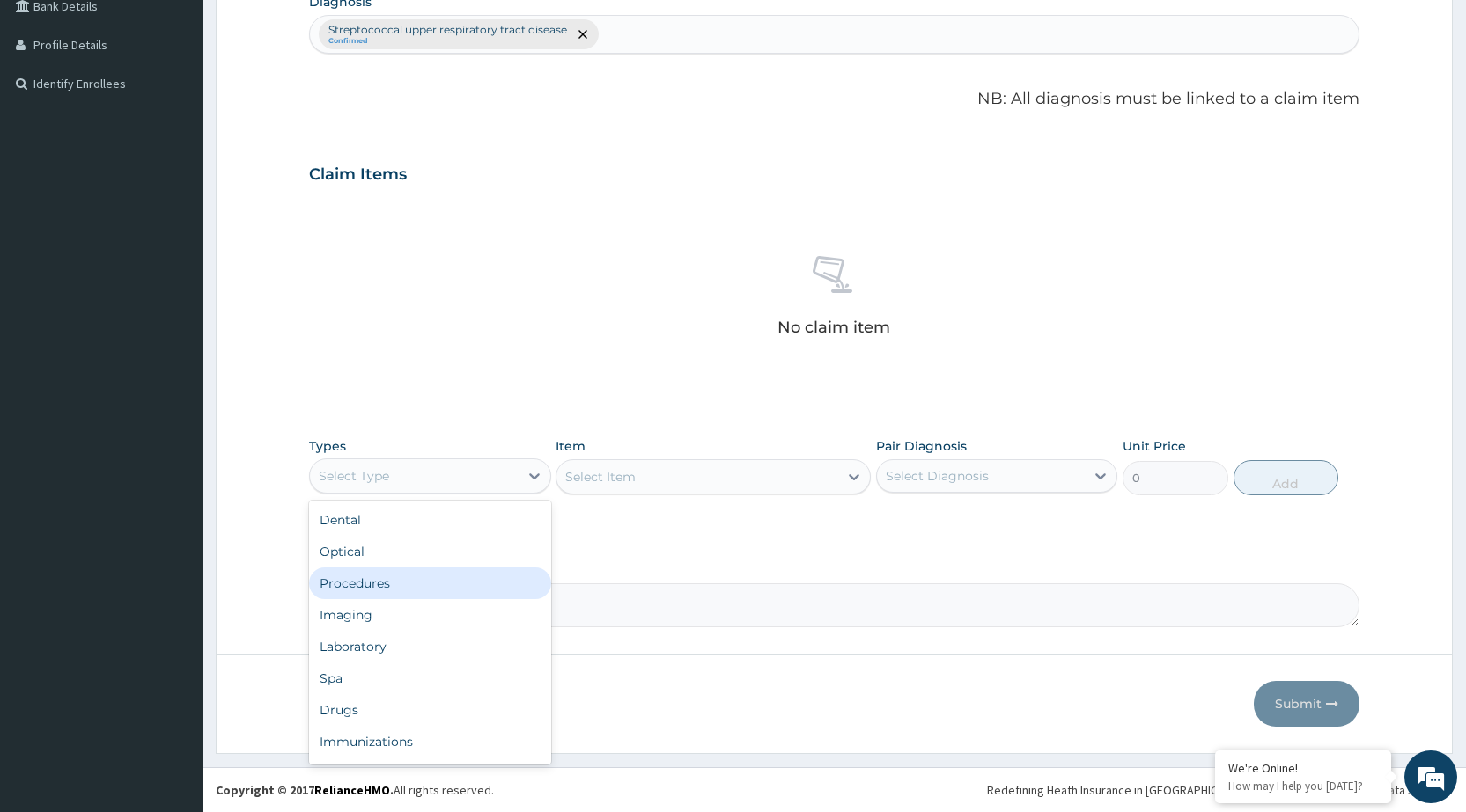
click at [429, 583] on div "Procedures" at bounding box center [430, 583] width 242 height 32
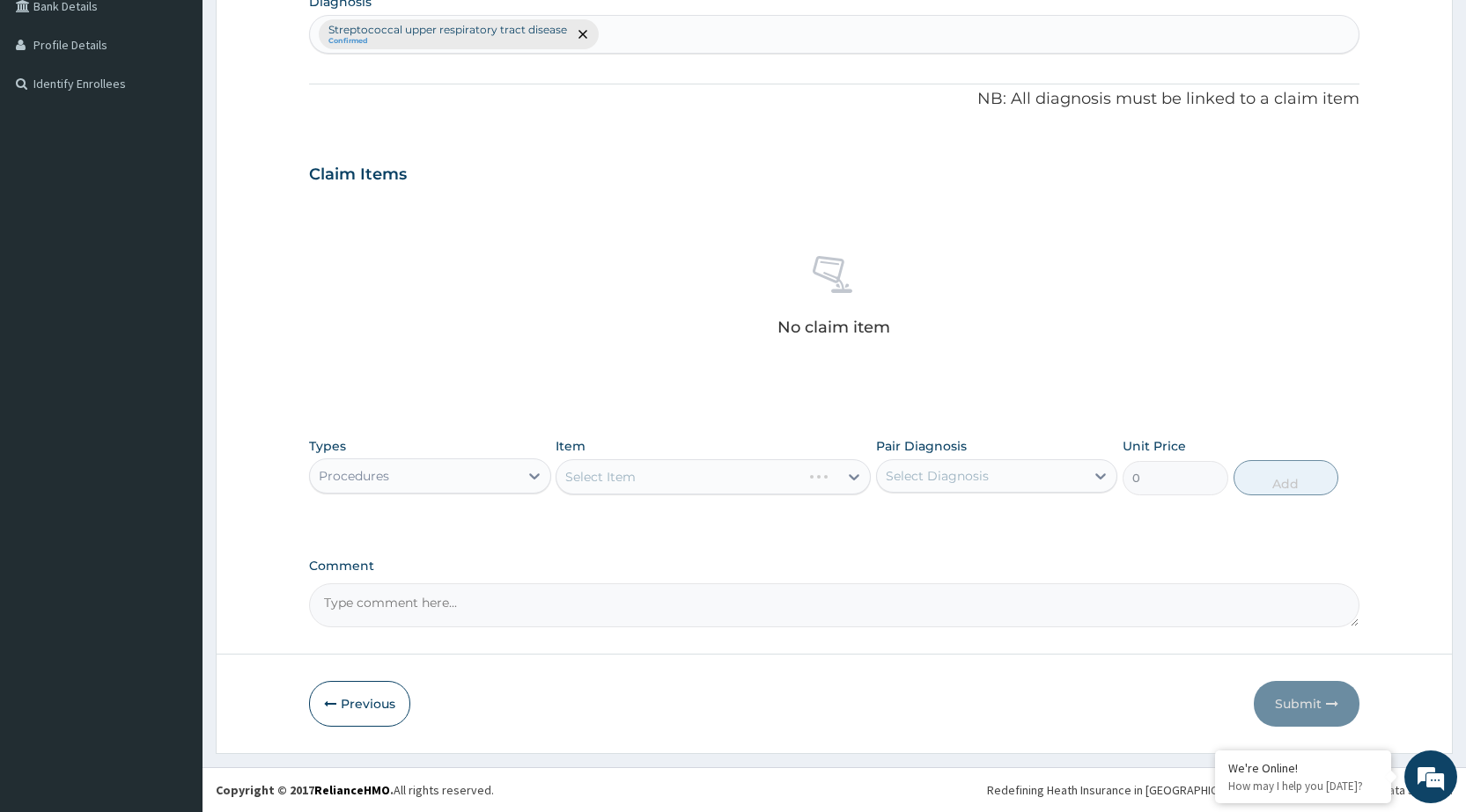
click at [720, 476] on div "Select Item" at bounding box center [713, 477] width 316 height 35
click at [495, 484] on div "Procedures" at bounding box center [413, 476] width 207 height 28
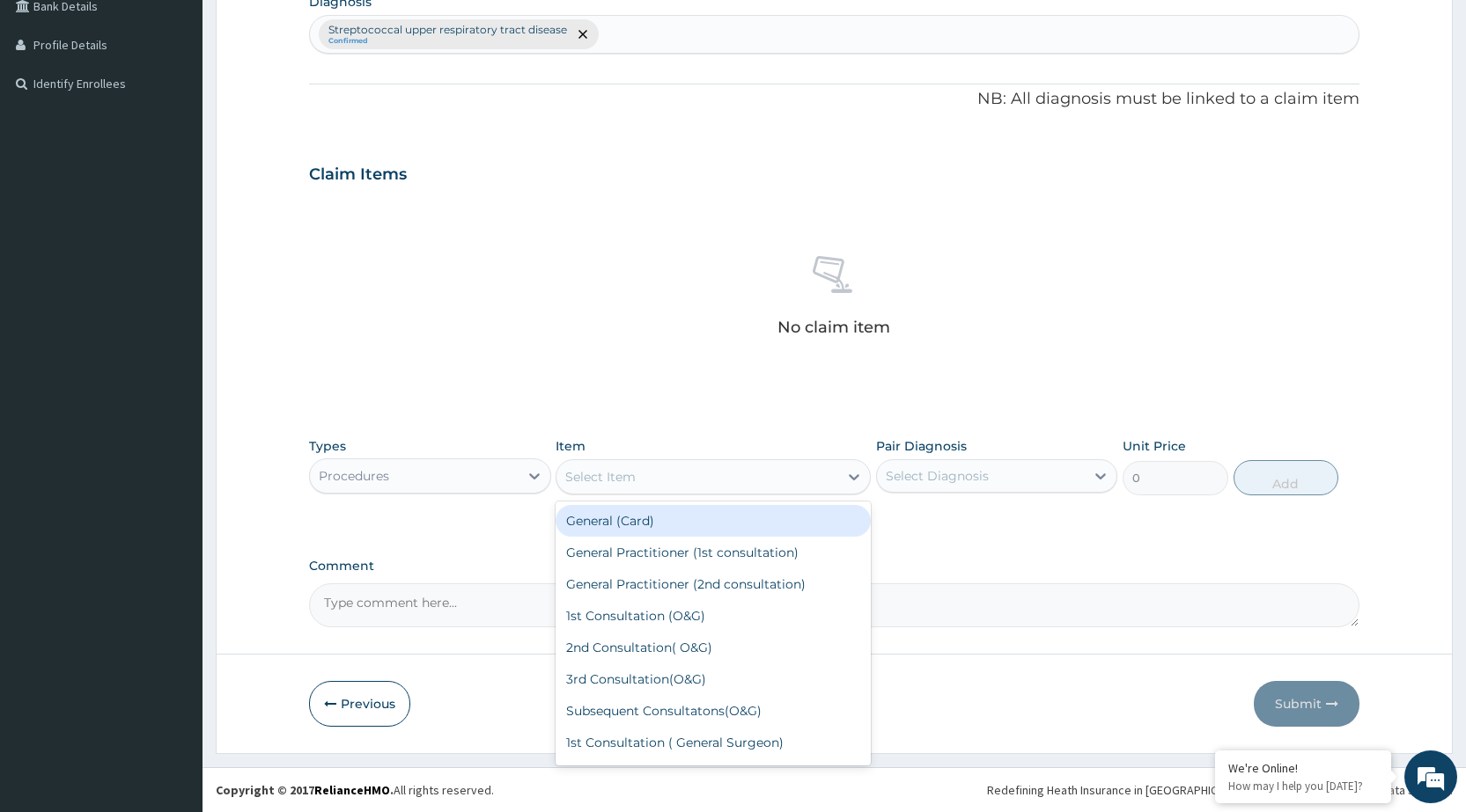
click at [653, 486] on div "Select Item" at bounding box center [696, 477] width 282 height 28
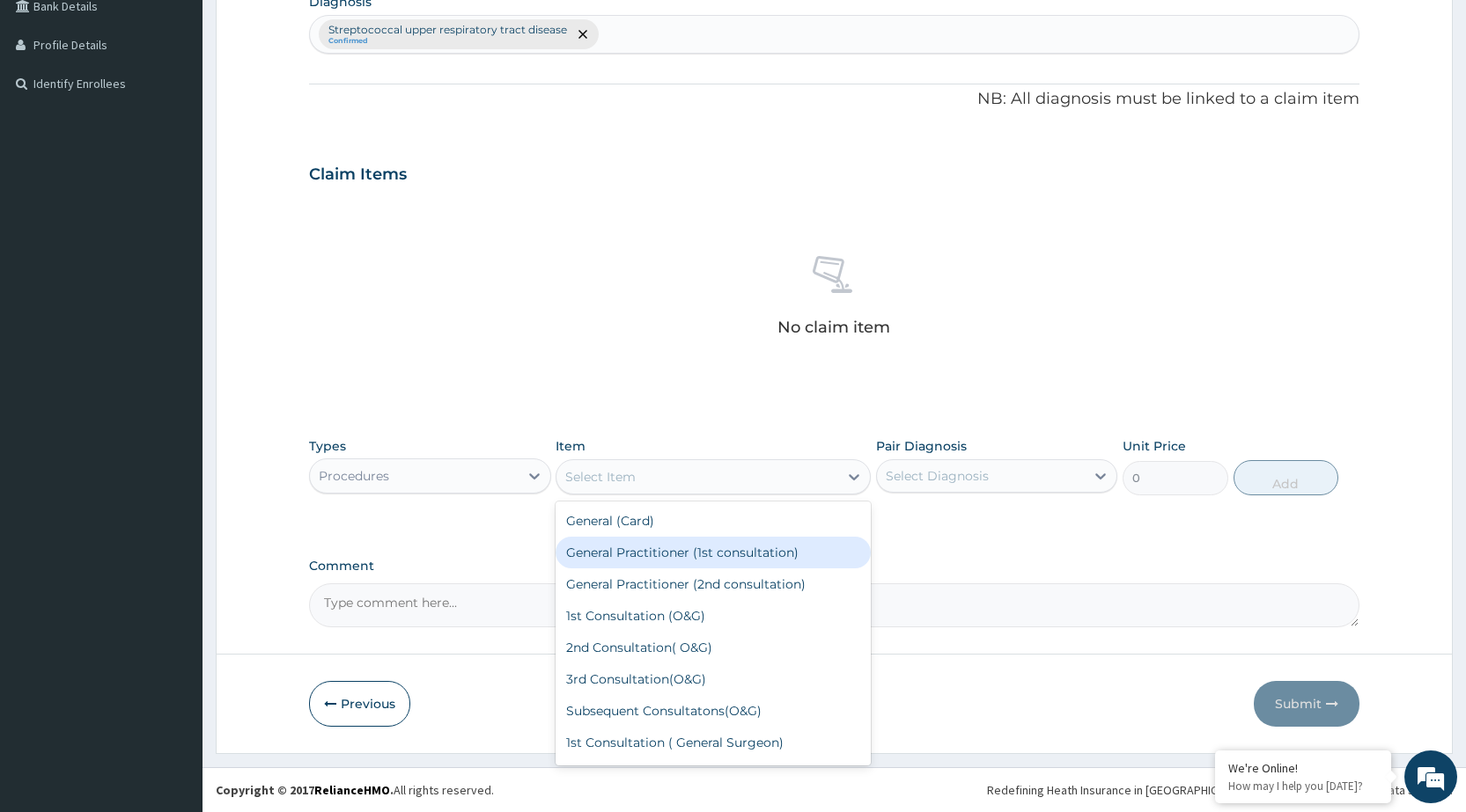
click at [645, 544] on div "General Practitioner (1st consultation)" at bounding box center [713, 553] width 316 height 32
type input "1500"
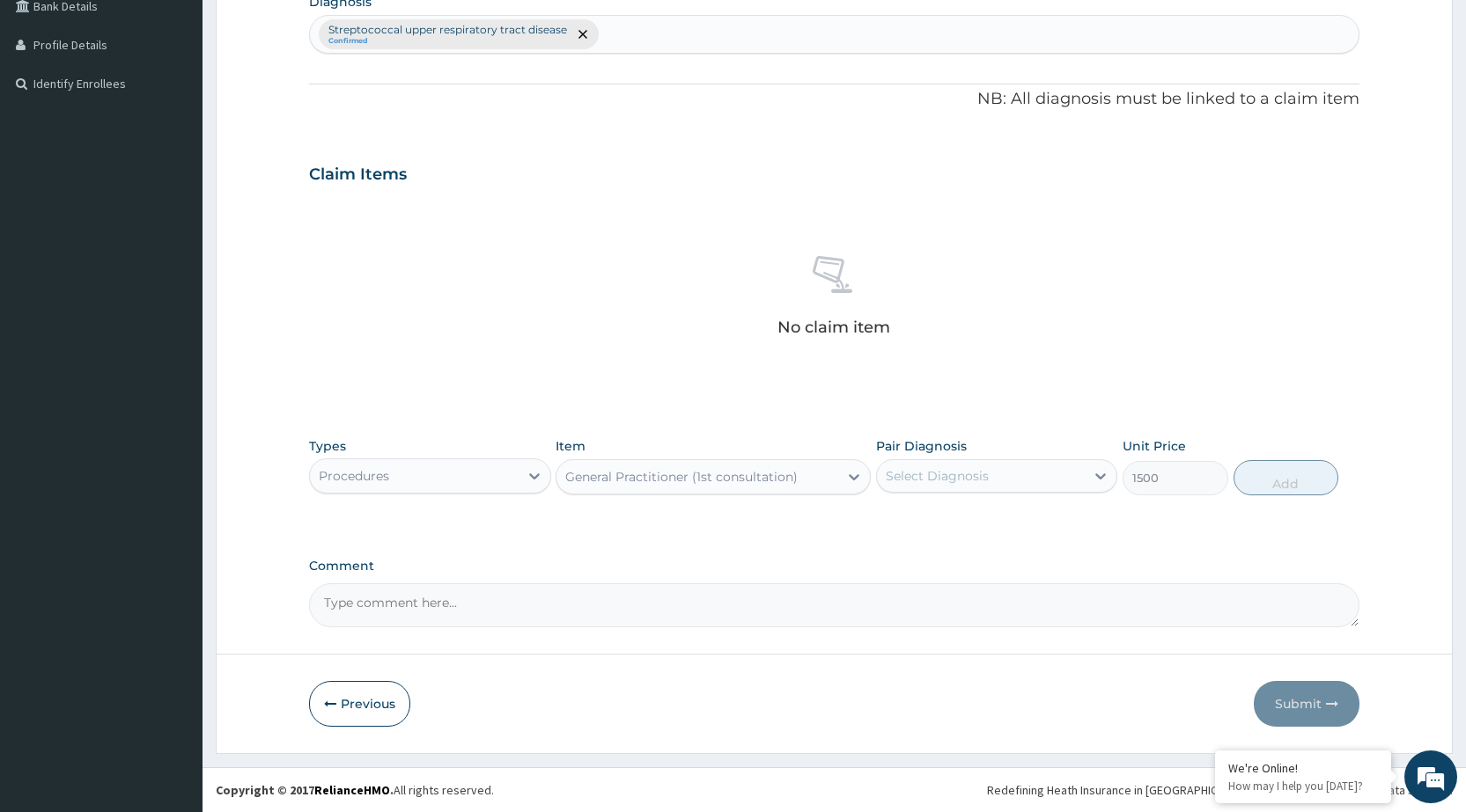
click at [943, 484] on div "Select Diagnosis" at bounding box center [938, 476] width 103 height 18
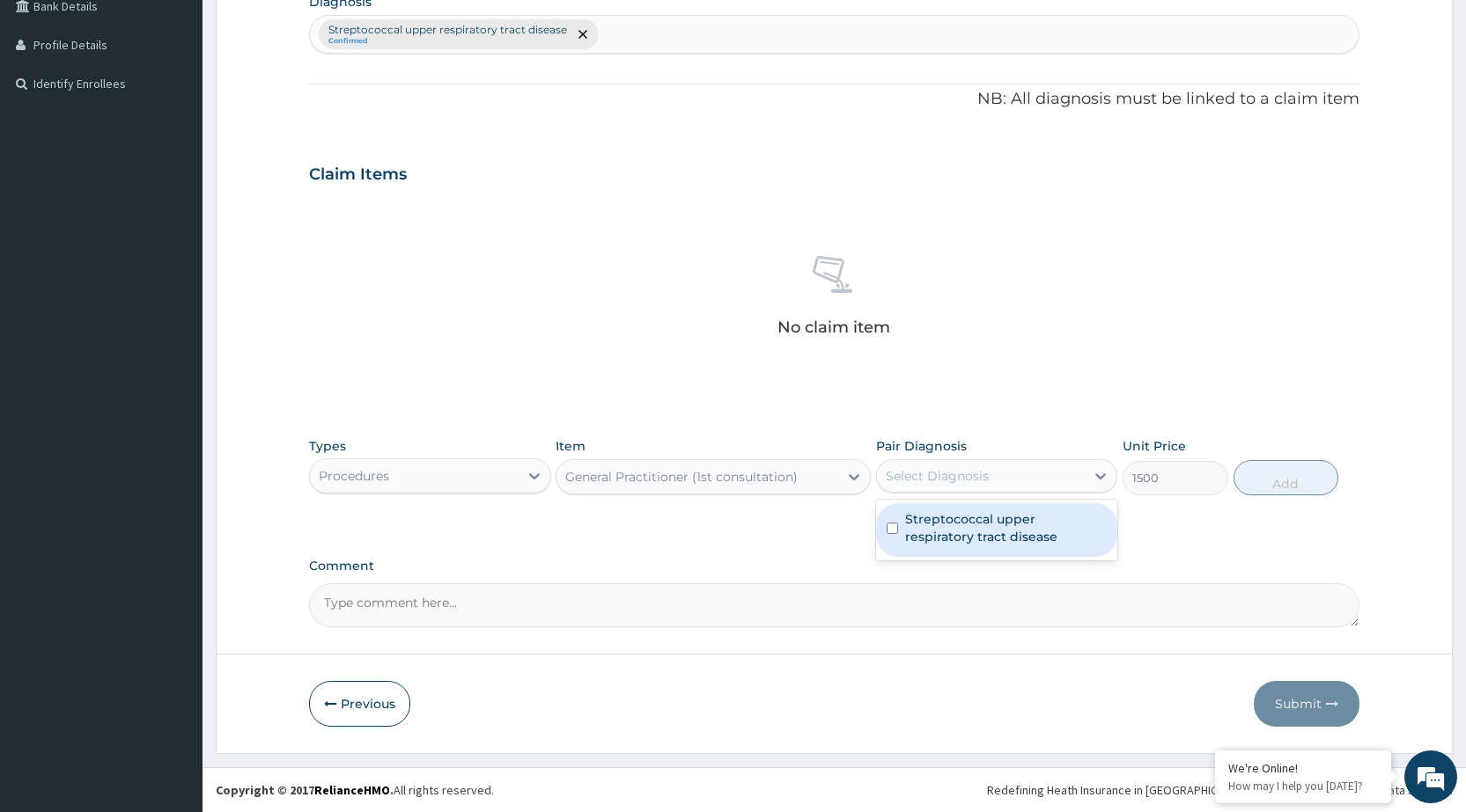
drag, startPoint x: 945, startPoint y: 524, endPoint x: 971, endPoint y: 513, distance: 28.2
click at [951, 521] on label "Streptococcal upper respiratory tract disease" at bounding box center [1005, 528] width 202 height 35
checkbox input "true"
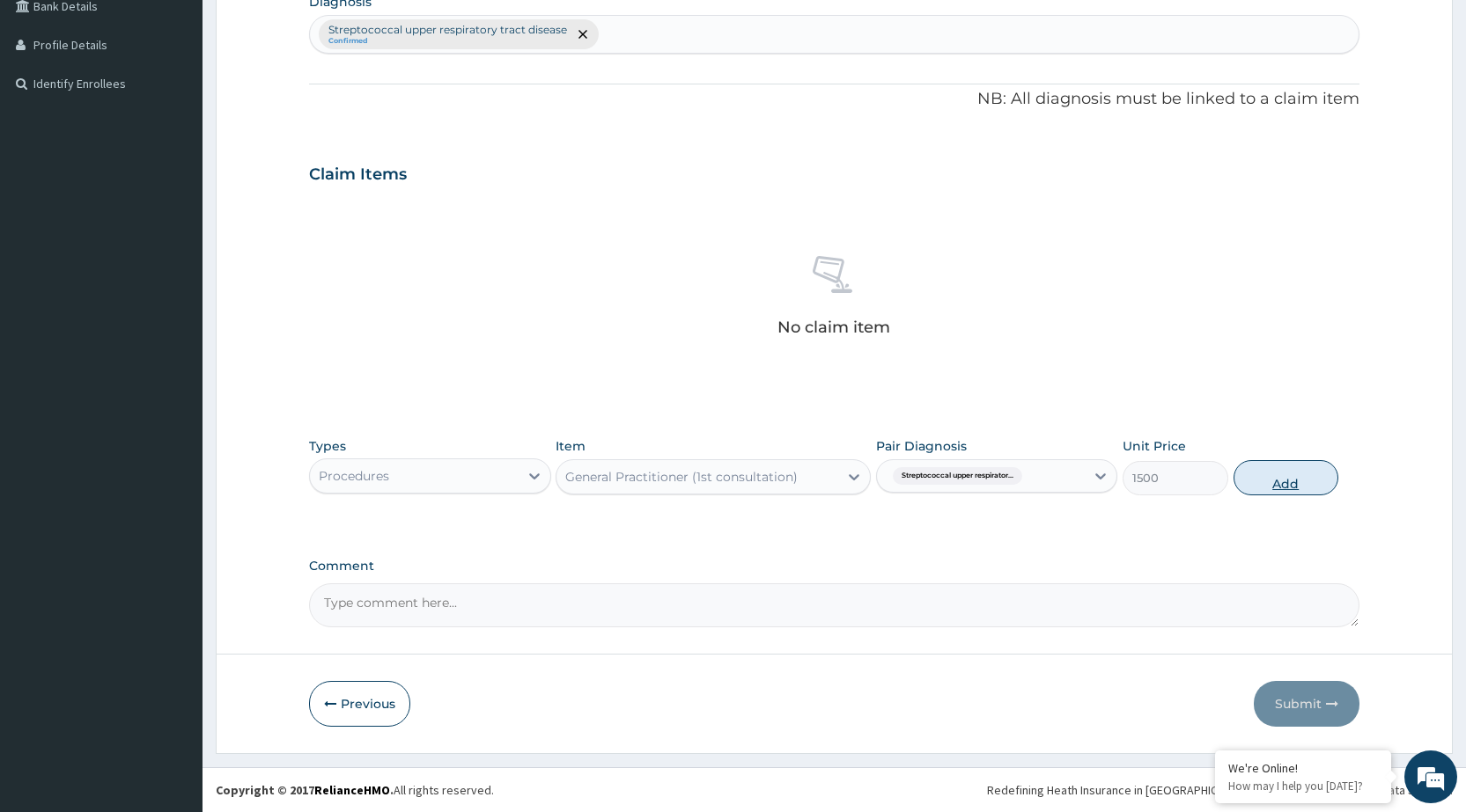
click at [1271, 478] on button "Add" at bounding box center [1287, 478] width 105 height 35
type input "0"
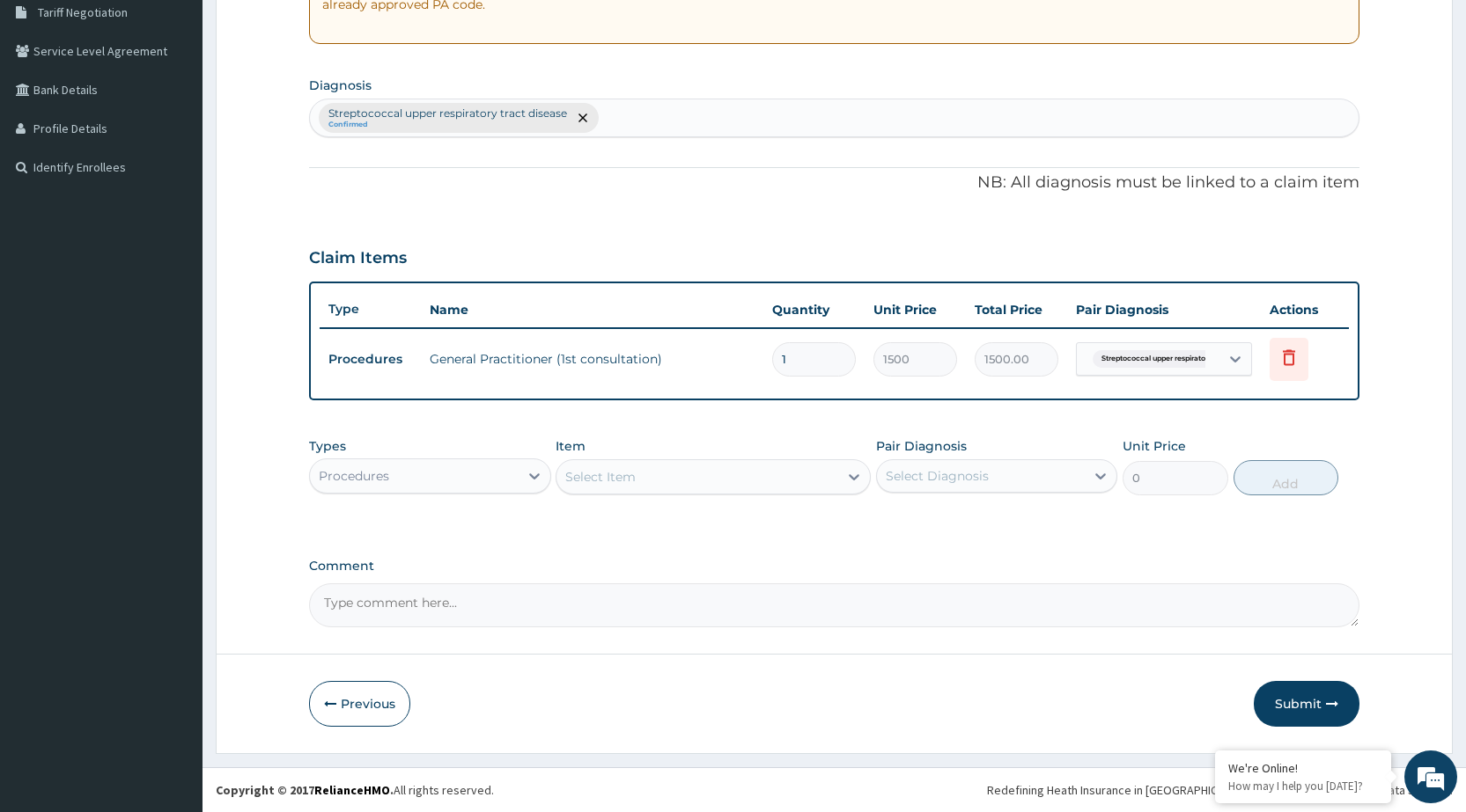
click at [501, 461] on div "Procedures" at bounding box center [430, 476] width 242 height 35
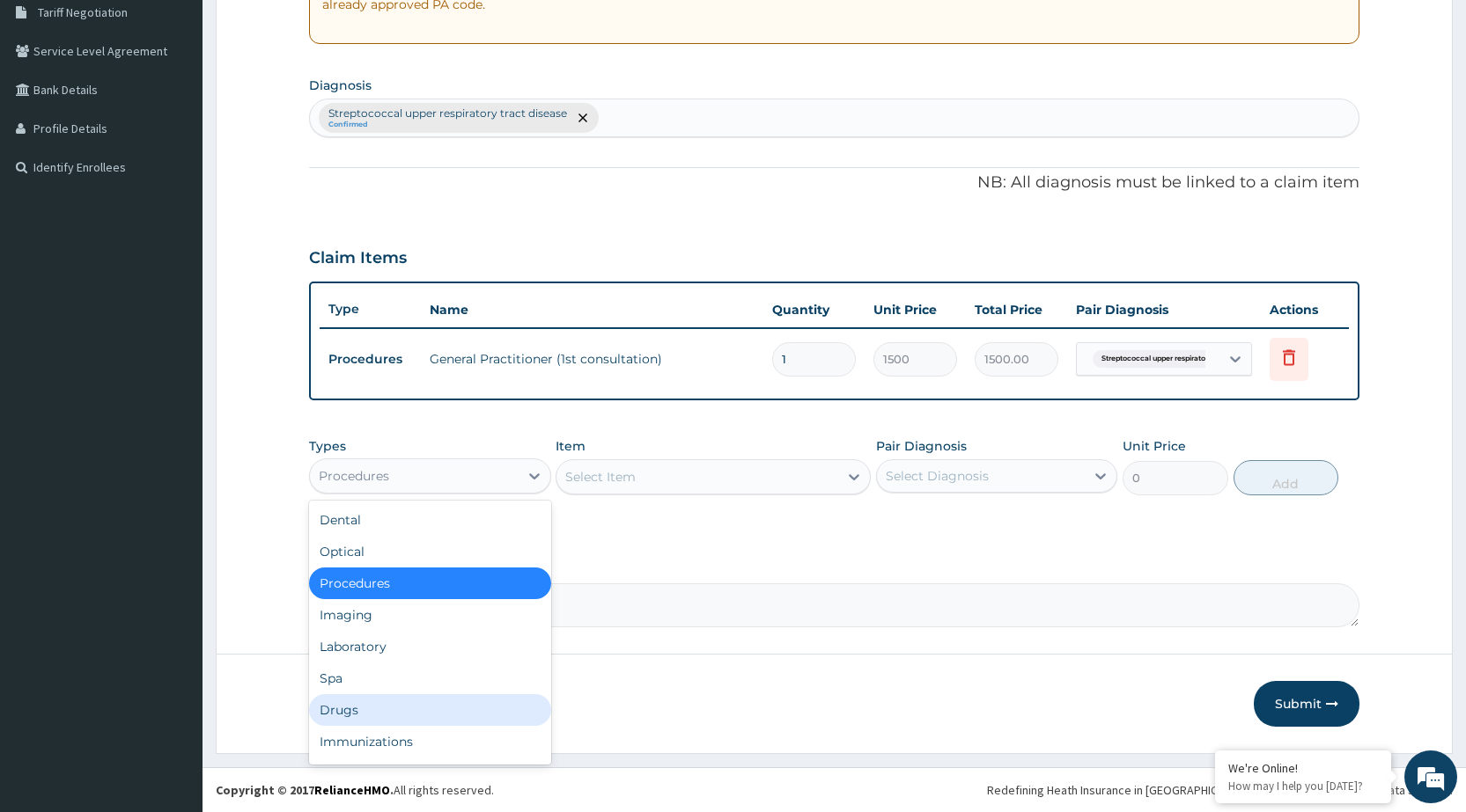
click at [422, 708] on div "Drugs" at bounding box center [430, 710] width 242 height 32
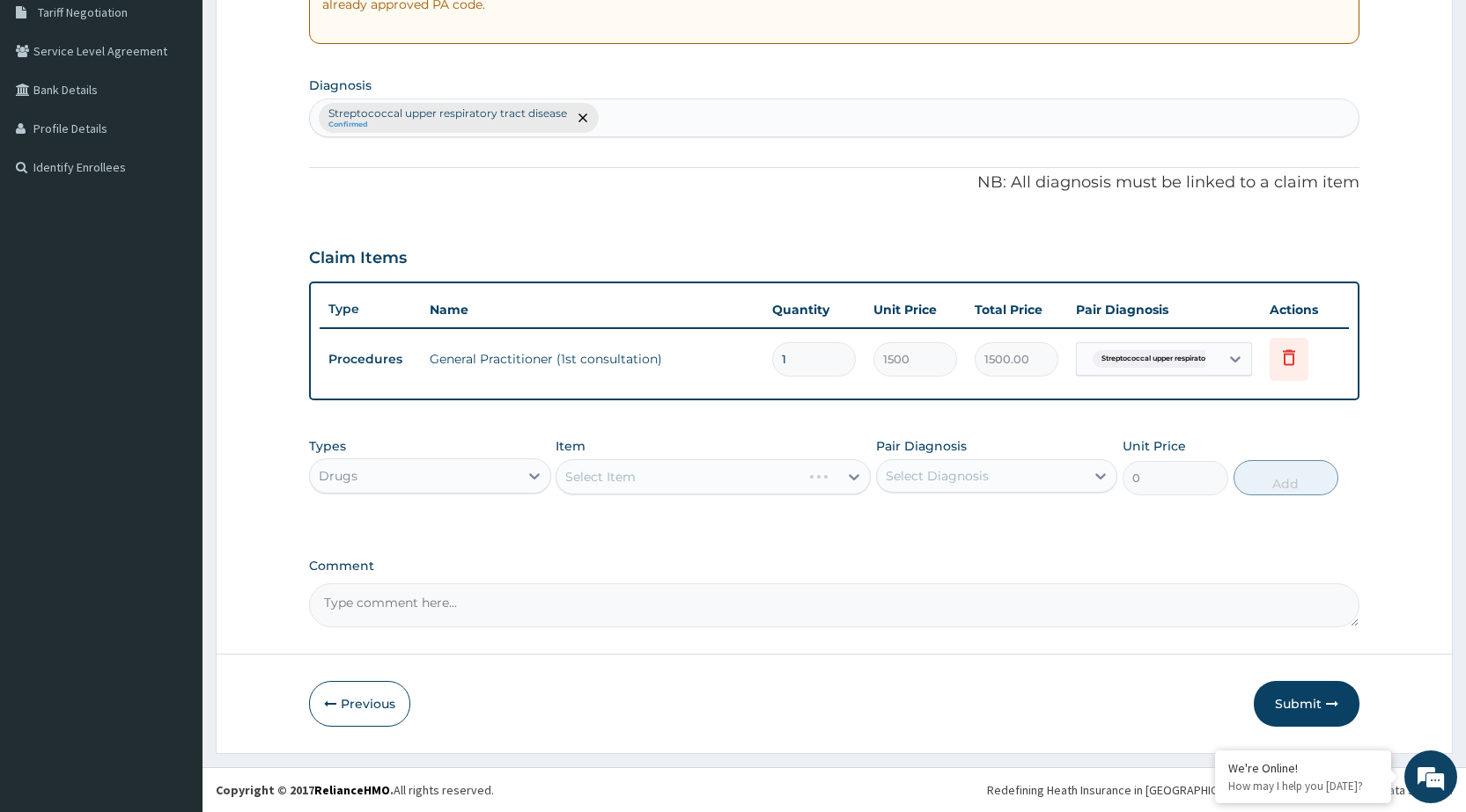
click at [841, 478] on div "Select Item" at bounding box center [713, 477] width 316 height 35
click at [841, 480] on div "Select Item" at bounding box center [713, 477] width 316 height 35
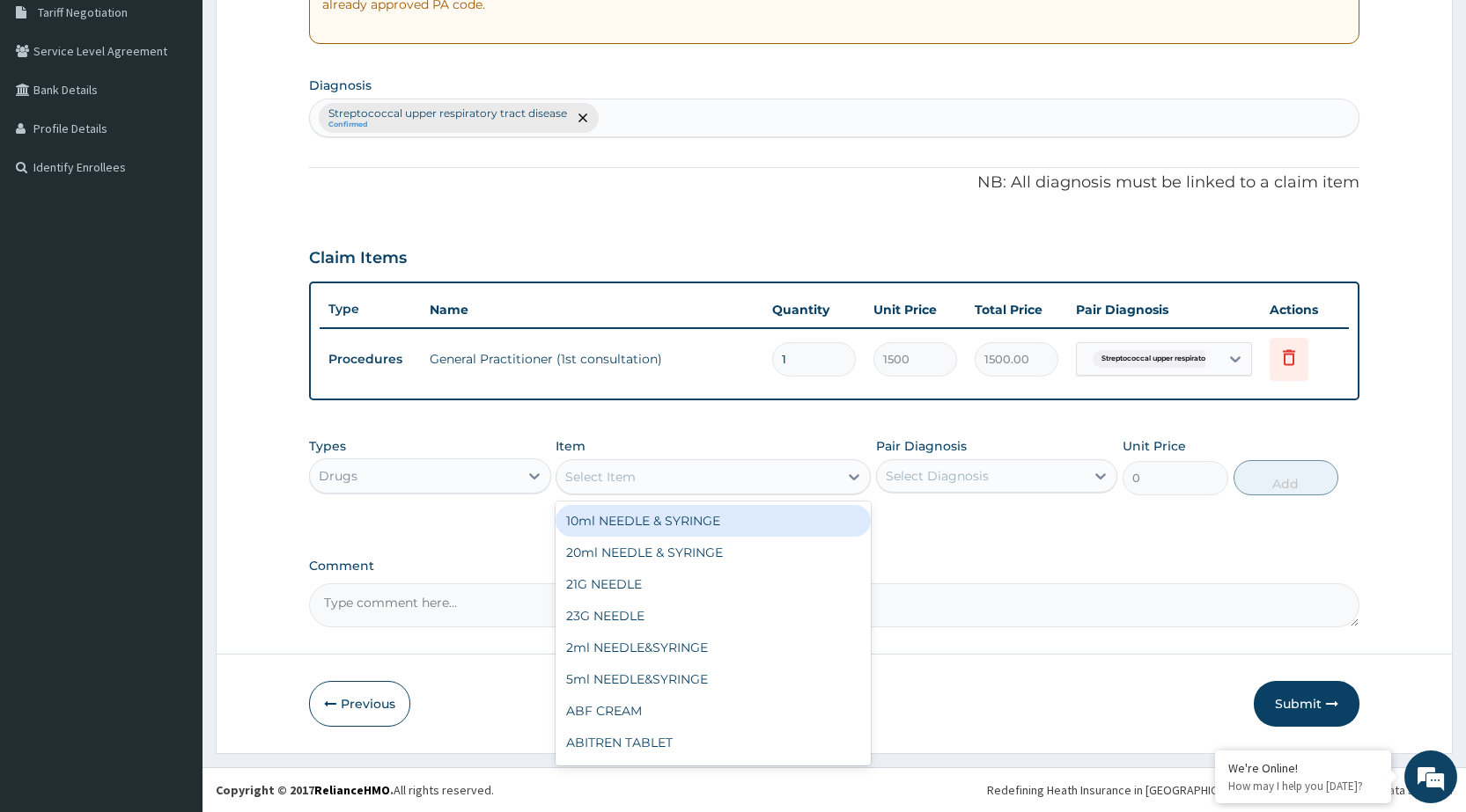
click at [841, 480] on div at bounding box center [854, 477] width 32 height 32
type input "DICLO"
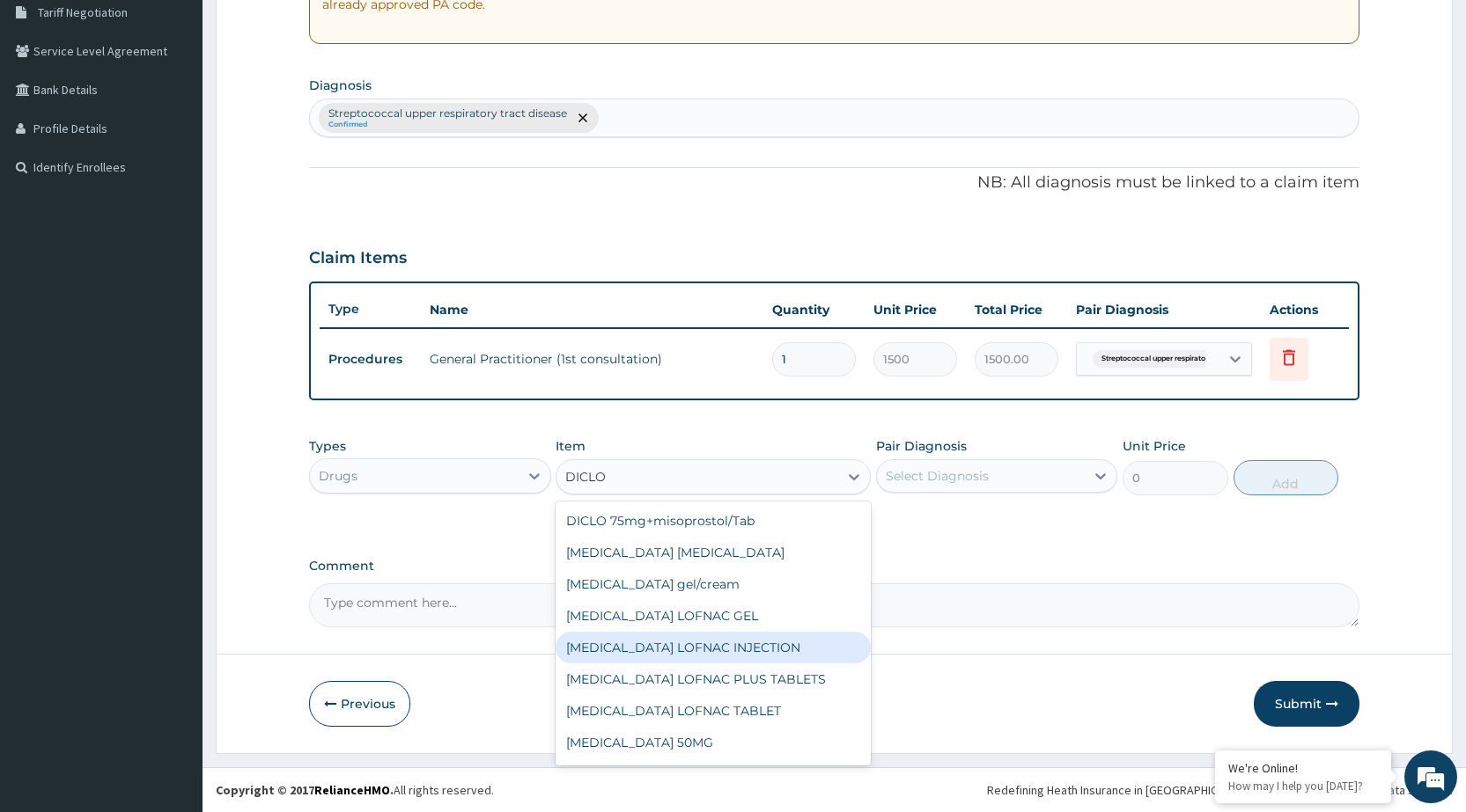
drag, startPoint x: 712, startPoint y: 646, endPoint x: 697, endPoint y: 661, distance: 21.2
click at [697, 661] on div "Diclofenac LOFNAC INJECTION" at bounding box center [713, 647] width 316 height 32
type input "52.5"
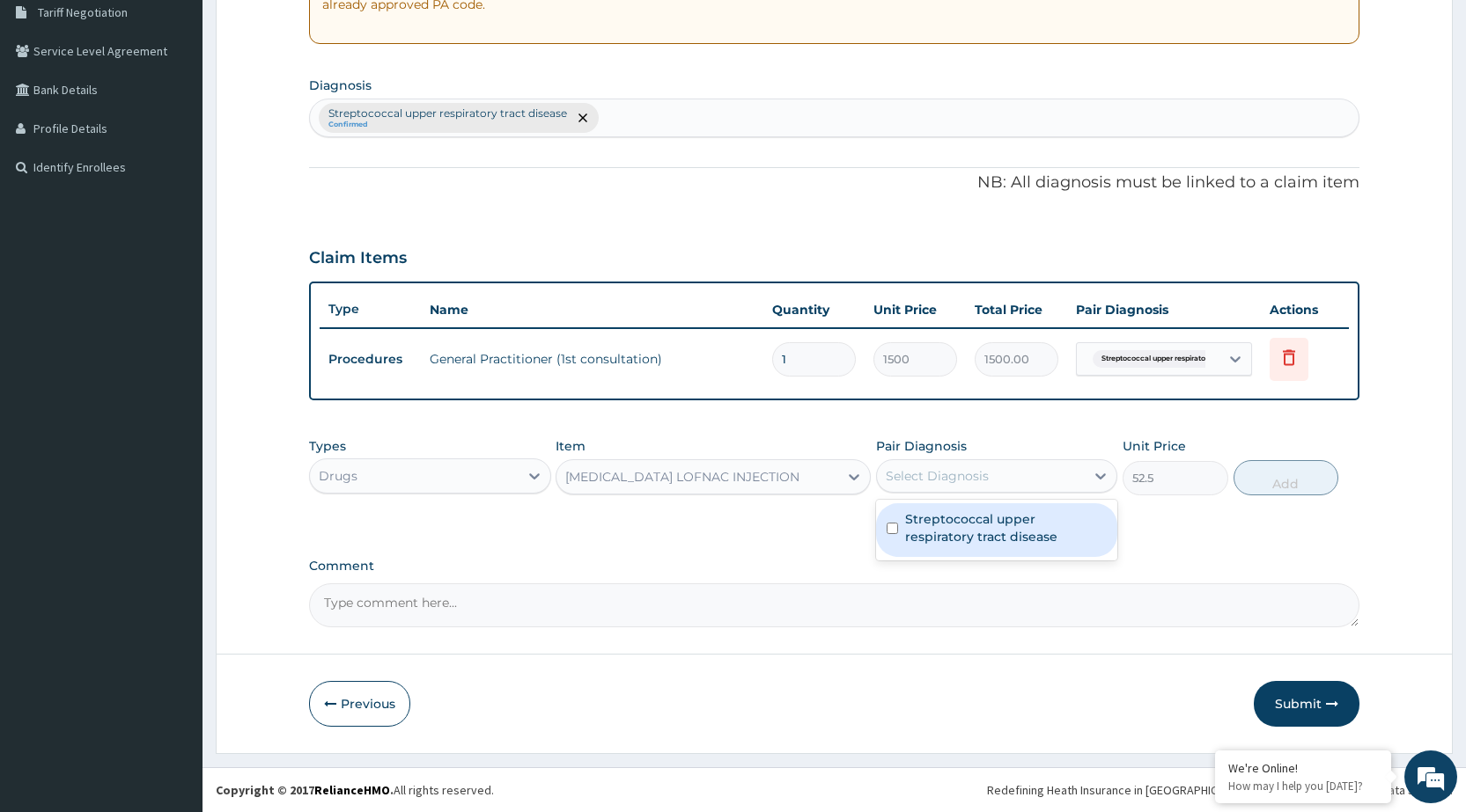
click at [1024, 482] on div "Select Diagnosis" at bounding box center [981, 476] width 207 height 28
drag, startPoint x: 1035, startPoint y: 542, endPoint x: 1057, endPoint y: 530, distance: 25.1
click at [1037, 542] on label "Streptococcal upper respiratory tract disease" at bounding box center [1005, 528] width 202 height 35
checkbox input "true"
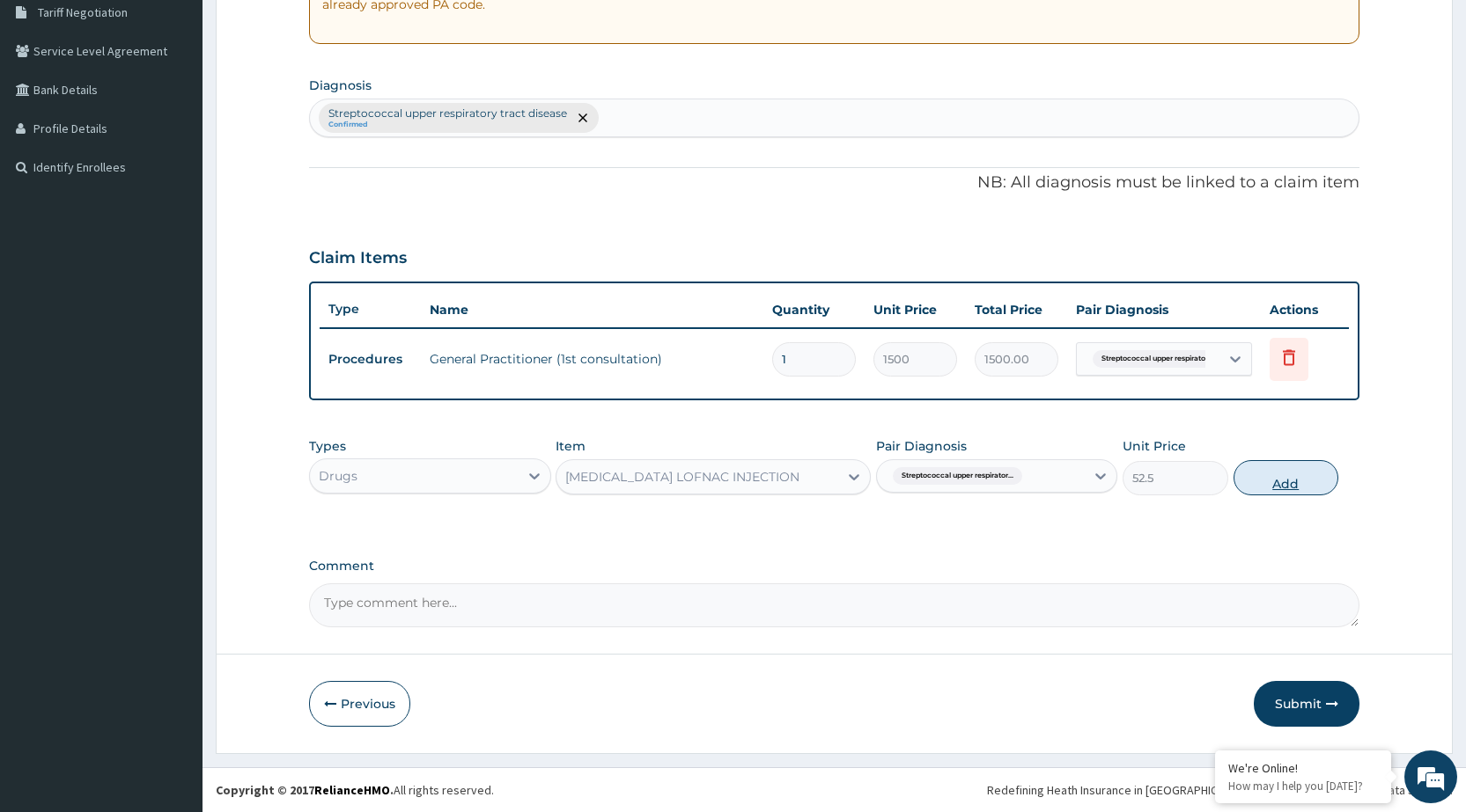
click at [1242, 473] on button "Add" at bounding box center [1287, 478] width 105 height 35
type input "0"
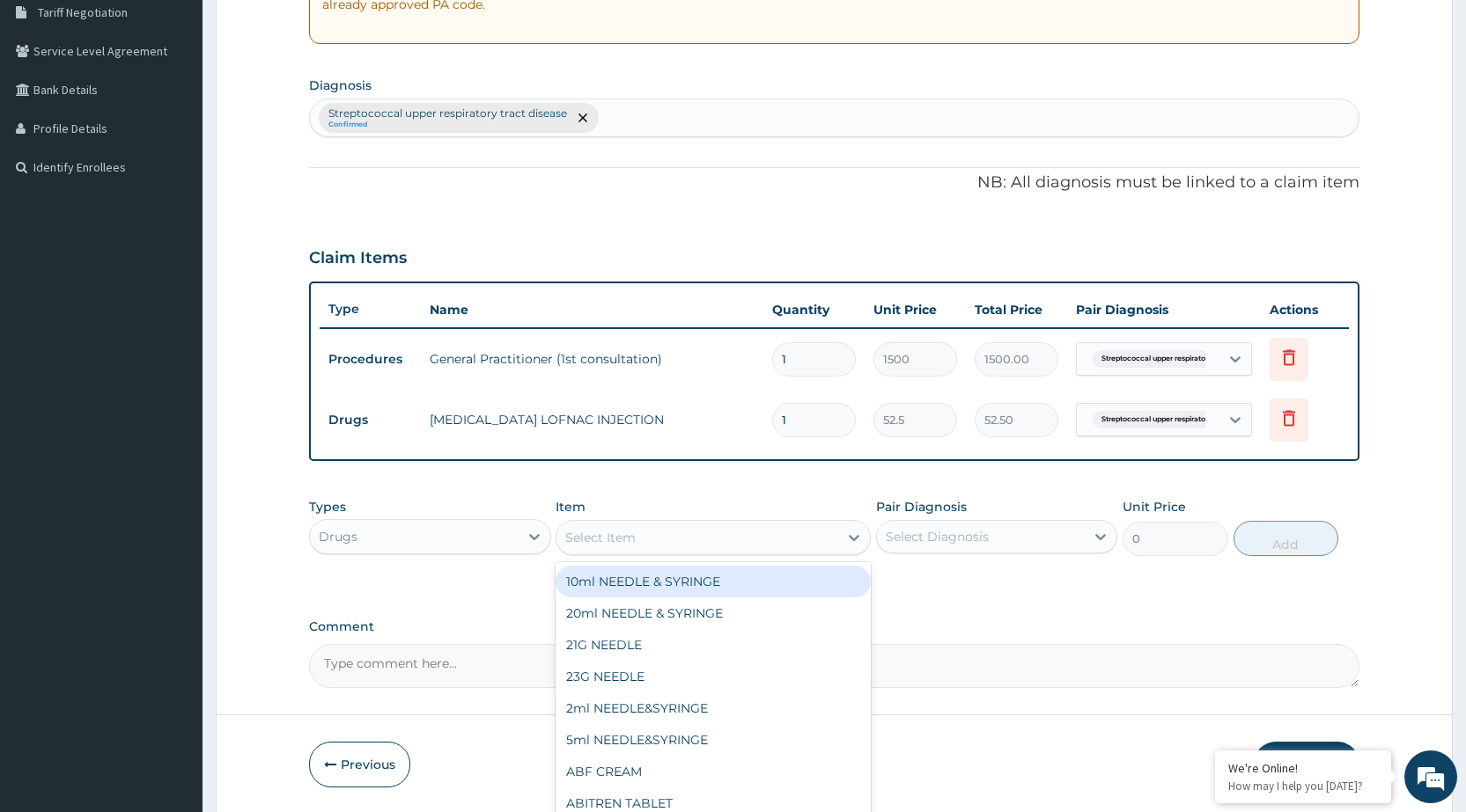
click at [806, 535] on div "Select Item" at bounding box center [696, 537] width 282 height 28
type input "CIPRO"
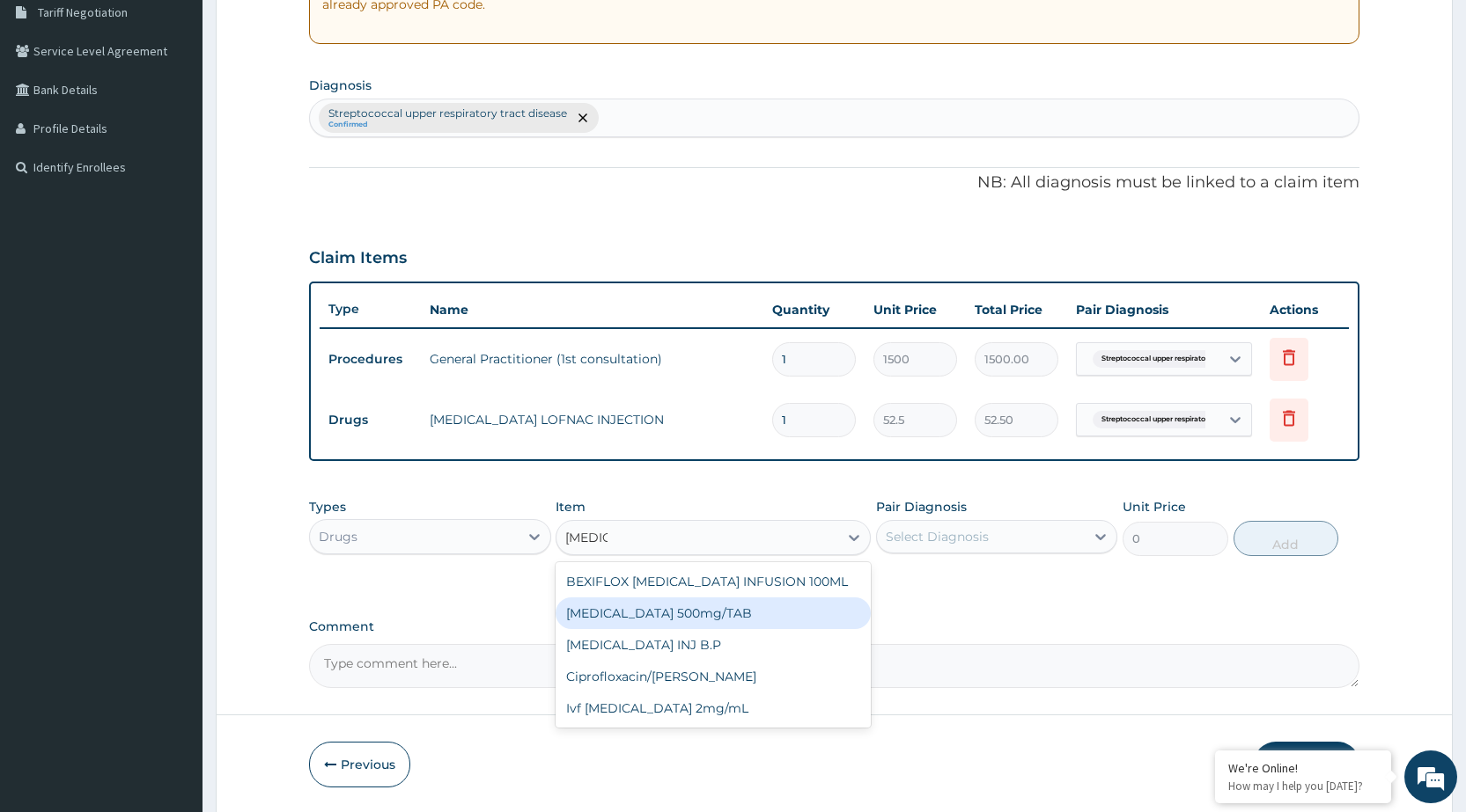
click at [782, 602] on div "Ciprofloxacin 500mg/TAB" at bounding box center [713, 613] width 316 height 32
type input "26.77"
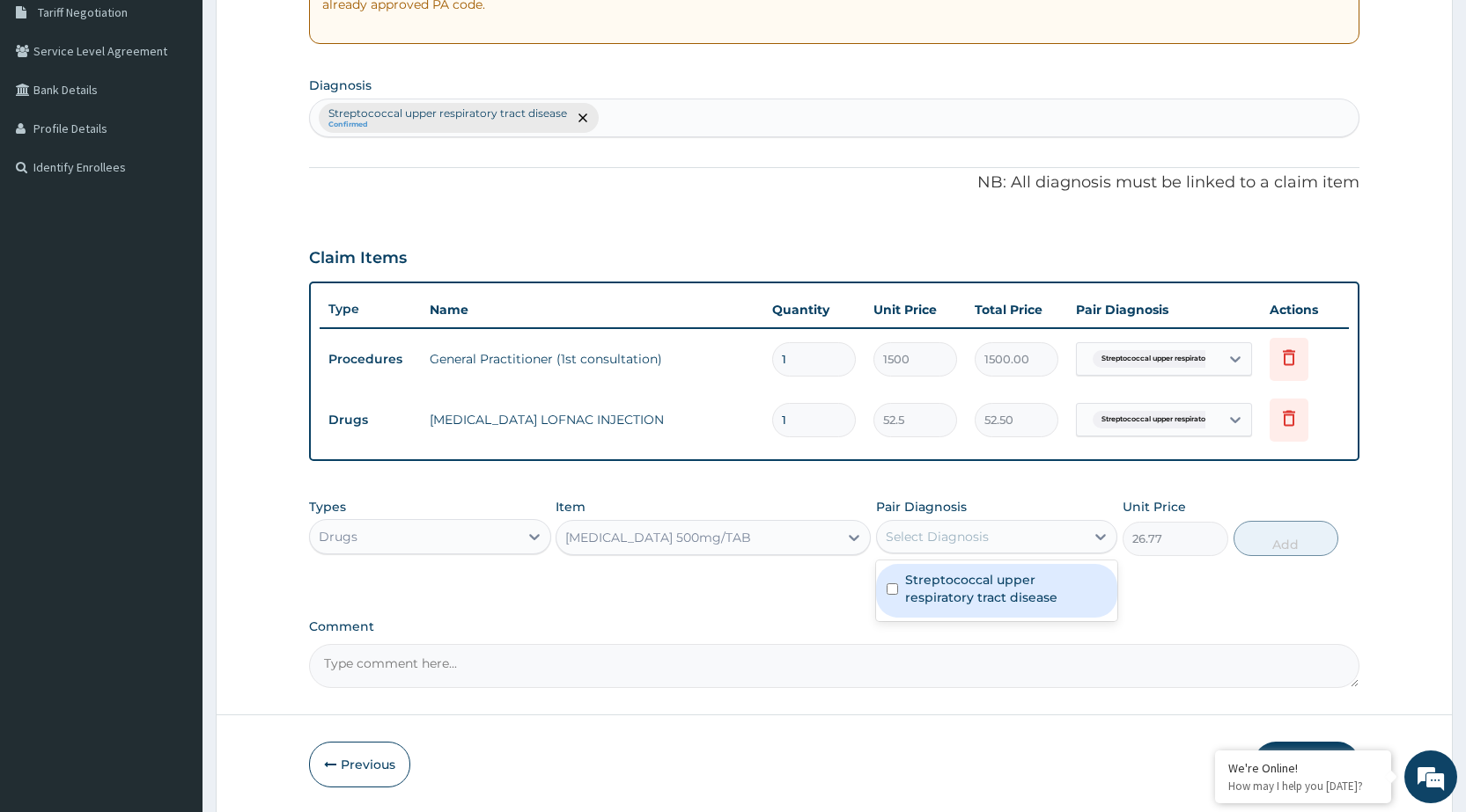
click at [1024, 536] on div "Select Diagnosis" at bounding box center [981, 536] width 207 height 28
click at [1044, 603] on label "Streptococcal upper respiratory tract disease" at bounding box center [1005, 589] width 202 height 35
checkbox input "true"
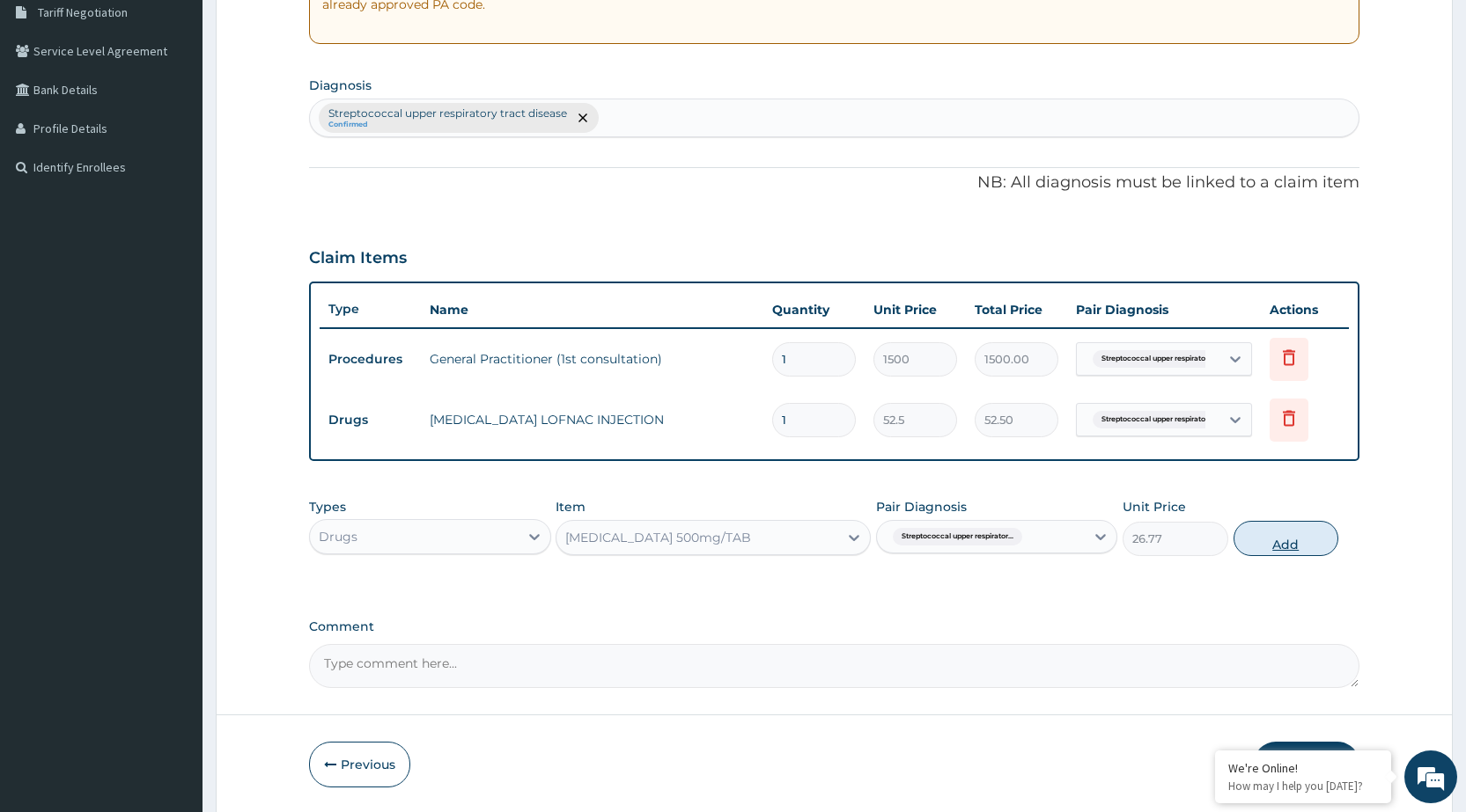
click at [1281, 544] on button "Add" at bounding box center [1287, 538] width 105 height 35
type input "0"
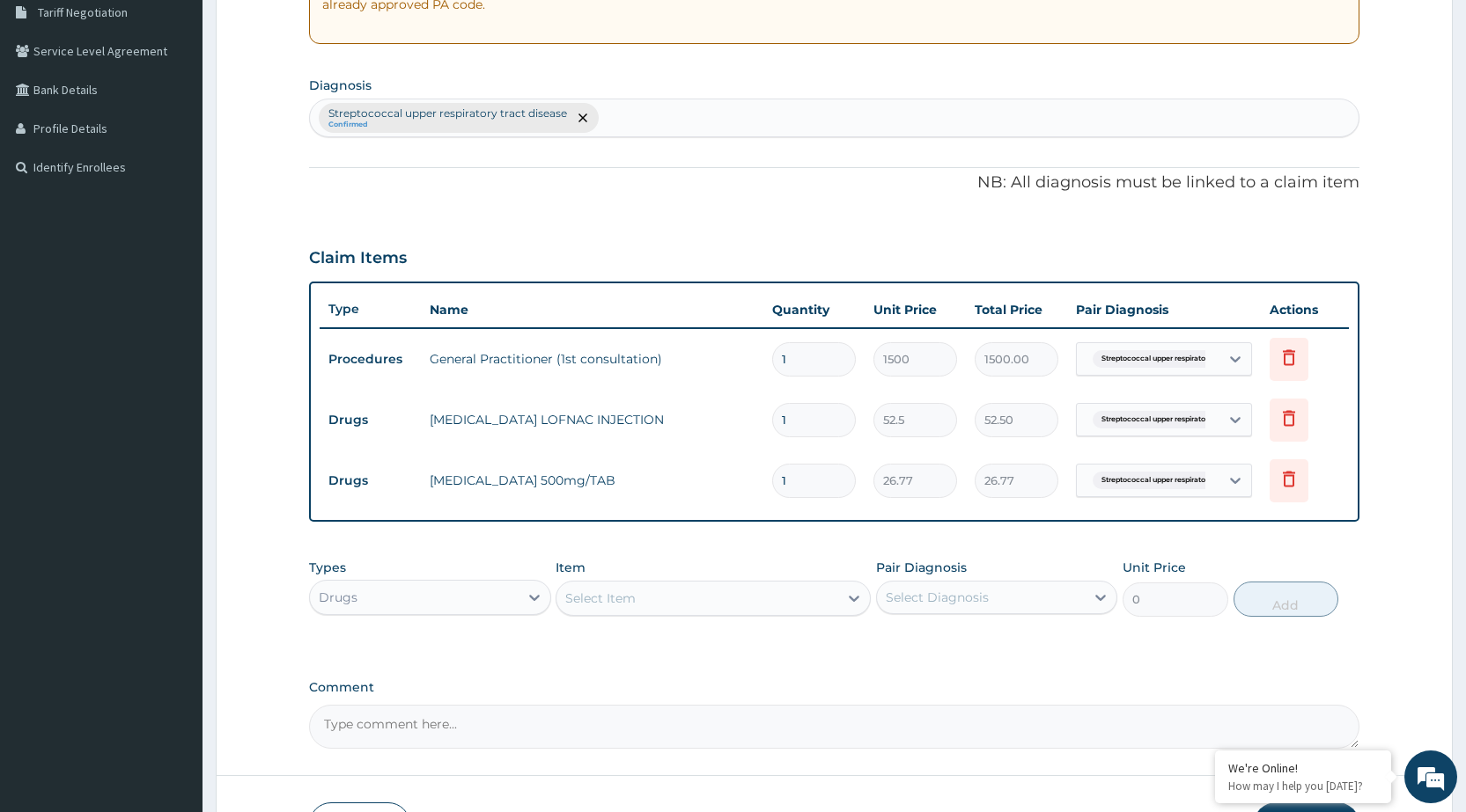
type input "10"
type input "267.70"
type input "10"
click at [722, 596] on div "Select Item" at bounding box center [696, 598] width 282 height 28
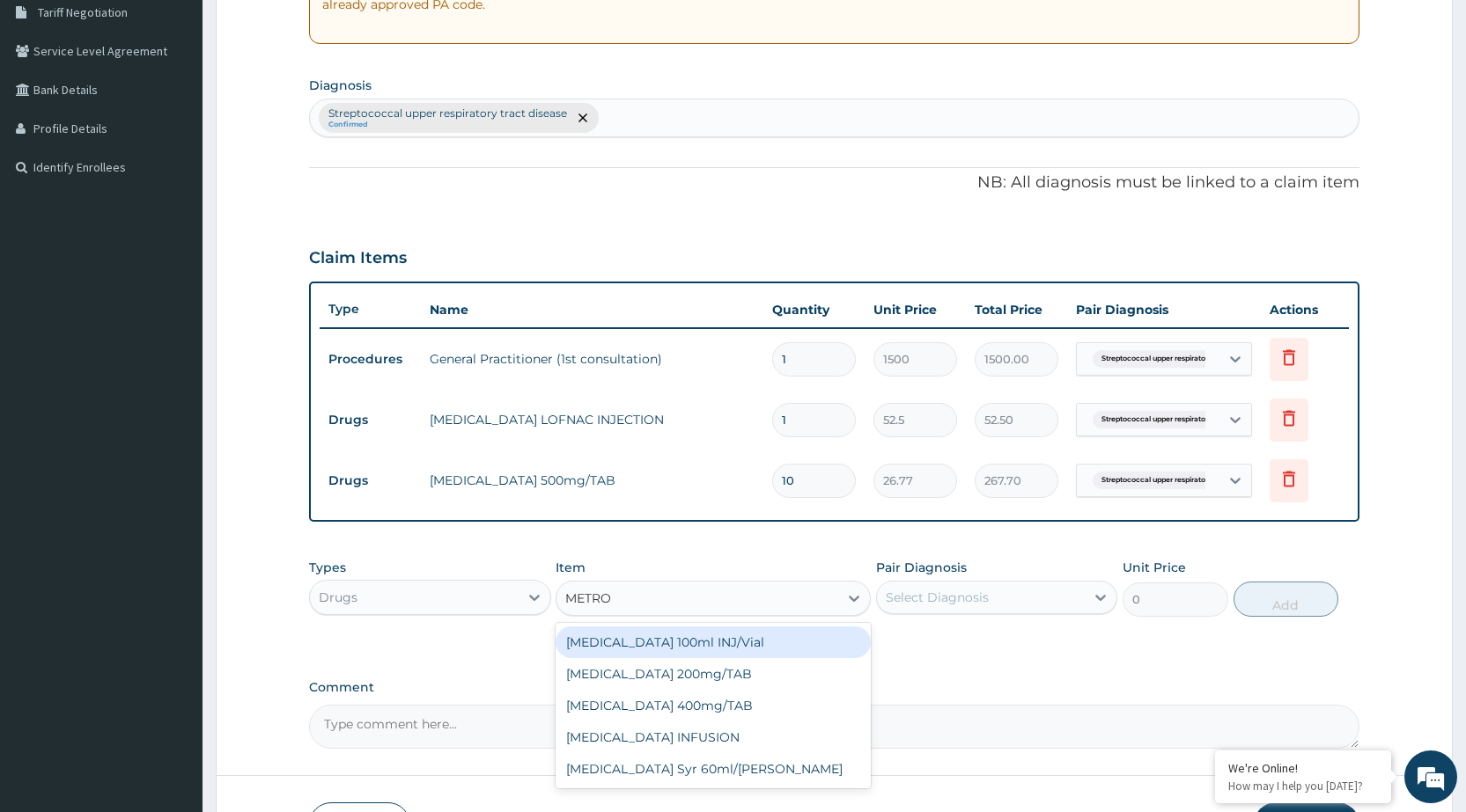
type input "METRON"
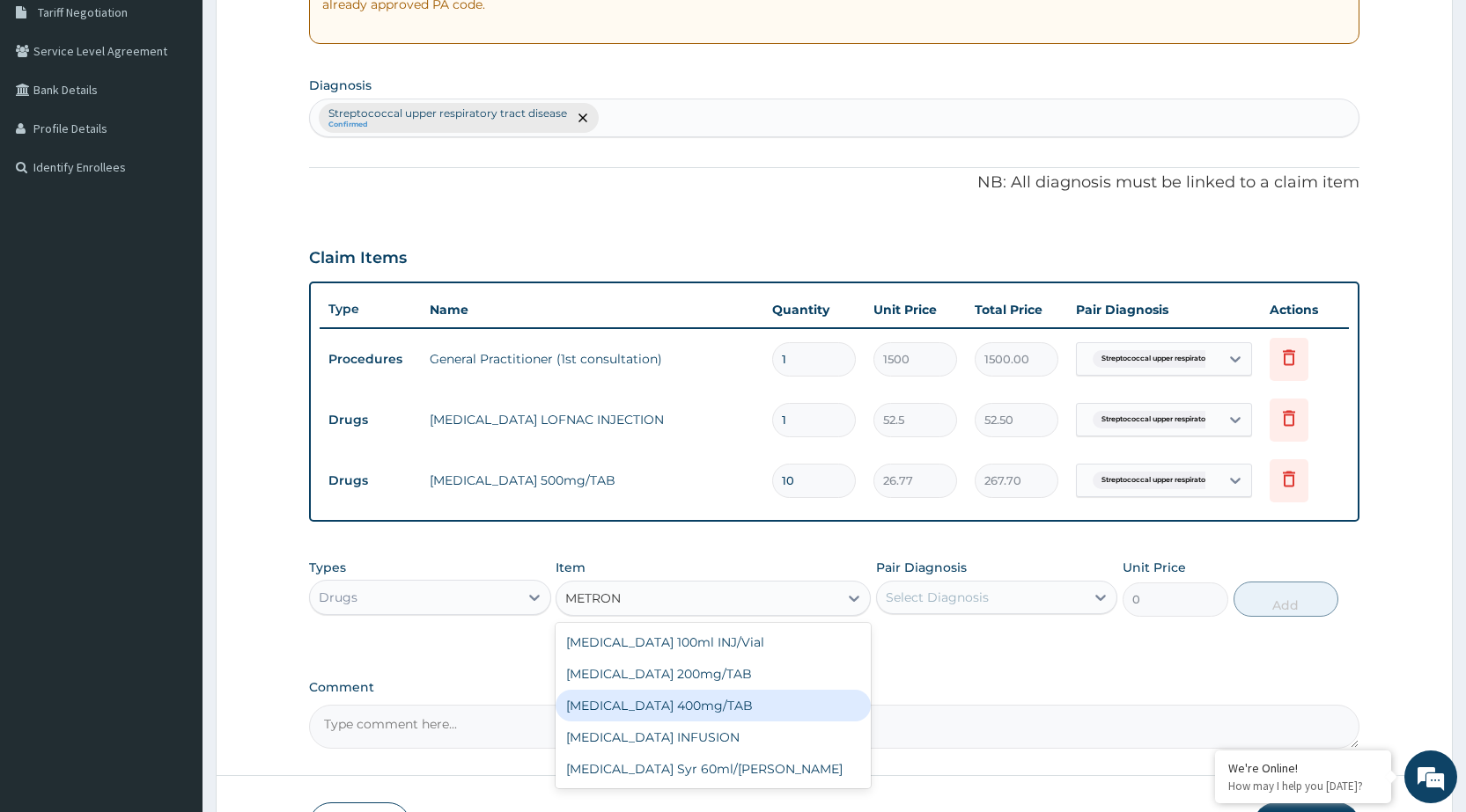
drag, startPoint x: 711, startPoint y: 693, endPoint x: 723, endPoint y: 689, distance: 12.6
click at [723, 690] on div "METRONIDAZOLE 400mg/TAB" at bounding box center [713, 706] width 316 height 32
type input "10.5"
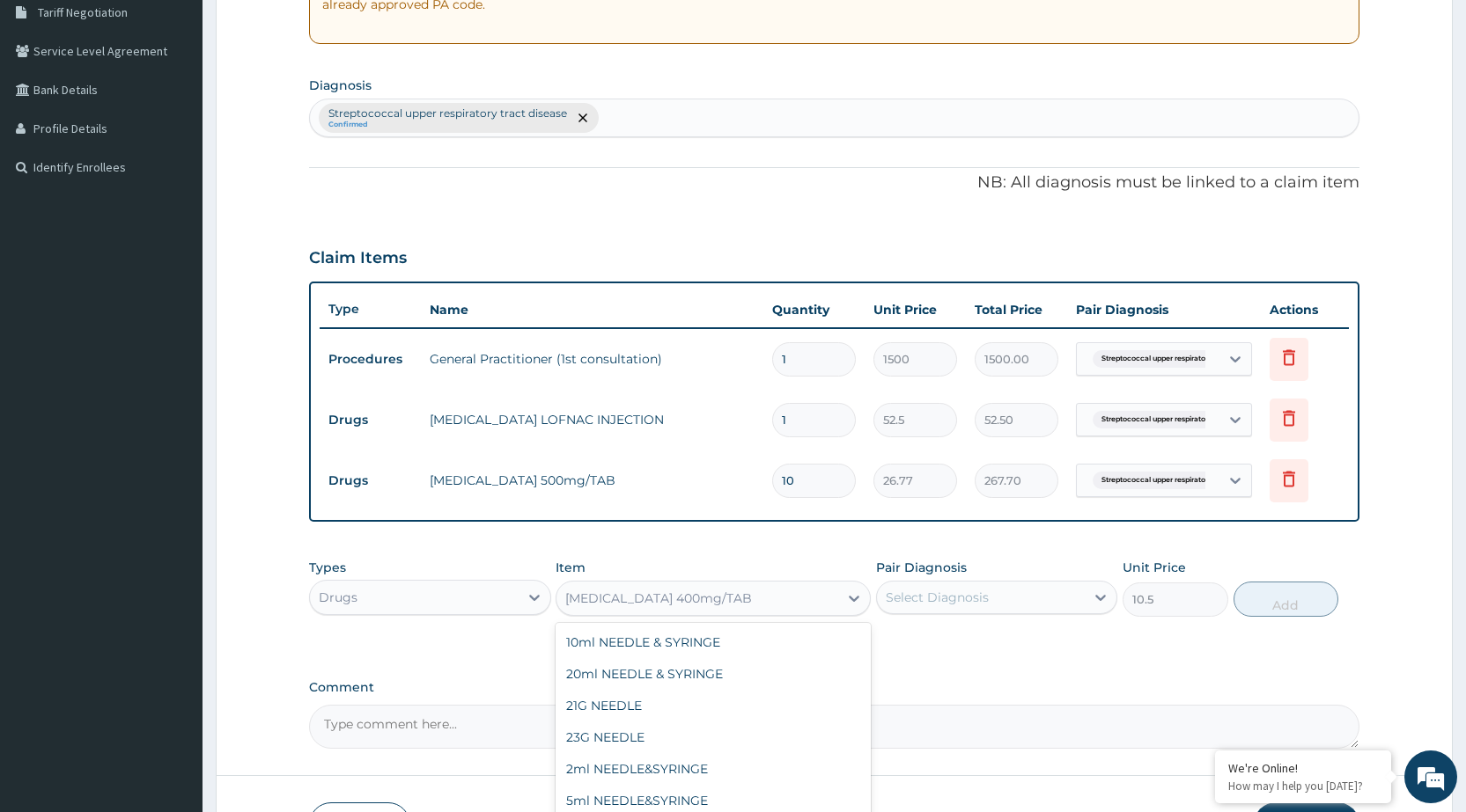
click at [783, 598] on div "METRONIDAZOLE 400mg/TAB" at bounding box center [696, 598] width 282 height 28
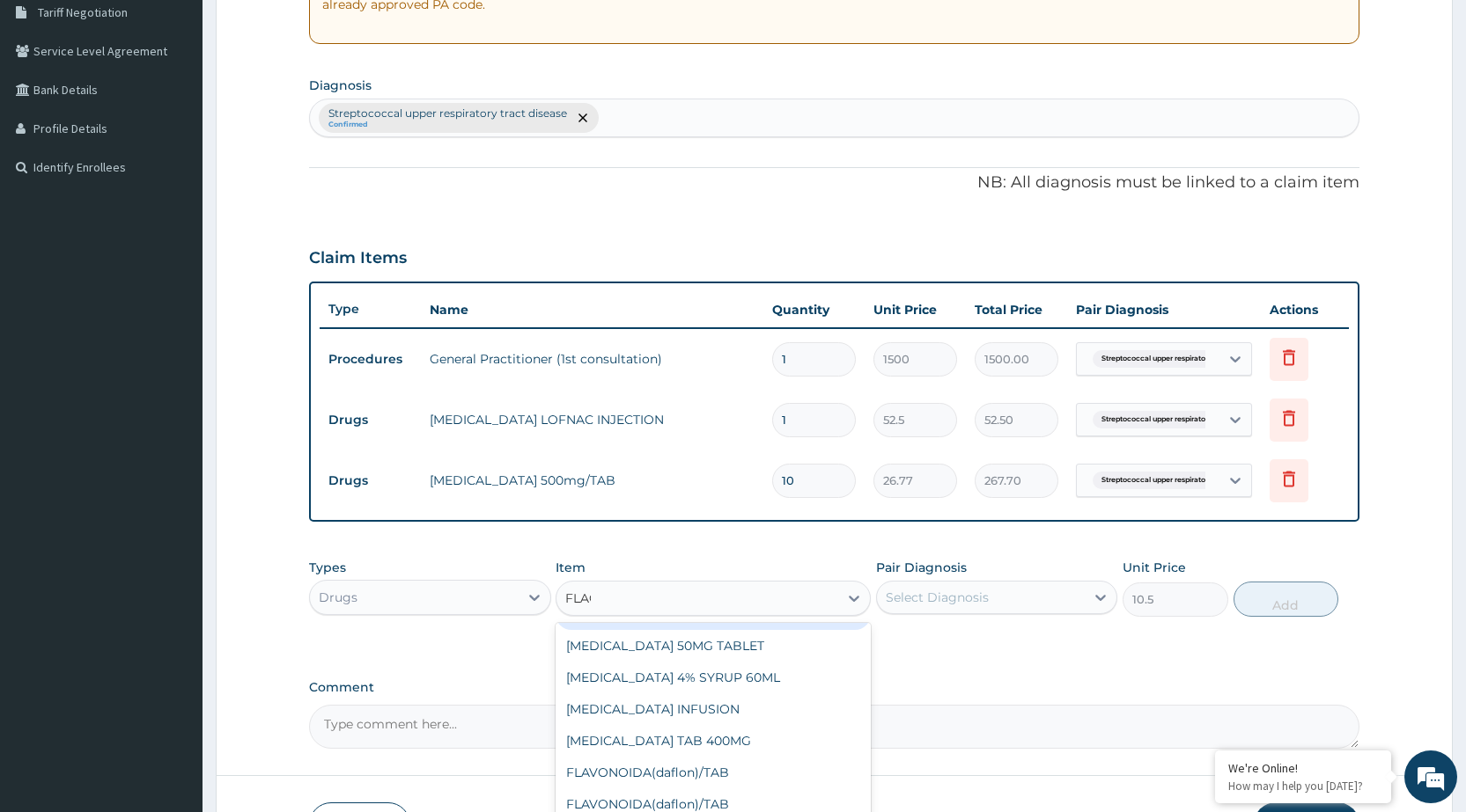
scroll to position [0, 0]
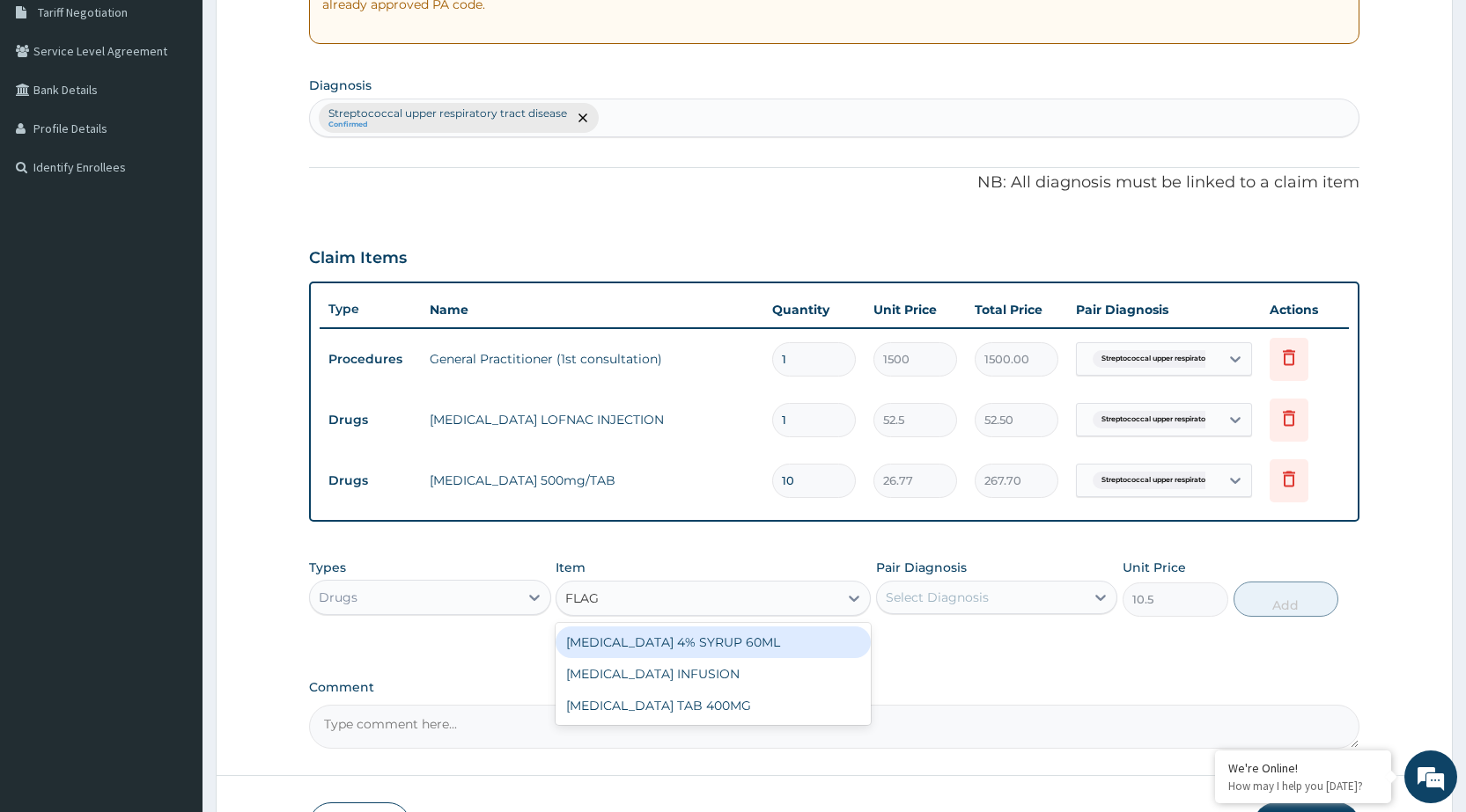
type input "FLAGY"
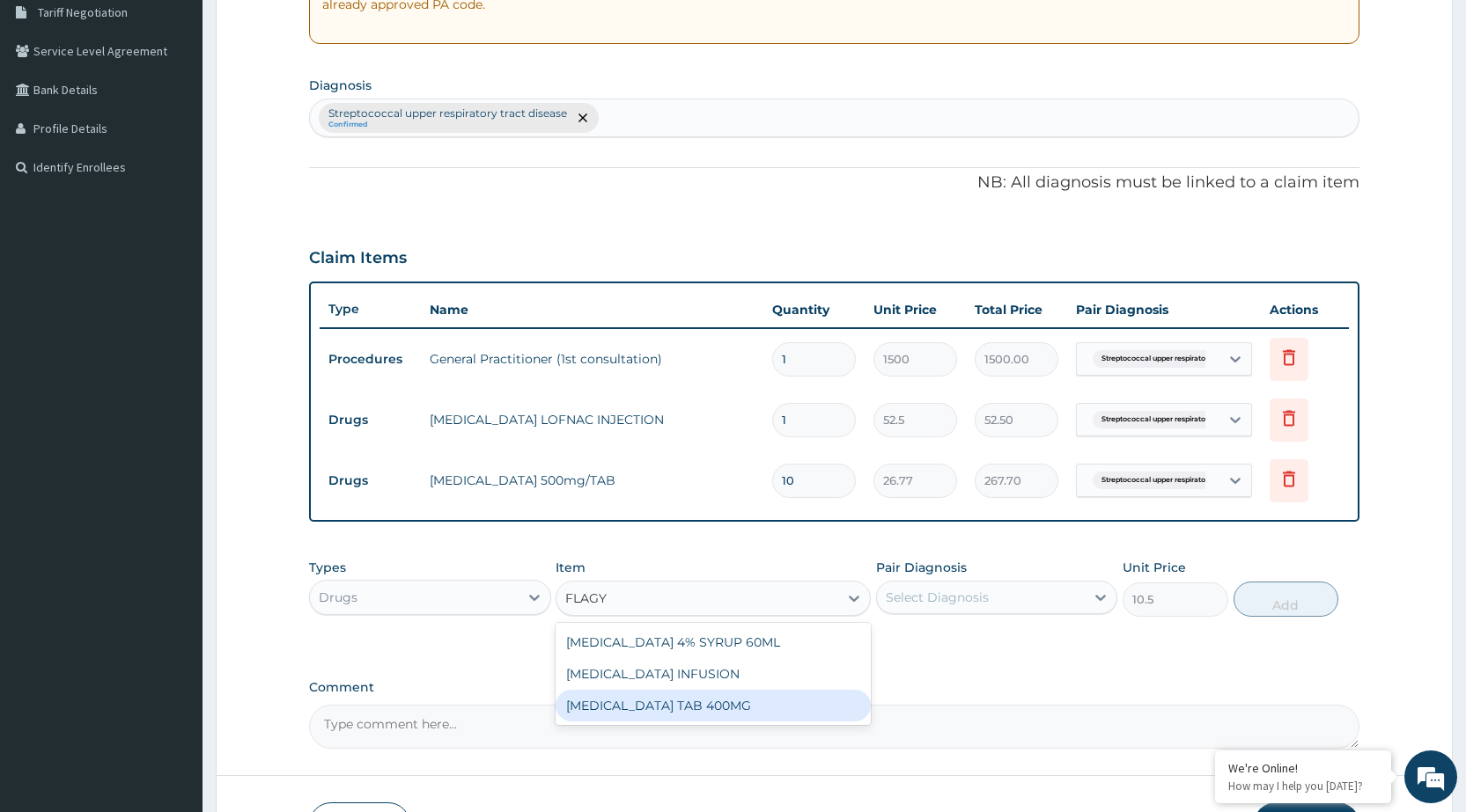
click at [719, 698] on div "FLAGYL TAB 400MG" at bounding box center [713, 706] width 316 height 32
type input "26.25"
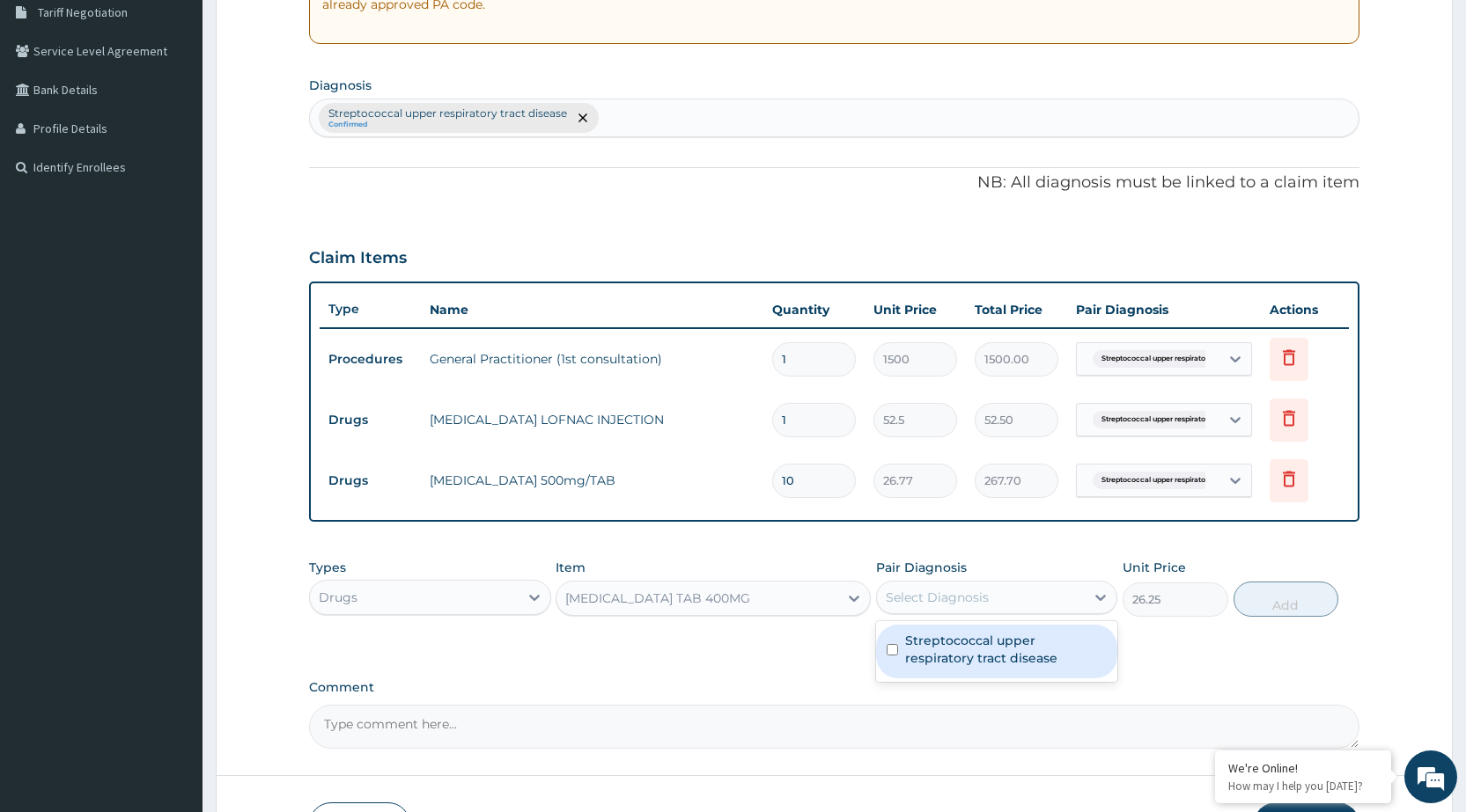
click at [988, 597] on div "Select Diagnosis" at bounding box center [938, 598] width 103 height 18
drag, startPoint x: 945, startPoint y: 657, endPoint x: 1000, endPoint y: 644, distance: 56.5
click at [980, 649] on label "Streptococcal upper respiratory tract disease" at bounding box center [1005, 649] width 202 height 35
checkbox input "true"
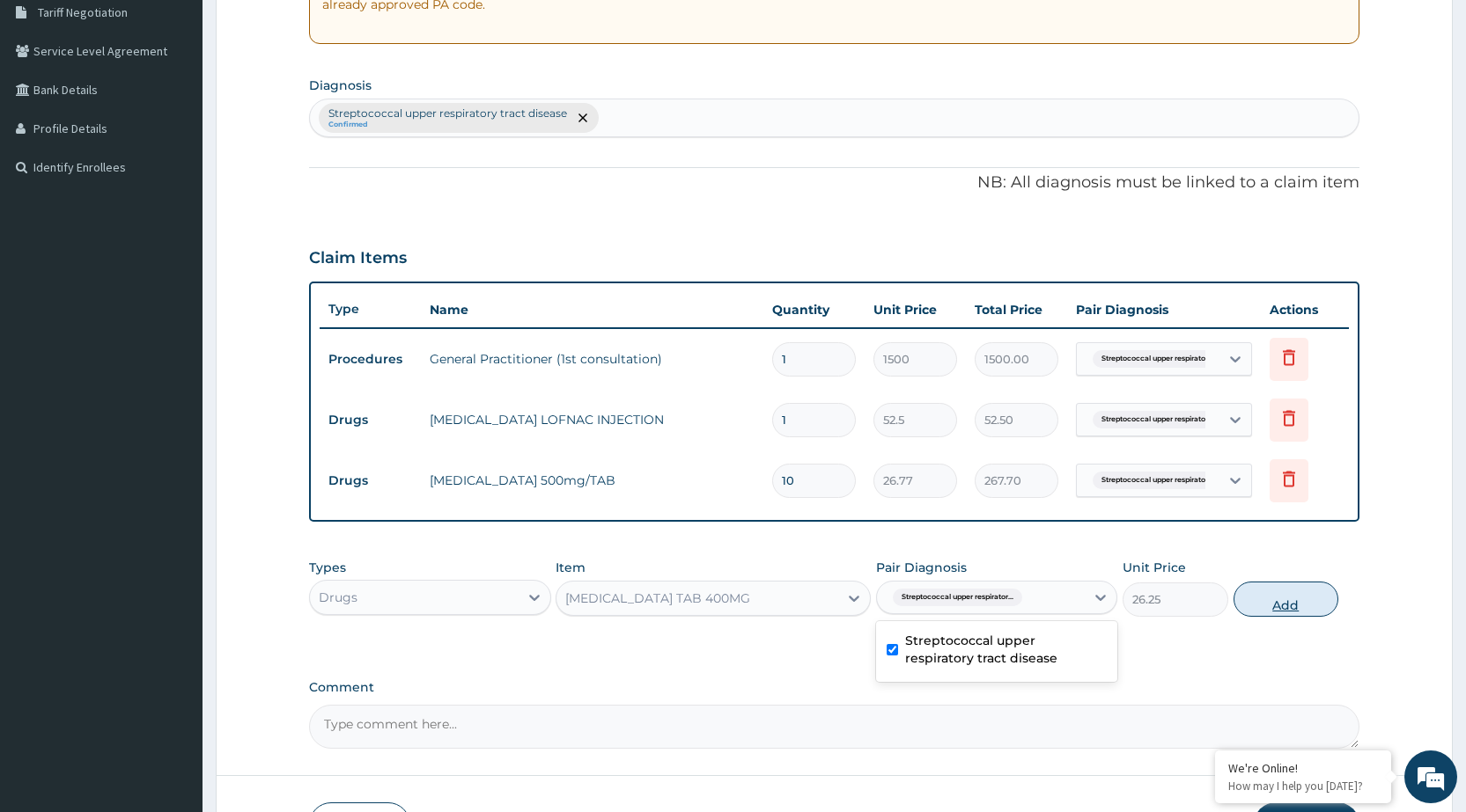
click at [1298, 592] on button "Add" at bounding box center [1287, 600] width 105 height 35
type input "0"
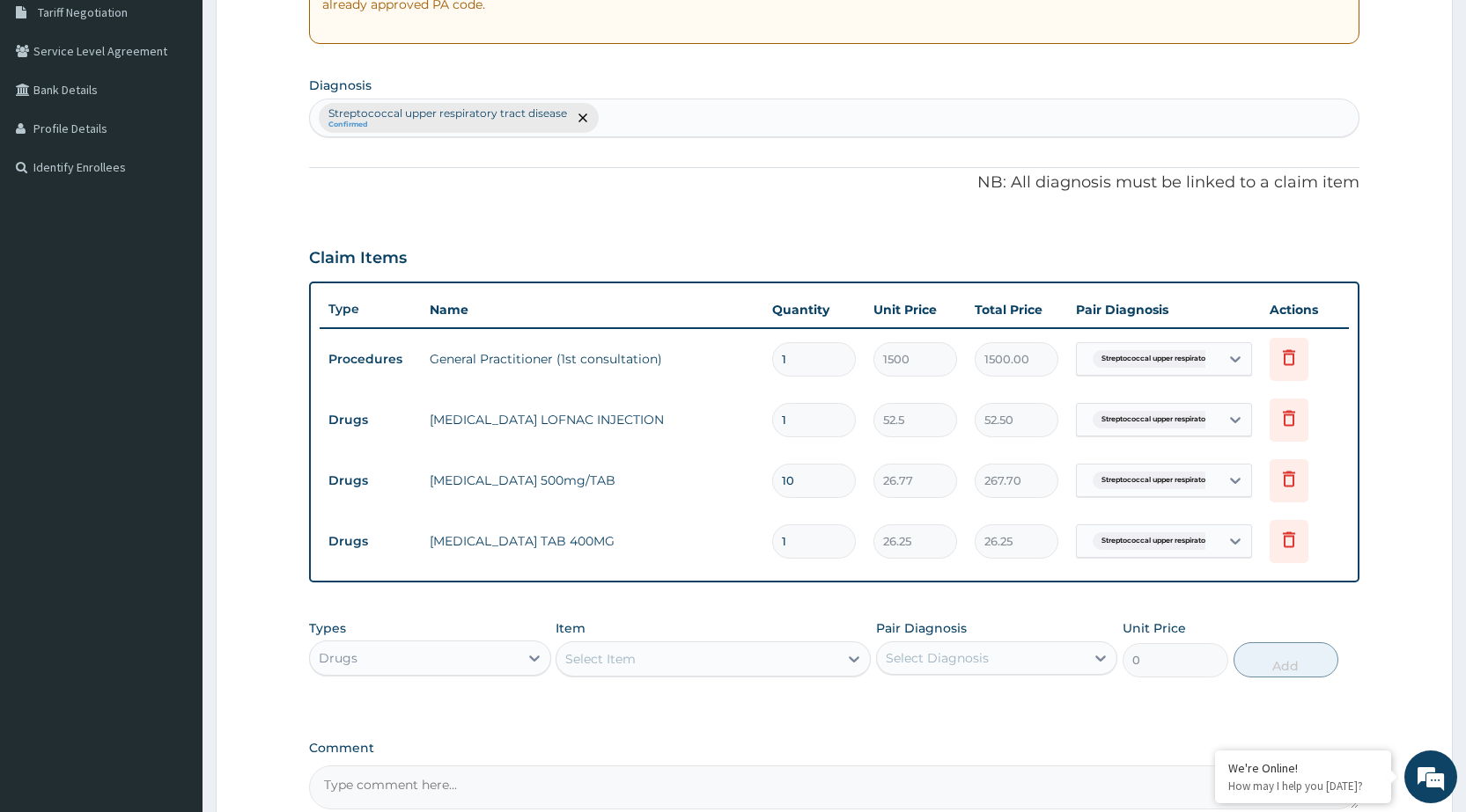
type input "0.00"
type input "2"
type input "52.50"
type input "20"
type input "525.00"
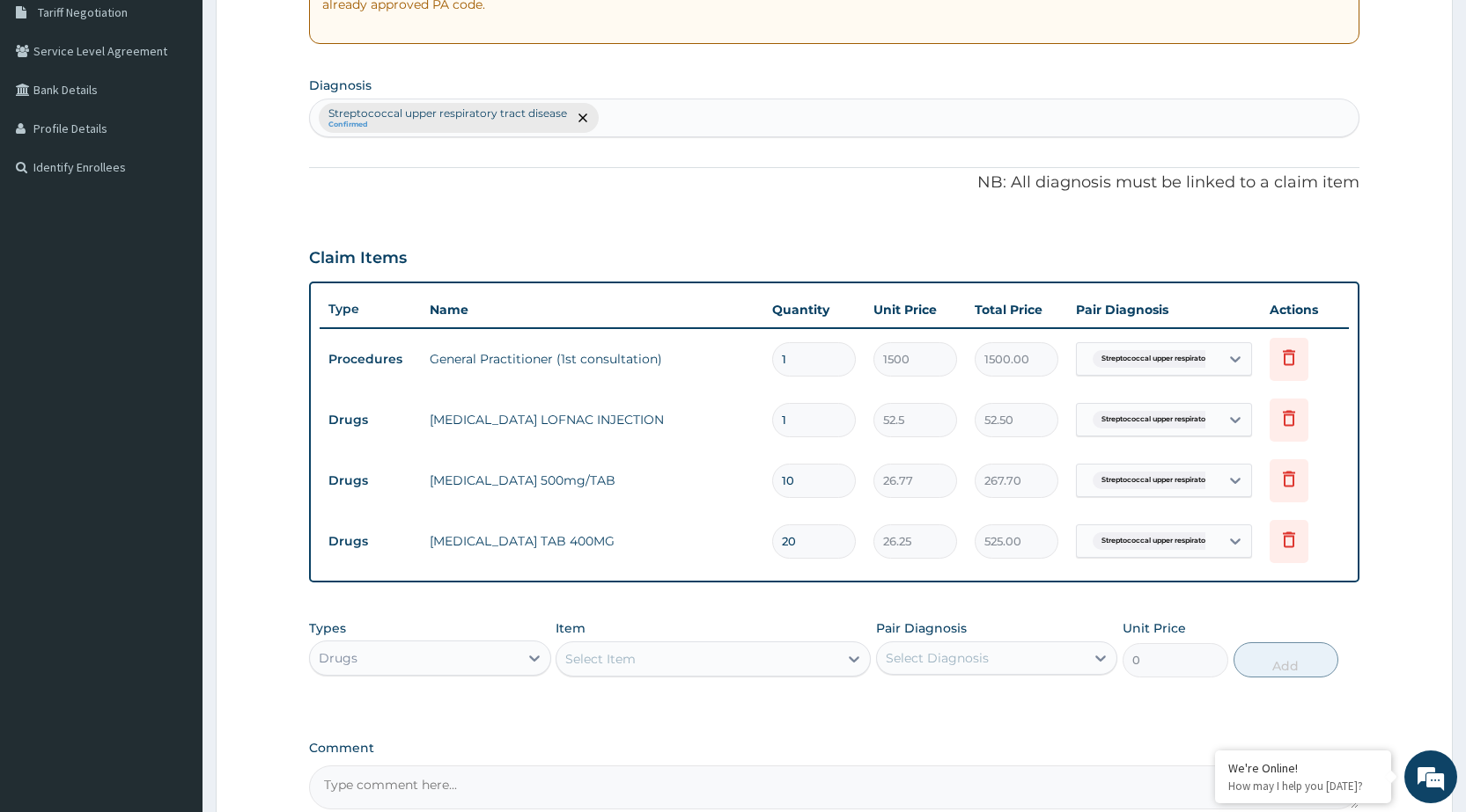
type input "20"
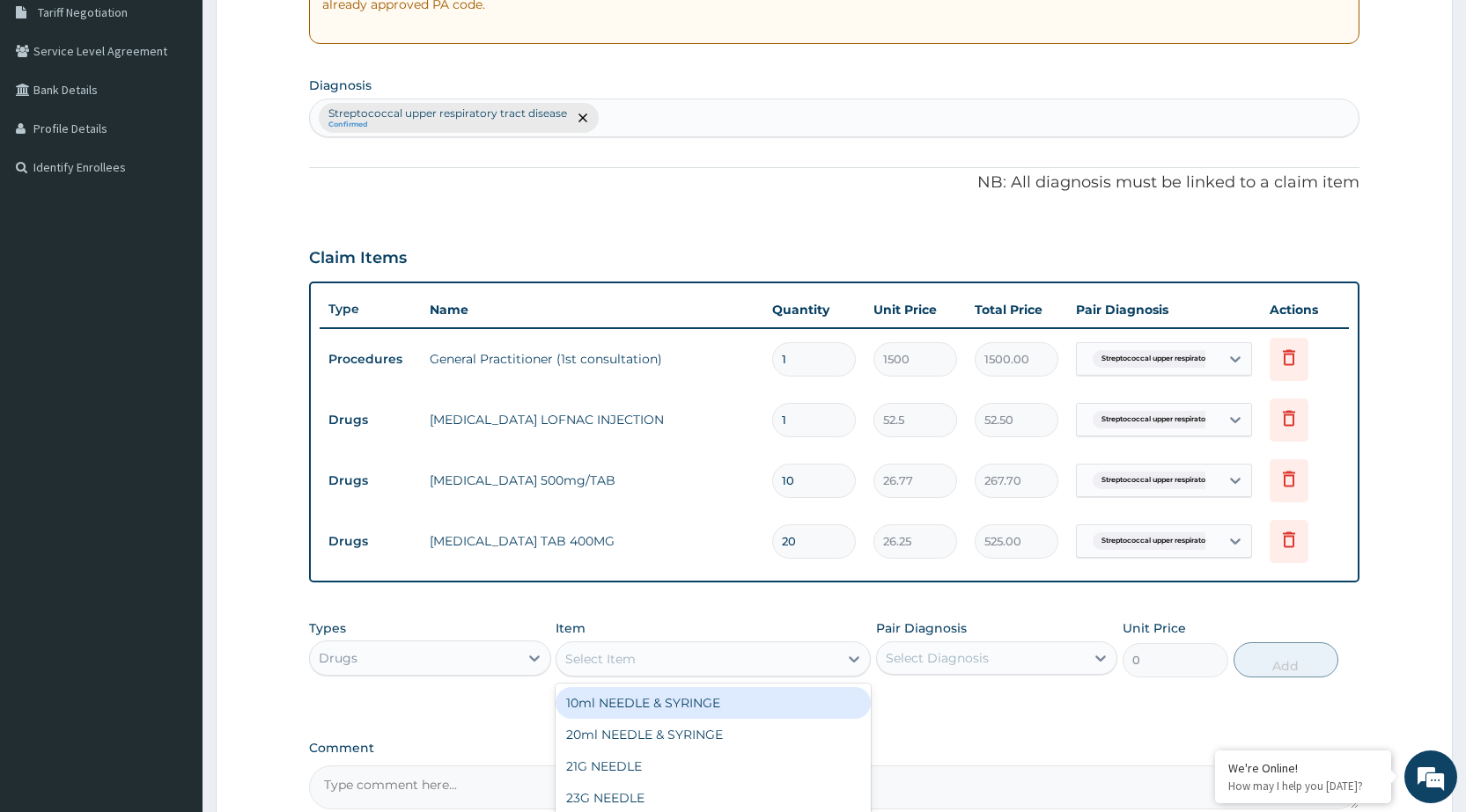
click at [824, 654] on div "Select Item" at bounding box center [696, 659] width 282 height 28
type input "DICLO"
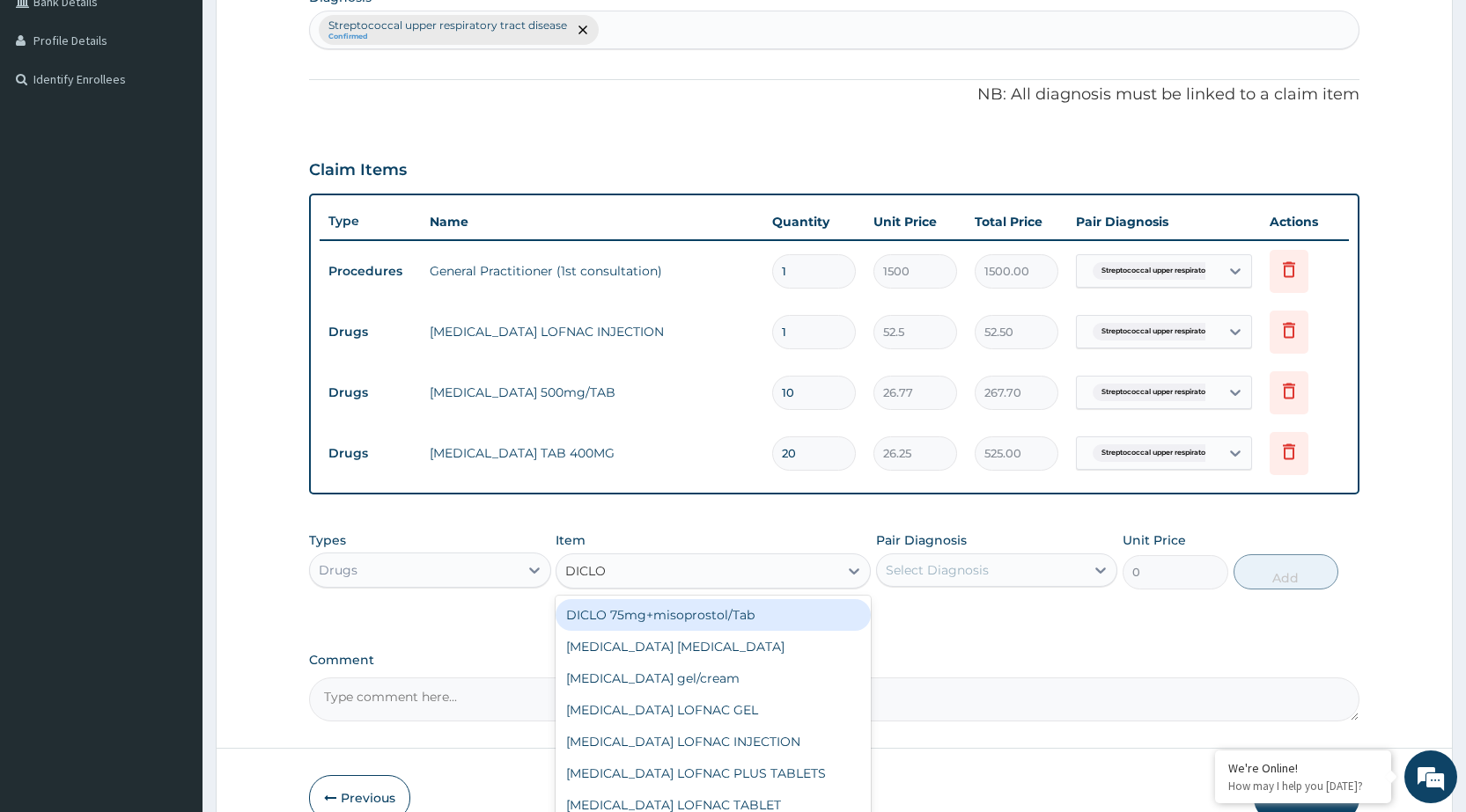
scroll to position [549, 0]
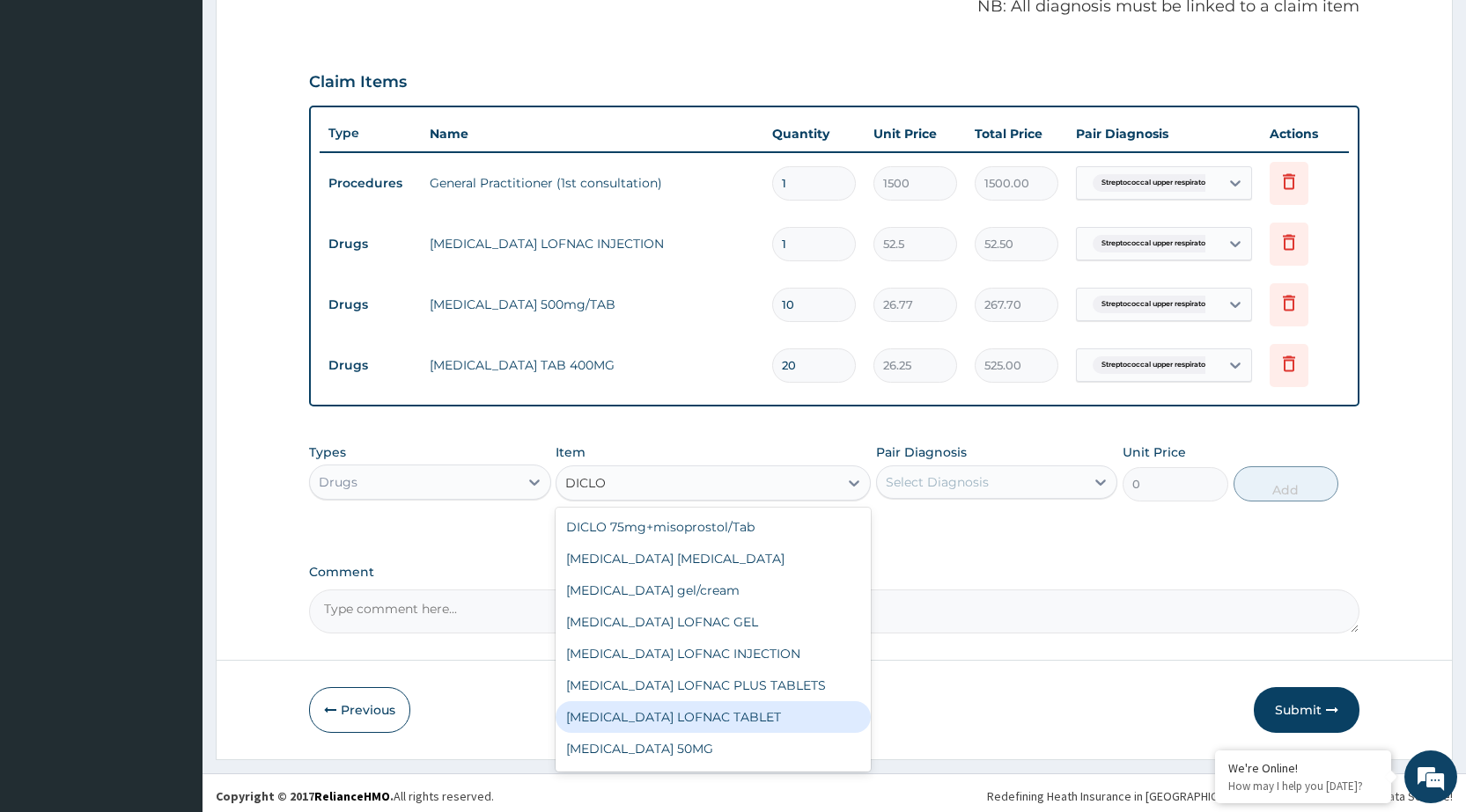
click at [706, 720] on div "Diclofenac LOFNAC TABLET" at bounding box center [713, 718] width 316 height 32
type input "42"
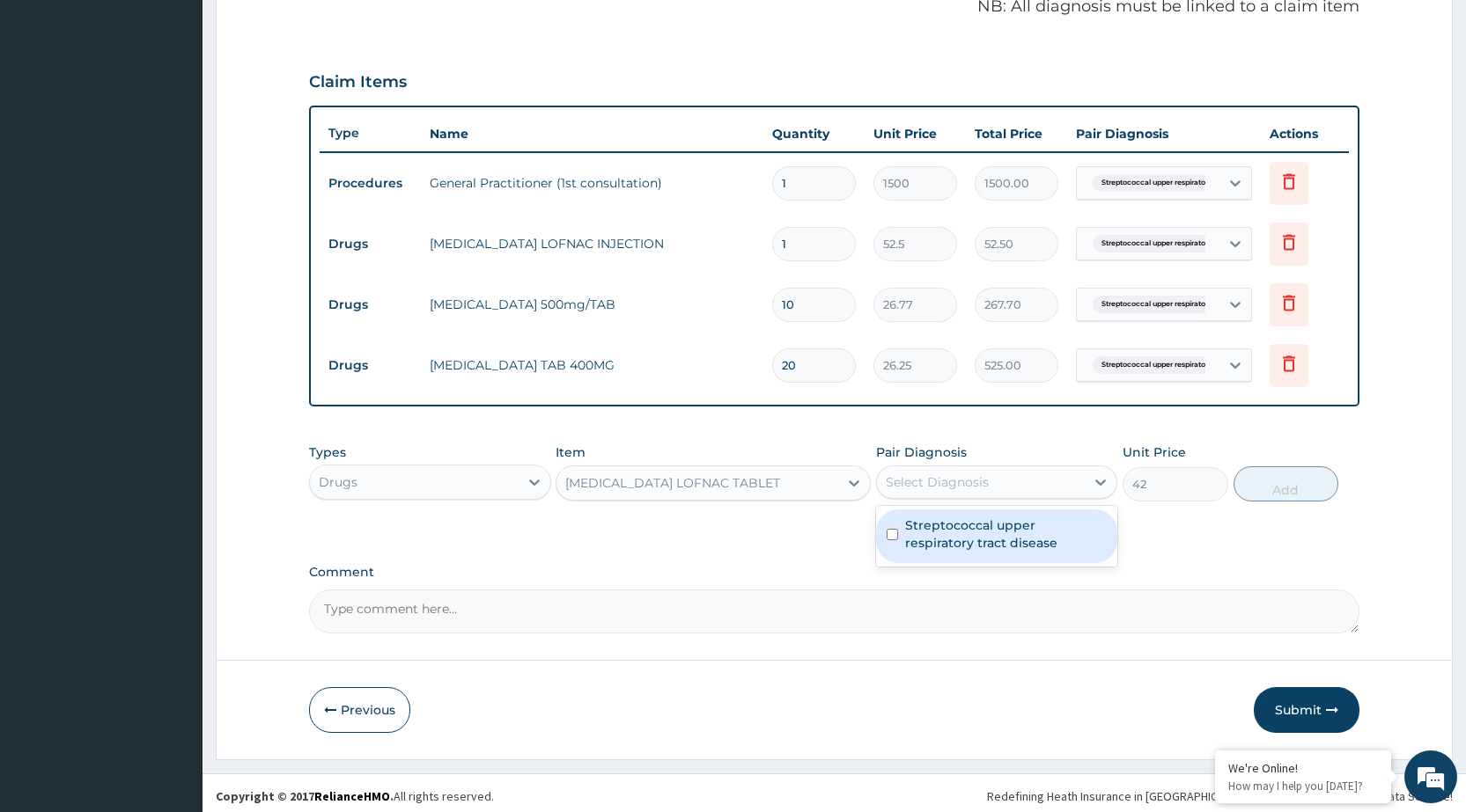
click at [1052, 472] on div "Select Diagnosis" at bounding box center [981, 482] width 207 height 28
click at [1071, 535] on label "Streptococcal upper respiratory tract disease" at bounding box center [1005, 535] width 202 height 35
checkbox input "true"
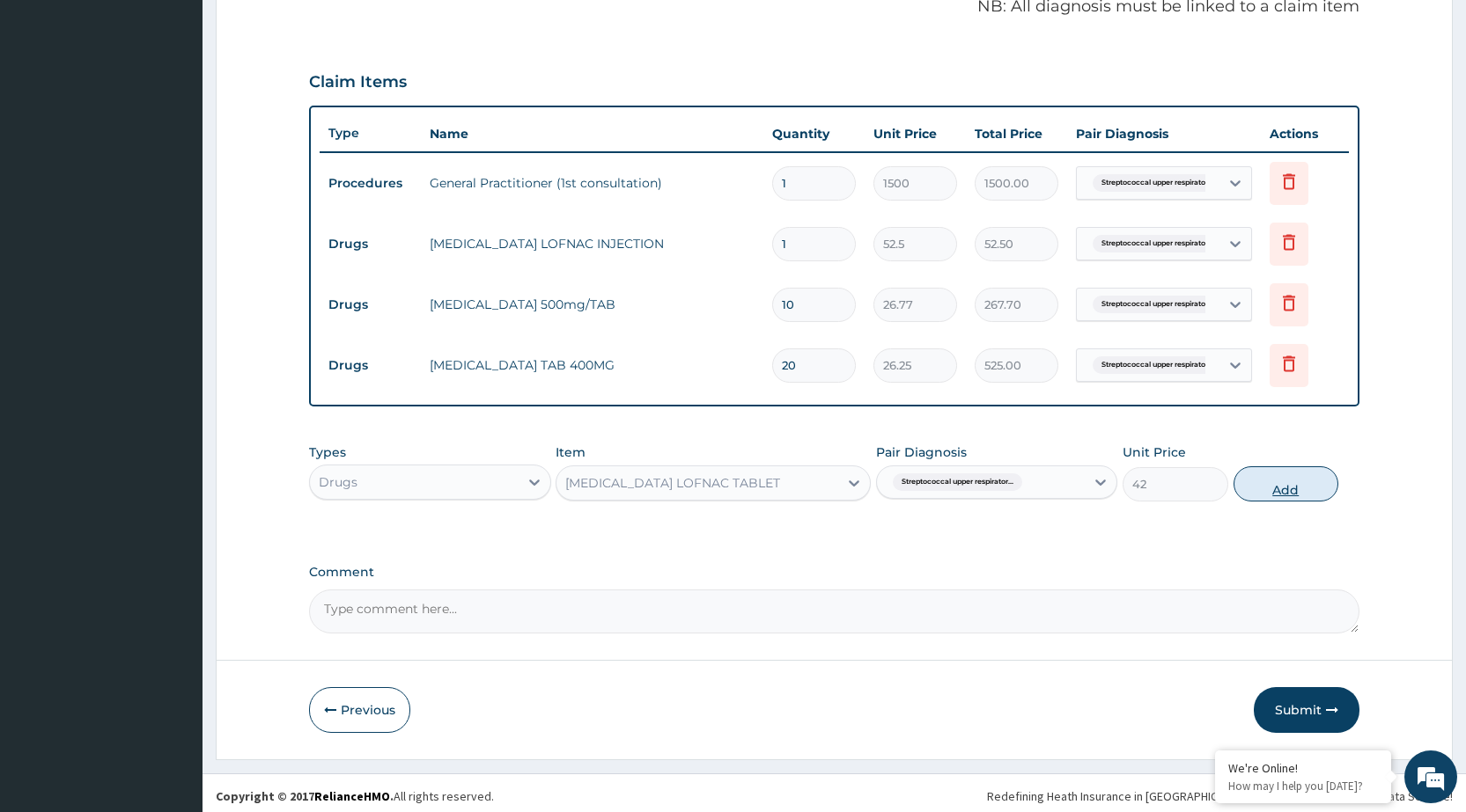
click at [1308, 497] on button "Add" at bounding box center [1287, 484] width 105 height 35
type input "0"
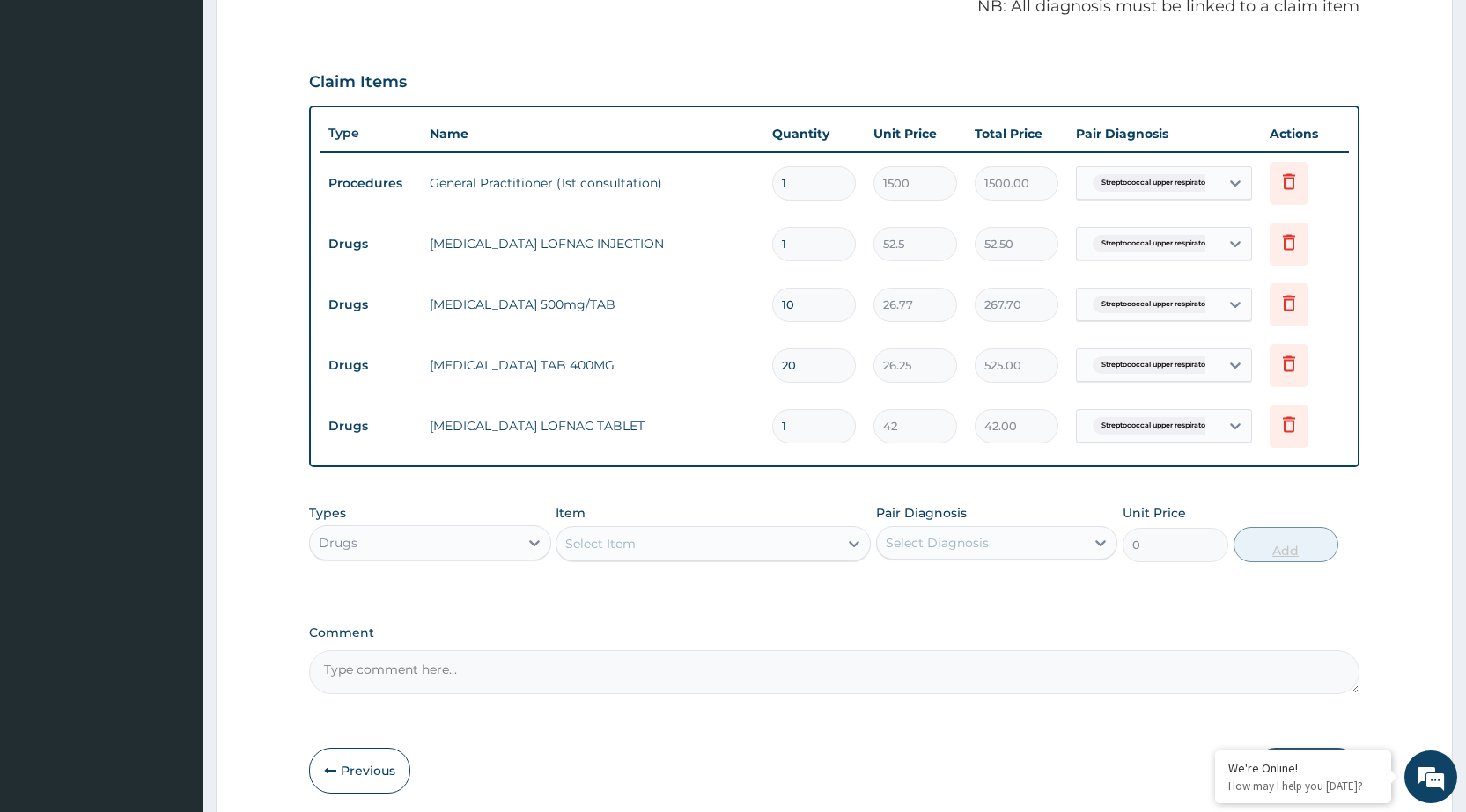
type input "10"
type input "420.00"
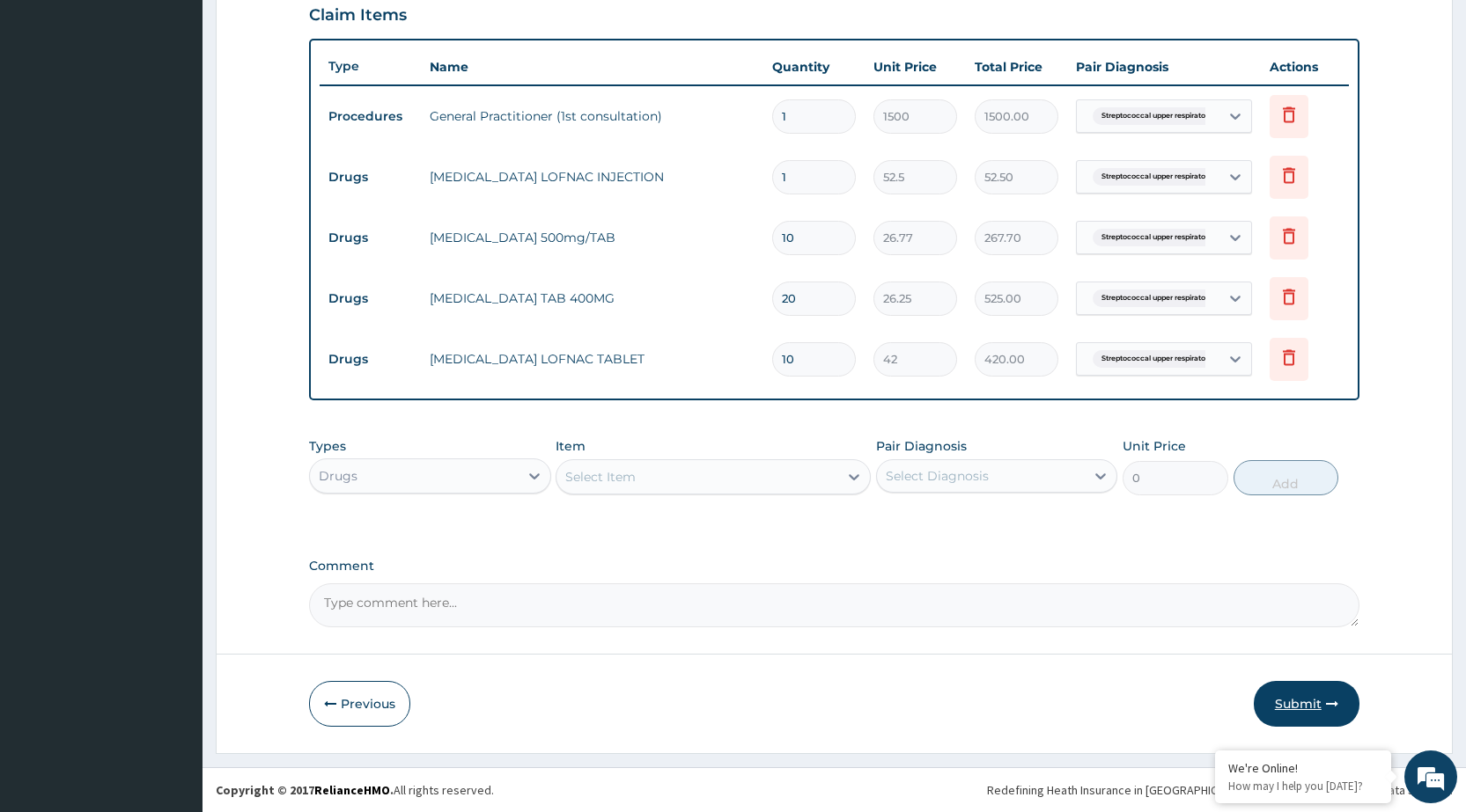
type input "10"
click at [1301, 714] on button "Submit" at bounding box center [1306, 704] width 105 height 46
